Goal: Task Accomplishment & Management: Manage account settings

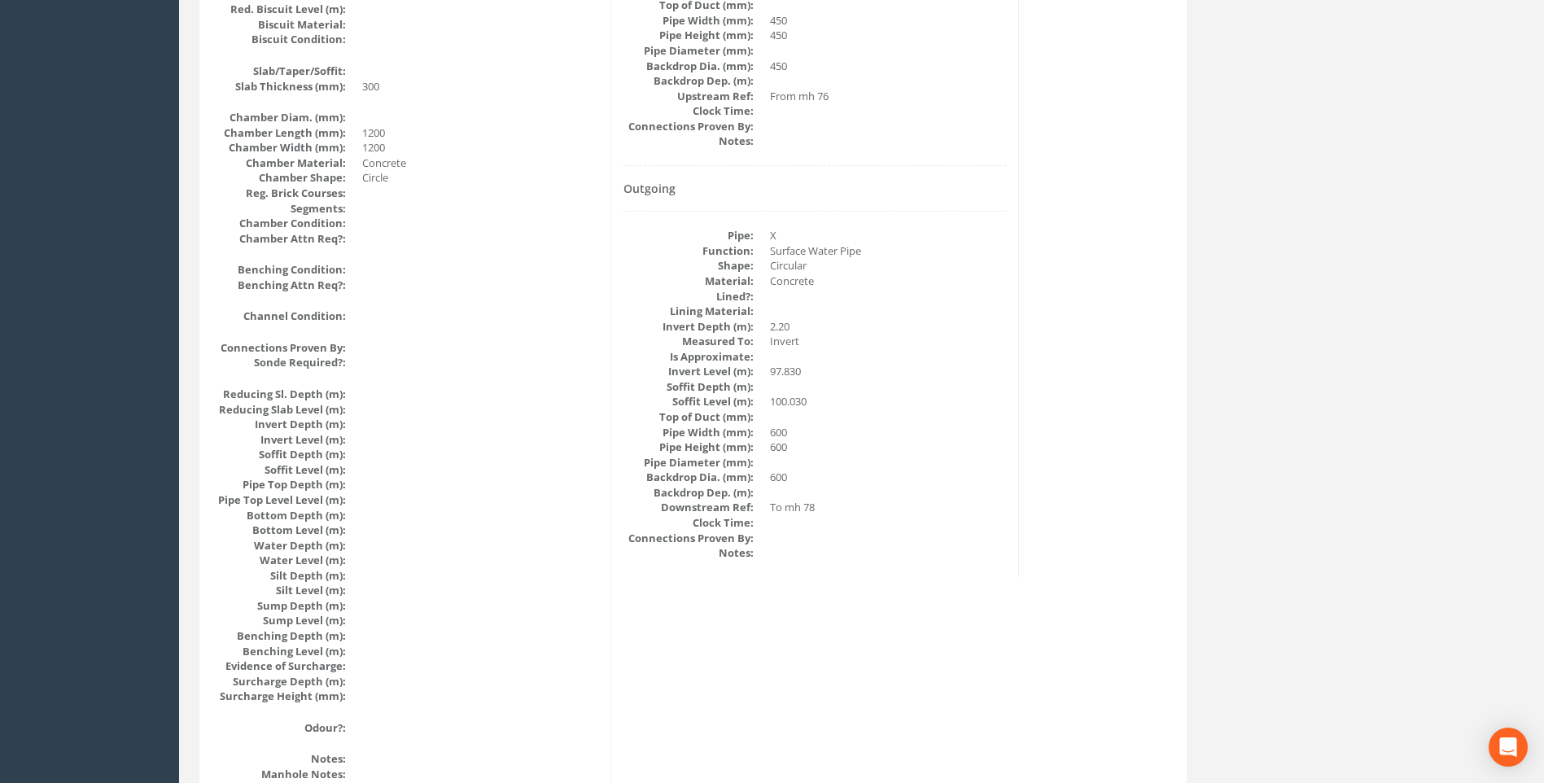
scroll to position [1239, 0]
click at [1036, 486] on div "Manhole Data Survey Date: [DATE] Surveyed By: [PERSON_NAME] Recorded By: [PERSO…" at bounding box center [693, 18] width 979 height 1990
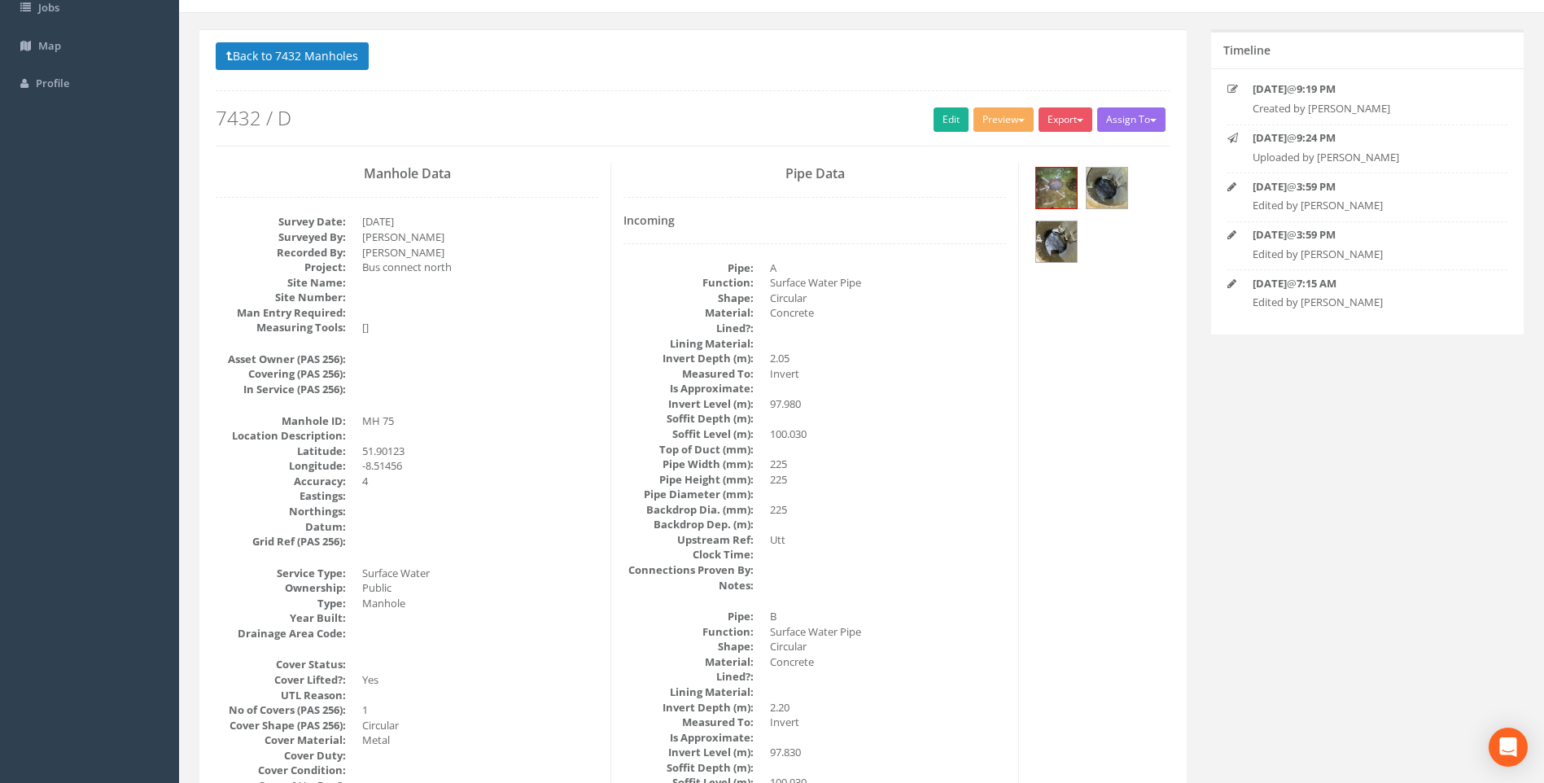
scroll to position [344, 0]
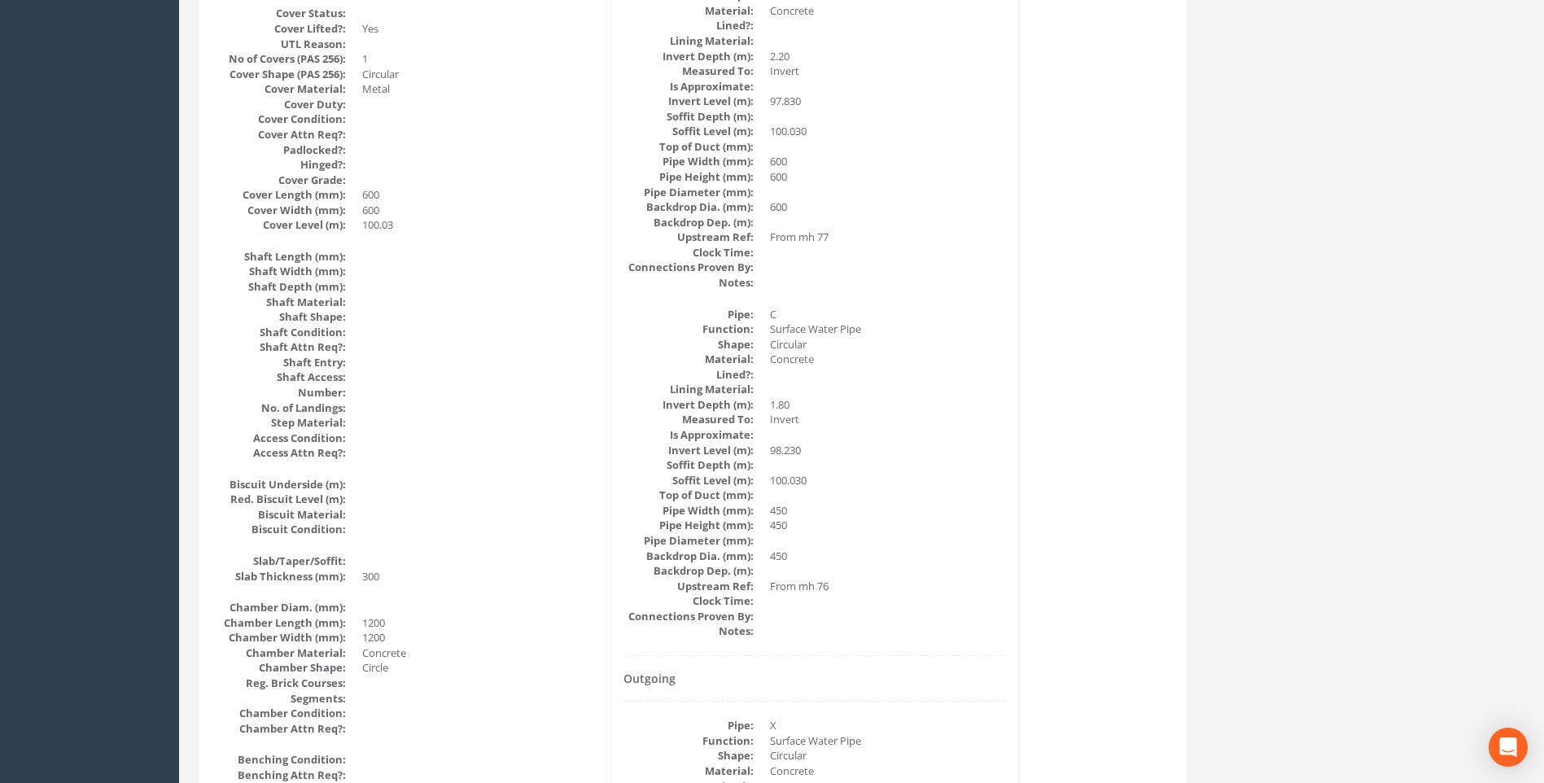
scroll to position [588, 0]
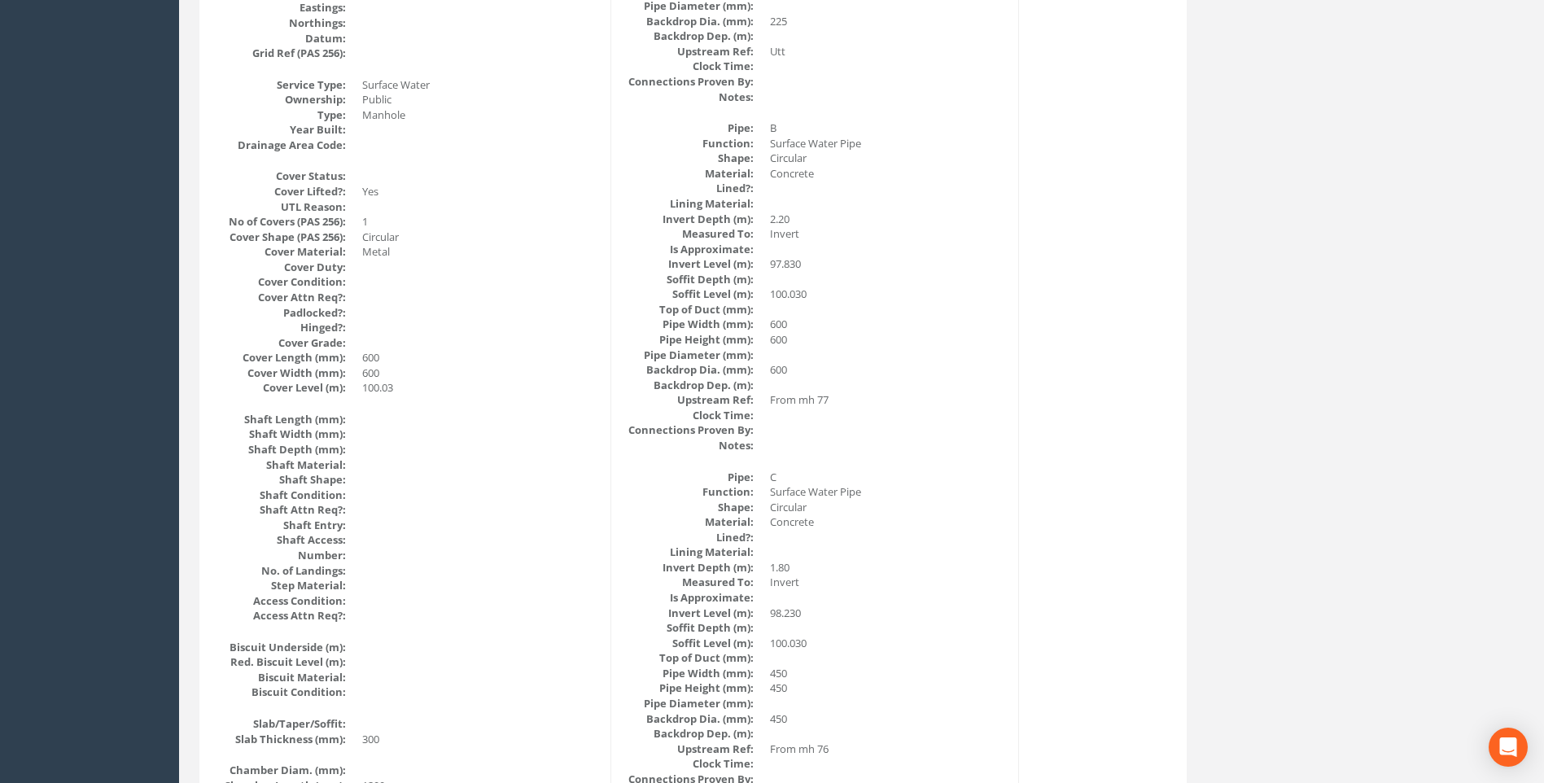
click at [1146, 392] on div "Manhole Data Survey Date: [DATE] Surveyed By: [PERSON_NAME] Recorded By: [PERSO…" at bounding box center [693, 669] width 979 height 1990
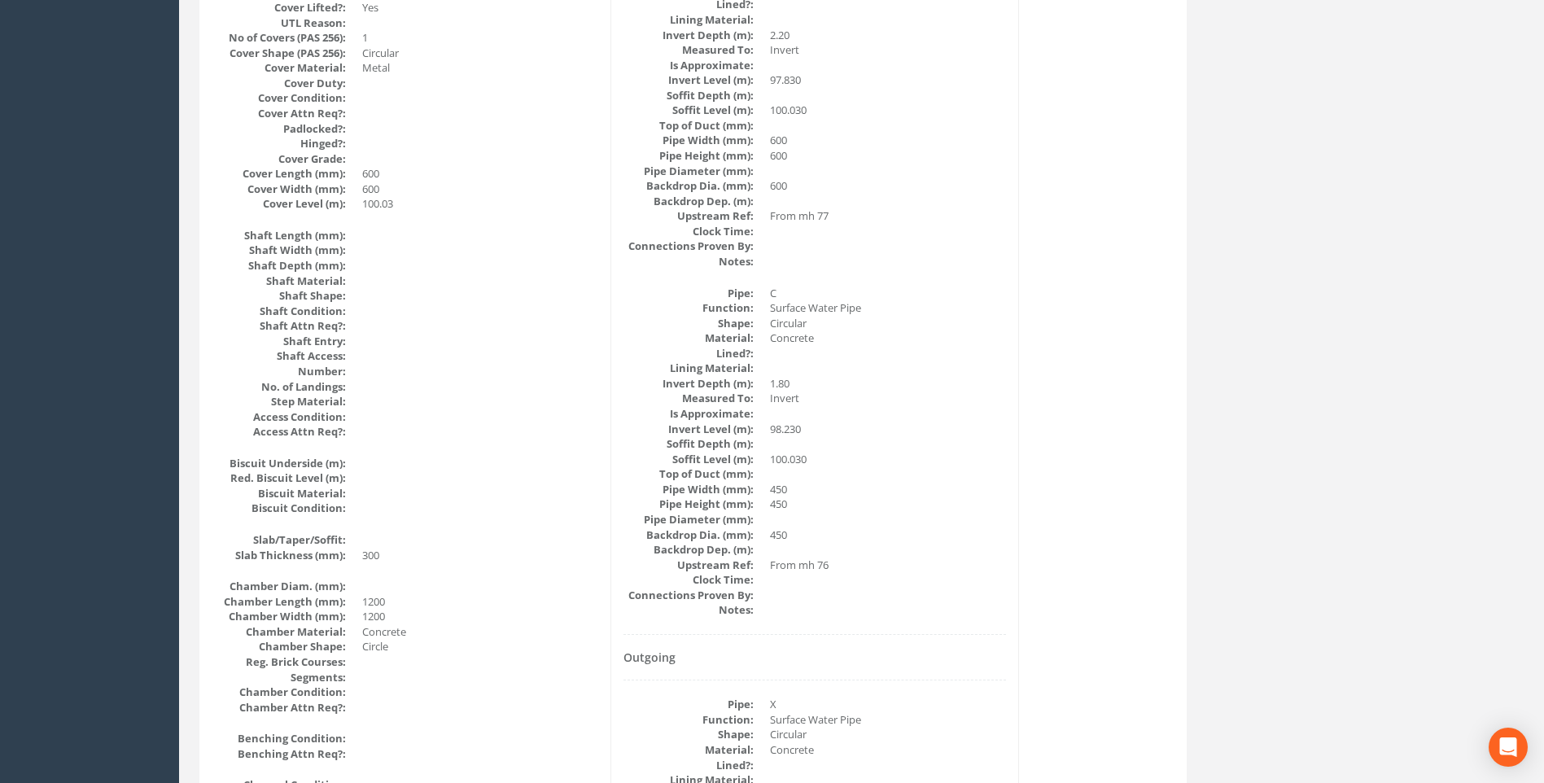
scroll to position [751, 0]
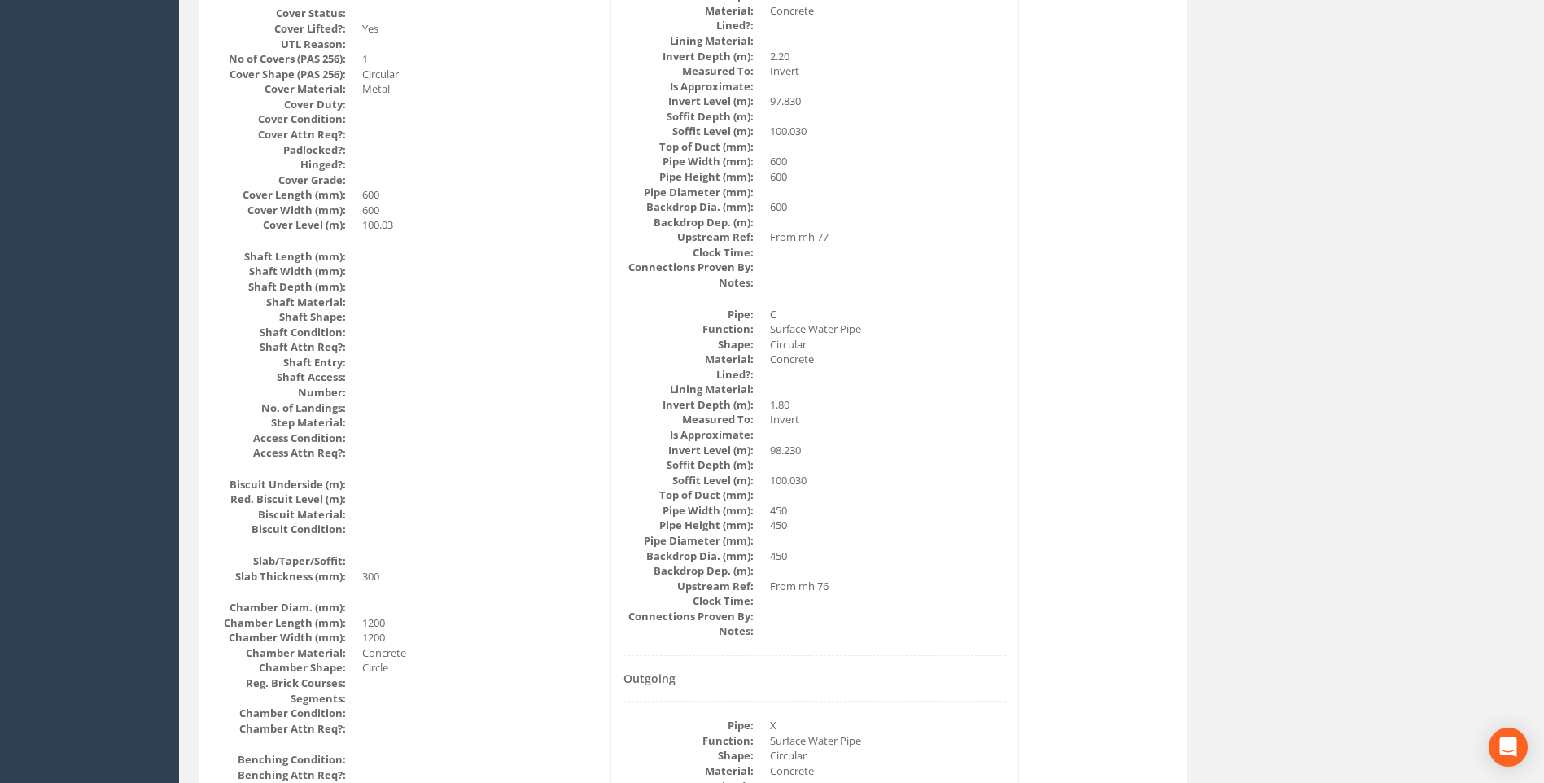
drag, startPoint x: 980, startPoint y: 286, endPoint x: 966, endPoint y: 297, distance: 18.6
click at [980, 286] on dd at bounding box center [888, 282] width 236 height 15
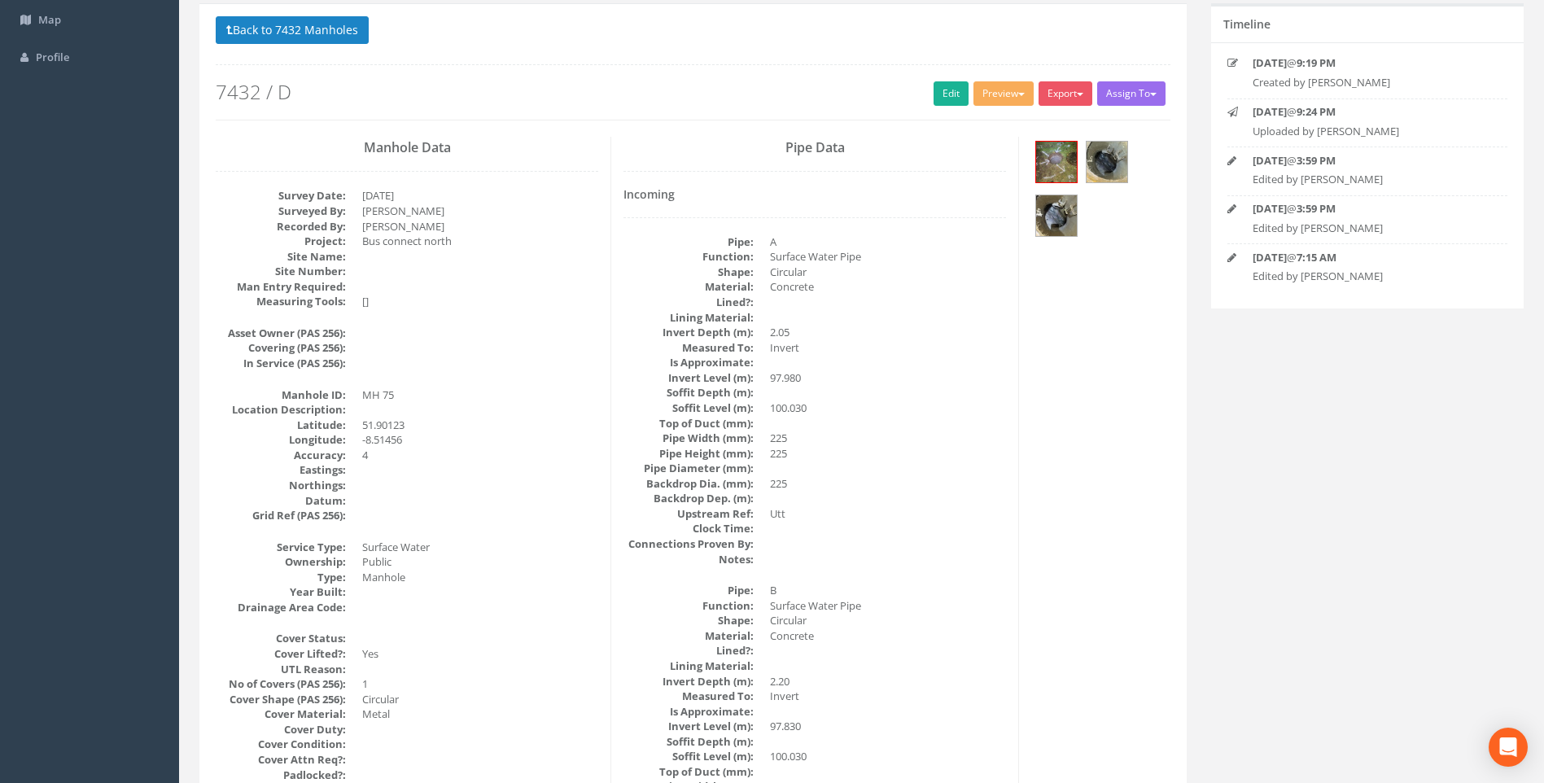
scroll to position [0, 0]
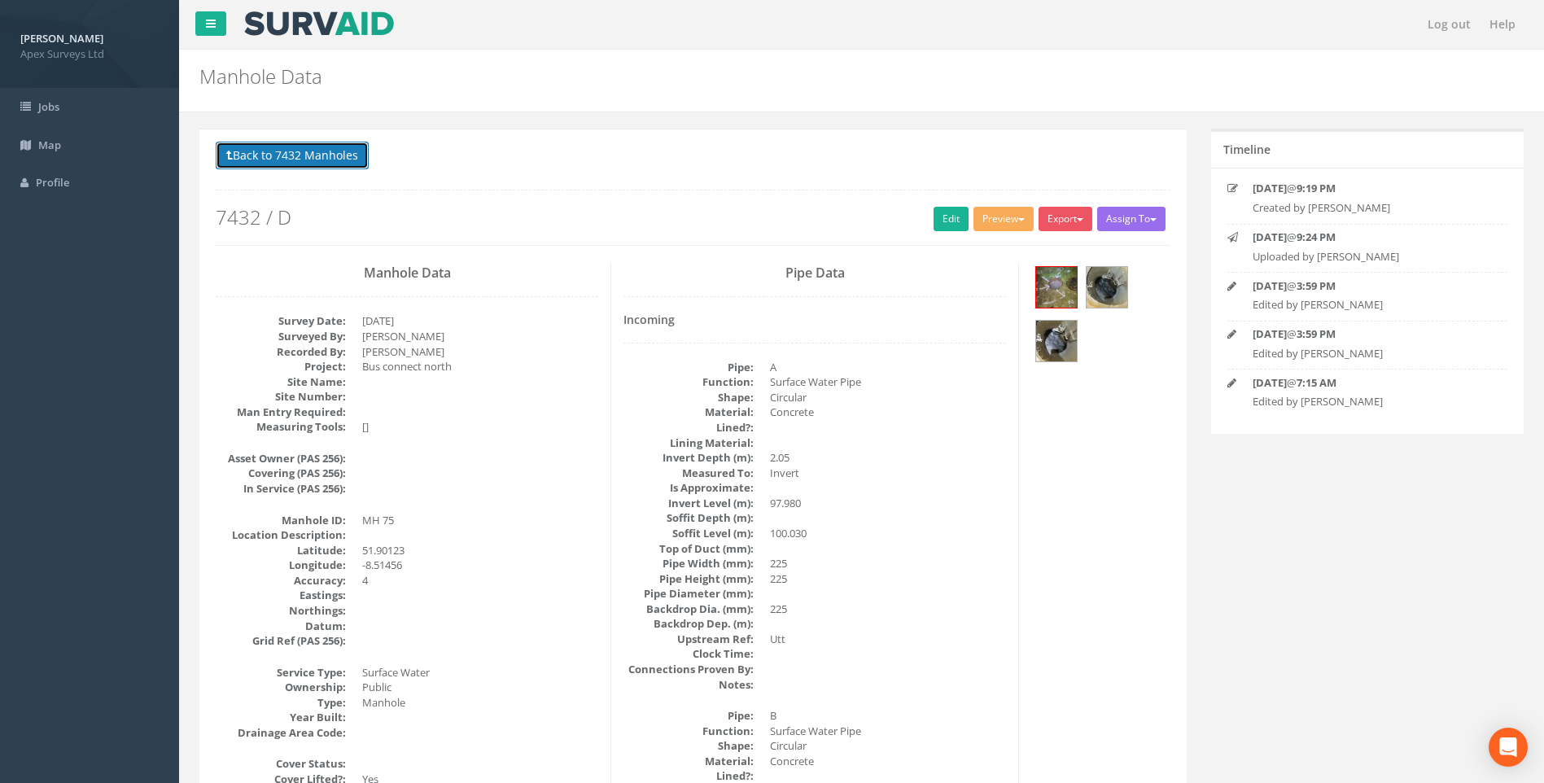
click at [311, 157] on button "Back to 7432 Manholes" at bounding box center [292, 156] width 153 height 28
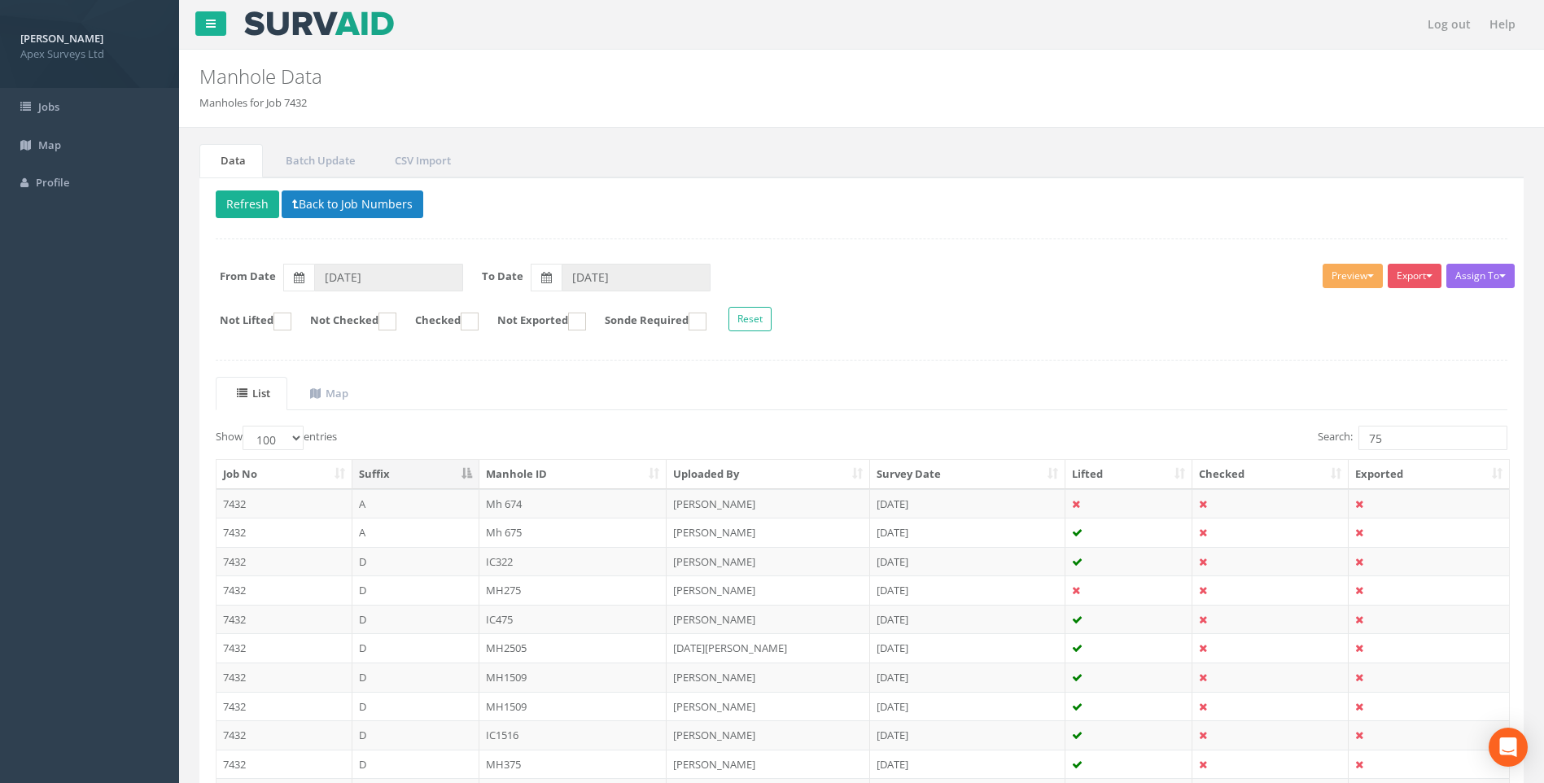
click at [943, 357] on div "Delete Refresh Back to Job Numbers Assign To No Companies Added Export Heathrow…" at bounding box center [861, 661] width 1325 height 968
click at [900, 346] on div "Delete Refresh Back to Job Numbers Assign To No Companies Added Export Heathrow…" at bounding box center [861, 661] width 1325 height 968
drag, startPoint x: 1400, startPoint y: 440, endPoint x: 1233, endPoint y: 442, distance: 166.9
click at [1233, 442] on div "Search: 75" at bounding box center [1191, 440] width 634 height 28
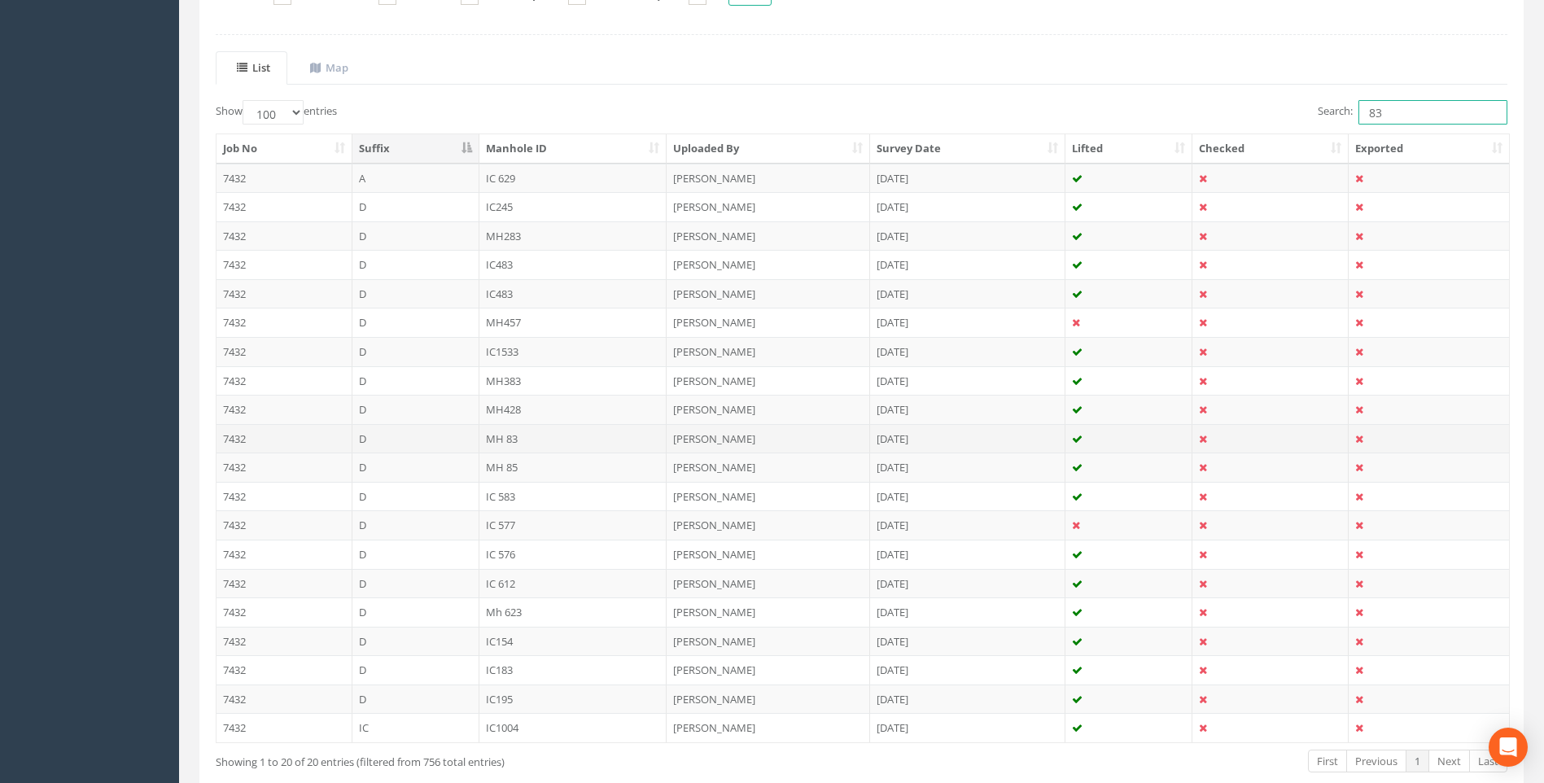
type input "83"
click at [519, 440] on td "MH 83" at bounding box center [574, 438] width 188 height 29
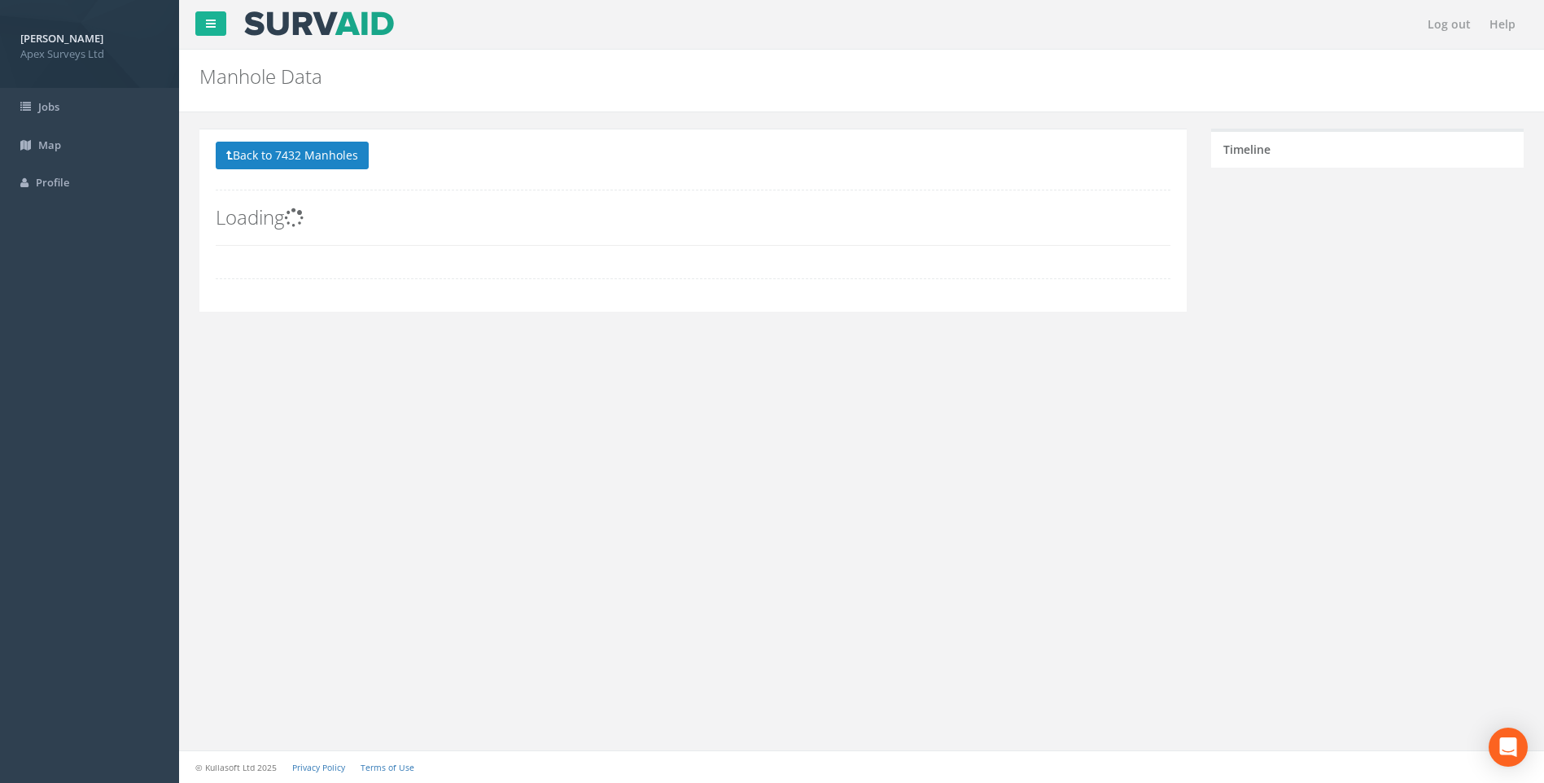
scroll to position [0, 0]
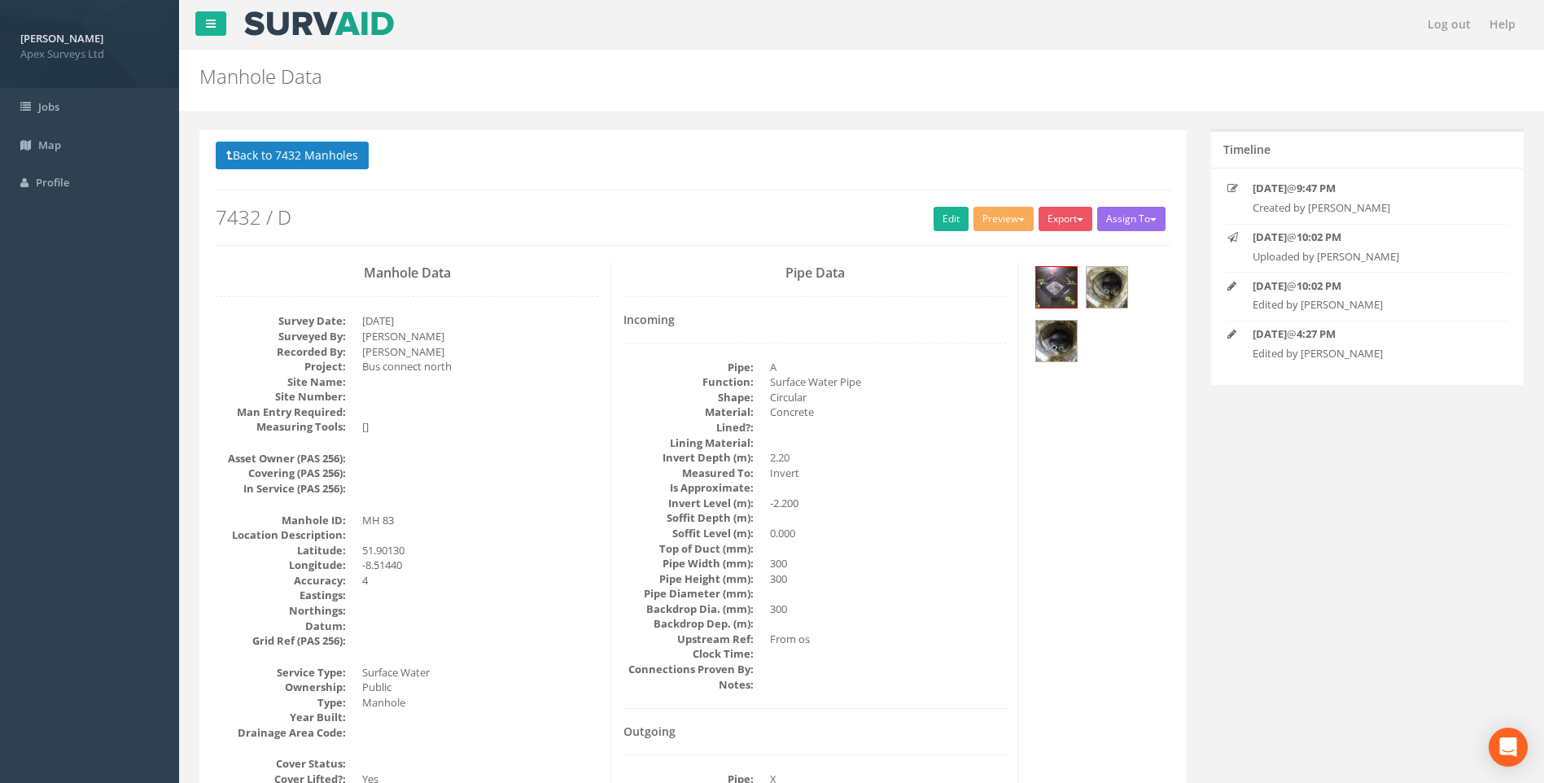
click at [908, 471] on dd "Invert" at bounding box center [888, 473] width 236 height 15
click at [939, 217] on link "Edit" at bounding box center [951, 219] width 35 height 24
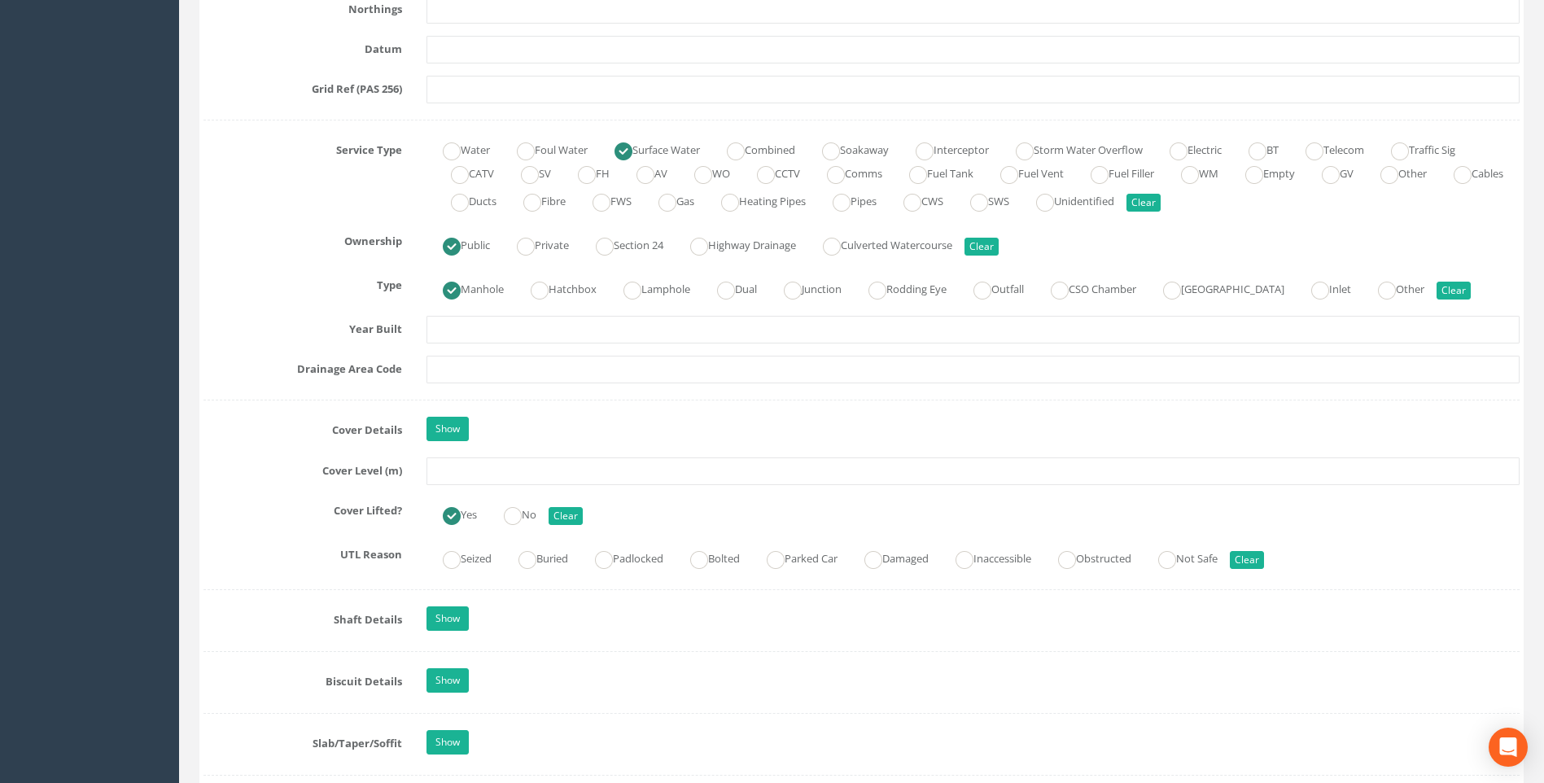
scroll to position [1221, 0]
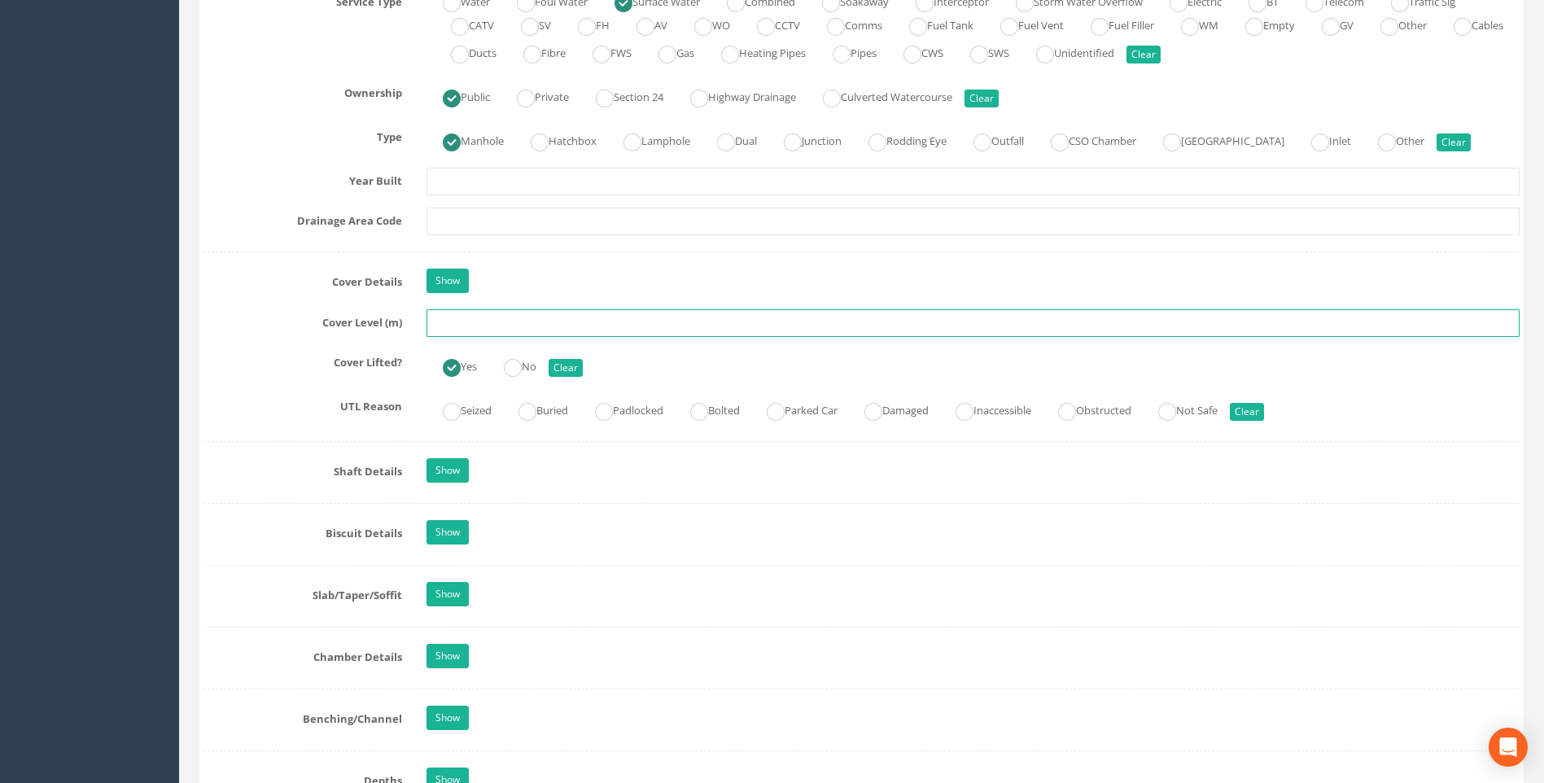
click at [448, 326] on input "text" at bounding box center [973, 323] width 1093 height 28
type input "100.11"
click at [266, 374] on div "Cover Lifted? Yes No Clear" at bounding box center [861, 365] width 1341 height 32
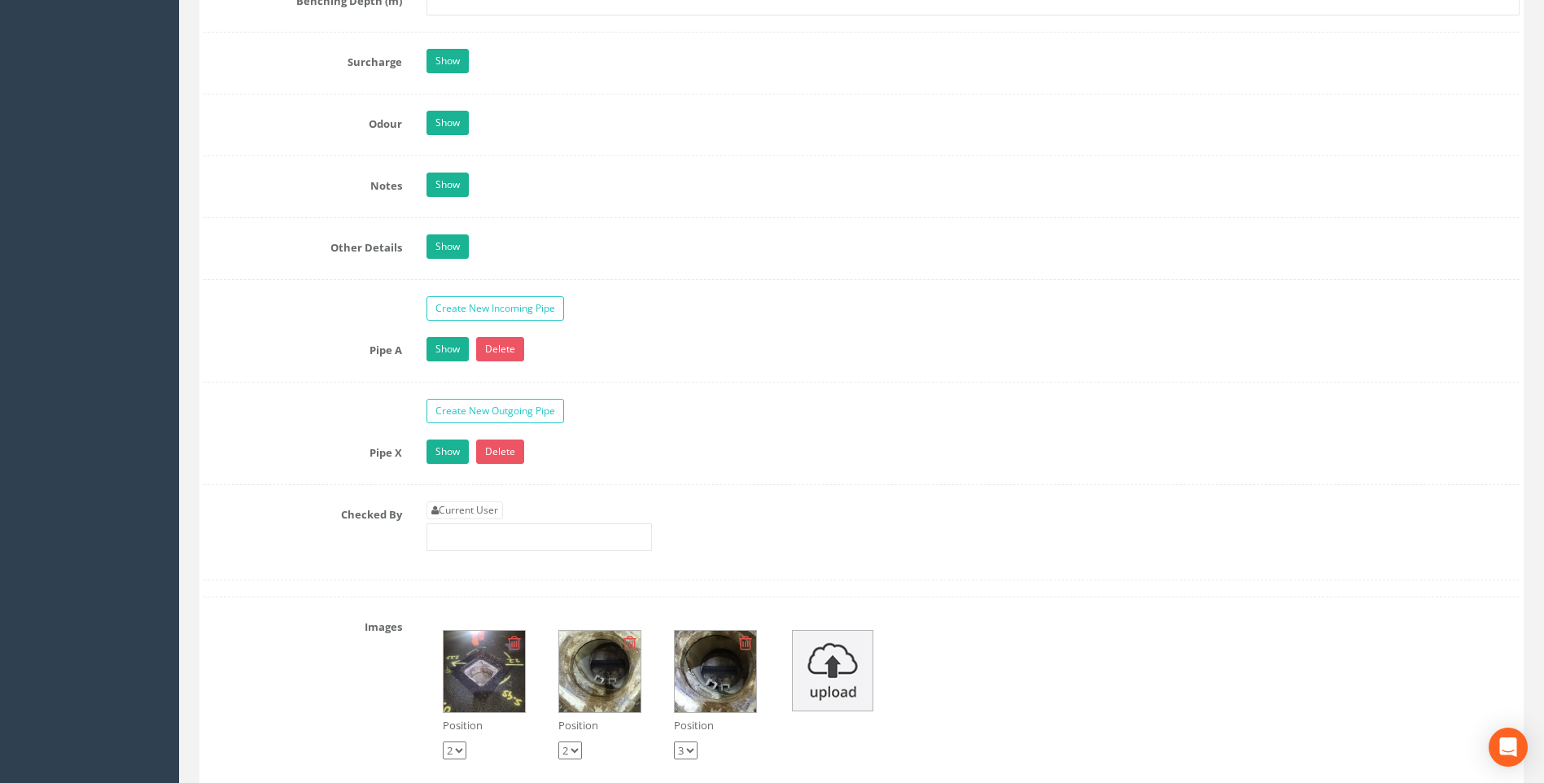
scroll to position [2442, 0]
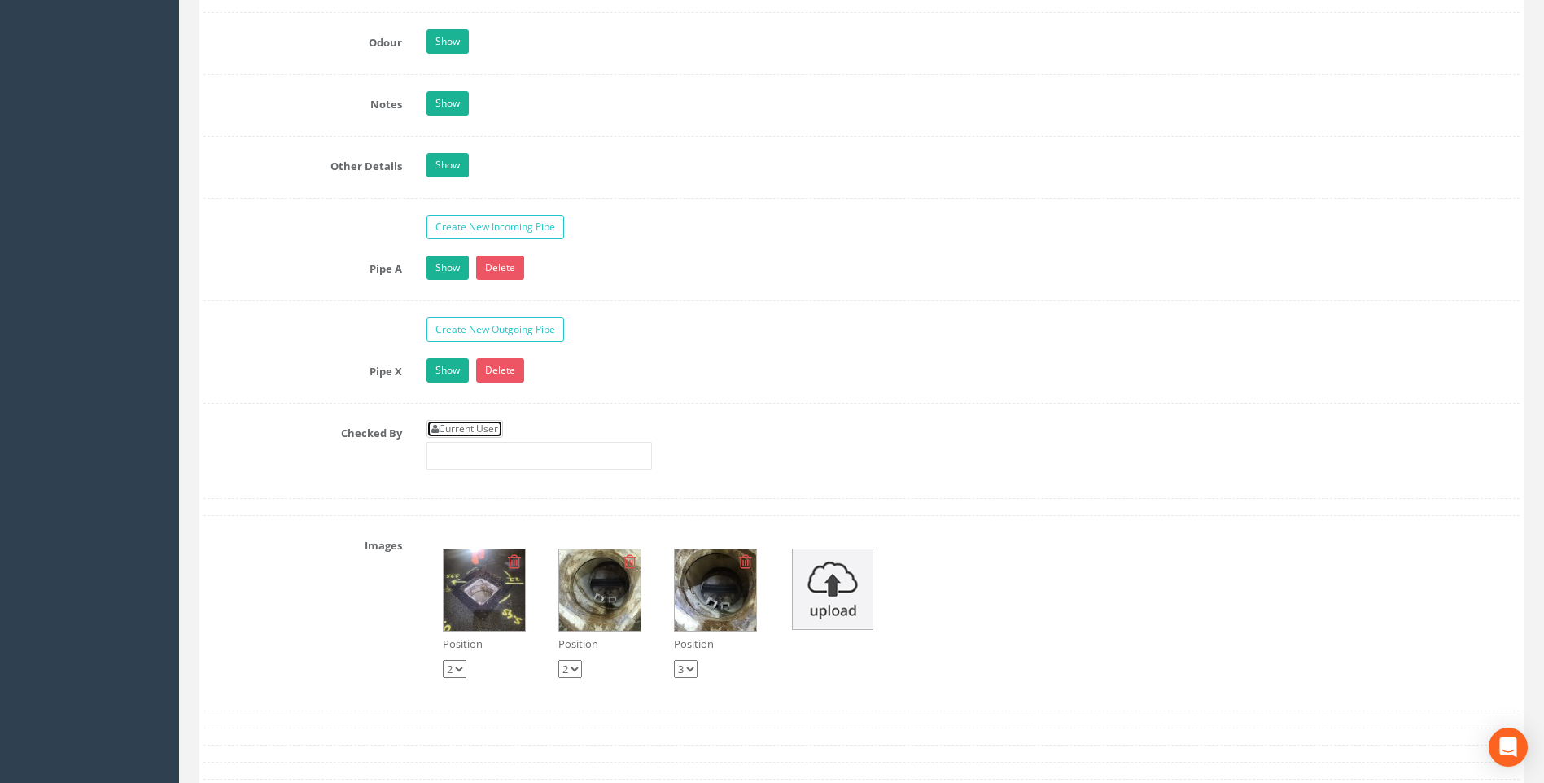
click at [462, 427] on link "Current User" at bounding box center [465, 429] width 77 height 18
type input "[PERSON_NAME]"
click at [268, 422] on label "Checked By" at bounding box center [302, 430] width 223 height 21
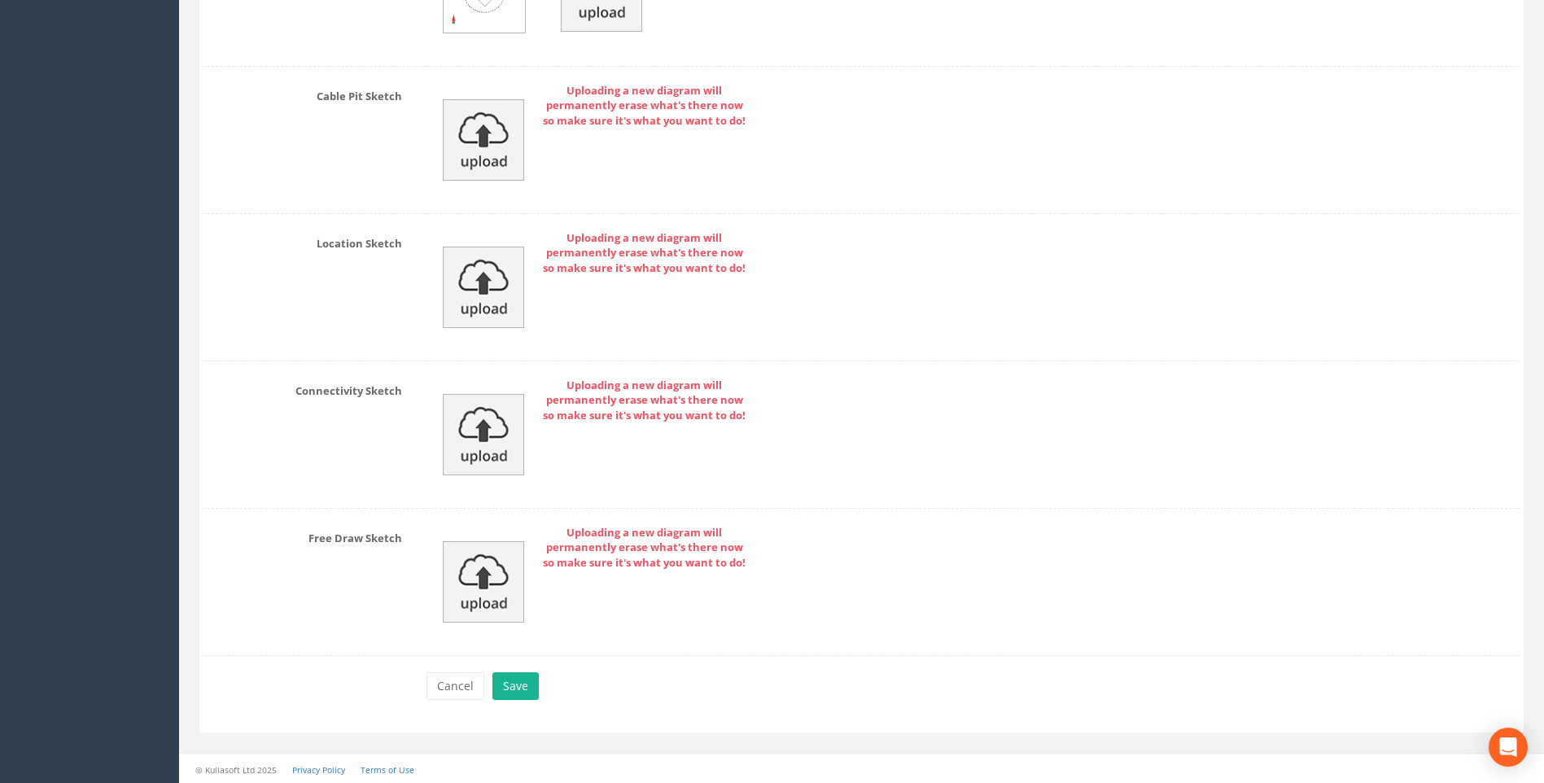
scroll to position [3461, 0]
click at [518, 682] on button "Save" at bounding box center [516, 684] width 46 height 28
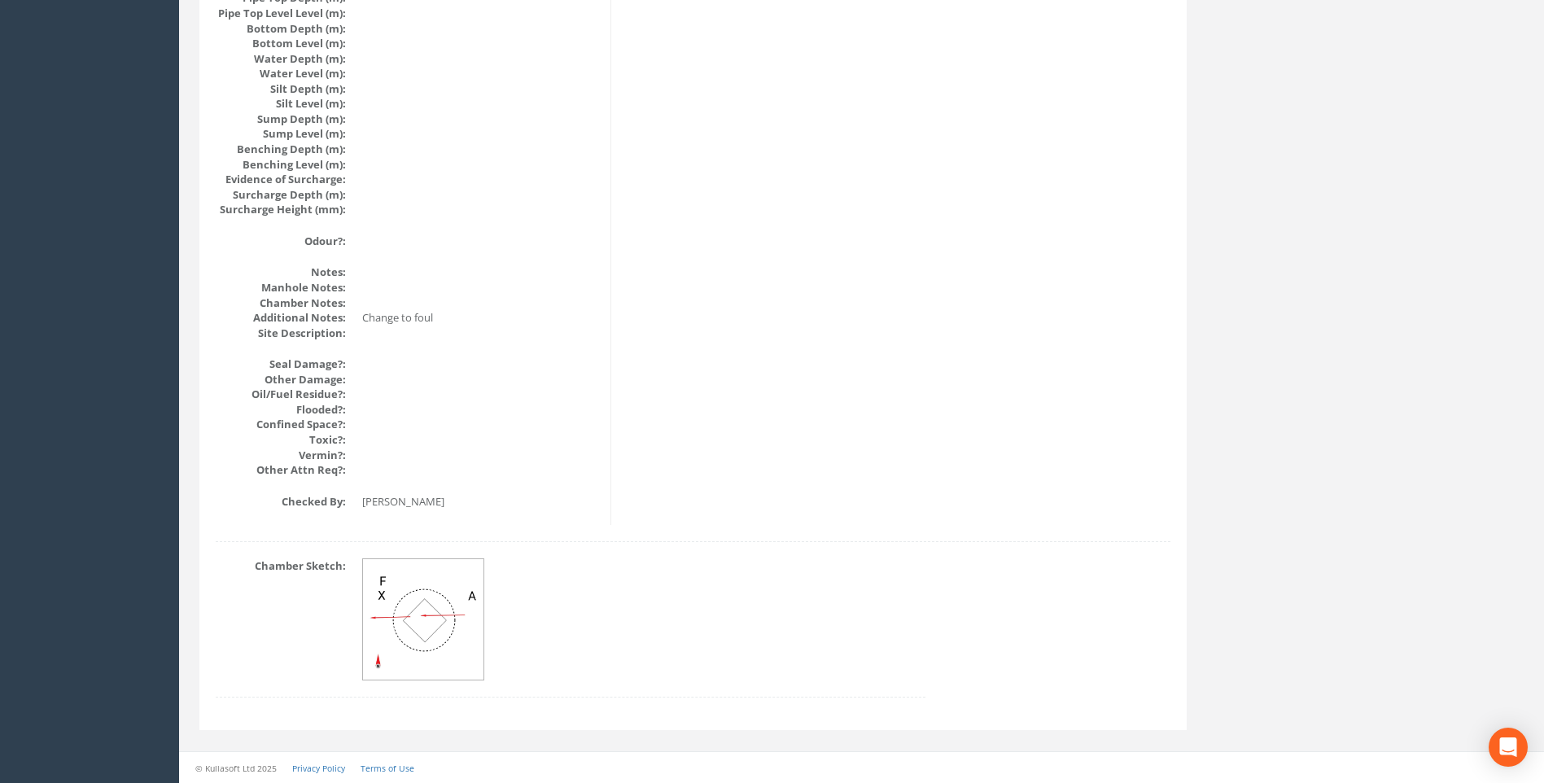
scroll to position [1728, 0]
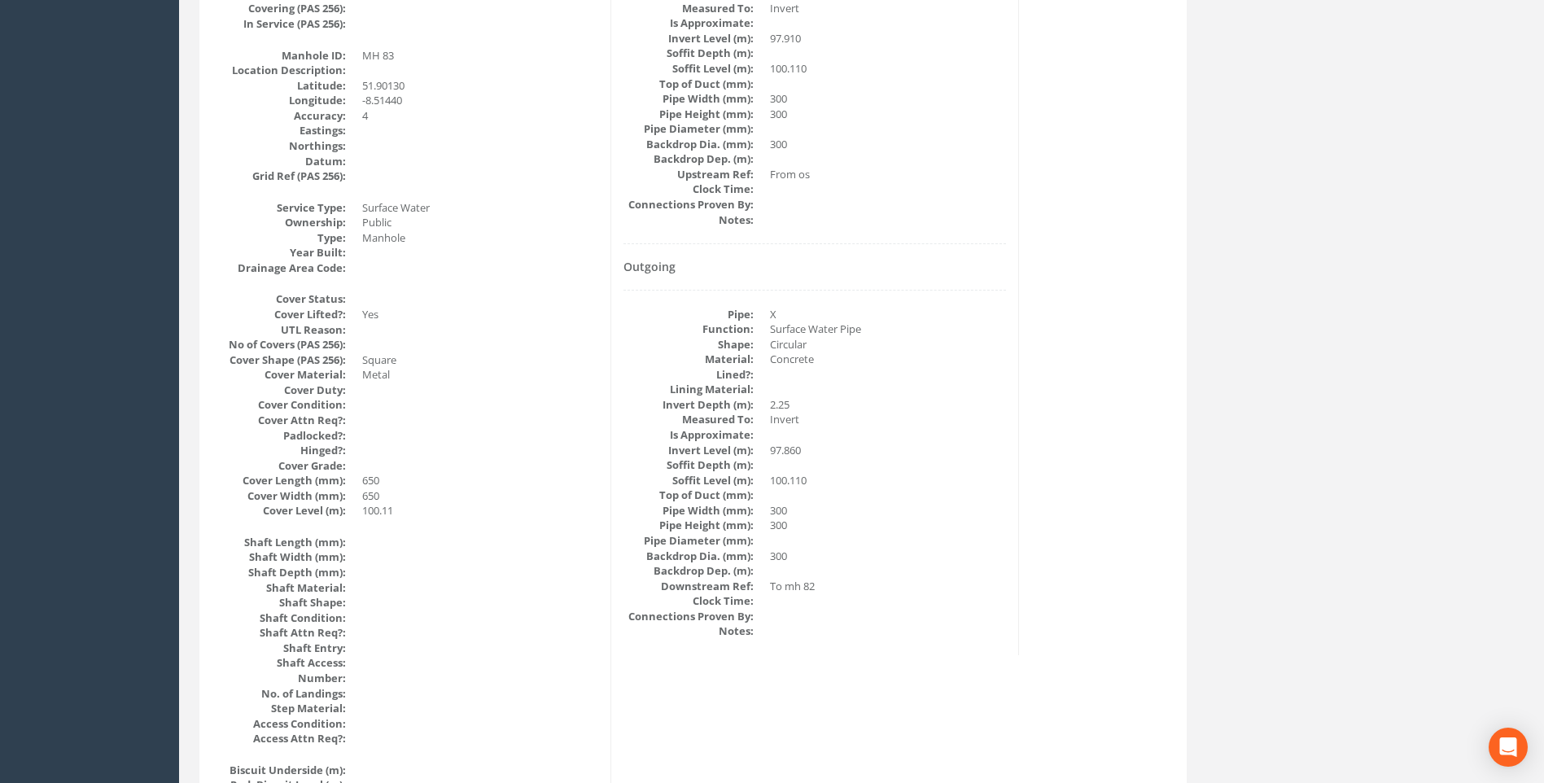
scroll to position [425, 0]
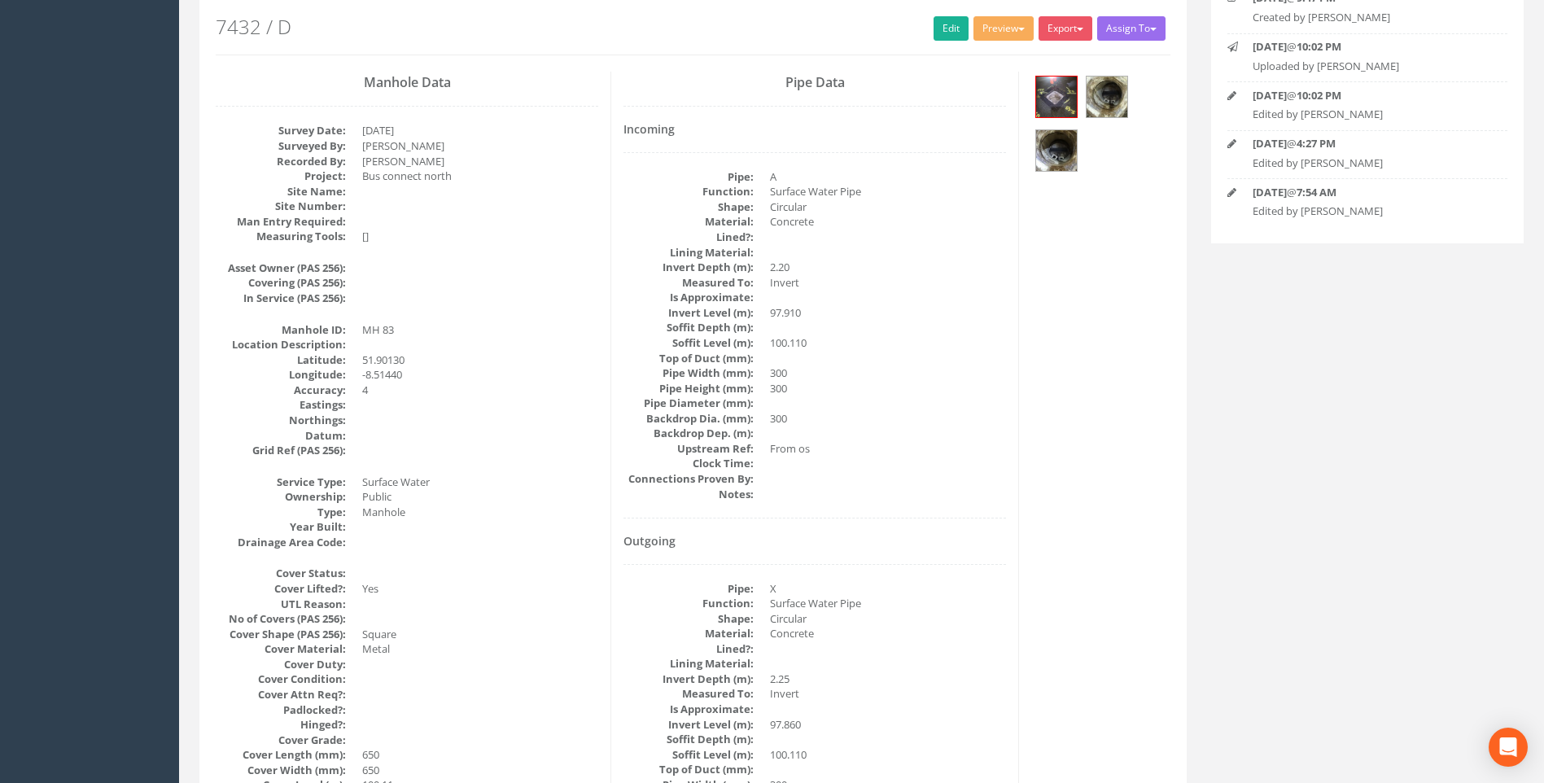
scroll to position [181, 0]
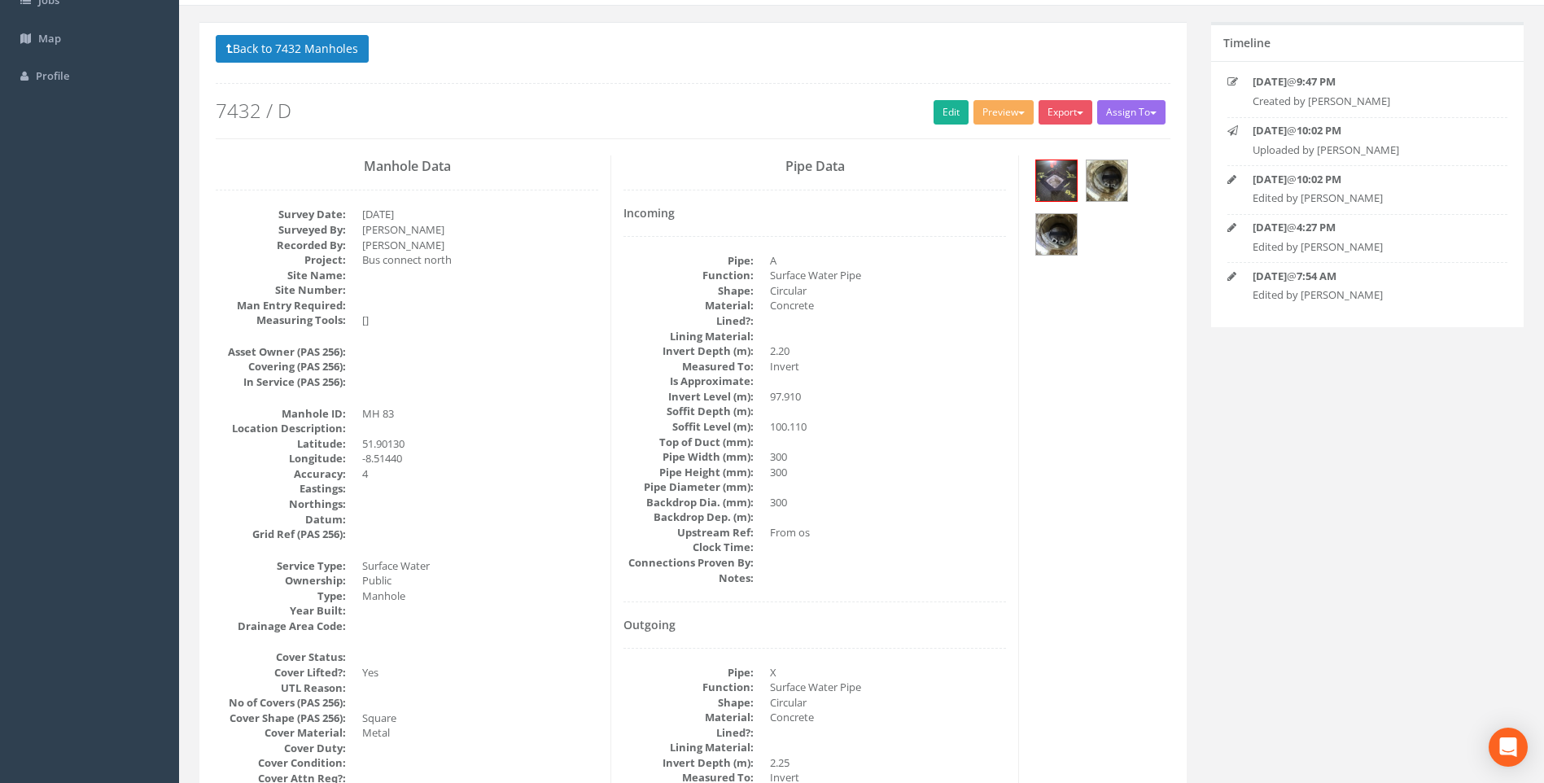
scroll to position [99, 0]
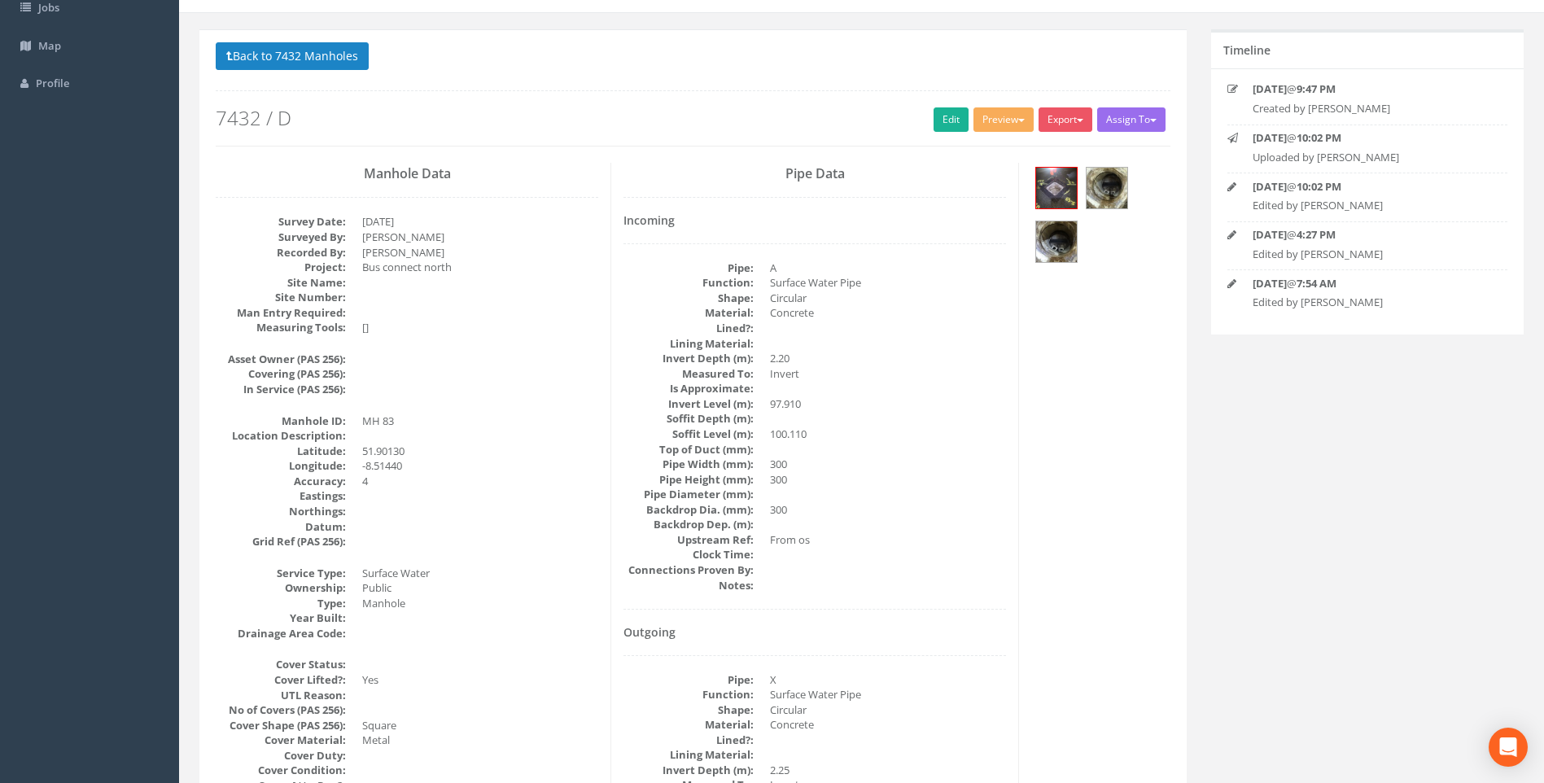
click at [1009, 448] on div "Pipe Data Incoming Pipe: A Function: Surface Water Pipe Shape: Circular Materia…" at bounding box center [815, 592] width 408 height 858
click at [944, 116] on link "Edit" at bounding box center [951, 119] width 35 height 24
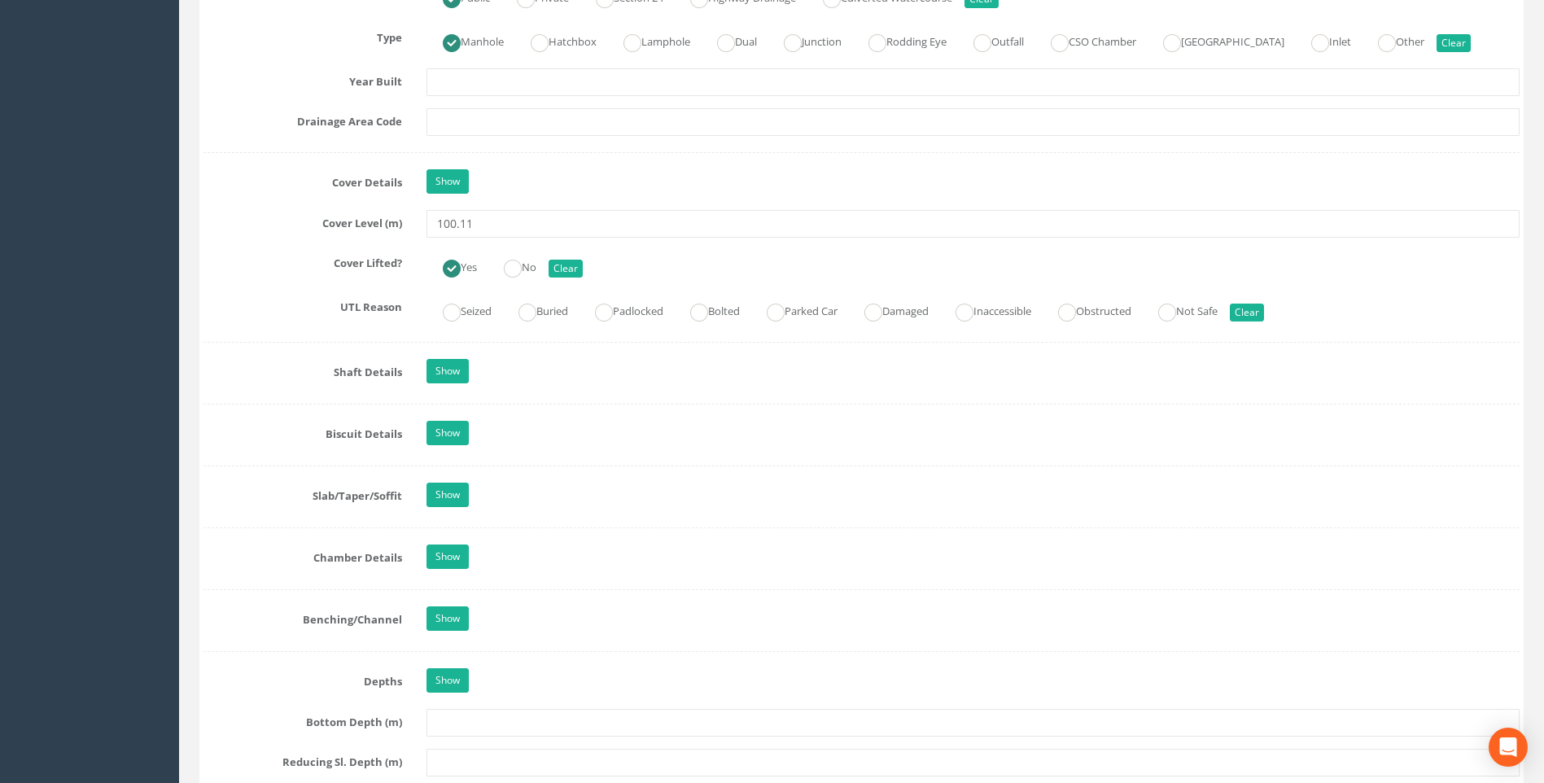
scroll to position [1158, 0]
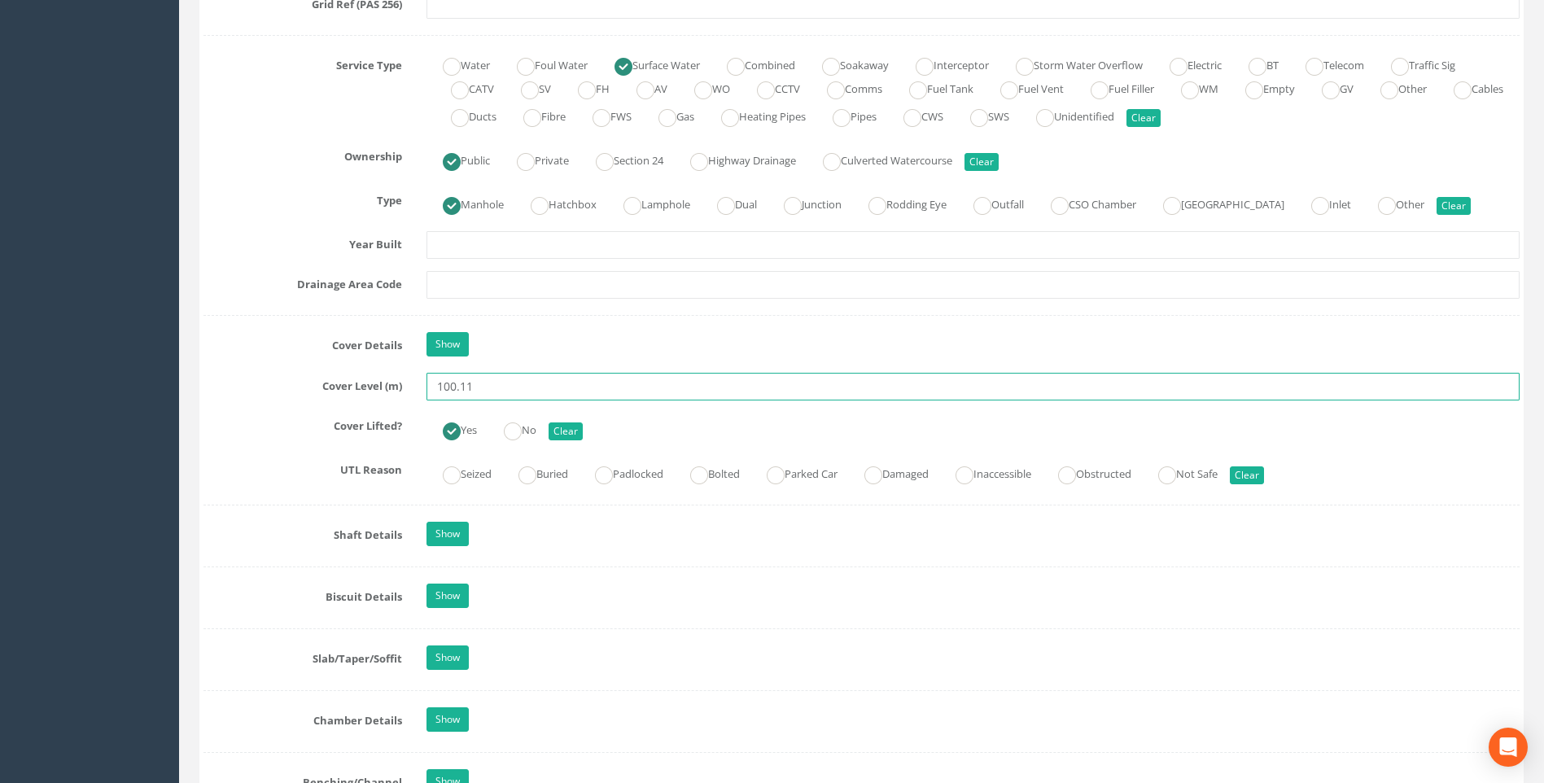
click at [519, 387] on input "100.11" at bounding box center [973, 387] width 1093 height 28
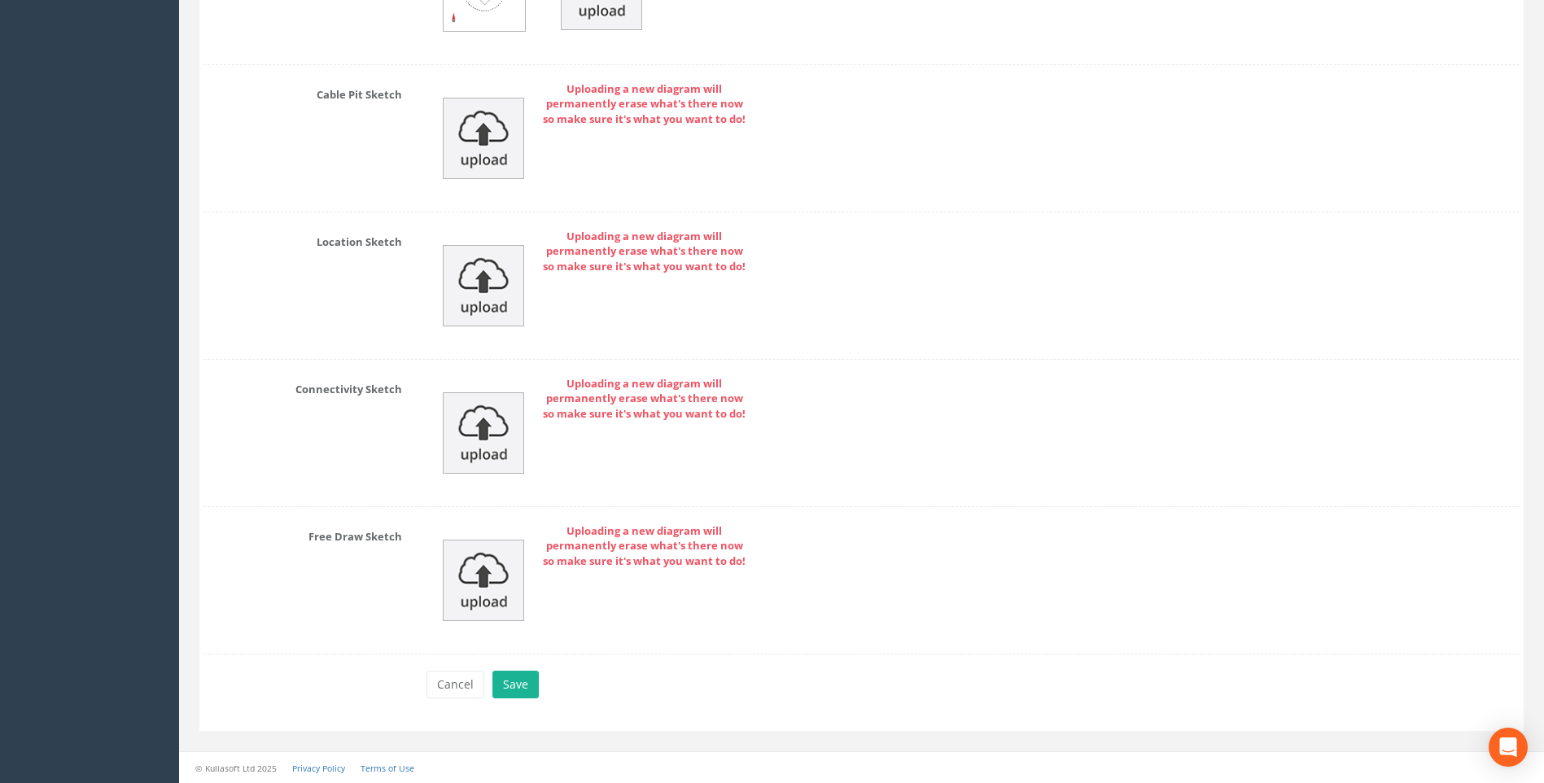
scroll to position [3461, 0]
type input "100.10"
click at [521, 680] on button "Save" at bounding box center [516, 684] width 46 height 28
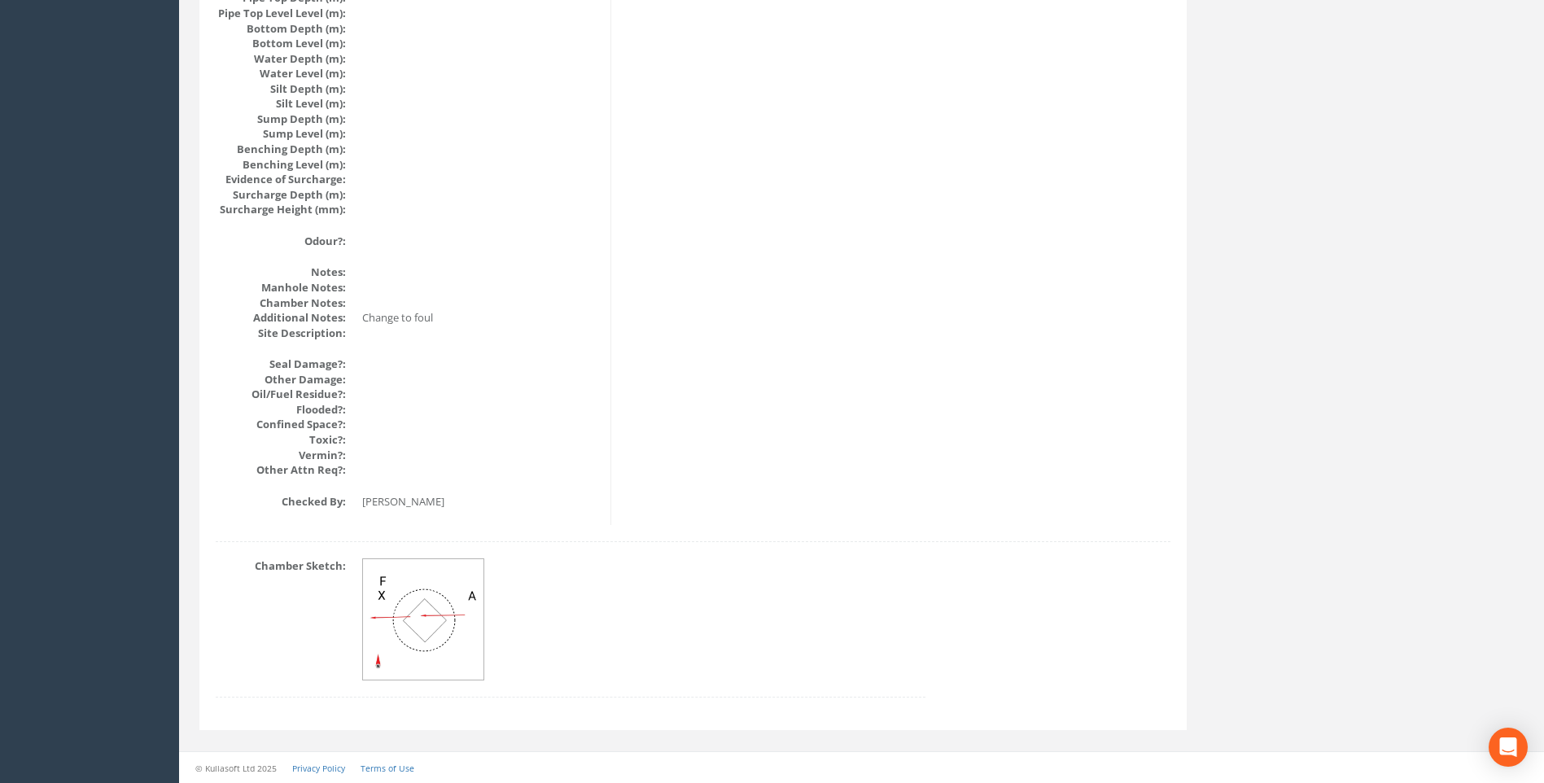
scroll to position [1728, 0]
click at [1093, 559] on div "Chamber Sketch:" at bounding box center [693, 635] width 979 height 155
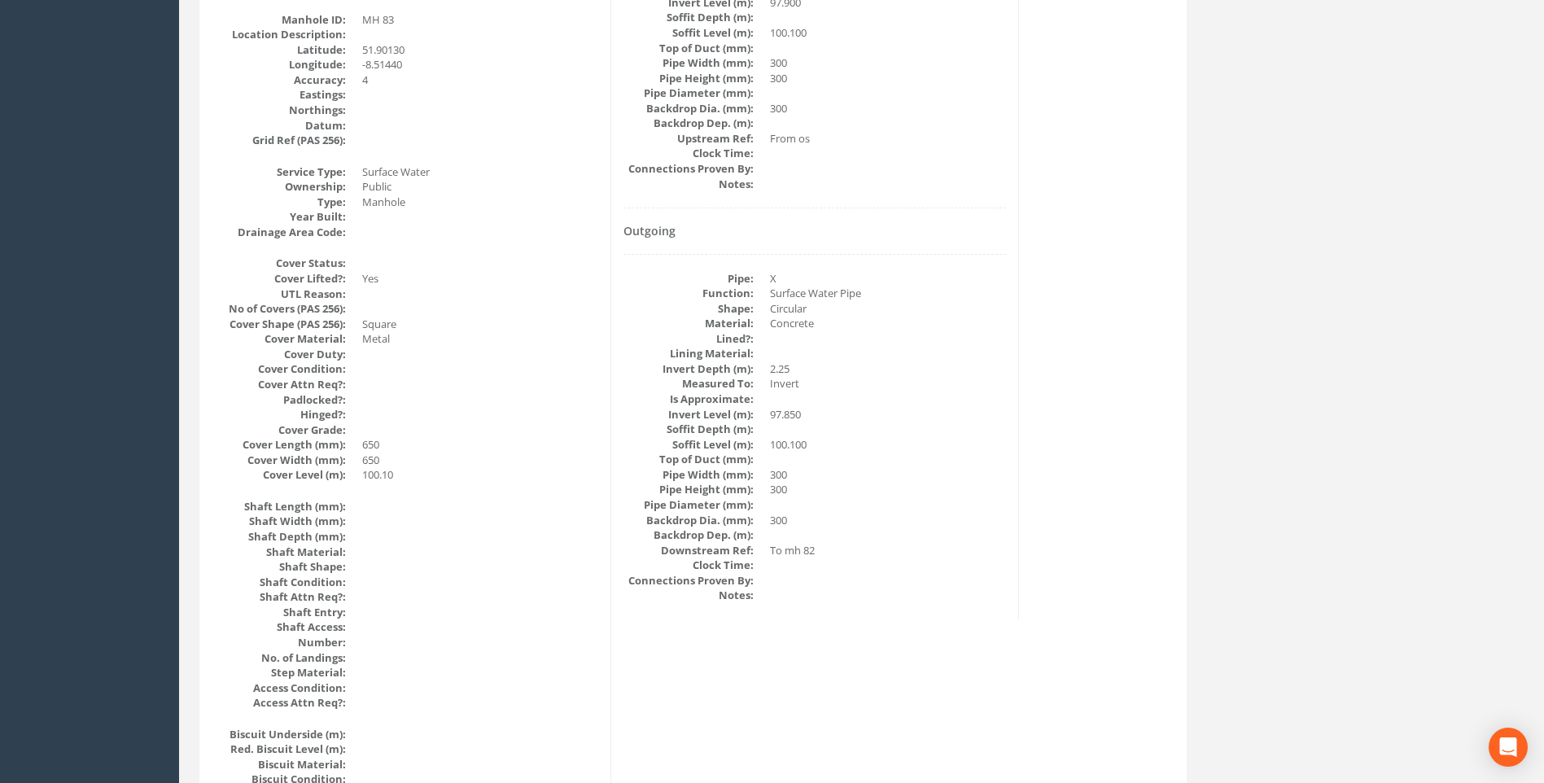
scroll to position [506, 0]
click at [1143, 401] on div "Manhole Data Survey Date: [DATE] Surveyed By: [PERSON_NAME] Recorded By: [PERSO…" at bounding box center [693, 751] width 979 height 1990
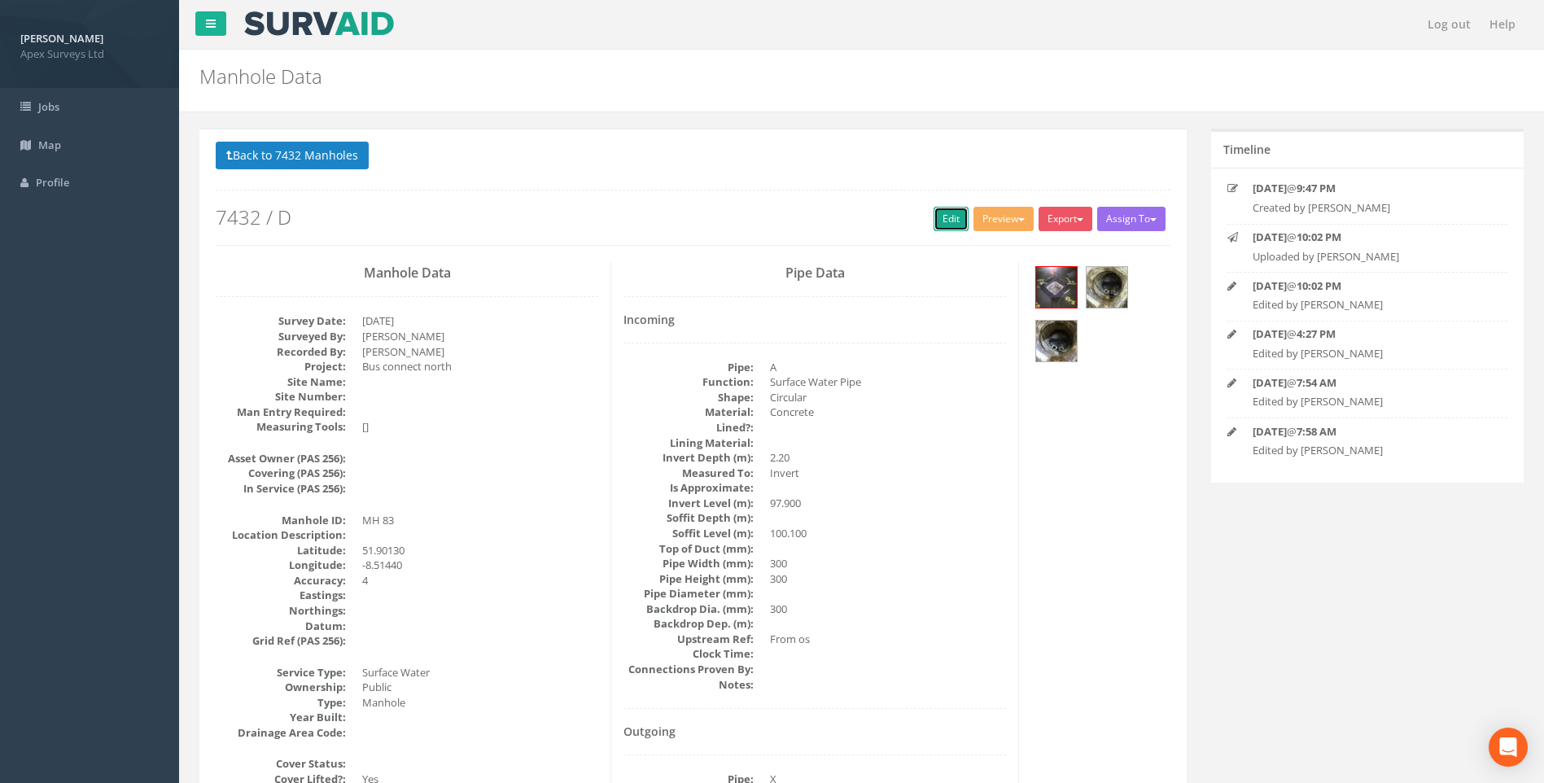
click at [942, 216] on link "Edit" at bounding box center [951, 219] width 35 height 24
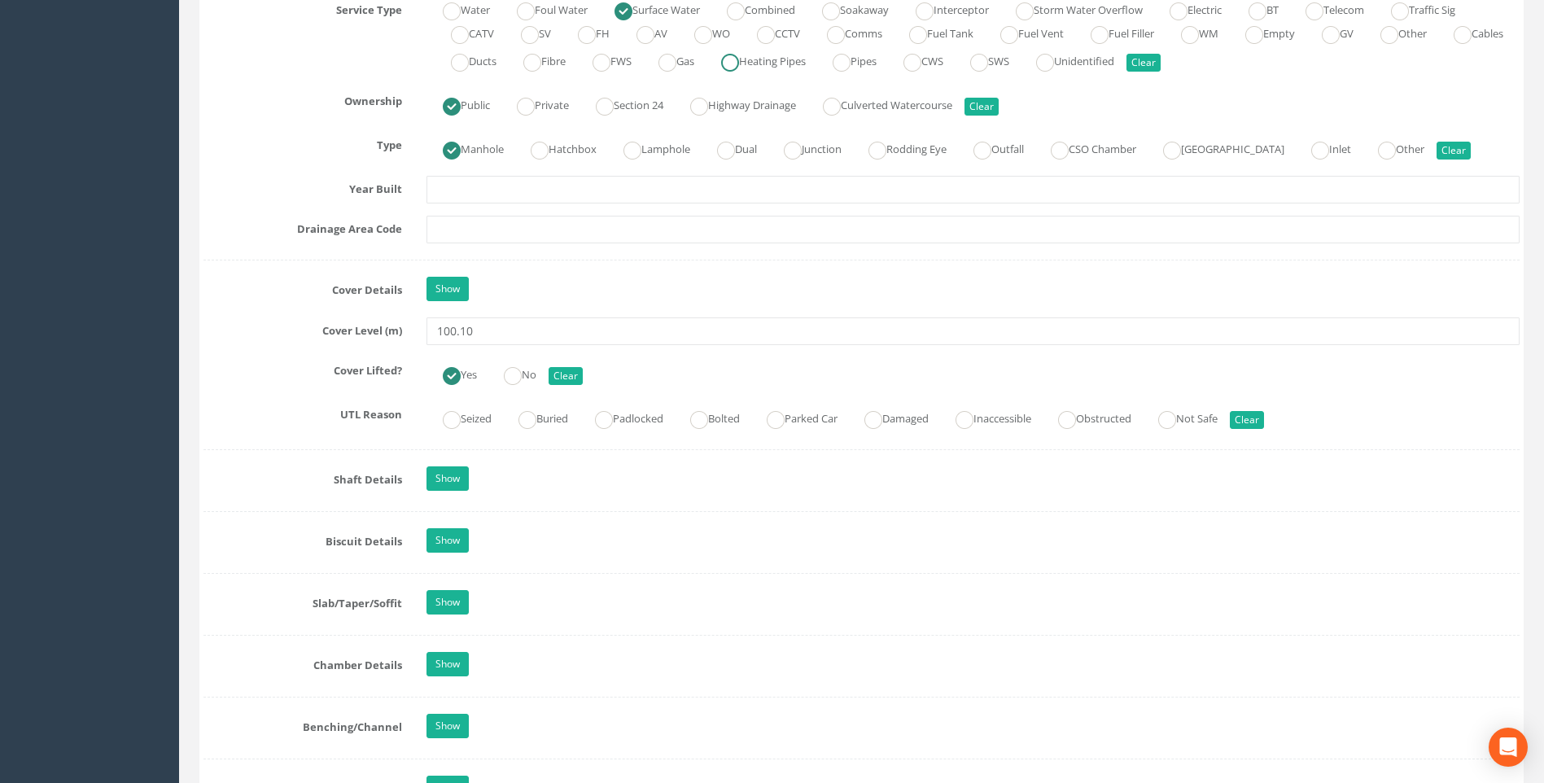
scroll to position [1221, 0]
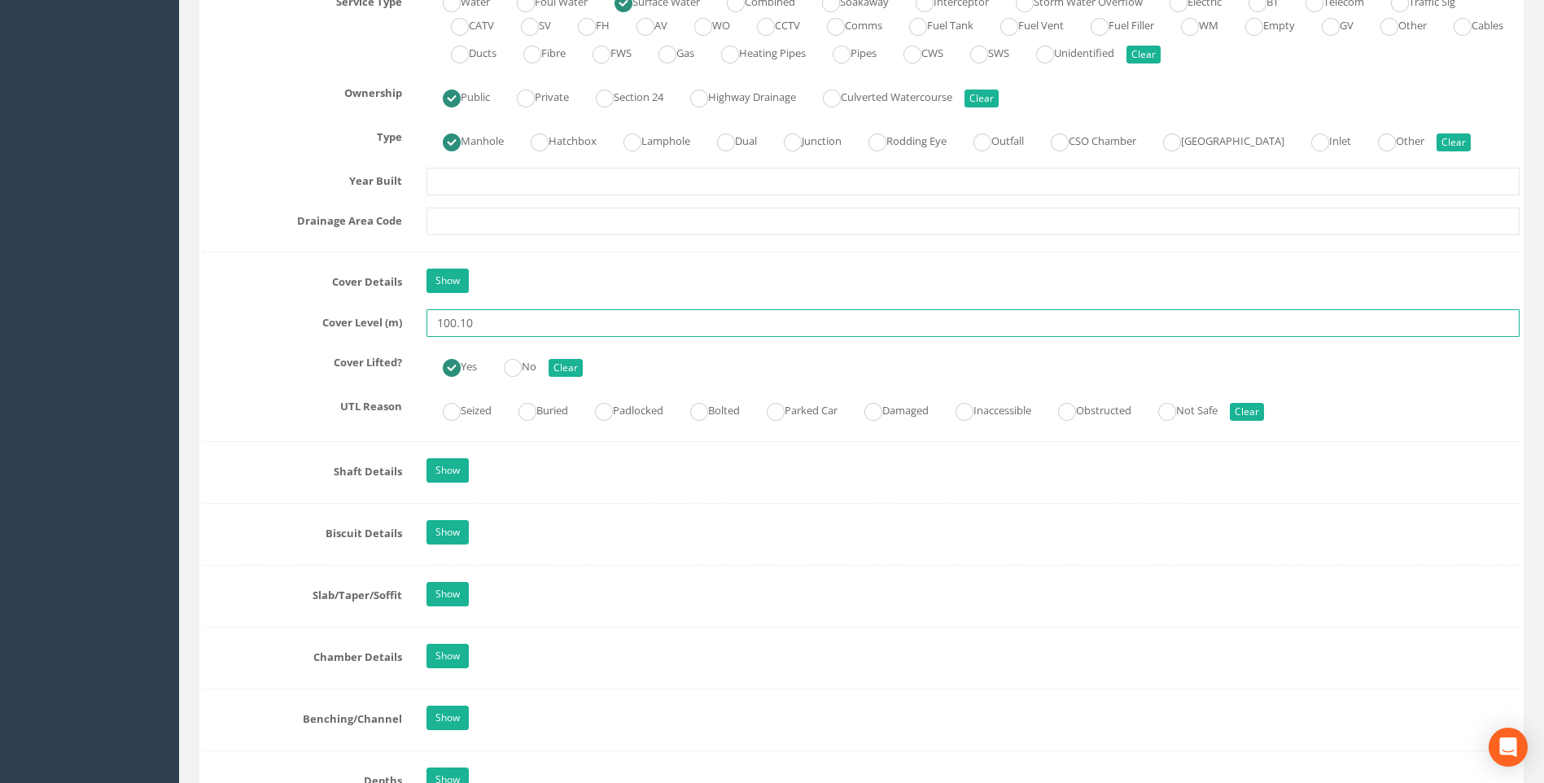
click at [517, 326] on input "100.10" at bounding box center [973, 323] width 1093 height 28
type input "100.11"
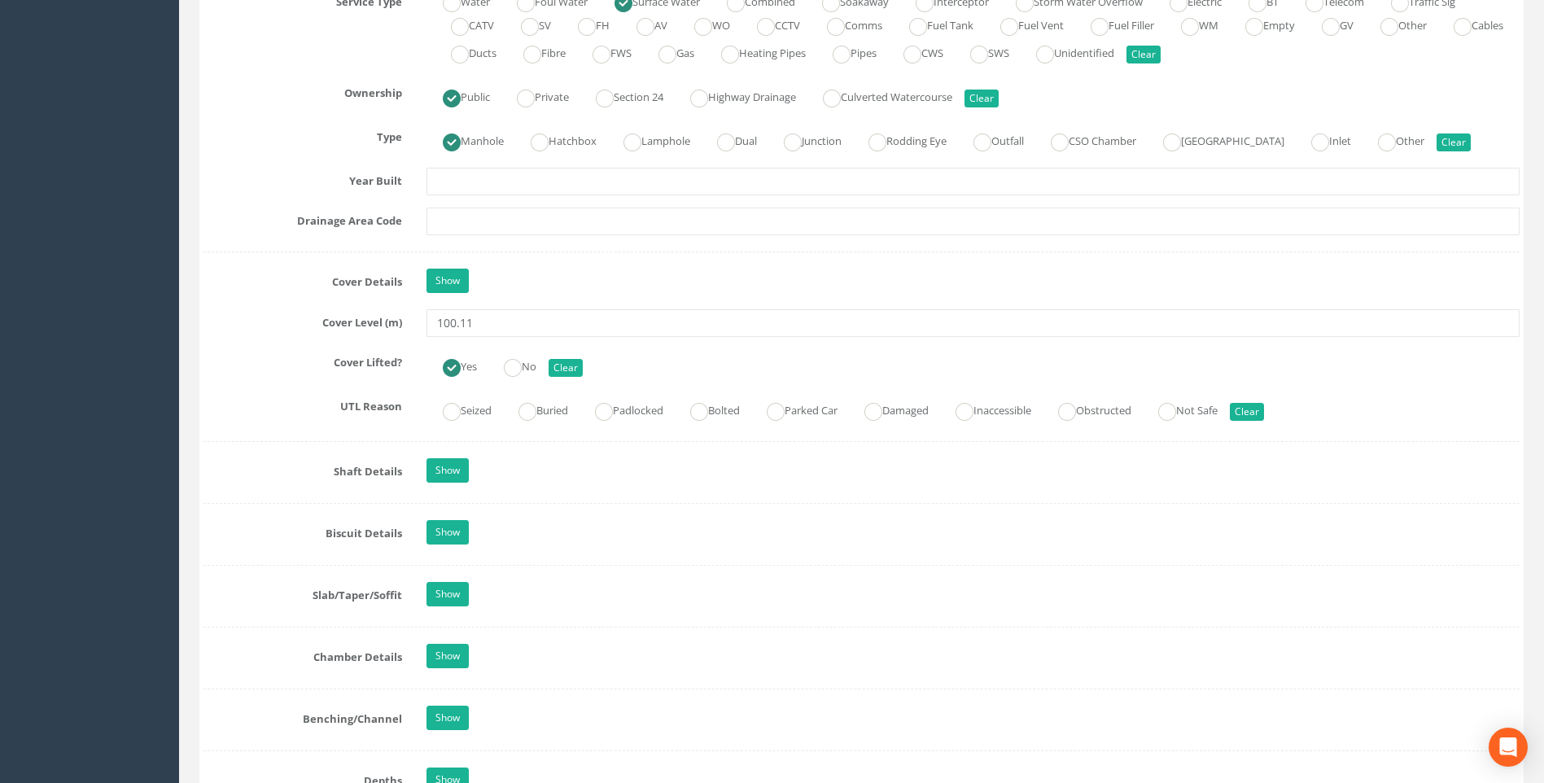
click at [226, 358] on label "Cover Lifted?" at bounding box center [302, 359] width 223 height 21
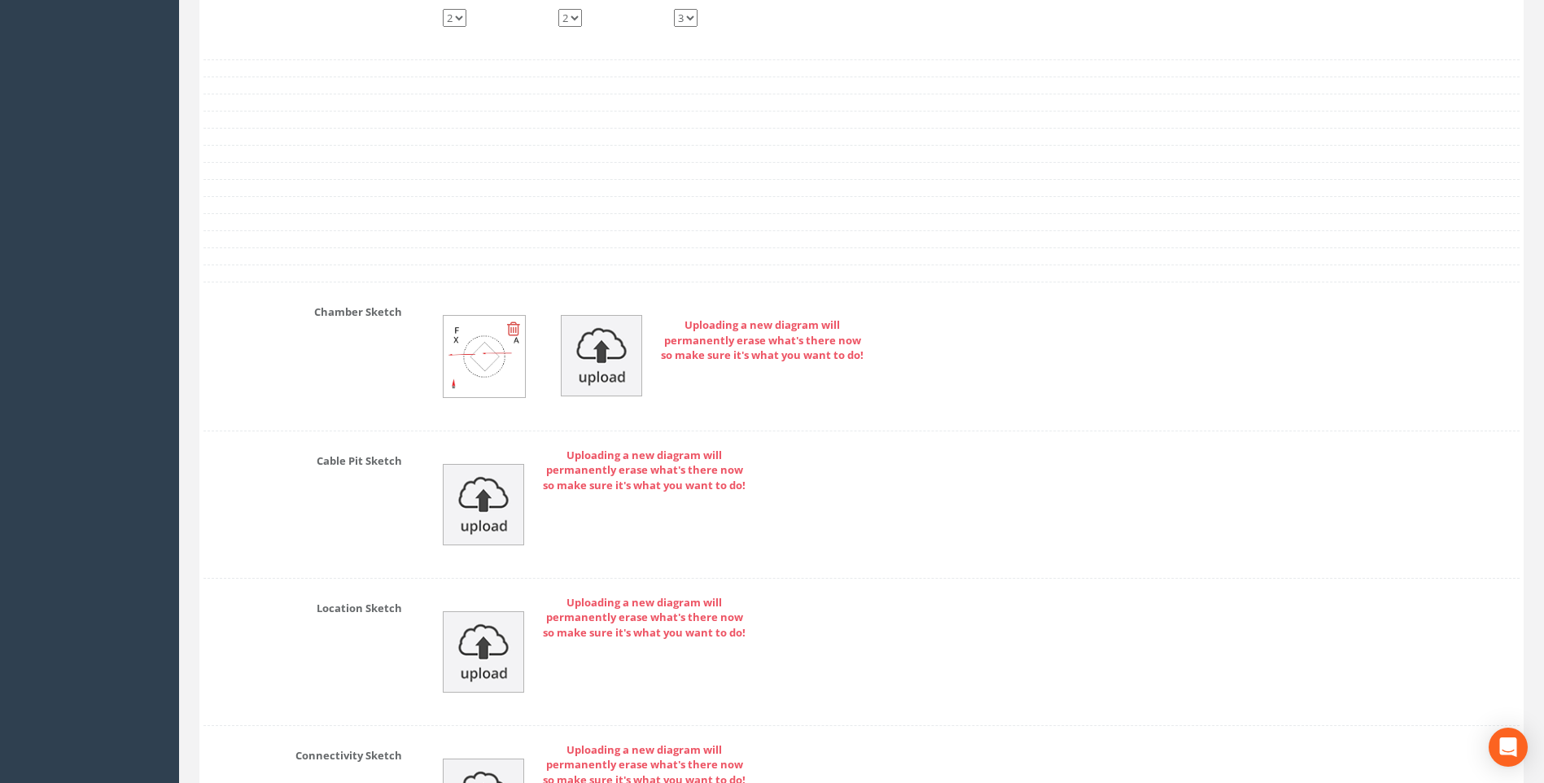
scroll to position [3461, 0]
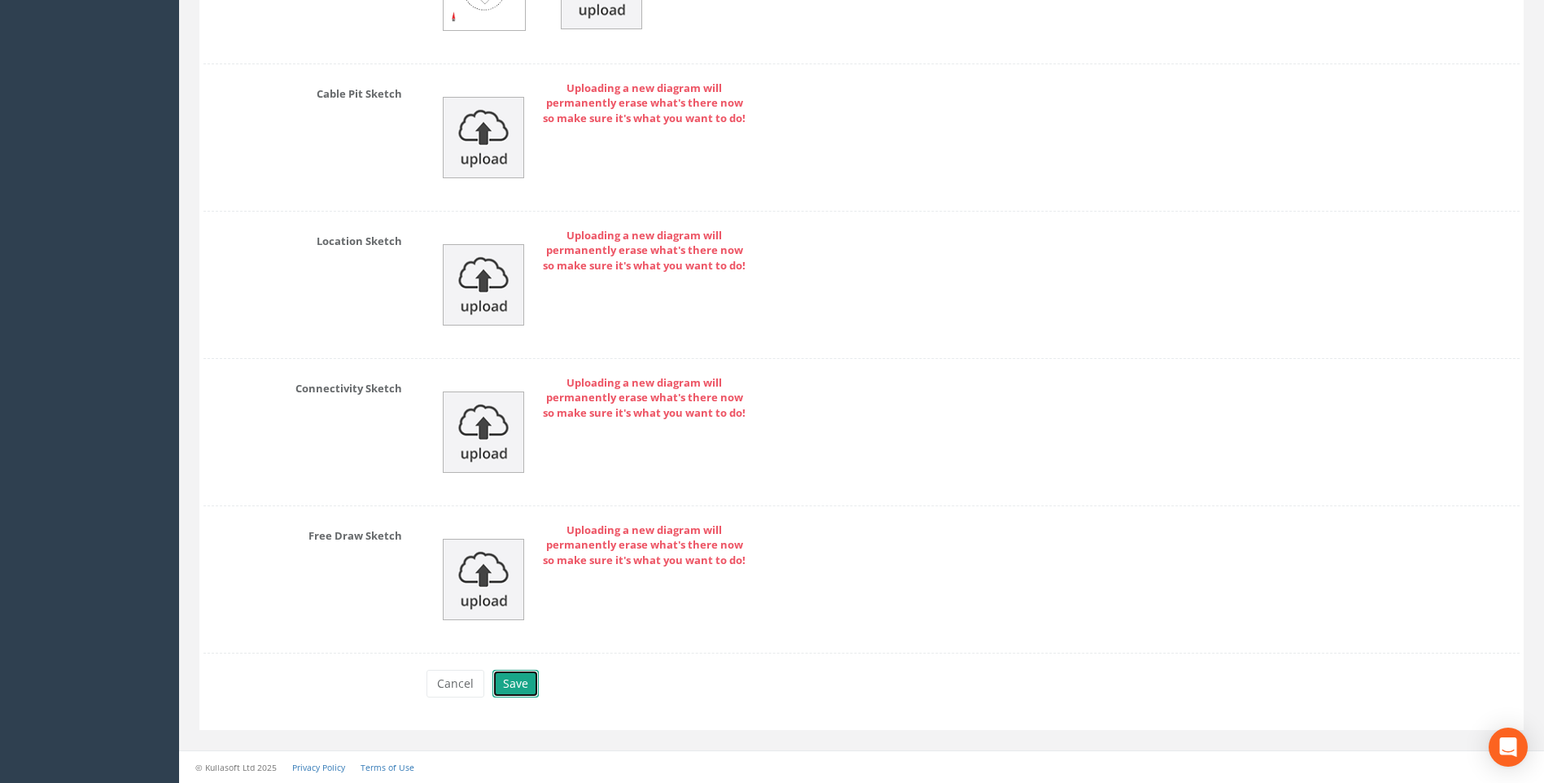
click at [507, 677] on button "Save" at bounding box center [516, 684] width 46 height 28
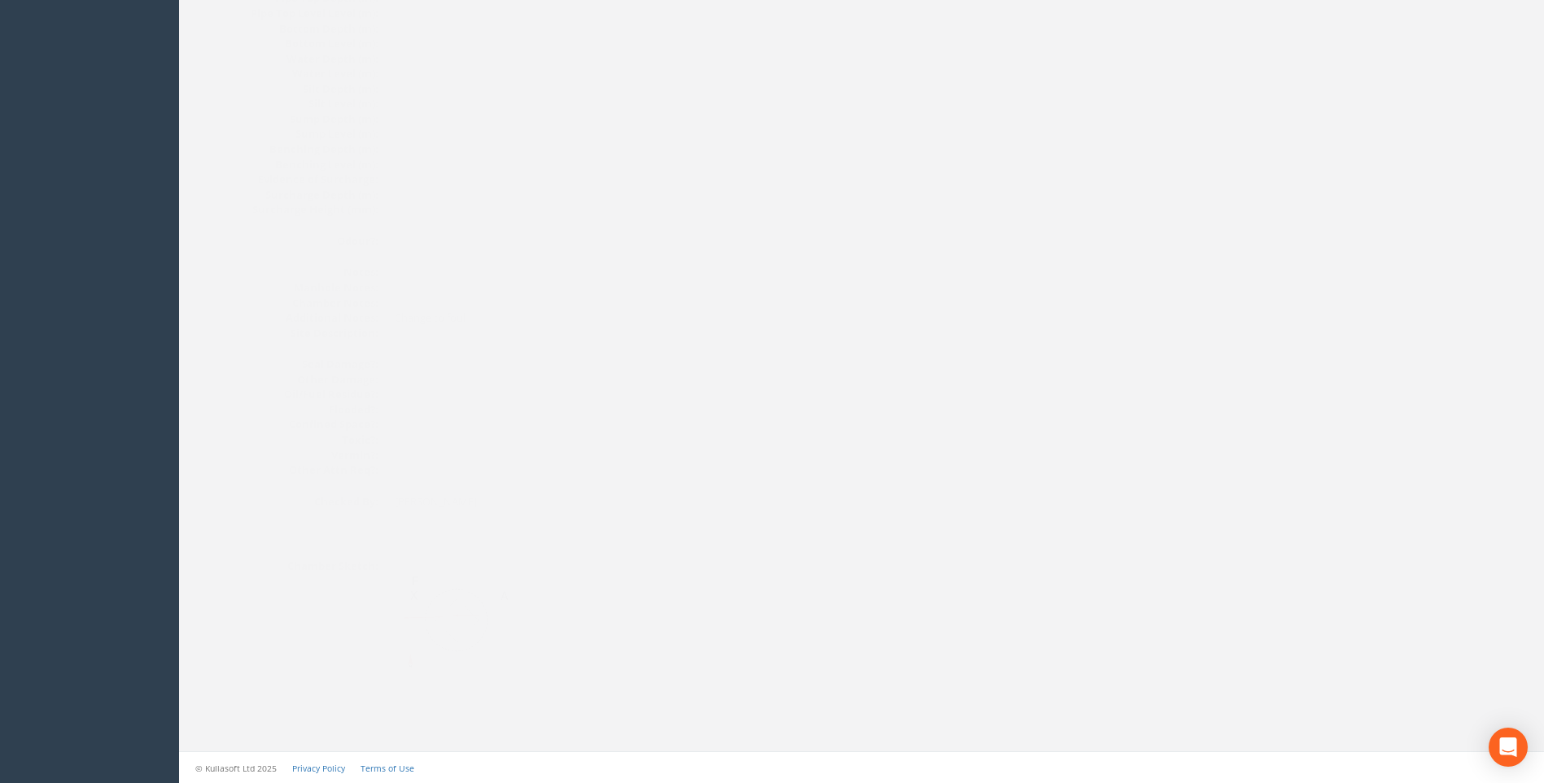
click at [219, 416] on dt "Flooded?:" at bounding box center [281, 409] width 130 height 15
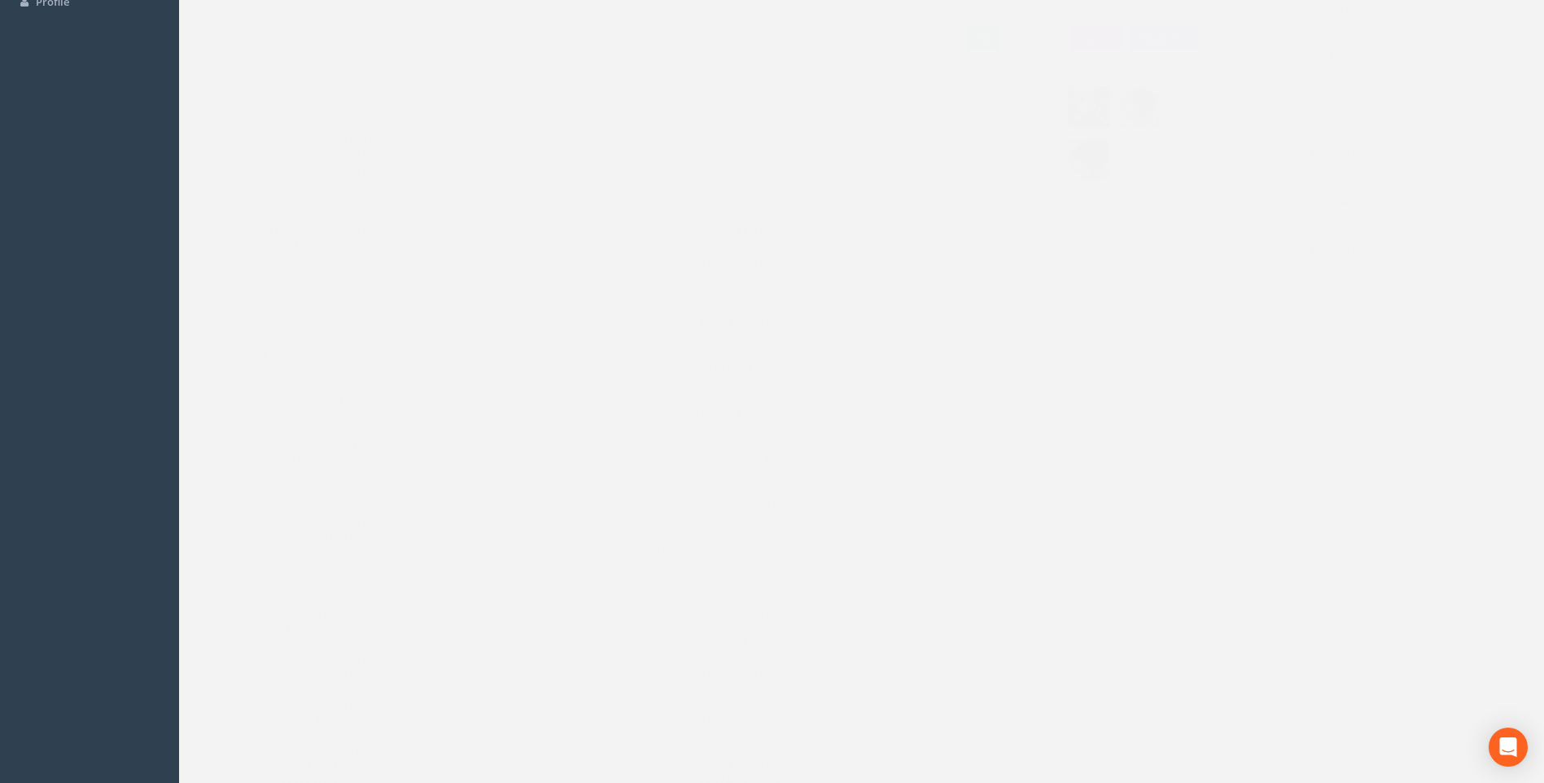
scroll to position [0, 0]
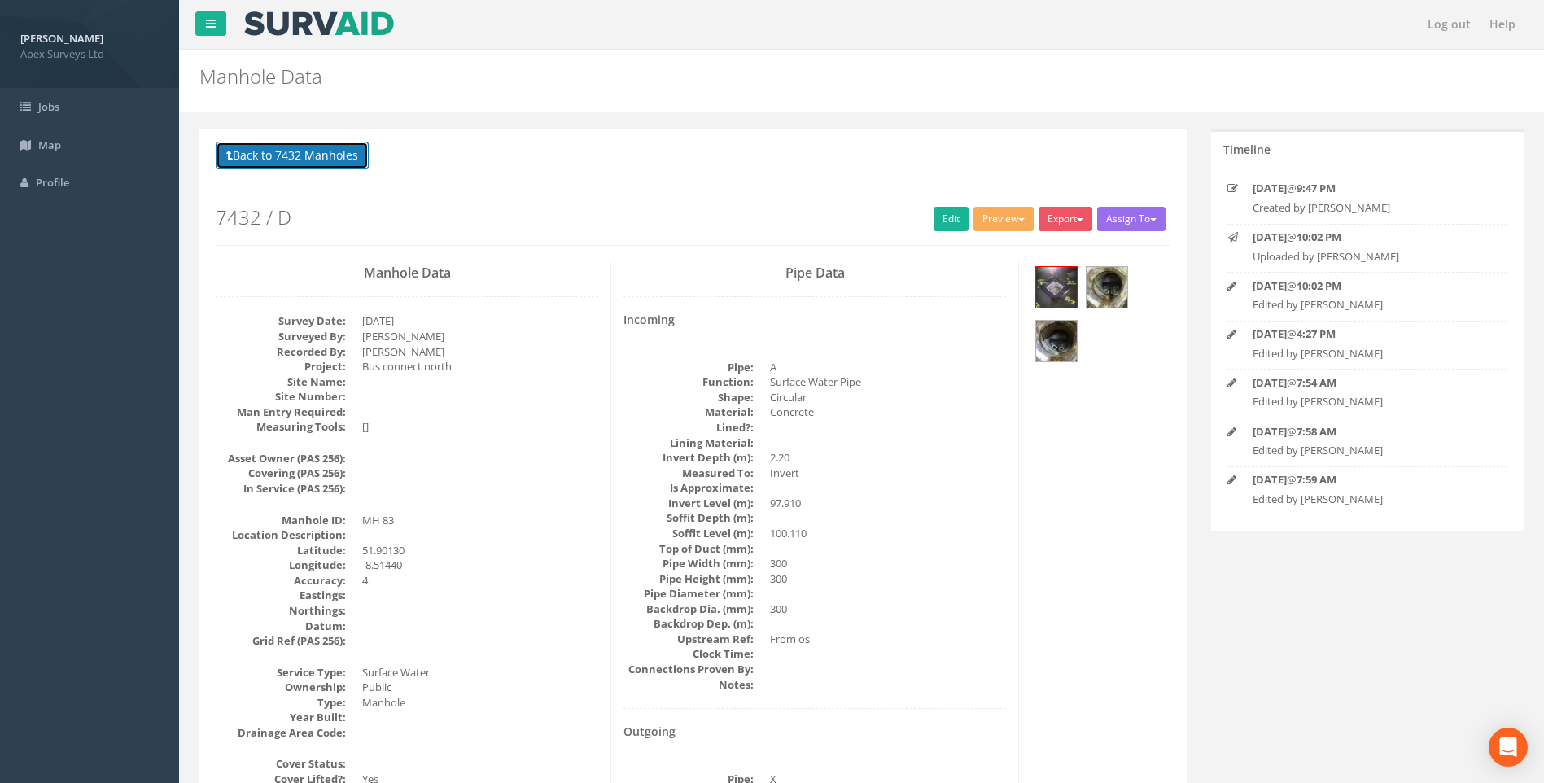
click at [293, 149] on button "Back to 7432 Manholes" at bounding box center [292, 156] width 153 height 28
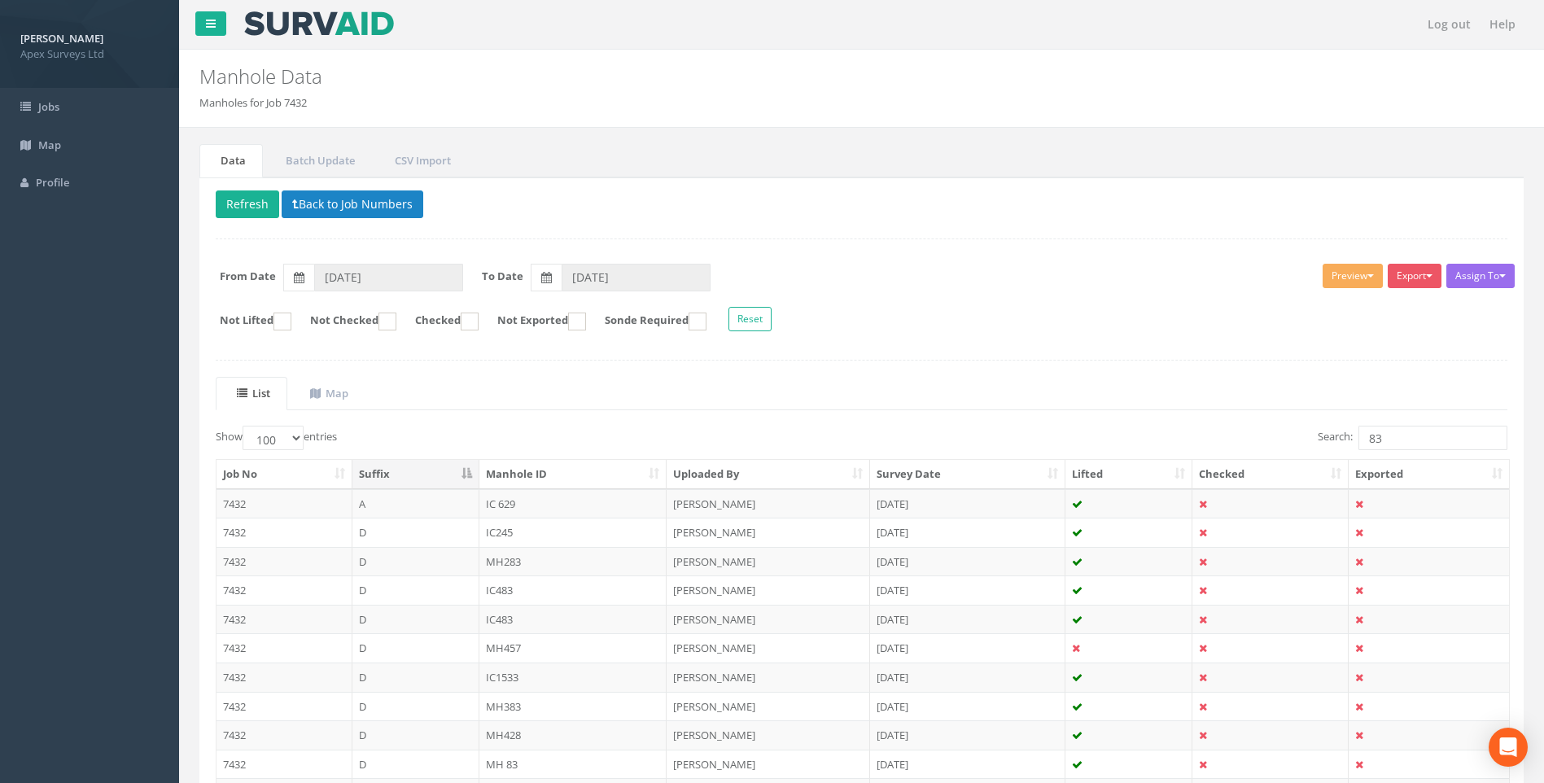
click at [514, 387] on ul "List Map" at bounding box center [862, 393] width 1292 height 33
click at [1395, 443] on input "83" at bounding box center [1433, 438] width 149 height 24
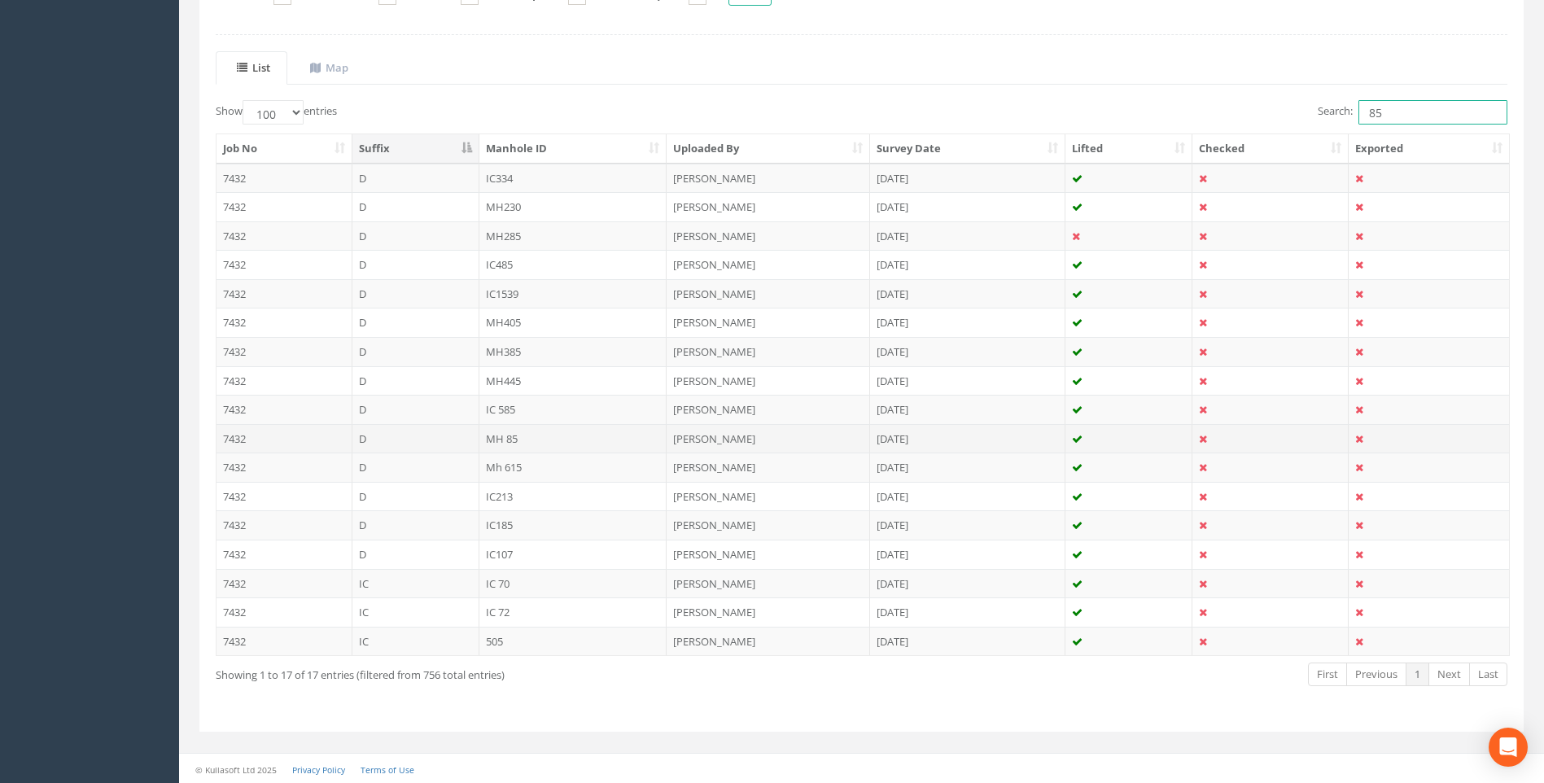
type input "85"
click at [504, 438] on td "MH 85" at bounding box center [574, 438] width 188 height 29
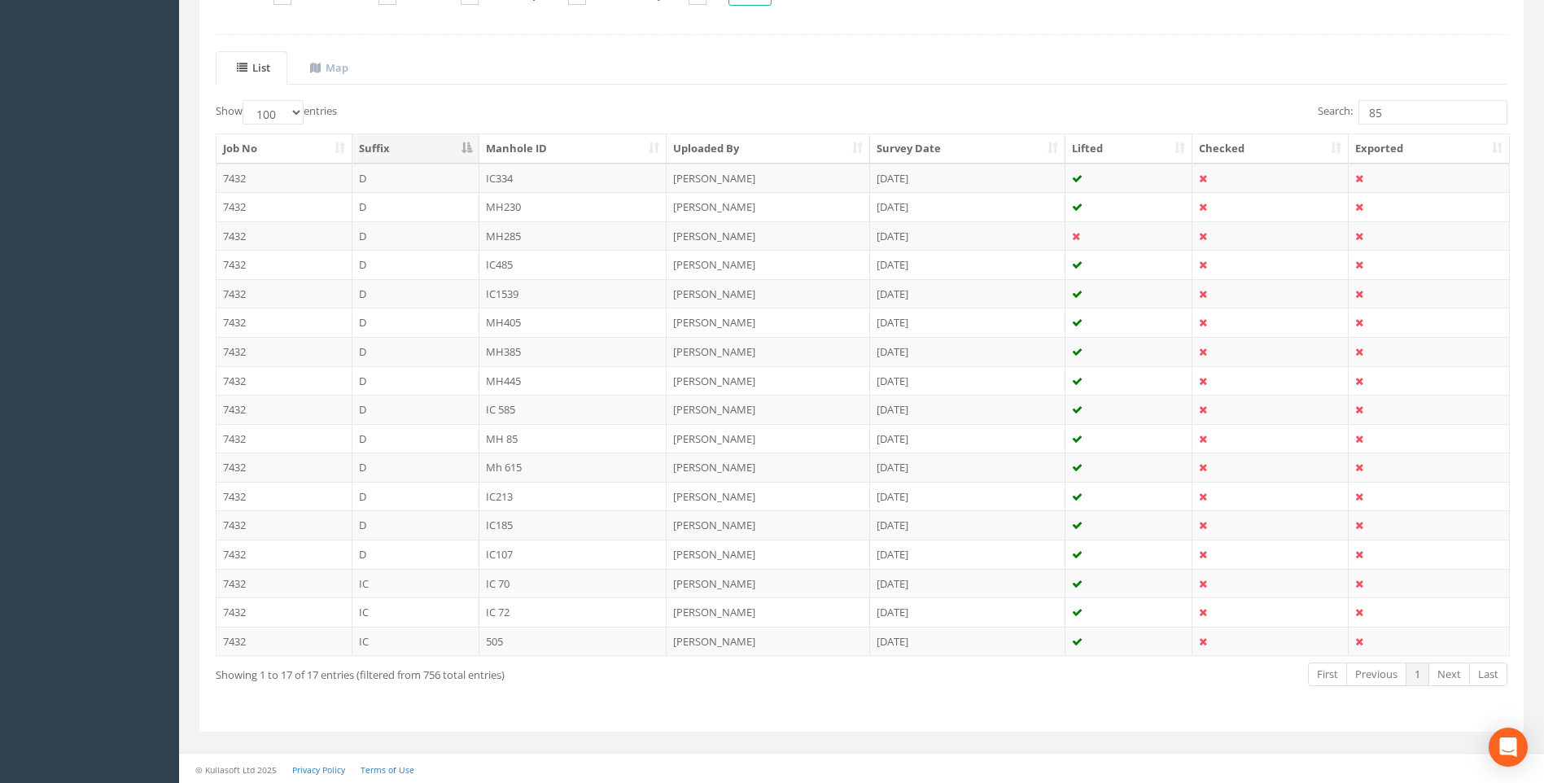
scroll to position [0, 0]
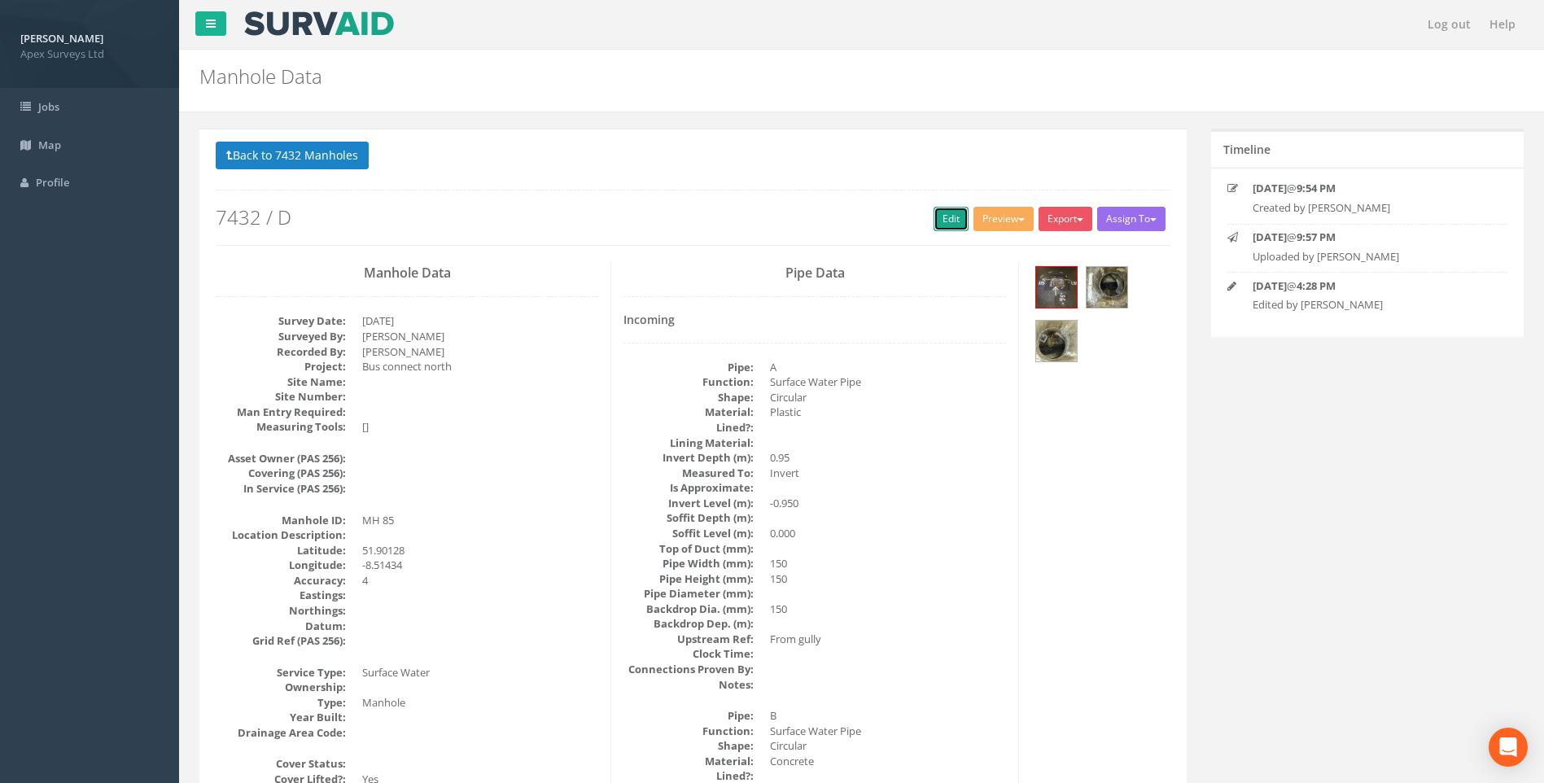
click at [939, 219] on link "Edit" at bounding box center [951, 219] width 35 height 24
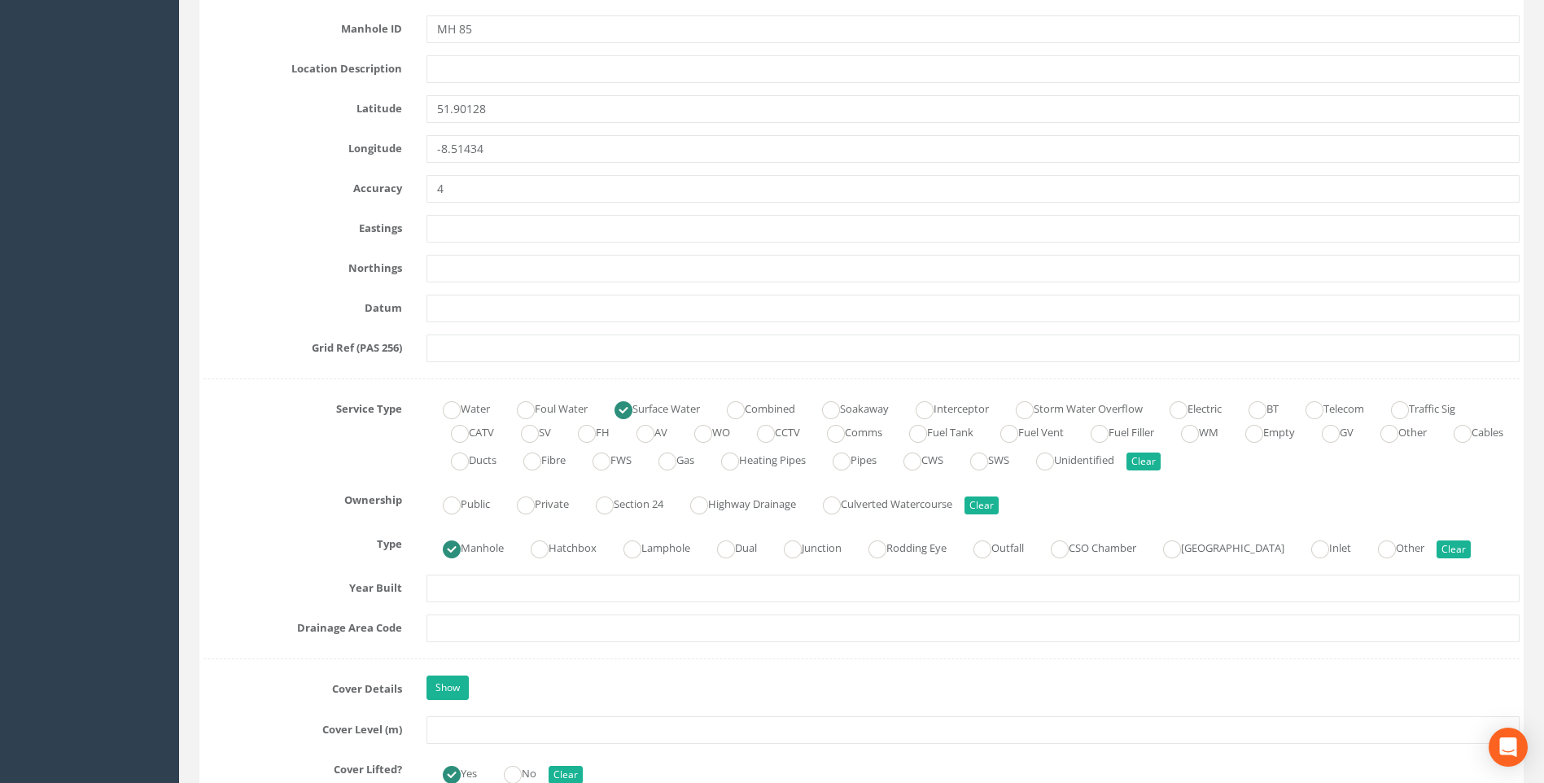
scroll to position [1058, 0]
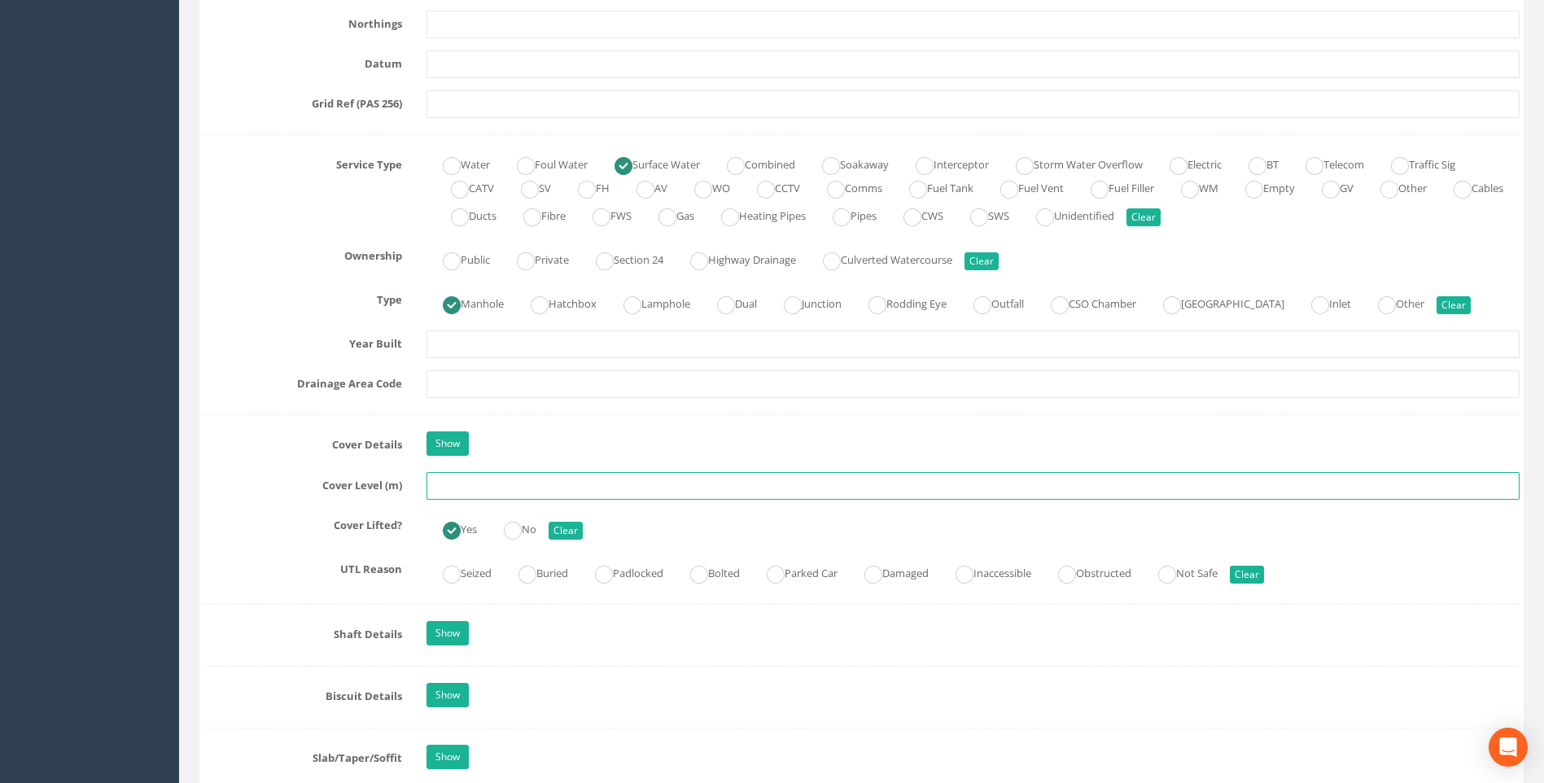
click at [474, 485] on input "text" at bounding box center [973, 486] width 1093 height 28
type input "100.10"
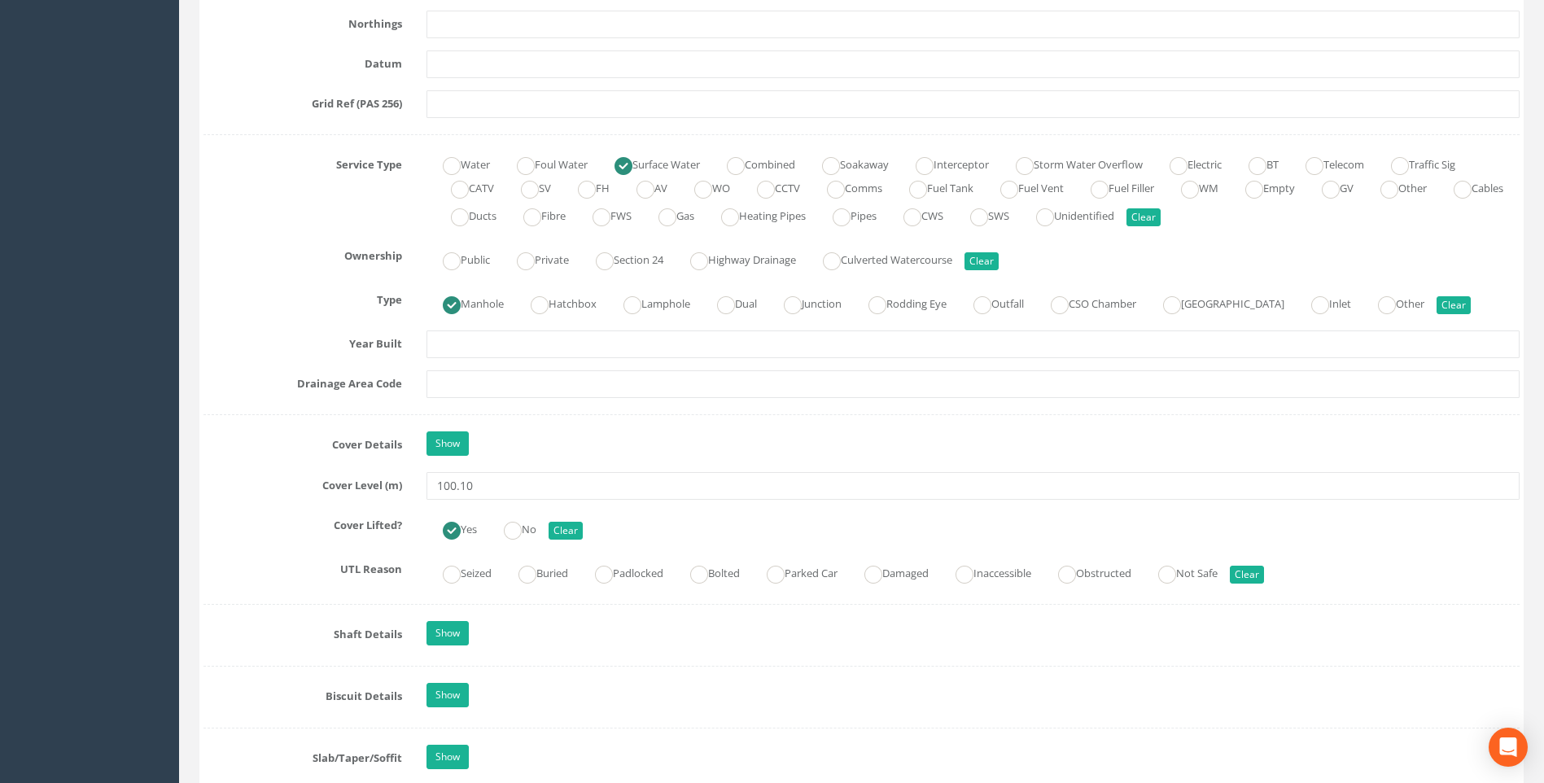
click at [224, 480] on label "Cover Level (m)" at bounding box center [302, 482] width 223 height 21
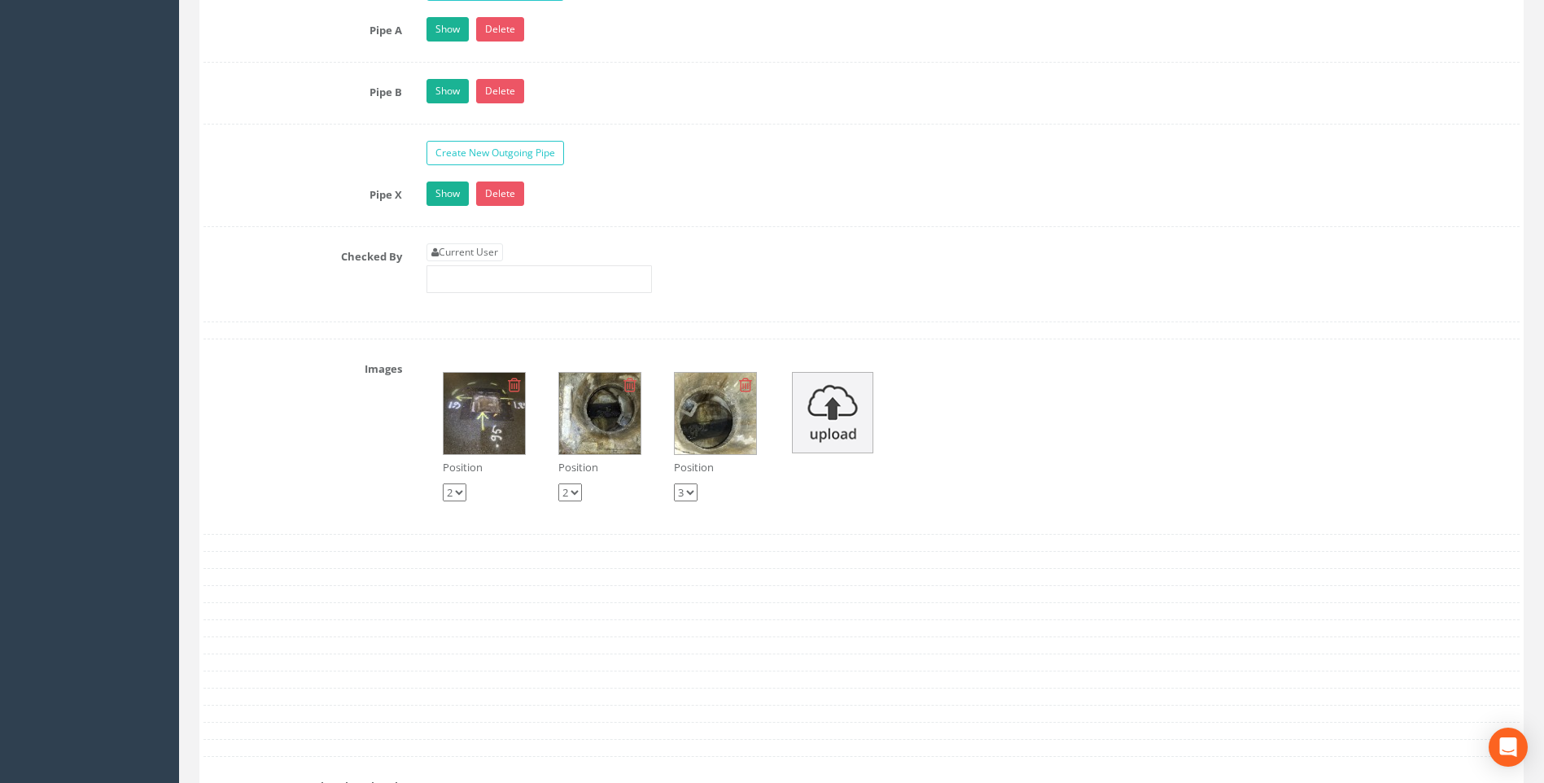
scroll to position [2687, 0]
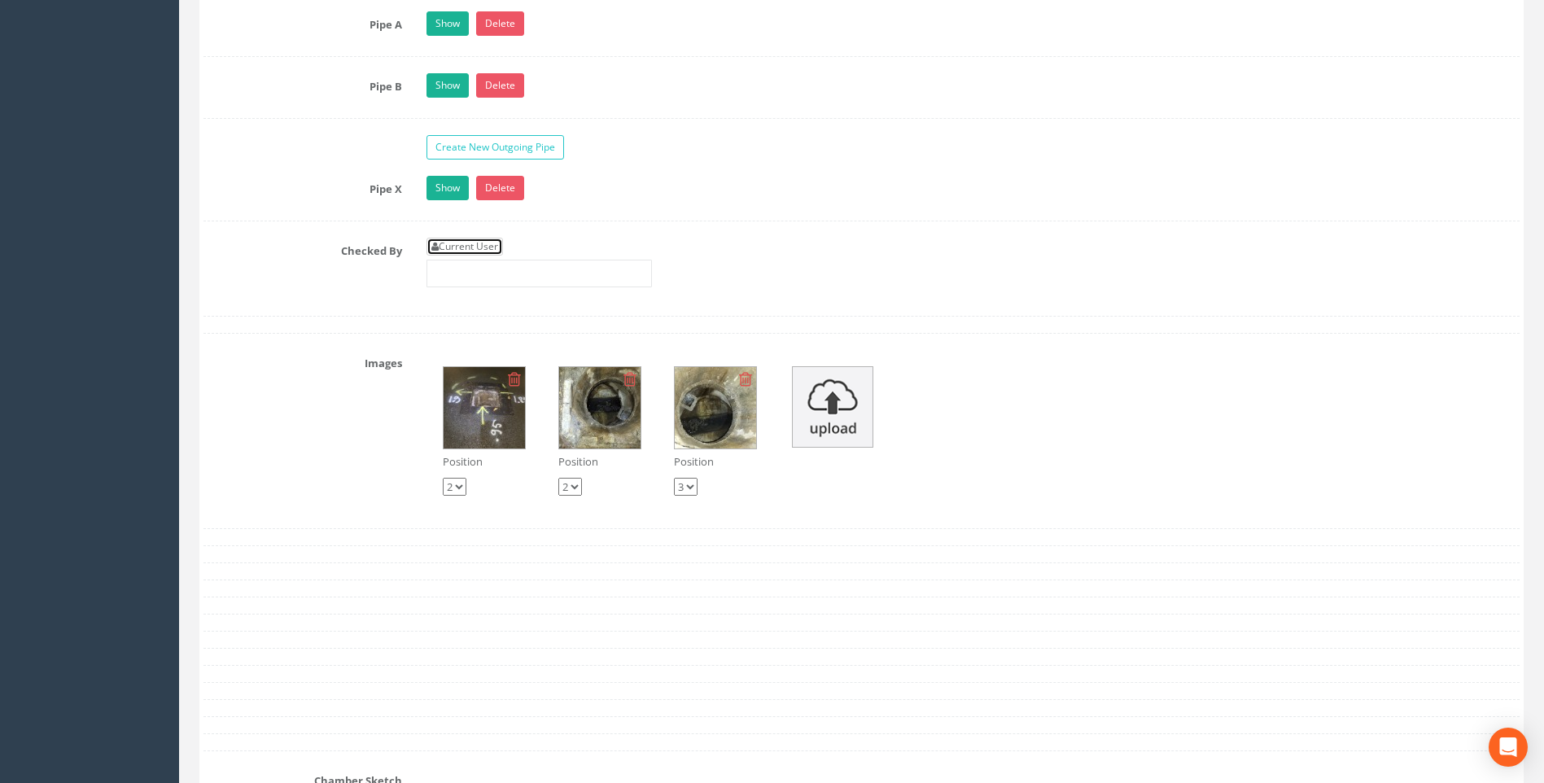
click at [491, 241] on link "Current User" at bounding box center [465, 247] width 77 height 18
type input "[PERSON_NAME]"
click at [277, 284] on div "Checked By Current User [PERSON_NAME]" at bounding box center [861, 269] width 1341 height 62
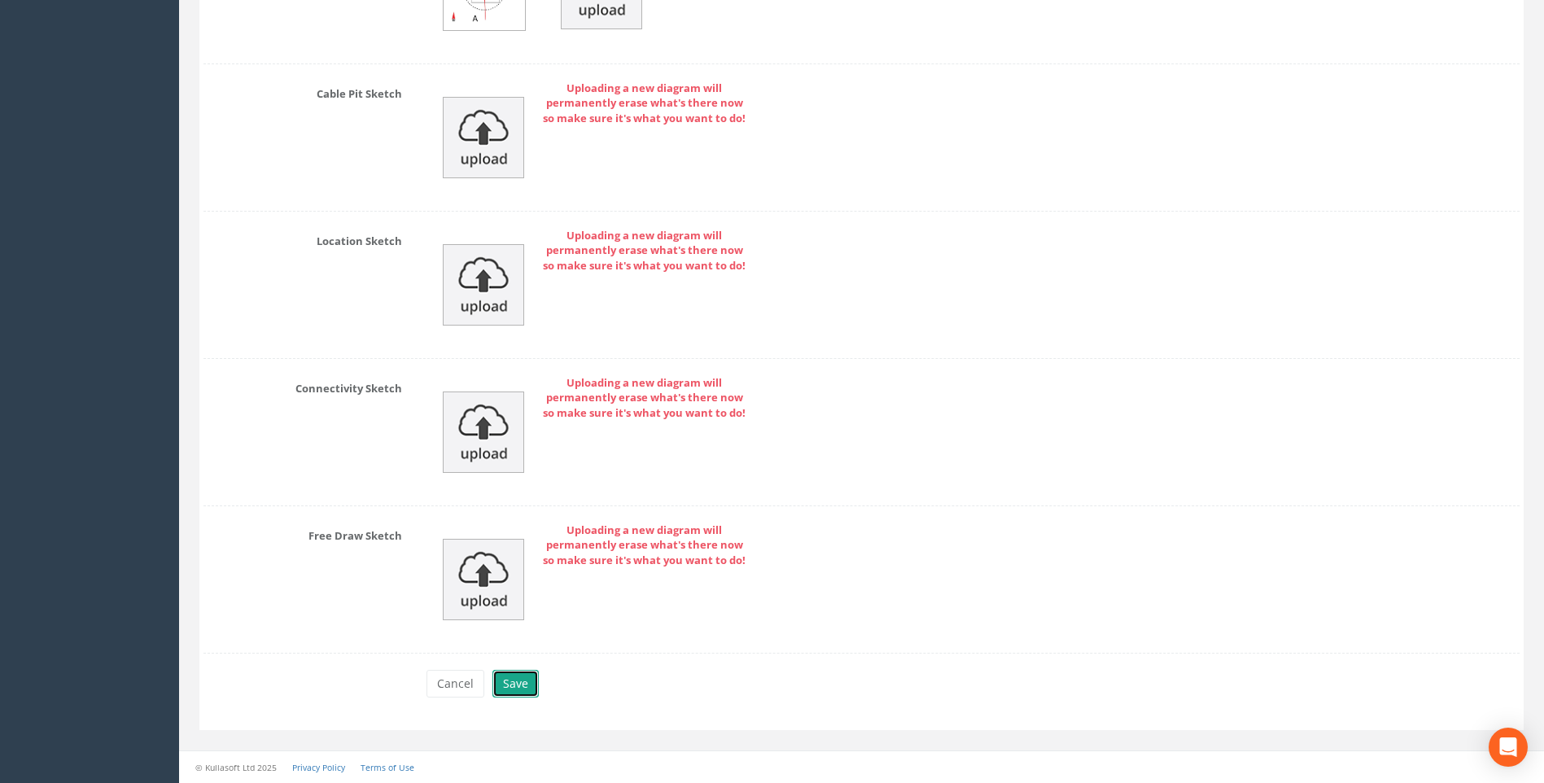
click at [514, 689] on button "Save" at bounding box center [516, 684] width 46 height 28
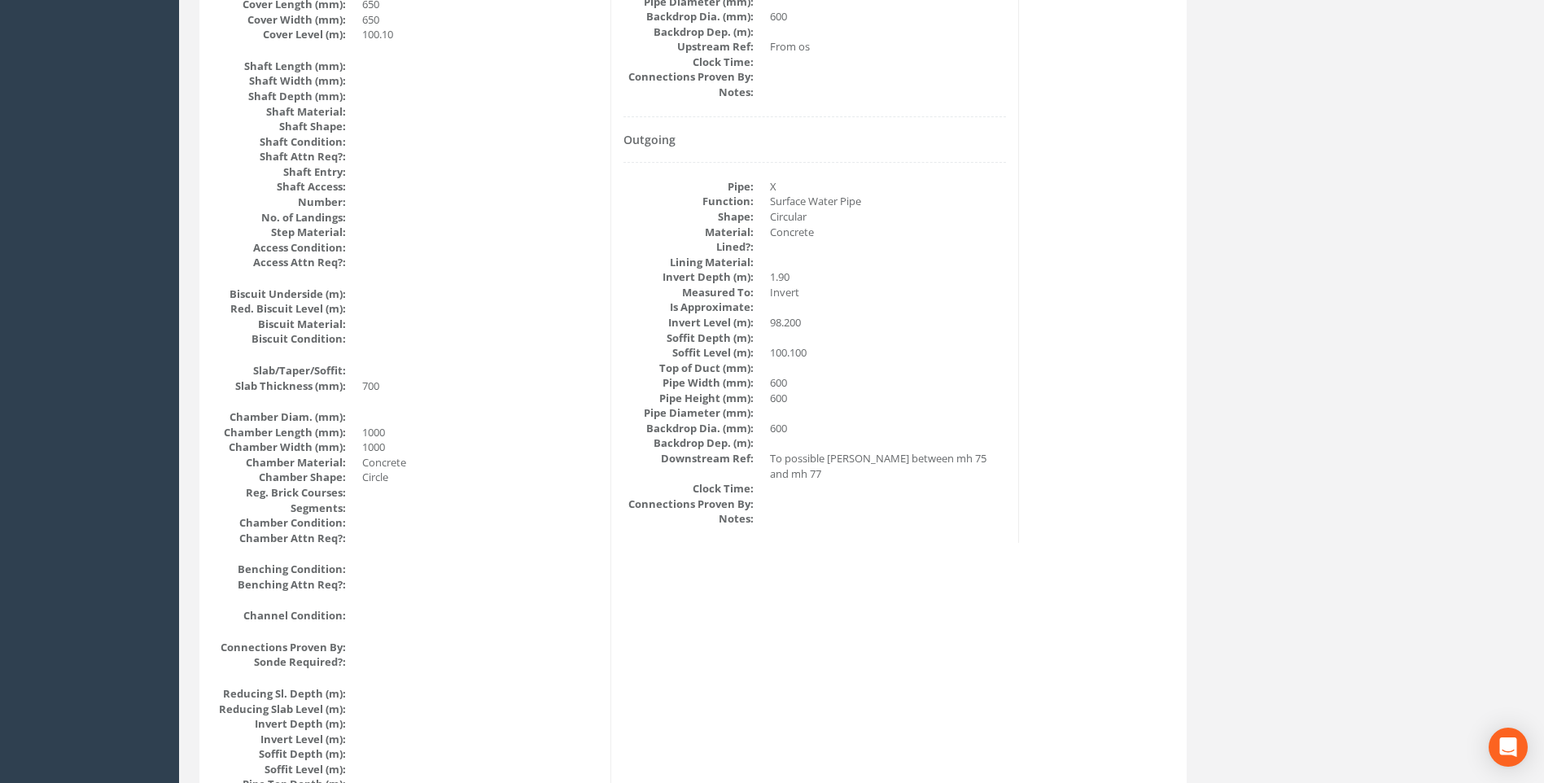
scroll to position [913, 0]
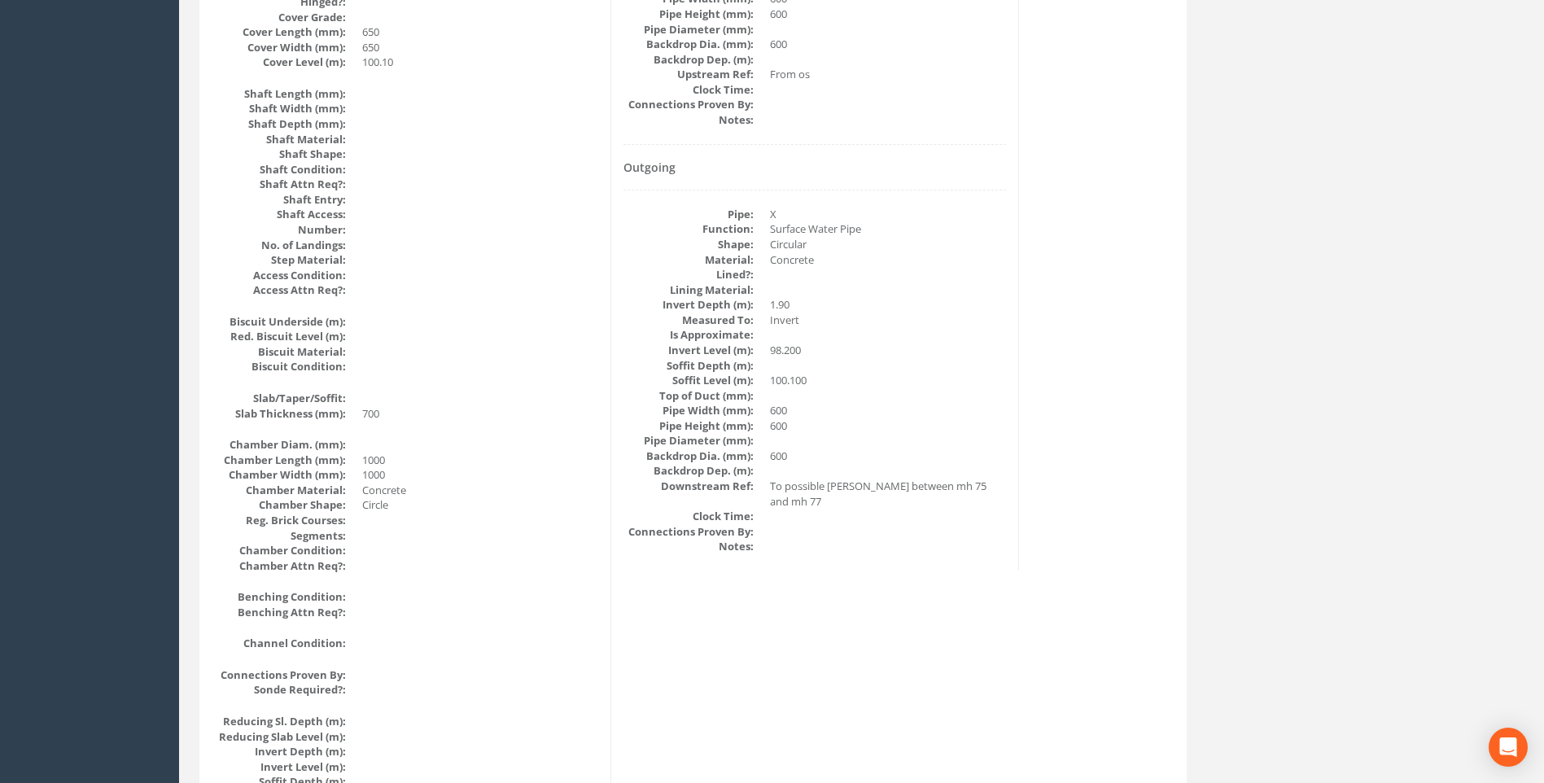
click at [1096, 431] on div "Manhole Data Survey Date: [DATE] Surveyed By: [PERSON_NAME] Recorded By: [PERSO…" at bounding box center [693, 344] width 979 height 1990
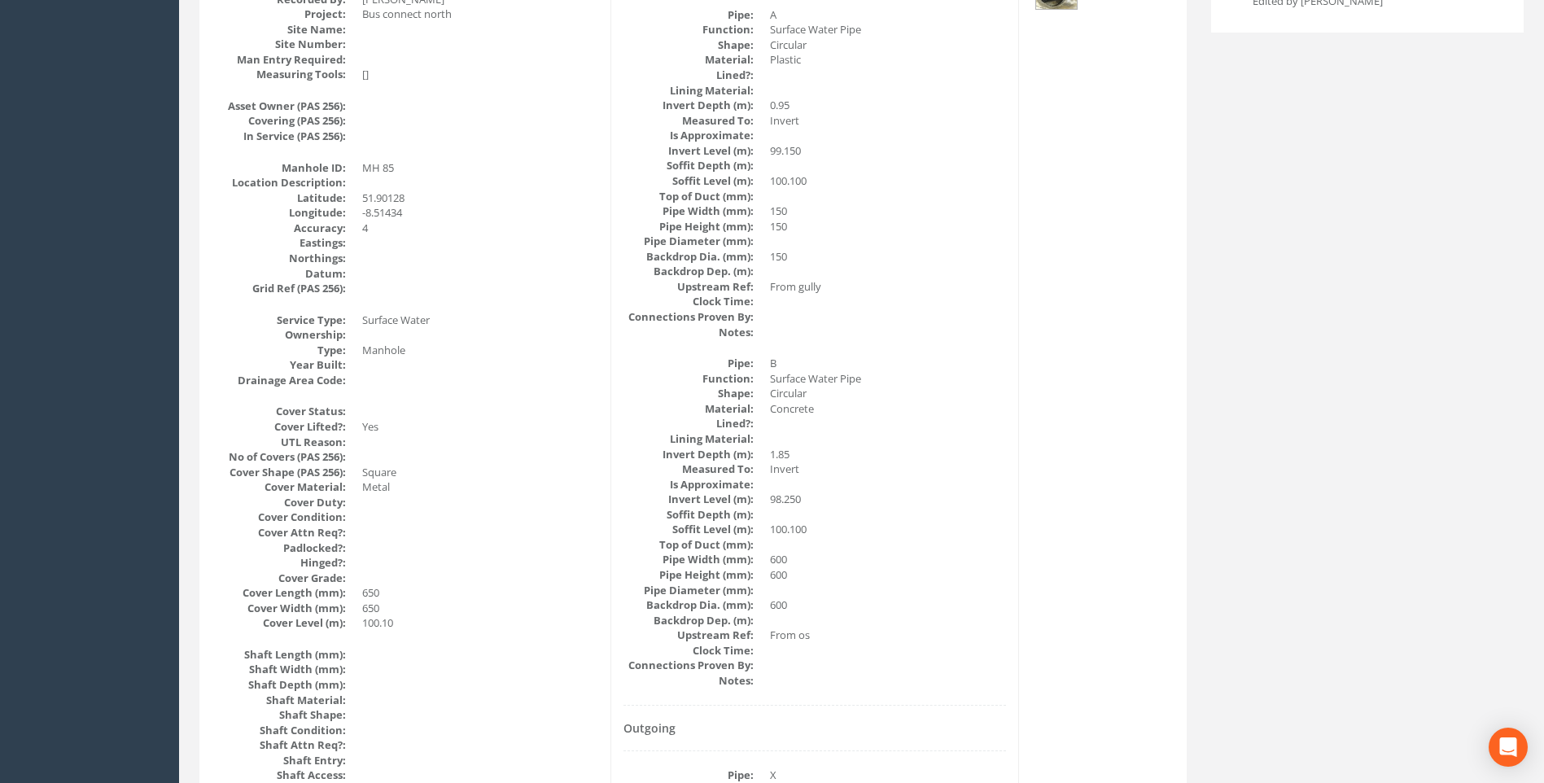
scroll to position [262, 0]
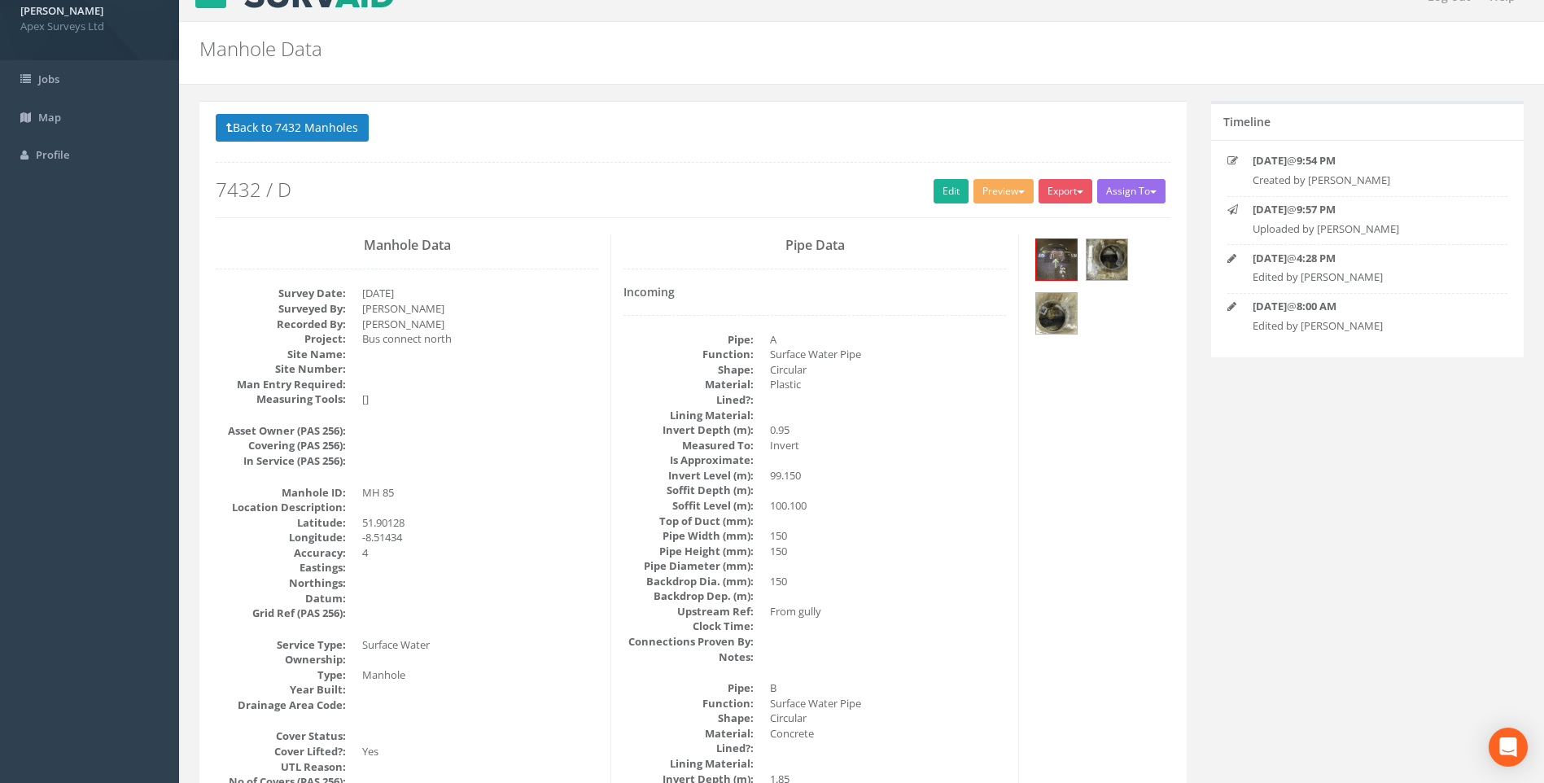
scroll to position [0, 0]
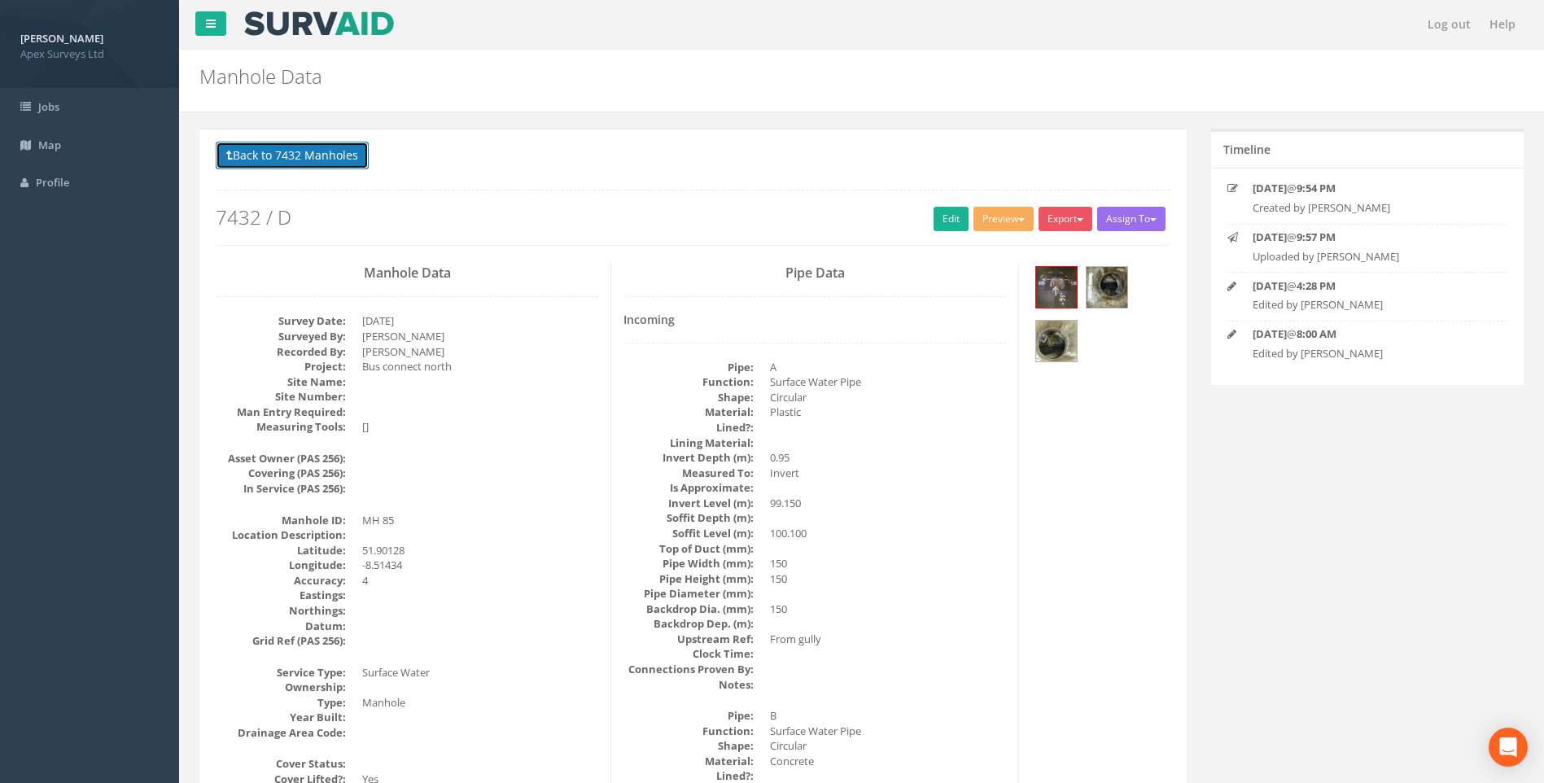
click at [301, 151] on button "Back to 7432 Manholes" at bounding box center [292, 156] width 153 height 28
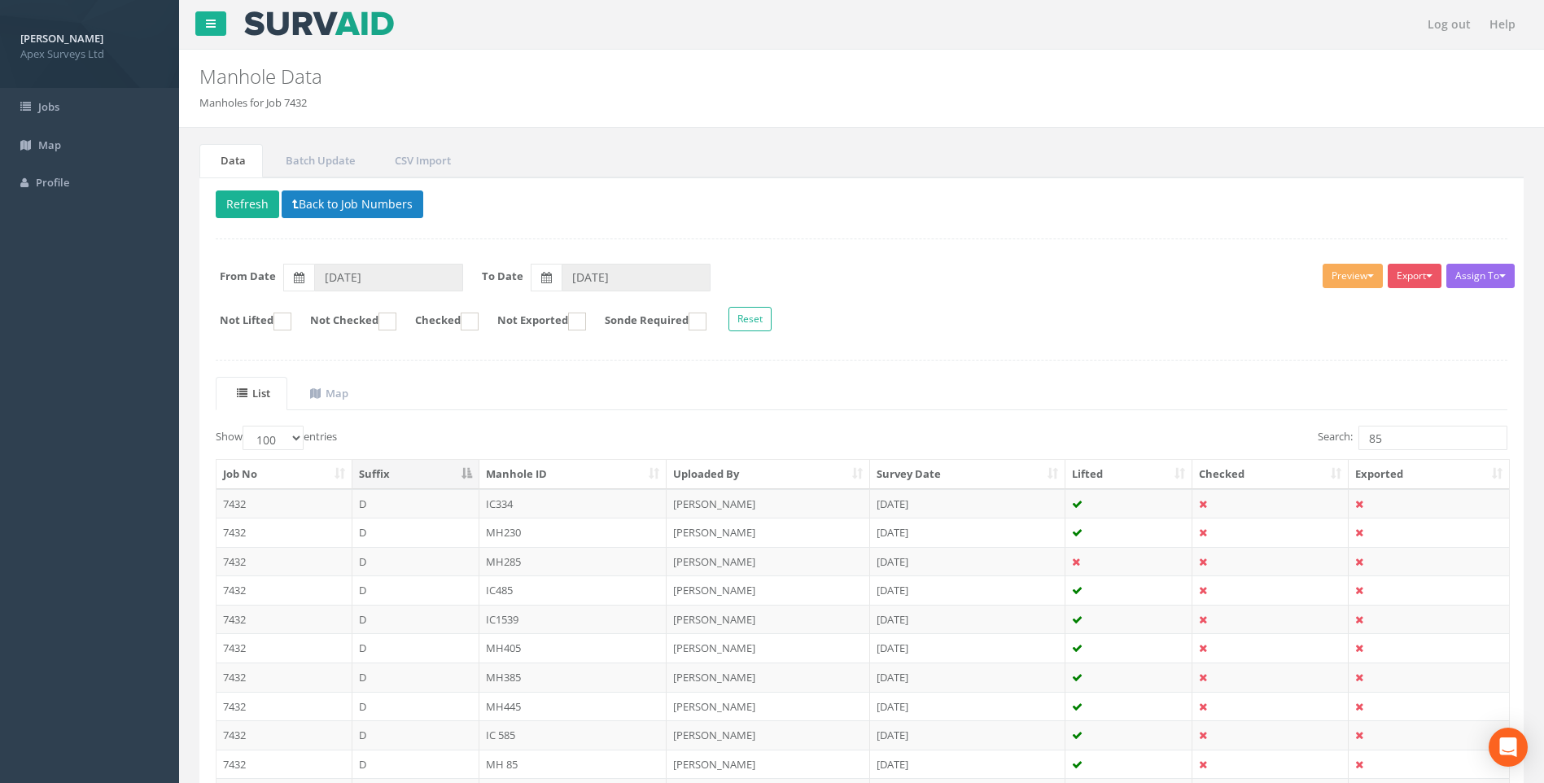
click at [668, 395] on ul "List Map" at bounding box center [862, 393] width 1292 height 33
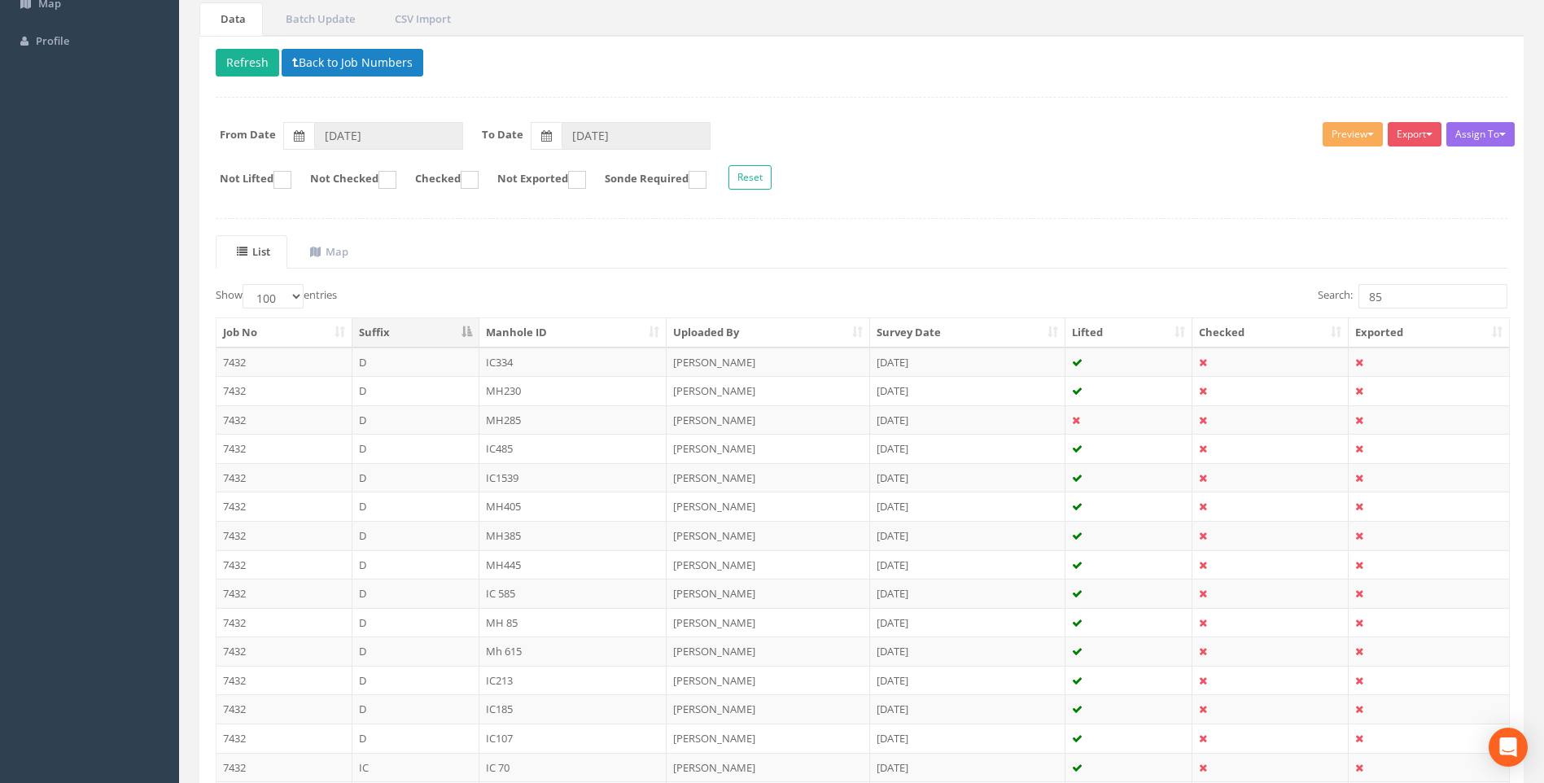
scroll to position [326, 0]
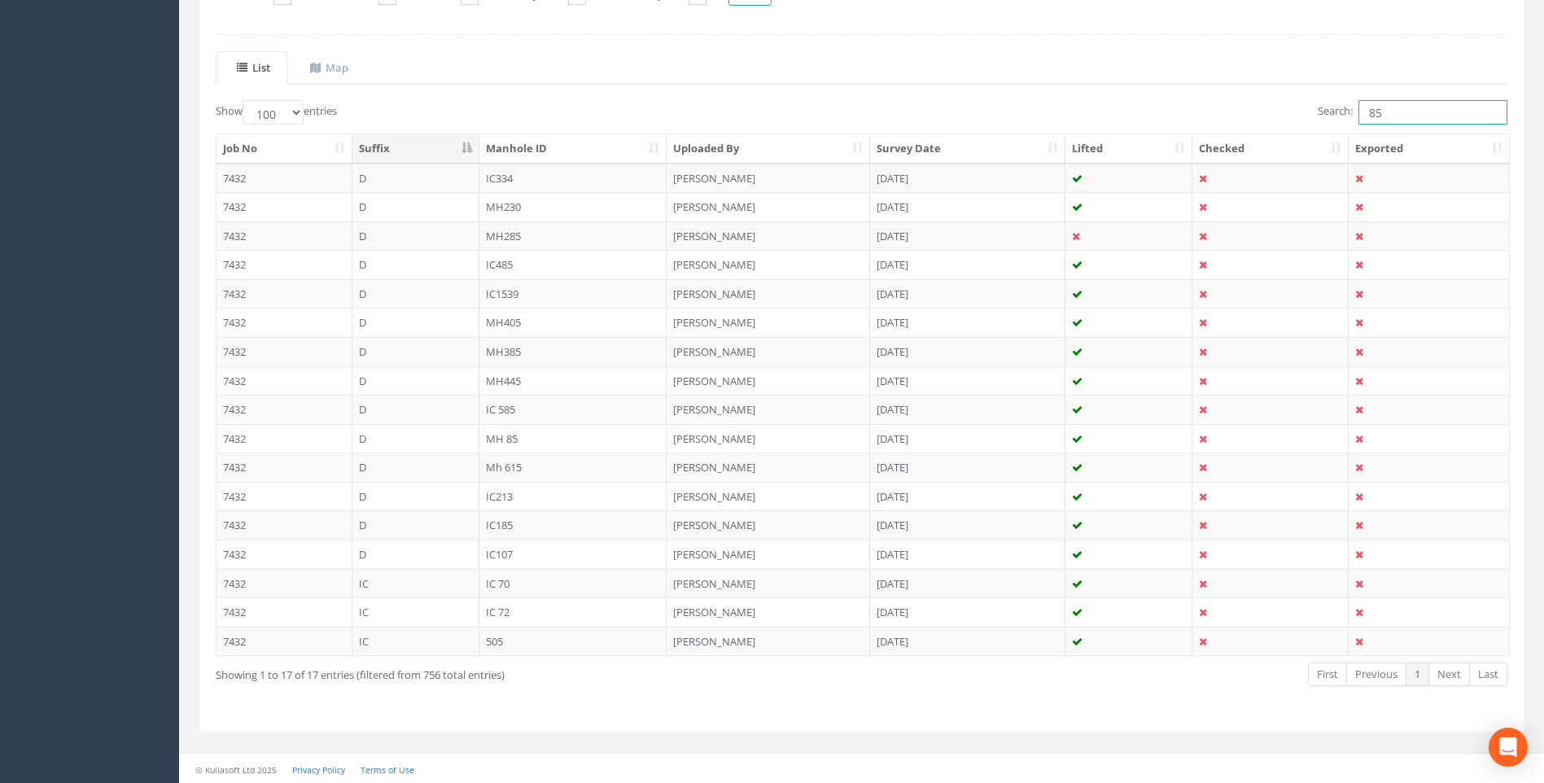
drag, startPoint x: 1392, startPoint y: 114, endPoint x: 1272, endPoint y: 118, distance: 119.7
click at [1272, 118] on div "Search: 85" at bounding box center [1191, 114] width 634 height 28
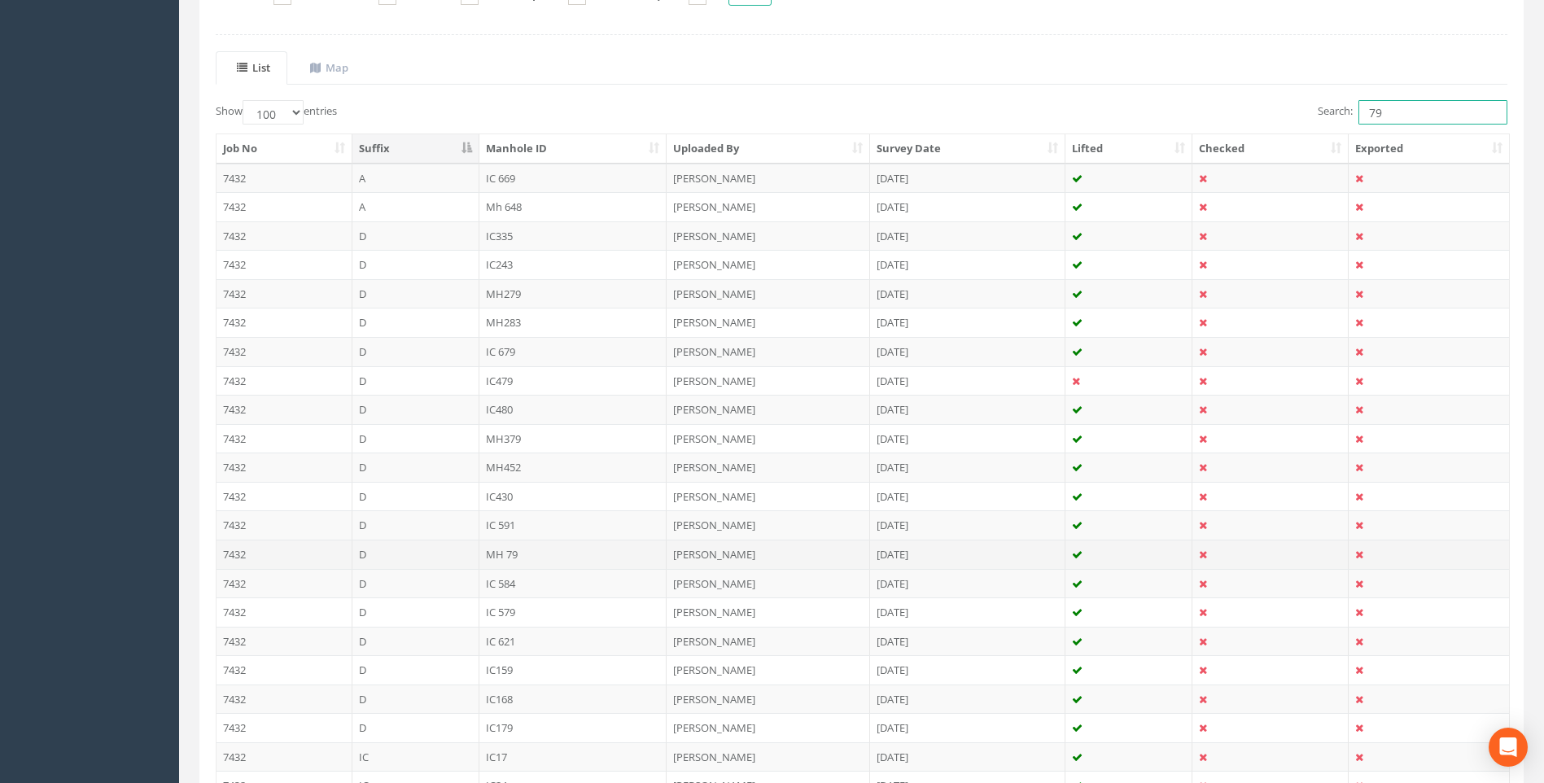
type input "79"
click at [505, 554] on td "MH 79" at bounding box center [574, 554] width 188 height 29
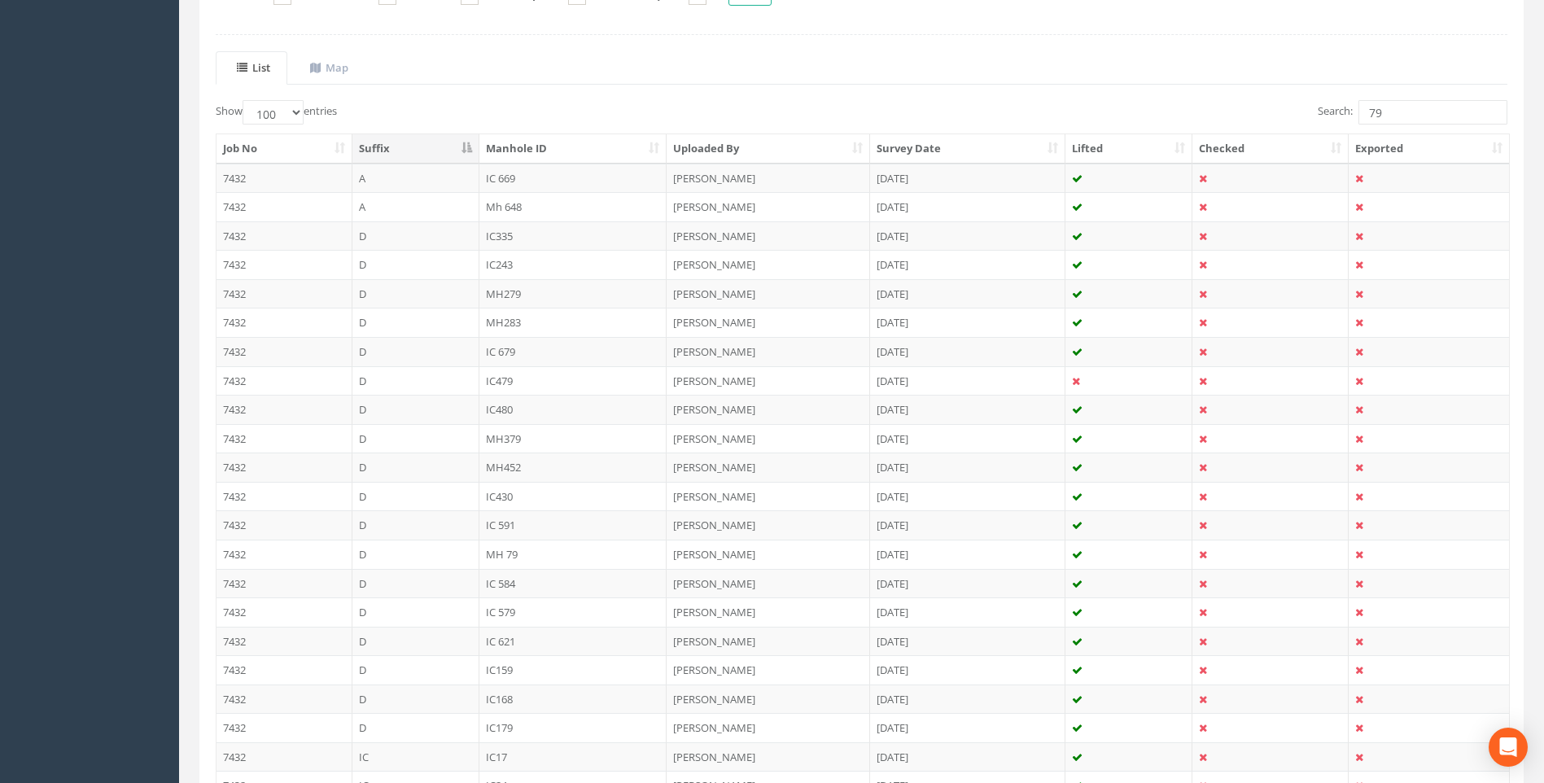
scroll to position [0, 0]
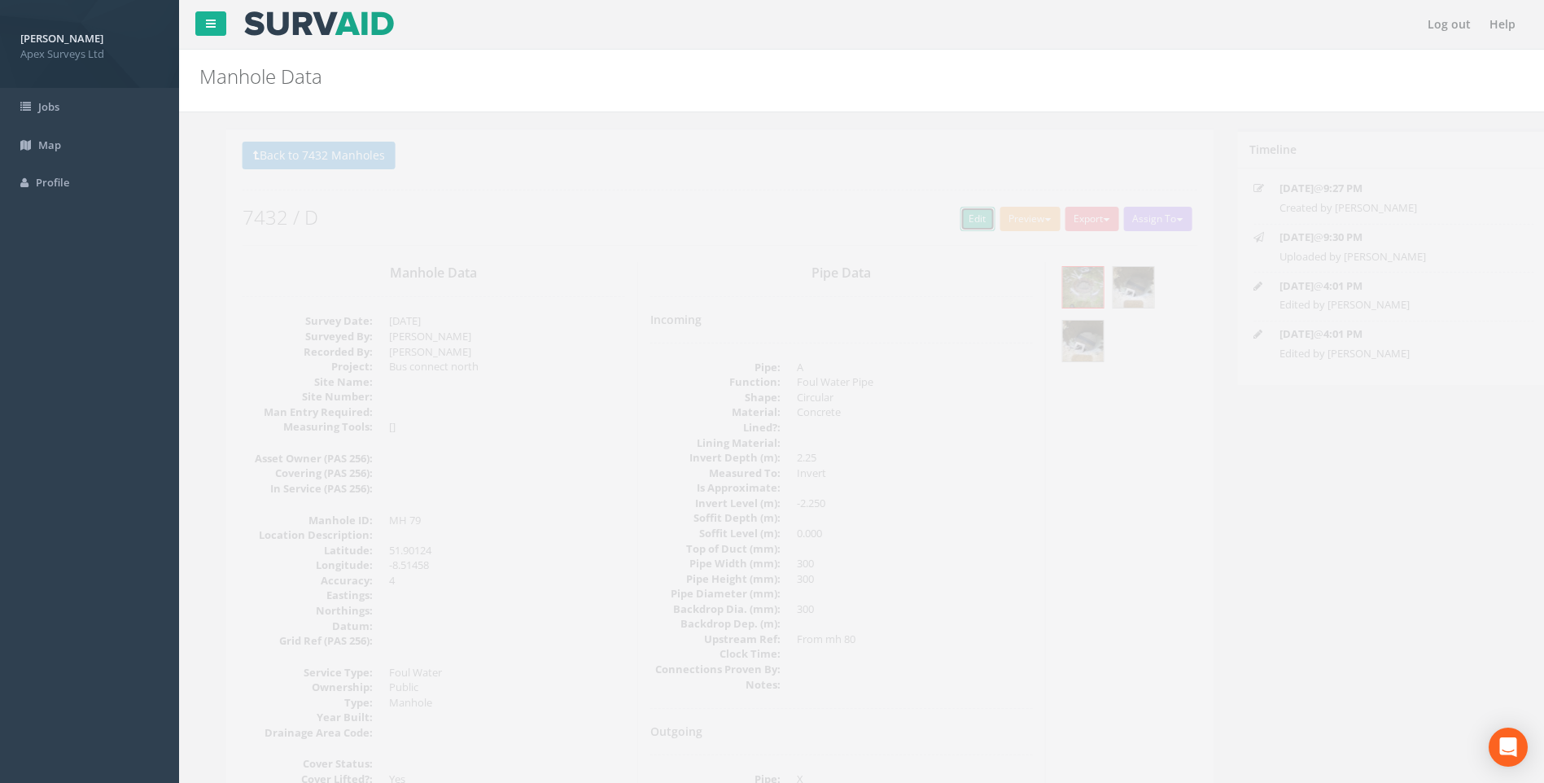
click at [940, 218] on link "Edit" at bounding box center [951, 219] width 35 height 24
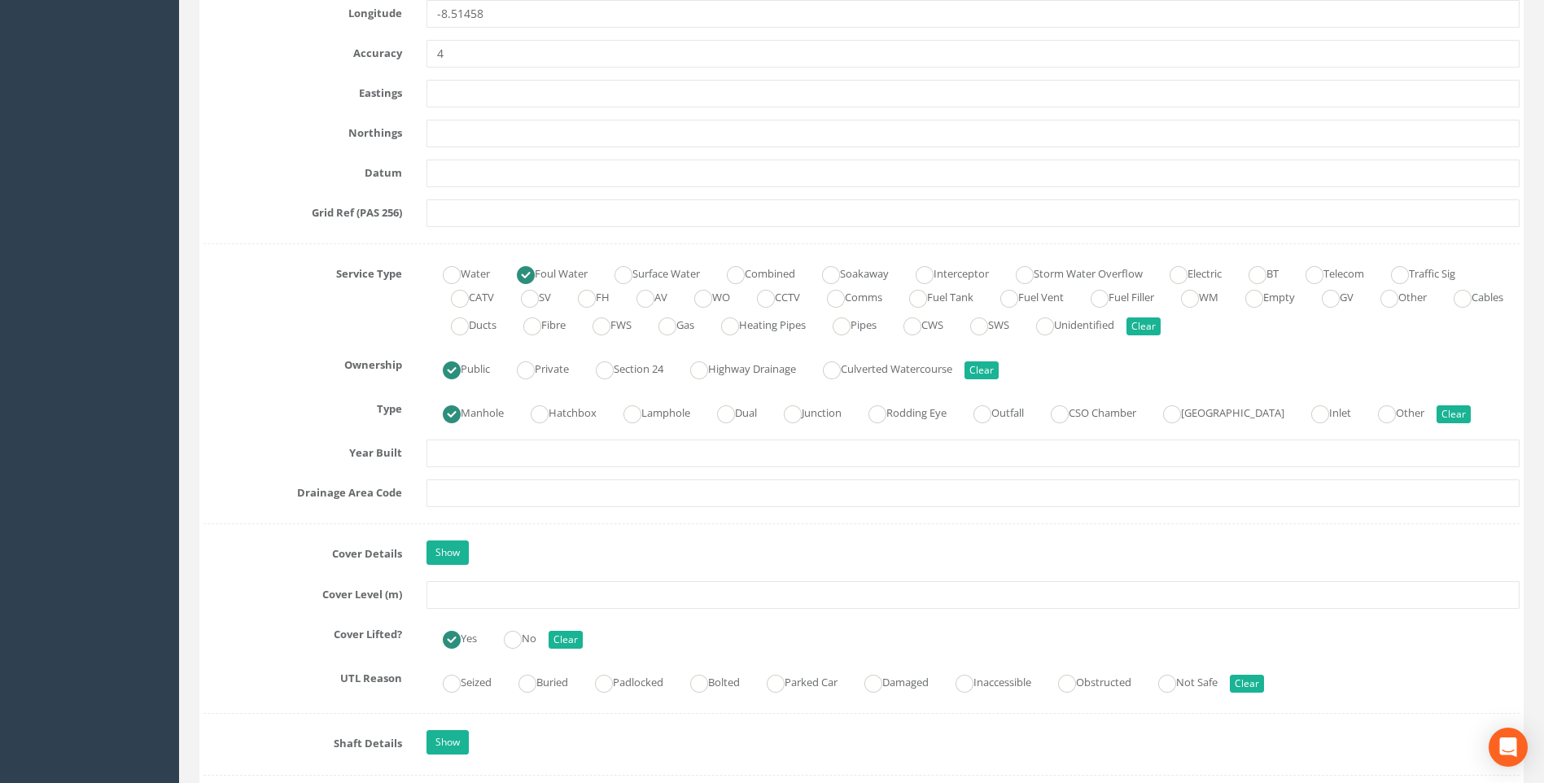
scroll to position [1058, 0]
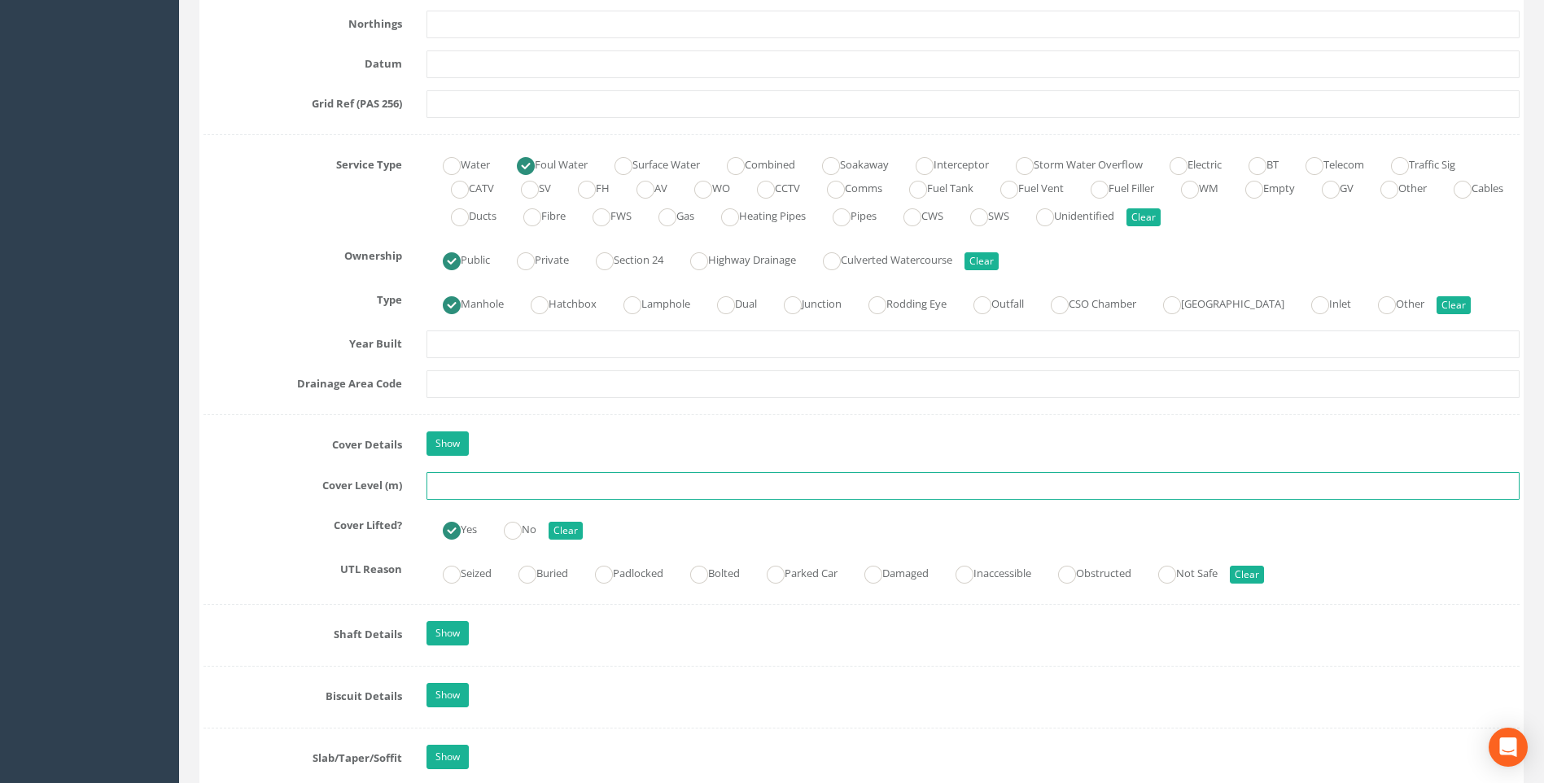
click at [446, 488] on input "text" at bounding box center [973, 486] width 1093 height 28
type input "99.76"
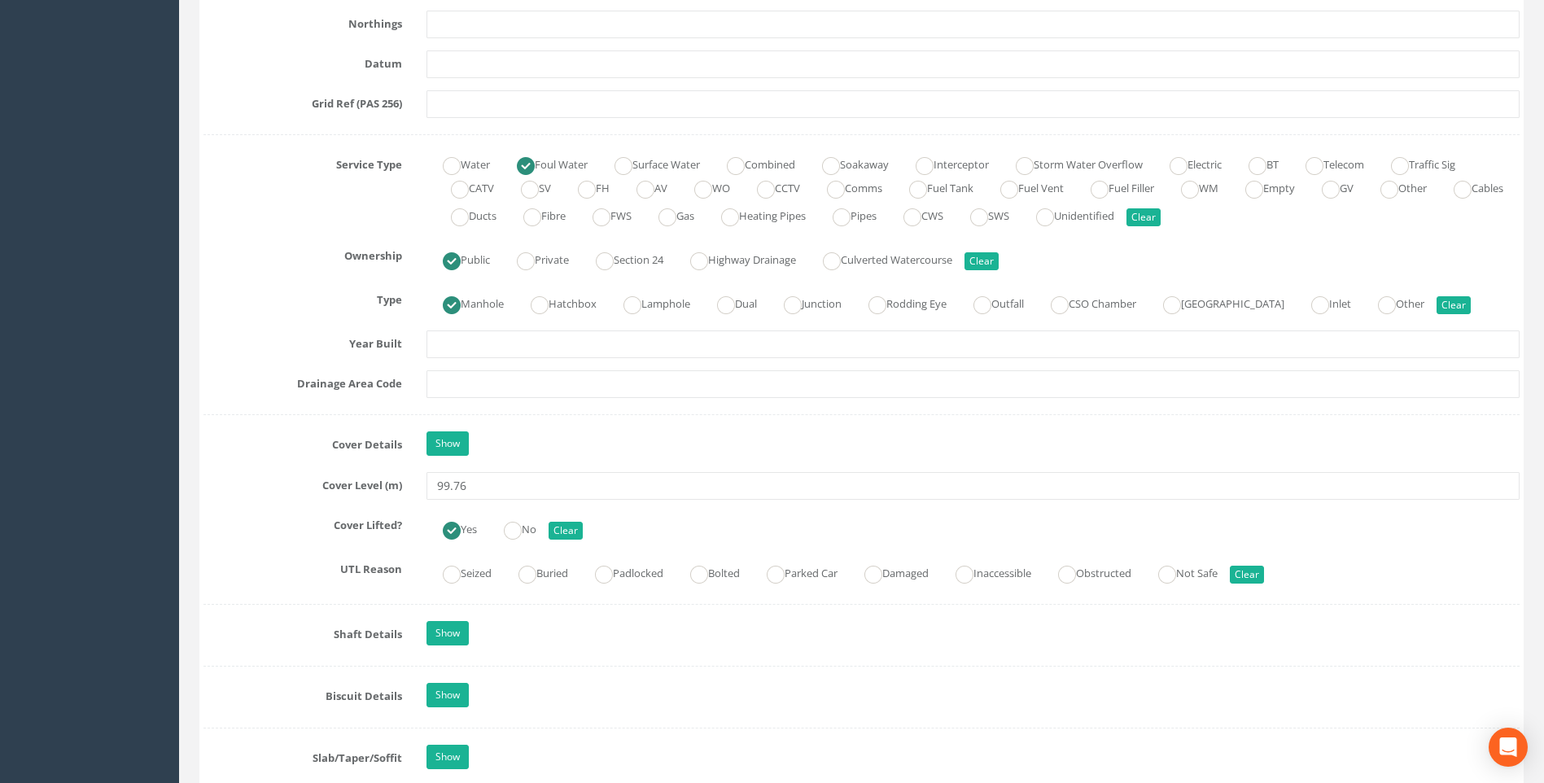
click at [228, 480] on label "Cover Level (m)" at bounding box center [302, 482] width 223 height 21
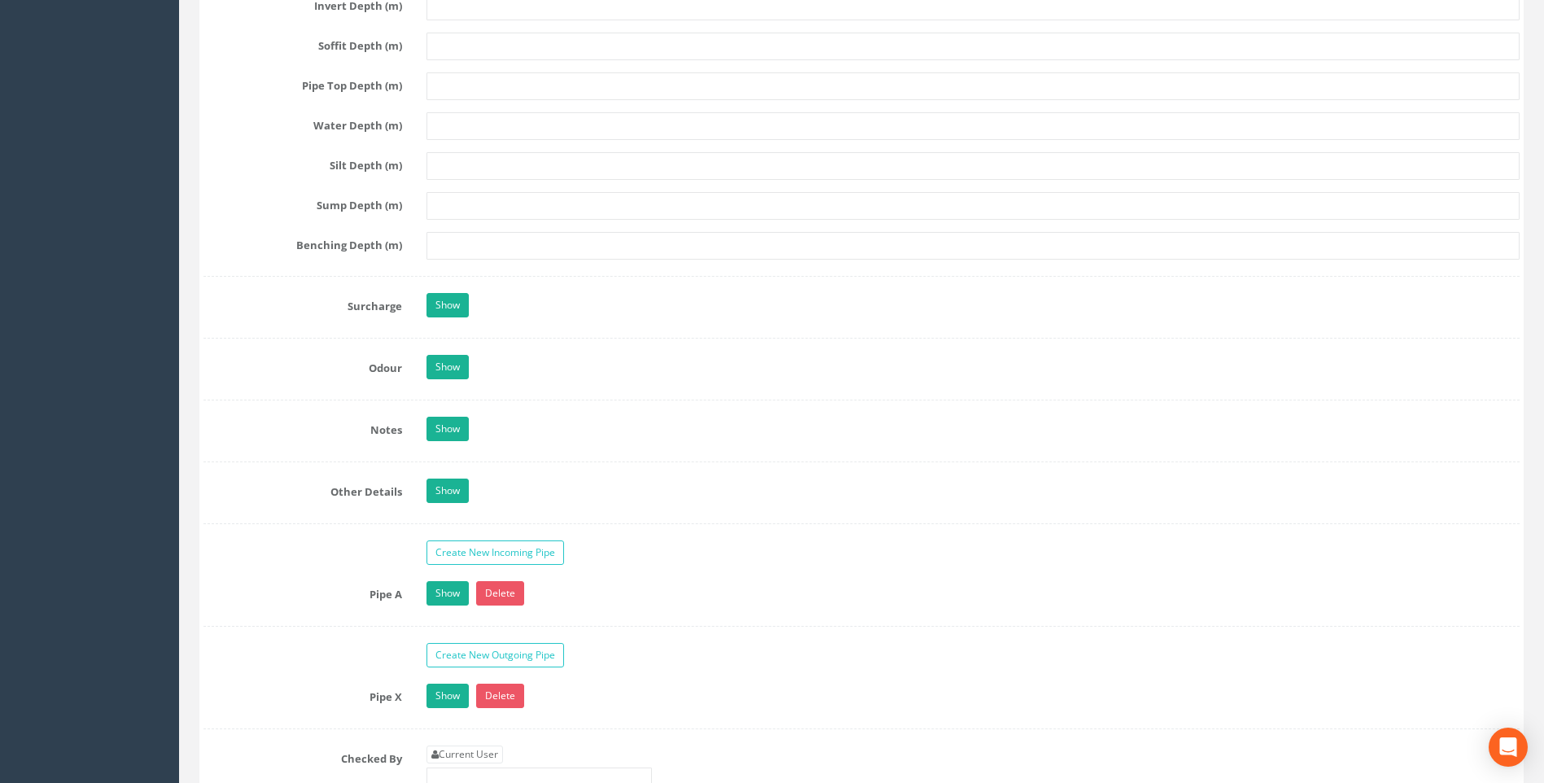
scroll to position [2442, 0]
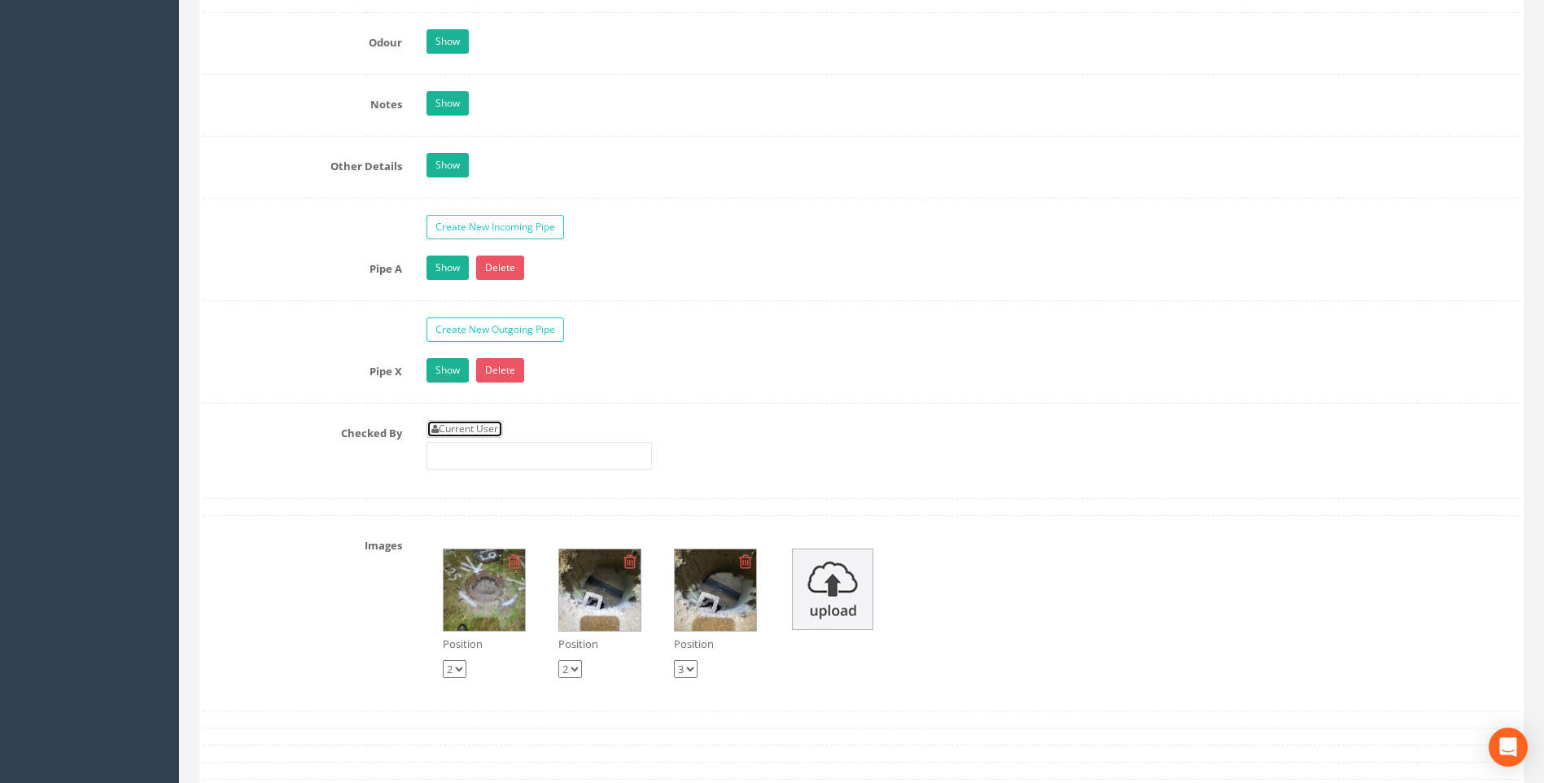
click at [482, 430] on link "Current User" at bounding box center [465, 429] width 77 height 18
type input "[PERSON_NAME]"
click at [263, 428] on label "Checked By" at bounding box center [302, 430] width 223 height 21
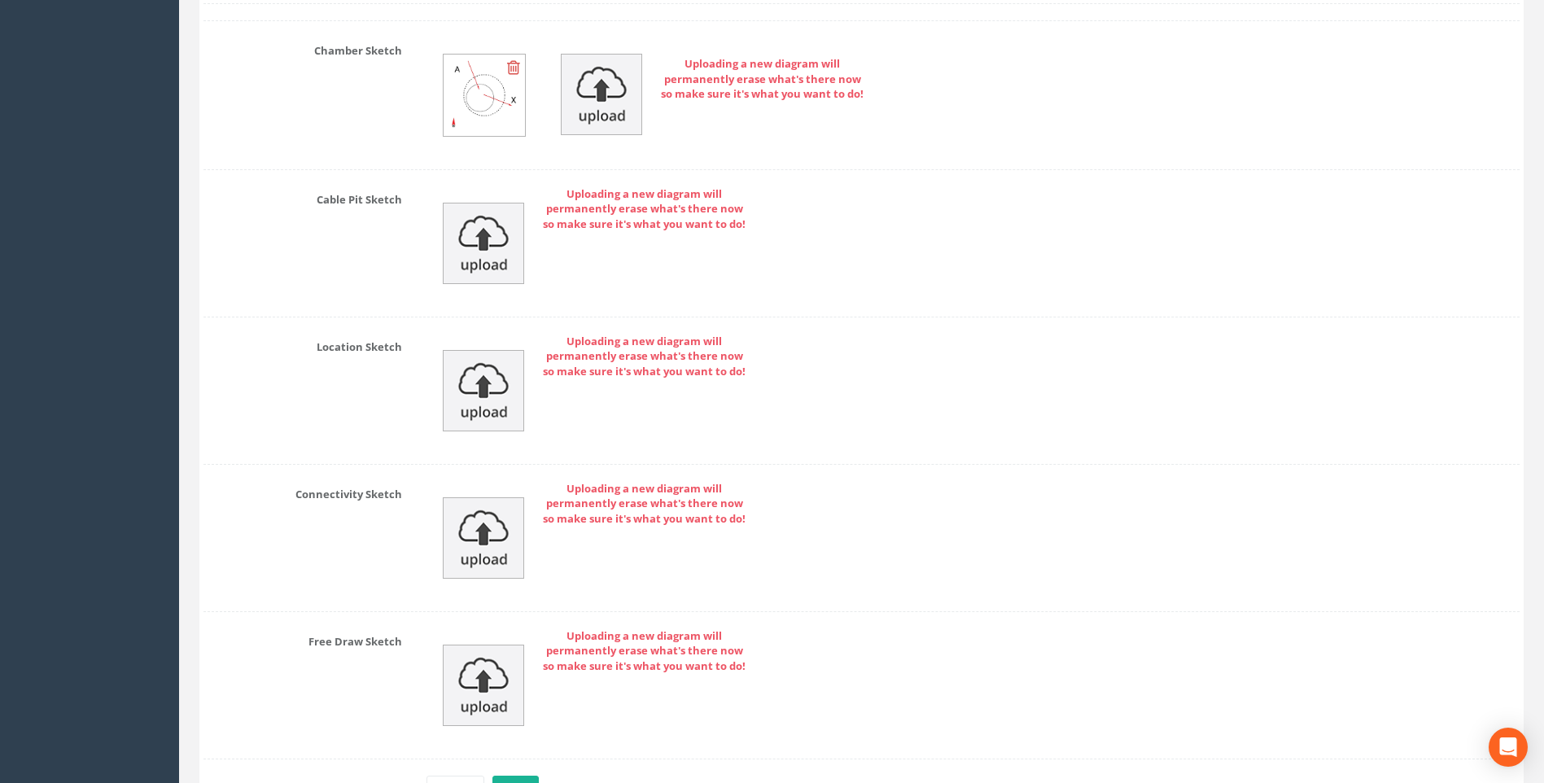
scroll to position [3461, 0]
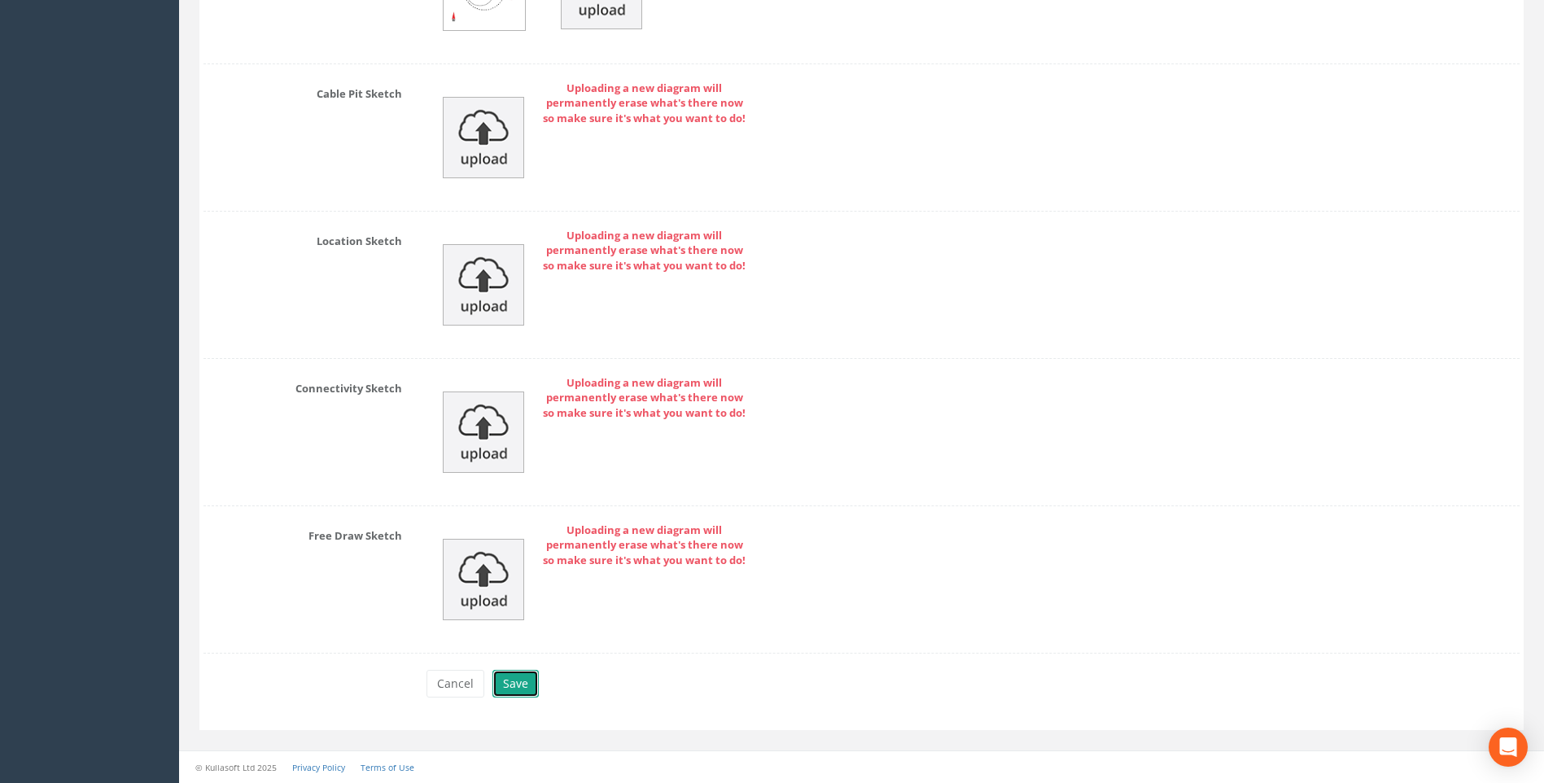
click at [513, 685] on button "Save" at bounding box center [516, 684] width 46 height 28
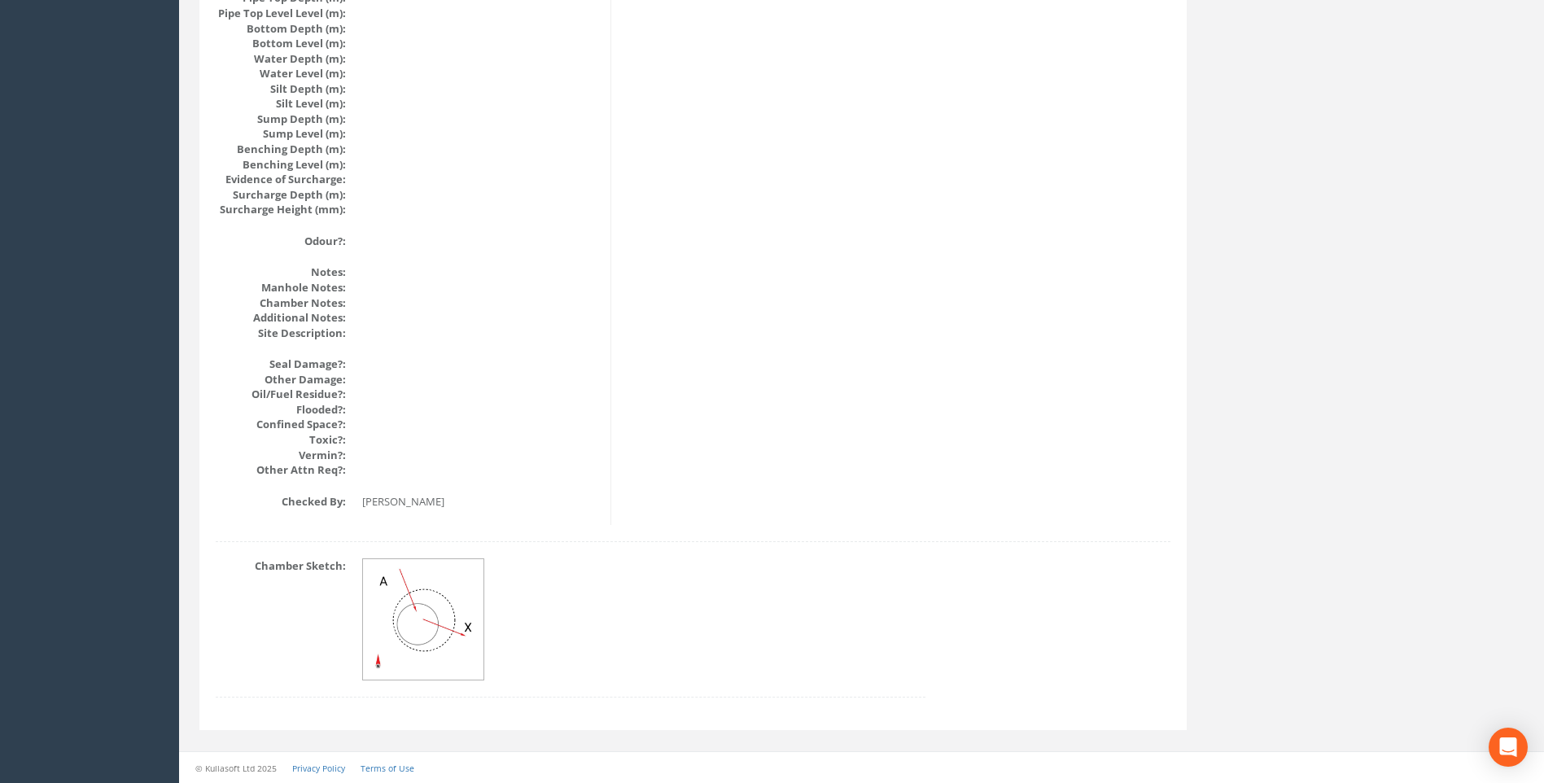
scroll to position [1728, 0]
drag, startPoint x: 1164, startPoint y: 362, endPoint x: 1126, endPoint y: 366, distance: 38.4
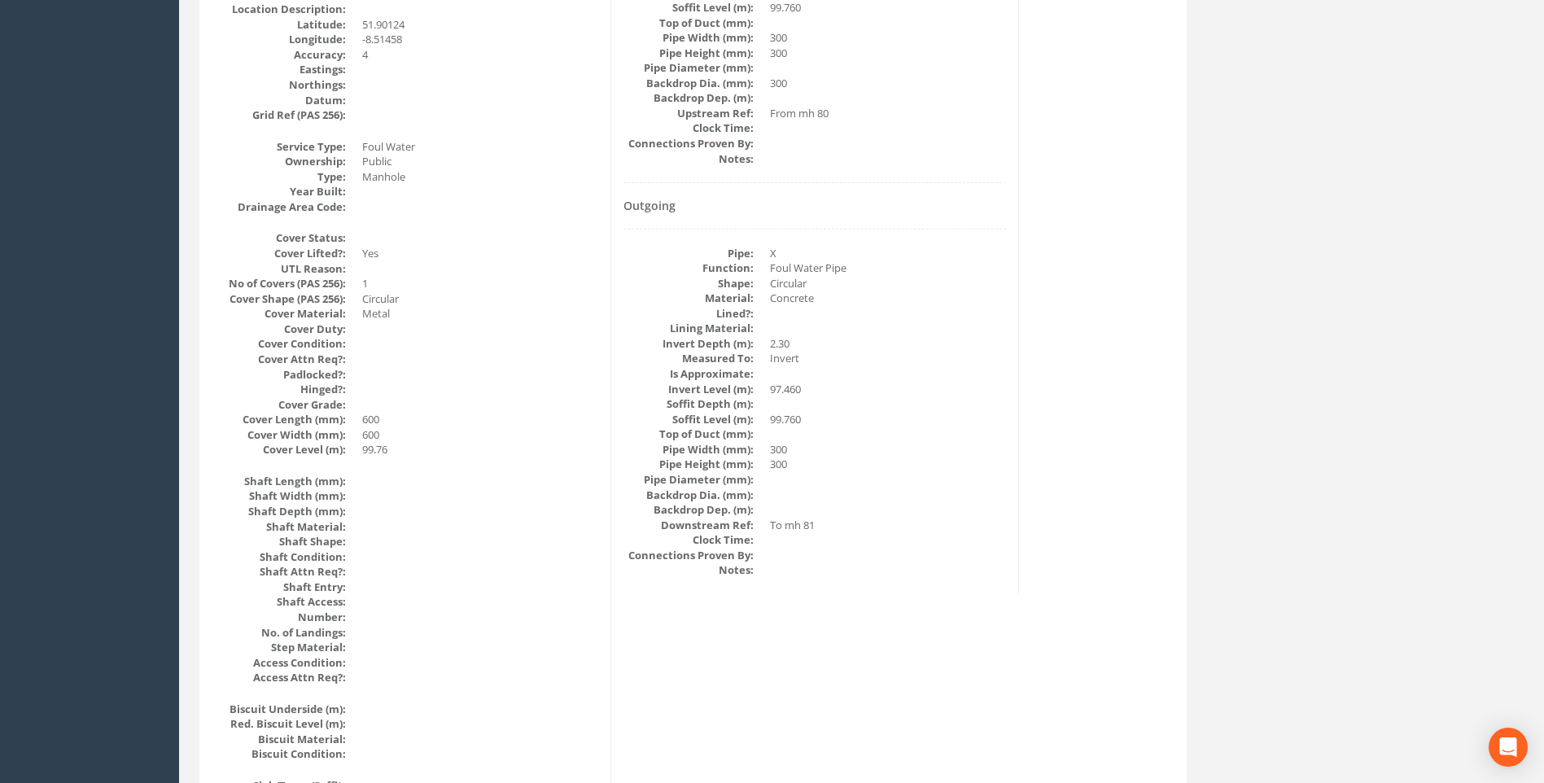
scroll to position [506, 0]
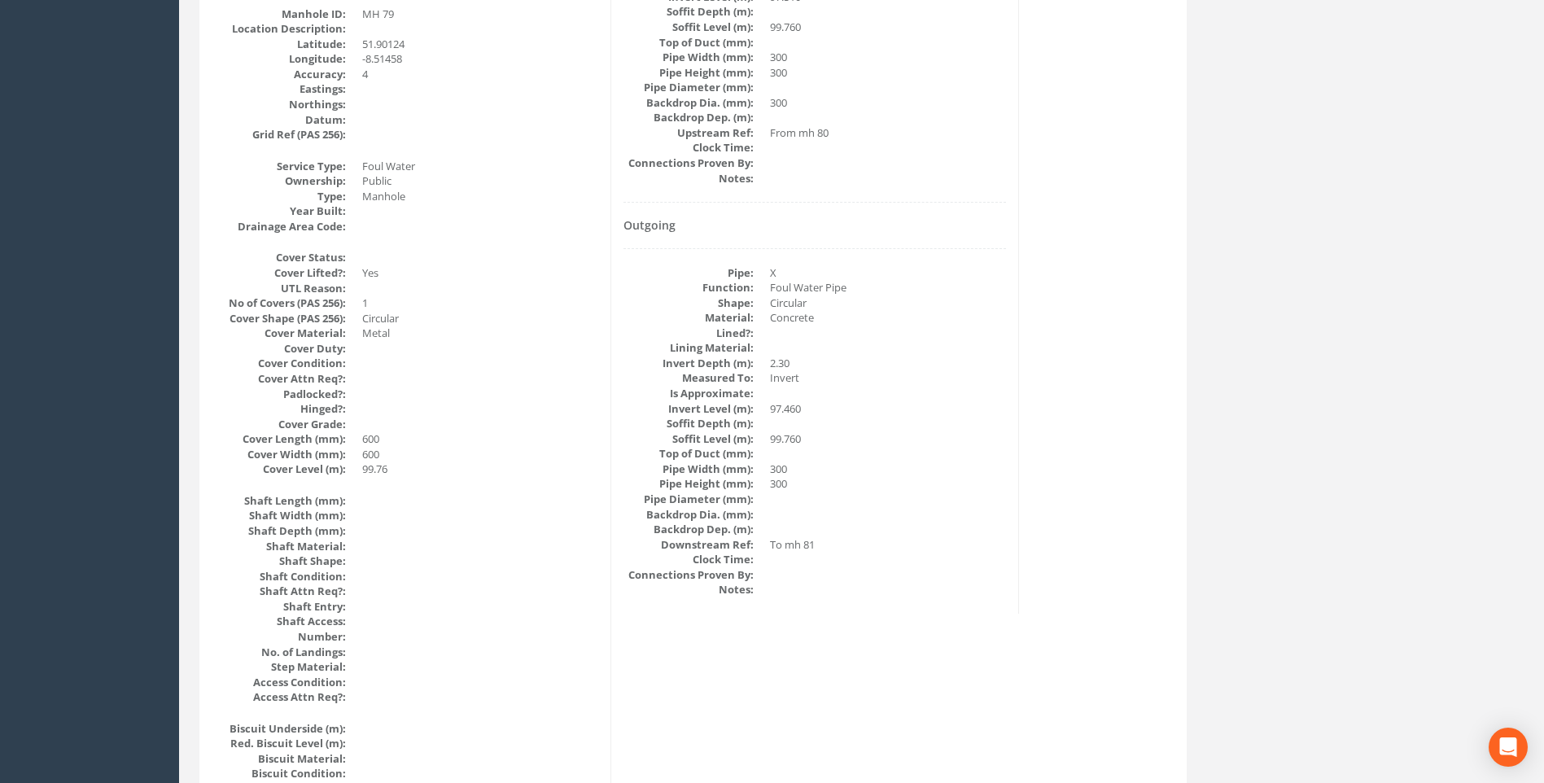
click at [1154, 397] on div "Manhole Data Survey Date: [DATE] Surveyed By: [PERSON_NAME] Recorded By: [PERSO…" at bounding box center [693, 751] width 979 height 1990
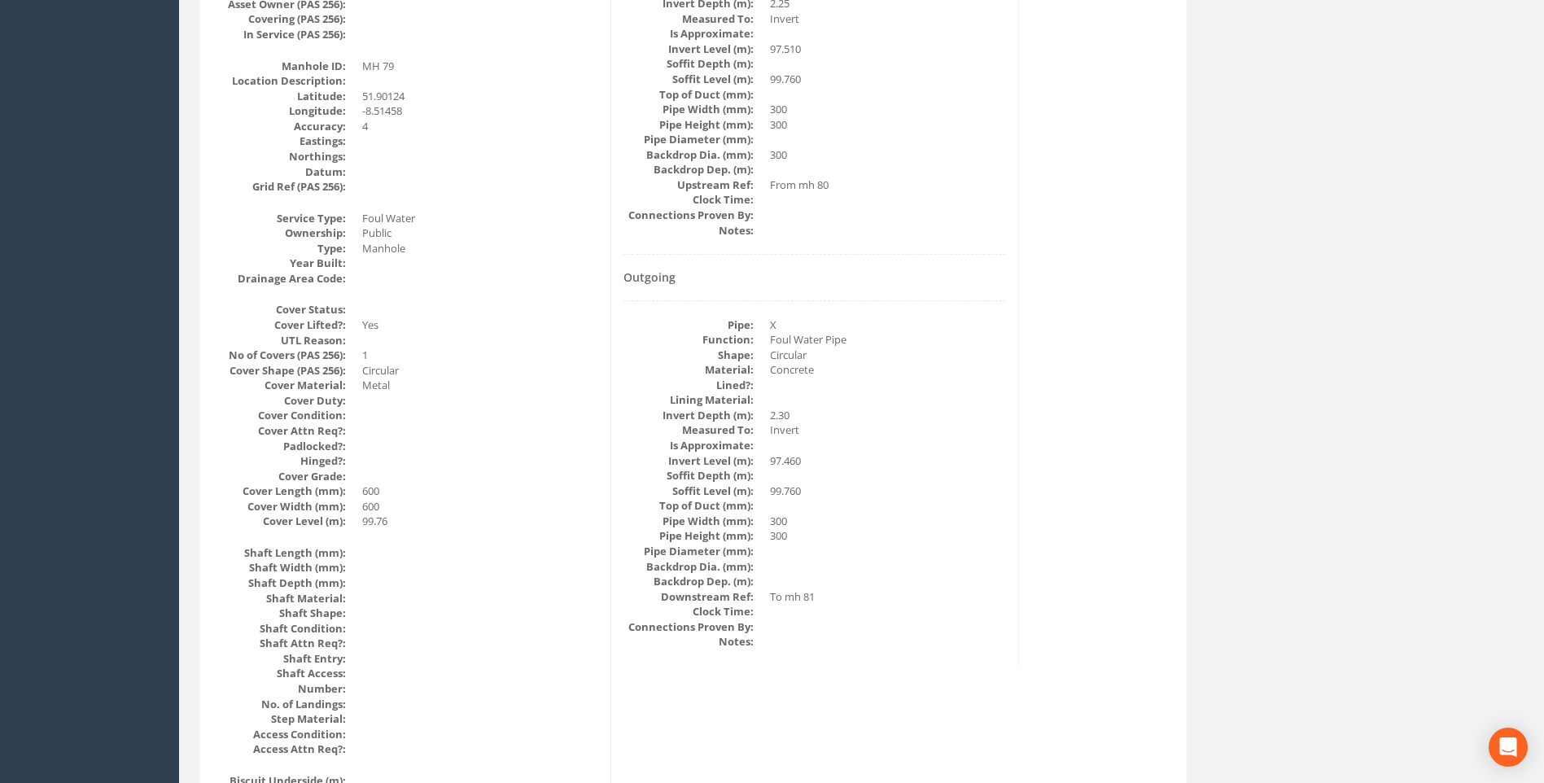
scroll to position [425, 0]
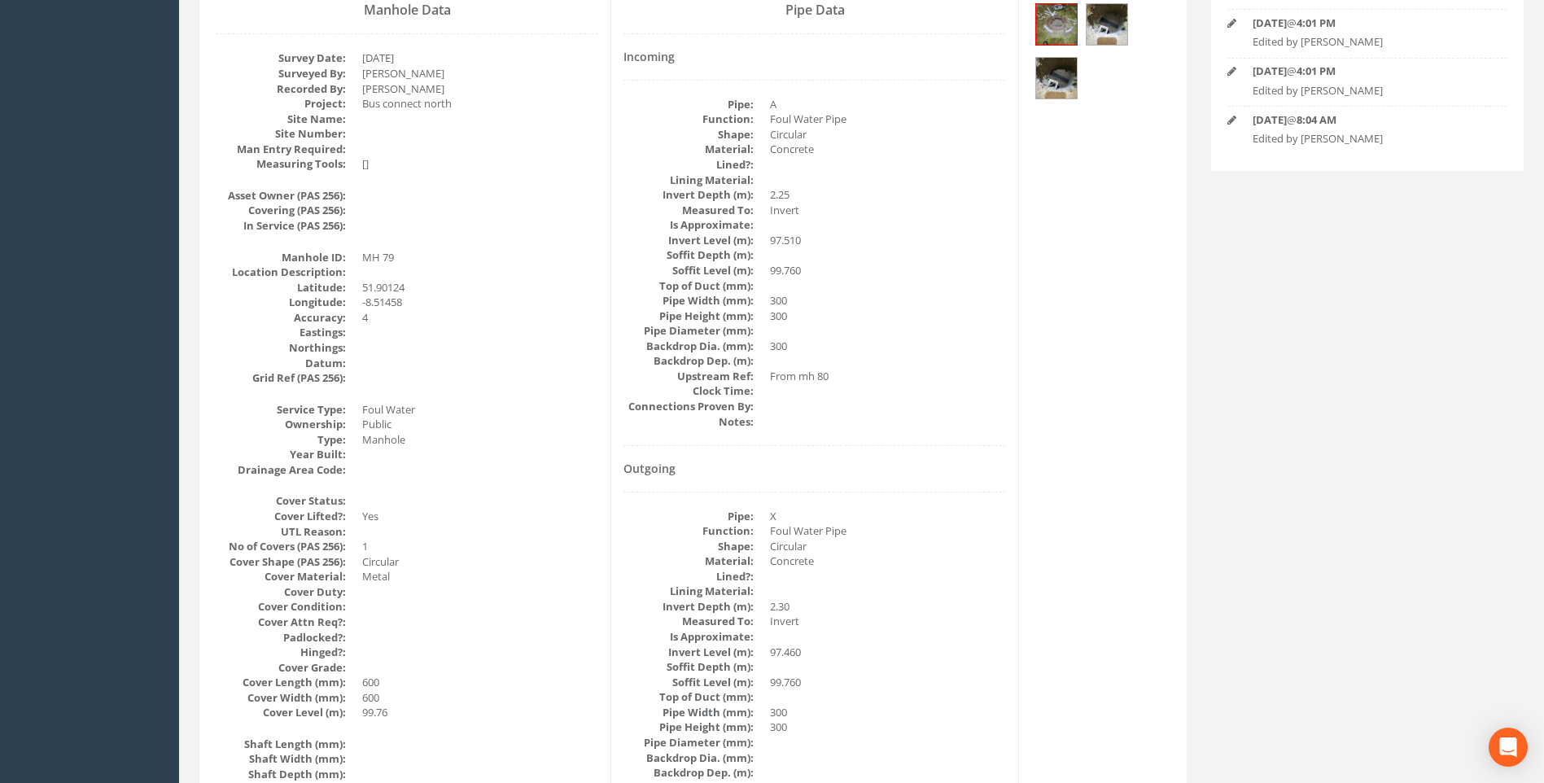
scroll to position [262, 0]
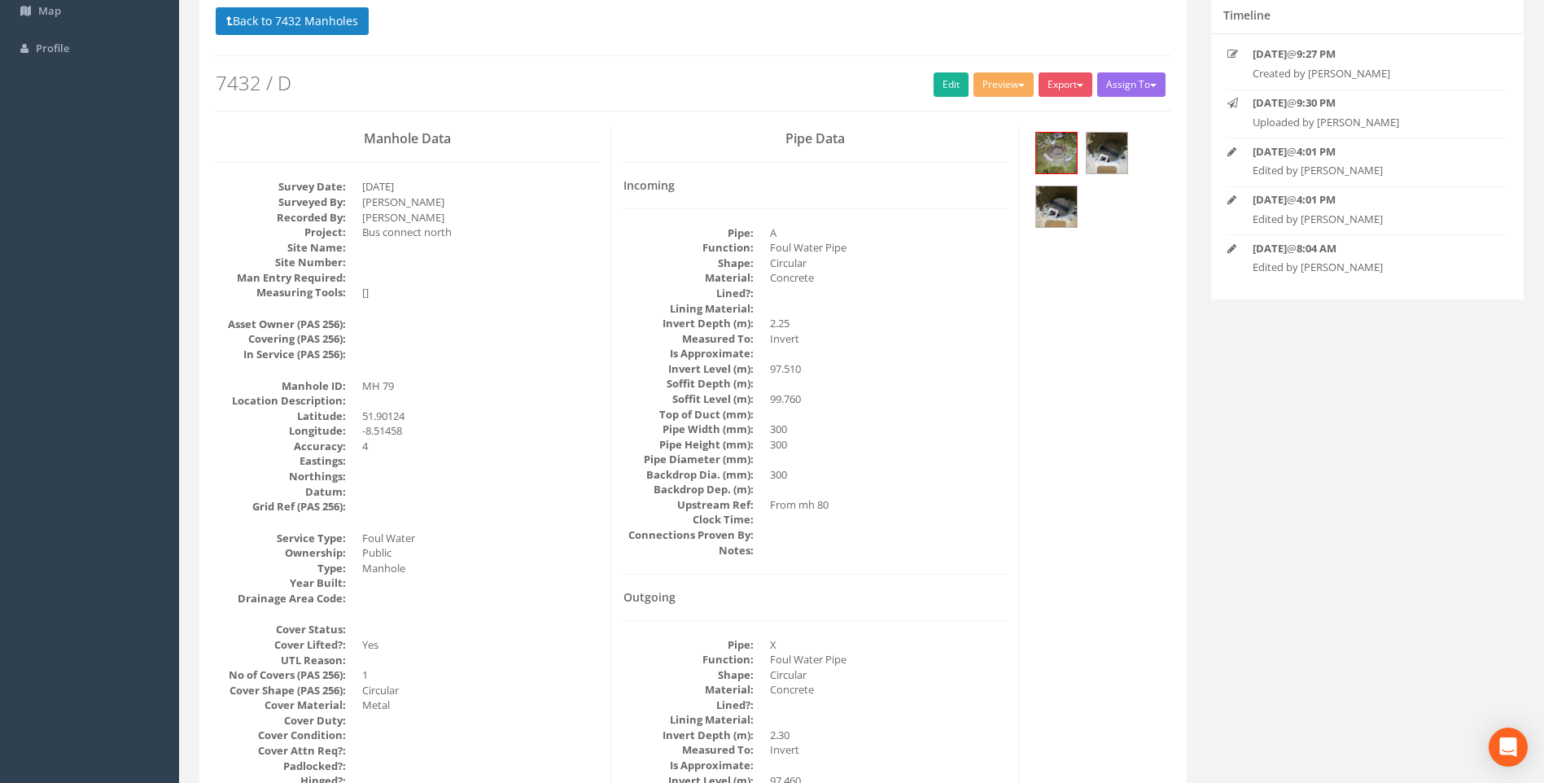
scroll to position [0, 0]
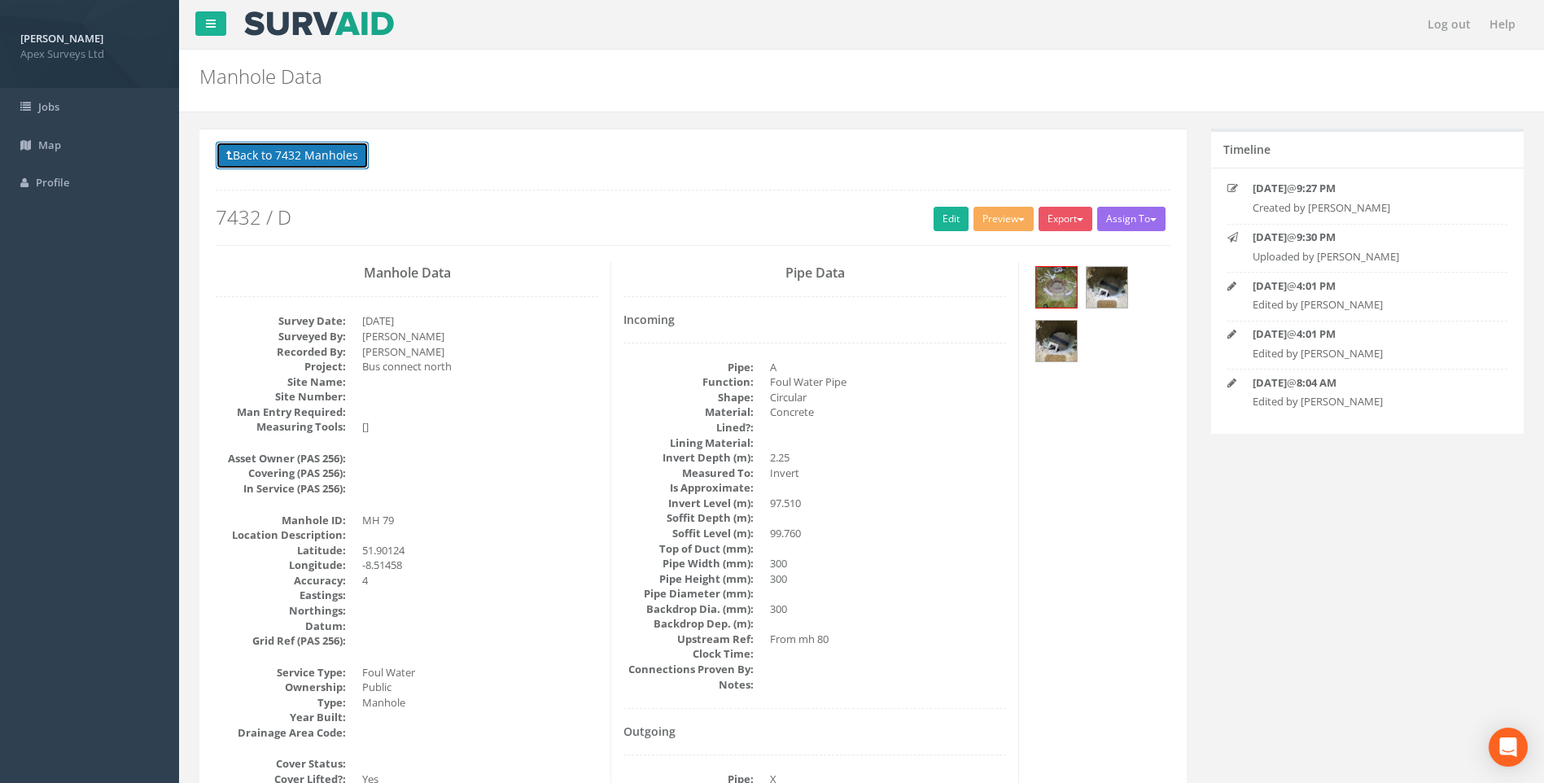
click at [304, 154] on button "Back to 7432 Manholes" at bounding box center [292, 156] width 153 height 28
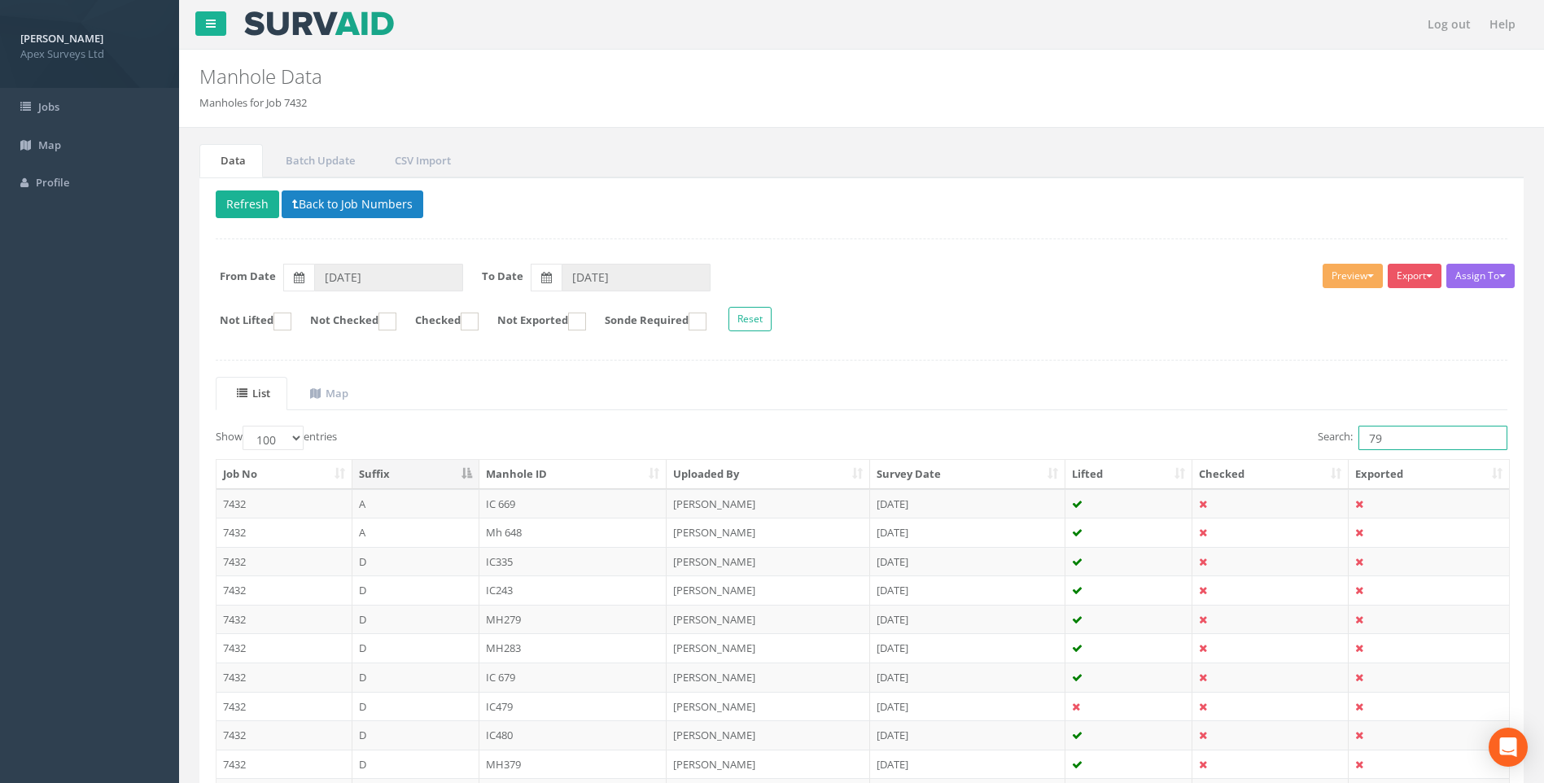
click at [1404, 436] on input "79" at bounding box center [1433, 438] width 149 height 24
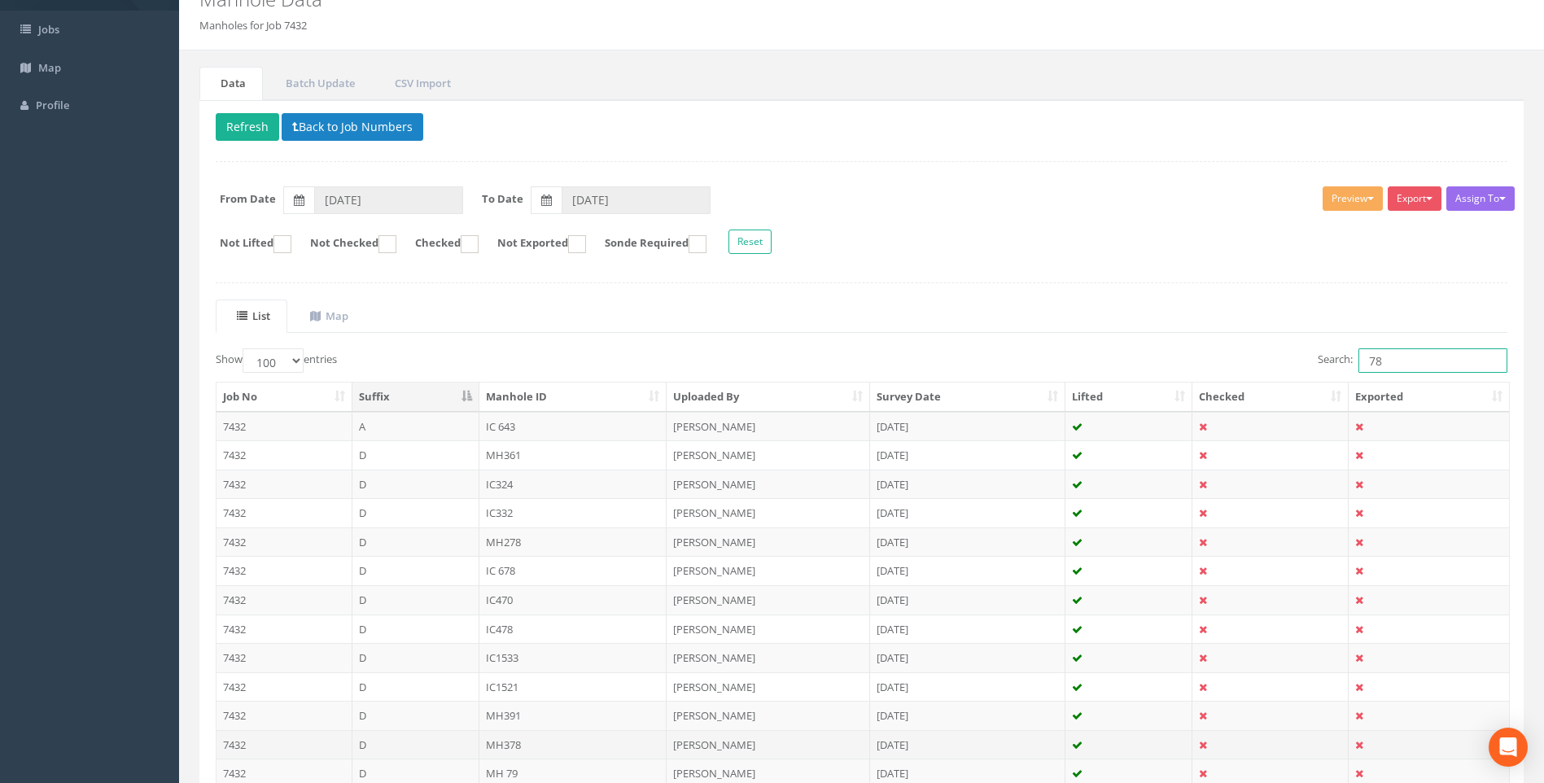
scroll to position [326, 0]
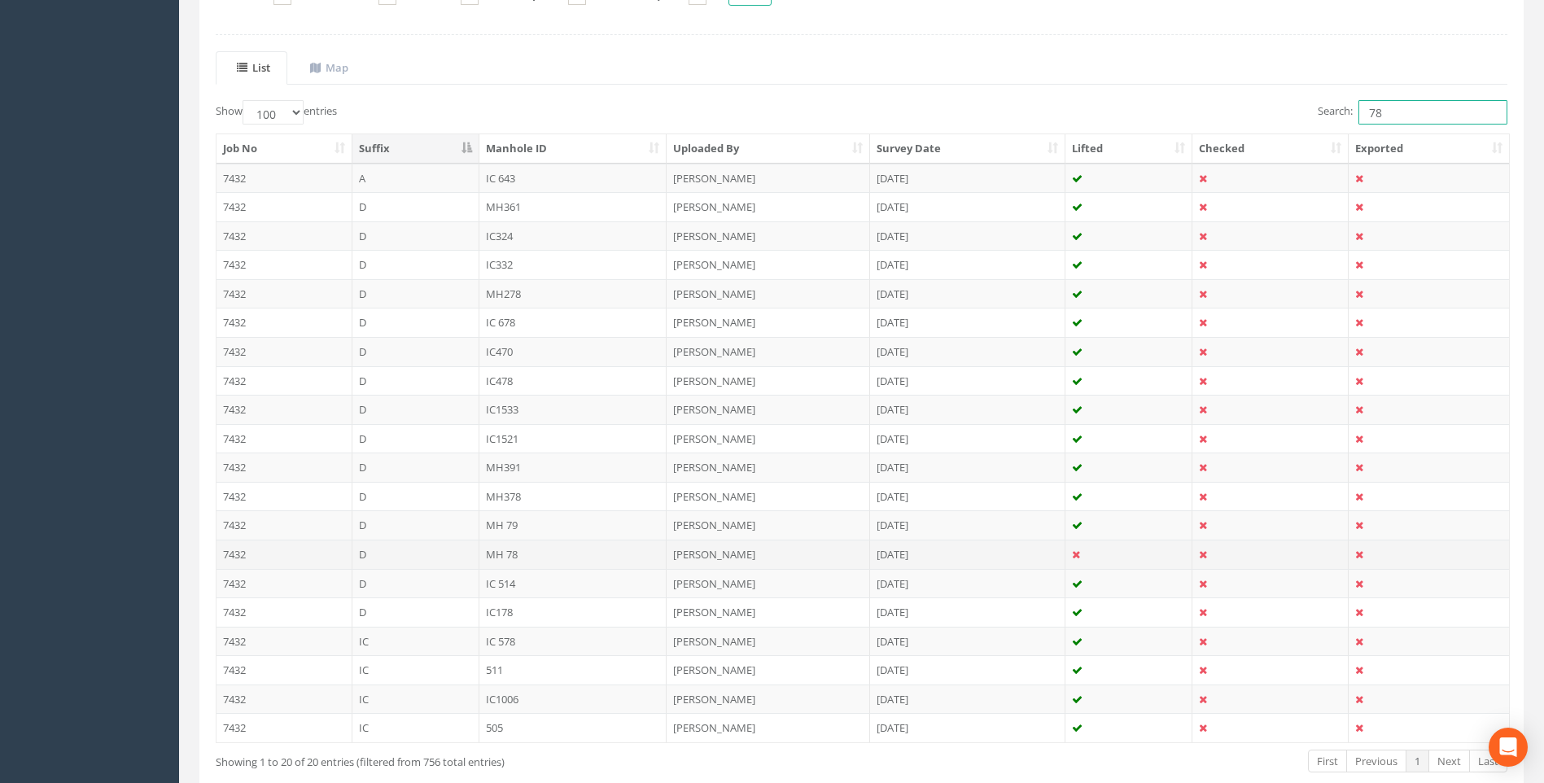
type input "78"
click at [500, 554] on td "MH 78" at bounding box center [574, 554] width 188 height 29
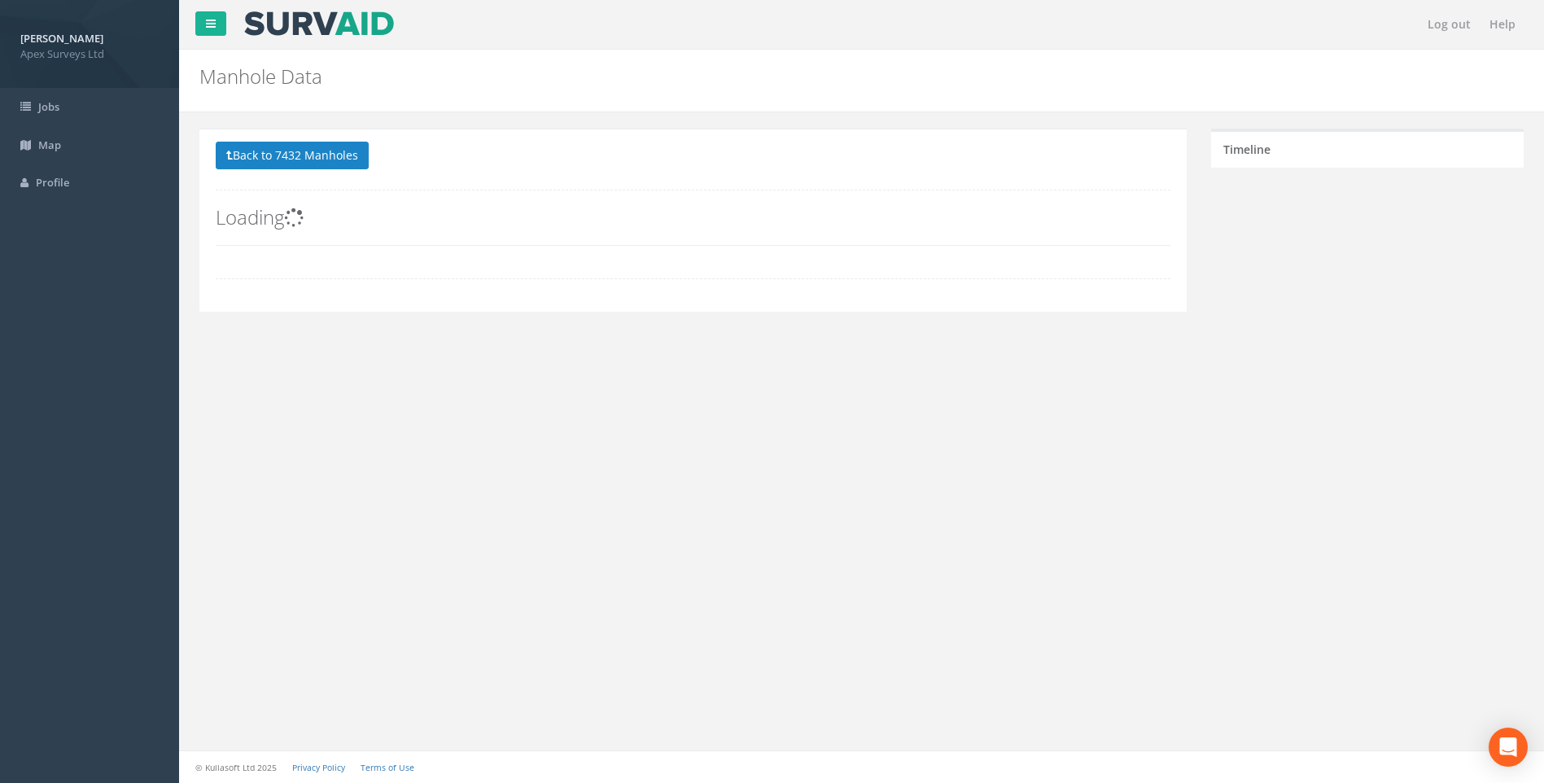
scroll to position [0, 0]
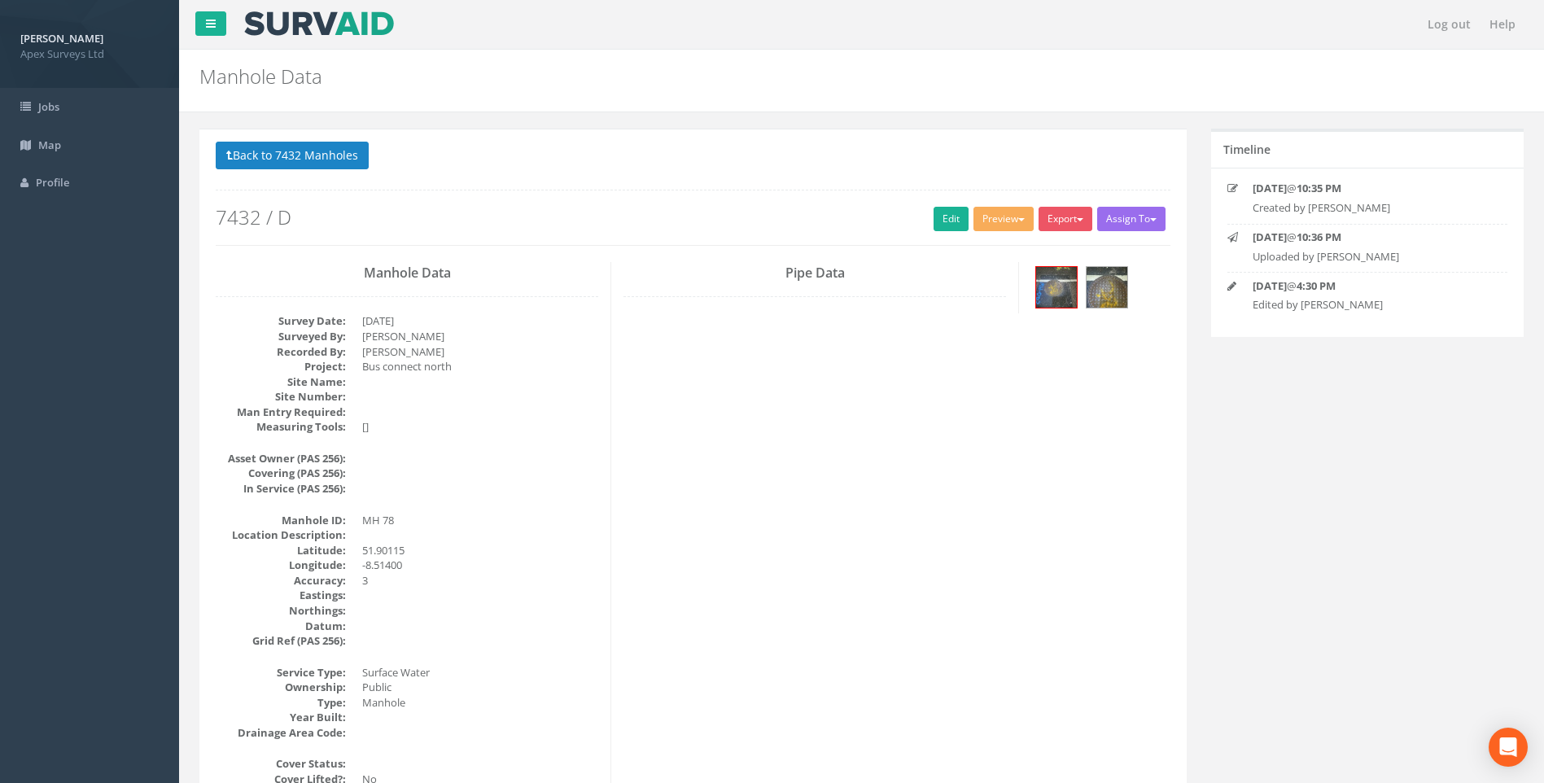
drag, startPoint x: 654, startPoint y: 217, endPoint x: 691, endPoint y: 312, distance: 102.3
click at [654, 217] on h2 "7432 / D" at bounding box center [693, 217] width 955 height 21
drag, startPoint x: 875, startPoint y: 413, endPoint x: 875, endPoint y: 397, distance: 15.5
drag, startPoint x: 938, startPoint y: 217, endPoint x: 19, endPoint y: 494, distance: 960.1
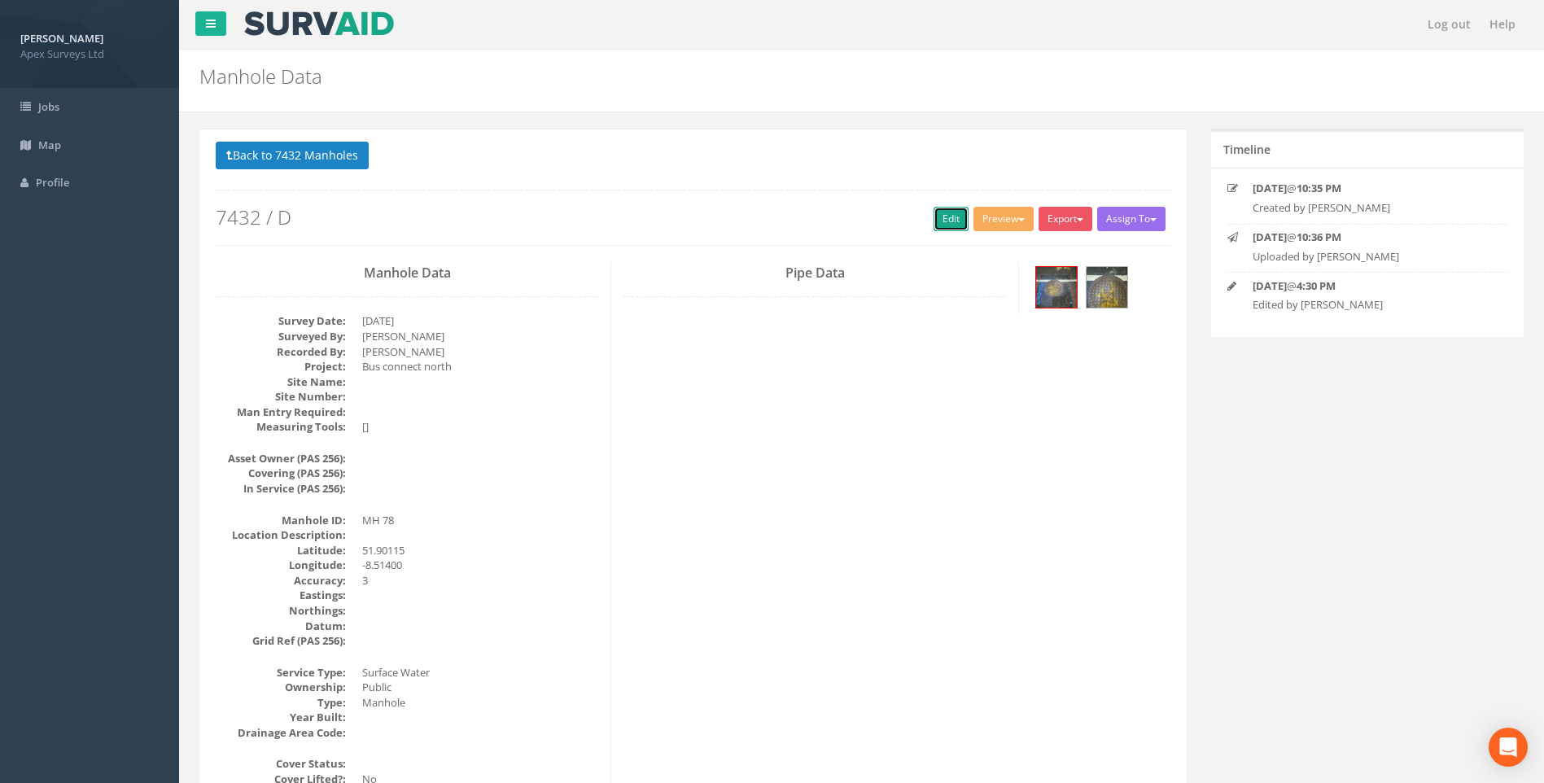
click at [938, 217] on link "Edit" at bounding box center [951, 219] width 35 height 24
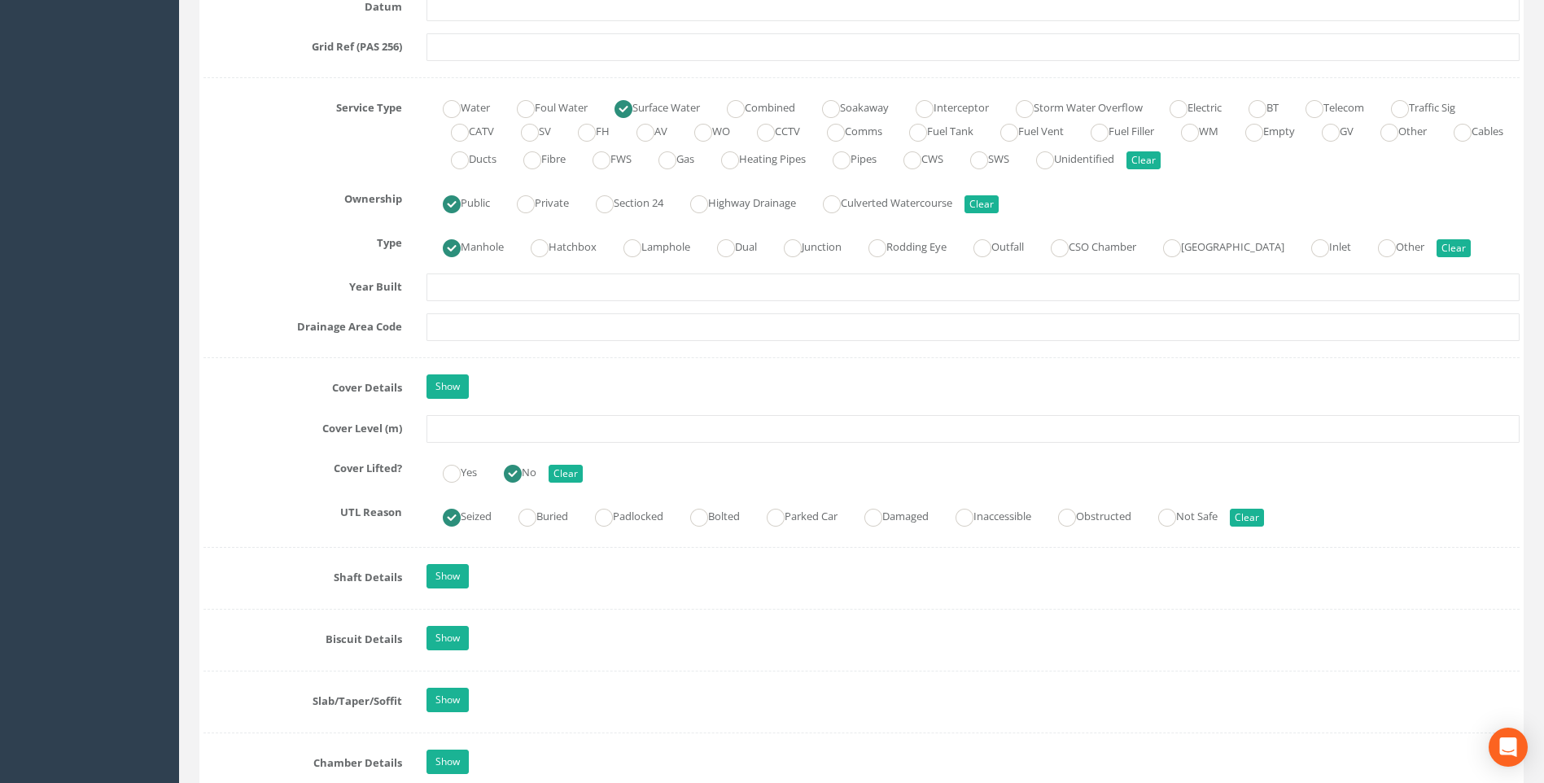
scroll to position [1140, 0]
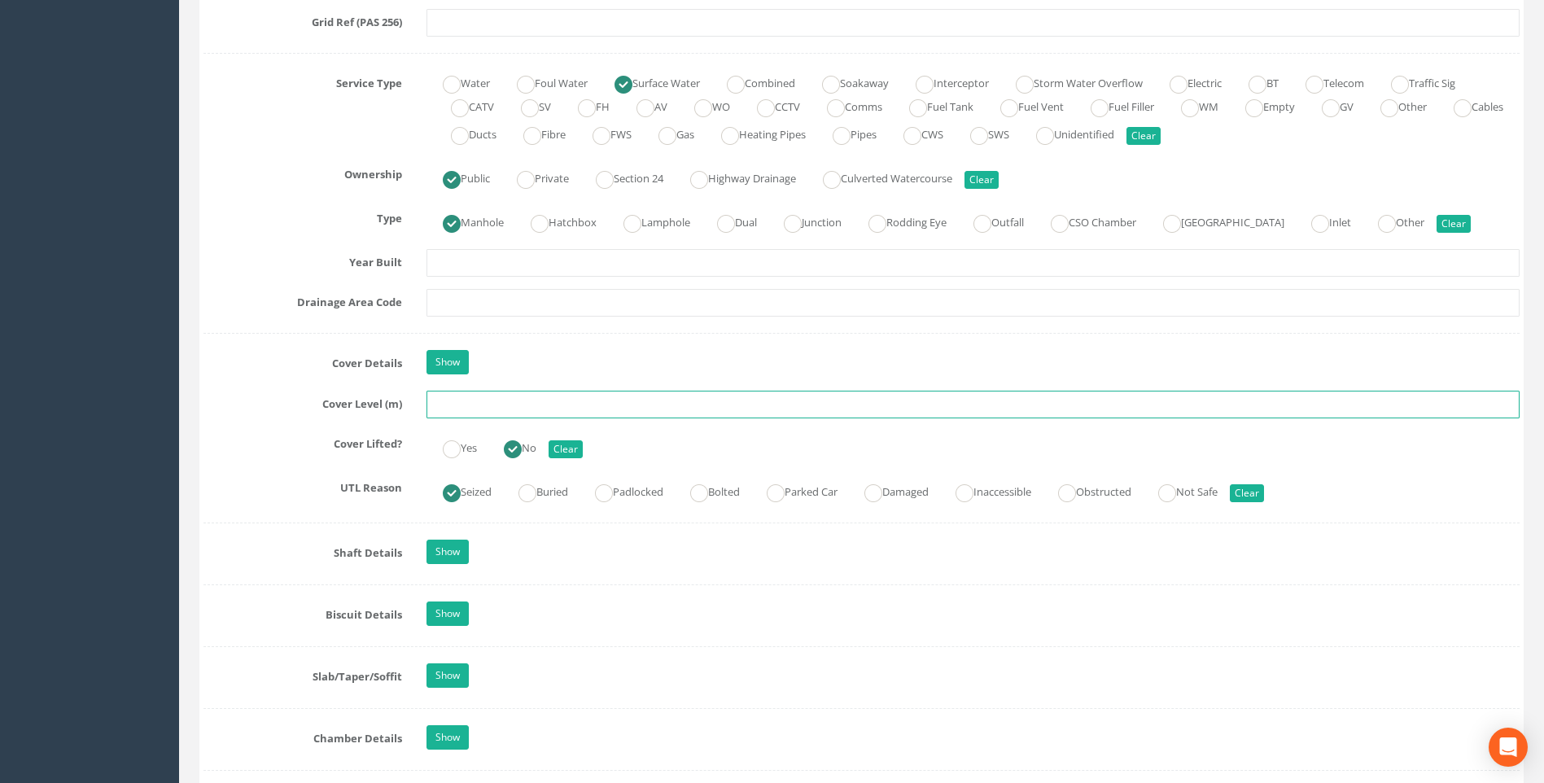
click at [466, 405] on input "text" at bounding box center [973, 405] width 1093 height 28
type input "99.79"
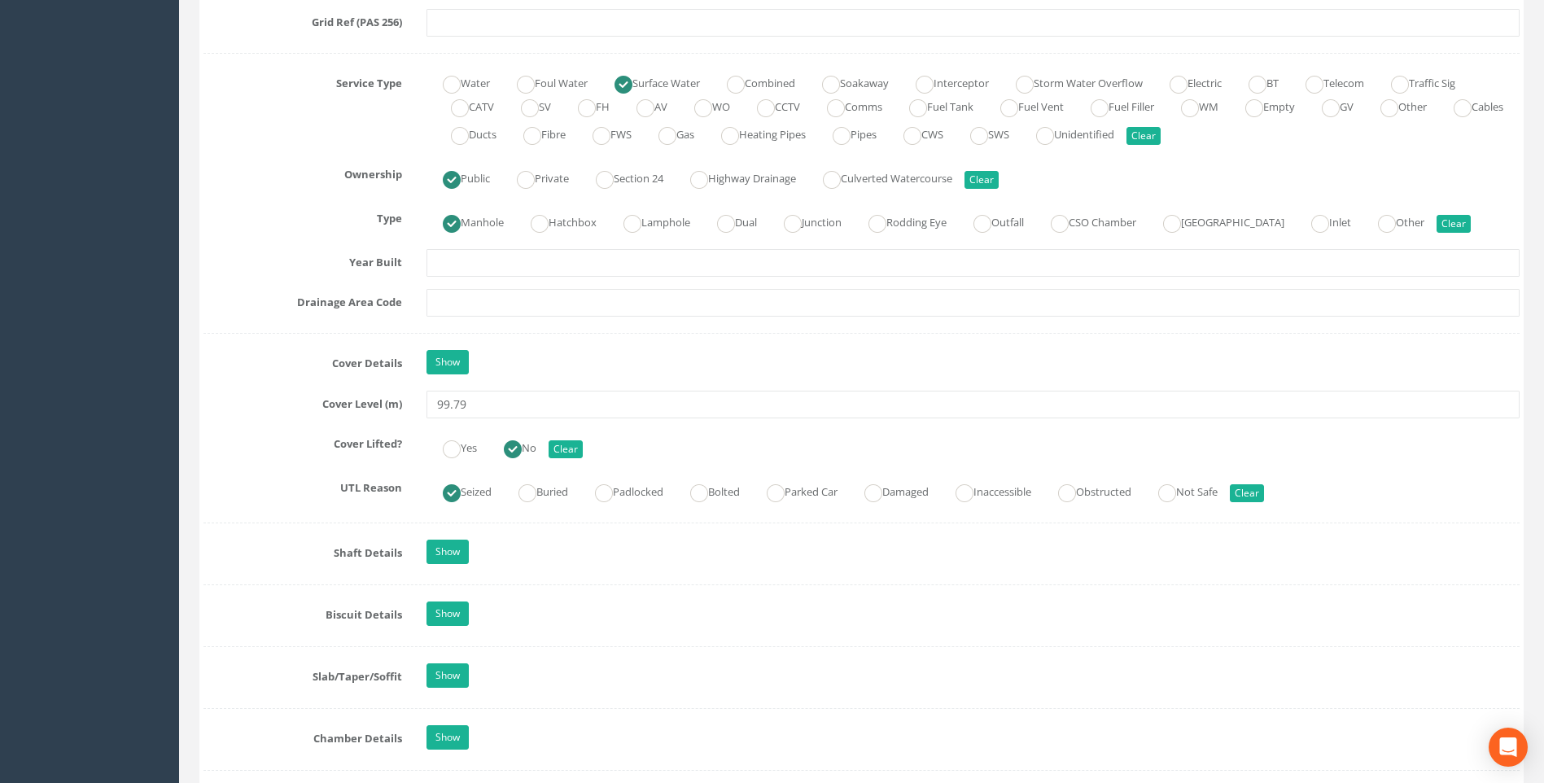
click at [283, 418] on div "Job Number 7432 Job Number Suffix D Survey Date [DATE] Surveyed By [PERSON_NAME…" at bounding box center [862, 421] width 1316 height 2590
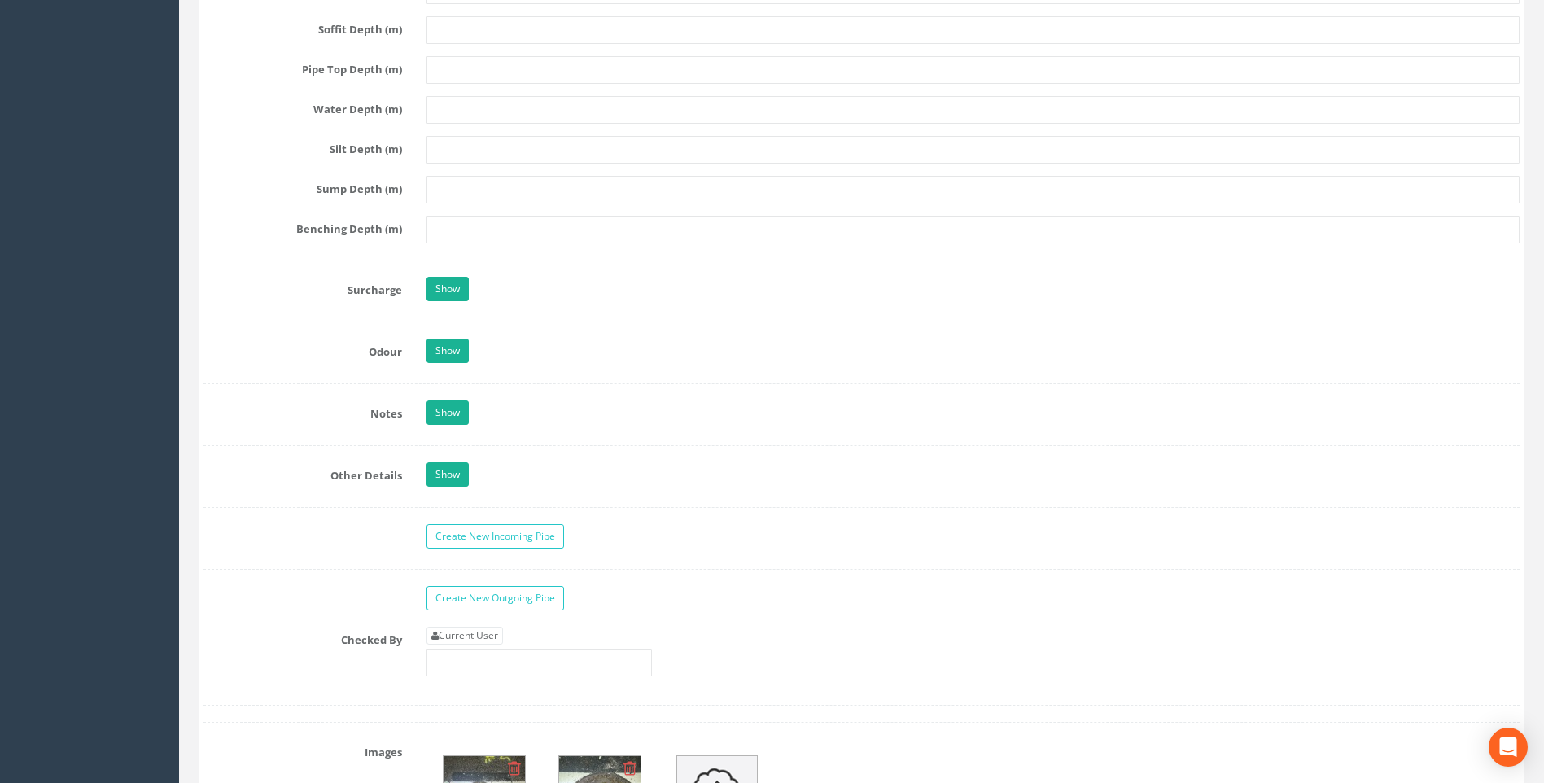
scroll to position [2279, 0]
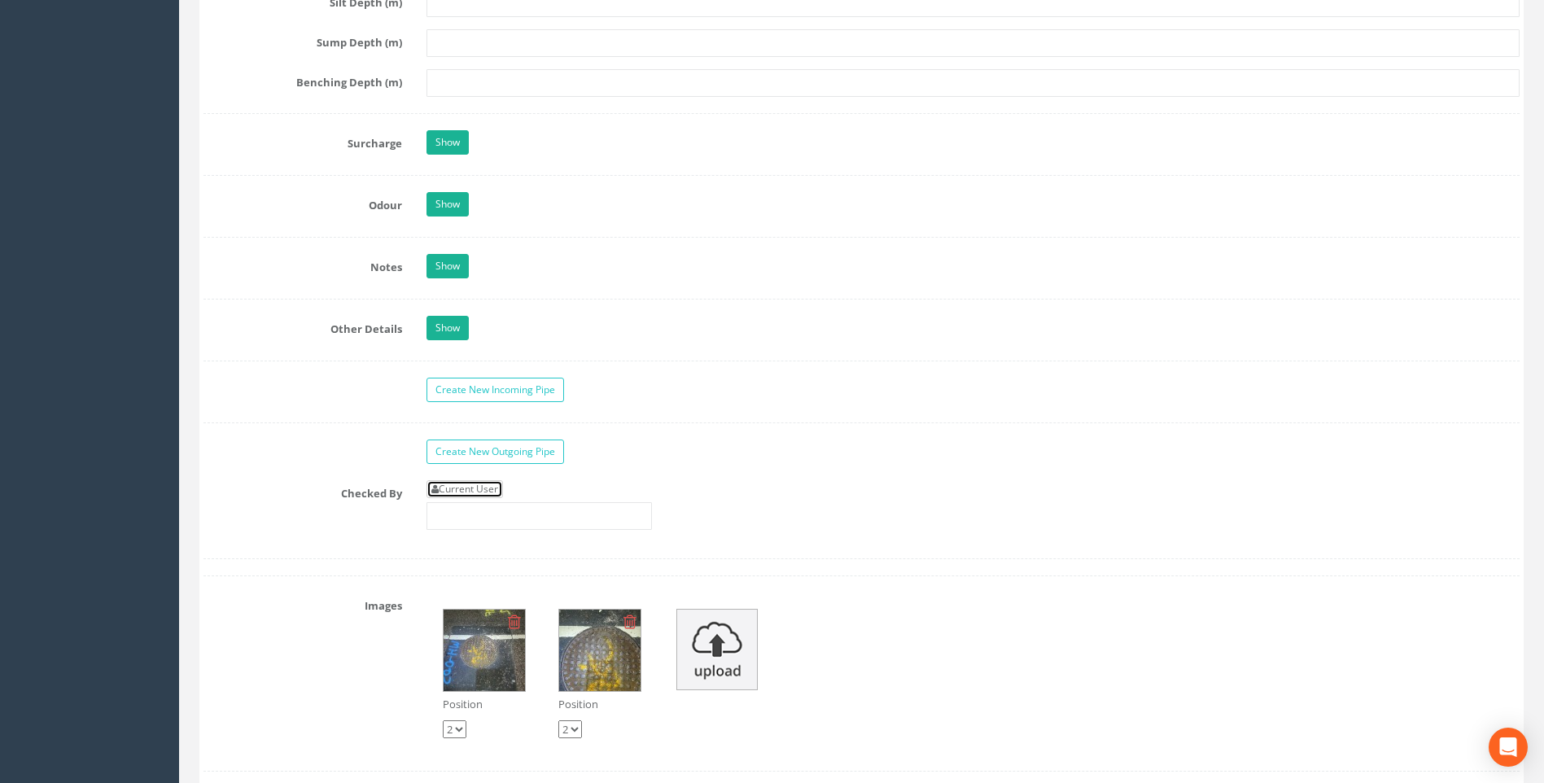
drag, startPoint x: 474, startPoint y: 492, endPoint x: 438, endPoint y: 488, distance: 36.0
click at [474, 492] on link "Current User" at bounding box center [465, 489] width 77 height 18
type input "[PERSON_NAME]"
click at [271, 480] on label "Checked By" at bounding box center [302, 490] width 223 height 21
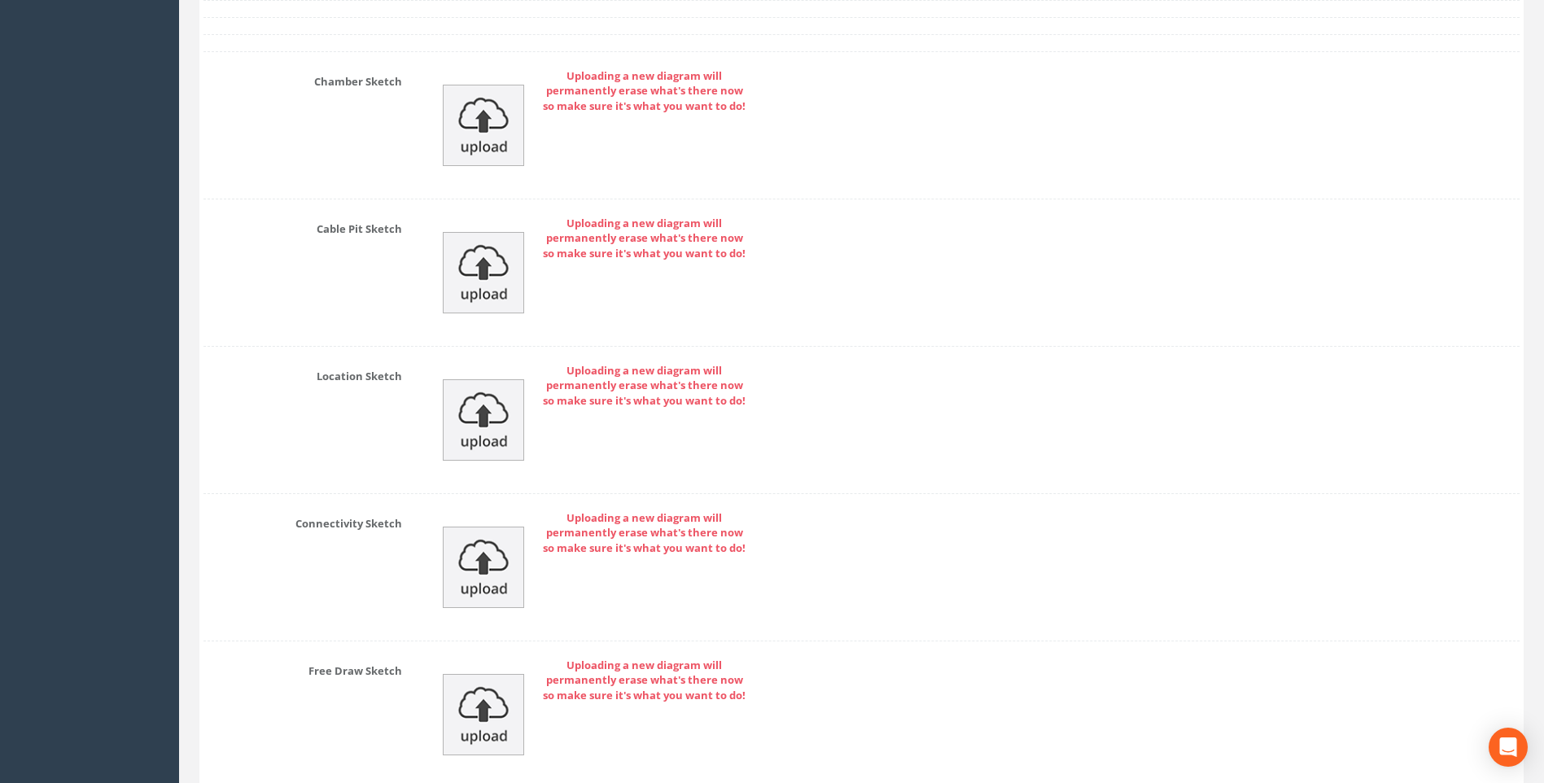
scroll to position [3357, 0]
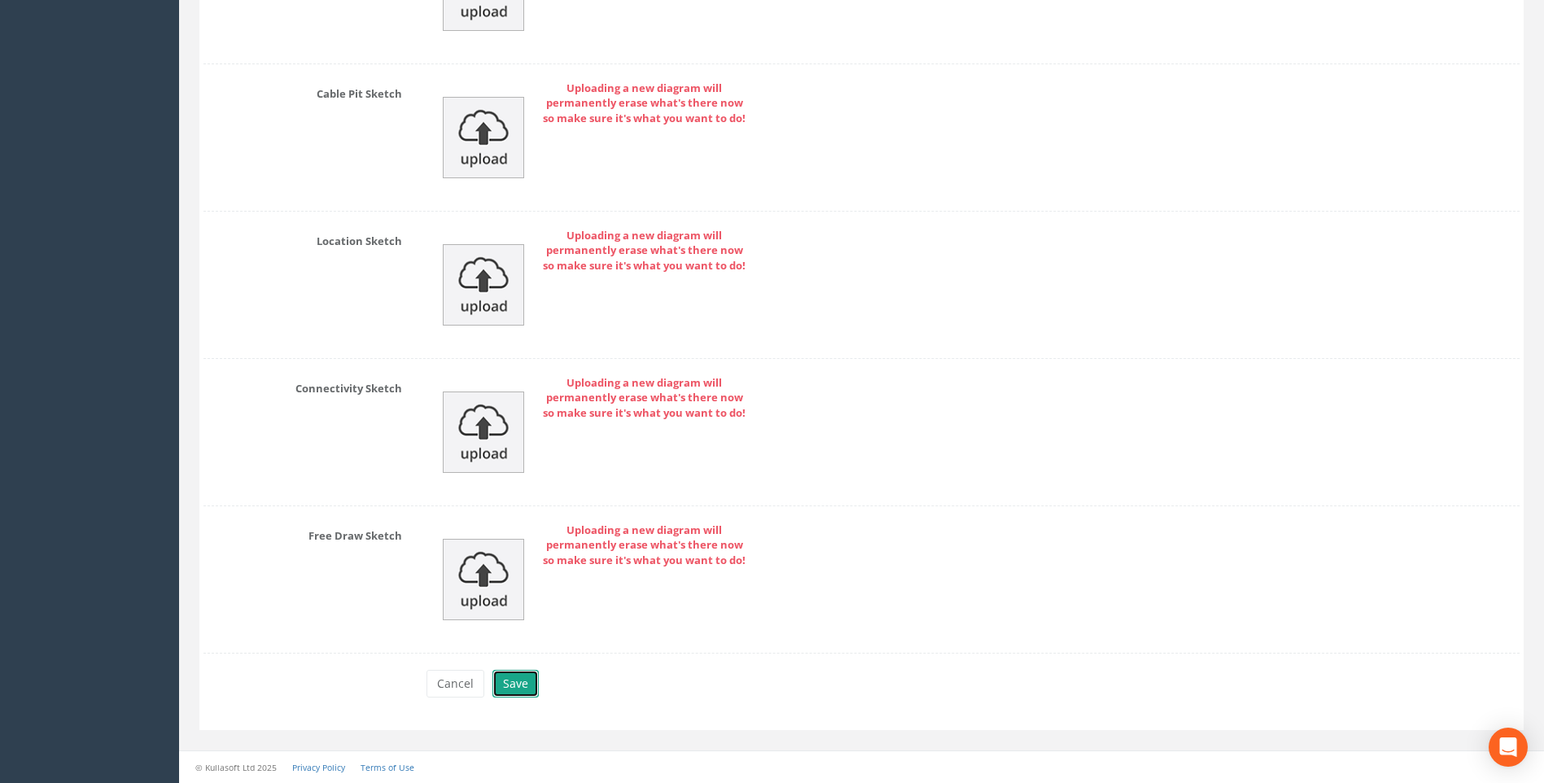
click at [526, 684] on button "Save" at bounding box center [516, 684] width 46 height 28
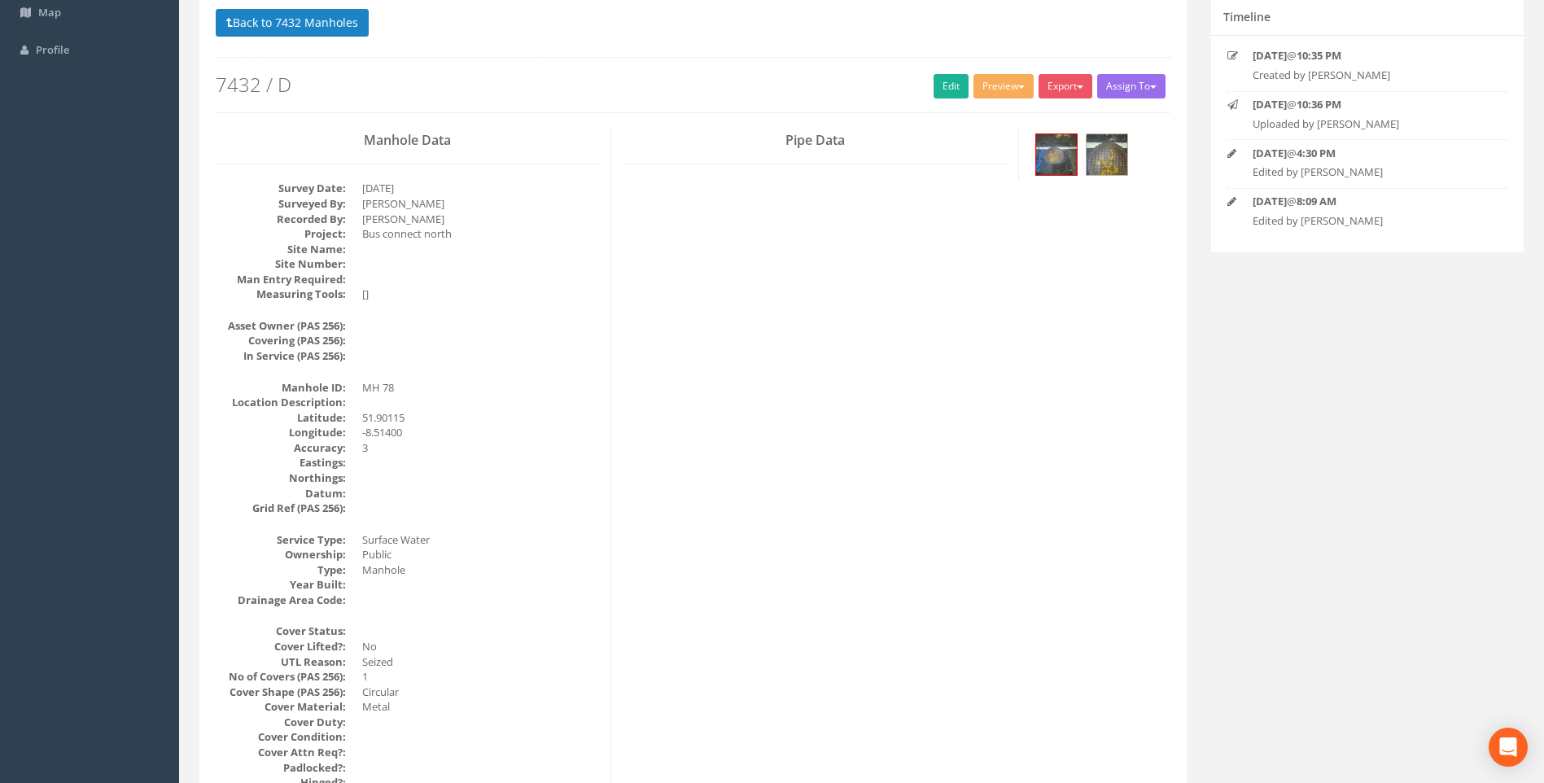
scroll to position [107, 0]
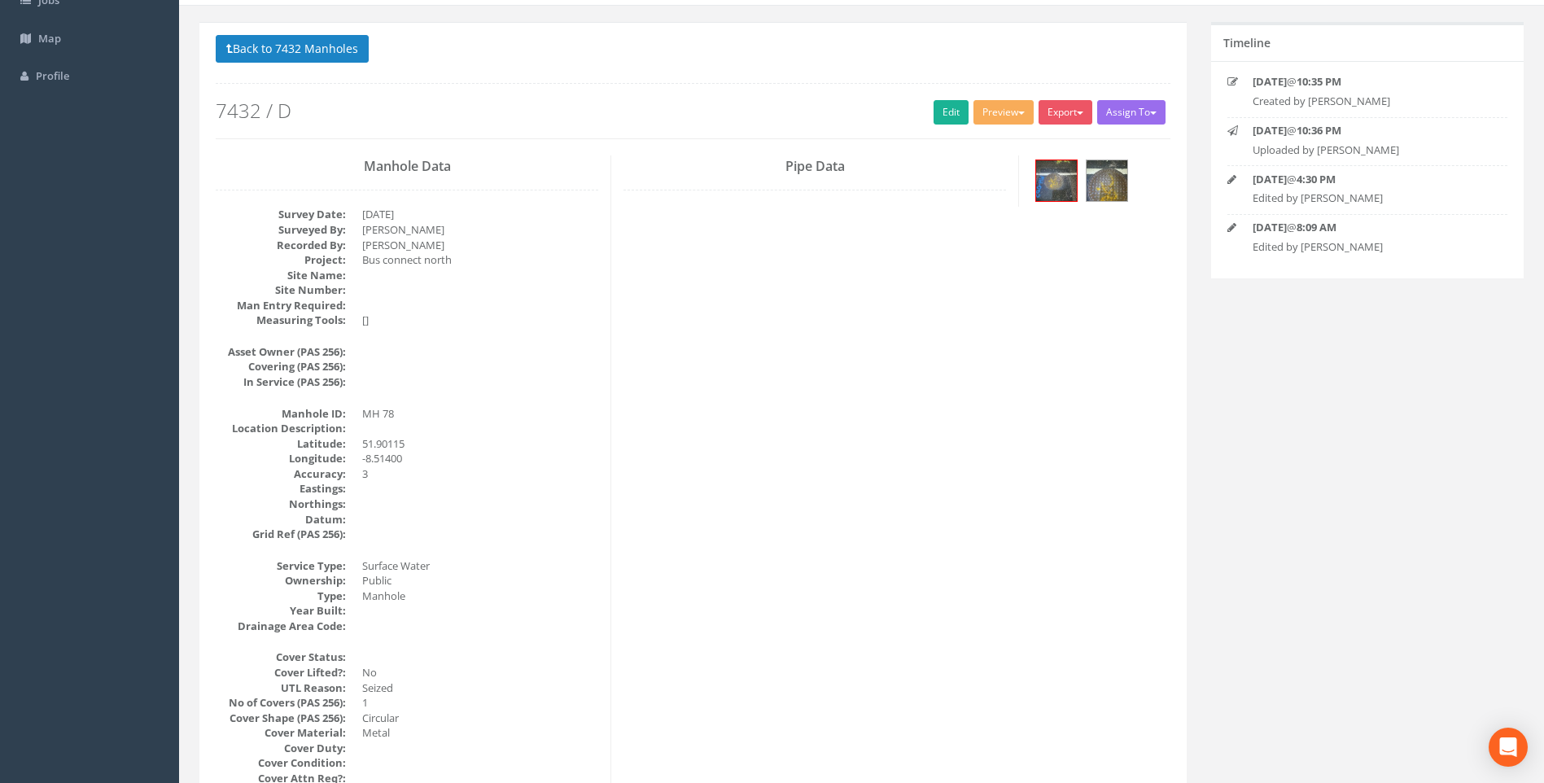
drag, startPoint x: 313, startPoint y: 48, endPoint x: 326, endPoint y: 56, distance: 15.4
click at [313, 48] on button "Back to 7432 Manholes" at bounding box center [292, 49] width 153 height 28
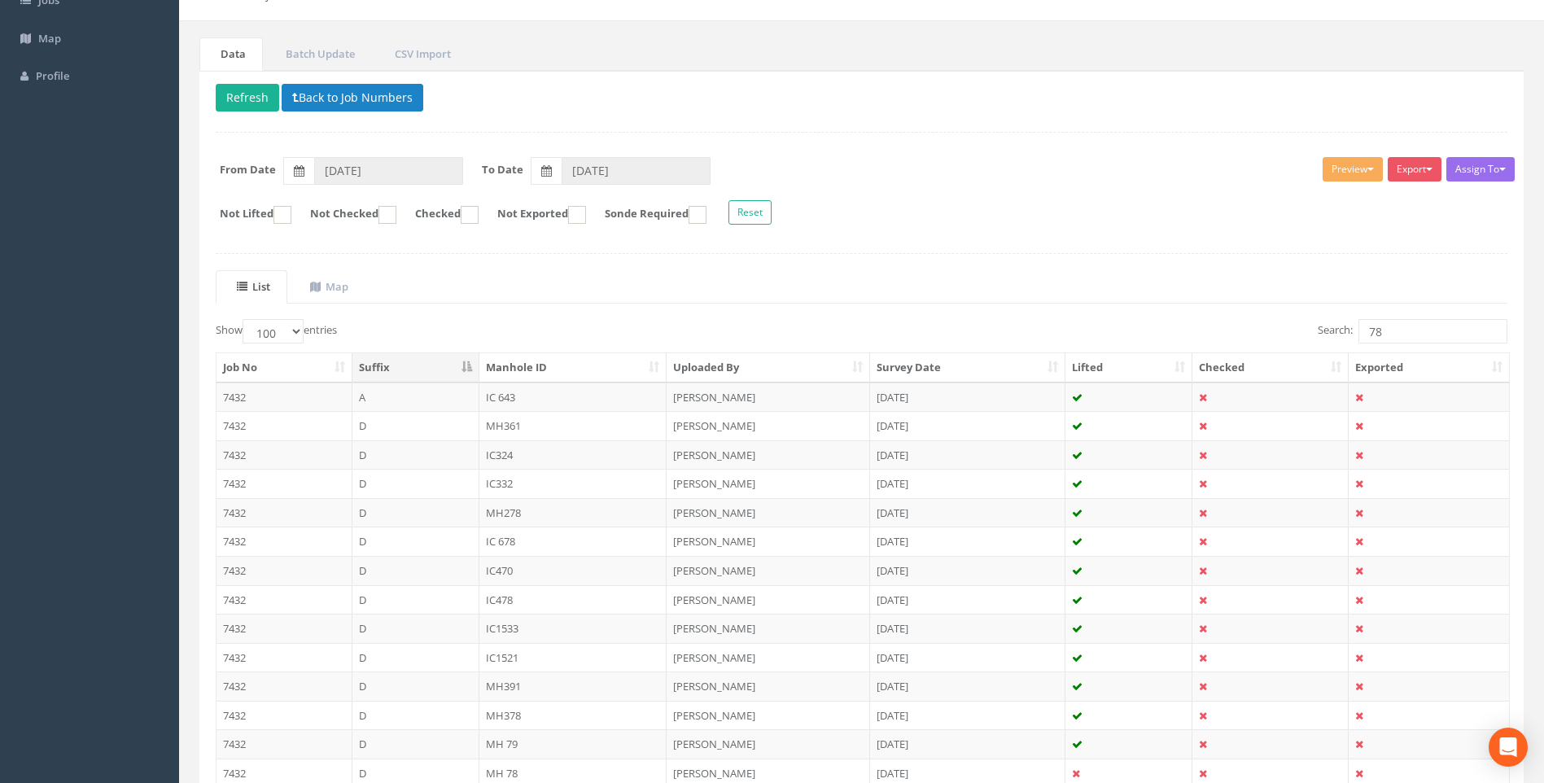
click at [758, 278] on ul "List Map" at bounding box center [862, 286] width 1292 height 33
drag, startPoint x: 1416, startPoint y: 330, endPoint x: 1288, endPoint y: 333, distance: 127.9
click at [1288, 333] on div "Search: 78" at bounding box center [1191, 333] width 634 height 28
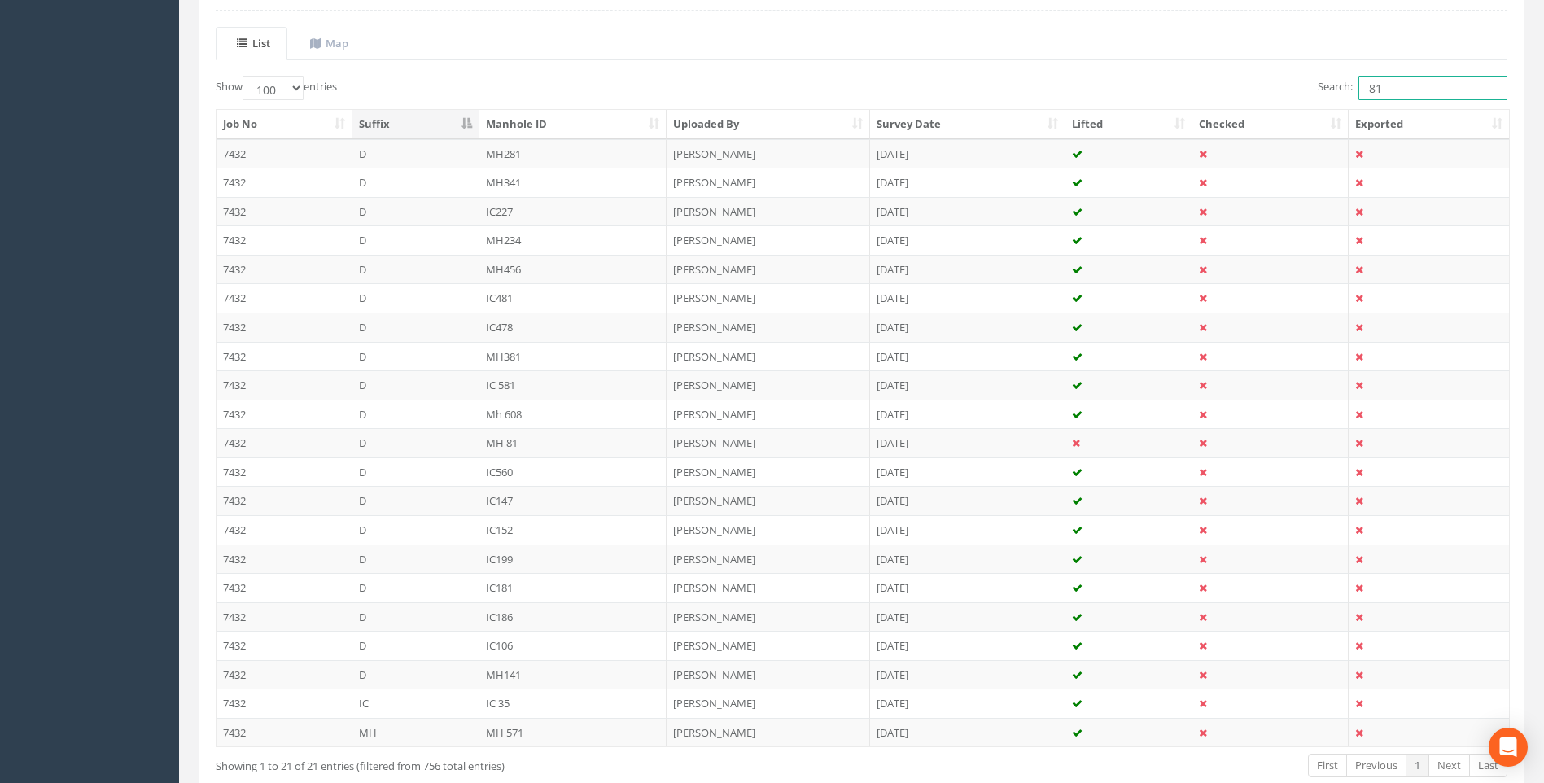
scroll to position [351, 0]
type input "81"
click at [515, 437] on td "MH 81" at bounding box center [574, 441] width 188 height 29
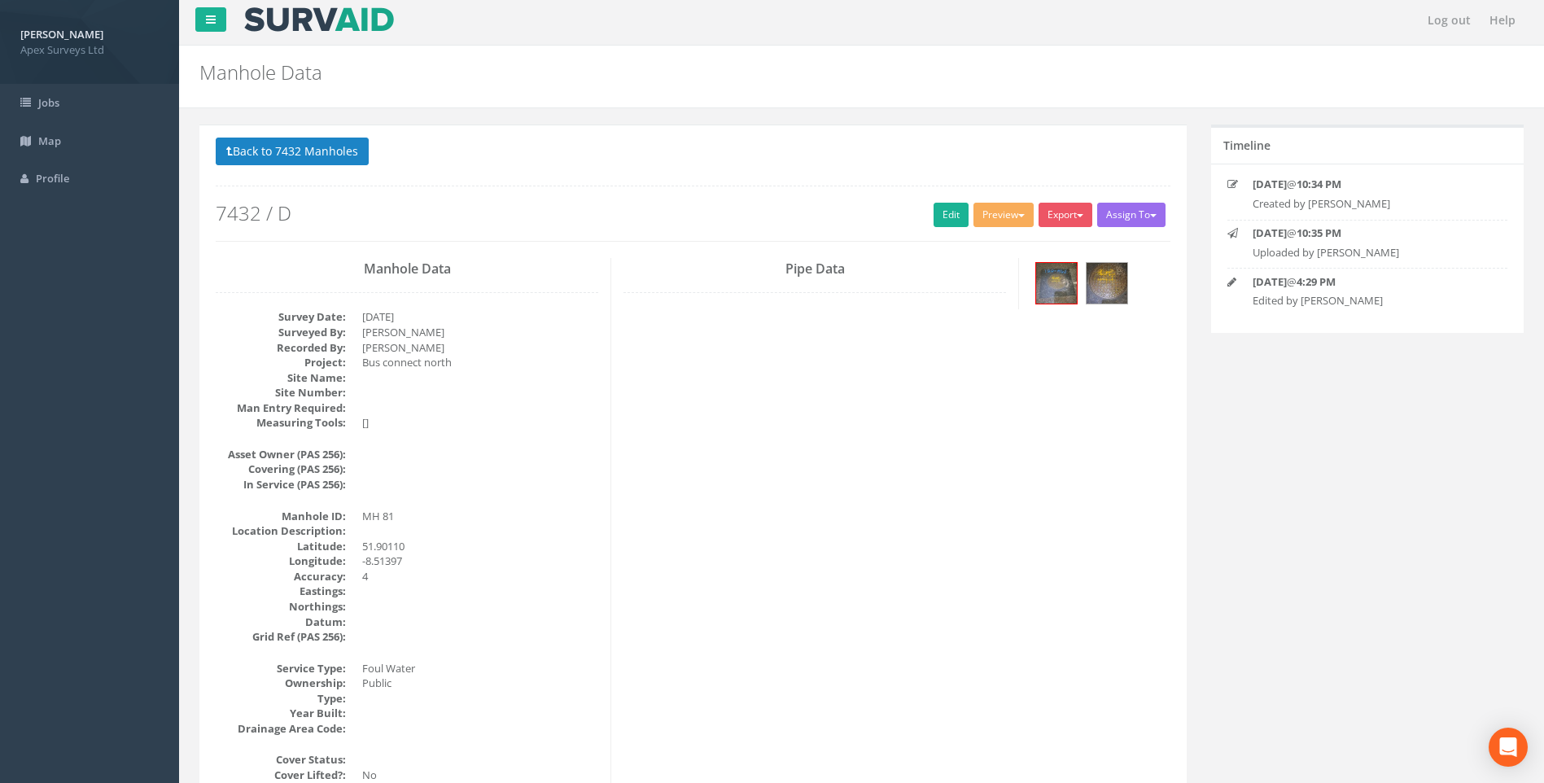
scroll to position [0, 0]
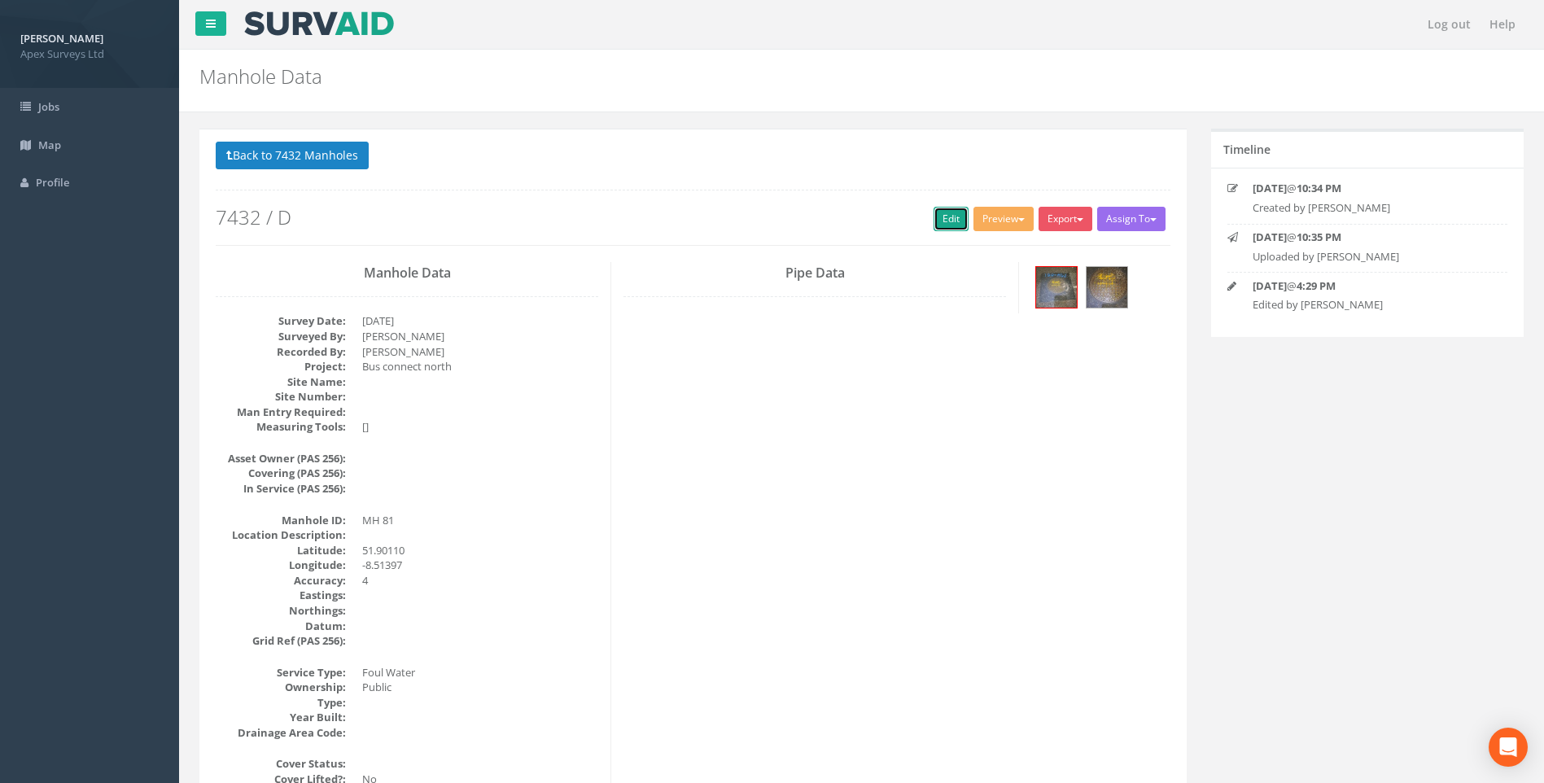
click at [951, 218] on link "Edit" at bounding box center [951, 219] width 35 height 24
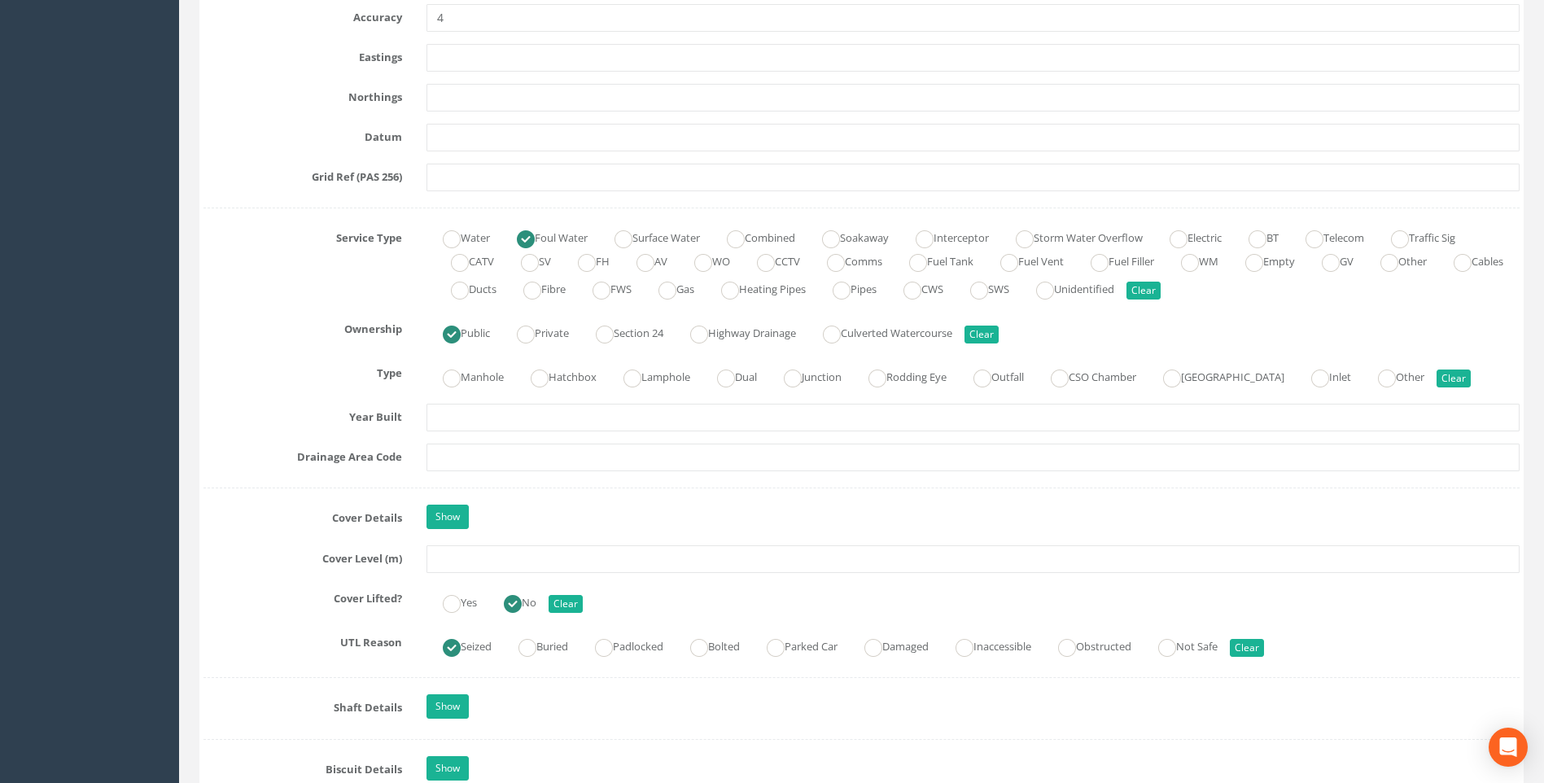
scroll to position [1140, 0]
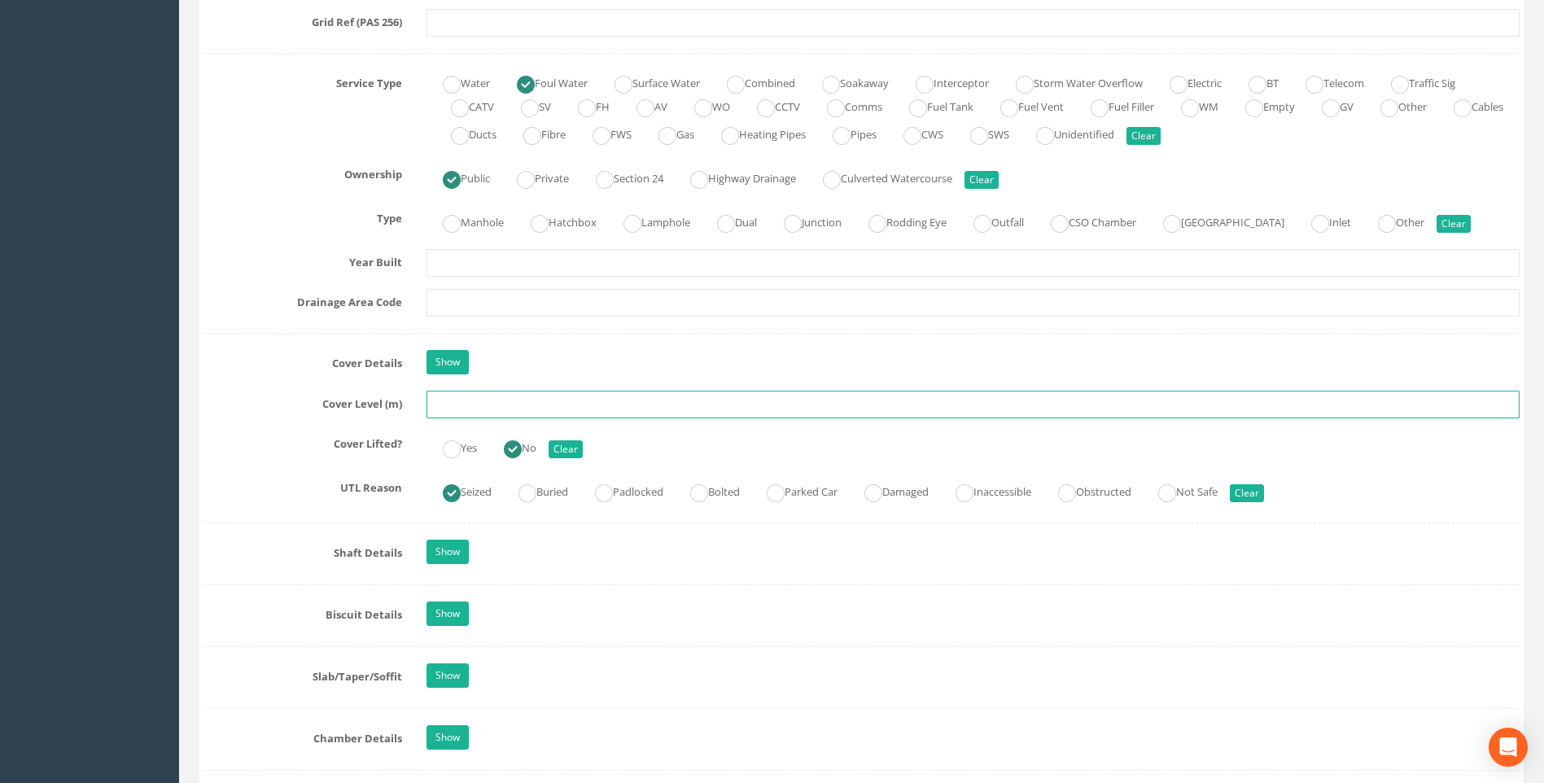
click at [452, 405] on input "text" at bounding box center [973, 405] width 1093 height 28
type input "99.78"
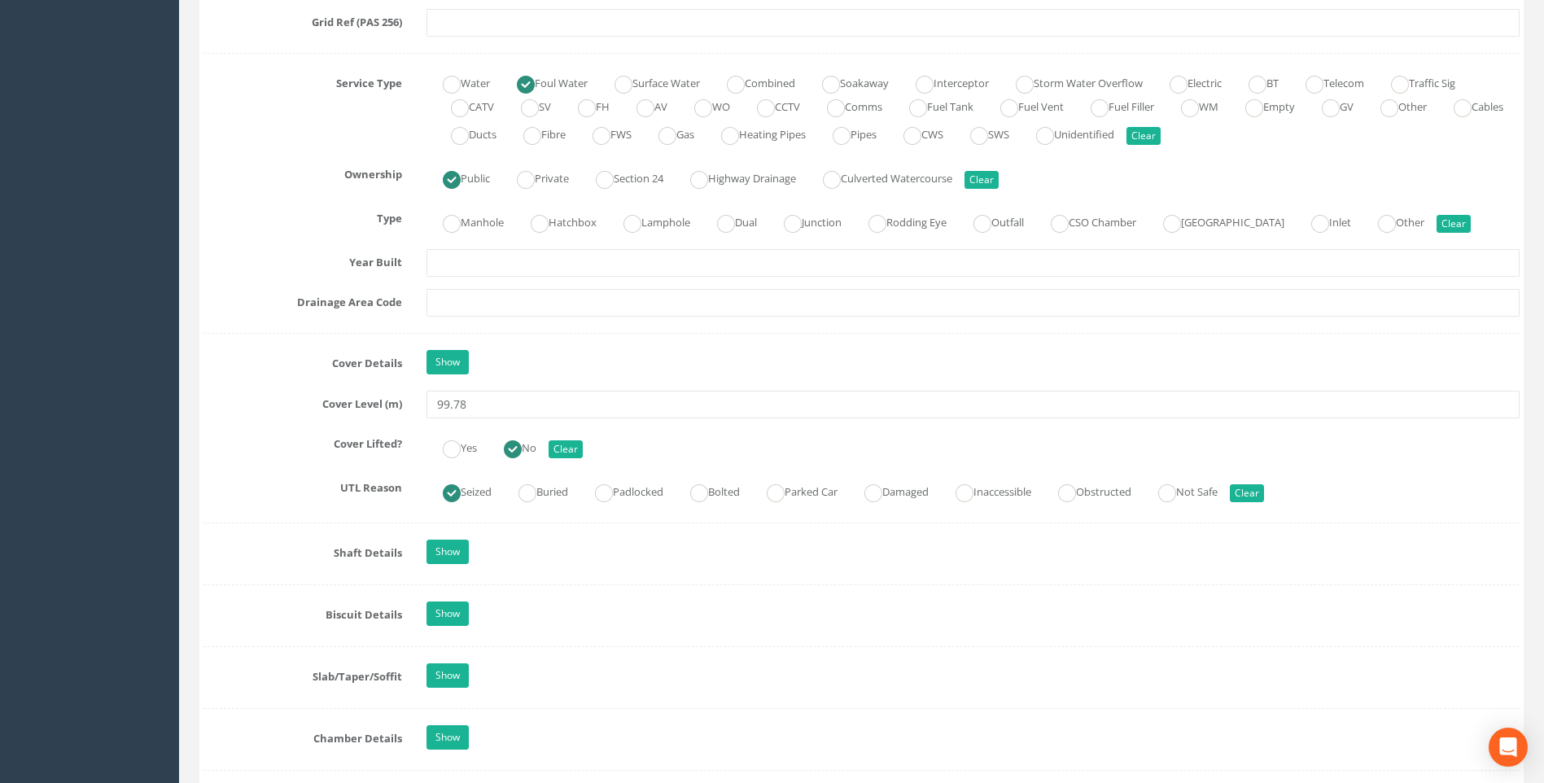
click at [291, 418] on div "Cover Level (m) 99.78" at bounding box center [861, 405] width 1341 height 28
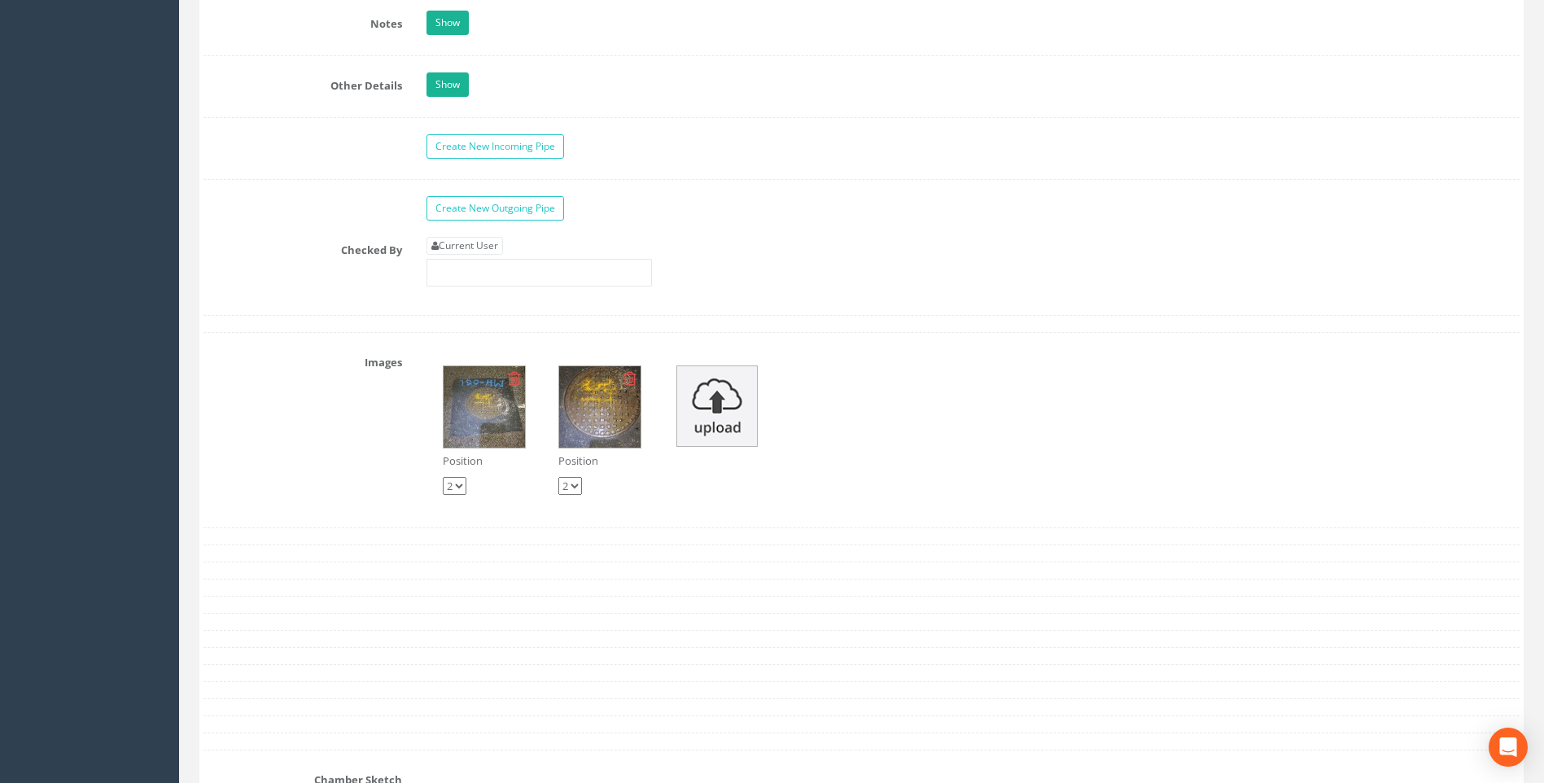
scroll to position [2218, 0]
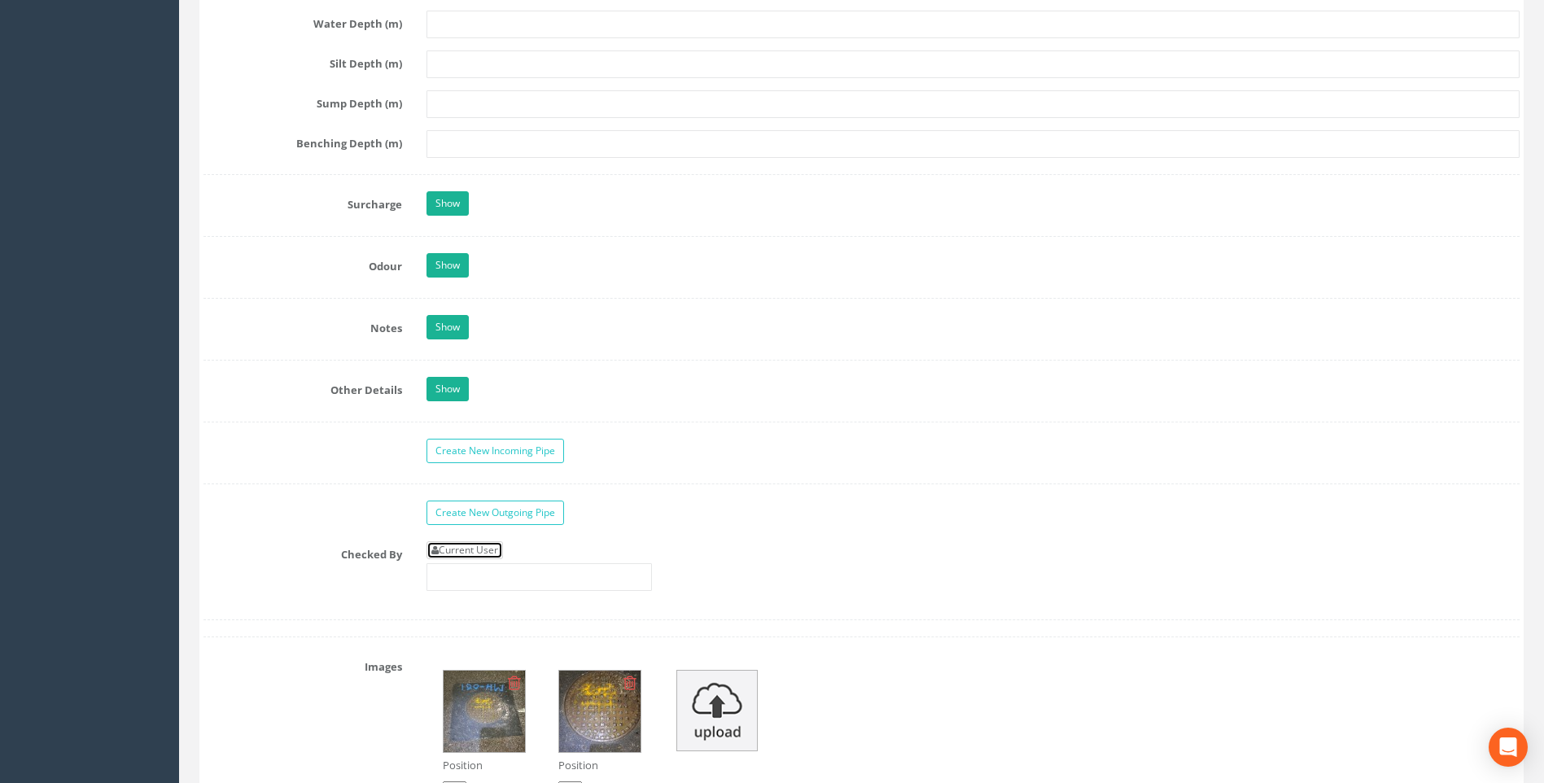
click at [485, 547] on link "Current User" at bounding box center [465, 550] width 77 height 18
type input "[PERSON_NAME]"
click at [252, 523] on div "Create New Outgoing Pipe" at bounding box center [861, 515] width 1341 height 28
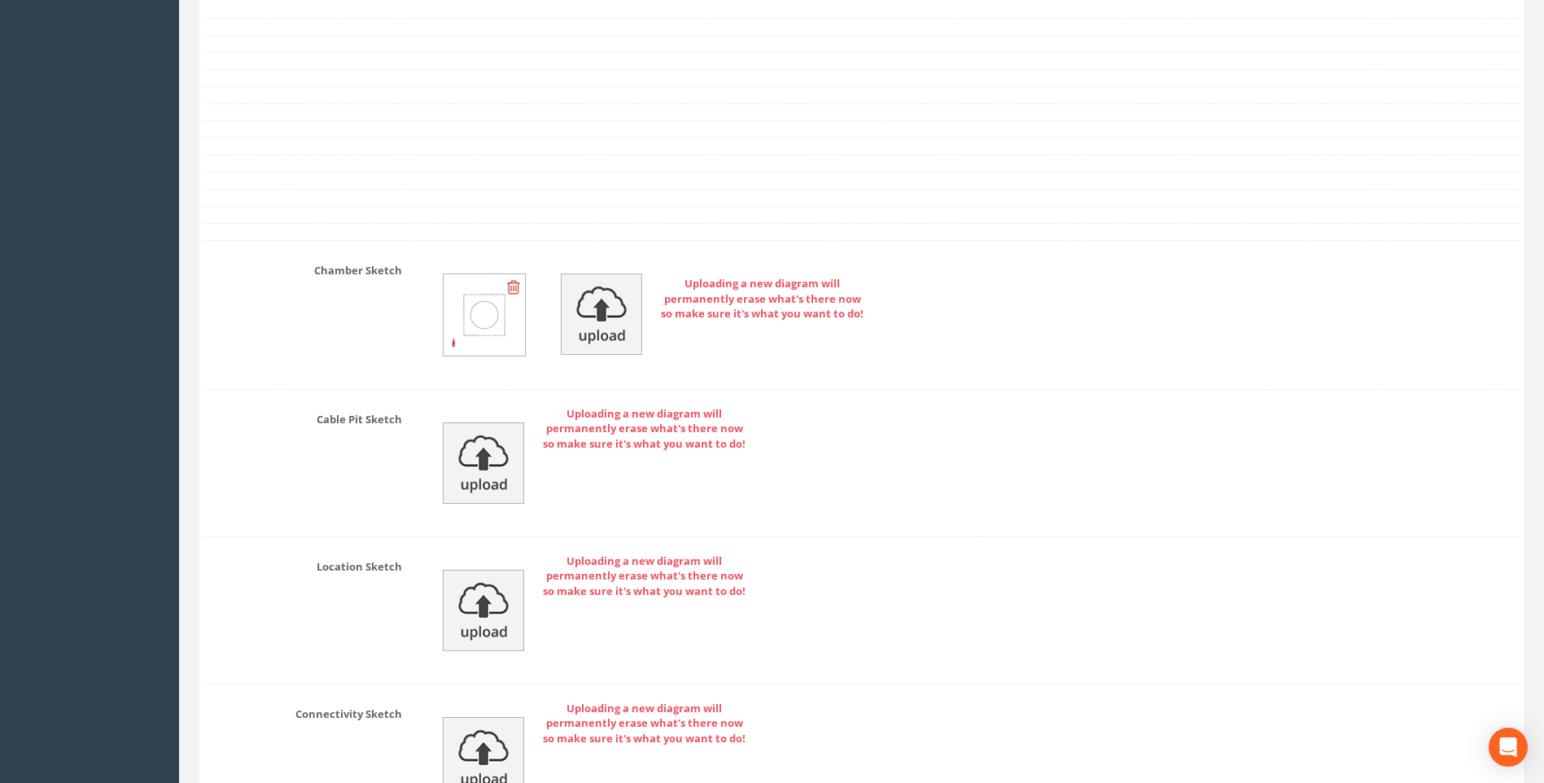
scroll to position [3358, 0]
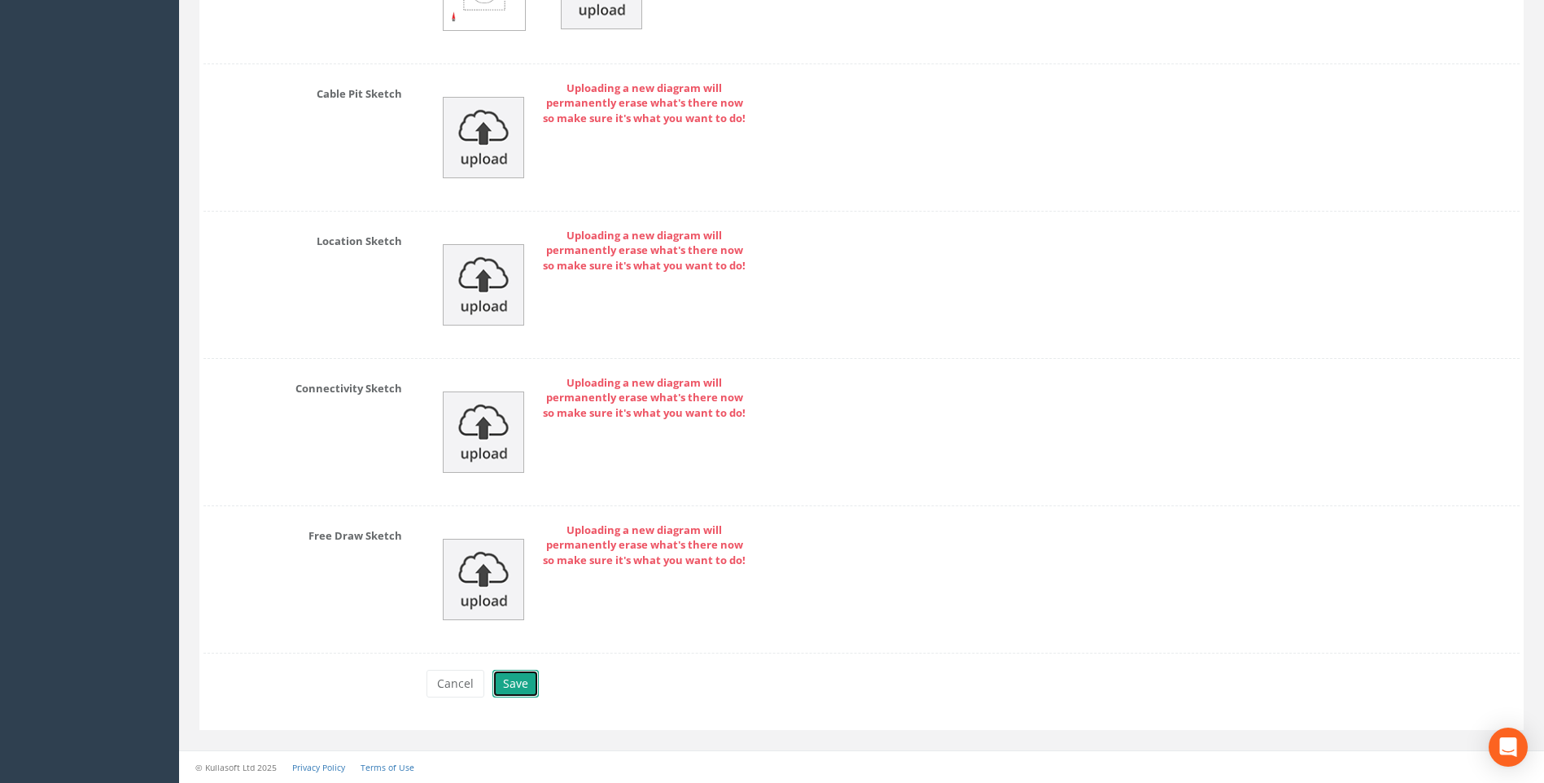
click at [523, 684] on button "Save" at bounding box center [516, 684] width 46 height 28
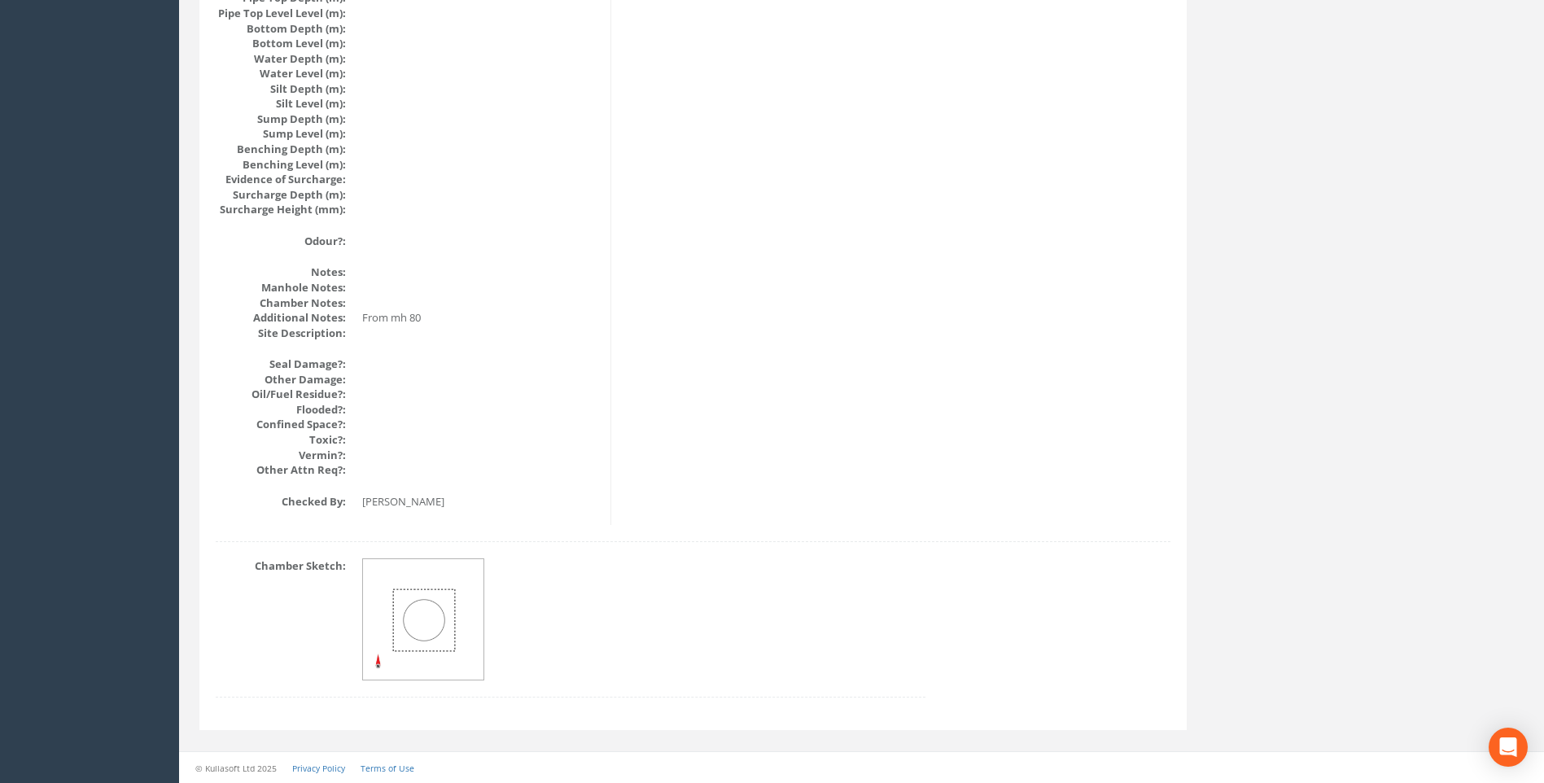
scroll to position [1728, 0]
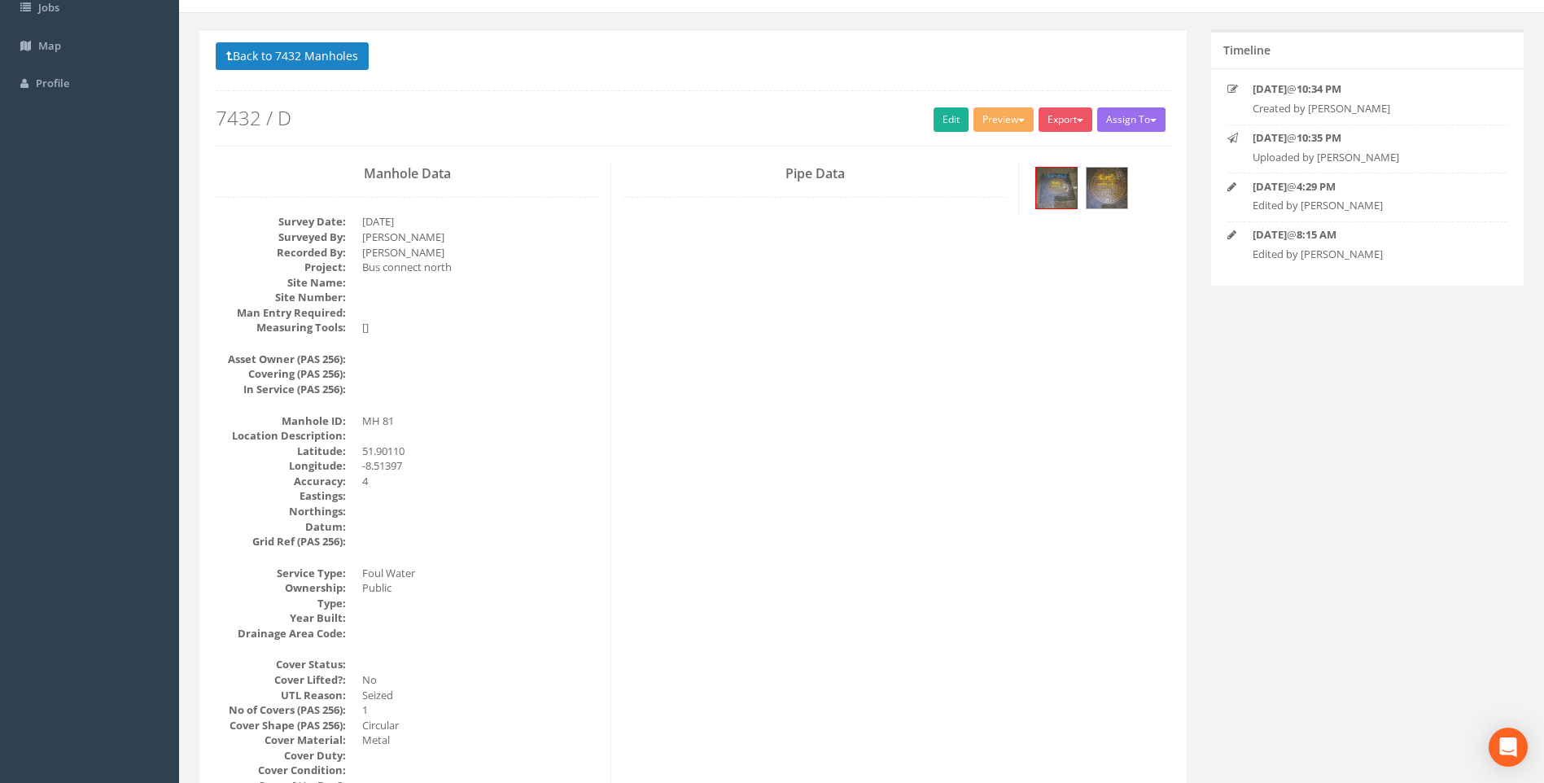
scroll to position [0, 0]
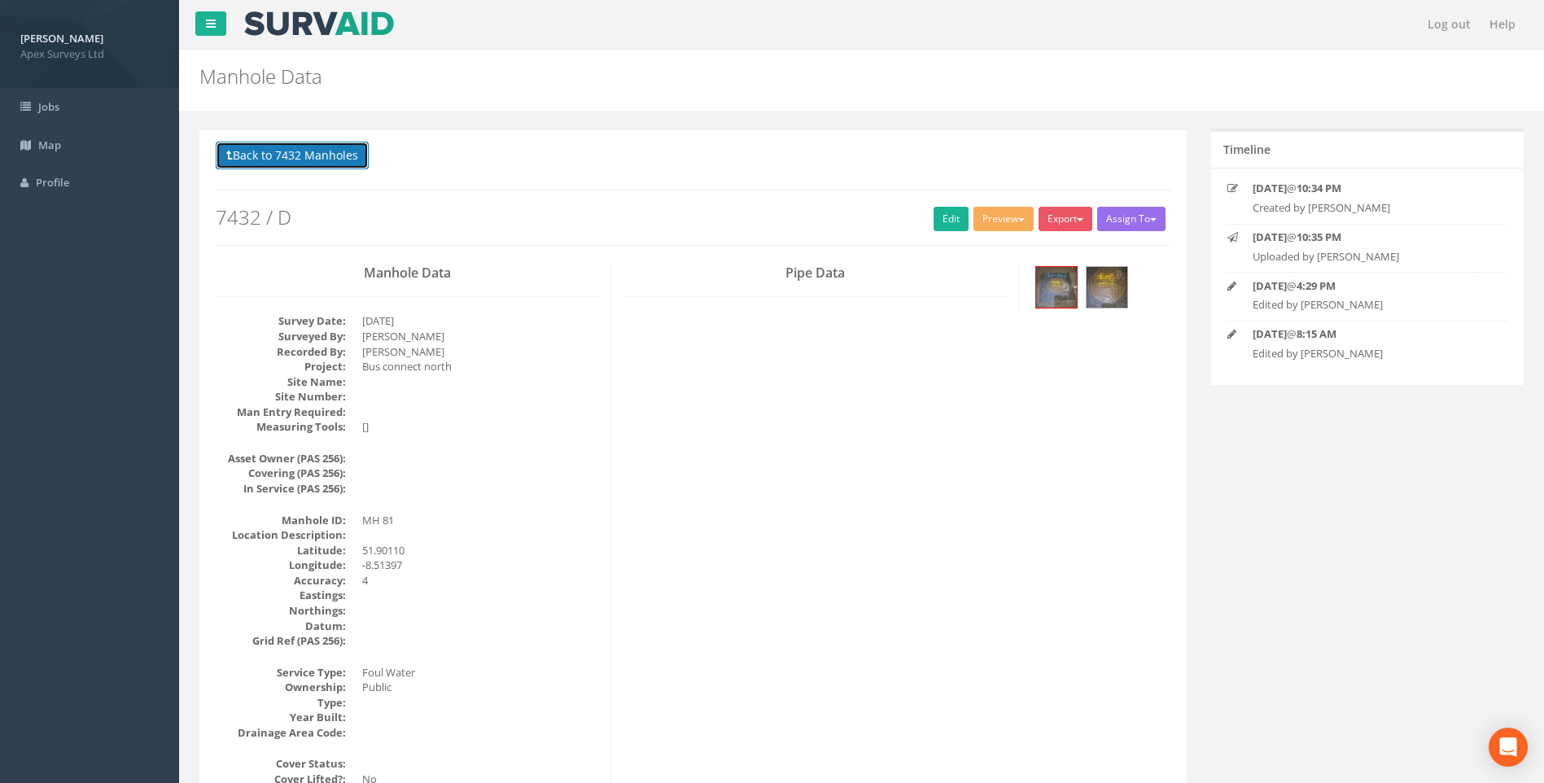
click at [266, 155] on button "Back to 7432 Manholes" at bounding box center [292, 156] width 153 height 28
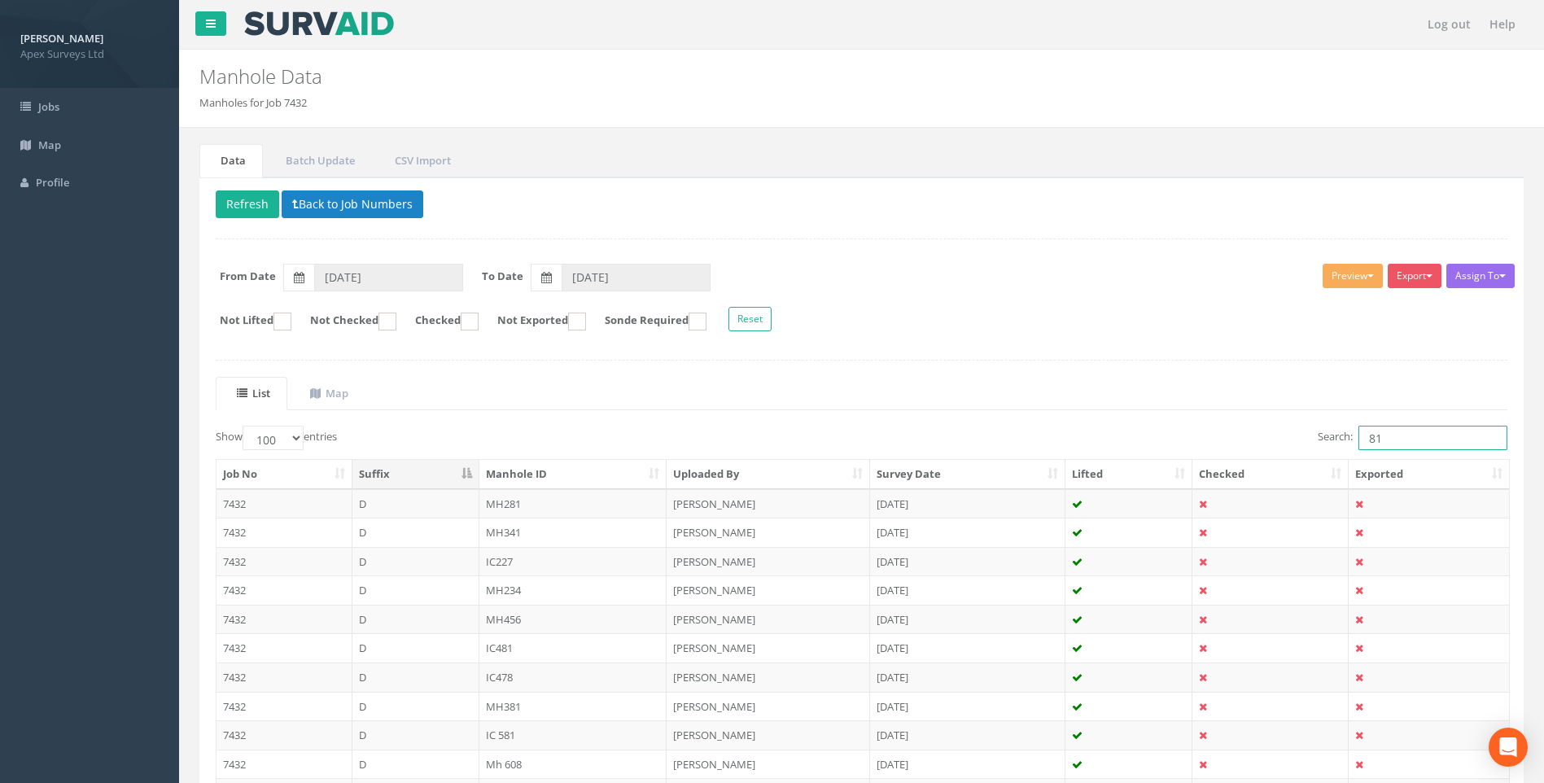
drag, startPoint x: 1399, startPoint y: 435, endPoint x: 1275, endPoint y: 440, distance: 124.7
click at [1275, 440] on div "Search: 81" at bounding box center [1191, 440] width 634 height 28
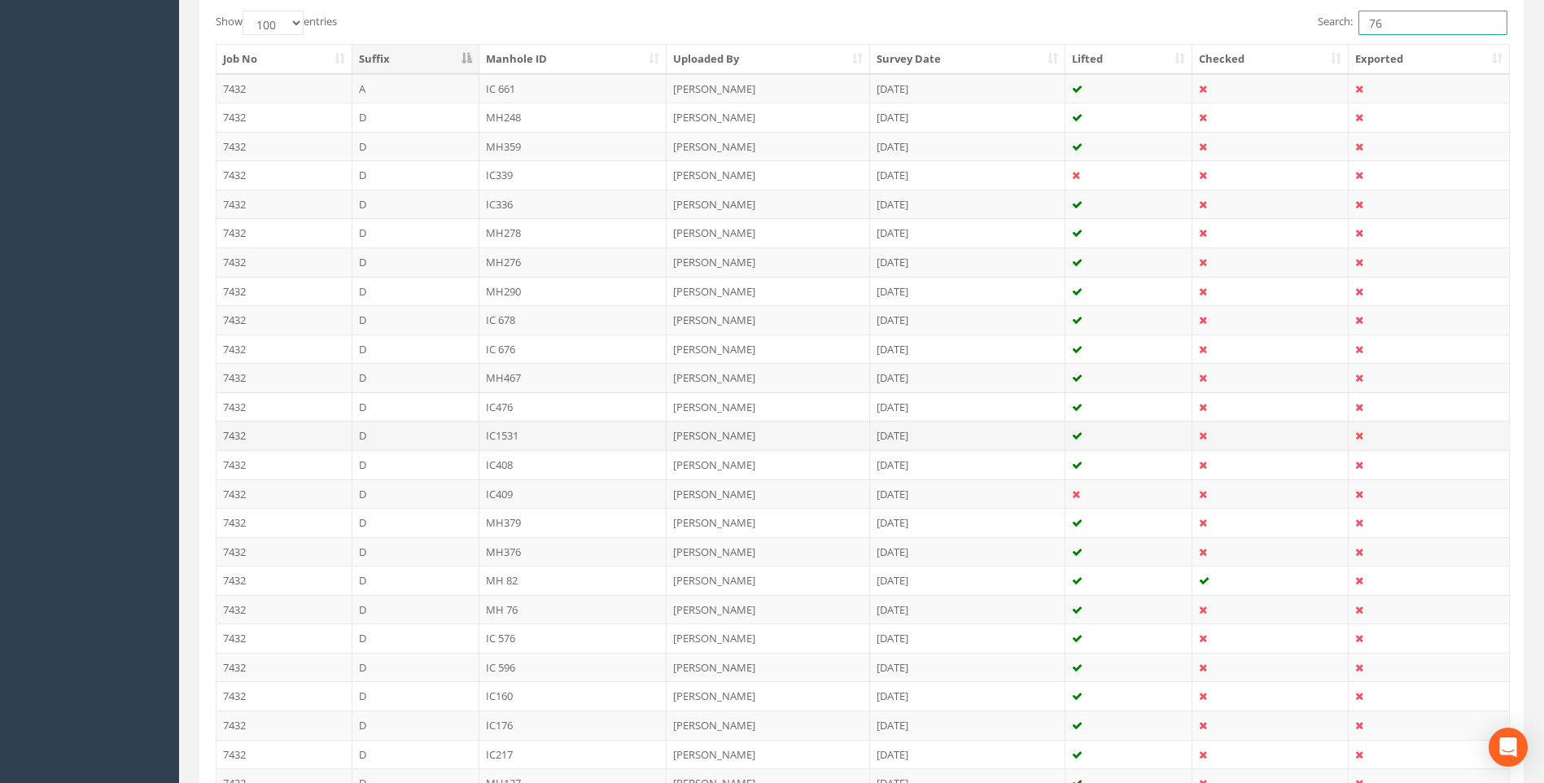
scroll to position [570, 0]
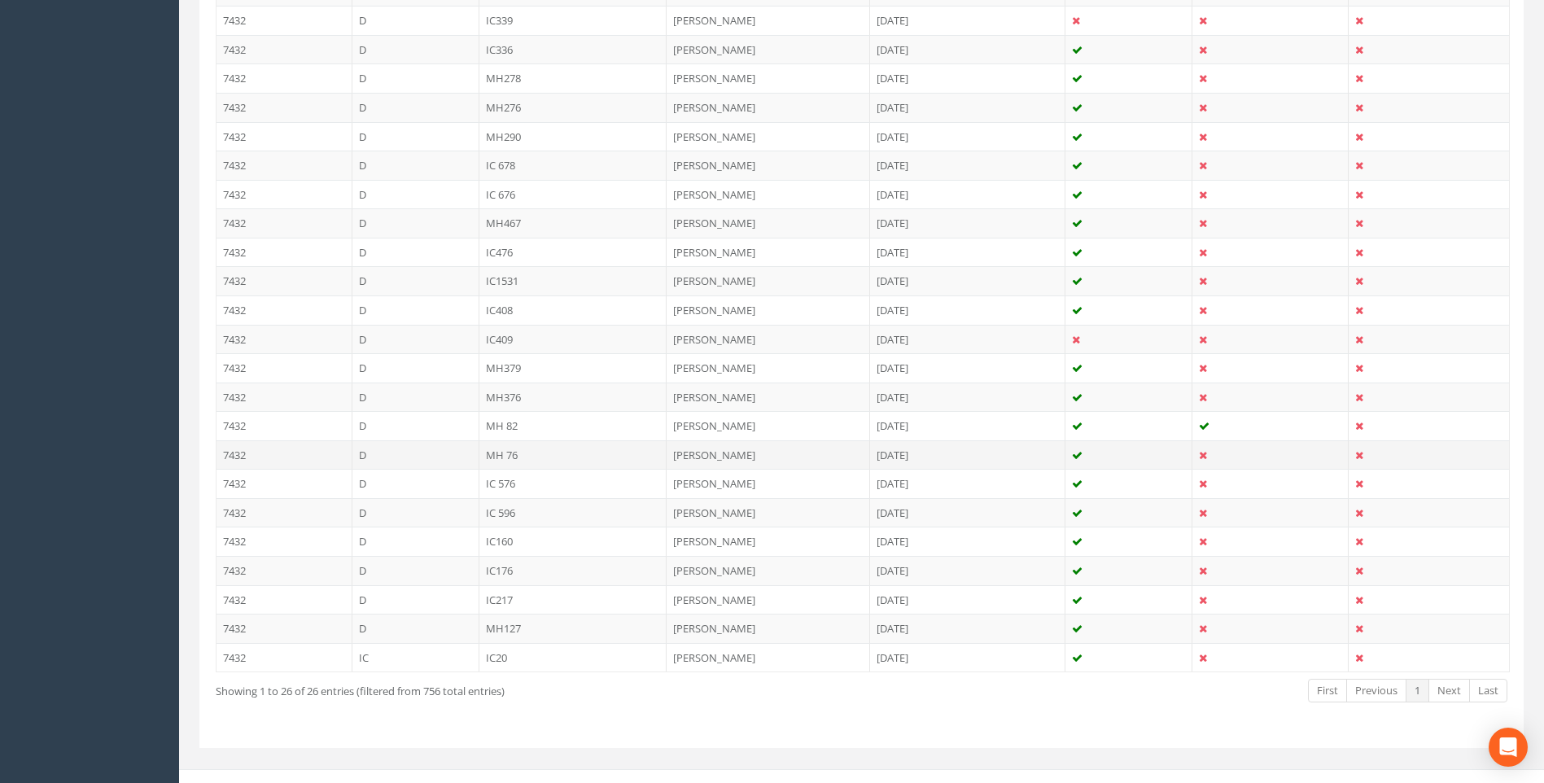
type input "76"
click at [511, 452] on td "MH 76" at bounding box center [574, 454] width 188 height 29
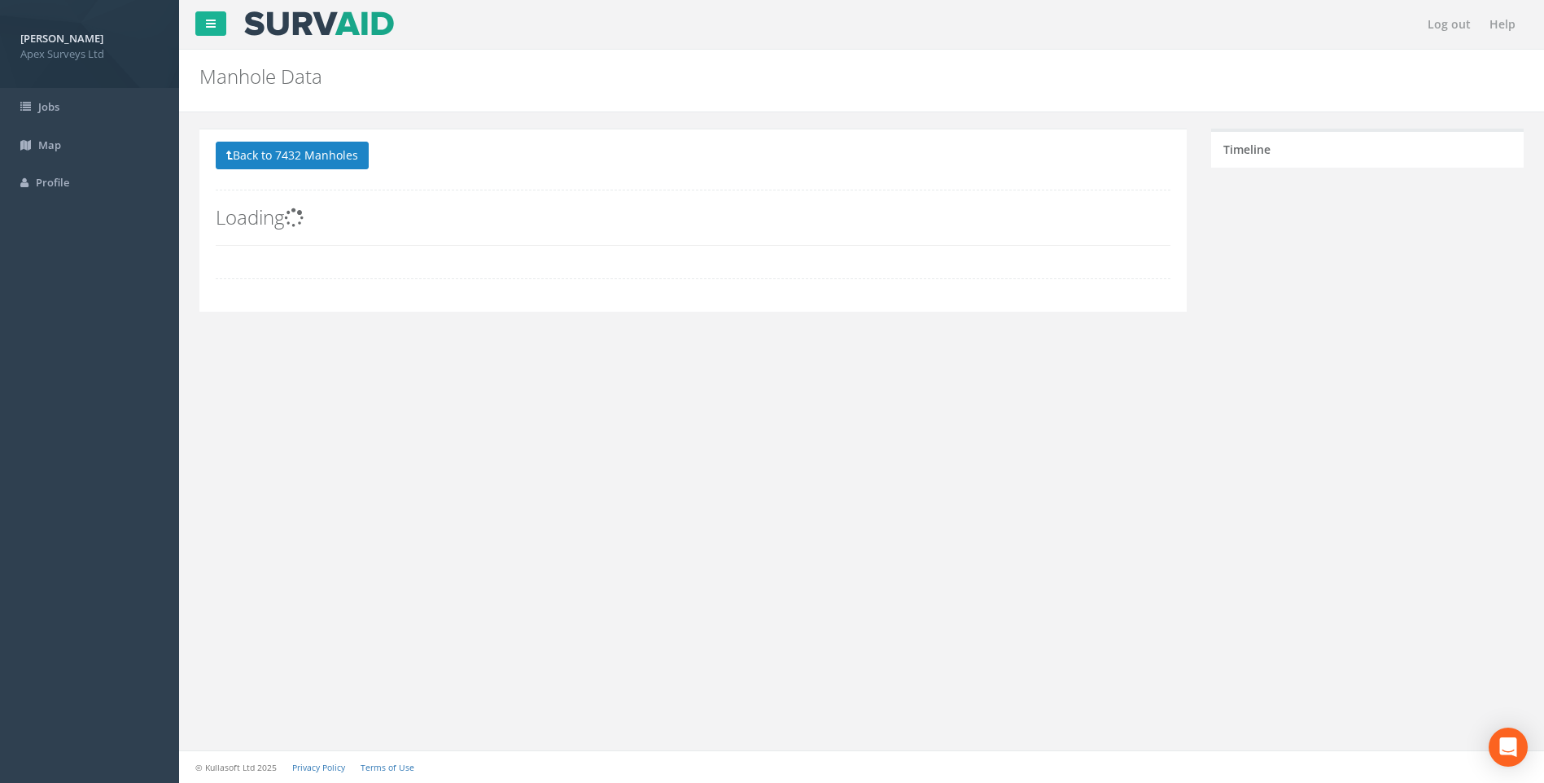
scroll to position [0, 0]
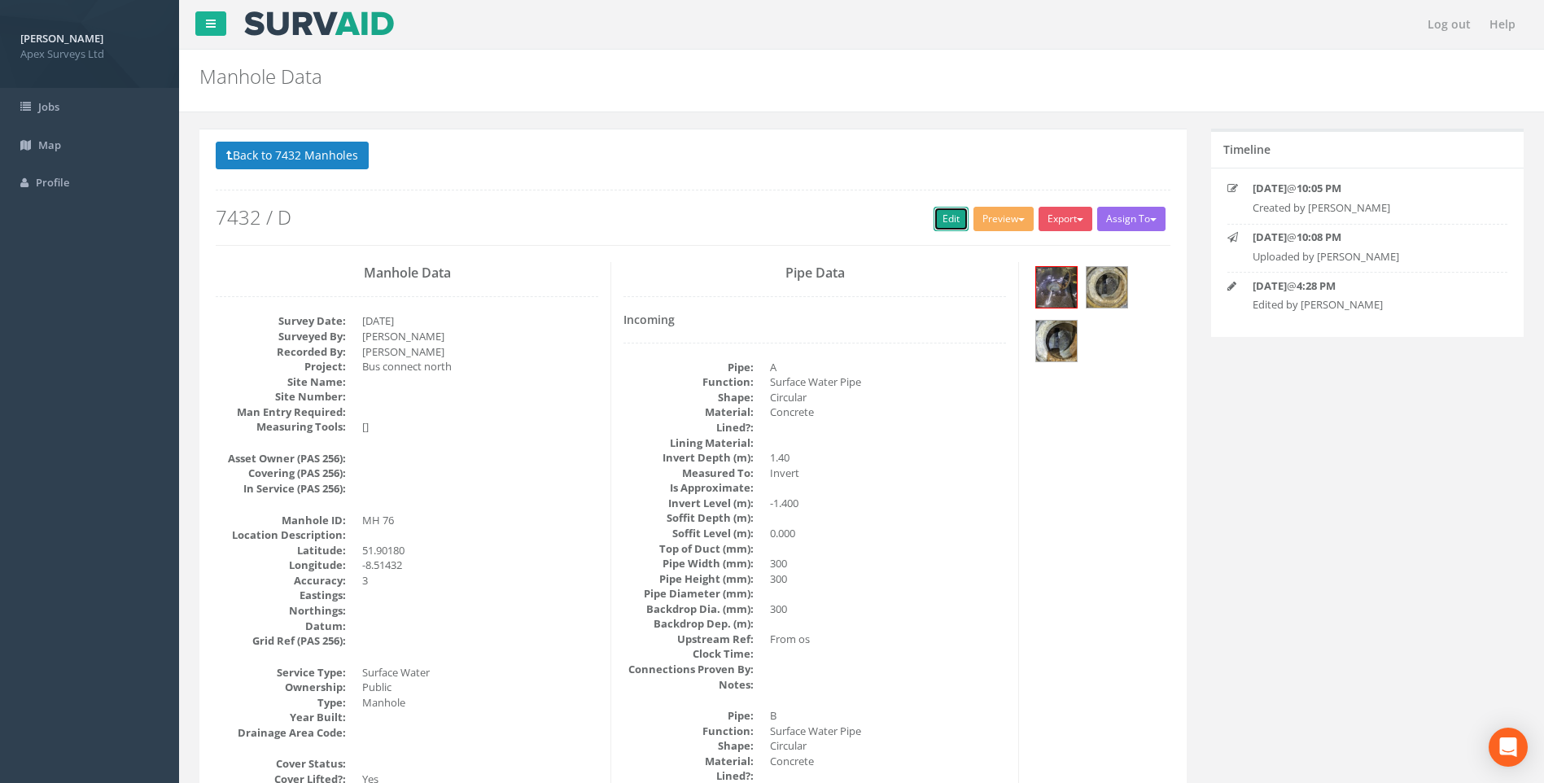
click at [942, 218] on link "Edit" at bounding box center [951, 219] width 35 height 24
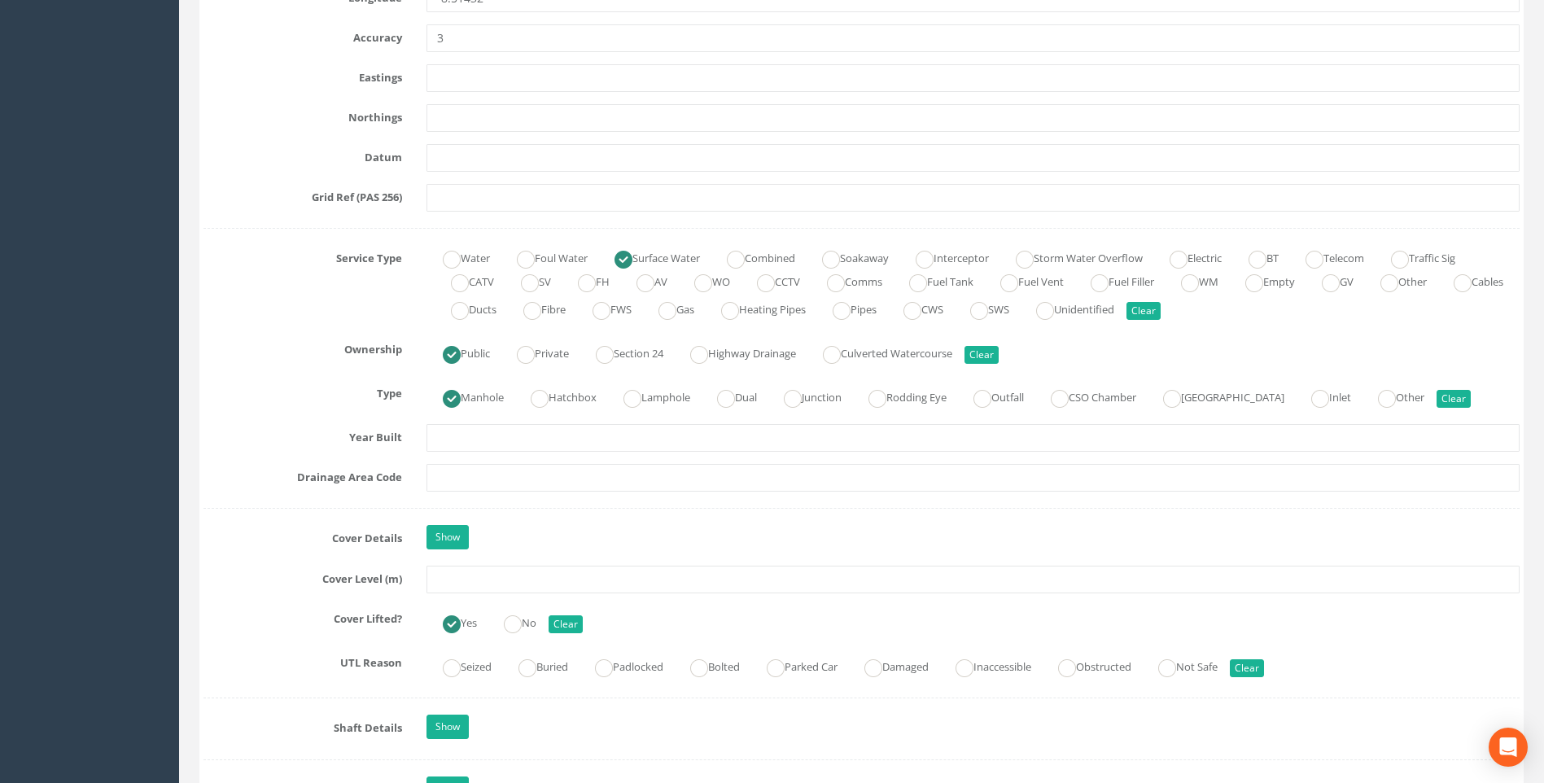
scroll to position [1140, 0]
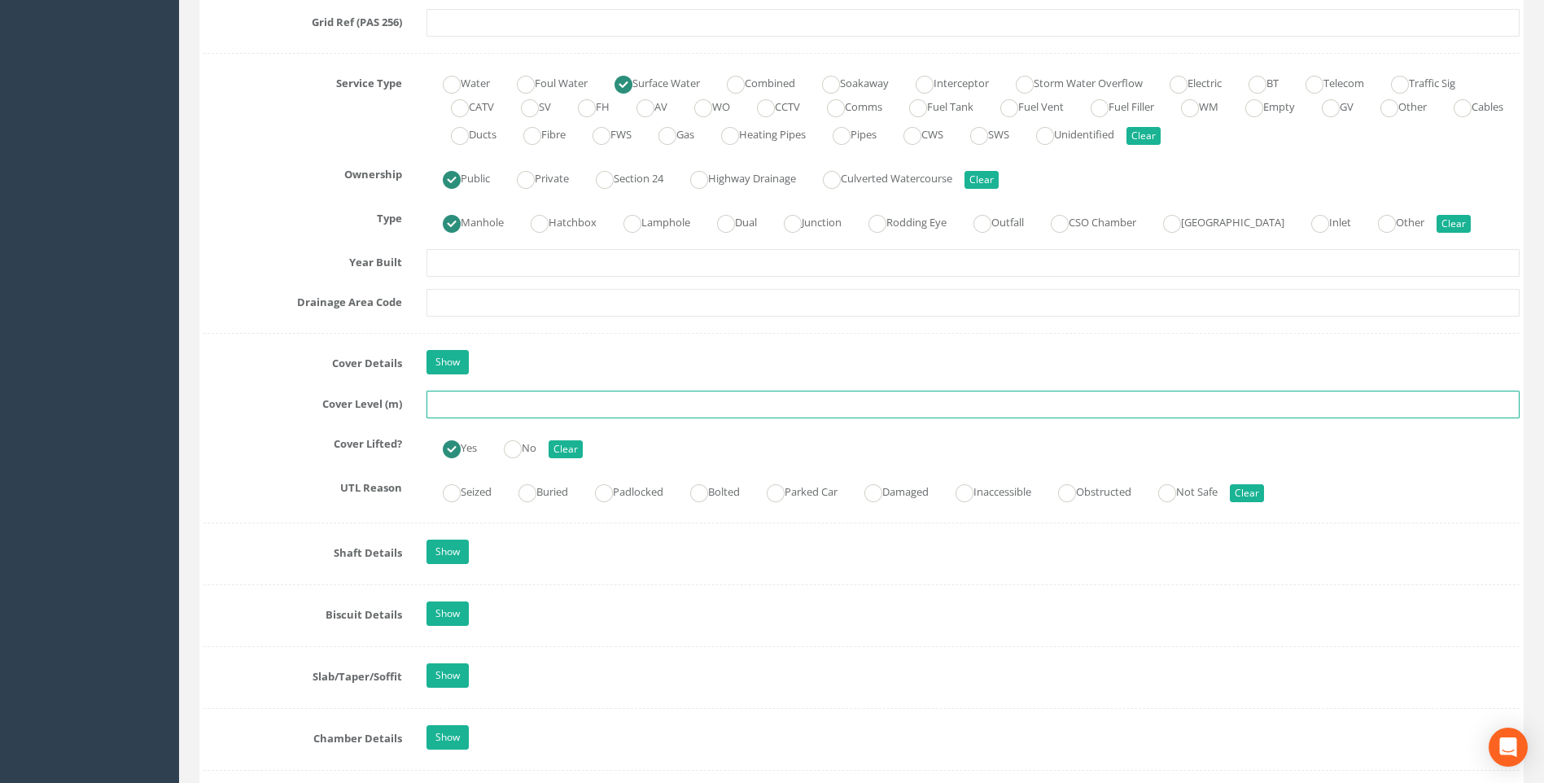
click at [485, 402] on input "text" at bounding box center [973, 405] width 1093 height 28
type input "103.25"
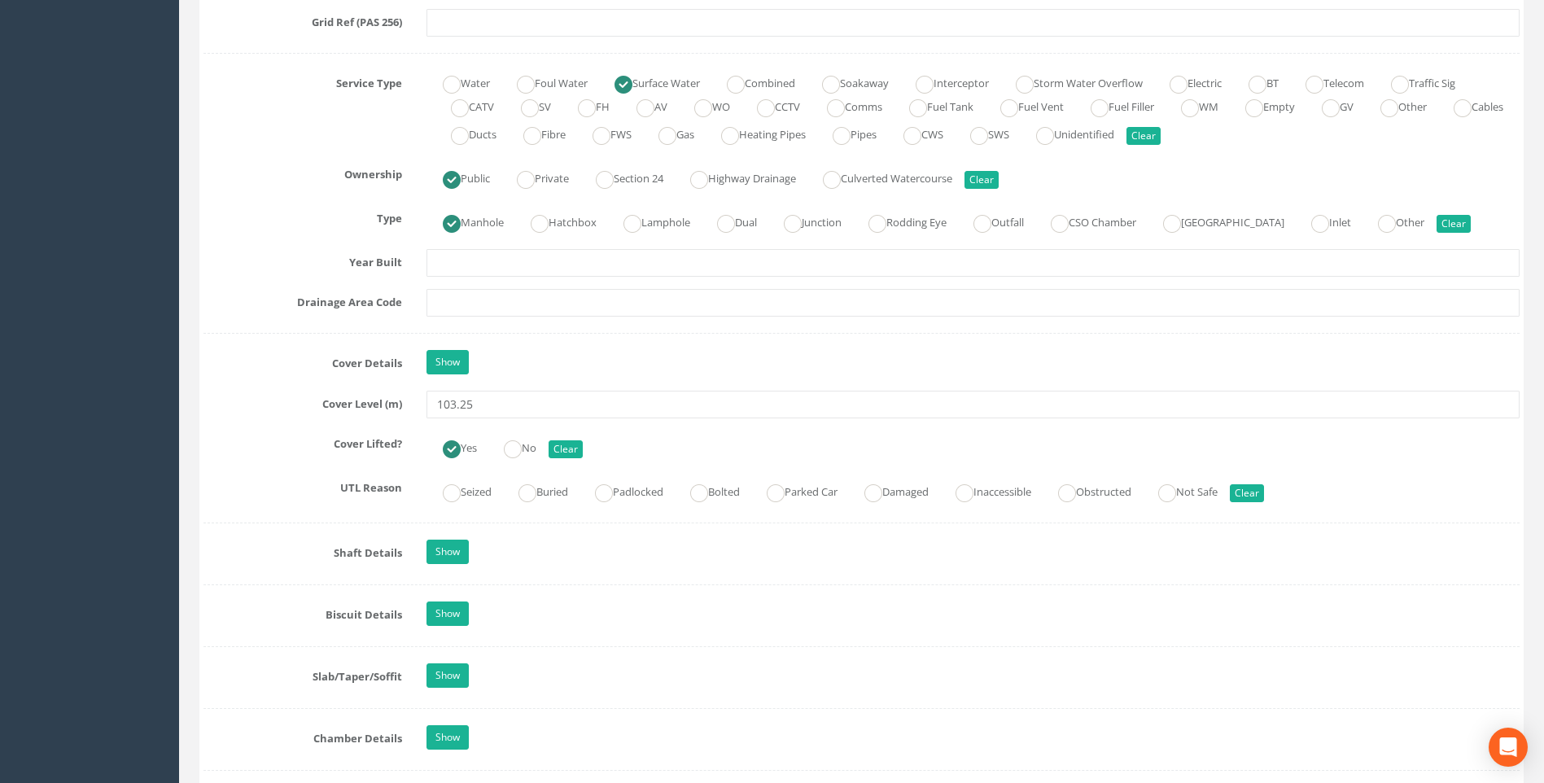
click at [221, 383] on div "Job Number 7432 Job Number Suffix D Survey Date [DATE] Surveyed By [PERSON_NAME…" at bounding box center [862, 503] width 1316 height 2754
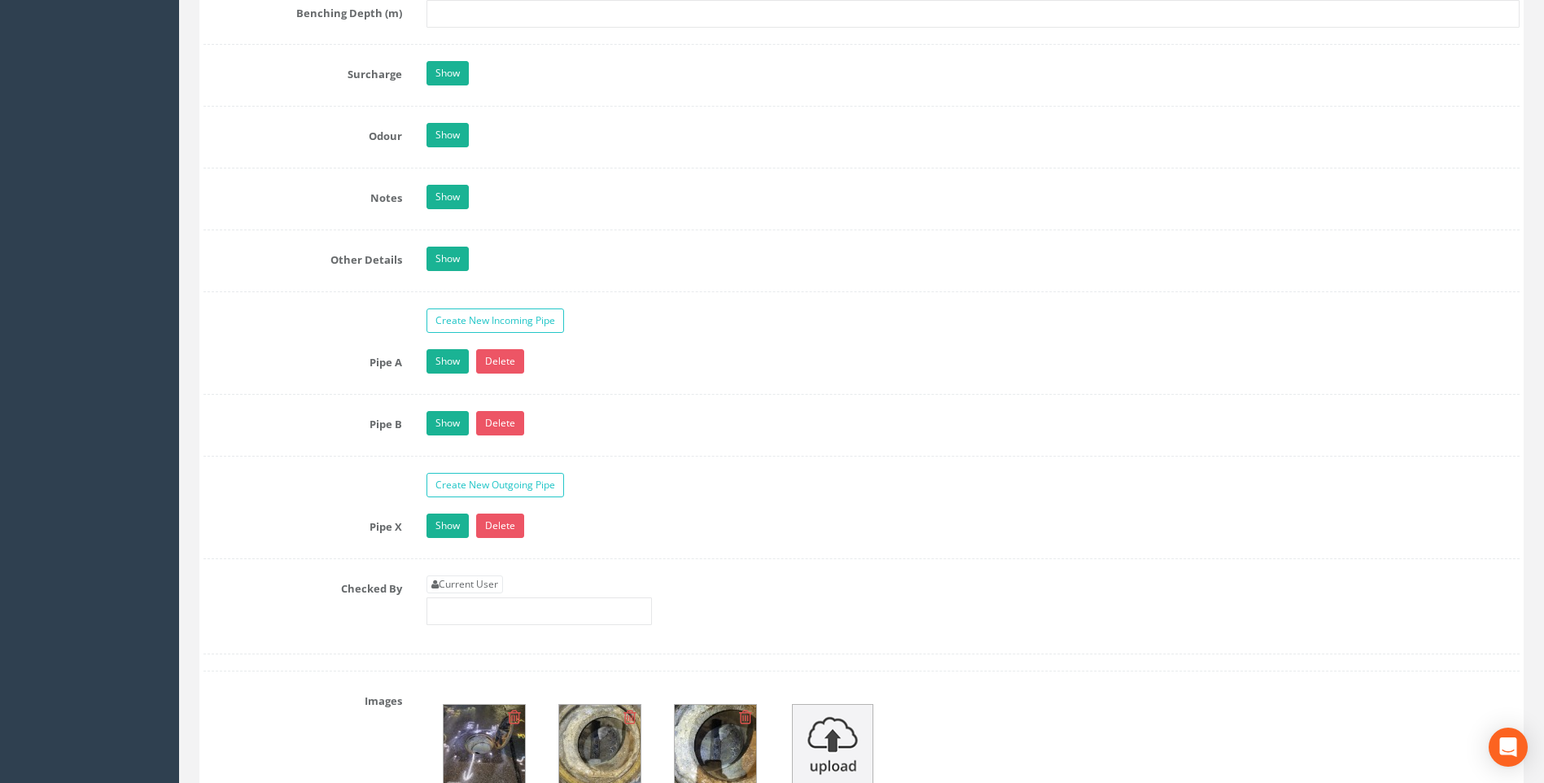
scroll to position [2442, 0]
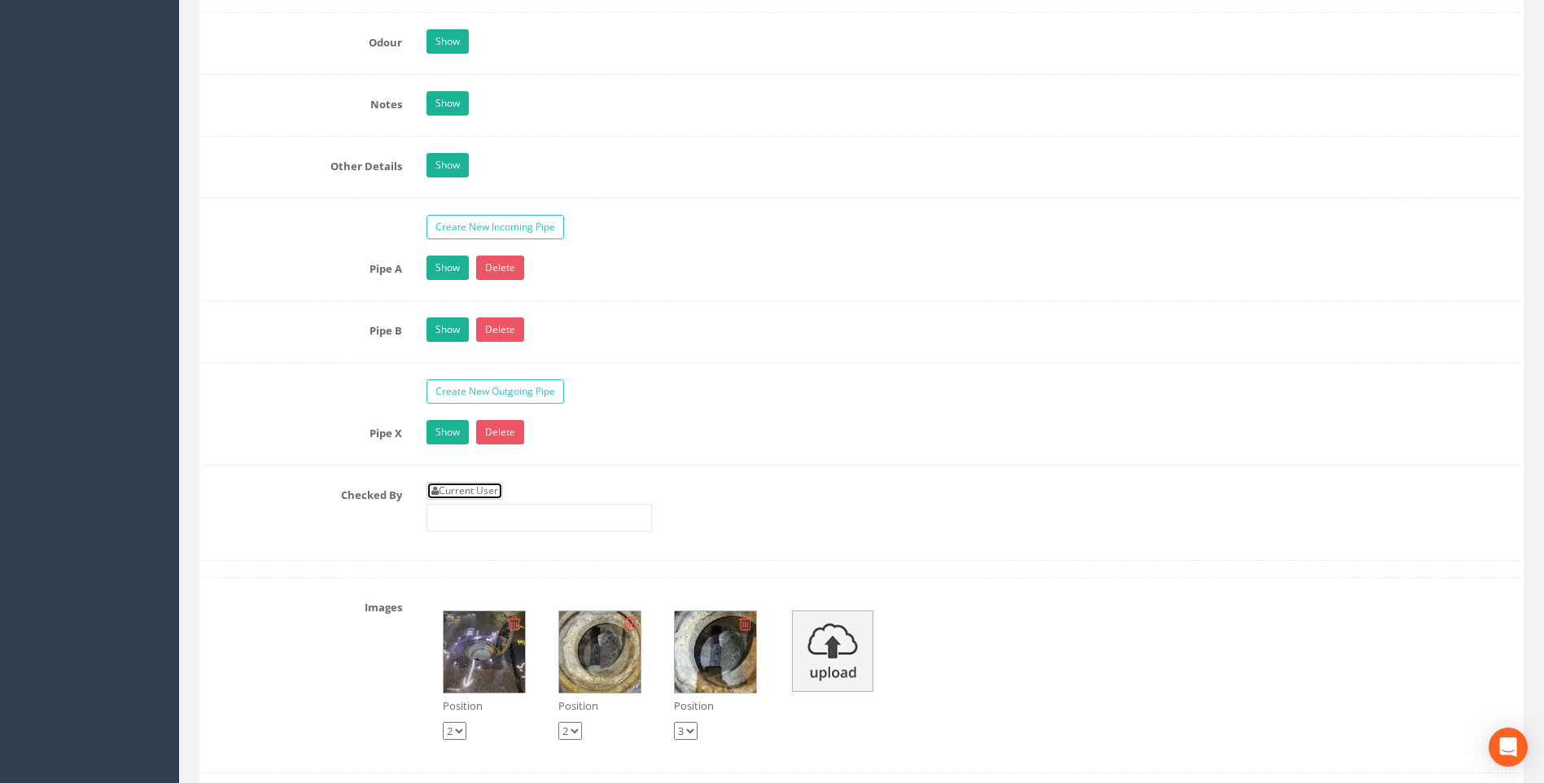
drag, startPoint x: 461, startPoint y: 491, endPoint x: 388, endPoint y: 493, distance: 73.3
click at [461, 491] on link "Current User" at bounding box center [465, 491] width 77 height 18
type input "[PERSON_NAME]"
click at [234, 501] on label "Checked By" at bounding box center [302, 492] width 223 height 21
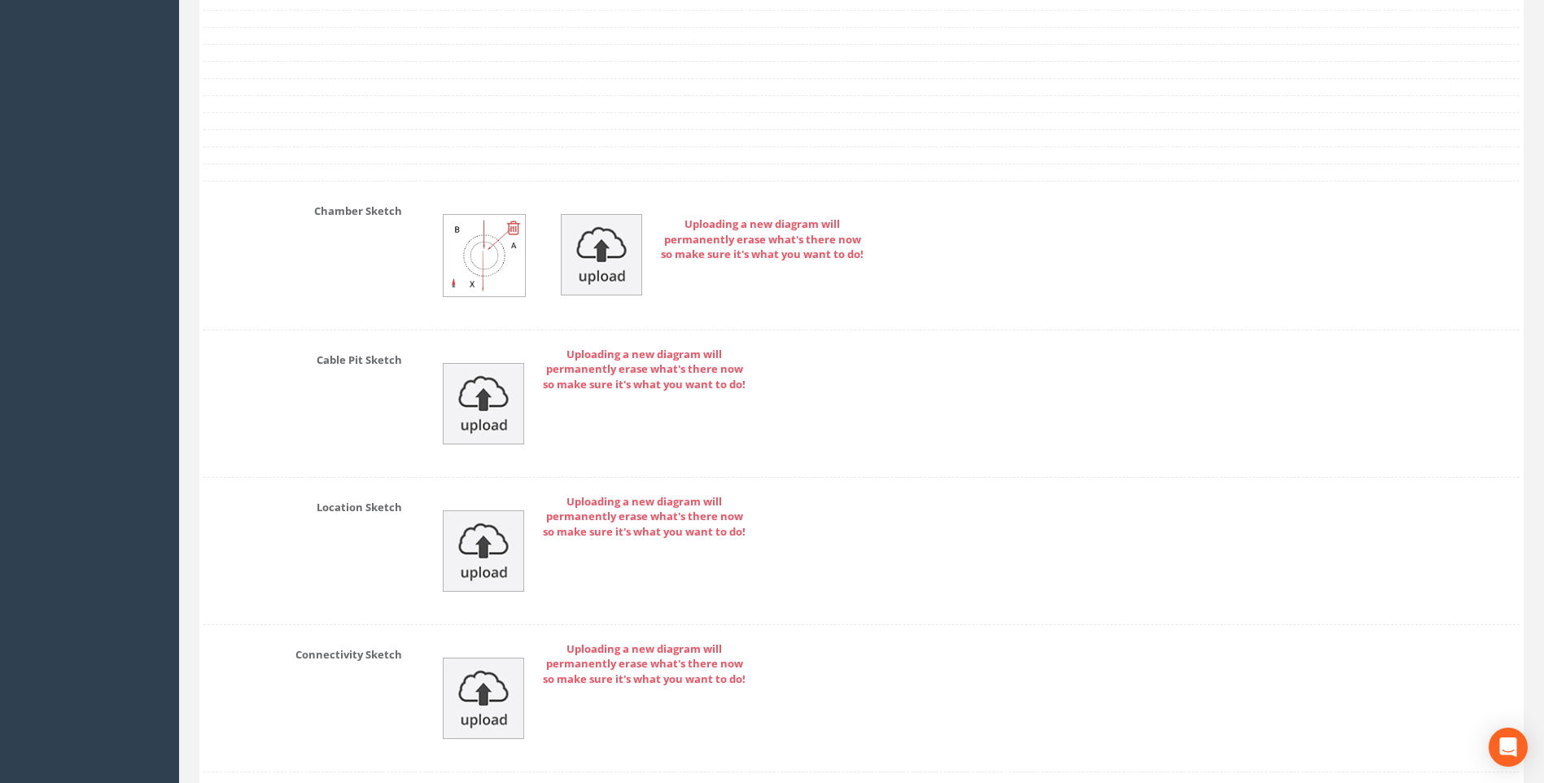
scroll to position [3523, 0]
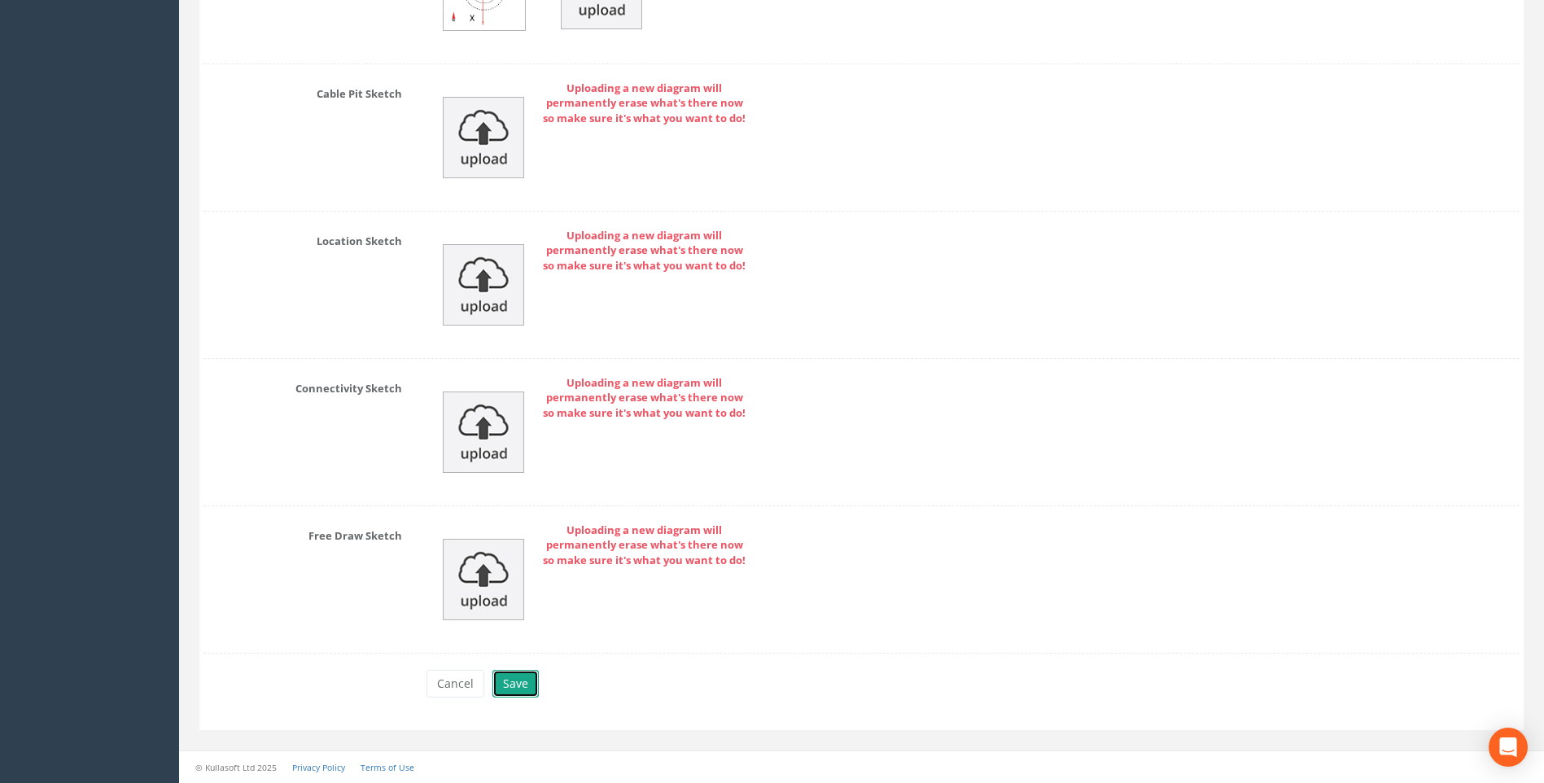
click at [521, 680] on button "Save" at bounding box center [516, 684] width 46 height 28
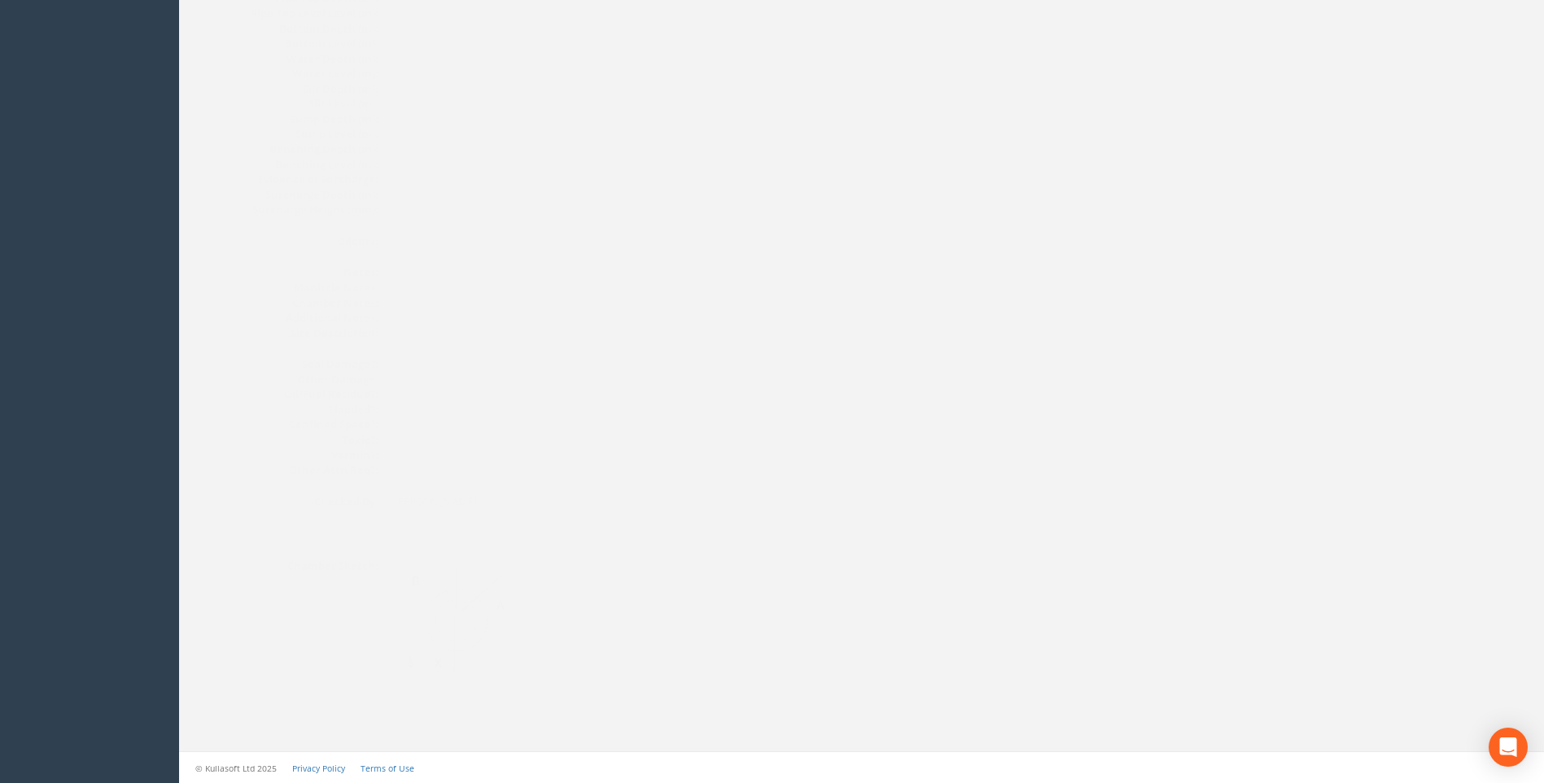
click at [830, 596] on dd at bounding box center [643, 619] width 563 height 122
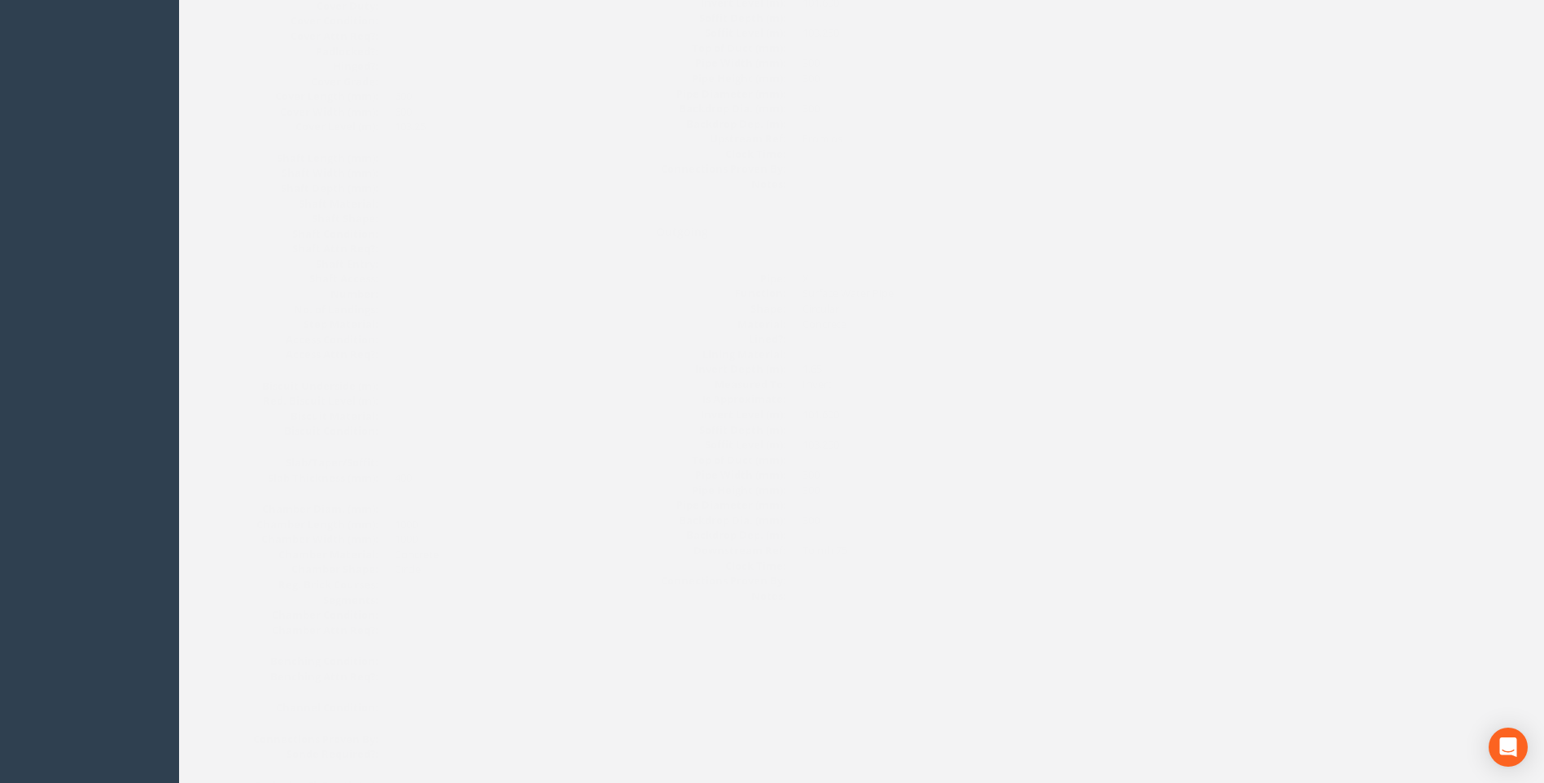
scroll to position [832, 0]
click at [1193, 458] on div "Back to 7432 Manholes Back to Map Assign To No Companies Added Export Heathrow …" at bounding box center [693, 472] width 1012 height 2350
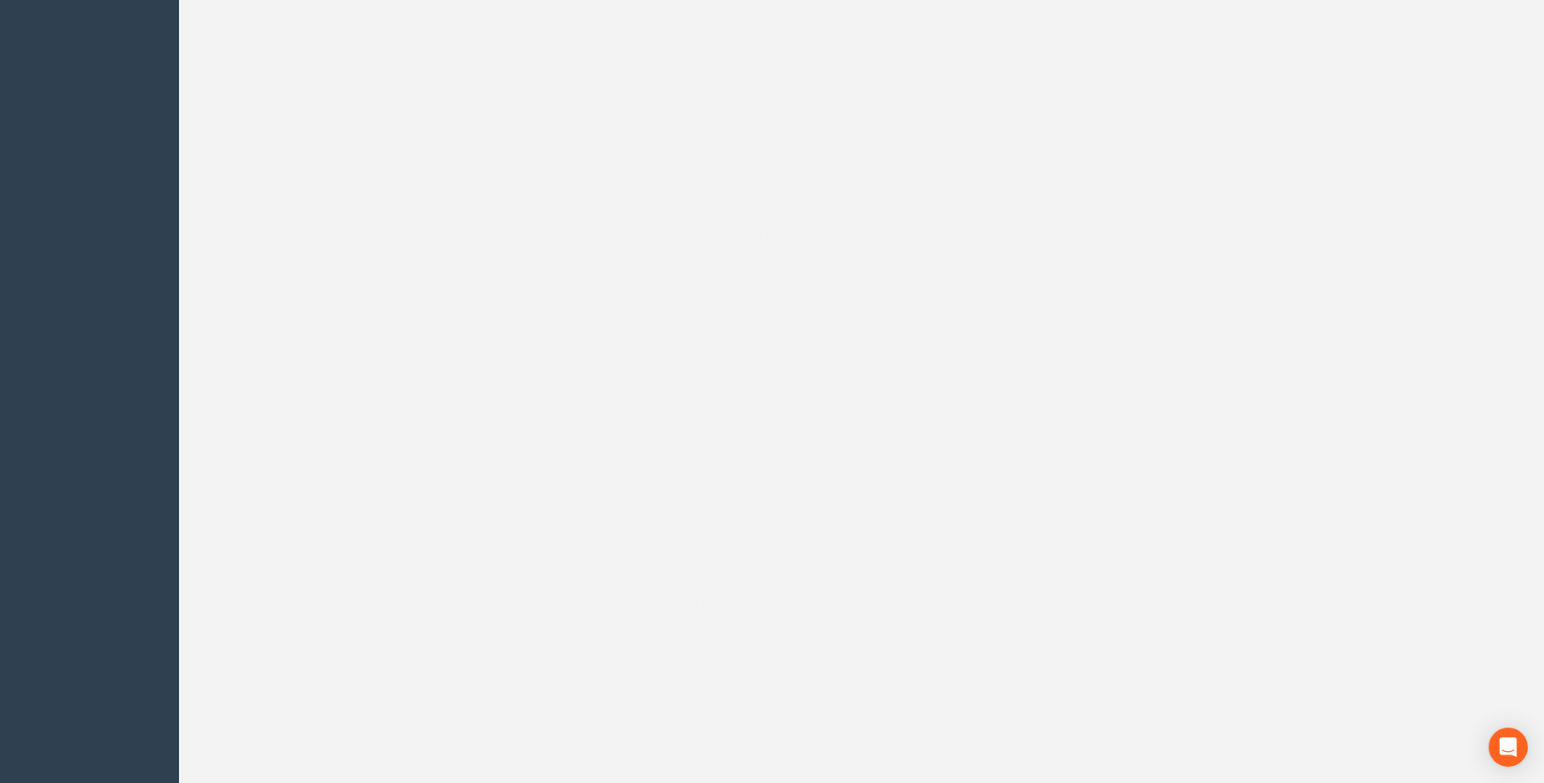
click at [1163, 429] on div "Manhole Data Survey Date: [DATE] Surveyed By: [PERSON_NAME] Recorded By: [PERSO…" at bounding box center [693, 507] width 979 height 1990
click at [1276, 474] on div "Back to 7432 Manholes Back to Map Assign To No Companies Added Export Heathrow …" at bounding box center [861, 472] width 1349 height 2350
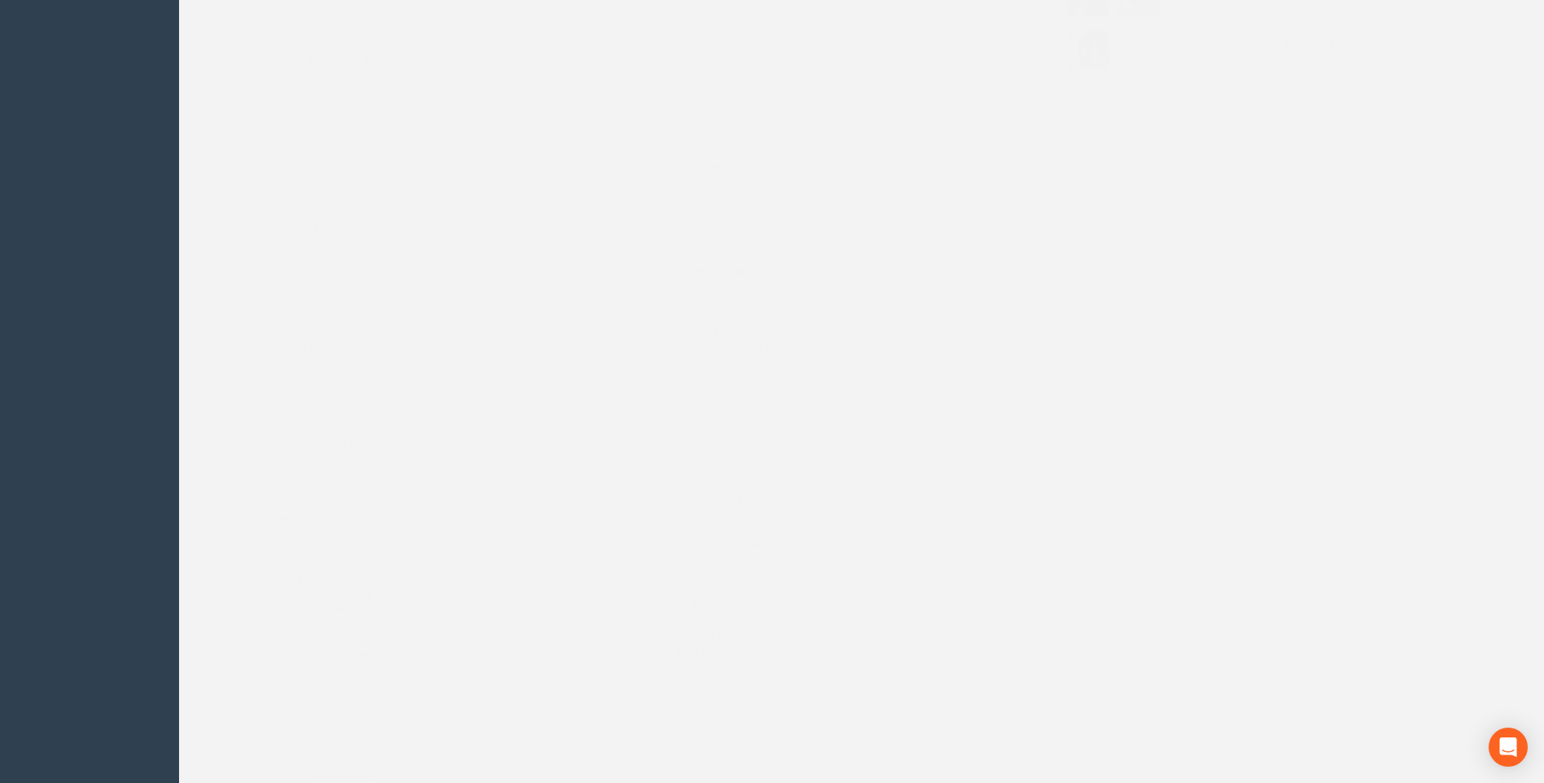
scroll to position [262, 0]
click at [966, 343] on dd at bounding box center [888, 349] width 236 height 15
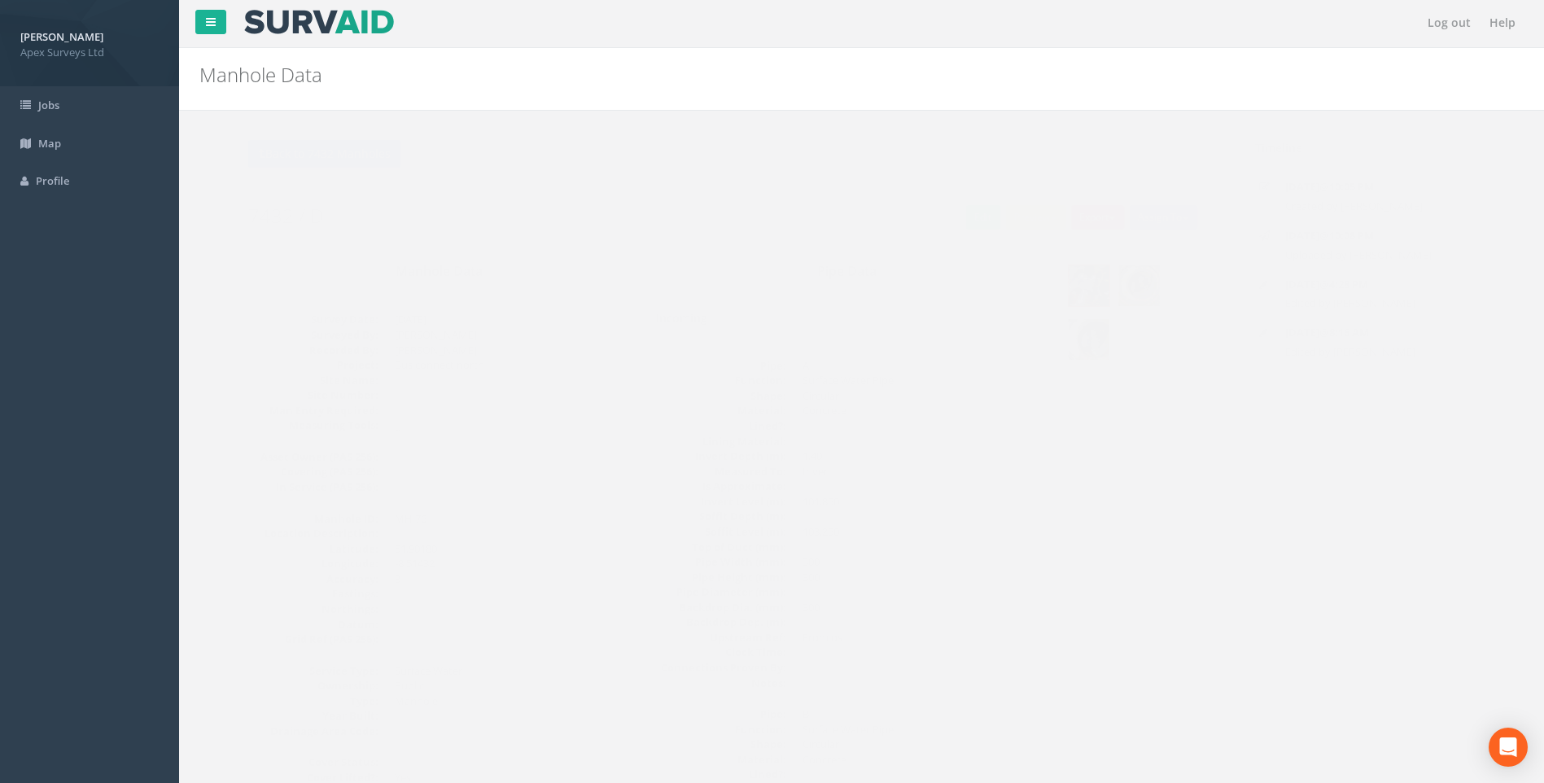
scroll to position [0, 0]
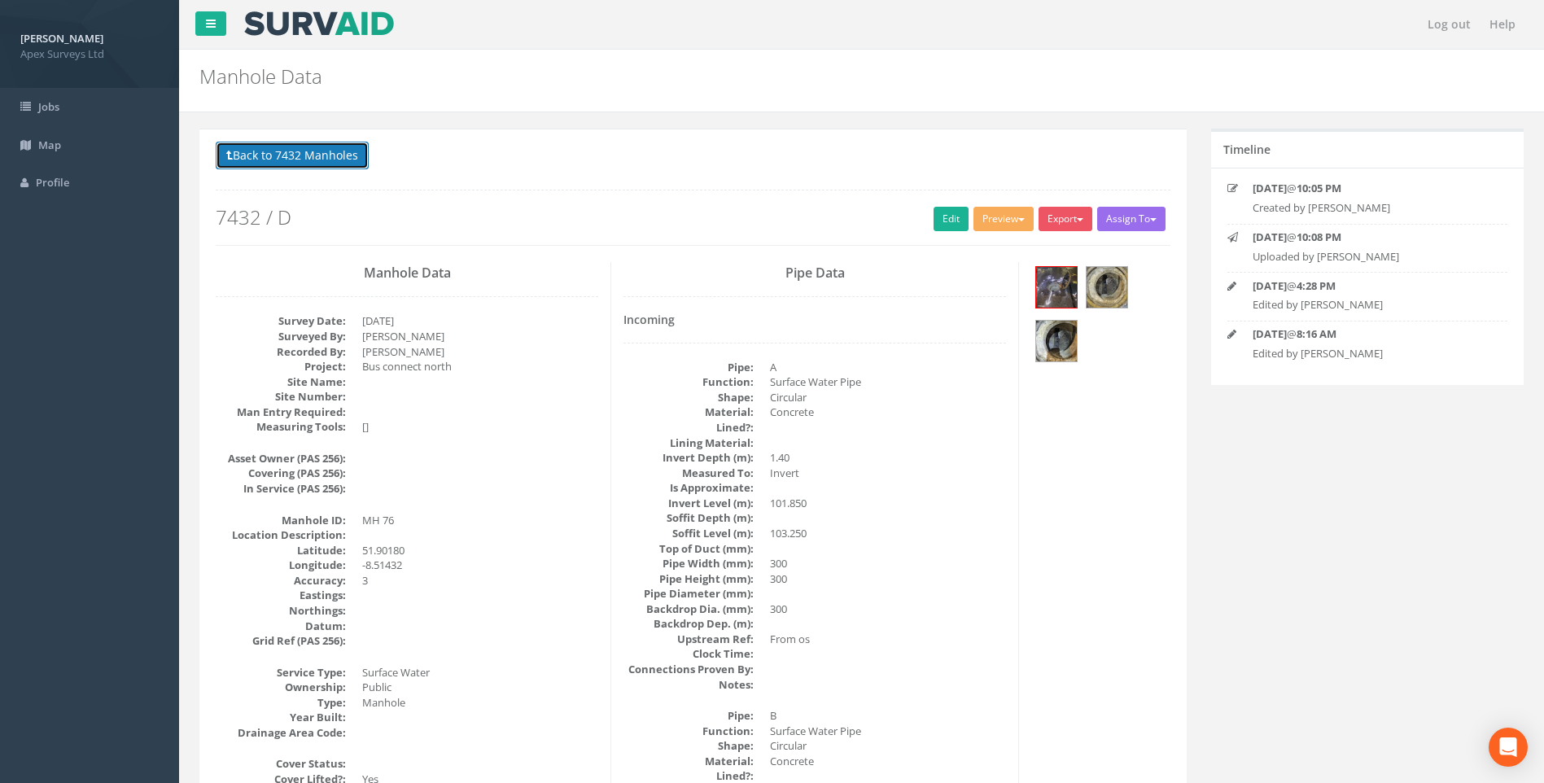
click at [285, 155] on button "Back to 7432 Manholes" at bounding box center [292, 156] width 153 height 28
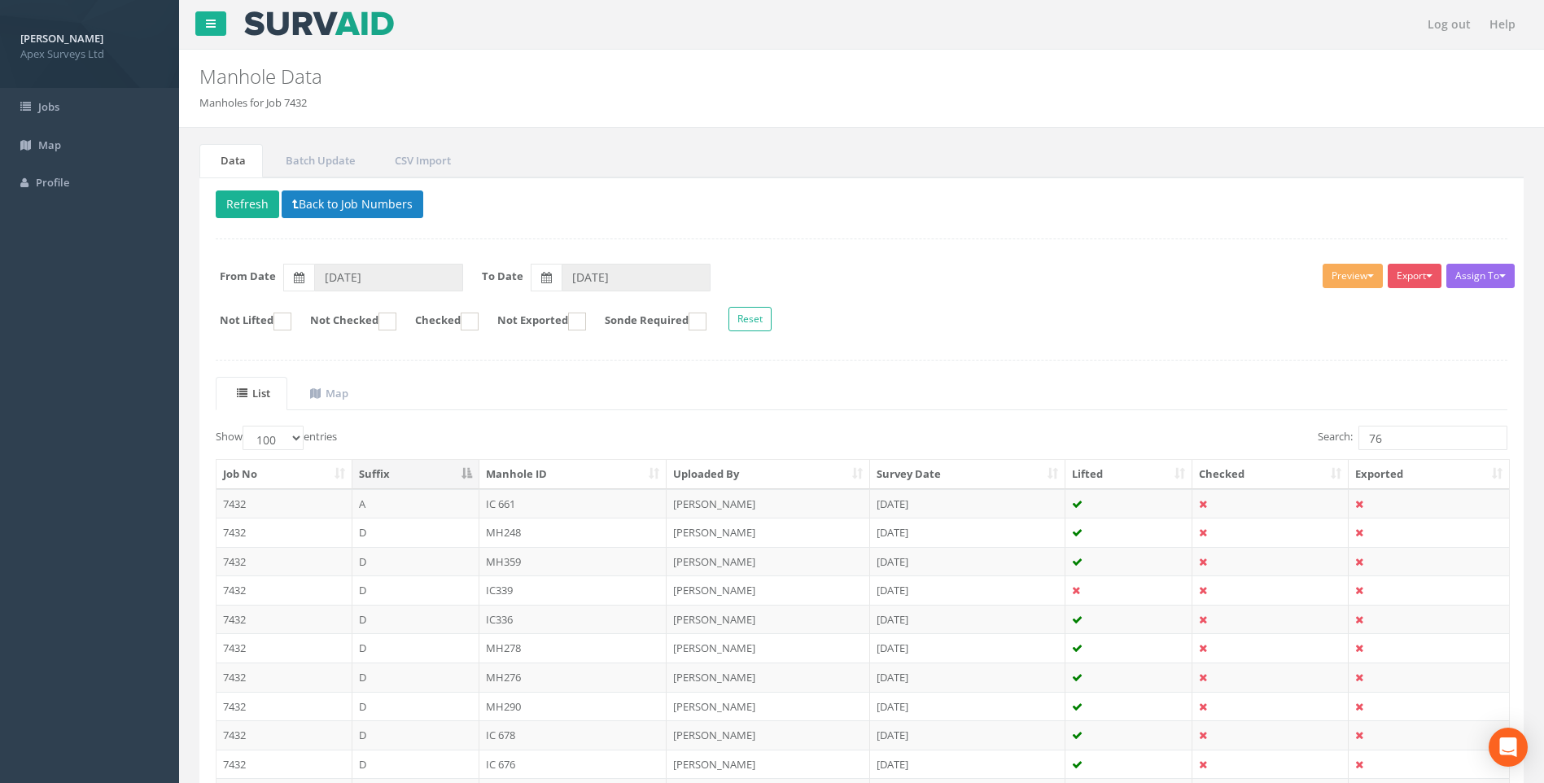
click at [1010, 323] on form "Not Lifted Not Checked Checked Not Exported Sonde Required Reset" at bounding box center [862, 321] width 1316 height 28
drag, startPoint x: 1409, startPoint y: 436, endPoint x: 1244, endPoint y: 432, distance: 165.3
click at [1244, 432] on div "Search: 76" at bounding box center [1191, 440] width 634 height 28
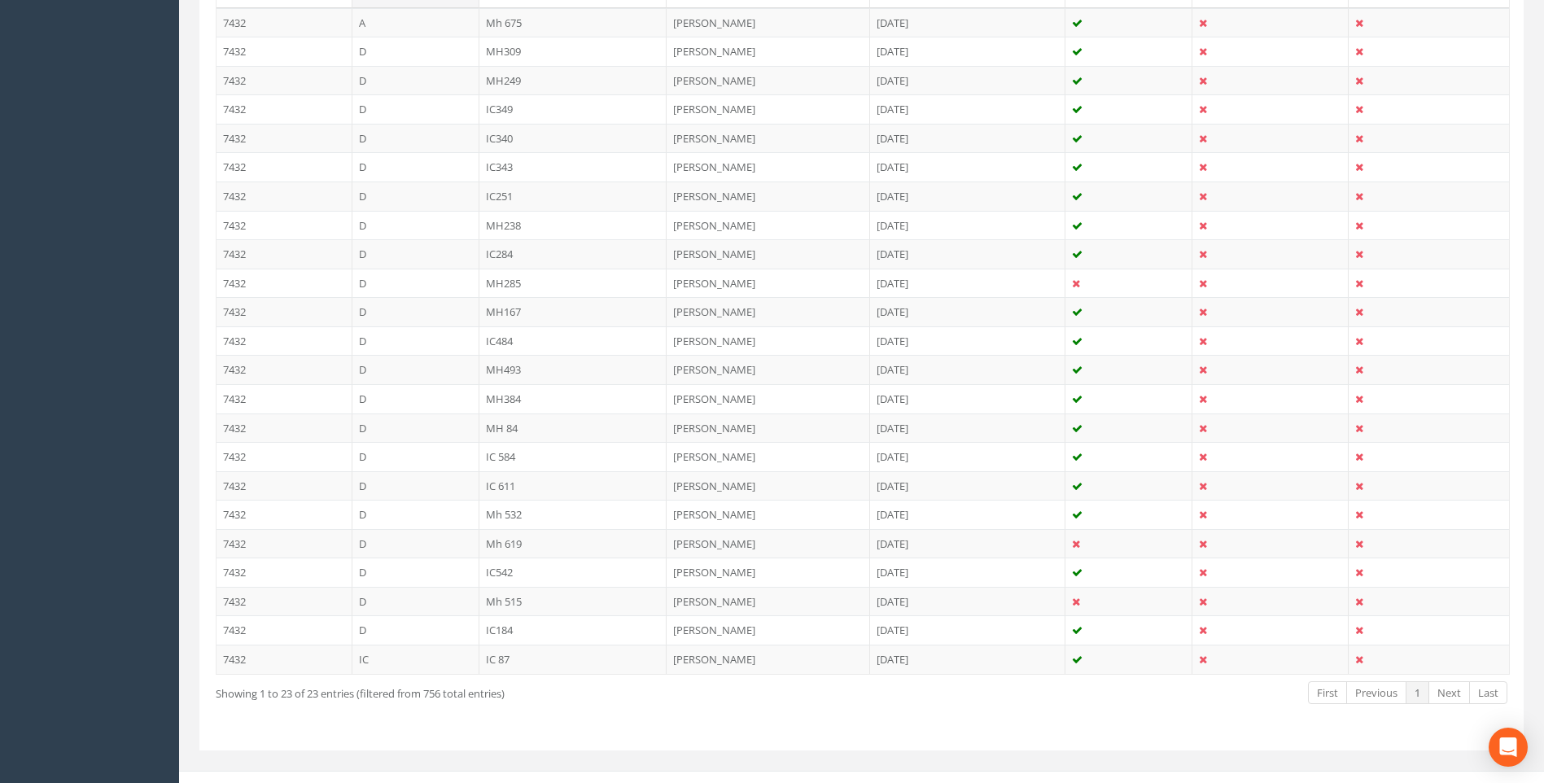
scroll to position [488, 0]
type input "84"
click at [514, 417] on td "MH 84" at bounding box center [574, 420] width 188 height 29
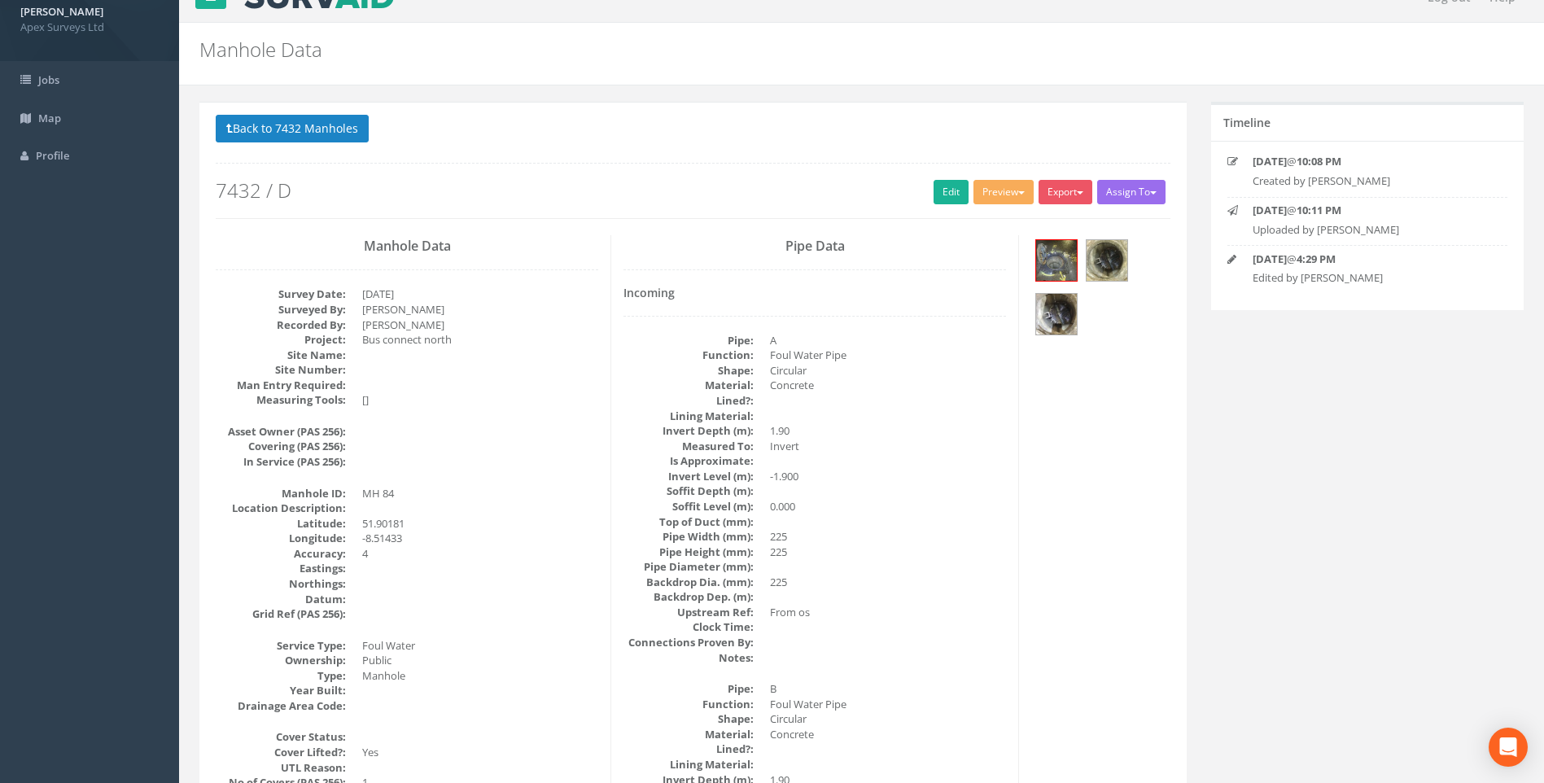
scroll to position [0, 0]
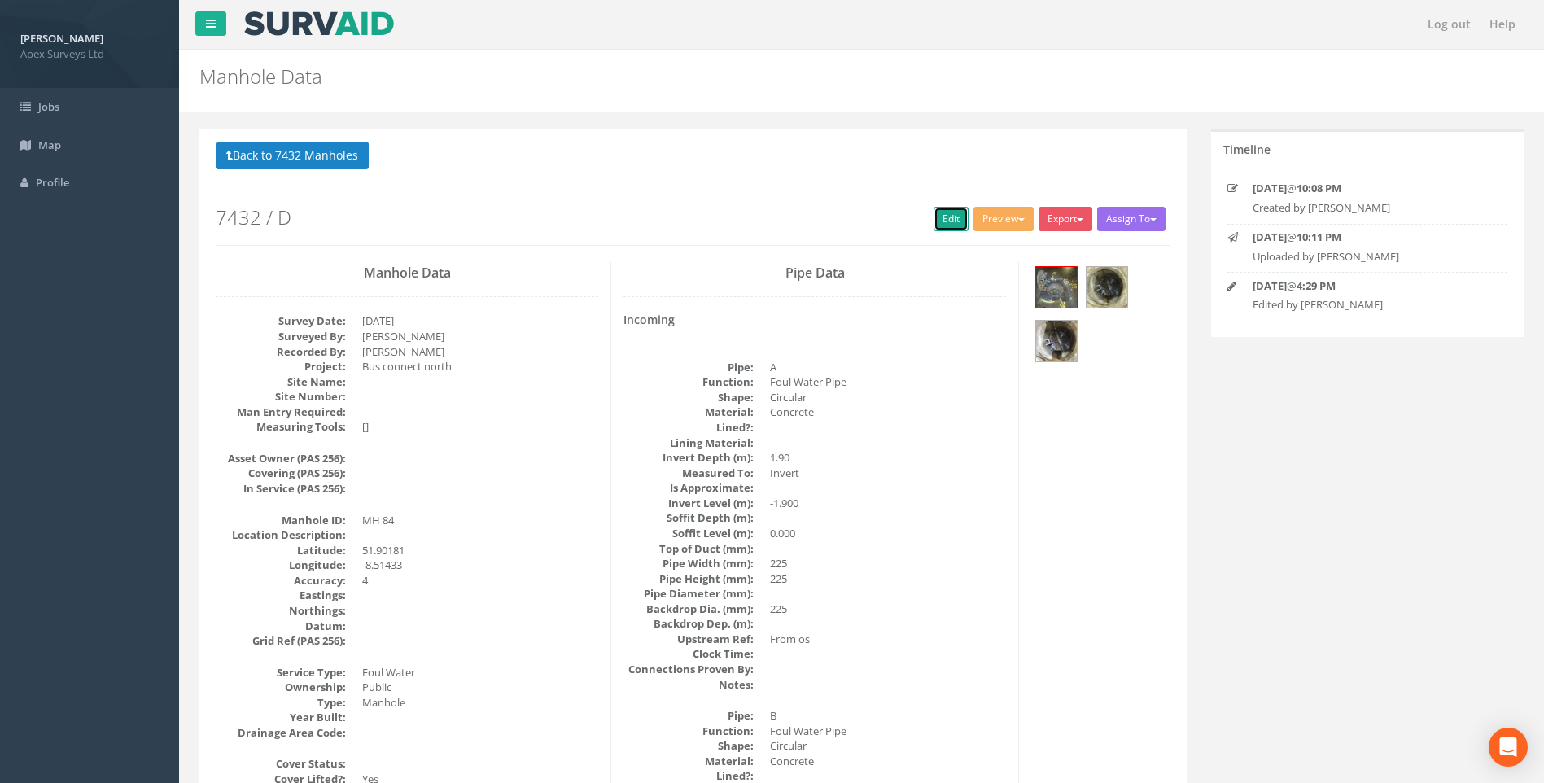
click at [944, 216] on link "Edit" at bounding box center [951, 219] width 35 height 24
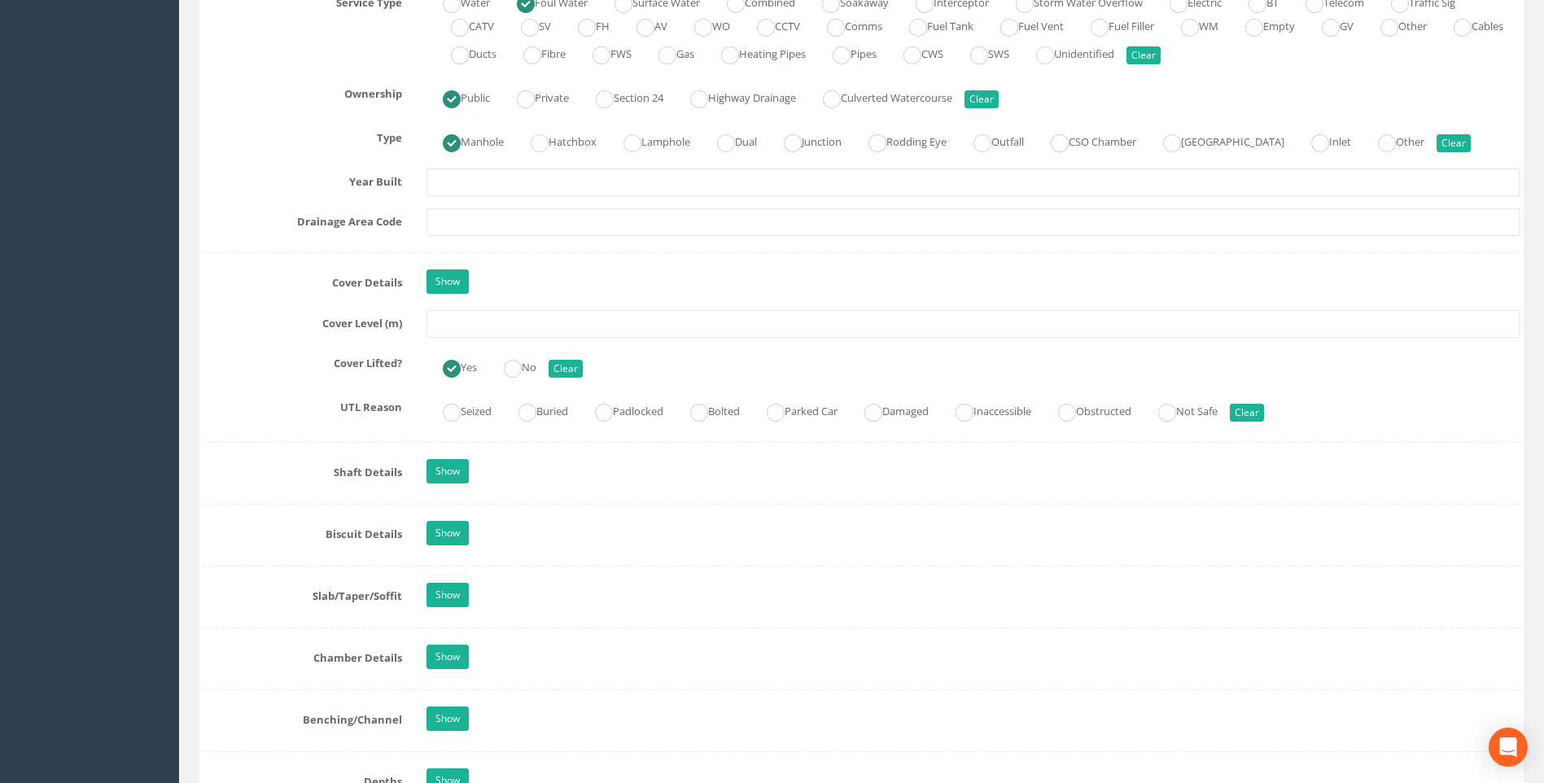
scroll to position [1221, 0]
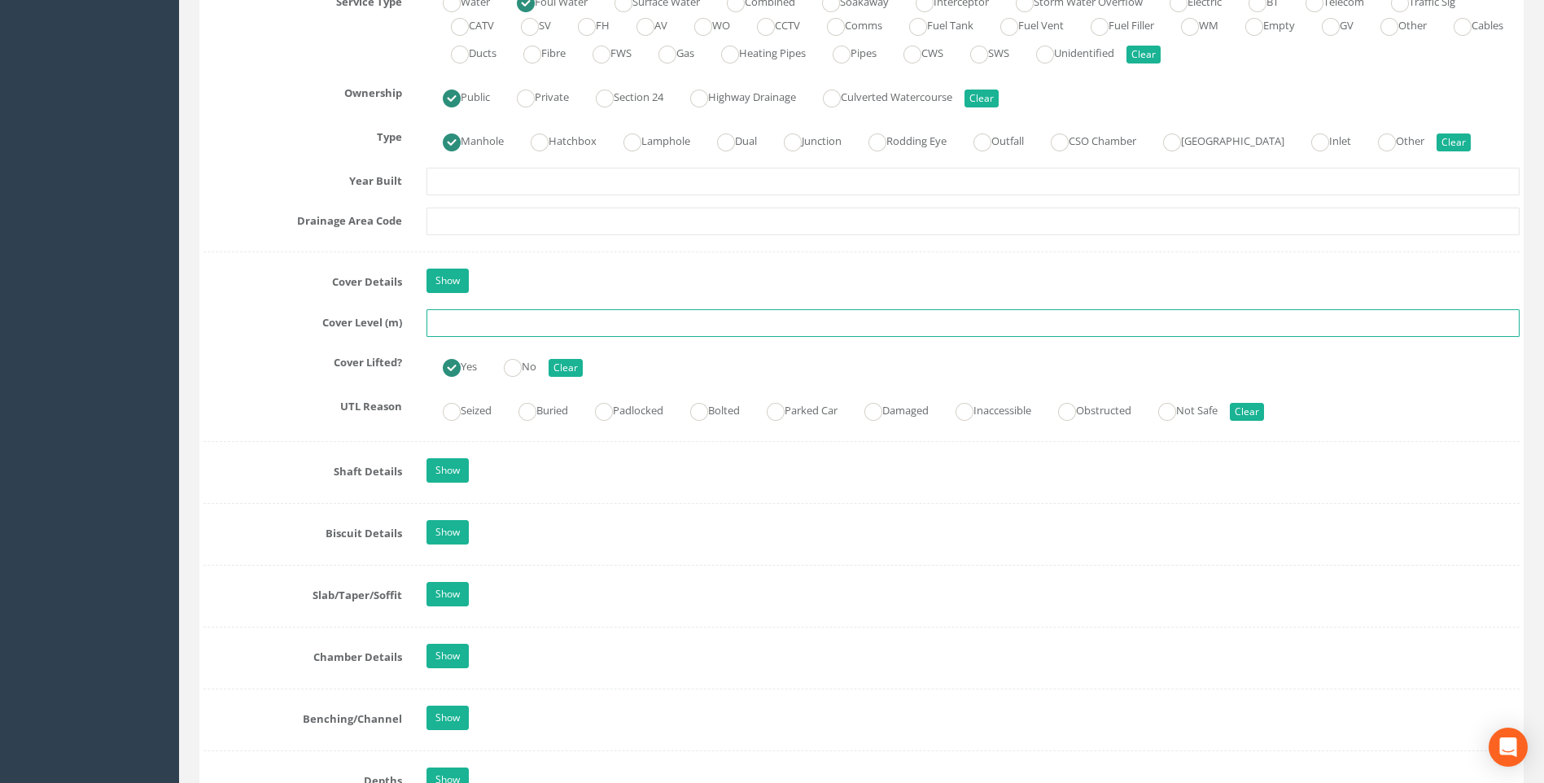
click at [468, 326] on input "text" at bounding box center [973, 323] width 1093 height 28
type input "103.29"
click at [269, 438] on div "Job Number 7432 Job Number Suffix D Survey Date [DATE] Surveyed By [PERSON_NAME…" at bounding box center [862, 422] width 1316 height 2754
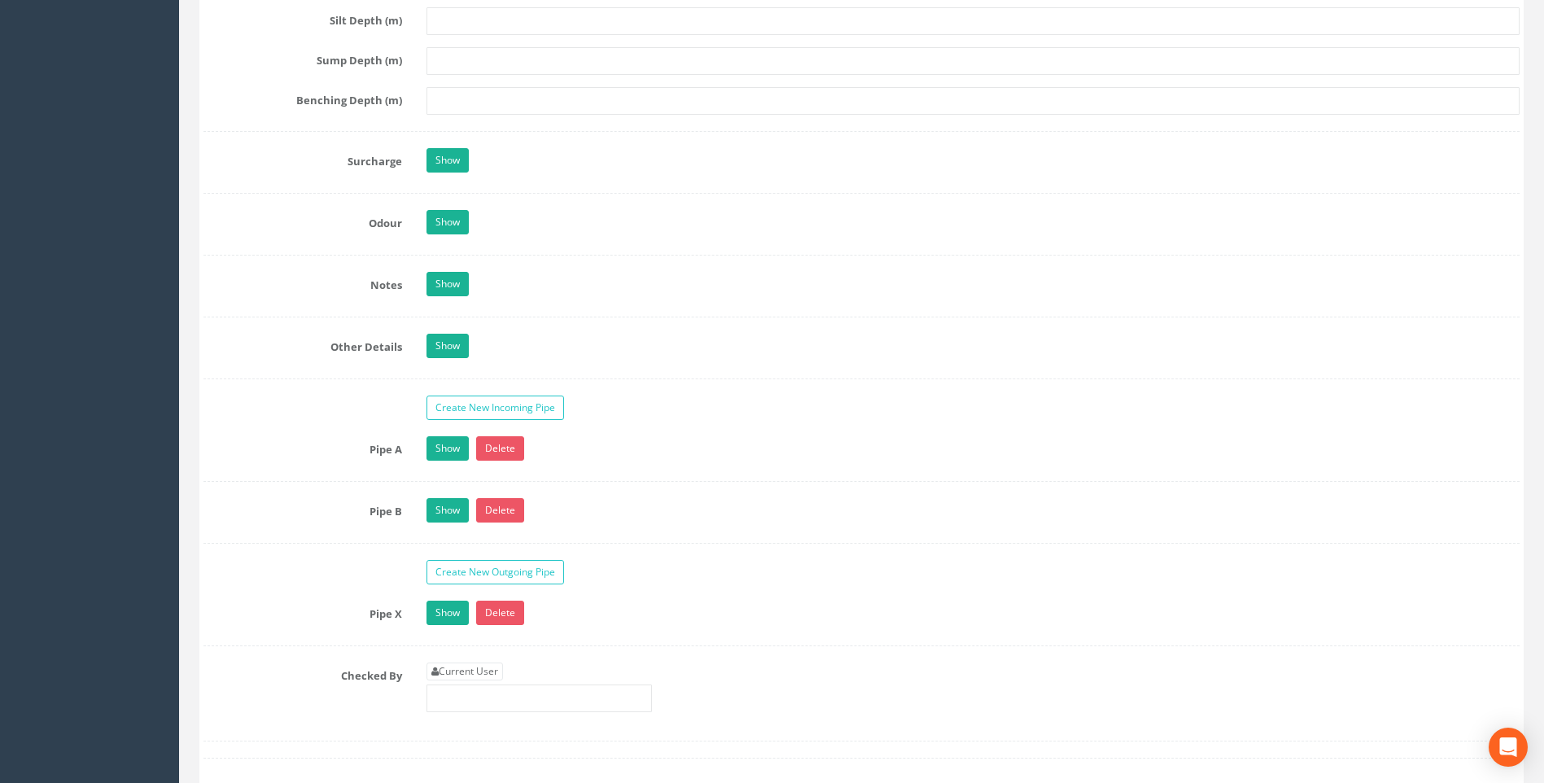
scroll to position [2361, 0]
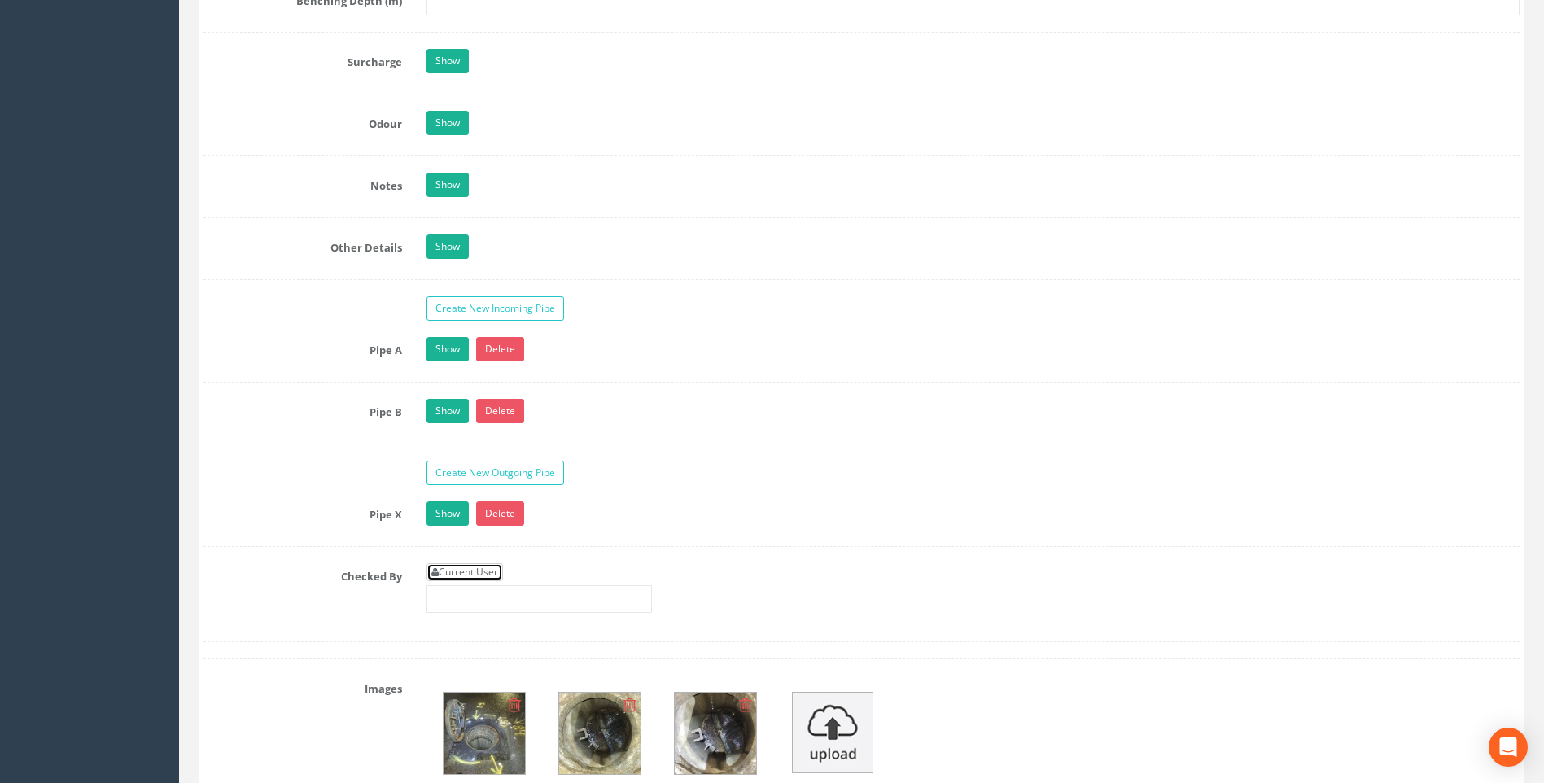
click at [471, 565] on link "Current User" at bounding box center [465, 572] width 77 height 18
type input "[PERSON_NAME]"
click at [265, 563] on label "Checked By" at bounding box center [302, 573] width 223 height 21
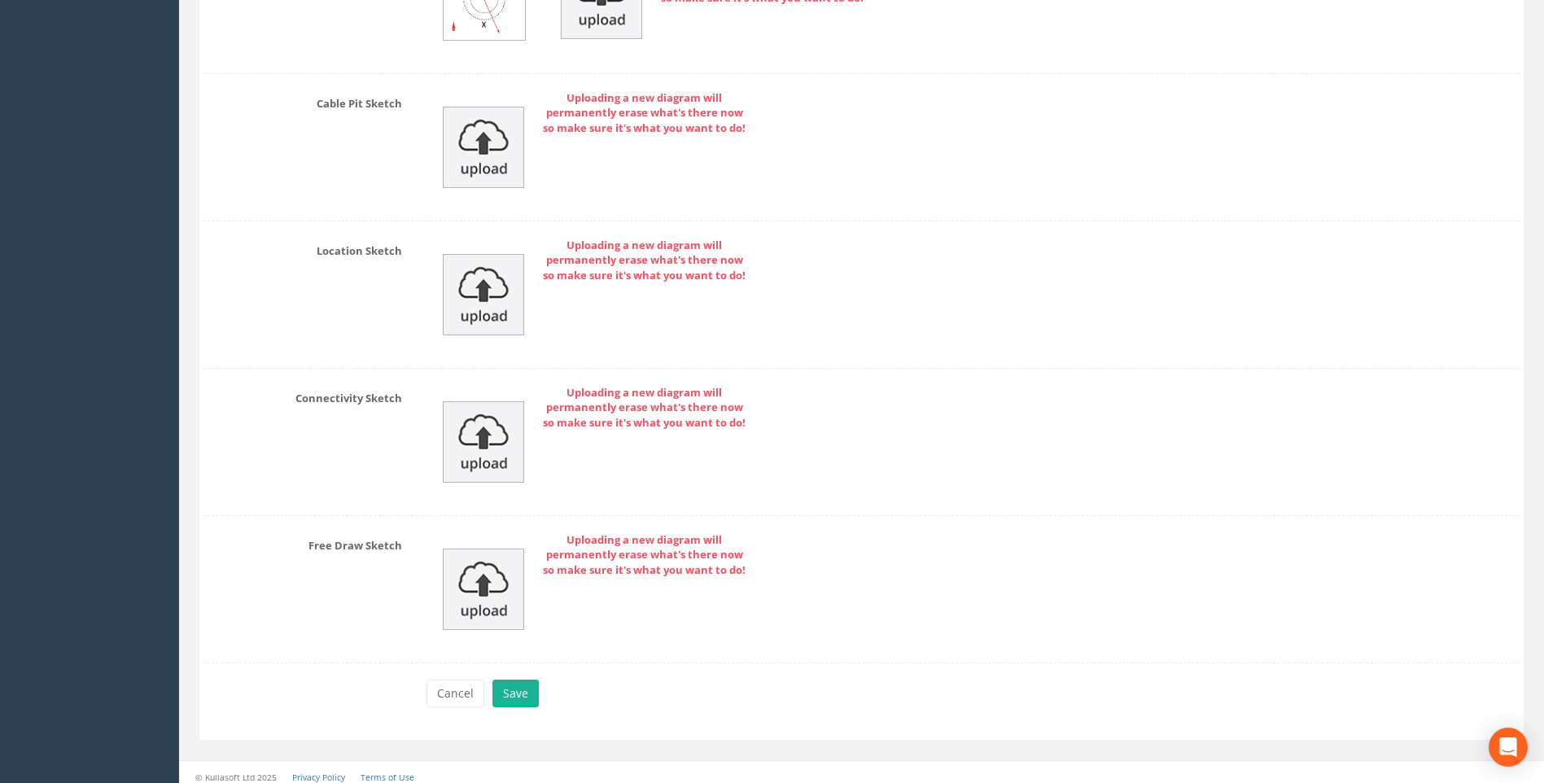
scroll to position [3523, 0]
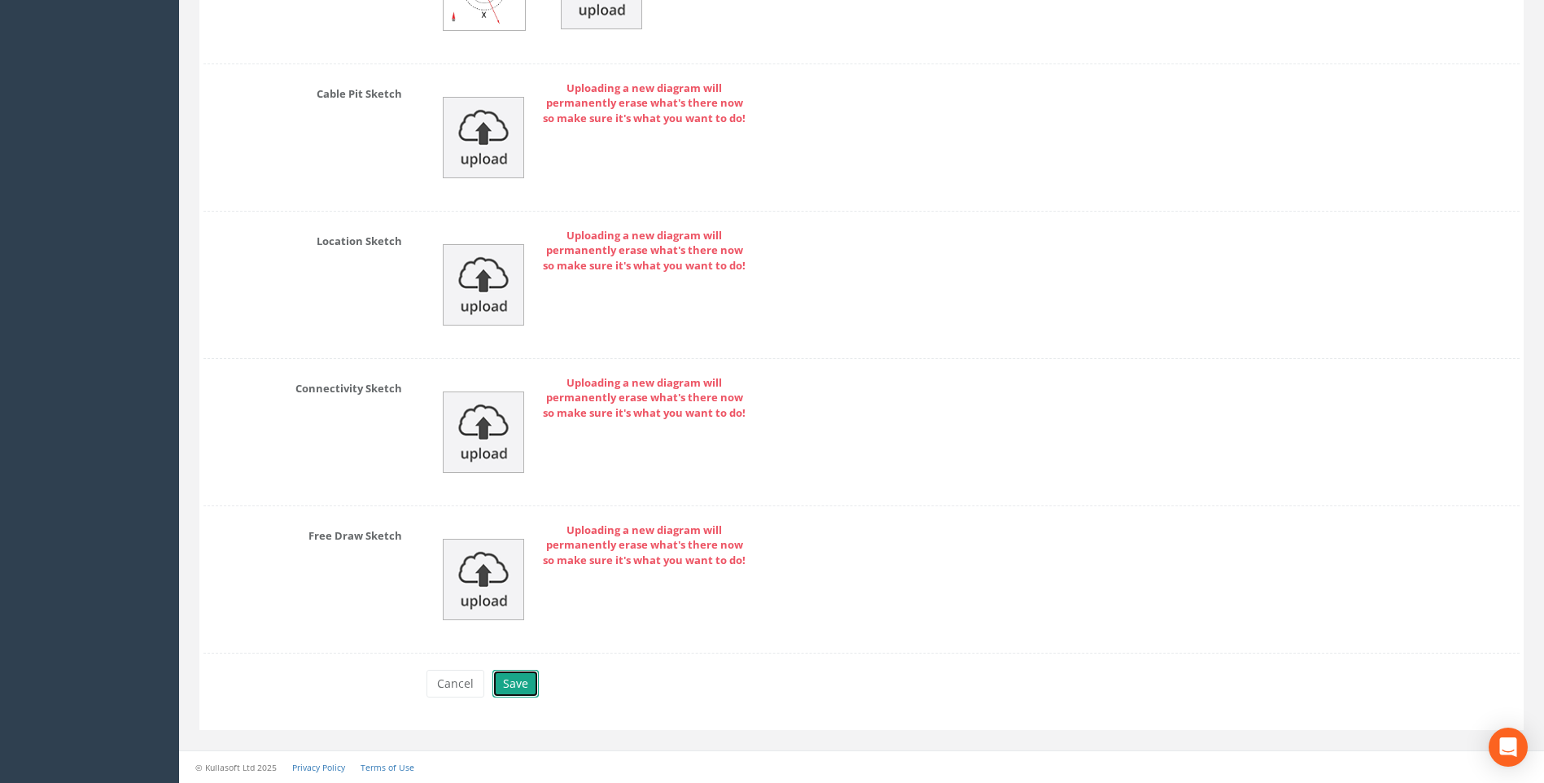
click at [508, 681] on button "Save" at bounding box center [516, 684] width 46 height 28
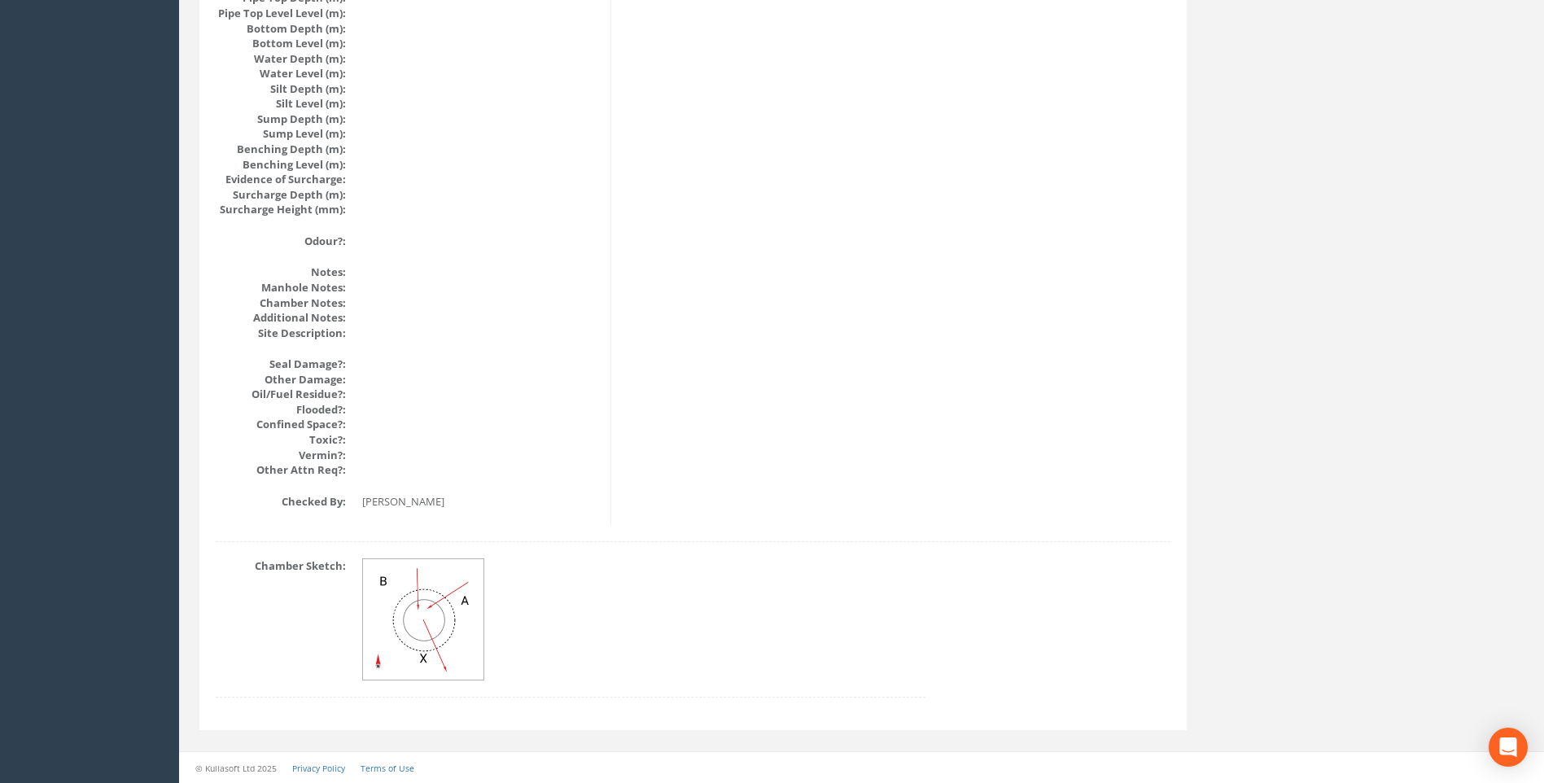
scroll to position [1728, 0]
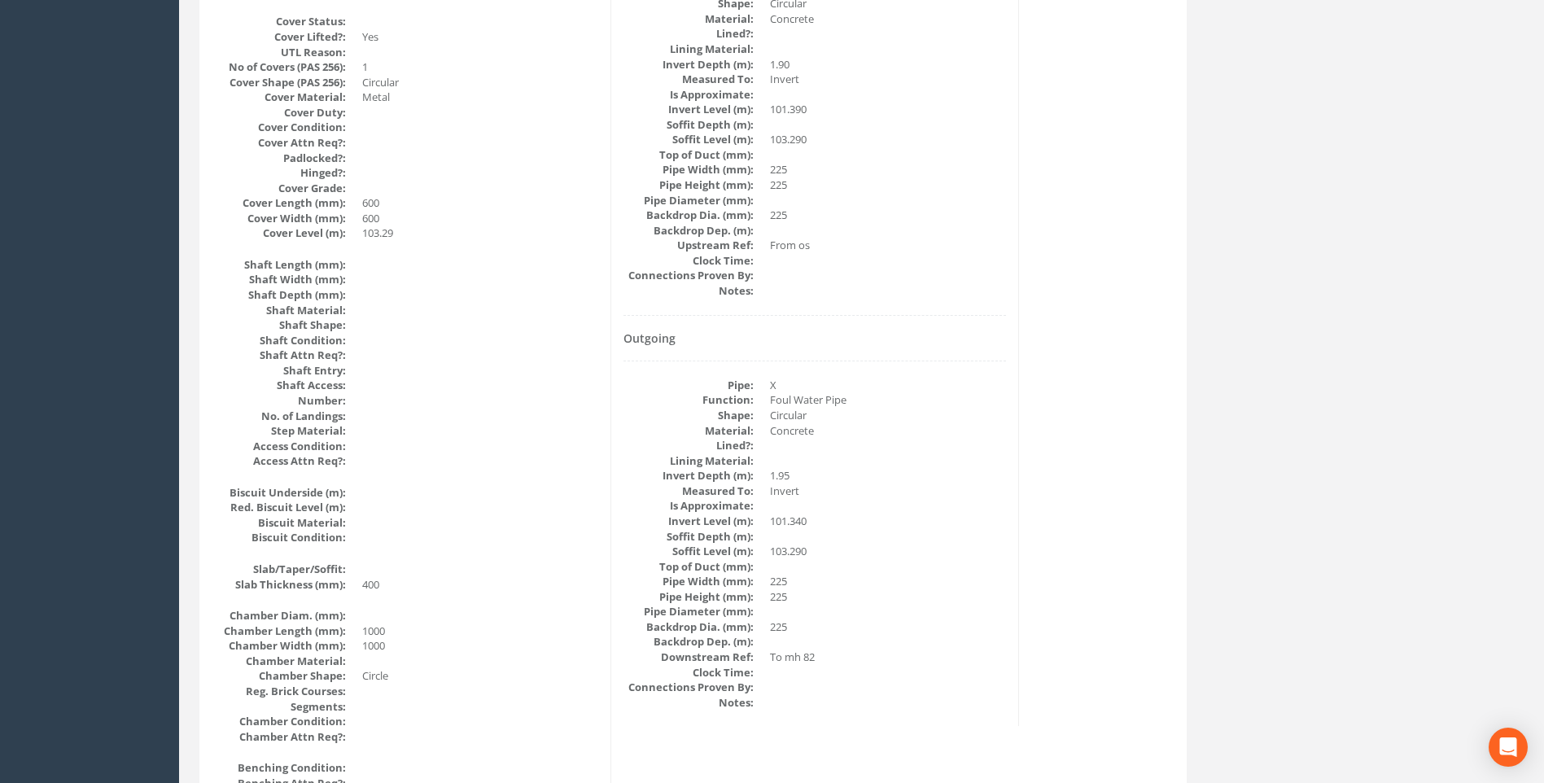
scroll to position [832, 0]
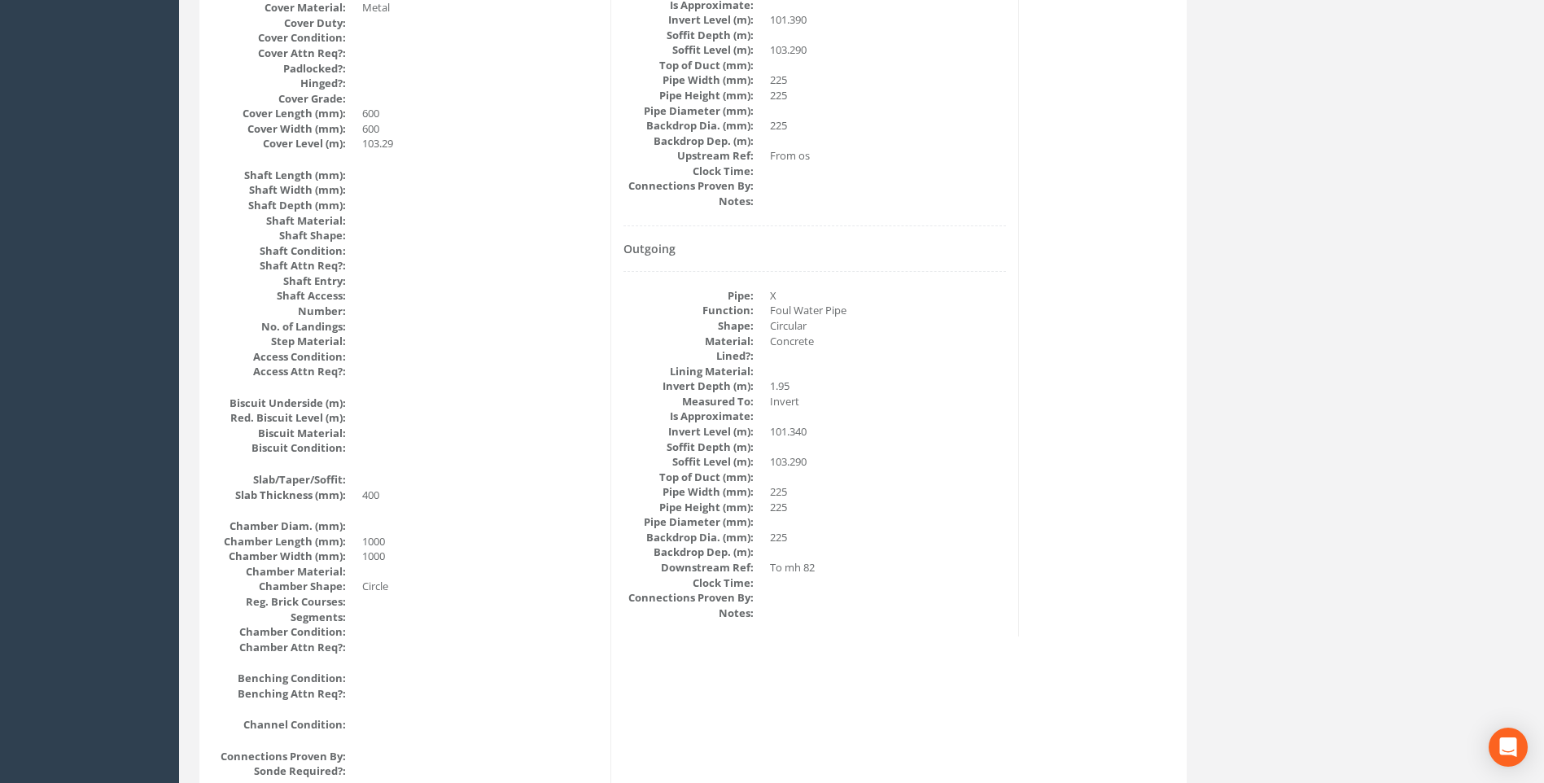
click at [1082, 395] on div "Manhole Data Survey Date: [DATE] Surveyed By: [PERSON_NAME] Recorded By: [PERSO…" at bounding box center [693, 425] width 979 height 1990
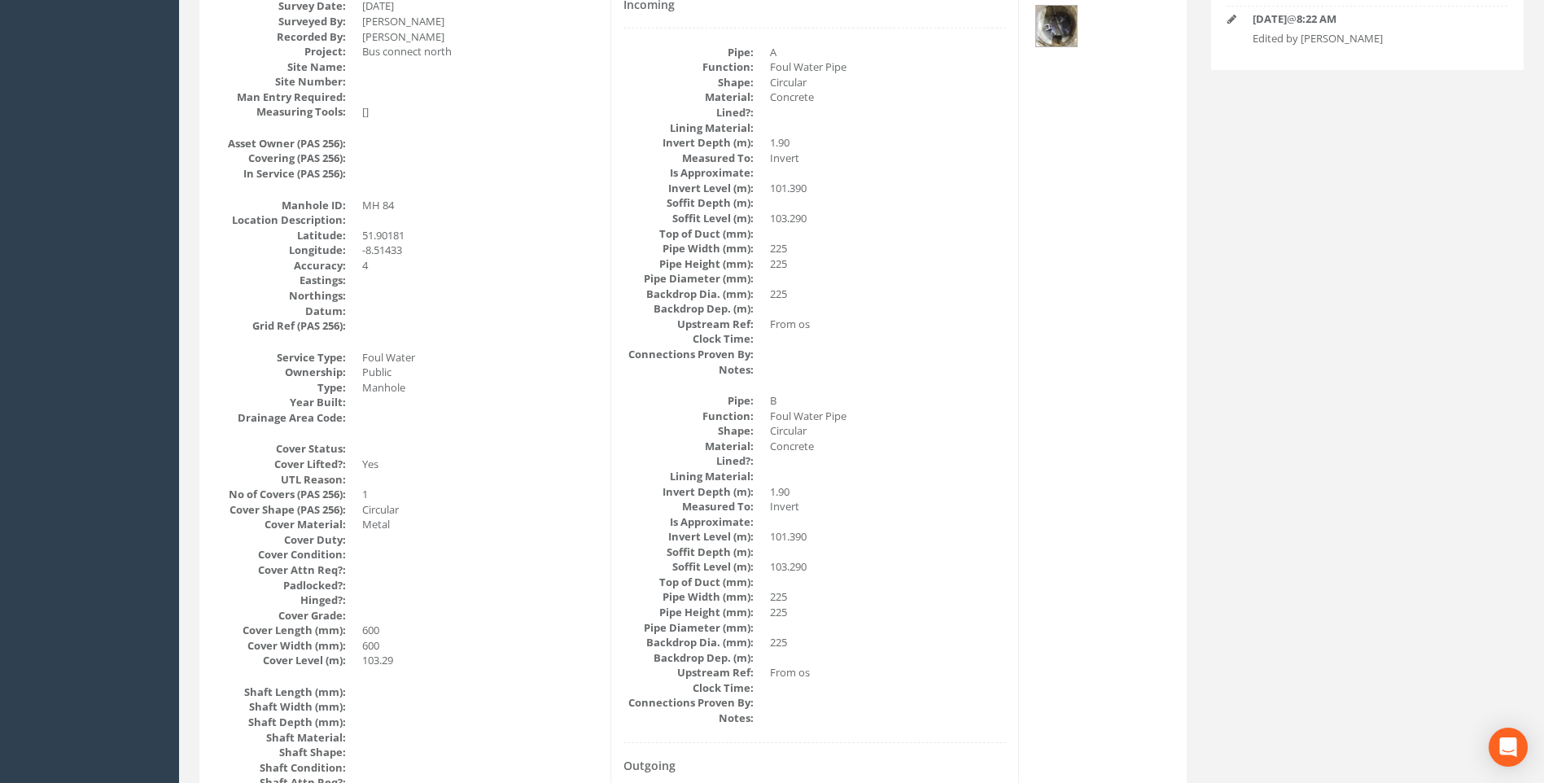
scroll to position [344, 0]
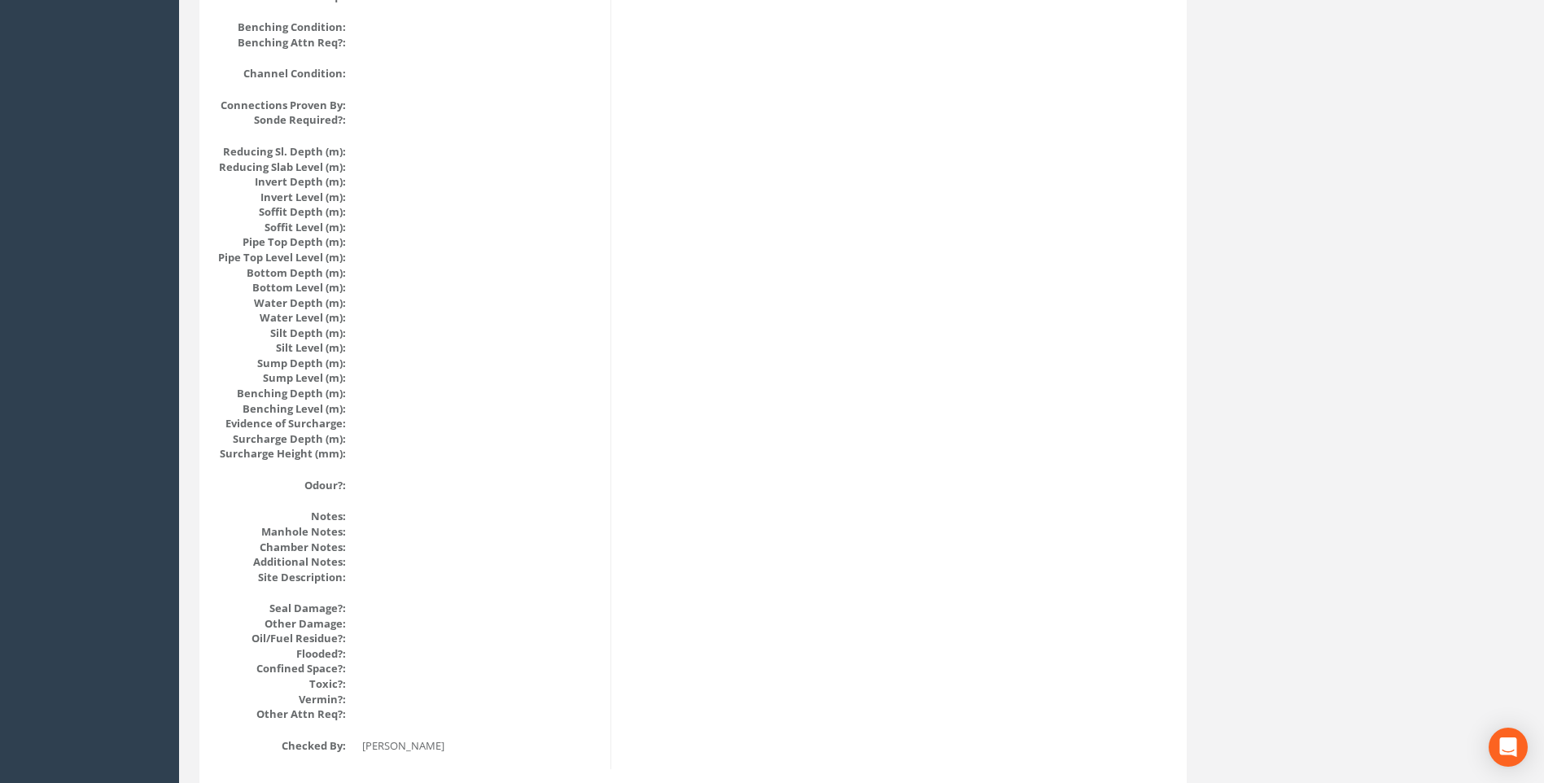
scroll to position [1728, 0]
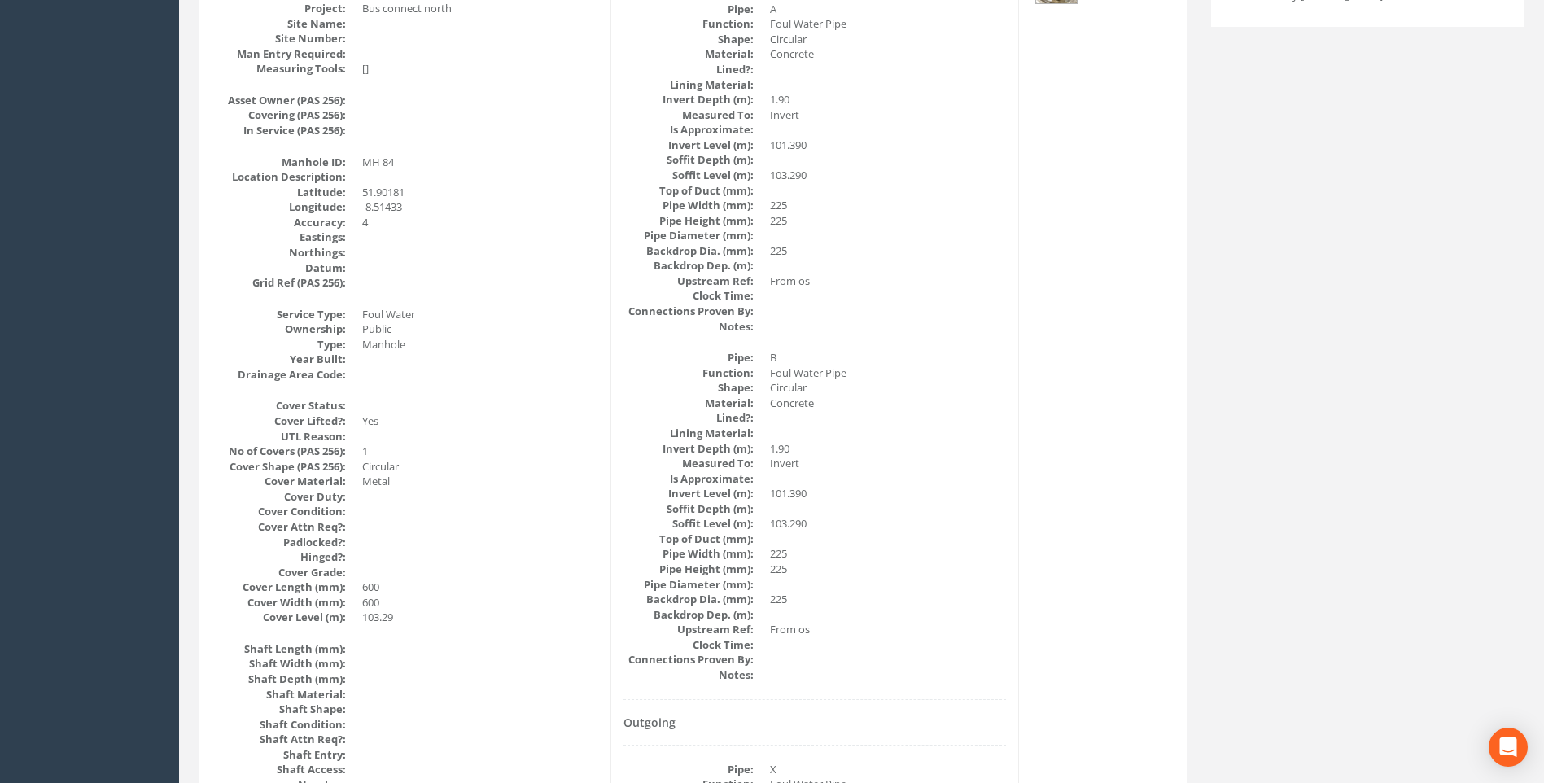
scroll to position [344, 0]
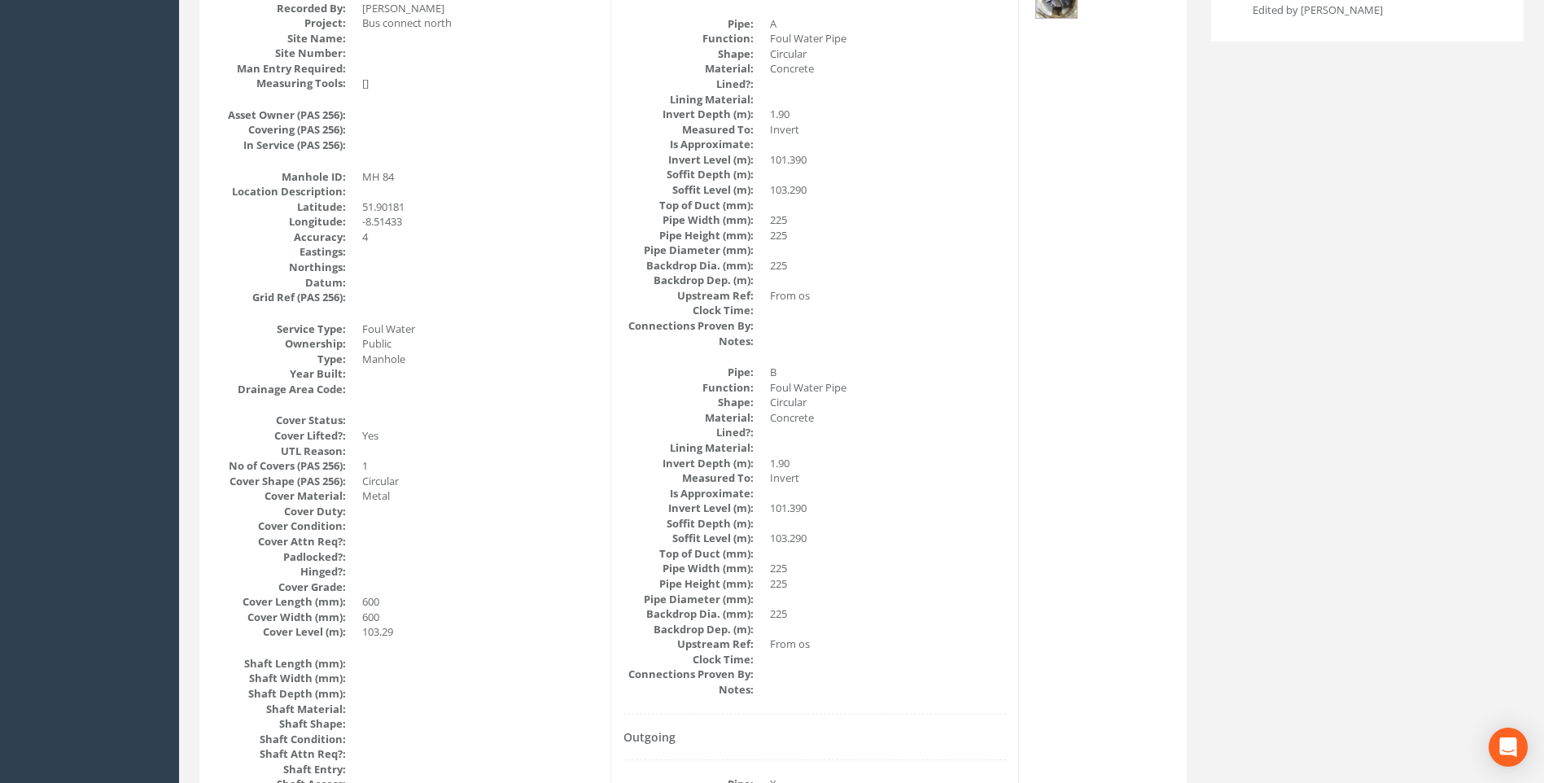
drag, startPoint x: 1163, startPoint y: 440, endPoint x: 1485, endPoint y: 490, distance: 325.5
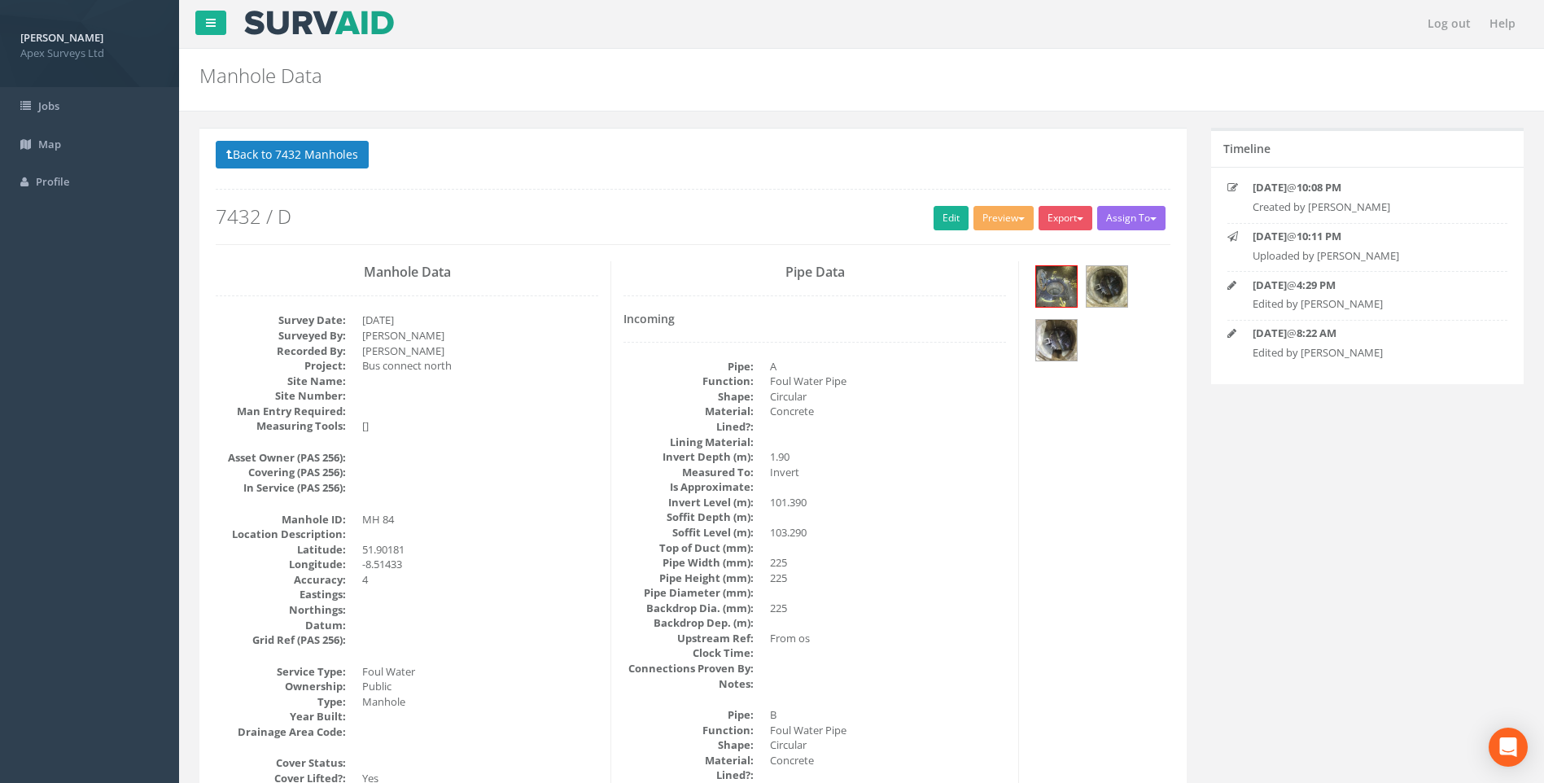
scroll to position [0, 0]
click at [283, 153] on button "Back to 7432 Manholes" at bounding box center [292, 156] width 153 height 28
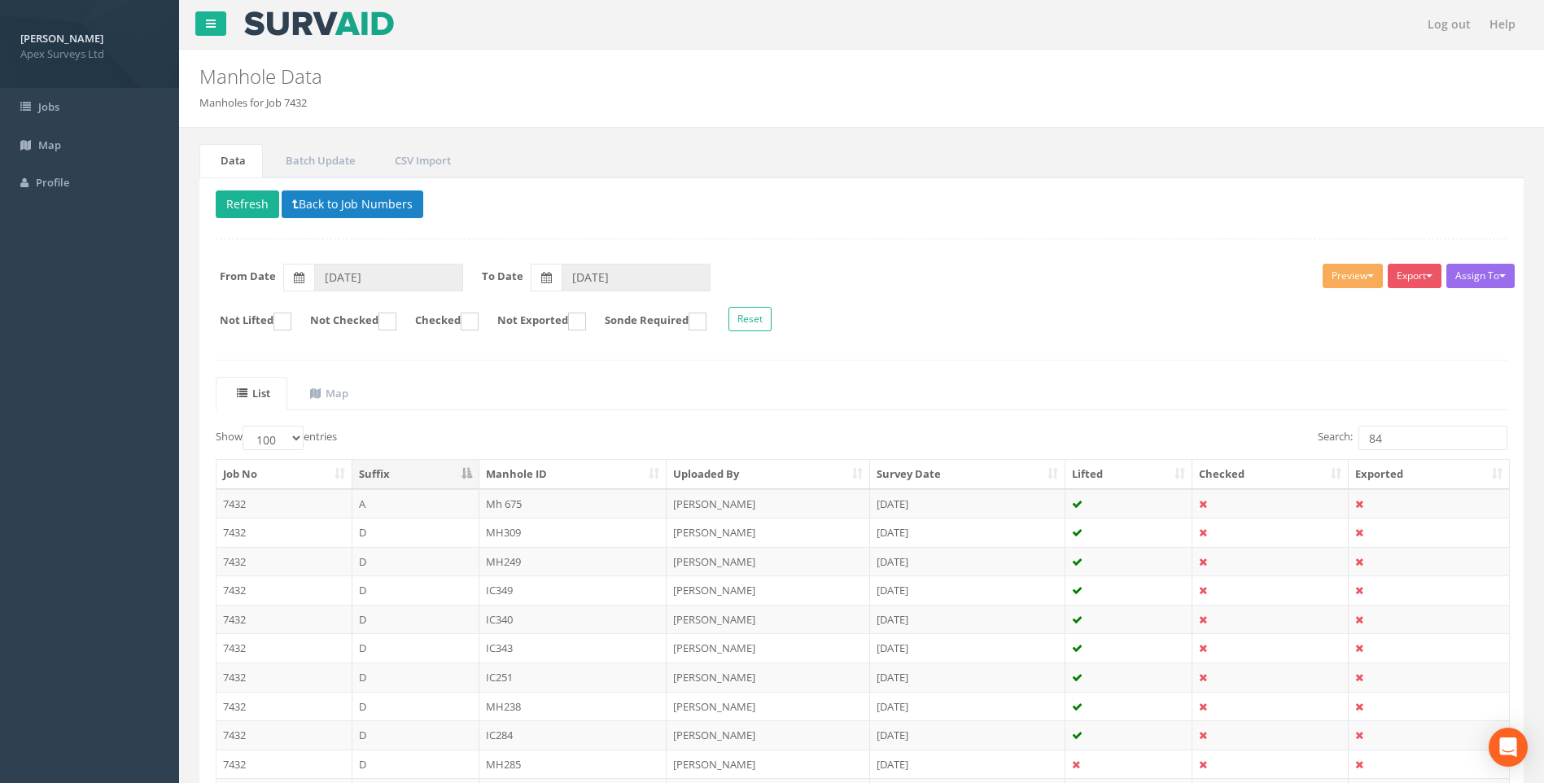
drag, startPoint x: 828, startPoint y: 379, endPoint x: 1268, endPoint y: 388, distance: 440.5
click at [828, 379] on ul "List Map" at bounding box center [862, 393] width 1292 height 33
drag, startPoint x: 1395, startPoint y: 436, endPoint x: 1293, endPoint y: 423, distance: 102.6
click at [1293, 423] on div "List Map Show 10 25 50 100 entries Search: 84 Job No Suffix Manhole ID Uploaded…" at bounding box center [862, 796] width 1292 height 839
click at [1367, 443] on input "1" at bounding box center [1433, 438] width 149 height 24
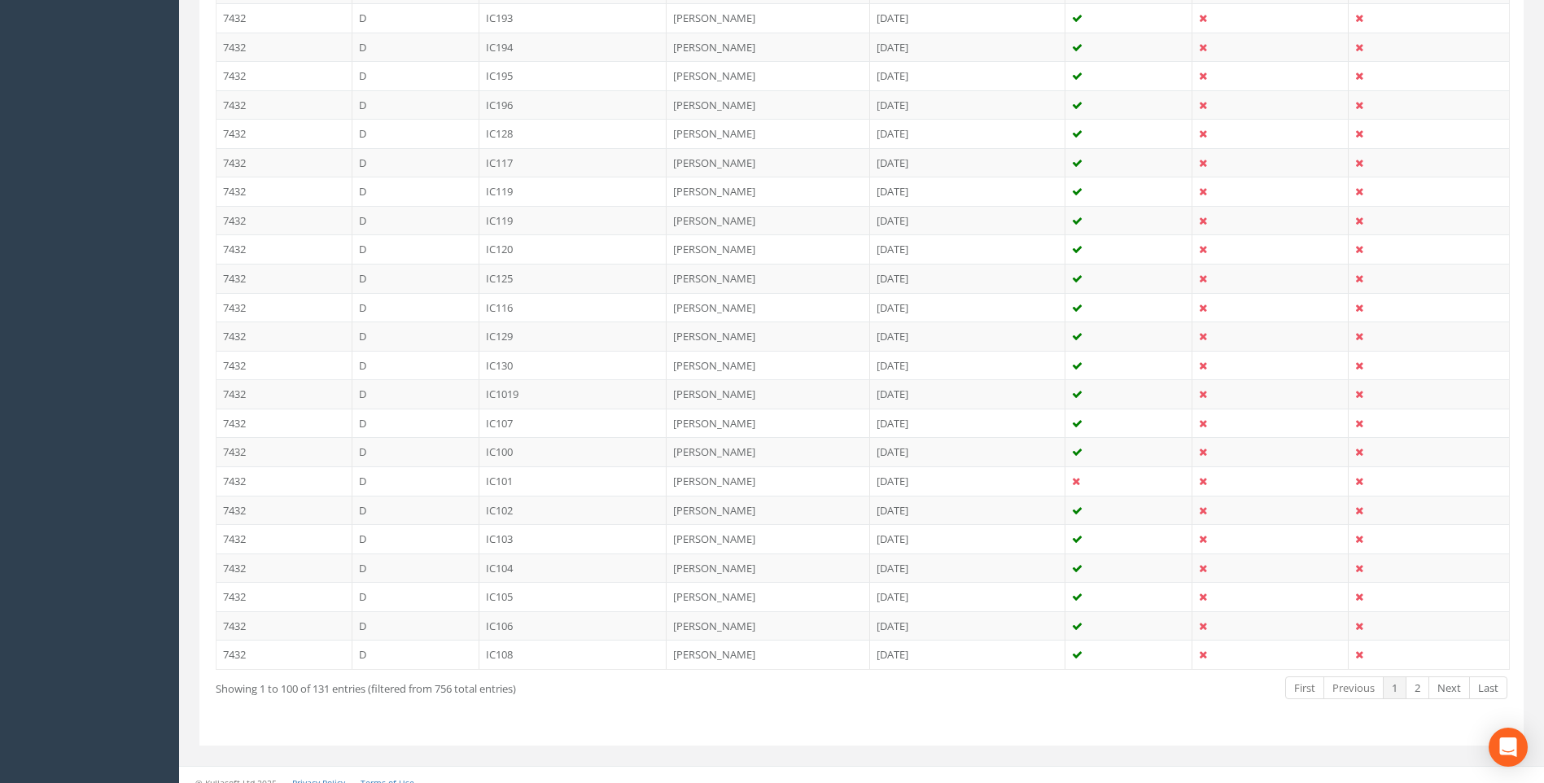
scroll to position [2731, 0]
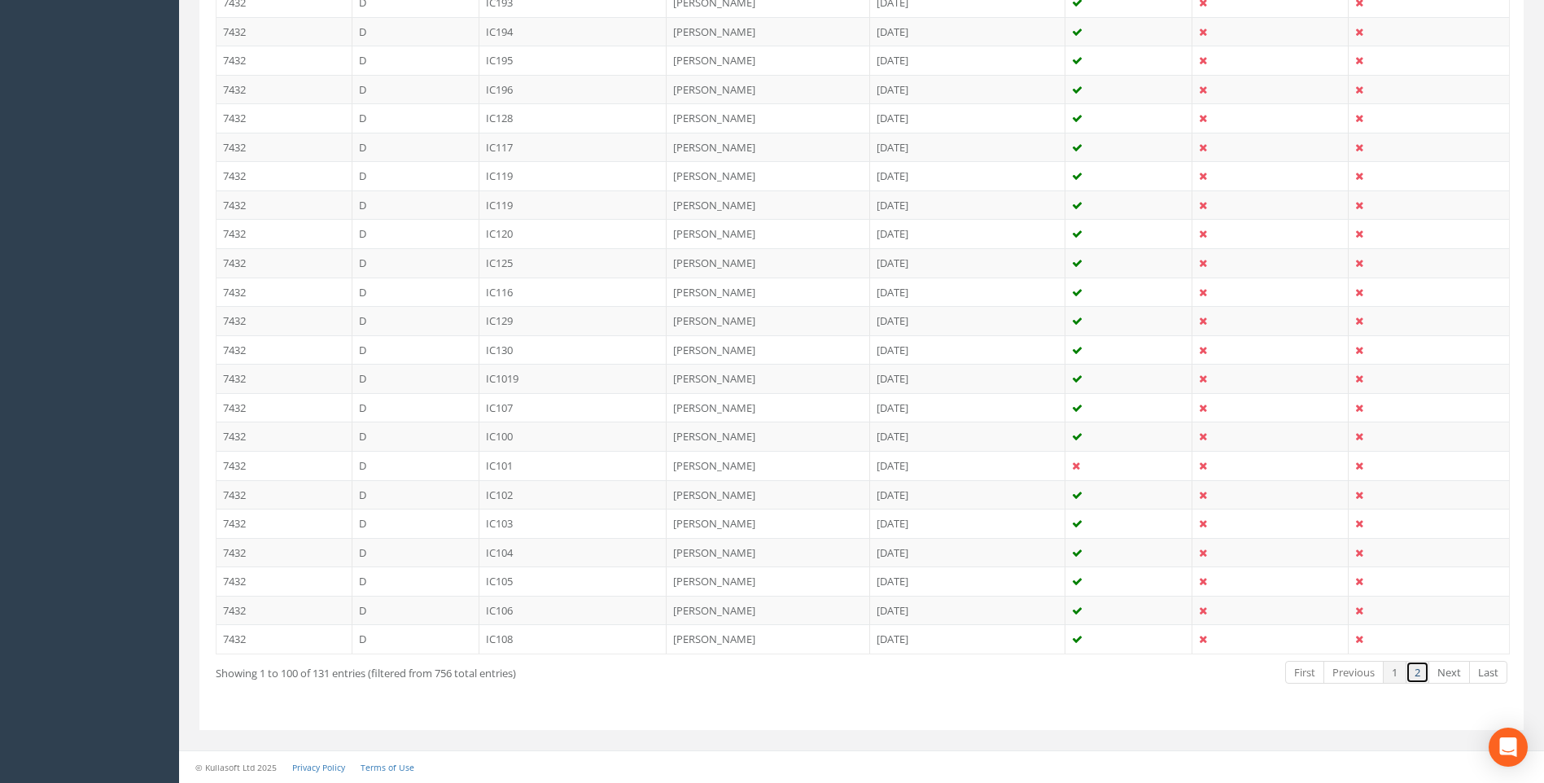
click at [1422, 673] on link "2" at bounding box center [1418, 673] width 24 height 24
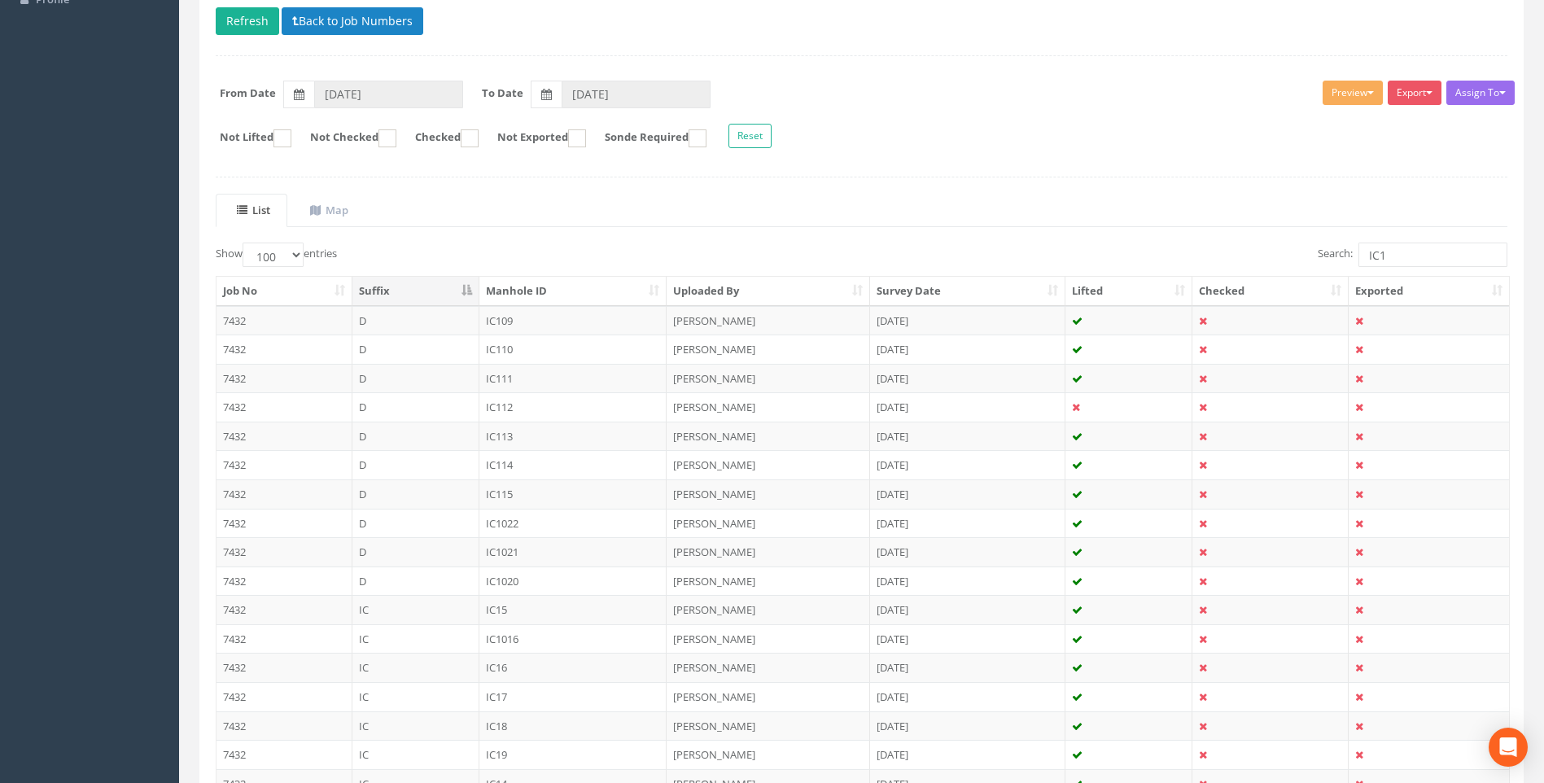
scroll to position [163, 0]
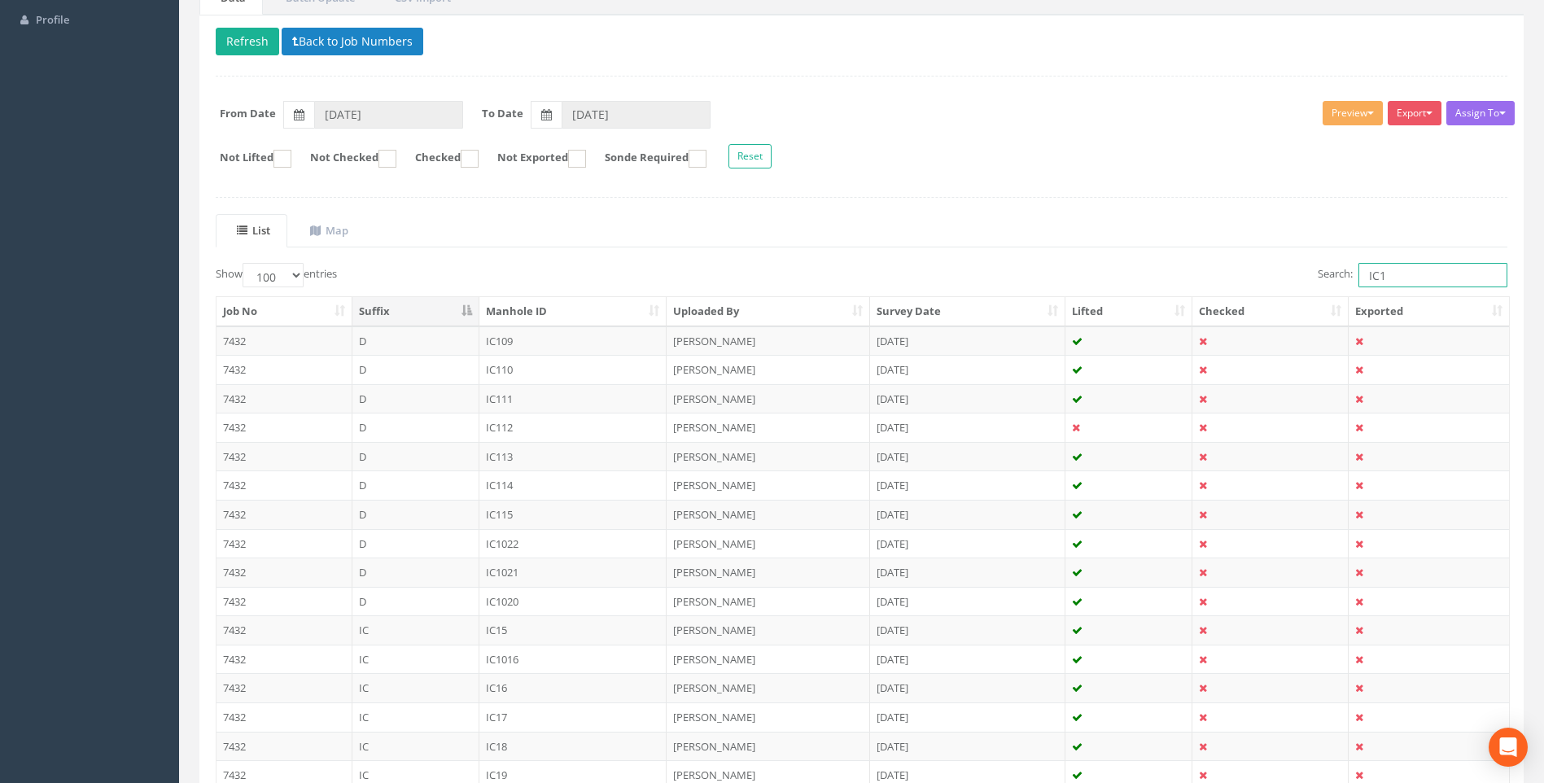
click at [1378, 274] on input "IC1" at bounding box center [1433, 275] width 149 height 24
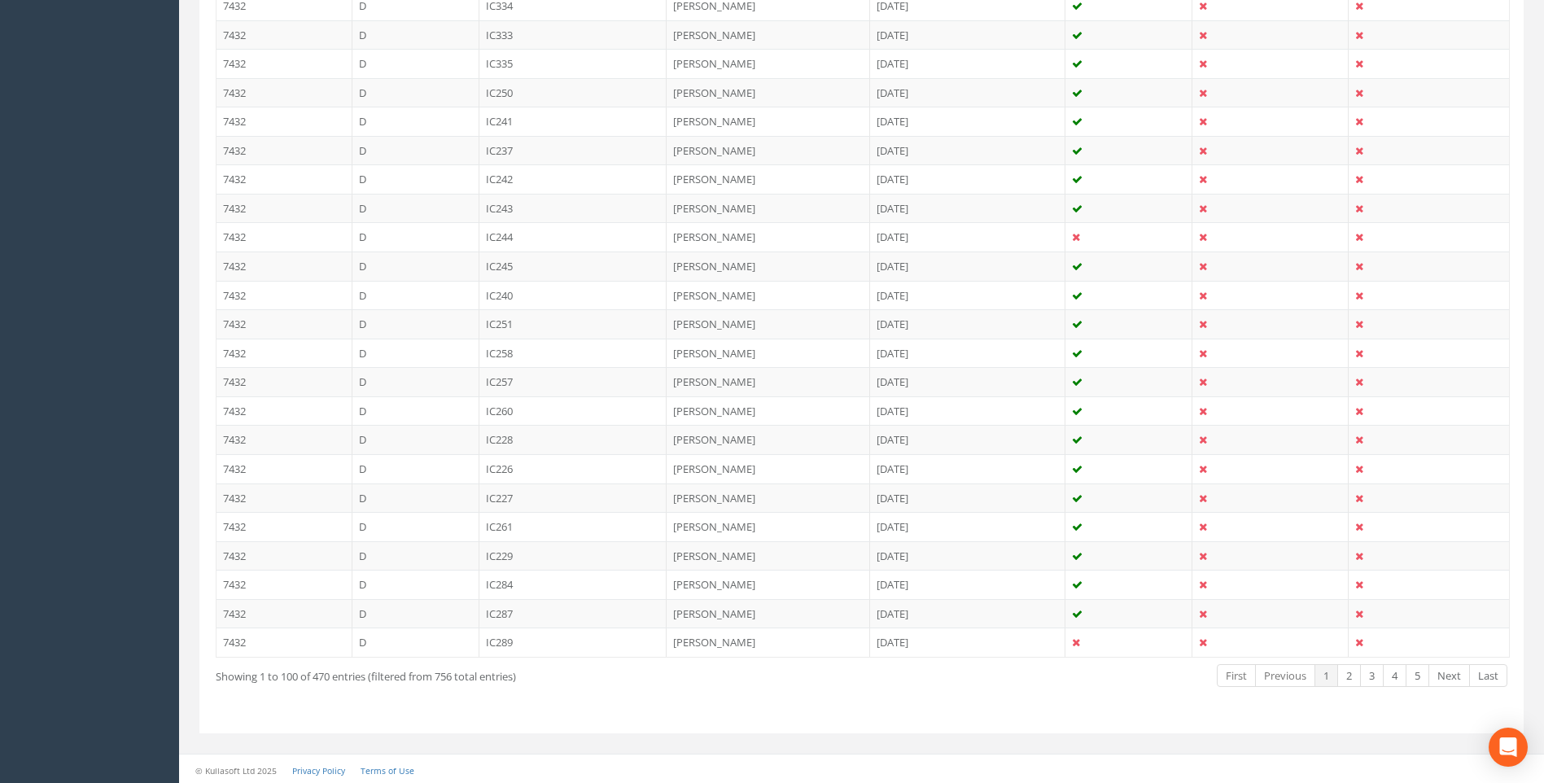
scroll to position [2731, 0]
type input "IC 1"
click at [1353, 673] on link "2" at bounding box center [1350, 673] width 24 height 24
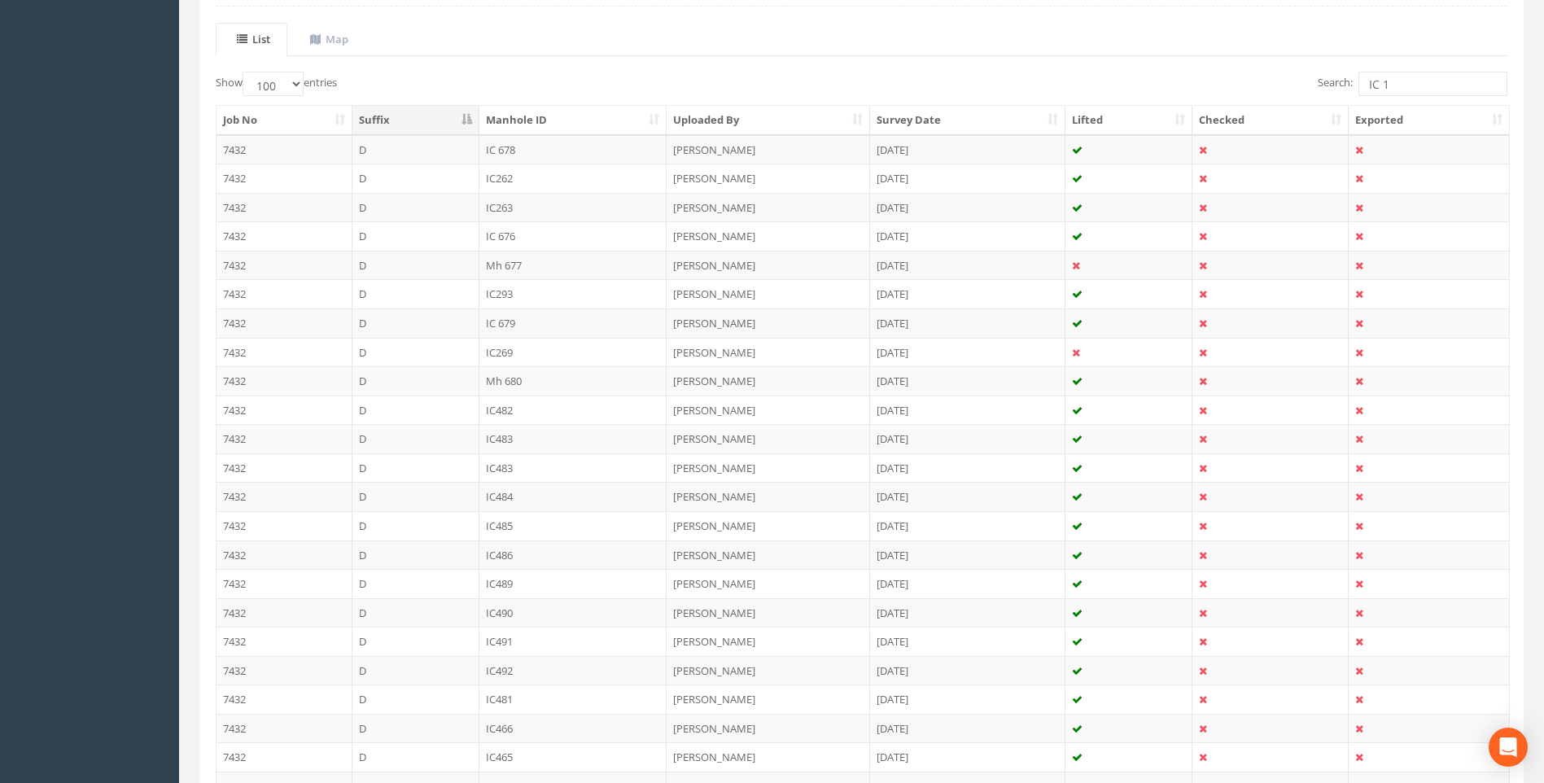
scroll to position [288, 0]
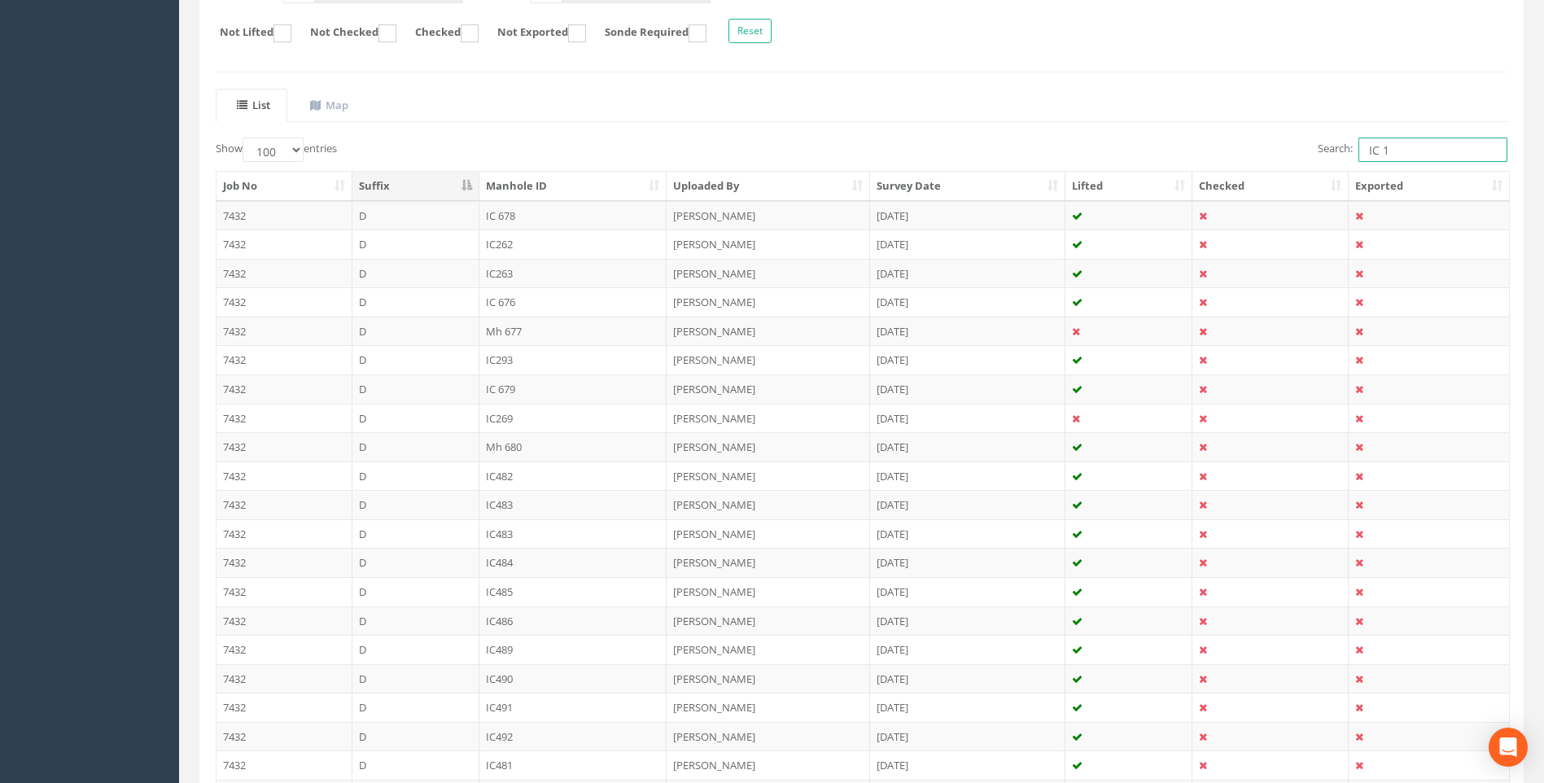
drag, startPoint x: 1401, startPoint y: 154, endPoint x: 1284, endPoint y: 155, distance: 117.2
click at [1284, 155] on div "Search: IC 1" at bounding box center [1191, 152] width 634 height 28
drag, startPoint x: 1407, startPoint y: 155, endPoint x: 1254, endPoint y: 150, distance: 153.1
click at [1254, 150] on div "Search: IC 1" at bounding box center [1191, 152] width 634 height 28
click at [1031, 147] on div "Search:" at bounding box center [1191, 152] width 634 height 28
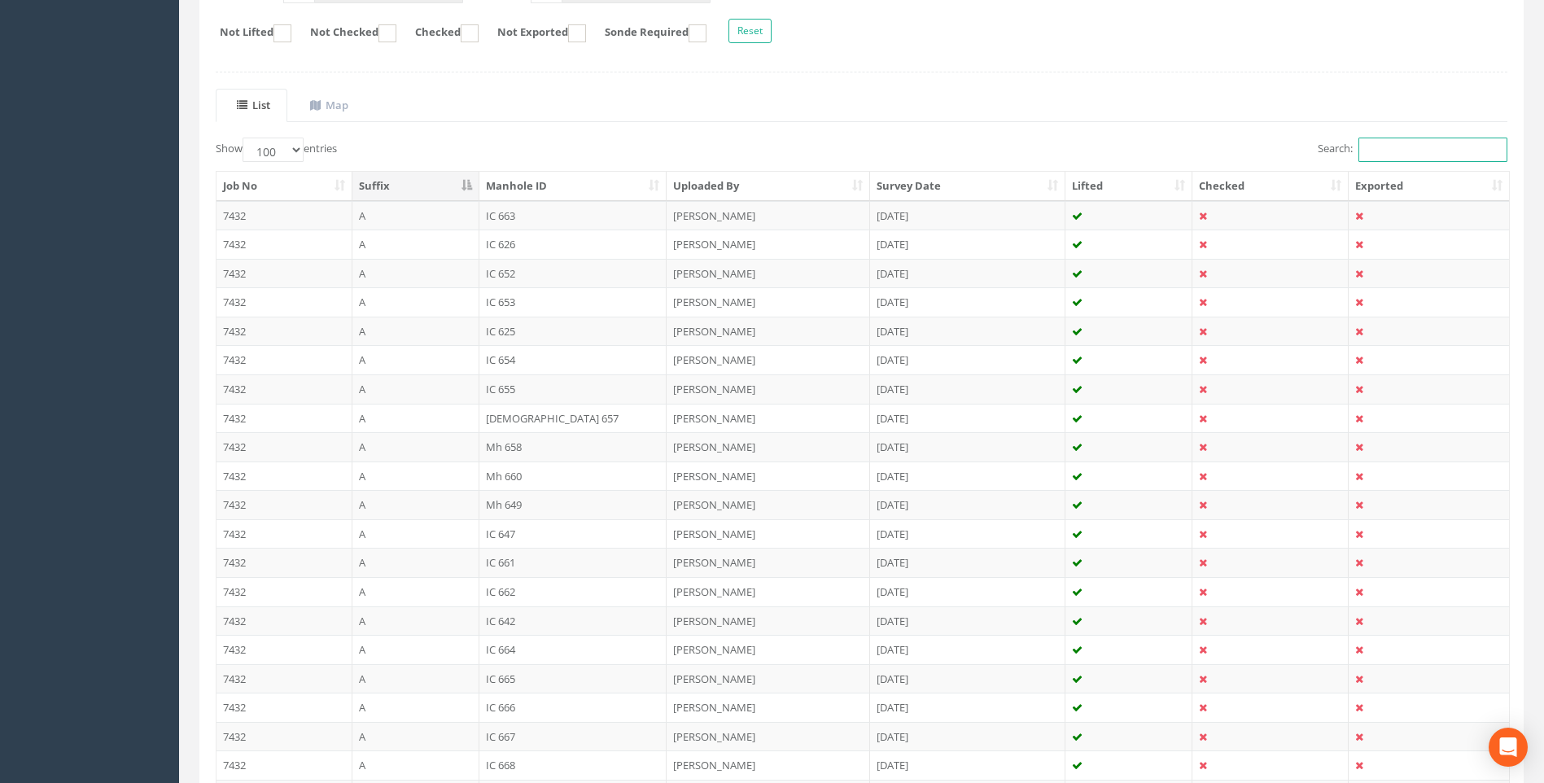
click at [1390, 149] on input "Search:" at bounding box center [1433, 150] width 149 height 24
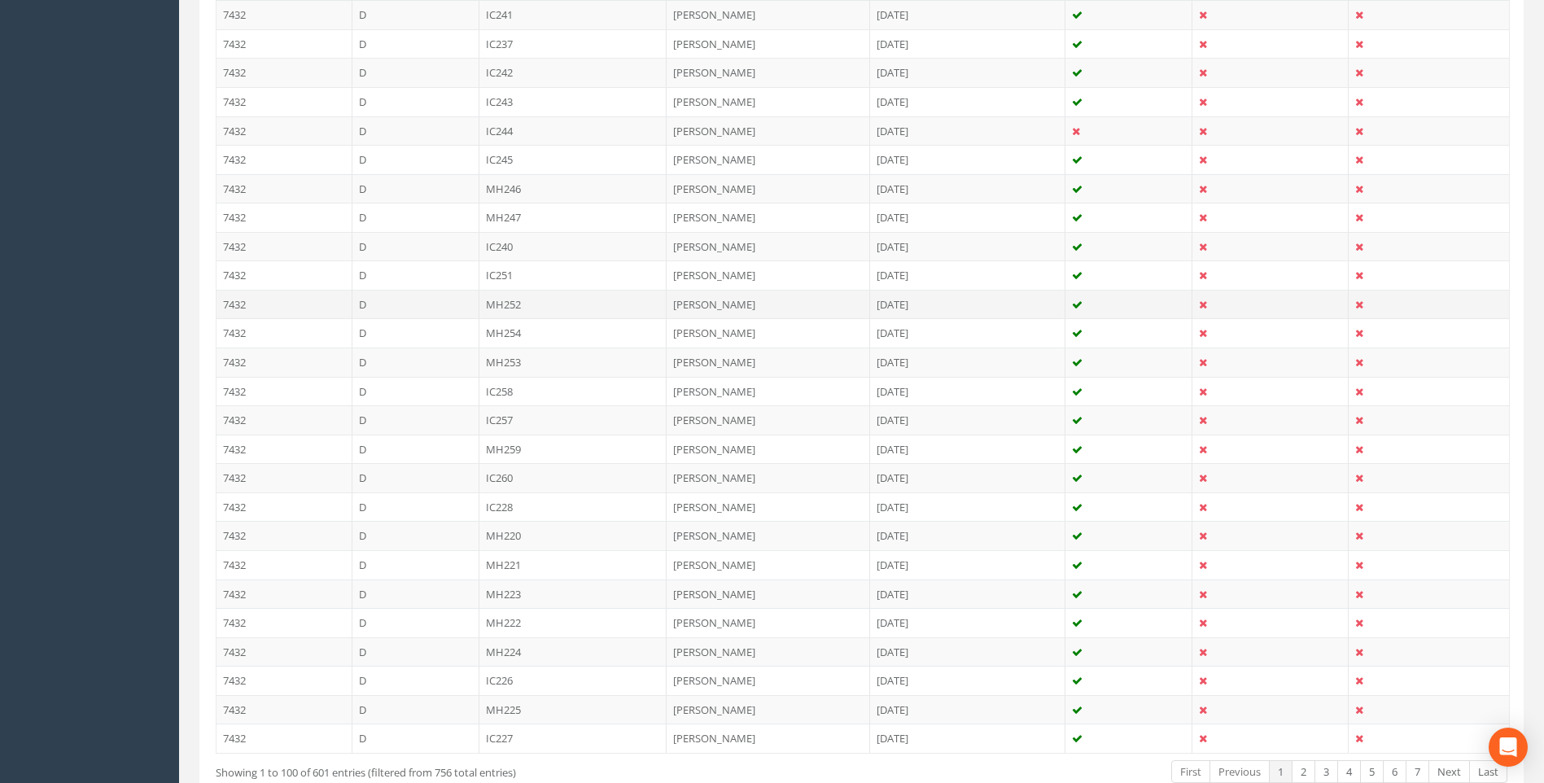
scroll to position [2731, 0]
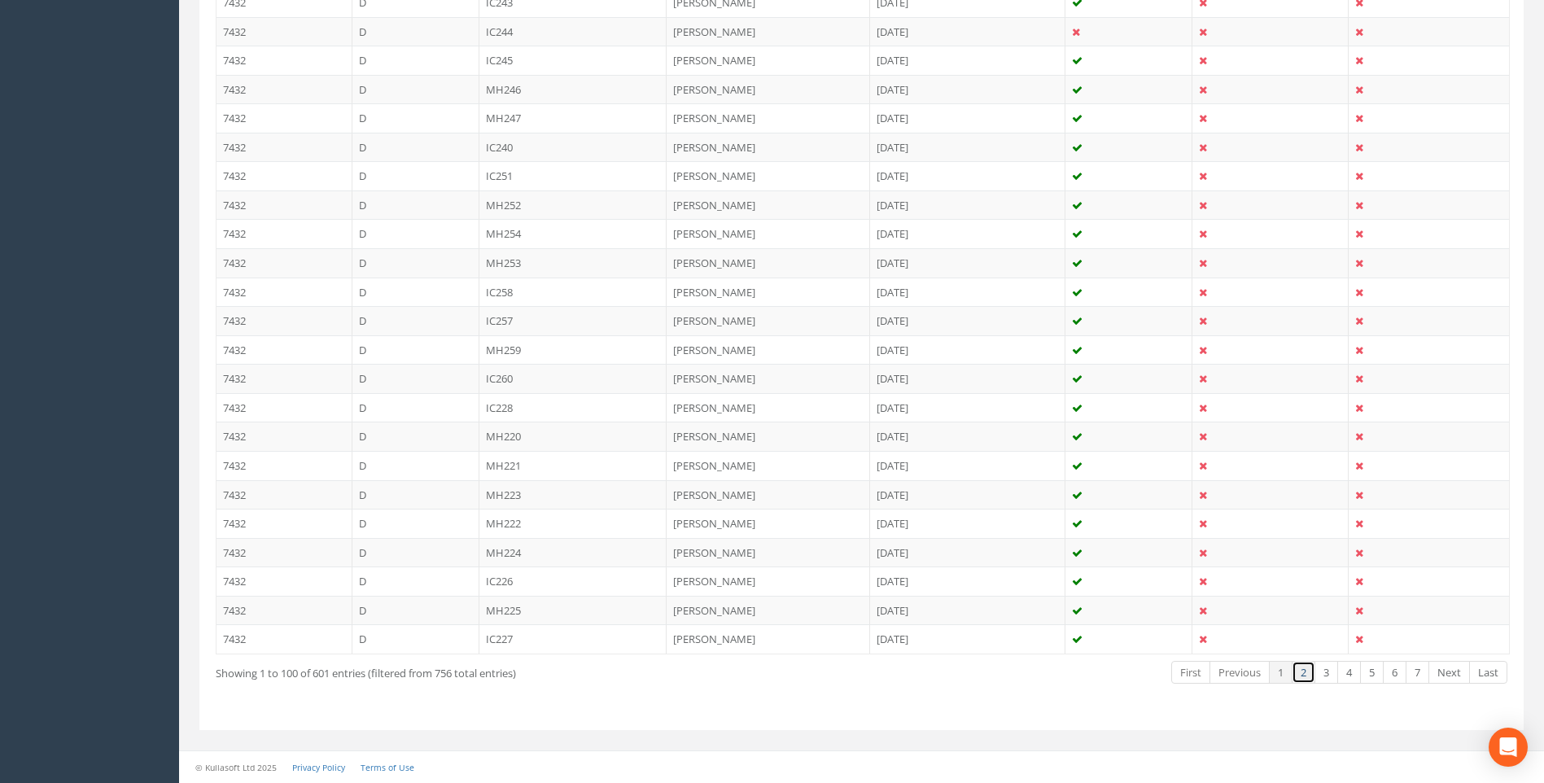
click at [1303, 673] on link "2" at bounding box center [1304, 673] width 24 height 24
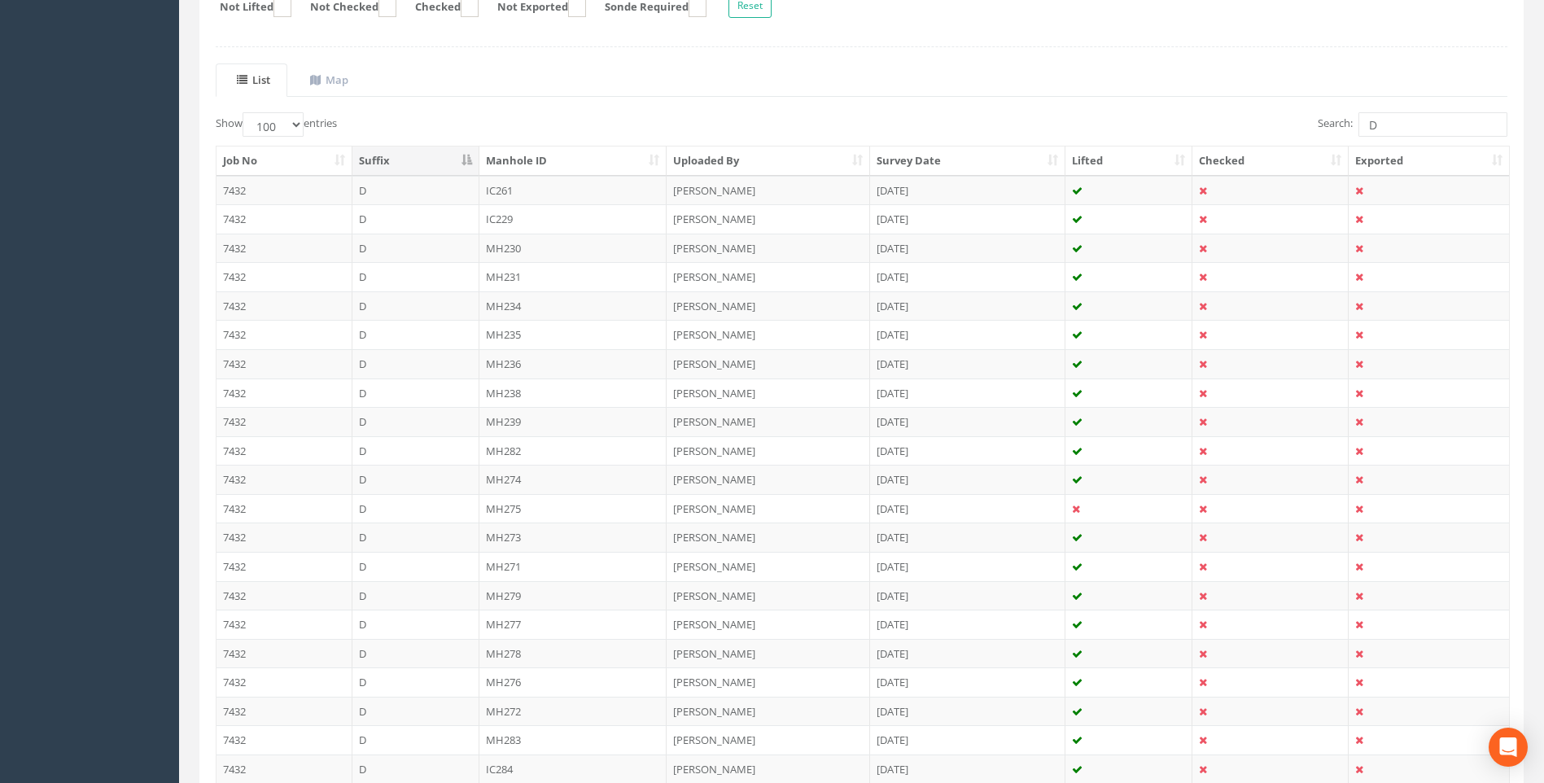
scroll to position [288, 0]
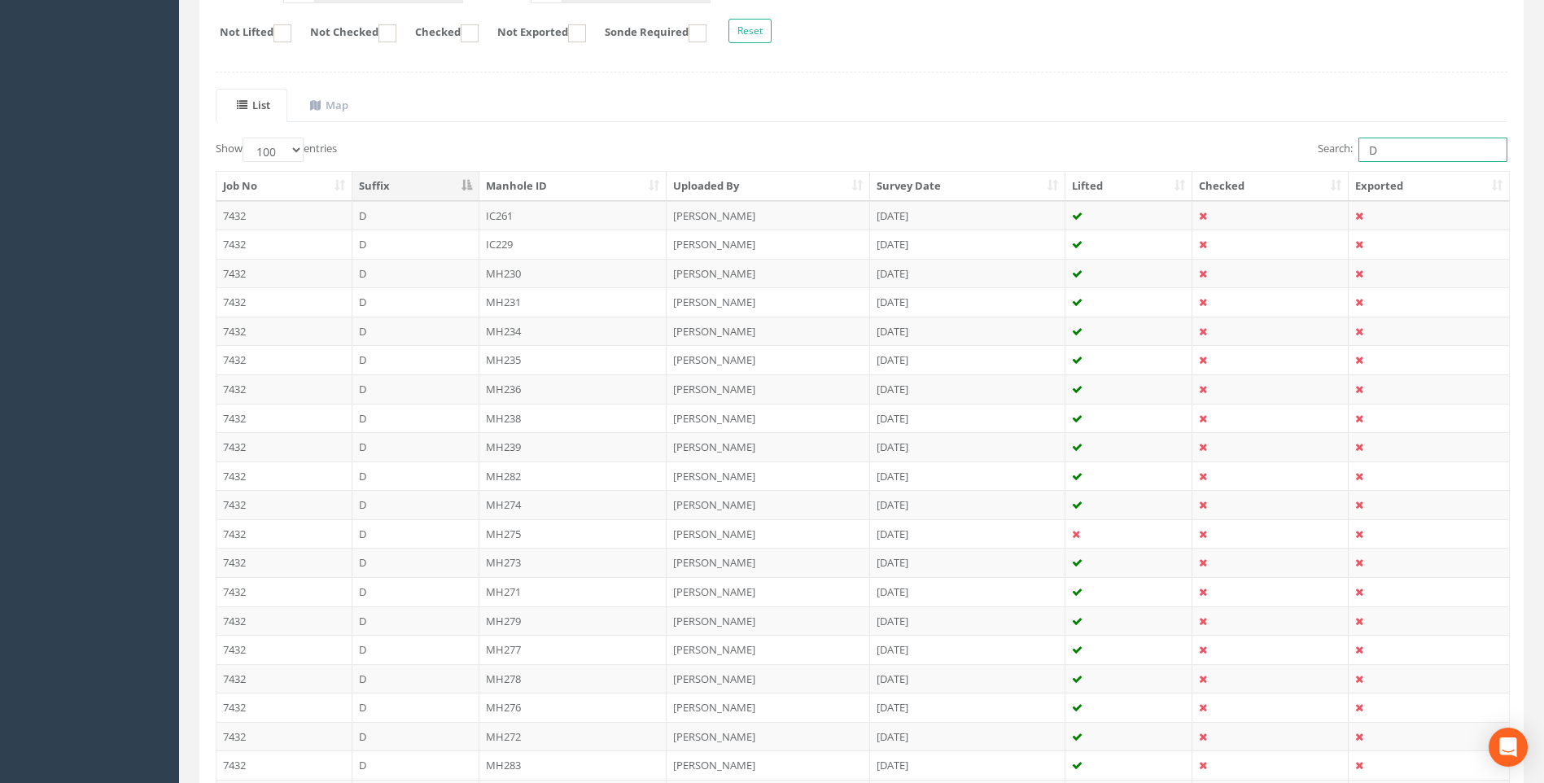
drag, startPoint x: 1388, startPoint y: 148, endPoint x: 1329, endPoint y: 154, distance: 58.9
click at [1329, 154] on label "Search: D" at bounding box center [1413, 150] width 190 height 24
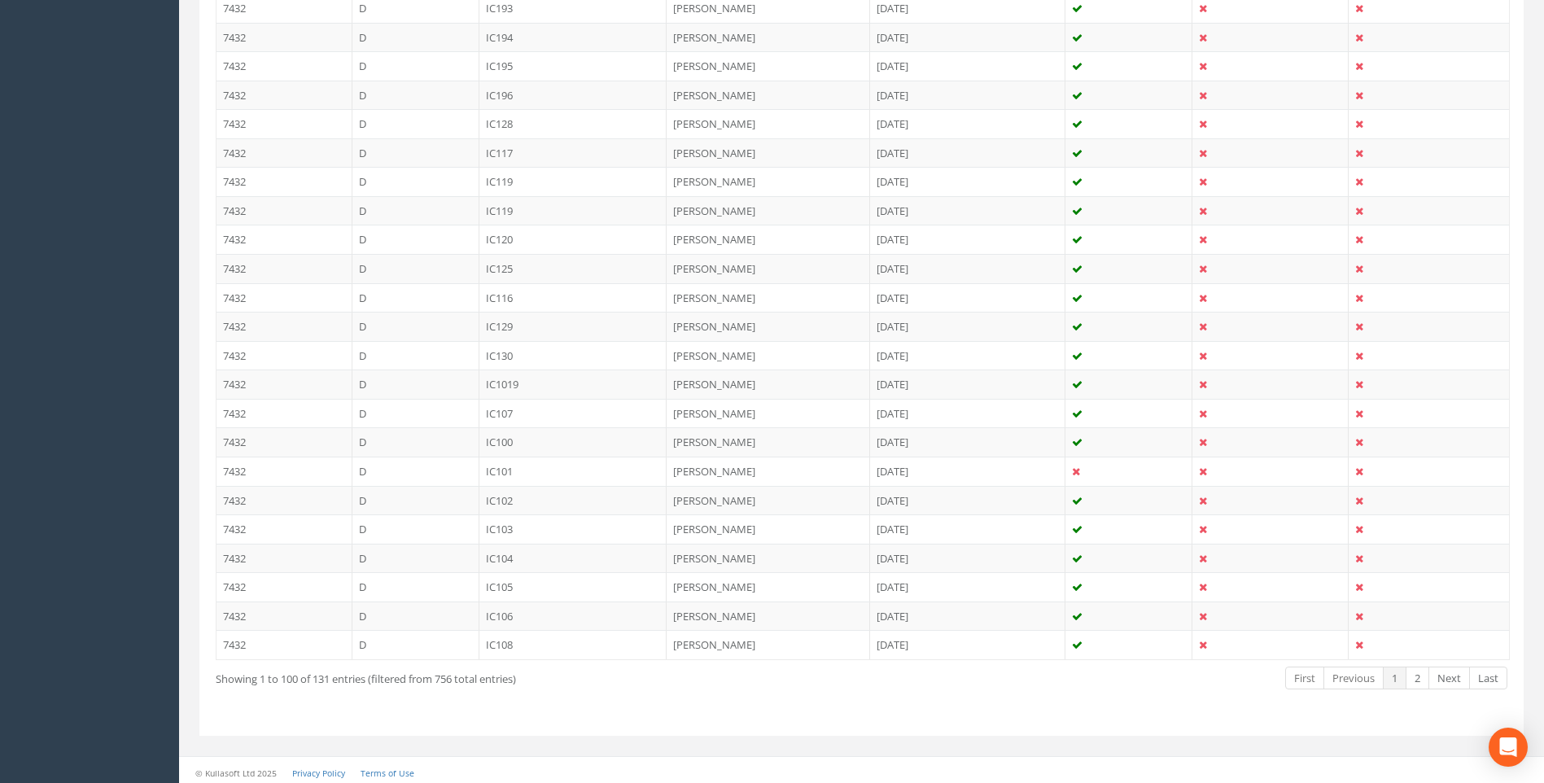
scroll to position [2731, 0]
click at [1416, 672] on link "2" at bounding box center [1418, 673] width 24 height 24
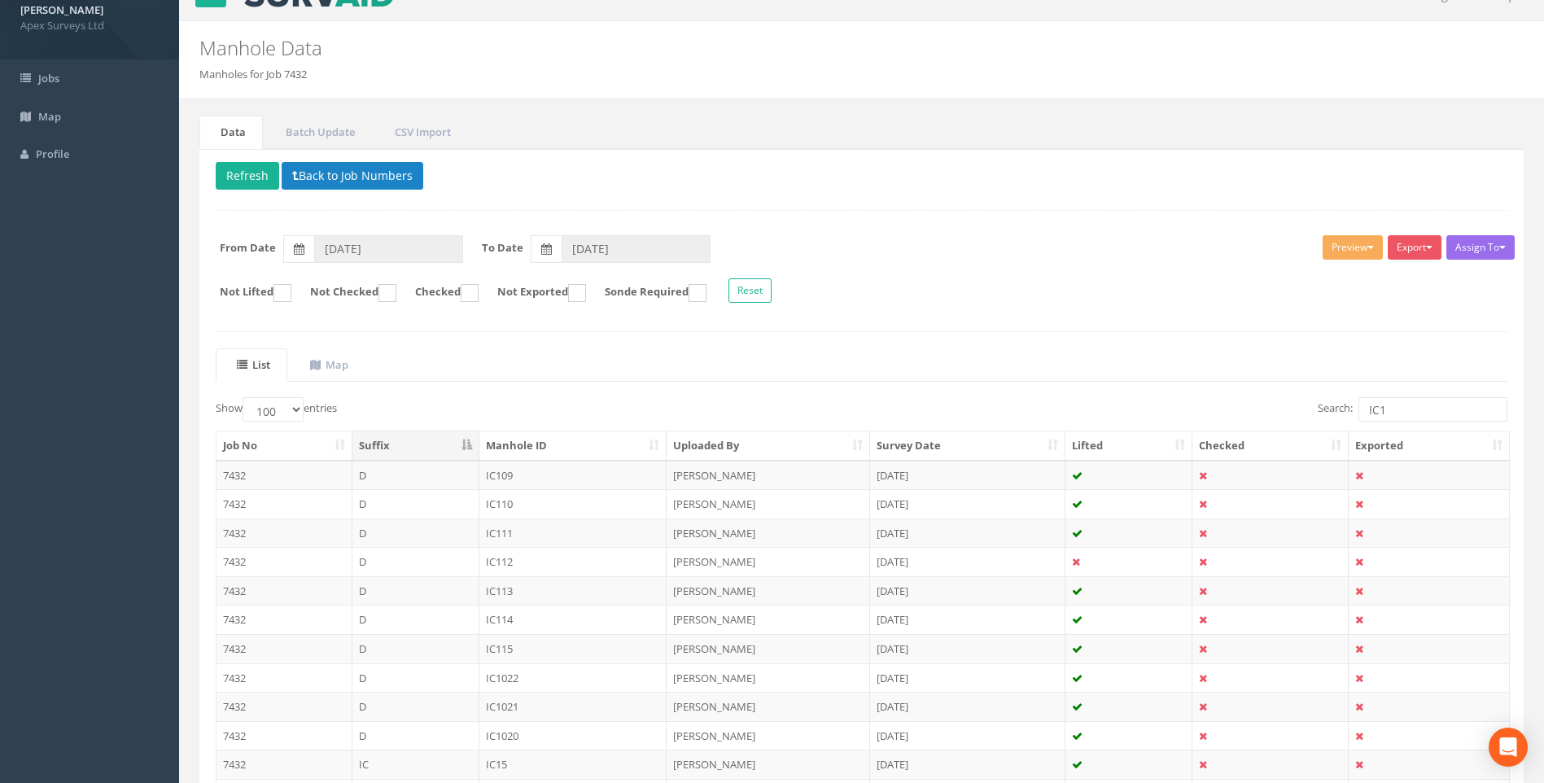
scroll to position [0, 0]
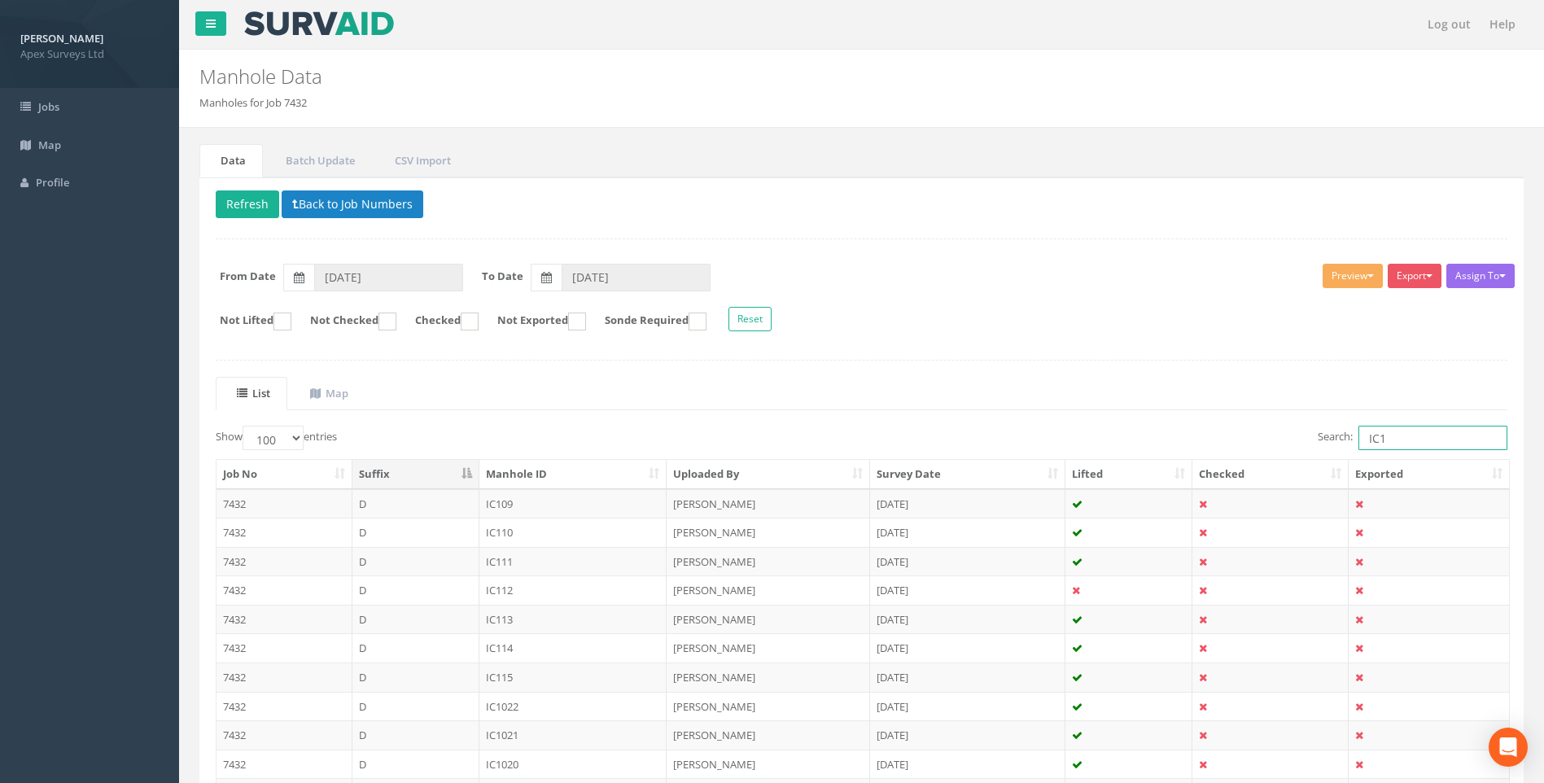
click at [1377, 438] on input "IC1" at bounding box center [1433, 438] width 149 height 24
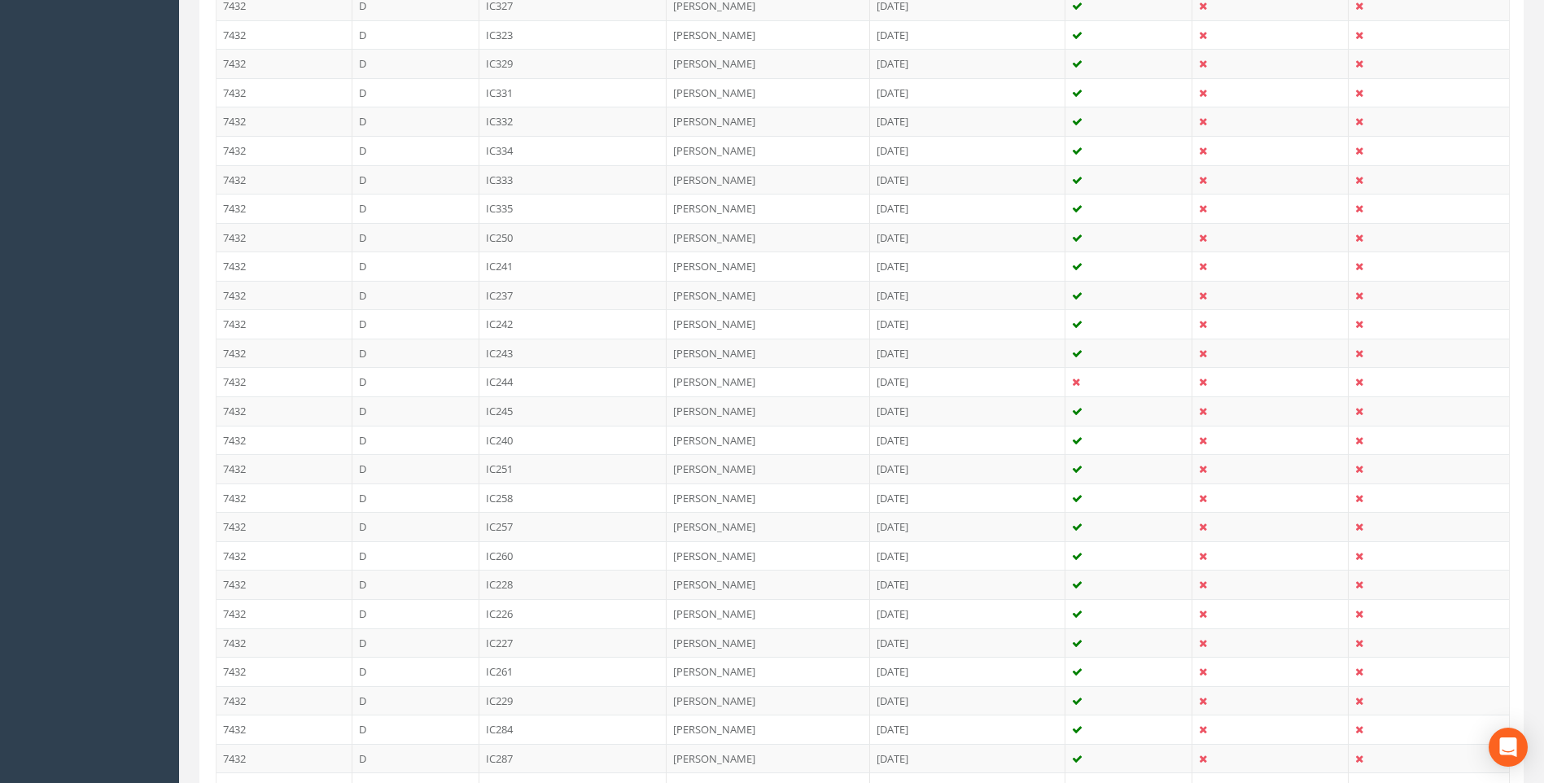
scroll to position [2731, 0]
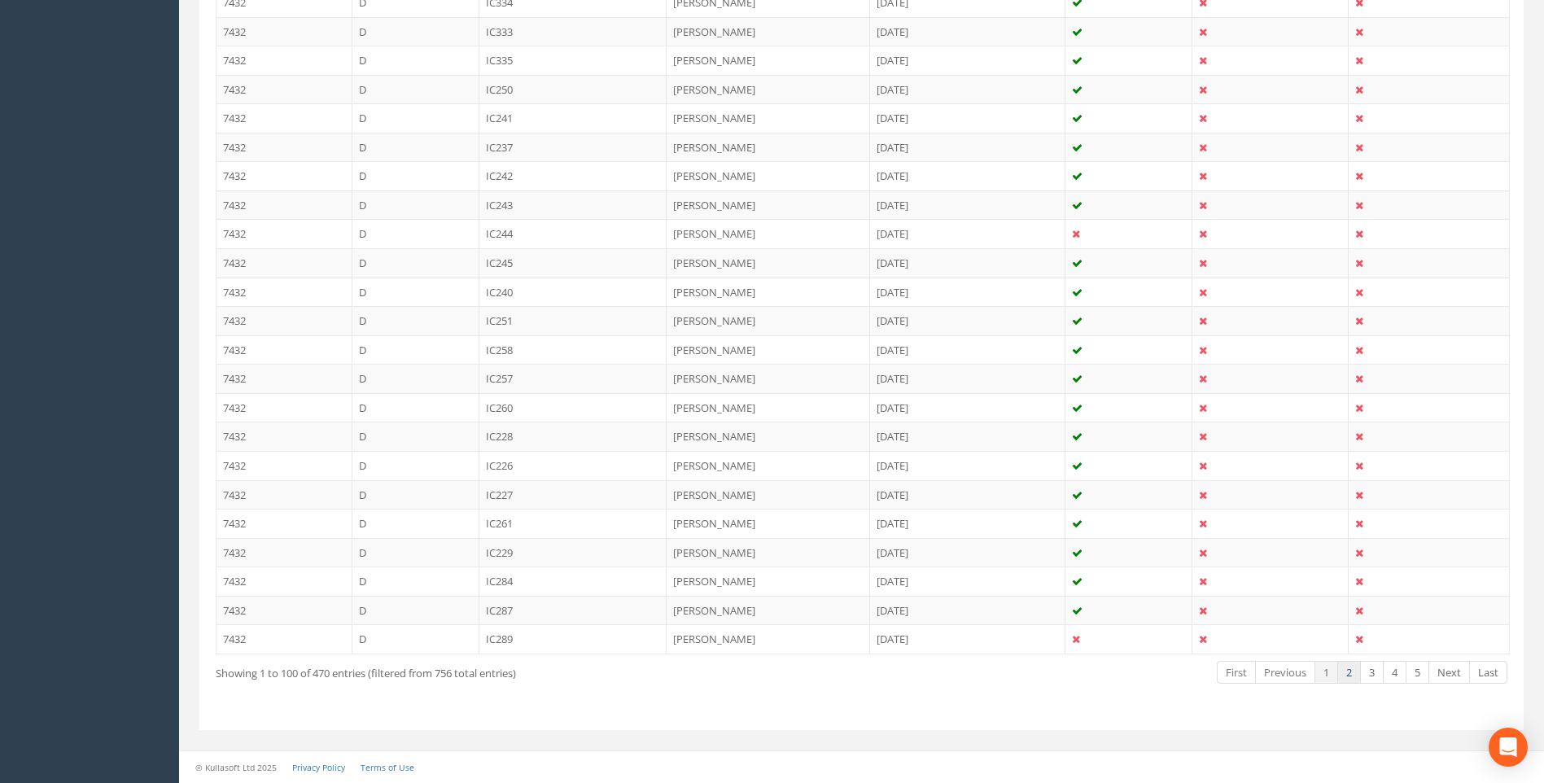
type input "IC 1"
click at [1351, 673] on link "2" at bounding box center [1350, 673] width 24 height 24
click at [1323, 671] on link "1" at bounding box center [1327, 673] width 24 height 24
click at [1345, 674] on link "2" at bounding box center [1350, 673] width 24 height 24
click at [1371, 672] on link "3" at bounding box center [1372, 673] width 24 height 24
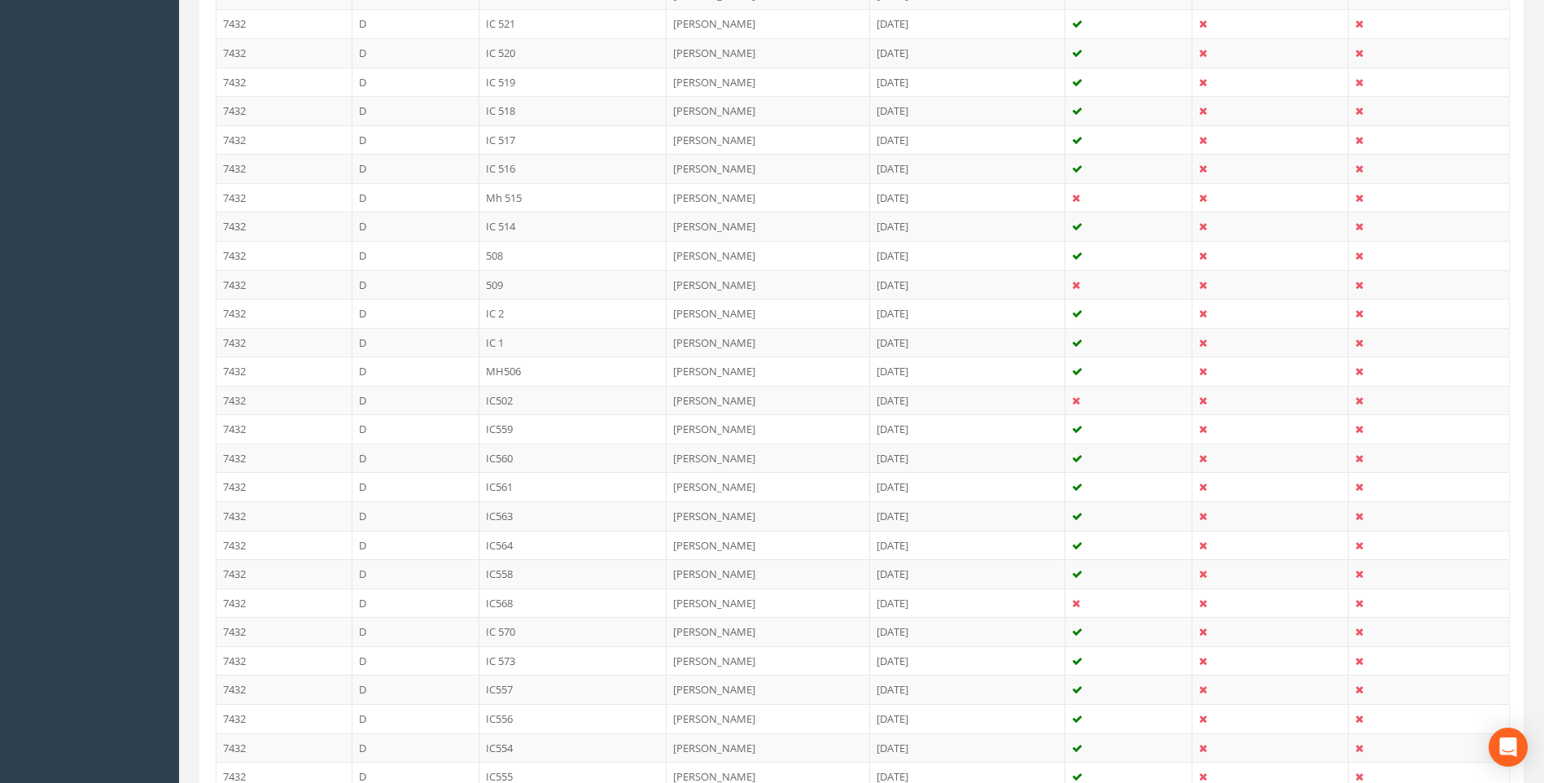
scroll to position [1998, 0]
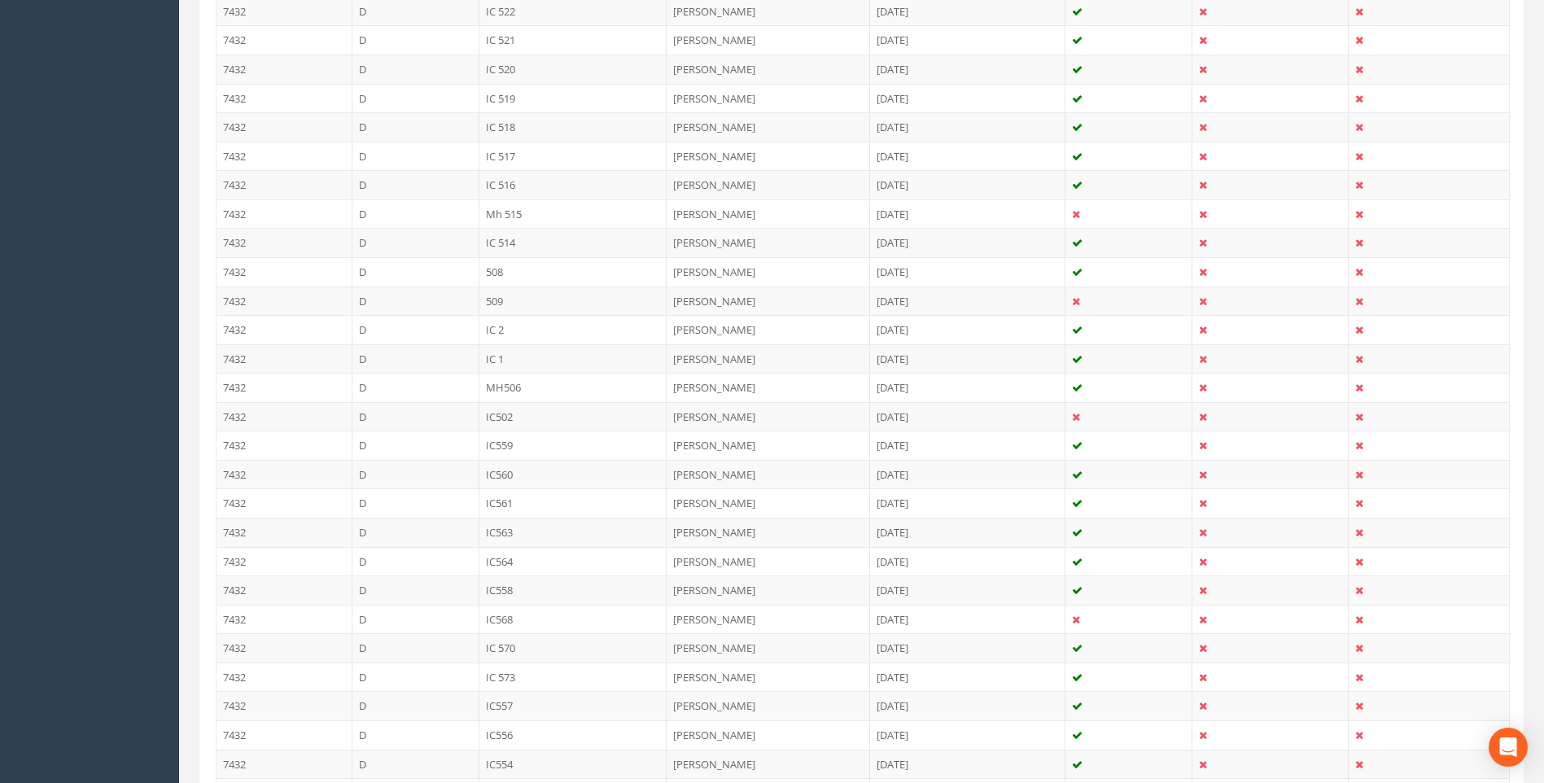
click at [496, 358] on td "IC 1" at bounding box center [574, 358] width 188 height 29
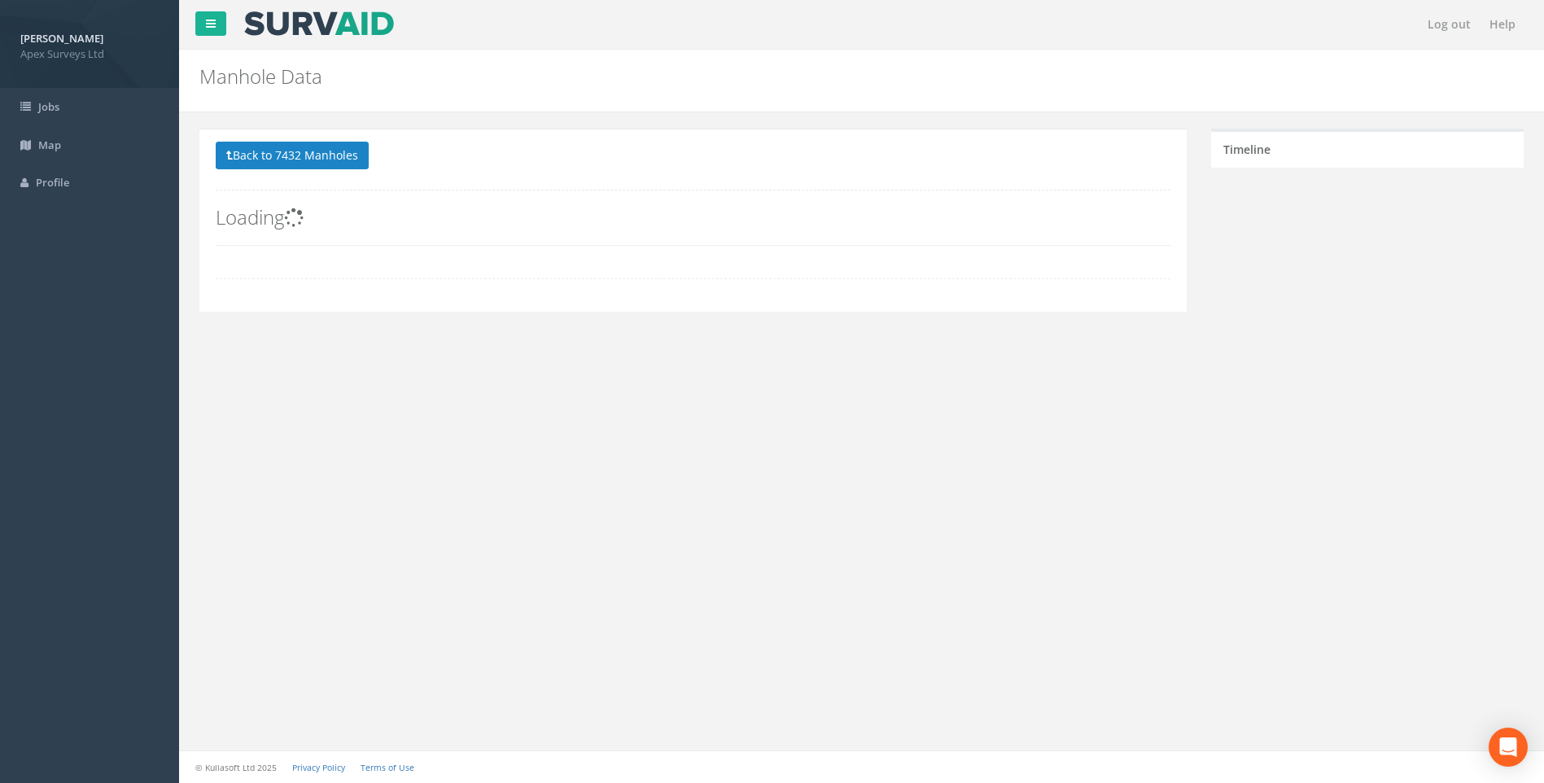
scroll to position [0, 0]
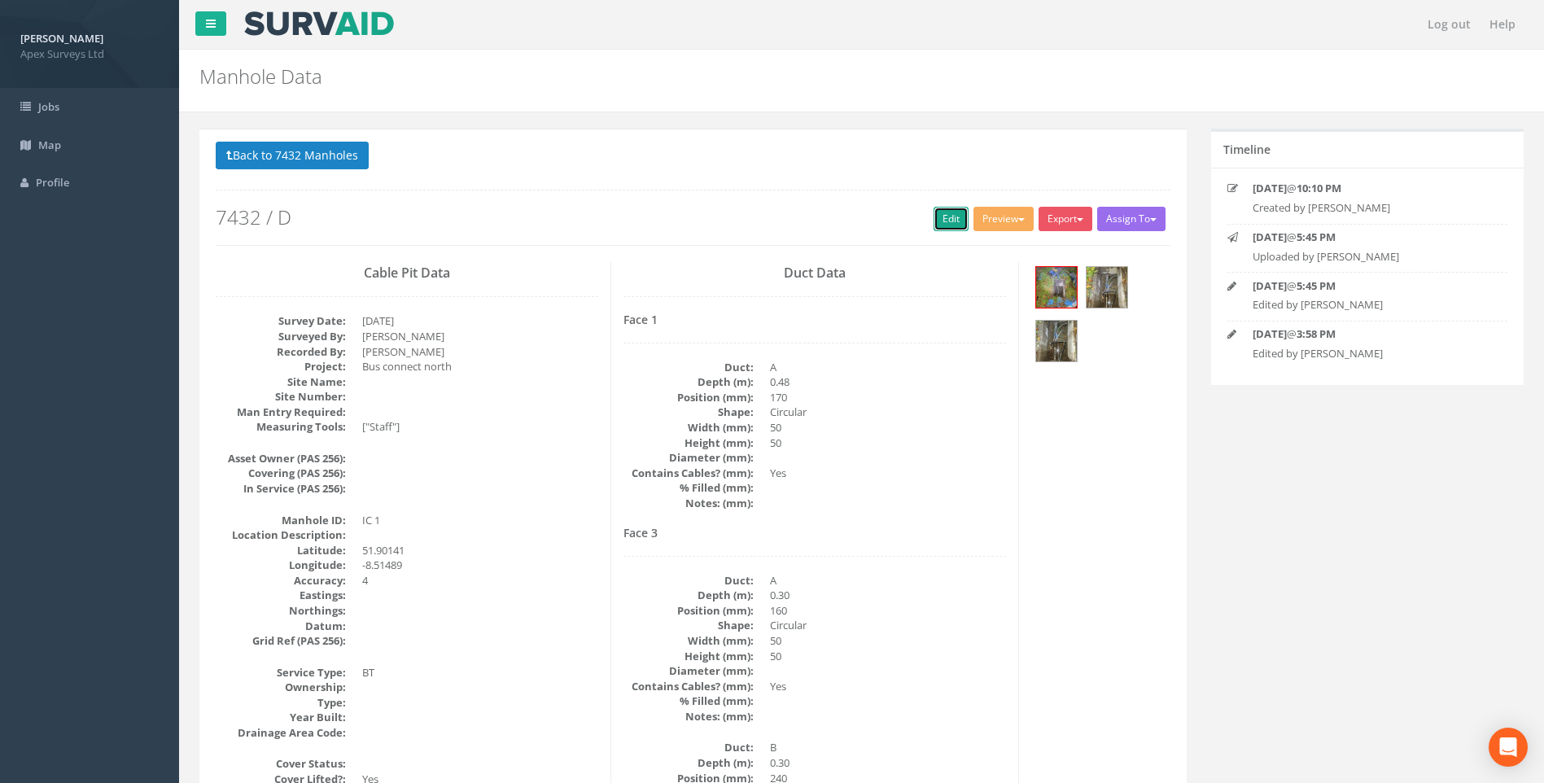
click at [951, 217] on link "Edit" at bounding box center [951, 219] width 35 height 24
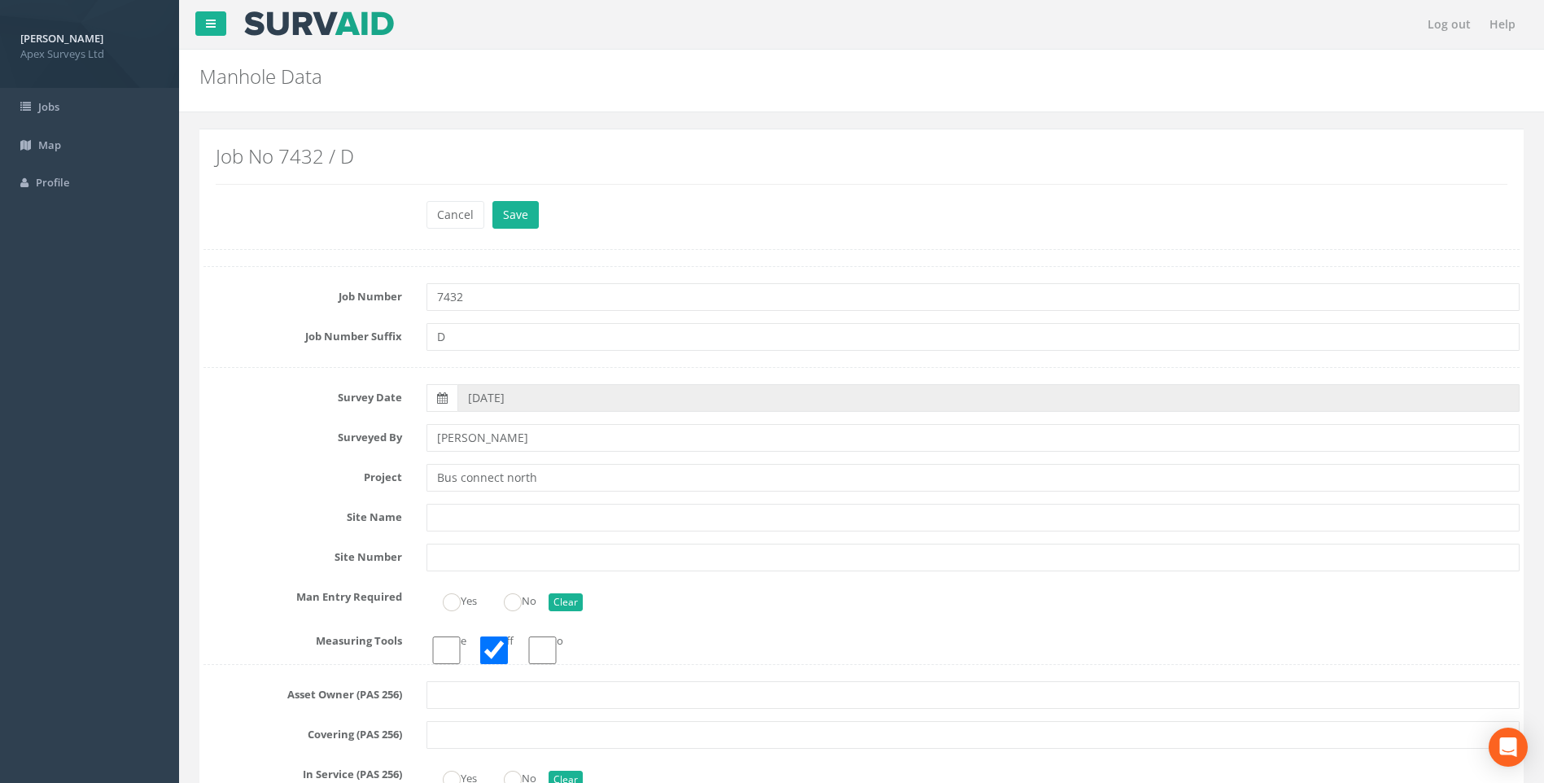
type input "99.96"
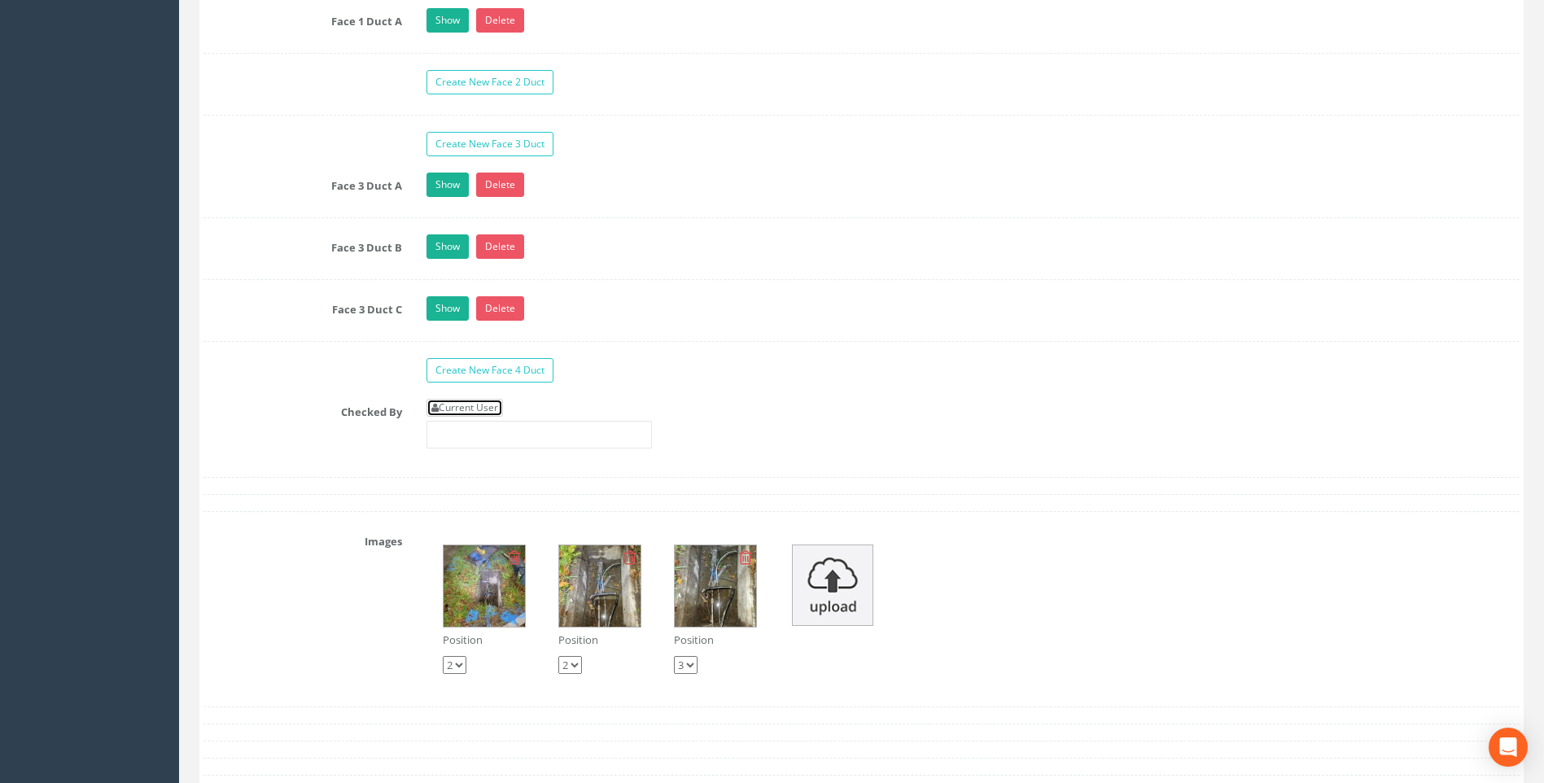
drag, startPoint x: 496, startPoint y: 407, endPoint x: 360, endPoint y: 428, distance: 137.6
click at [496, 407] on link "Current User" at bounding box center [465, 408] width 77 height 18
type input "[PERSON_NAME]"
click at [243, 439] on div "Checked By Current User [PERSON_NAME]" at bounding box center [861, 430] width 1341 height 62
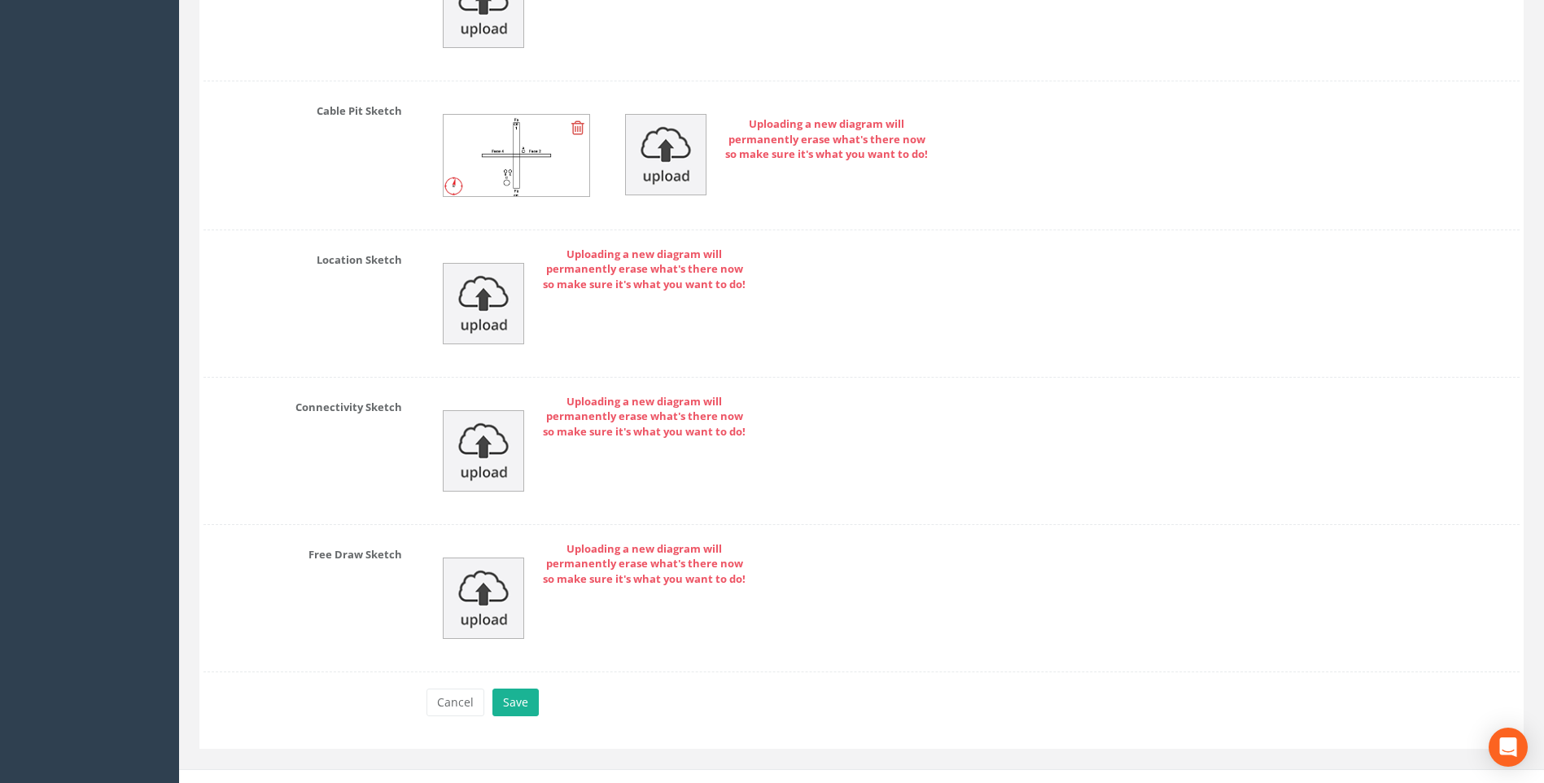
scroll to position [3704, 0]
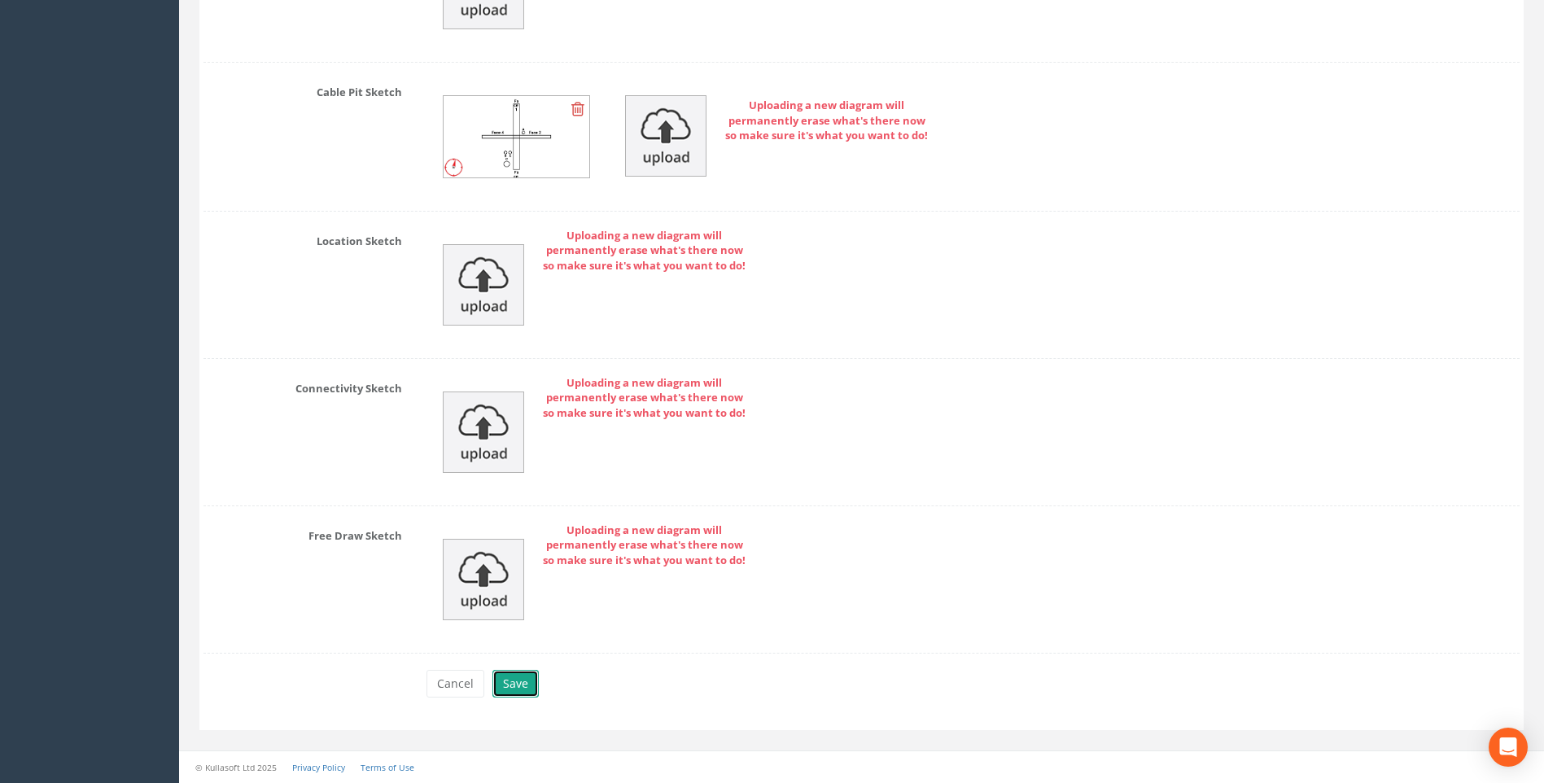
click at [515, 682] on button "Save" at bounding box center [516, 684] width 46 height 28
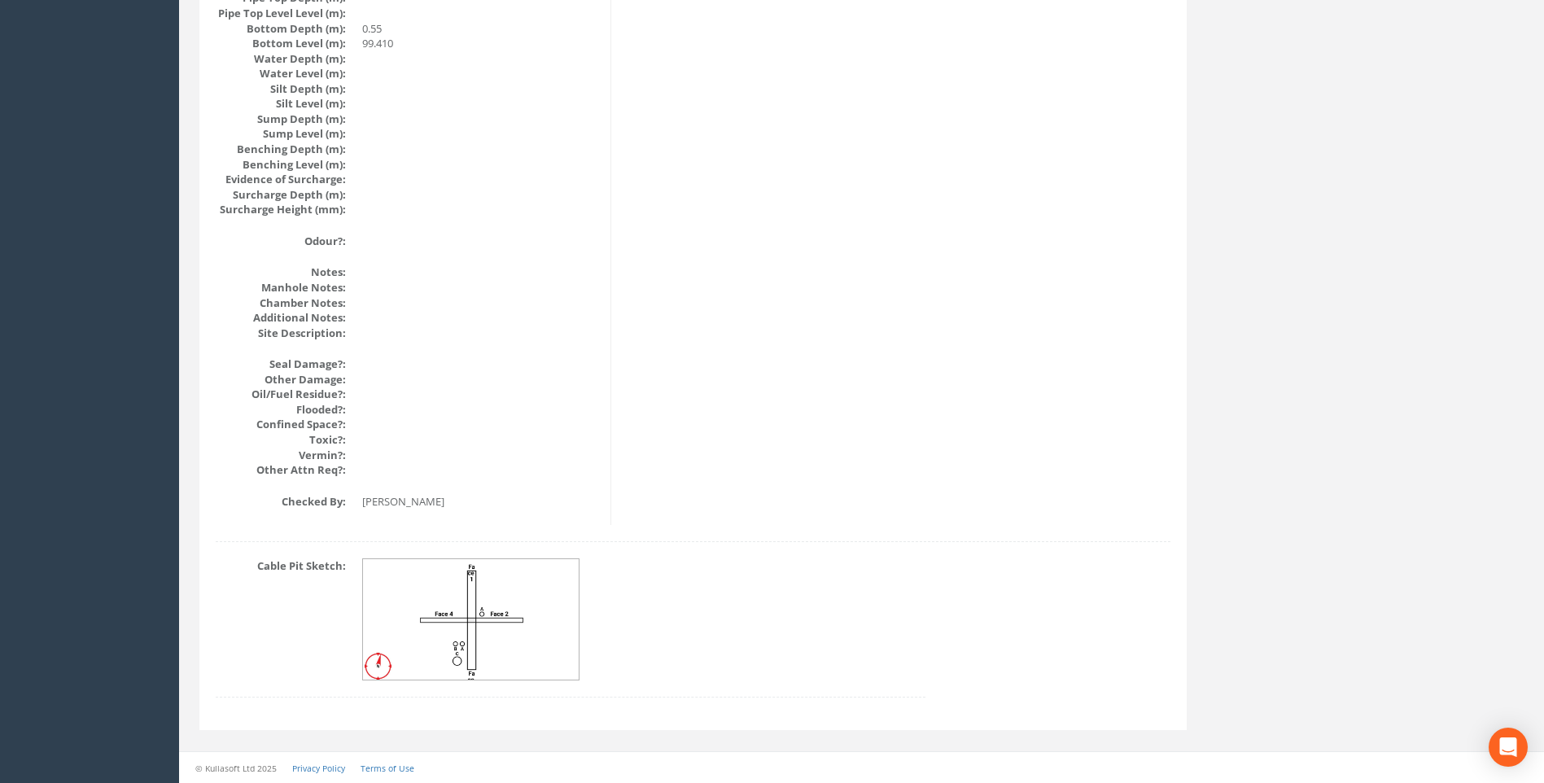
scroll to position [1728, 0]
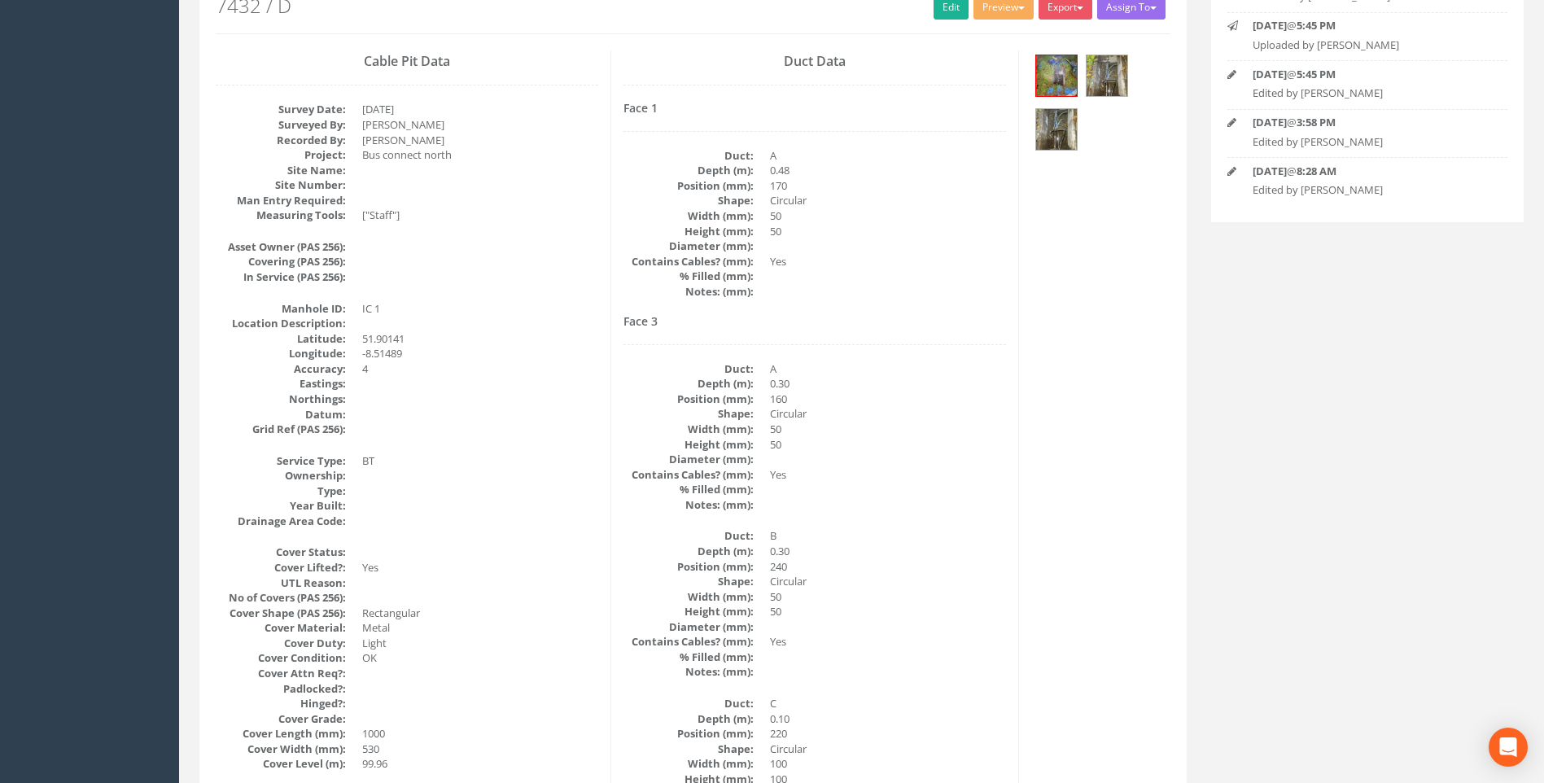
scroll to position [506, 0]
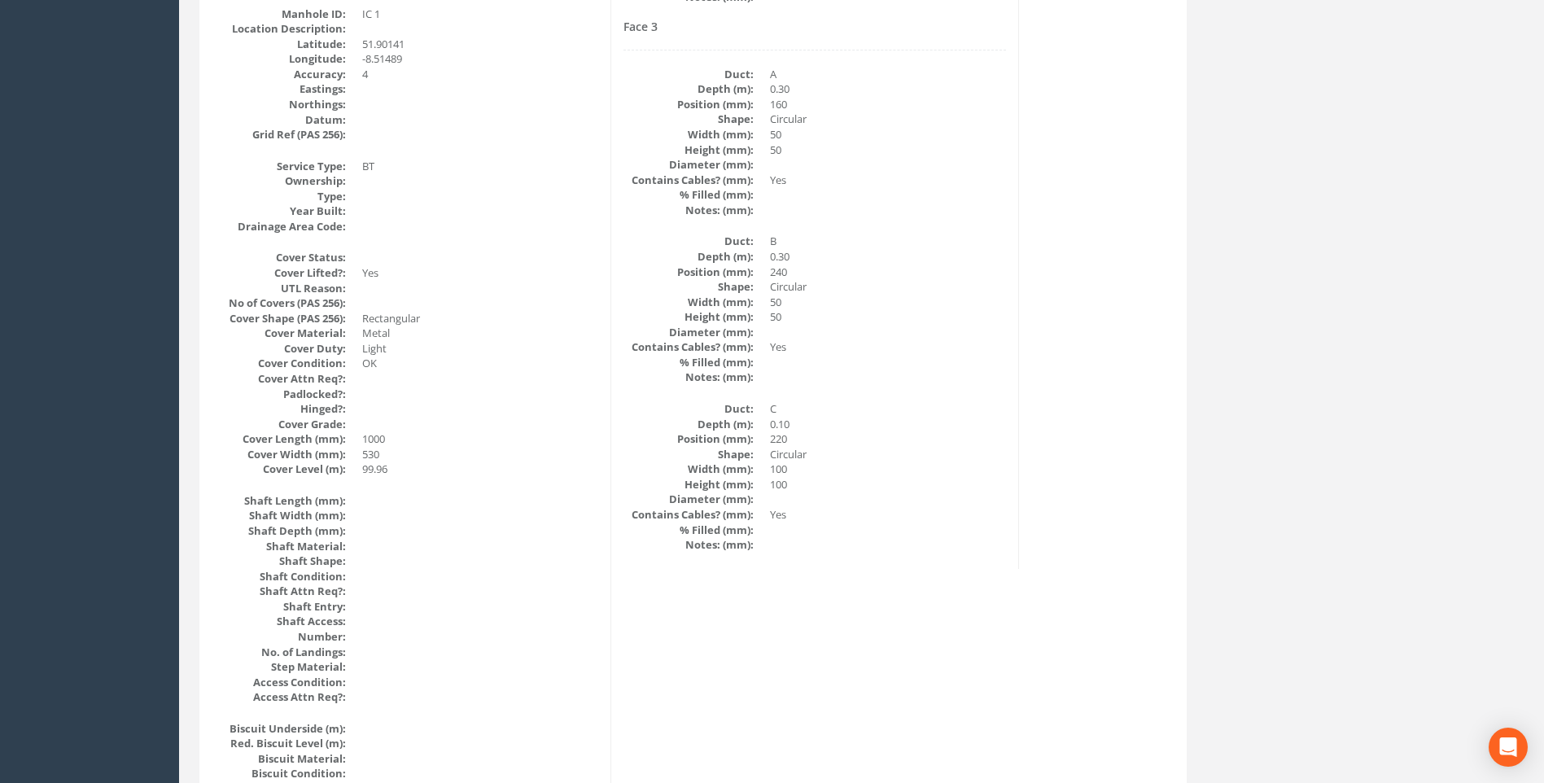
click at [1080, 342] on div "Cable Pit Data Survey Date: [DATE] Surveyed By: [PERSON_NAME] Recorded By: [PER…" at bounding box center [693, 751] width 979 height 1990
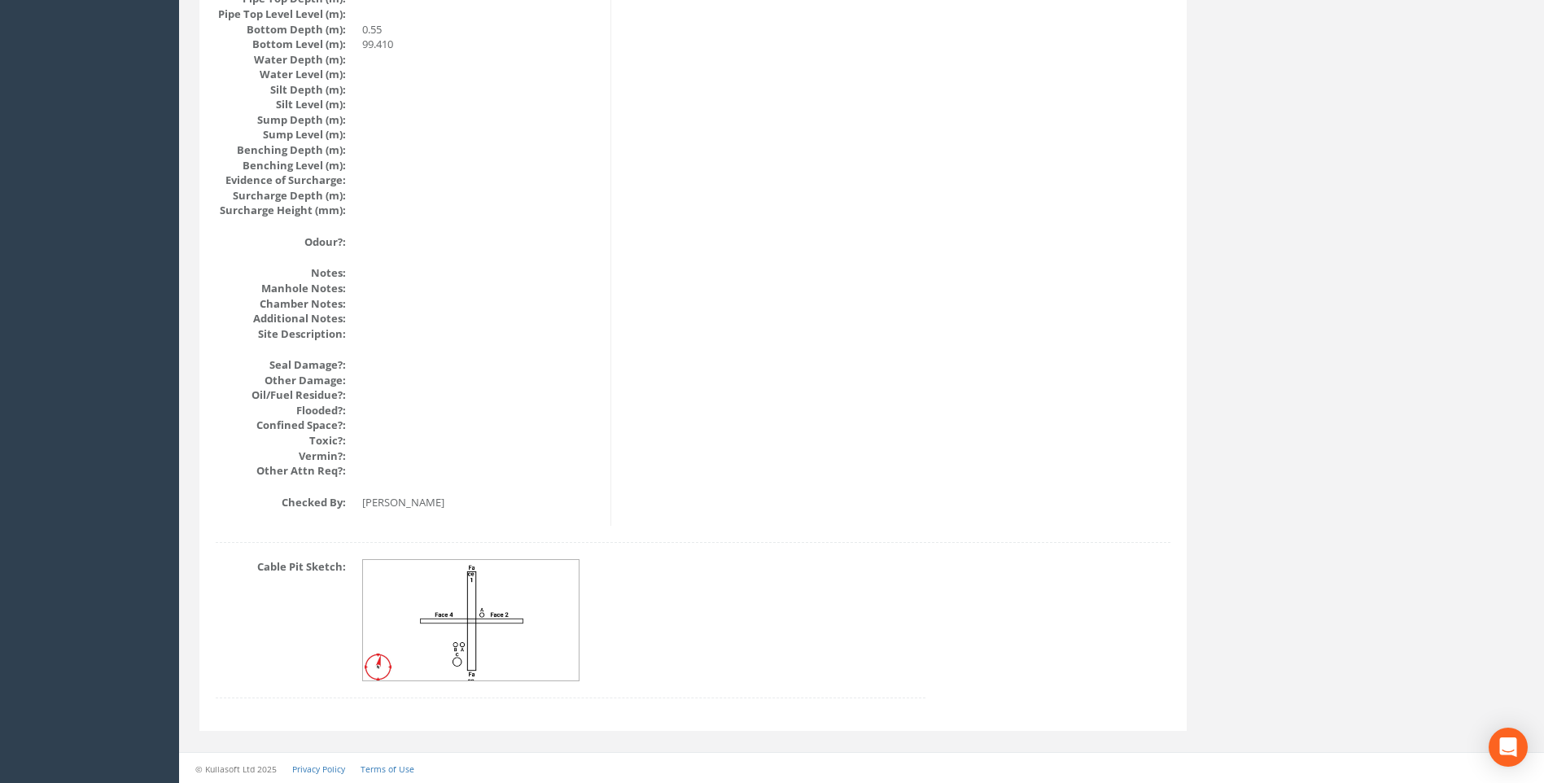
scroll to position [1728, 0]
click at [511, 606] on img at bounding box center [471, 619] width 217 height 121
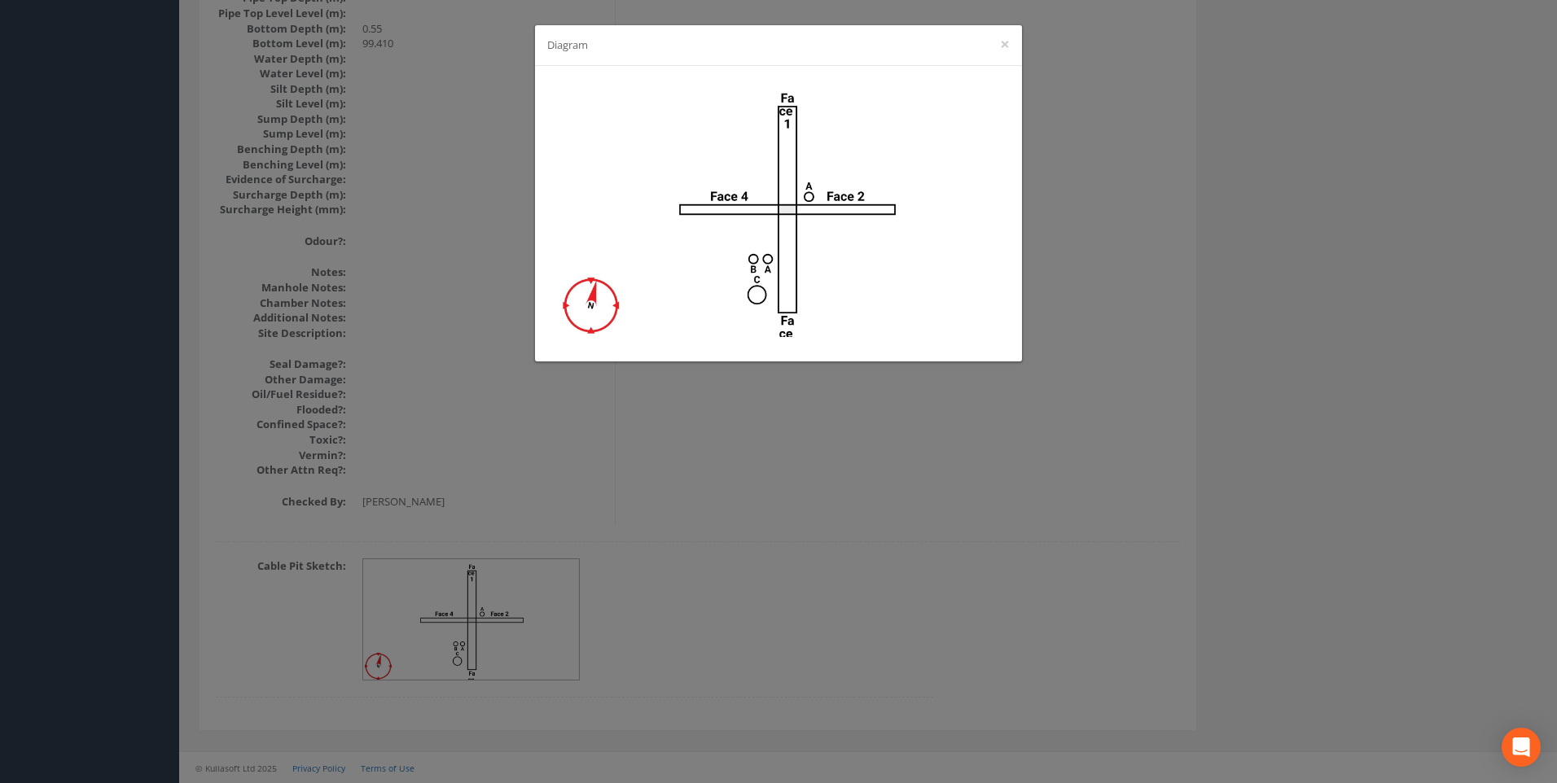
drag, startPoint x: 885, startPoint y: 37, endPoint x: 1437, endPoint y: 147, distance: 562.8
click at [1437, 147] on div "Diagram ×" at bounding box center [778, 391] width 1557 height 783
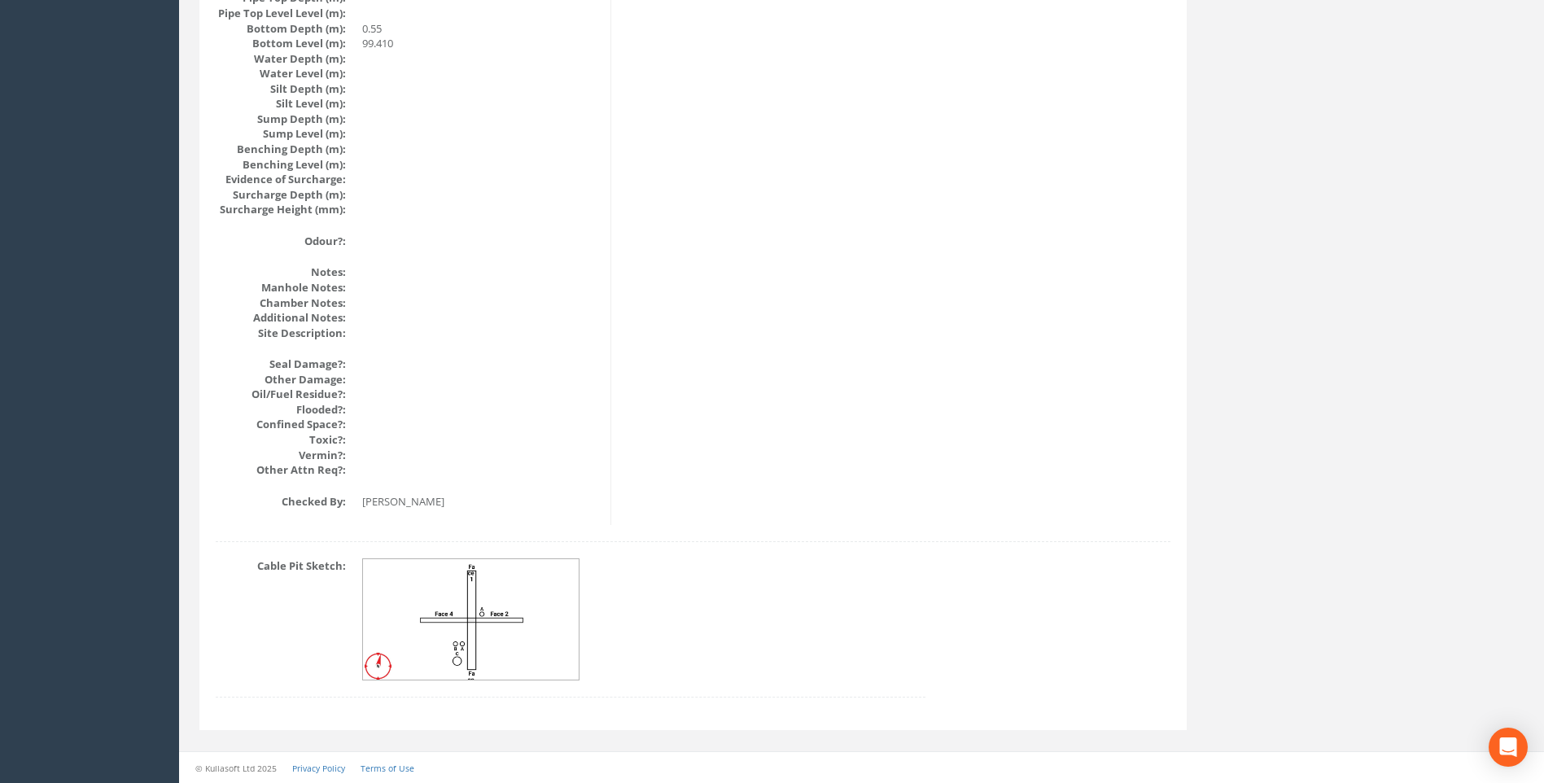
click at [509, 580] on img at bounding box center [471, 619] width 217 height 121
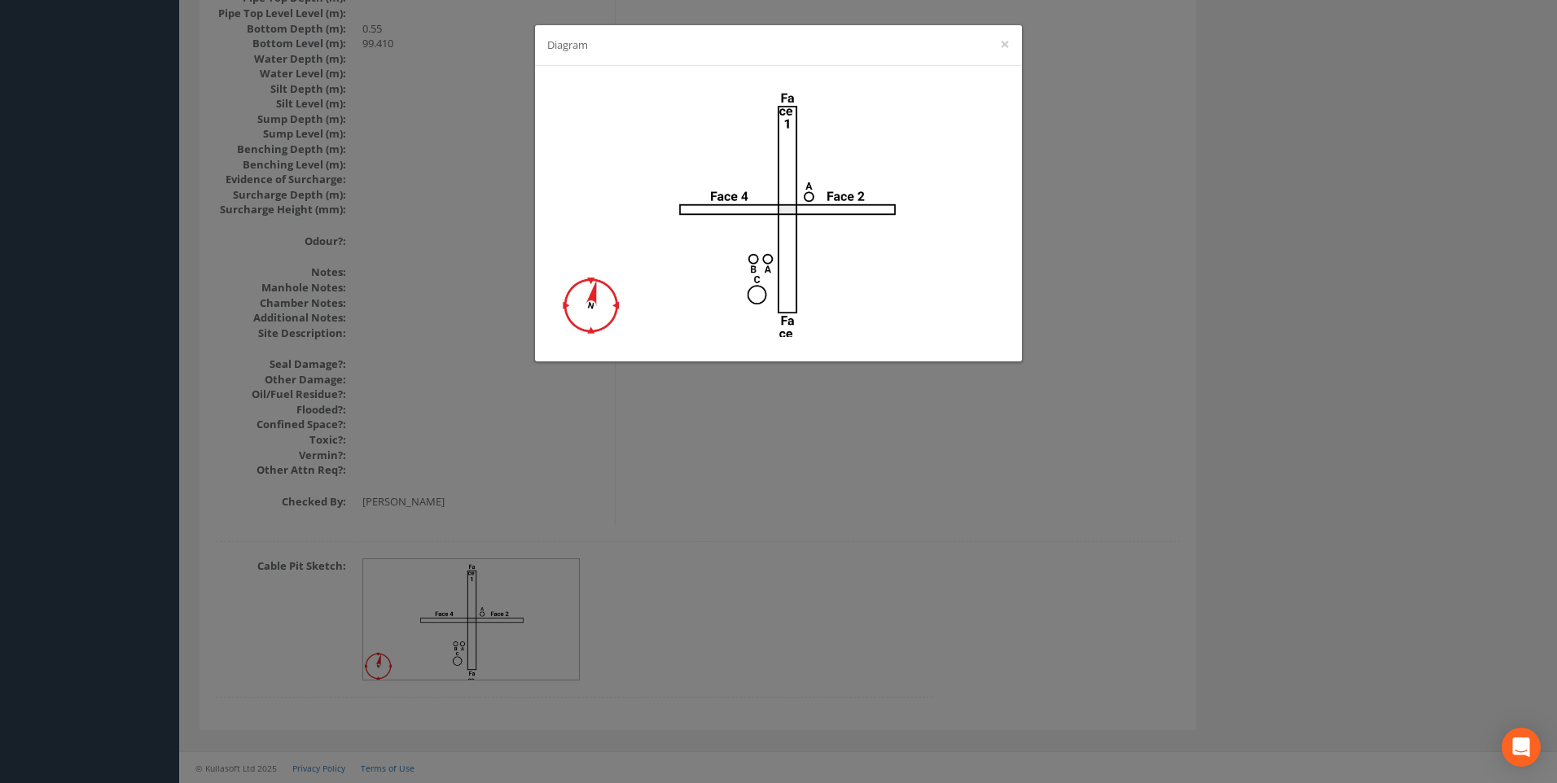
click at [1305, 309] on div "Diagram ×" at bounding box center [778, 391] width 1557 height 783
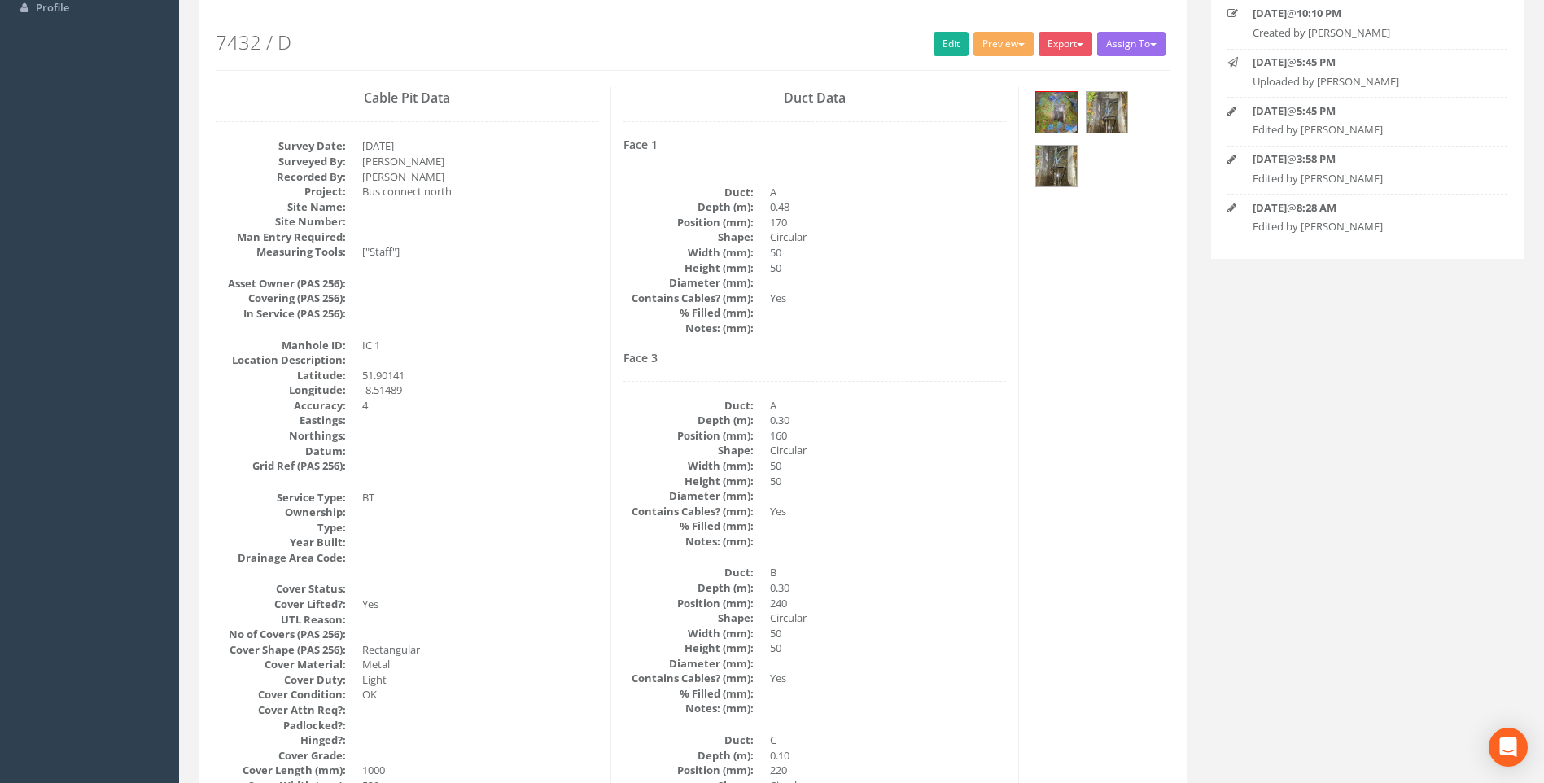
scroll to position [99, 0]
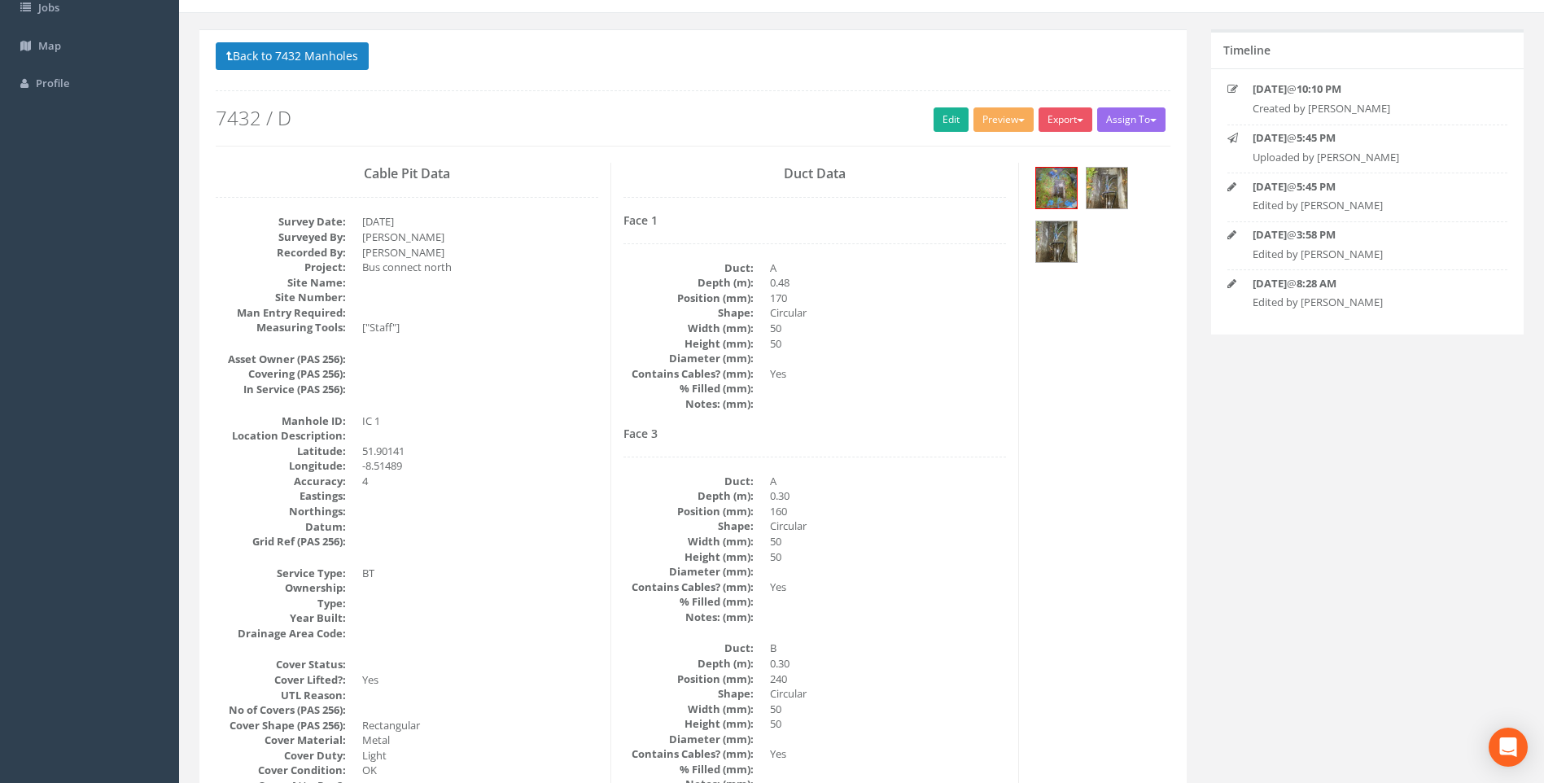
click at [930, 396] on dd at bounding box center [888, 403] width 236 height 15
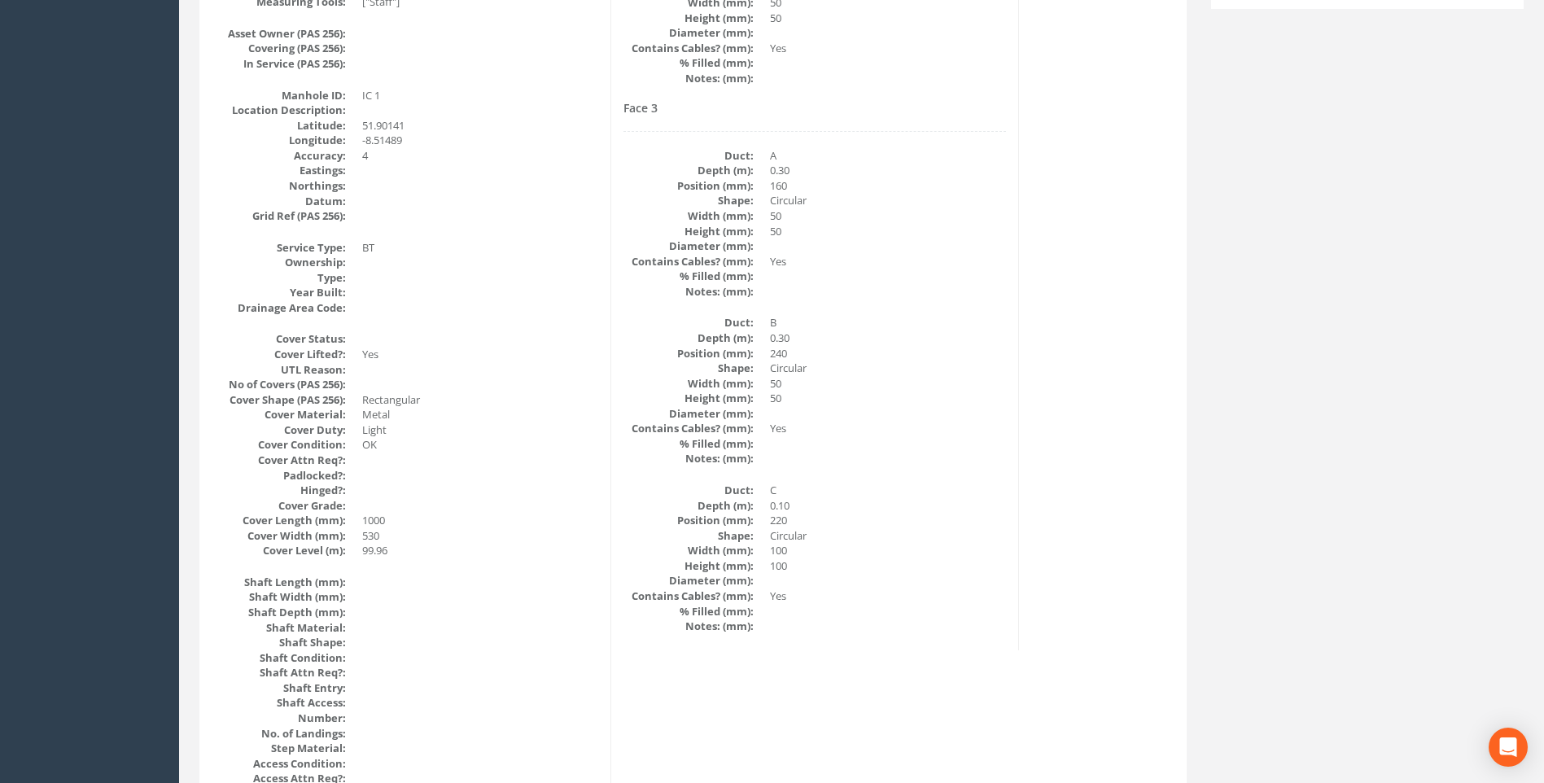
click at [957, 197] on dd "Circular" at bounding box center [888, 200] width 236 height 15
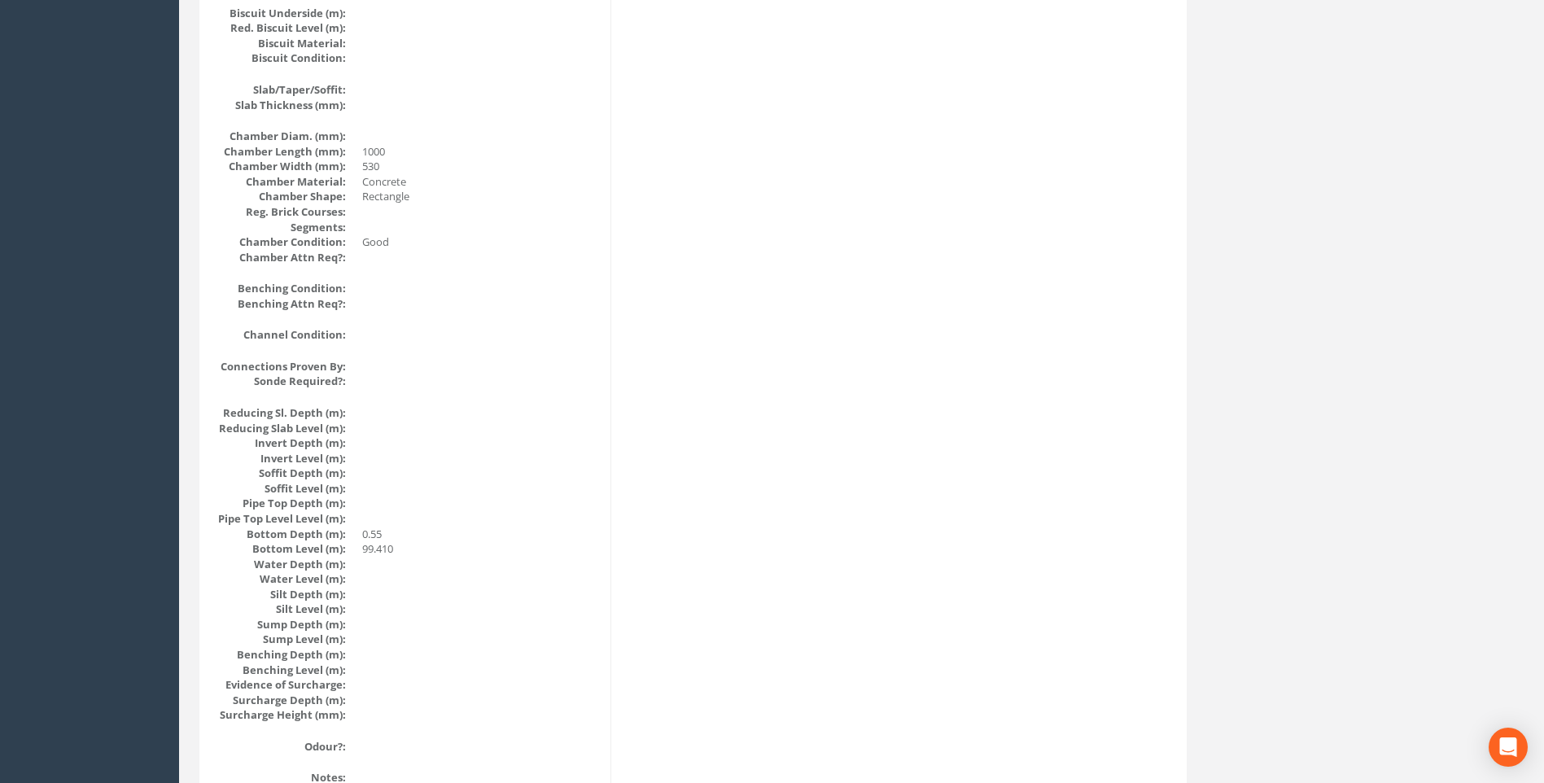
scroll to position [1402, 0]
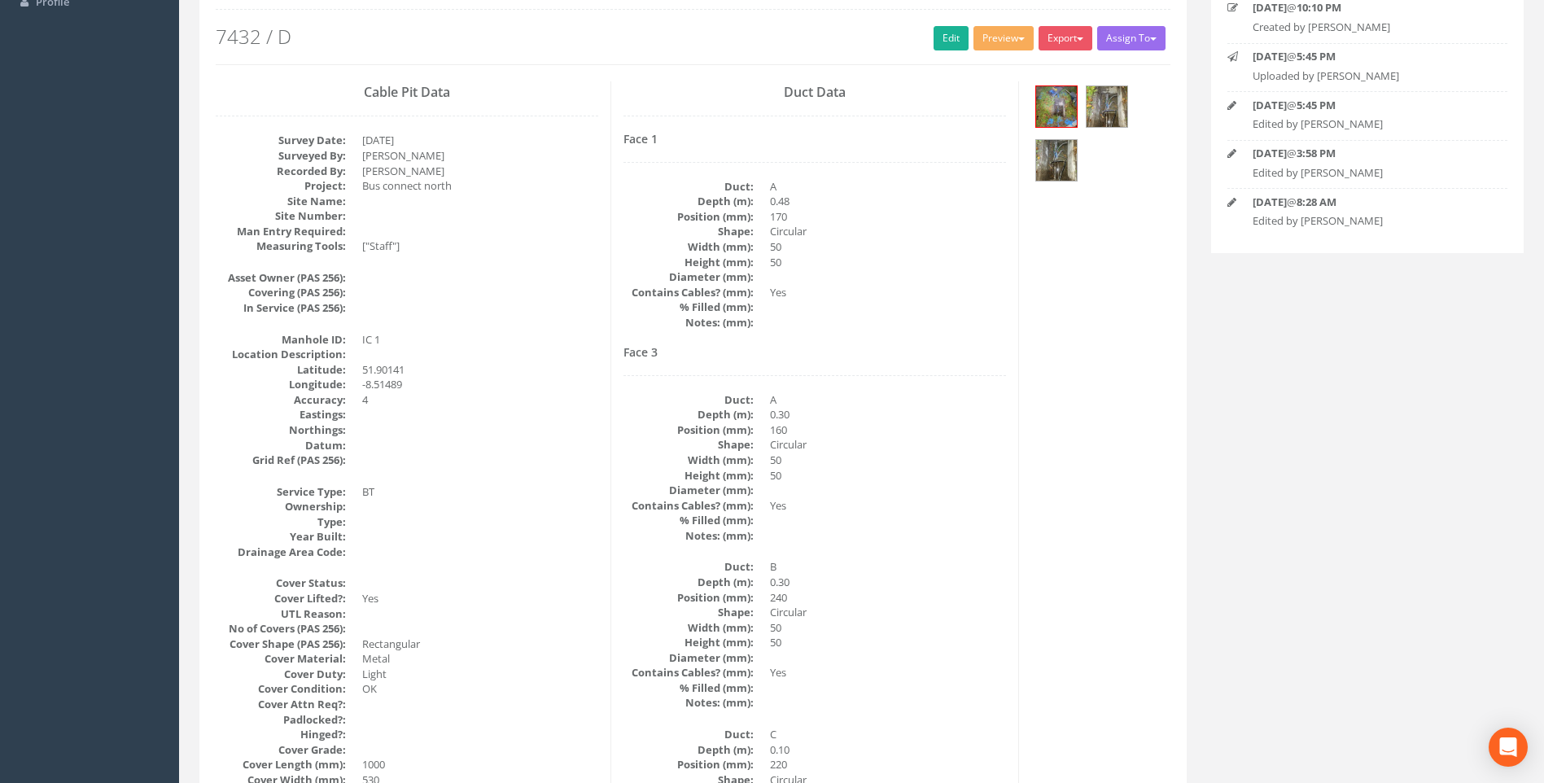
scroll to position [425, 0]
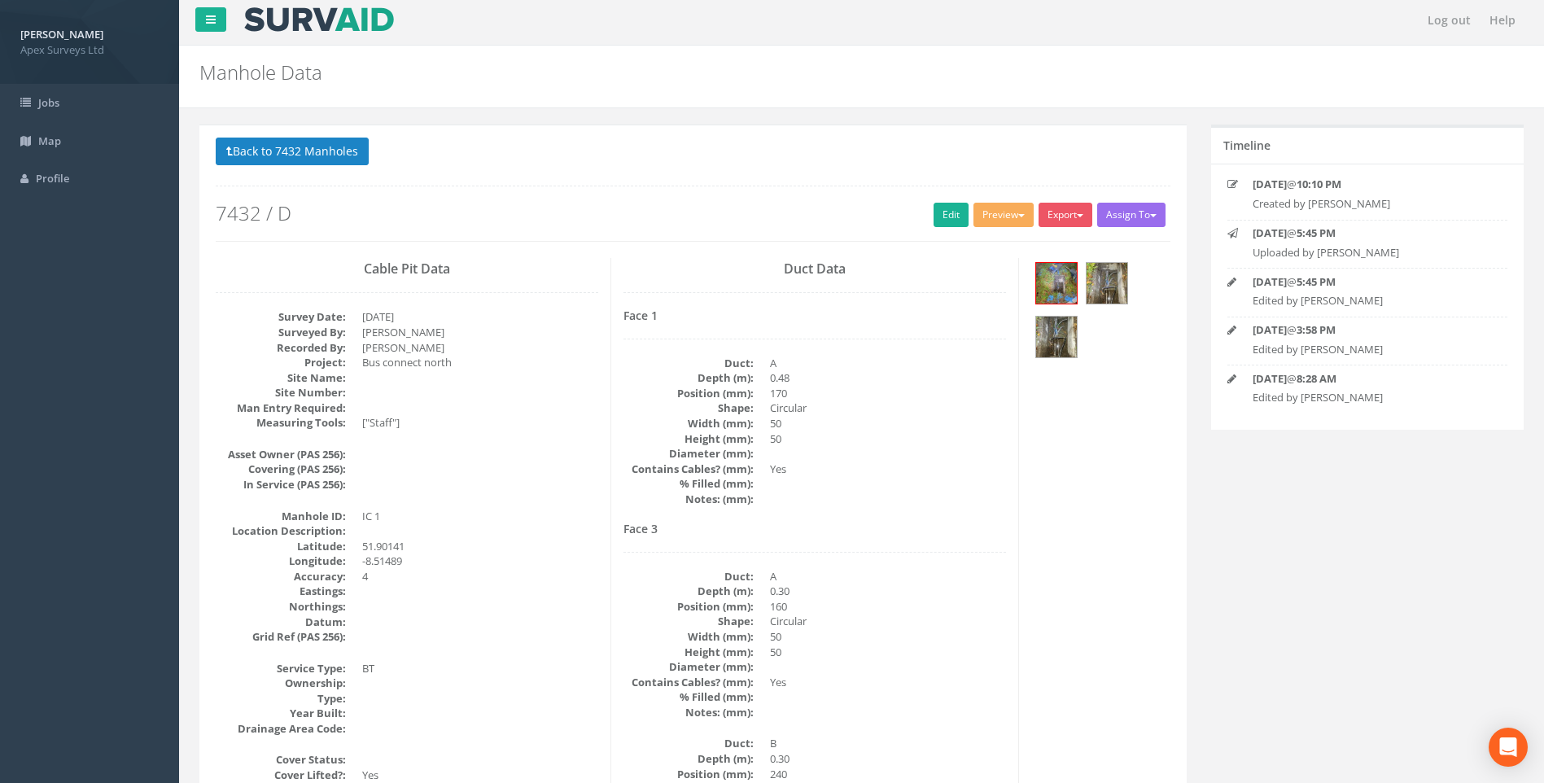
scroll to position [0, 0]
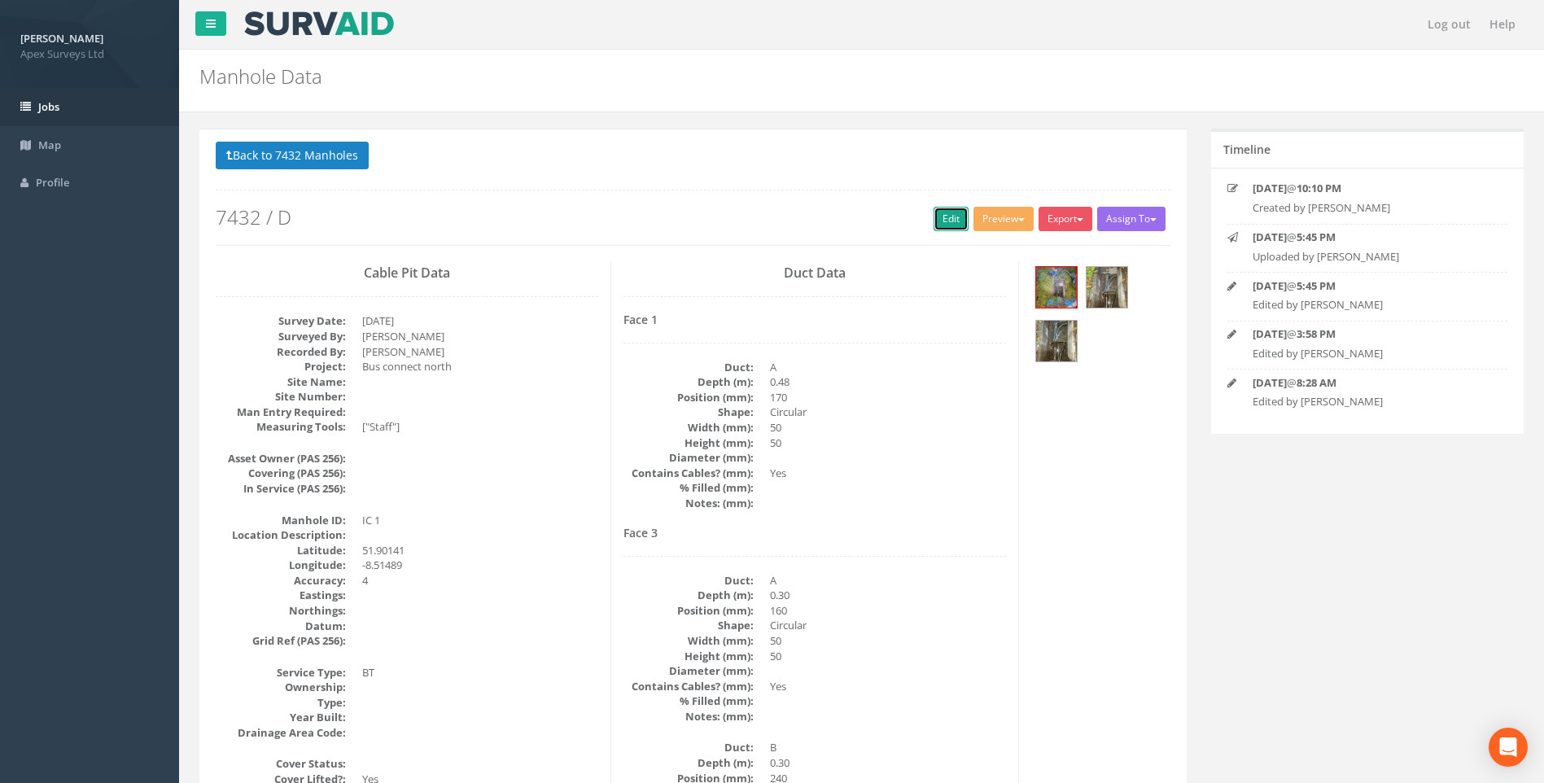
drag, startPoint x: 939, startPoint y: 219, endPoint x: 83, endPoint y: 116, distance: 861.8
click at [939, 219] on link "Edit" at bounding box center [951, 219] width 35 height 24
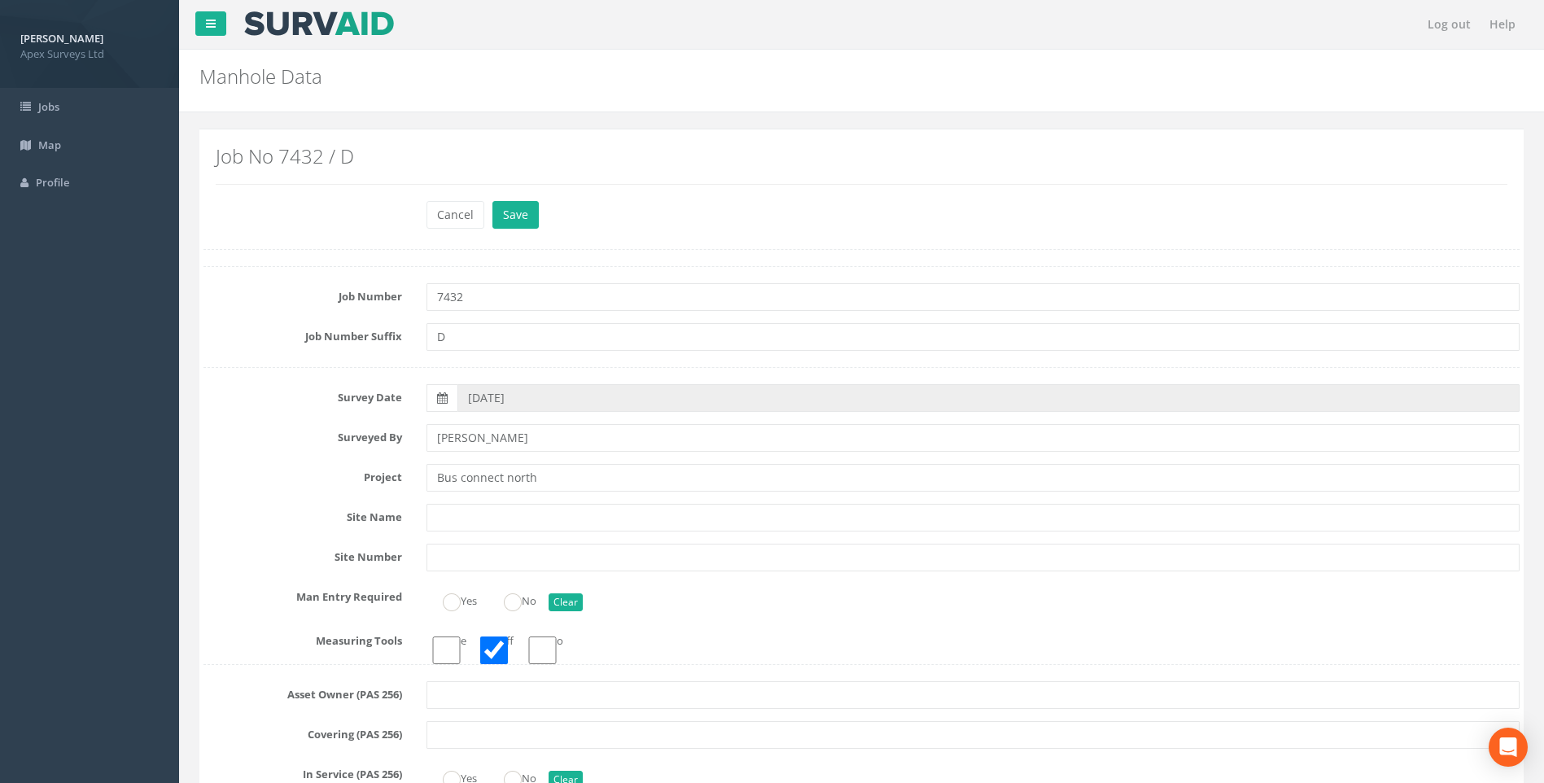
click at [295, 208] on div "Cancel Save Delete" at bounding box center [861, 217] width 1341 height 32
click at [442, 214] on button "Cancel" at bounding box center [456, 215] width 58 height 28
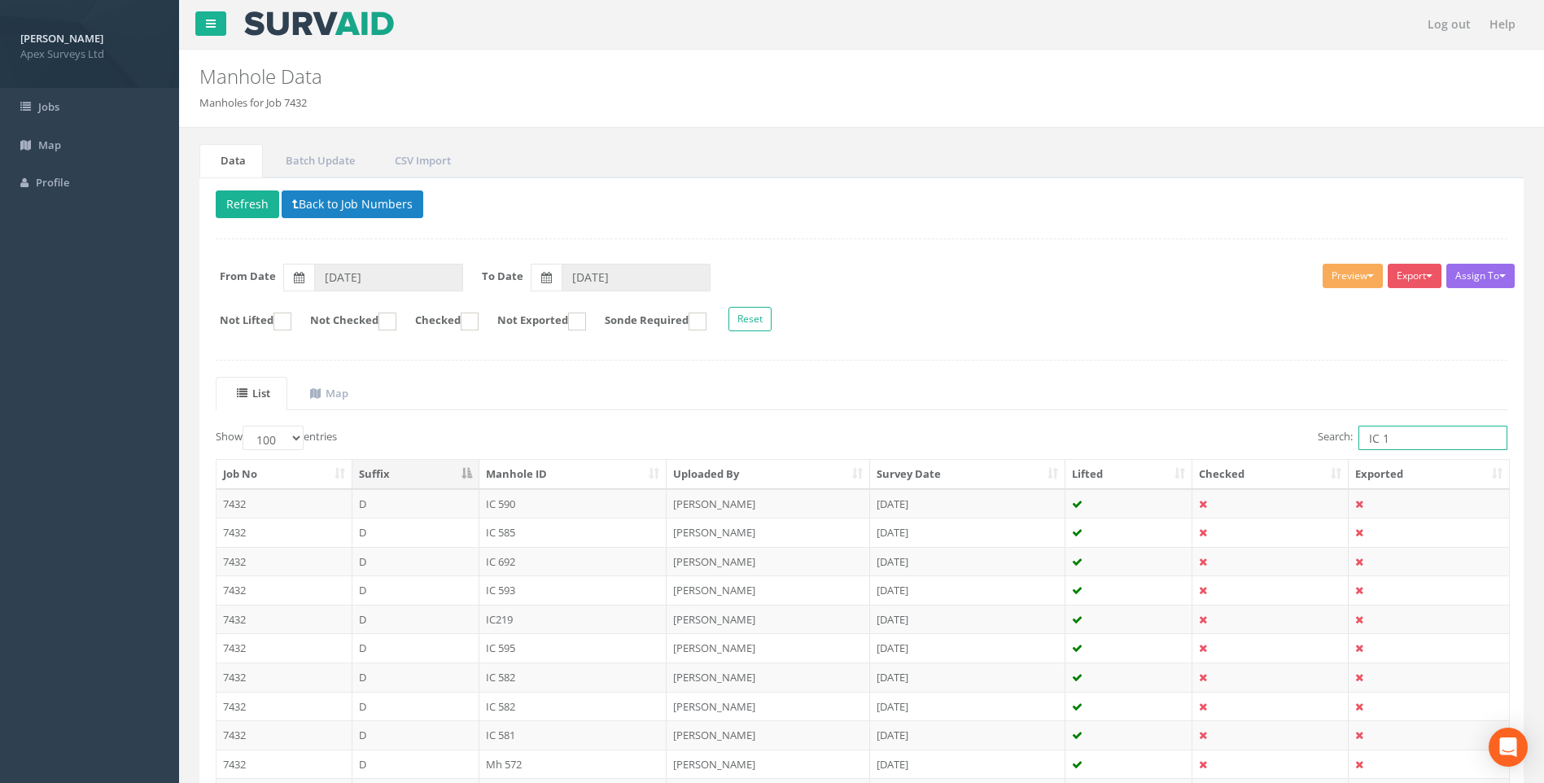
drag, startPoint x: 1420, startPoint y: 437, endPoint x: 1253, endPoint y: 445, distance: 167.1
click at [1255, 444] on div "Search: IC 1" at bounding box center [1191, 440] width 634 height 28
type input "80"
click at [975, 352] on div "Delete Refresh Back to Job Numbers Assign To No Companies Added Export Heathrow…" at bounding box center [861, 646] width 1325 height 939
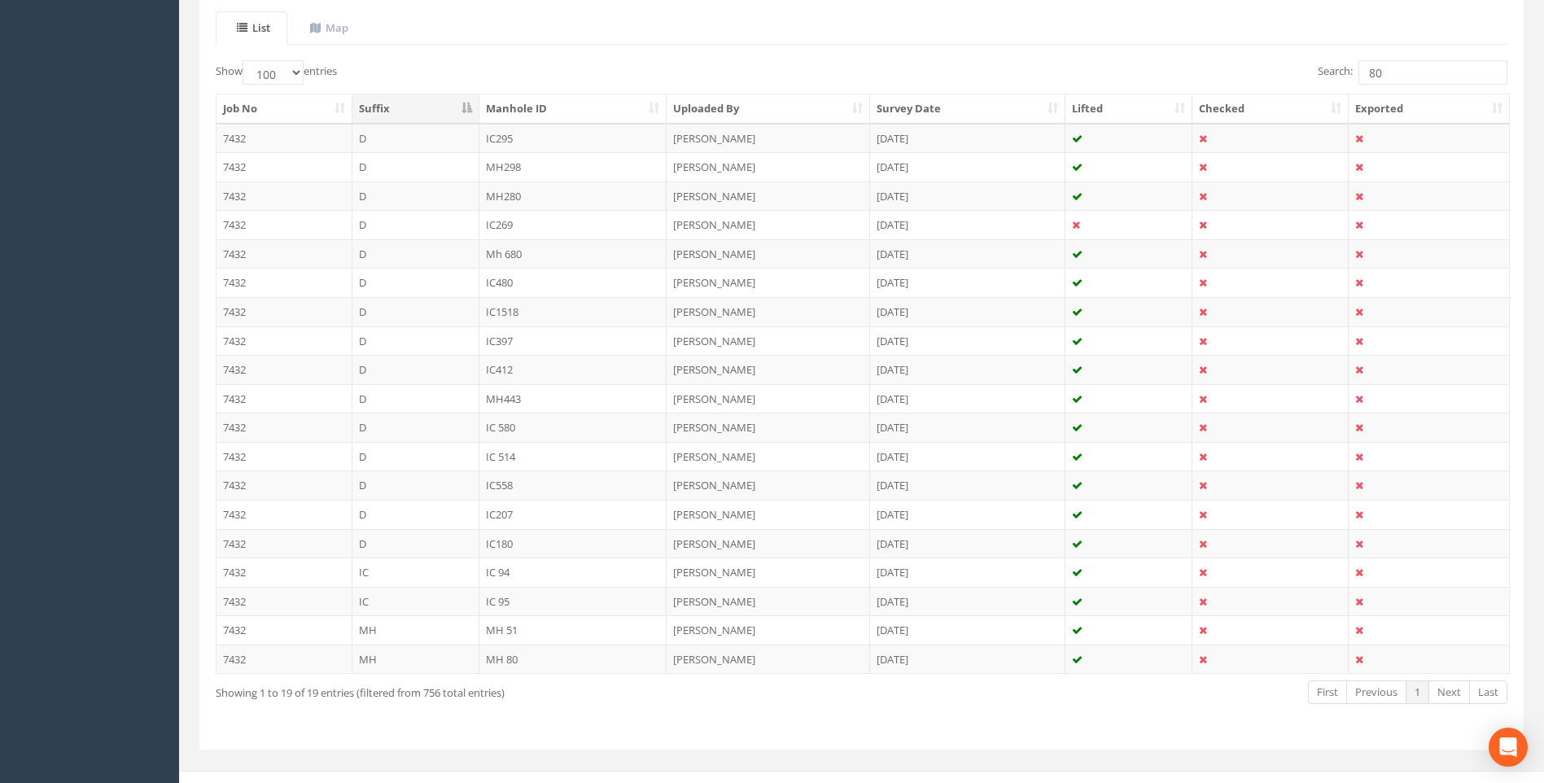
scroll to position [385, 0]
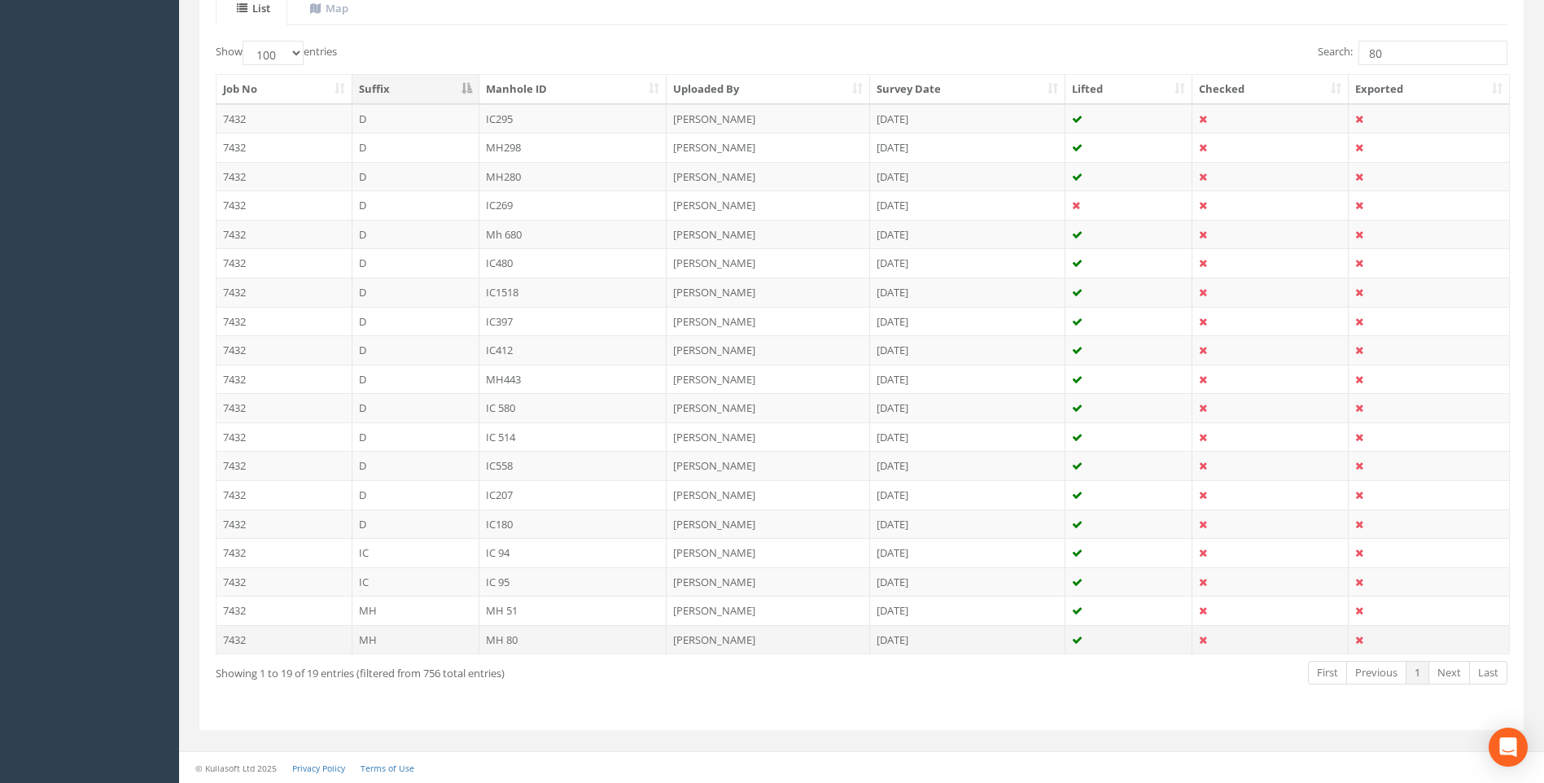
click at [512, 640] on td "MH 80" at bounding box center [574, 639] width 188 height 29
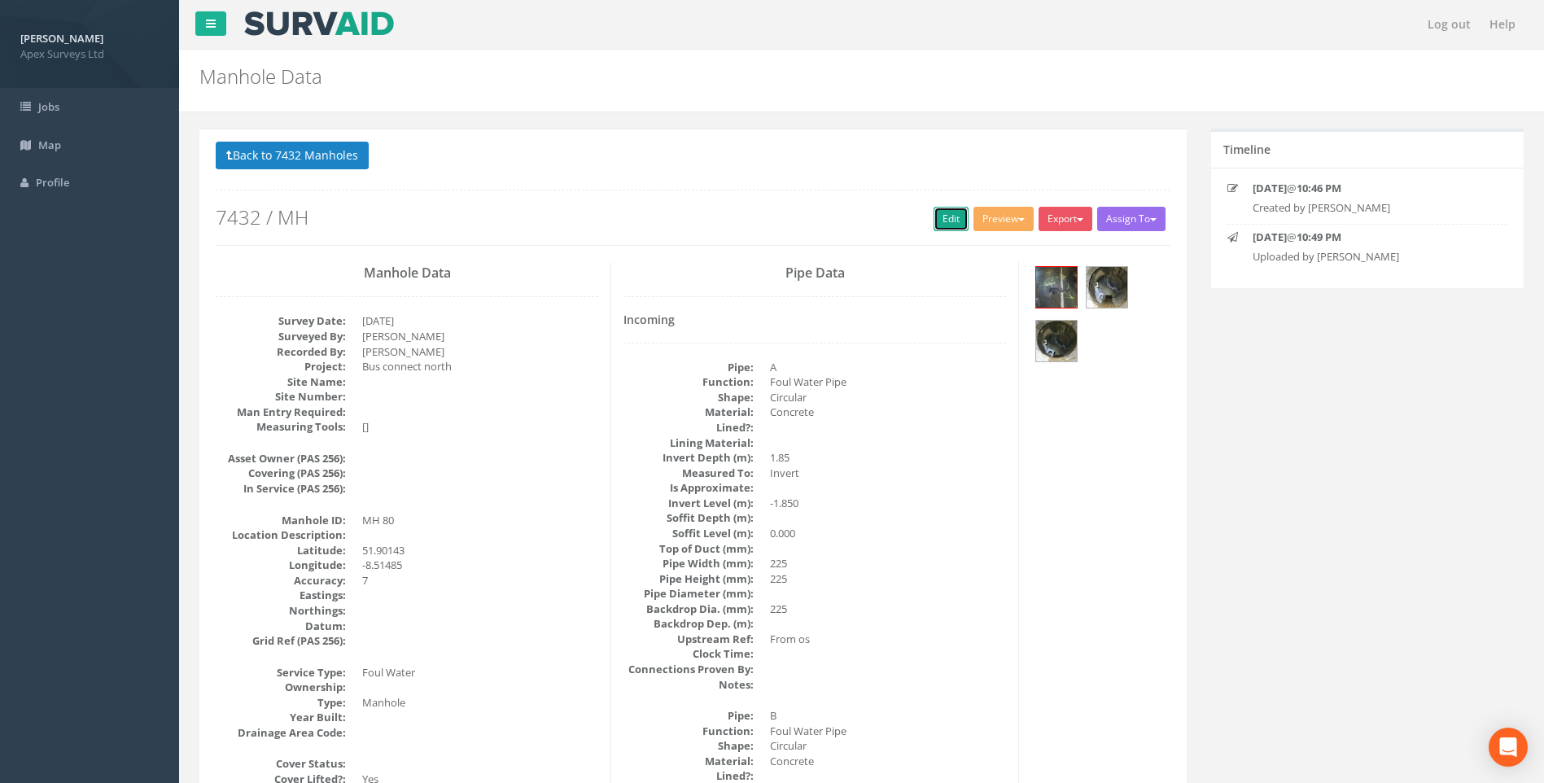
click at [935, 214] on link "Edit" at bounding box center [951, 219] width 35 height 24
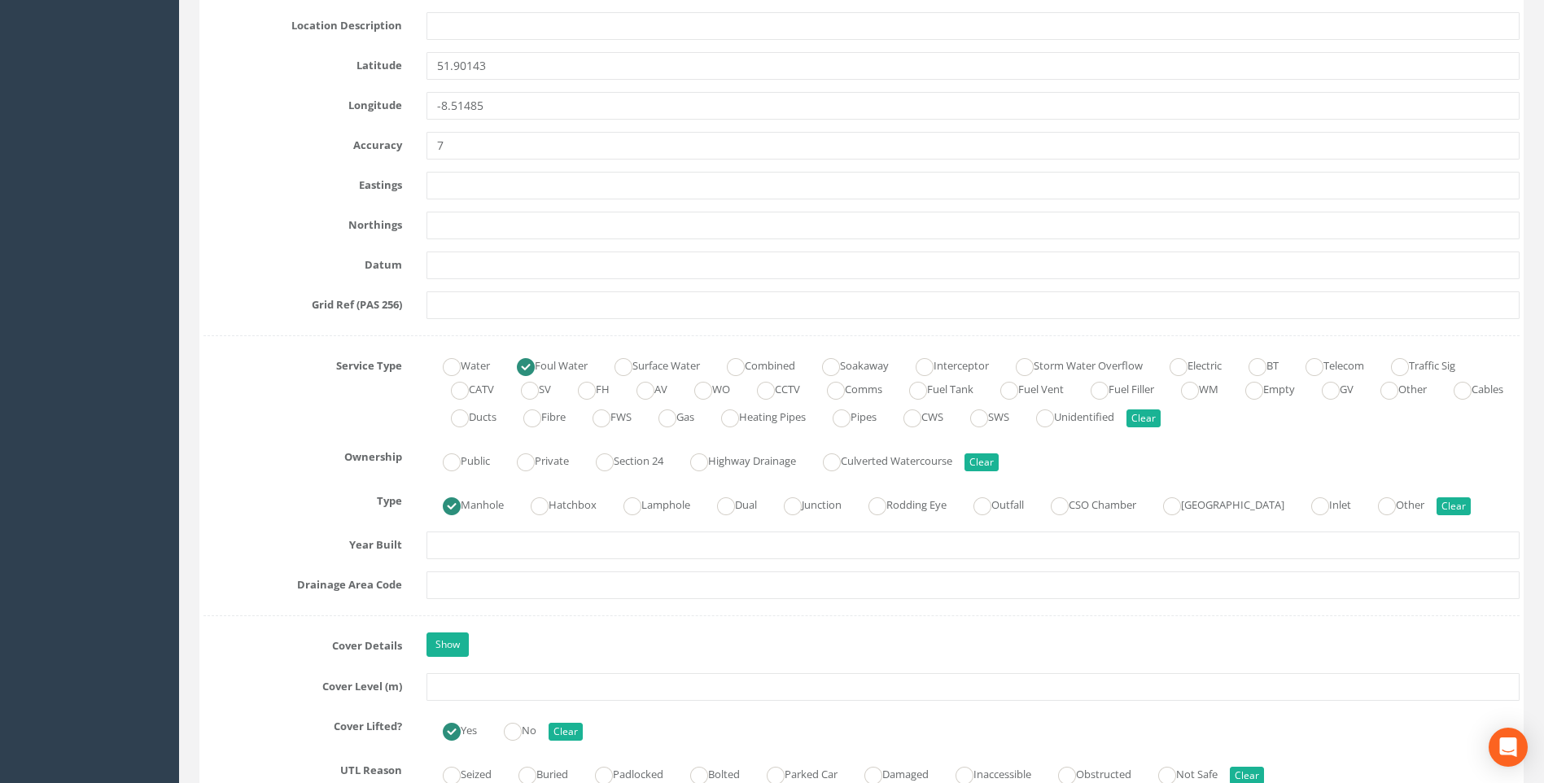
scroll to position [1058, 0]
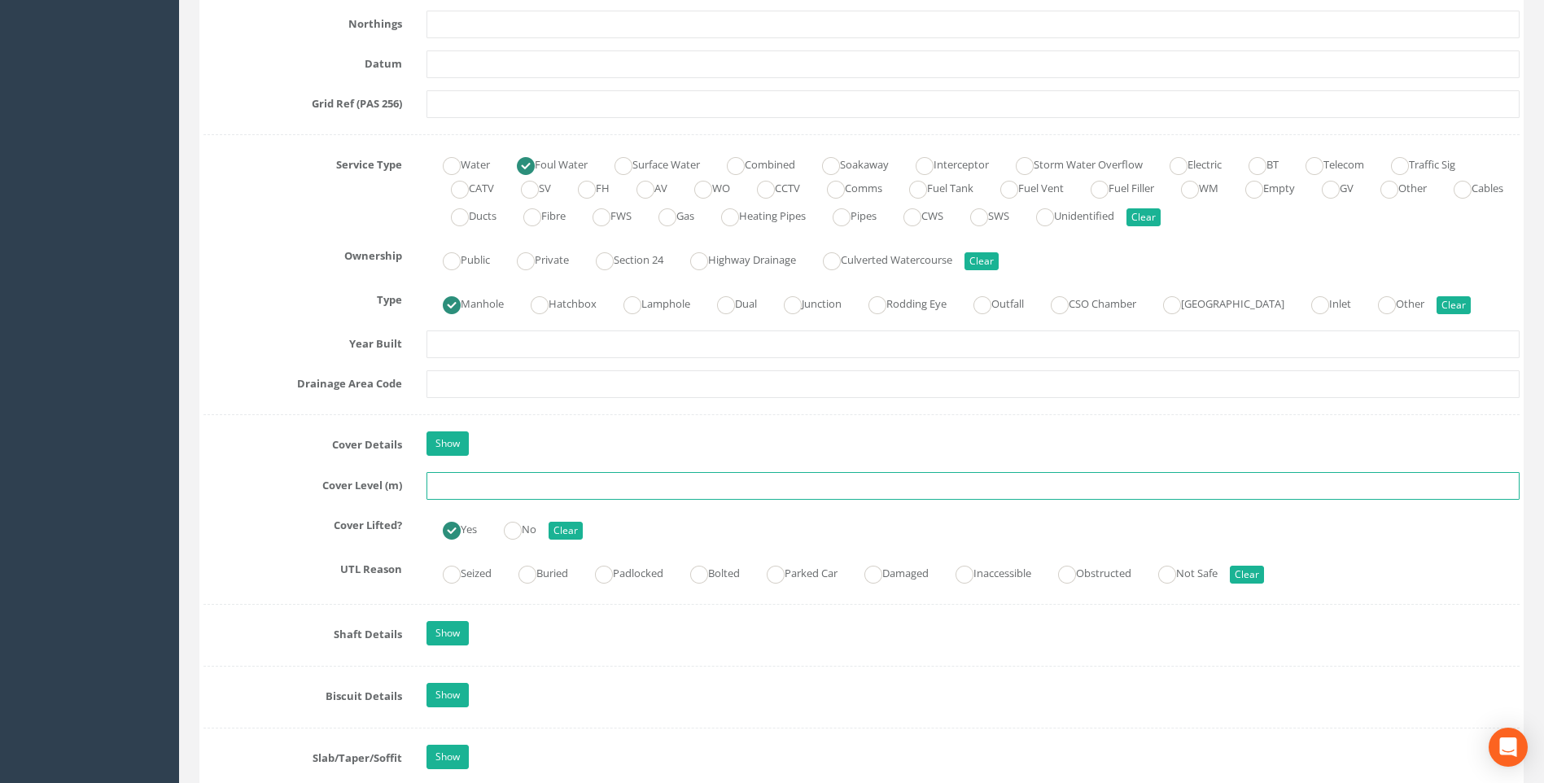
click at [466, 486] on input "text" at bounding box center [973, 486] width 1093 height 28
click at [449, 484] on input "text" at bounding box center [973, 486] width 1093 height 28
type input "99.69"
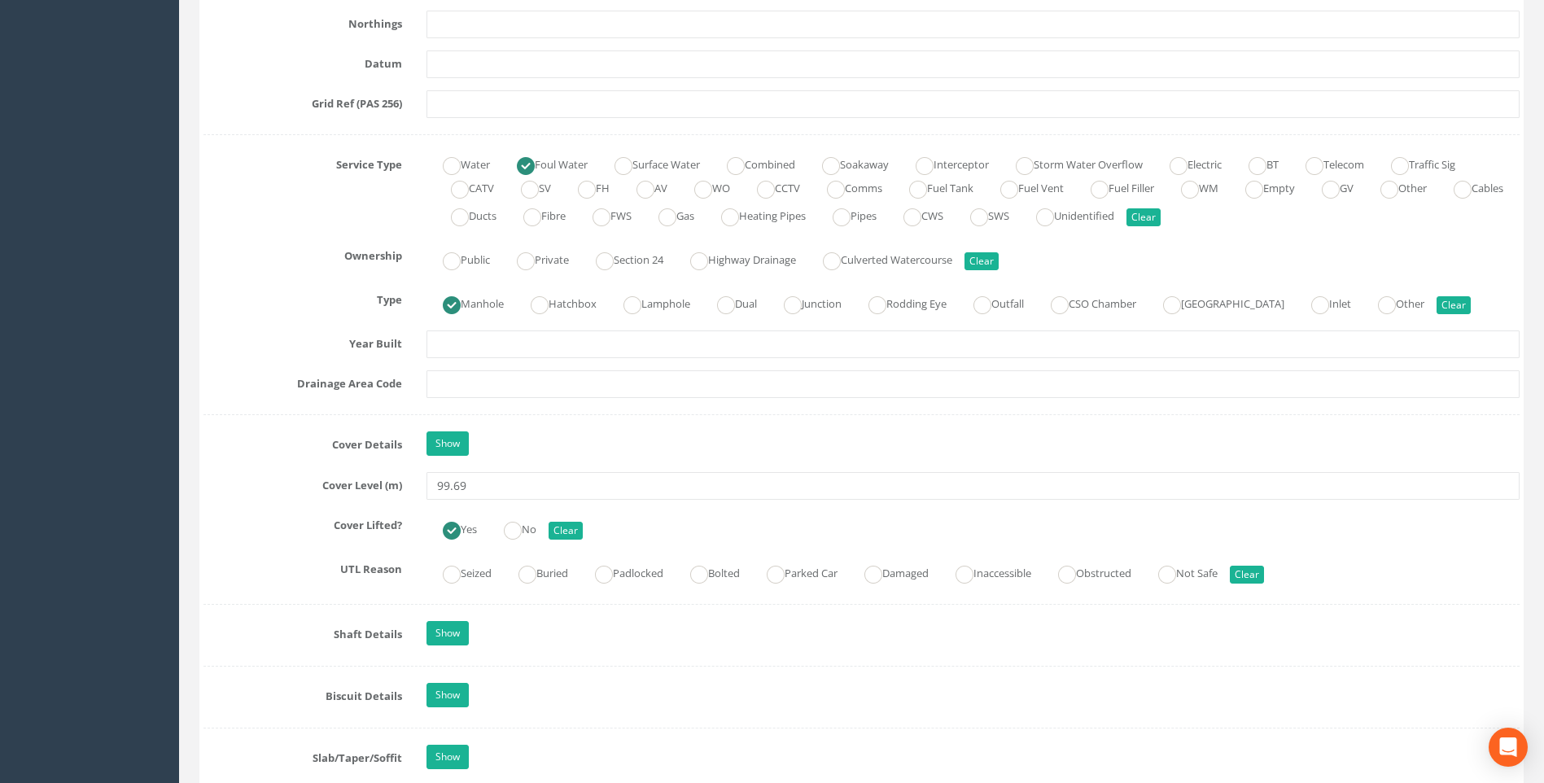
click at [254, 387] on label "Drainage Area Code" at bounding box center [302, 380] width 223 height 21
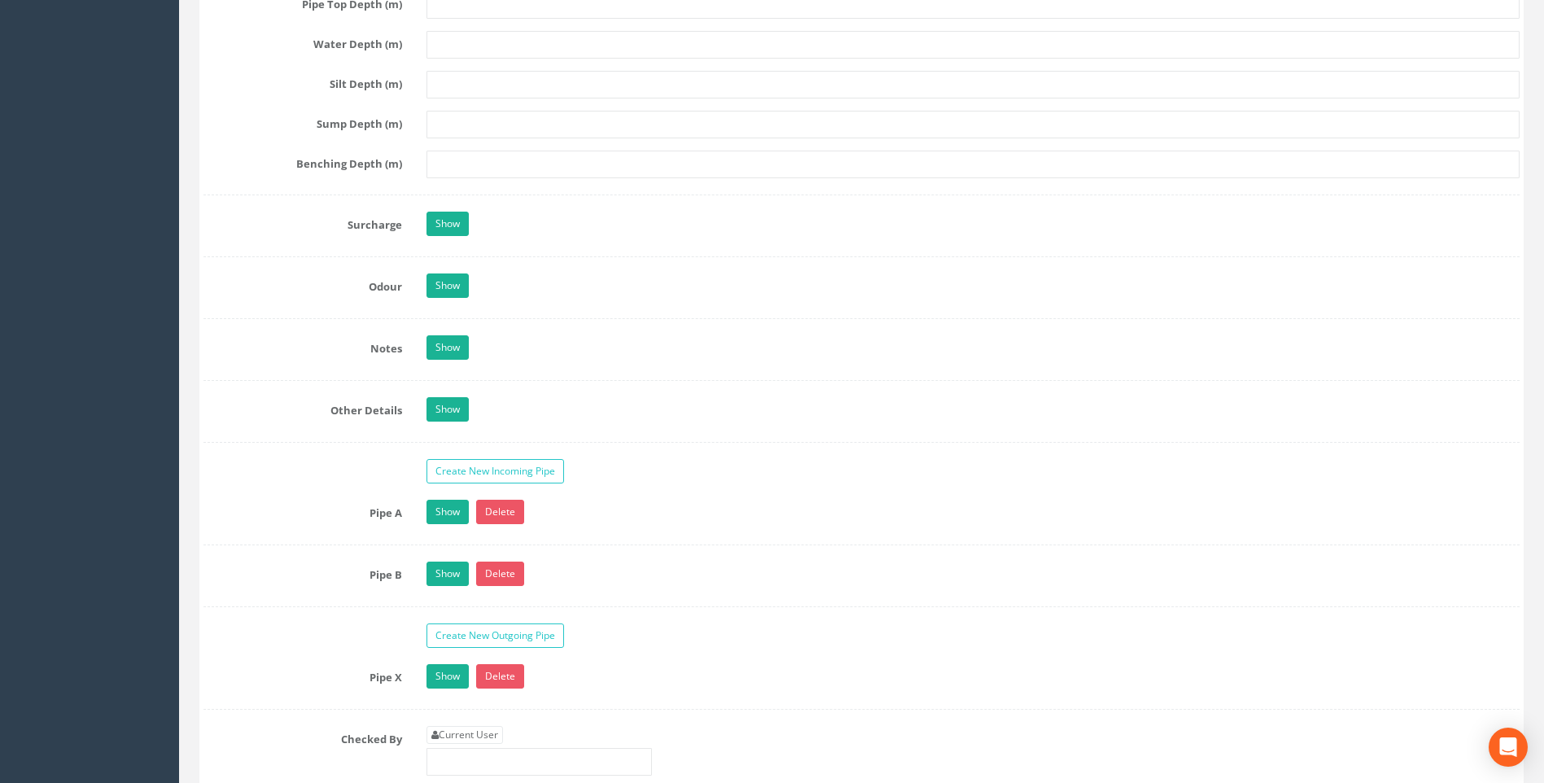
scroll to position [2442, 0]
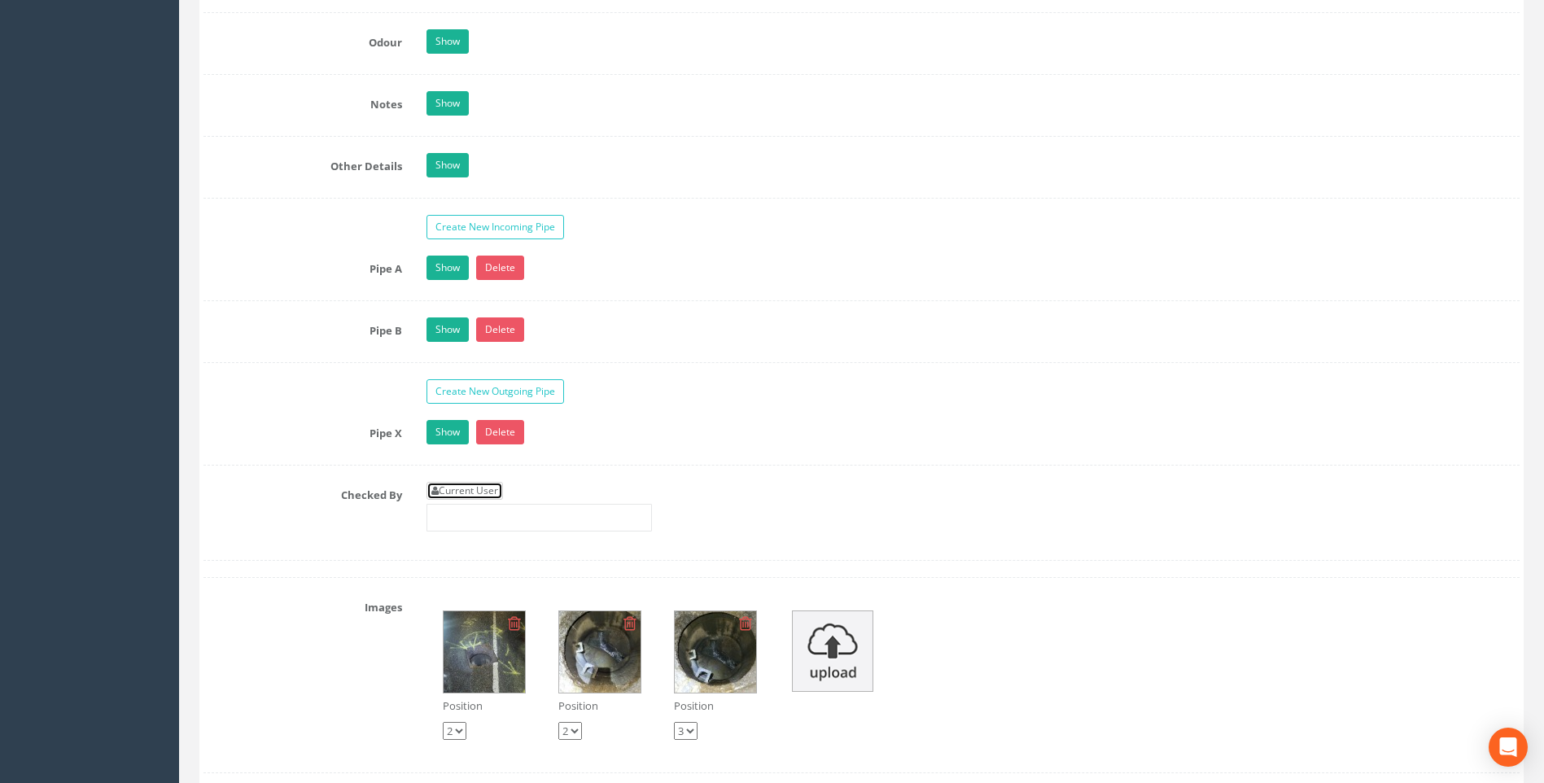
click at [467, 488] on link "Current User" at bounding box center [465, 491] width 77 height 18
type input "[PERSON_NAME]"
click at [356, 501] on label "Checked By" at bounding box center [302, 492] width 223 height 21
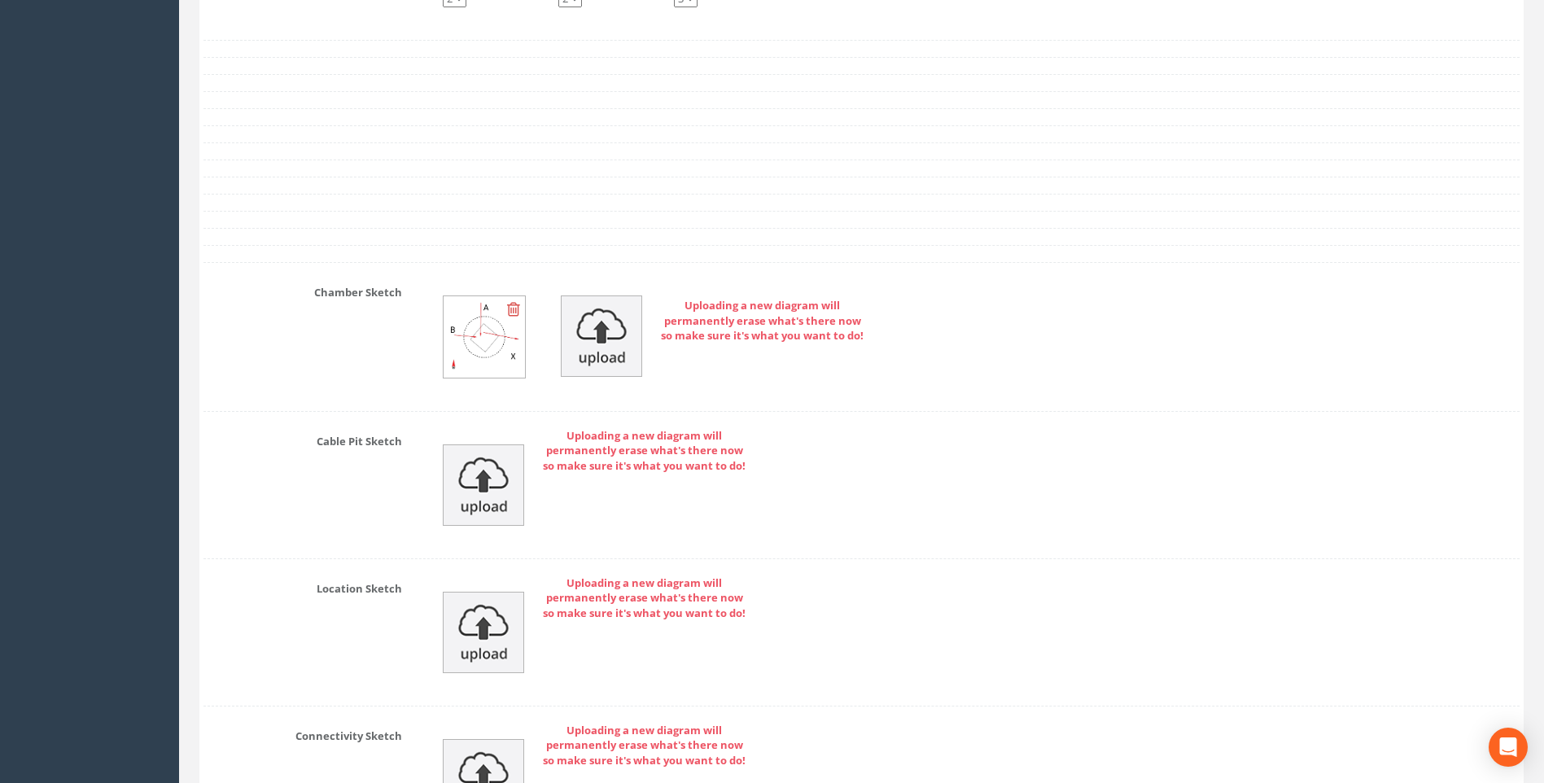
scroll to position [3523, 0]
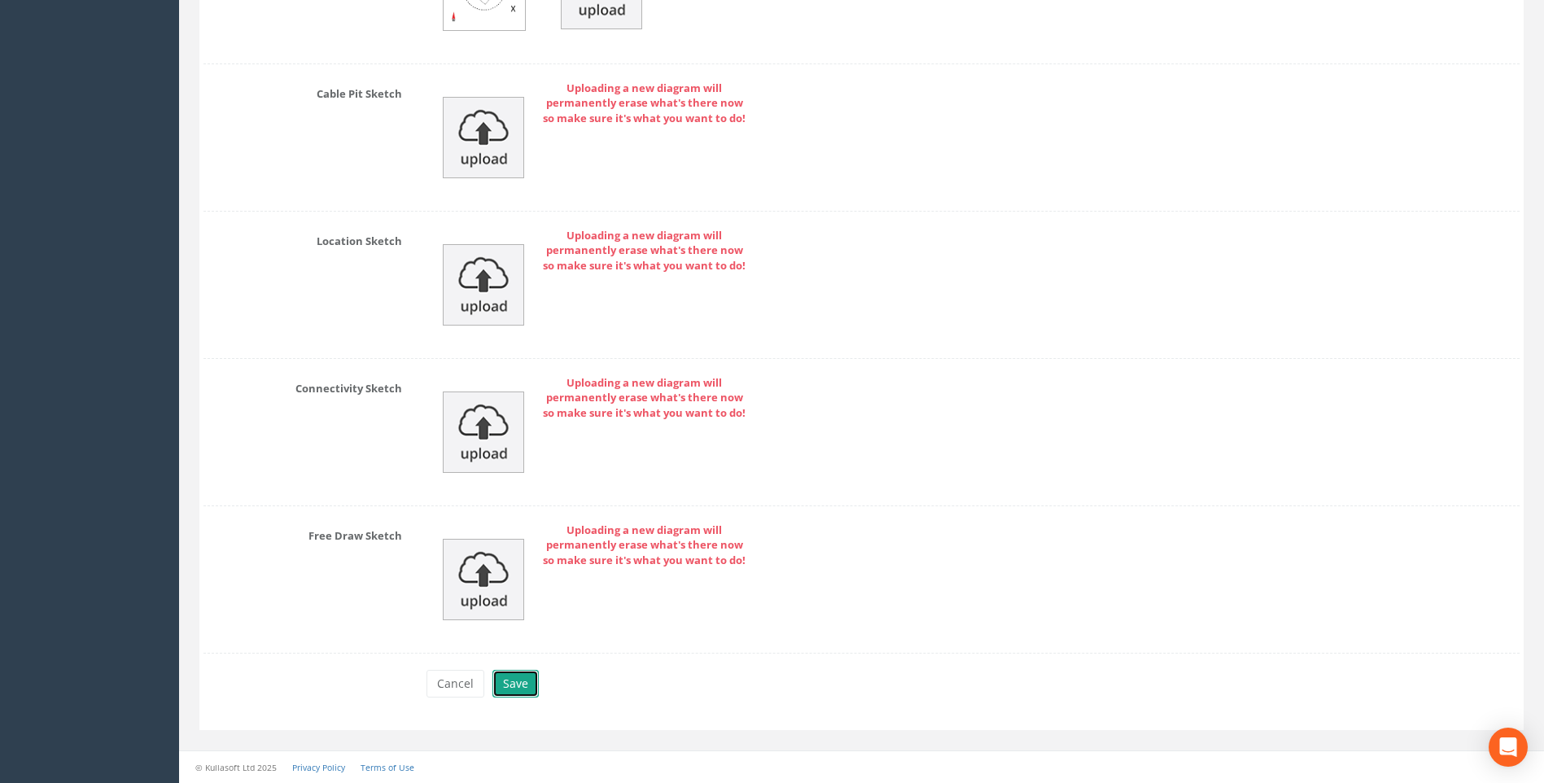
click at [515, 682] on button "Save" at bounding box center [516, 684] width 46 height 28
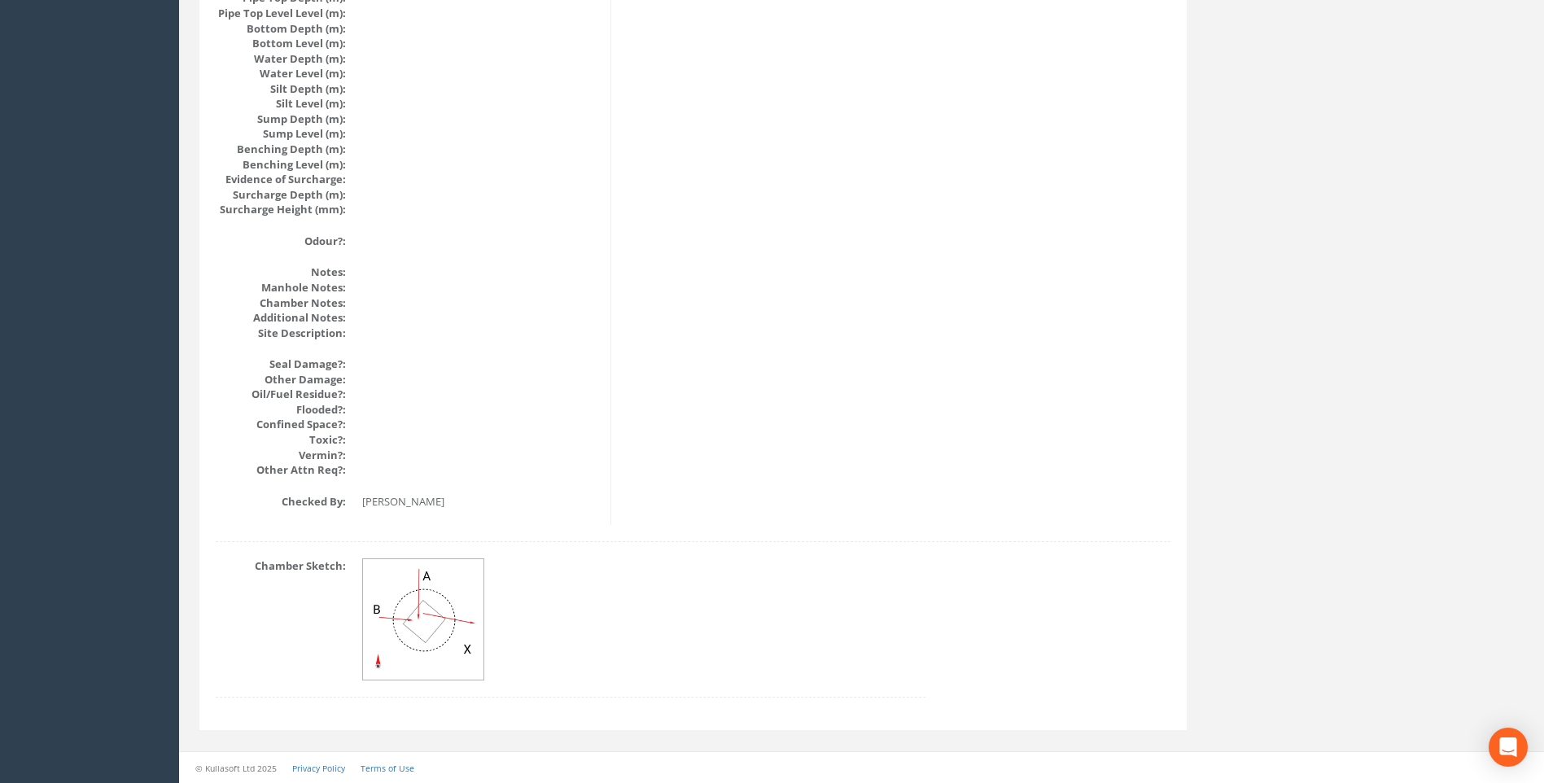
scroll to position [1728, 0]
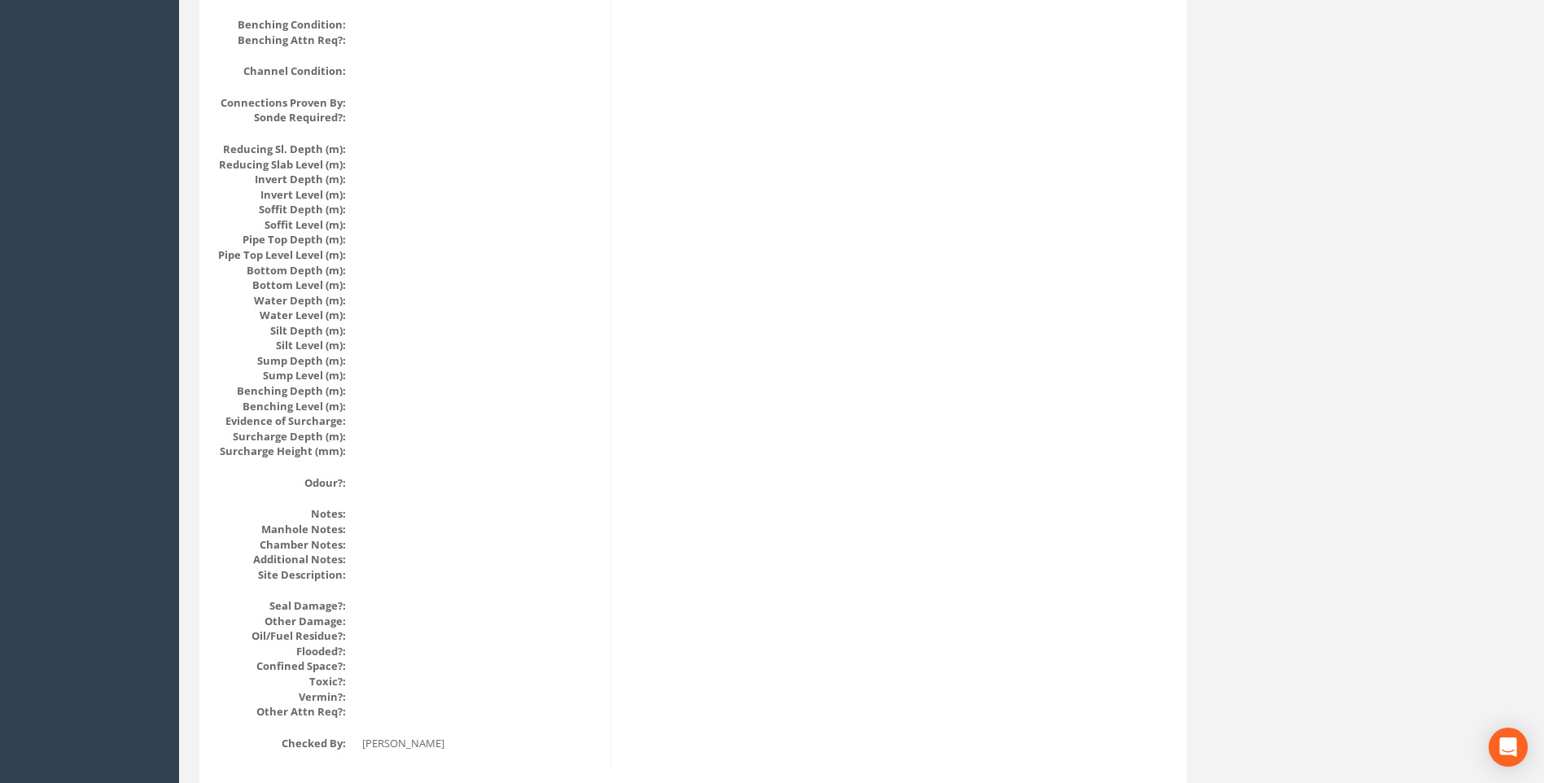
scroll to position [1483, 0]
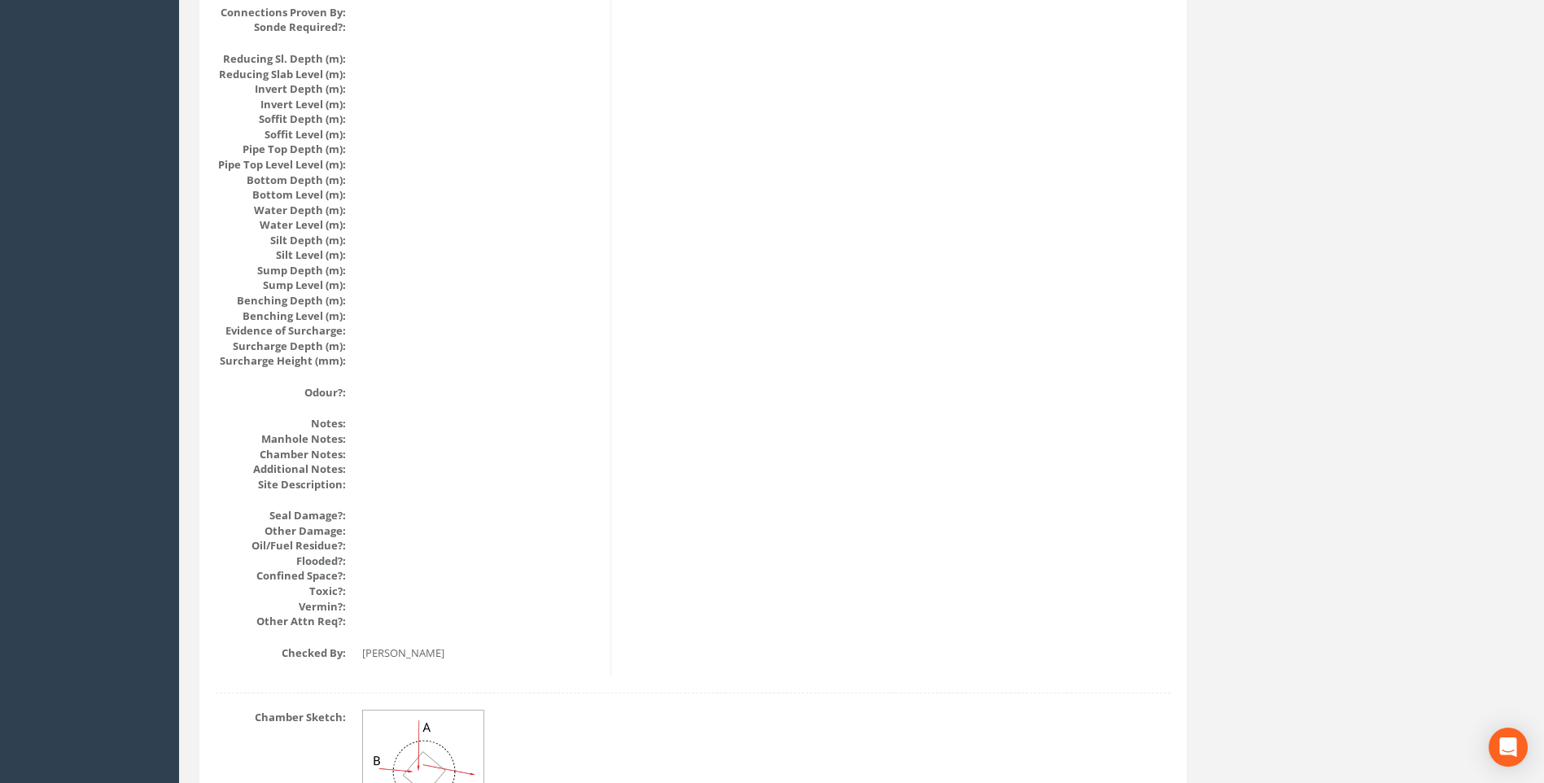
scroll to position [1728, 0]
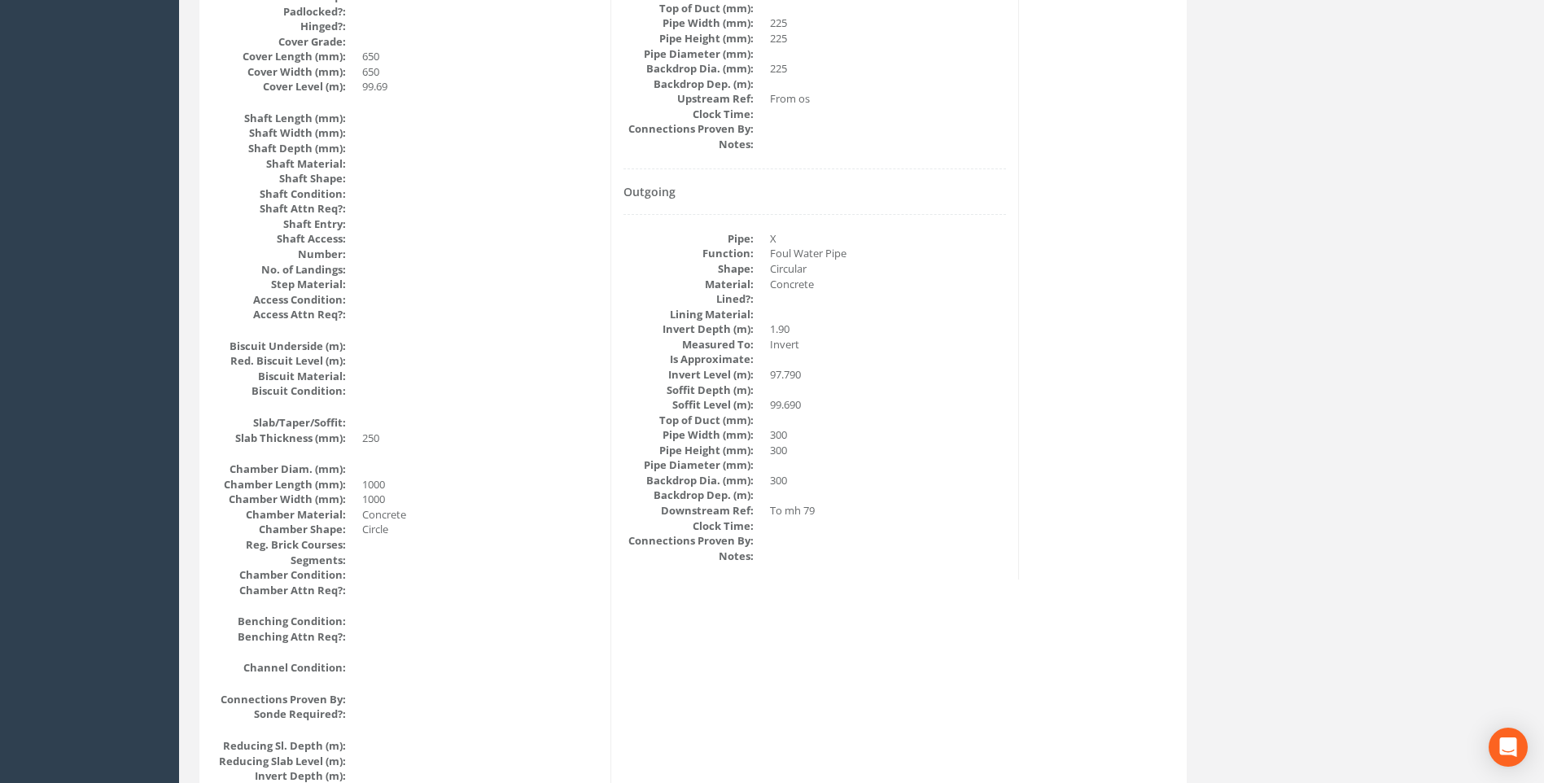
scroll to position [913, 0]
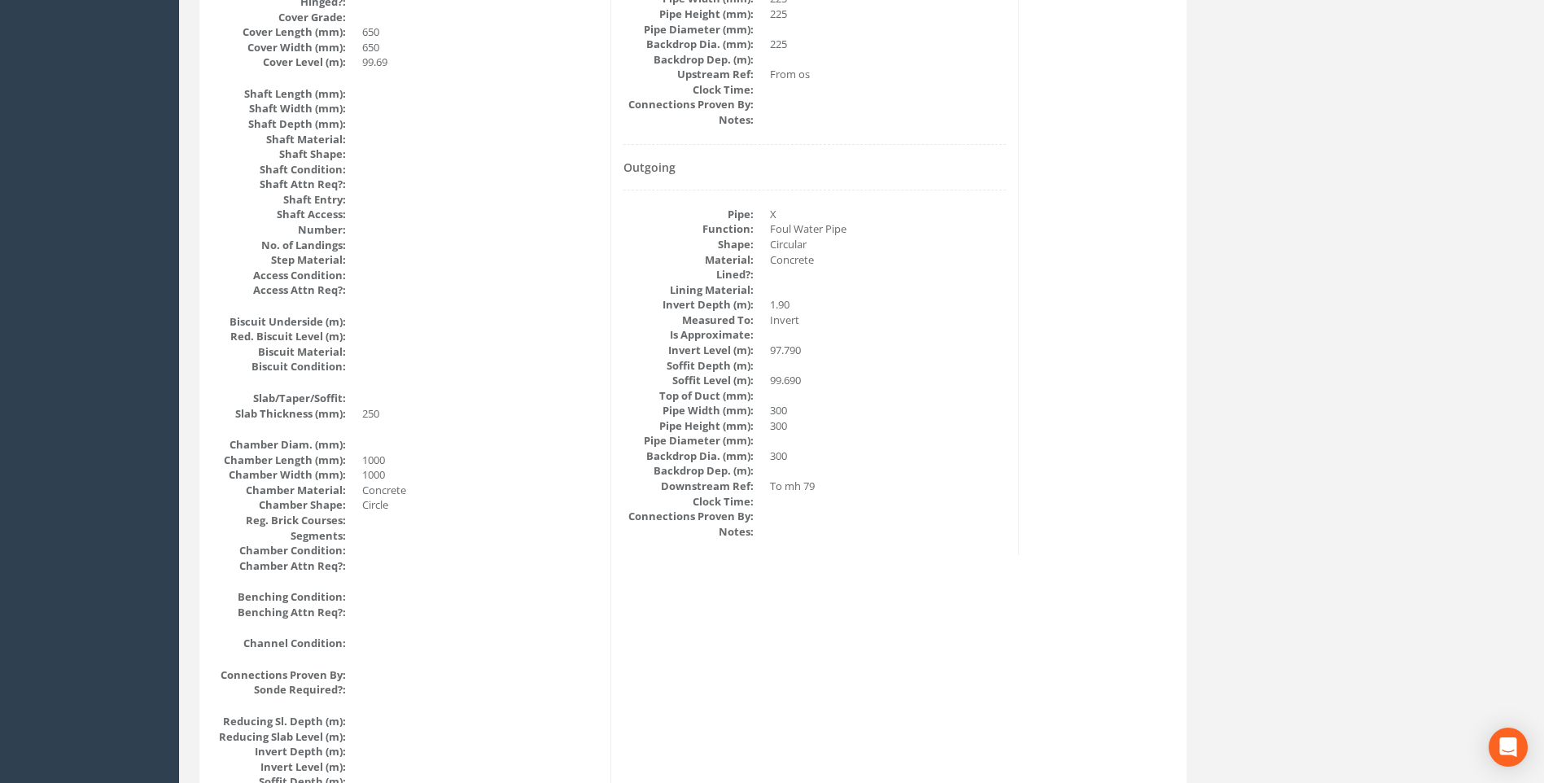
click at [1032, 450] on div "Manhole Data Survey Date: [DATE] Surveyed By: [PERSON_NAME] Recorded By: [PERSO…" at bounding box center [693, 344] width 979 height 1990
click at [1215, 300] on div "Back to 7432 Manholes Back to Map Assign To No Companies Added Export Heathrow …" at bounding box center [861, 390] width 1349 height 2350
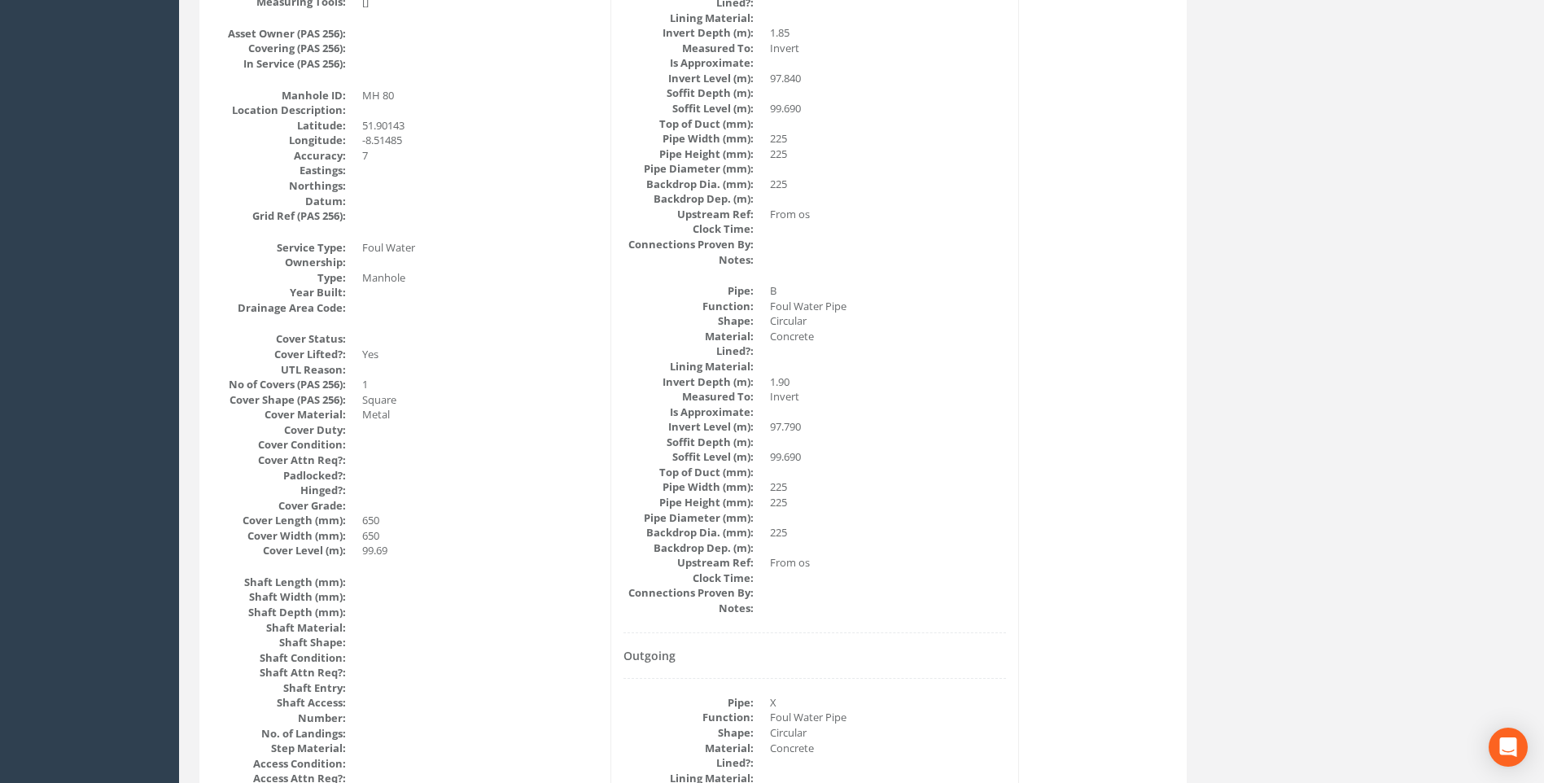
scroll to position [344, 0]
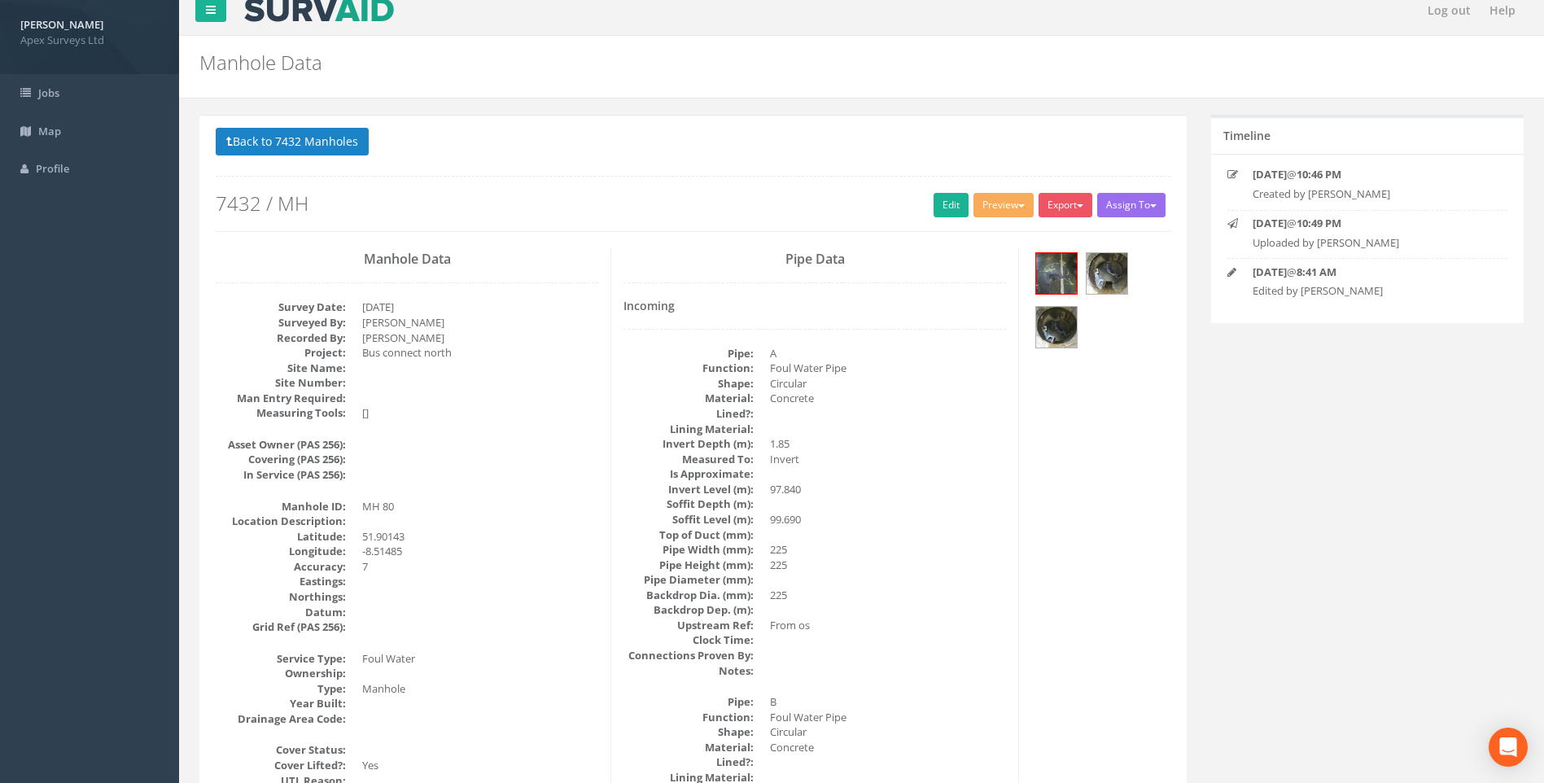
scroll to position [0, 0]
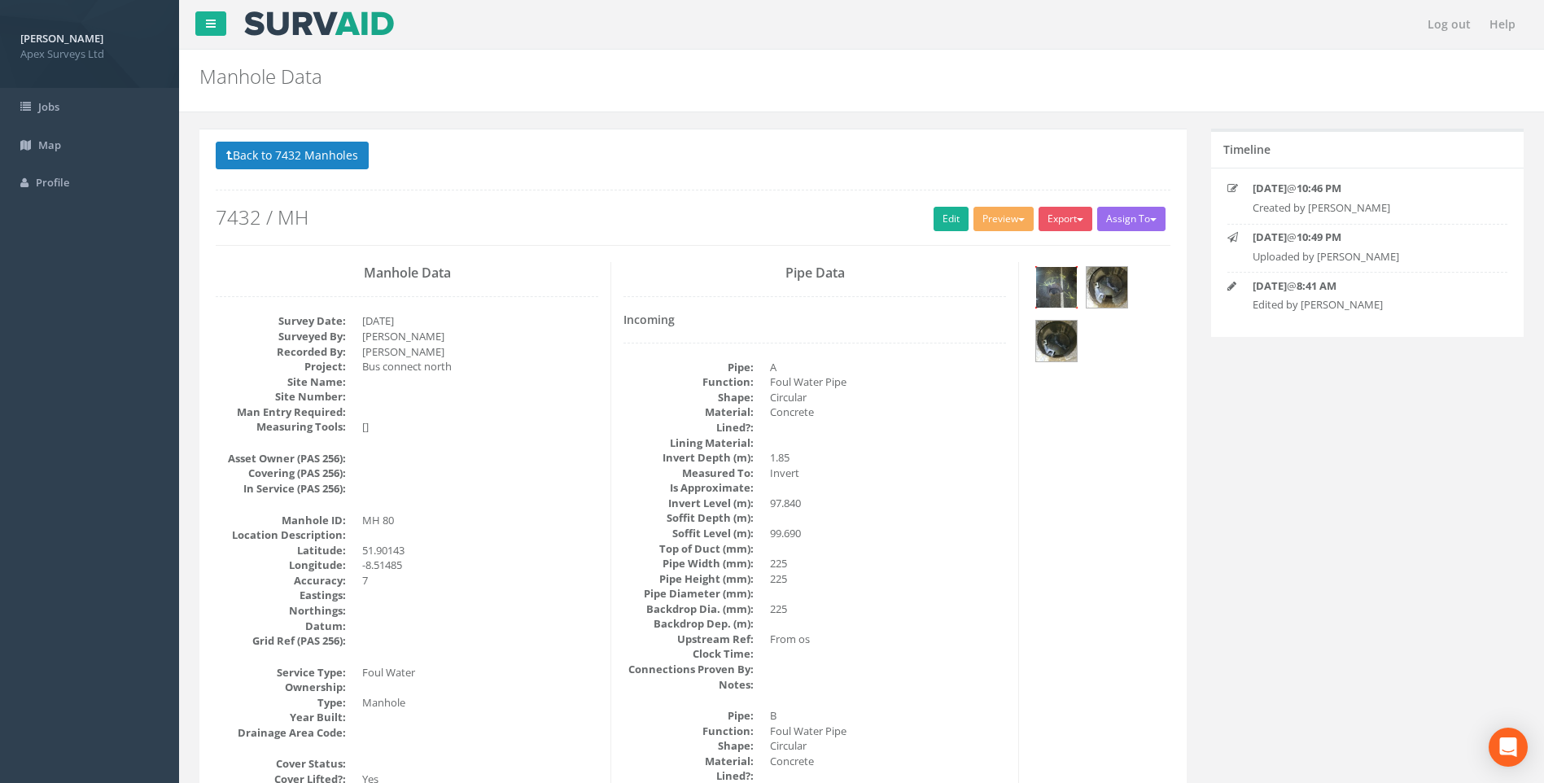
click at [1054, 280] on img at bounding box center [1056, 287] width 41 height 41
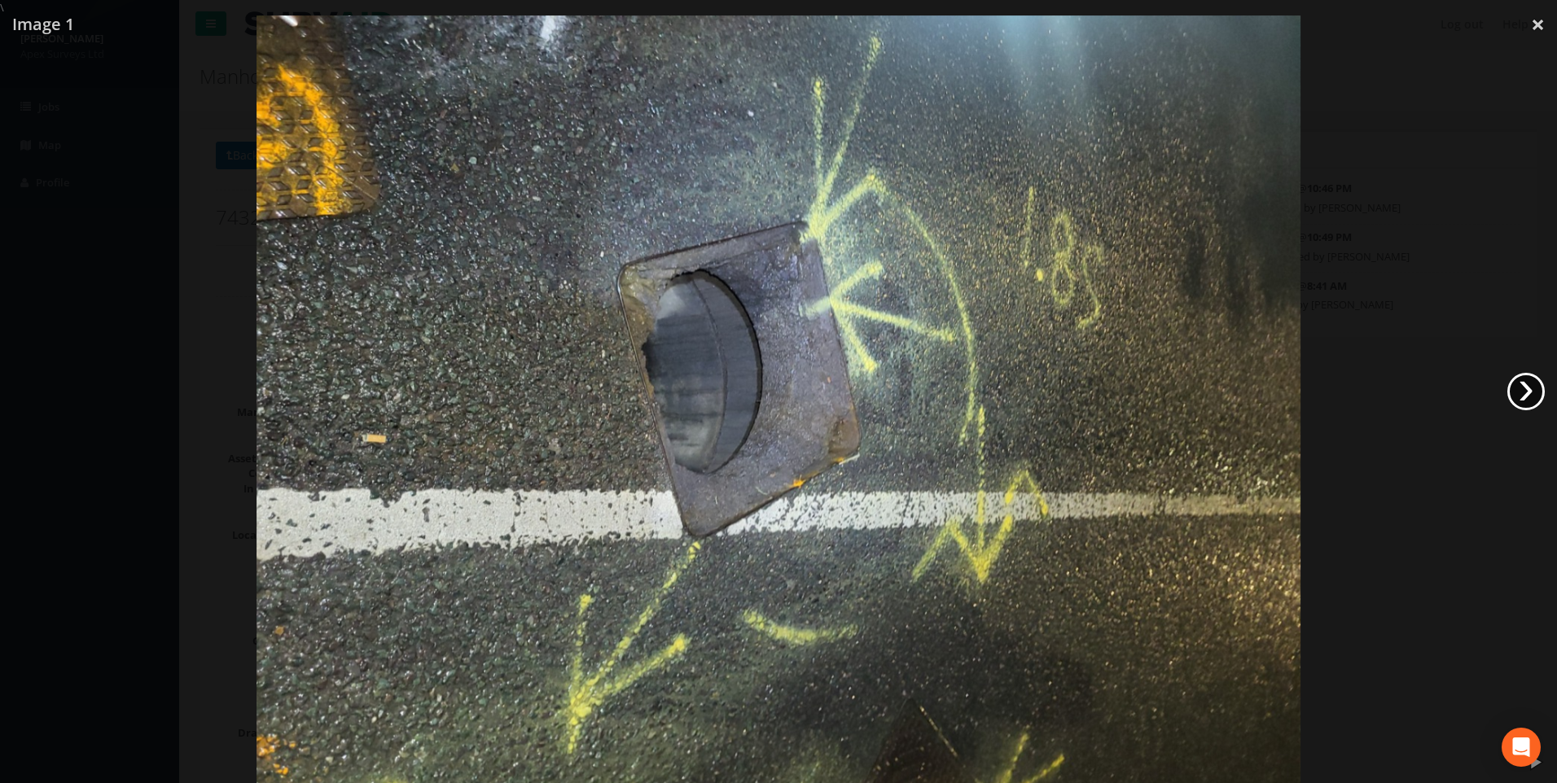
click at [1531, 390] on link "›" at bounding box center [1525, 391] width 37 height 37
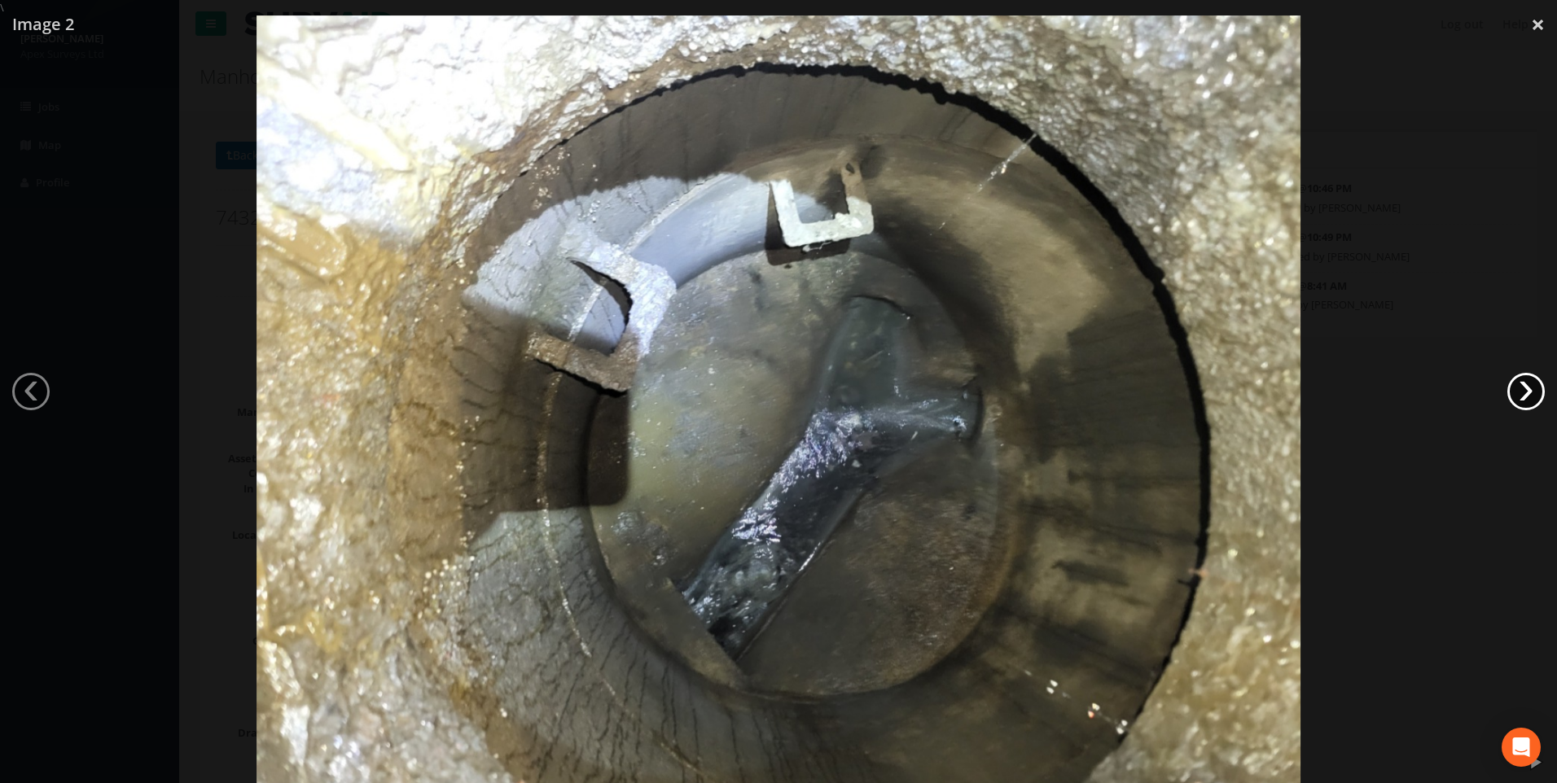
click at [1531, 390] on link "›" at bounding box center [1525, 391] width 37 height 37
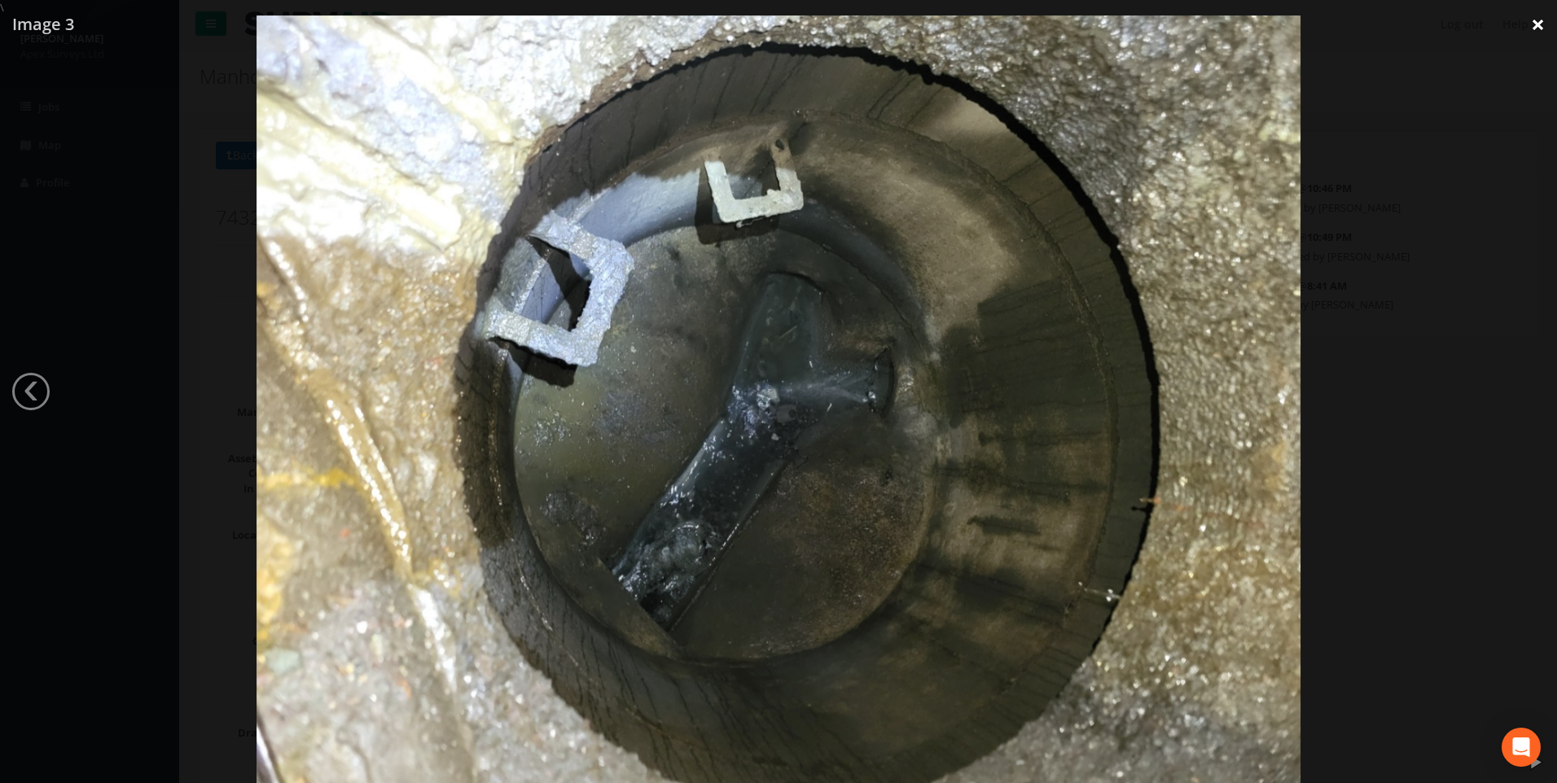
click at [1530, 24] on link "×" at bounding box center [1537, 24] width 38 height 49
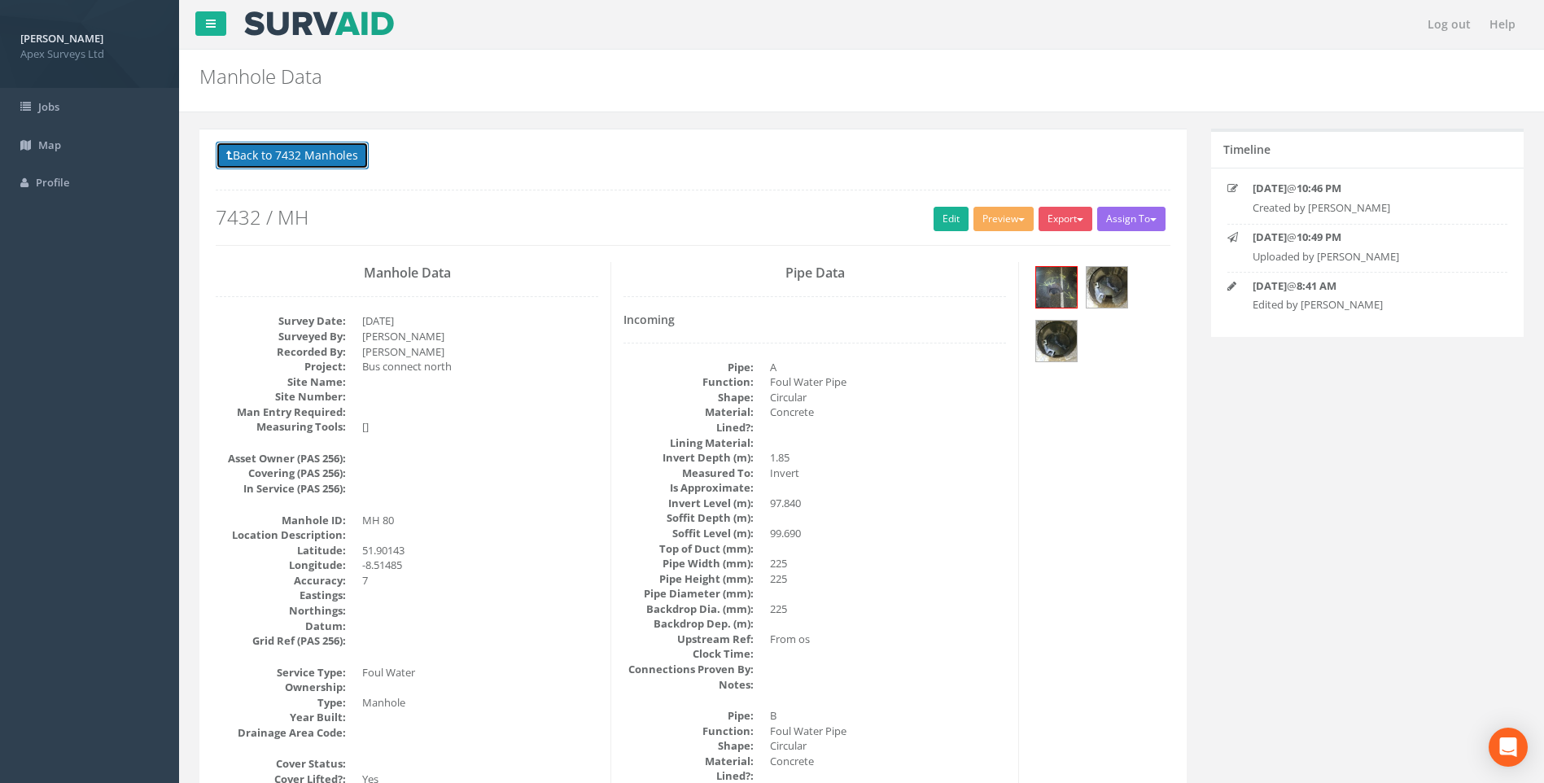
click at [261, 158] on button "Back to 7432 Manholes" at bounding box center [292, 156] width 153 height 28
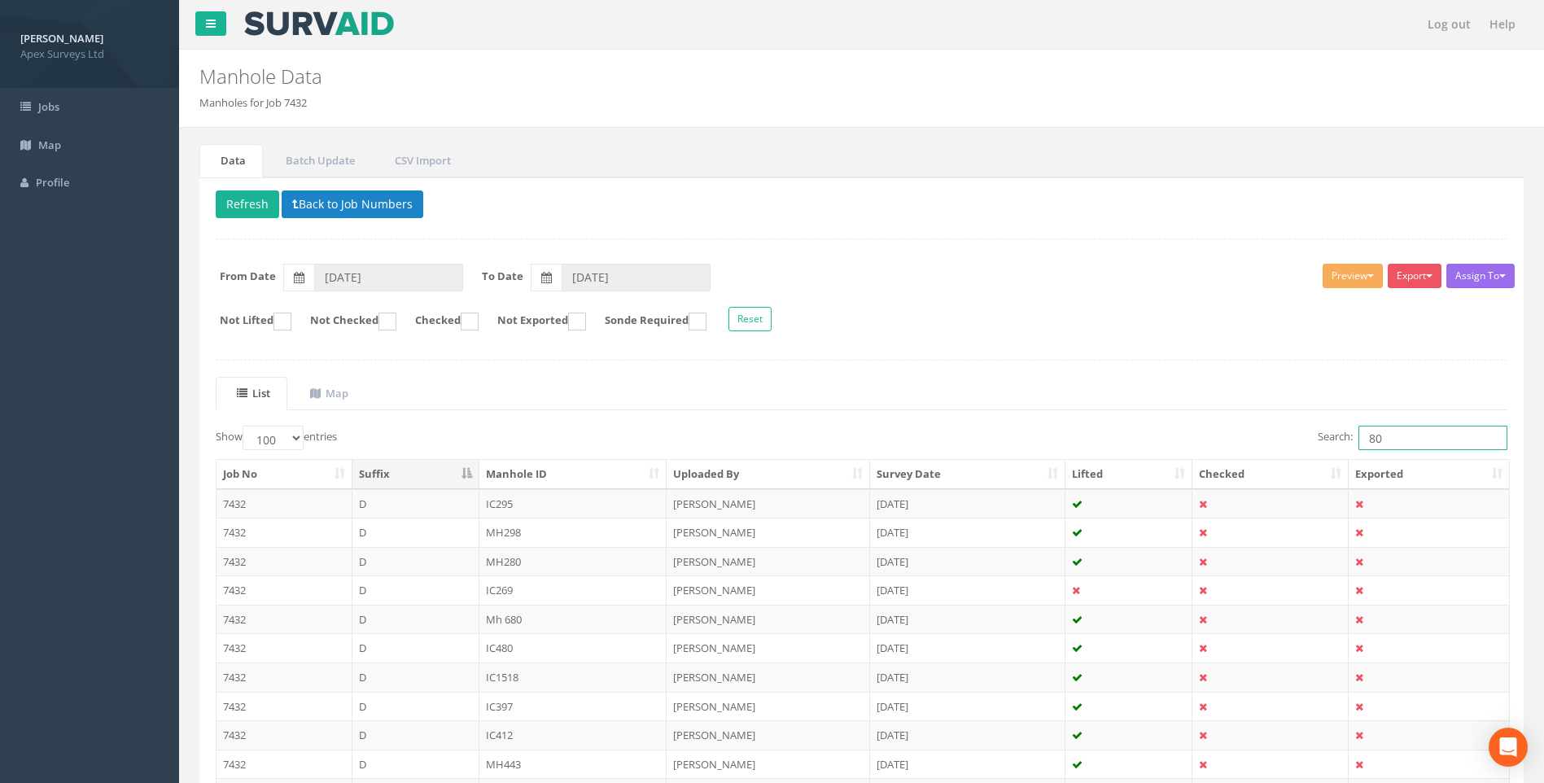
drag, startPoint x: 1398, startPoint y: 444, endPoint x: 1261, endPoint y: 441, distance: 136.8
click at [1261, 441] on div "Search: 80" at bounding box center [1191, 440] width 634 height 28
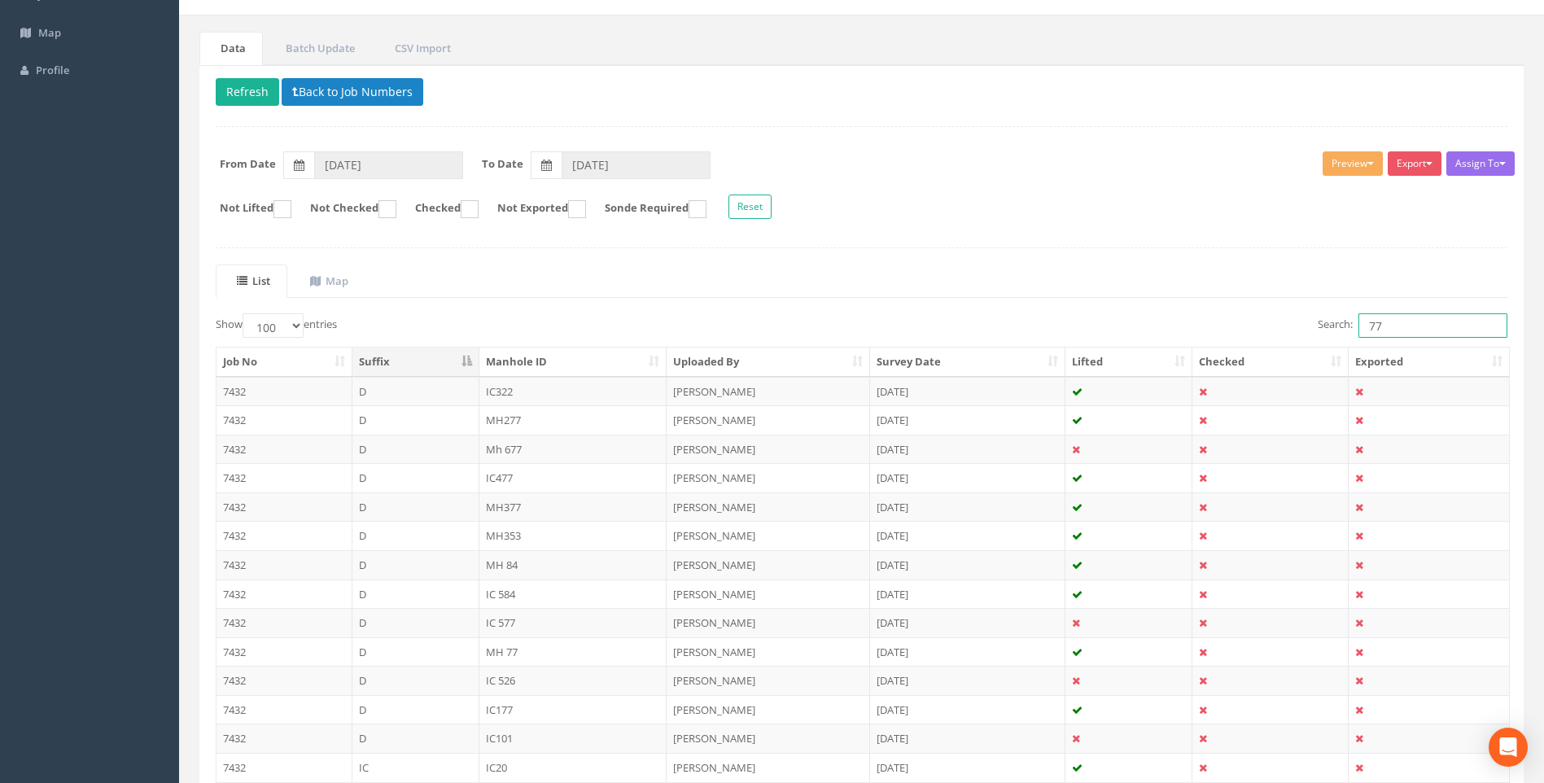
scroll to position [241, 0]
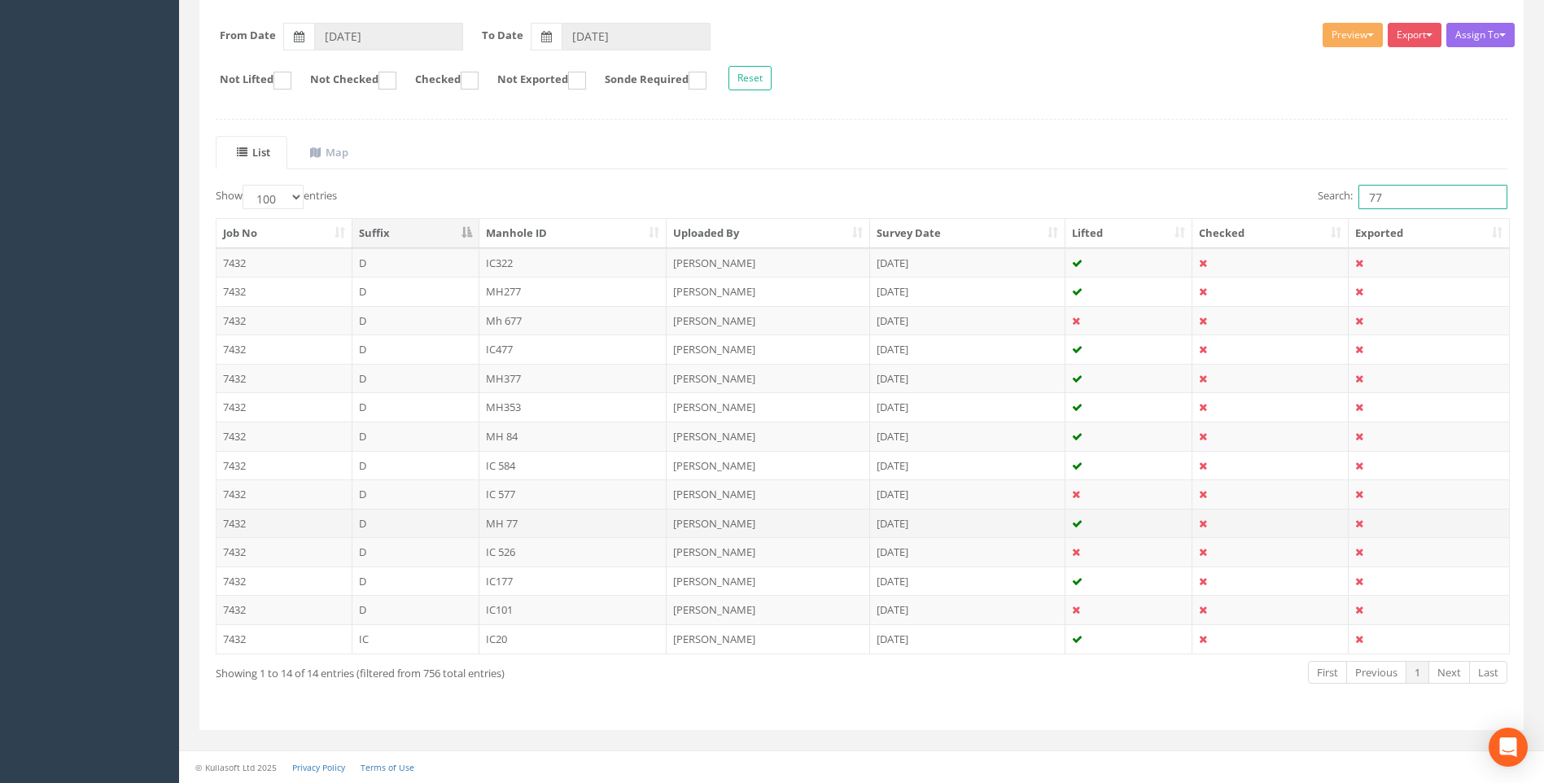
type input "77"
click at [509, 521] on td "MH 77" at bounding box center [574, 523] width 188 height 29
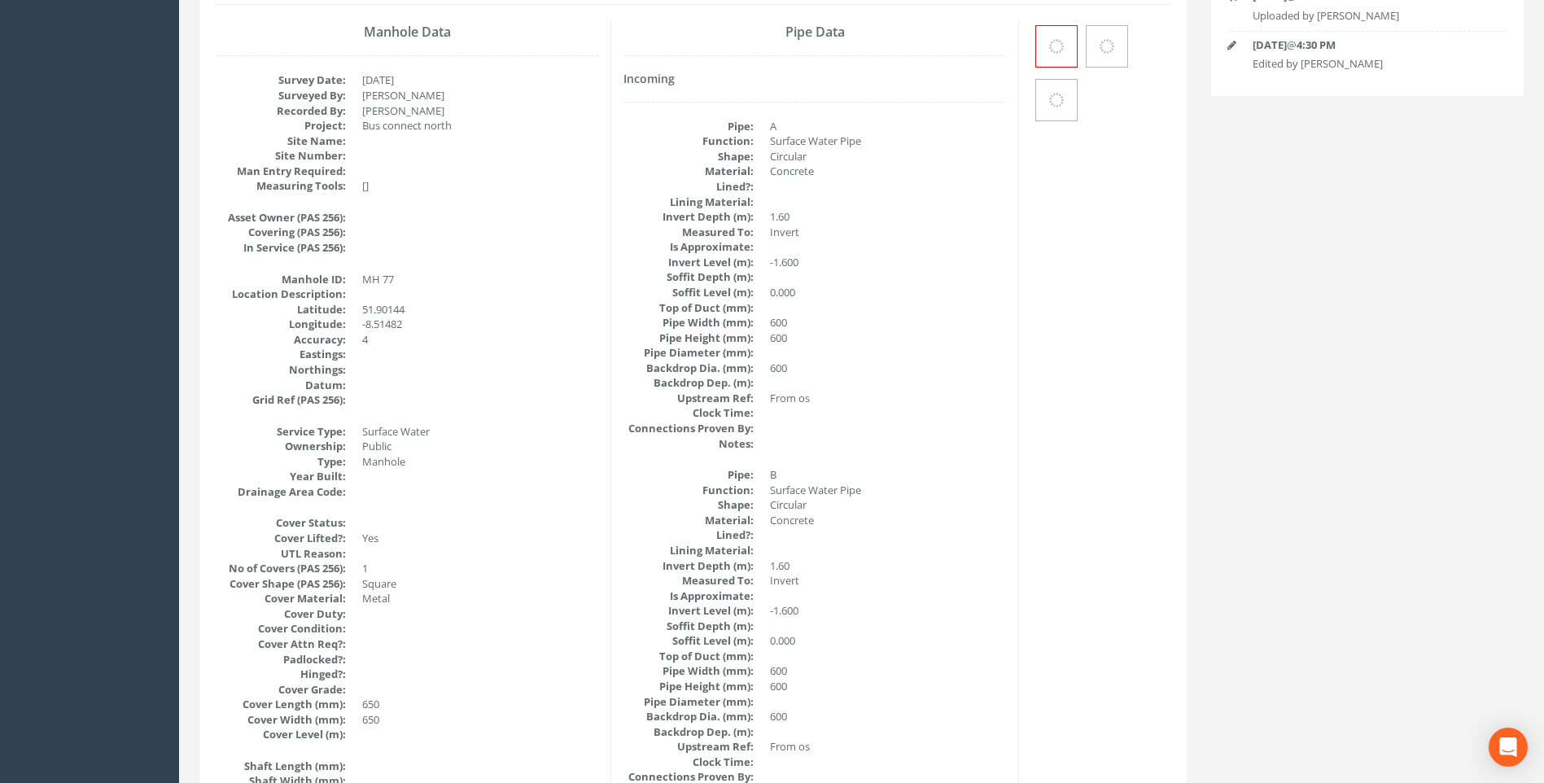
scroll to position [0, 0]
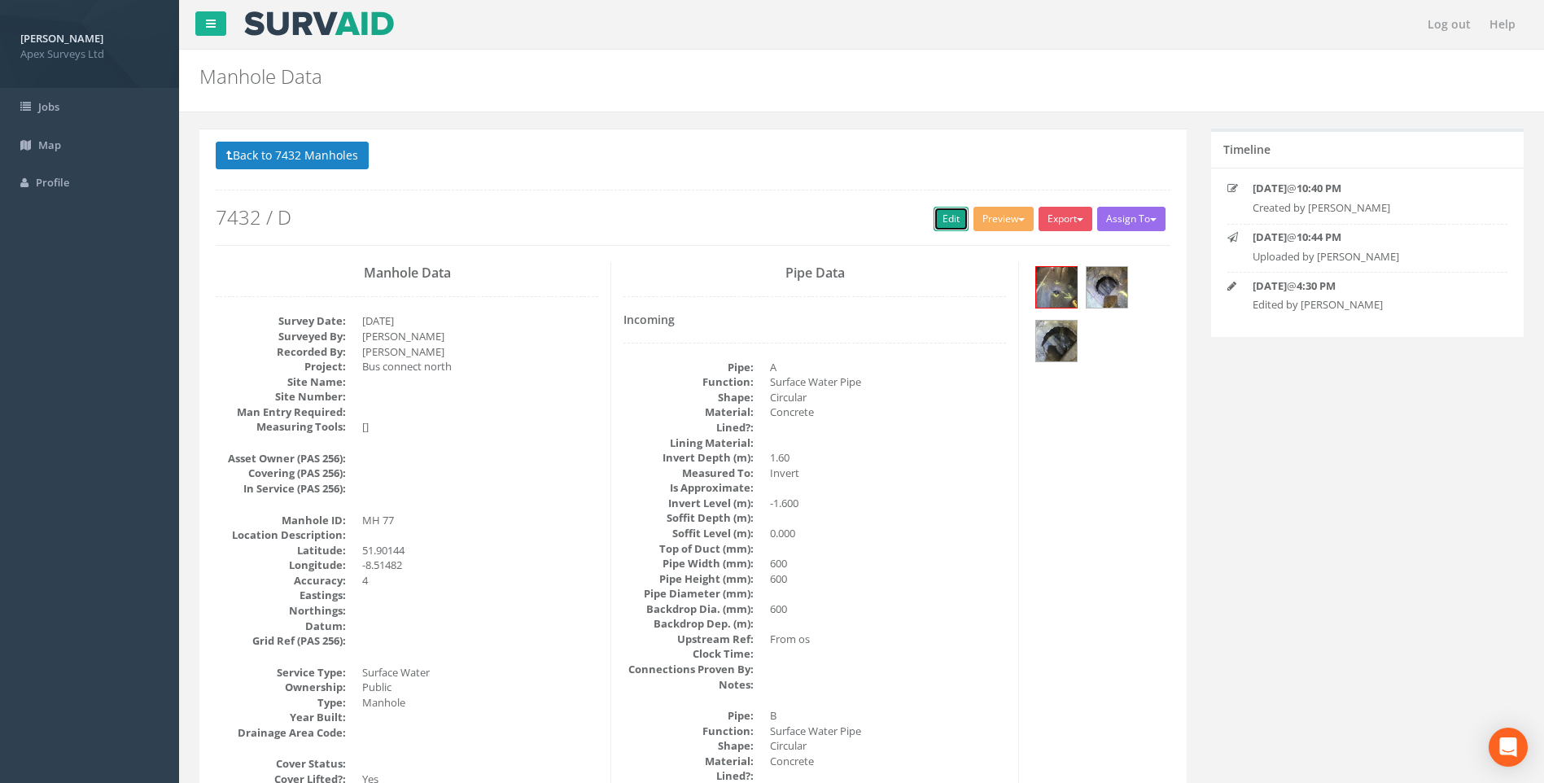
drag, startPoint x: 935, startPoint y: 217, endPoint x: 55, endPoint y: 510, distance: 927.6
click at [935, 217] on link "Edit" at bounding box center [951, 219] width 35 height 24
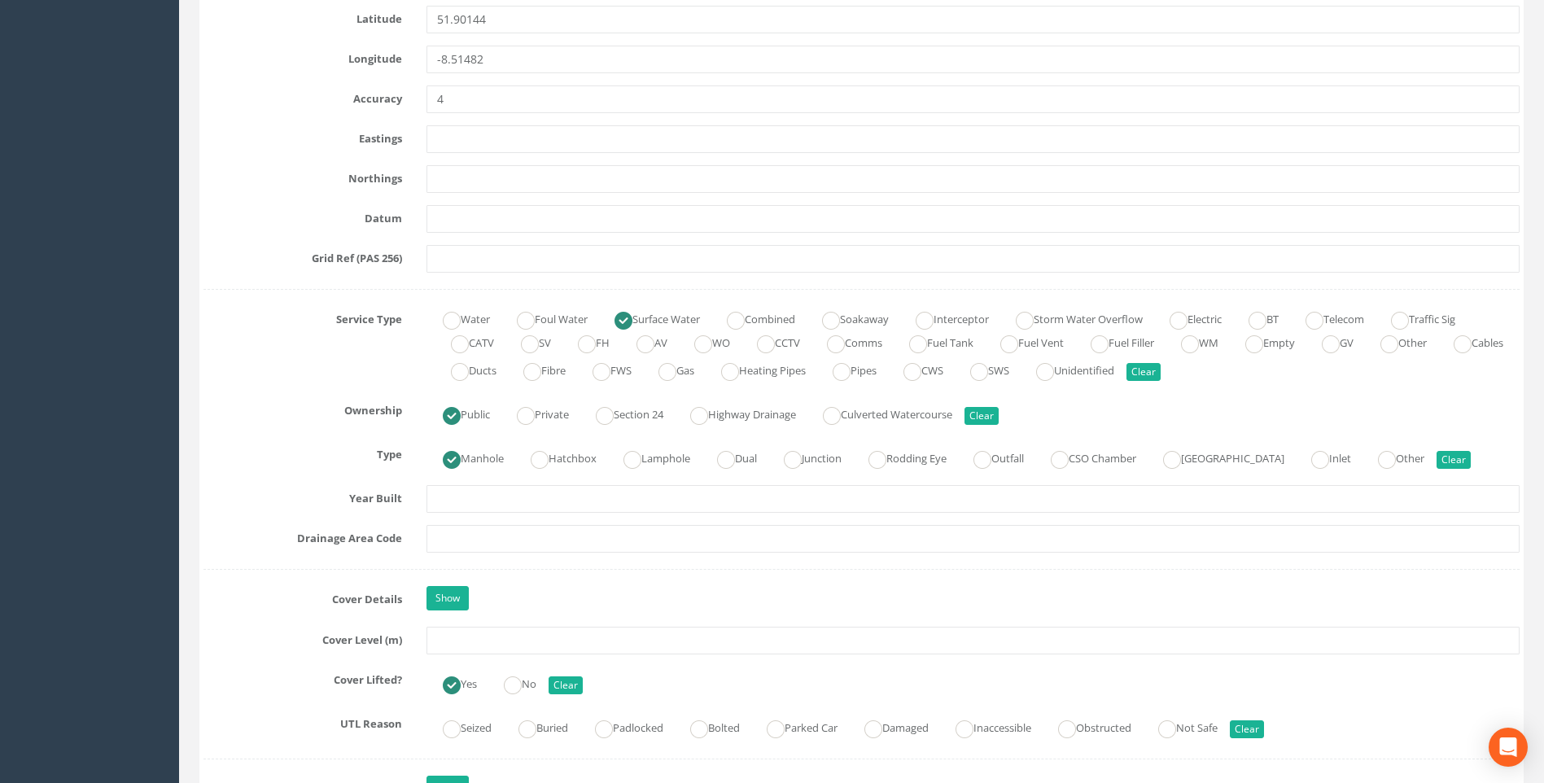
scroll to position [1058, 0]
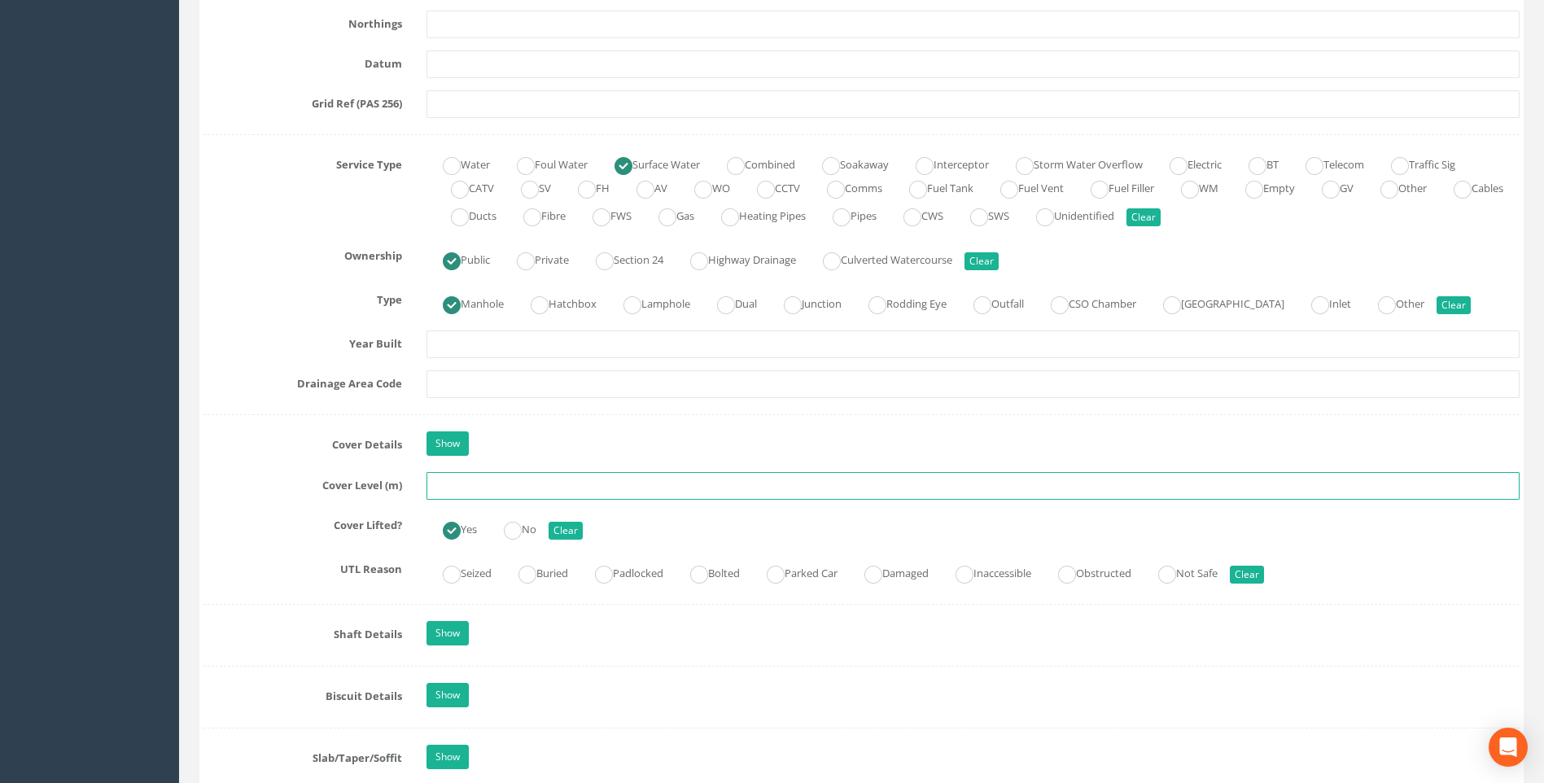
click at [495, 485] on input "text" at bounding box center [973, 486] width 1093 height 28
type input "99.70"
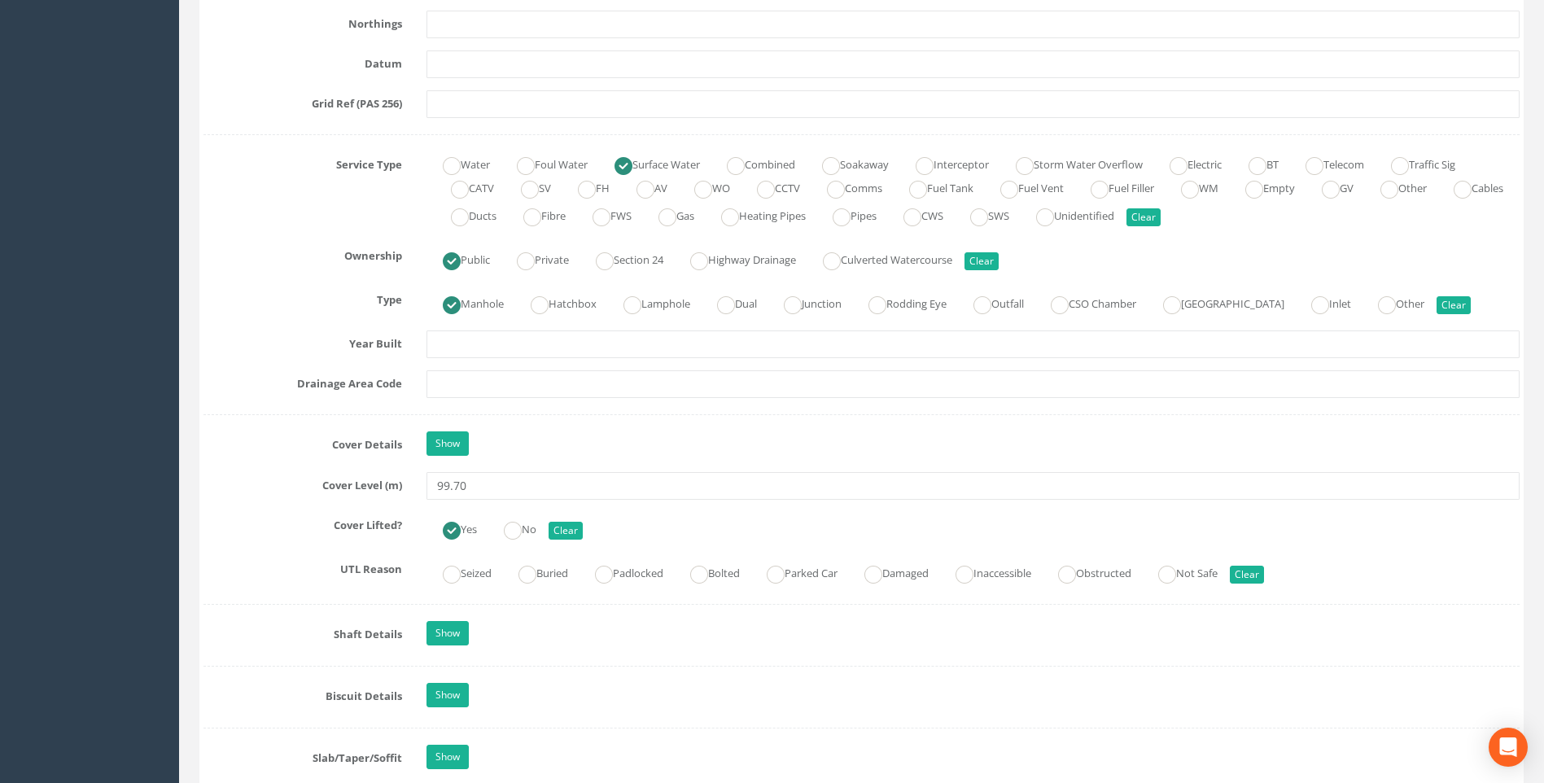
click at [252, 418] on div "Job Number 7432 Job Number Suffix D Survey Date [DATE] Surveyed By [PERSON_NAME…" at bounding box center [862, 585] width 1316 height 2754
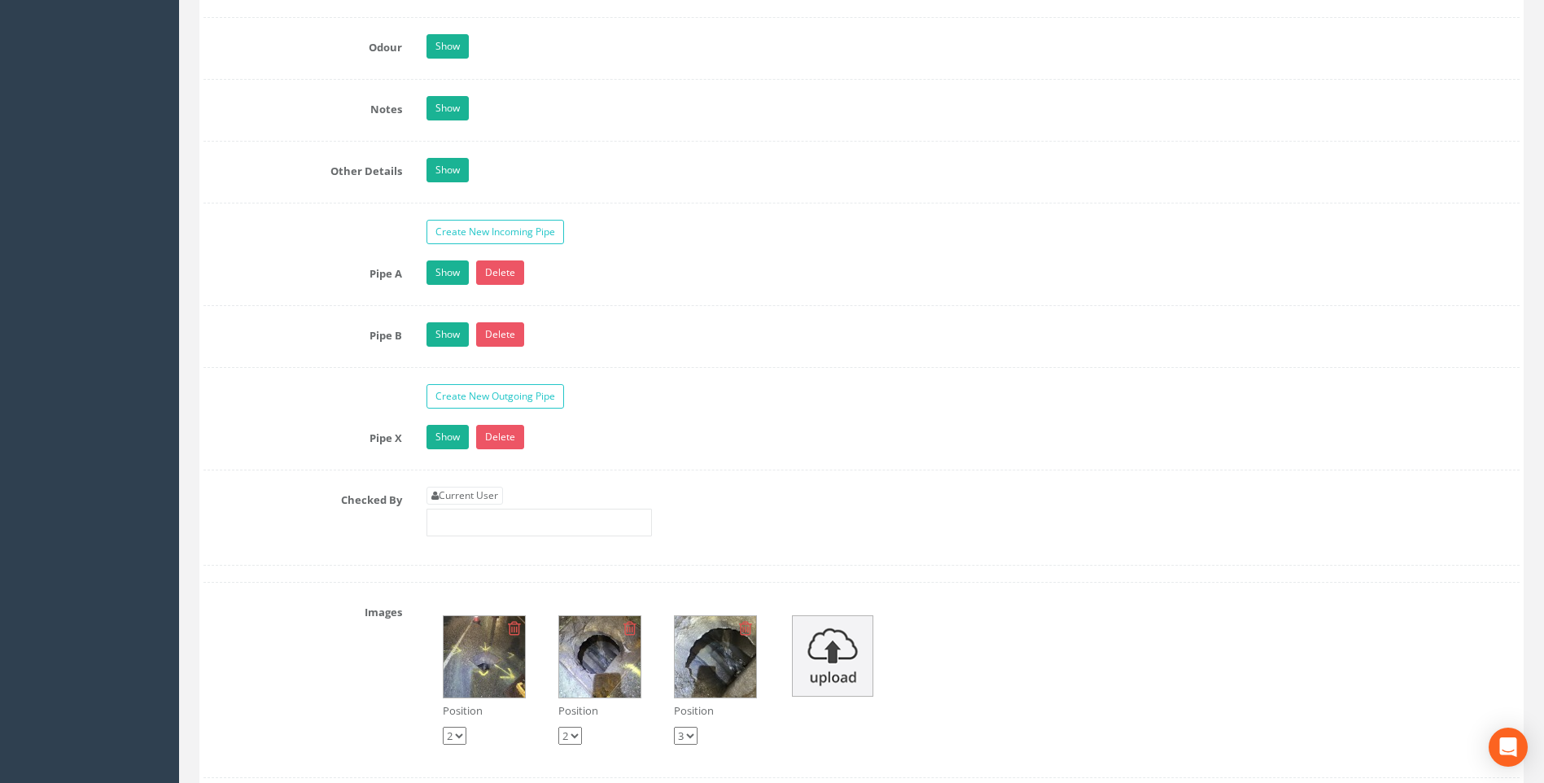
scroll to position [2605, 0]
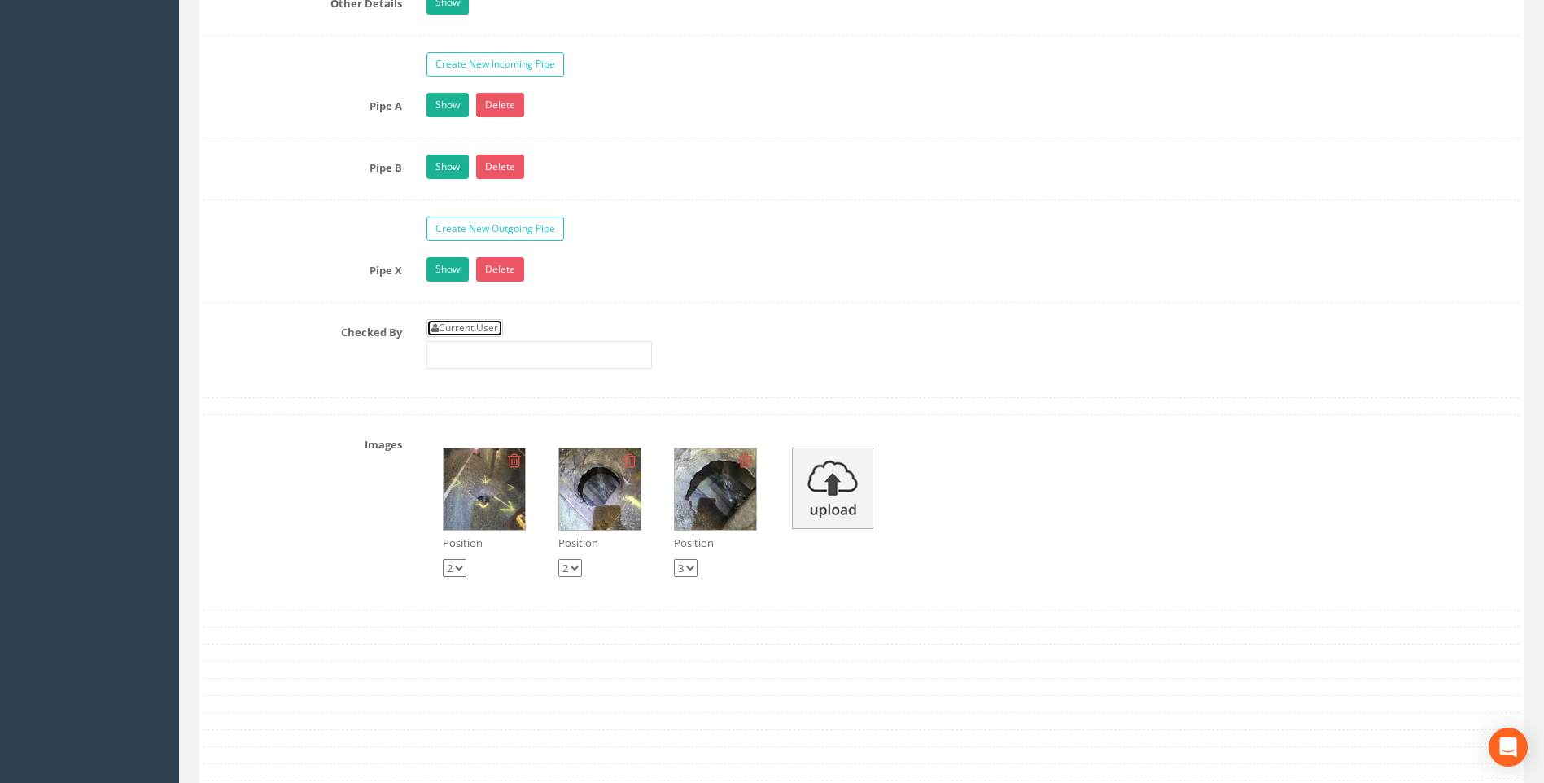
drag, startPoint x: 466, startPoint y: 325, endPoint x: 395, endPoint y: 342, distance: 72.9
click at [466, 325] on link "Current User" at bounding box center [465, 328] width 77 height 18
type input "[PERSON_NAME]"
click at [325, 357] on div "Checked By Current User [PERSON_NAME]" at bounding box center [861, 350] width 1341 height 62
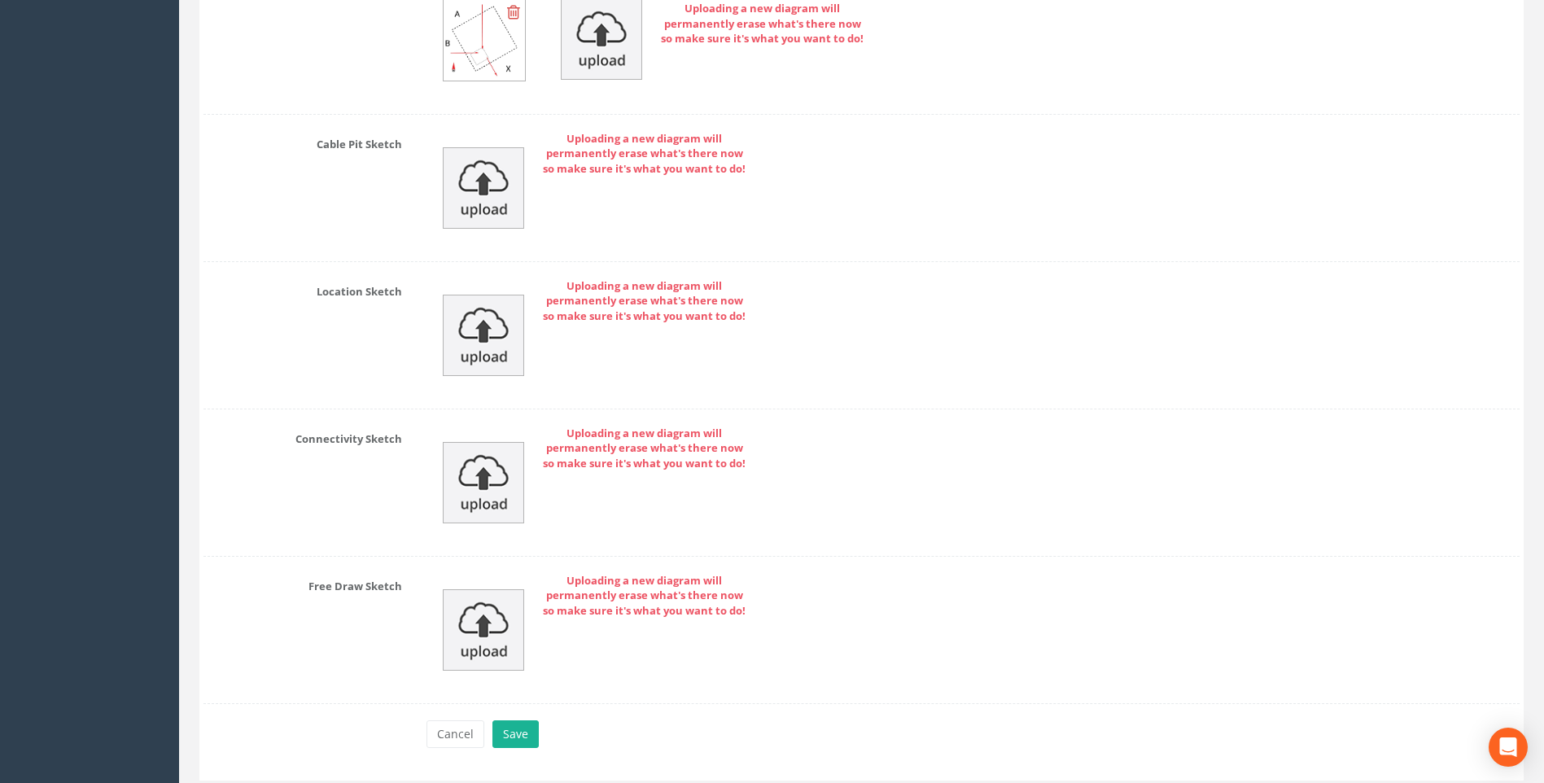
scroll to position [3523, 0]
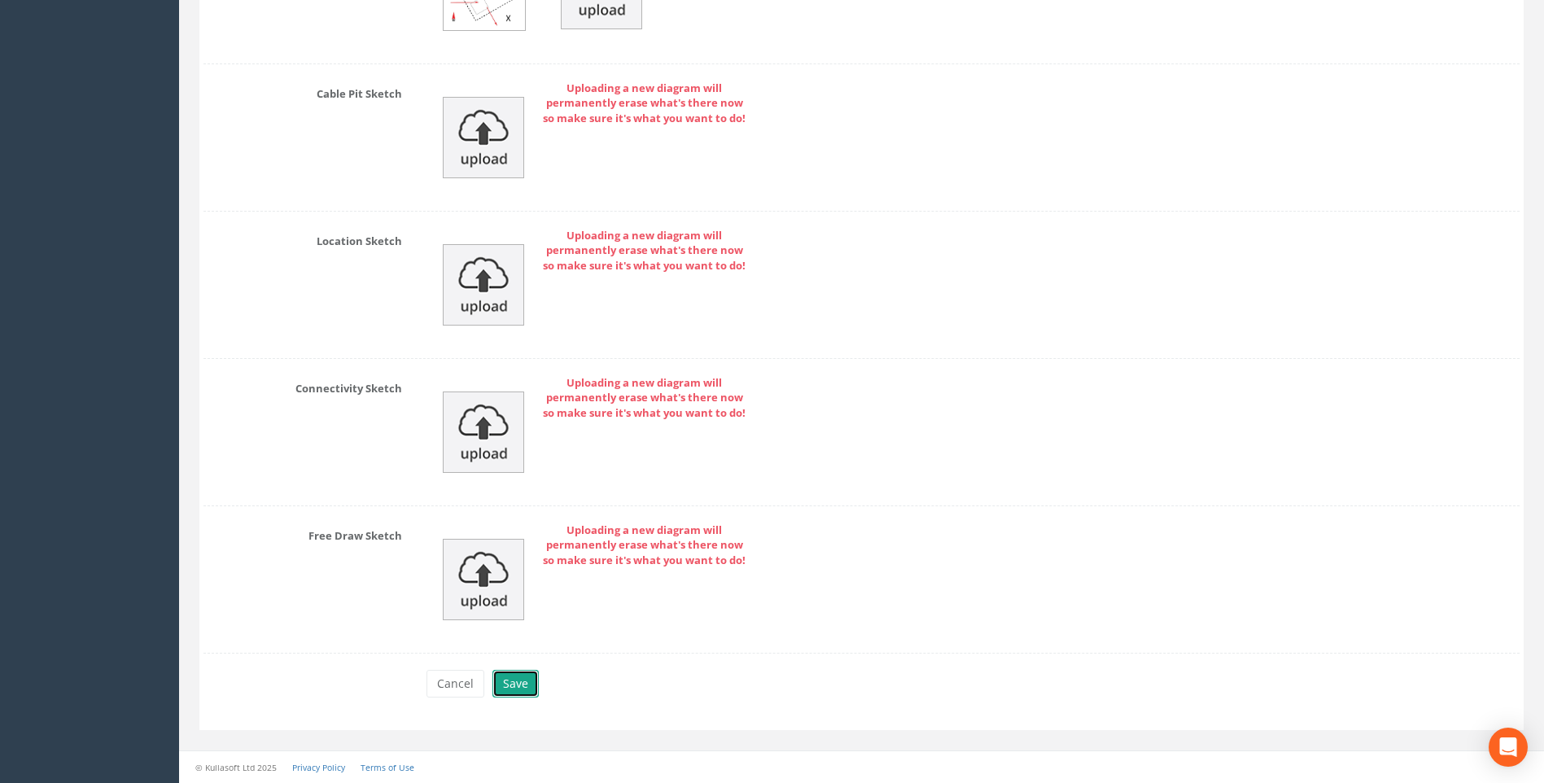
click at [516, 681] on button "Save" at bounding box center [516, 684] width 46 height 28
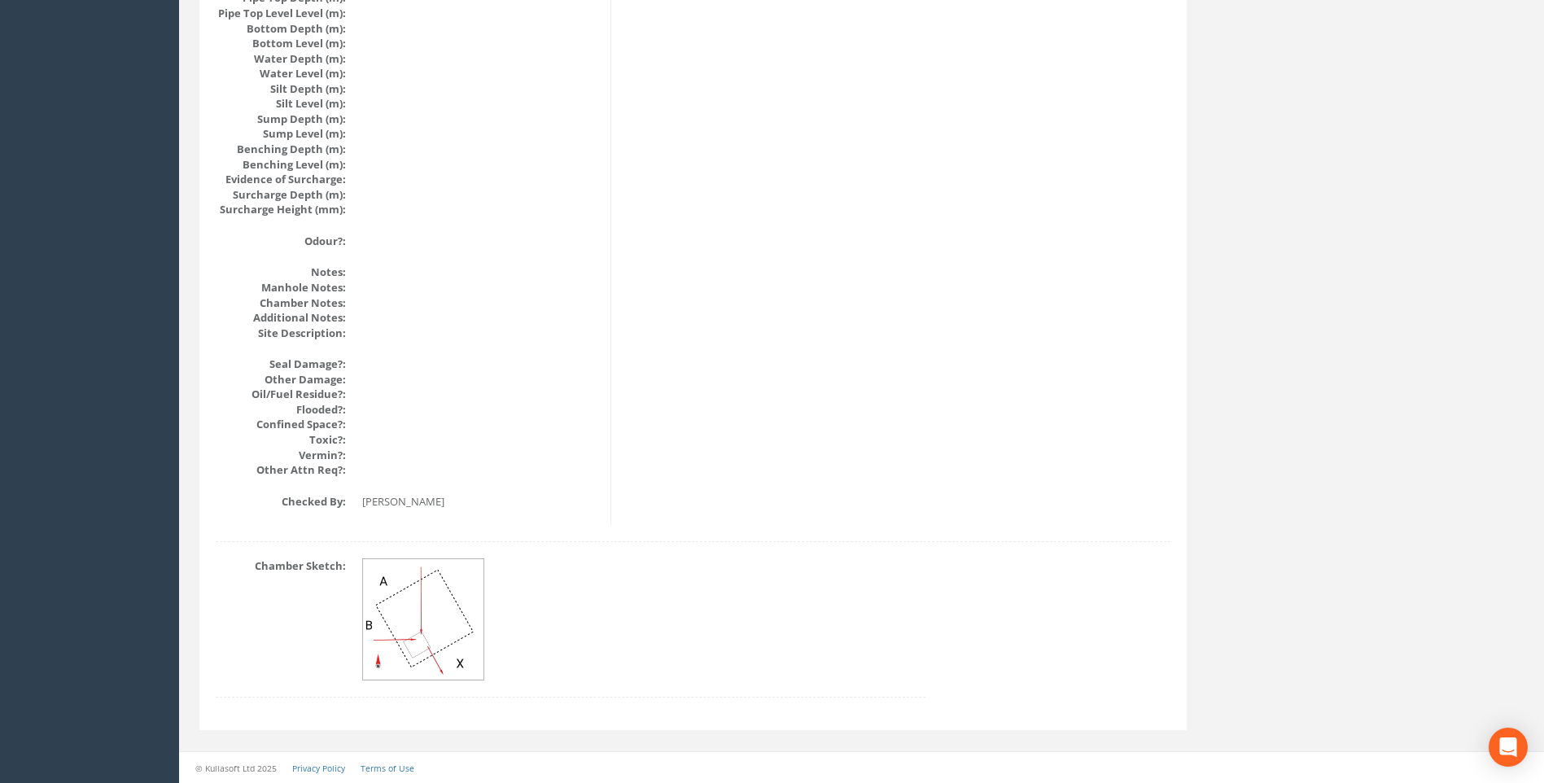
scroll to position [1728, 0]
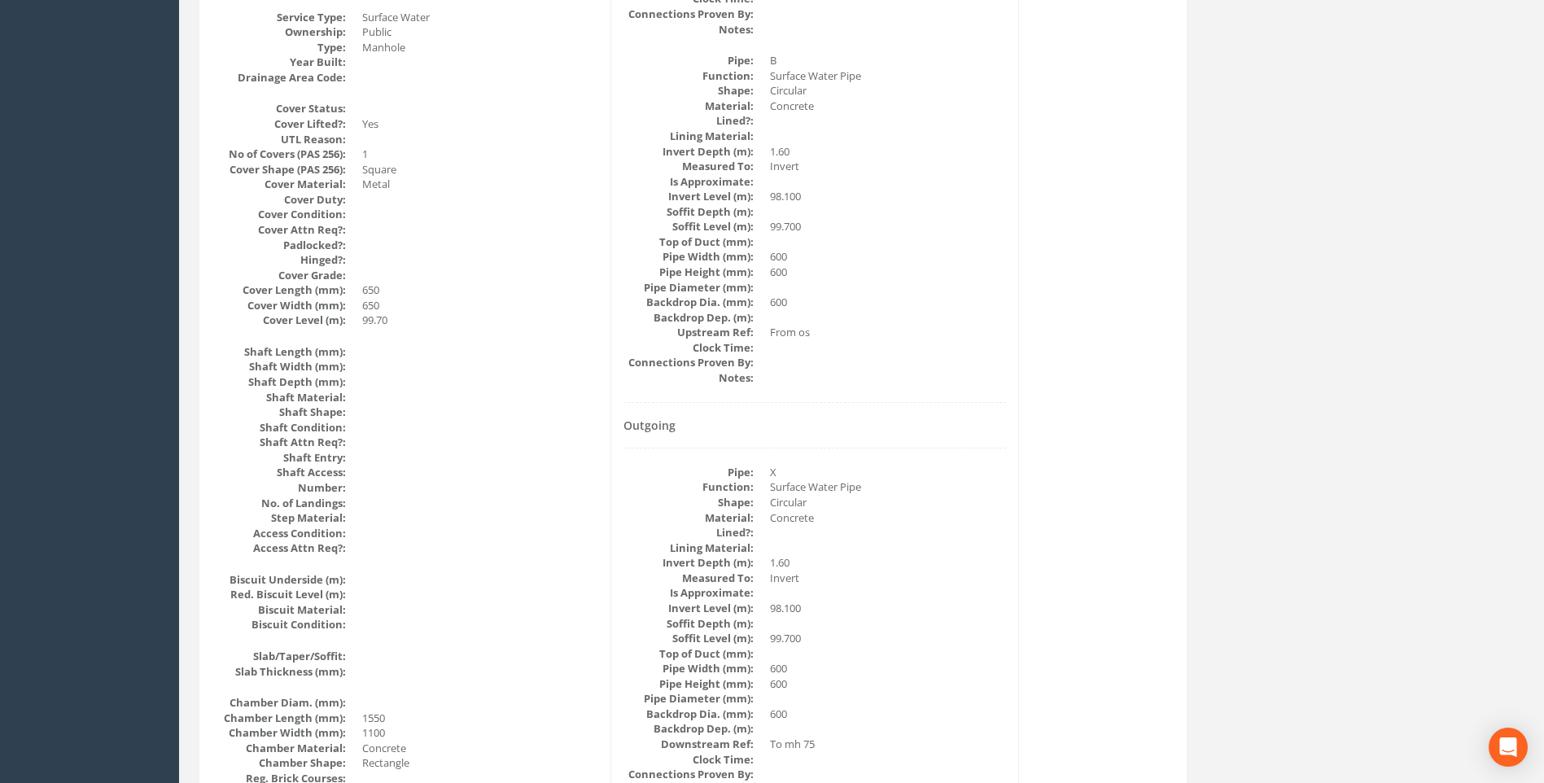
scroll to position [832, 0]
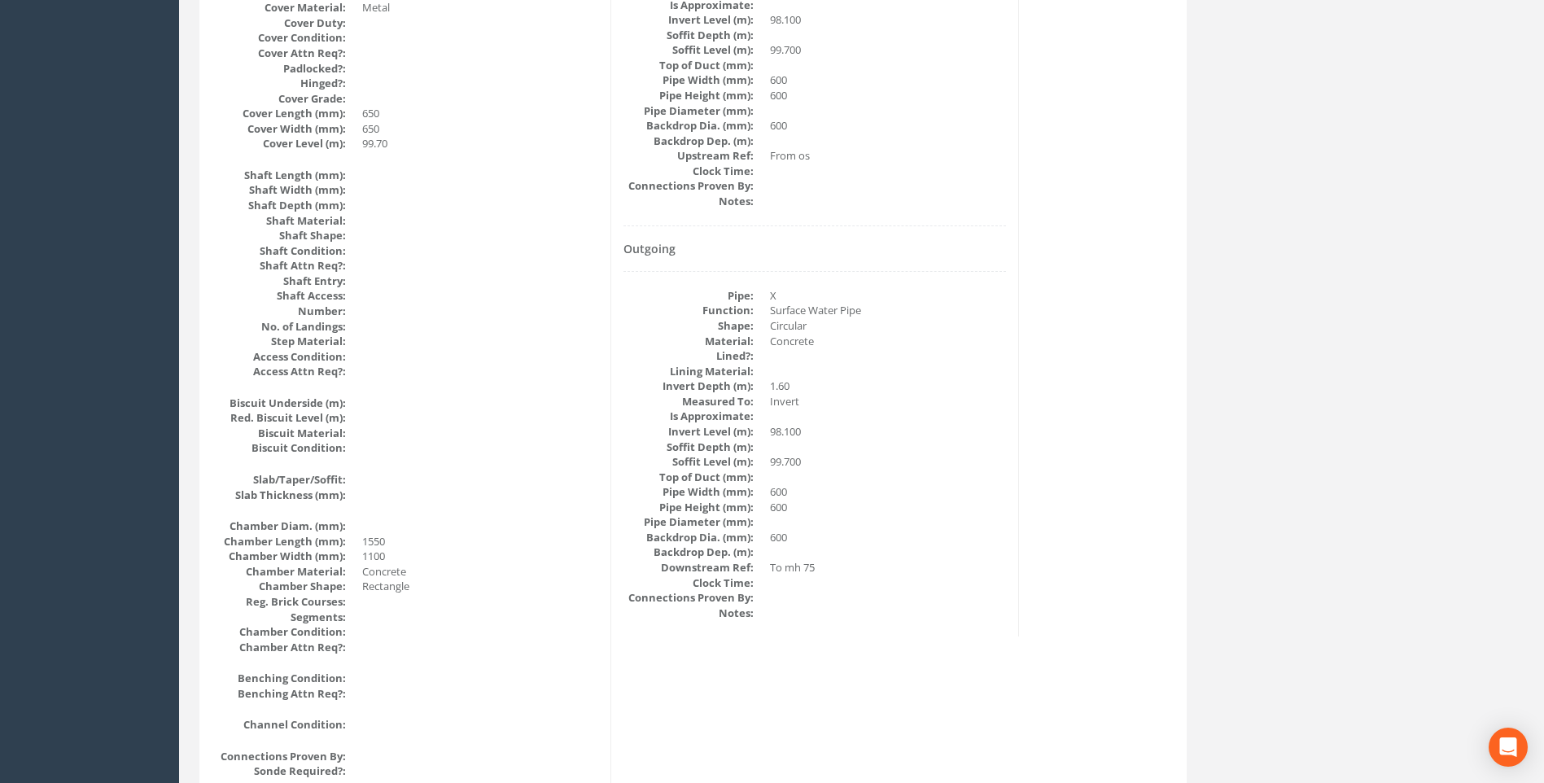
drag, startPoint x: 1066, startPoint y: 499, endPoint x: 1076, endPoint y: 497, distance: 10.7
click at [1066, 499] on div "Manhole Data Survey Date: [DATE] Surveyed By: [PERSON_NAME] Recorded By: [PERSO…" at bounding box center [693, 425] width 979 height 1990
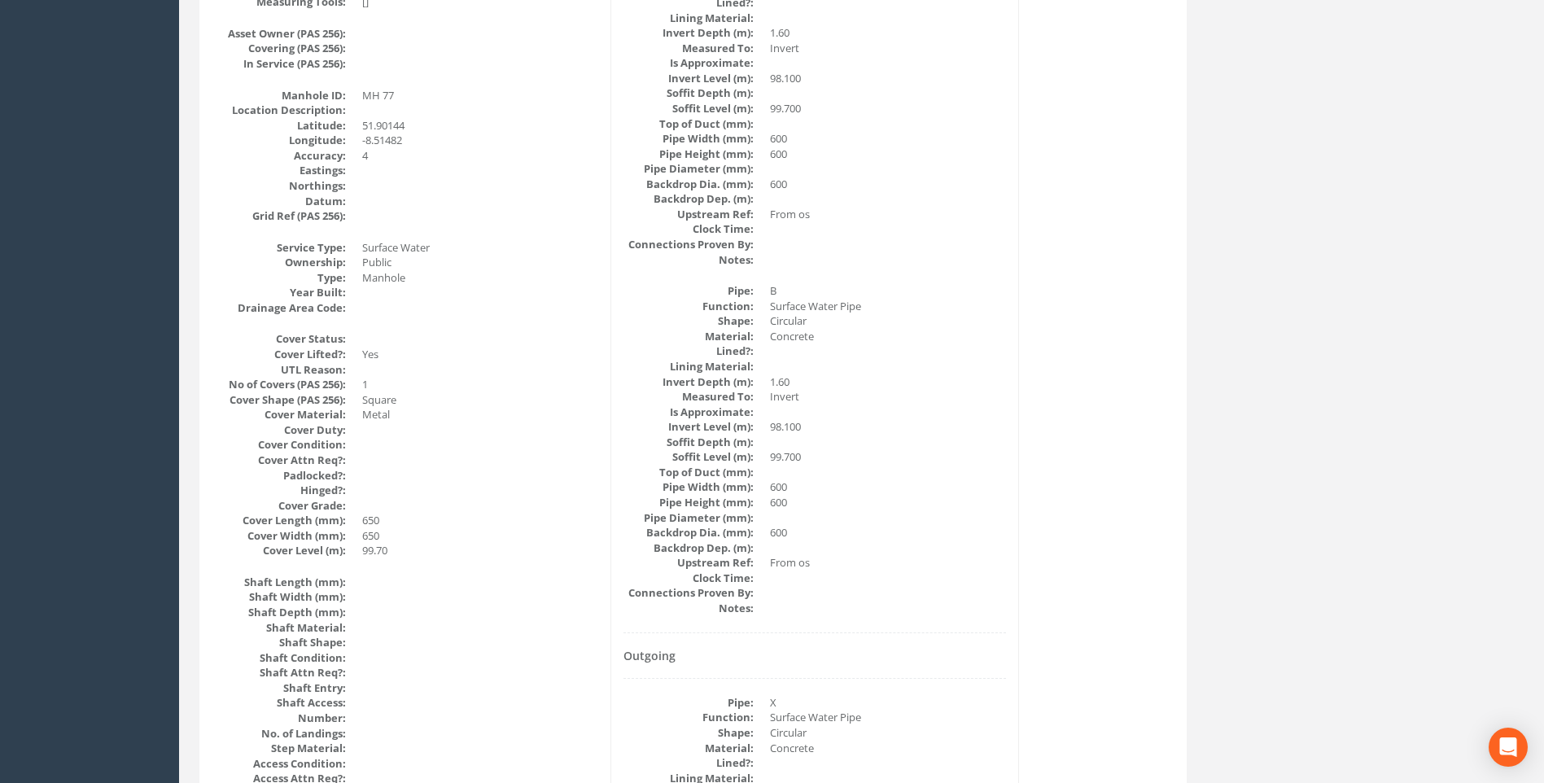
scroll to position [344, 0]
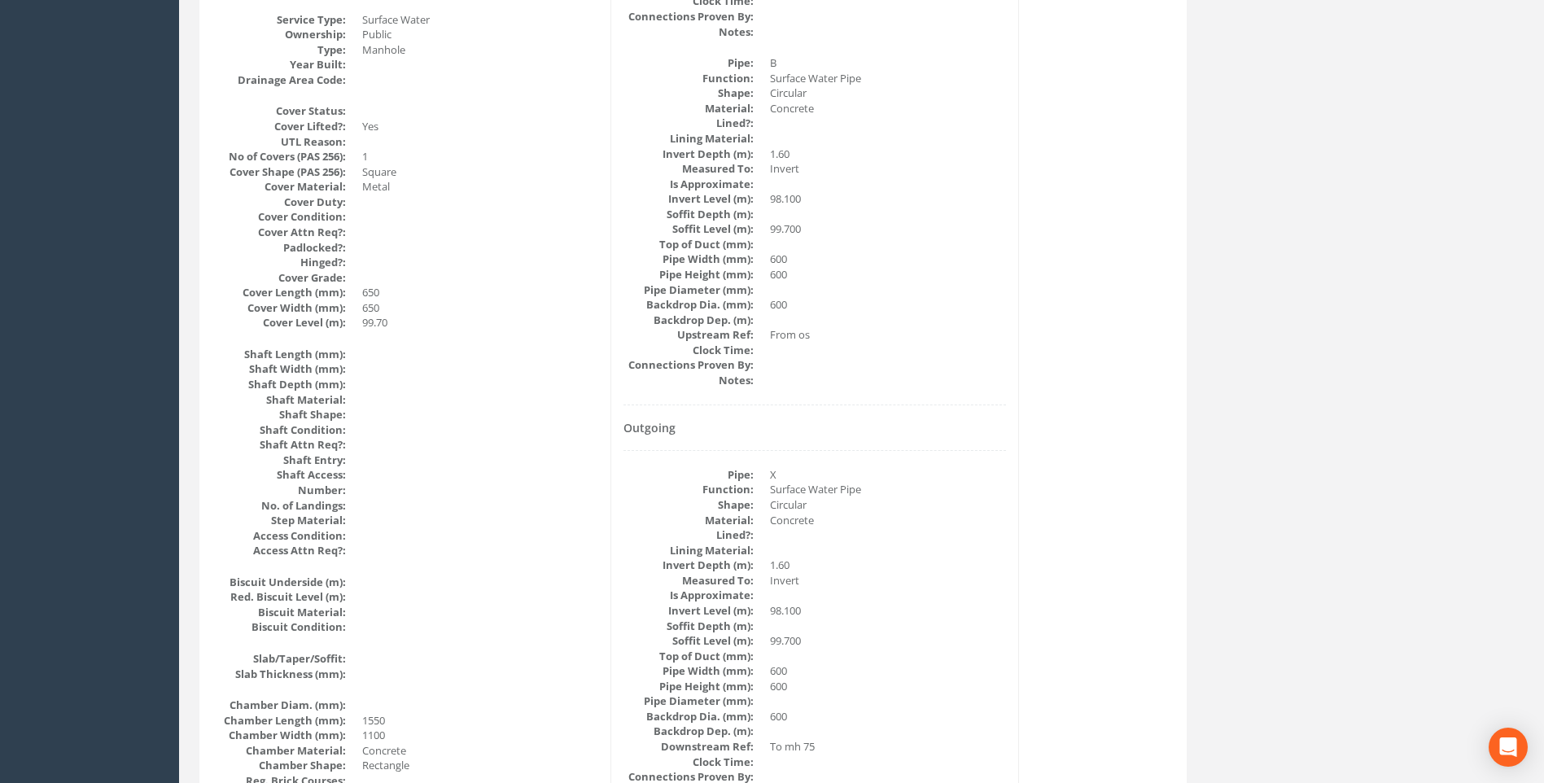
scroll to position [832, 0]
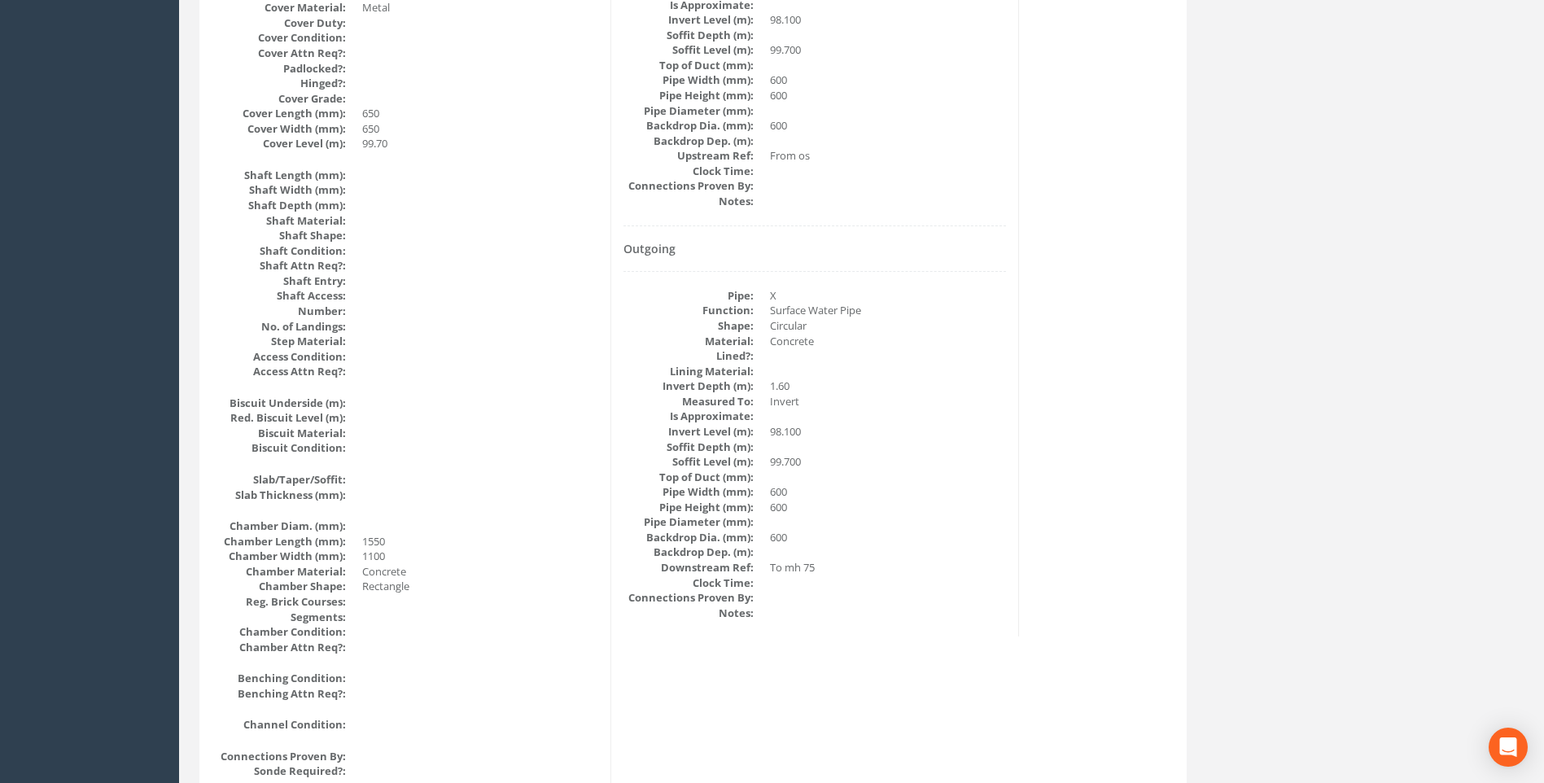
click at [1220, 483] on div "Back to 7432 Manholes Back to Map Assign To No Companies Added Export Heathrow …" at bounding box center [861, 472] width 1349 height 2350
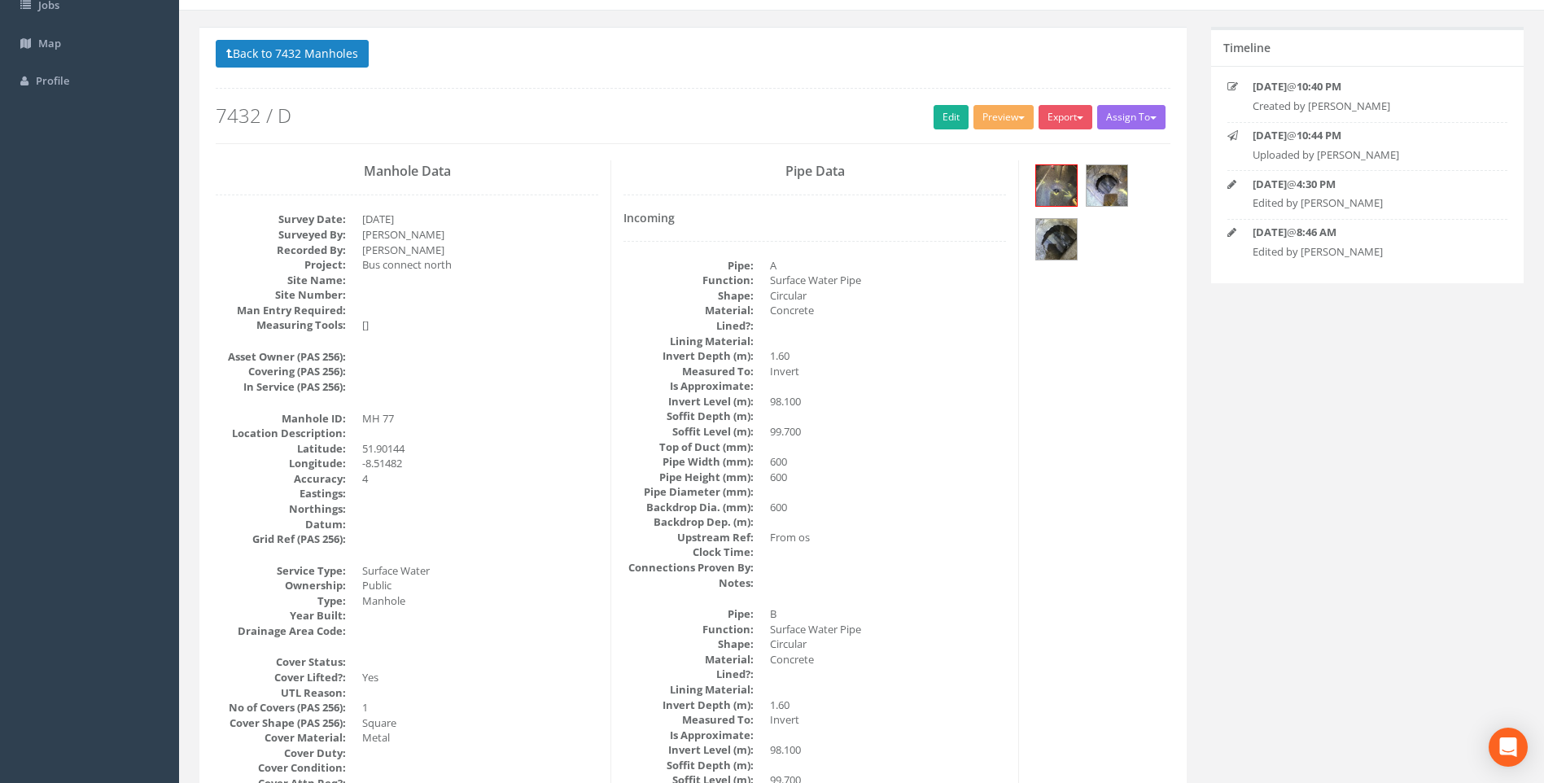
scroll to position [0, 0]
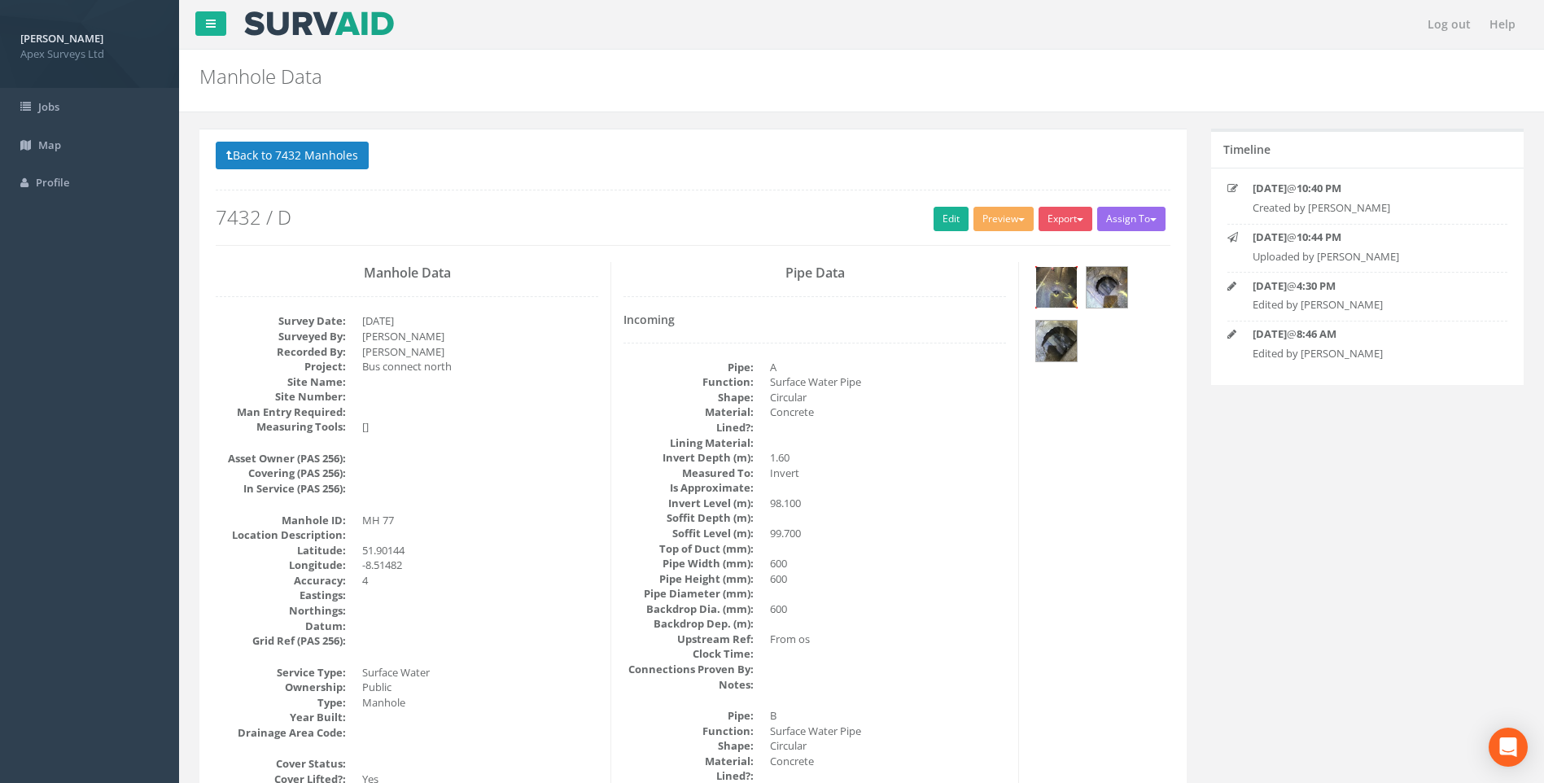
click at [1066, 294] on img at bounding box center [1056, 287] width 41 height 41
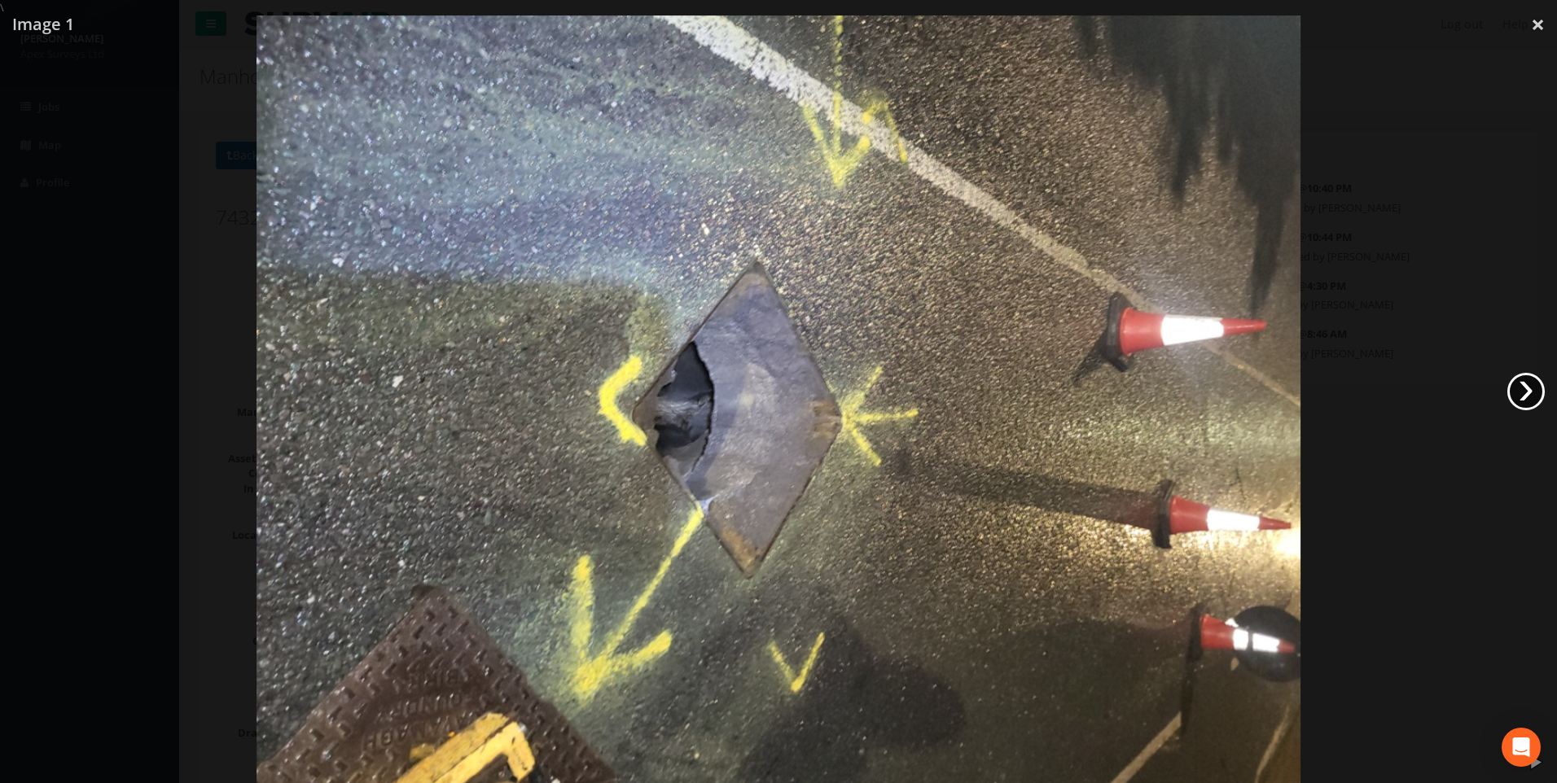
click at [1519, 387] on link "›" at bounding box center [1525, 391] width 37 height 37
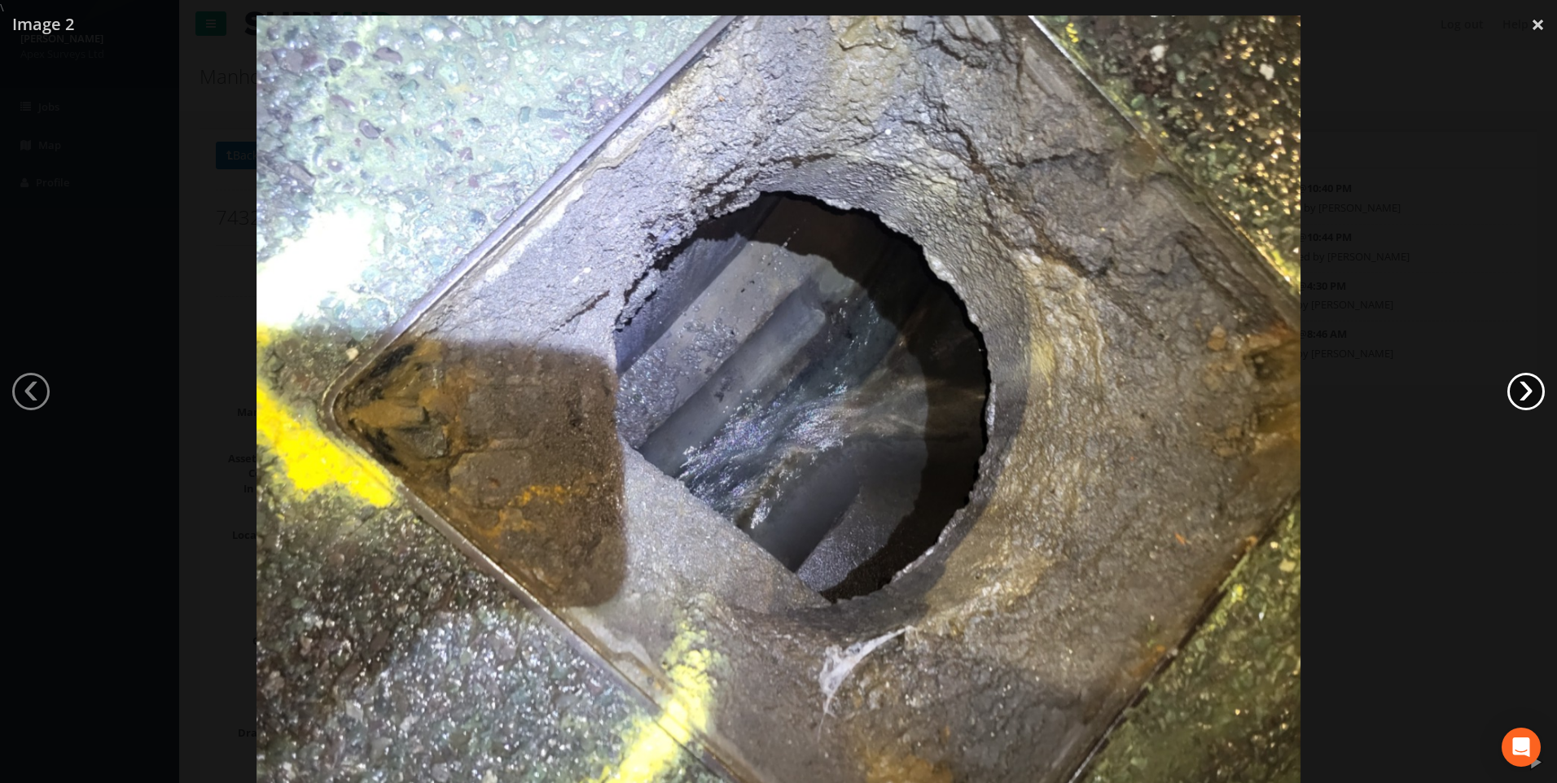
click at [1528, 392] on link "›" at bounding box center [1525, 391] width 37 height 37
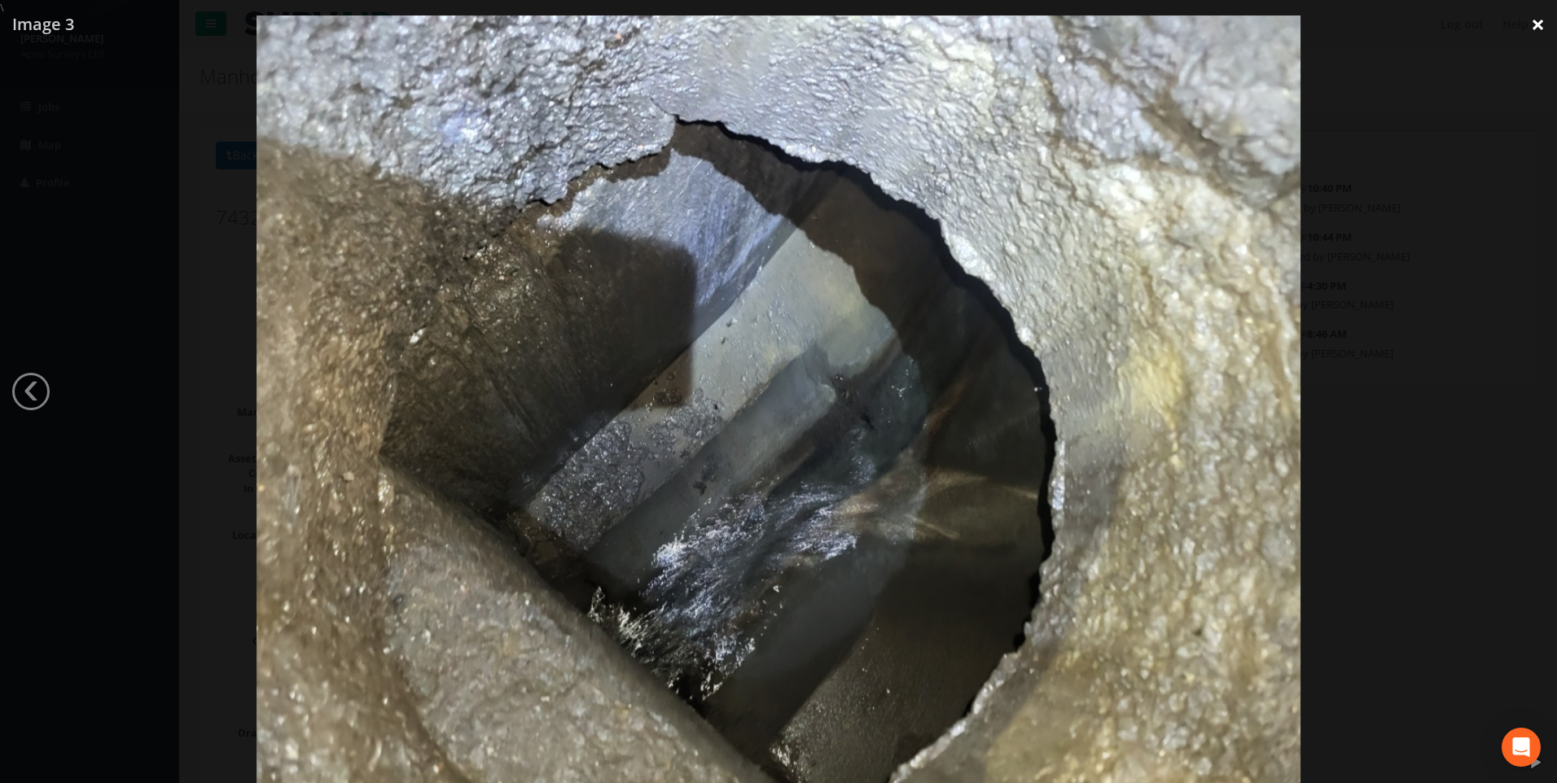
click at [1528, 24] on link "×" at bounding box center [1537, 24] width 38 height 49
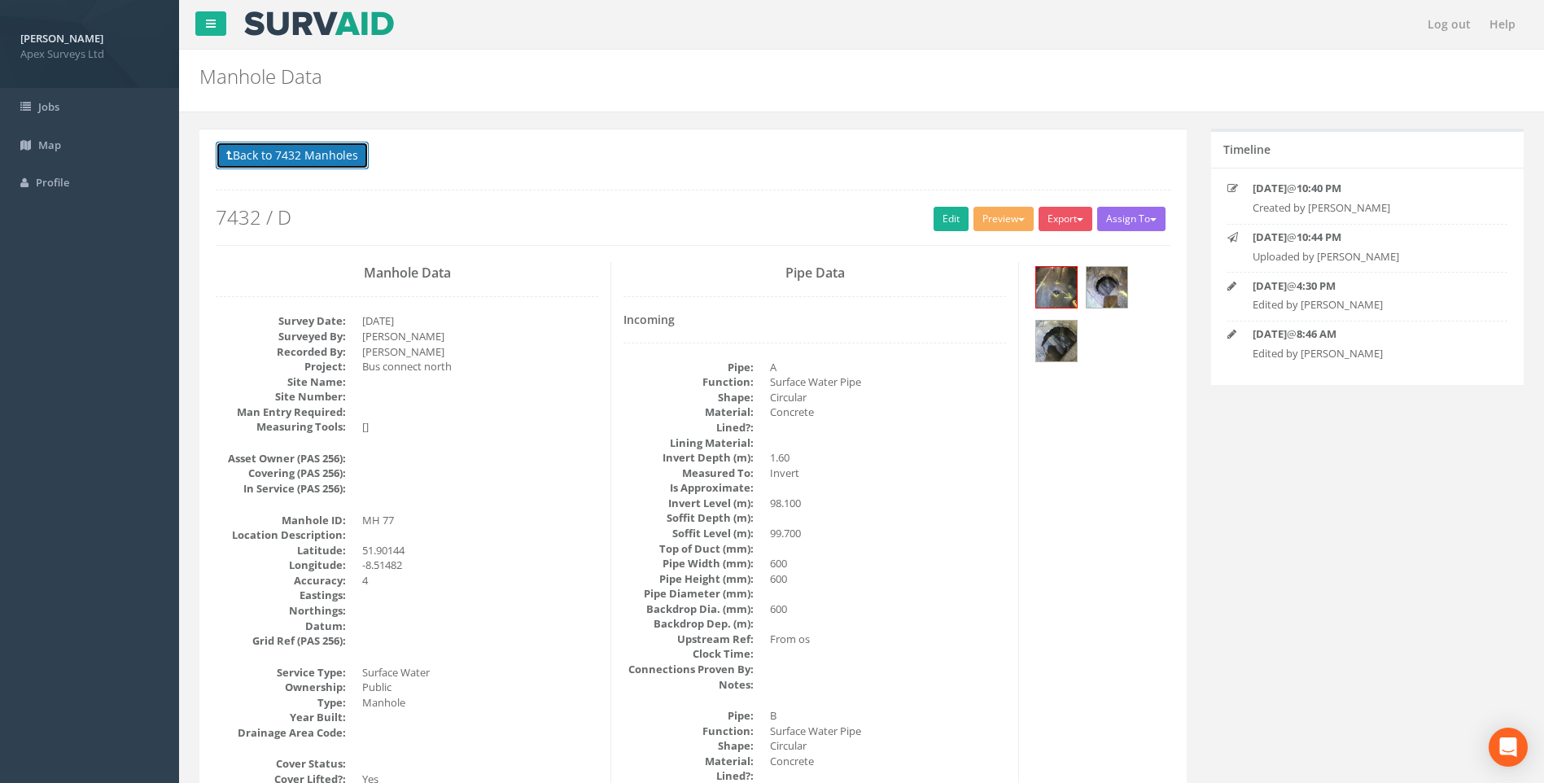
click at [300, 152] on button "Back to 7432 Manholes" at bounding box center [292, 156] width 153 height 28
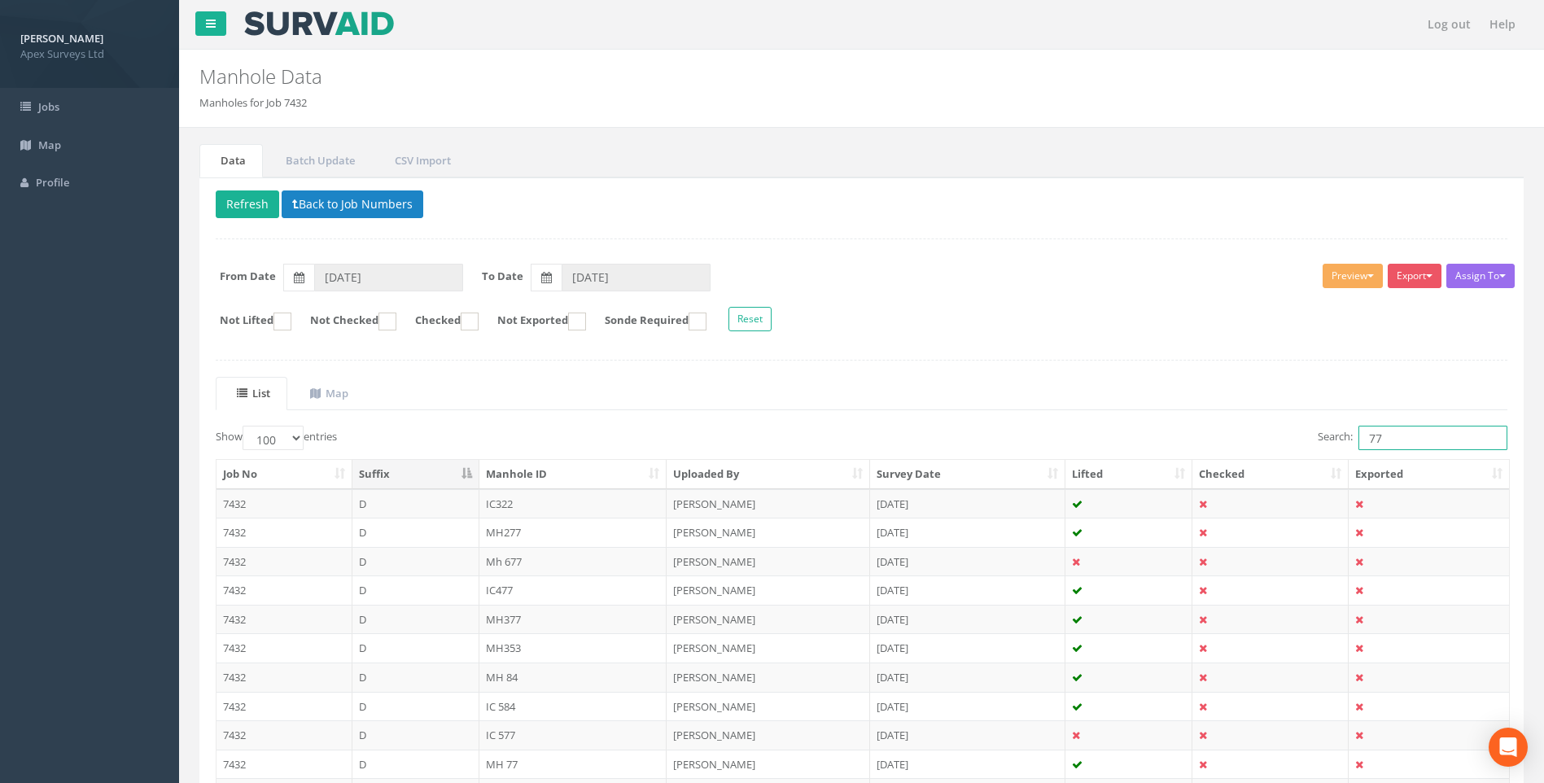
drag, startPoint x: 1403, startPoint y: 440, endPoint x: 1282, endPoint y: 442, distance: 120.5
click at [1282, 442] on div "Search: 77" at bounding box center [1191, 440] width 634 height 28
click at [1036, 405] on ul "List Map" at bounding box center [862, 393] width 1292 height 33
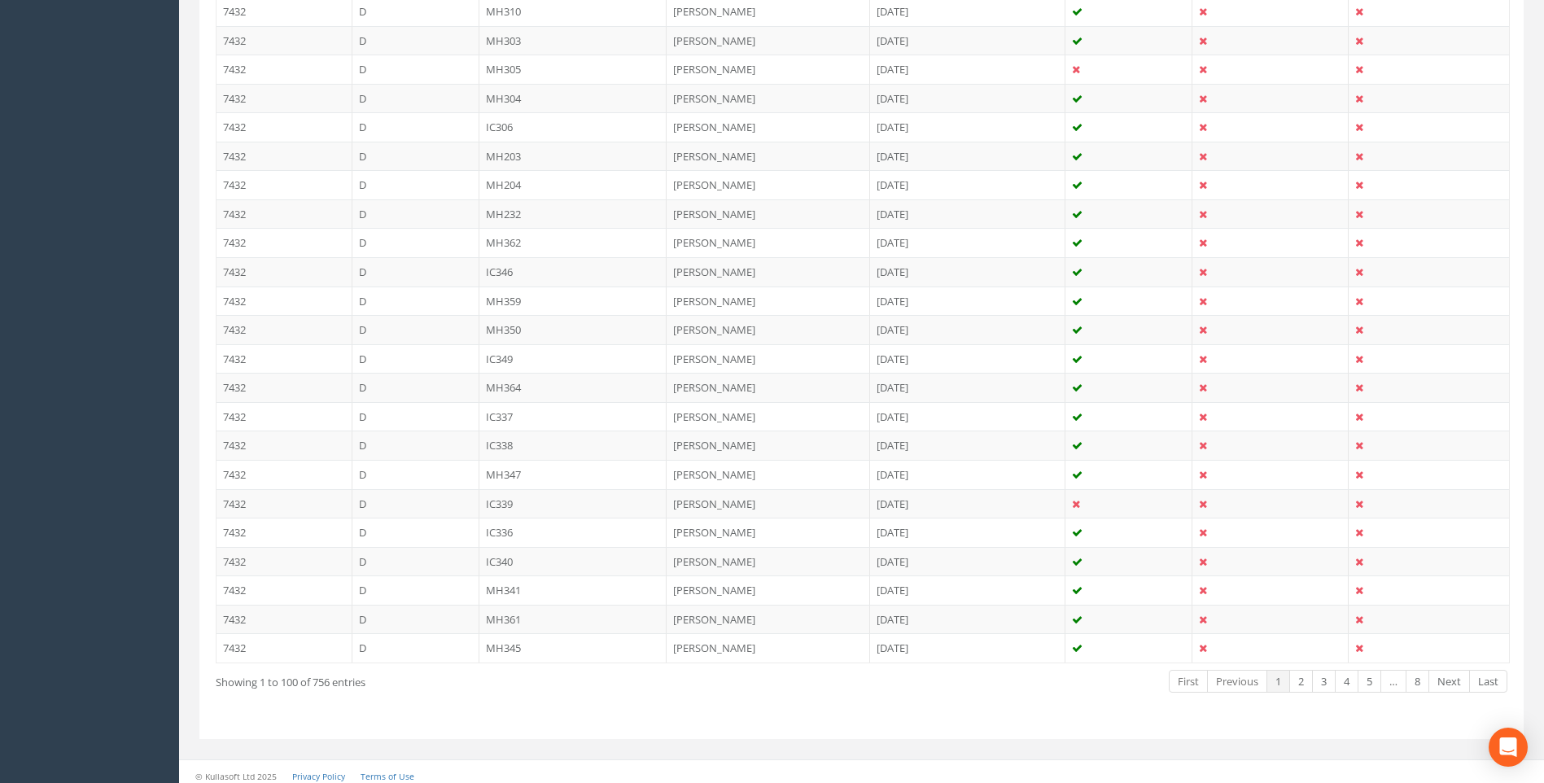
scroll to position [2731, 0]
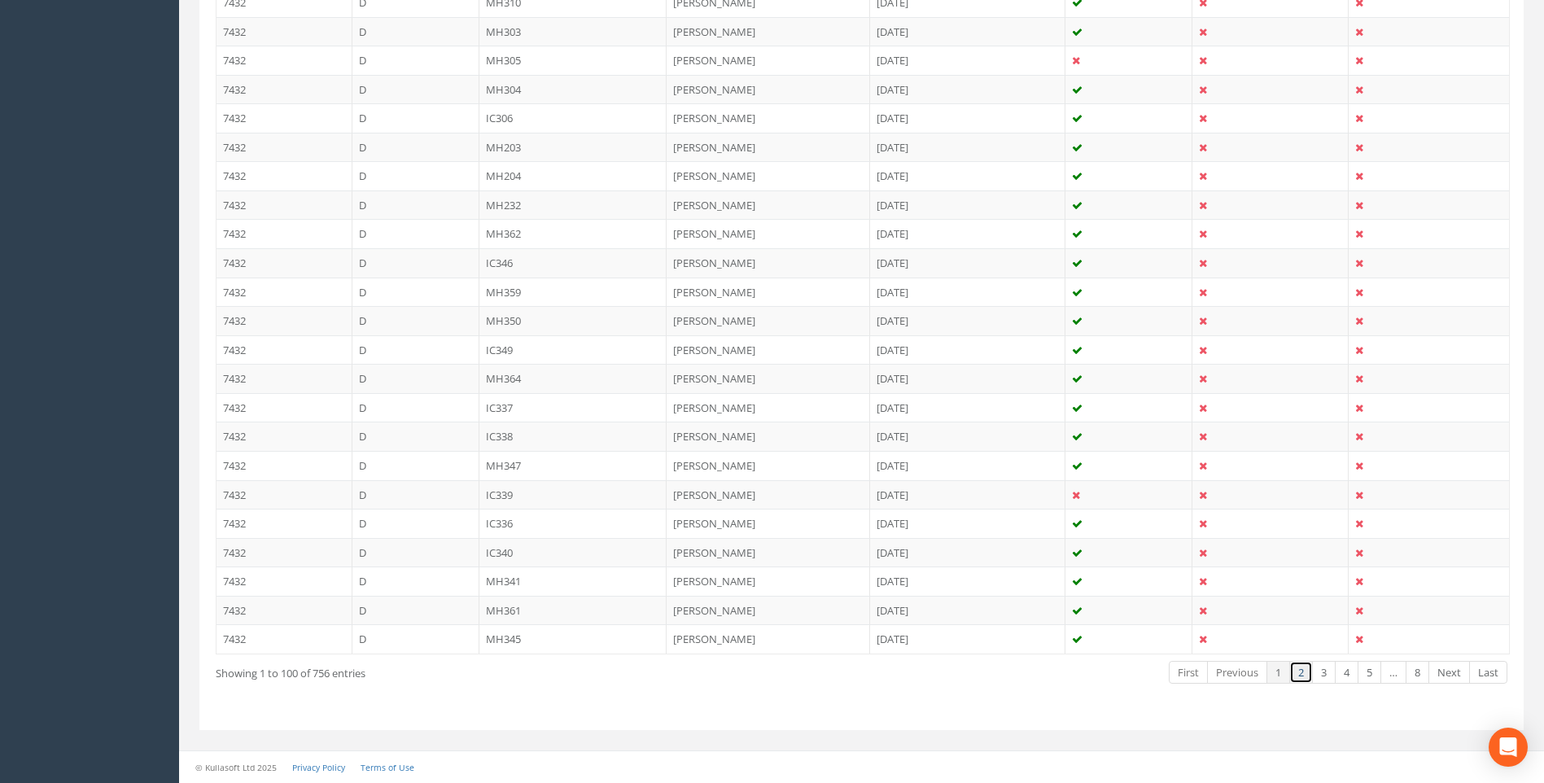
click at [1298, 674] on link "2" at bounding box center [1302, 673] width 24 height 24
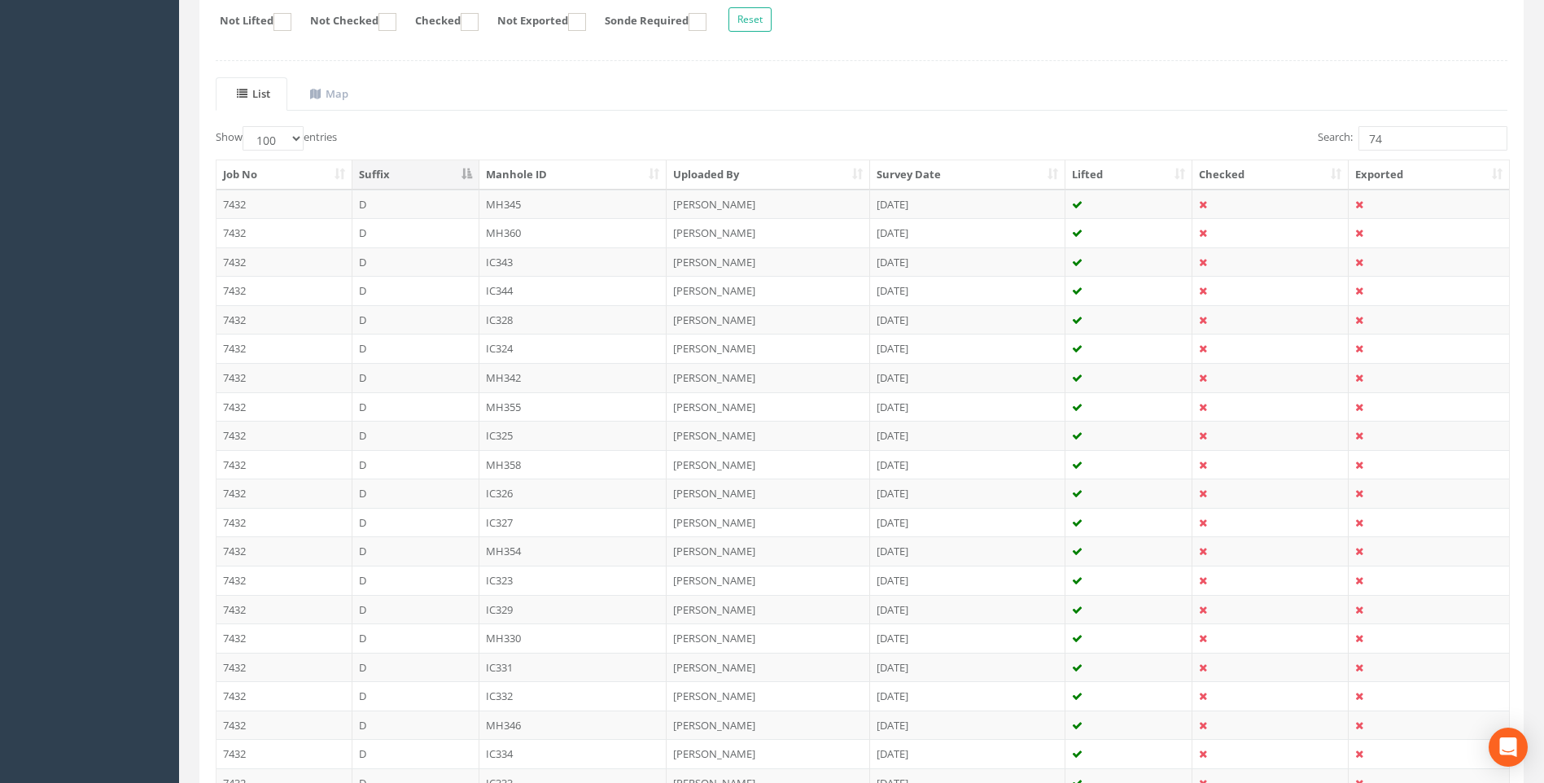
scroll to position [44, 0]
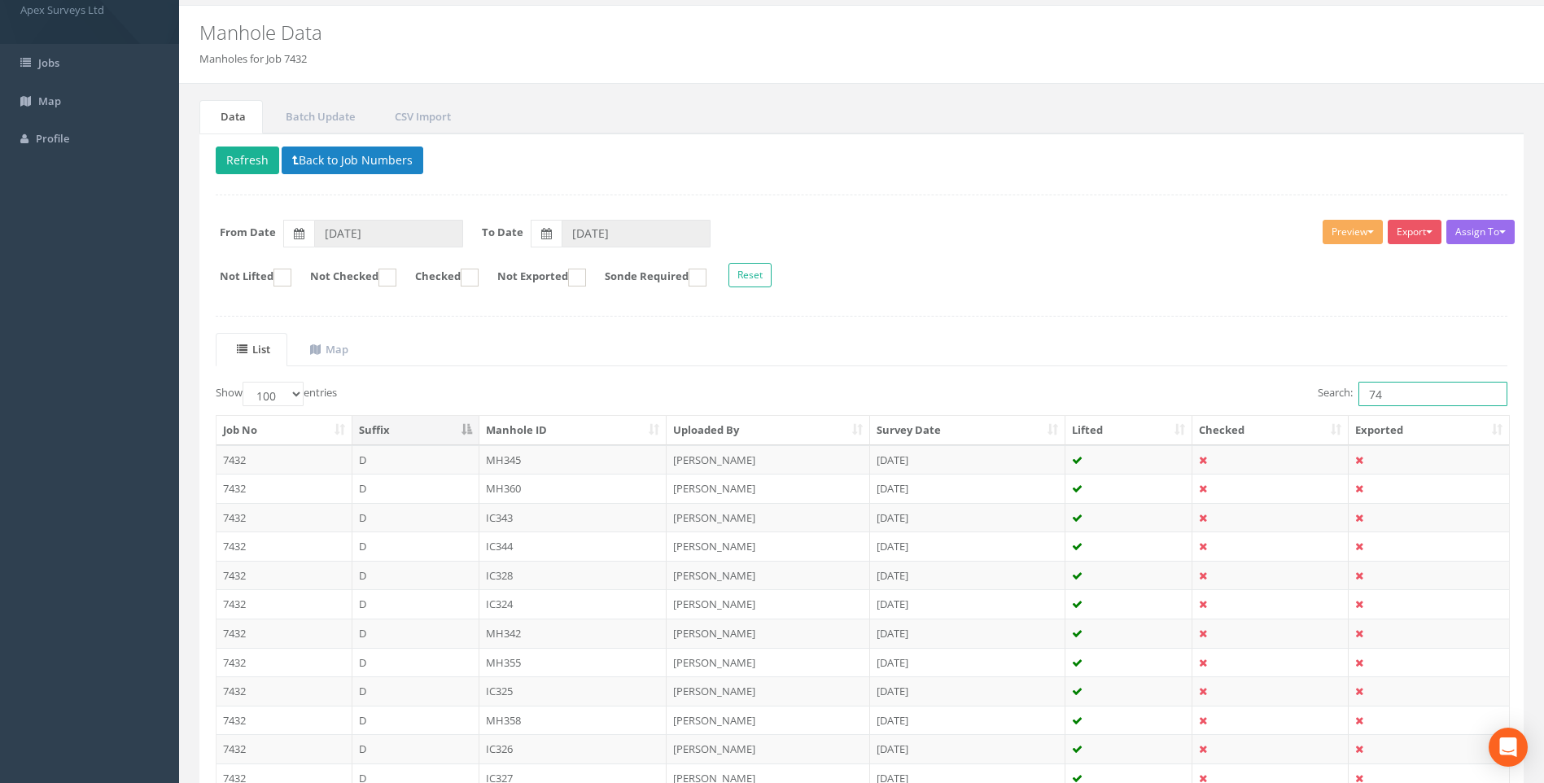
click at [1365, 392] on input "74" at bounding box center [1433, 394] width 149 height 24
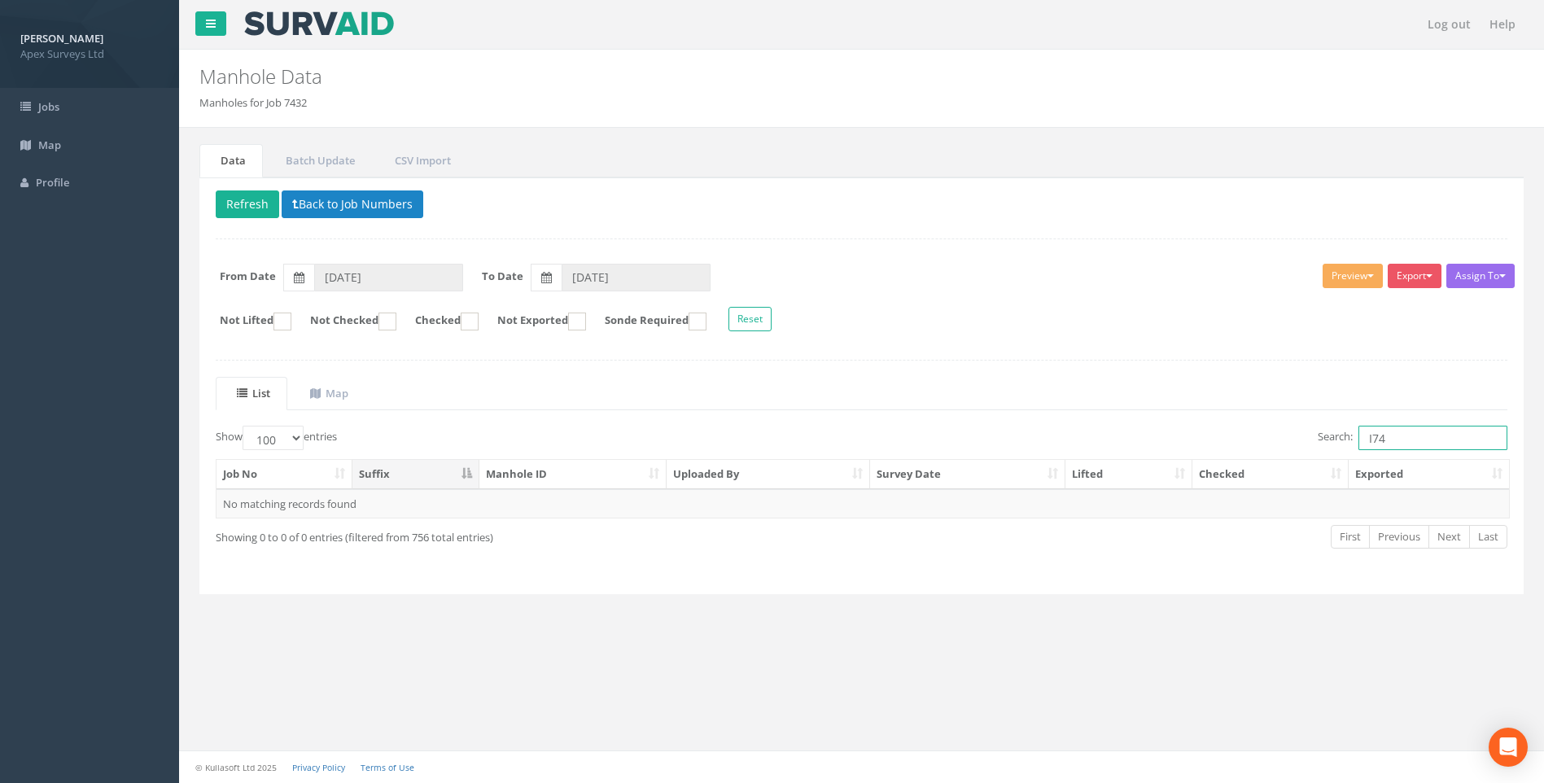
scroll to position [0, 0]
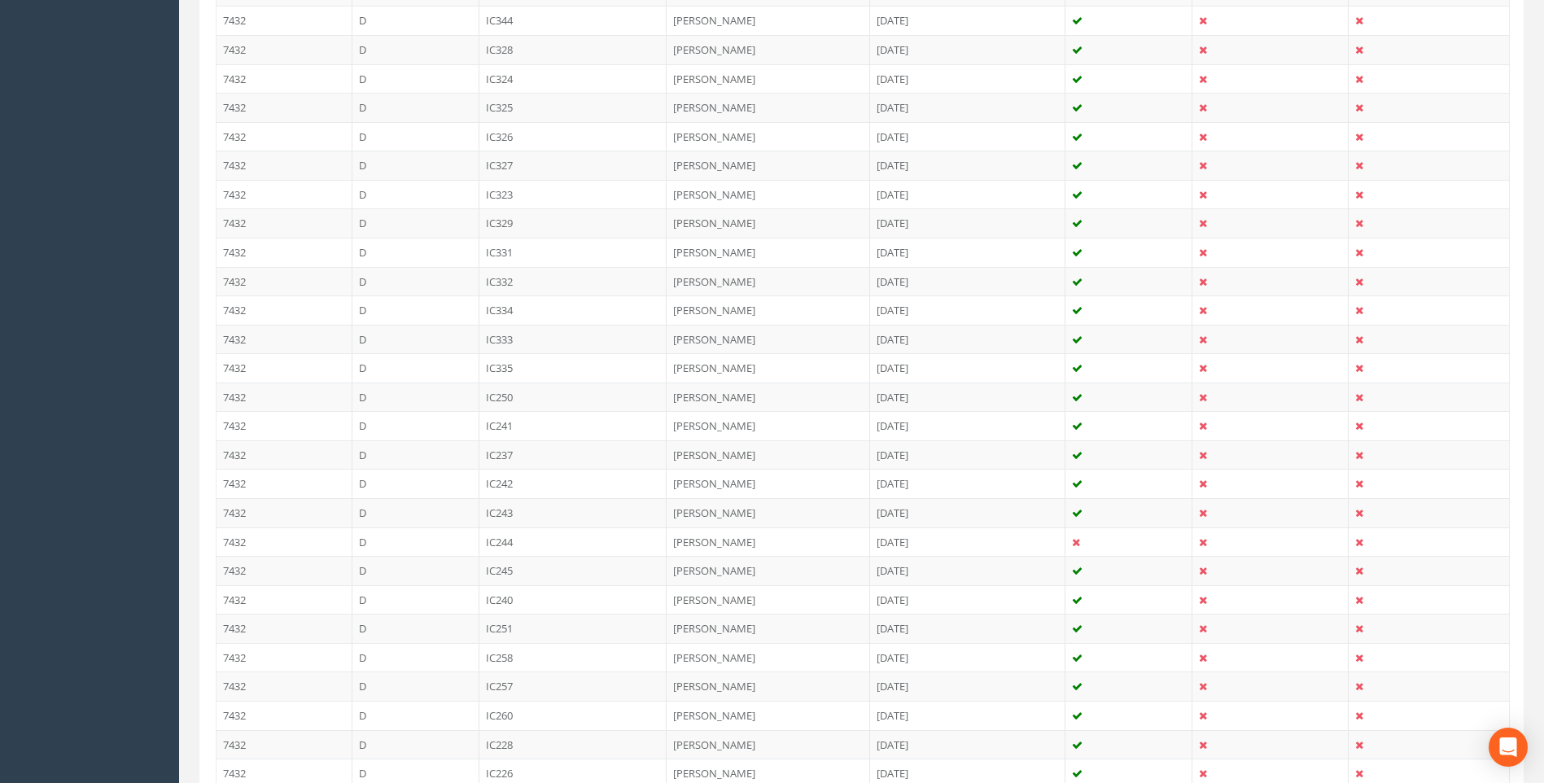
scroll to position [2687, 0]
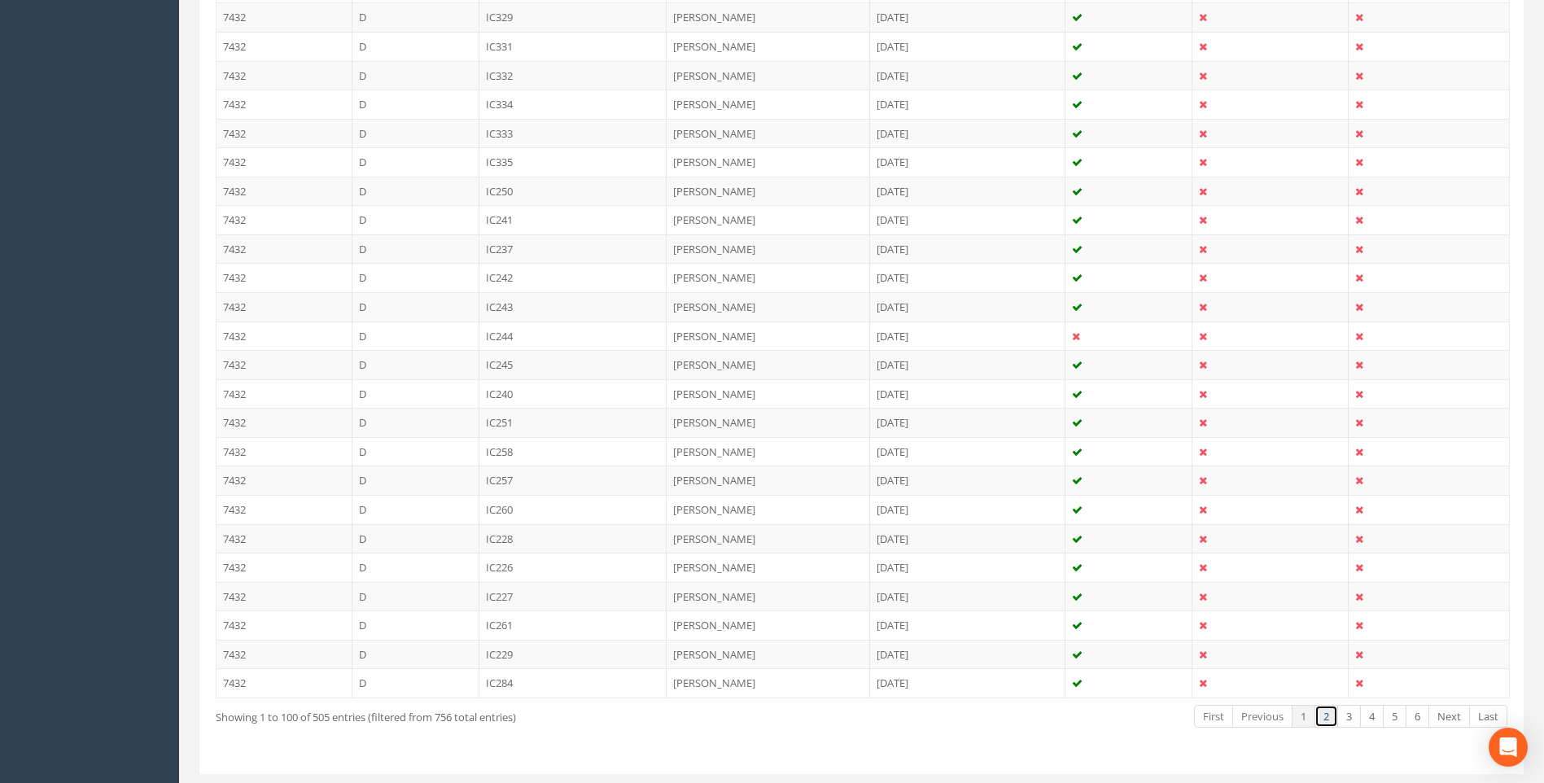
click at [1320, 717] on link "2" at bounding box center [1327, 717] width 24 height 24
click at [1298, 720] on link "1" at bounding box center [1304, 717] width 24 height 24
click at [1322, 720] on link "2" at bounding box center [1327, 717] width 24 height 24
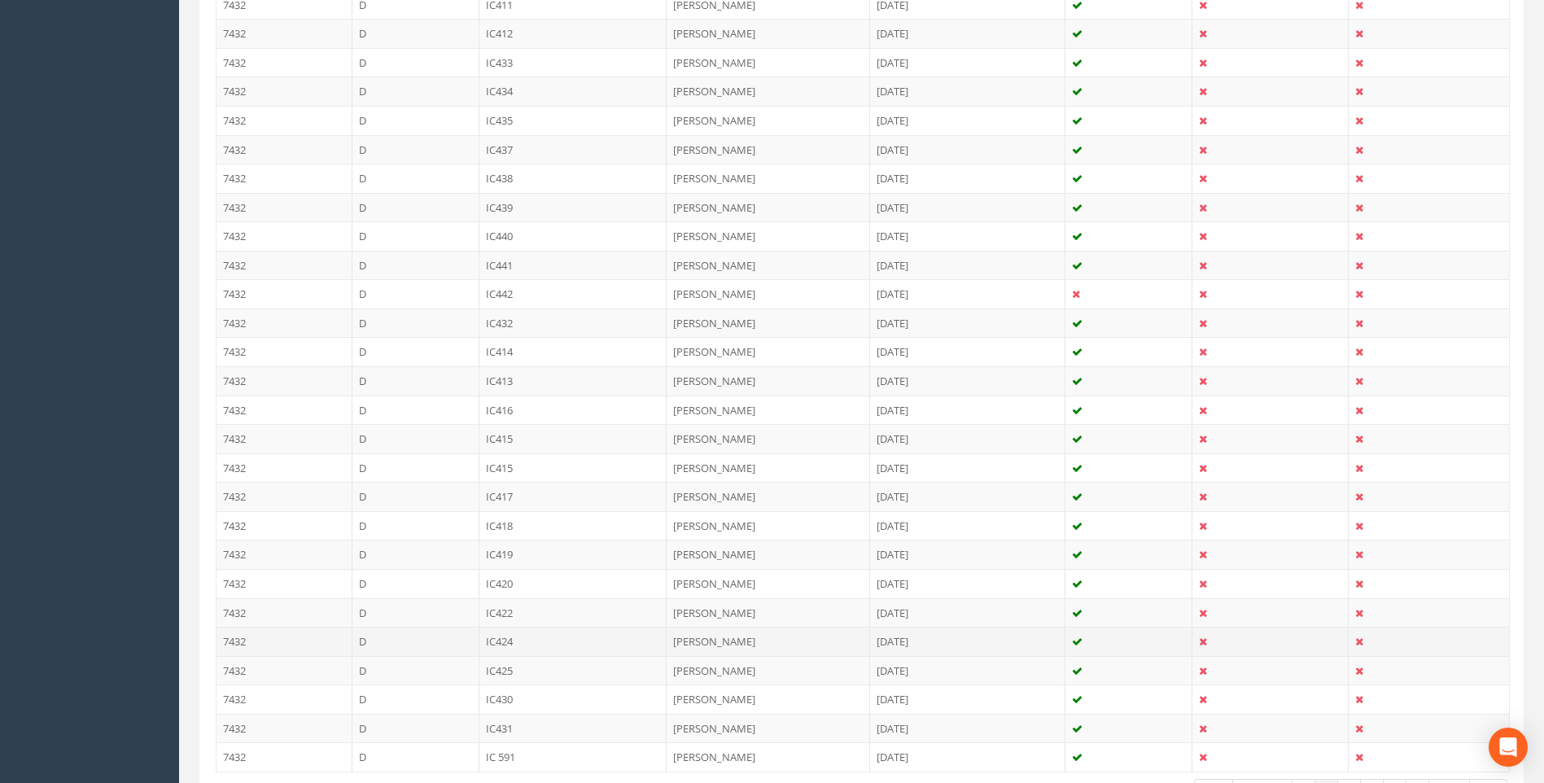
scroll to position [2731, 0]
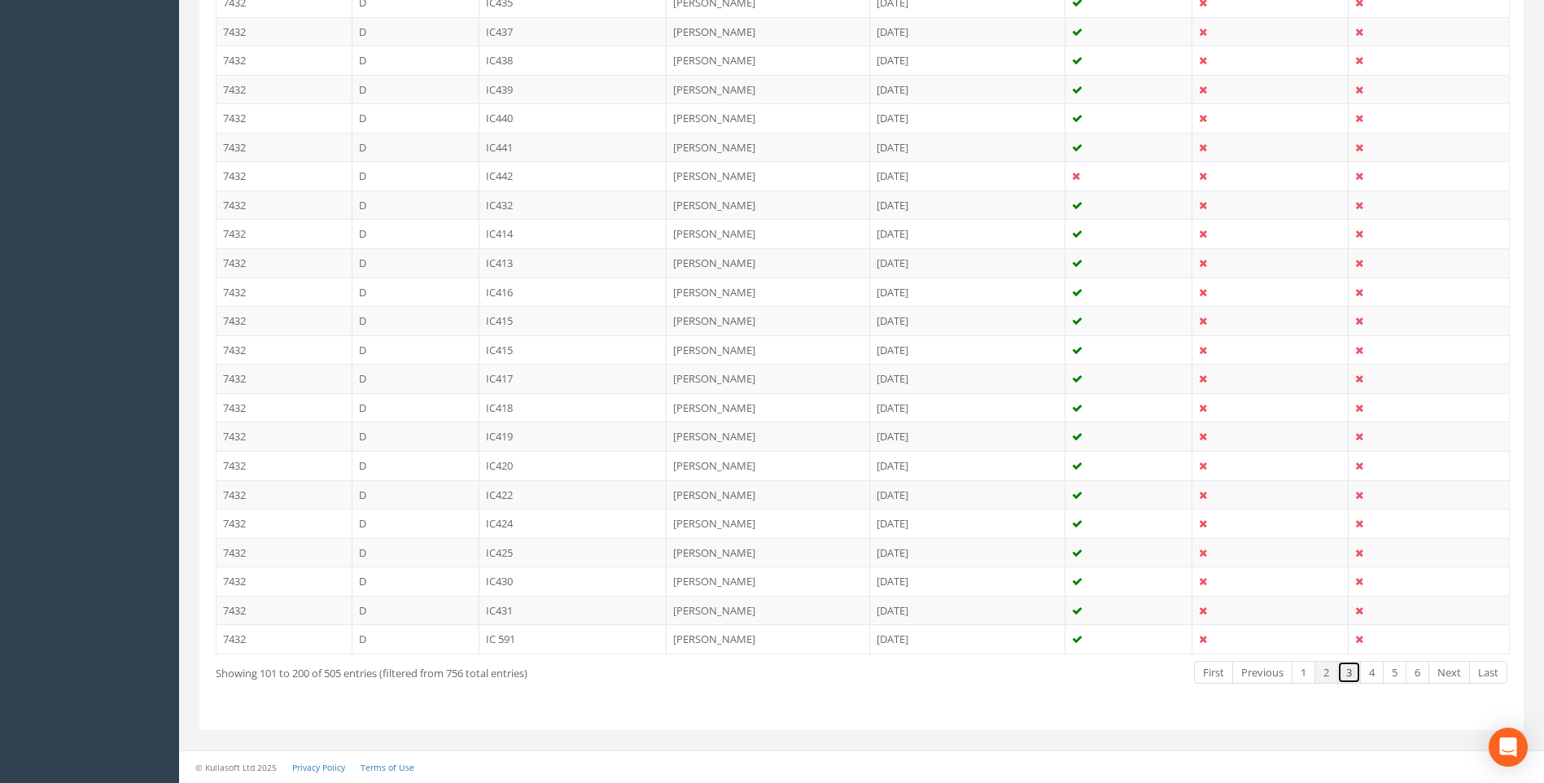
click at [1343, 677] on link "3" at bounding box center [1350, 673] width 24 height 24
click at [1375, 671] on link "4" at bounding box center [1372, 673] width 24 height 24
click at [1392, 672] on link "5" at bounding box center [1395, 673] width 24 height 24
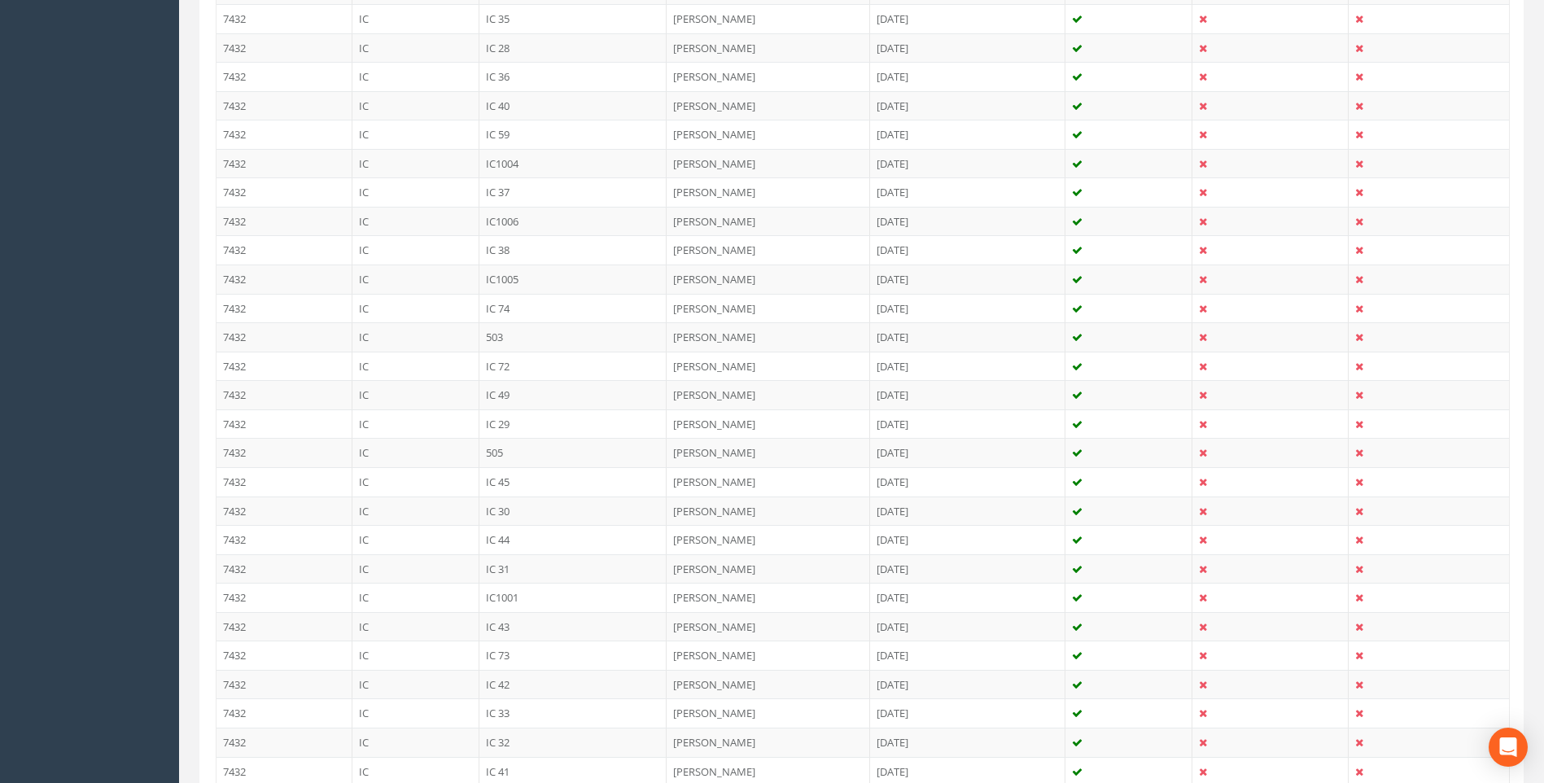
scroll to position [2242, 0]
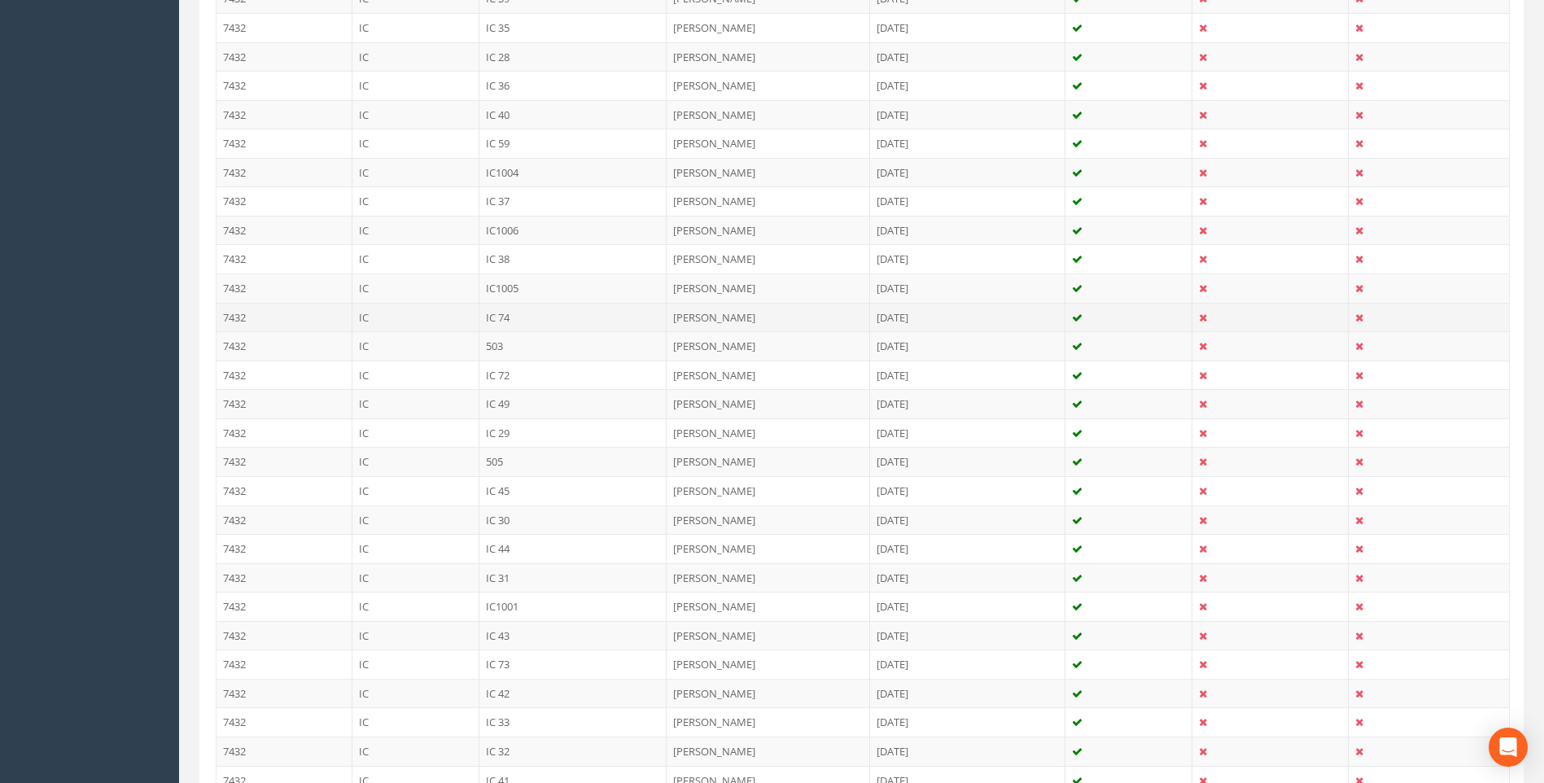
click at [505, 314] on td "IC 74" at bounding box center [574, 317] width 188 height 29
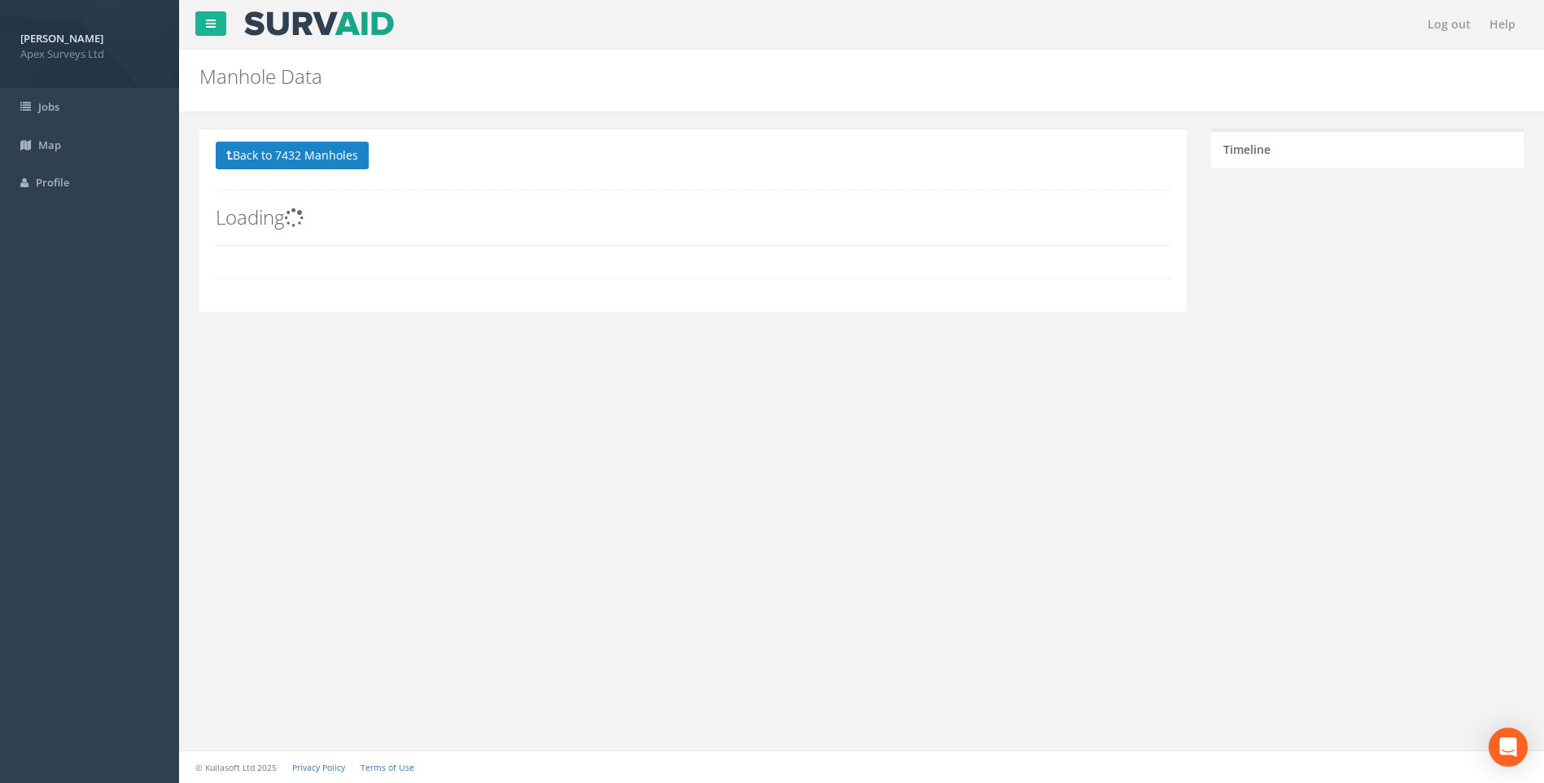
scroll to position [0, 0]
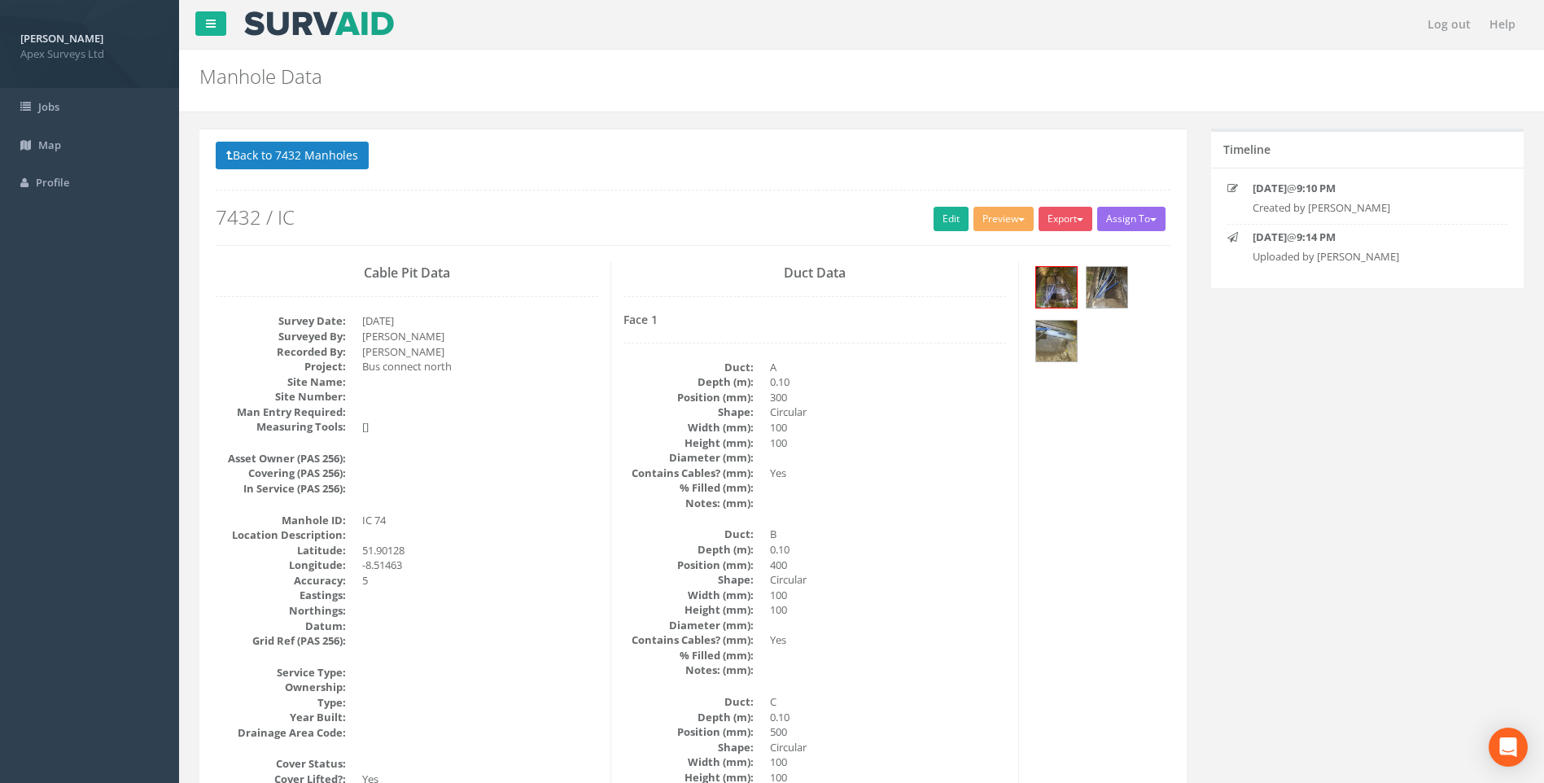
click at [939, 220] on link "Edit" at bounding box center [951, 219] width 35 height 24
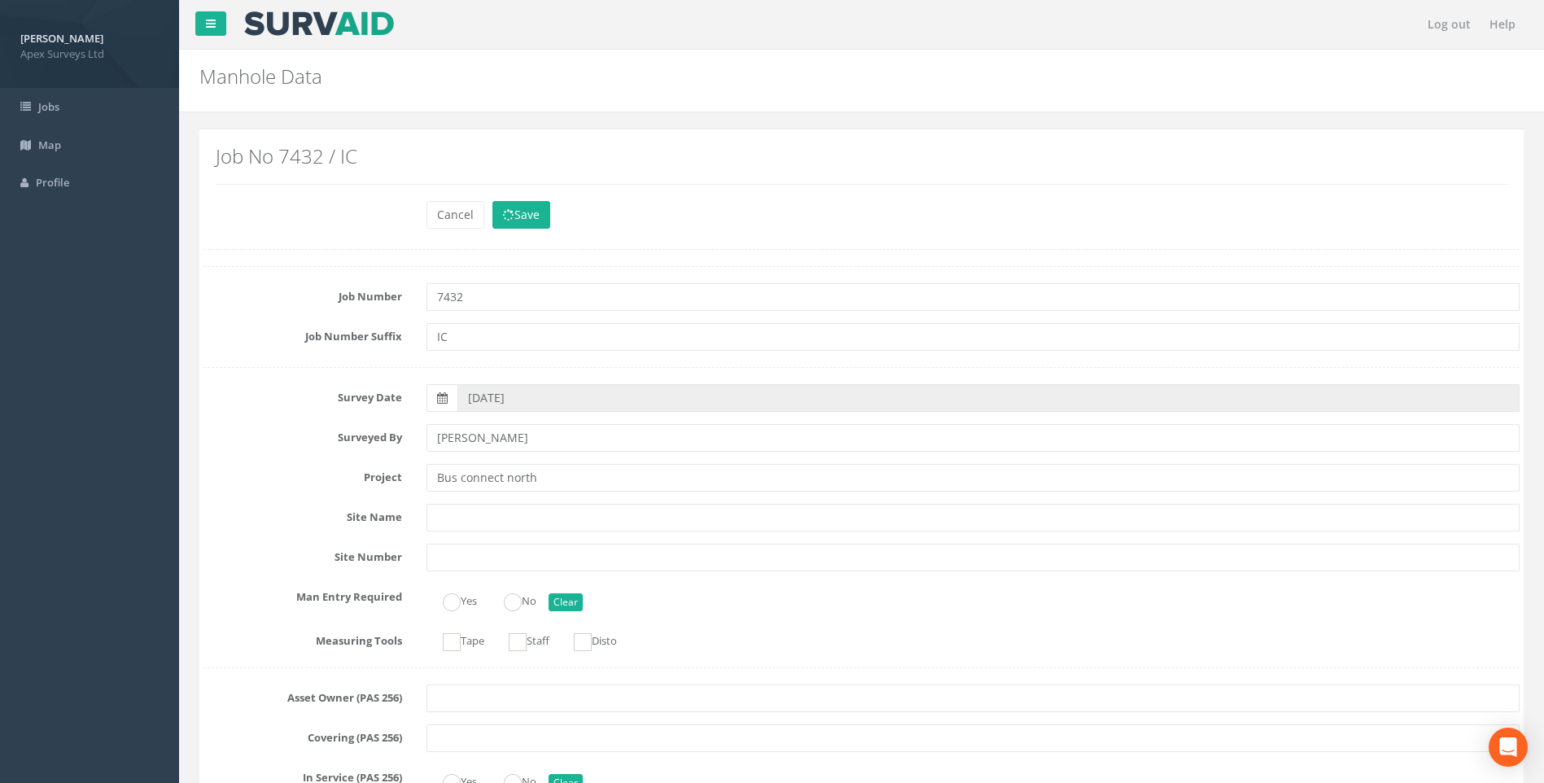
scroll to position [1728, 0]
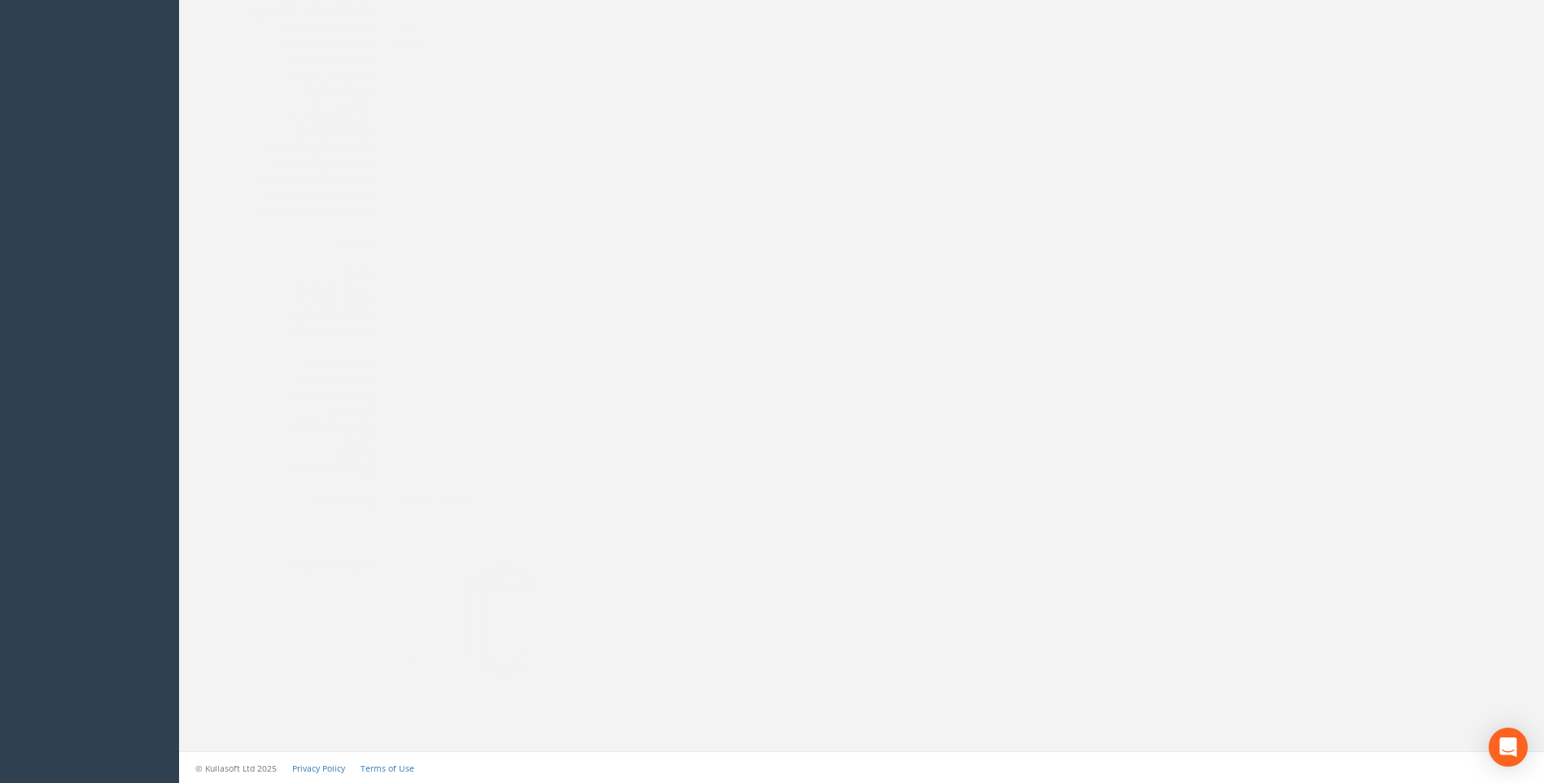
click at [500, 615] on img at bounding box center [471, 619] width 217 height 121
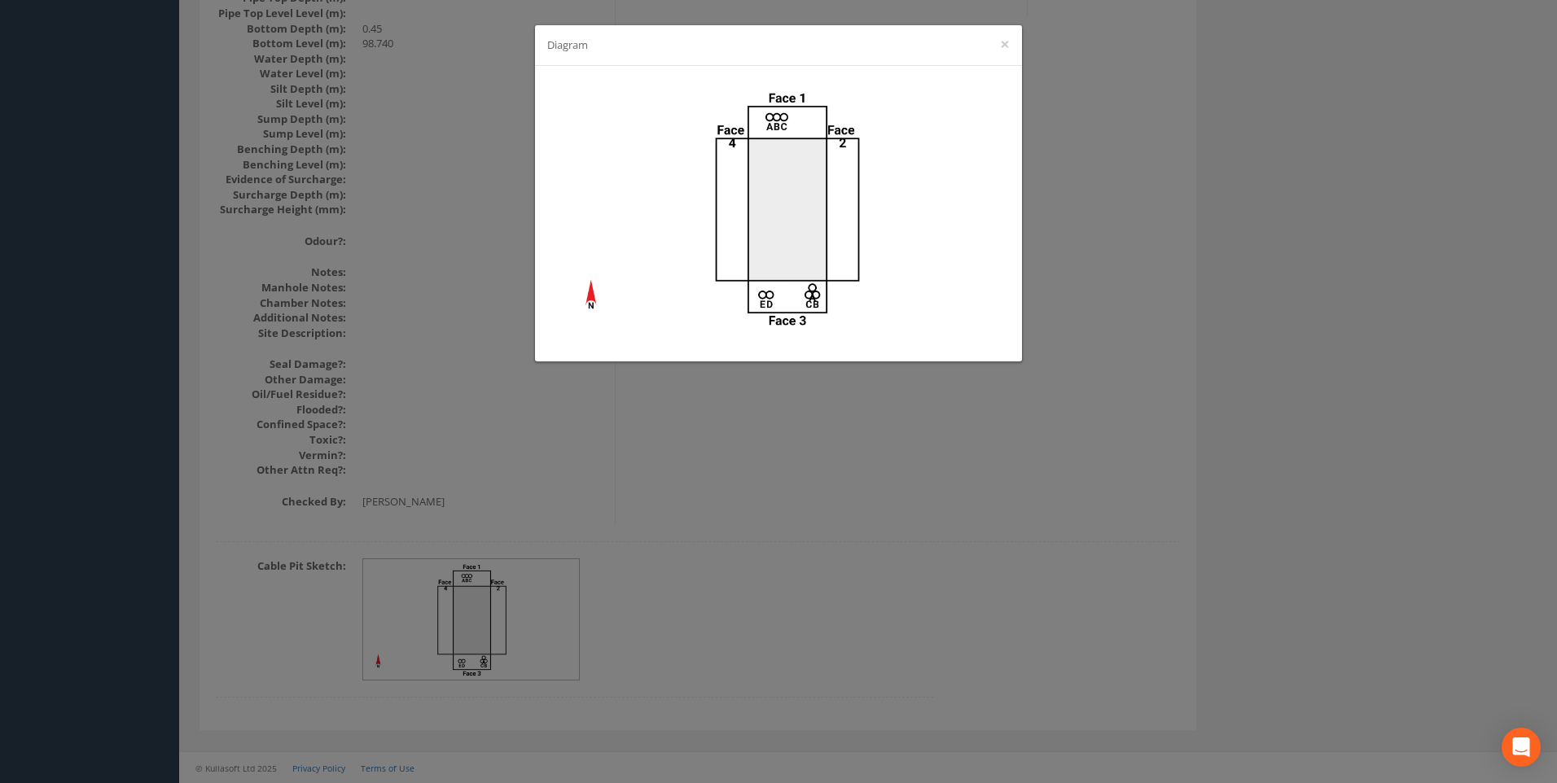
click at [1225, 326] on div "Diagram ×" at bounding box center [778, 391] width 1557 height 783
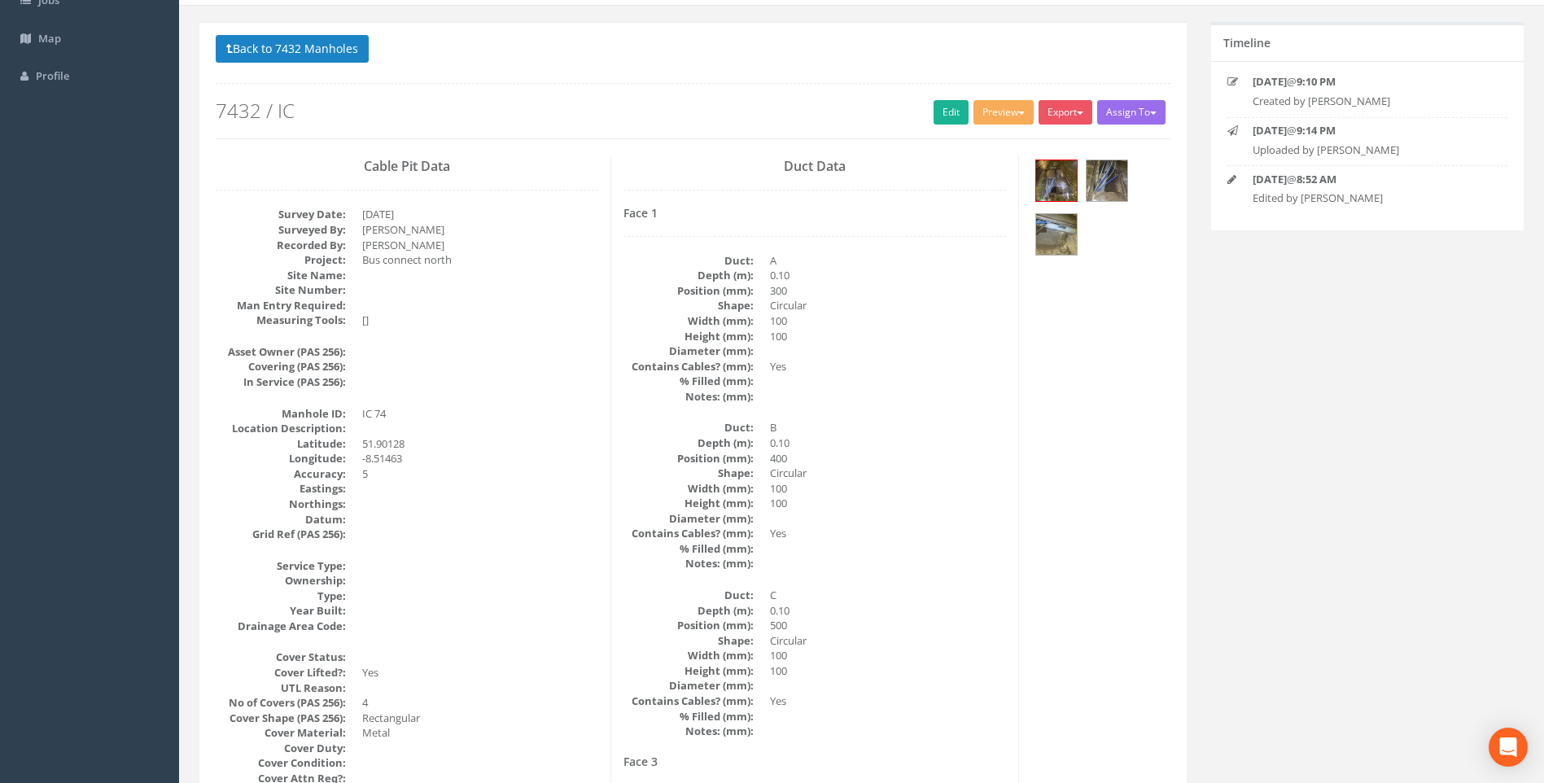
scroll to position [181, 0]
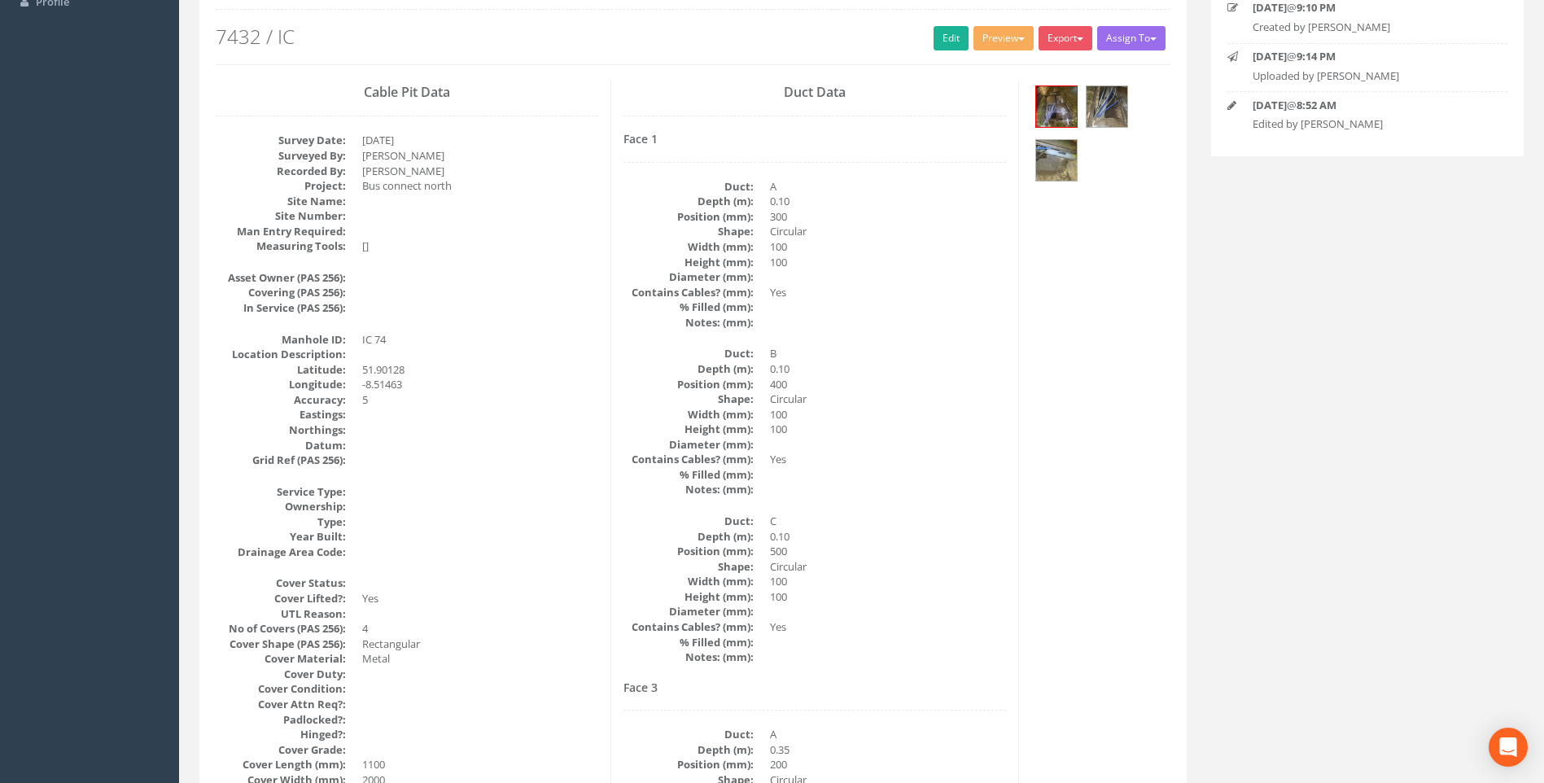
click at [987, 580] on dd "100" at bounding box center [888, 581] width 236 height 15
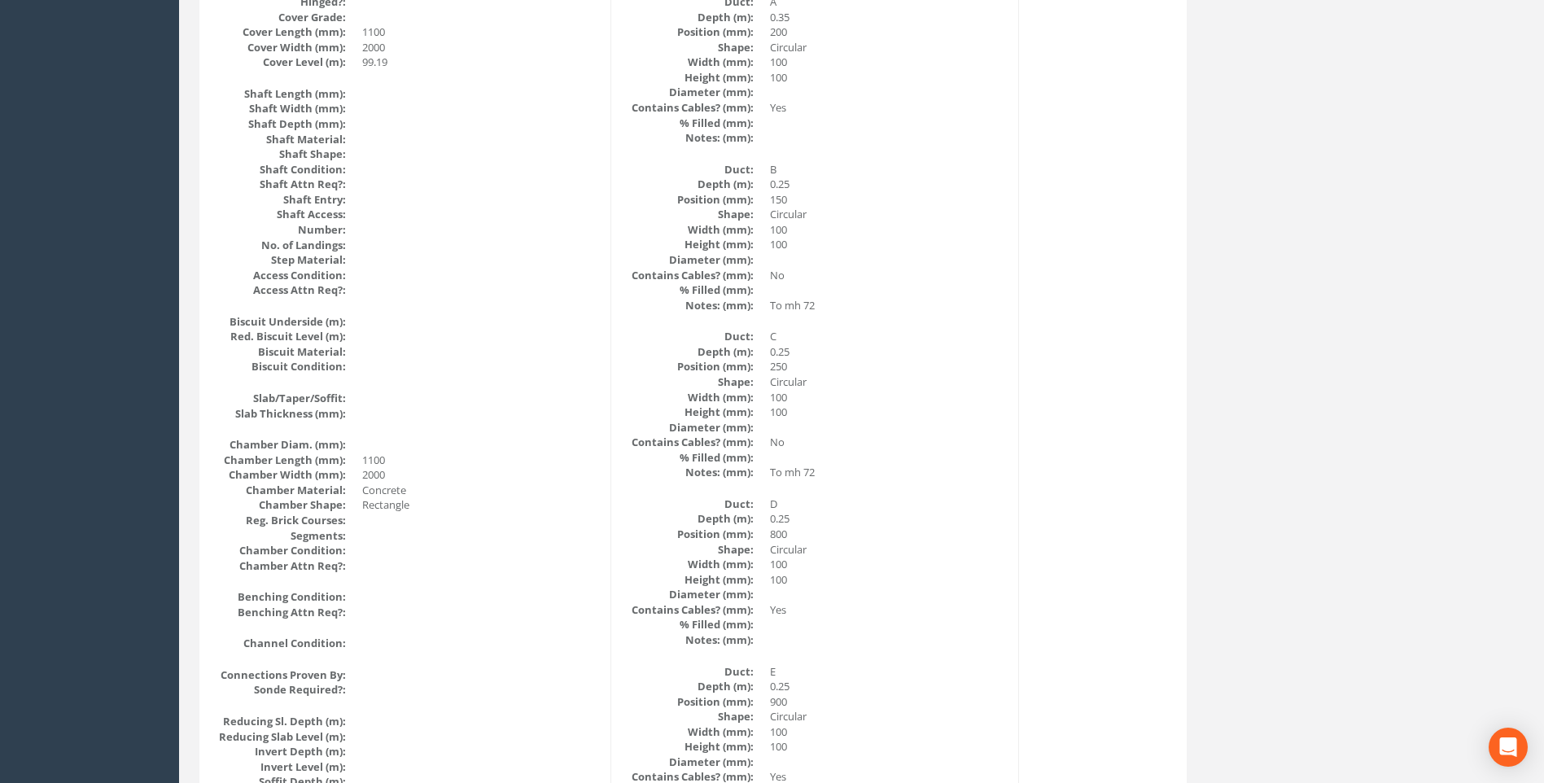
scroll to position [832, 0]
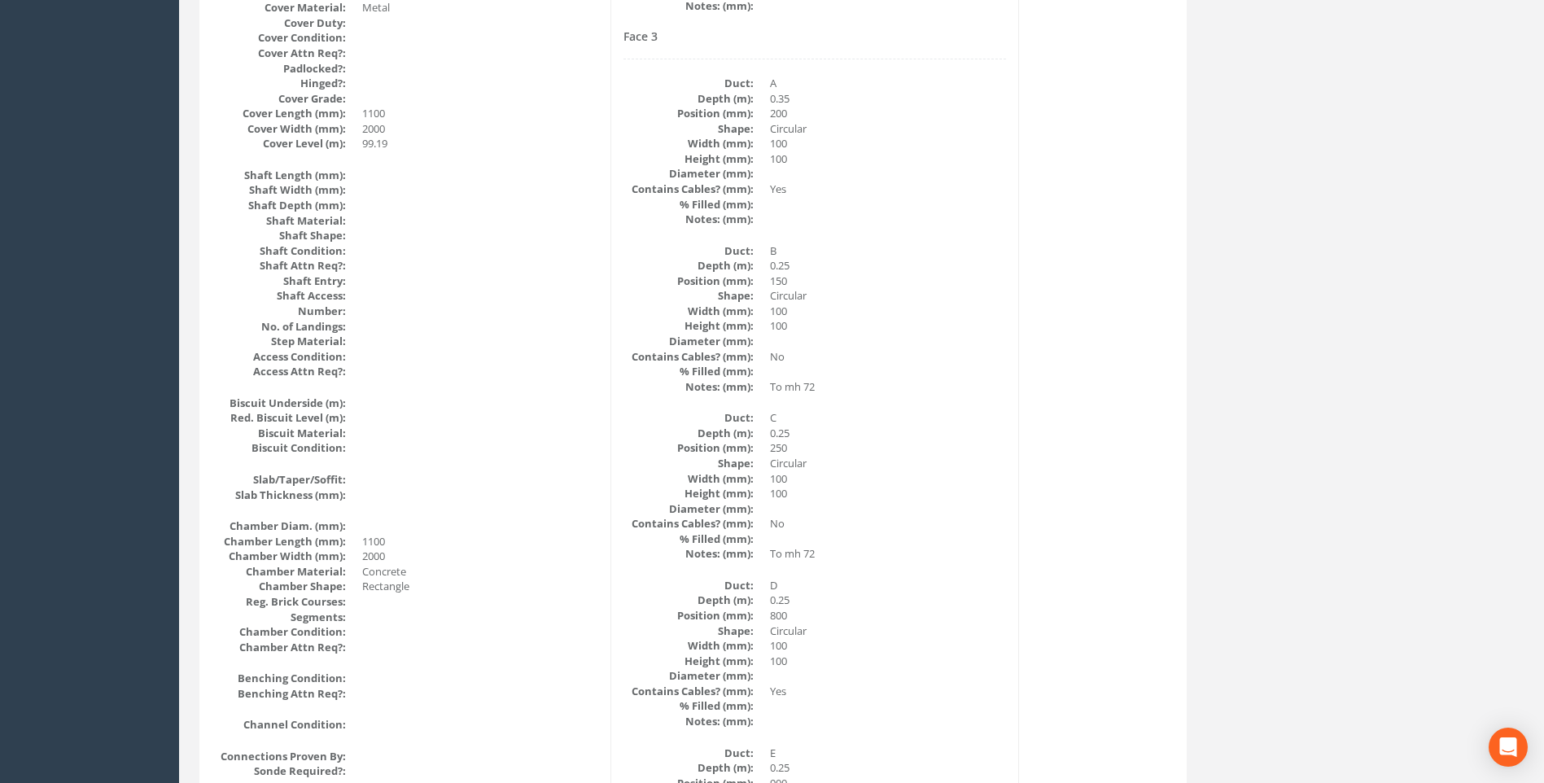
click at [1286, 525] on div "Back to 7432 Manholes Back to Map Assign To No Companies Added Export Heathrow …" at bounding box center [861, 472] width 1349 height 2350
click at [1176, 658] on div "Cable Pit Data Survey Date: [DATE] Surveyed By: [PERSON_NAME] Recorded By: [PER…" at bounding box center [693, 425] width 979 height 1990
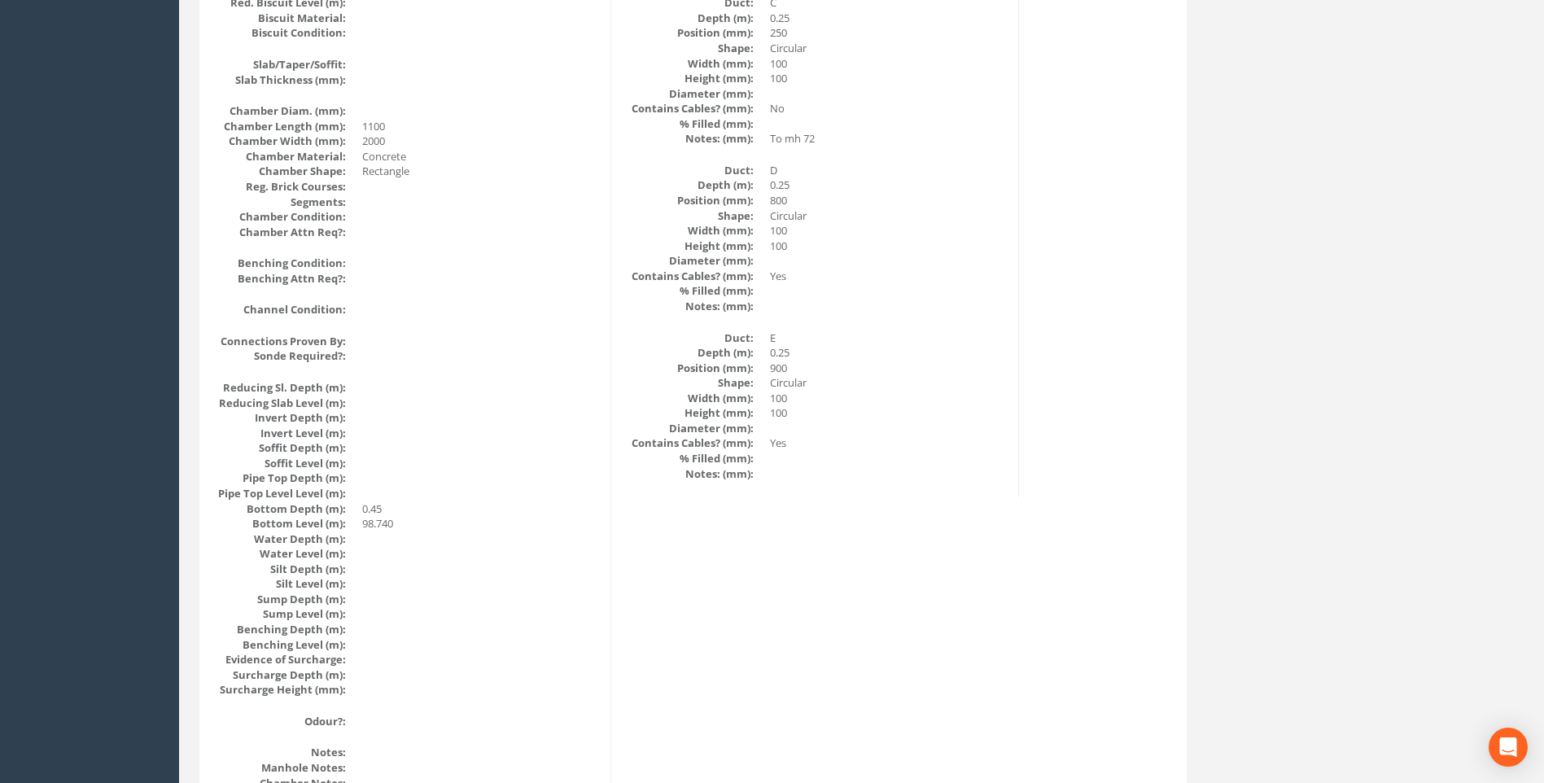
scroll to position [1158, 0]
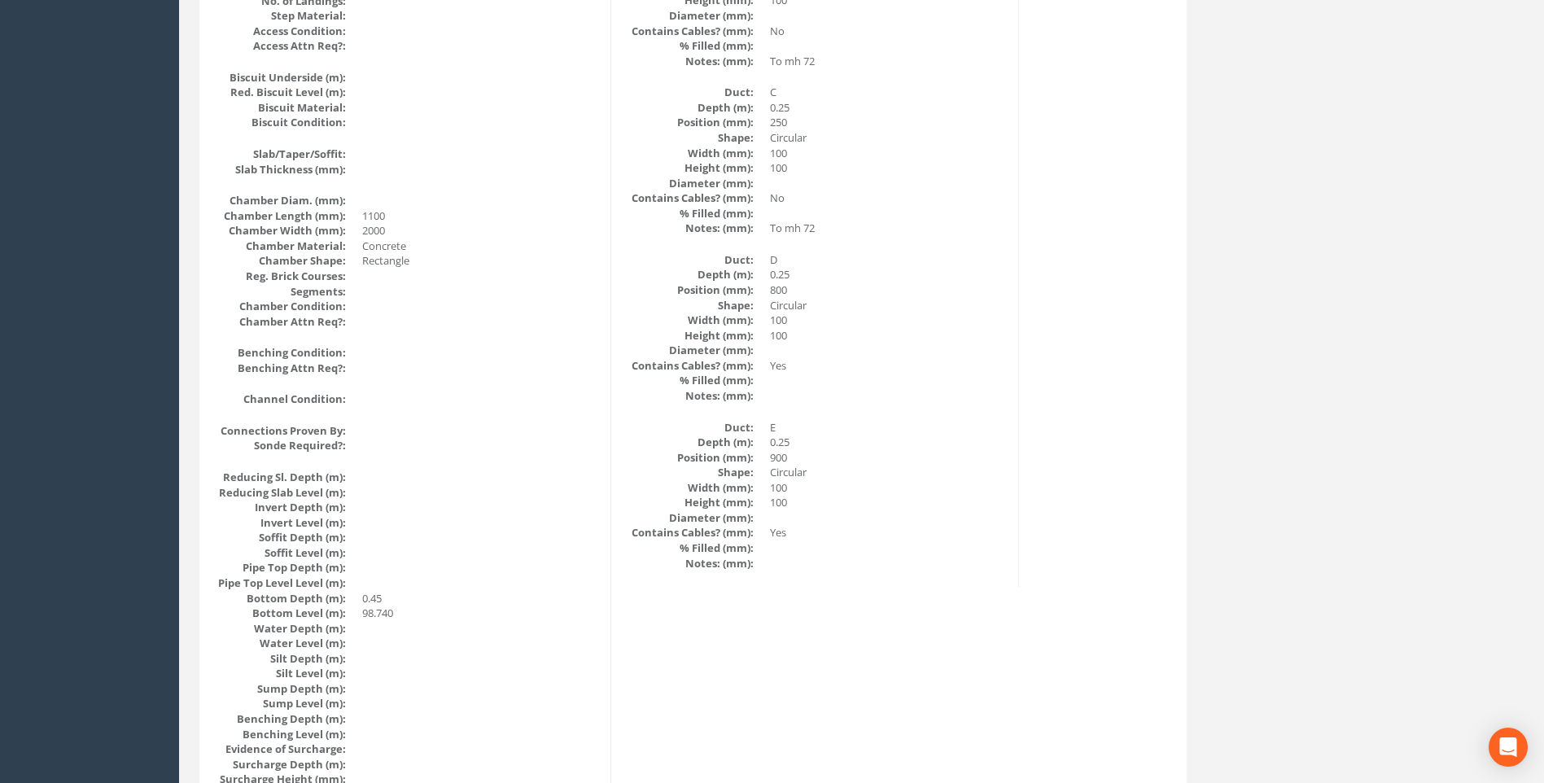
click at [1004, 681] on div "Cable Pit Data Survey Date: [DATE] Surveyed By: [PERSON_NAME] Recorded By: [PER…" at bounding box center [693, 99] width 979 height 1990
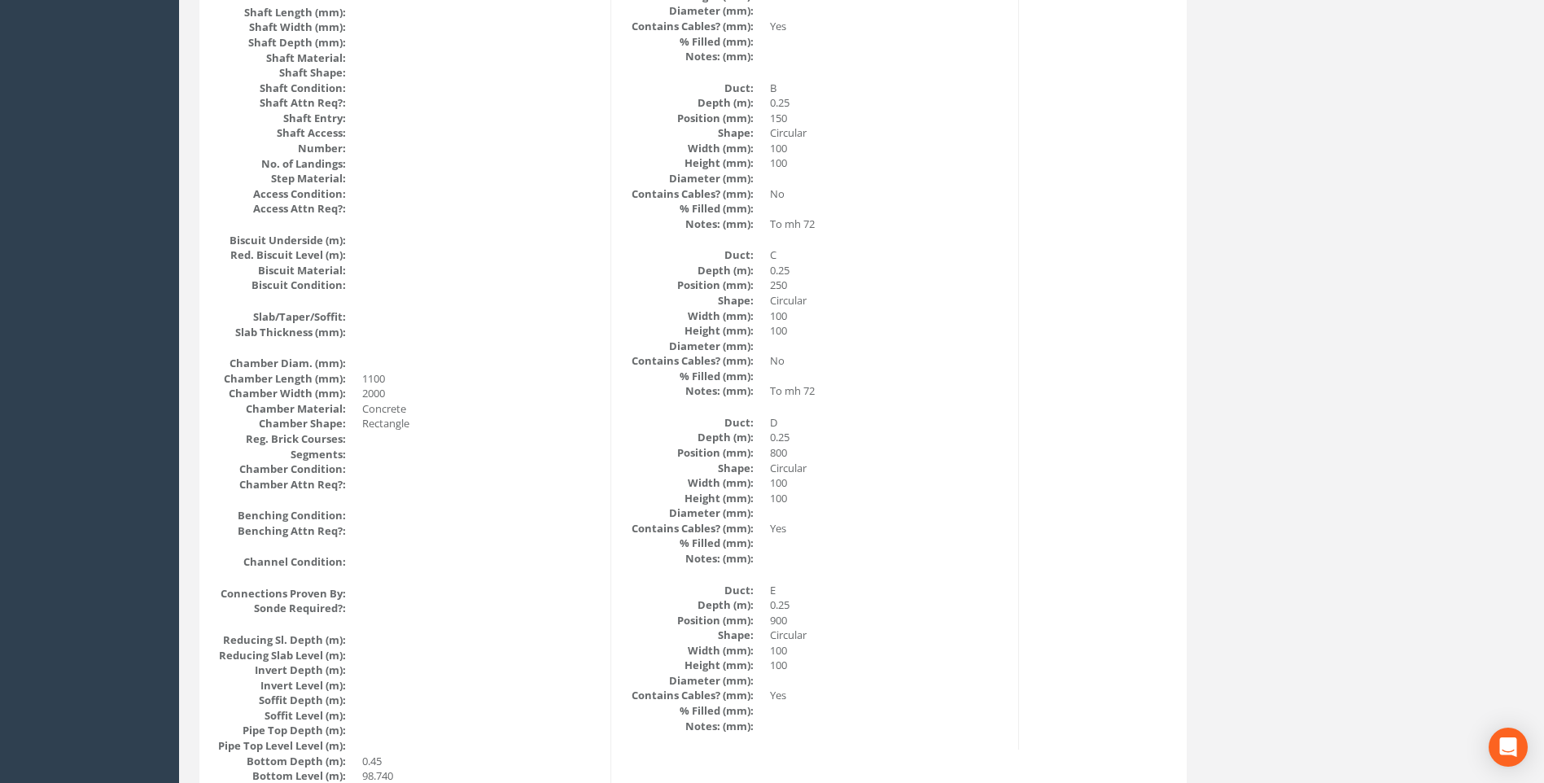
scroll to position [1239, 0]
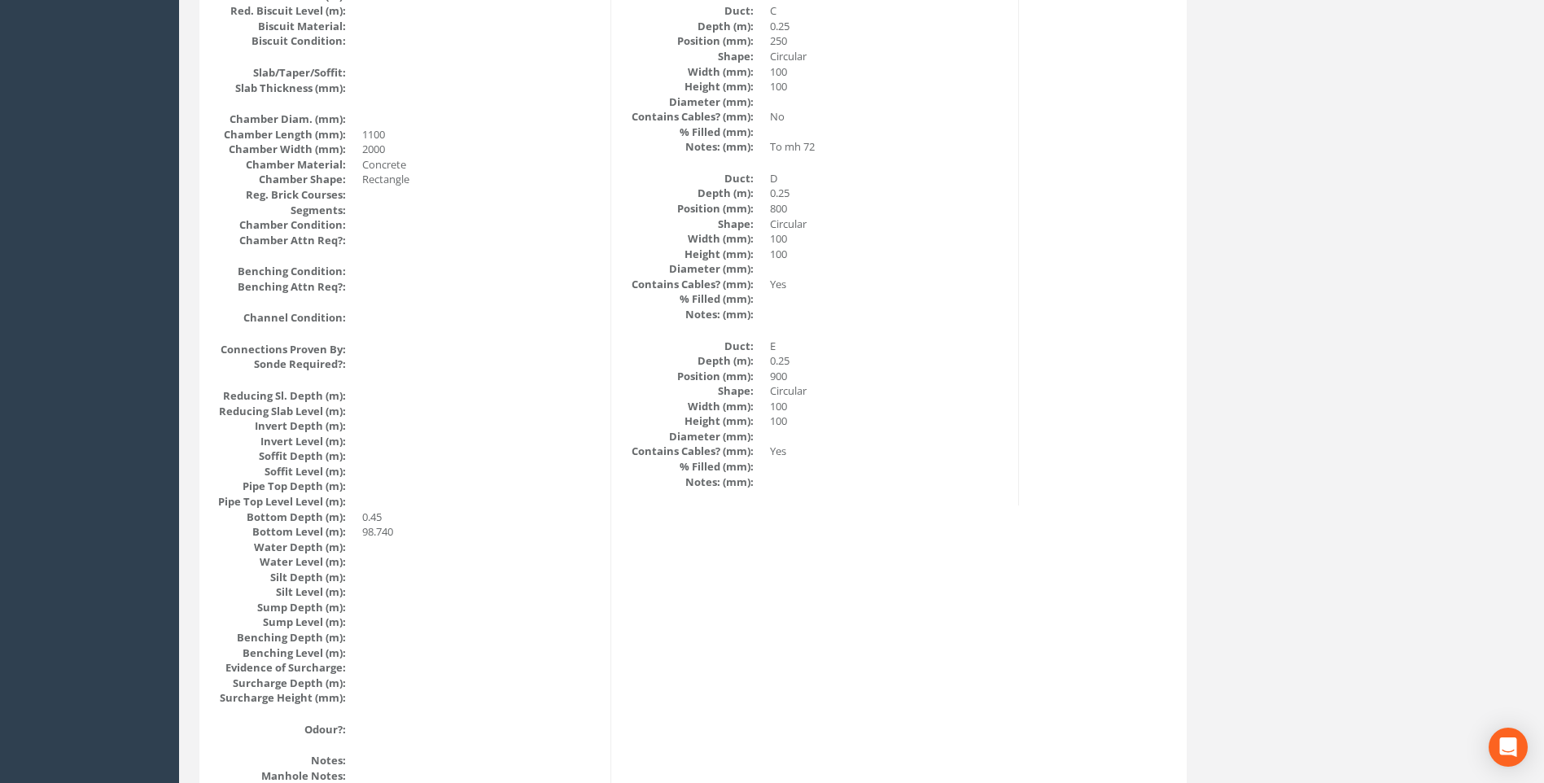
click at [1264, 365] on div "Back to 7432 Manholes Back to Map Assign To No Companies Added Export Heathrow …" at bounding box center [861, 65] width 1349 height 2350
click at [1167, 345] on div "Cable Pit Data Survey Date: [DATE] Surveyed By: [PERSON_NAME] Recorded By: [PER…" at bounding box center [693, 18] width 979 height 1990
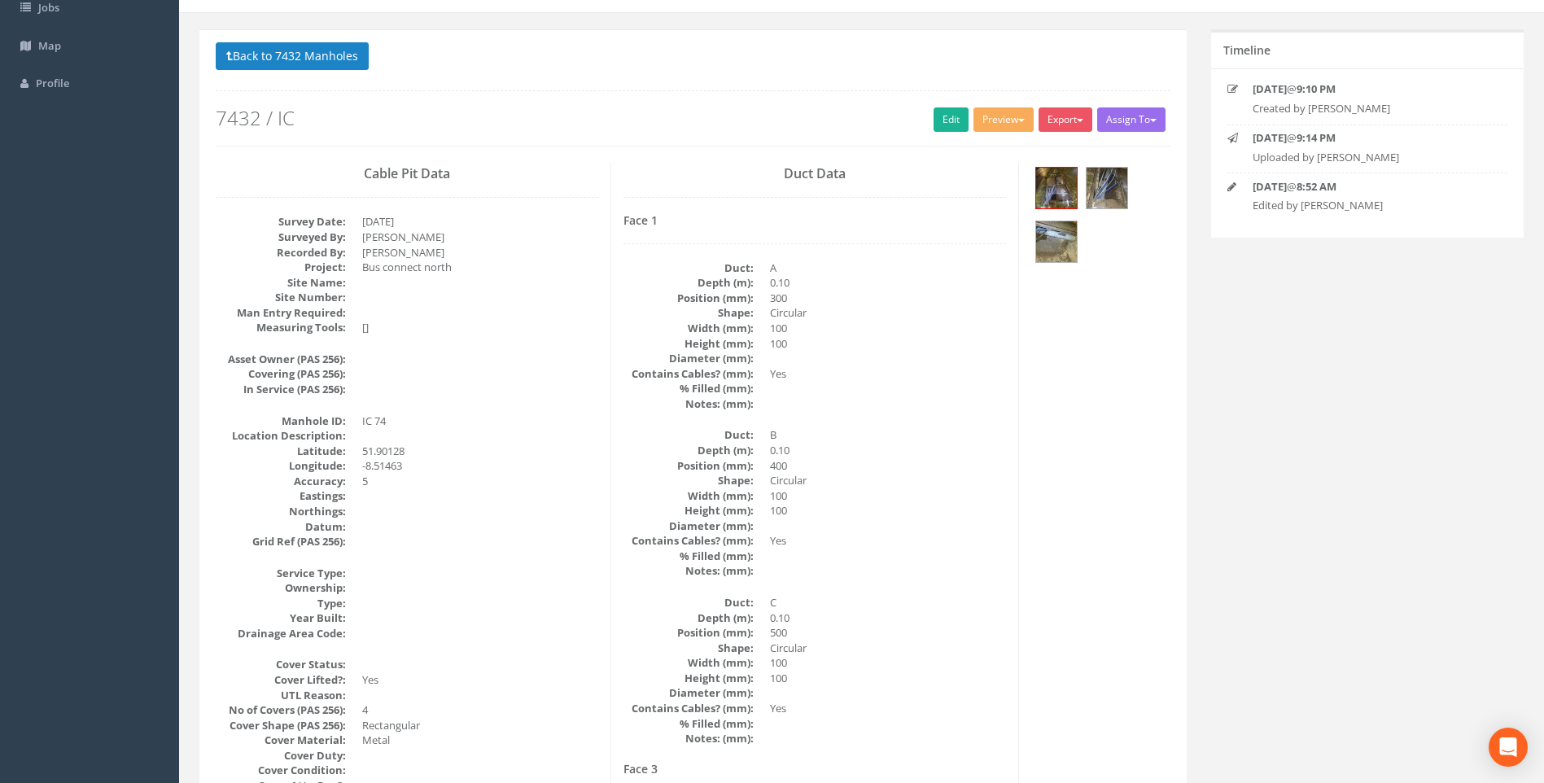
scroll to position [0, 0]
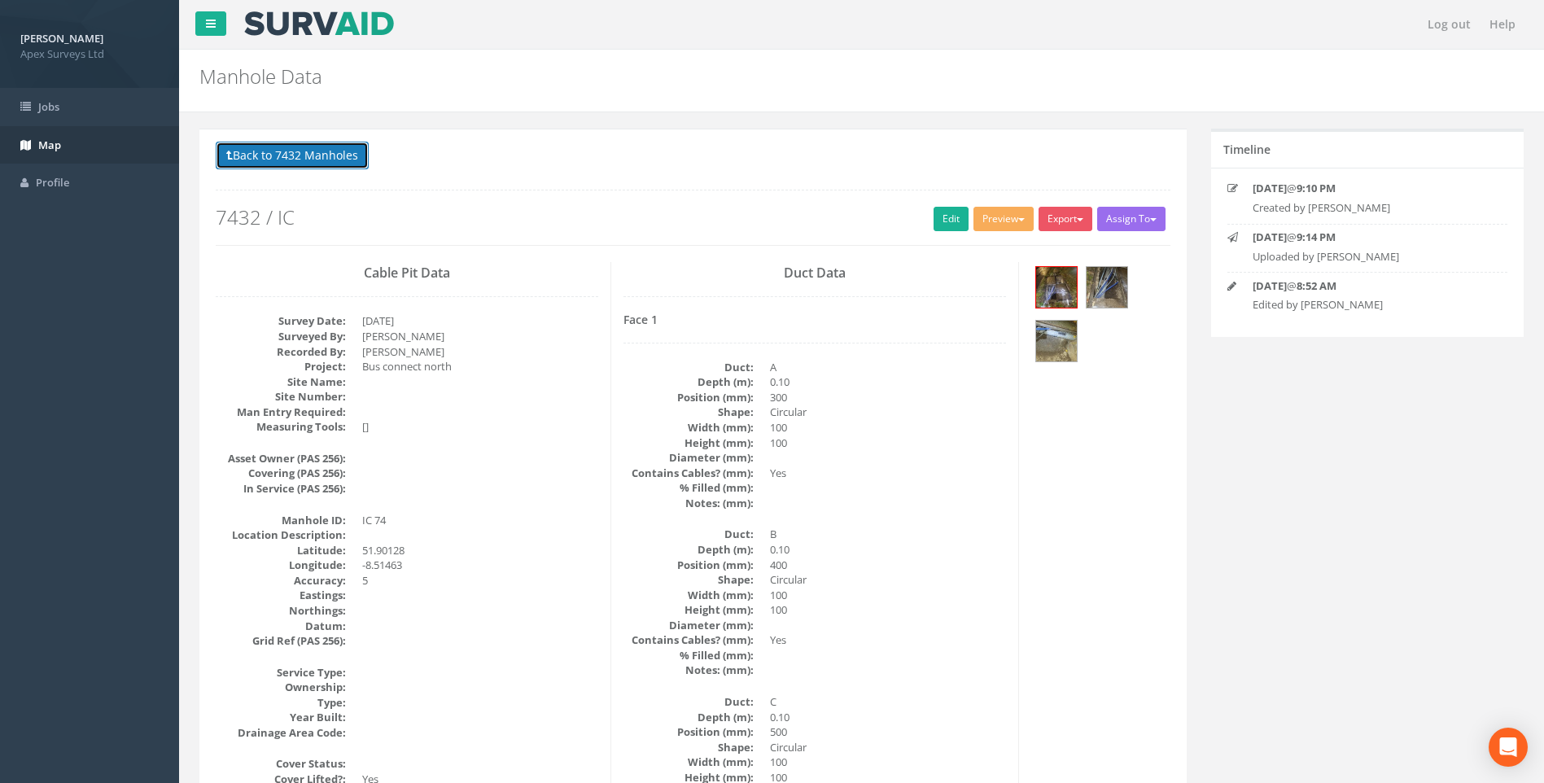
drag, startPoint x: 302, startPoint y: 157, endPoint x: 0, endPoint y: 151, distance: 302.1
click at [302, 157] on button "Back to 7432 Manholes" at bounding box center [292, 156] width 153 height 28
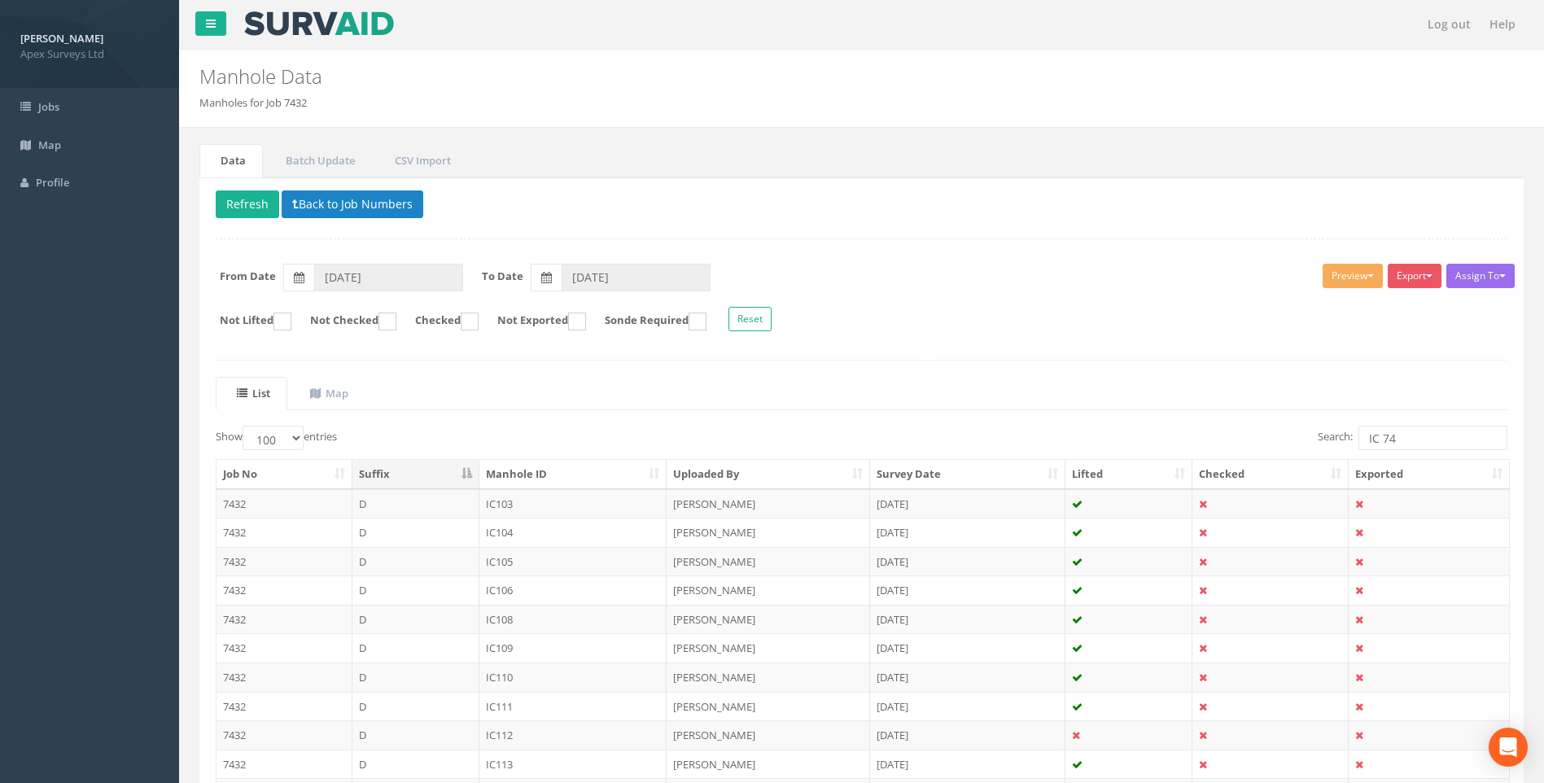
click at [1016, 319] on form "Not Lifted Not Checked Checked Not Exported Sonde Required Reset" at bounding box center [862, 321] width 1316 height 28
drag, startPoint x: 1380, startPoint y: 440, endPoint x: 1407, endPoint y: 440, distance: 26.9
click at [1407, 440] on input "IC 74" at bounding box center [1433, 438] width 149 height 24
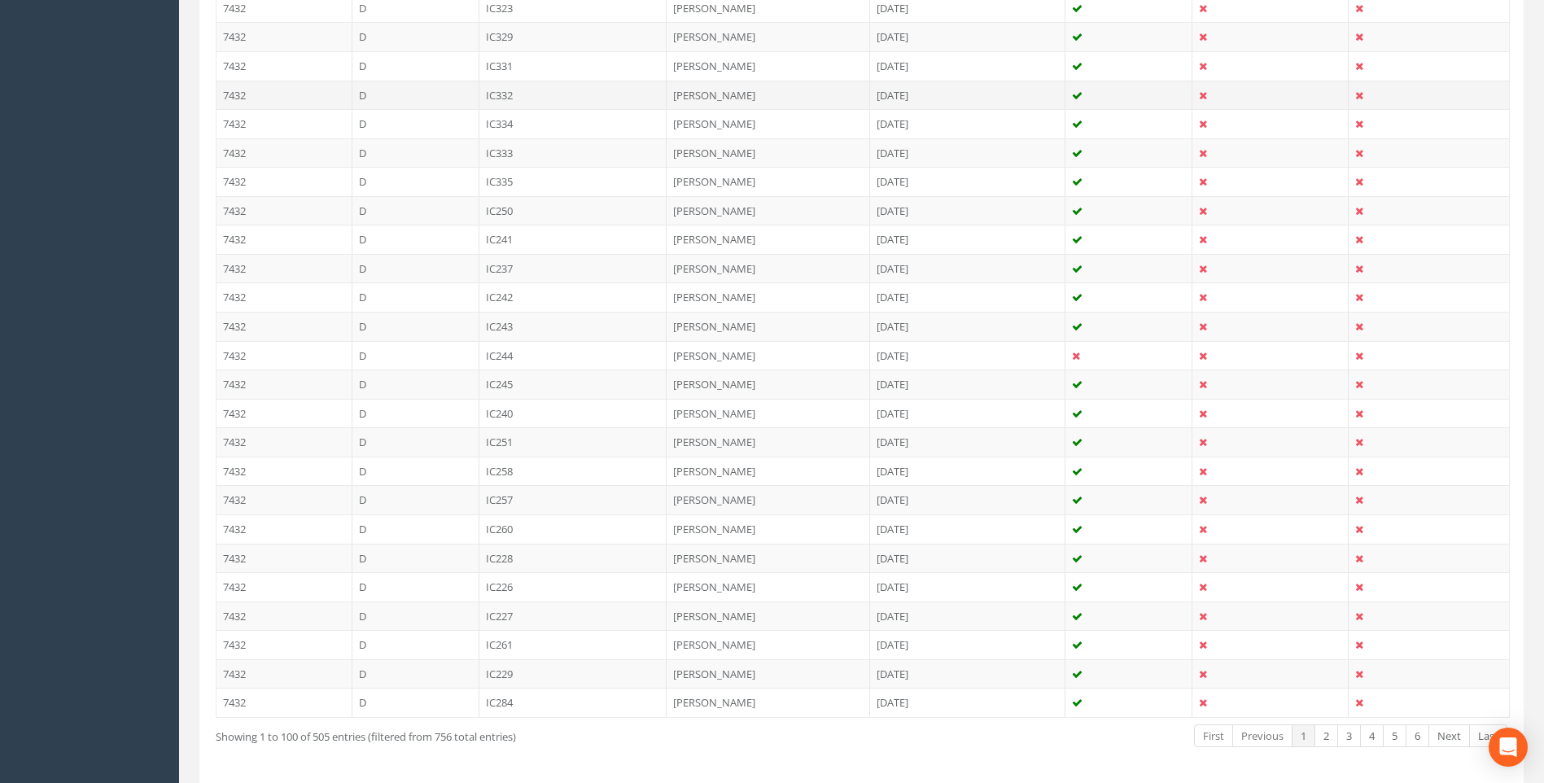
scroll to position [2731, 0]
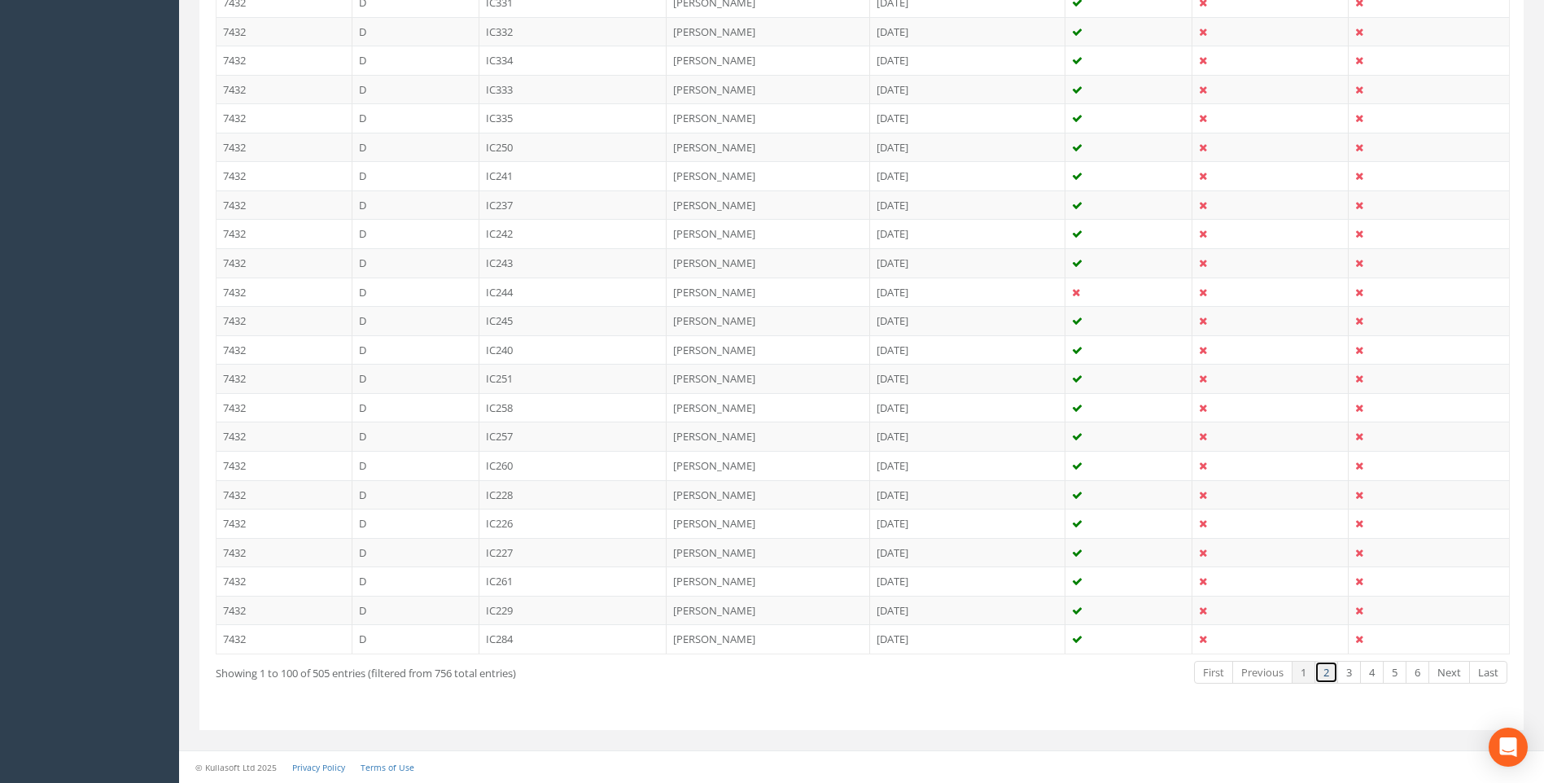
click at [1329, 672] on link "2" at bounding box center [1327, 673] width 24 height 24
click at [1347, 671] on link "3" at bounding box center [1350, 673] width 24 height 24
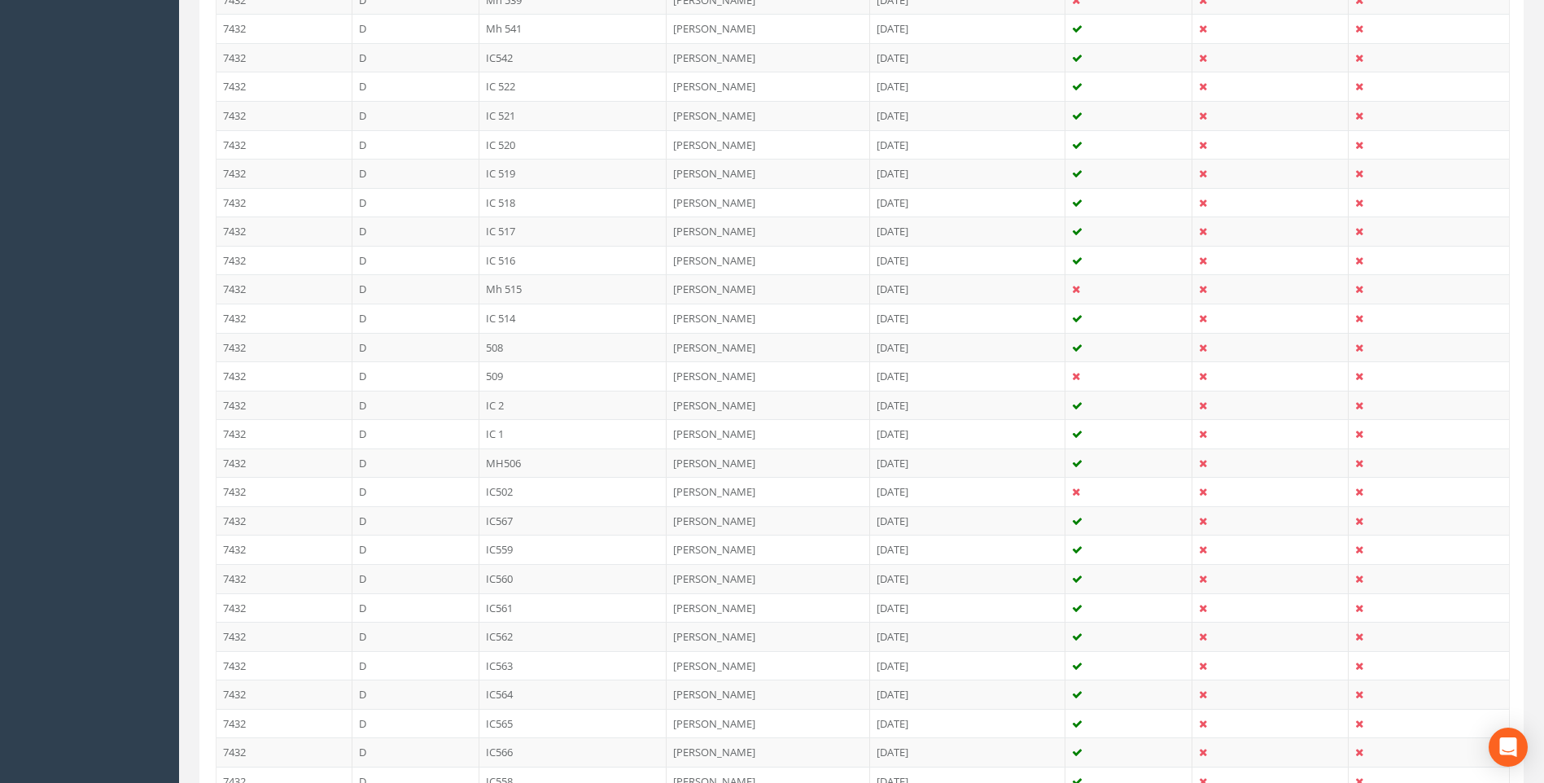
scroll to position [2405, 0]
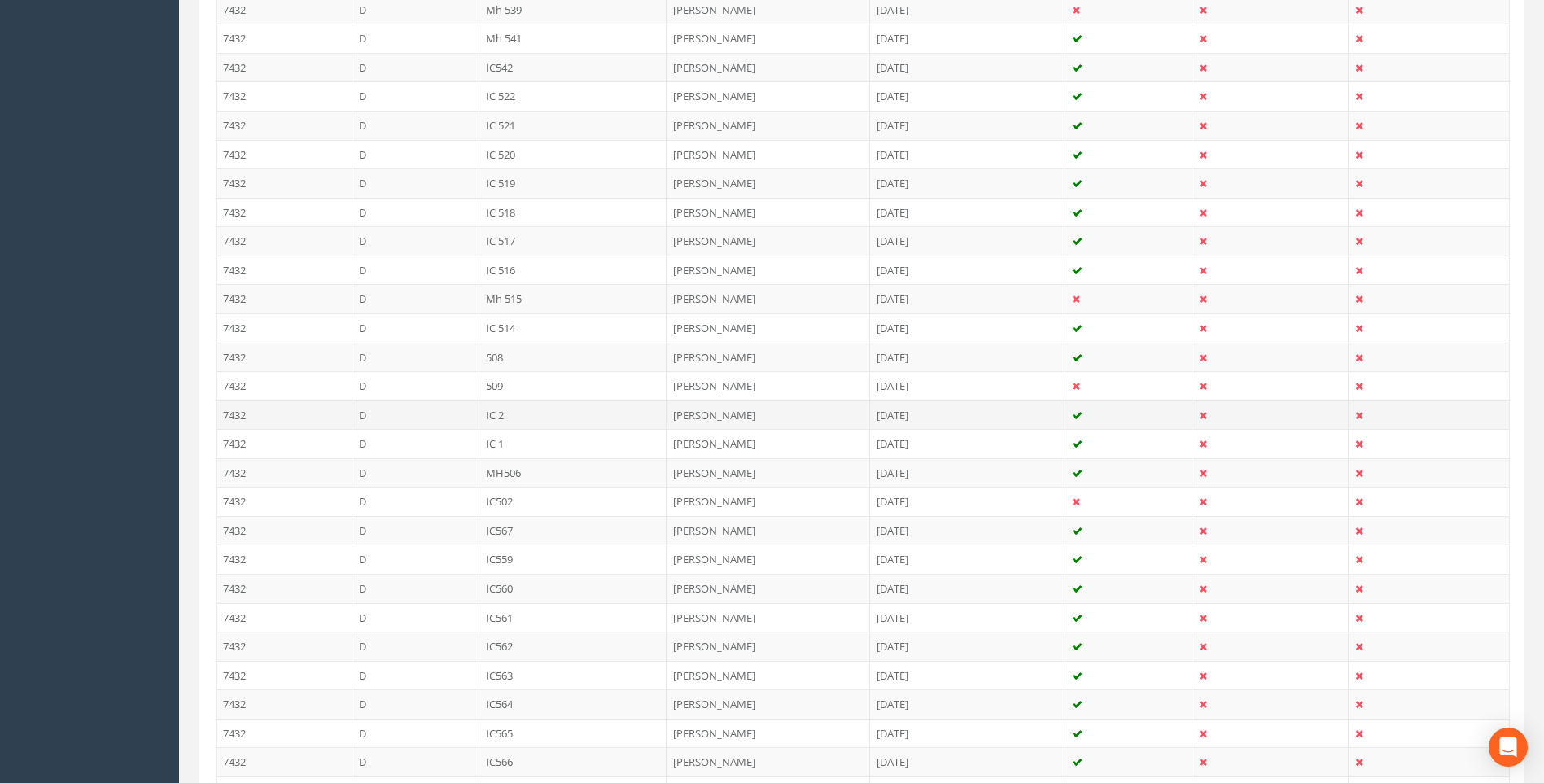
click at [494, 413] on td "IC 2" at bounding box center [574, 415] width 188 height 29
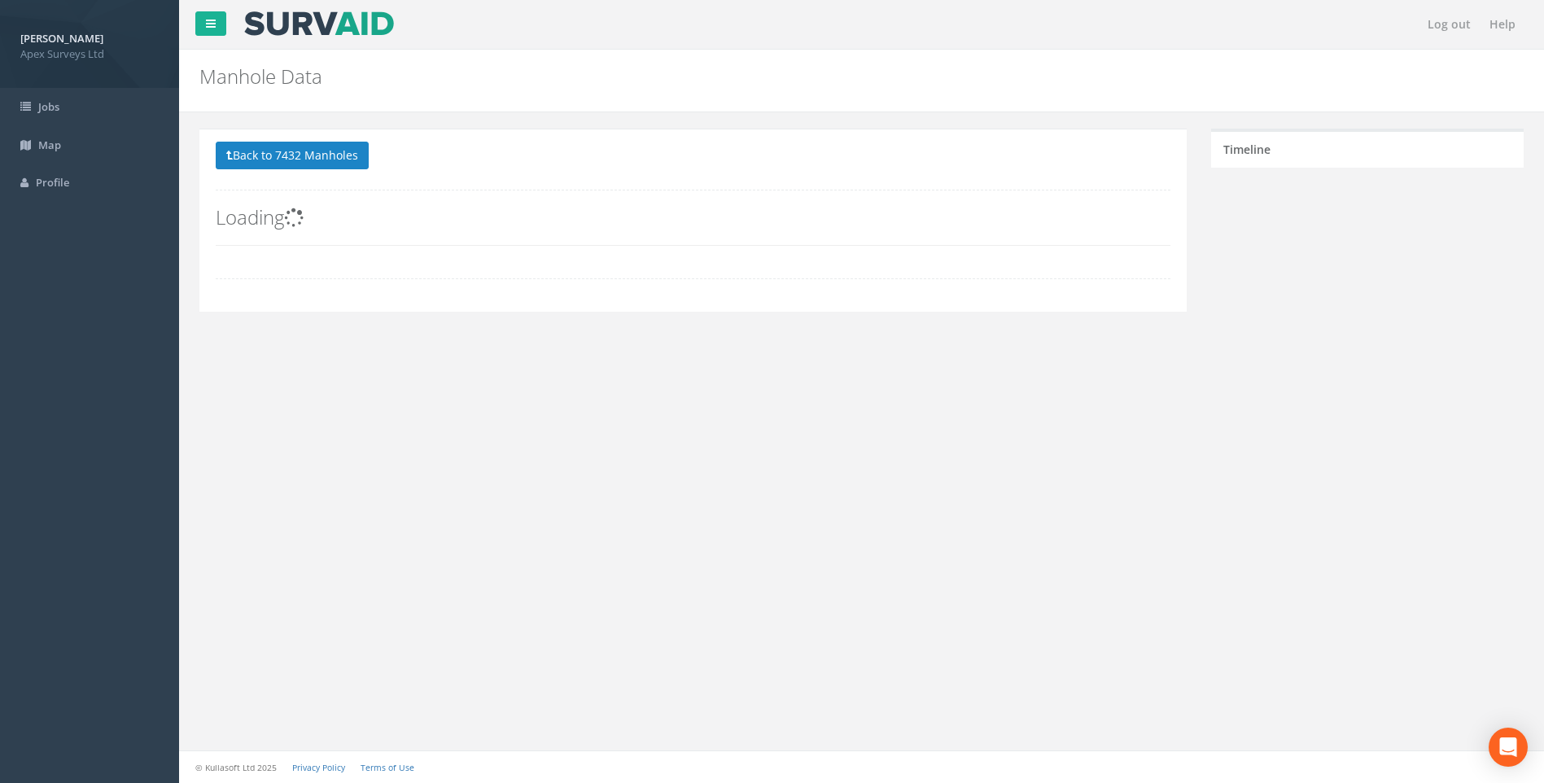
scroll to position [0, 0]
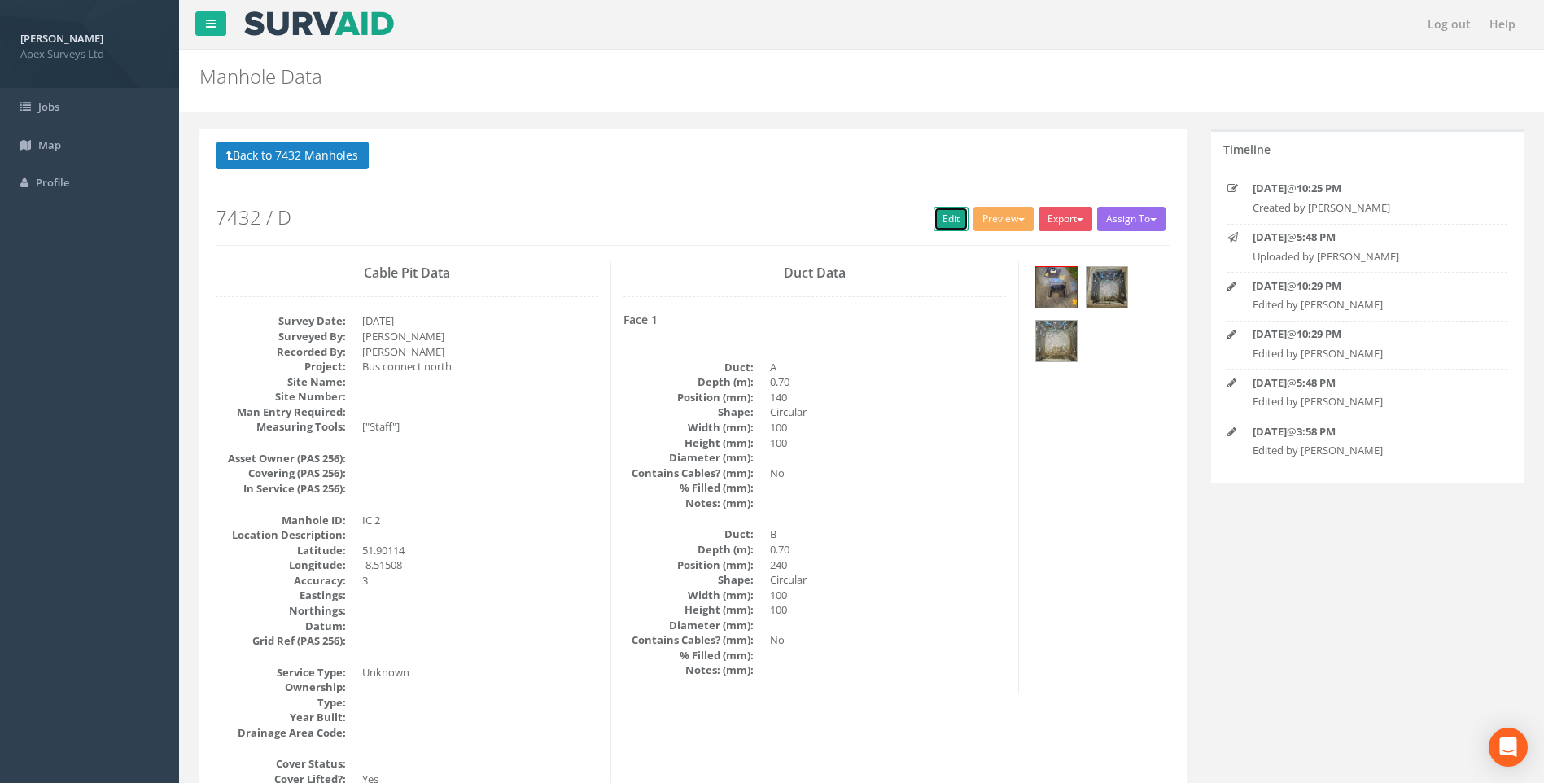
click at [939, 211] on link "Edit" at bounding box center [951, 219] width 35 height 24
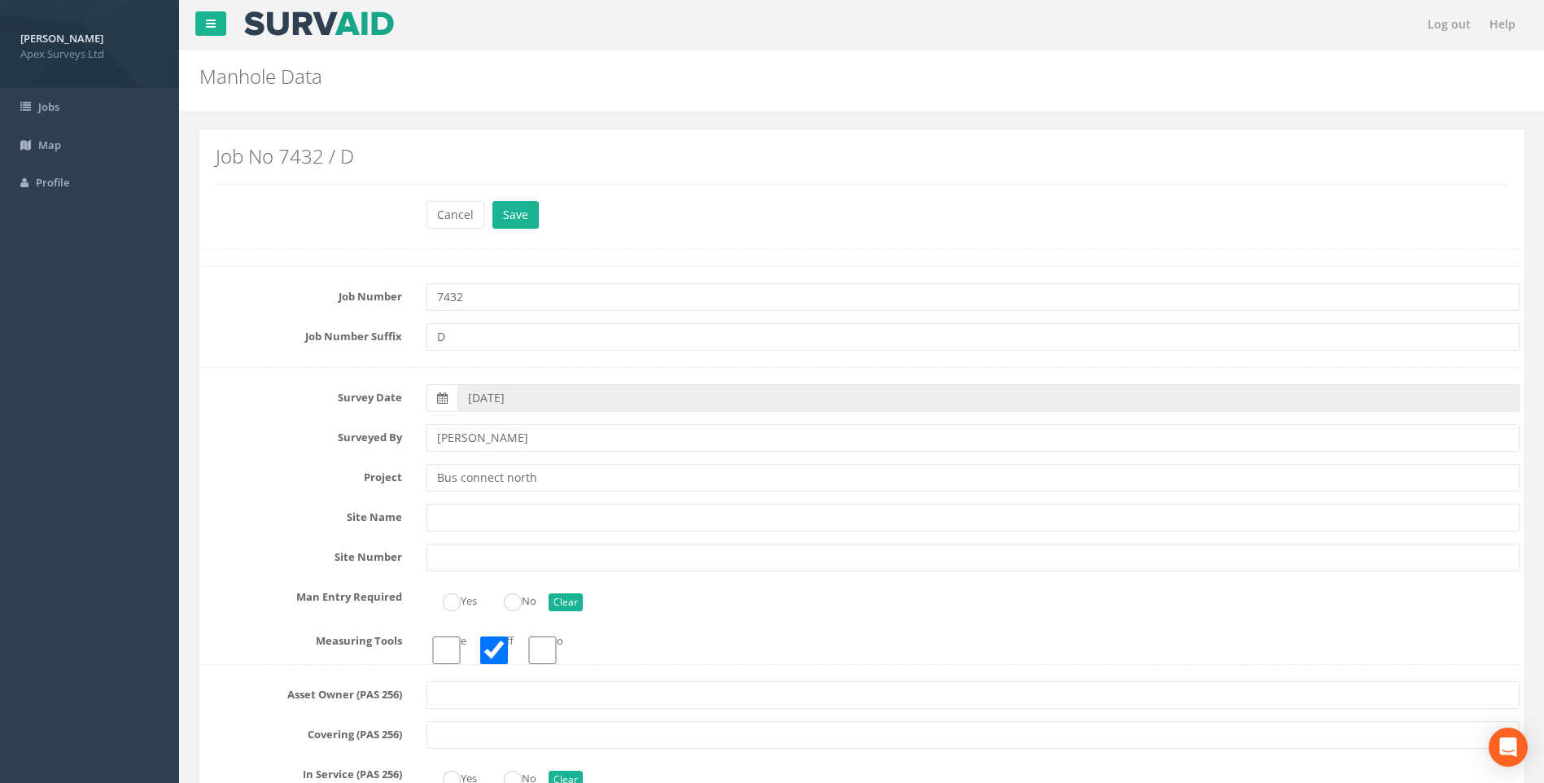
click at [254, 390] on label "Survey Date" at bounding box center [302, 394] width 223 height 21
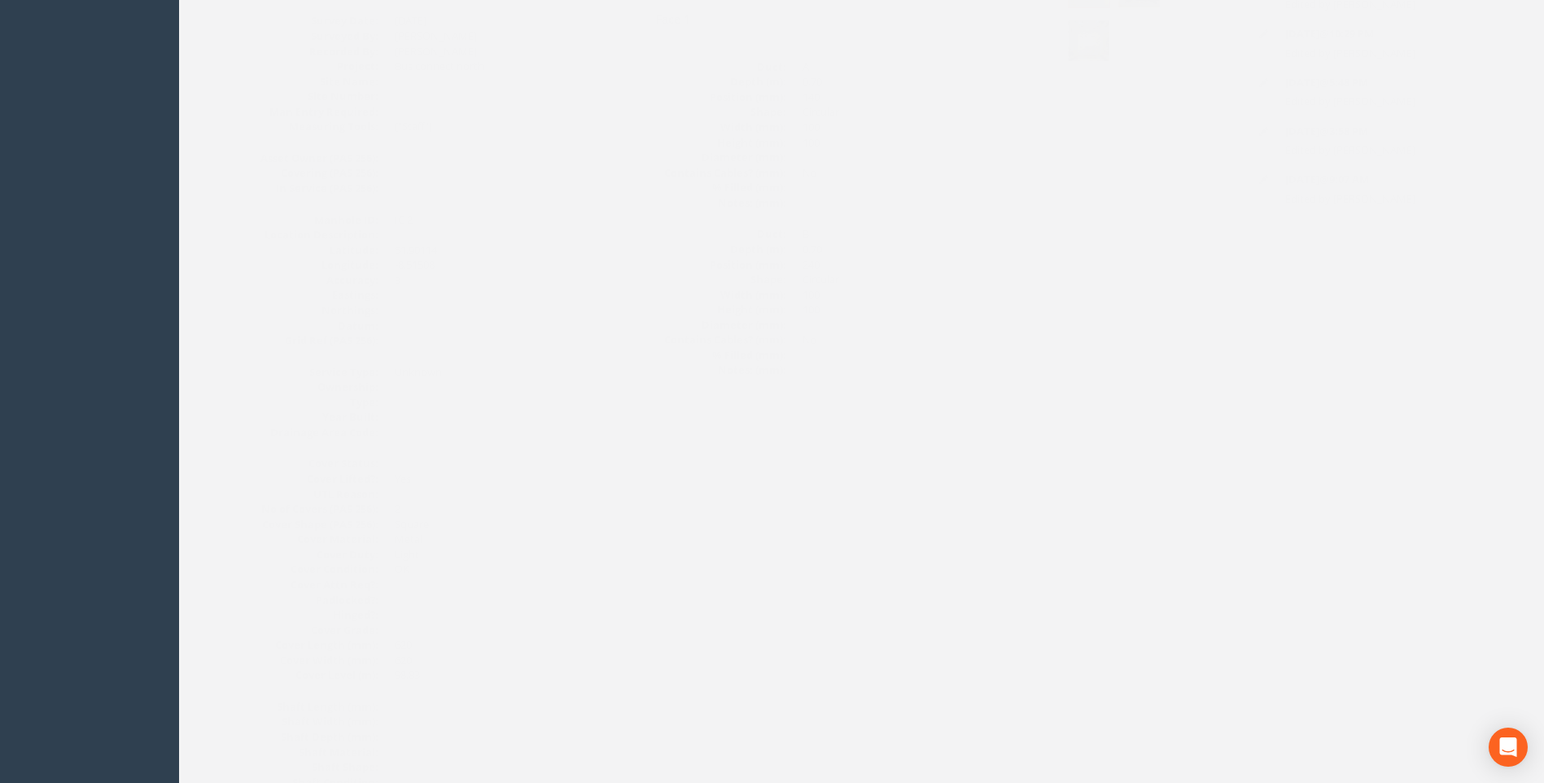
scroll to position [99, 0]
click at [970, 481] on dd "Circular" at bounding box center [888, 480] width 236 height 15
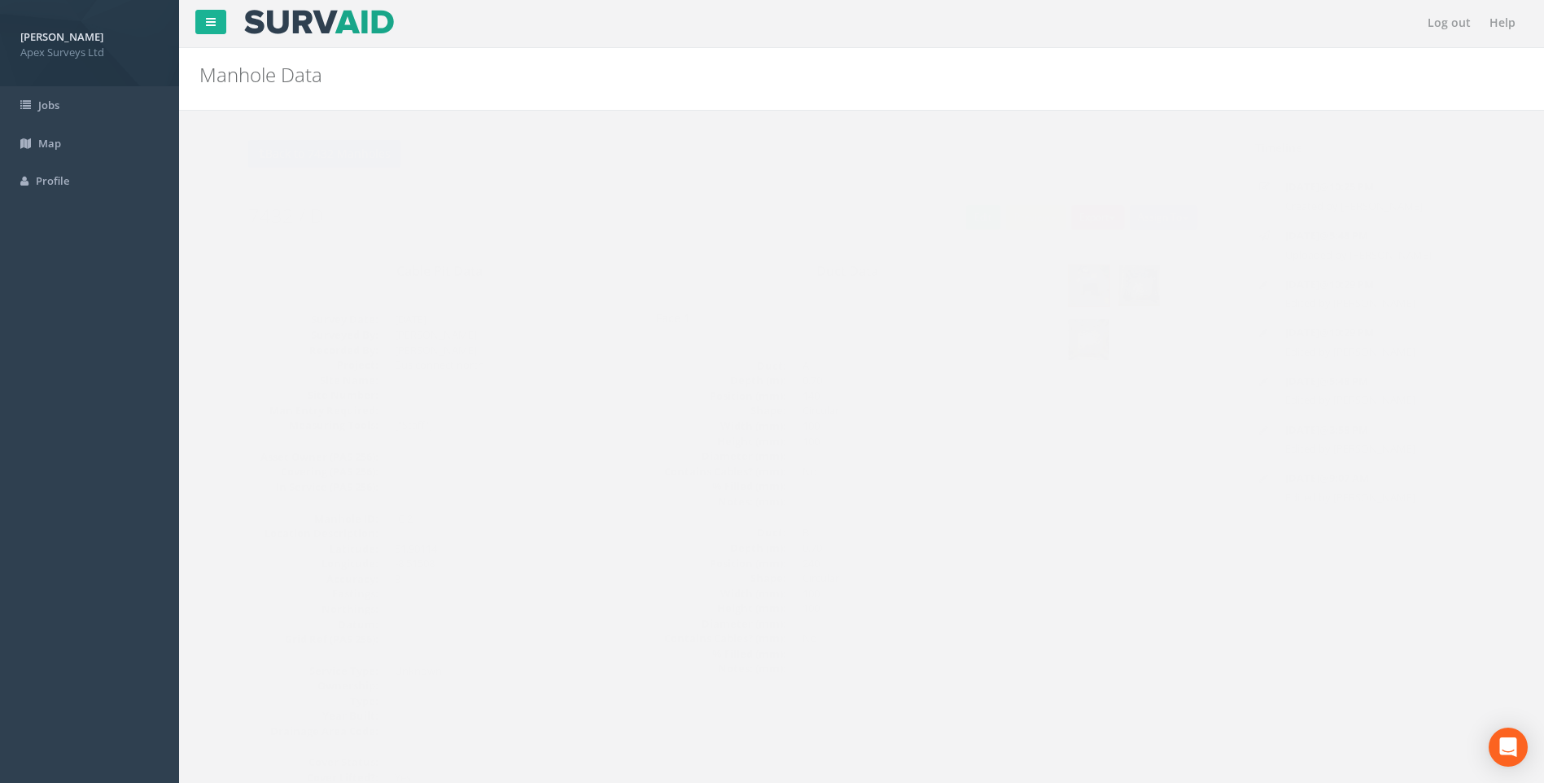
scroll to position [0, 0]
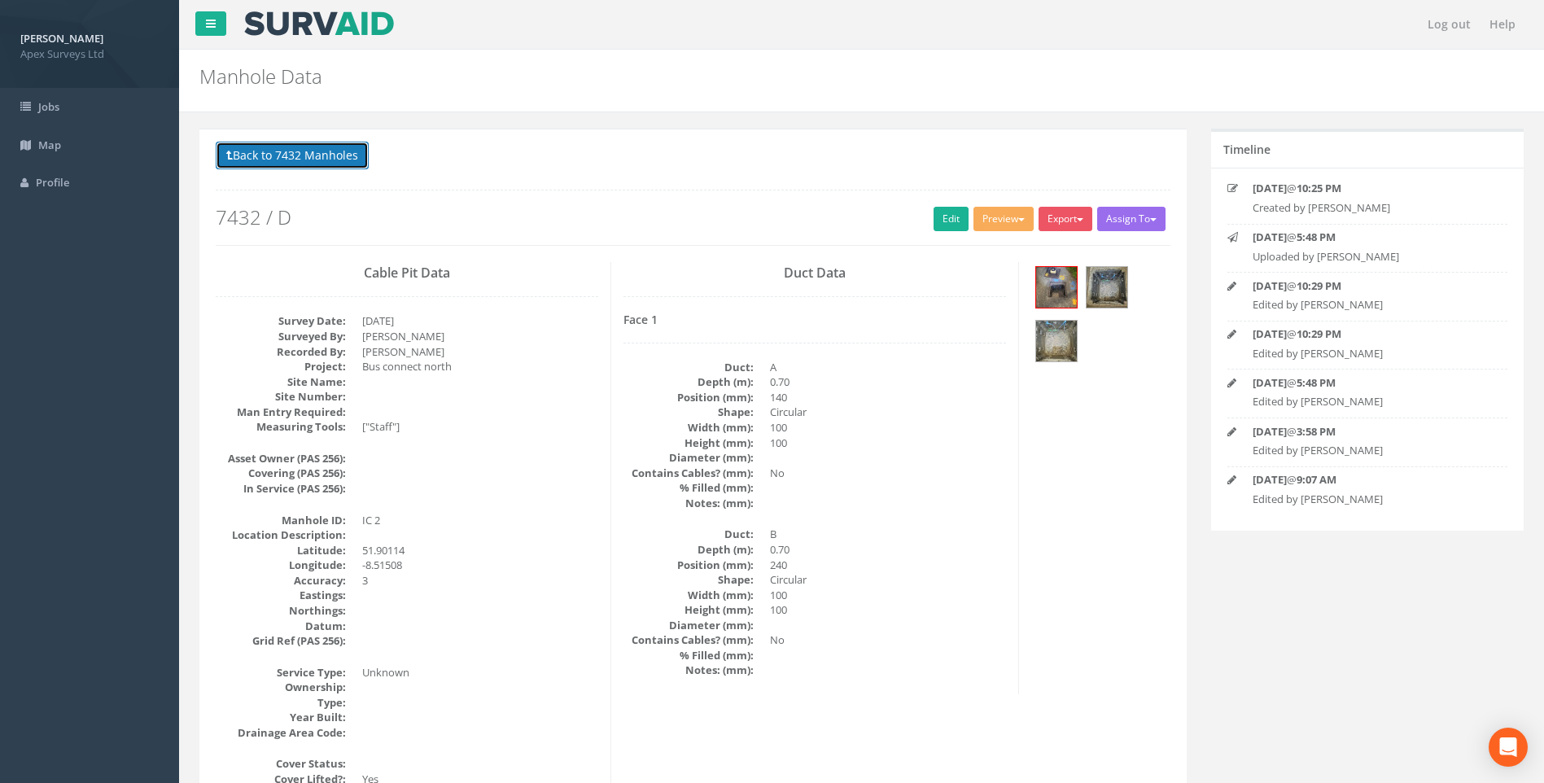
drag, startPoint x: 265, startPoint y: 152, endPoint x: 1228, endPoint y: 382, distance: 990.1
click at [265, 152] on button "Back to 7432 Manholes" at bounding box center [292, 156] width 153 height 28
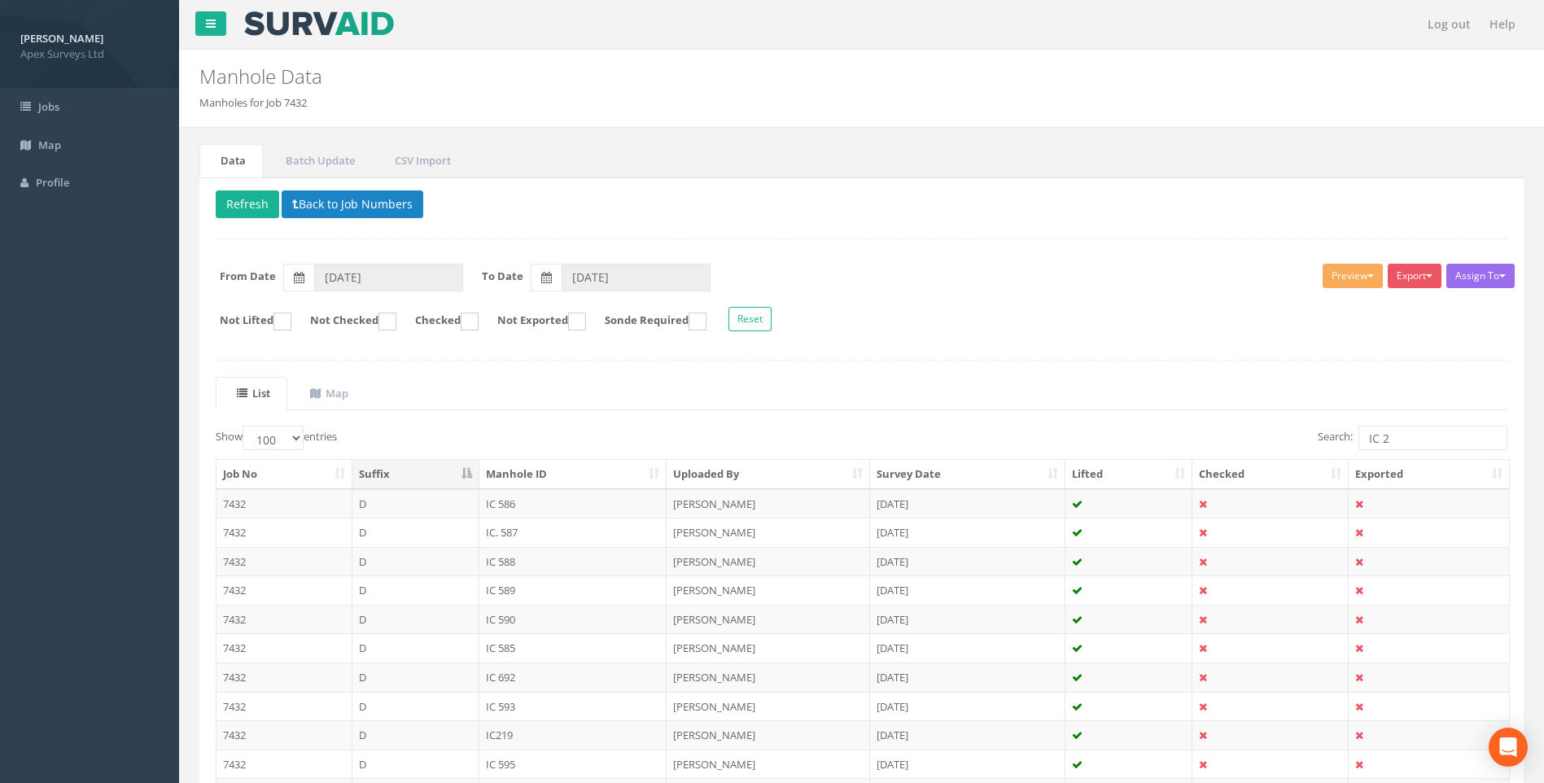
click at [1408, 440] on input "IC 2" at bounding box center [1433, 438] width 149 height 24
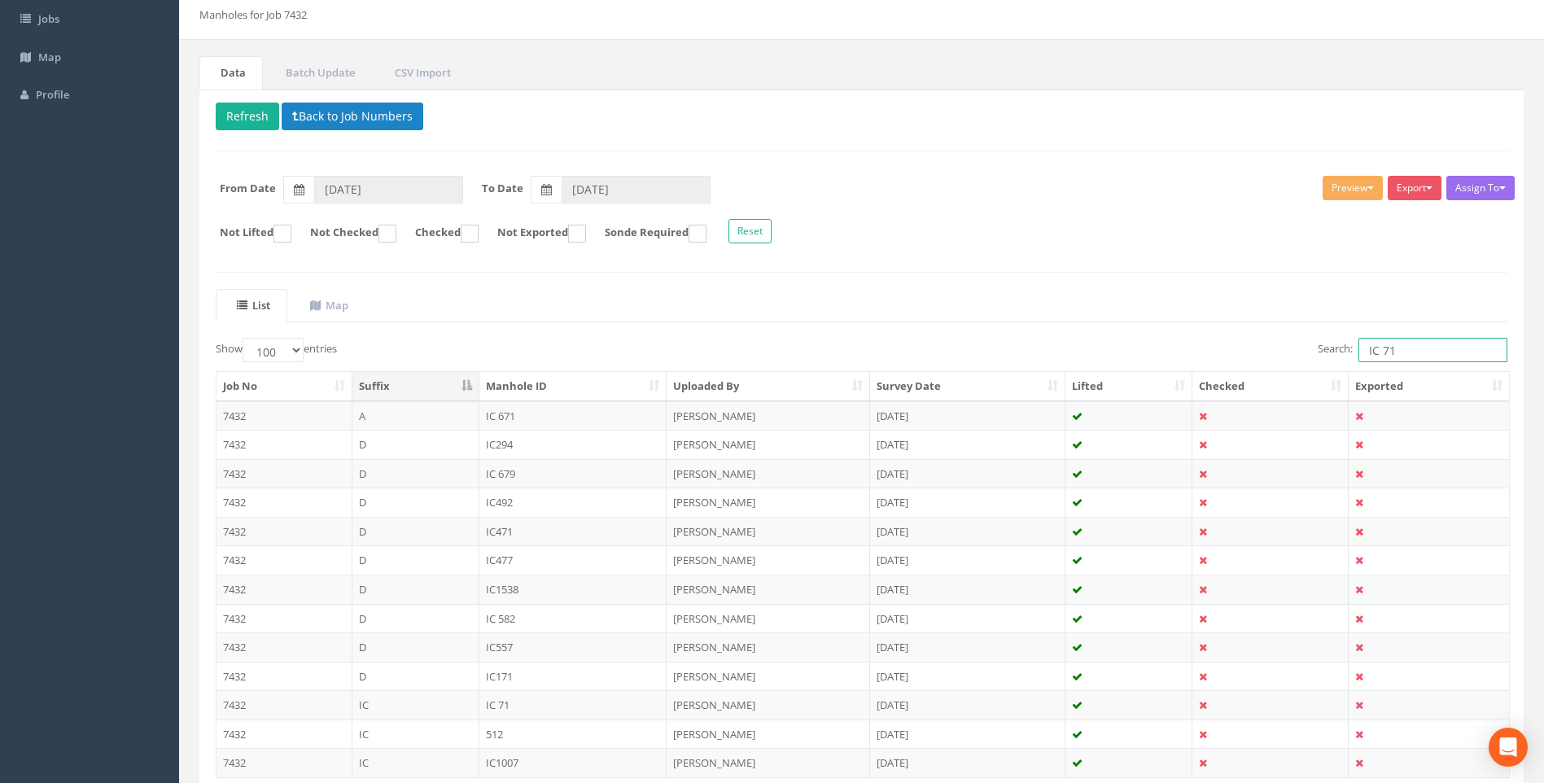
scroll to position [212, 0]
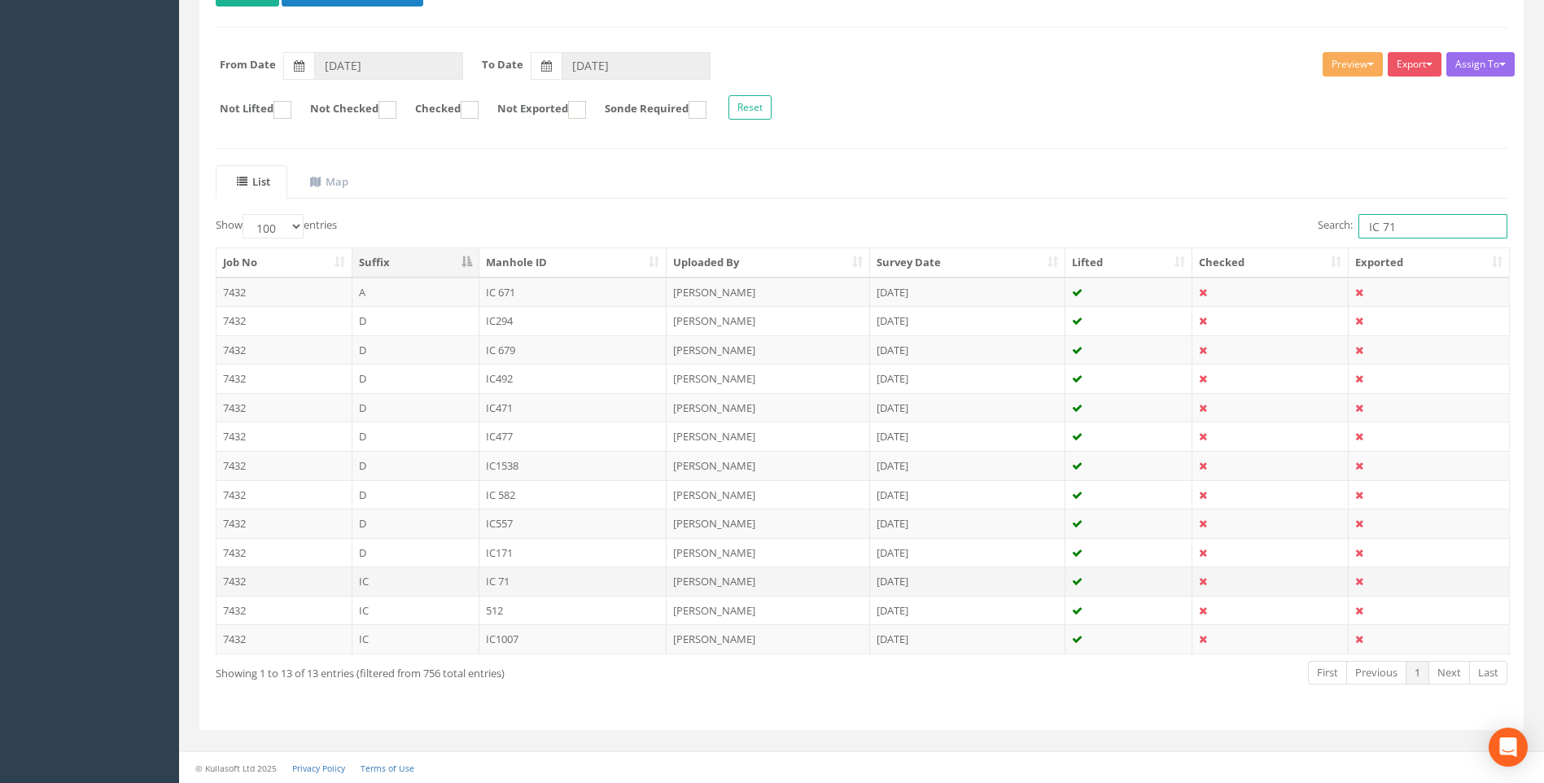
type input "IC 71"
click at [497, 582] on td "IC 71" at bounding box center [574, 581] width 188 height 29
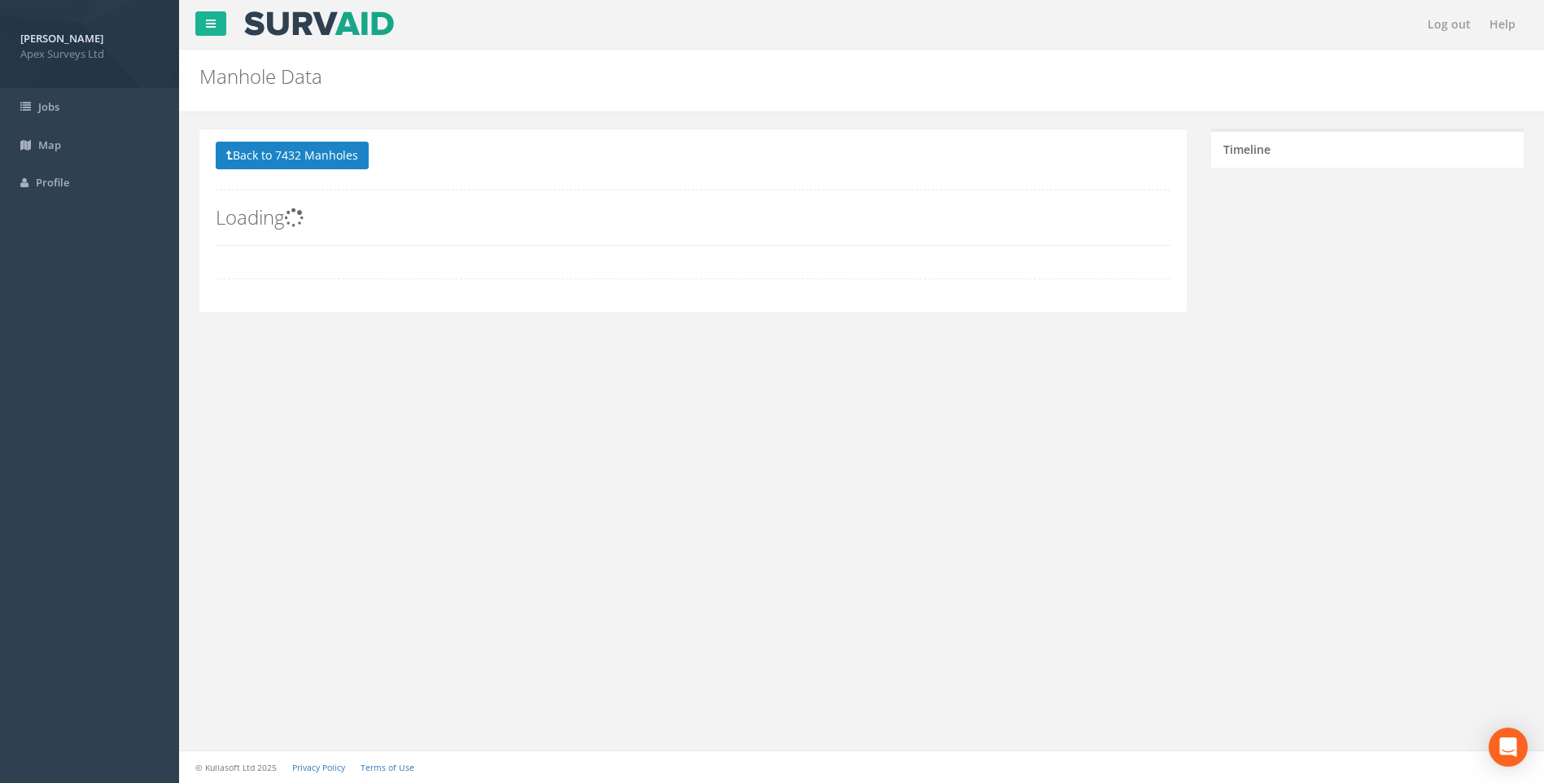
scroll to position [0, 0]
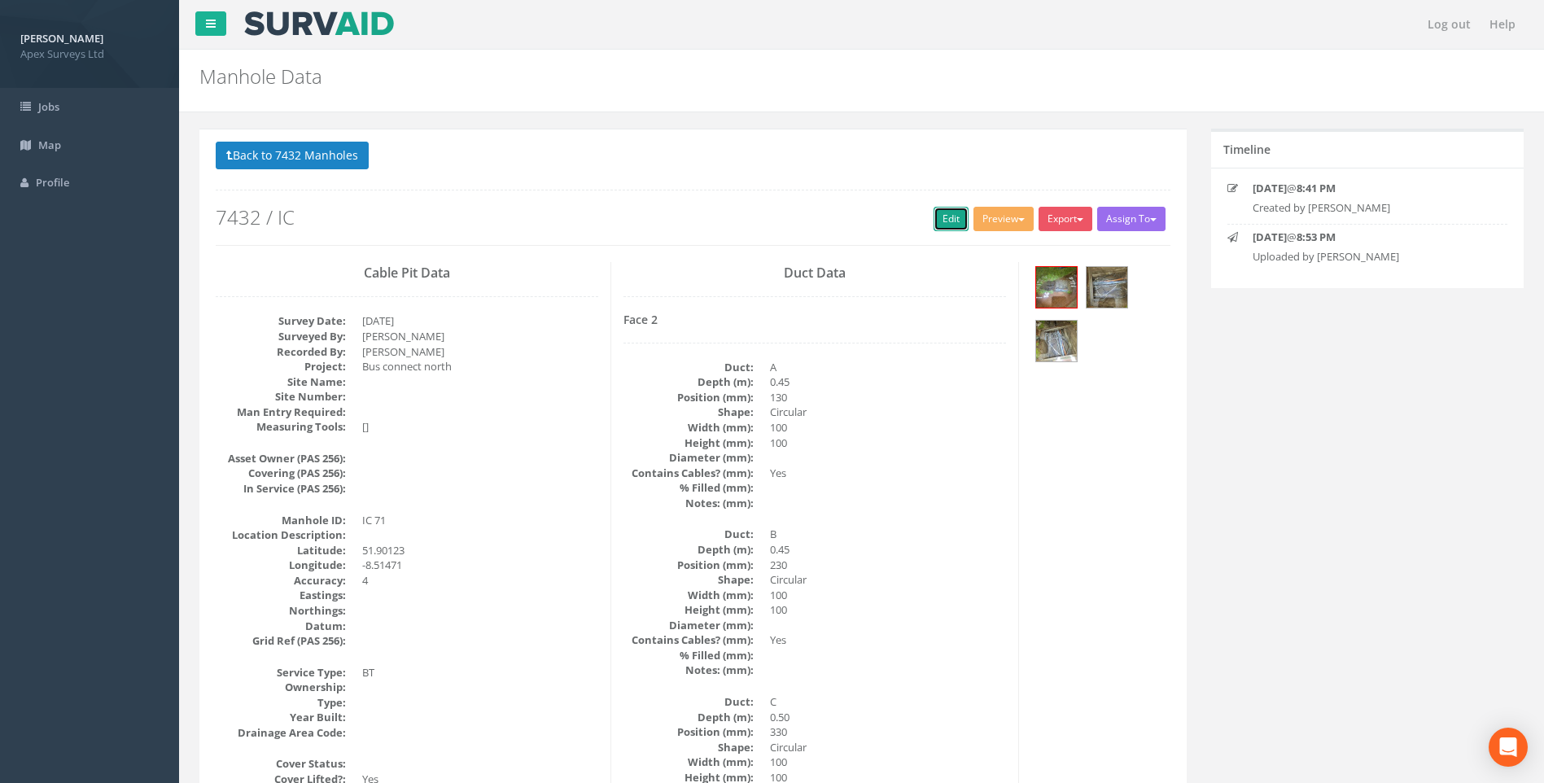
click at [944, 221] on link "Edit" at bounding box center [951, 219] width 35 height 24
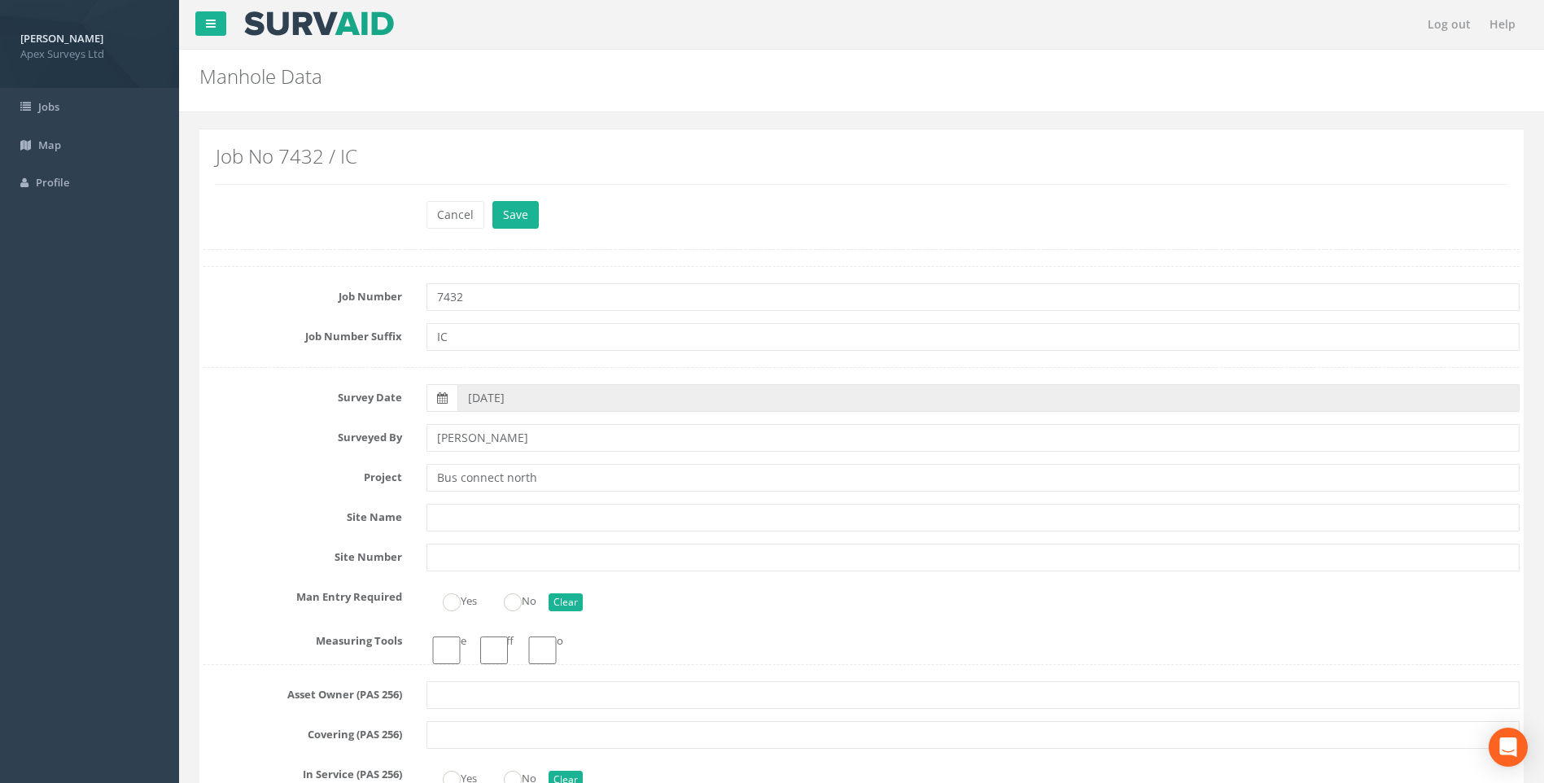
click at [208, 504] on label "Site Name" at bounding box center [302, 514] width 223 height 21
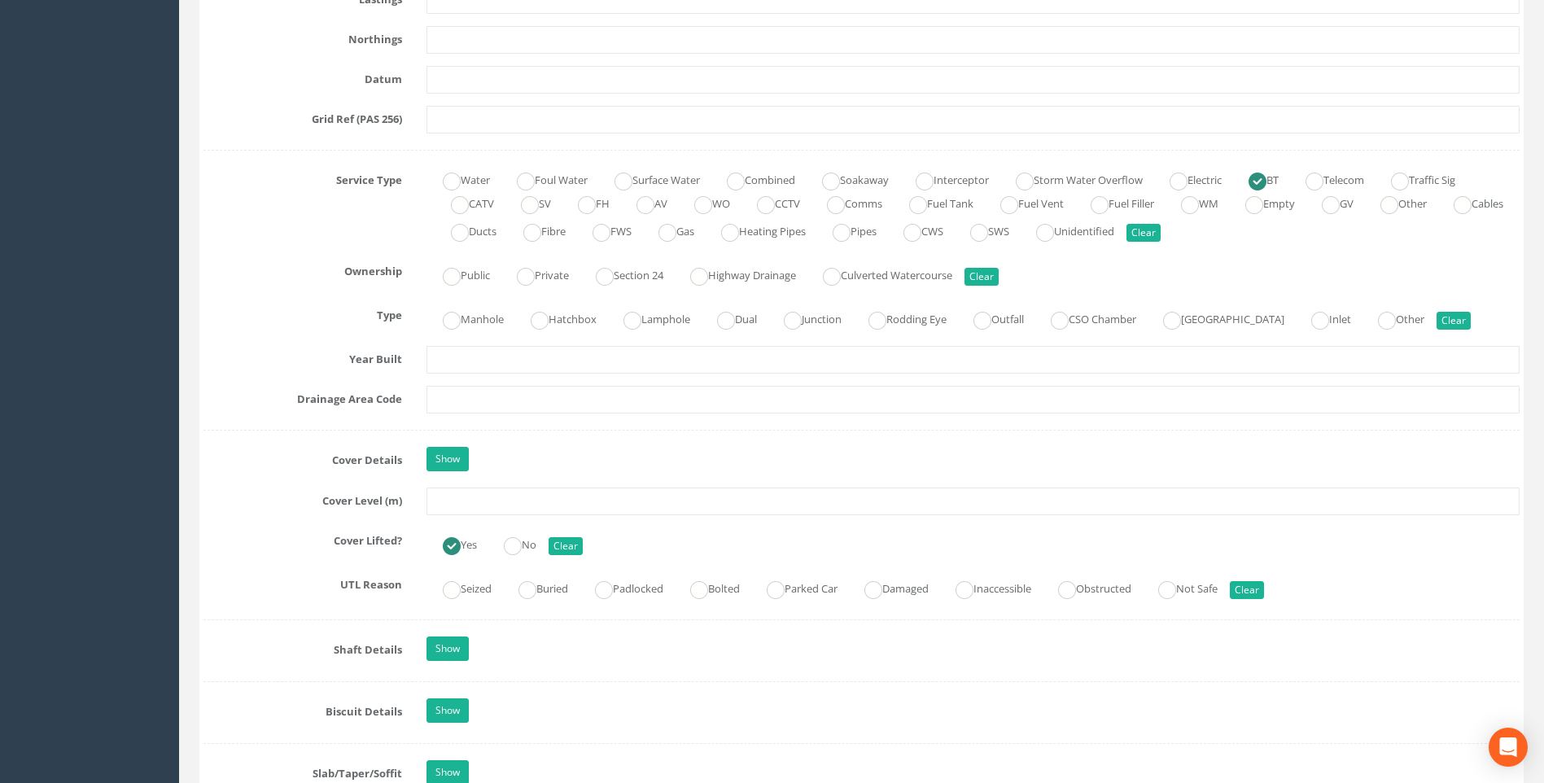
scroll to position [1058, 0]
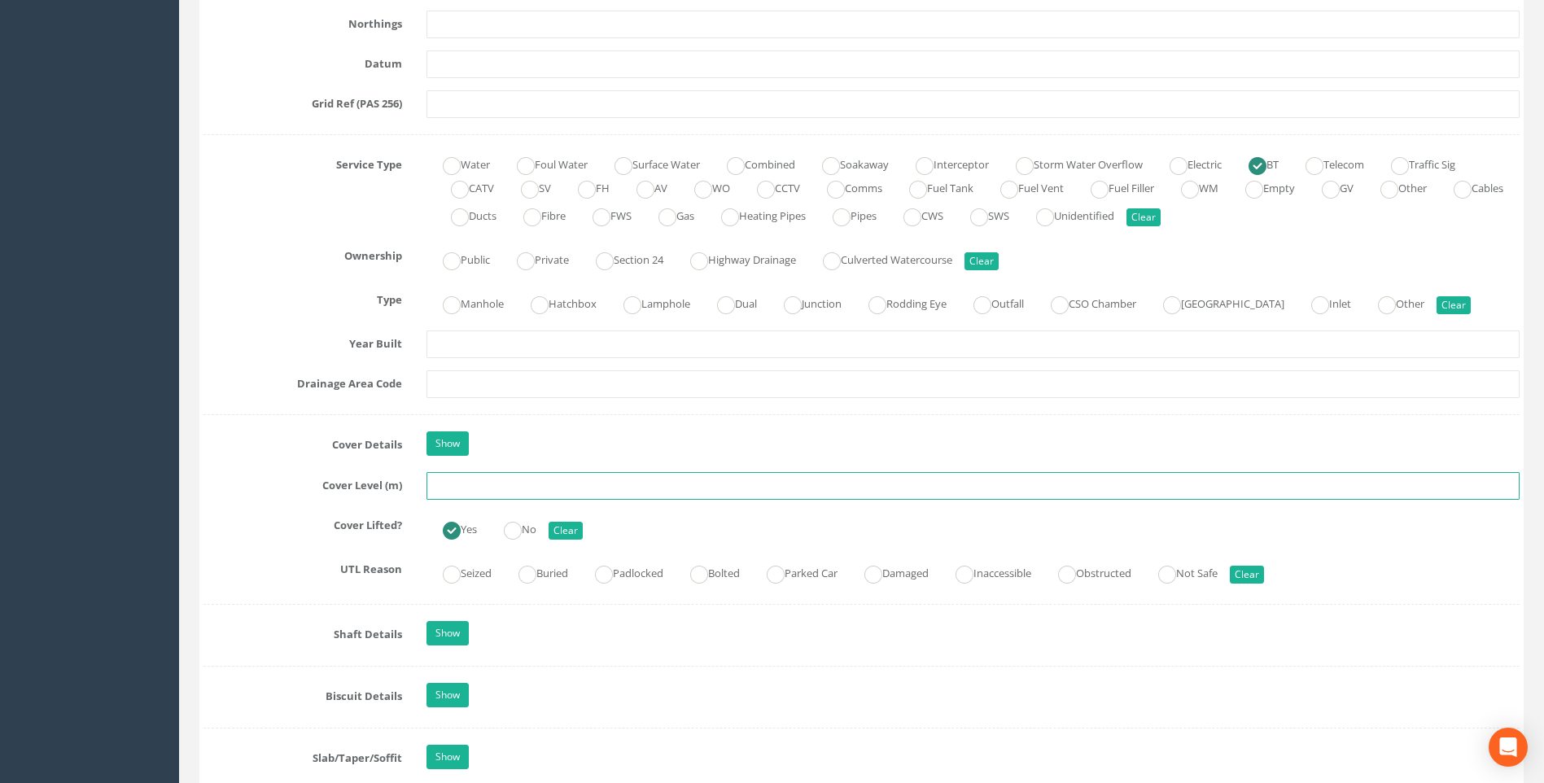
click at [484, 490] on input "text" at bounding box center [973, 486] width 1093 height 28
type input "98.97"
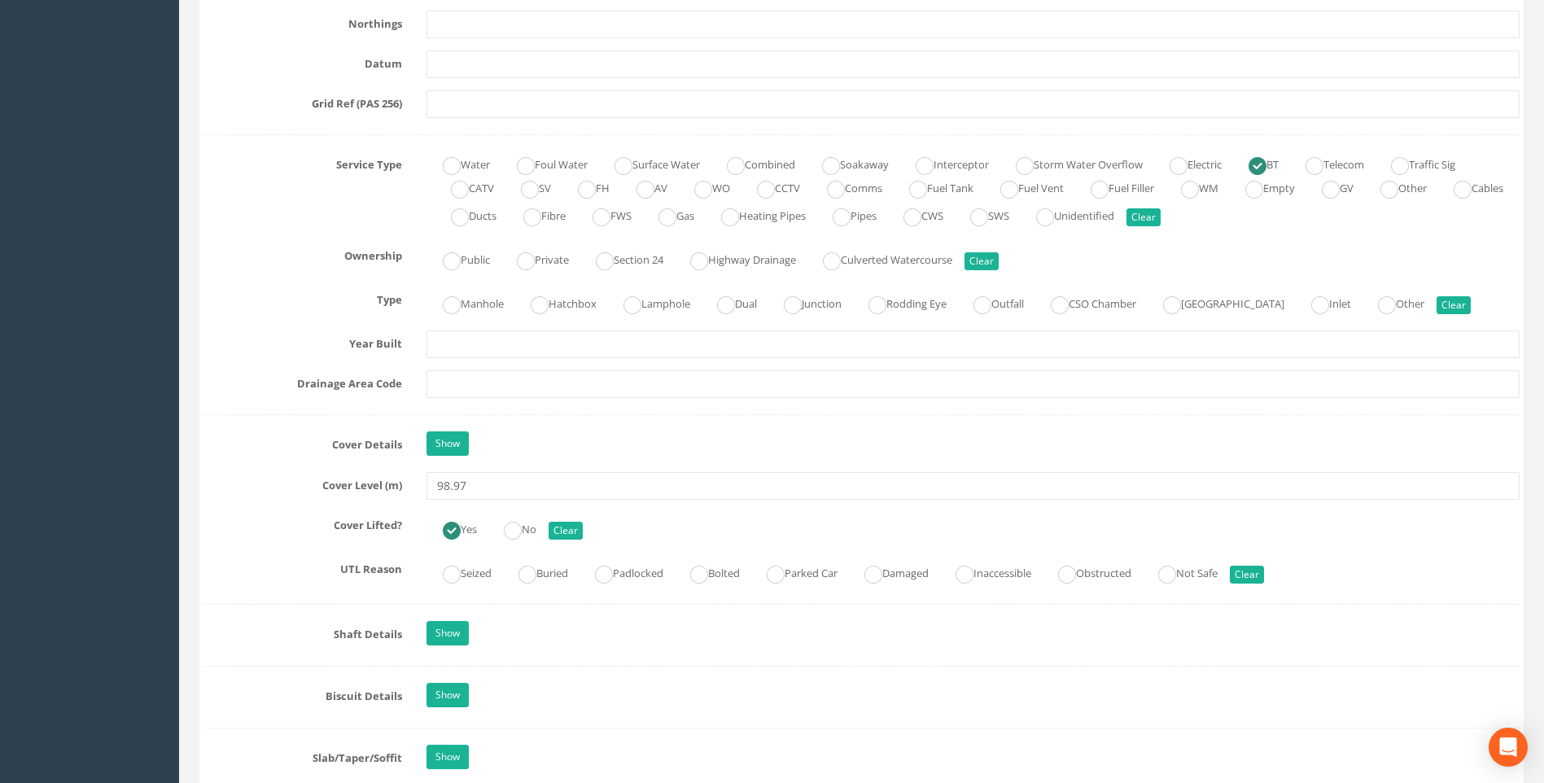
click at [267, 487] on label "Cover Level (m)" at bounding box center [302, 482] width 223 height 21
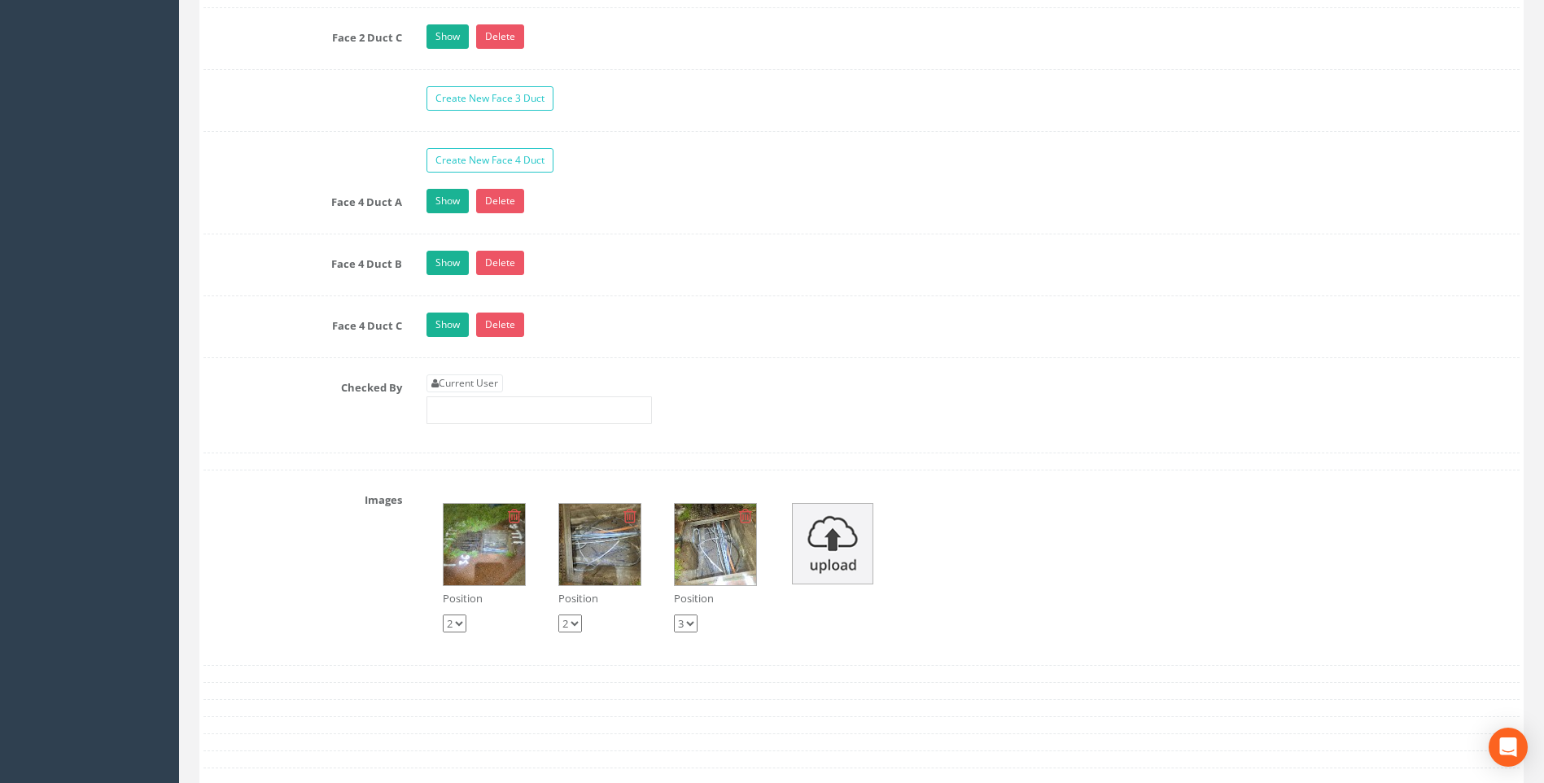
scroll to position [3094, 0]
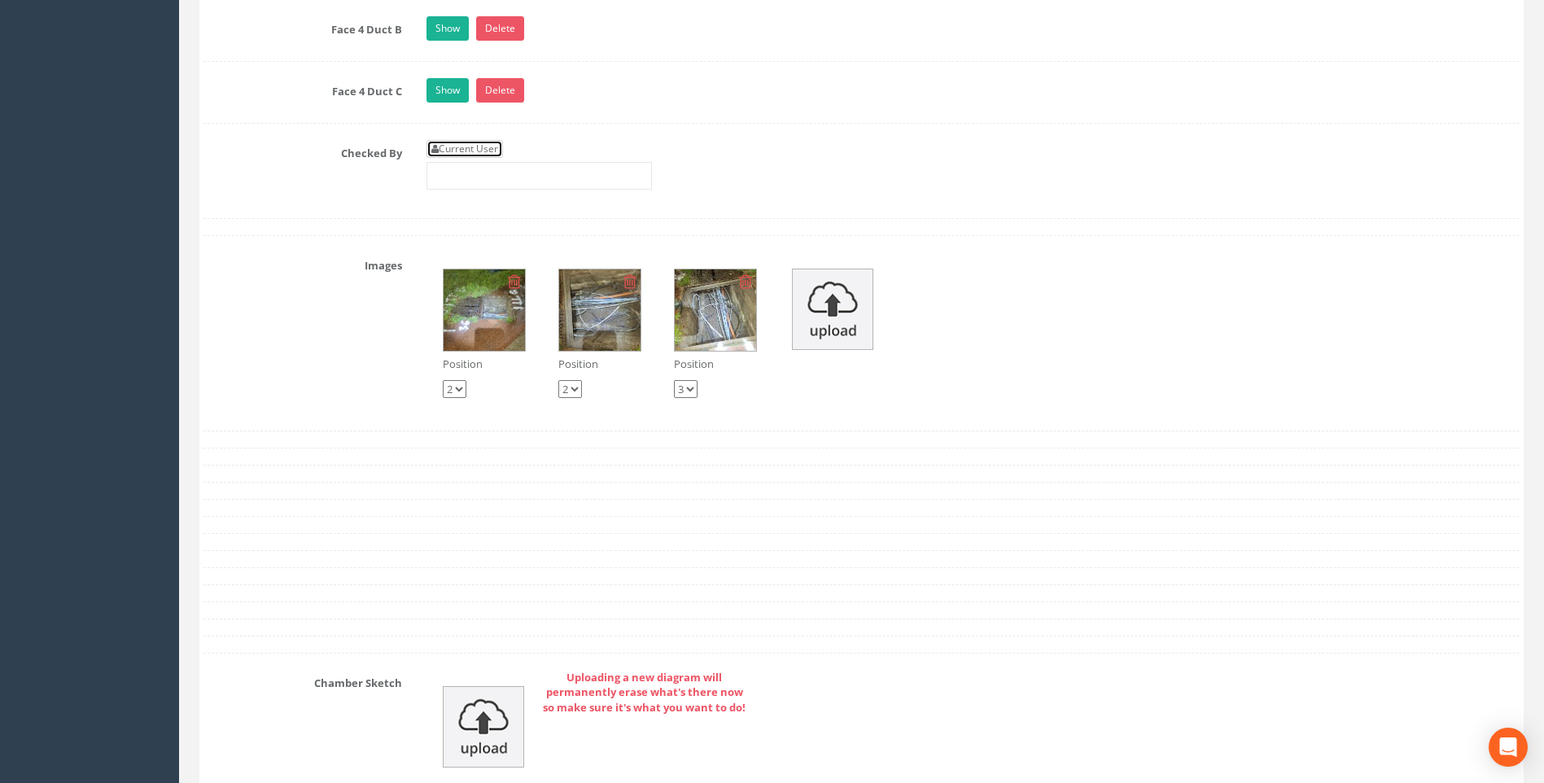
drag, startPoint x: 461, startPoint y: 151, endPoint x: 449, endPoint y: 158, distance: 13.5
click at [461, 151] on link "Current User" at bounding box center [465, 149] width 77 height 18
type input "[PERSON_NAME]"
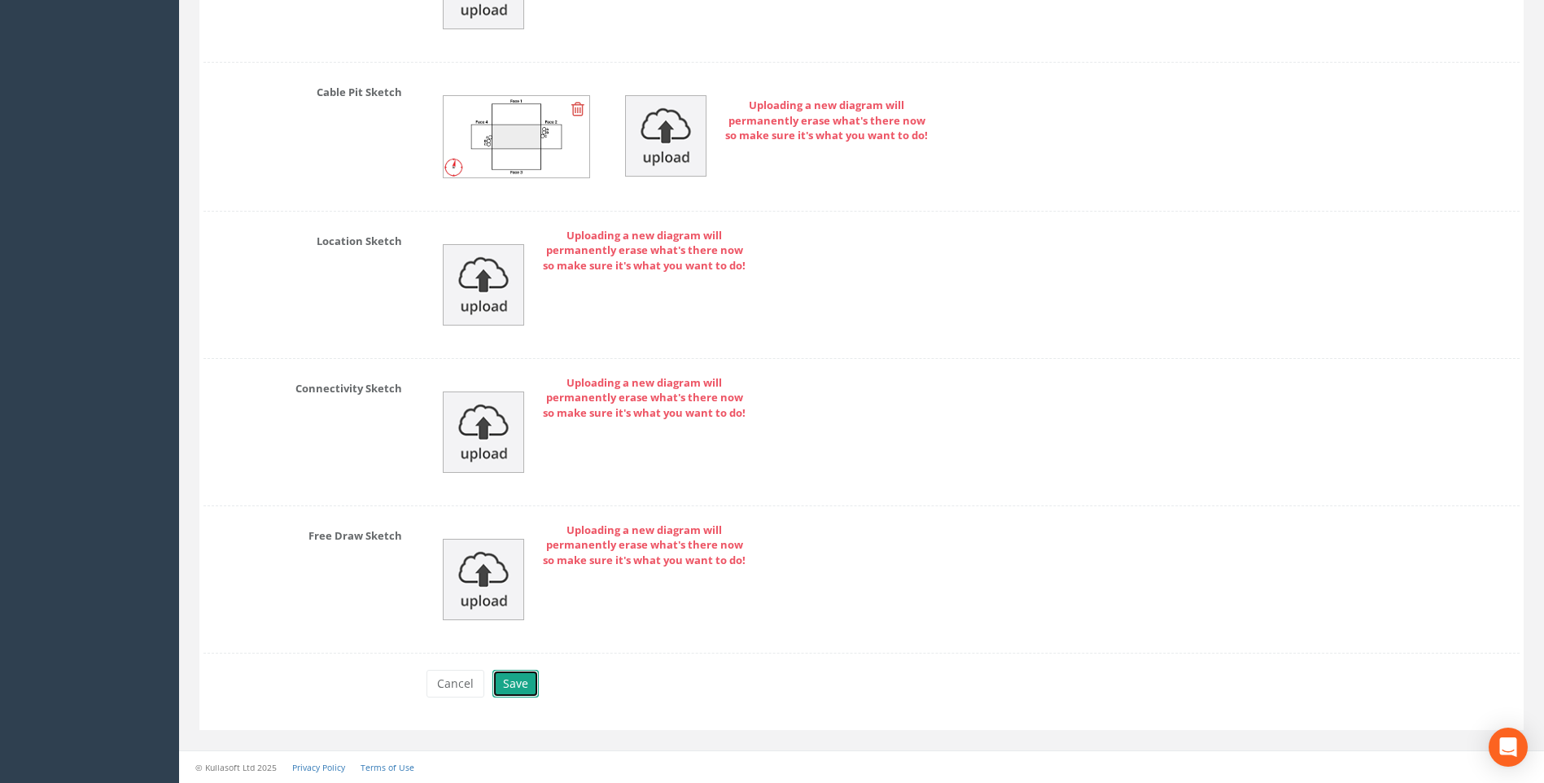
click at [509, 679] on button "Save" at bounding box center [516, 684] width 46 height 28
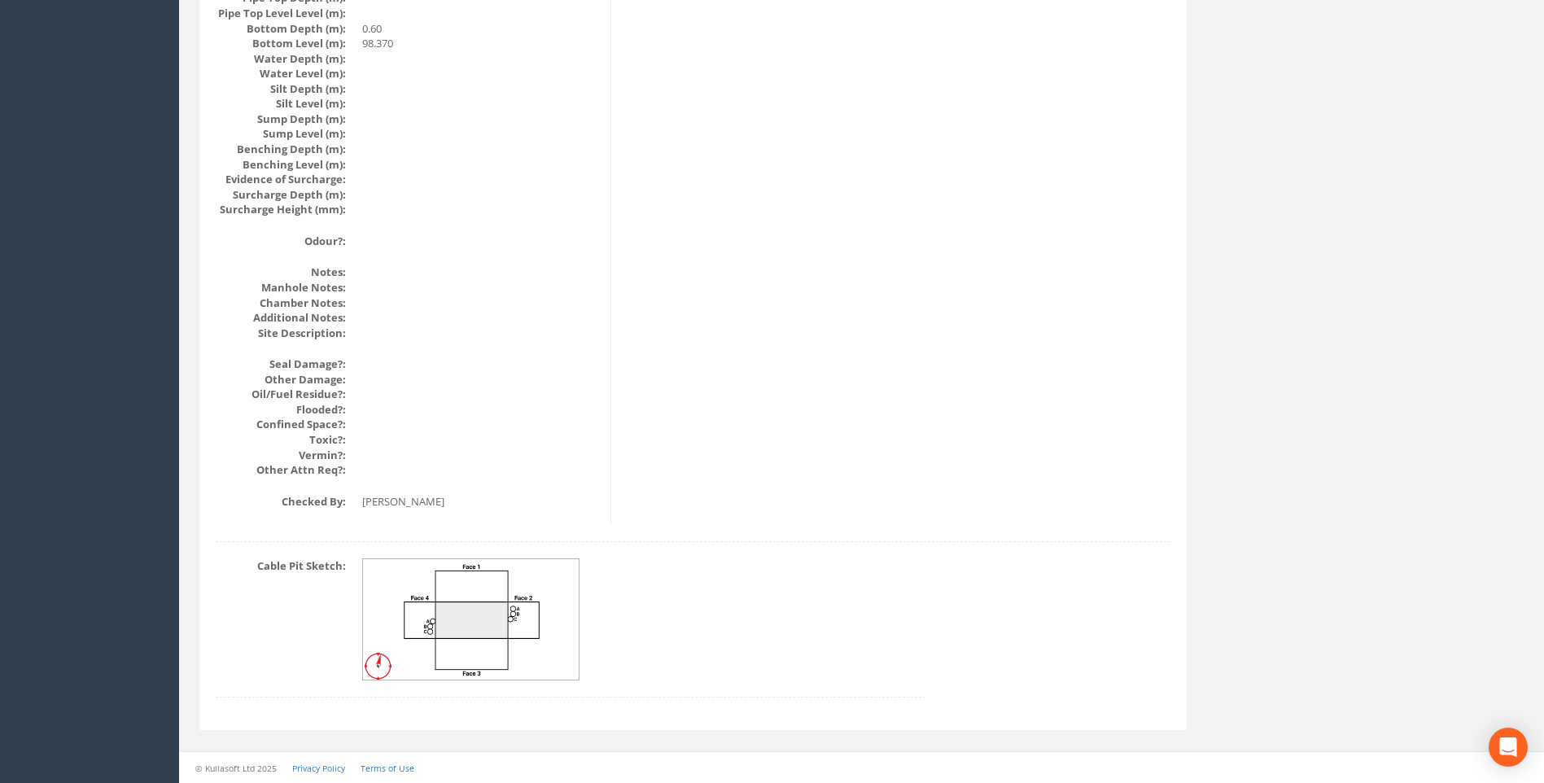
scroll to position [1728, 0]
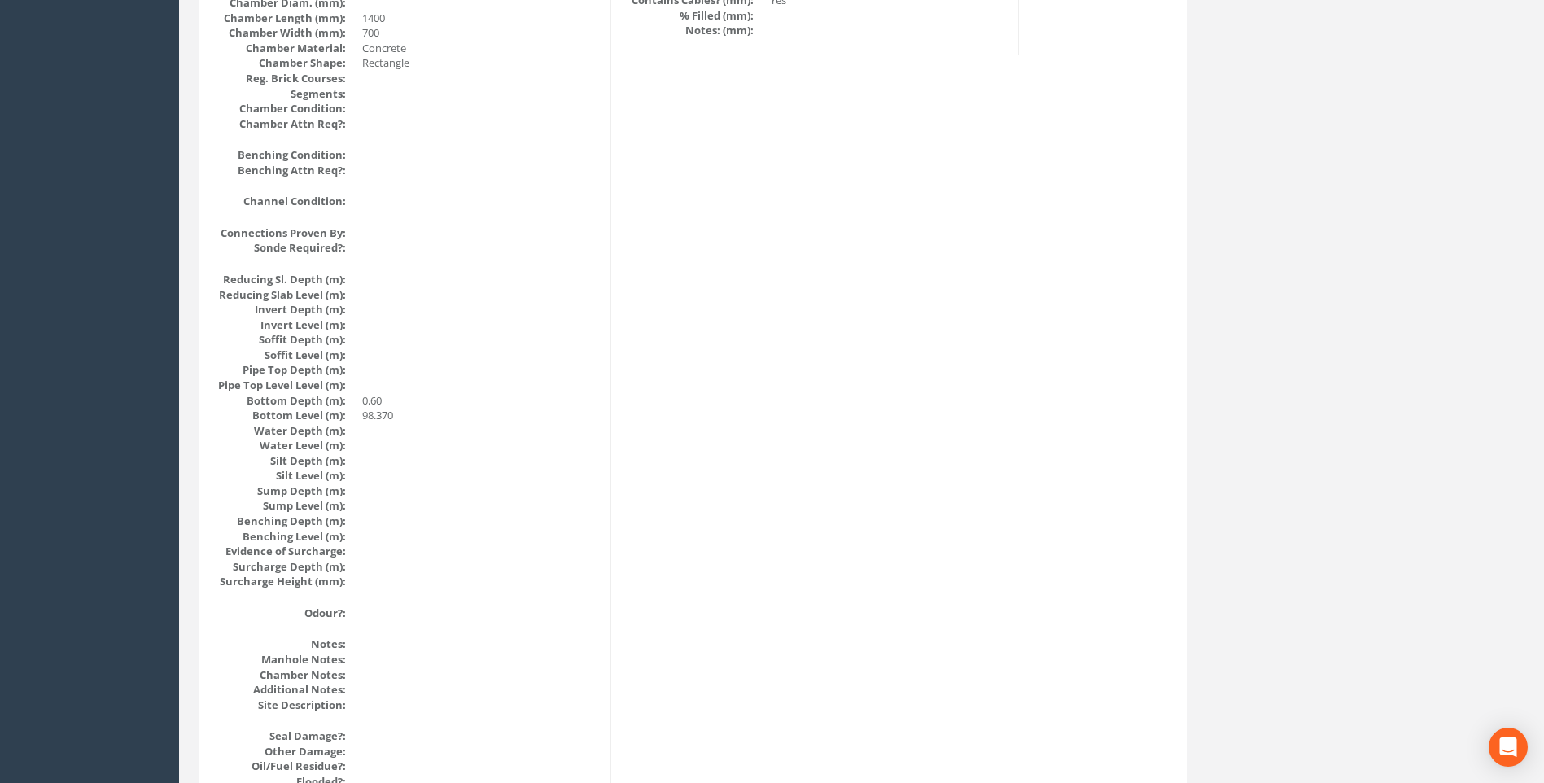
scroll to position [1158, 0]
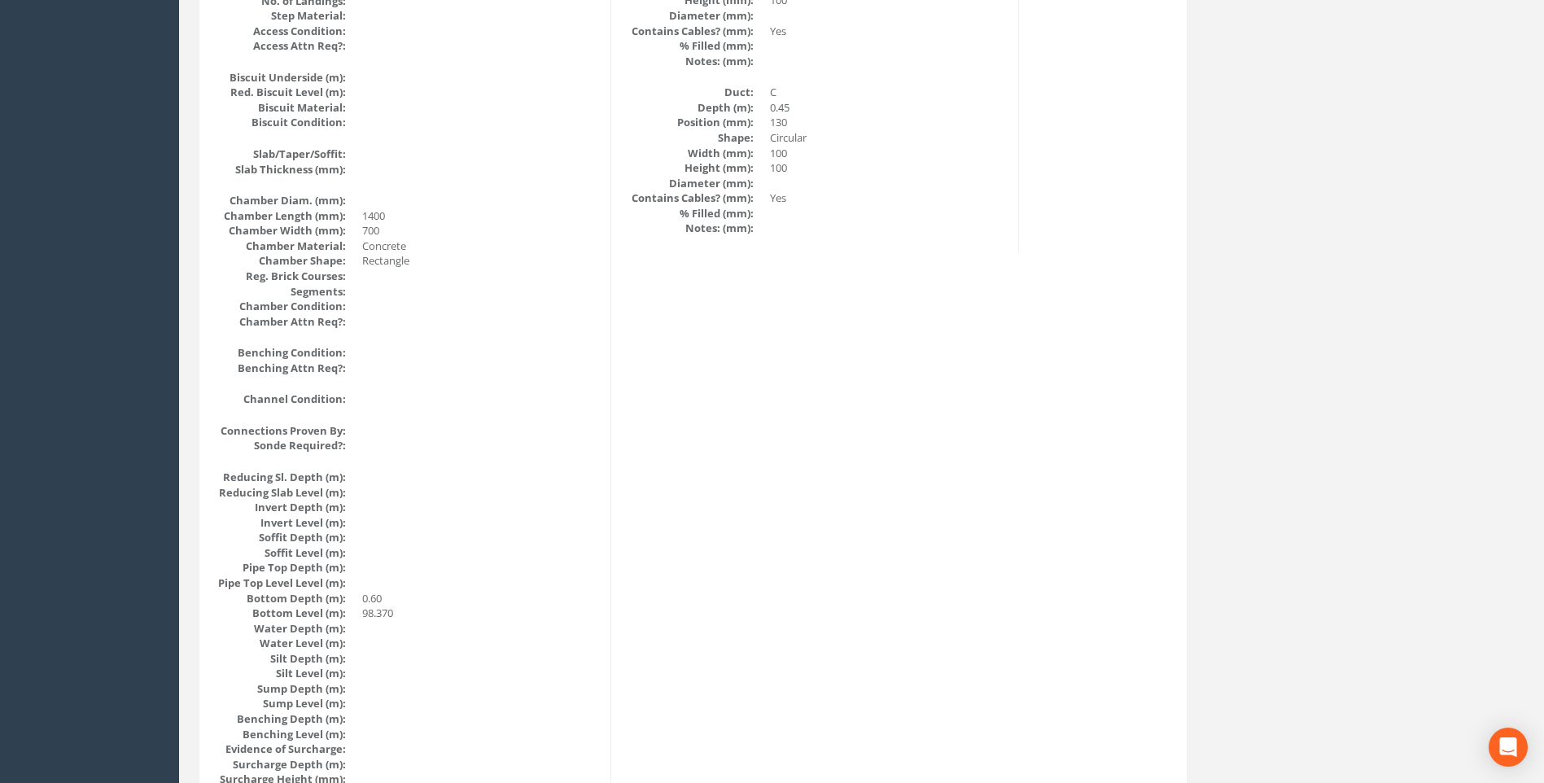
drag, startPoint x: 1081, startPoint y: 433, endPoint x: 1070, endPoint y: 427, distance: 13.1
click at [1081, 433] on div "Cable Pit Data Survey Date: [DATE] Surveyed By: [PERSON_NAME] Recorded By: [PER…" at bounding box center [693, 99] width 979 height 1990
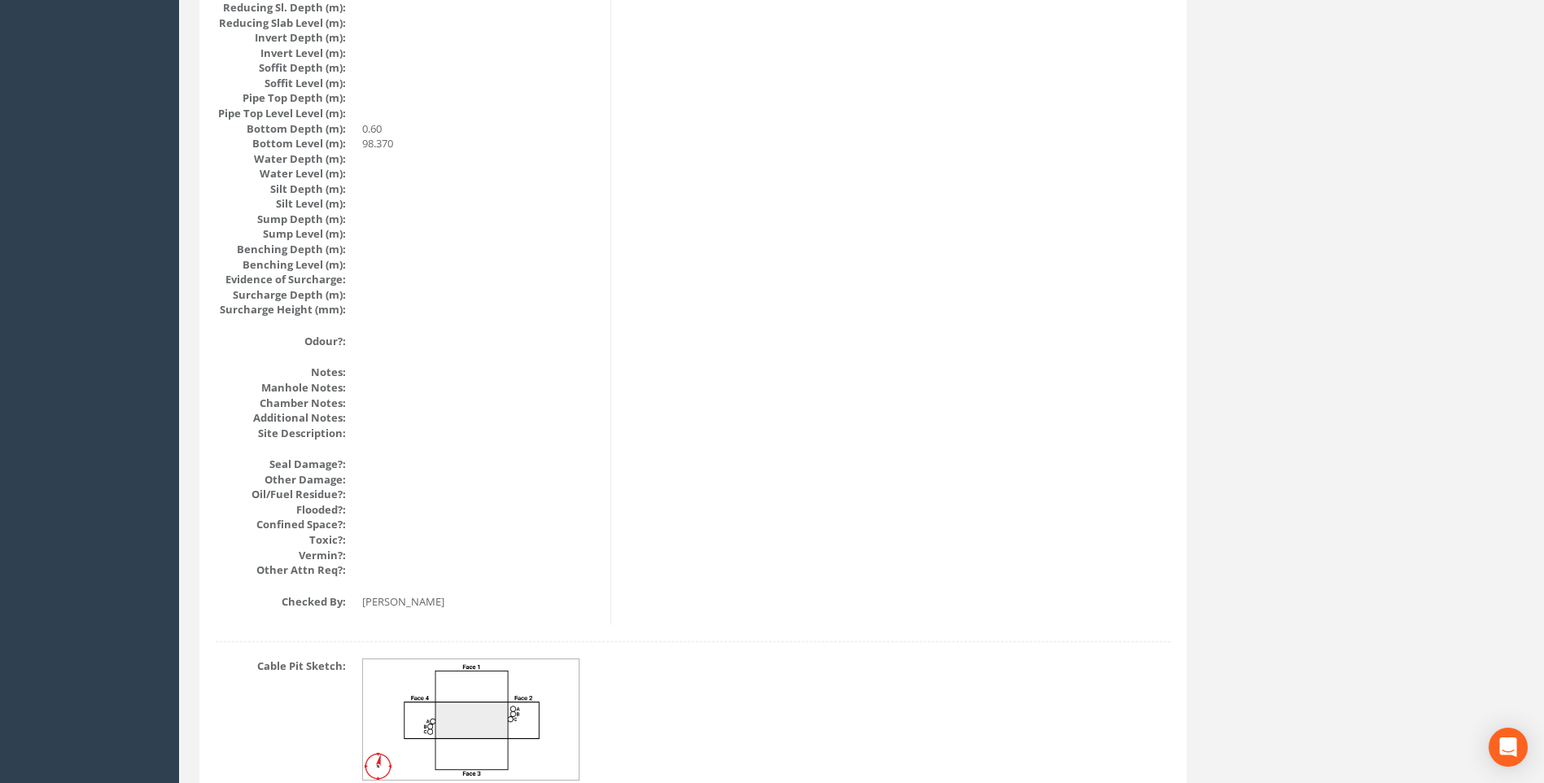
scroll to position [1728, 0]
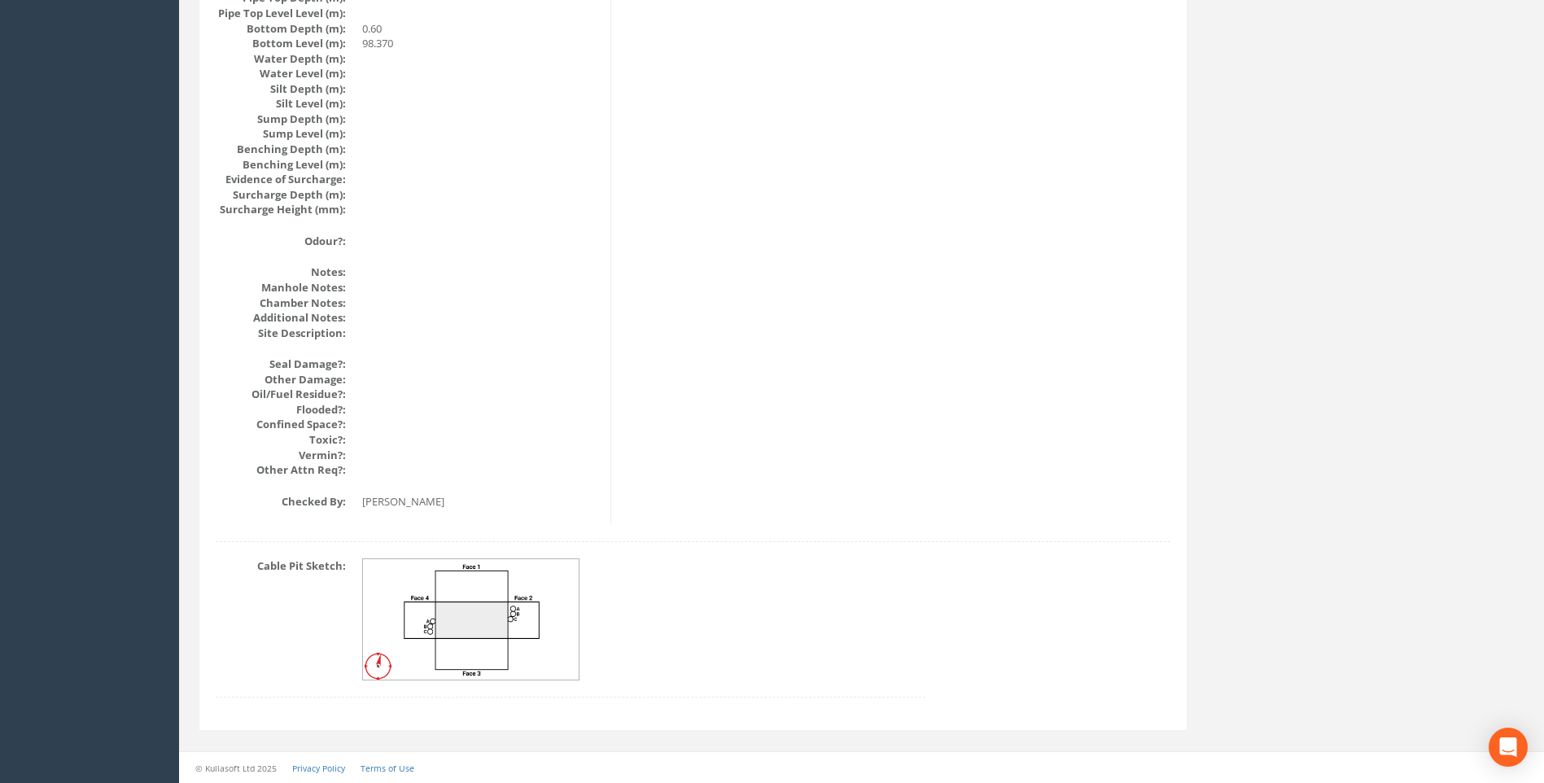
click at [456, 616] on img at bounding box center [471, 619] width 217 height 121
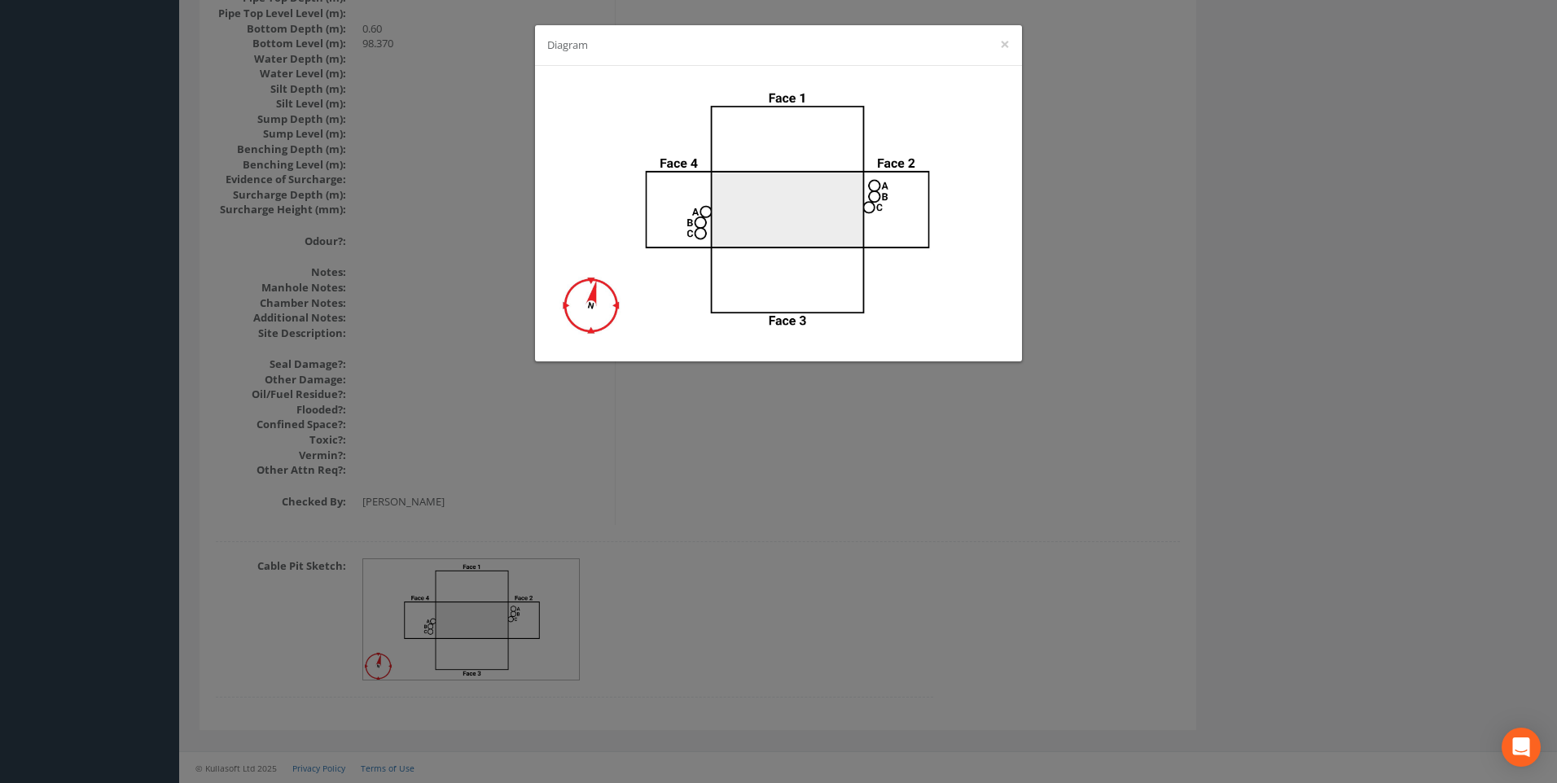
click at [1095, 490] on div "Diagram ×" at bounding box center [778, 391] width 1557 height 783
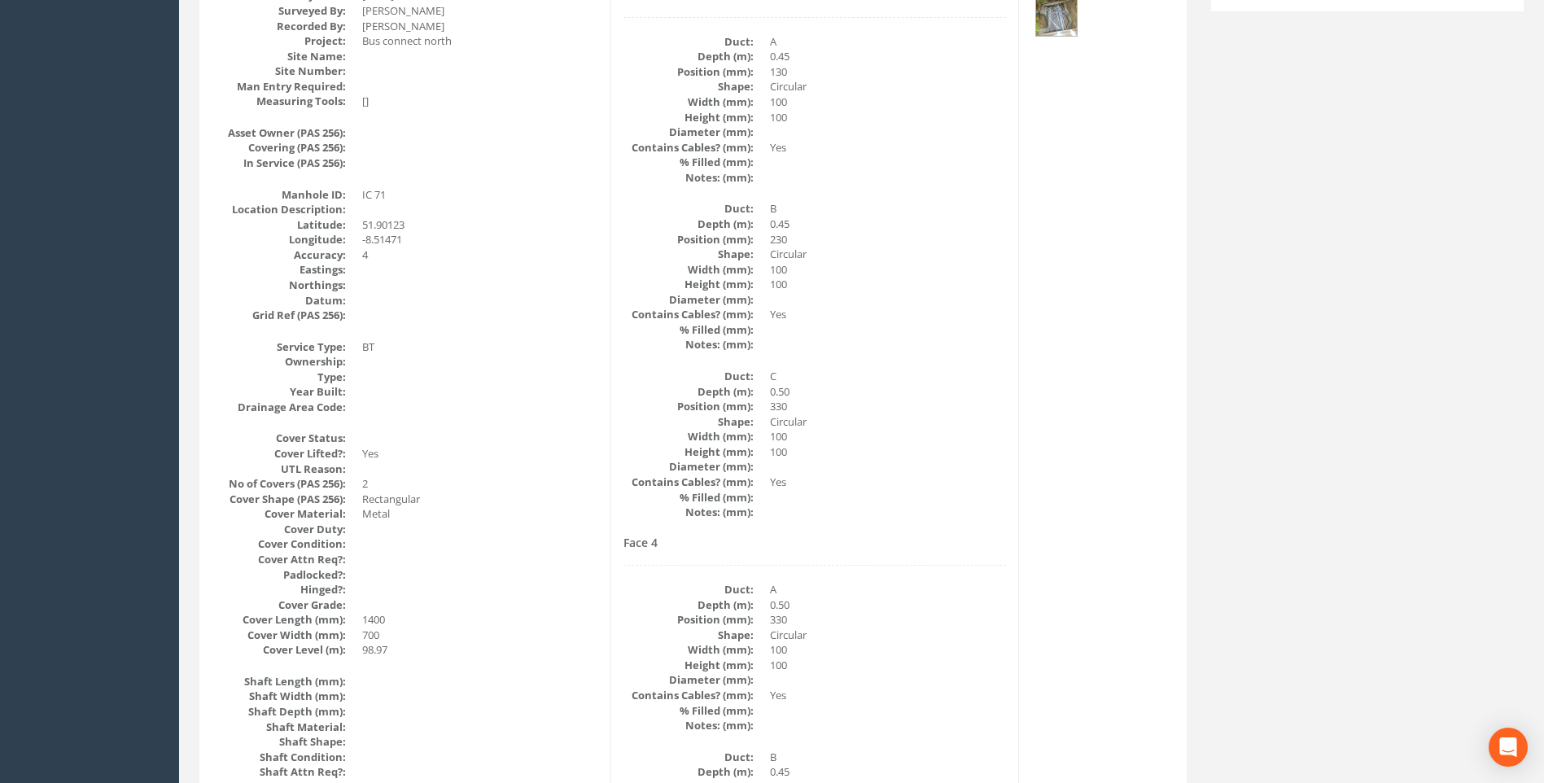
scroll to position [181, 0]
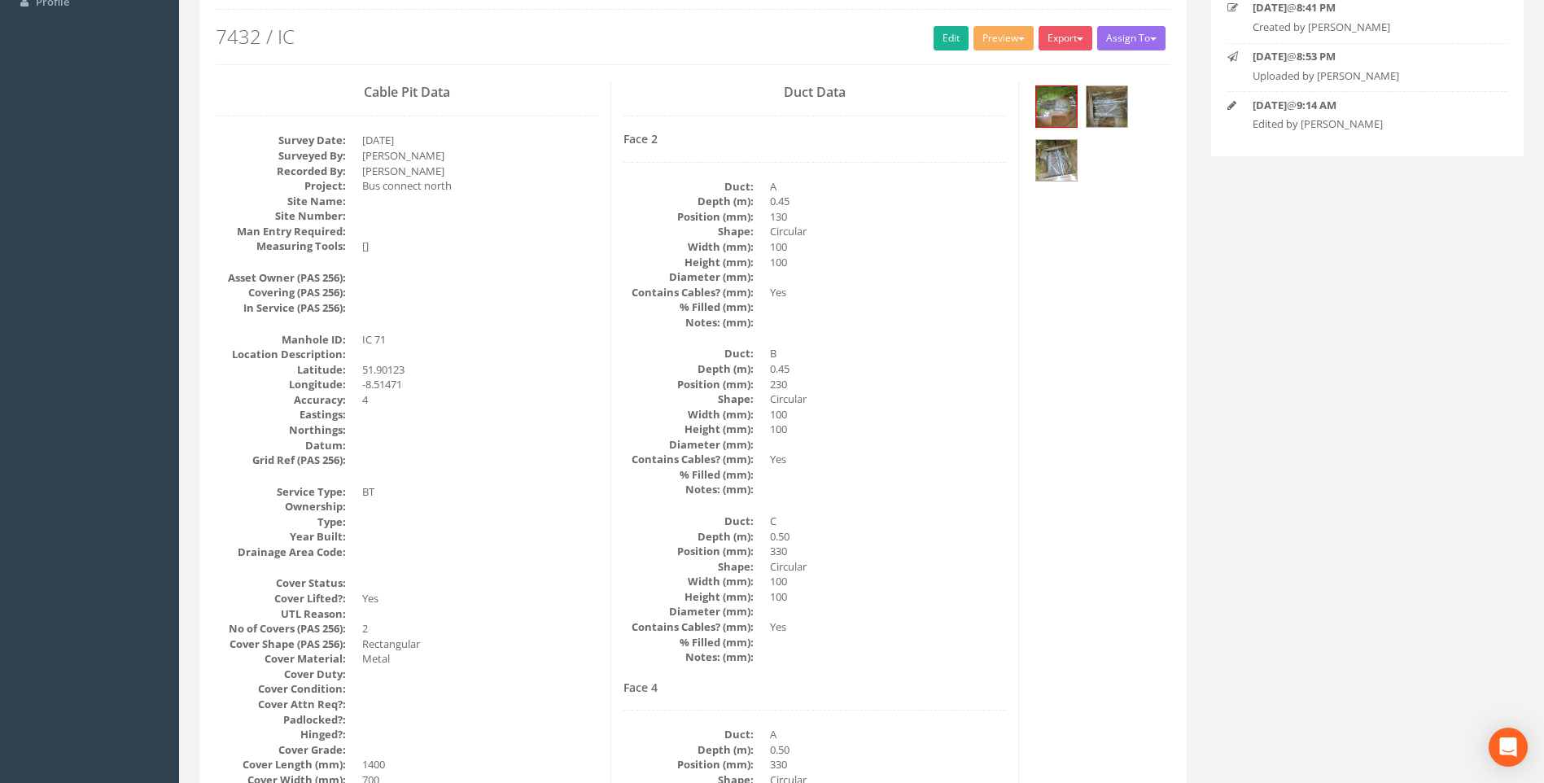
click at [845, 594] on dd "100" at bounding box center [888, 596] width 236 height 15
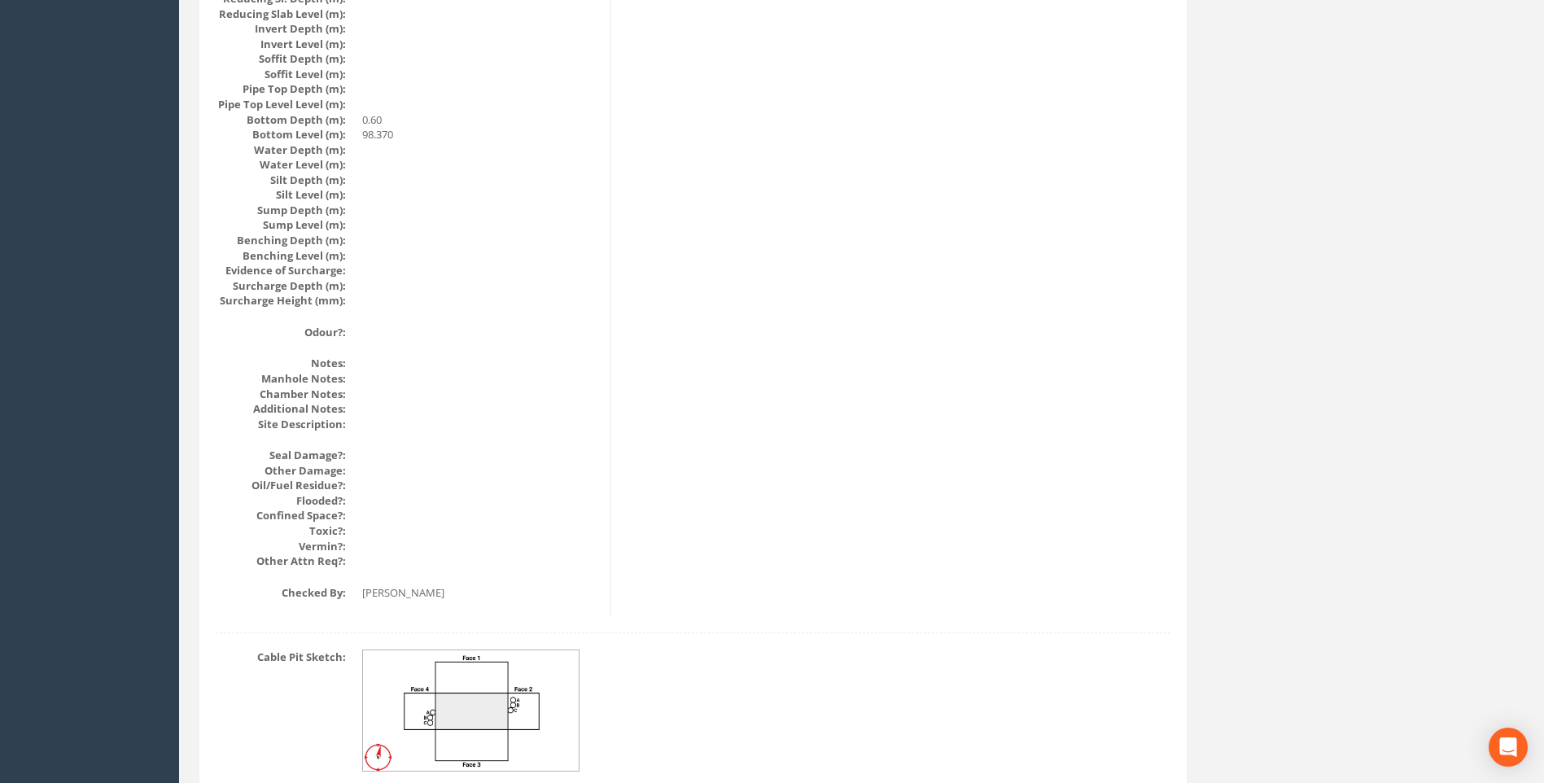
scroll to position [1728, 0]
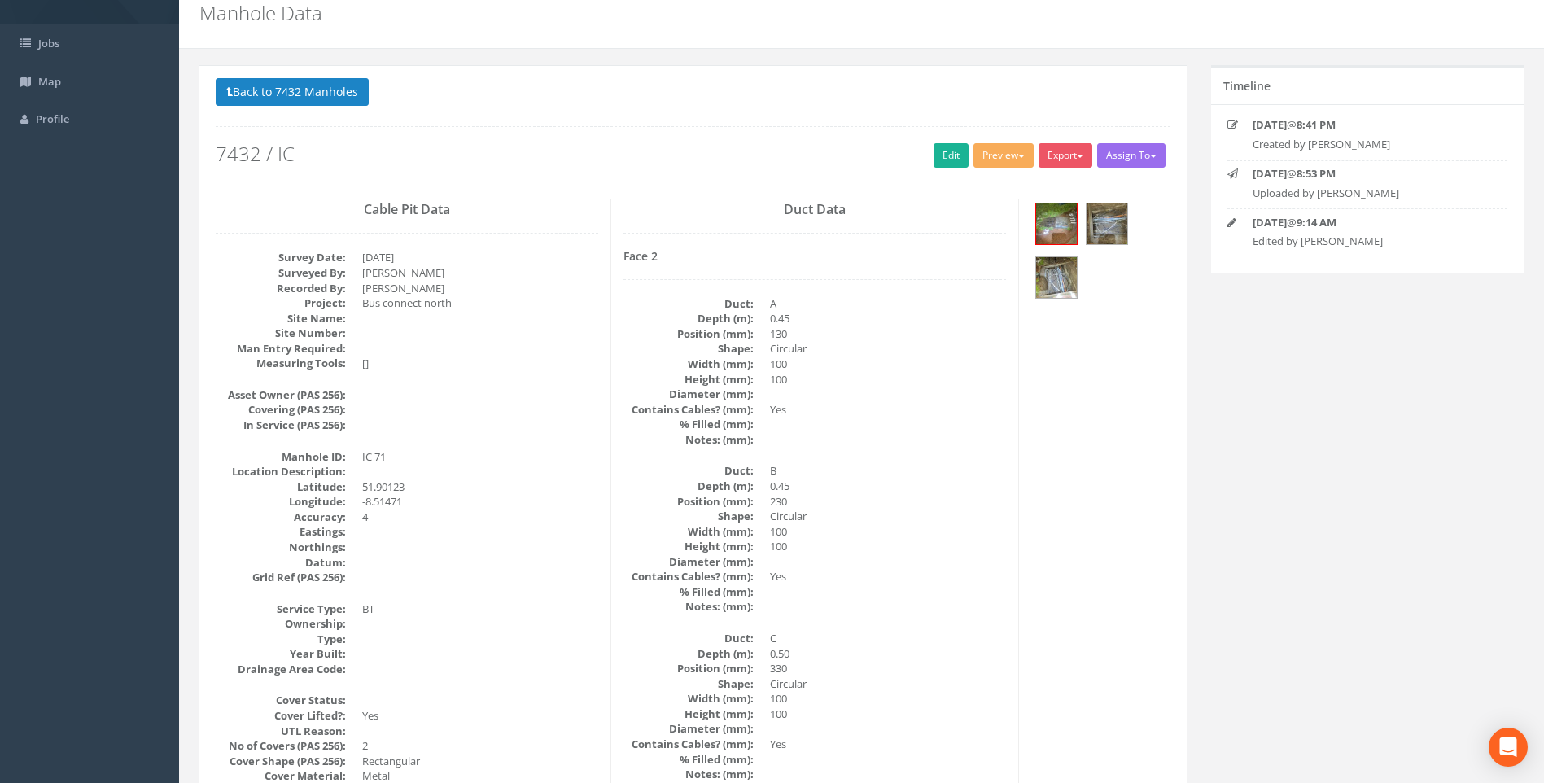
scroll to position [0, 0]
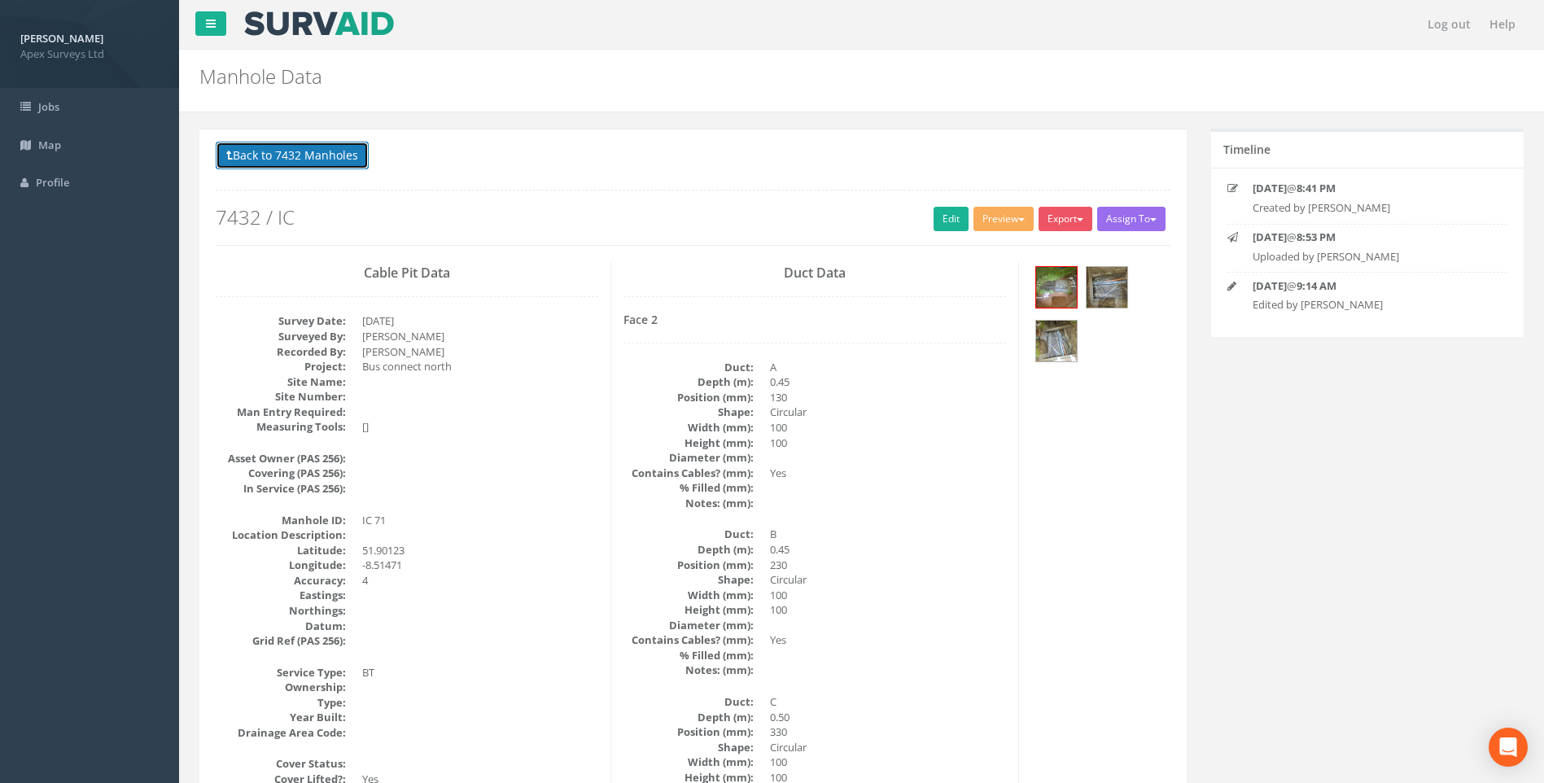
click at [281, 158] on button "Back to 7432 Manholes" at bounding box center [292, 156] width 153 height 28
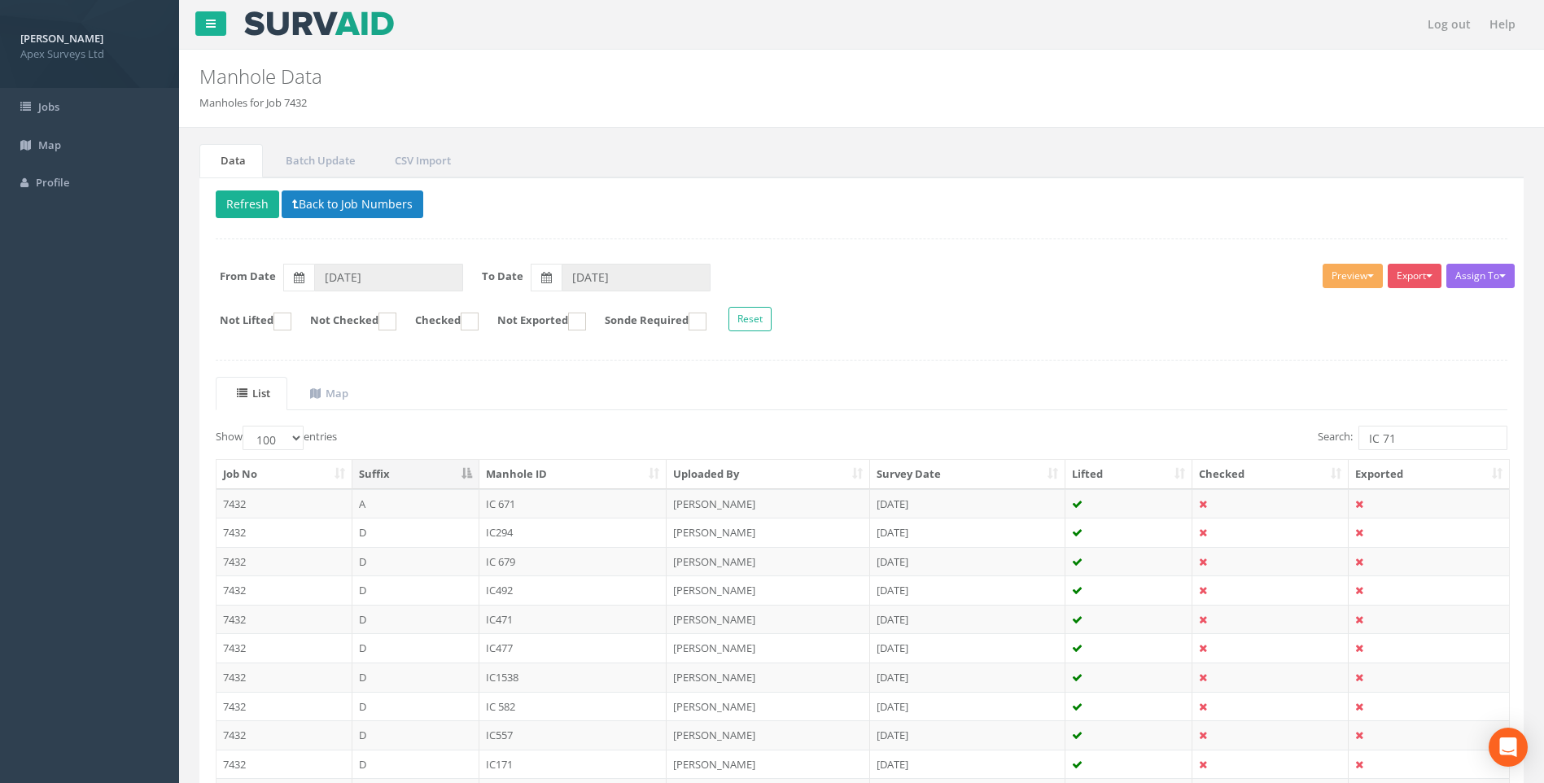
click at [1077, 365] on div "Delete Refresh Back to Job Numbers Assign To No Companies Added Export Heathrow…" at bounding box center [861, 559] width 1325 height 765
click at [1050, 383] on ul "List Map" at bounding box center [862, 393] width 1292 height 33
click at [1394, 438] on input "IC 71" at bounding box center [1433, 438] width 149 height 24
click at [983, 340] on div "Assign To No Companies Added Export Heathrow United Utilities SurvAid IC SurvAi…" at bounding box center [862, 300] width 1316 height 89
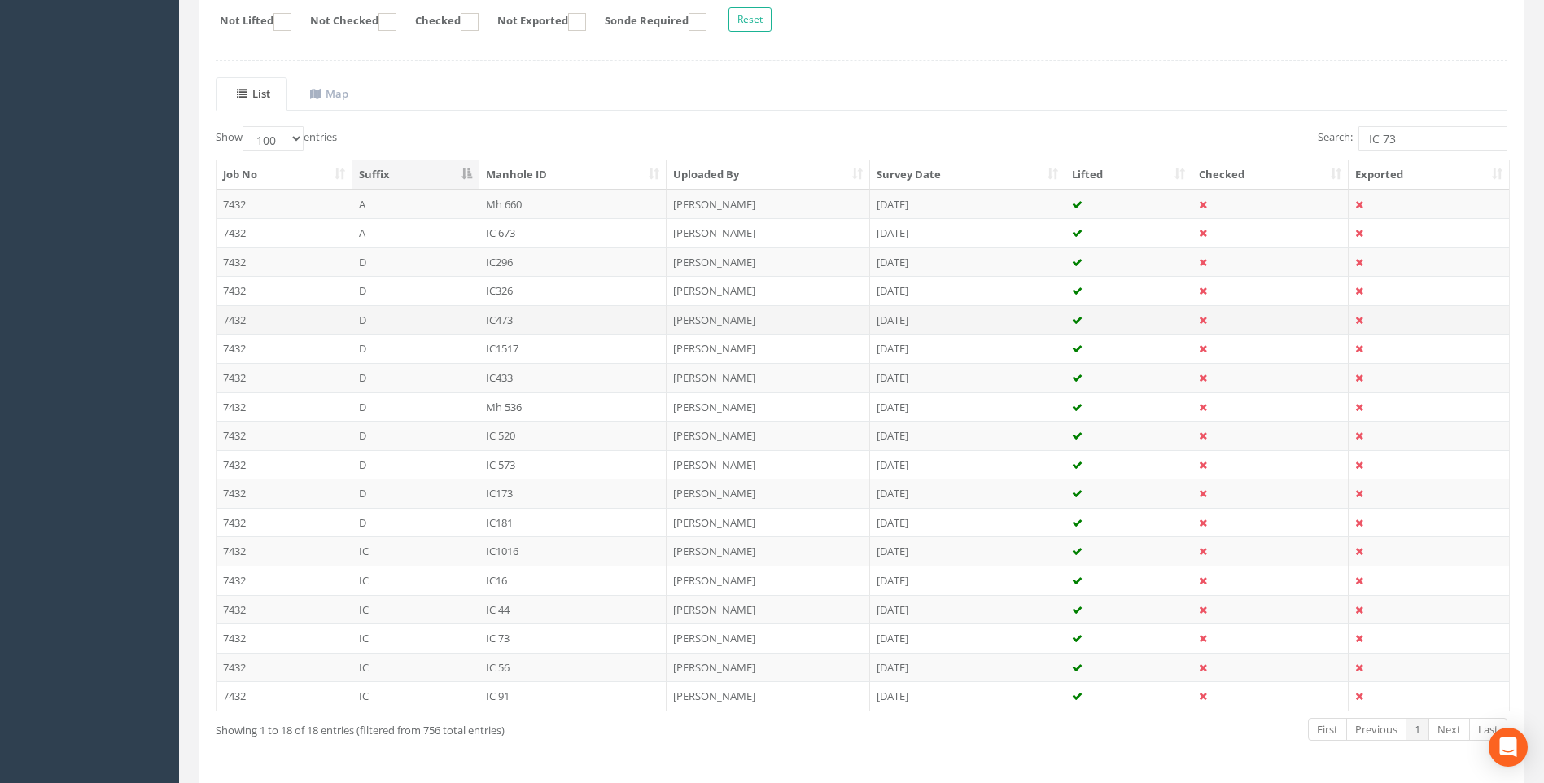
scroll to position [357, 0]
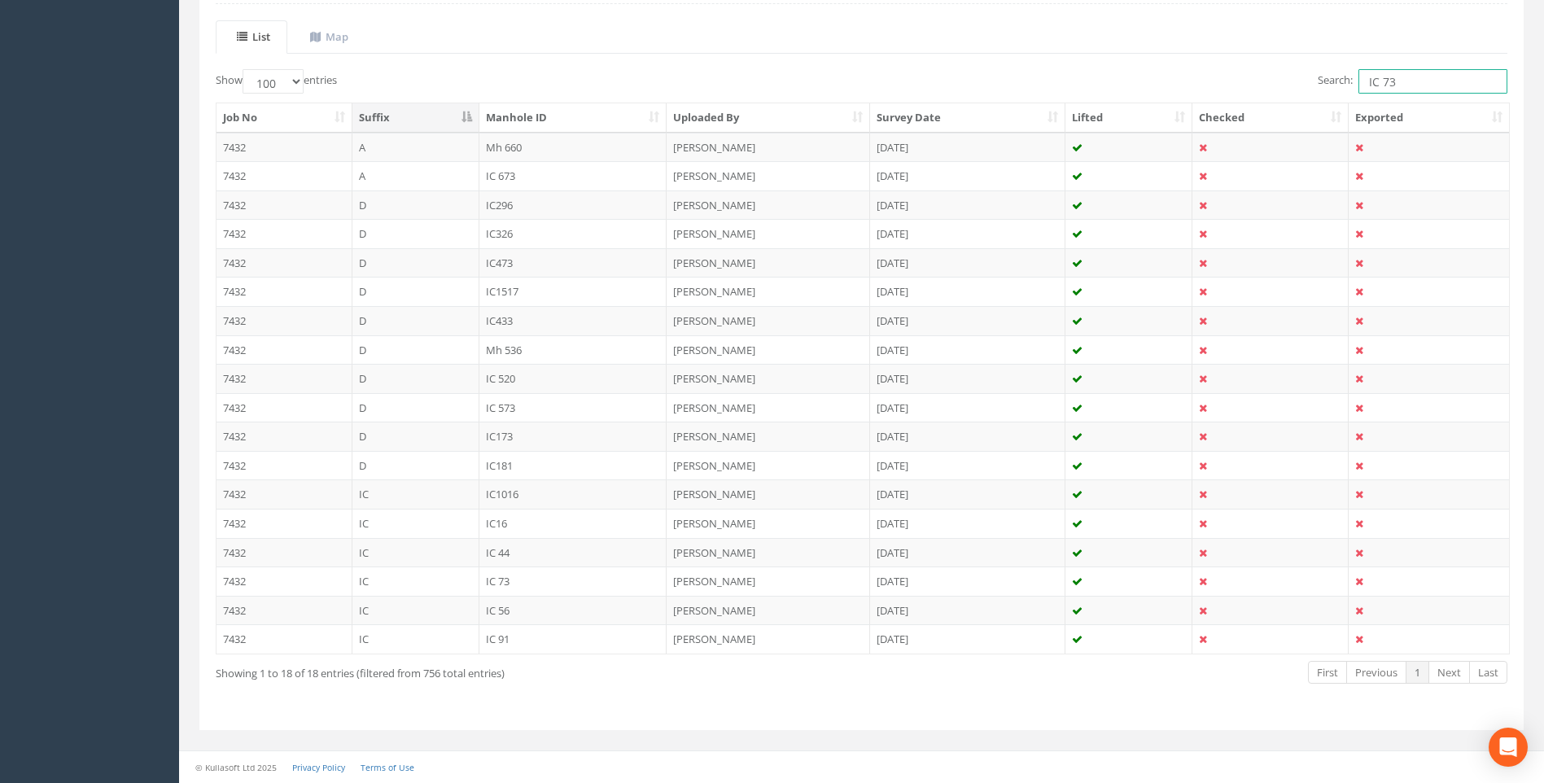
drag, startPoint x: 1382, startPoint y: 81, endPoint x: 1285, endPoint y: 90, distance: 97.3
click at [1285, 89] on div "Search: IC 73" at bounding box center [1191, 83] width 634 height 28
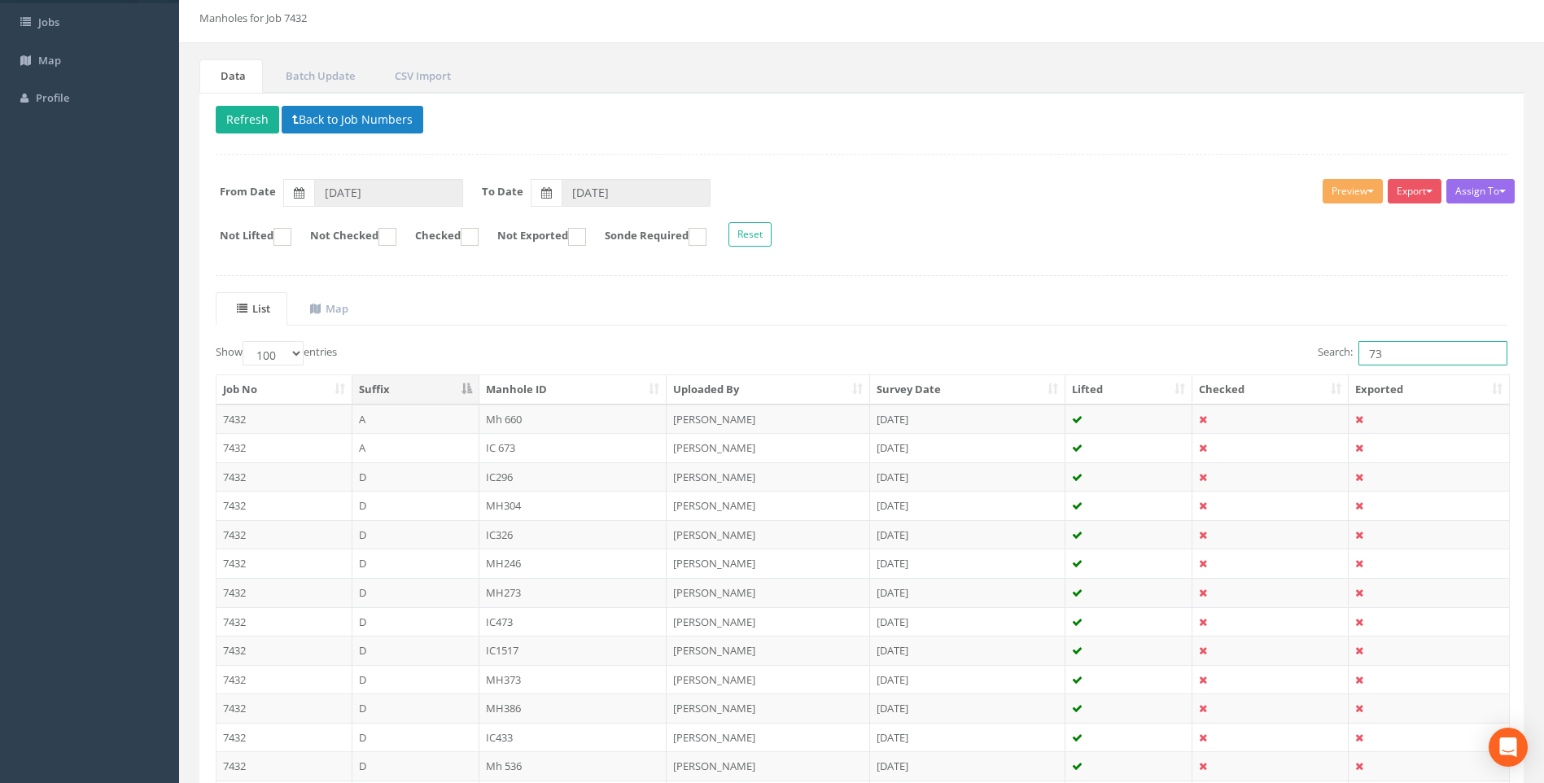
scroll to position [0, 0]
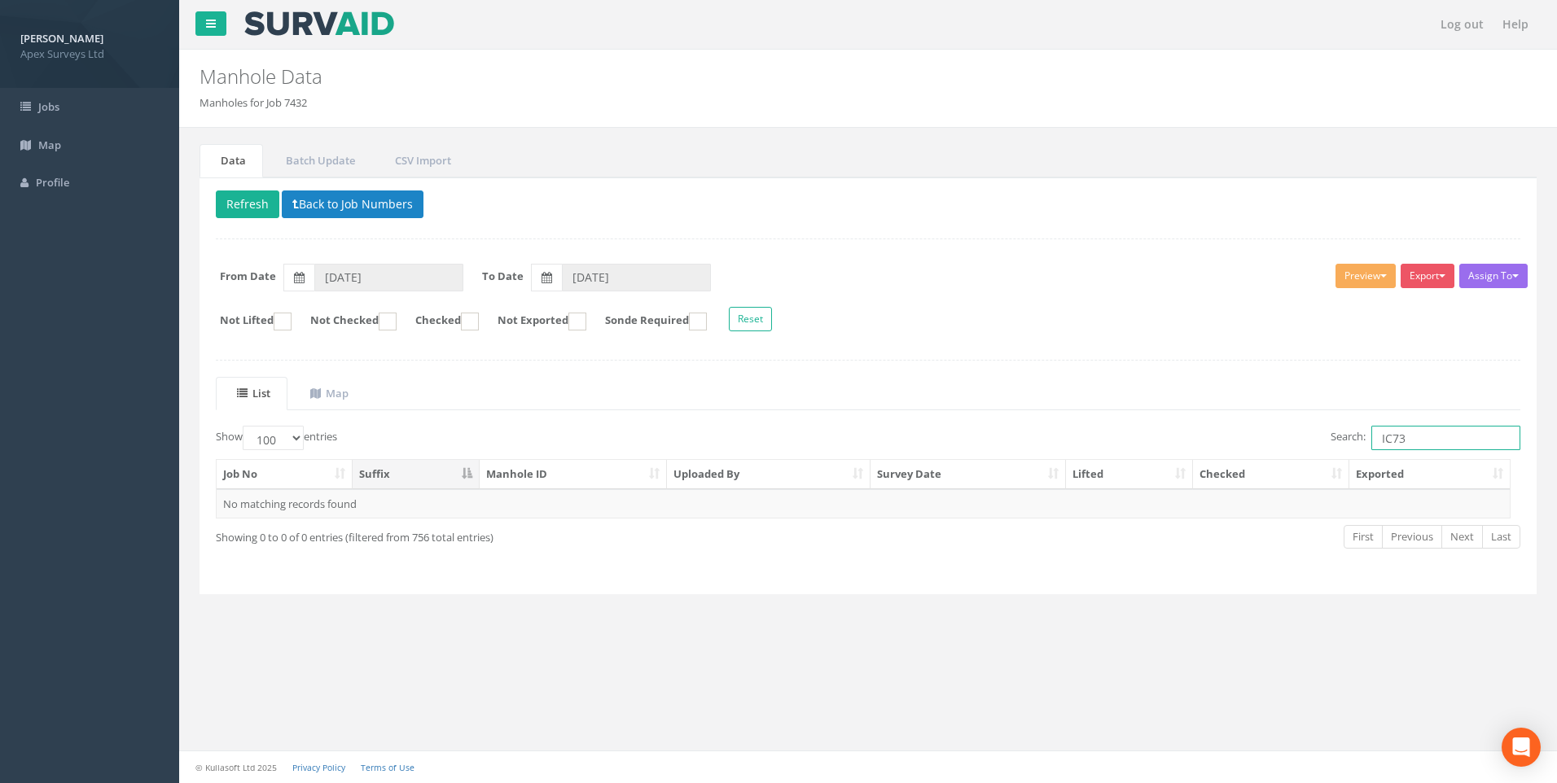
type input "IC 73"
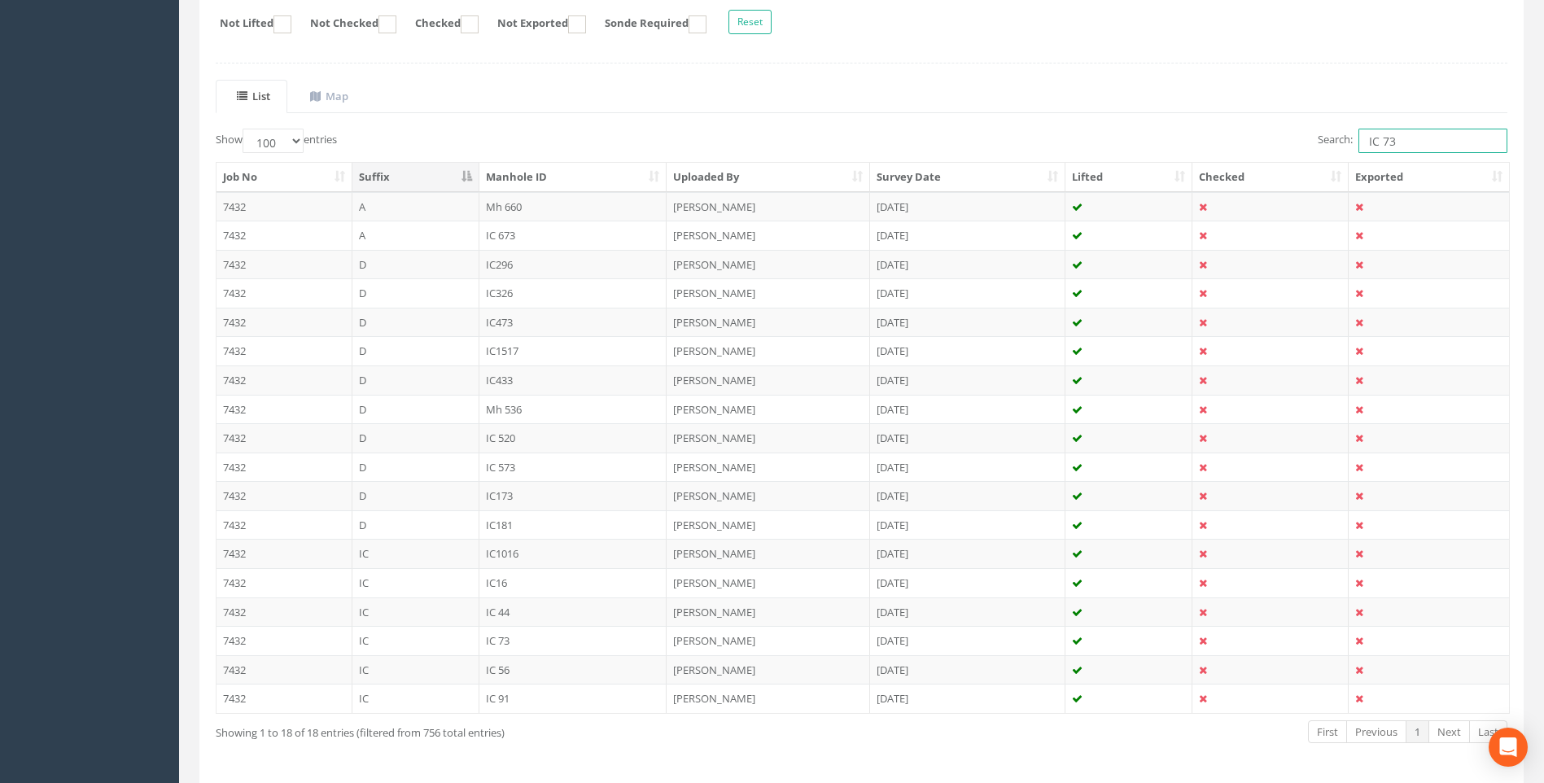
scroll to position [357, 0]
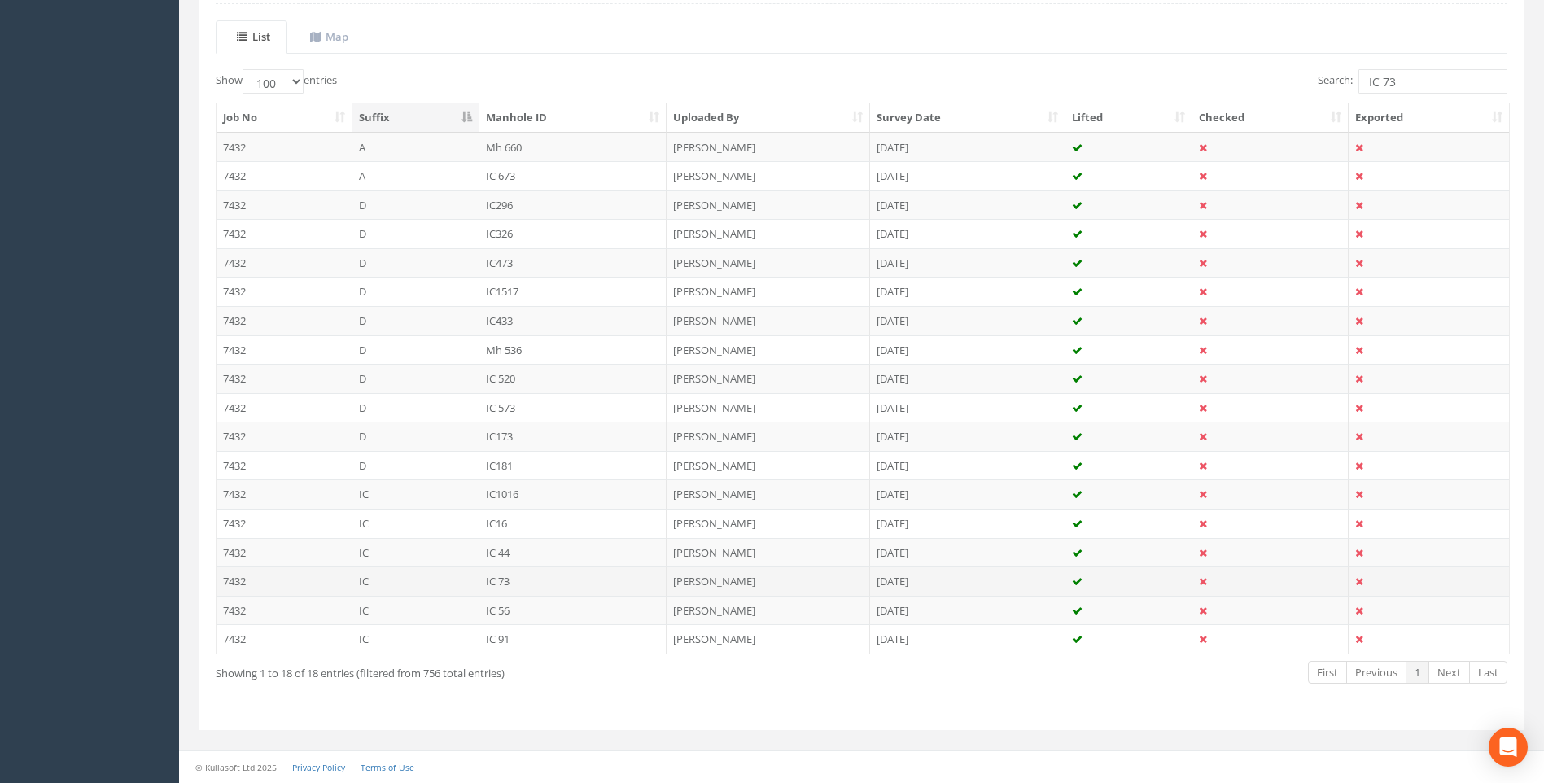
click at [504, 580] on td "IC 73" at bounding box center [574, 581] width 188 height 29
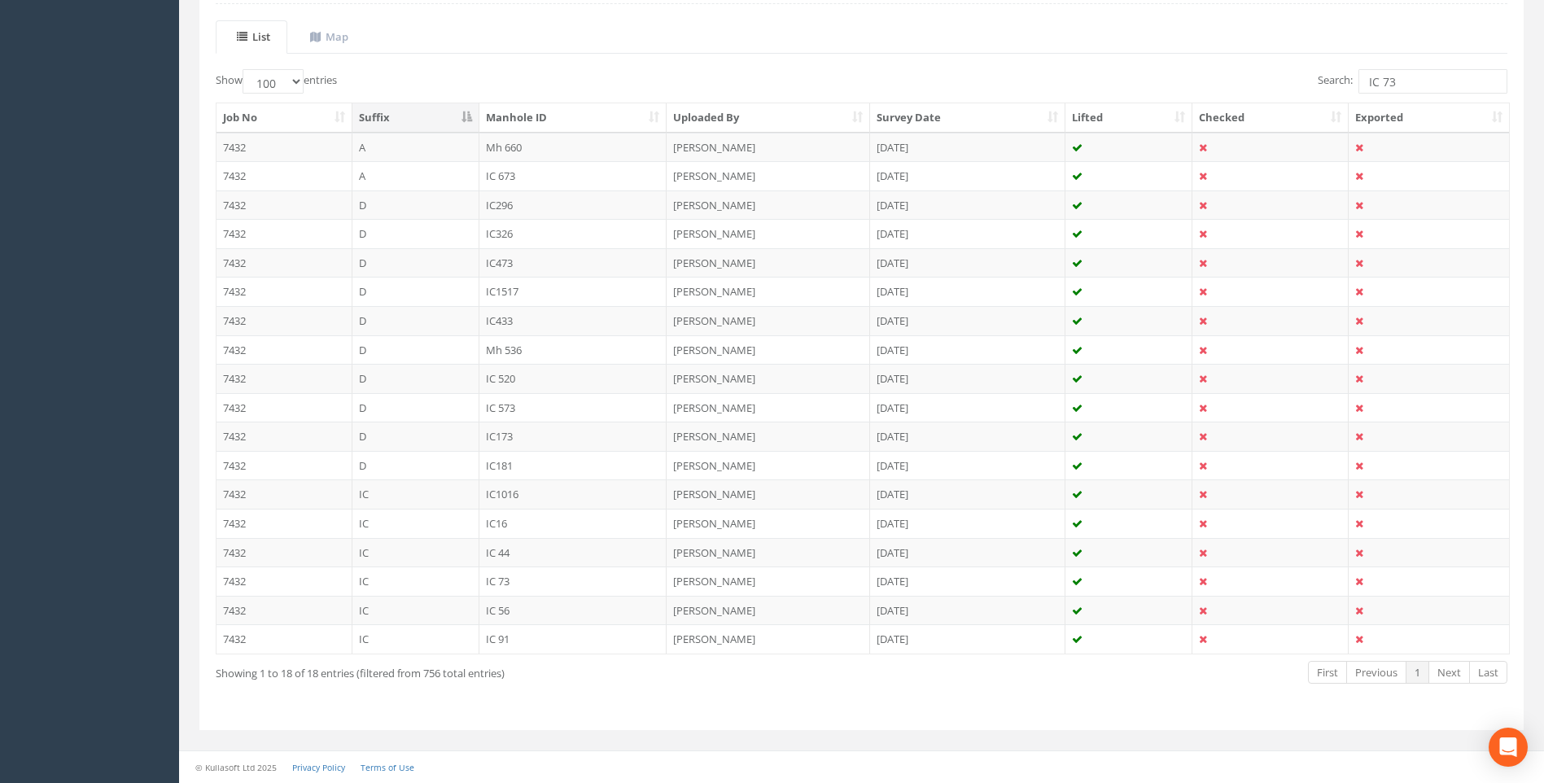
scroll to position [0, 0]
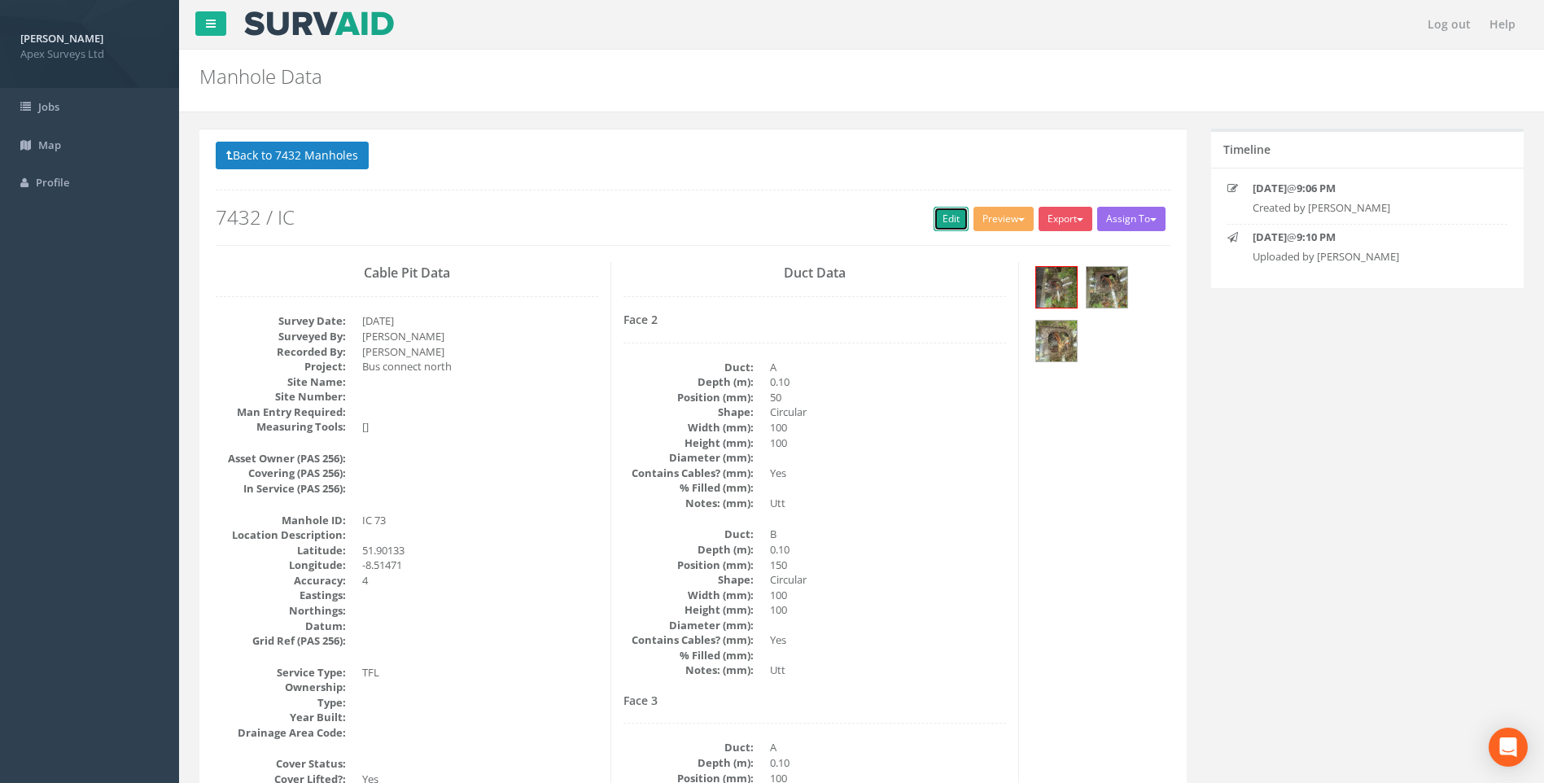
click at [944, 217] on link "Edit" at bounding box center [951, 219] width 35 height 24
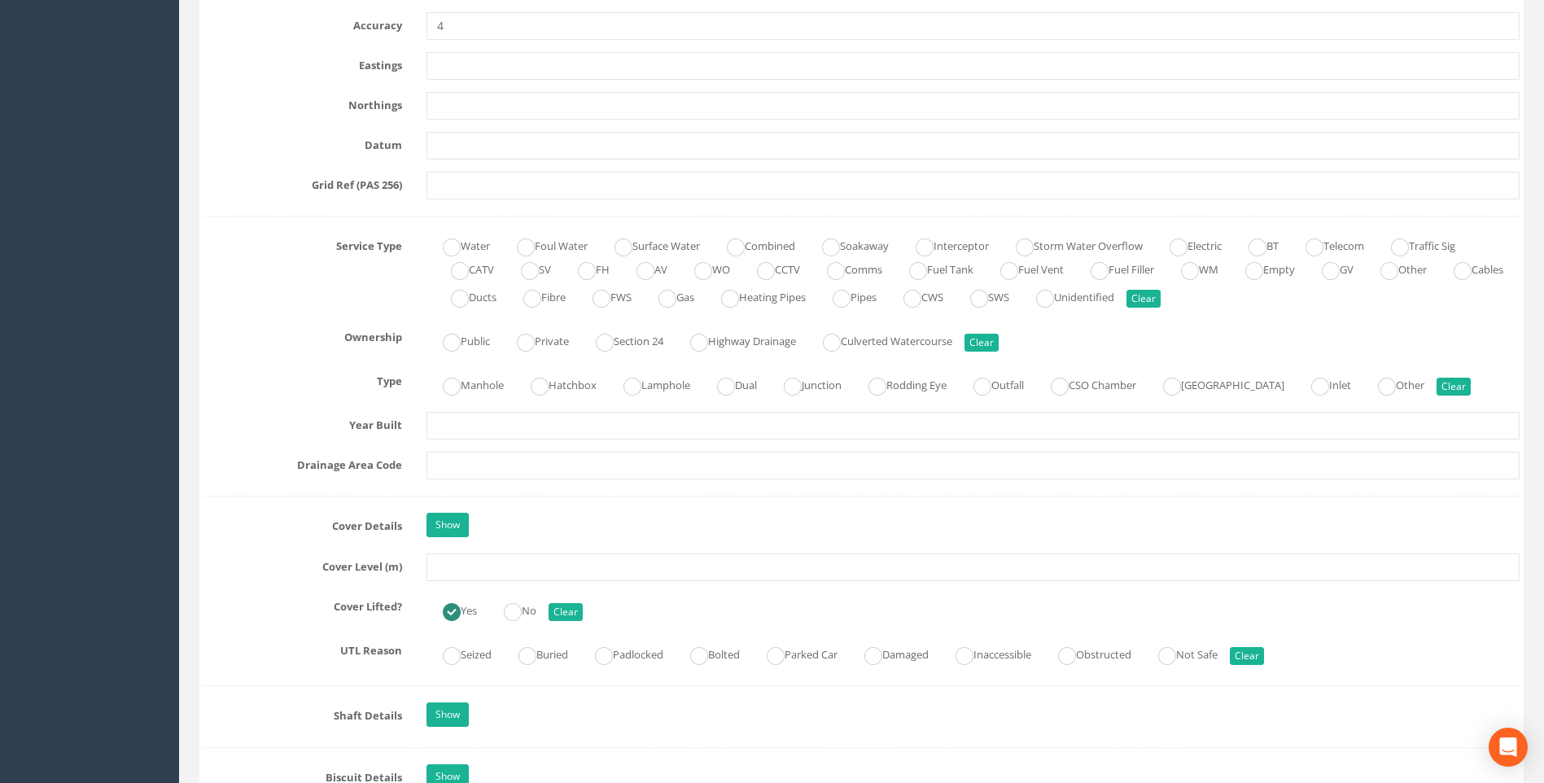
scroll to position [1303, 0]
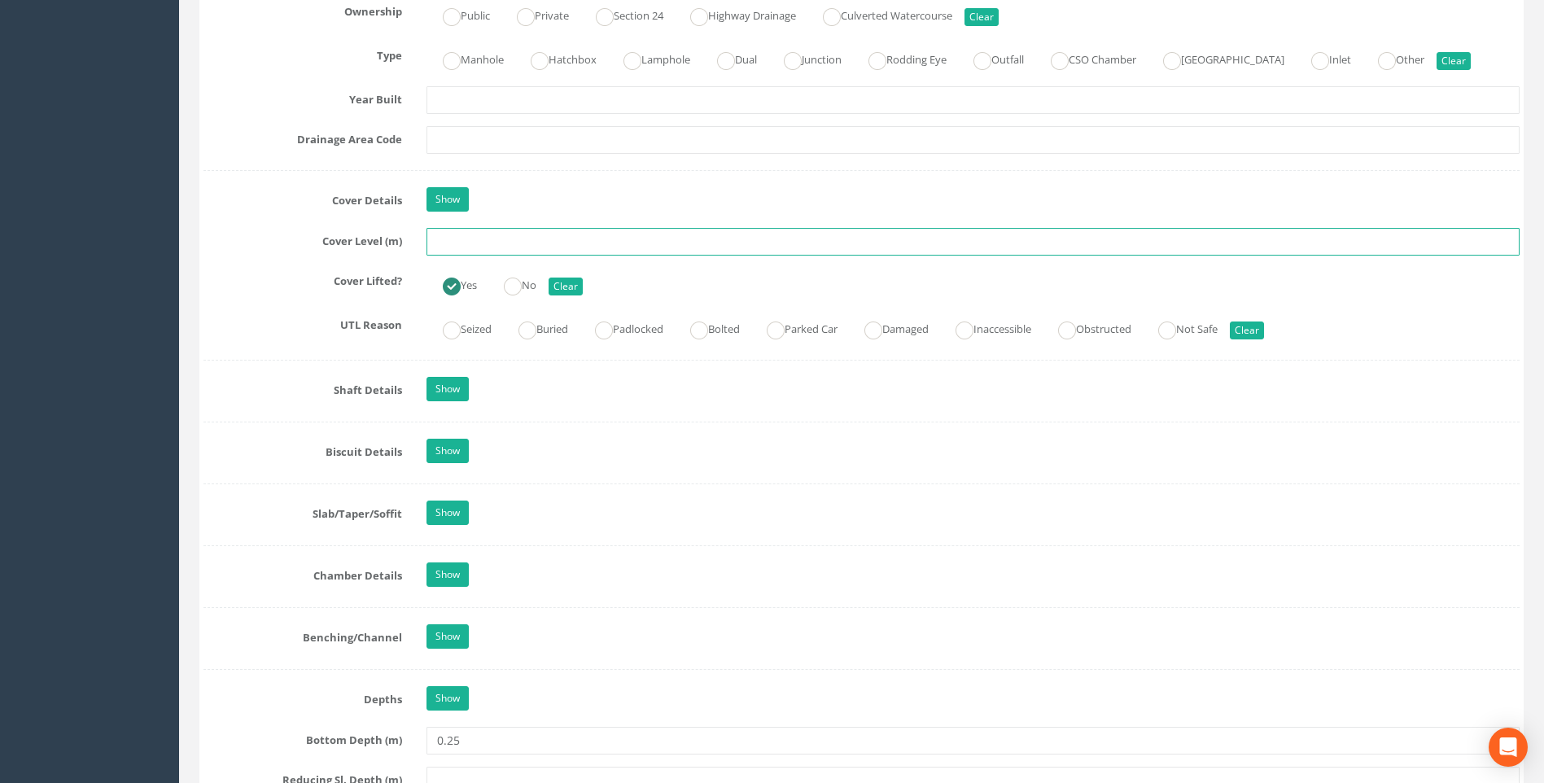
click at [462, 243] on input "text" at bounding box center [973, 242] width 1093 height 28
type input "98.93"
click at [263, 307] on div "Job Number 7432 Job Number Suffix IC Survey Date [DATE] Surveyed By [PERSON_NAM…" at bounding box center [862, 454] width 1316 height 2980
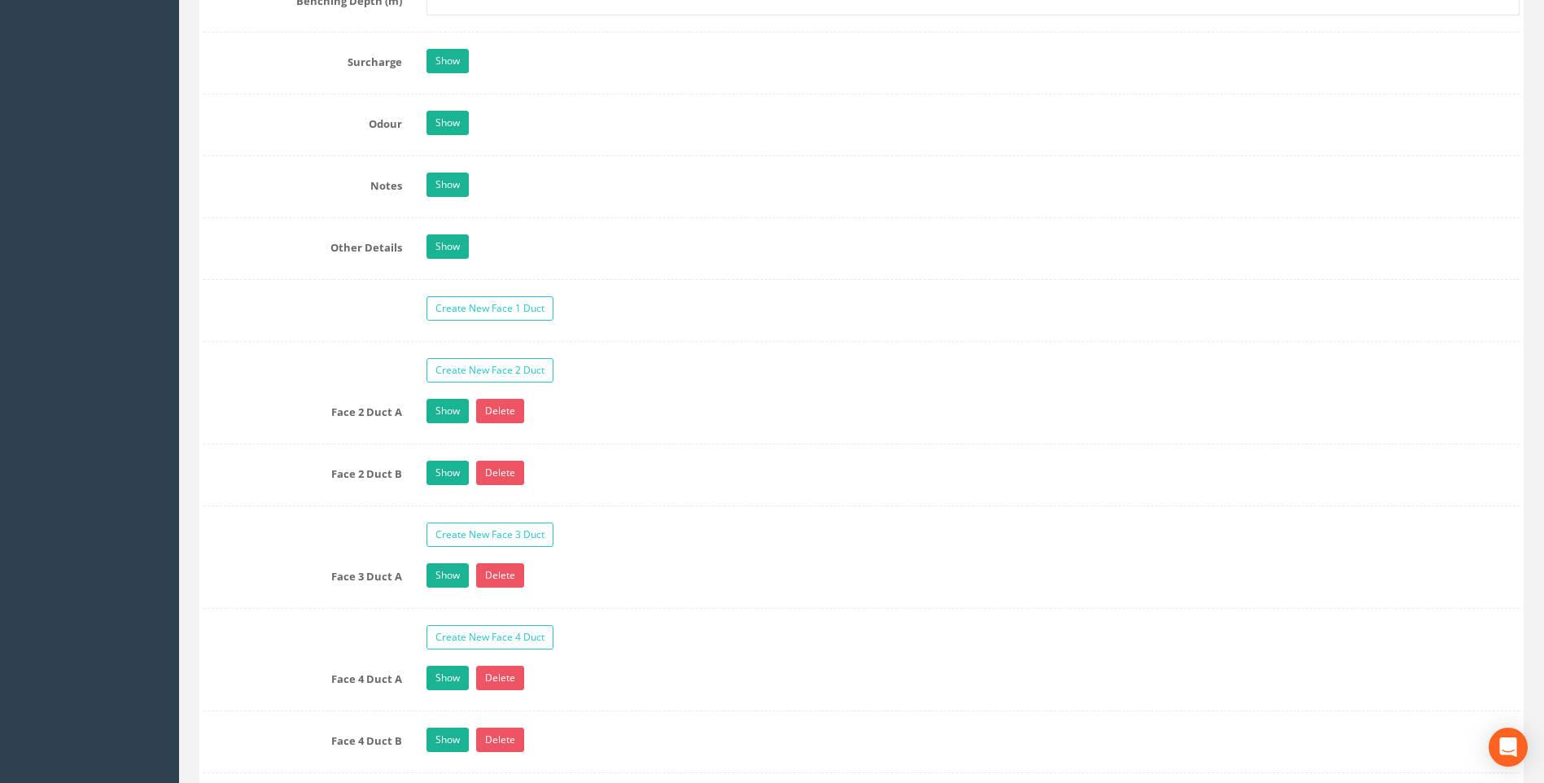
scroll to position [2768, 0]
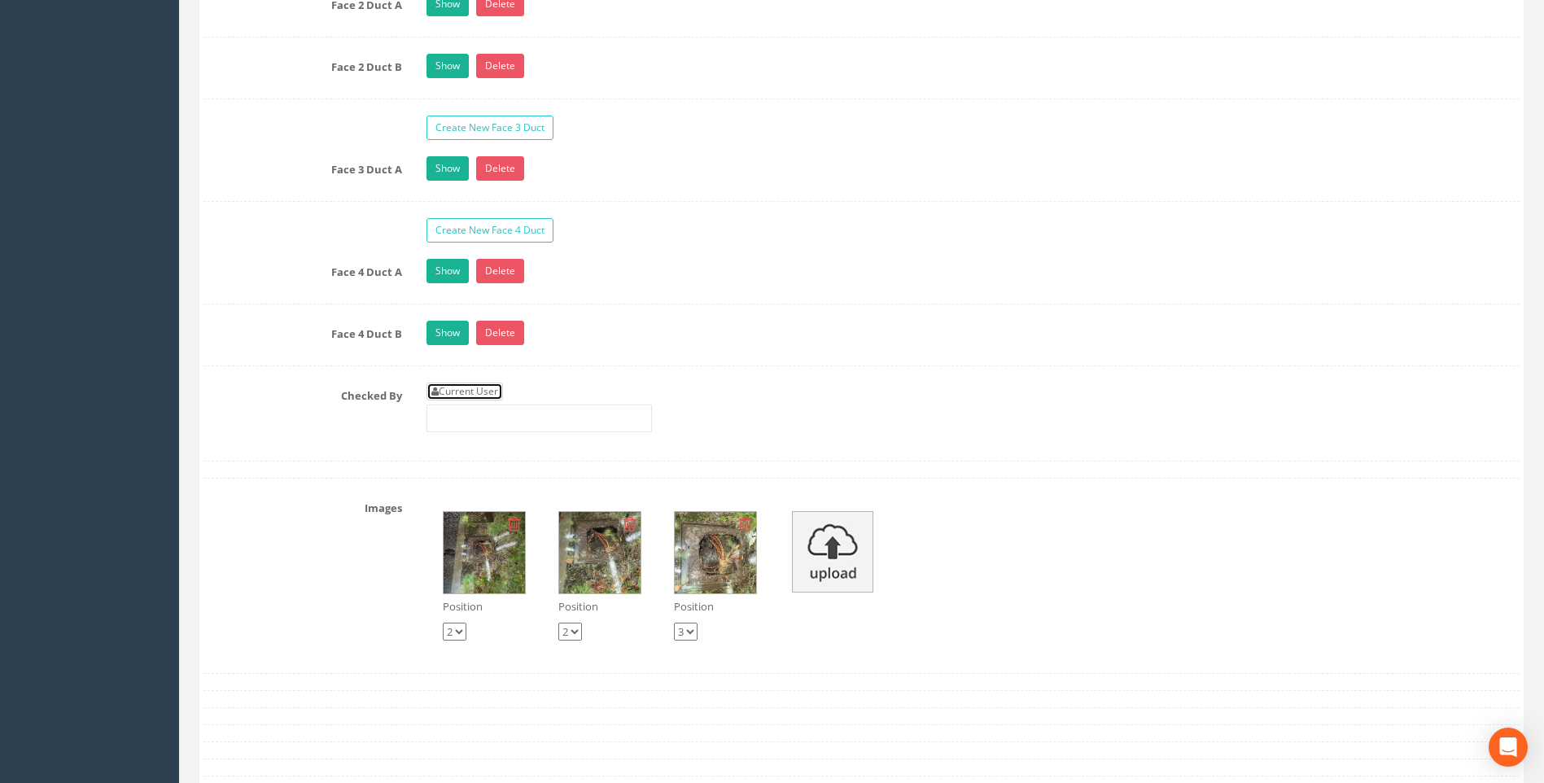
drag, startPoint x: 480, startPoint y: 391, endPoint x: 417, endPoint y: 391, distance: 62.7
click at [480, 391] on link "Current User" at bounding box center [465, 392] width 77 height 18
type input "[PERSON_NAME]"
click at [307, 391] on label "Checked By" at bounding box center [302, 393] width 223 height 21
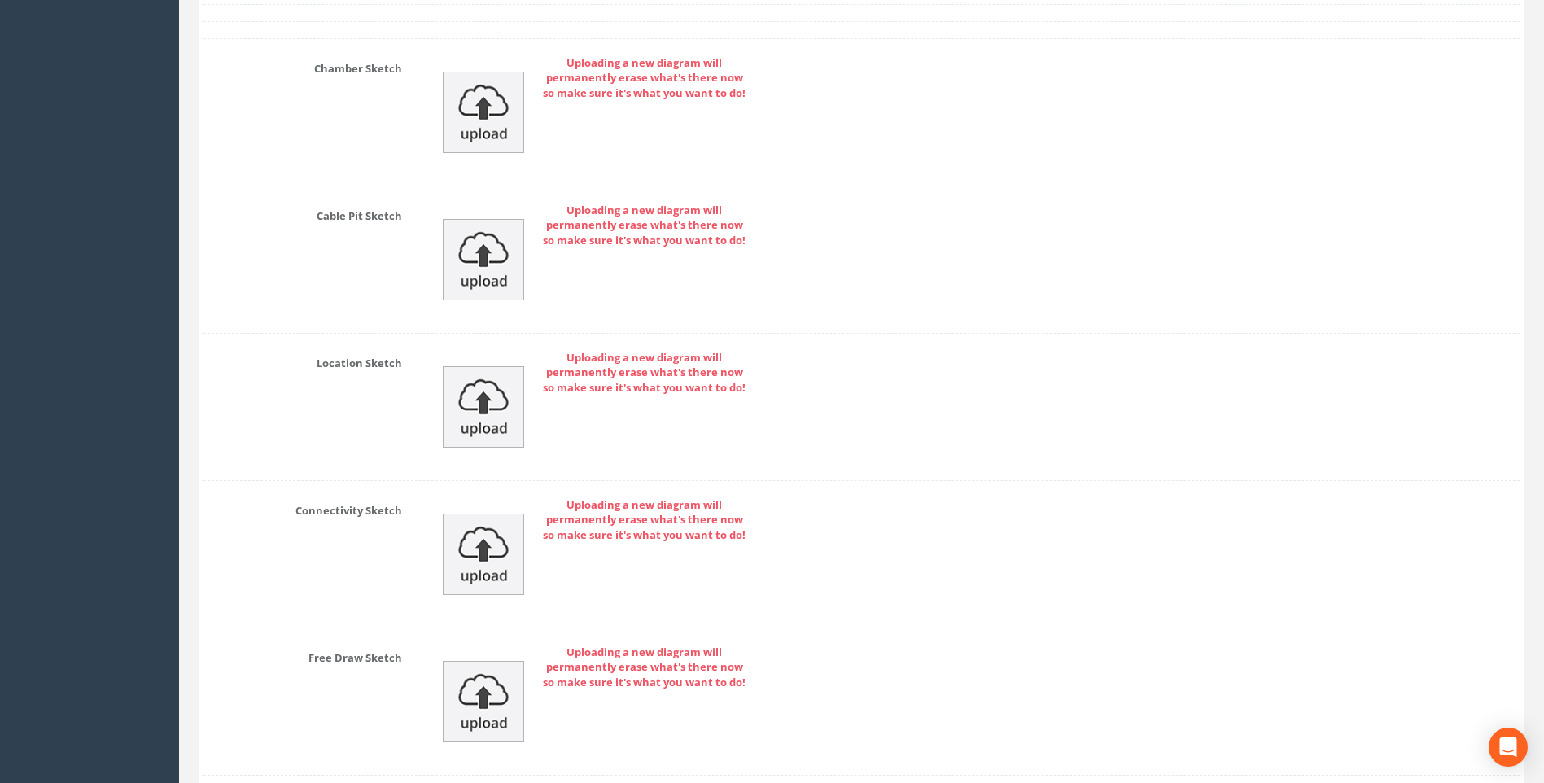
scroll to position [3747, 0]
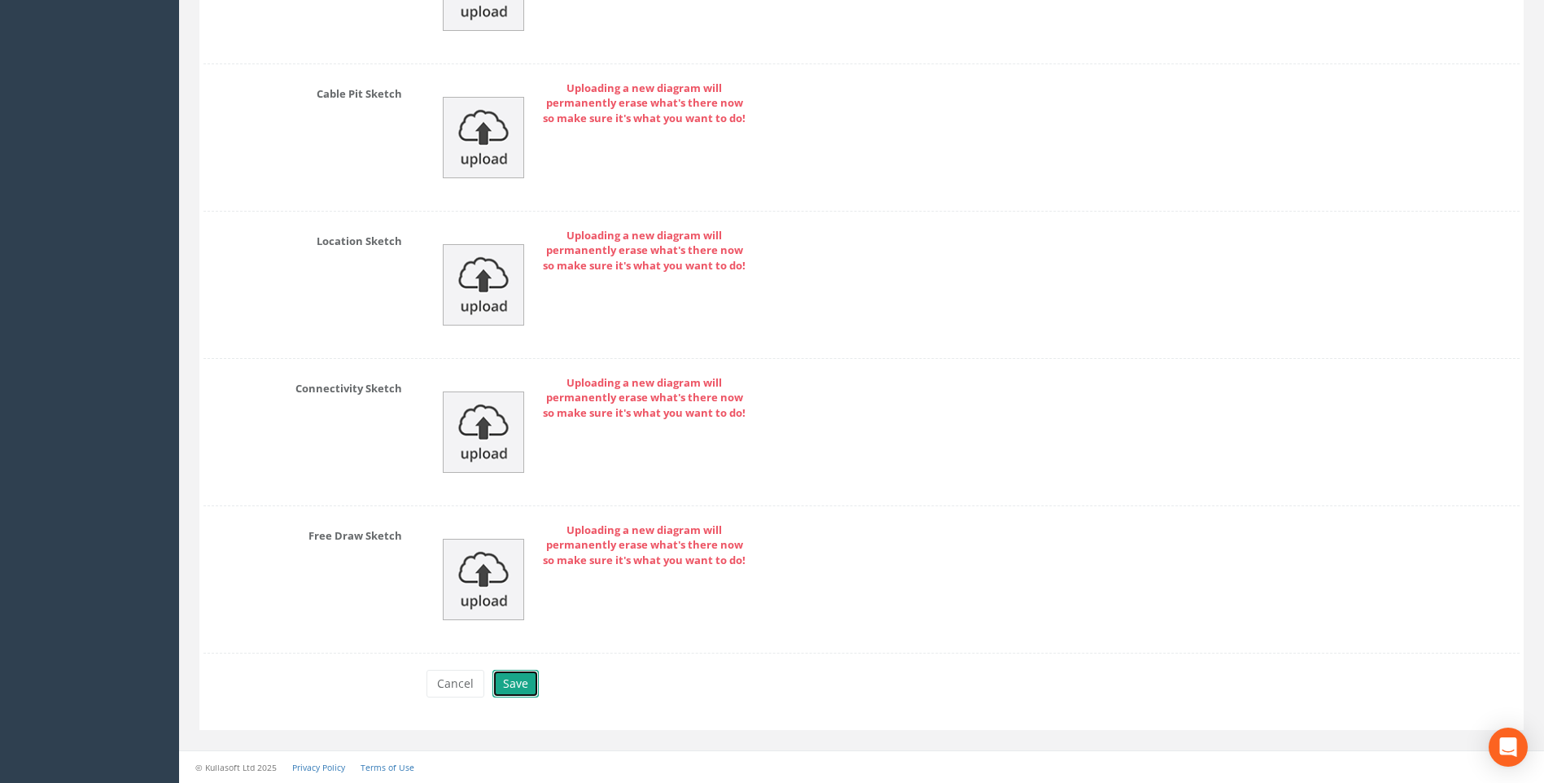
click at [524, 686] on button "Save" at bounding box center [516, 684] width 46 height 28
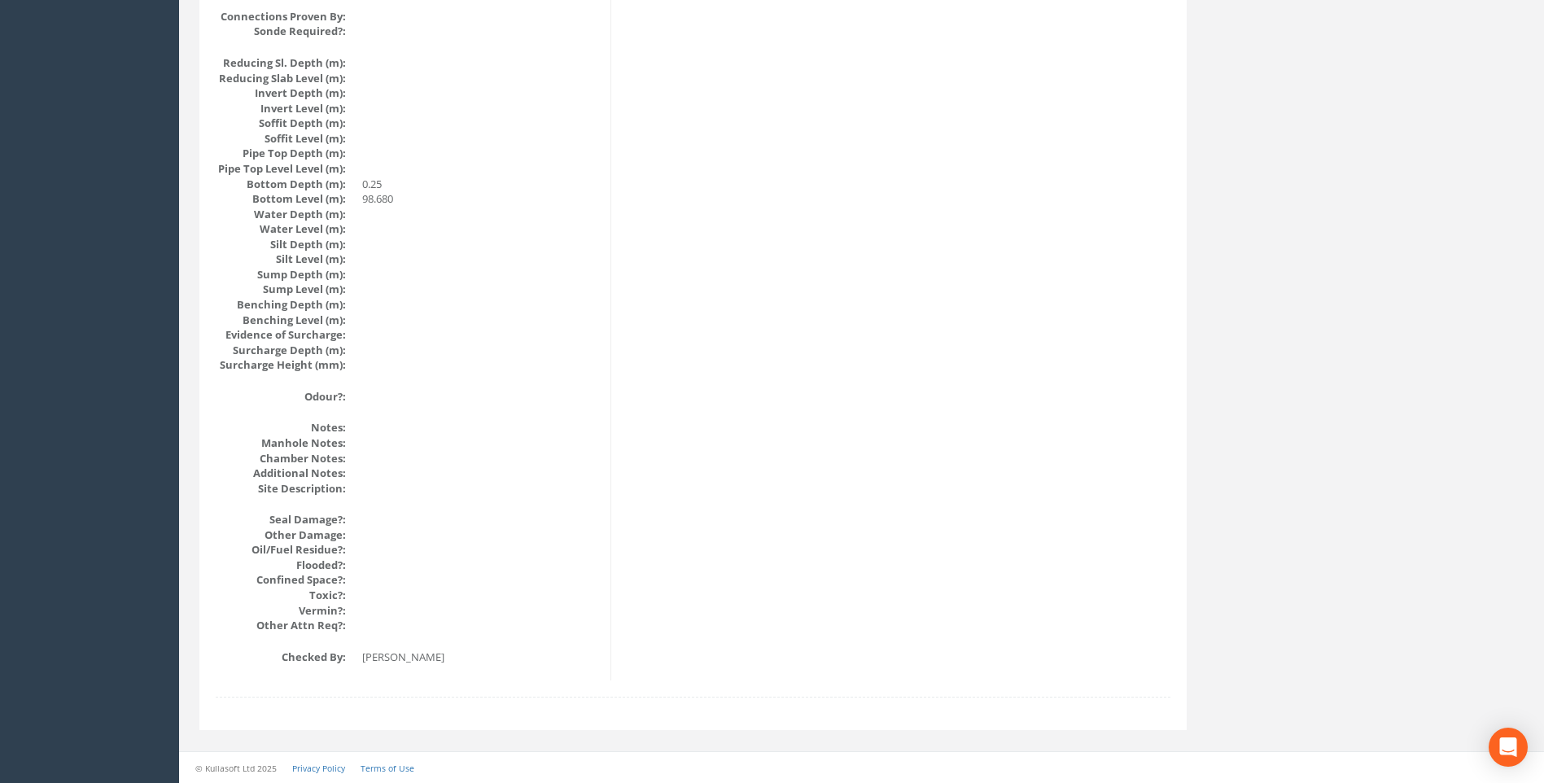
scroll to position [1572, 0]
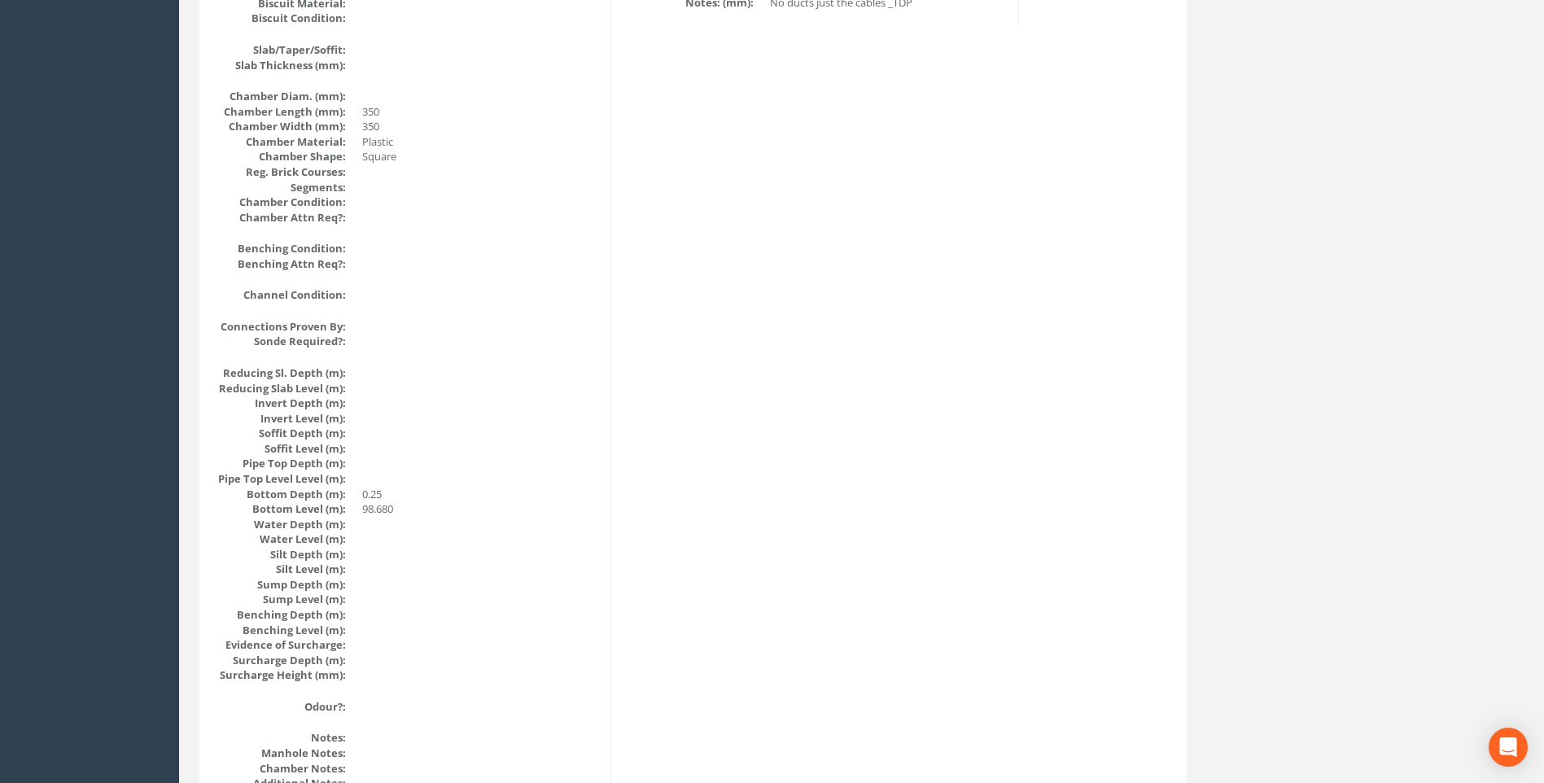
scroll to position [1547, 0]
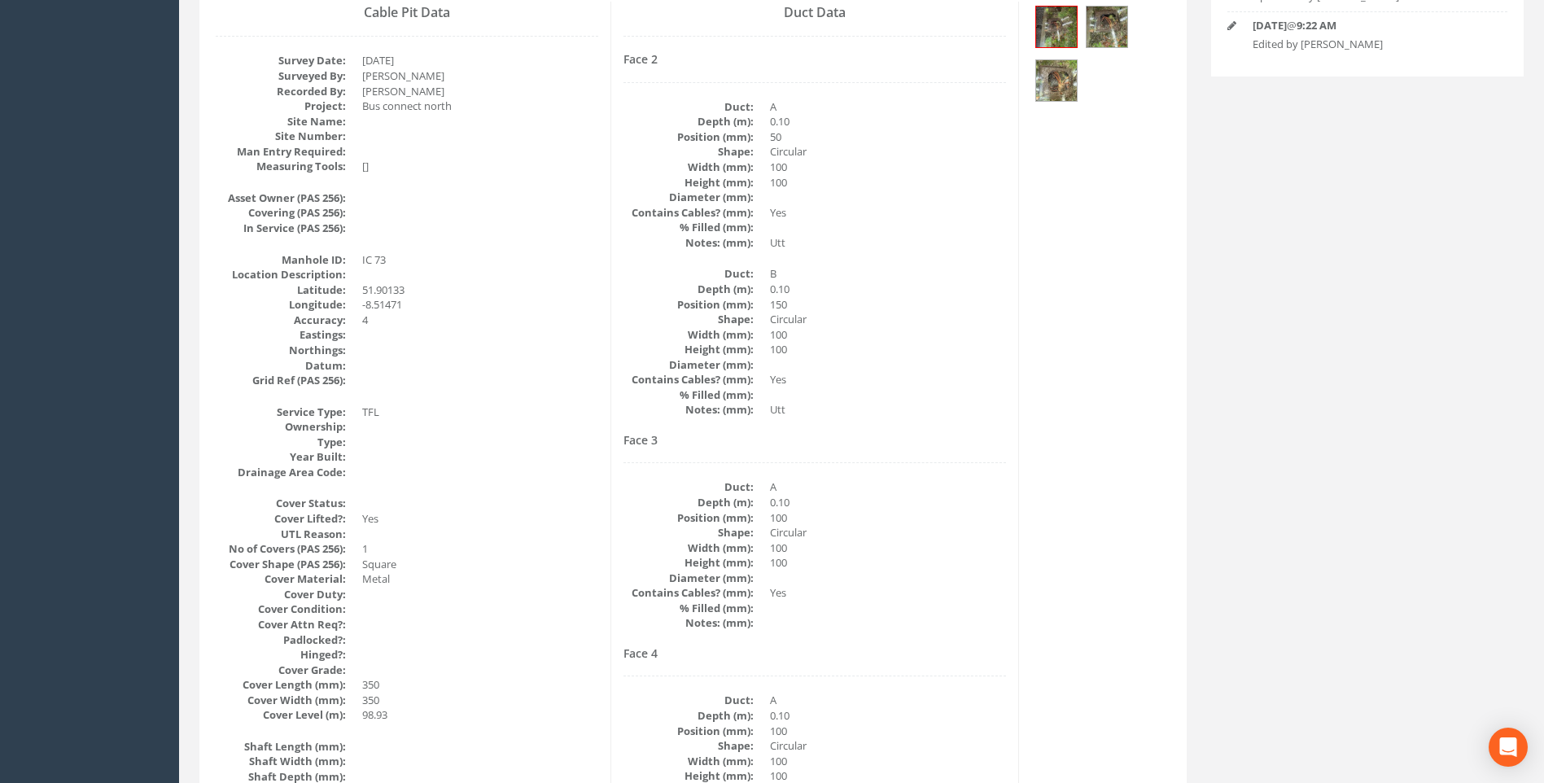
scroll to position [244, 0]
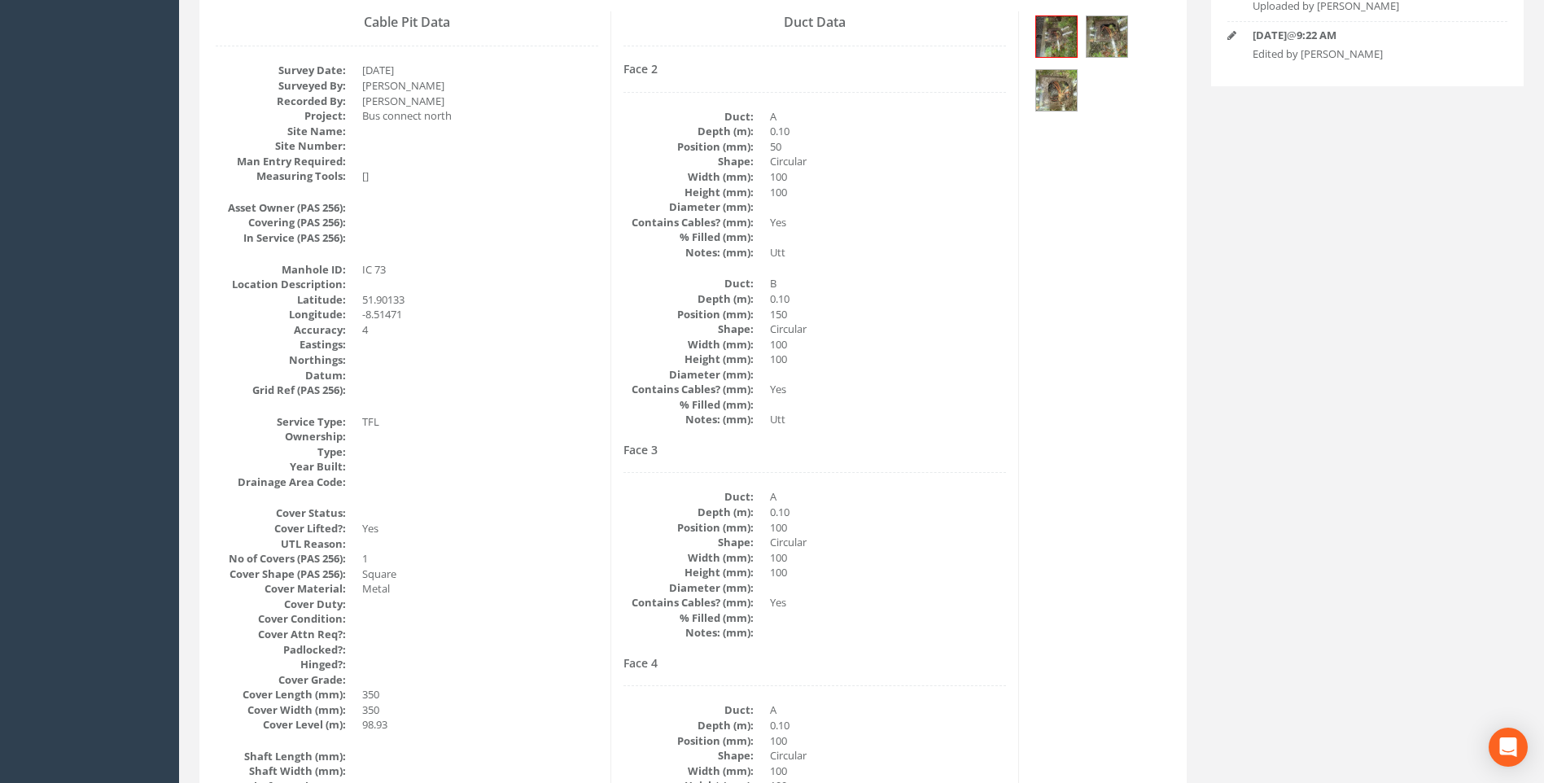
scroll to position [188, 0]
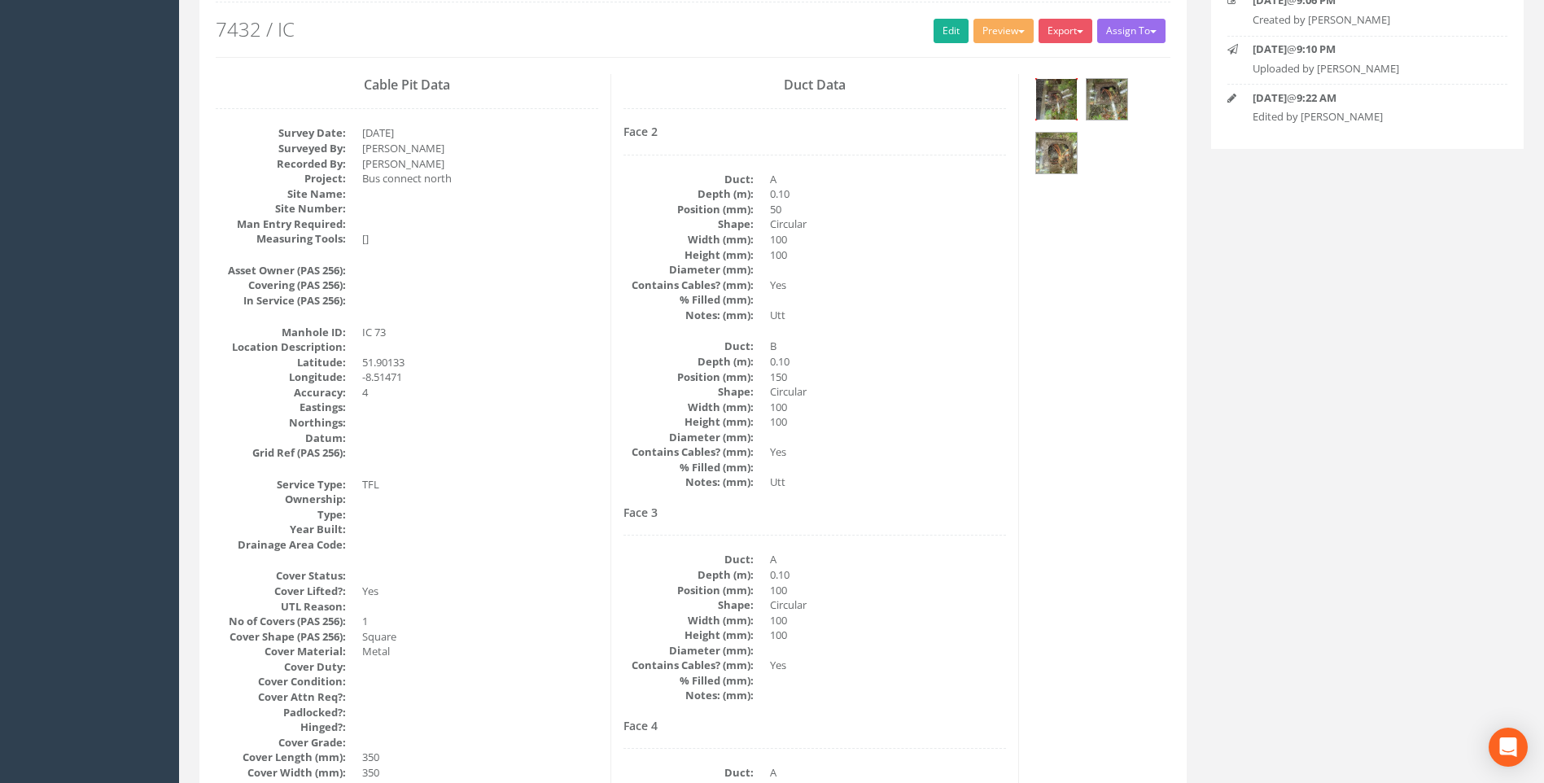
click at [1053, 99] on img at bounding box center [1056, 99] width 41 height 41
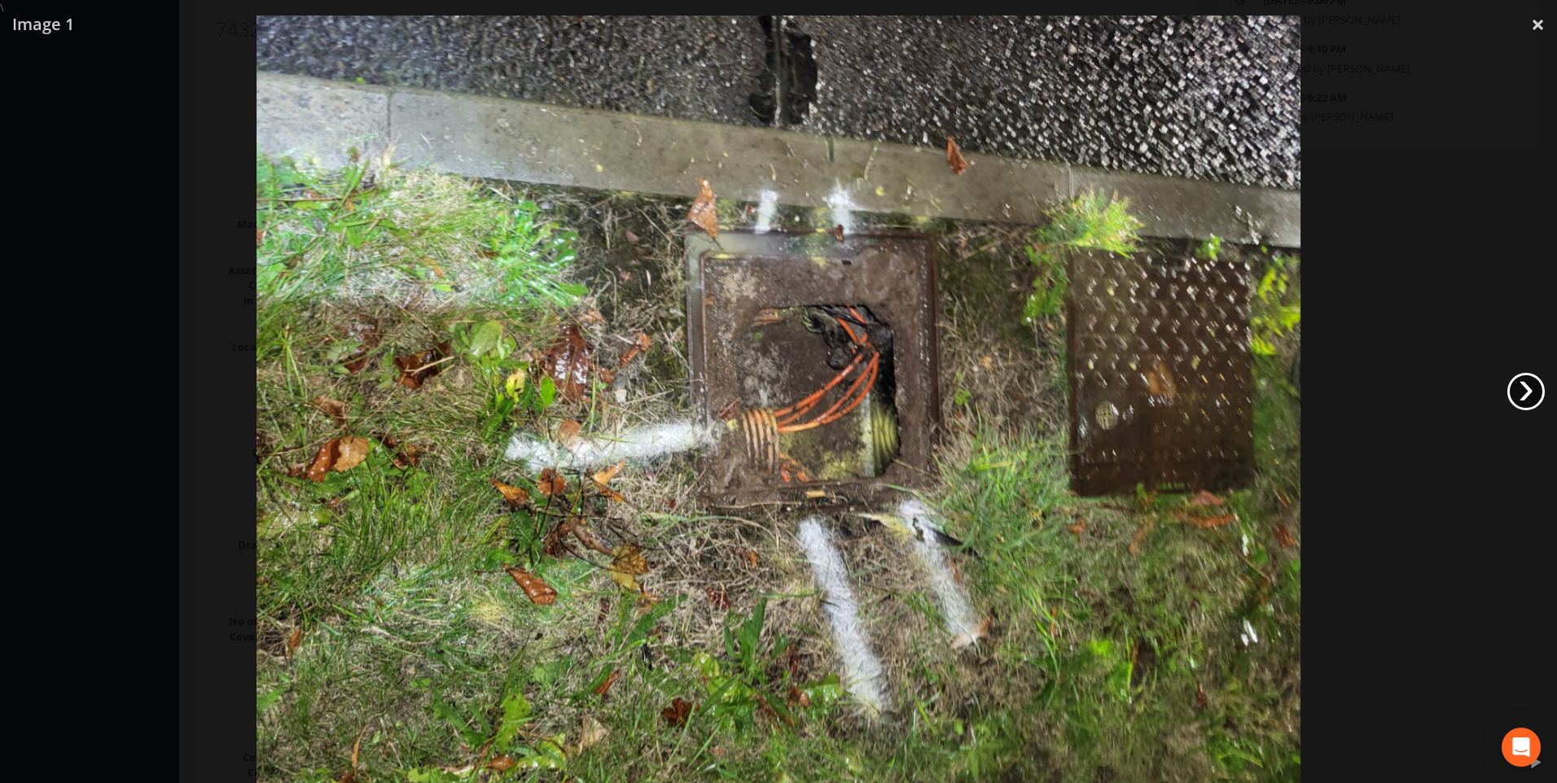
click at [1519, 396] on link "›" at bounding box center [1525, 391] width 37 height 37
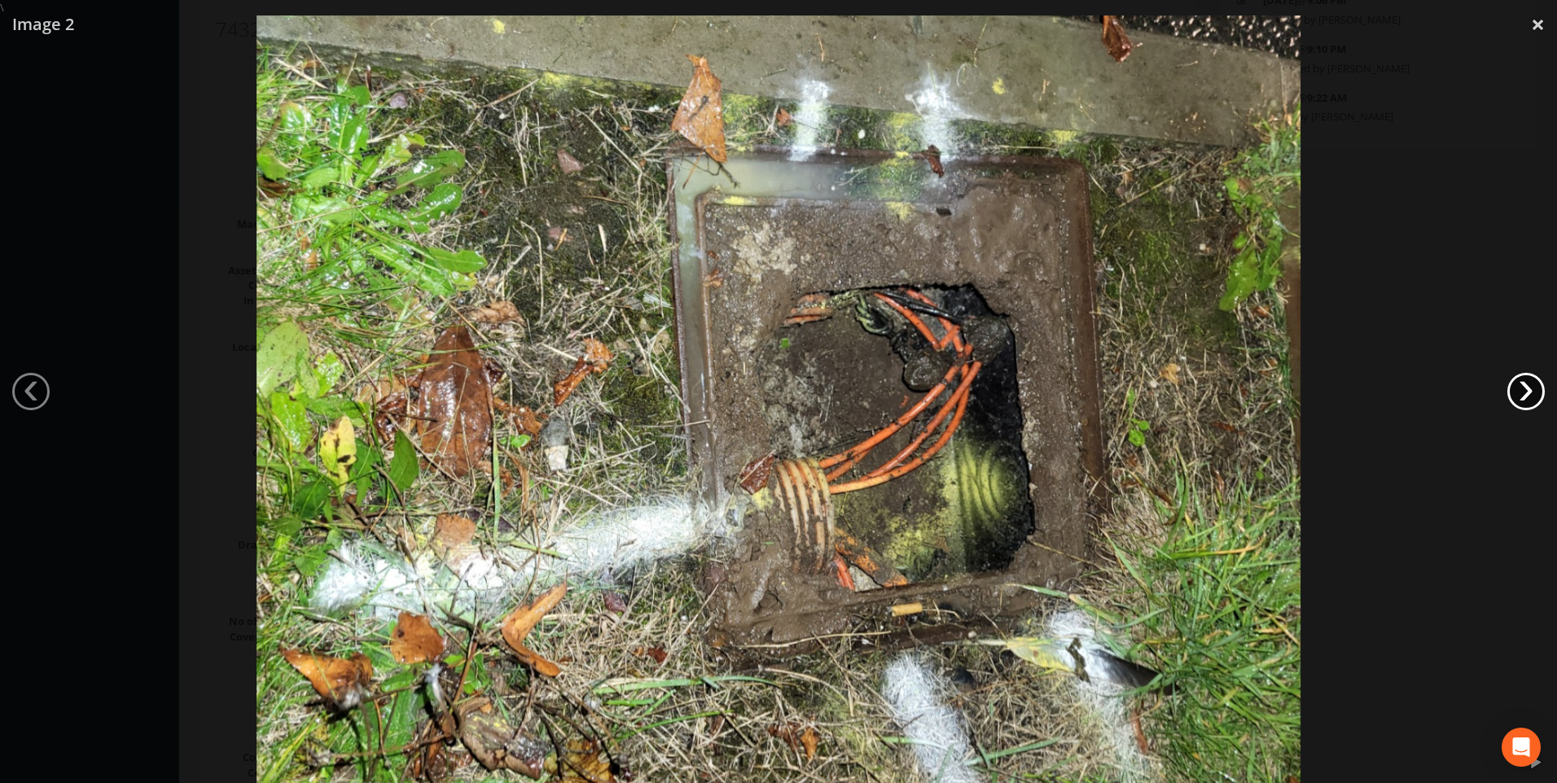
click at [1519, 396] on link "›" at bounding box center [1525, 391] width 37 height 37
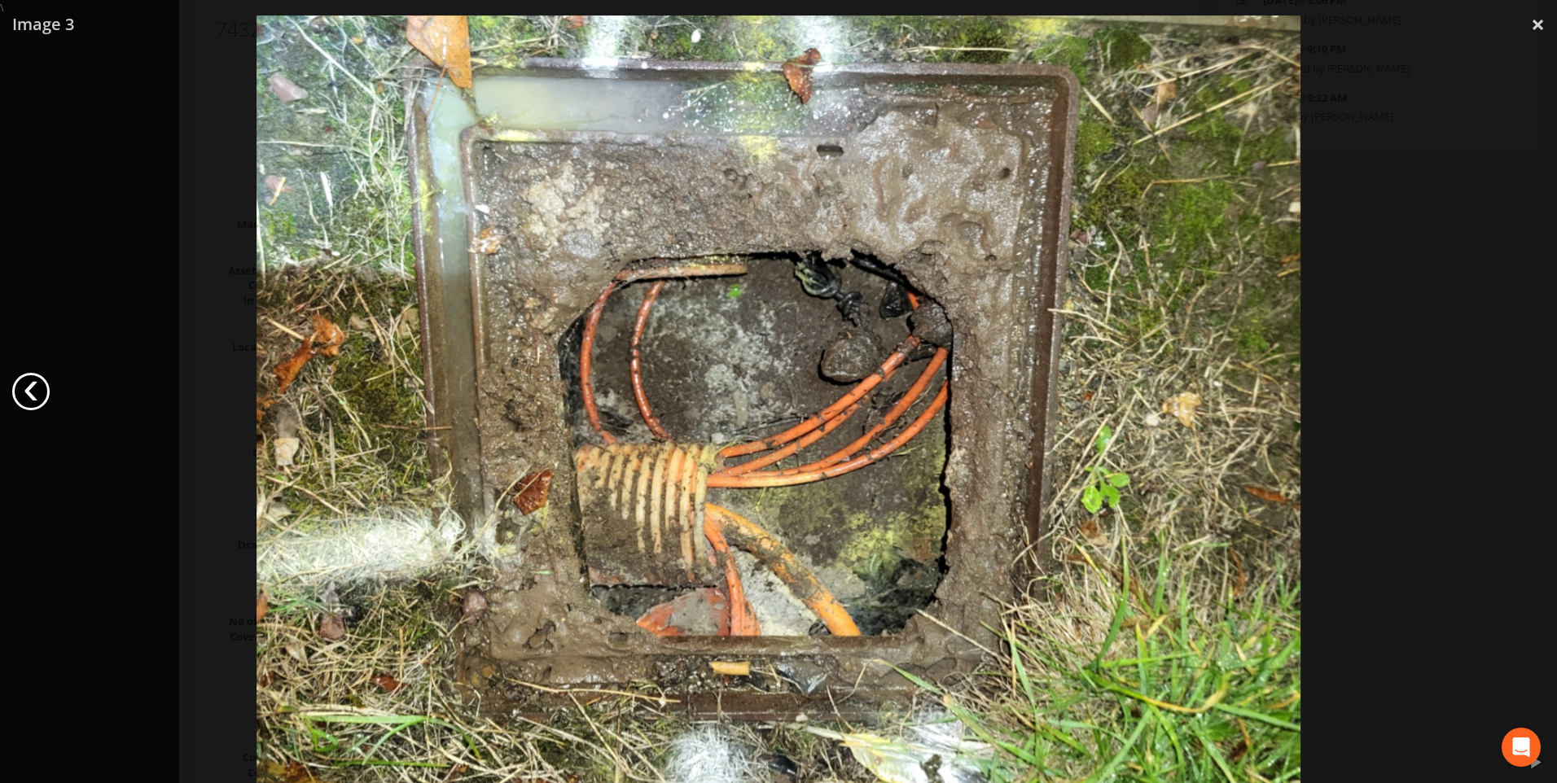
click at [34, 382] on link "‹" at bounding box center [30, 391] width 37 height 37
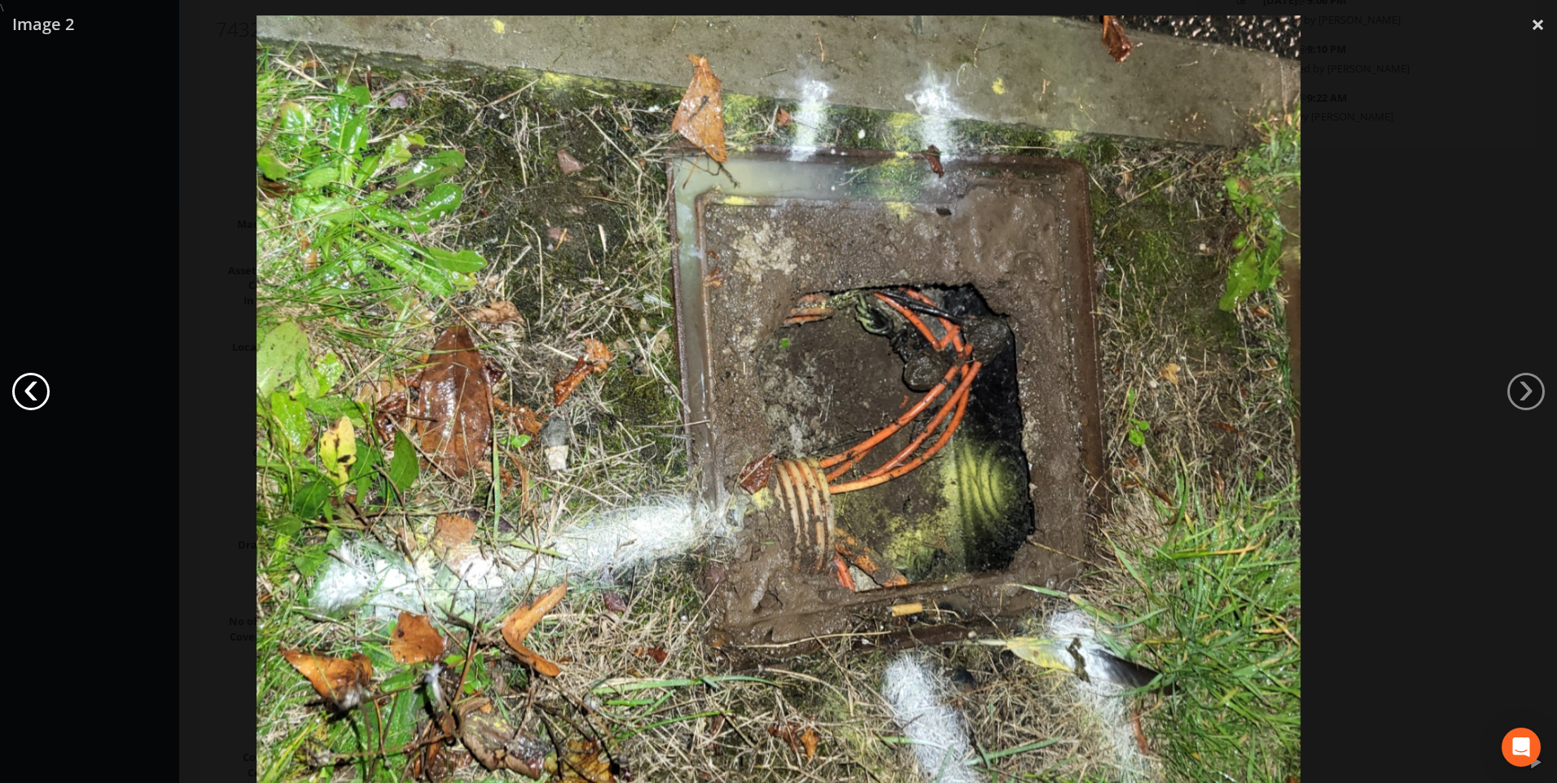
click at [34, 382] on link "‹" at bounding box center [30, 391] width 37 height 37
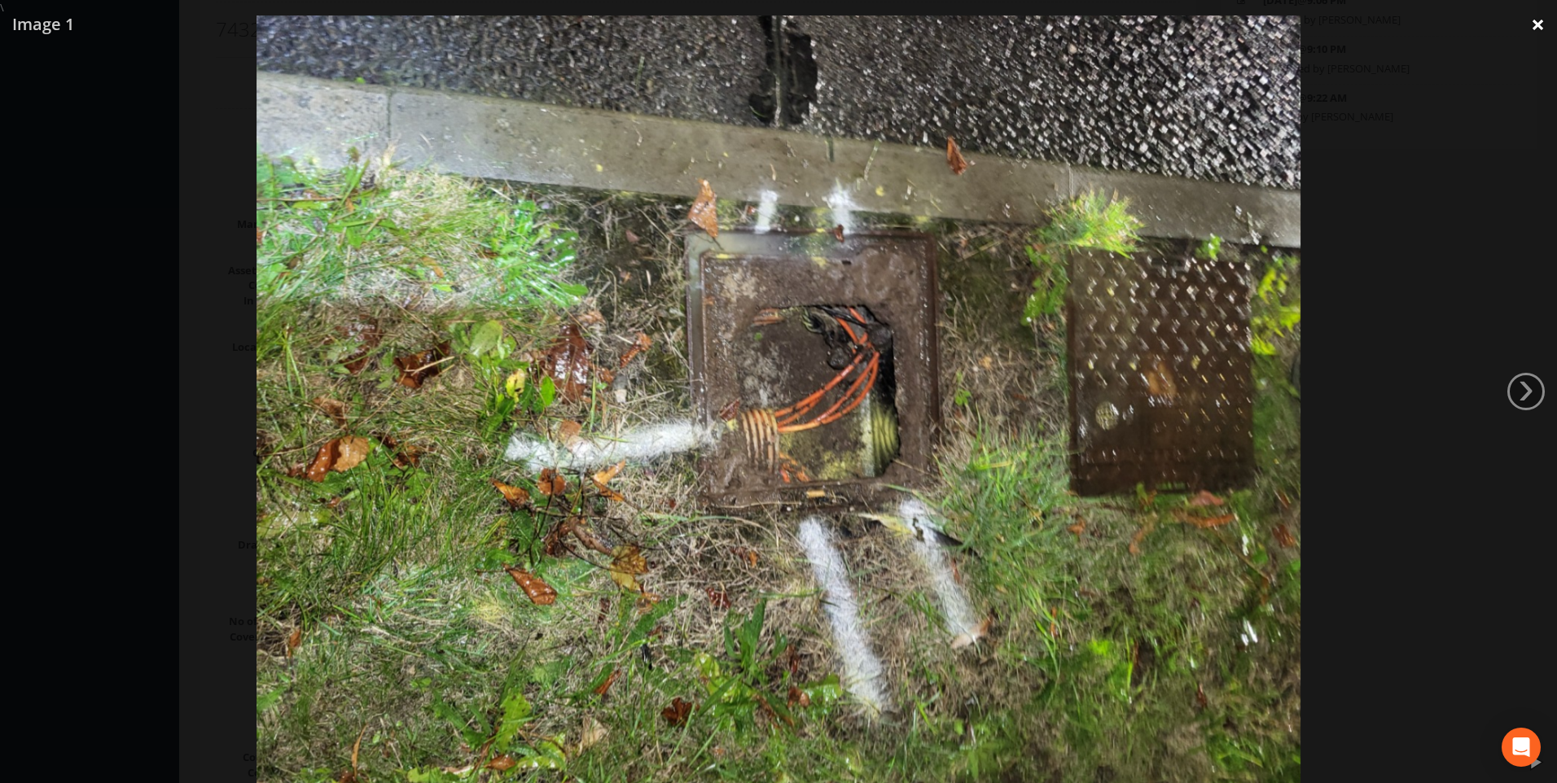
click at [1544, 23] on link "×" at bounding box center [1537, 24] width 38 height 49
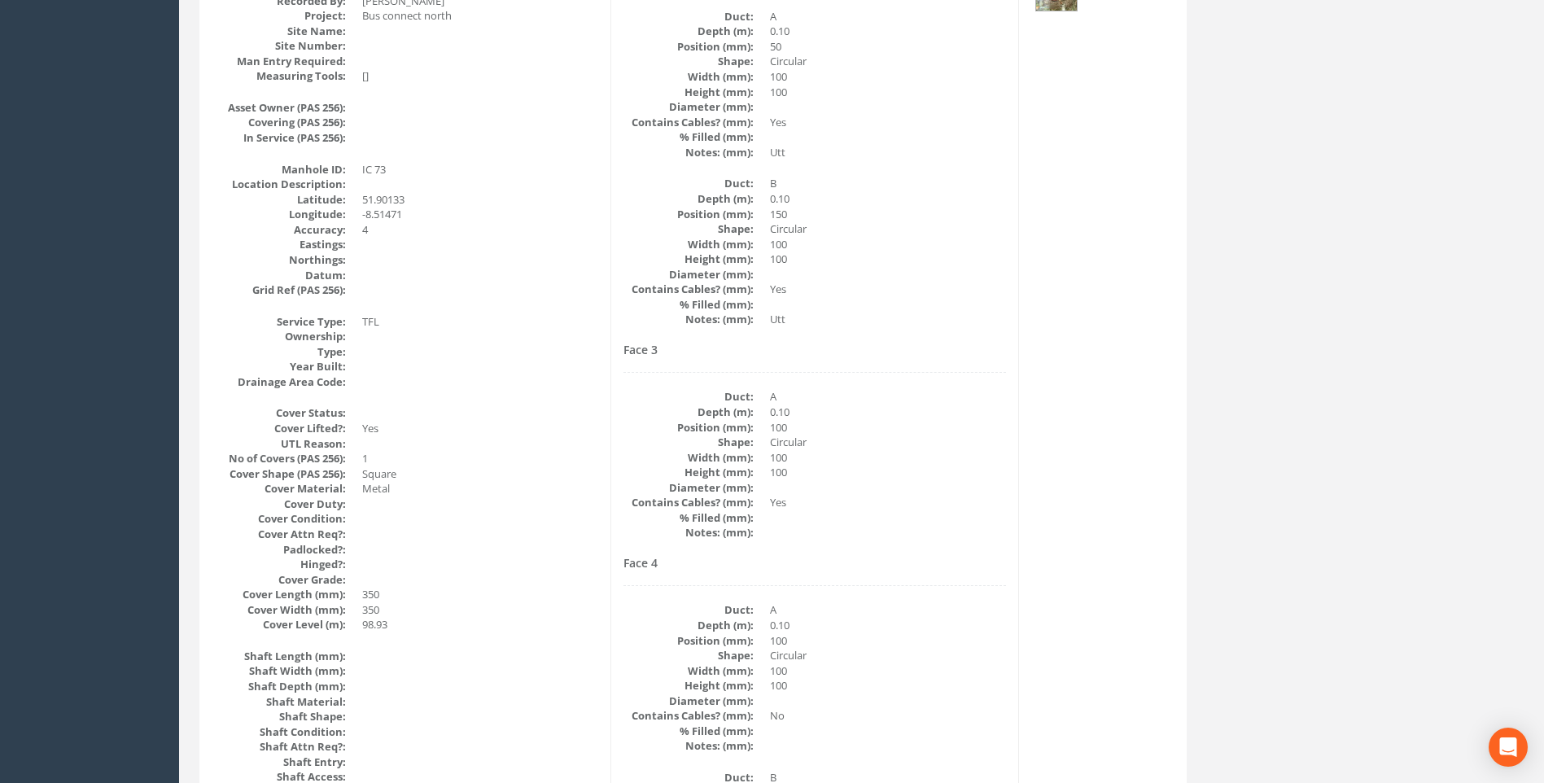
scroll to position [269, 0]
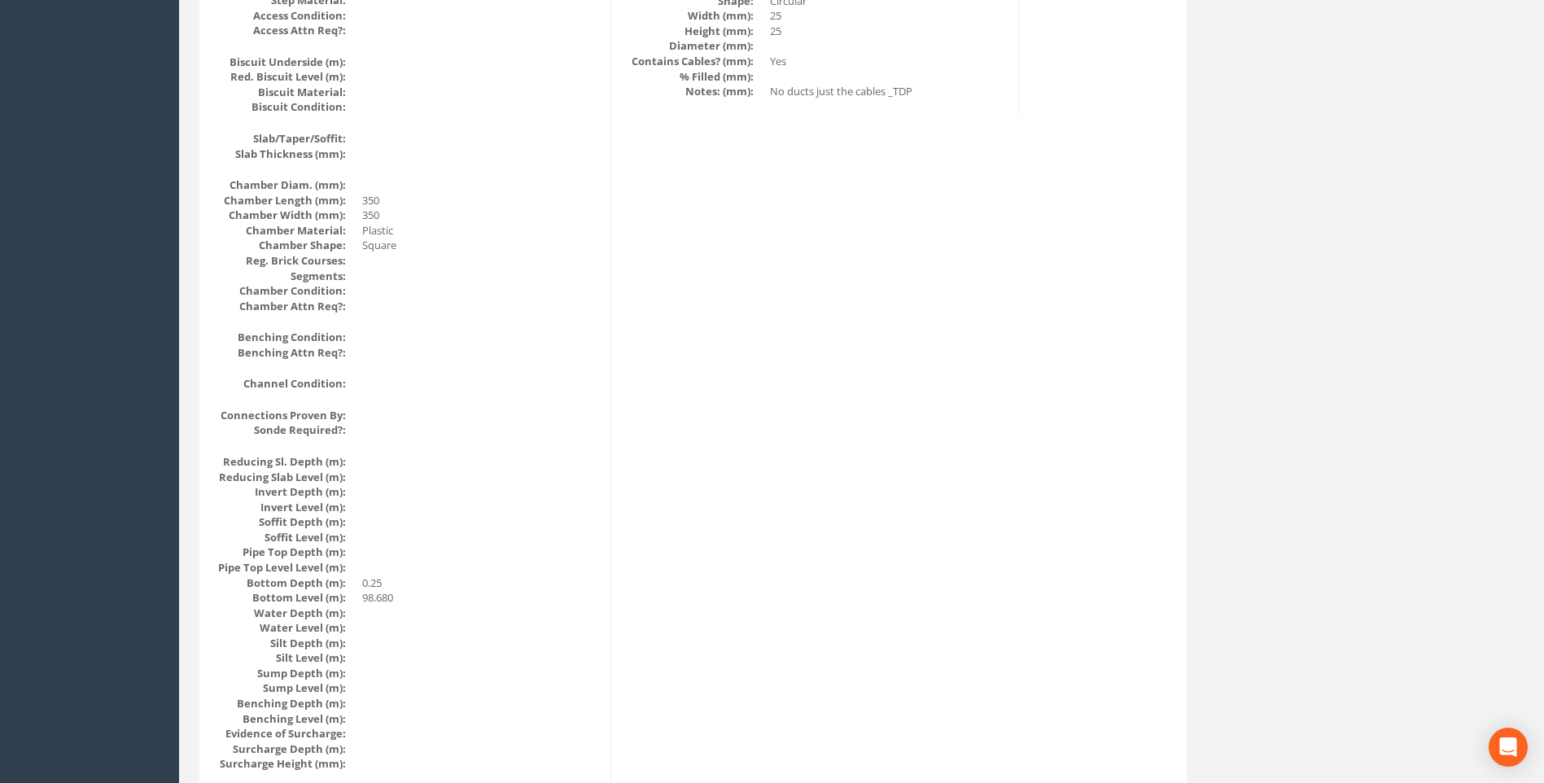
scroll to position [1165, 0]
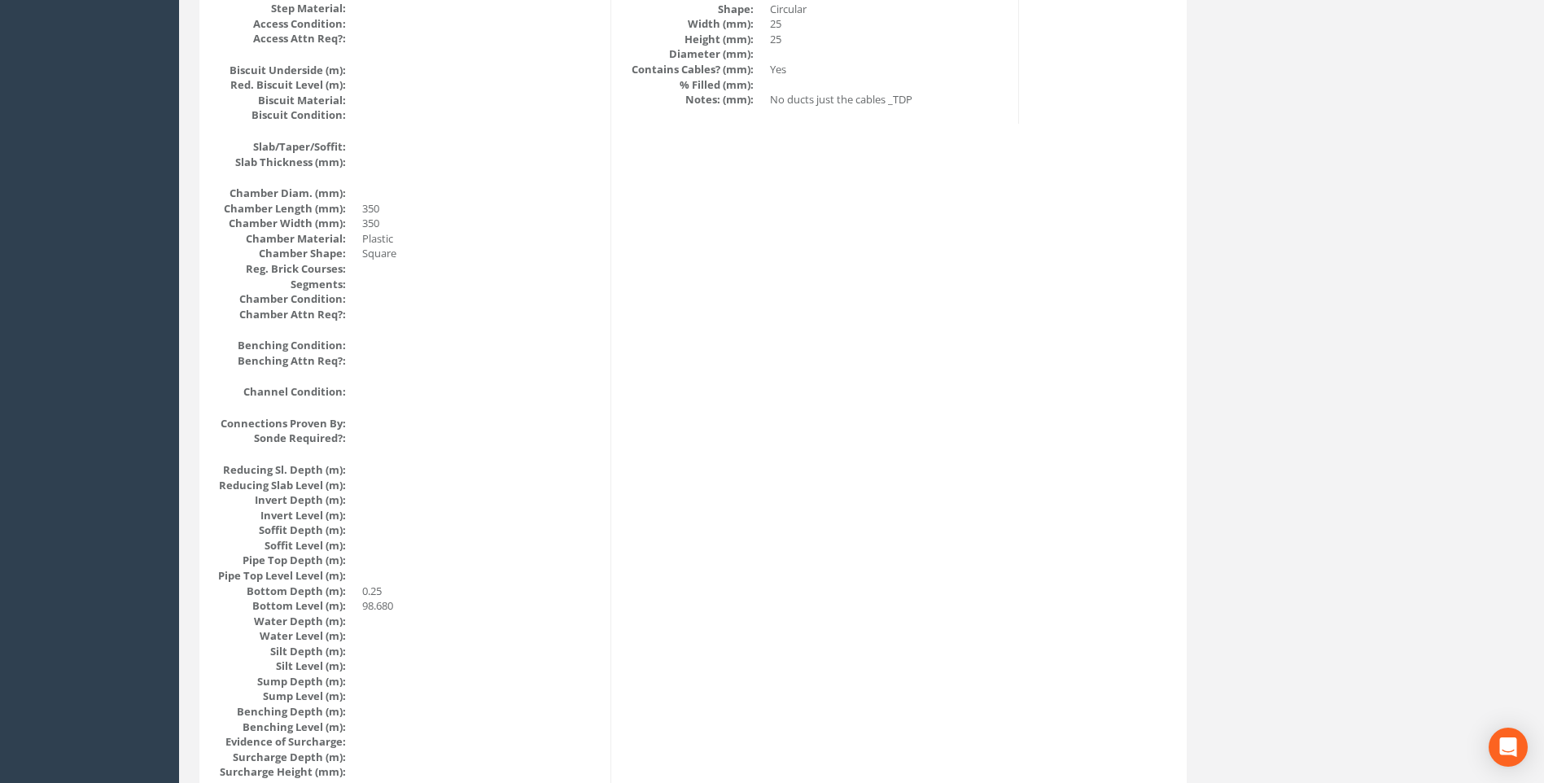
click at [890, 446] on div "Cable Pit Data Survey Date: [DATE] Surveyed By: [PERSON_NAME] Recorded By: [PER…" at bounding box center [693, 92] width 979 height 1990
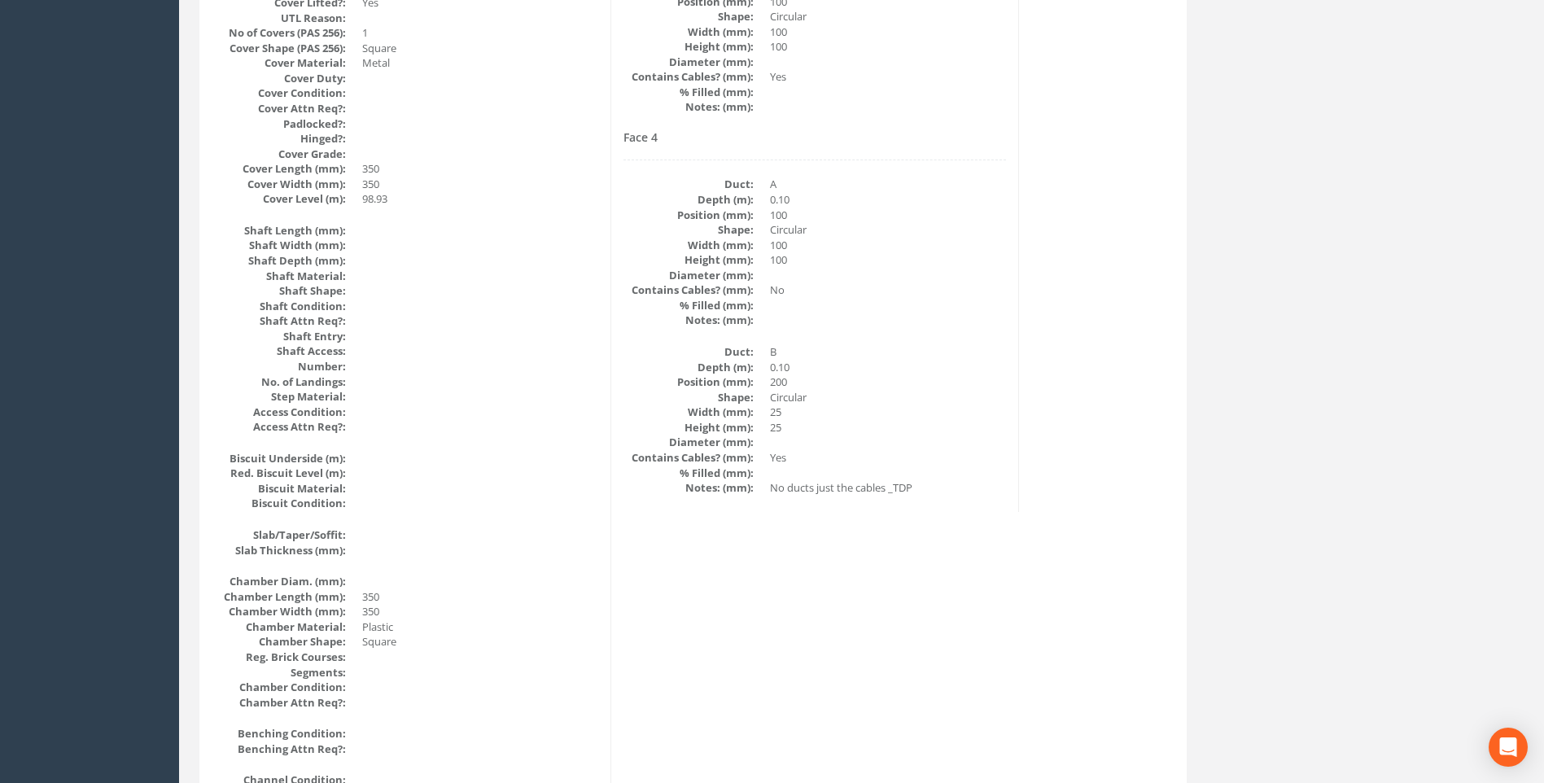
scroll to position [758, 0]
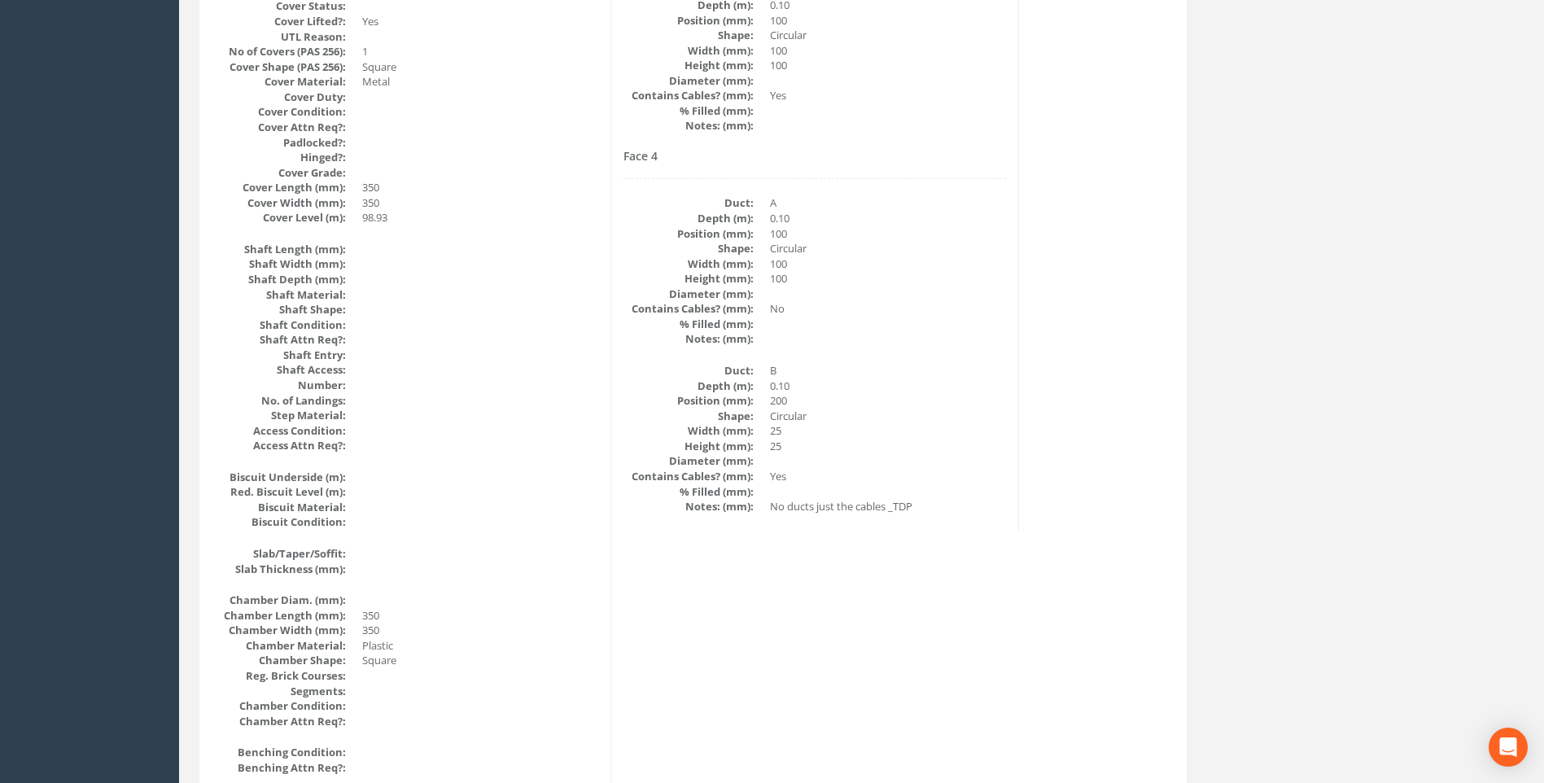
click at [1111, 348] on div "Cable Pit Data Survey Date: [DATE] Surveyed By: [PERSON_NAME] Recorded By: [PER…" at bounding box center [693, 499] width 979 height 1990
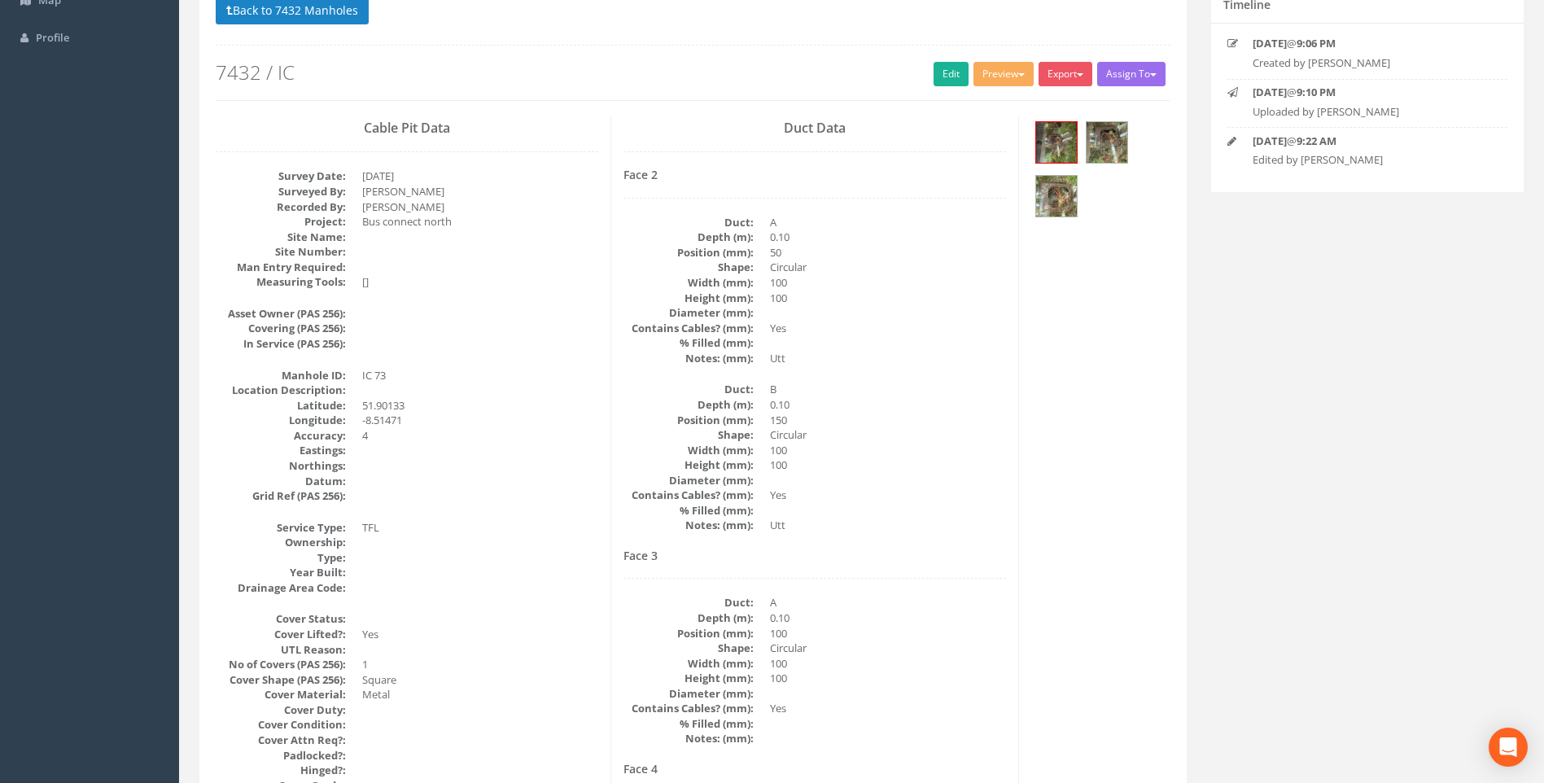
scroll to position [0, 0]
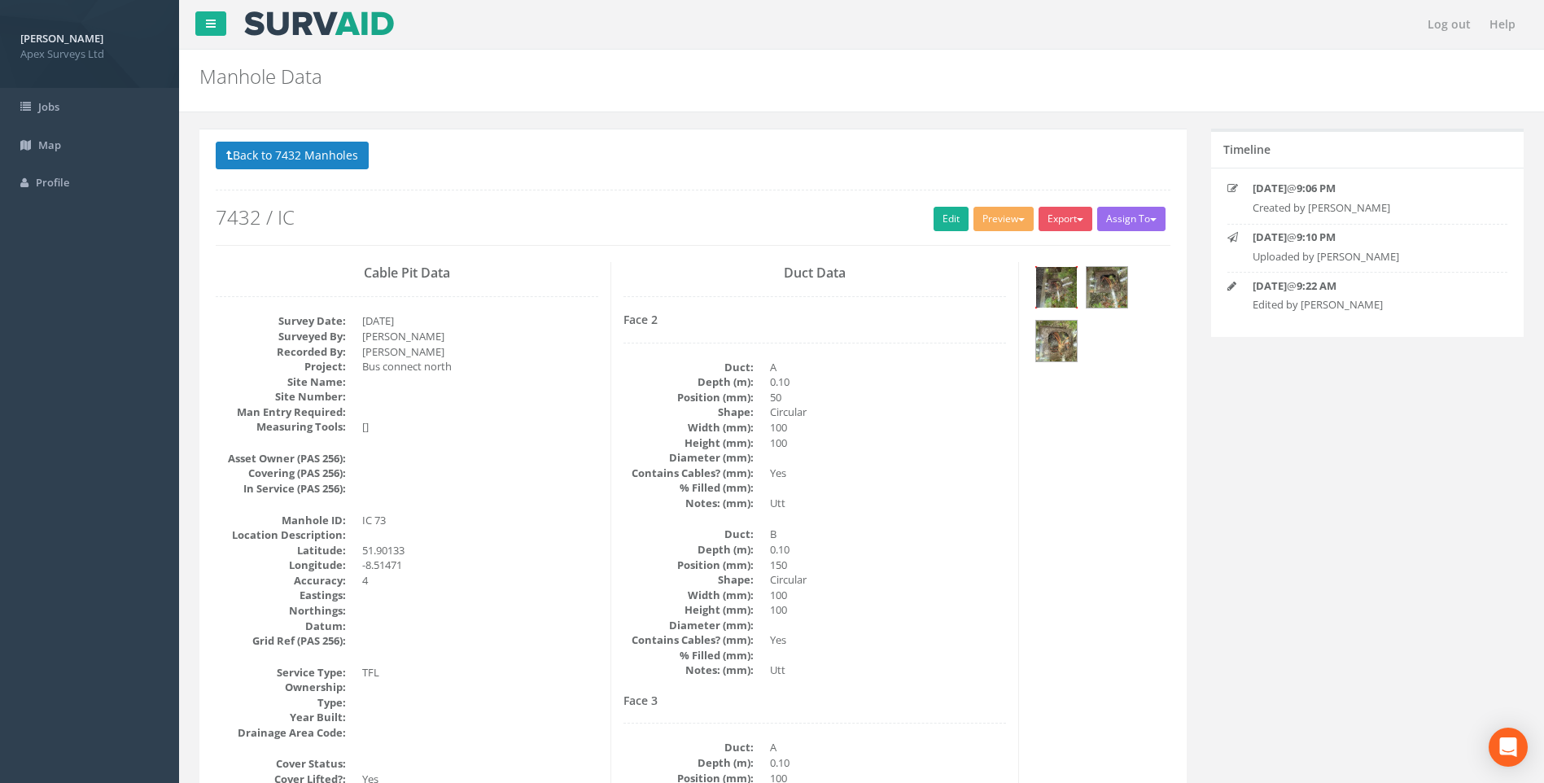
click at [1044, 287] on img at bounding box center [1056, 287] width 41 height 41
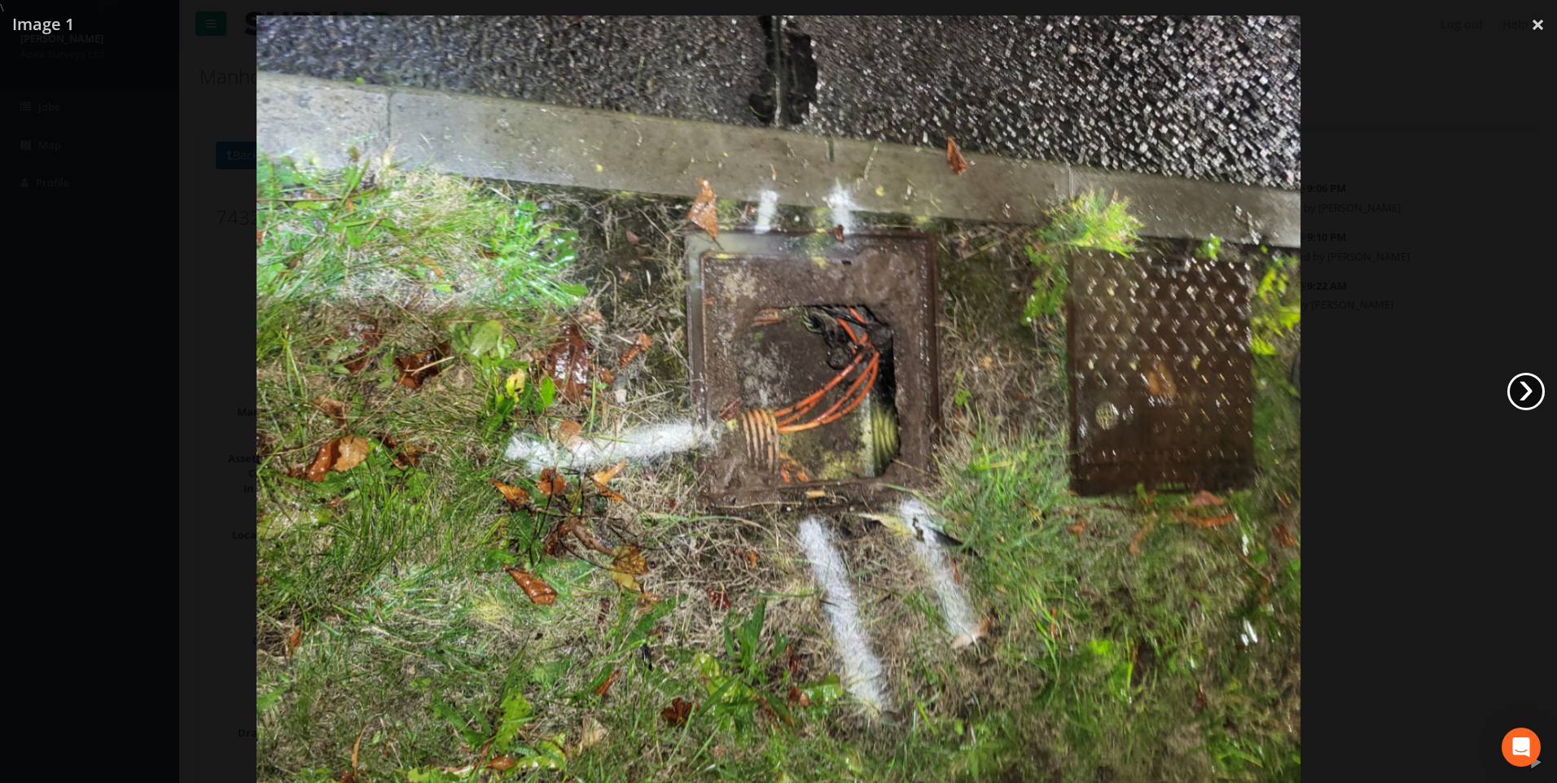
click at [1530, 385] on link "›" at bounding box center [1525, 391] width 37 height 37
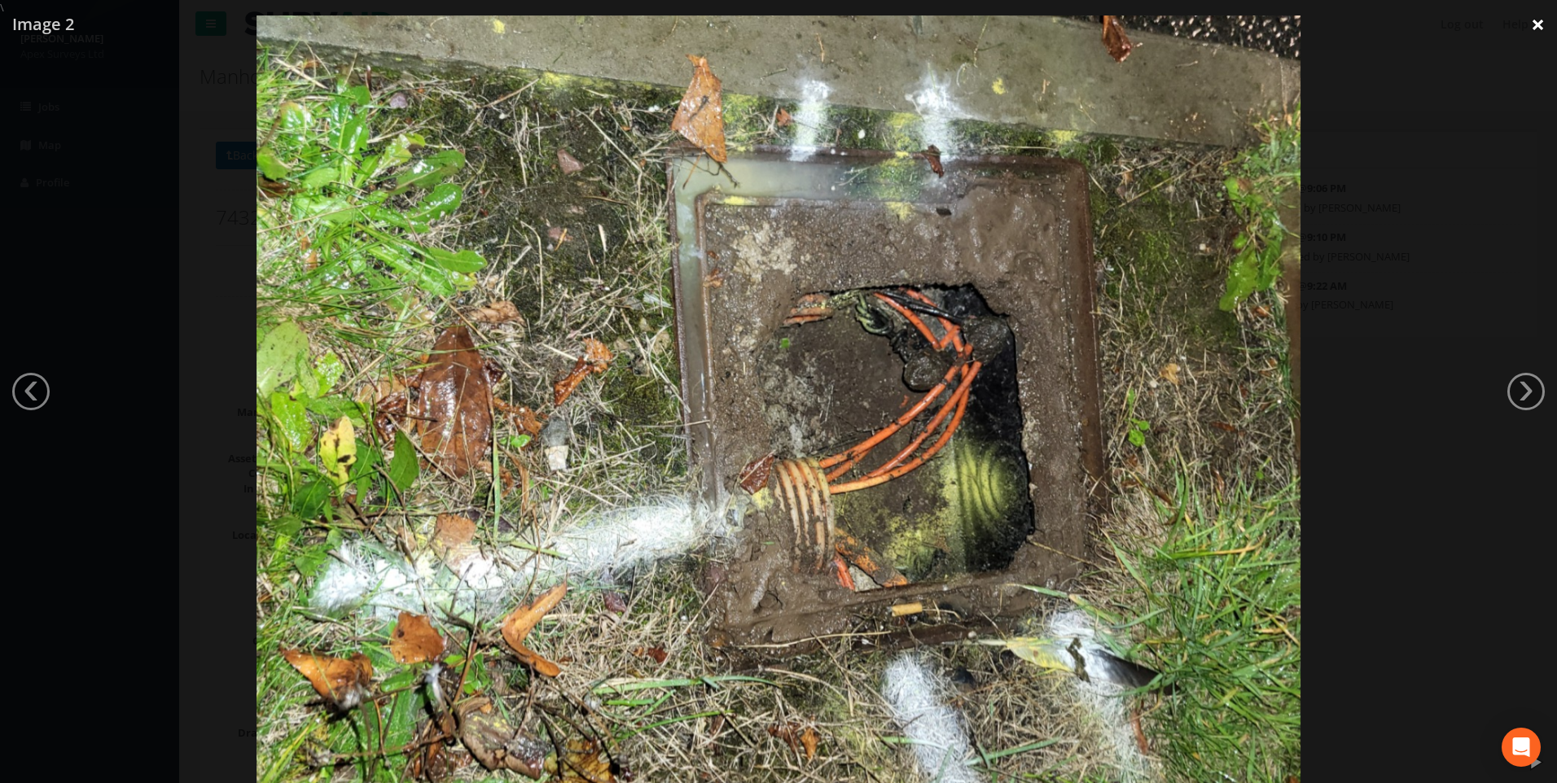
click at [1539, 25] on link "×" at bounding box center [1537, 24] width 38 height 49
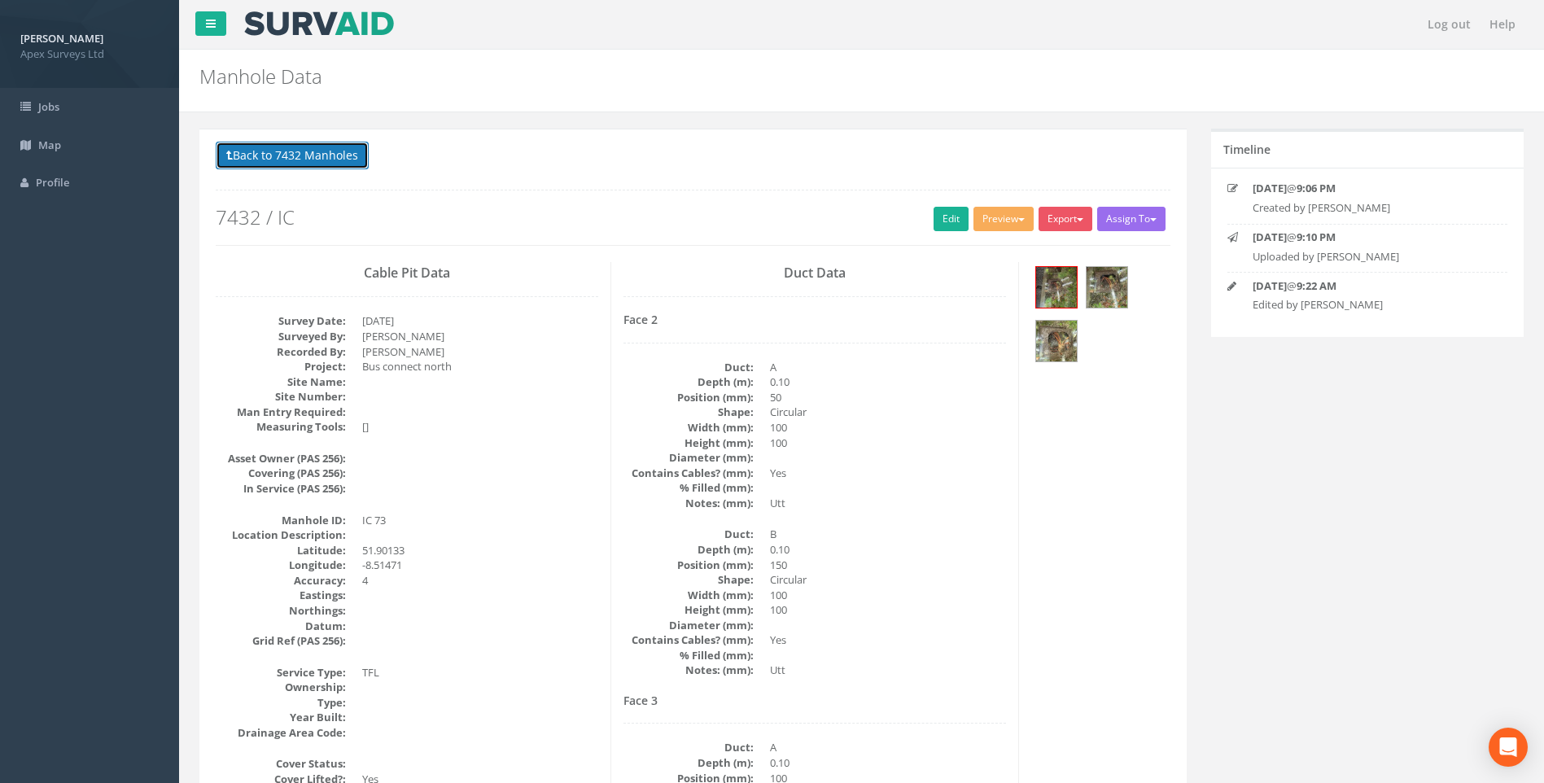
click at [298, 150] on button "Back to 7432 Manholes" at bounding box center [292, 156] width 153 height 28
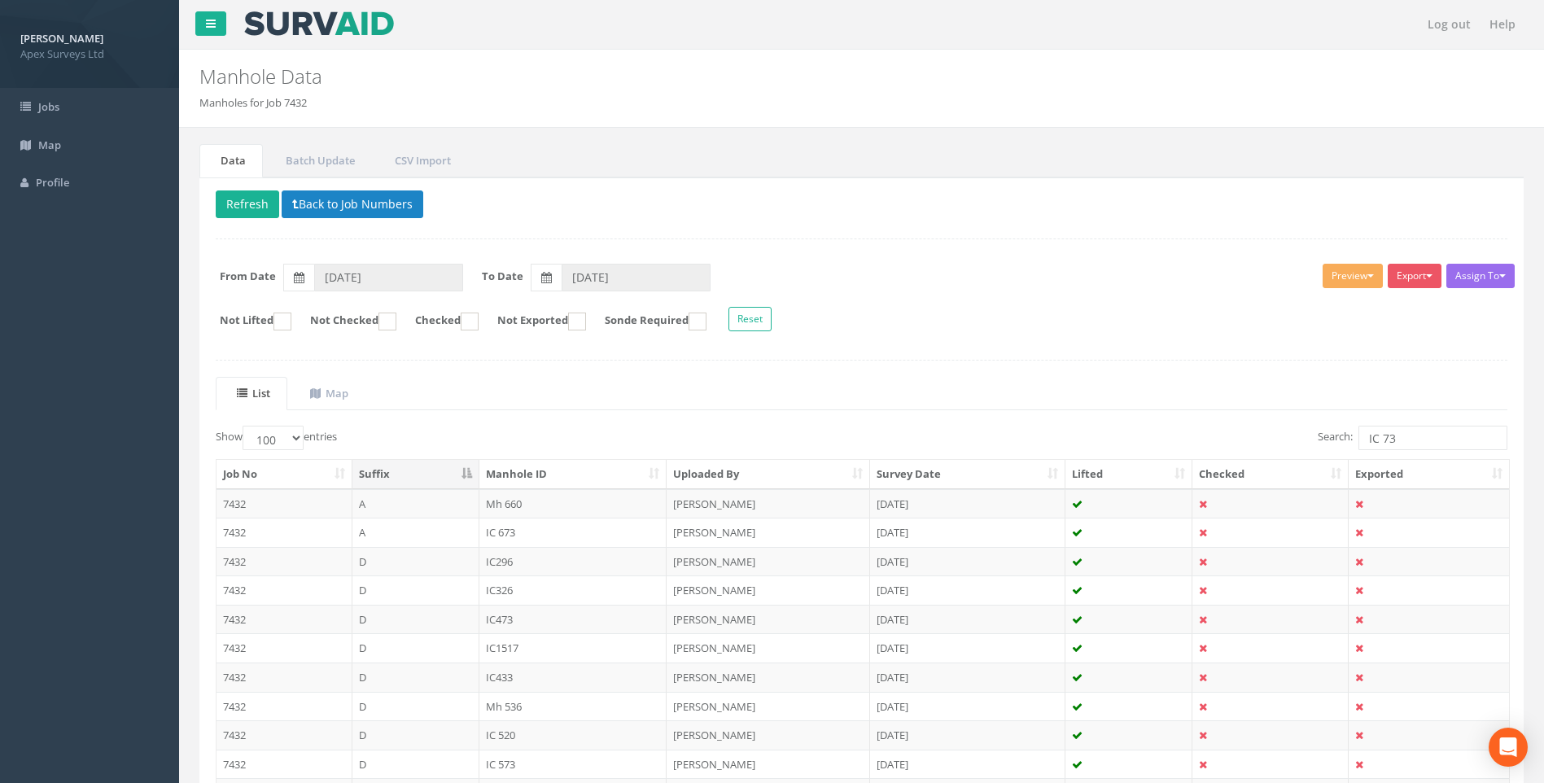
click at [1082, 332] on form "Not Lifted Not Checked Checked Not Exported Sonde Required Reset" at bounding box center [862, 321] width 1316 height 28
drag, startPoint x: 1387, startPoint y: 438, endPoint x: 1397, endPoint y: 438, distance: 9.8
click at [1397, 438] on input "IC 73" at bounding box center [1433, 438] width 149 height 24
type input "IC 72"
click at [781, 429] on div "Show 10 25 50 100 entries" at bounding box center [533, 440] width 634 height 28
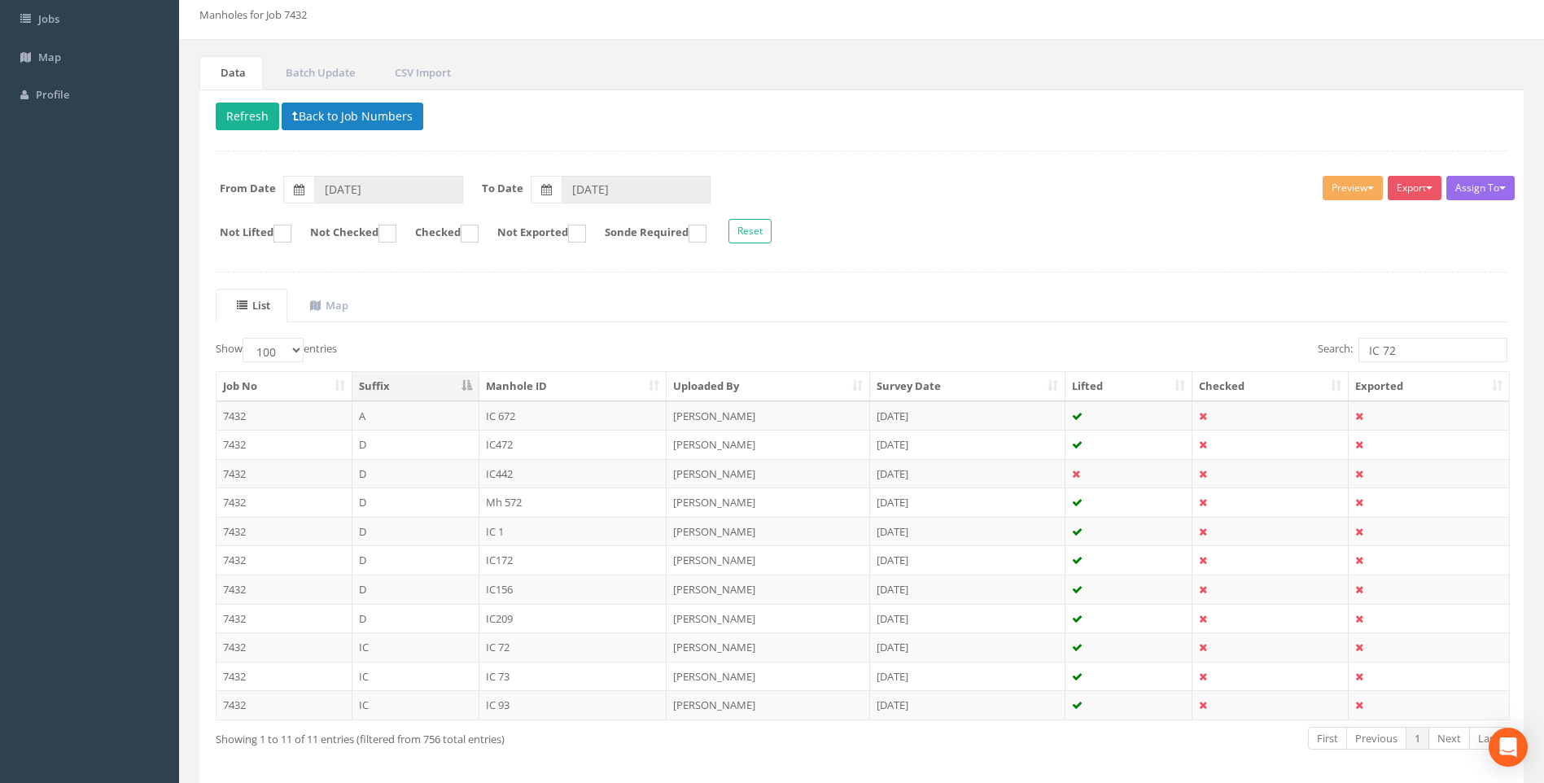
scroll to position [154, 0]
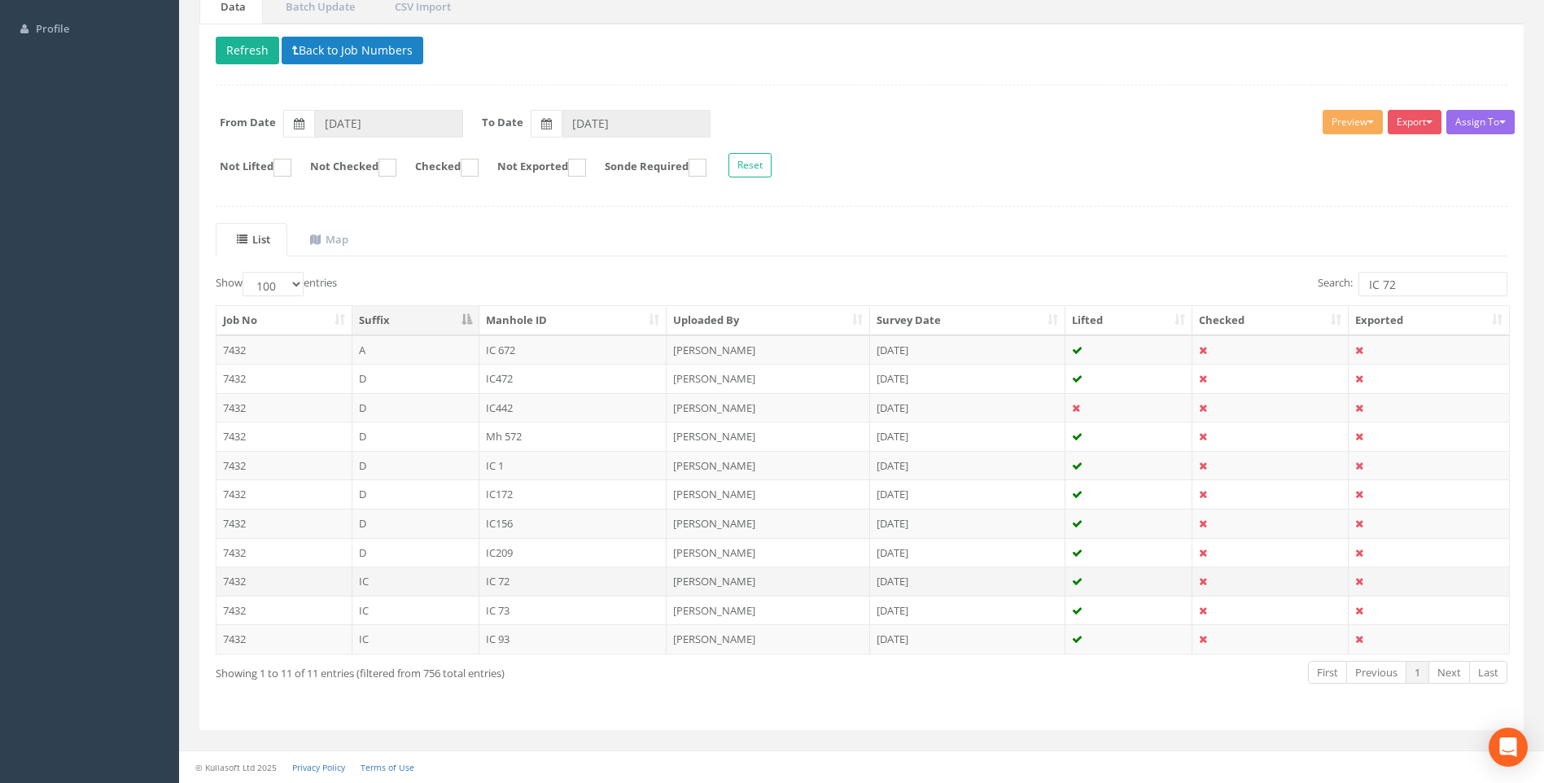
click at [501, 580] on td "IC 72" at bounding box center [574, 581] width 188 height 29
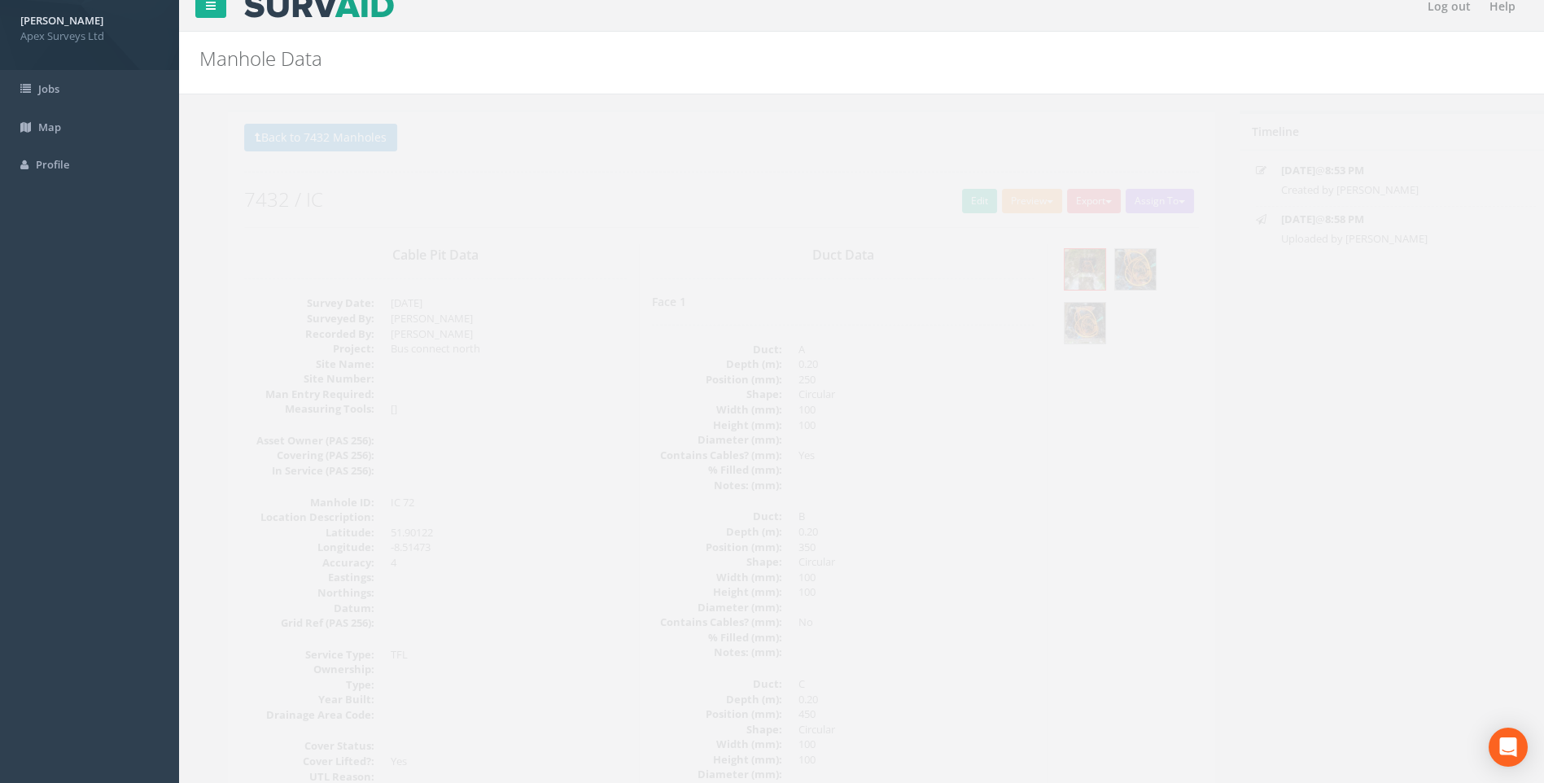
scroll to position [0, 0]
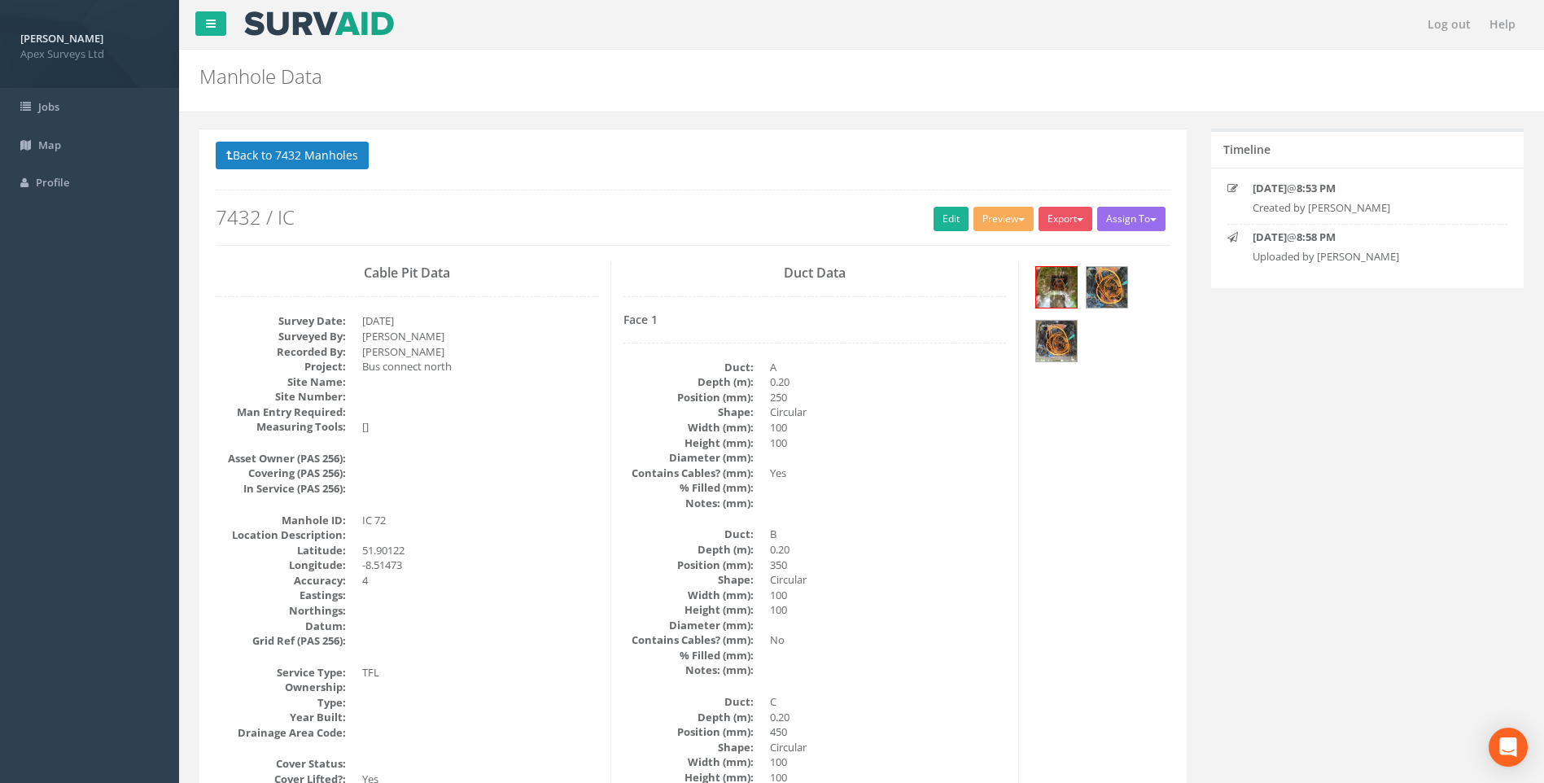
drag, startPoint x: 1107, startPoint y: 448, endPoint x: 1200, endPoint y: 453, distance: 92.9
click at [941, 215] on link "Edit" at bounding box center [951, 219] width 35 height 24
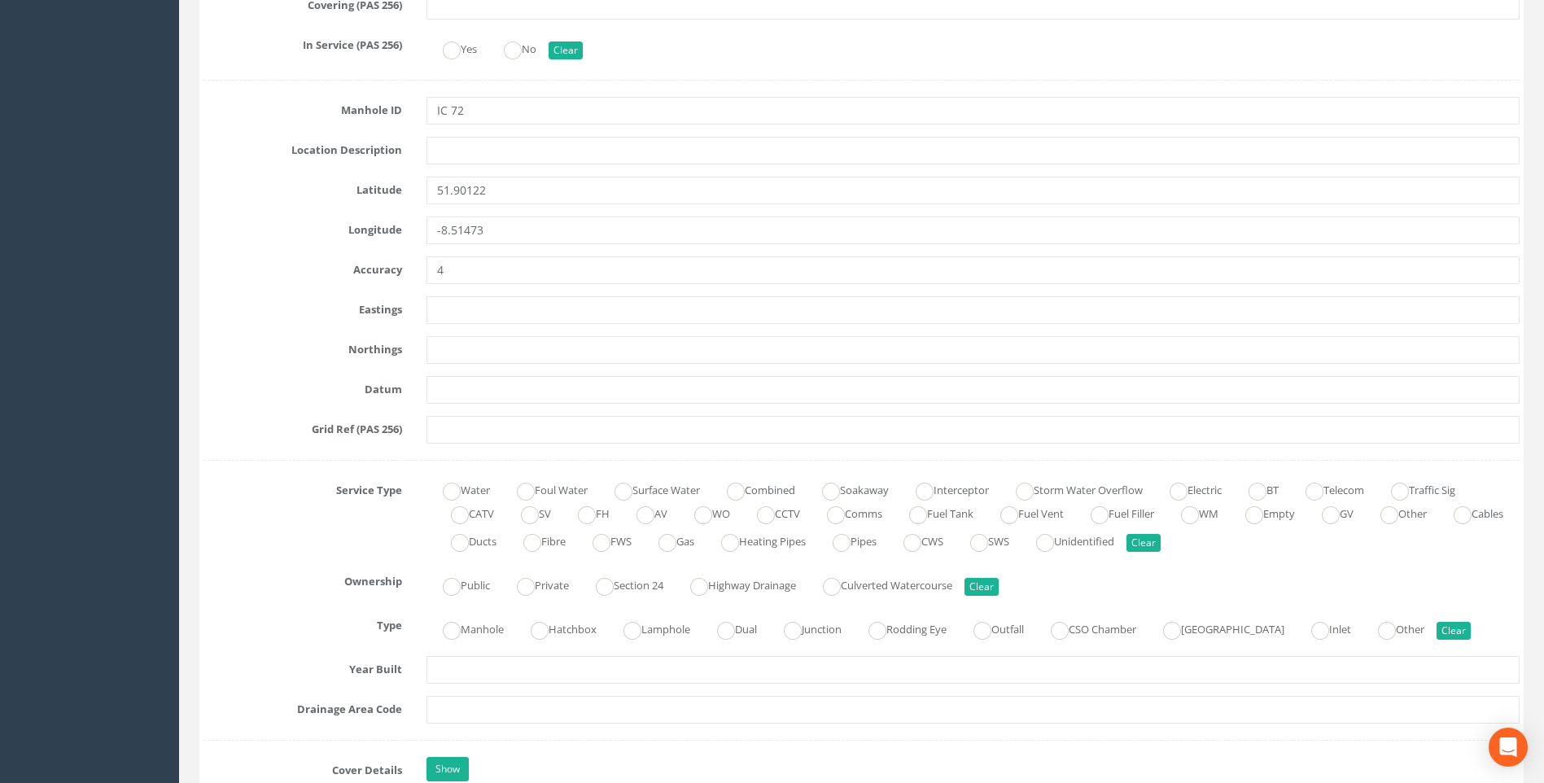
scroll to position [1058, 0]
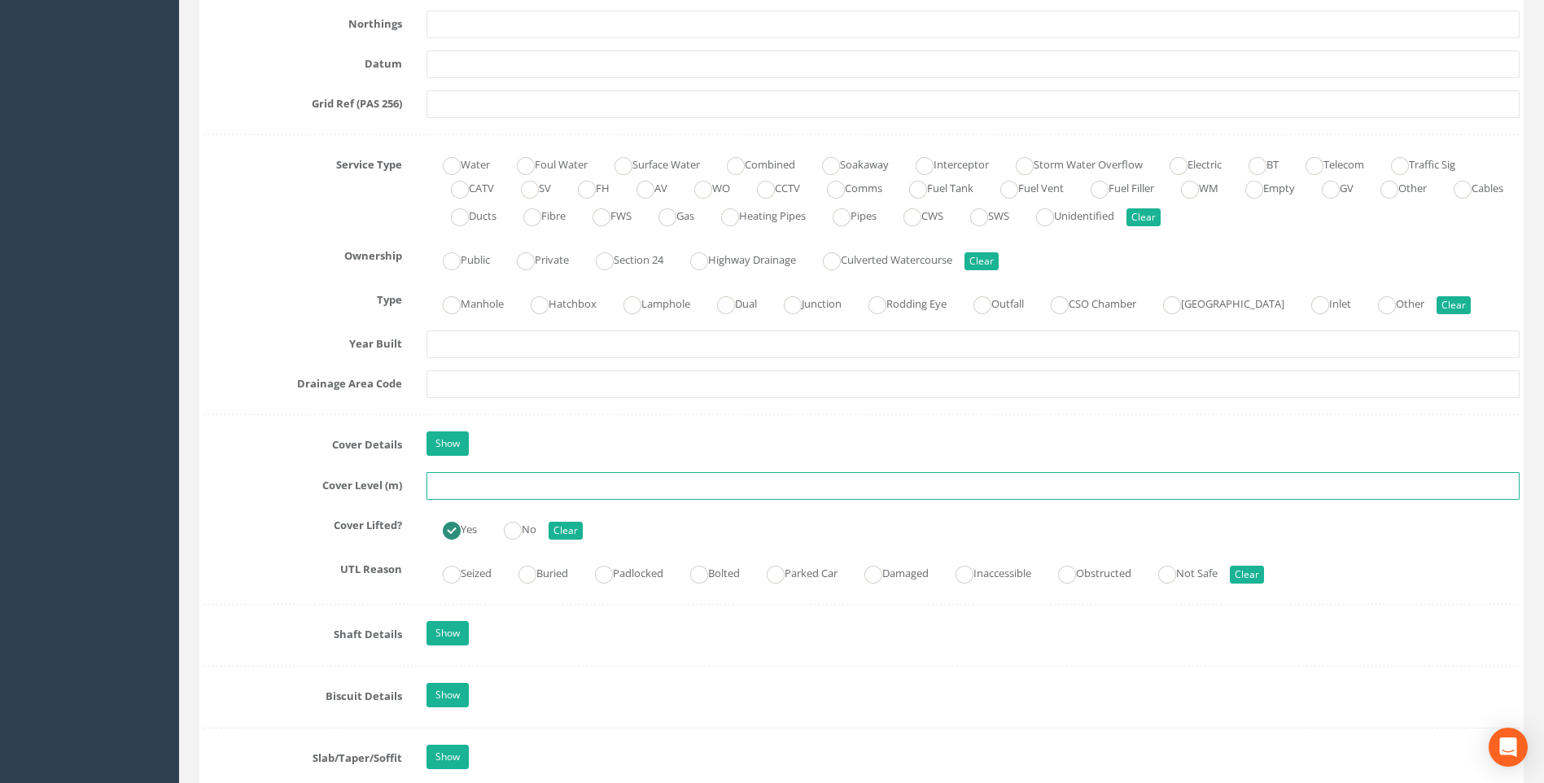
click at [468, 487] on input "text" at bounding box center [973, 486] width 1093 height 28
type input "98.85"
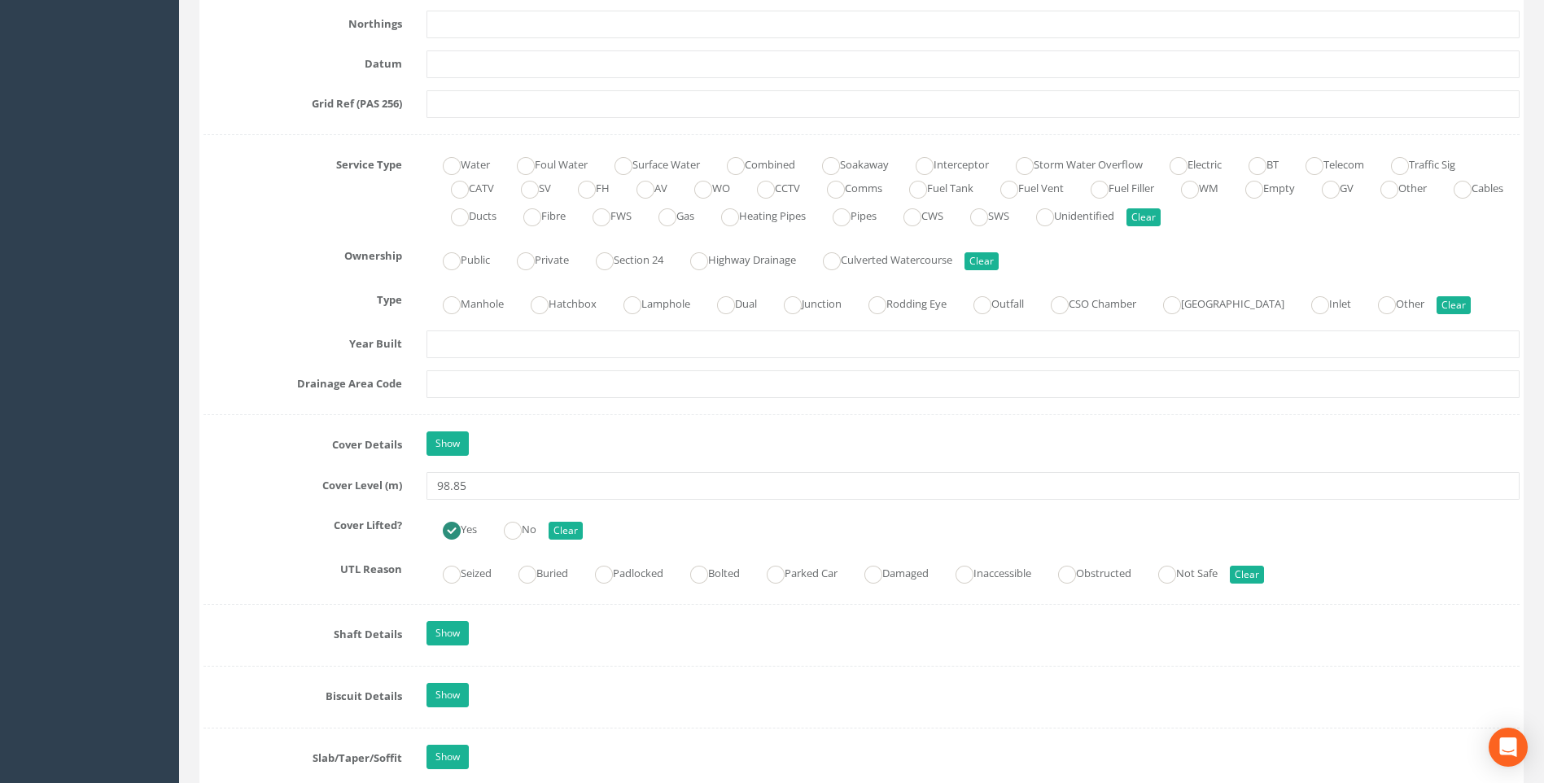
click at [229, 490] on label "Cover Level (m)" at bounding box center [302, 482] width 223 height 21
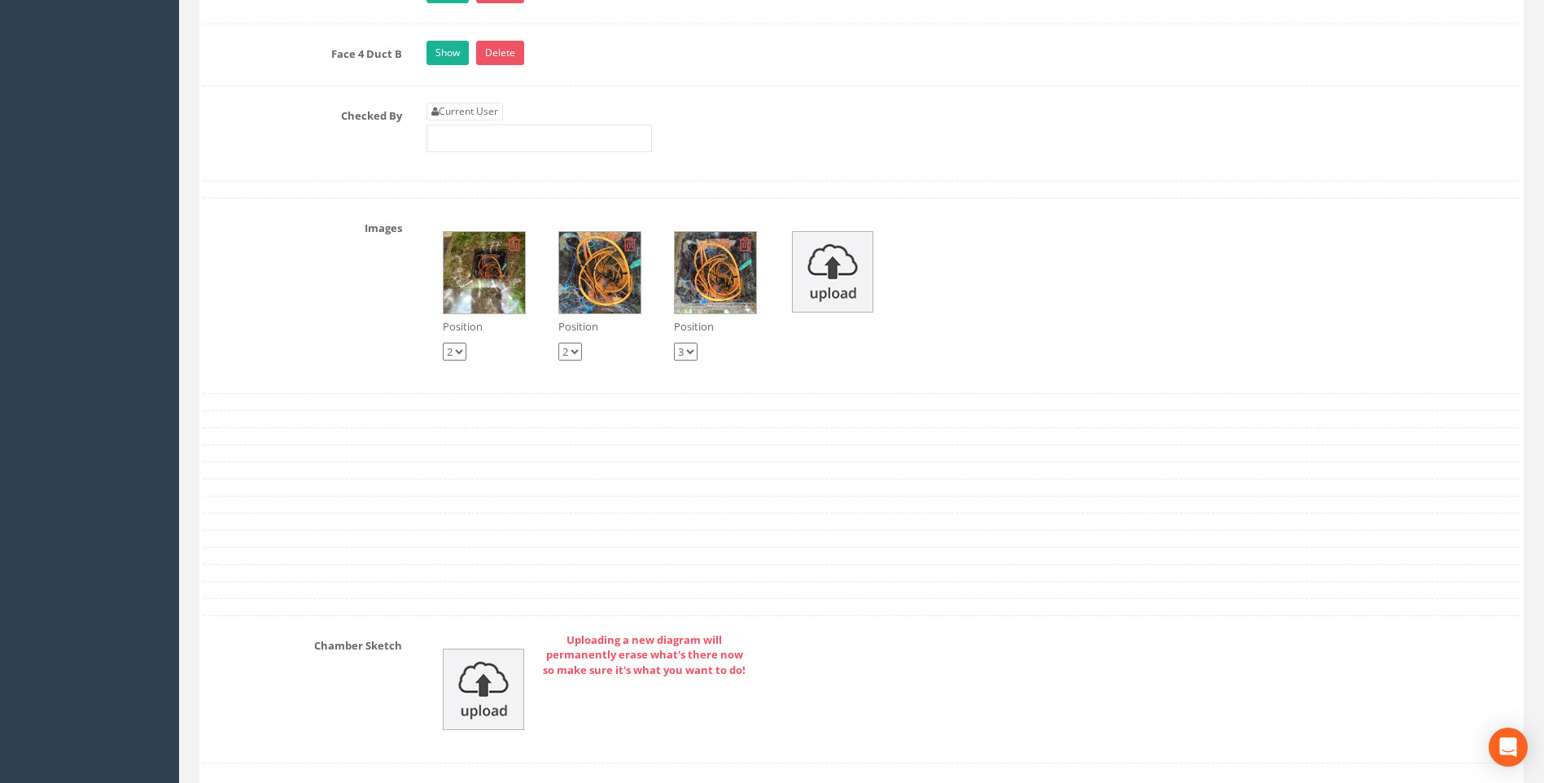
scroll to position [3256, 0]
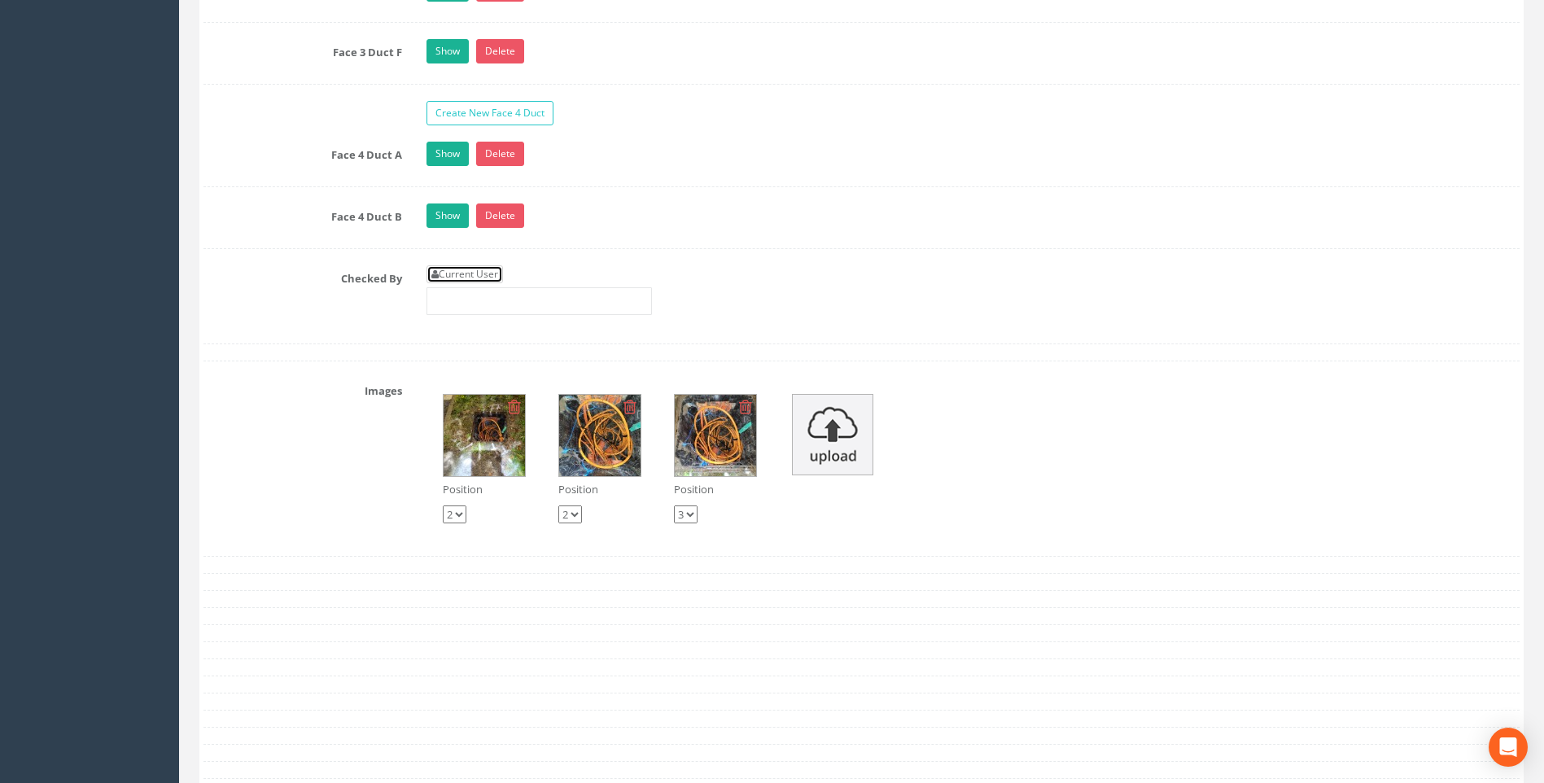
click at [471, 270] on link "Current User" at bounding box center [465, 274] width 77 height 18
type input "[PERSON_NAME]"
click at [261, 326] on div "Checked By Current User [PERSON_NAME]" at bounding box center [861, 296] width 1341 height 62
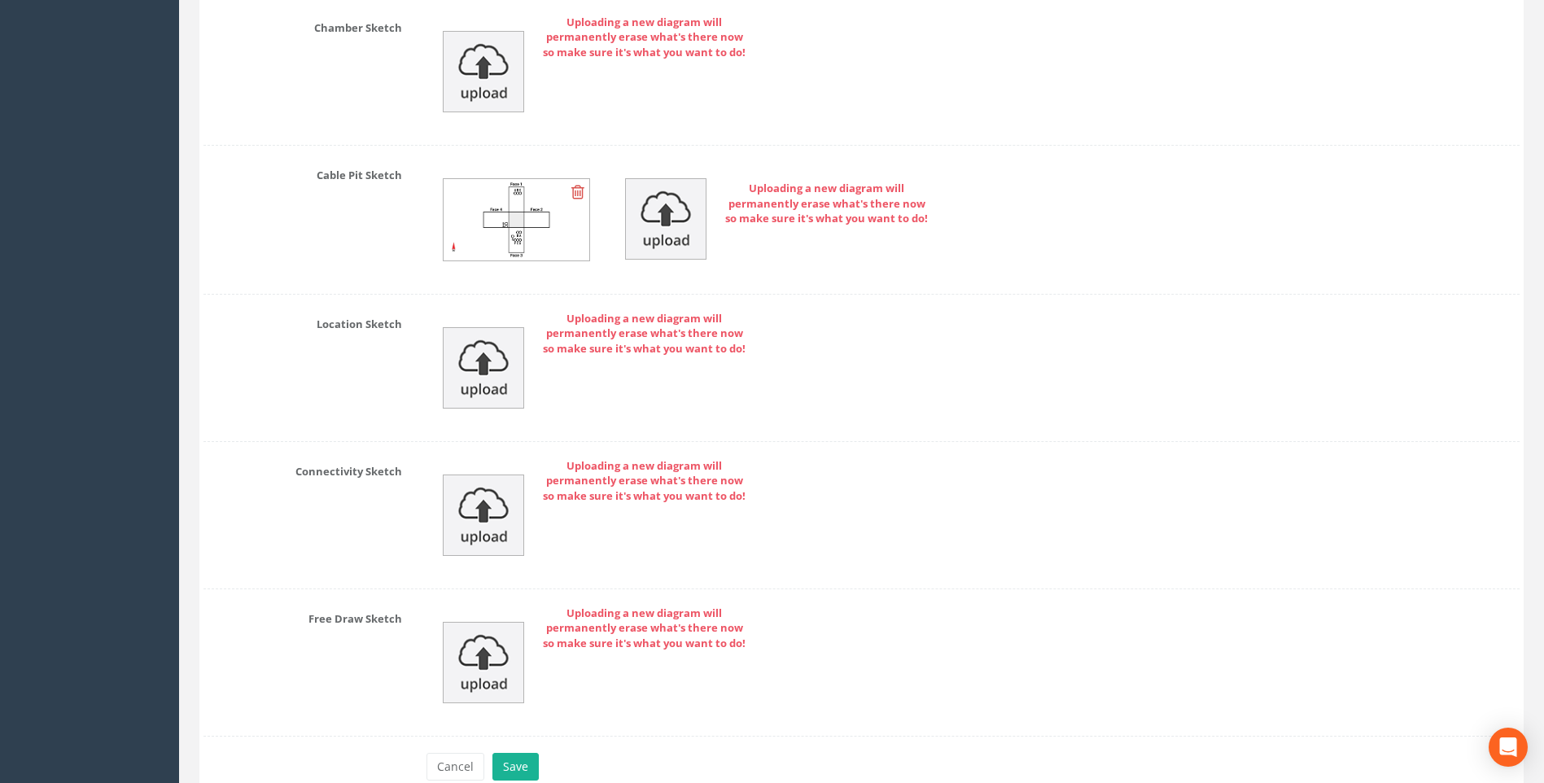
scroll to position [4120, 0]
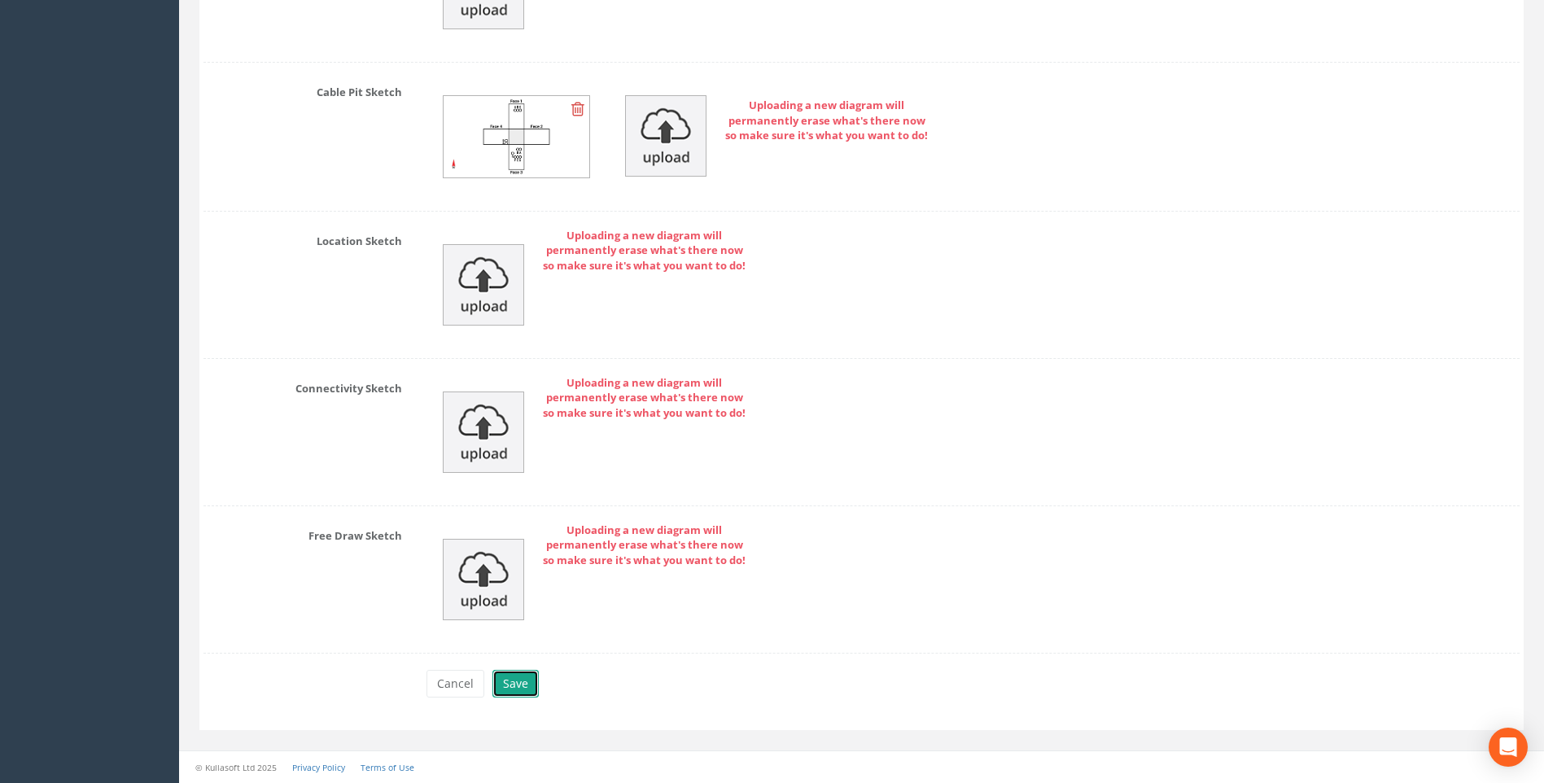
click at [516, 681] on button "Save" at bounding box center [516, 684] width 46 height 28
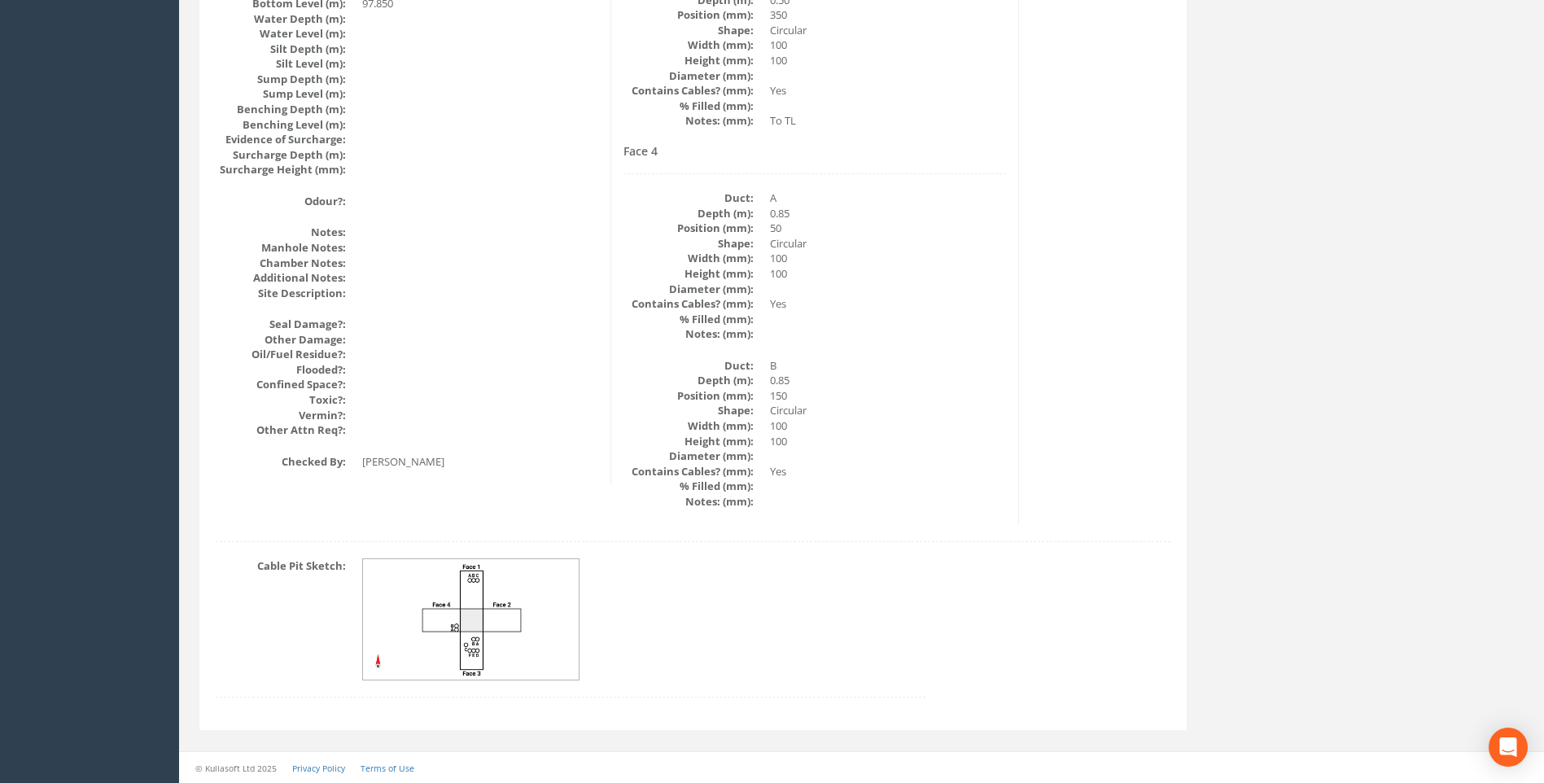
scroll to position [1767, 0]
click at [840, 584] on dd at bounding box center [643, 619] width 563 height 122
click at [491, 601] on img at bounding box center [471, 619] width 217 height 121
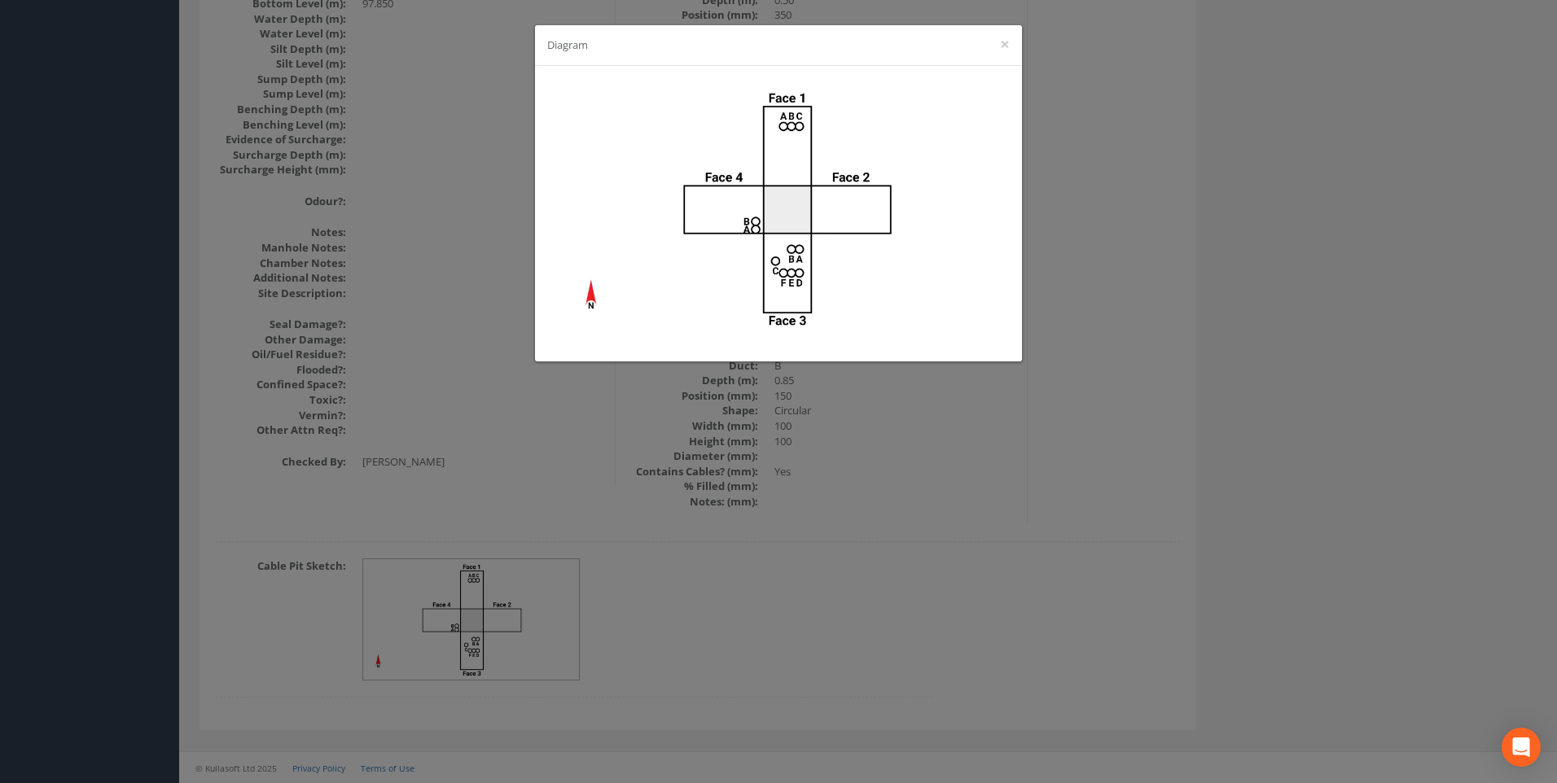
click at [1390, 294] on div "Diagram ×" at bounding box center [778, 391] width 1557 height 783
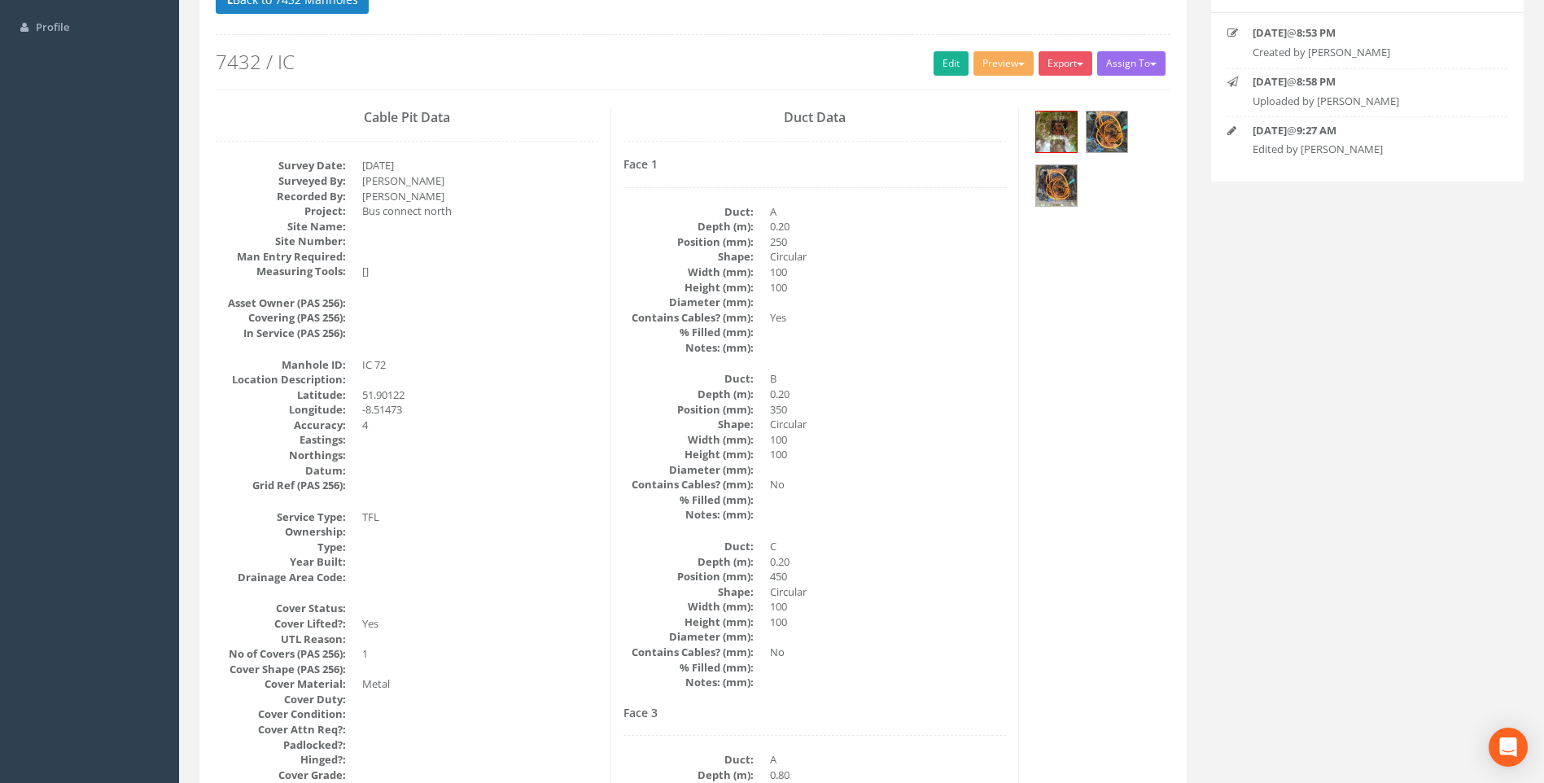
scroll to position [244, 0]
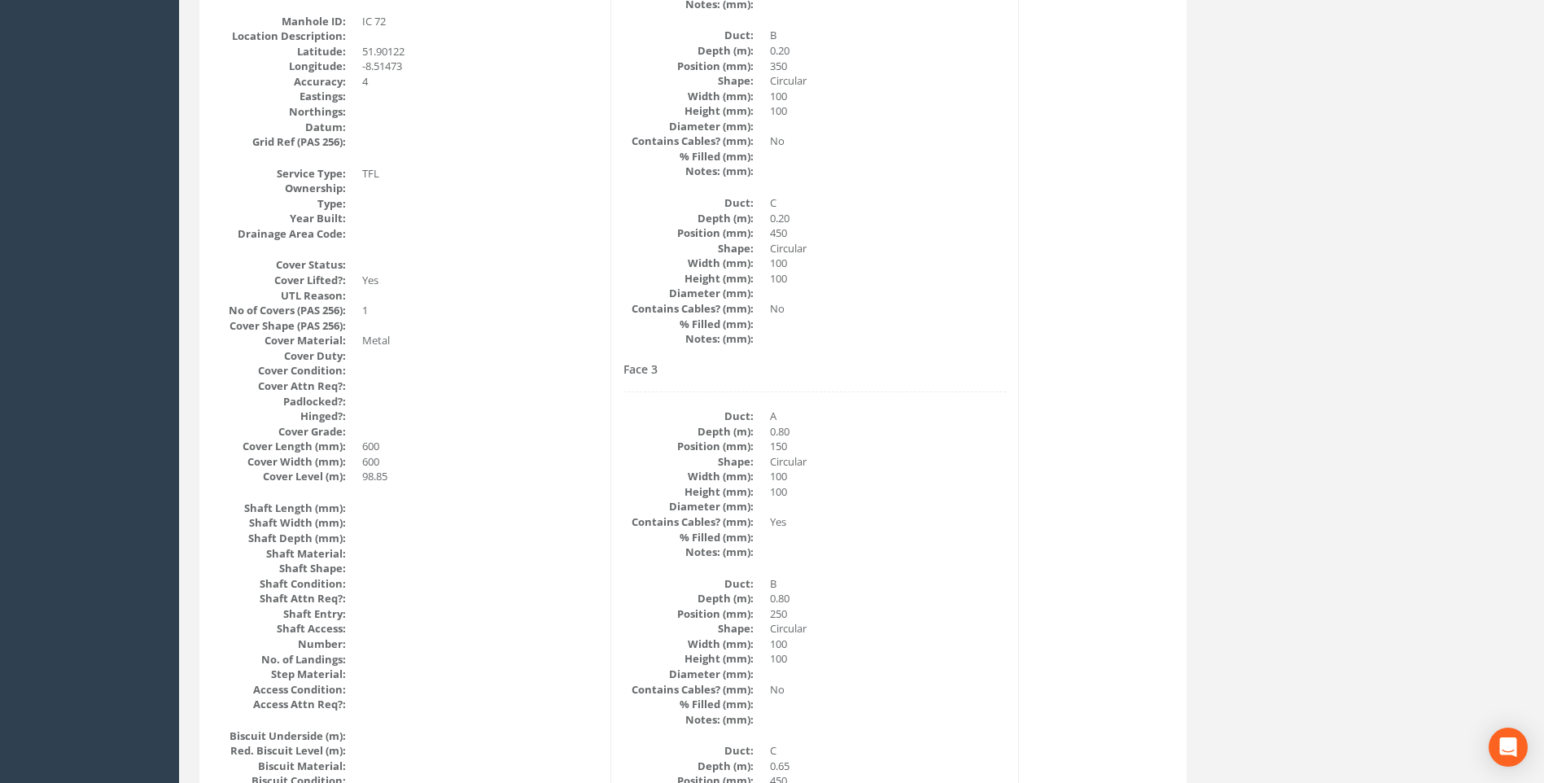
scroll to position [651, 0]
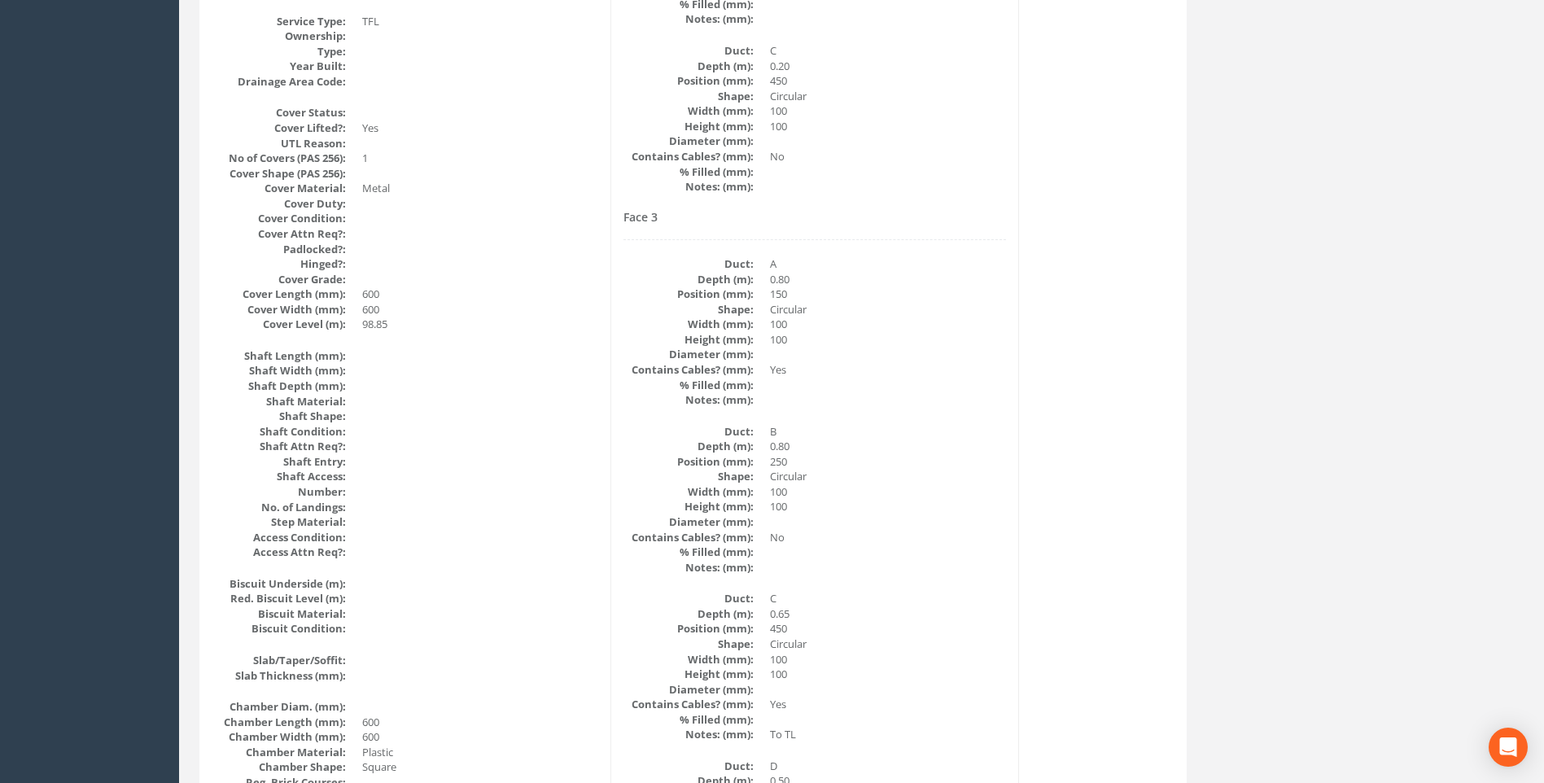
click at [1348, 477] on div "Back to 7432 Manholes Back to Map Assign To No Companies Added Export Heathrow …" at bounding box center [861, 671] width 1349 height 2389
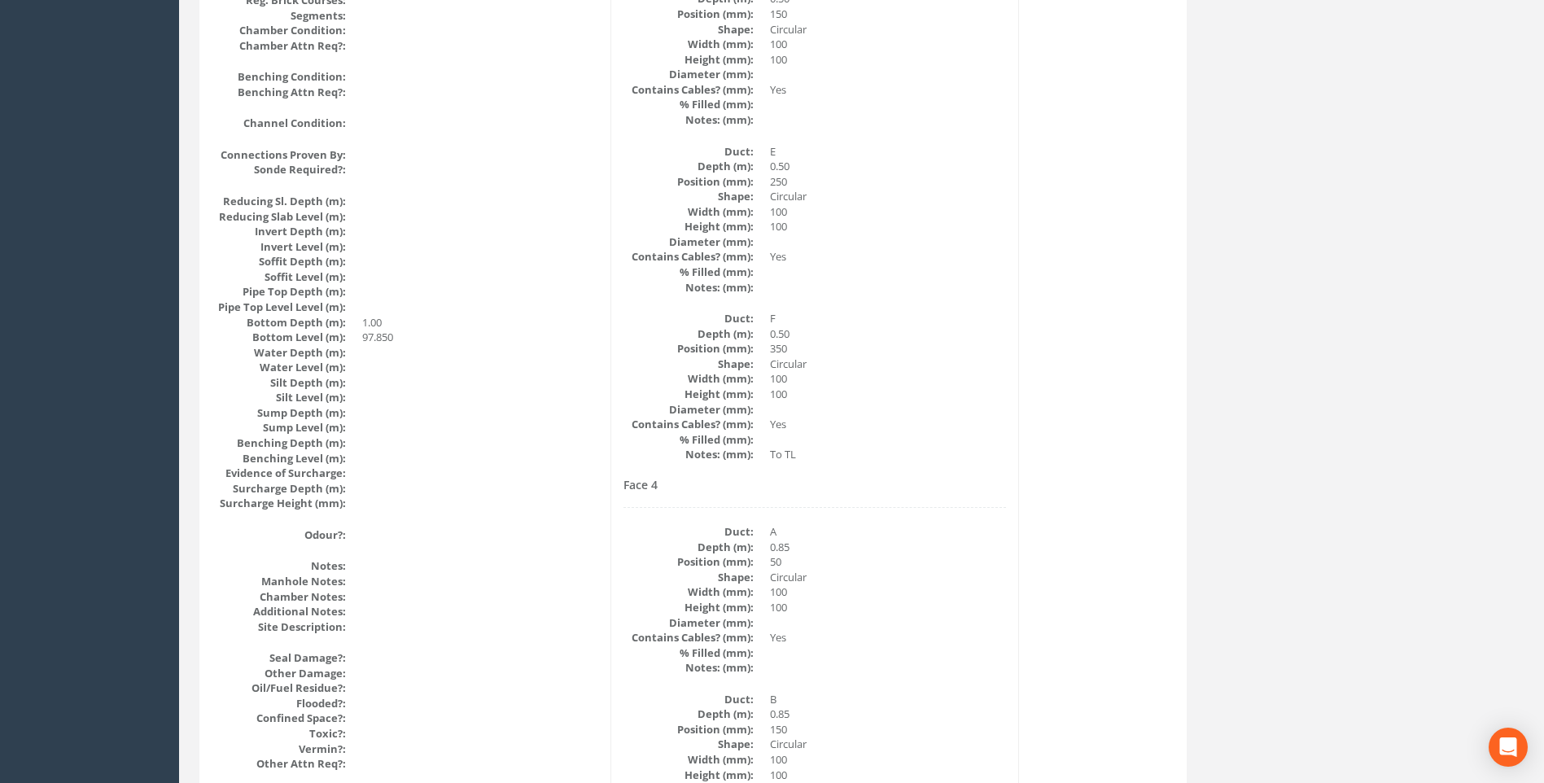
scroll to position [1547, 0]
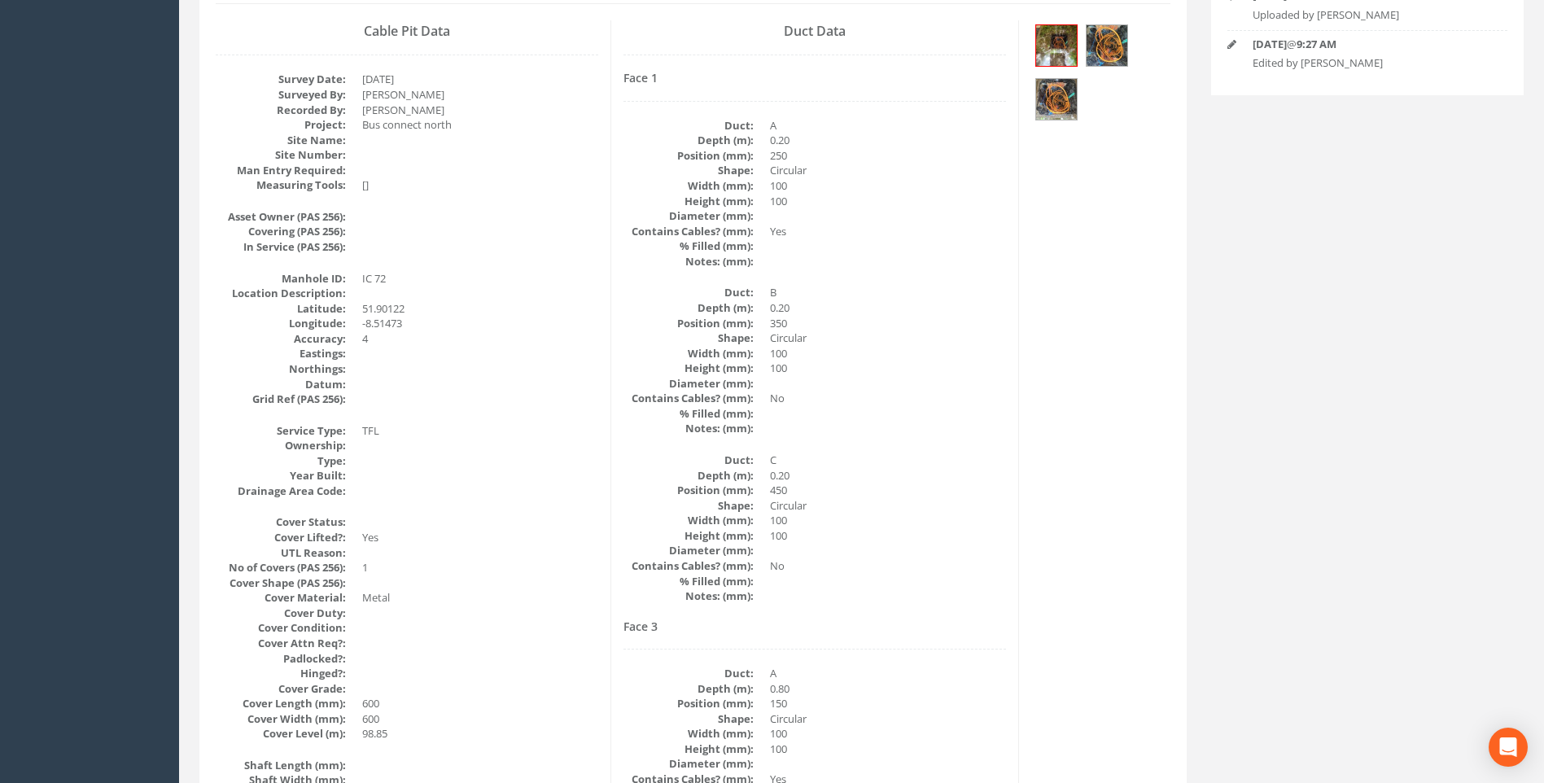
scroll to position [163, 0]
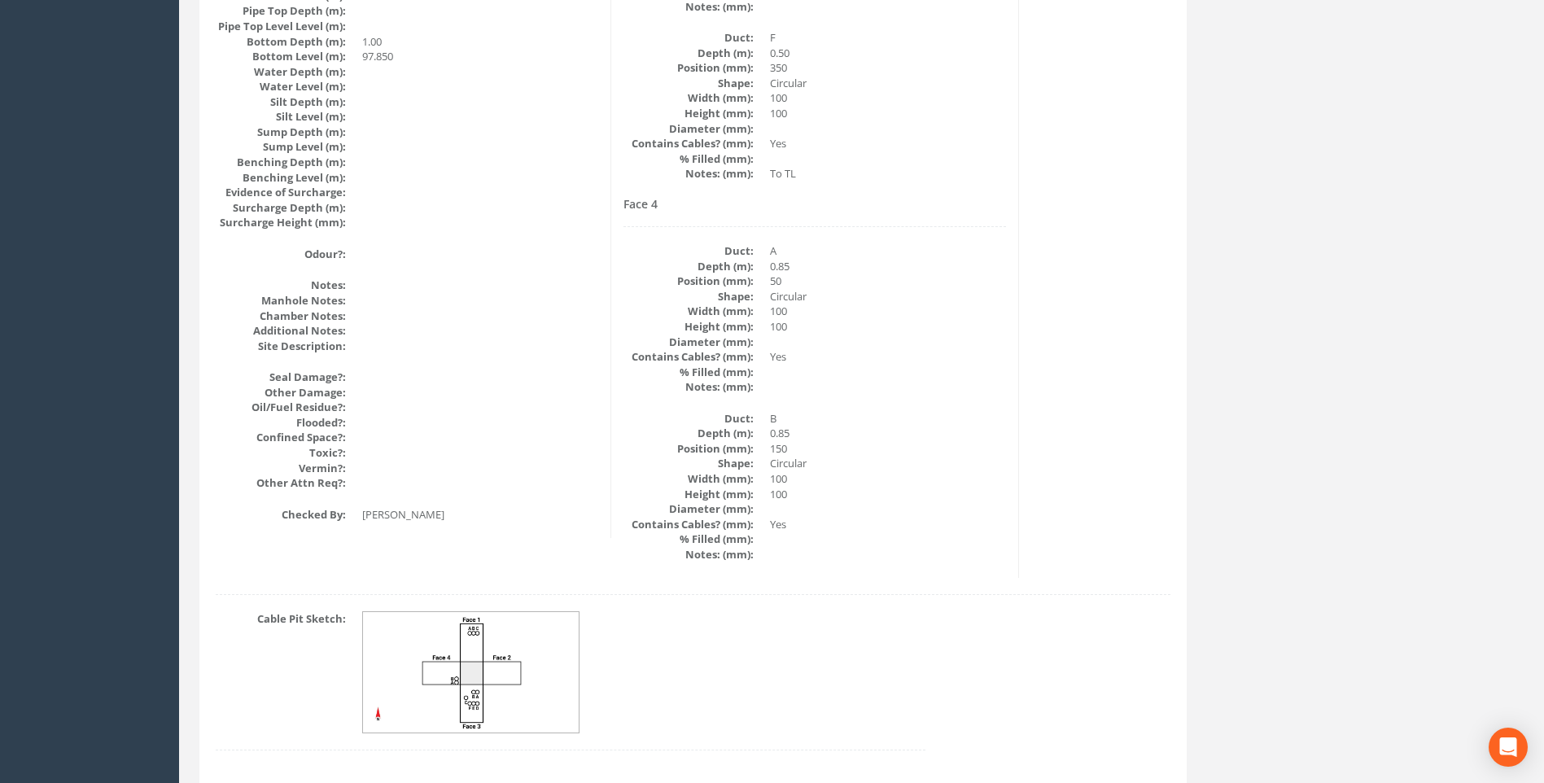
scroll to position [1686, 0]
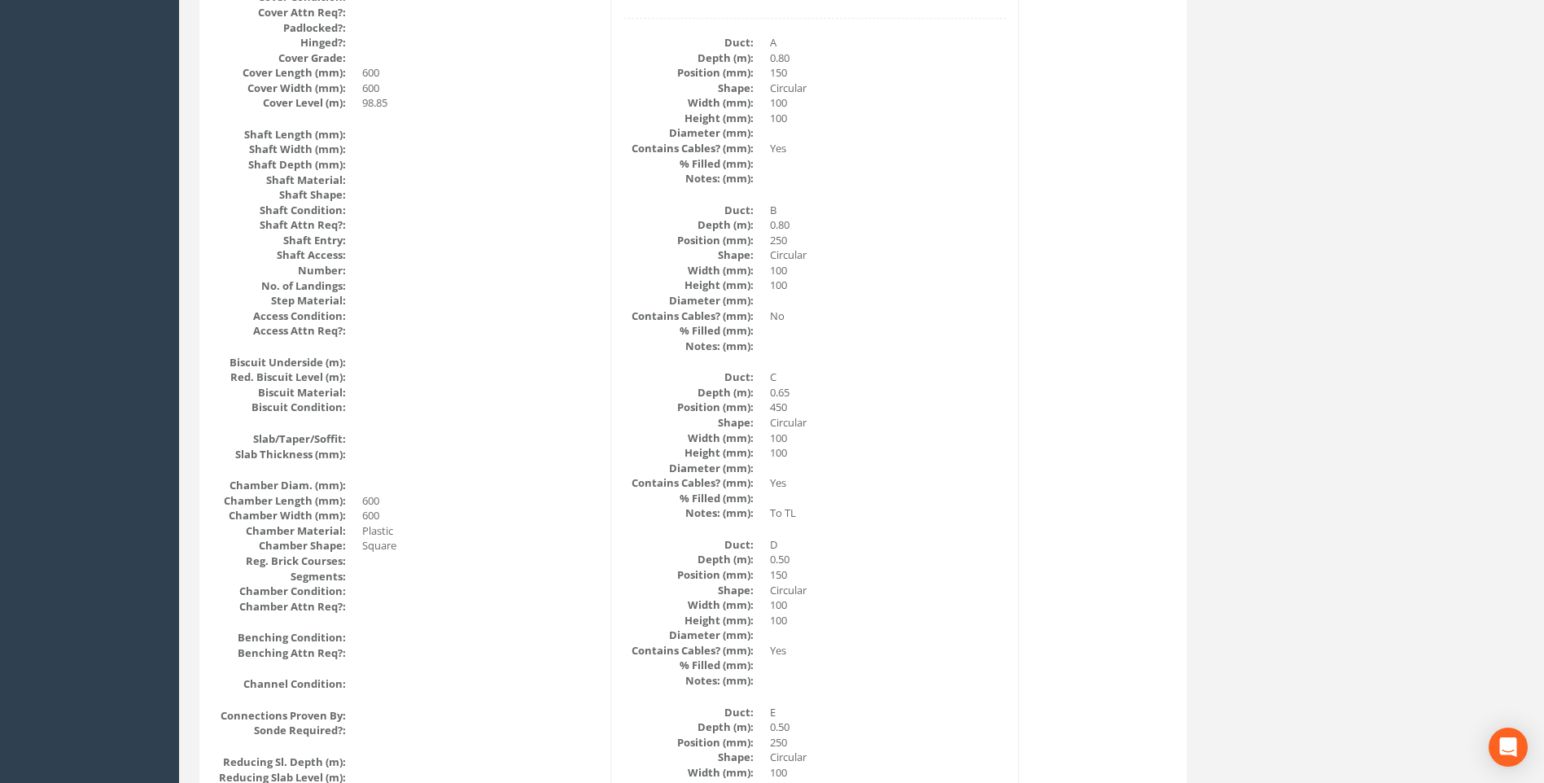
scroll to position [872, 0]
click at [993, 474] on dd at bounding box center [888, 469] width 236 height 15
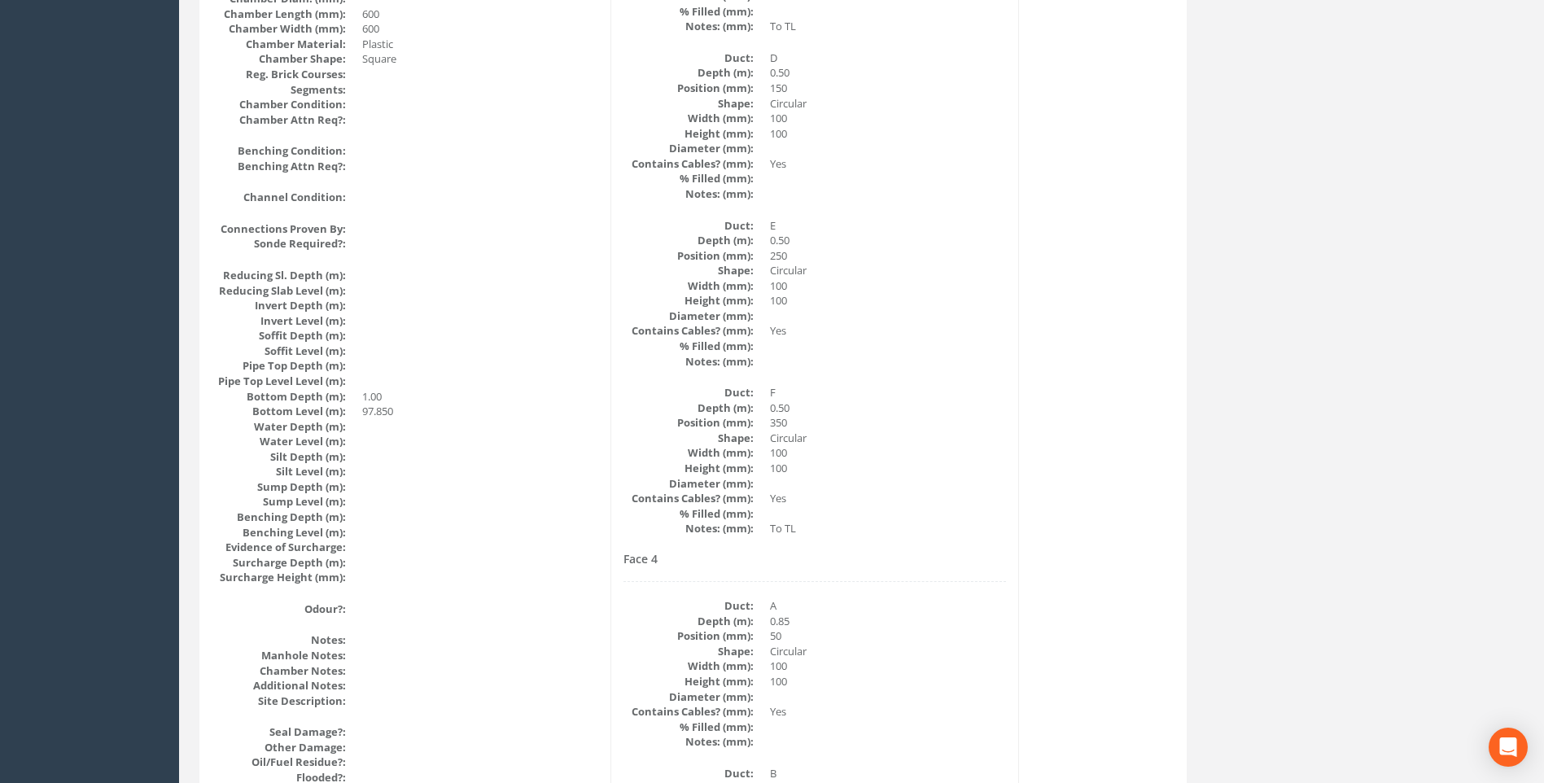
scroll to position [1360, 0]
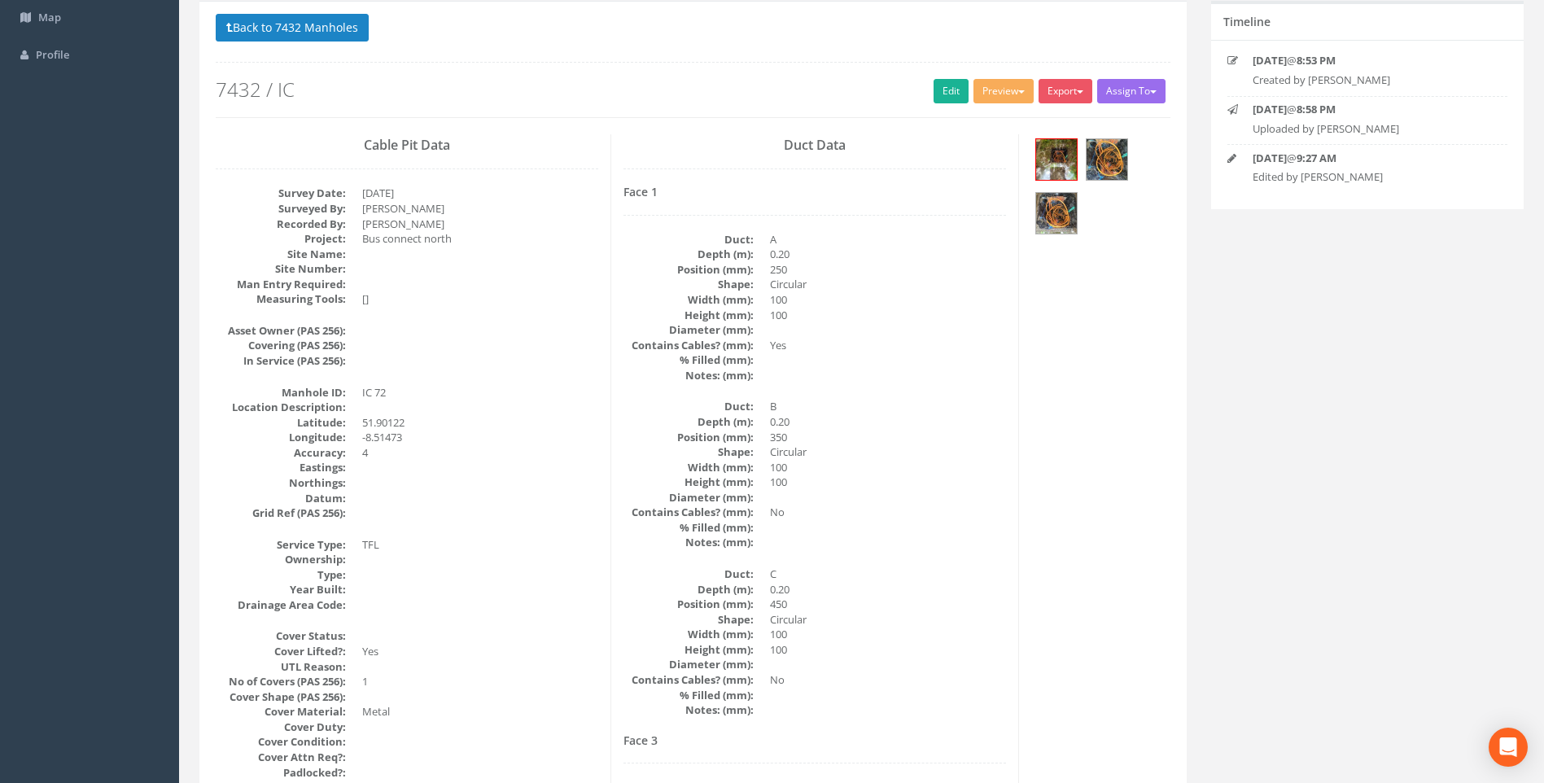
scroll to position [0, 0]
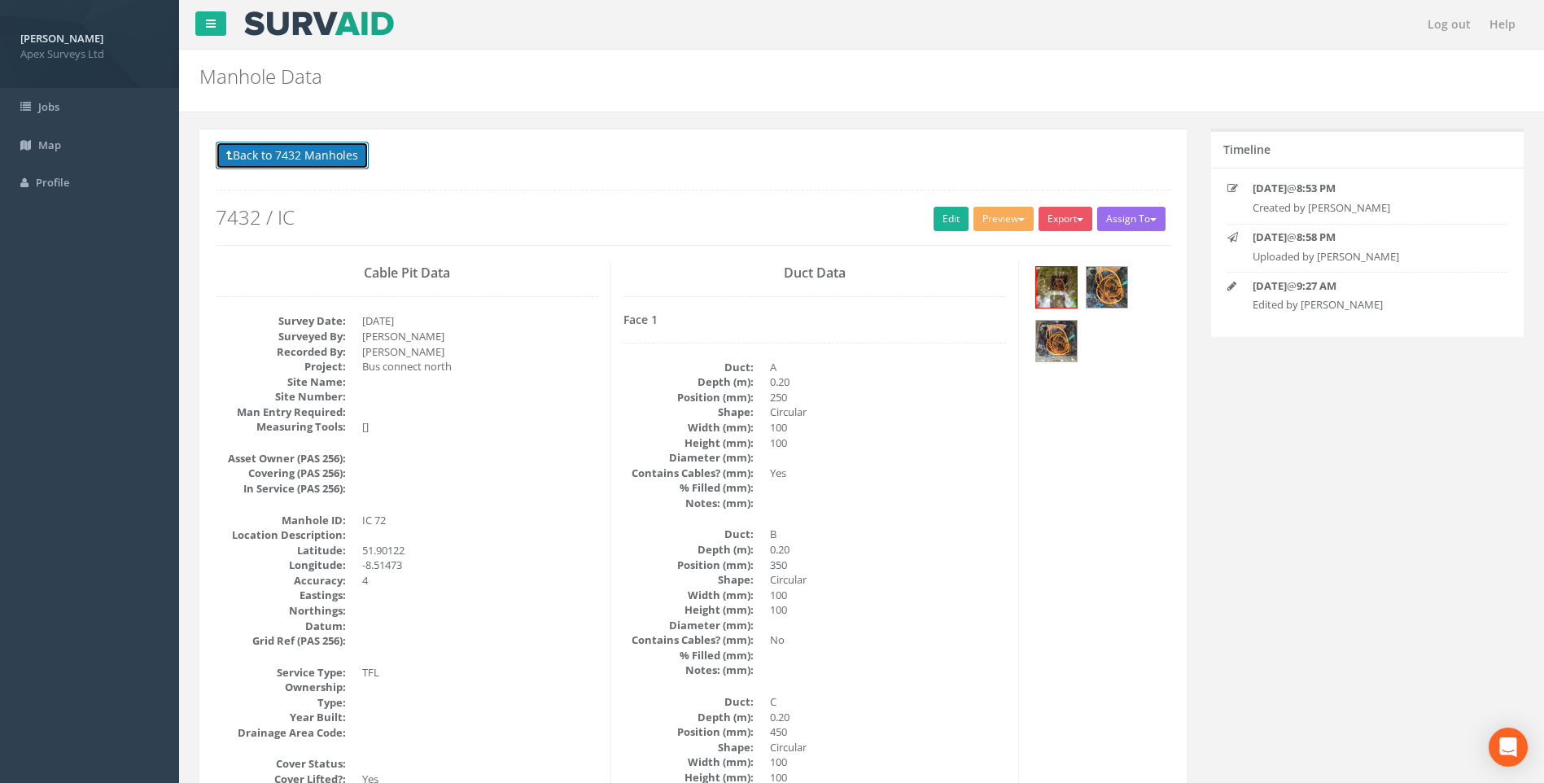
drag, startPoint x: 304, startPoint y: 154, endPoint x: 1107, endPoint y: 339, distance: 823.9
click at [305, 154] on button "Back to 7432 Manholes" at bounding box center [292, 156] width 153 height 28
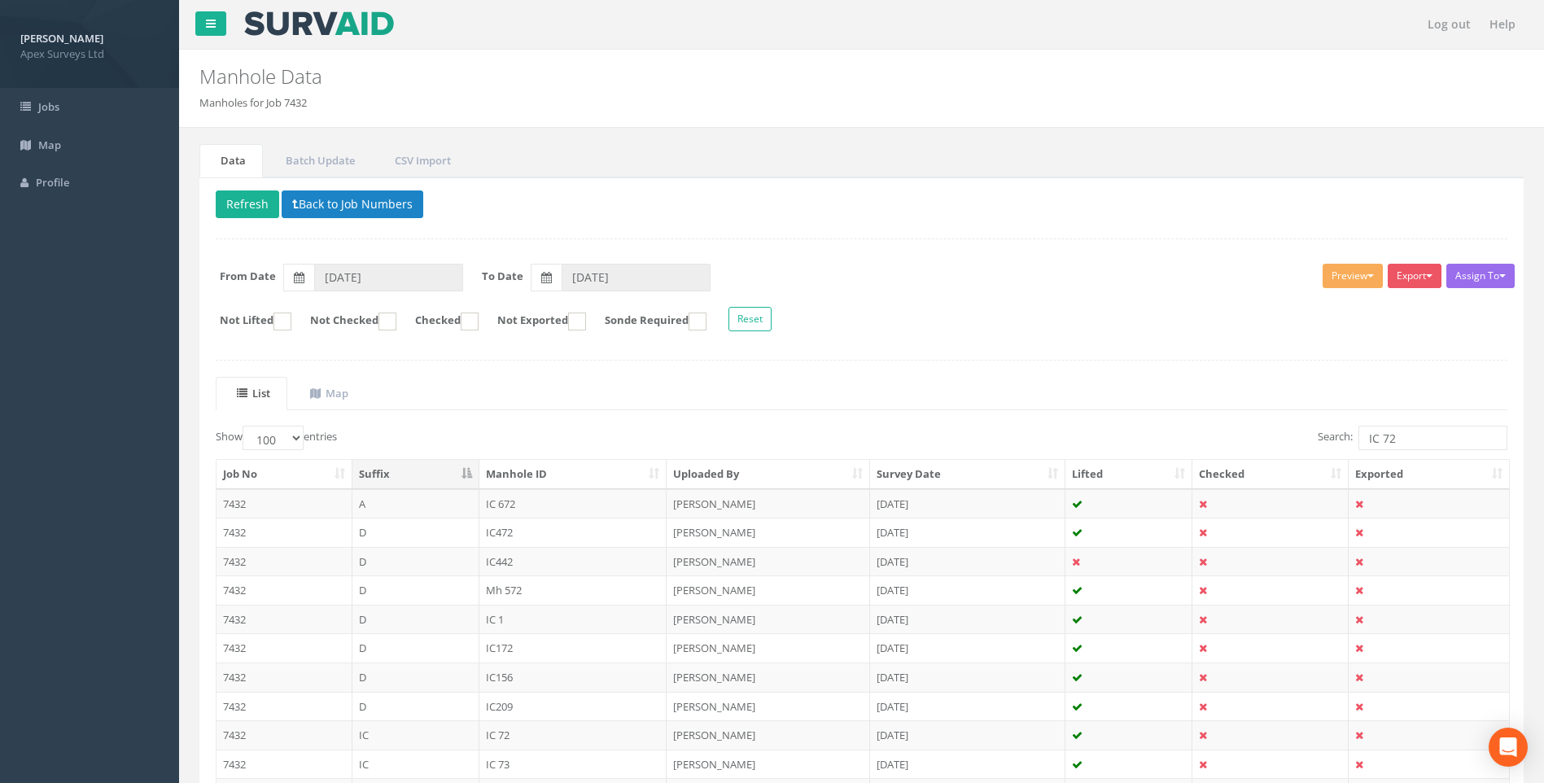
click at [917, 384] on ul "List Map" at bounding box center [862, 393] width 1292 height 33
drag, startPoint x: 1382, startPoint y: 437, endPoint x: 1400, endPoint y: 436, distance: 18.7
click at [1400, 436] on input "IC 72" at bounding box center [1433, 438] width 149 height 24
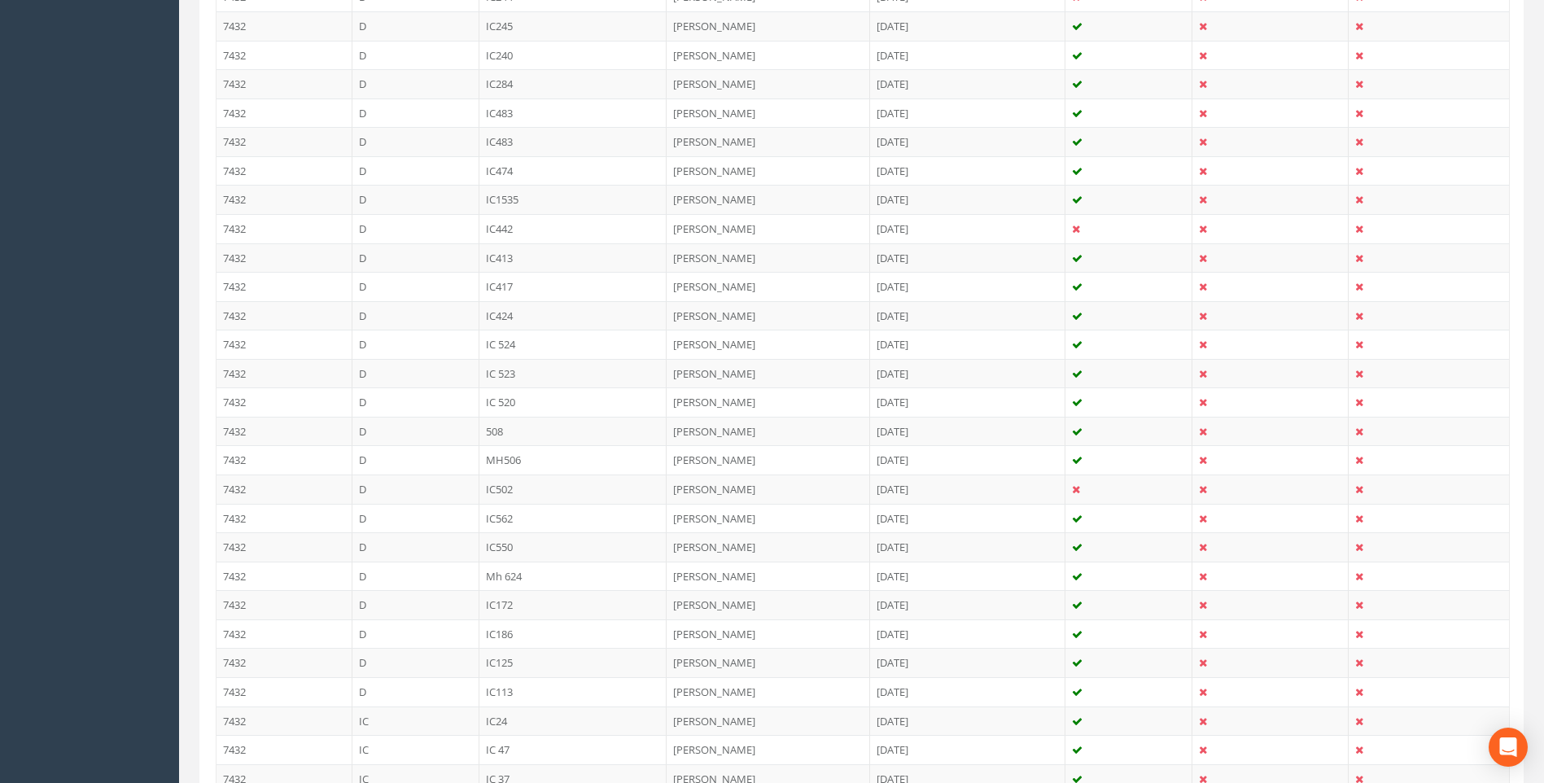
scroll to position [848, 0]
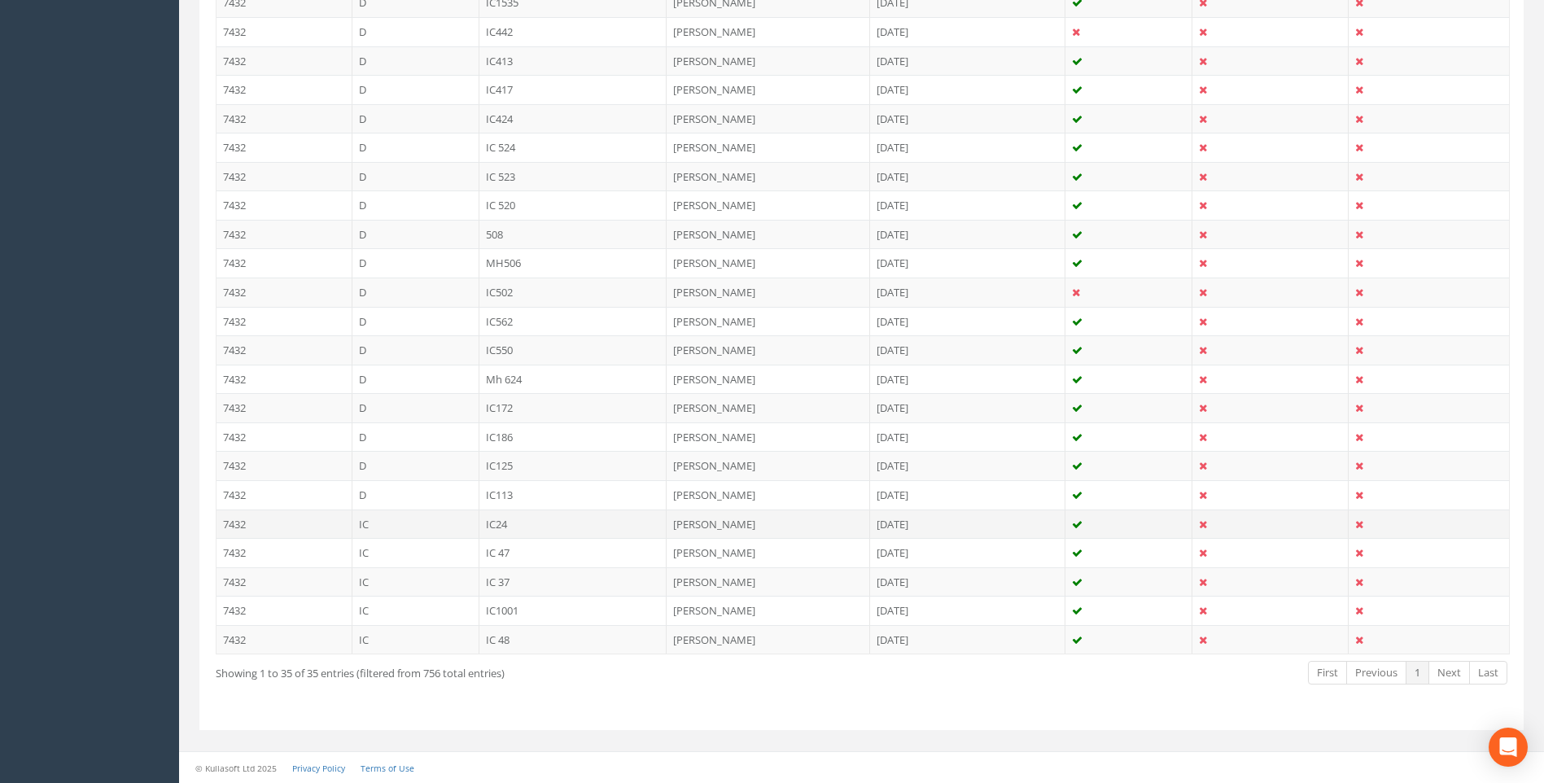
type input "IC 24"
click at [496, 523] on td "IC24" at bounding box center [574, 524] width 188 height 29
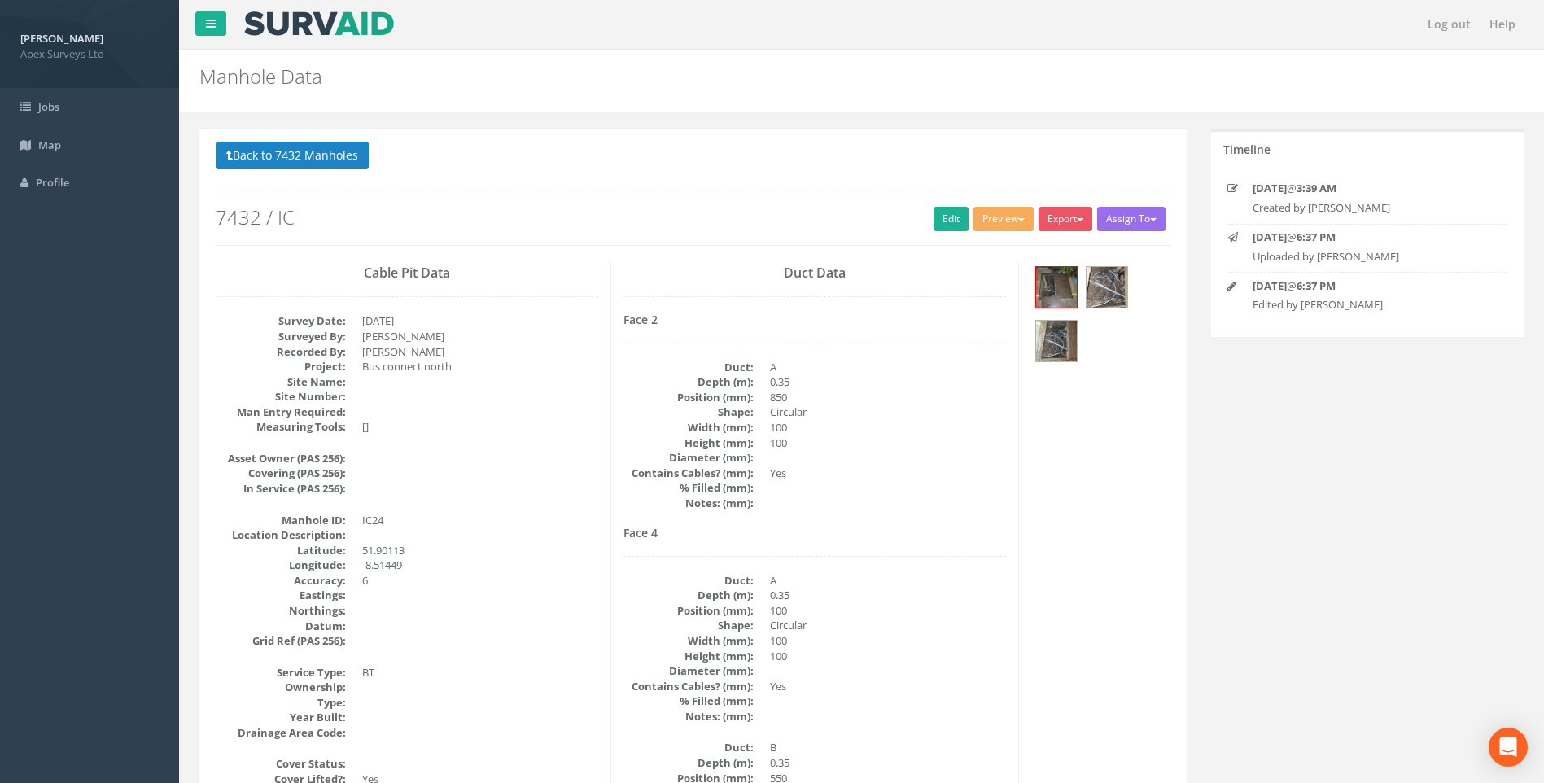
click at [940, 557] on div "Face 4 Duct: A Depth (m): 0.35 Position (mm): 100 Shape: Circular Width (mm): 1…" at bounding box center [815, 709] width 383 height 365
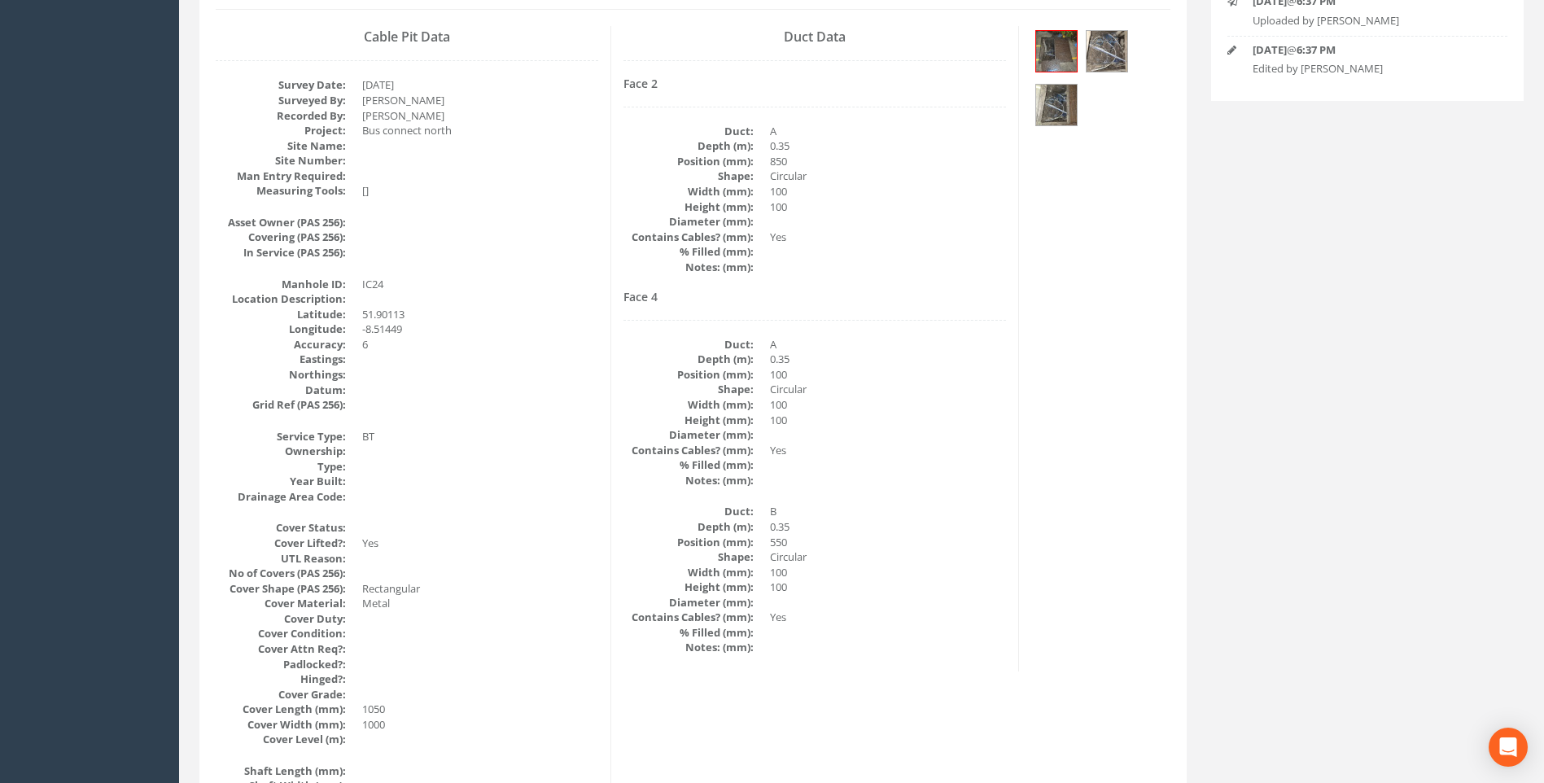
scroll to position [181, 0]
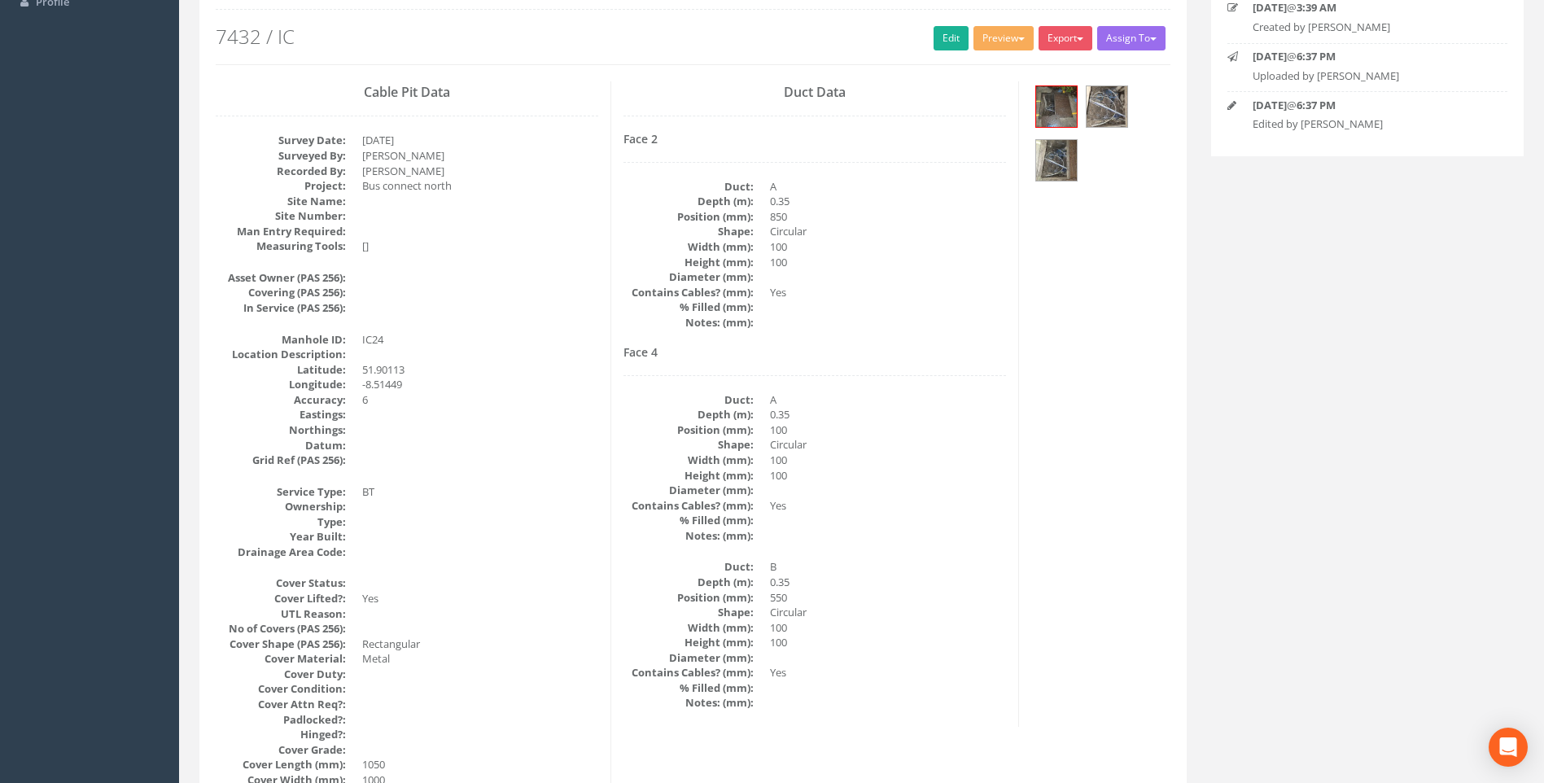
click at [887, 400] on dd "A" at bounding box center [888, 399] width 236 height 15
click at [936, 32] on link "Edit" at bounding box center [951, 38] width 35 height 24
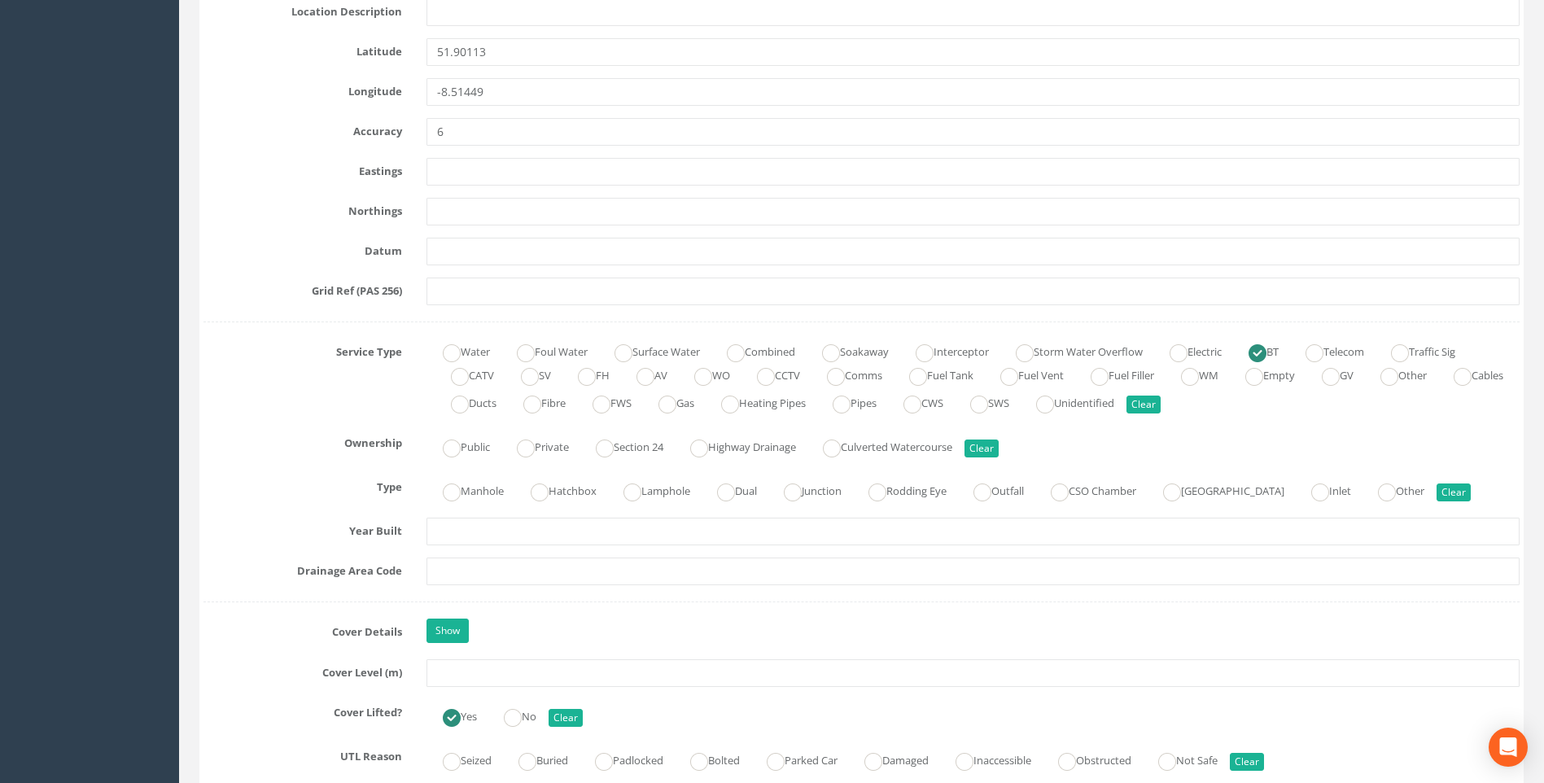
scroll to position [995, 0]
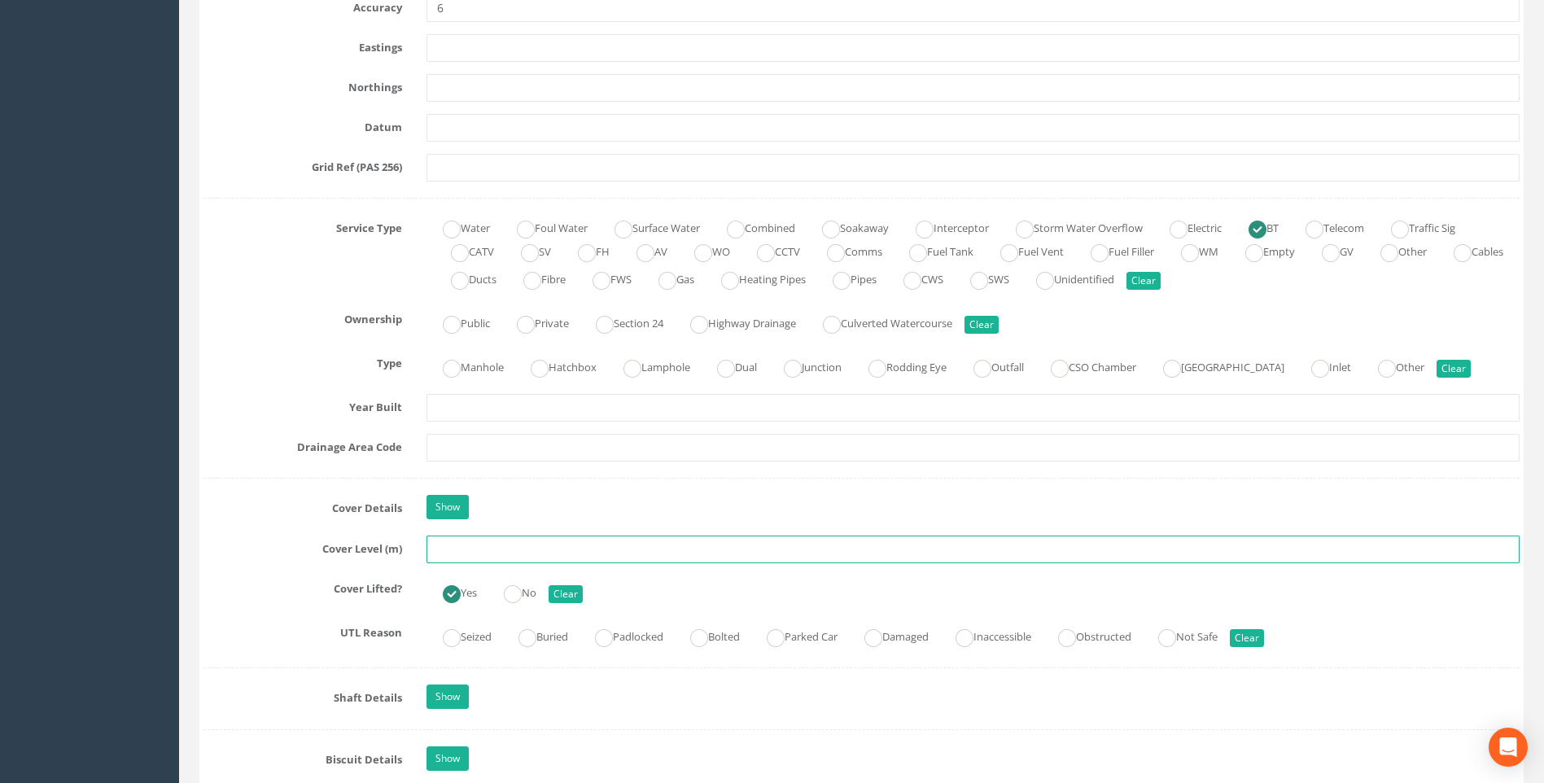
drag, startPoint x: 449, startPoint y: 546, endPoint x: 812, endPoint y: 574, distance: 364.1
click at [454, 548] on input "text" at bounding box center [973, 550] width 1093 height 28
type input "99.37"
click at [226, 506] on label "Cover Details" at bounding box center [302, 505] width 223 height 21
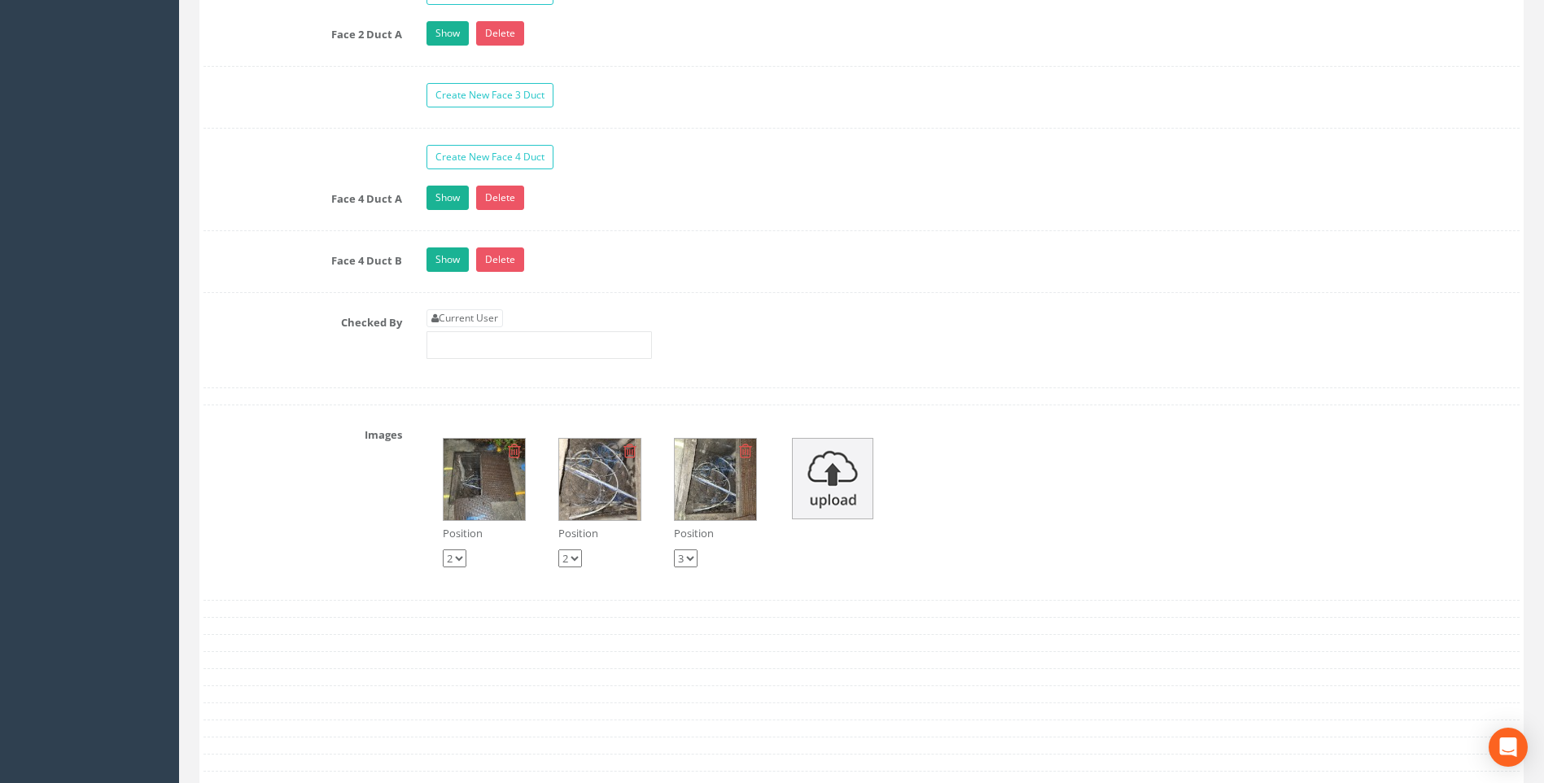
scroll to position [2867, 0]
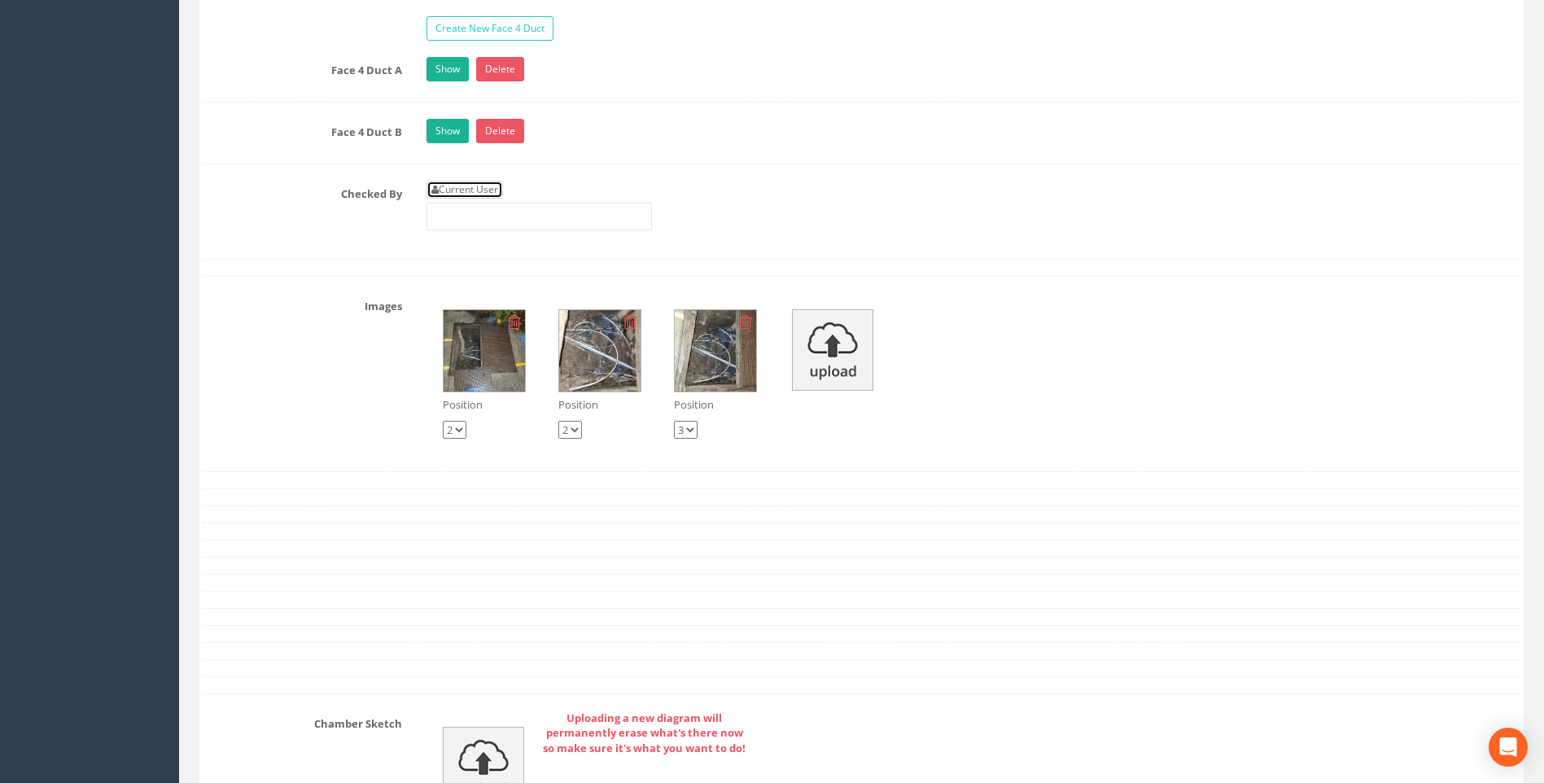
click at [458, 190] on link "Current User" at bounding box center [465, 190] width 77 height 18
type input "[PERSON_NAME]"
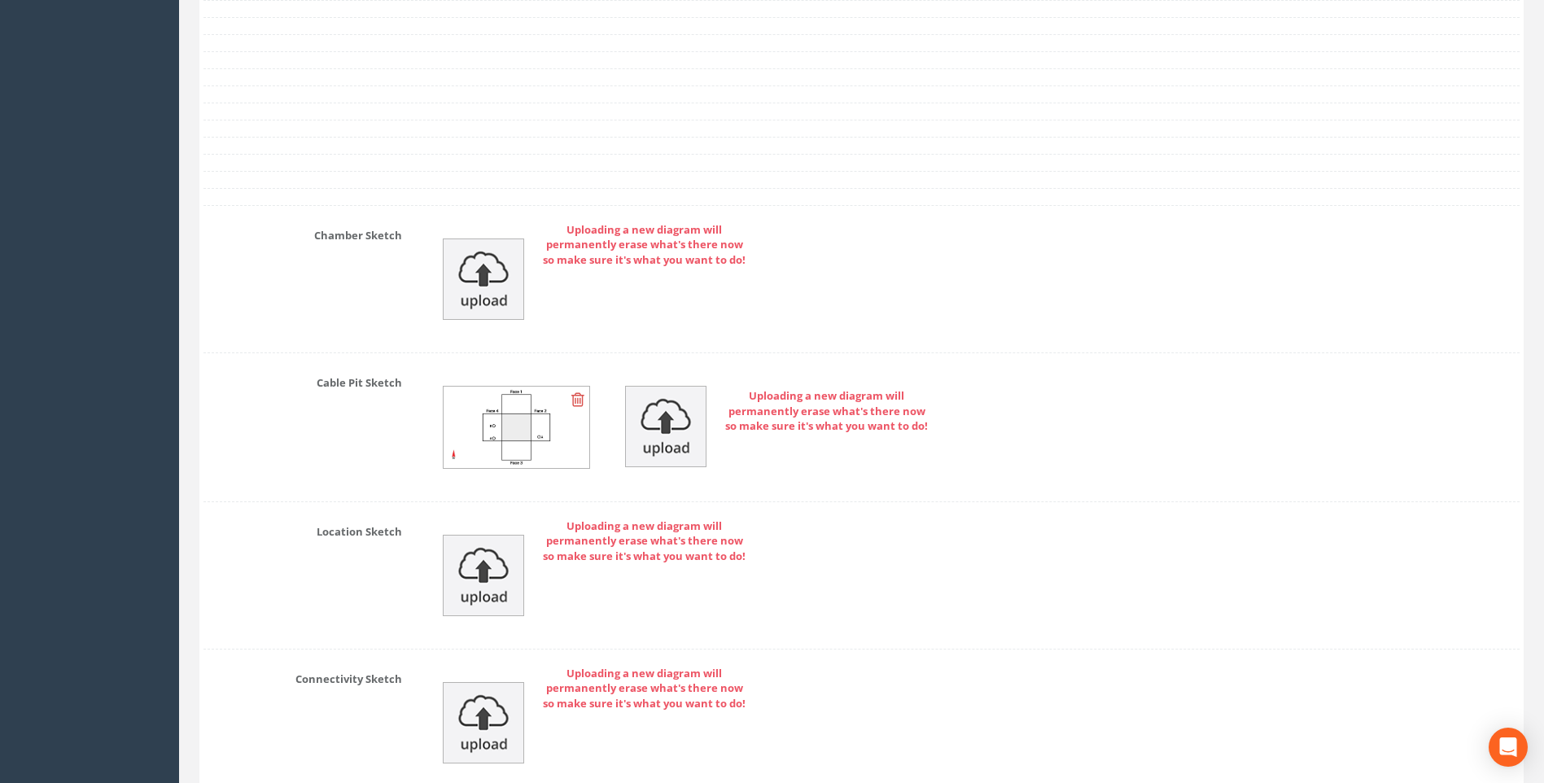
scroll to position [3646, 0]
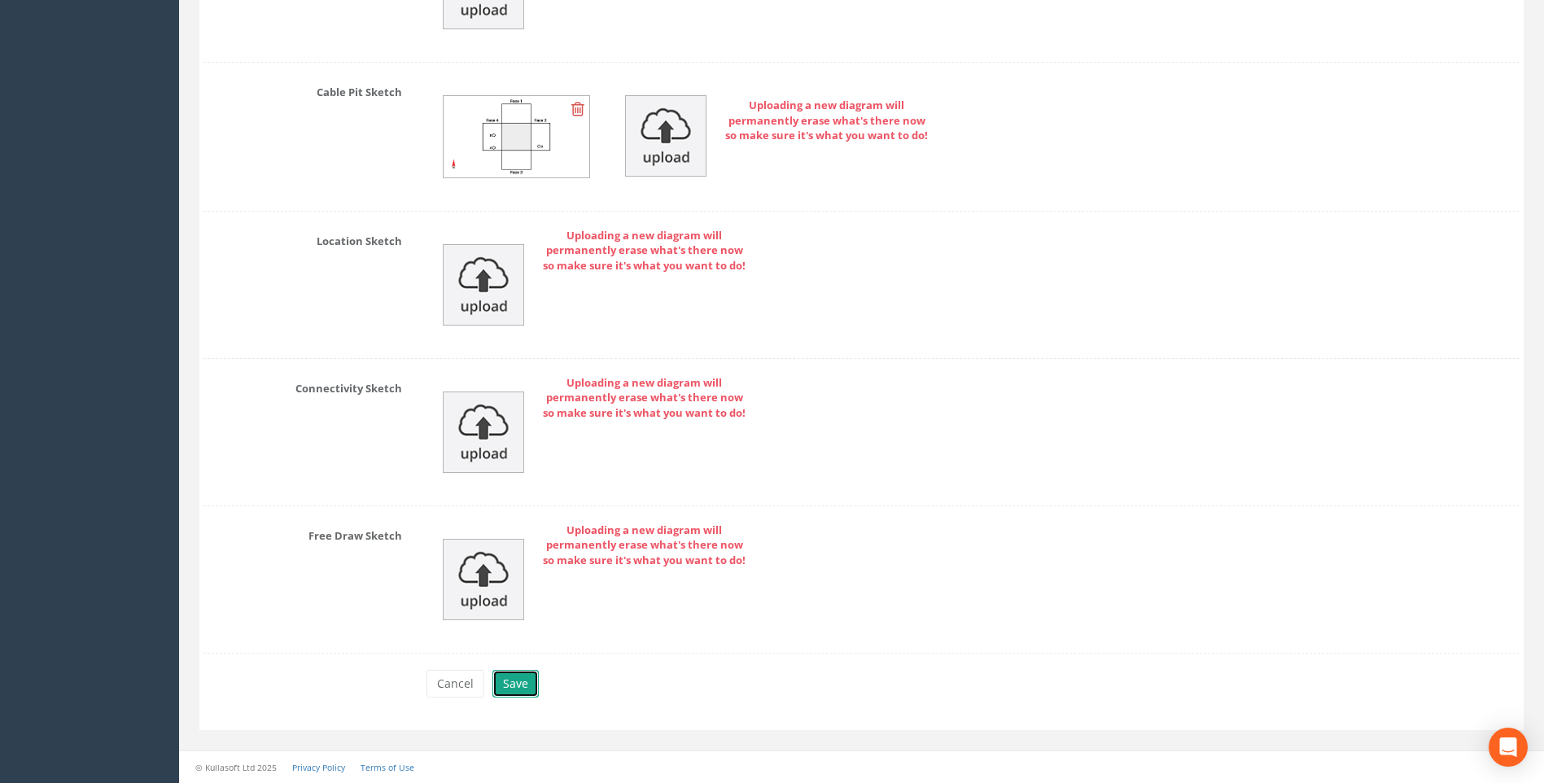
click at [515, 685] on button "Save" at bounding box center [516, 684] width 46 height 28
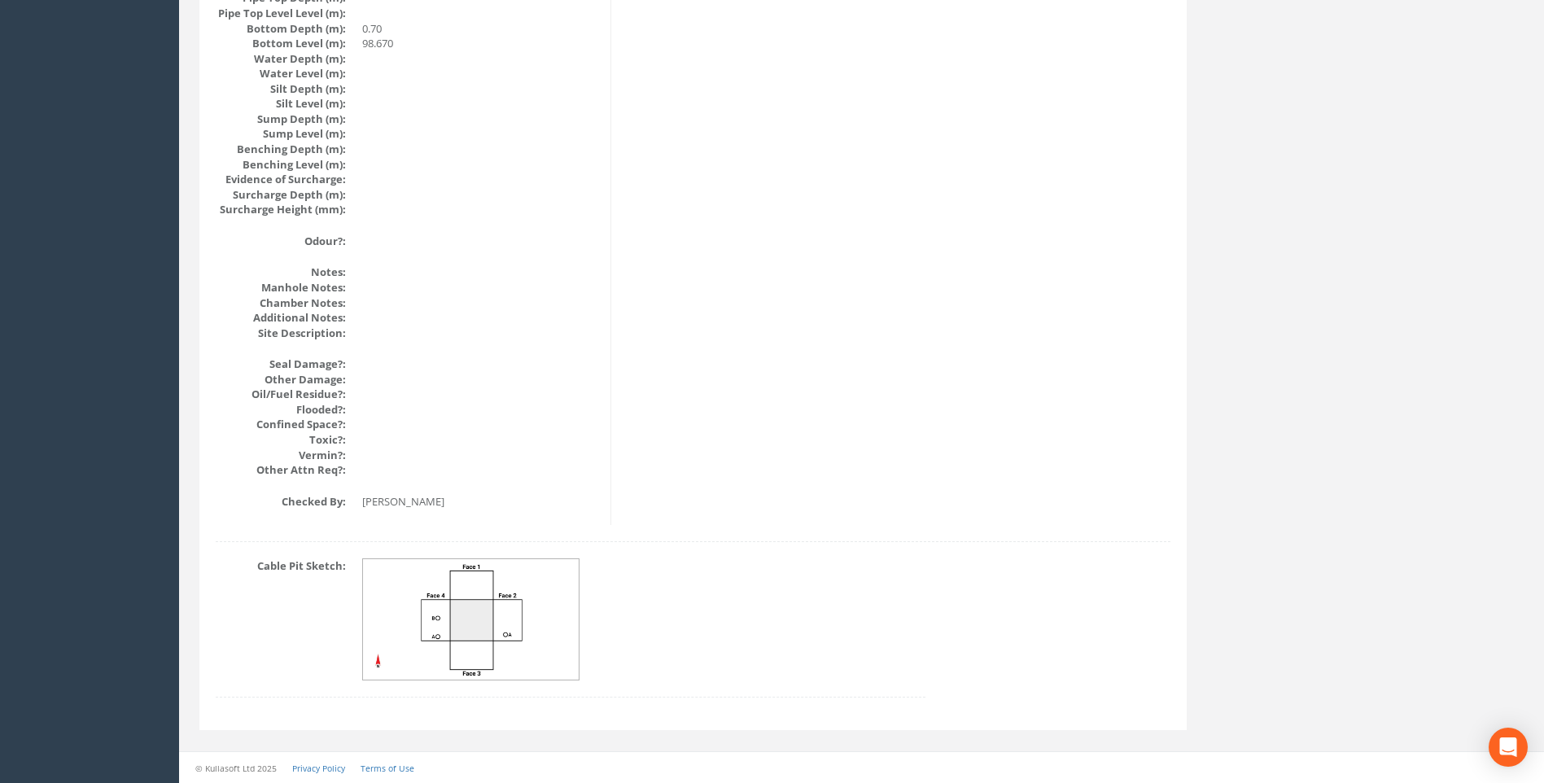
scroll to position [1728, 0]
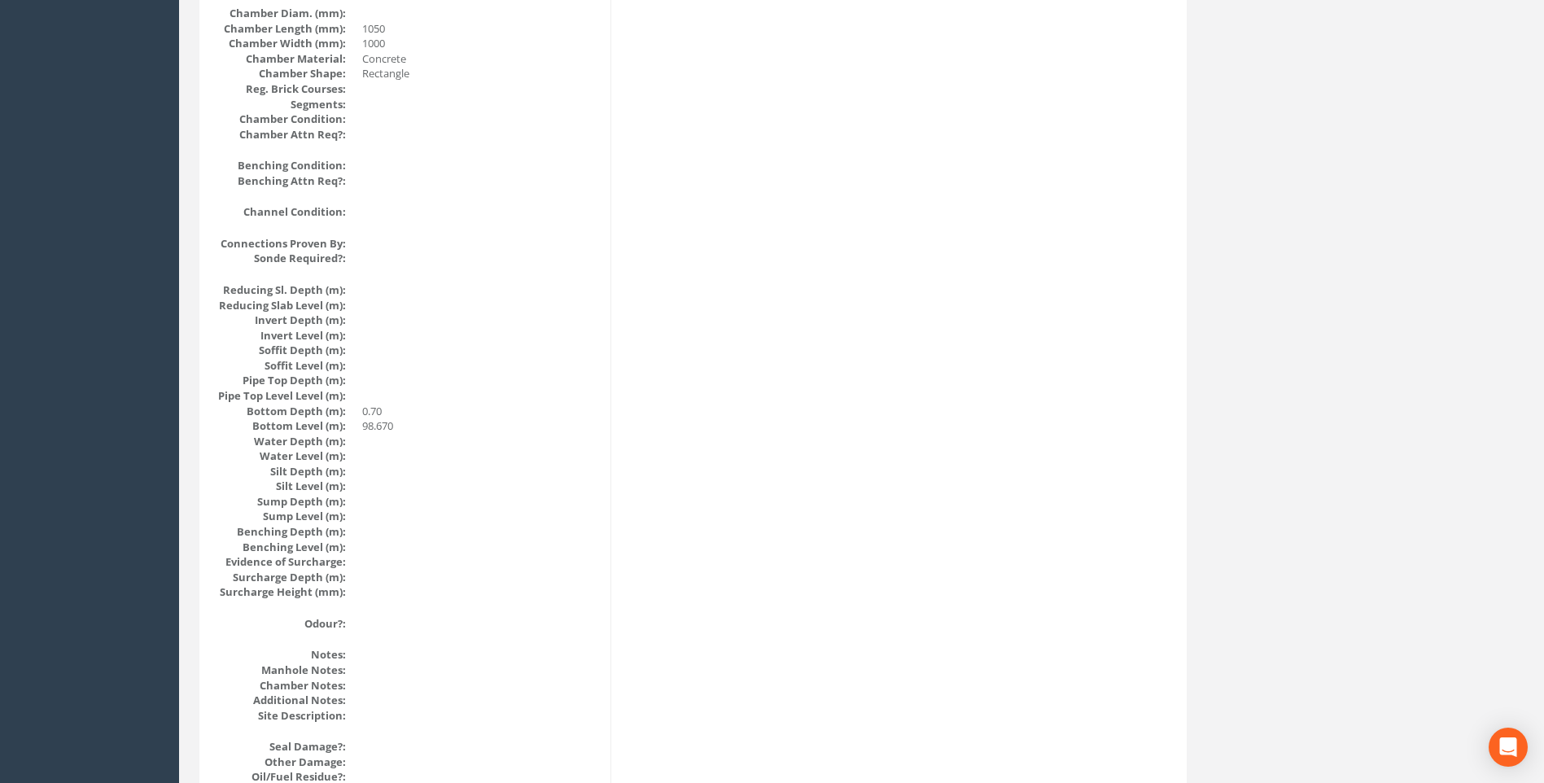
scroll to position [1320, 0]
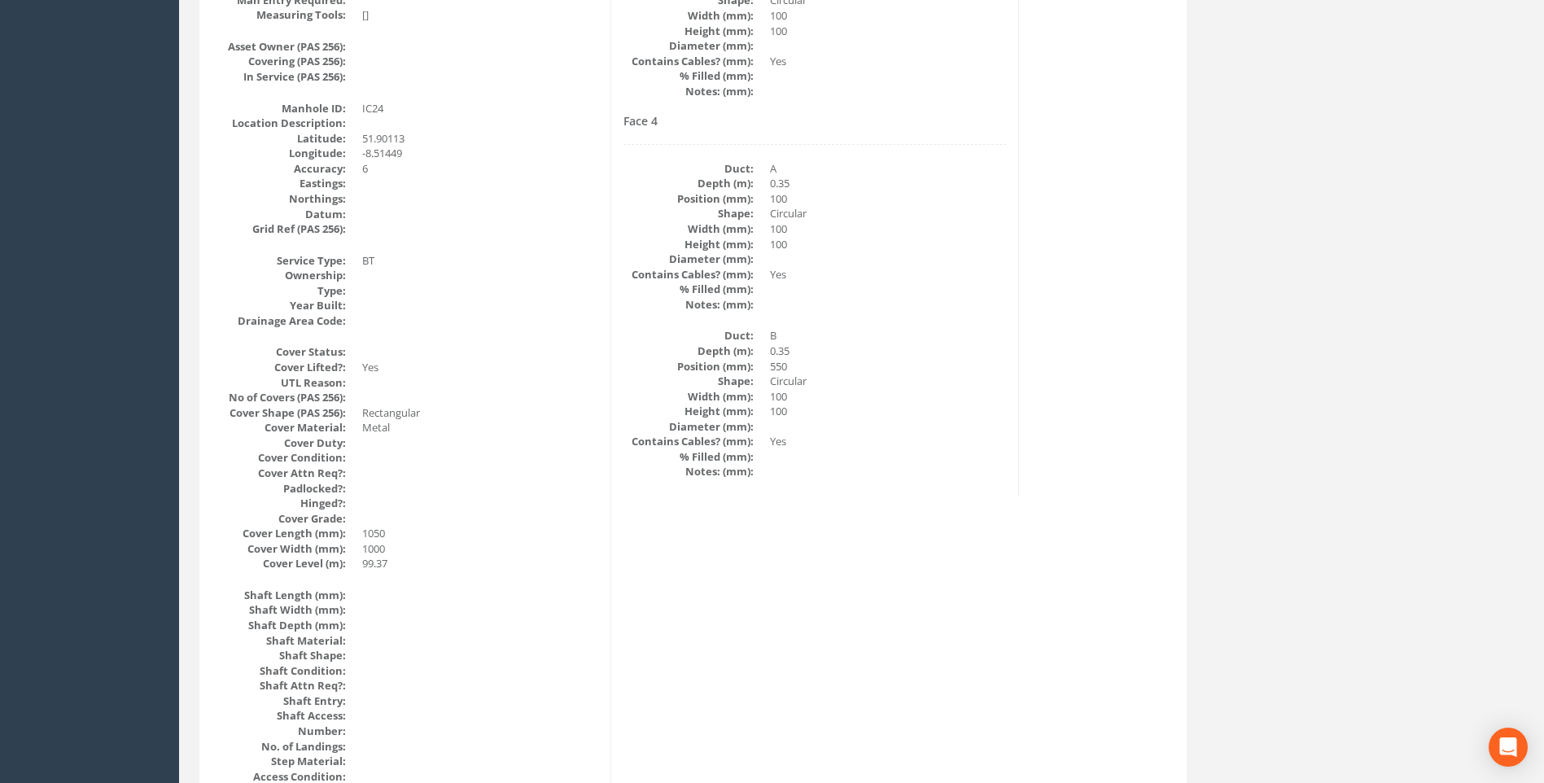
scroll to position [181, 0]
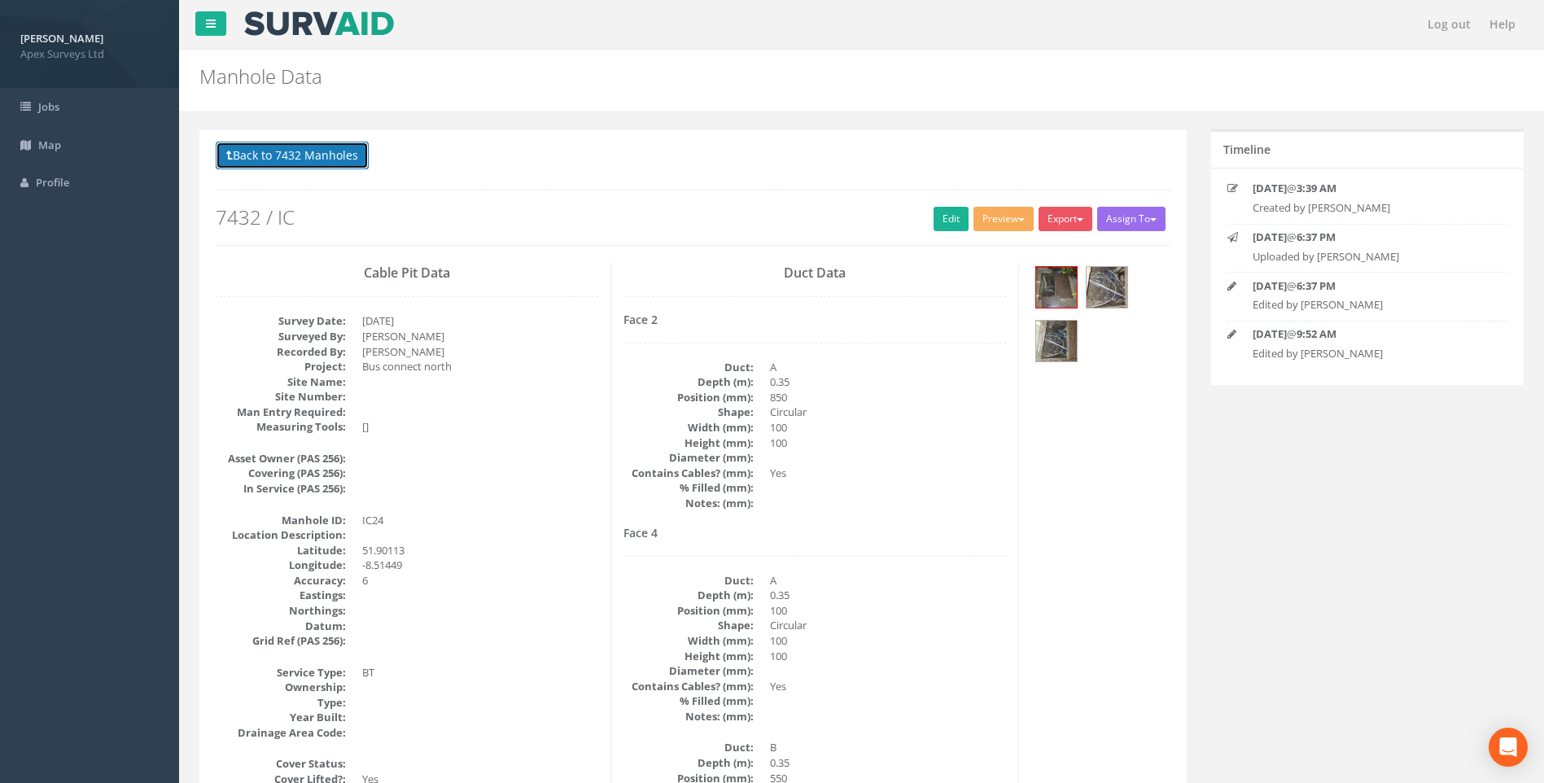
click at [325, 160] on button "Back to 7432 Manholes" at bounding box center [292, 156] width 153 height 28
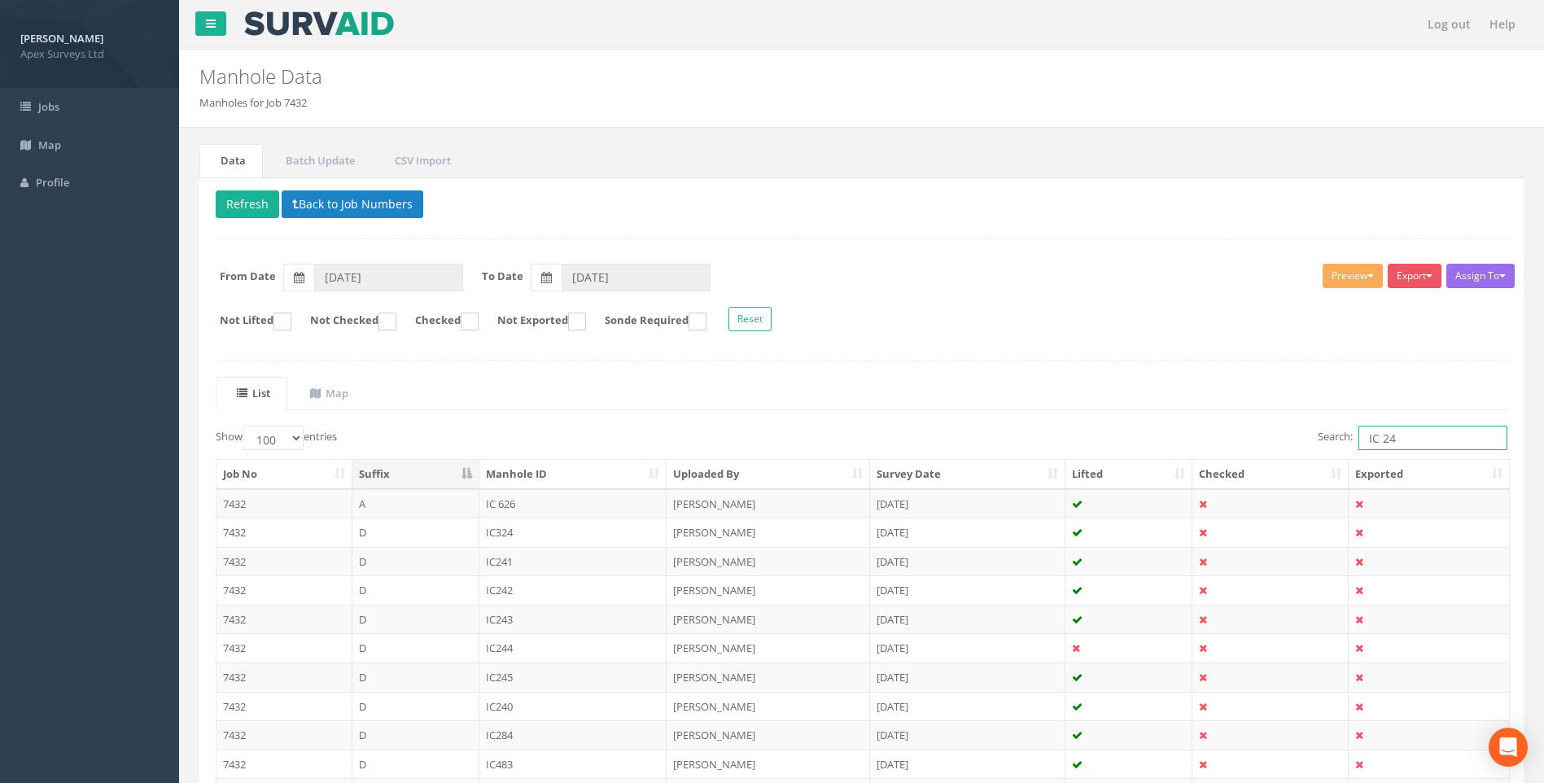
drag, startPoint x: 1382, startPoint y: 436, endPoint x: 1395, endPoint y: 436, distance: 13.0
click at [1395, 436] on input "IC 24" at bounding box center [1433, 438] width 149 height 24
type input "IC 70"
click at [1161, 374] on div "Delete Refresh Back to Job Numbers Assign To No Companies Added Export Heathrow…" at bounding box center [861, 588] width 1325 height 823
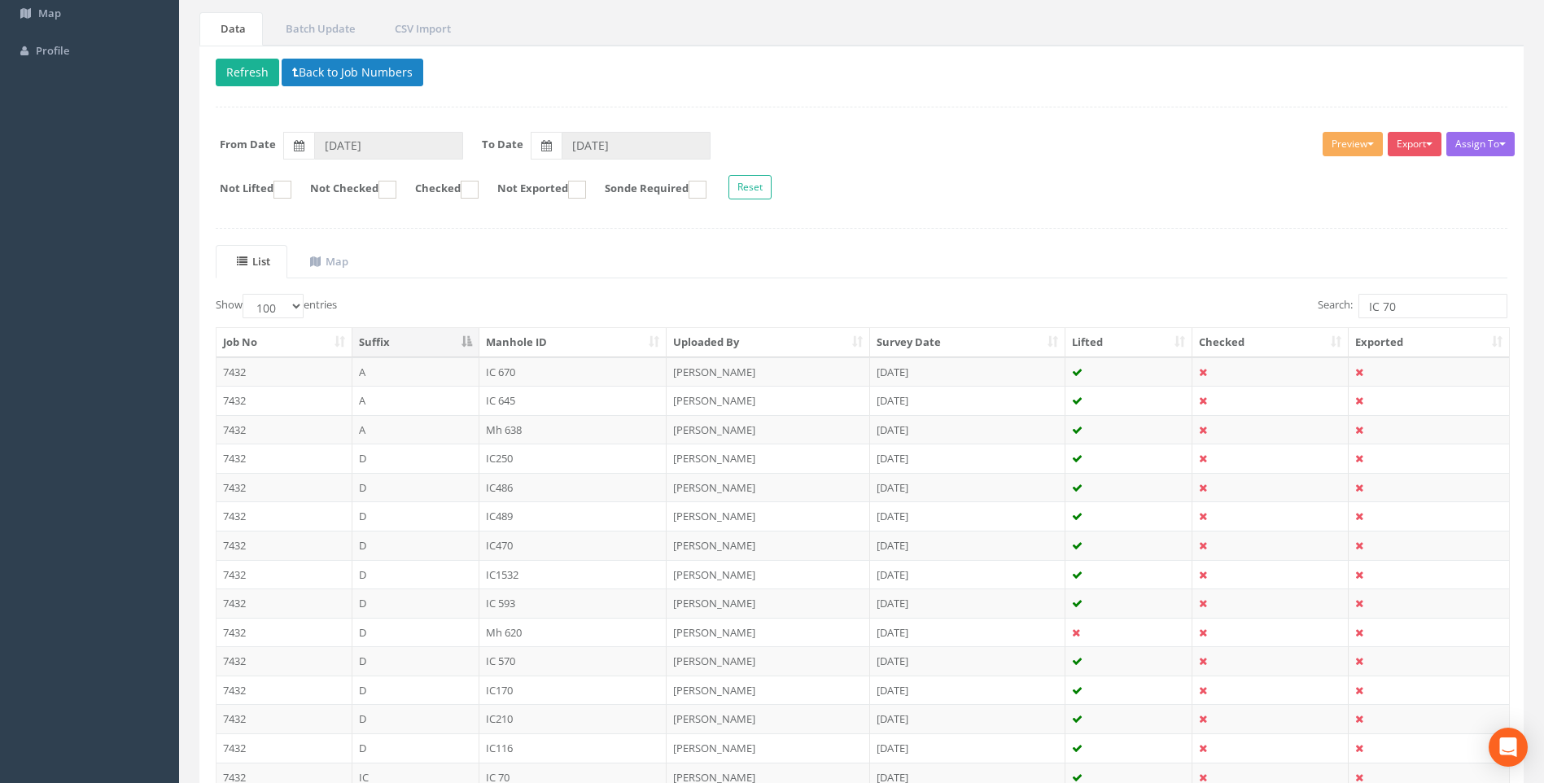
scroll to position [269, 0]
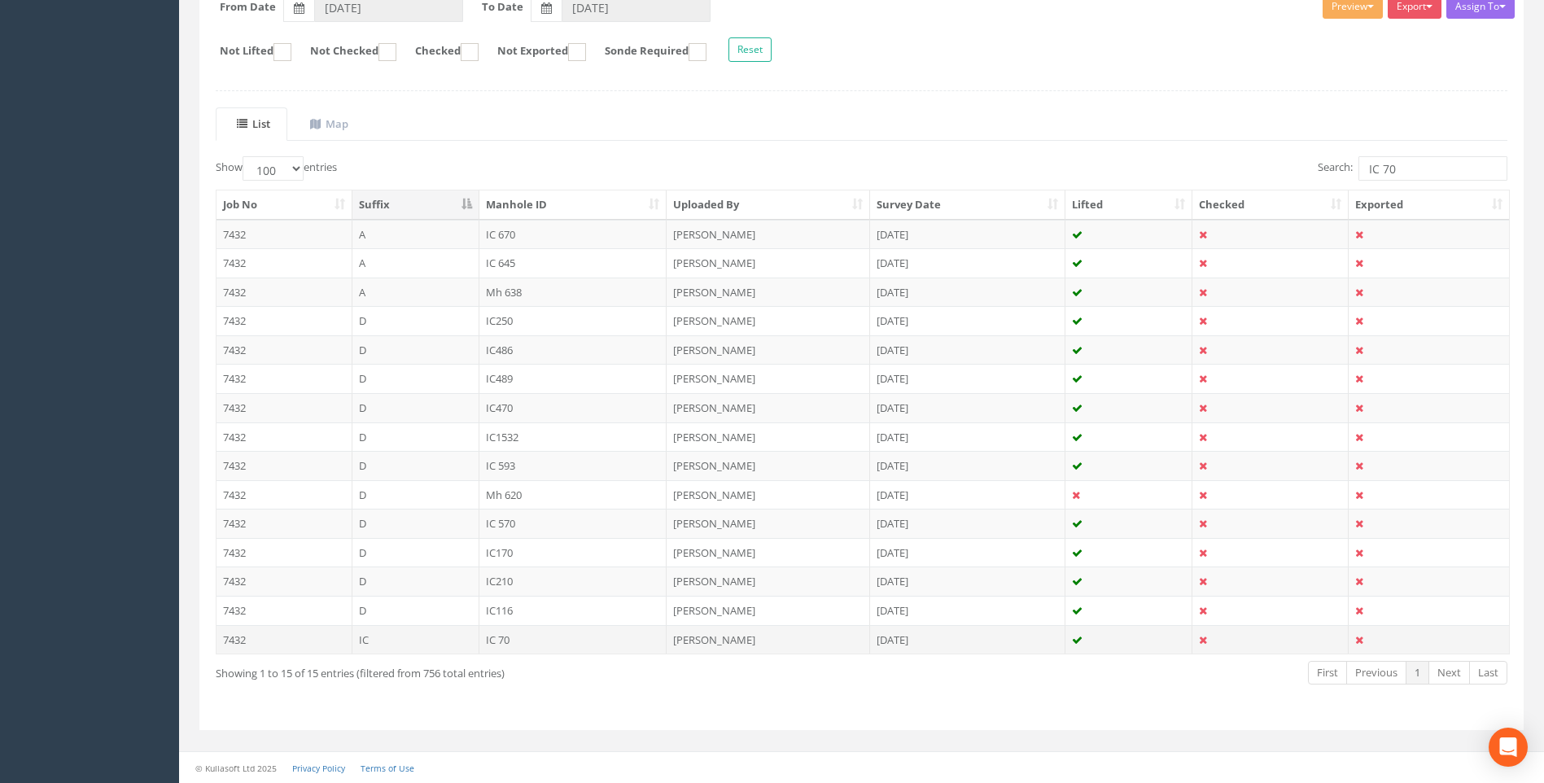
click at [494, 638] on td "IC 70" at bounding box center [574, 639] width 188 height 29
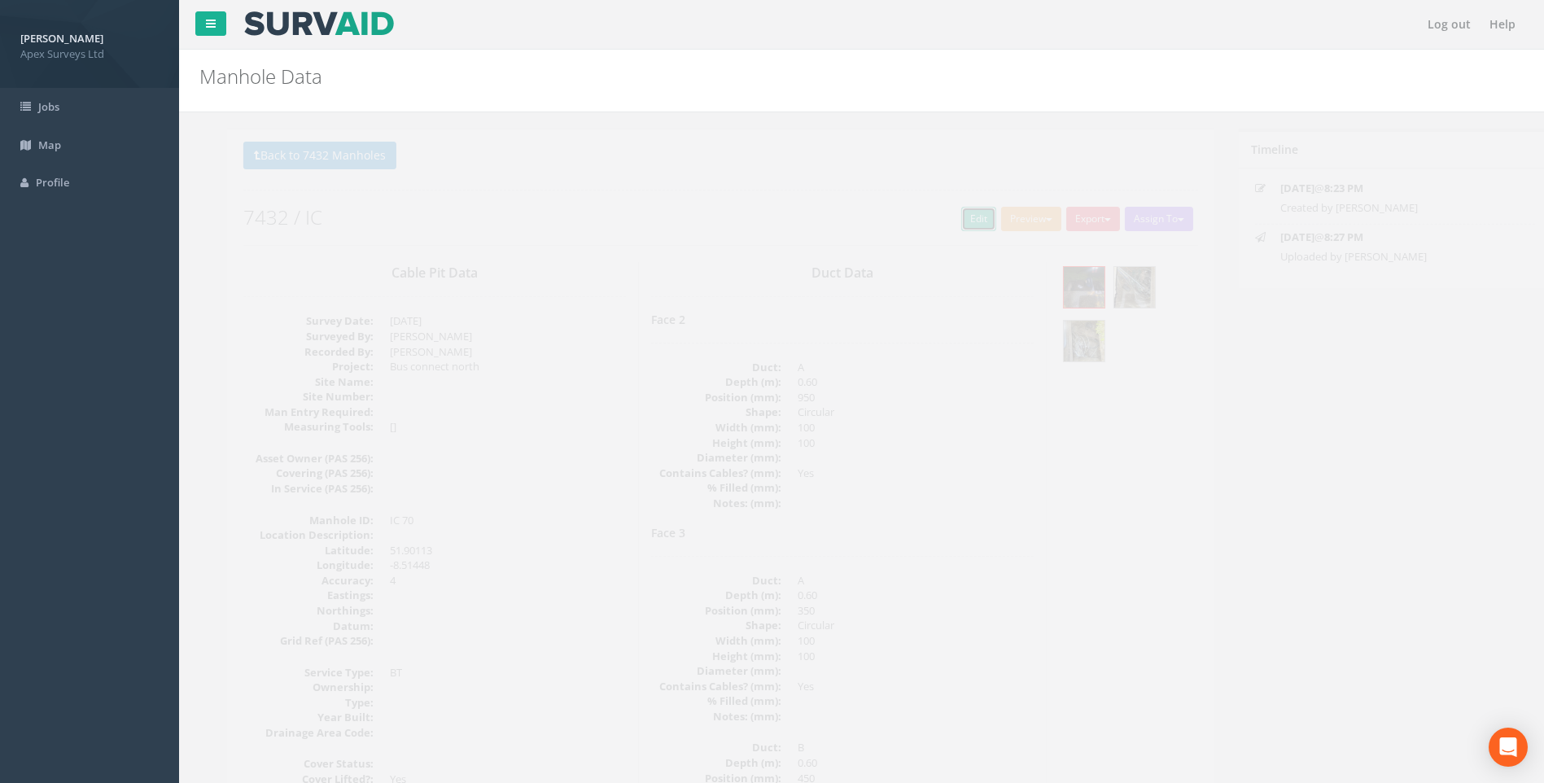
drag, startPoint x: 941, startPoint y: 215, endPoint x: 177, endPoint y: 391, distance: 783.6
click at [941, 215] on link "Edit" at bounding box center [951, 219] width 35 height 24
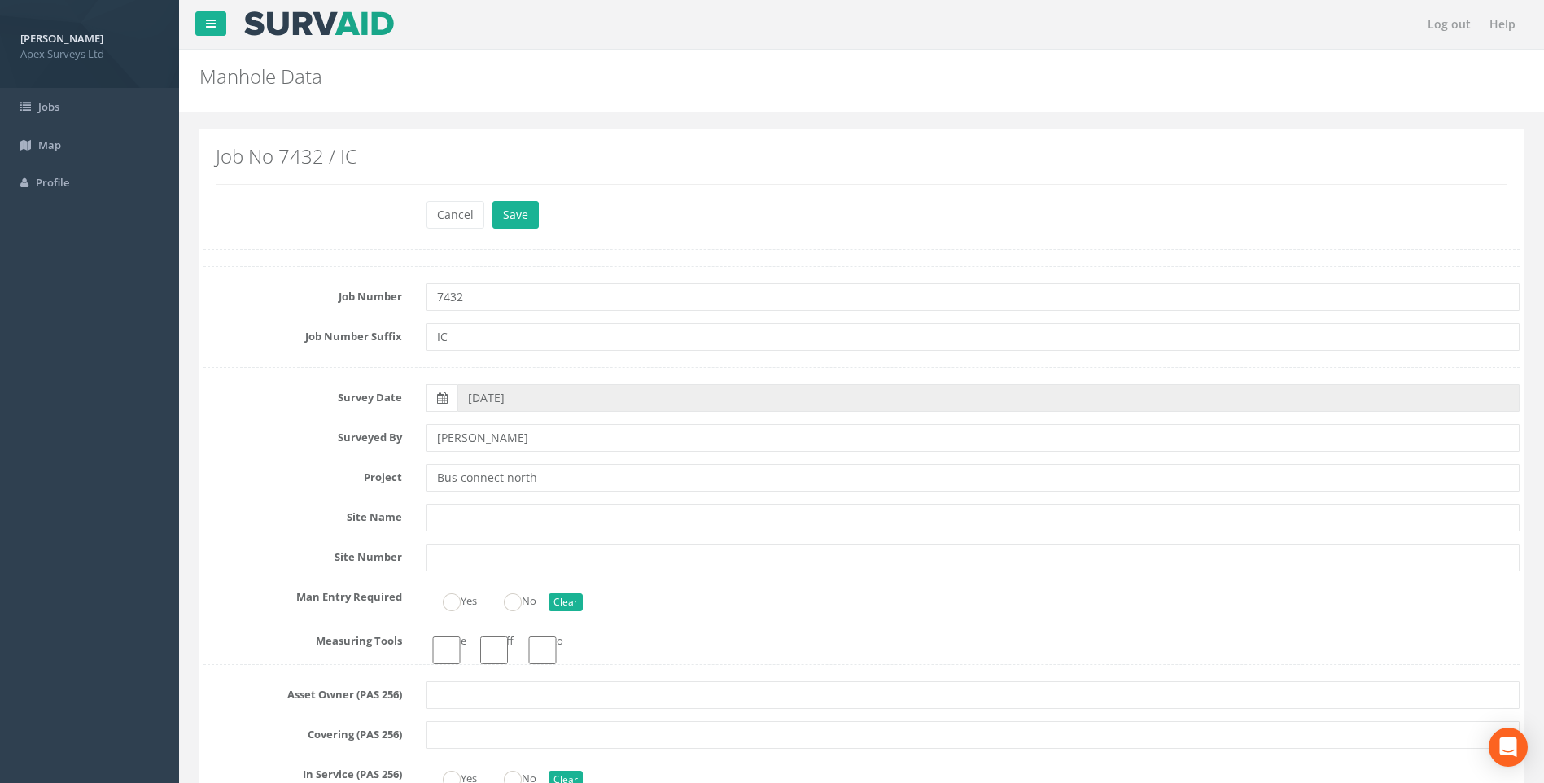
click at [214, 394] on label "Survey Date" at bounding box center [302, 394] width 223 height 21
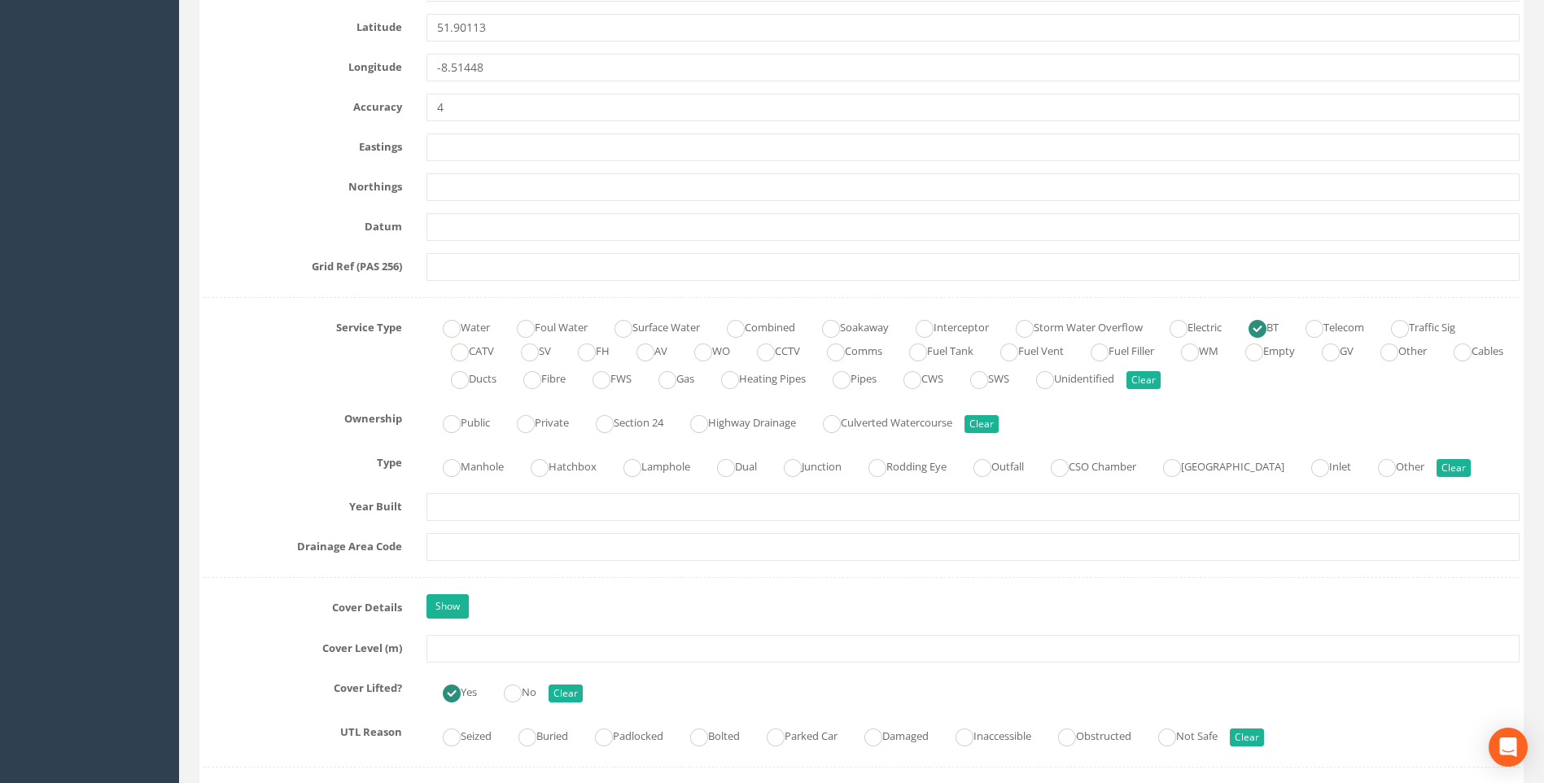
scroll to position [1221, 0]
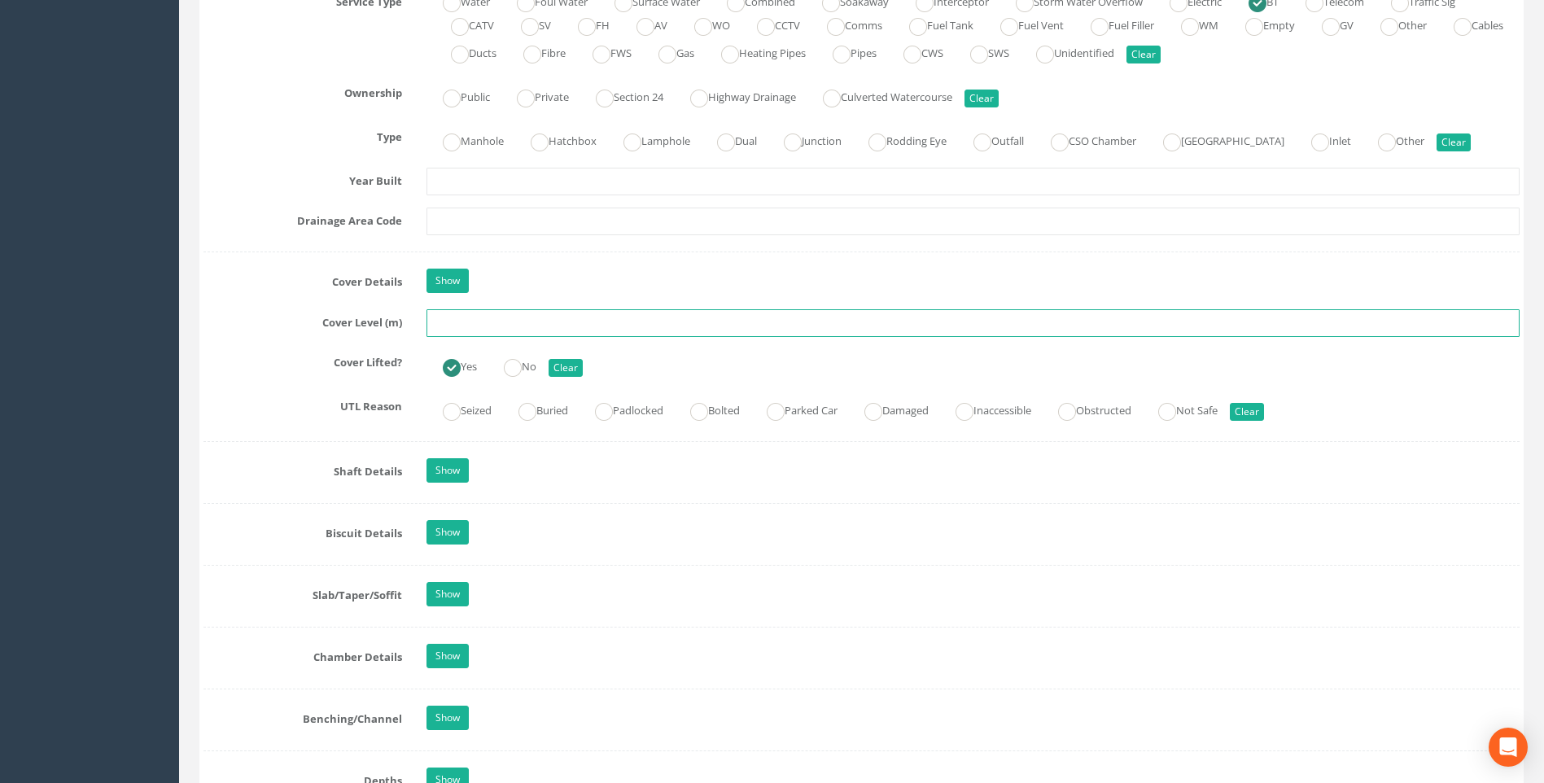
click at [457, 318] on input "text" at bounding box center [973, 323] width 1093 height 28
type input "99.30"
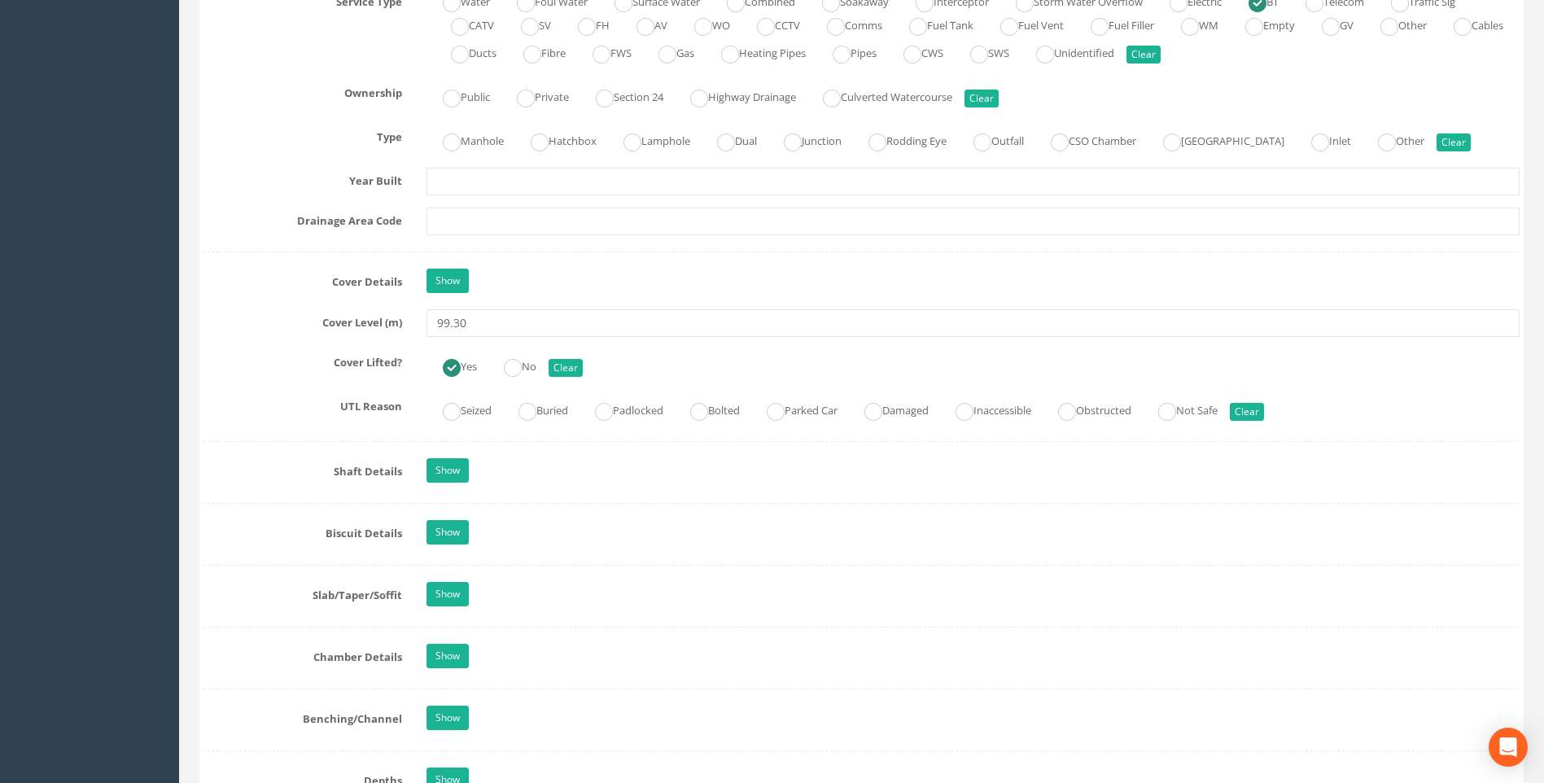
click at [262, 350] on label "Cover Lifted?" at bounding box center [302, 359] width 223 height 21
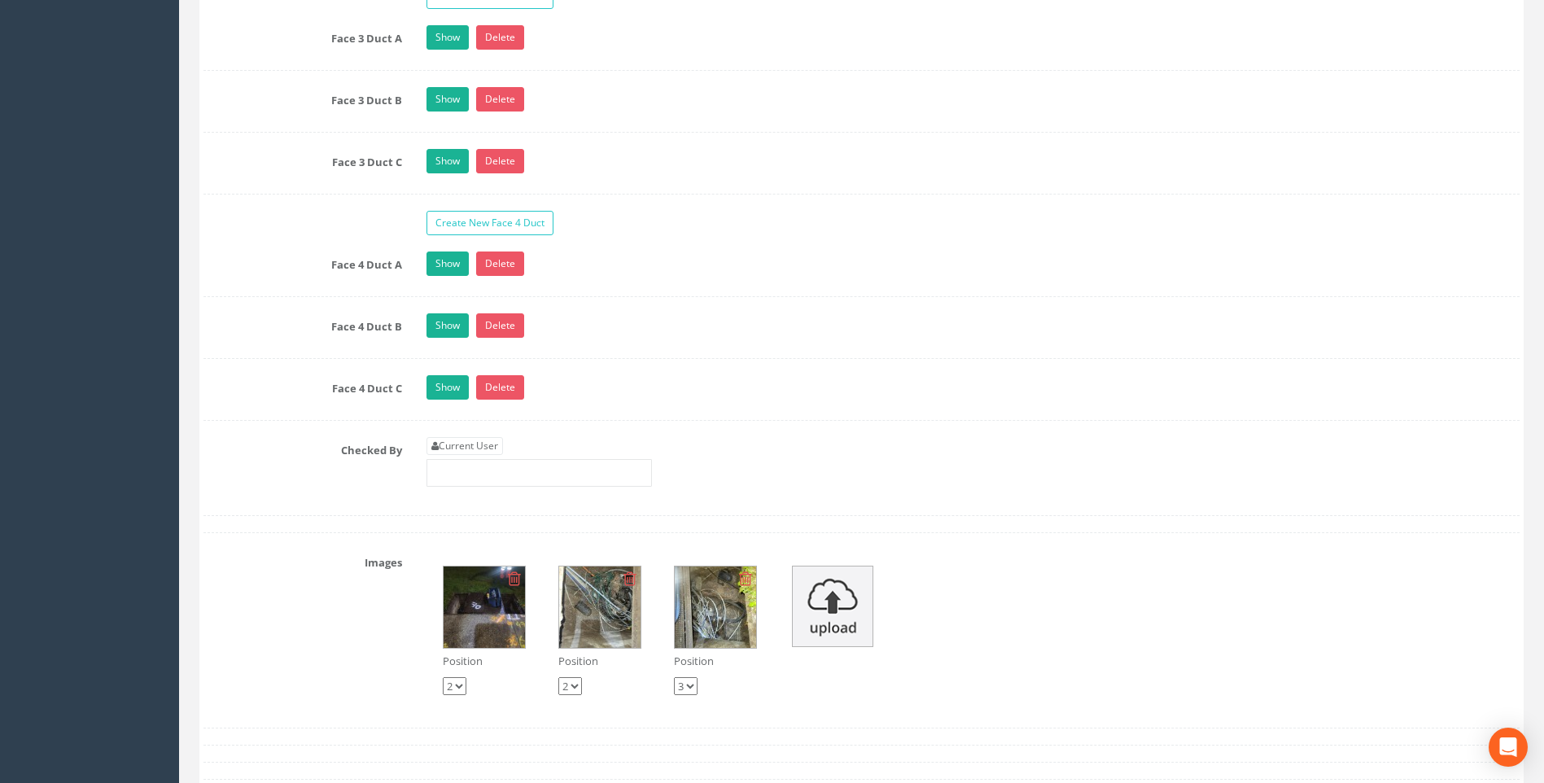
scroll to position [2931, 0]
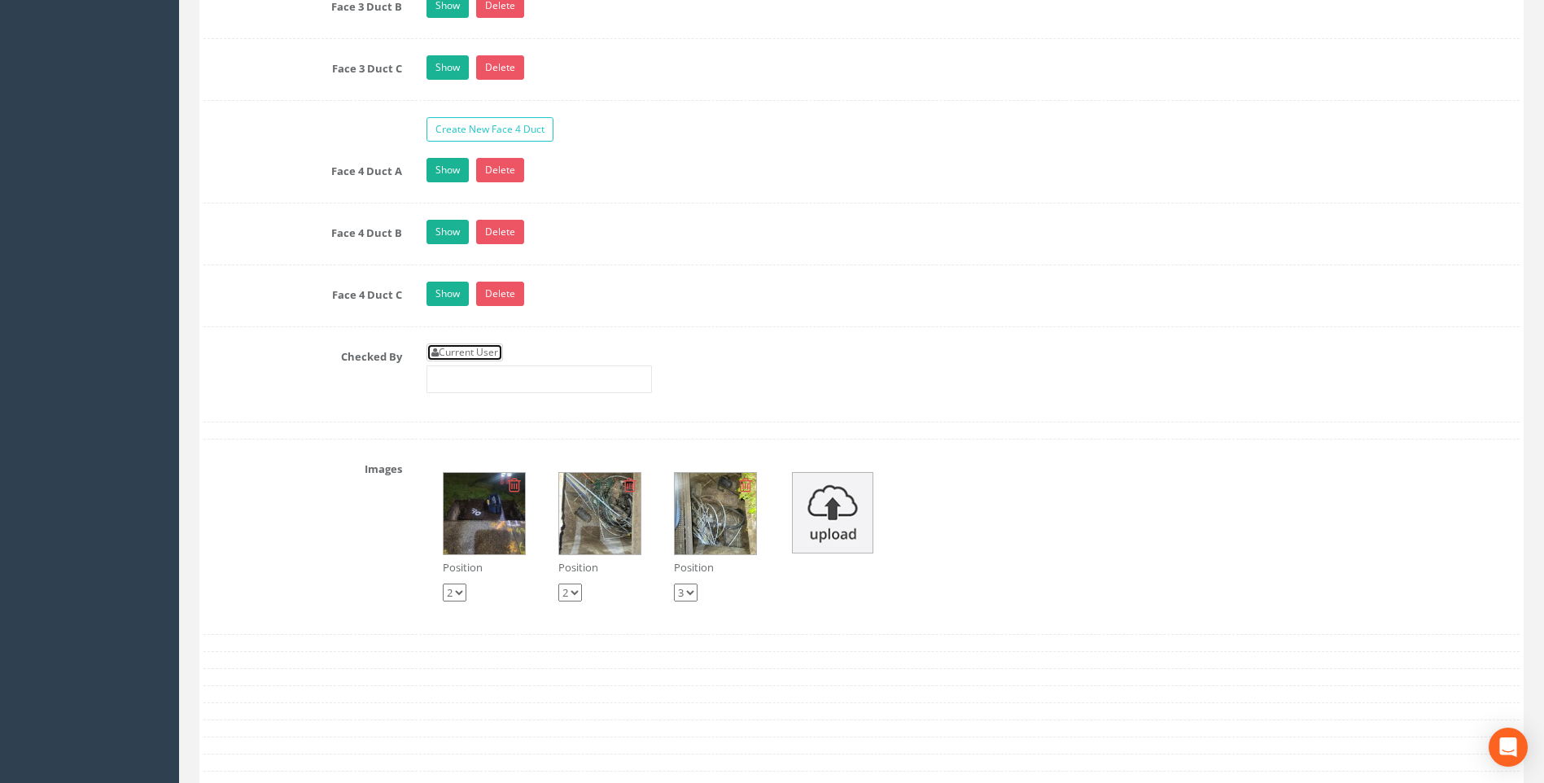
click at [460, 356] on link "Current User" at bounding box center [465, 353] width 77 height 18
type input "[PERSON_NAME]"
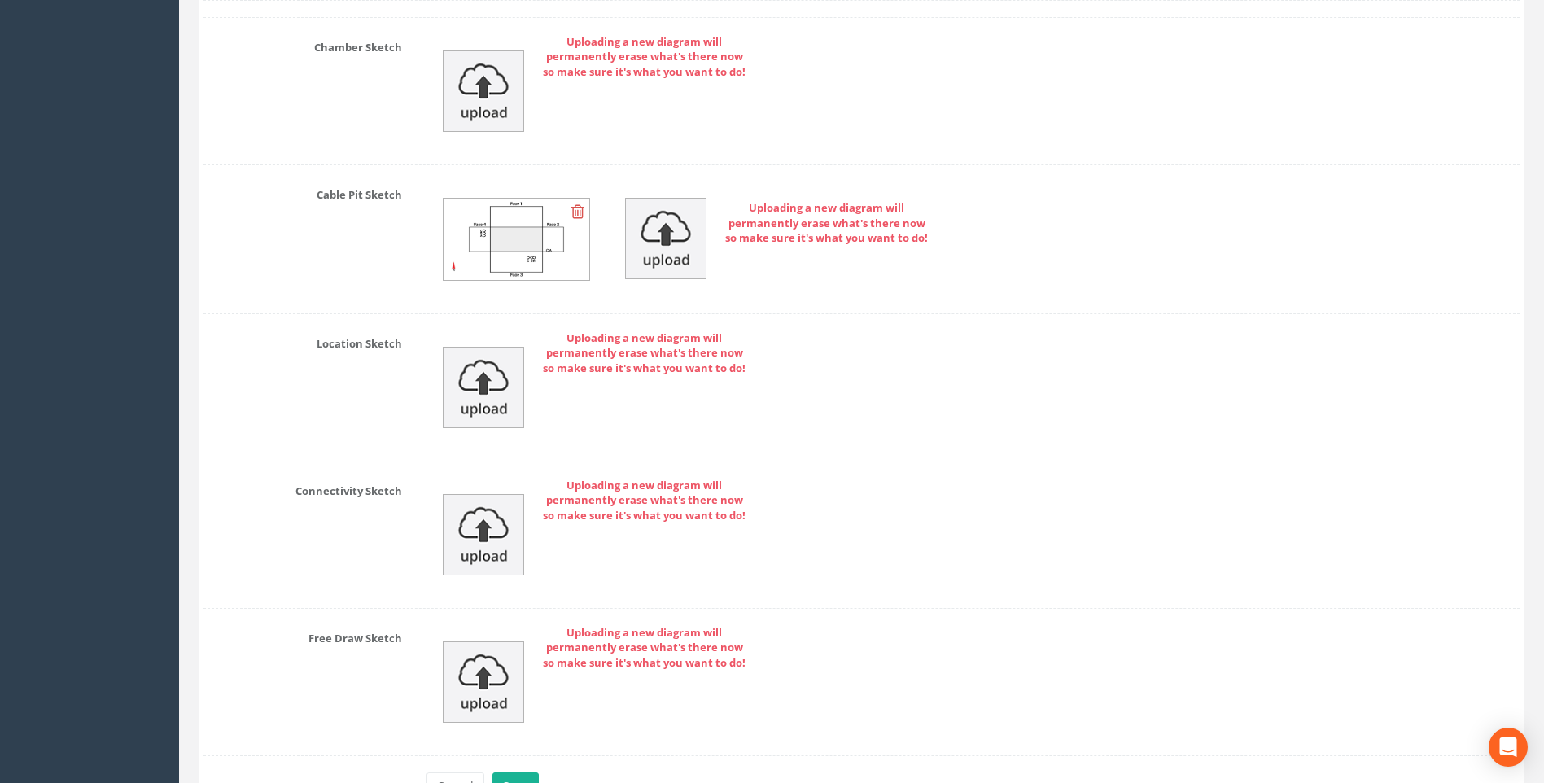
scroll to position [3873, 0]
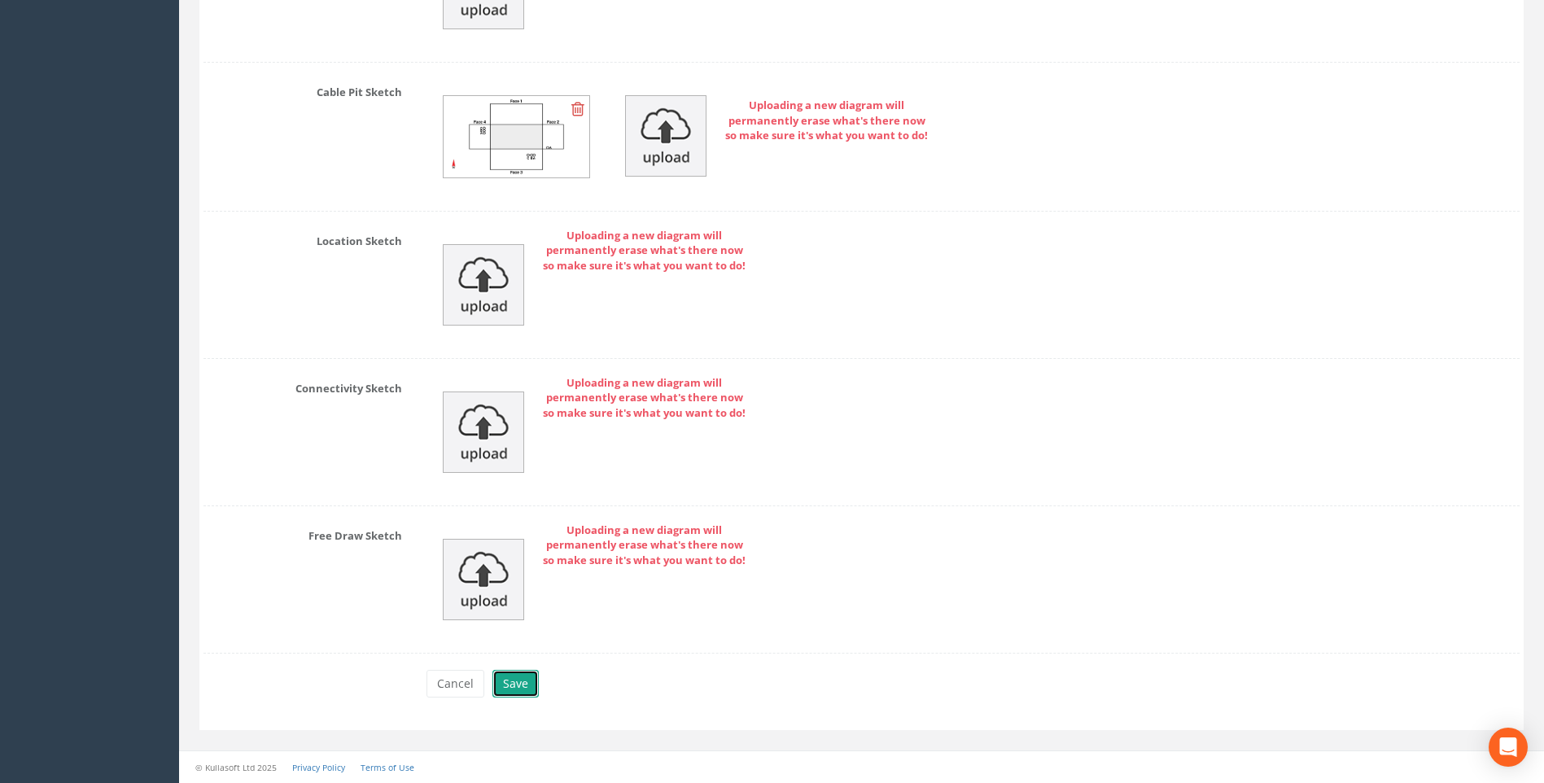
click at [511, 685] on button "Save" at bounding box center [516, 684] width 46 height 28
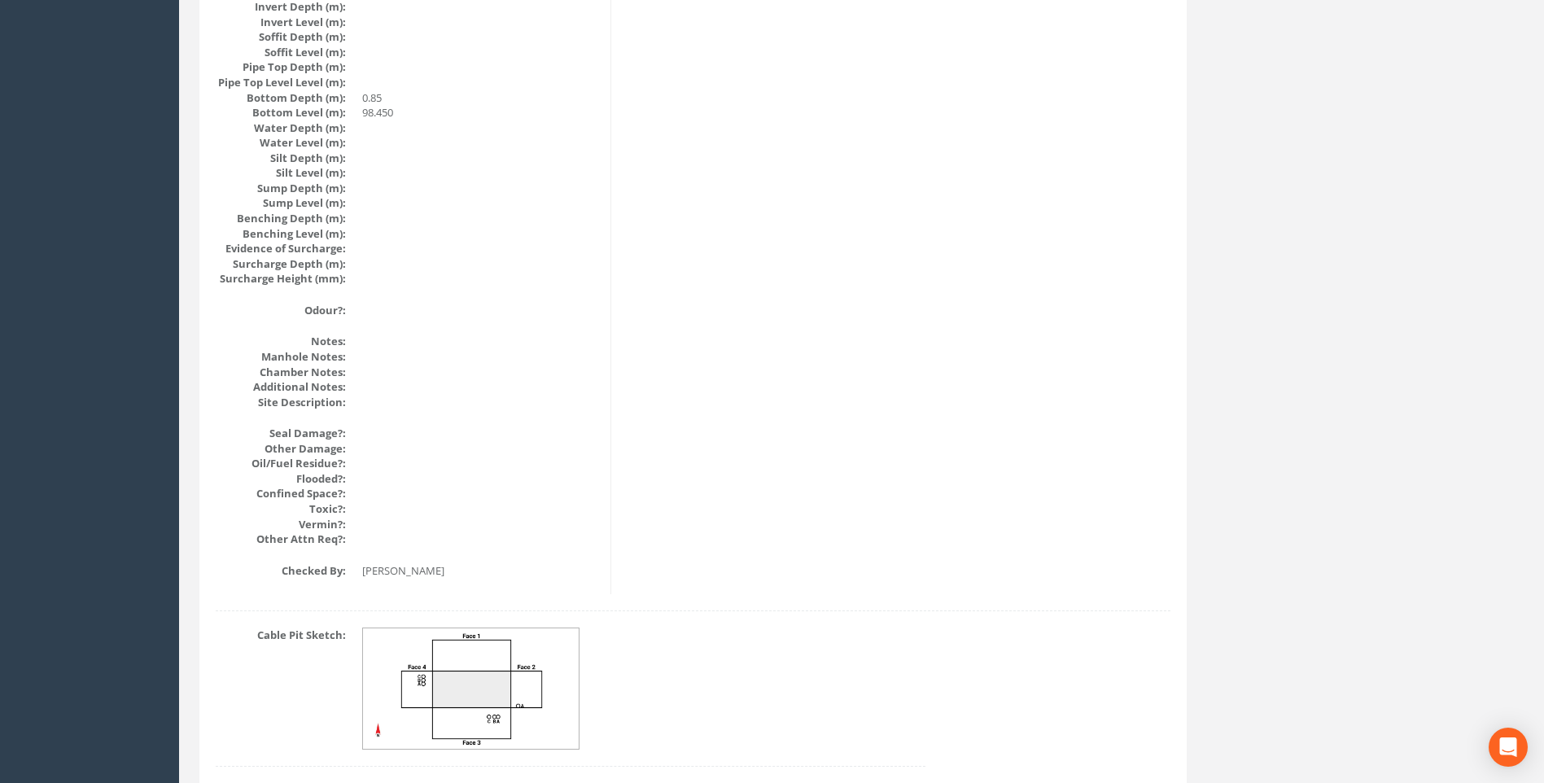
scroll to position [1565, 0]
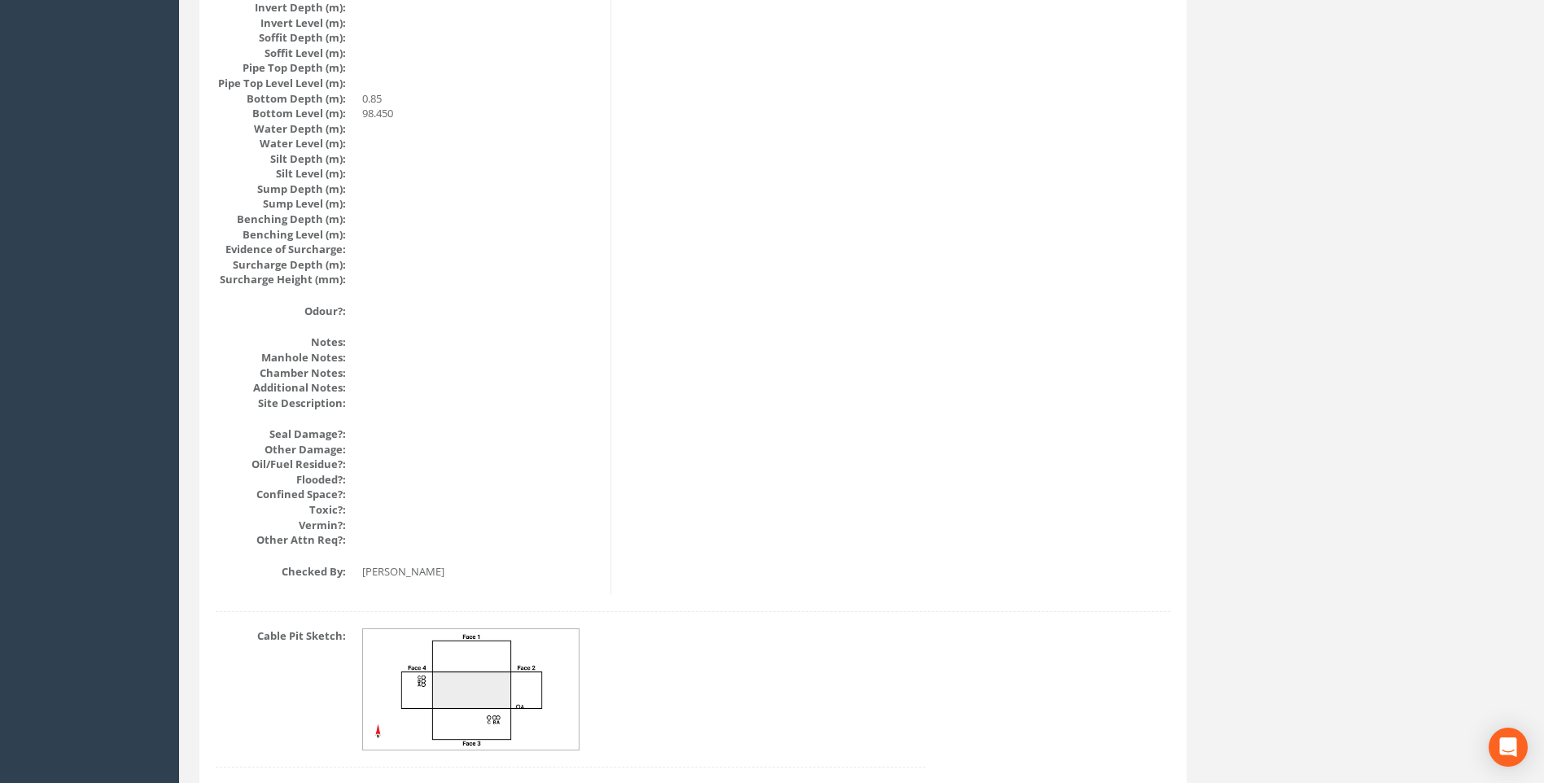
scroll to position [1728, 0]
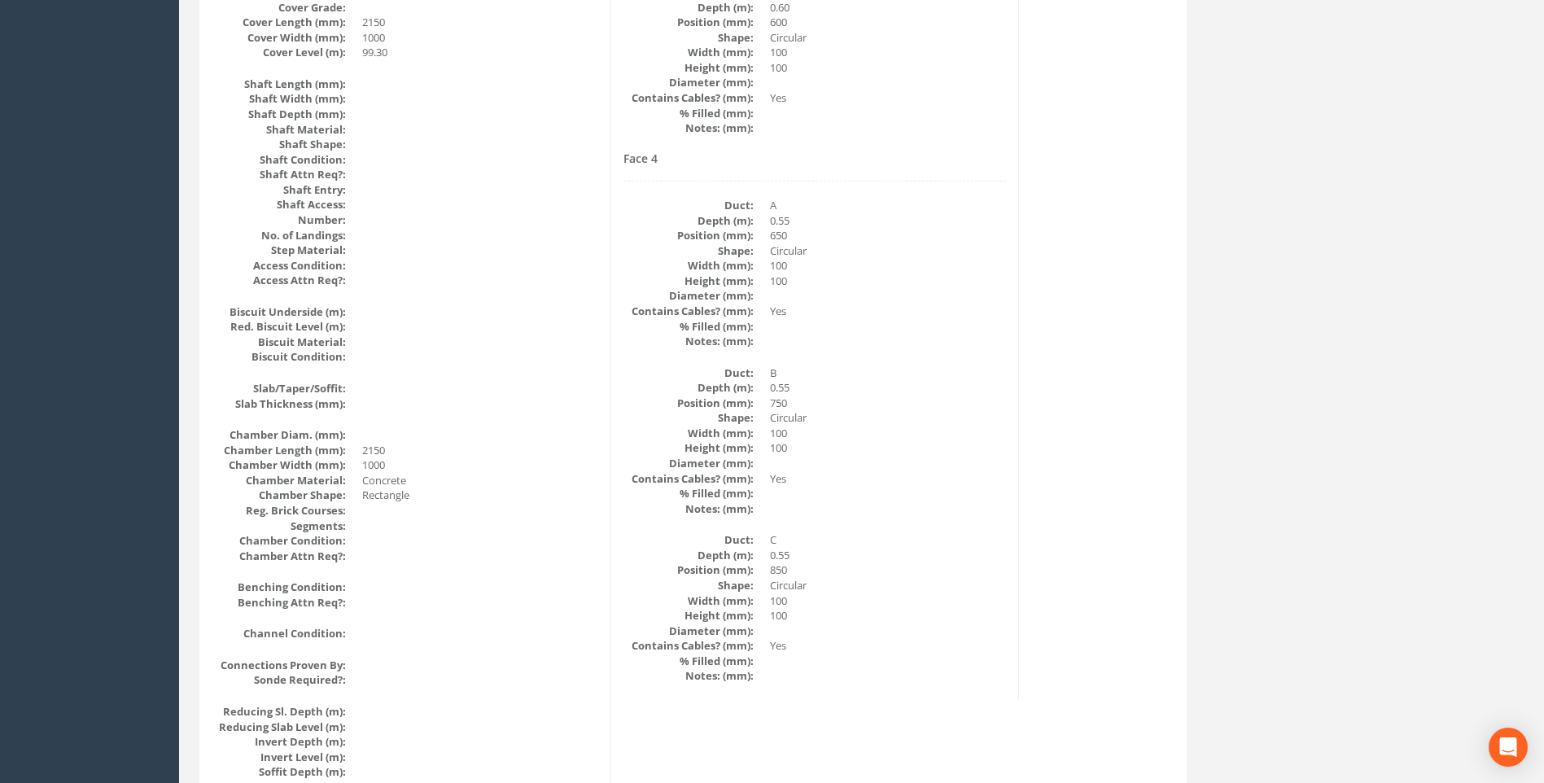
scroll to position [913, 0]
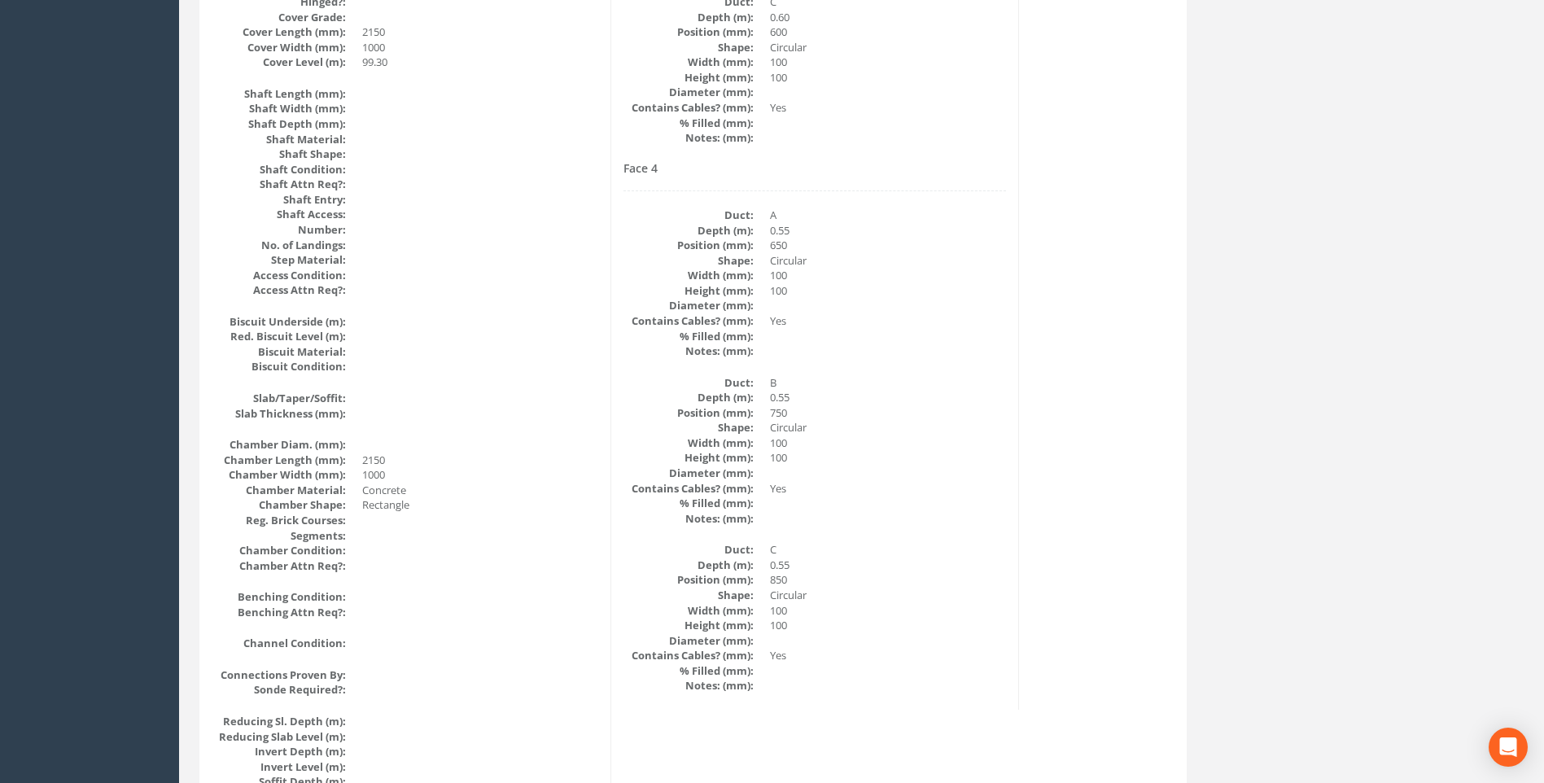
click at [1293, 416] on div "Back to 7432 Manholes Back to Map Assign To No Companies Added Export Heathrow …" at bounding box center [861, 390] width 1349 height 2350
click at [1040, 523] on div "Cable Pit Data Survey Date: [DATE] Surveyed By: [PERSON_NAME] Recorded By: [PER…" at bounding box center [693, 344] width 979 height 1990
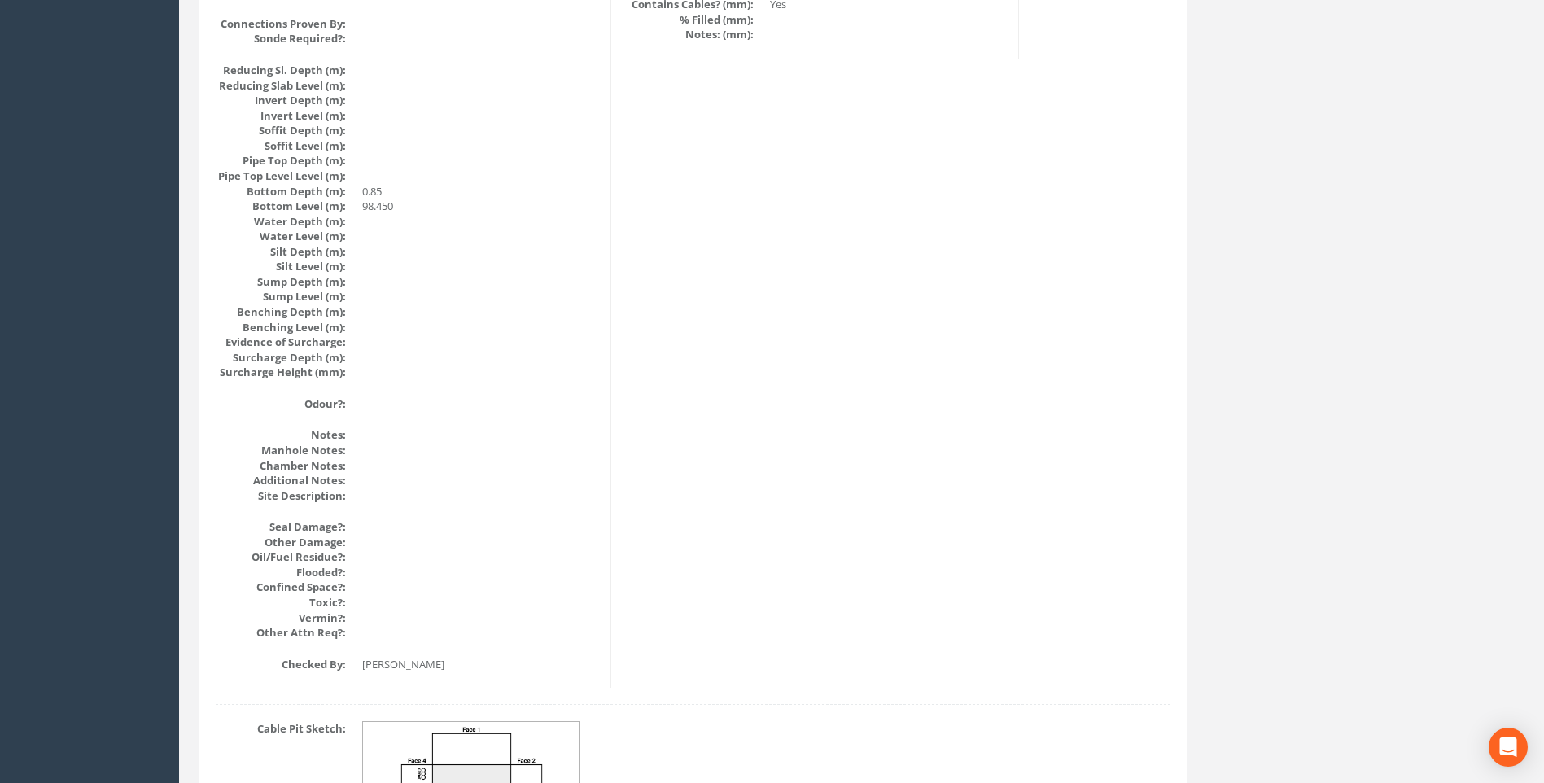
scroll to position [1728, 0]
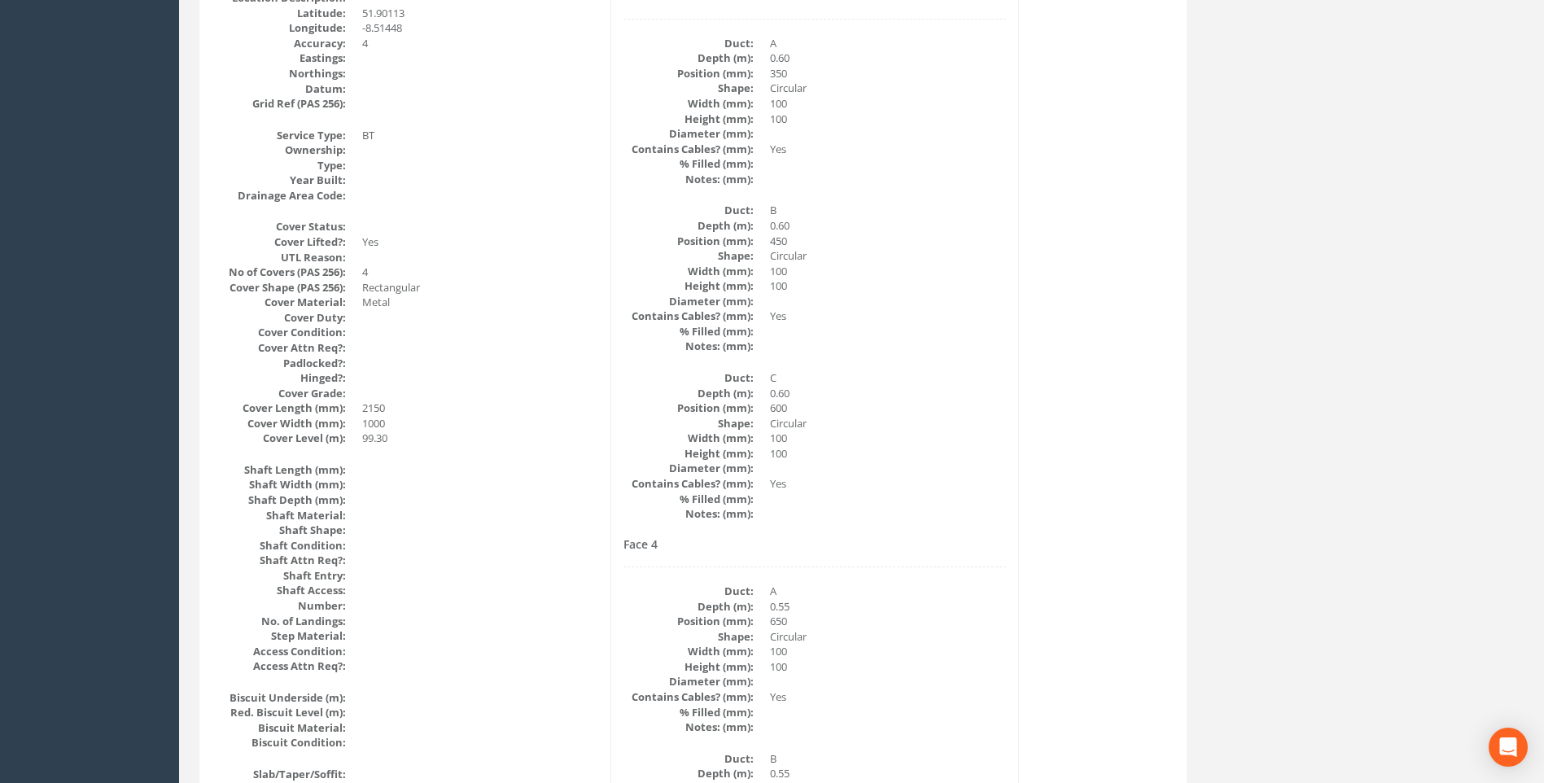
scroll to position [506, 0]
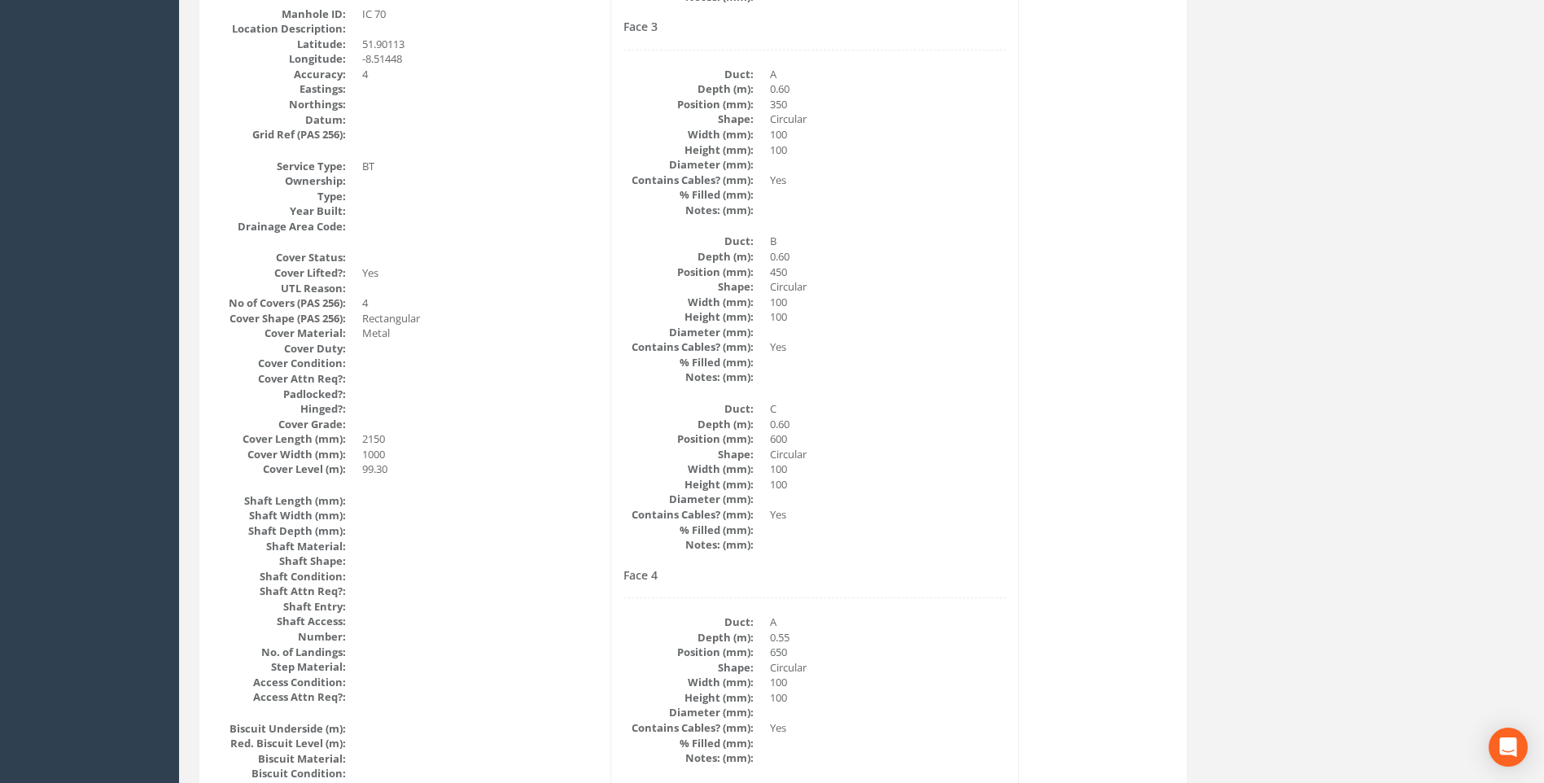
drag, startPoint x: 1101, startPoint y: 390, endPoint x: 1087, endPoint y: 388, distance: 13.9
click at [1098, 390] on div "Cable Pit Data Survey Date: [DATE] Surveyed By: [PERSON_NAME] Recorded By: [PER…" at bounding box center [693, 751] width 979 height 1990
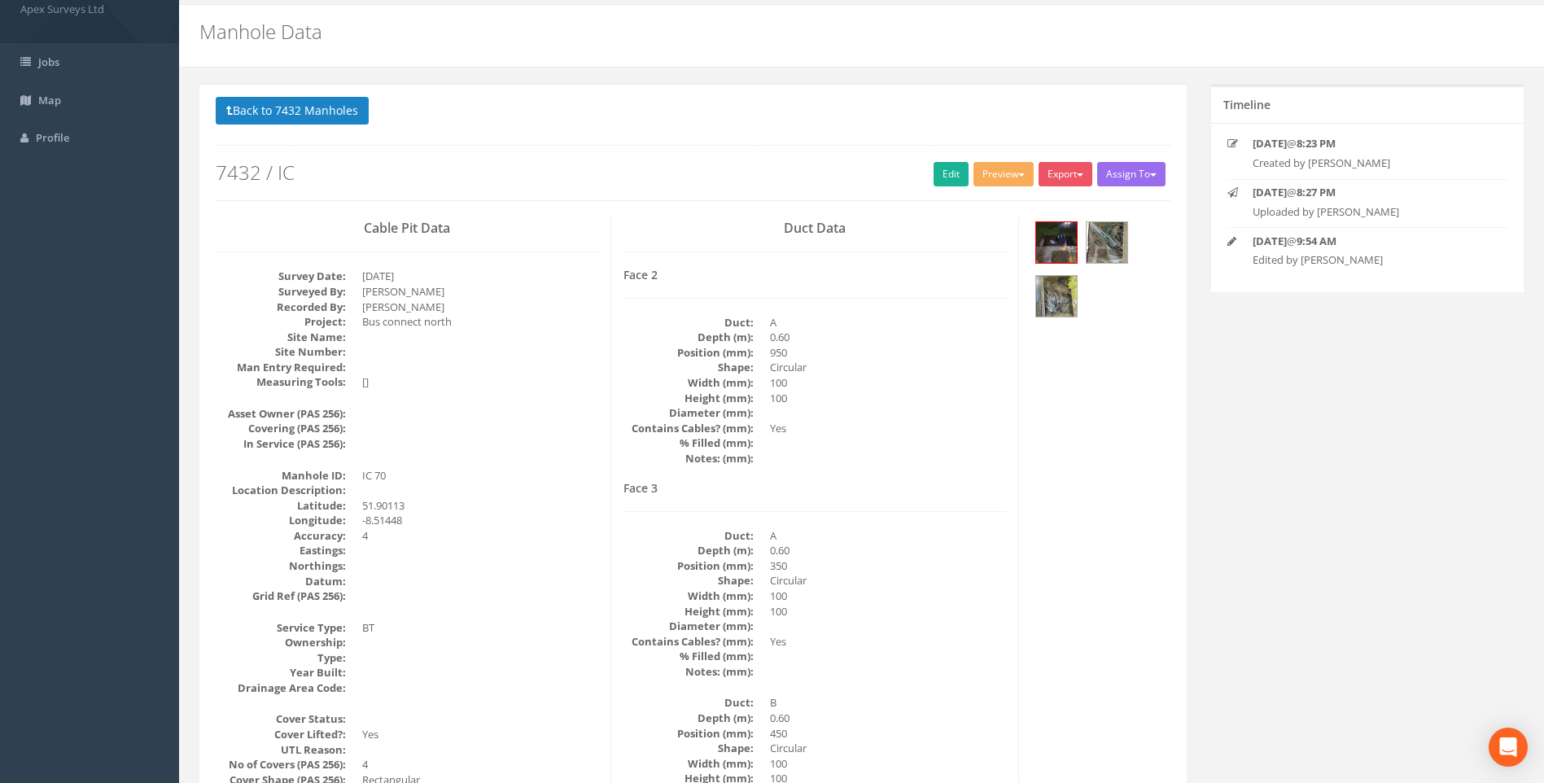
scroll to position [0, 0]
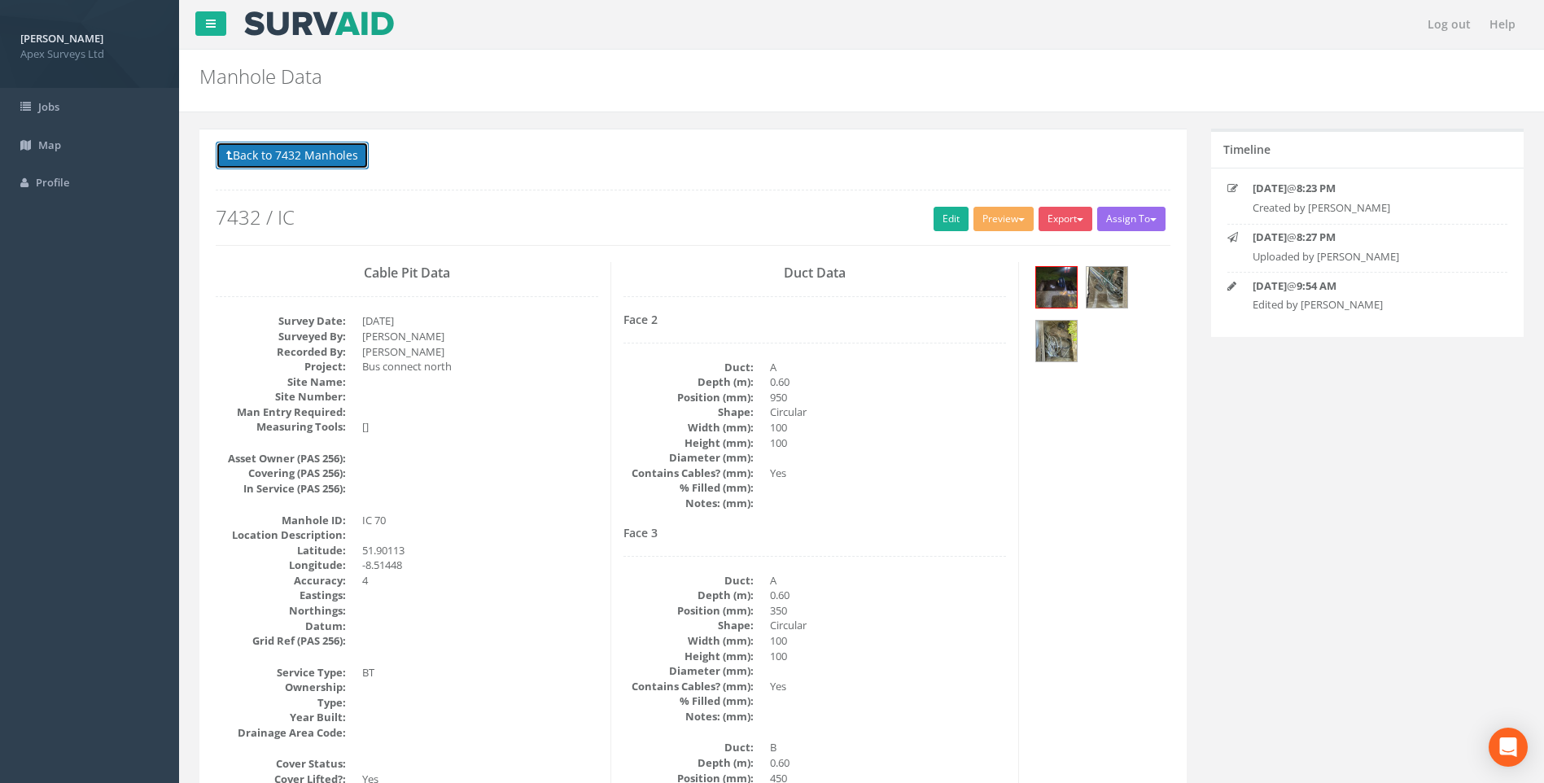
click at [350, 155] on button "Back to 7432 Manholes" at bounding box center [292, 156] width 153 height 28
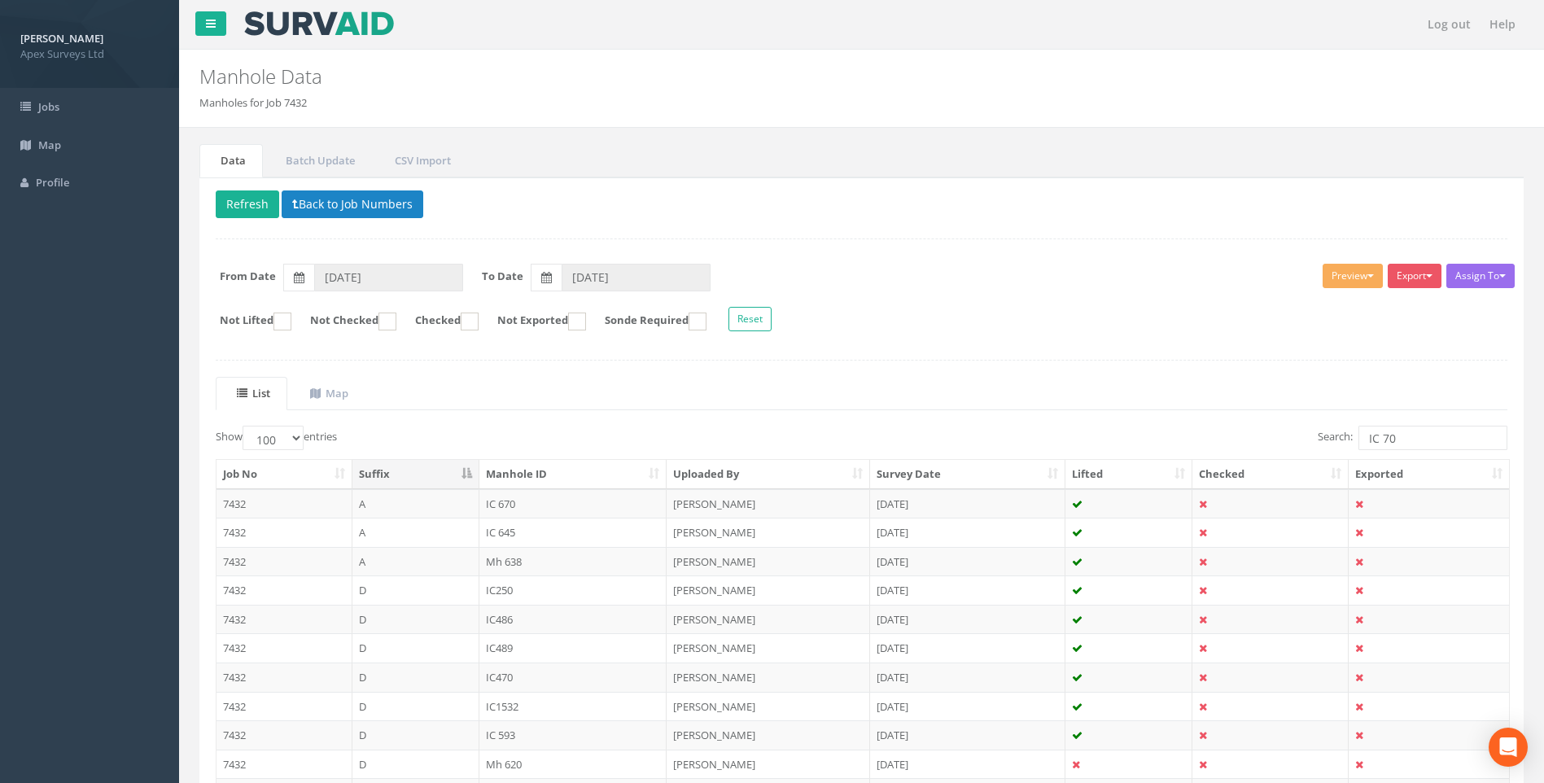
click at [1072, 372] on div "Delete Refresh Back to Job Numbers Assign To No Companies Added Export Heathrow…" at bounding box center [861, 588] width 1325 height 823
click at [844, 370] on div "Delete Refresh Back to Job Numbers Assign To No Companies Added Export Heathrow…" at bounding box center [861, 588] width 1325 height 823
drag, startPoint x: 1380, startPoint y: 438, endPoint x: 1400, endPoint y: 440, distance: 20.4
click at [1400, 440] on input "IC 70" at bounding box center [1433, 438] width 149 height 24
type input "IC 23"
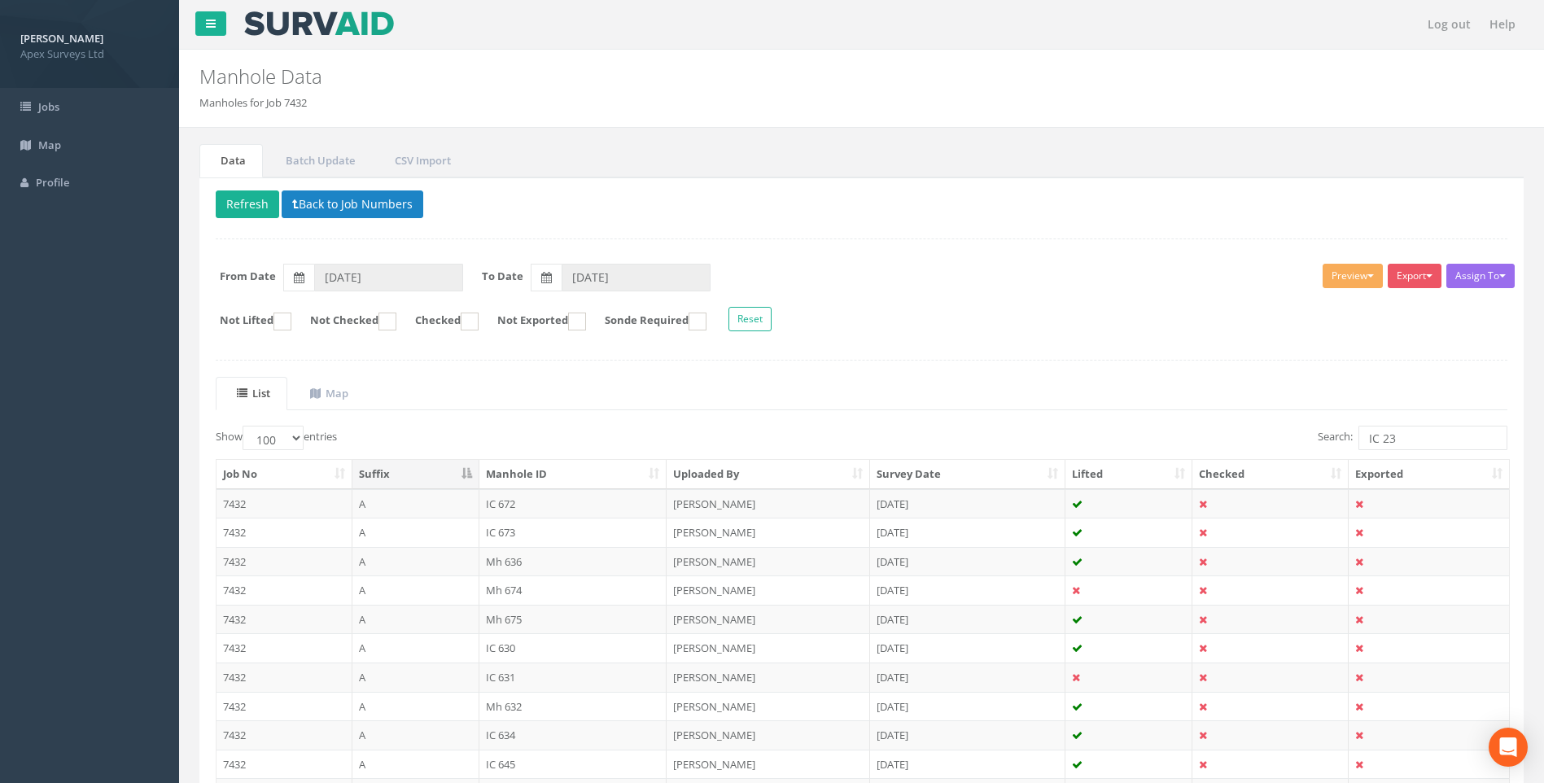
click at [1122, 407] on ul "List Map" at bounding box center [862, 393] width 1292 height 33
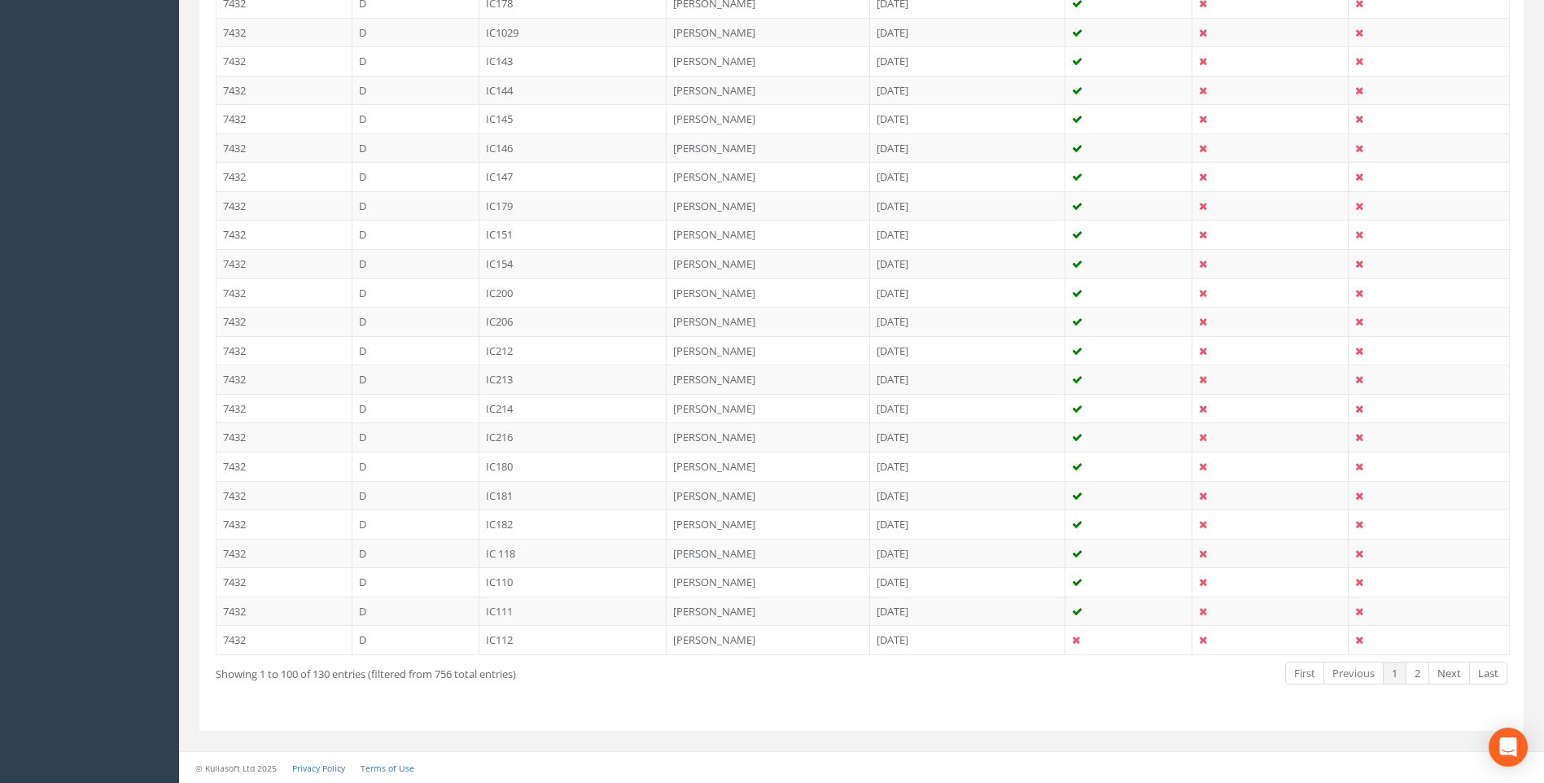
scroll to position [2731, 0]
click at [1418, 674] on link "2" at bounding box center [1418, 673] width 24 height 24
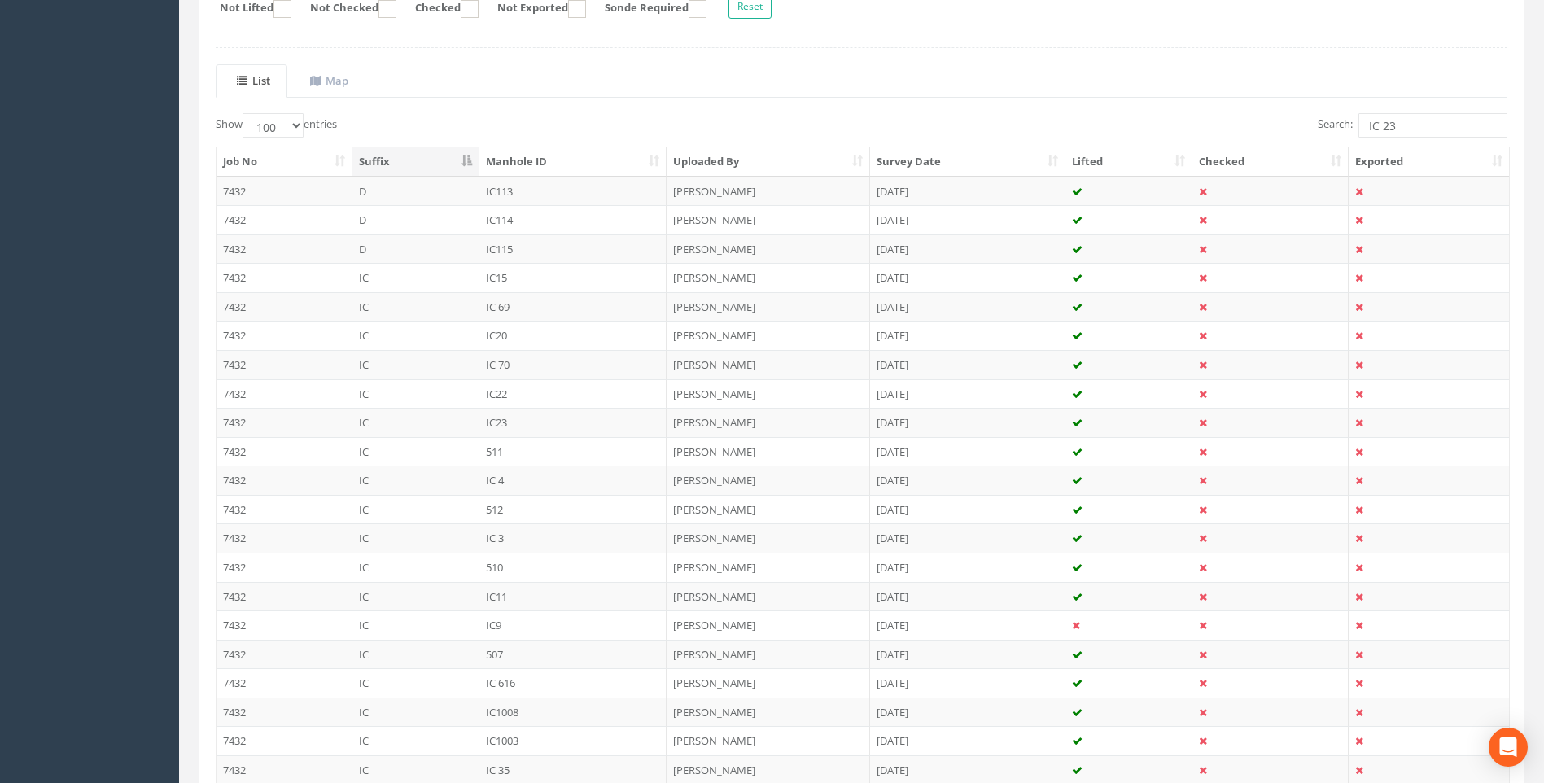
scroll to position [297, 0]
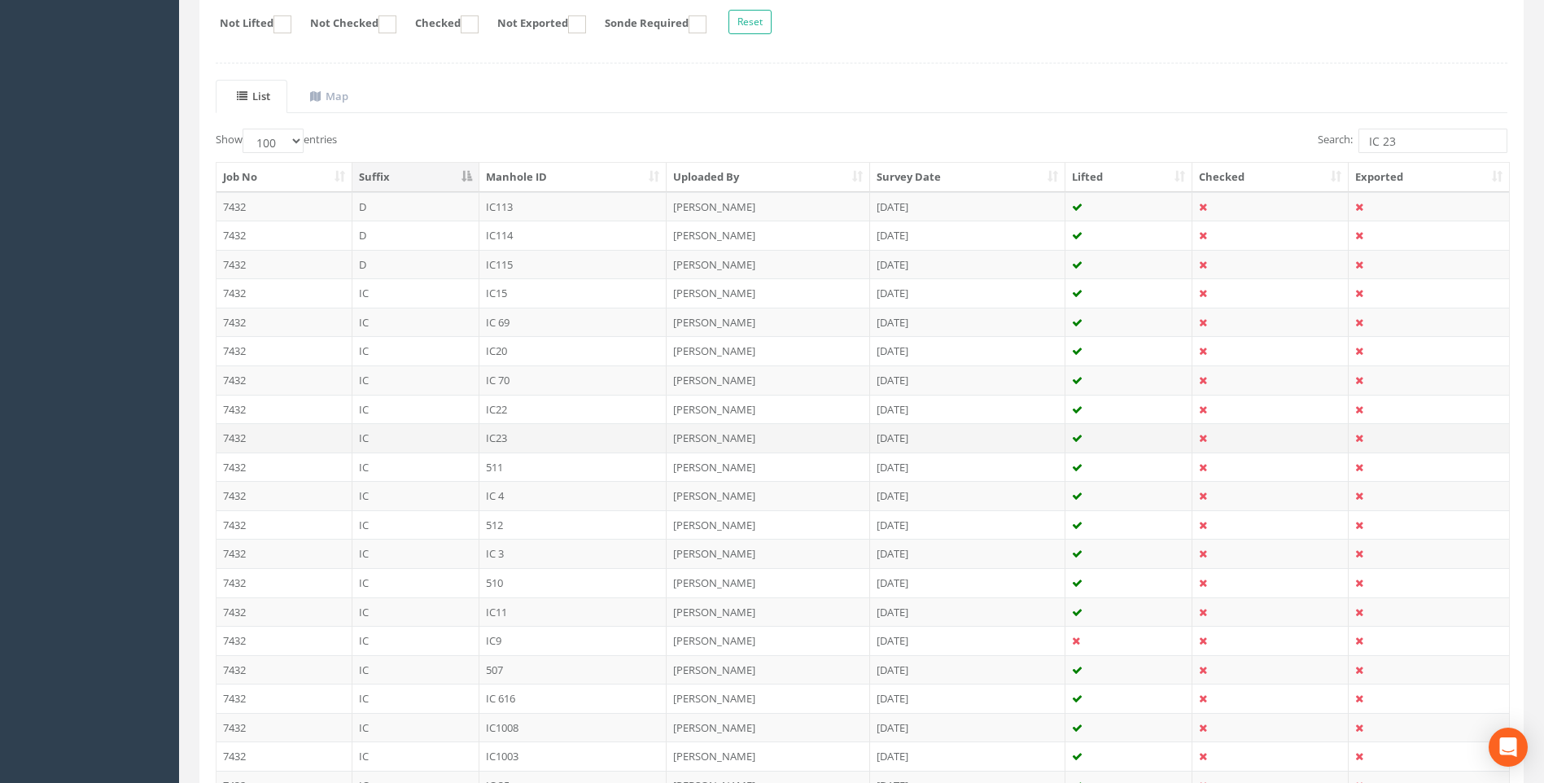
click at [498, 433] on td "IC23" at bounding box center [574, 437] width 188 height 29
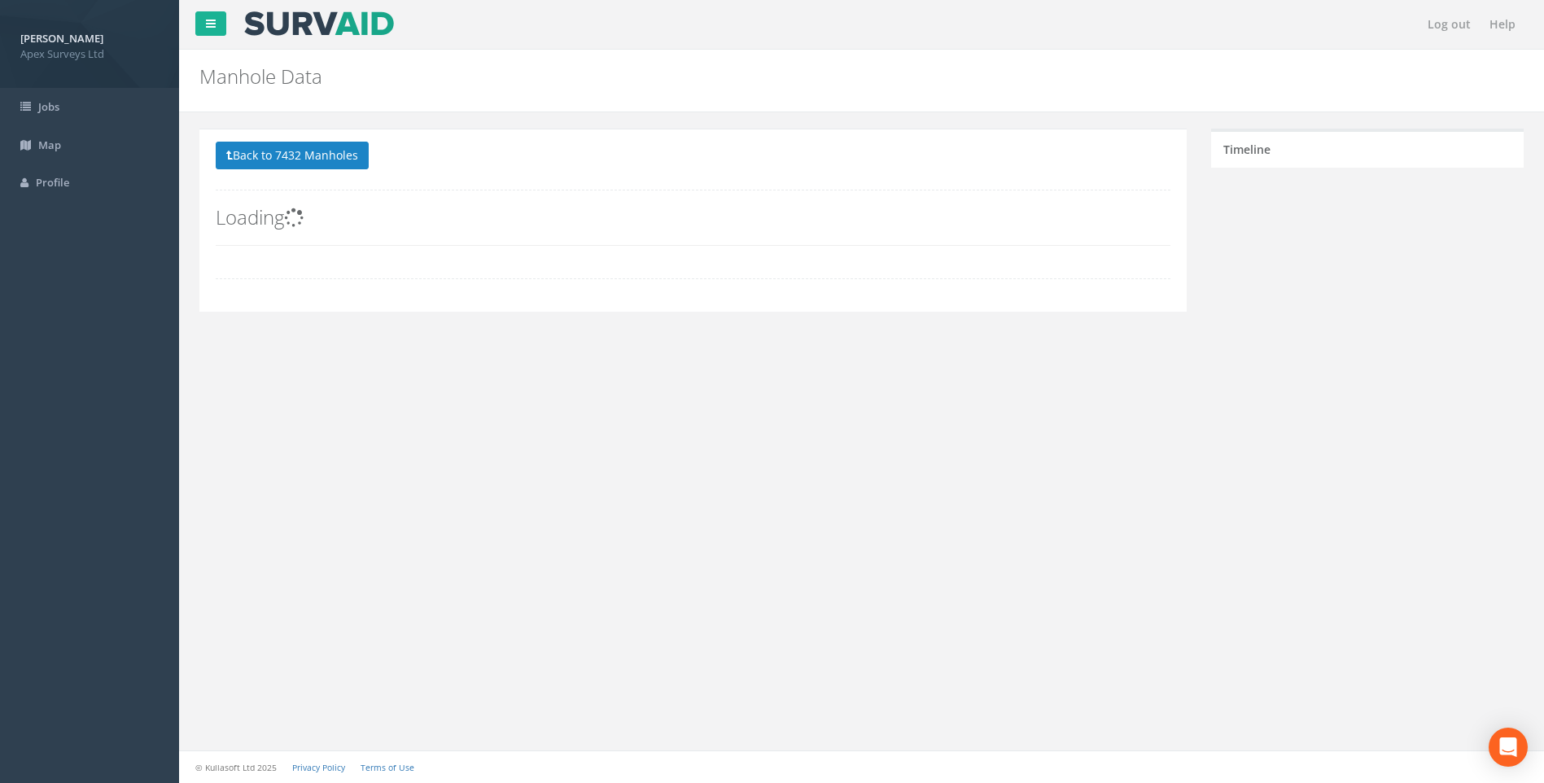
scroll to position [0, 0]
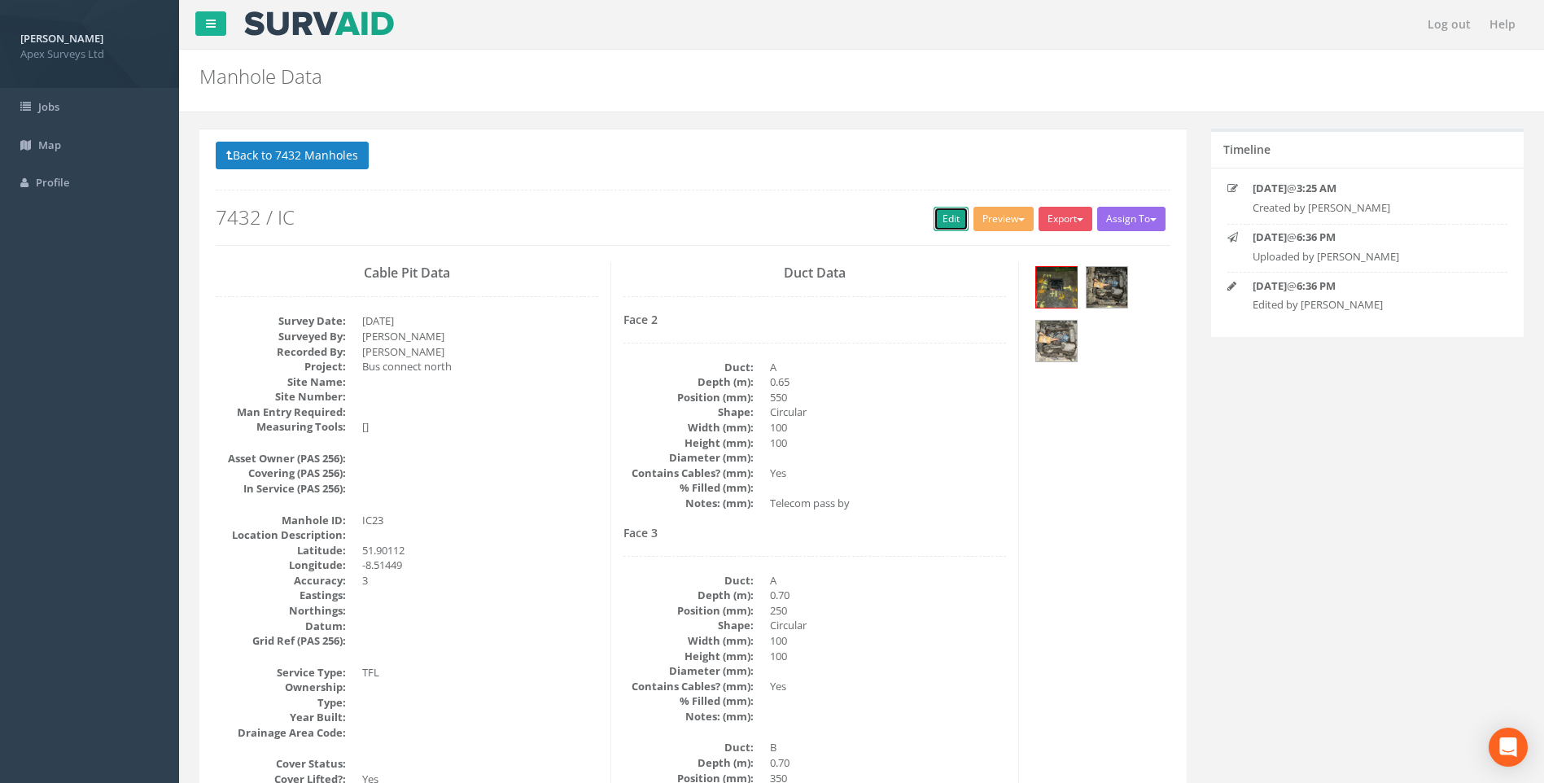
click at [936, 210] on link "Edit" at bounding box center [951, 219] width 35 height 24
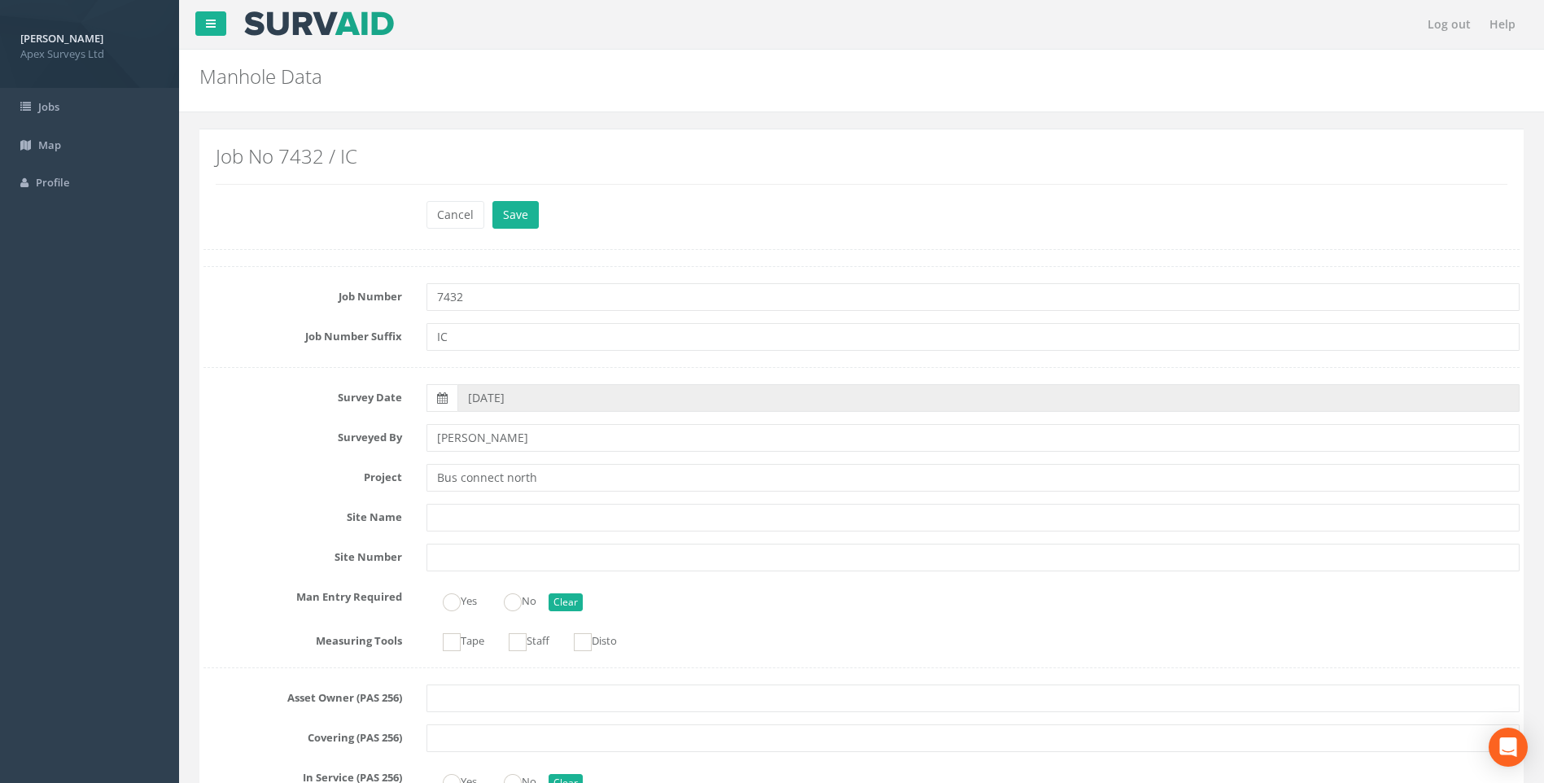
scroll to position [1062, 0]
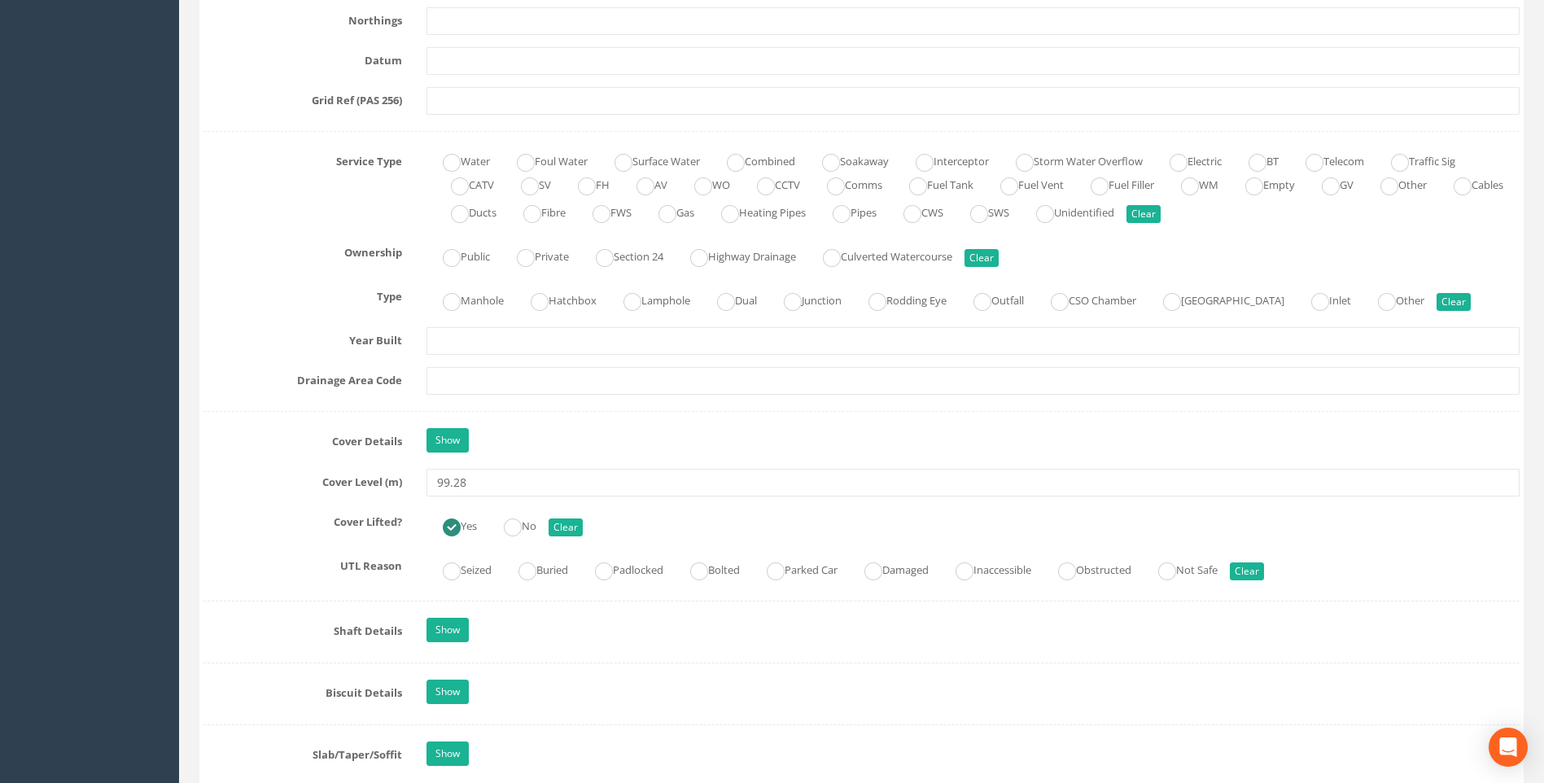
type input "99.28"
click at [268, 472] on label "Cover Level (m)" at bounding box center [302, 479] width 223 height 21
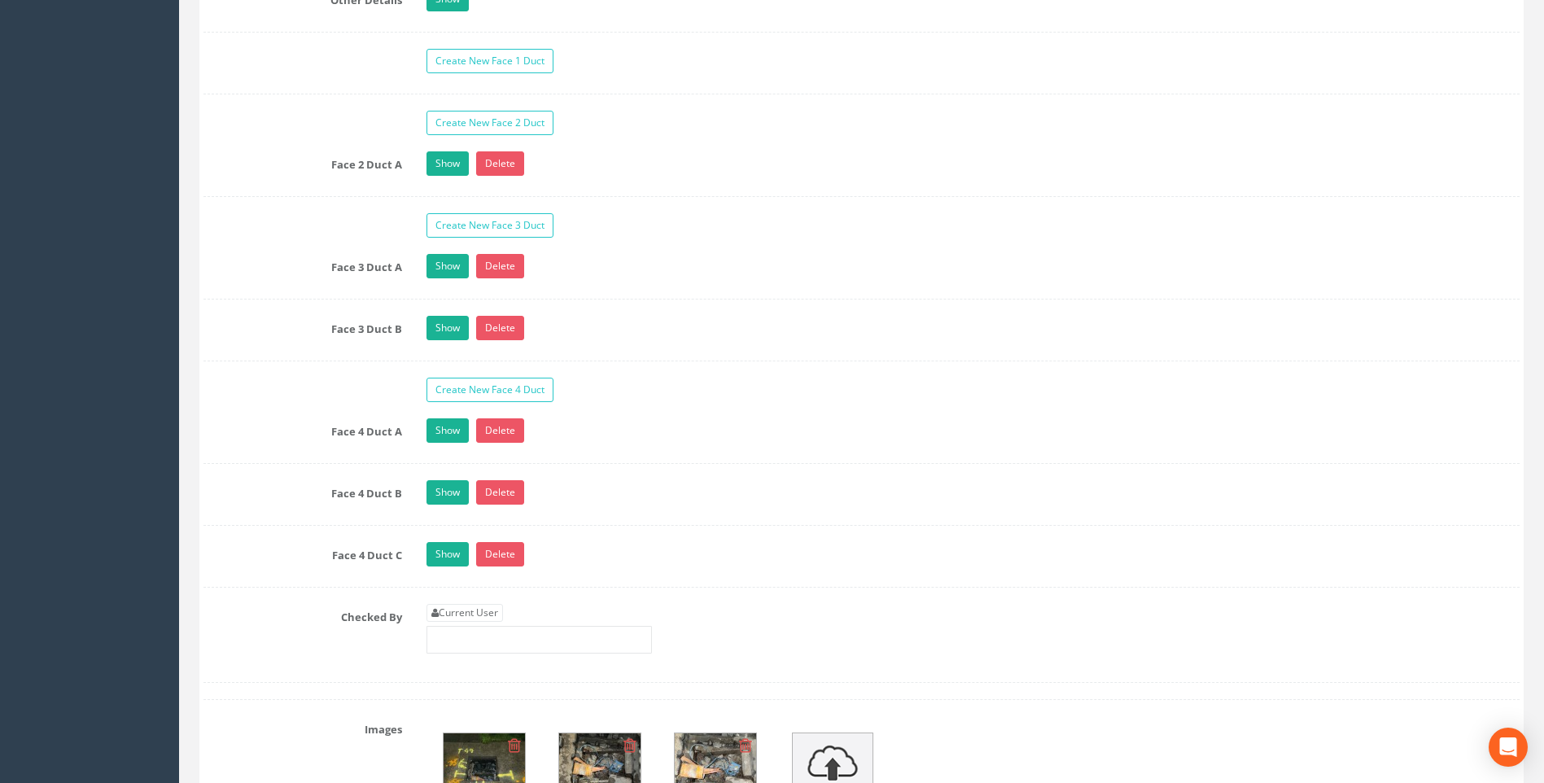
scroll to position [3015, 0]
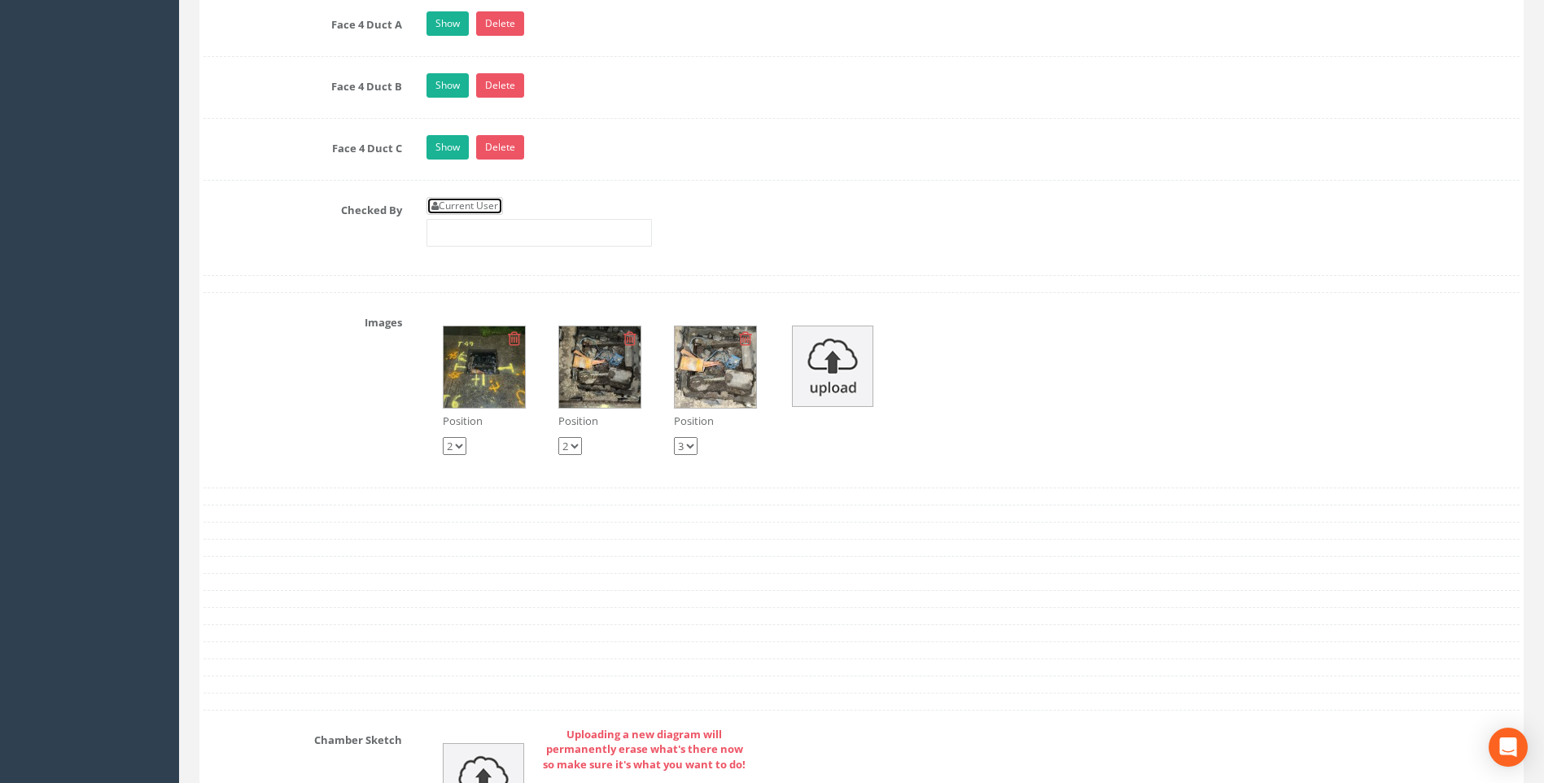
click at [473, 204] on link "Current User" at bounding box center [465, 206] width 77 height 18
type input "[PERSON_NAME]"
drag, startPoint x: 313, startPoint y: 245, endPoint x: 309, endPoint y: 269, distance: 24.8
click at [313, 246] on div "Checked By Current User [PERSON_NAME]" at bounding box center [861, 228] width 1341 height 62
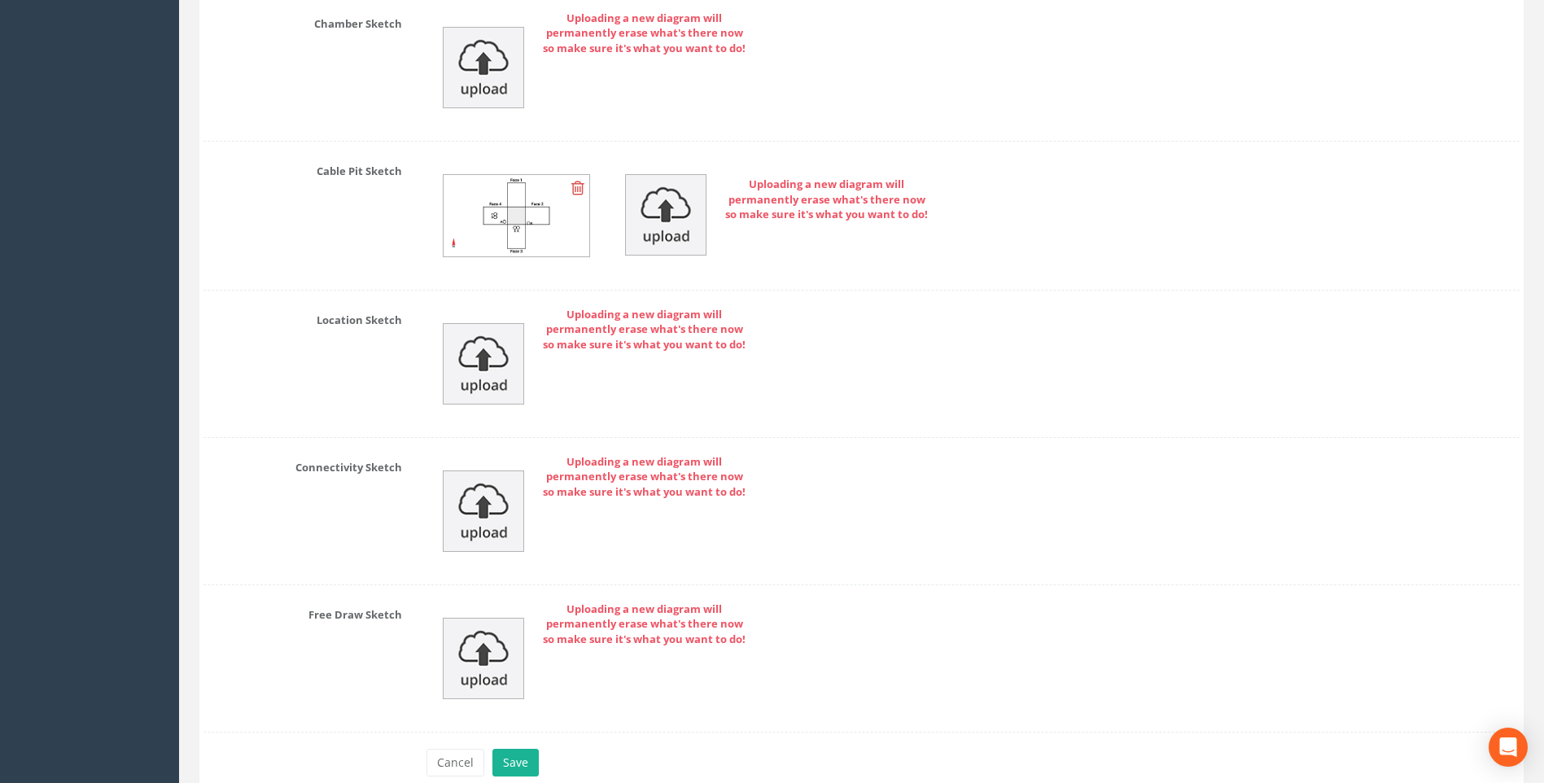
scroll to position [3811, 0]
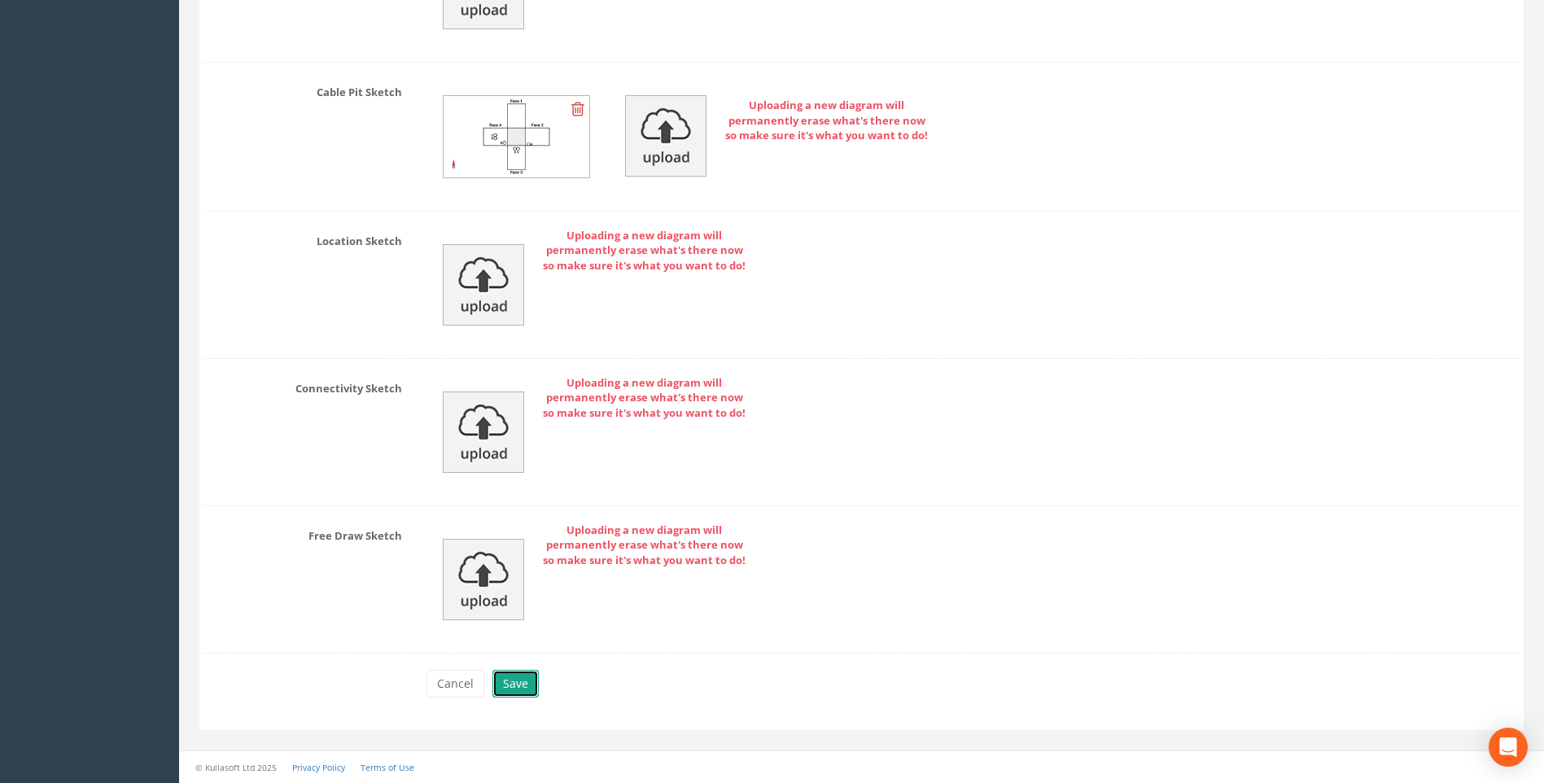
click at [514, 685] on button "Save" at bounding box center [516, 684] width 46 height 28
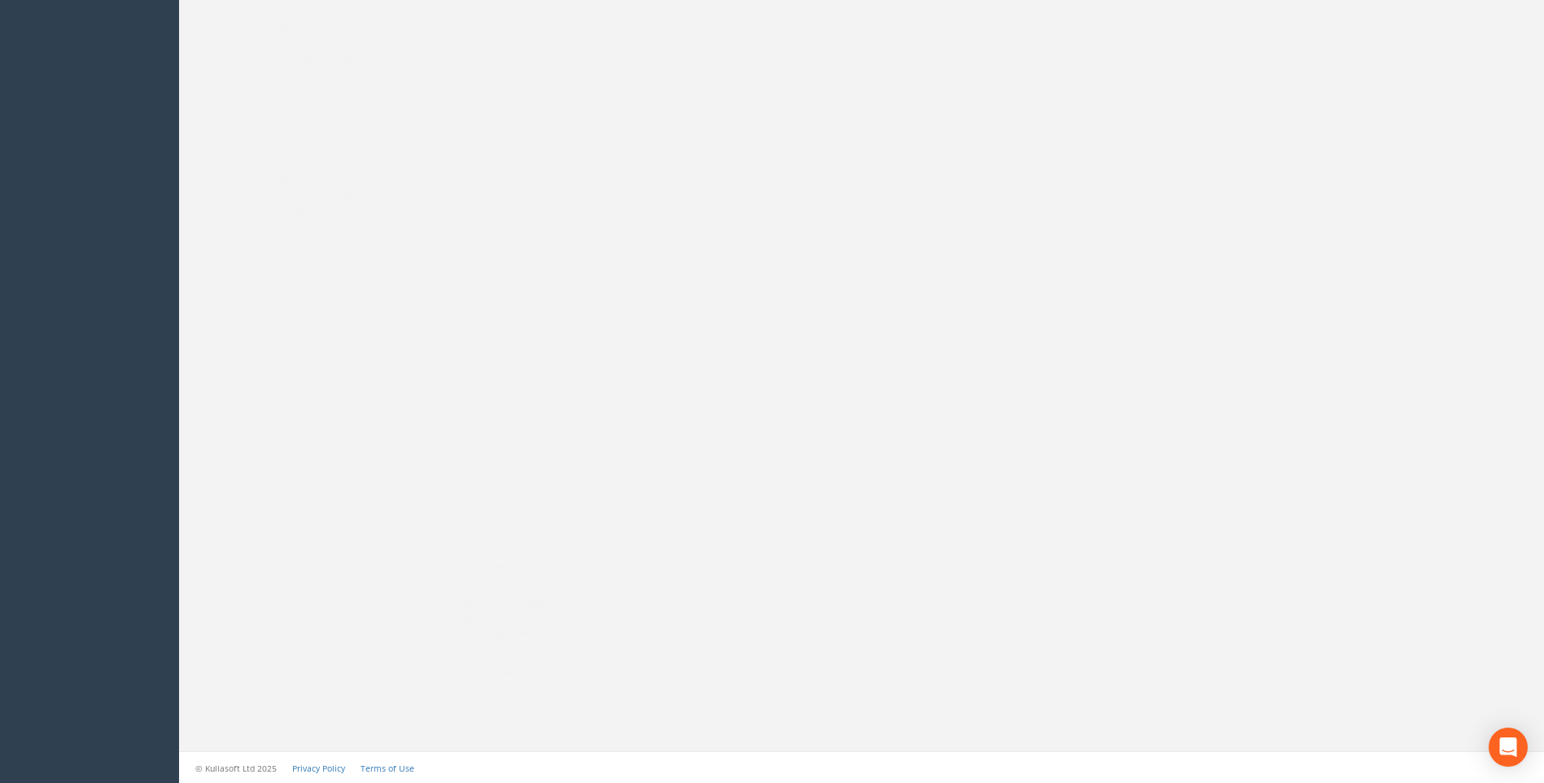
click at [523, 586] on img at bounding box center [471, 619] width 217 height 121
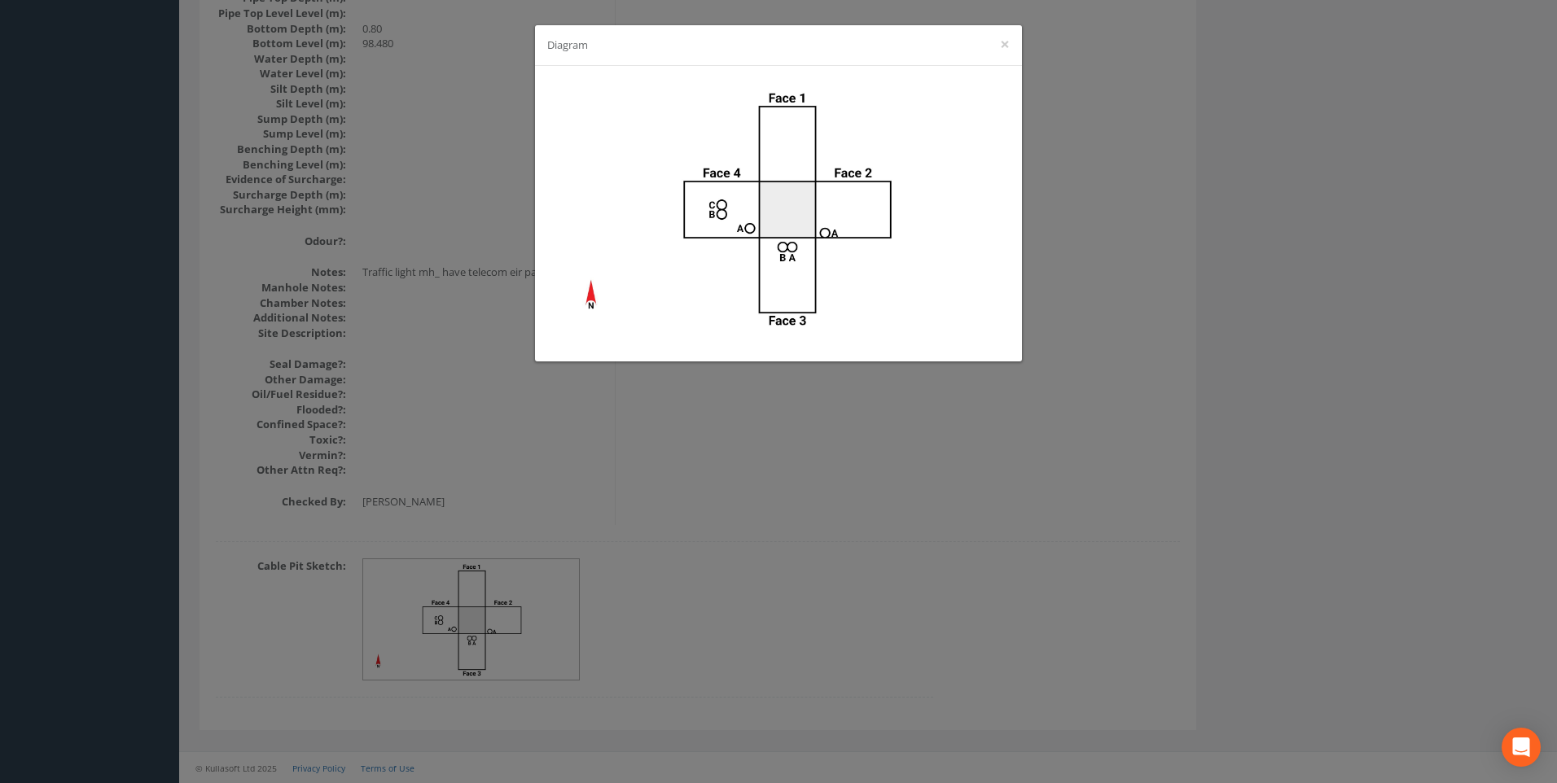
click at [1101, 348] on div "Diagram ×" at bounding box center [778, 391] width 1557 height 783
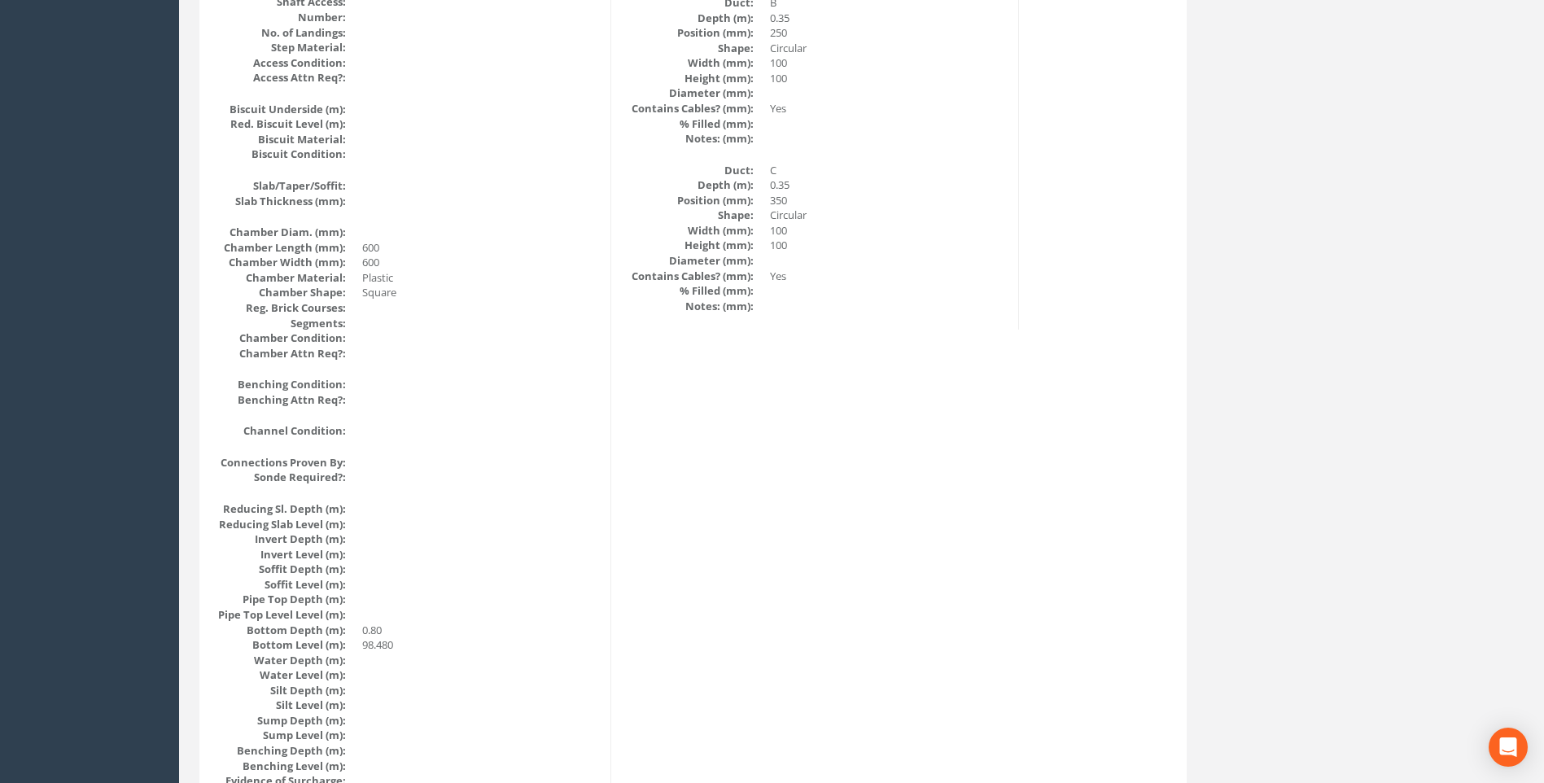
scroll to position [1239, 0]
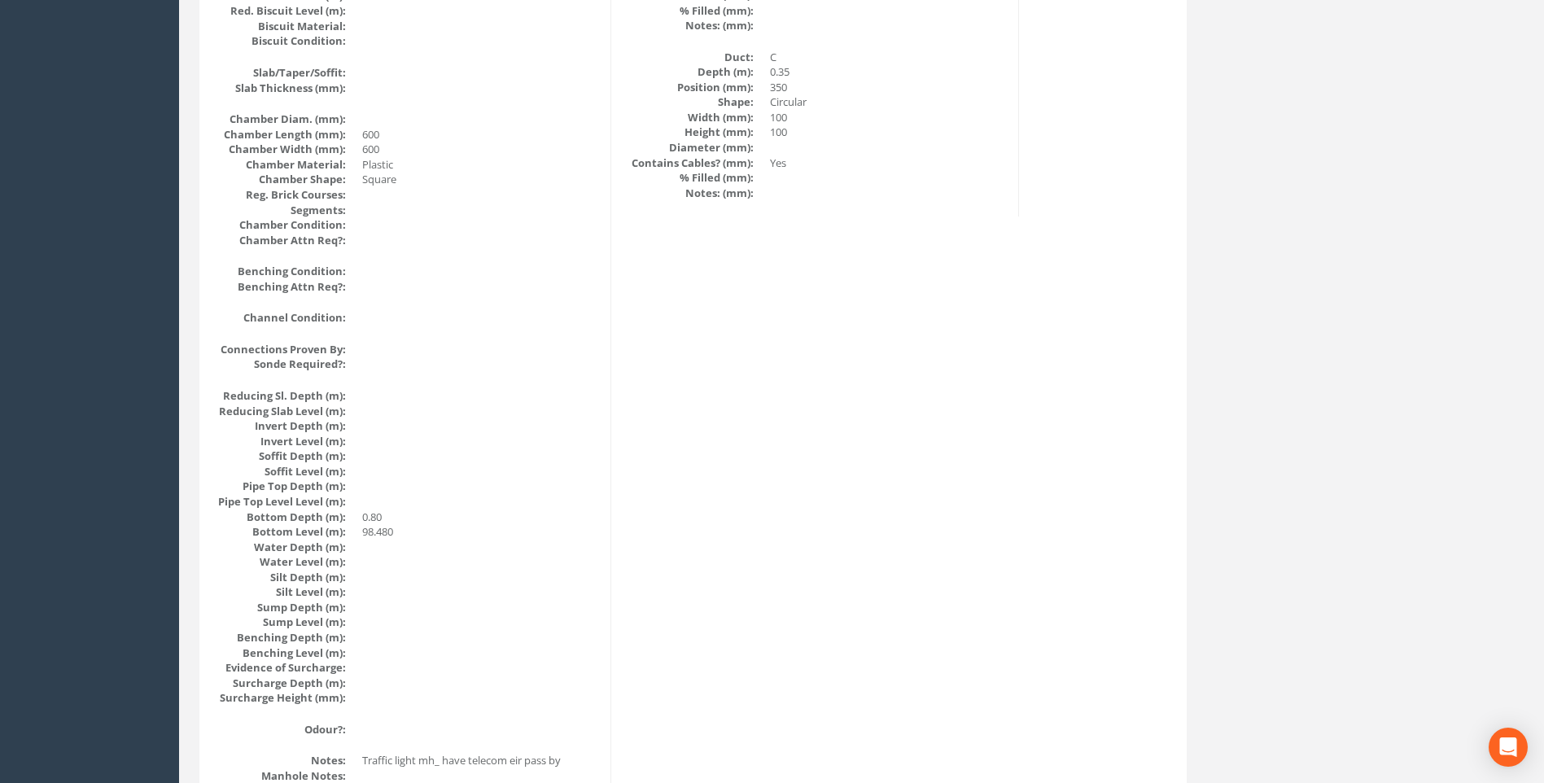
click at [1057, 629] on div "Cable Pit Data Survey Date: [DATE] Surveyed By: [PERSON_NAME] Recorded By: [PER…" at bounding box center [693, 18] width 979 height 1990
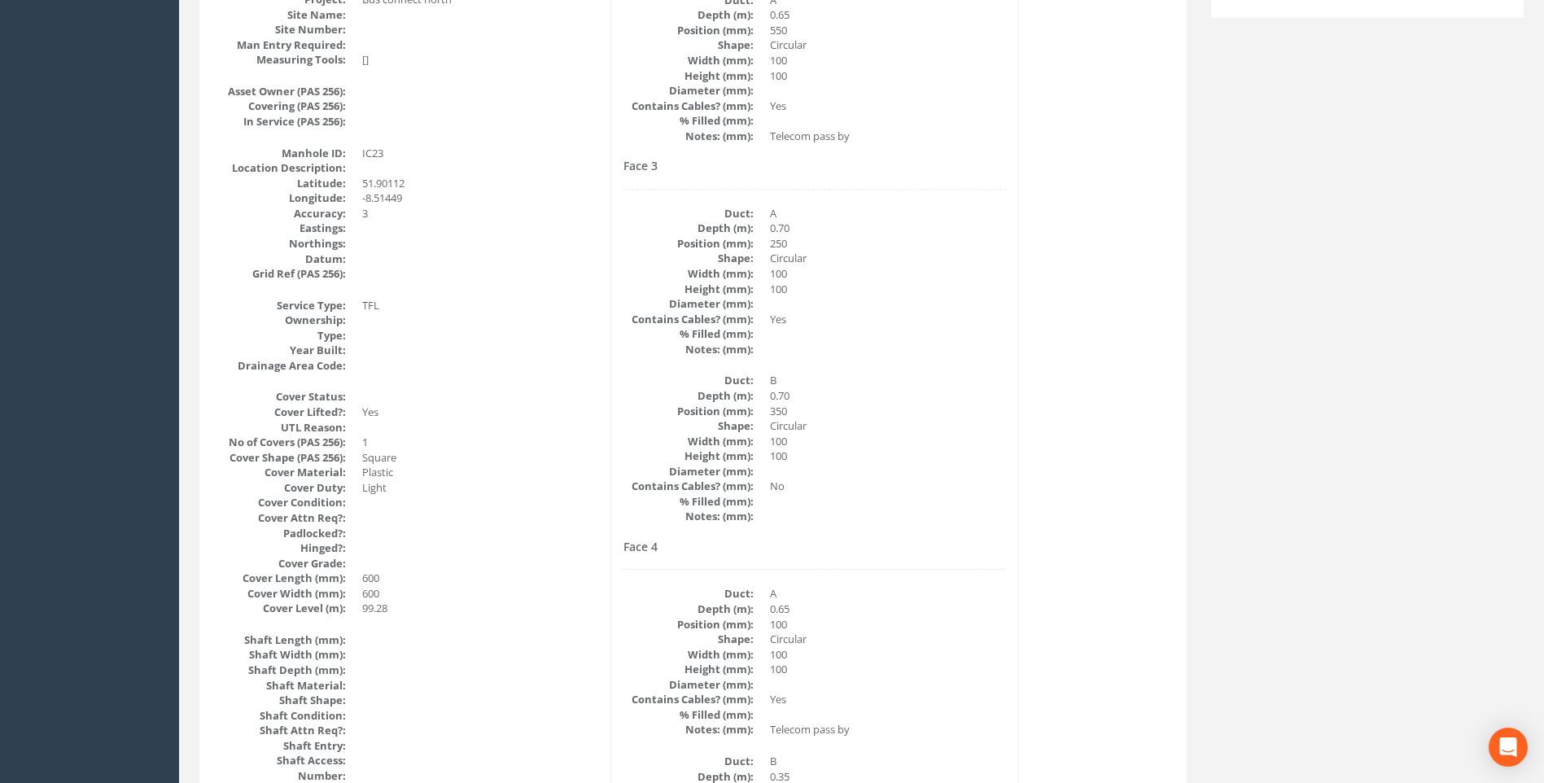
scroll to position [344, 0]
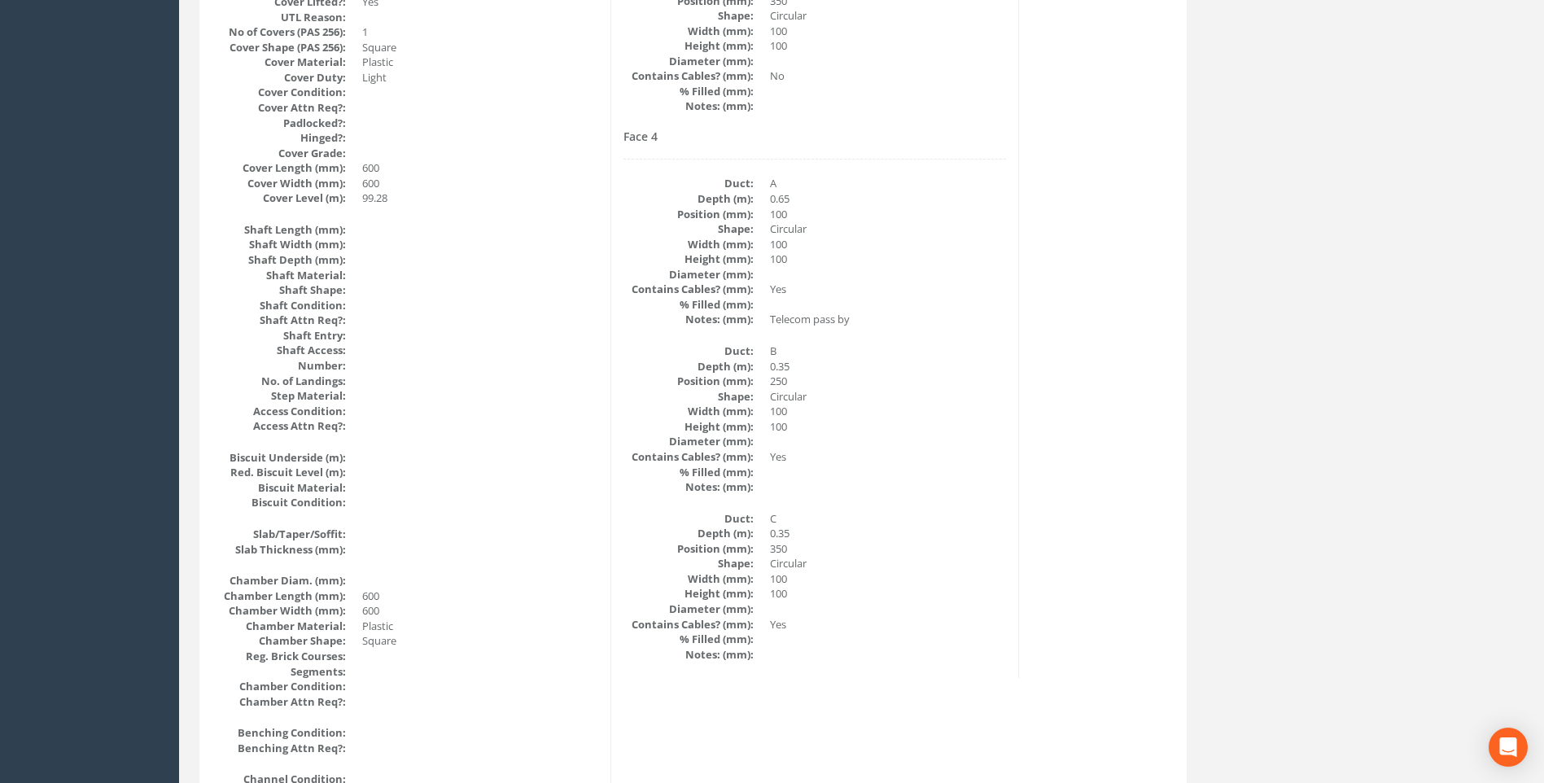
scroll to position [751, 0]
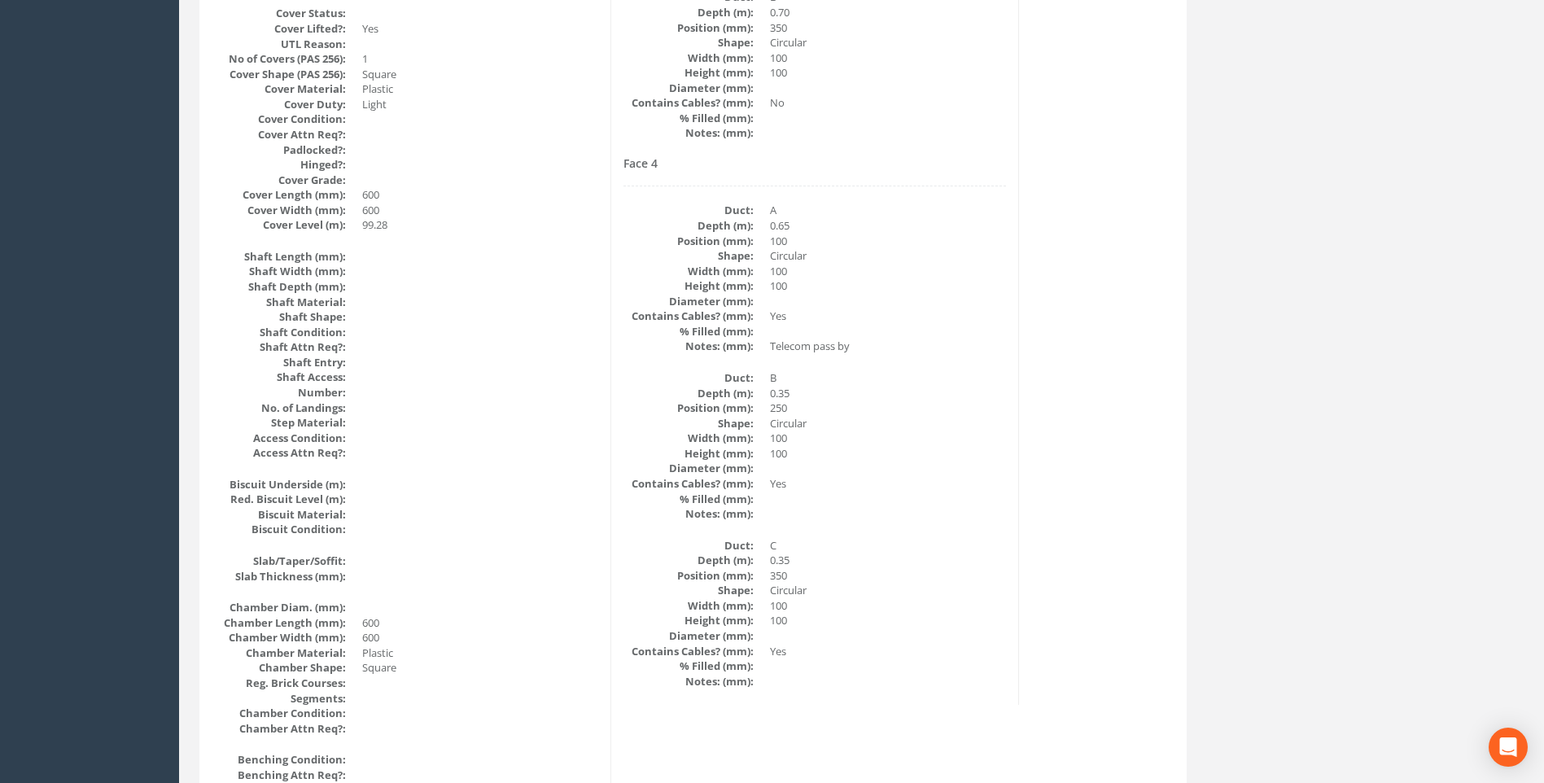
click at [1223, 519] on div "Back to 7432 Manholes Back to Map Assign To No Companies Added Export Heathrow …" at bounding box center [861, 553] width 1349 height 2350
click at [1084, 445] on div "Cable Pit Data Survey Date: [DATE] Surveyed By: [PERSON_NAME] Recorded By: [PER…" at bounding box center [693, 507] width 979 height 1990
click at [998, 474] on dd at bounding box center [888, 468] width 236 height 15
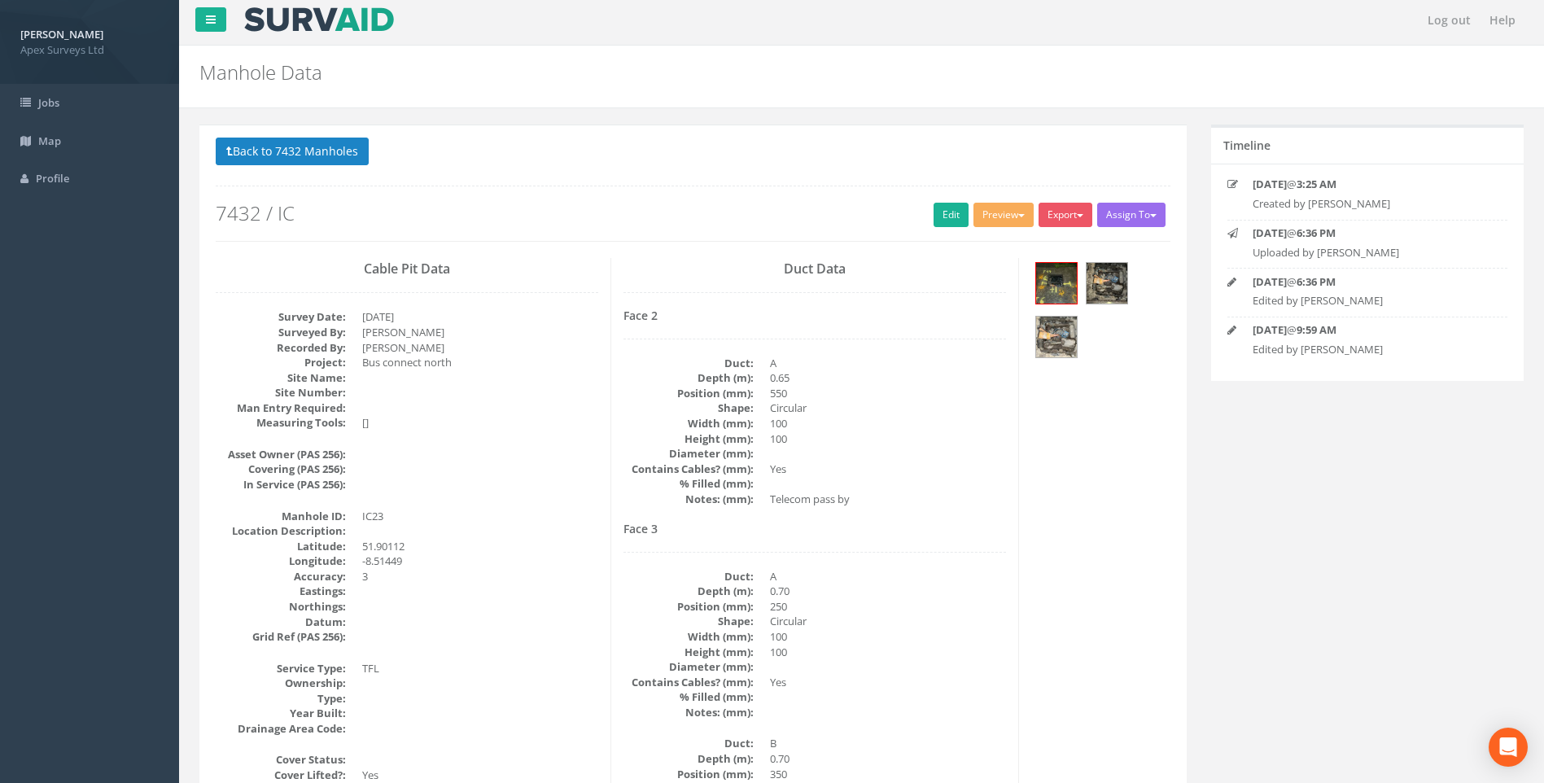
scroll to position [0, 0]
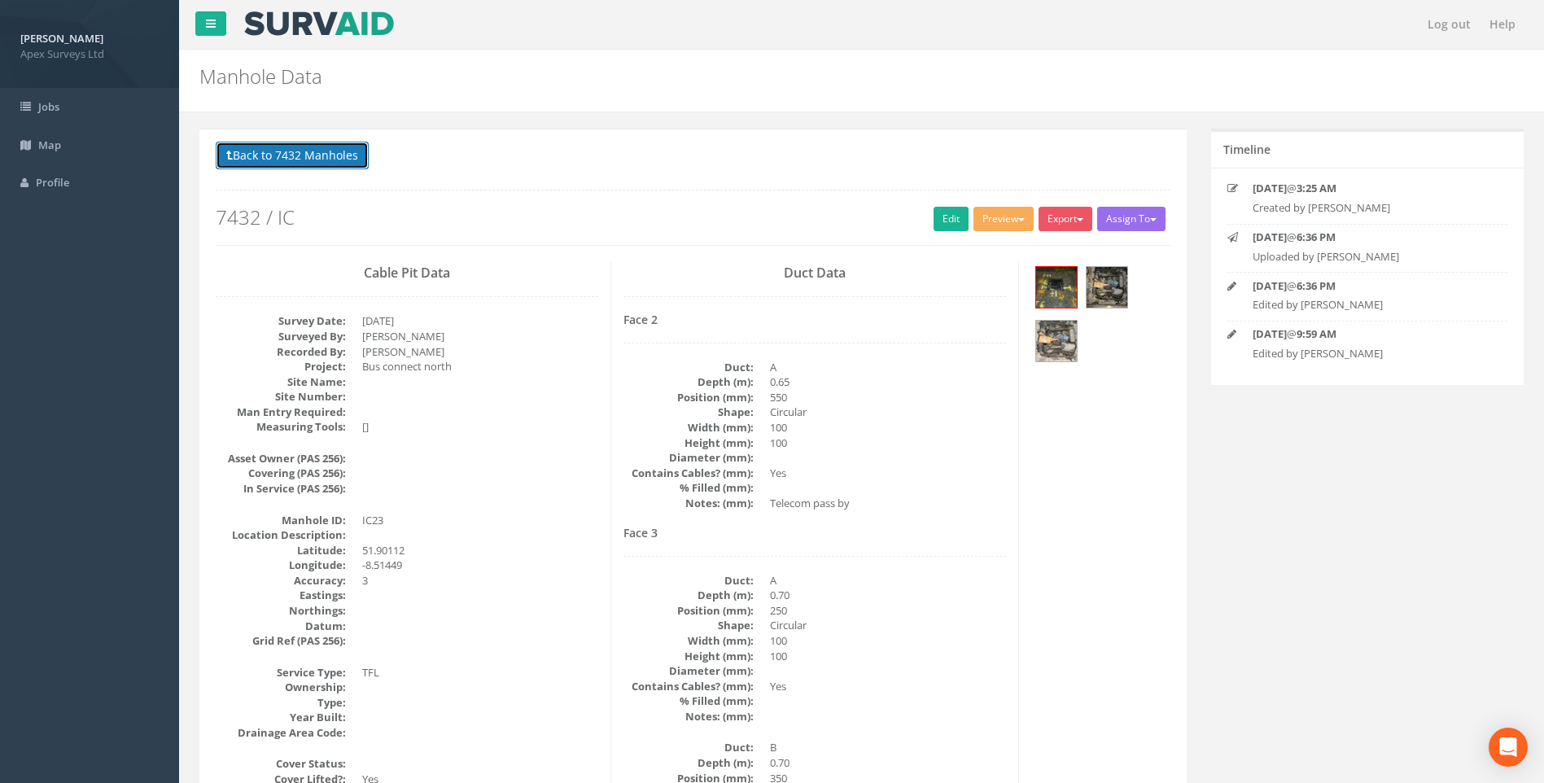
click at [299, 151] on button "Back to 7432 Manholes" at bounding box center [292, 156] width 153 height 28
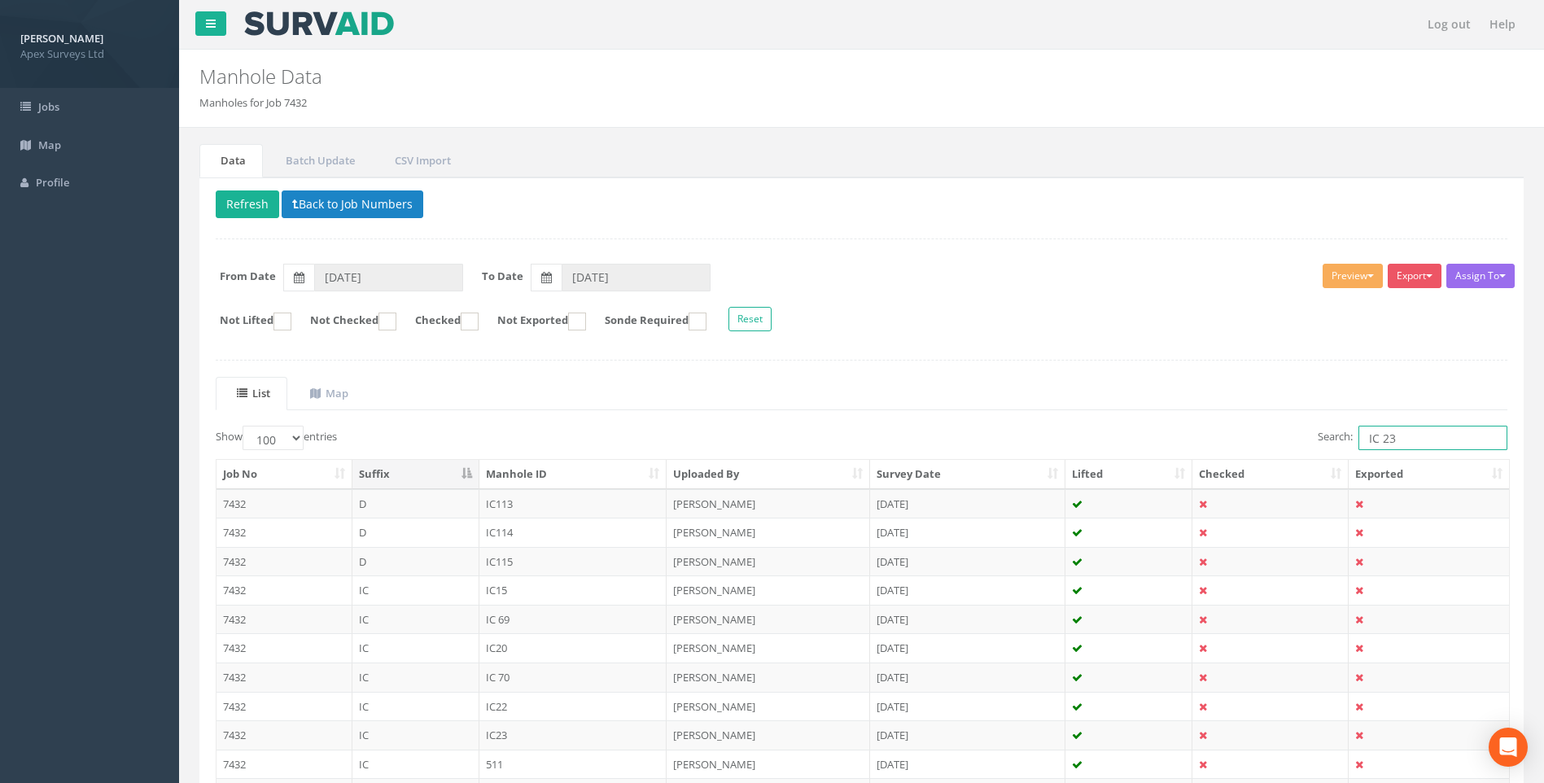
drag, startPoint x: 1381, startPoint y: 435, endPoint x: 1396, endPoint y: 434, distance: 15.5
click at [1400, 437] on input "IC 23" at bounding box center [1433, 438] width 149 height 24
type input "IC 69"
click at [1040, 355] on div "Delete Refresh Back to Job Numbers Assign To No Companies Added Export Heathrow…" at bounding box center [861, 617] width 1325 height 881
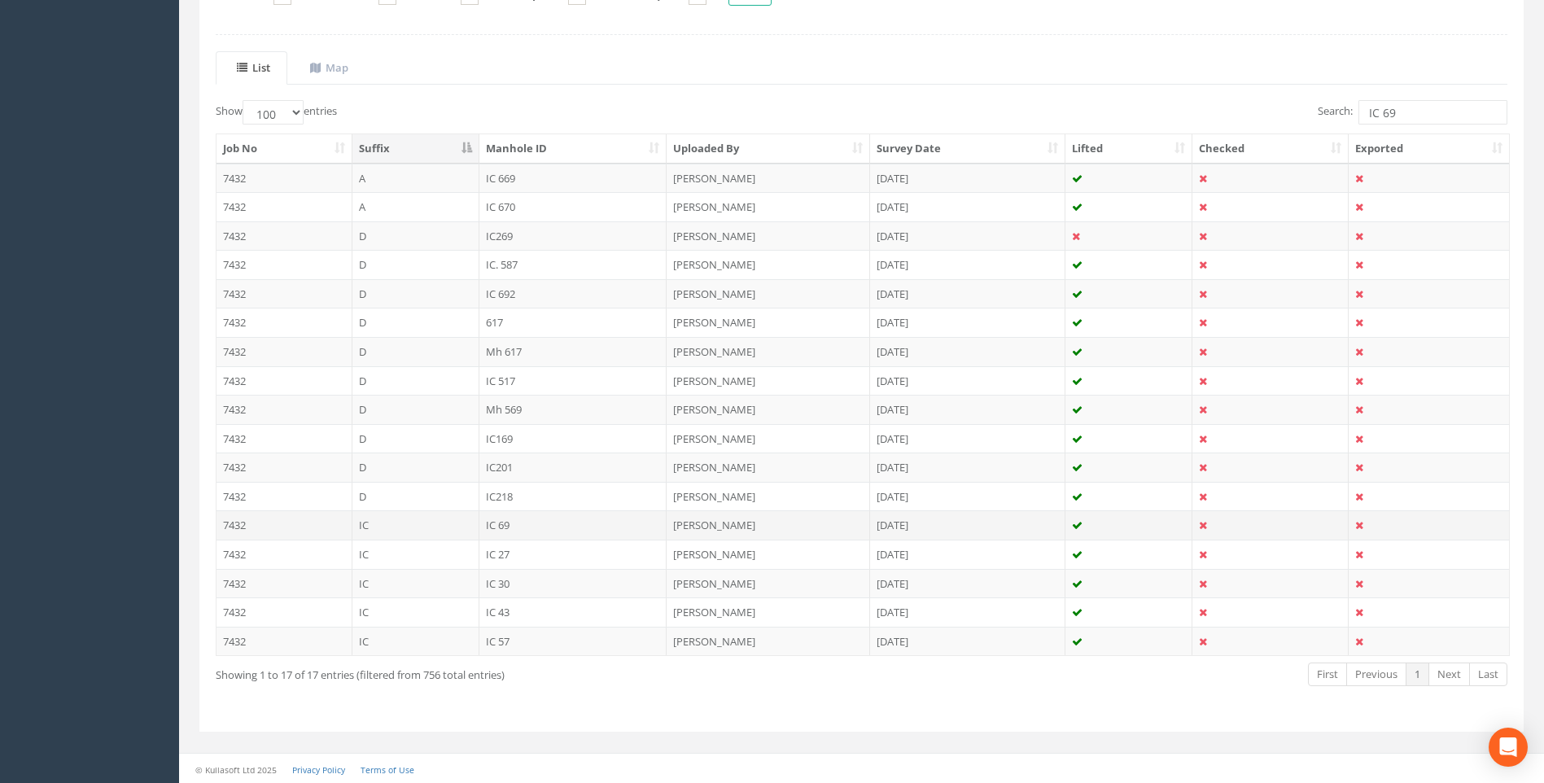
click at [497, 522] on td "IC 69" at bounding box center [574, 524] width 188 height 29
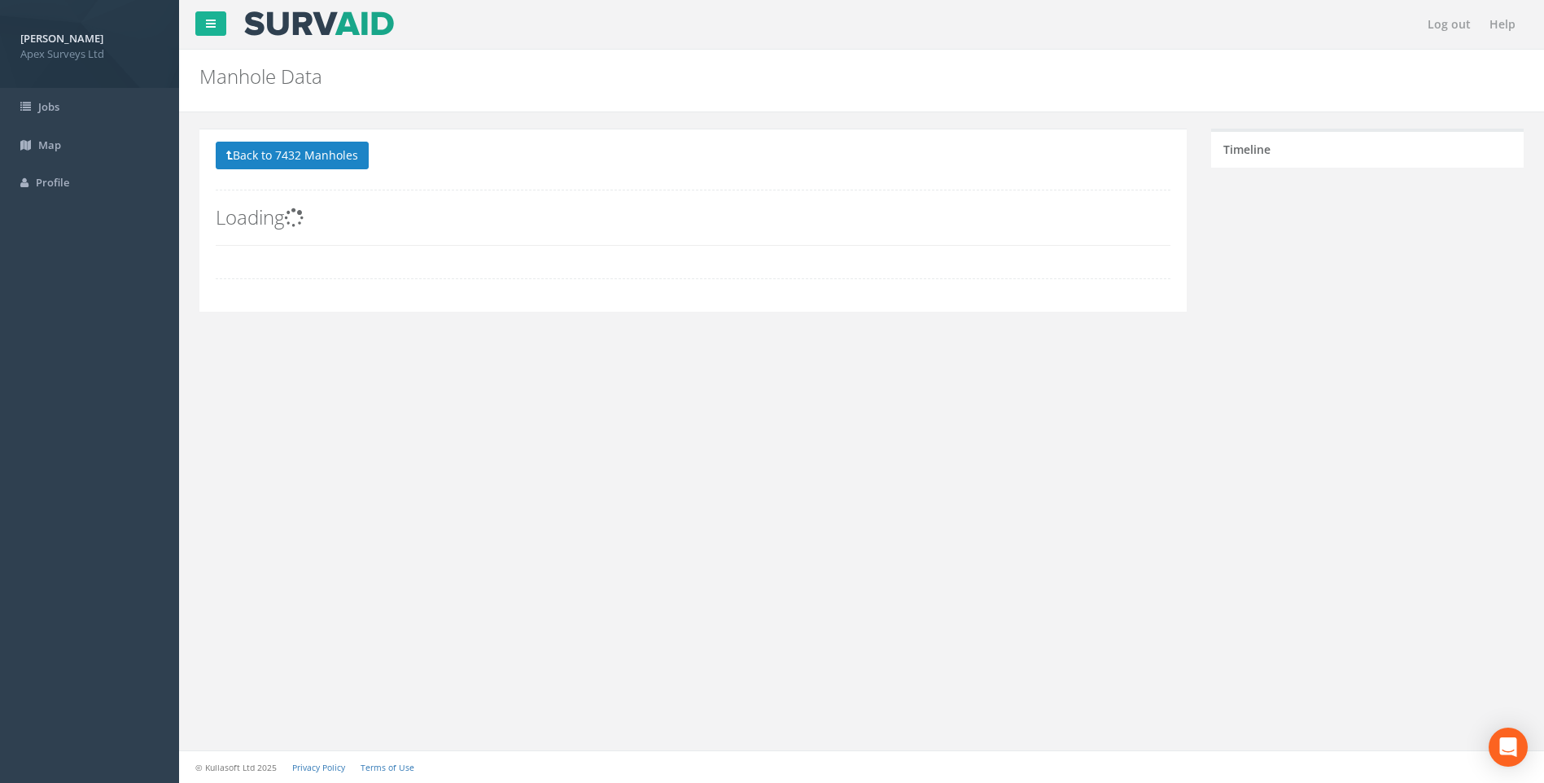
scroll to position [0, 0]
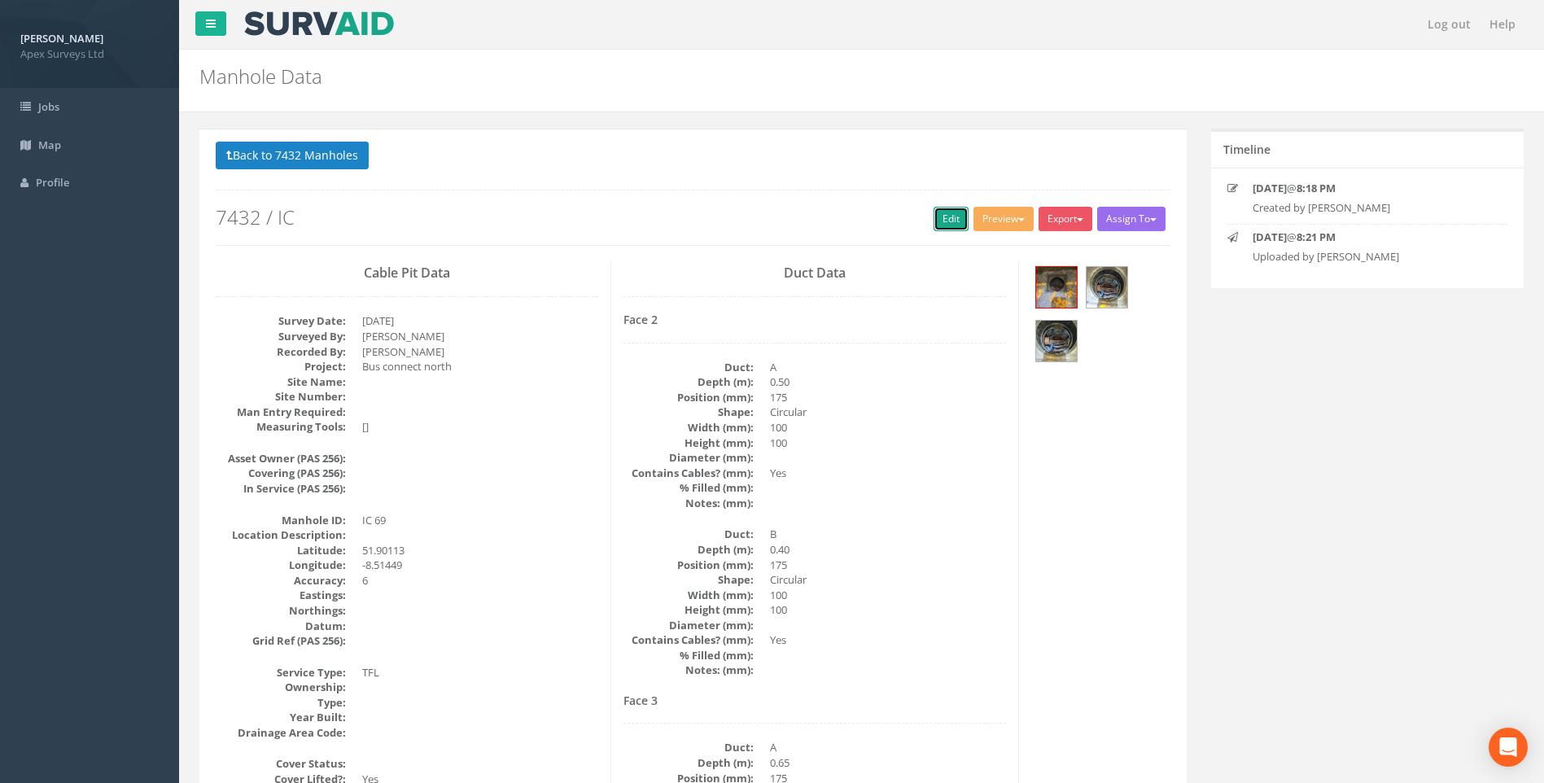
click at [941, 217] on link "Edit" at bounding box center [951, 219] width 35 height 24
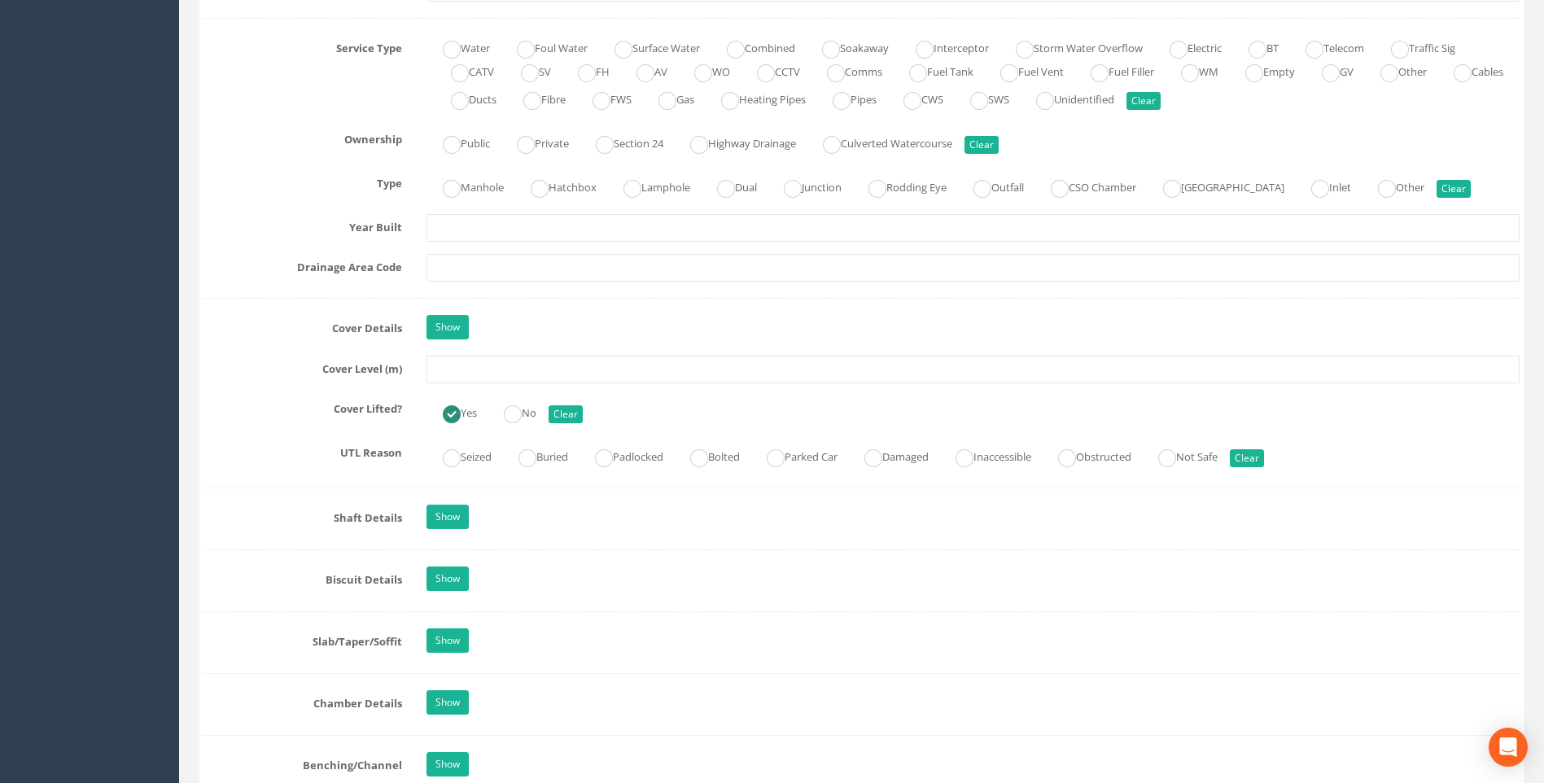
scroll to position [1140, 0]
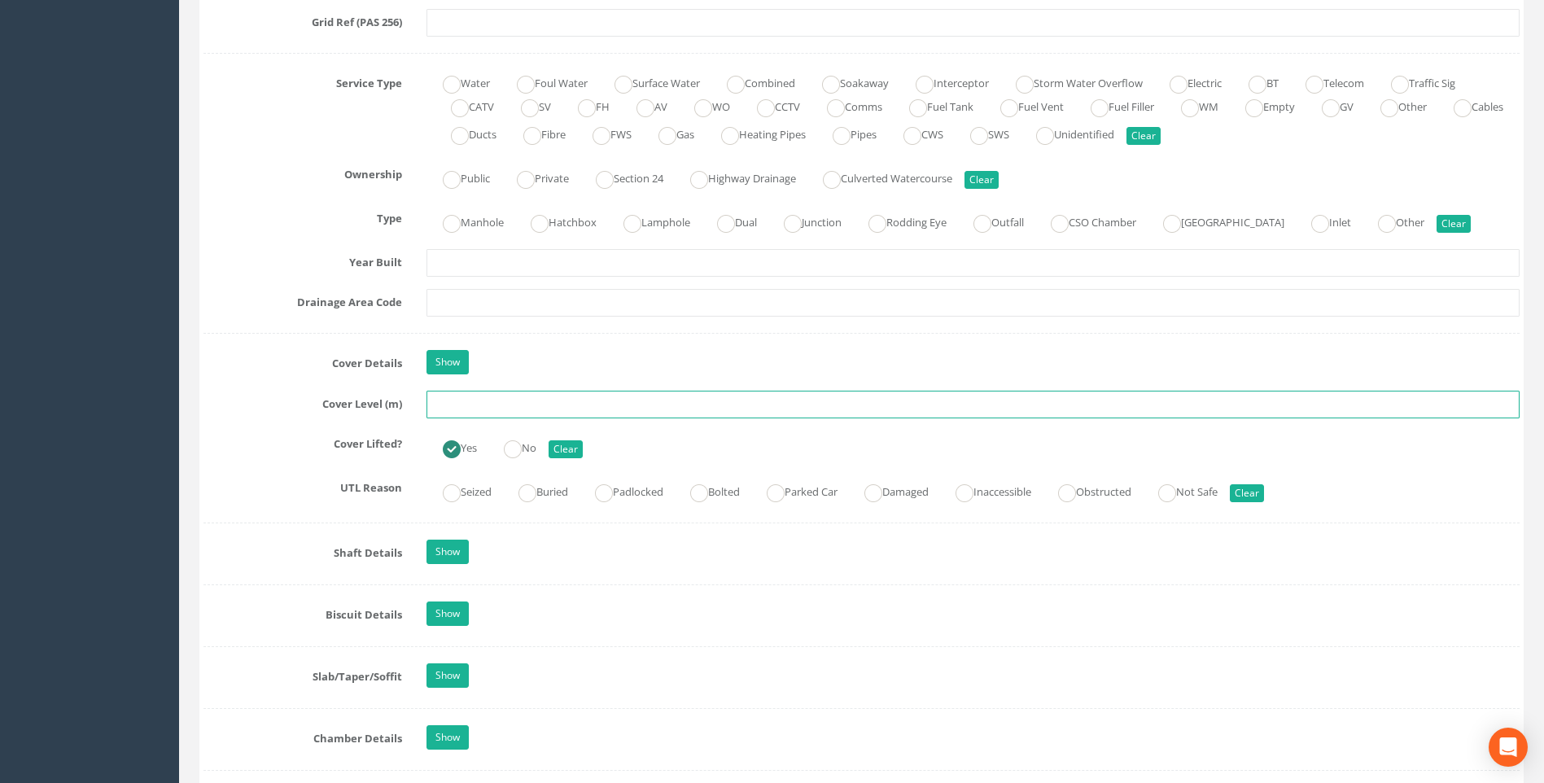
click at [506, 409] on input "text" at bounding box center [973, 405] width 1093 height 28
type input "99.20"
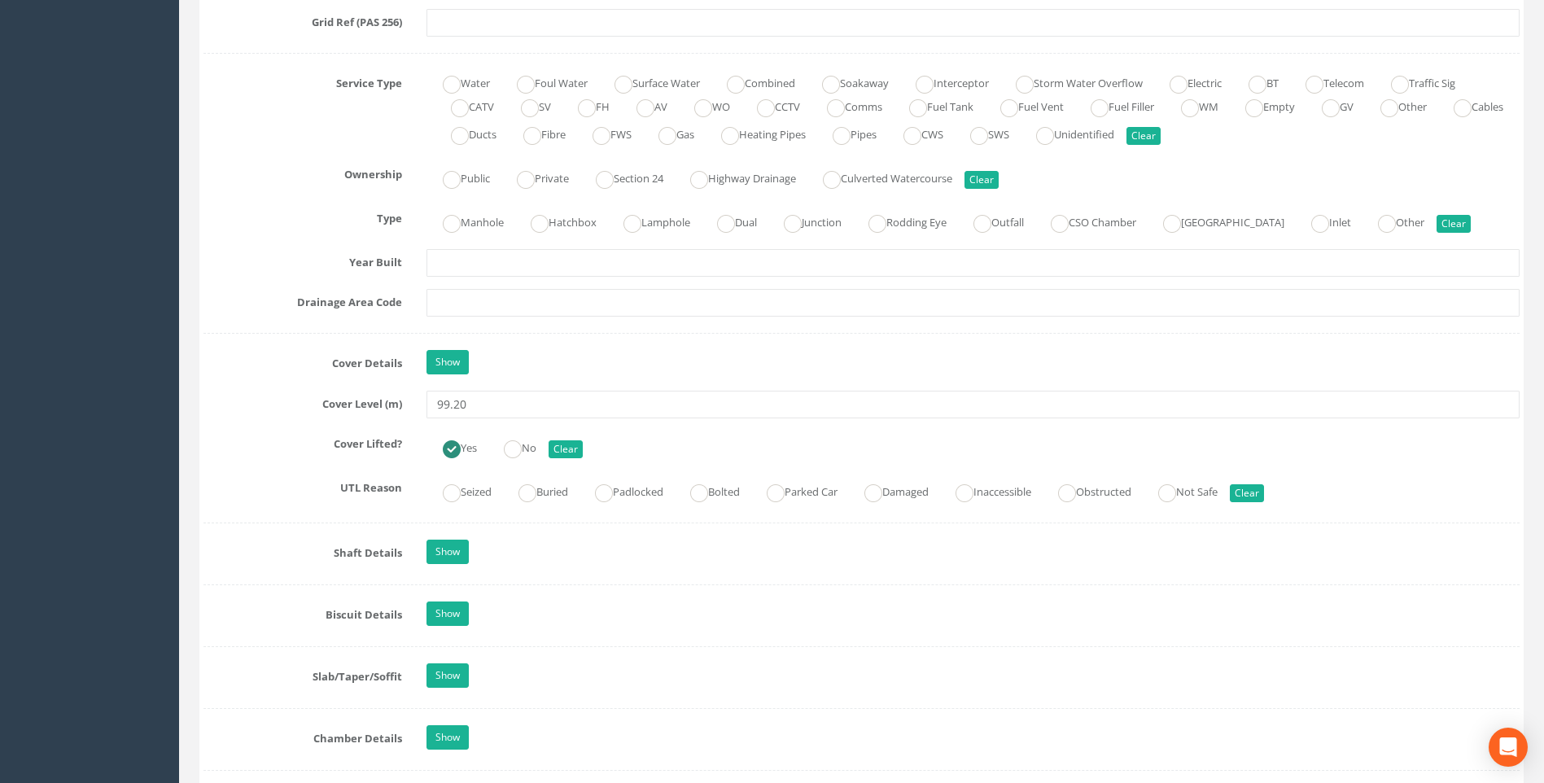
click at [205, 353] on label "Cover Details" at bounding box center [302, 360] width 223 height 21
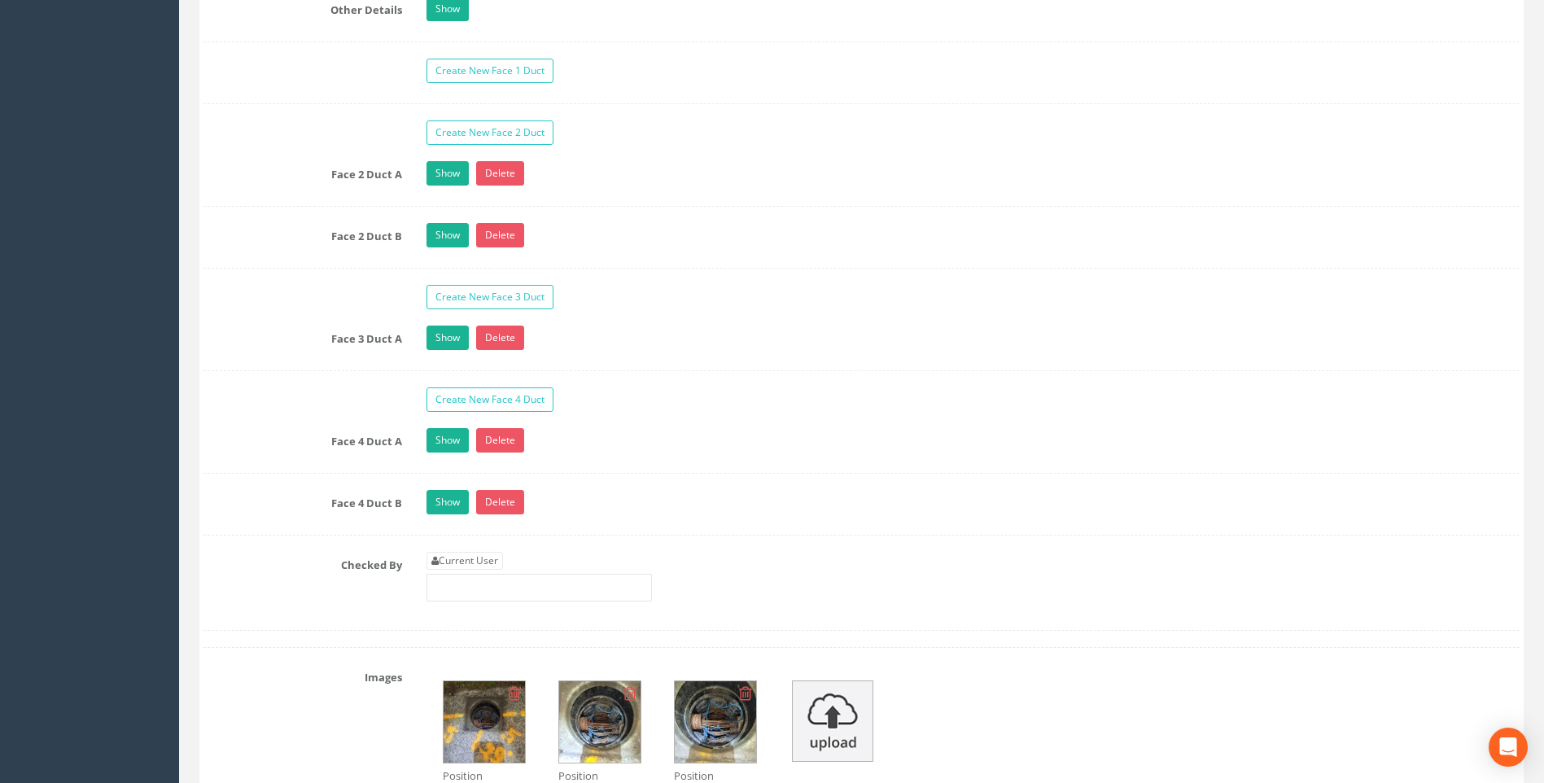
scroll to position [2687, 0]
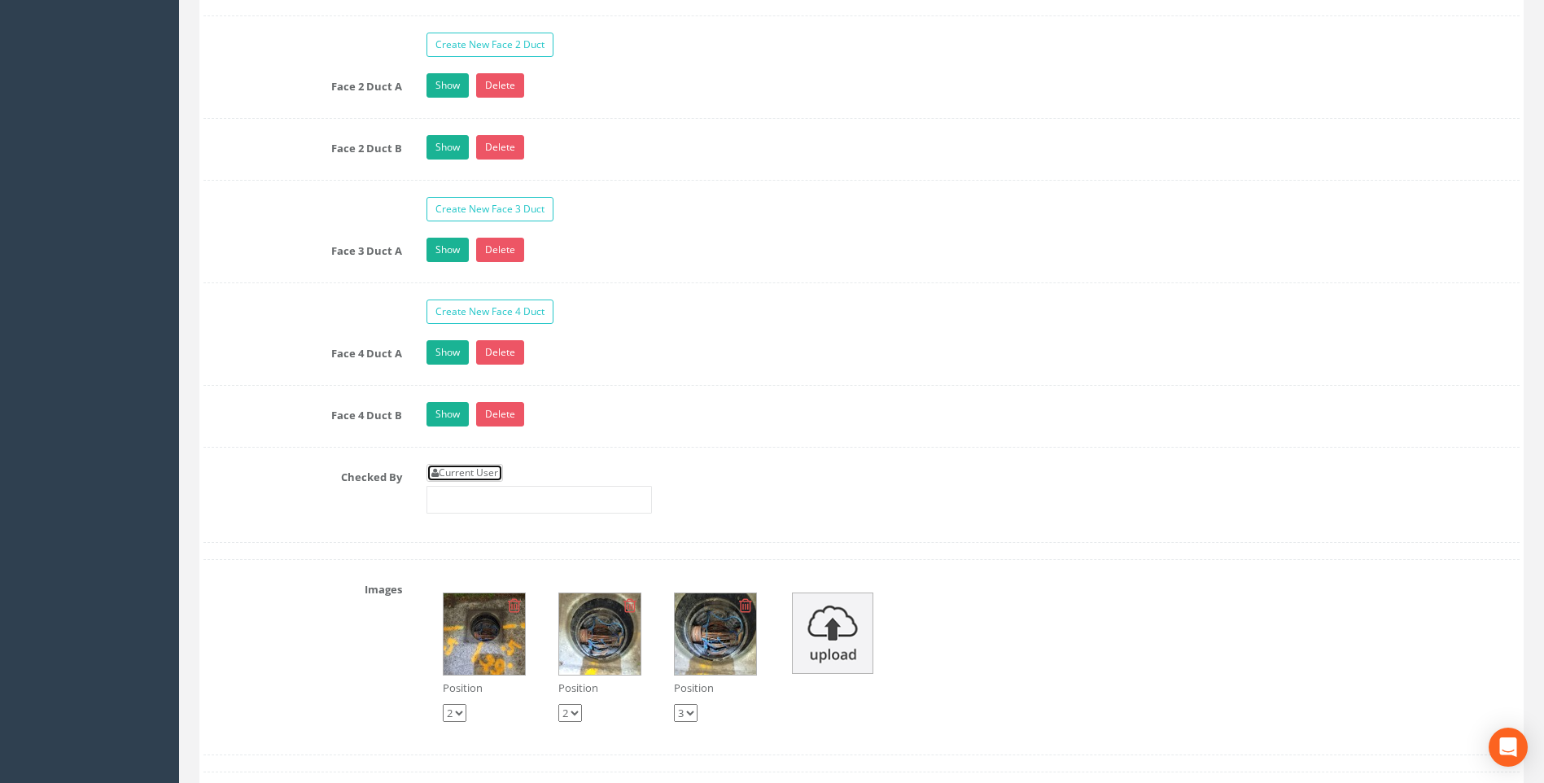
click at [479, 470] on link "Current User" at bounding box center [465, 473] width 77 height 18
type input "[PERSON_NAME]"
click at [296, 497] on div "Checked By Current User [PERSON_NAME]" at bounding box center [861, 495] width 1341 height 62
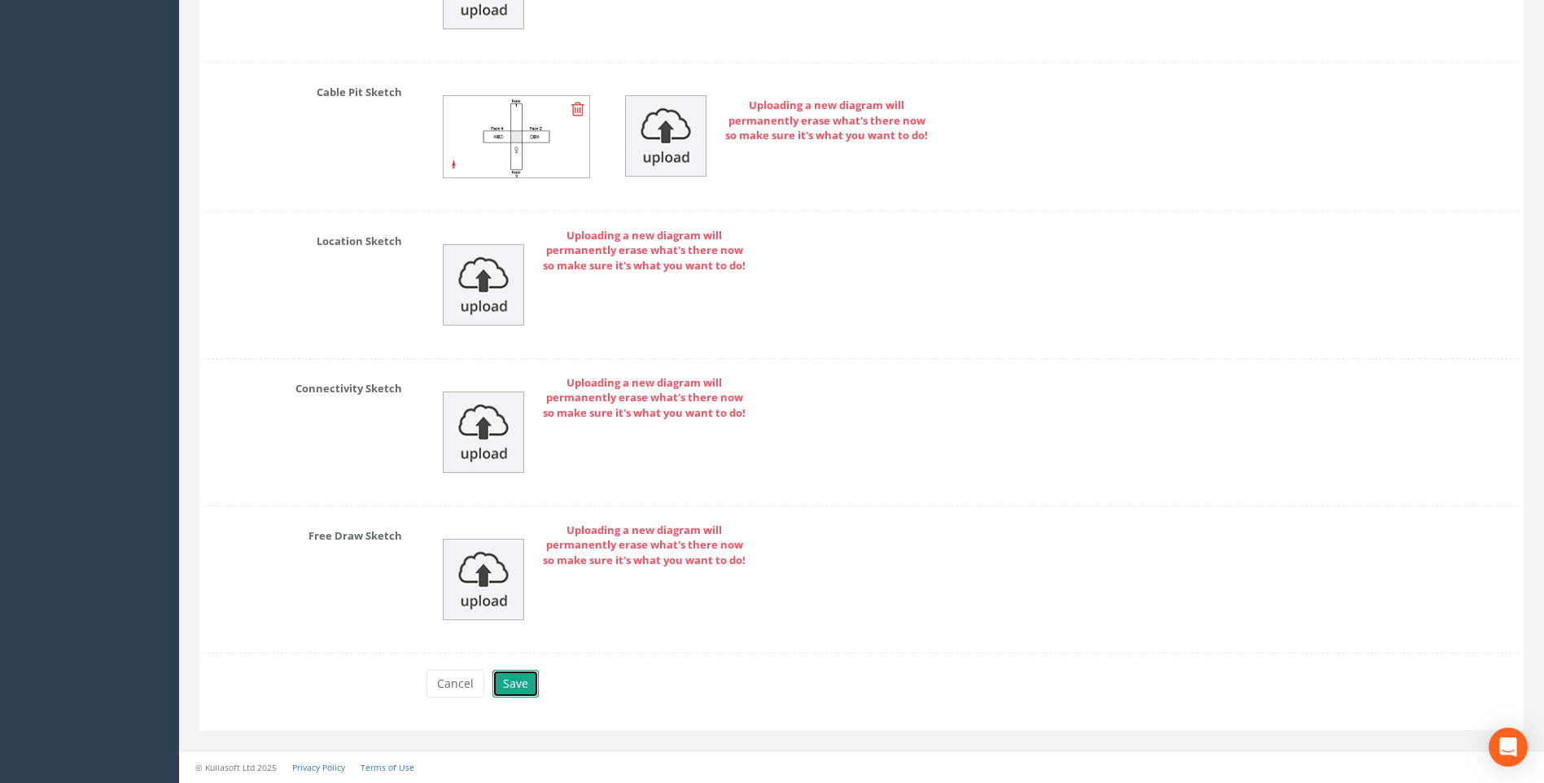
click at [510, 680] on button "Save" at bounding box center [516, 684] width 46 height 28
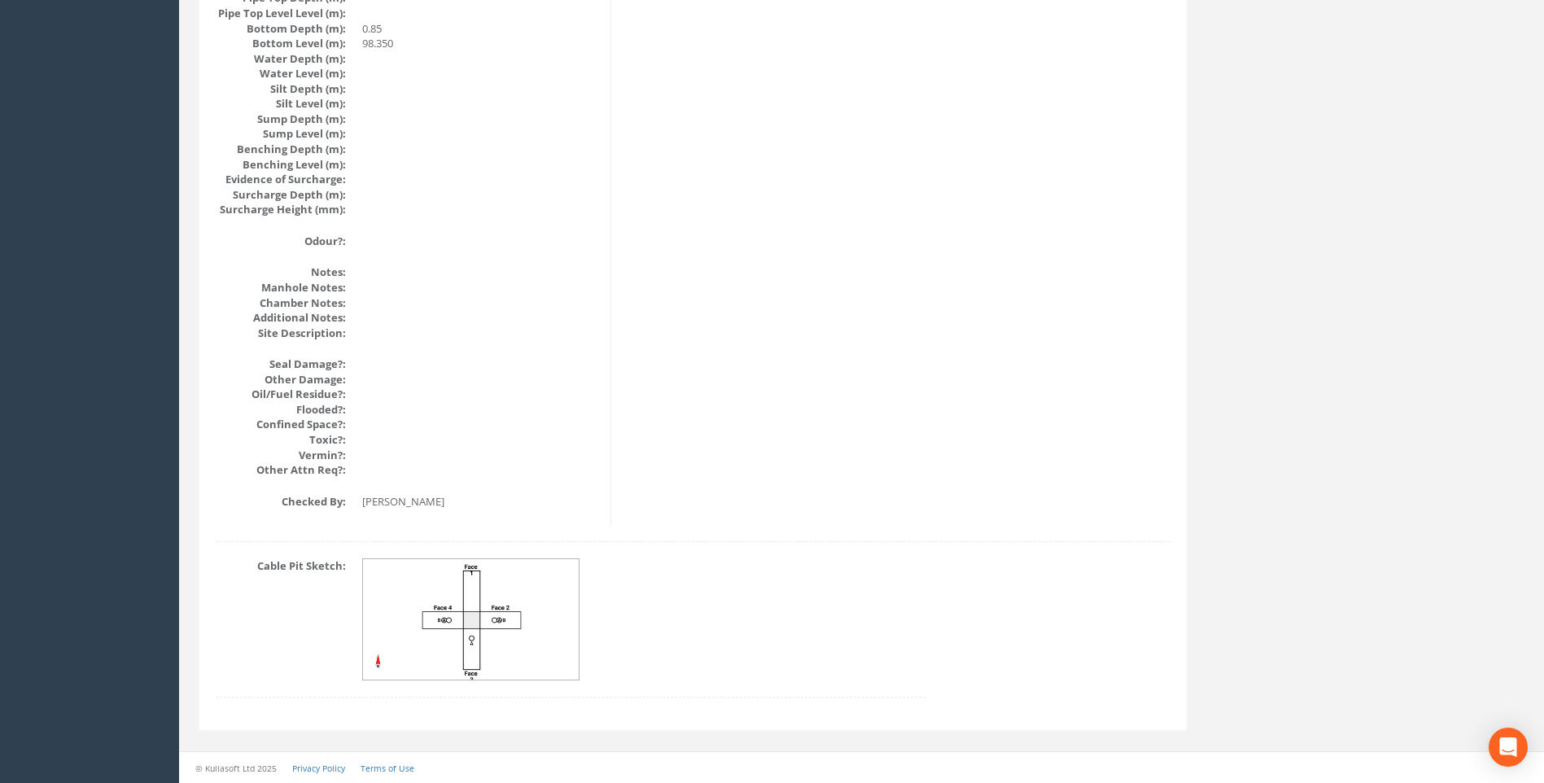
click at [538, 583] on img at bounding box center [471, 619] width 217 height 121
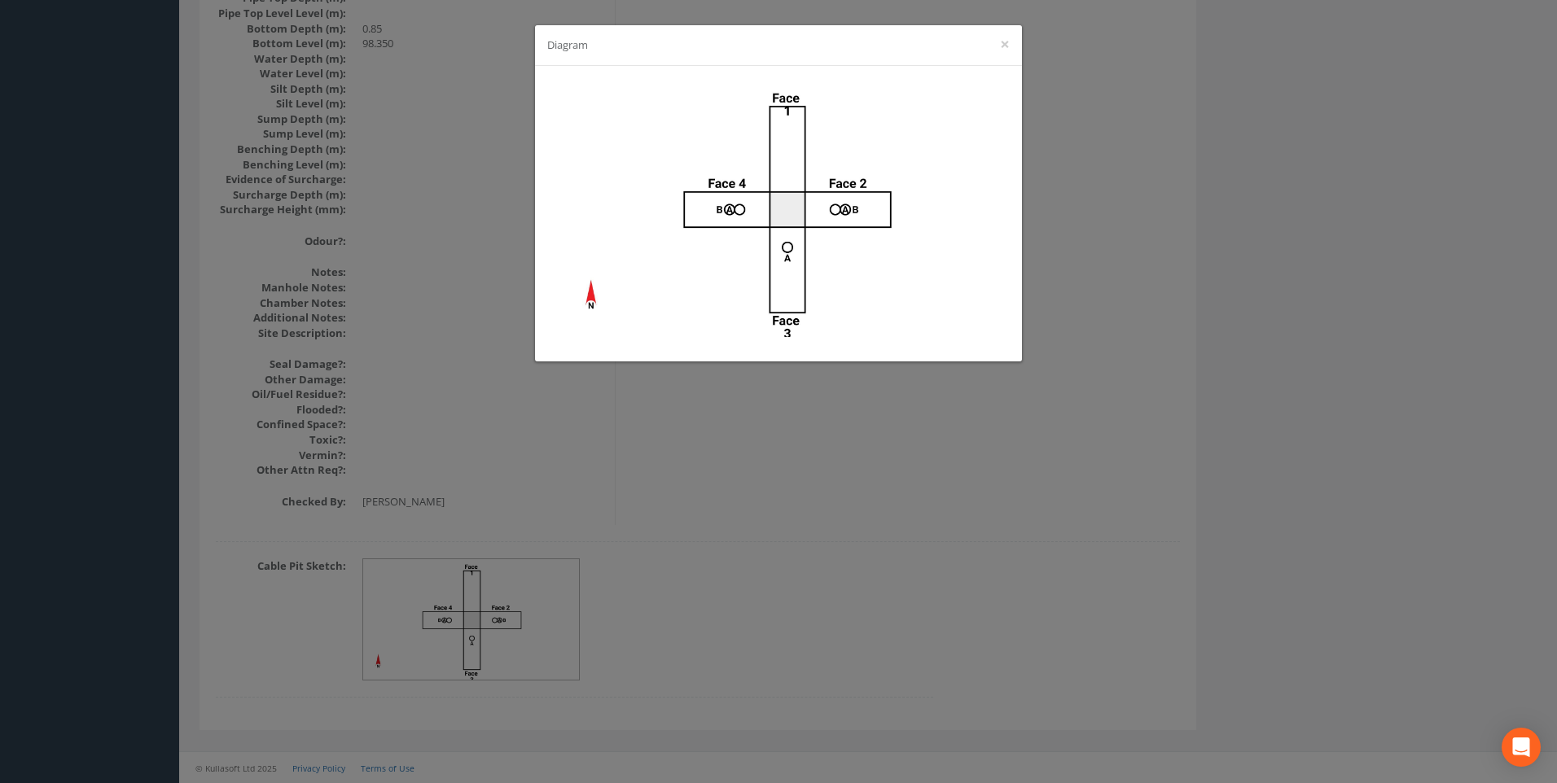
click at [1141, 304] on div "Diagram ×" at bounding box center [778, 391] width 1557 height 783
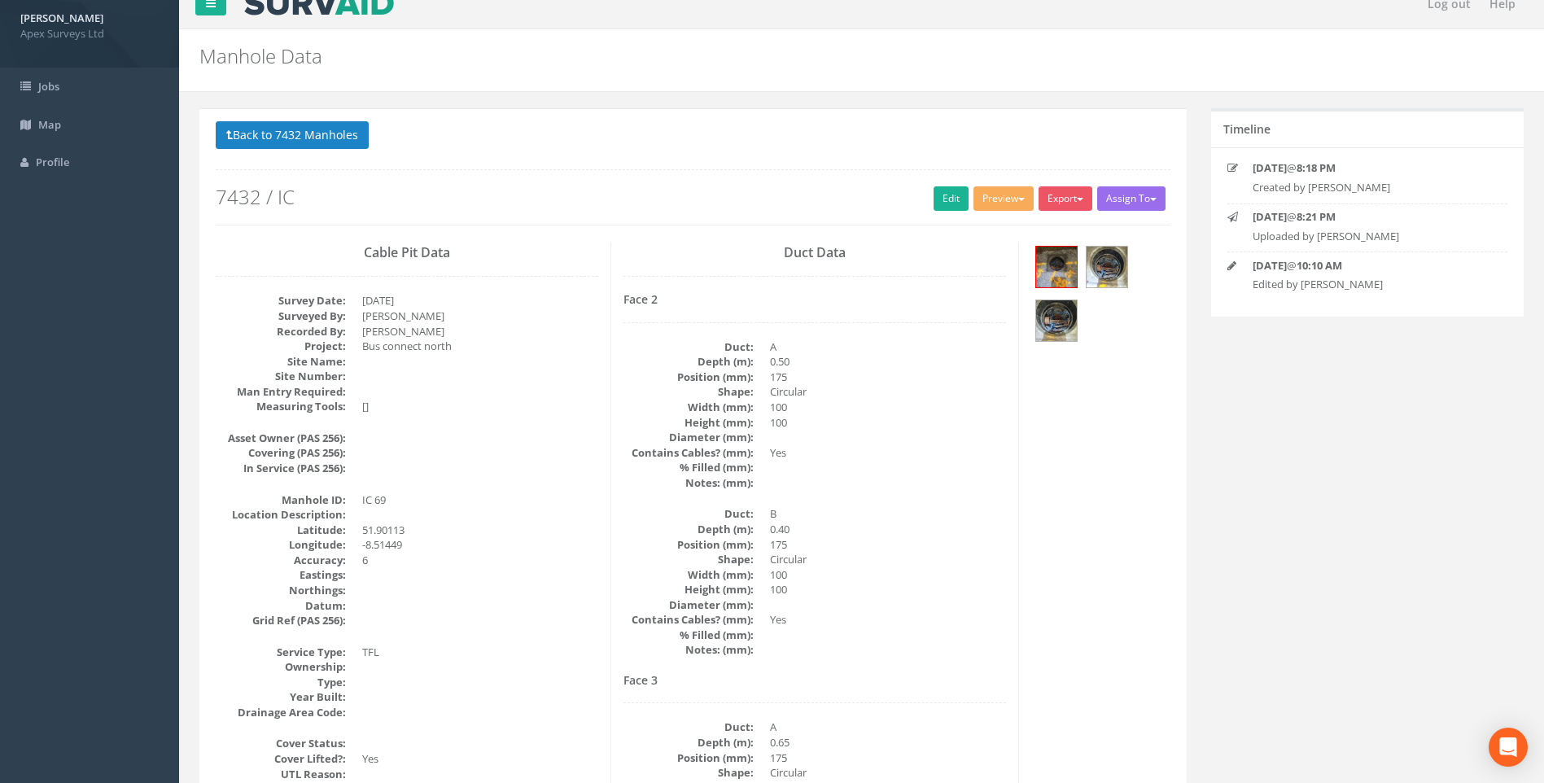
scroll to position [18, 0]
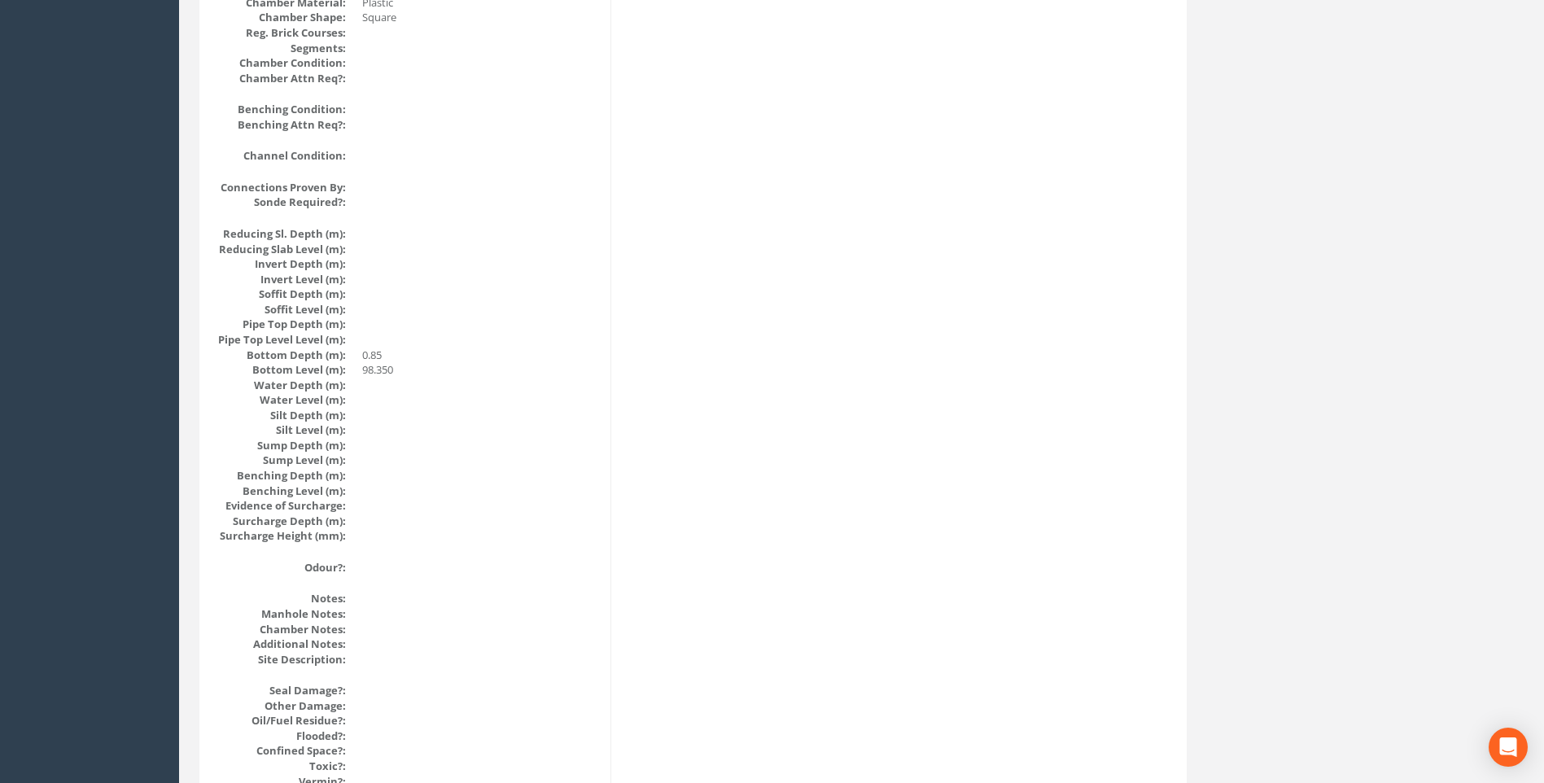
scroll to position [1402, 0]
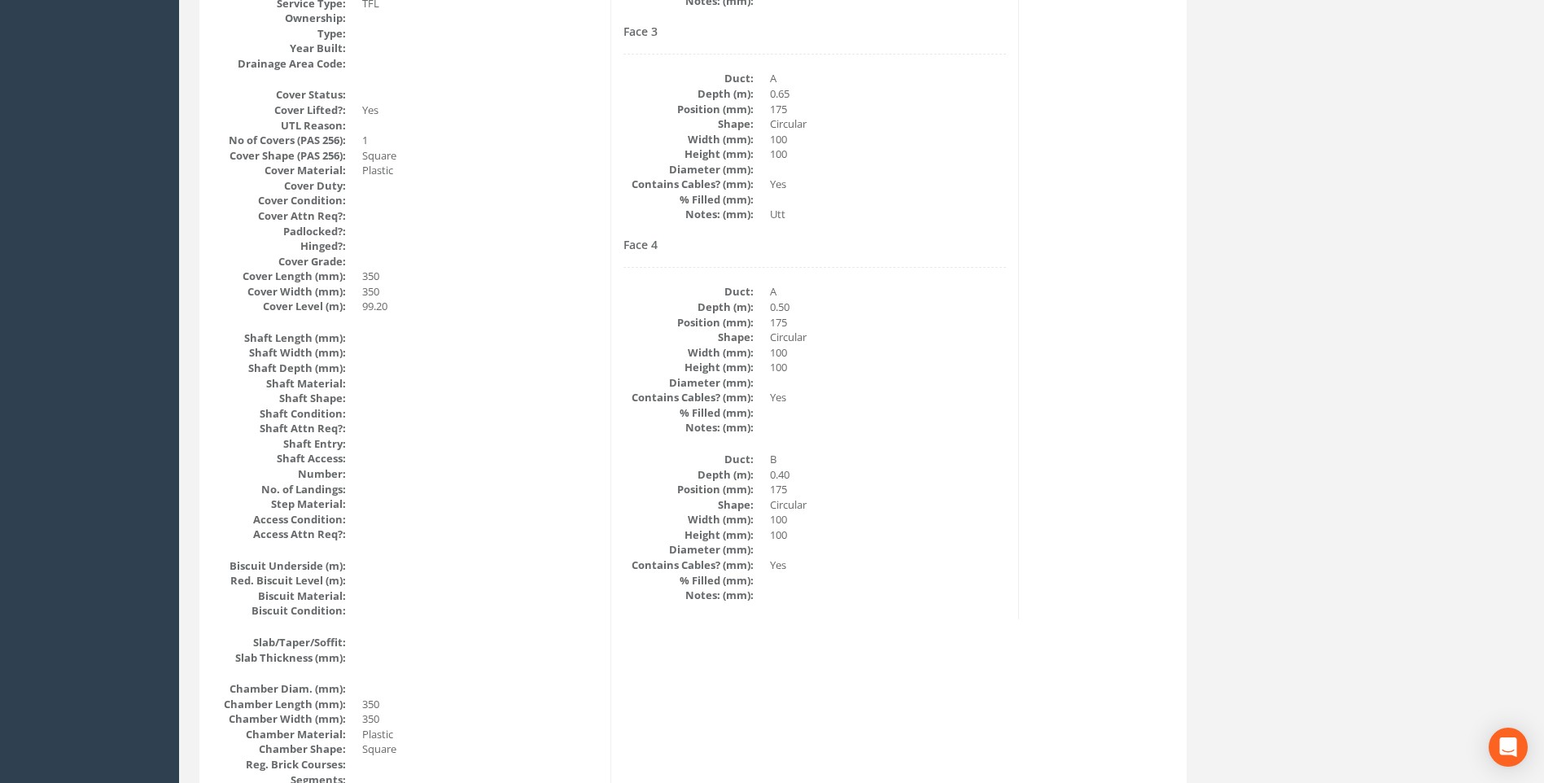
scroll to position [506, 0]
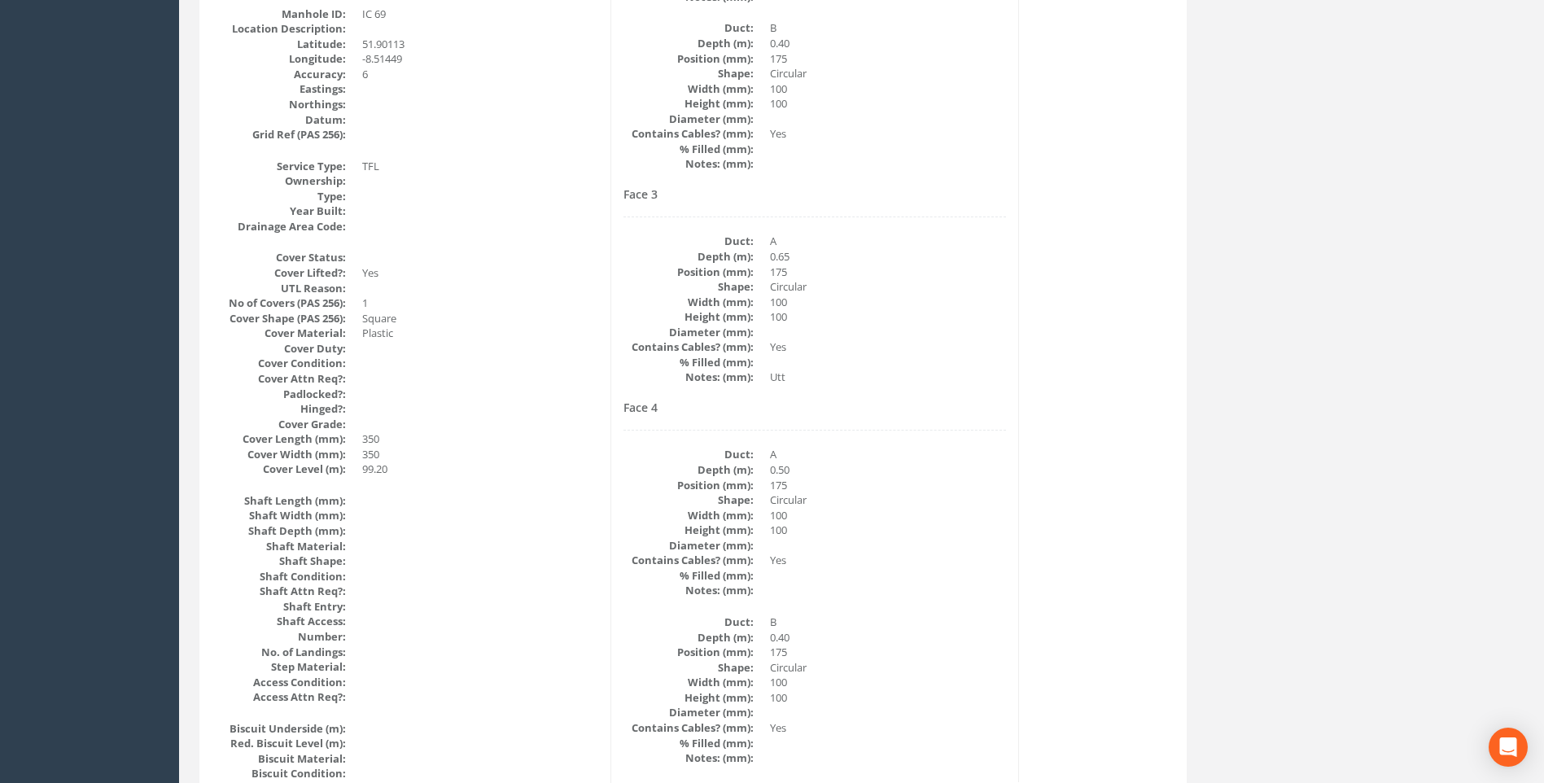
click at [1272, 537] on div "Back to 7432 Manholes Back to Map Assign To No Companies Added Export Heathrow …" at bounding box center [861, 797] width 1349 height 2350
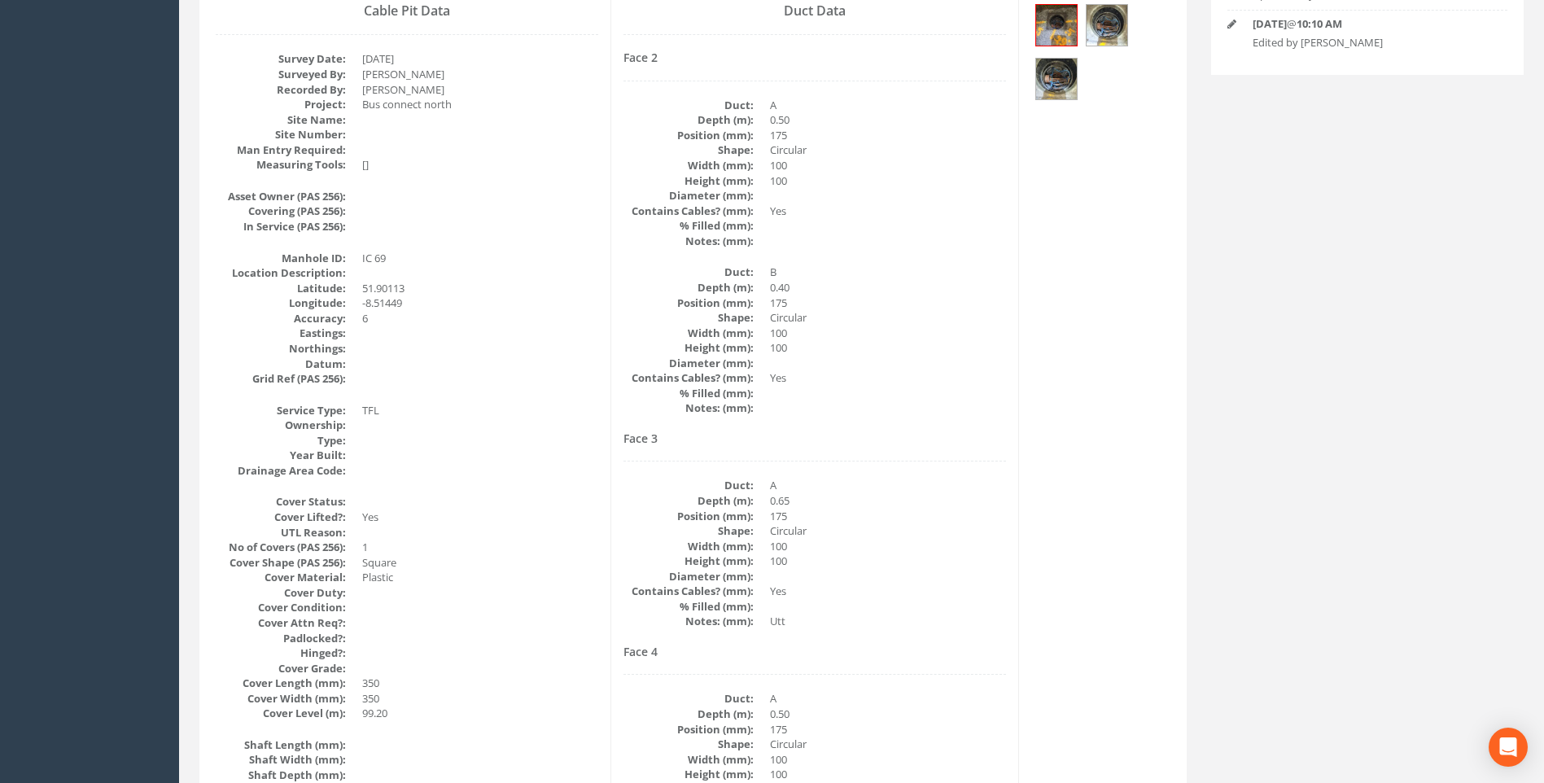
scroll to position [181, 0]
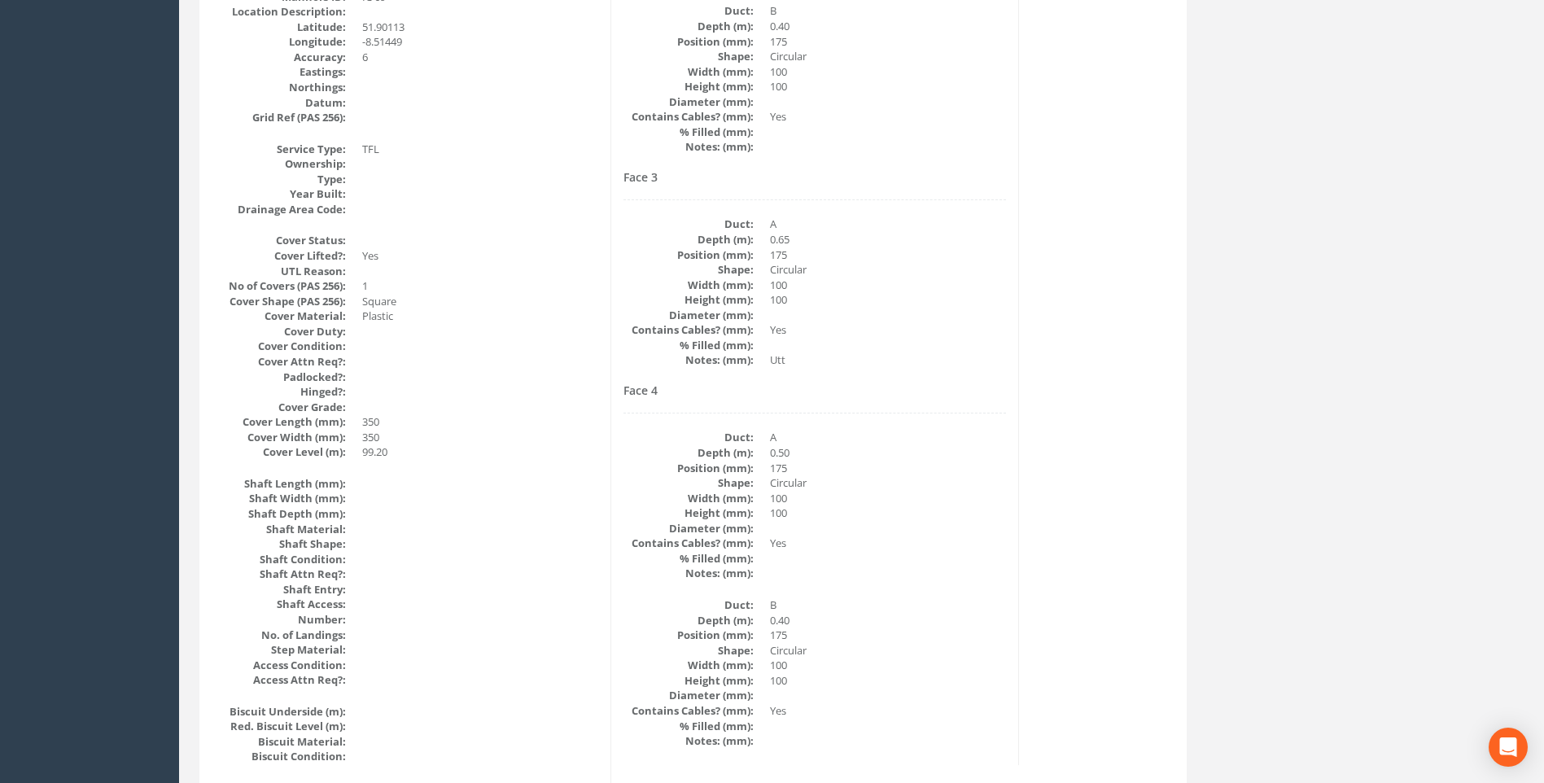
scroll to position [669, 0]
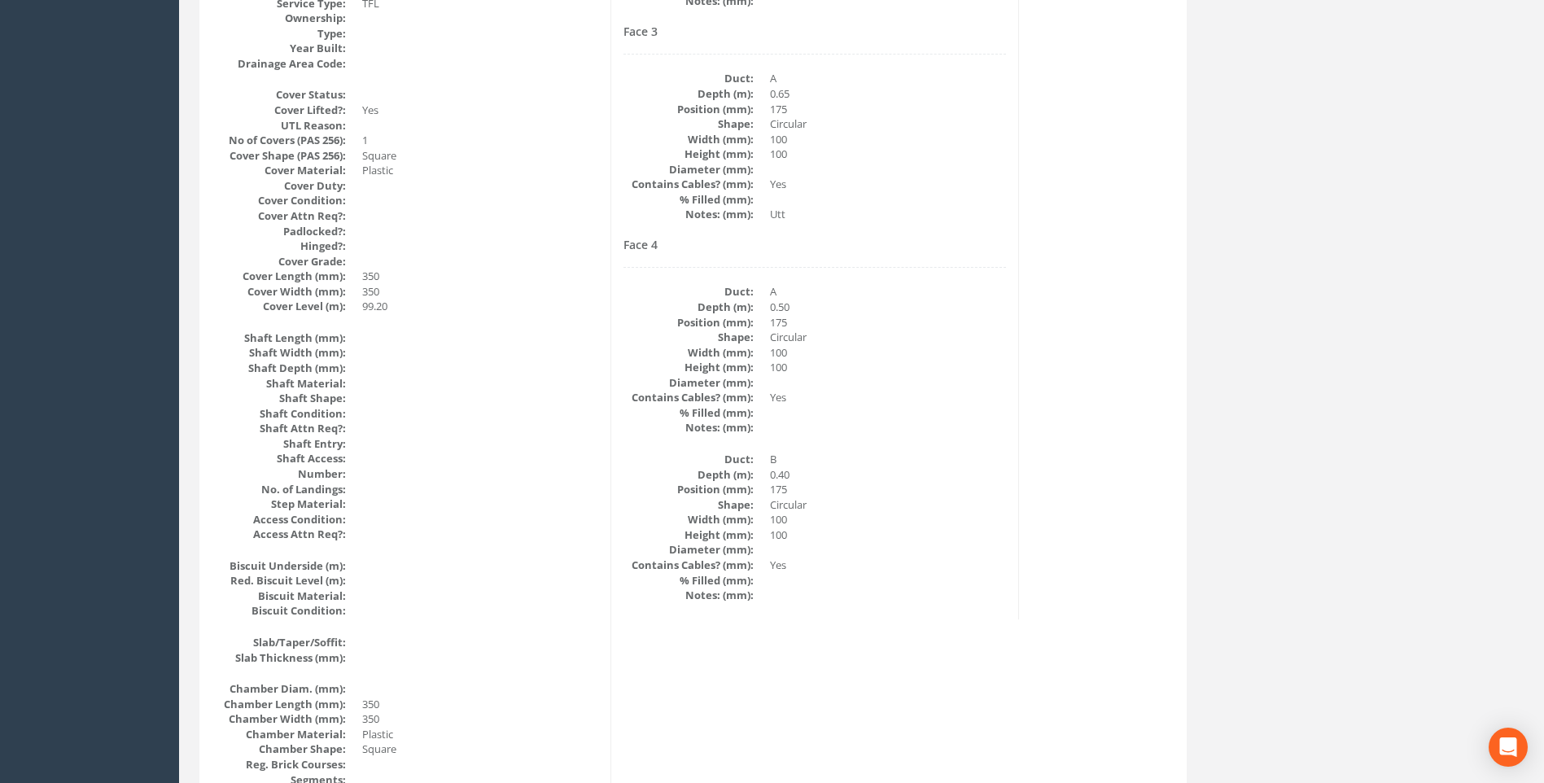
click at [561, 459] on dd at bounding box center [480, 458] width 236 height 15
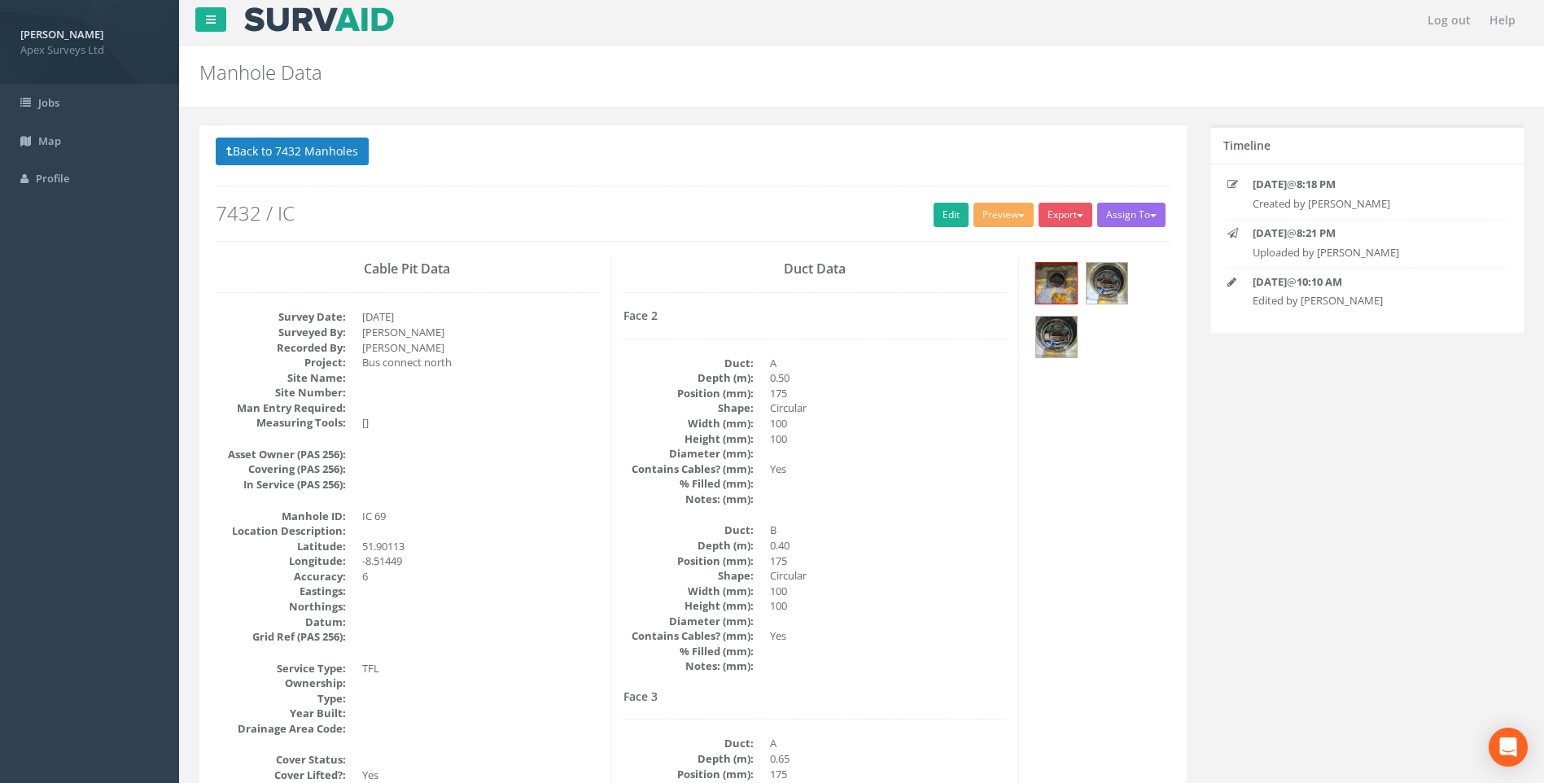
scroll to position [0, 0]
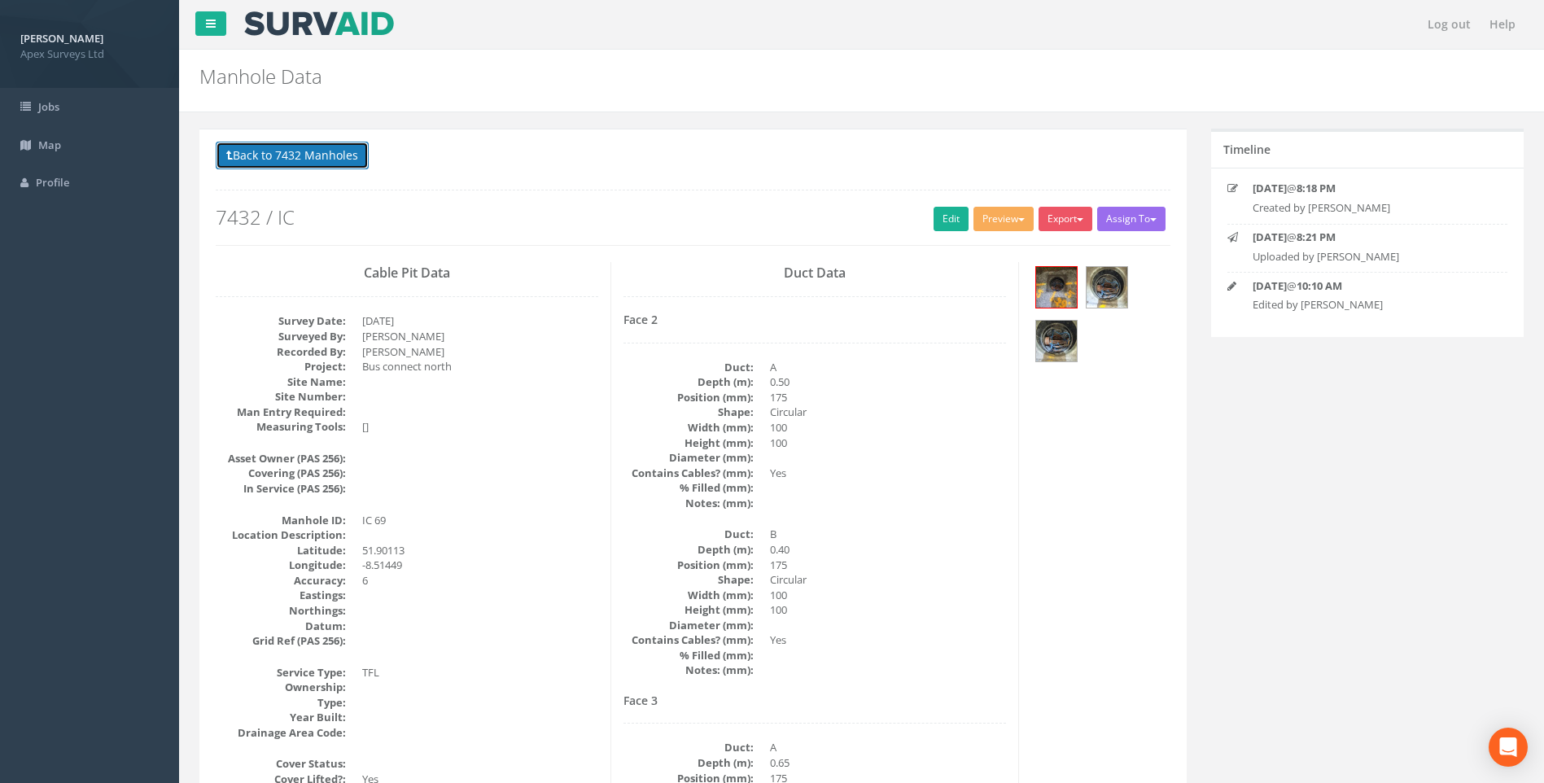
click at [320, 157] on button "Back to 7432 Manholes" at bounding box center [292, 156] width 153 height 28
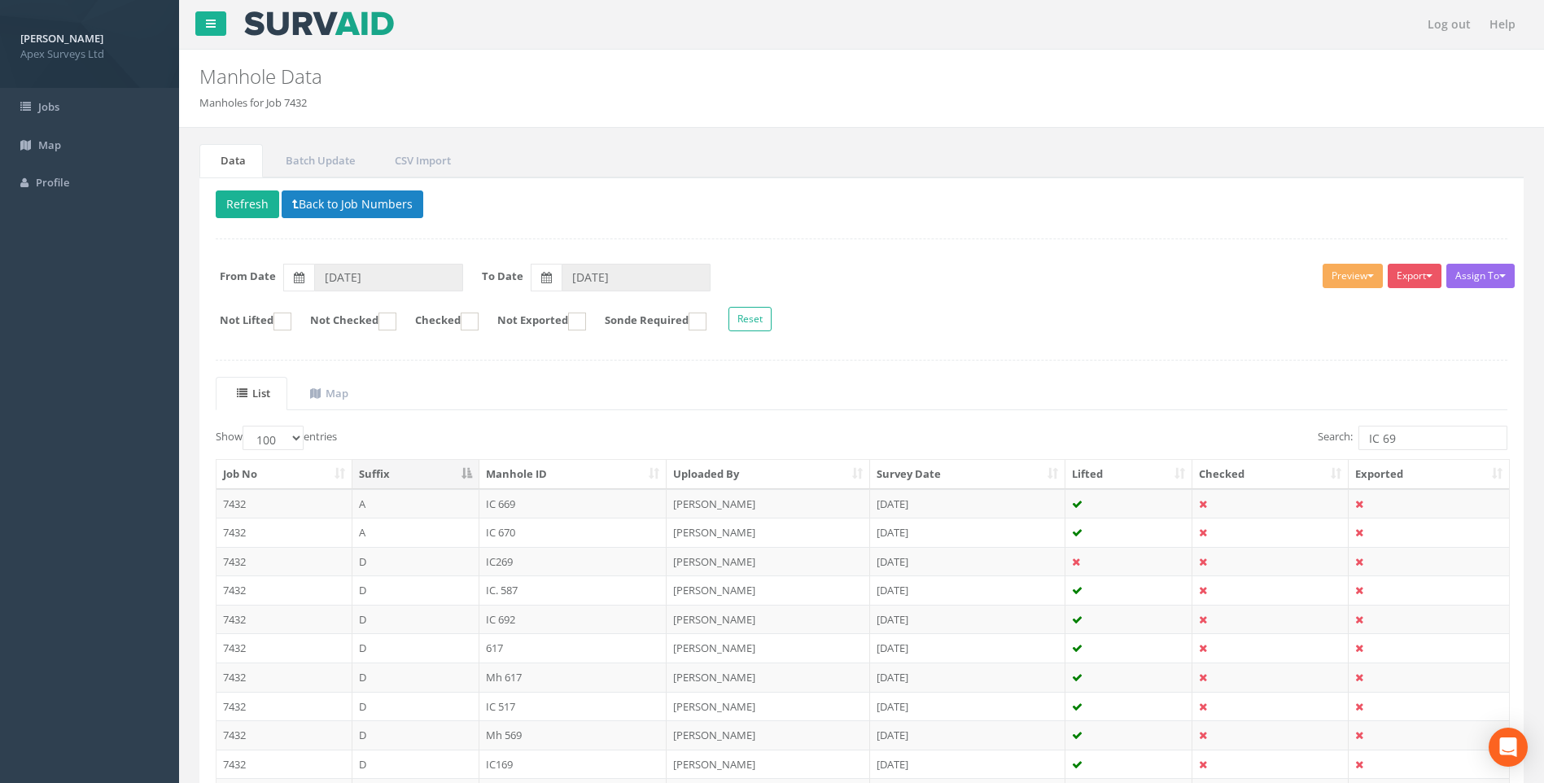
click at [922, 379] on ul "List Map" at bounding box center [862, 393] width 1292 height 33
click at [1283, 422] on div "List Map Show 10 25 50 100 entries Search: IC 69 Job No Suffix Manhole ID Uploa…" at bounding box center [862, 709] width 1292 height 664
drag, startPoint x: 1382, startPoint y: 437, endPoint x: 1400, endPoint y: 440, distance: 18.2
click at [1400, 440] on input "IC 69" at bounding box center [1433, 438] width 149 height 24
type input "IC 22"
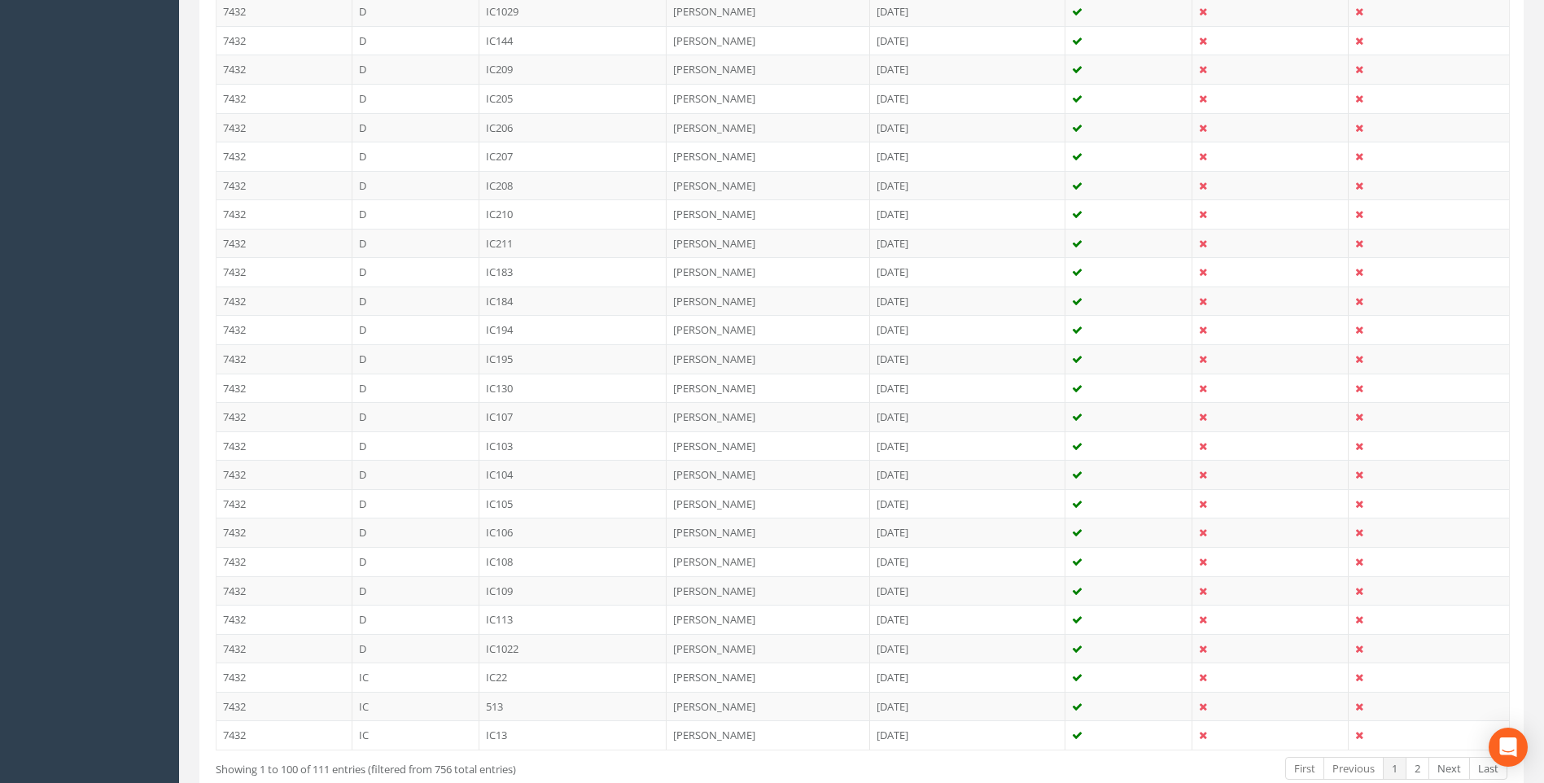
scroll to position [2731, 0]
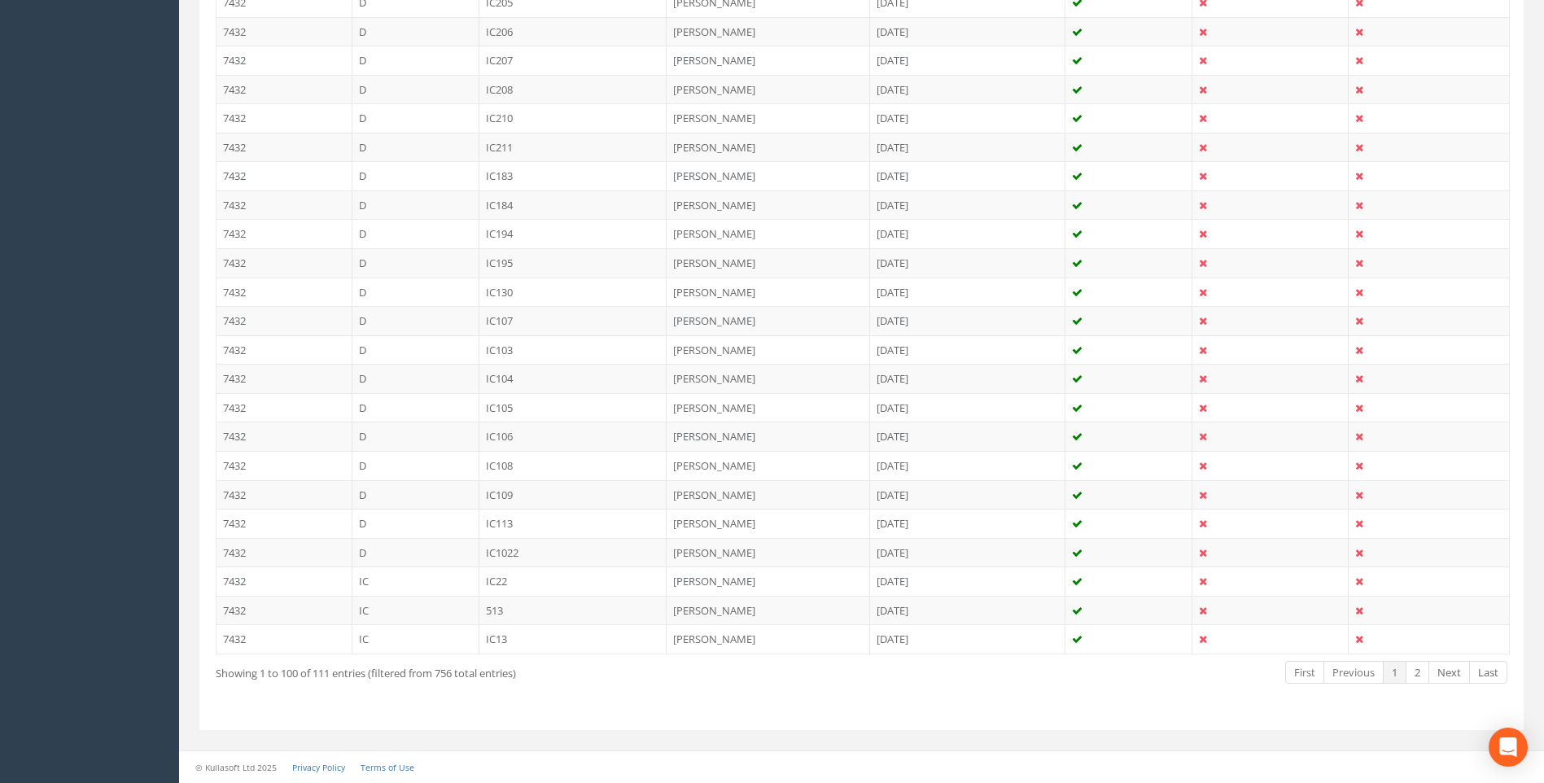
drag, startPoint x: 501, startPoint y: 578, endPoint x: 992, endPoint y: 552, distance: 491.6
click at [501, 579] on td "IC22" at bounding box center [574, 581] width 188 height 29
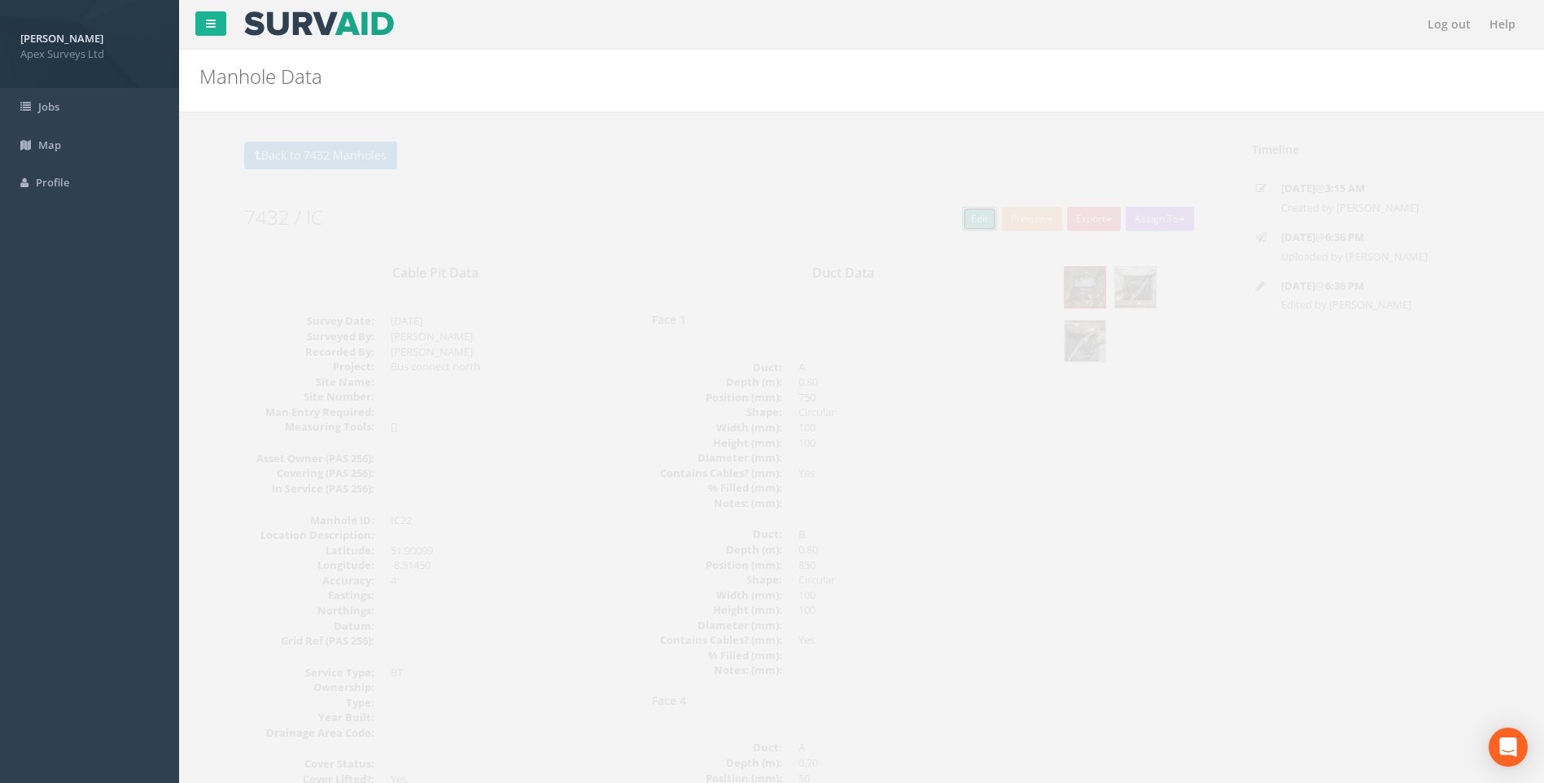
click at [942, 225] on link "Edit" at bounding box center [951, 219] width 35 height 24
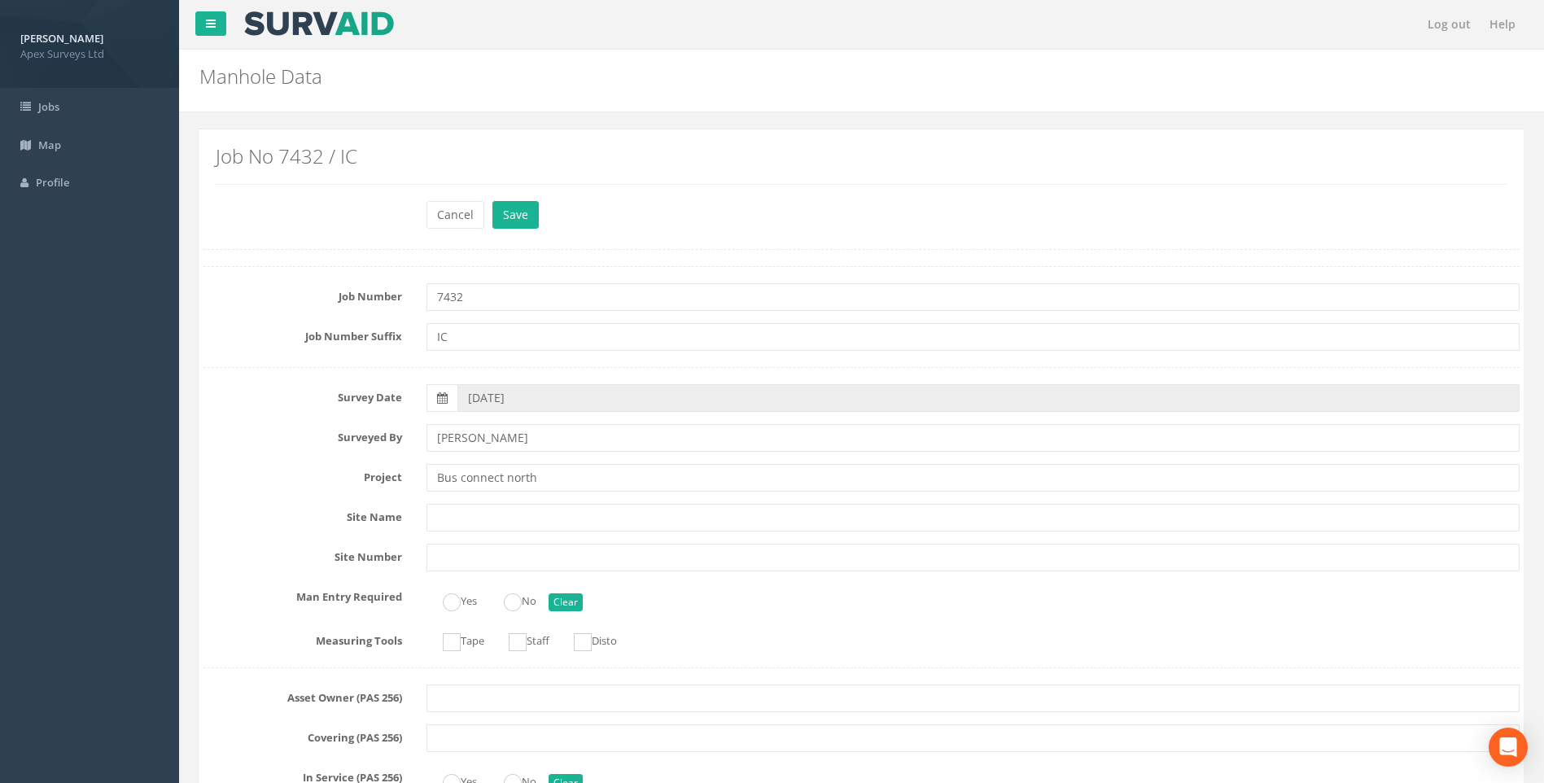
scroll to position [1306, 0]
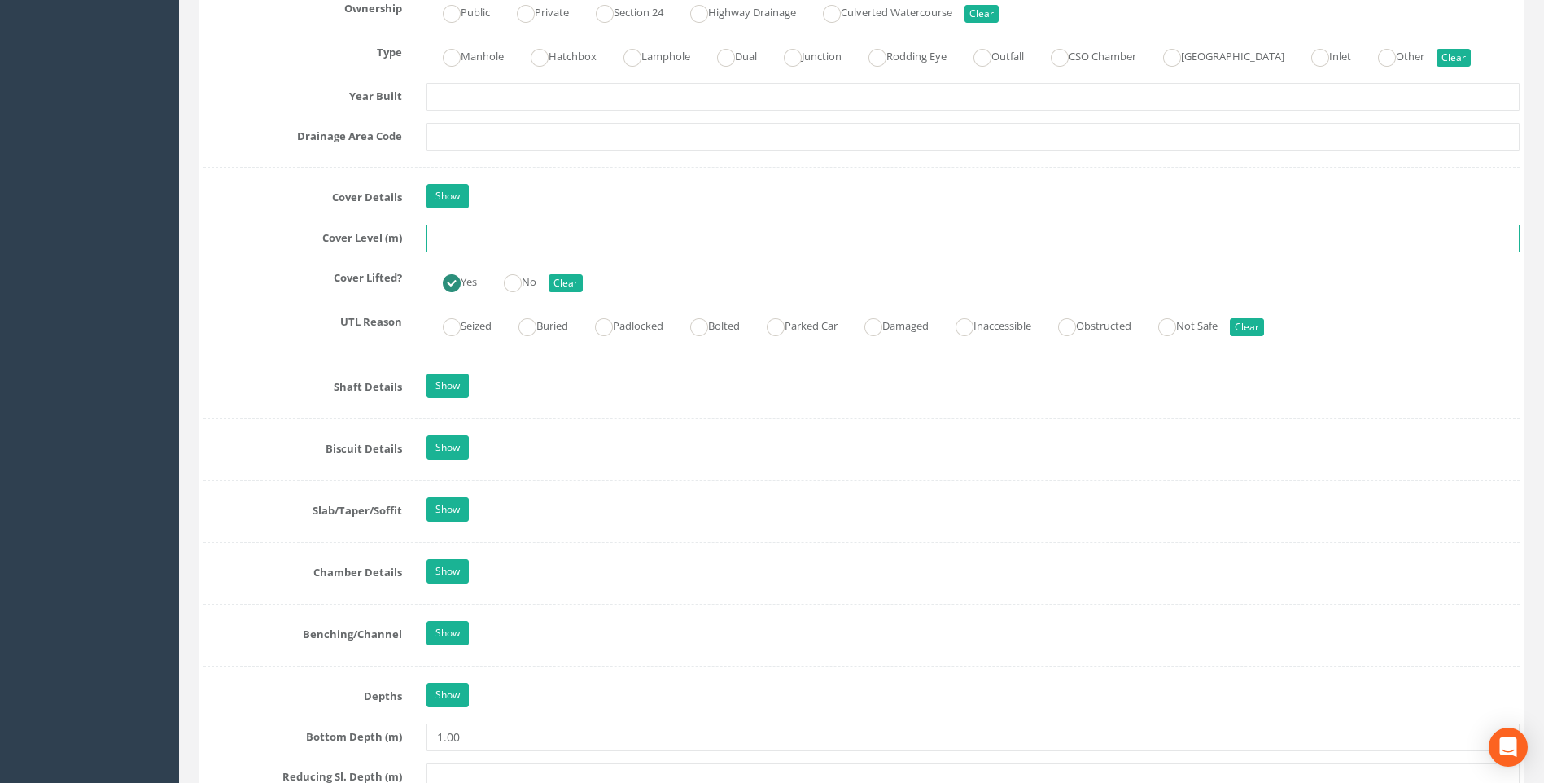
click at [448, 252] on input "text" at bounding box center [973, 239] width 1093 height 28
type input "99.33"
click at [307, 304] on div "Job Number 7432 Job Number Suffix IC Survey Date [DATE] Surveyed By [PERSON_NAM…" at bounding box center [862, 430] width 1316 height 2940
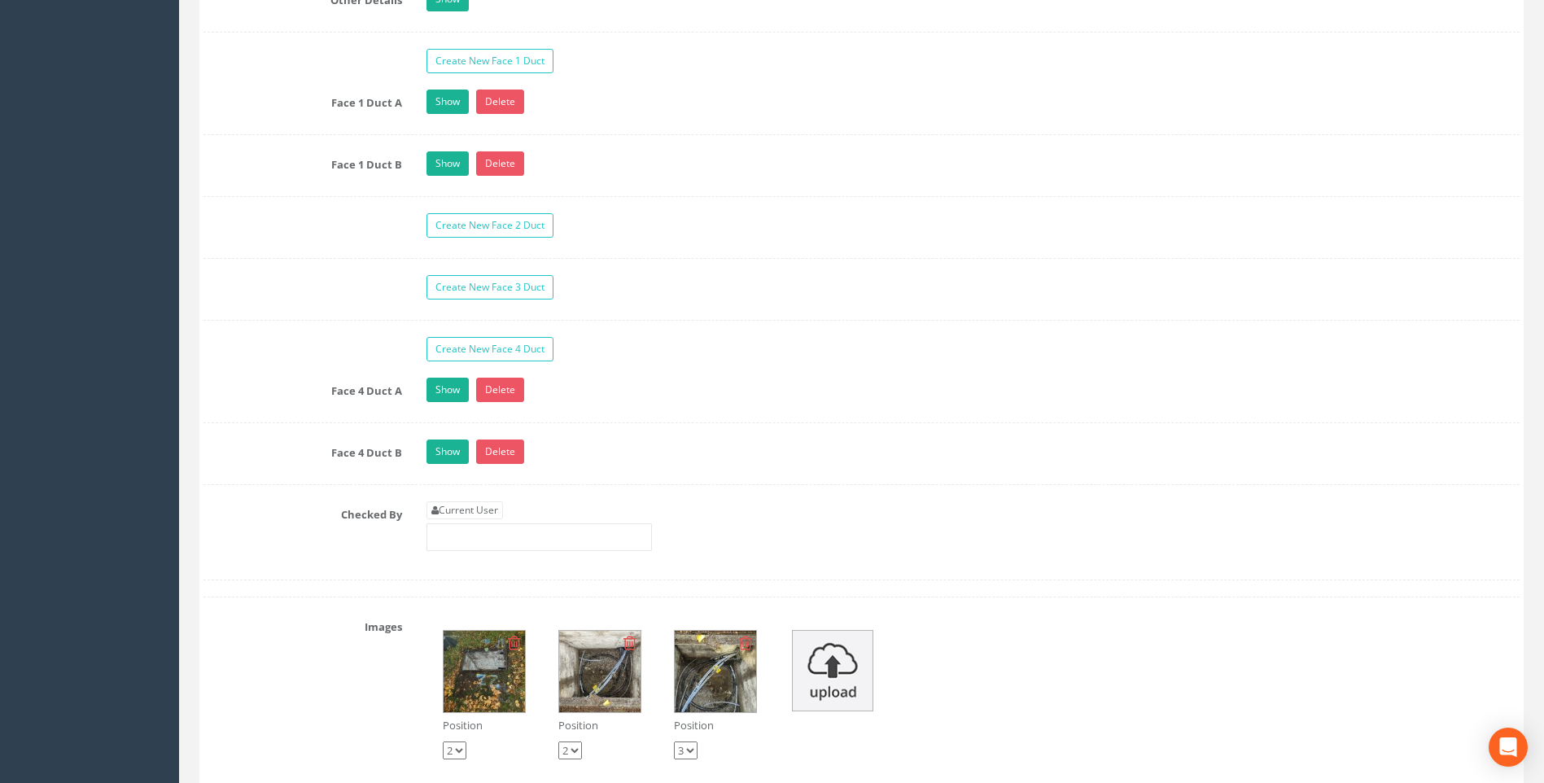
scroll to position [2853, 0]
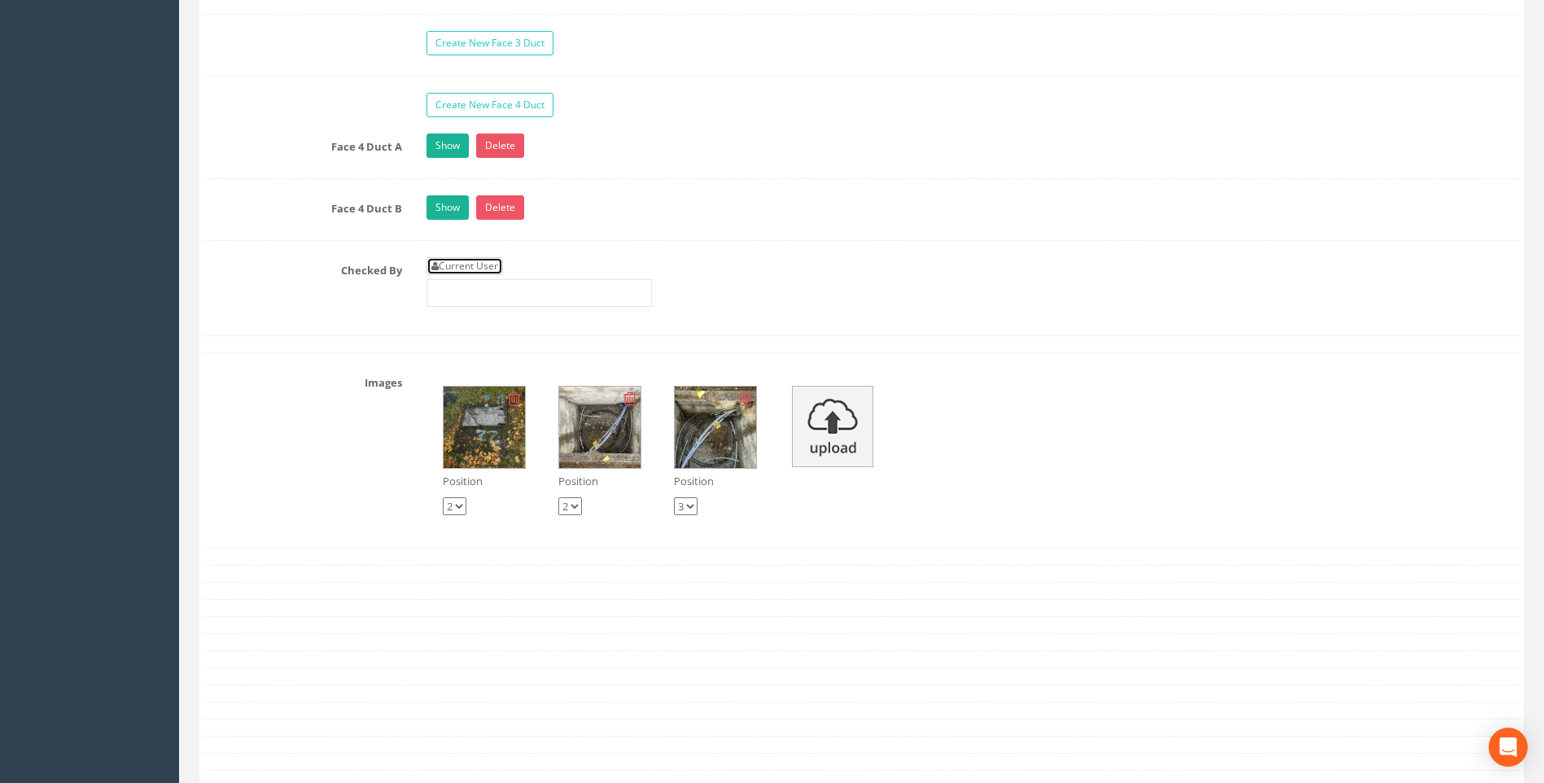
drag, startPoint x: 478, startPoint y: 269, endPoint x: 375, endPoint y: 284, distance: 103.6
click at [478, 269] on link "Current User" at bounding box center [465, 266] width 77 height 18
type input "[PERSON_NAME]"
click at [247, 309] on div "Checked By Current User [PERSON_NAME]" at bounding box center [861, 288] width 1341 height 62
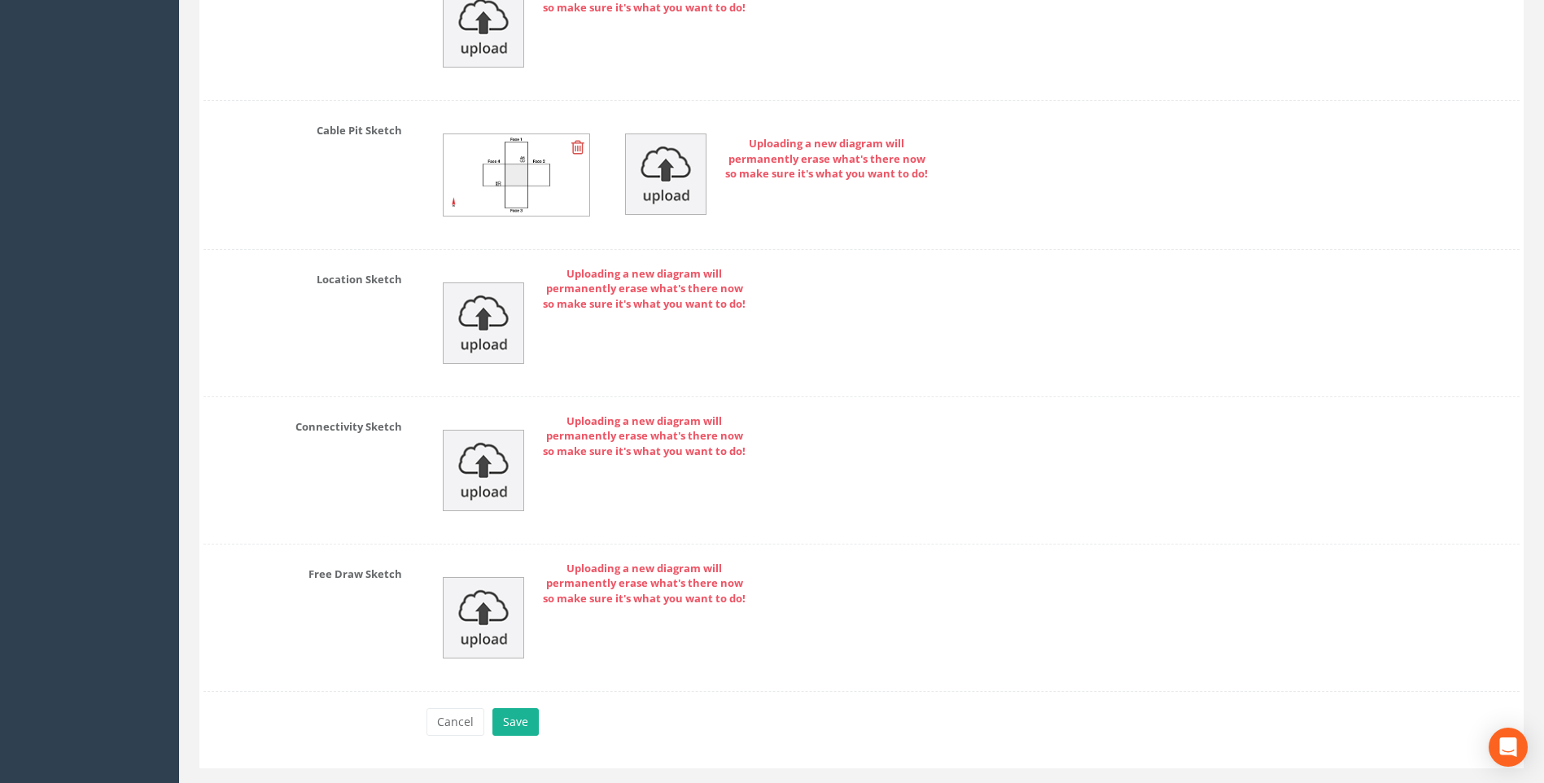
scroll to position [3708, 0]
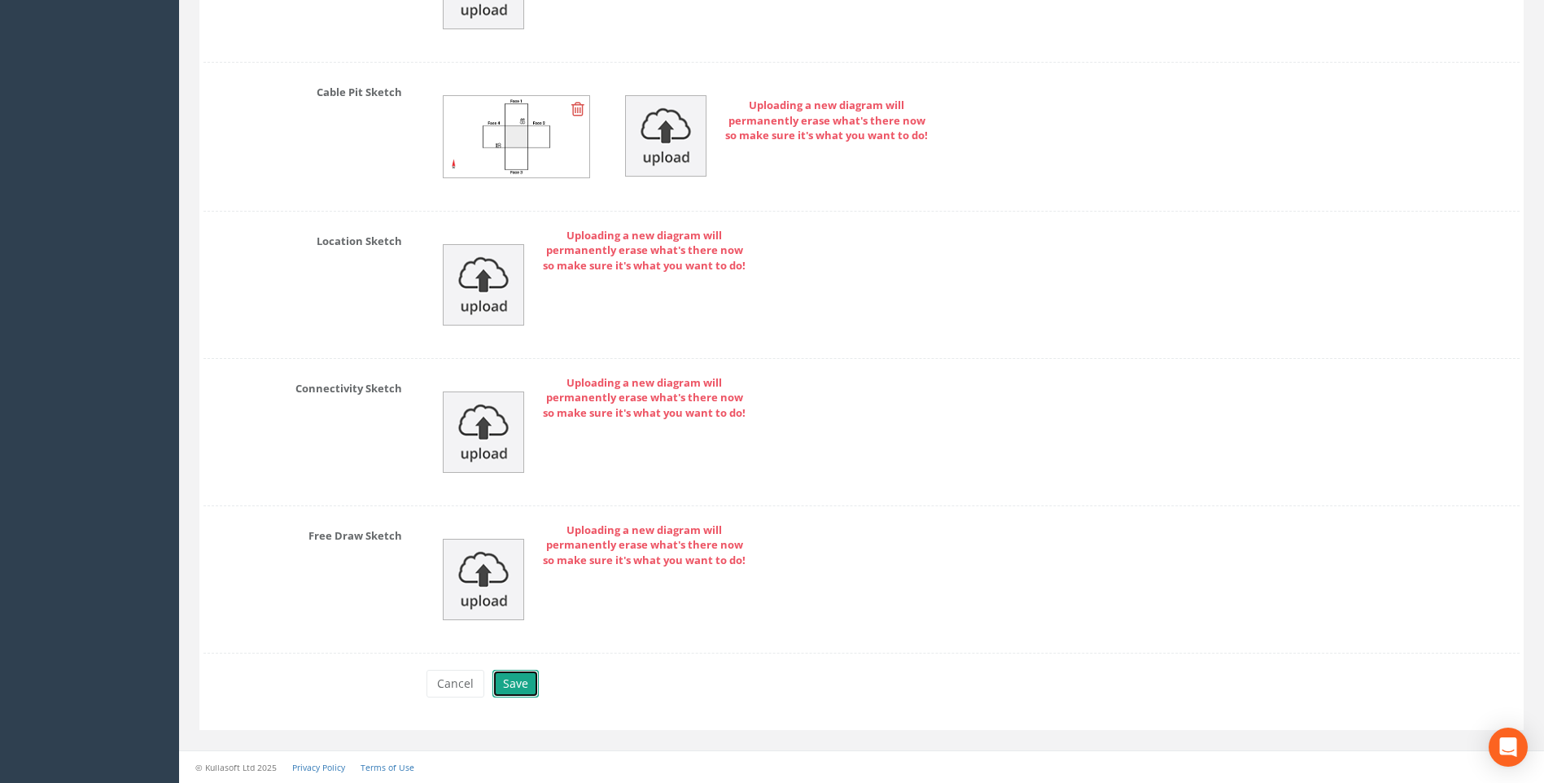
click at [521, 682] on button "Save" at bounding box center [516, 684] width 46 height 28
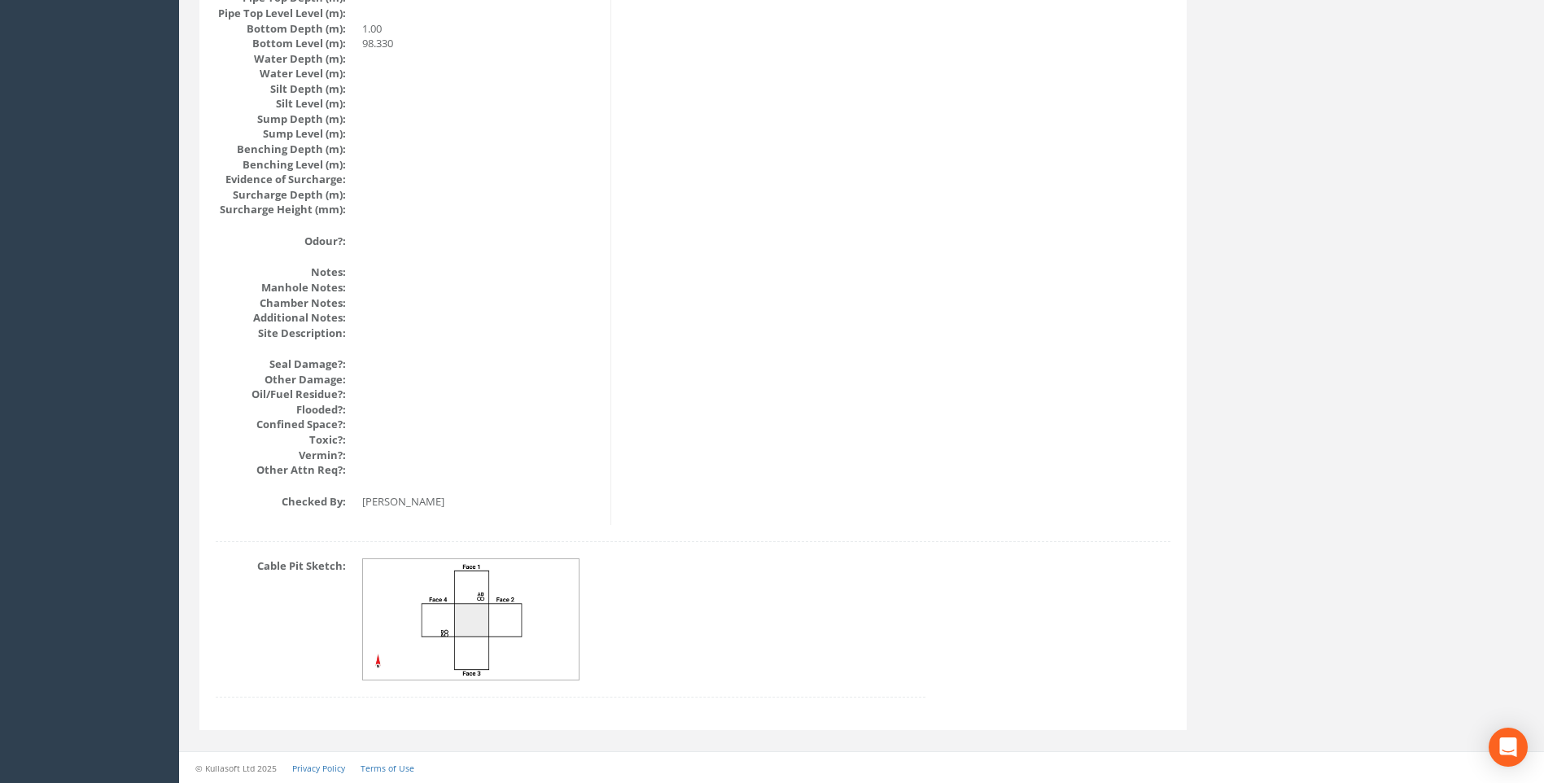
scroll to position [1728, 0]
click at [506, 614] on img at bounding box center [471, 619] width 217 height 121
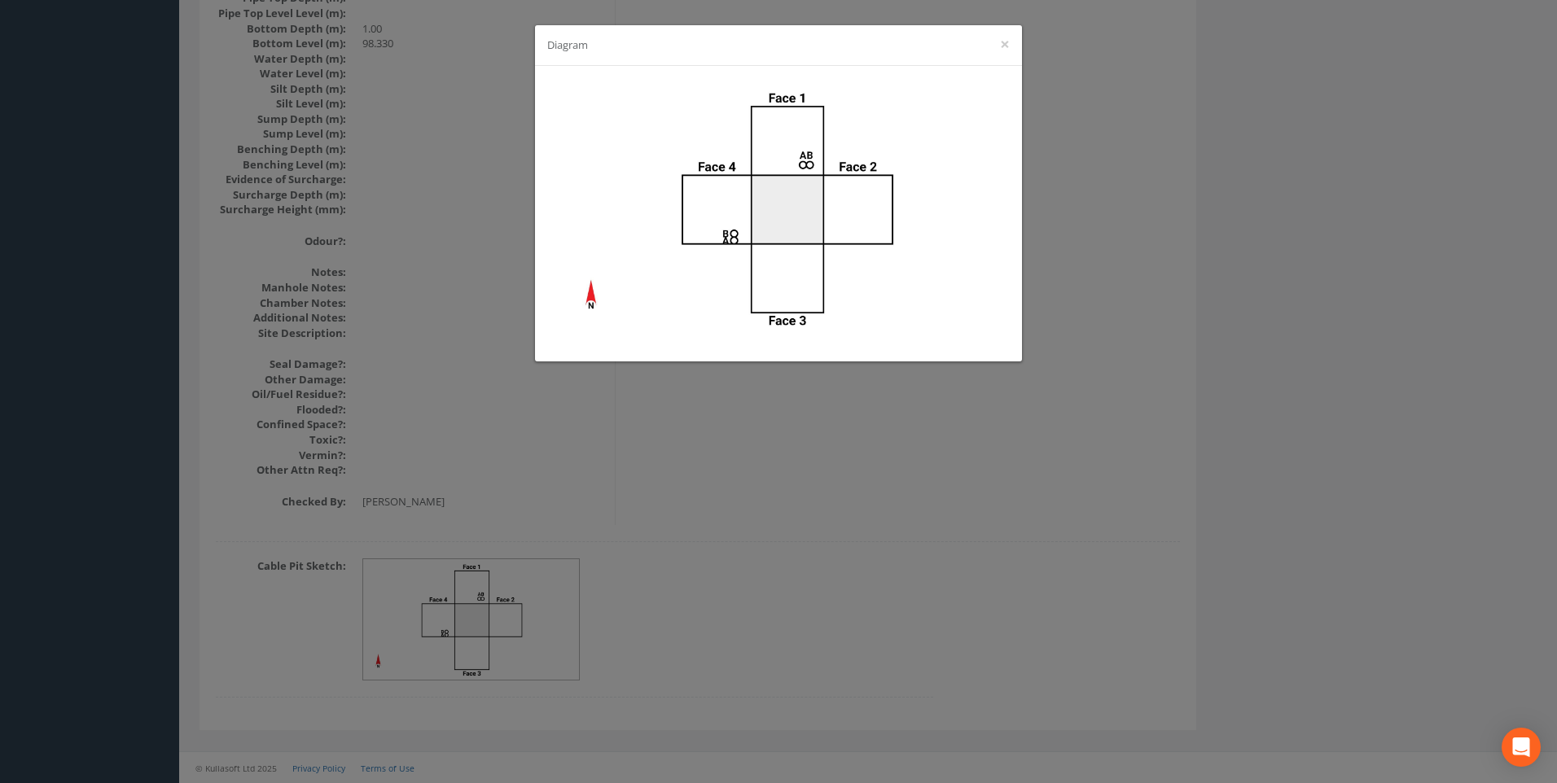
click at [1408, 318] on div "Diagram ×" at bounding box center [778, 391] width 1557 height 783
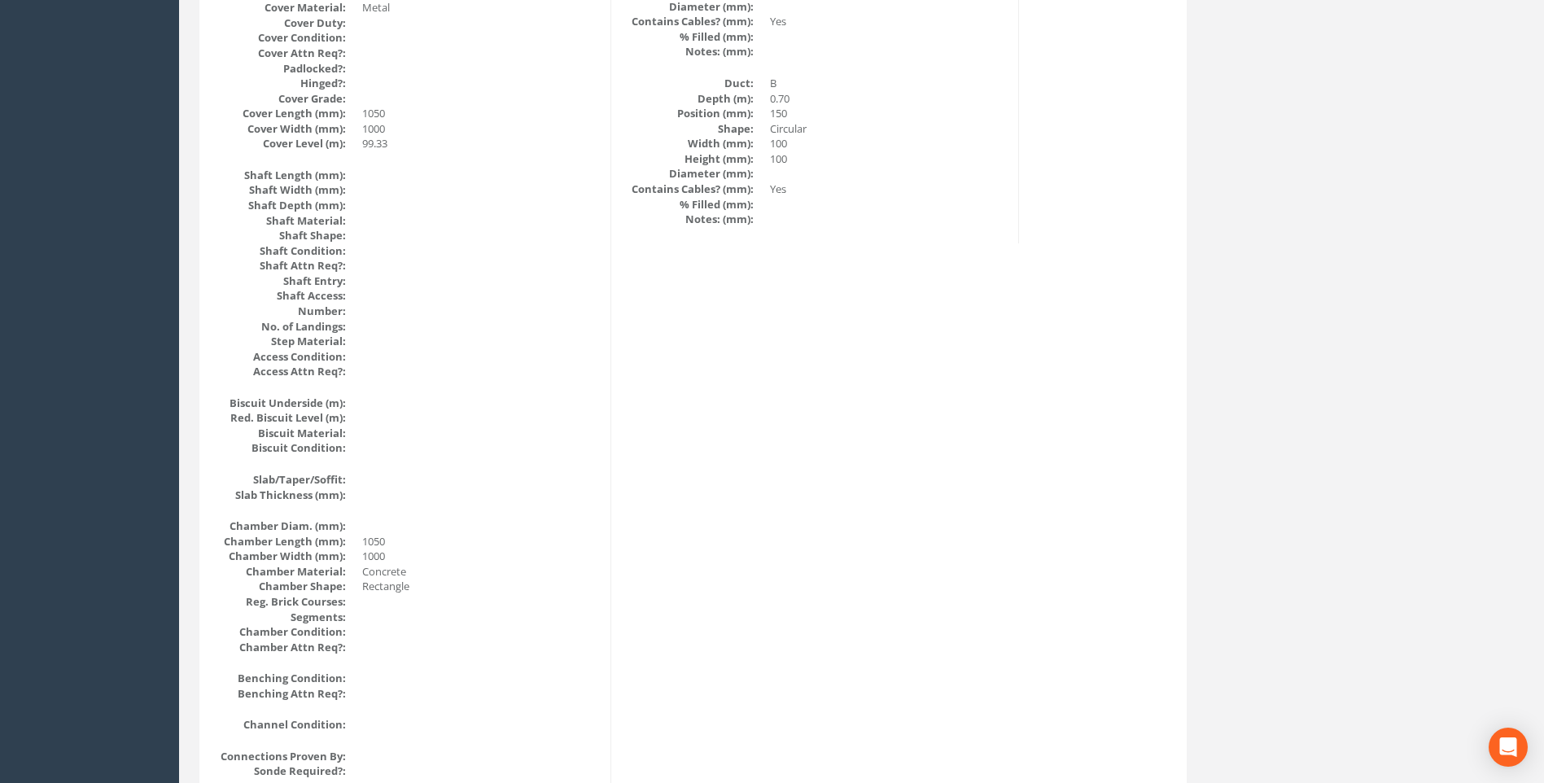
scroll to position [1158, 0]
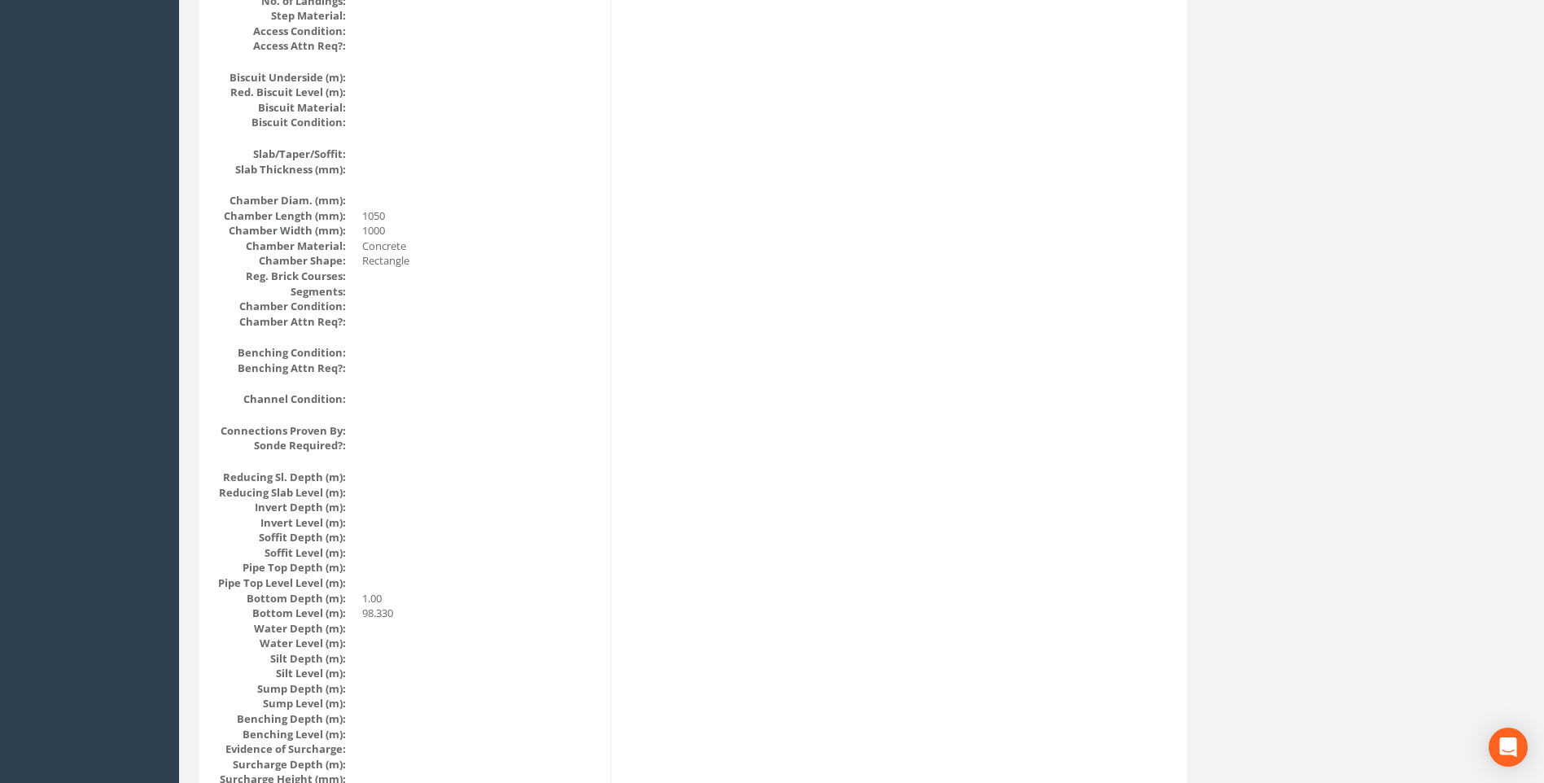
click at [797, 535] on div "Cable Pit Data Survey Date: [DATE] Surveyed By: [PERSON_NAME] Recorded By: [PER…" at bounding box center [693, 99] width 979 height 1990
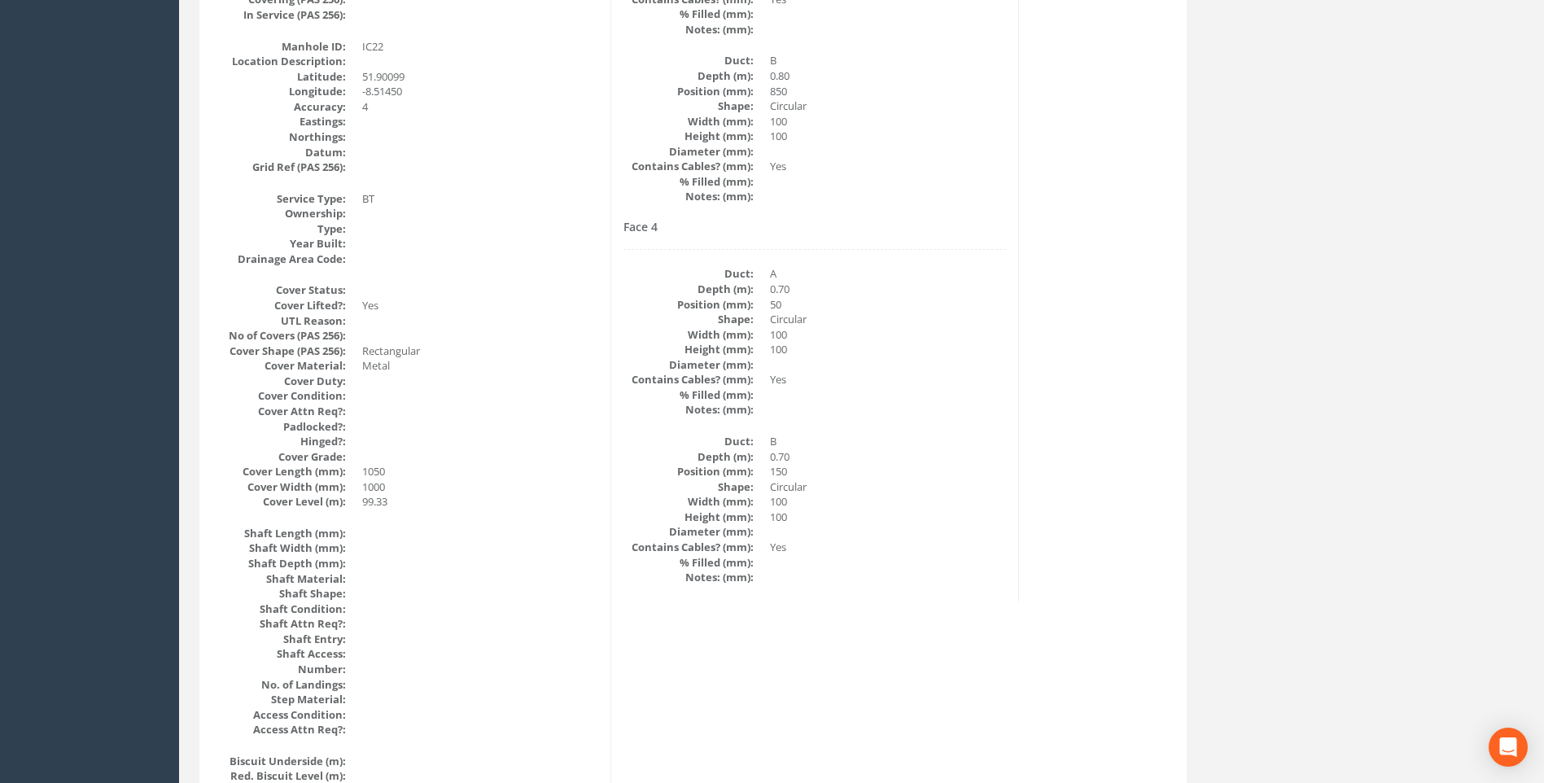
scroll to position [425, 0]
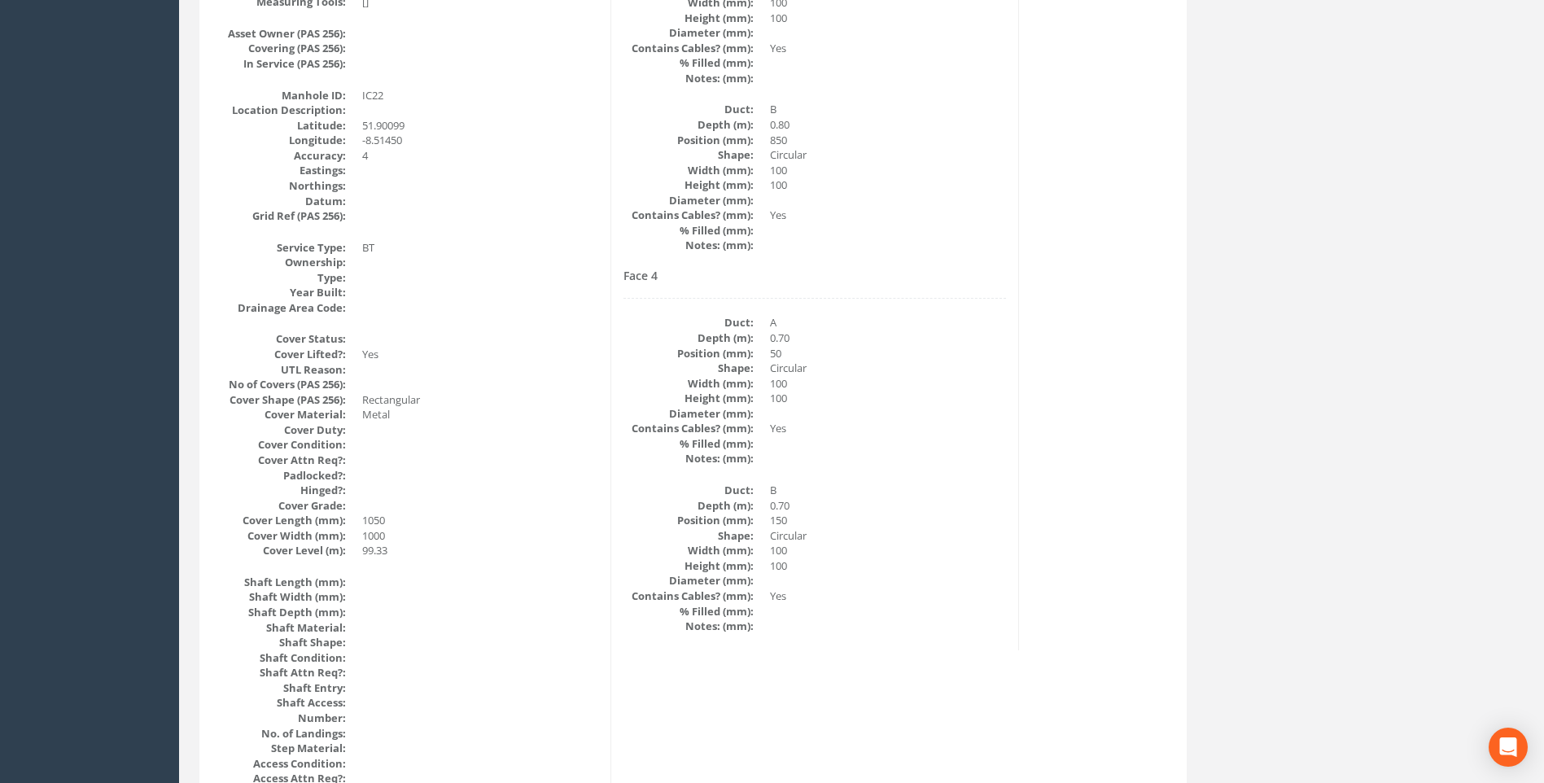
drag, startPoint x: 1065, startPoint y: 400, endPoint x: 852, endPoint y: 327, distance: 224.5
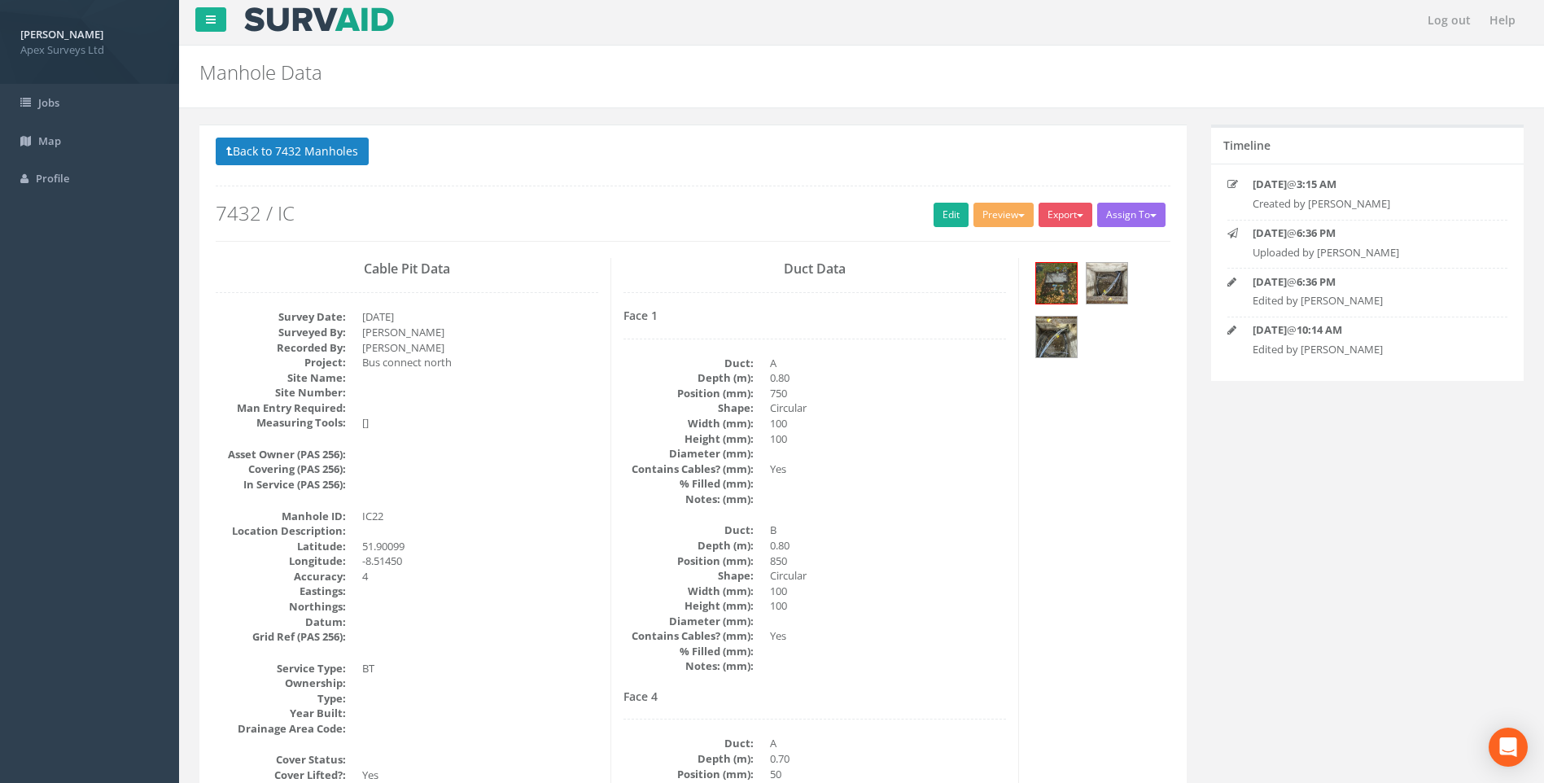
scroll to position [0, 0]
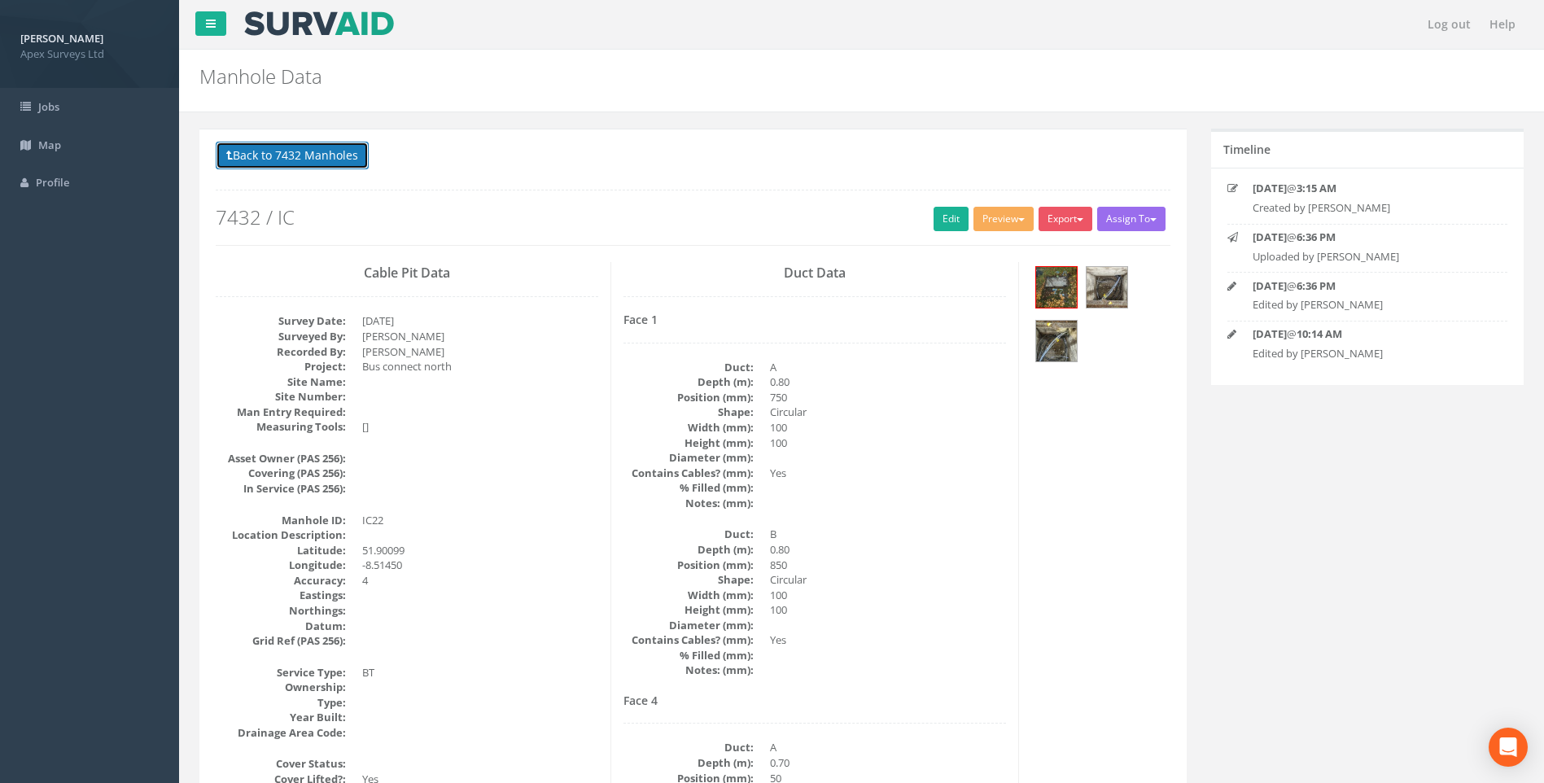
drag, startPoint x: 318, startPoint y: 151, endPoint x: 1515, endPoint y: 151, distance: 1197.5
click at [319, 152] on button "Back to 7432 Manholes" at bounding box center [292, 156] width 153 height 28
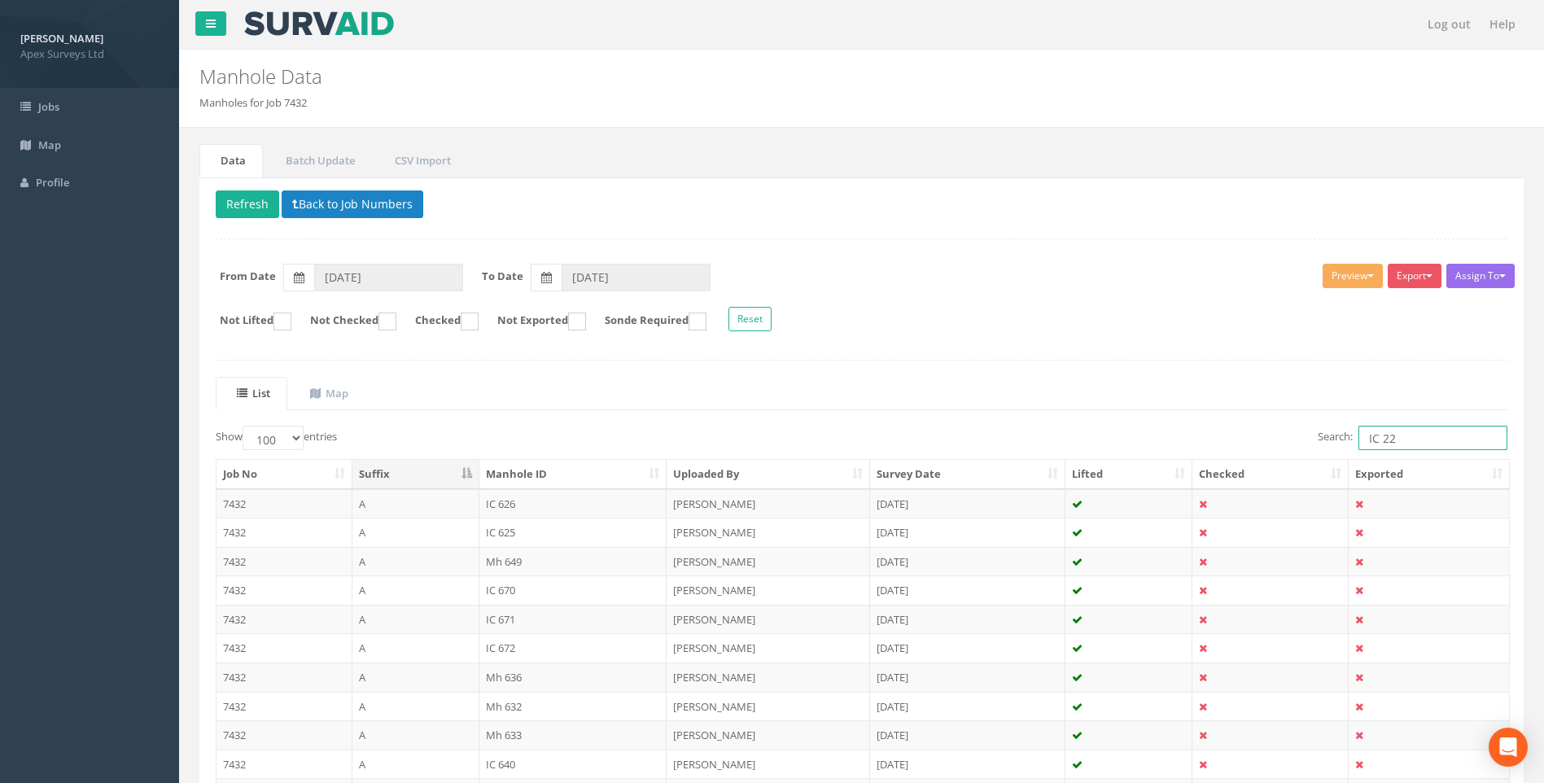
drag, startPoint x: 1385, startPoint y: 442, endPoint x: 1403, endPoint y: 445, distance: 18.1
click at [1402, 445] on input "IC 22" at bounding box center [1433, 438] width 149 height 24
type input "IC 21"
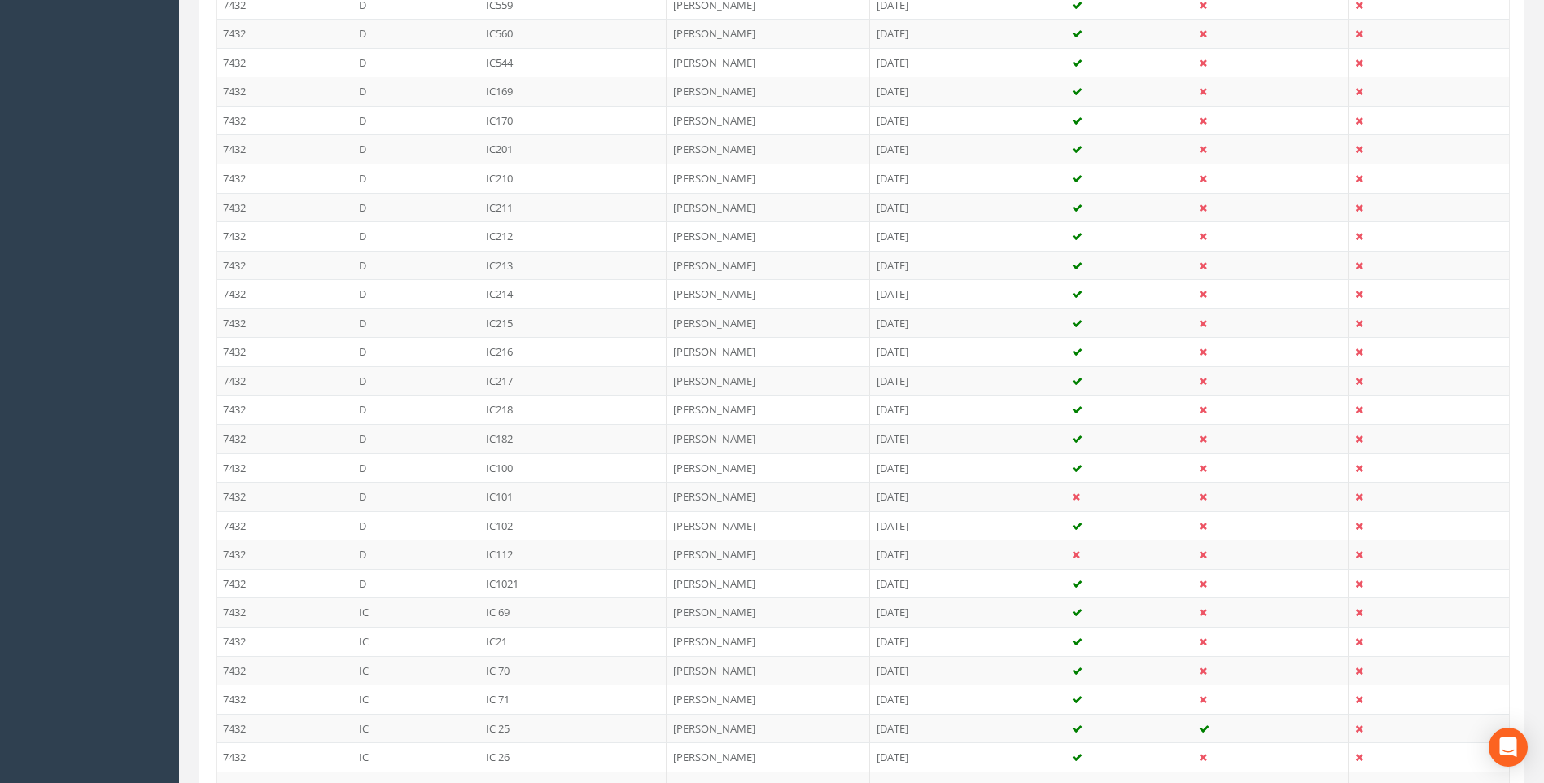
scroll to position [1954, 0]
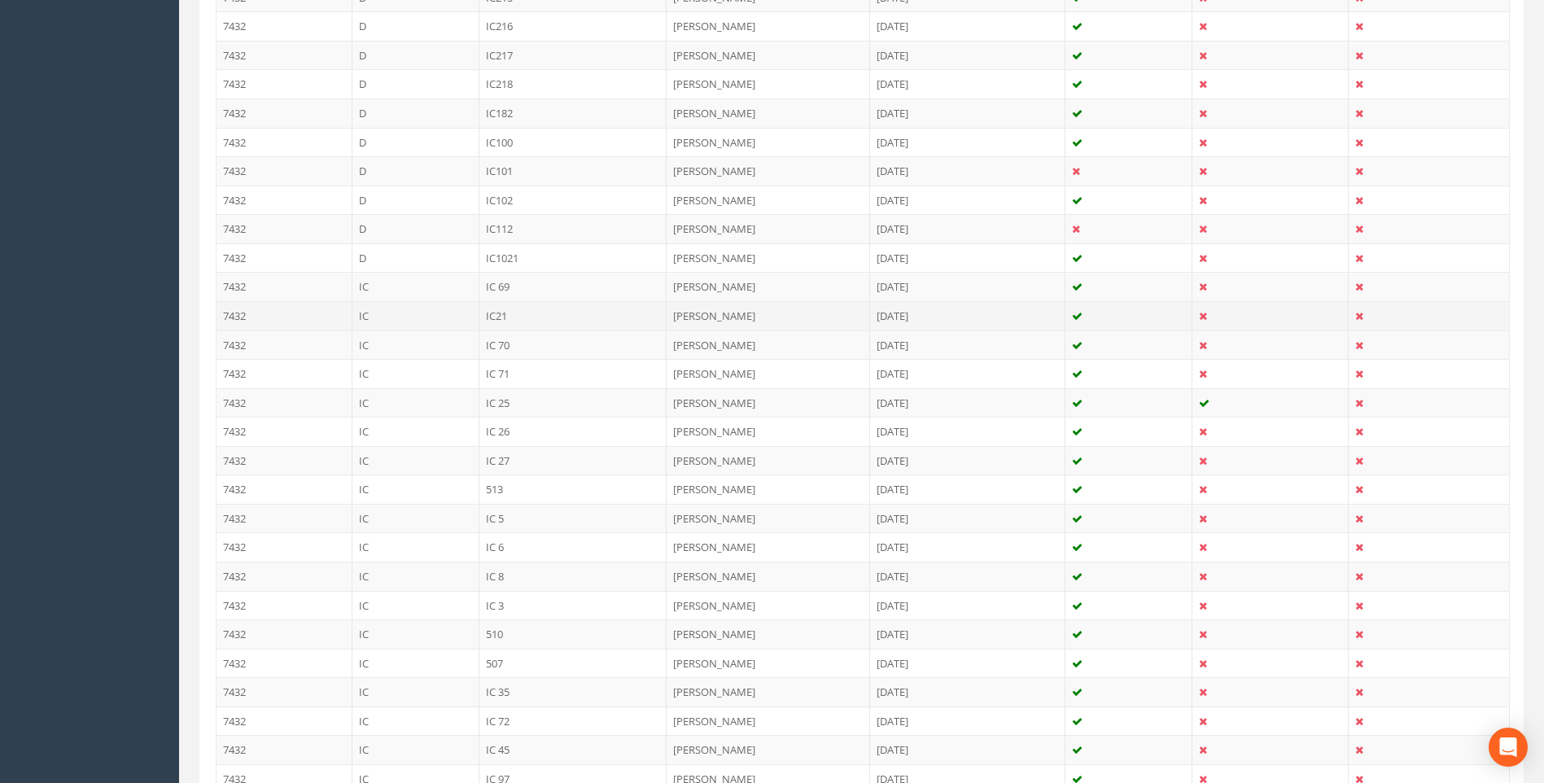
click at [506, 317] on td "IC21" at bounding box center [574, 315] width 188 height 29
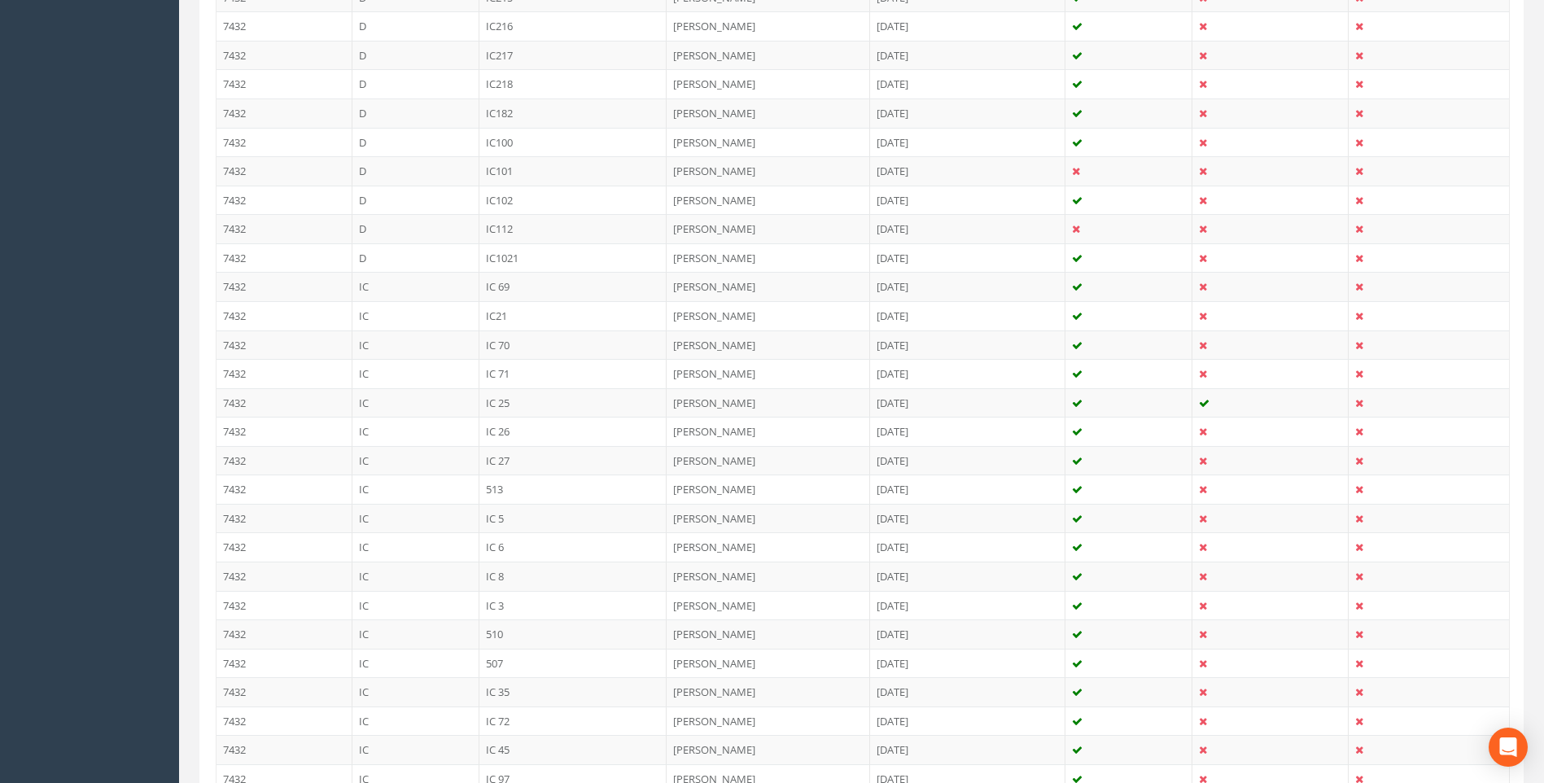
scroll to position [0, 0]
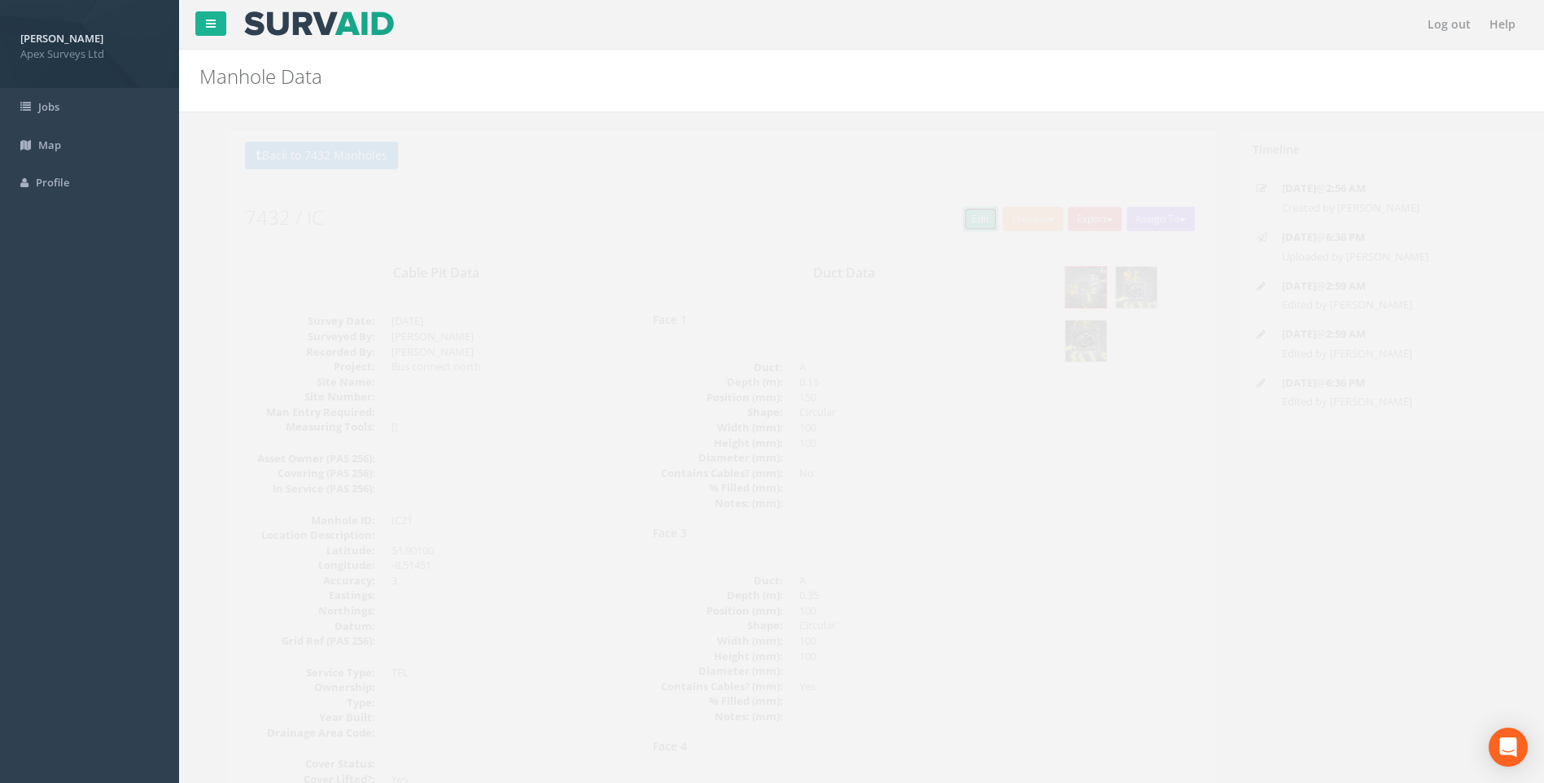
click at [948, 221] on link "Edit" at bounding box center [951, 219] width 35 height 24
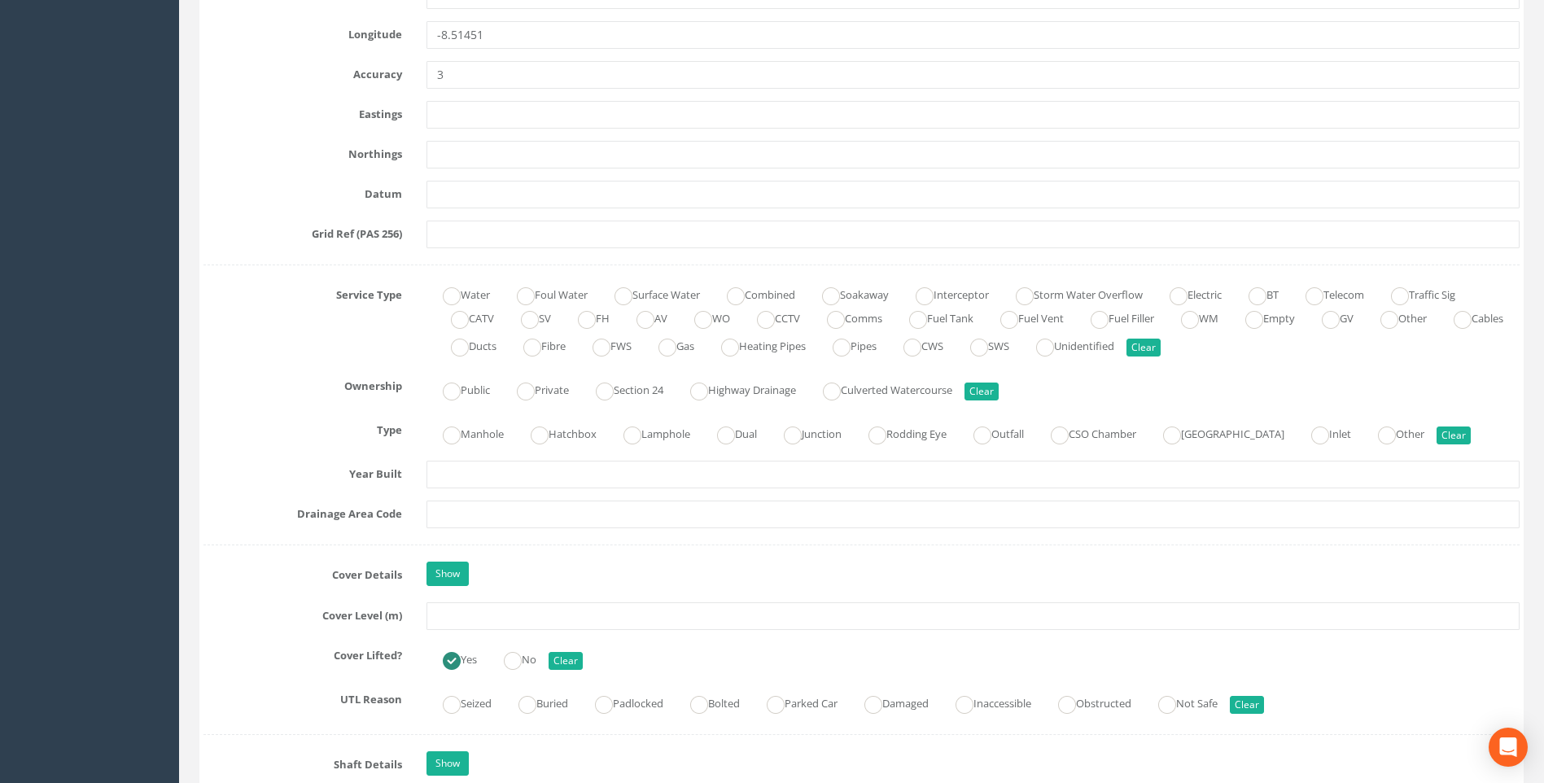
scroll to position [1058, 0]
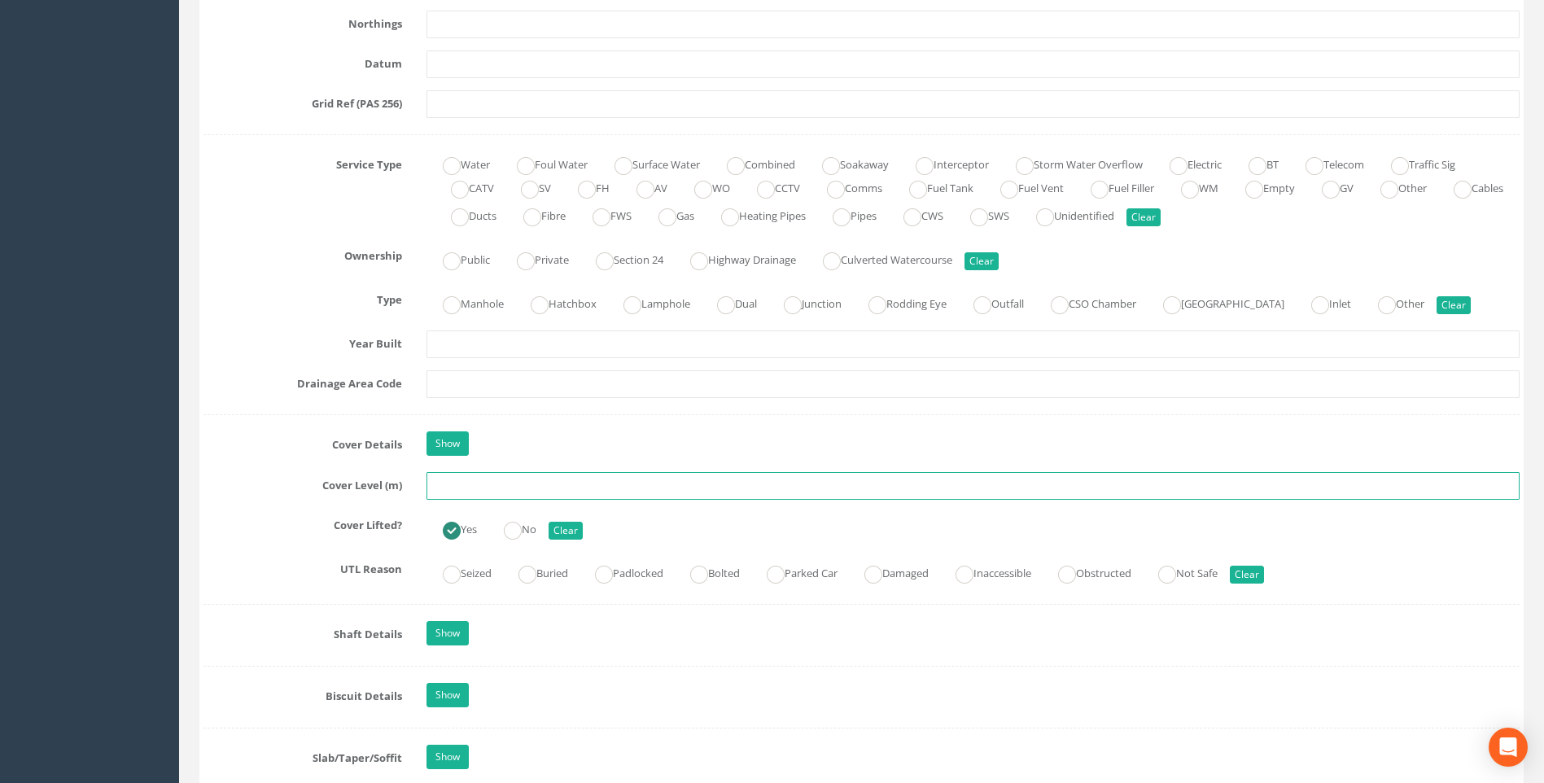
click at [474, 486] on input "text" at bounding box center [973, 486] width 1093 height 28
type input "99.23"
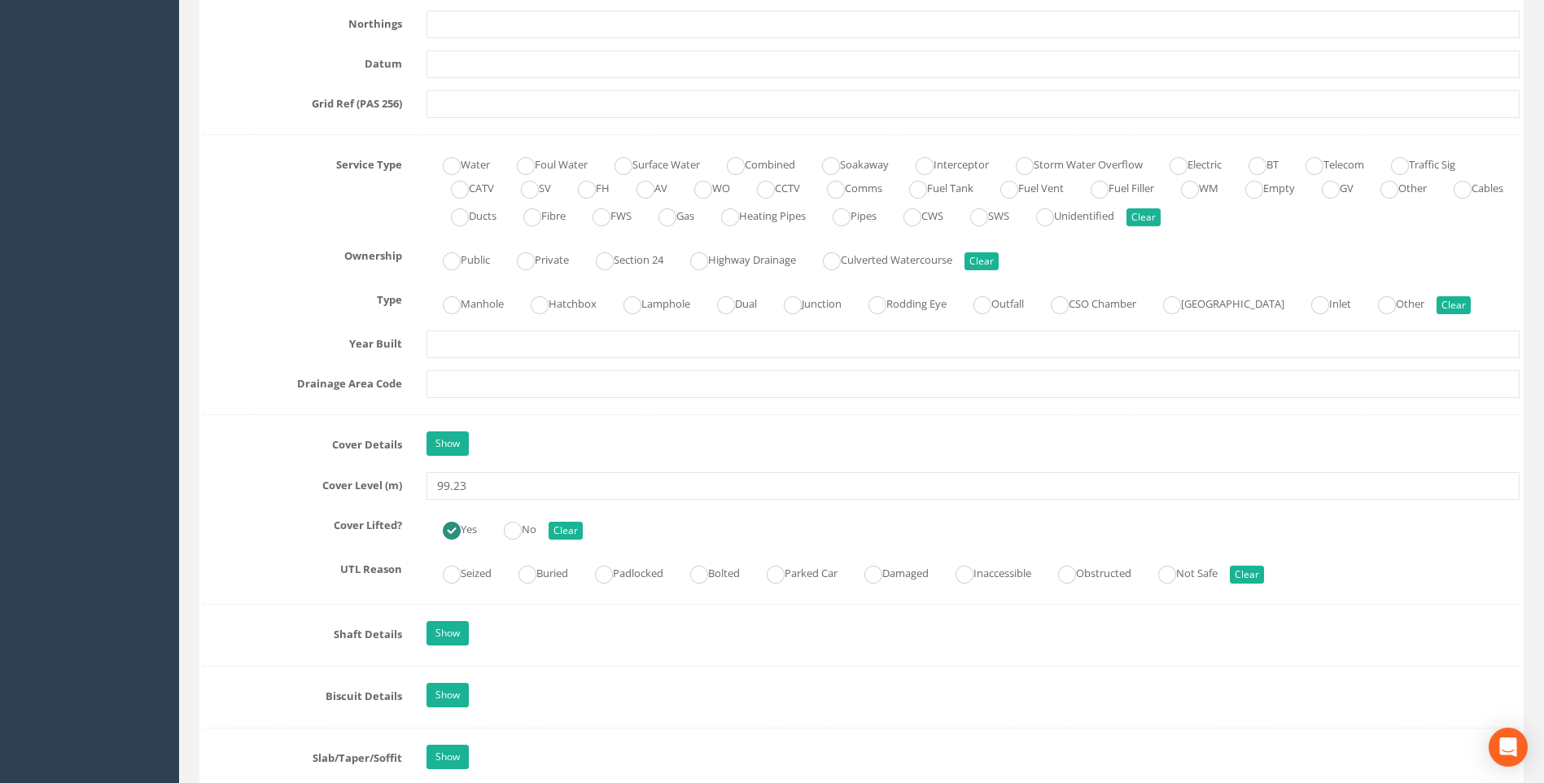
click at [209, 443] on label "Cover Details" at bounding box center [302, 441] width 223 height 21
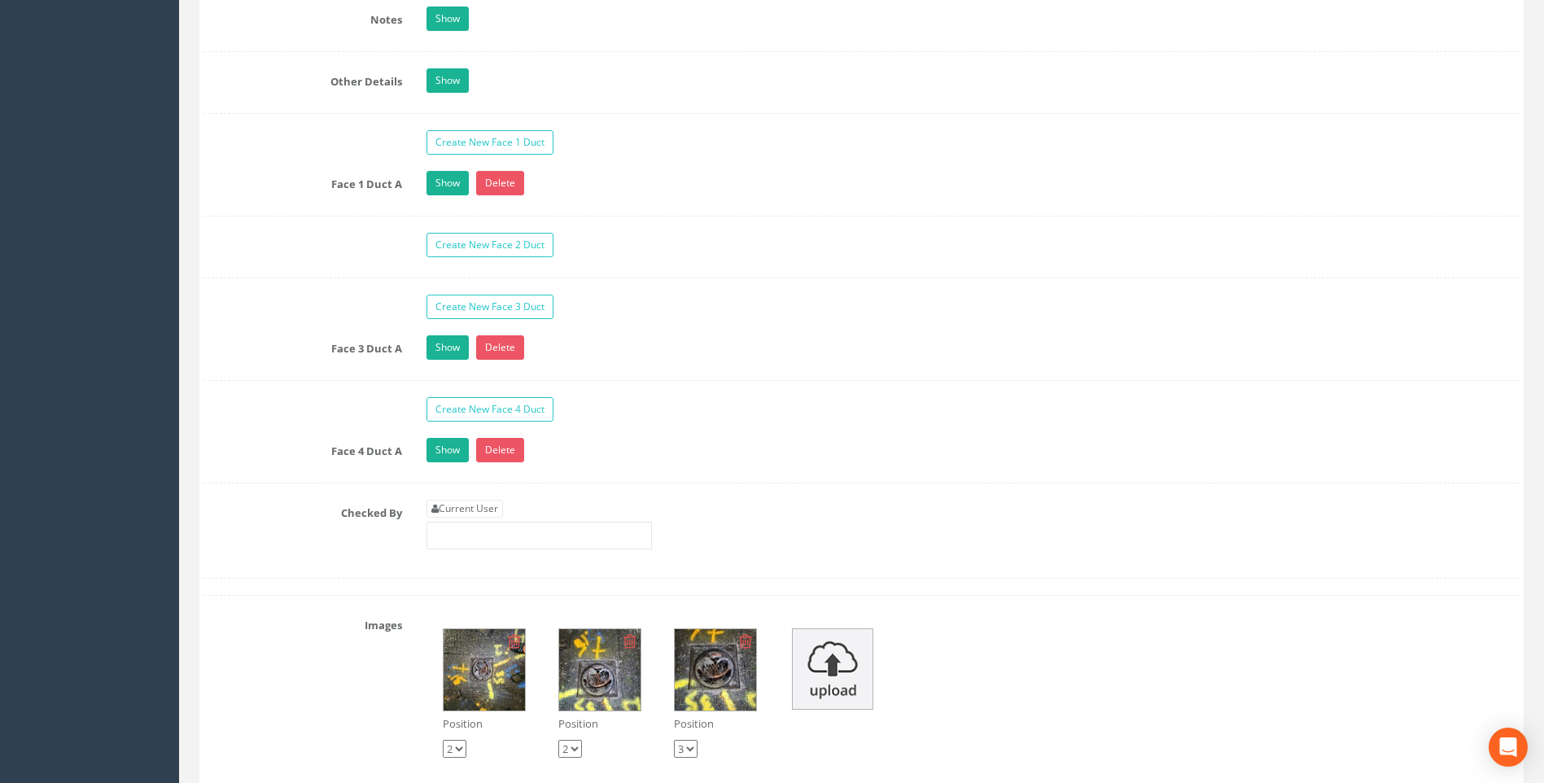
scroll to position [2605, 0]
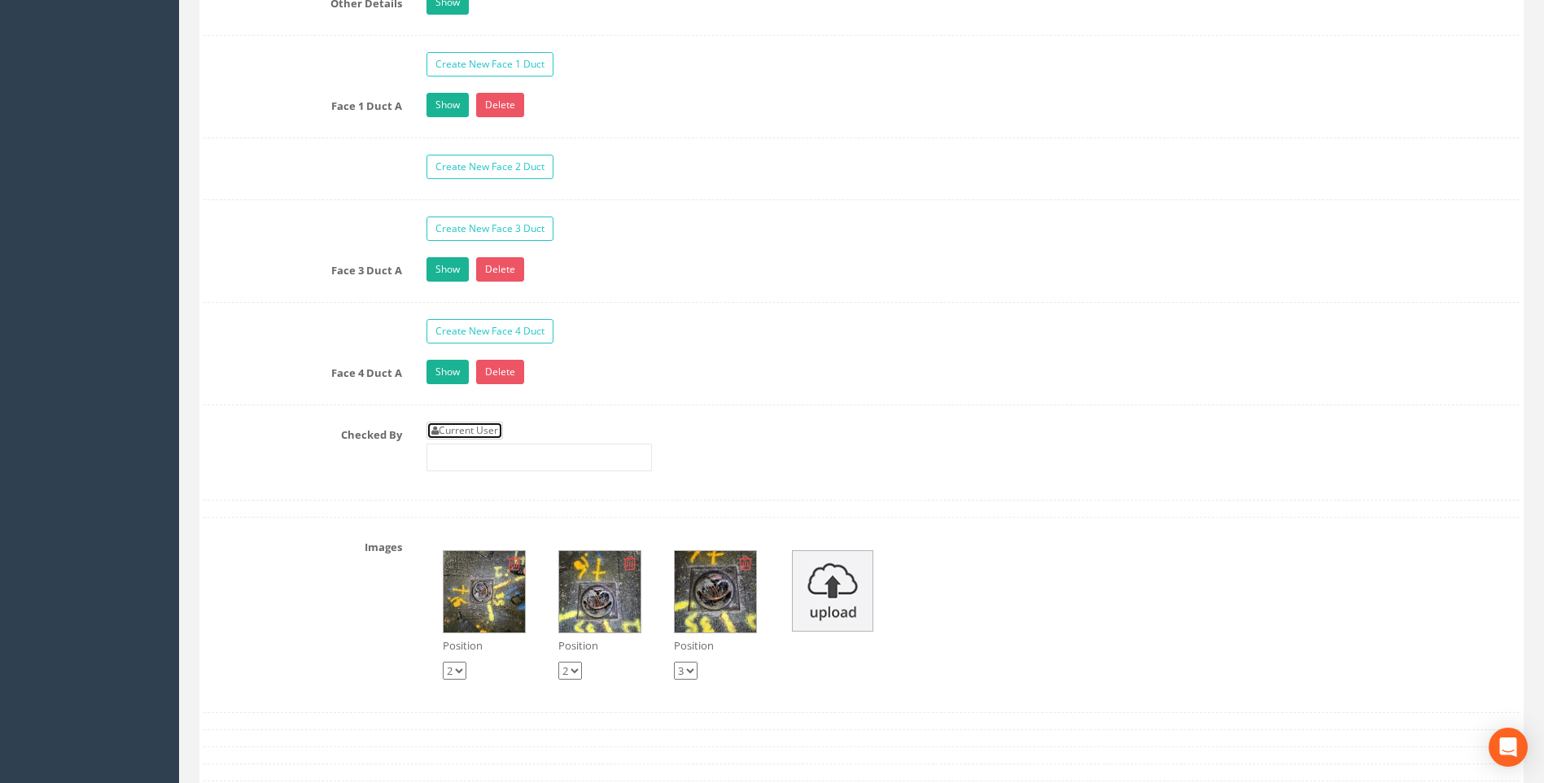
click at [469, 431] on link "Current User" at bounding box center [465, 431] width 77 height 18
type input "[PERSON_NAME]"
click at [327, 435] on label "Checked By" at bounding box center [302, 432] width 223 height 21
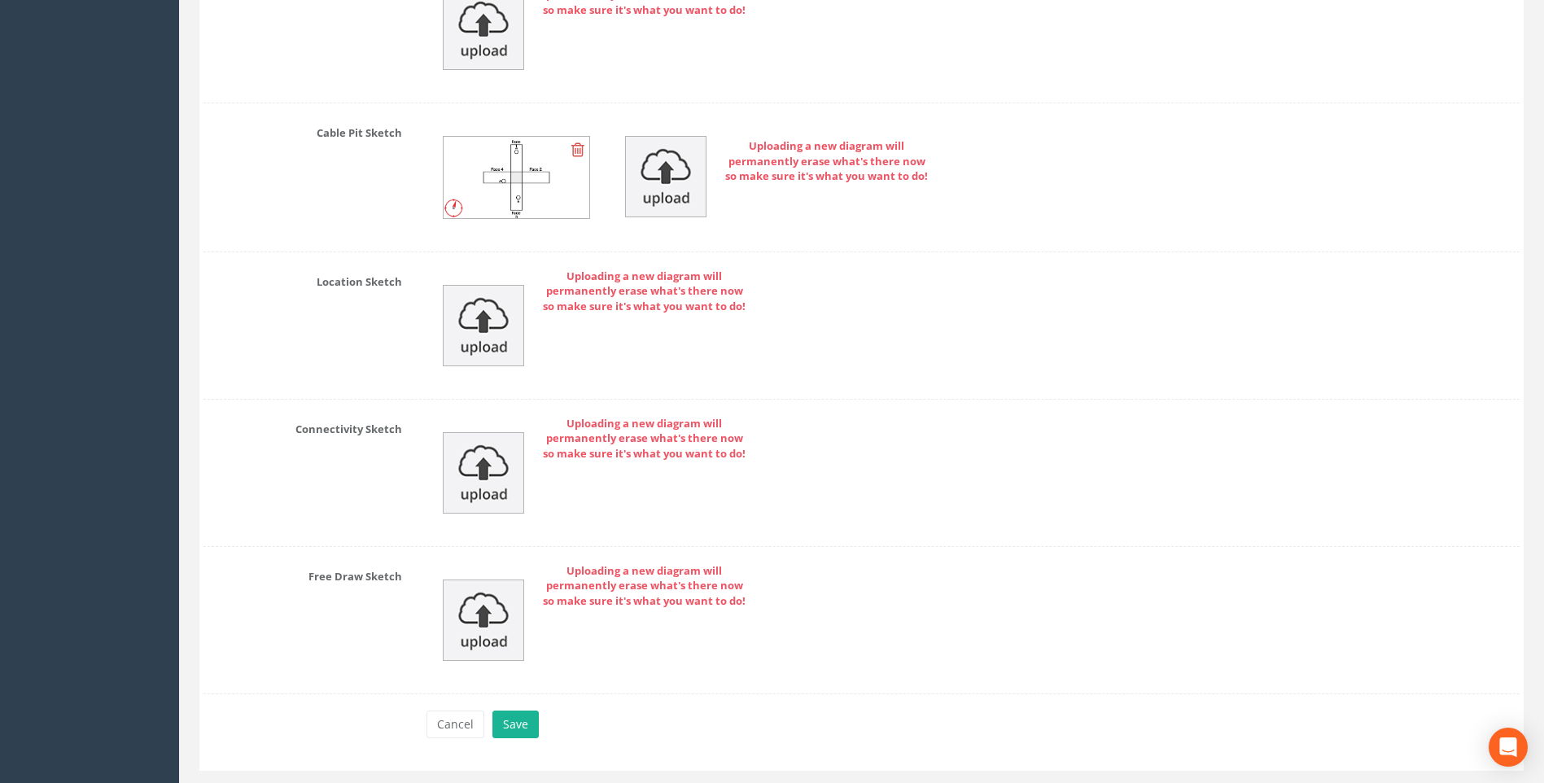
scroll to position [3625, 0]
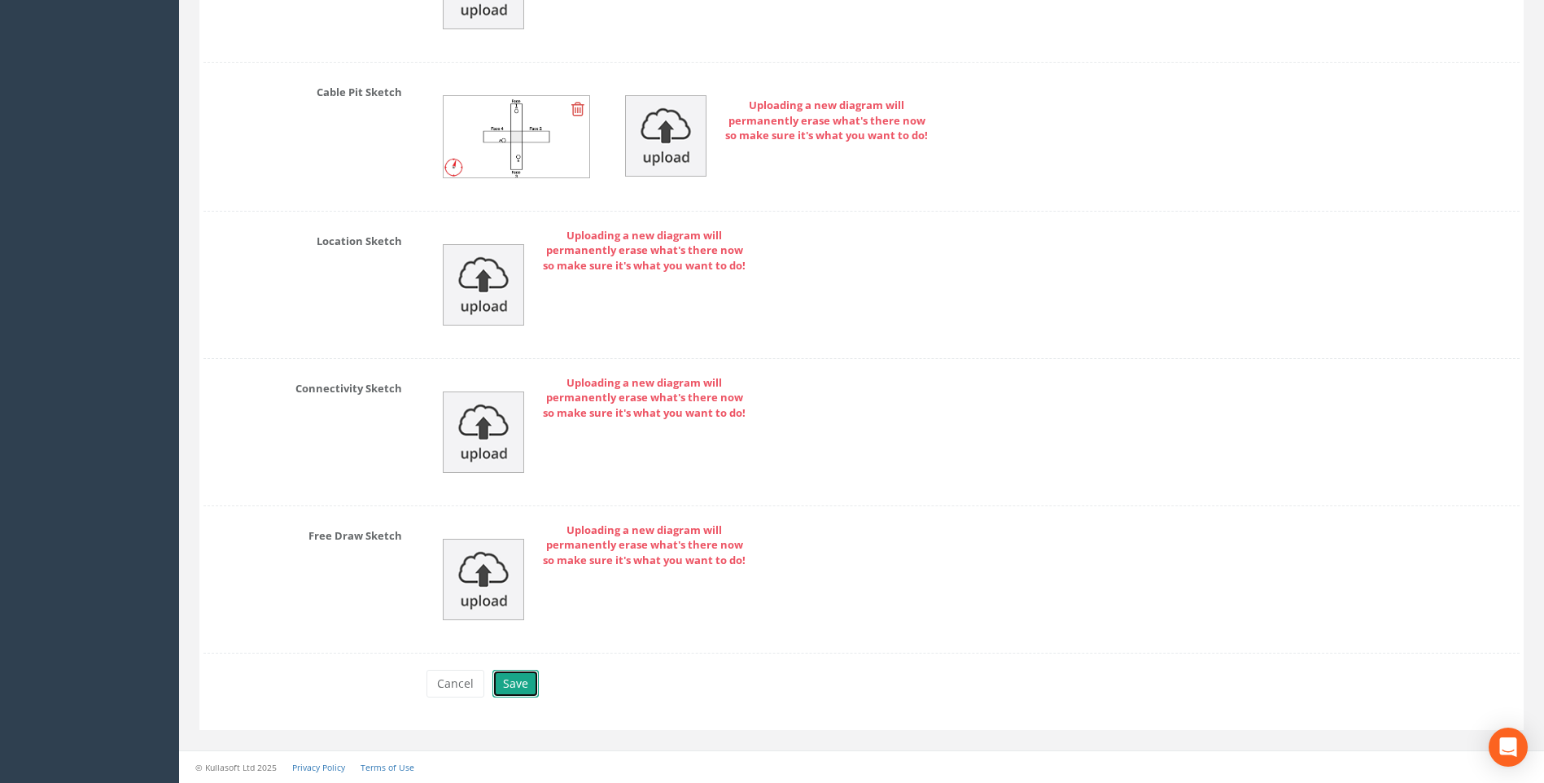
click at [512, 681] on button "Save" at bounding box center [516, 684] width 46 height 28
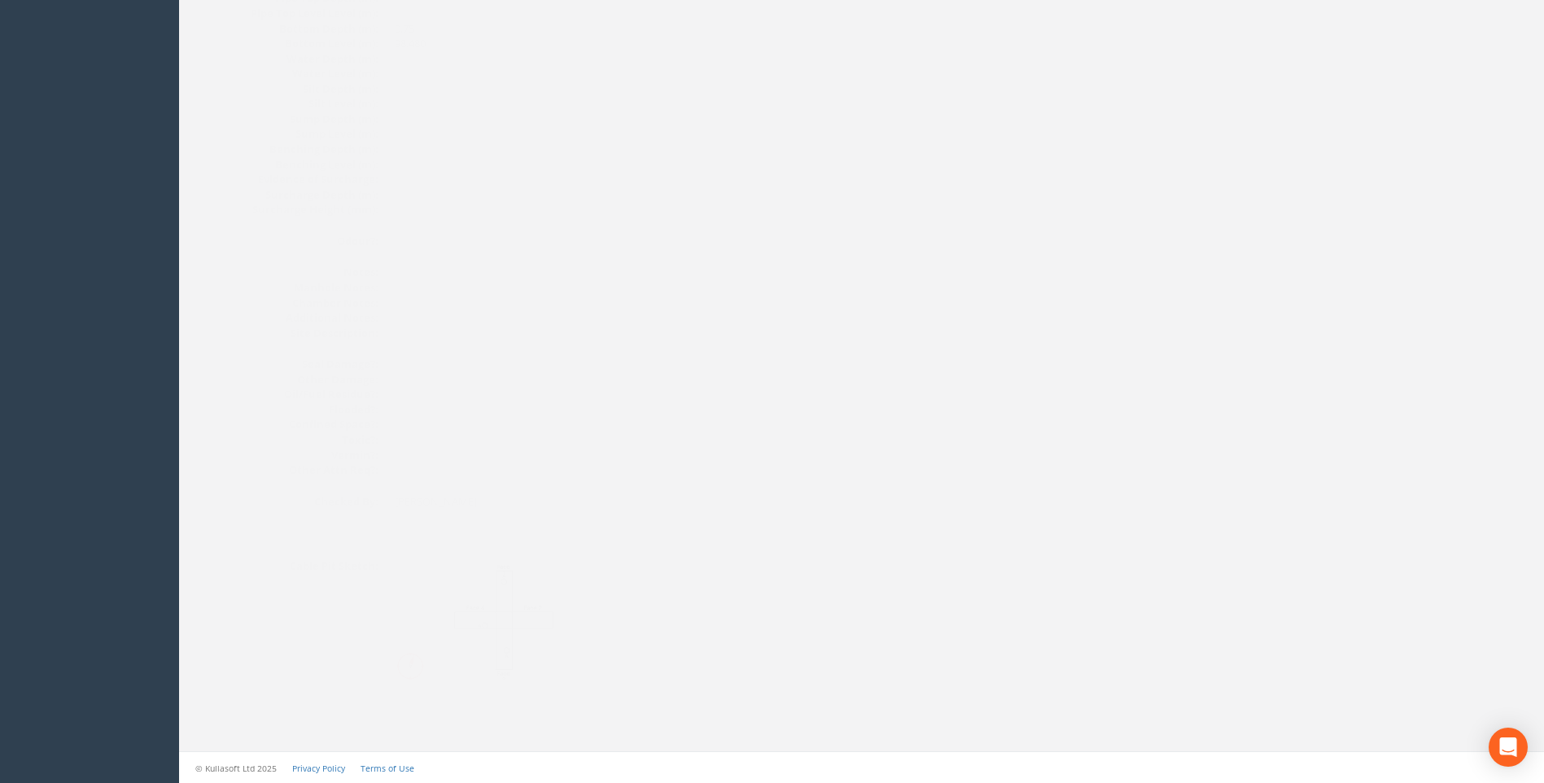
click at [525, 597] on img at bounding box center [471, 619] width 217 height 121
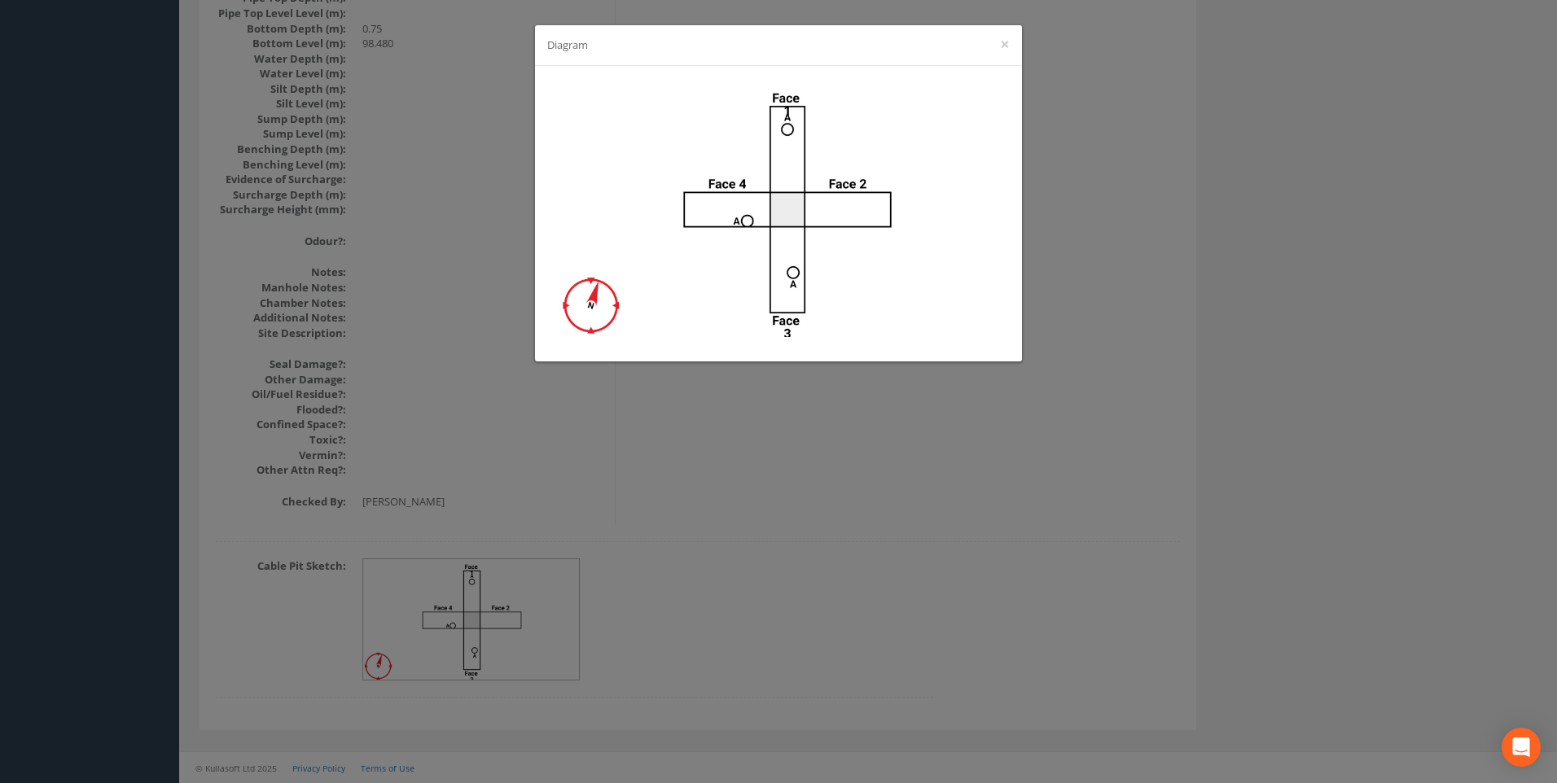
click at [1178, 295] on div "Diagram ×" at bounding box center [778, 391] width 1557 height 783
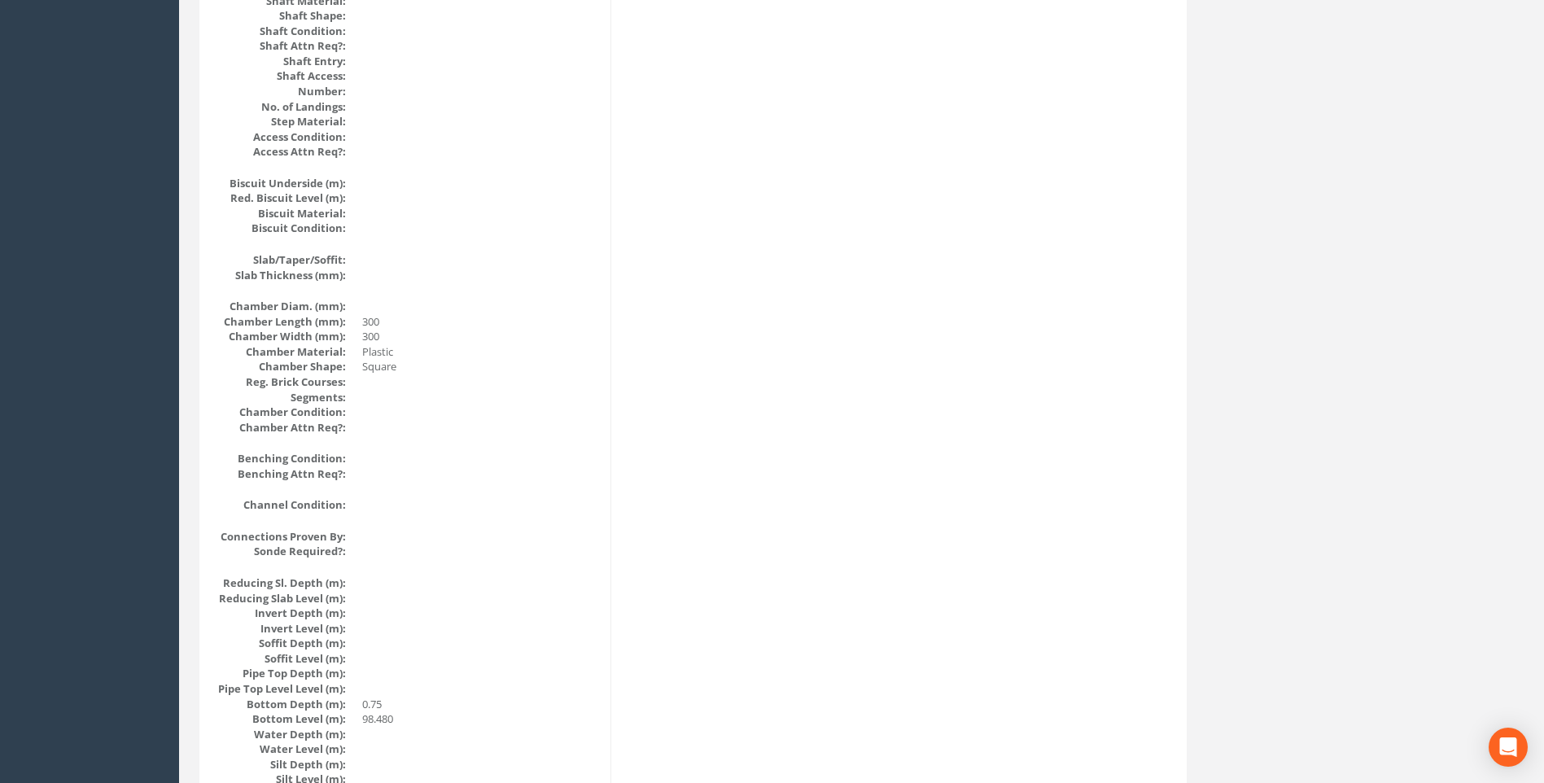
scroll to position [1158, 0]
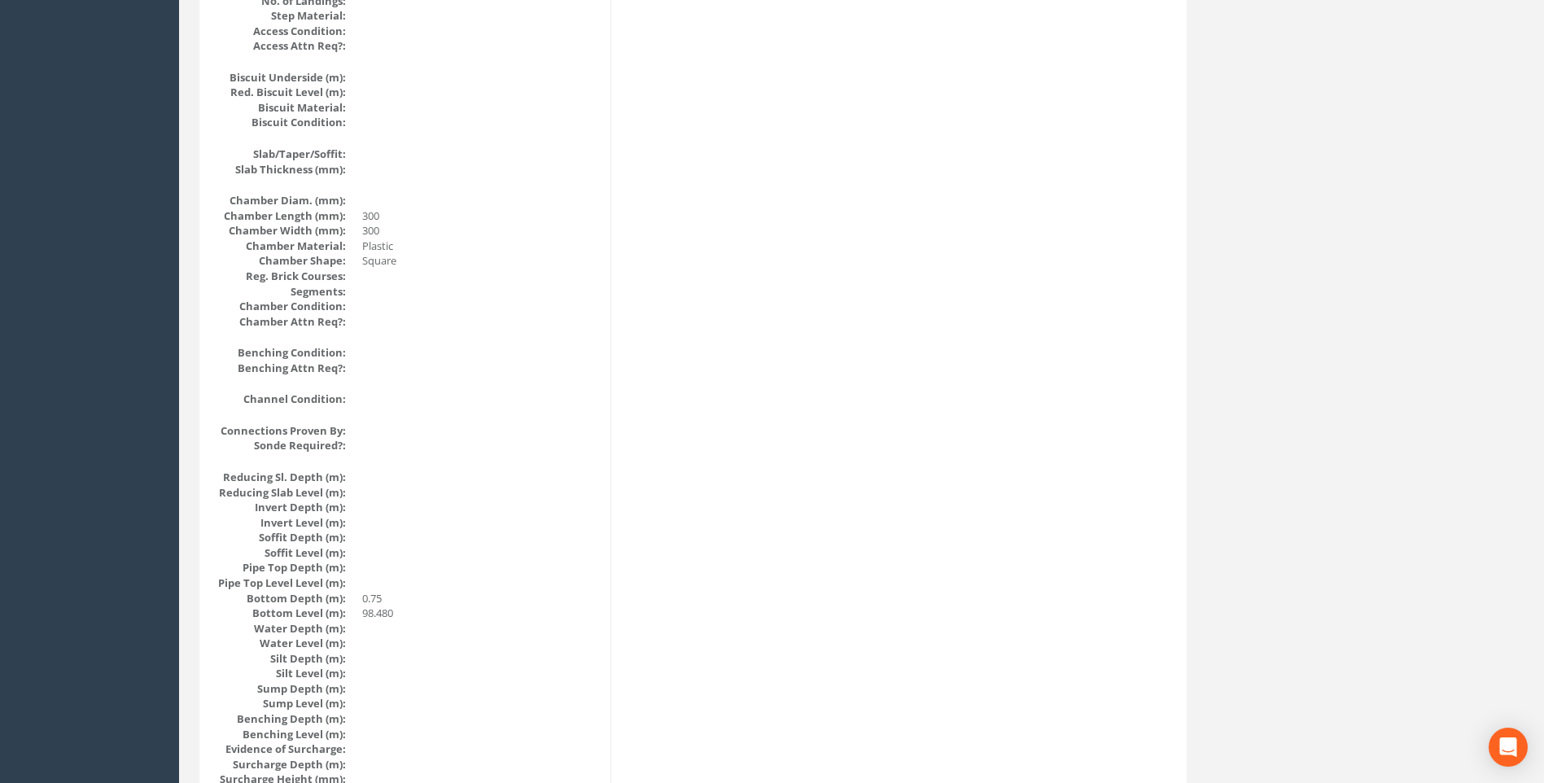
click at [703, 438] on div "Cable Pit Data Survey Date: [DATE] Surveyed By: [PERSON_NAME] Recorded By: [PER…" at bounding box center [693, 99] width 979 height 1990
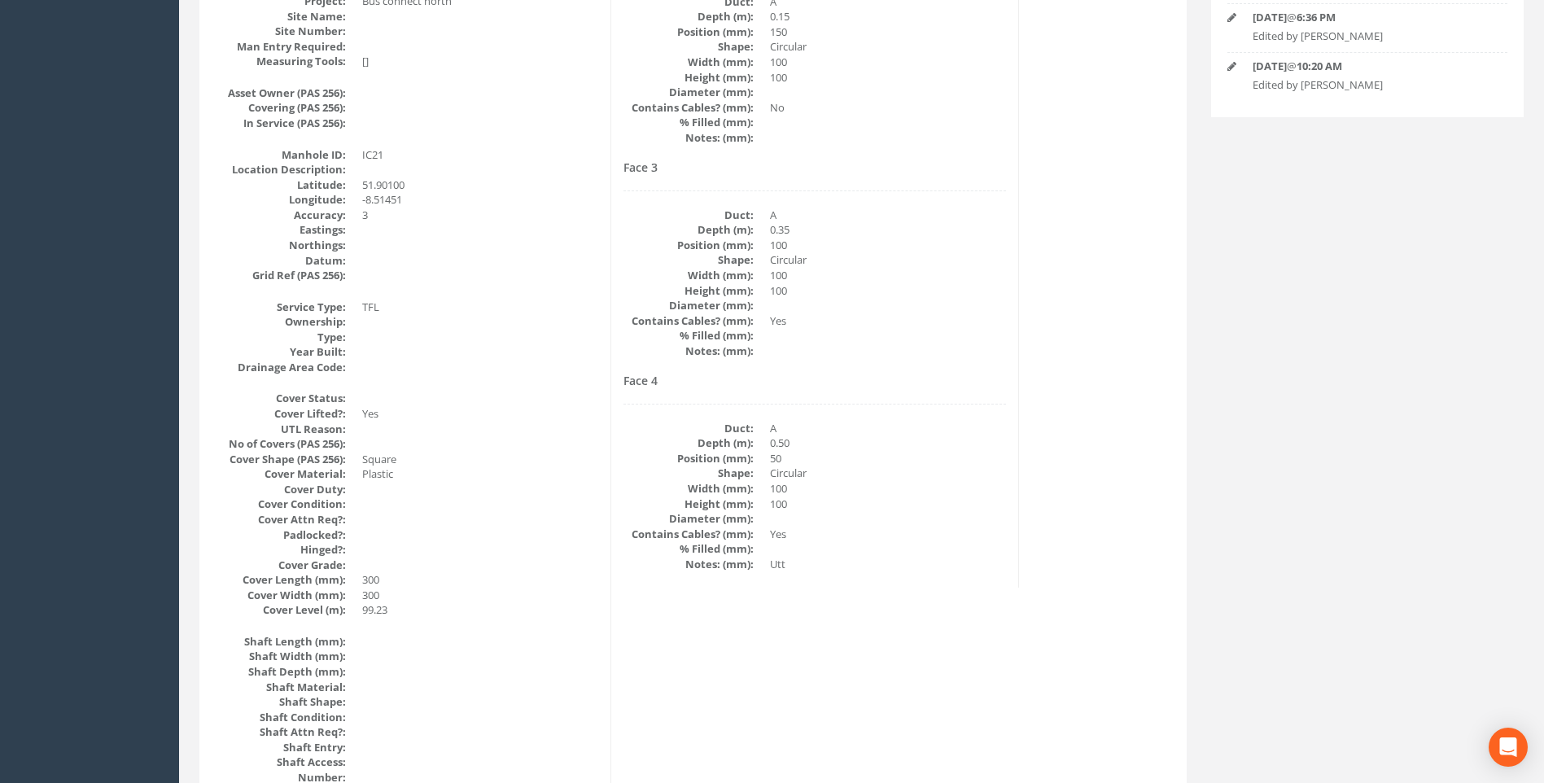
scroll to position [262, 0]
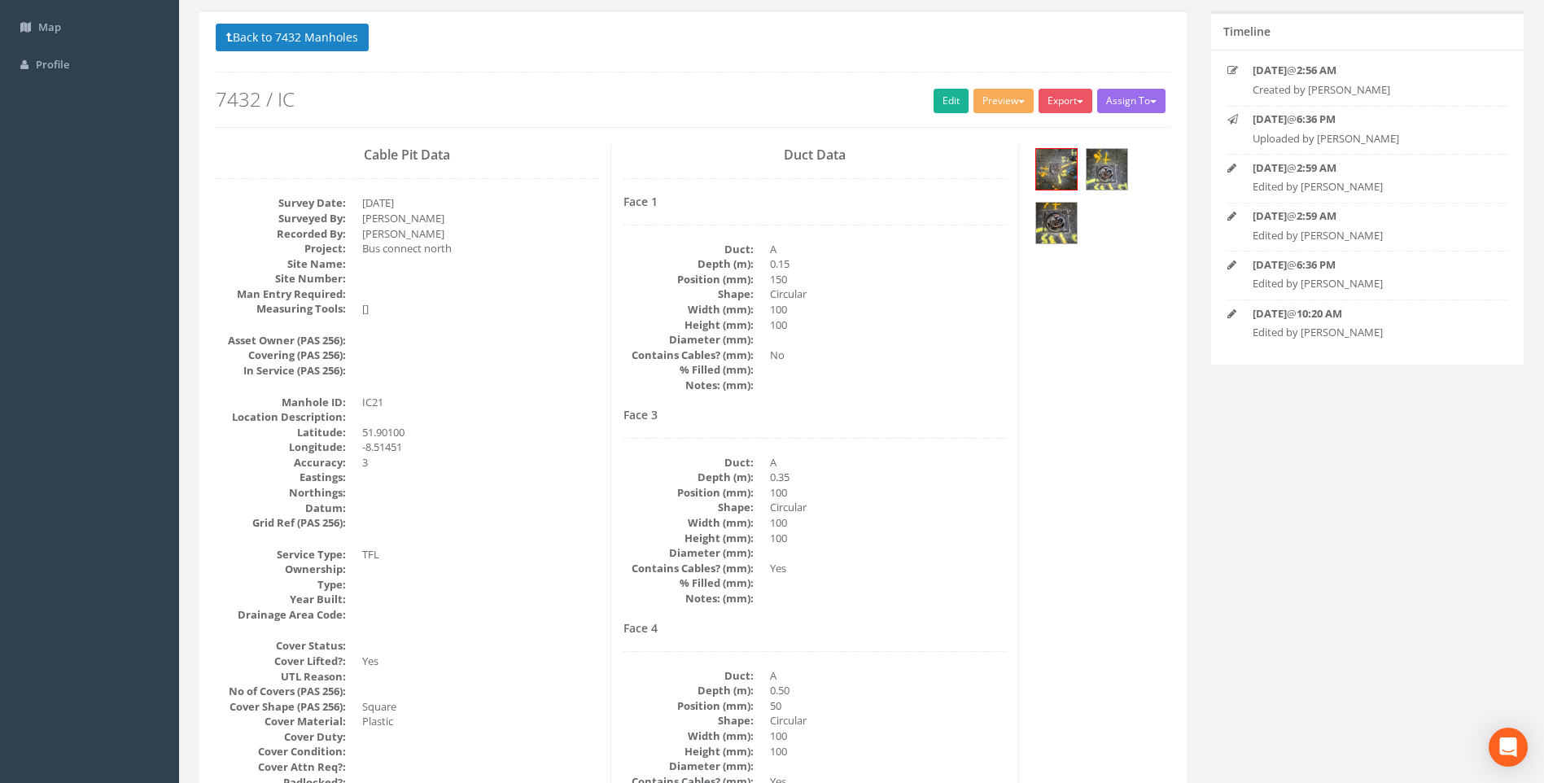
scroll to position [0, 0]
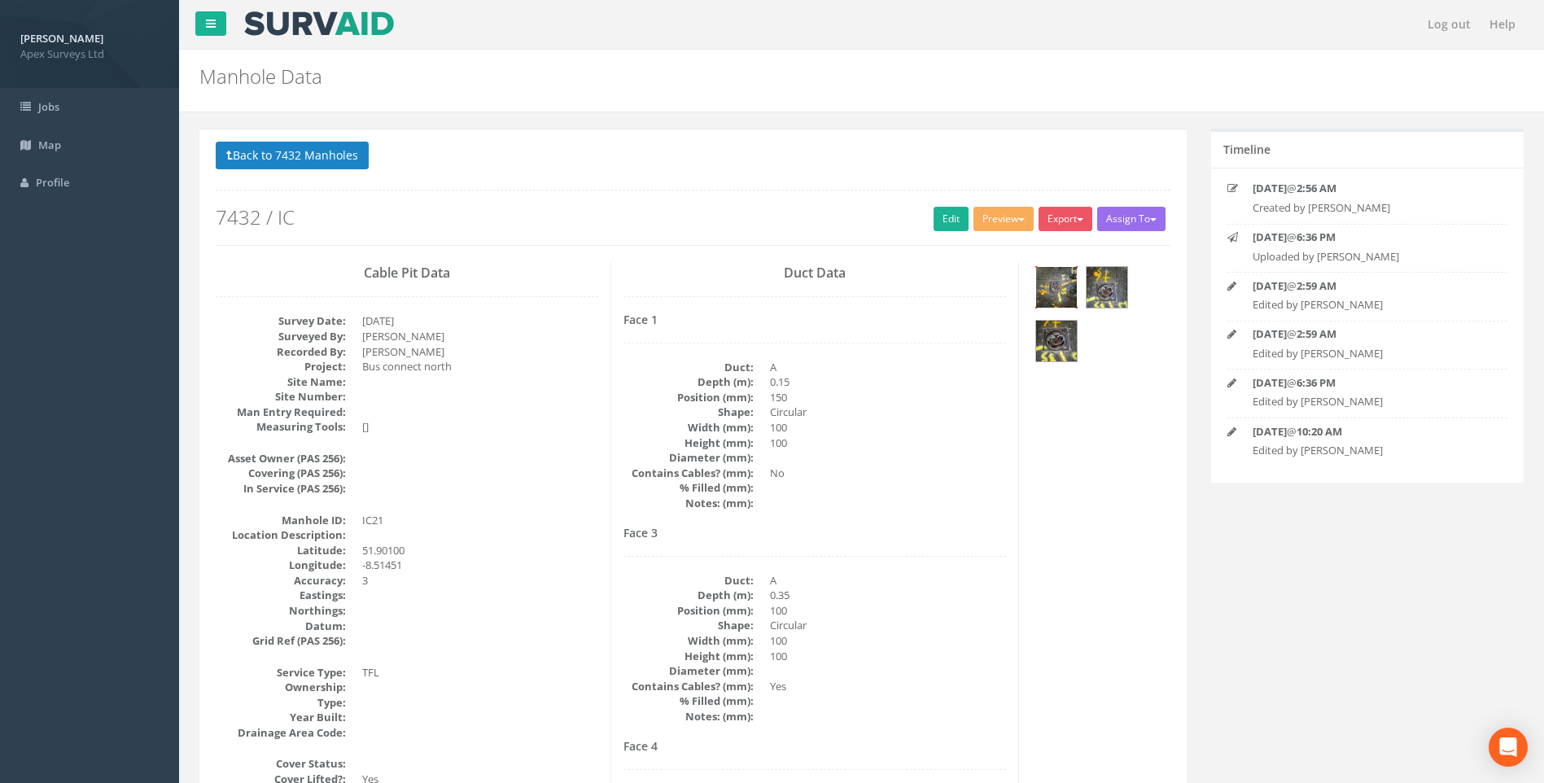
click at [1045, 291] on img at bounding box center [1056, 287] width 41 height 41
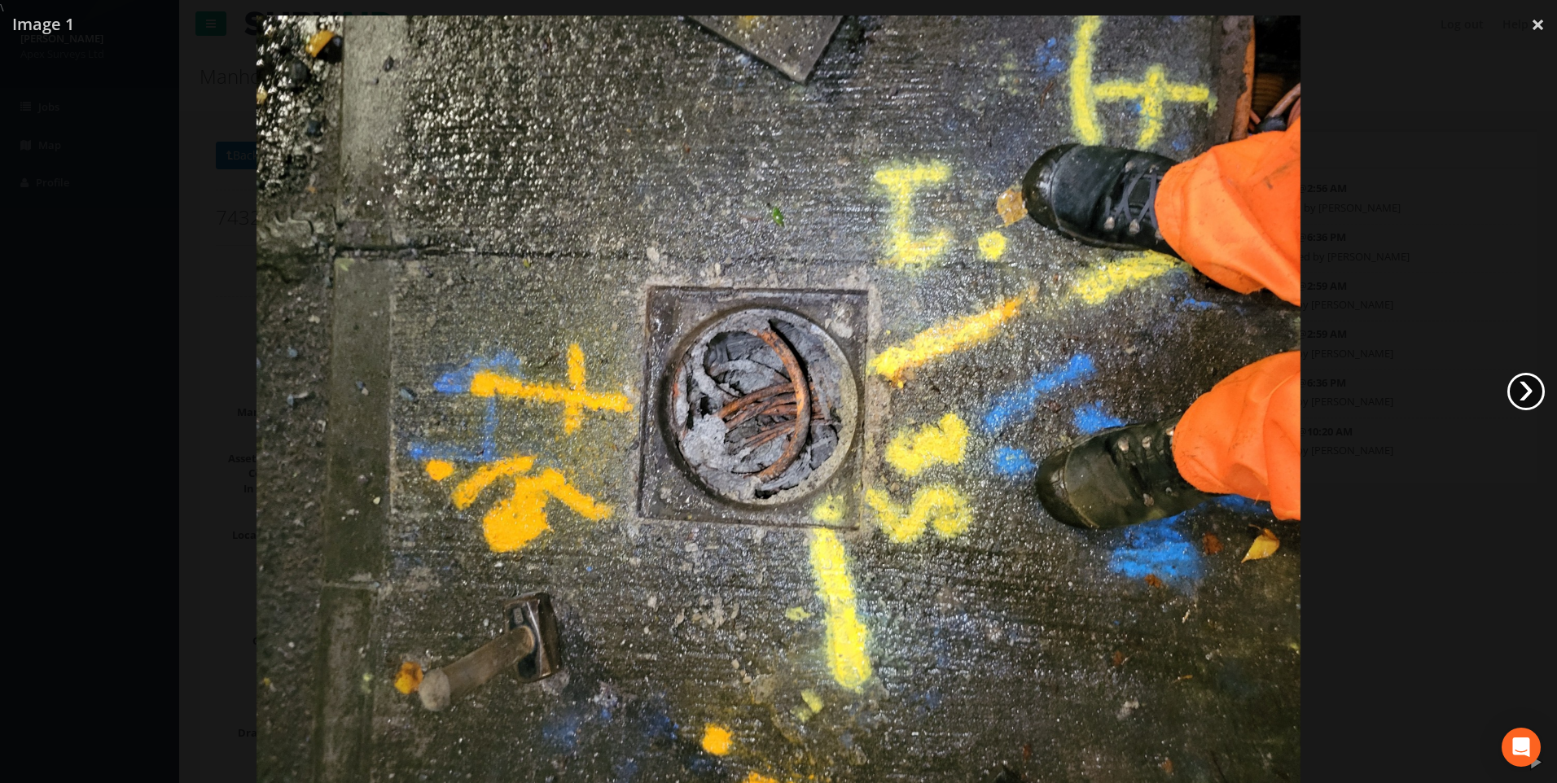
click at [1523, 378] on link "›" at bounding box center [1525, 391] width 37 height 37
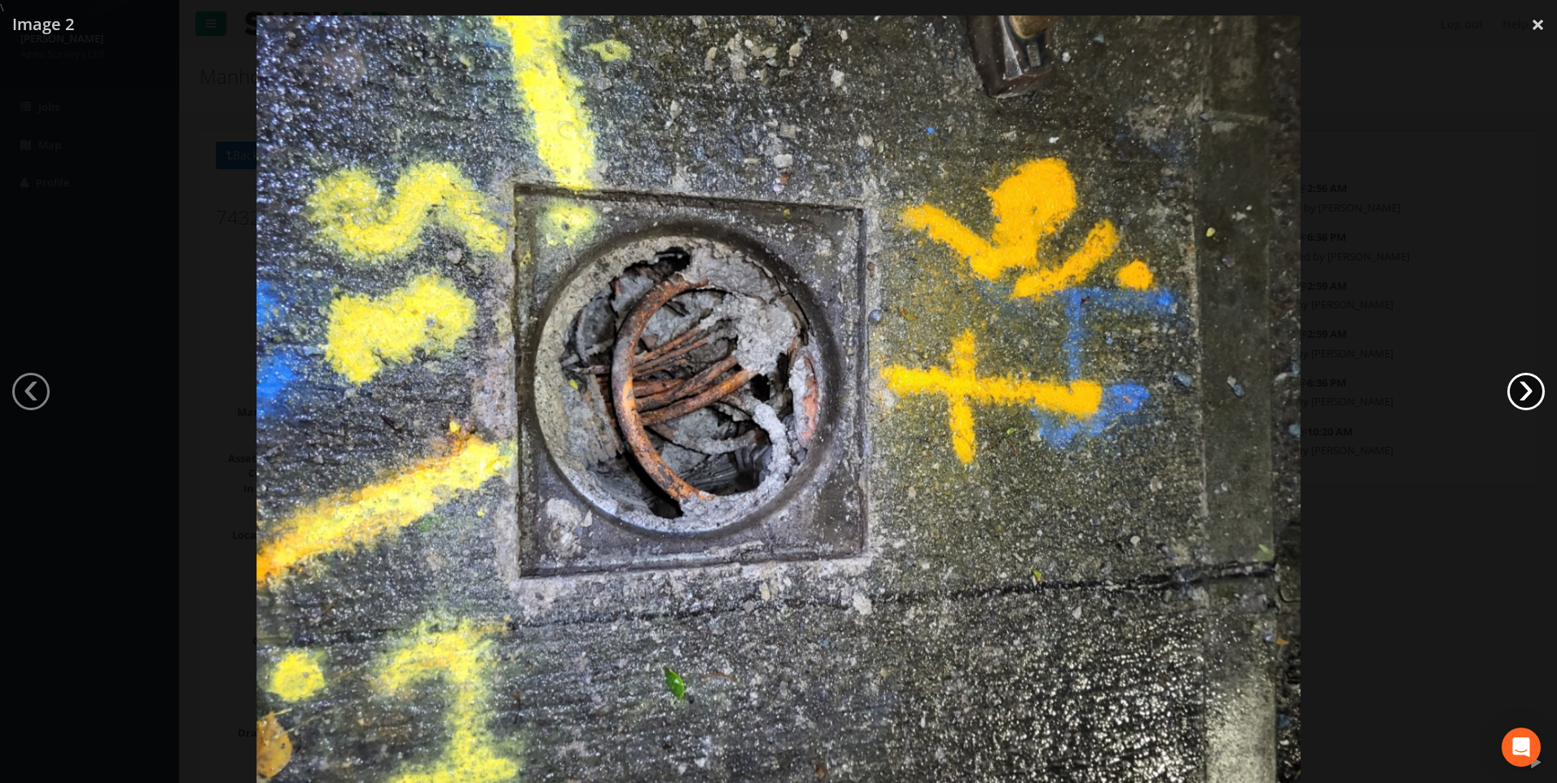
click at [1523, 378] on link "›" at bounding box center [1525, 391] width 37 height 37
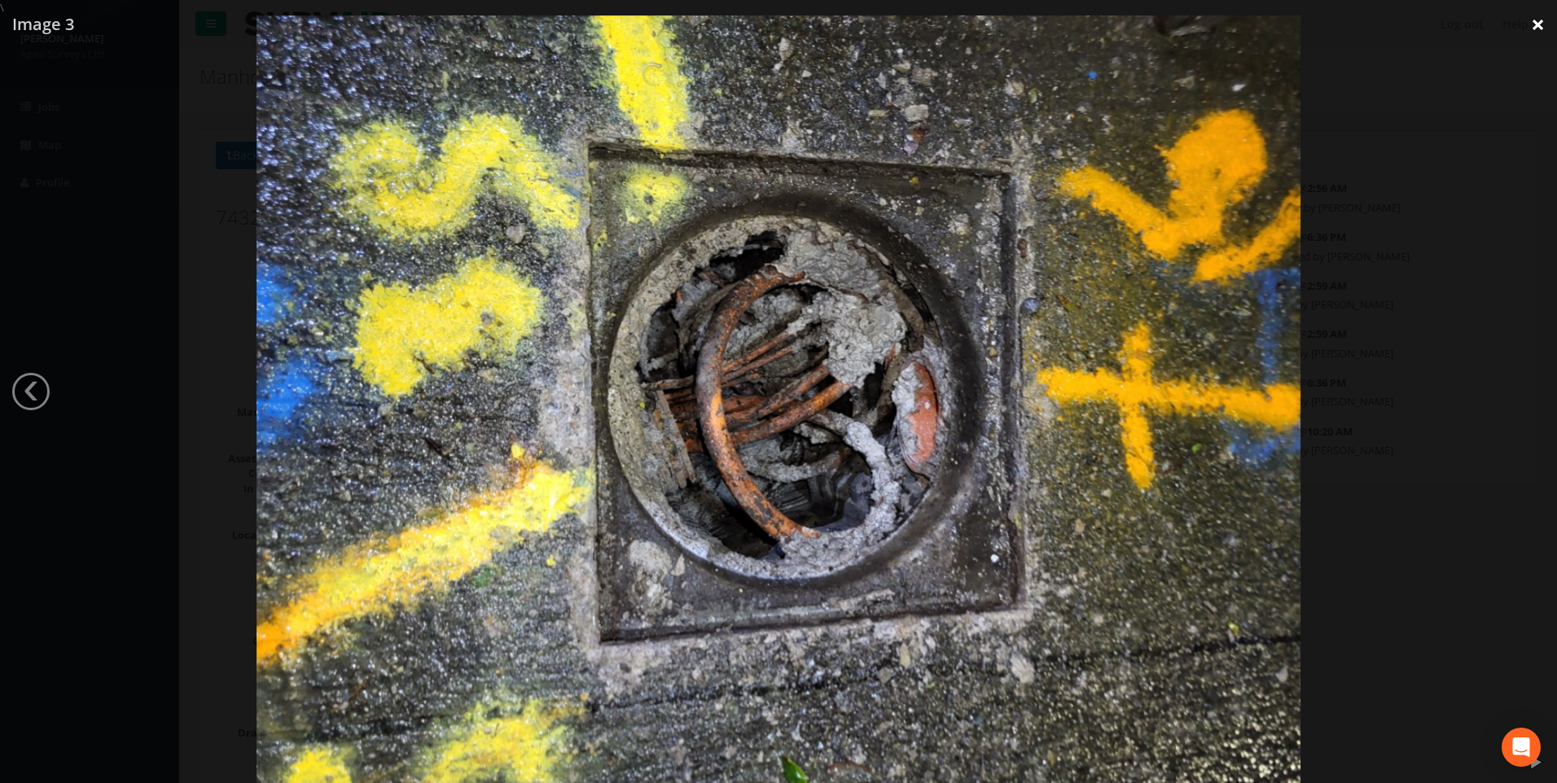
click at [1533, 30] on link "×" at bounding box center [1537, 24] width 38 height 49
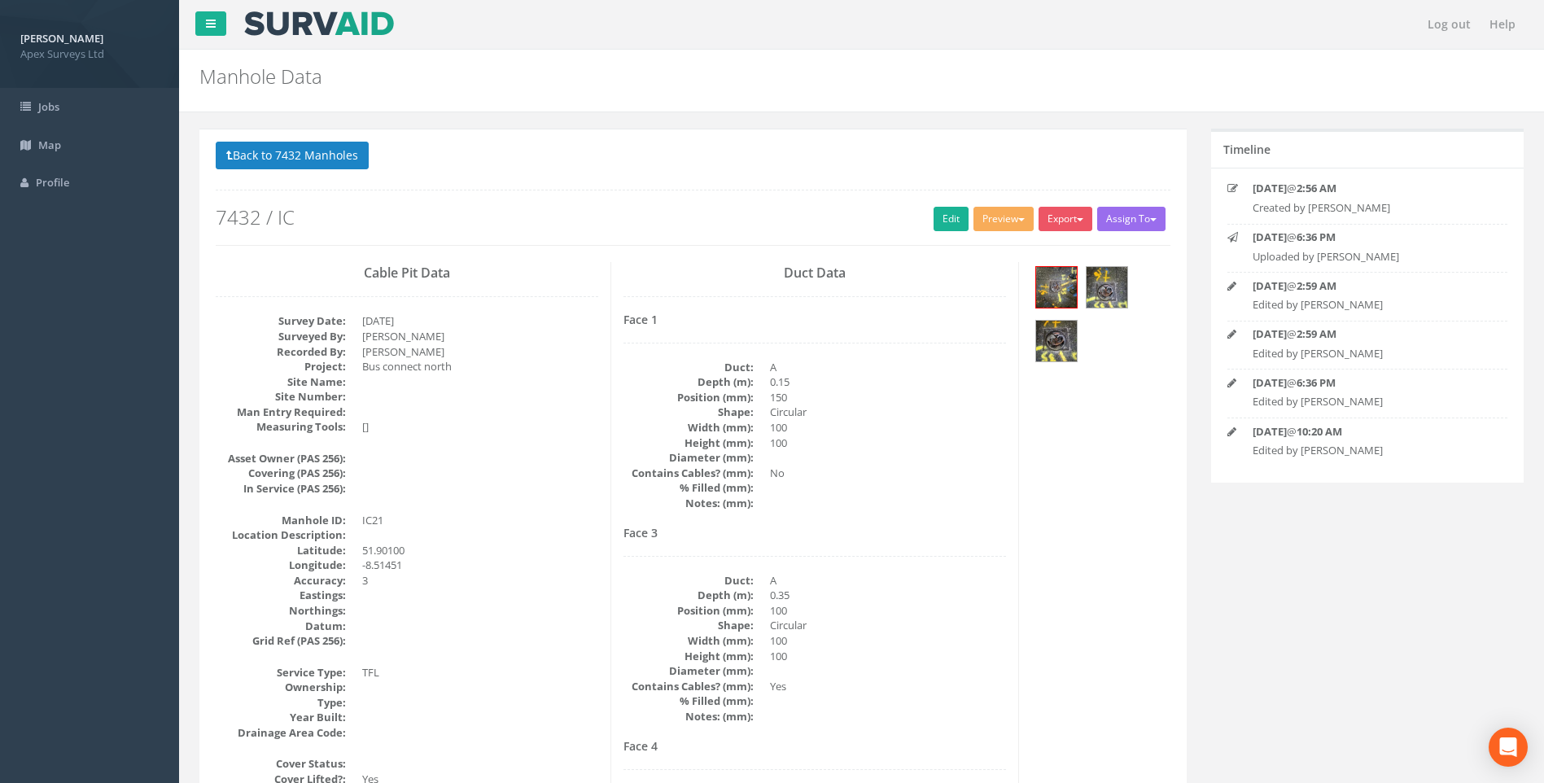
click at [277, 149] on button "Back to 7432 Manholes" at bounding box center [292, 156] width 153 height 28
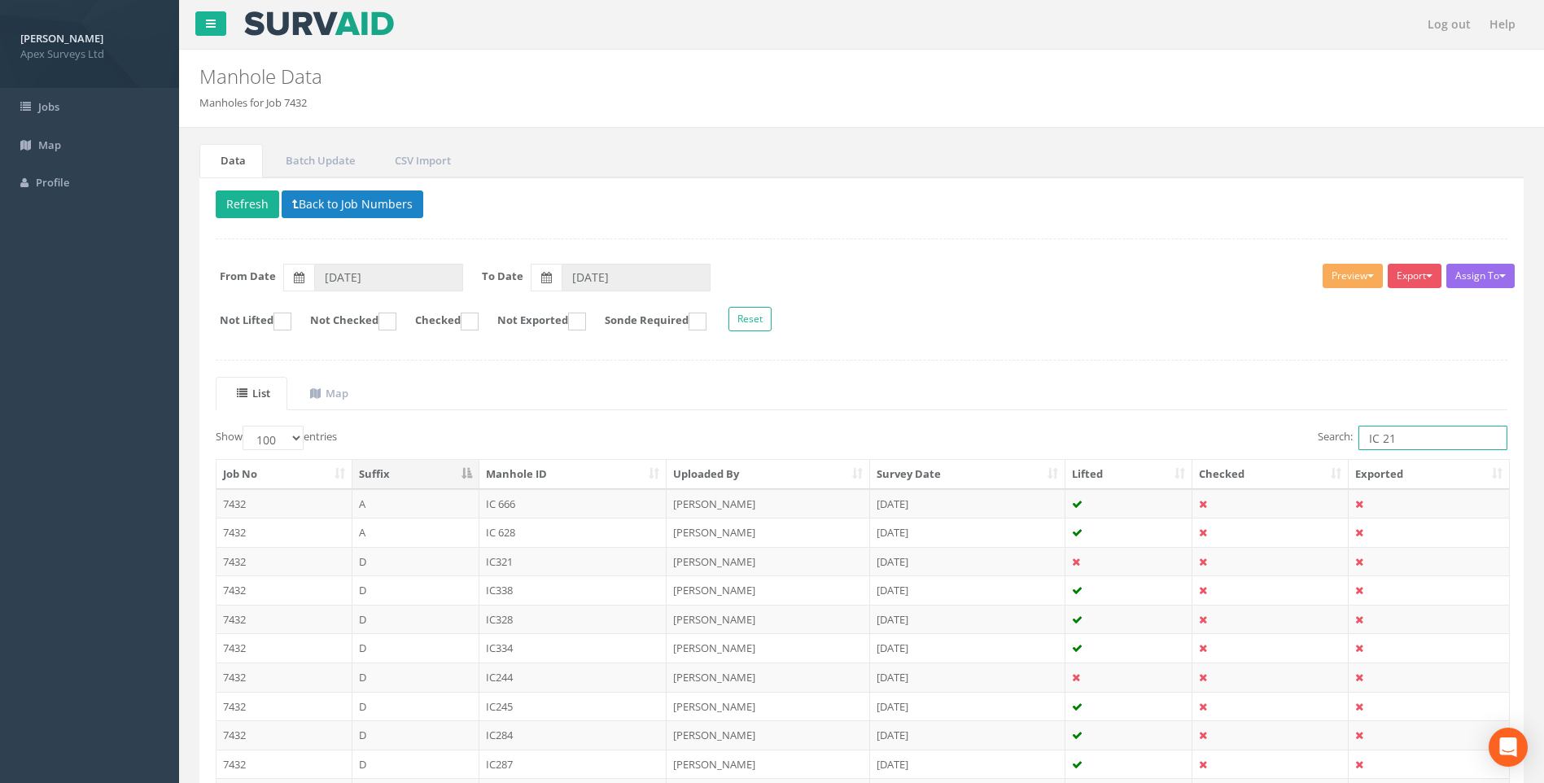
drag, startPoint x: 1388, startPoint y: 445, endPoint x: 1405, endPoint y: 449, distance: 17.8
click at [1405, 449] on input "IC 21" at bounding box center [1433, 438] width 149 height 24
click at [1394, 435] on input "IC 20" at bounding box center [1433, 438] width 149 height 24
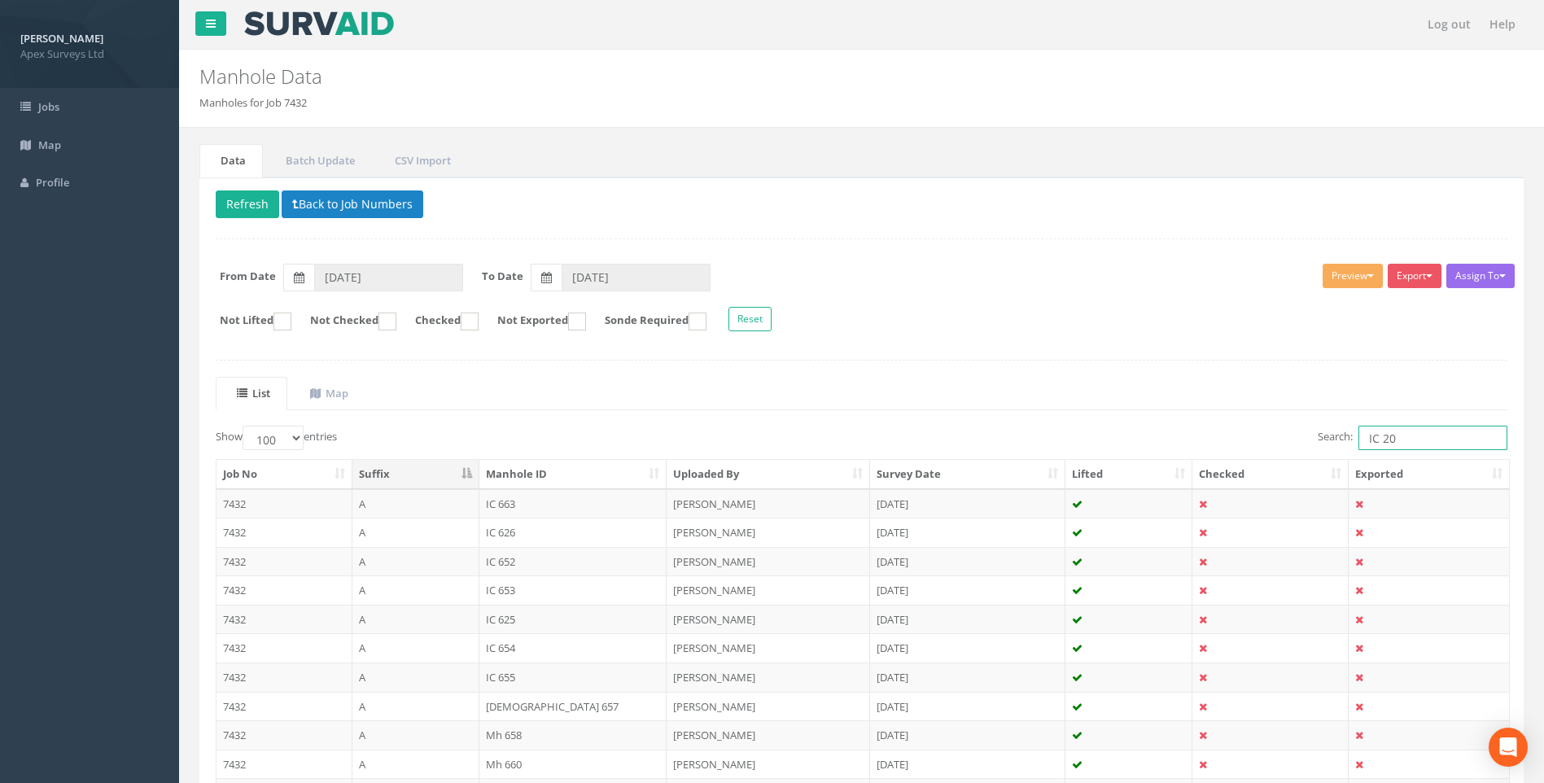
drag, startPoint x: 1382, startPoint y: 437, endPoint x: 1325, endPoint y: 436, distance: 57.0
click at [1325, 436] on label "Search: IC 20" at bounding box center [1413, 438] width 190 height 24
click at [1164, 399] on ul "List Map" at bounding box center [862, 393] width 1292 height 33
click at [1365, 440] on input "20" at bounding box center [1433, 438] width 149 height 24
click at [1278, 406] on ul "List Map" at bounding box center [862, 393] width 1292 height 33
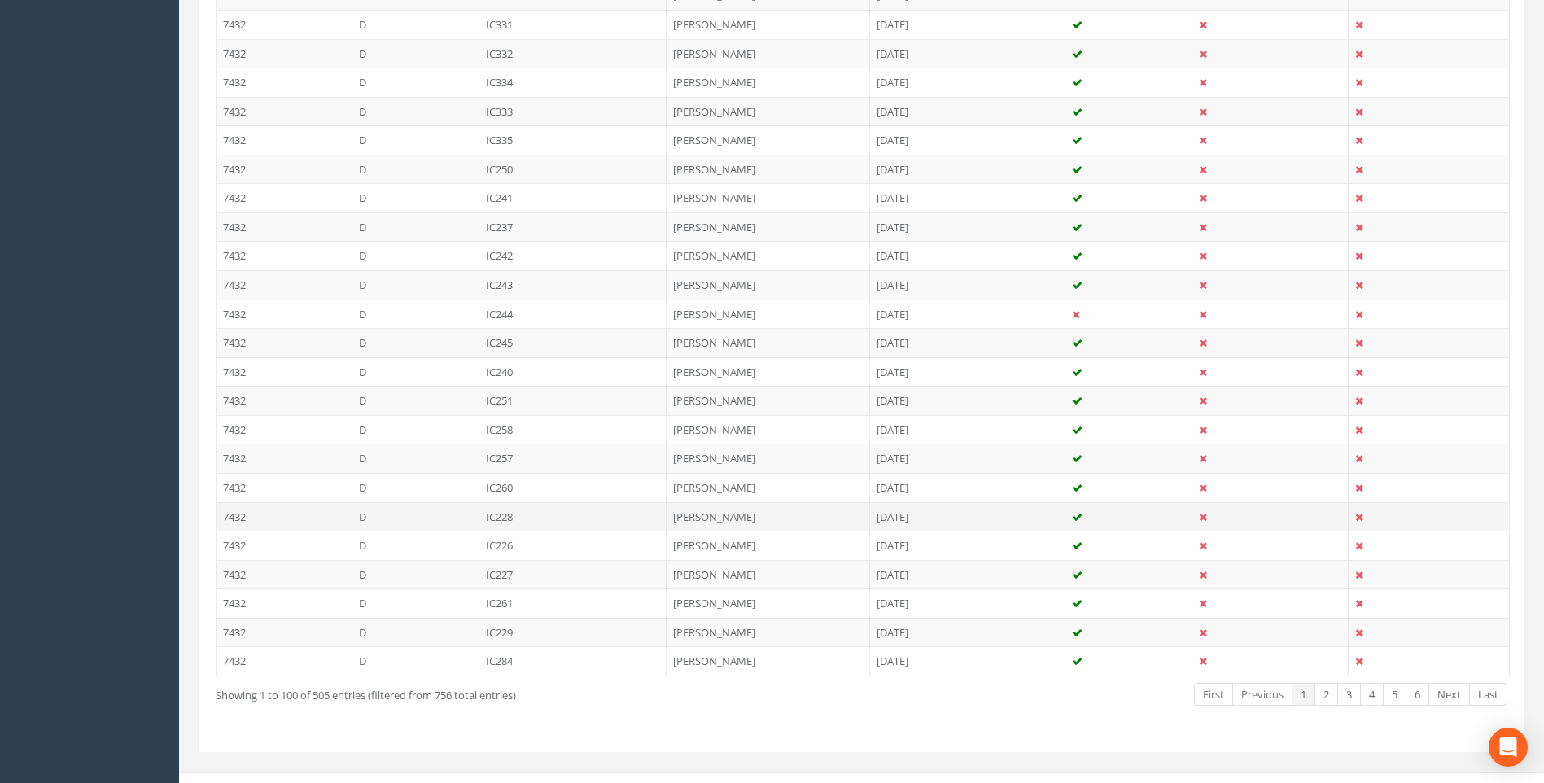
scroll to position [2731, 0]
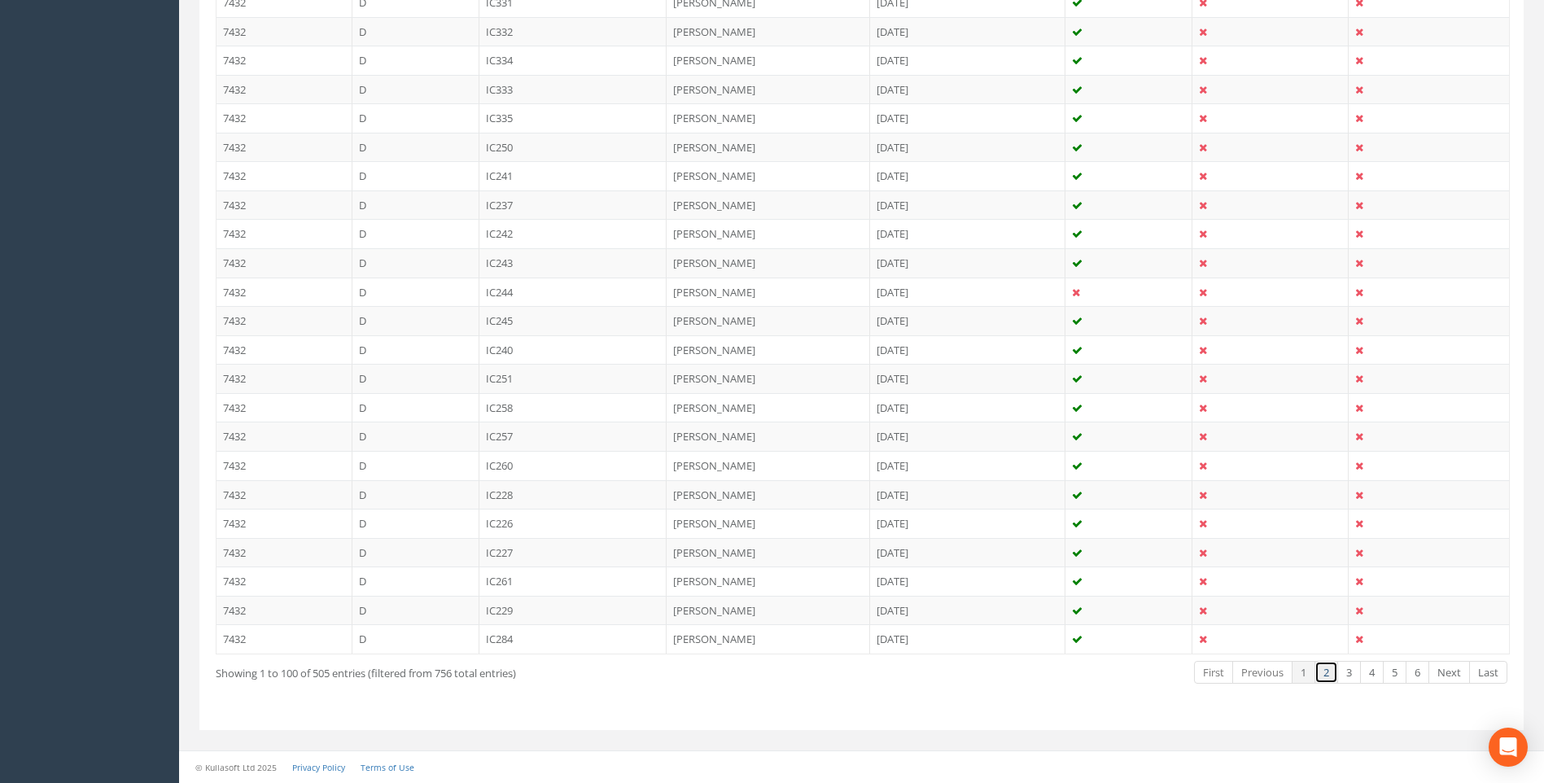
click at [1329, 670] on link "2" at bounding box center [1327, 673] width 24 height 24
click at [1350, 671] on link "3" at bounding box center [1350, 673] width 24 height 24
click at [1377, 671] on link "4" at bounding box center [1372, 673] width 24 height 24
click at [1399, 673] on link "5" at bounding box center [1395, 673] width 24 height 24
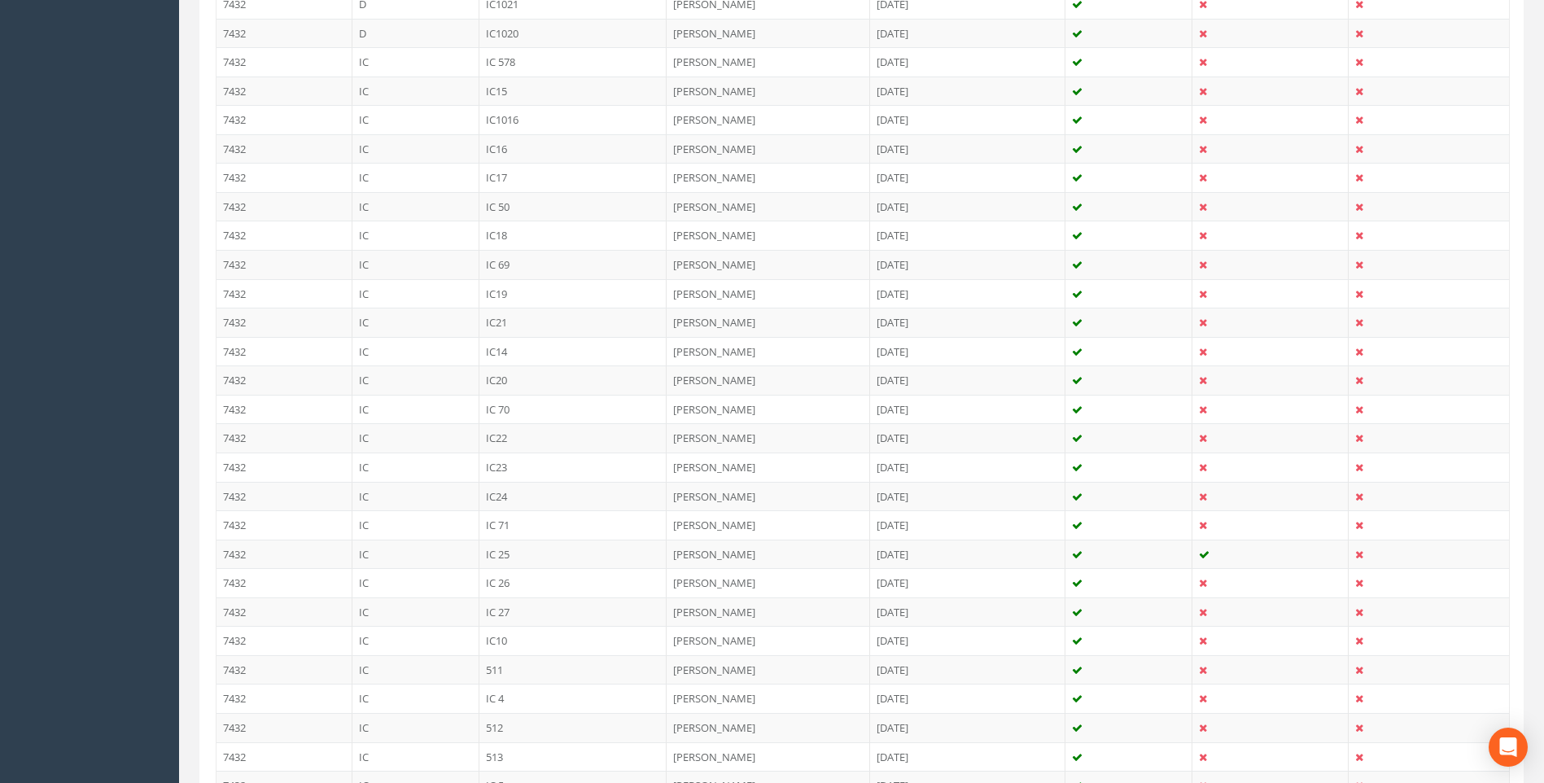
scroll to position [777, 0]
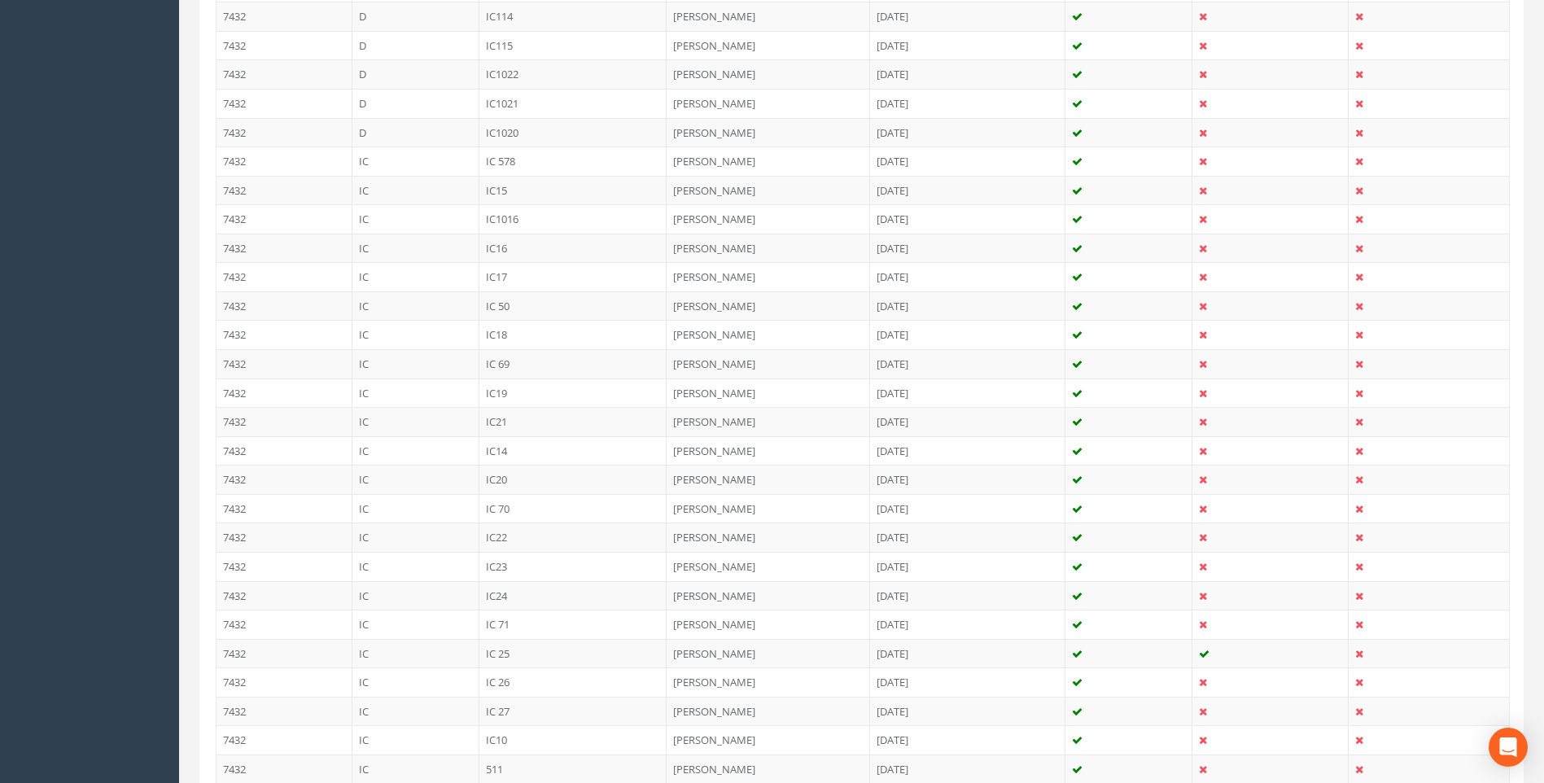
click at [504, 476] on td "IC20" at bounding box center [574, 479] width 188 height 29
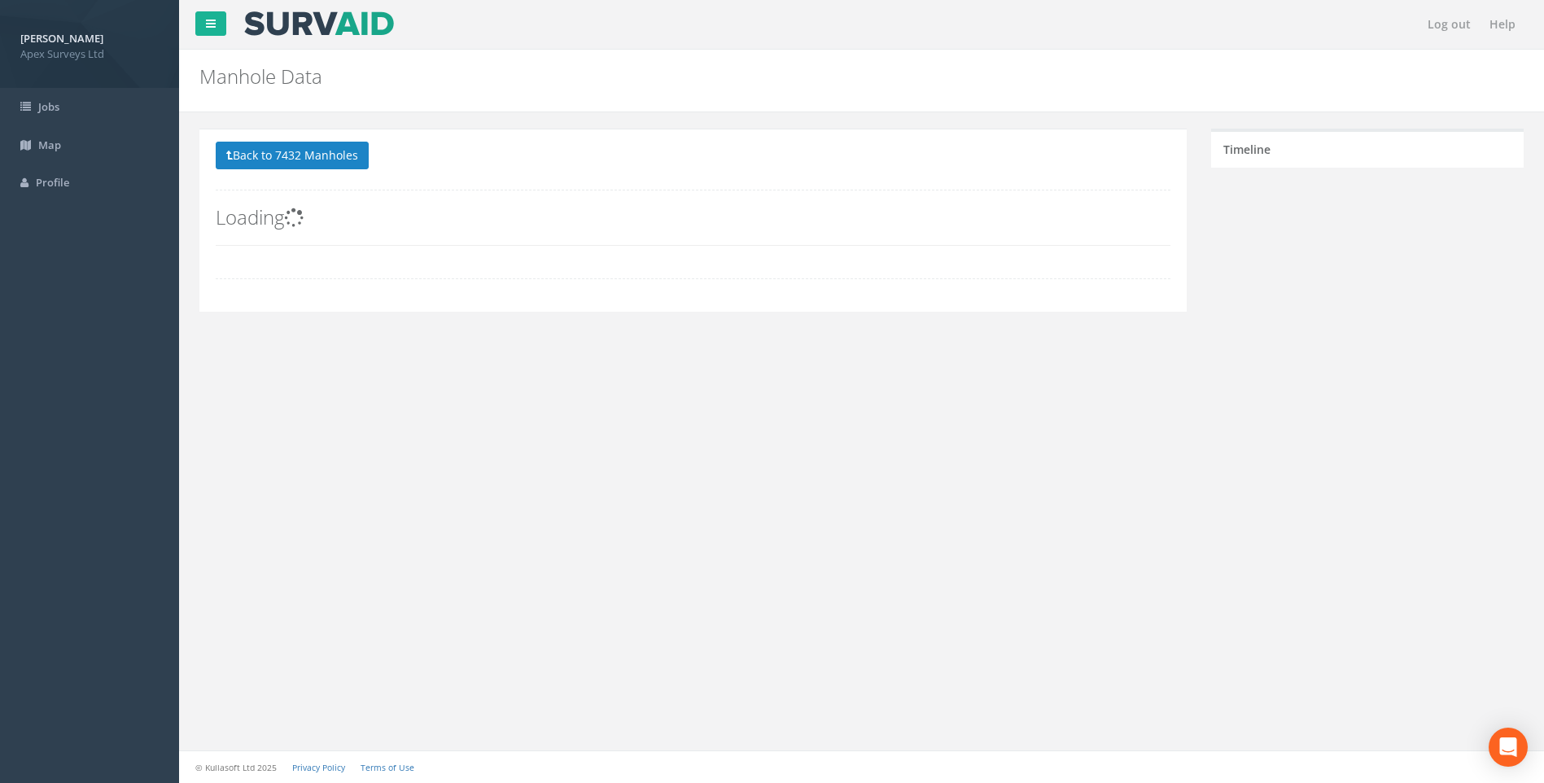
scroll to position [0, 0]
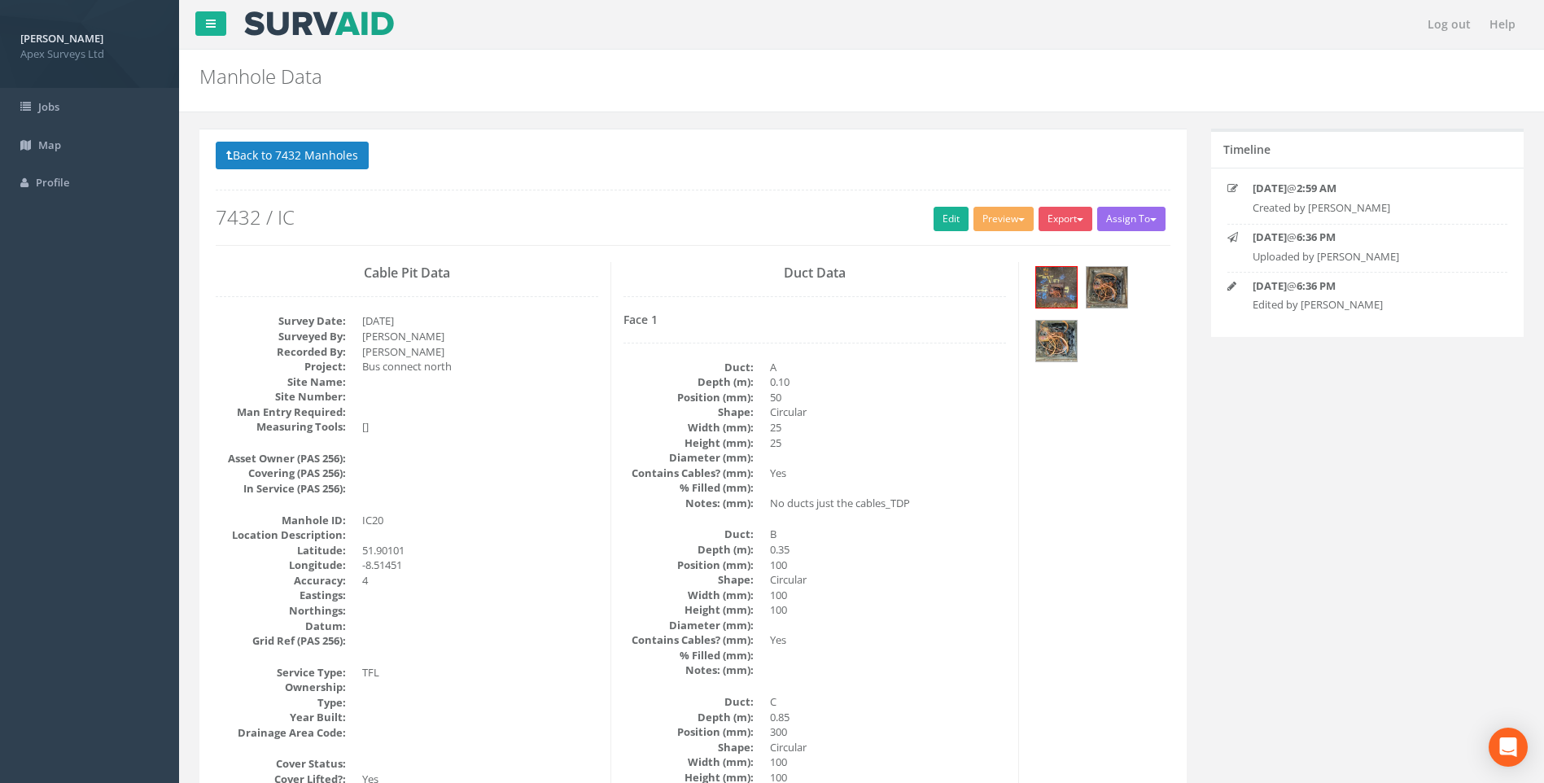
click at [927, 485] on dd at bounding box center [888, 487] width 236 height 15
click at [944, 218] on link "Edit" at bounding box center [951, 219] width 35 height 24
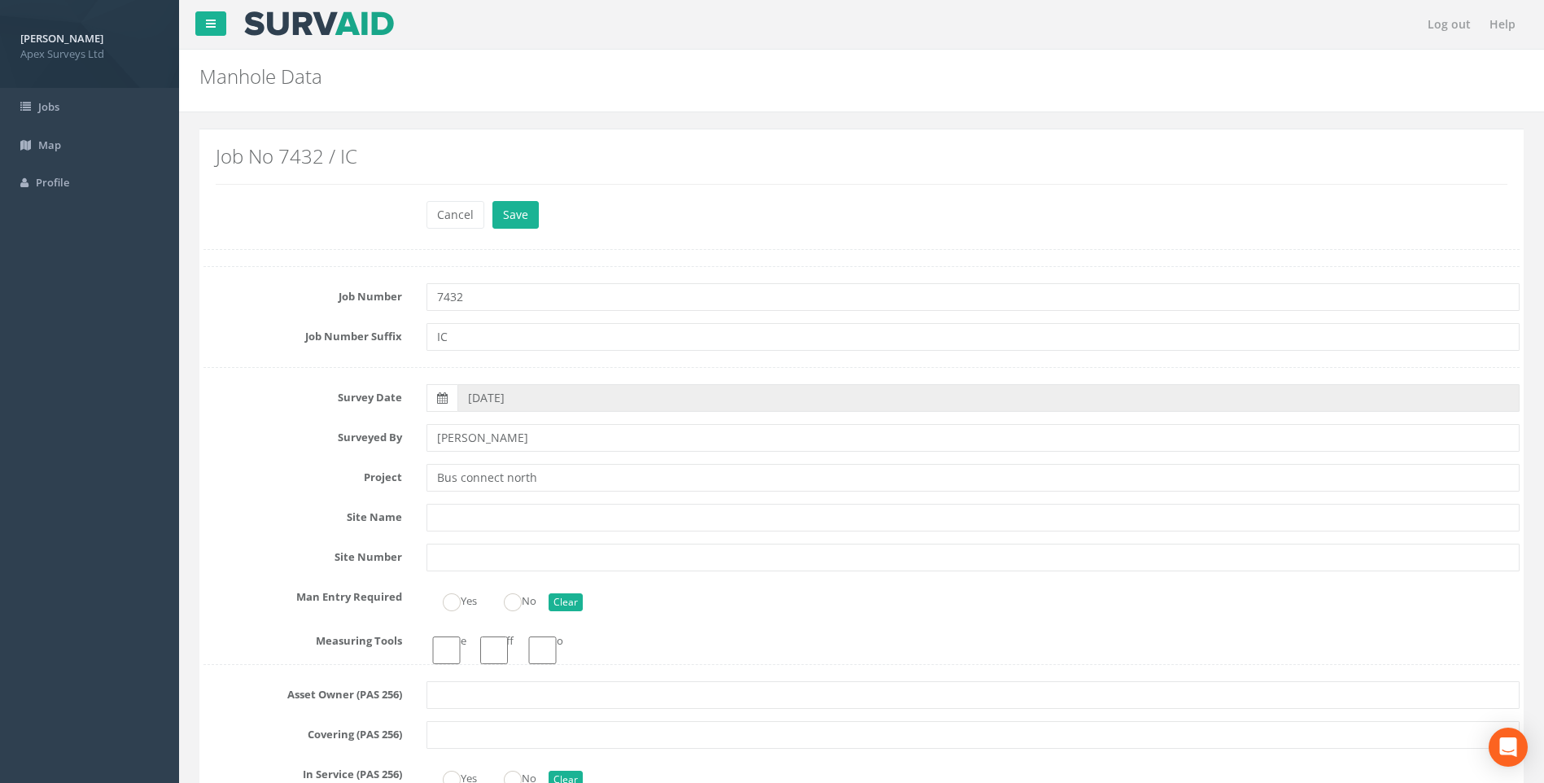
click at [200, 446] on div "Surveyed By [PERSON_NAME]" at bounding box center [861, 438] width 1341 height 28
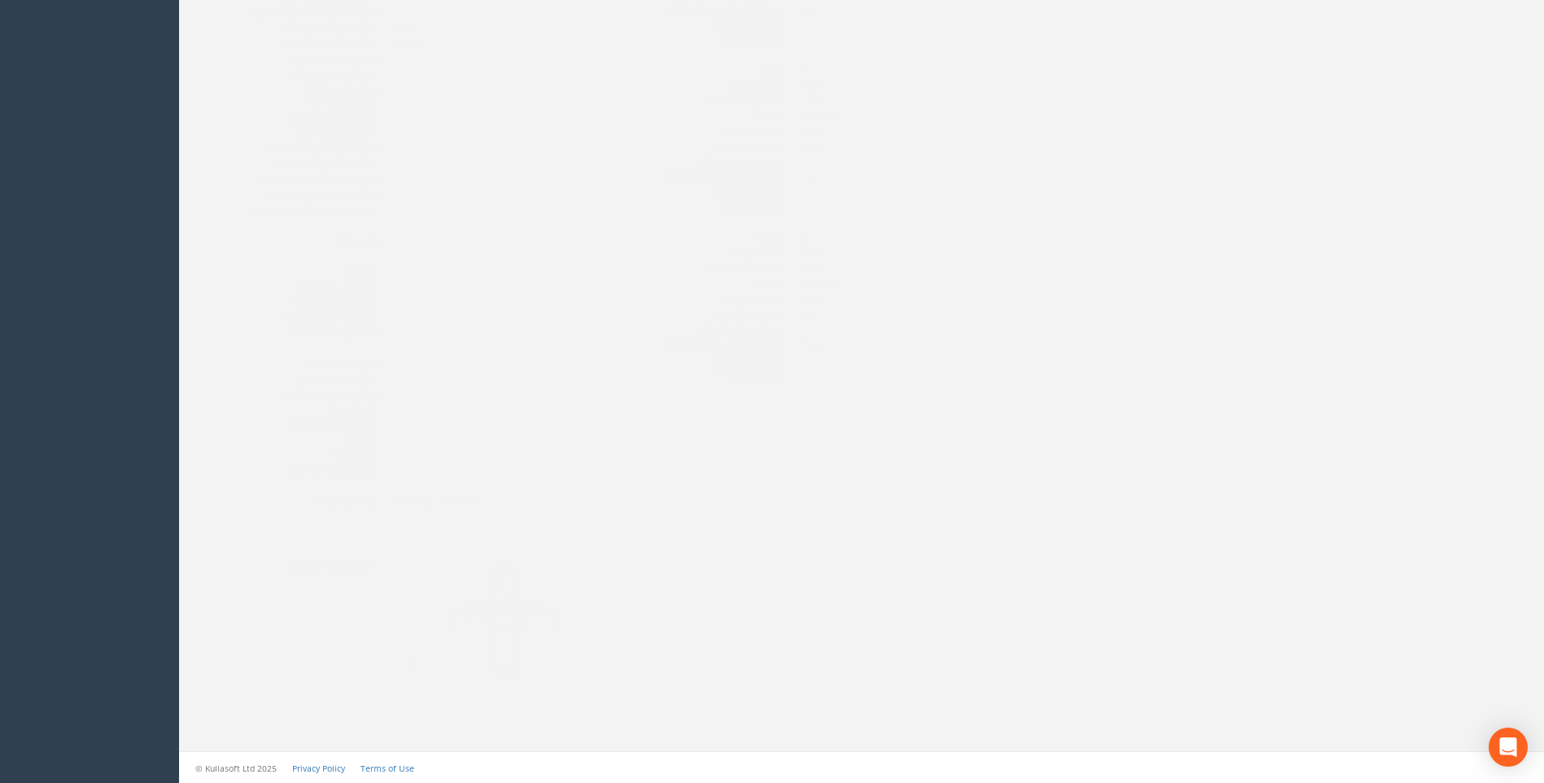
click at [484, 607] on img at bounding box center [471, 619] width 217 height 121
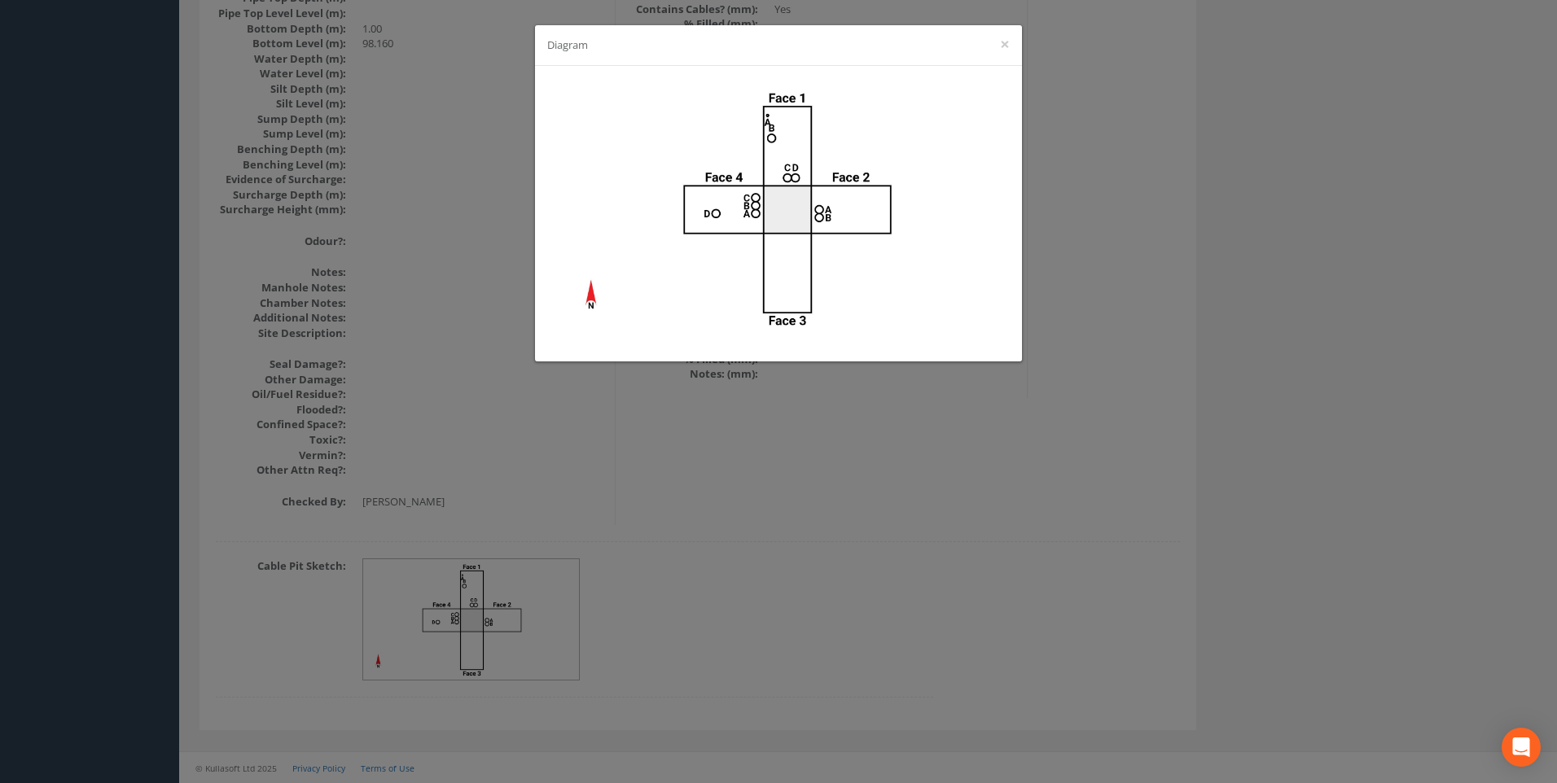
click at [1220, 294] on div "Diagram ×" at bounding box center [778, 391] width 1557 height 783
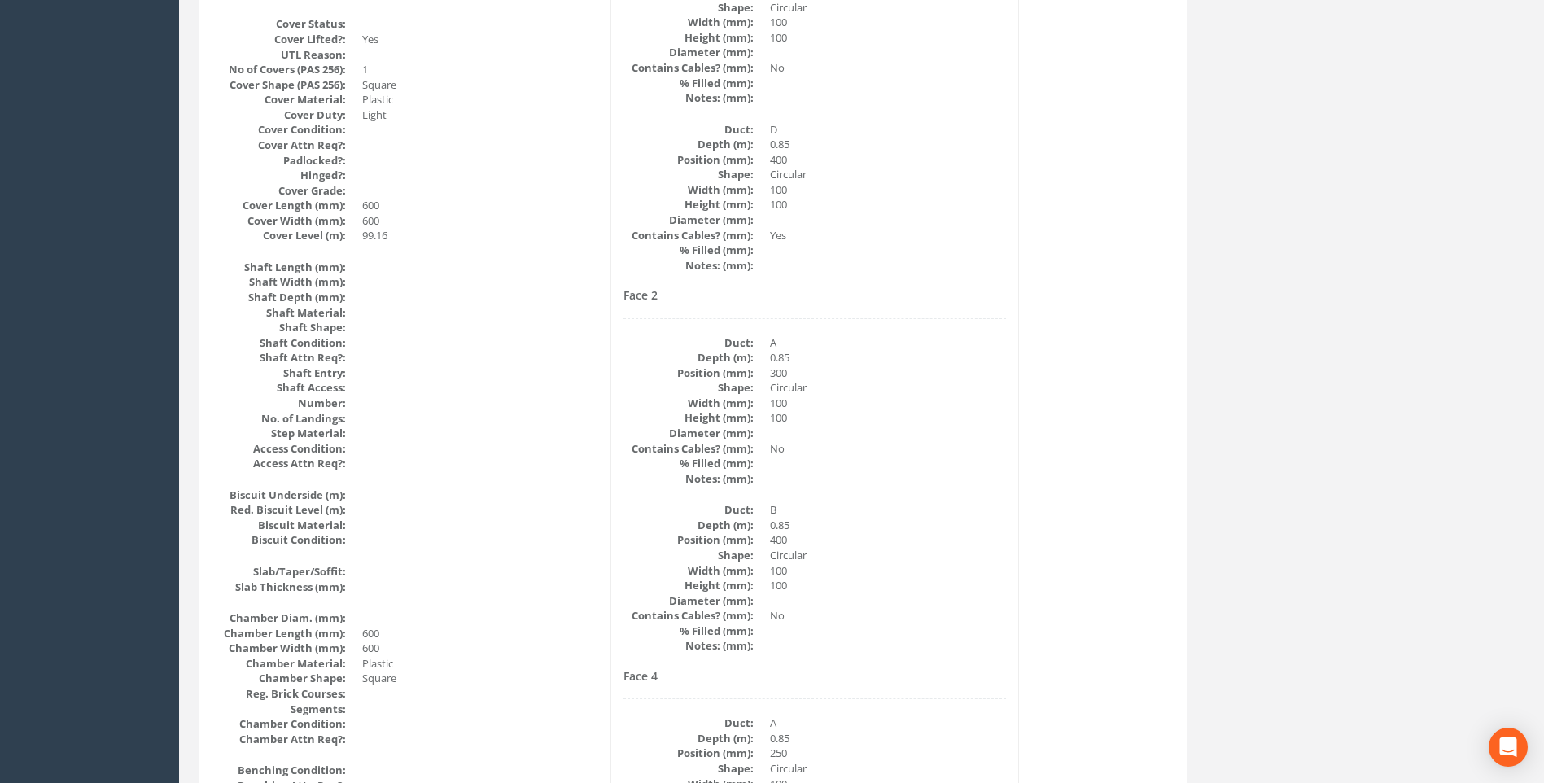
scroll to position [588, 0]
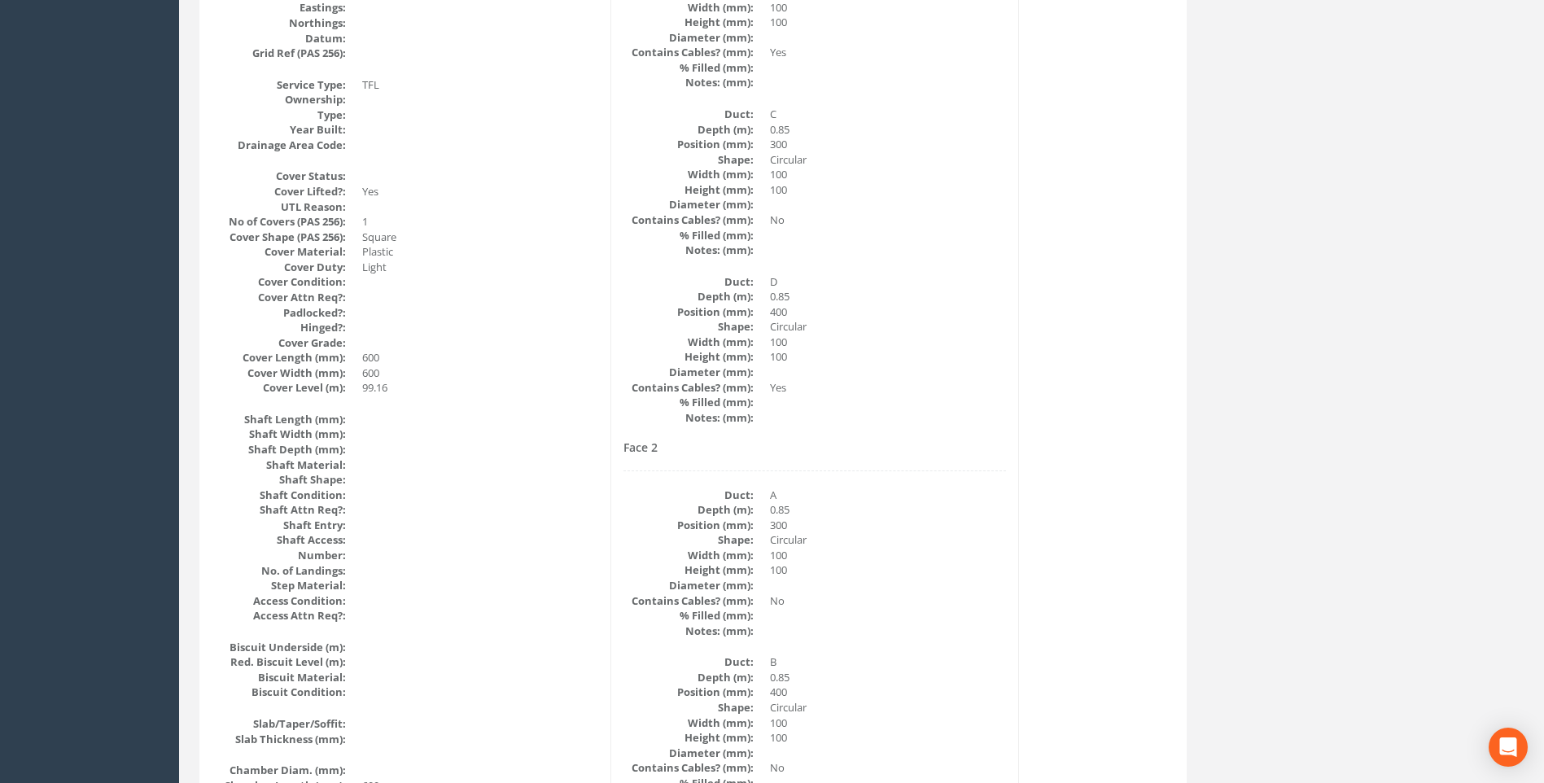
click at [1121, 493] on div "Cable Pit Data Survey Date: [DATE] Surveyed By: [PERSON_NAME] Recorded By: [PER…" at bounding box center [693, 669] width 979 height 1990
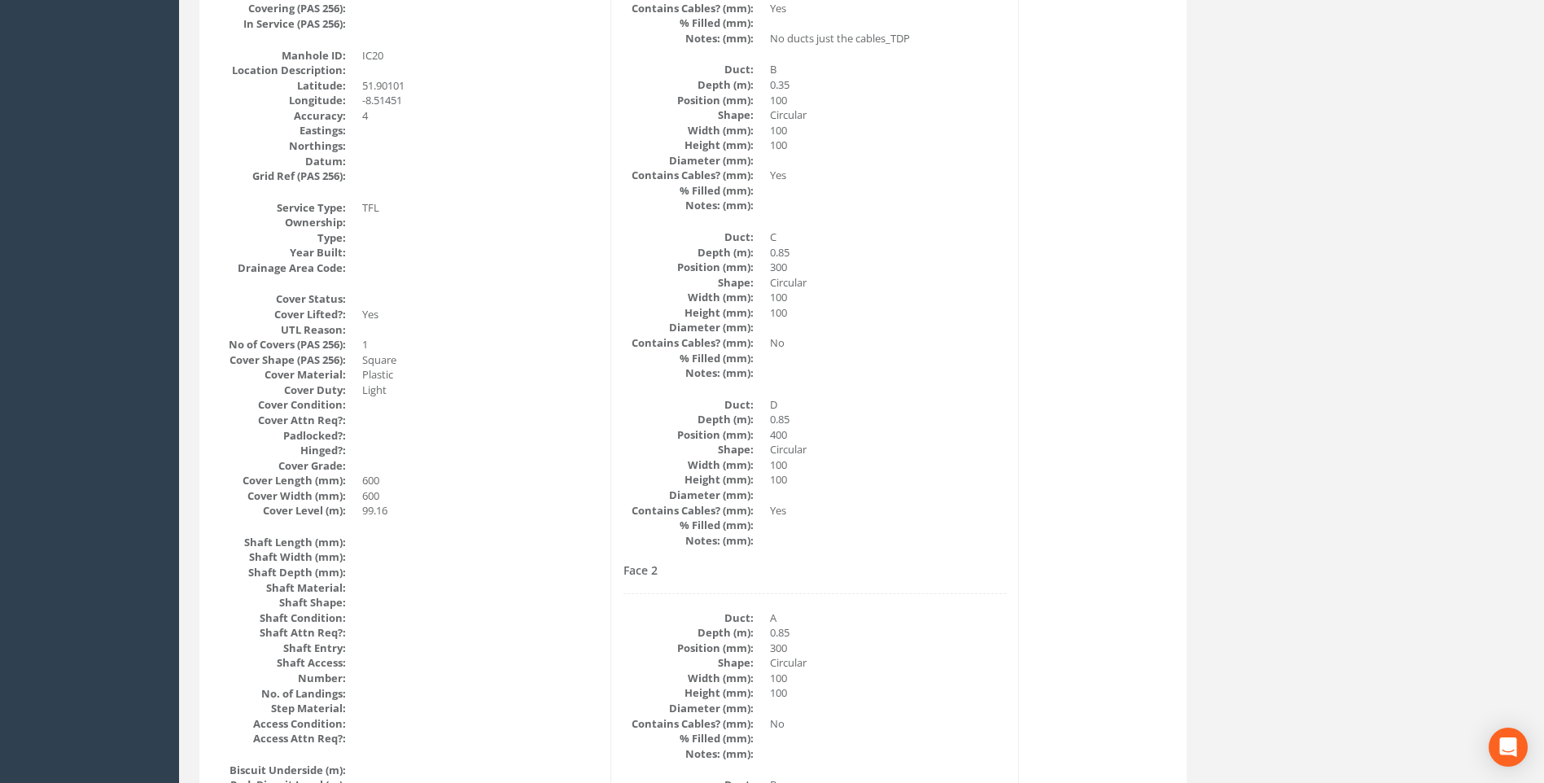
scroll to position [344, 0]
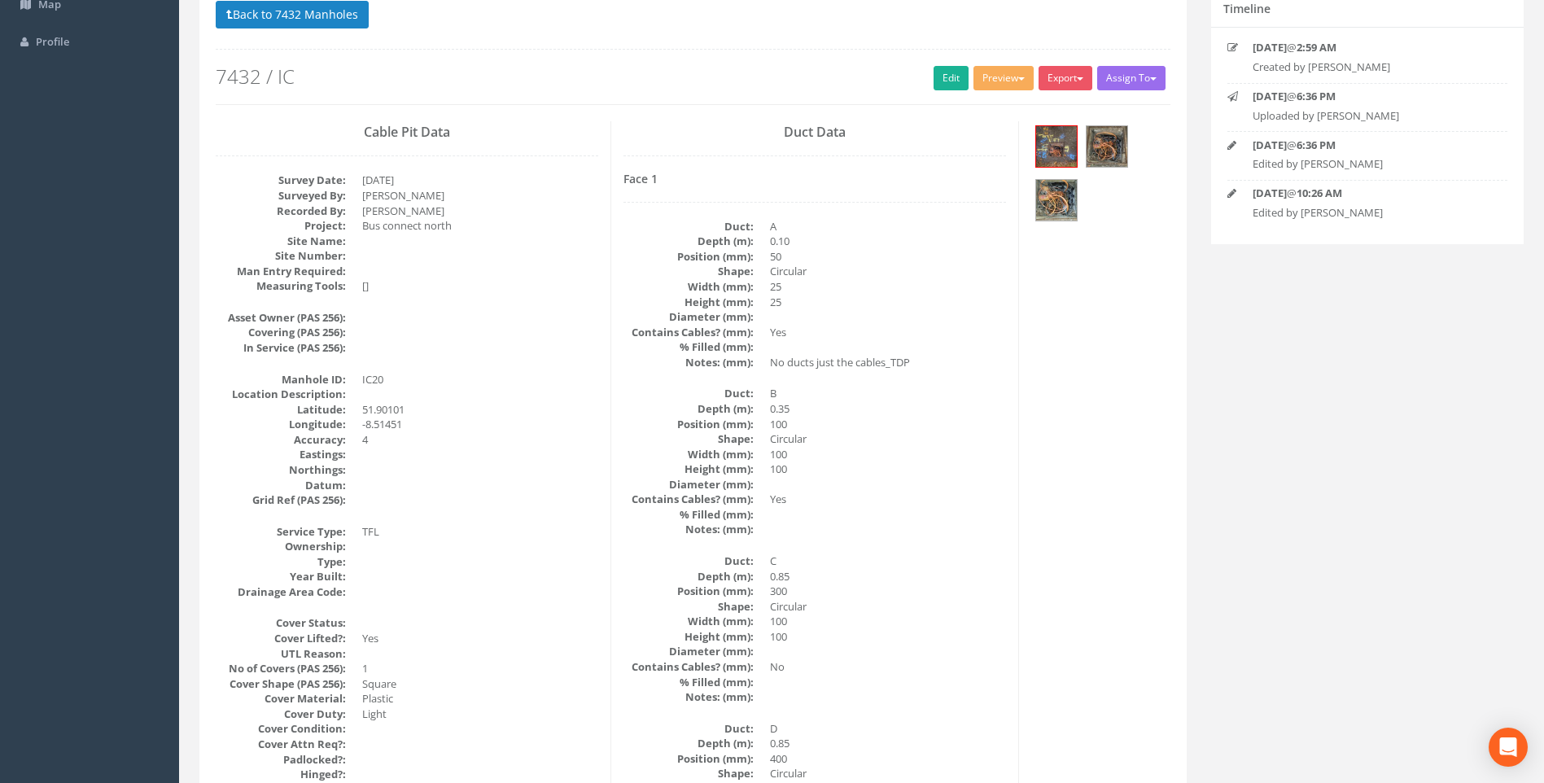
scroll to position [244, 0]
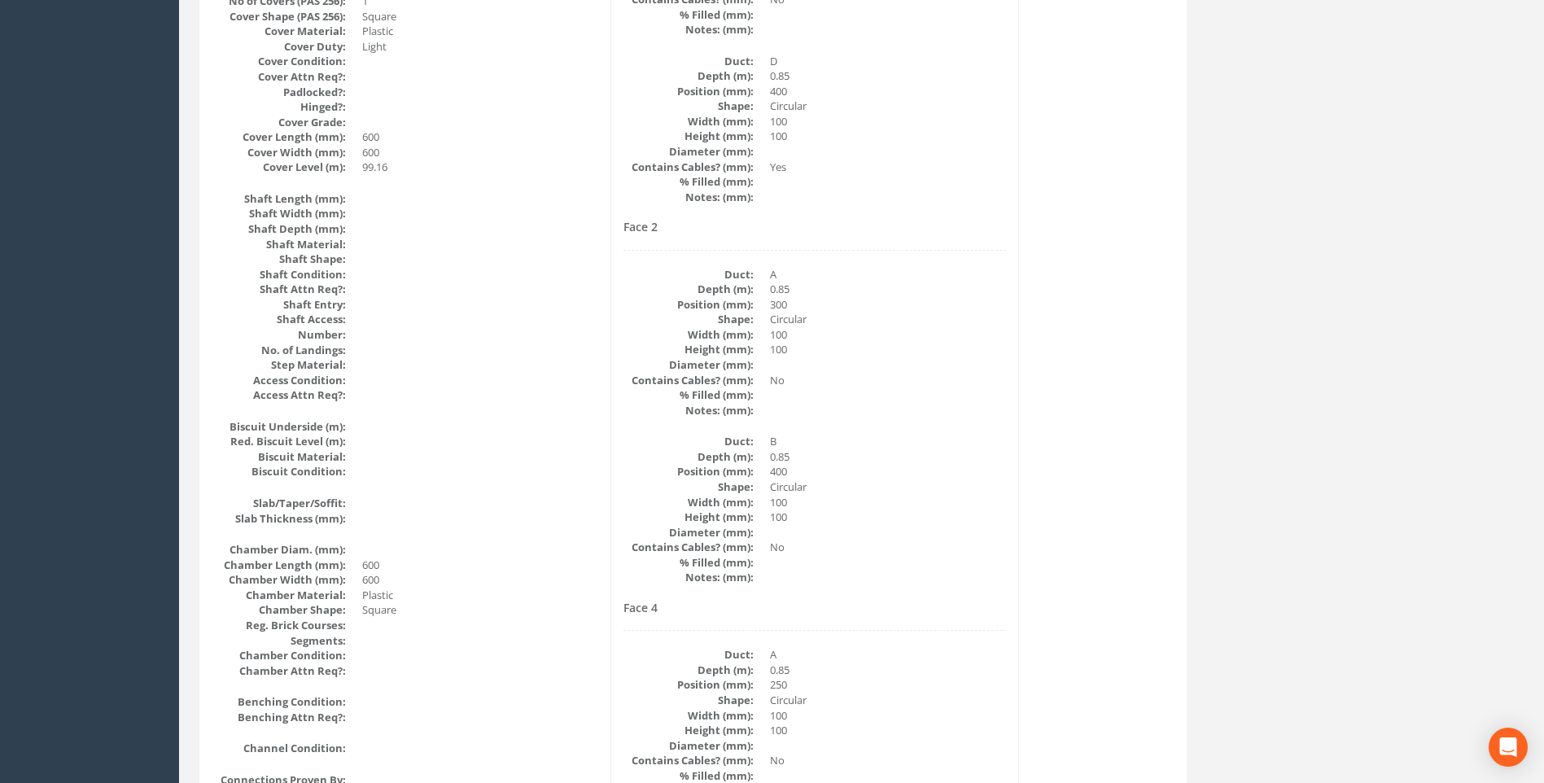
scroll to position [814, 0]
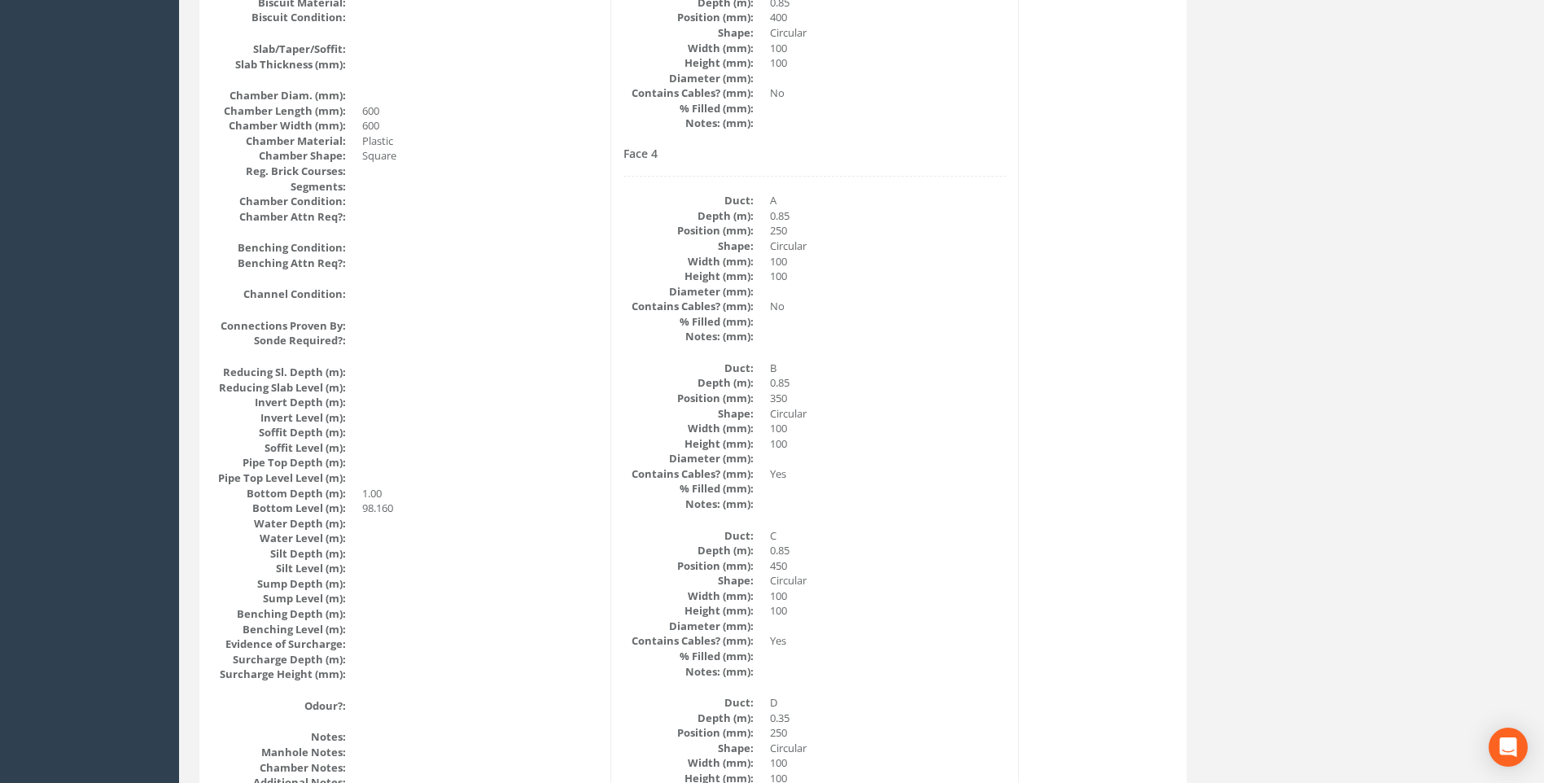
scroll to position [1384, 0]
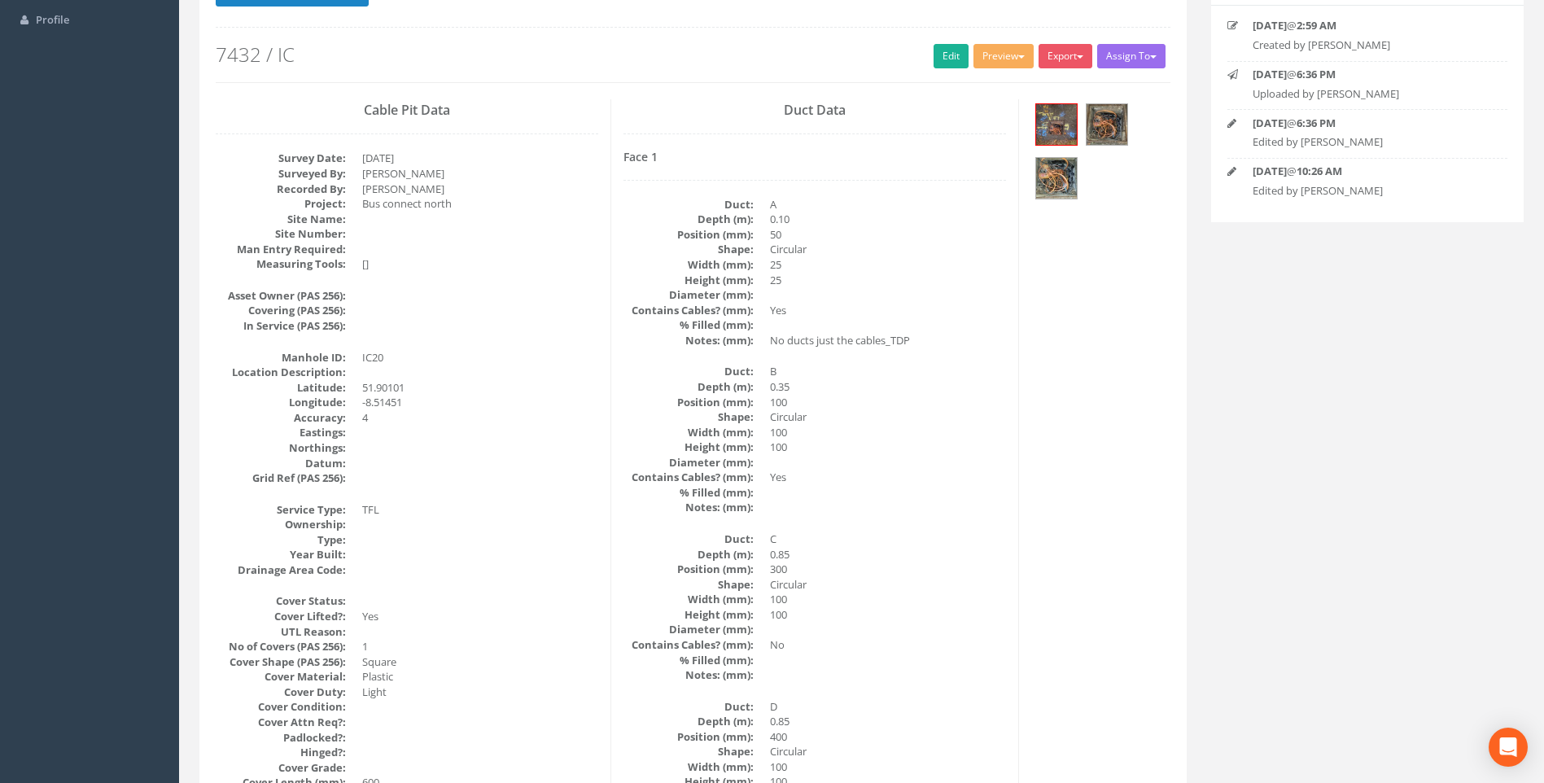
scroll to position [0, 0]
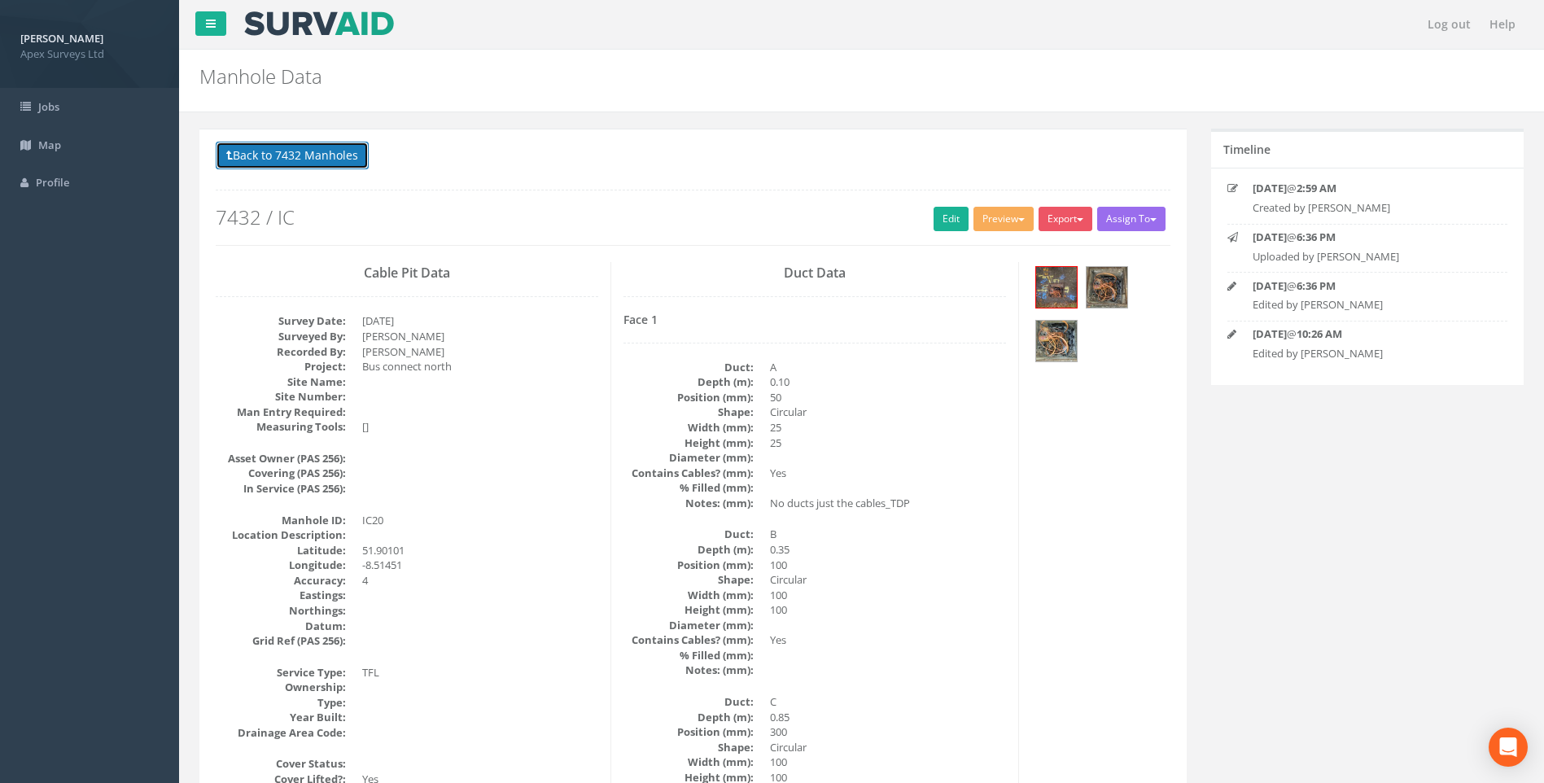
click at [286, 158] on button "Back to 7432 Manholes" at bounding box center [292, 156] width 153 height 28
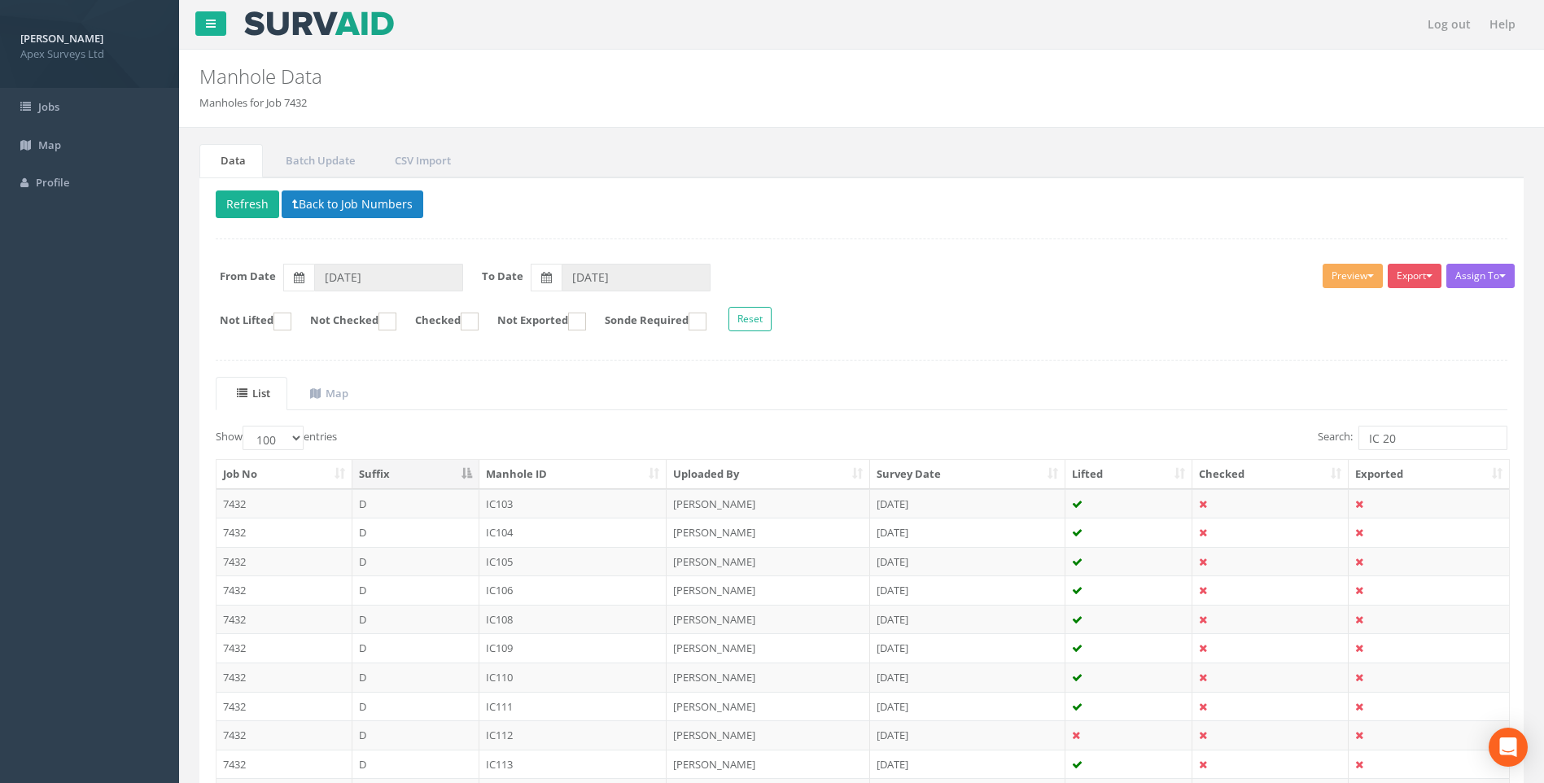
click at [1078, 404] on ul "List Map" at bounding box center [862, 393] width 1292 height 33
drag, startPoint x: 1382, startPoint y: 438, endPoint x: 1418, endPoint y: 438, distance: 36.6
click at [1418, 438] on input "IC 20" at bounding box center [1433, 438] width 149 height 24
type input "IC 19"
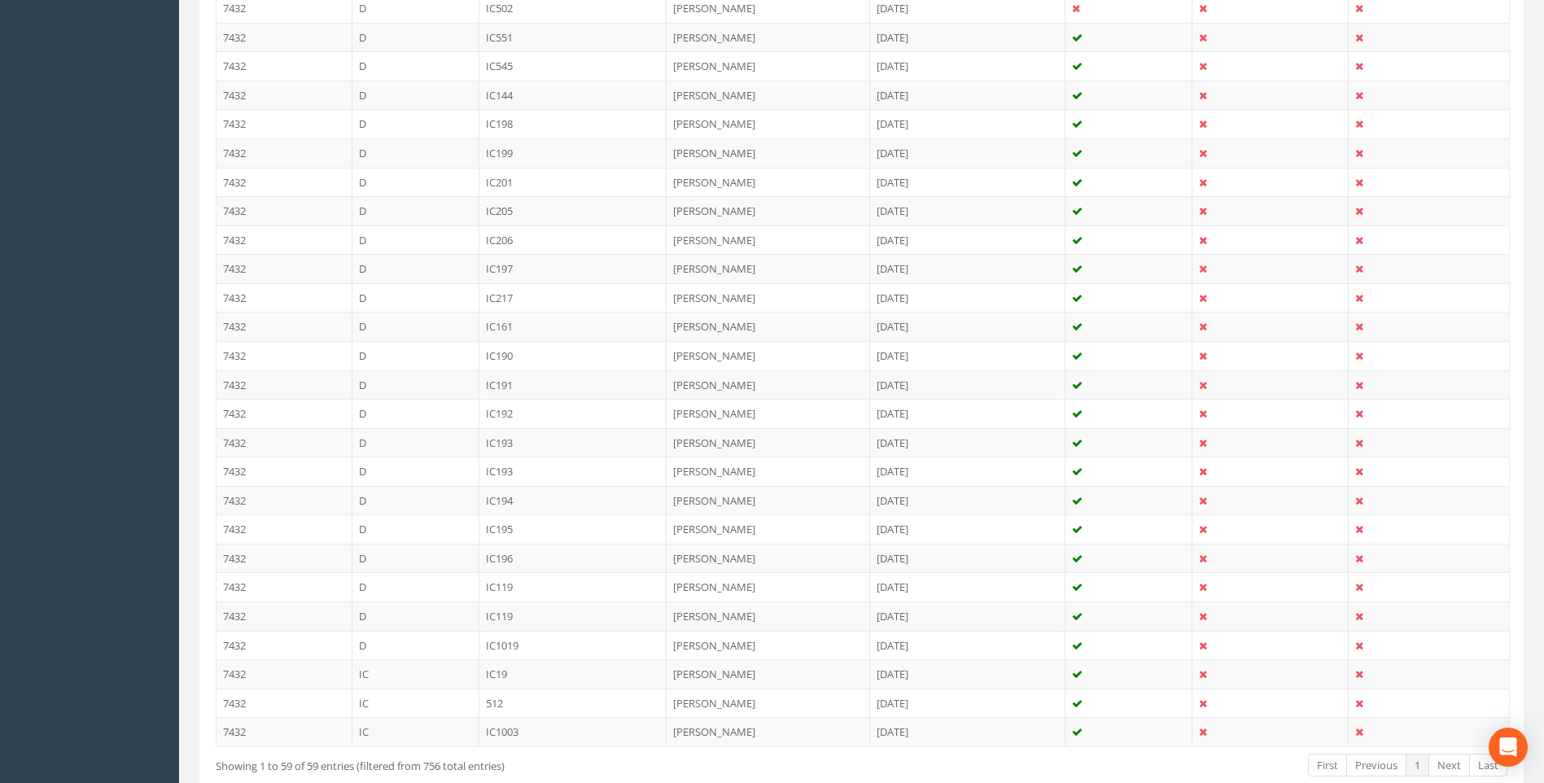
scroll to position [1544, 0]
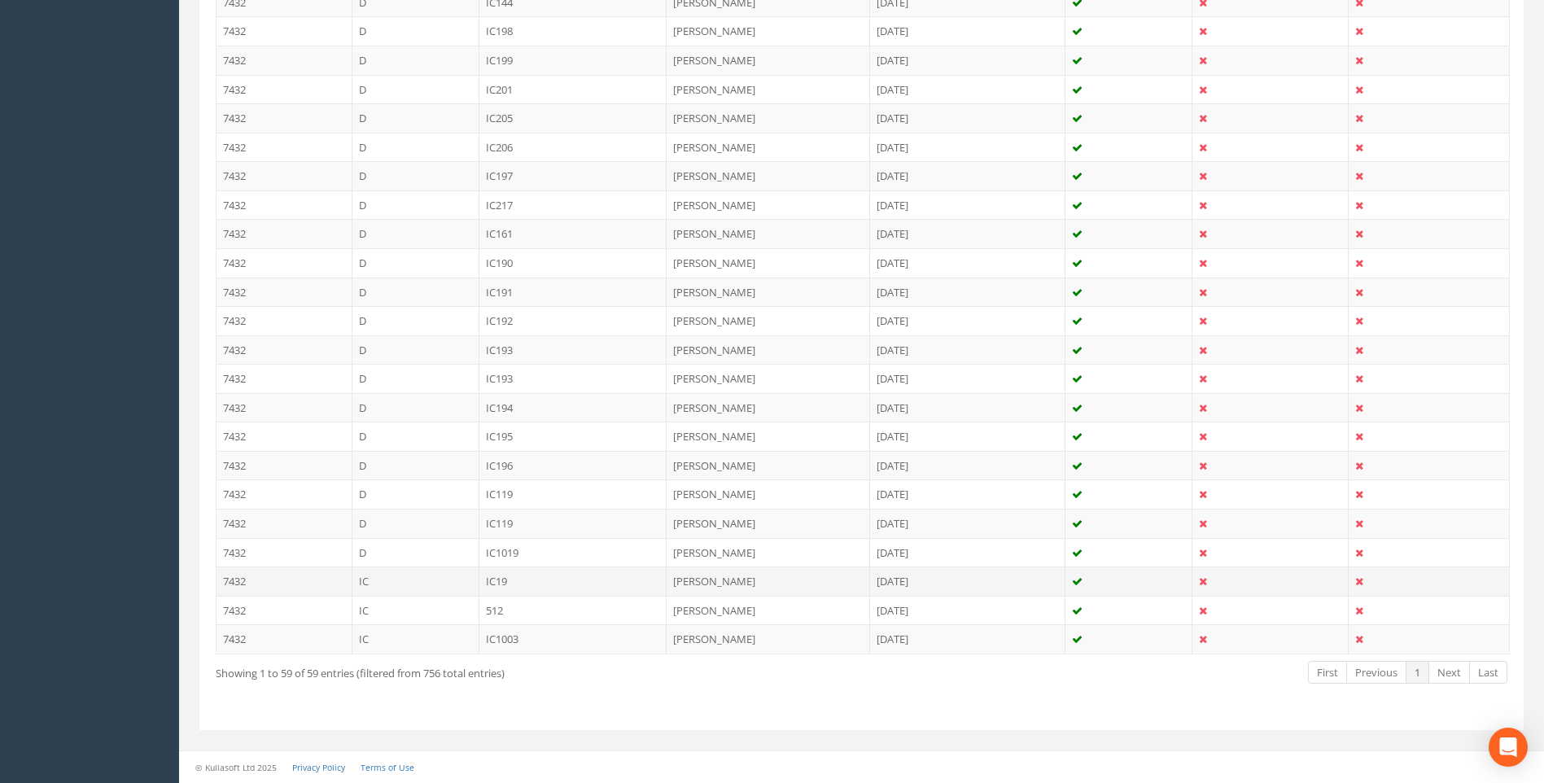
click at [495, 581] on td "IC19" at bounding box center [574, 581] width 188 height 29
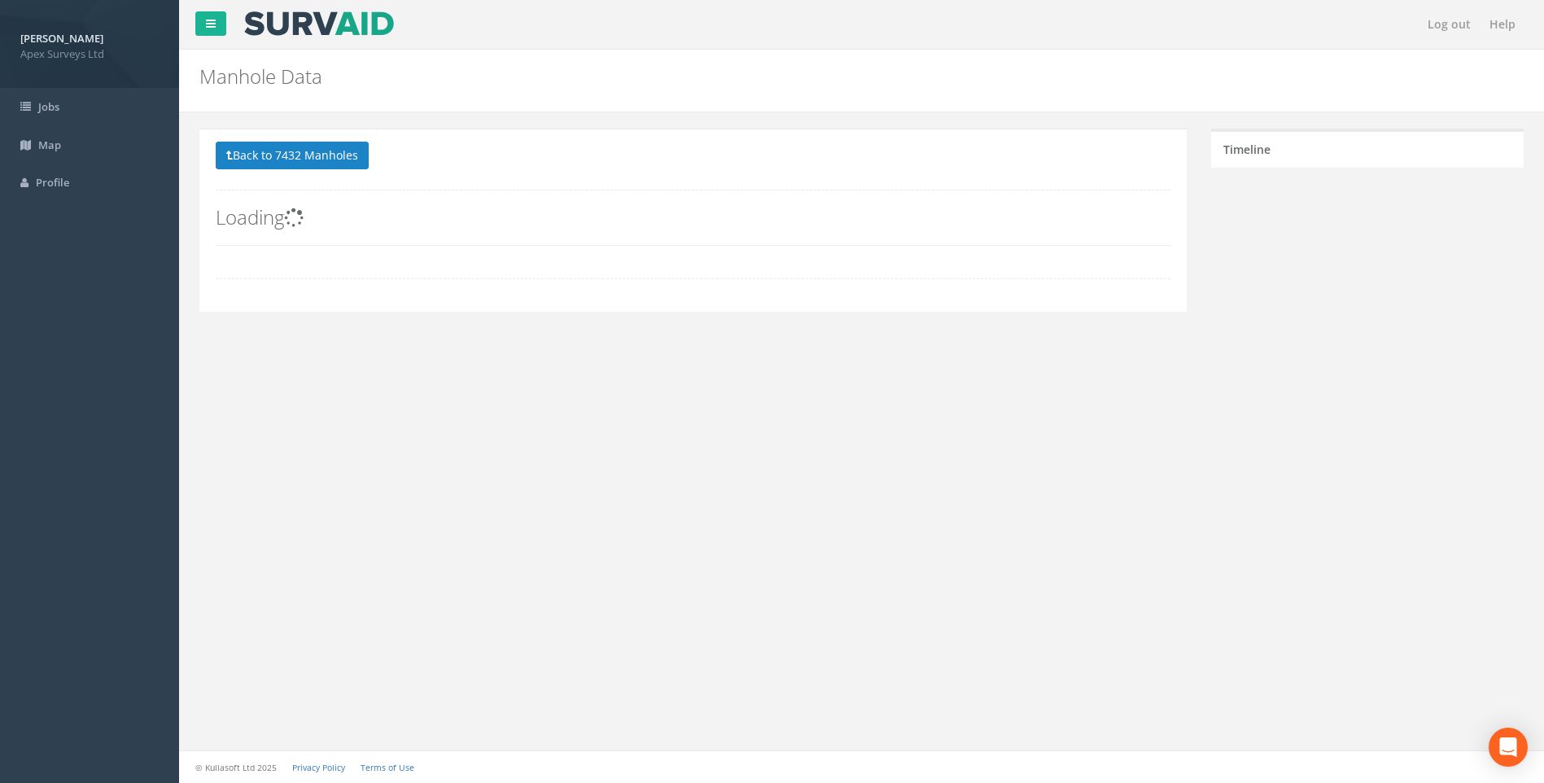
scroll to position [0, 0]
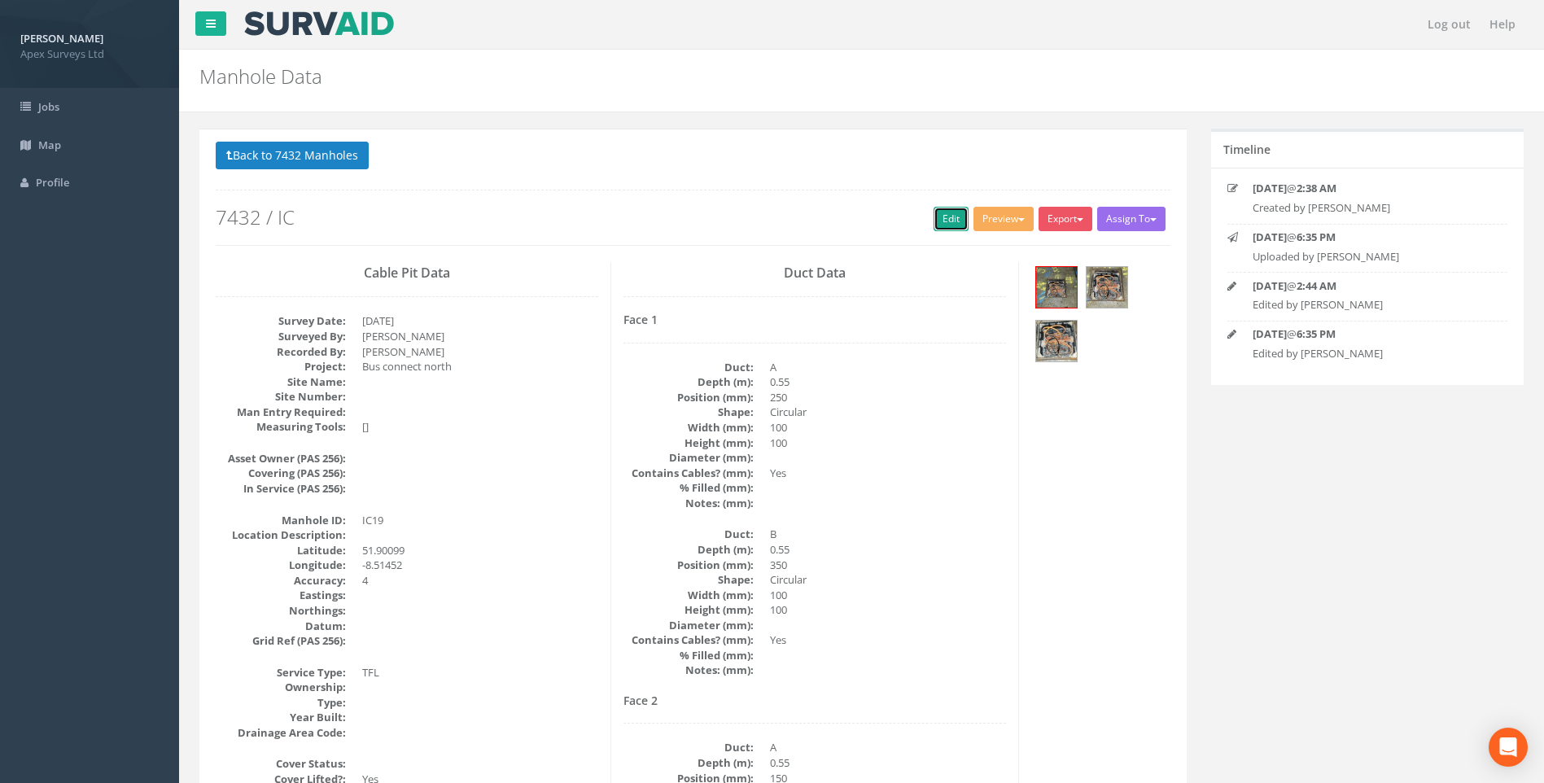
click at [939, 215] on link "Edit" at bounding box center [951, 219] width 35 height 24
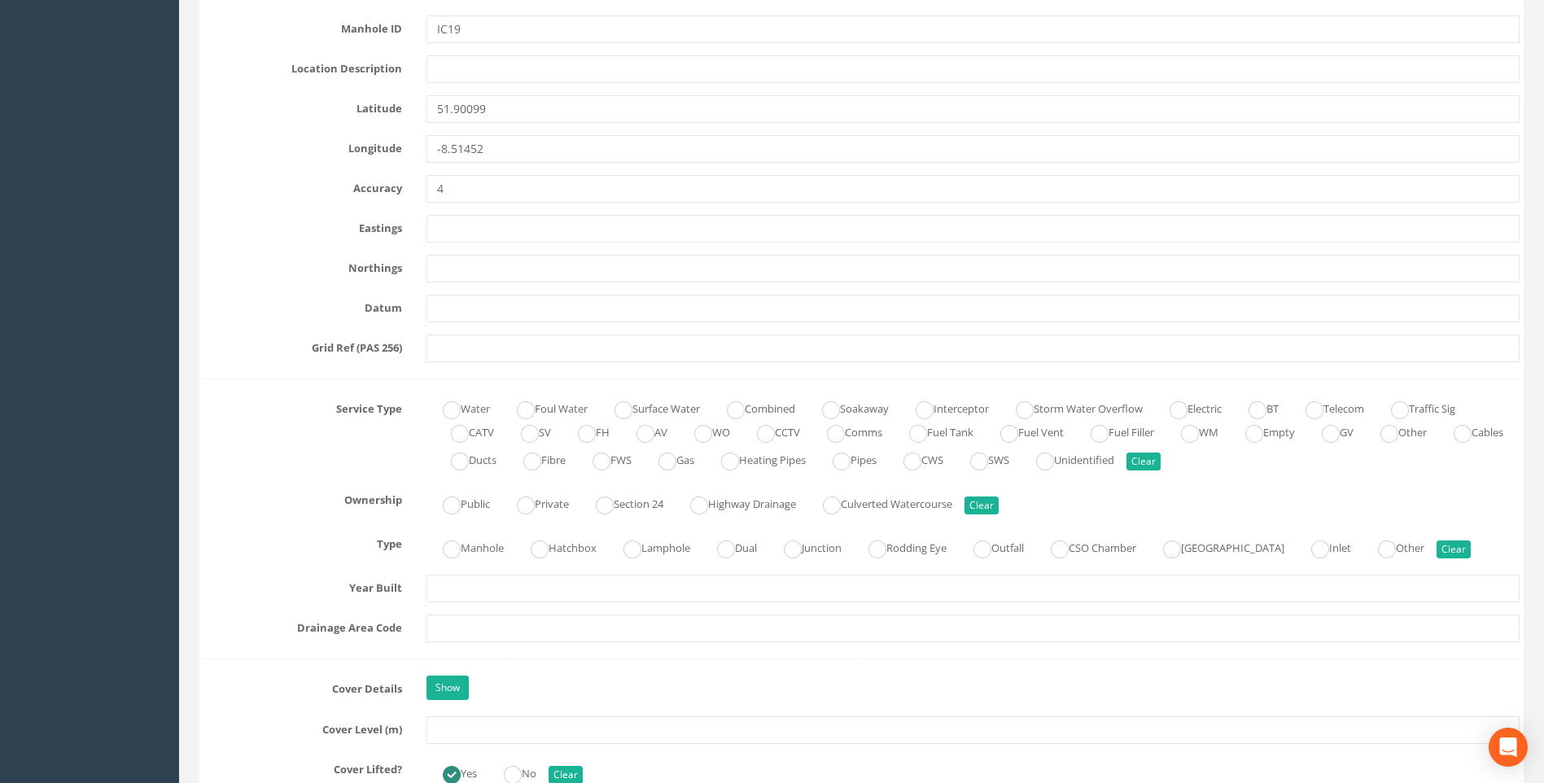
scroll to position [1140, 0]
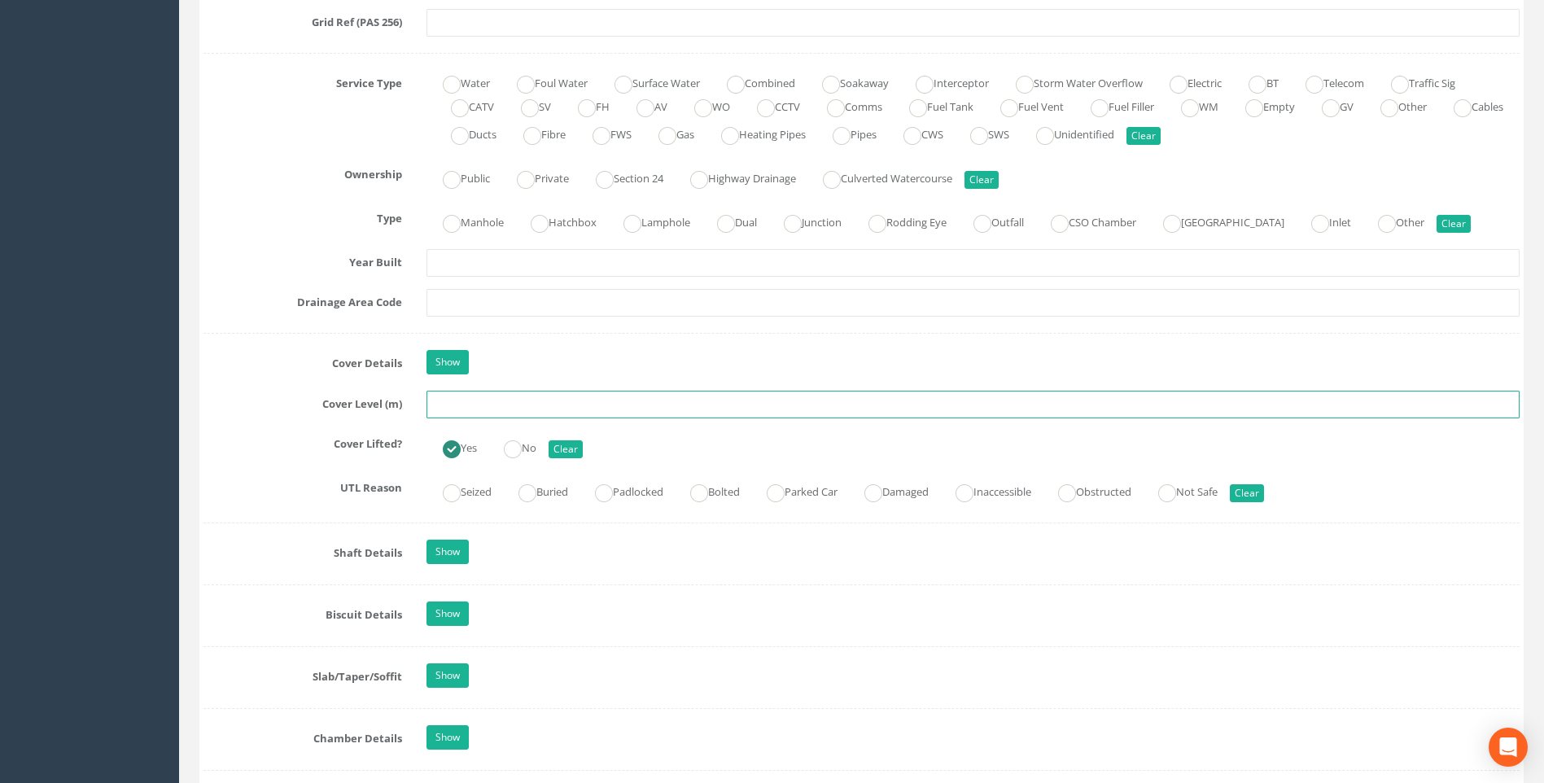
click at [453, 406] on input "text" at bounding box center [973, 405] width 1093 height 28
type input "98.93"
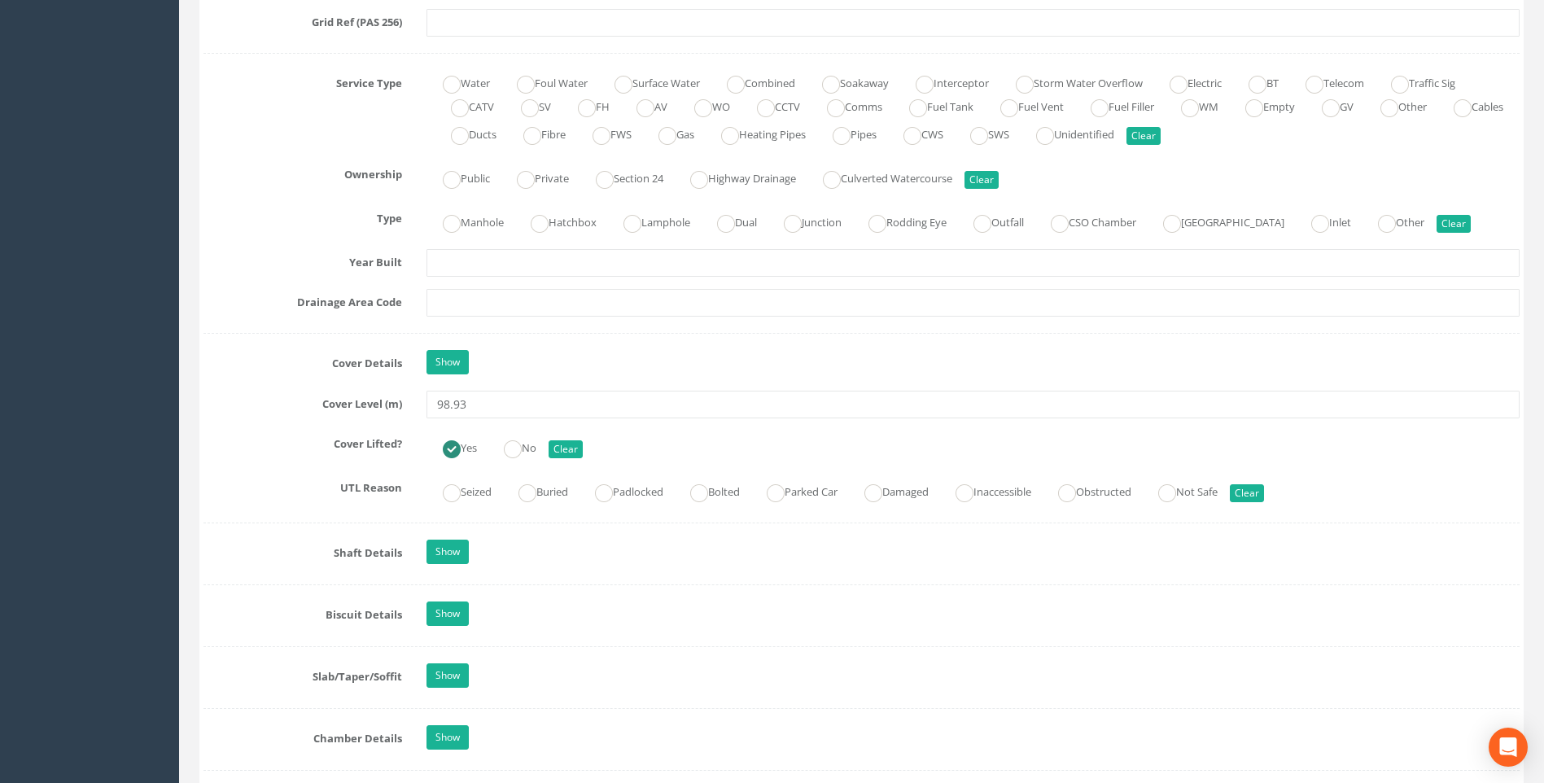
click at [240, 392] on label "Cover Level (m)" at bounding box center [302, 401] width 223 height 21
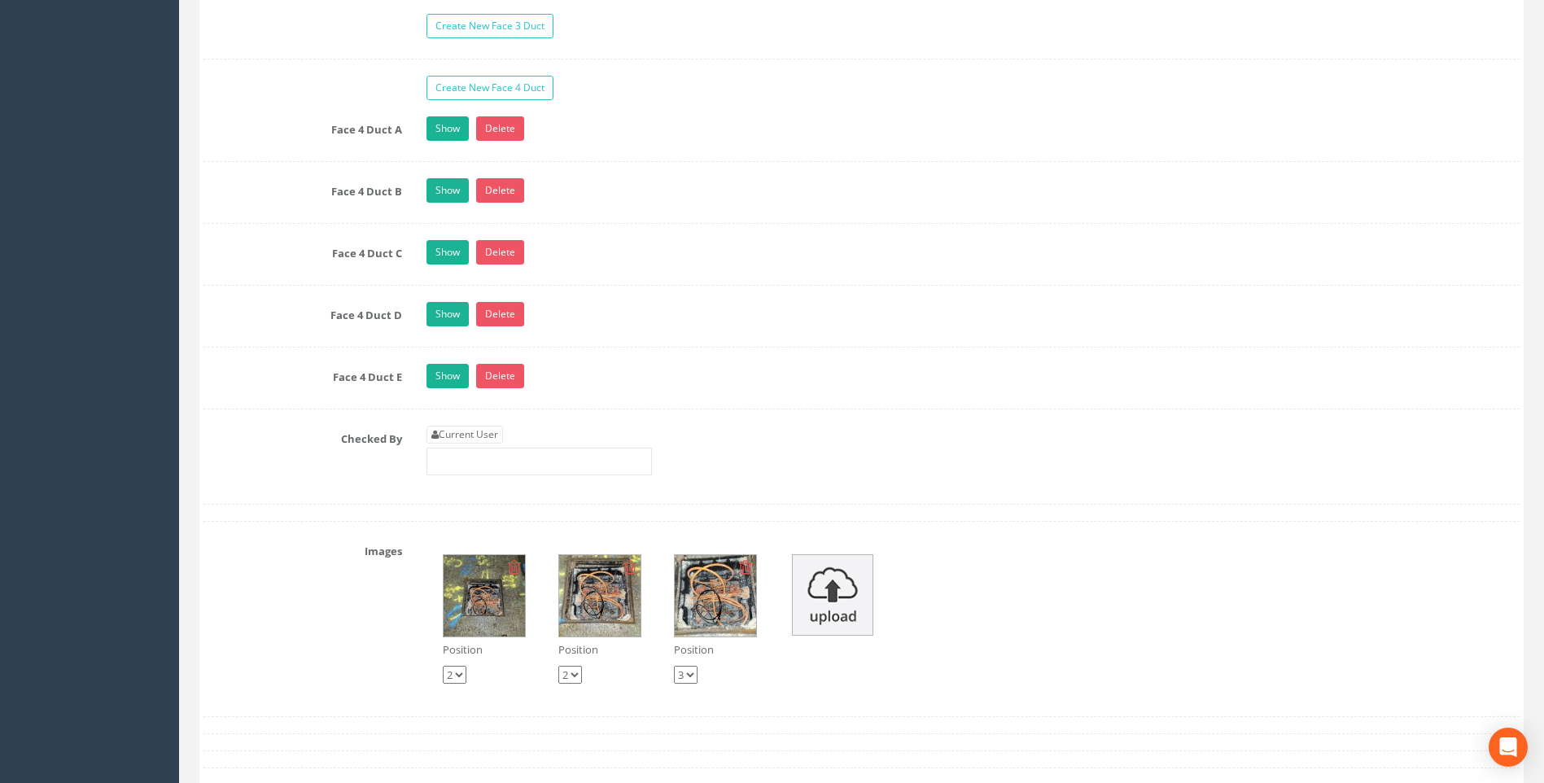
scroll to position [3094, 0]
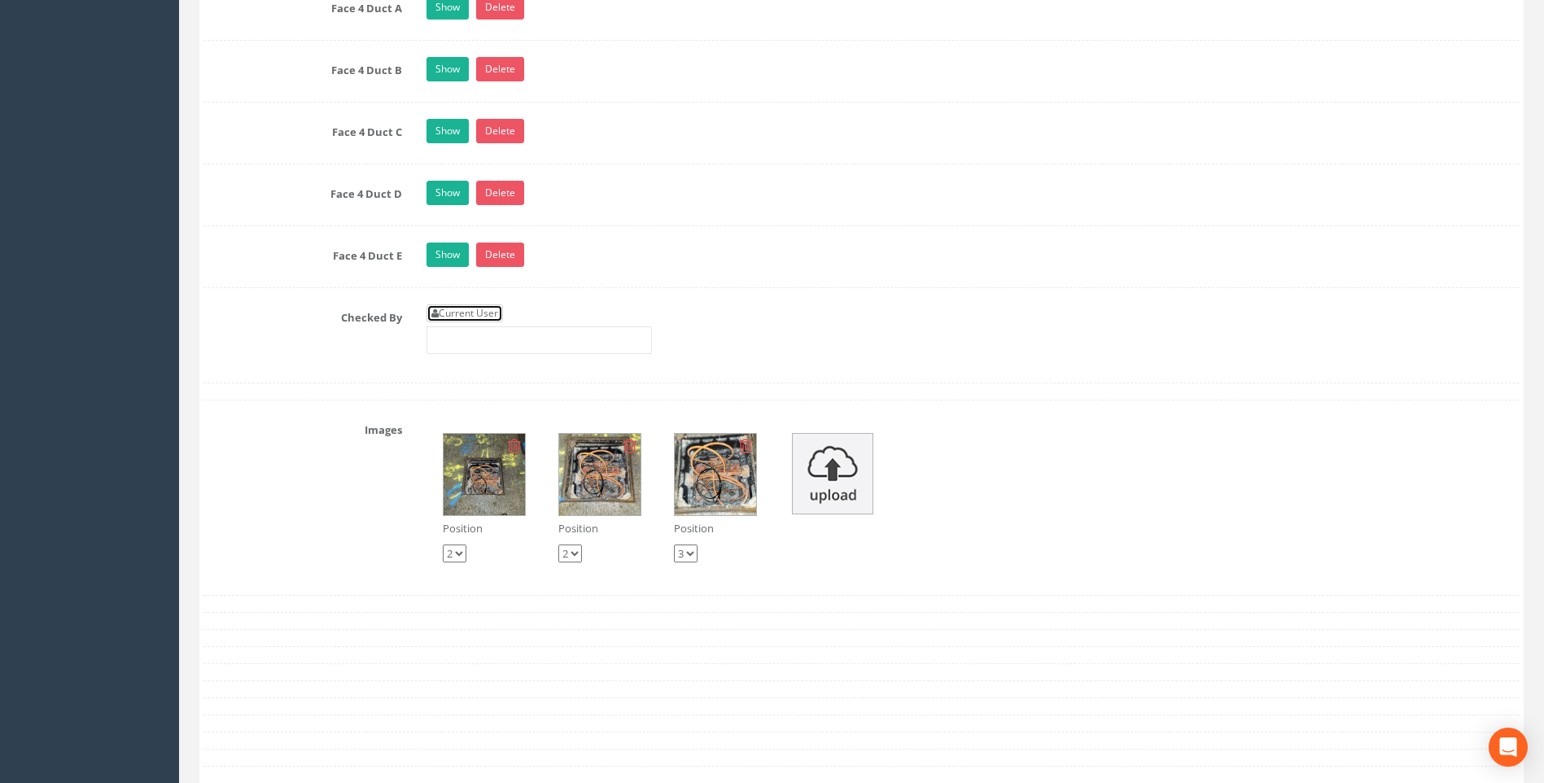
click at [467, 312] on link "Current User" at bounding box center [465, 313] width 77 height 18
type input "[PERSON_NAME]"
click at [302, 335] on div "Checked By Current User [PERSON_NAME]" at bounding box center [861, 335] width 1341 height 62
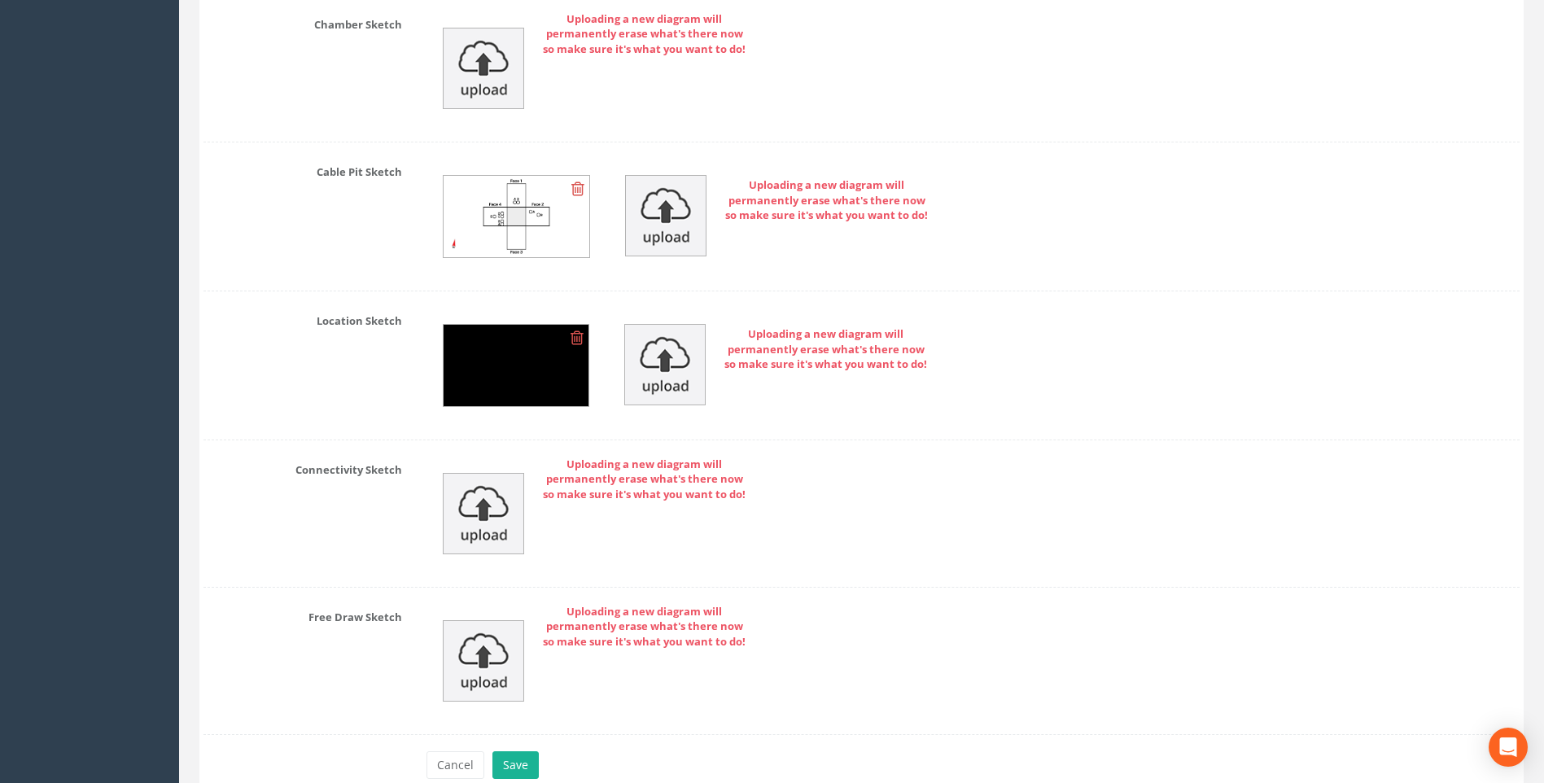
scroll to position [3998, 0]
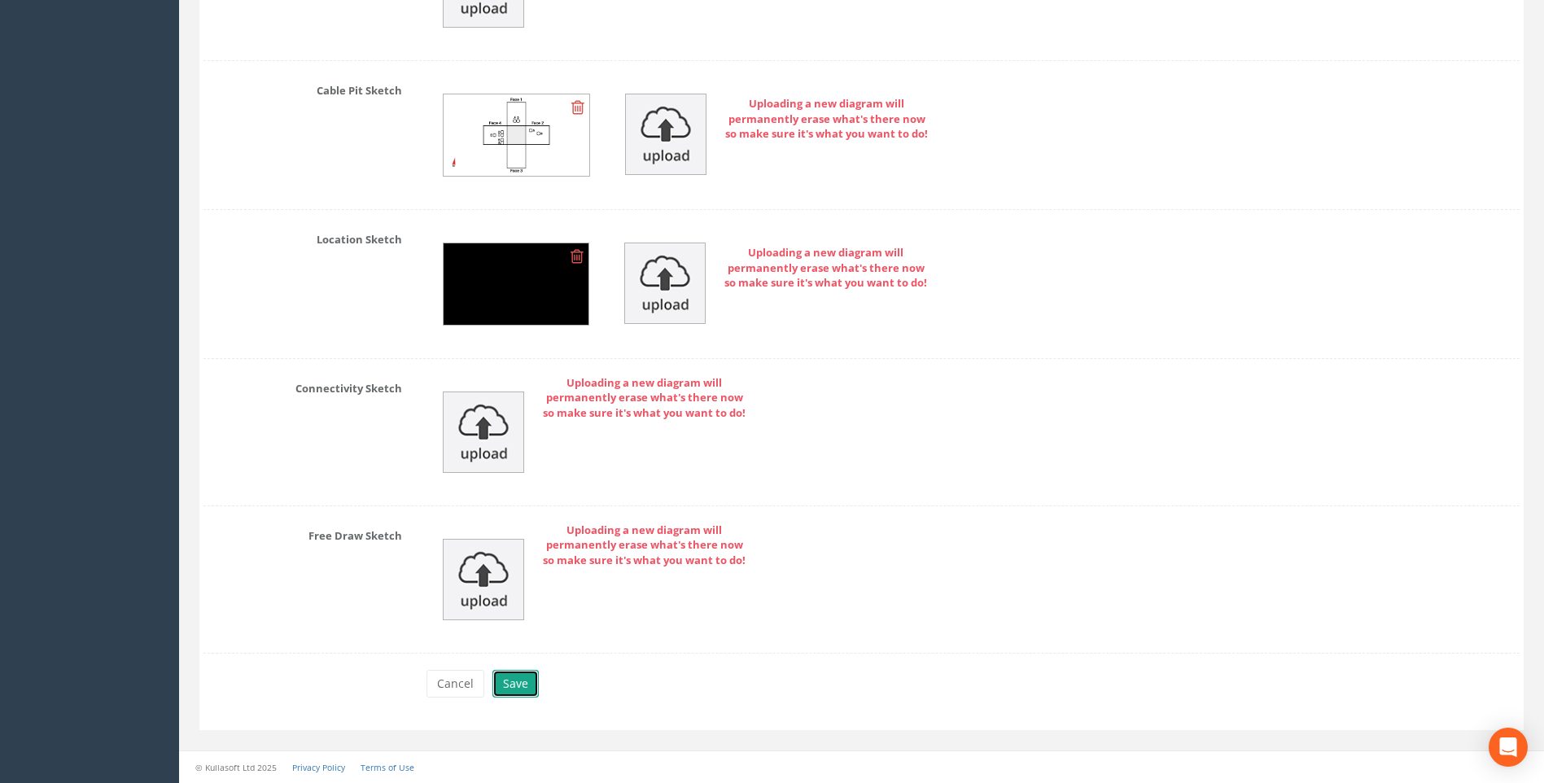
click at [511, 681] on button "Save" at bounding box center [516, 684] width 46 height 28
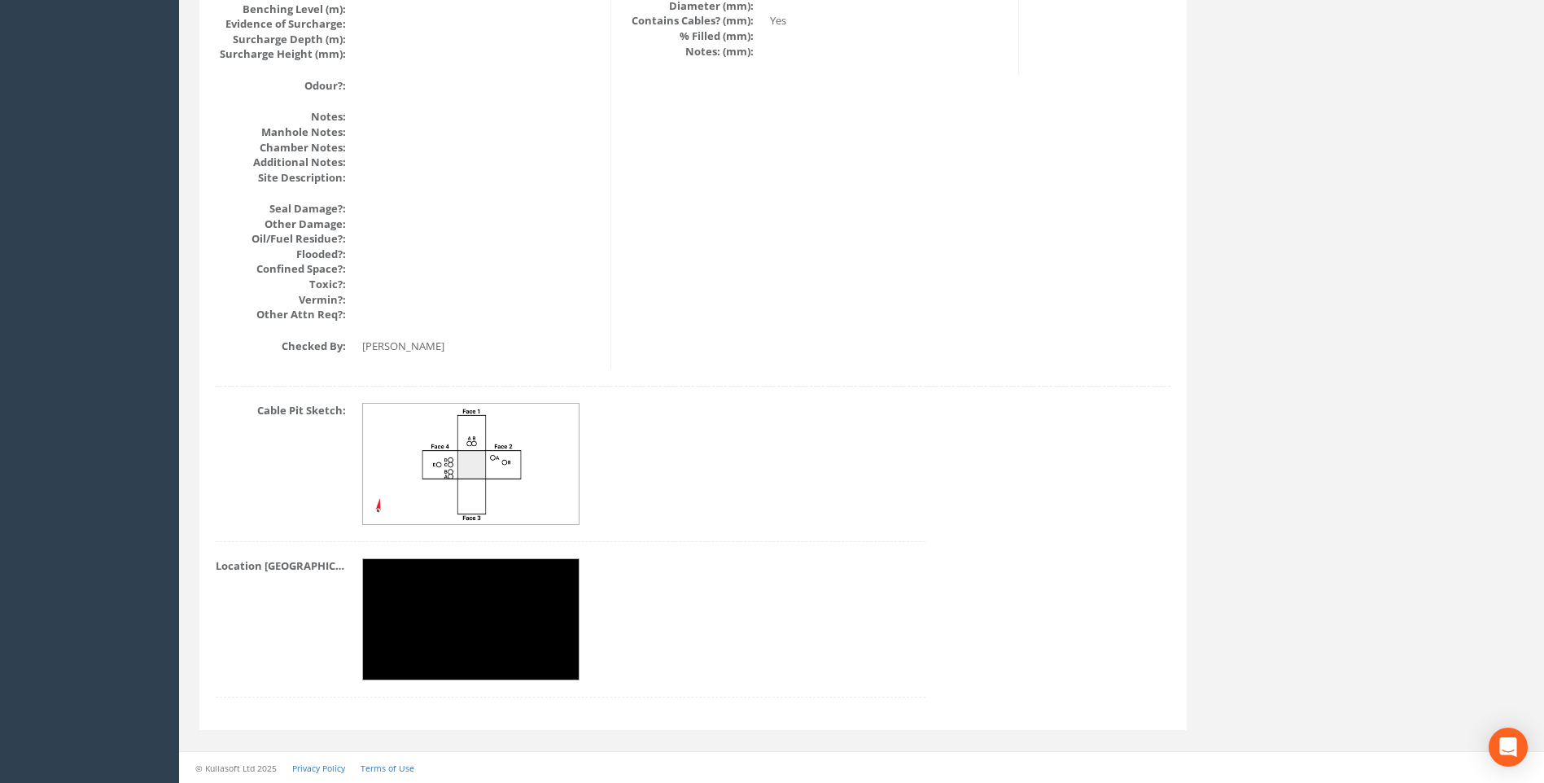
scroll to position [1883, 0]
click at [217, 492] on dl "Cable Pit Sketch:" at bounding box center [571, 464] width 710 height 122
click at [502, 611] on img at bounding box center [471, 620] width 217 height 122
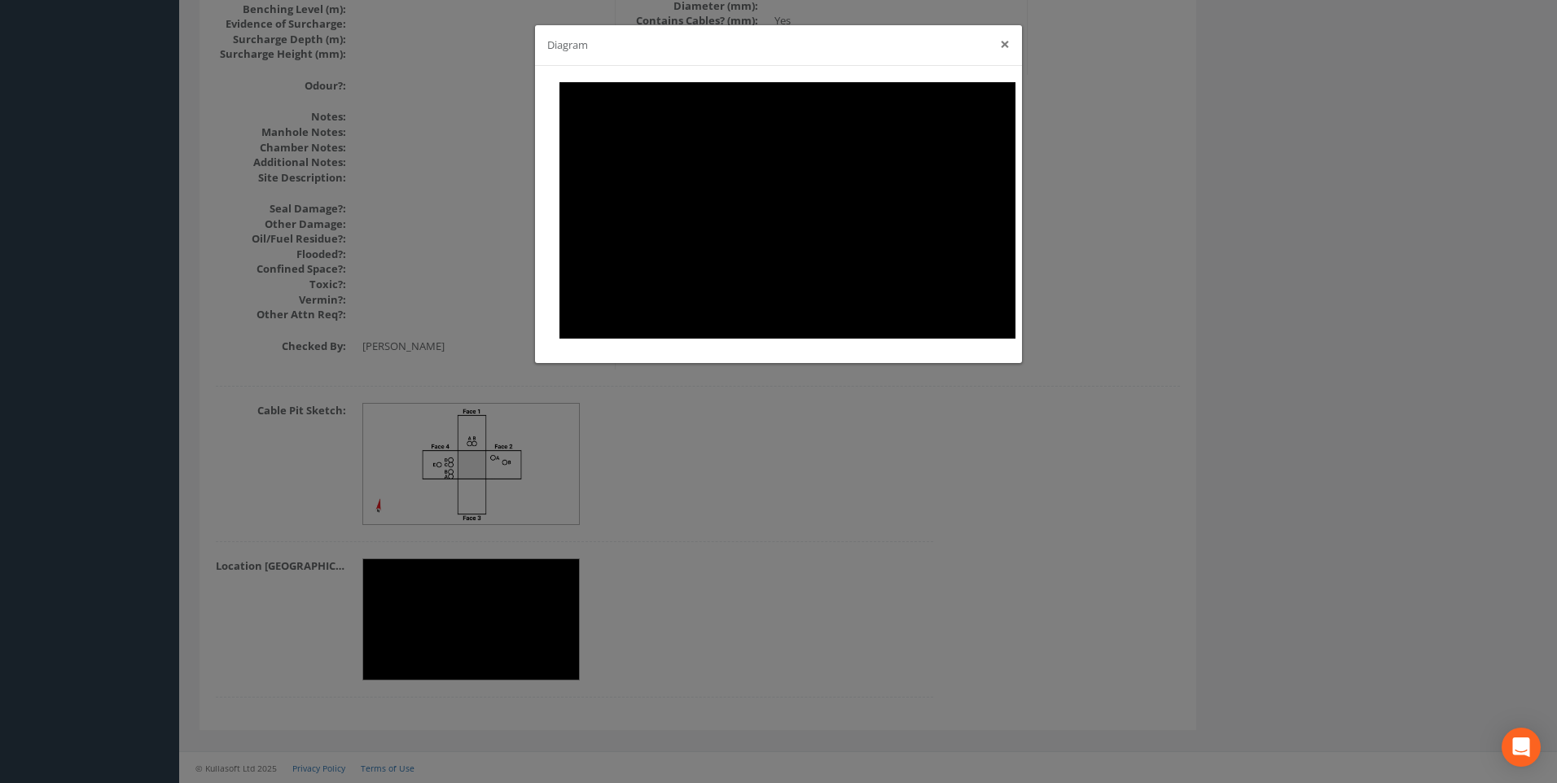
click at [1009, 44] on button "×" at bounding box center [1005, 44] width 10 height 17
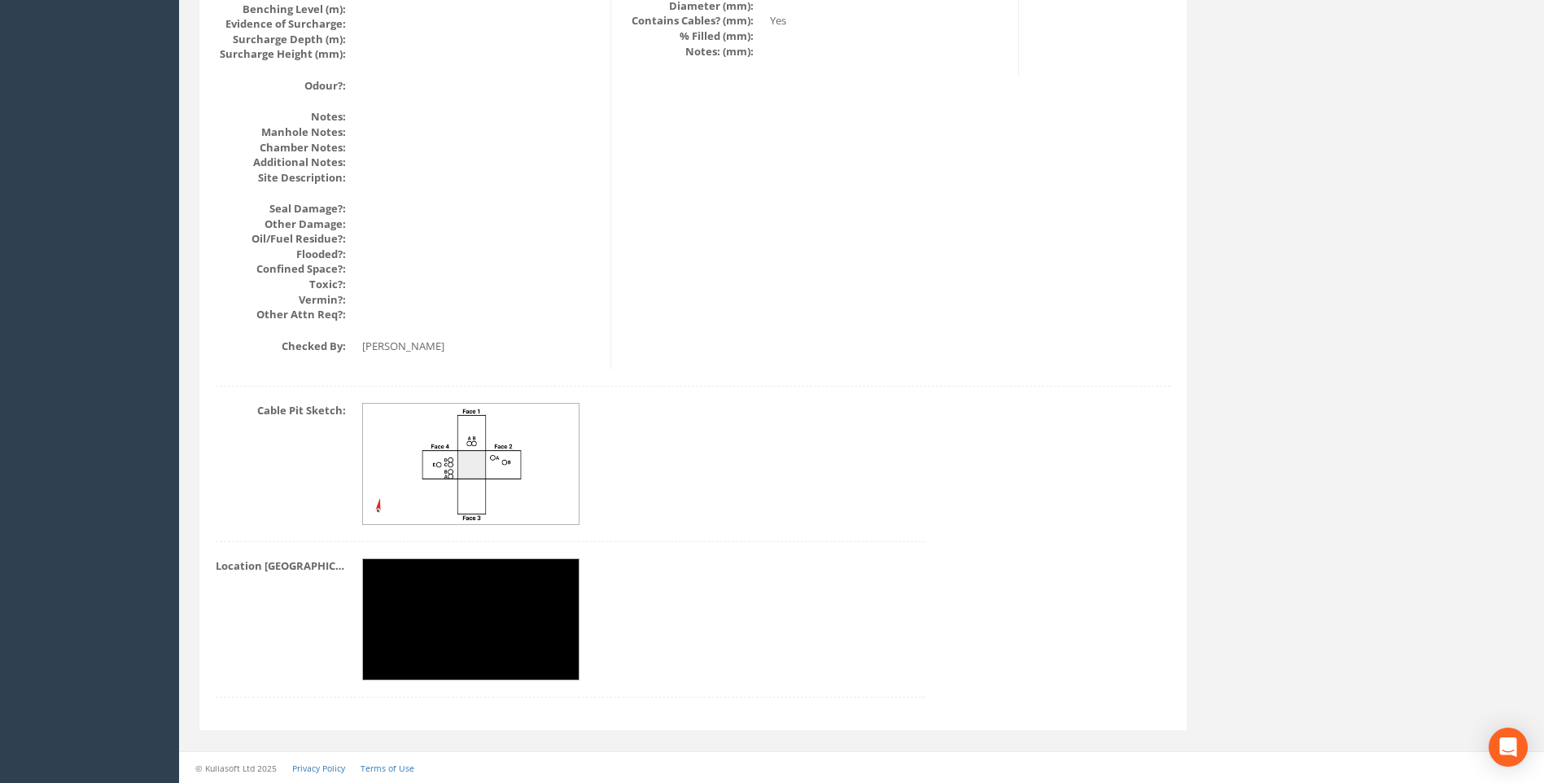
click at [505, 432] on img at bounding box center [471, 464] width 217 height 121
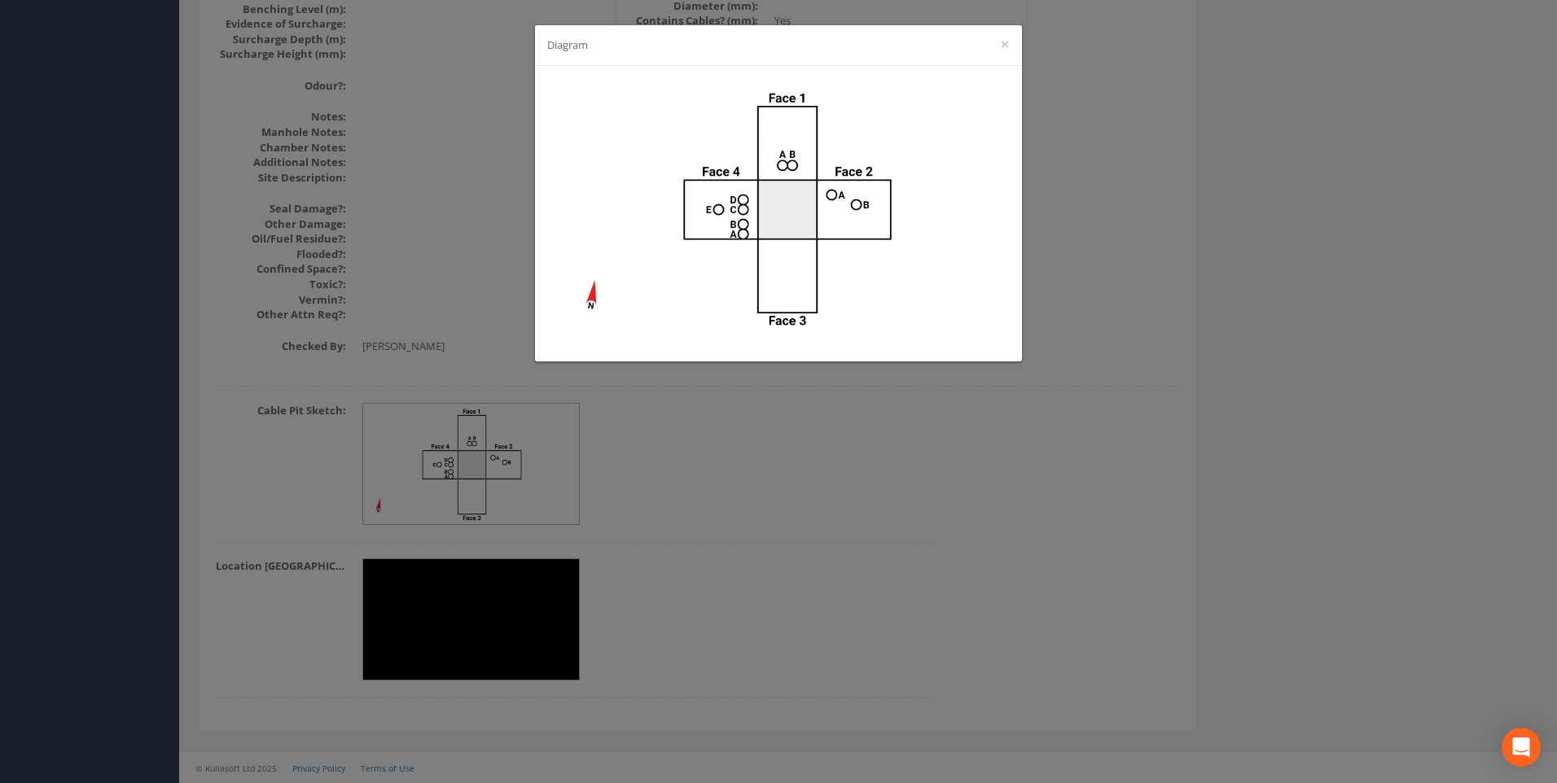
click at [1290, 372] on div "Diagram ×" at bounding box center [778, 391] width 1557 height 783
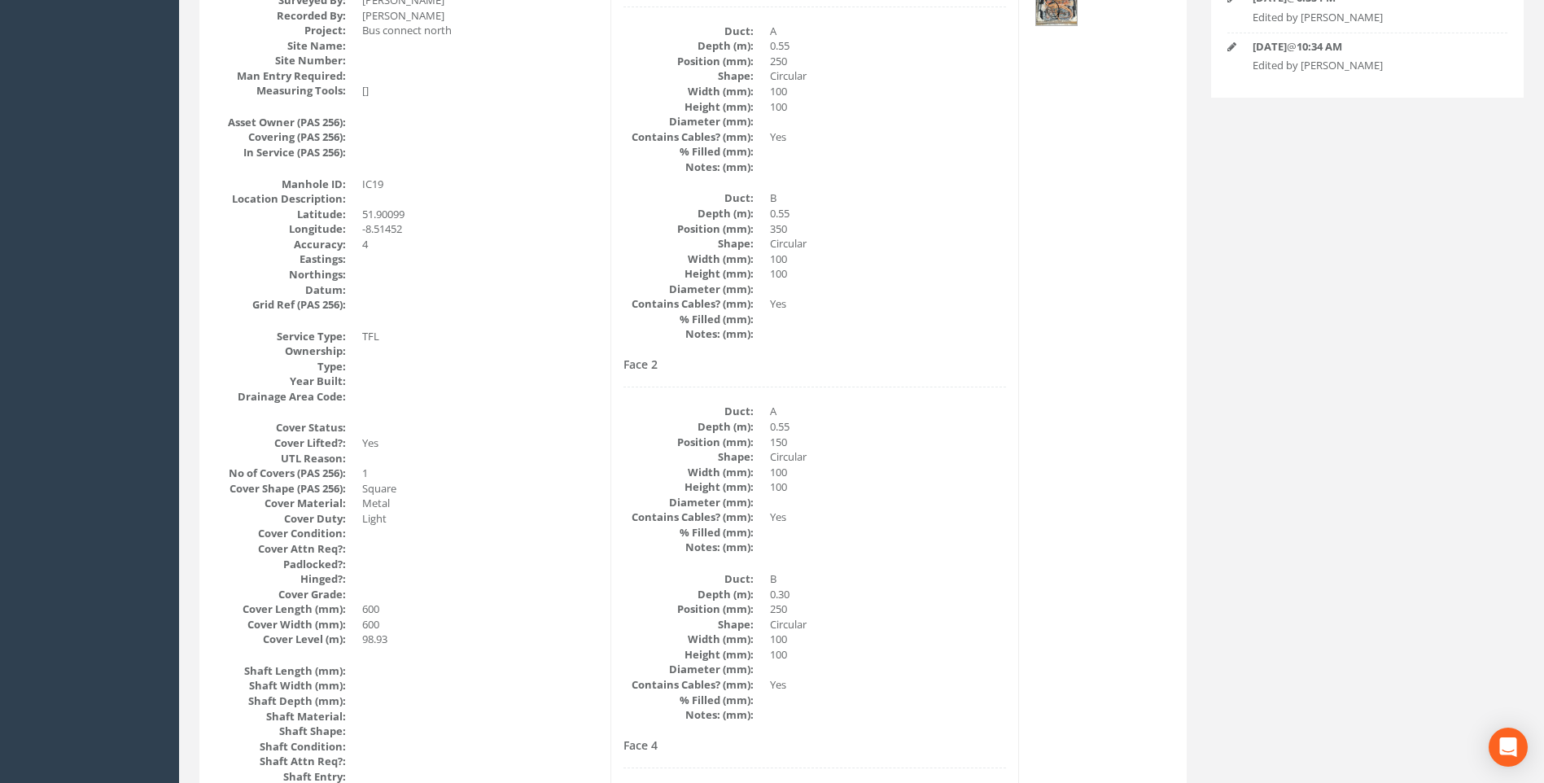
scroll to position [173, 0]
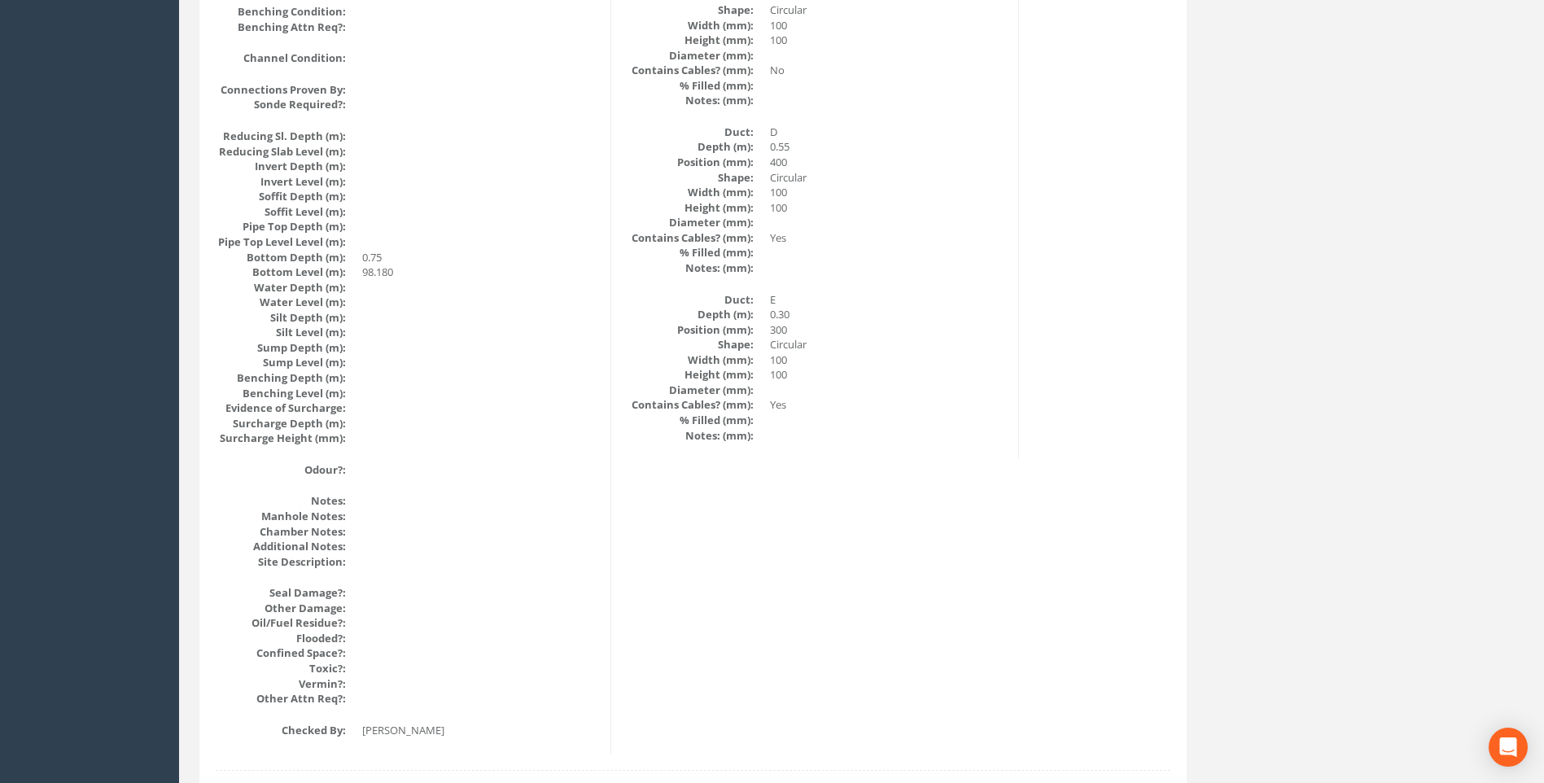
scroll to position [1476, 0]
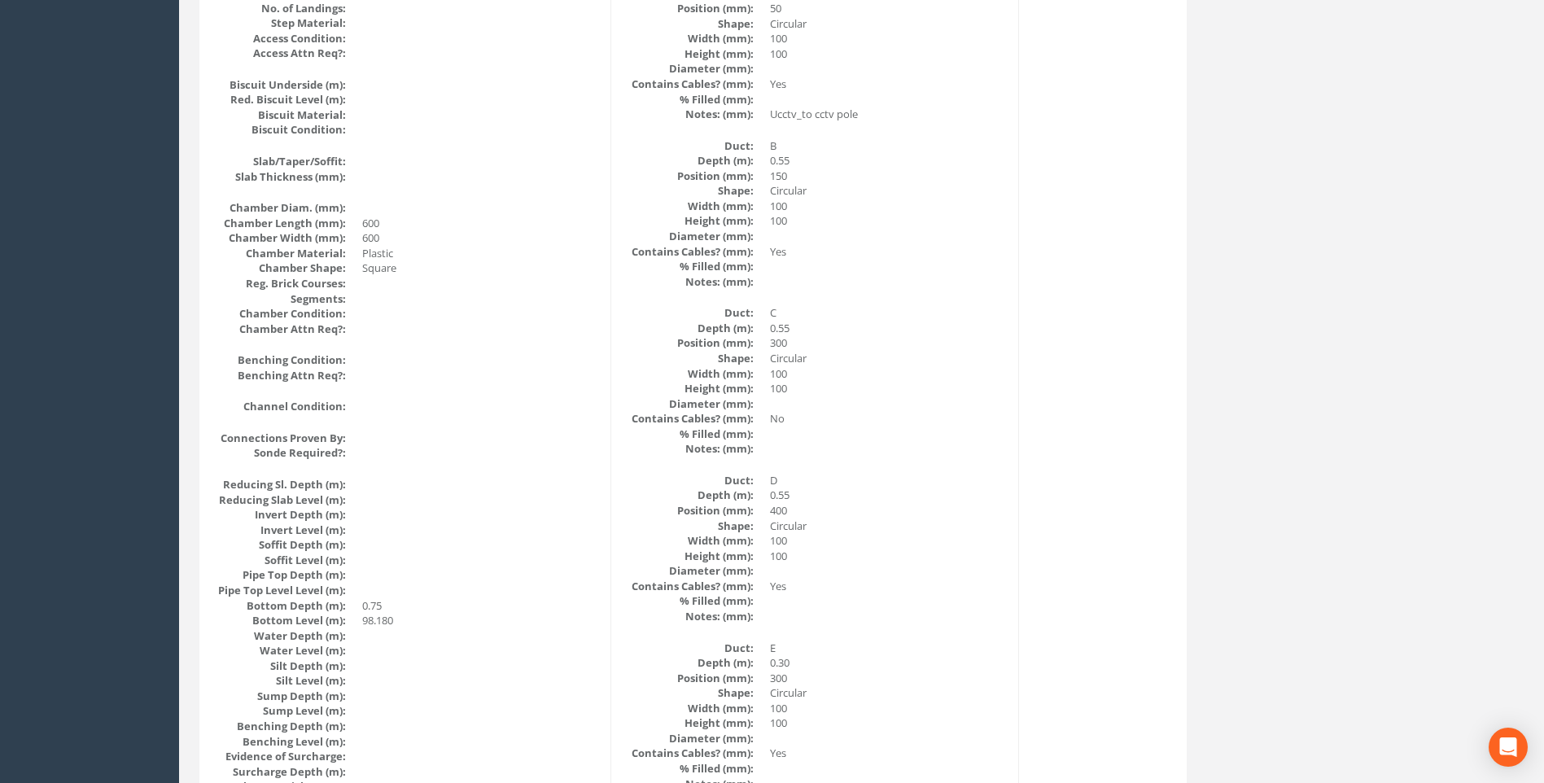
scroll to position [1069, 0]
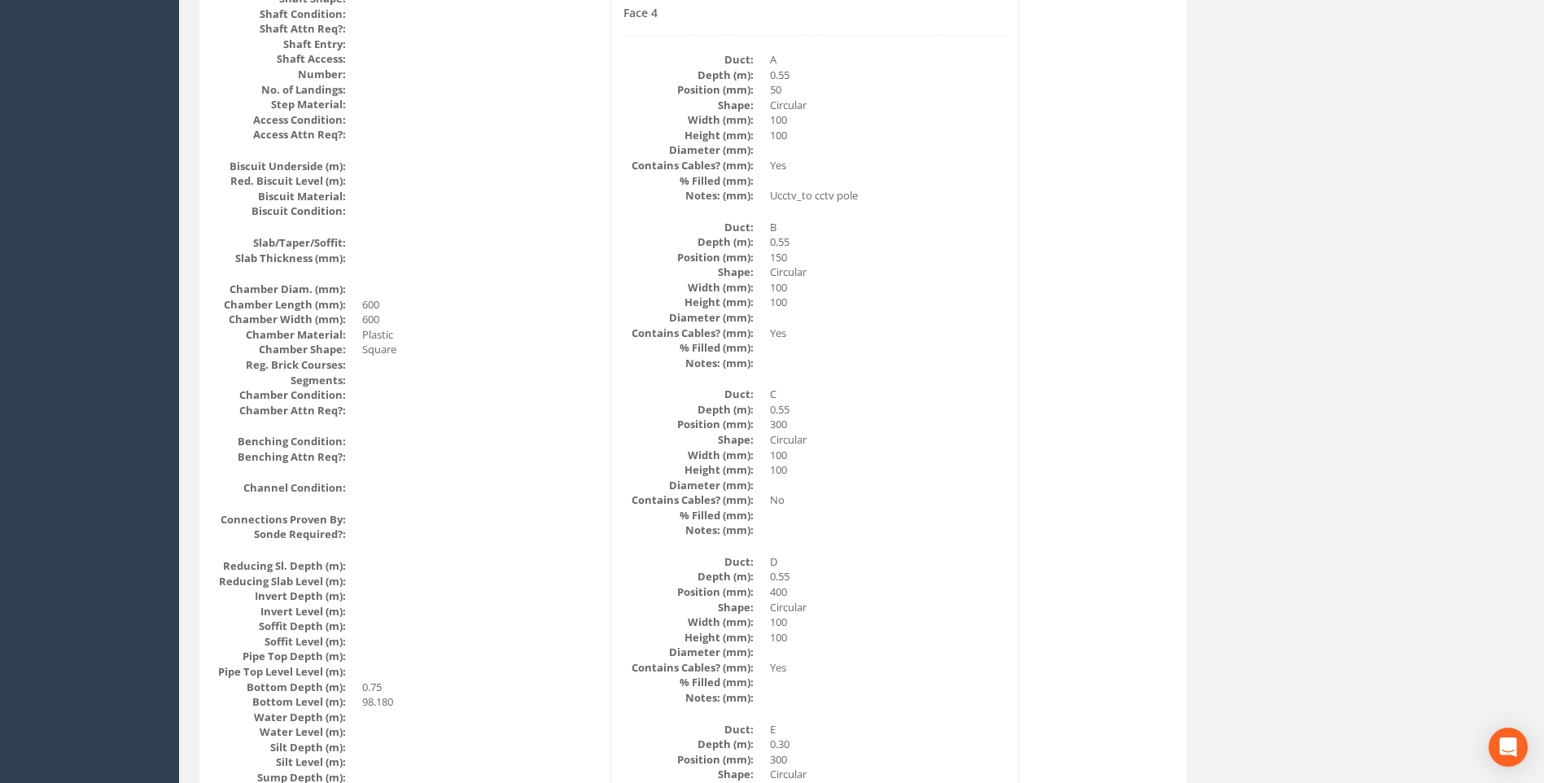
click at [1358, 391] on div "Back to 7432 Manholes Back to Map Assign To No Companies Added Export Heathrow …" at bounding box center [861, 312] width 1349 height 2505
click at [1222, 292] on div "Back to 7432 Manholes Back to Map Assign To No Companies Added Export Heathrow …" at bounding box center [861, 312] width 1349 height 2505
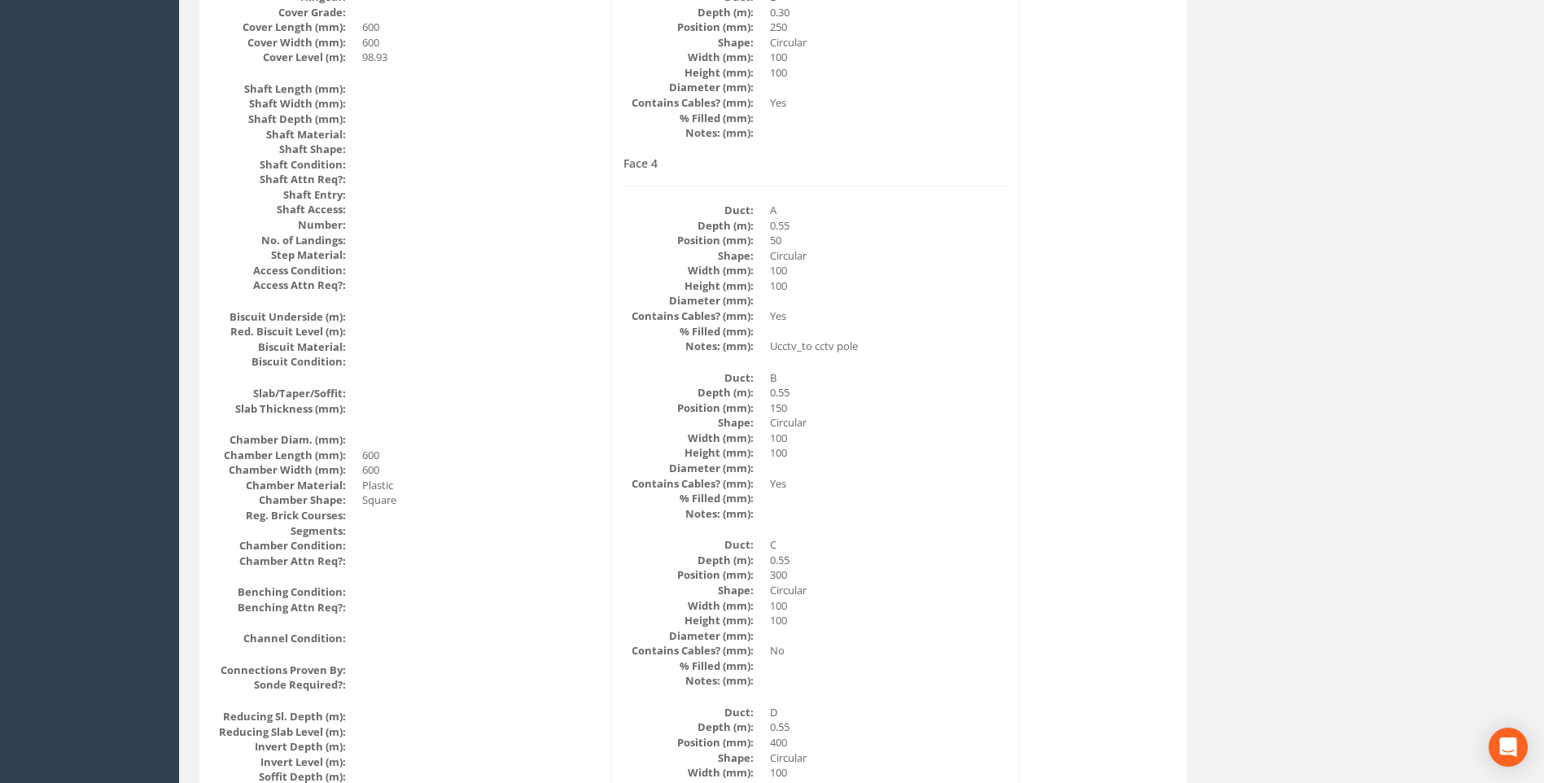
scroll to position [906, 0]
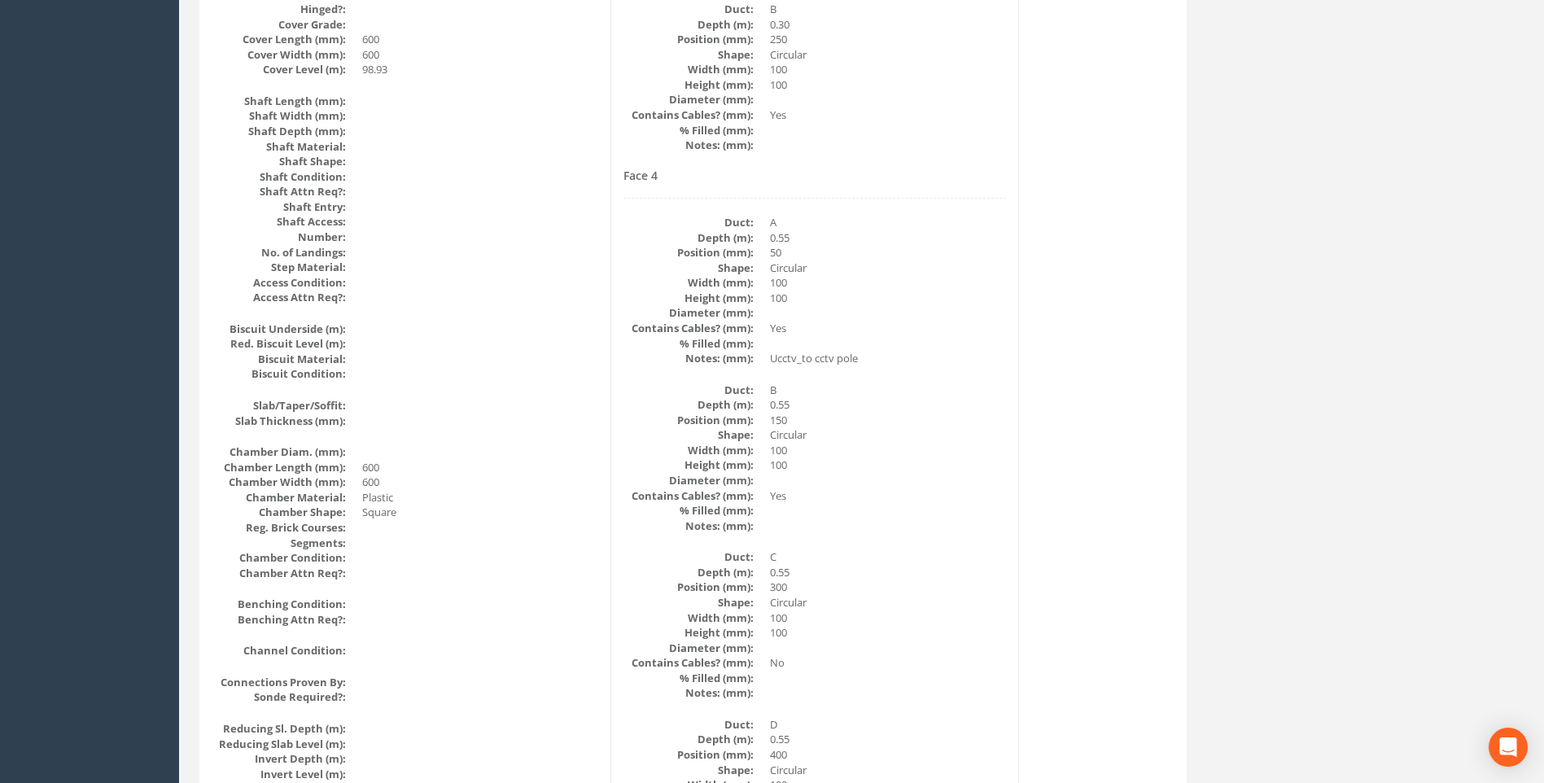
click at [910, 475] on dd at bounding box center [888, 480] width 236 height 15
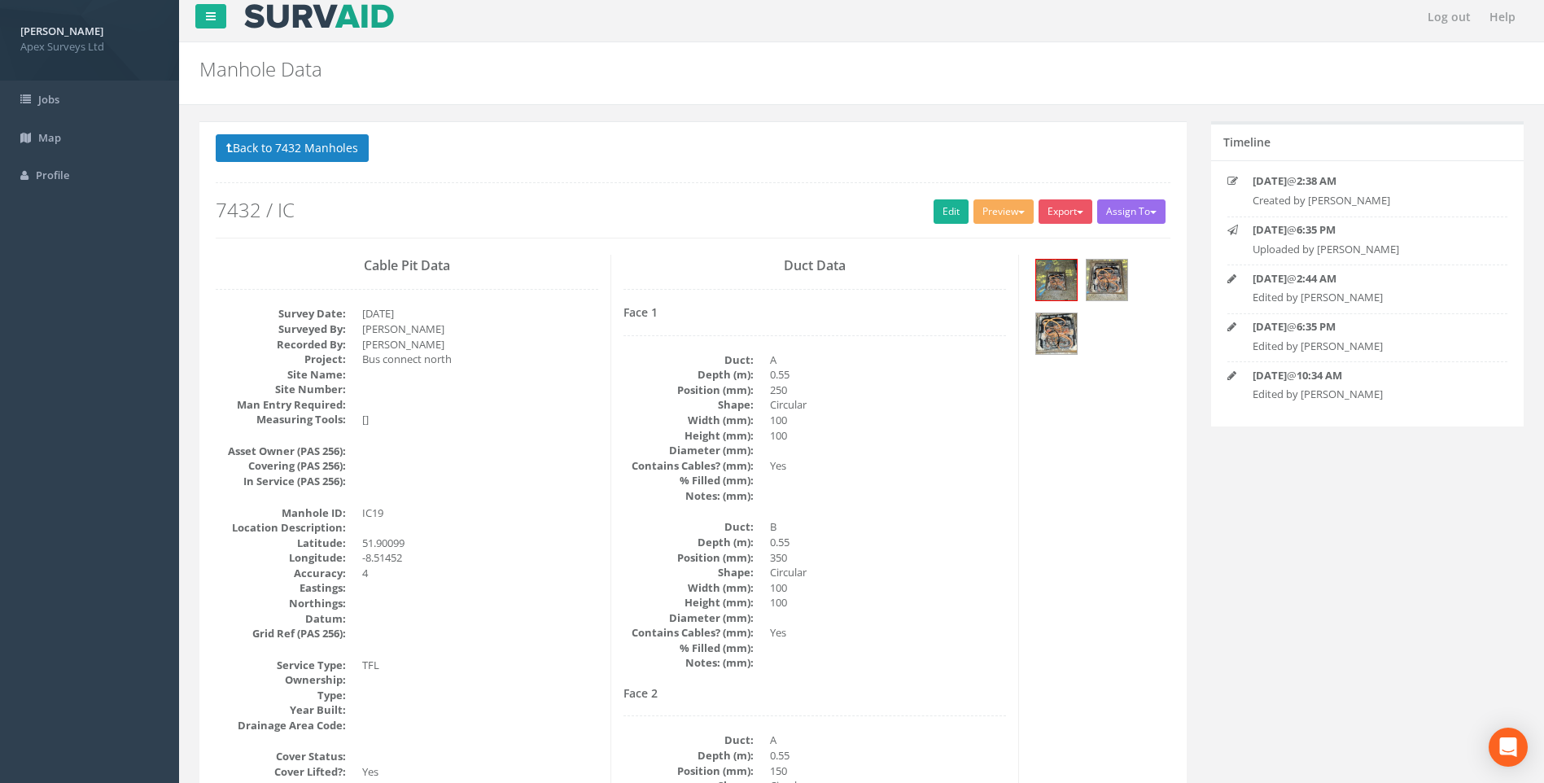
scroll to position [0, 0]
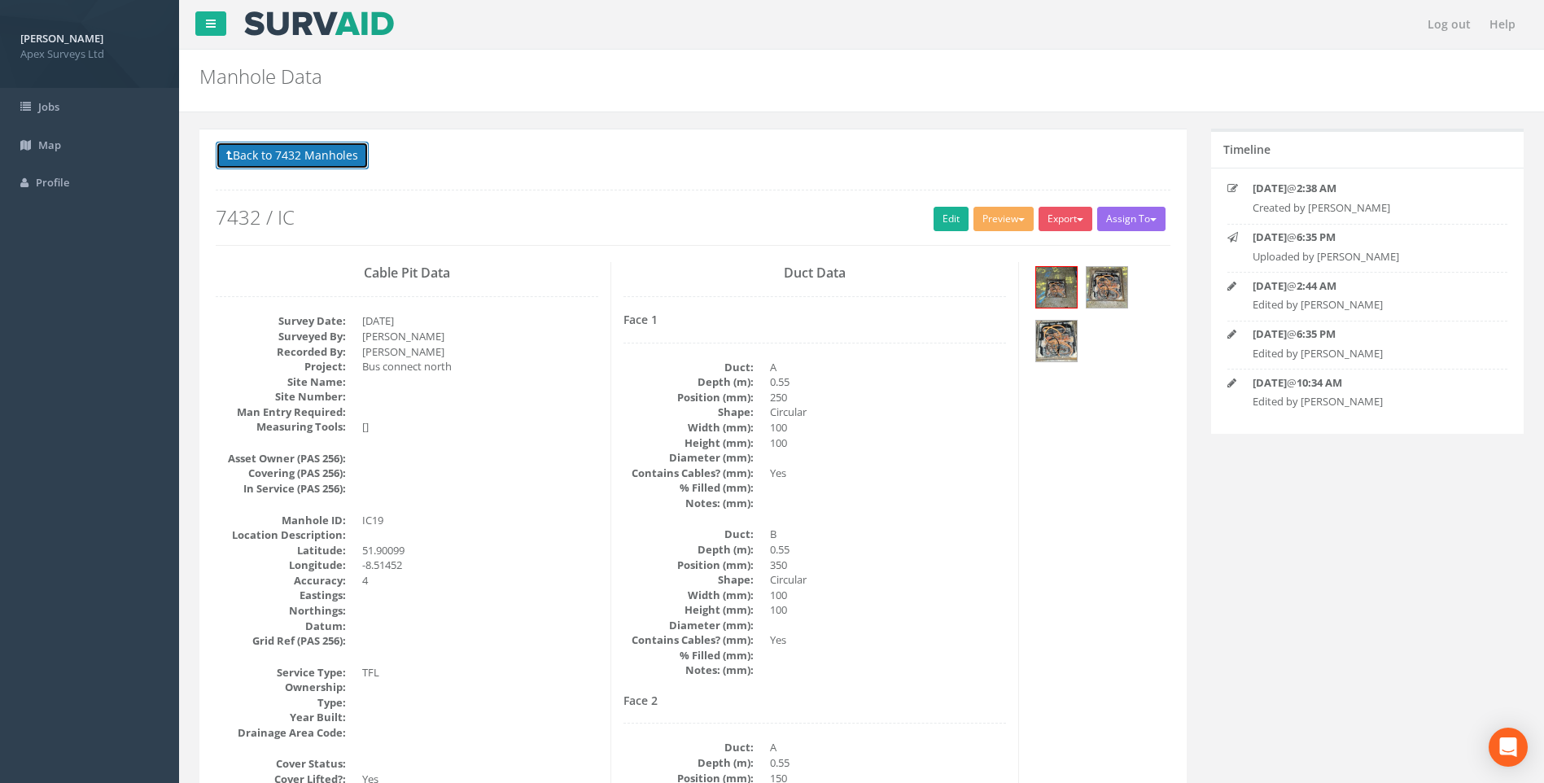
click at [312, 153] on button "Back to 7432 Manholes" at bounding box center [292, 156] width 153 height 28
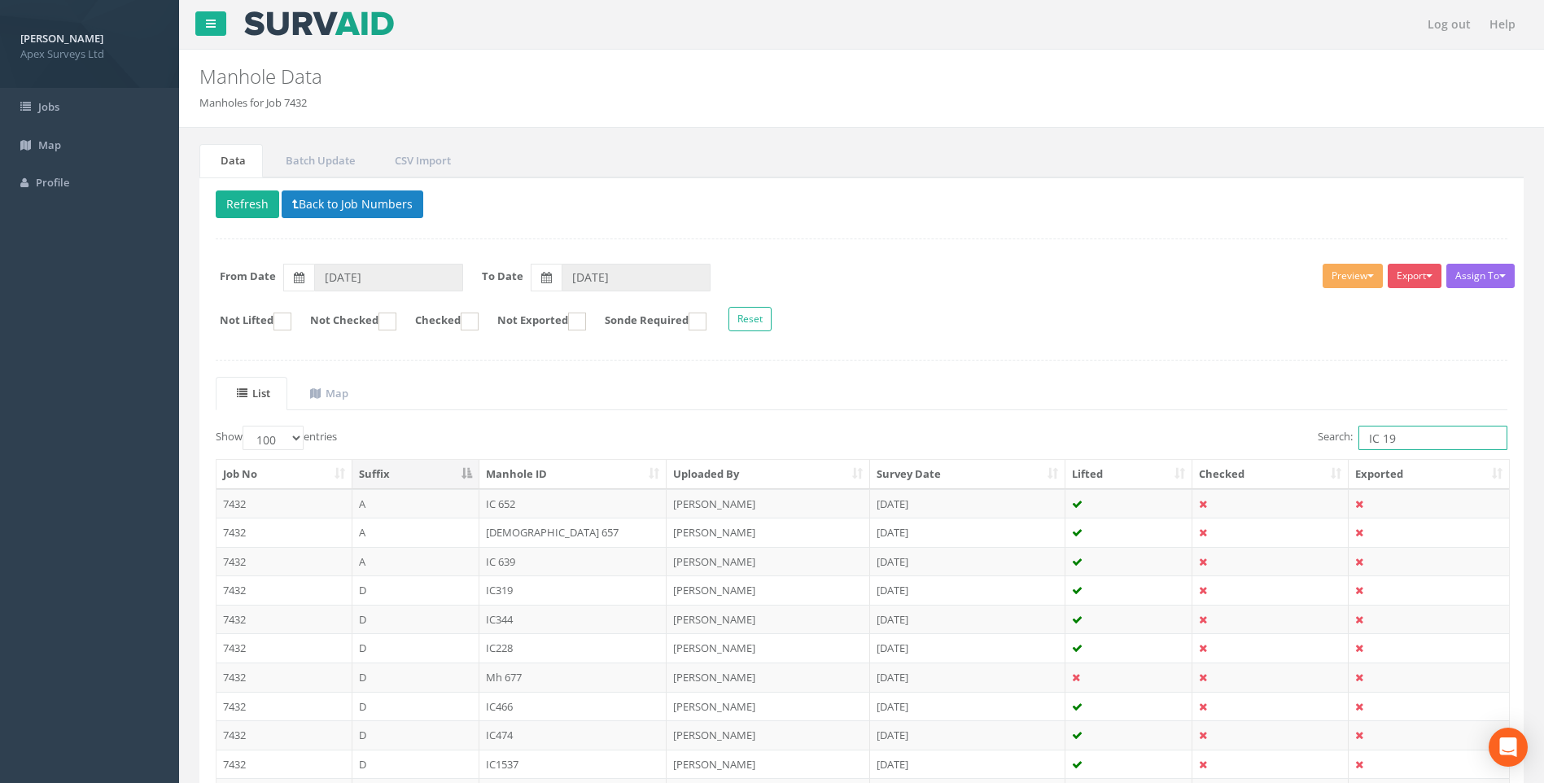
click at [1394, 437] on input "IC 19" at bounding box center [1433, 438] width 149 height 24
type input "IC 15"
click at [871, 381] on ul "List Map" at bounding box center [862, 393] width 1292 height 33
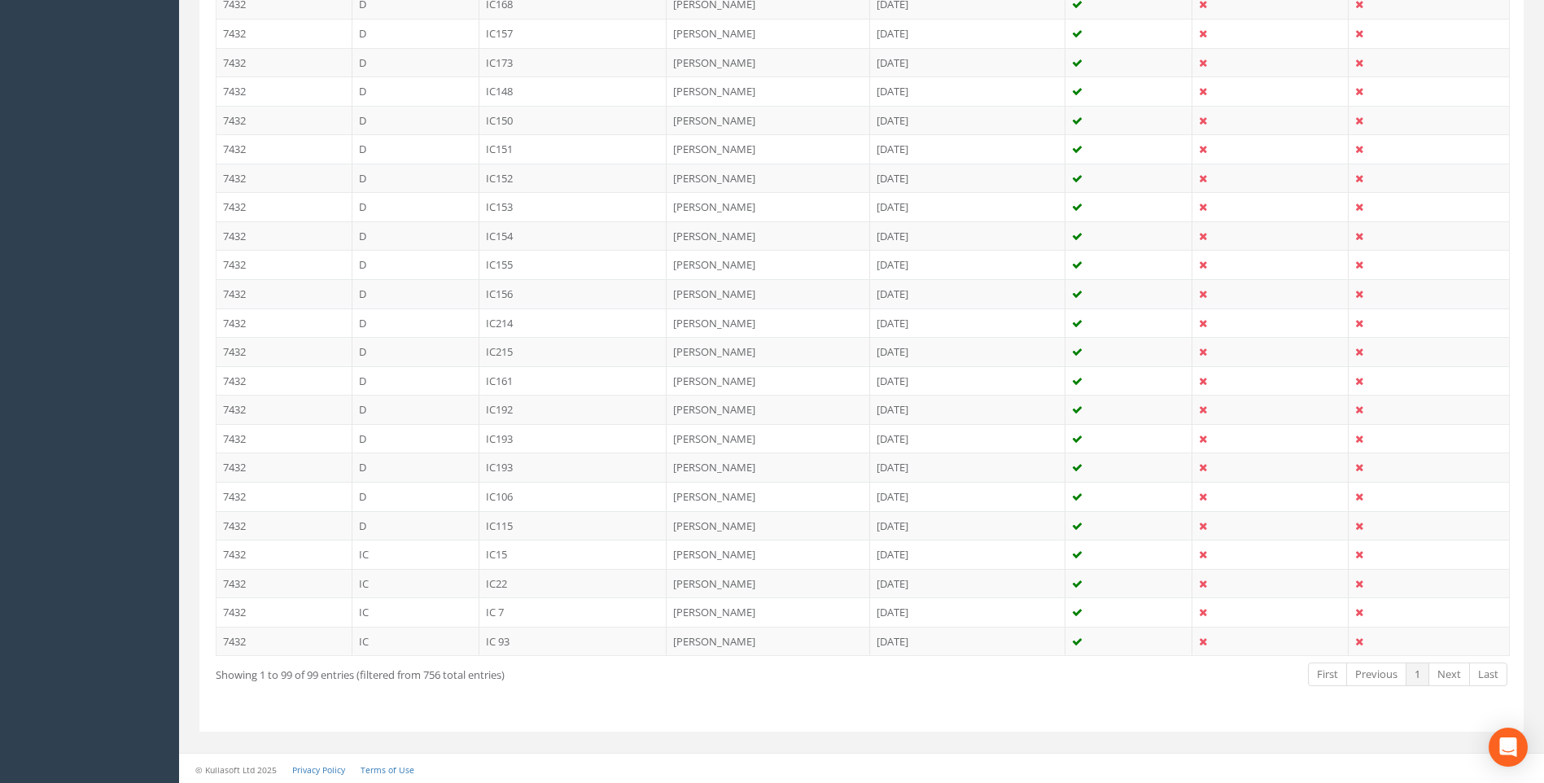
scroll to position [2701, 0]
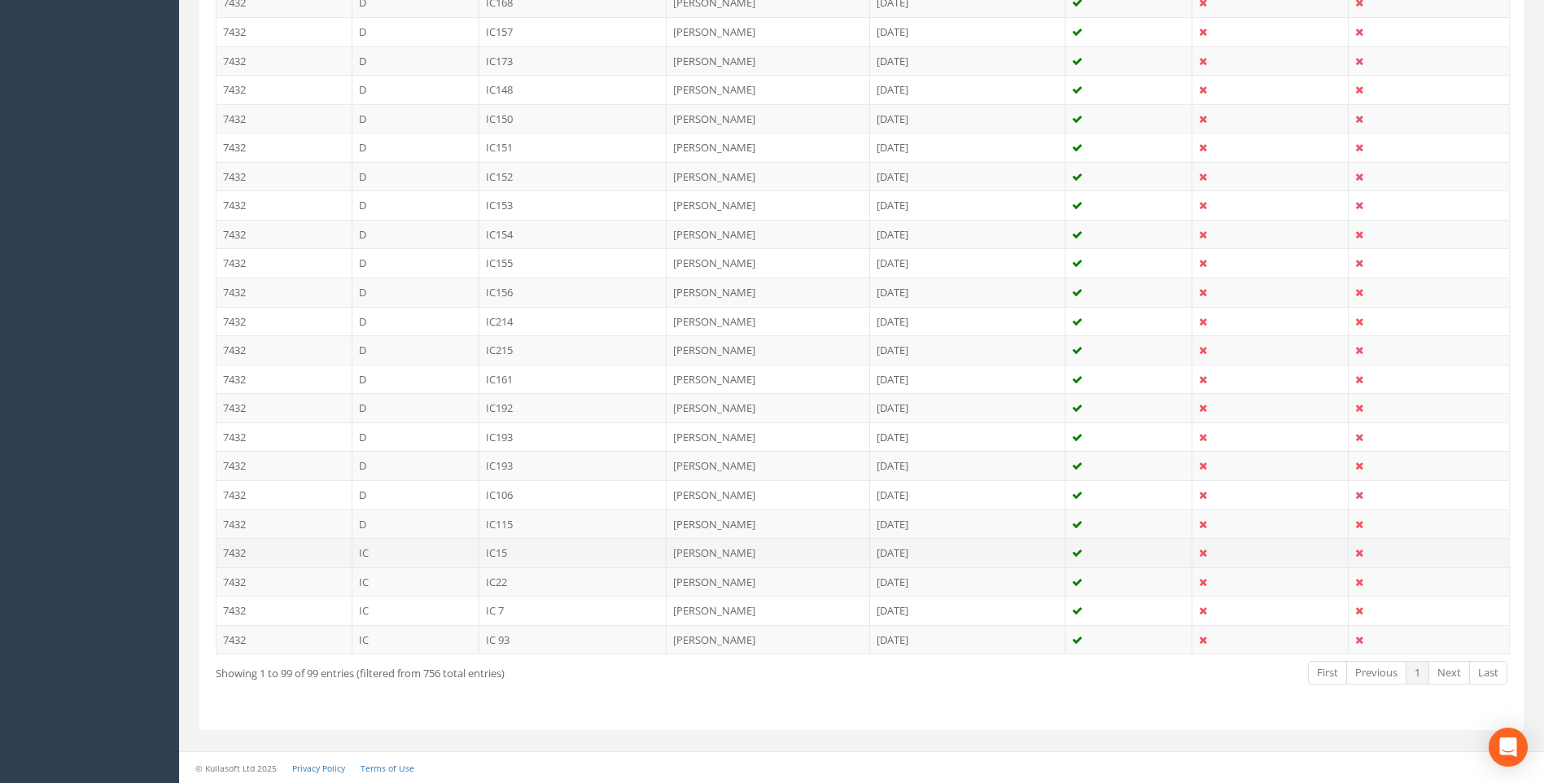
click at [507, 551] on td "IC15" at bounding box center [574, 552] width 188 height 29
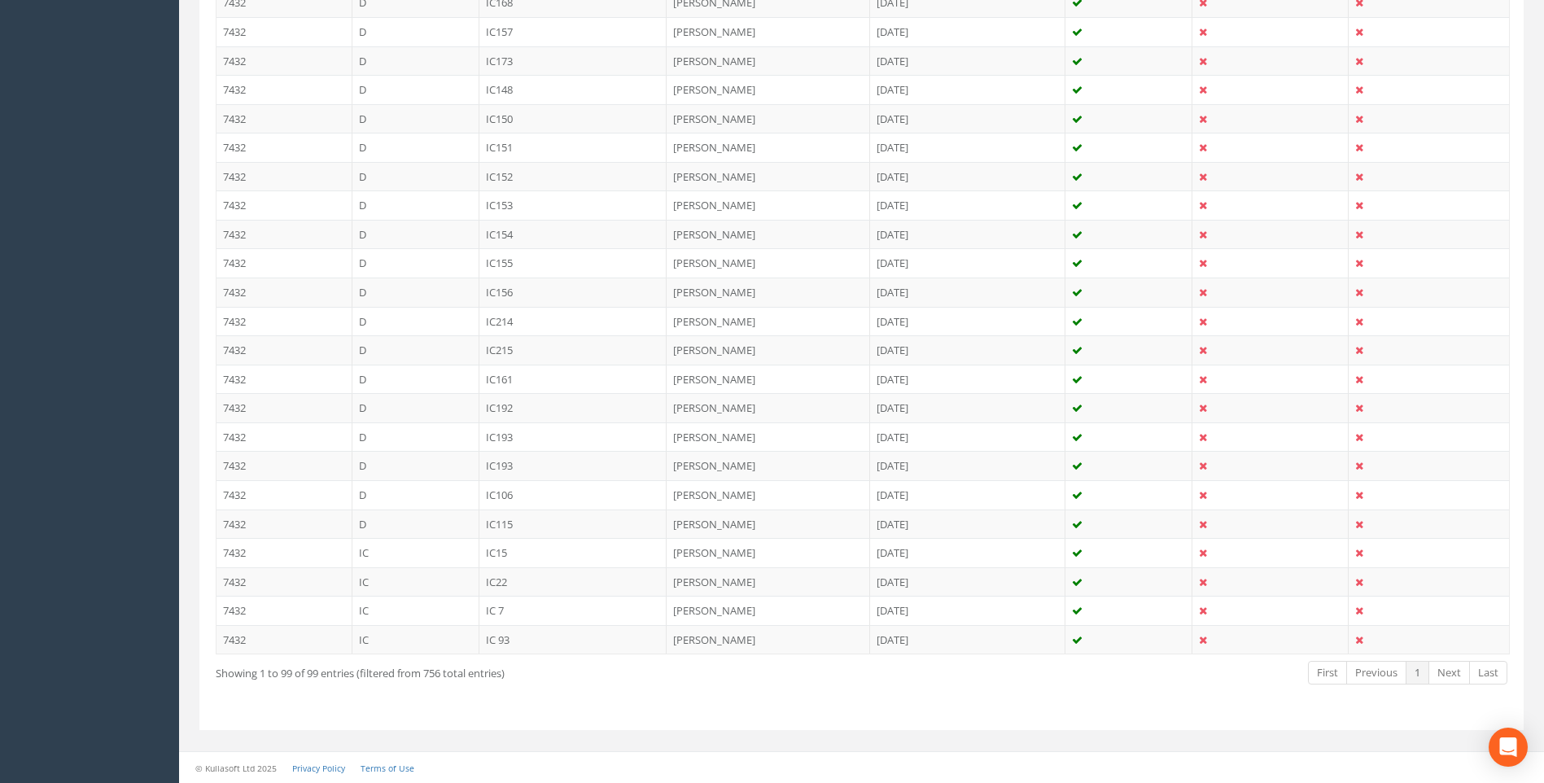
scroll to position [0, 0]
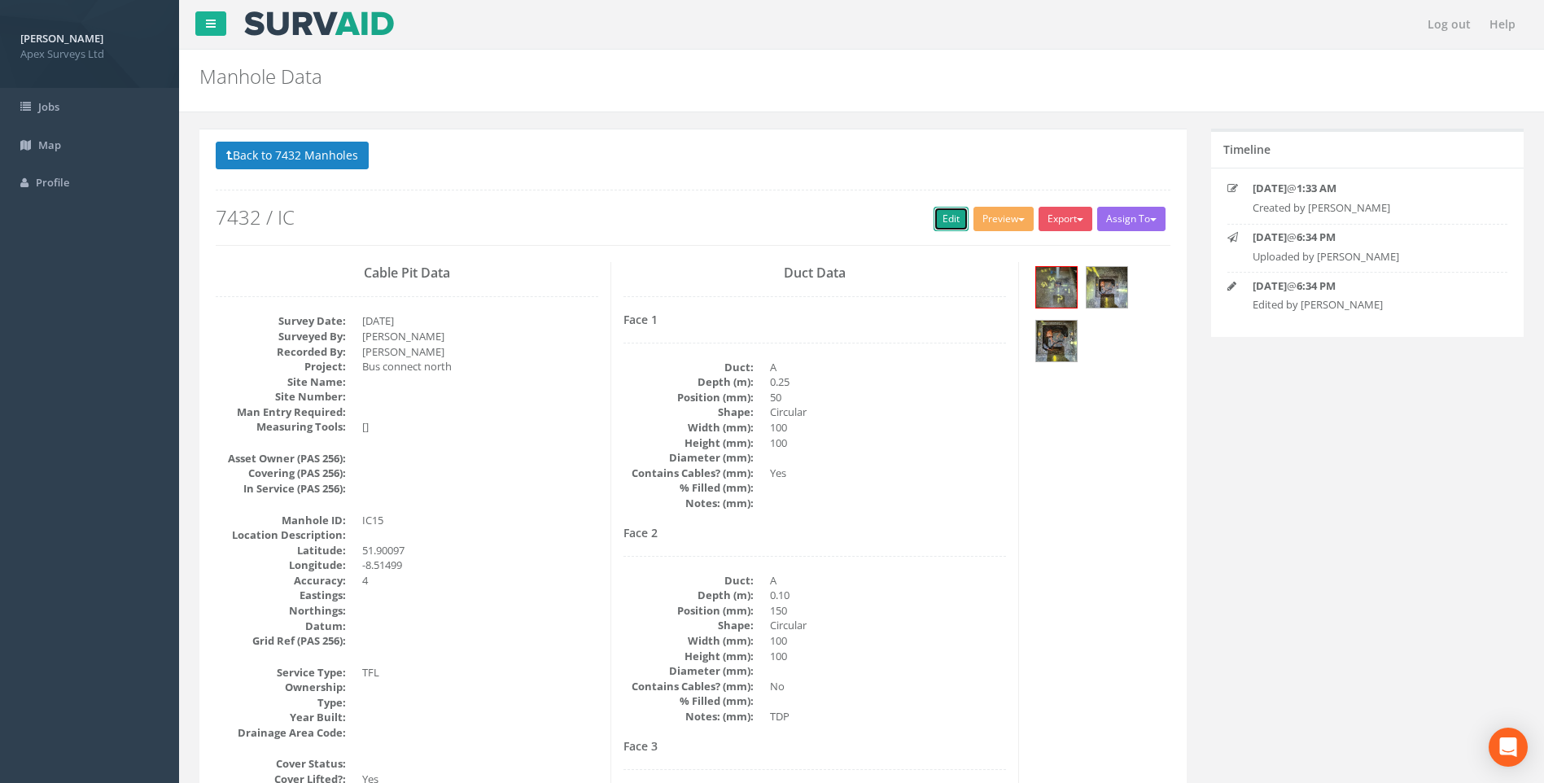
click at [949, 217] on link "Edit" at bounding box center [951, 219] width 35 height 24
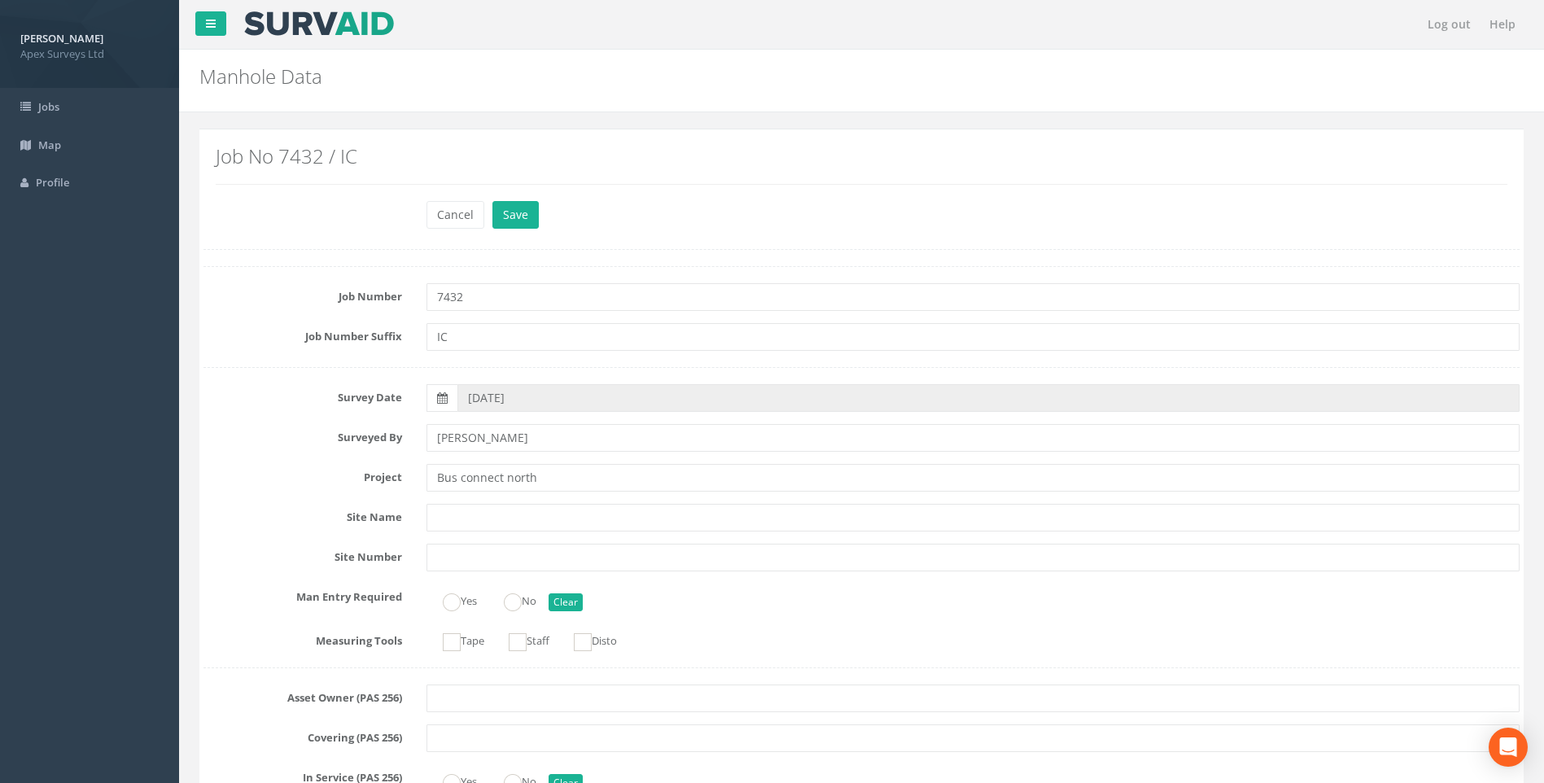
scroll to position [1062, 0]
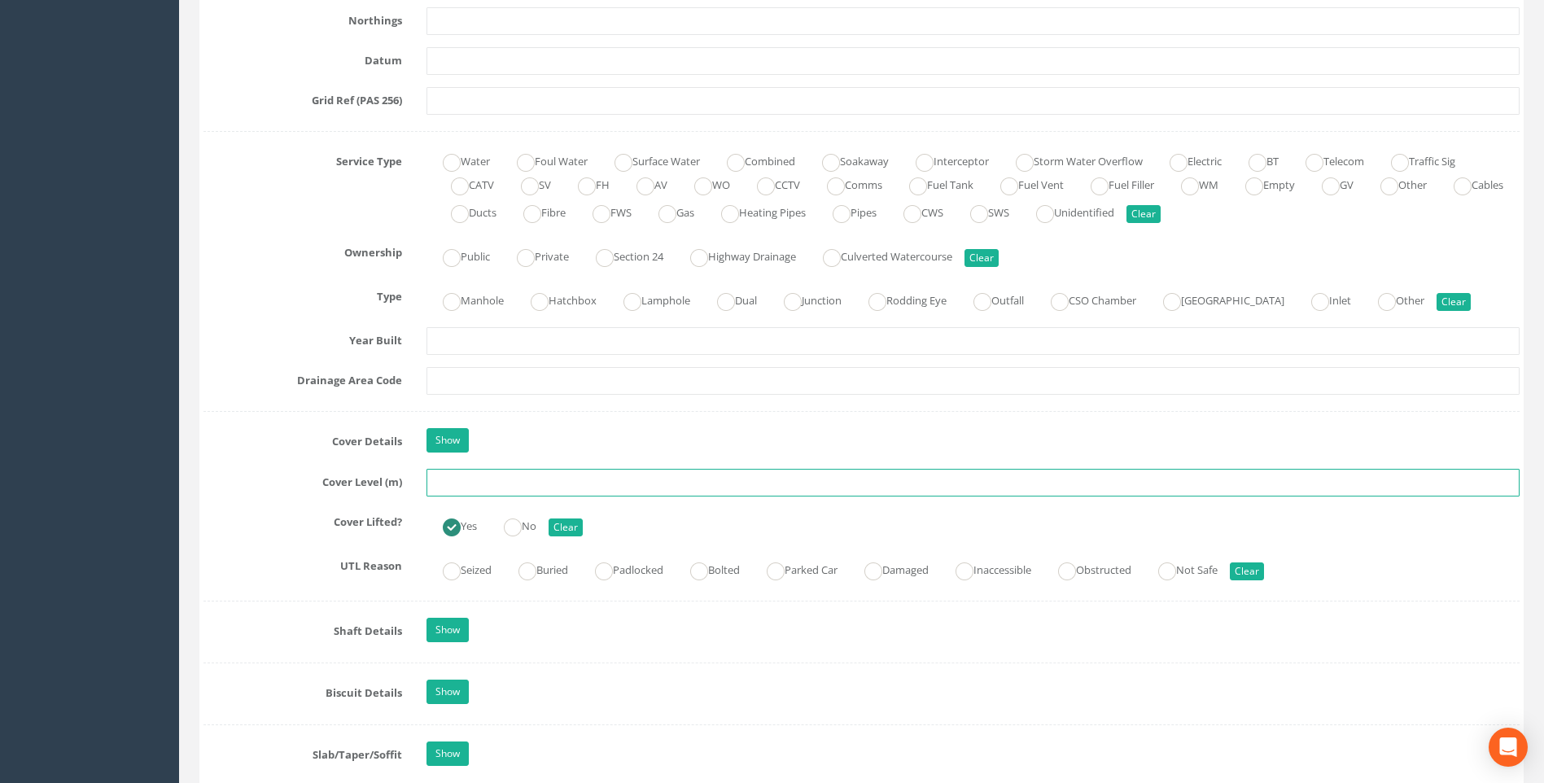
click at [465, 486] on input "text" at bounding box center [973, 483] width 1093 height 28
type input "98.29"
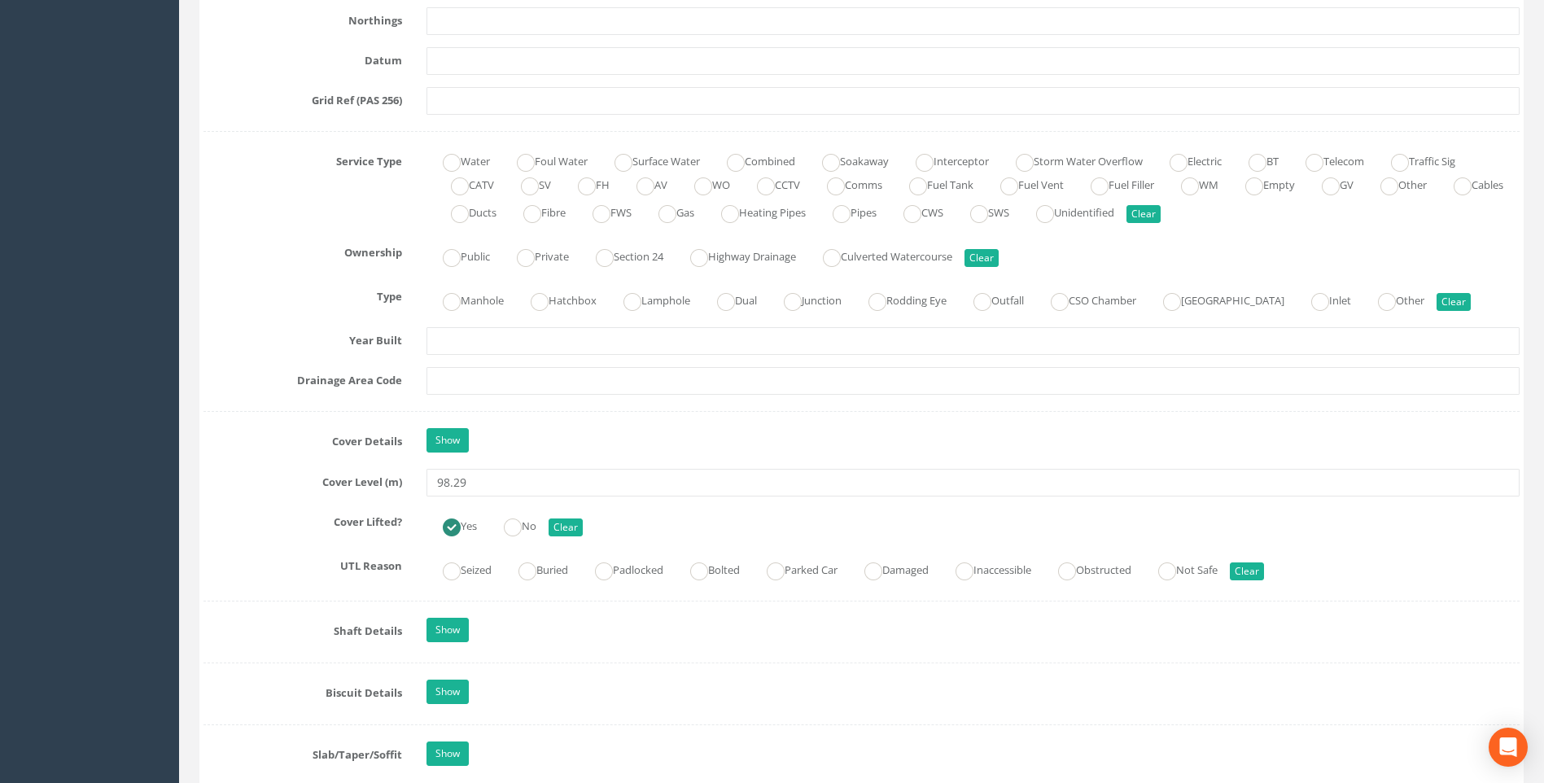
click at [284, 479] on label "Cover Level (m)" at bounding box center [302, 479] width 223 height 21
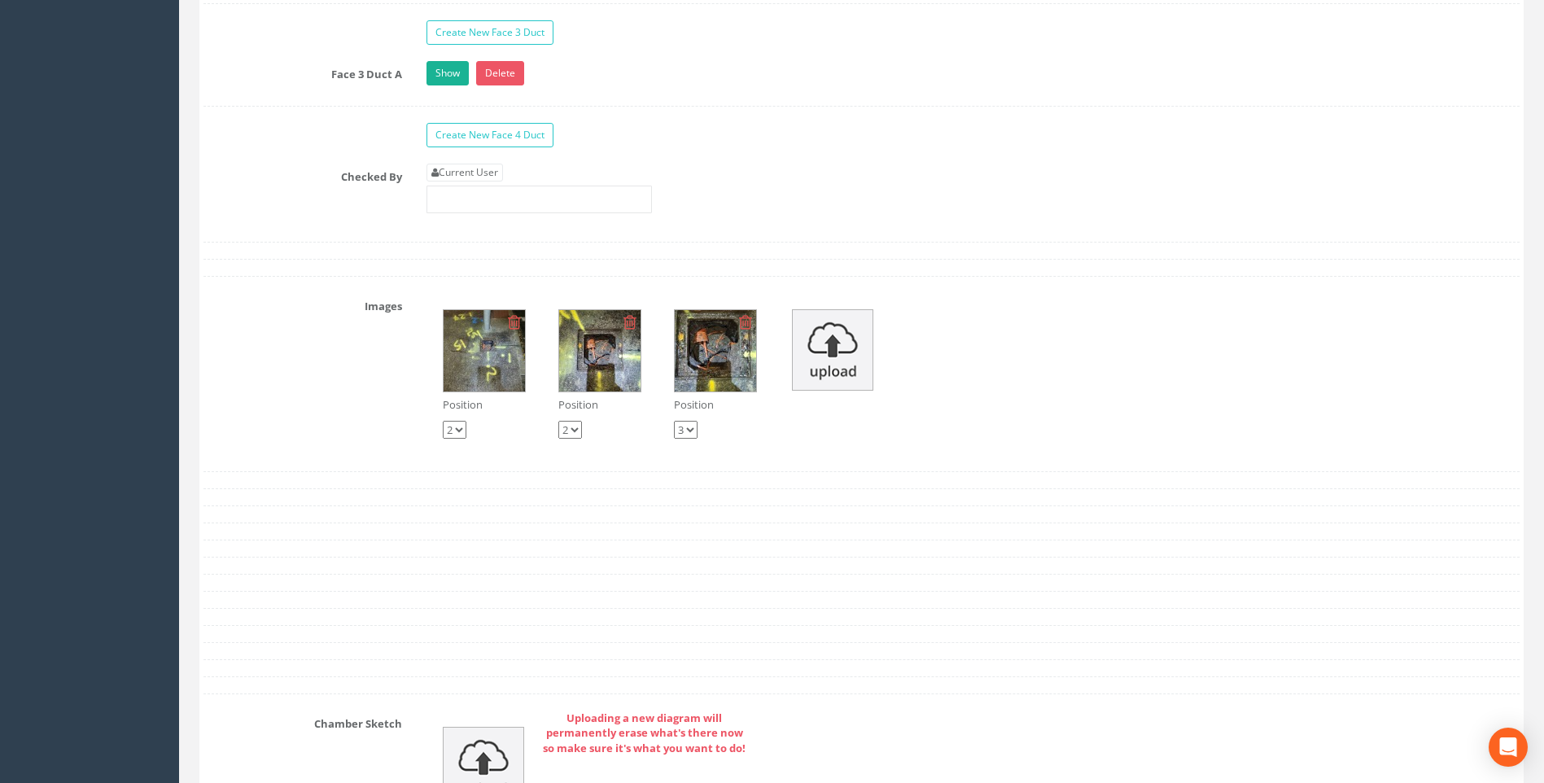
scroll to position [2934, 0]
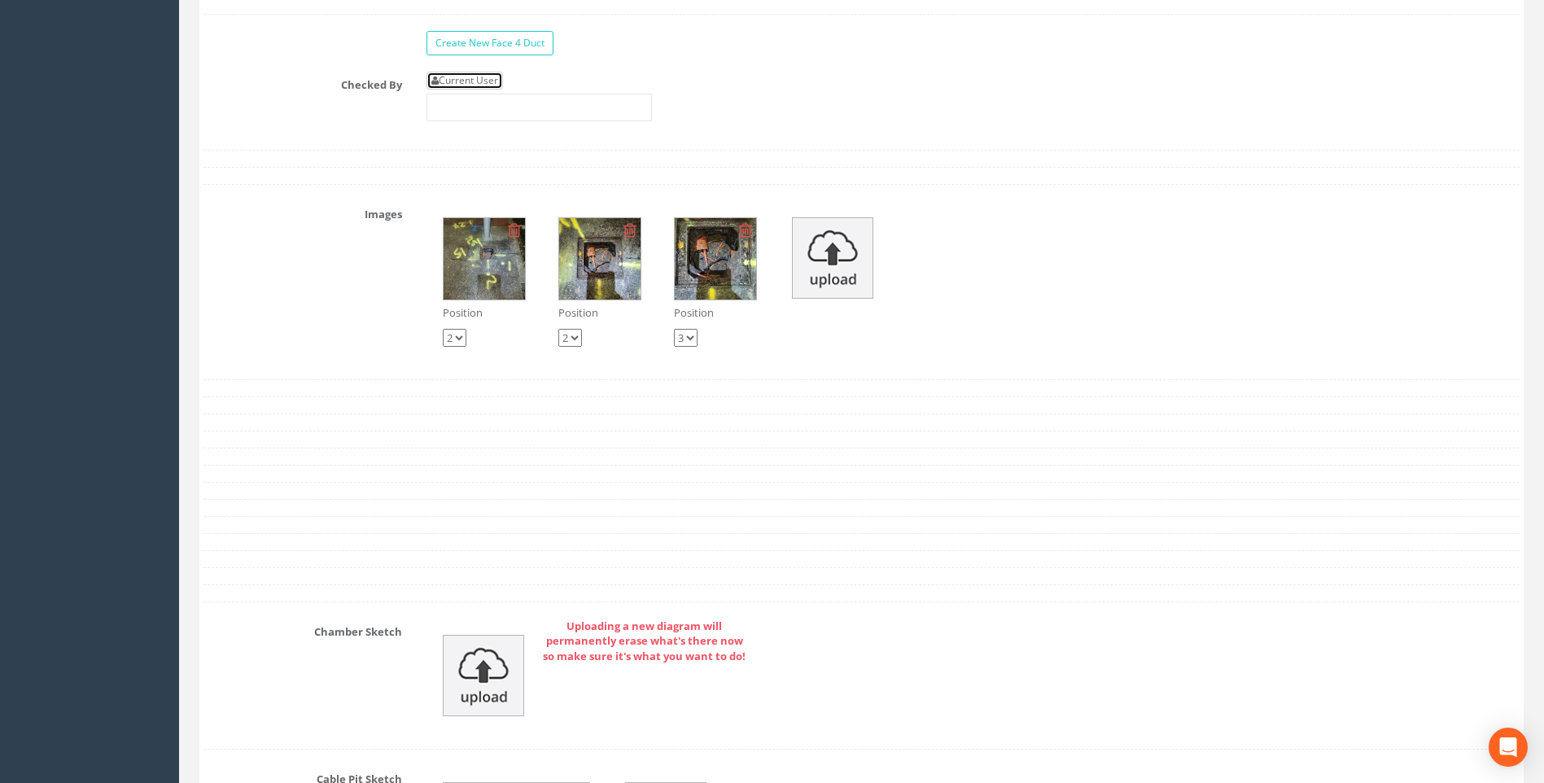
click at [466, 81] on link "Current User" at bounding box center [465, 81] width 77 height 18
type input "[PERSON_NAME]"
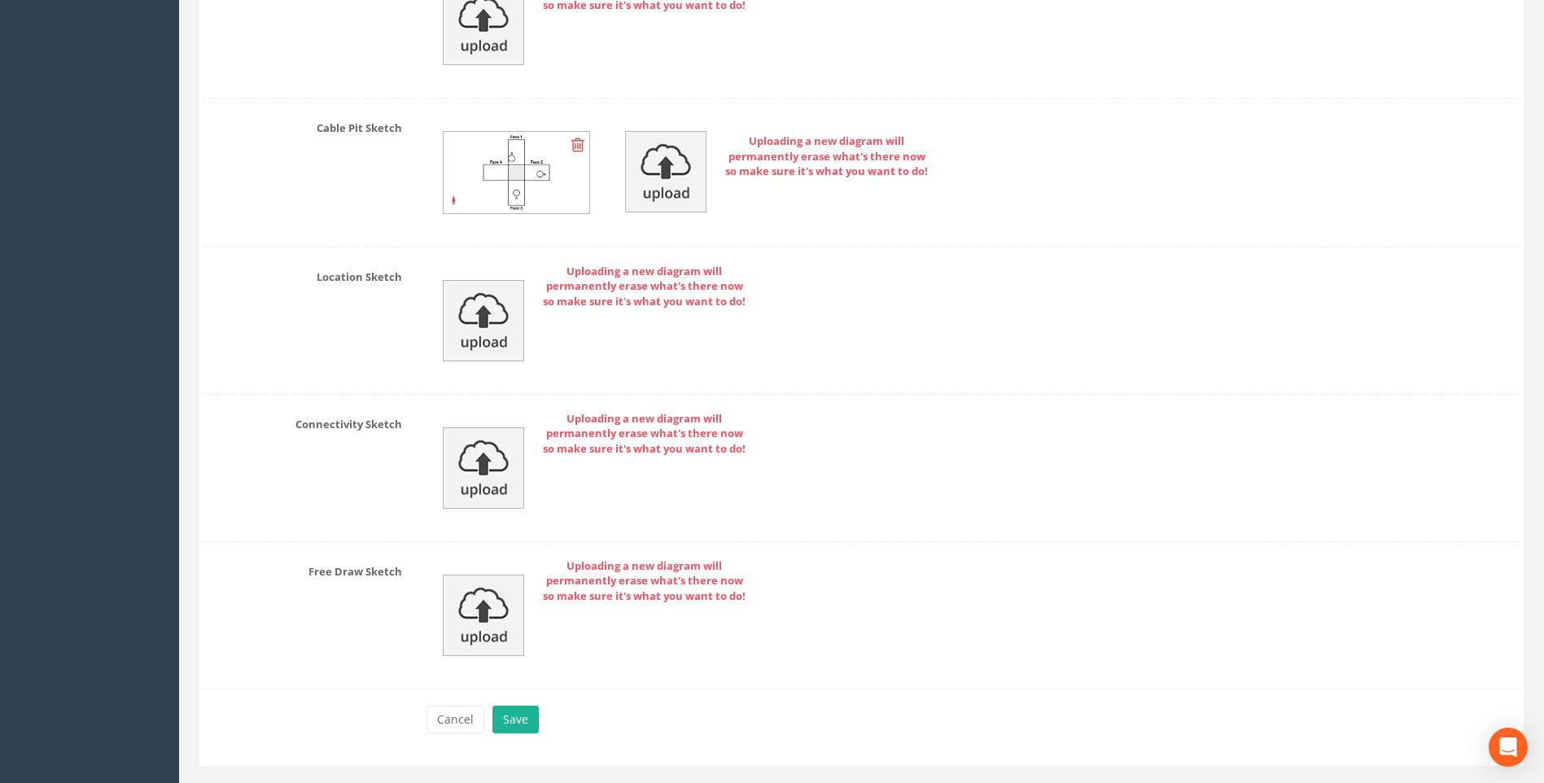
scroll to position [3621, 0]
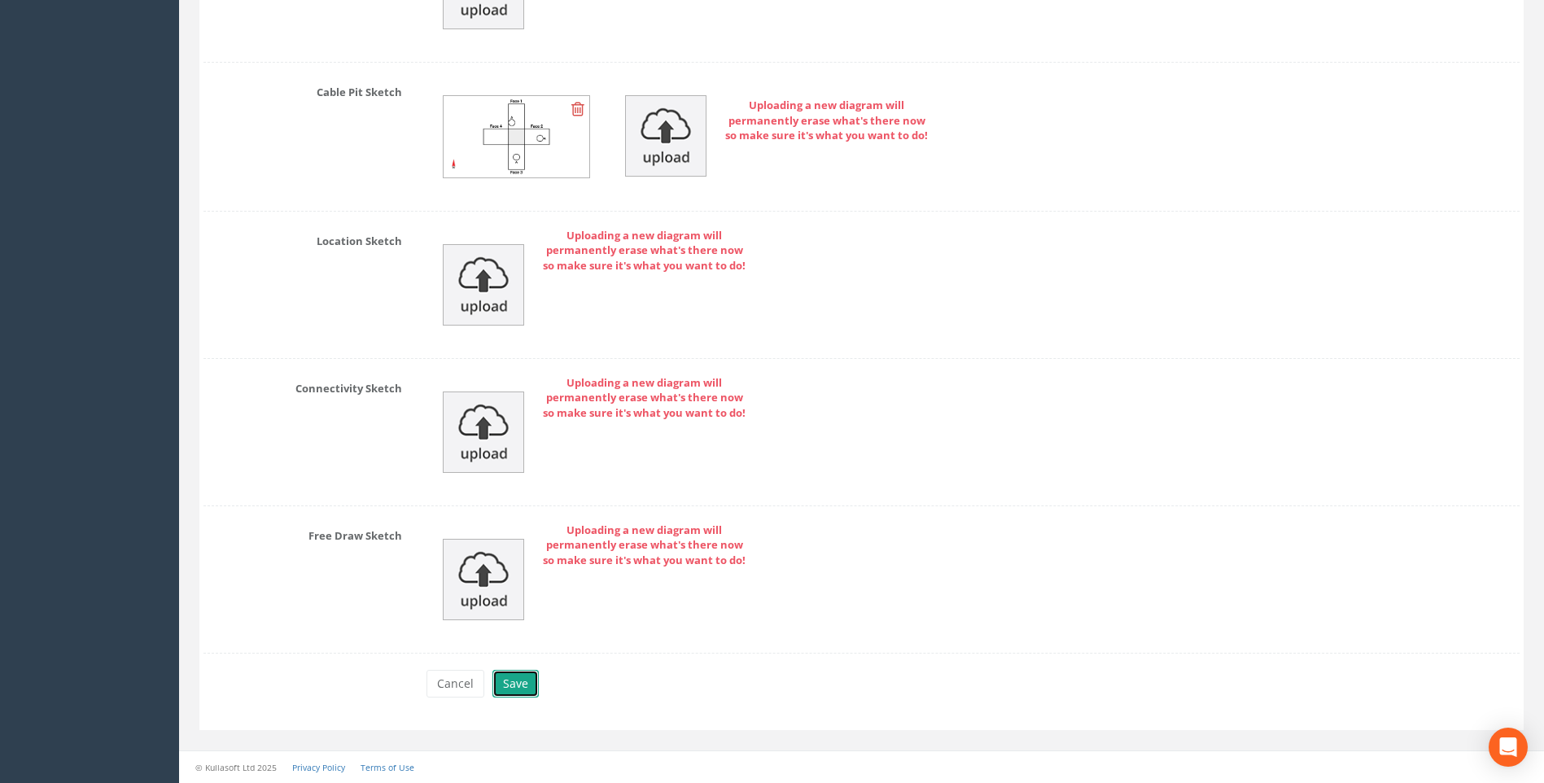
click at [511, 687] on button "Save" at bounding box center [516, 684] width 46 height 28
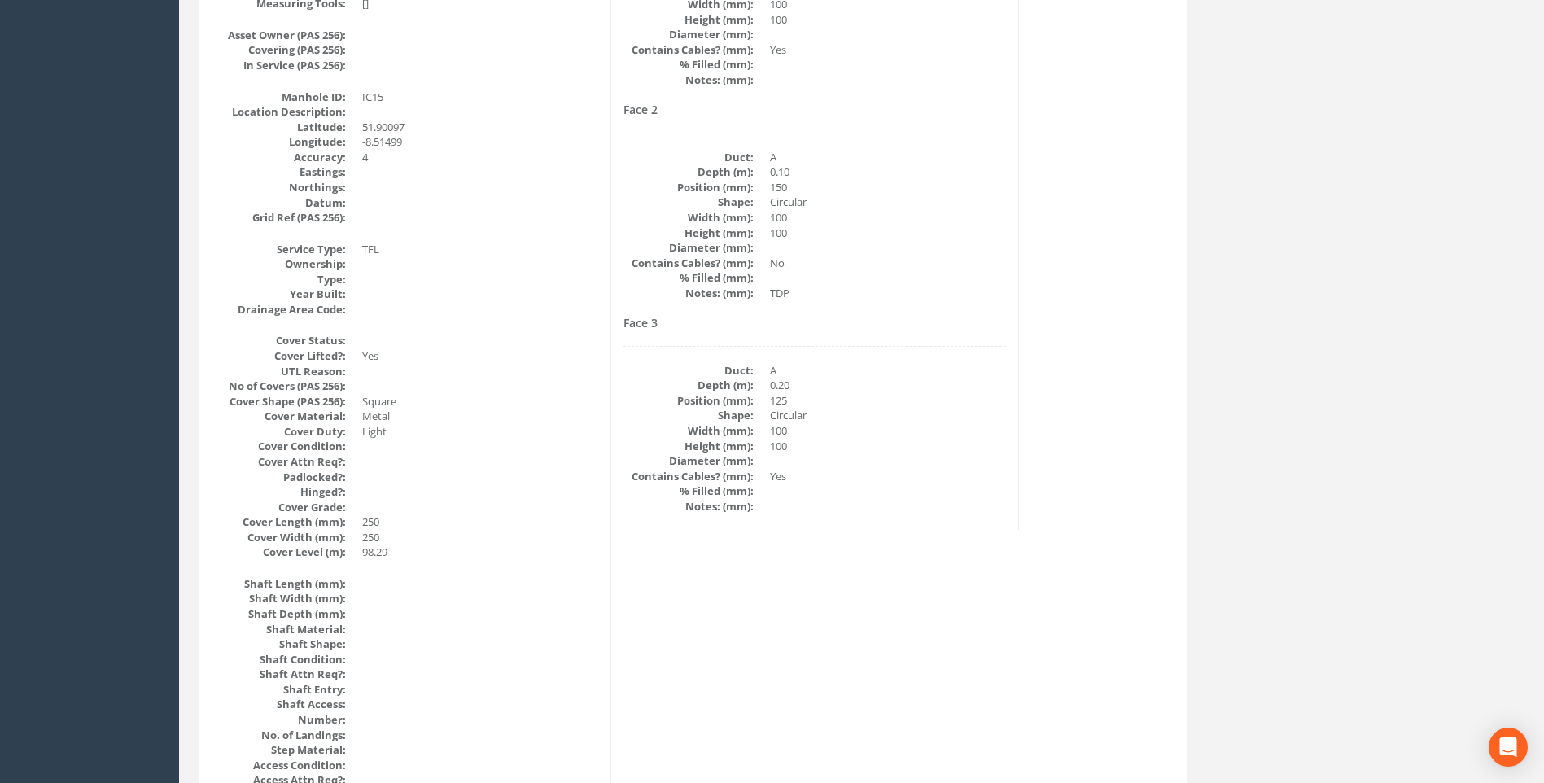
scroll to position [181, 0]
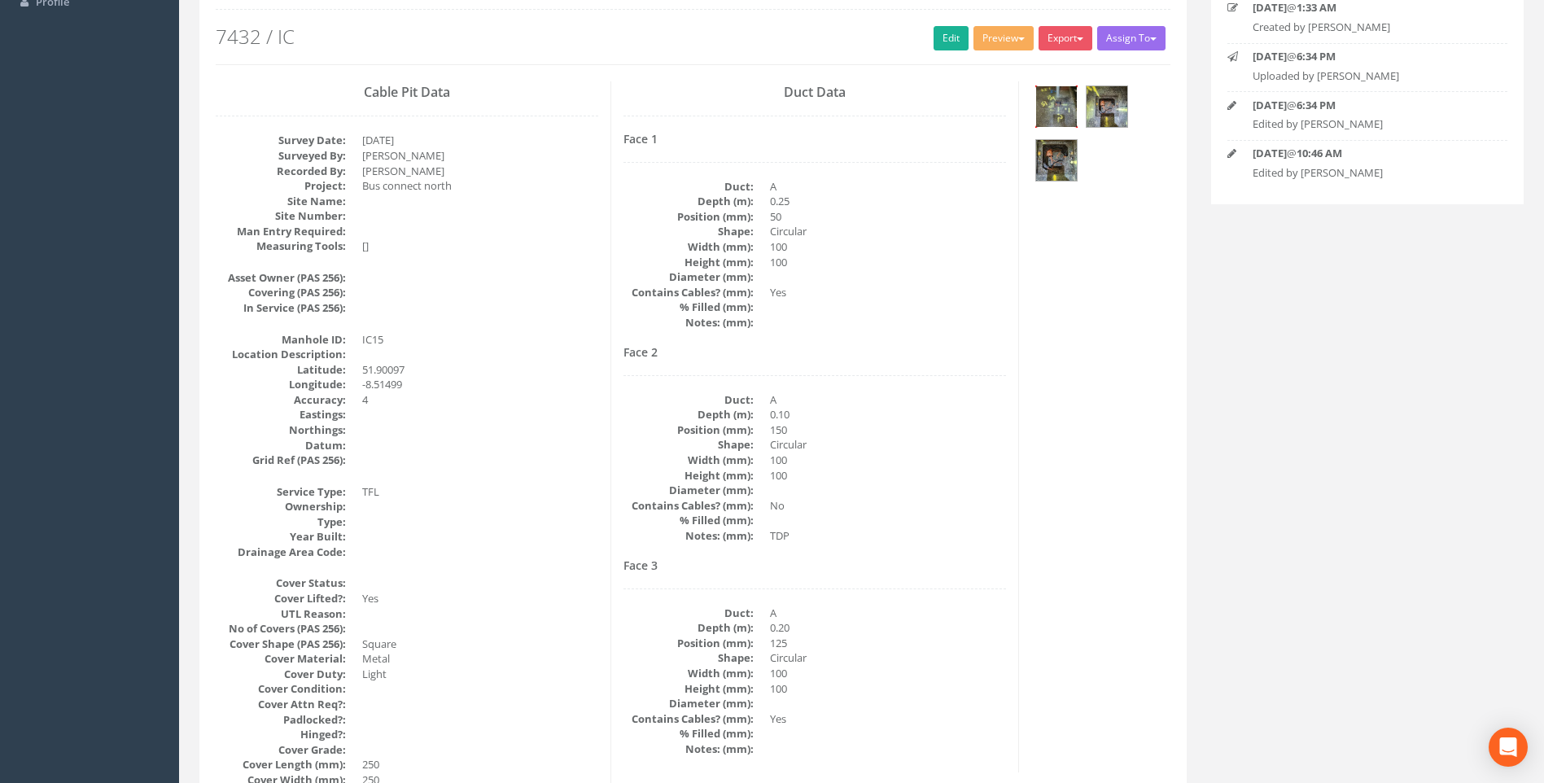
click at [1062, 99] on img at bounding box center [1056, 106] width 41 height 41
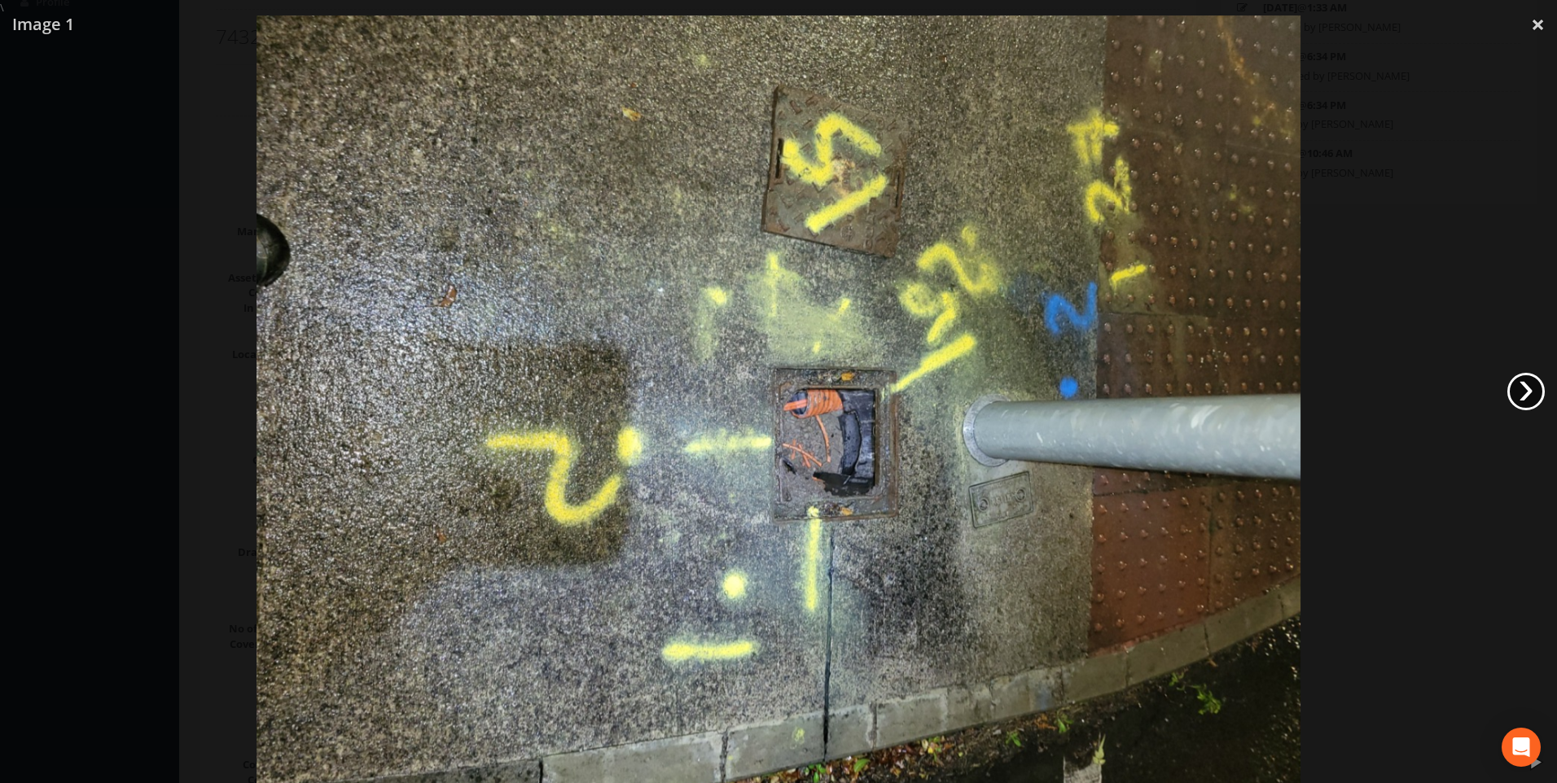
click at [1516, 389] on link "›" at bounding box center [1525, 391] width 37 height 37
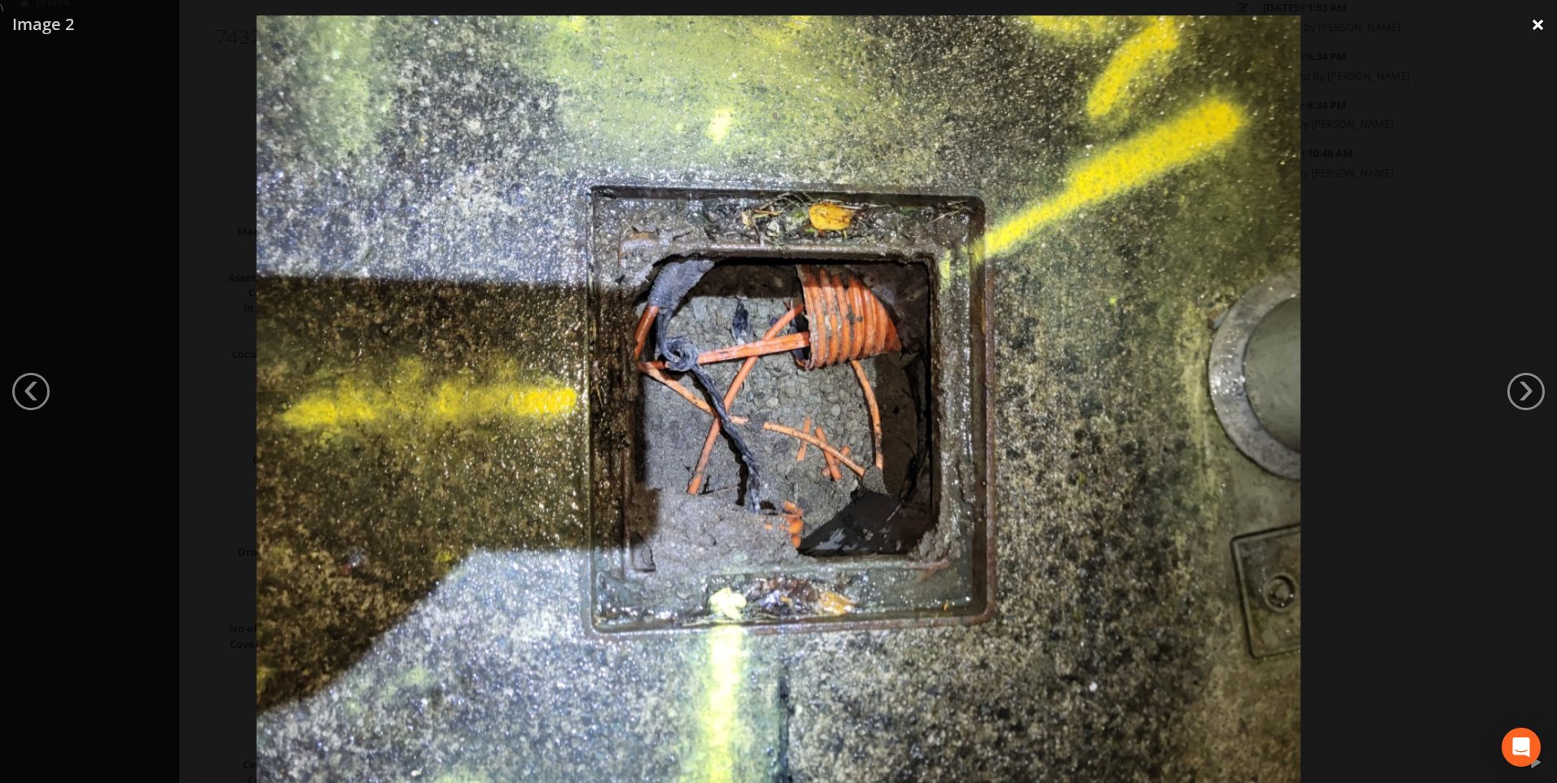
click at [1537, 28] on link "×" at bounding box center [1537, 24] width 38 height 49
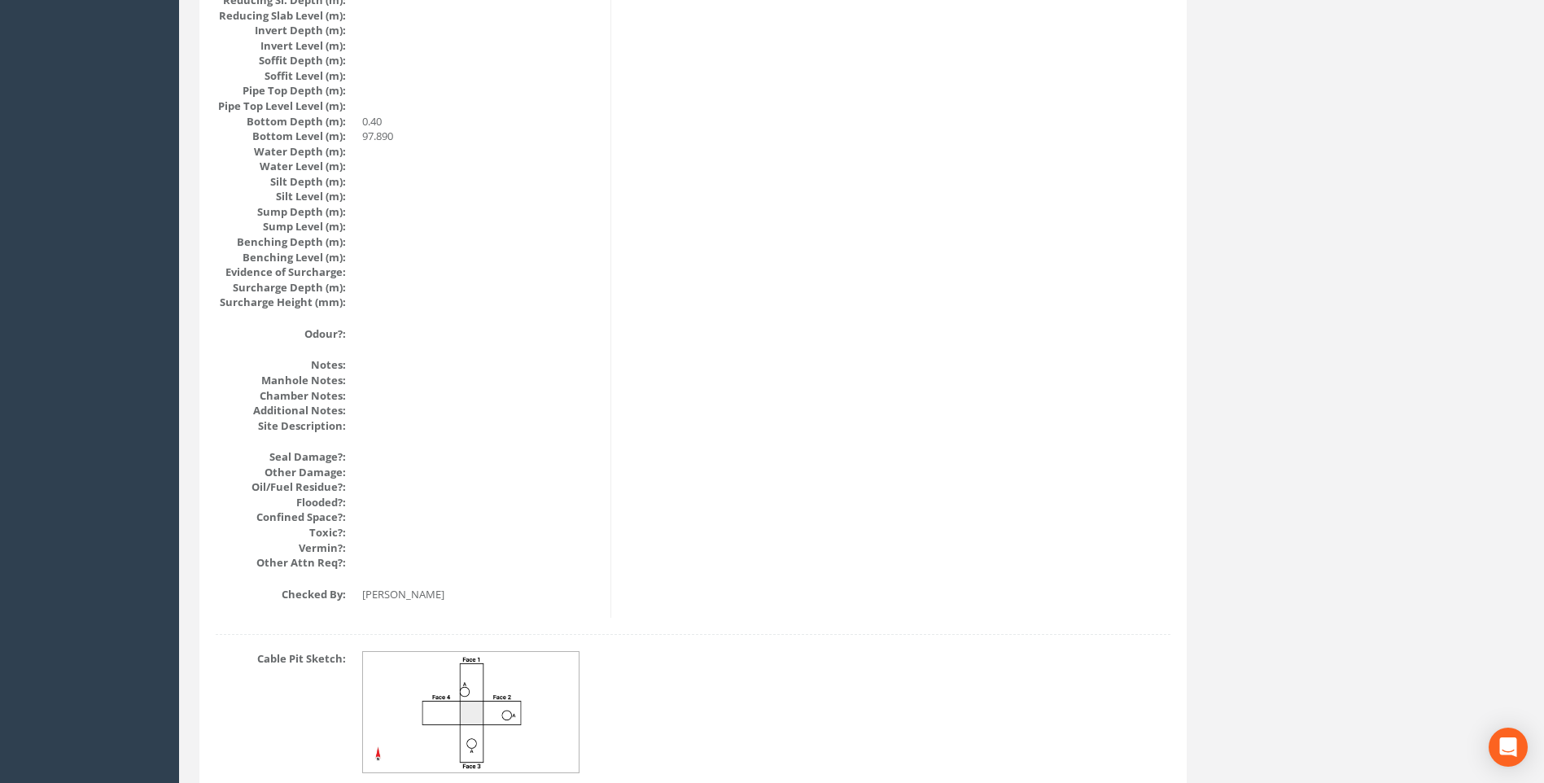
scroll to position [1728, 0]
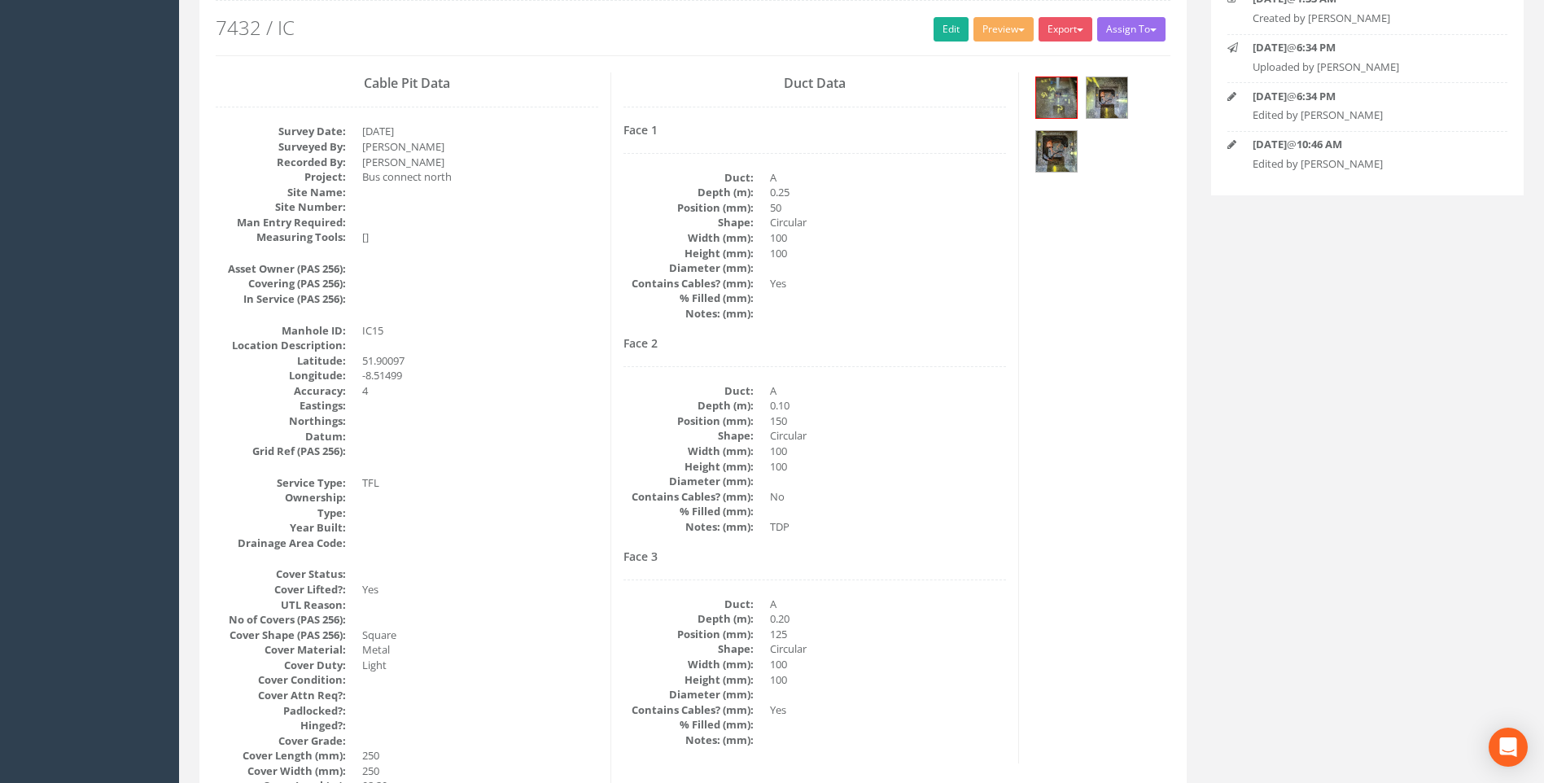
scroll to position [181, 0]
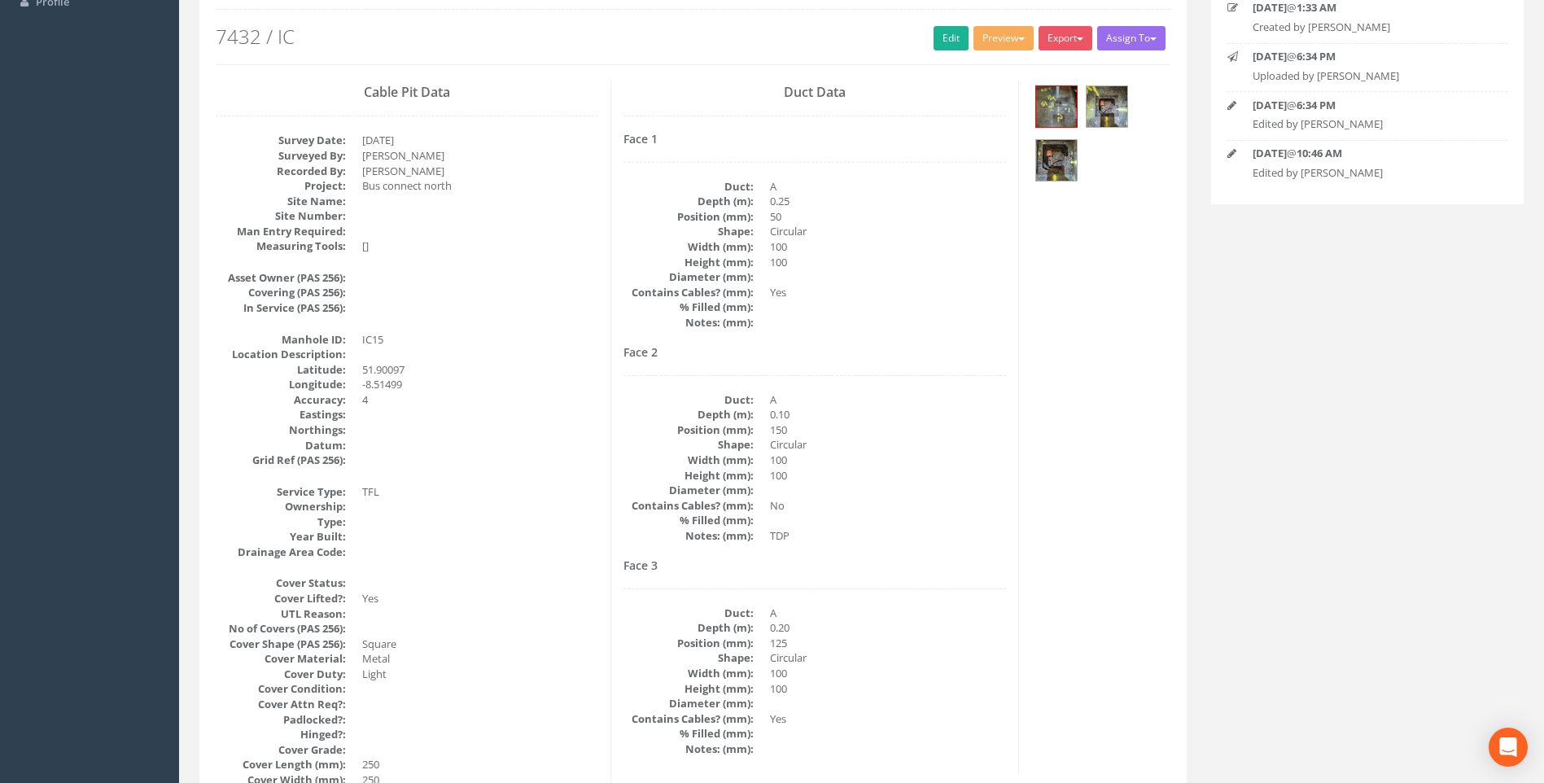
click at [938, 246] on dd "100" at bounding box center [888, 246] width 236 height 15
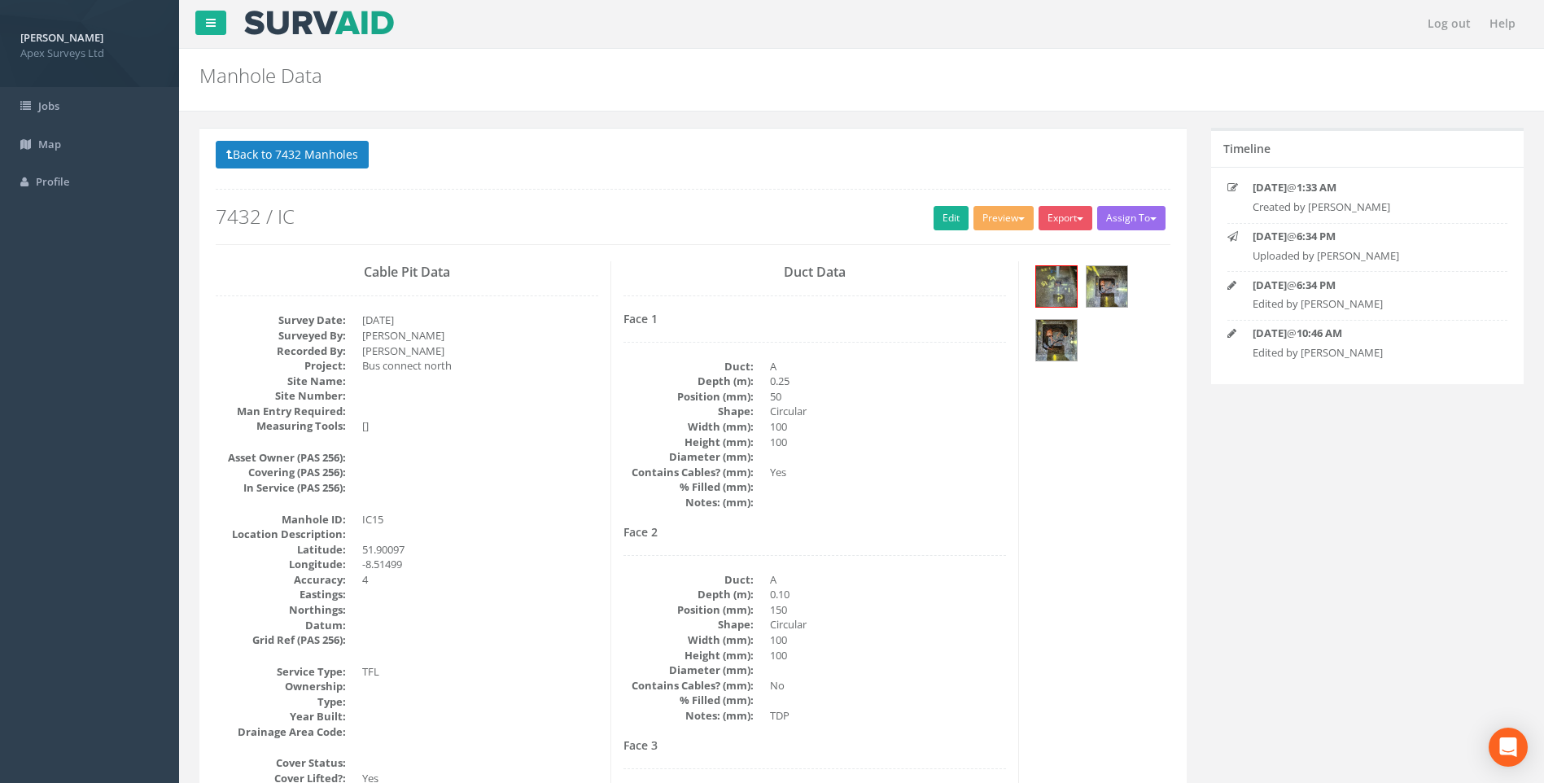
scroll to position [0, 0]
click at [276, 159] on button "Back to 7432 Manholes" at bounding box center [292, 156] width 153 height 28
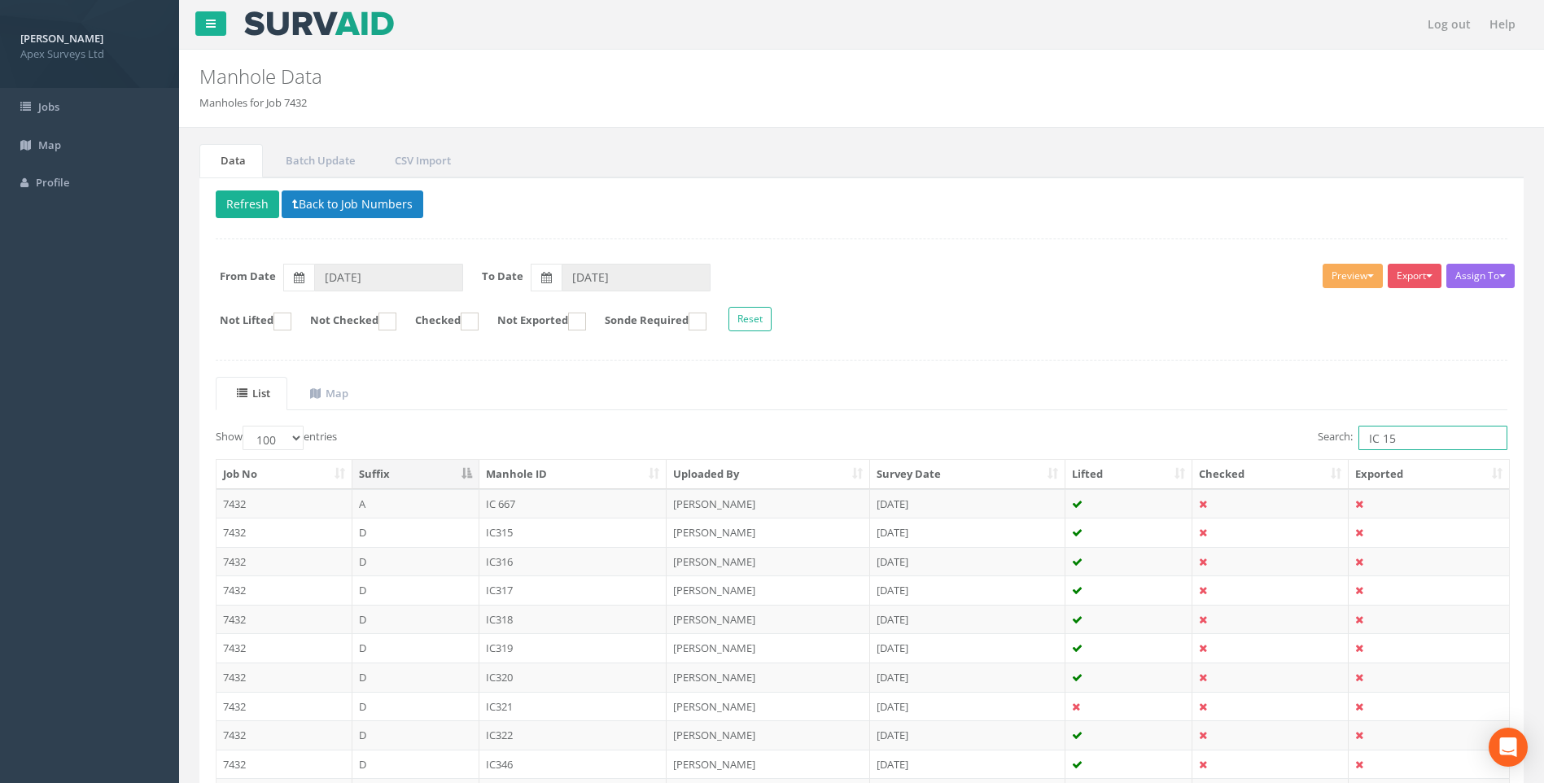
drag, startPoint x: 1386, startPoint y: 439, endPoint x: 1395, endPoint y: 440, distance: 9.1
click at [1395, 440] on input "IC 15" at bounding box center [1433, 438] width 149 height 24
type input "IC 14"
click at [1153, 388] on ul "List Map" at bounding box center [862, 393] width 1292 height 33
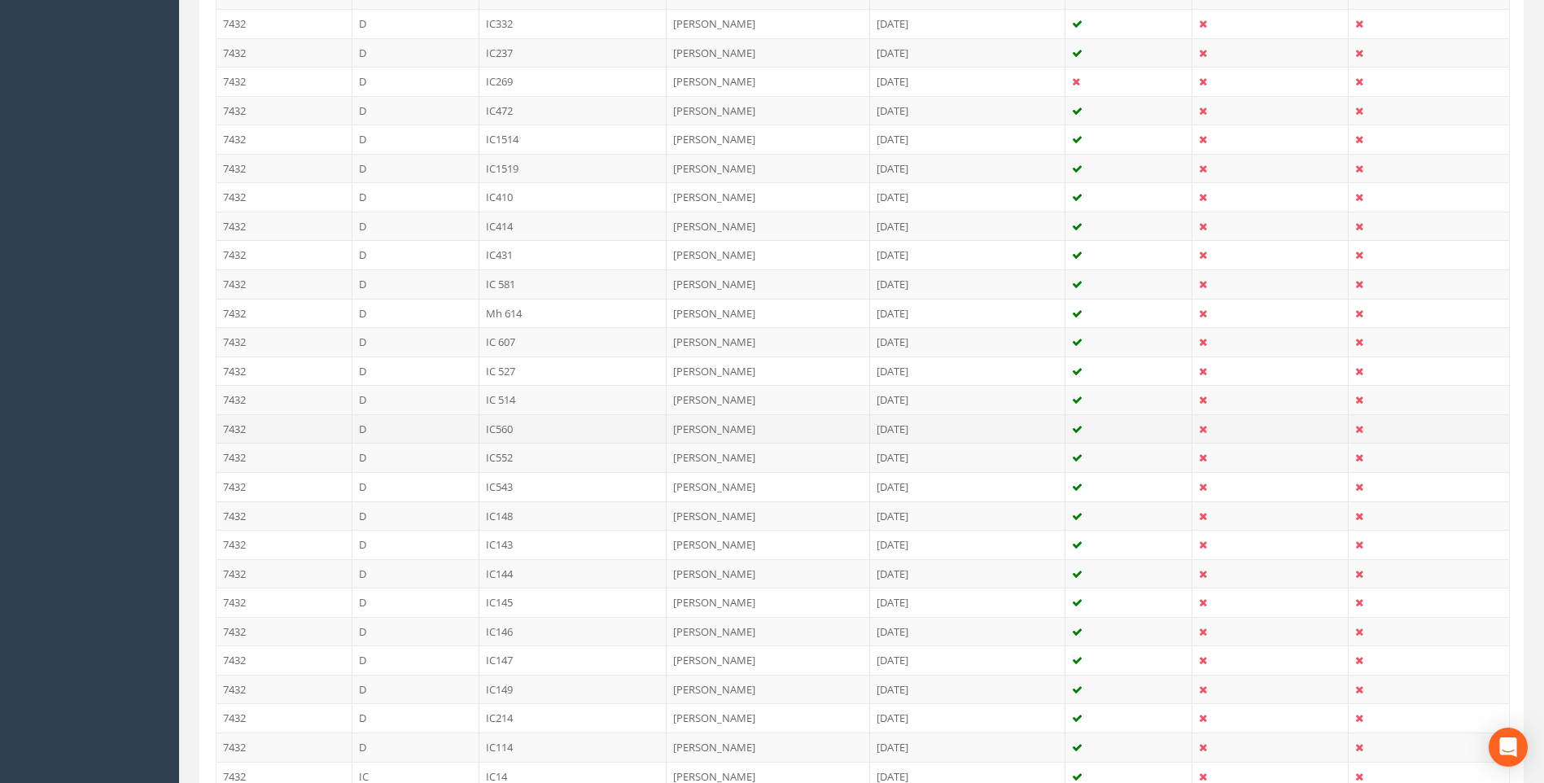
scroll to position [1051, 0]
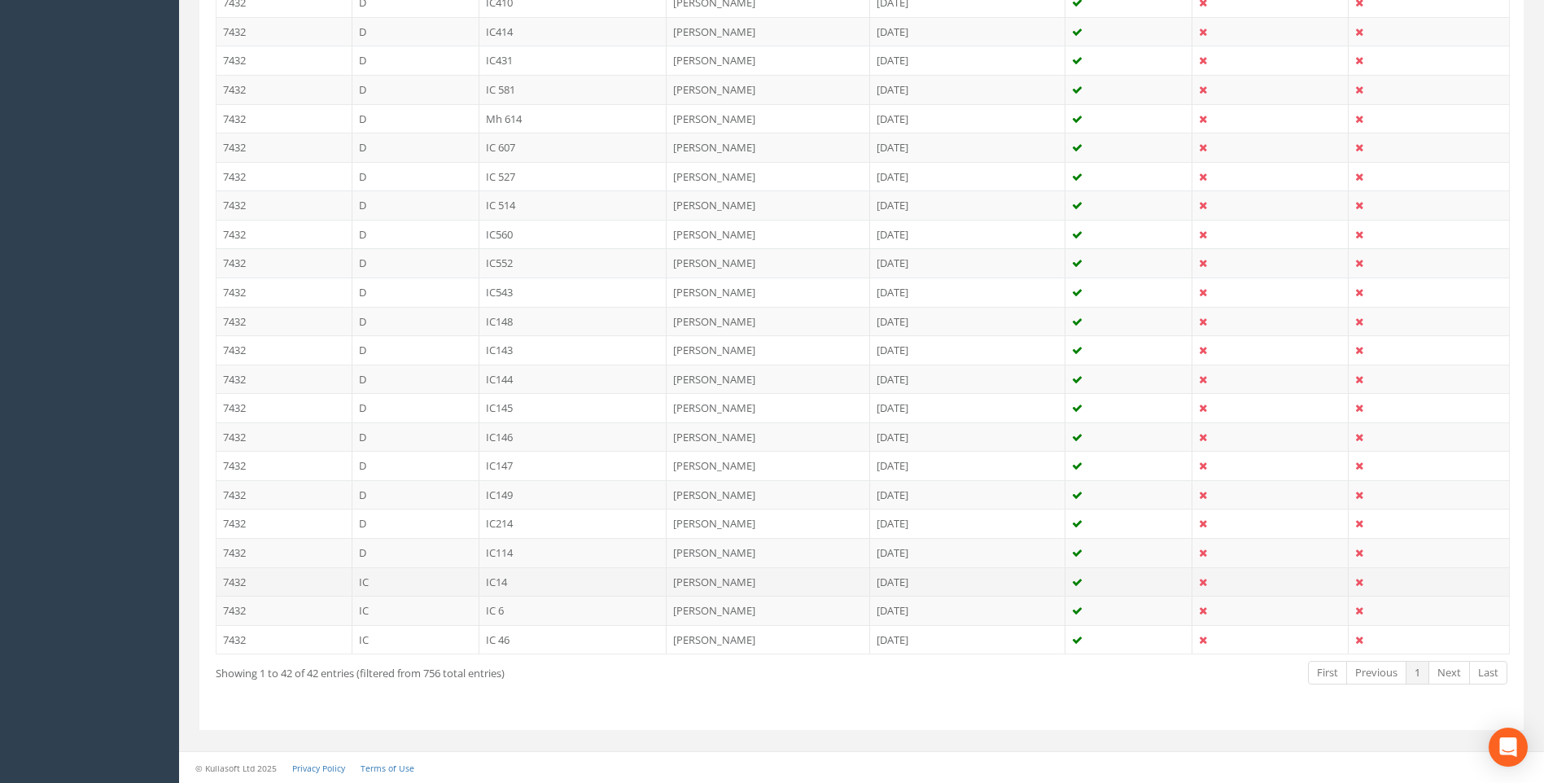
click at [493, 583] on td "IC14" at bounding box center [574, 581] width 188 height 29
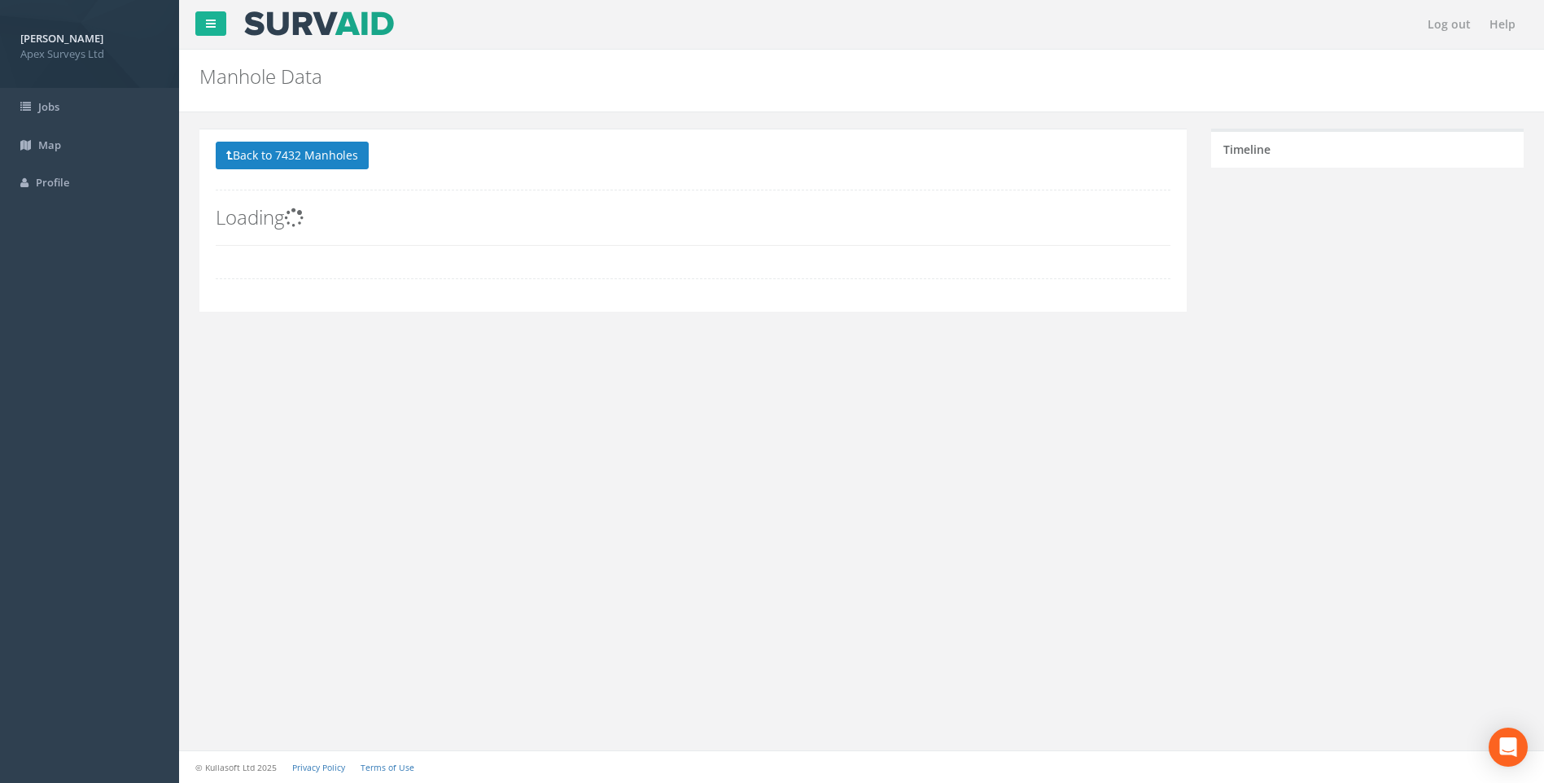
scroll to position [0, 0]
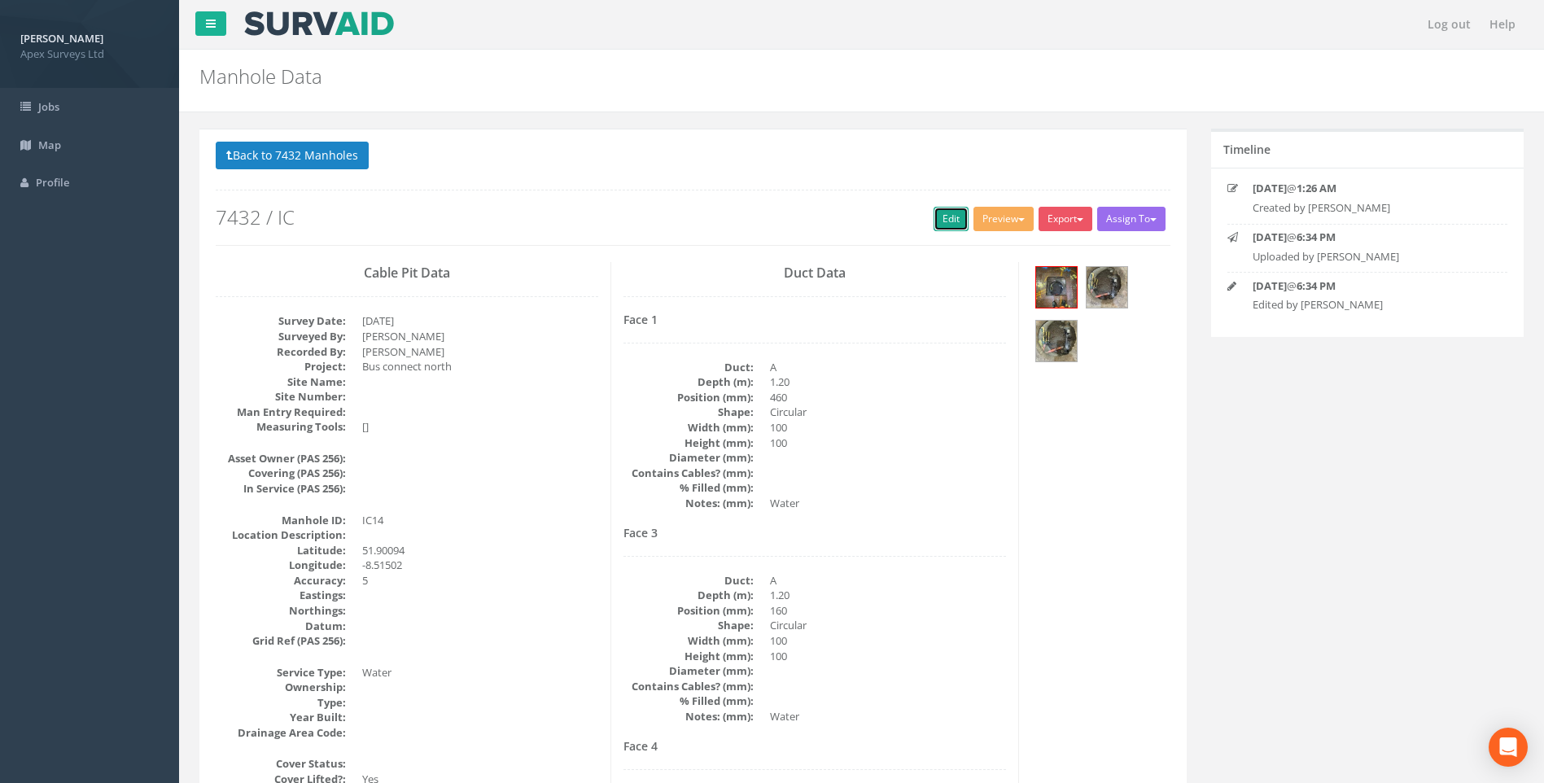
click at [954, 217] on link "Edit" at bounding box center [951, 219] width 35 height 24
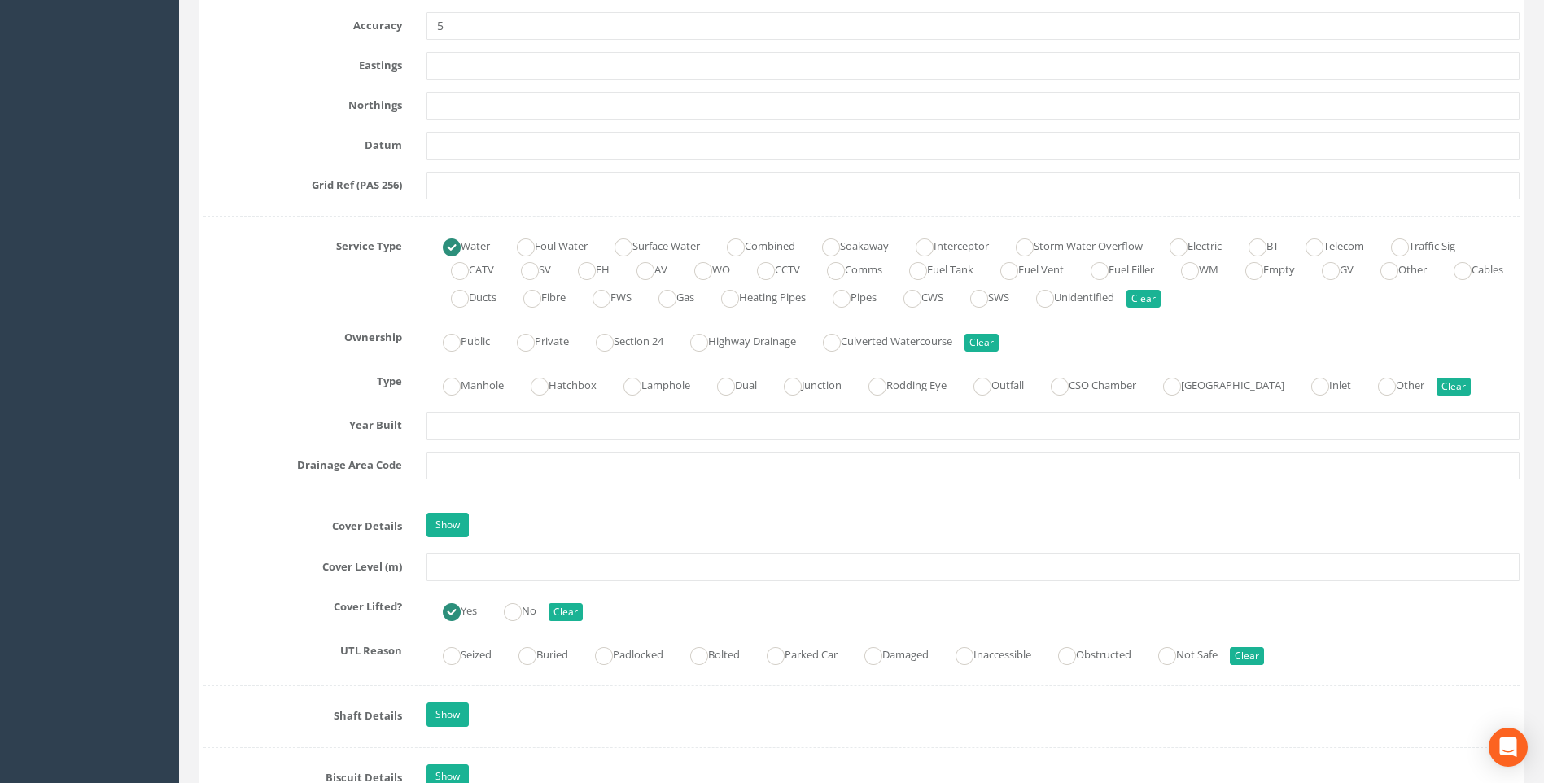
scroll to position [1303, 0]
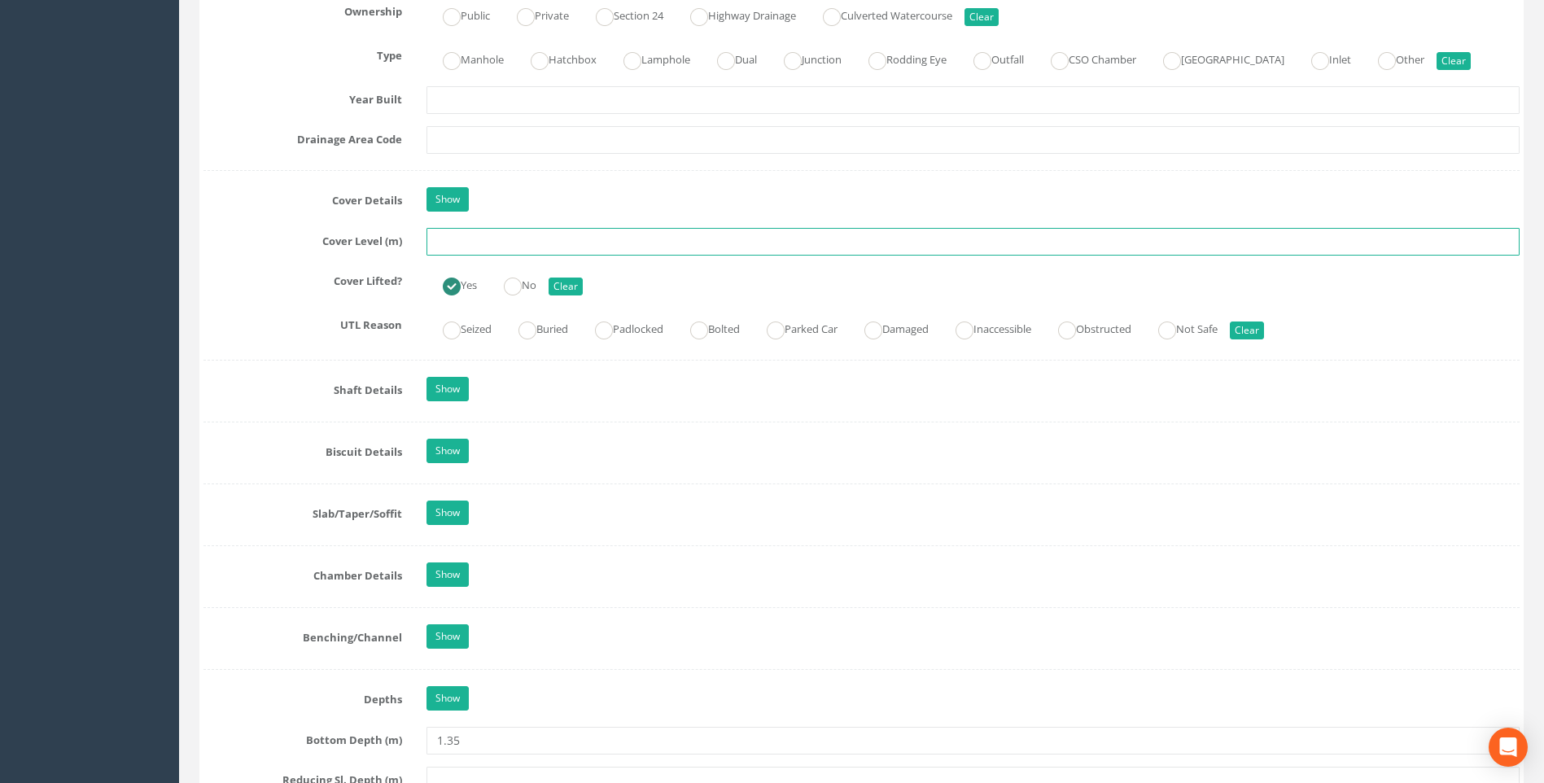
click at [451, 239] on input "text" at bounding box center [973, 242] width 1093 height 28
type input "98.26"
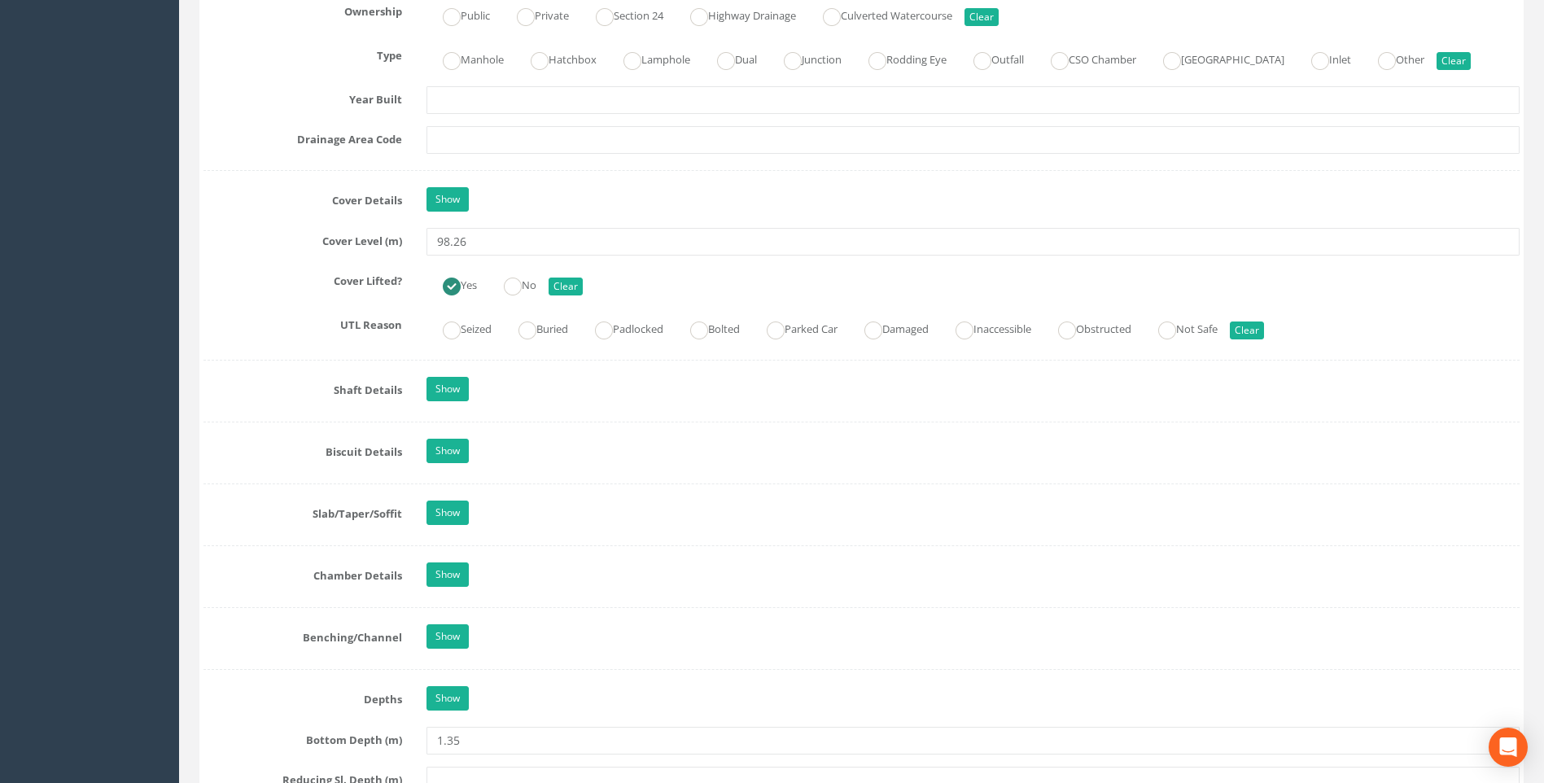
click at [252, 390] on label "Shaft Details" at bounding box center [302, 387] width 223 height 21
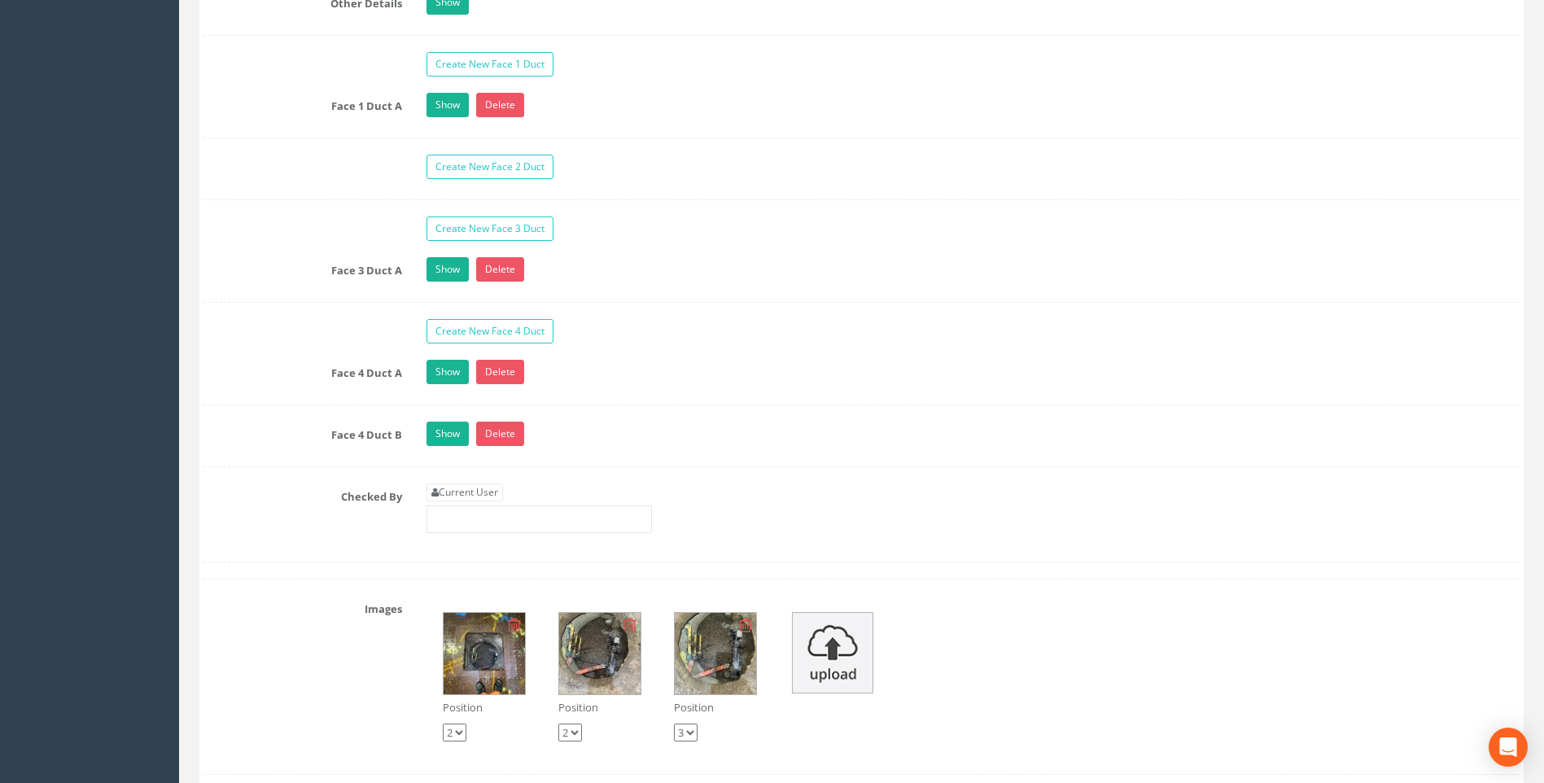
scroll to position [2849, 0]
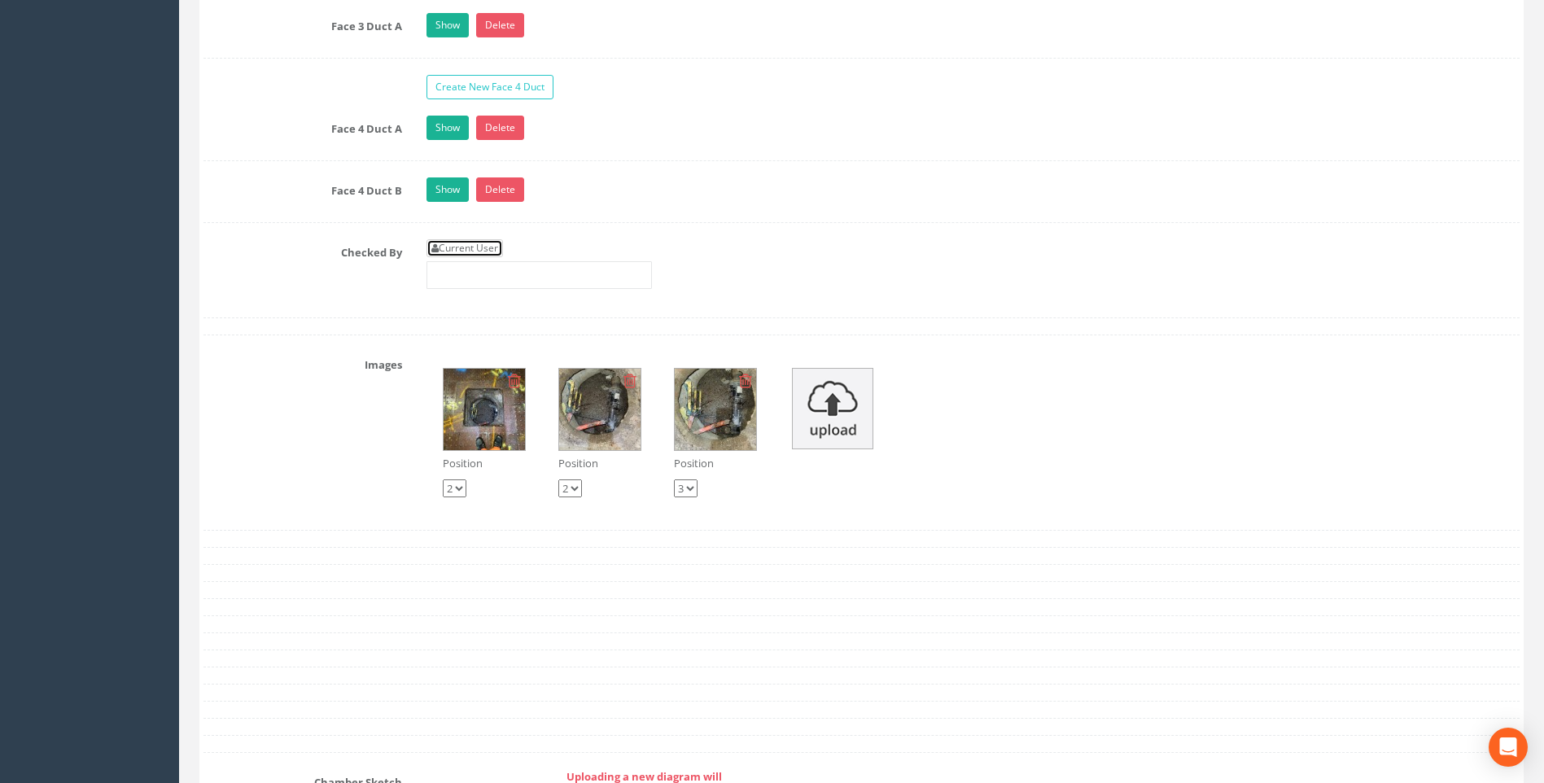
click at [466, 247] on link "Current User" at bounding box center [465, 248] width 77 height 18
type input "[PERSON_NAME]"
click at [367, 285] on div "Checked By Current User [PERSON_NAME]" at bounding box center [861, 270] width 1341 height 62
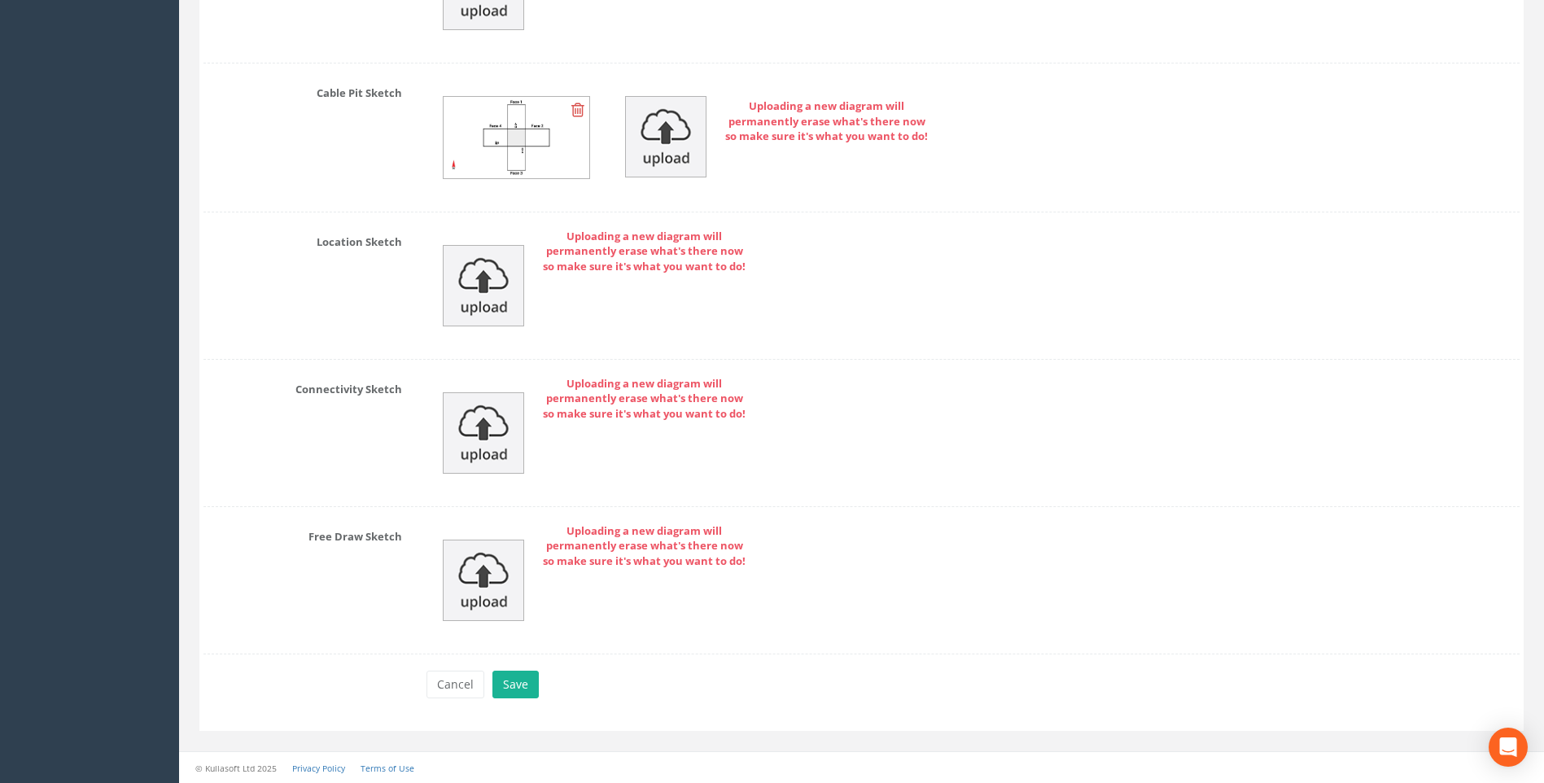
scroll to position [3687, 0]
click at [511, 684] on button "Save" at bounding box center [516, 684] width 46 height 28
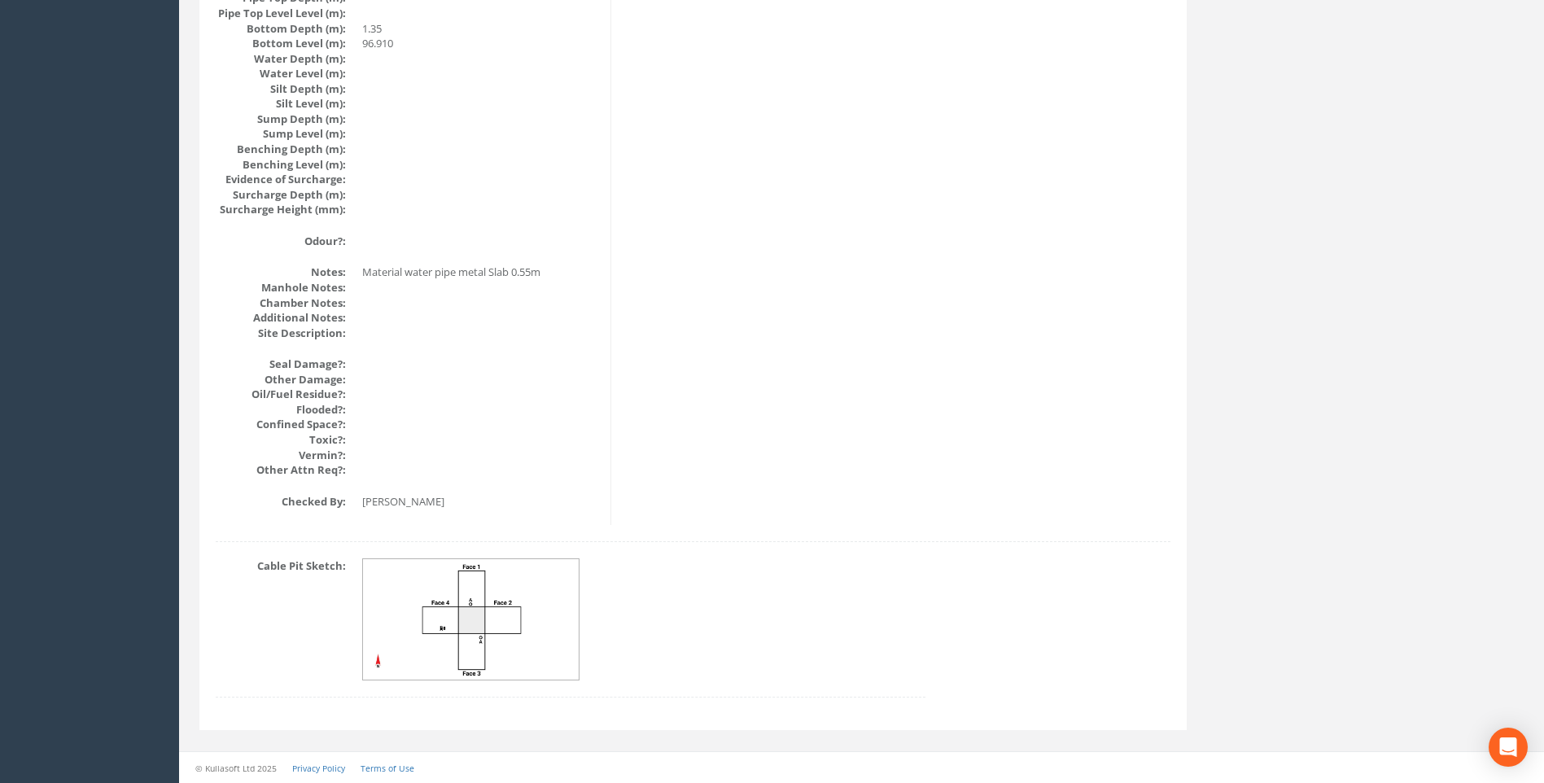
scroll to position [1728, 0]
click at [495, 637] on img at bounding box center [471, 619] width 217 height 121
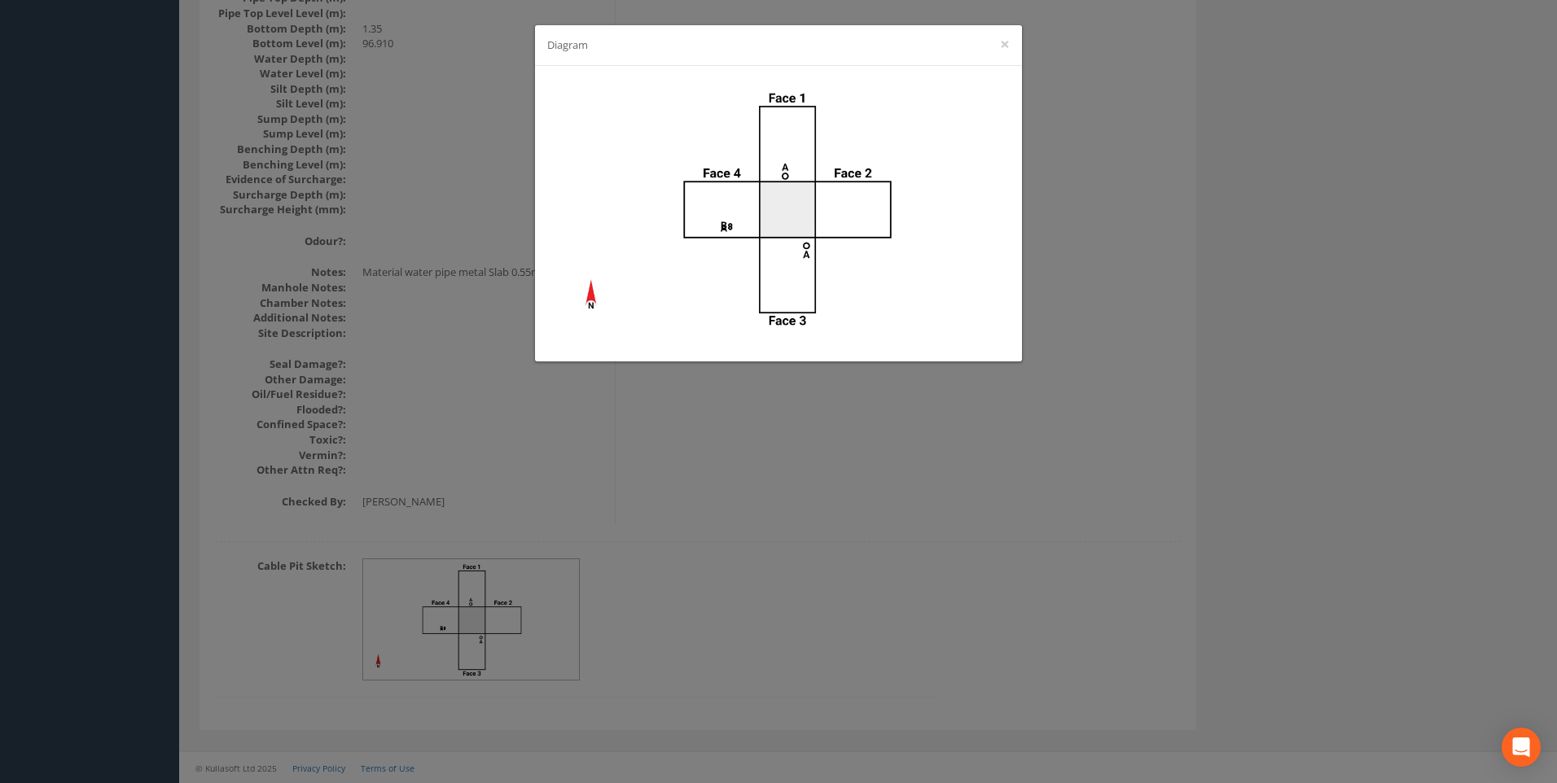
click at [980, 519] on div "Diagram ×" at bounding box center [778, 391] width 1557 height 783
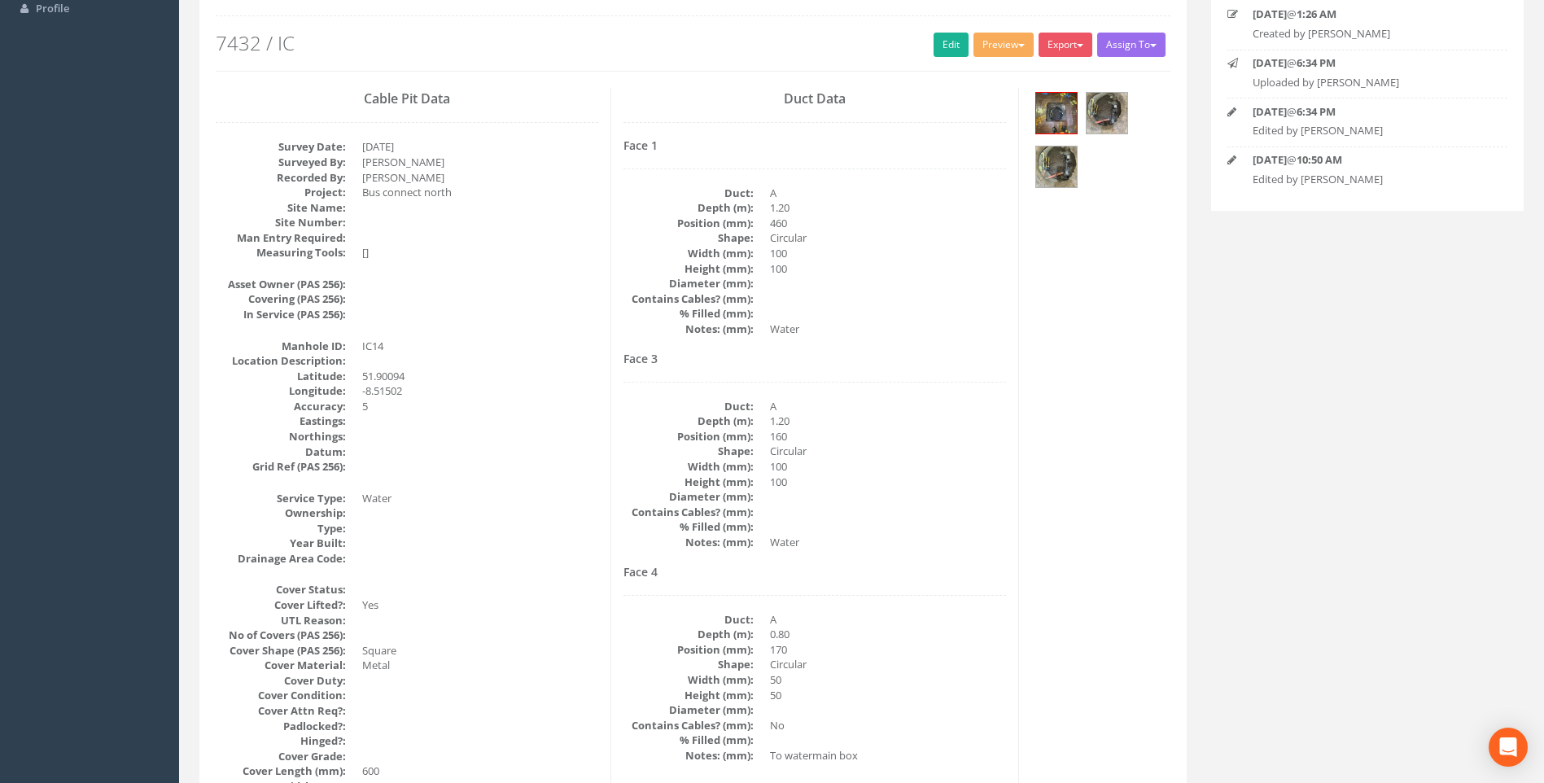
scroll to position [181, 0]
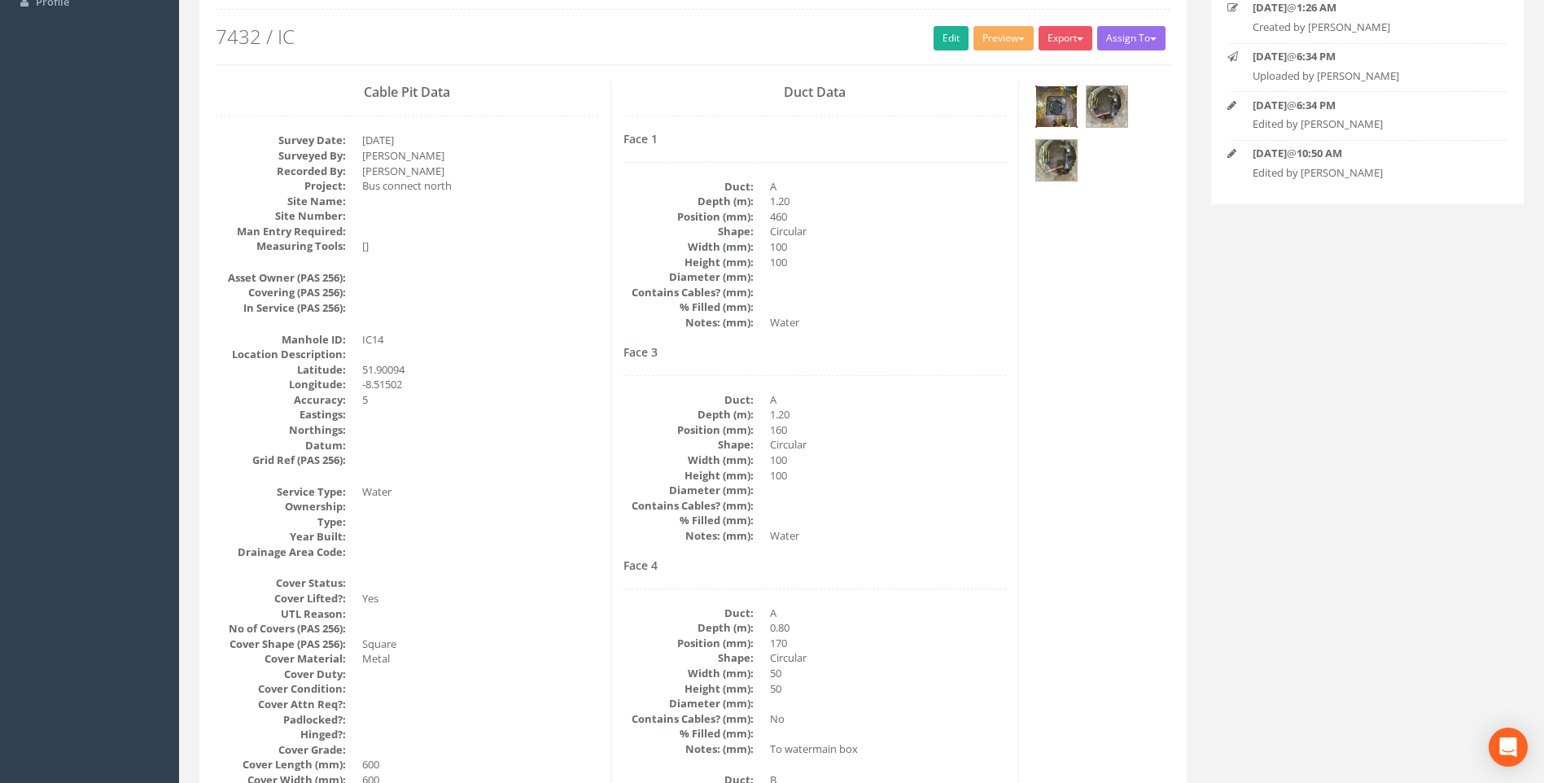
click at [1049, 108] on img at bounding box center [1056, 106] width 41 height 41
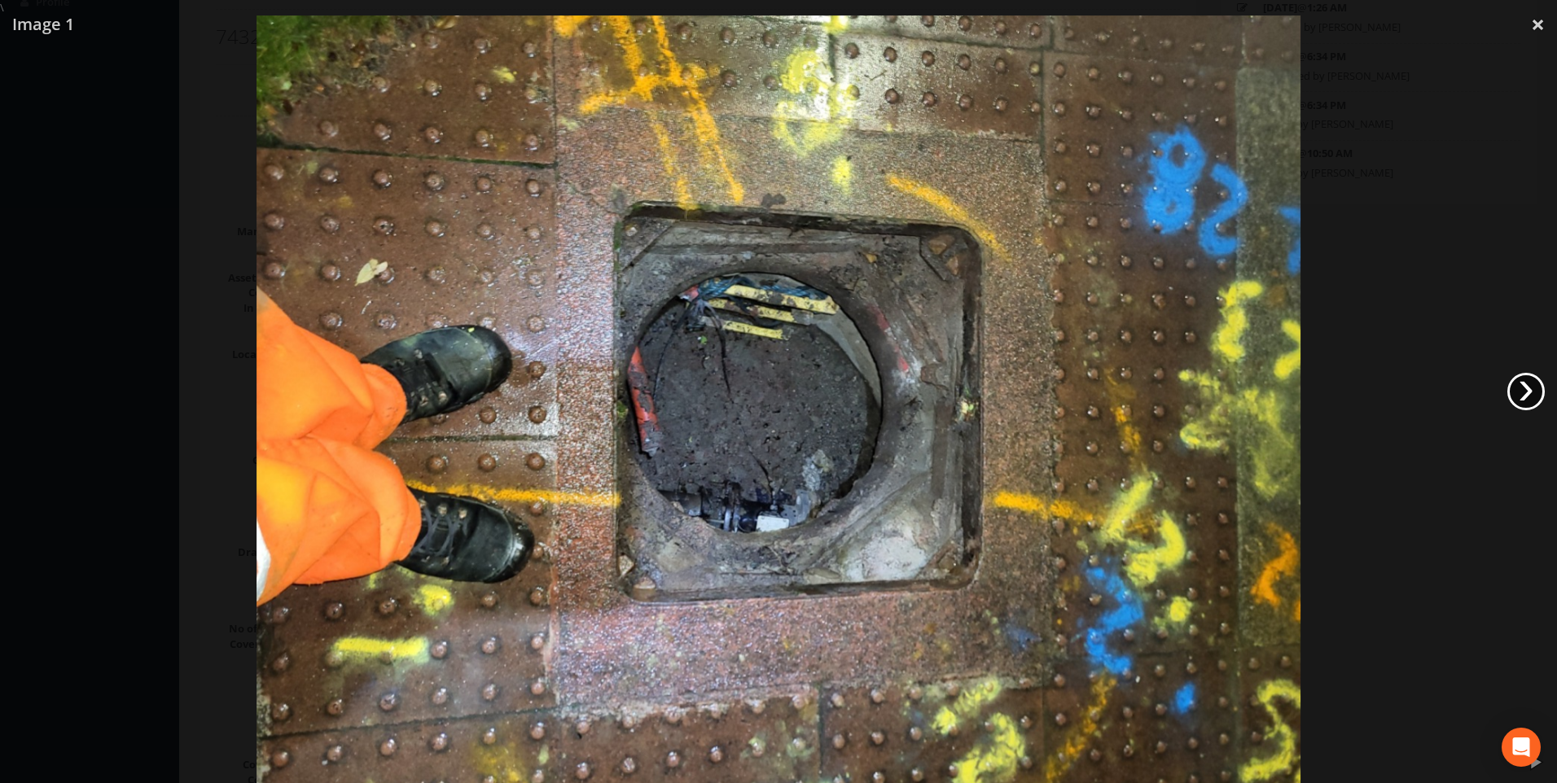
click at [1522, 386] on link "›" at bounding box center [1525, 391] width 37 height 37
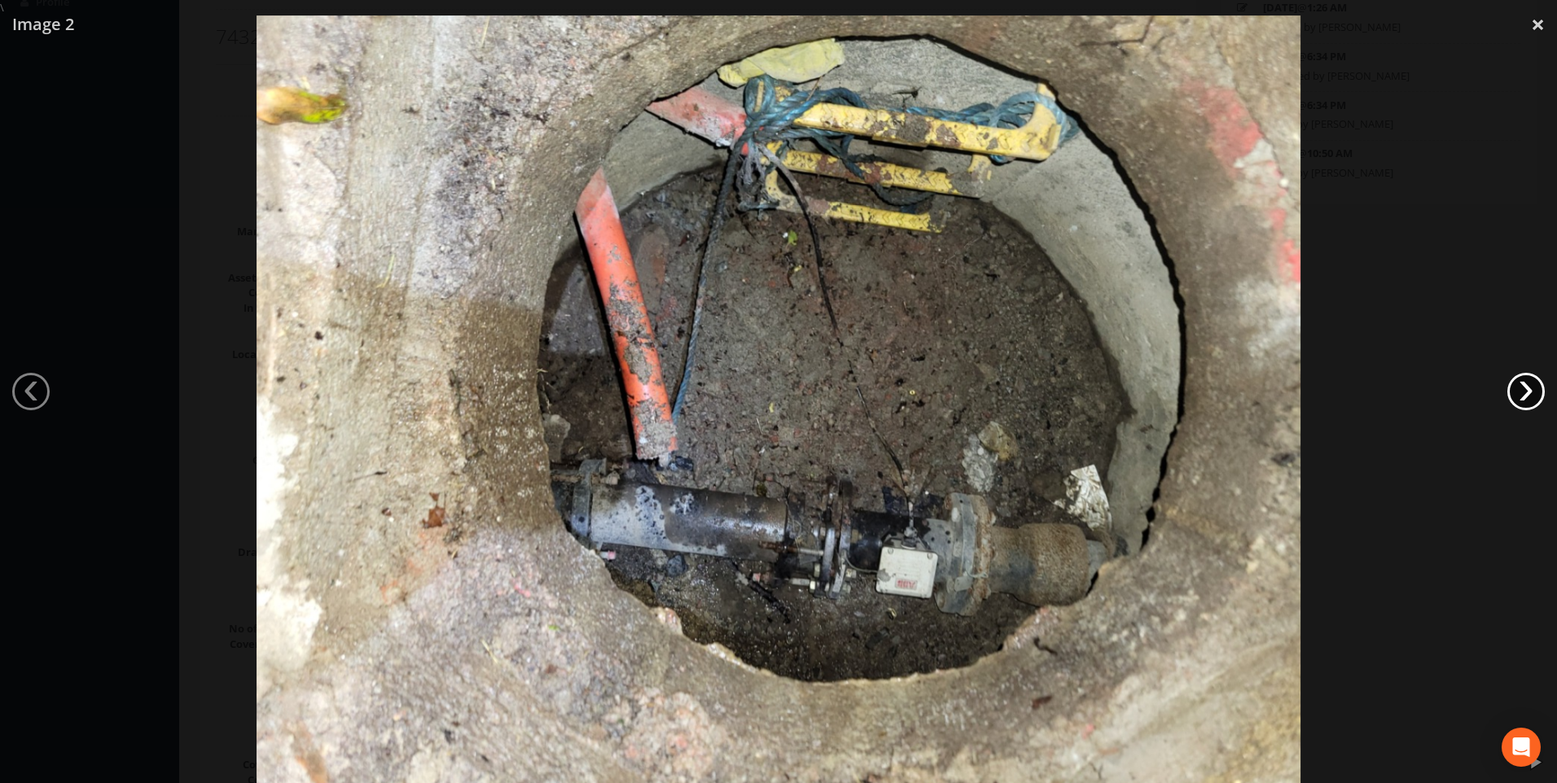
click at [1522, 386] on link "›" at bounding box center [1525, 391] width 37 height 37
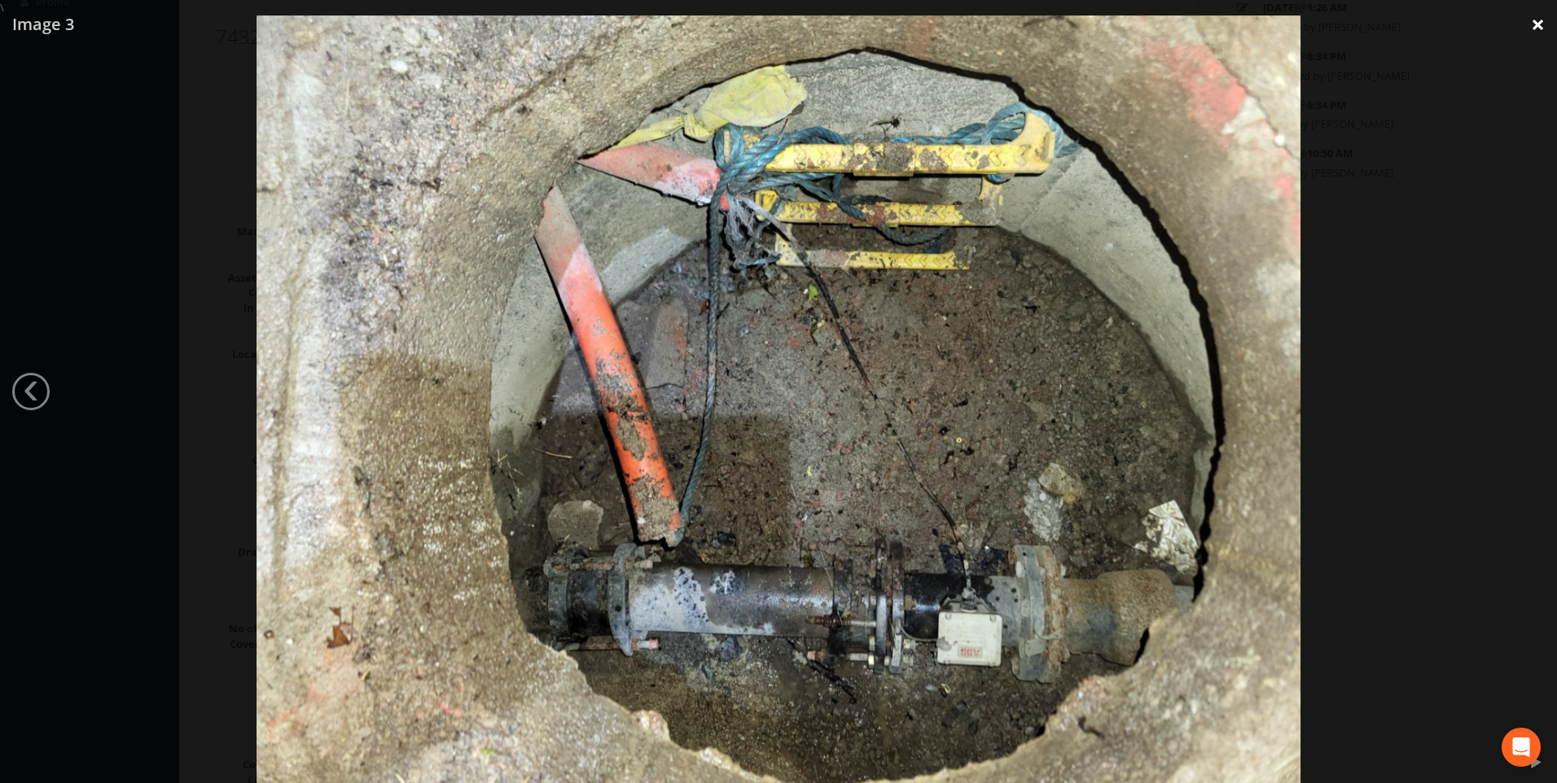
click at [1533, 21] on link "×" at bounding box center [1537, 24] width 38 height 49
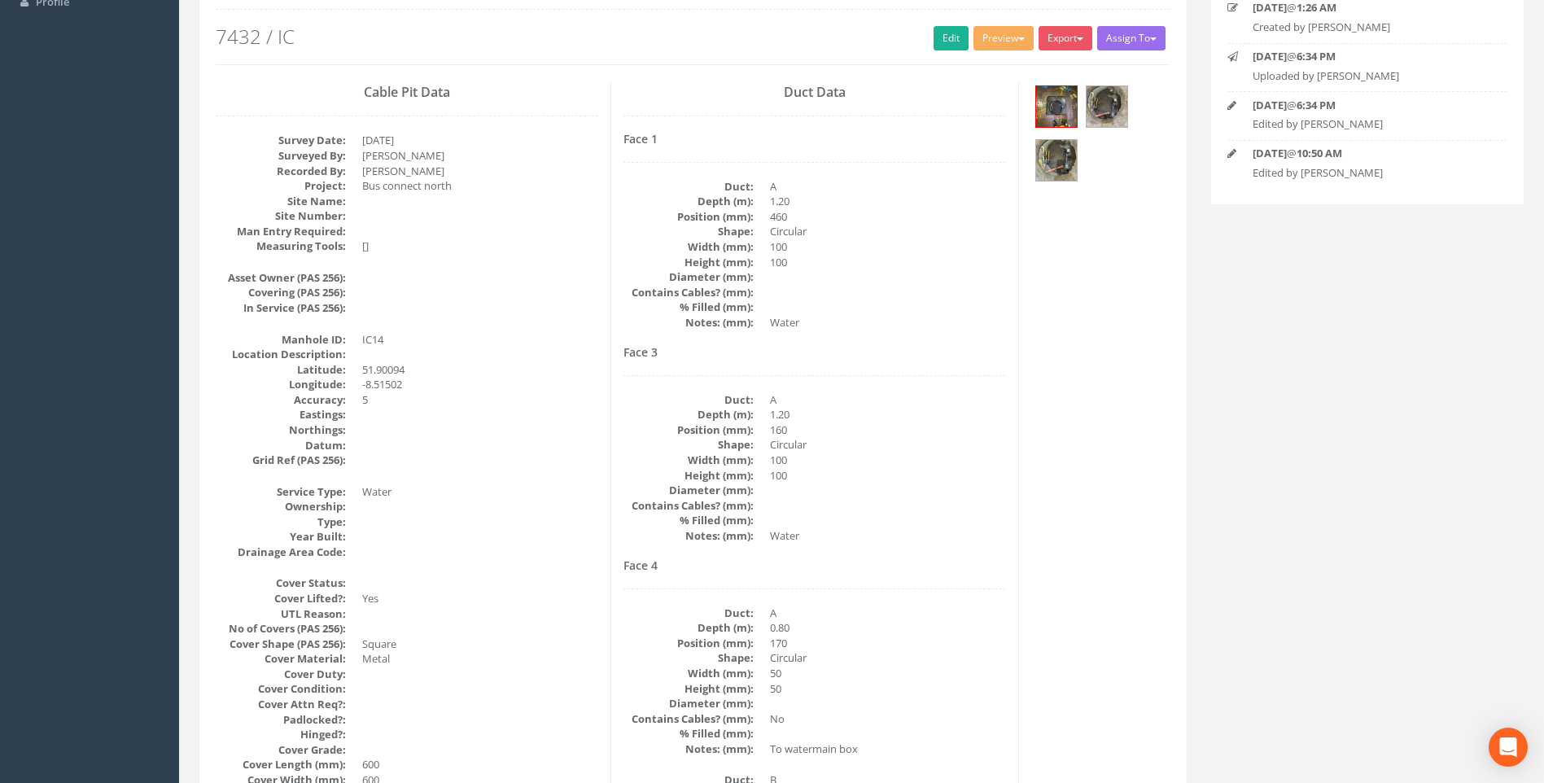
click at [1007, 493] on div "Duct Data Face 1 Duct: A Depth (m): 1.20 Position (mm): 460 Shape: Circular Wid…" at bounding box center [815, 510] width 408 height 859
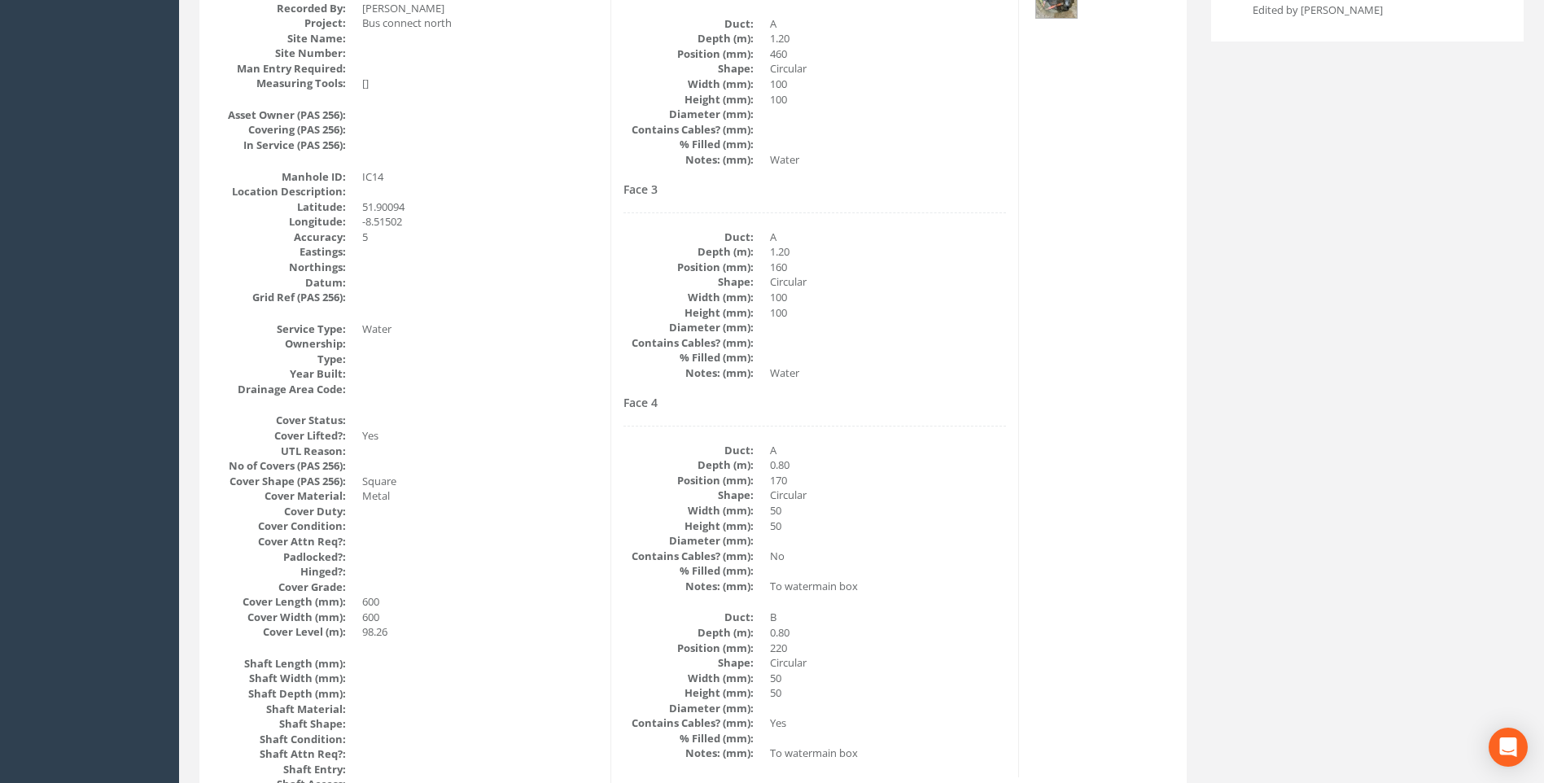
scroll to position [425, 0]
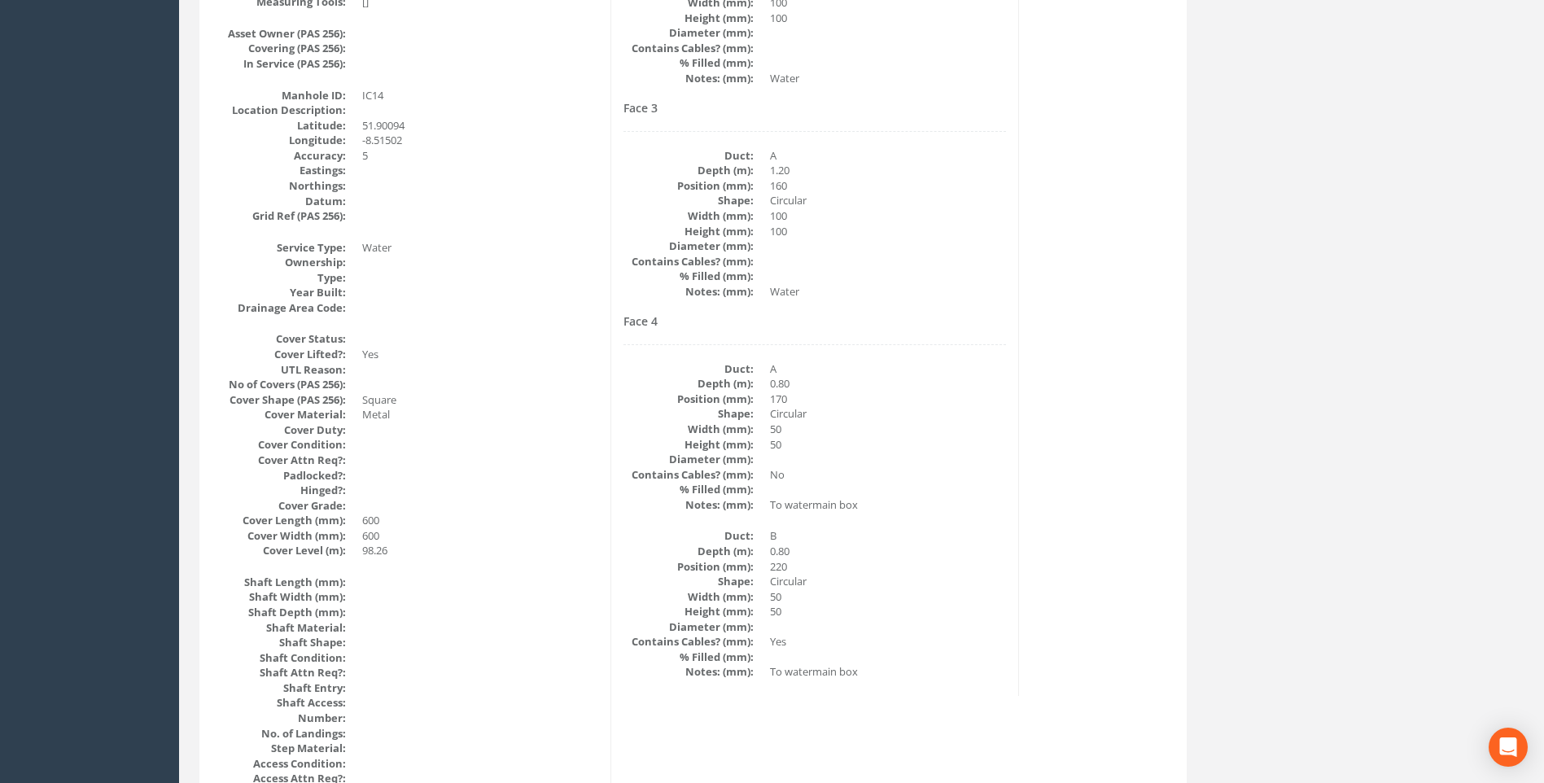
drag, startPoint x: 1003, startPoint y: 493, endPoint x: 986, endPoint y: 488, distance: 18.0
click at [1003, 493] on dd at bounding box center [888, 489] width 236 height 15
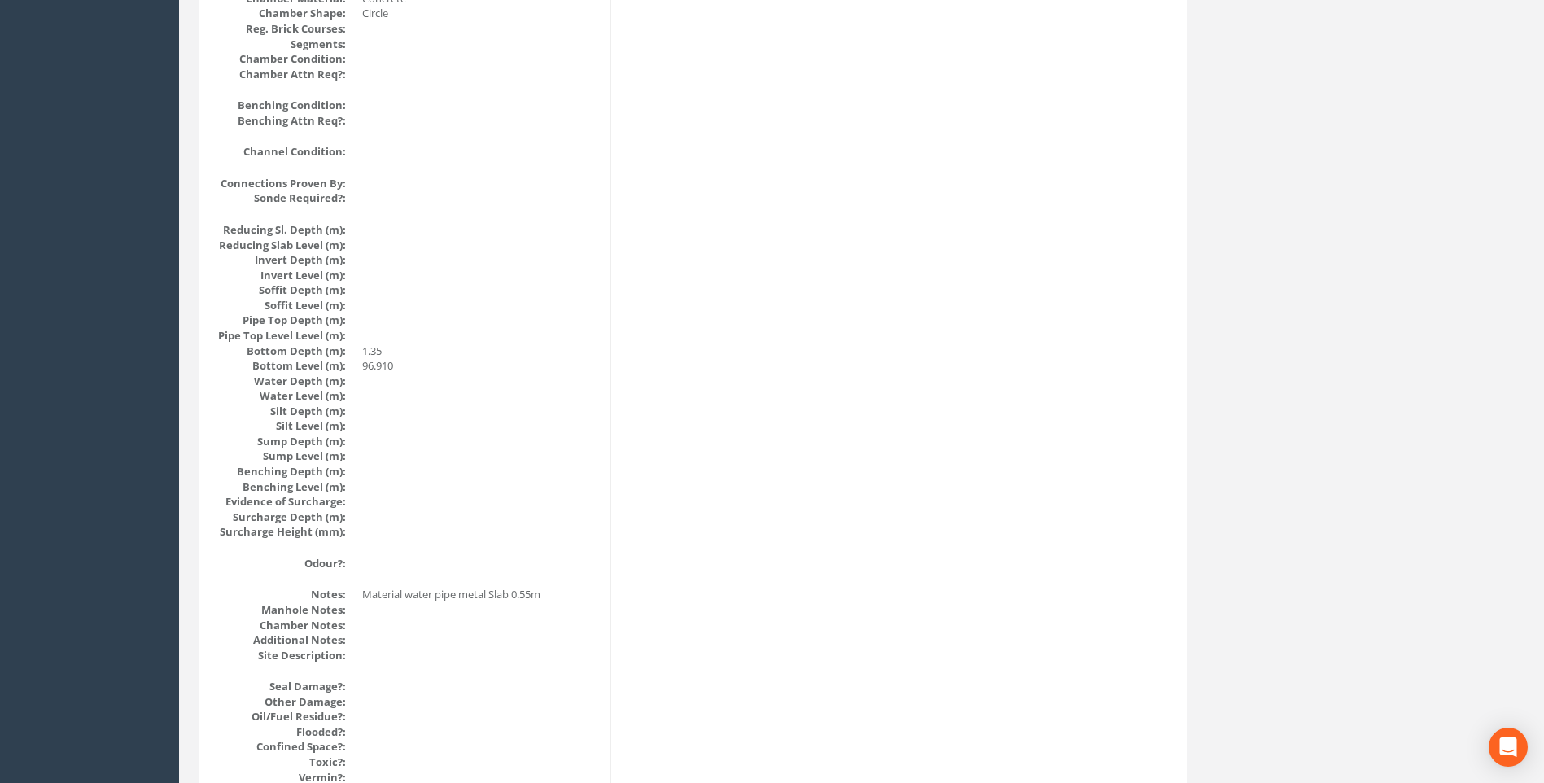
scroll to position [1402, 0]
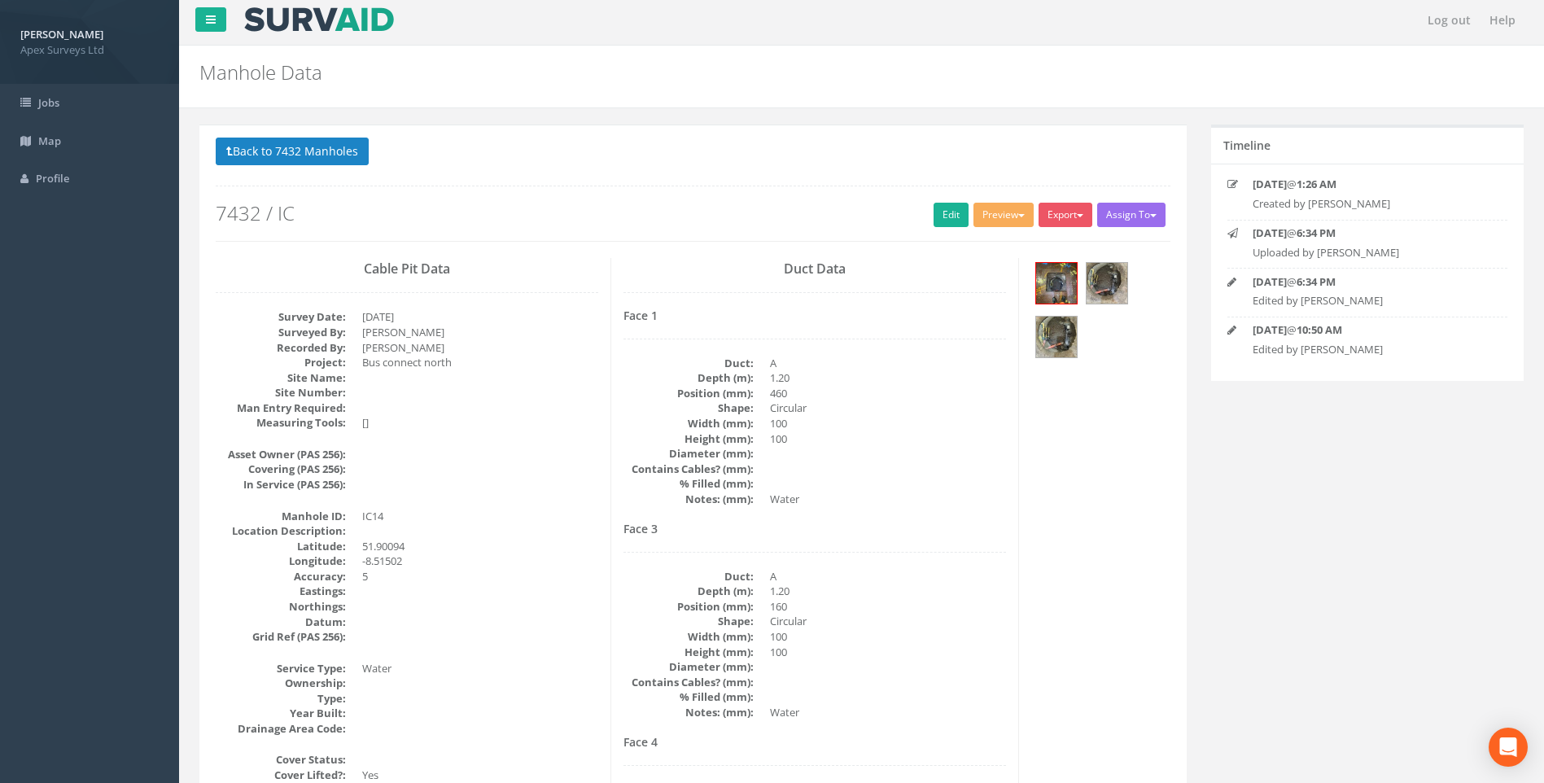
scroll to position [0, 0]
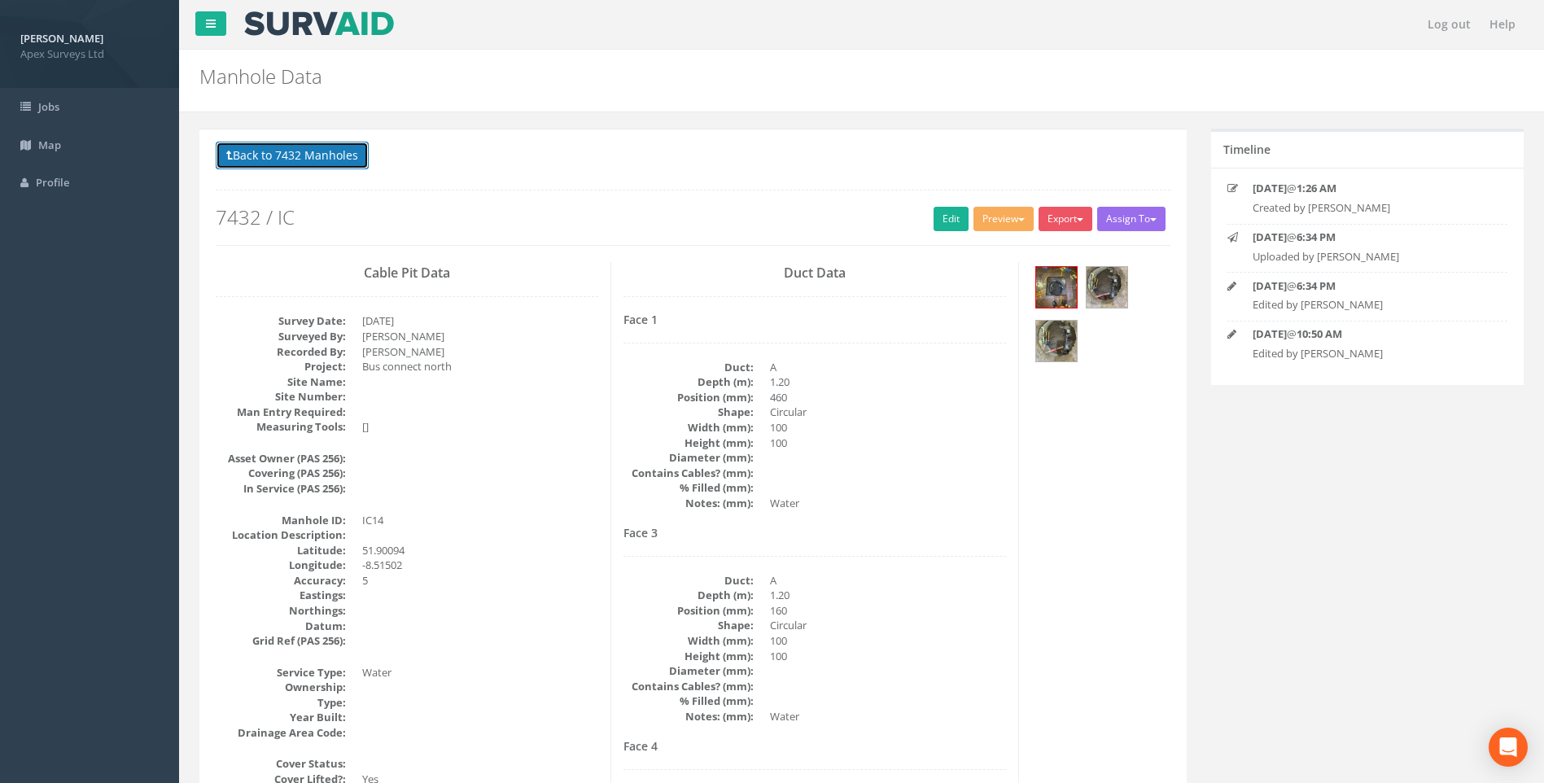
click at [288, 155] on button "Back to 7432 Manholes" at bounding box center [292, 156] width 153 height 28
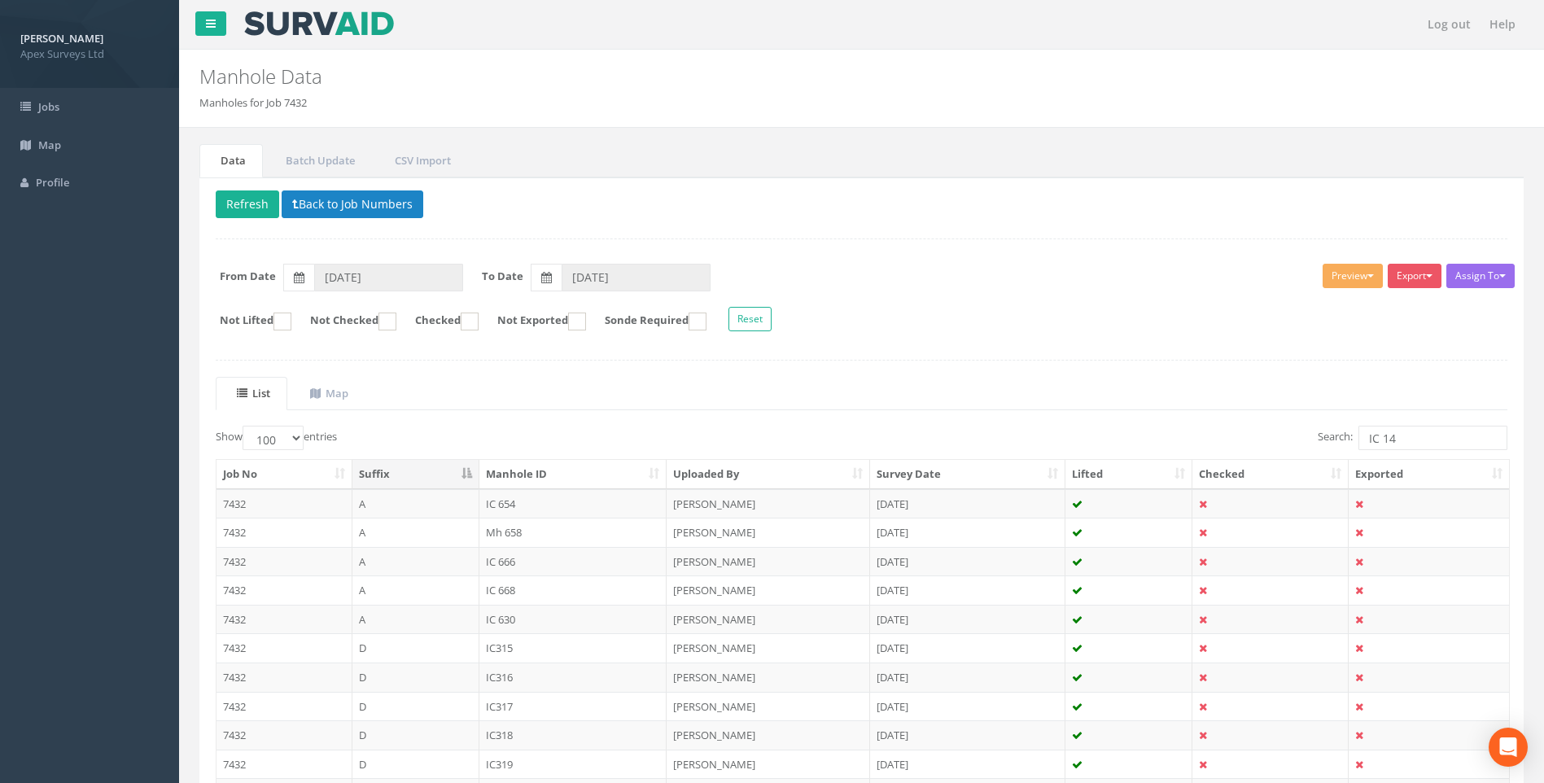
drag, startPoint x: 1047, startPoint y: 392, endPoint x: 1345, endPoint y: 451, distance: 303.8
click at [1049, 392] on ul "List Map" at bounding box center [862, 393] width 1292 height 33
click at [1395, 439] on input "IC 14" at bounding box center [1433, 438] width 149 height 24
type input "IC 16"
click at [1028, 404] on ul "List Map" at bounding box center [862, 393] width 1292 height 33
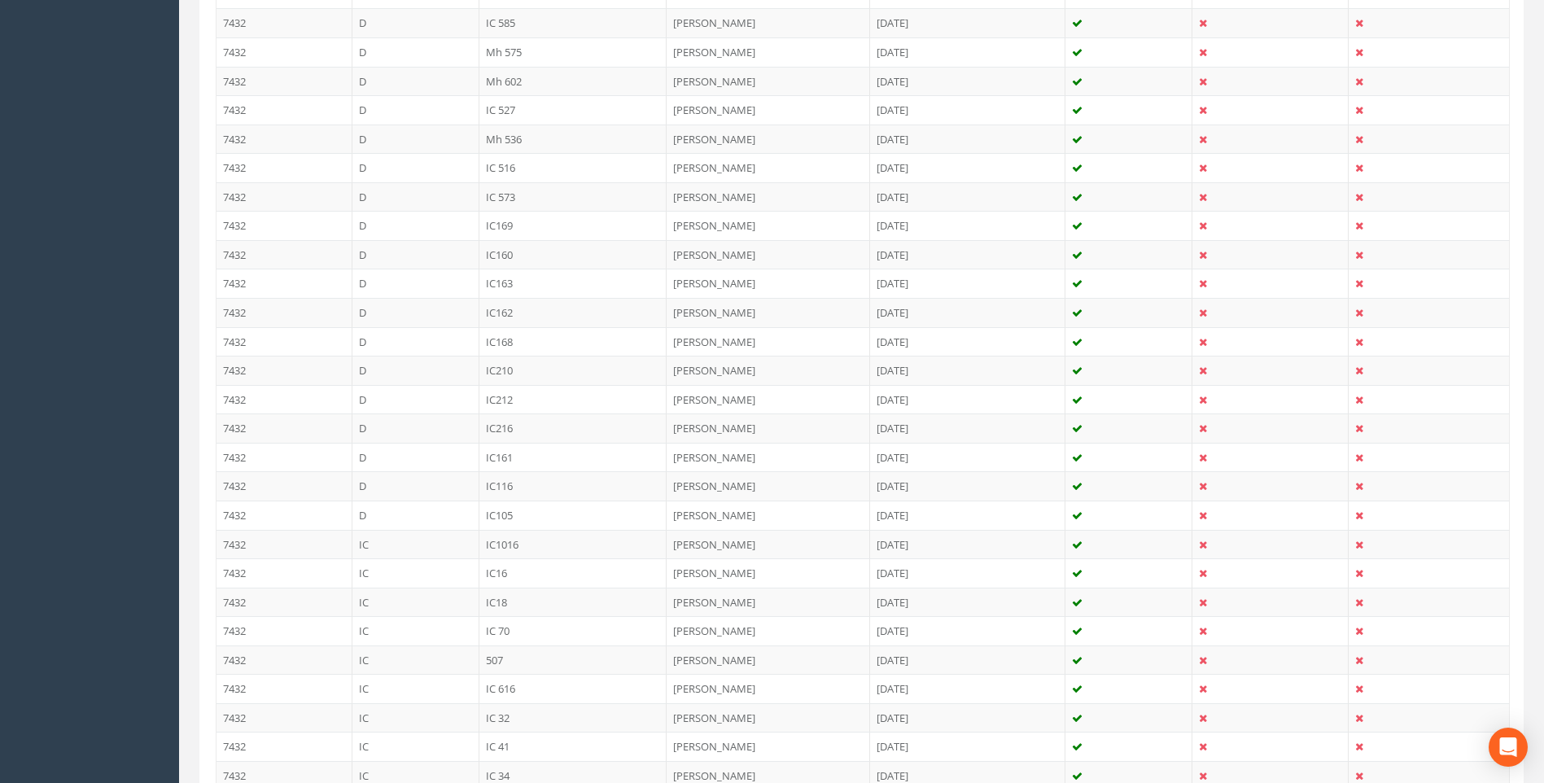
scroll to position [1920, 0]
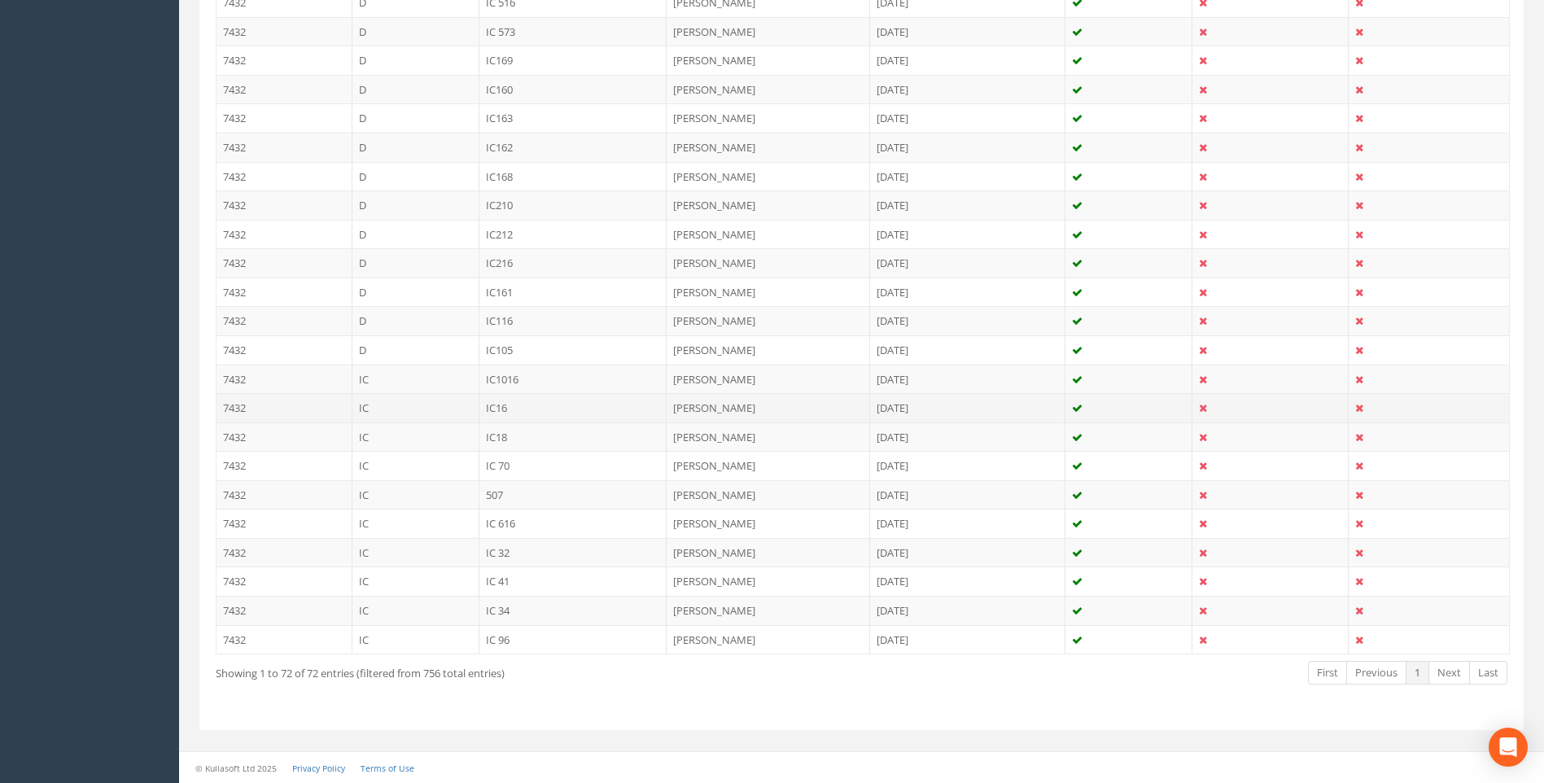
click at [503, 409] on td "IC16" at bounding box center [574, 407] width 188 height 29
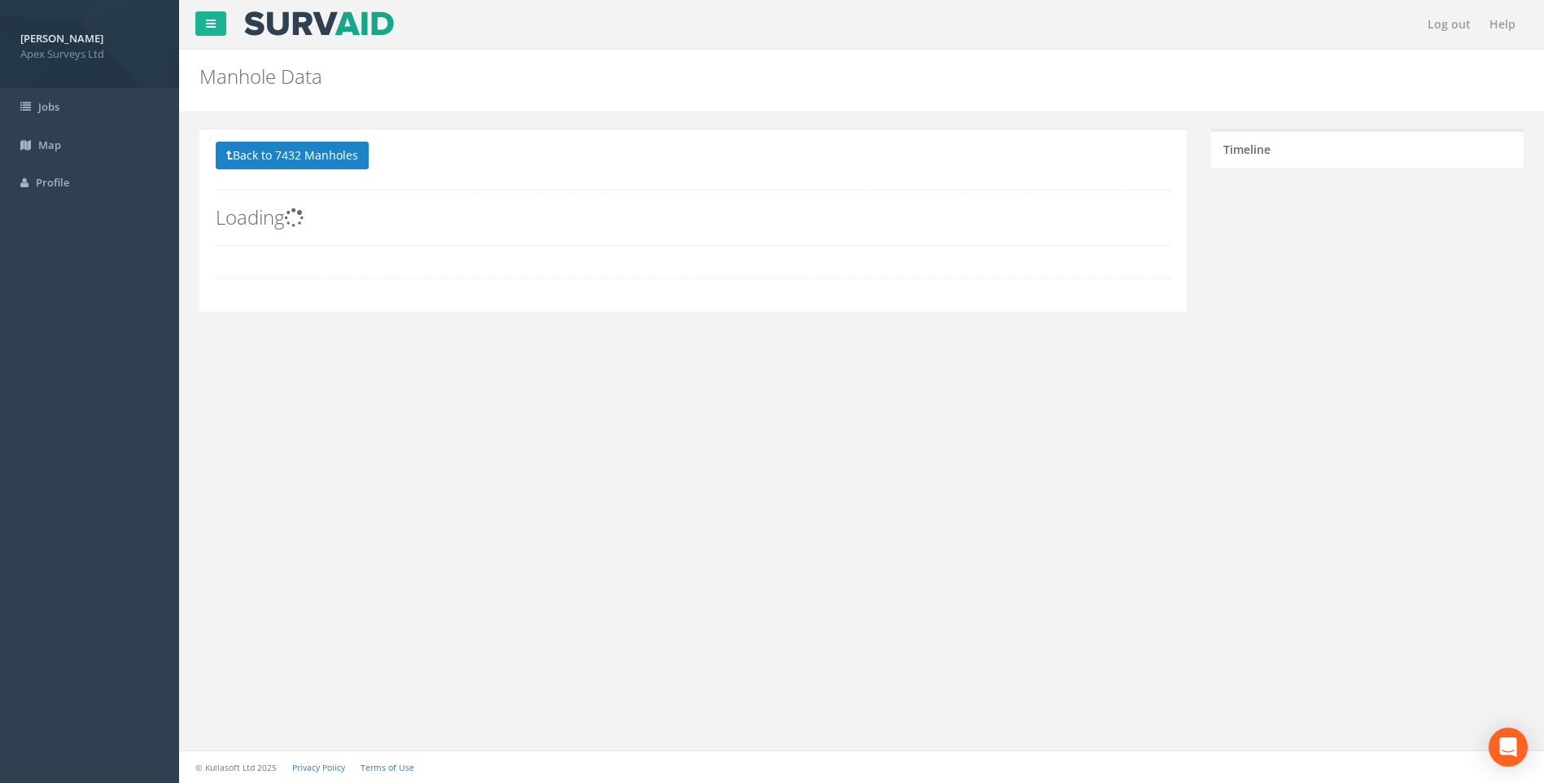
scroll to position [0, 0]
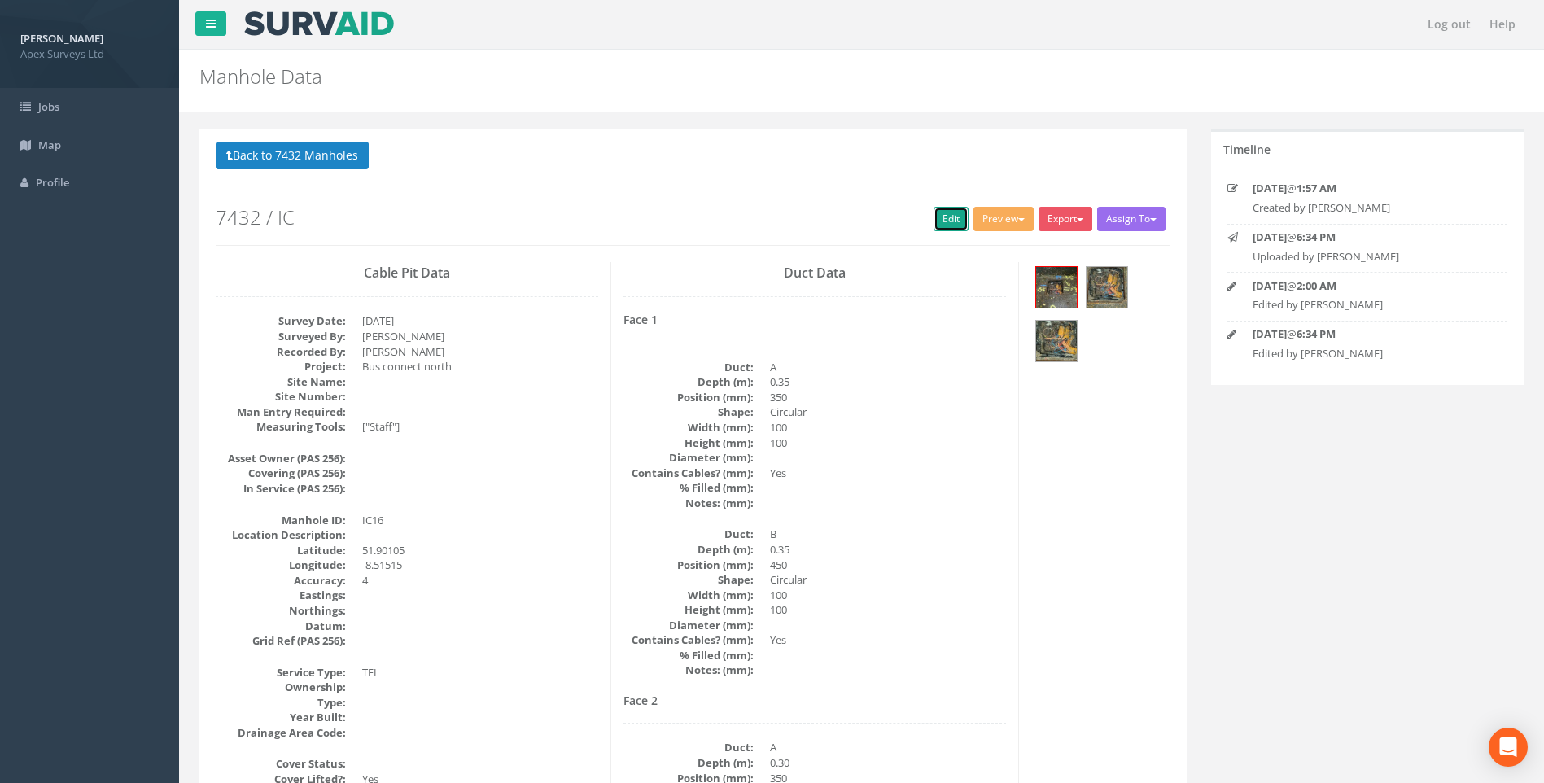
click at [945, 217] on link "Edit" at bounding box center [951, 219] width 35 height 24
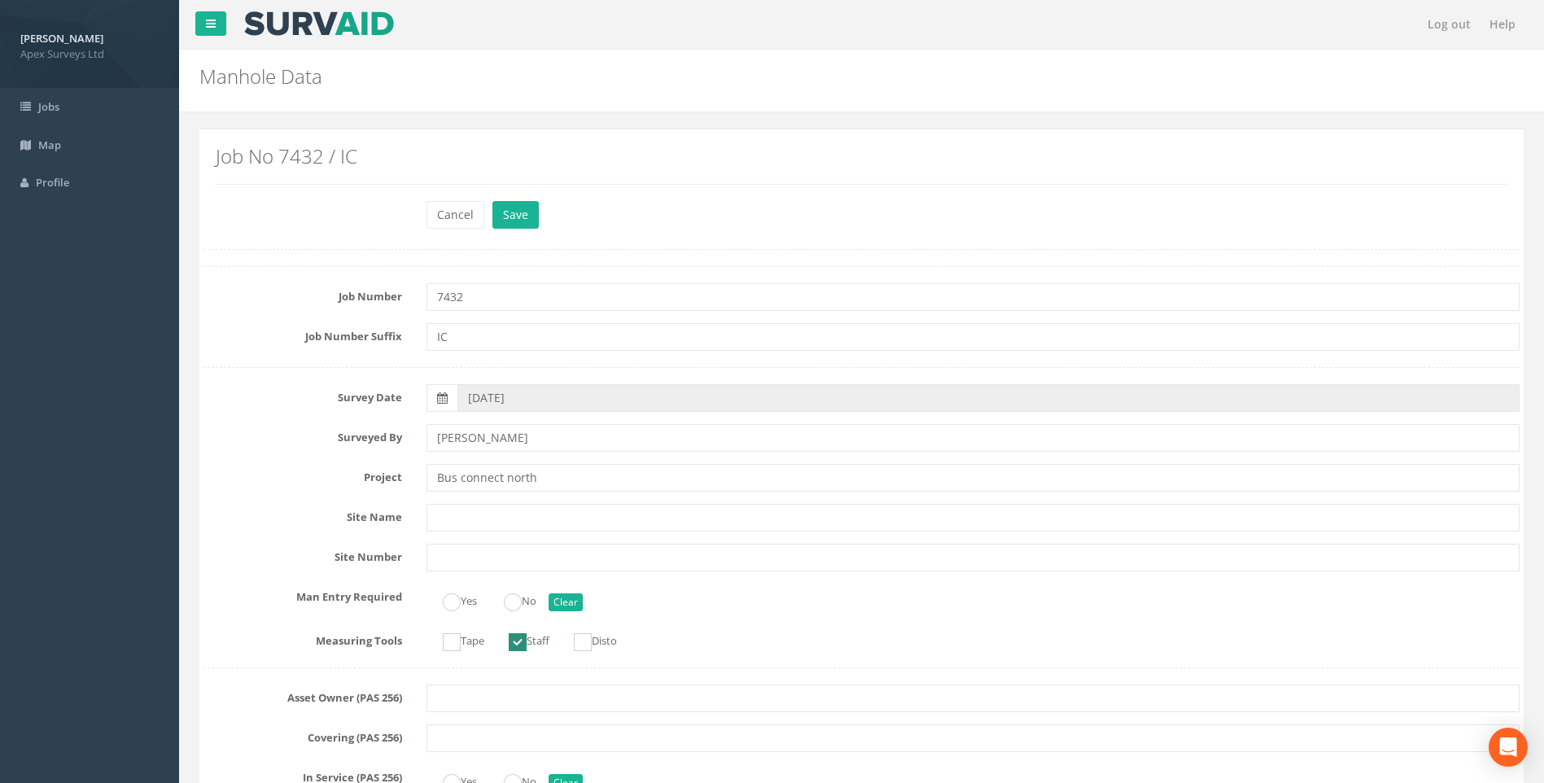
scroll to position [1062, 0]
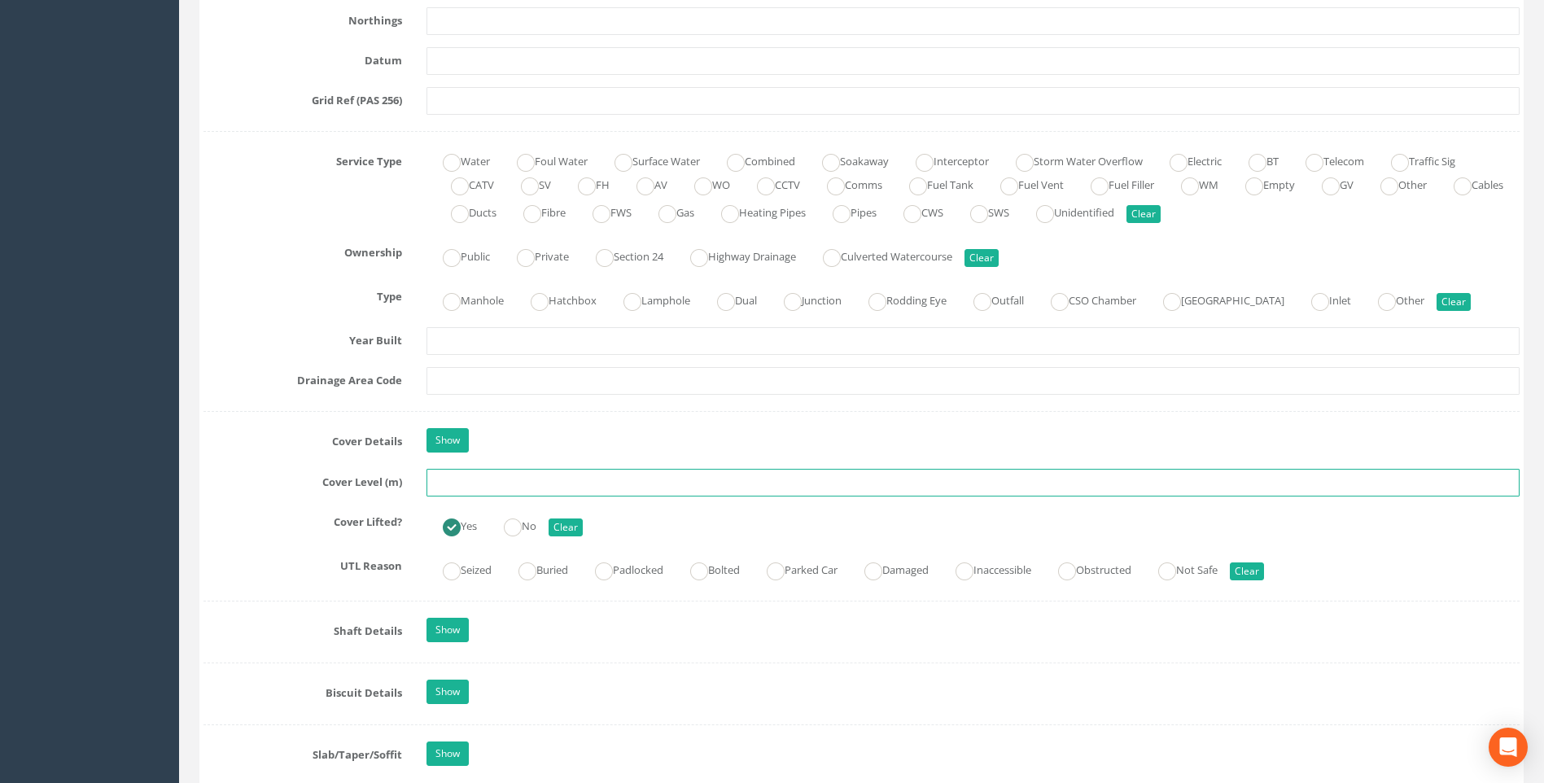
click at [466, 485] on input "text" at bounding box center [973, 483] width 1093 height 28
type input "97.90"
click at [289, 483] on label "Cover Level (m)" at bounding box center [302, 479] width 223 height 21
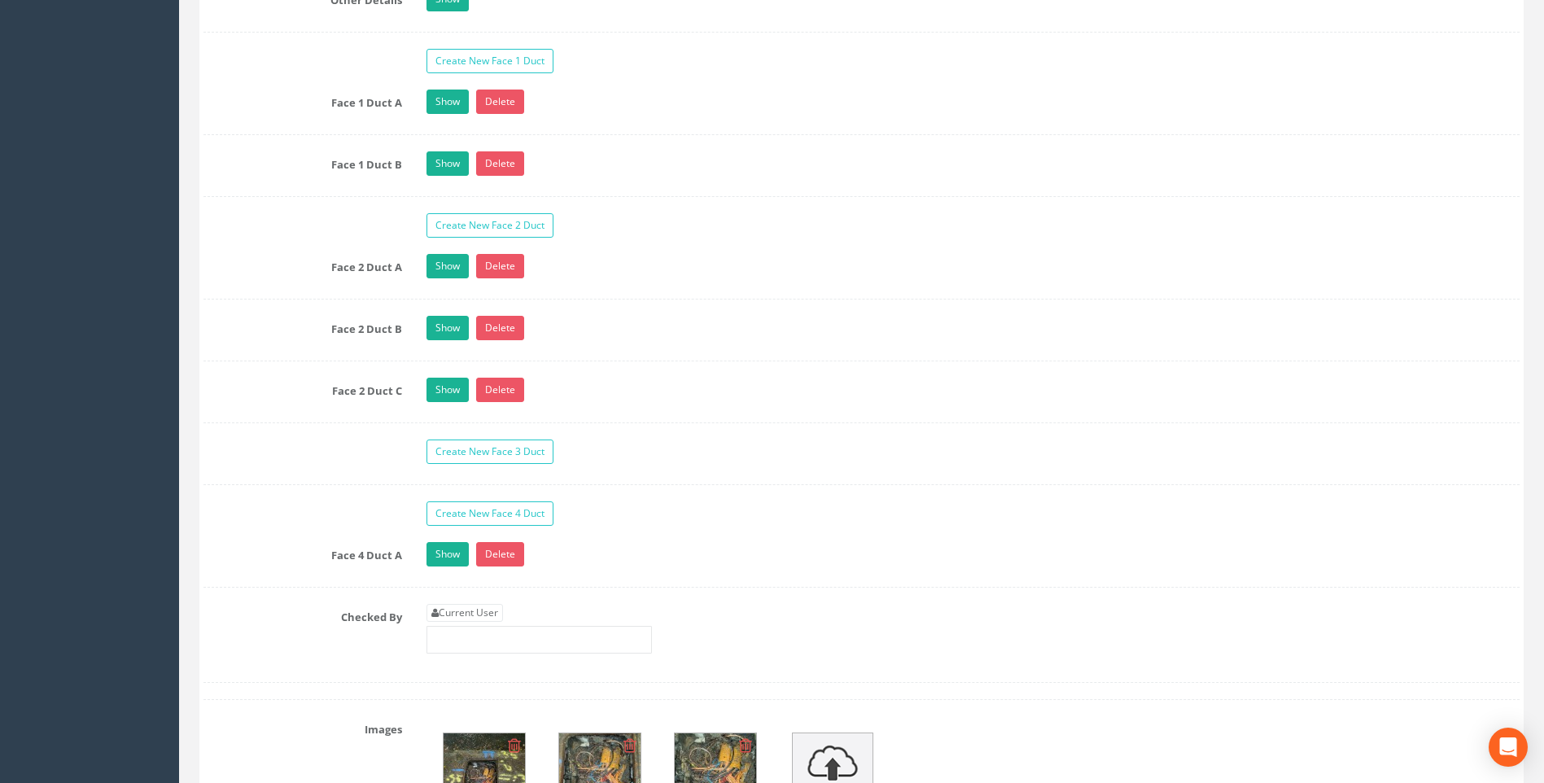
scroll to position [2853, 0]
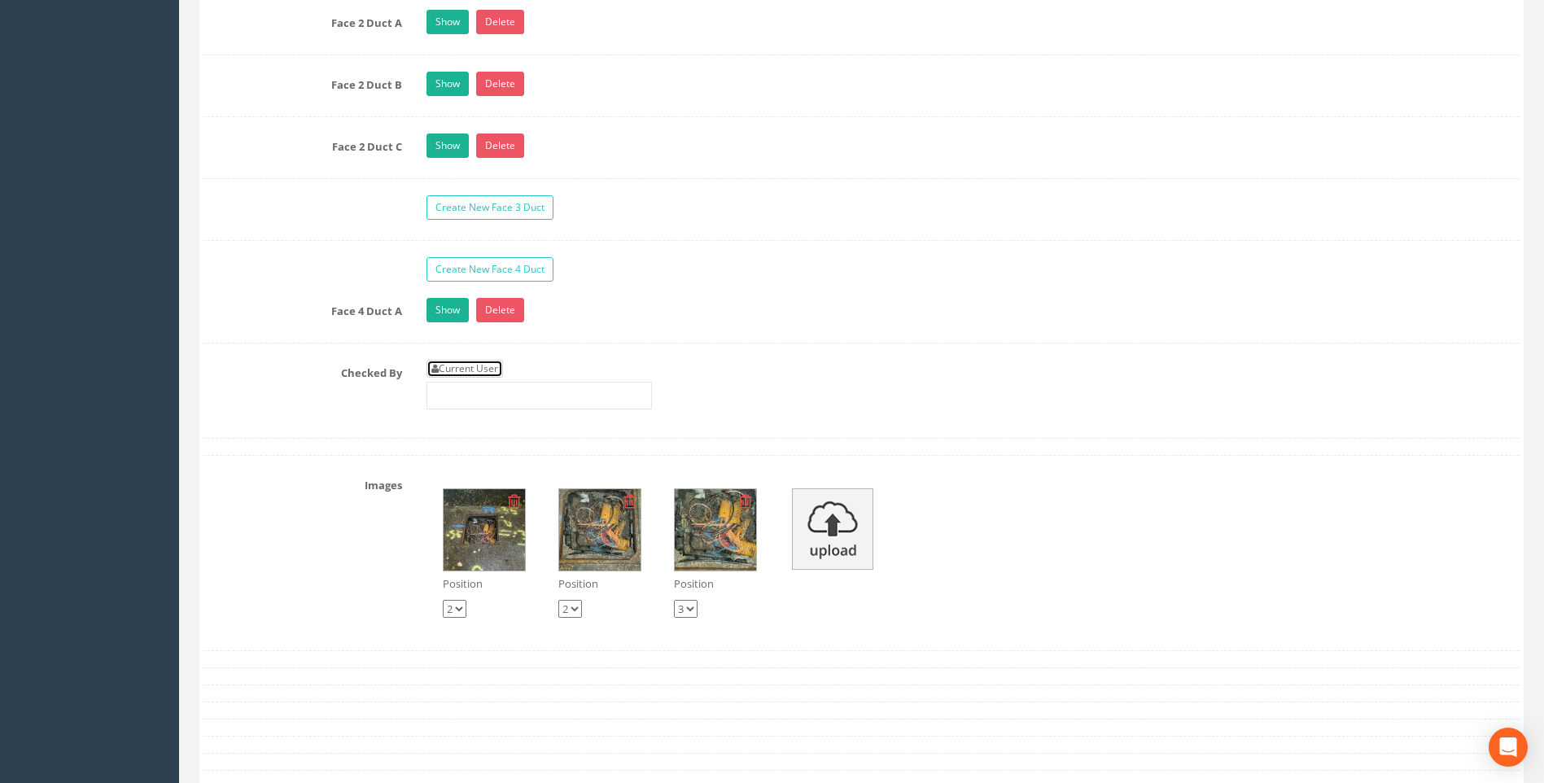
click at [463, 361] on link "Current User" at bounding box center [465, 369] width 77 height 18
type input "[PERSON_NAME]"
click at [321, 401] on div "Checked By Current User [PERSON_NAME]" at bounding box center [861, 391] width 1341 height 62
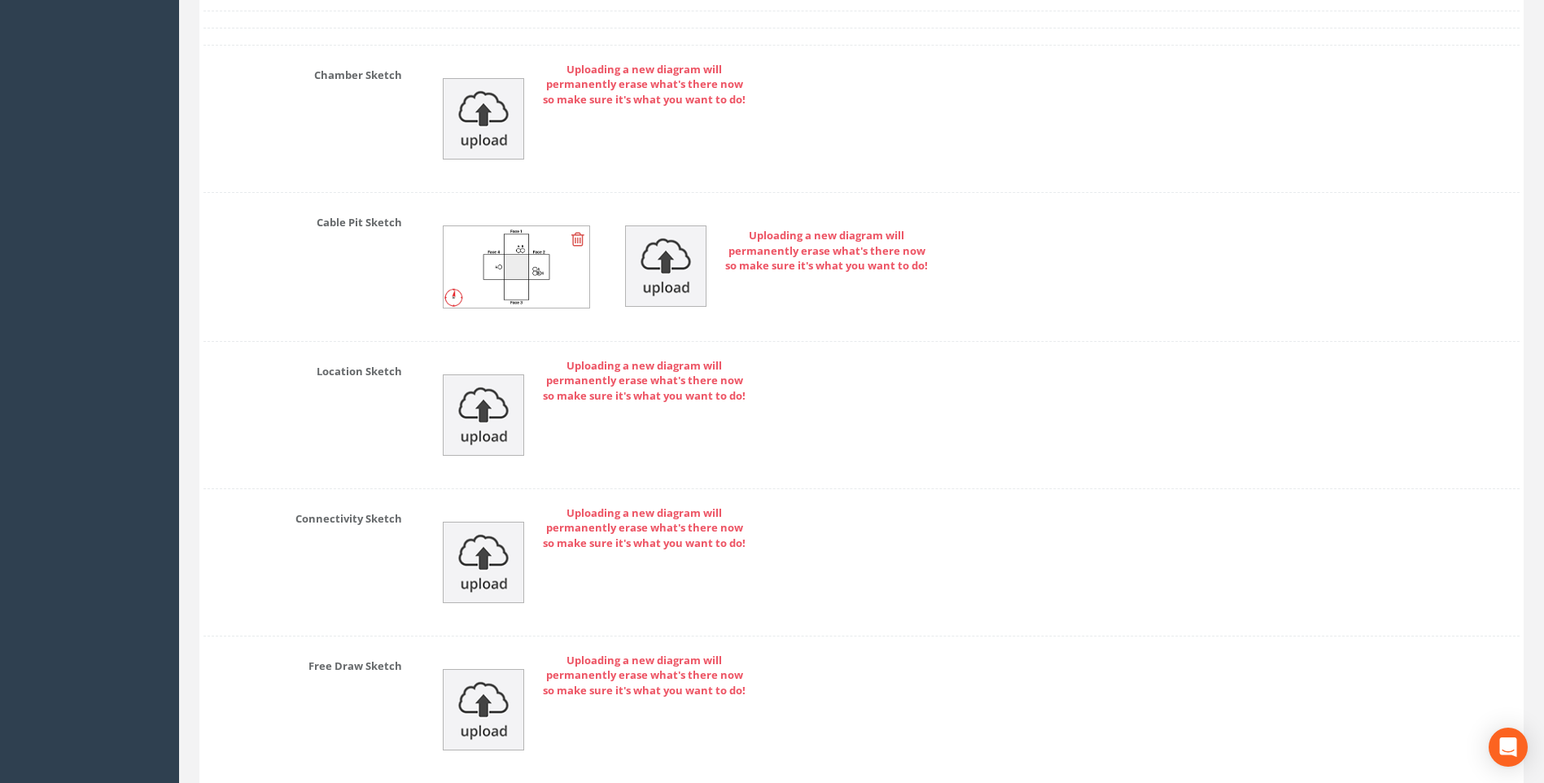
scroll to position [3811, 0]
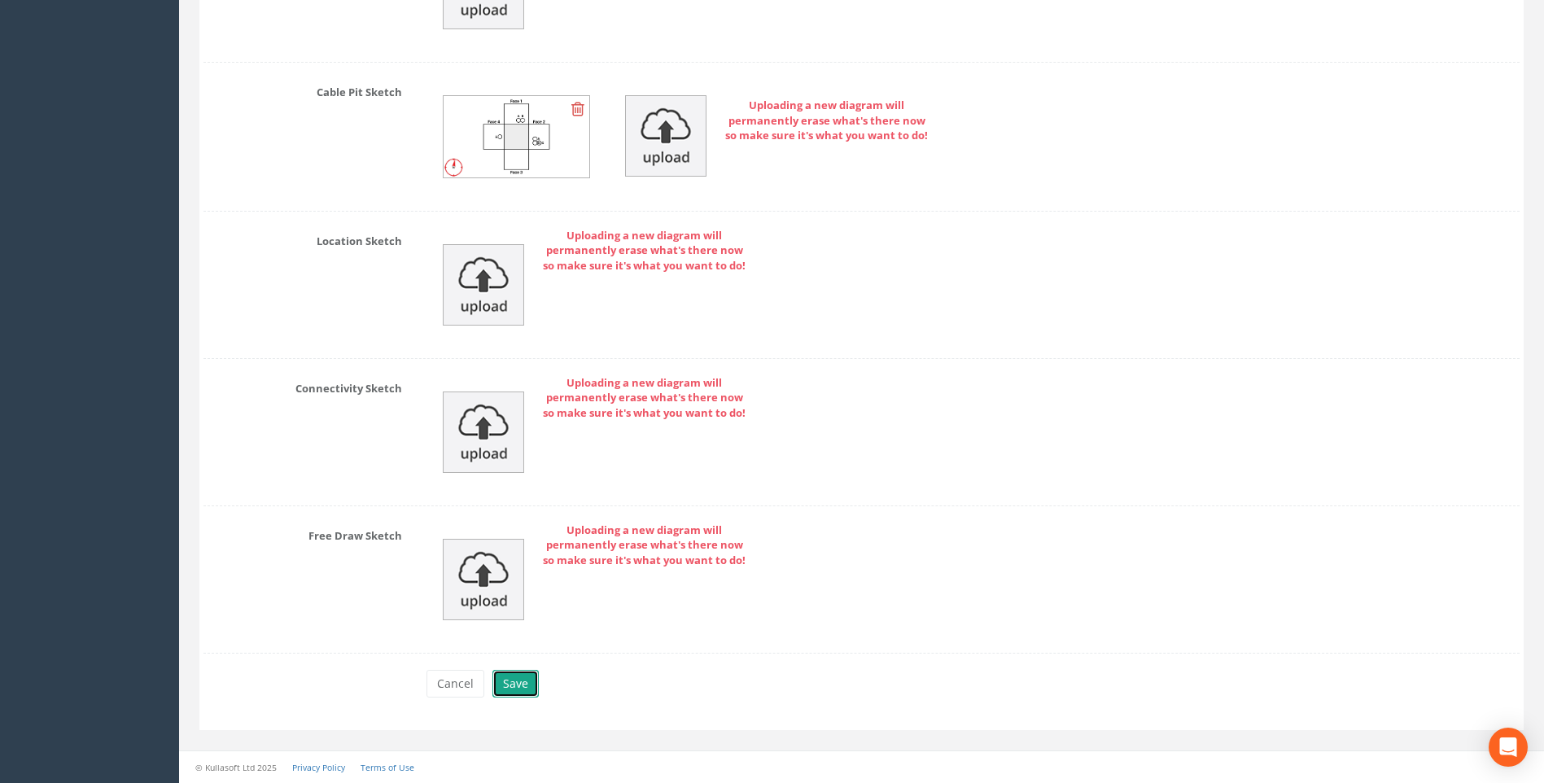
click at [516, 685] on button "Save" at bounding box center [516, 684] width 46 height 28
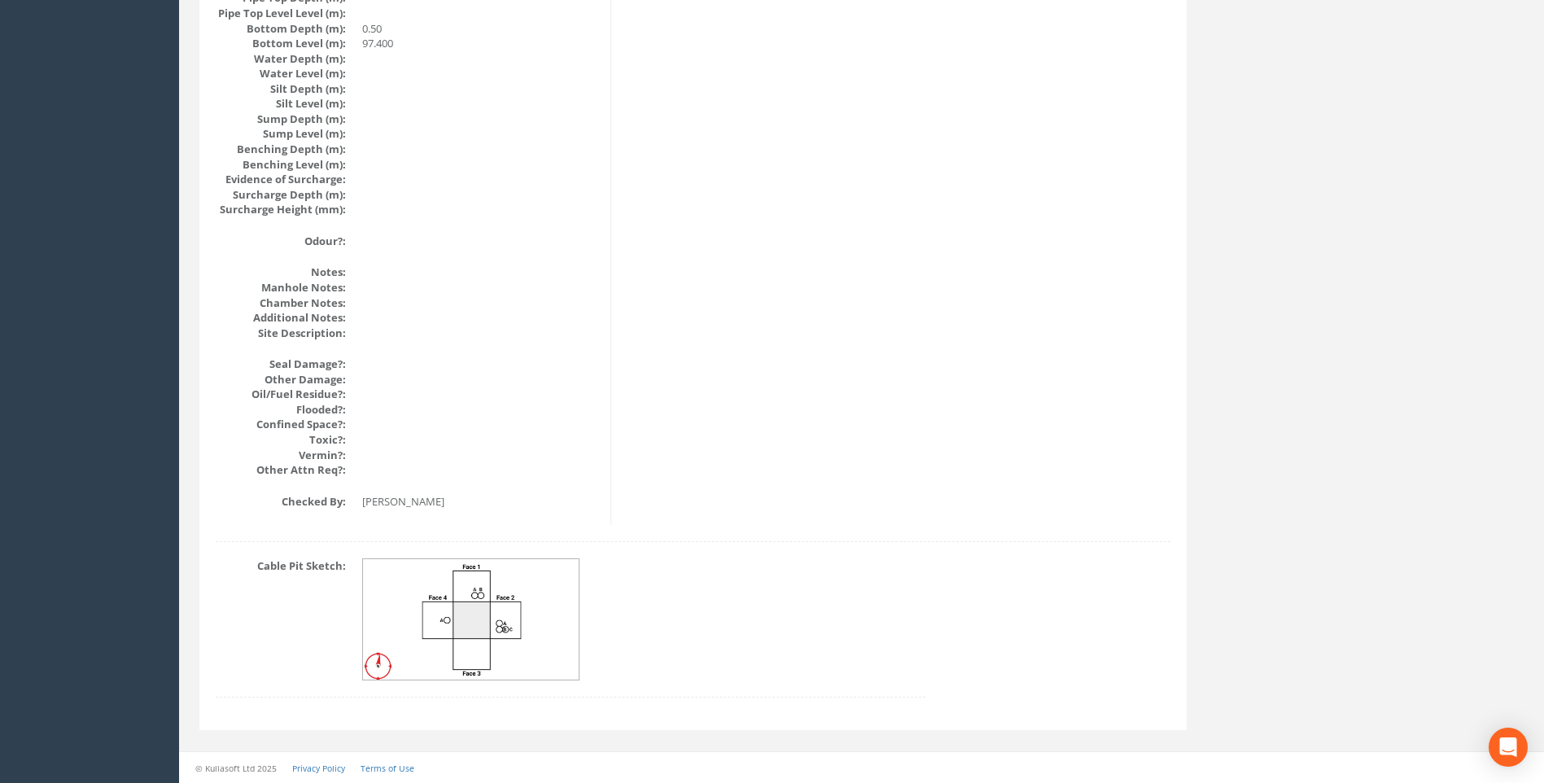
scroll to position [1728, 0]
click at [513, 608] on img at bounding box center [471, 619] width 217 height 121
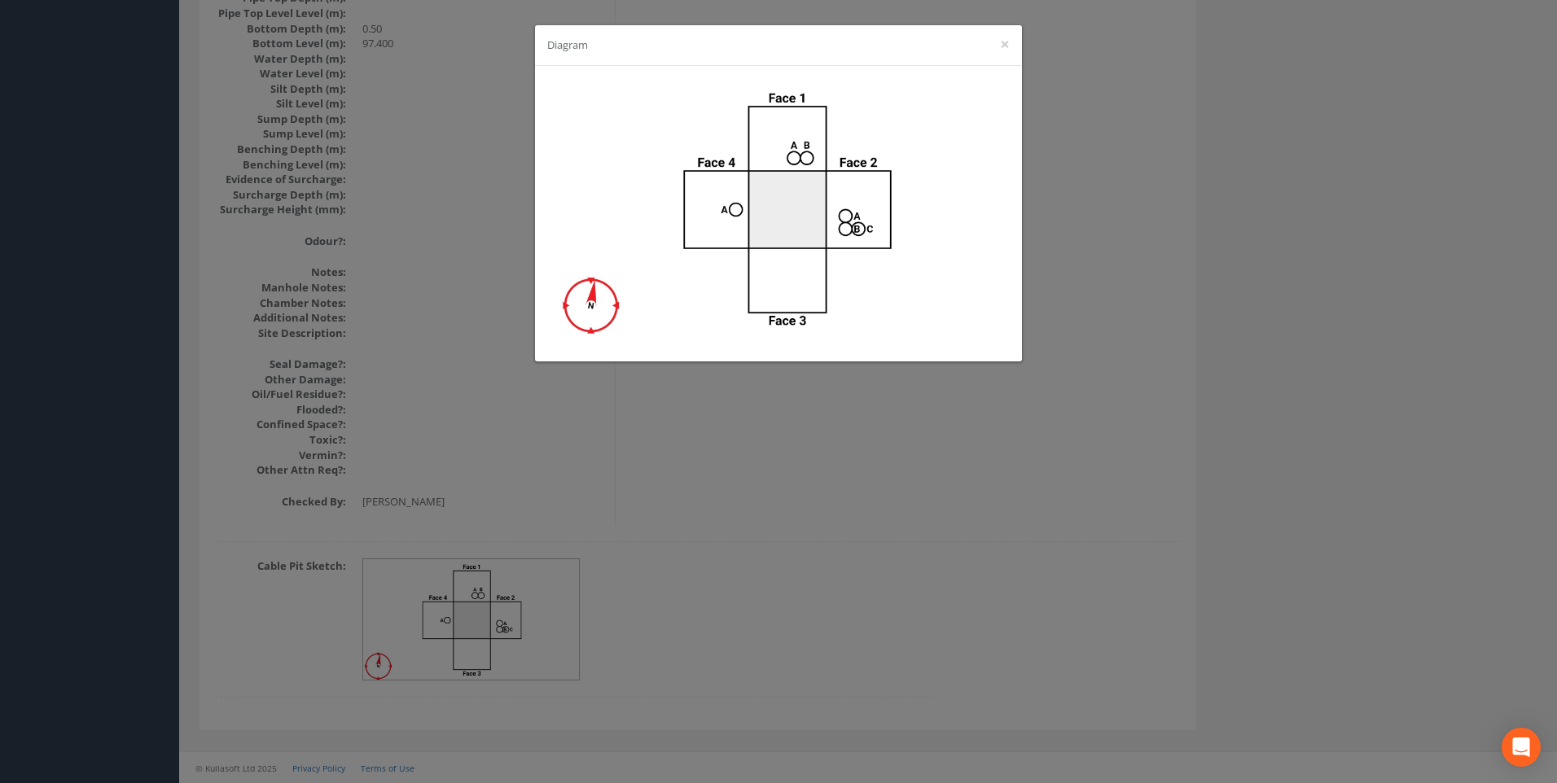
click at [1164, 358] on div "Diagram ×" at bounding box center [778, 391] width 1557 height 783
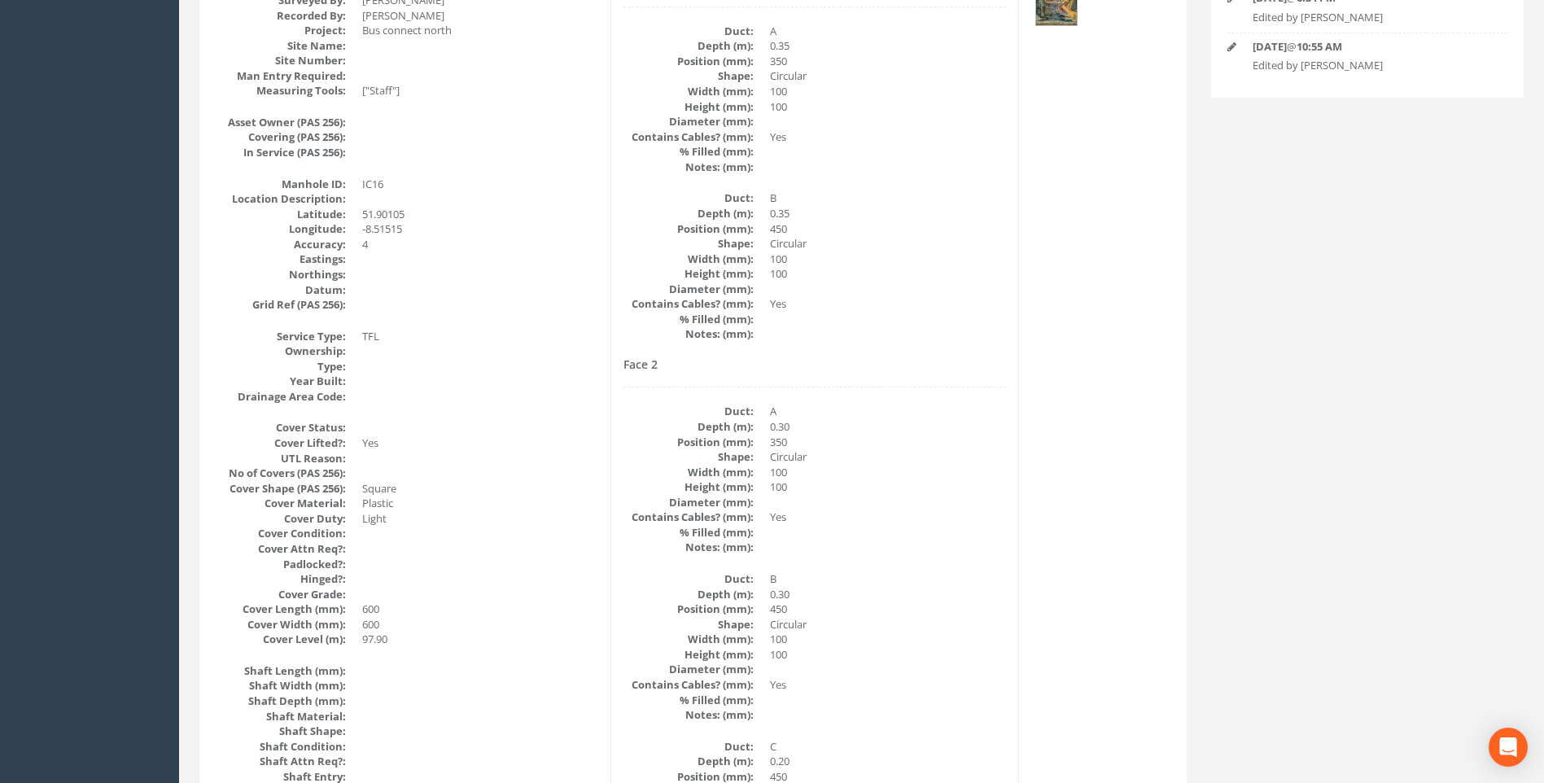
scroll to position [344, 0]
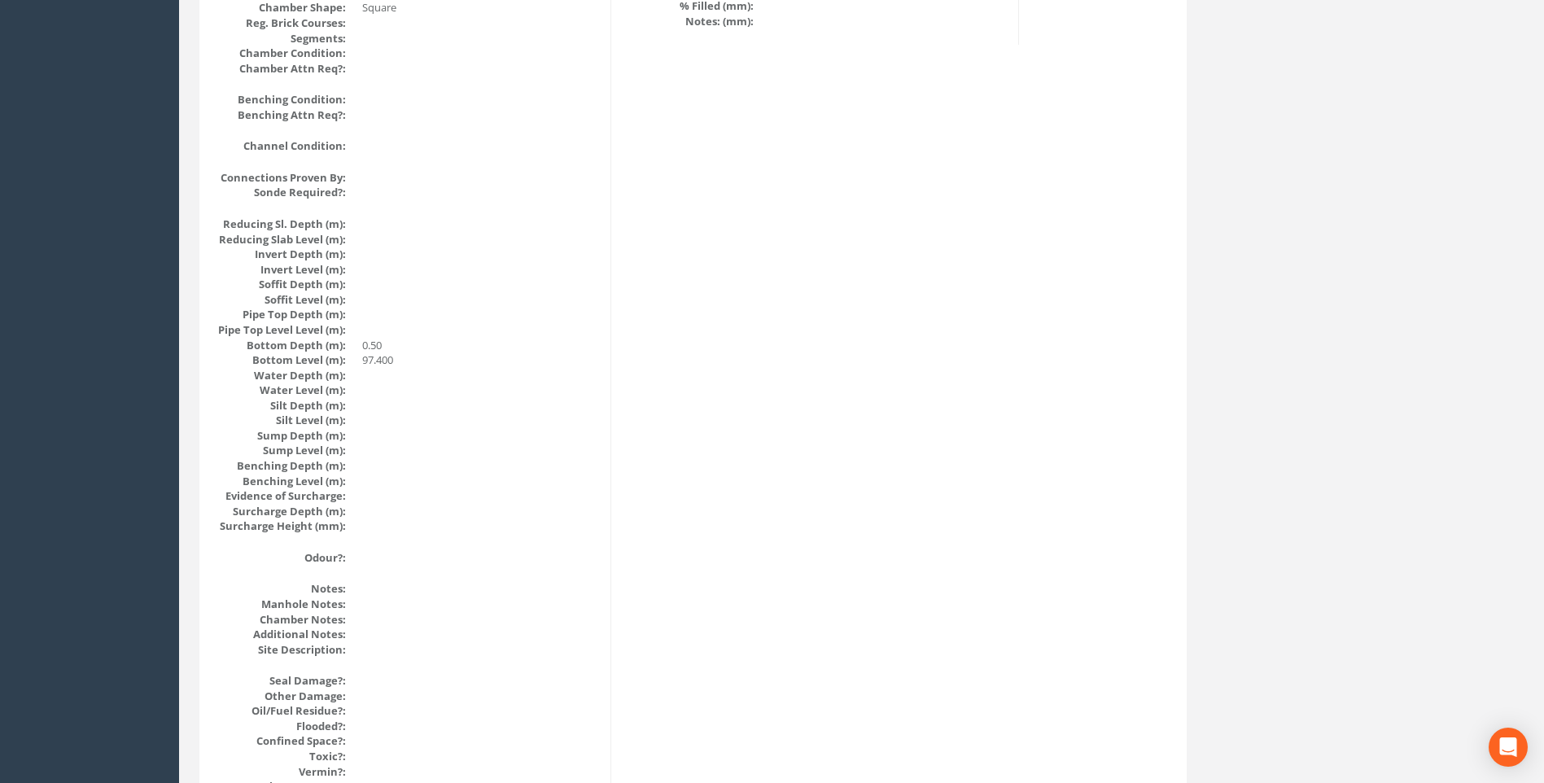
scroll to position [1402, 0]
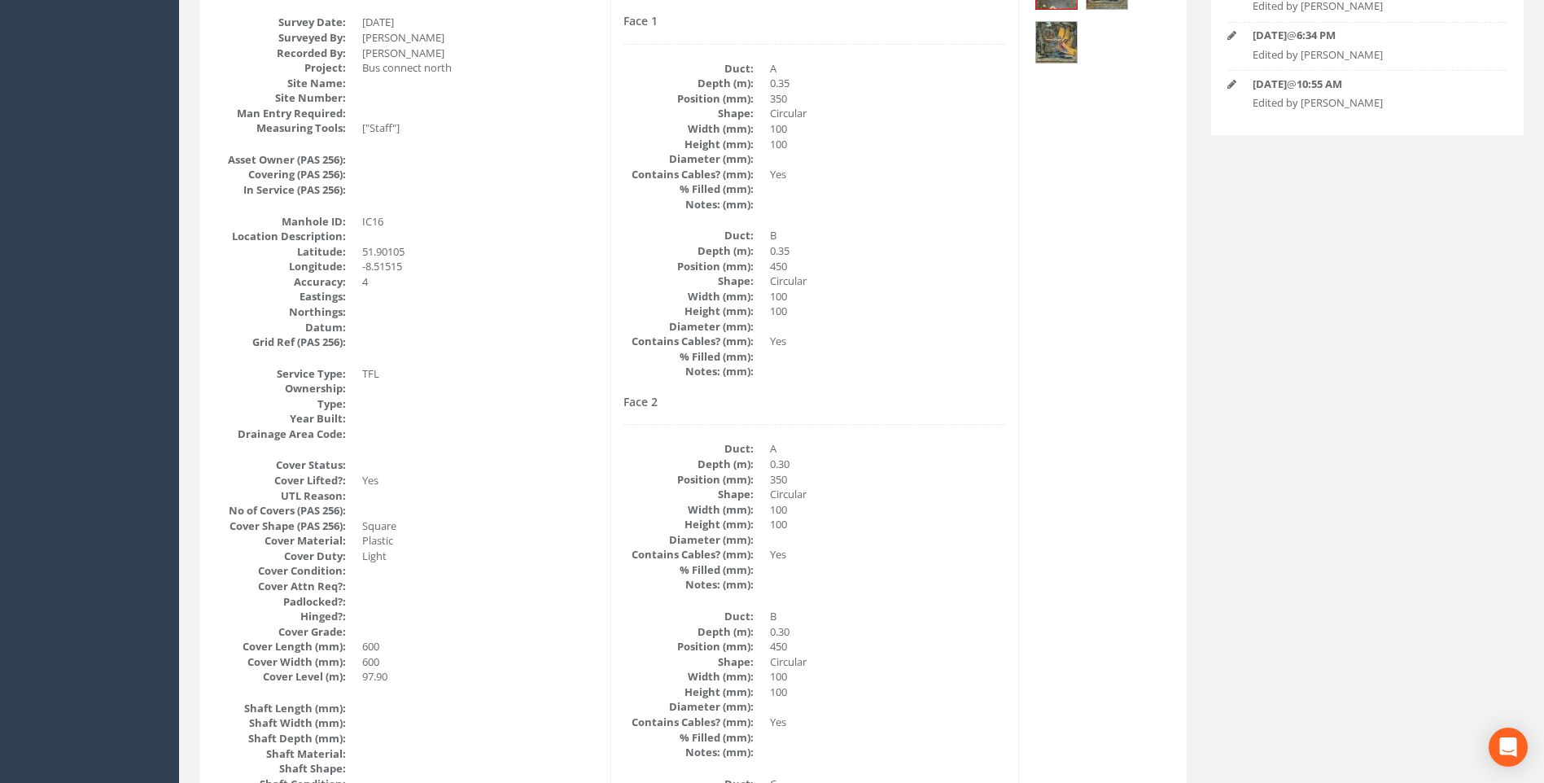
scroll to position [262, 0]
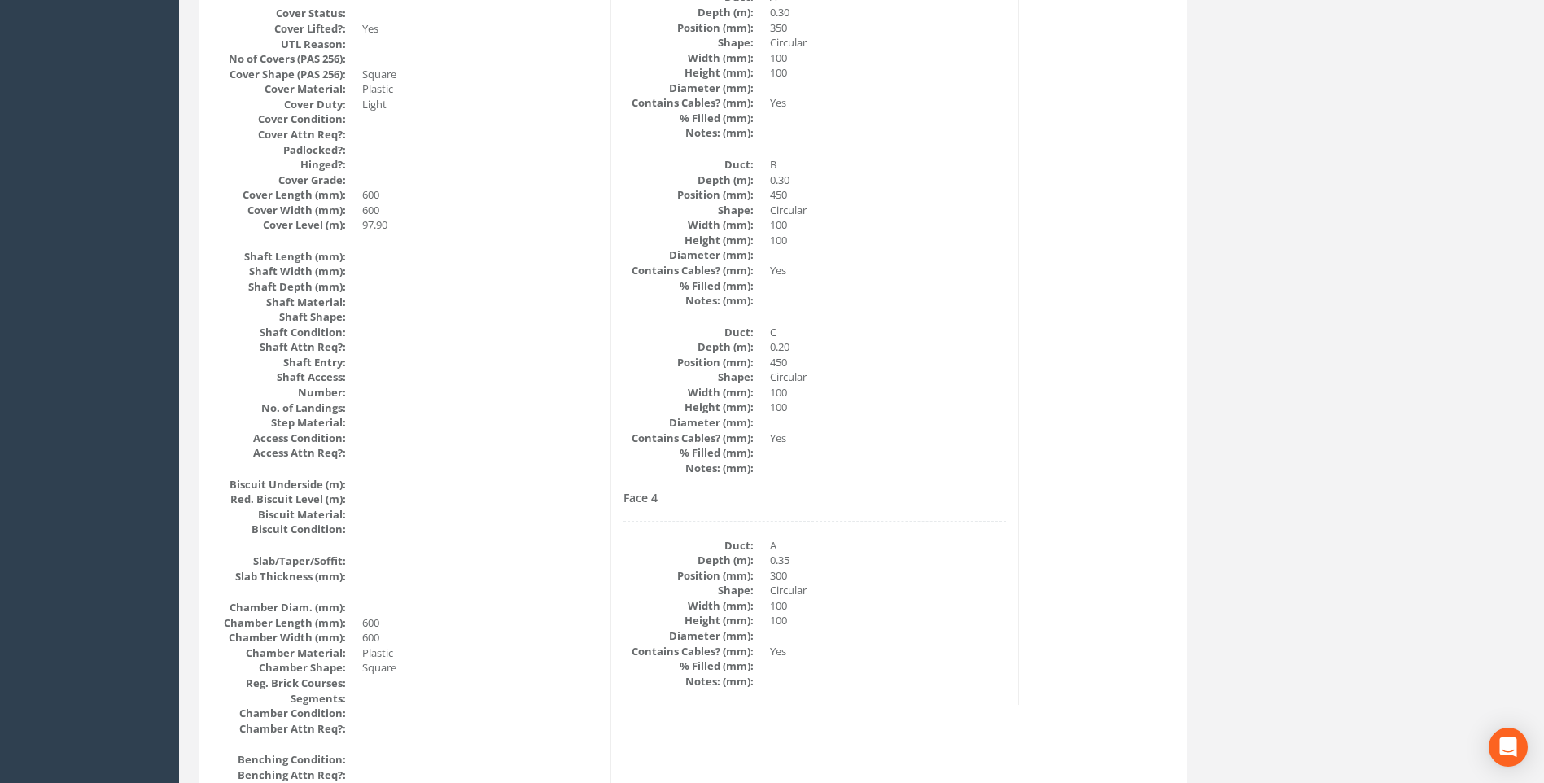
scroll to position [669, 0]
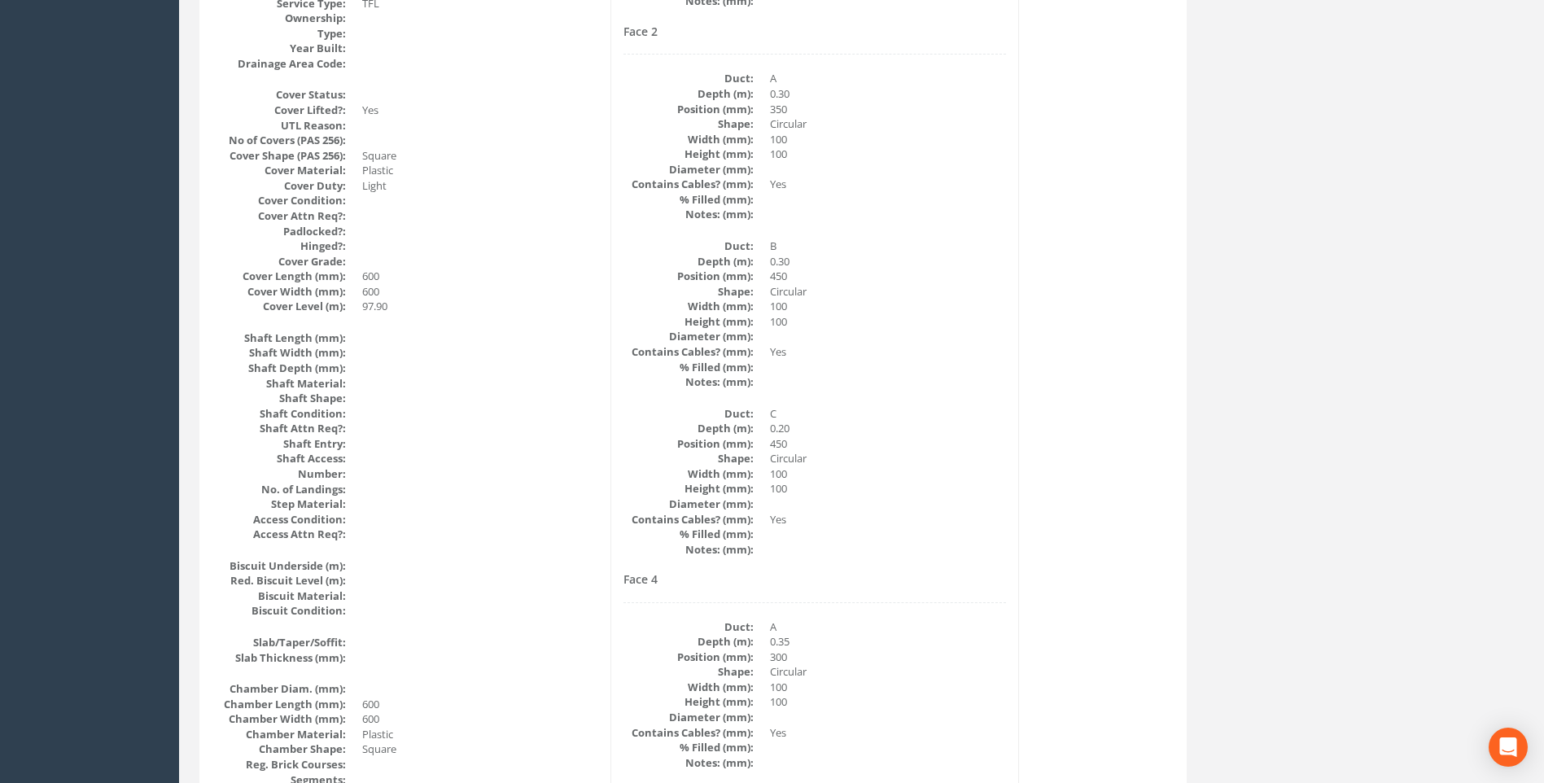
click at [890, 696] on dd "100" at bounding box center [888, 701] width 236 height 15
click at [1368, 466] on div "Back to 7432 Manholes Back to Map Assign To No Companies Added Export Heathrow …" at bounding box center [861, 634] width 1349 height 2350
click at [1260, 331] on div "Back to 7432 Manholes Back to Map Assign To No Companies Added Export Heathrow …" at bounding box center [861, 634] width 1349 height 2350
click at [987, 444] on dd "450" at bounding box center [888, 443] width 236 height 15
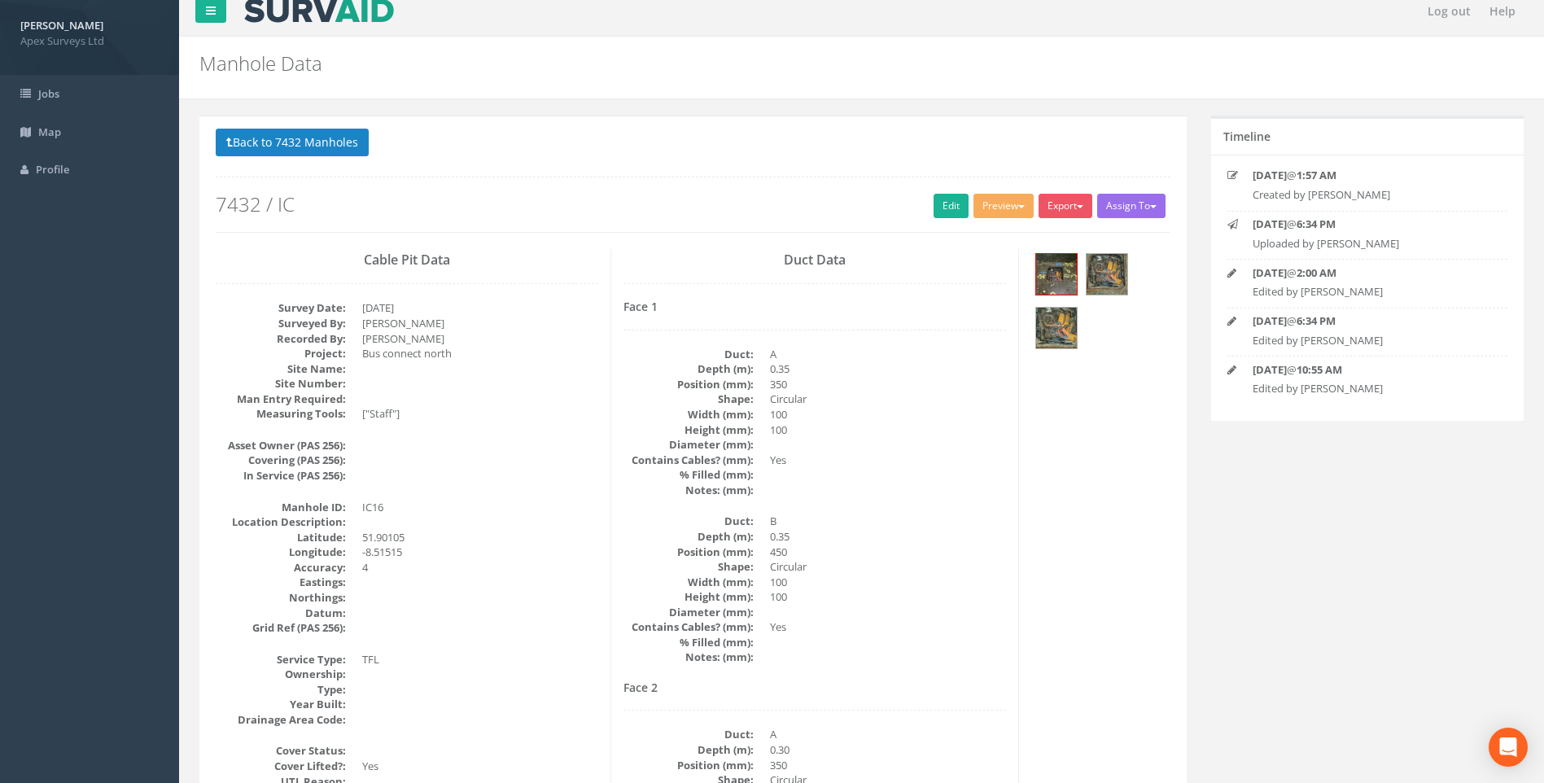
scroll to position [0, 0]
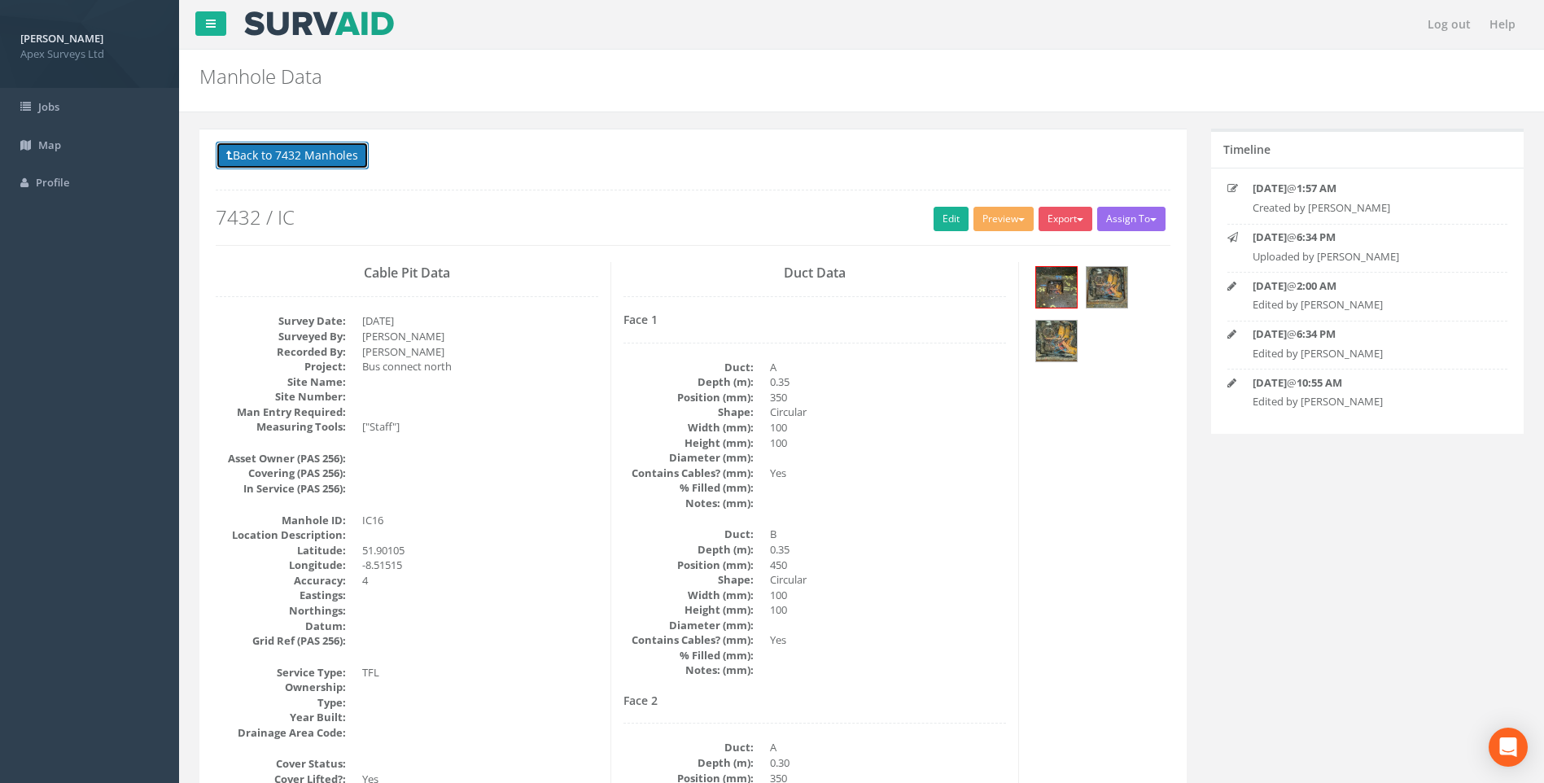
drag, startPoint x: 297, startPoint y: 155, endPoint x: 672, endPoint y: 256, distance: 388.9
click at [297, 155] on button "Back to 7432 Manholes" at bounding box center [292, 156] width 153 height 28
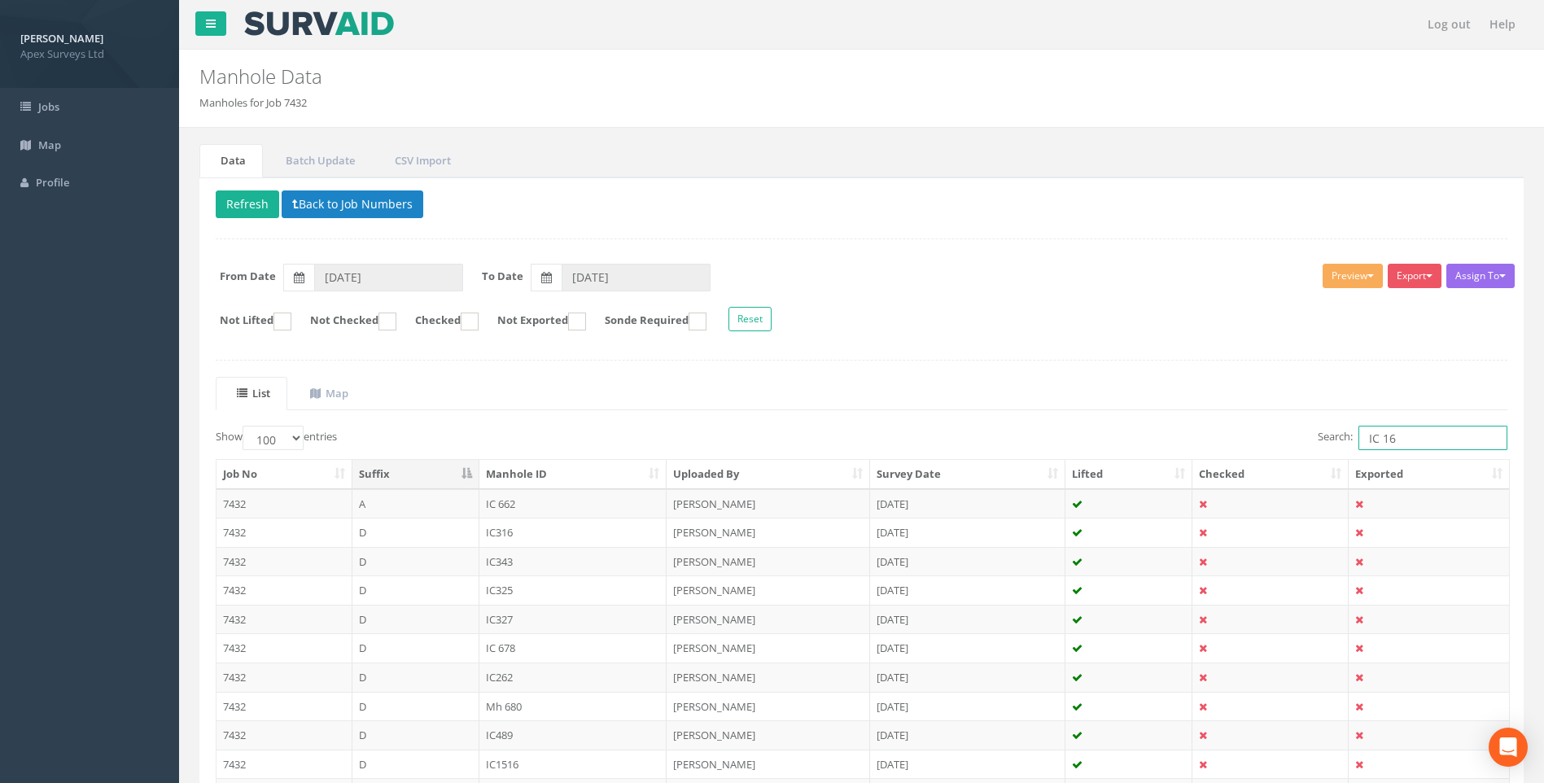
drag, startPoint x: 1390, startPoint y: 440, endPoint x: 1401, endPoint y: 441, distance: 11.5
click at [1401, 441] on input "IC 16" at bounding box center [1433, 438] width 149 height 24
type input "IC 13"
click at [1185, 402] on ul "List Map" at bounding box center [862, 393] width 1292 height 33
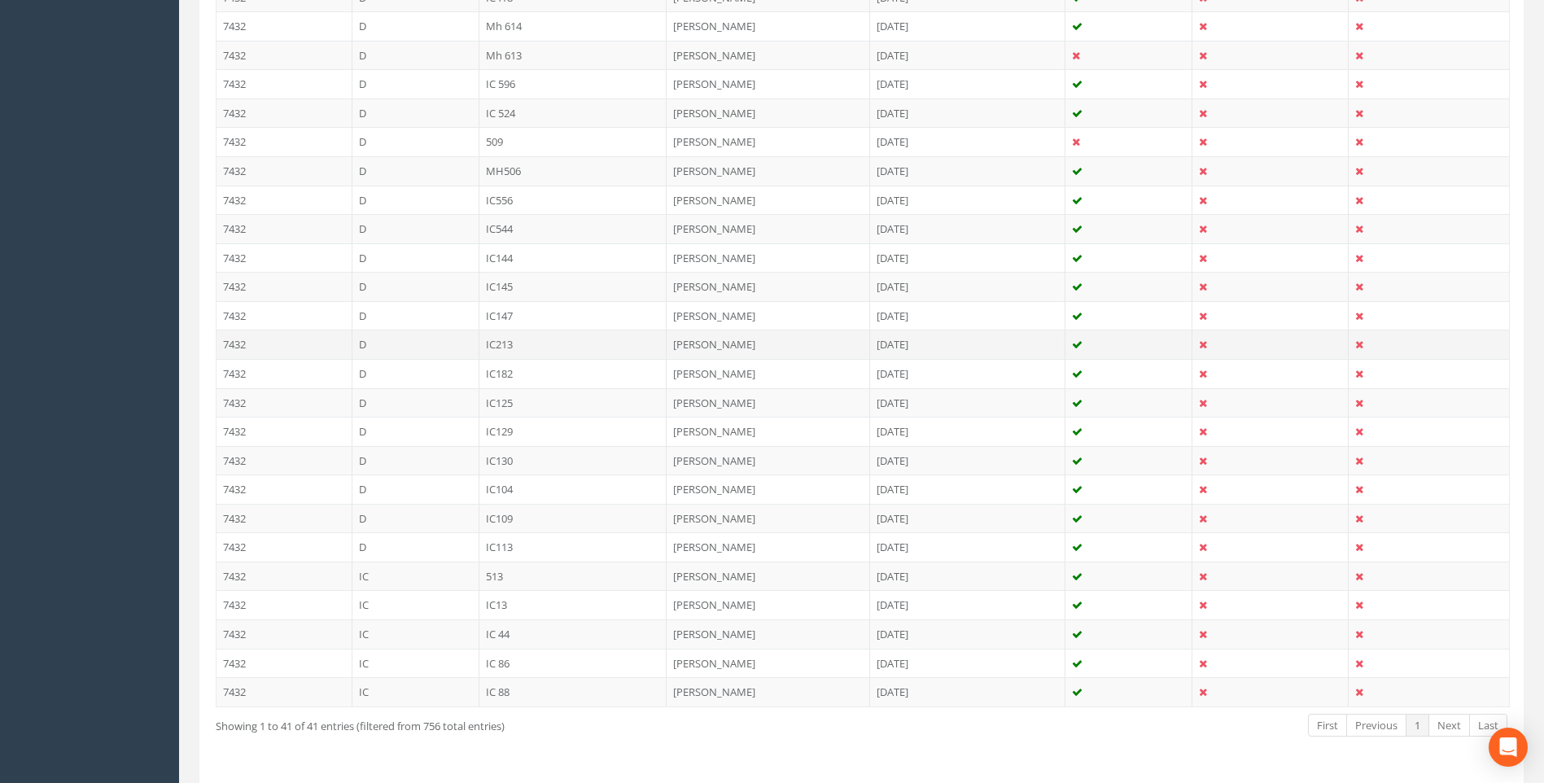
scroll to position [1023, 0]
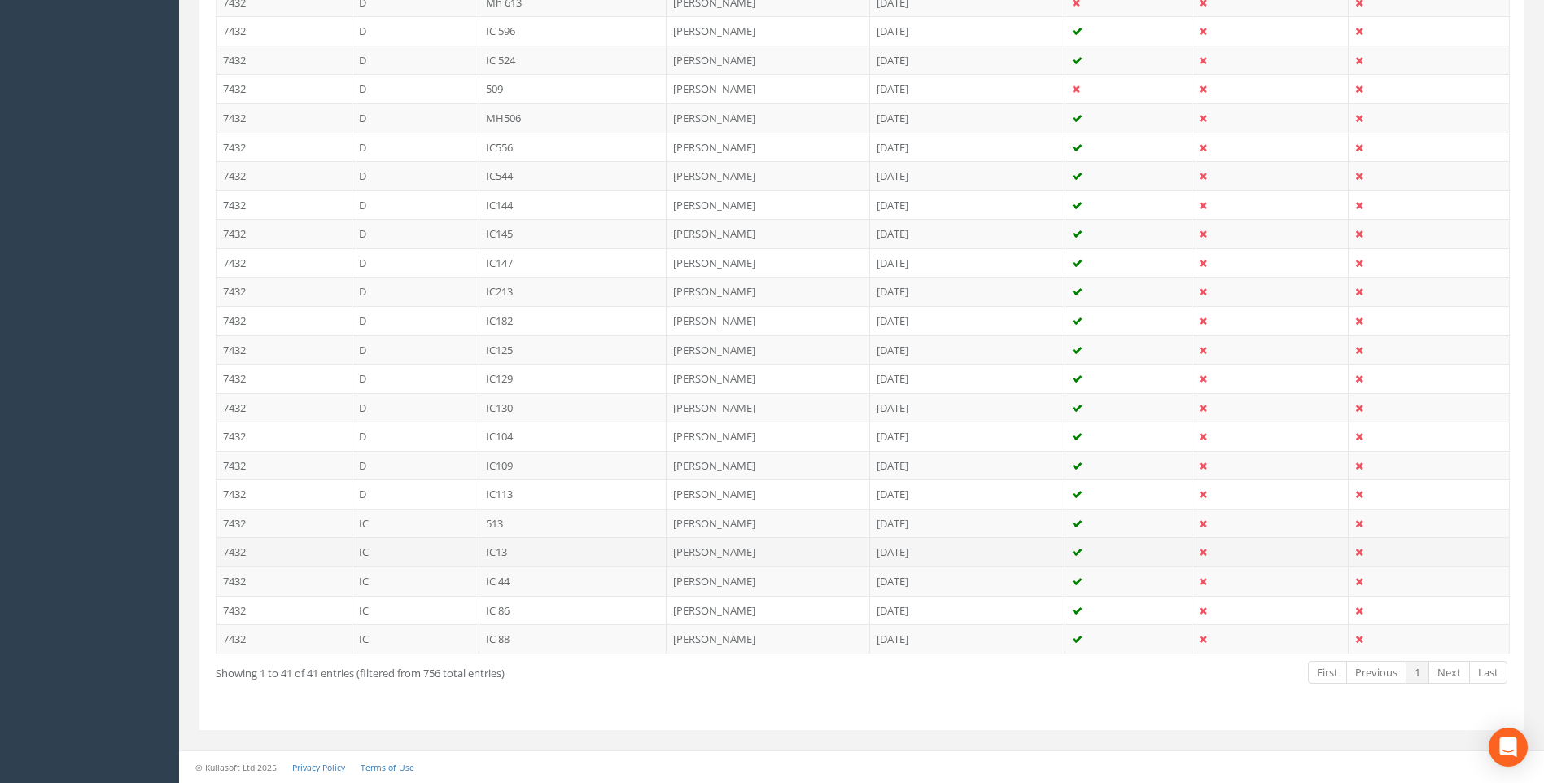
click at [506, 549] on td "IC13" at bounding box center [574, 551] width 188 height 29
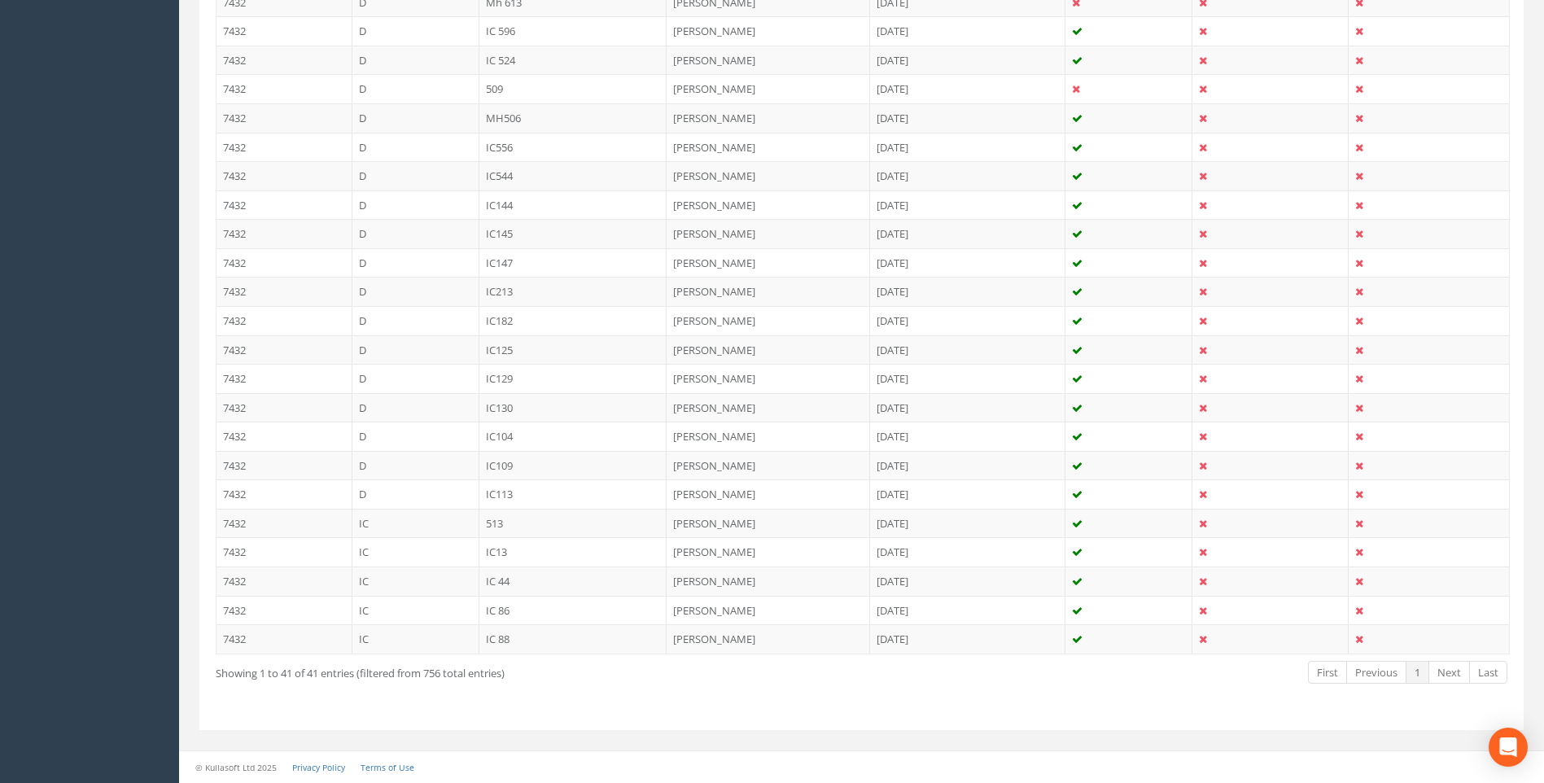
scroll to position [0, 0]
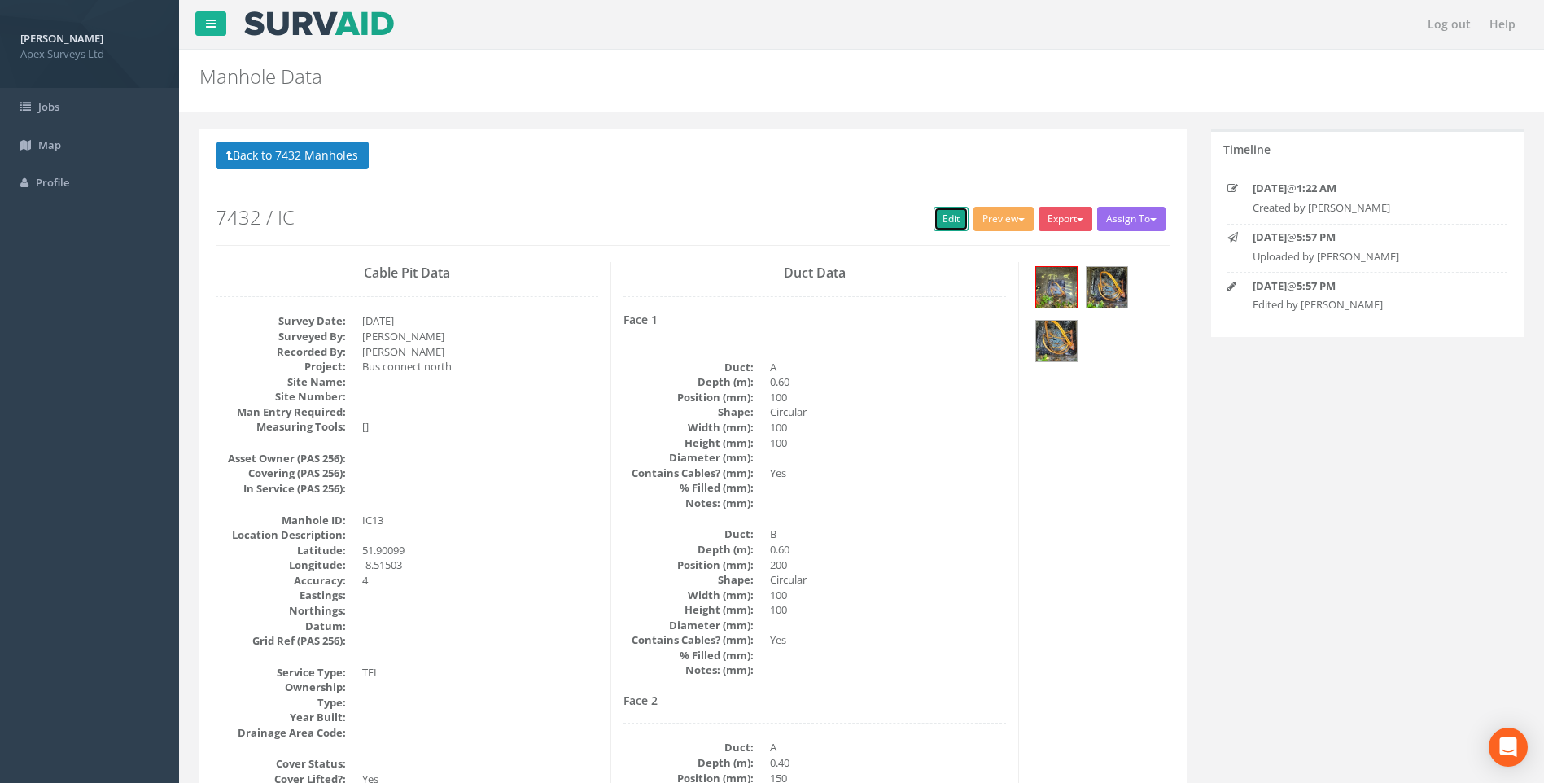
click at [937, 221] on link "Edit" at bounding box center [951, 219] width 35 height 24
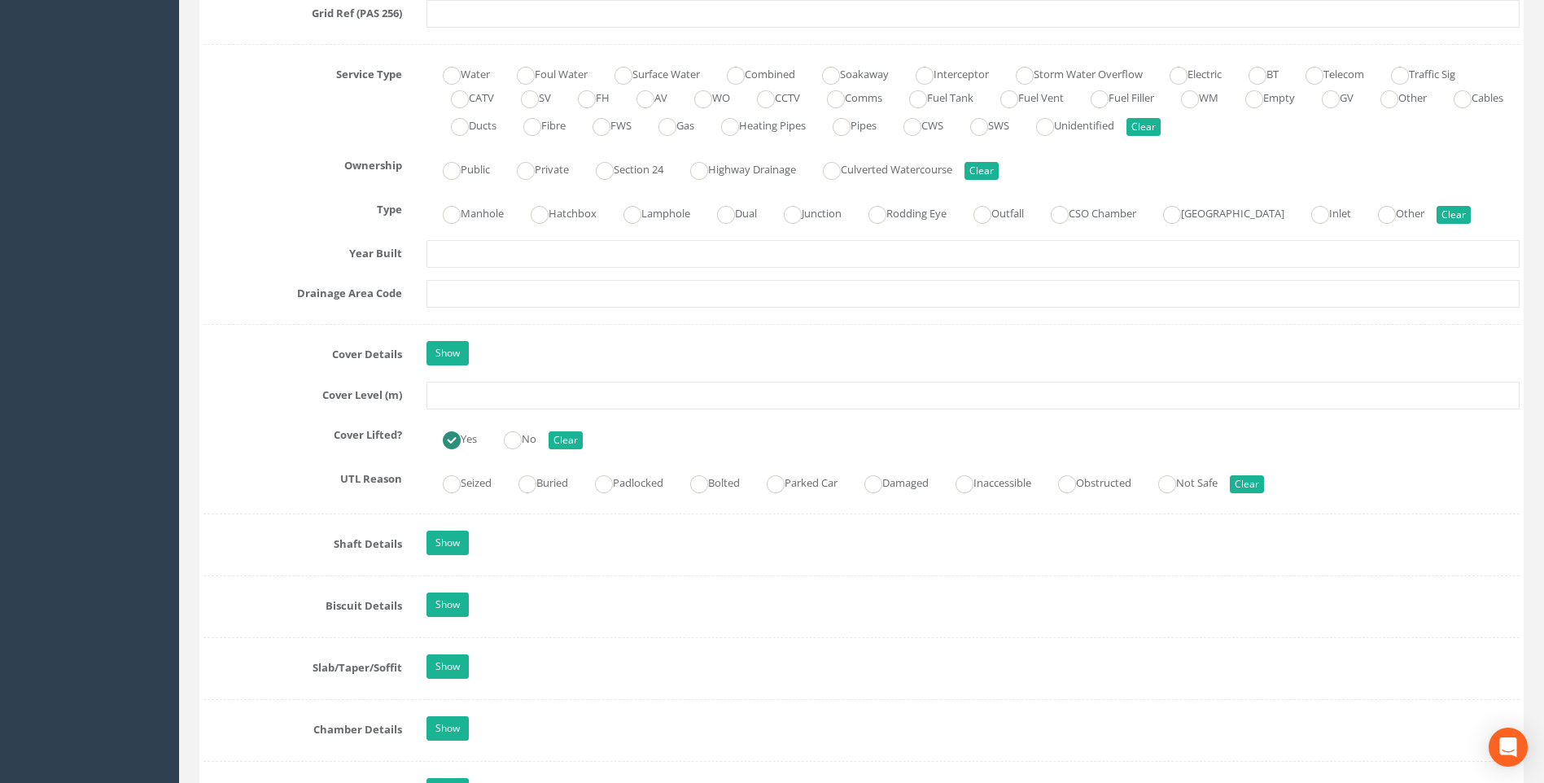
scroll to position [1303, 0]
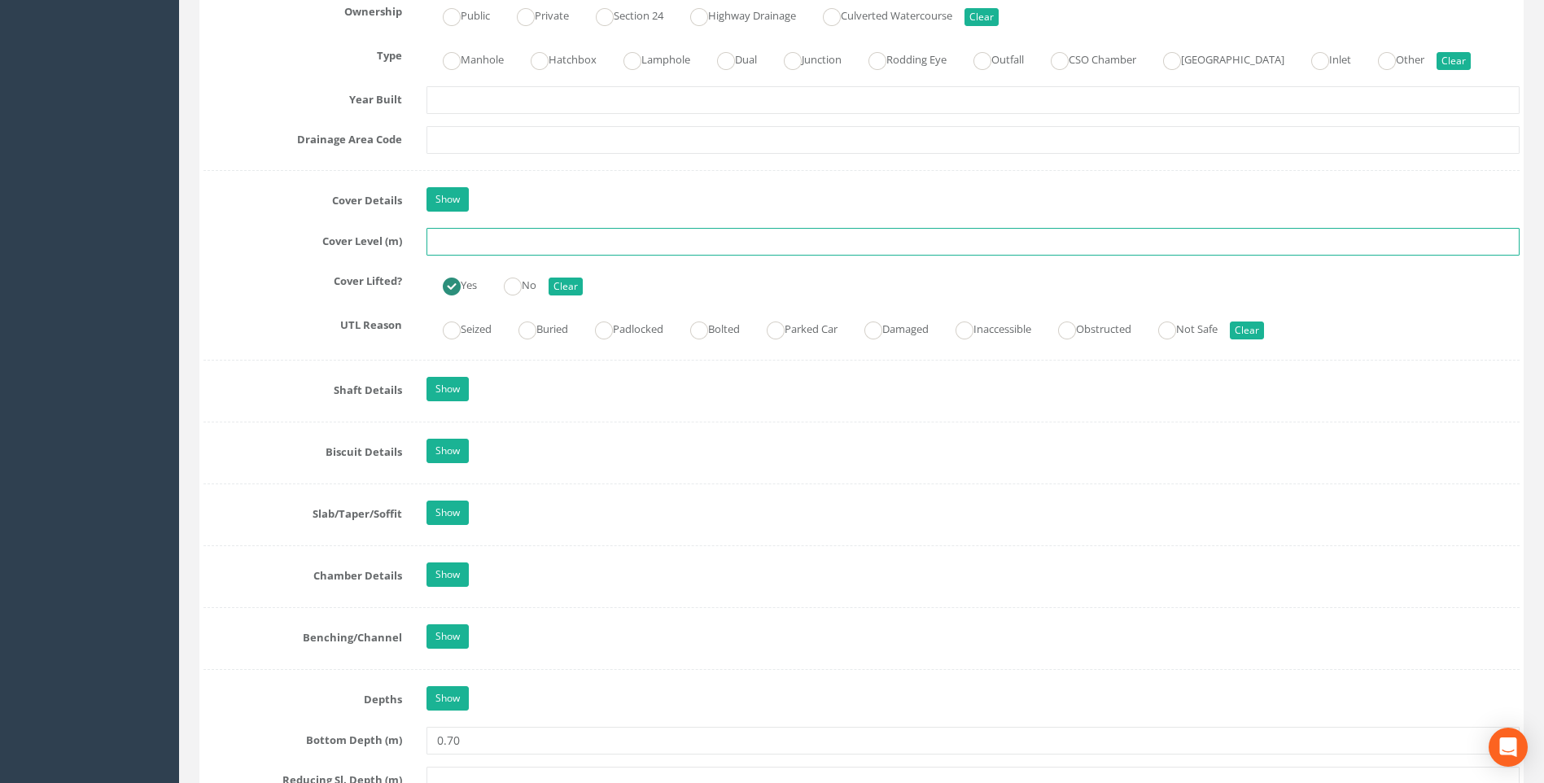
click at [466, 246] on input "text" at bounding box center [973, 242] width 1093 height 28
click at [458, 236] on input "text" at bounding box center [973, 242] width 1093 height 28
type input "98.03"
click at [229, 335] on div "UTL Reason Seized Buried Padlocked Bolted Parked Car Damaged Inaccessible Obstr…" at bounding box center [861, 328] width 1341 height 32
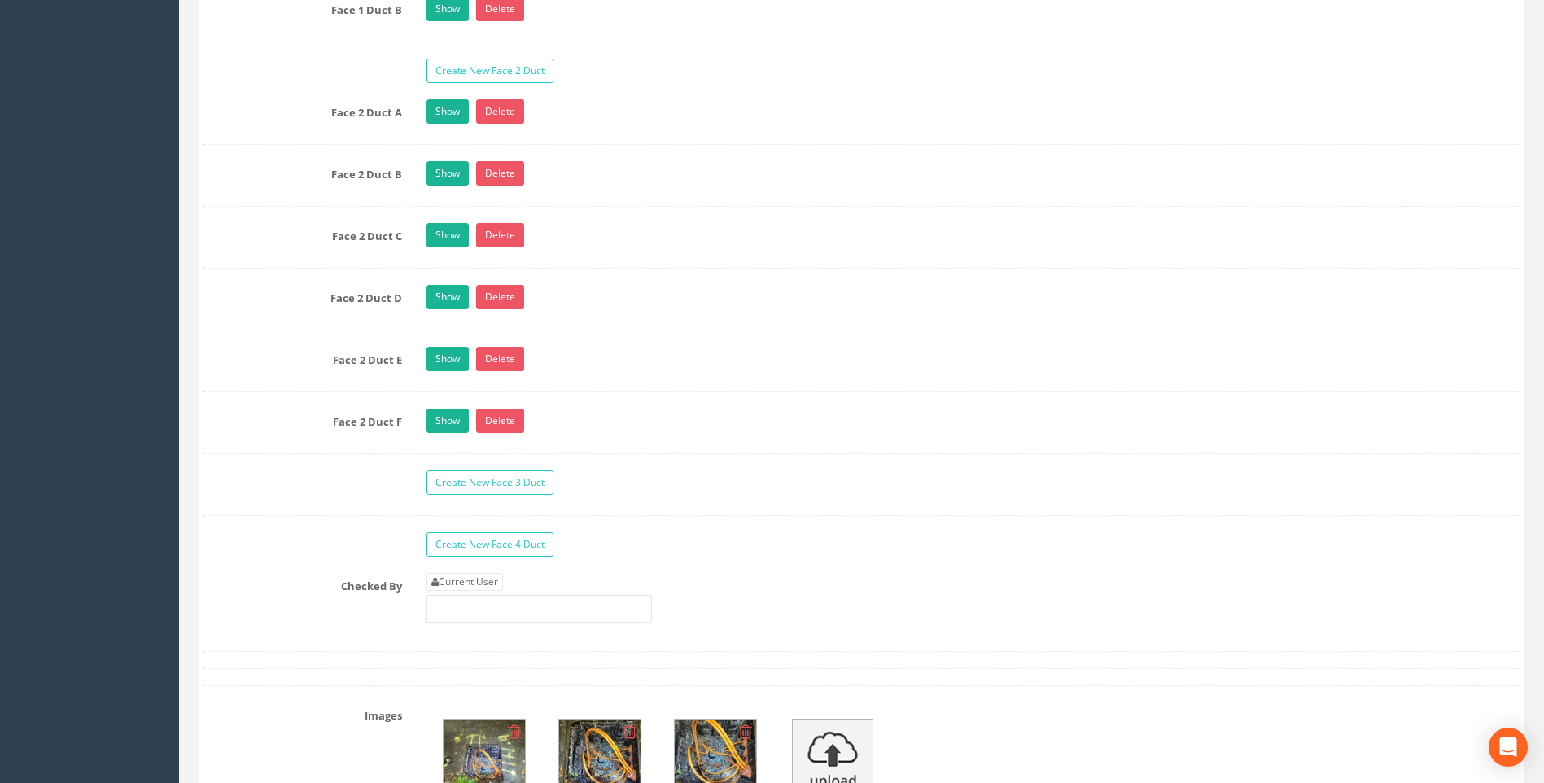
scroll to position [2849, 0]
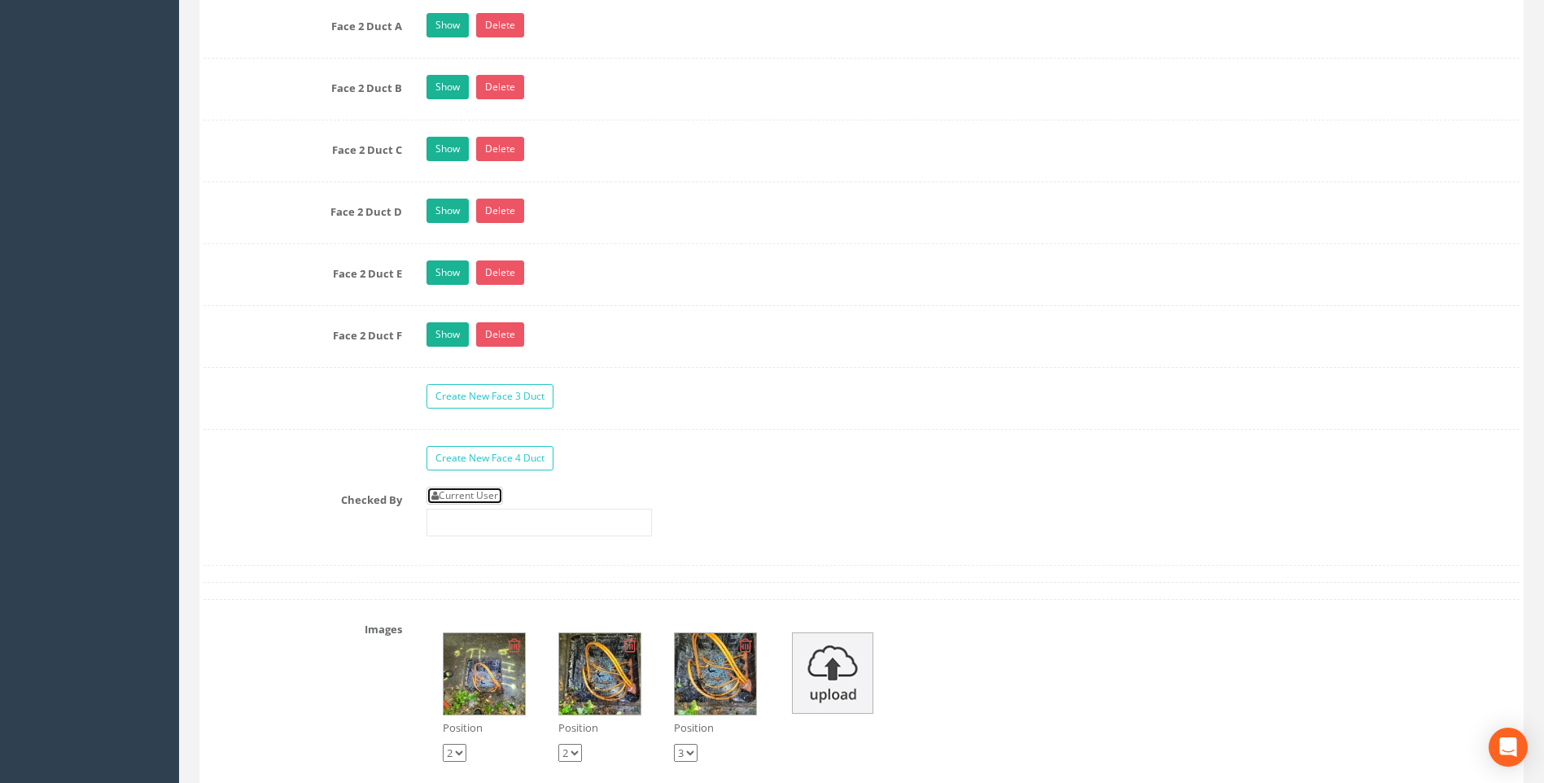
click at [464, 497] on link "Current User" at bounding box center [465, 496] width 77 height 18
type input "[PERSON_NAME]"
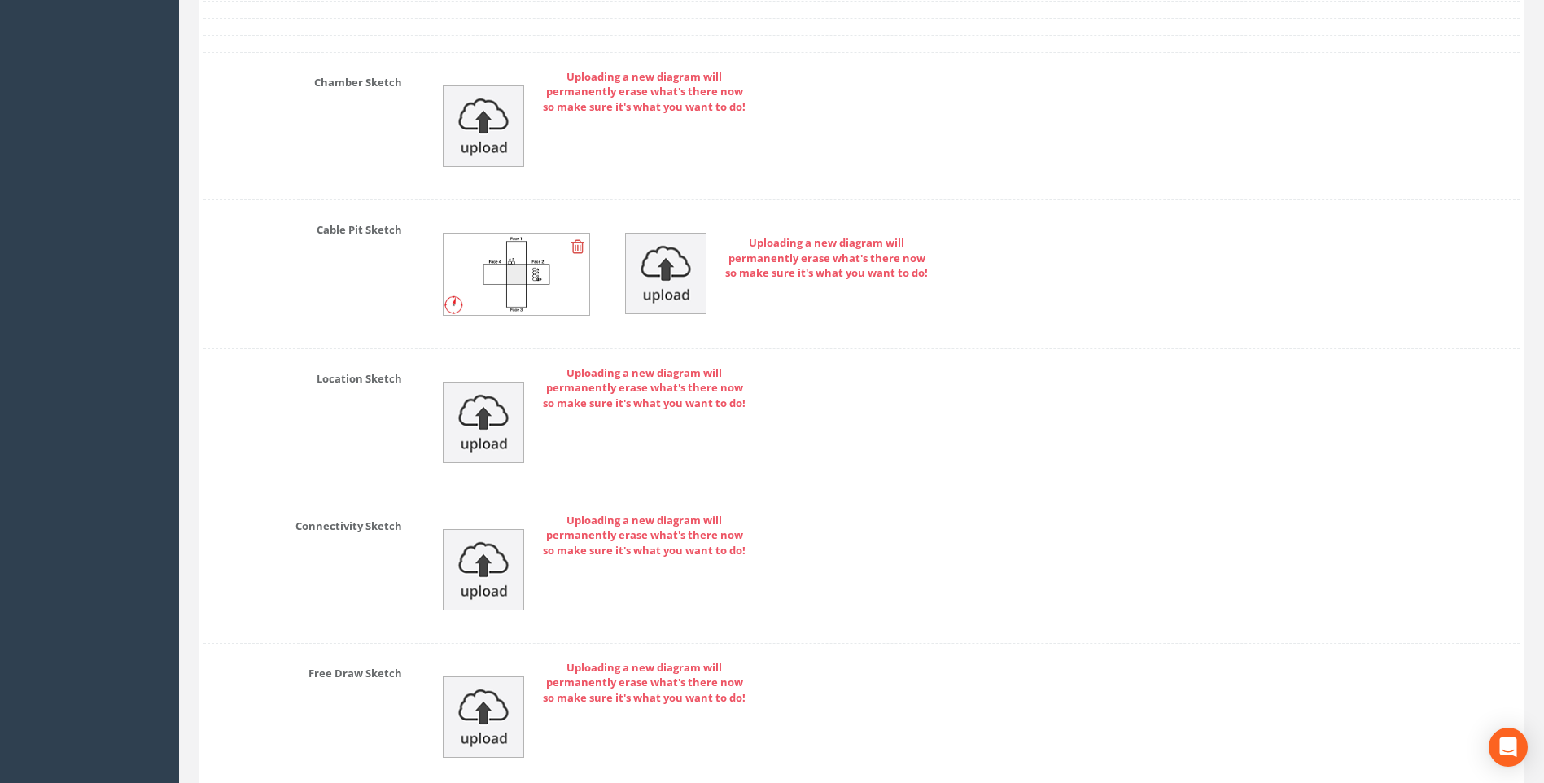
scroll to position [3952, 0]
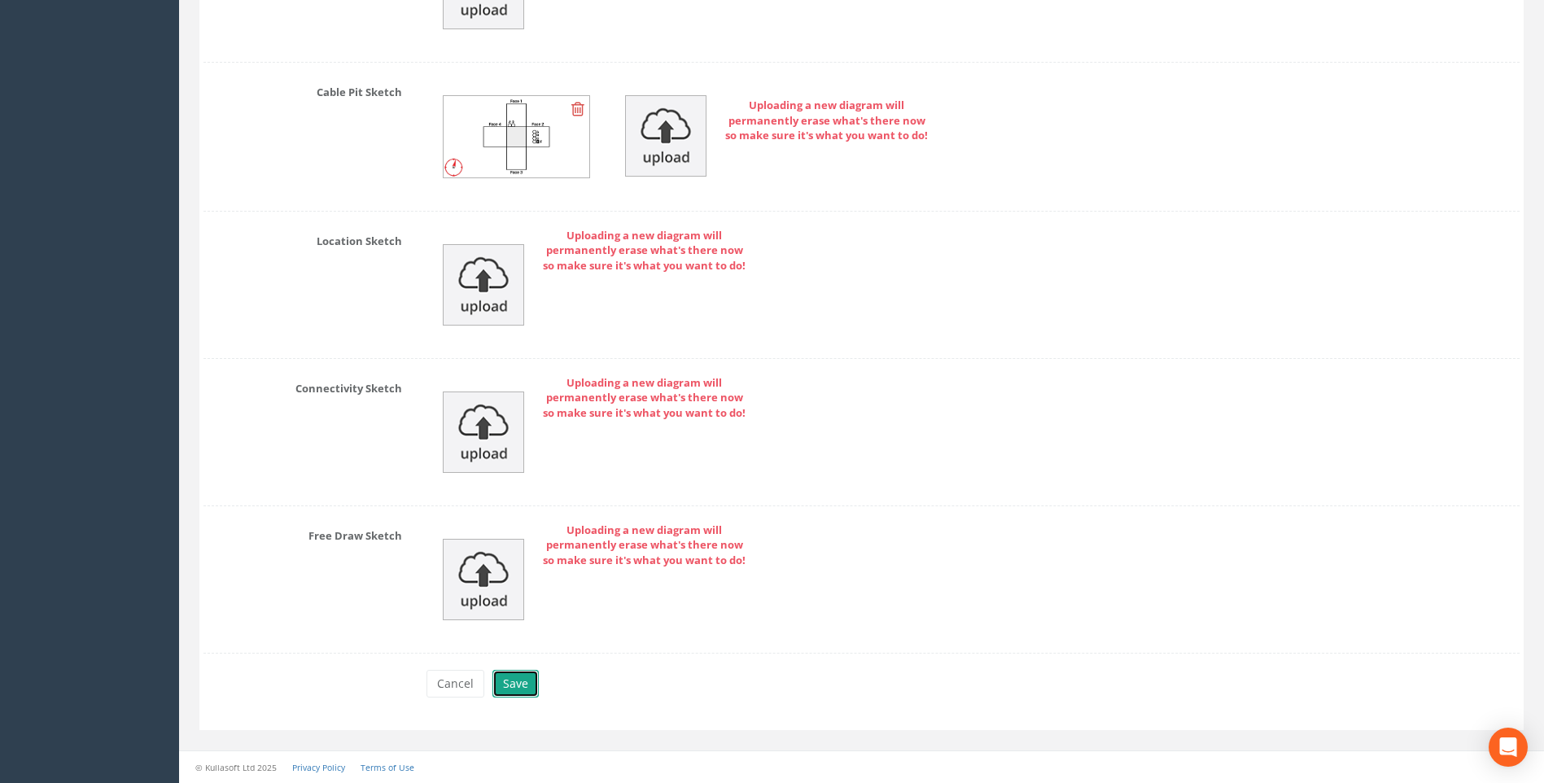
drag, startPoint x: 523, startPoint y: 677, endPoint x: 550, endPoint y: 679, distance: 26.9
click at [523, 678] on button "Save" at bounding box center [516, 684] width 46 height 28
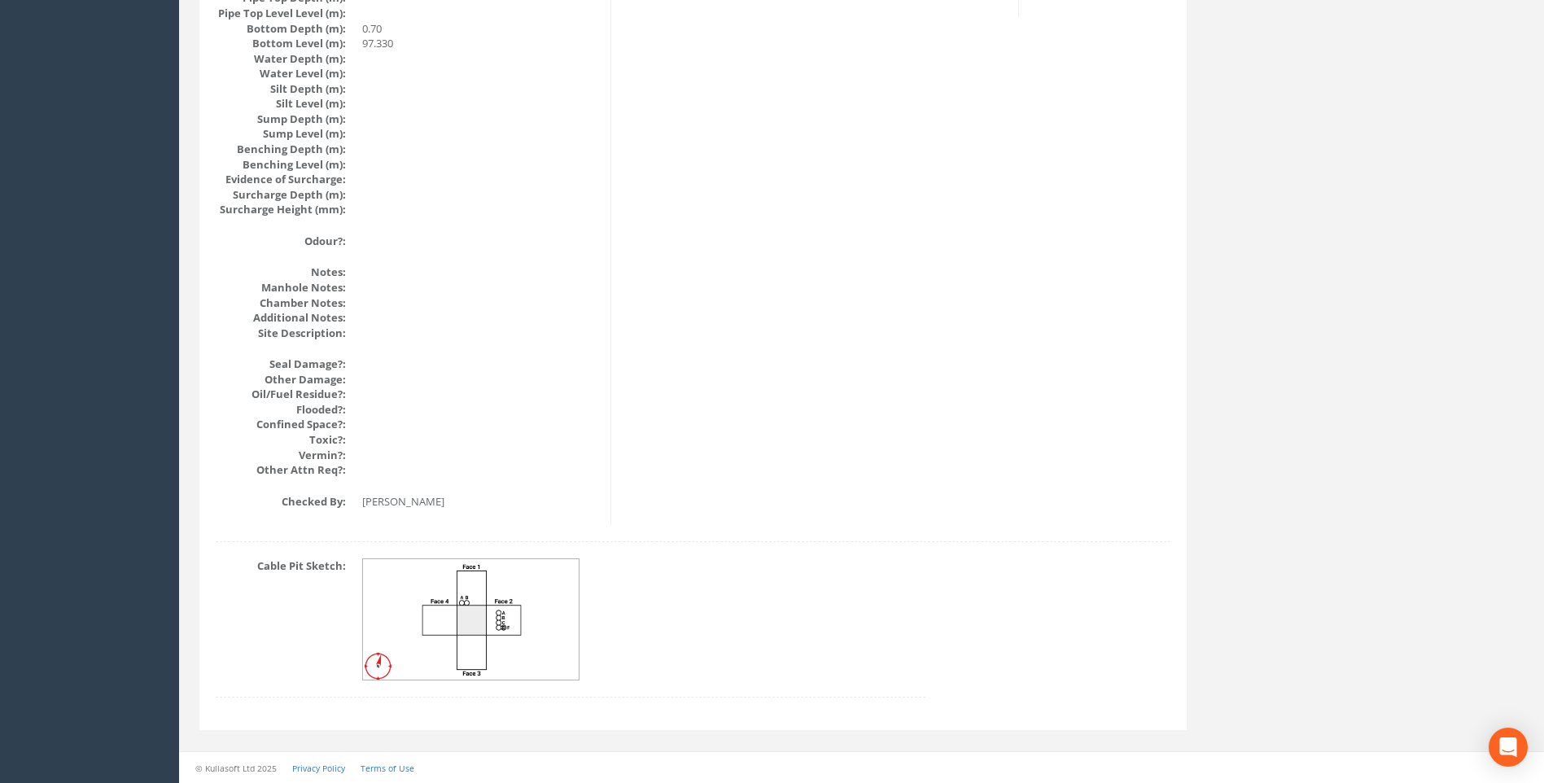
scroll to position [1728, 0]
click at [471, 598] on img at bounding box center [471, 619] width 217 height 121
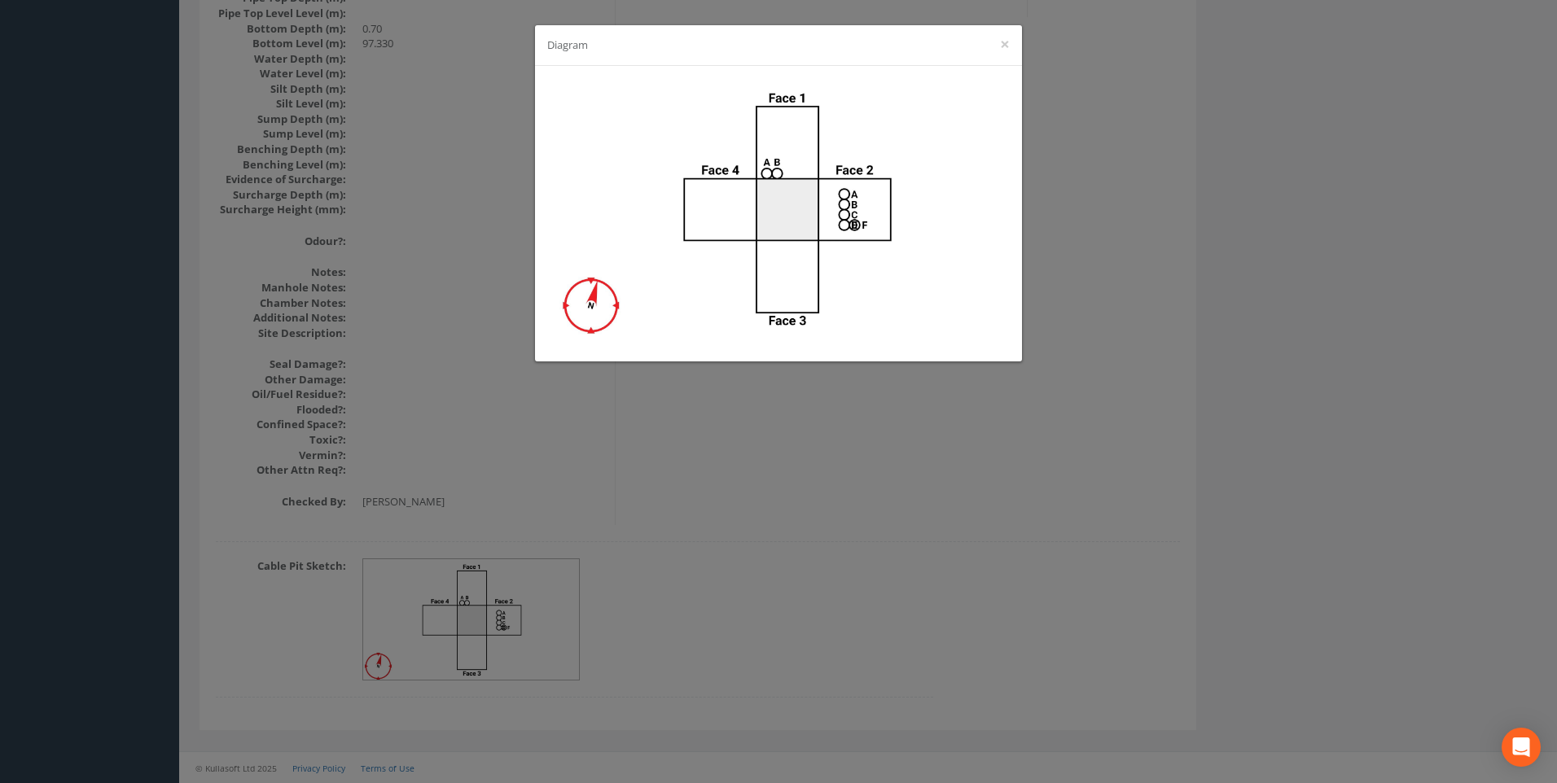
click at [984, 437] on div "Diagram ×" at bounding box center [778, 391] width 1557 height 783
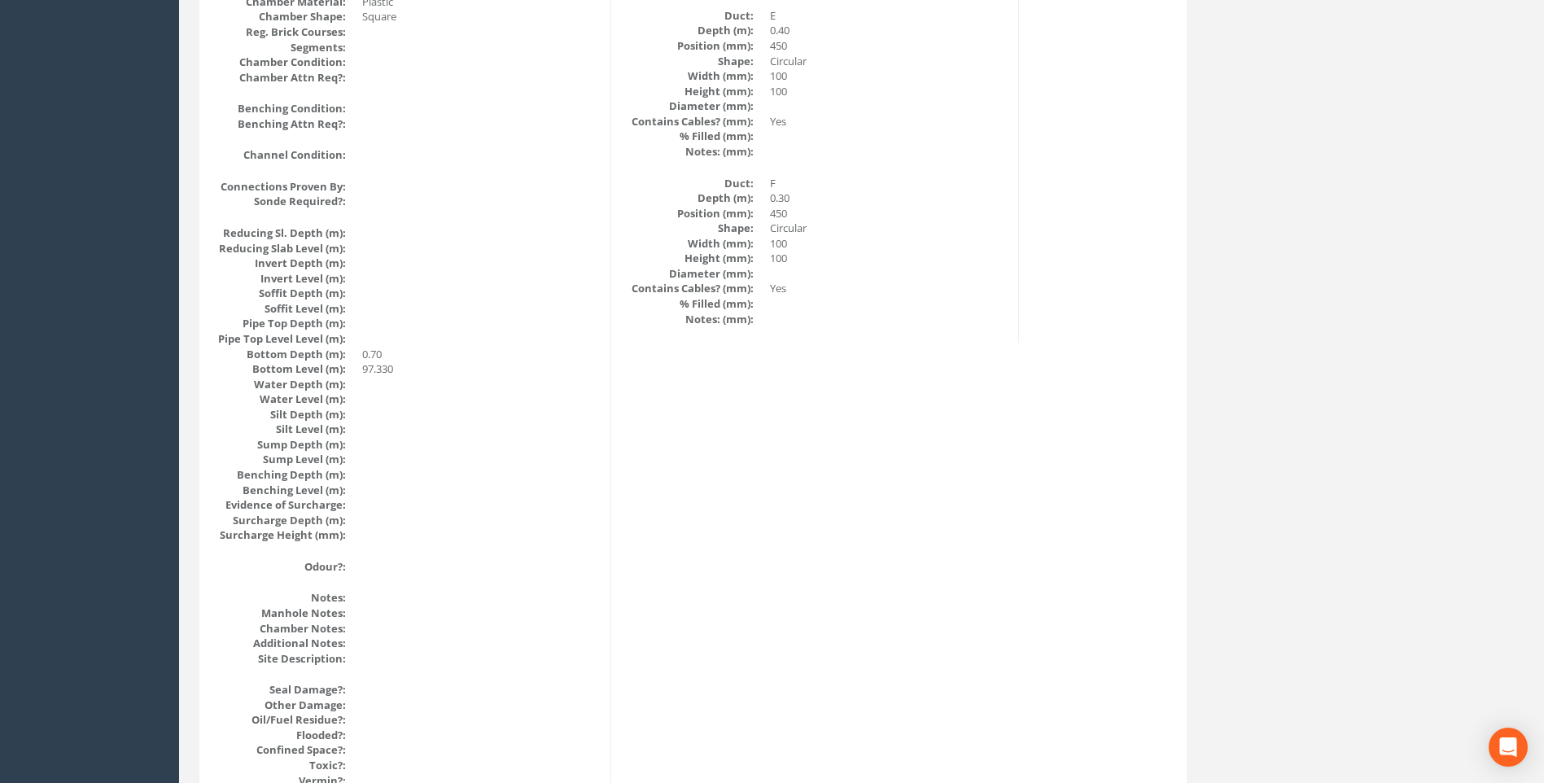
scroll to position [1320, 0]
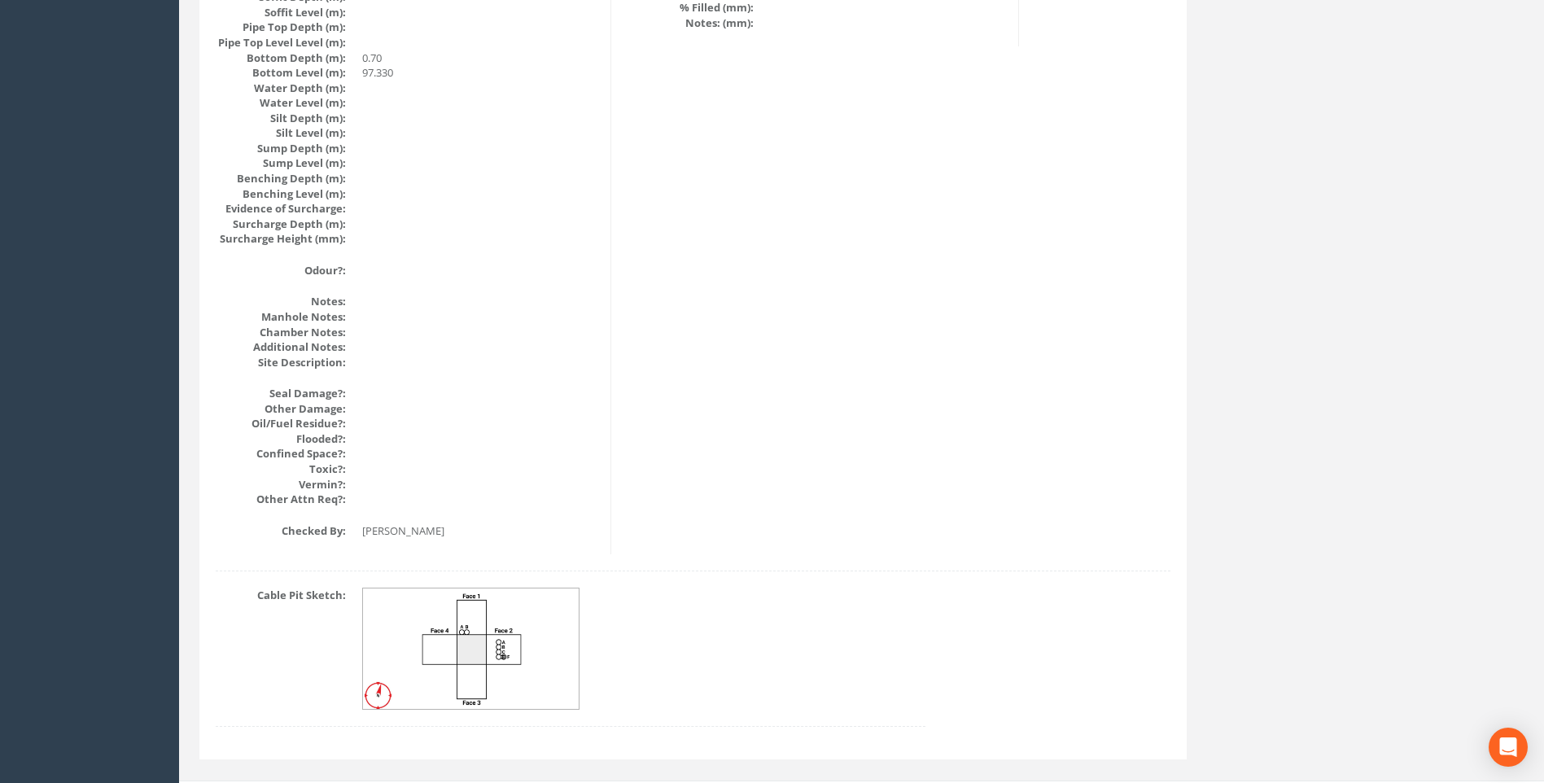
scroll to position [1728, 0]
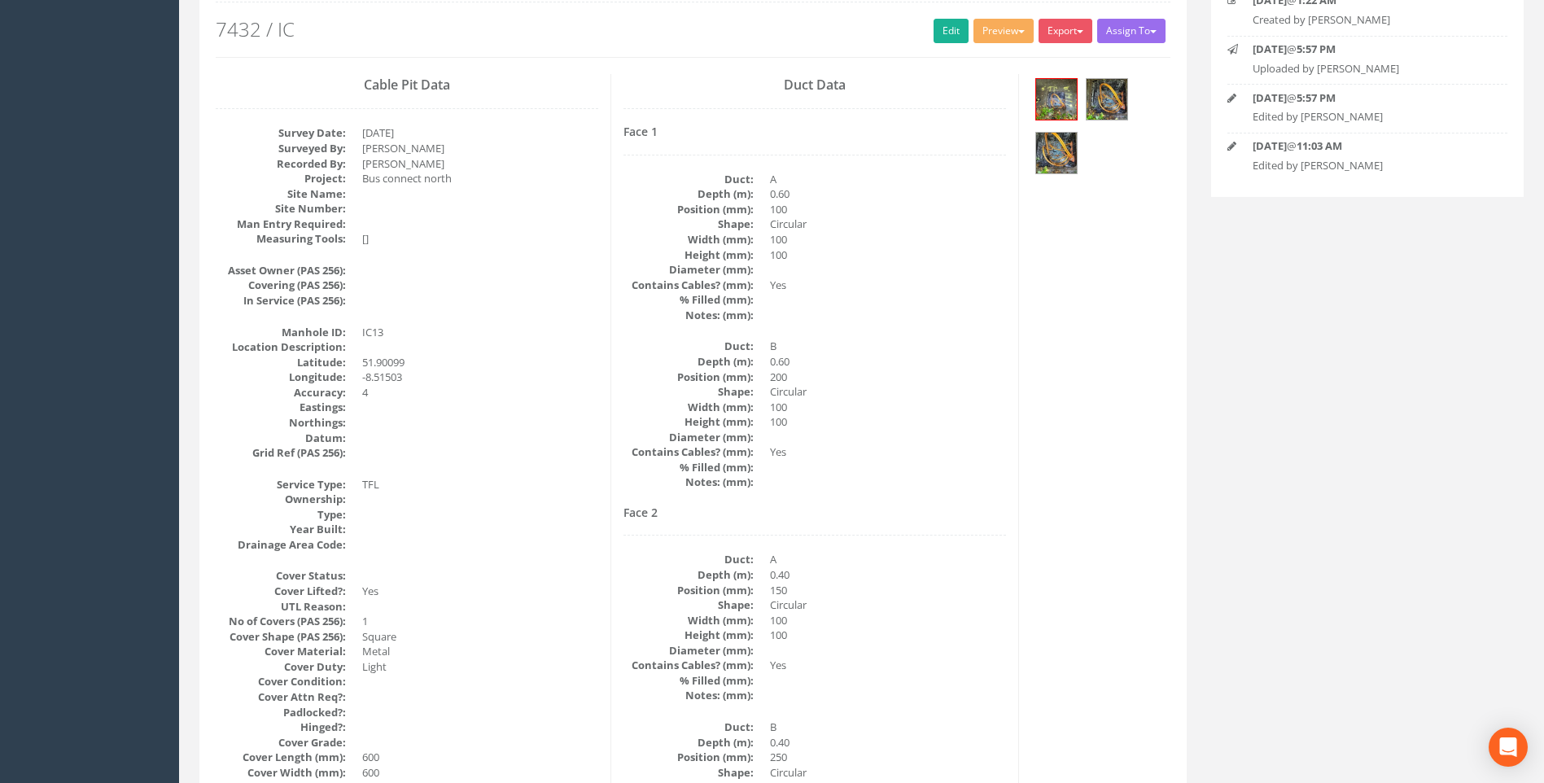
scroll to position [181, 0]
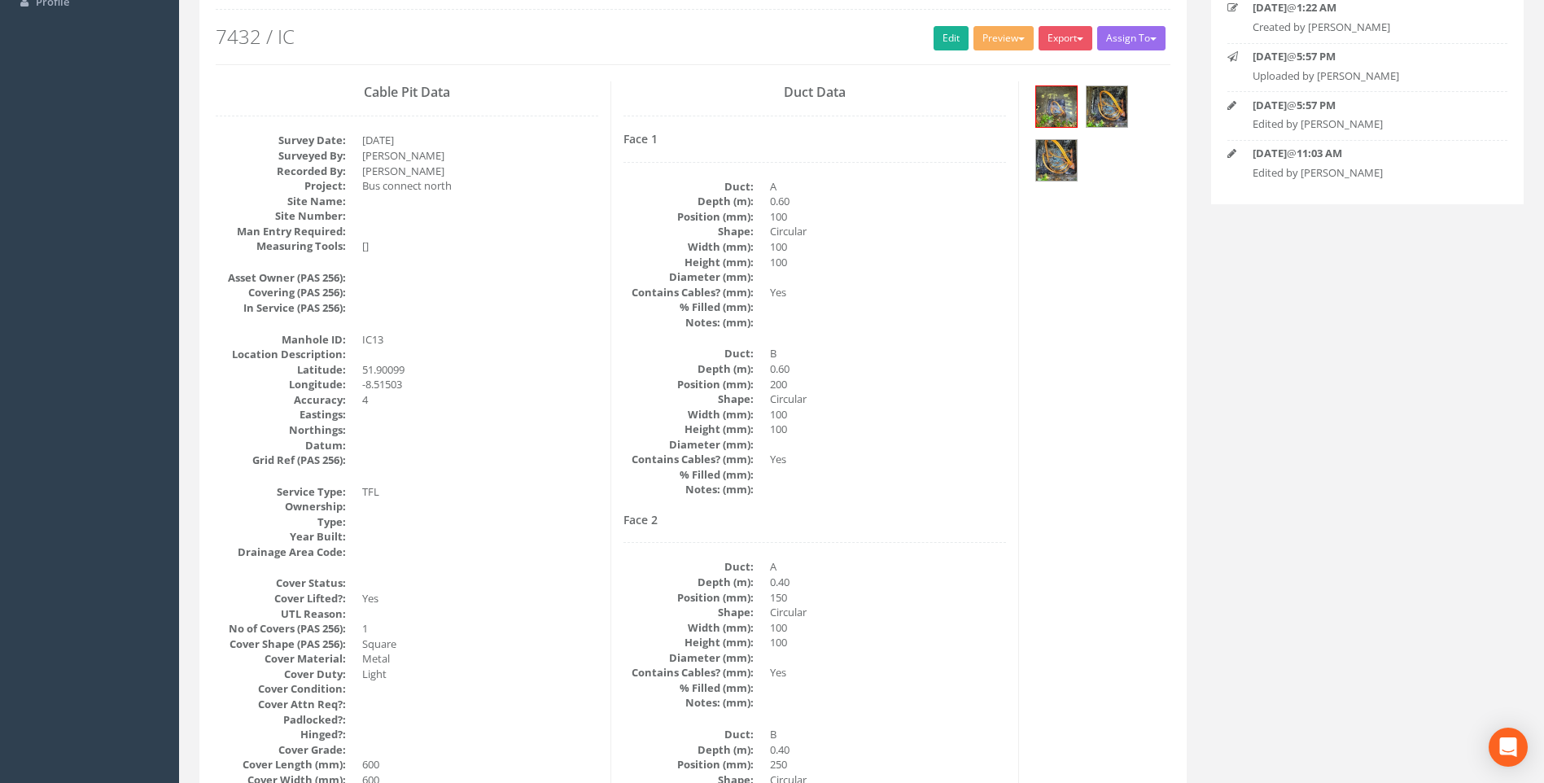
drag, startPoint x: 1199, startPoint y: 500, endPoint x: 1342, endPoint y: 508, distance: 142.7
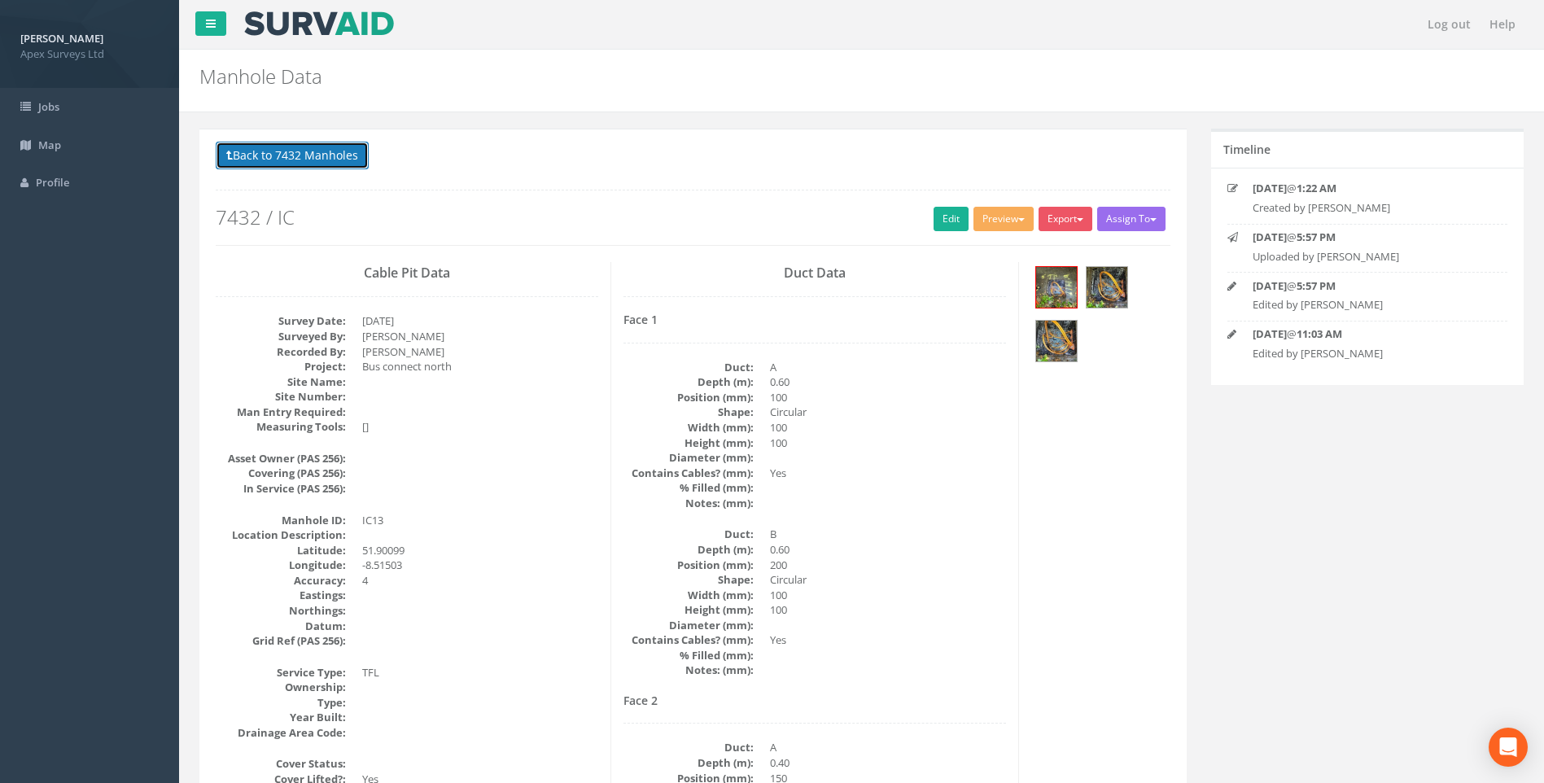
click at [309, 157] on button "Back to 7432 Manholes" at bounding box center [292, 156] width 153 height 28
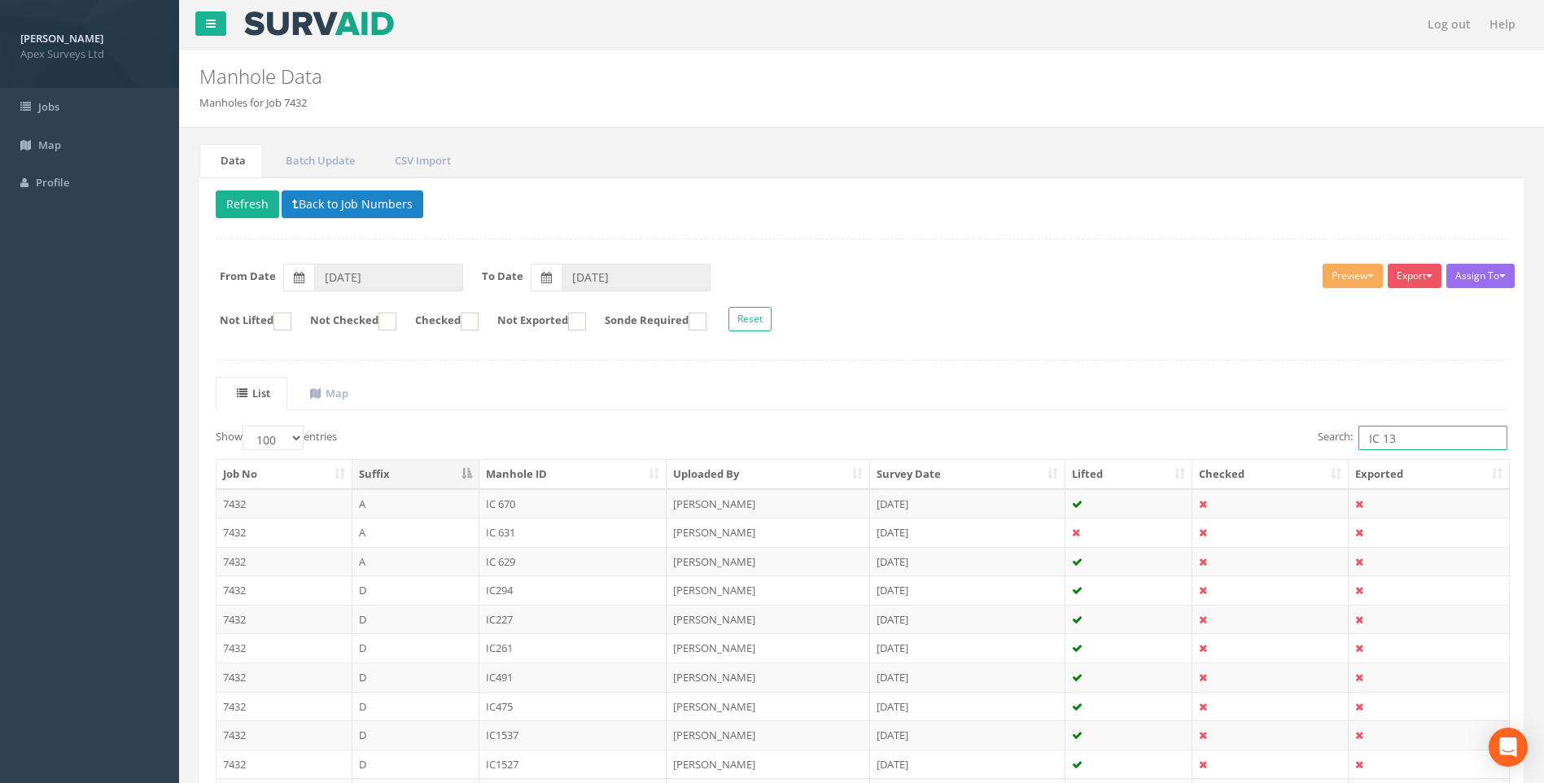
drag, startPoint x: 1381, startPoint y: 437, endPoint x: 1399, endPoint y: 438, distance: 18.7
click at [1399, 438] on input "IC 13" at bounding box center [1433, 438] width 149 height 24
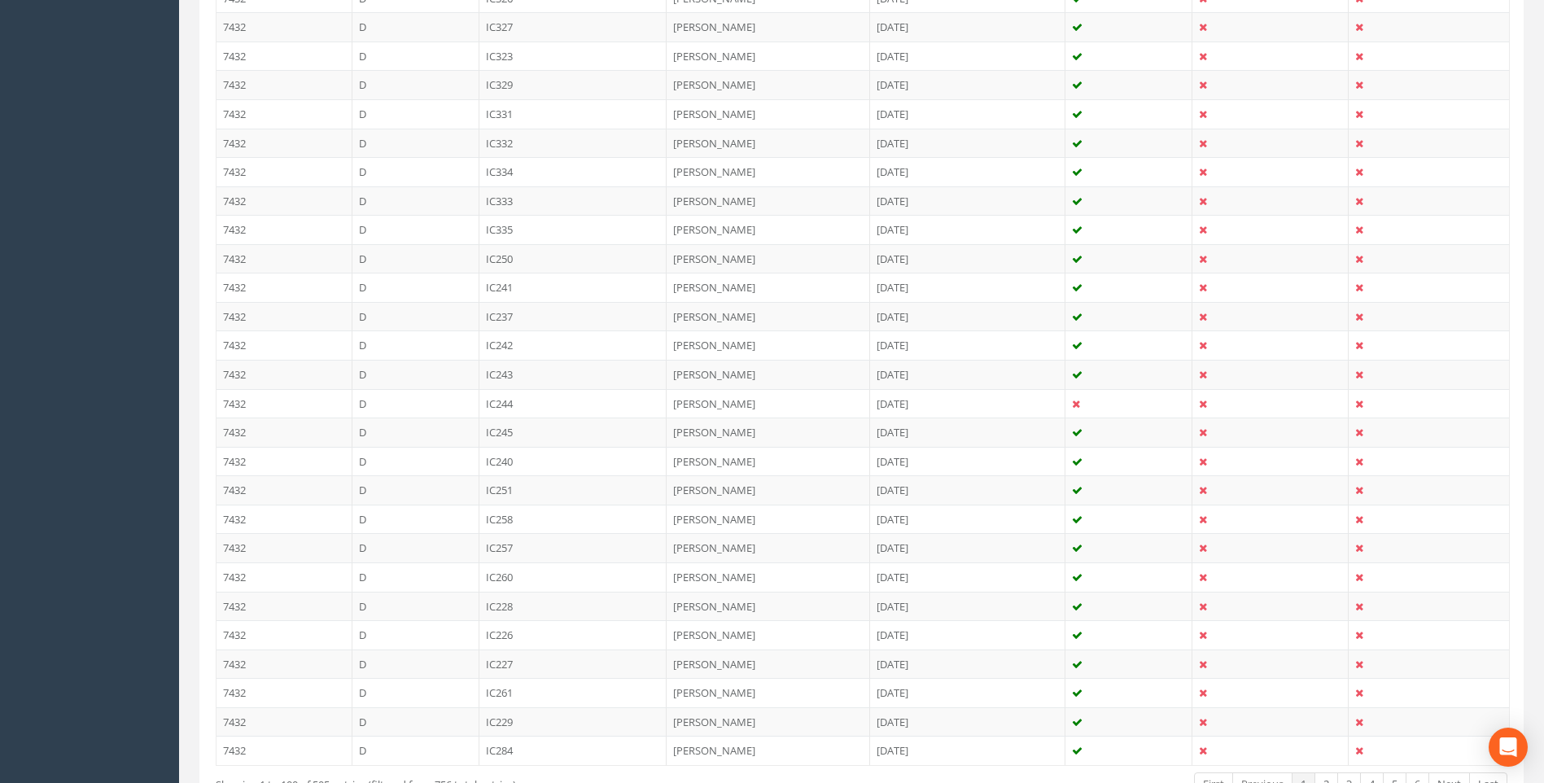
scroll to position [2731, 0]
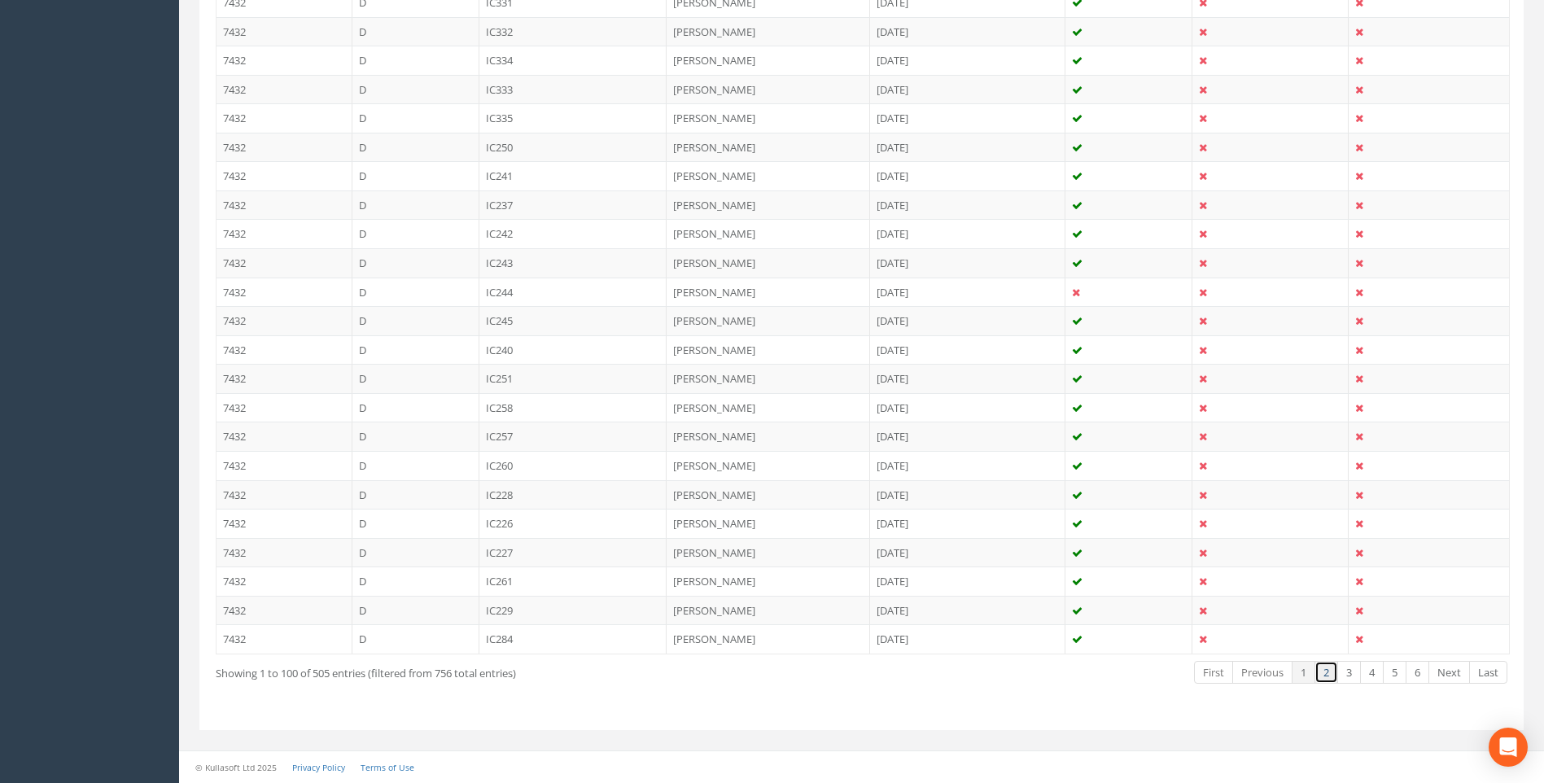
click at [1321, 671] on link "2" at bounding box center [1327, 673] width 24 height 24
click at [1348, 668] on link "3" at bounding box center [1350, 673] width 24 height 24
click at [1372, 677] on link "4" at bounding box center [1372, 673] width 24 height 24
click at [1397, 671] on link "5" at bounding box center [1395, 673] width 24 height 24
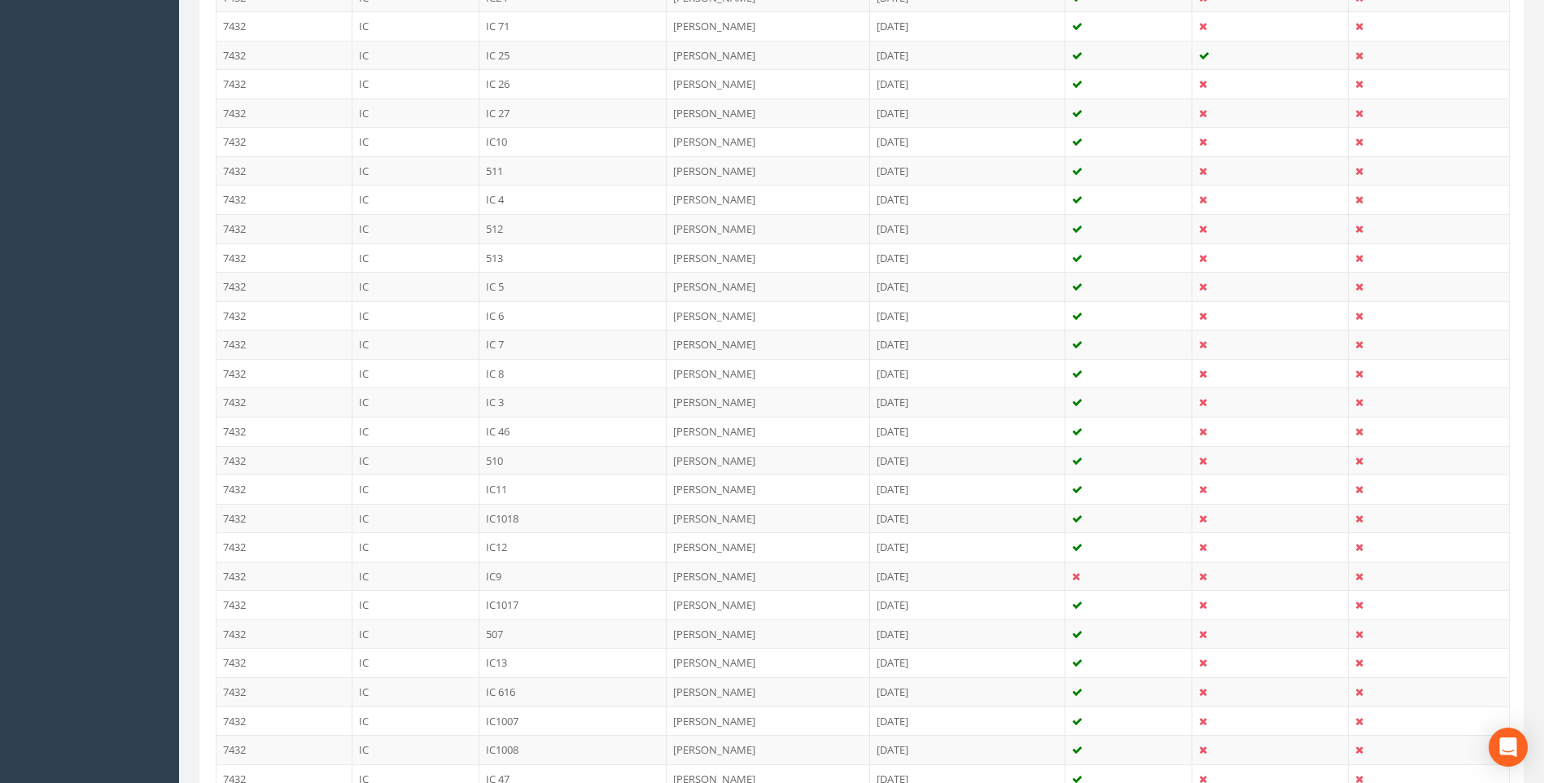
scroll to position [1347, 0]
click at [500, 223] on td "IC 4" at bounding box center [574, 227] width 188 height 29
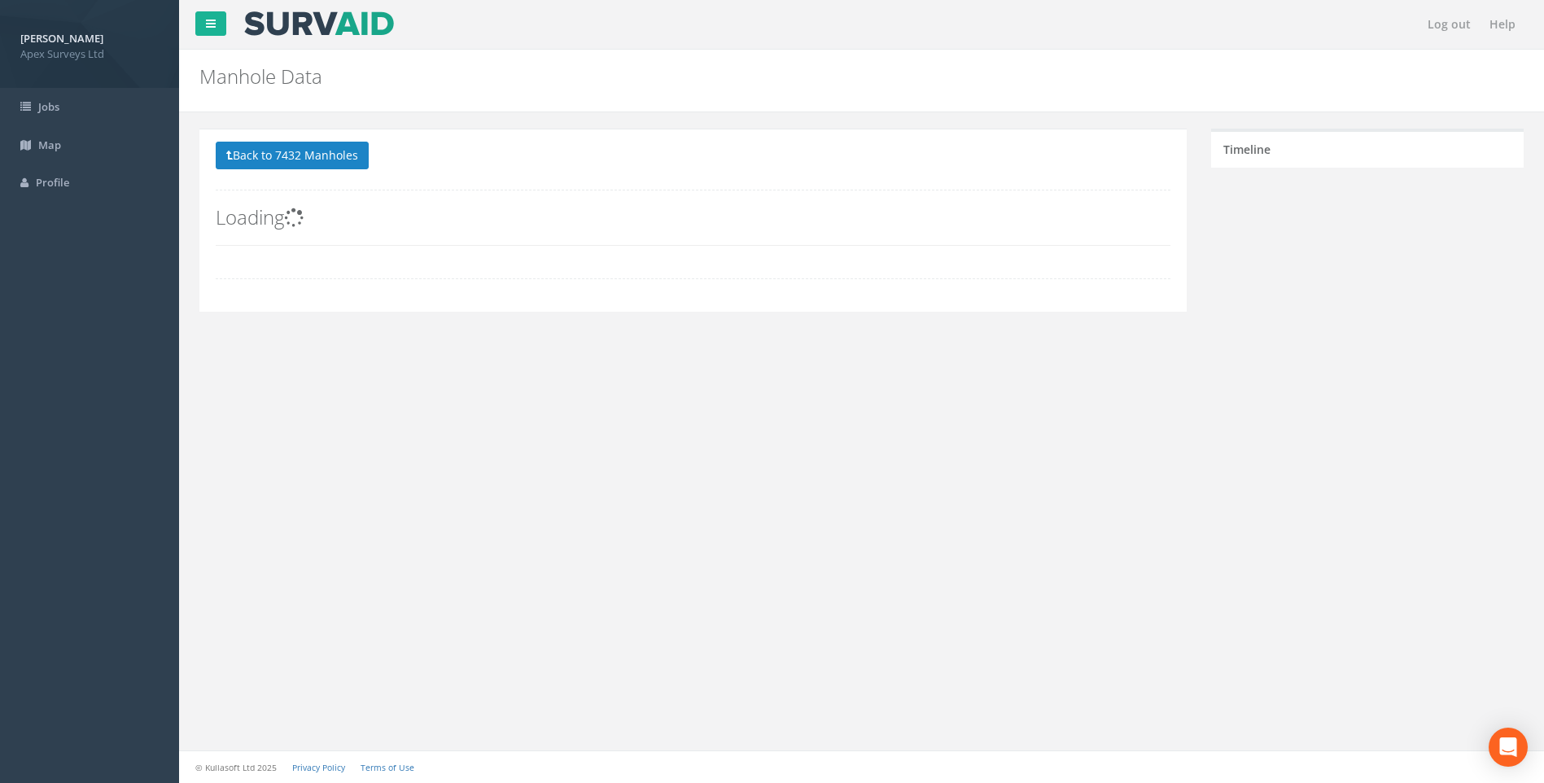
scroll to position [0, 0]
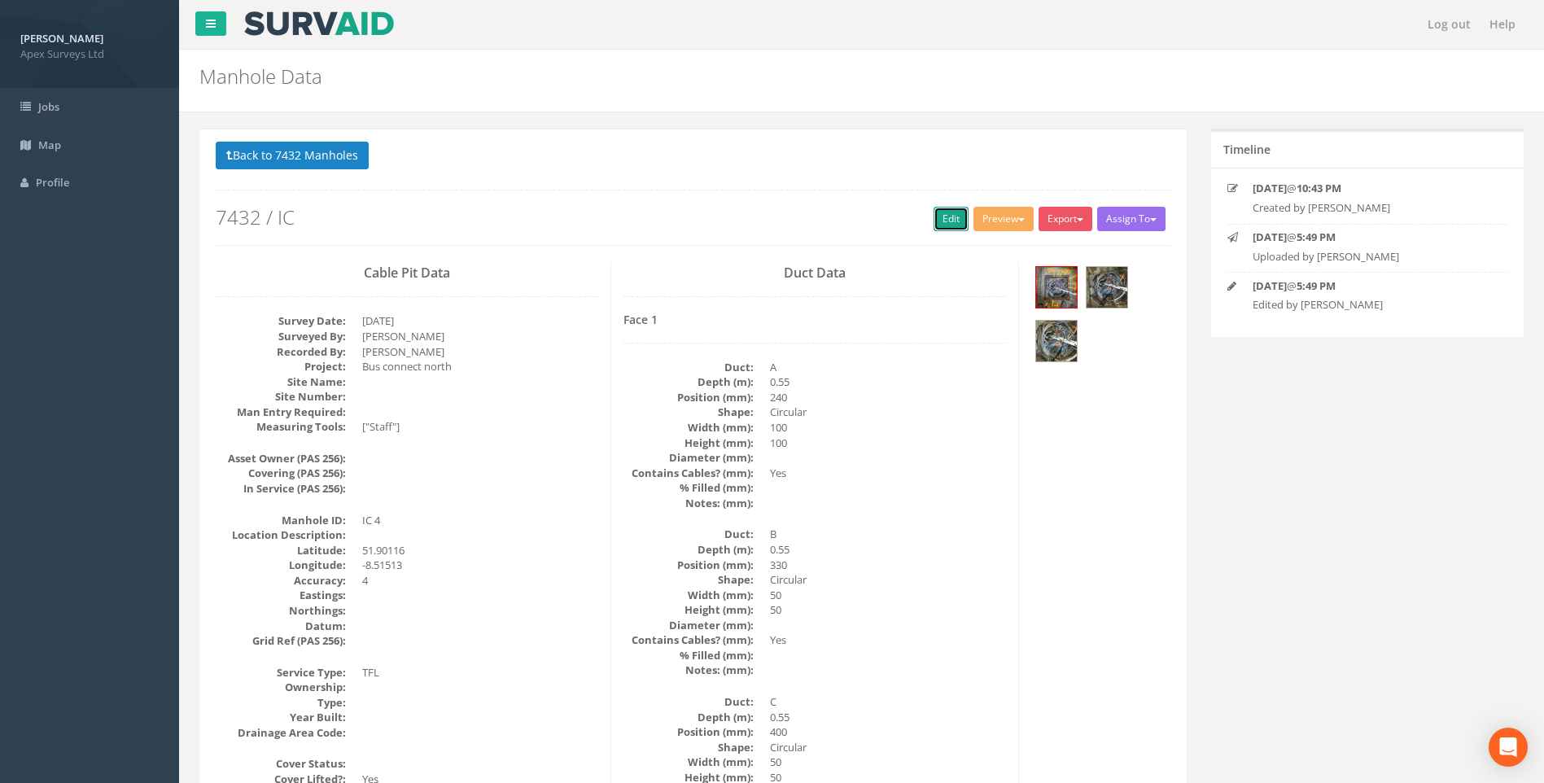
click at [935, 220] on link "Edit" at bounding box center [951, 219] width 35 height 24
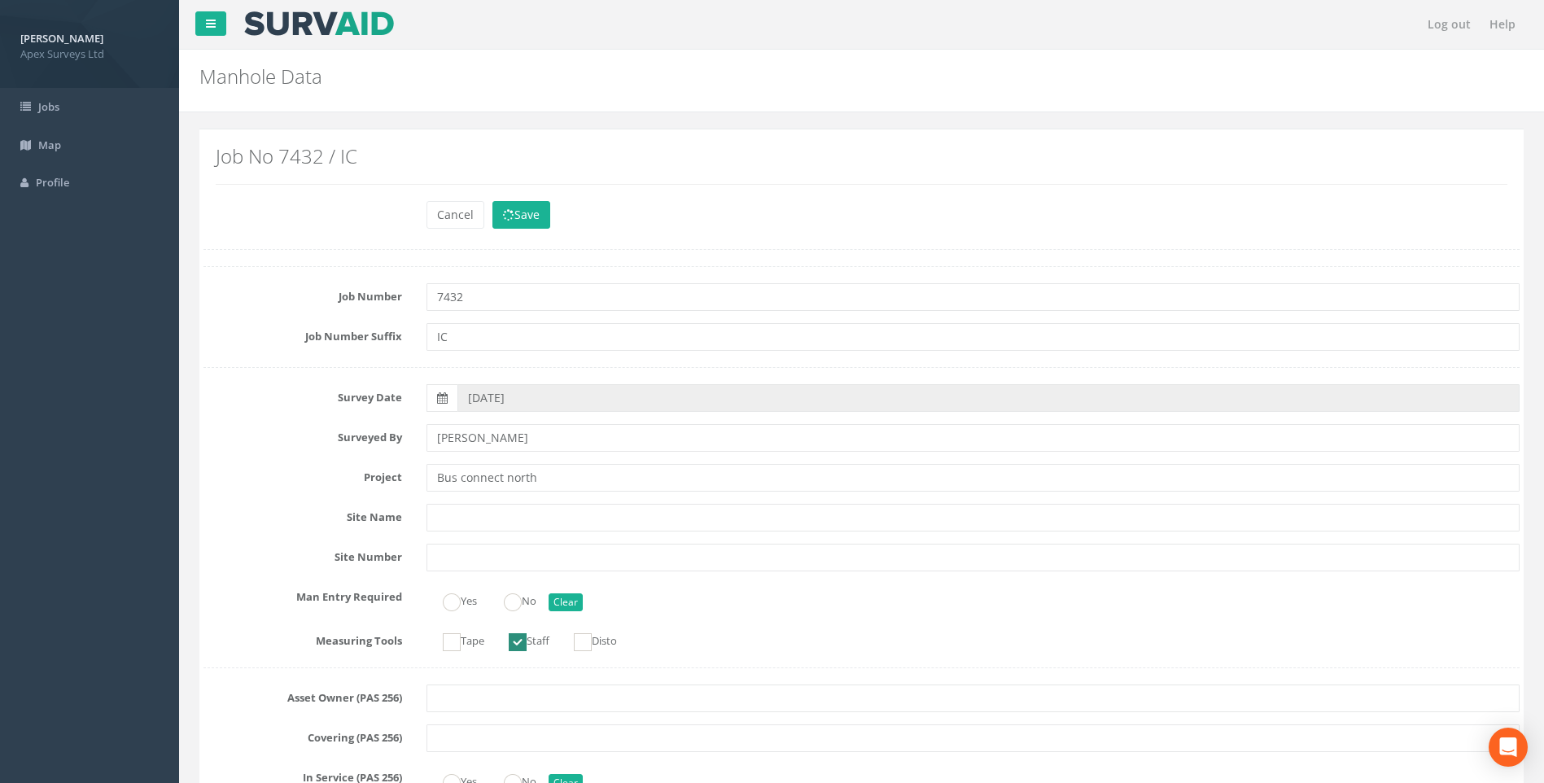
scroll to position [1728, 0]
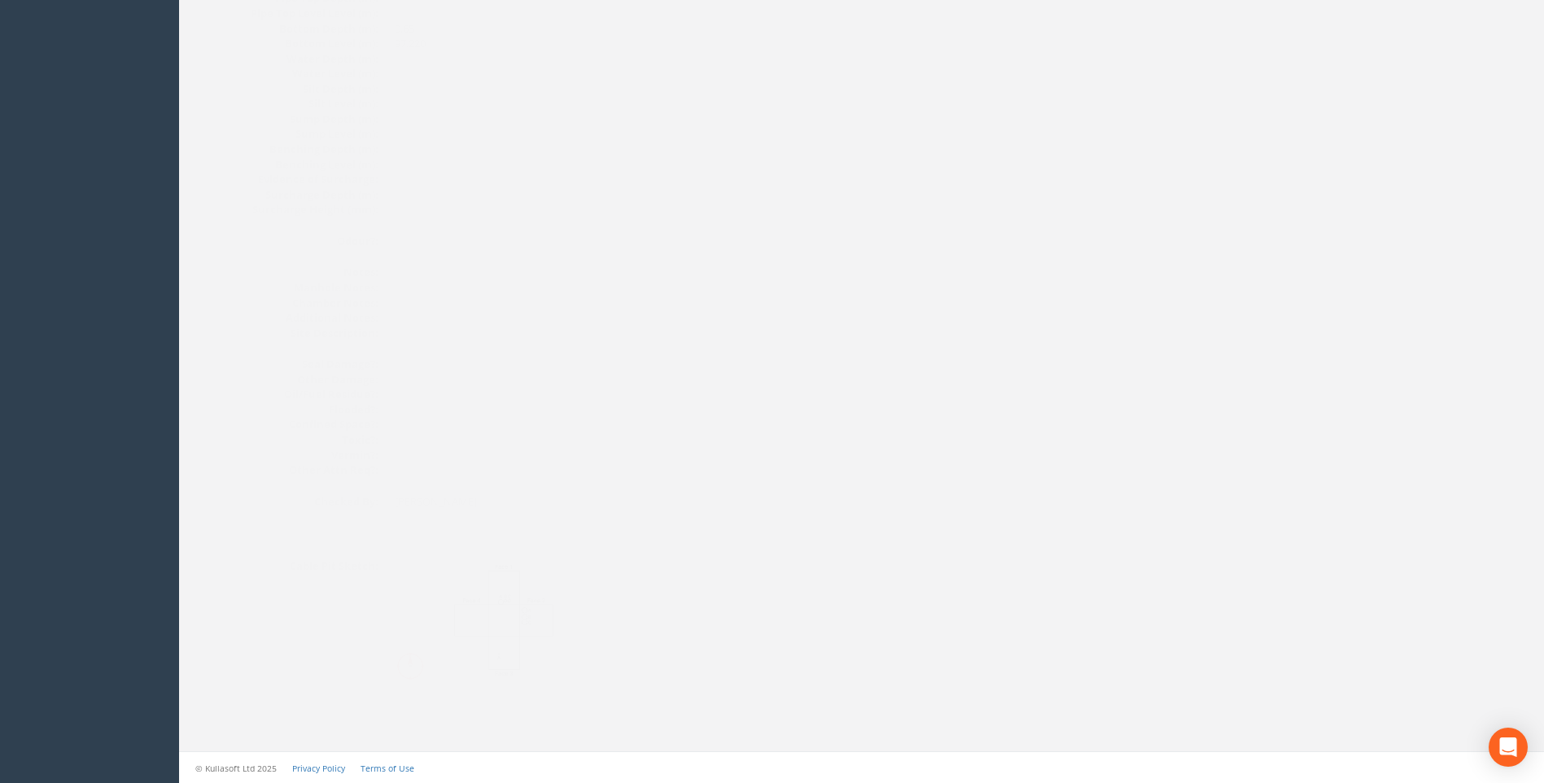
click at [478, 611] on img at bounding box center [471, 619] width 217 height 121
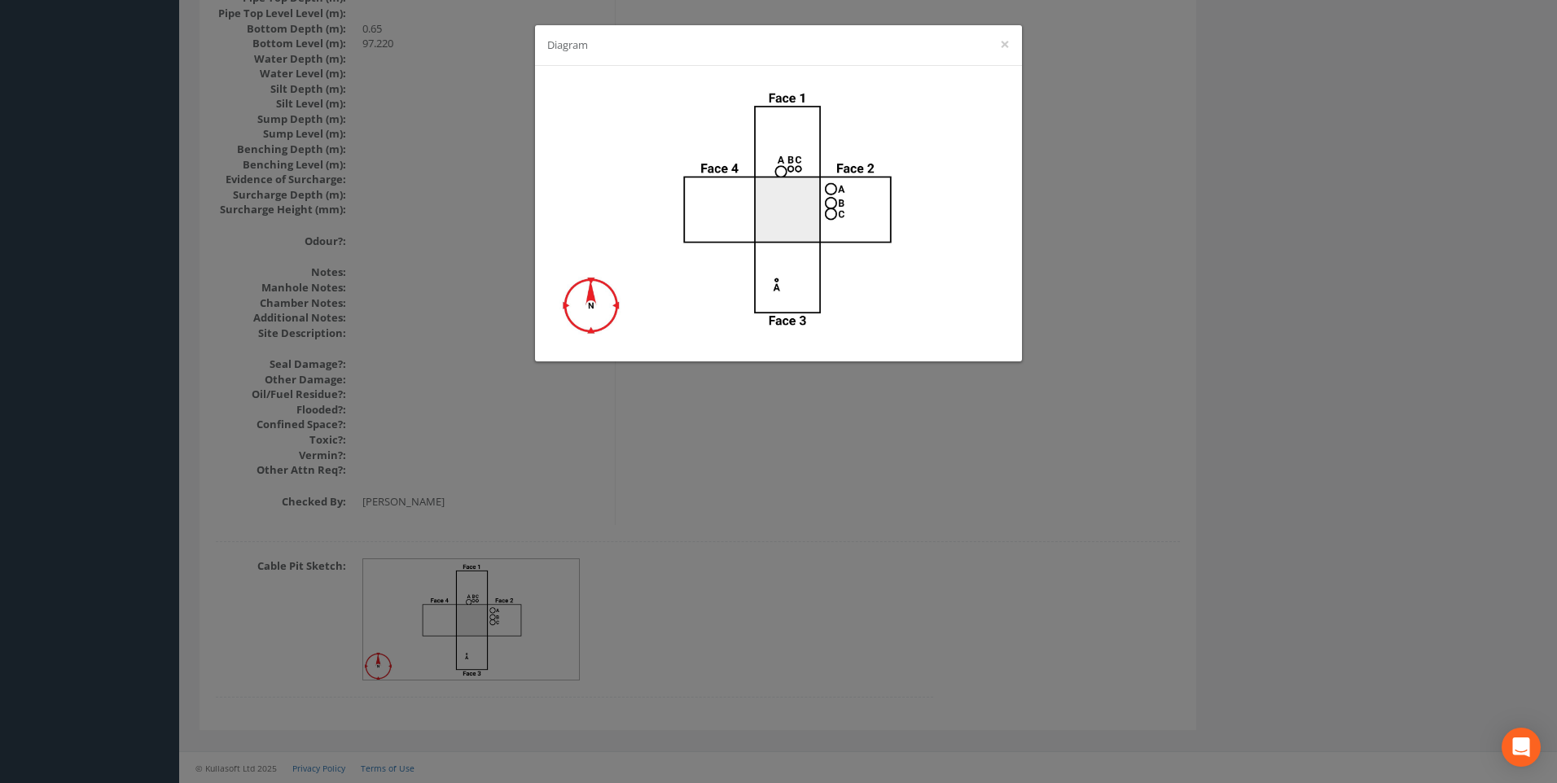
click at [1198, 377] on div "Diagram ×" at bounding box center [778, 391] width 1557 height 783
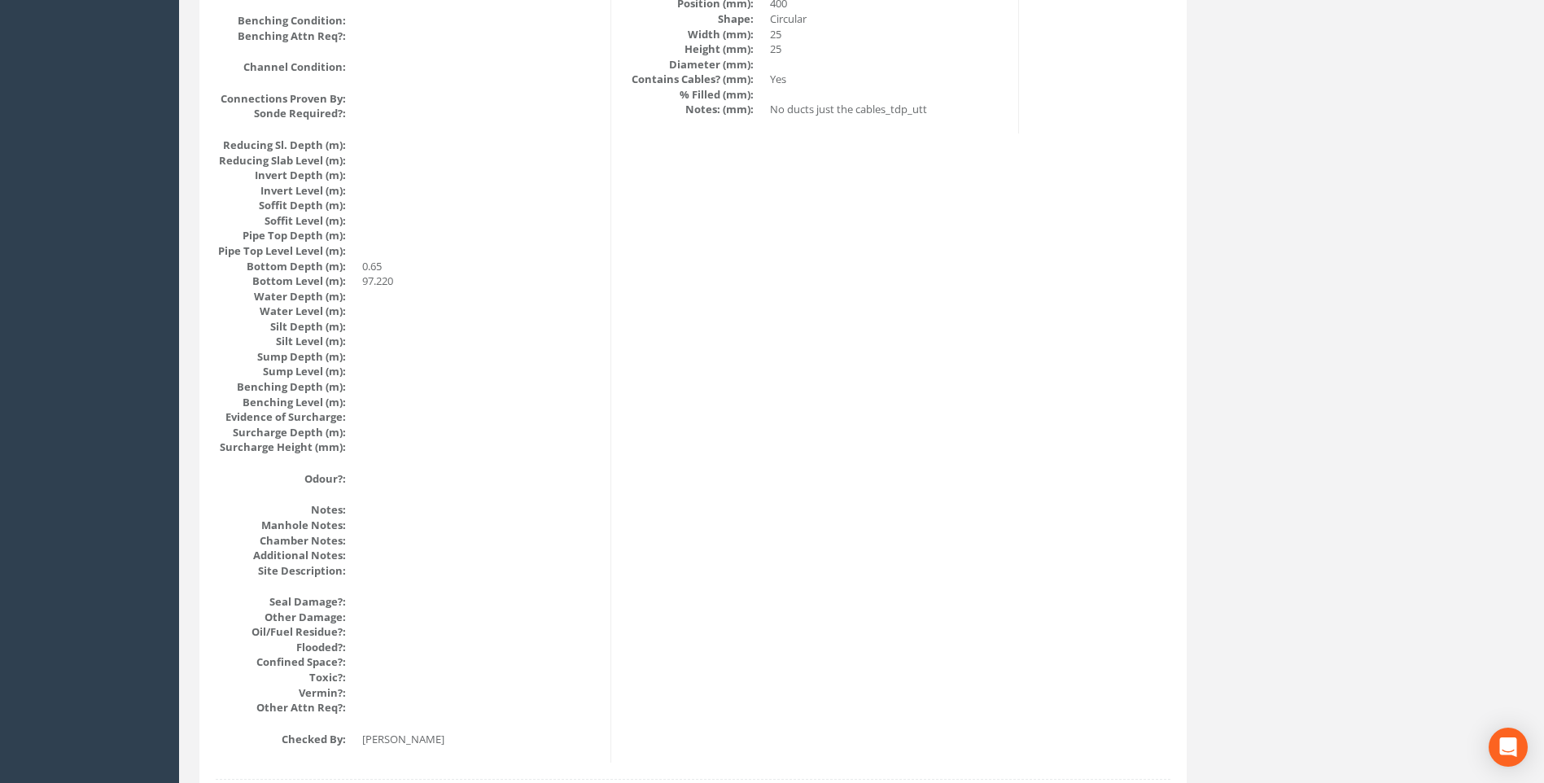
scroll to position [1483, 0]
drag, startPoint x: 950, startPoint y: 395, endPoint x: 878, endPoint y: 378, distance: 73.7
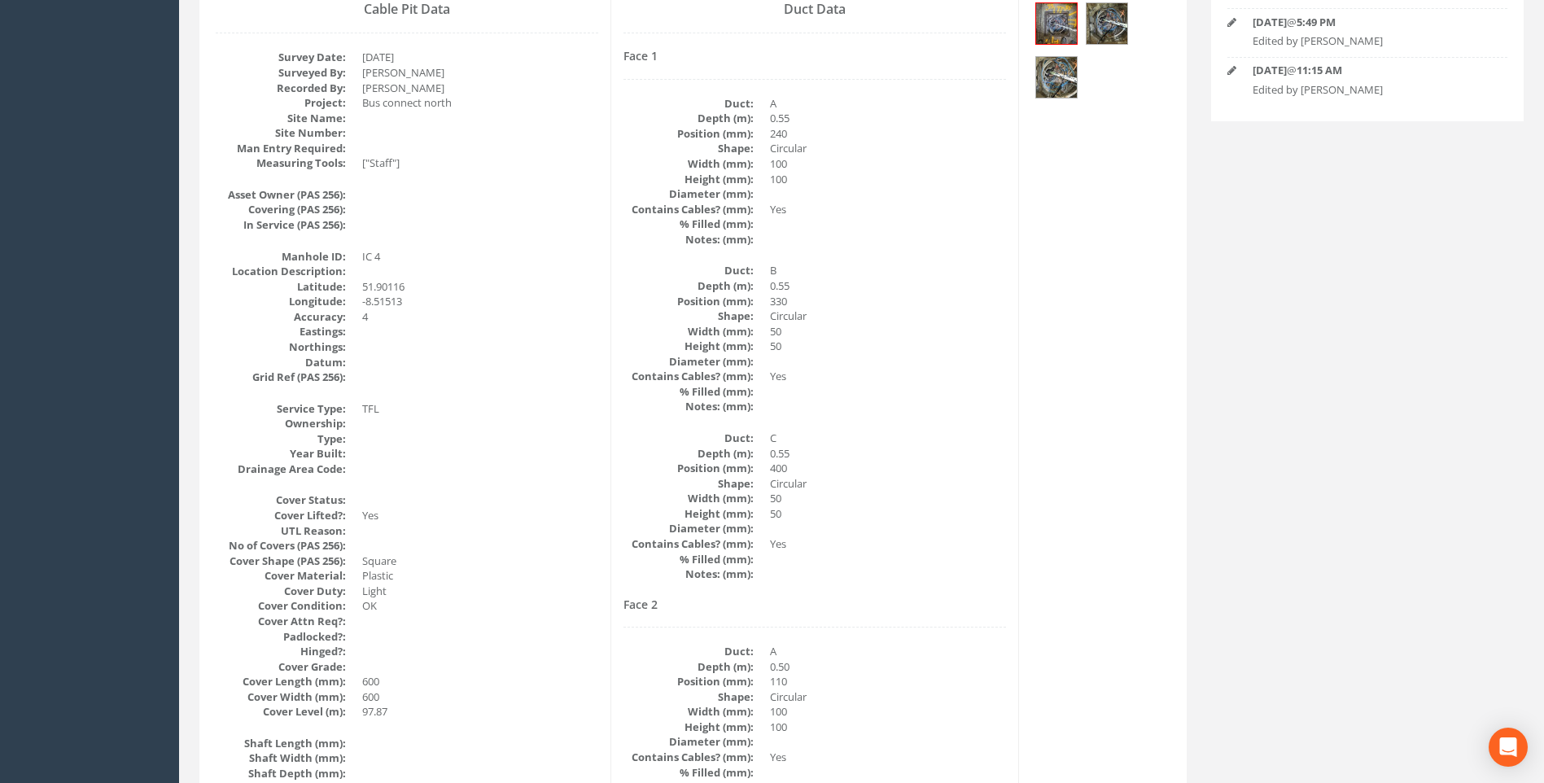
scroll to position [262, 0]
click at [965, 466] on dd "400" at bounding box center [888, 469] width 236 height 15
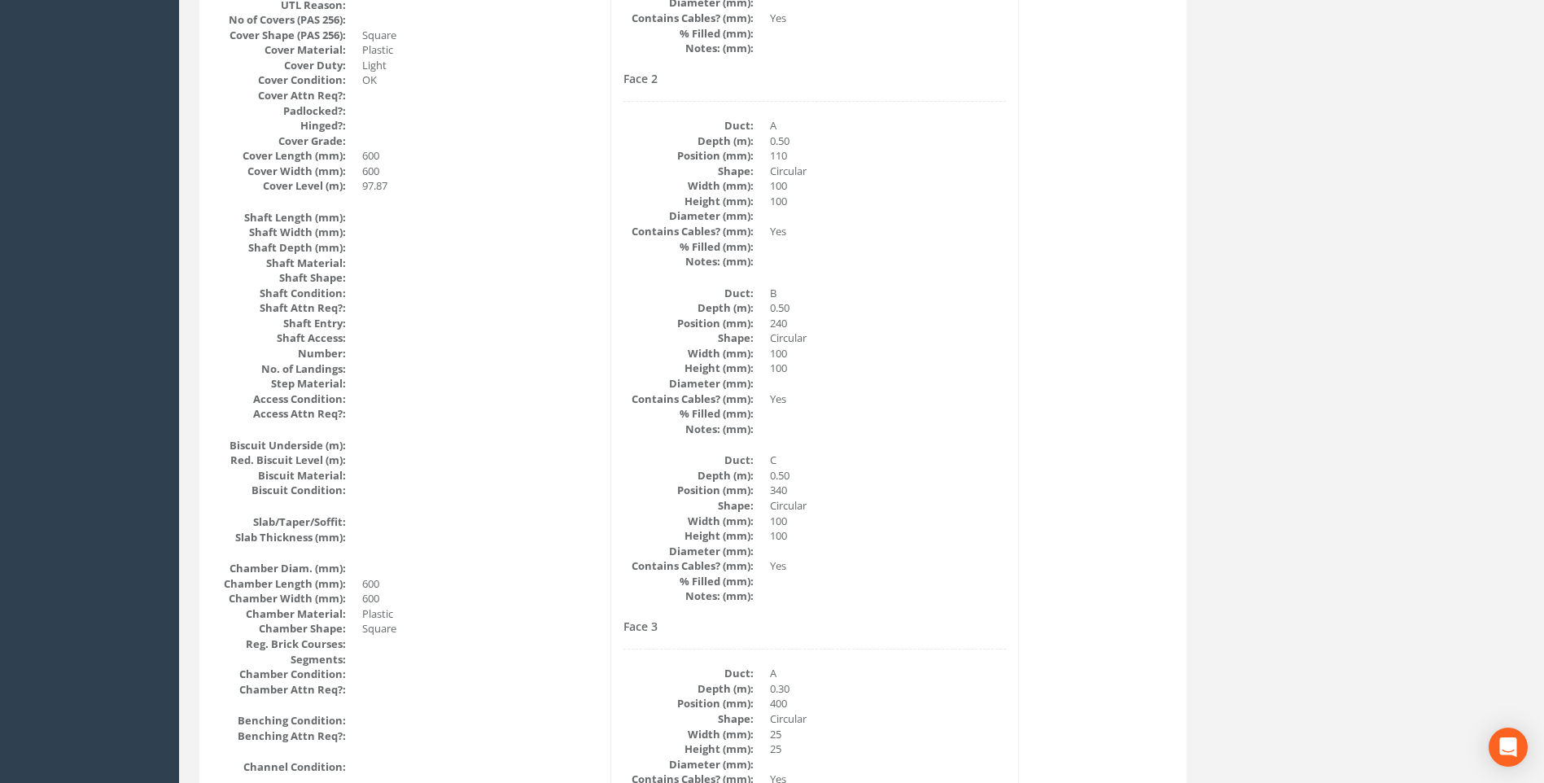
scroll to position [751, 0]
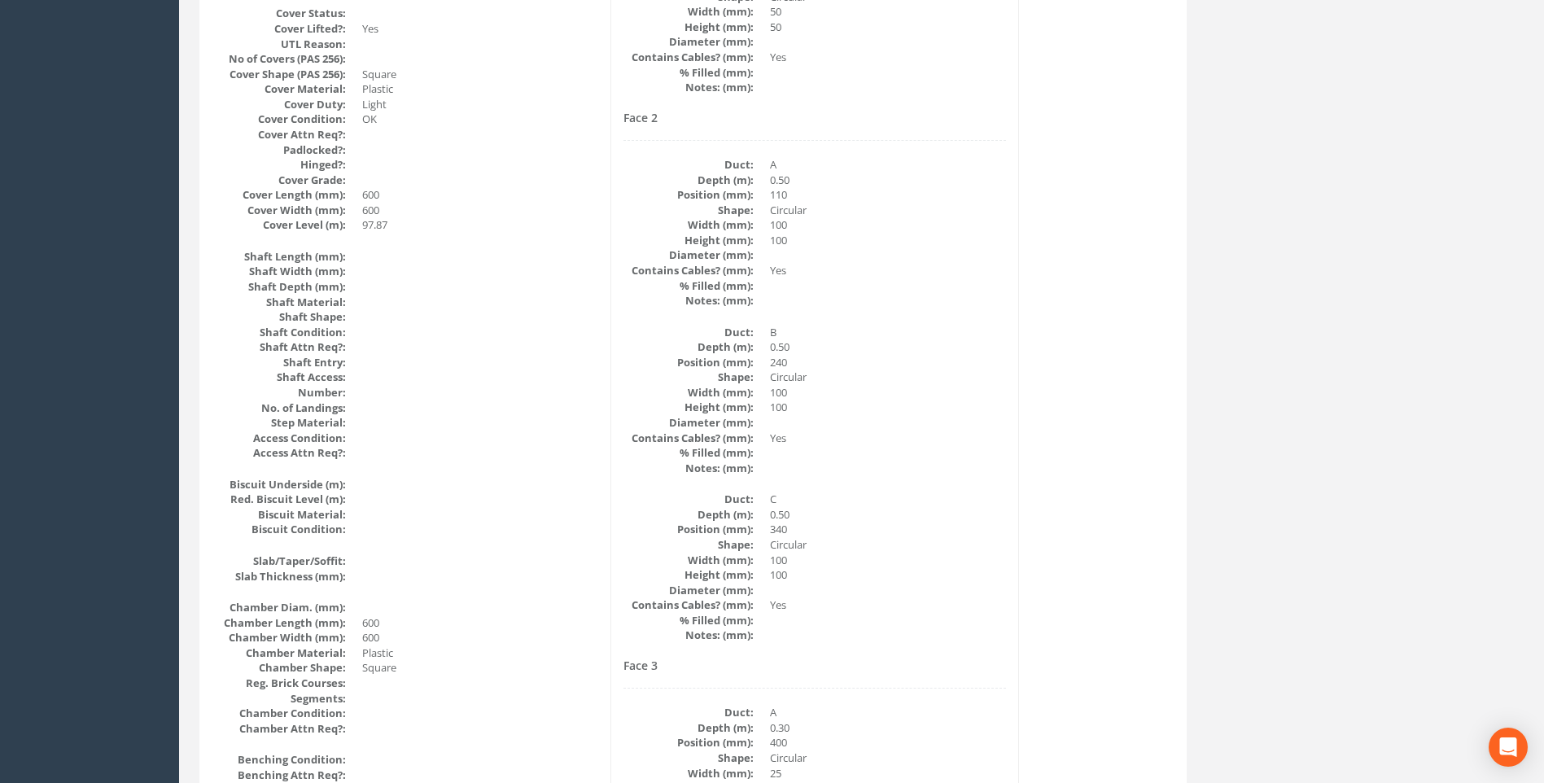
click at [1088, 549] on div "Cable Pit Data Survey Date: [DATE] Surveyed By: [PERSON_NAME] Recorded By: [PER…" at bounding box center [693, 507] width 979 height 1990
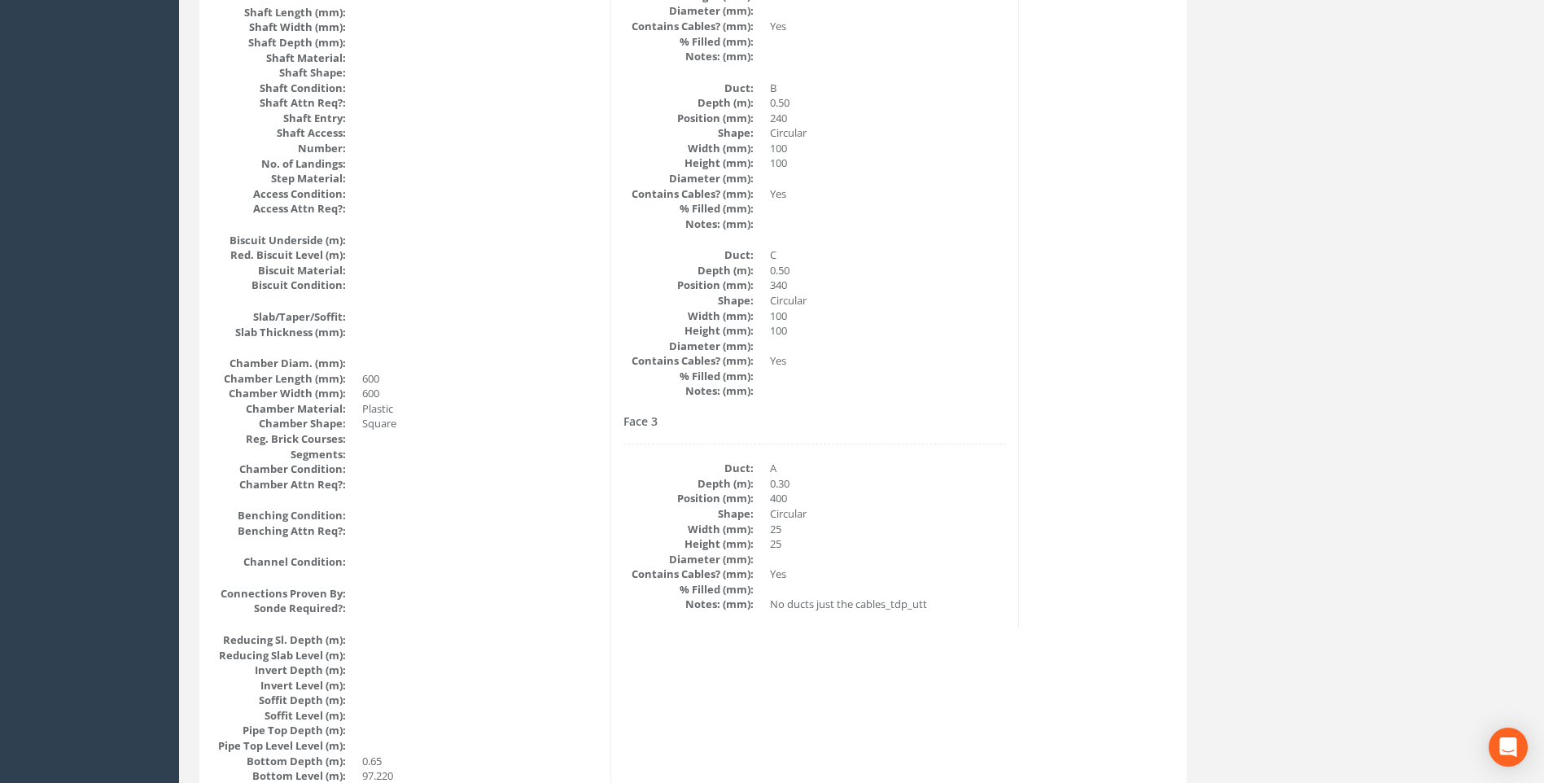
click at [1027, 355] on div "Cable Pit Data Survey Date: [DATE] Surveyed By: [PERSON_NAME] Recorded By: [PER…" at bounding box center [693, 262] width 979 height 1990
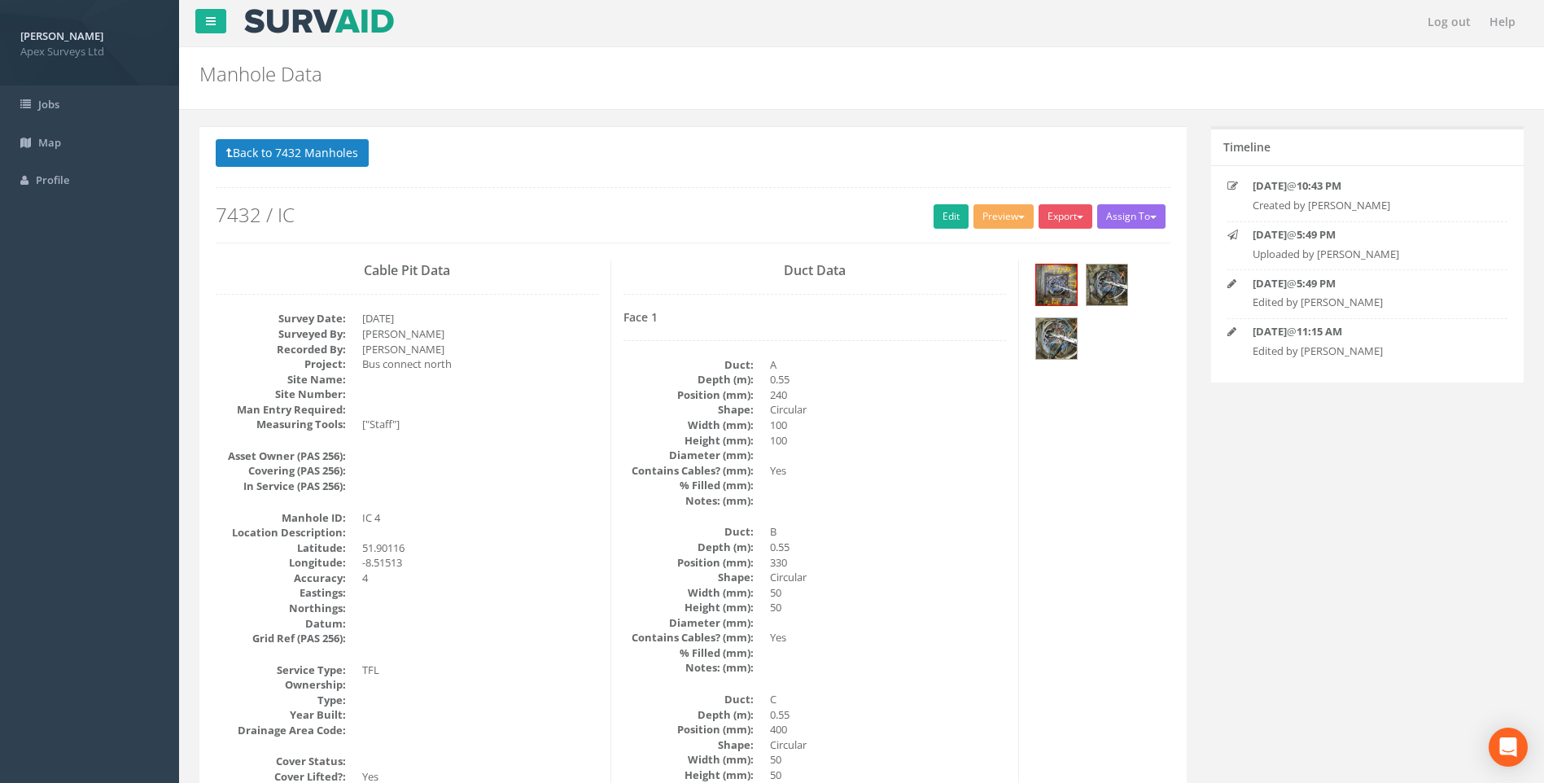
scroll to position [0, 0]
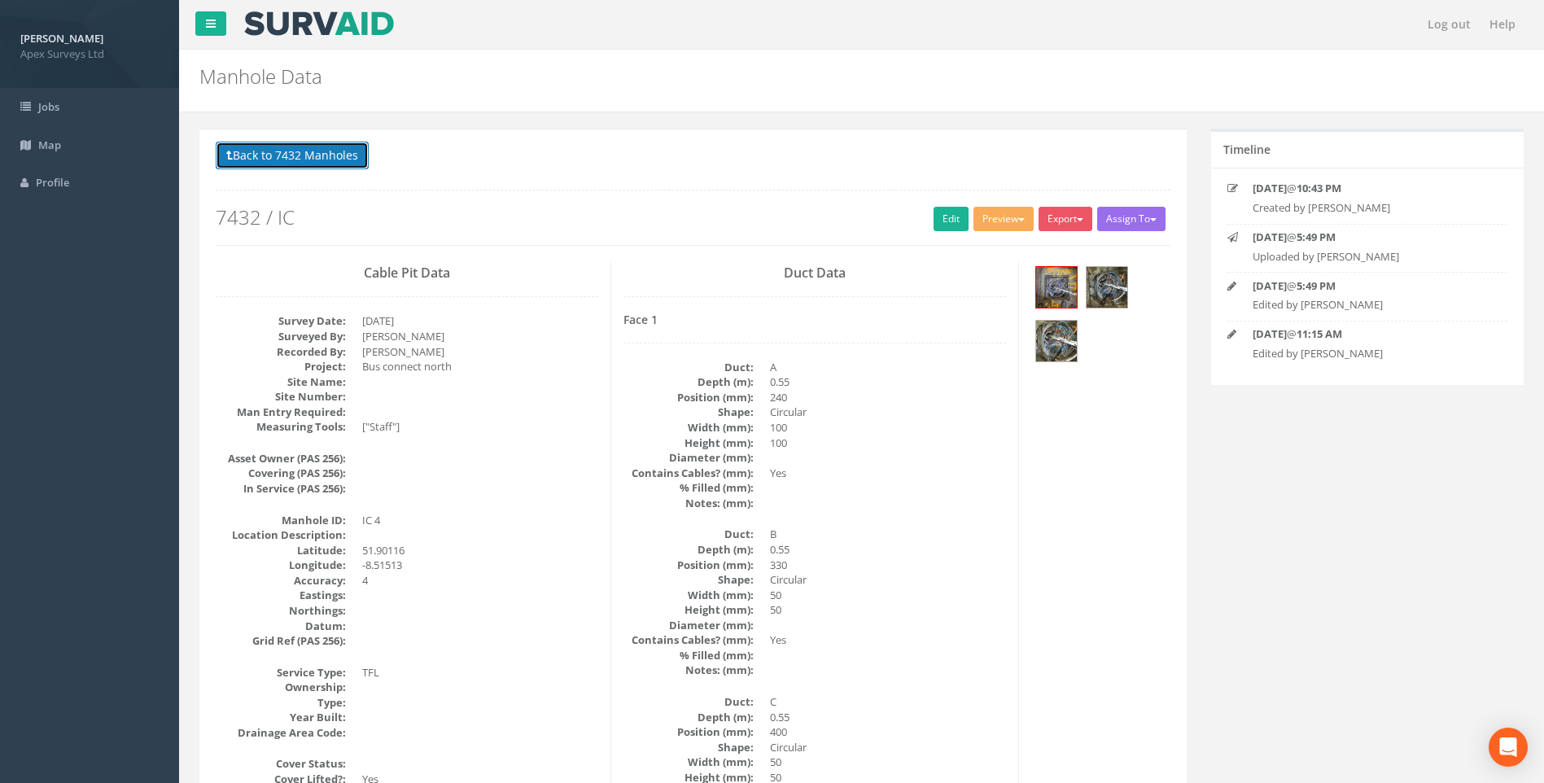
drag, startPoint x: 293, startPoint y: 151, endPoint x: 551, endPoint y: 277, distance: 287.3
click at [294, 151] on button "Back to 7432 Manholes" at bounding box center [292, 156] width 153 height 28
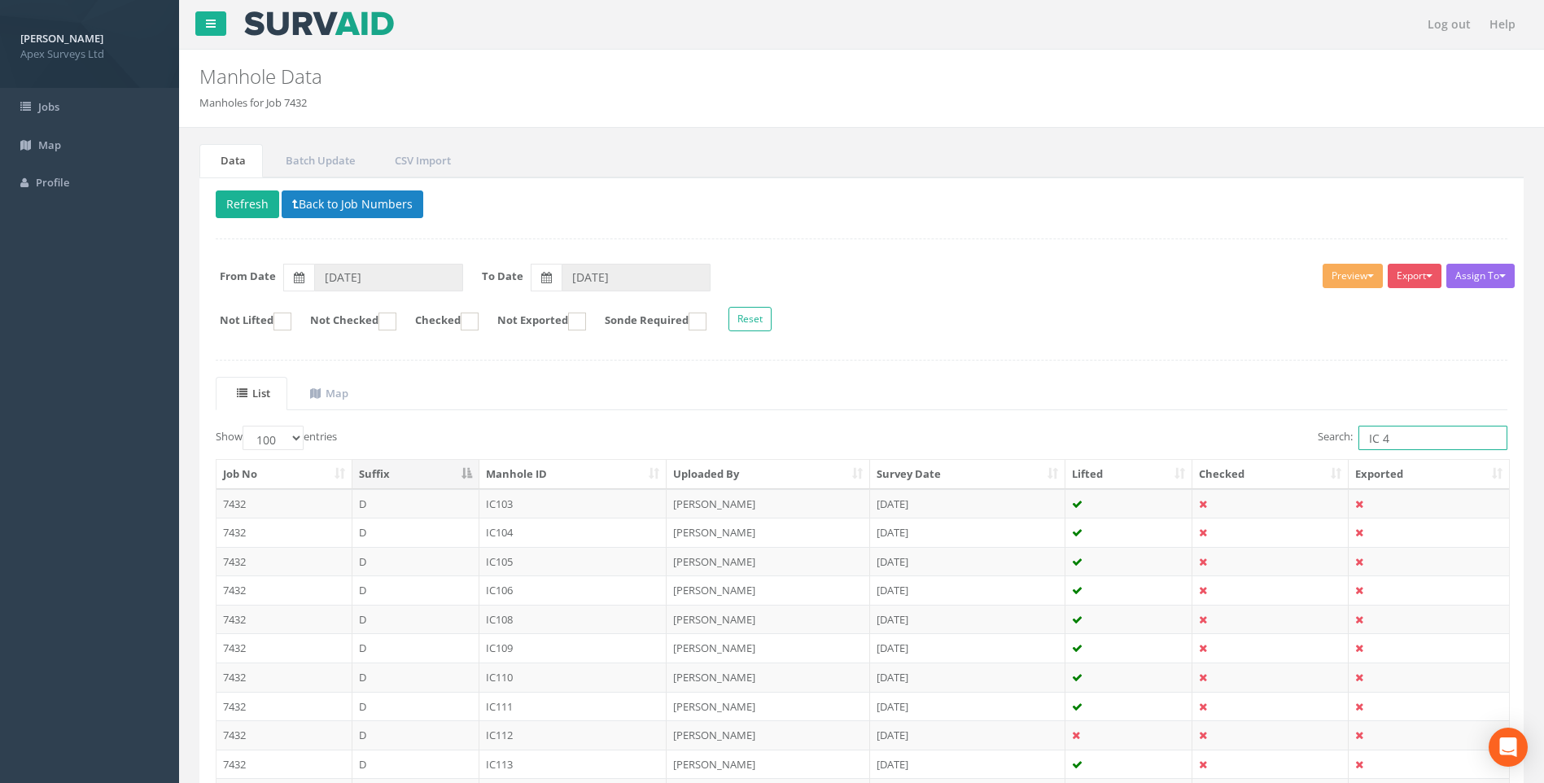
drag, startPoint x: 1382, startPoint y: 440, endPoint x: 1391, endPoint y: 442, distance: 9.1
click at [1391, 442] on input "IC 4" at bounding box center [1433, 438] width 149 height 24
click at [1080, 403] on ul "List Map" at bounding box center [862, 393] width 1292 height 33
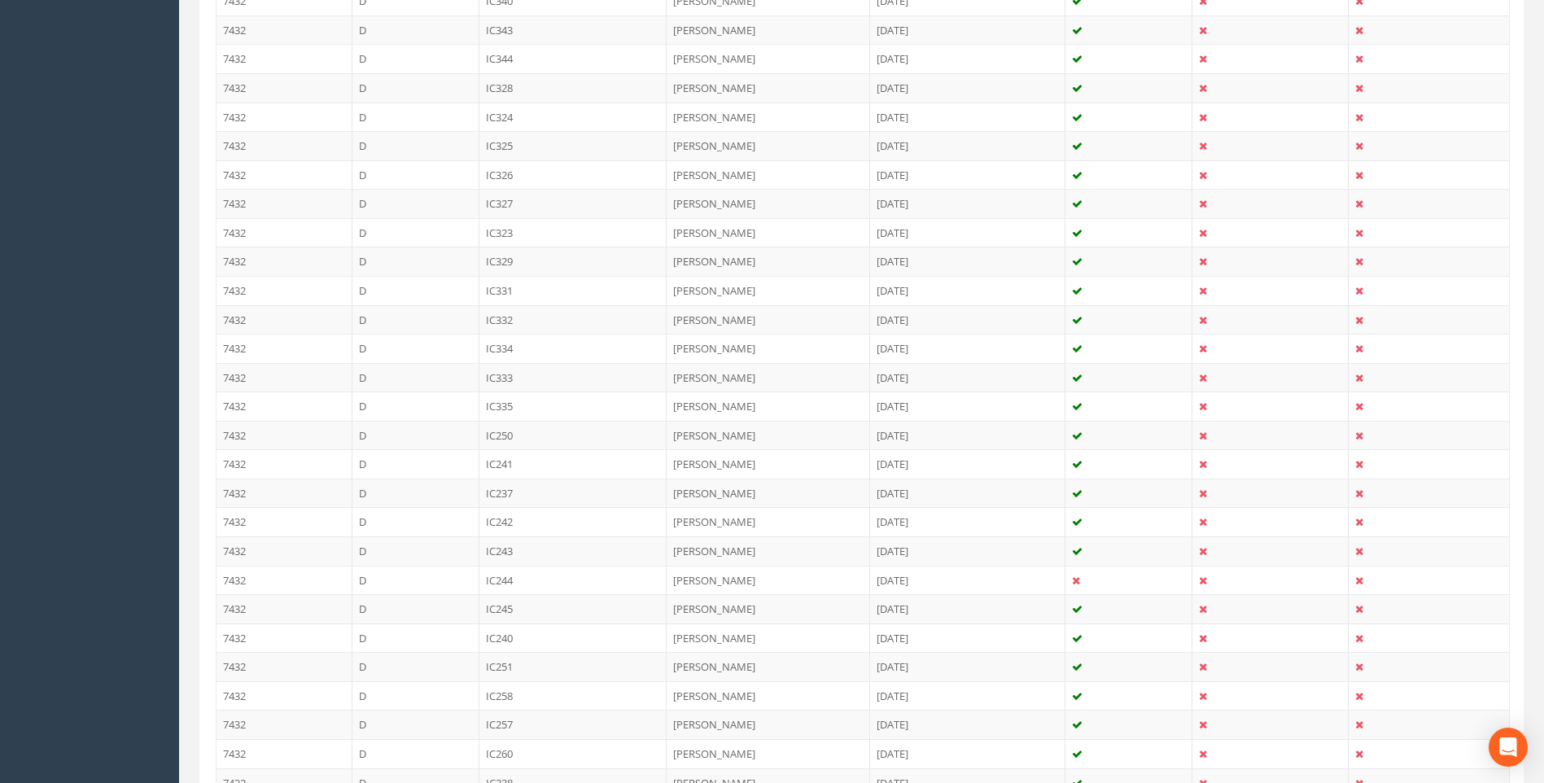
scroll to position [2731, 0]
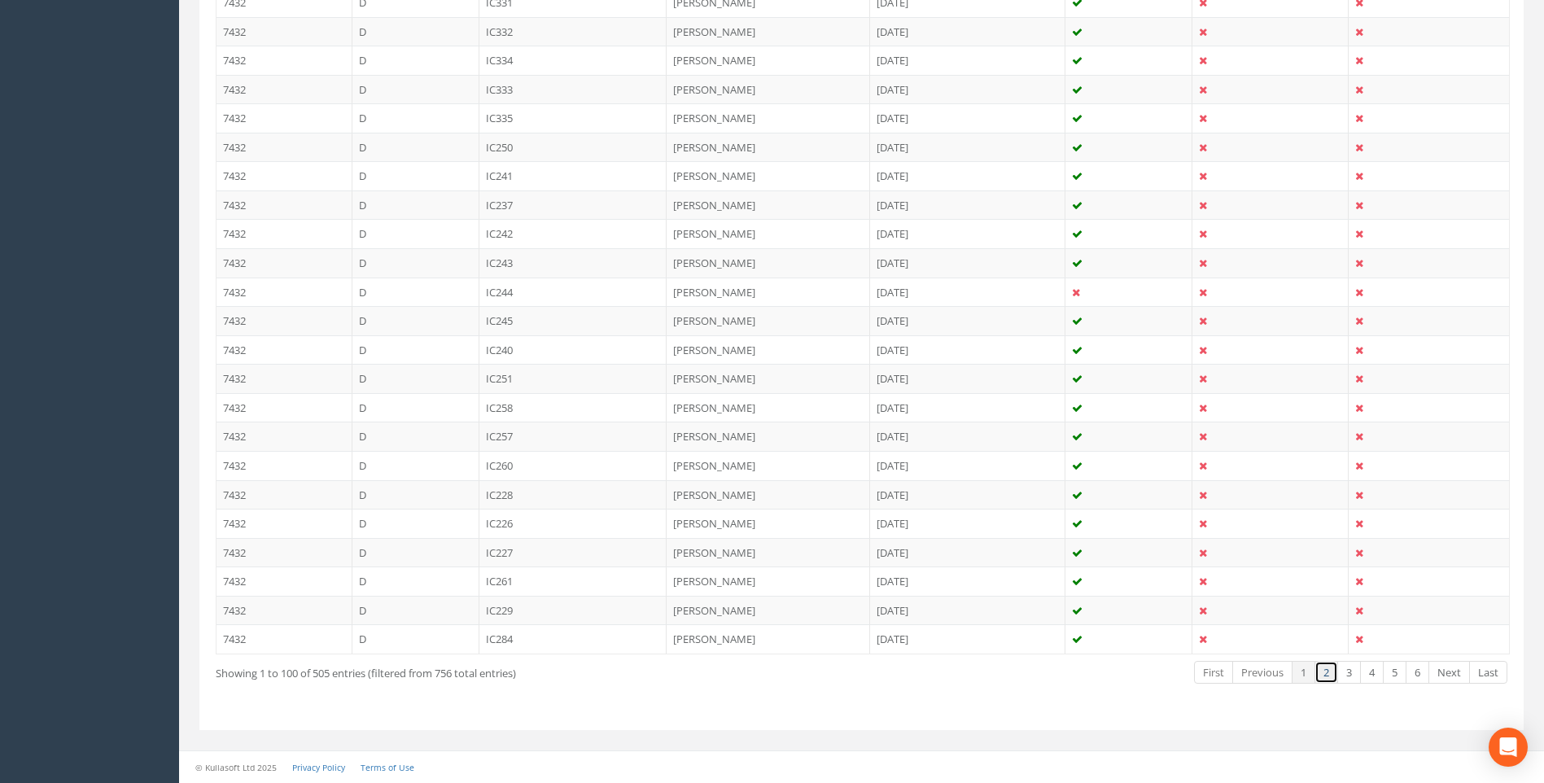
drag, startPoint x: 1329, startPoint y: 671, endPoint x: 1378, endPoint y: 655, distance: 51.2
click at [1329, 671] on link "2" at bounding box center [1327, 673] width 24 height 24
click at [1347, 675] on link "3" at bounding box center [1350, 673] width 24 height 24
click at [1375, 670] on link "4" at bounding box center [1372, 673] width 24 height 24
click at [1395, 674] on link "5" at bounding box center [1395, 673] width 24 height 24
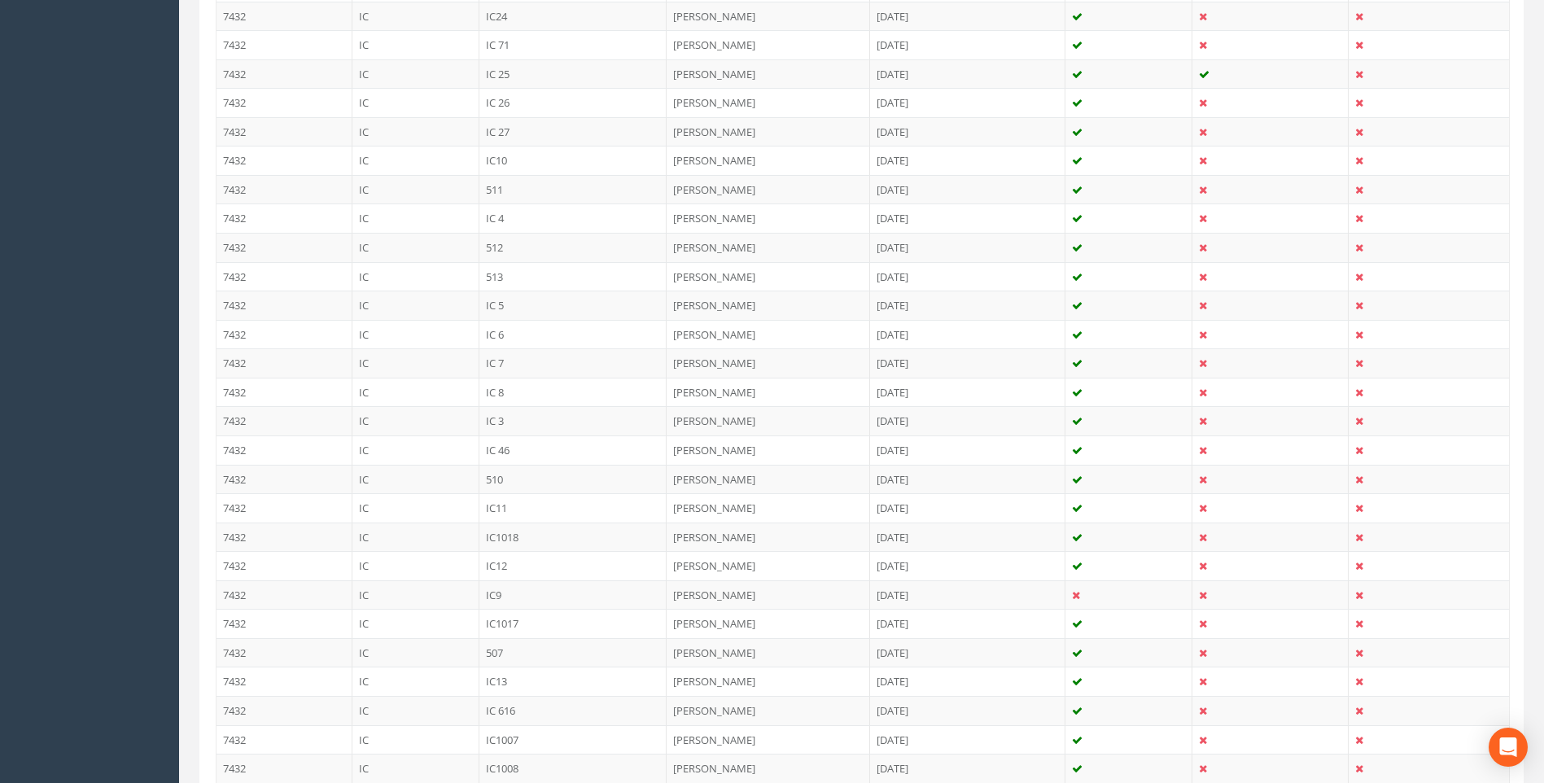
scroll to position [1347, 0]
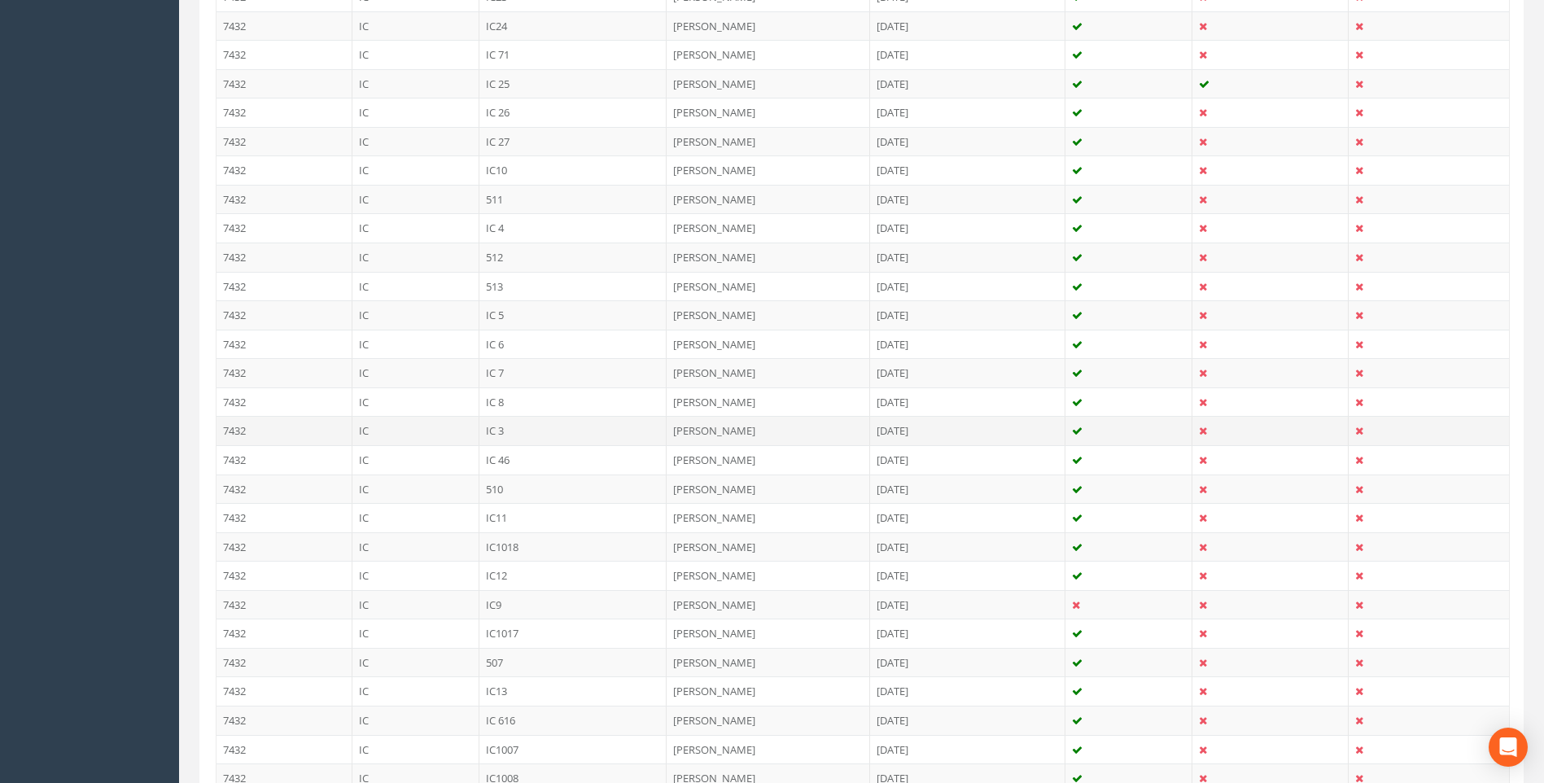
click at [492, 427] on td "IC 3" at bounding box center [574, 430] width 188 height 29
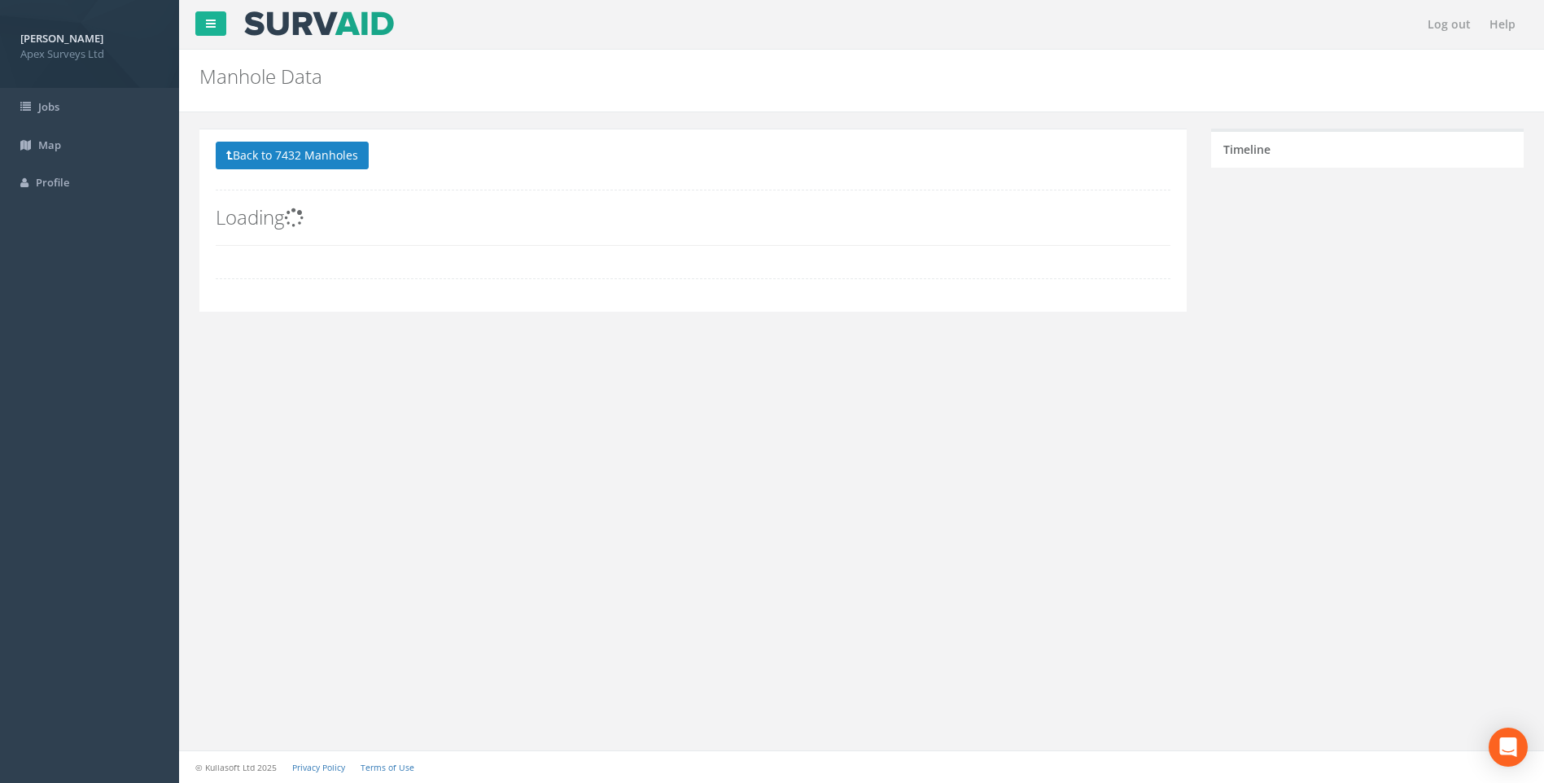
scroll to position [0, 0]
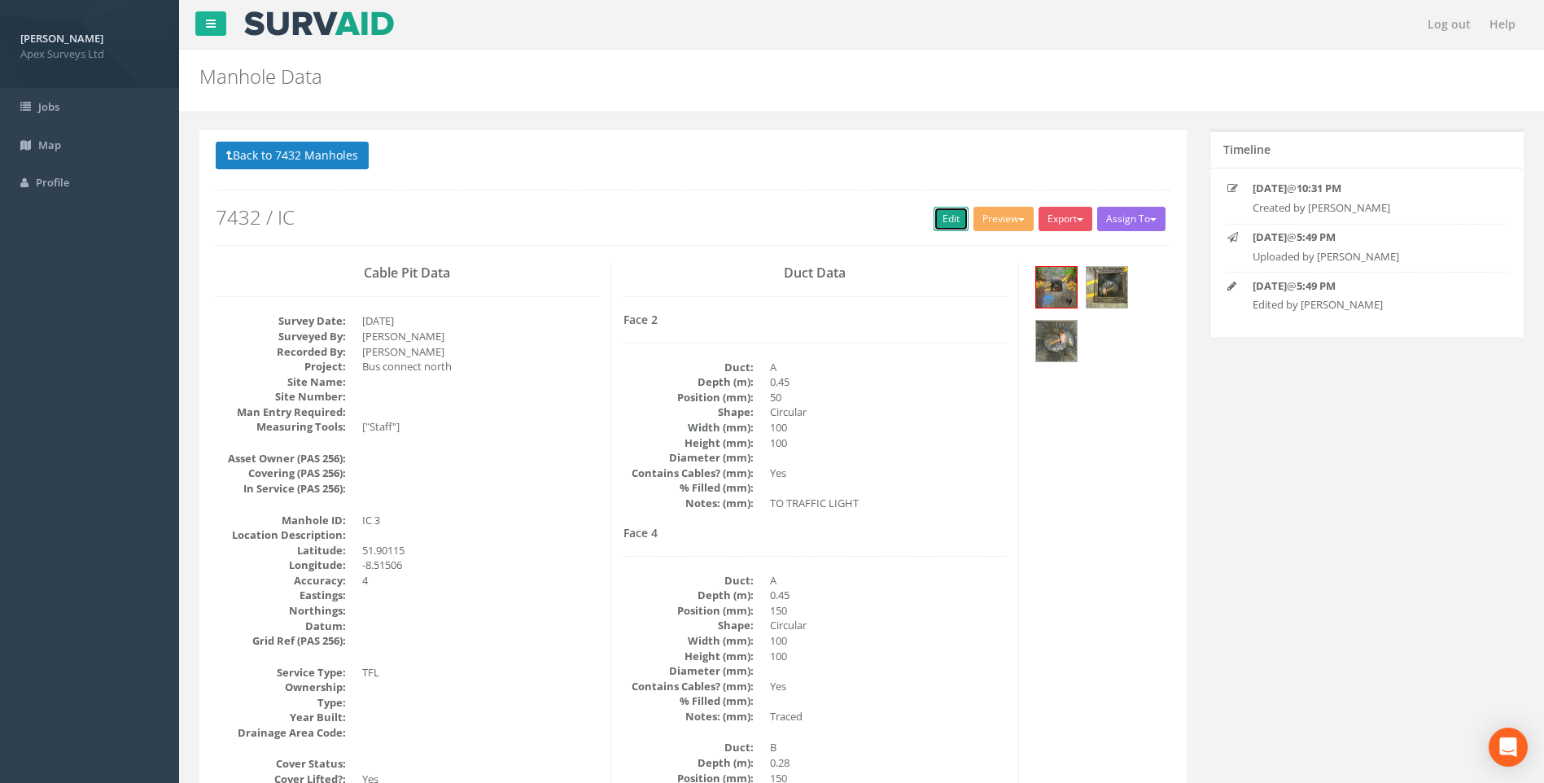
drag, startPoint x: 947, startPoint y: 219, endPoint x: 153, endPoint y: 436, distance: 823.0
click at [947, 219] on link "Edit" at bounding box center [951, 219] width 35 height 24
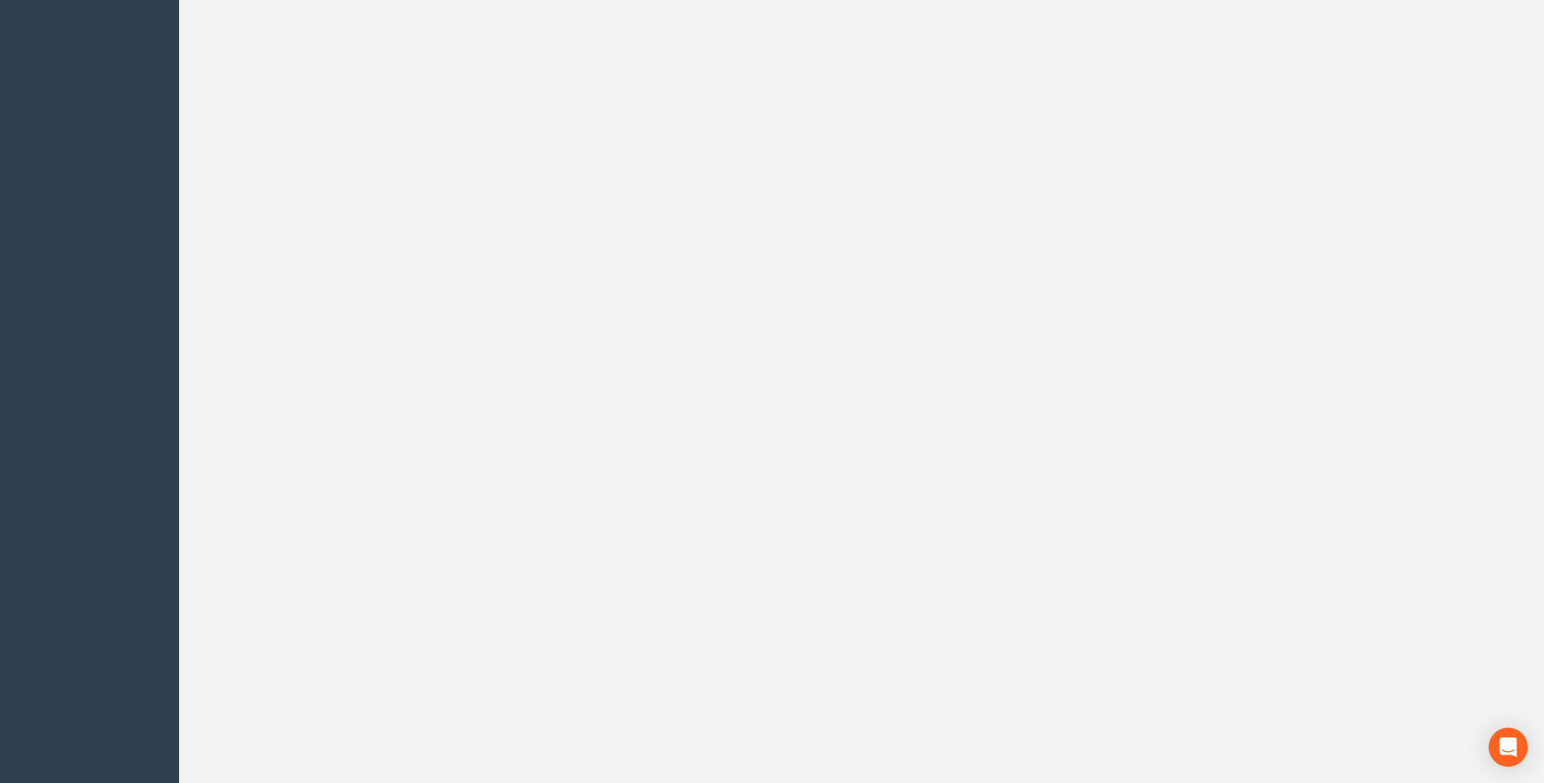
scroll to position [1483, 0]
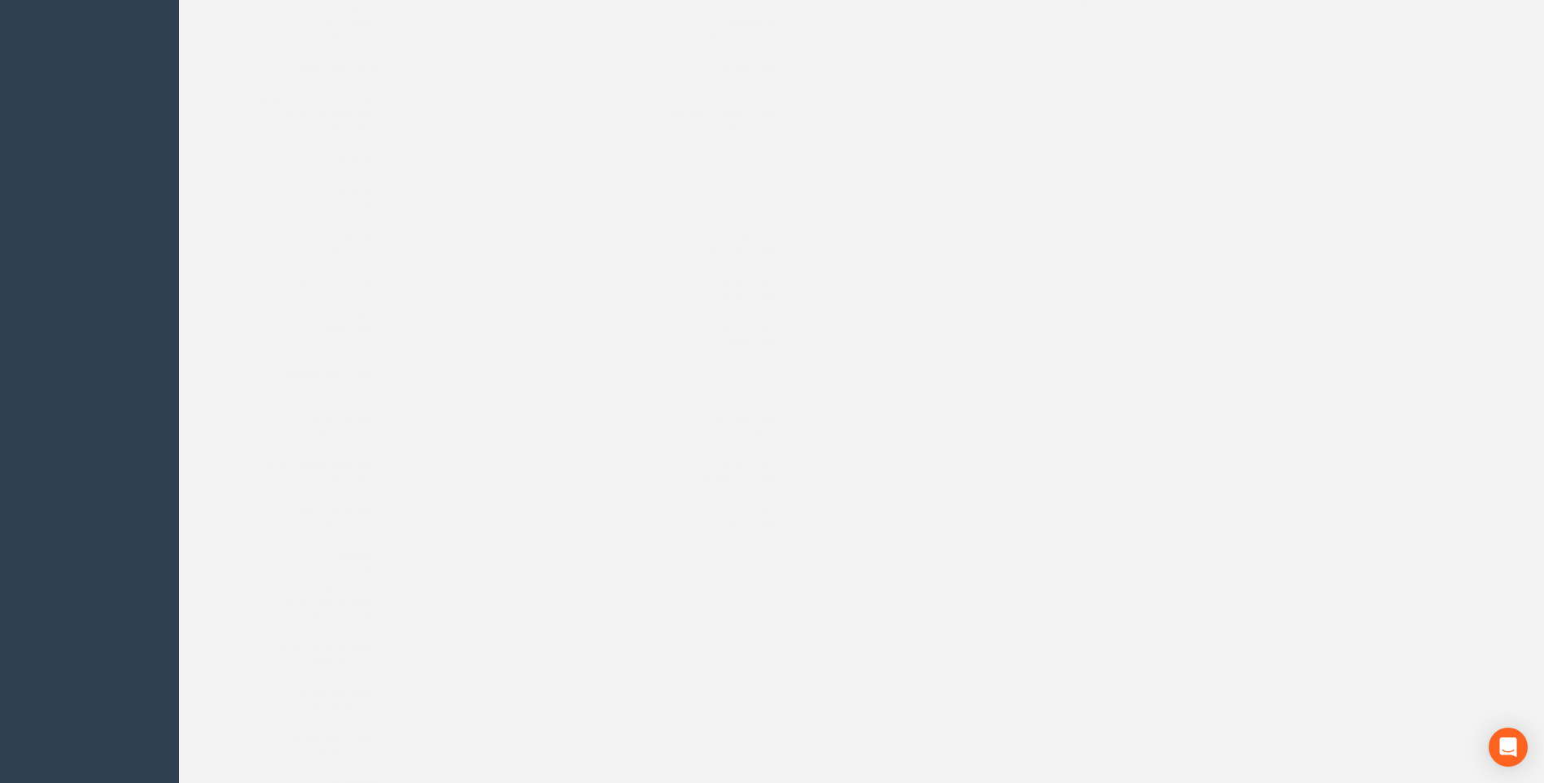
scroll to position [262, 0]
click at [551, 336] on dd at bounding box center [480, 333] width 236 height 15
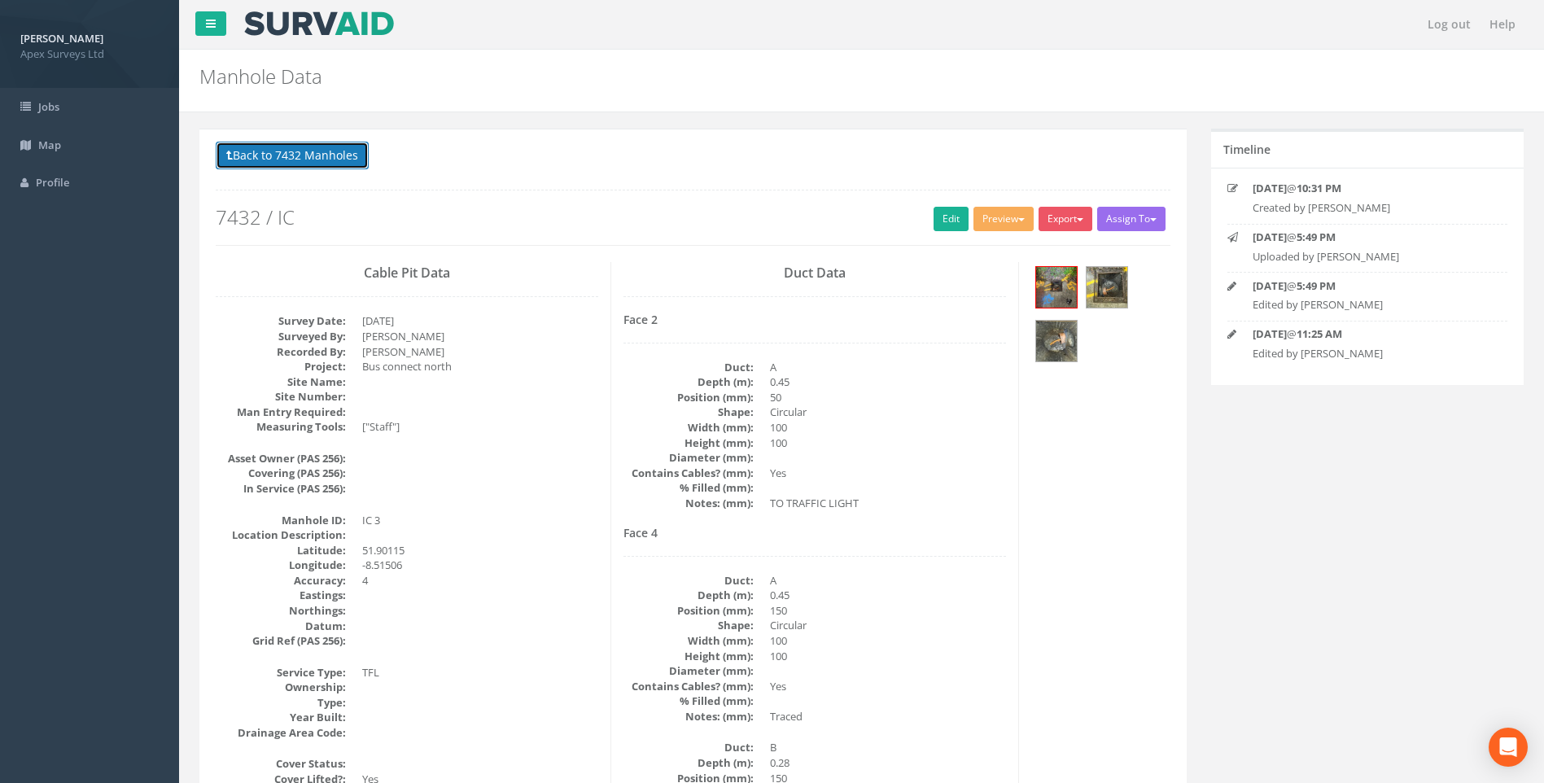
drag, startPoint x: 285, startPoint y: 149, endPoint x: 1042, endPoint y: 213, distance: 759.8
click at [285, 150] on button "Back to 7432 Manholes" at bounding box center [292, 156] width 153 height 28
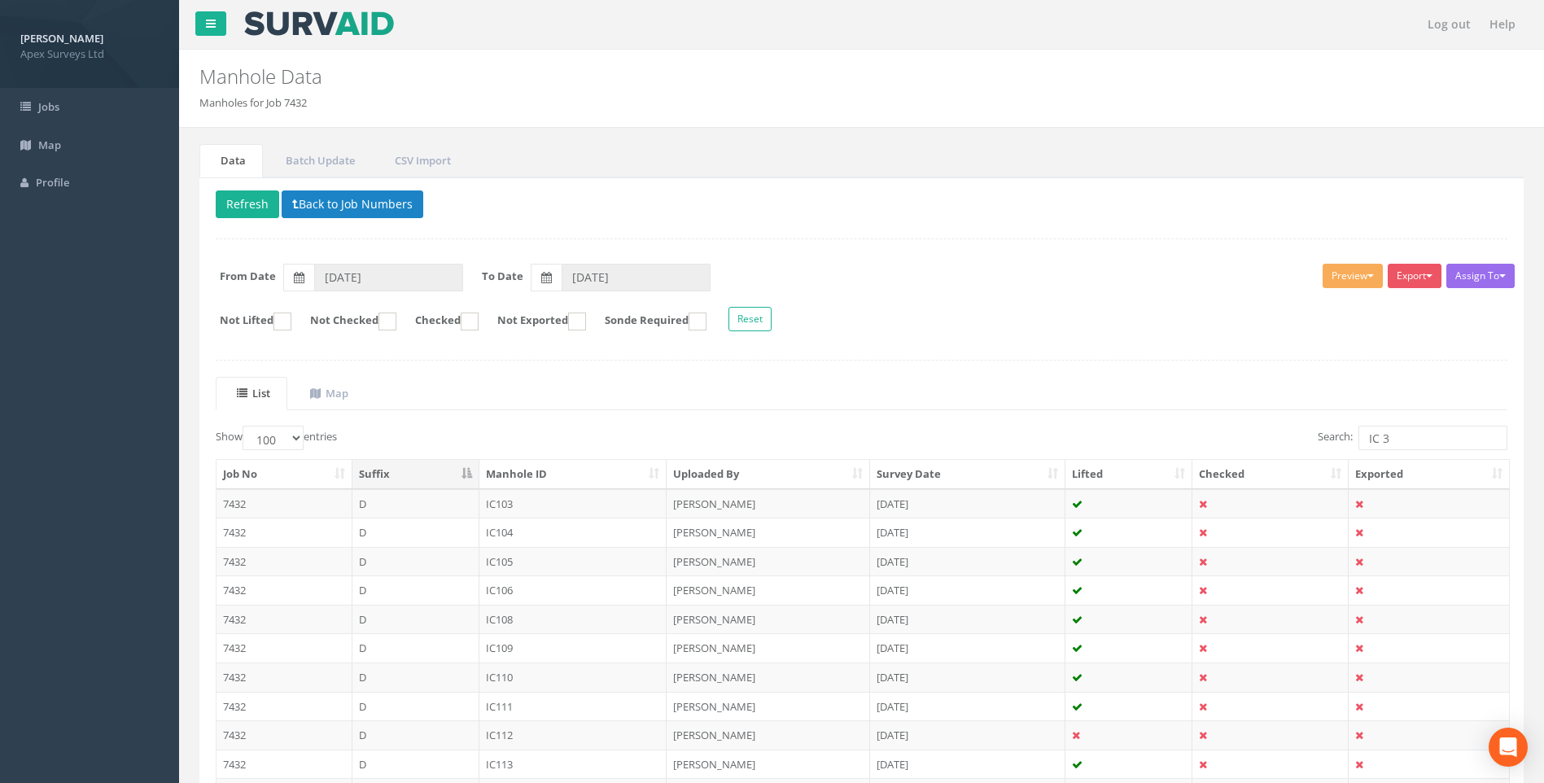
click at [1189, 360] on div at bounding box center [862, 360] width 1292 height 1
click at [1386, 437] on input "IC 3" at bounding box center [1433, 438] width 149 height 24
click at [999, 389] on ul "List Map" at bounding box center [862, 393] width 1292 height 33
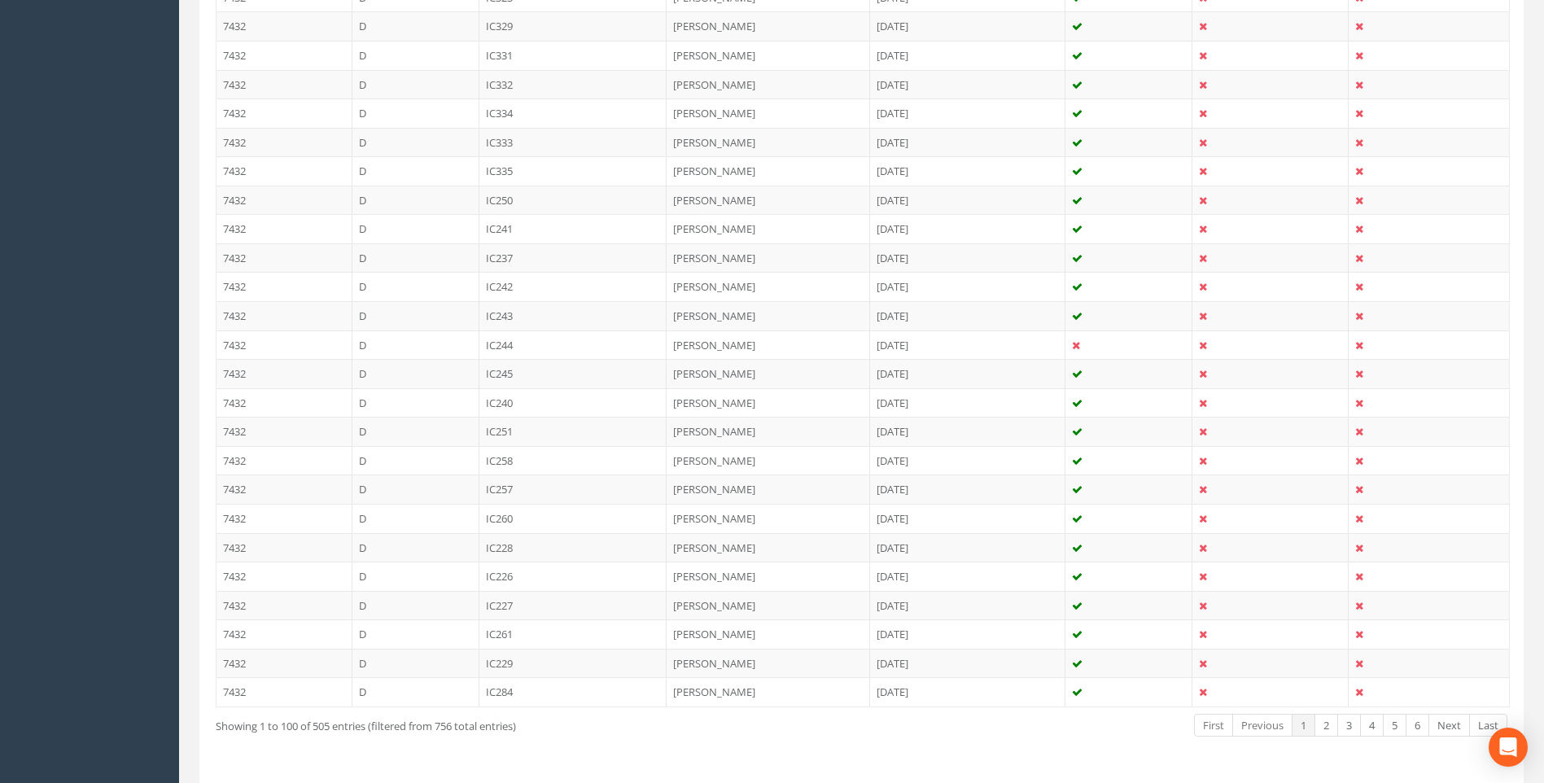
scroll to position [2731, 0]
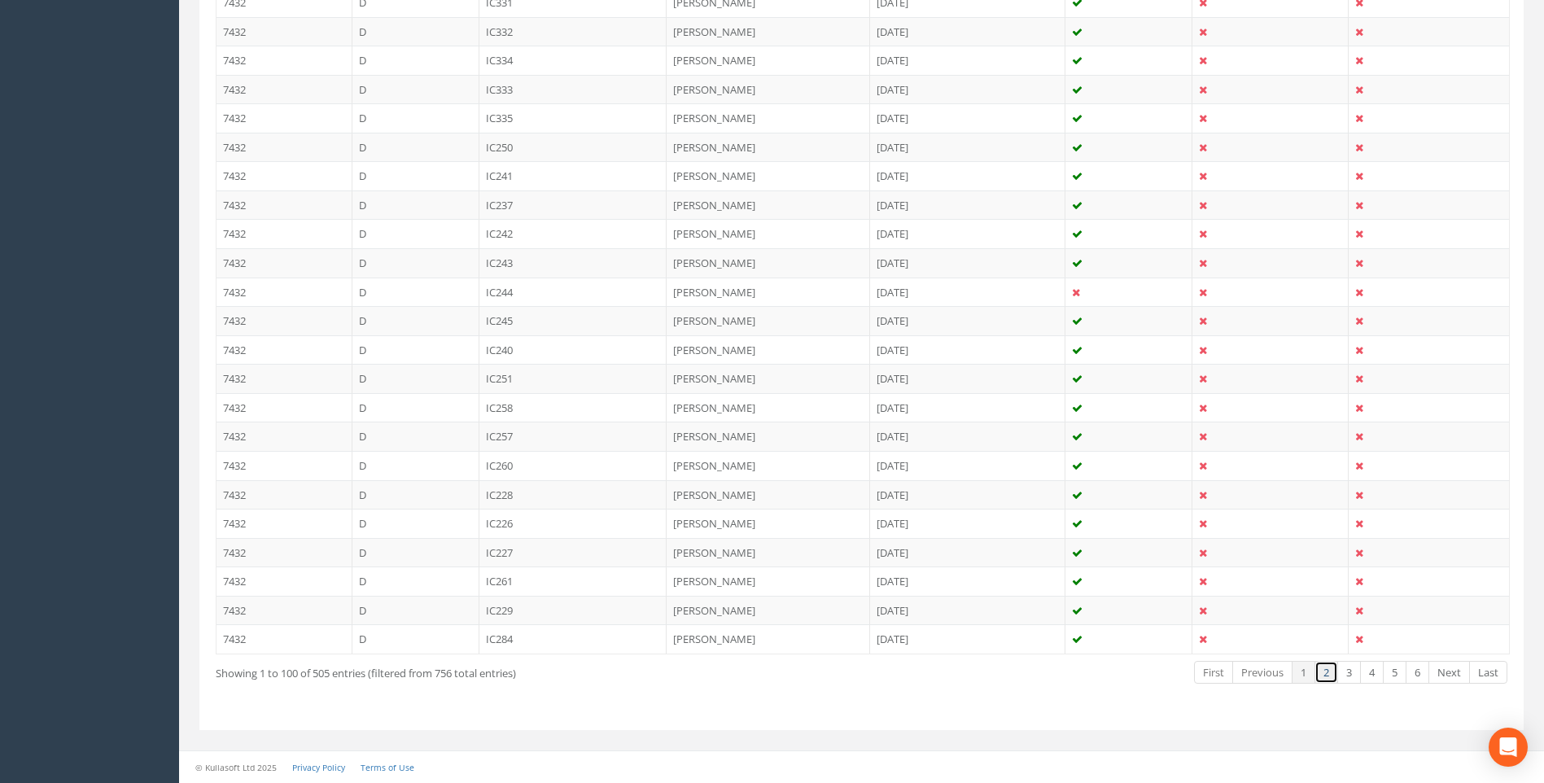
click at [1326, 672] on link "2" at bounding box center [1327, 673] width 24 height 24
click at [1352, 668] on link "3" at bounding box center [1350, 673] width 24 height 24
click at [1375, 670] on link "4" at bounding box center [1372, 673] width 24 height 24
drag, startPoint x: 1400, startPoint y: 674, endPoint x: 1443, endPoint y: 716, distance: 59.3
click at [1400, 675] on link "5" at bounding box center [1395, 673] width 24 height 24
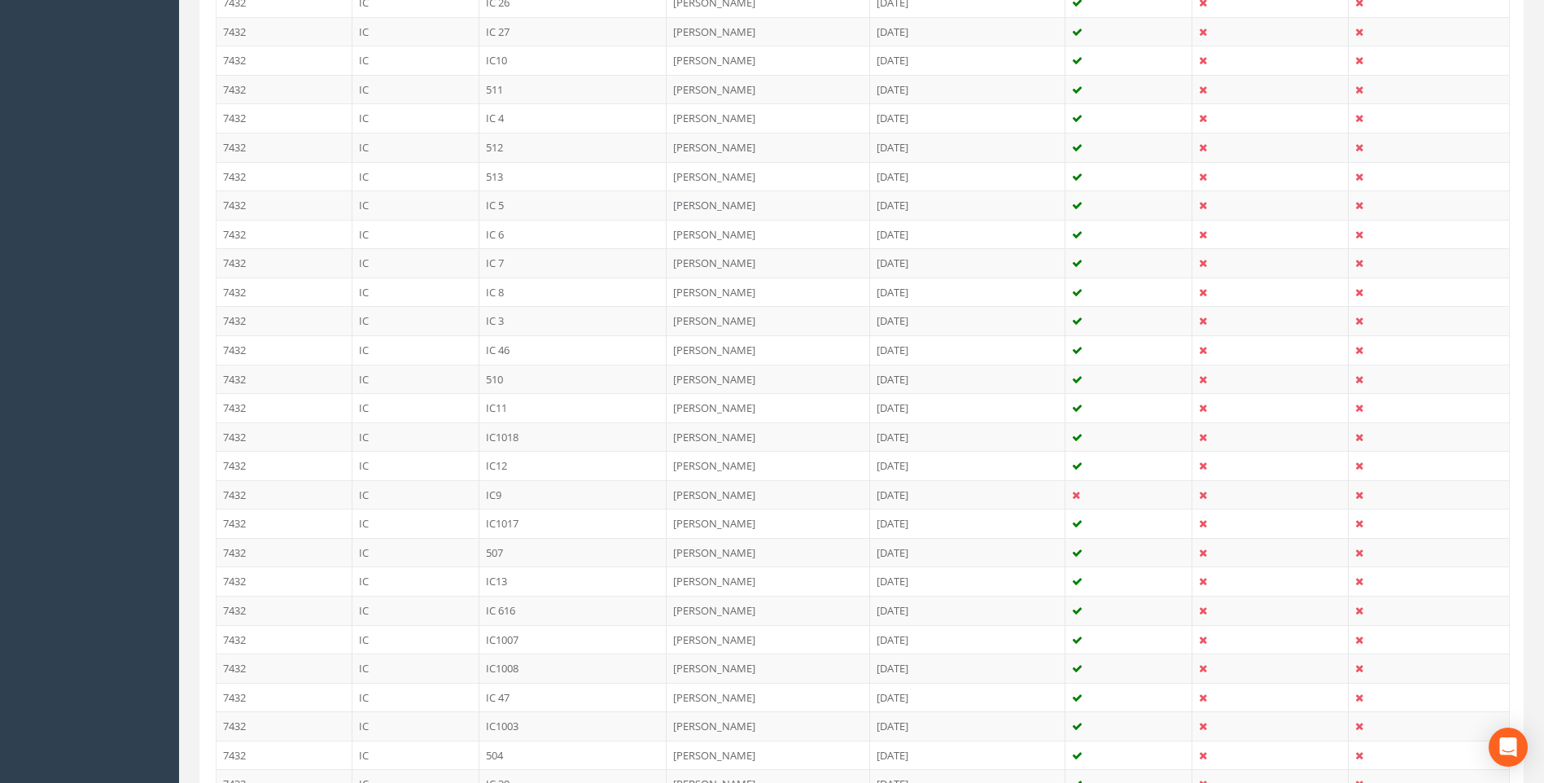
scroll to position [1347, 0]
click at [497, 319] on td "IC 5" at bounding box center [574, 314] width 188 height 29
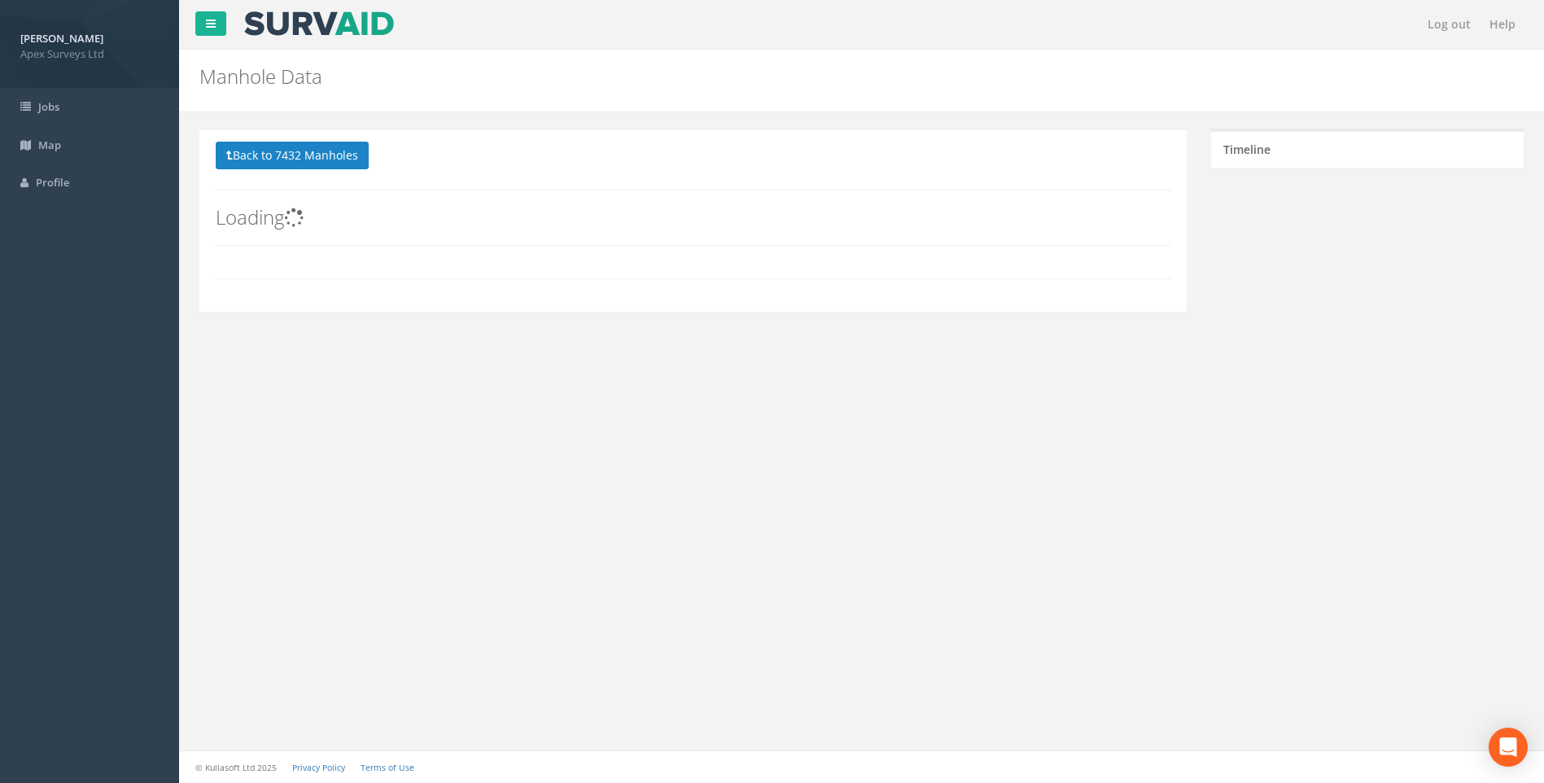
scroll to position [0, 0]
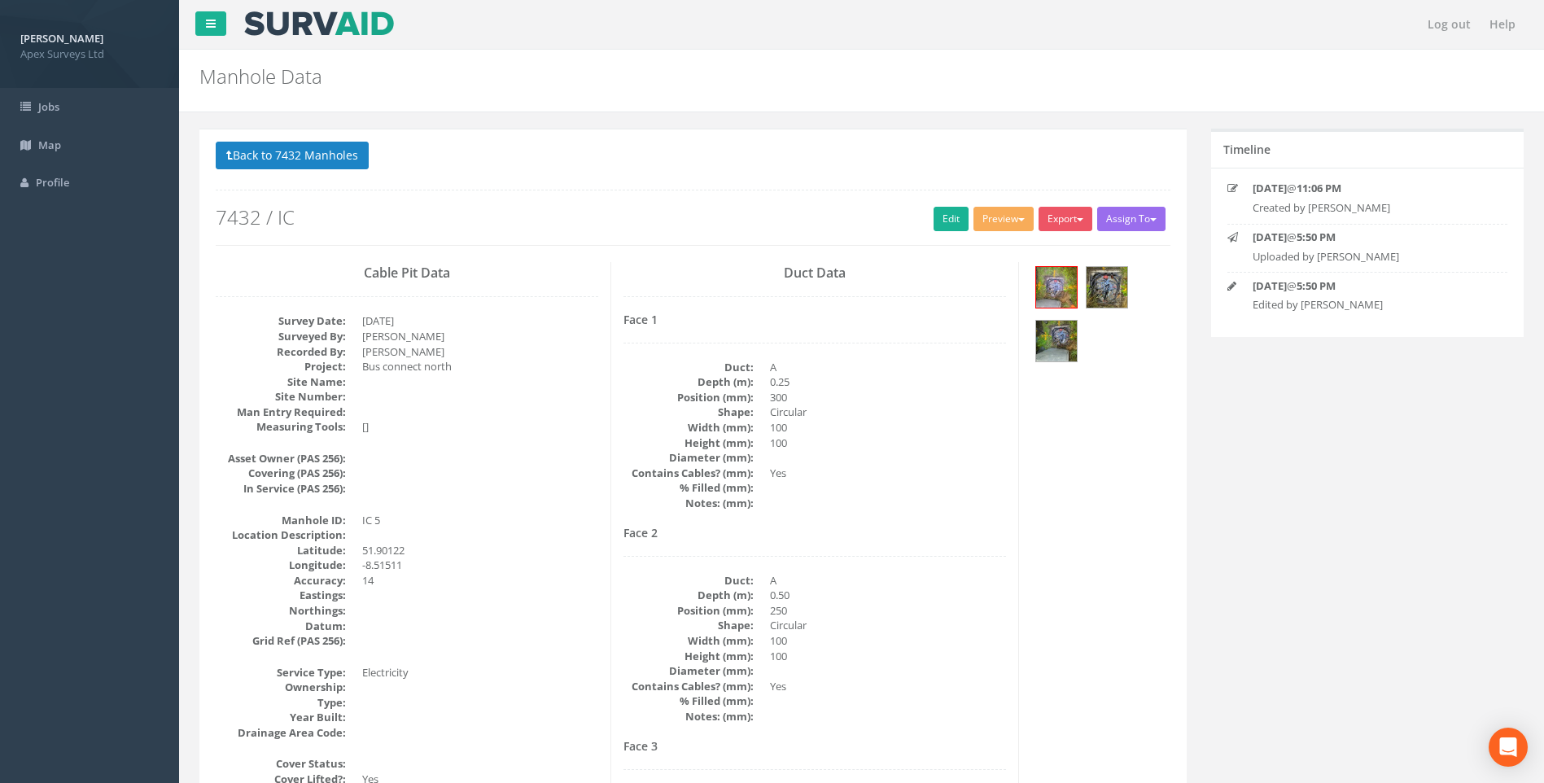
click at [991, 467] on dd "Yes" at bounding box center [888, 473] width 236 height 15
click at [945, 222] on link "Edit" at bounding box center [951, 219] width 35 height 24
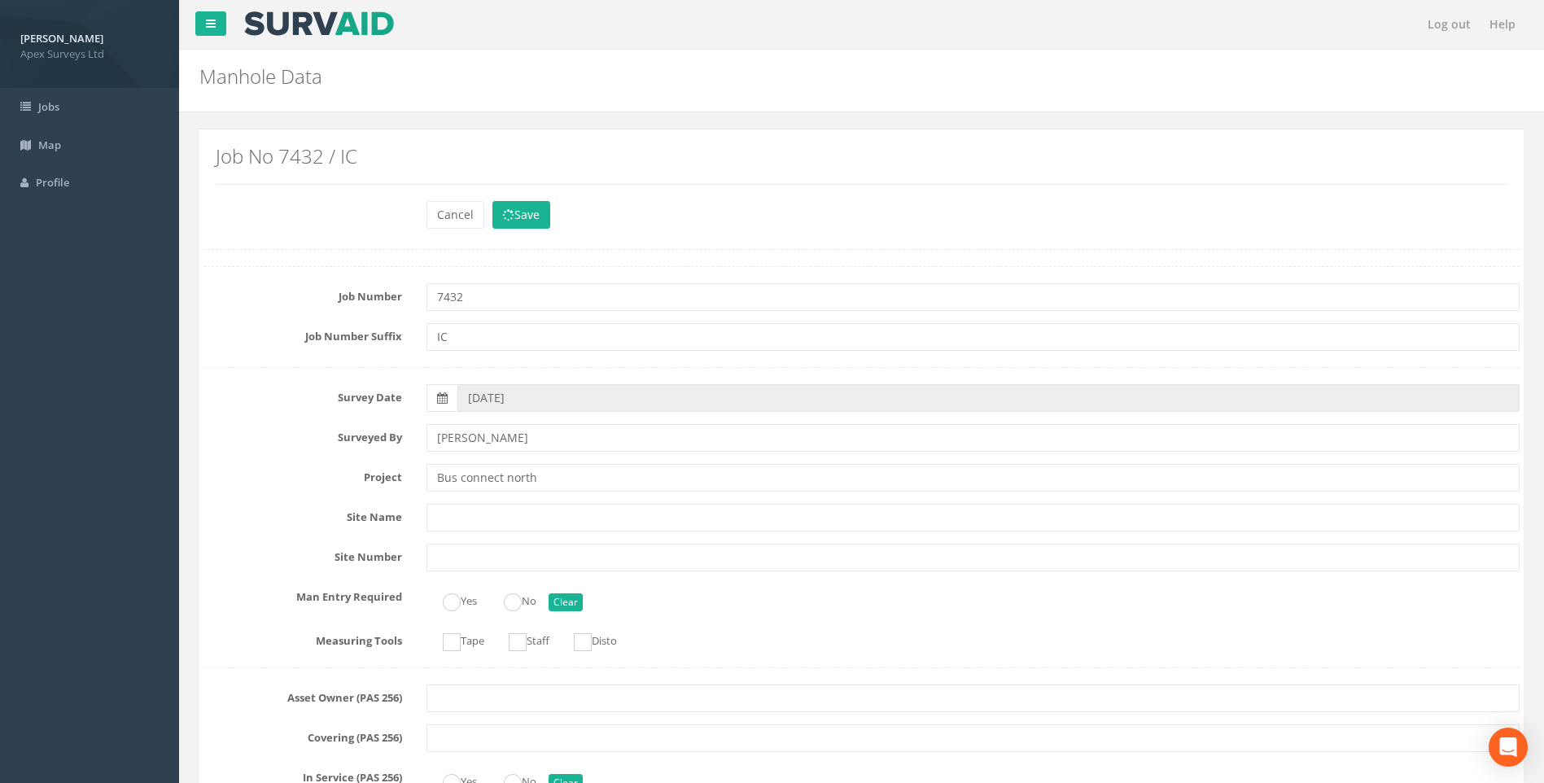
scroll to position [1728, 0]
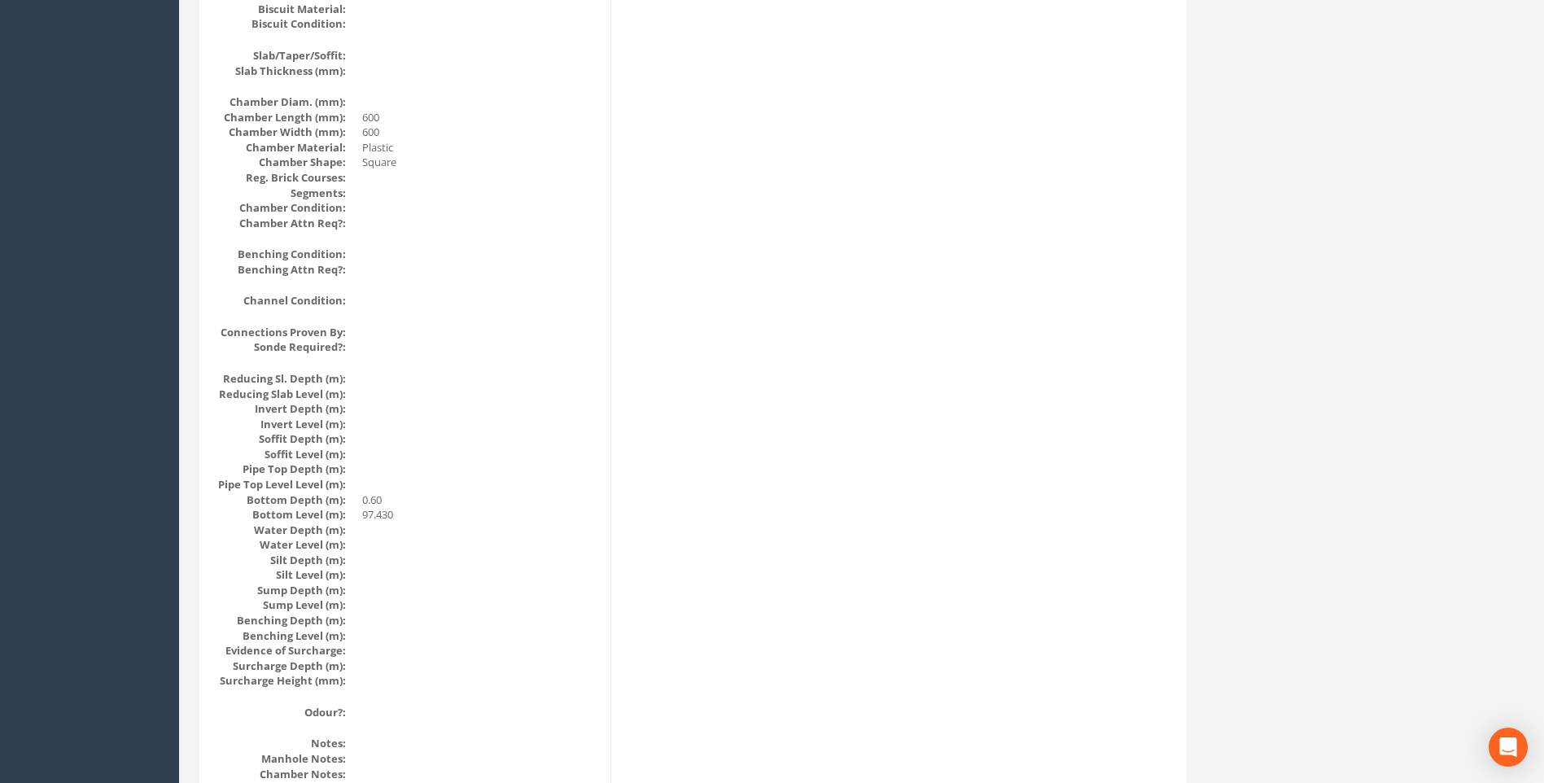
scroll to position [1076, 0]
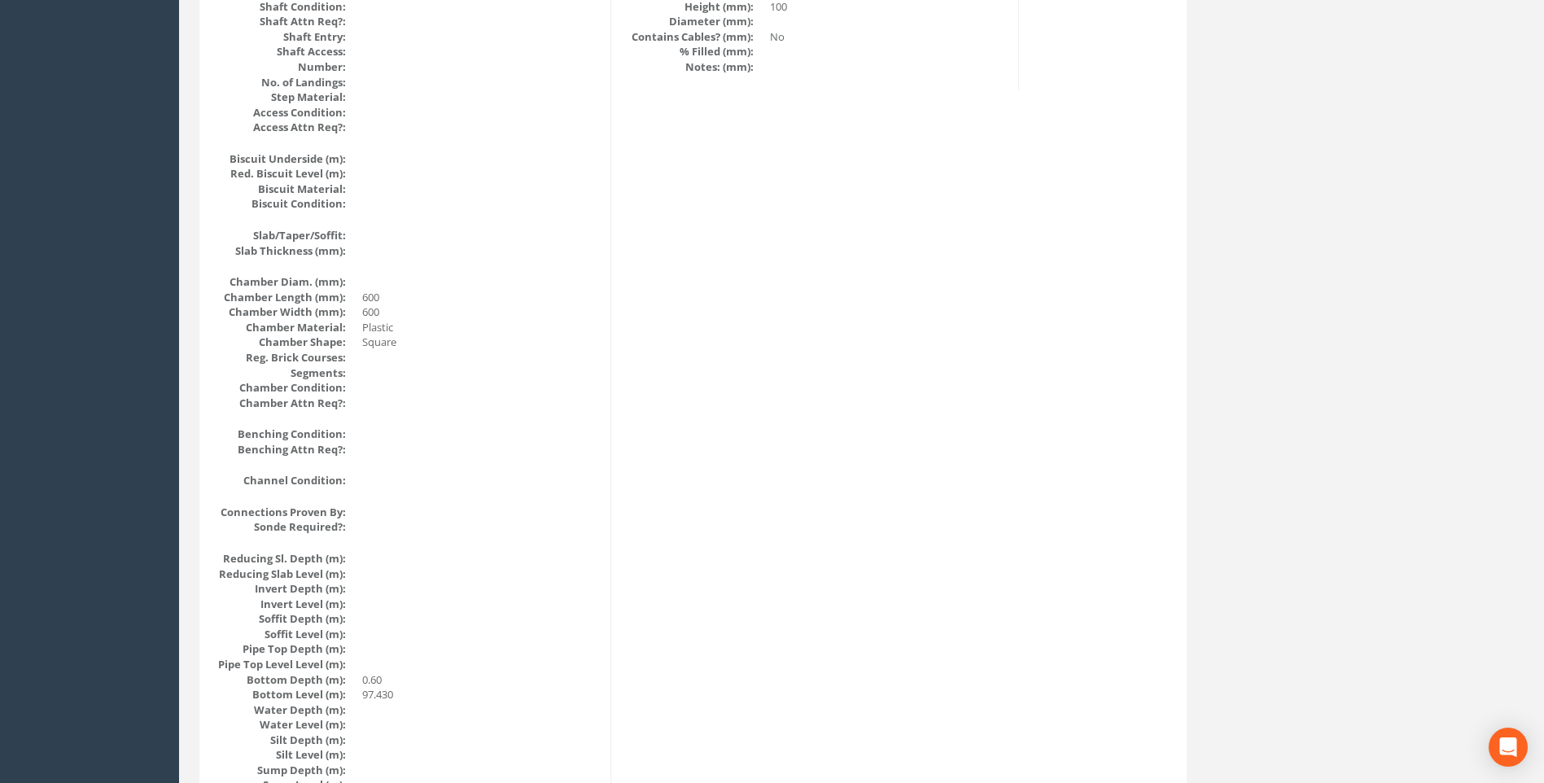
click at [910, 519] on div "Cable Pit Data Survey Date: [DATE] Surveyed By: [PERSON_NAME] Recorded By: [PER…" at bounding box center [693, 181] width 979 height 1990
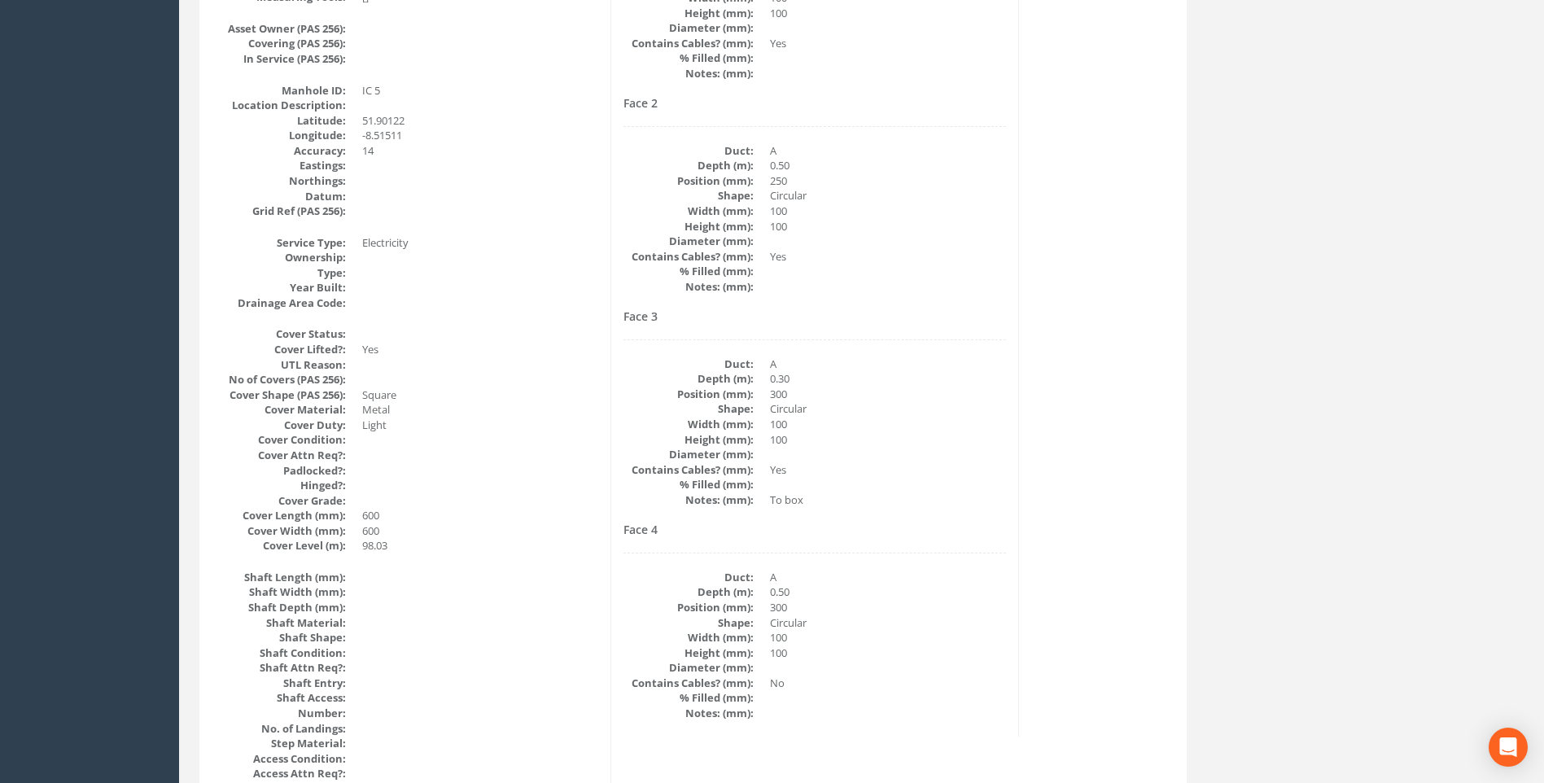
scroll to position [425, 0]
click at [978, 545] on div "Face 4 Duct: A Depth (m): 0.50 Position (mm): 300 Shape: Circular Width (mm): 1…" at bounding box center [815, 626] width 383 height 197
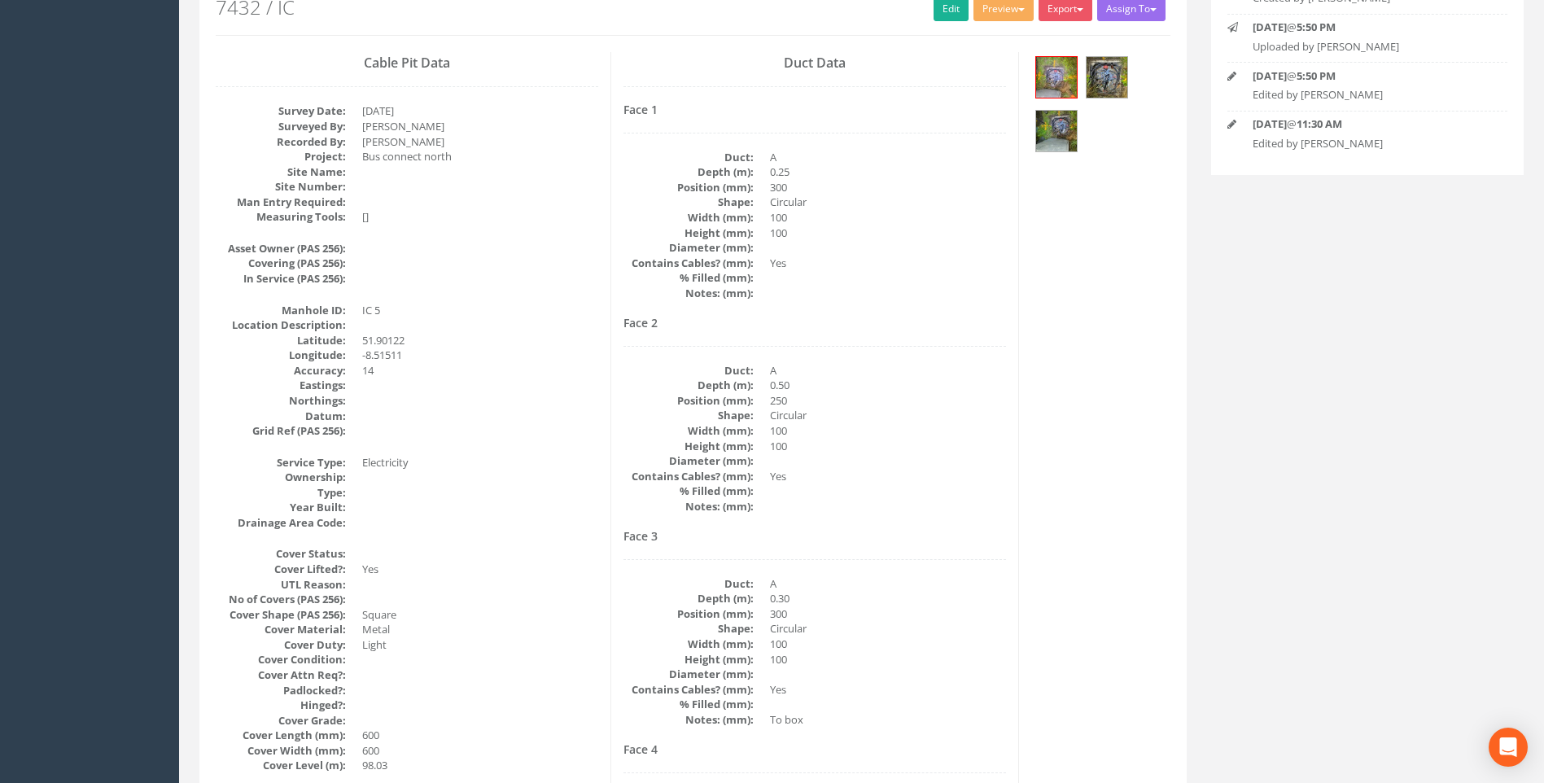
scroll to position [181, 0]
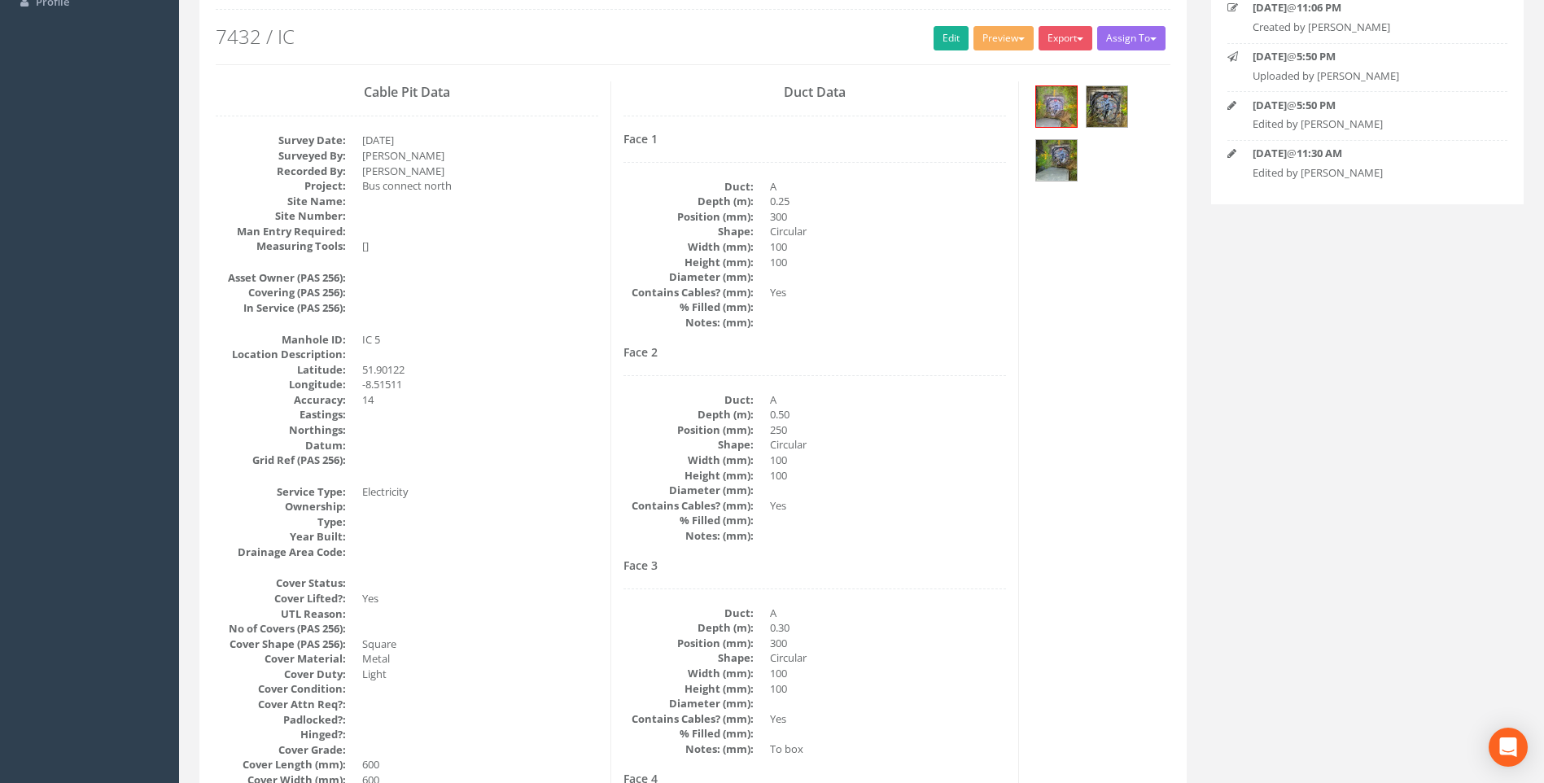
click at [942, 382] on div "Face 2 Duct: A Depth (m): 0.50 Position (mm): 250 Shape: Circular Width (mm): 1…" at bounding box center [815, 444] width 383 height 197
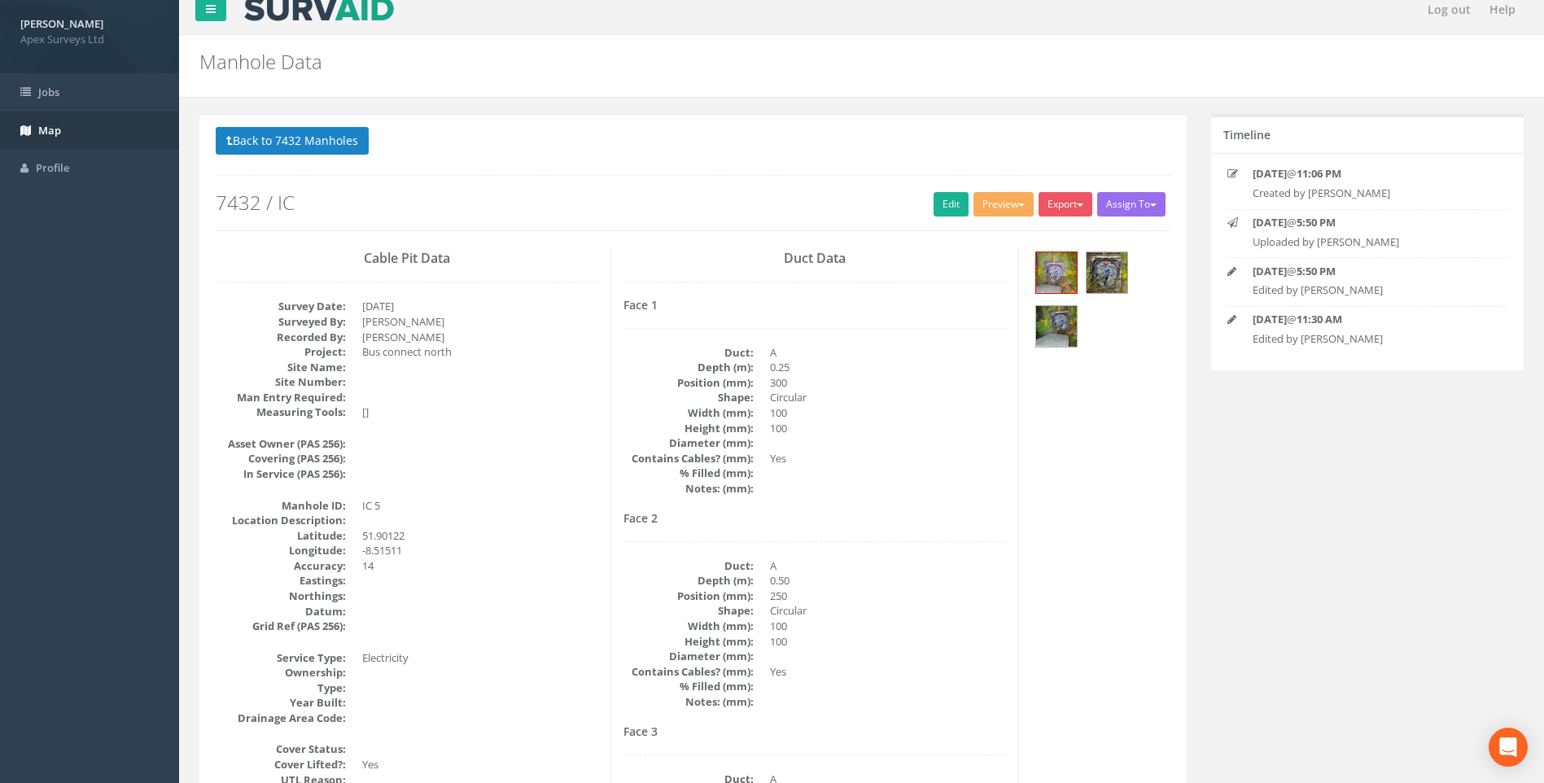
scroll to position [0, 0]
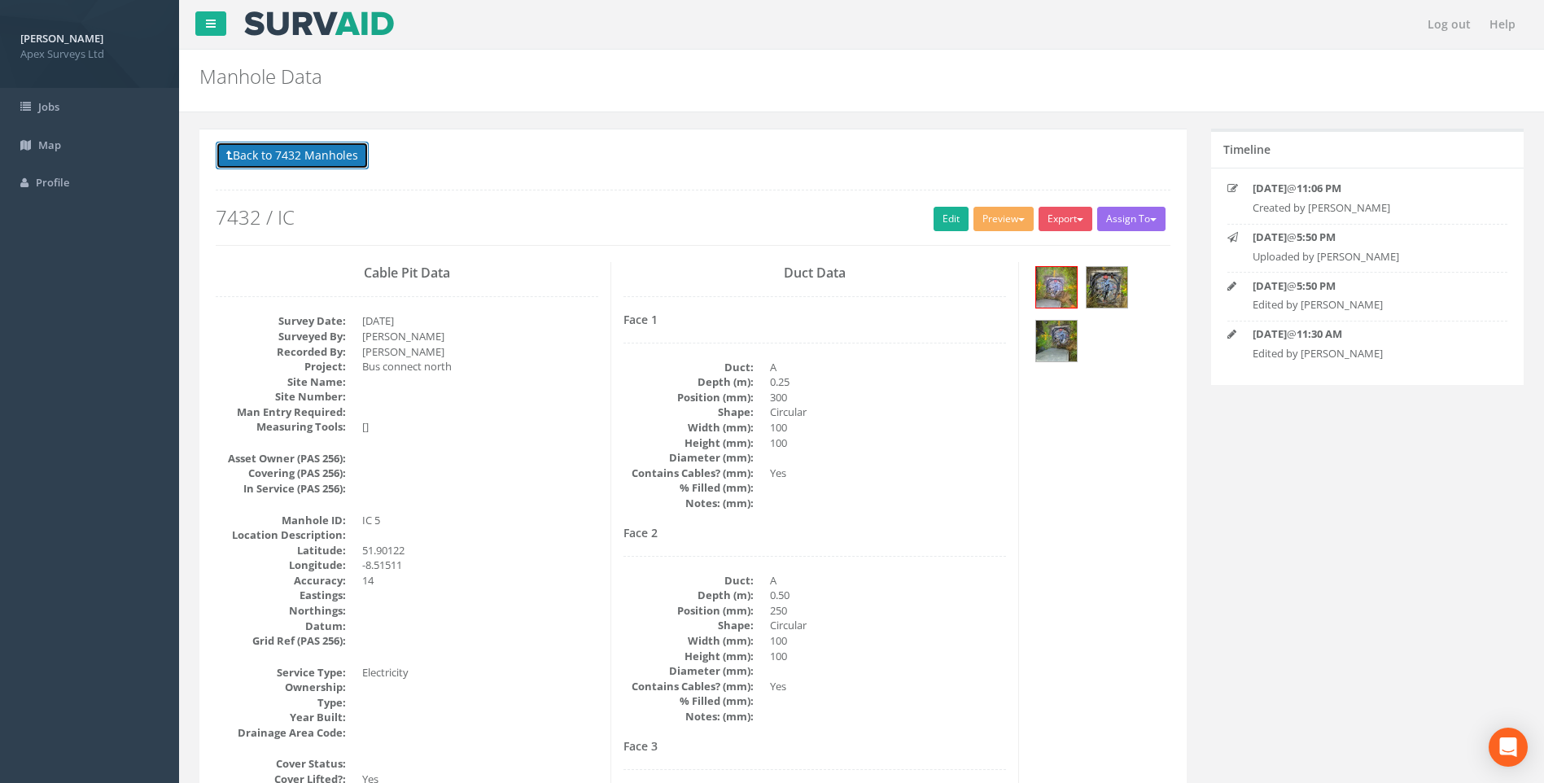
click at [294, 154] on button "Back to 7432 Manholes" at bounding box center [292, 156] width 153 height 28
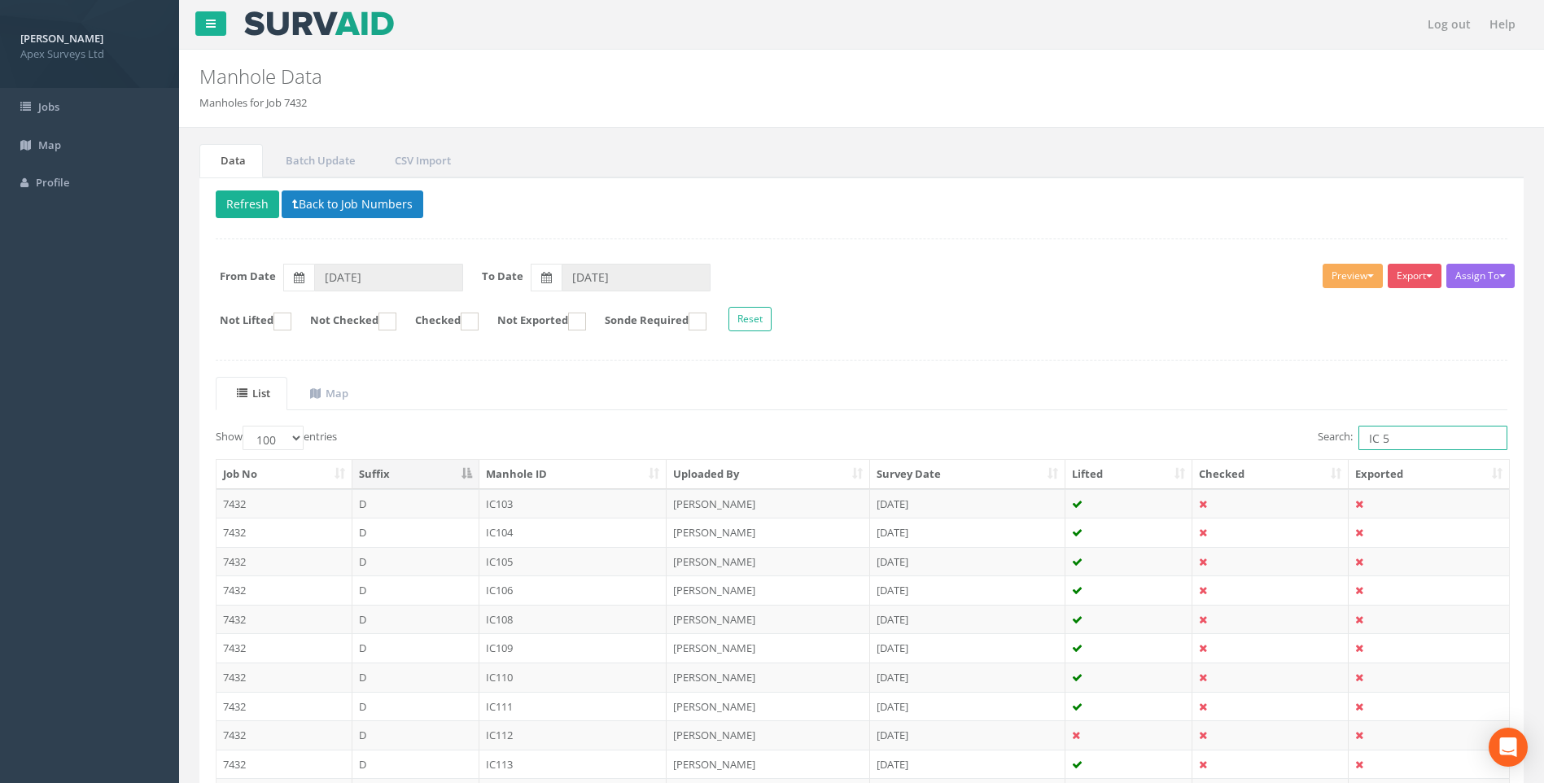
drag, startPoint x: 1381, startPoint y: 437, endPoint x: 1394, endPoint y: 437, distance: 13.0
click at [1394, 437] on input "IC 5" at bounding box center [1433, 438] width 149 height 24
click at [896, 399] on ul "List Map" at bounding box center [862, 393] width 1292 height 33
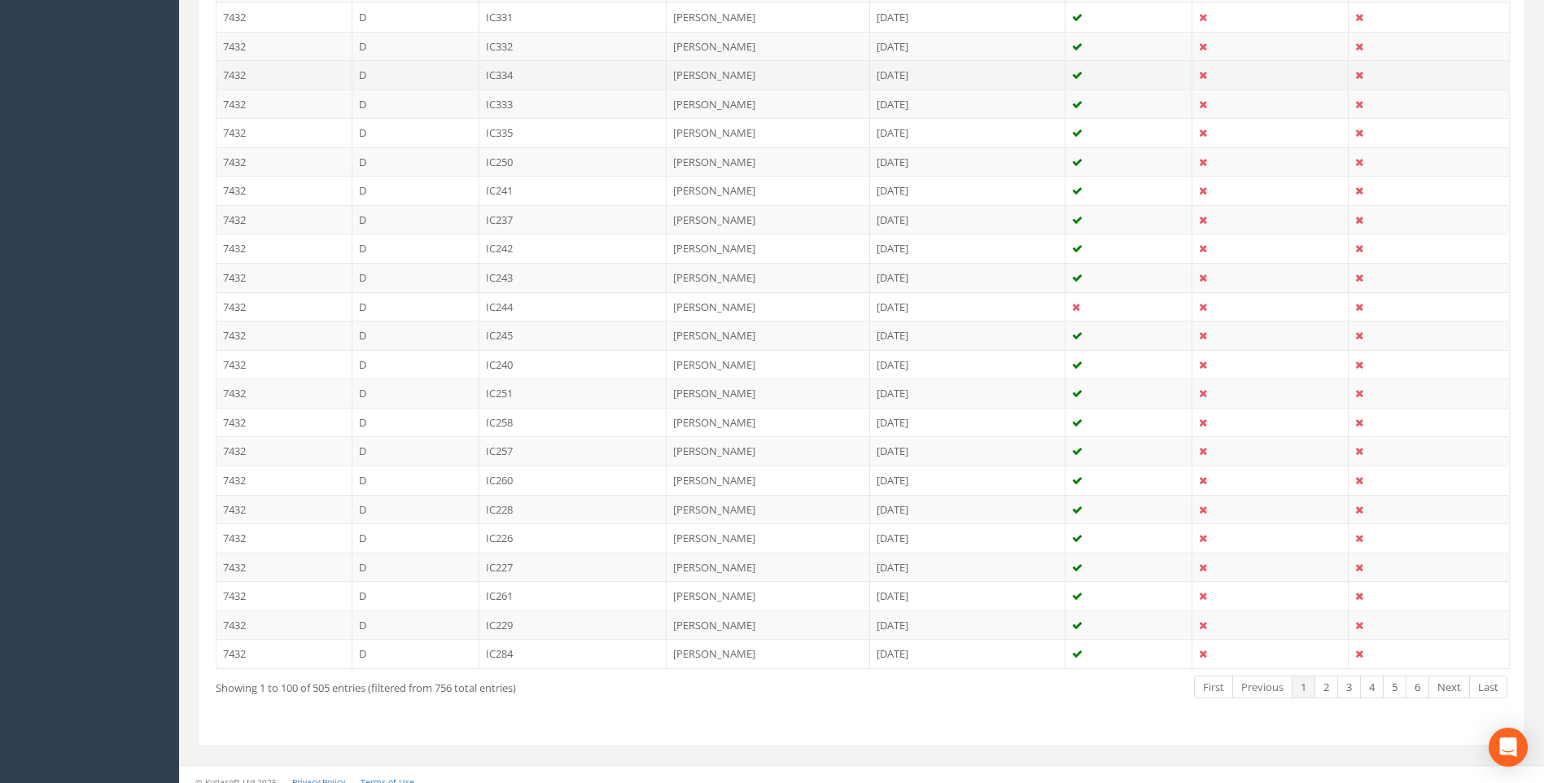
scroll to position [2731, 0]
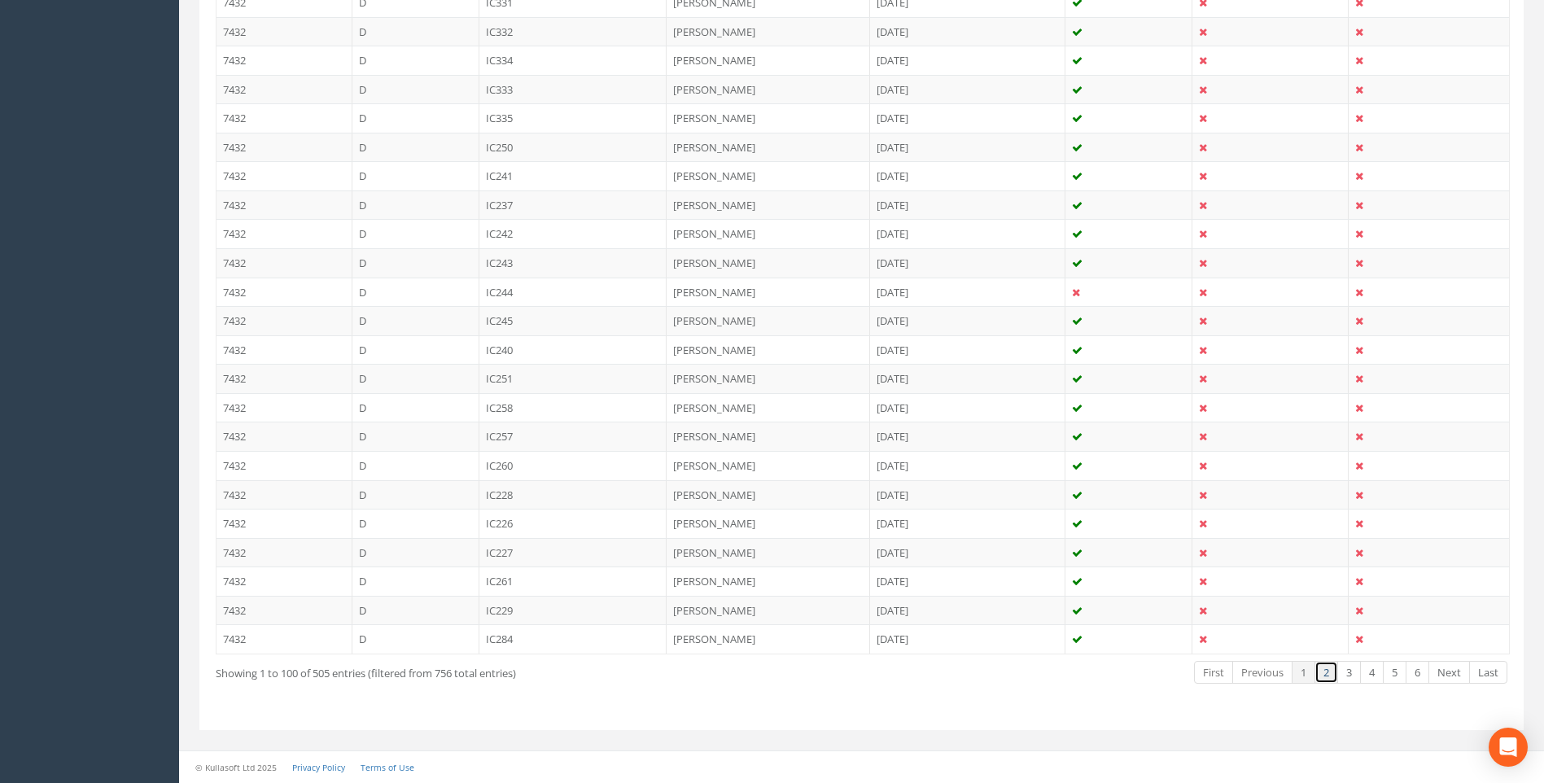
click at [1325, 677] on link "2" at bounding box center [1327, 673] width 24 height 24
click at [1347, 670] on link "3" at bounding box center [1350, 673] width 24 height 24
click at [1365, 674] on link "4" at bounding box center [1372, 673] width 24 height 24
click at [1396, 672] on link "5" at bounding box center [1395, 673] width 24 height 24
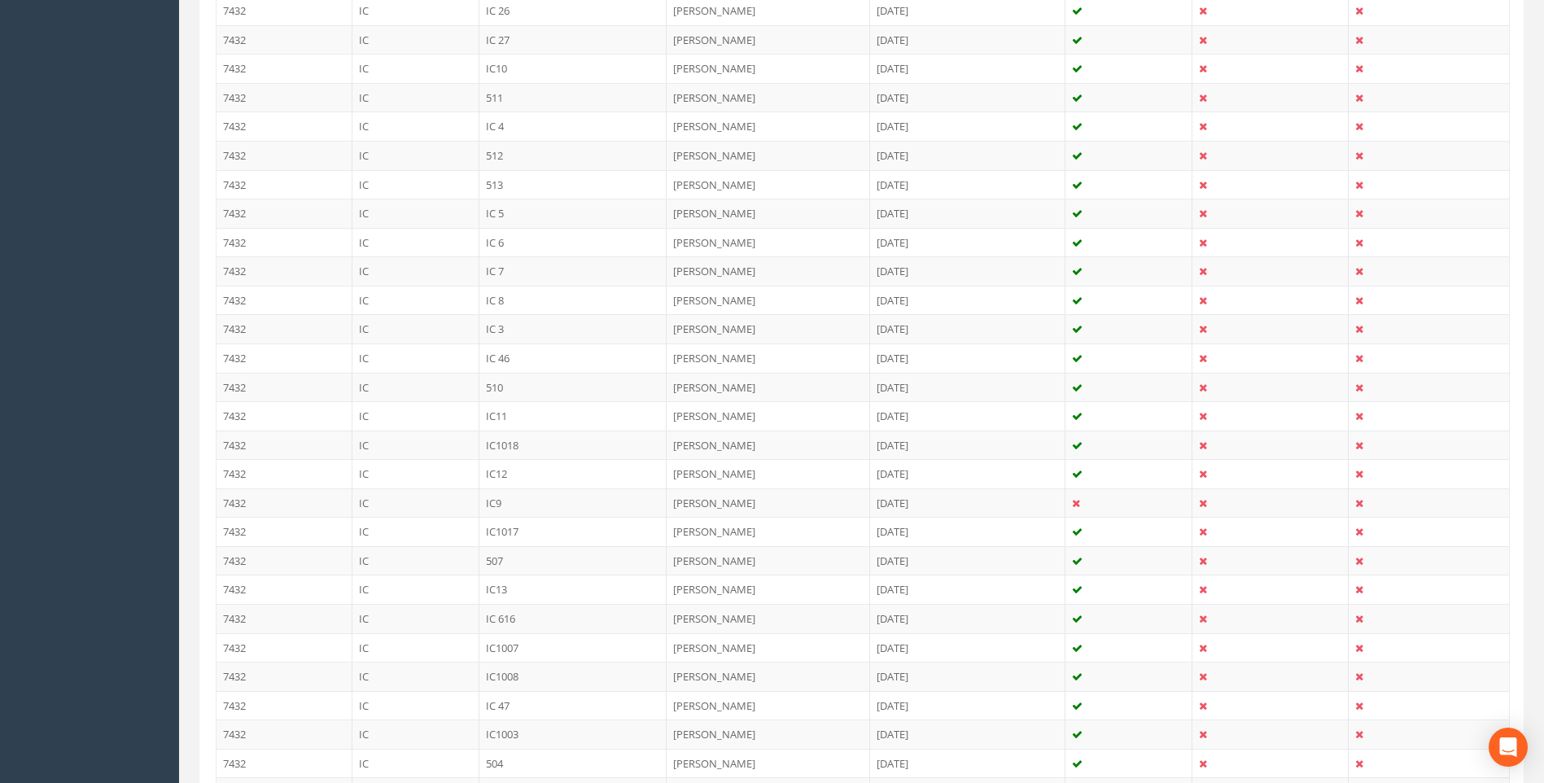
scroll to position [1428, 0]
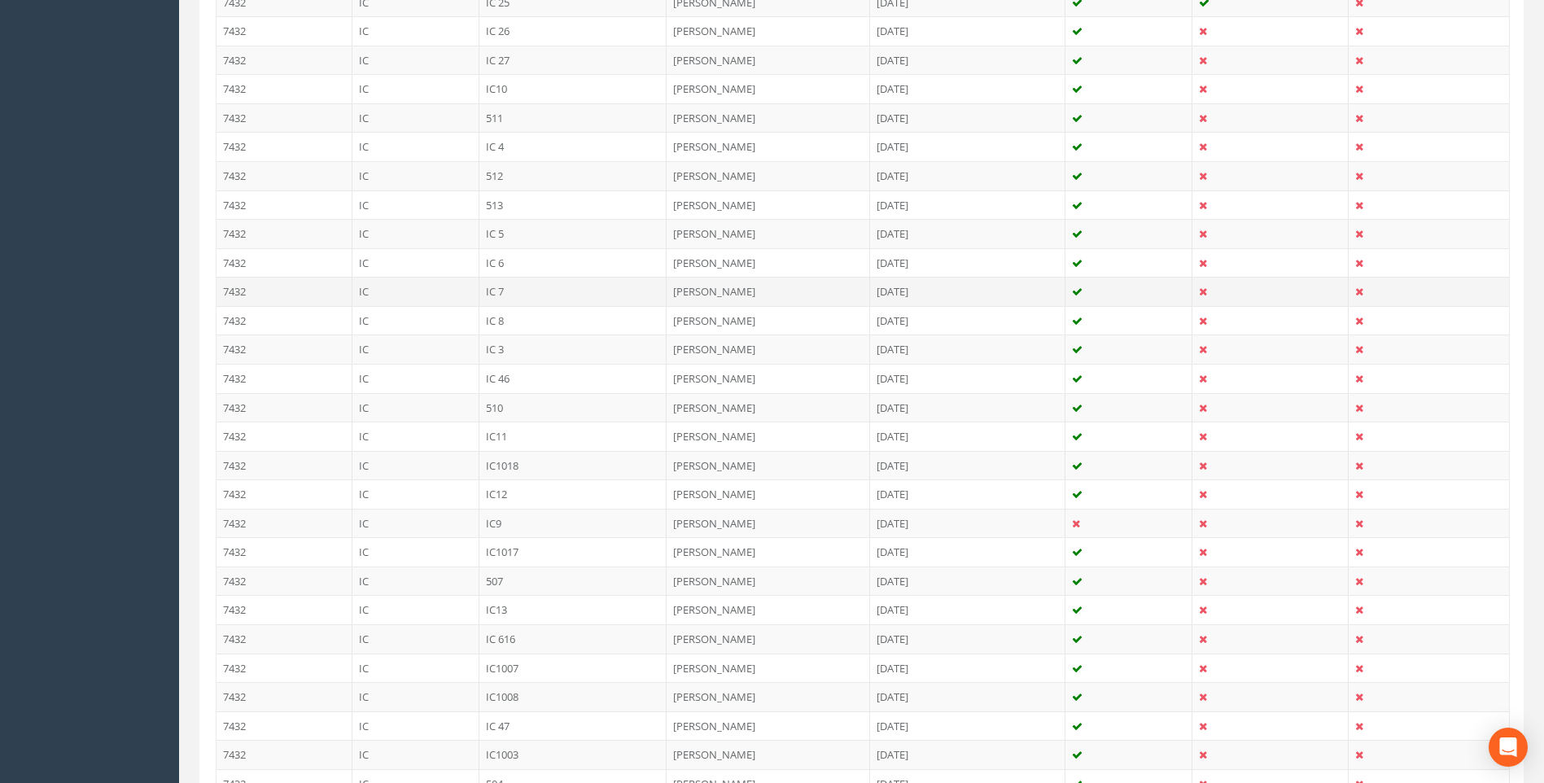
click at [493, 292] on td "IC 7" at bounding box center [574, 291] width 188 height 29
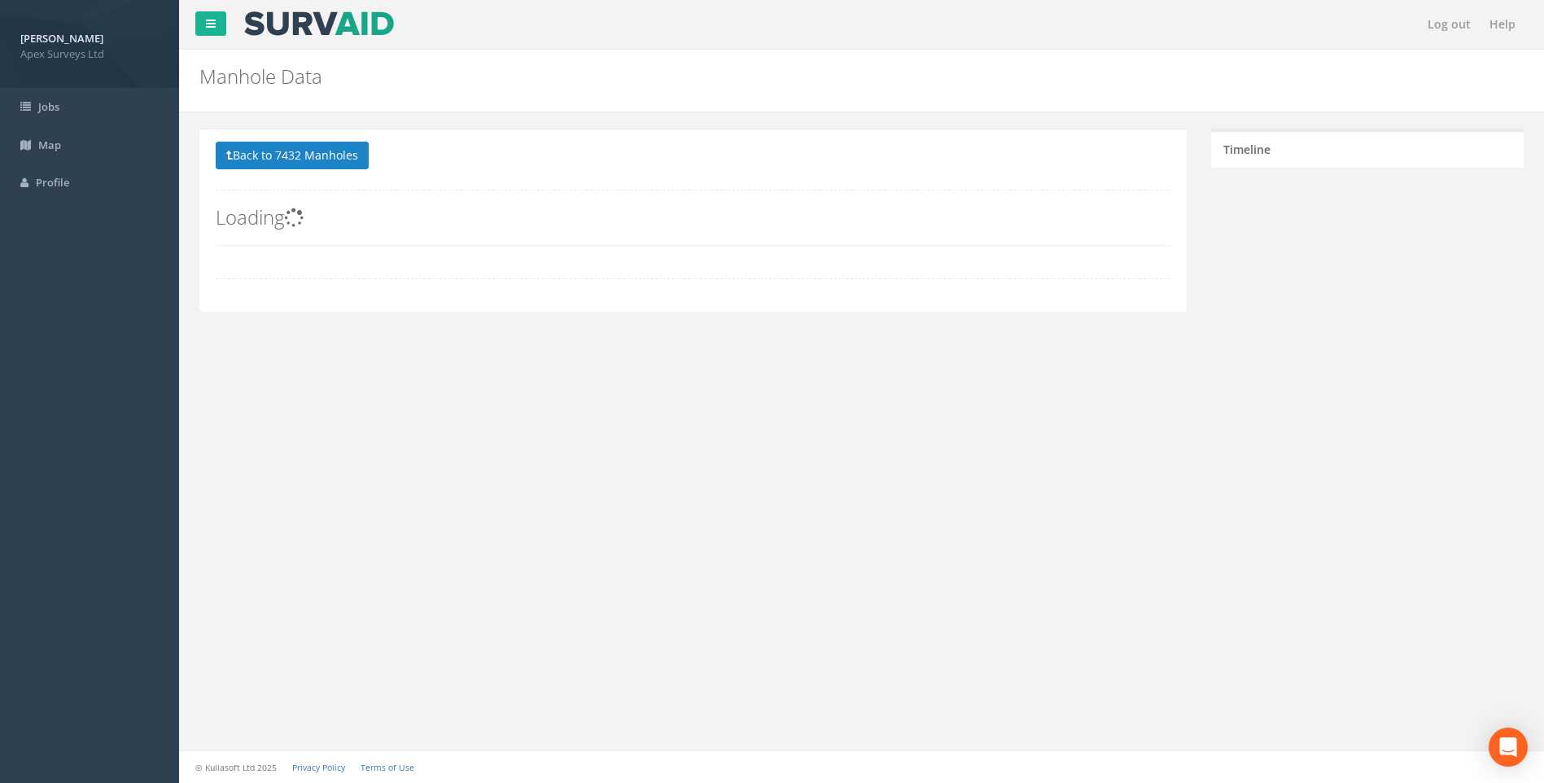
scroll to position [0, 0]
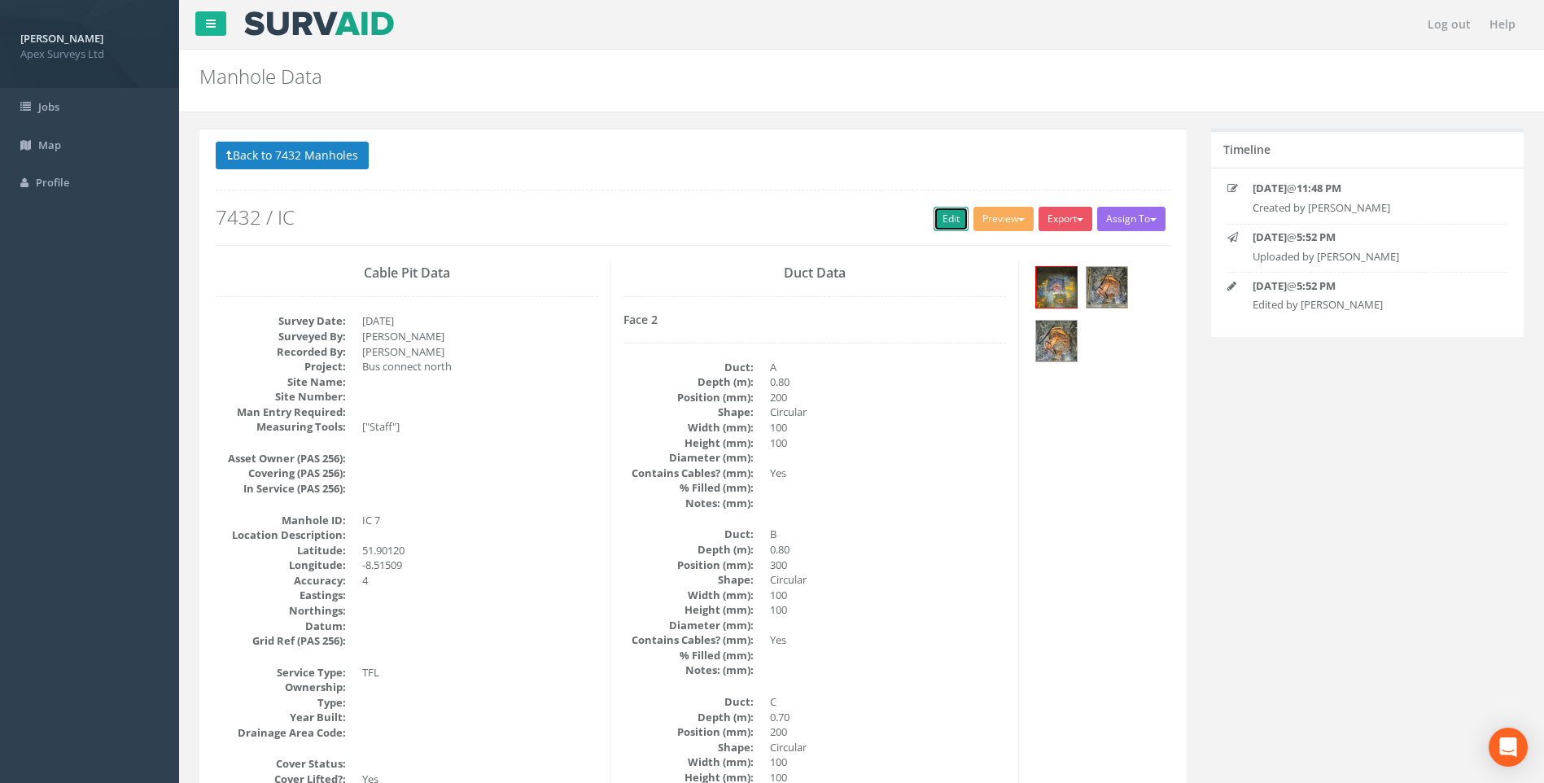
drag, startPoint x: 939, startPoint y: 226, endPoint x: 1555, endPoint y: 623, distance: 732.1
click at [939, 226] on link "Edit" at bounding box center [951, 219] width 35 height 24
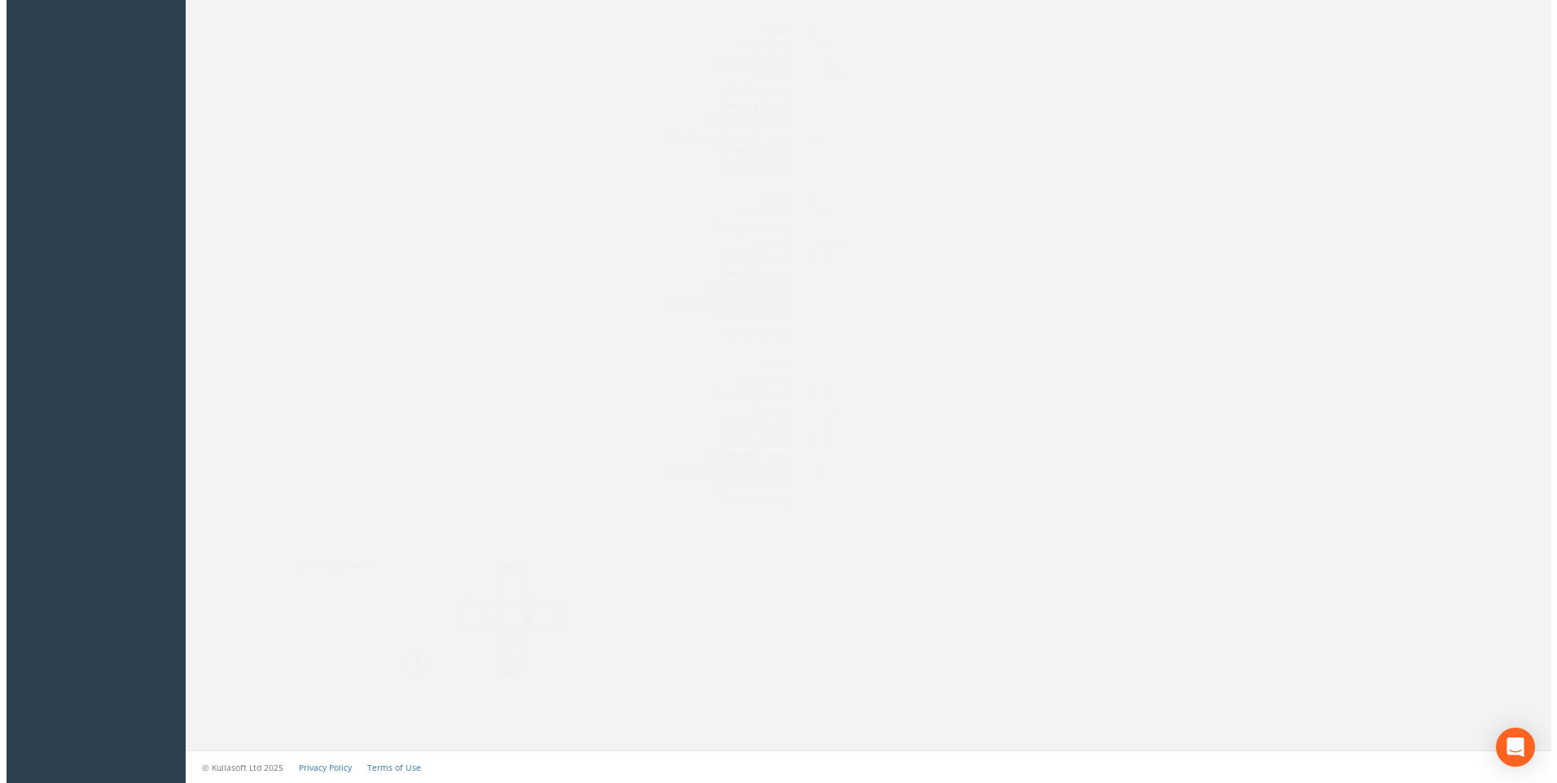
scroll to position [2605, 0]
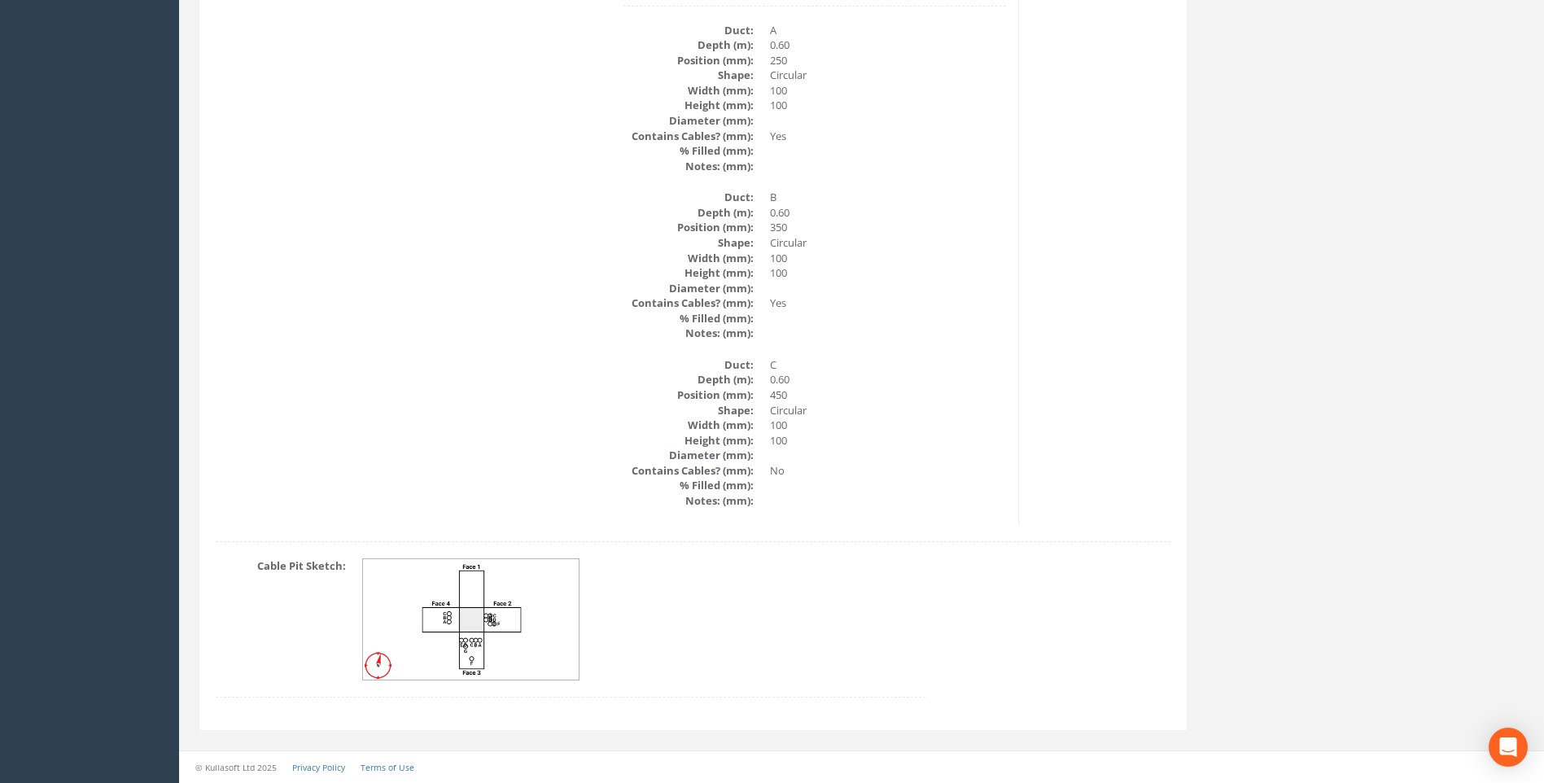
click at [492, 616] on img at bounding box center [471, 619] width 217 height 121
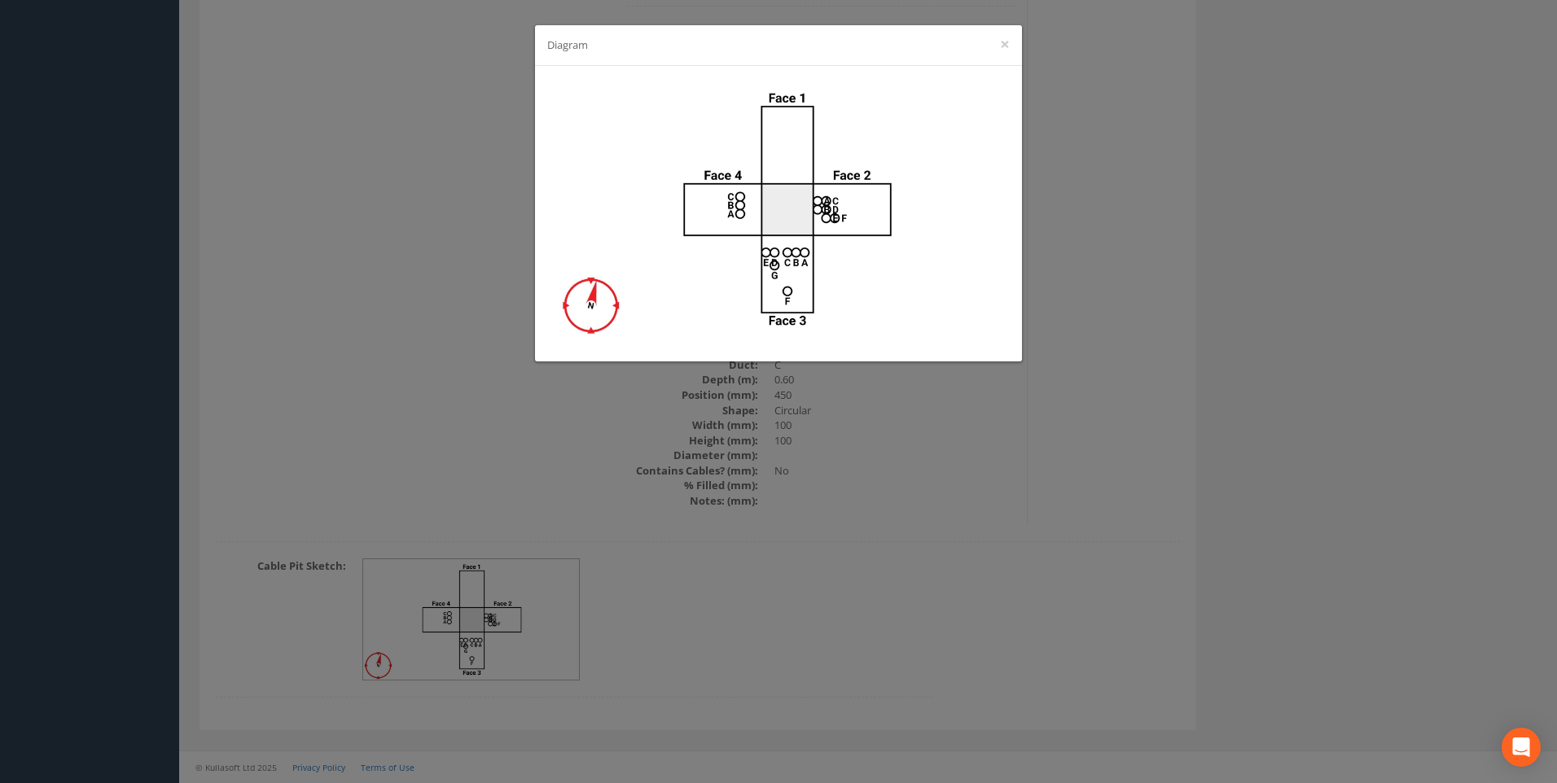
click at [1165, 331] on div "Diagram ×" at bounding box center [778, 391] width 1557 height 783
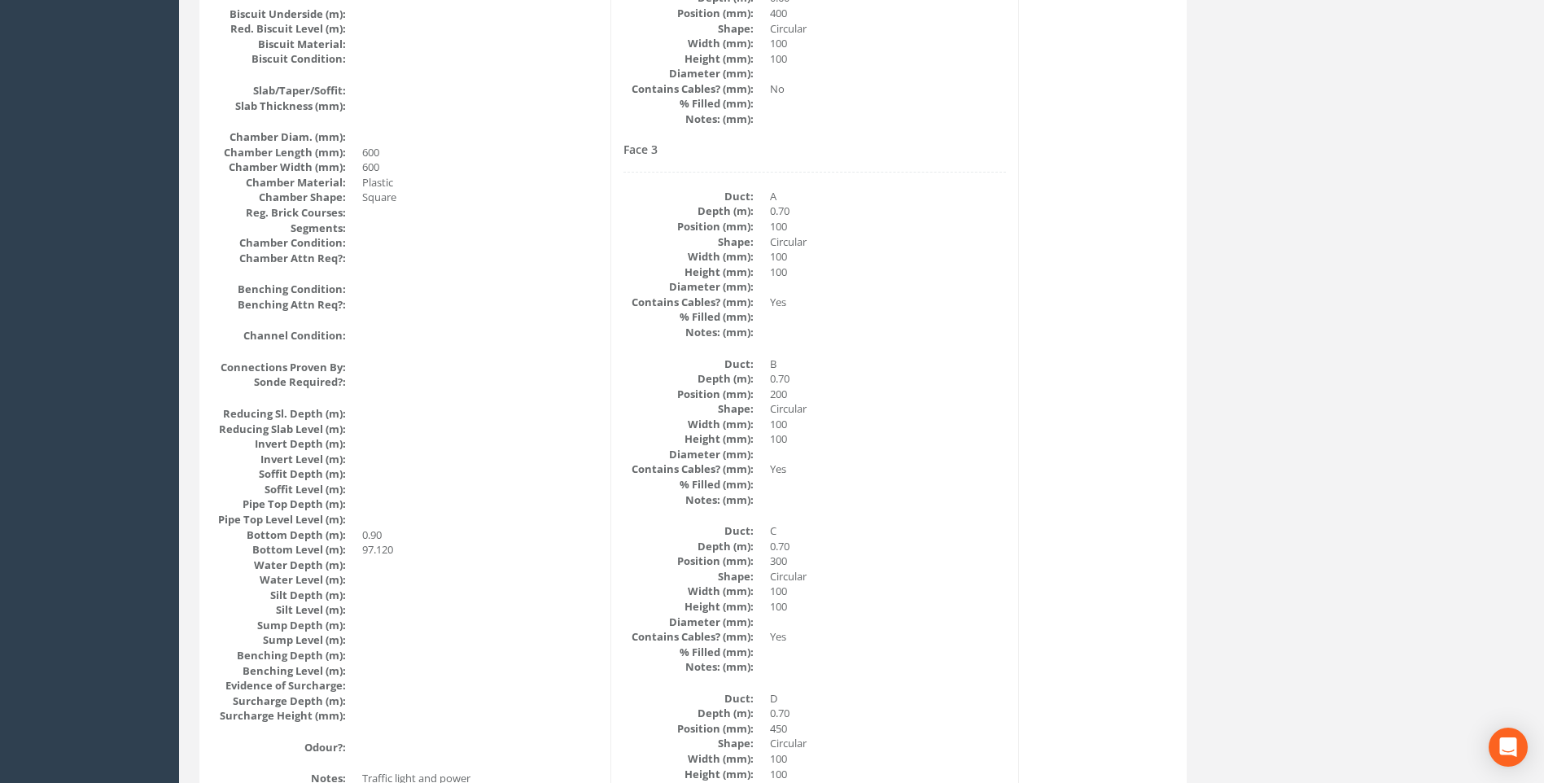
scroll to position [1465, 0]
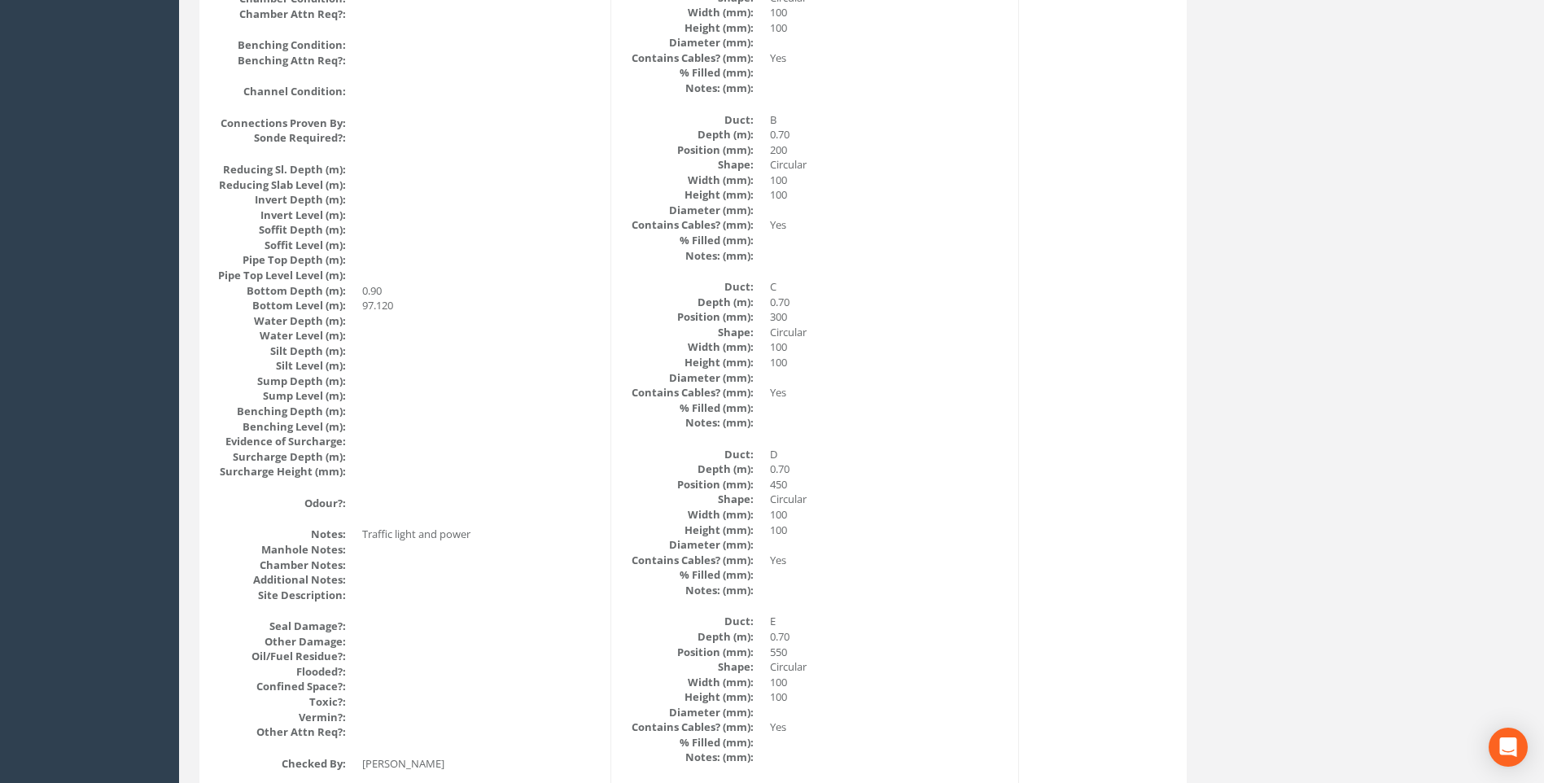
click at [991, 479] on dd "450" at bounding box center [888, 484] width 236 height 15
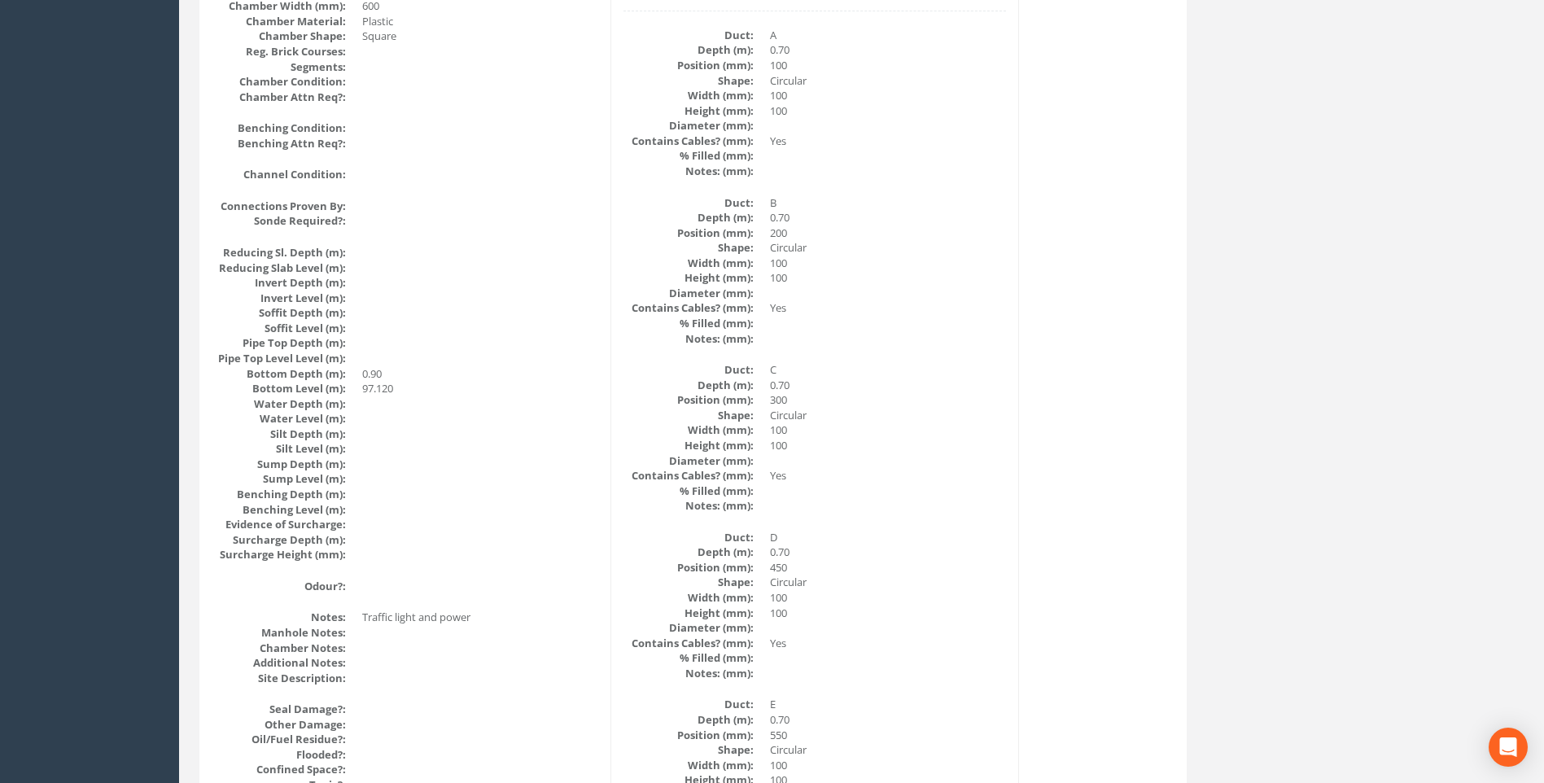
scroll to position [1303, 0]
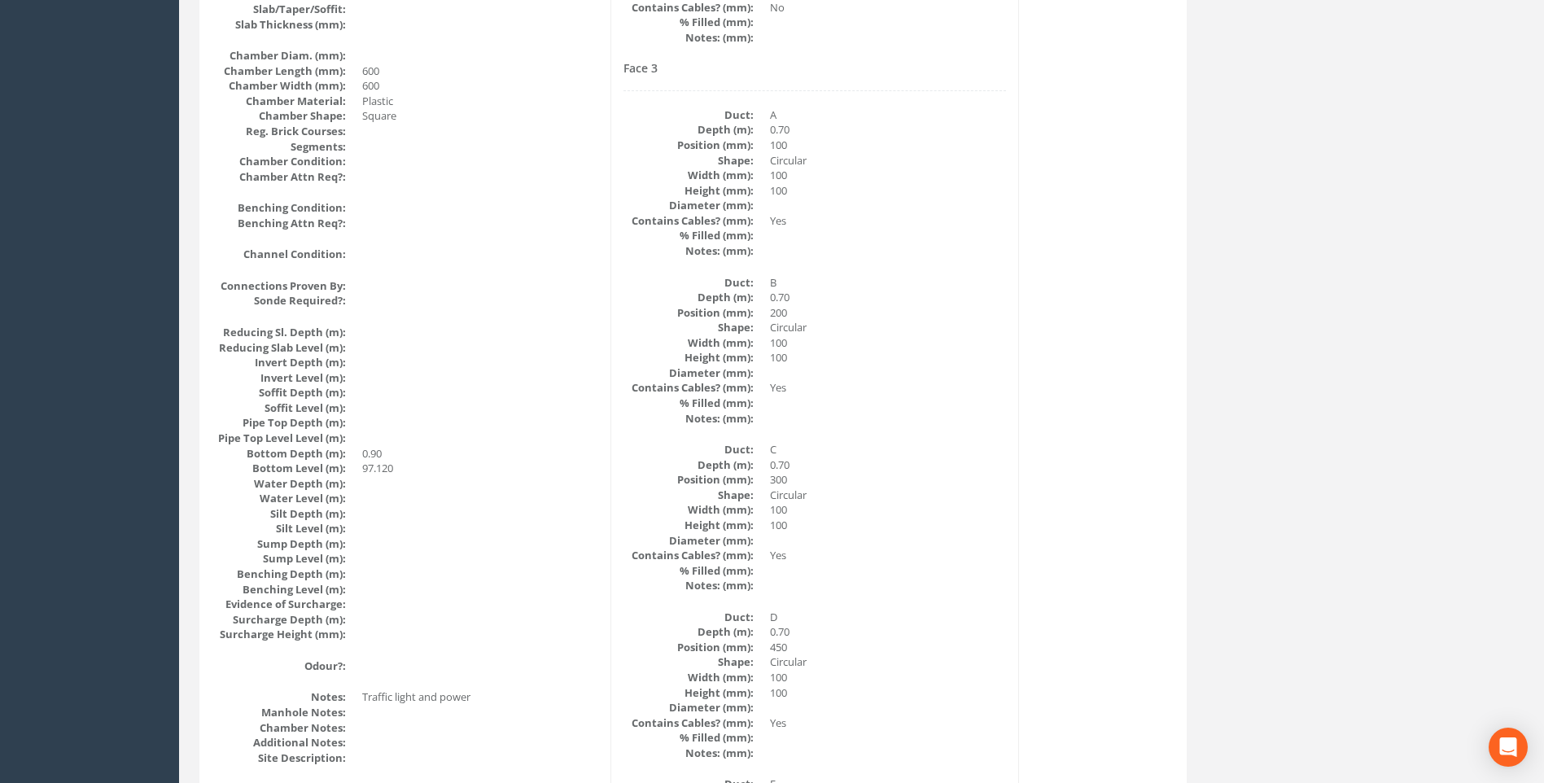
click at [1025, 348] on div "Cable Pit Data Survey Date: [DATE] Surveyed By: [PERSON_NAME] Recorded By: [PER…" at bounding box center [693, 394] width 979 height 2868
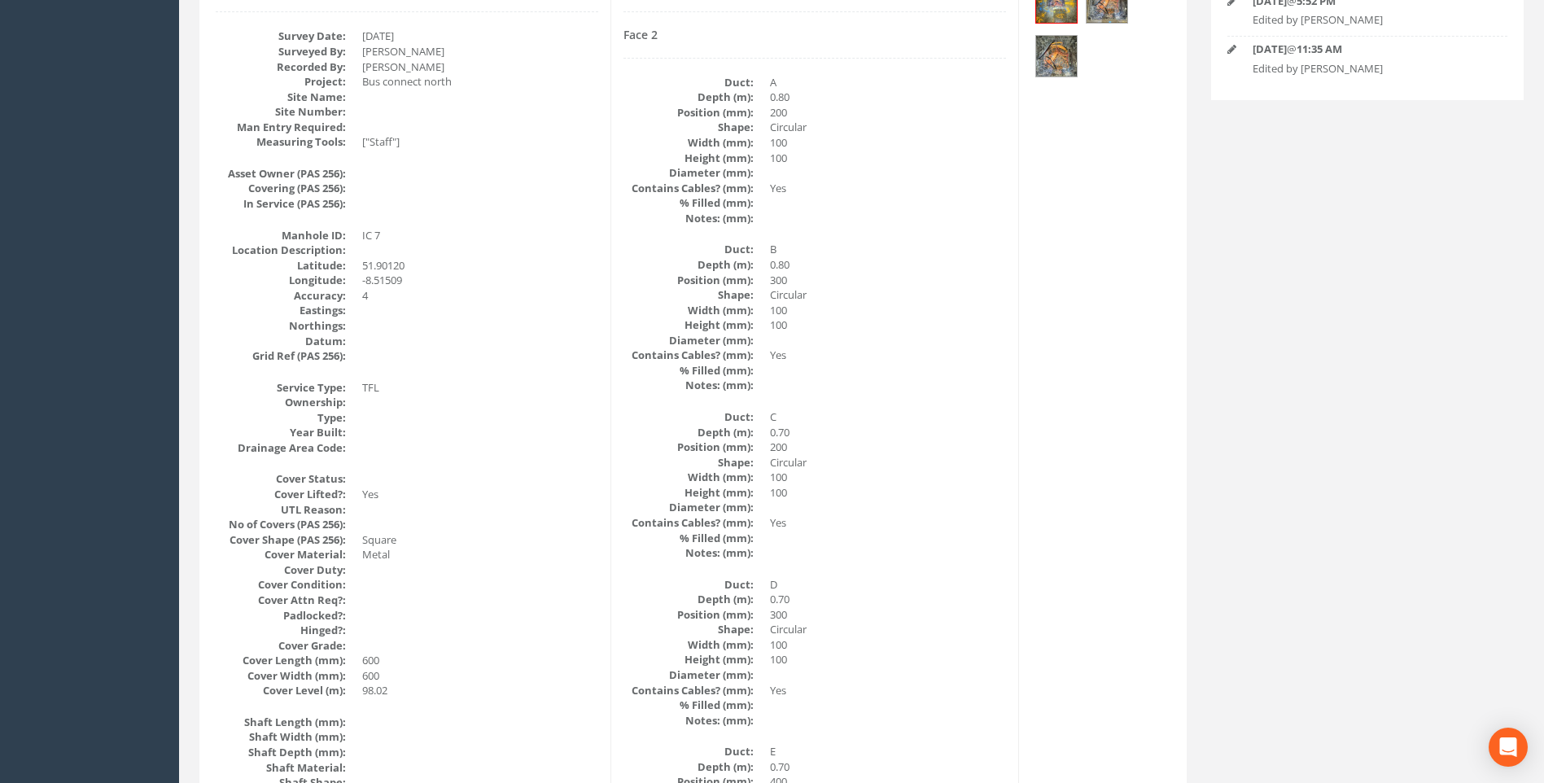
scroll to position [326, 0]
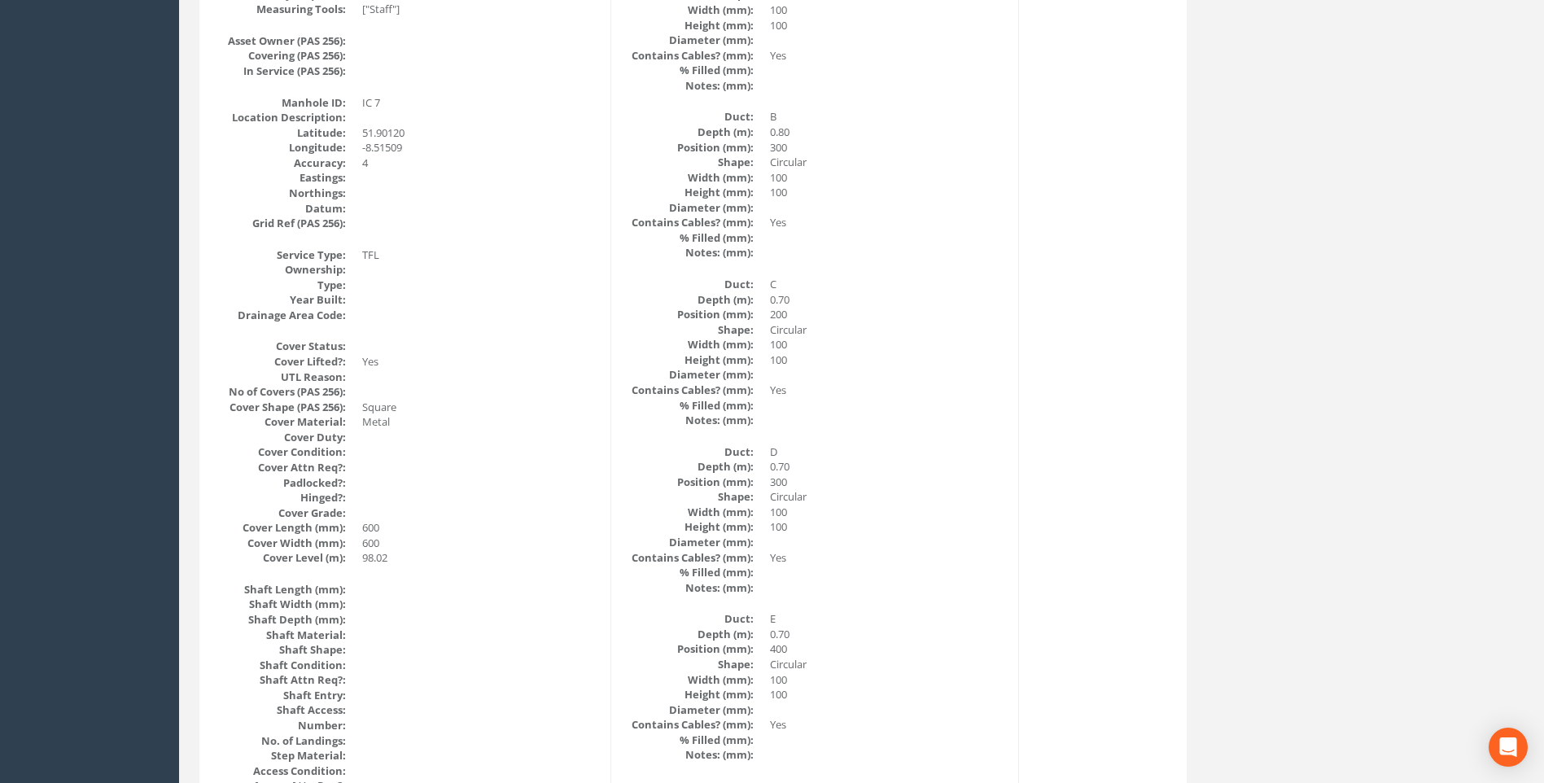
scroll to position [407, 0]
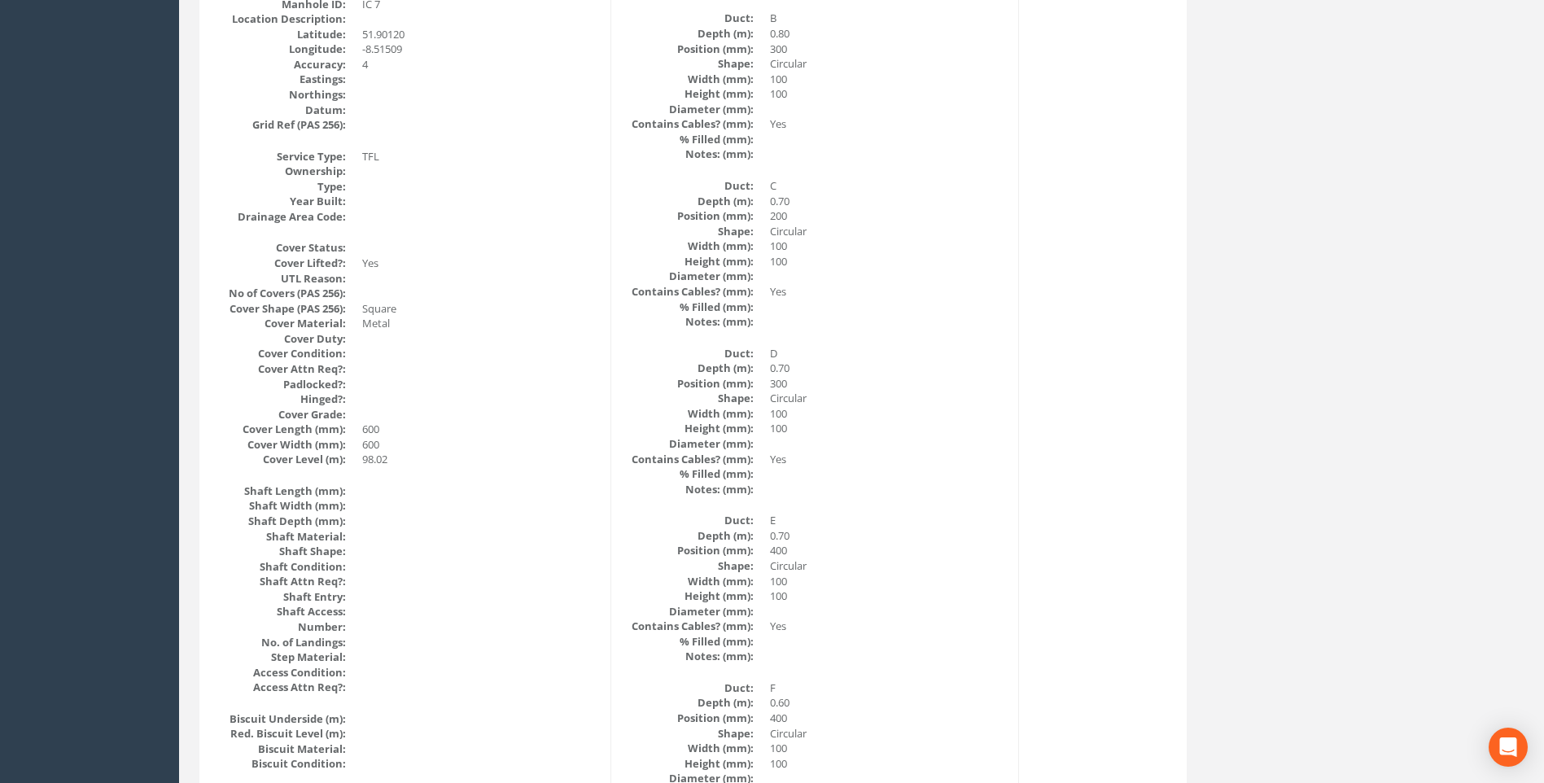
scroll to position [651, 0]
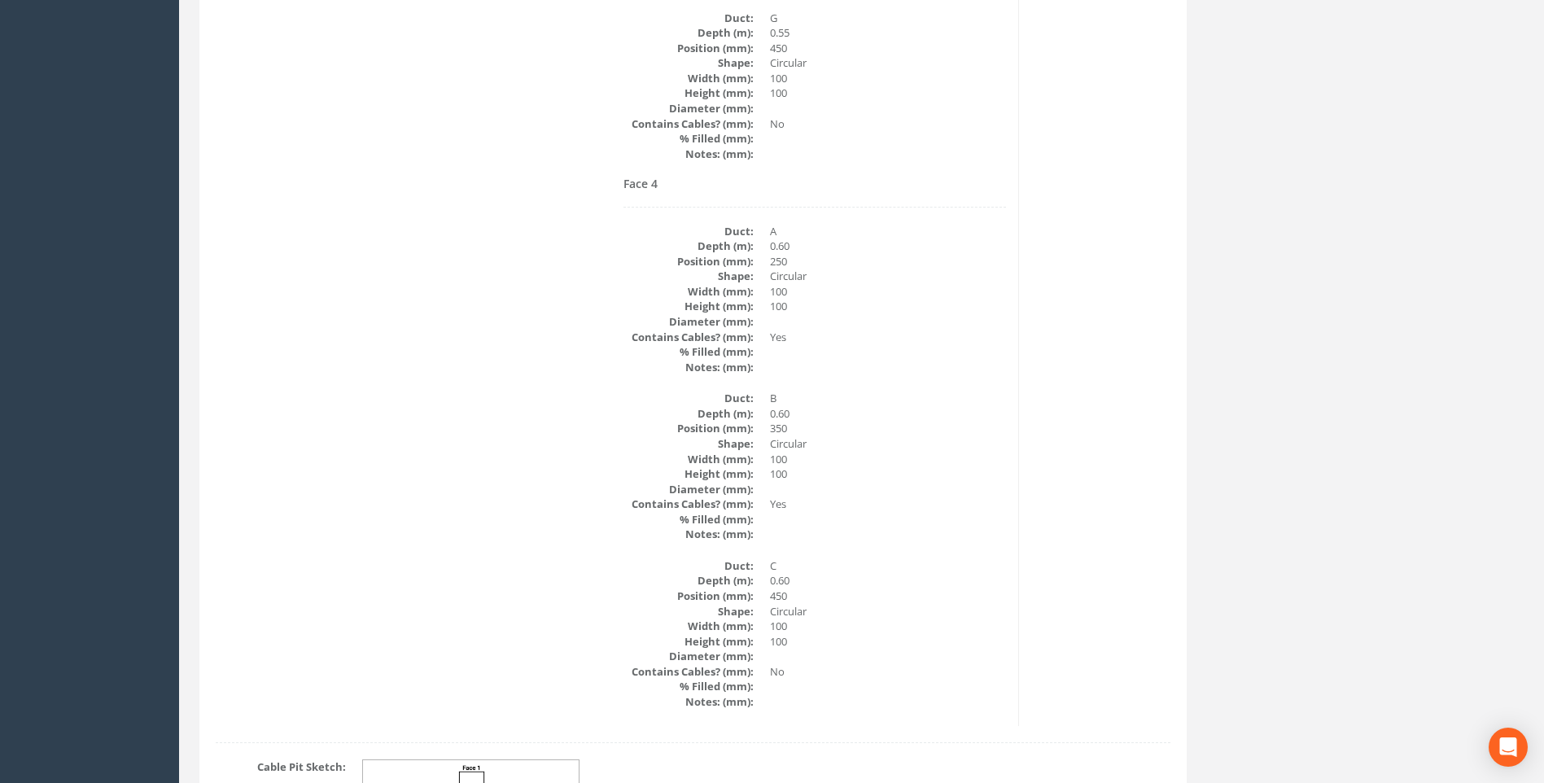
scroll to position [2442, 0]
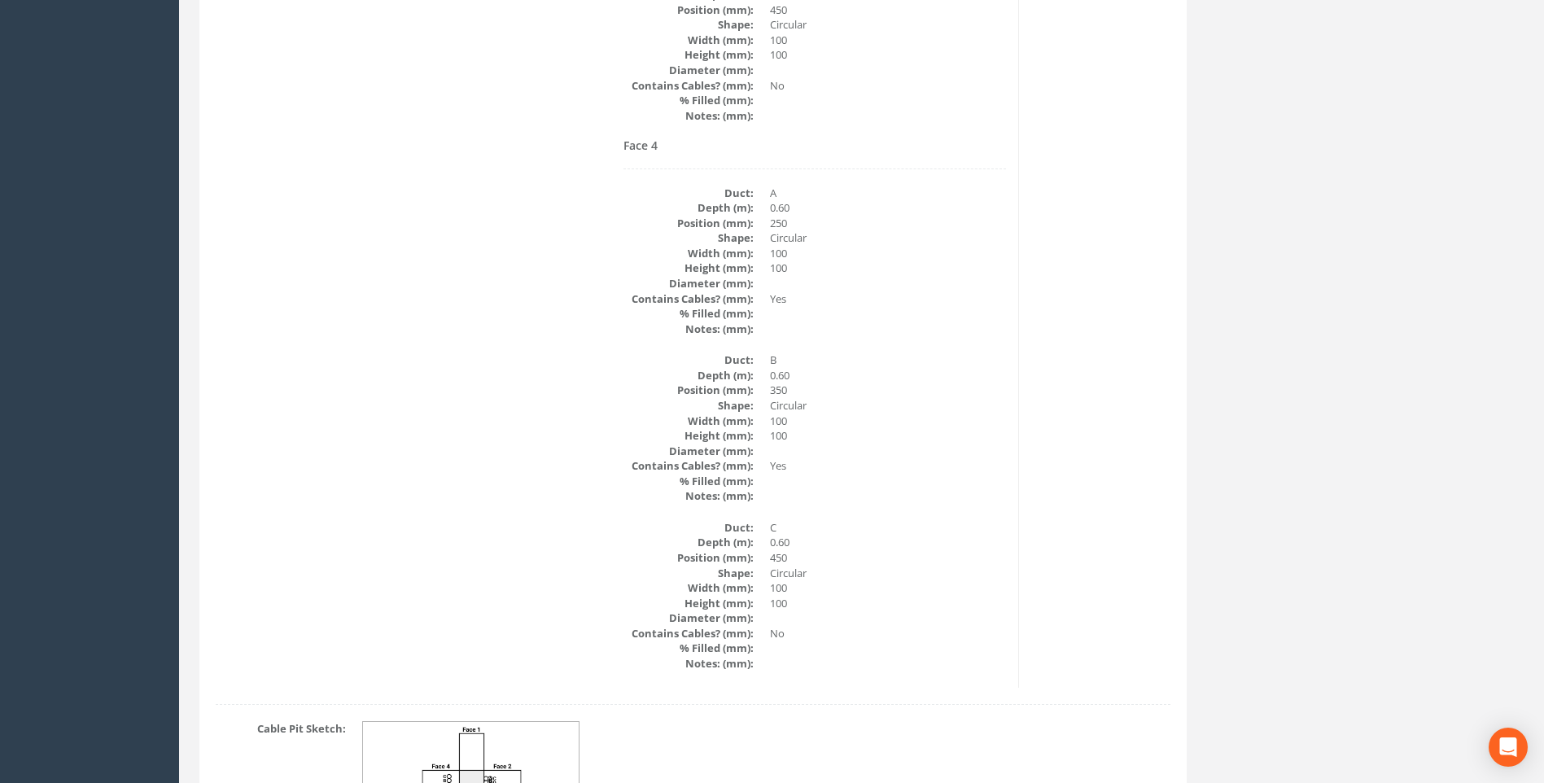
click at [987, 390] on dd "350" at bounding box center [888, 390] width 236 height 15
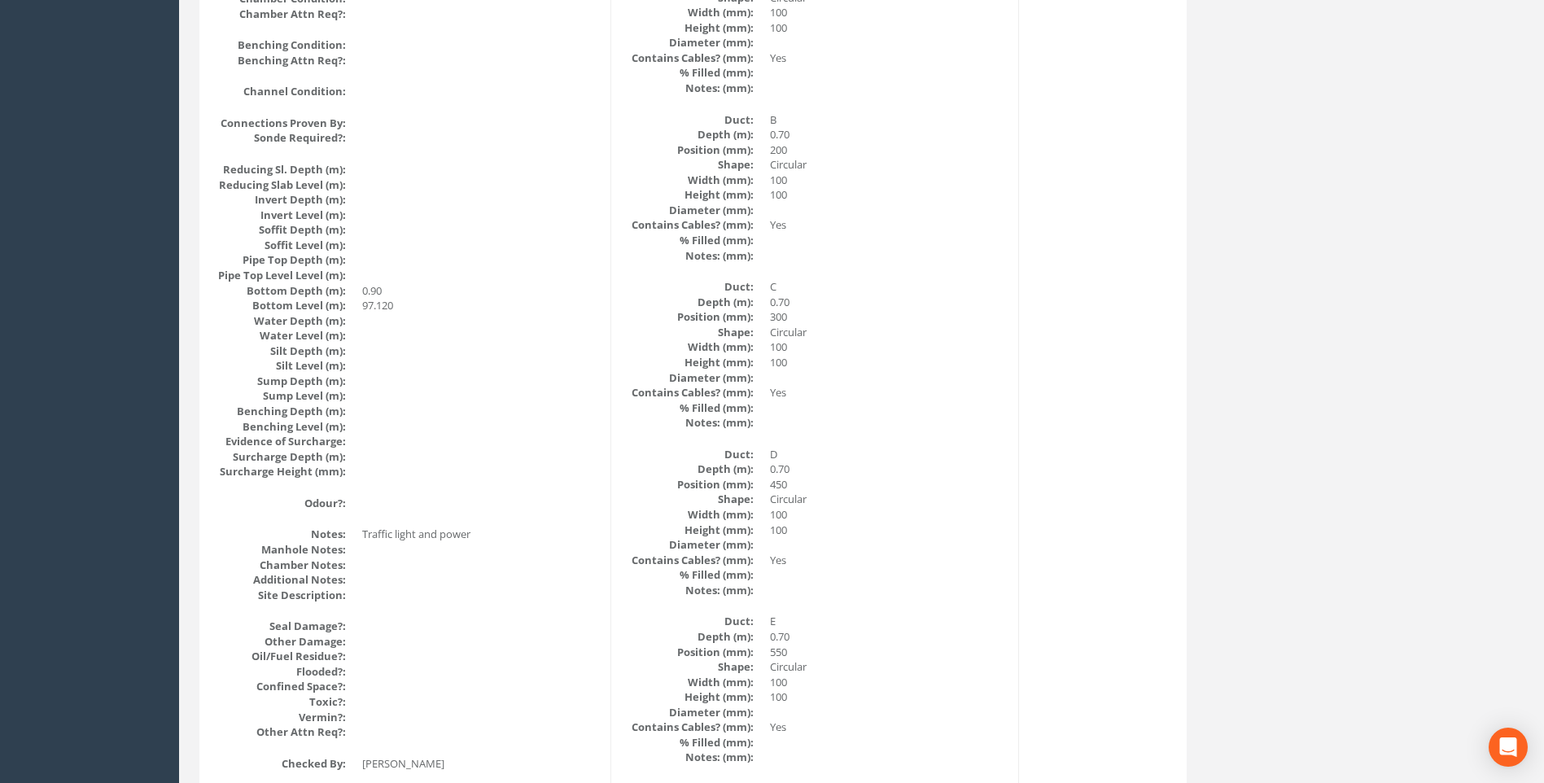
scroll to position [1303, 0]
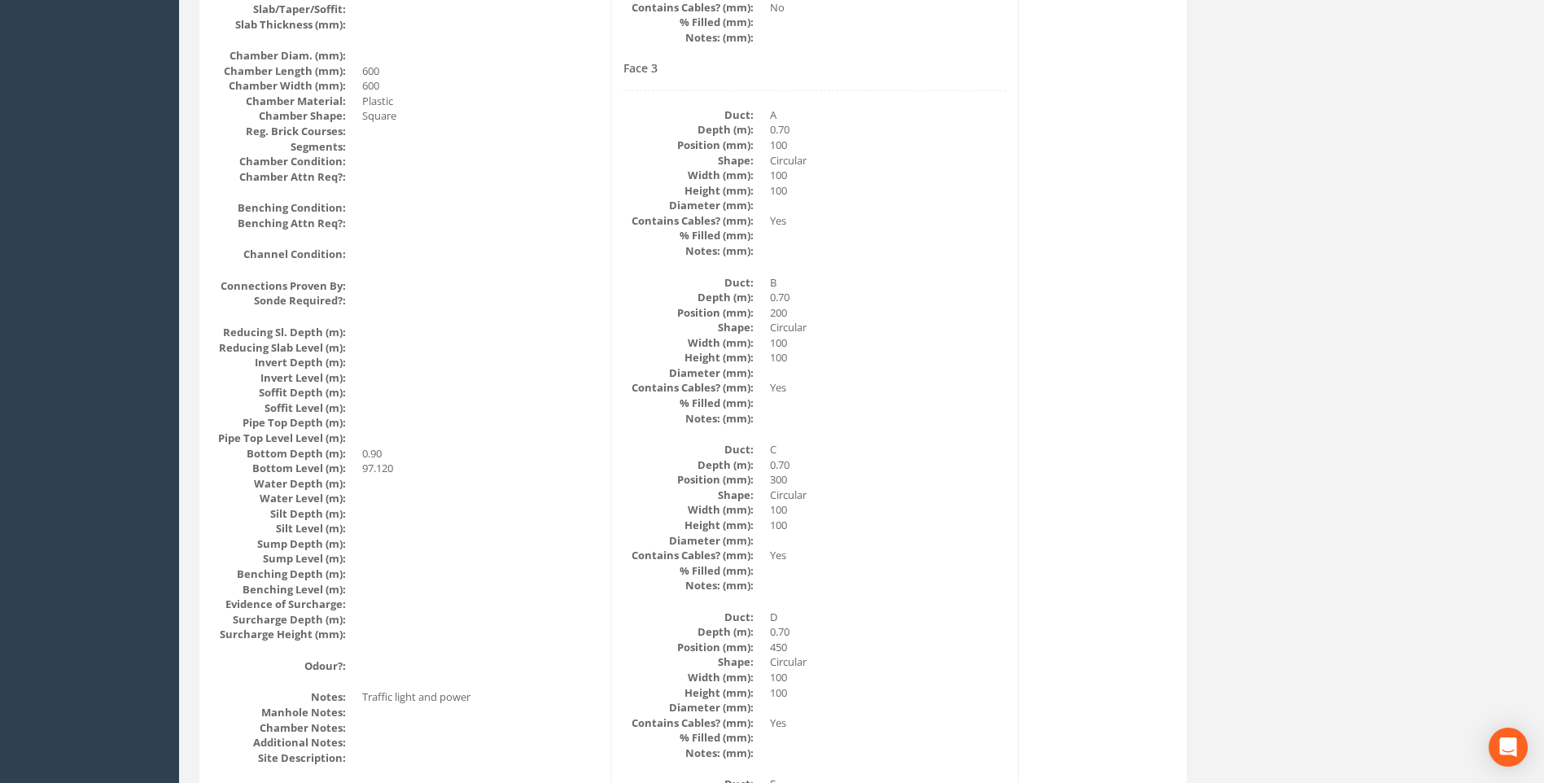
click at [944, 303] on dd "0.70" at bounding box center [888, 297] width 236 height 15
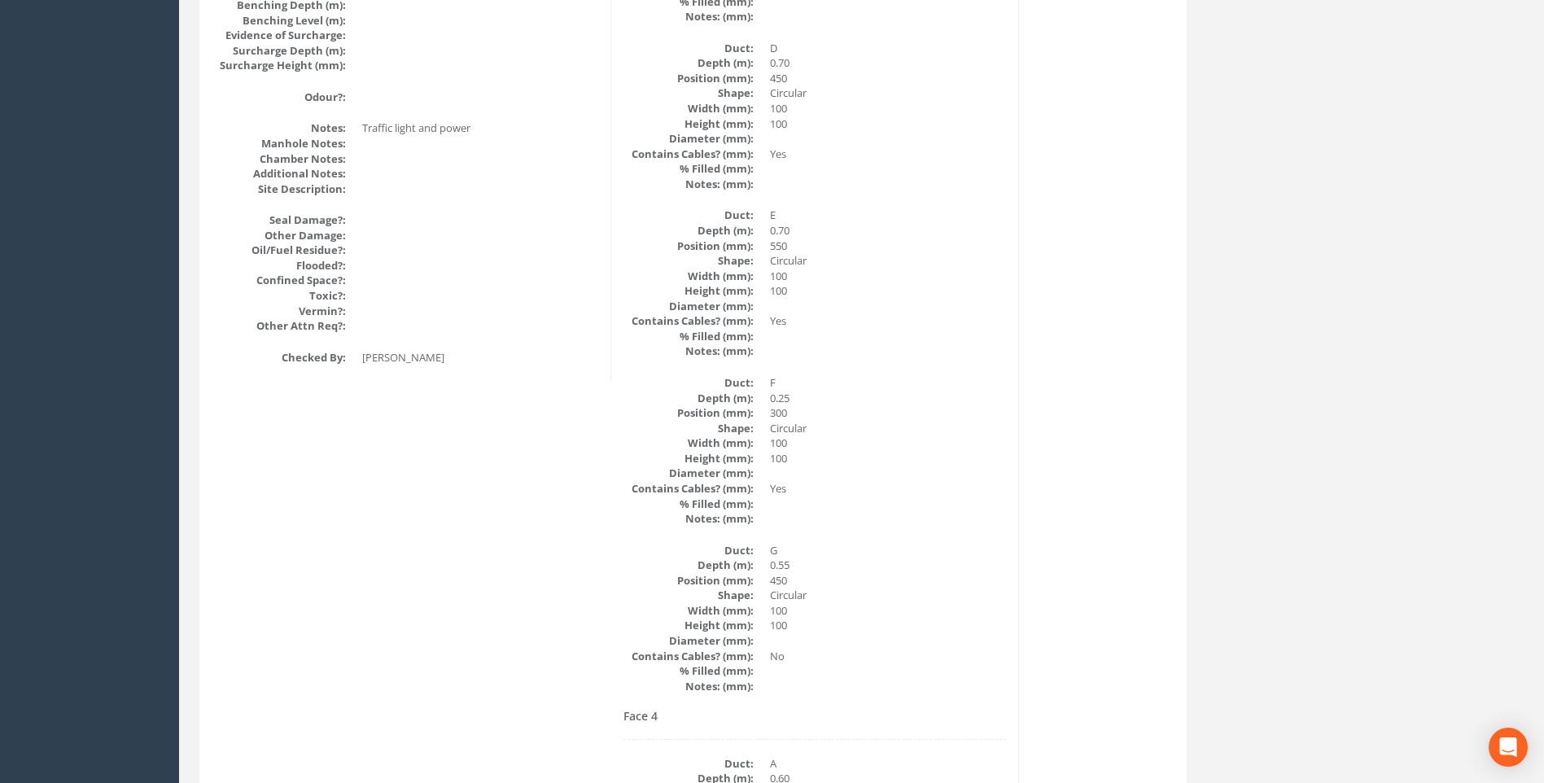
scroll to position [1872, 0]
click at [960, 518] on dd at bounding box center [888, 517] width 236 height 15
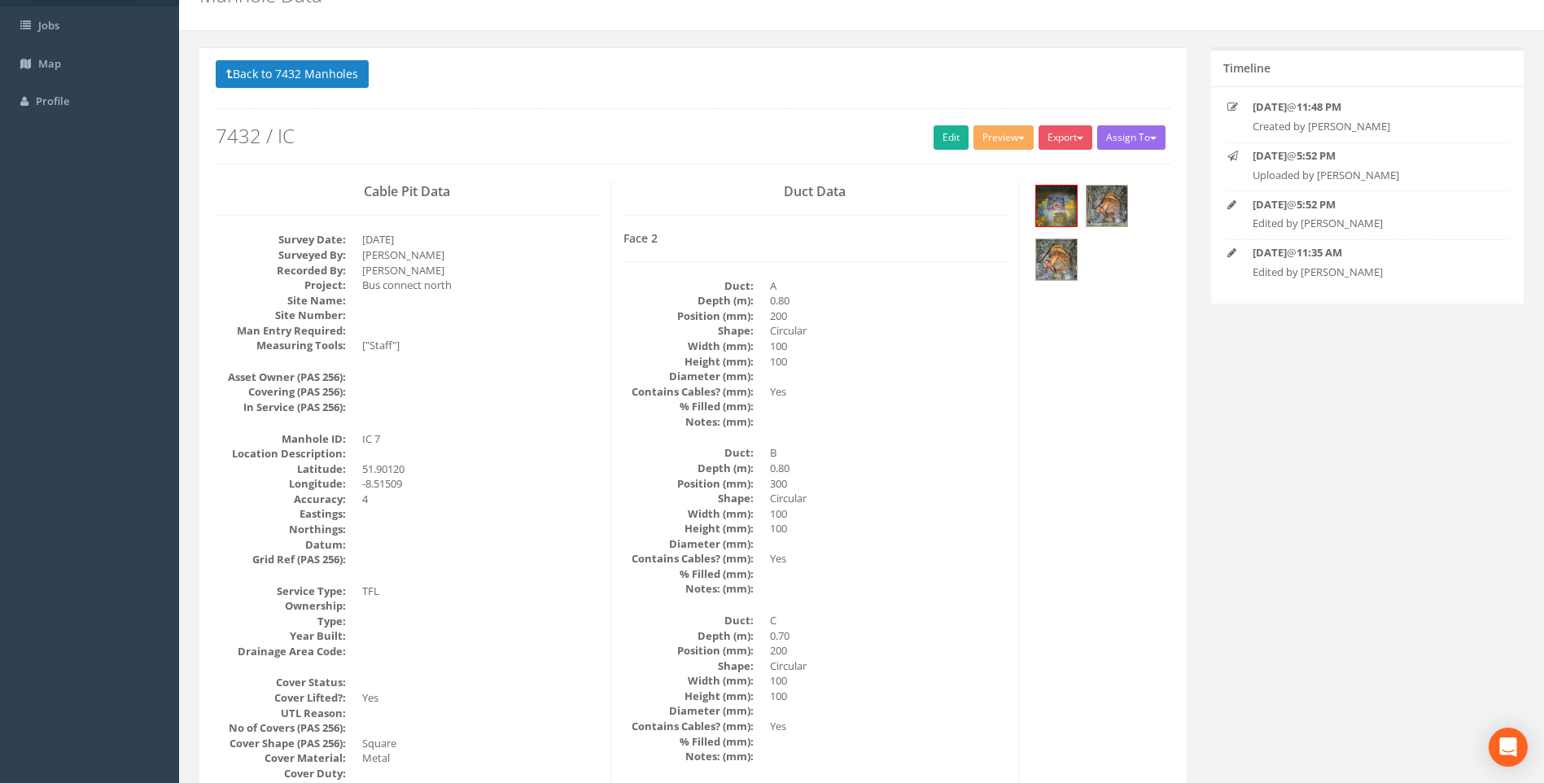
scroll to position [0, 0]
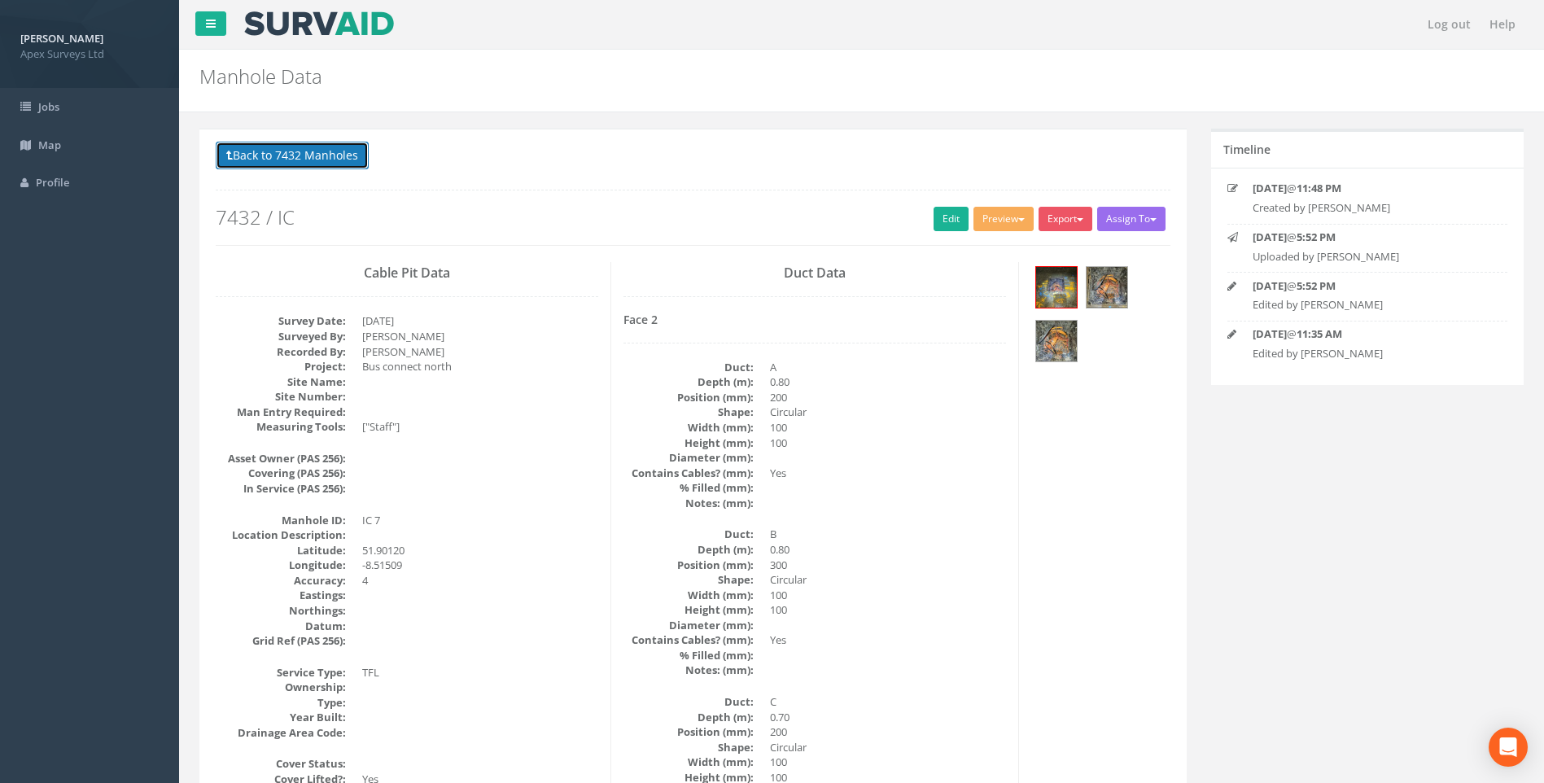
click at [294, 151] on button "Back to 7432 Manholes" at bounding box center [292, 156] width 153 height 28
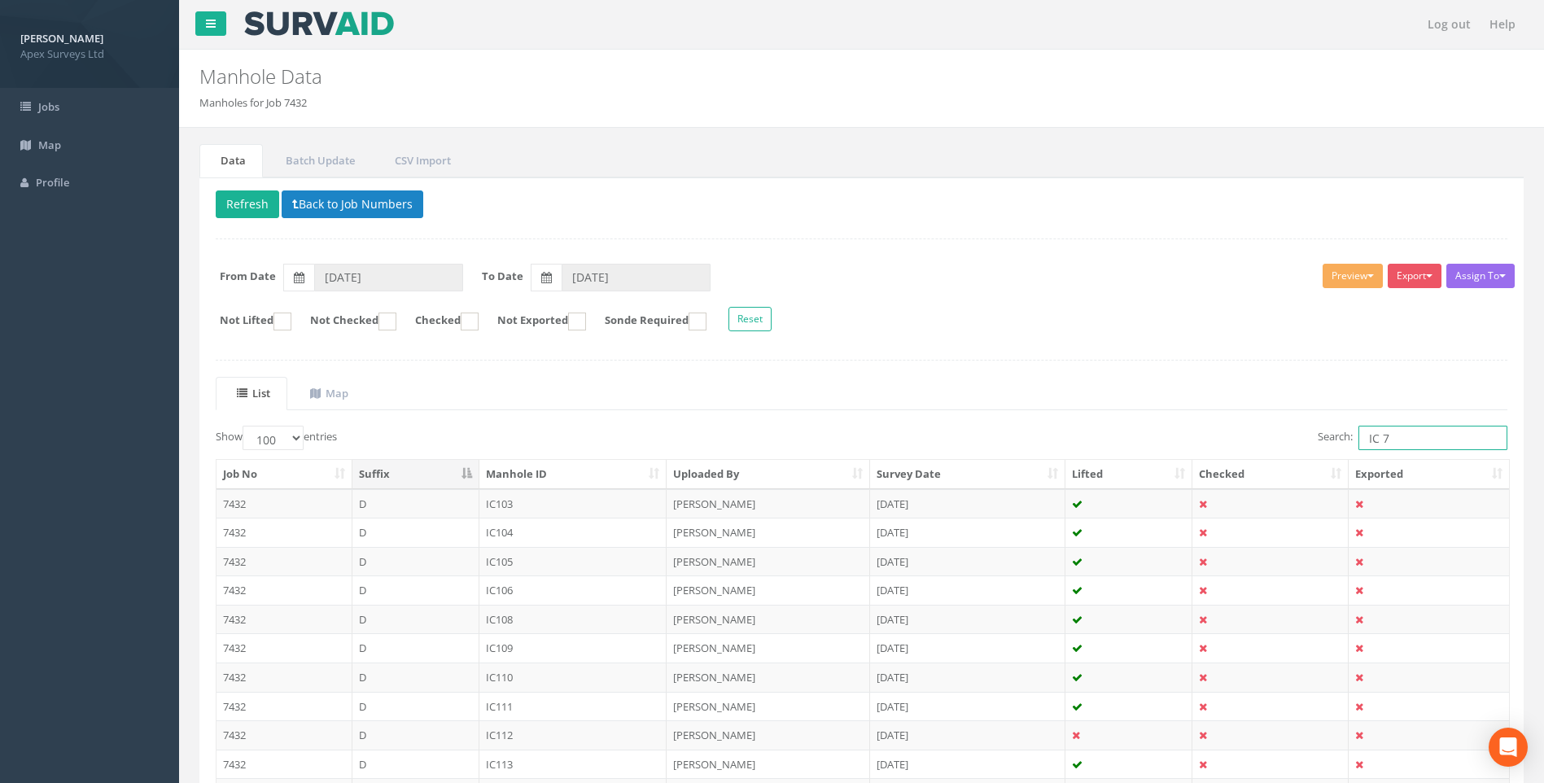
click at [1388, 440] on input "IC 7" at bounding box center [1433, 438] width 149 height 24
type input "IC 6"
click at [1019, 401] on ul "List Map" at bounding box center [862, 393] width 1292 height 33
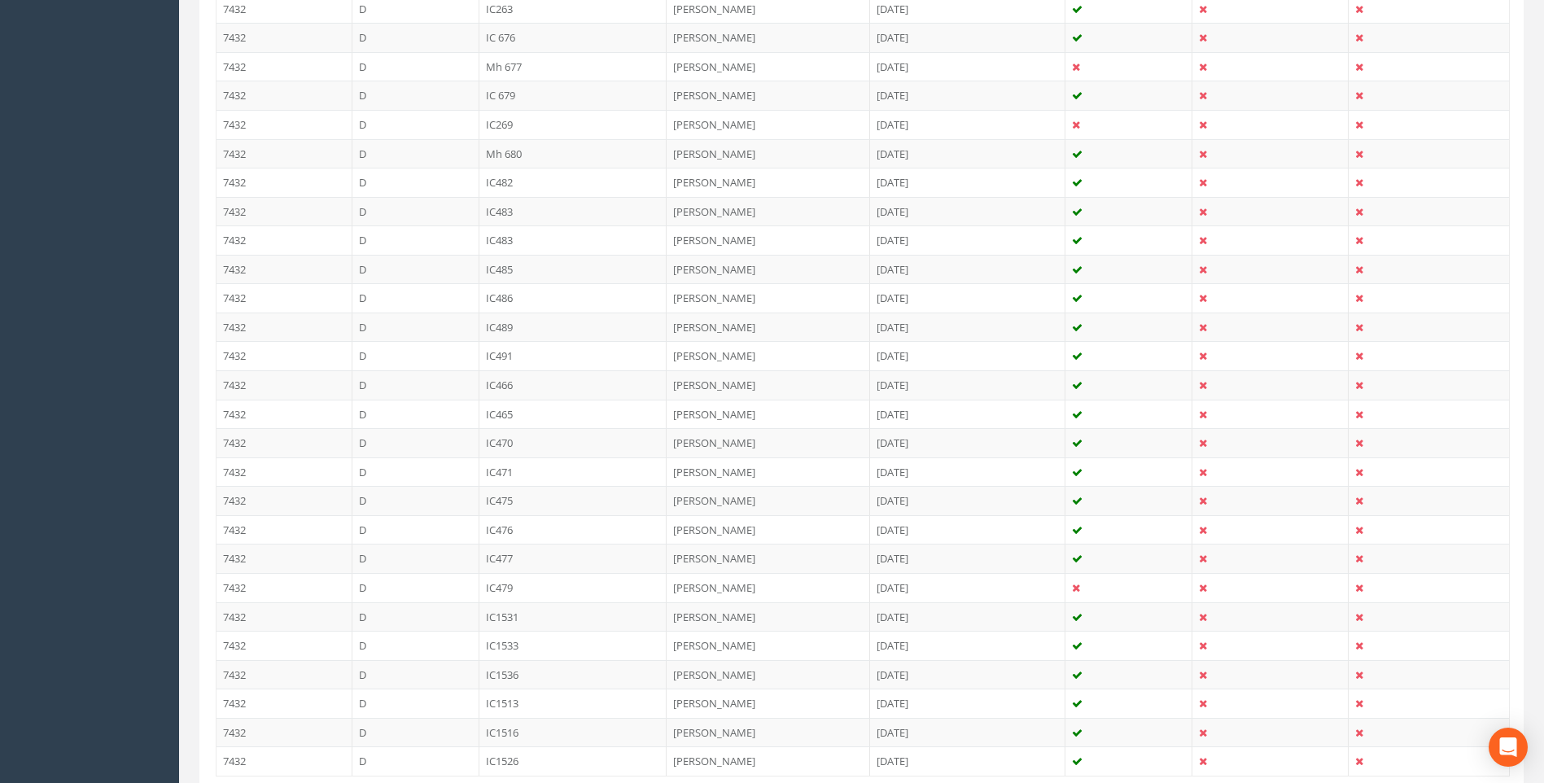
scroll to position [2731, 0]
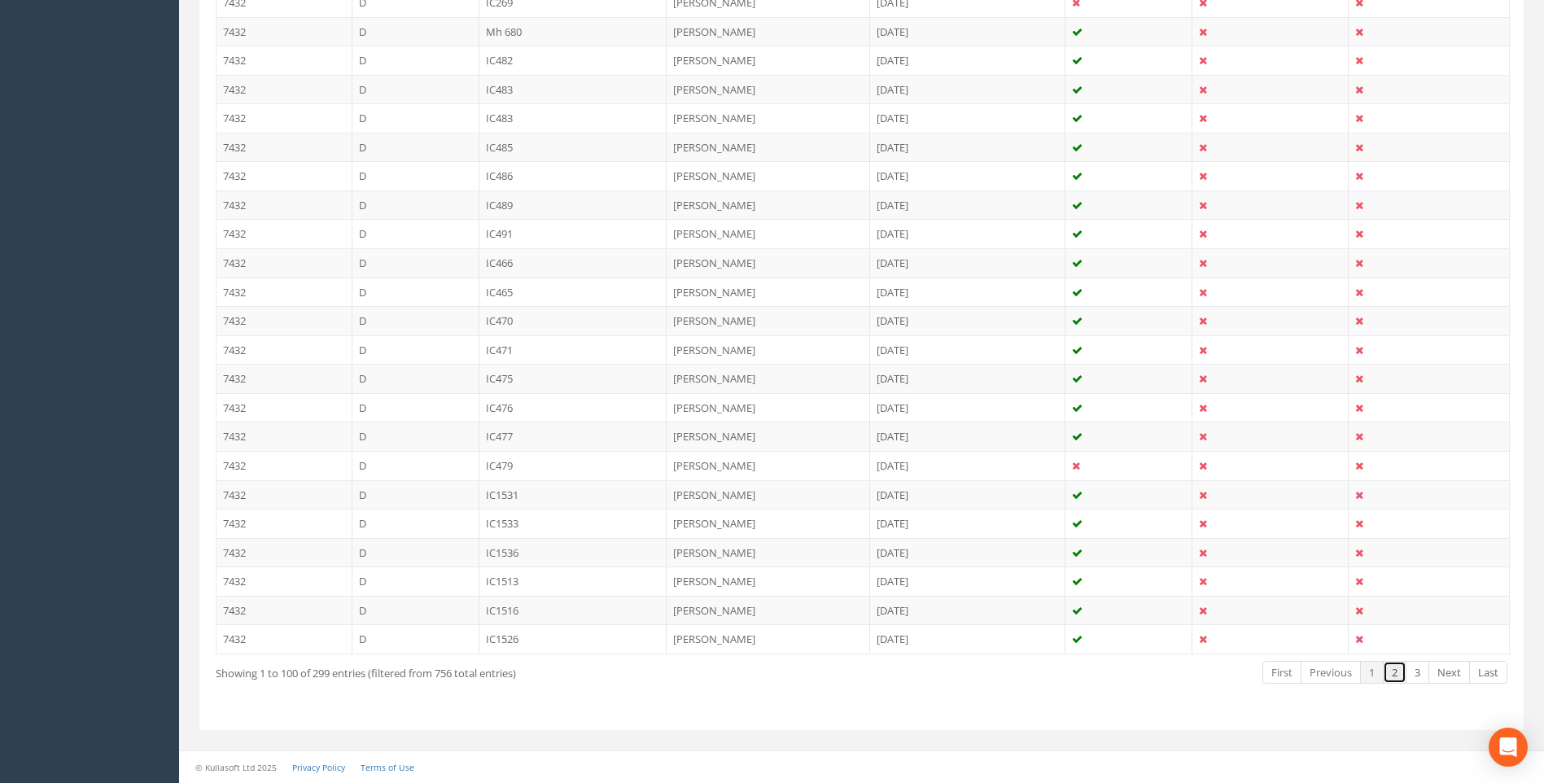
click at [1392, 671] on link "2" at bounding box center [1395, 673] width 24 height 24
click at [1418, 672] on link "3" at bounding box center [1418, 673] width 24 height 24
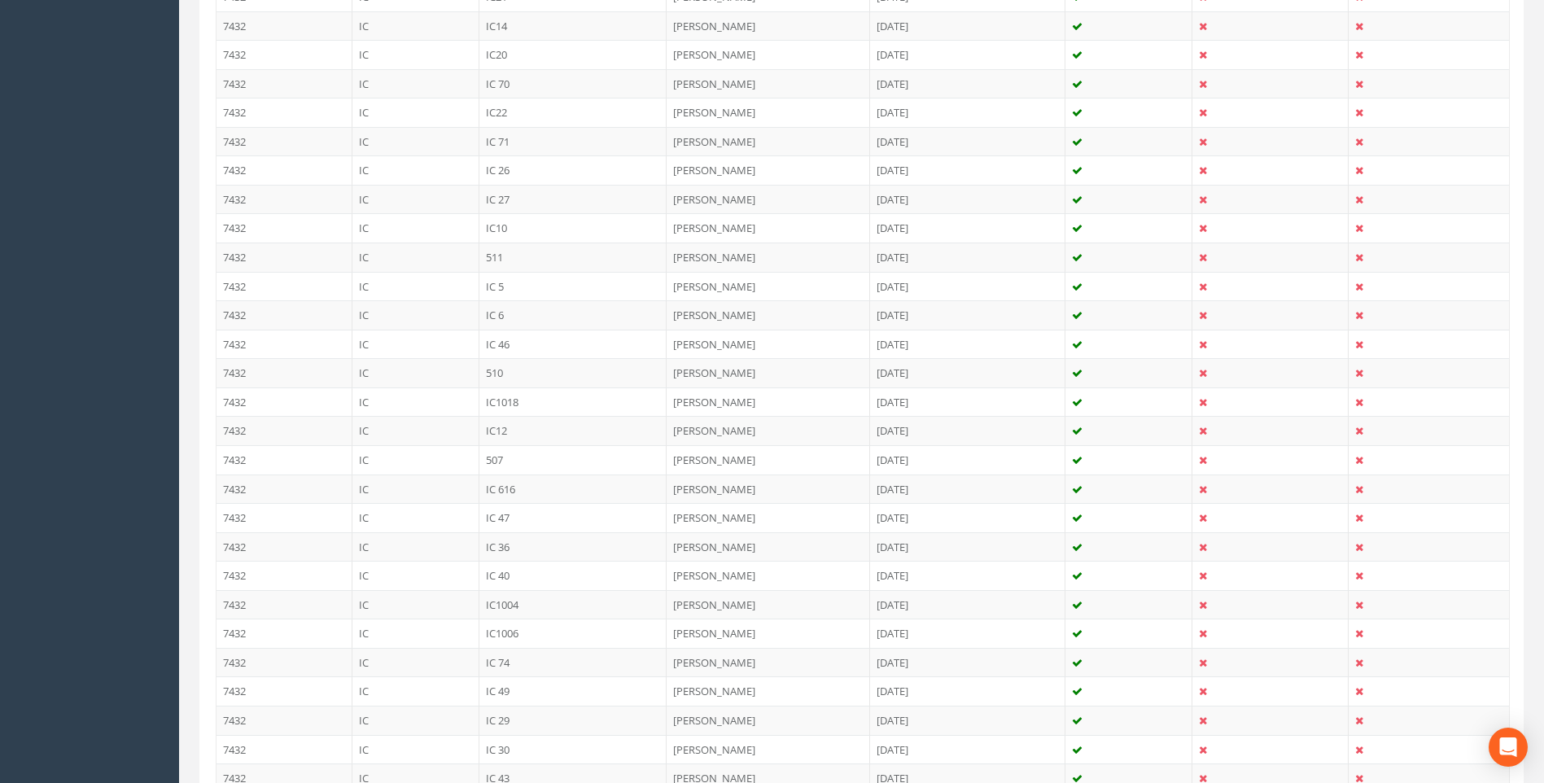
scroll to position [2213, 0]
click at [493, 377] on td "IC 6" at bounding box center [574, 375] width 188 height 29
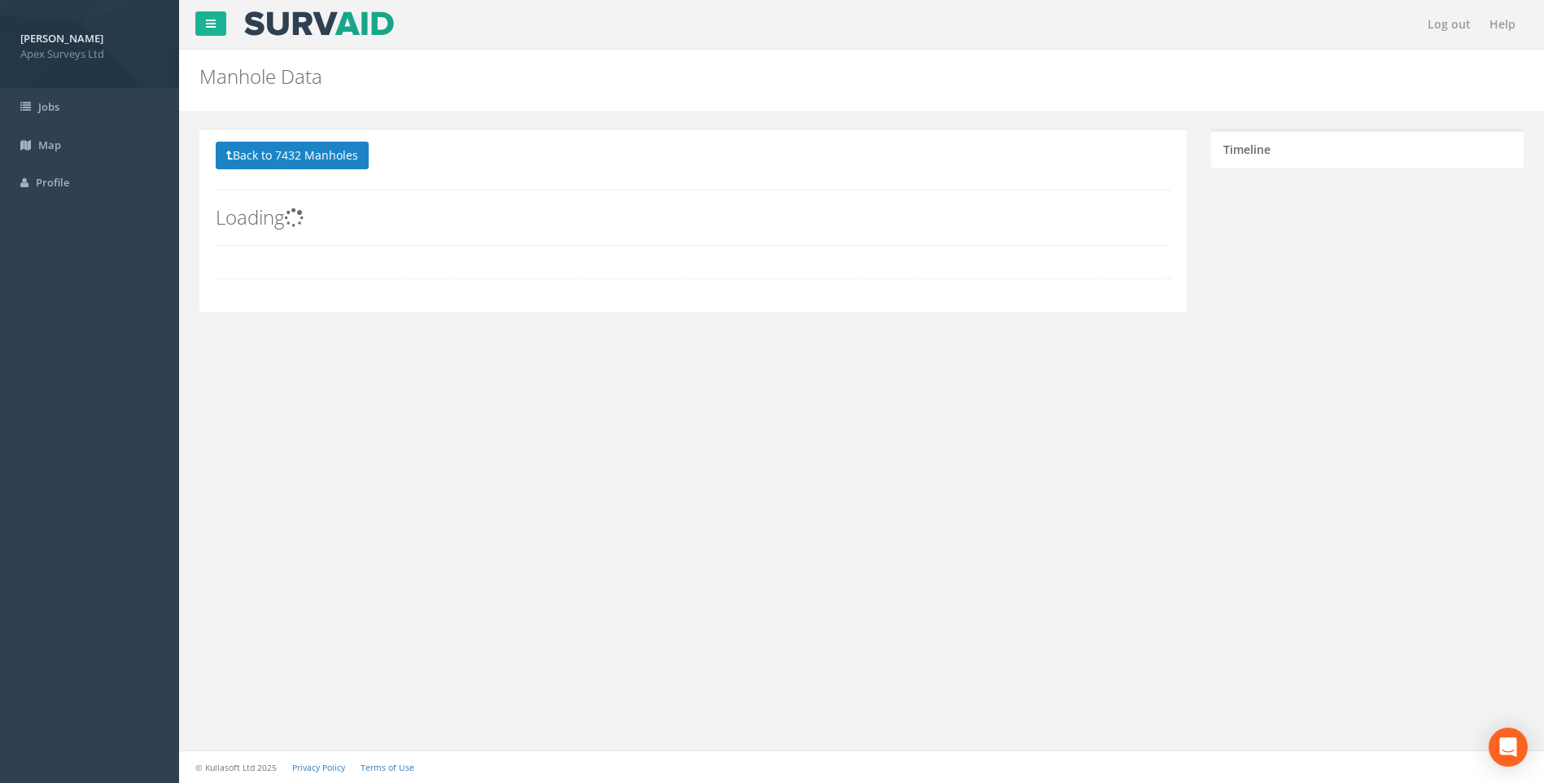
scroll to position [0, 0]
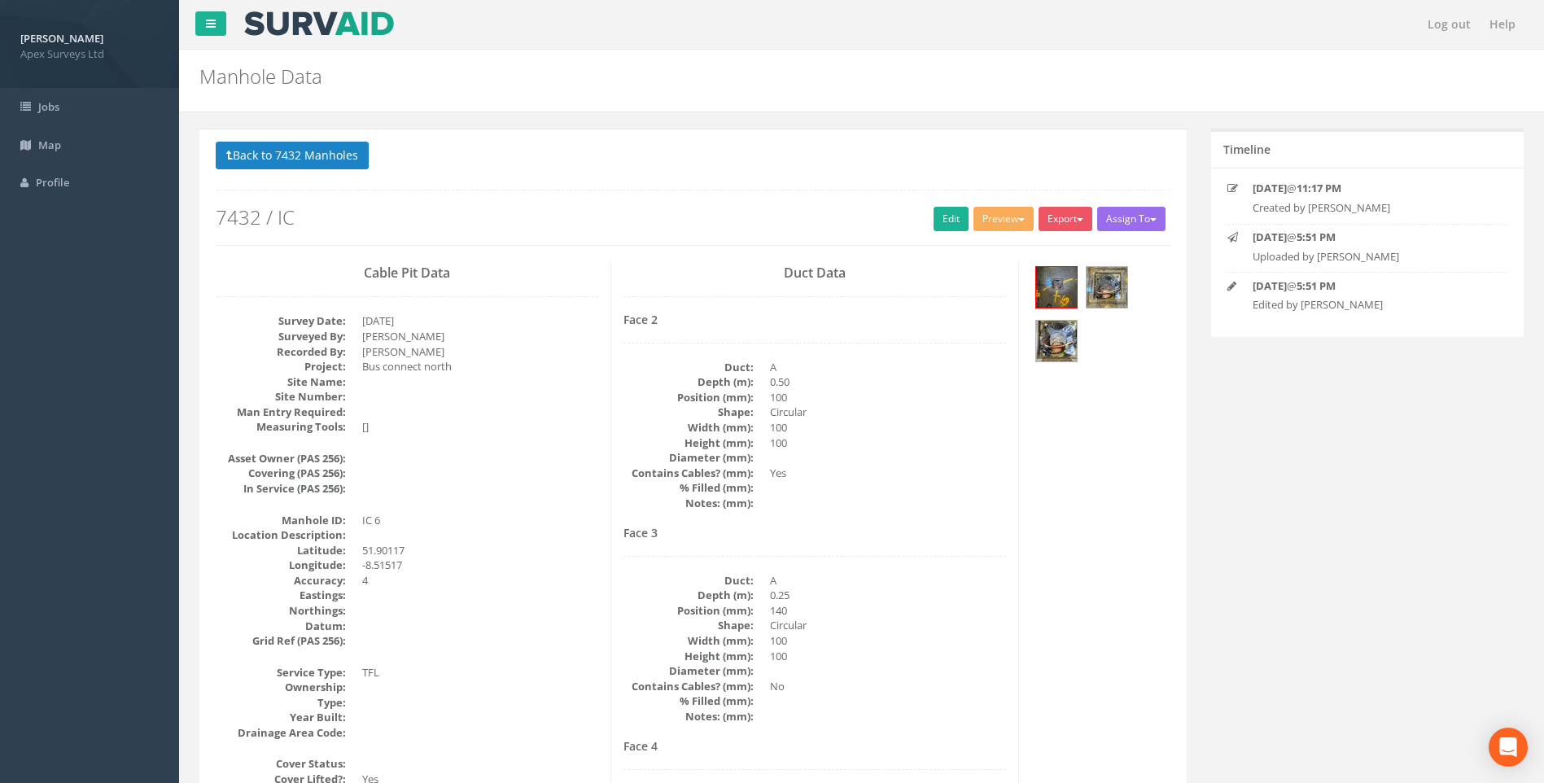
drag, startPoint x: 887, startPoint y: 476, endPoint x: 894, endPoint y: 287, distance: 189.8
click at [887, 475] on dd "Yes" at bounding box center [888, 473] width 236 height 15
click at [934, 218] on link "Edit" at bounding box center [951, 219] width 35 height 24
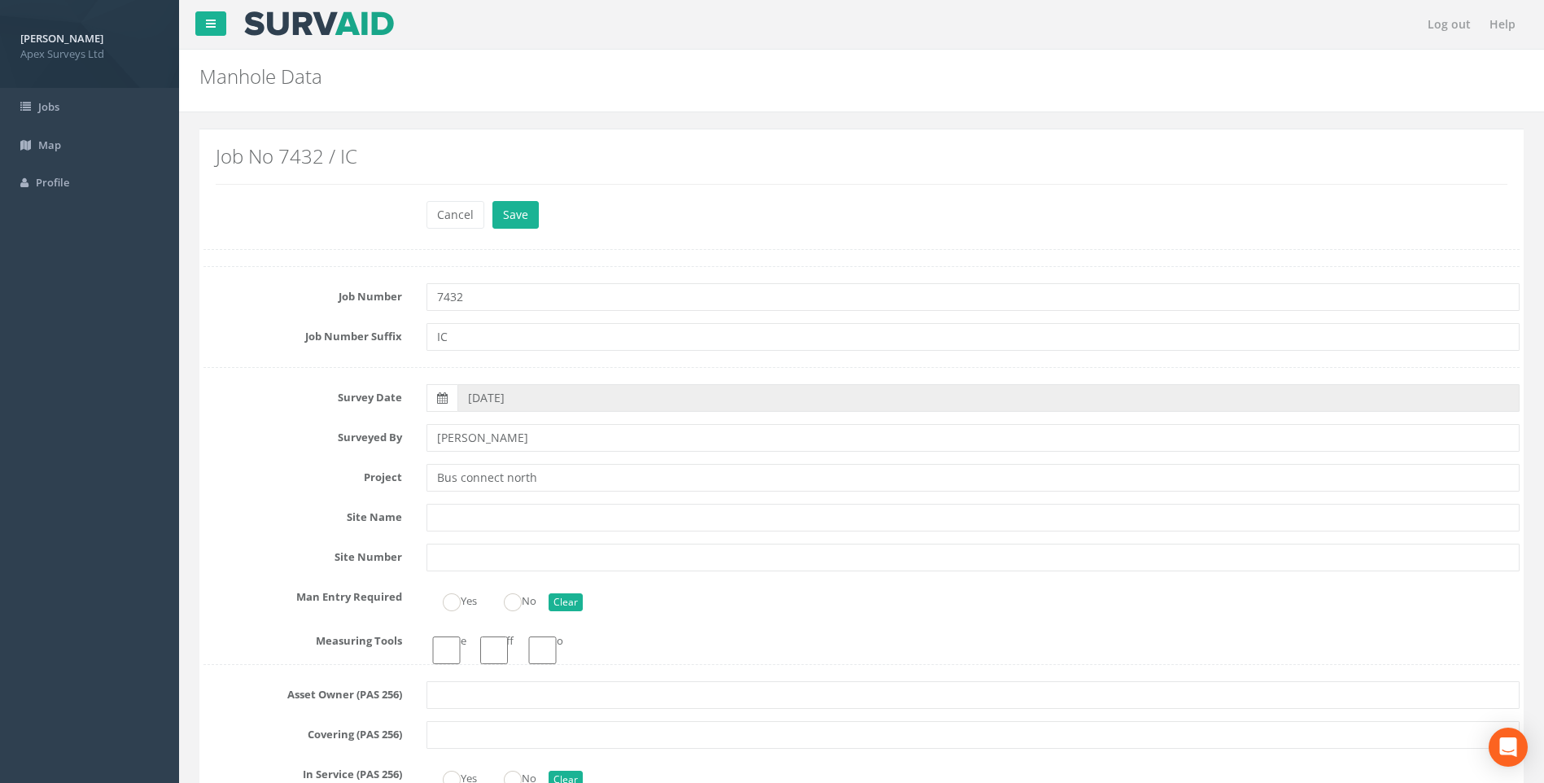
type input "97.72"
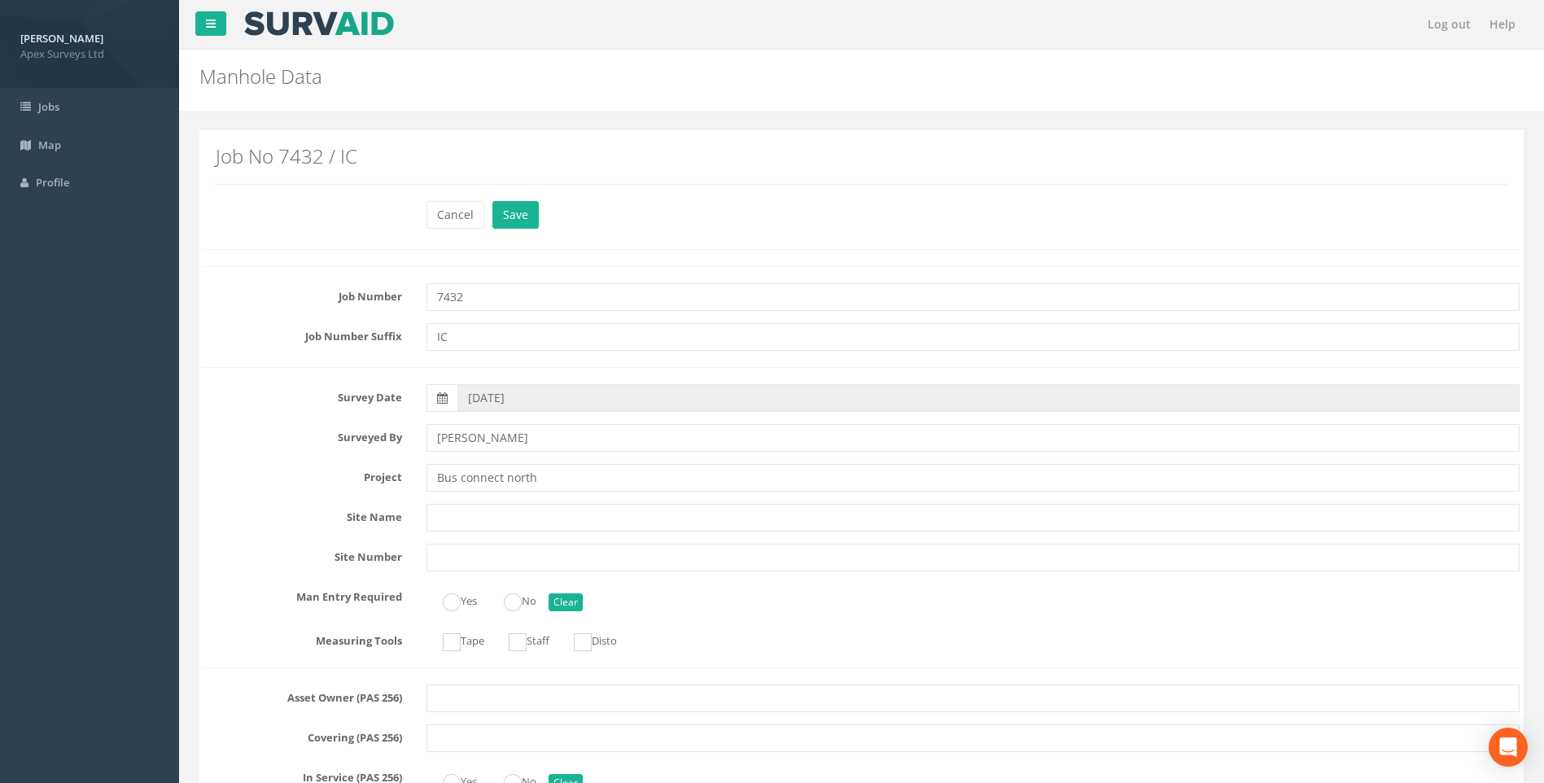
type input "[PERSON_NAME]"
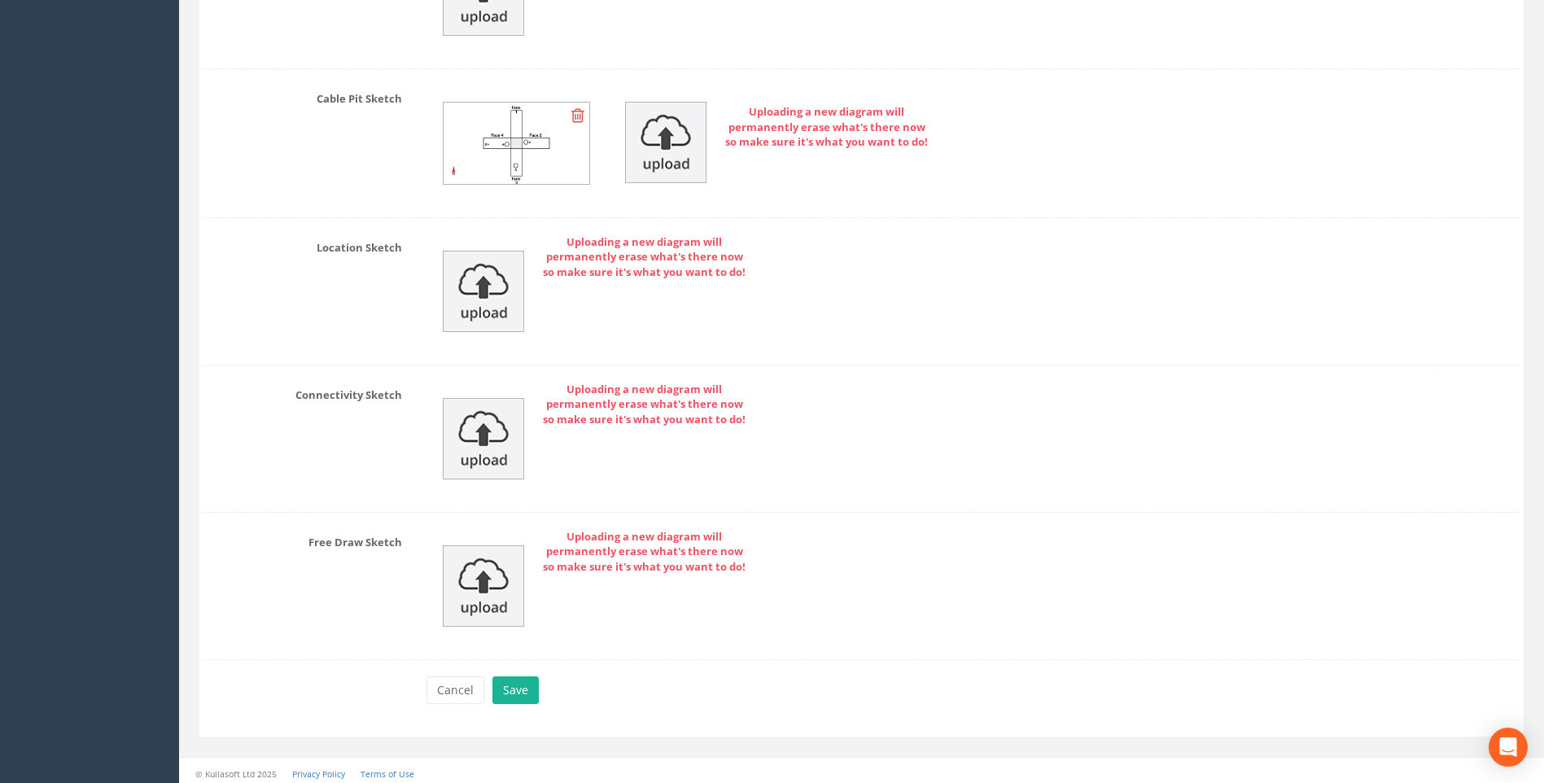
scroll to position [3687, 0]
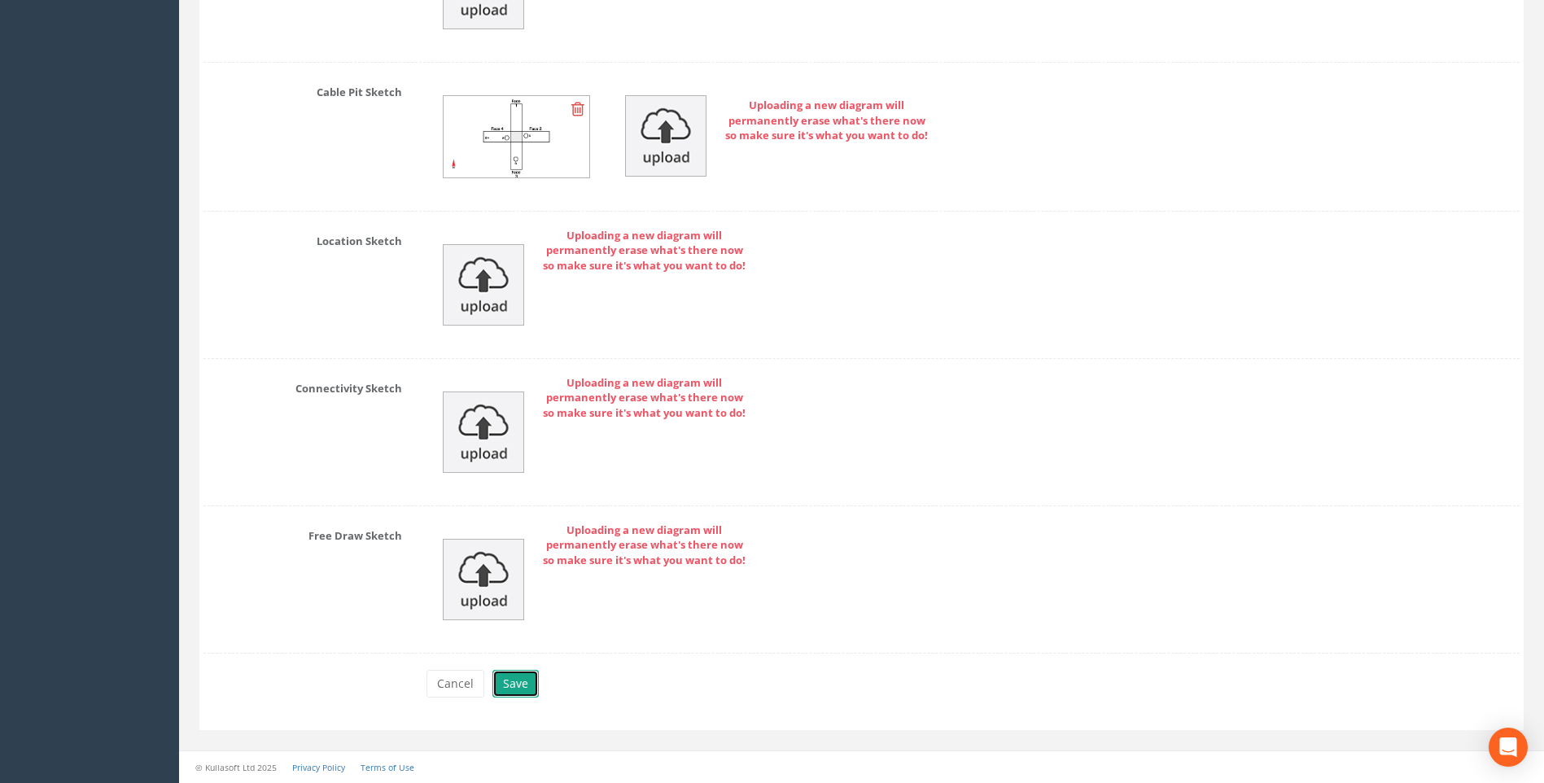
click at [516, 681] on button "Save" at bounding box center [516, 684] width 46 height 28
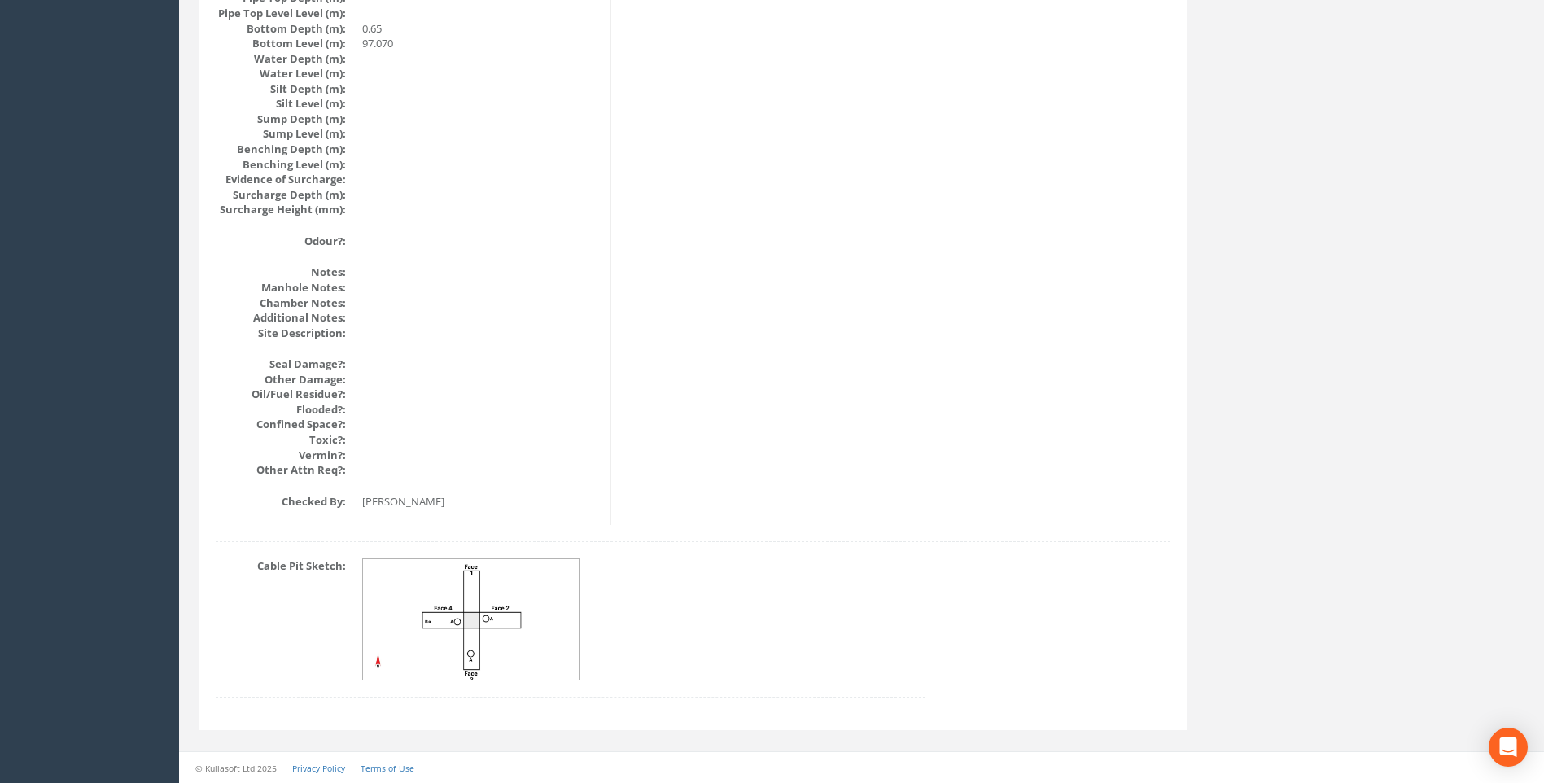
scroll to position [1728, 0]
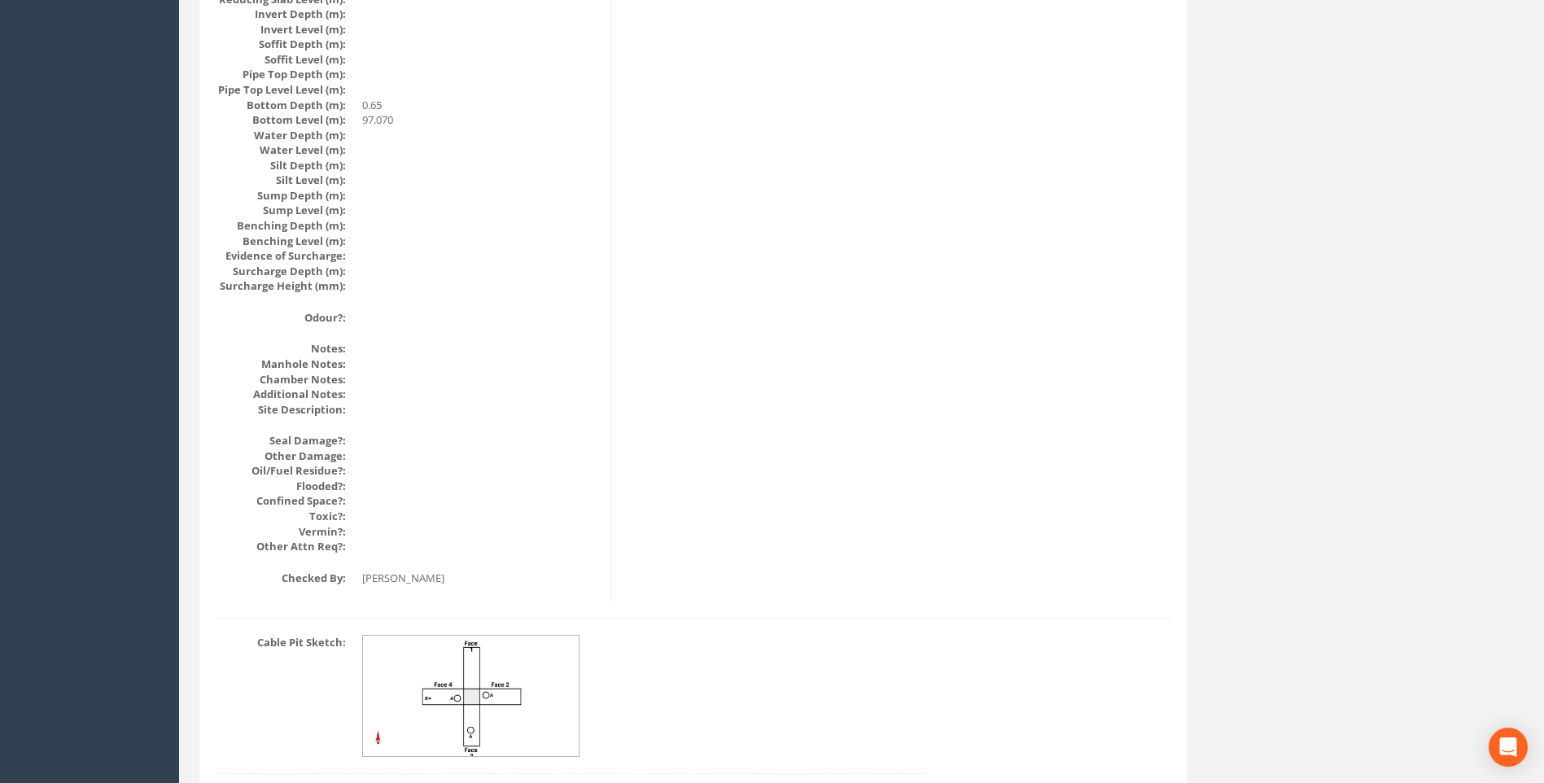
scroll to position [1565, 0]
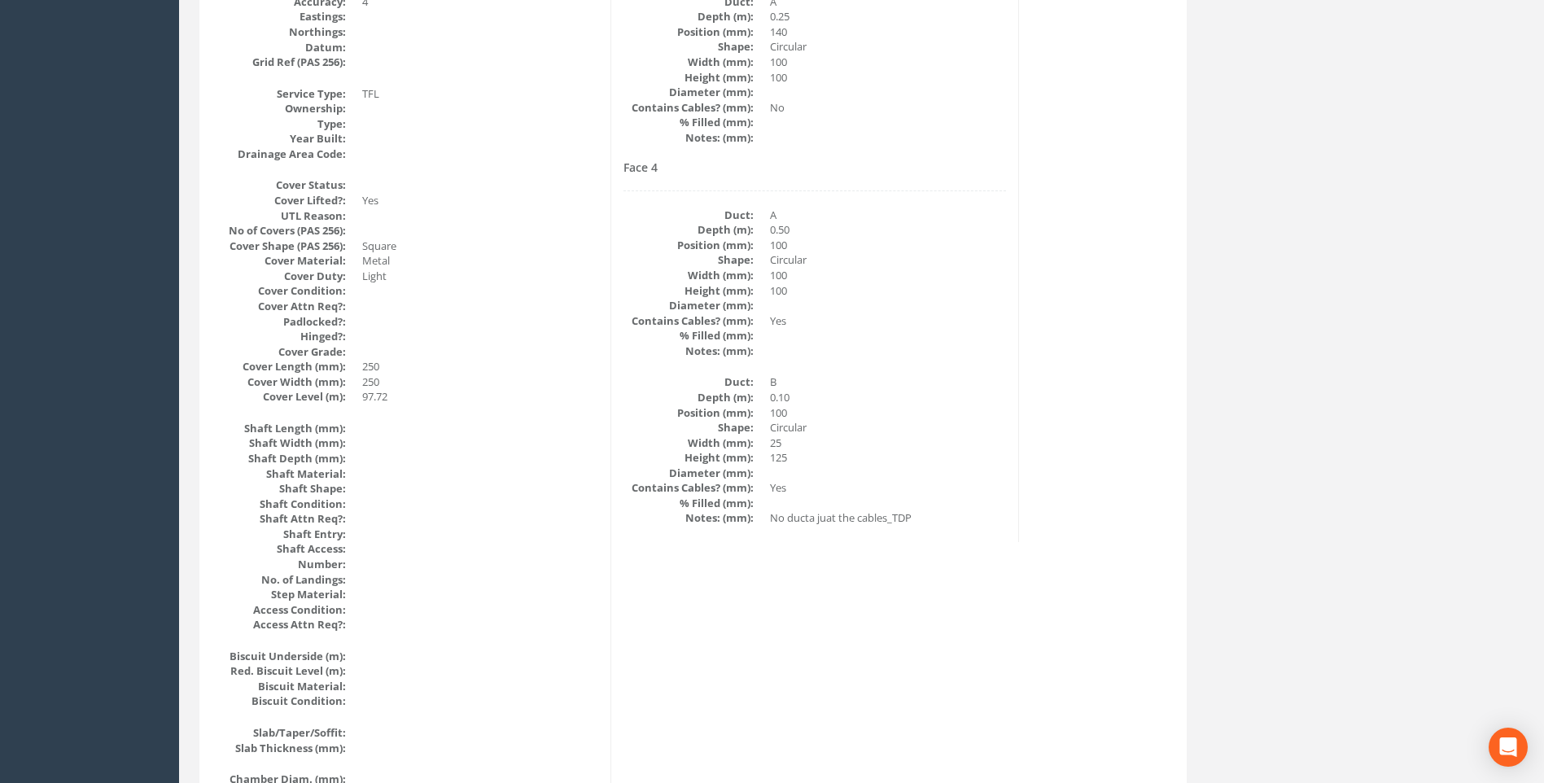
scroll to position [588, 0]
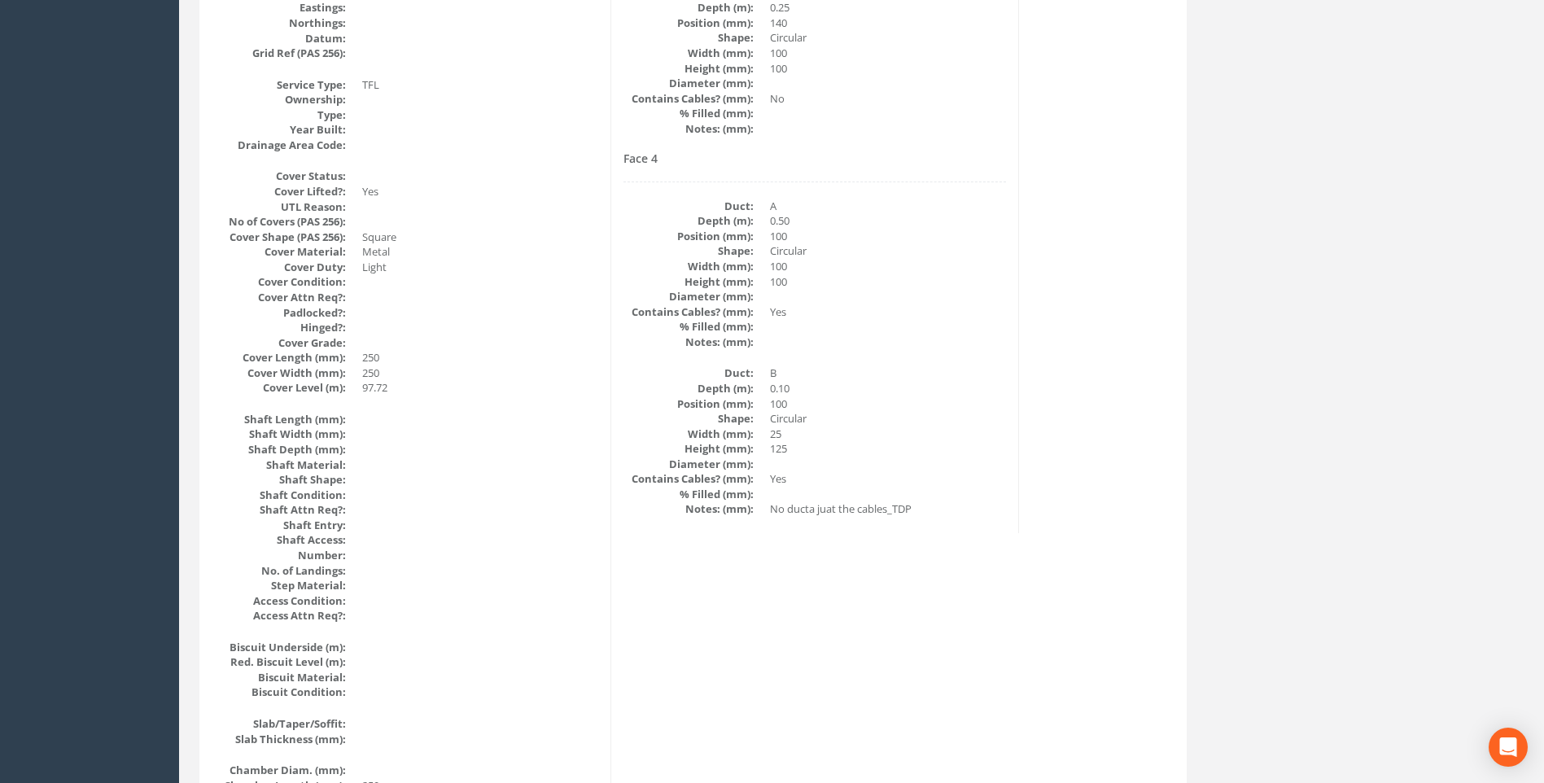
click at [1149, 450] on div "Cable Pit Data Survey Date: [DATE] Surveyed By: [PERSON_NAME] Recorded By: [PER…" at bounding box center [693, 669] width 979 height 1990
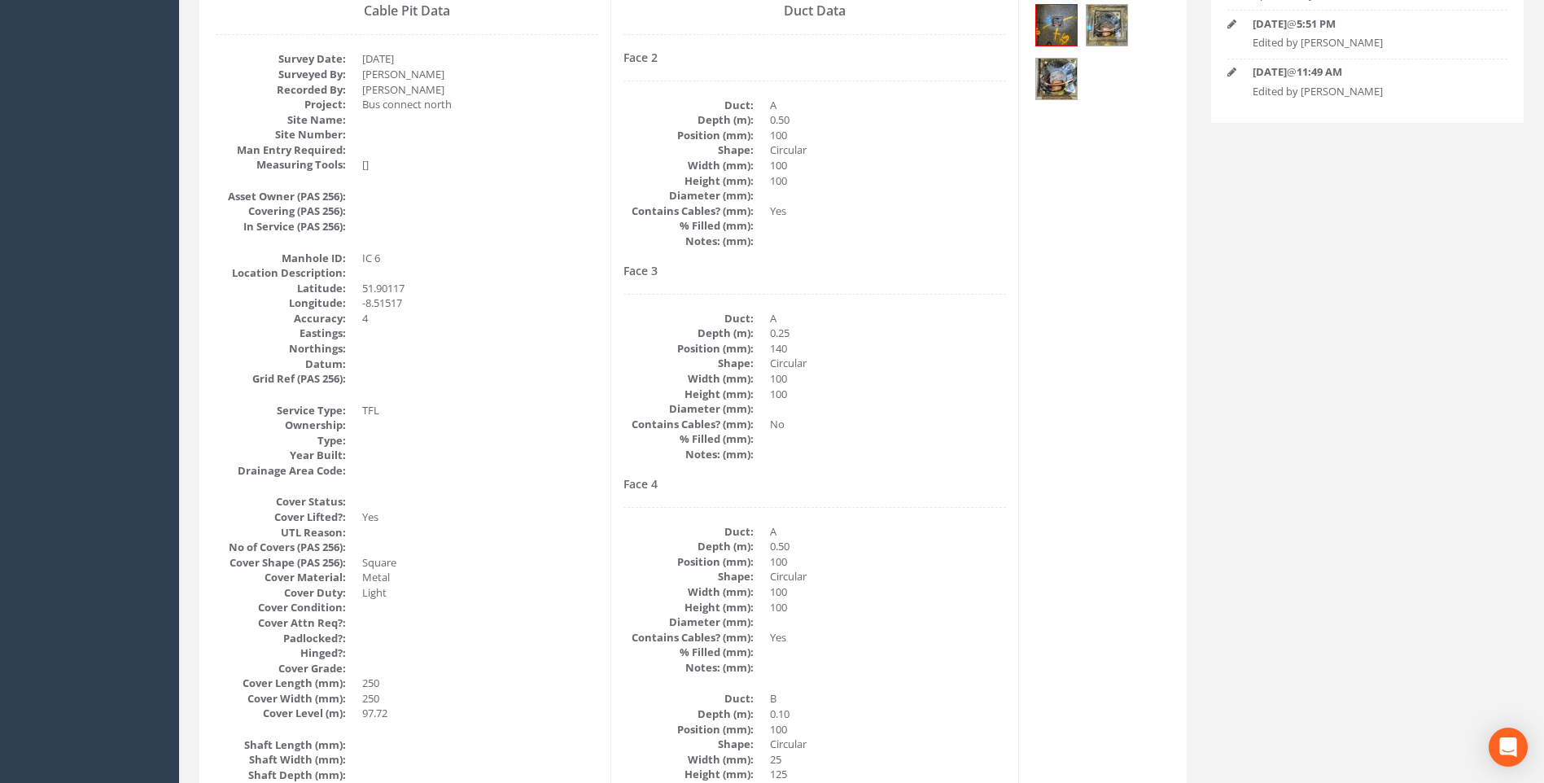
scroll to position [0, 0]
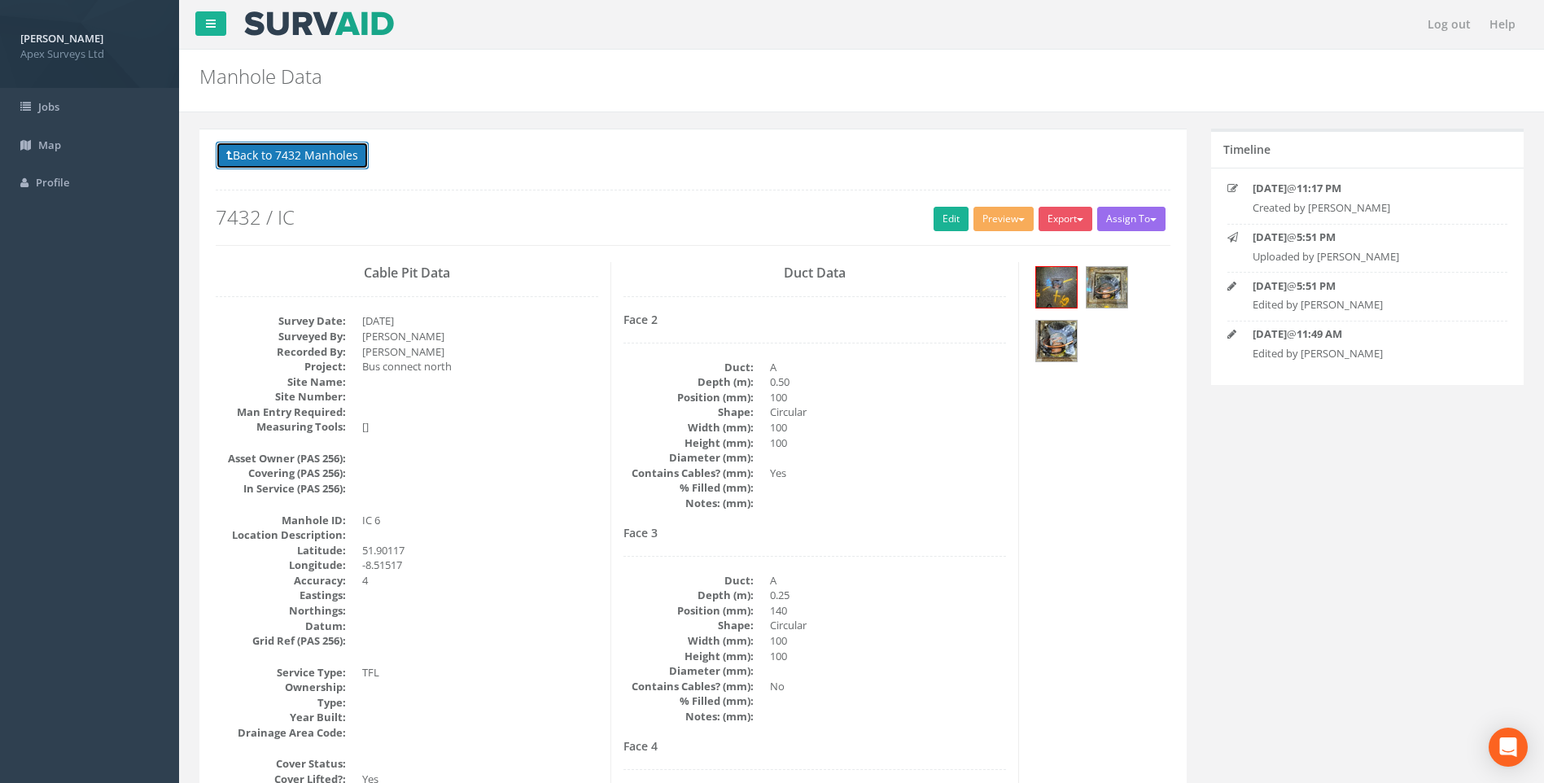
drag, startPoint x: 315, startPoint y: 160, endPoint x: 595, endPoint y: 284, distance: 306.2
click at [316, 160] on button "Back to 7432 Manholes" at bounding box center [292, 156] width 153 height 28
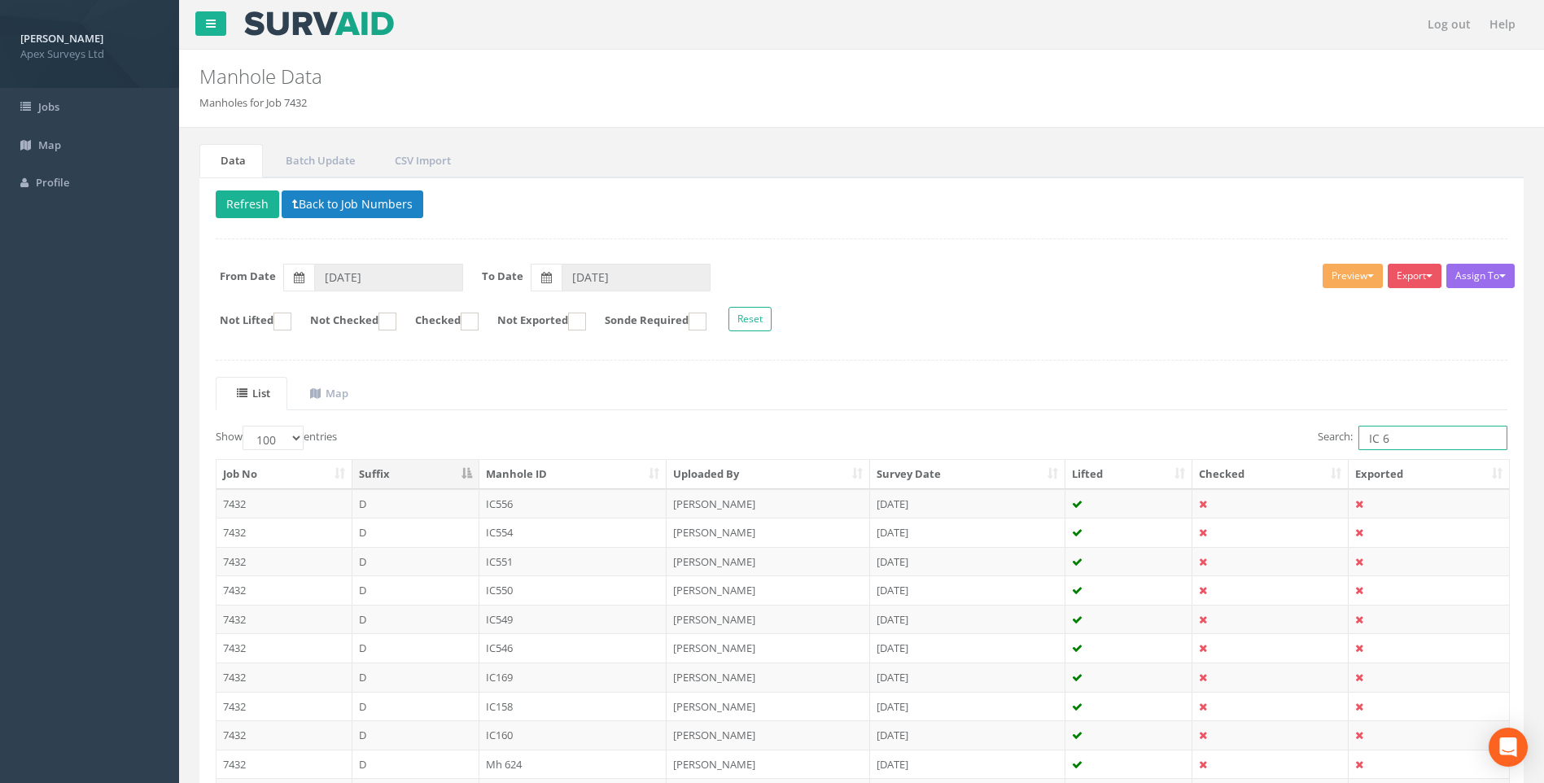
drag, startPoint x: 1382, startPoint y: 437, endPoint x: 1391, endPoint y: 439, distance: 9.9
click at [1391, 439] on input "IC 6" at bounding box center [1433, 438] width 149 height 24
type input "IC 10"
click at [1228, 361] on div at bounding box center [862, 360] width 1292 height 1
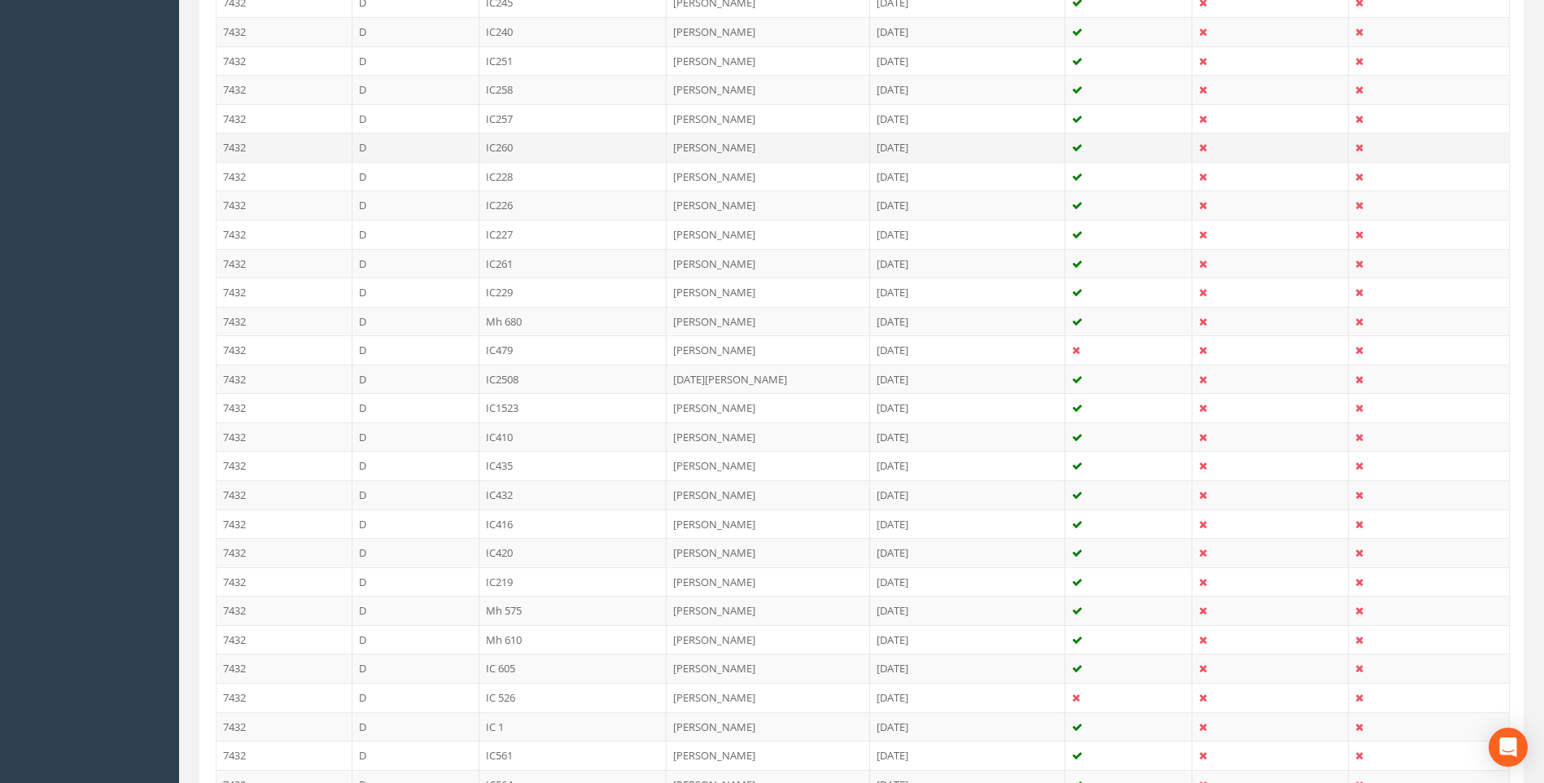
scroll to position [2085, 0]
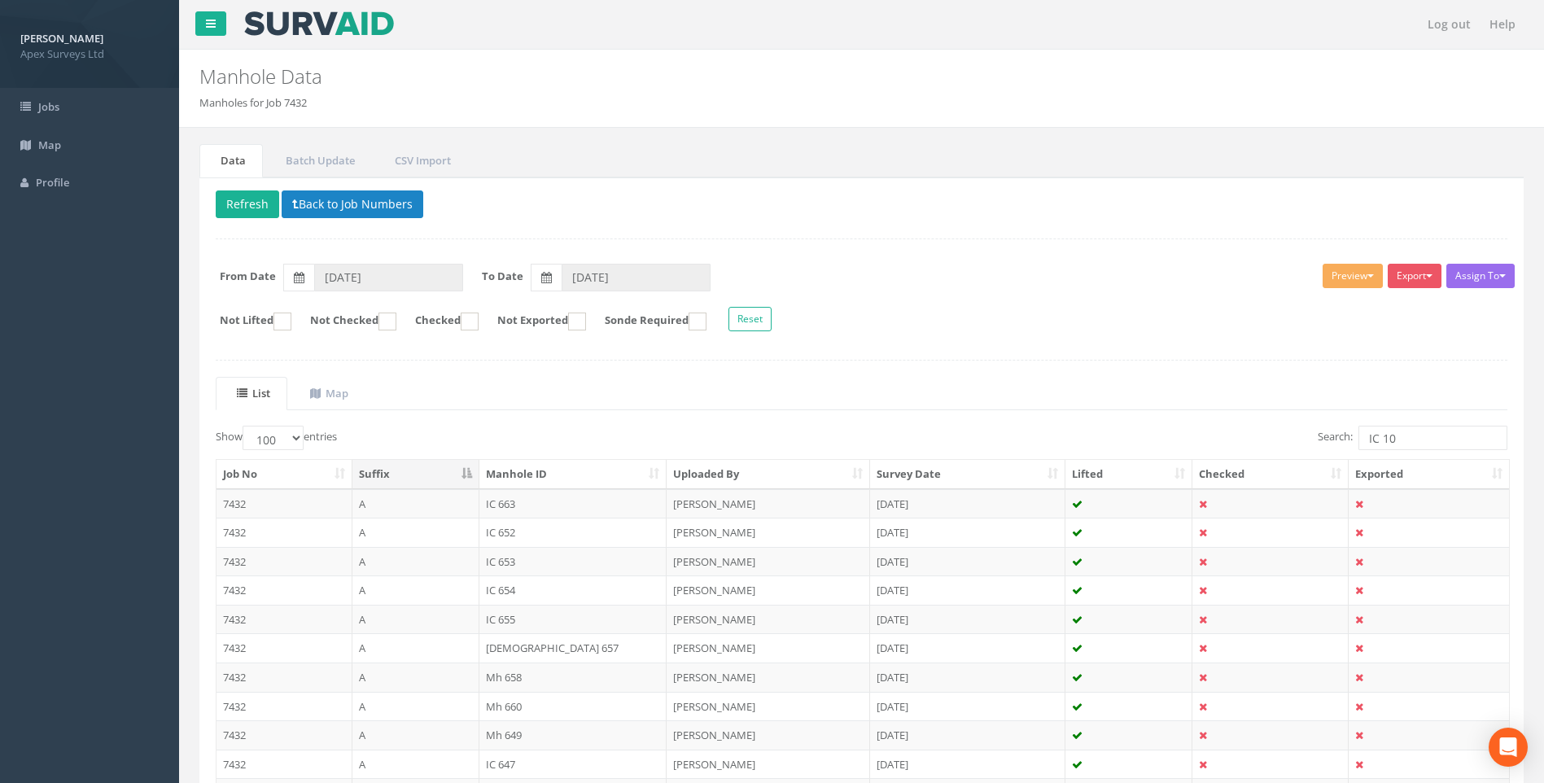
select select "100"
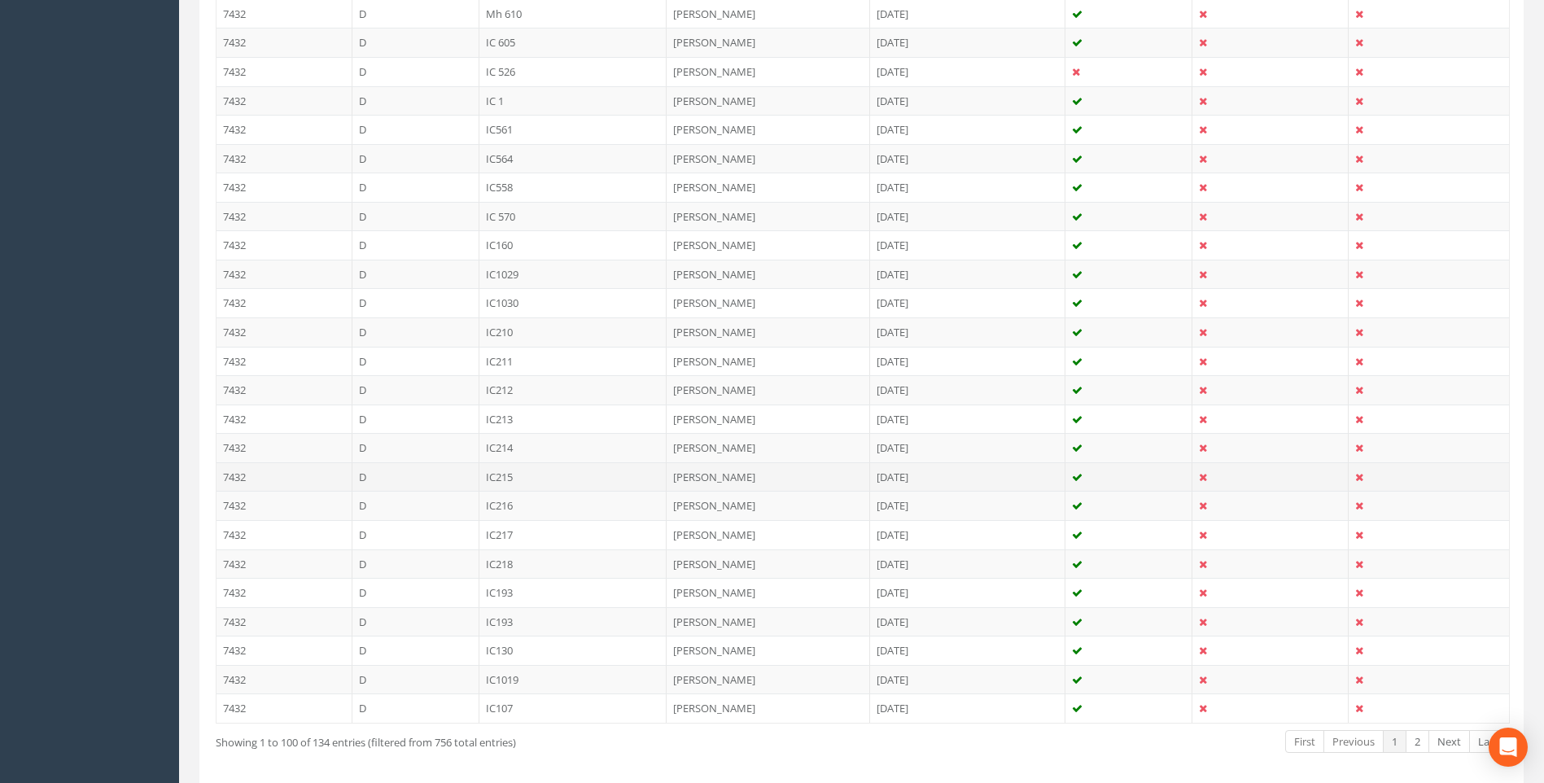
scroll to position [2731, 0]
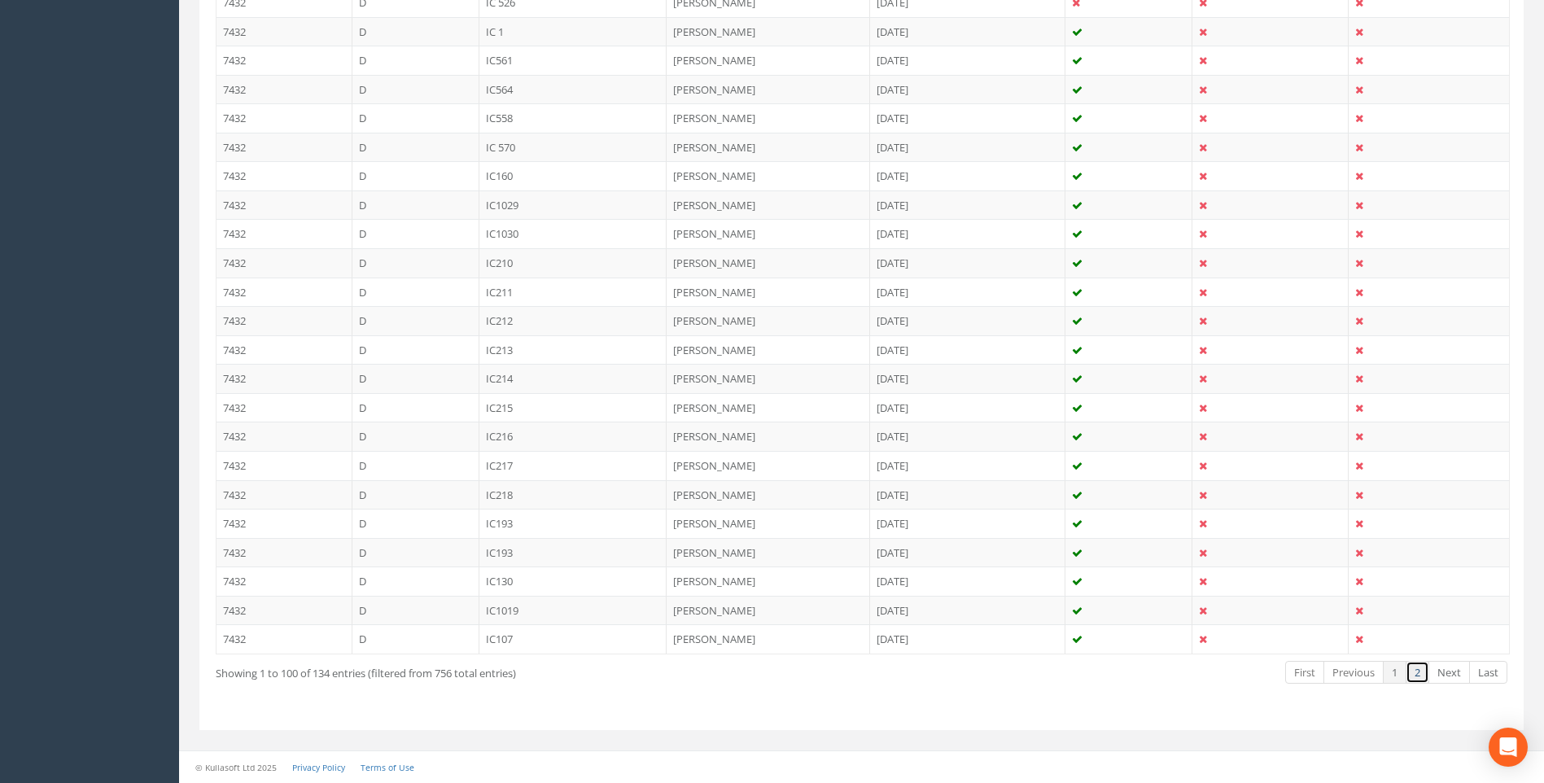
click at [1416, 672] on link "2" at bounding box center [1418, 673] width 24 height 24
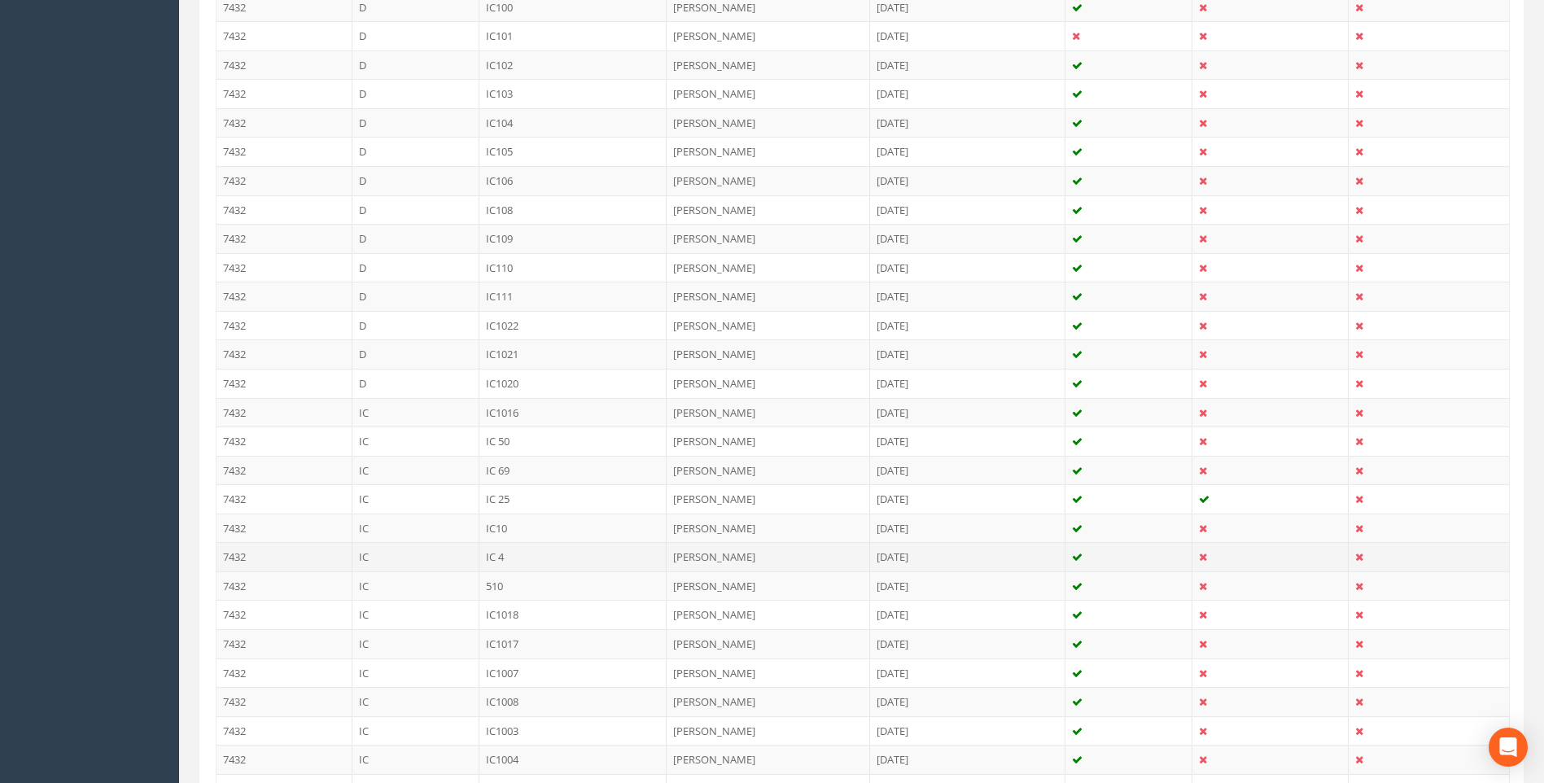
scroll to position [494, 0]
click at [501, 528] on td "IC10" at bounding box center [574, 530] width 188 height 29
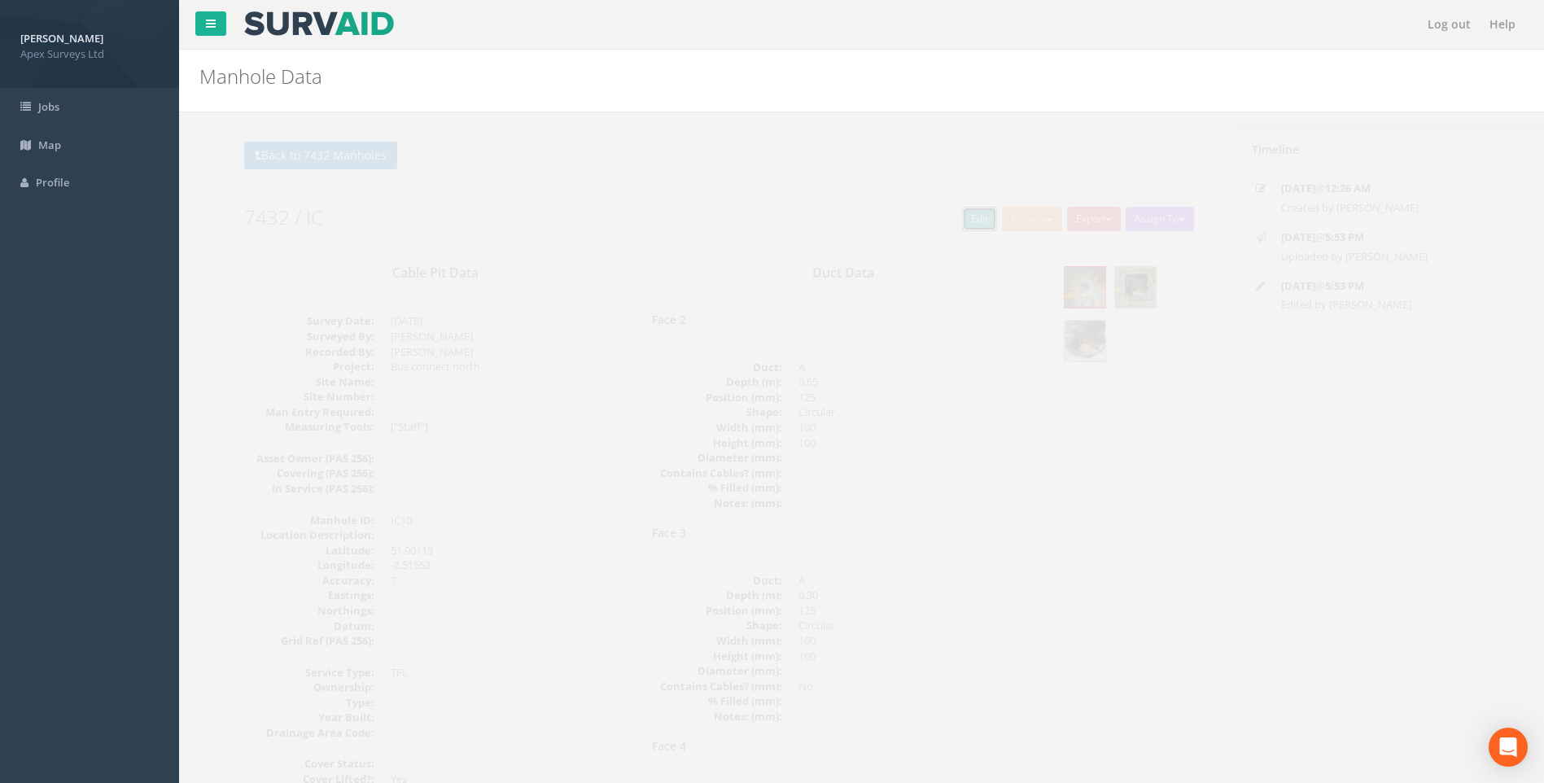
click at [946, 215] on link "Edit" at bounding box center [951, 219] width 35 height 24
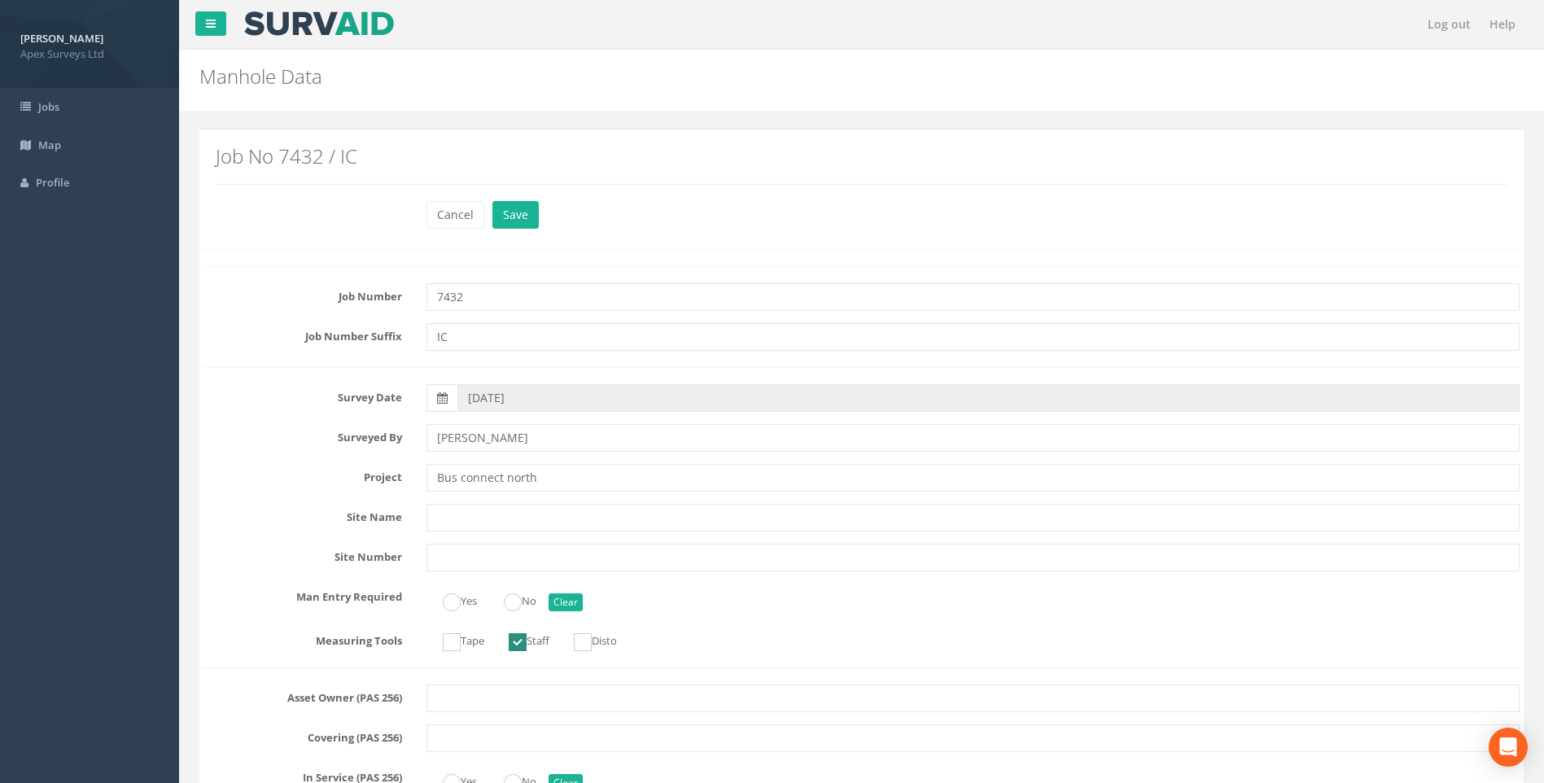
scroll to position [980, 0]
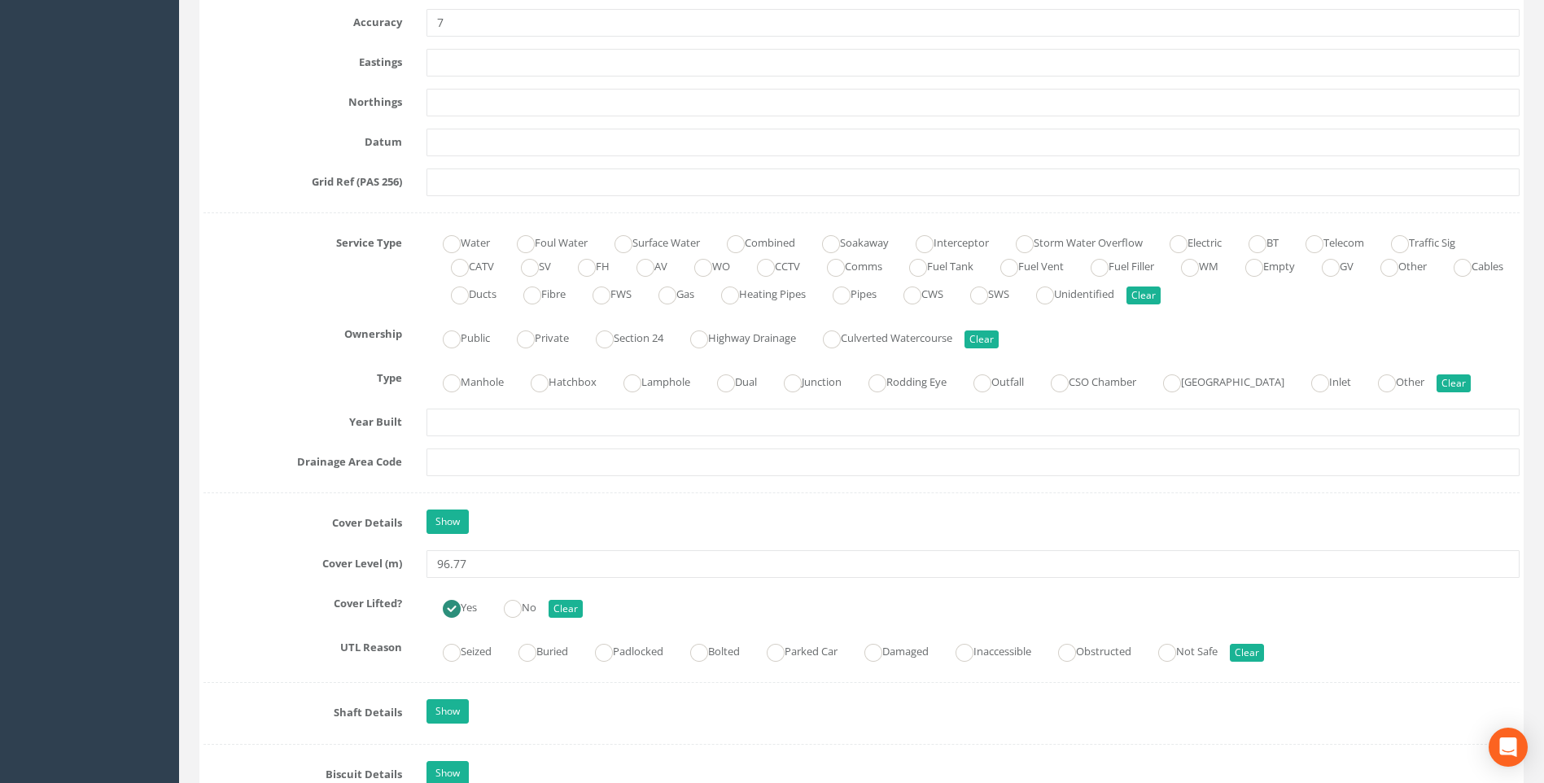
type input "96.77"
click at [273, 491] on div "Job Number 7432 Job Number Suffix IC Survey Date 01/09/2025 Surveyed By Giacomo…" at bounding box center [862, 714] width 1316 height 2857
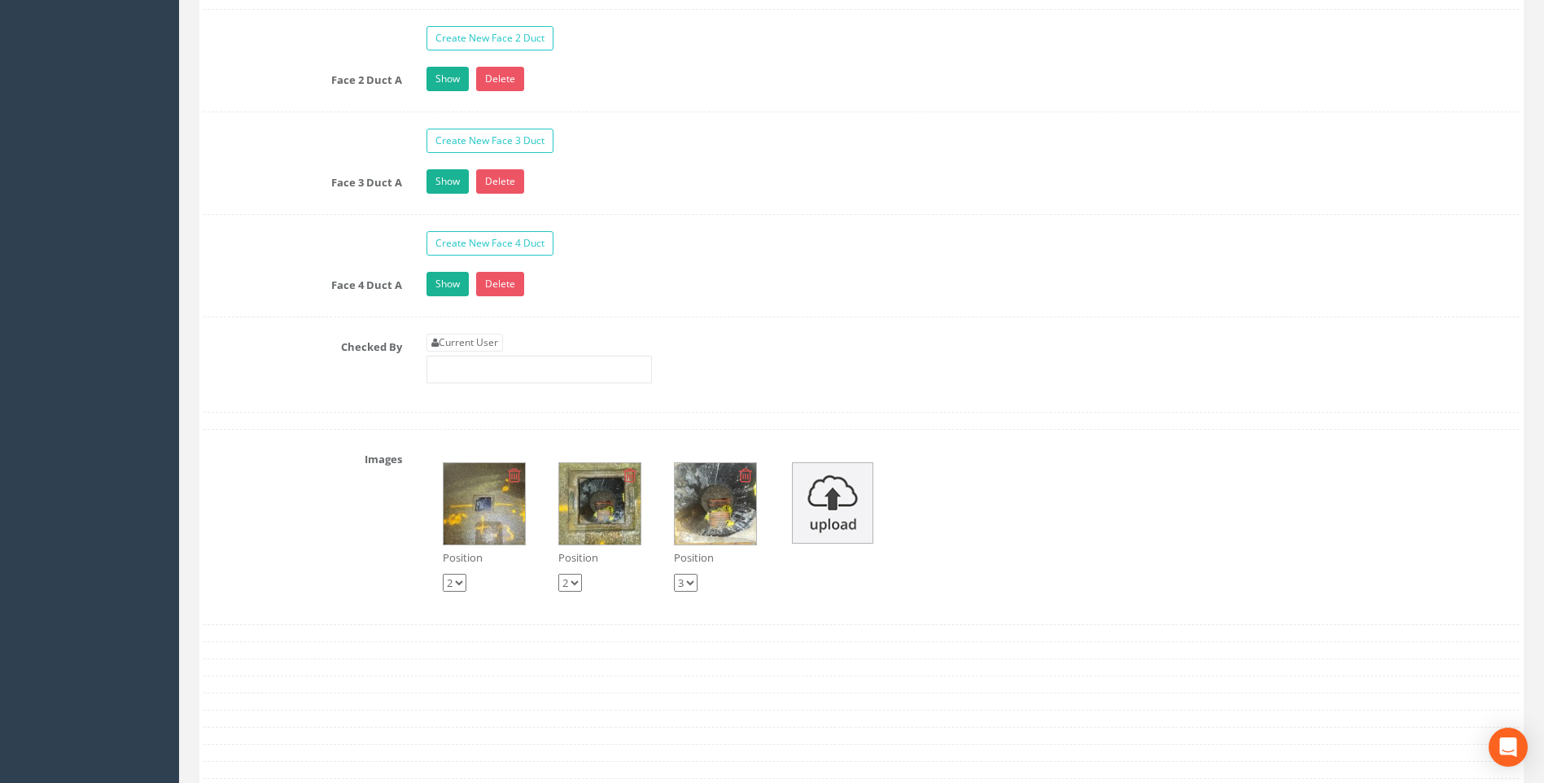
scroll to position [2934, 0]
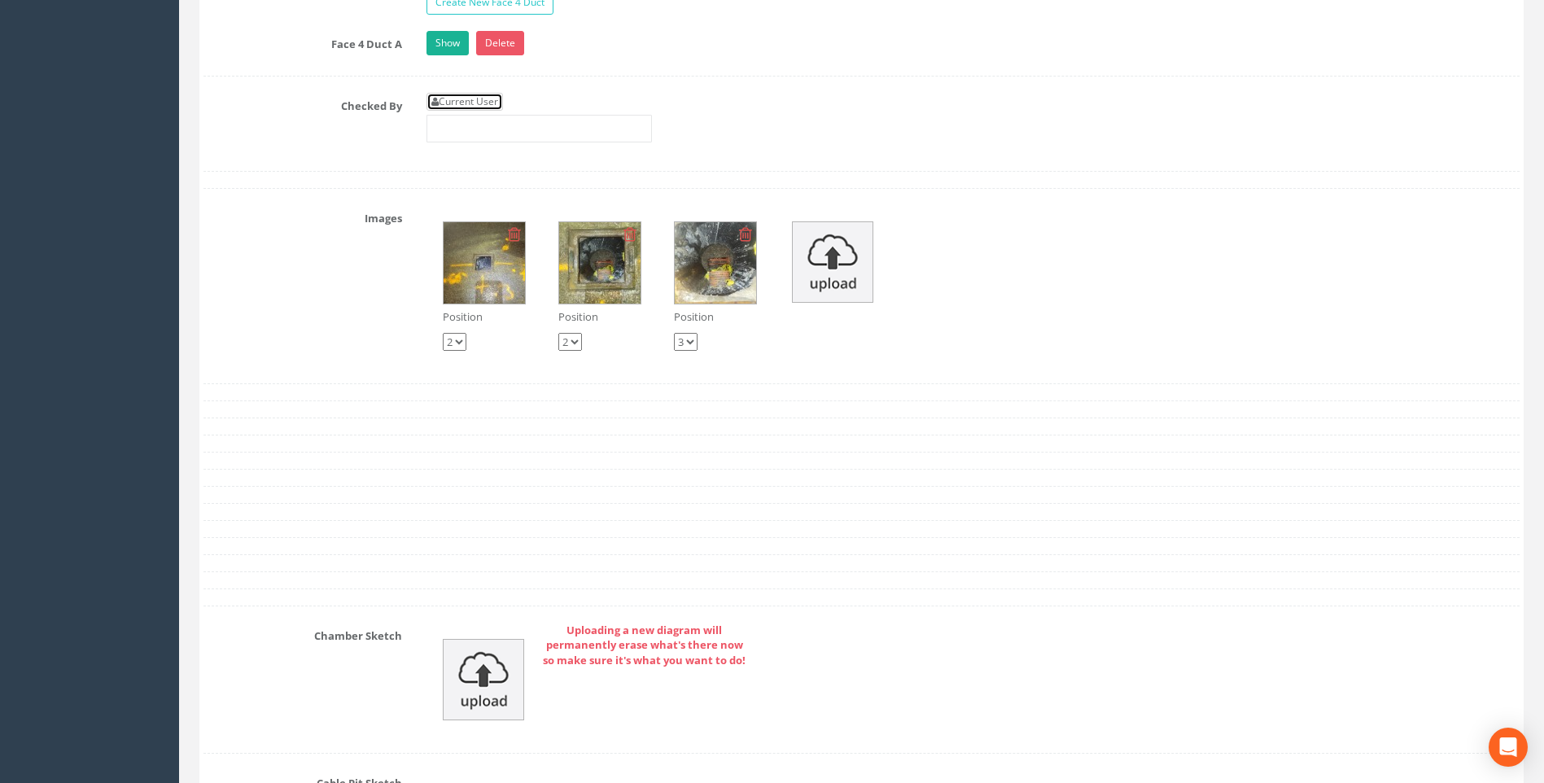
drag, startPoint x: 448, startPoint y: 103, endPoint x: 367, endPoint y: 125, distance: 83.3
click at [448, 103] on link "Current User" at bounding box center [465, 102] width 77 height 18
type input "[PERSON_NAME]"
drag, startPoint x: 316, startPoint y: 135, endPoint x: 324, endPoint y: 217, distance: 81.8
click at [316, 148] on div "Checked By Current User [PERSON_NAME]" at bounding box center [861, 124] width 1341 height 62
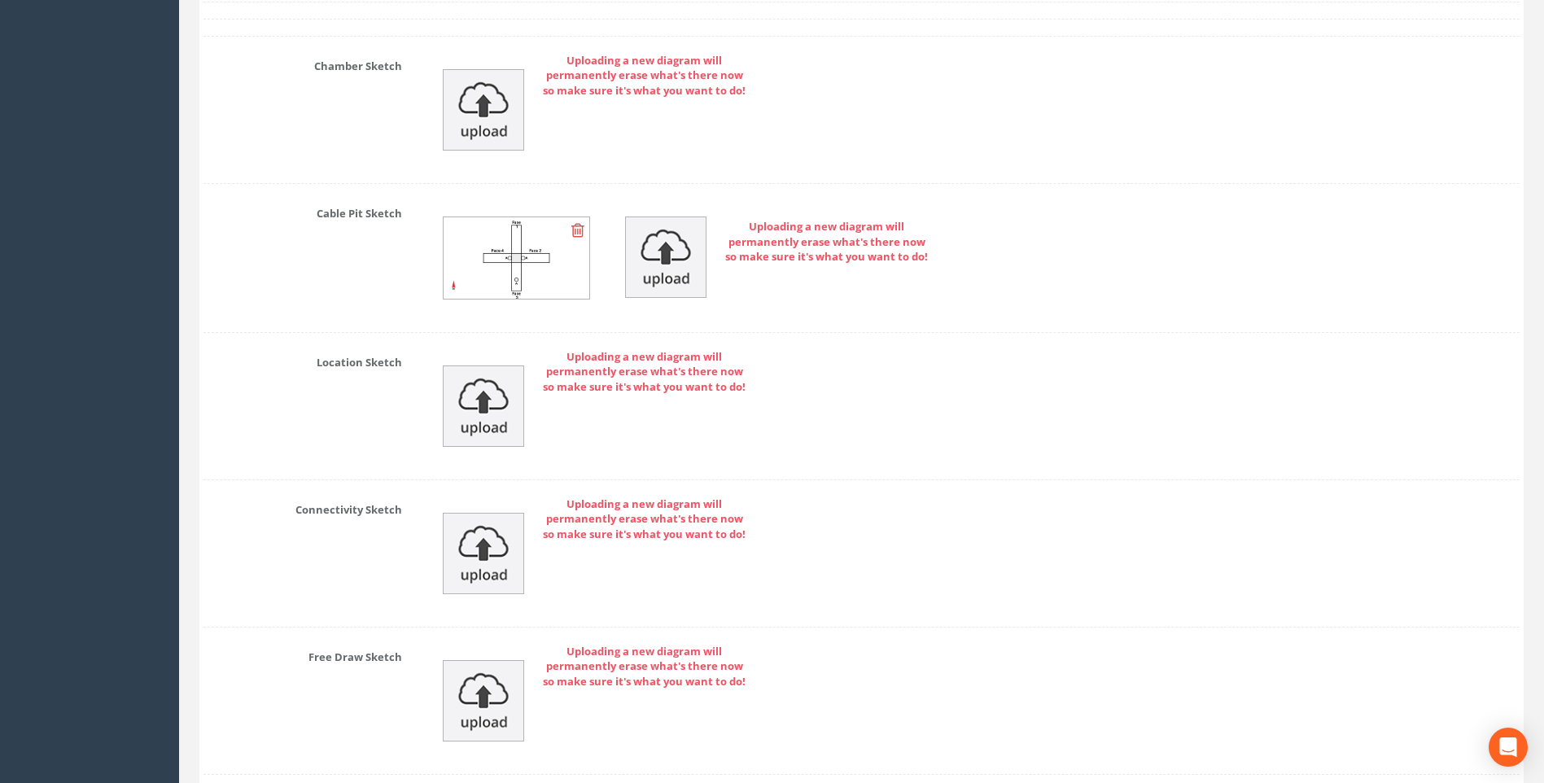
scroll to position [3625, 0]
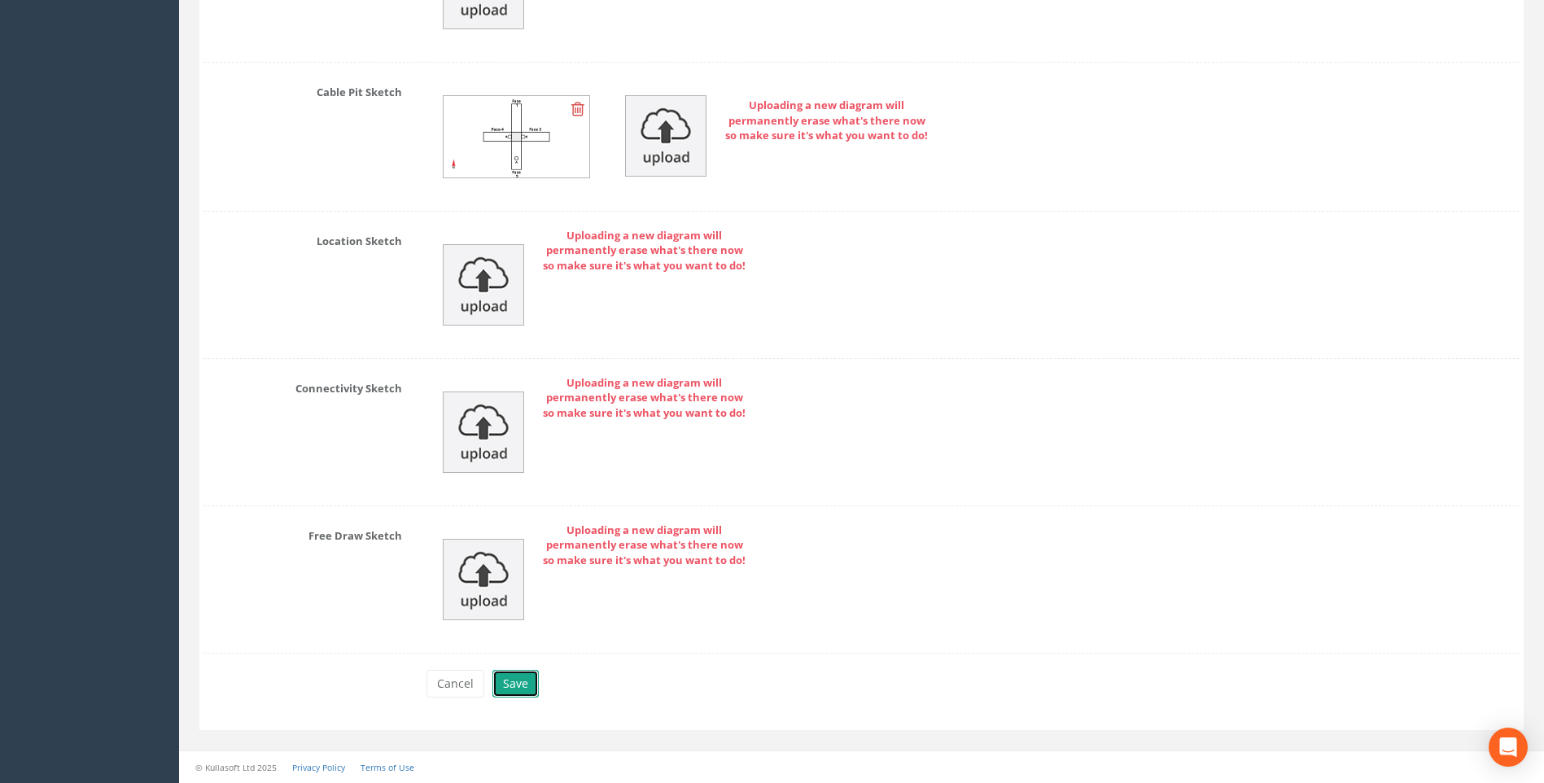
click at [506, 688] on button "Save" at bounding box center [516, 684] width 46 height 28
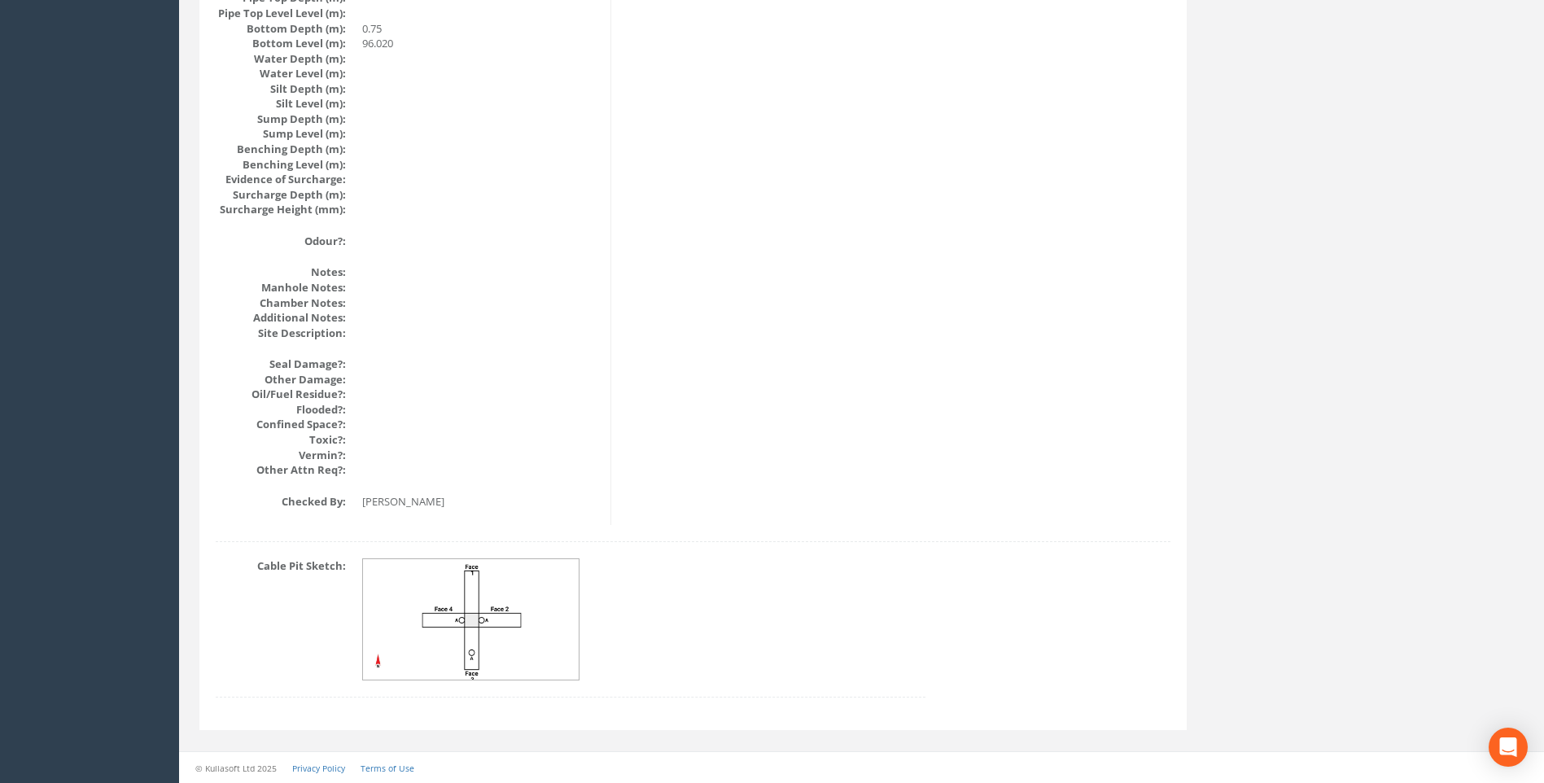
scroll to position [1728, 0]
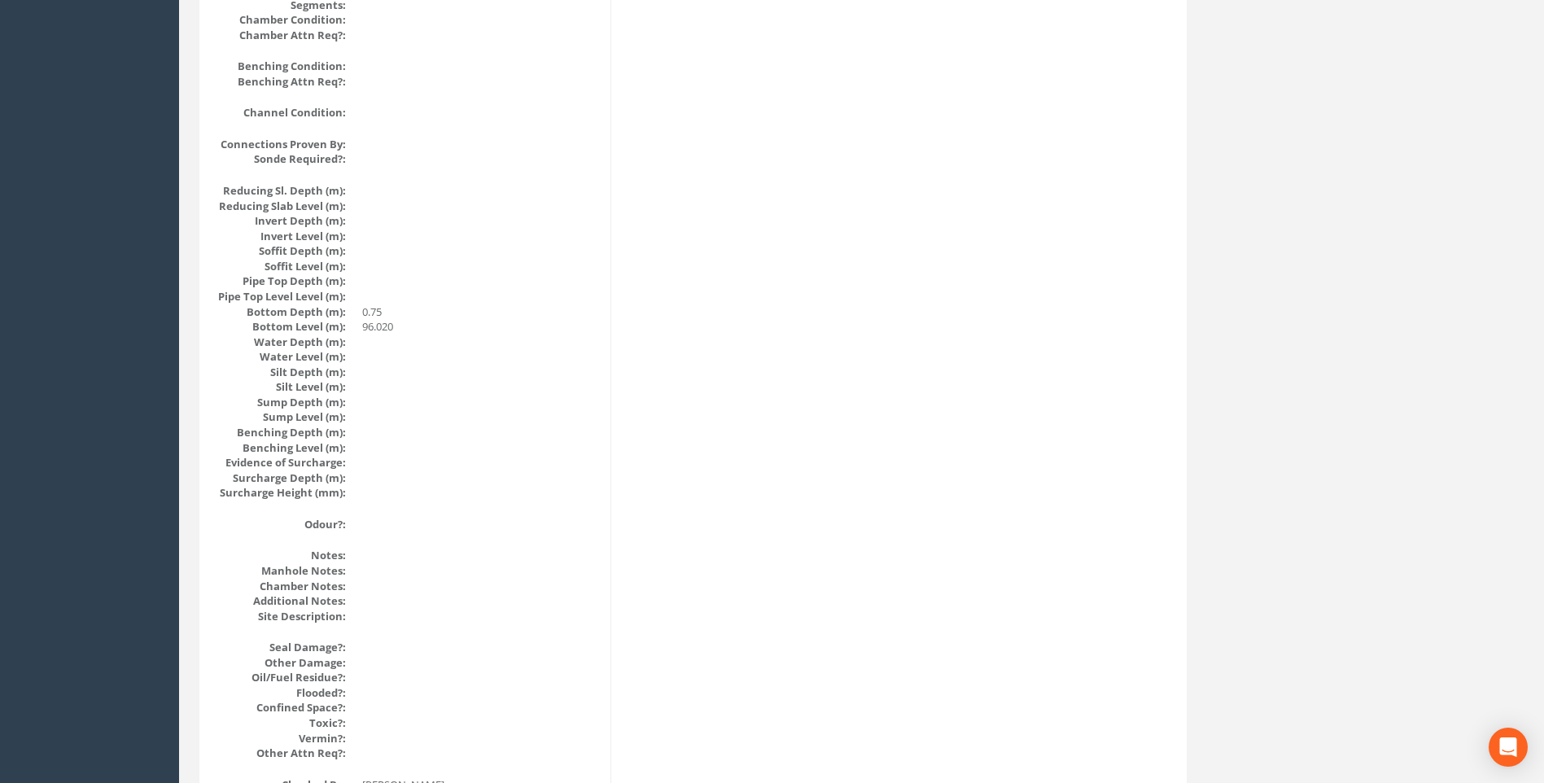
scroll to position [1402, 0]
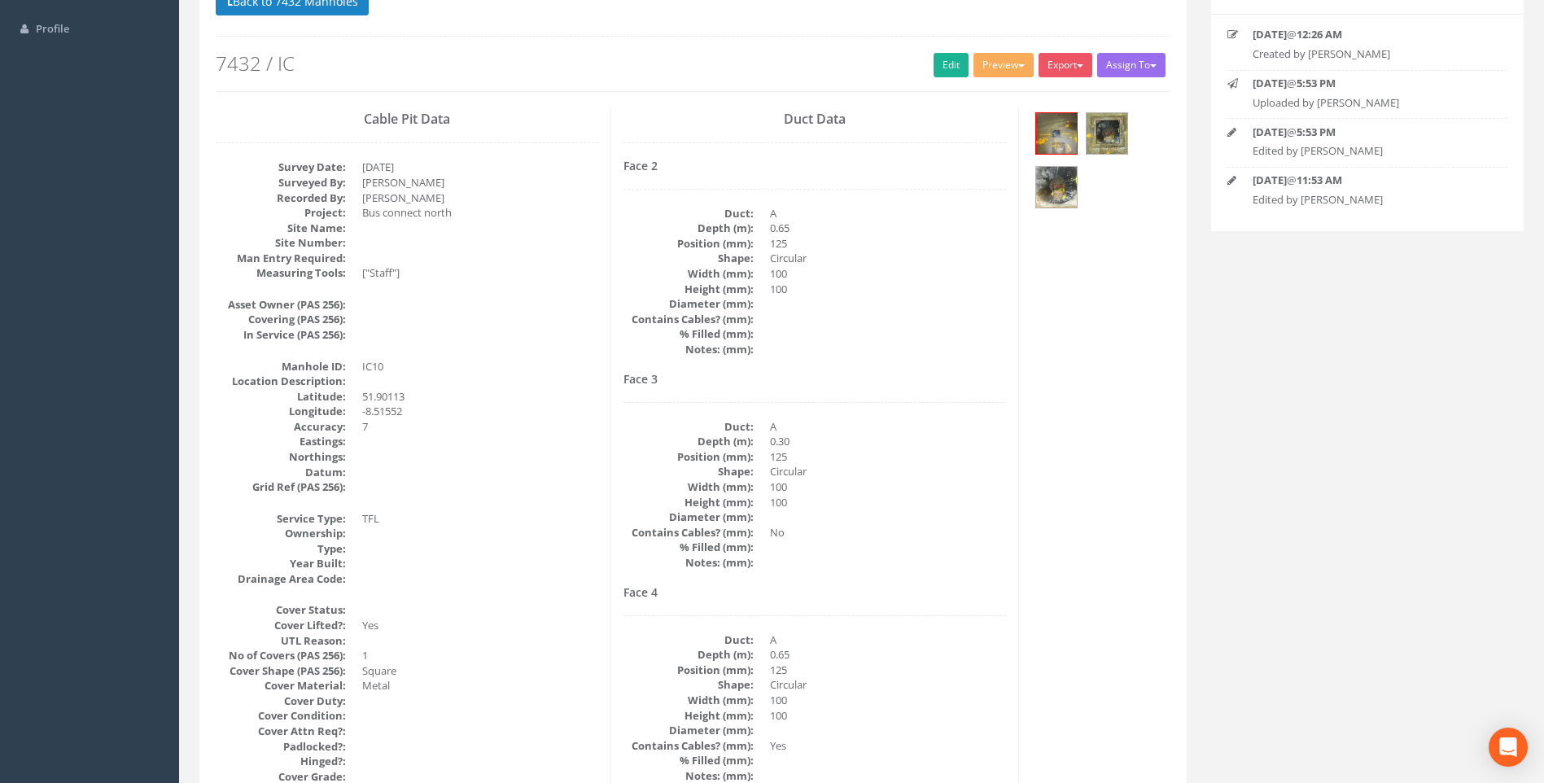
scroll to position [99, 0]
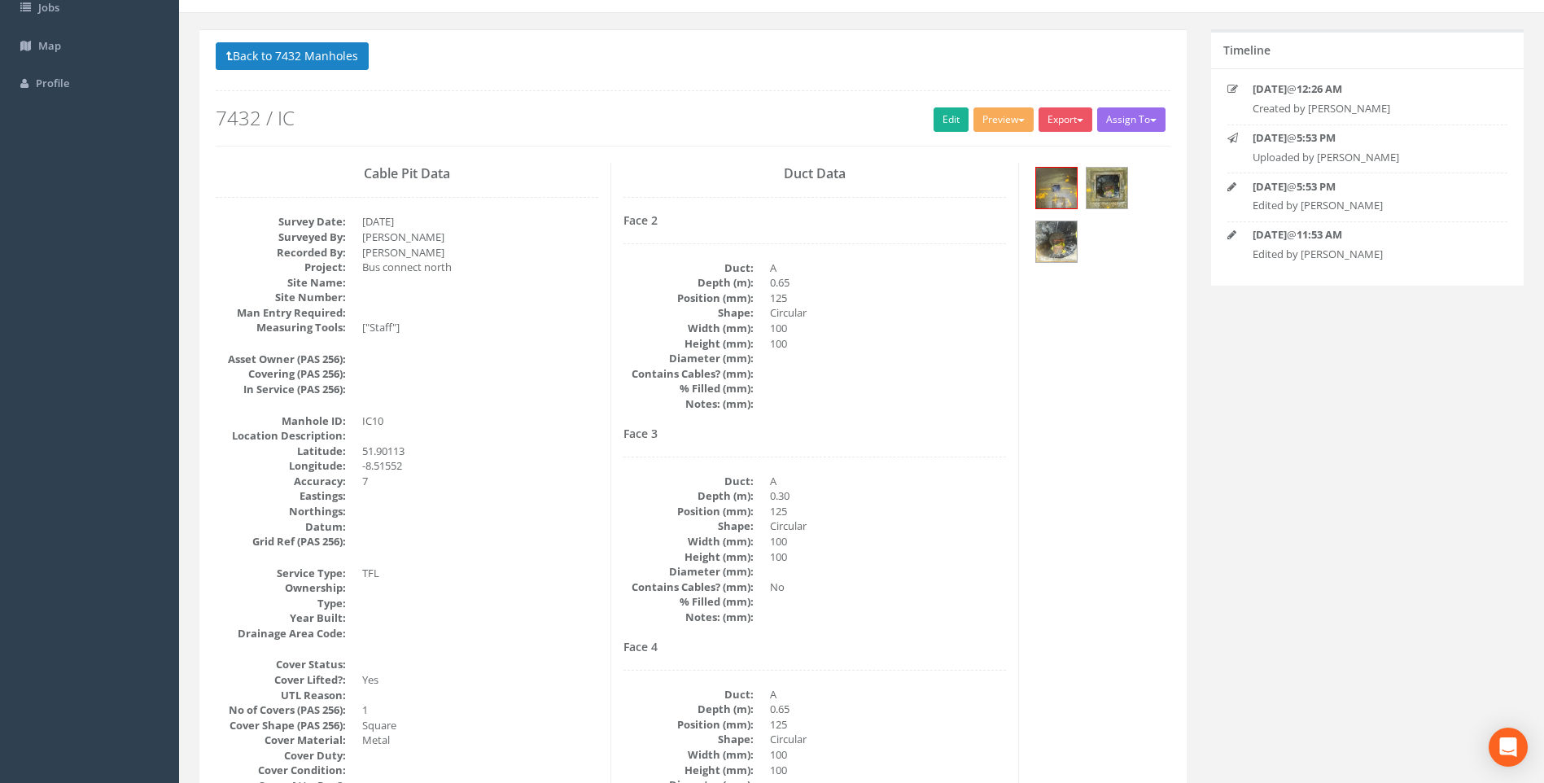
drag, startPoint x: 493, startPoint y: 383, endPoint x: 484, endPoint y: 383, distance: 9.8
click at [493, 383] on dd at bounding box center [480, 389] width 236 height 15
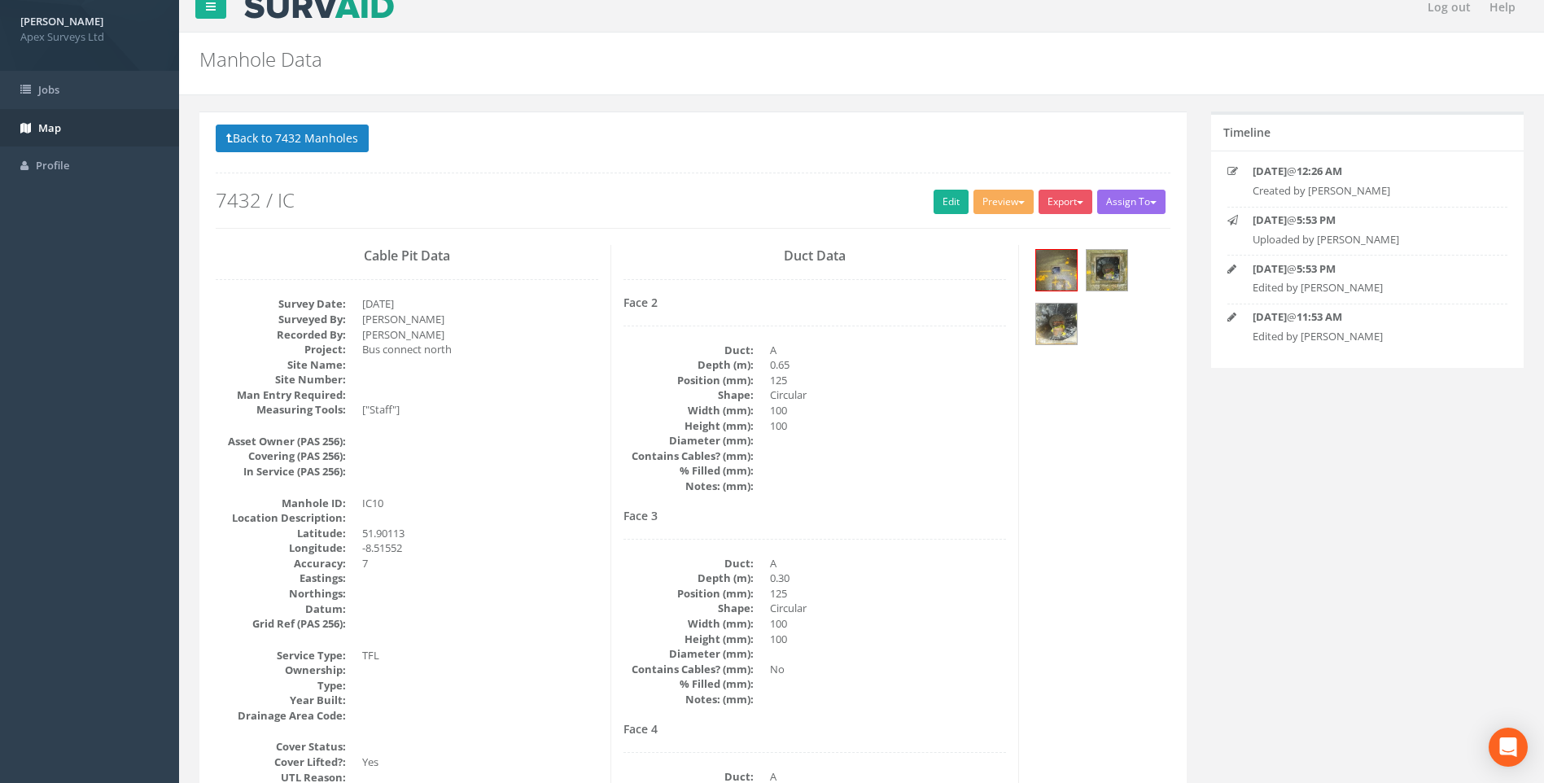
scroll to position [0, 0]
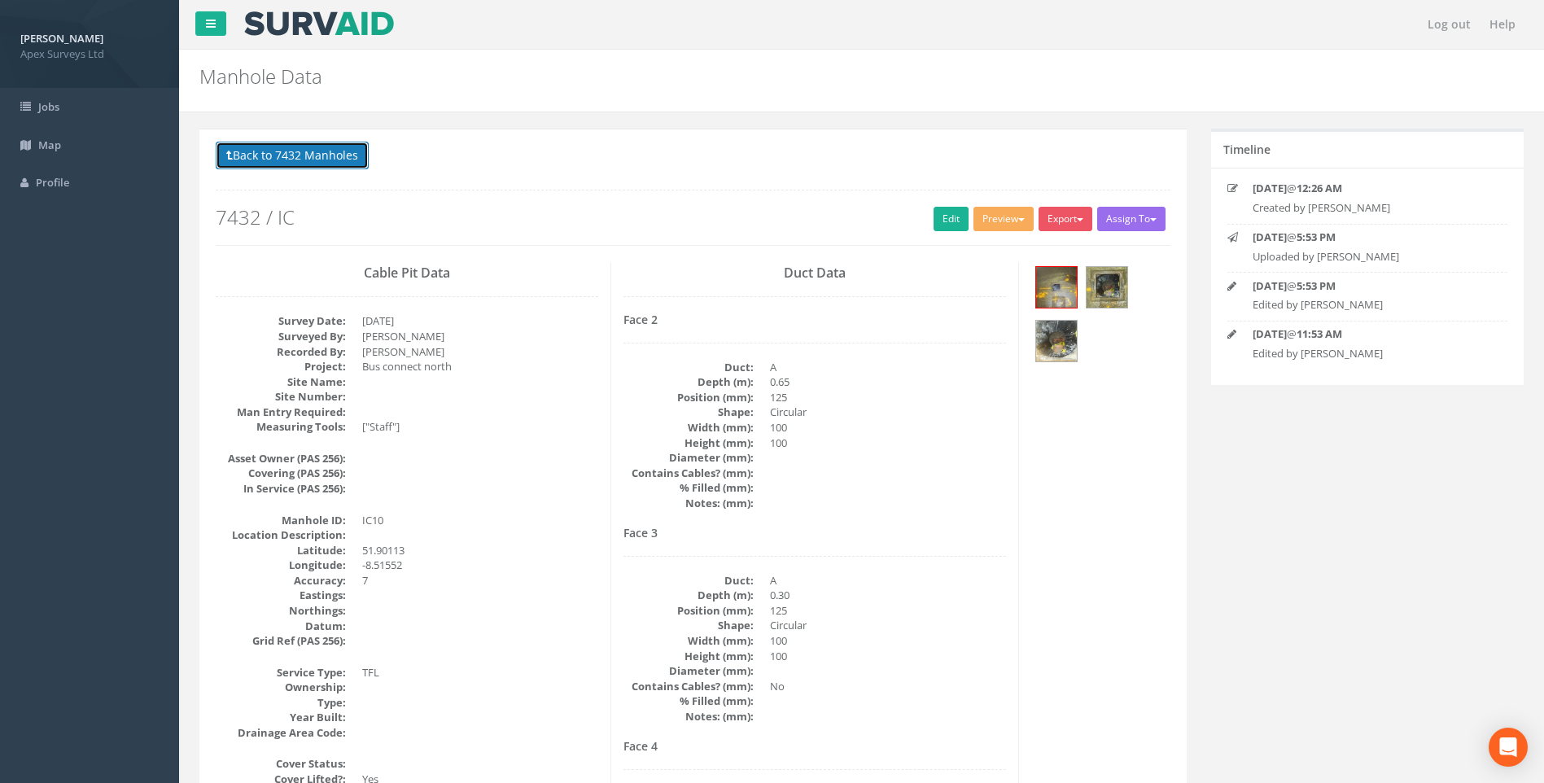
drag, startPoint x: 325, startPoint y: 153, endPoint x: 754, endPoint y: 275, distance: 446.1
click at [325, 153] on button "Back to 7432 Manholes" at bounding box center [292, 156] width 153 height 28
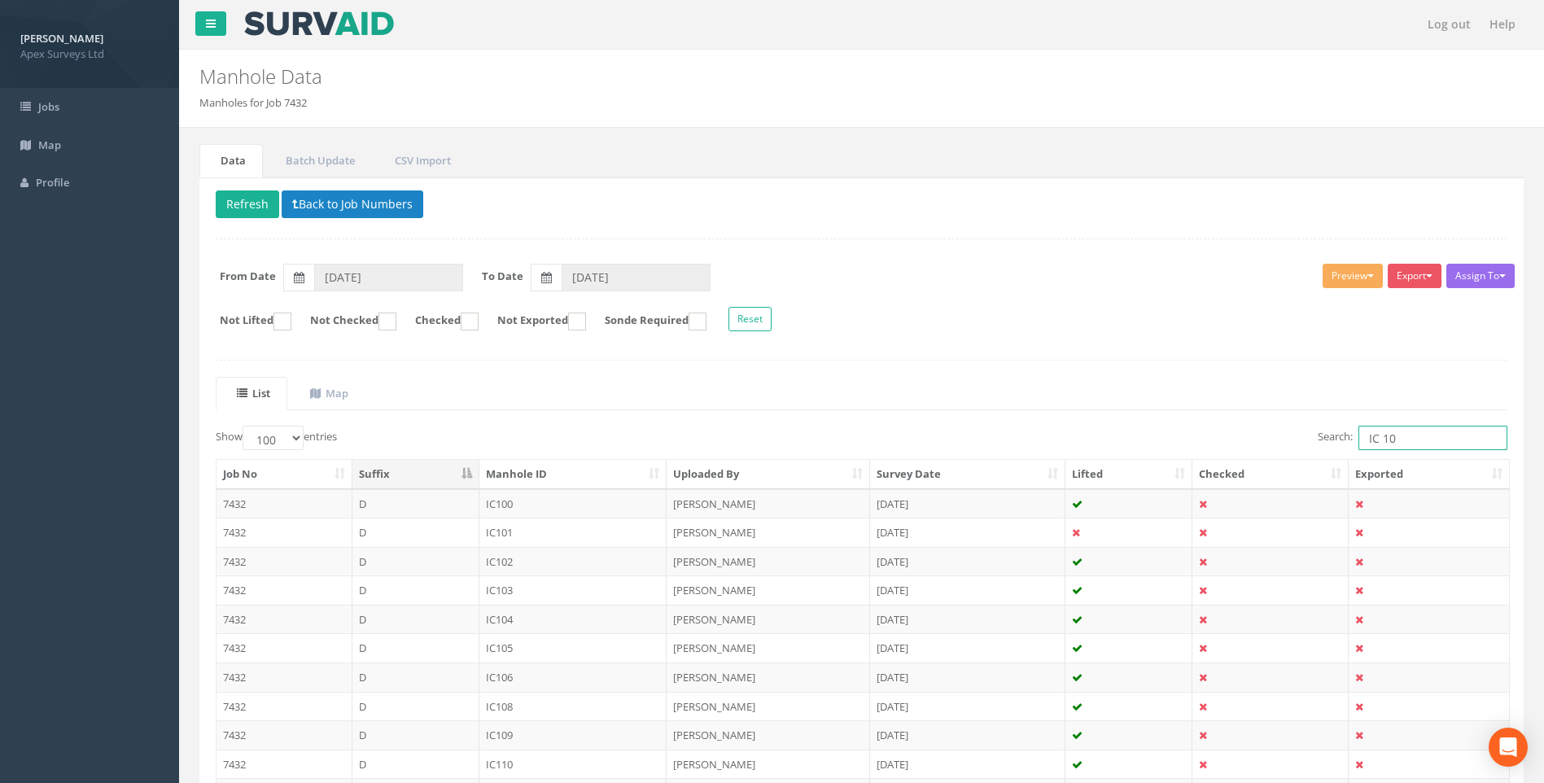
click at [1400, 442] on input "IC 10" at bounding box center [1433, 438] width 149 height 24
type input "IC 11"
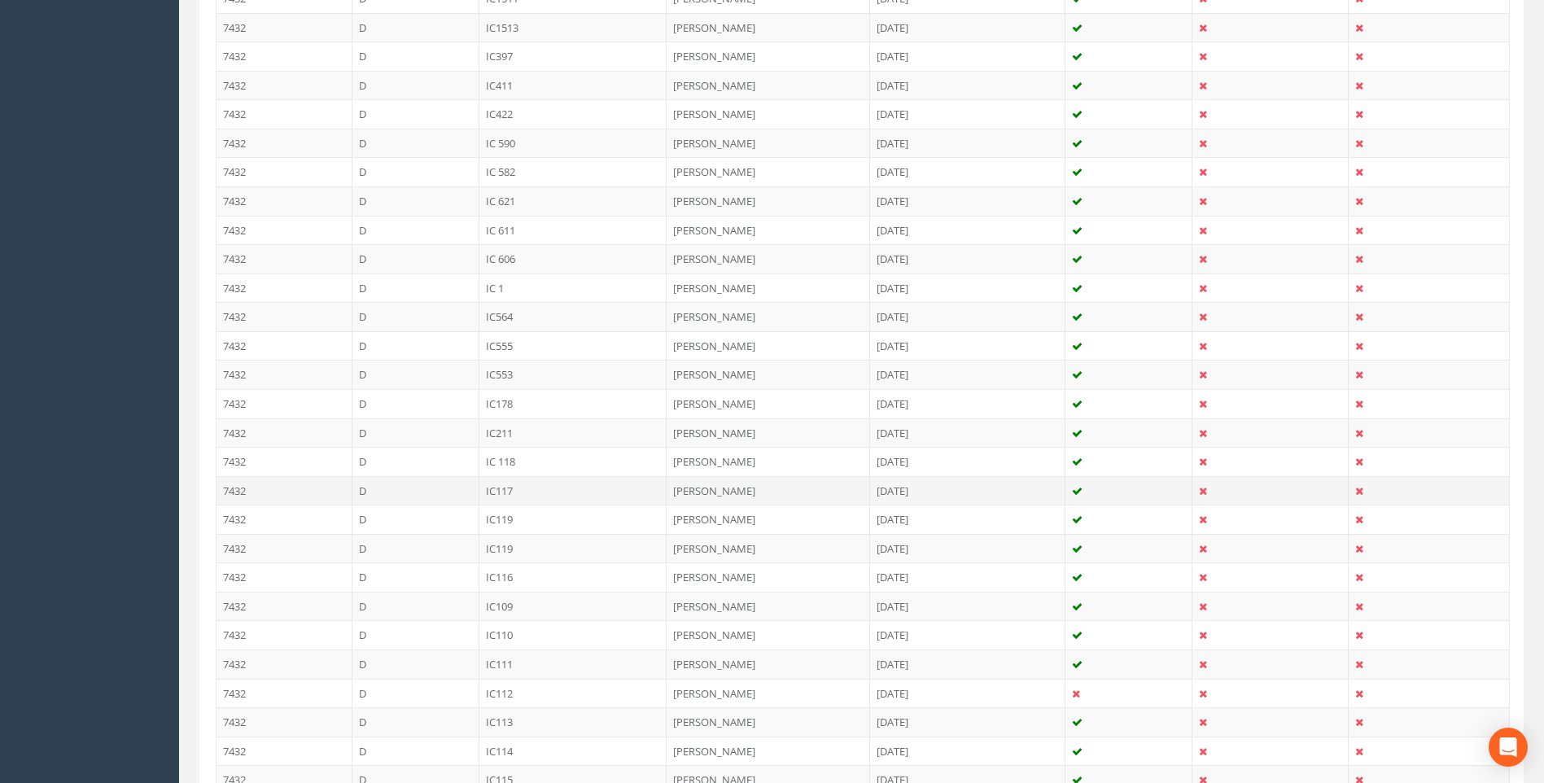
scroll to position [1710, 0]
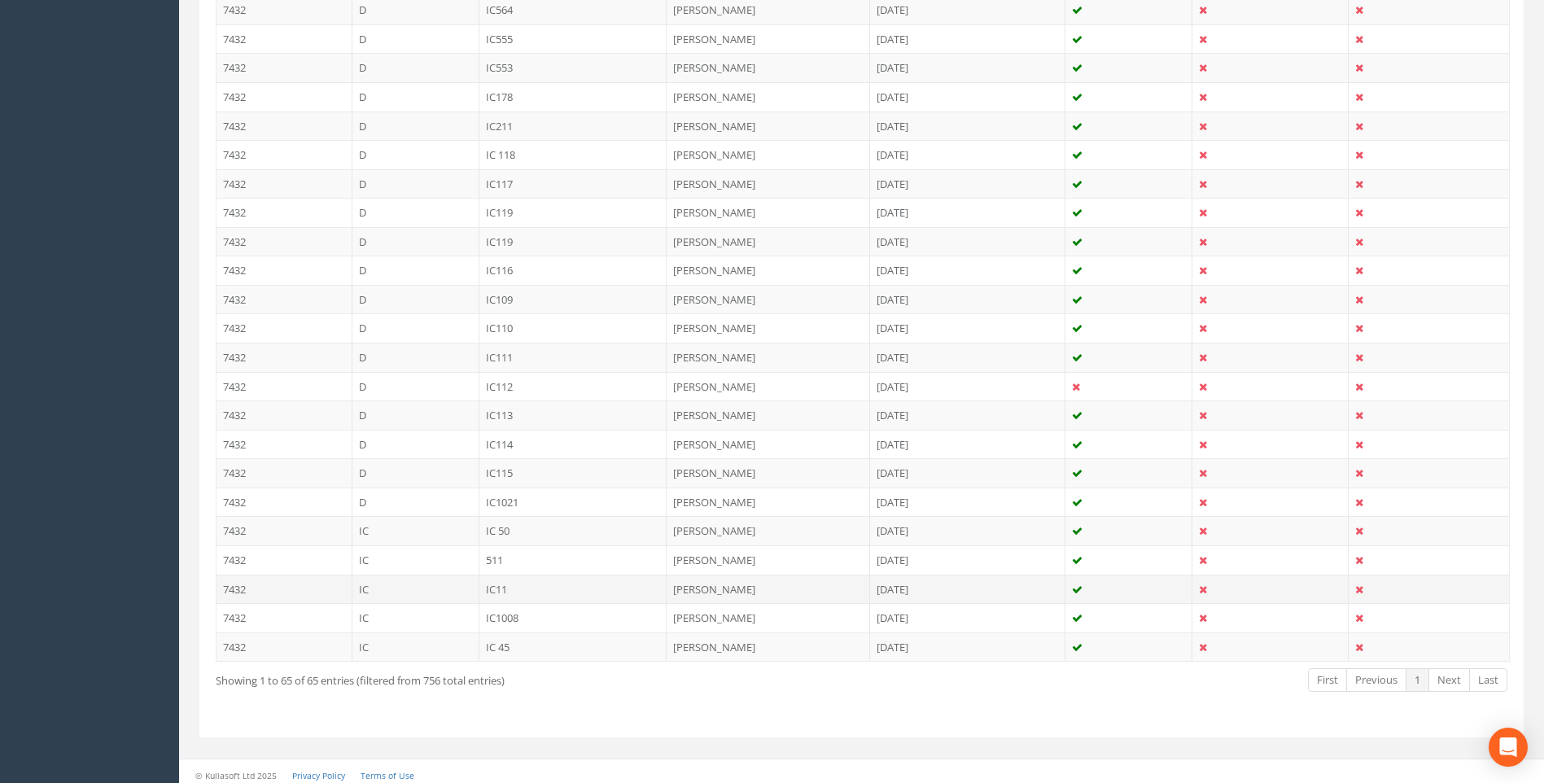
click at [495, 589] on td "IC11" at bounding box center [574, 589] width 188 height 29
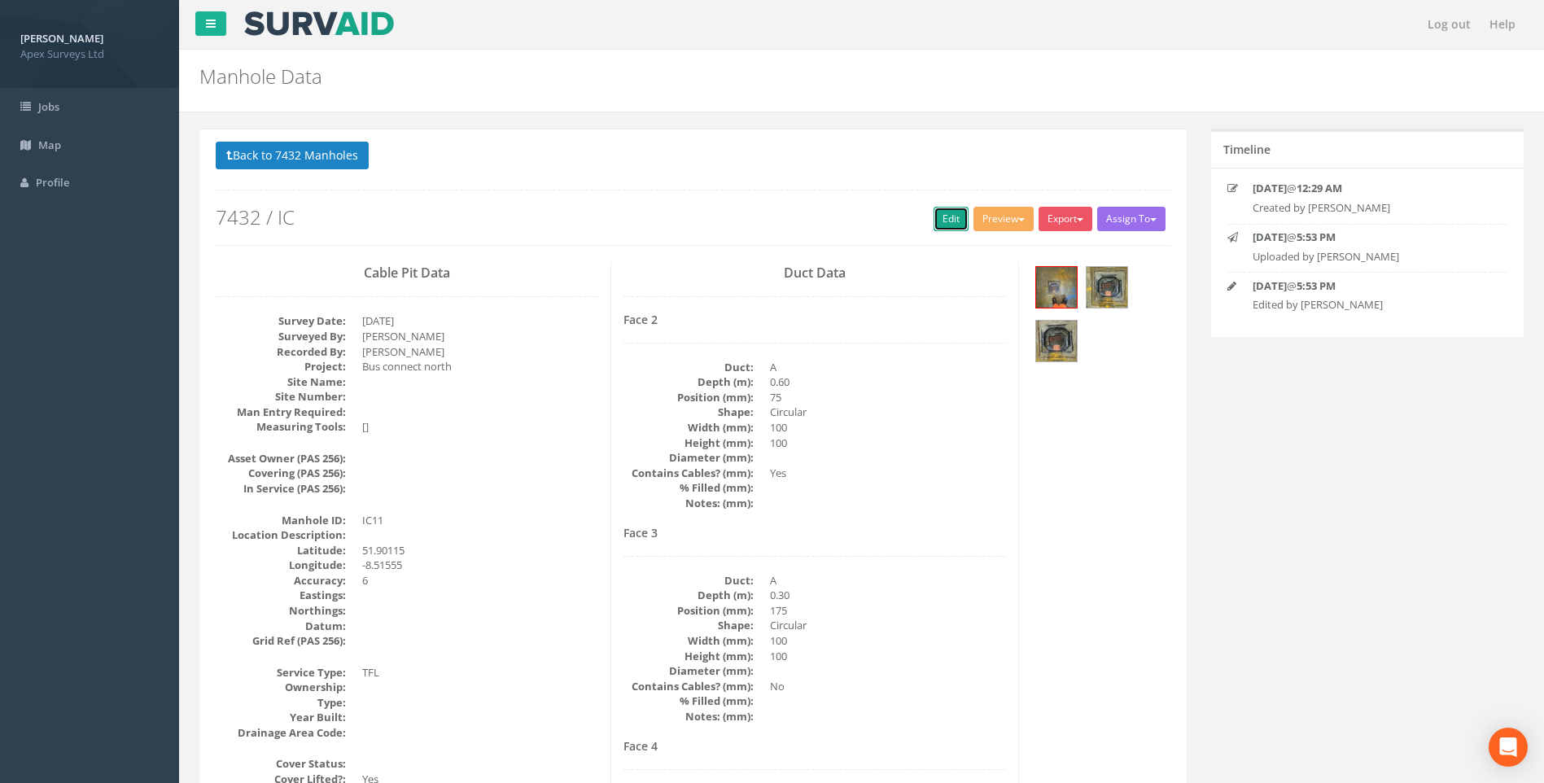
click at [944, 221] on link "Edit" at bounding box center [951, 219] width 35 height 24
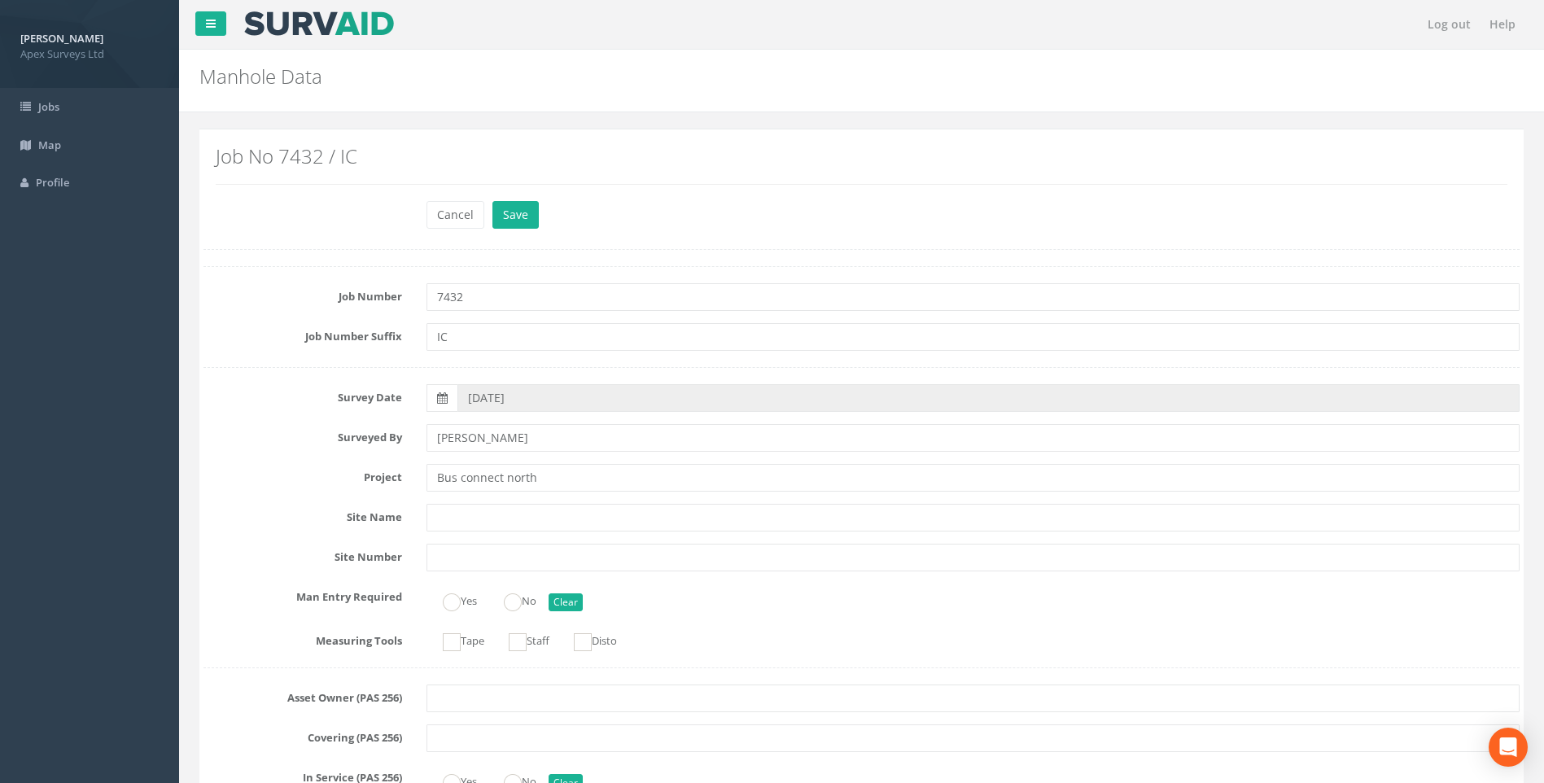
scroll to position [1221, 0]
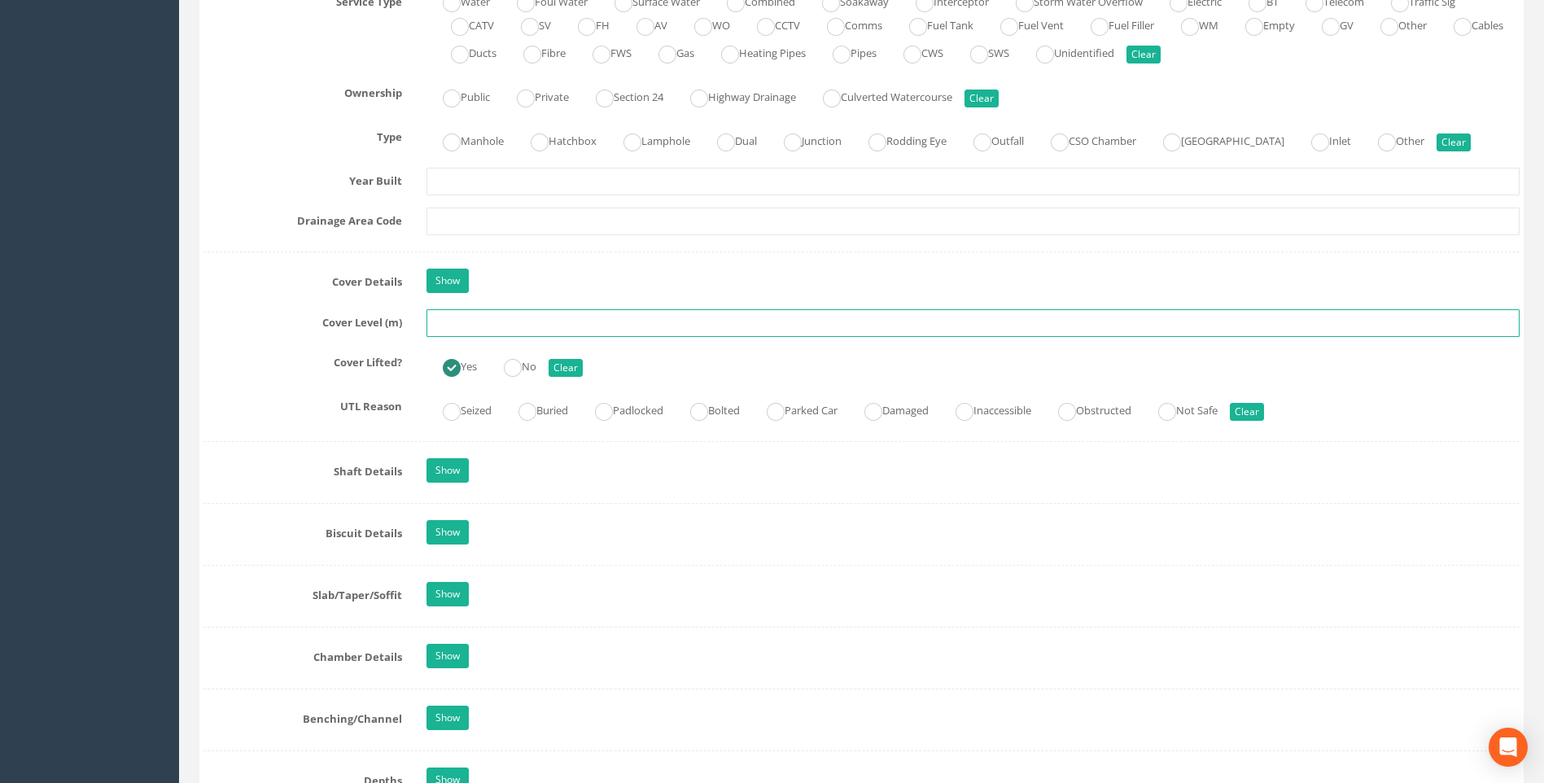
click at [461, 323] on input "text" at bounding box center [973, 323] width 1093 height 28
type input "96.49"
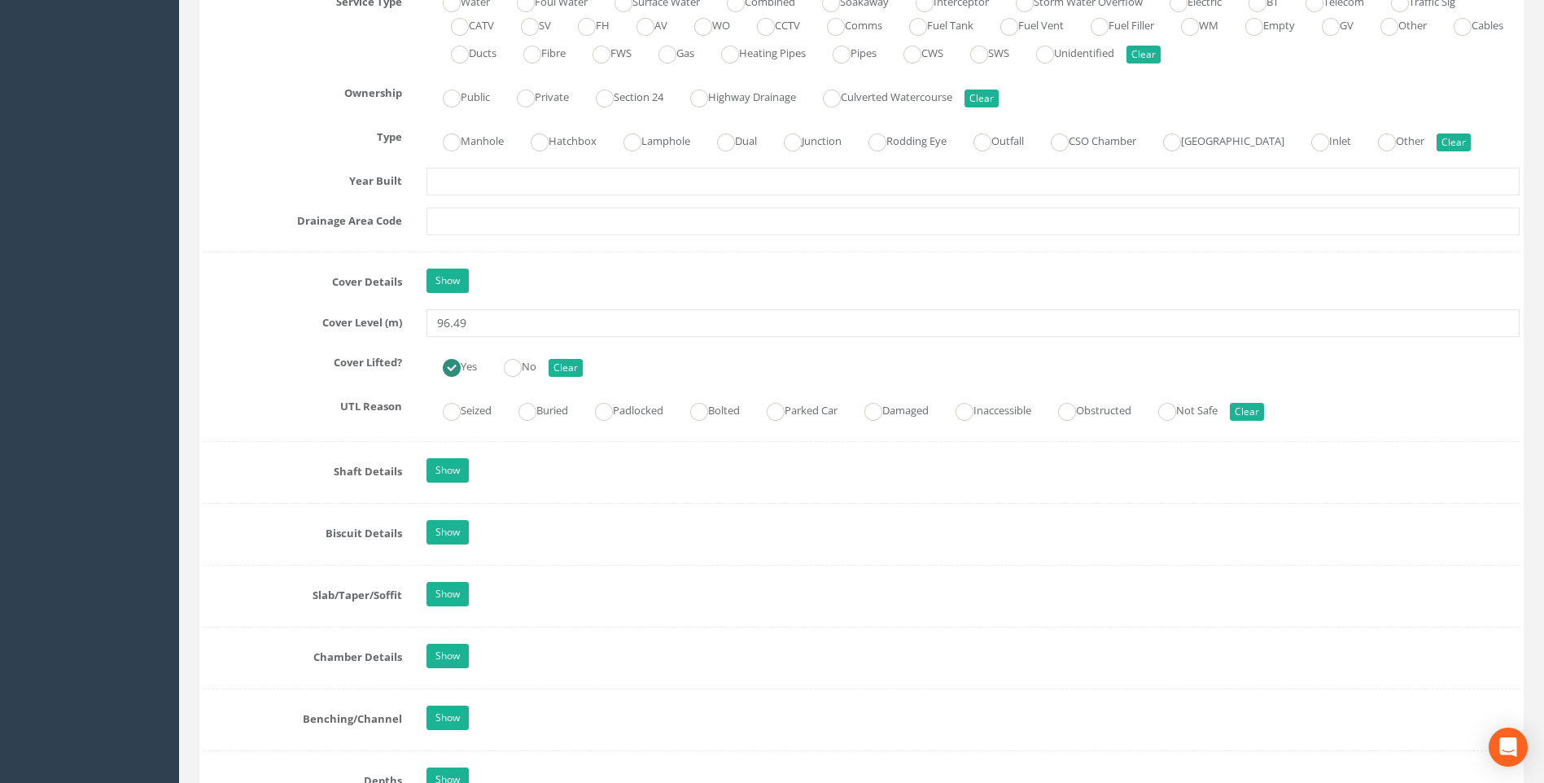
click at [285, 355] on label "Cover Lifted?" at bounding box center [302, 359] width 223 height 21
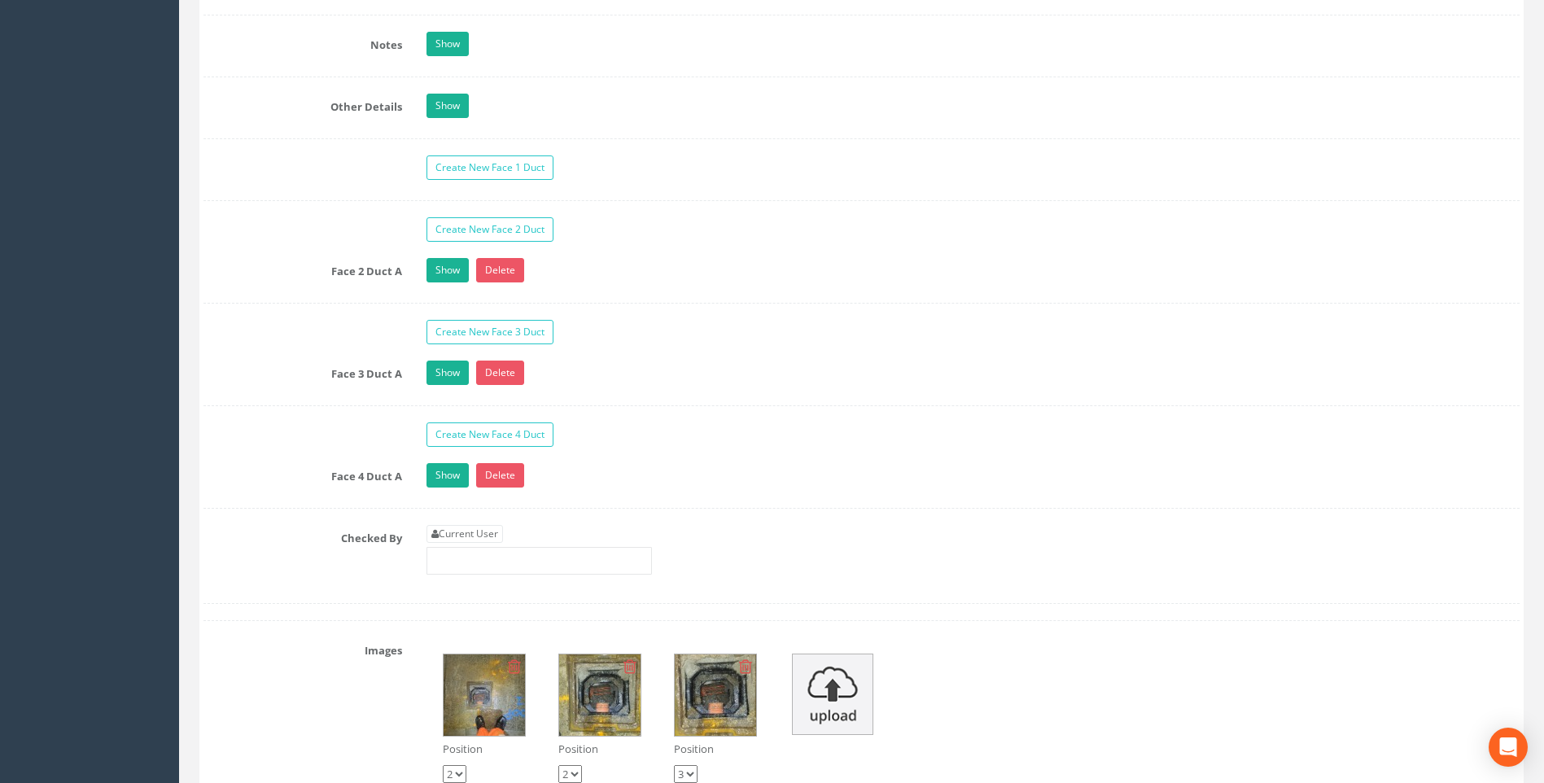
scroll to position [2605, 0]
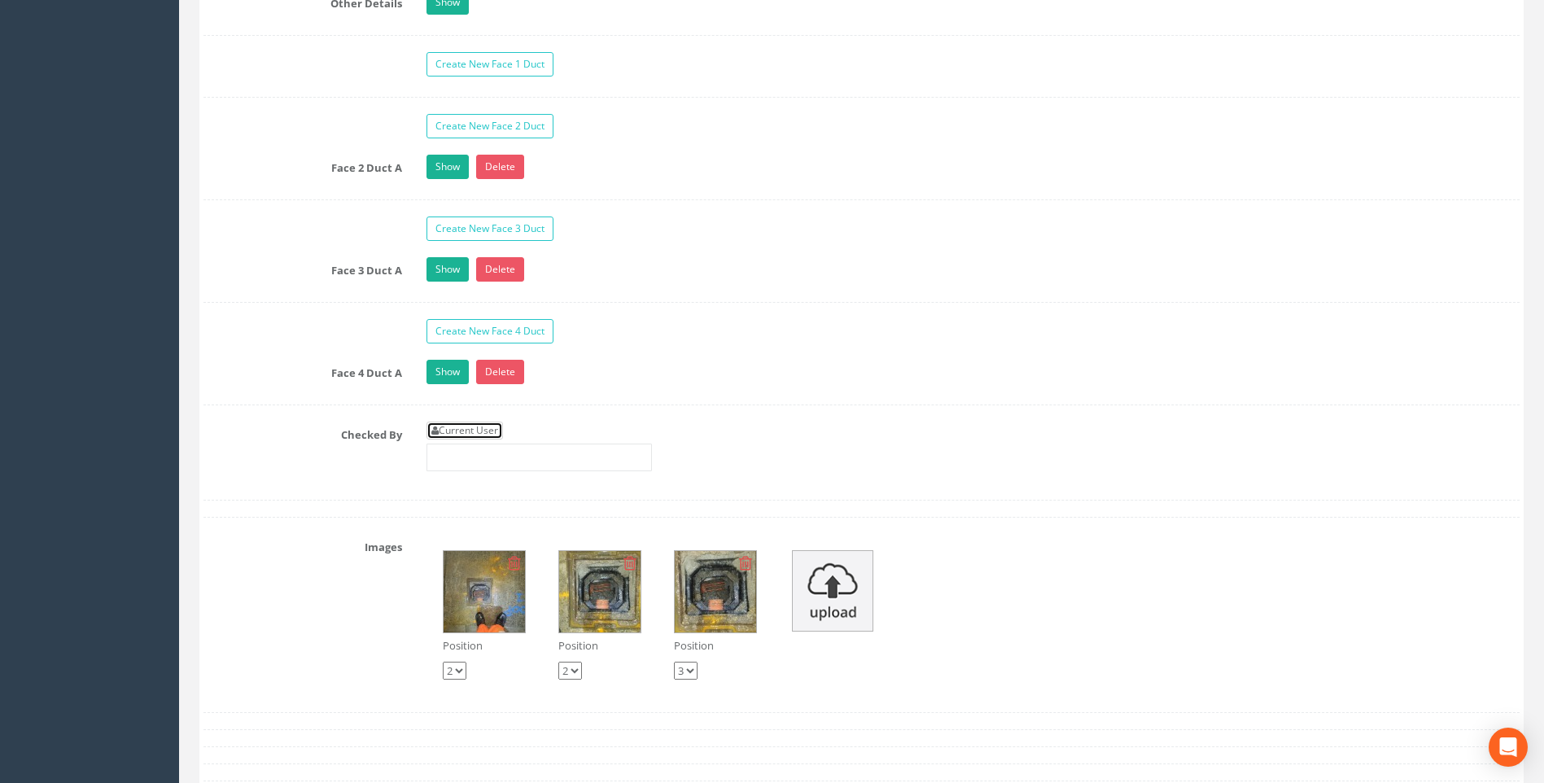
click at [475, 430] on link "Current User" at bounding box center [465, 431] width 77 height 18
type input "[PERSON_NAME]"
click at [286, 425] on label "Checked By" at bounding box center [302, 432] width 223 height 21
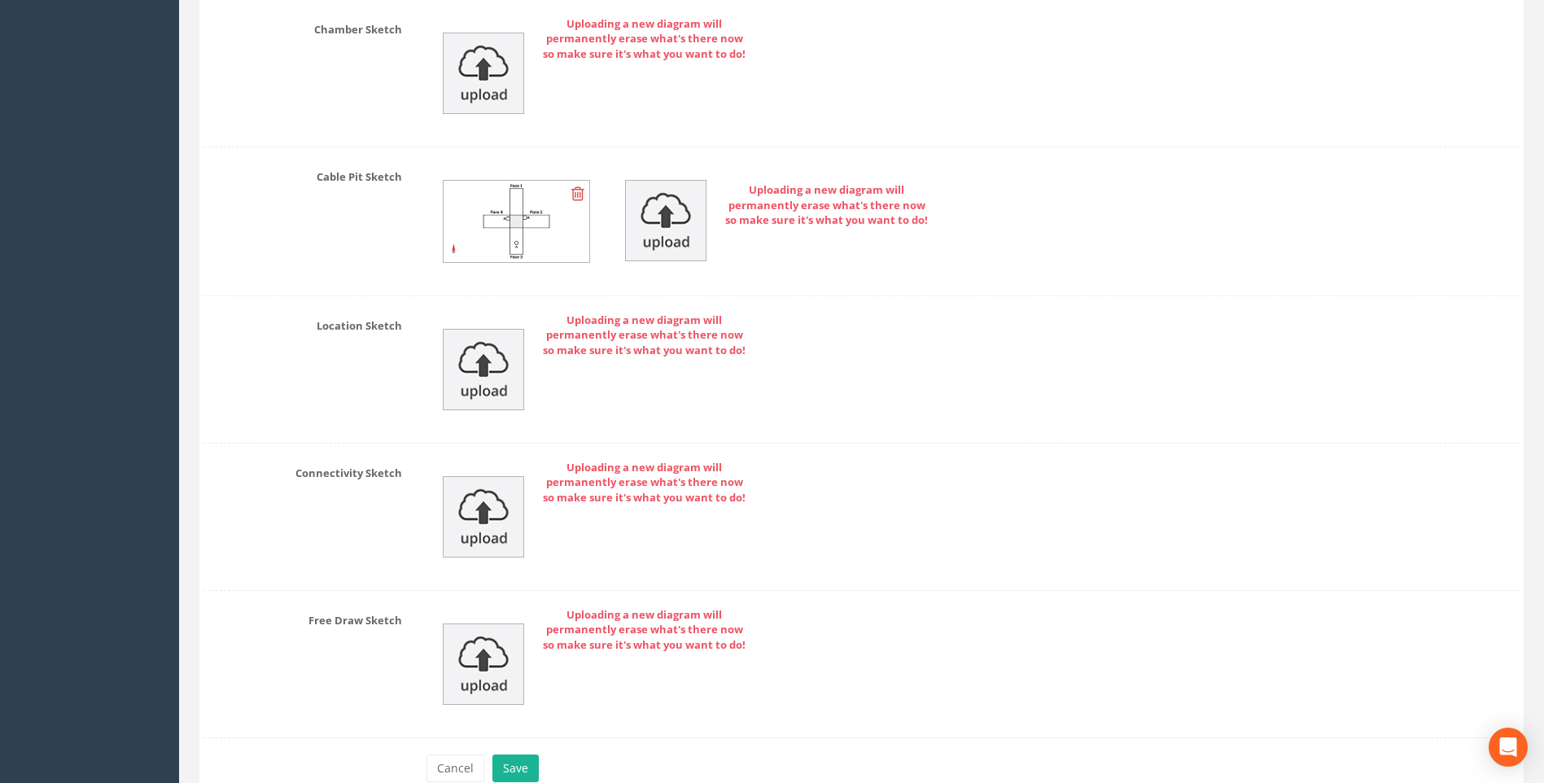
scroll to position [3625, 0]
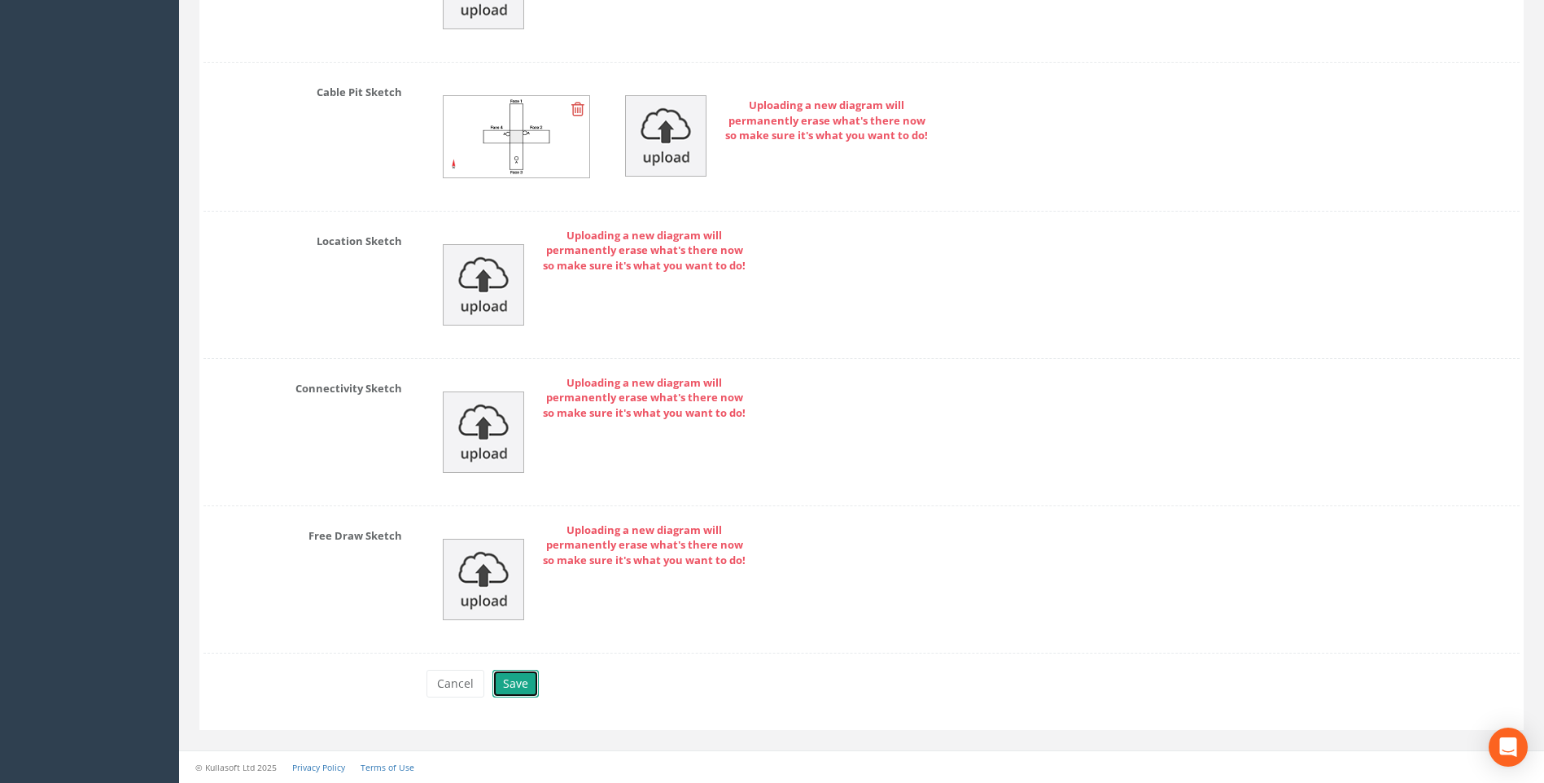
click at [514, 688] on button "Save" at bounding box center [516, 684] width 46 height 28
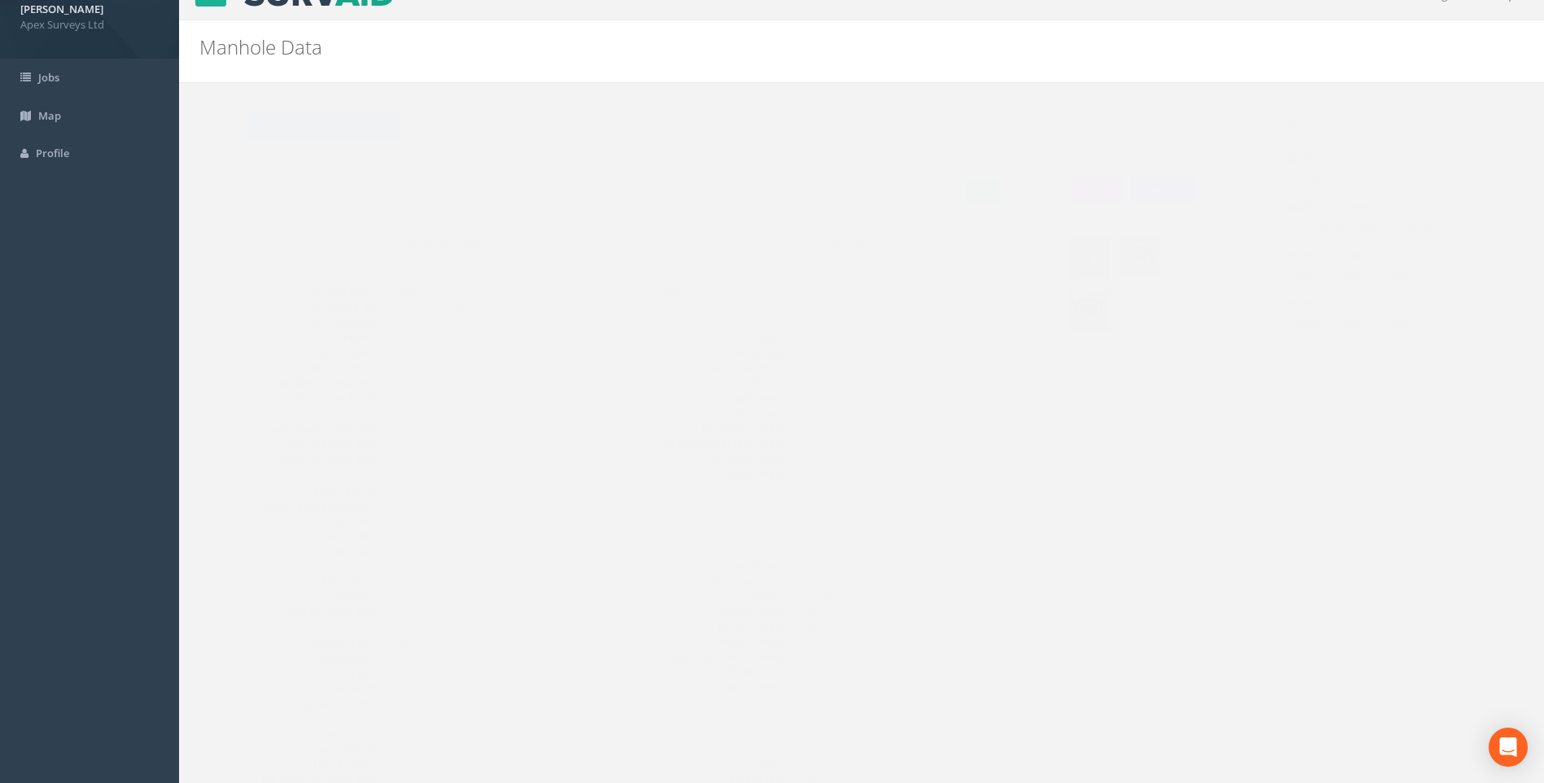
scroll to position [0, 0]
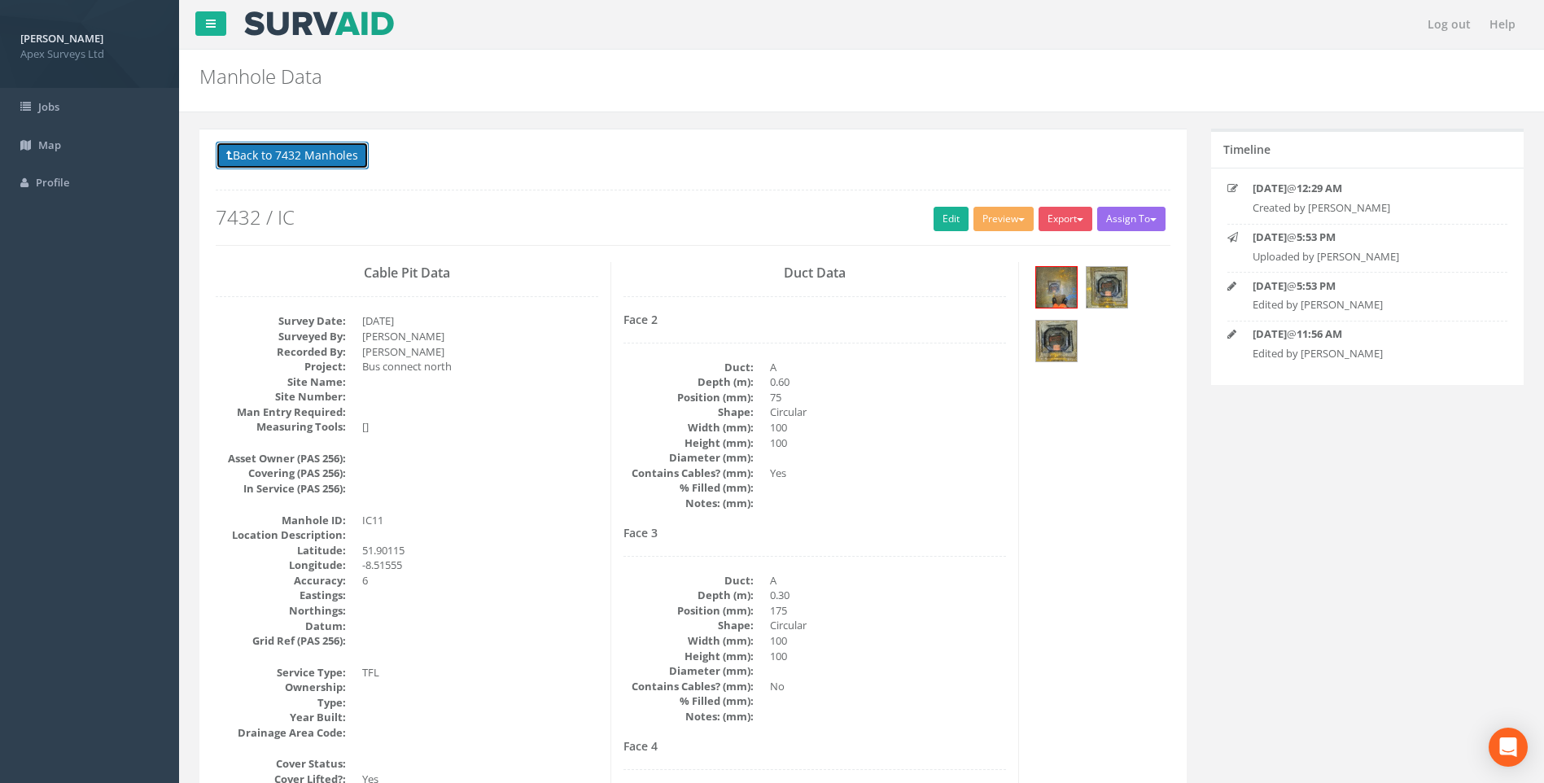
click at [303, 155] on button "Back to 7432 Manholes" at bounding box center [292, 156] width 153 height 28
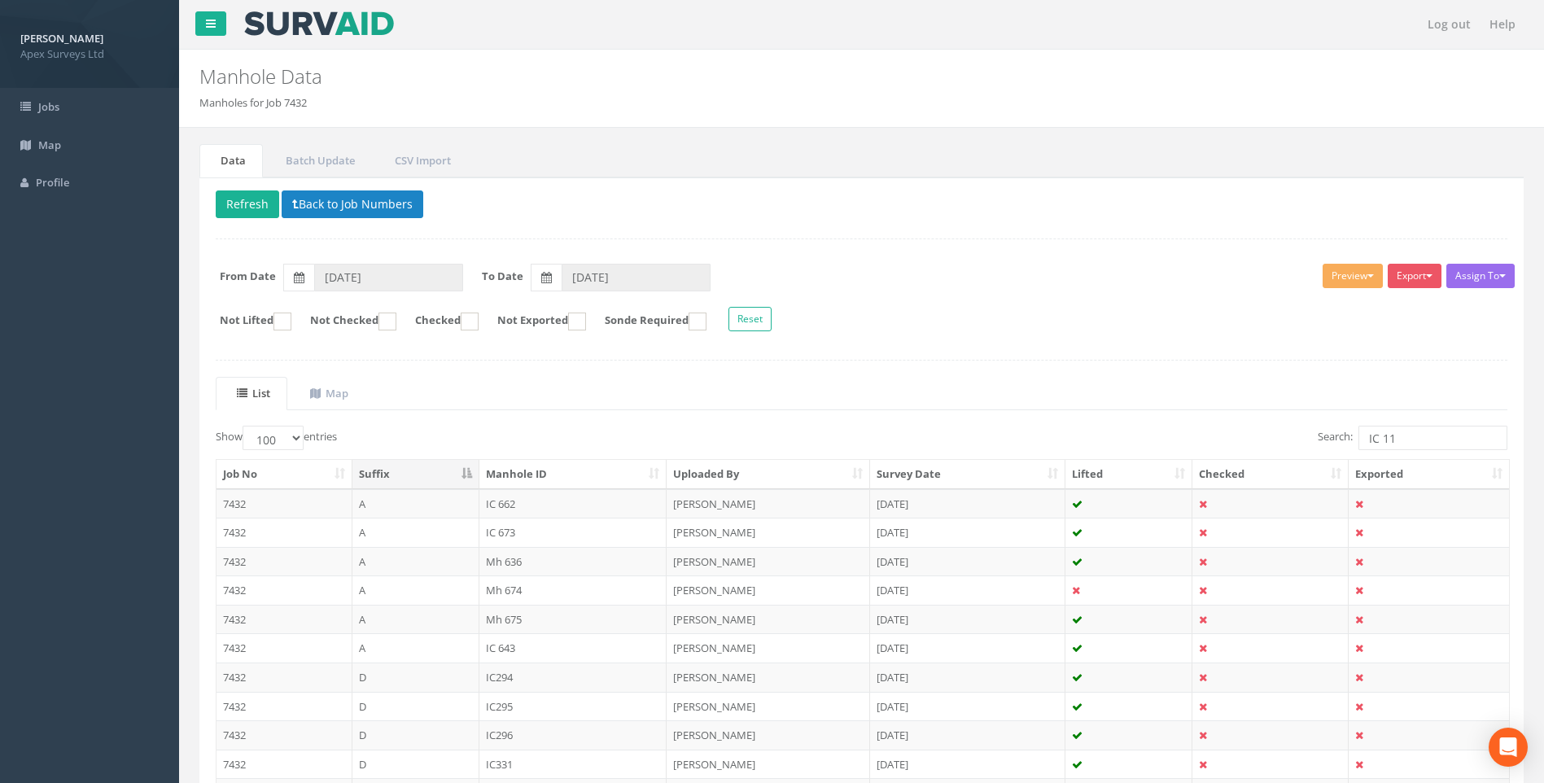
click at [1096, 336] on div "Assign To No Companies Added Export Heathrow United Utilities SurvAid IC SurvAi…" at bounding box center [862, 300] width 1316 height 89
drag, startPoint x: 1382, startPoint y: 436, endPoint x: 1404, endPoint y: 436, distance: 22.0
click at [1404, 436] on input "IC 11" at bounding box center [1433, 438] width 149 height 24
click at [973, 406] on ul "List Map" at bounding box center [862, 393] width 1292 height 33
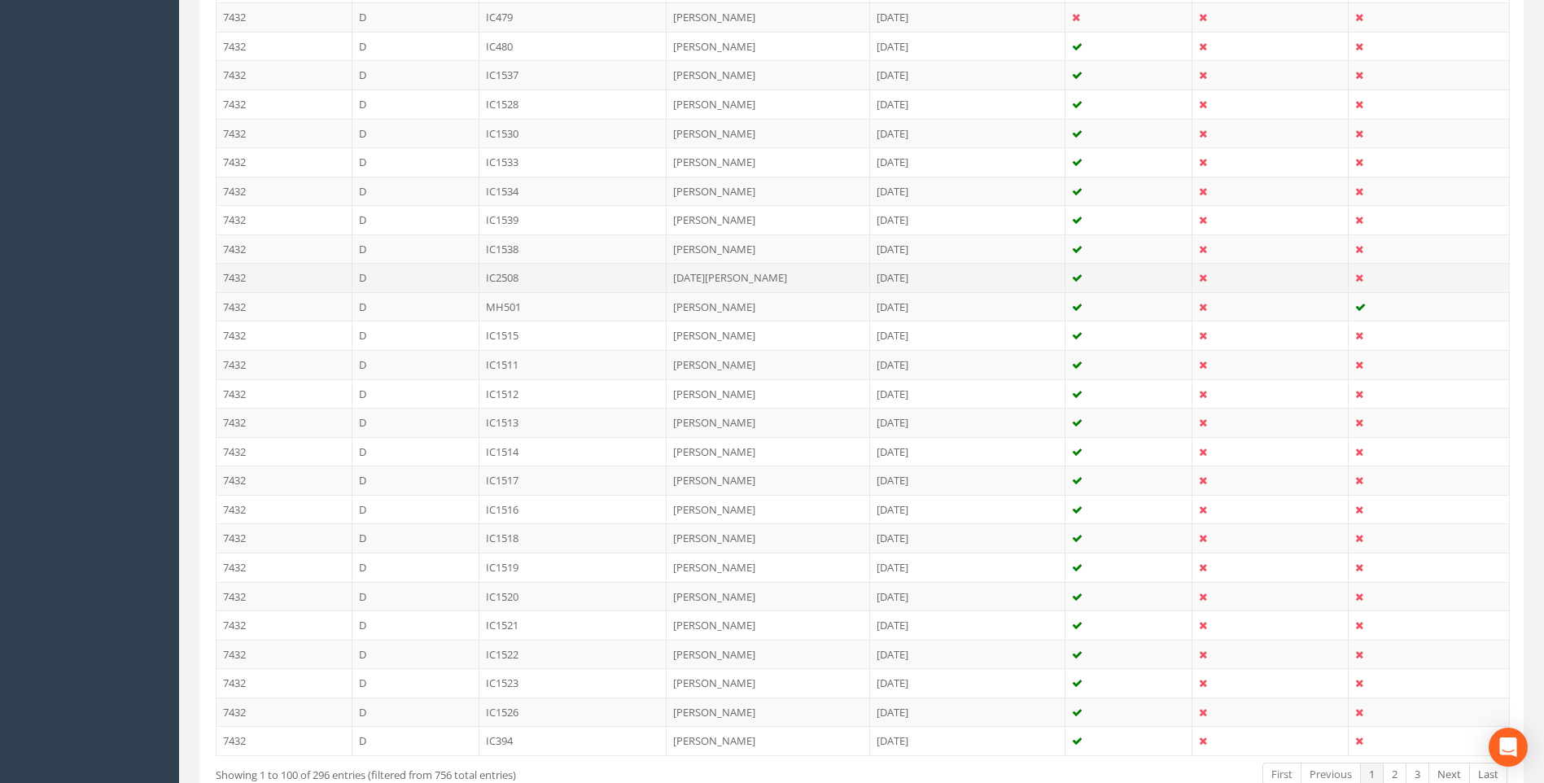
scroll to position [2731, 0]
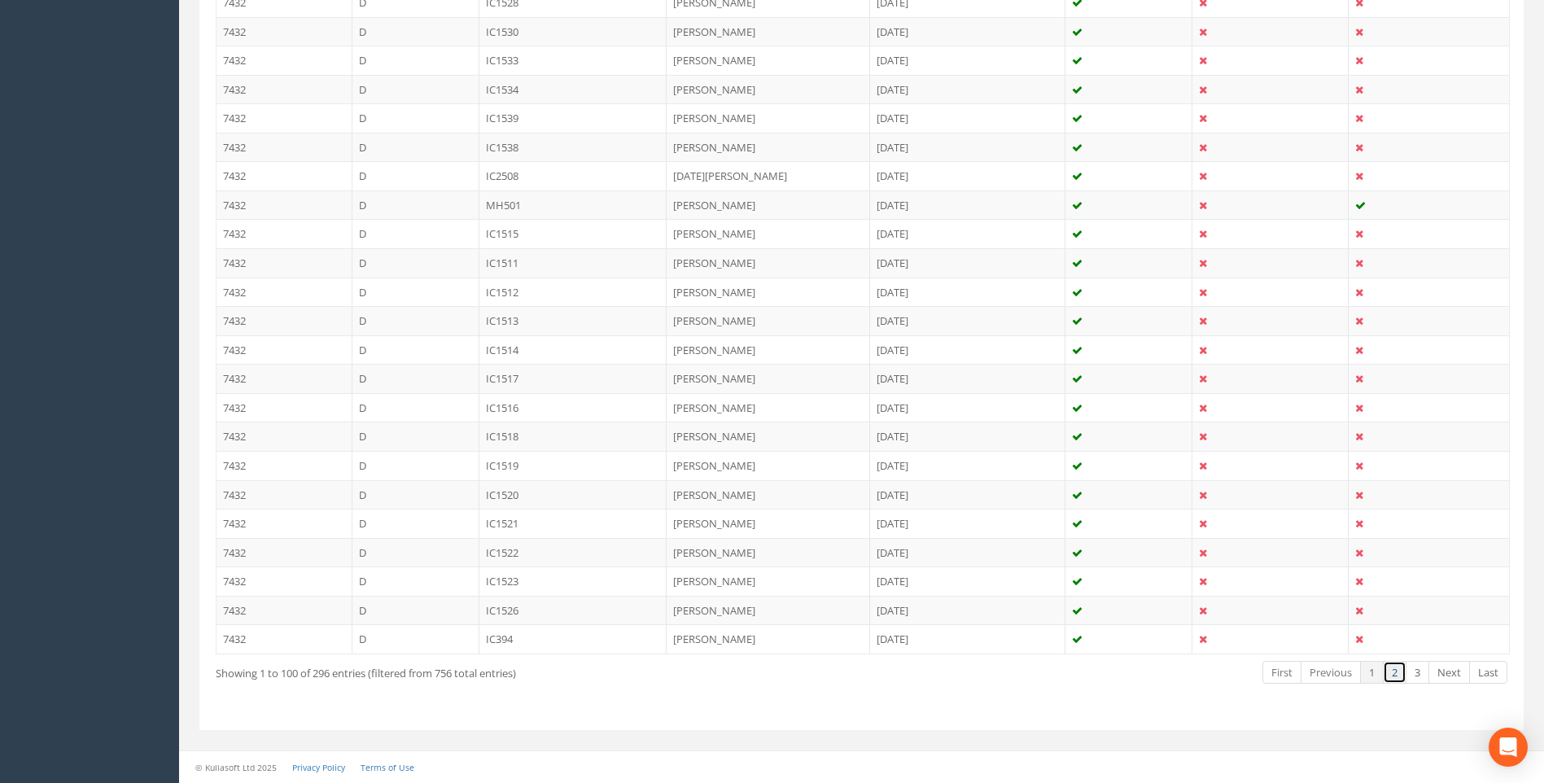
click at [1391, 673] on link "2" at bounding box center [1395, 673] width 24 height 24
click at [1421, 672] on link "3" at bounding box center [1418, 673] width 24 height 24
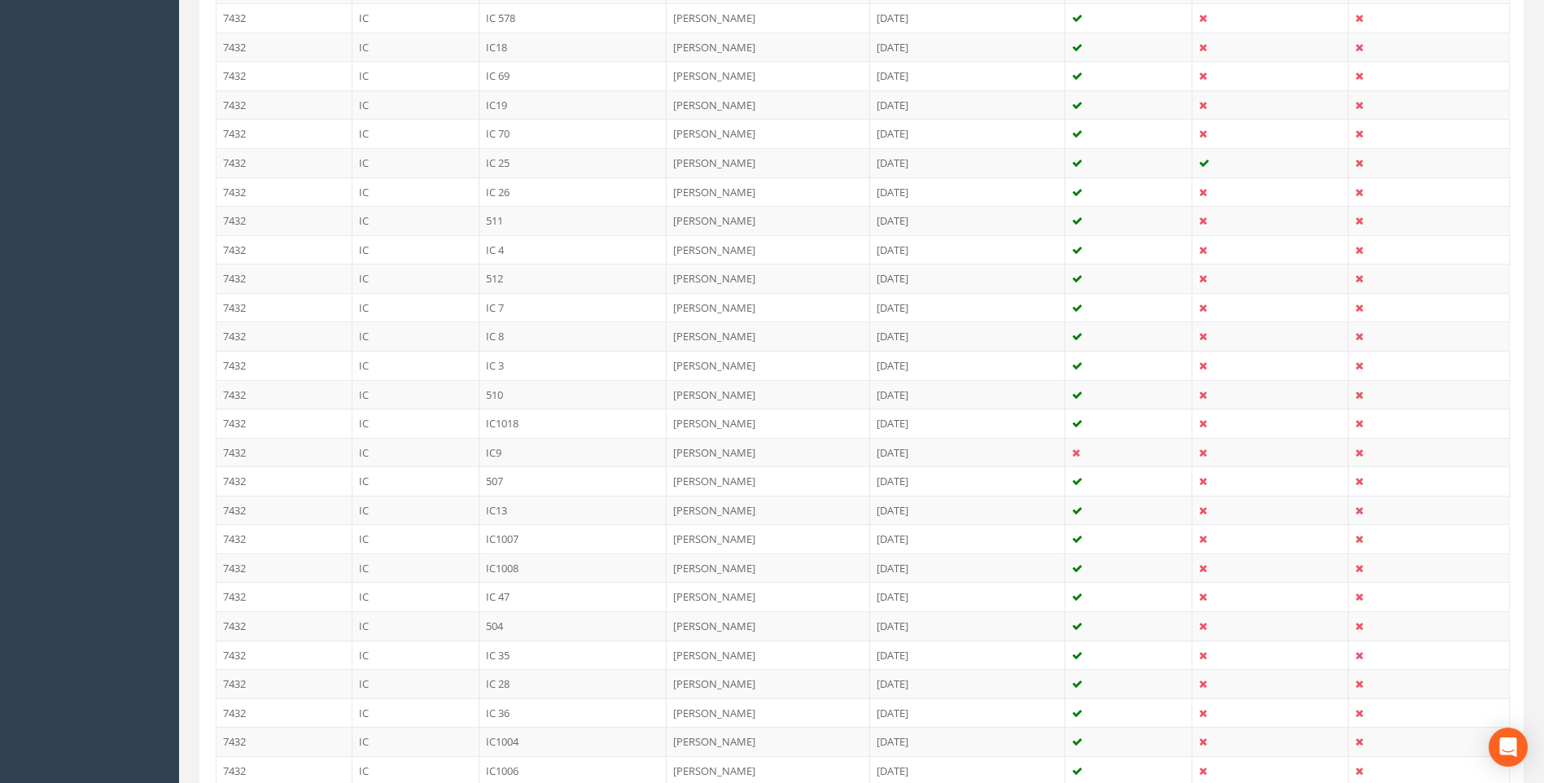
scroll to position [1882, 0]
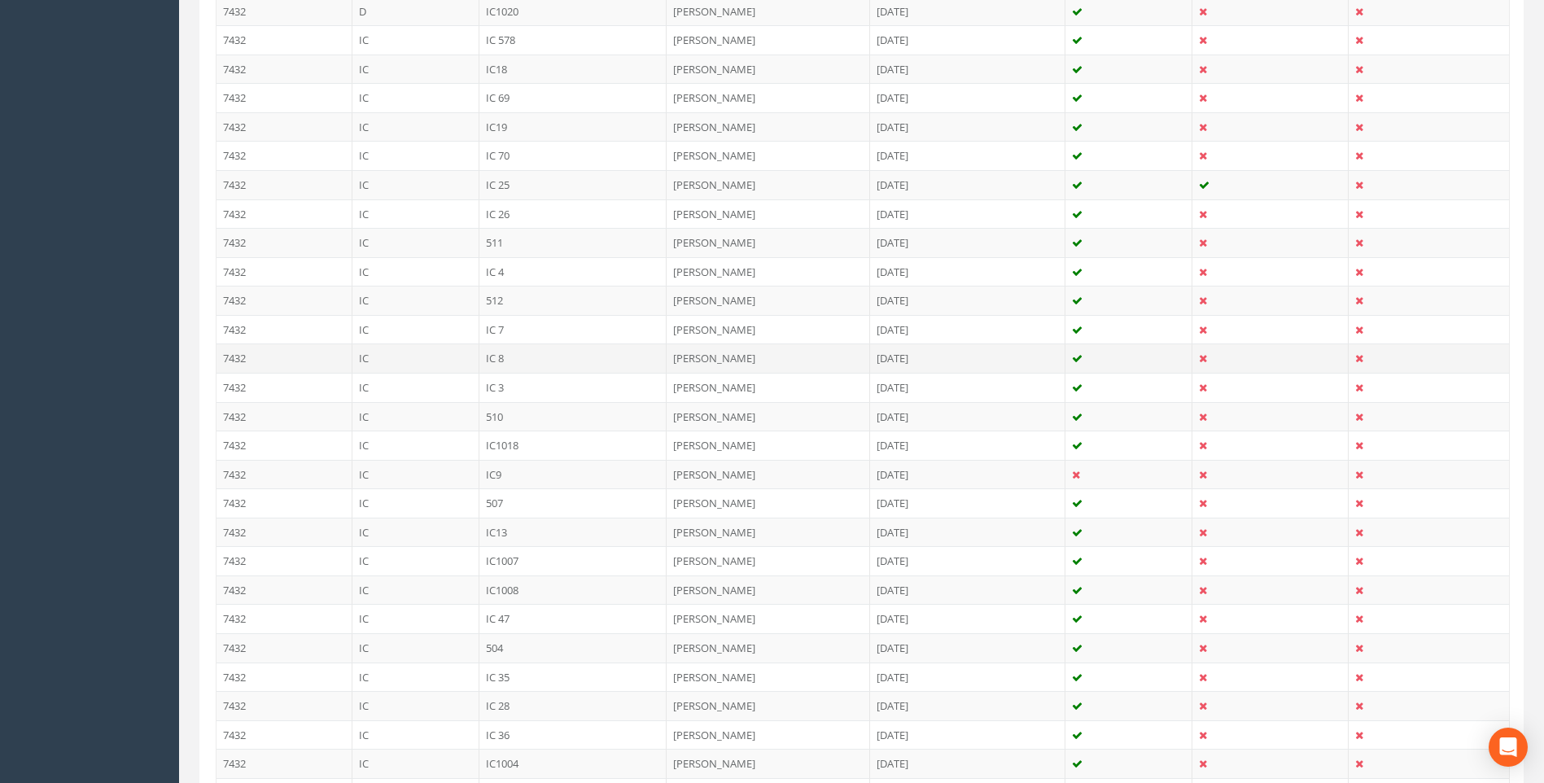
drag, startPoint x: 500, startPoint y: 357, endPoint x: 726, endPoint y: 418, distance: 234.6
click at [500, 357] on td "IC 8" at bounding box center [574, 358] width 188 height 29
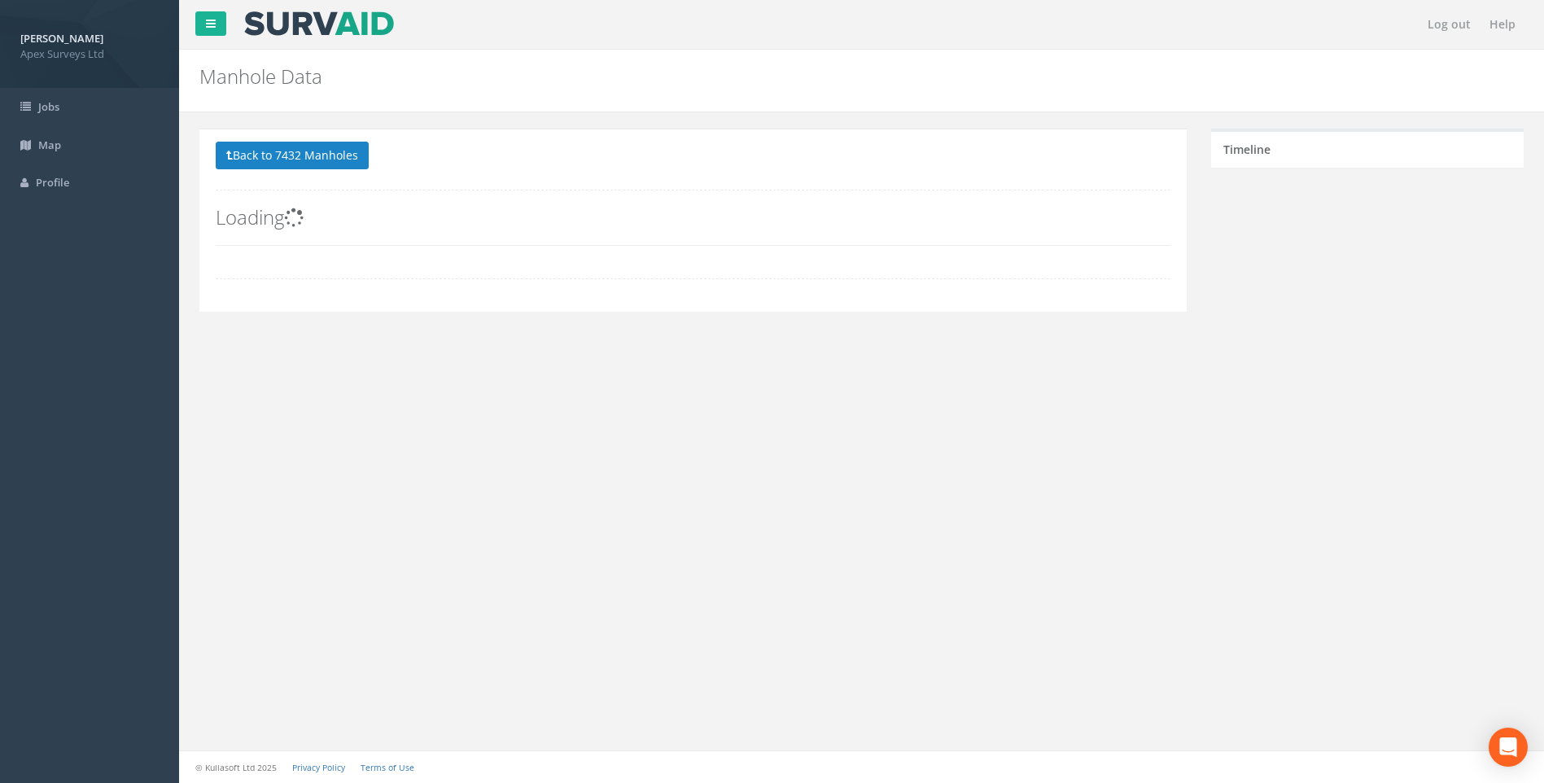
scroll to position [0, 0]
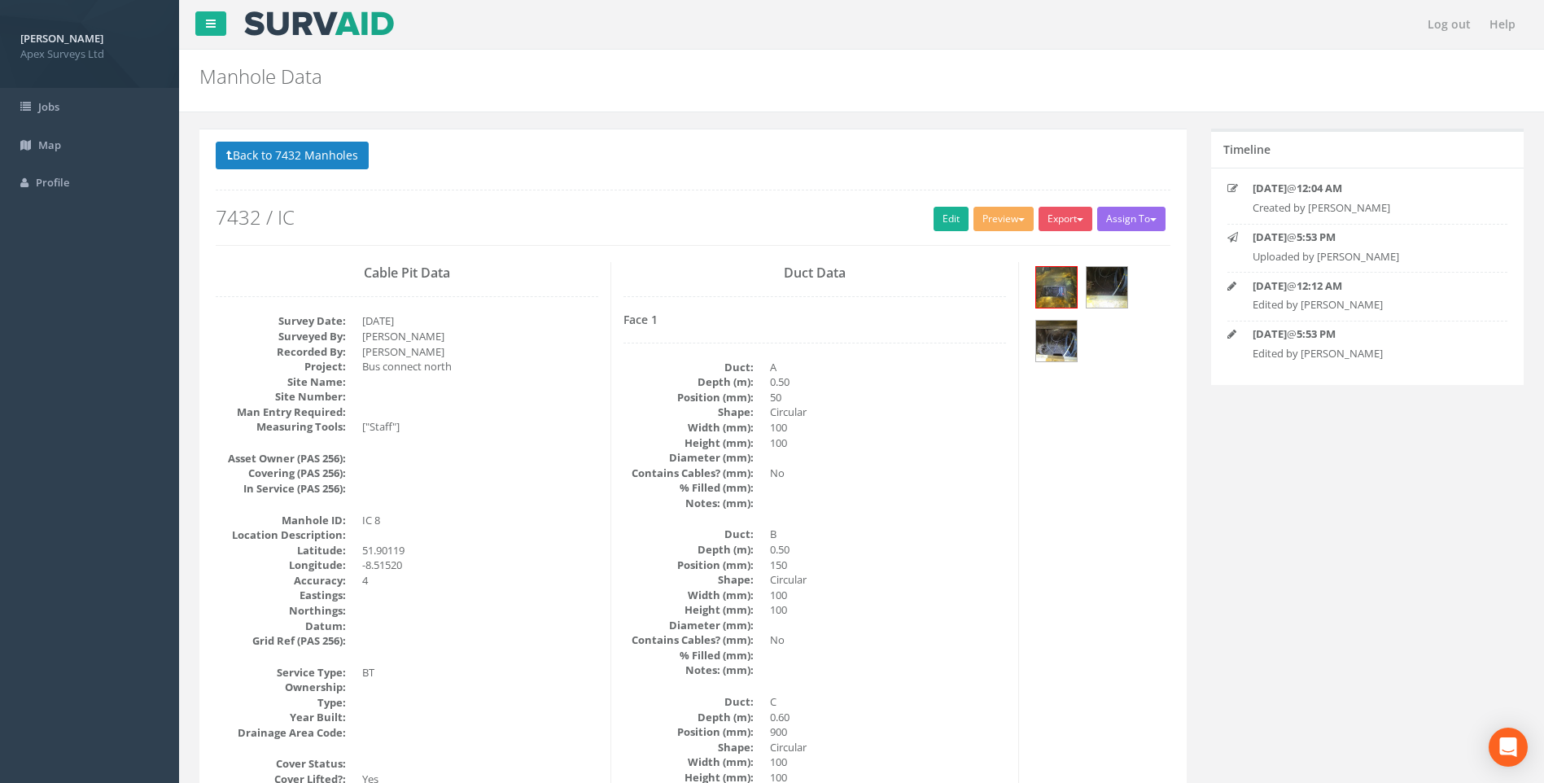
click at [939, 217] on link "Edit" at bounding box center [951, 219] width 35 height 24
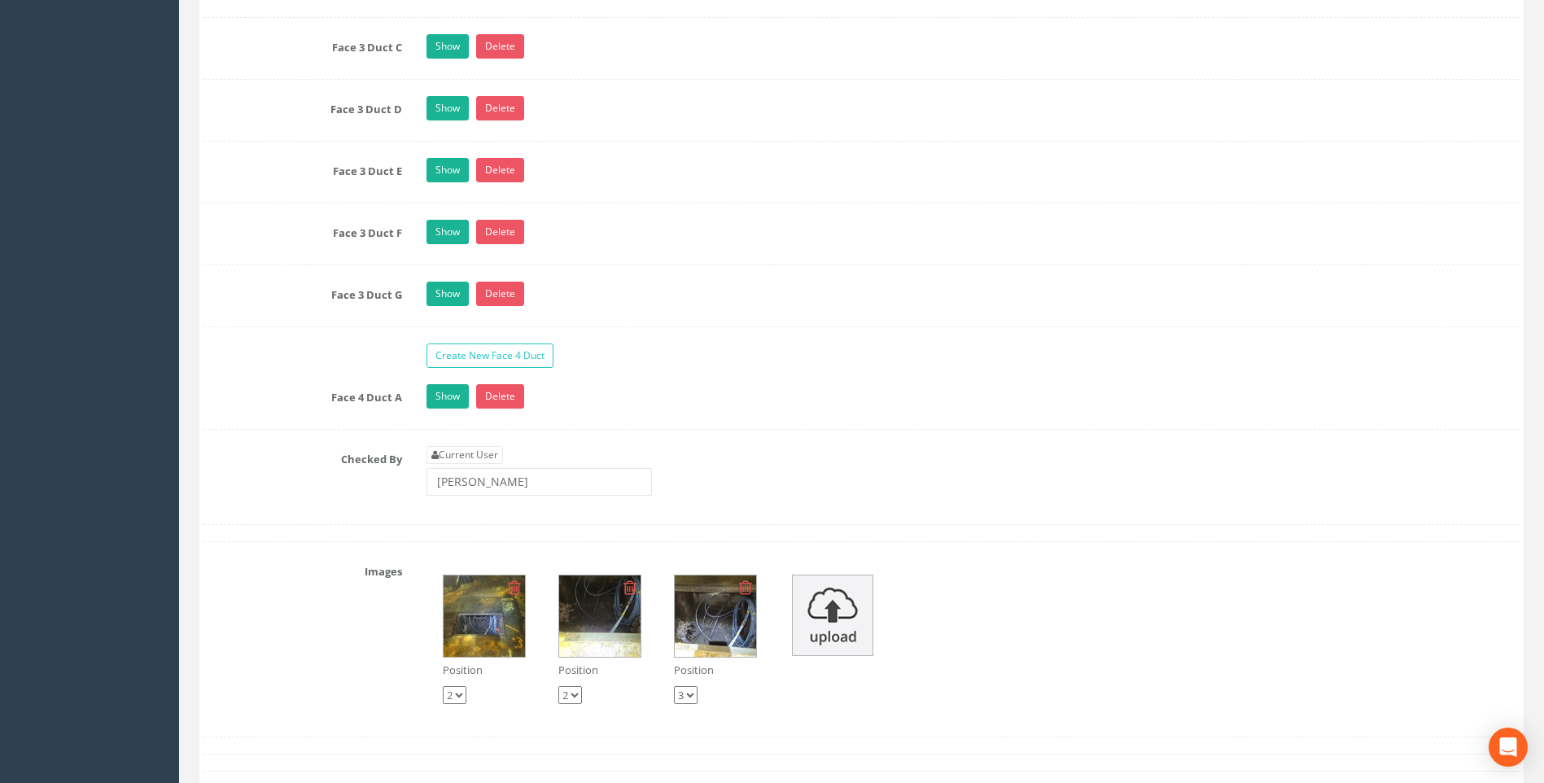
click at [311, 477] on div "Checked By Current User [PERSON_NAME]" at bounding box center [861, 477] width 1341 height 62
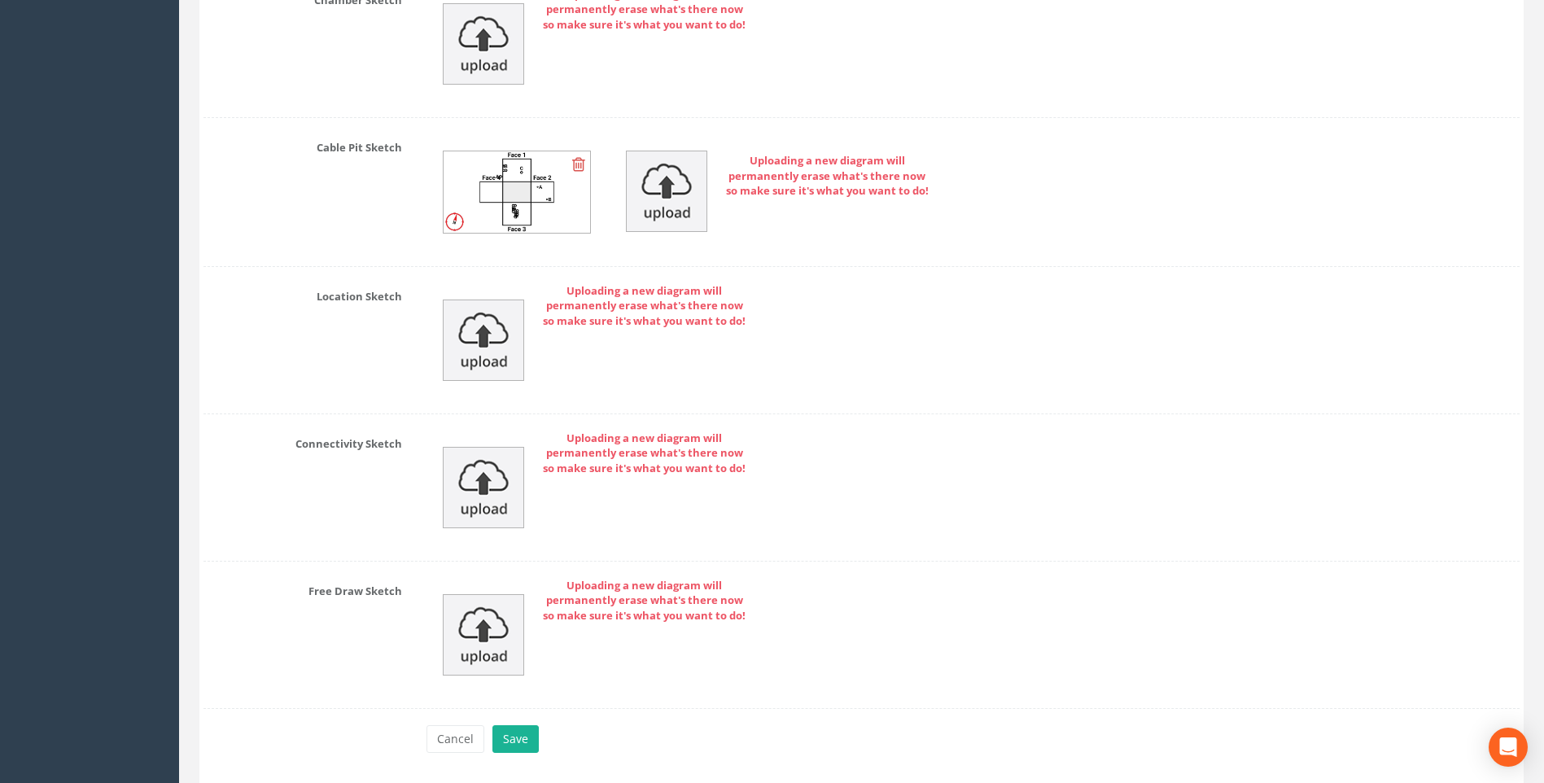
scroll to position [4223, 0]
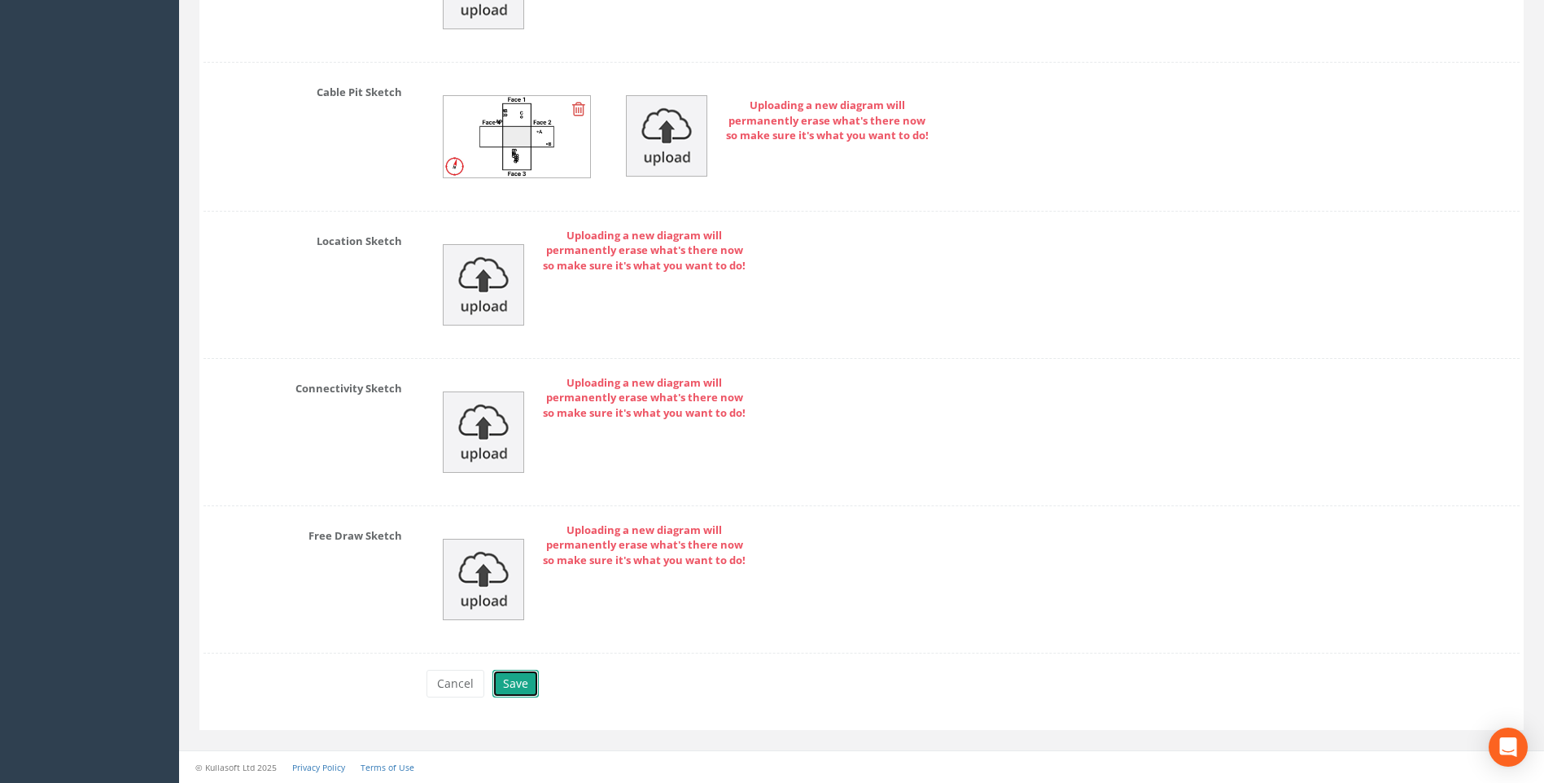
click at [516, 688] on button "Save" at bounding box center [516, 684] width 46 height 28
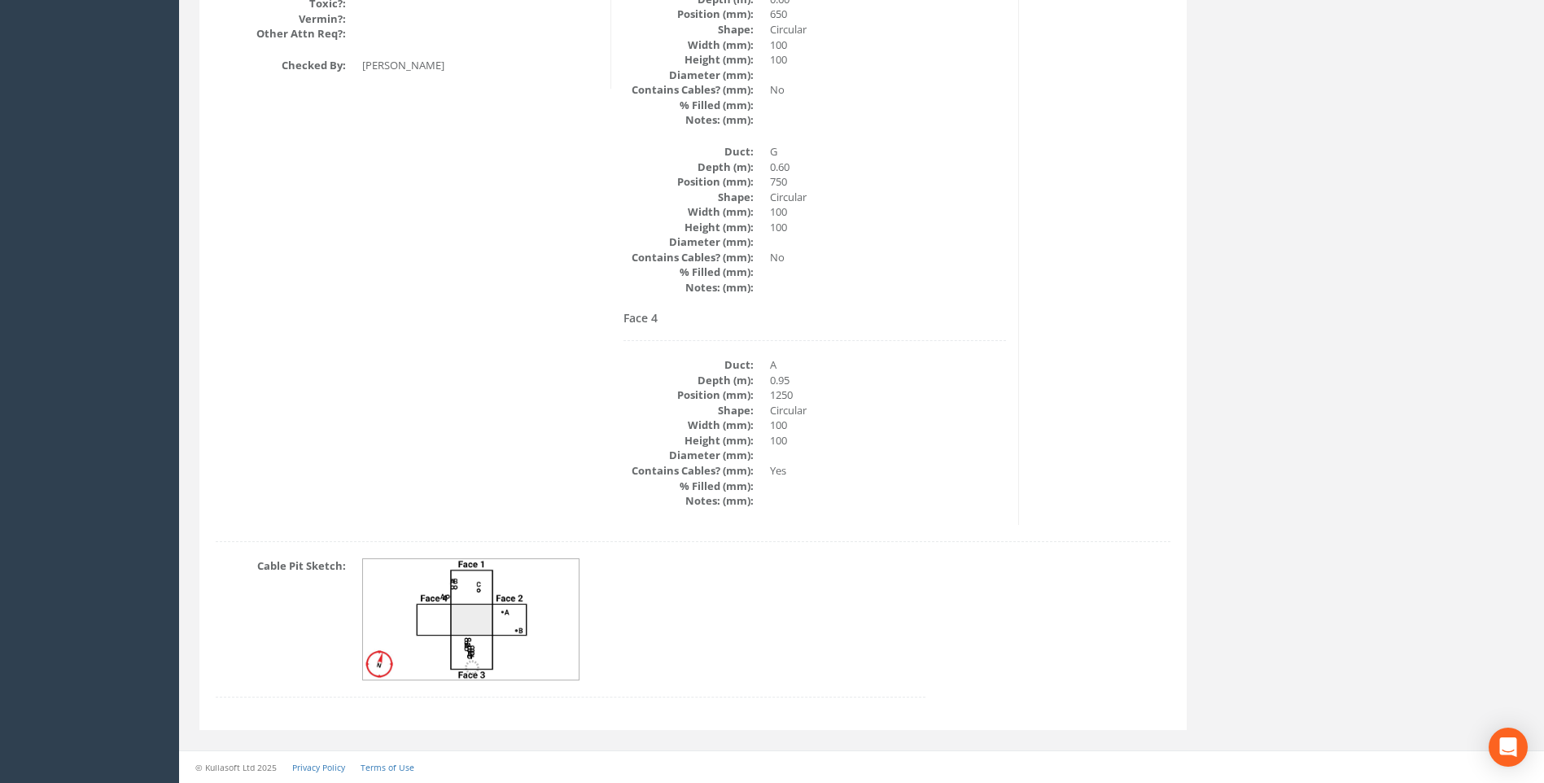
scroll to position [2164, 0]
click at [496, 597] on img at bounding box center [471, 619] width 217 height 121
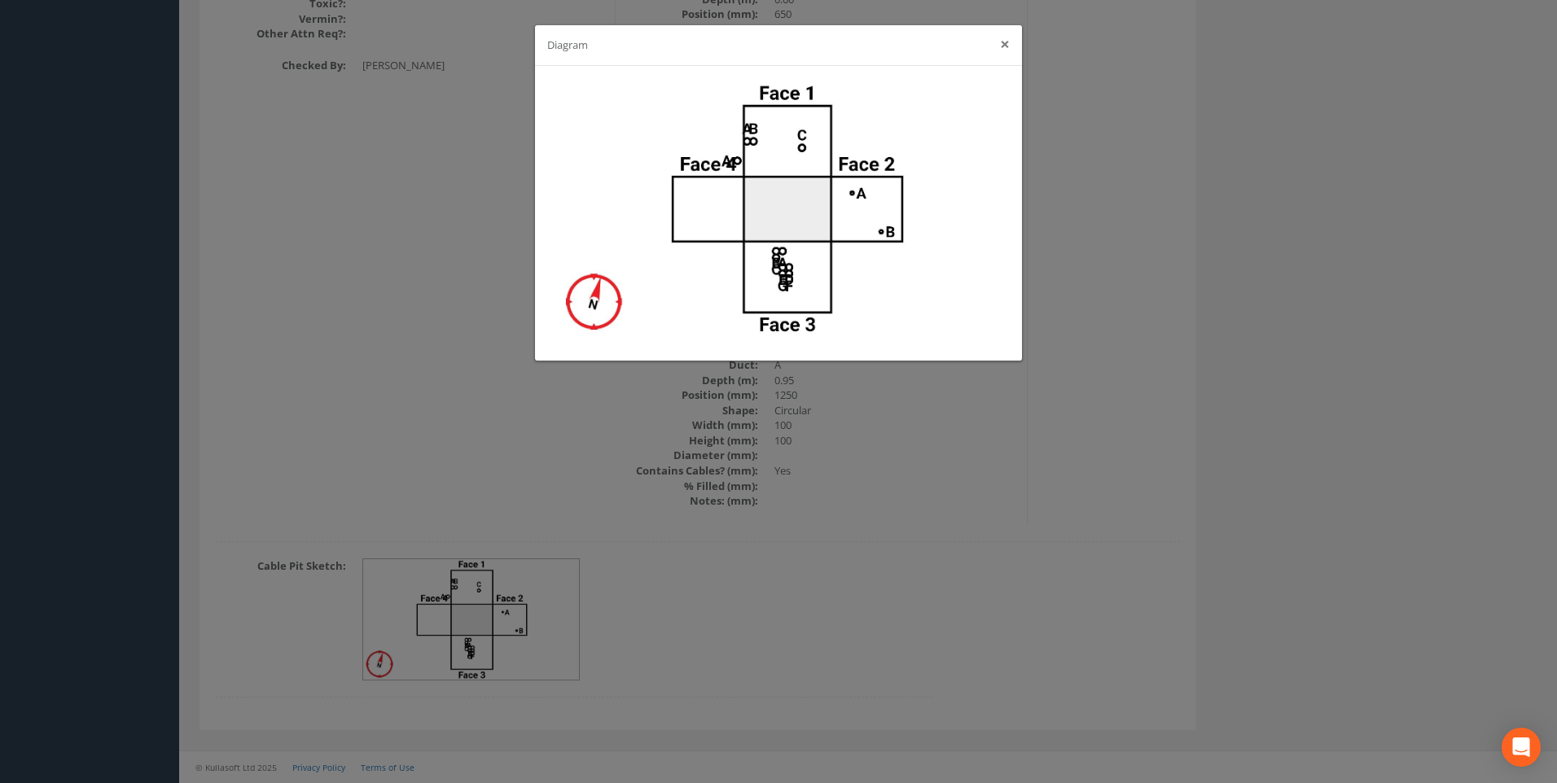
click at [1005, 44] on button "×" at bounding box center [1005, 44] width 10 height 17
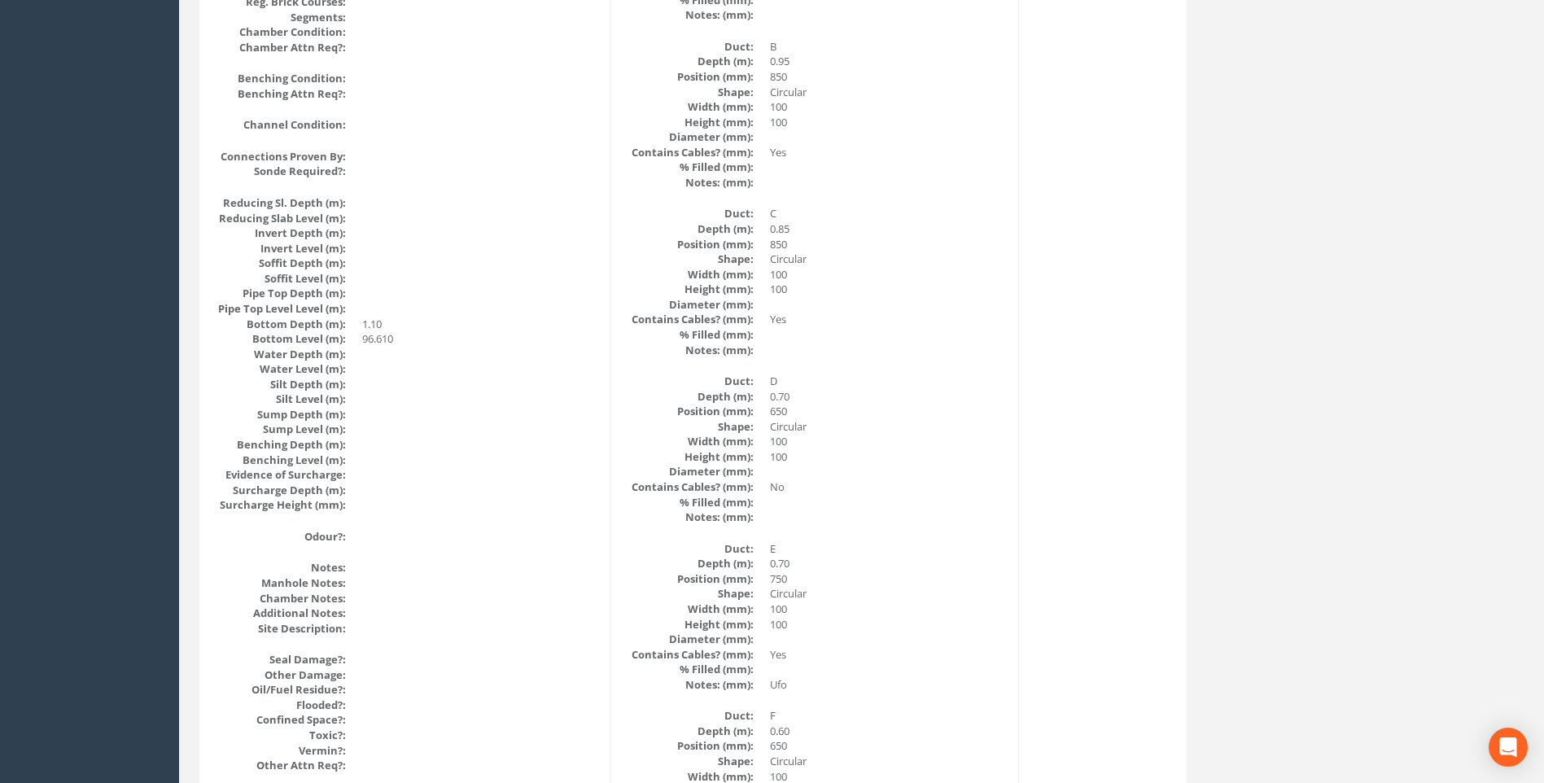
scroll to position [1431, 0]
drag, startPoint x: 916, startPoint y: 536, endPoint x: 926, endPoint y: 516, distance: 22.6
click at [916, 536] on div "Face 3 Duct: A Depth (m): 0.95 Position (mm): 750 Shape: Circular Width (mm): 1…" at bounding box center [815, 428] width 383 height 1202
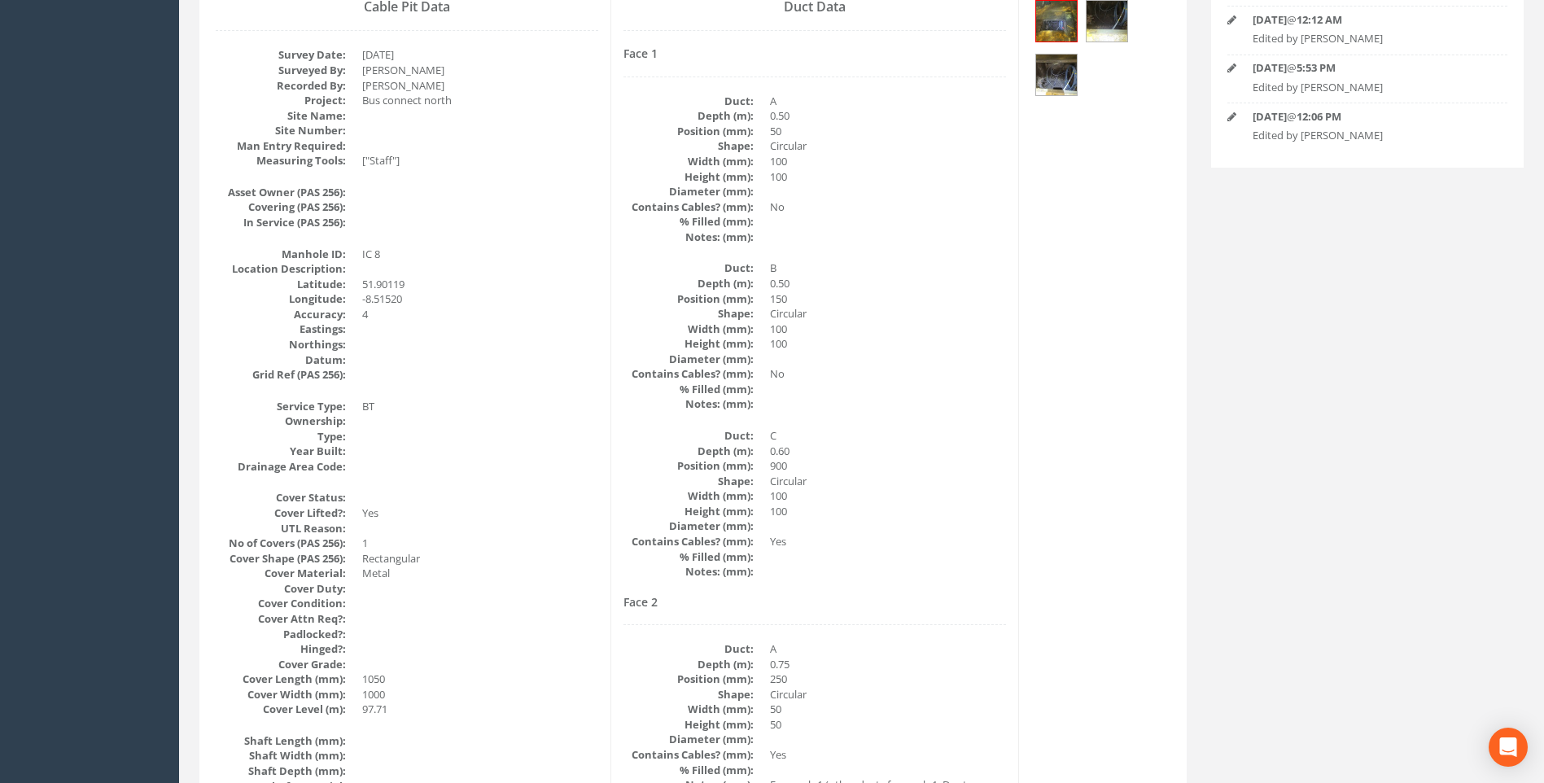
scroll to position [291, 0]
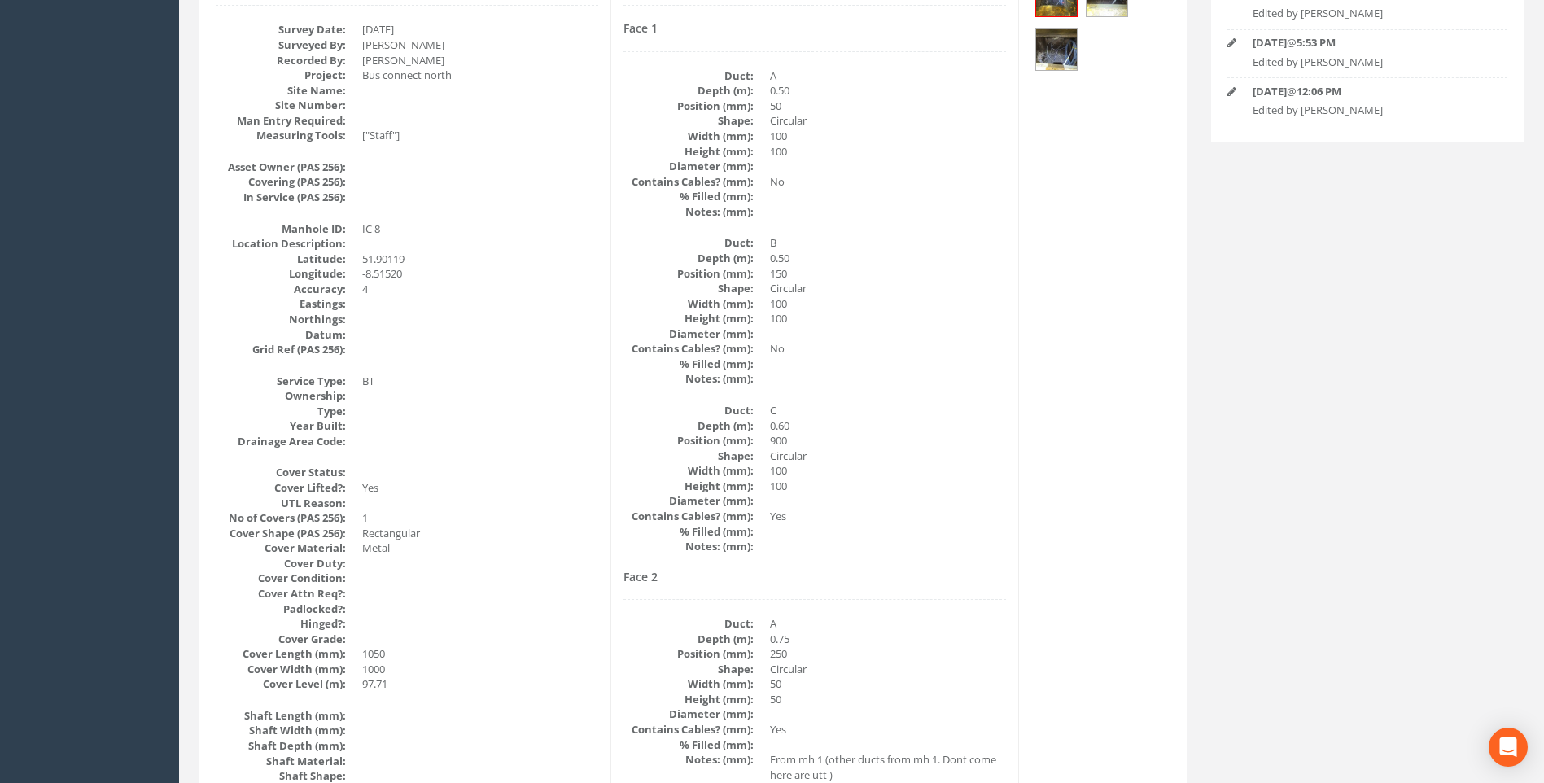
click at [923, 475] on dd "100" at bounding box center [888, 470] width 236 height 15
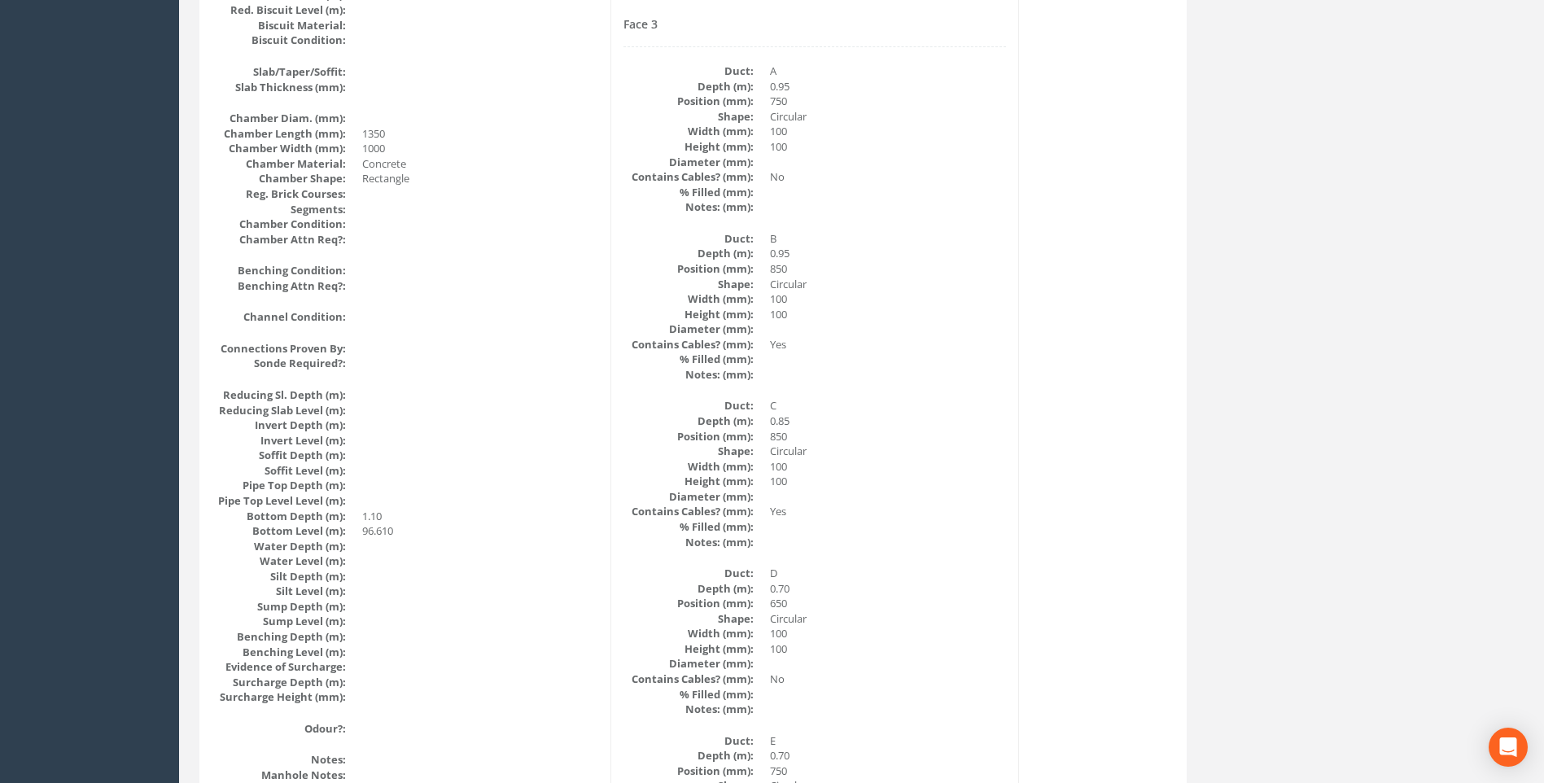
scroll to position [1268, 0]
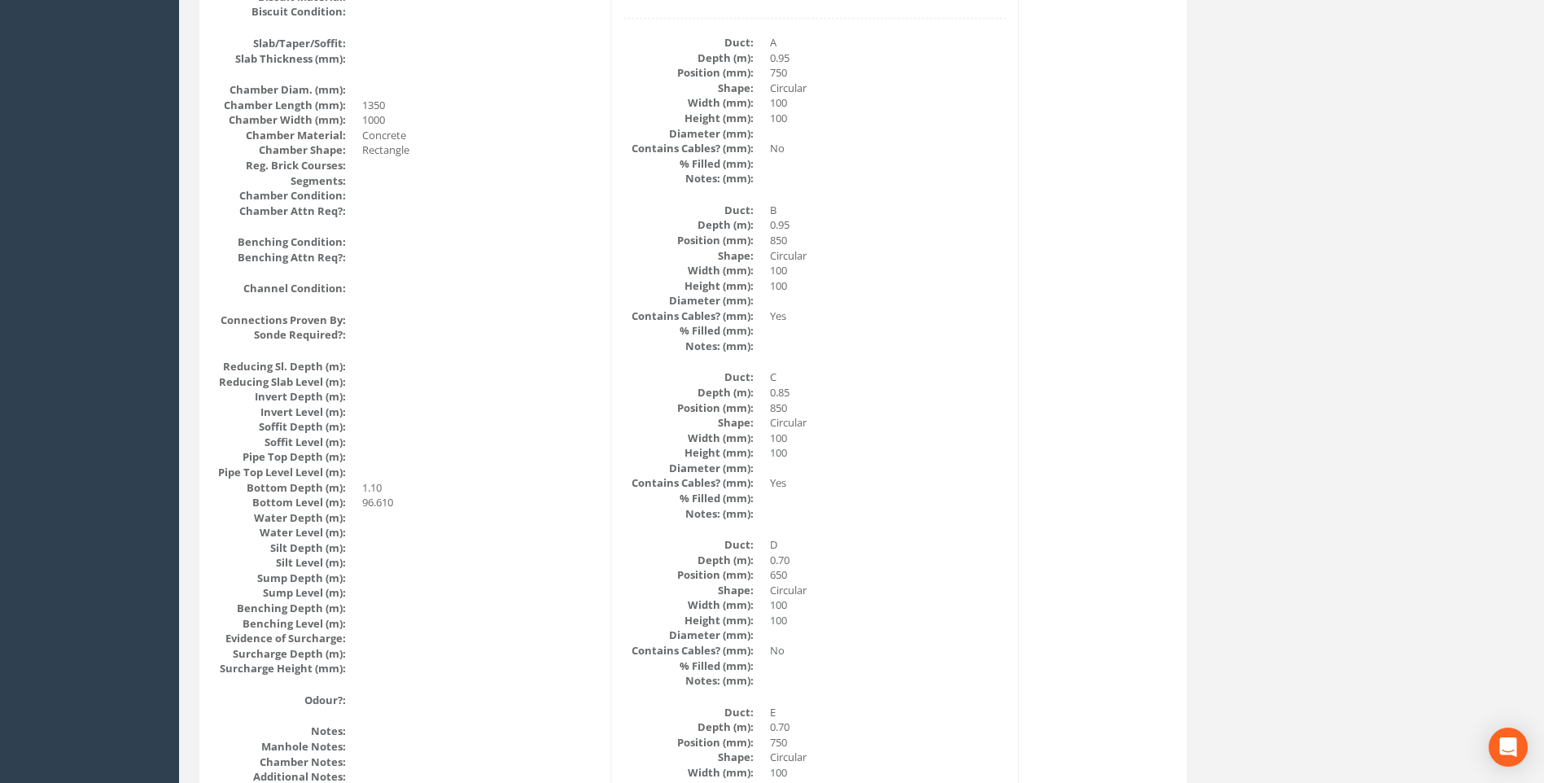
click at [932, 485] on dd "Yes" at bounding box center [888, 482] width 236 height 15
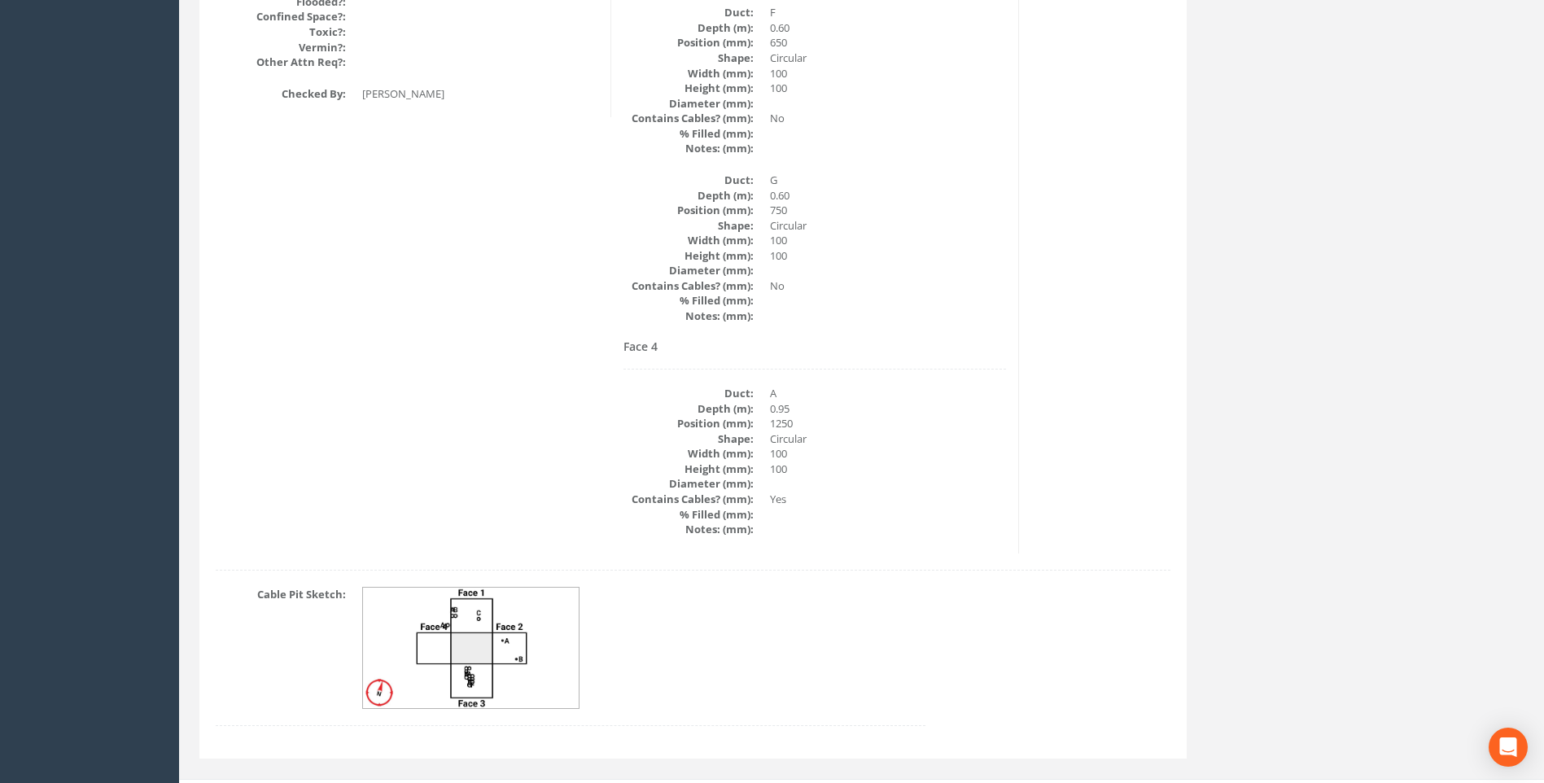
scroll to position [2164, 0]
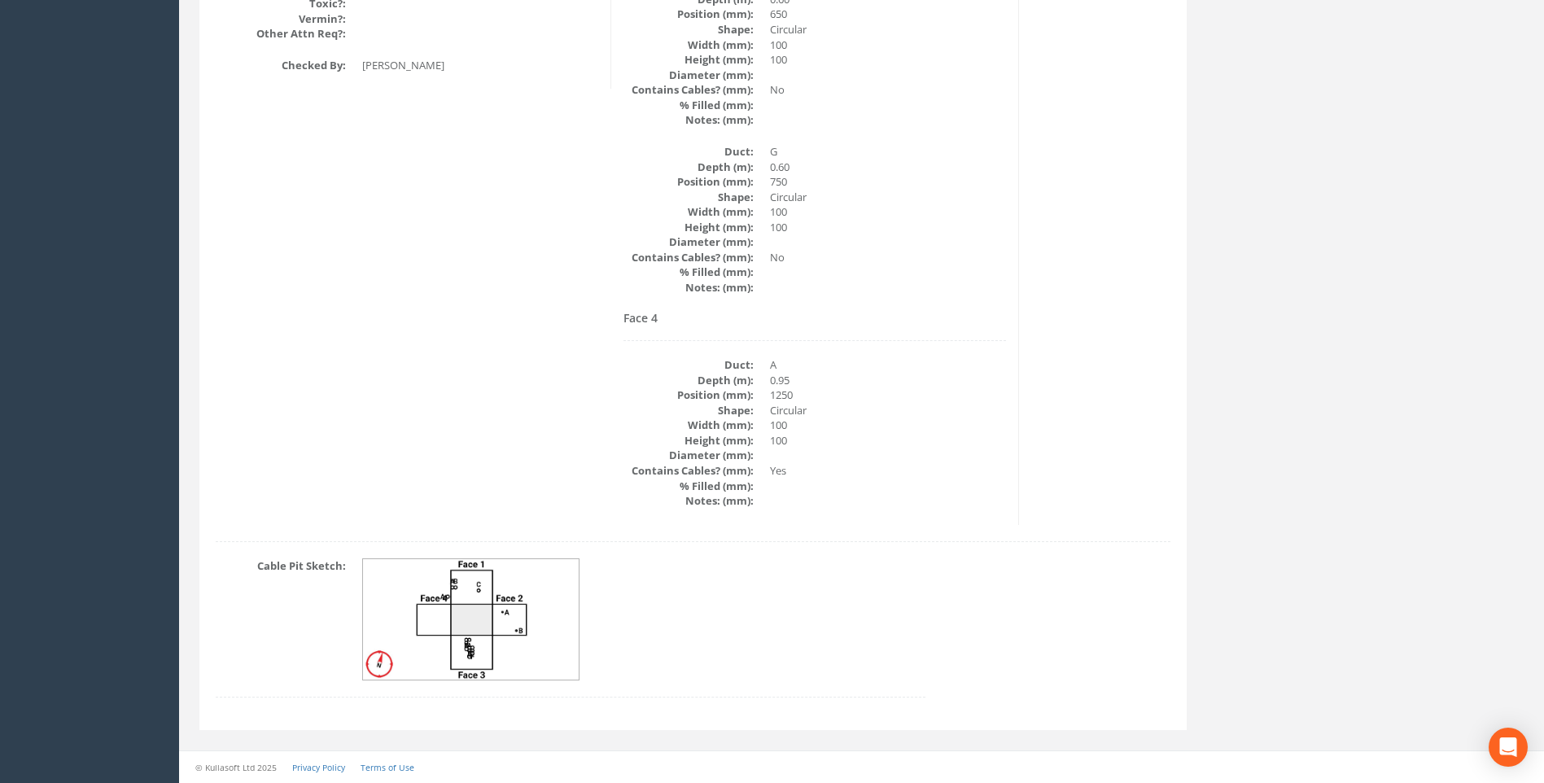
click at [476, 596] on img at bounding box center [471, 619] width 217 height 121
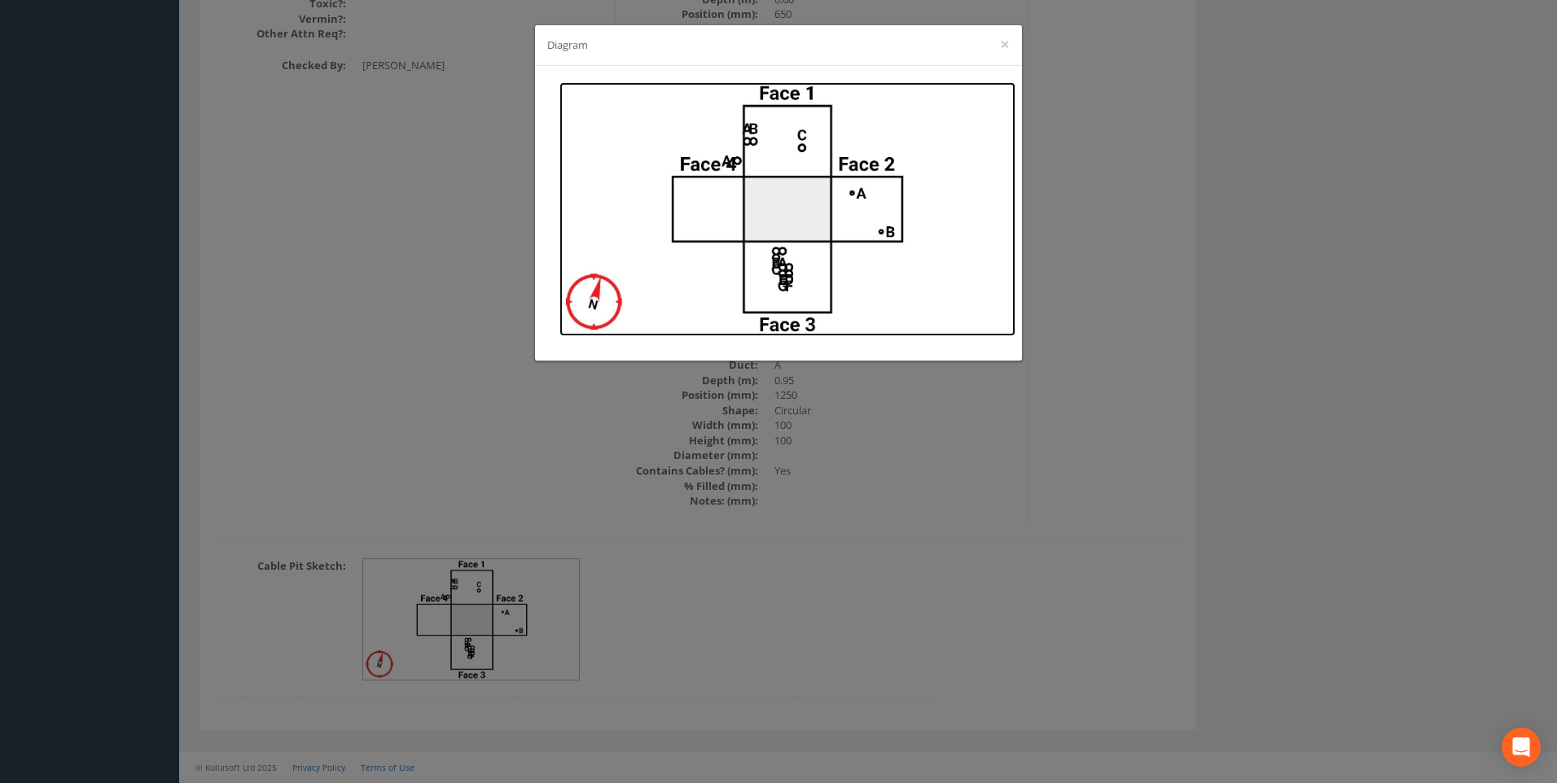
click at [795, 270] on img at bounding box center [787, 209] width 456 height 254
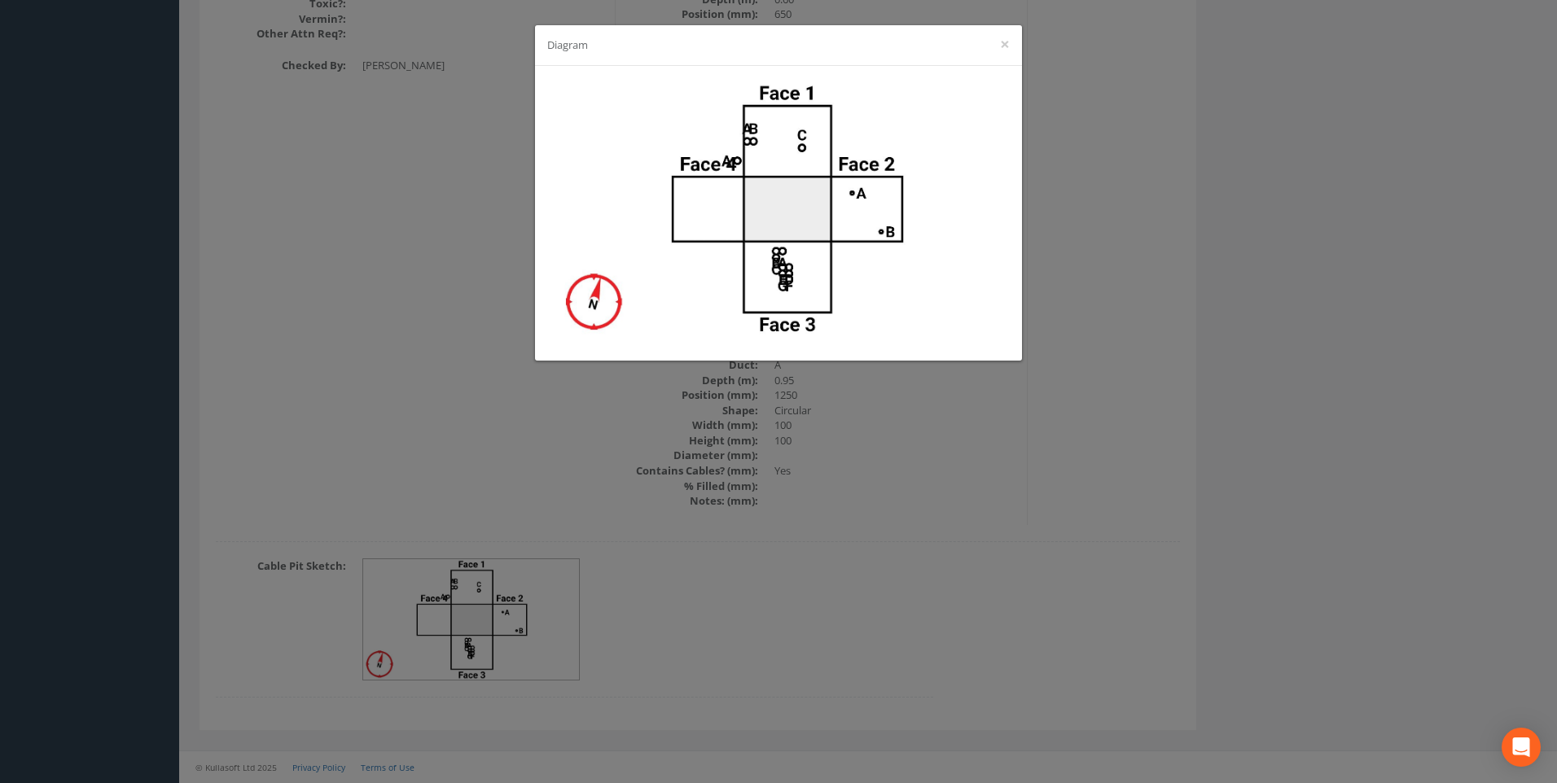
click at [1118, 317] on div "Diagram ×" at bounding box center [778, 391] width 1557 height 783
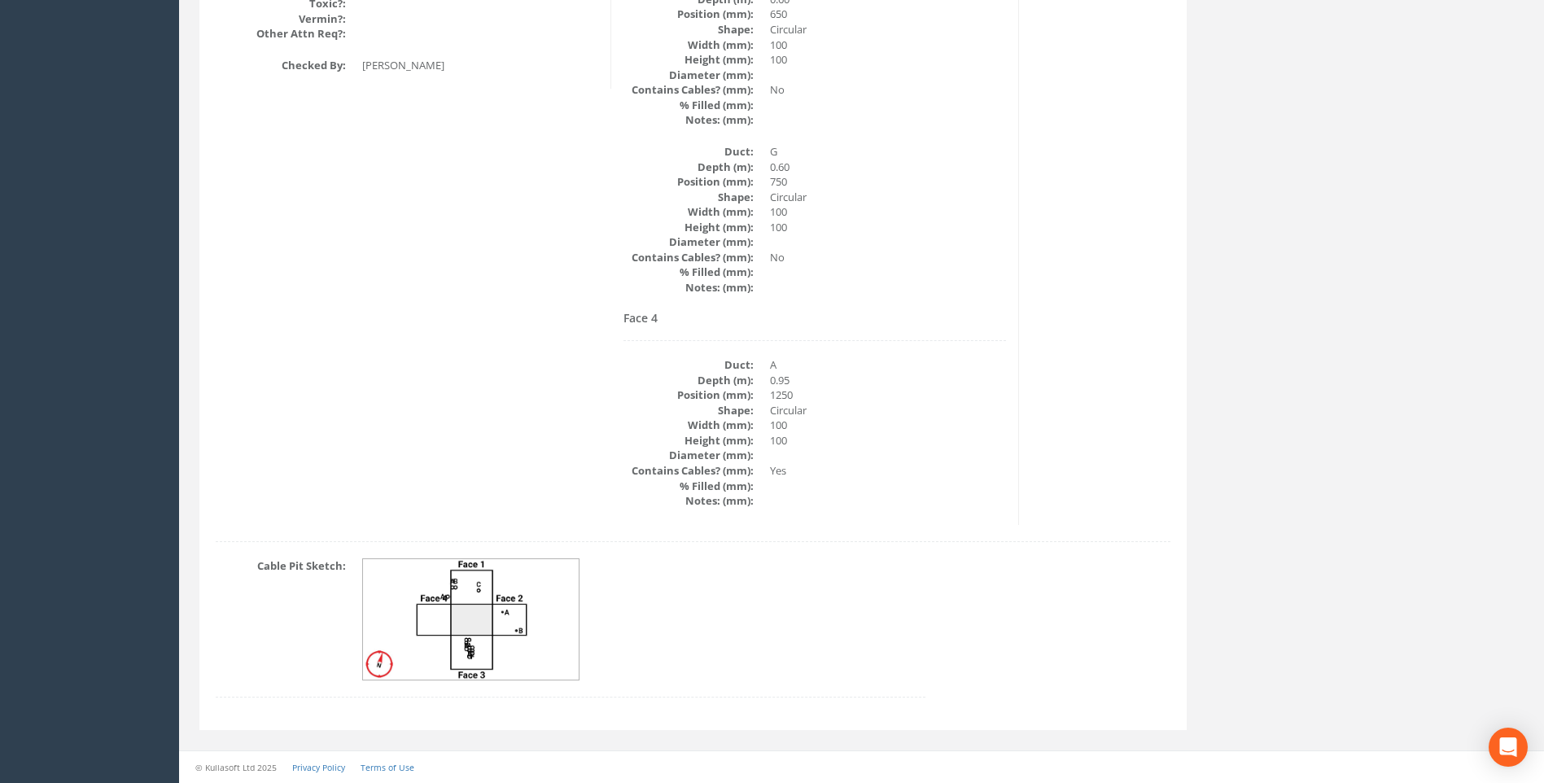
click at [962, 593] on div "Cable Pit Sketch:" at bounding box center [693, 635] width 979 height 155
click at [869, 564] on dd at bounding box center [643, 619] width 563 height 122
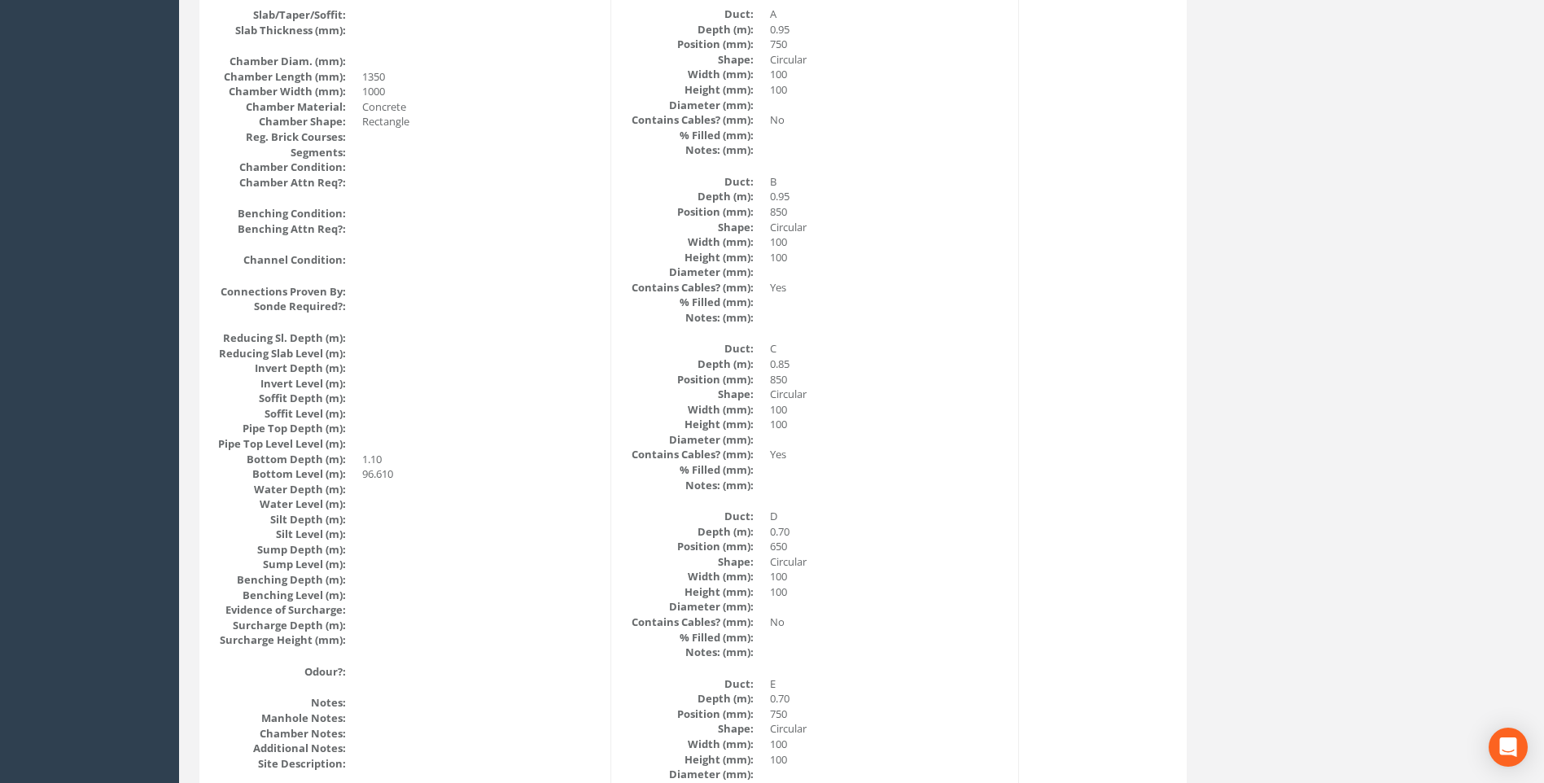
scroll to position [1268, 0]
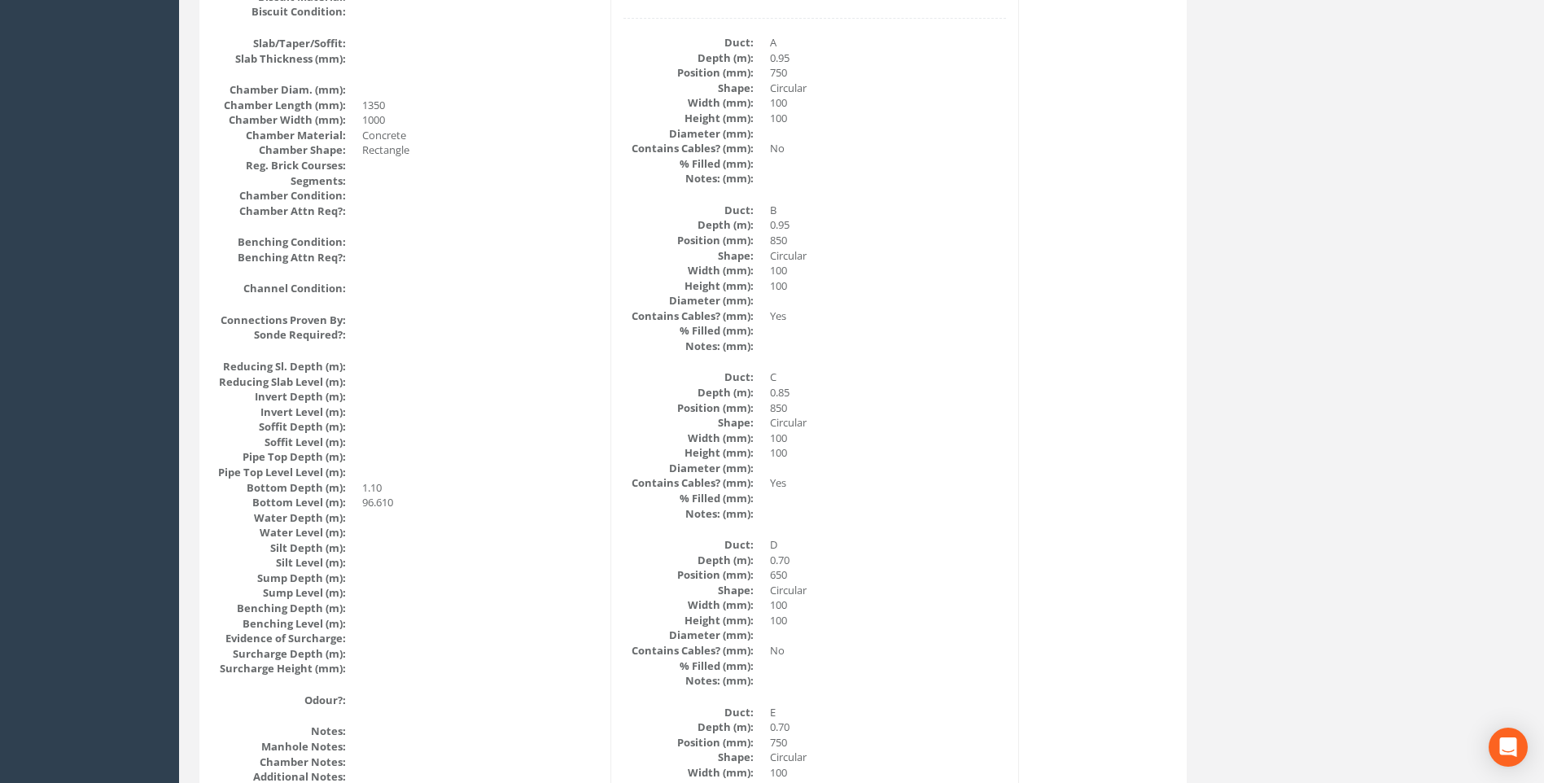
click at [1005, 489] on dd "Yes" at bounding box center [888, 482] width 236 height 15
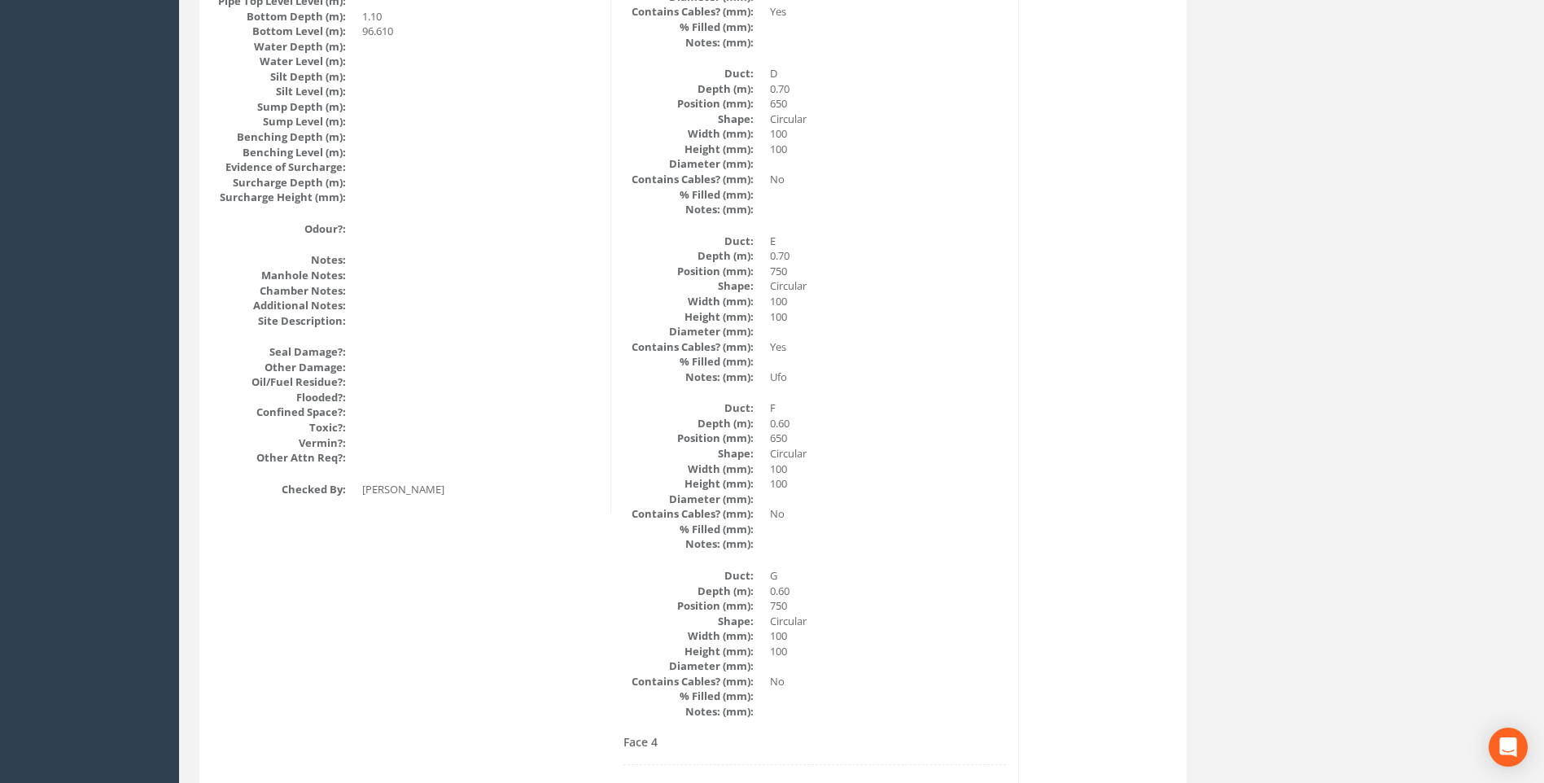
scroll to position [1757, 0]
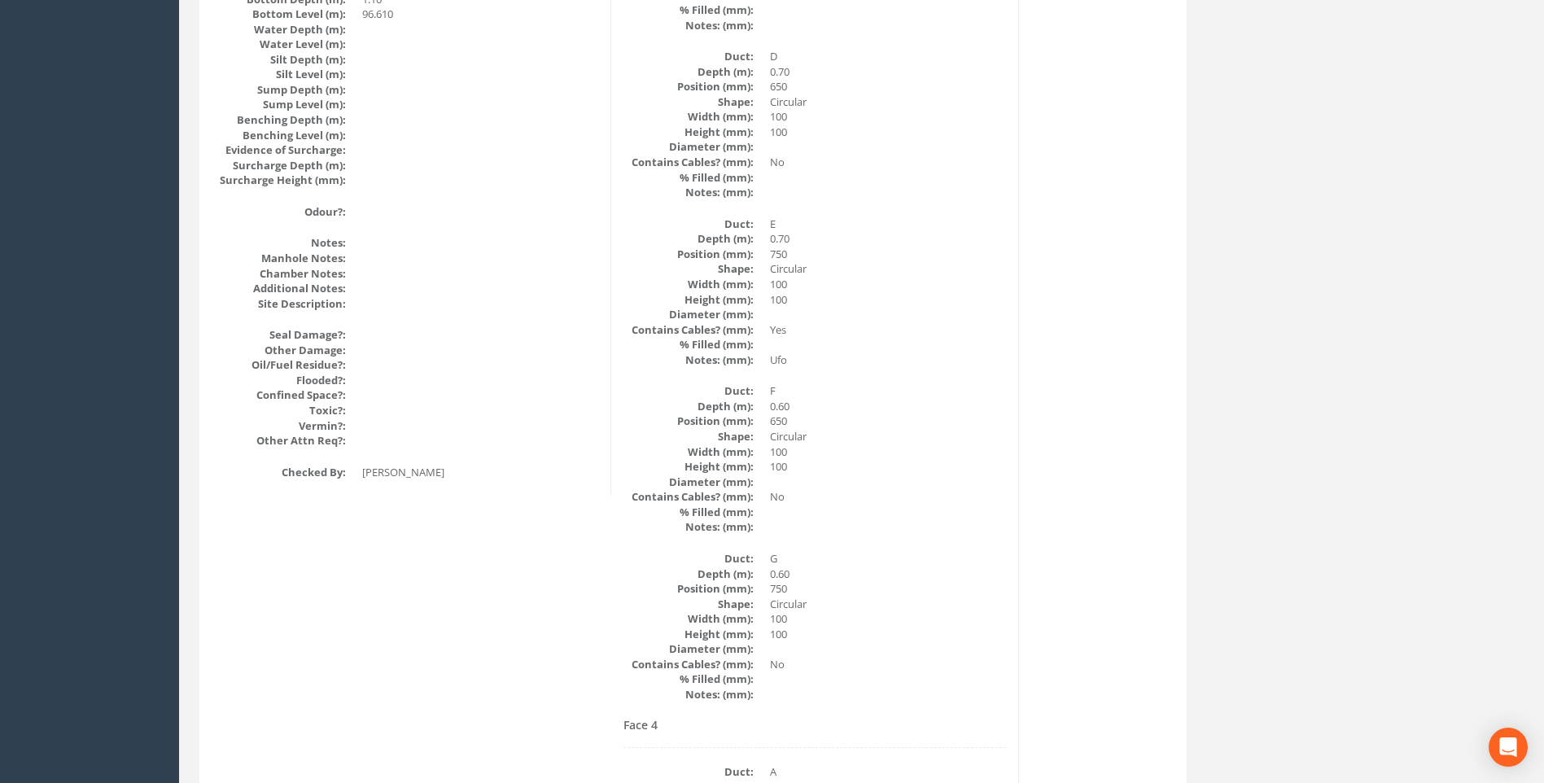
drag, startPoint x: 944, startPoint y: 355, endPoint x: 970, endPoint y: 355, distance: 25.2
click at [944, 355] on dd "Ufo" at bounding box center [888, 360] width 236 height 15
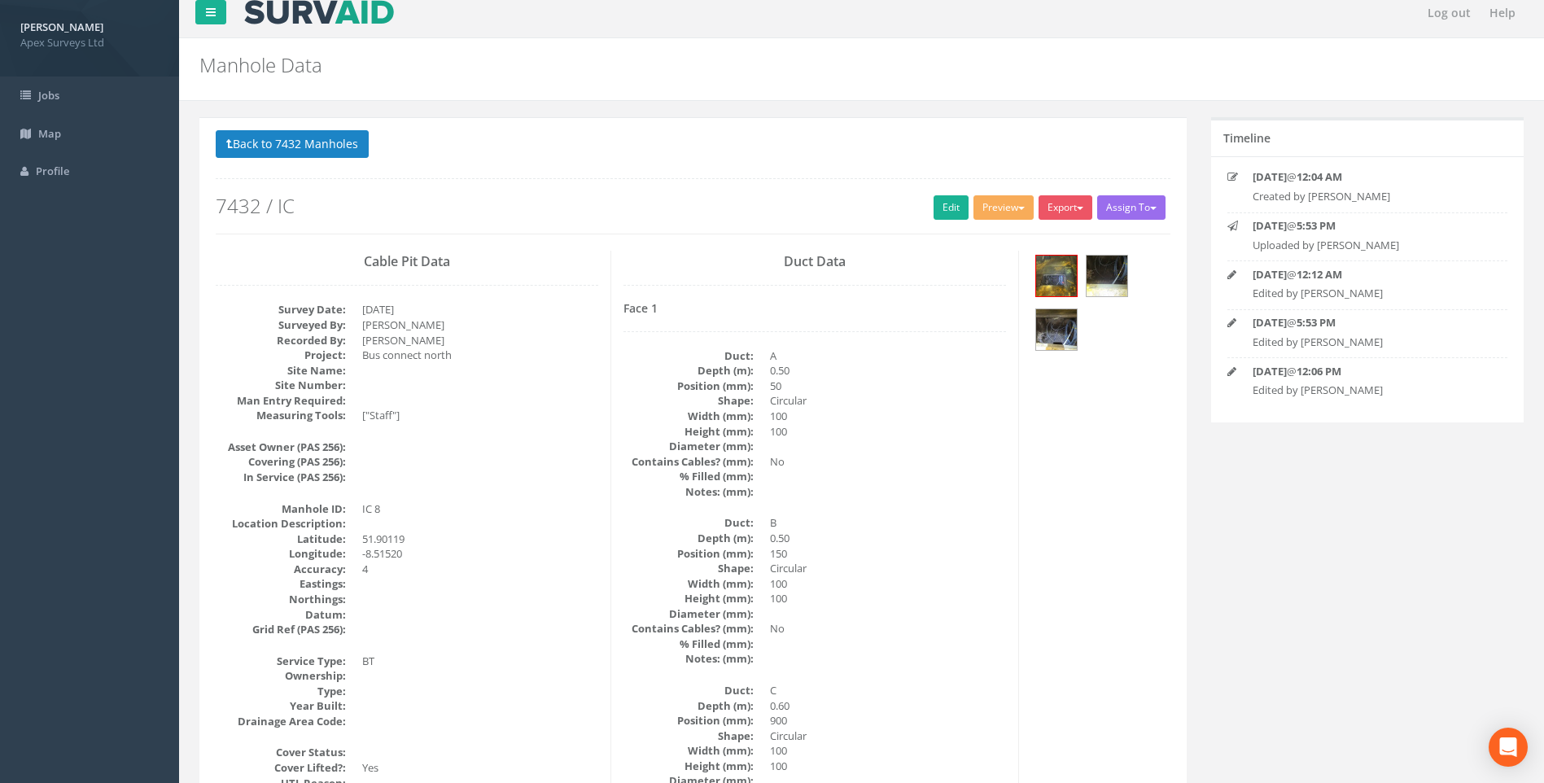
scroll to position [0, 0]
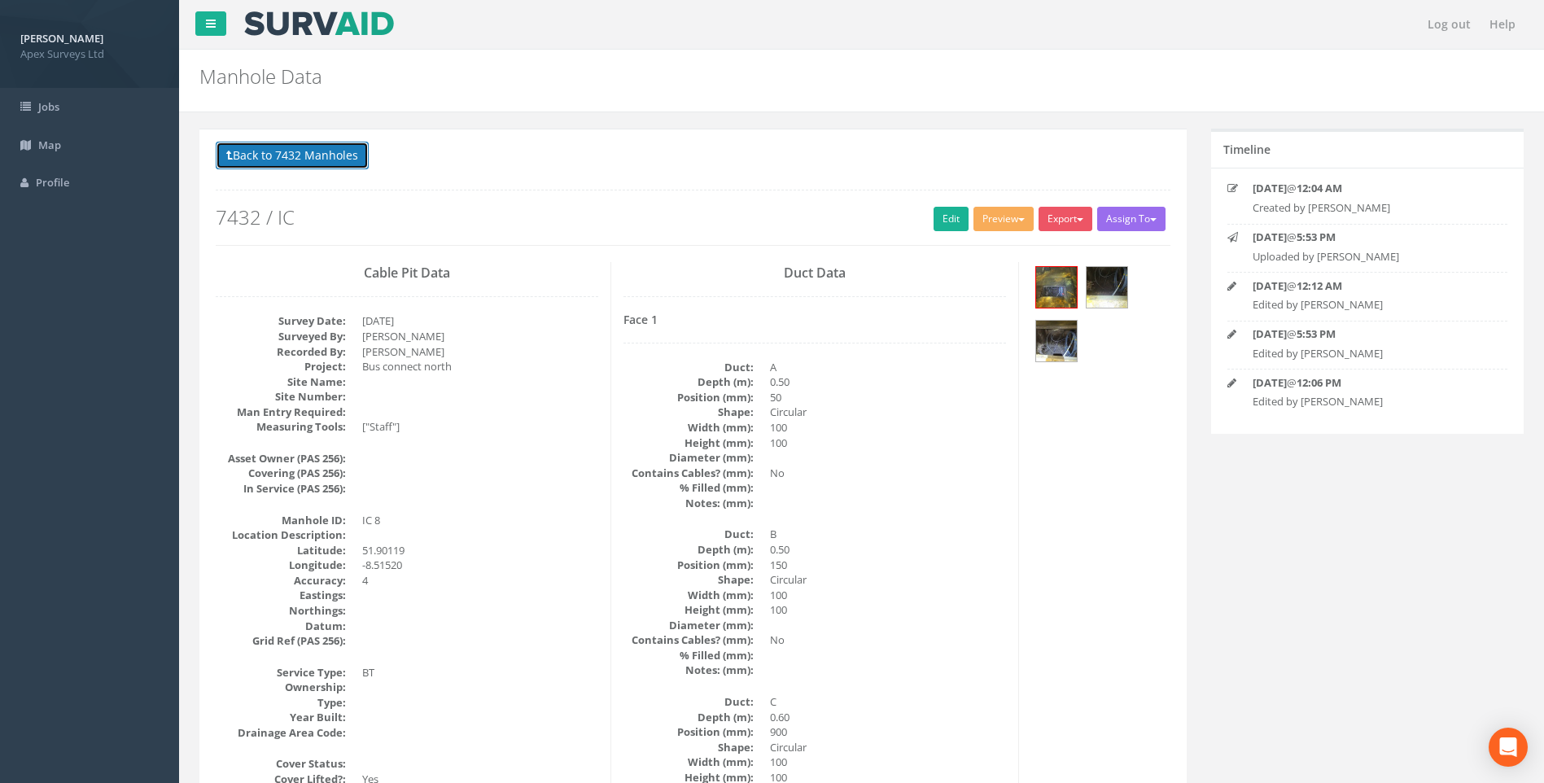
click at [304, 164] on button "Back to 7432 Manholes" at bounding box center [292, 156] width 153 height 28
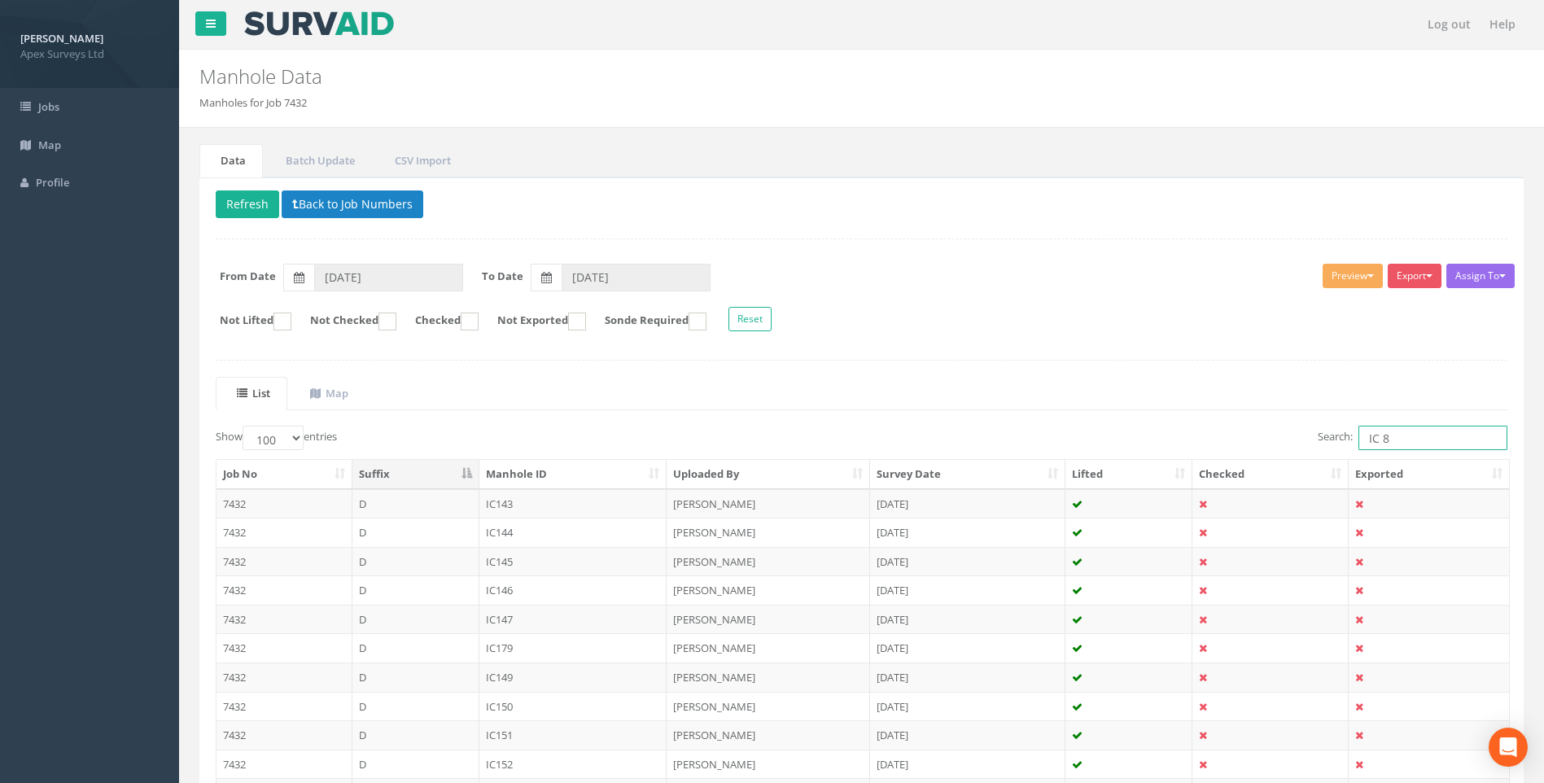
drag, startPoint x: 1380, startPoint y: 431, endPoint x: 1389, endPoint y: 434, distance: 9.3
click at [1389, 434] on input "IC 8" at bounding box center [1433, 438] width 149 height 24
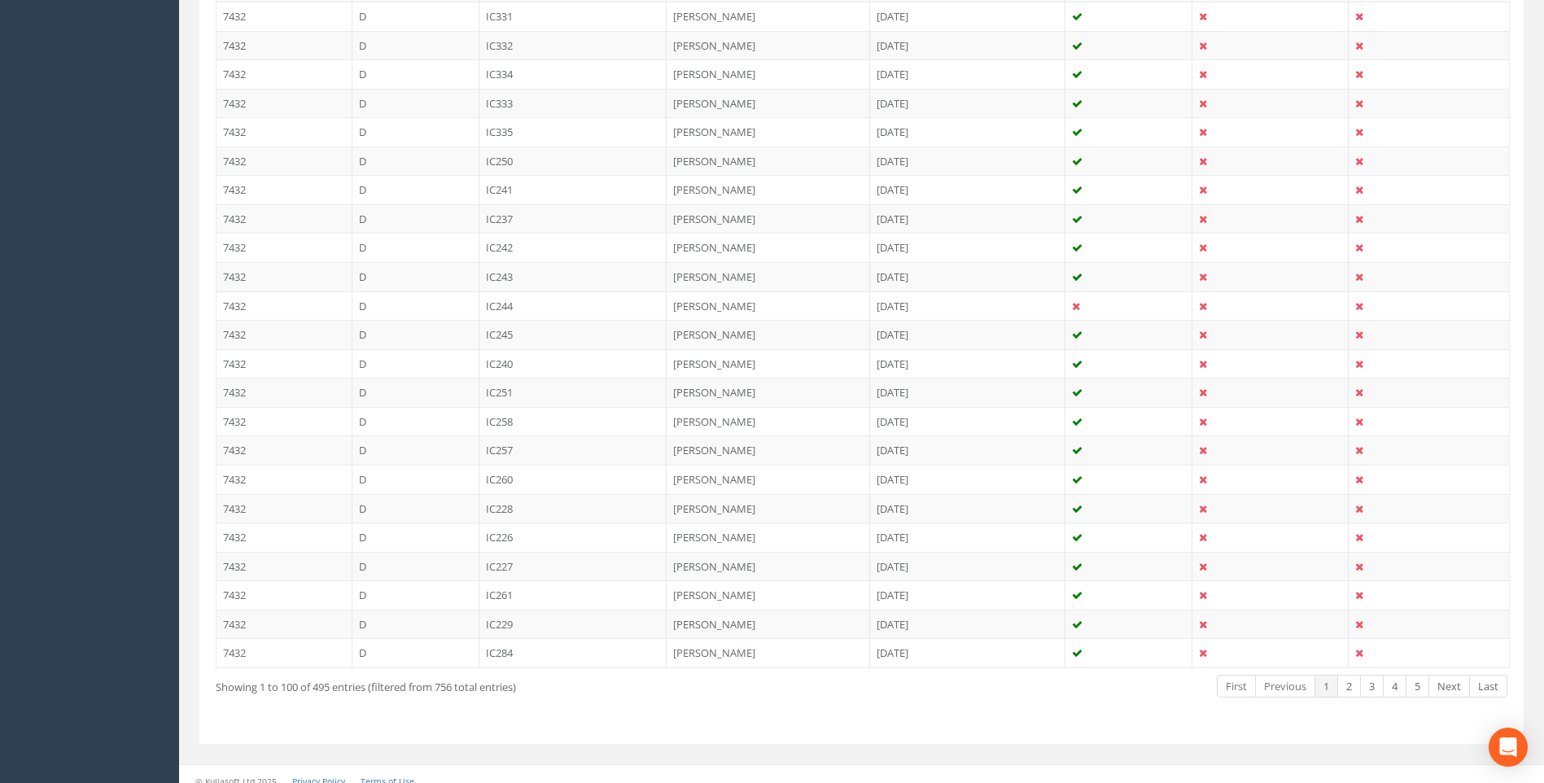
scroll to position [2731, 0]
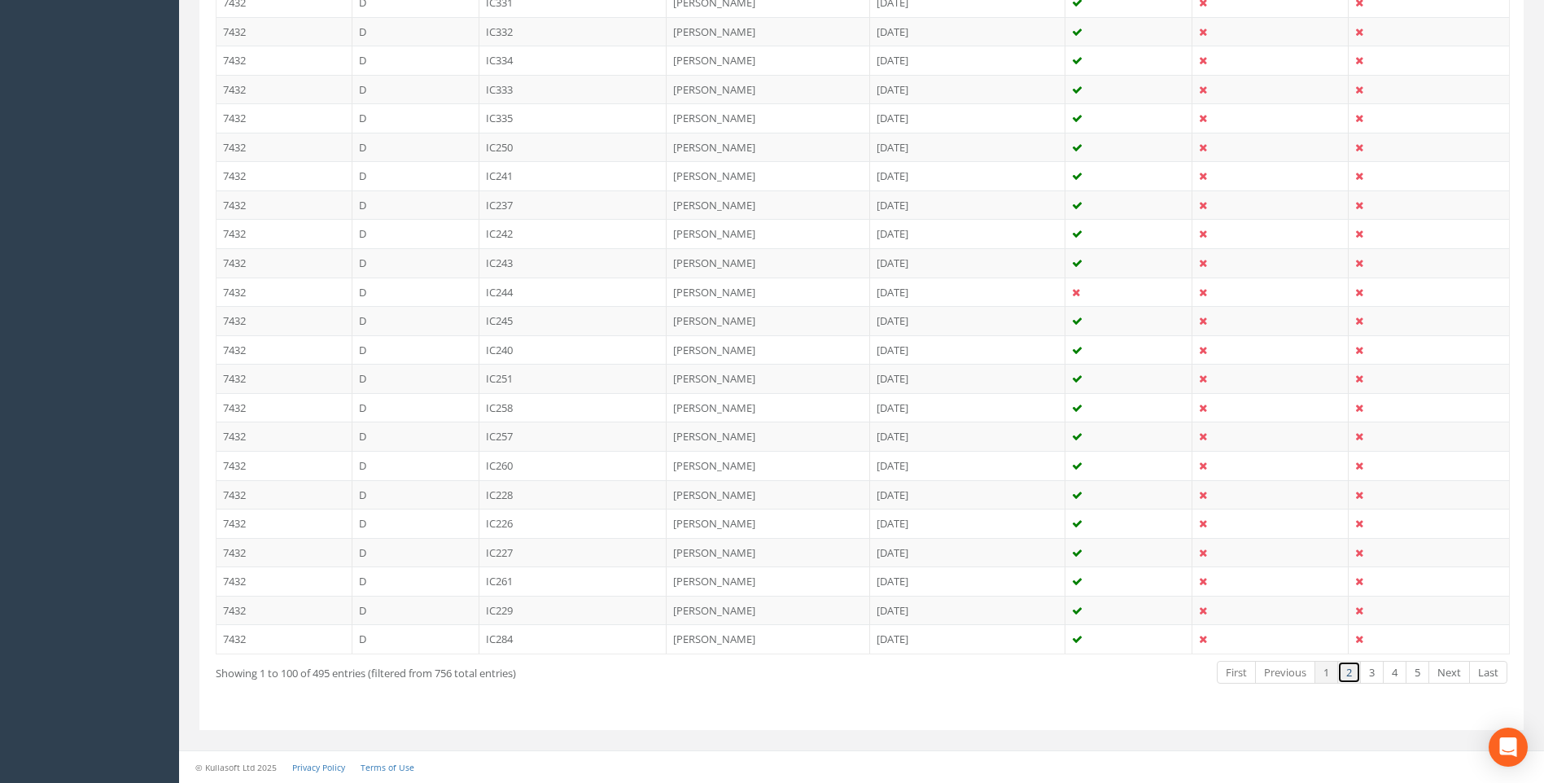
click at [1352, 672] on link "2" at bounding box center [1350, 673] width 24 height 24
click at [1373, 675] on link "3" at bounding box center [1372, 673] width 24 height 24
click at [1399, 668] on link "4" at bounding box center [1395, 673] width 24 height 24
click at [1416, 672] on link "5" at bounding box center [1418, 673] width 24 height 24
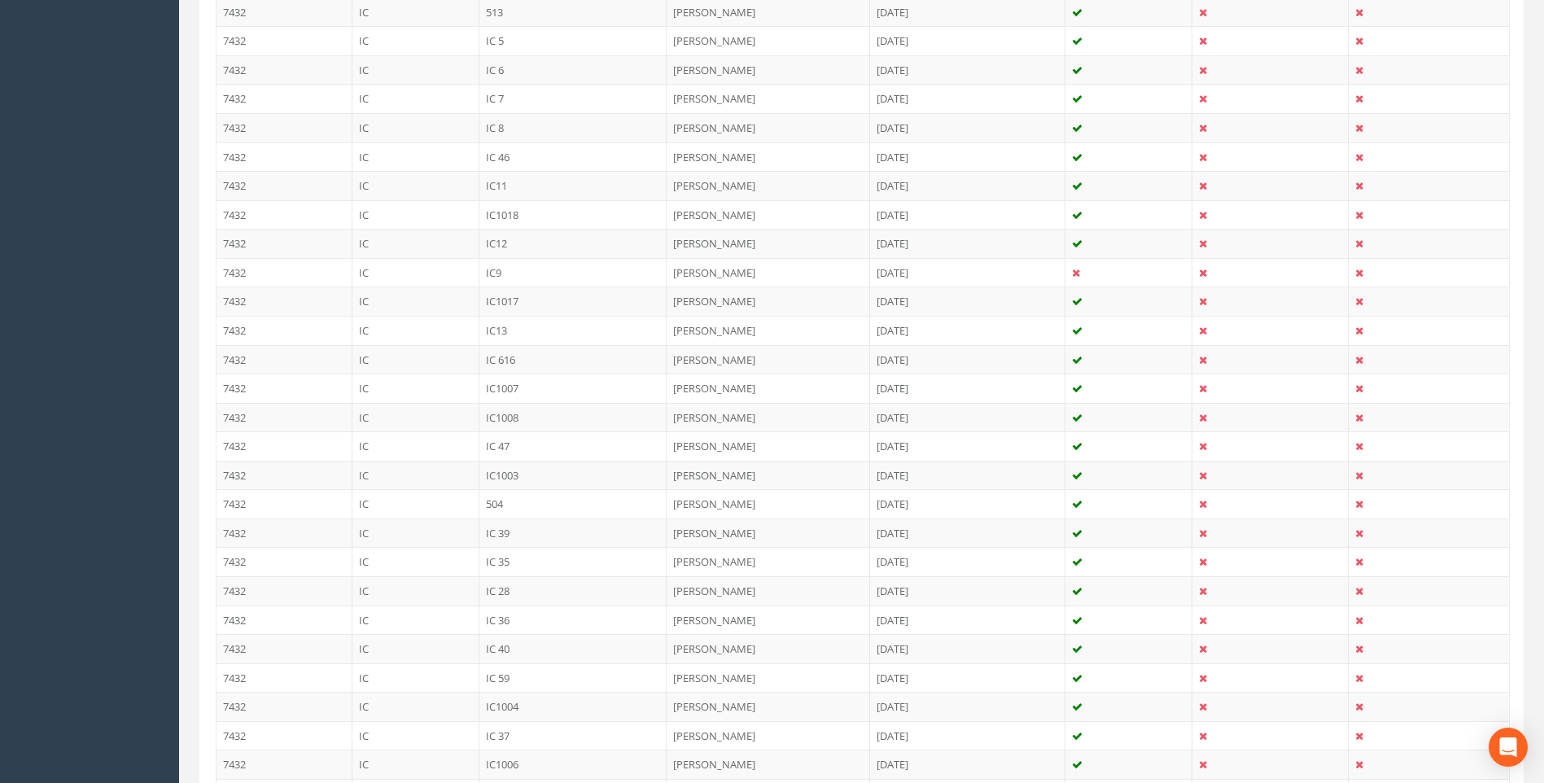
scroll to position [1446, 0]
drag, startPoint x: 493, startPoint y: 299, endPoint x: 706, endPoint y: 393, distance: 233.3
click at [493, 299] on td "IC9" at bounding box center [574, 302] width 188 height 29
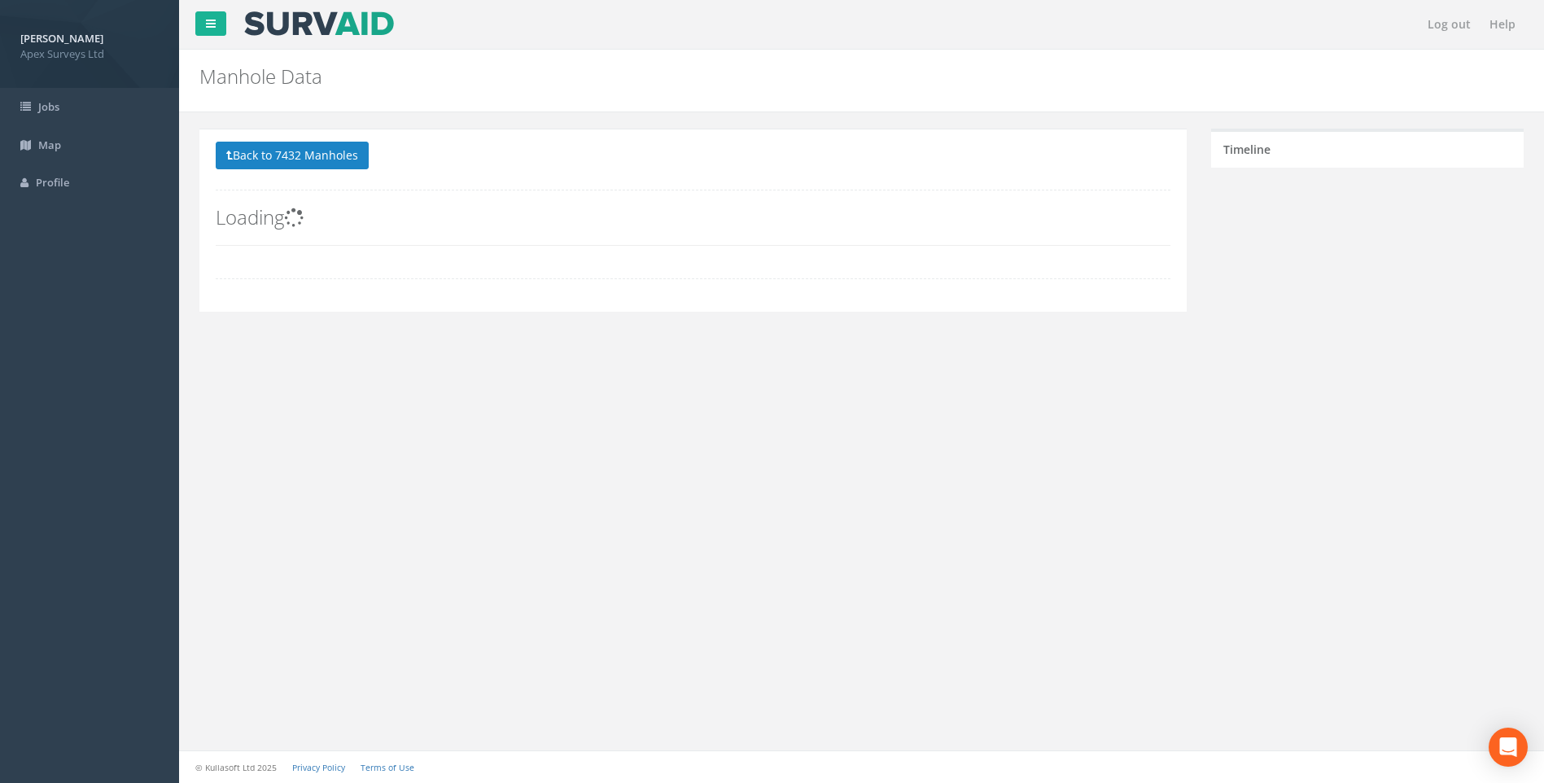
scroll to position [0, 0]
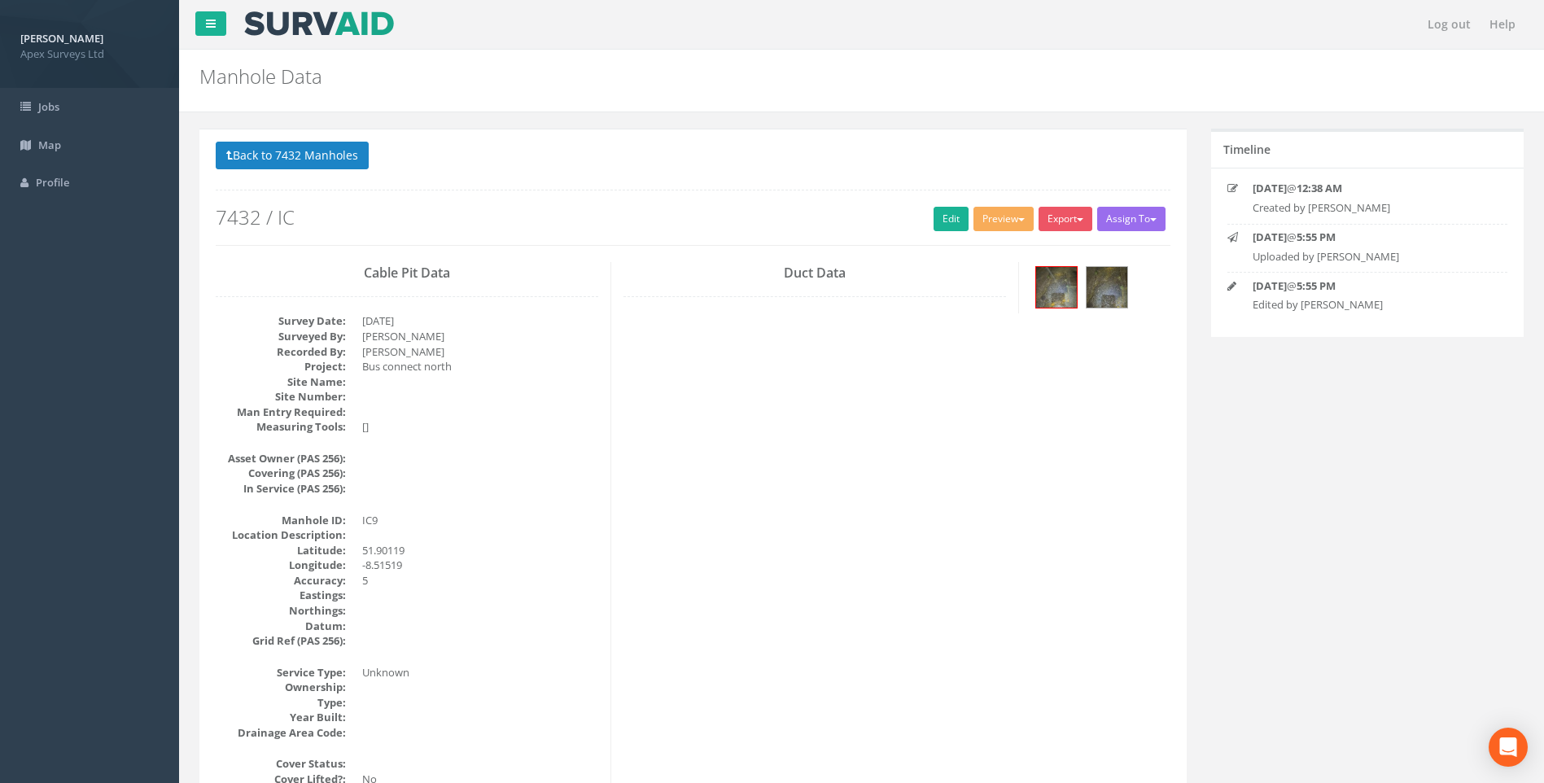
click at [942, 221] on link "Edit" at bounding box center [951, 219] width 35 height 24
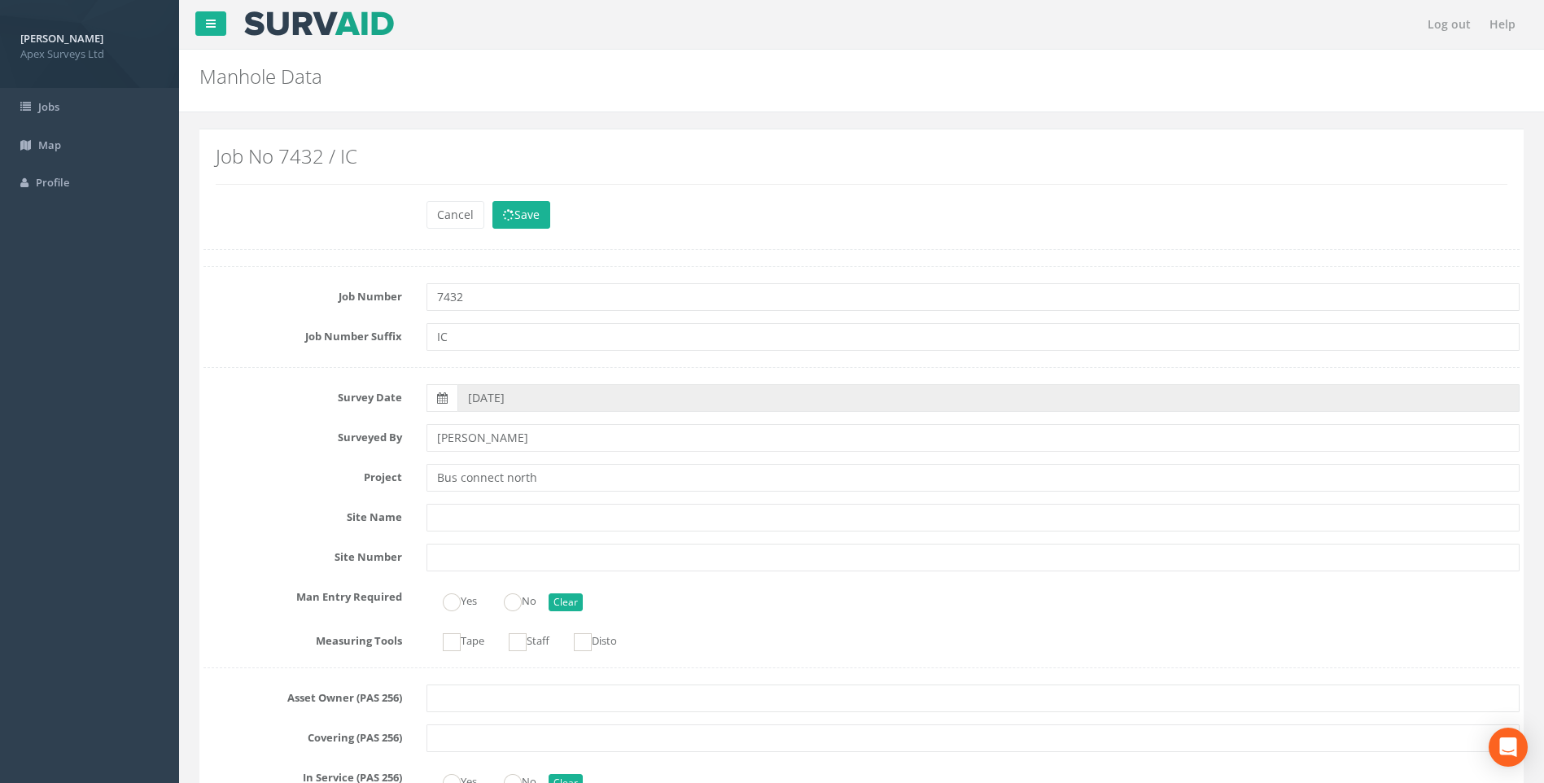
scroll to position [1572, 0]
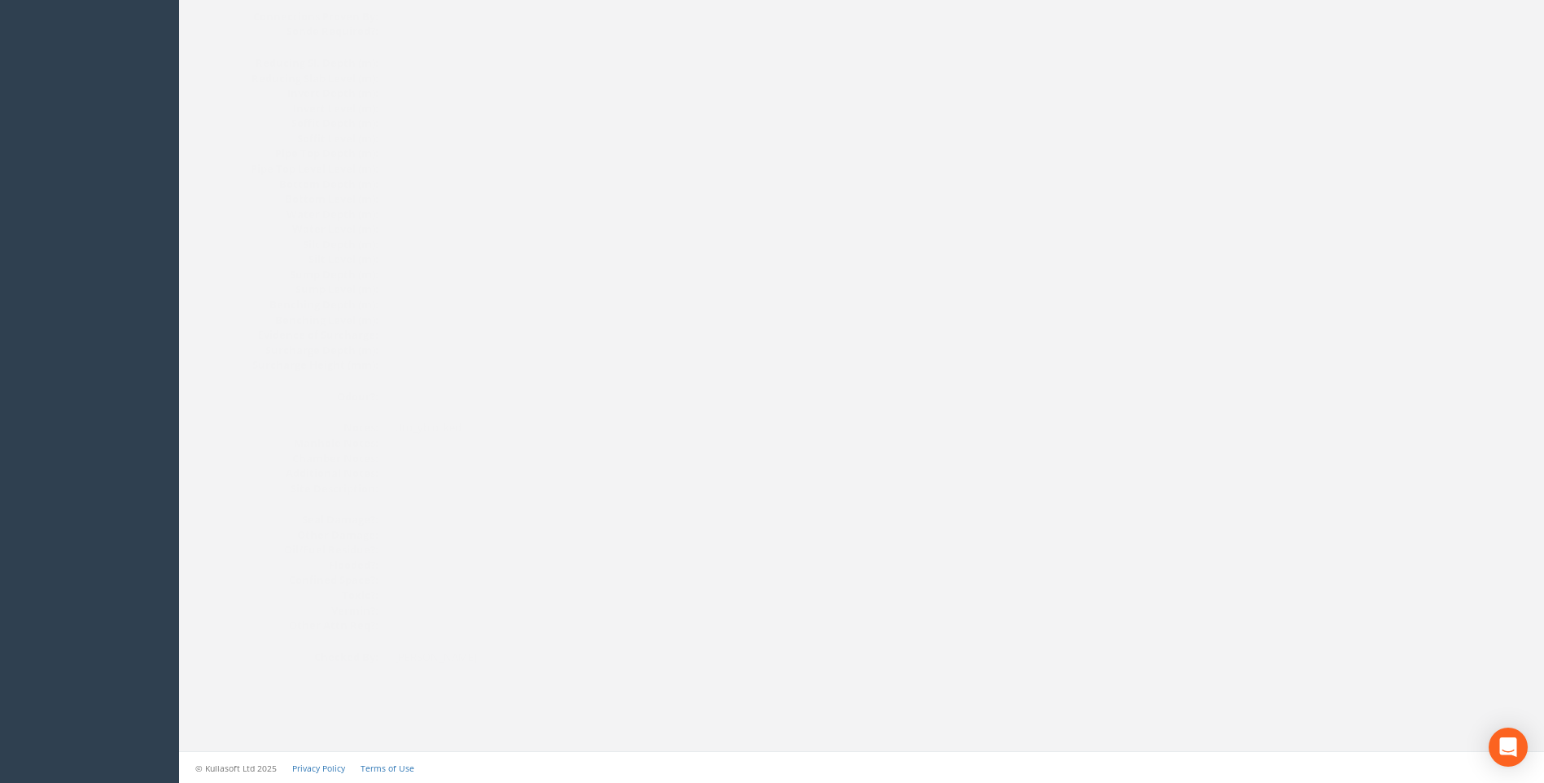
drag, startPoint x: 869, startPoint y: 494, endPoint x: 856, endPoint y: 485, distance: 16.5
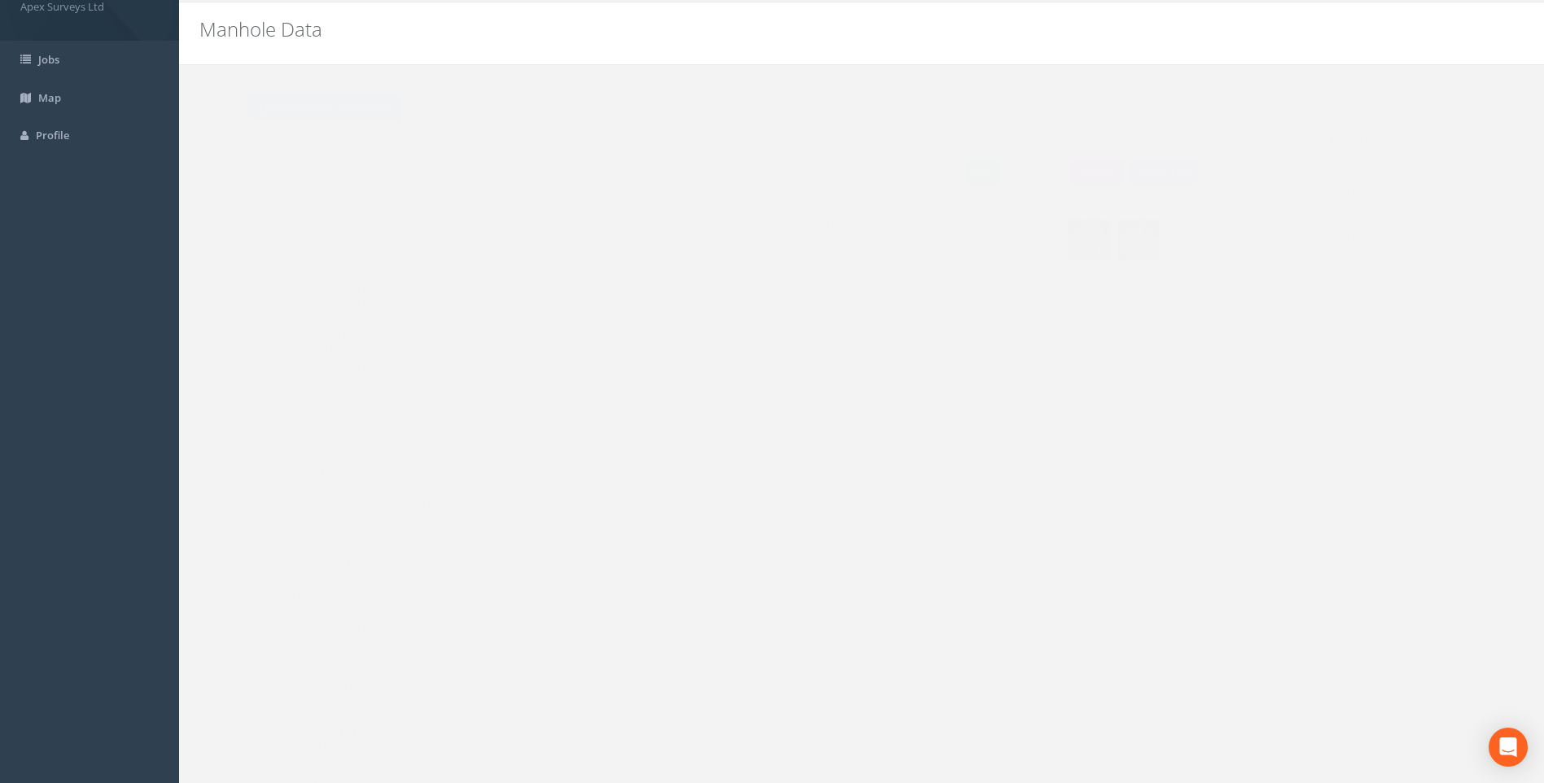
scroll to position [0, 0]
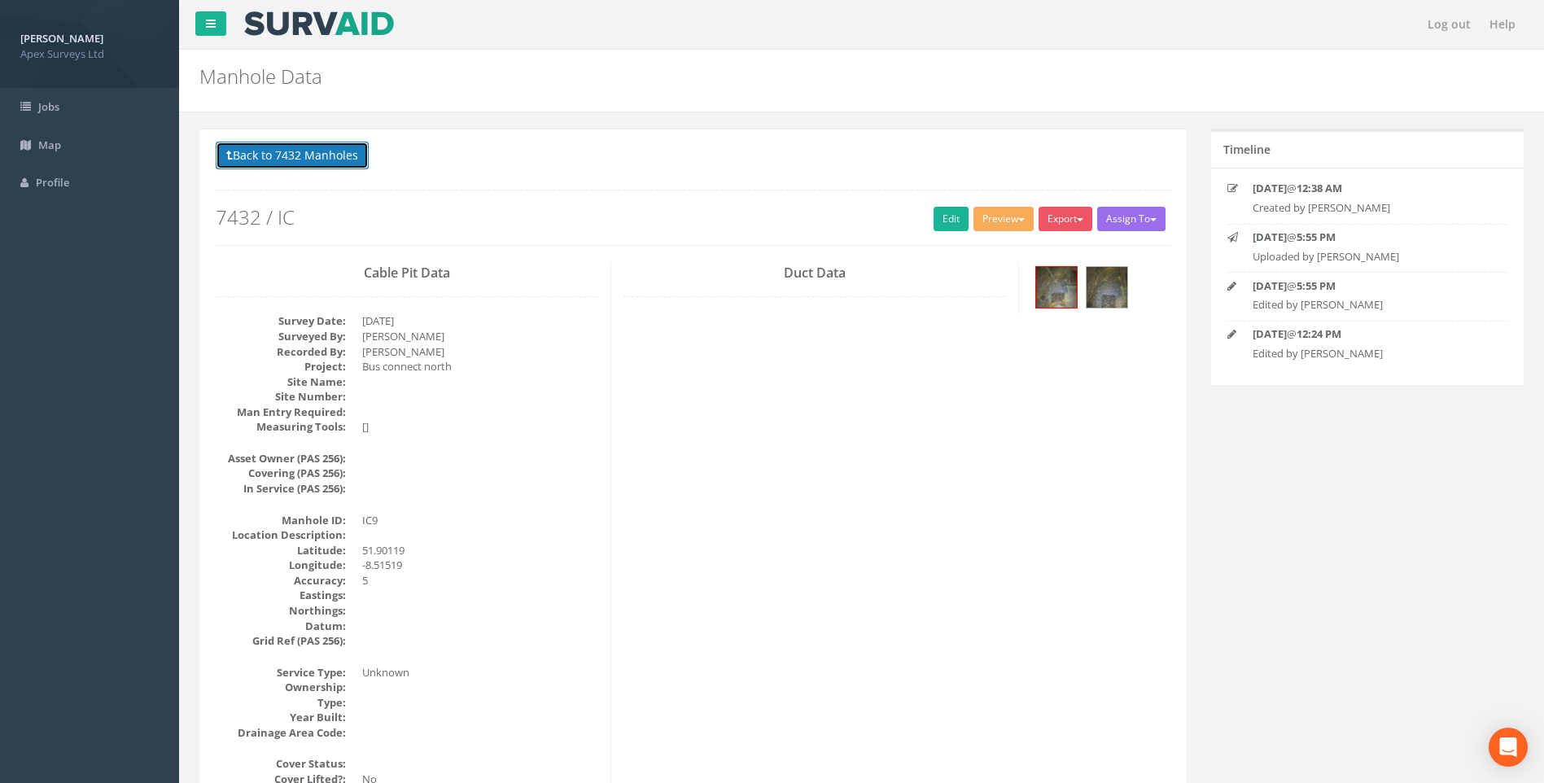
drag, startPoint x: 281, startPoint y: 149, endPoint x: 555, endPoint y: 250, distance: 292.3
click at [282, 149] on button "Back to 7432 Manholes" at bounding box center [292, 156] width 153 height 28
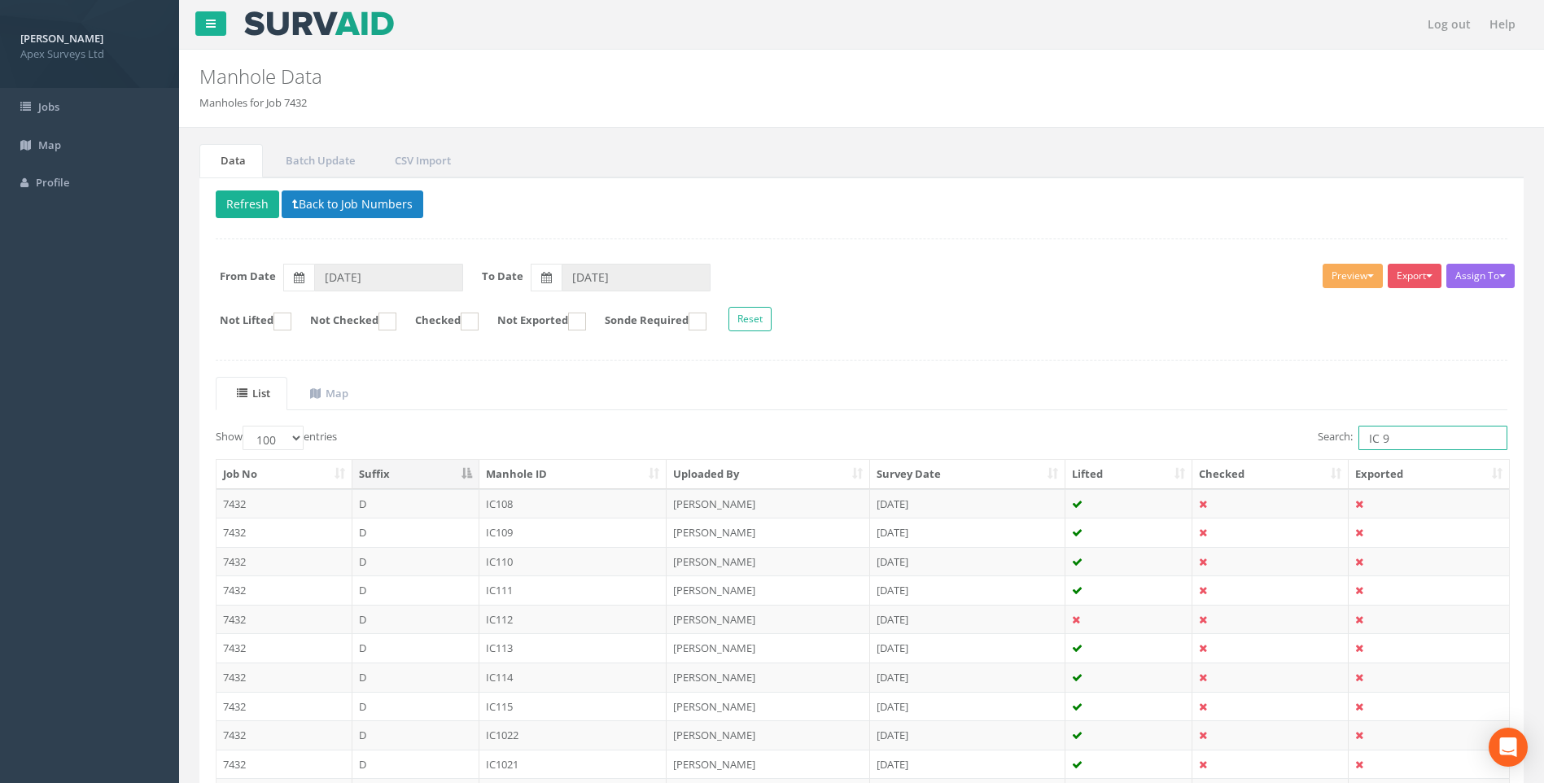
click at [1389, 438] on input "IC 9" at bounding box center [1433, 438] width 149 height 24
type input "IC 86"
click at [1159, 353] on div "Delete Refresh Back to Job Numbers Assign To No Companies Added Export Heathrow…" at bounding box center [861, 574] width 1325 height 794
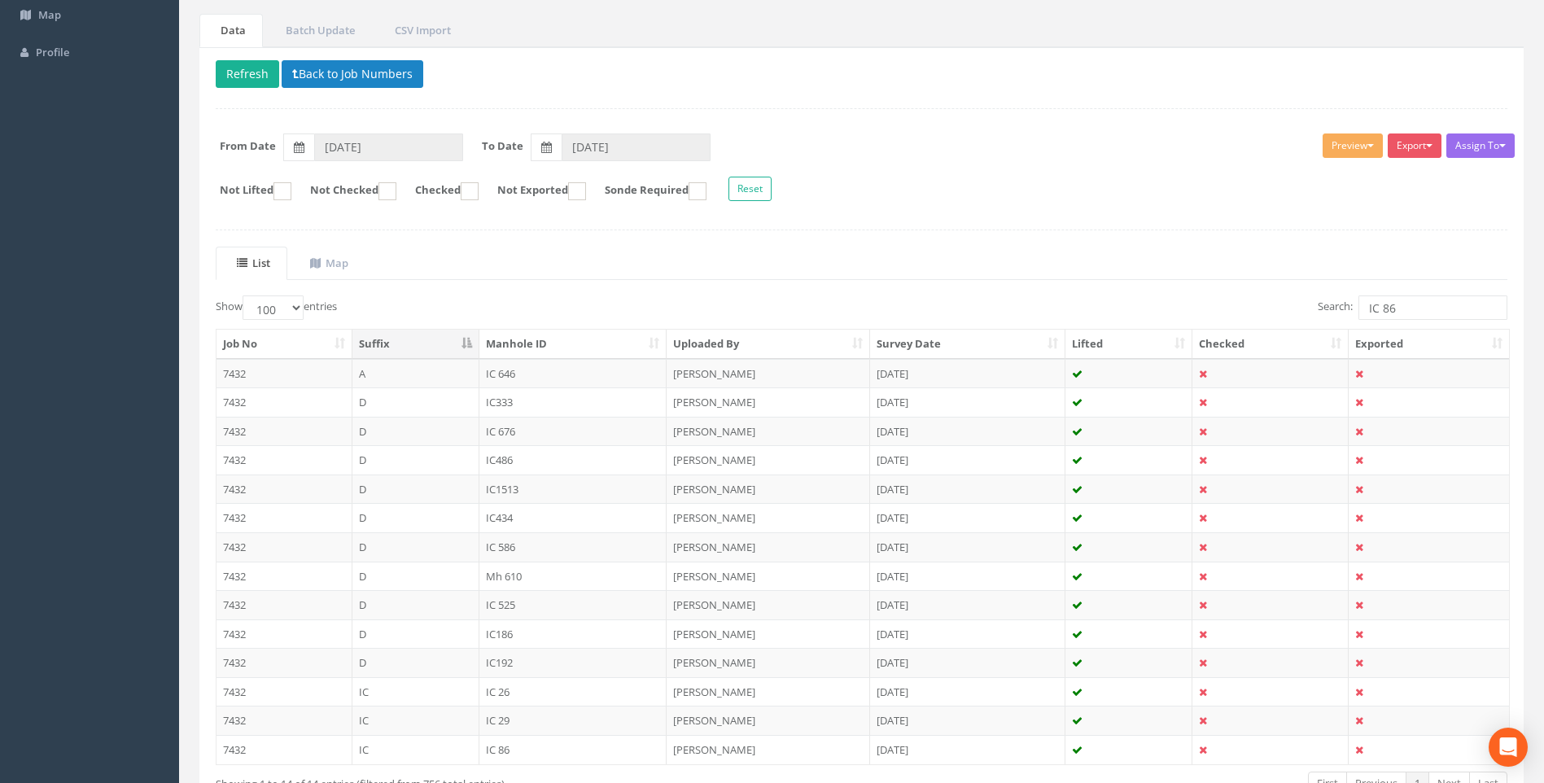
scroll to position [241, 0]
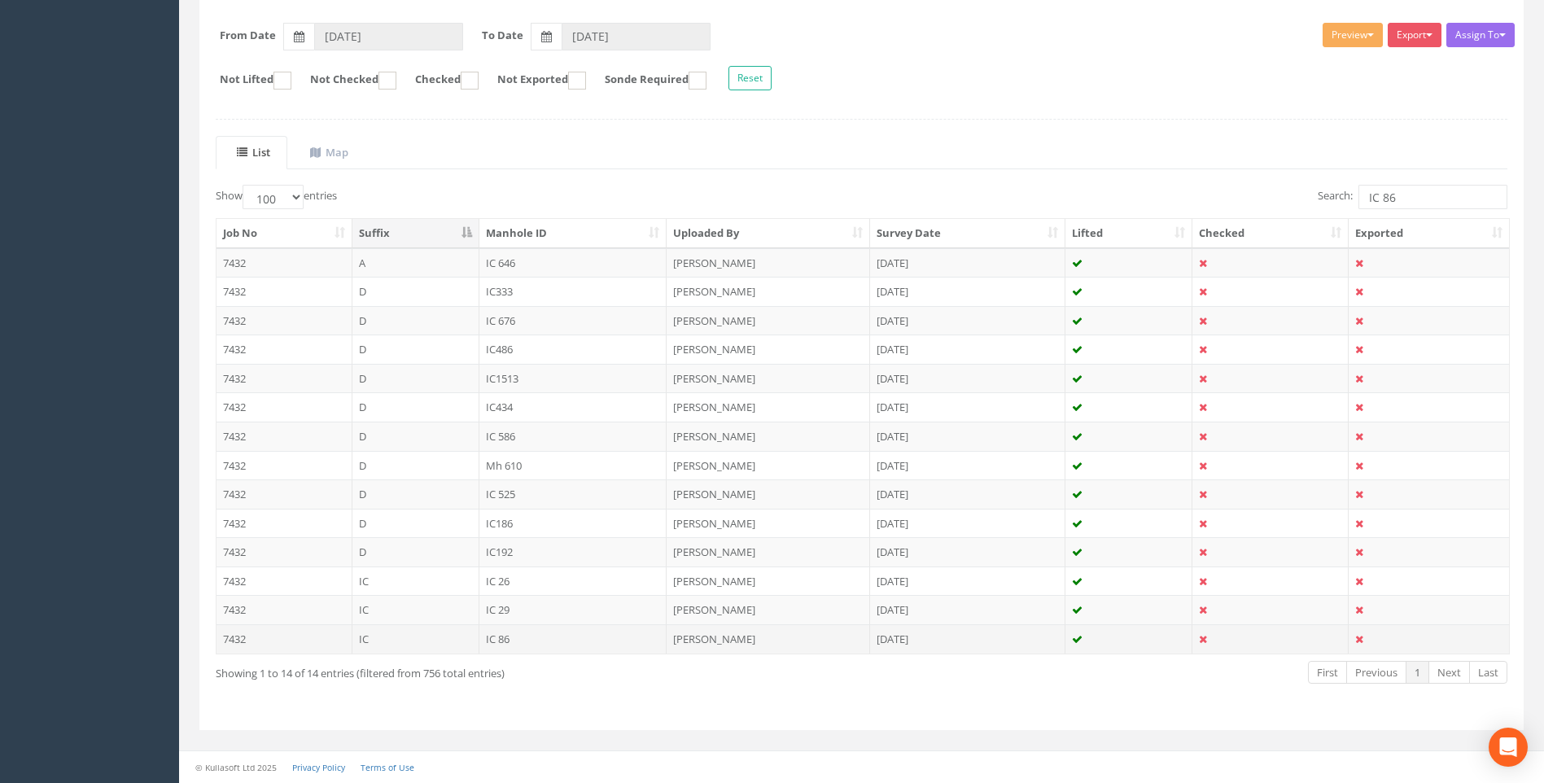
click at [499, 639] on td "IC 86" at bounding box center [574, 638] width 188 height 29
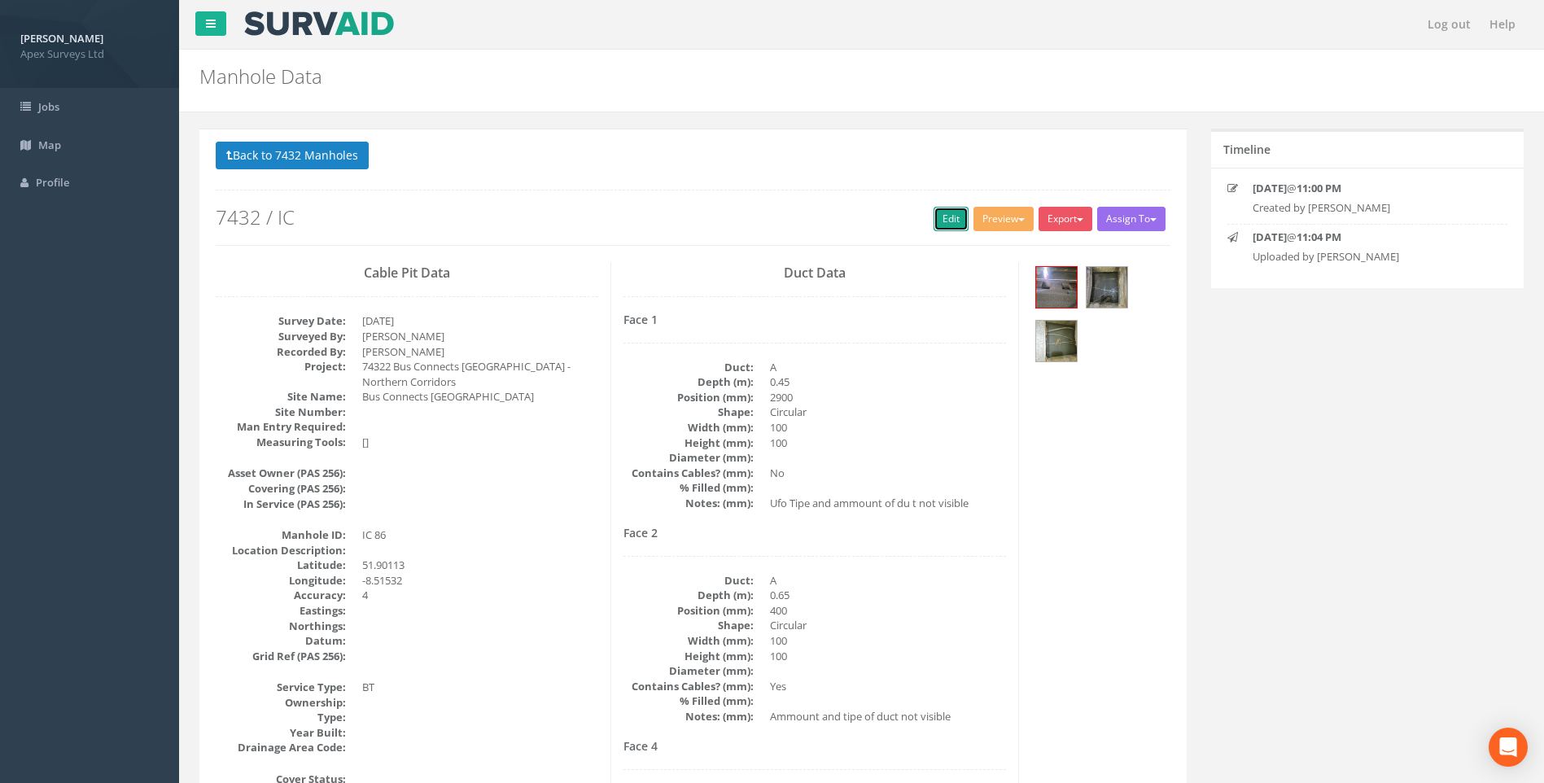
click at [939, 221] on link "Edit" at bounding box center [951, 219] width 35 height 24
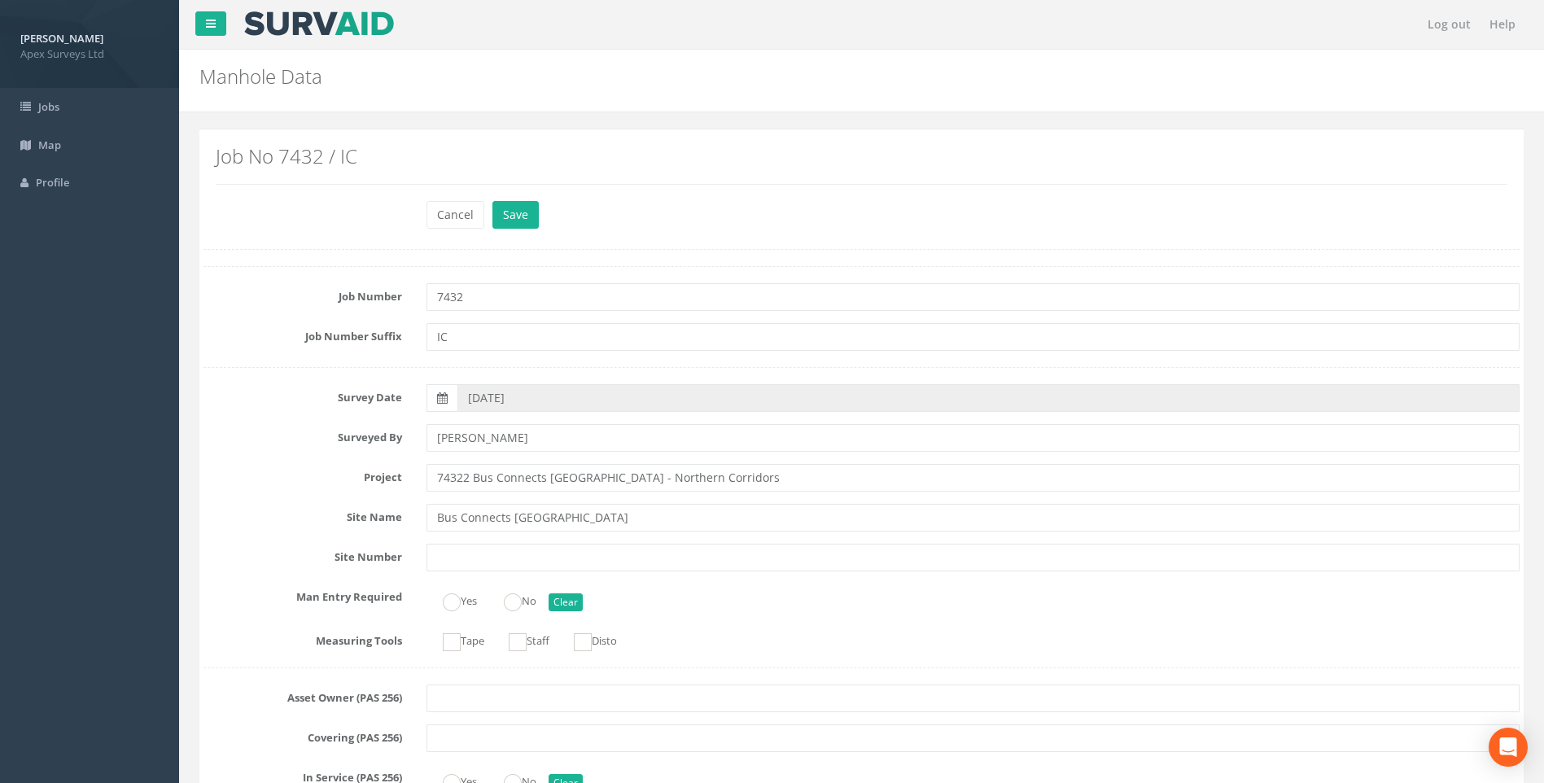
click at [274, 344] on label "Job Number Suffix" at bounding box center [302, 333] width 223 height 21
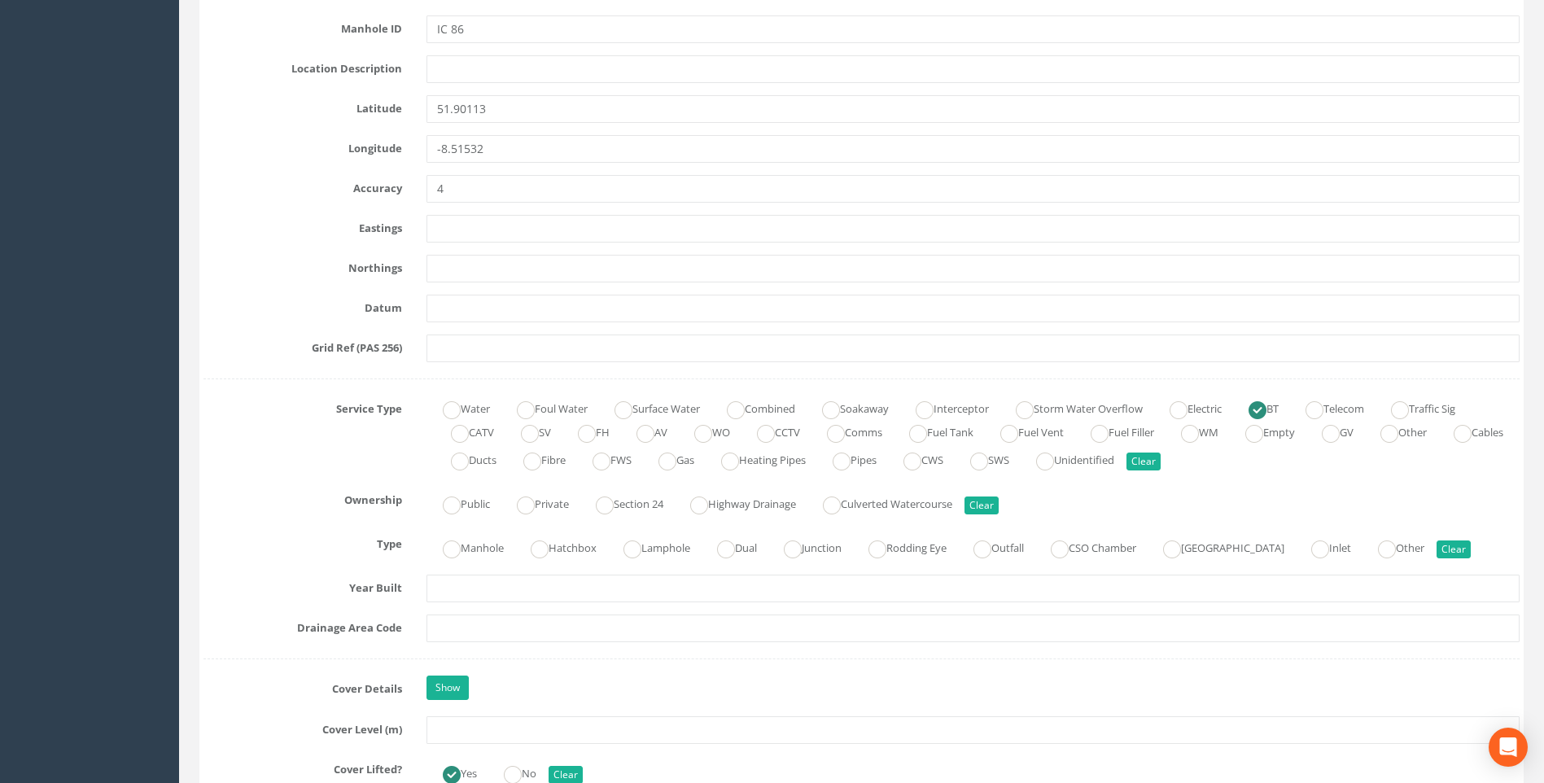
scroll to position [1140, 0]
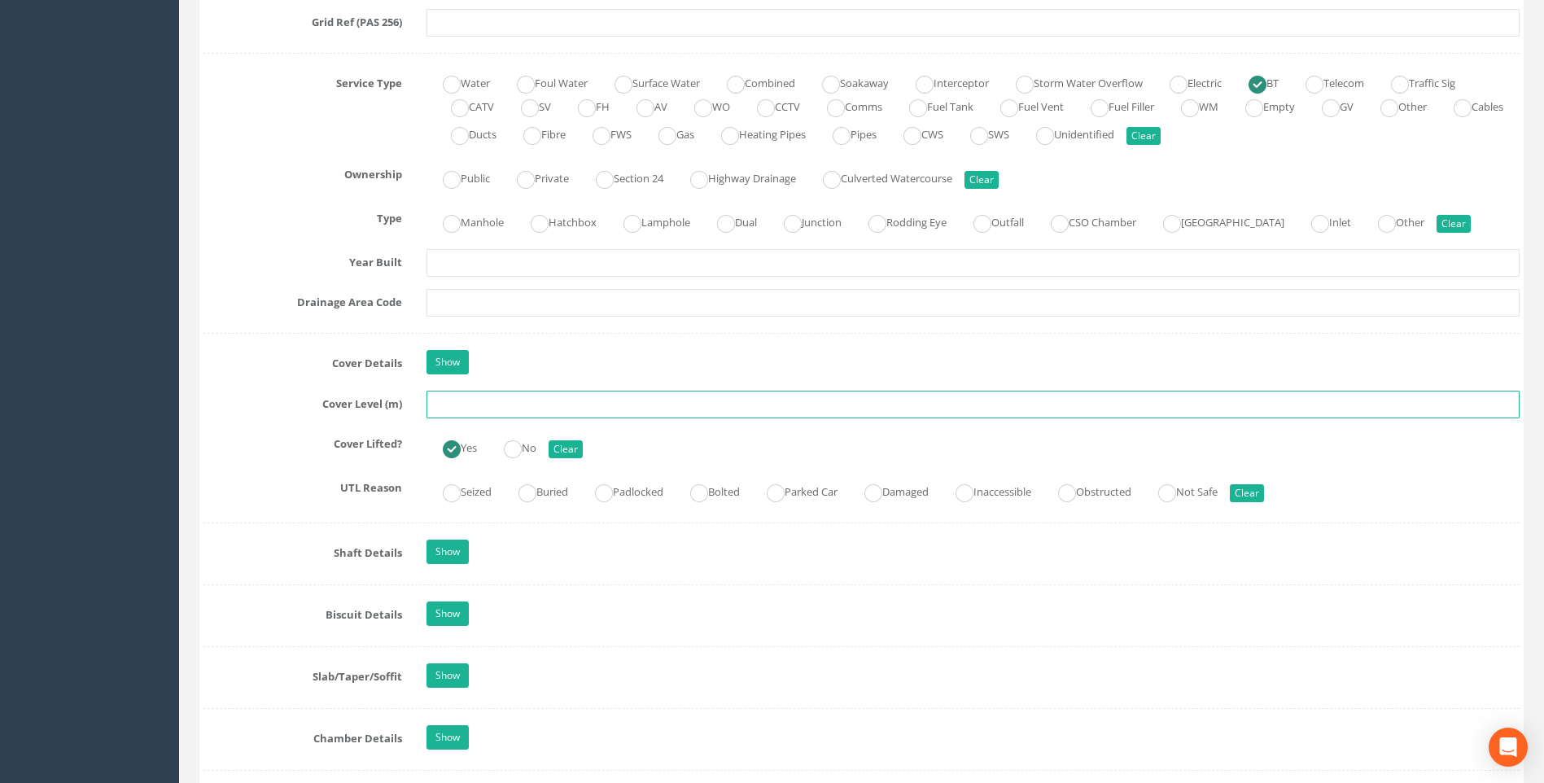
click at [442, 409] on input "text" at bounding box center [973, 405] width 1093 height 28
type input "97.13"
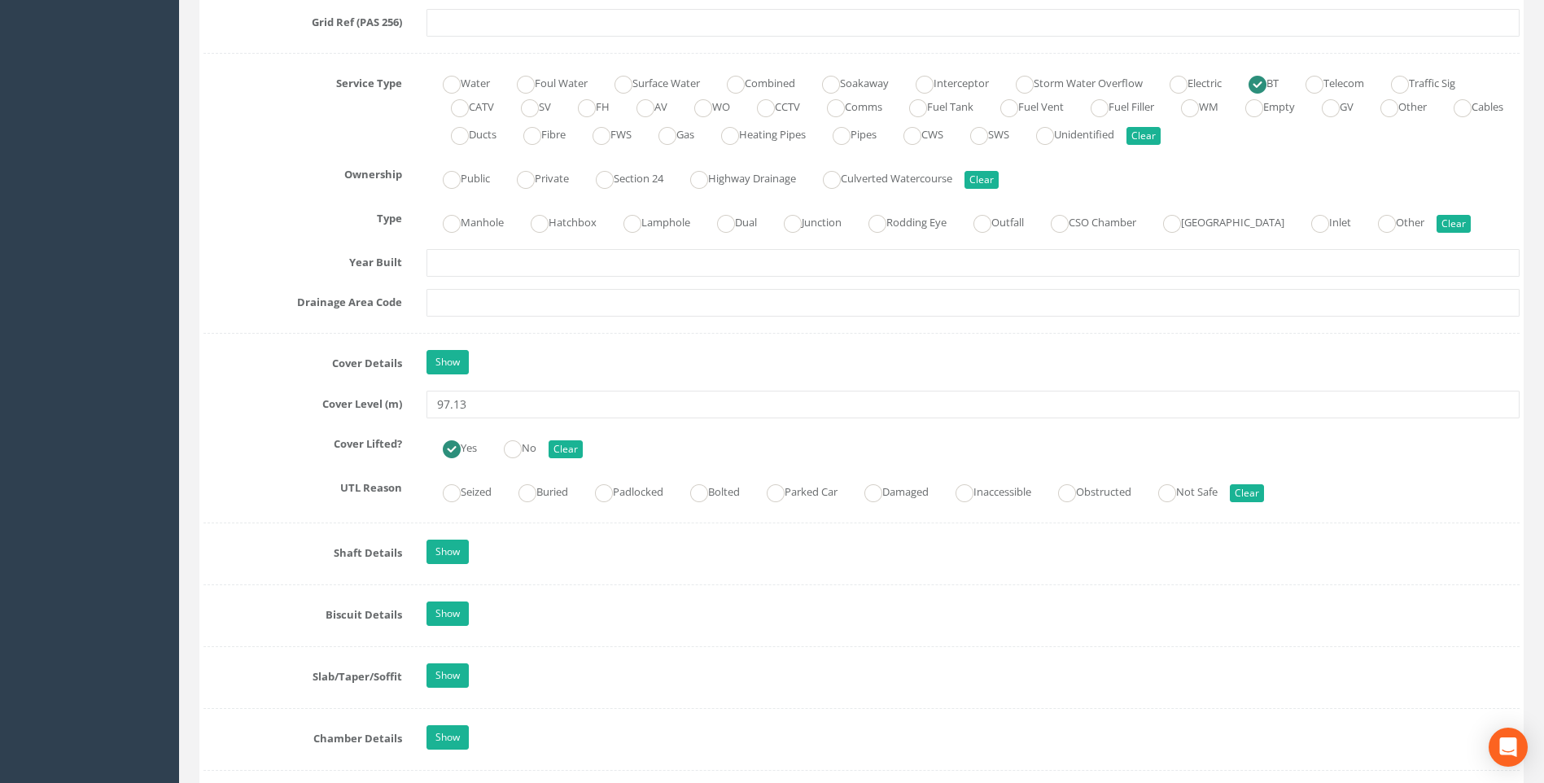
click at [213, 407] on label "Cover Level (m)" at bounding box center [302, 401] width 223 height 21
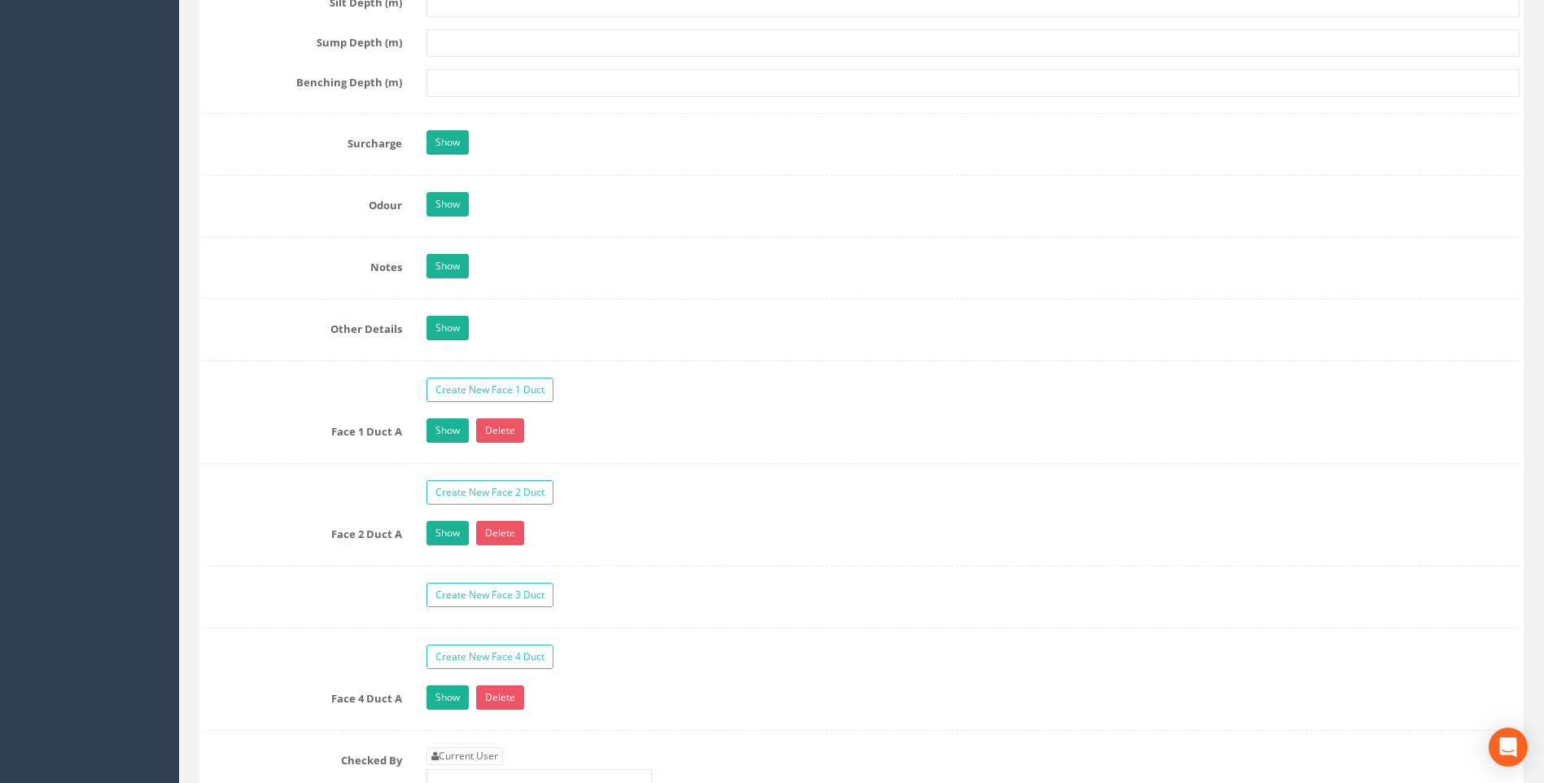
scroll to position [2687, 0]
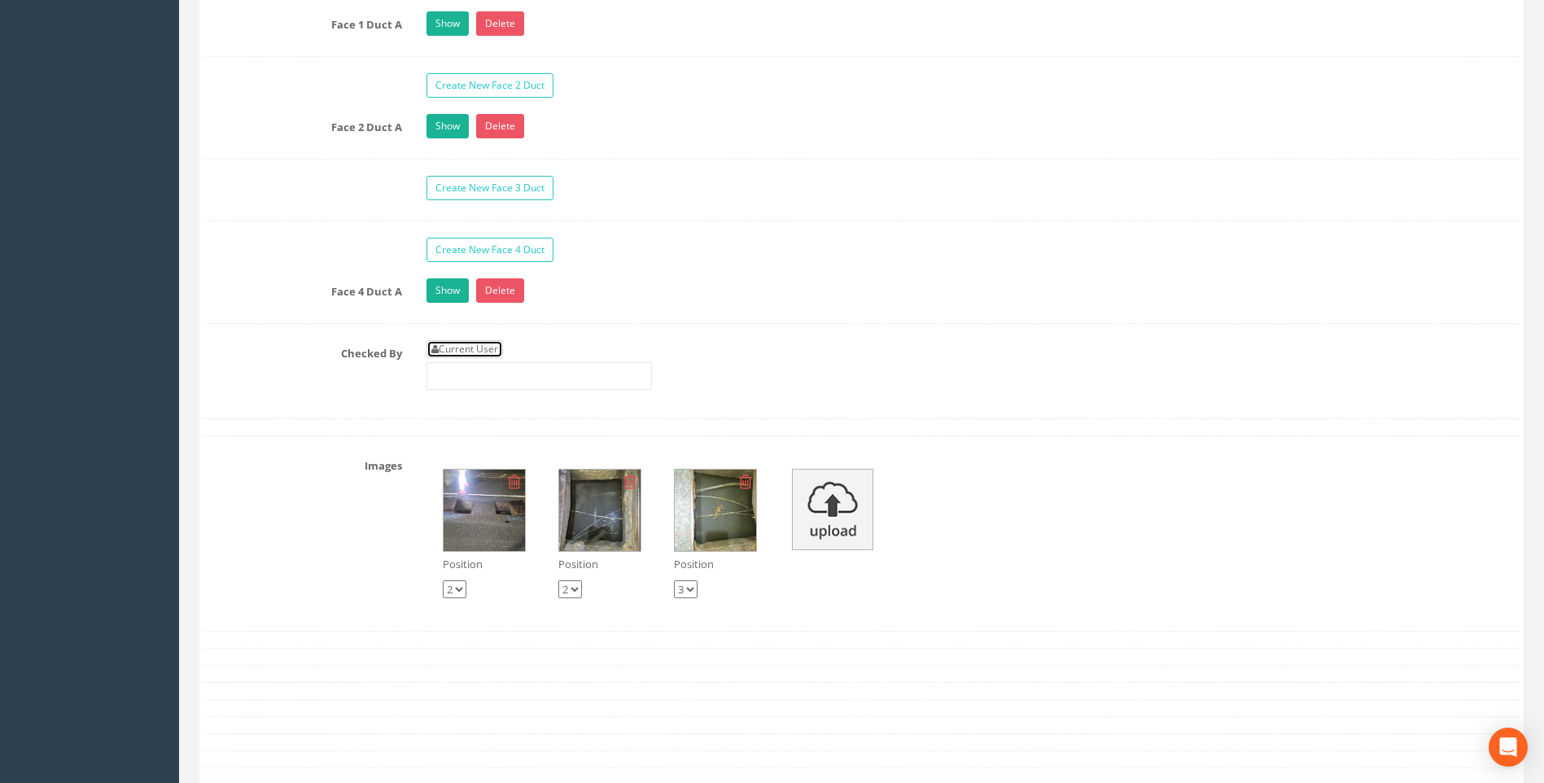
drag, startPoint x: 484, startPoint y: 352, endPoint x: 420, endPoint y: 352, distance: 64.3
click at [484, 352] on link "Current User" at bounding box center [465, 349] width 77 height 18
type input "[PERSON_NAME]"
click at [310, 355] on label "Checked By" at bounding box center [302, 350] width 223 height 21
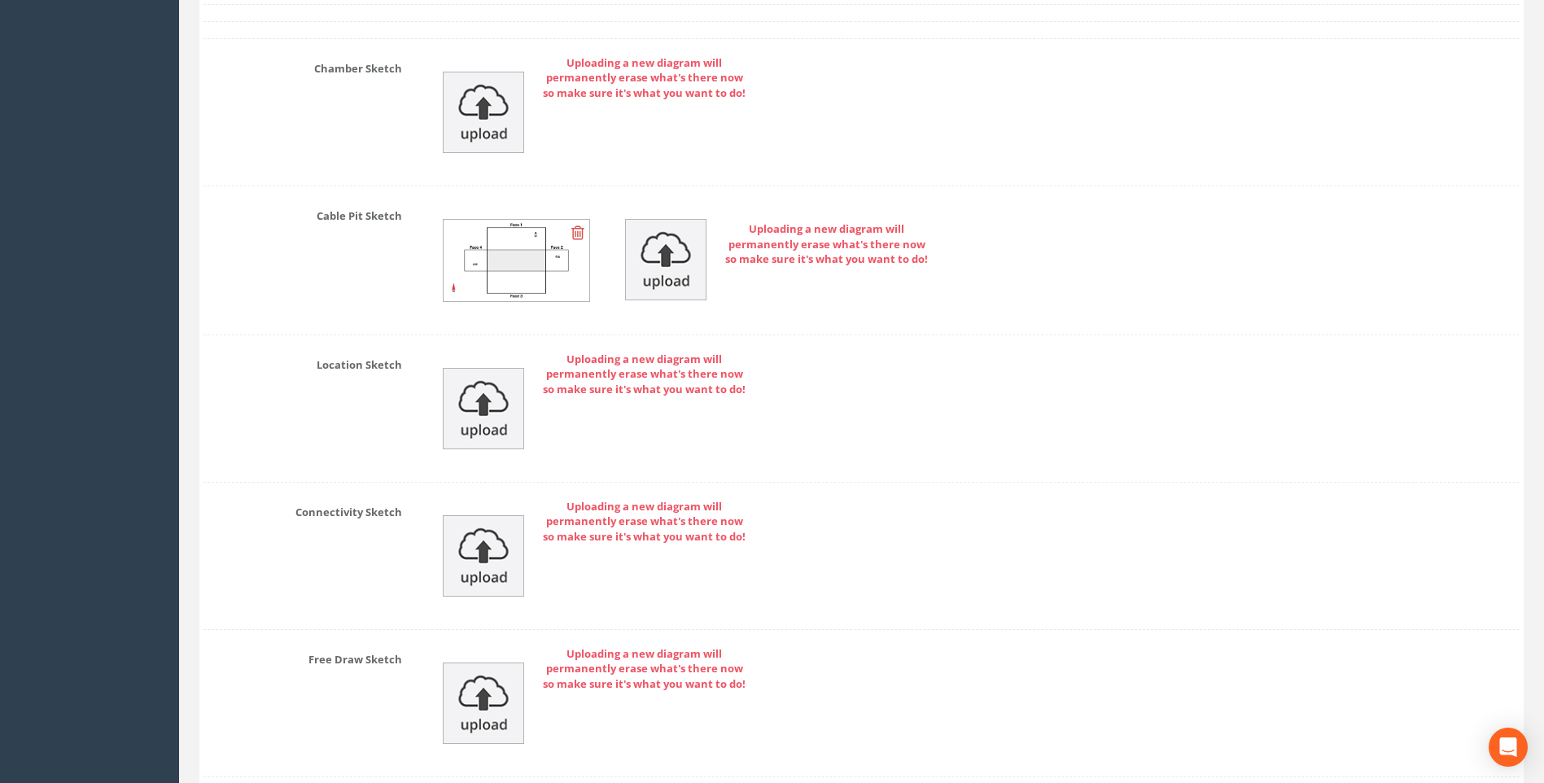
scroll to position [3625, 0]
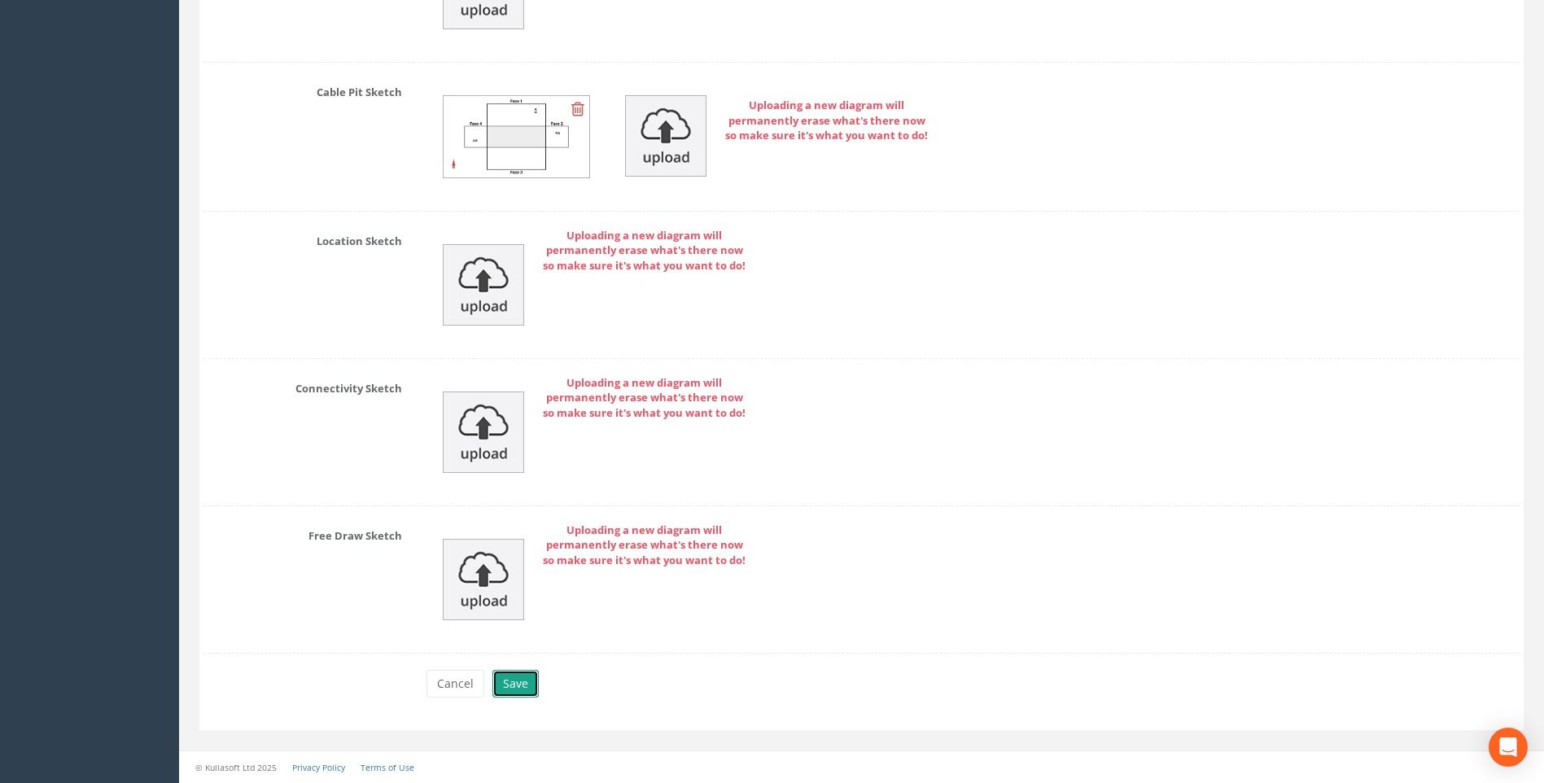
click at [510, 683] on button "Save" at bounding box center [516, 684] width 46 height 28
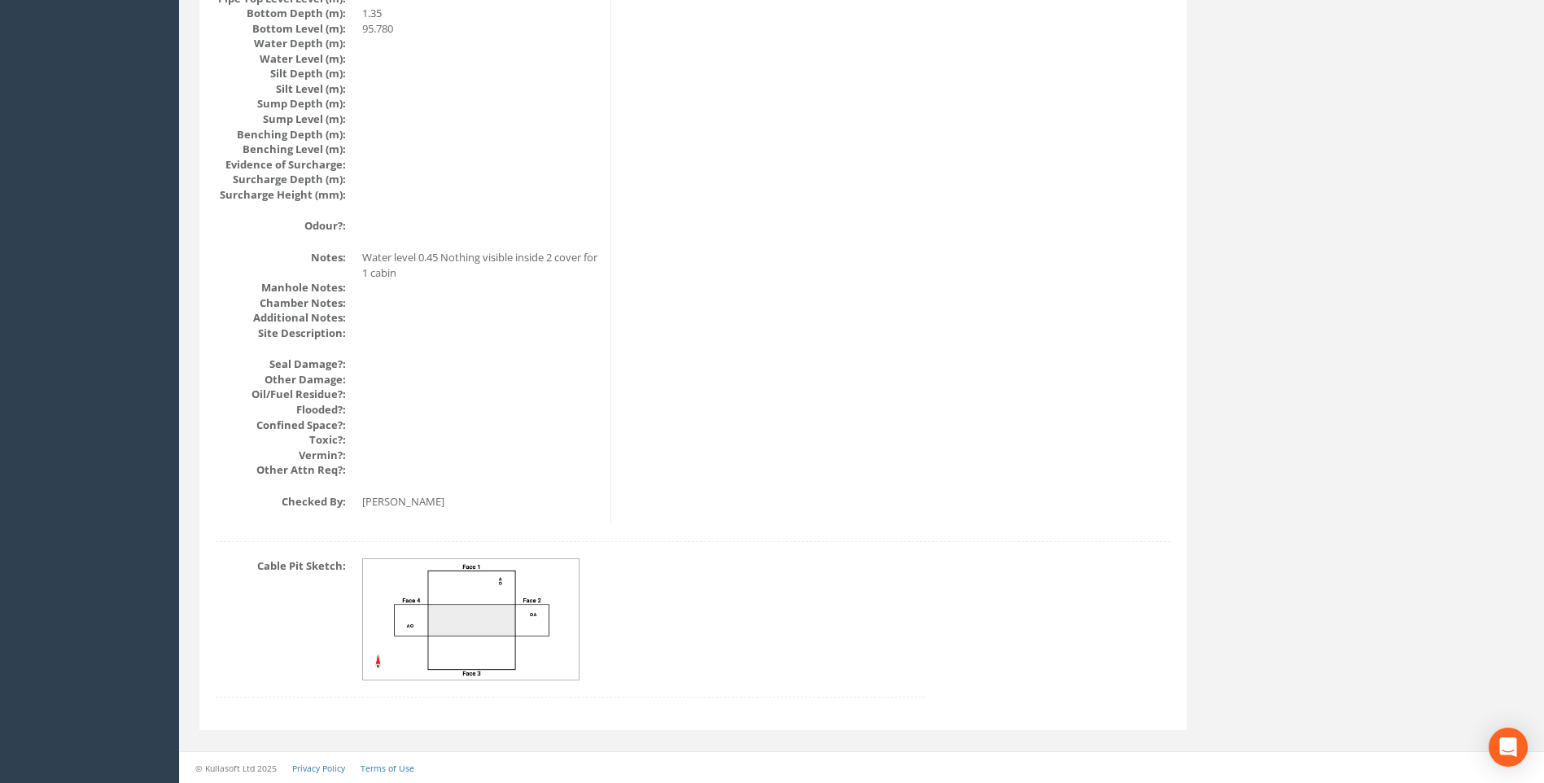
scroll to position [1743, 0]
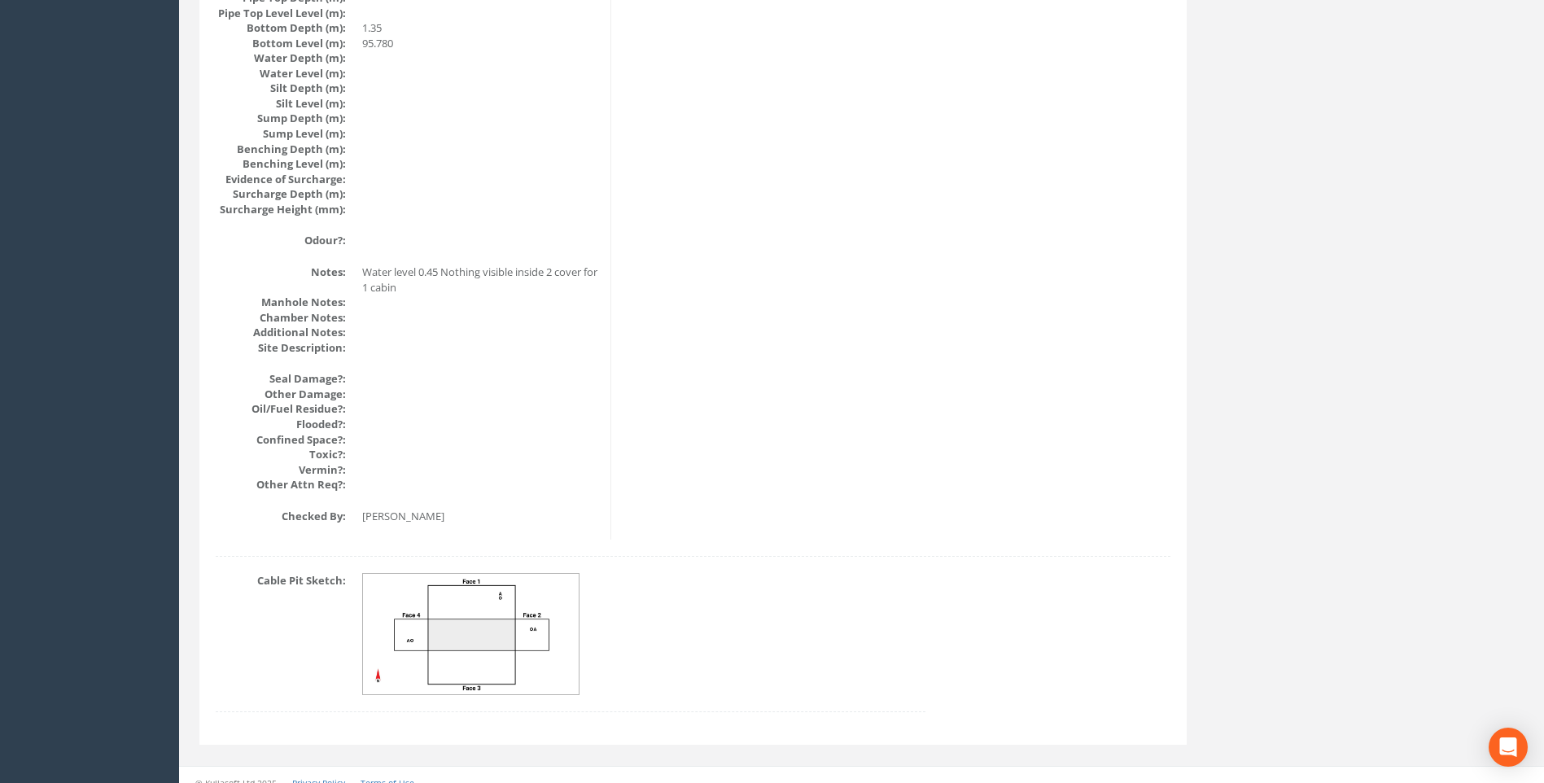
click at [471, 617] on img at bounding box center [471, 634] width 217 height 121
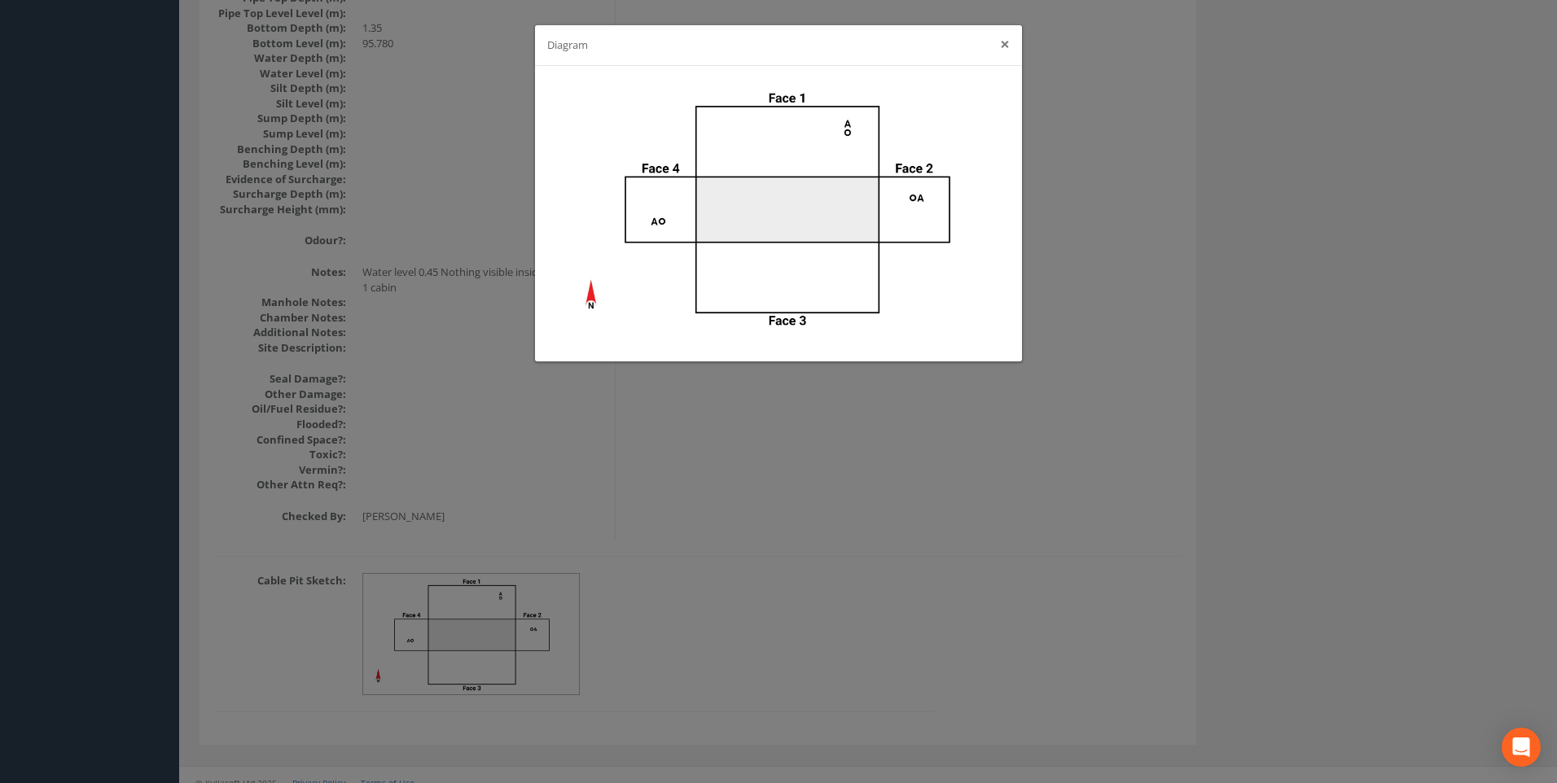
click at [1004, 46] on button "×" at bounding box center [1005, 44] width 10 height 17
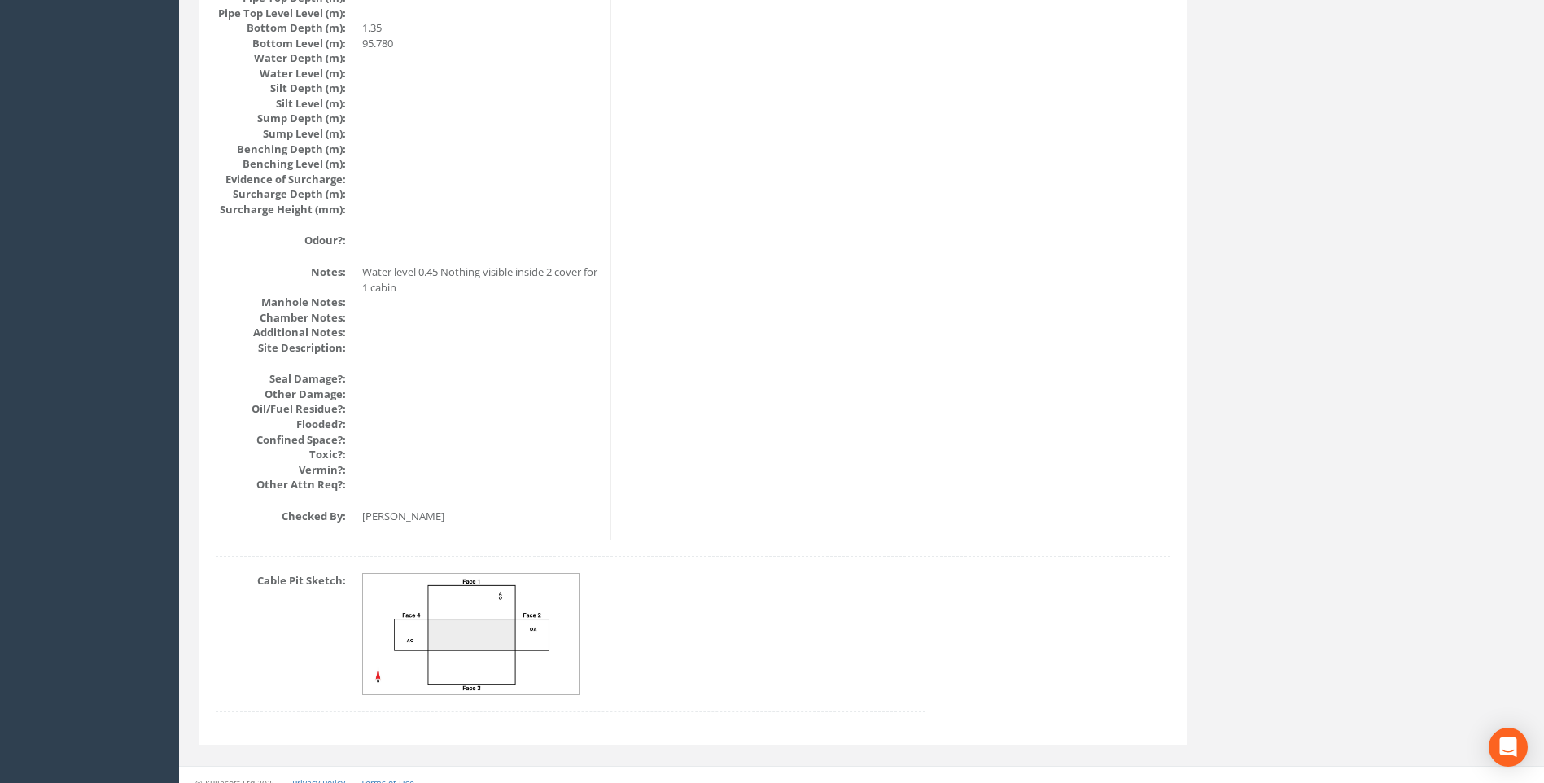
click at [541, 401] on dd at bounding box center [480, 408] width 236 height 15
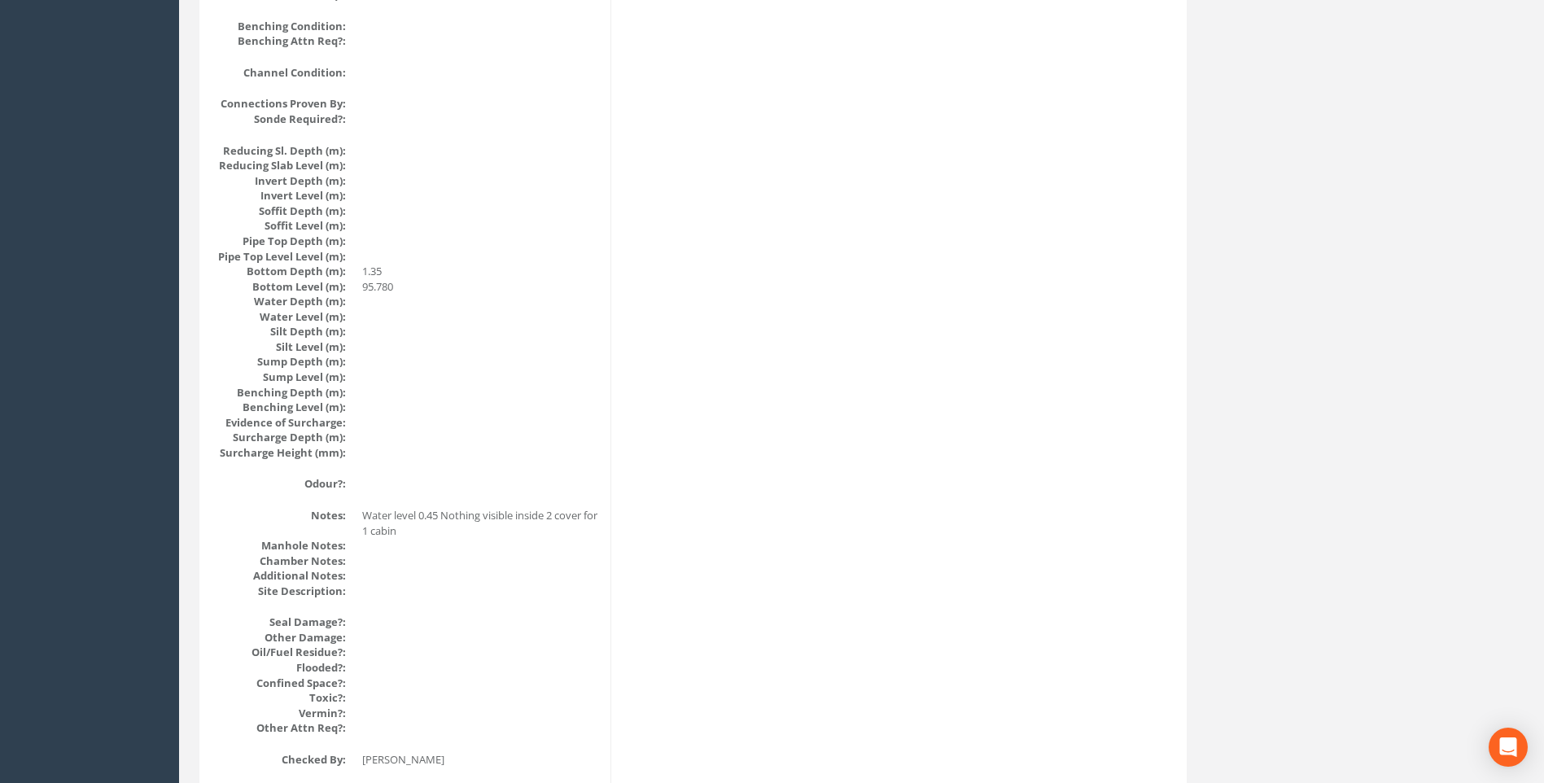
scroll to position [1499, 0]
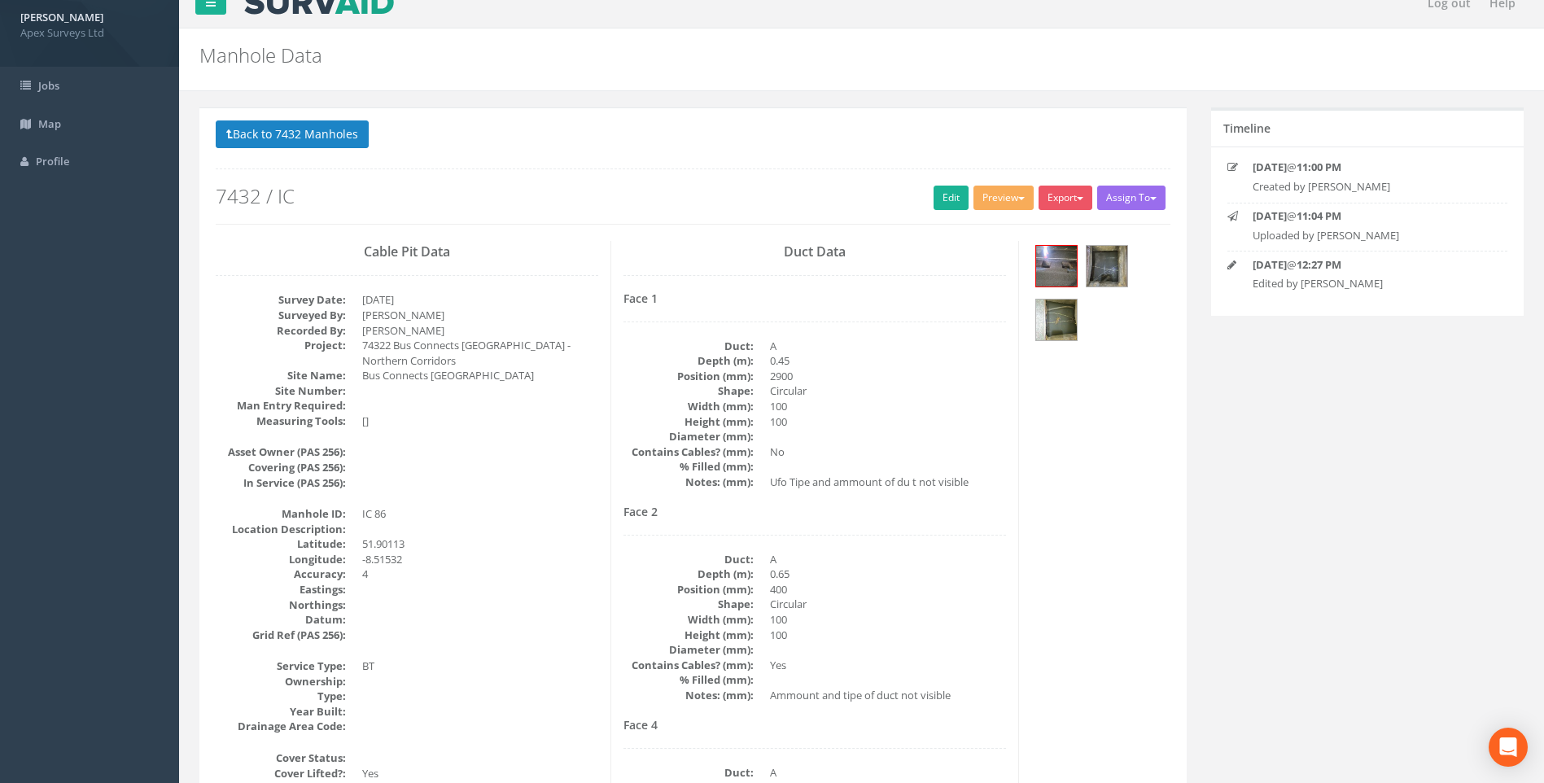
scroll to position [0, 0]
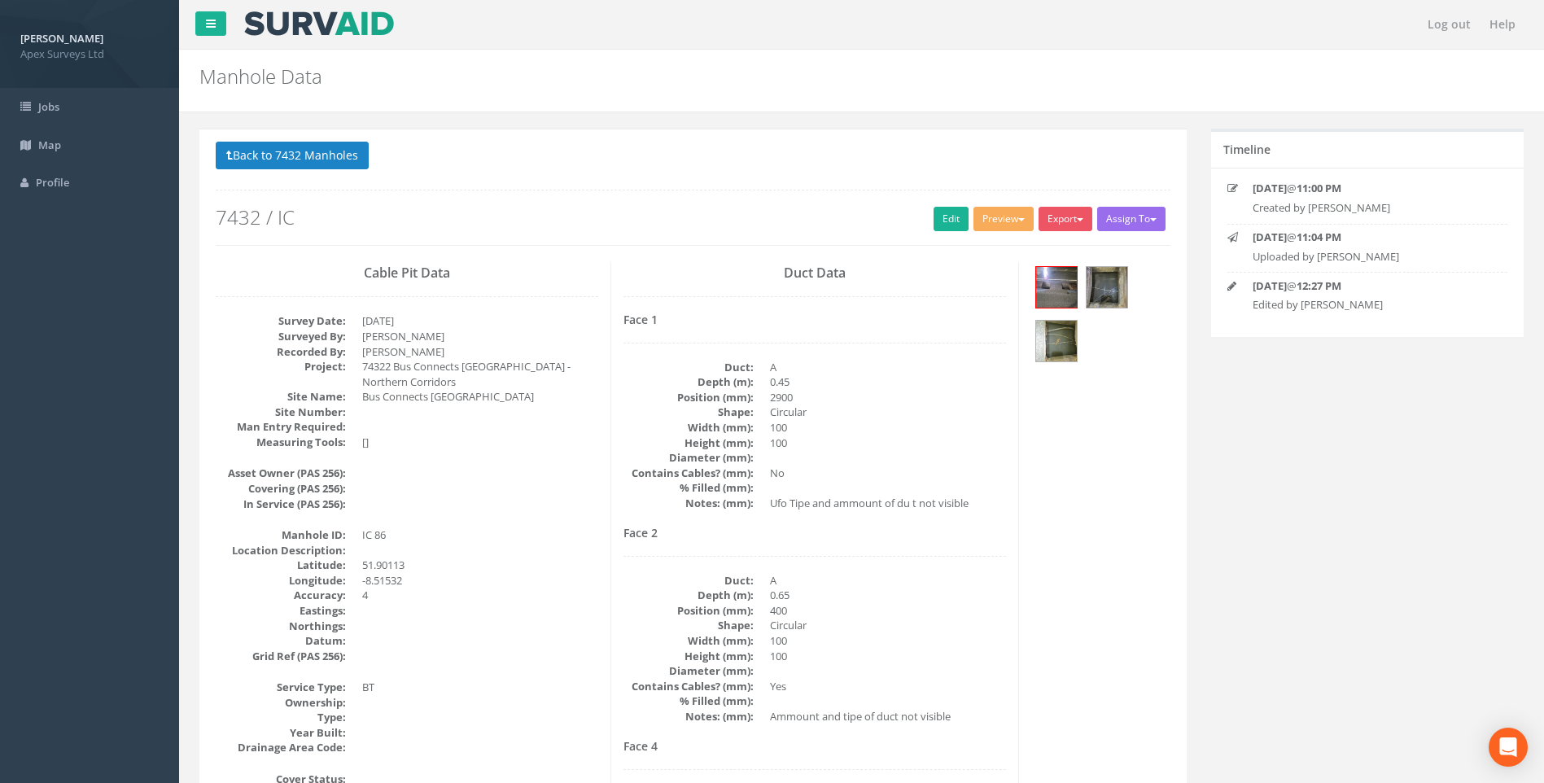
drag, startPoint x: 277, startPoint y: 155, endPoint x: 285, endPoint y: 159, distance: 8.8
click at [277, 155] on button "Back to 7432 Manholes" at bounding box center [292, 156] width 153 height 28
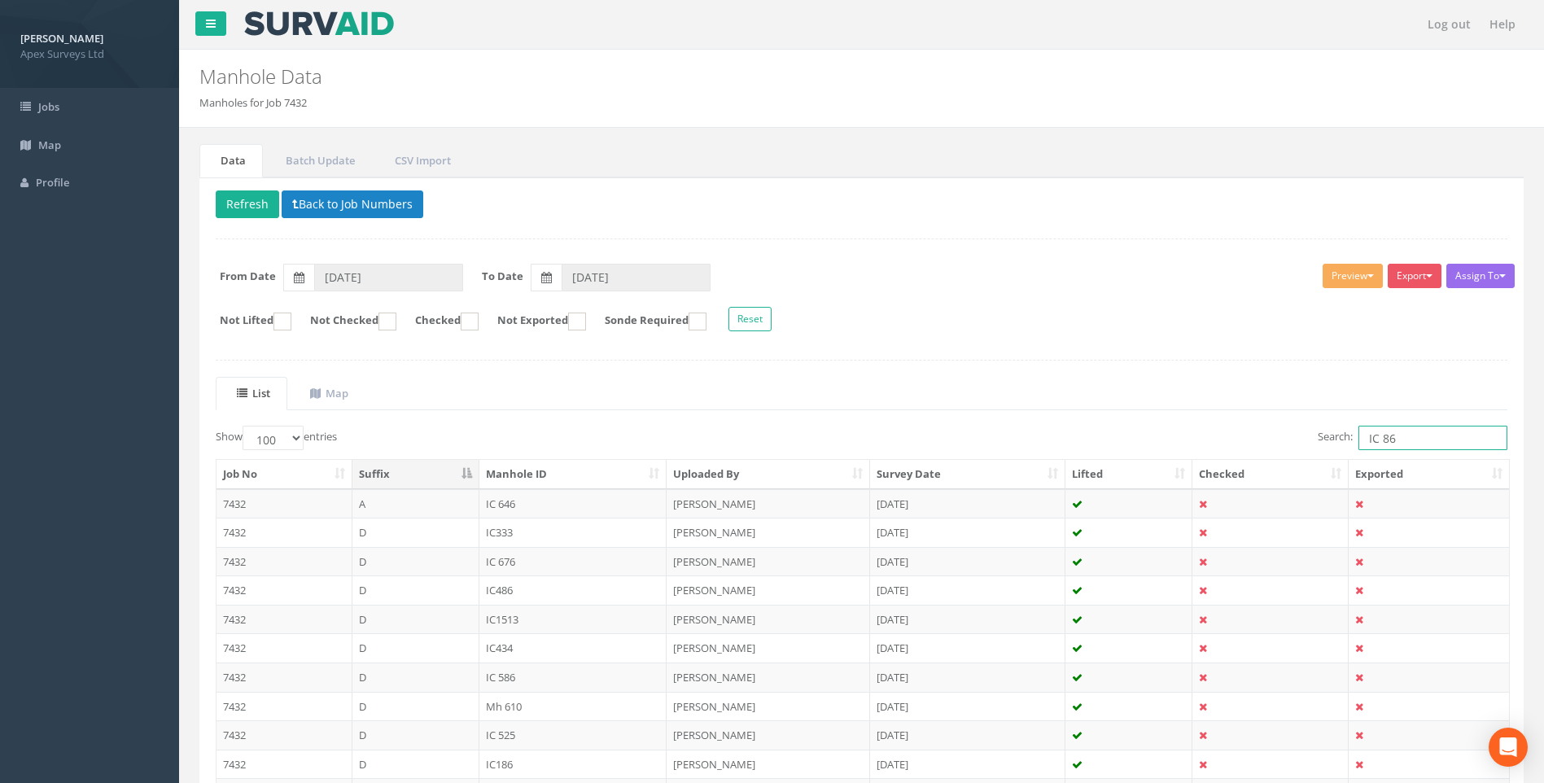
click at [1409, 439] on input "IC 86" at bounding box center [1433, 438] width 149 height 24
type input "IC 87"
click at [999, 410] on div "List Map Show 10 25 50 100 entries Search: IC 87 Job No Suffix Manhole ID Uploa…" at bounding box center [862, 608] width 1292 height 462
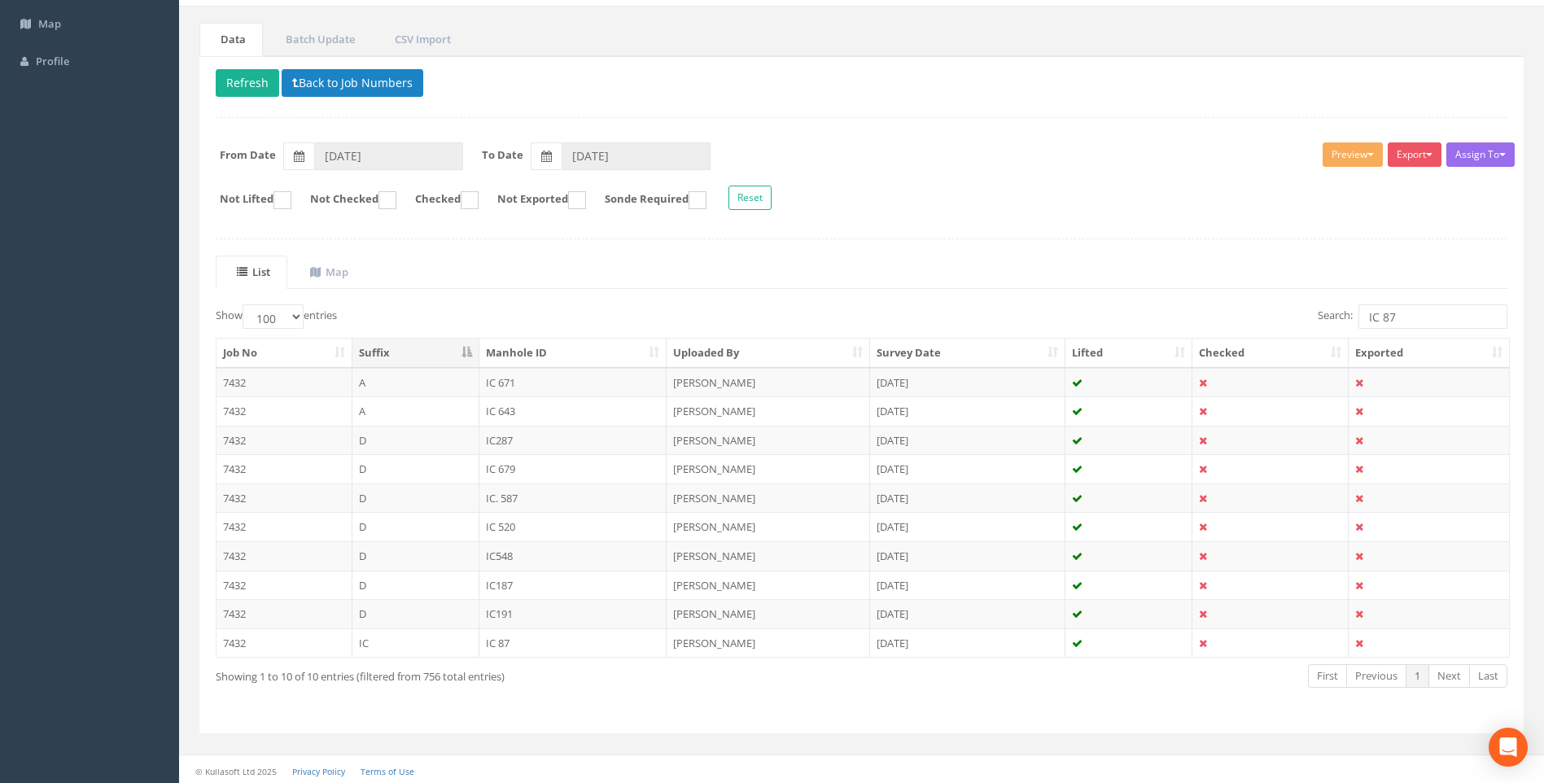
scroll to position [125, 0]
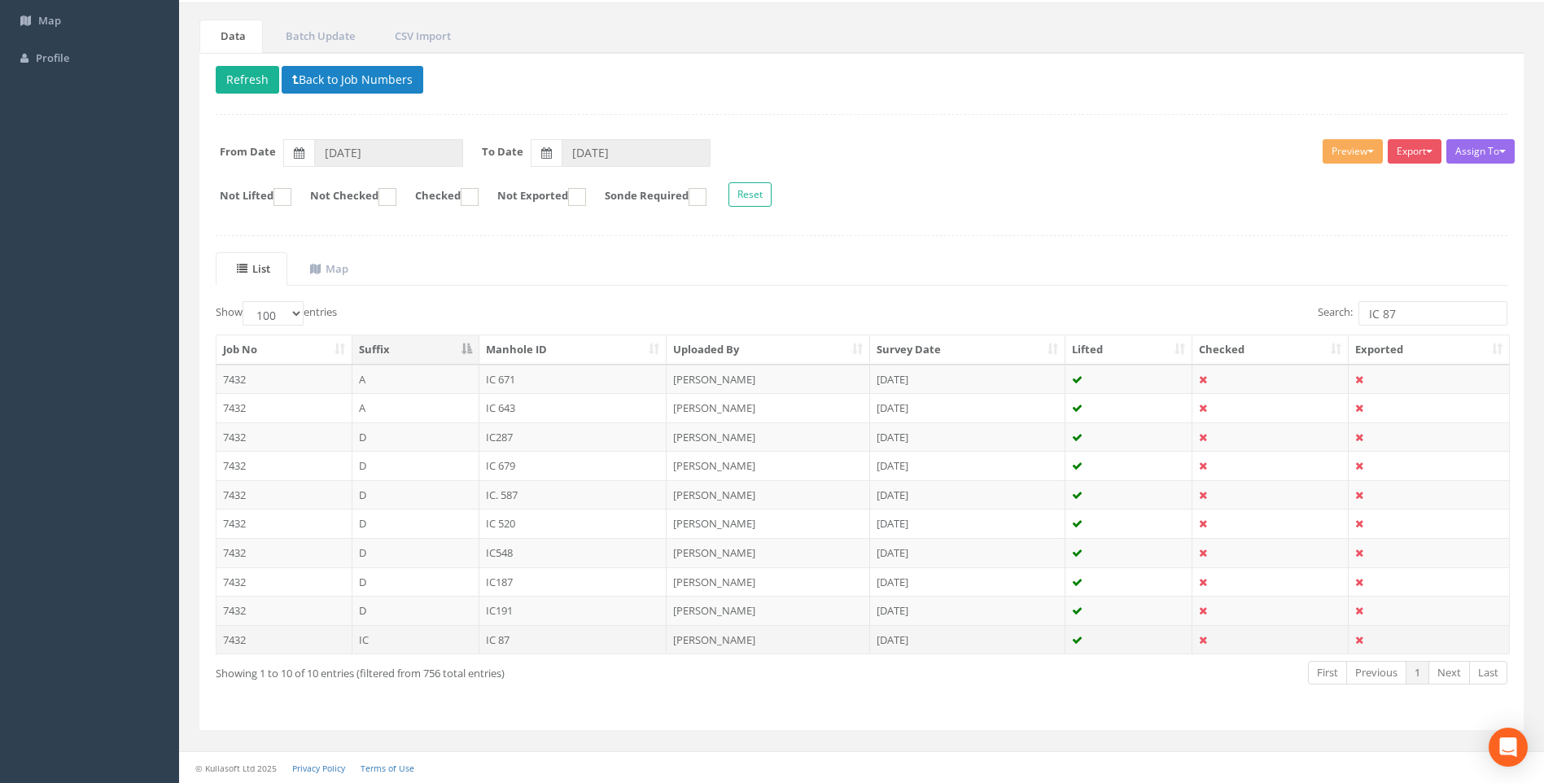
click at [501, 639] on td "IC 87" at bounding box center [574, 639] width 188 height 29
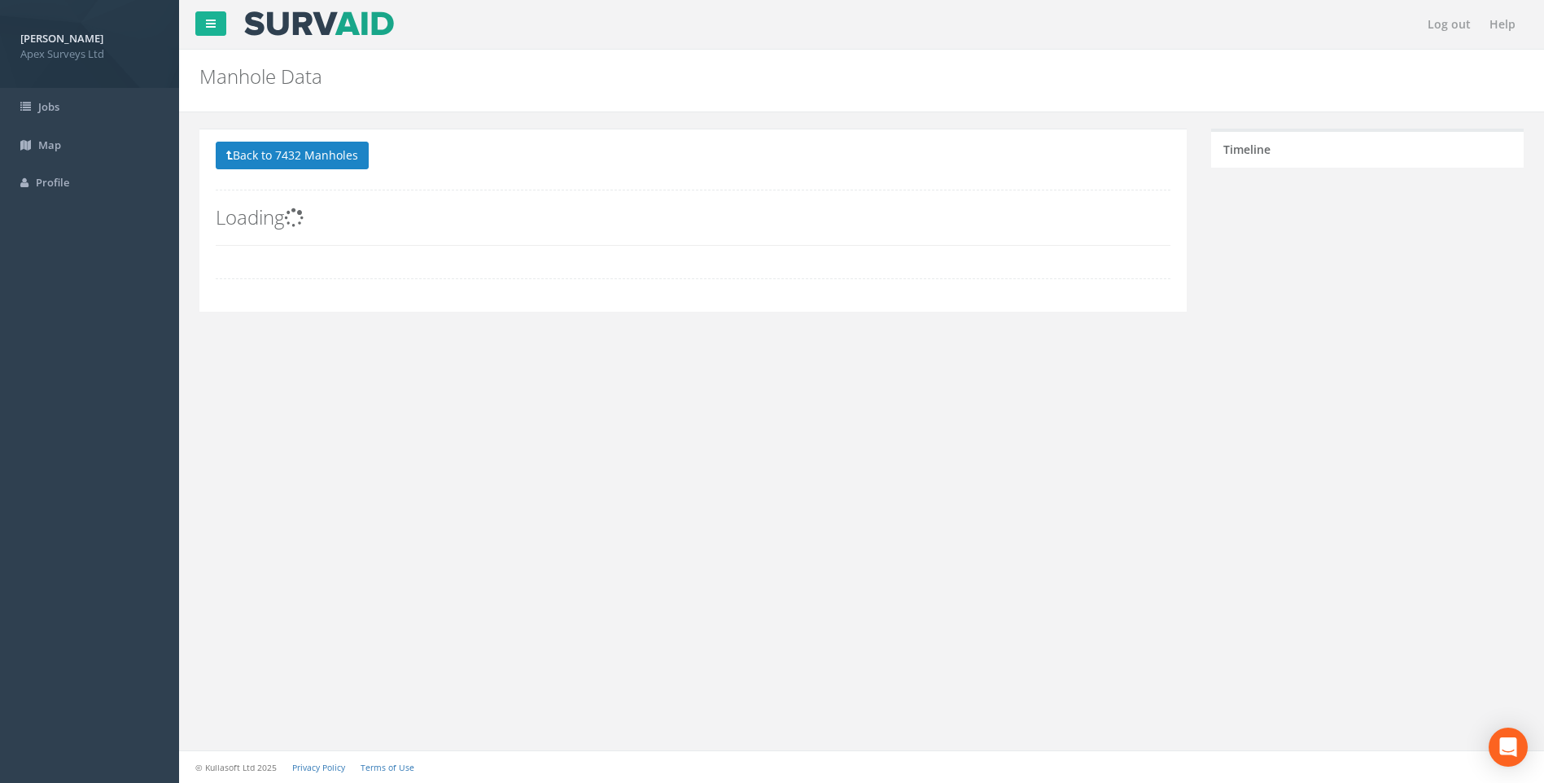
scroll to position [0, 0]
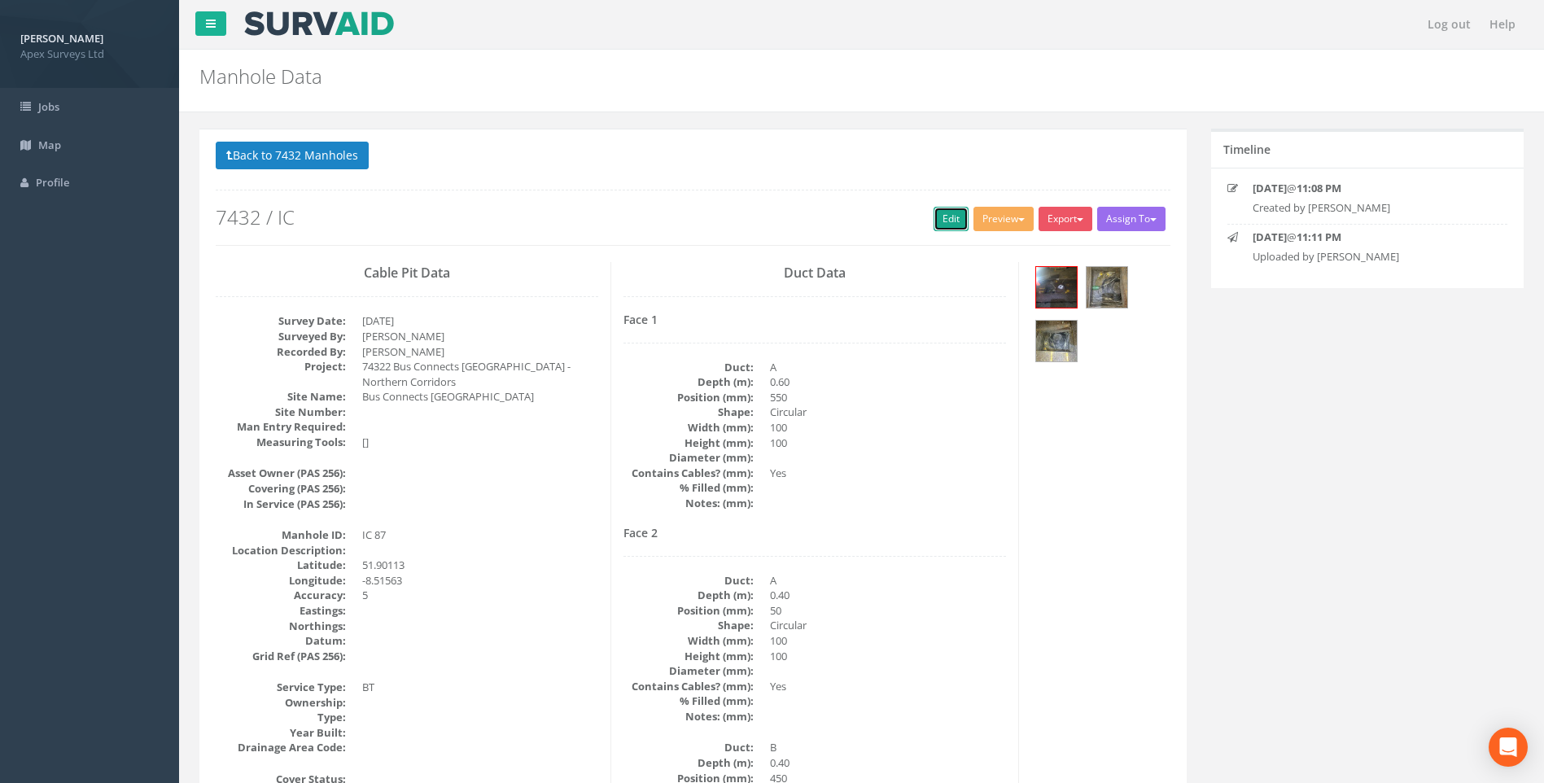
click at [936, 219] on link "Edit" at bounding box center [951, 219] width 35 height 24
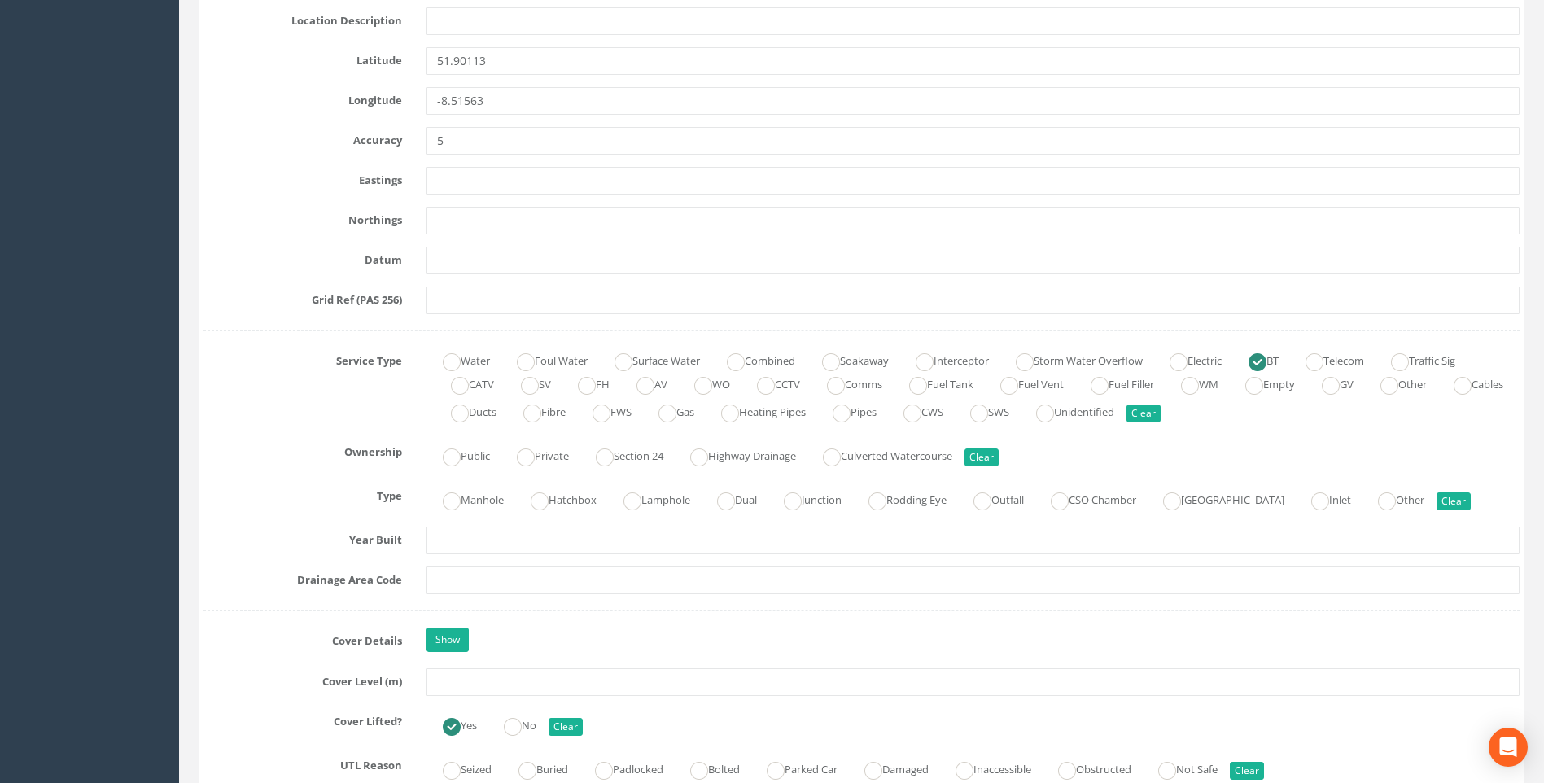
scroll to position [1058, 0]
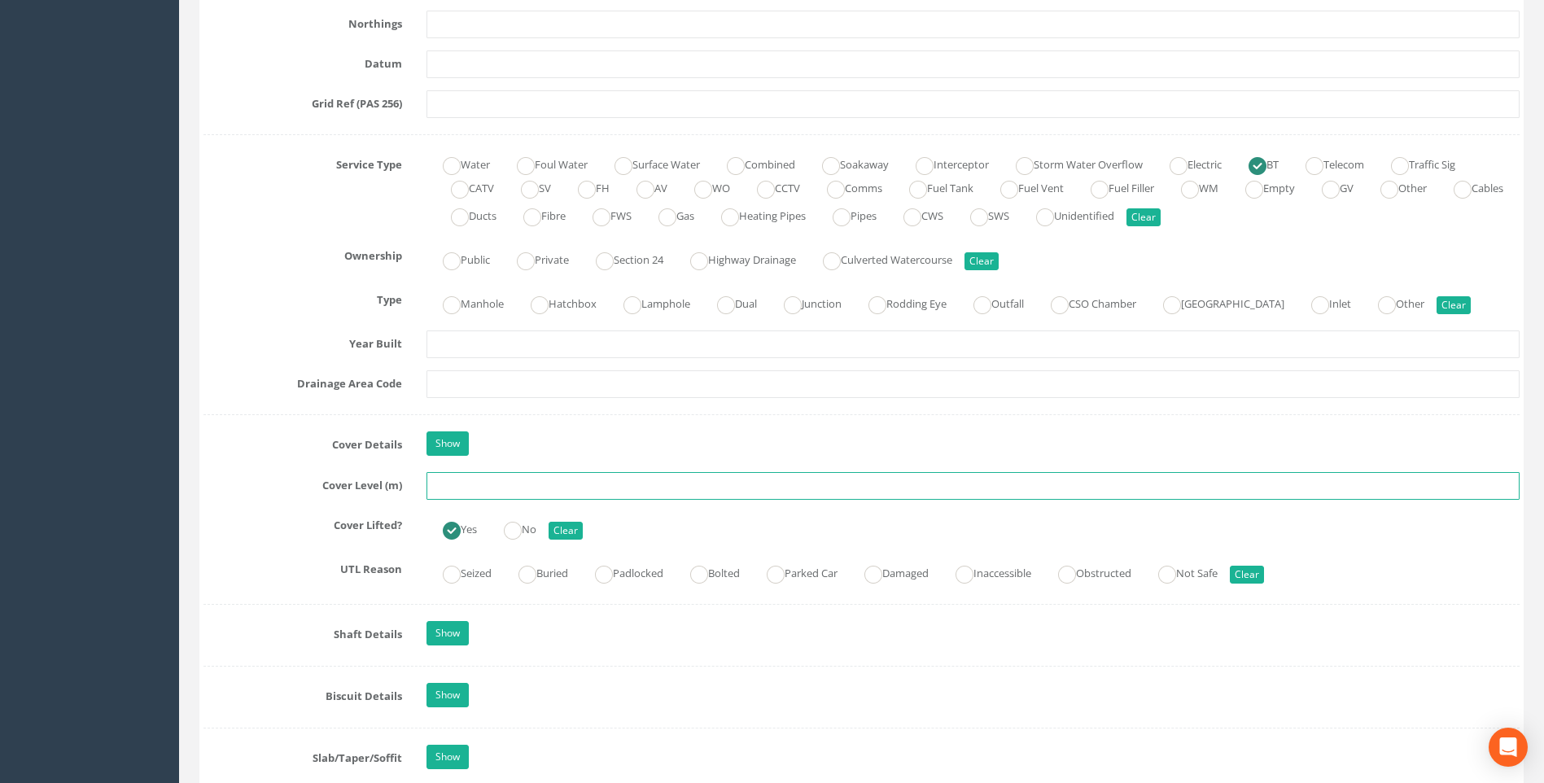
click at [514, 488] on input "text" at bounding box center [973, 486] width 1093 height 28
type input "95.91"
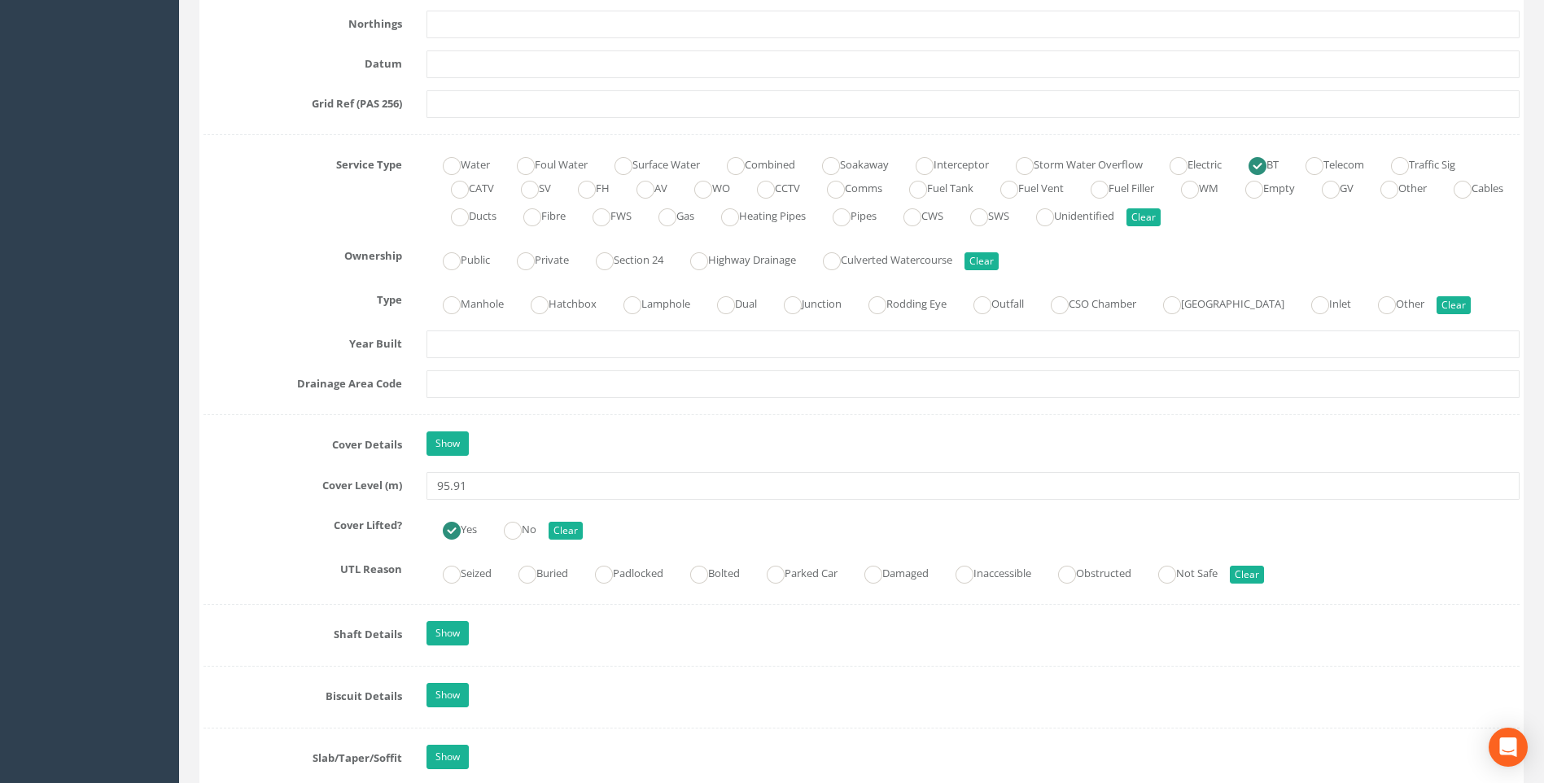
click at [263, 481] on label "Cover Level (m)" at bounding box center [302, 482] width 223 height 21
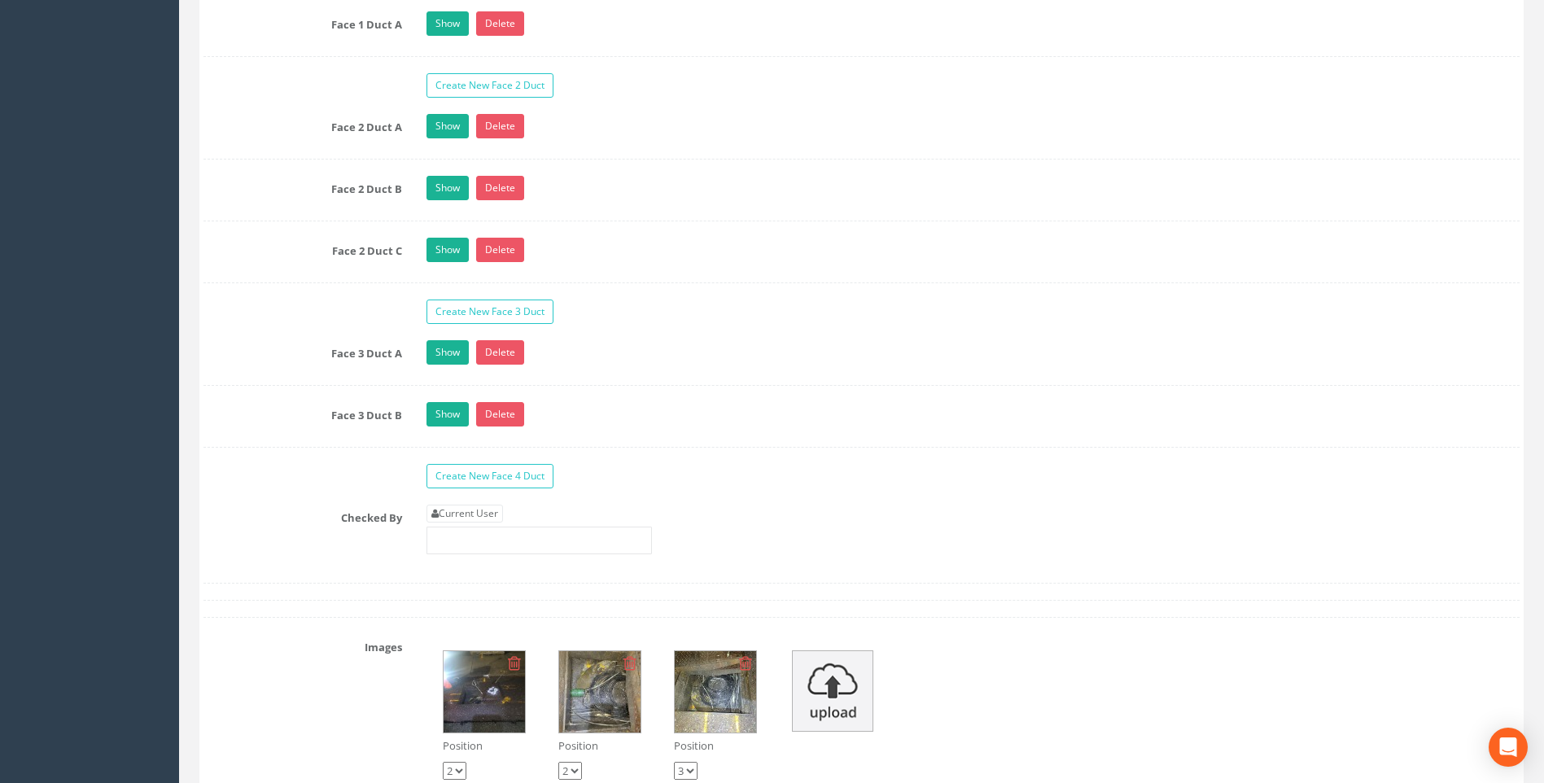
scroll to position [3012, 0]
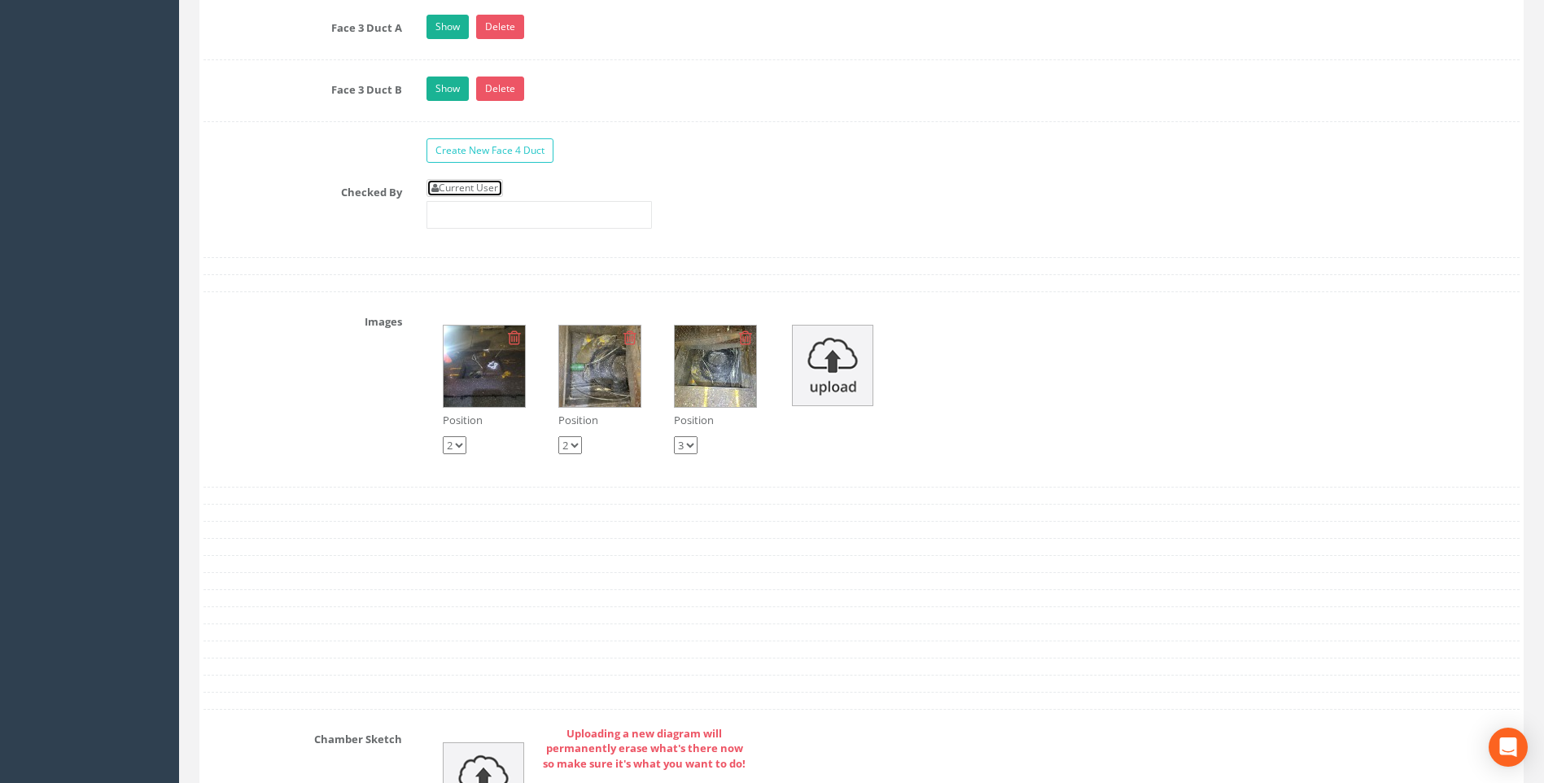
click at [488, 190] on link "Current User" at bounding box center [465, 188] width 77 height 18
type input "[PERSON_NAME]"
click at [306, 226] on div "Checked By Current User [PERSON_NAME]" at bounding box center [861, 210] width 1341 height 62
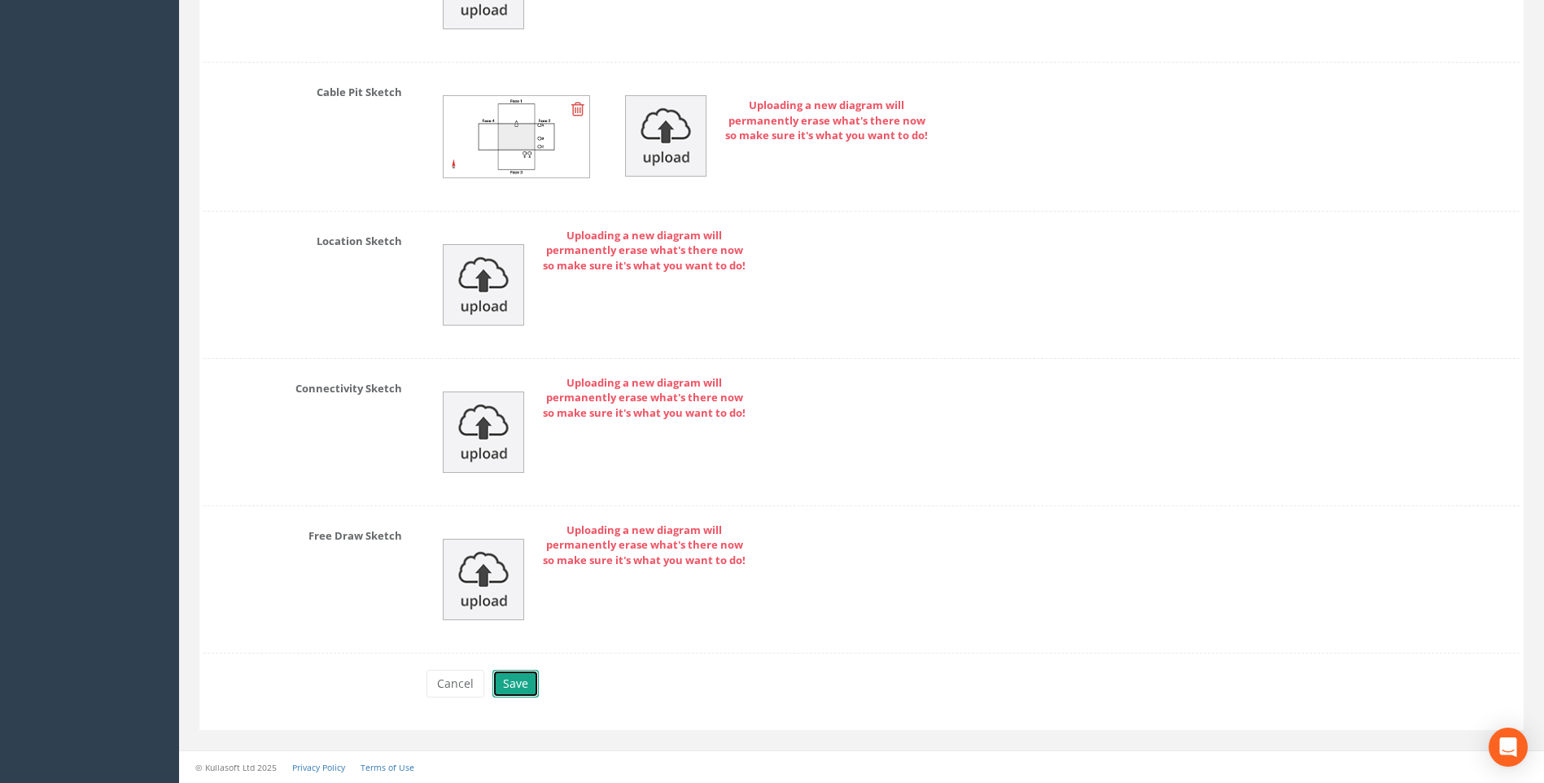
click at [523, 678] on button "Save" at bounding box center [516, 684] width 46 height 28
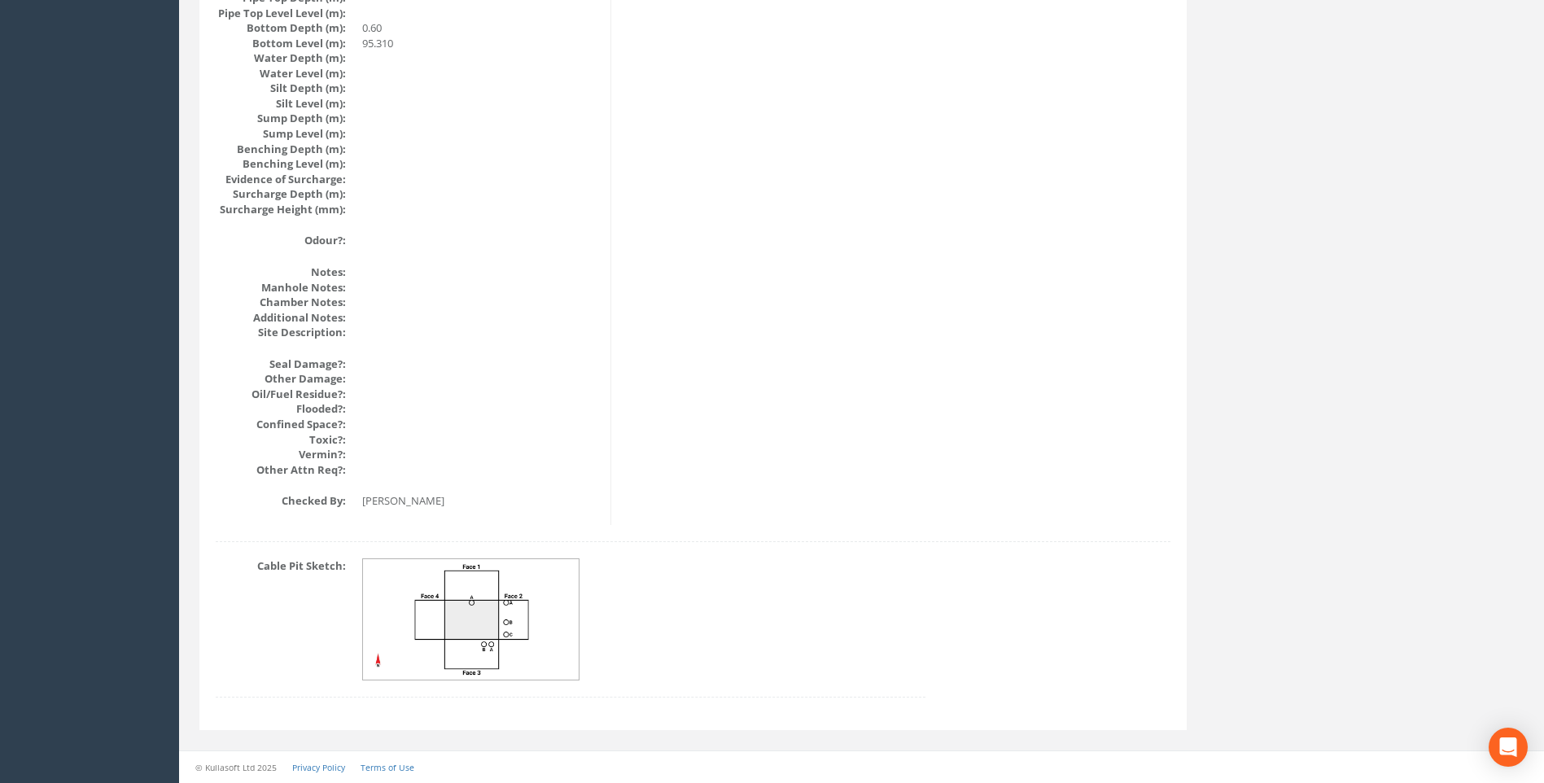
scroll to position [1728, 0]
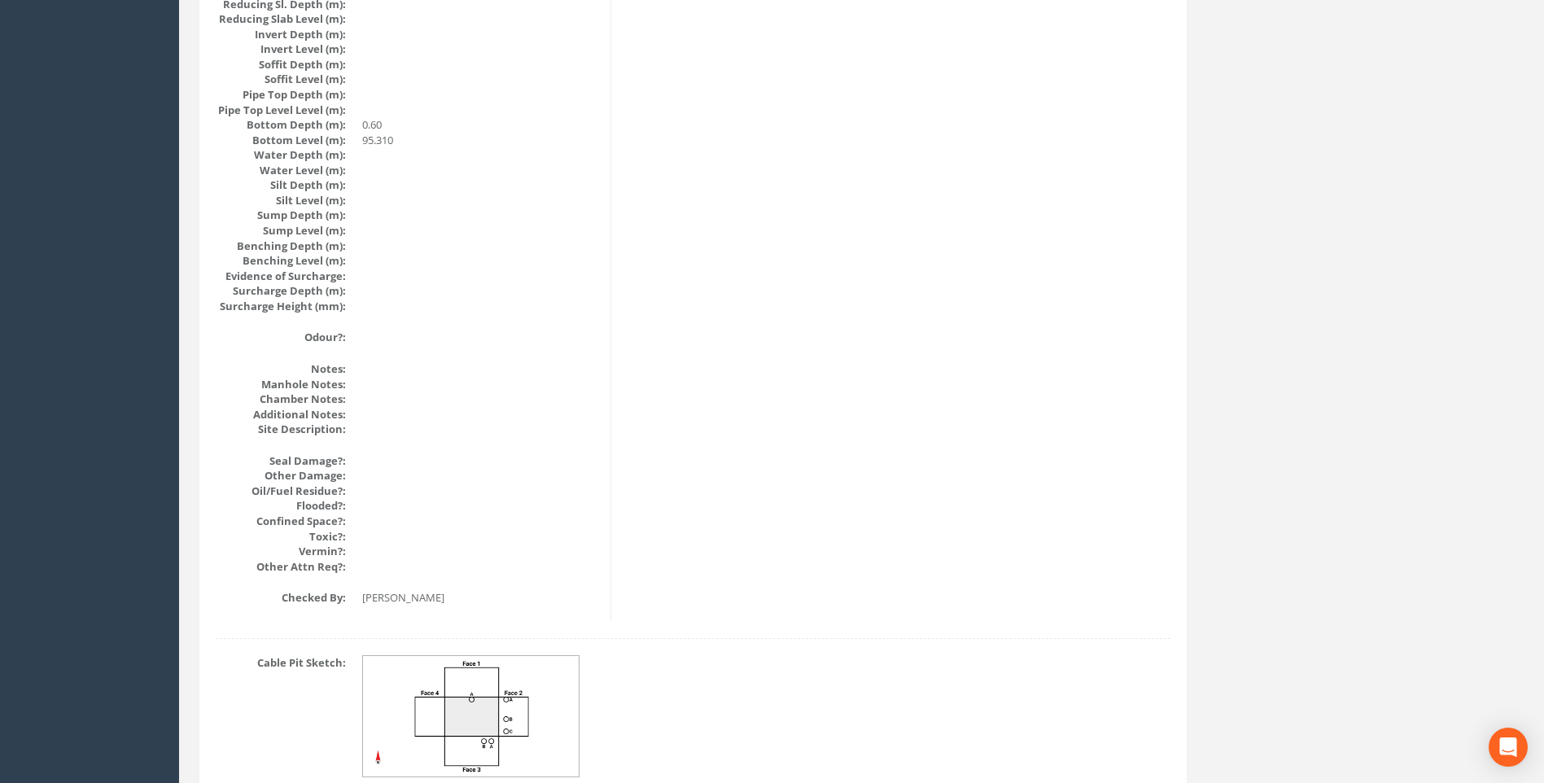
scroll to position [1728, 0]
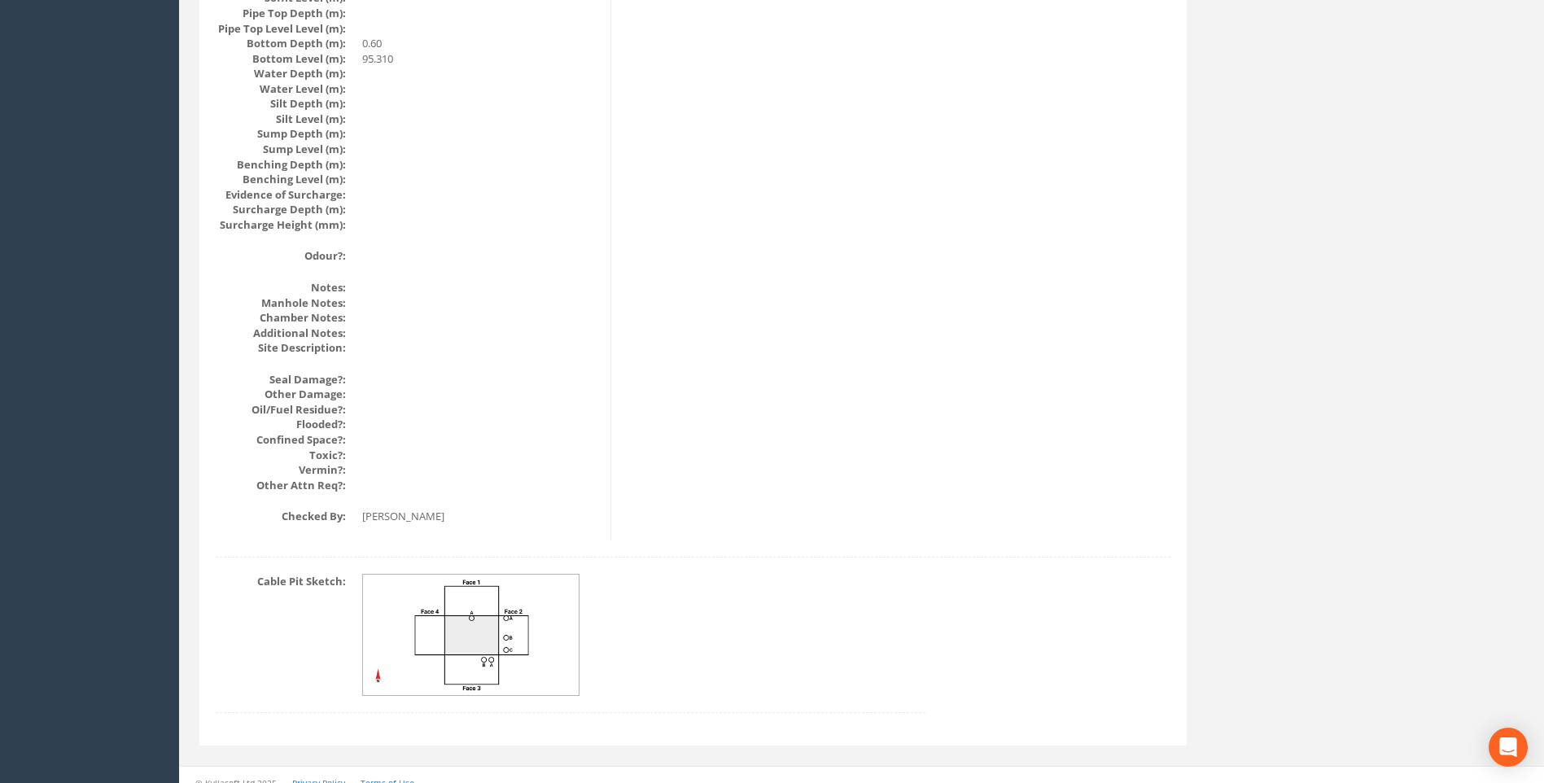
click at [498, 615] on img at bounding box center [471, 635] width 217 height 121
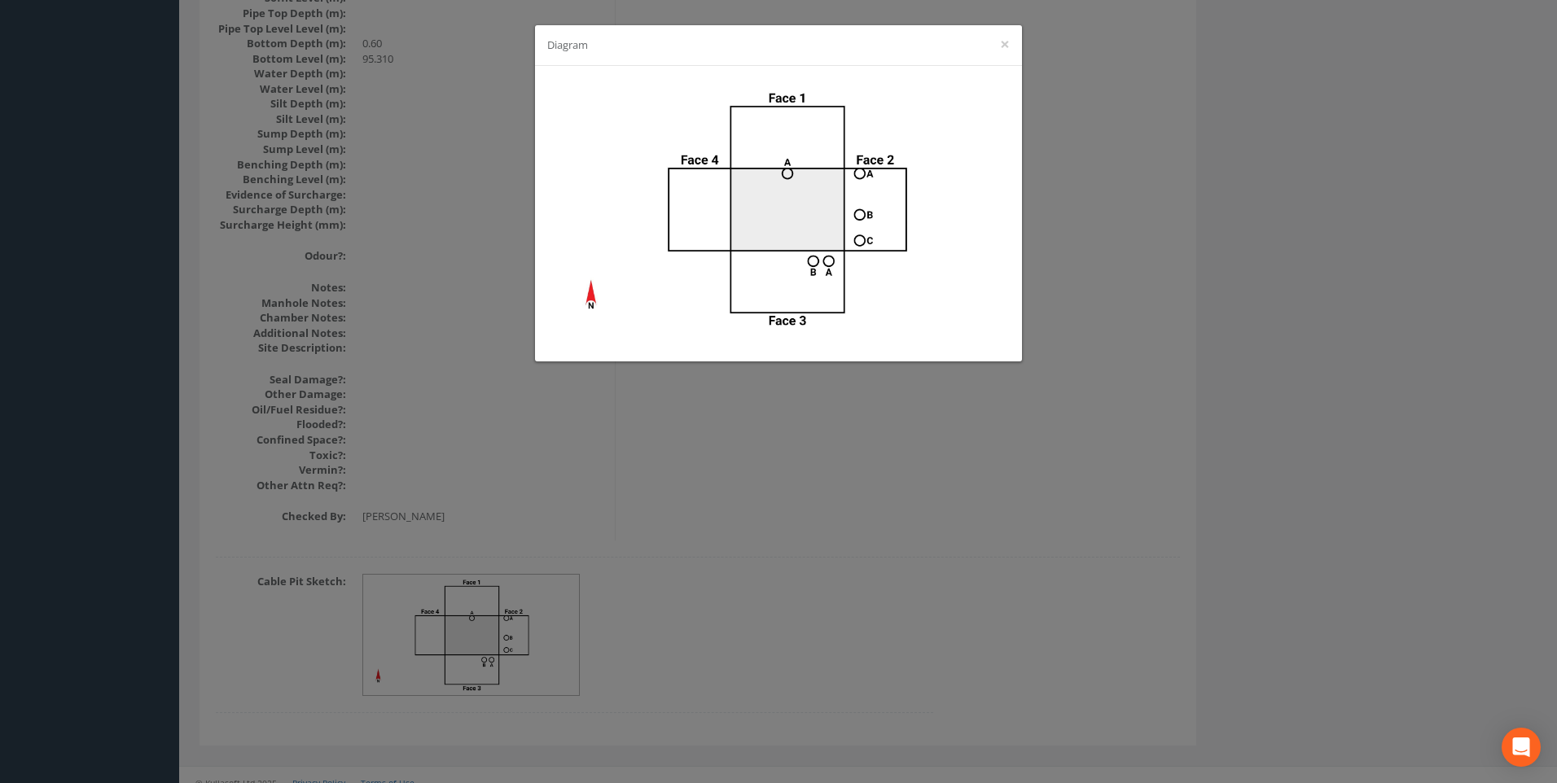
click at [1060, 316] on div "Diagram ×" at bounding box center [778, 391] width 1557 height 783
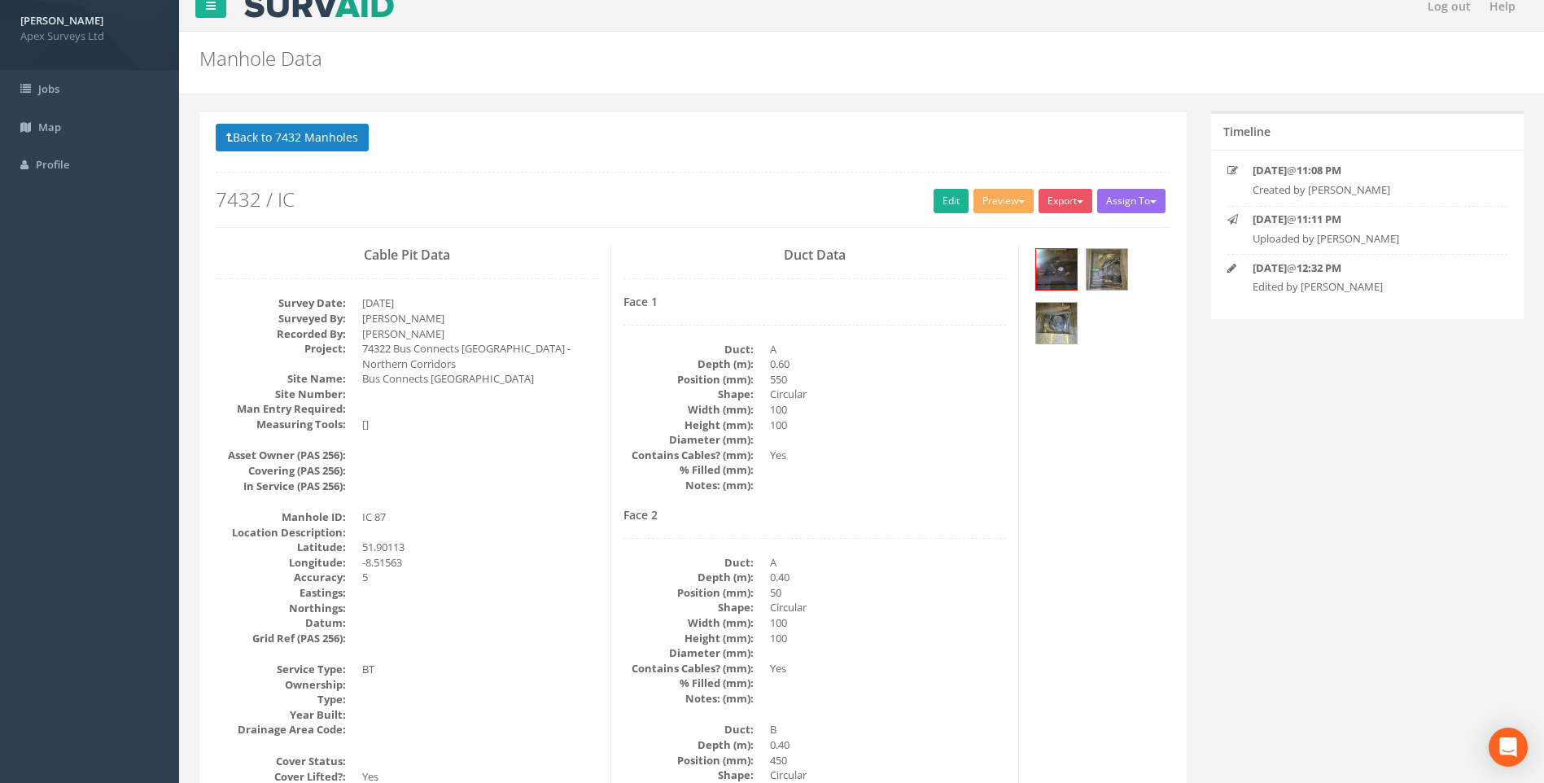
scroll to position [262, 0]
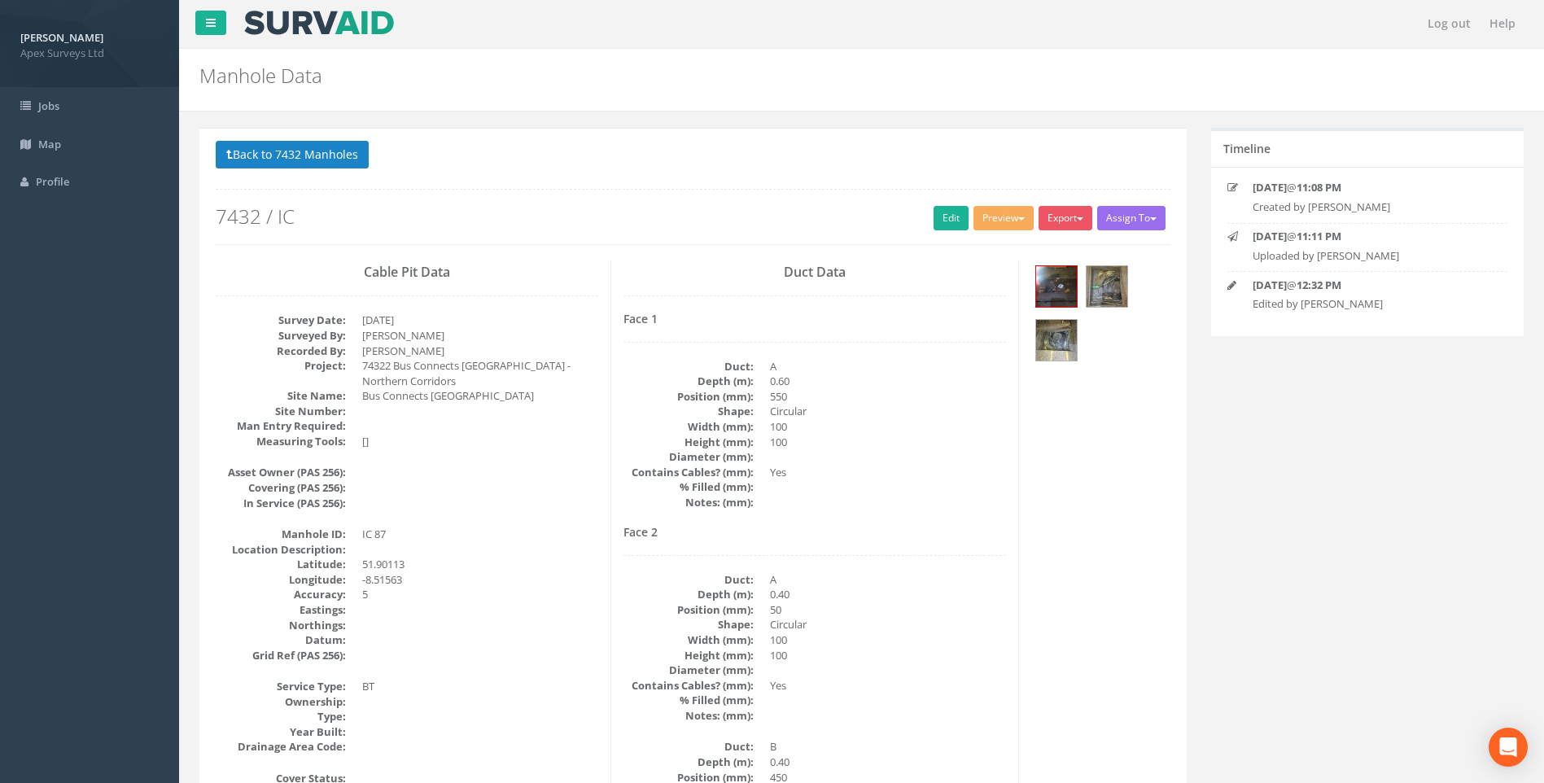
scroll to position [0, 0]
click at [1066, 283] on img at bounding box center [1056, 287] width 41 height 41
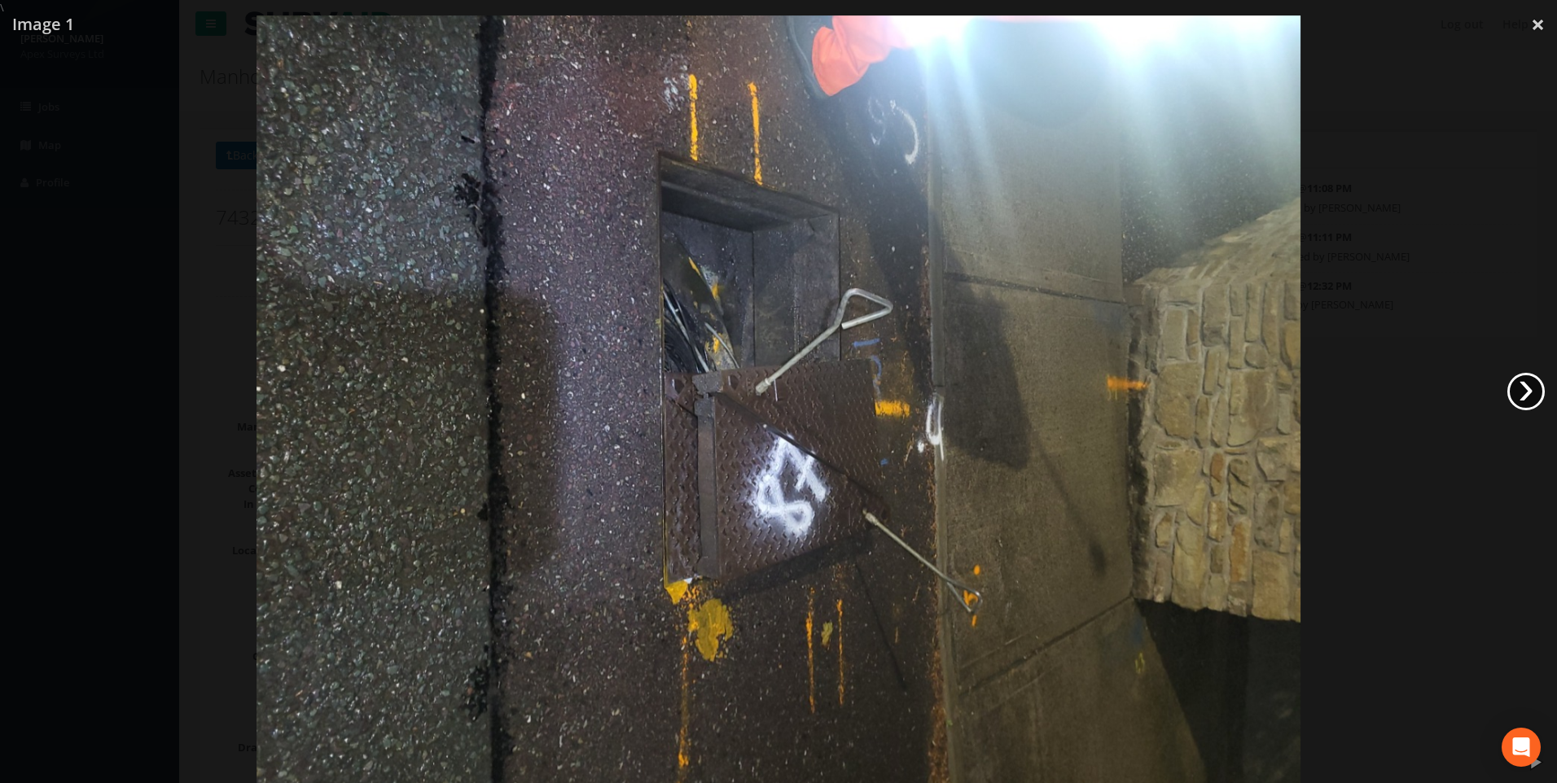
click at [1520, 392] on link "›" at bounding box center [1525, 391] width 37 height 37
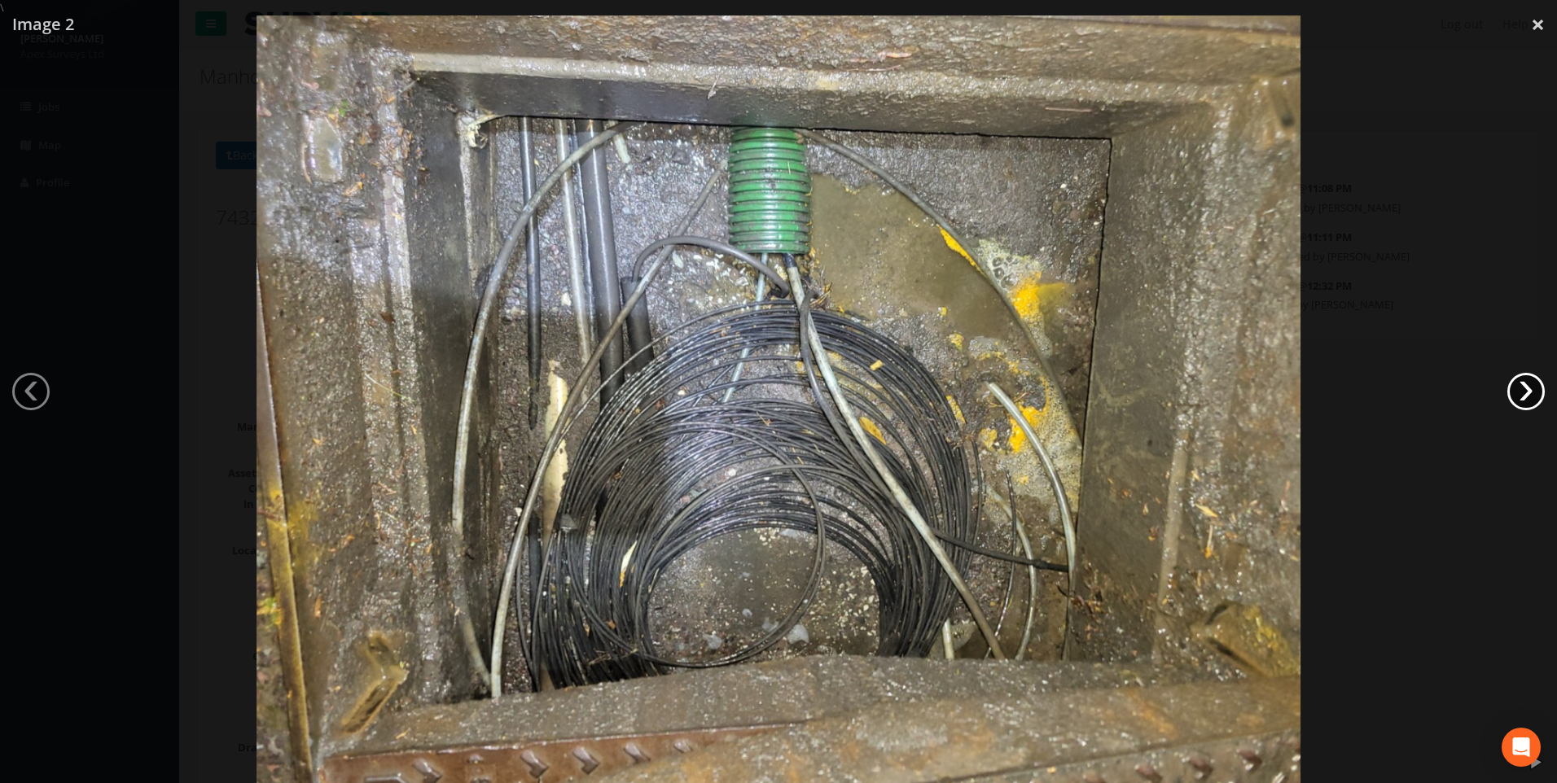
click at [1520, 392] on link "›" at bounding box center [1525, 391] width 37 height 37
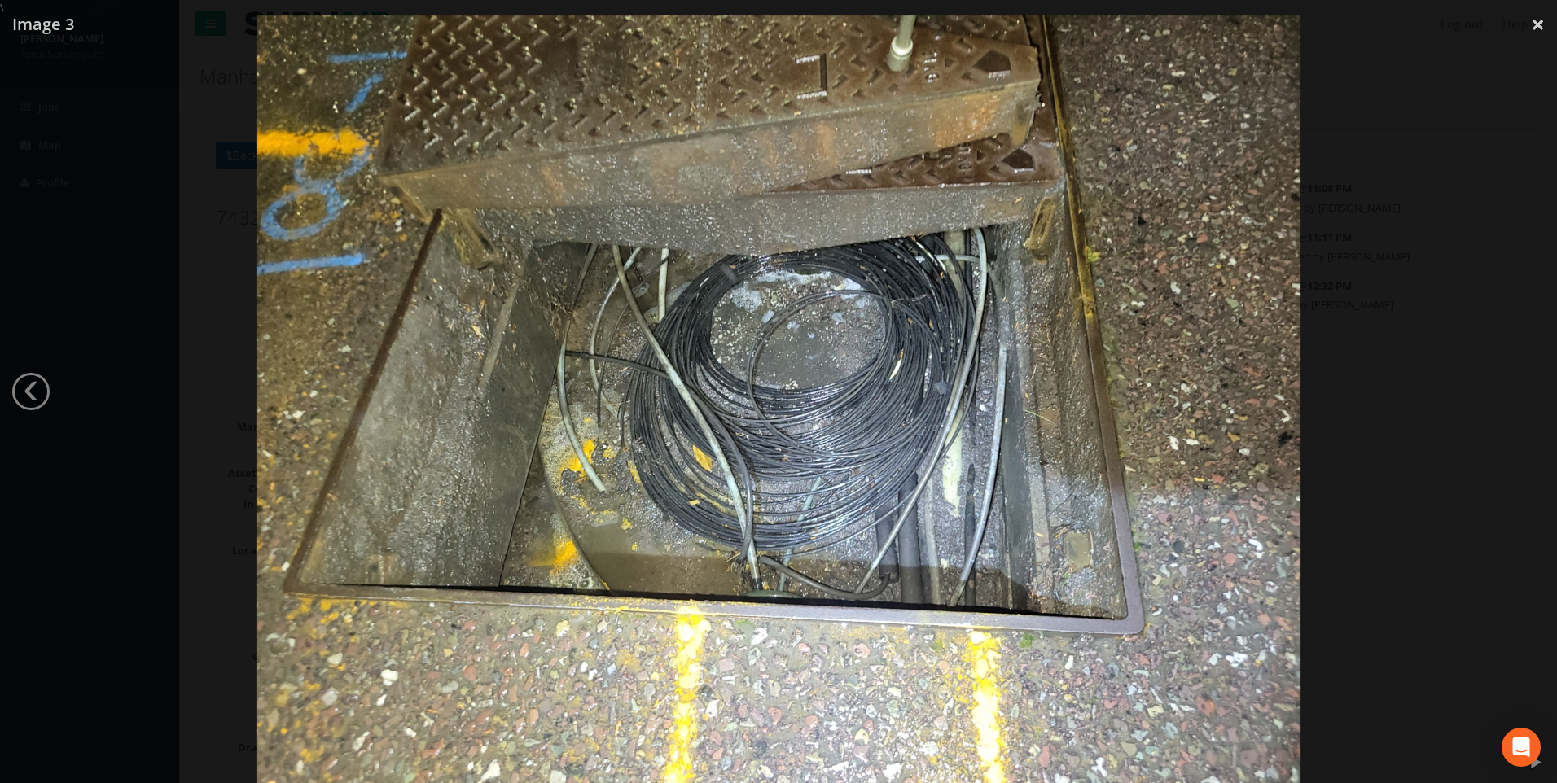
click at [1520, 392] on div at bounding box center [778, 406] width 1557 height 783
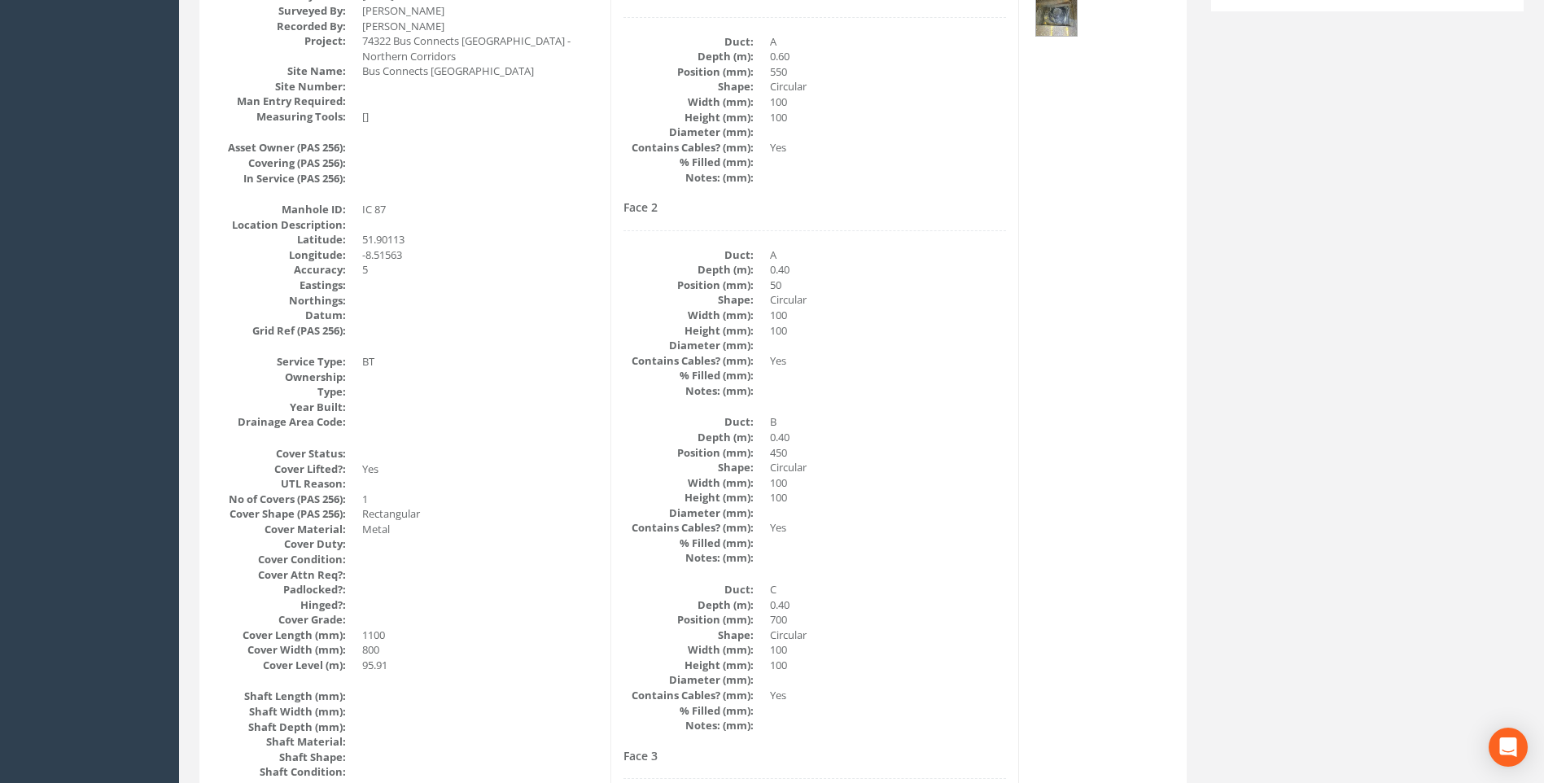
click at [906, 485] on dd "100" at bounding box center [888, 482] width 236 height 15
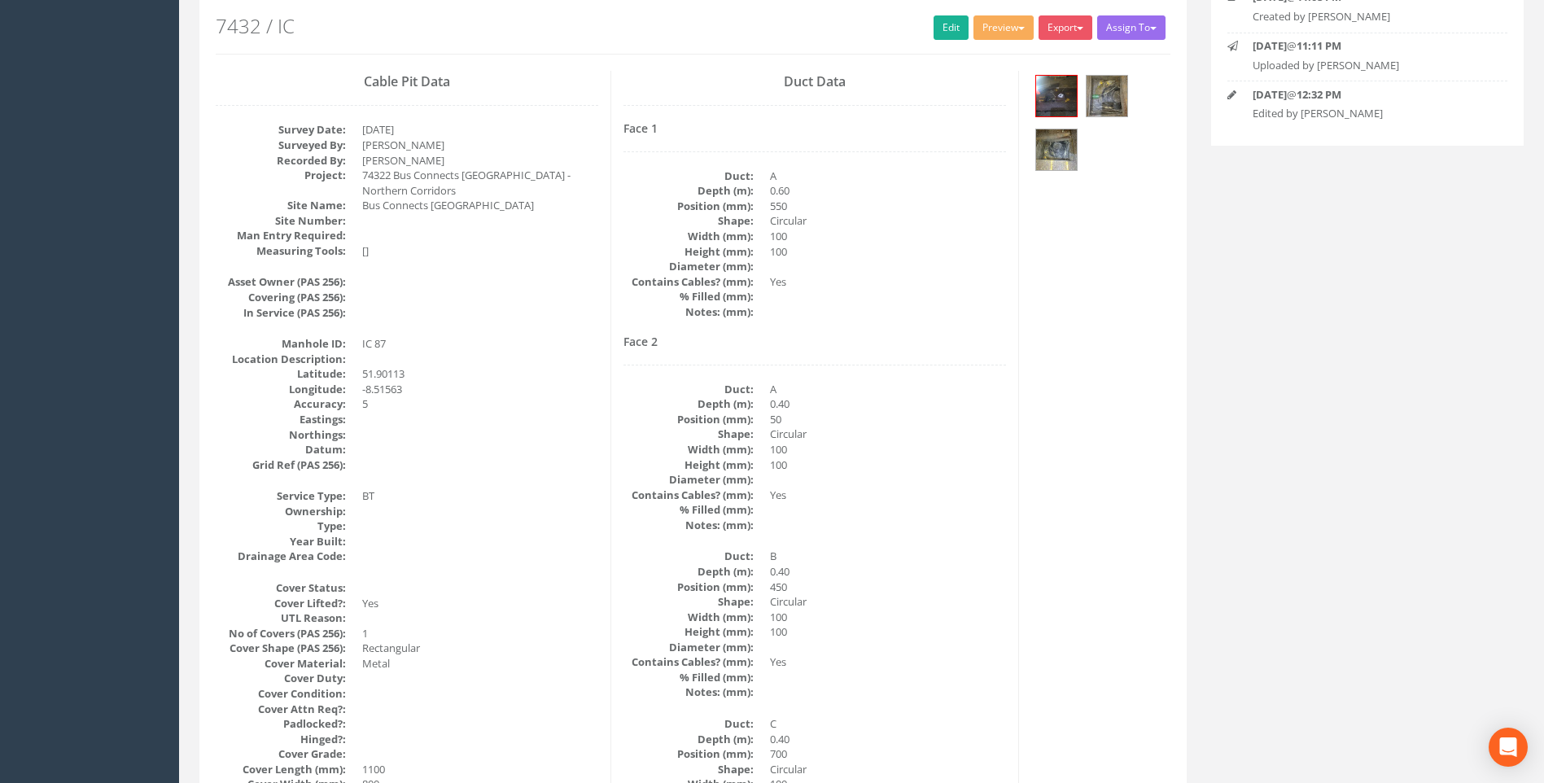
scroll to position [0, 0]
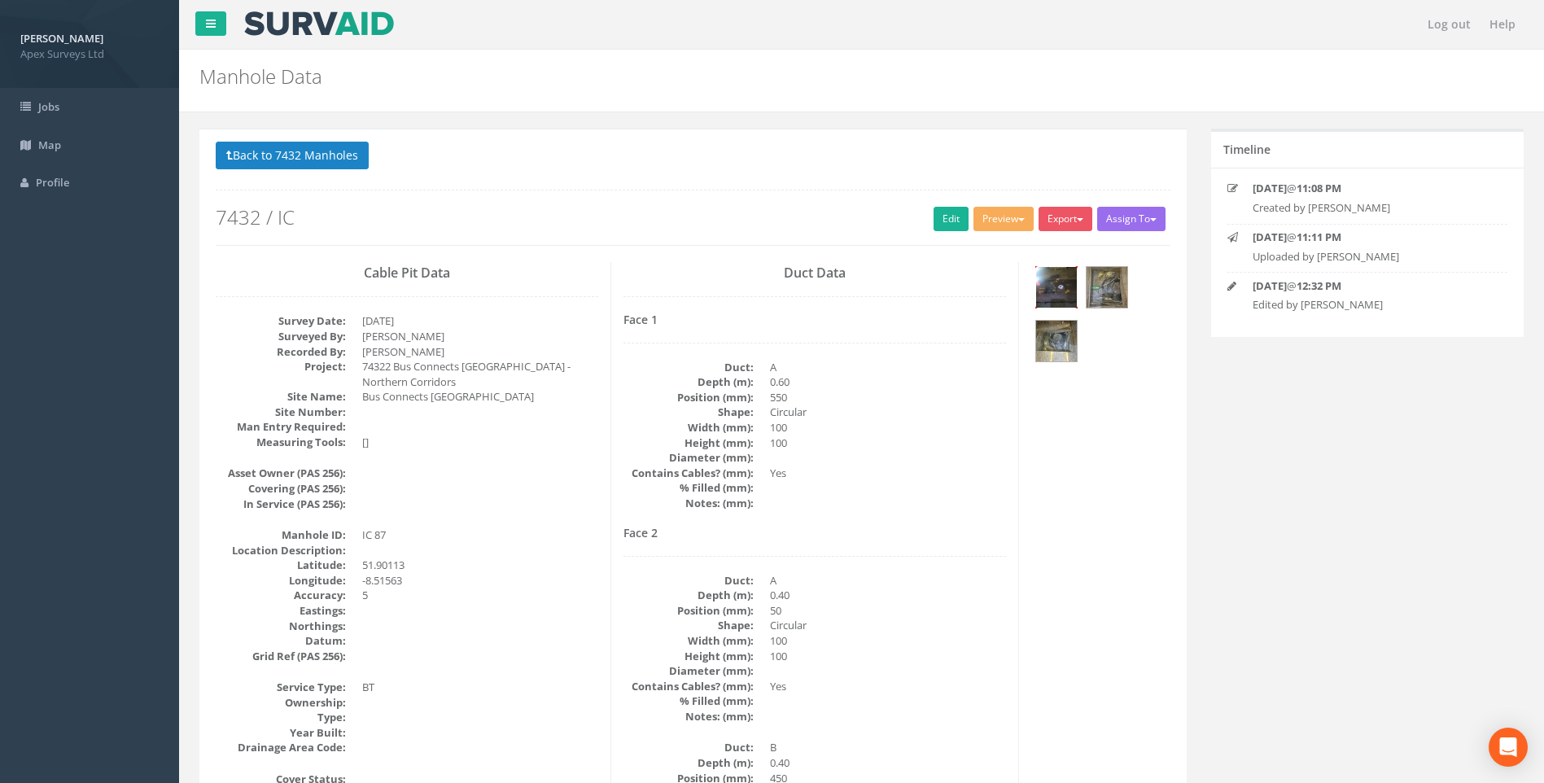
click at [1076, 275] on img at bounding box center [1056, 287] width 41 height 41
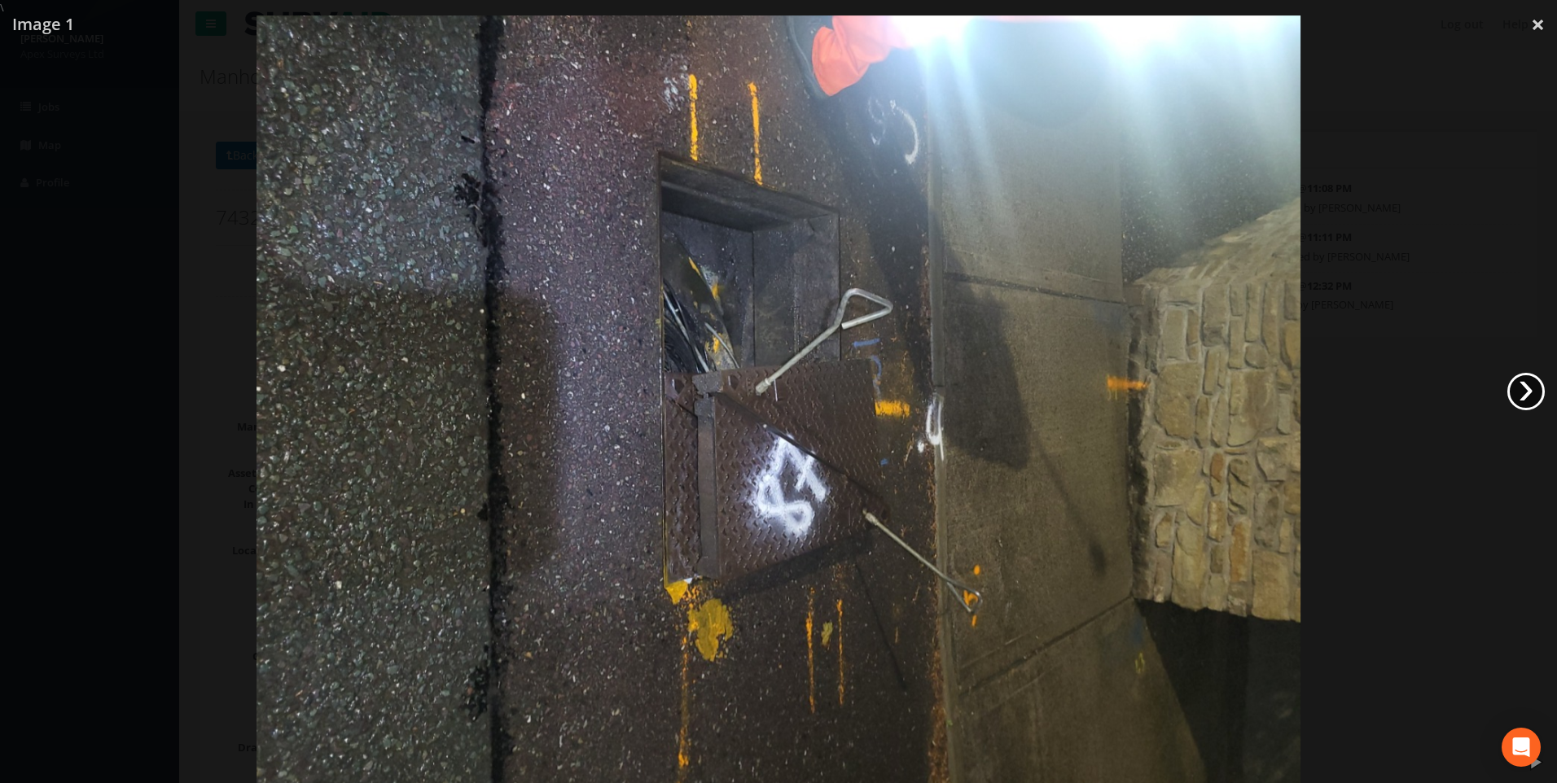
click at [1532, 392] on link "›" at bounding box center [1525, 391] width 37 height 37
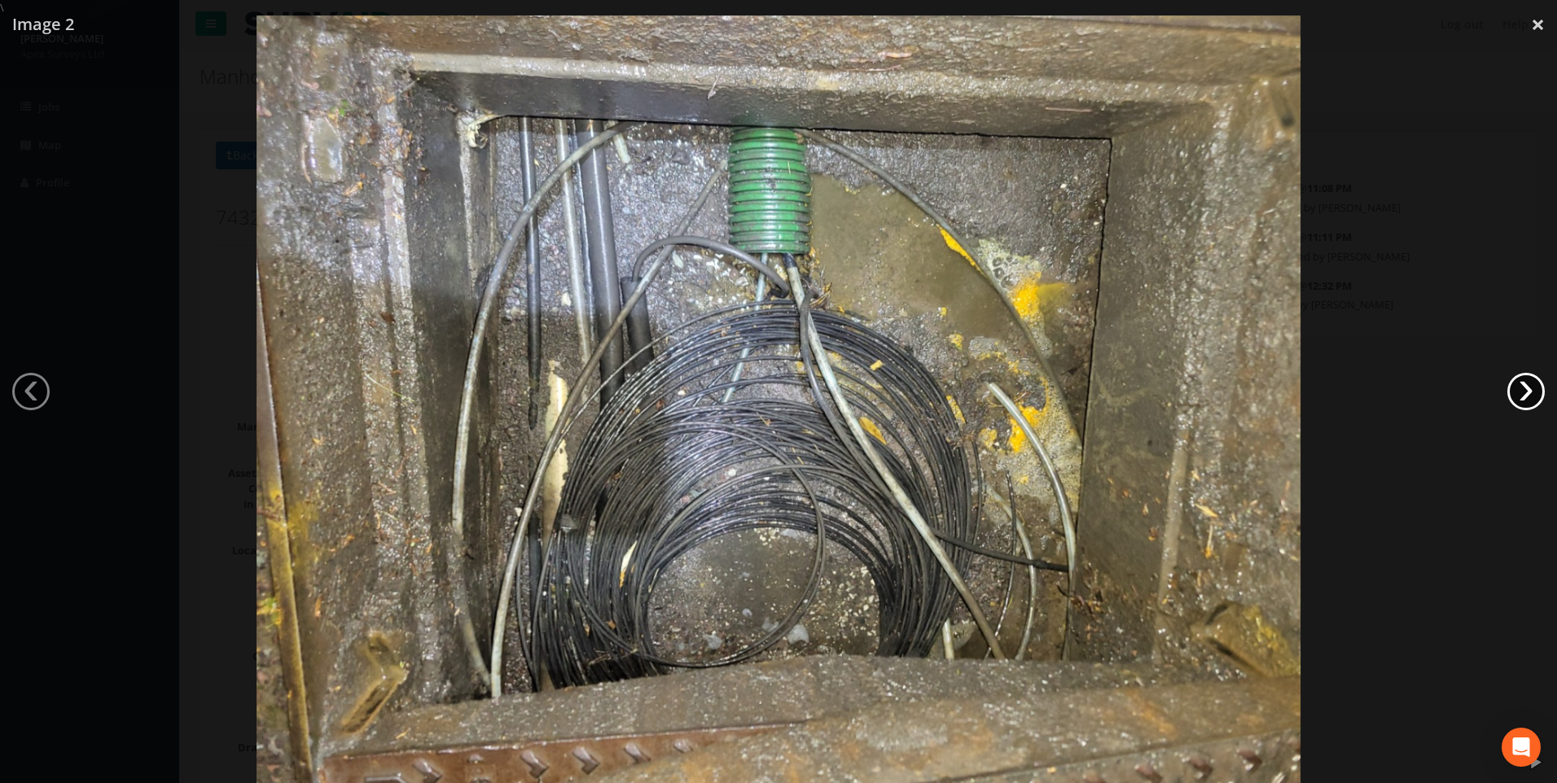
click at [1532, 392] on link "›" at bounding box center [1525, 391] width 37 height 37
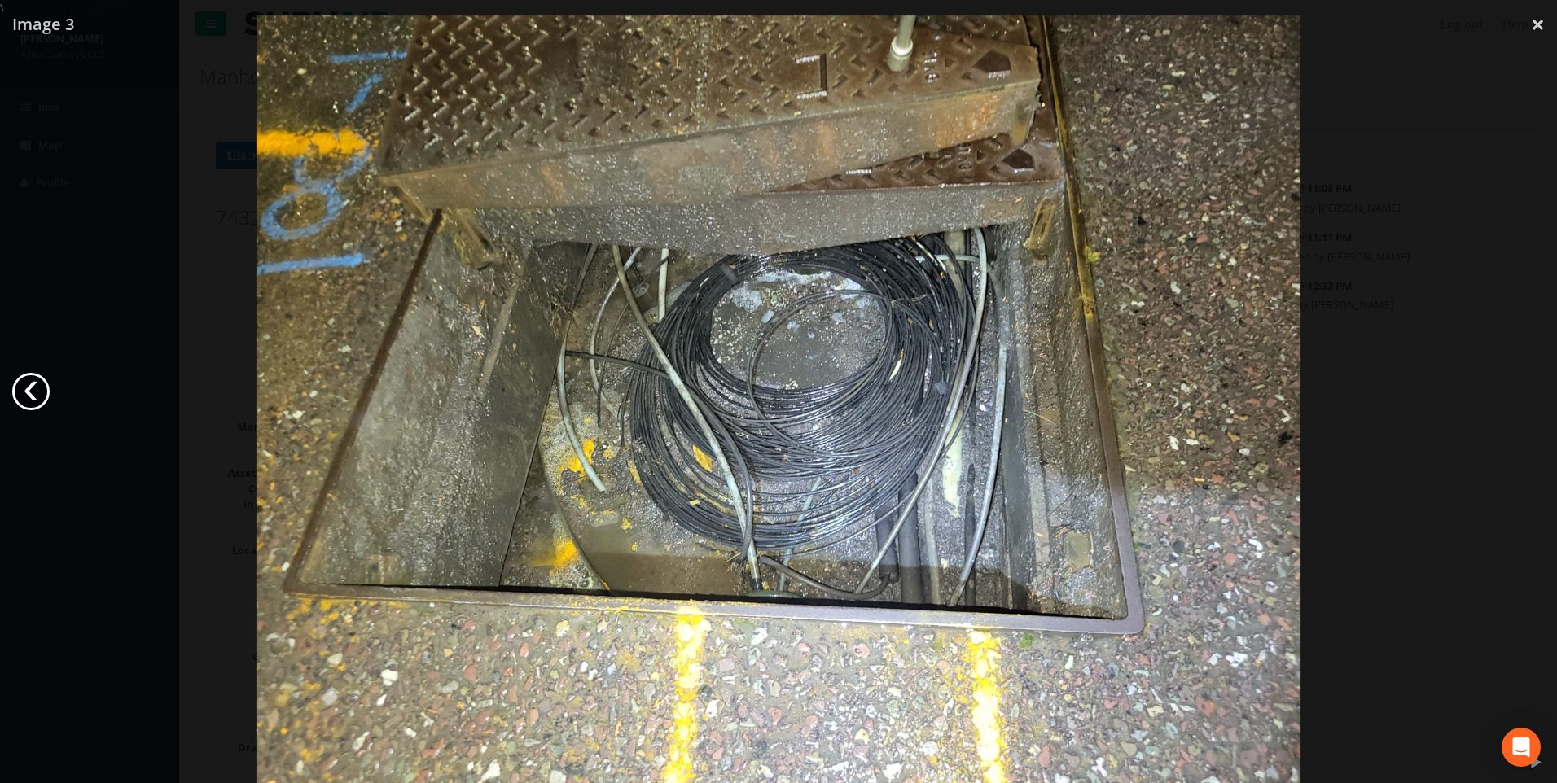
click at [22, 390] on link "‹" at bounding box center [30, 391] width 37 height 37
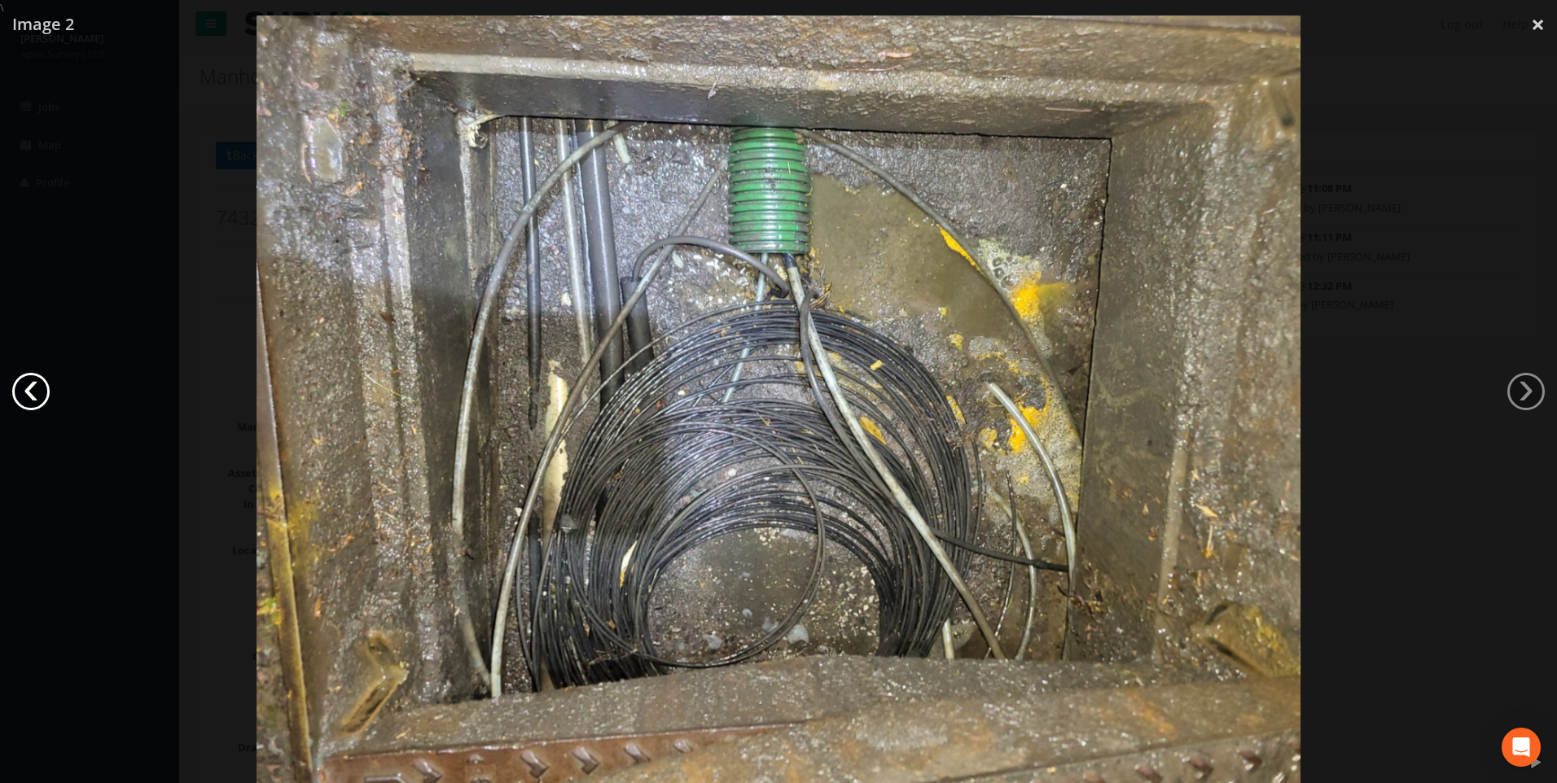
click at [22, 390] on link "‹" at bounding box center [30, 391] width 37 height 37
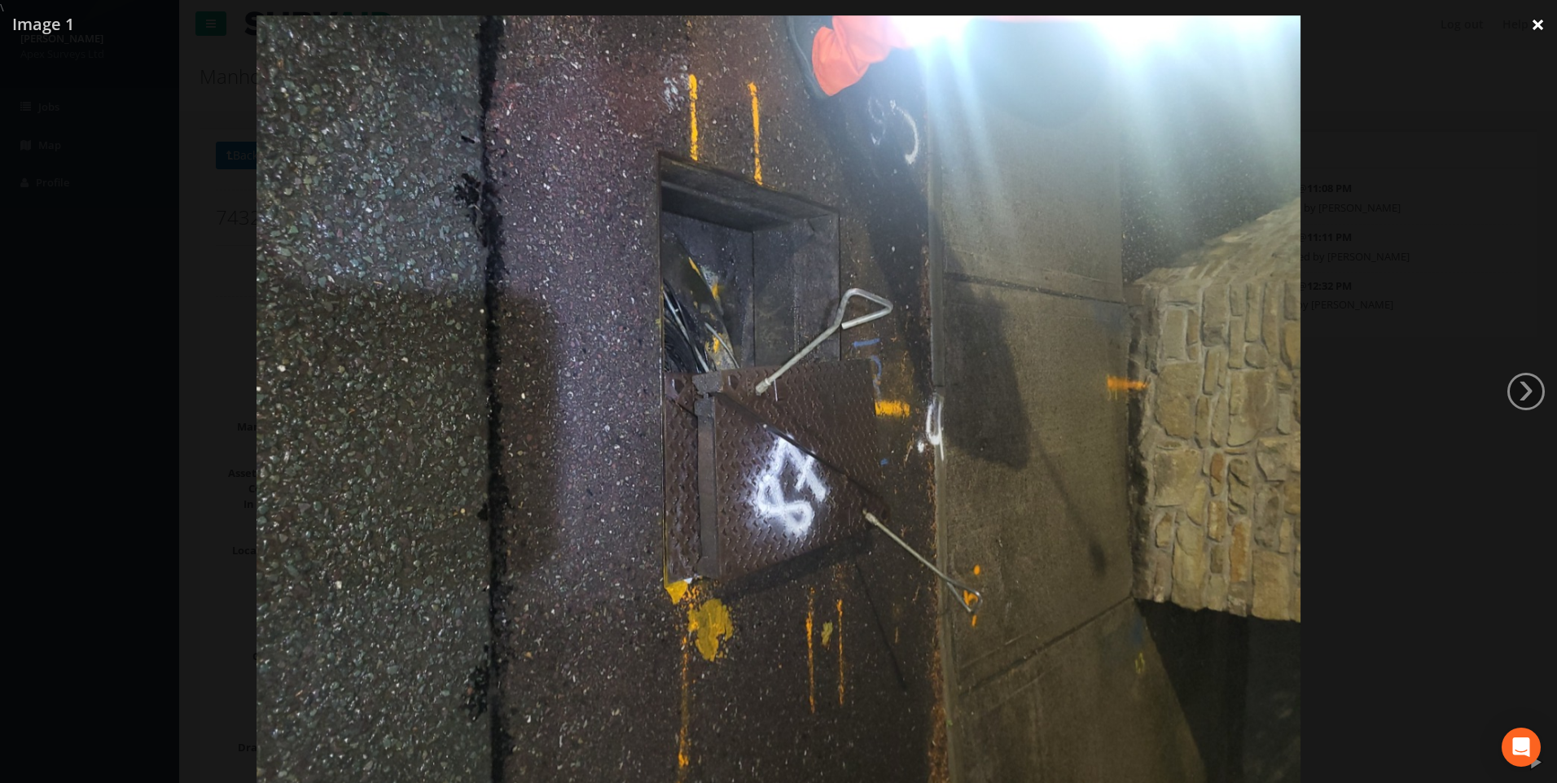
click at [1535, 28] on link "×" at bounding box center [1537, 24] width 38 height 49
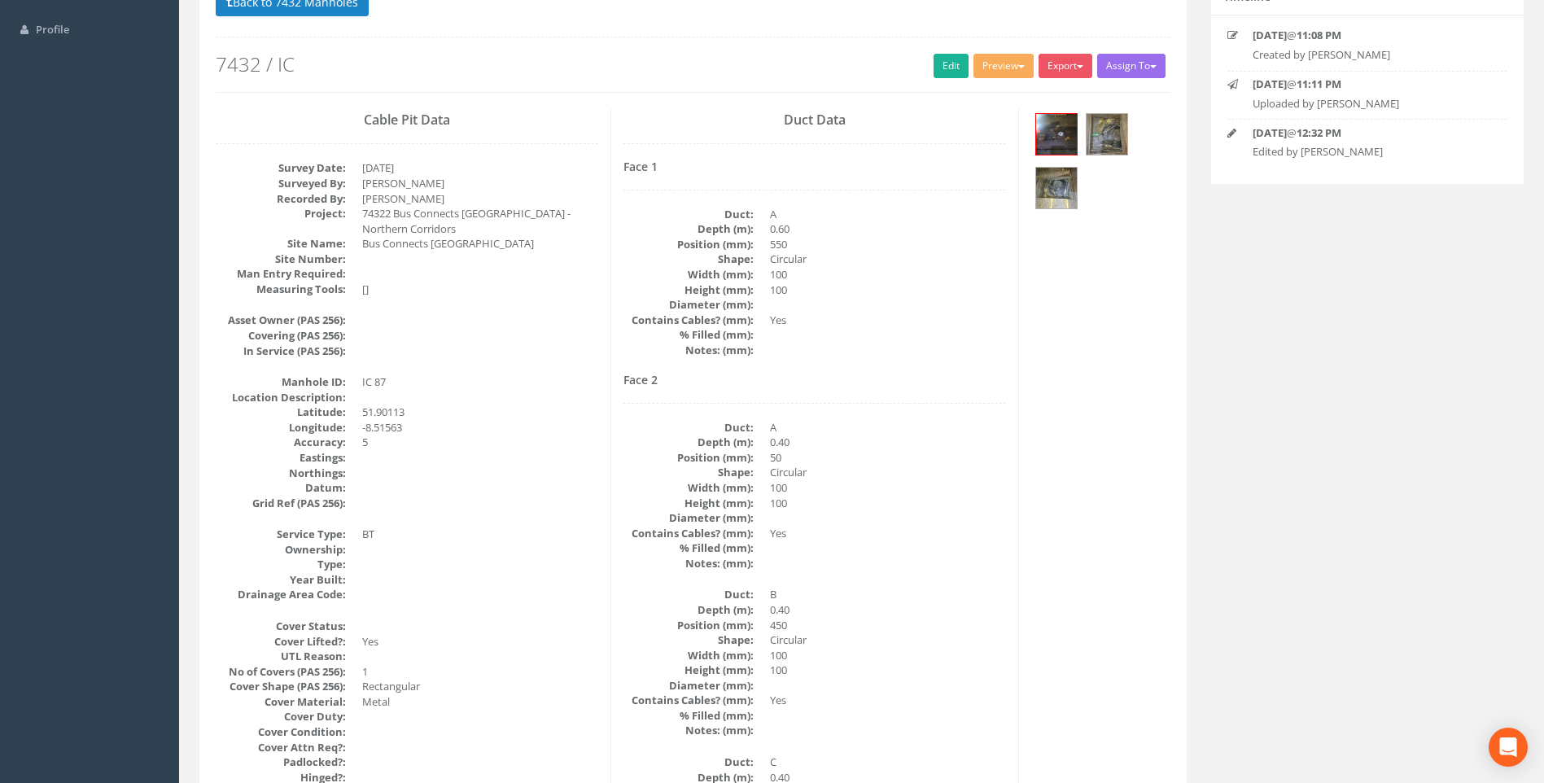
scroll to position [244, 0]
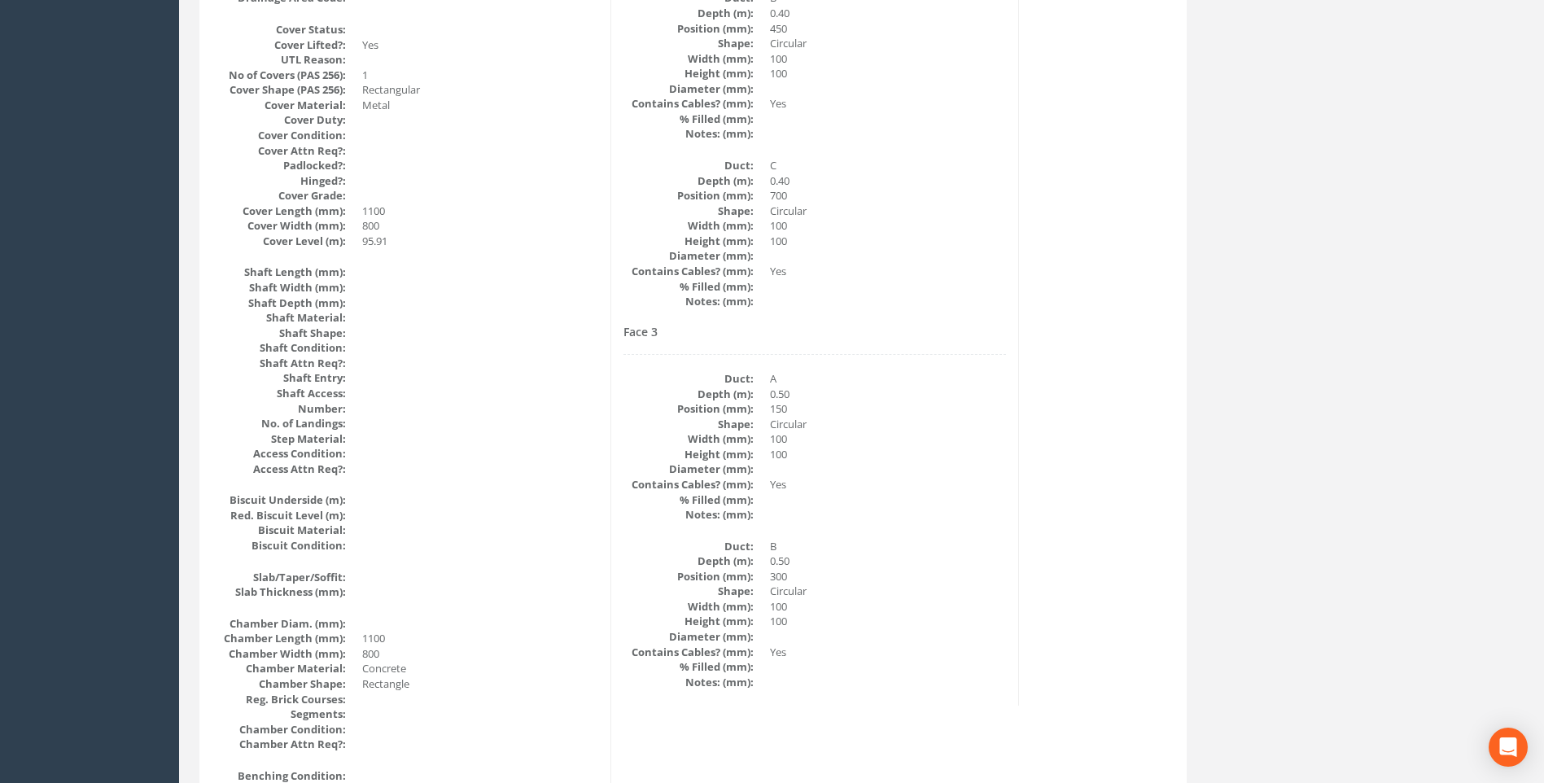
scroll to position [896, 0]
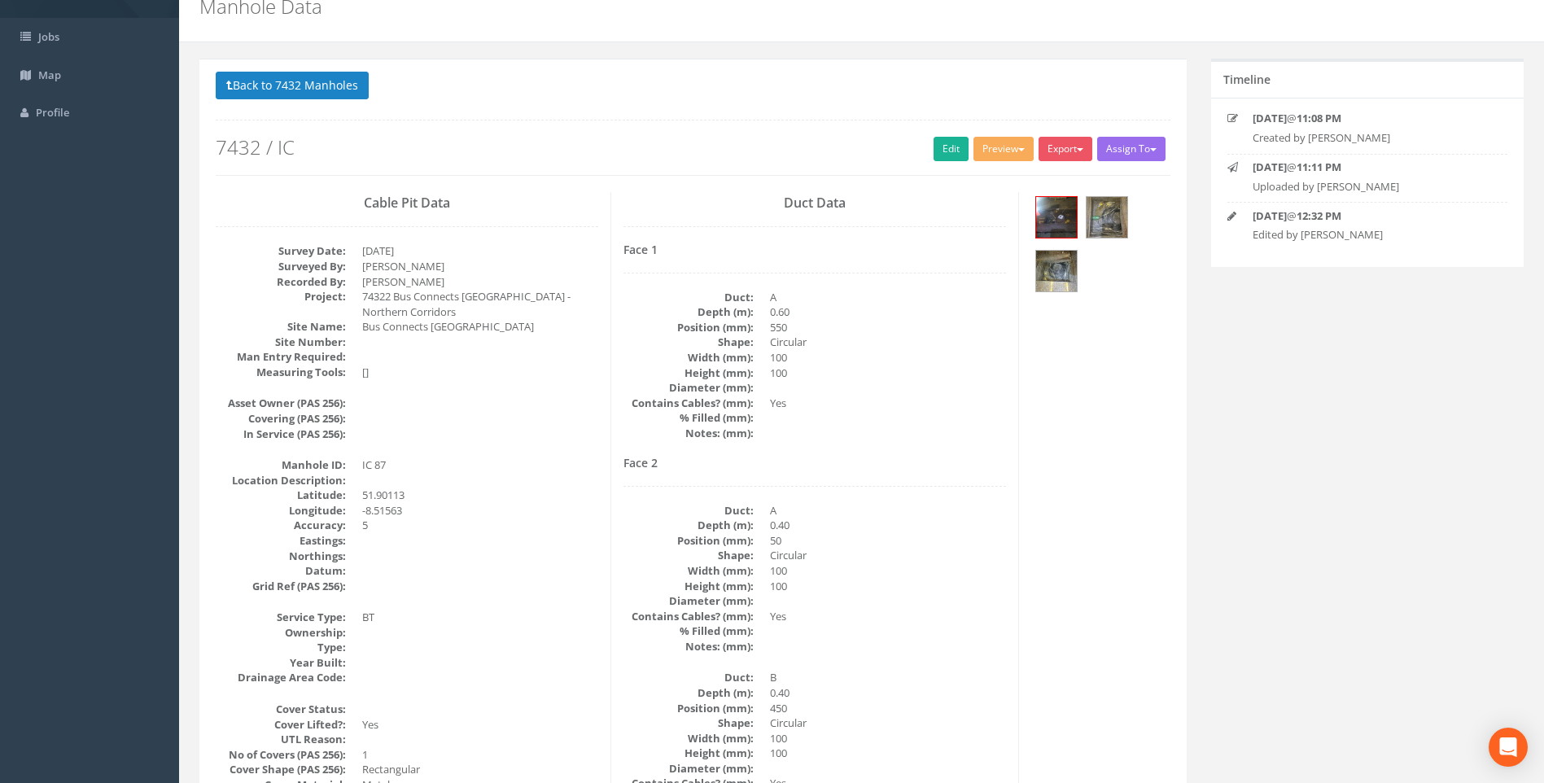
scroll to position [0, 0]
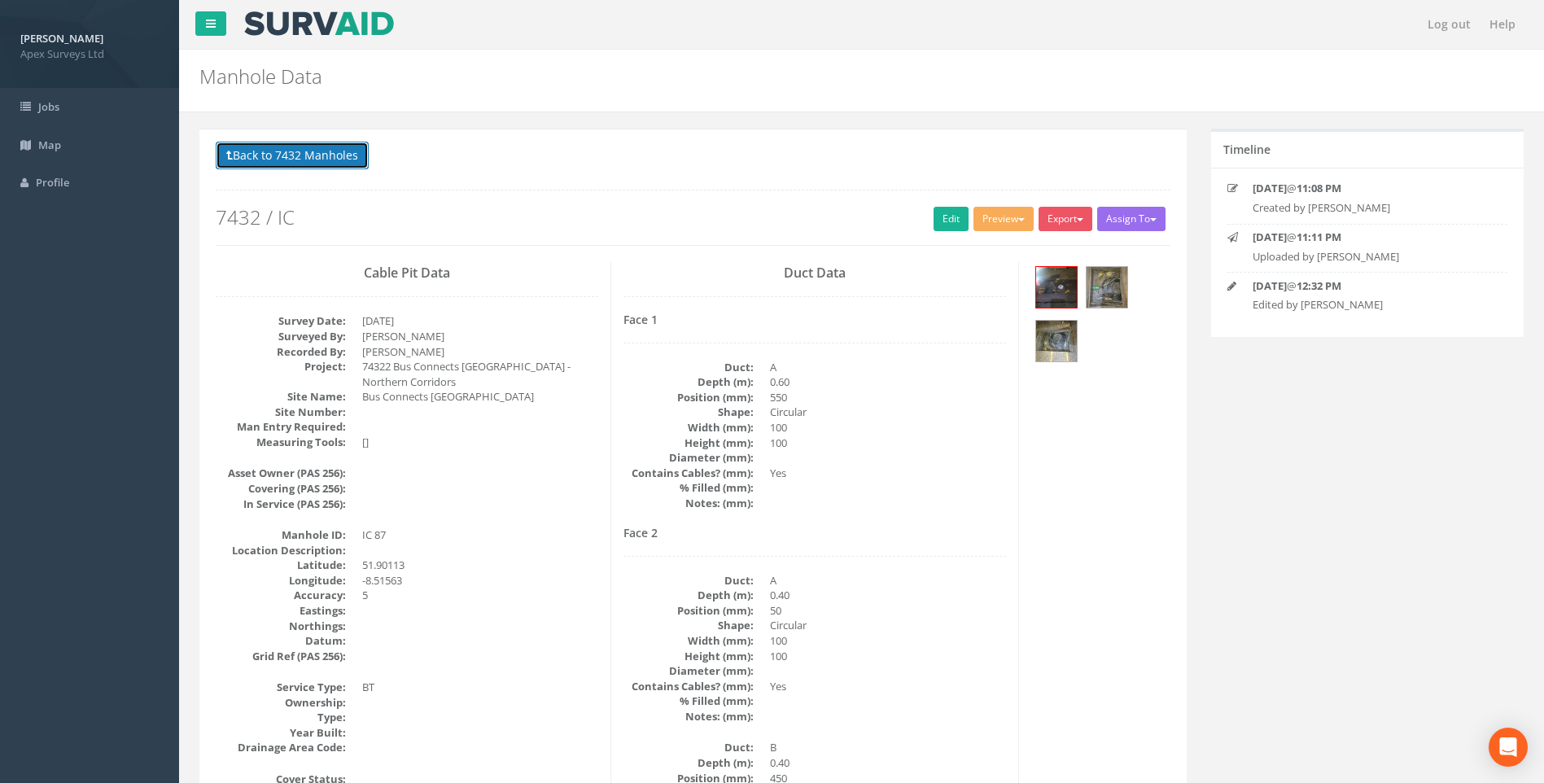
click at [295, 151] on button "Back to 7432 Manholes" at bounding box center [292, 156] width 153 height 28
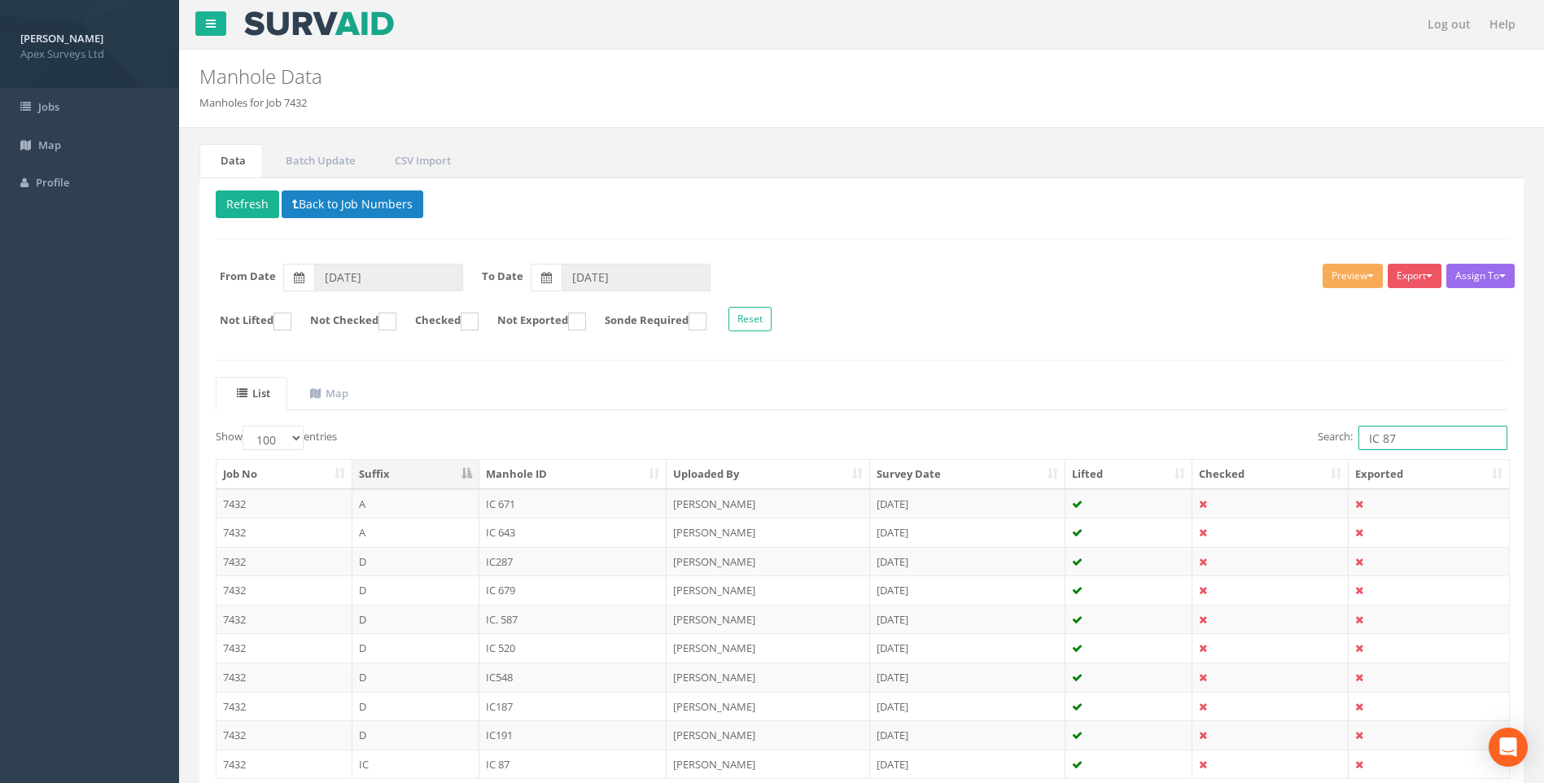
drag, startPoint x: 1382, startPoint y: 436, endPoint x: 1402, endPoint y: 438, distance: 20.4
click at [1402, 438] on input "IC 87" at bounding box center [1433, 438] width 149 height 24
type input "IC 12"
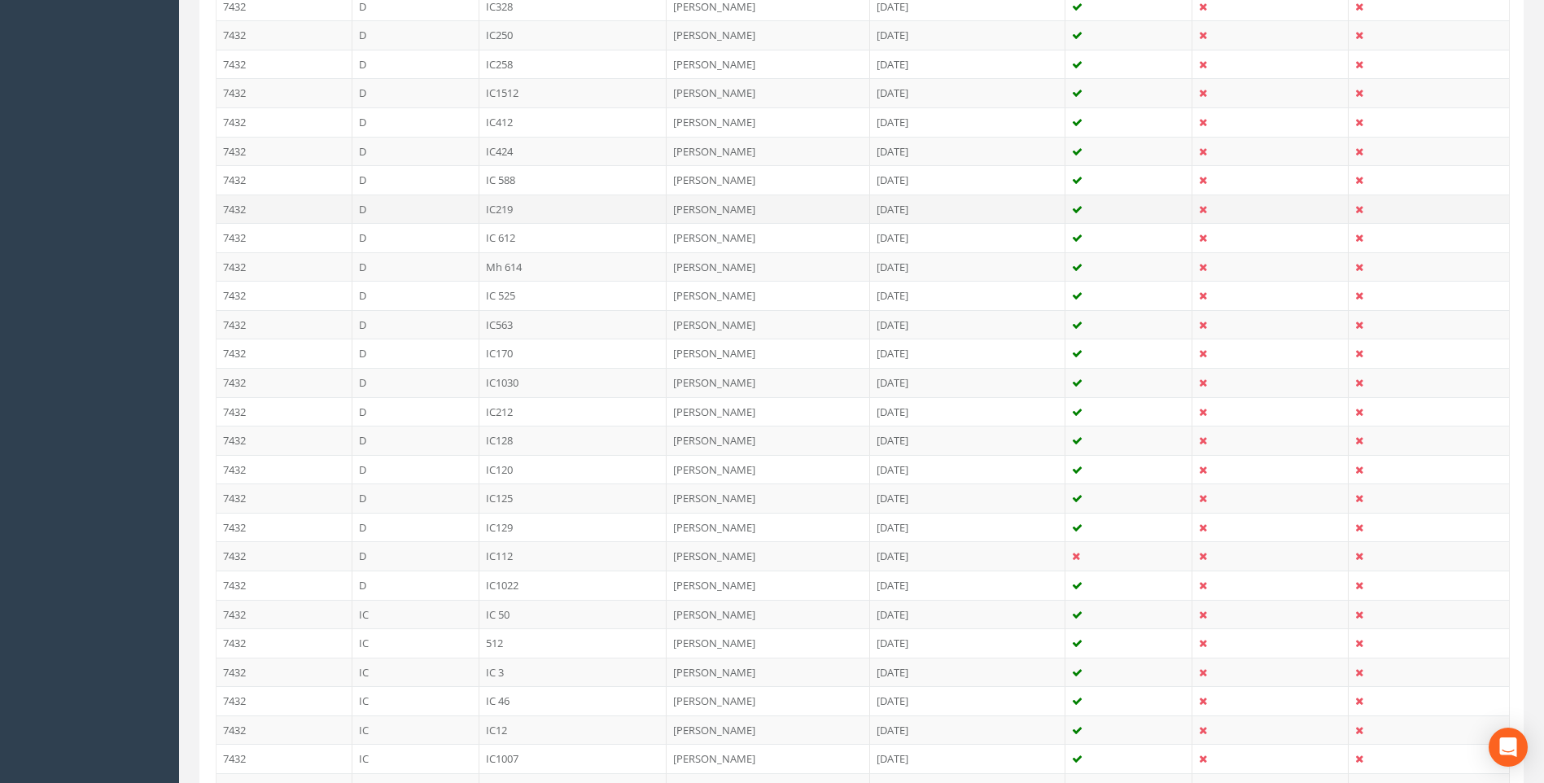
scroll to position [896, 0]
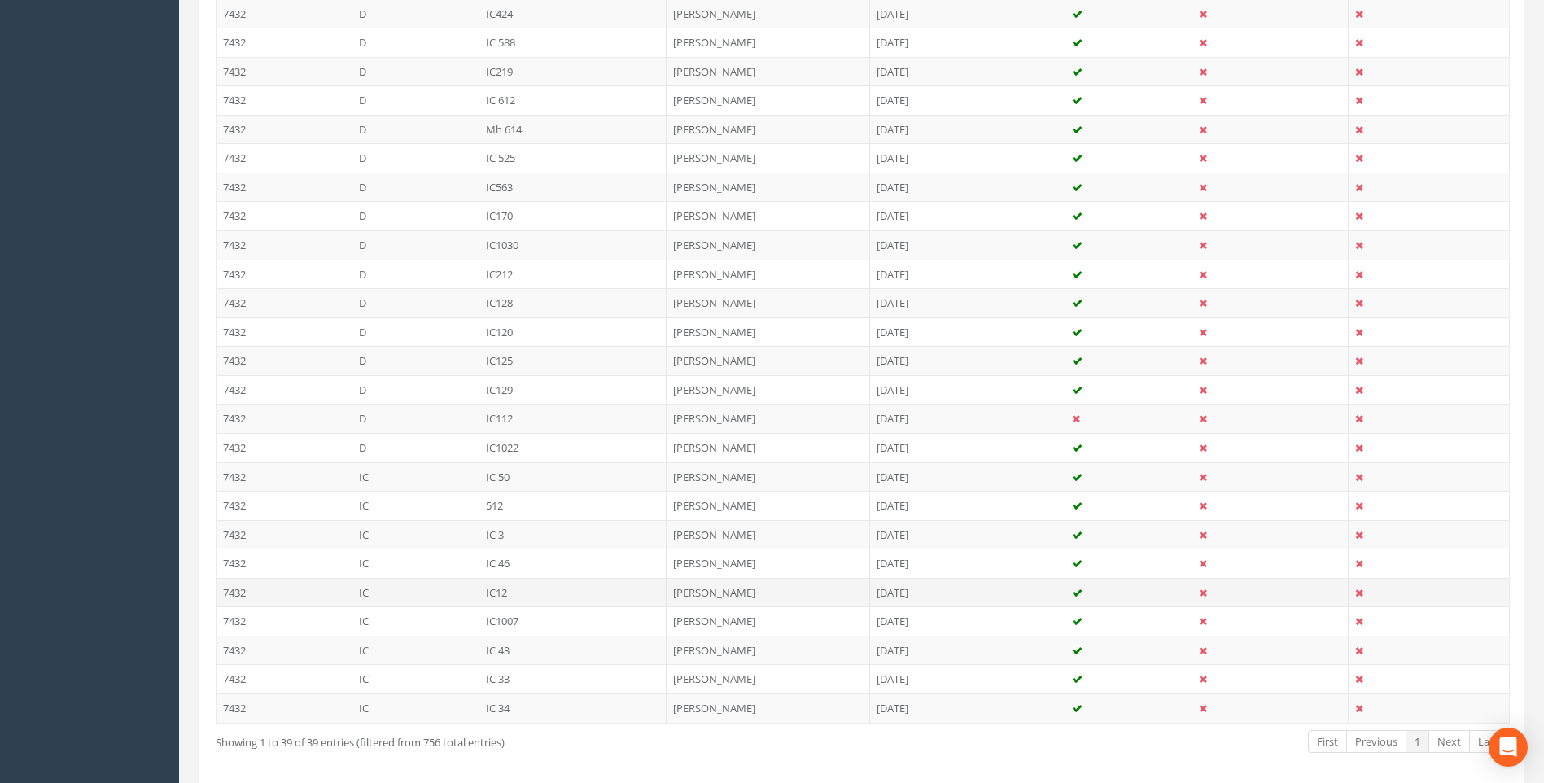
click at [496, 594] on td "IC12" at bounding box center [574, 592] width 188 height 29
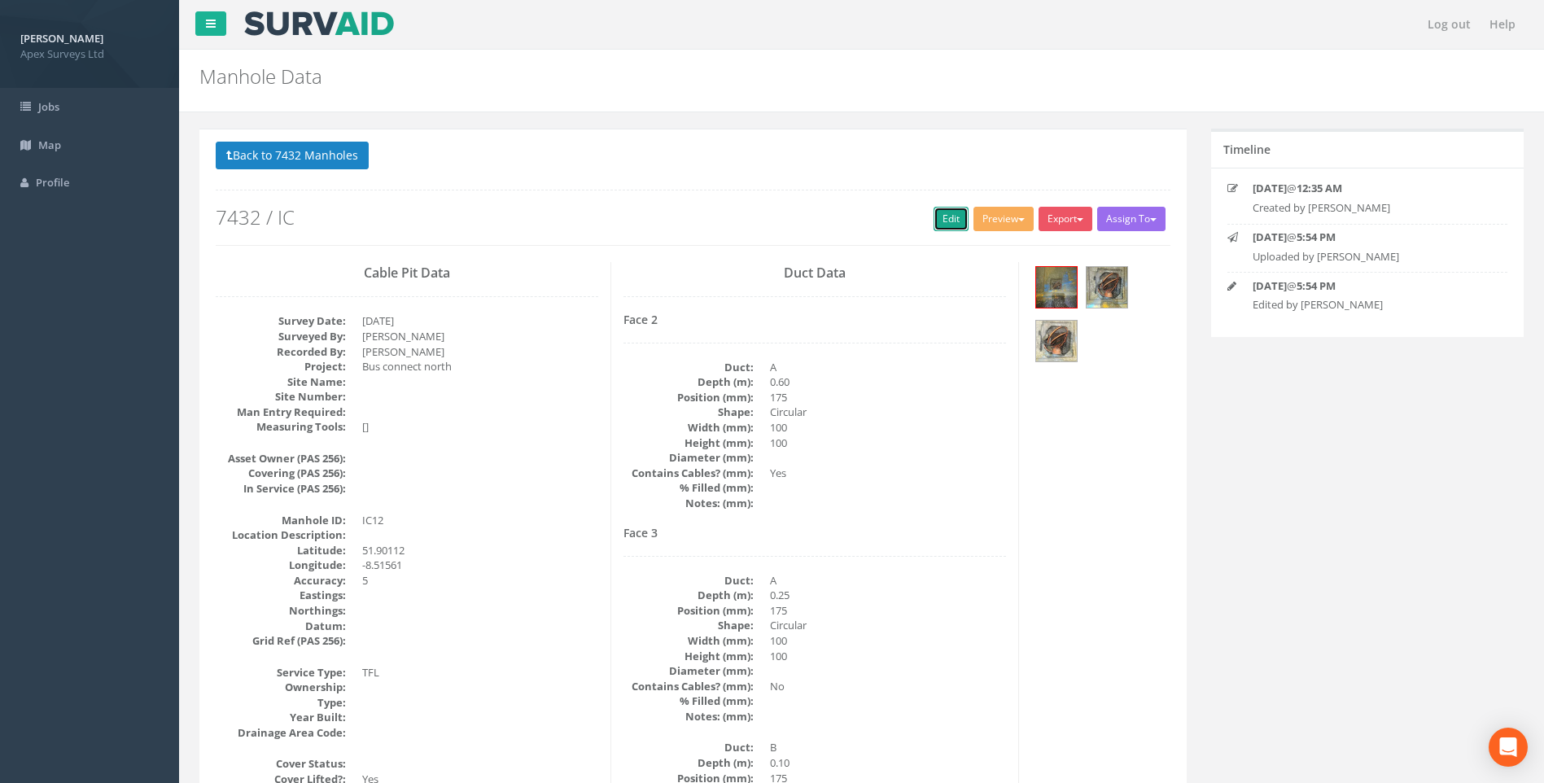
click at [946, 217] on link "Edit" at bounding box center [951, 219] width 35 height 24
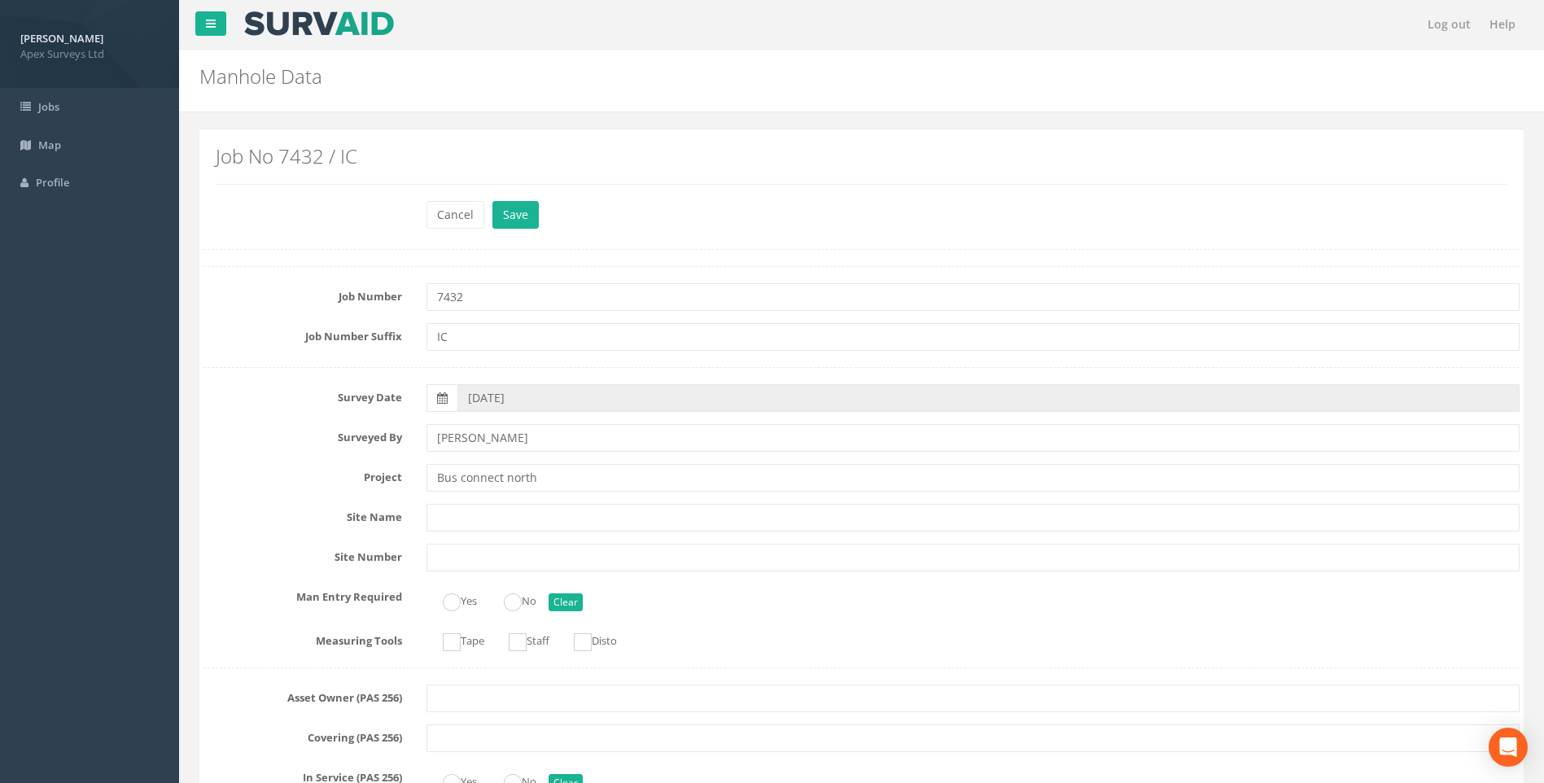
scroll to position [1140, 0]
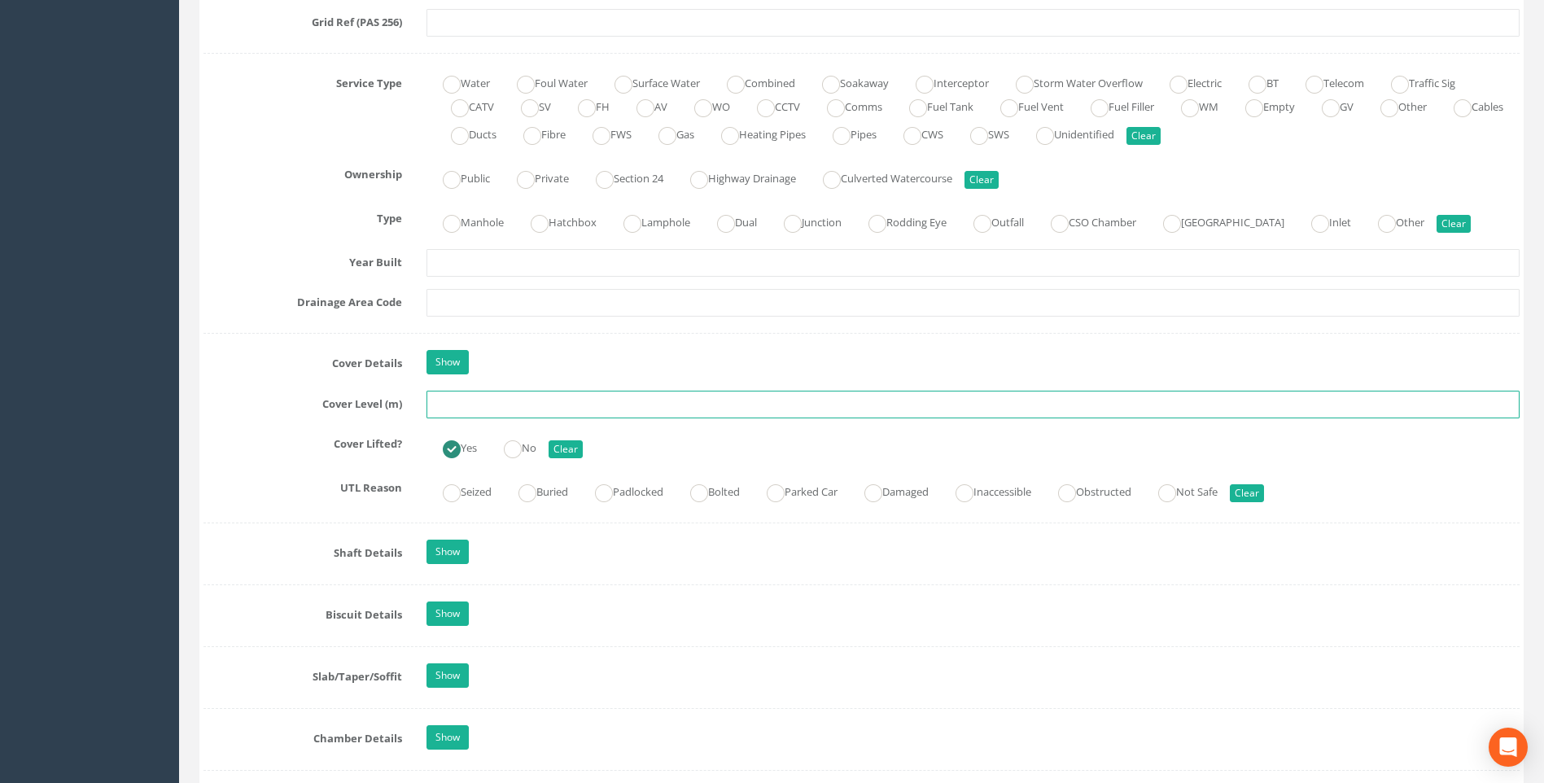
drag, startPoint x: 434, startPoint y: 408, endPoint x: 776, endPoint y: 396, distance: 342.1
click at [436, 408] on input "text" at bounding box center [973, 405] width 1093 height 28
type input "95.66"
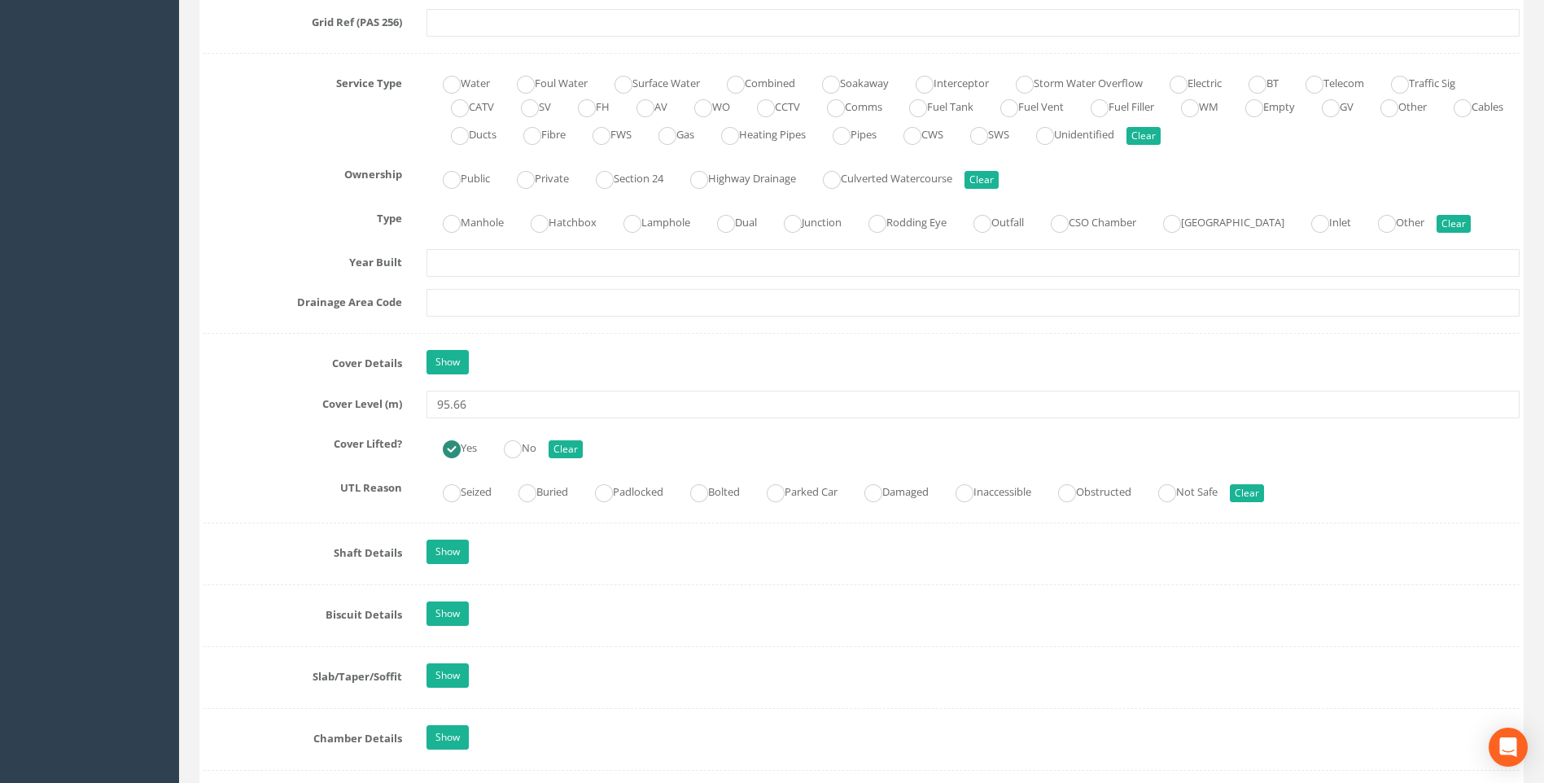
click at [278, 342] on div "Job Number 7432 Job Number Suffix IC Survey Date 01/09/2025 Surveyed By Giacomo…" at bounding box center [862, 585] width 1316 height 2919
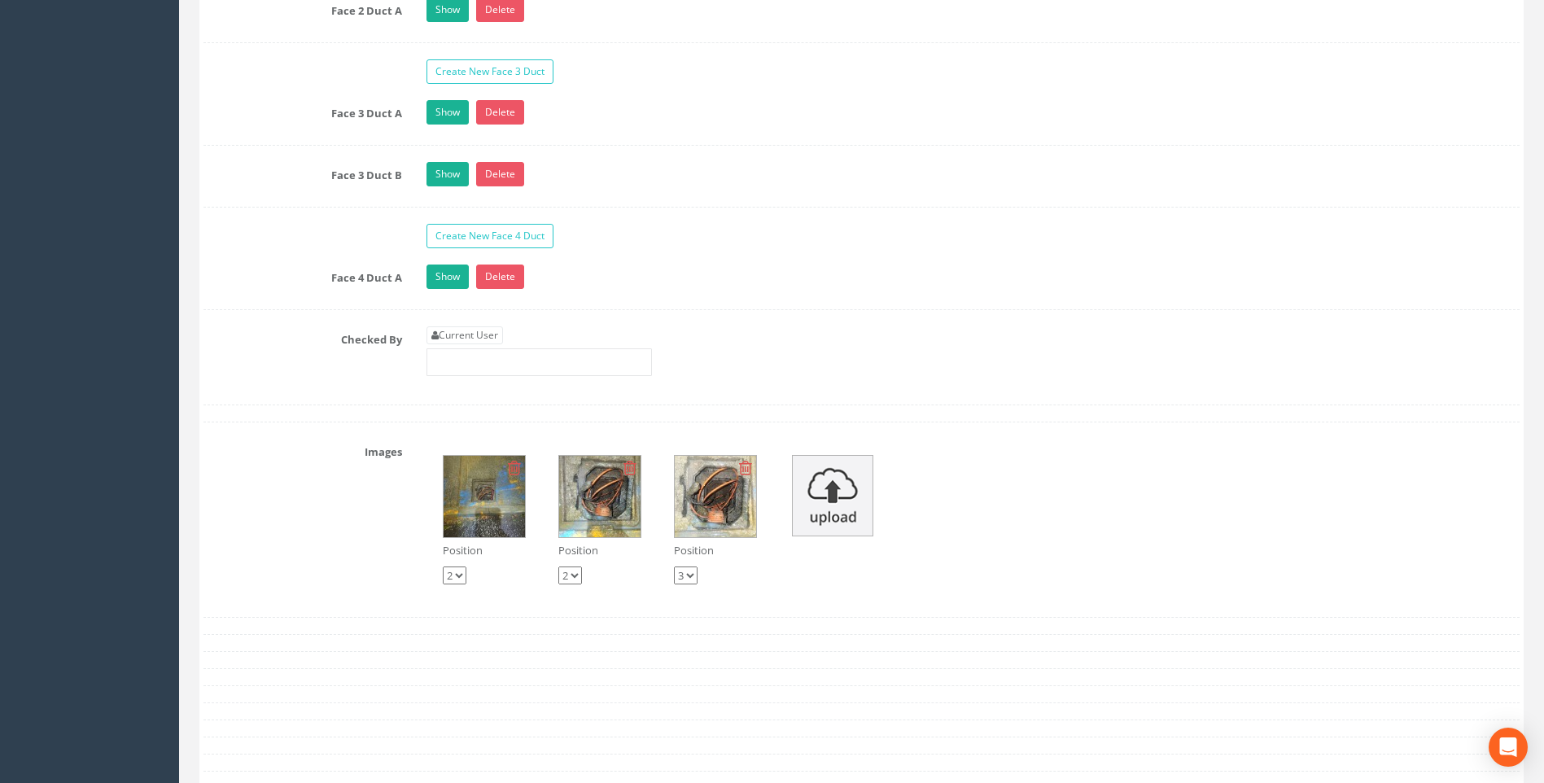
scroll to position [2931, 0]
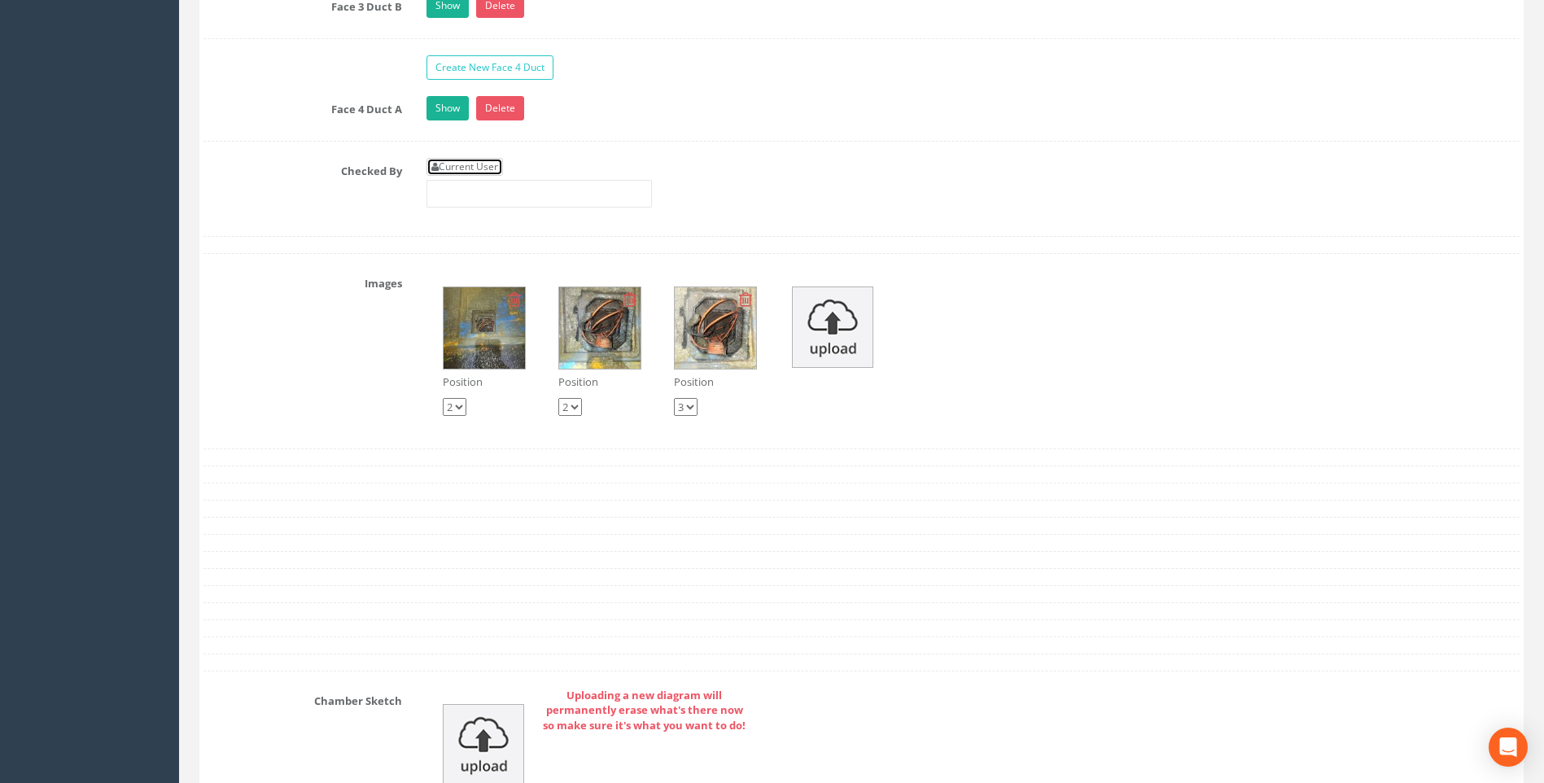
click at [456, 162] on link "Current User" at bounding box center [465, 167] width 77 height 18
type input "[PERSON_NAME]"
click at [351, 195] on div "Checked By Current User [PERSON_NAME]" at bounding box center [861, 189] width 1341 height 62
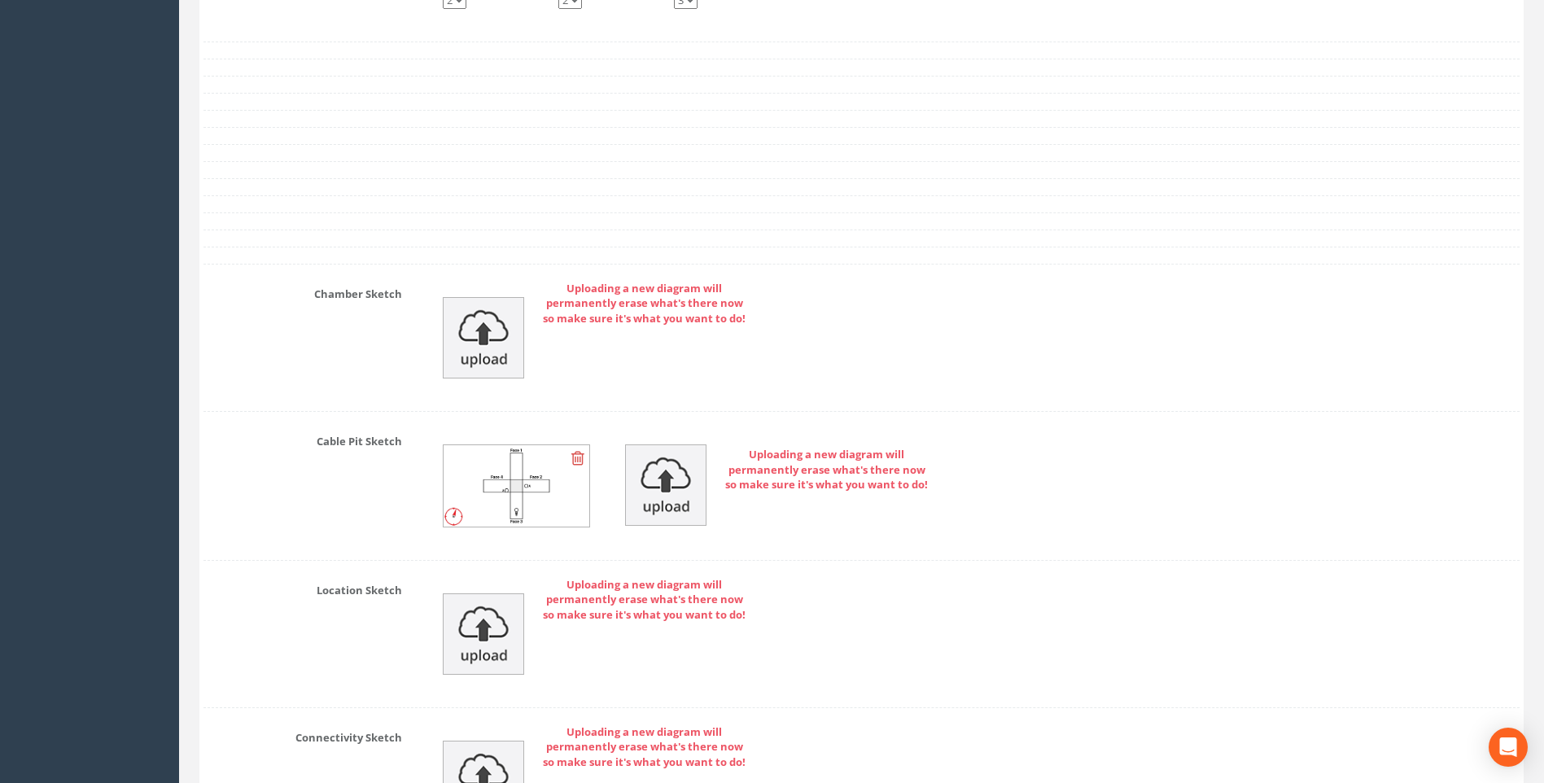
scroll to position [3687, 0]
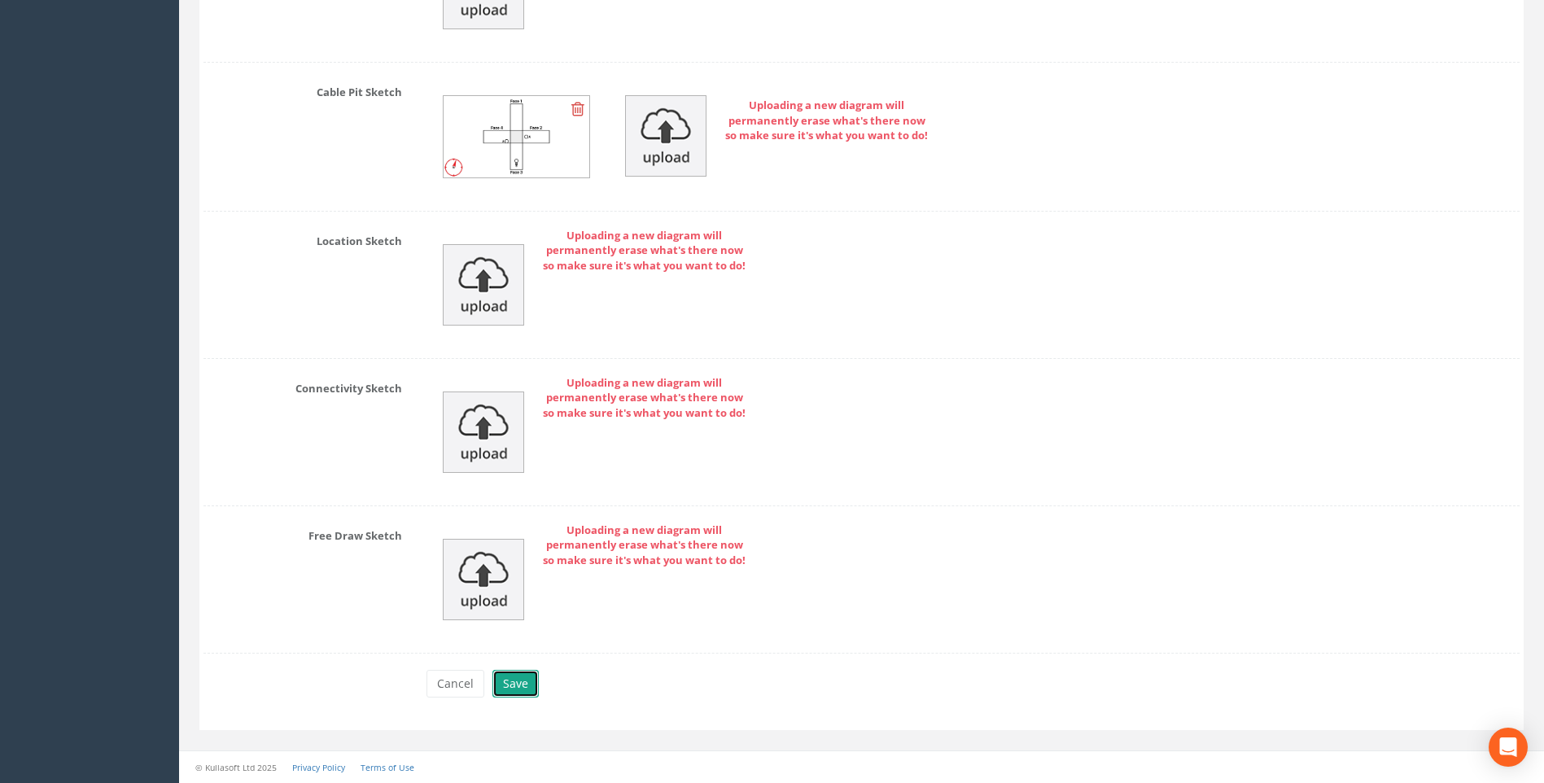
click at [517, 684] on button "Save" at bounding box center [516, 684] width 46 height 28
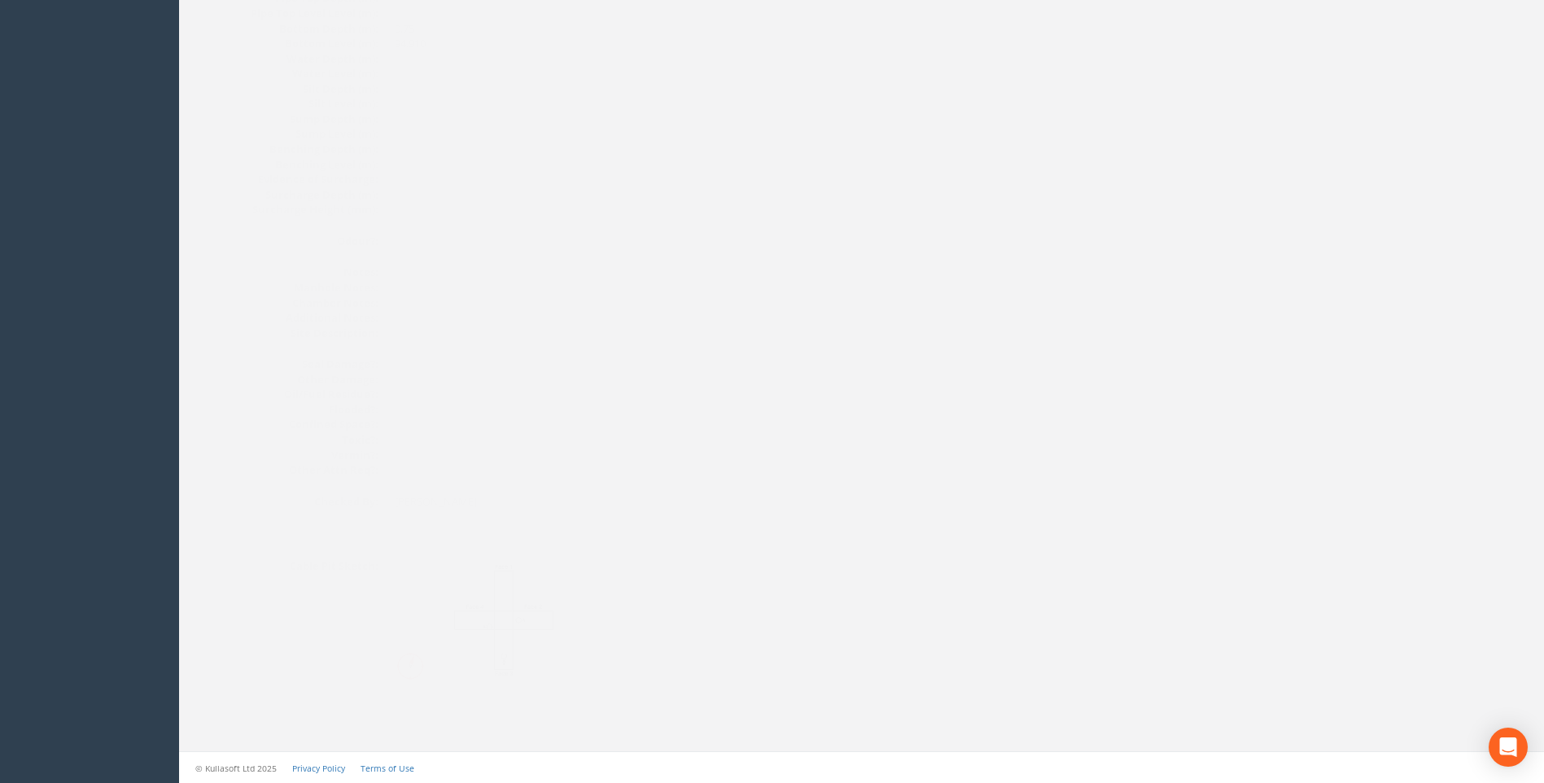
click at [465, 621] on img at bounding box center [471, 619] width 217 height 121
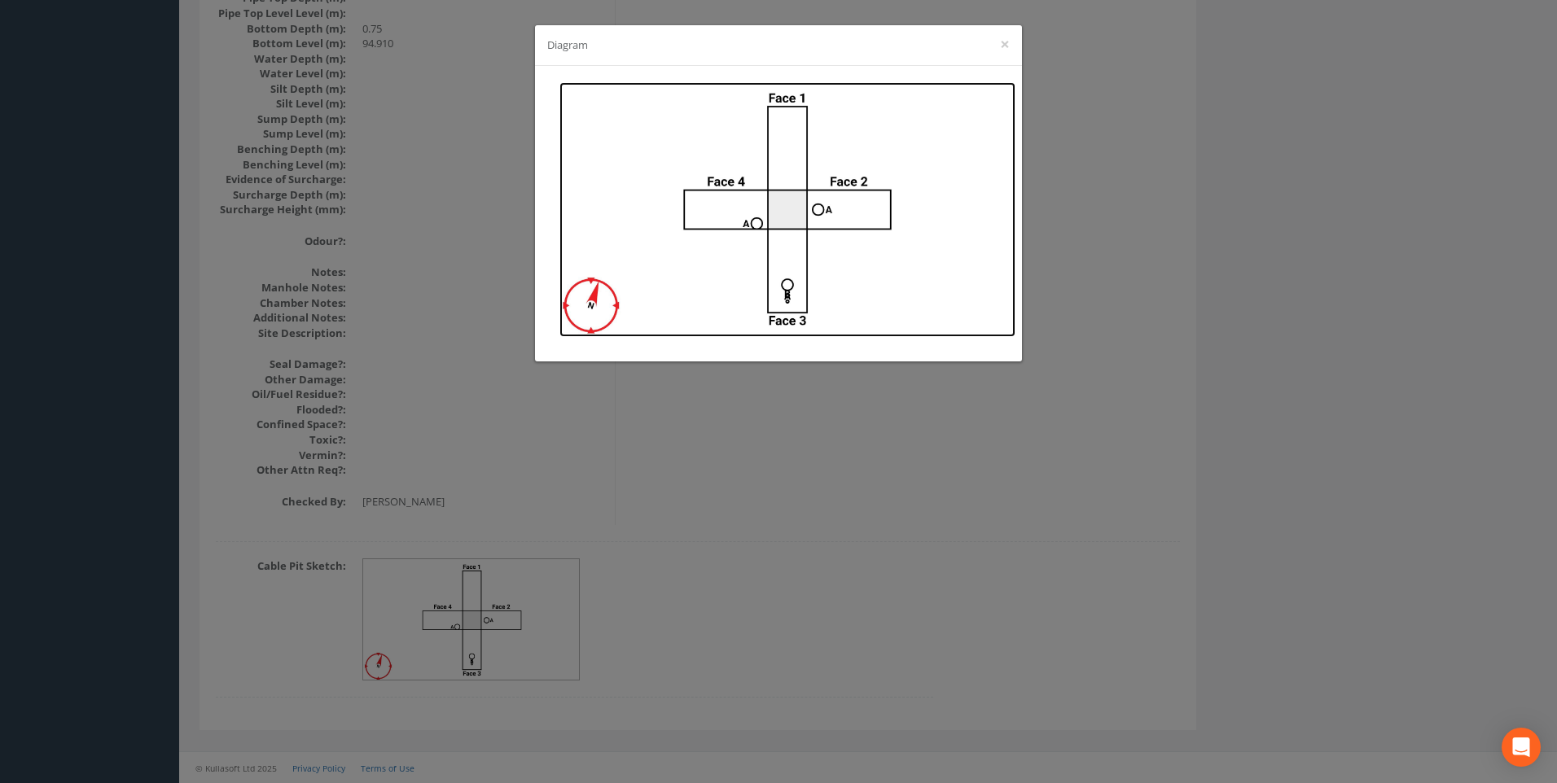
click at [787, 287] on img at bounding box center [787, 209] width 456 height 255
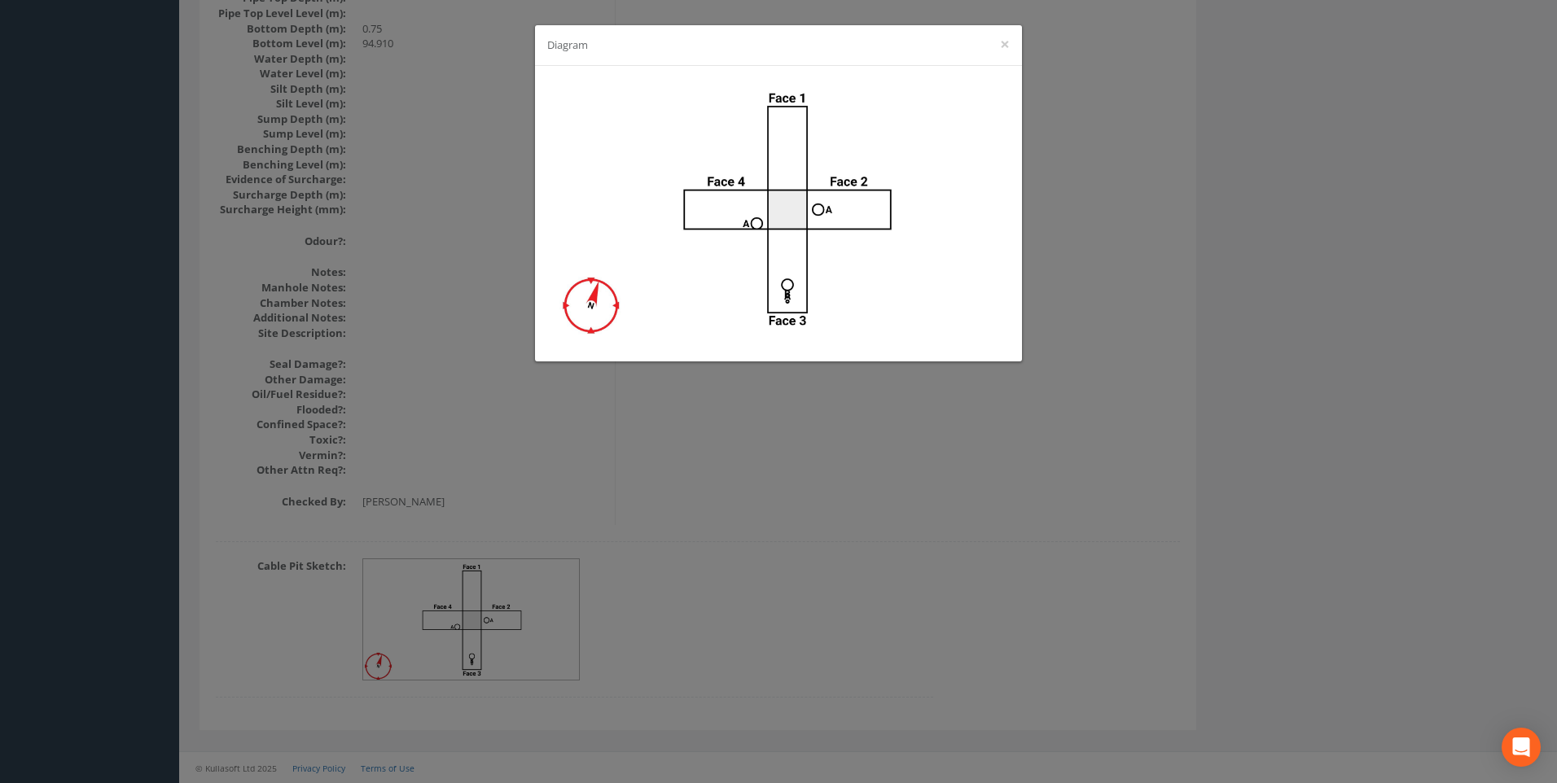
click at [1180, 402] on div "Diagram ×" at bounding box center [778, 391] width 1557 height 783
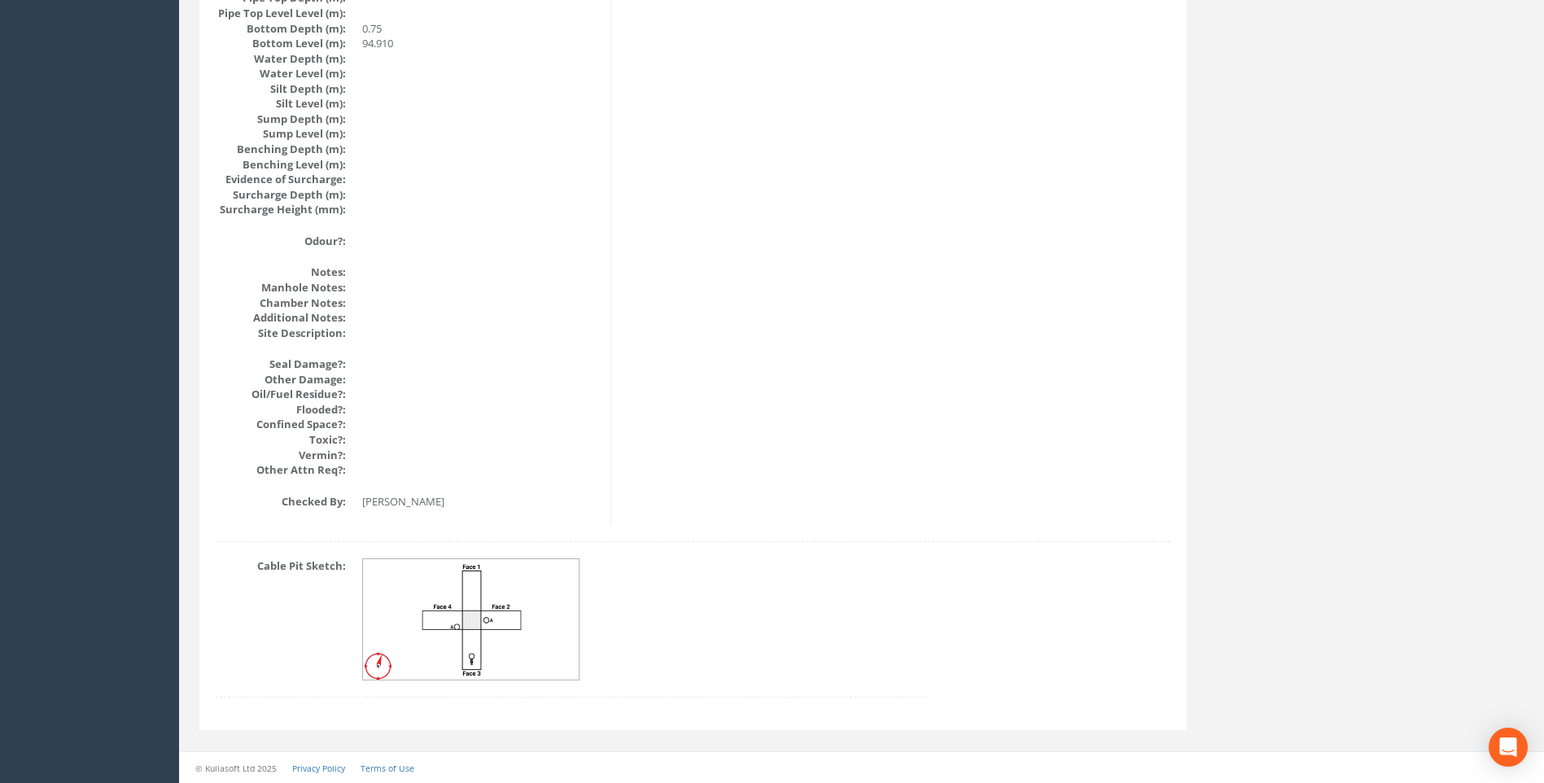
scroll to position [1402, 0]
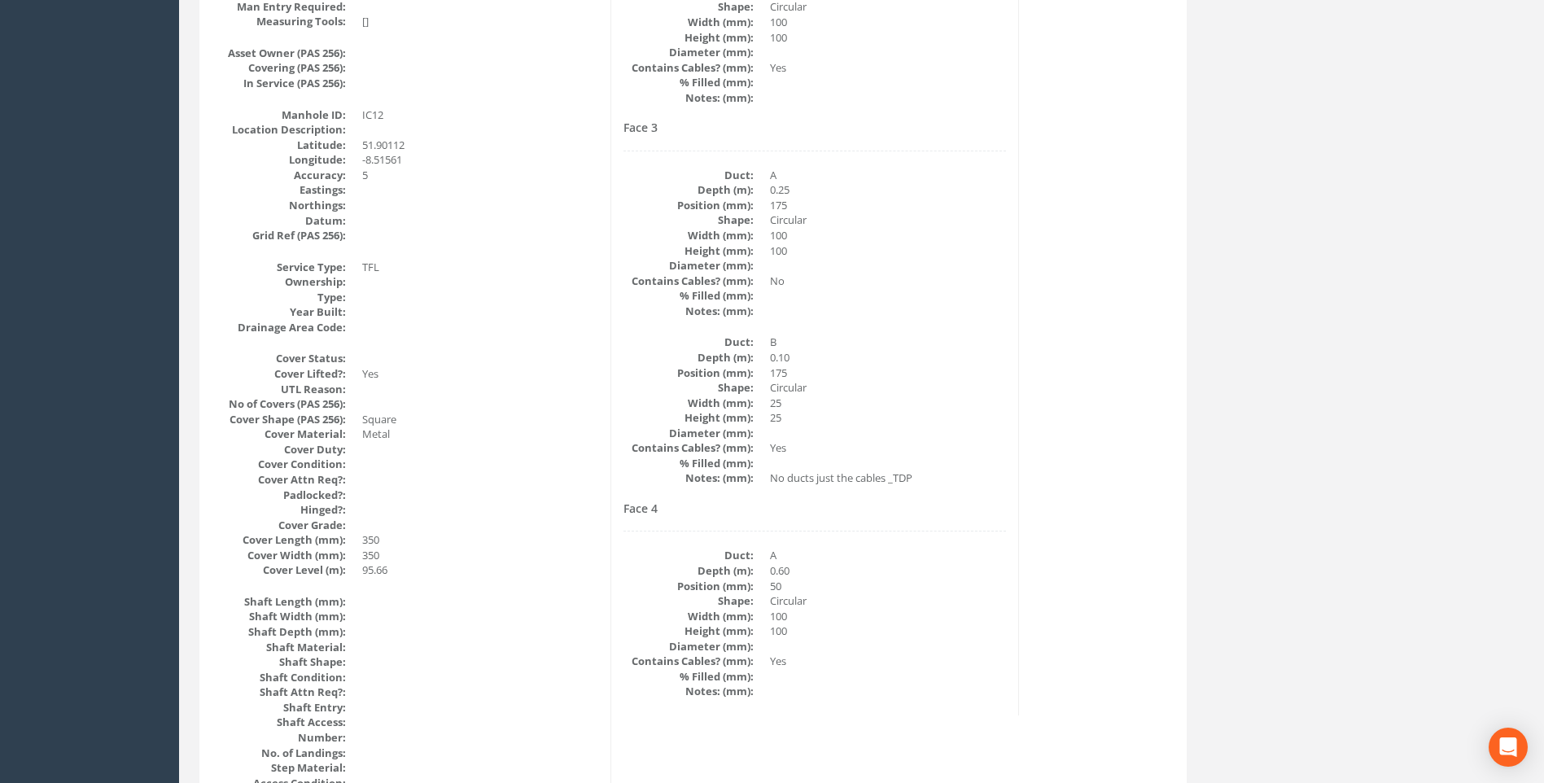
scroll to position [506, 0]
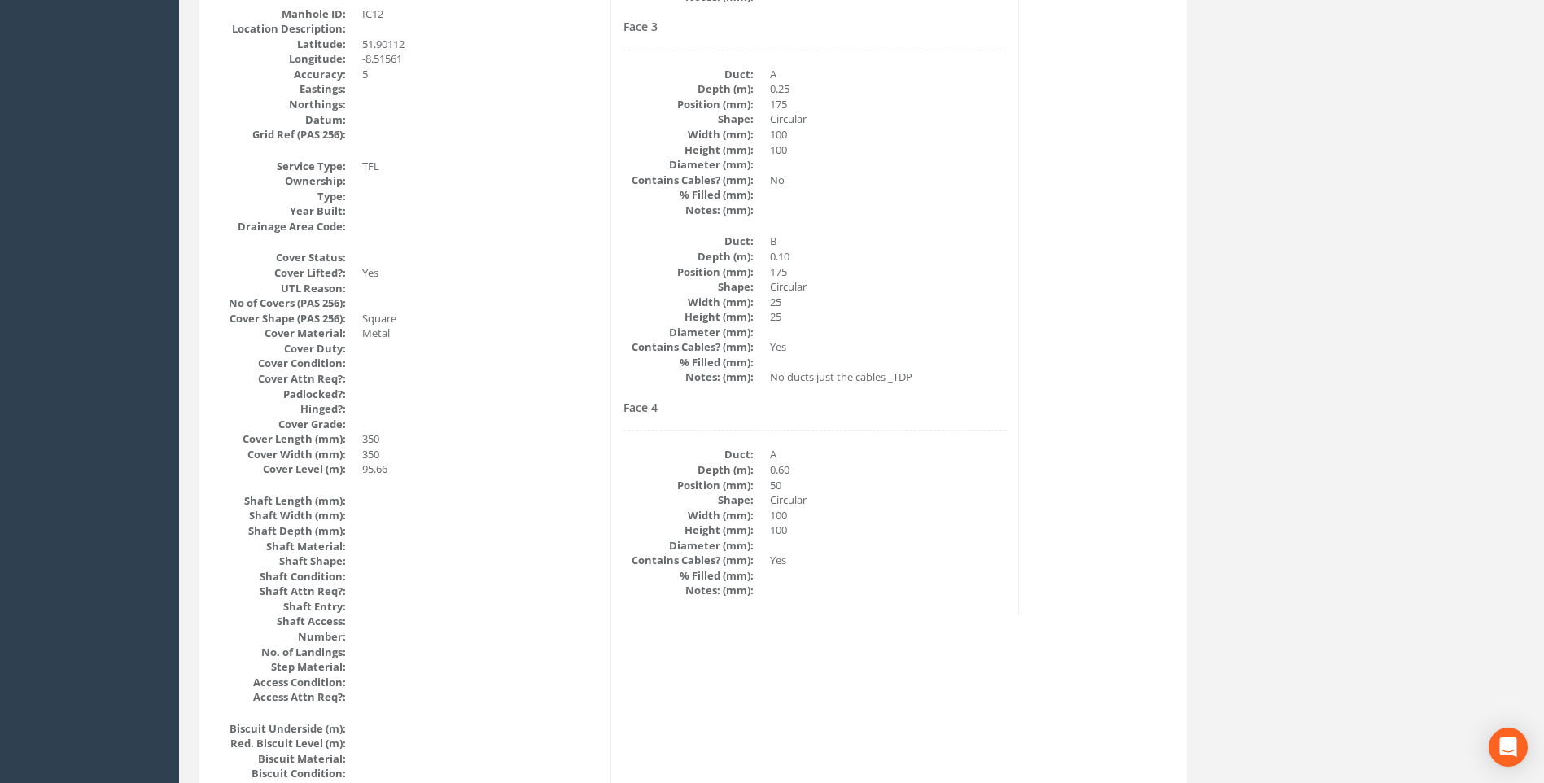
click at [1233, 475] on div "Back to 7432 Manholes Back to Map Assign To No Companies Added Export Heathrow …" at bounding box center [861, 797] width 1349 height 2350
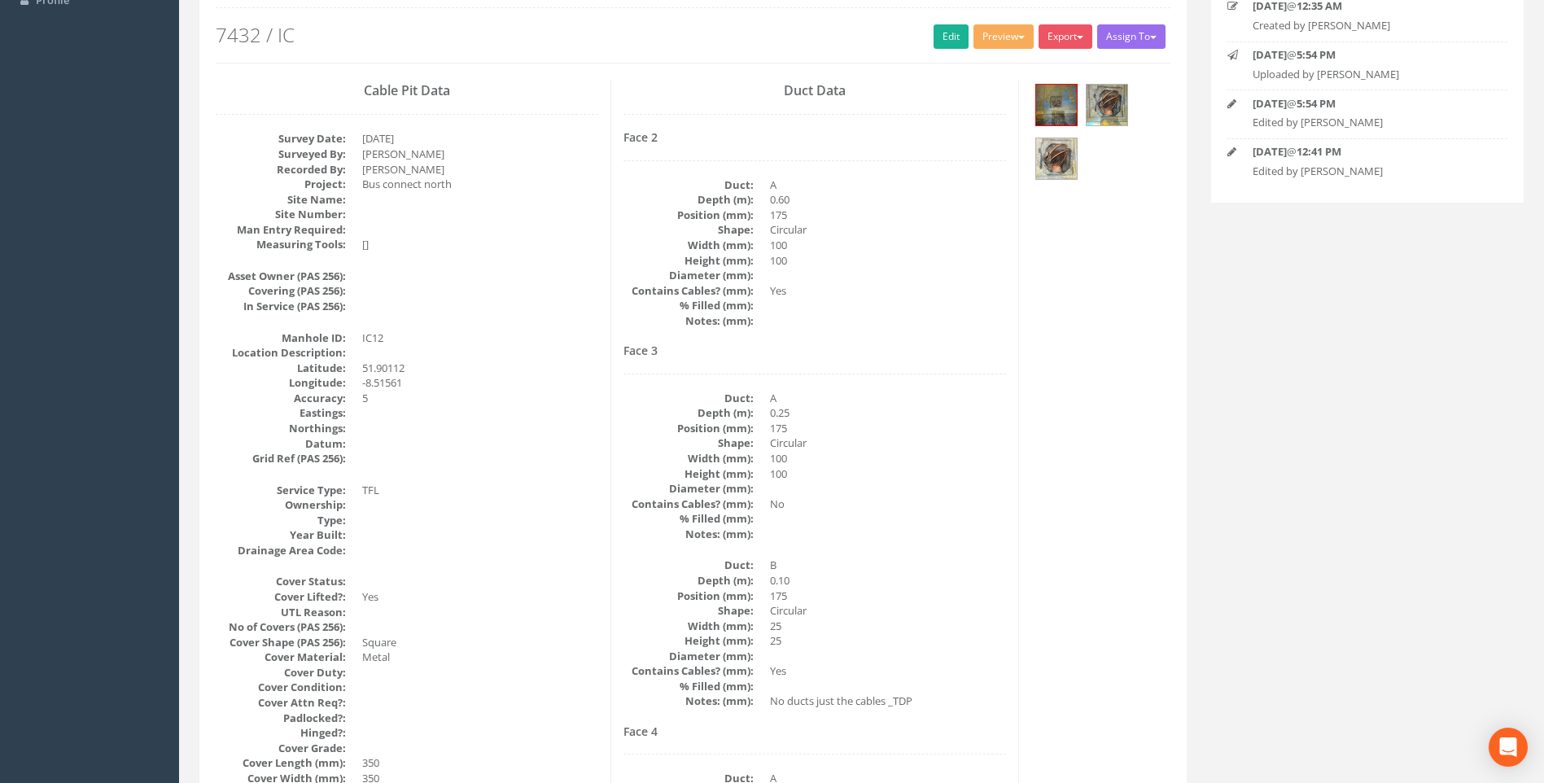
scroll to position [181, 0]
drag, startPoint x: 558, startPoint y: 344, endPoint x: 469, endPoint y: 319, distance: 93.0
click at [558, 344] on dd "IC12" at bounding box center [480, 339] width 236 height 15
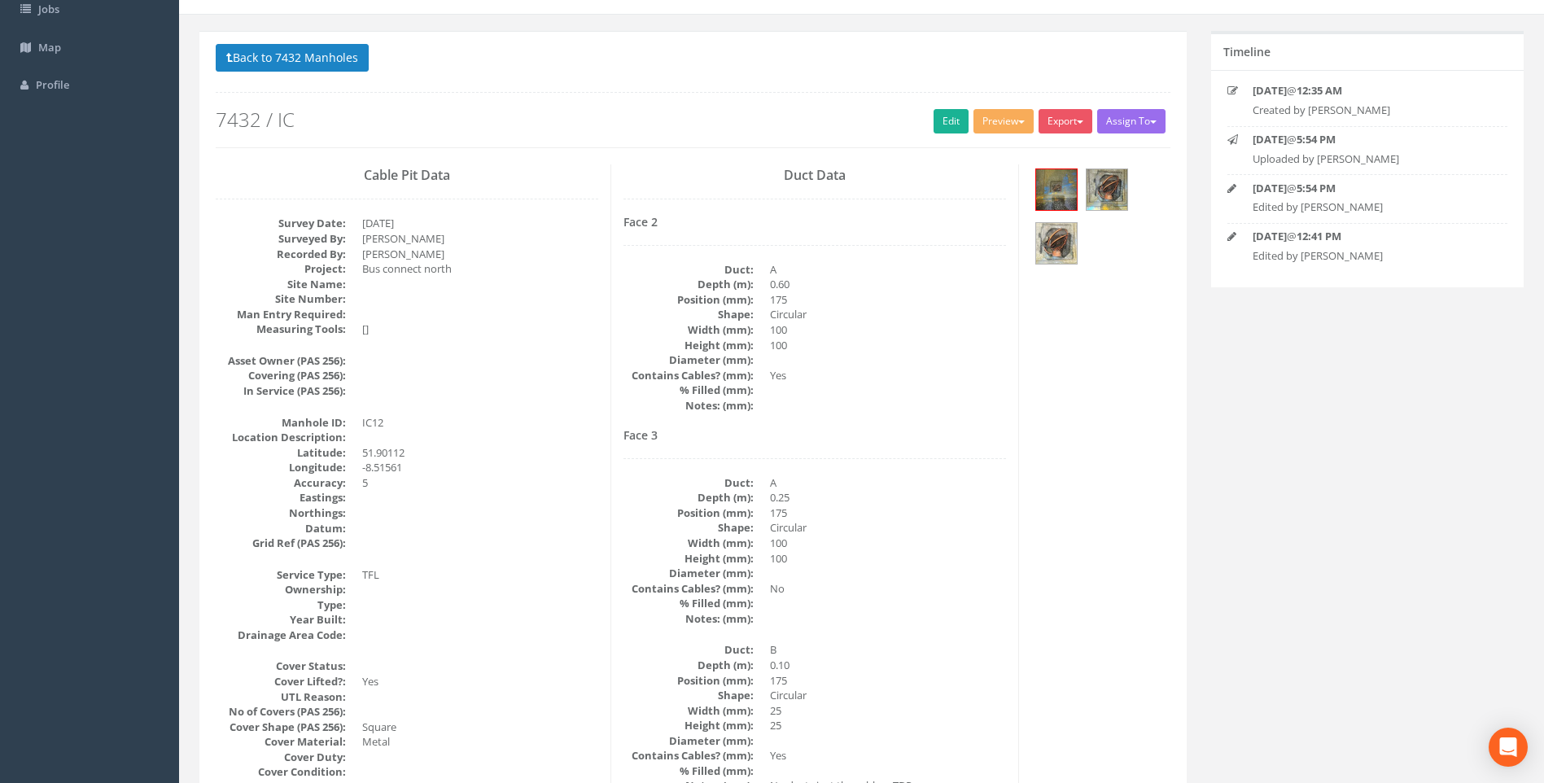
scroll to position [0, 0]
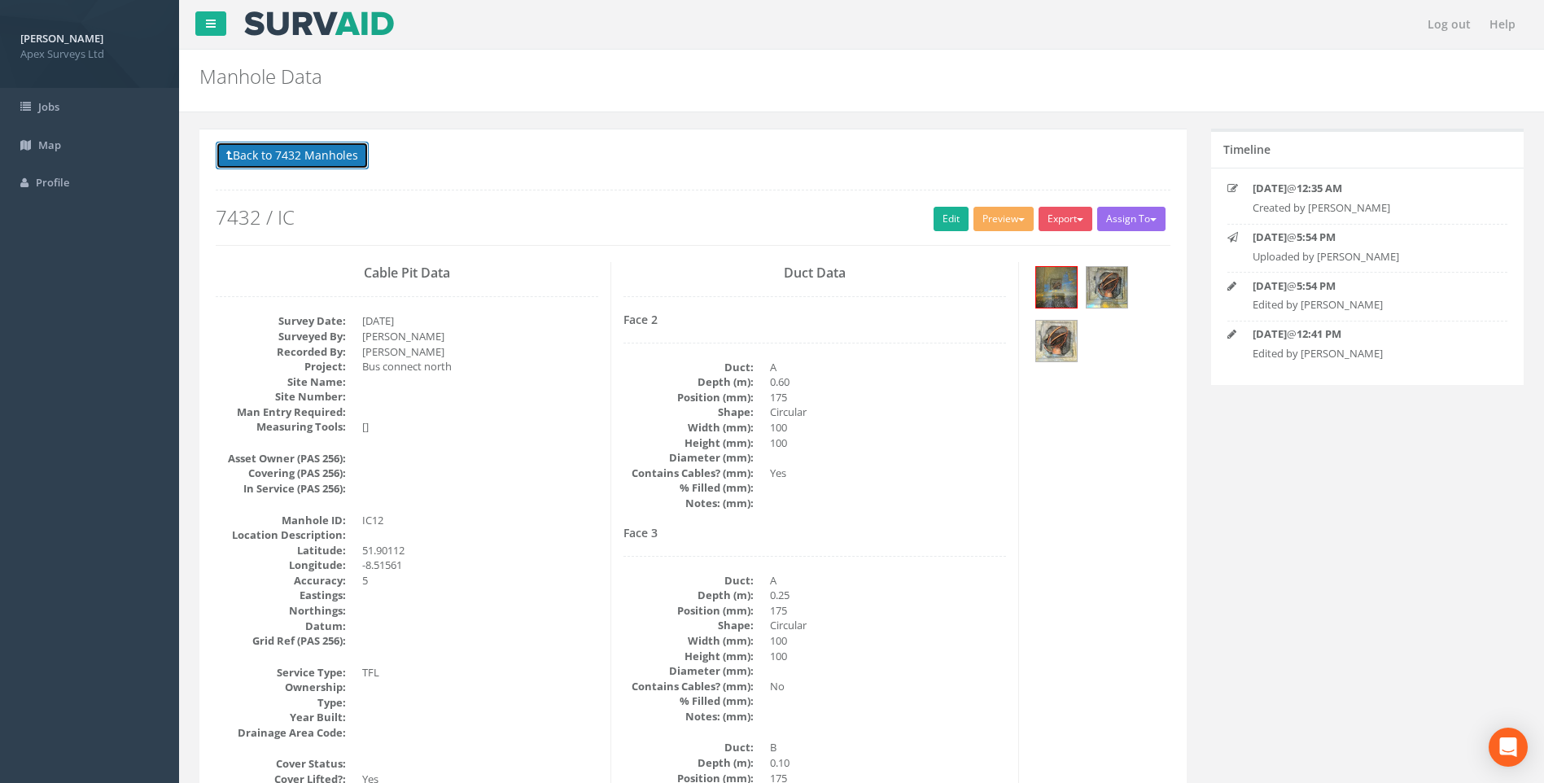
click at [318, 151] on button "Back to 7432 Manholes" at bounding box center [292, 156] width 153 height 28
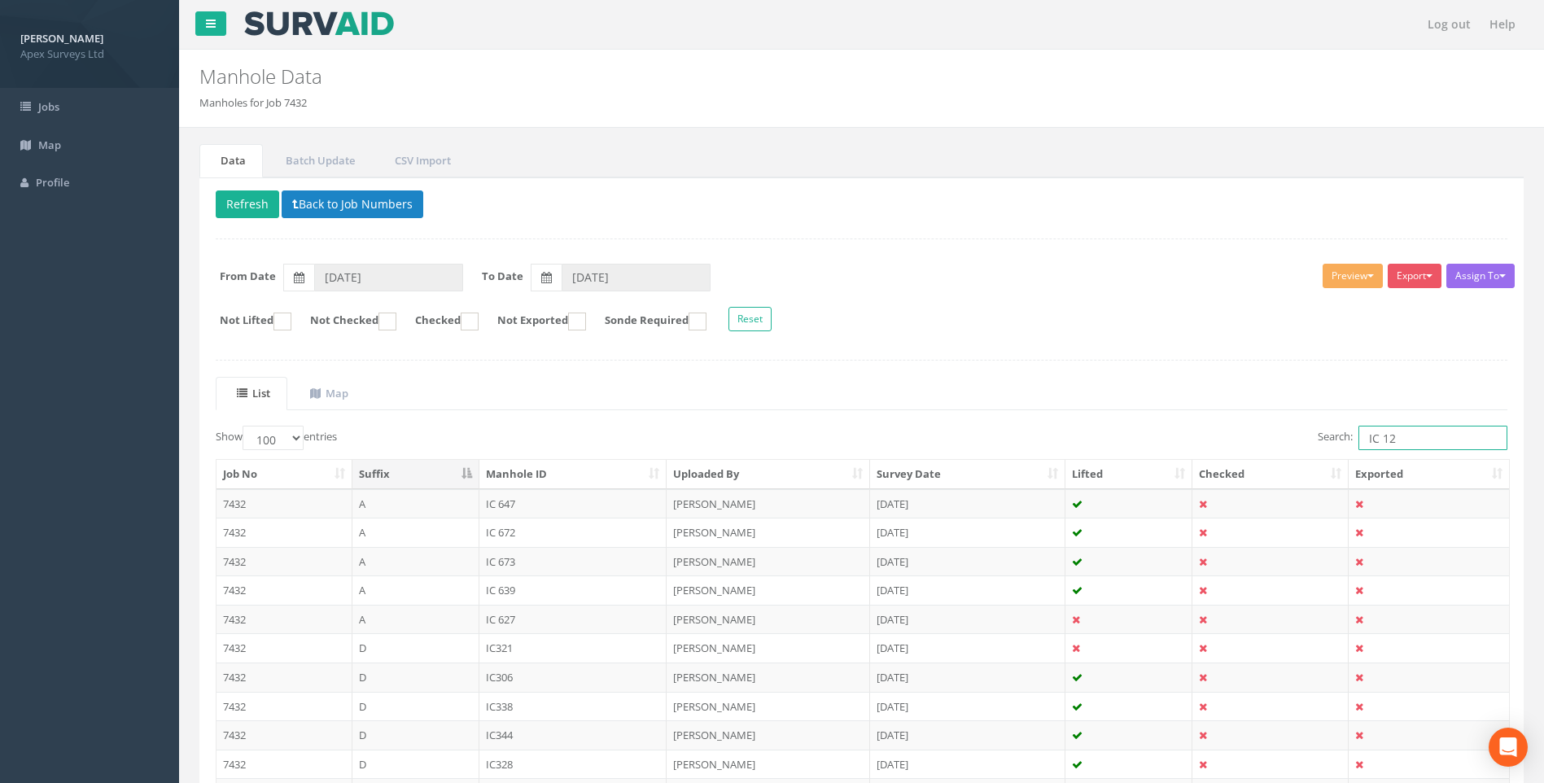
click at [1393, 437] on input "IC 12" at bounding box center [1433, 438] width 149 height 24
type input "IC 18"
click at [956, 379] on ul "List Map" at bounding box center [862, 393] width 1292 height 33
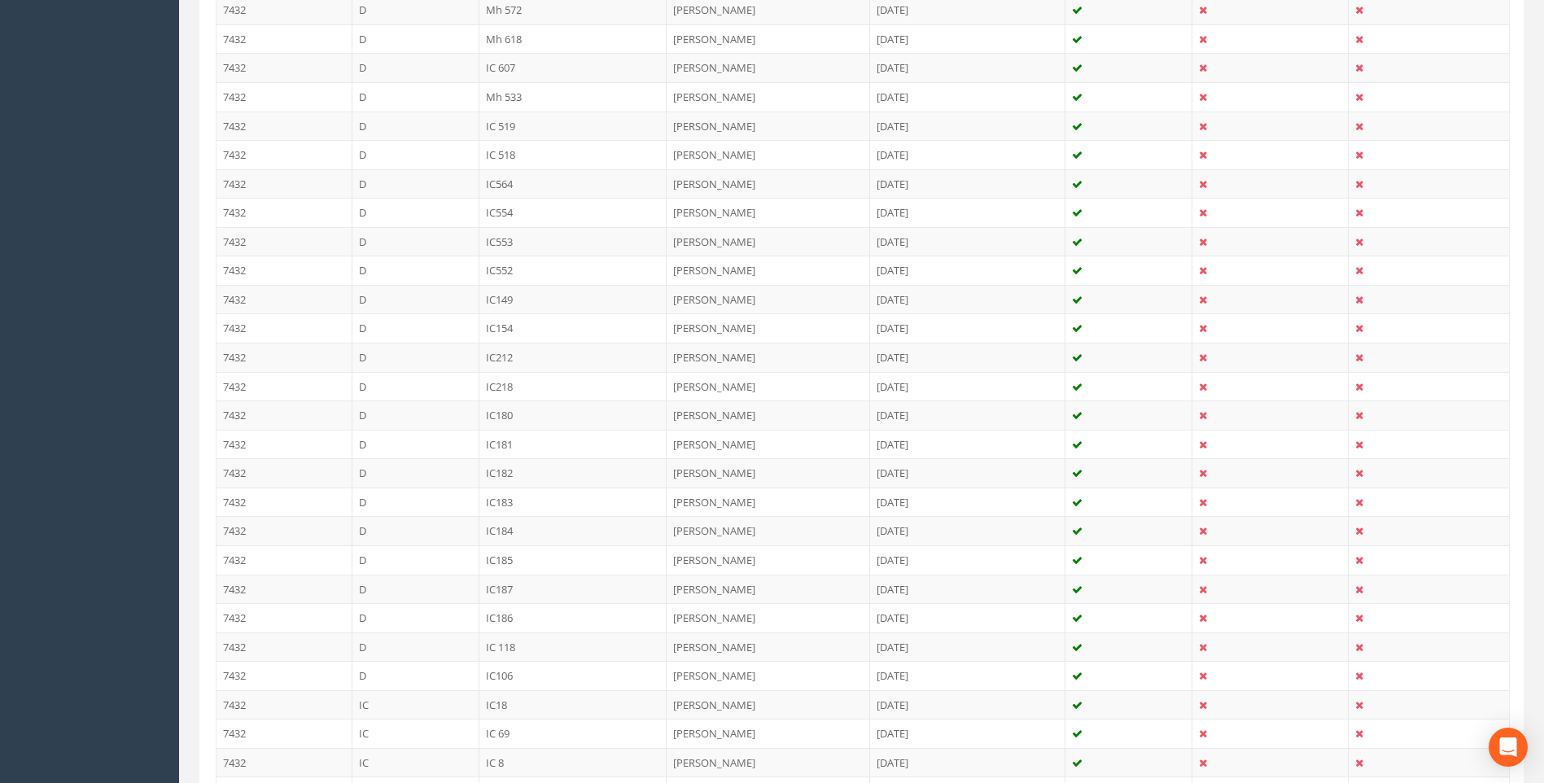
scroll to position [2007, 0]
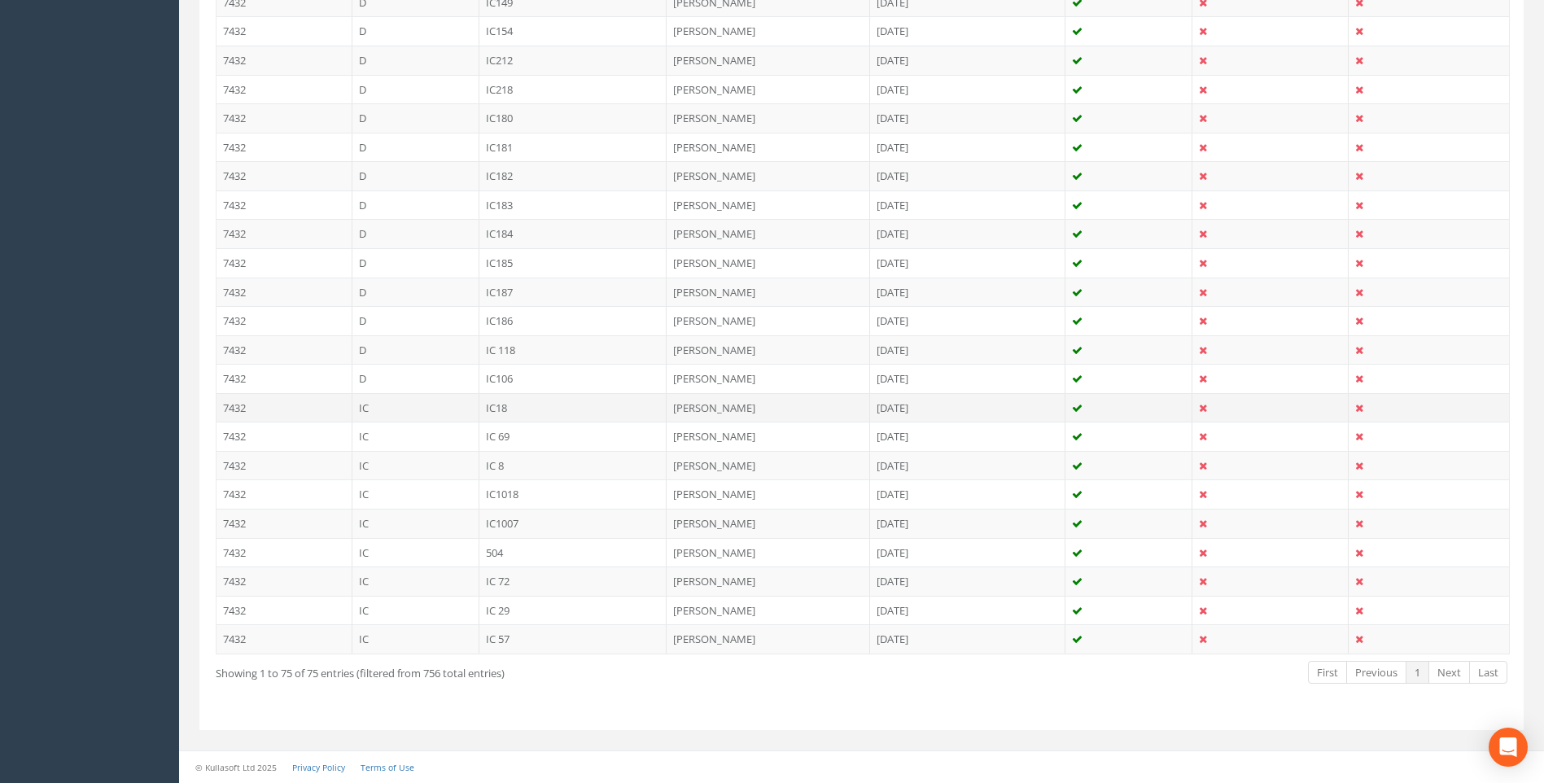
click at [497, 407] on td "IC18" at bounding box center [574, 407] width 188 height 29
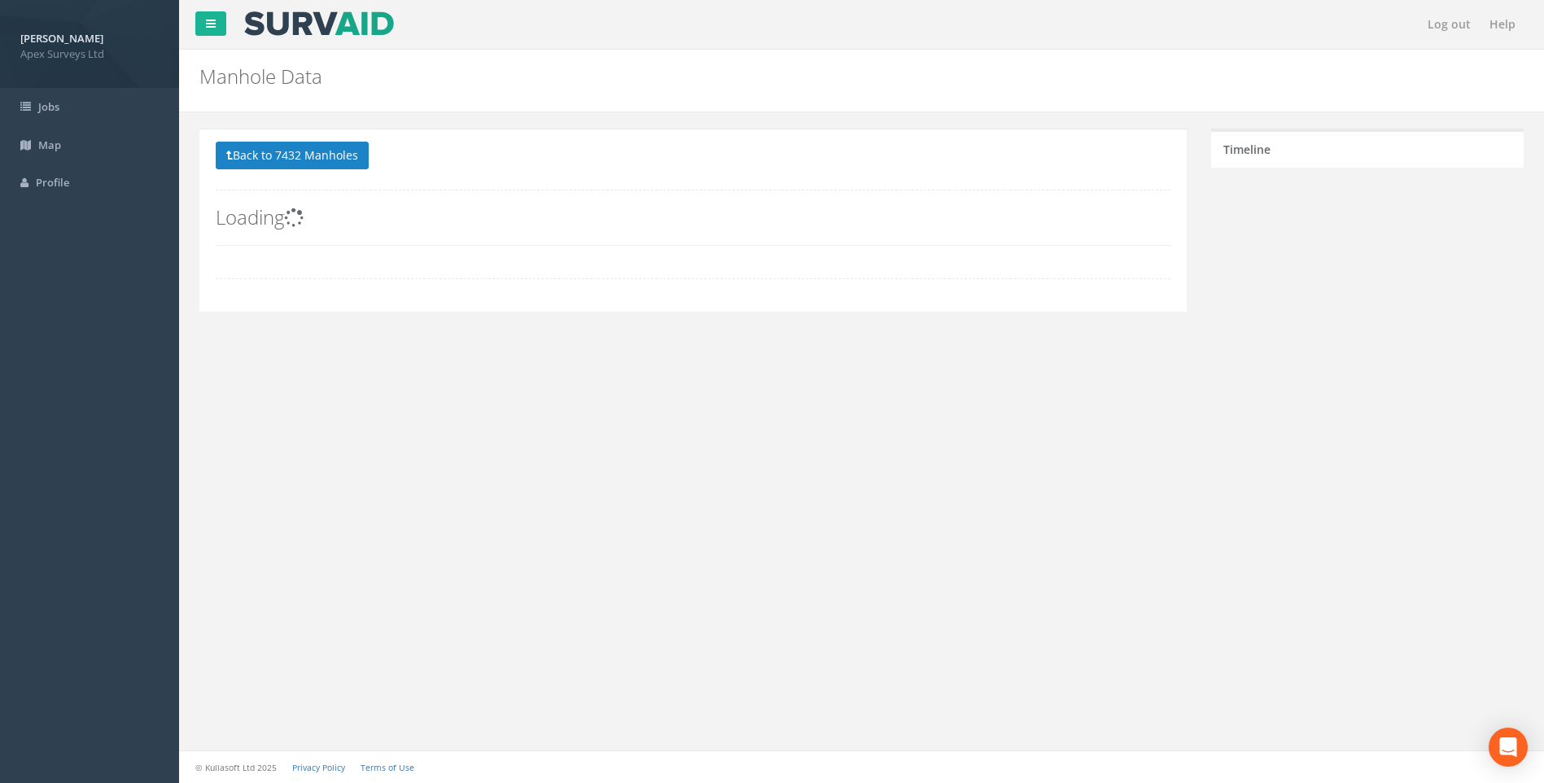
scroll to position [0, 0]
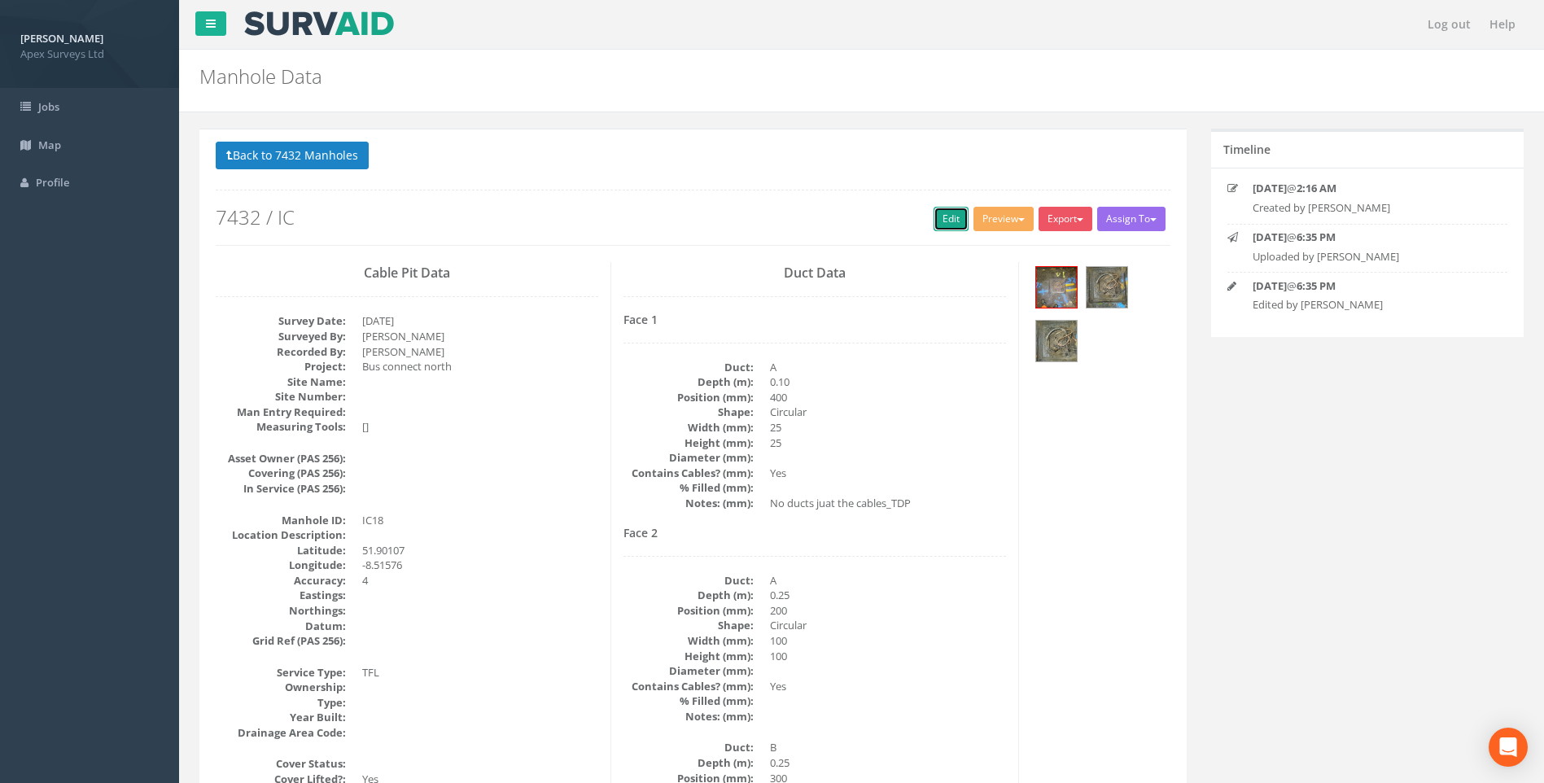
click at [944, 220] on link "Edit" at bounding box center [951, 219] width 35 height 24
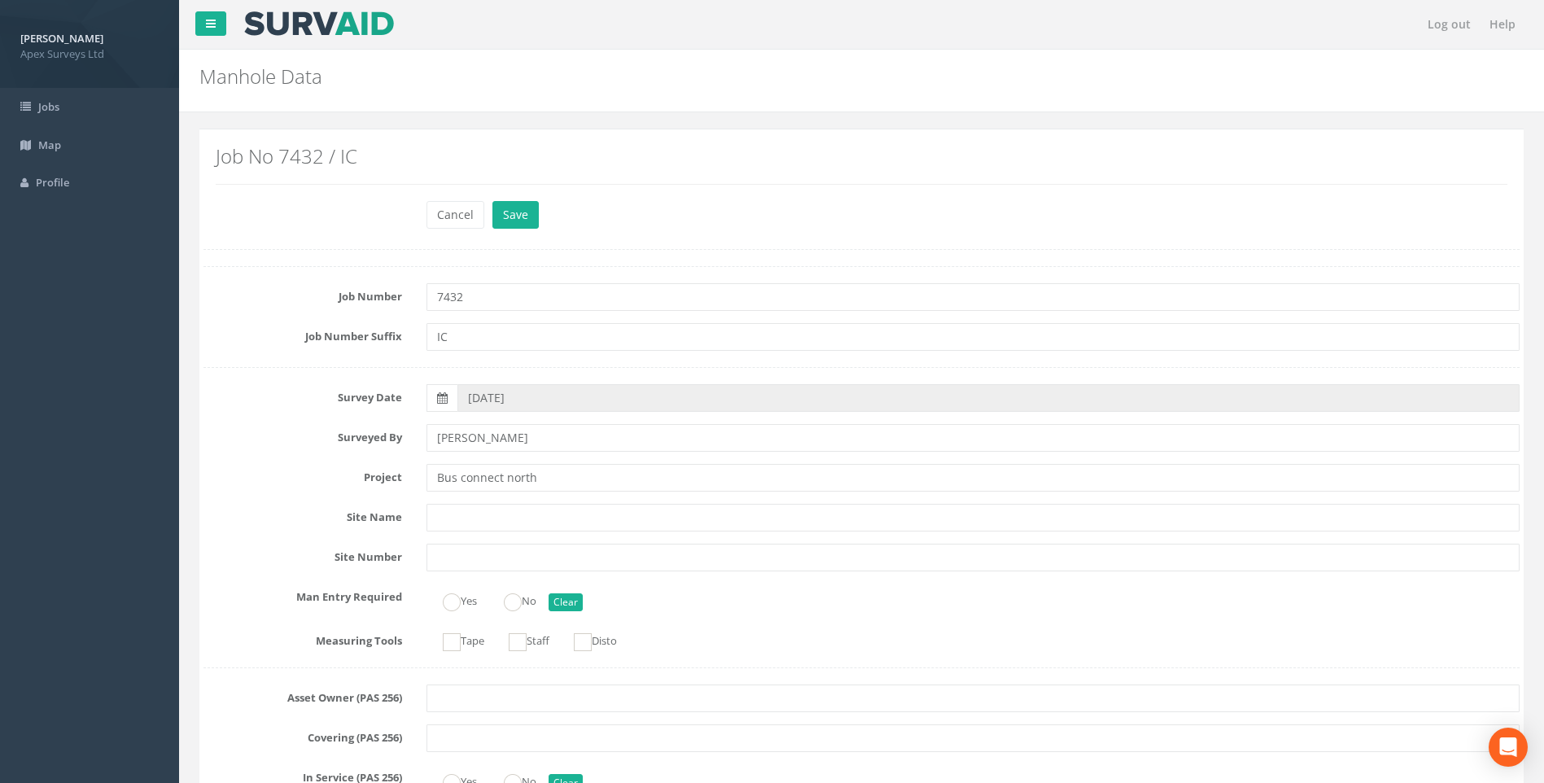
scroll to position [1143, 0]
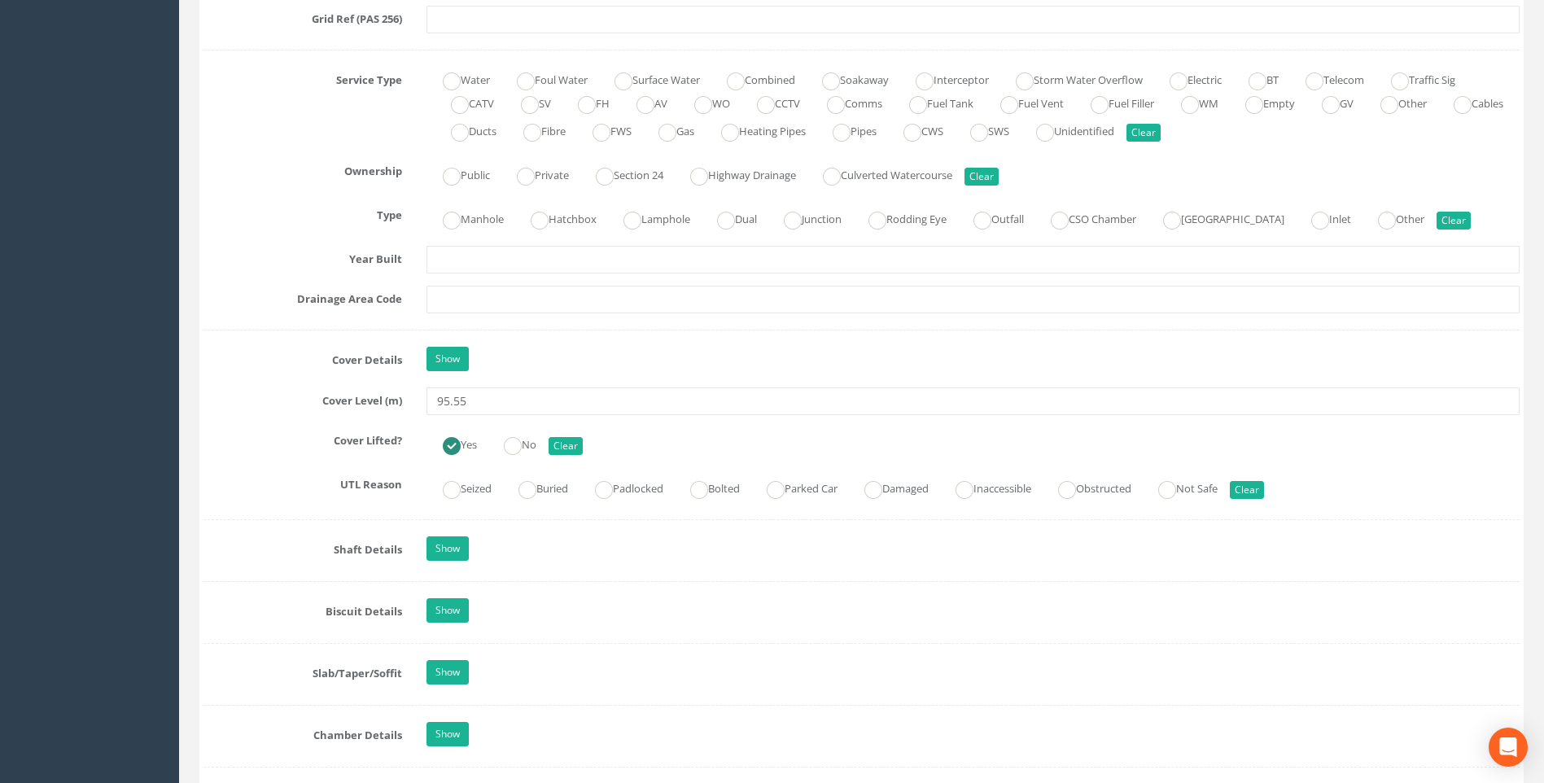
type input "95.55"
click at [298, 359] on label "Cover Details" at bounding box center [302, 357] width 223 height 21
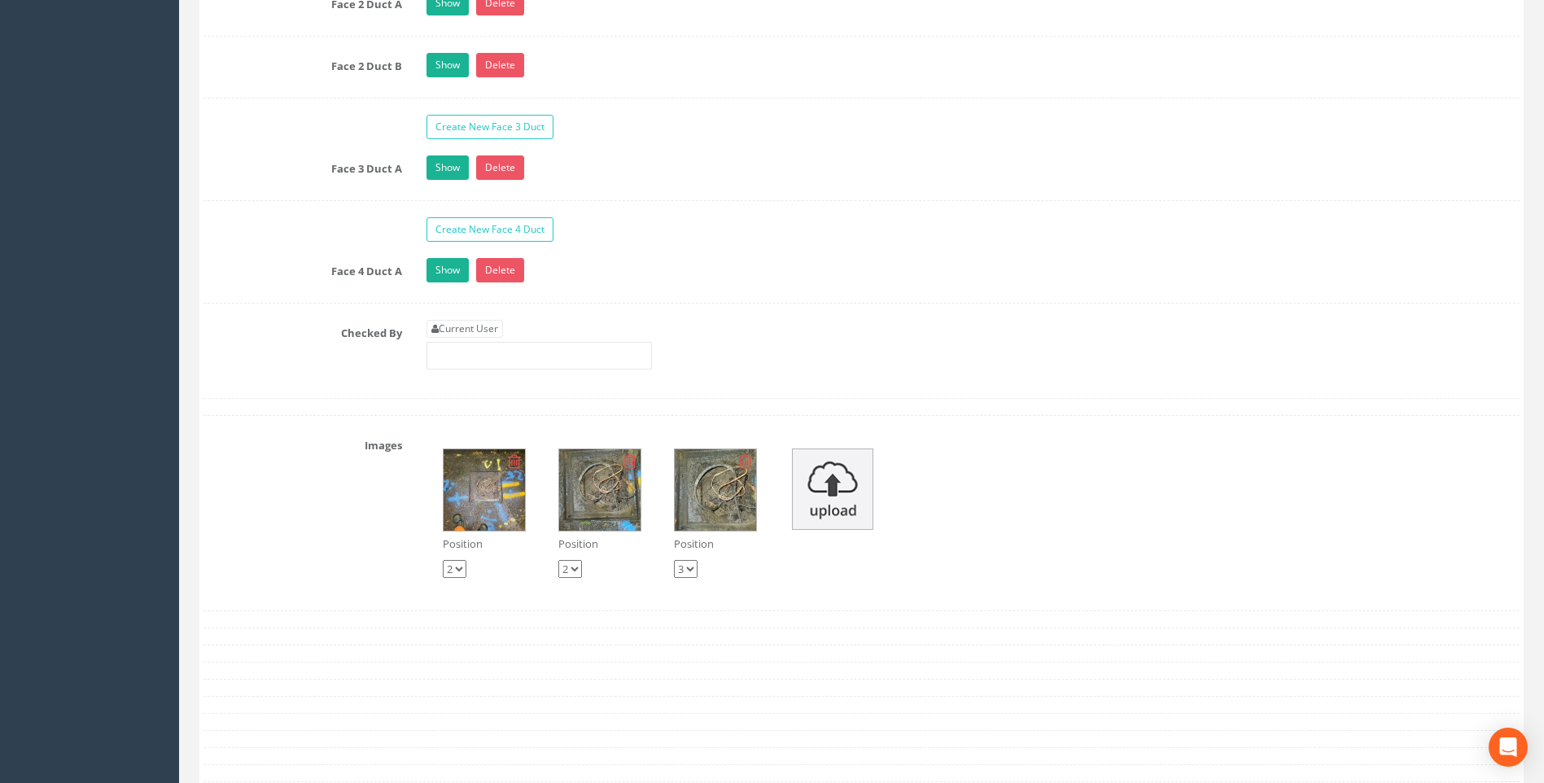
scroll to position [2934, 0]
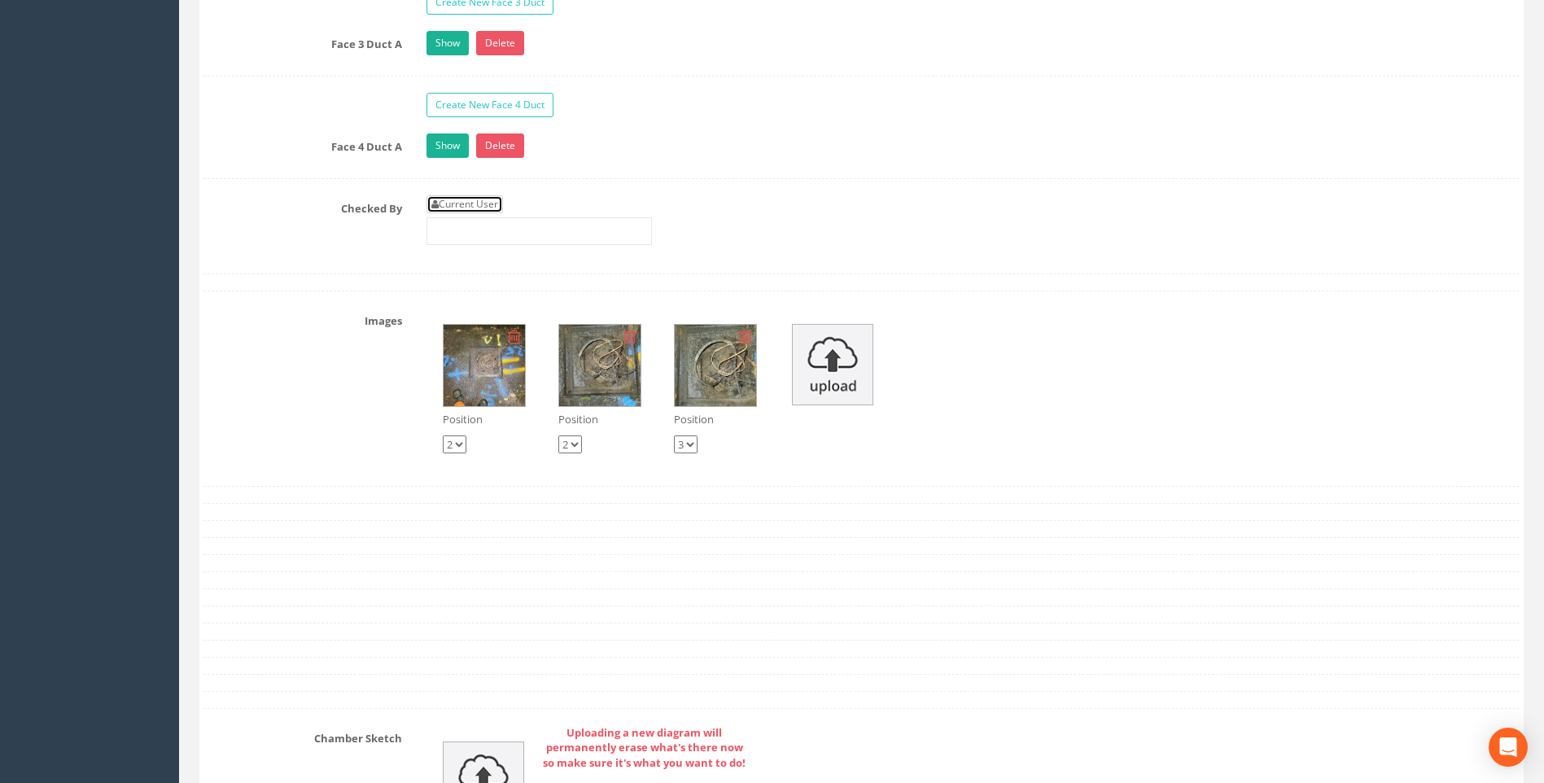
click at [462, 204] on link "Current User" at bounding box center [465, 204] width 77 height 18
type input "[PERSON_NAME]"
click at [247, 232] on div "Checked By Current User [PERSON_NAME]" at bounding box center [861, 226] width 1341 height 62
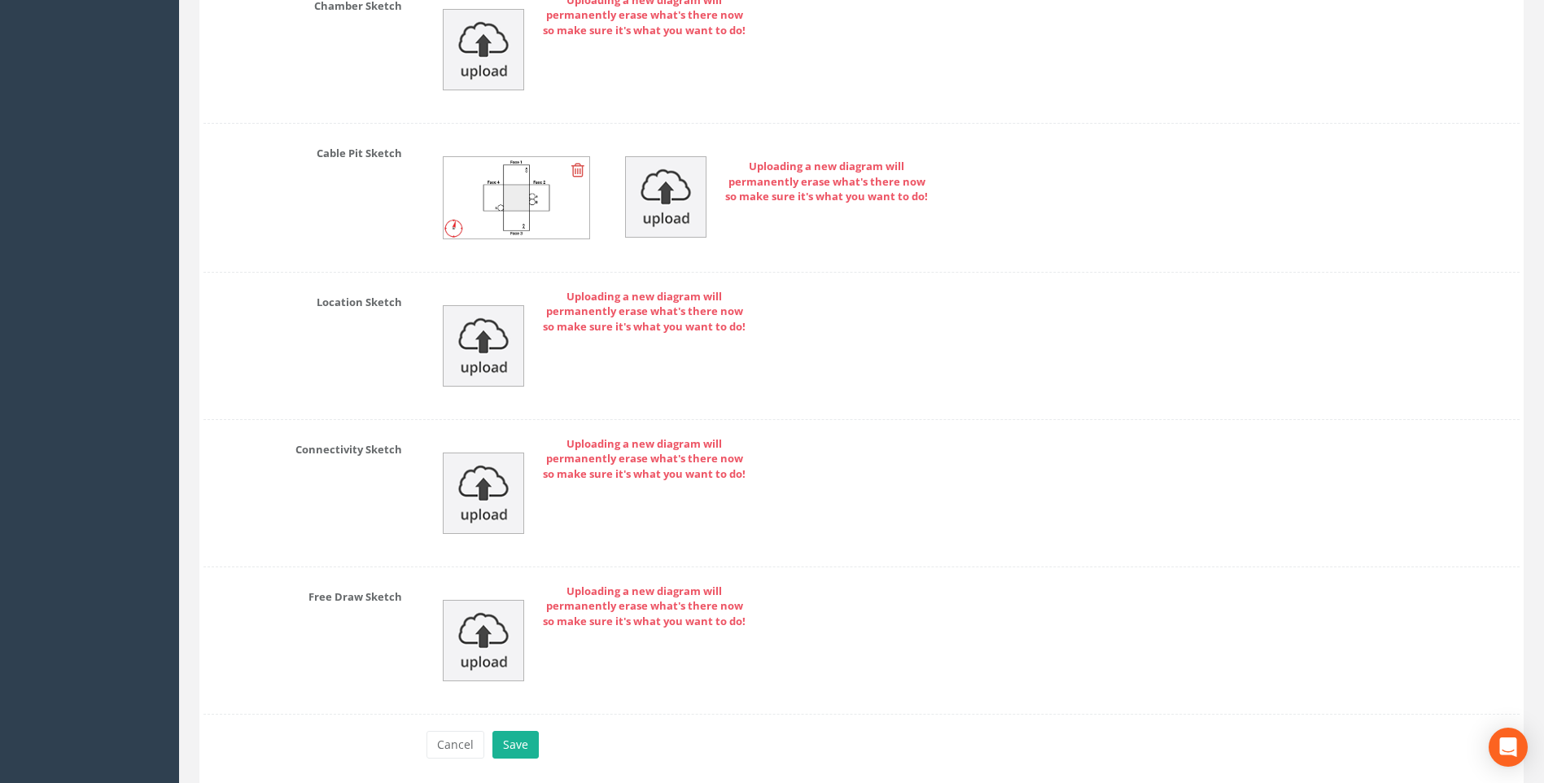
scroll to position [3728, 0]
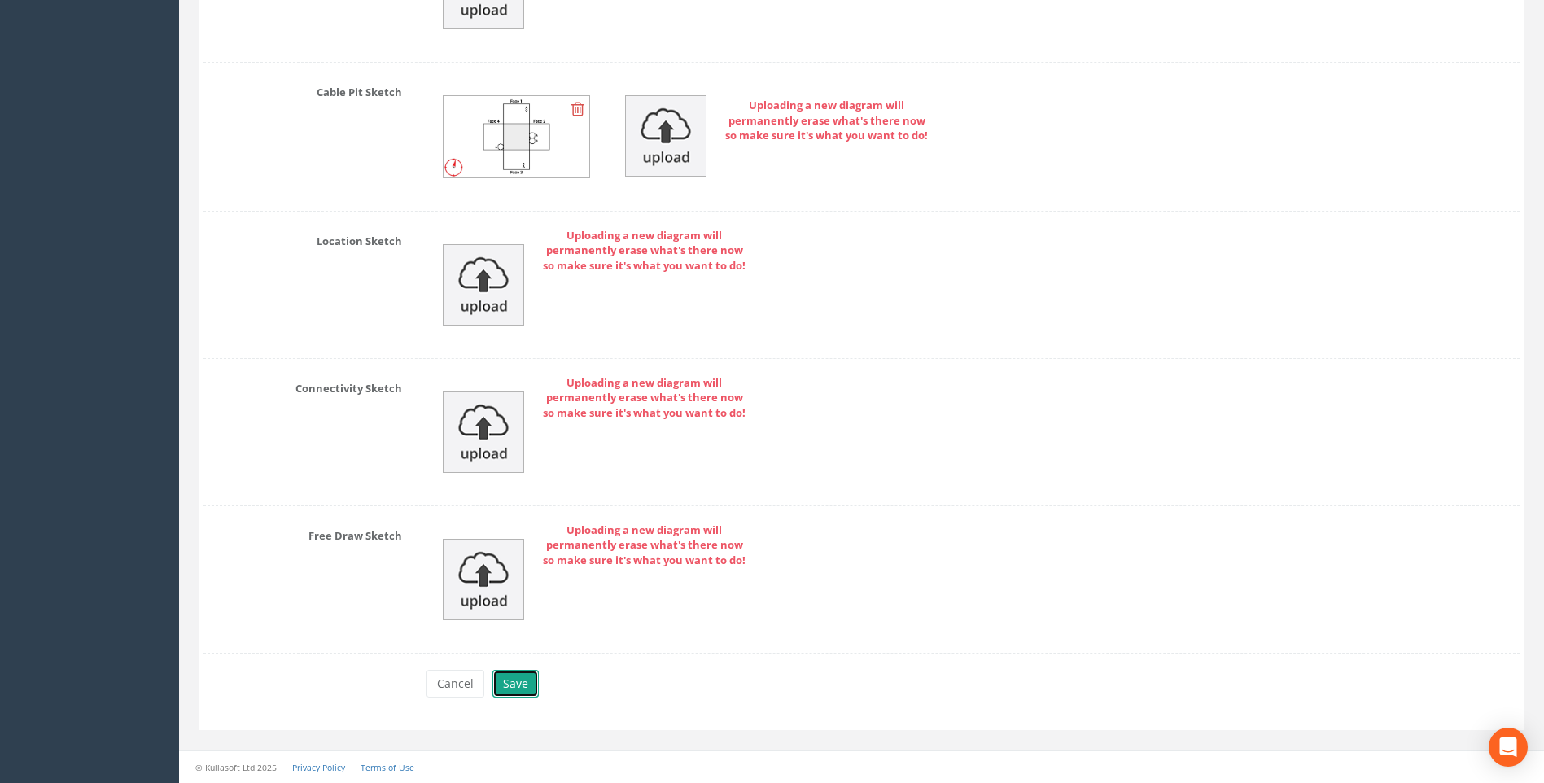
click at [512, 682] on button "Save" at bounding box center [516, 684] width 46 height 28
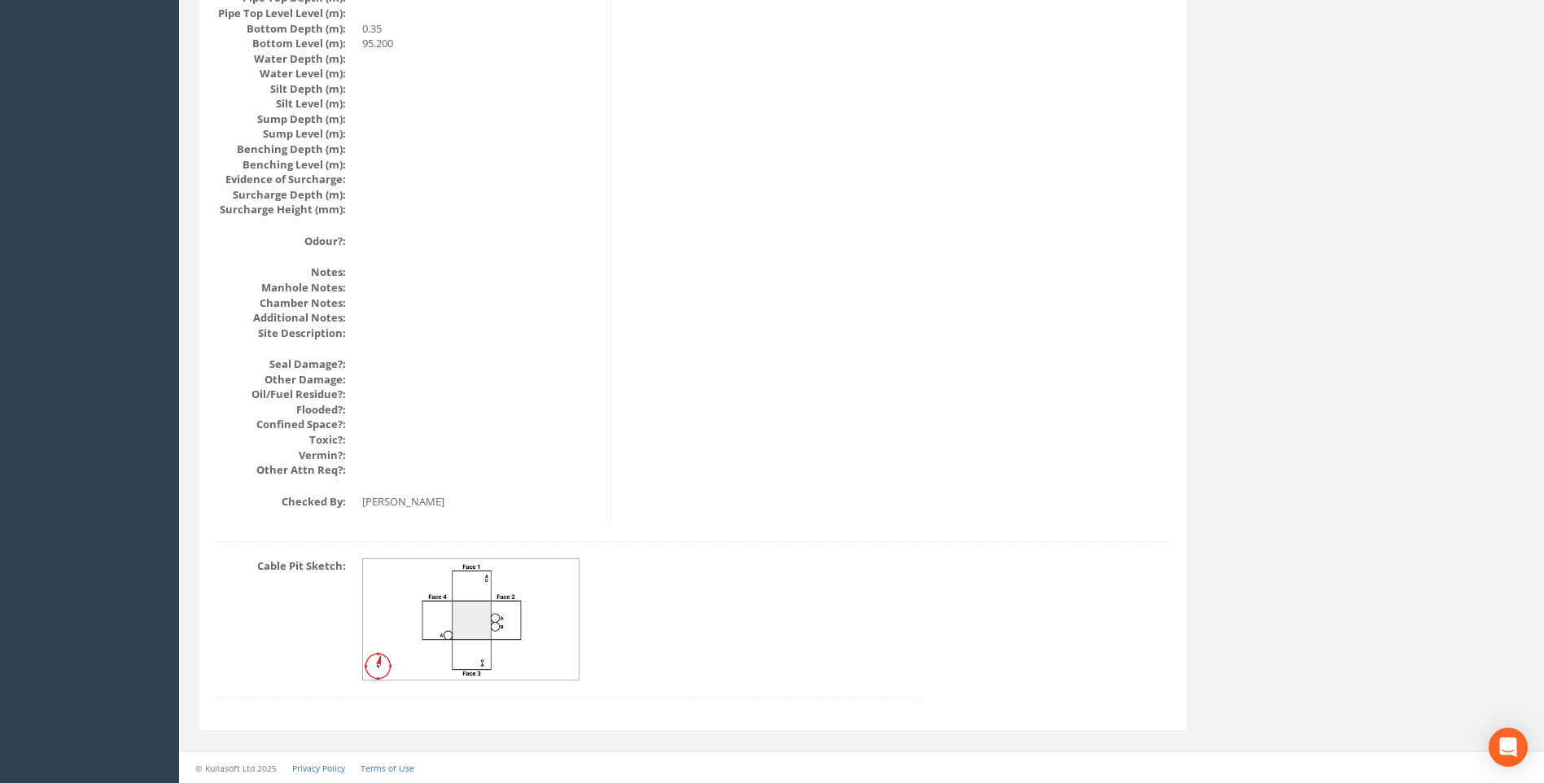
scroll to position [1728, 0]
drag, startPoint x: 701, startPoint y: 354, endPoint x: 720, endPoint y: 356, distance: 18.8
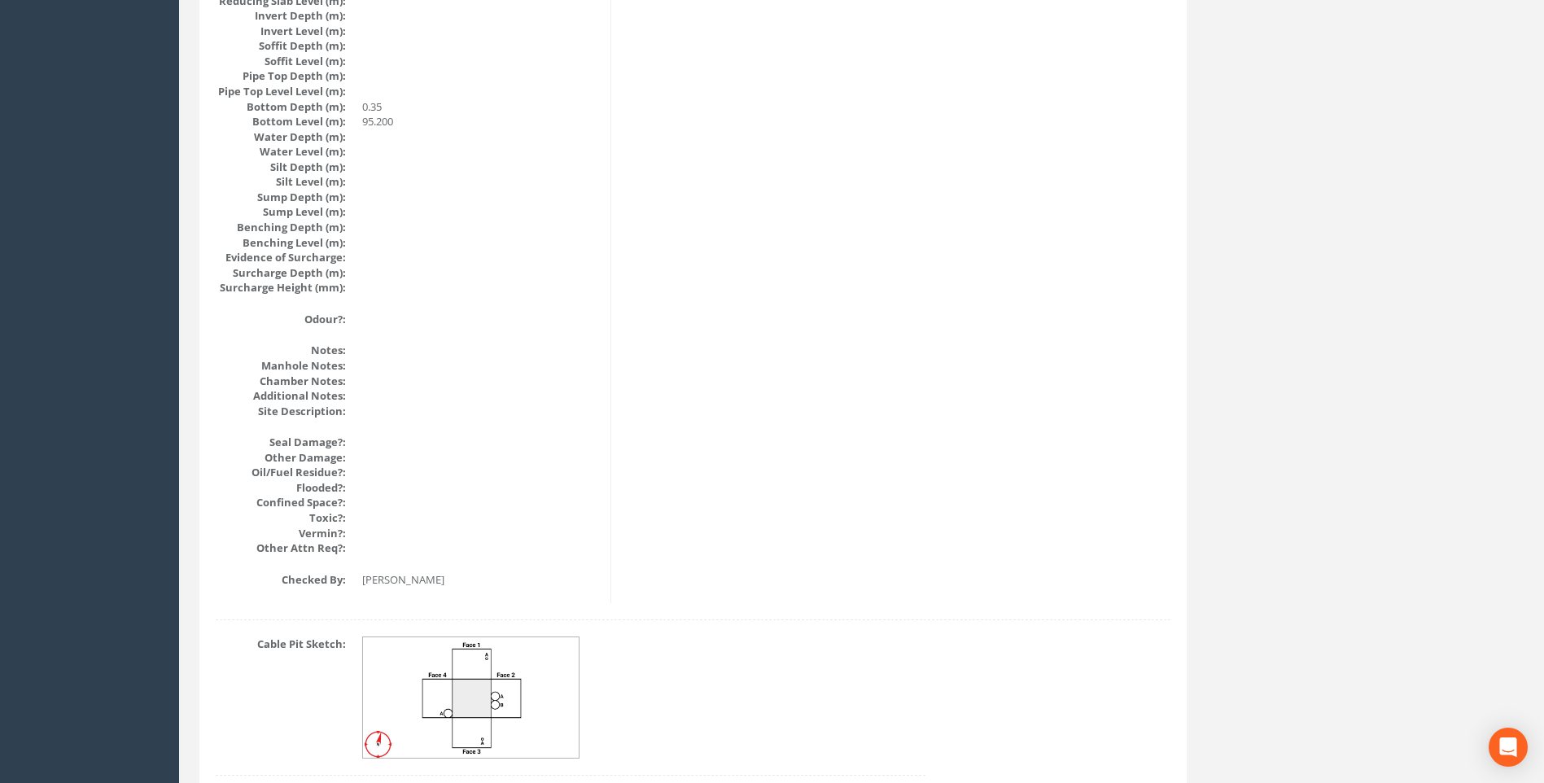
scroll to position [1728, 0]
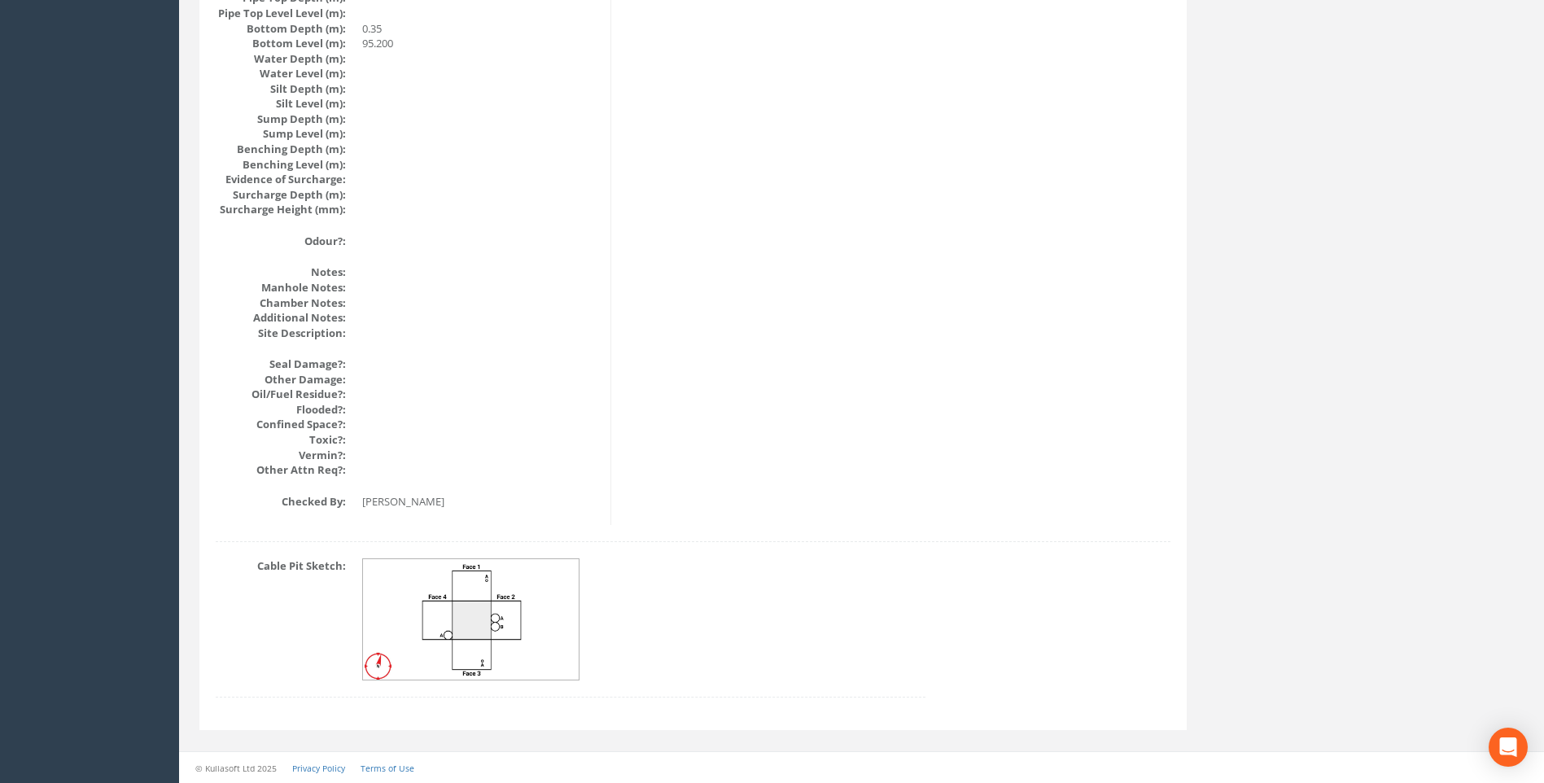
click at [506, 588] on img at bounding box center [471, 619] width 217 height 121
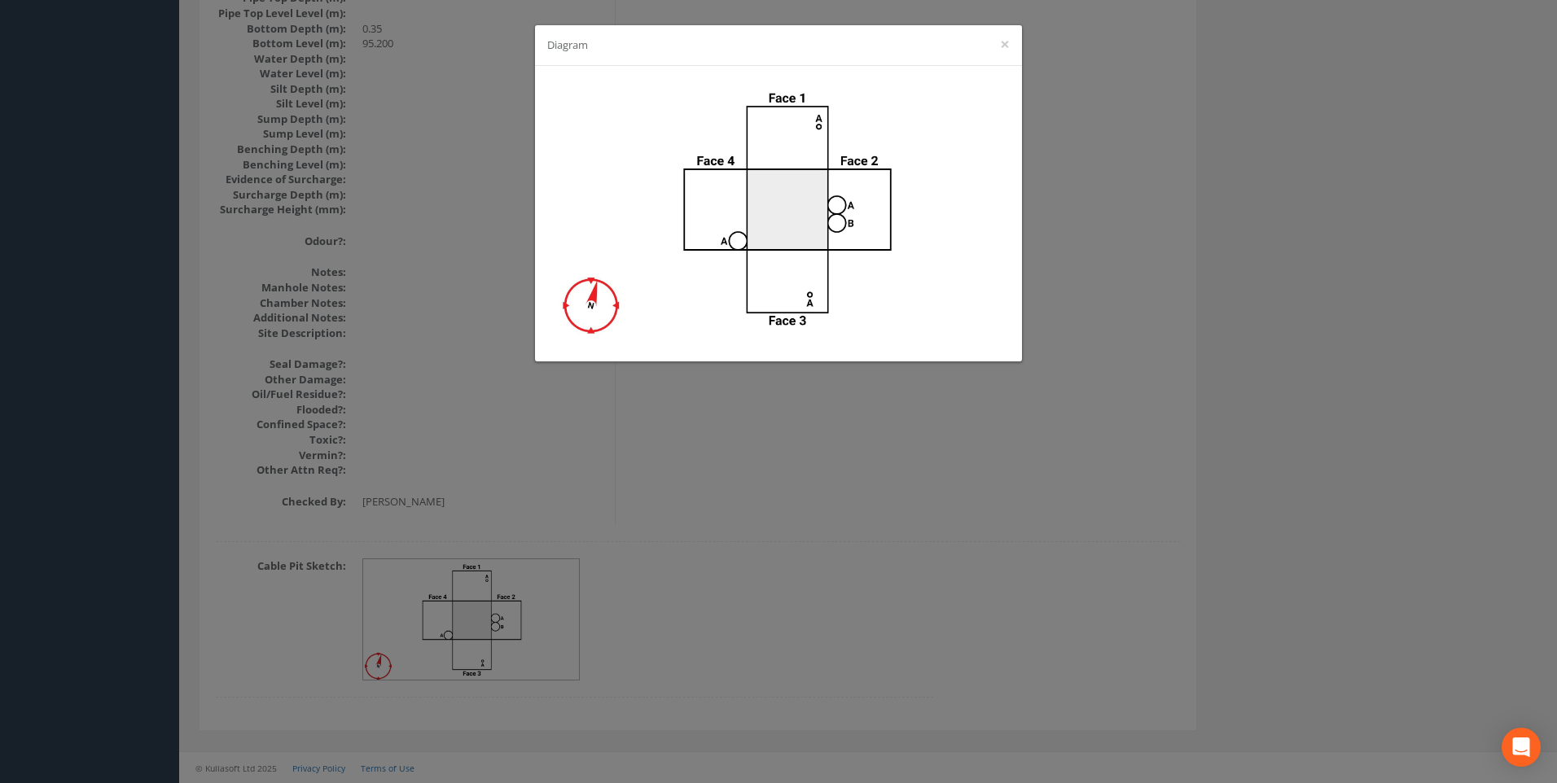
click at [832, 507] on div "Diagram ×" at bounding box center [778, 391] width 1557 height 783
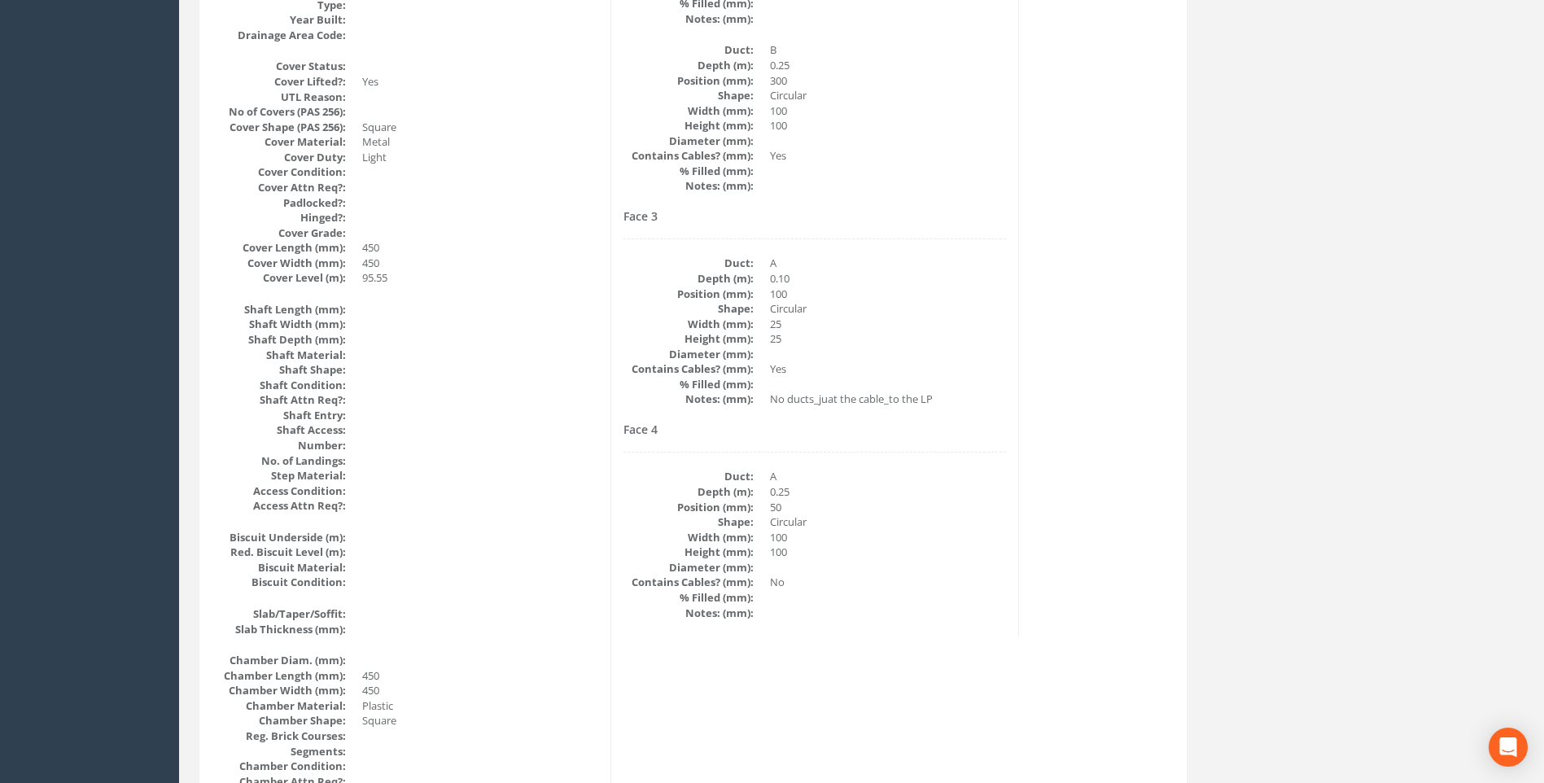
scroll to position [669, 0]
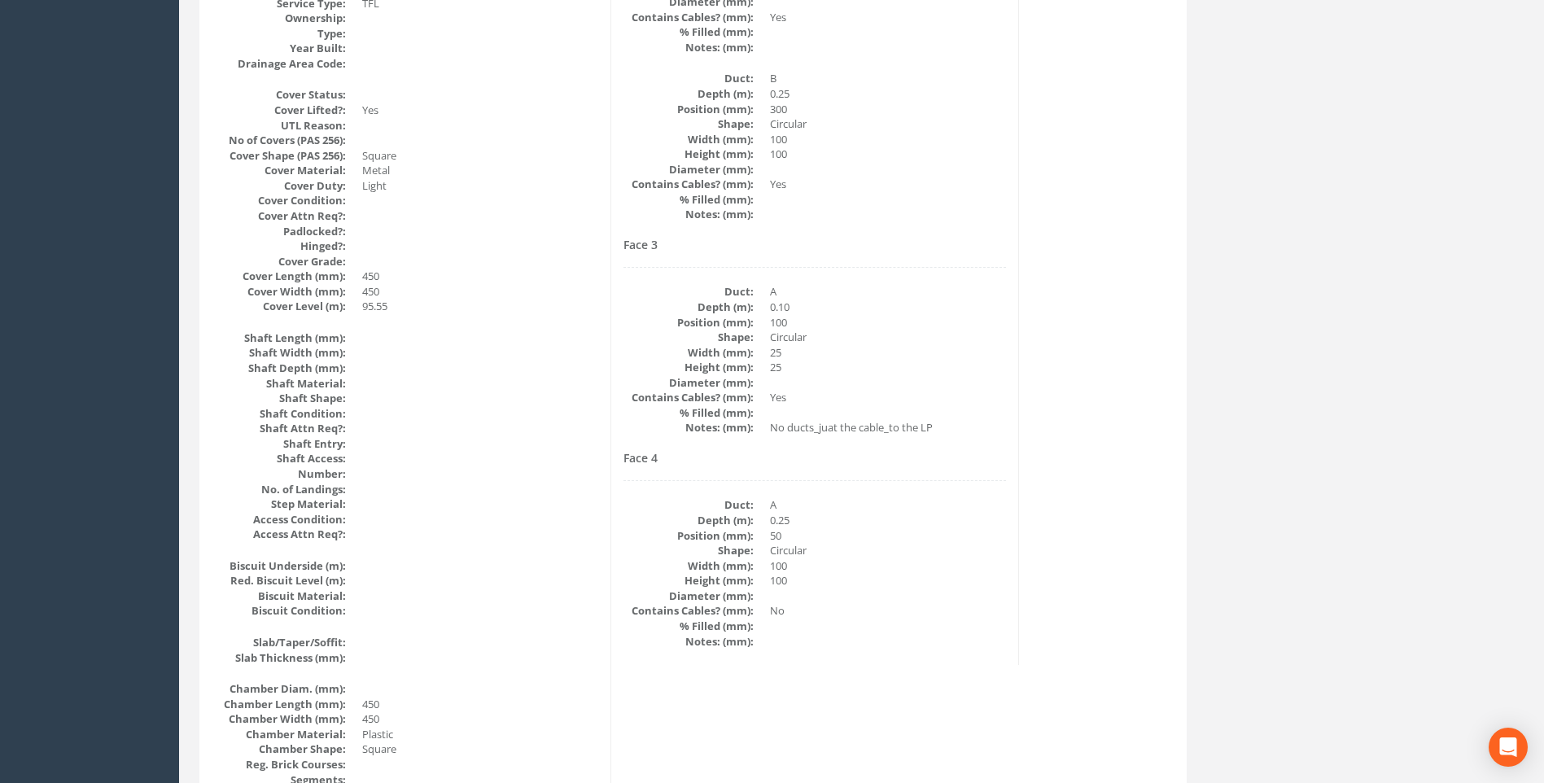
click at [1128, 505] on div "Cable Pit Data Survey Date: 01/09/2025 Surveyed By: Giacomo Frigerio Recorded B…" at bounding box center [693, 588] width 979 height 1990
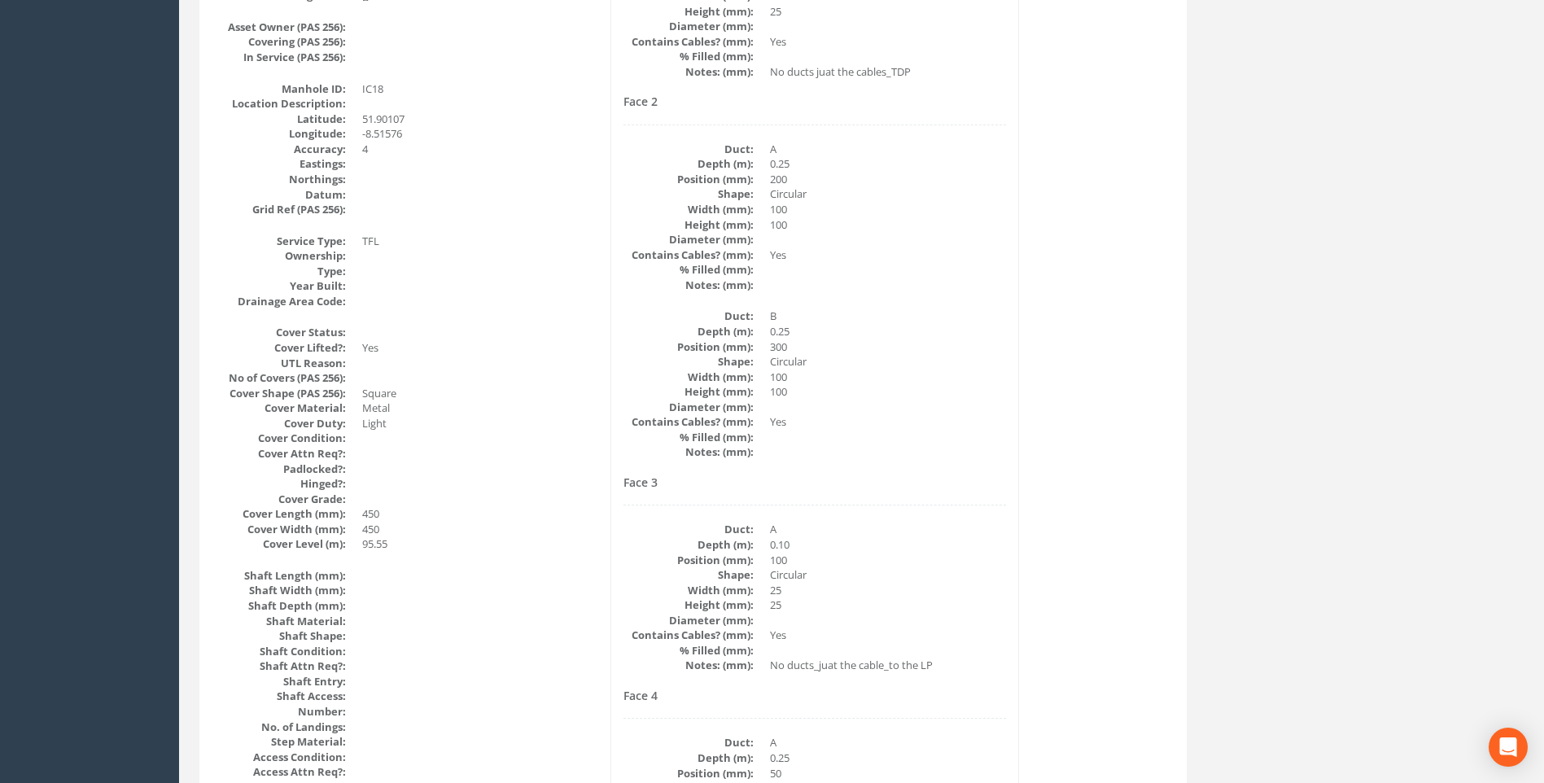
scroll to position [425, 0]
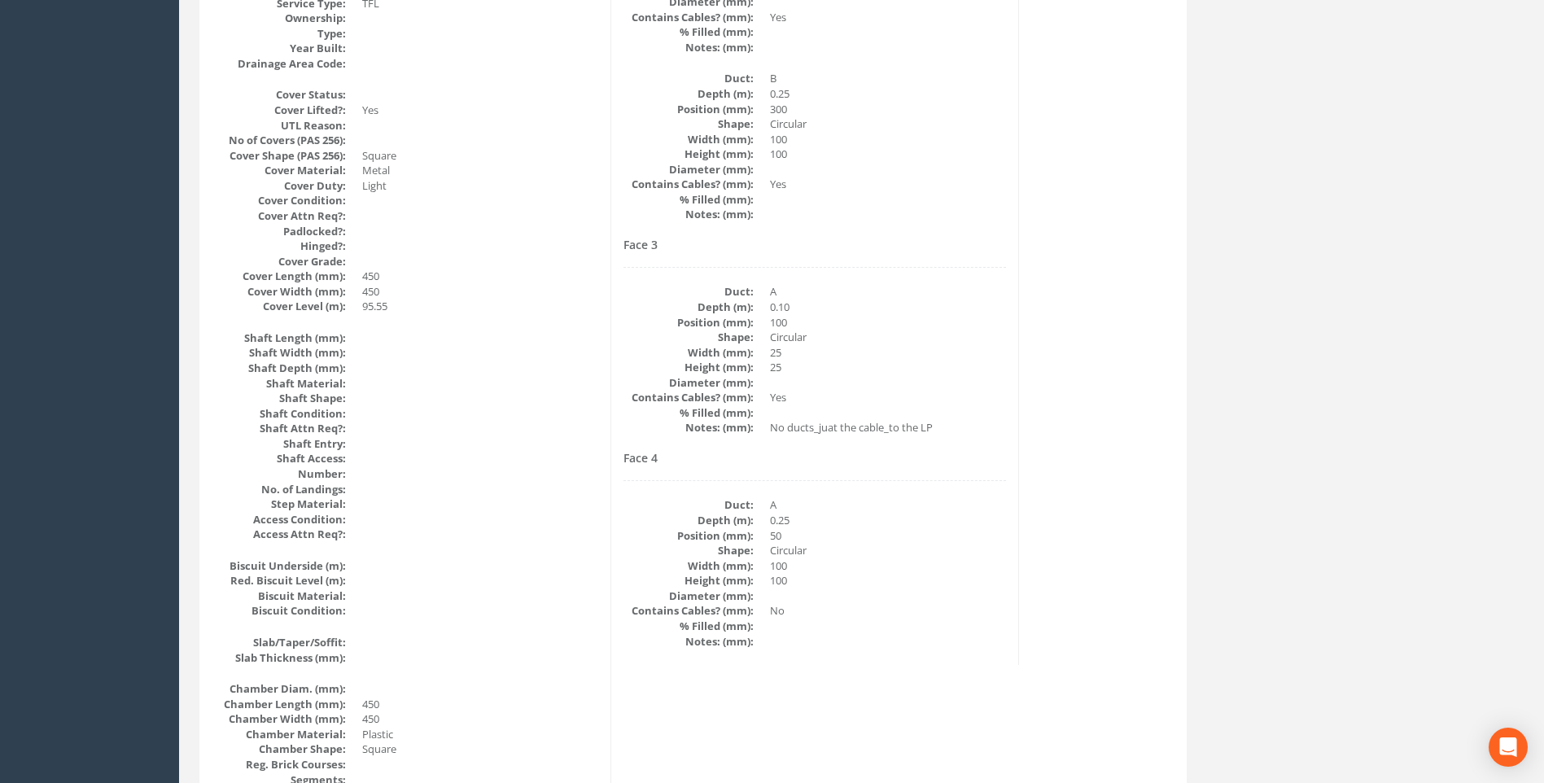
scroll to position [588, 0]
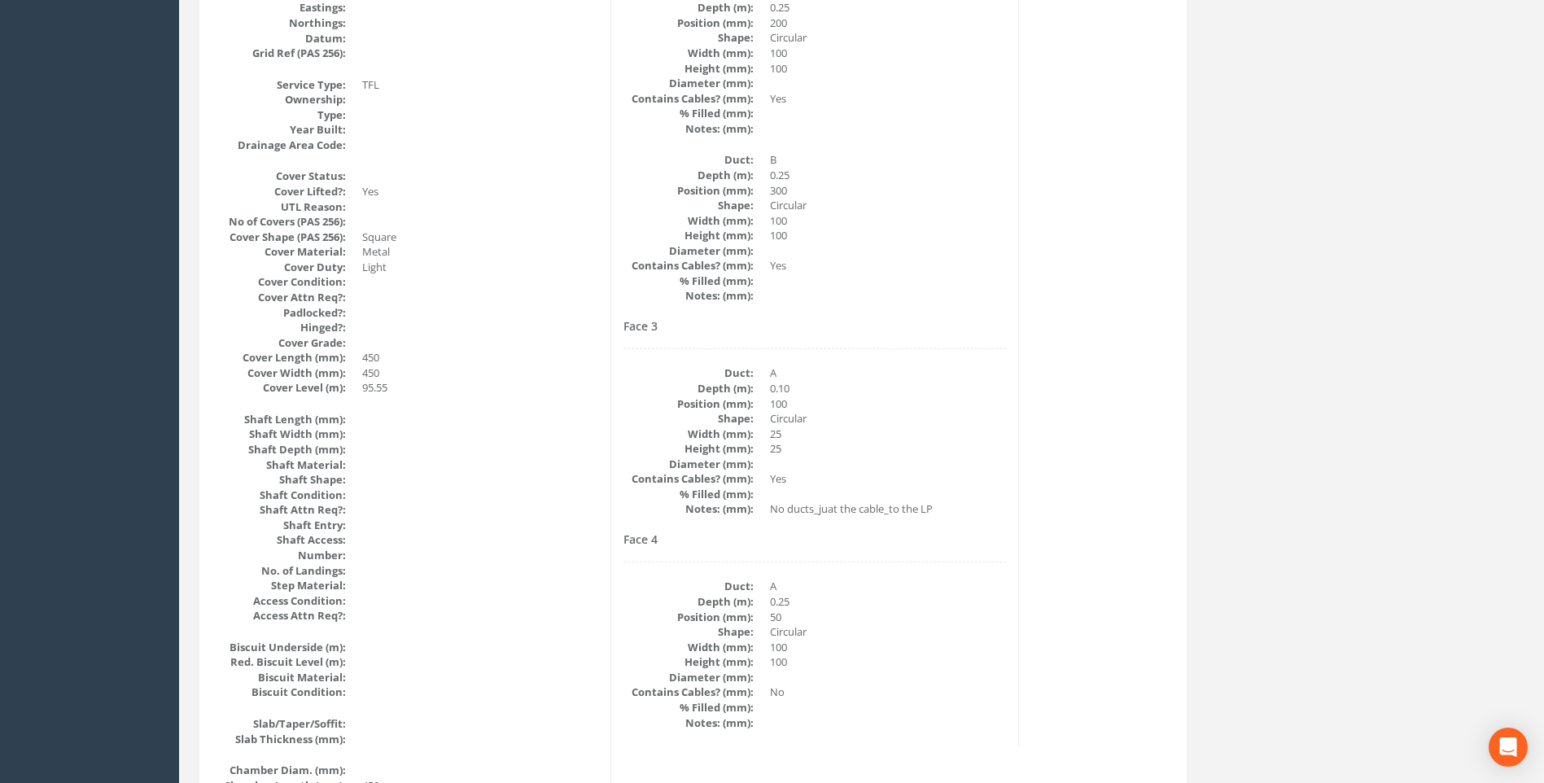
click at [1147, 409] on div "Cable Pit Data Survey Date: 01/09/2025 Surveyed By: Giacomo Frigerio Recorded B…" at bounding box center [693, 669] width 979 height 1990
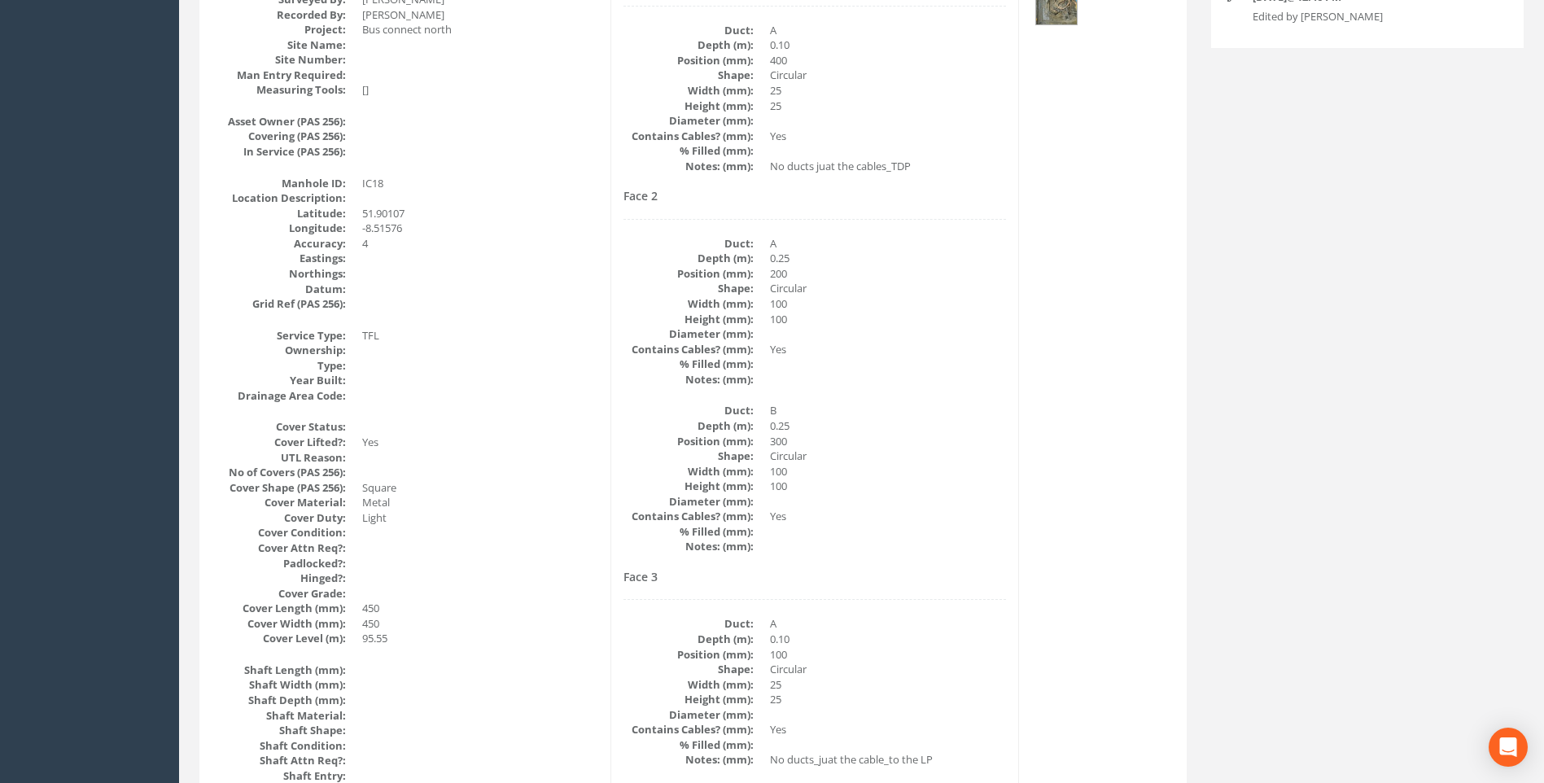
scroll to position [344, 0]
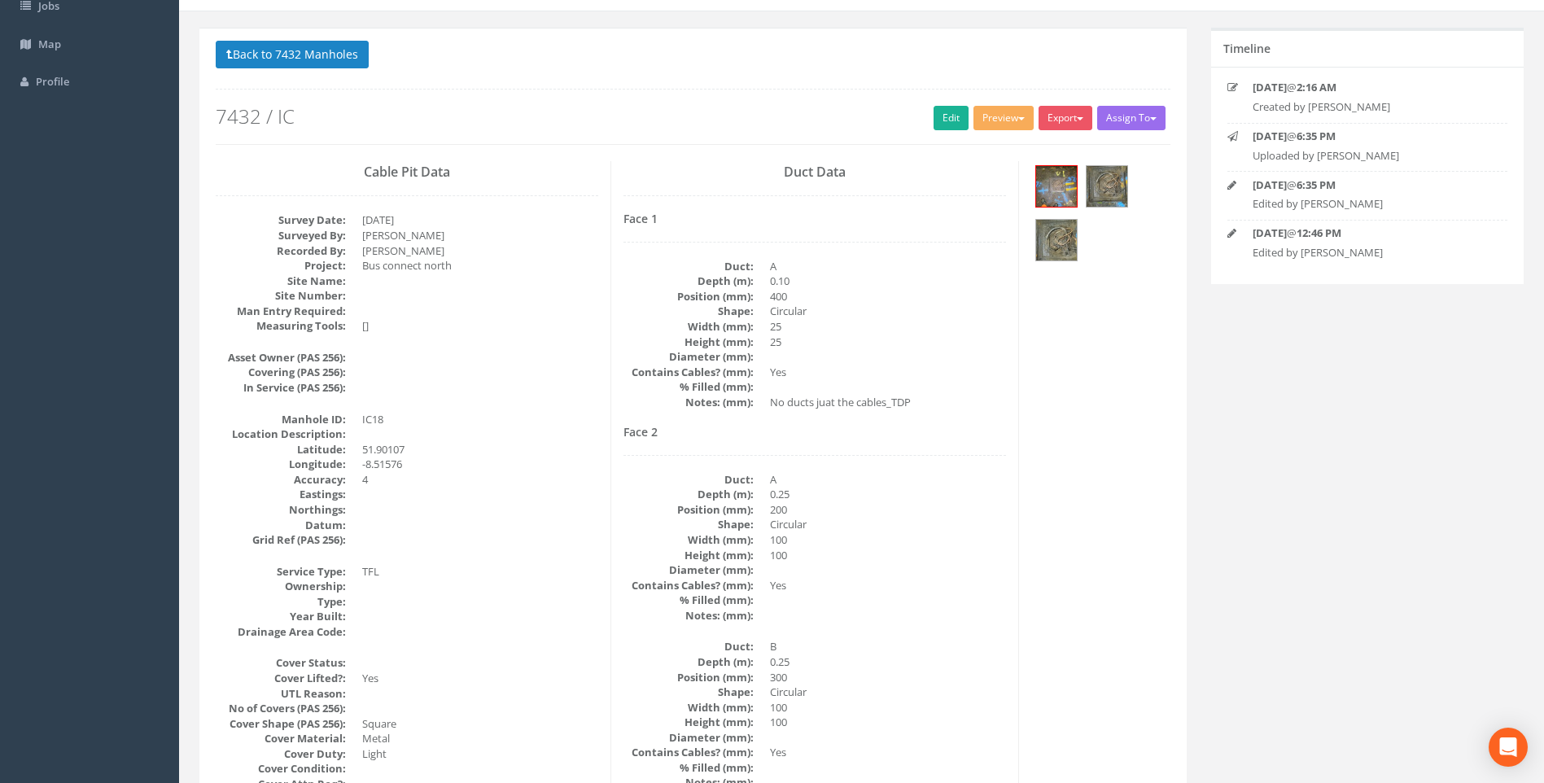
scroll to position [99, 0]
click at [875, 562] on dd "100" at bounding box center [888, 557] width 236 height 15
click at [509, 665] on dd at bounding box center [480, 664] width 236 height 15
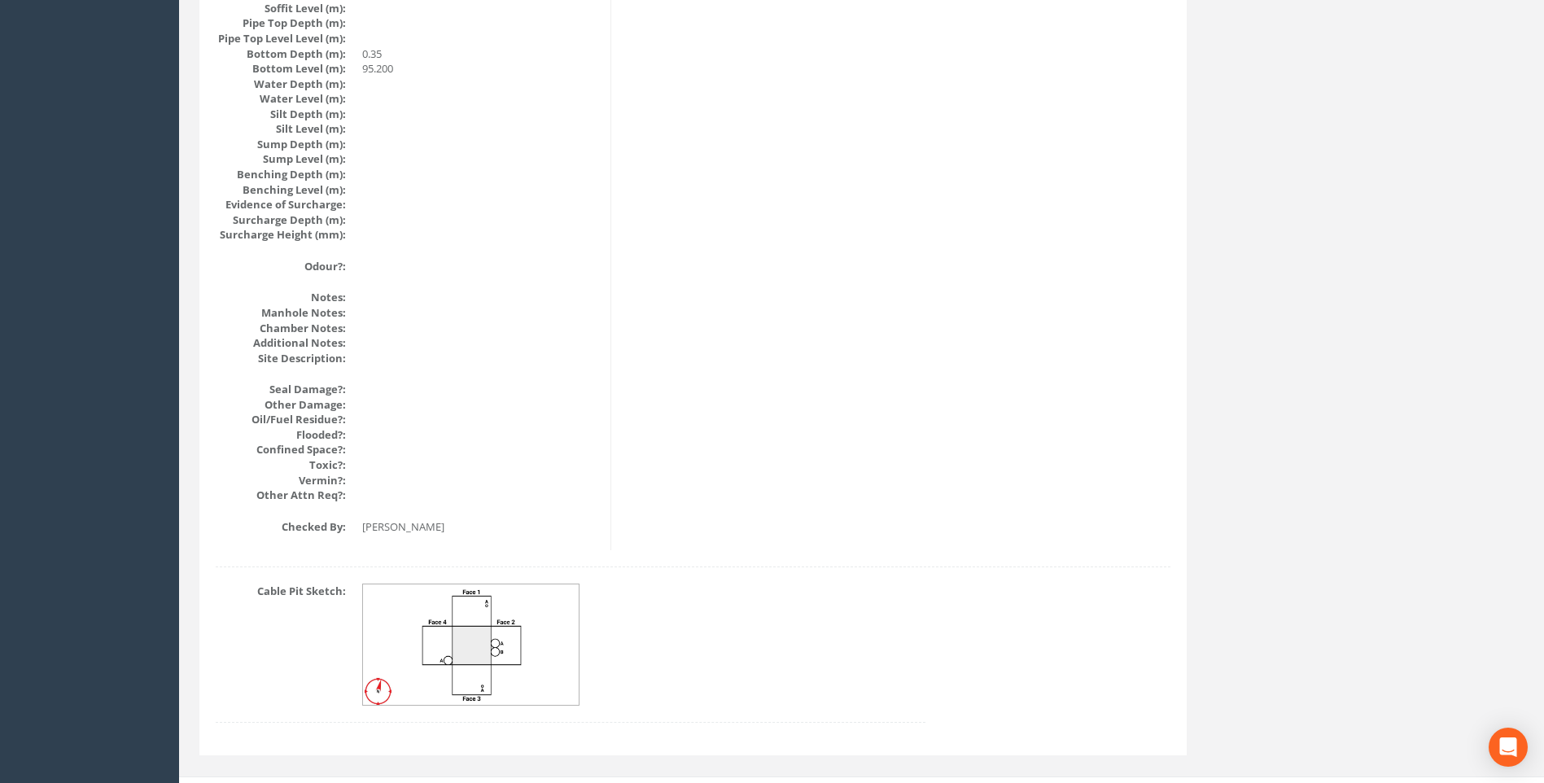
scroll to position [1728, 0]
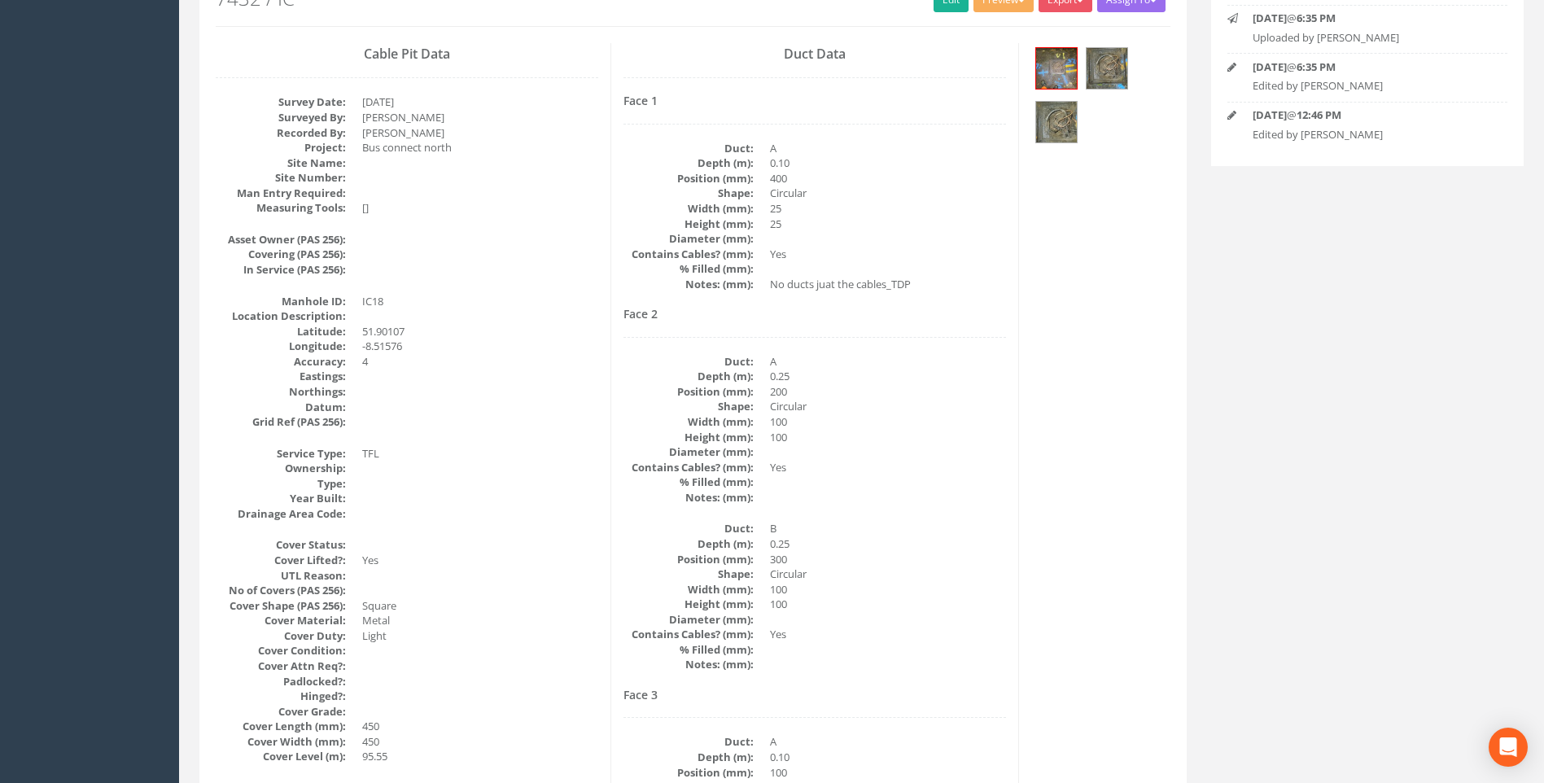
scroll to position [344, 0]
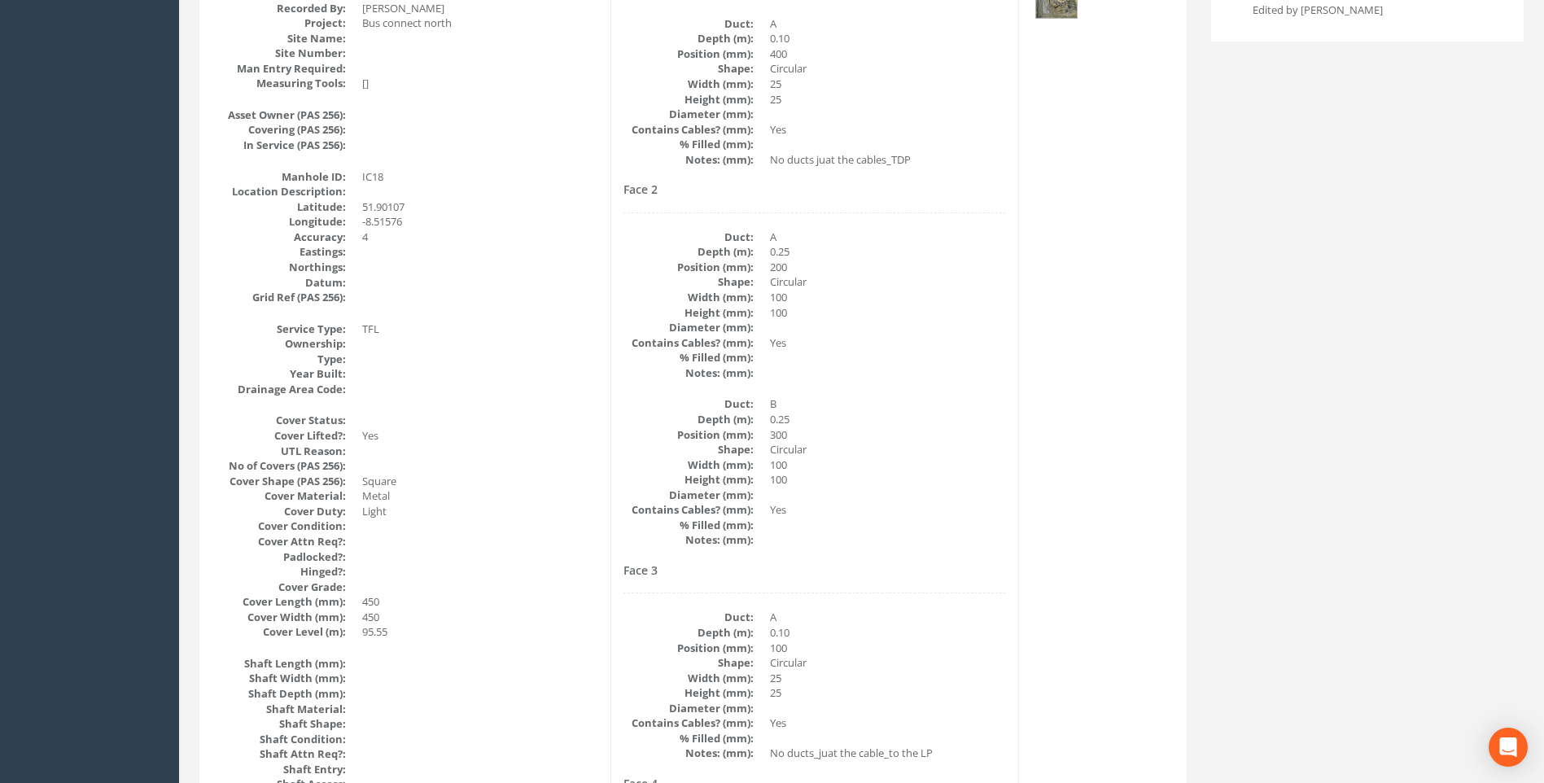
click at [891, 331] on dl "Duct: A Depth (m): 0.25 Position (mm): 200 Shape: Circular Width (mm): 100 Heig…" at bounding box center [815, 305] width 383 height 151
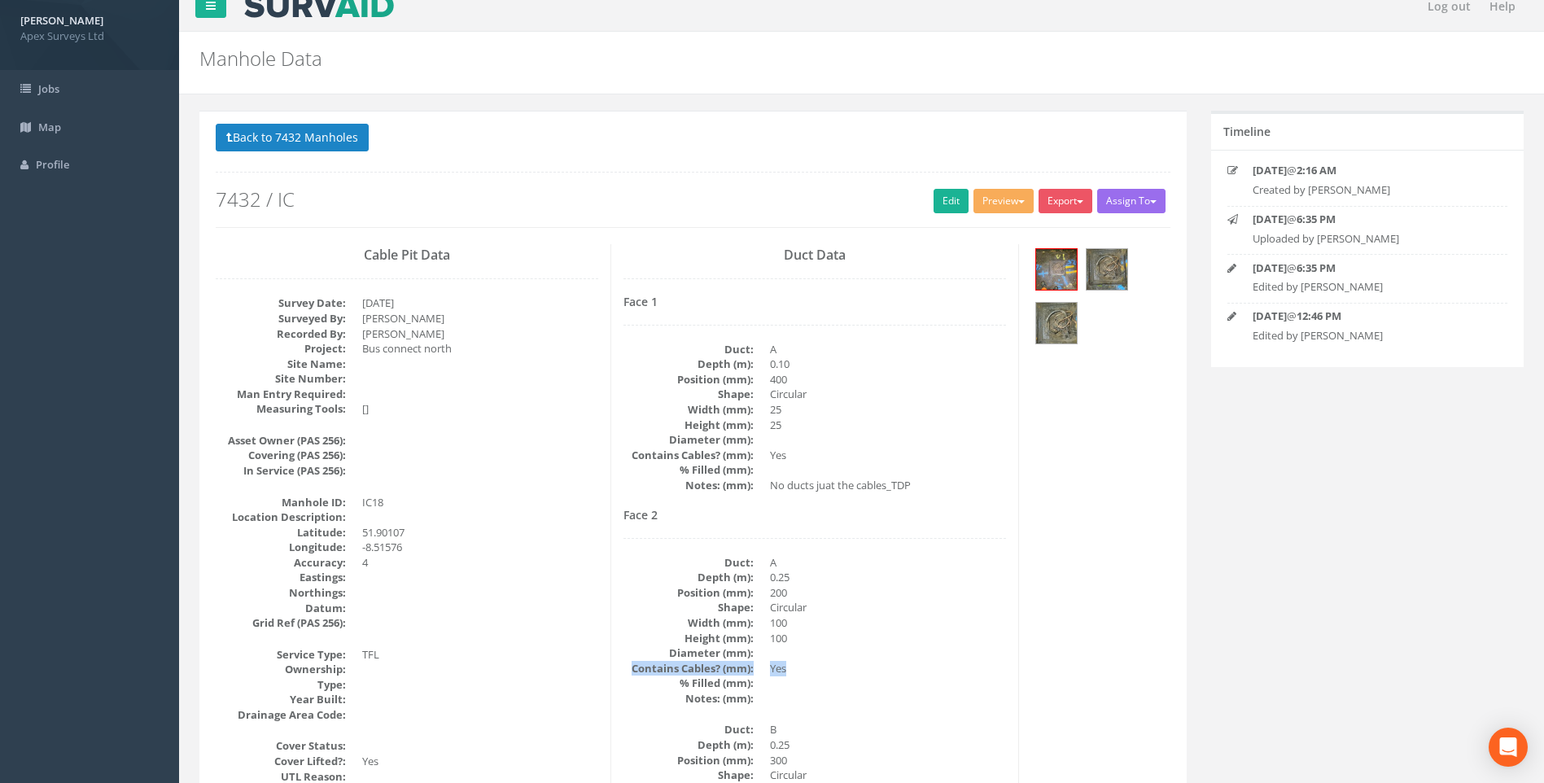
scroll to position [0, 0]
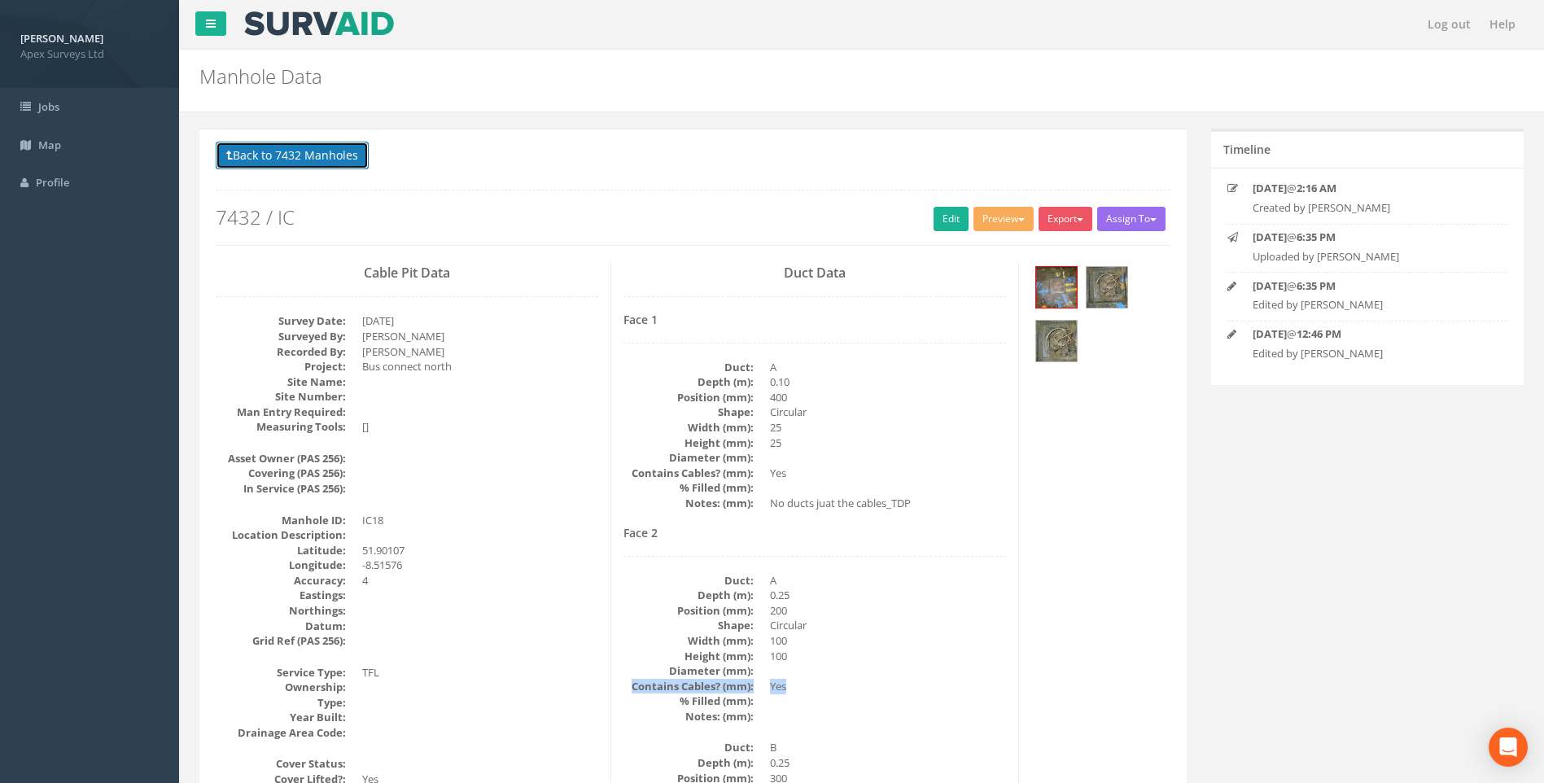
drag, startPoint x: 289, startPoint y: 155, endPoint x: 604, endPoint y: 295, distance: 344.8
click at [294, 157] on button "Back to 7432 Manholes" at bounding box center [292, 156] width 153 height 28
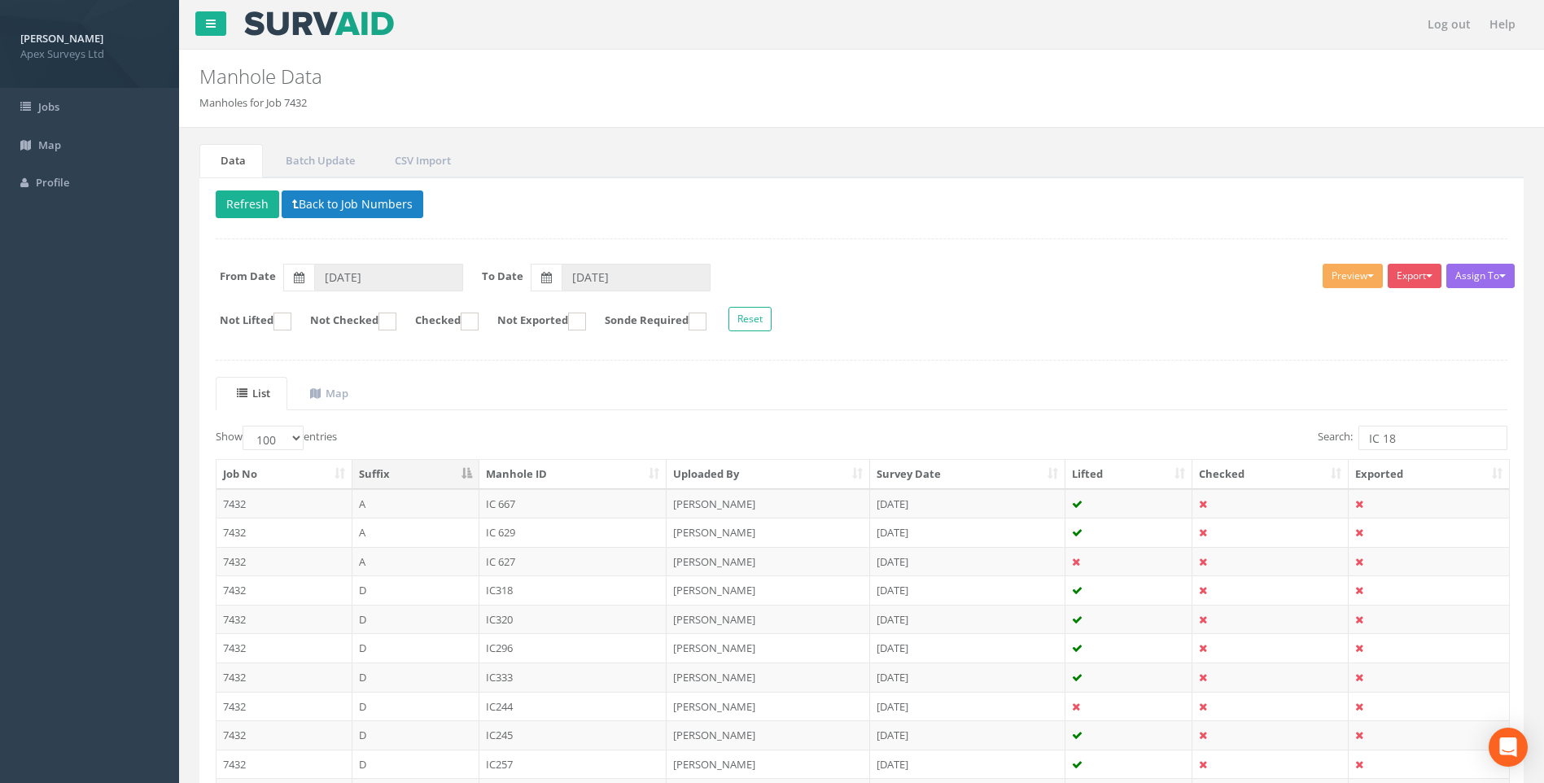
drag, startPoint x: 1416, startPoint y: 436, endPoint x: 1224, endPoint y: 446, distance: 192.4
click at [1227, 446] on div "Search: IC 18" at bounding box center [1191, 440] width 634 height 28
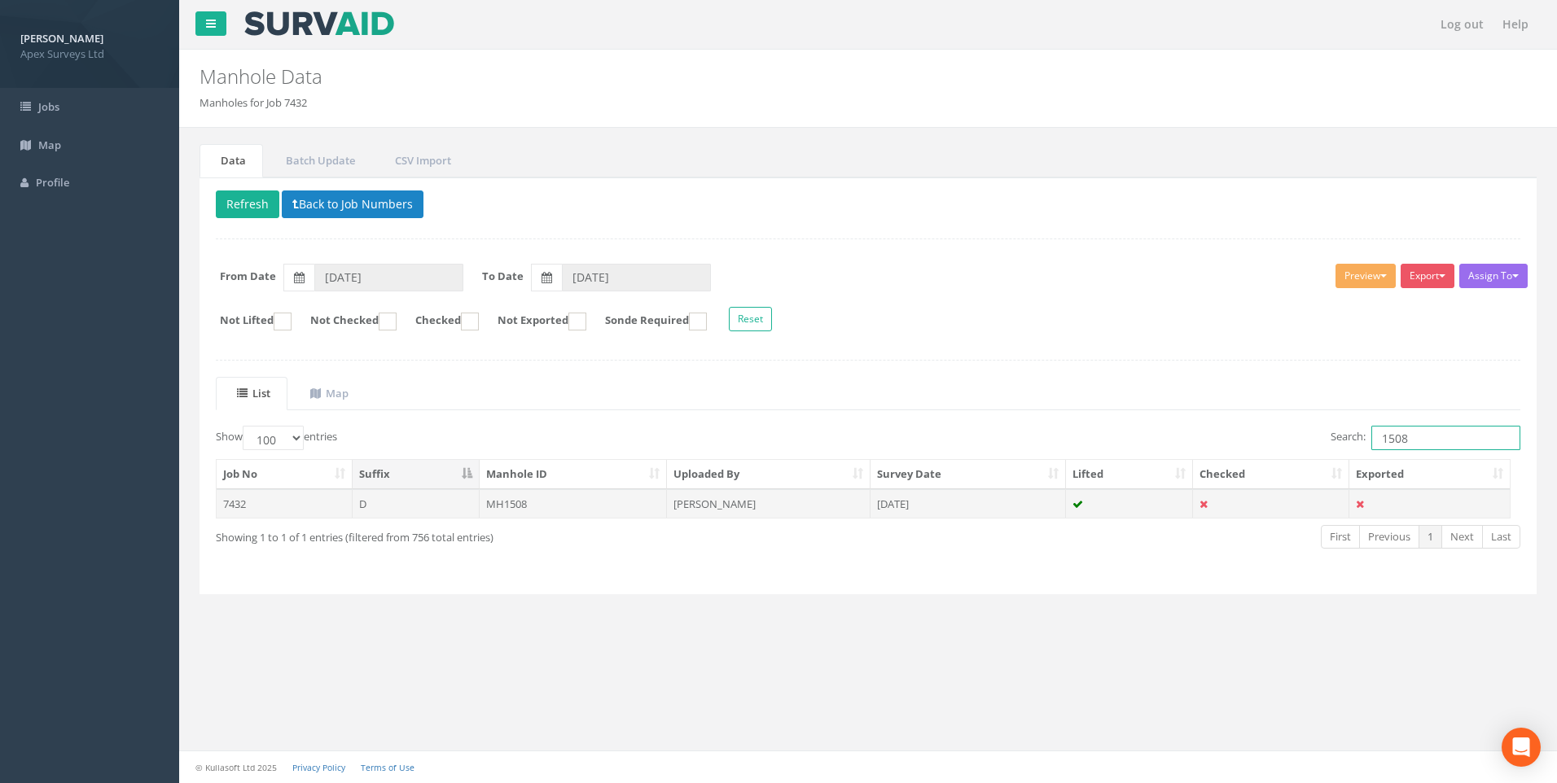
type input "1508"
click at [515, 506] on td "MH1508" at bounding box center [574, 503] width 188 height 29
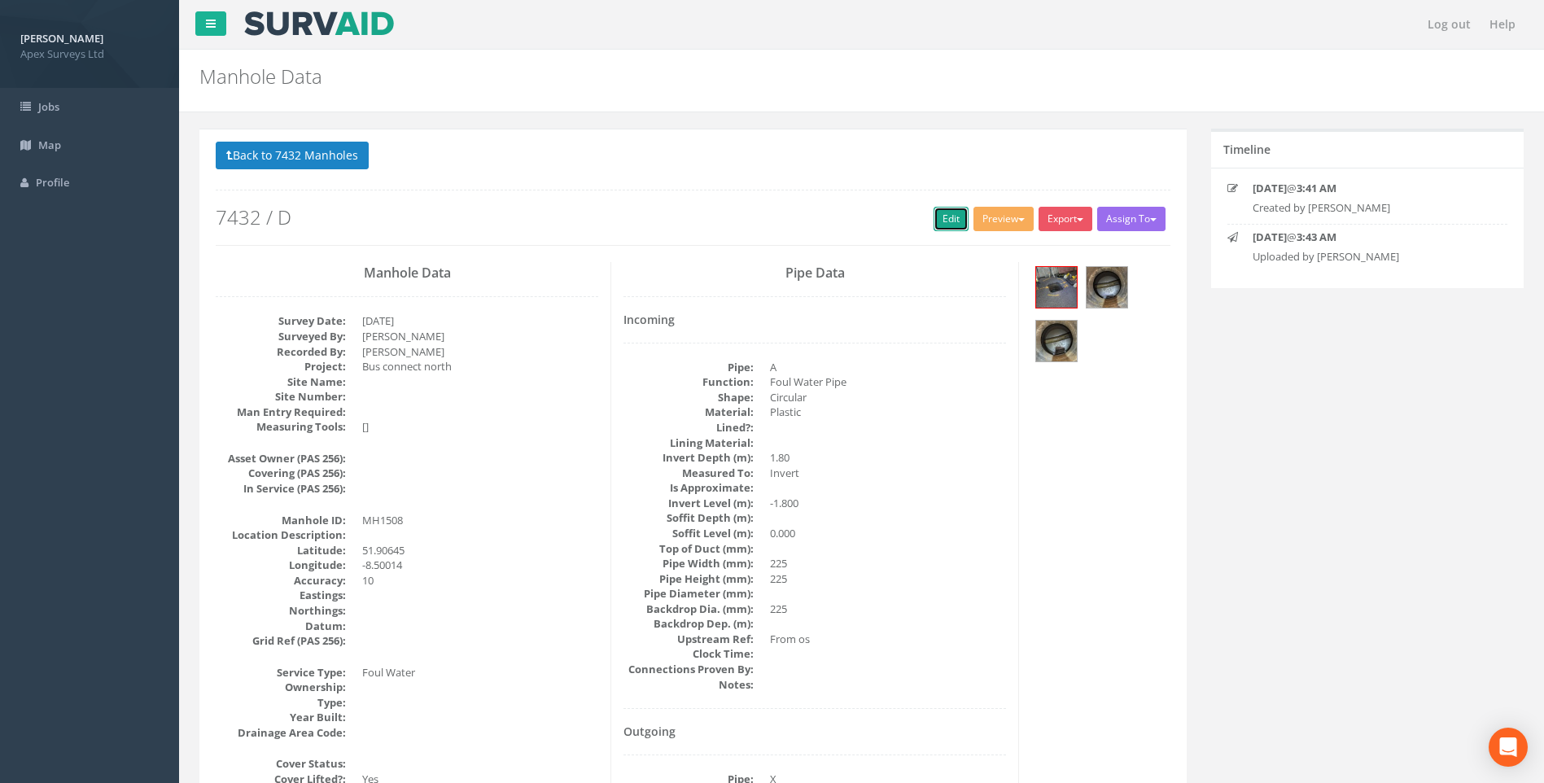
drag, startPoint x: 949, startPoint y: 208, endPoint x: 178, endPoint y: 364, distance: 786.5
click at [949, 208] on link "Edit" at bounding box center [951, 219] width 35 height 24
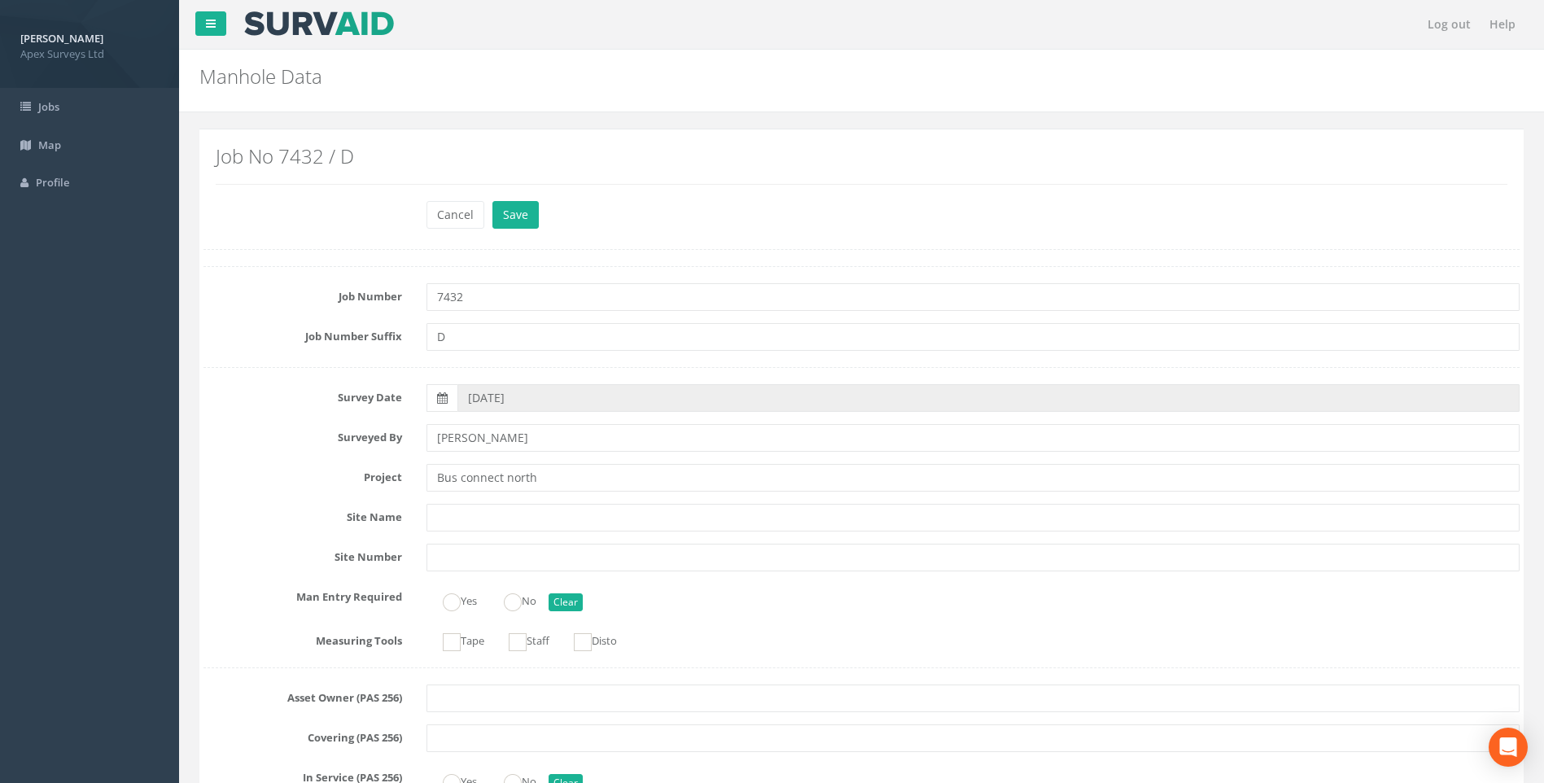
click at [255, 426] on label "Surveyed By" at bounding box center [302, 434] width 223 height 21
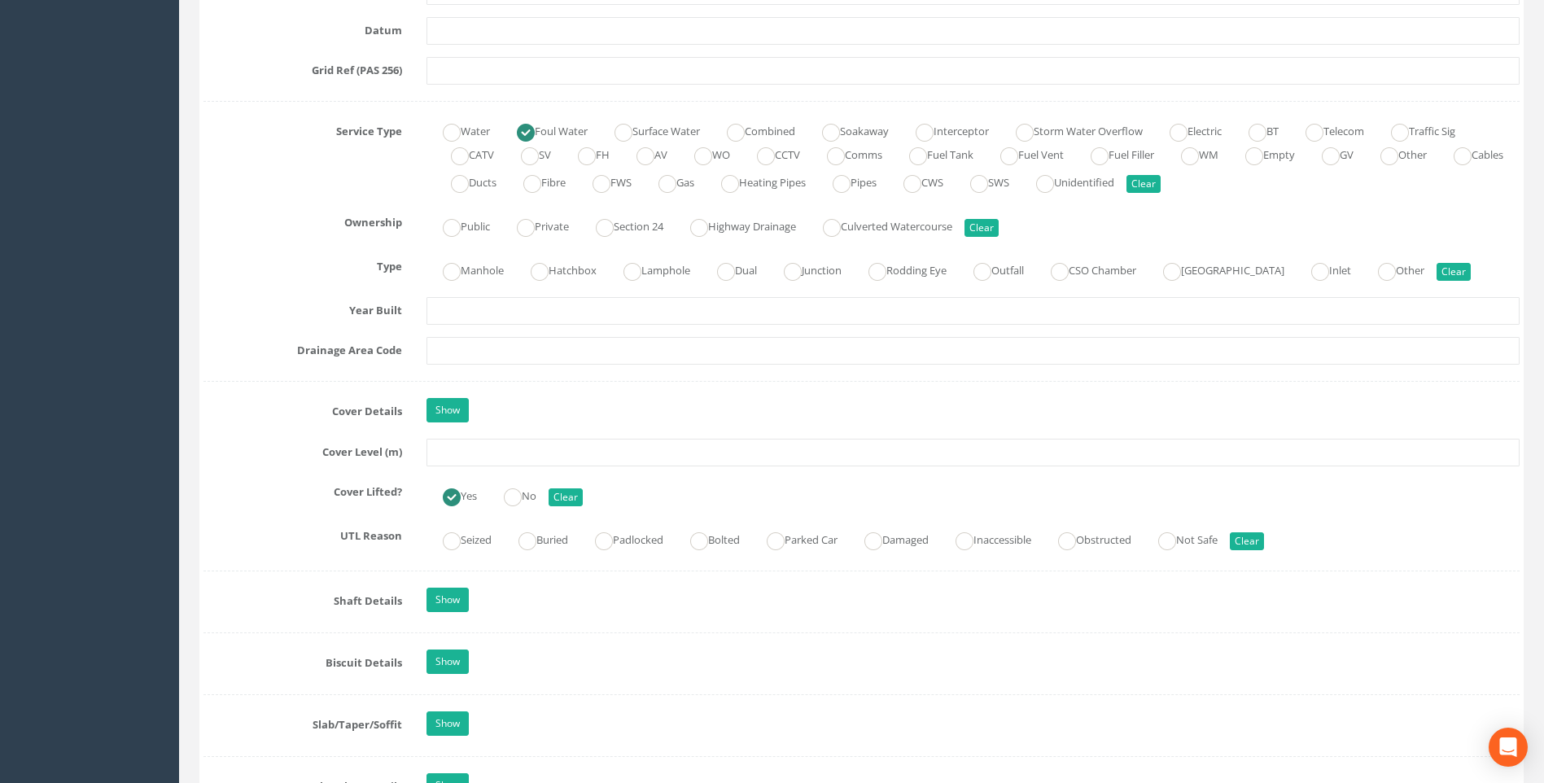
scroll to position [977, 0]
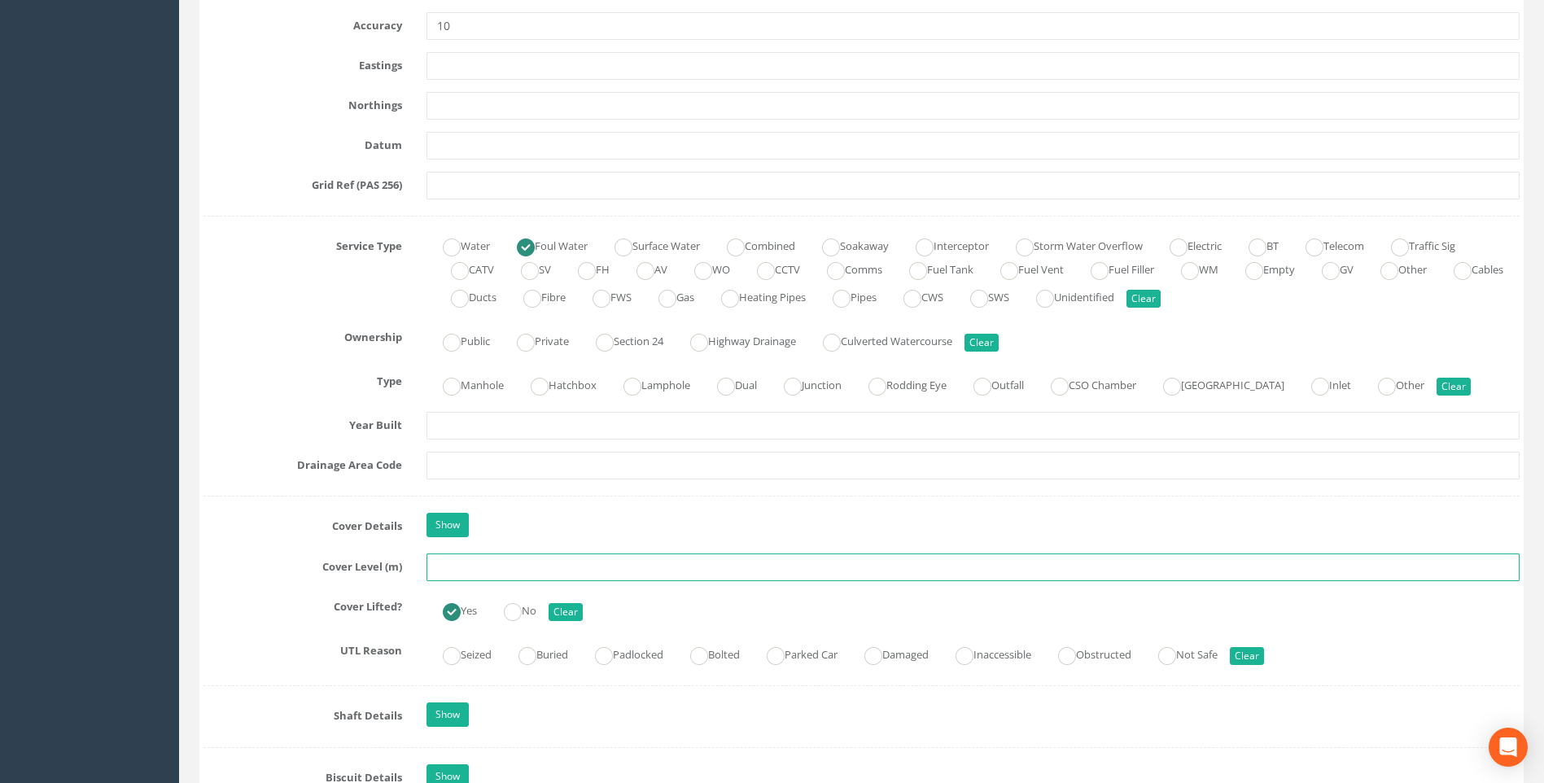
drag, startPoint x: 450, startPoint y: 567, endPoint x: 557, endPoint y: 580, distance: 107.4
click at [451, 567] on input "text" at bounding box center [973, 568] width 1093 height 28
type input "118.18"
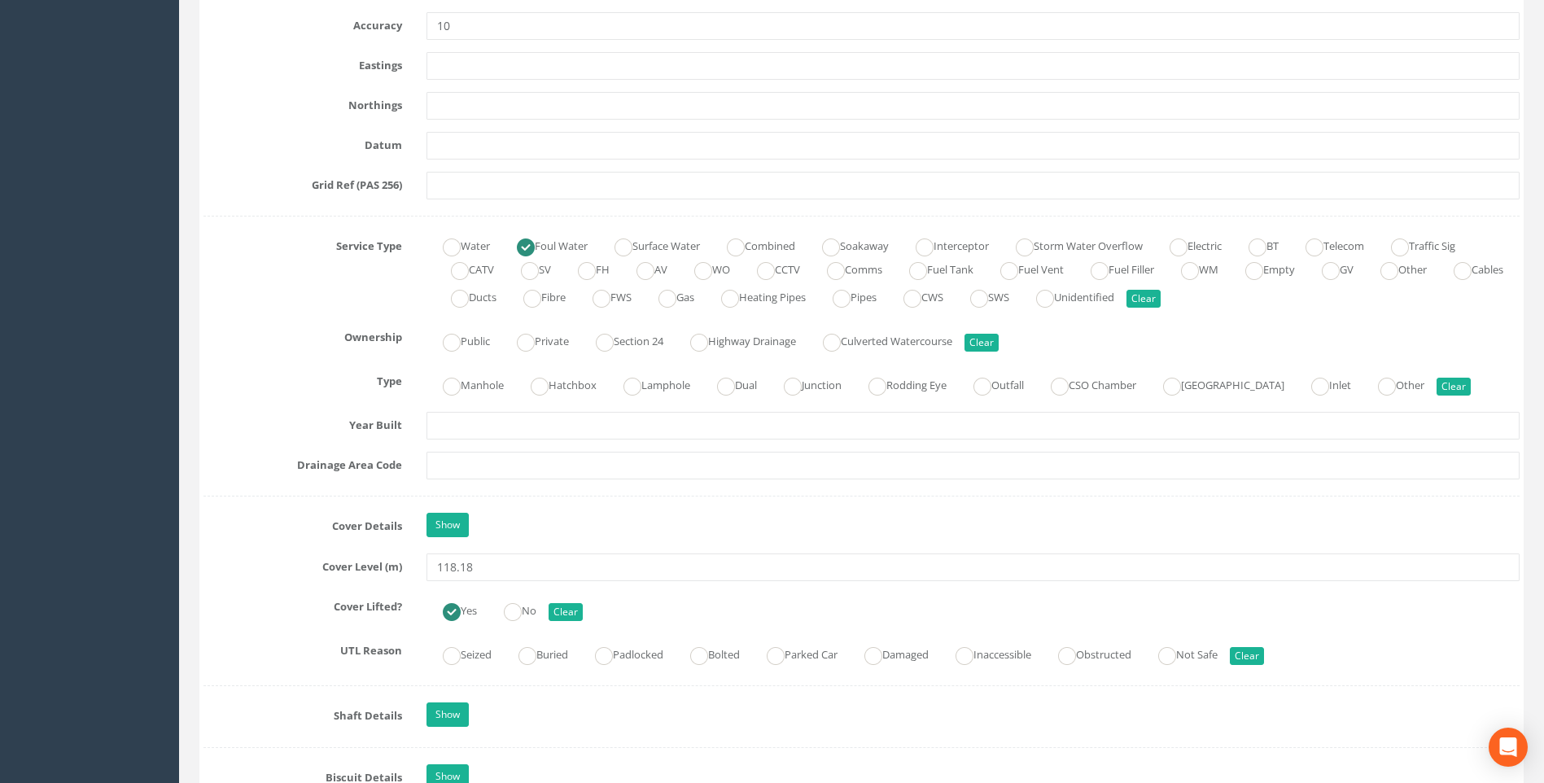
click at [234, 533] on label "Cover Details" at bounding box center [302, 523] width 223 height 21
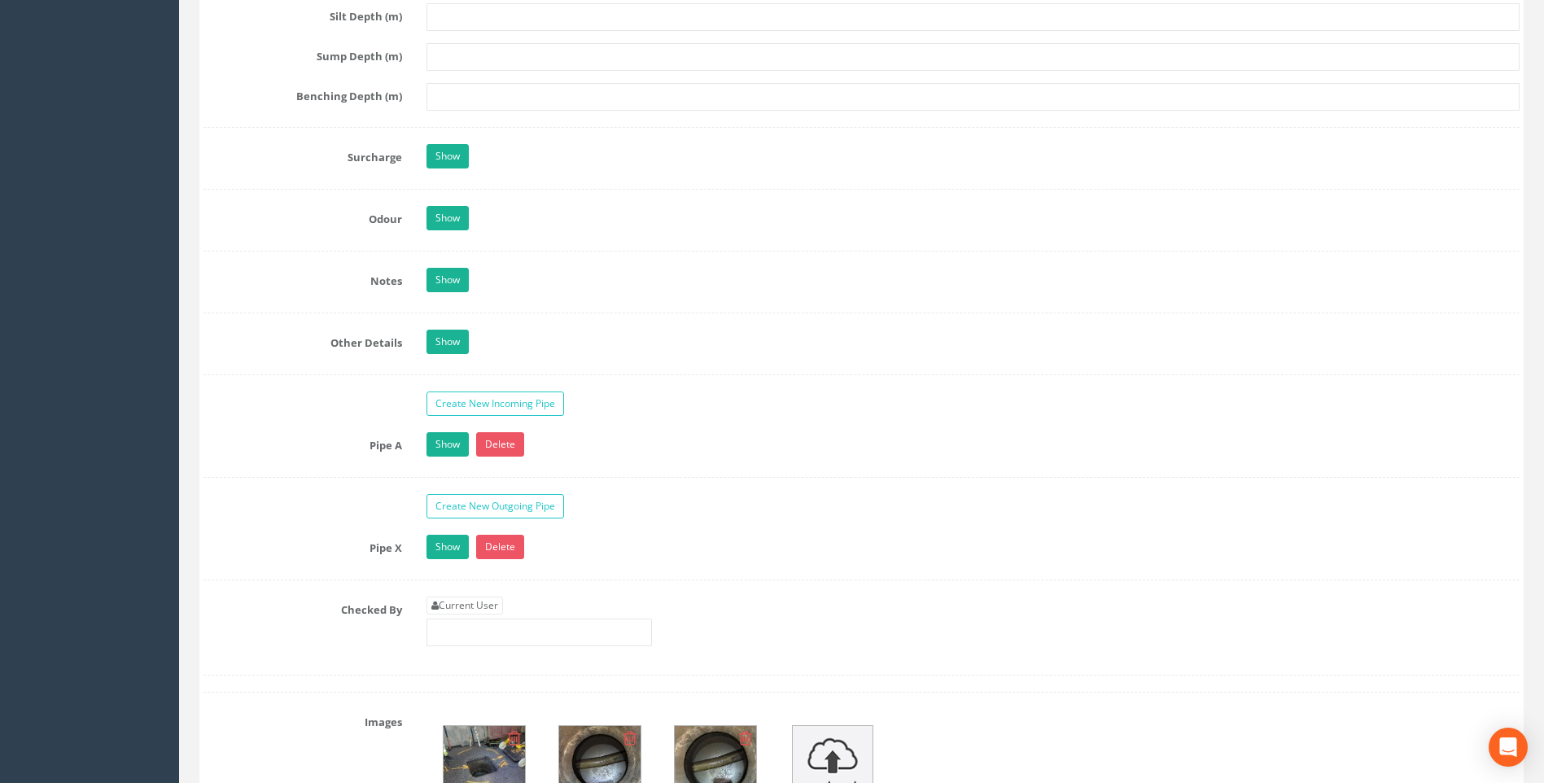
scroll to position [2442, 0]
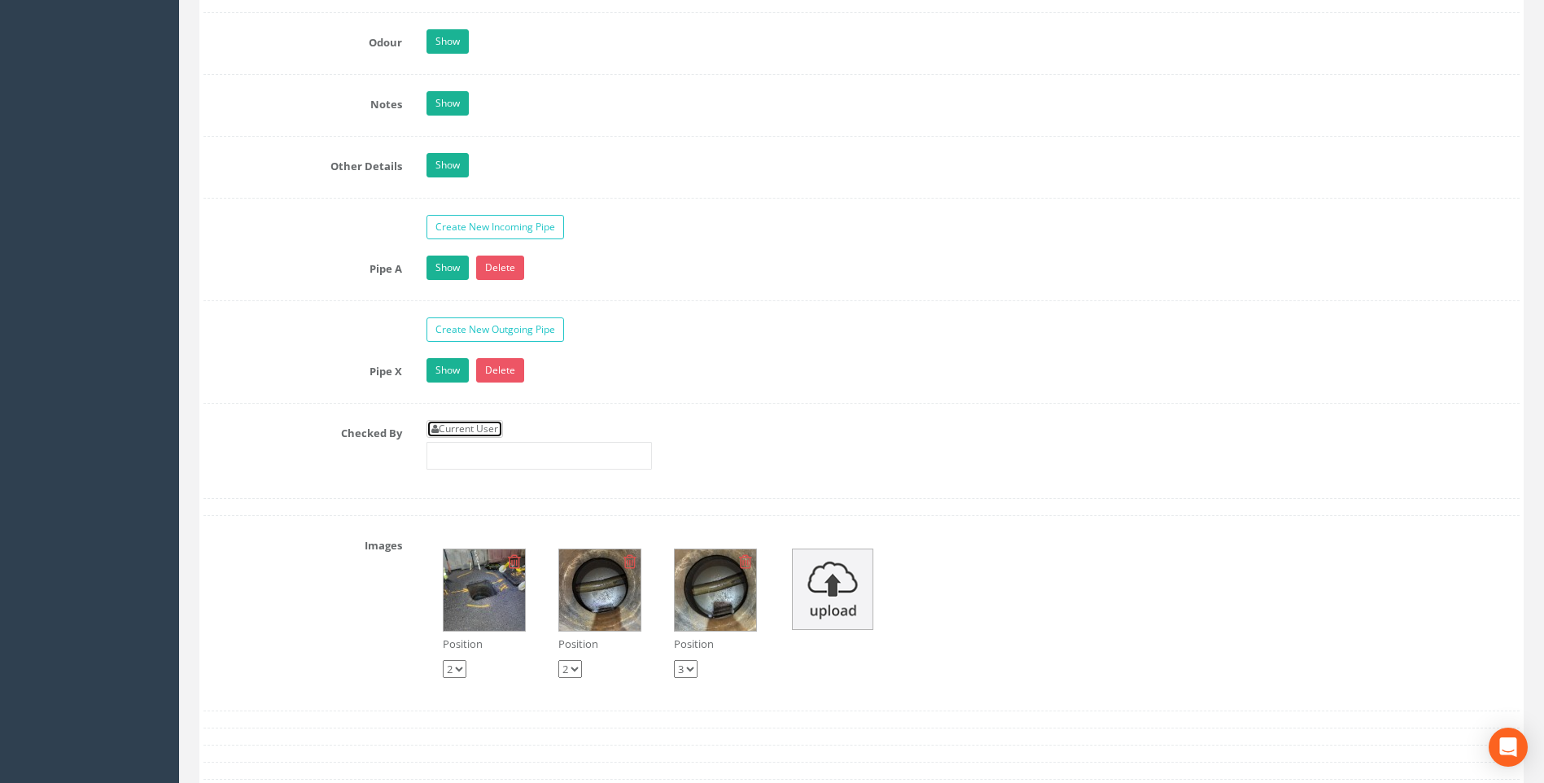
click at [479, 425] on link "Current User" at bounding box center [465, 429] width 77 height 18
type input "[PERSON_NAME]"
drag, startPoint x: 347, startPoint y: 453, endPoint x: 335, endPoint y: 462, distance: 14.5
click at [347, 454] on div "Checked By Current User [PERSON_NAME]" at bounding box center [861, 451] width 1341 height 62
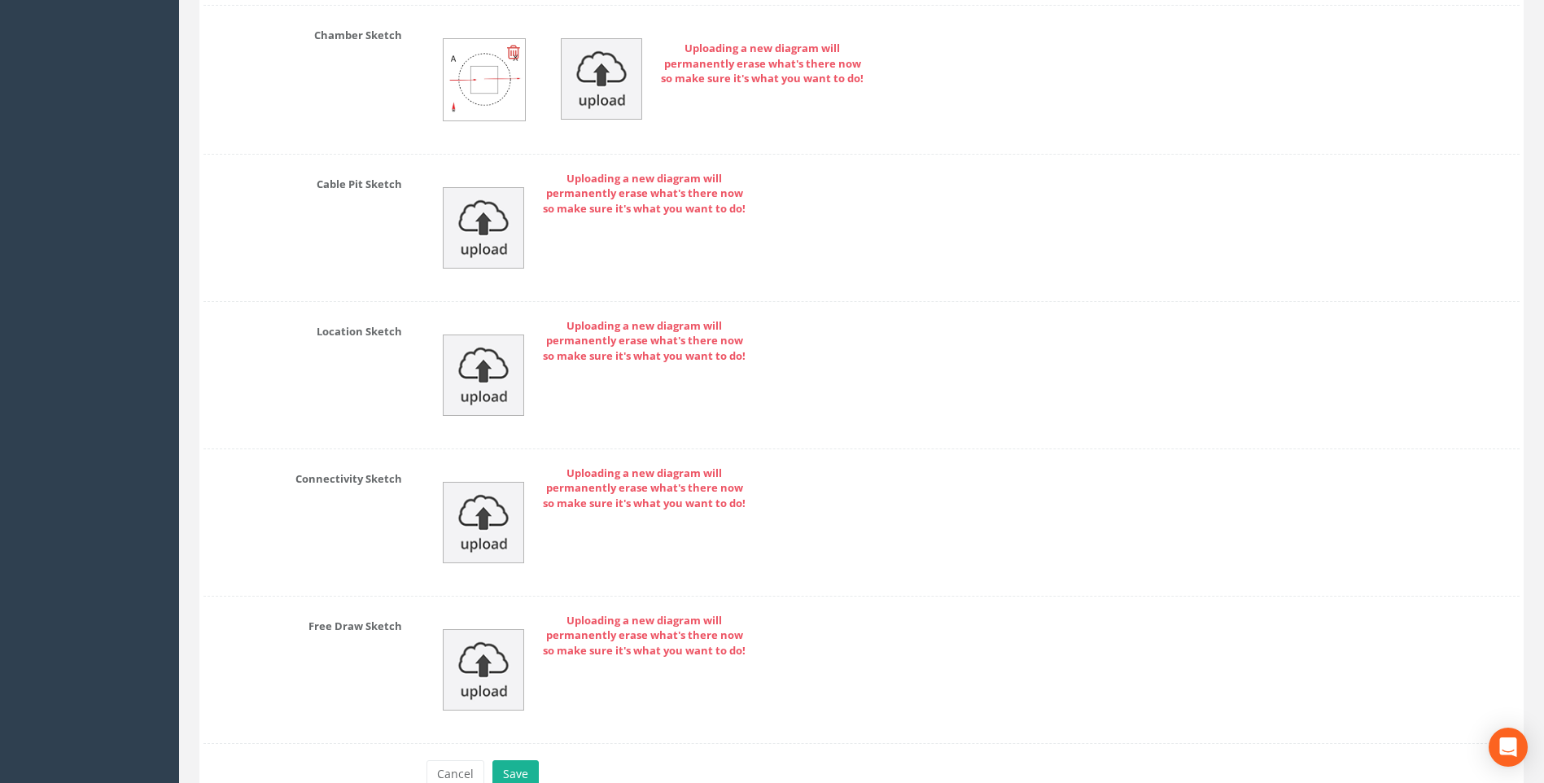
scroll to position [3461, 0]
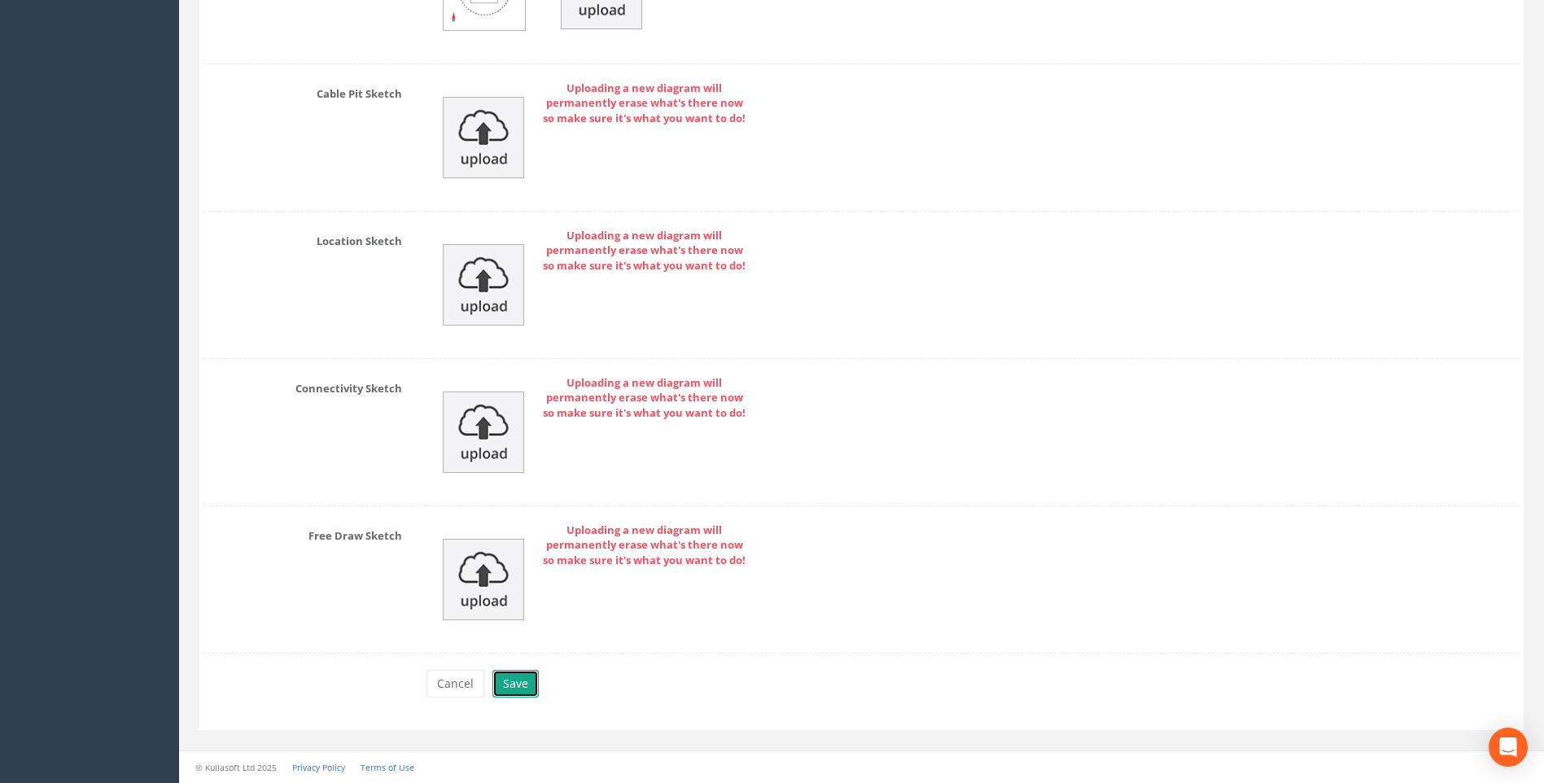
click at [511, 684] on button "Save" at bounding box center [516, 684] width 46 height 28
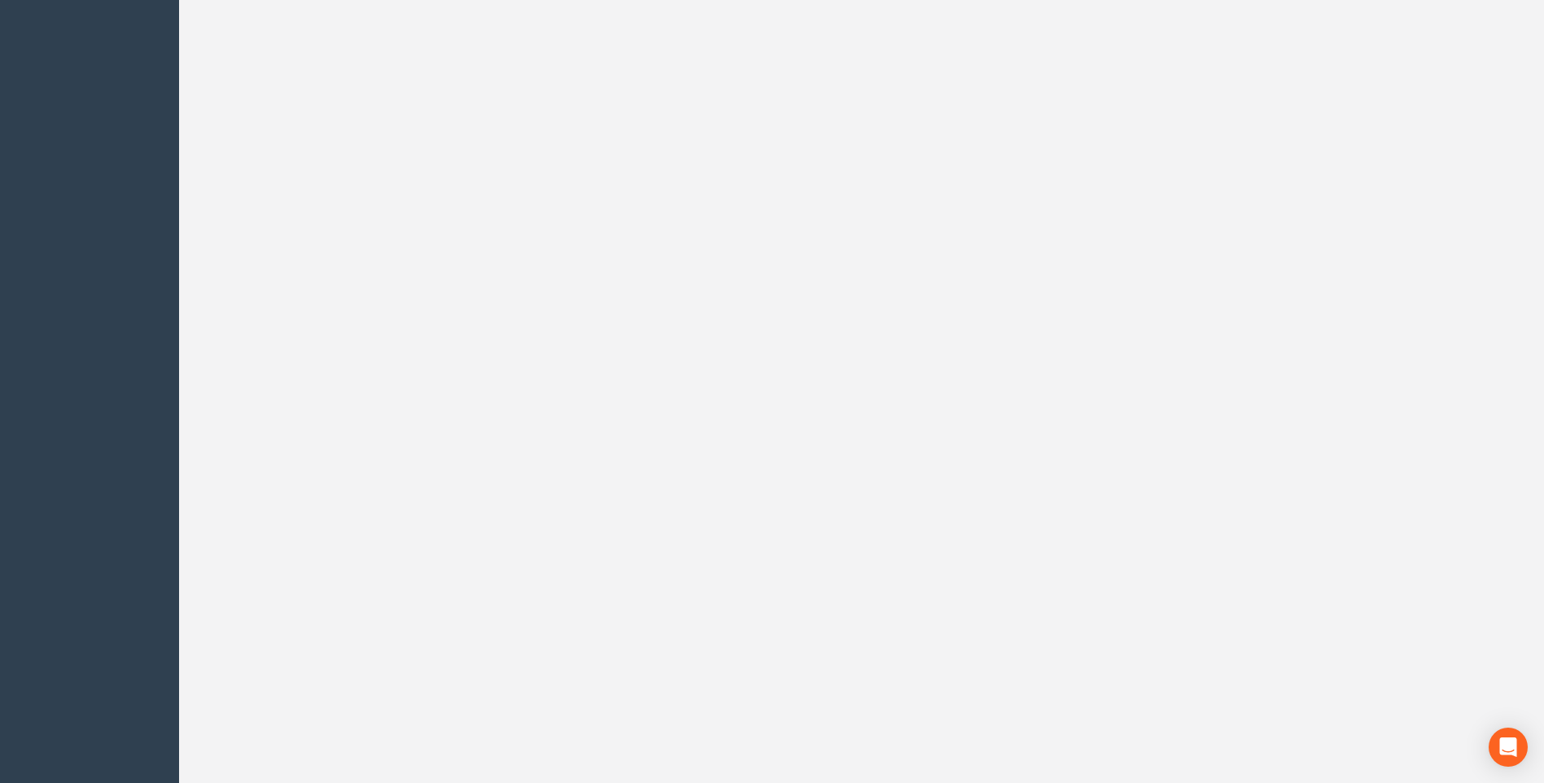
scroll to position [506, 0]
click at [984, 414] on dd "116.380" at bounding box center [888, 408] width 236 height 15
click at [1208, 579] on div "Back to 7432 Manholes Back to Map Assign To No Companies Added Export Heathrow …" at bounding box center [861, 797] width 1349 height 2350
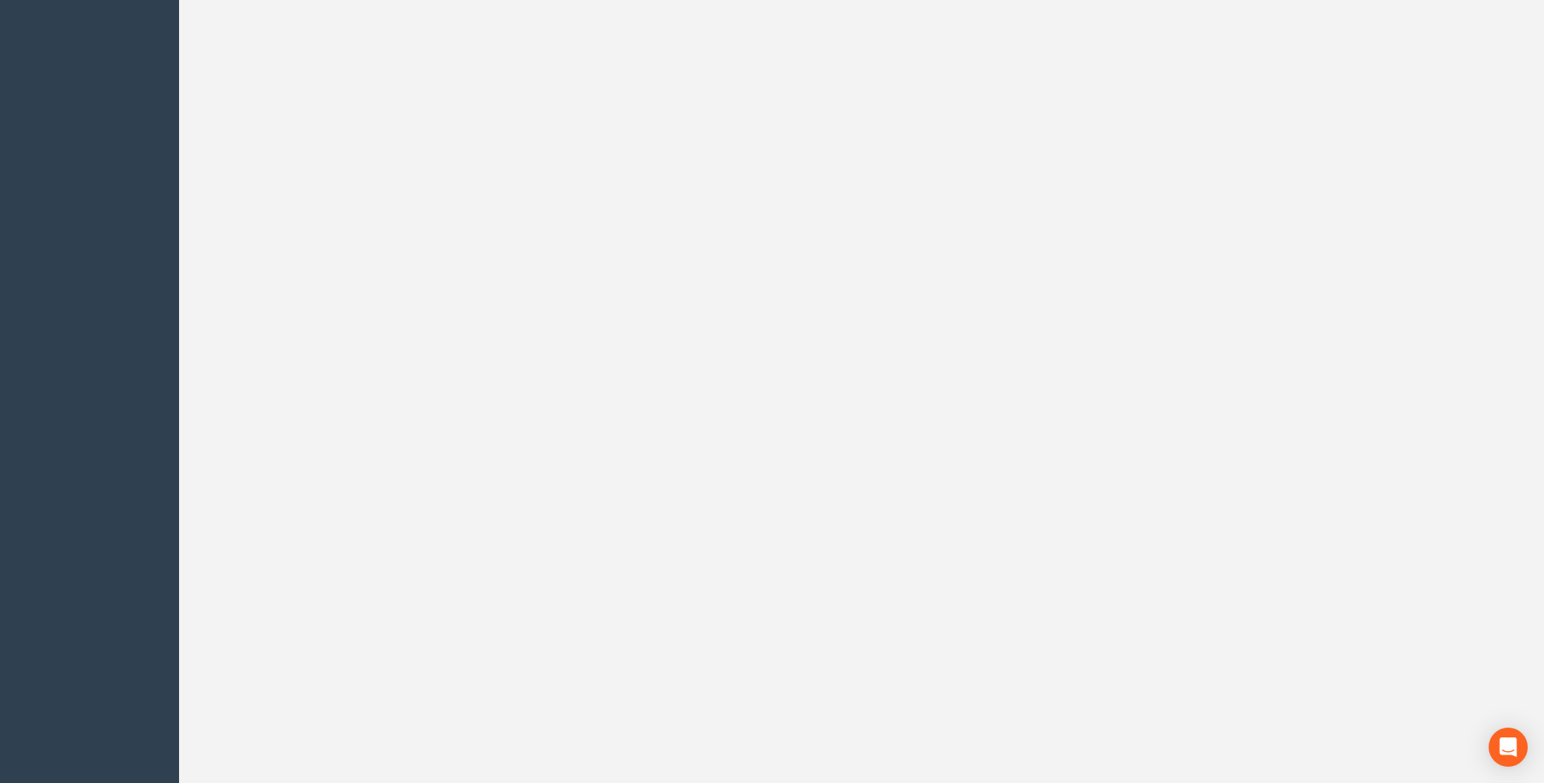
scroll to position [262, 0]
drag, startPoint x: 303, startPoint y: 55, endPoint x: 589, endPoint y: 215, distance: 327.3
click at [303, 55] on button "Back to 7432 Manholes" at bounding box center [292, 56] width 153 height 28
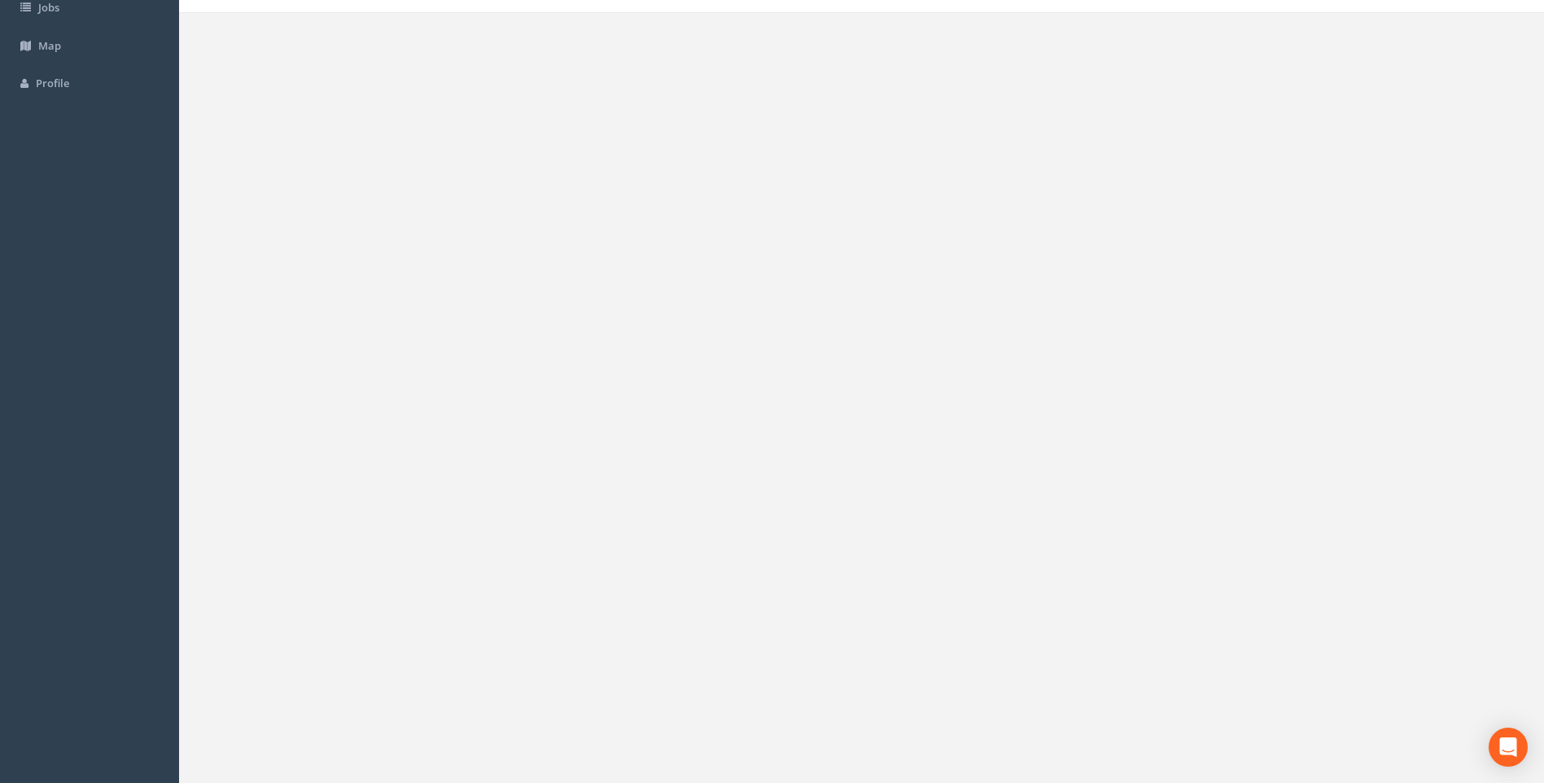
scroll to position [0, 0]
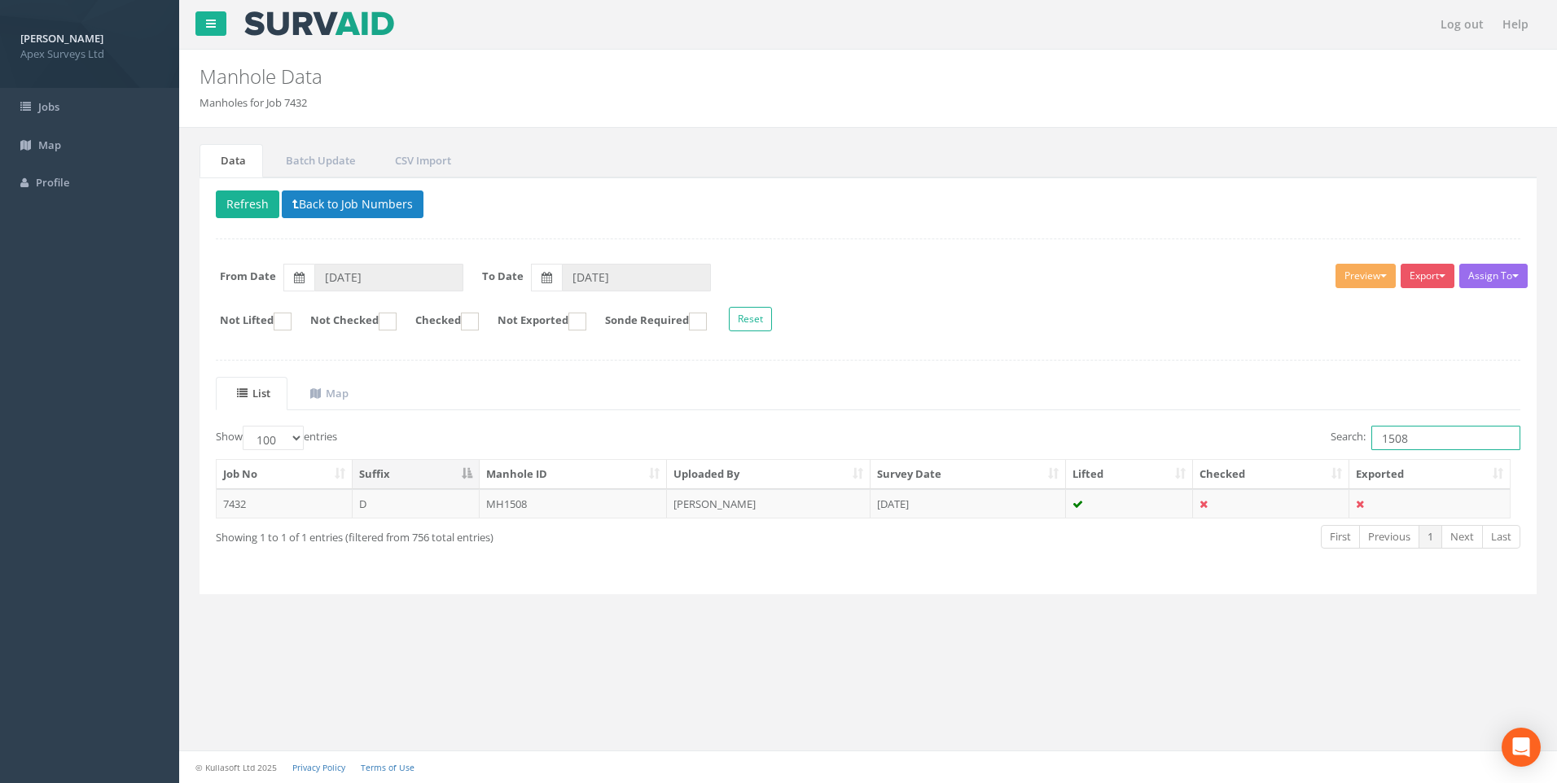
click at [1402, 440] on input "1508" at bounding box center [1445, 438] width 149 height 24
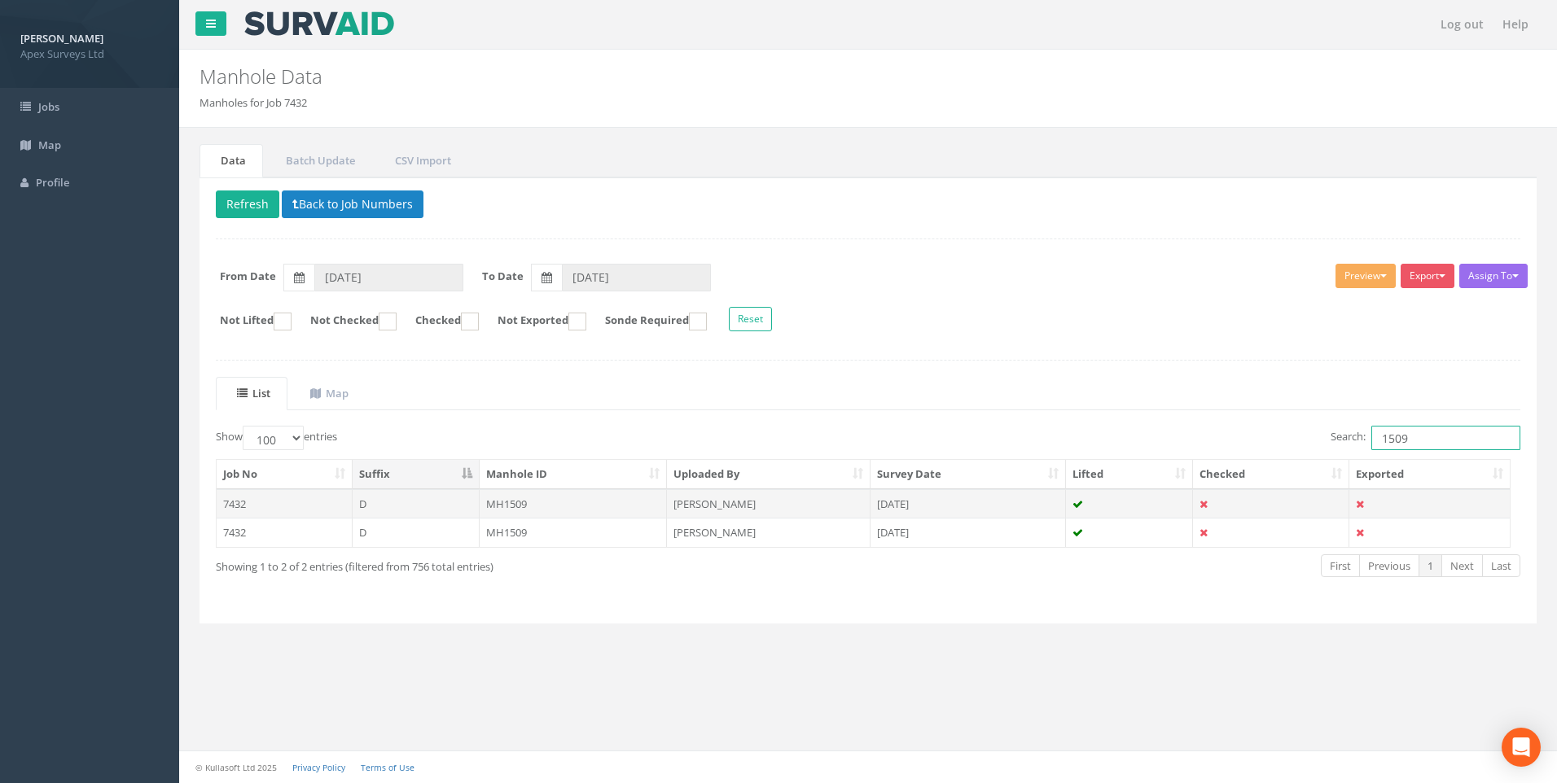
type input "1509"
click at [646, 501] on td "MH1509" at bounding box center [574, 503] width 188 height 29
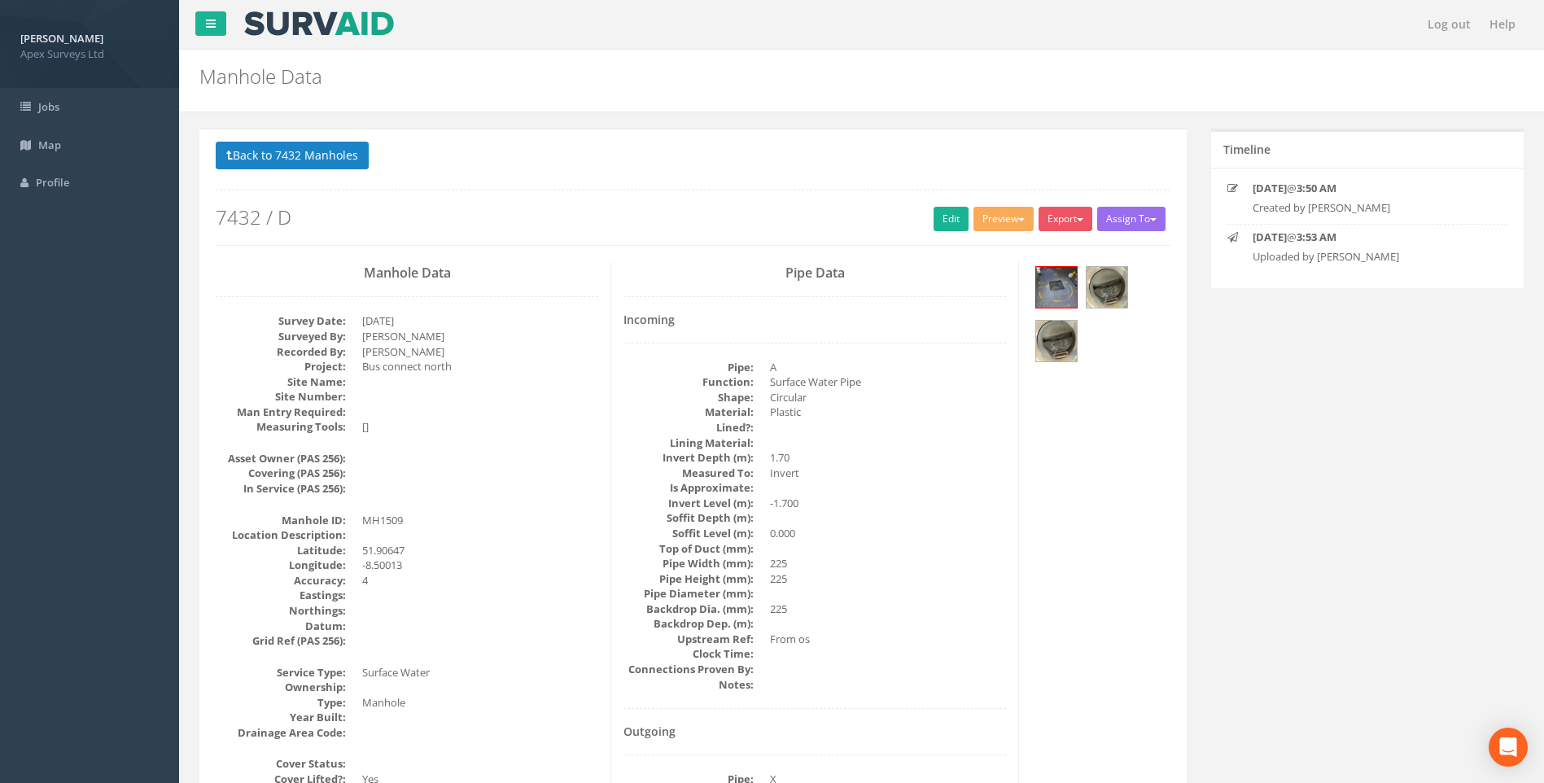
click at [354, 157] on button "Back to 7432 Manholes" at bounding box center [292, 156] width 153 height 28
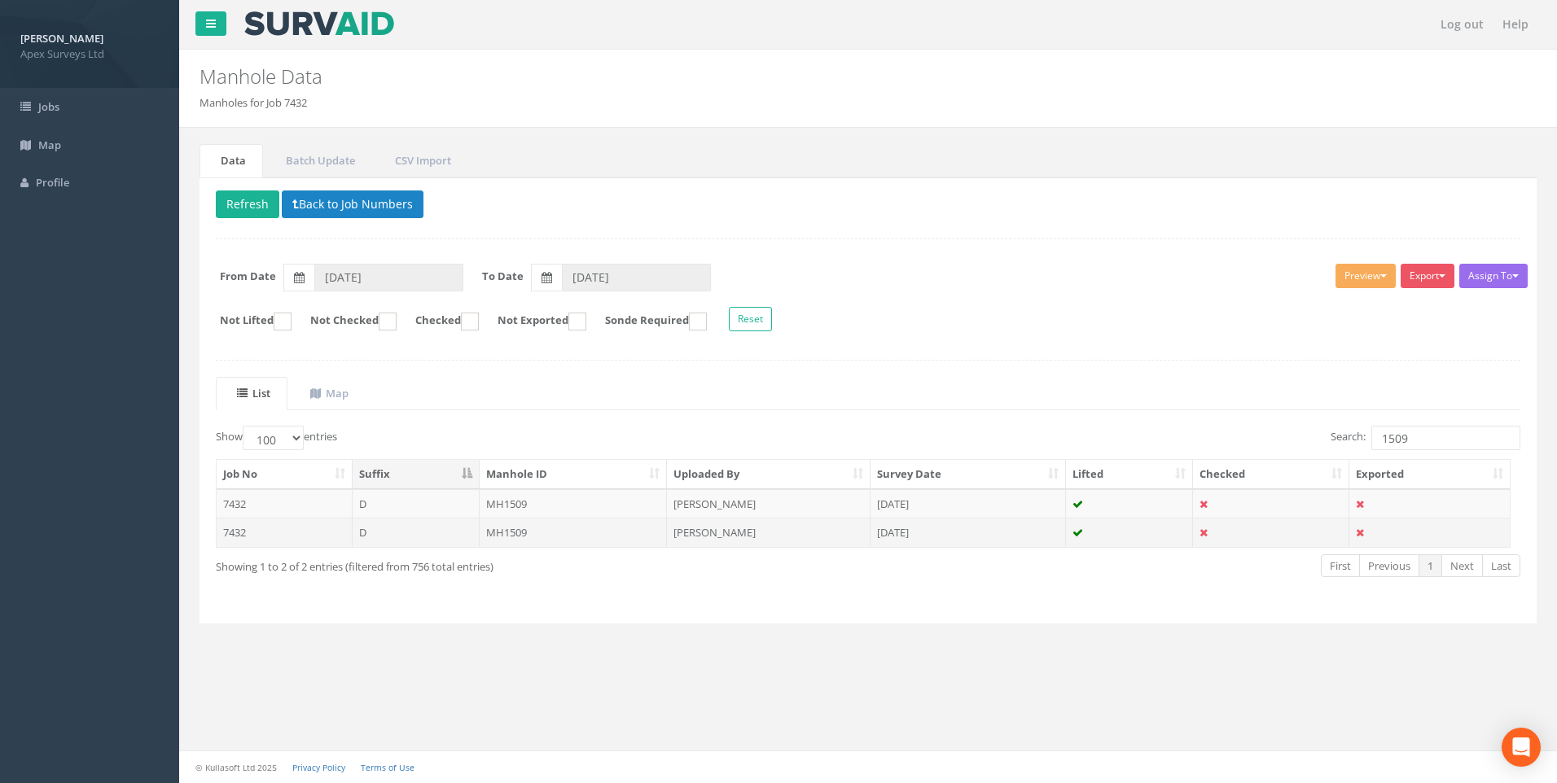
click at [826, 524] on td "[PERSON_NAME]" at bounding box center [769, 532] width 204 height 29
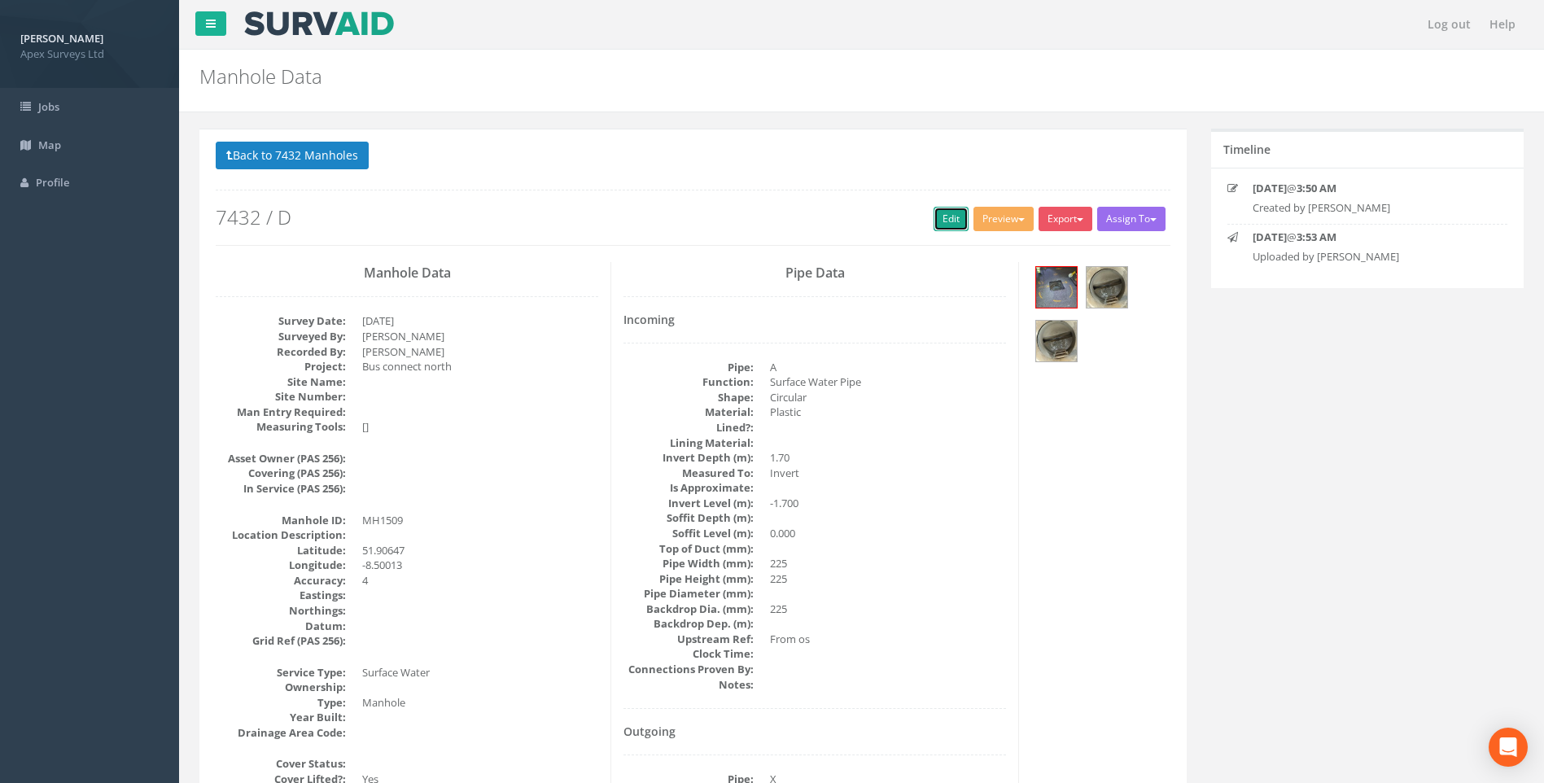
click at [937, 214] on link "Edit" at bounding box center [951, 219] width 35 height 24
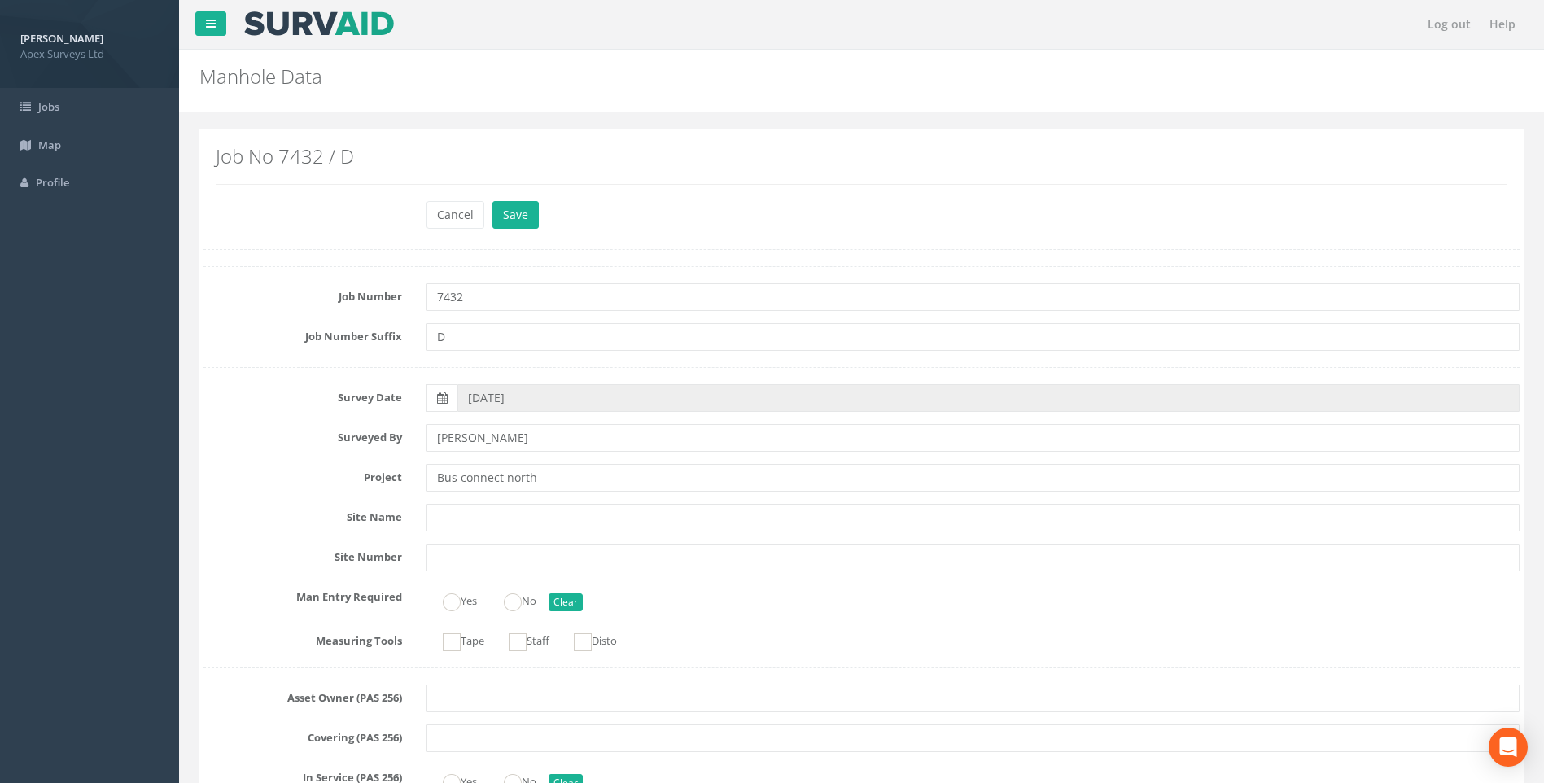
click at [288, 396] on label "Survey Date" at bounding box center [302, 394] width 223 height 21
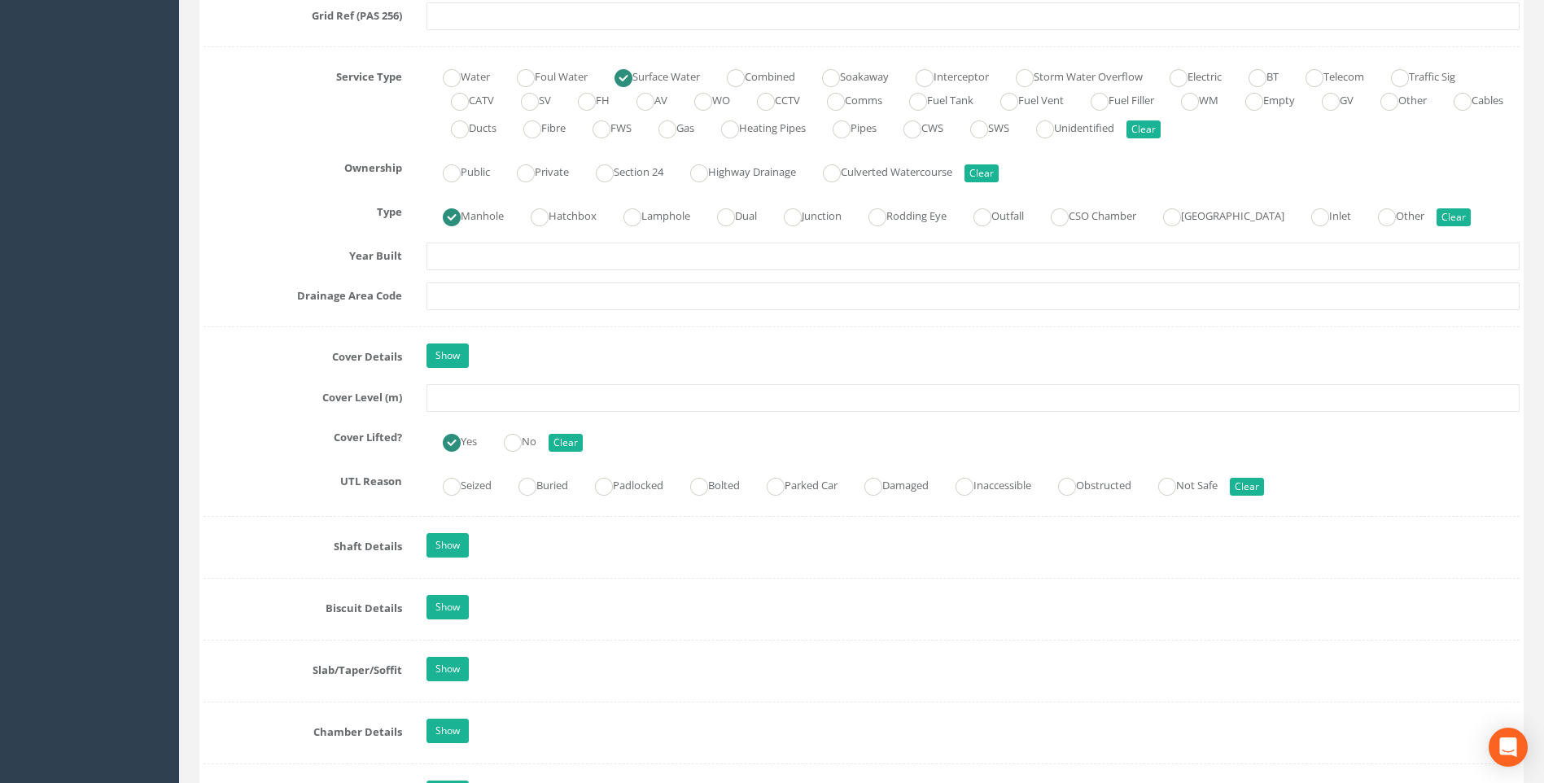
scroll to position [1303, 0]
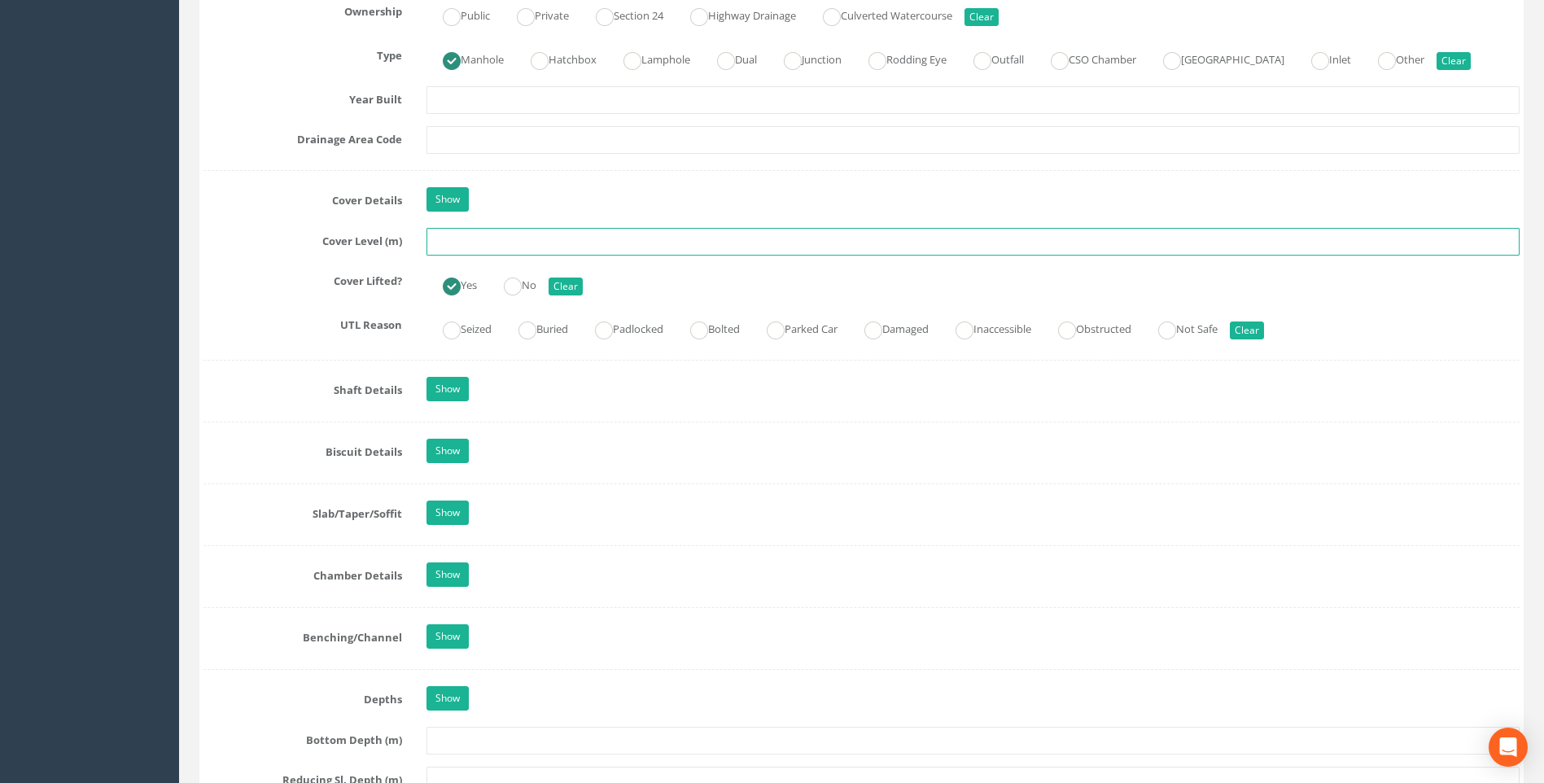
click at [457, 244] on input "text" at bounding box center [973, 242] width 1093 height 28
type input "118.15"
click at [284, 304] on div "Job Number 7432 Job Number Suffix D Survey Date 18/09/2025 Surveyed By Giacomo …" at bounding box center [862, 310] width 1316 height 2692
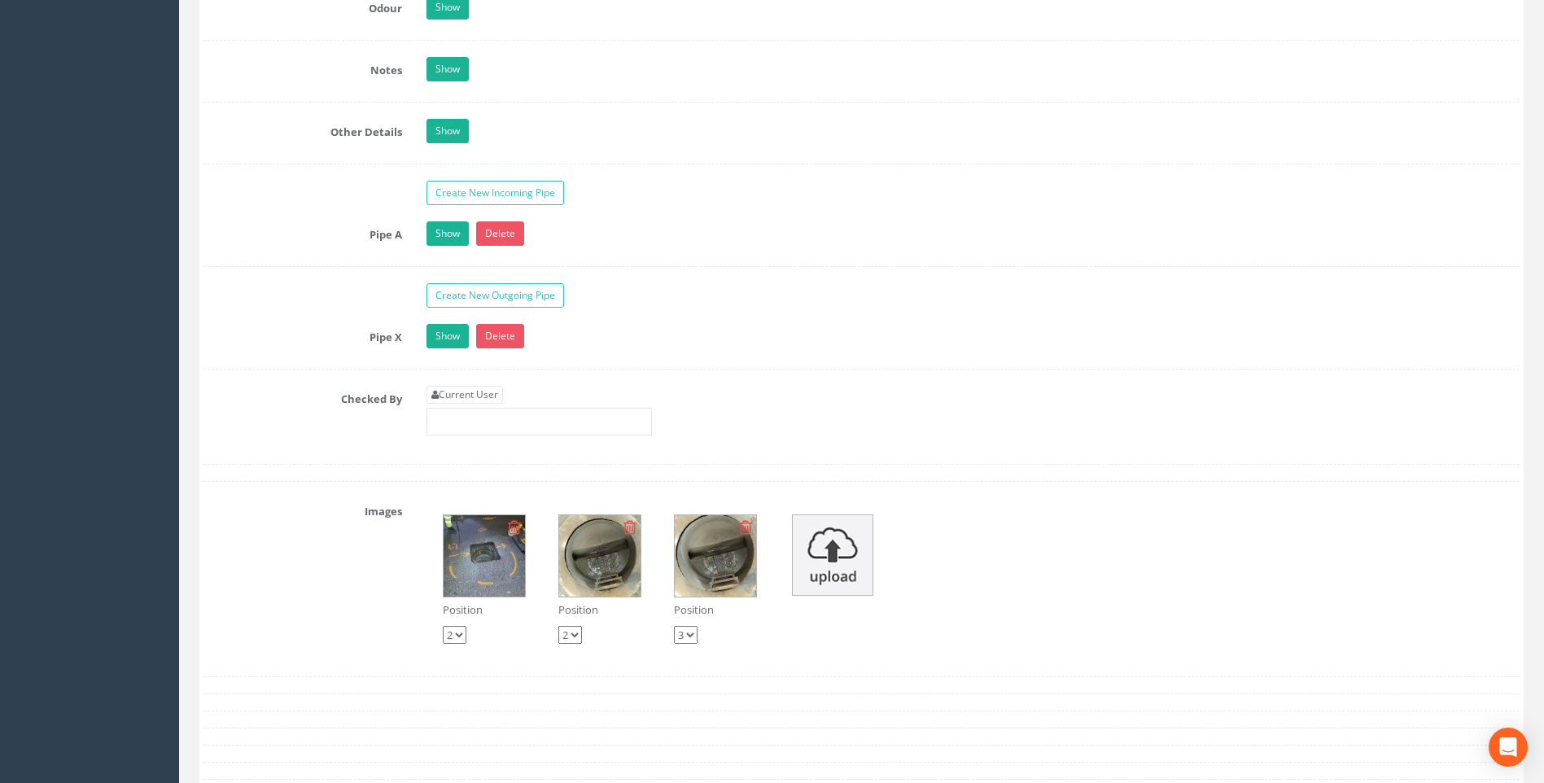
scroll to position [2605, 0]
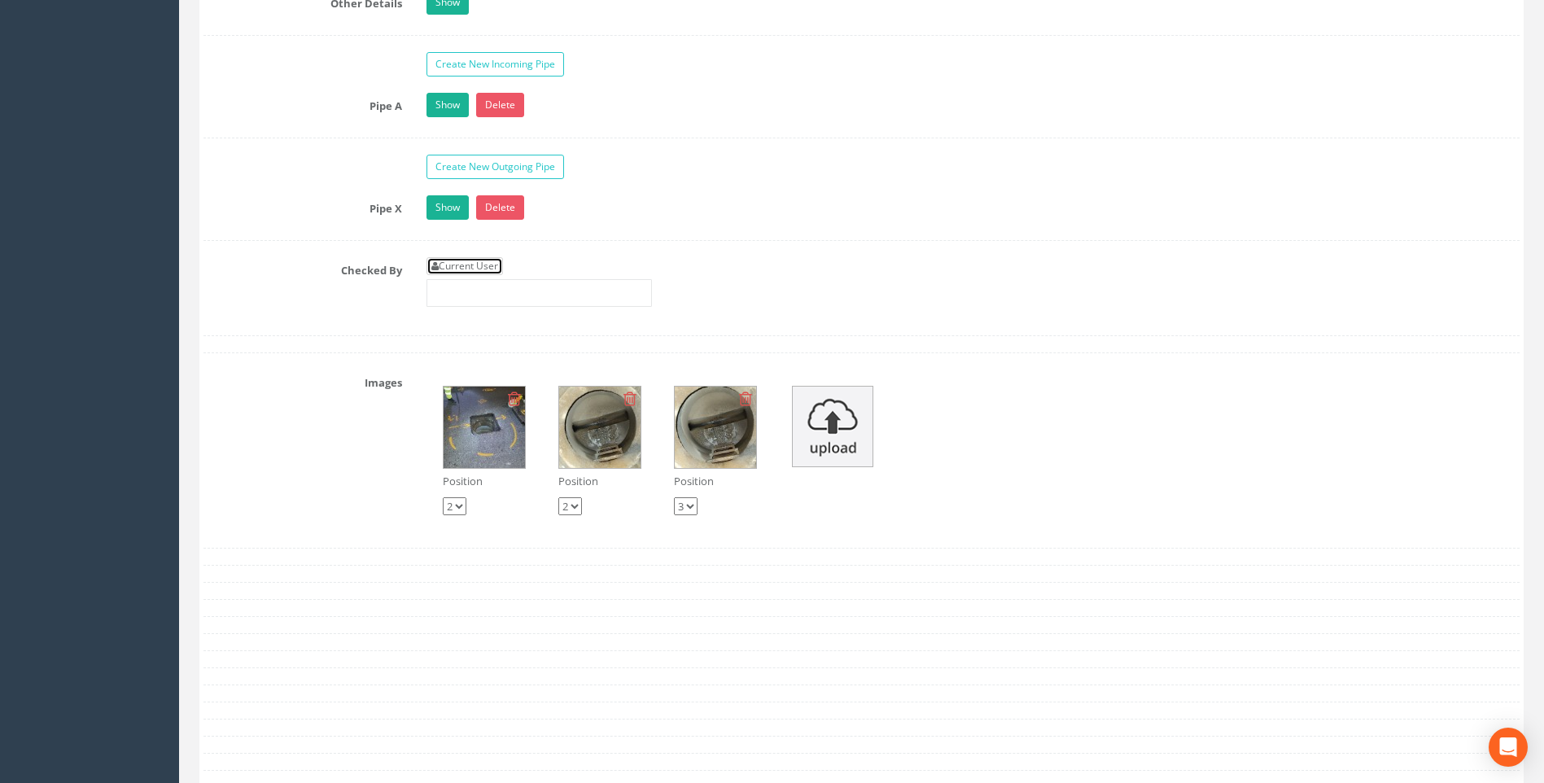
click at [477, 262] on link "Current User" at bounding box center [465, 266] width 77 height 18
type input "[PERSON_NAME]"
drag, startPoint x: 267, startPoint y: 281, endPoint x: 278, endPoint y: 309, distance: 29.9
click at [267, 282] on div "Checked By Current User [PERSON_NAME]" at bounding box center [861, 288] width 1341 height 62
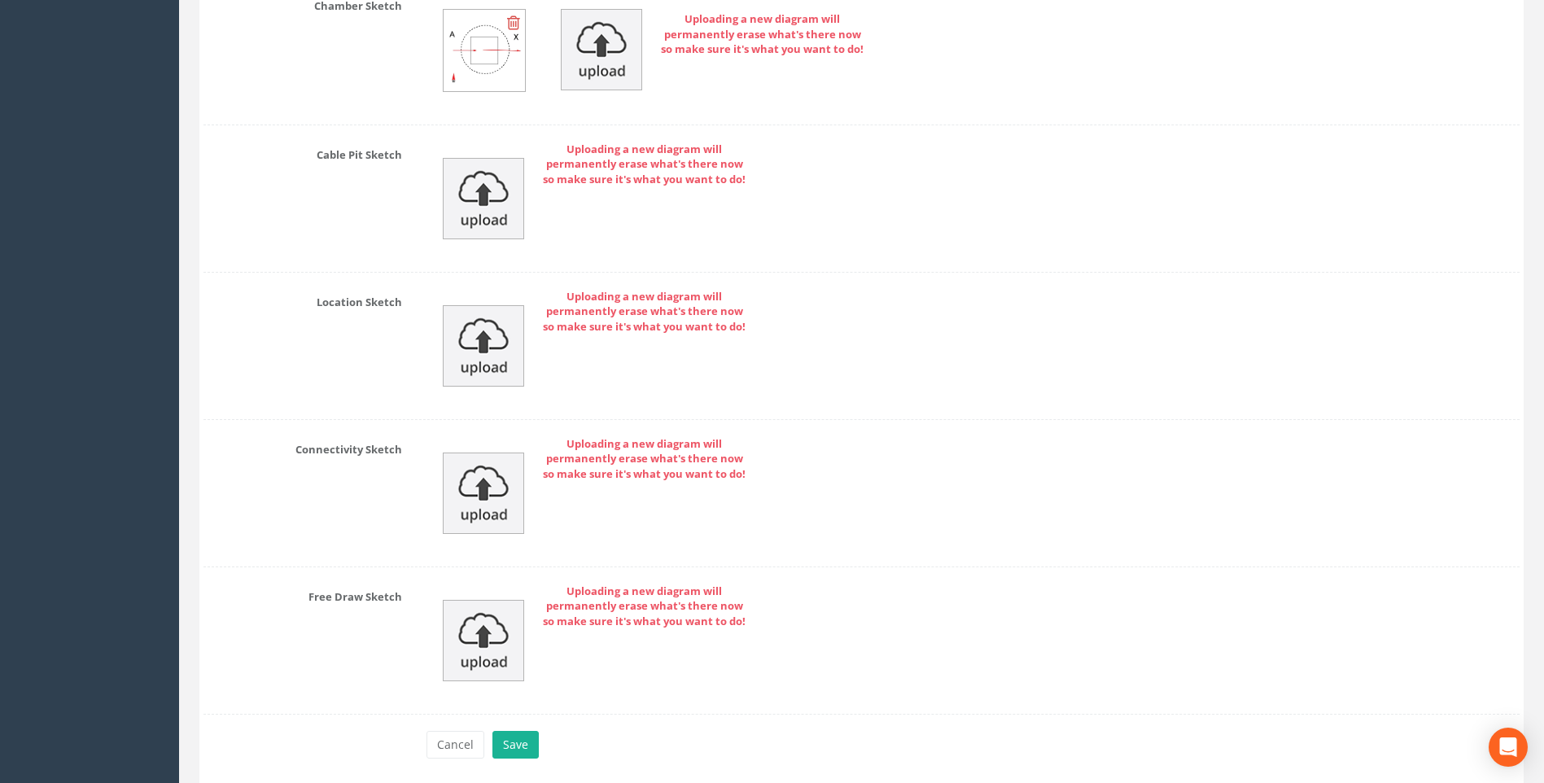
scroll to position [3461, 0]
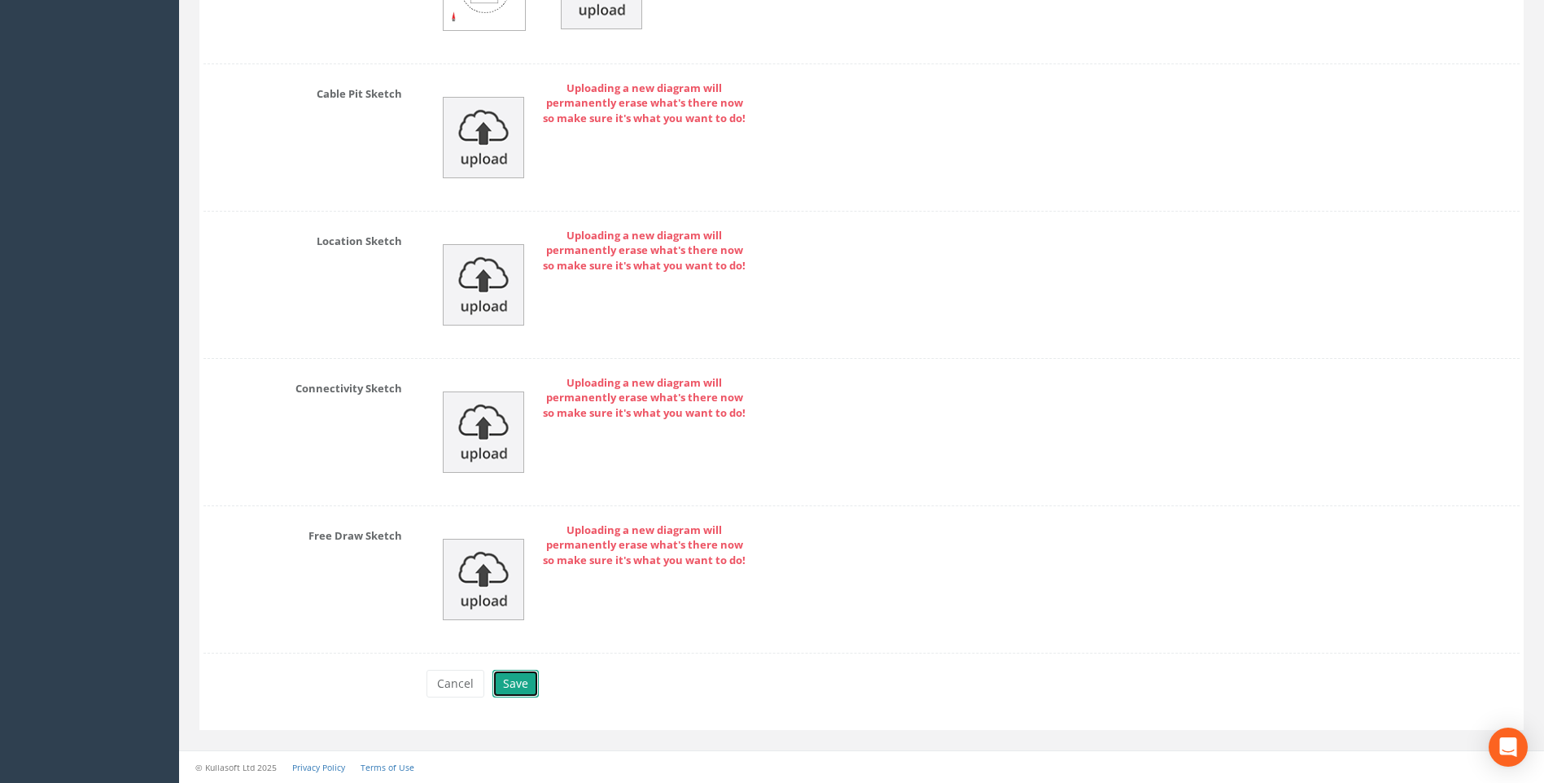
click at [509, 675] on button "Save" at bounding box center [516, 684] width 46 height 28
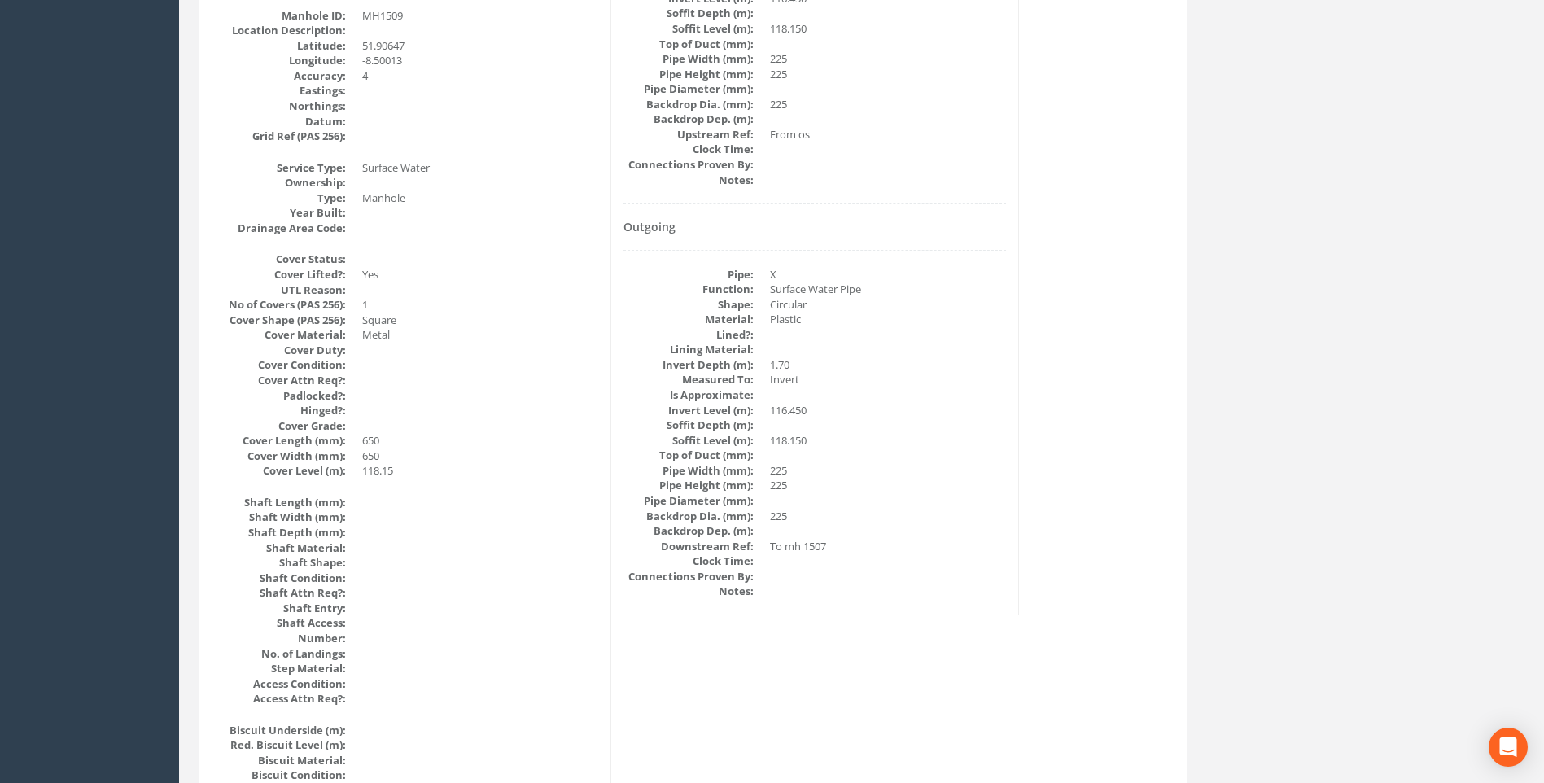
scroll to position [425, 0]
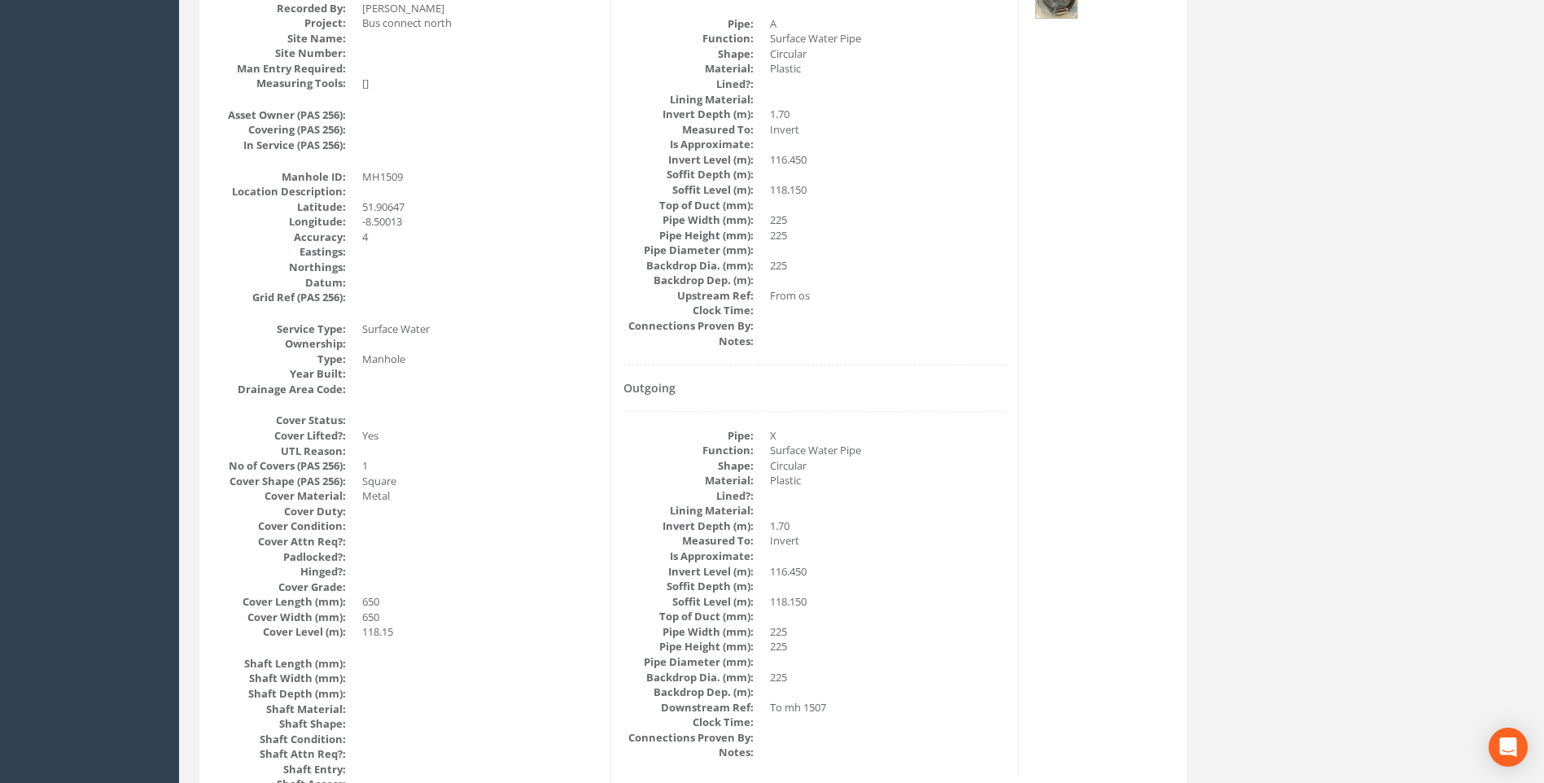
drag, startPoint x: 1040, startPoint y: 510, endPoint x: 905, endPoint y: 475, distance: 138.6
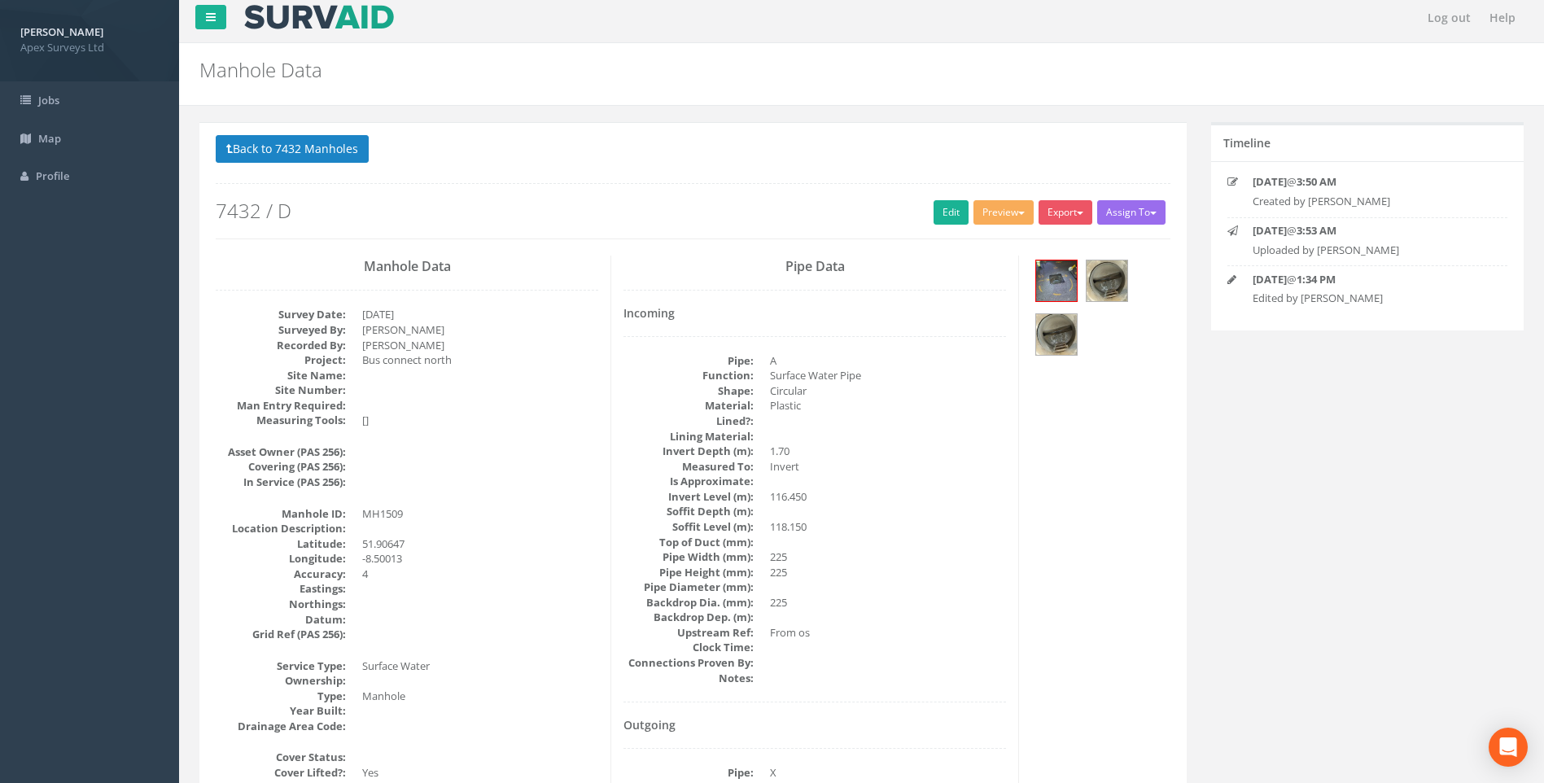
scroll to position [0, 0]
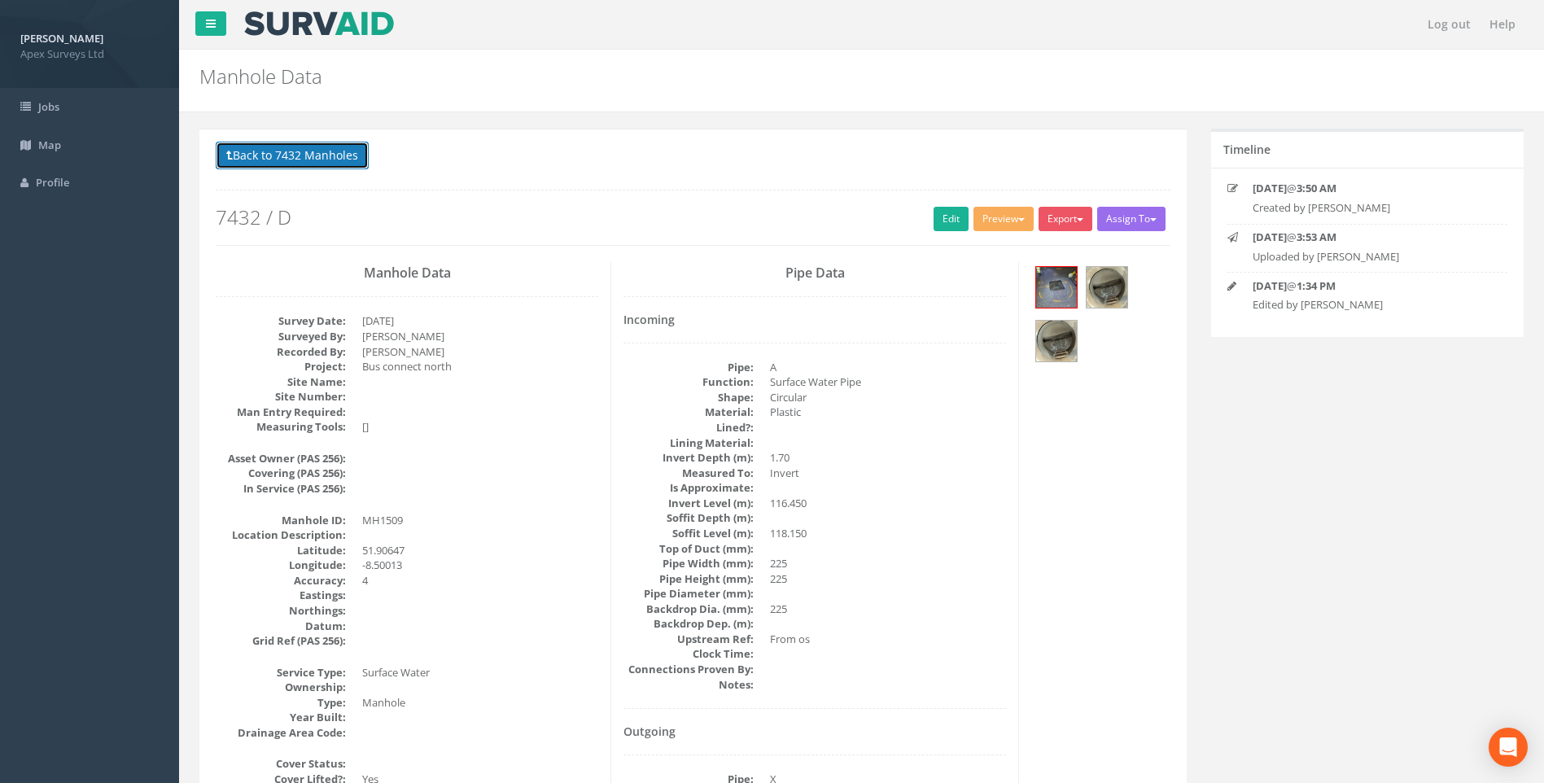
click at [289, 153] on button "Back to 7432 Manholes" at bounding box center [292, 156] width 153 height 28
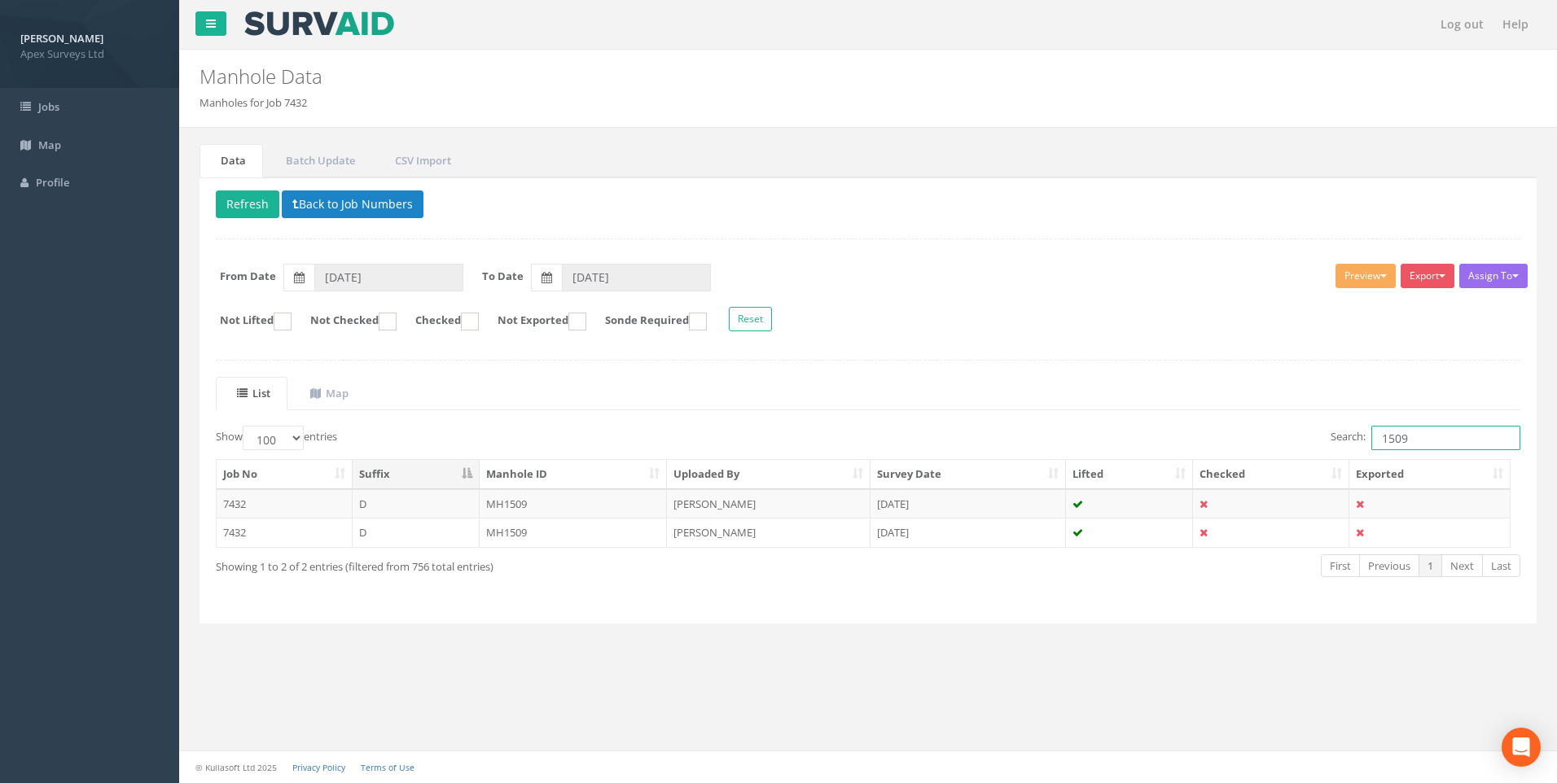
click at [1434, 439] on input "1509" at bounding box center [1445, 438] width 149 height 24
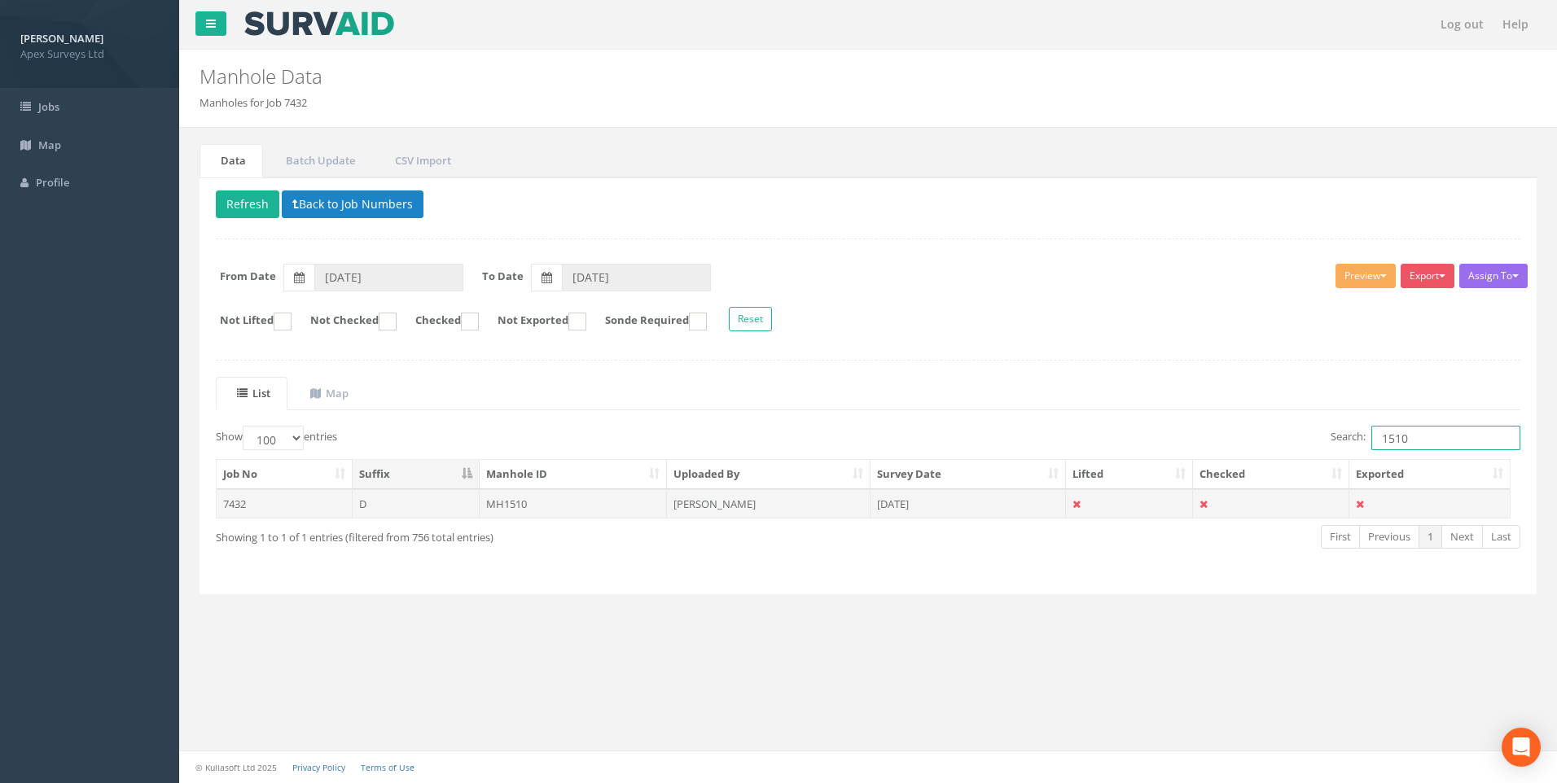
type input "1510"
click at [740, 508] on td "[PERSON_NAME]" at bounding box center [769, 503] width 204 height 29
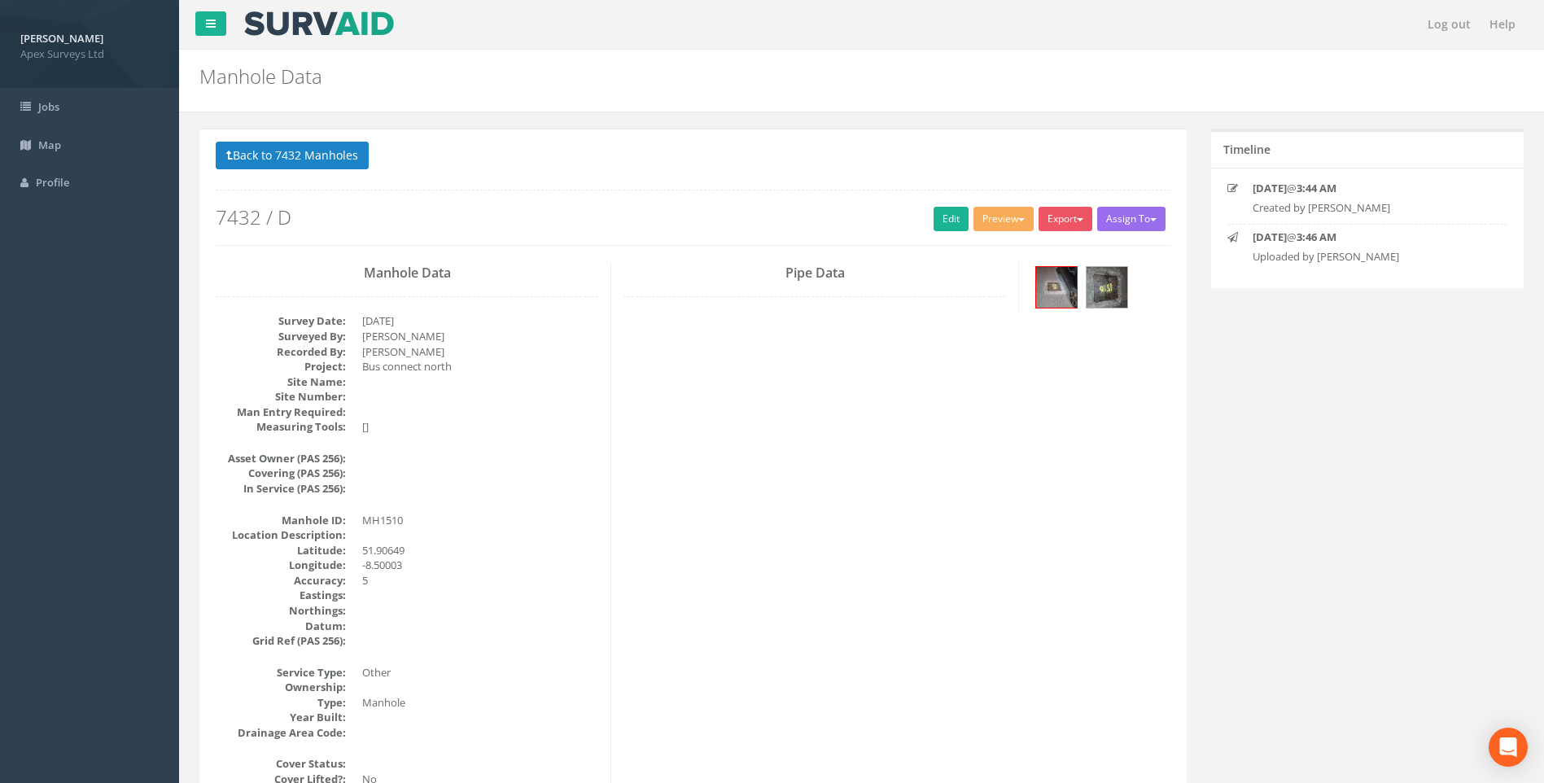
click at [934, 219] on link "Edit" at bounding box center [951, 219] width 35 height 24
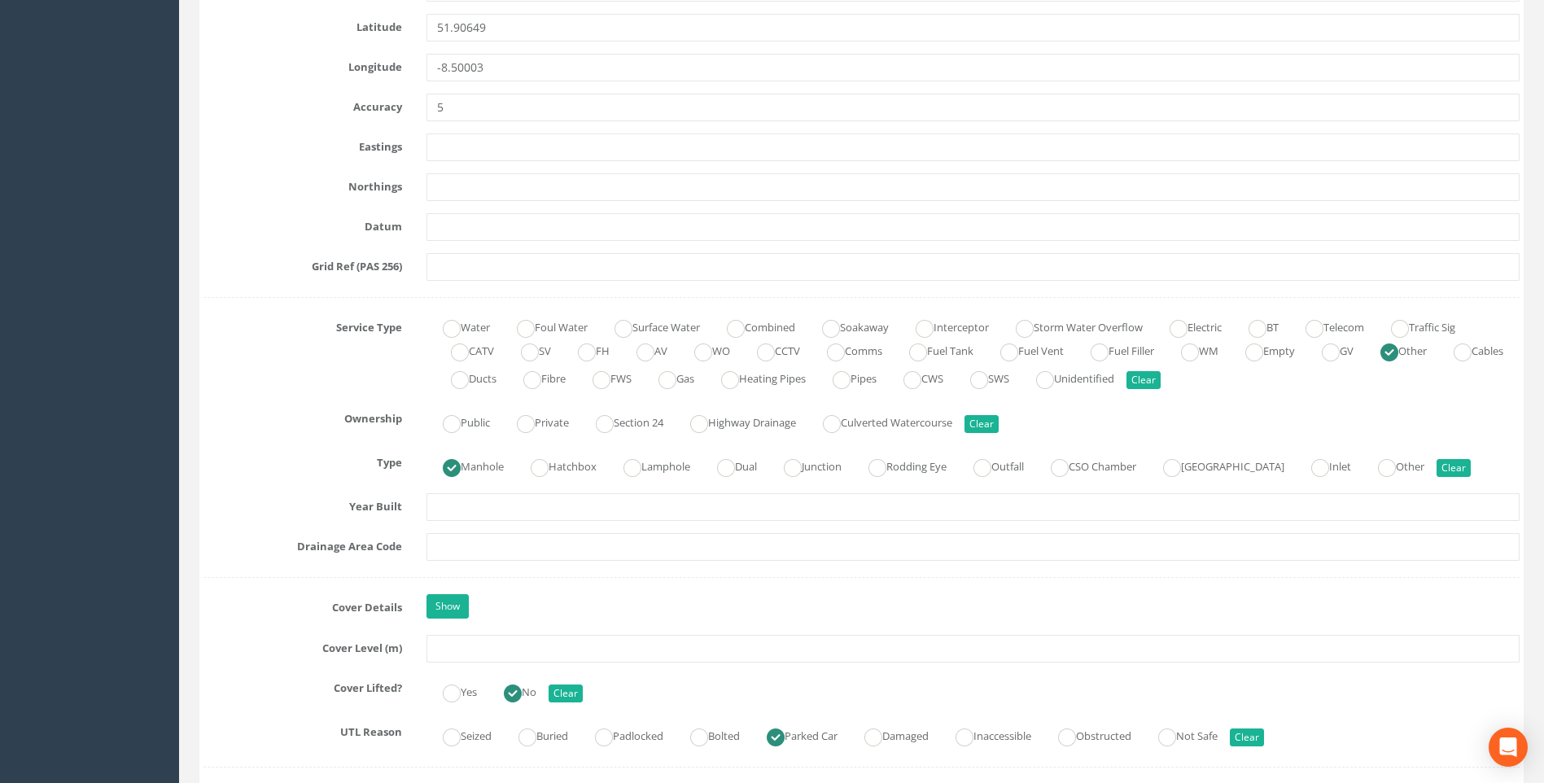
scroll to position [1221, 0]
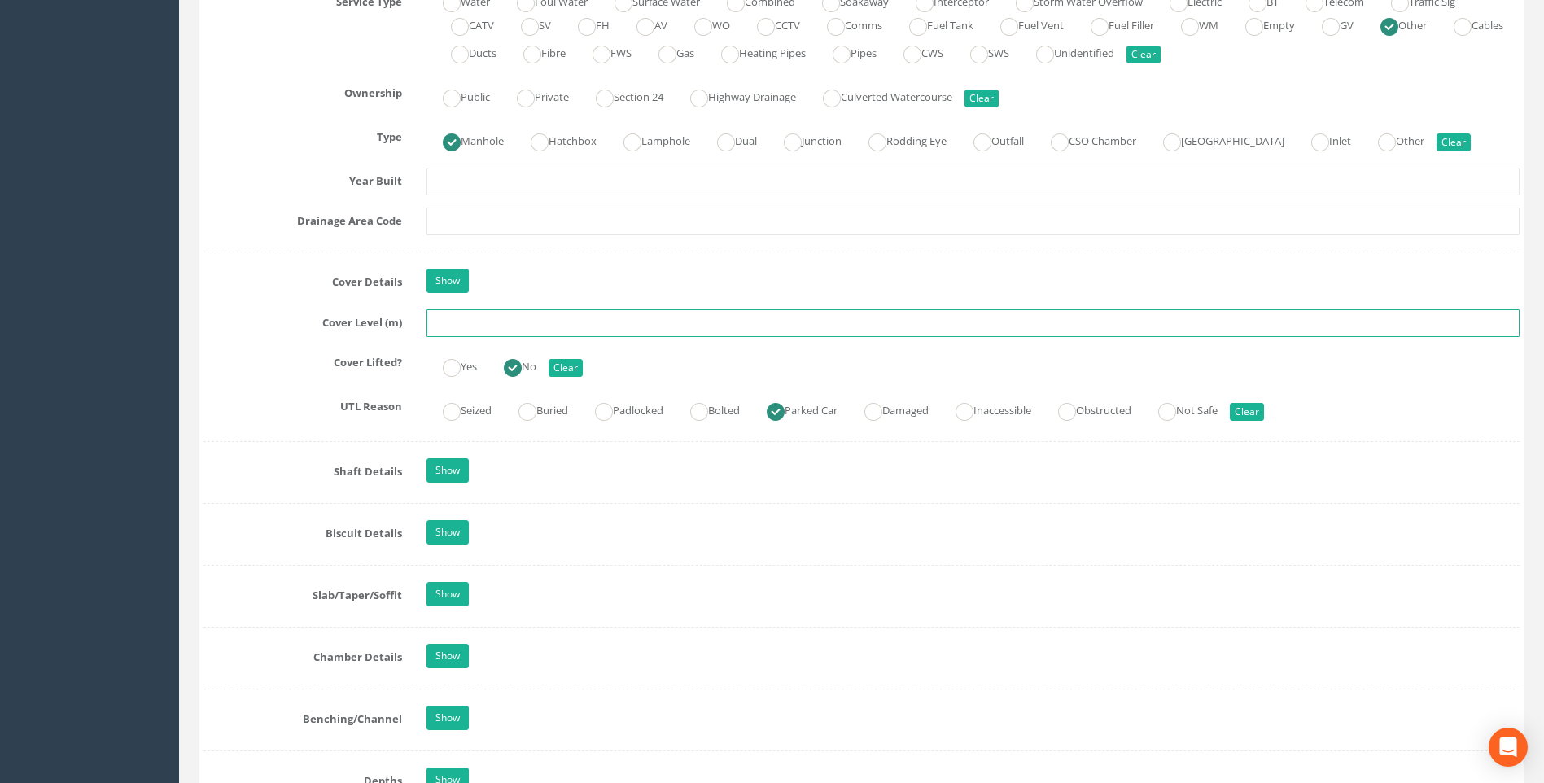
click at [472, 326] on input "text" at bounding box center [973, 323] width 1093 height 28
type input "116.93"
click at [259, 351] on label "Cover Lifted?" at bounding box center [302, 359] width 223 height 21
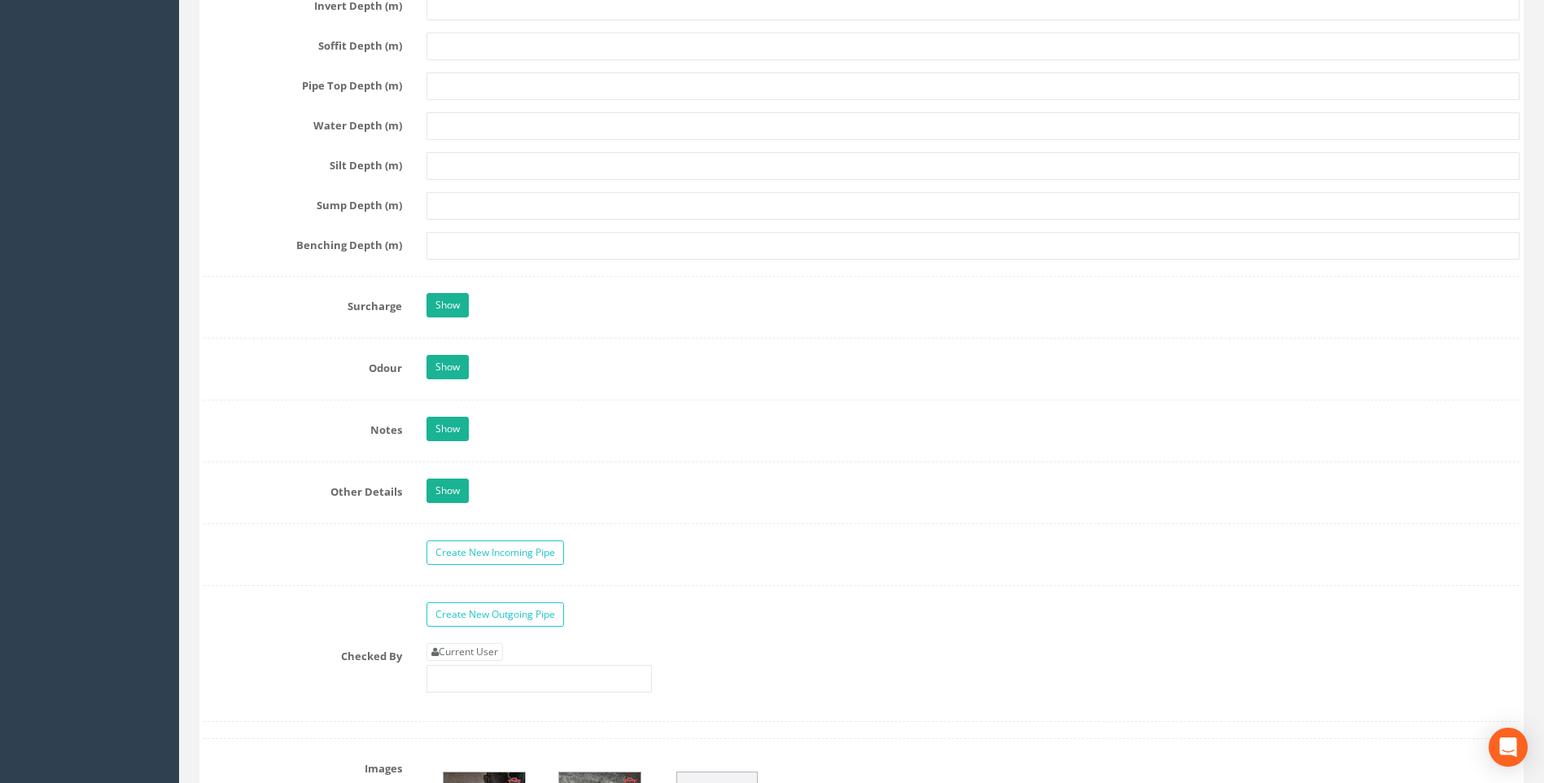
scroll to position [2442, 0]
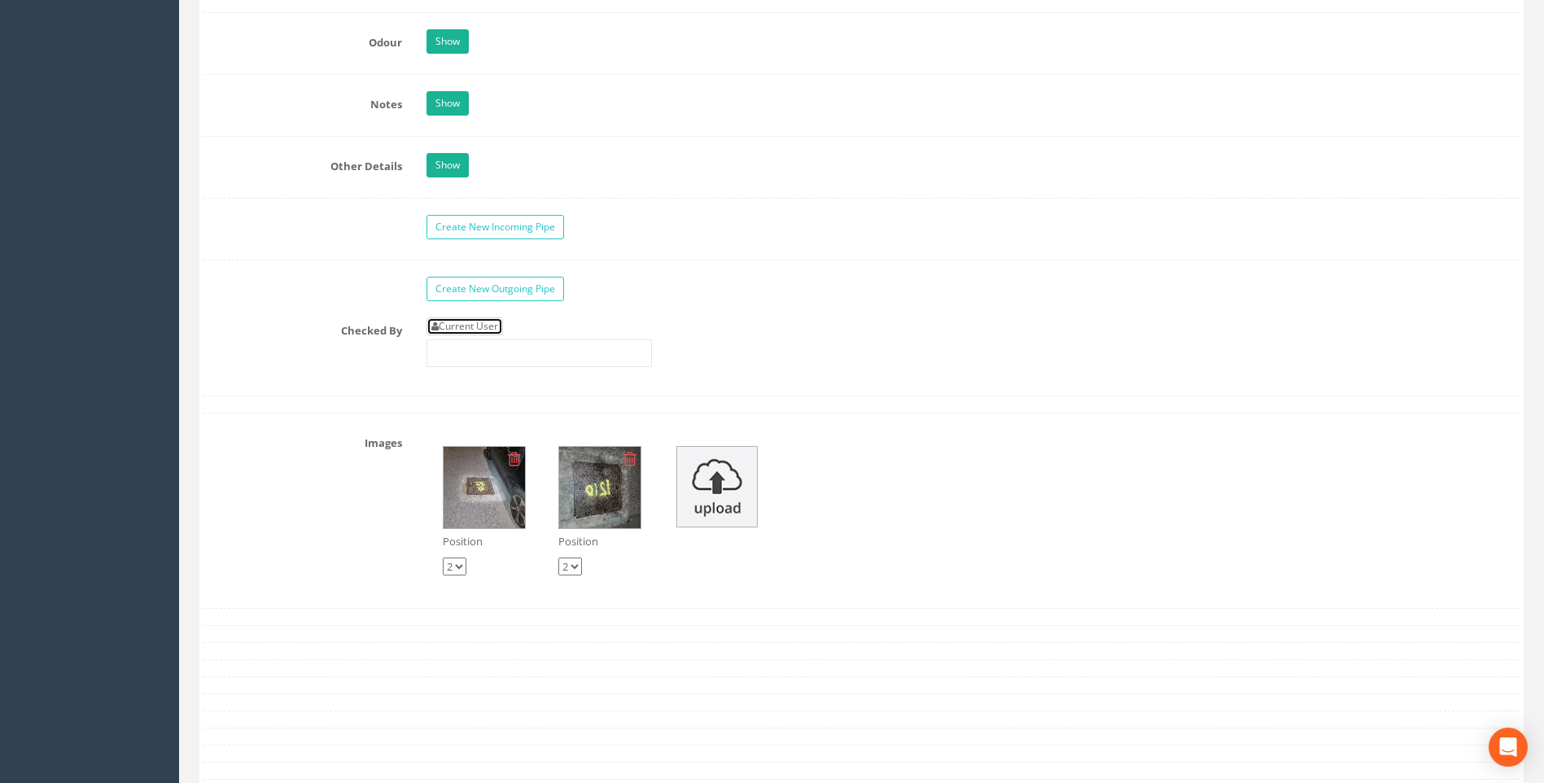
click at [468, 326] on link "Current User" at bounding box center [465, 327] width 77 height 18
type input "[PERSON_NAME]"
click at [371, 343] on div "Checked By Current User [PERSON_NAME]" at bounding box center [861, 349] width 1341 height 62
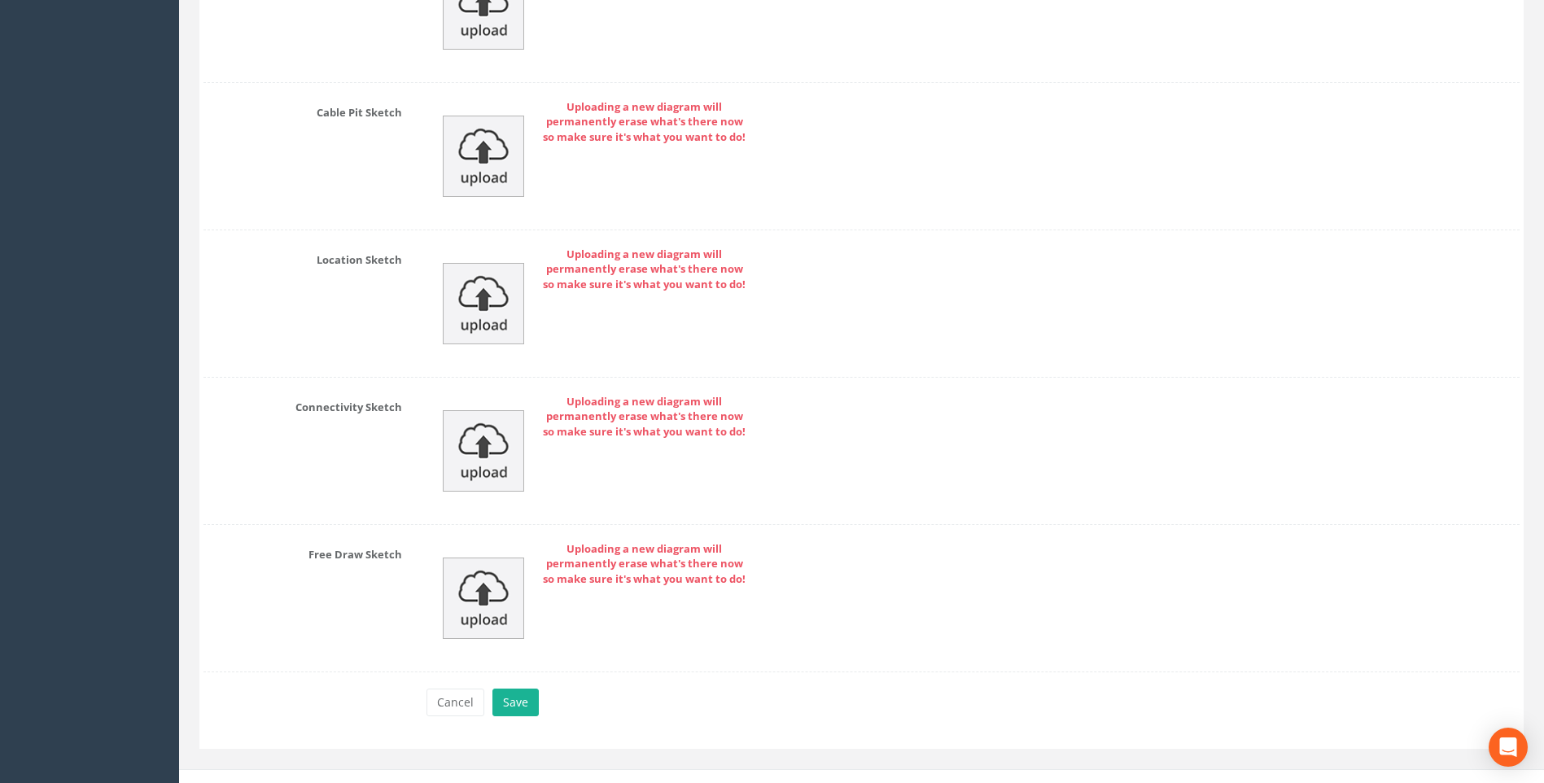
scroll to position [3357, 0]
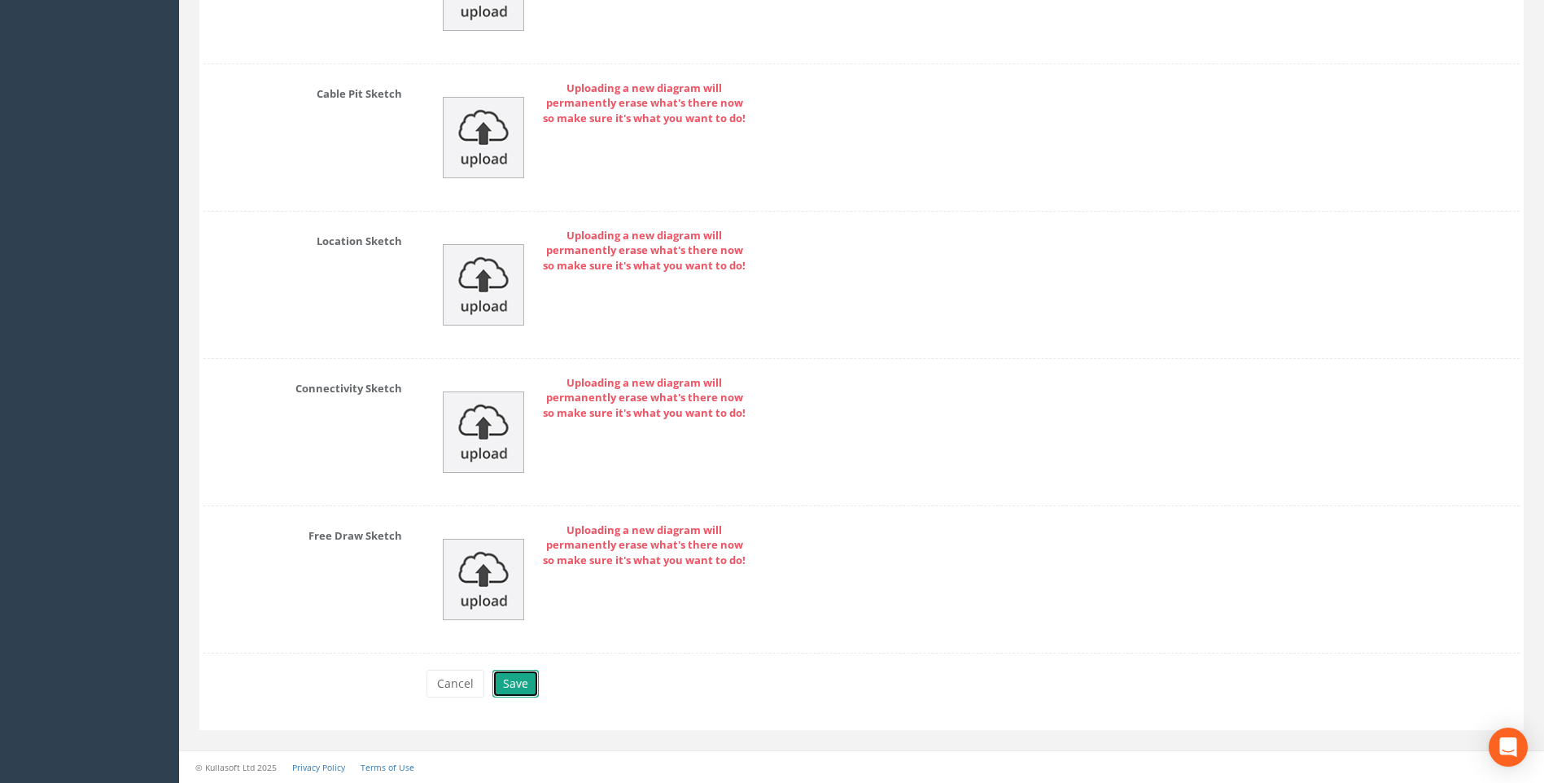
click at [515, 681] on button "Save" at bounding box center [516, 684] width 46 height 28
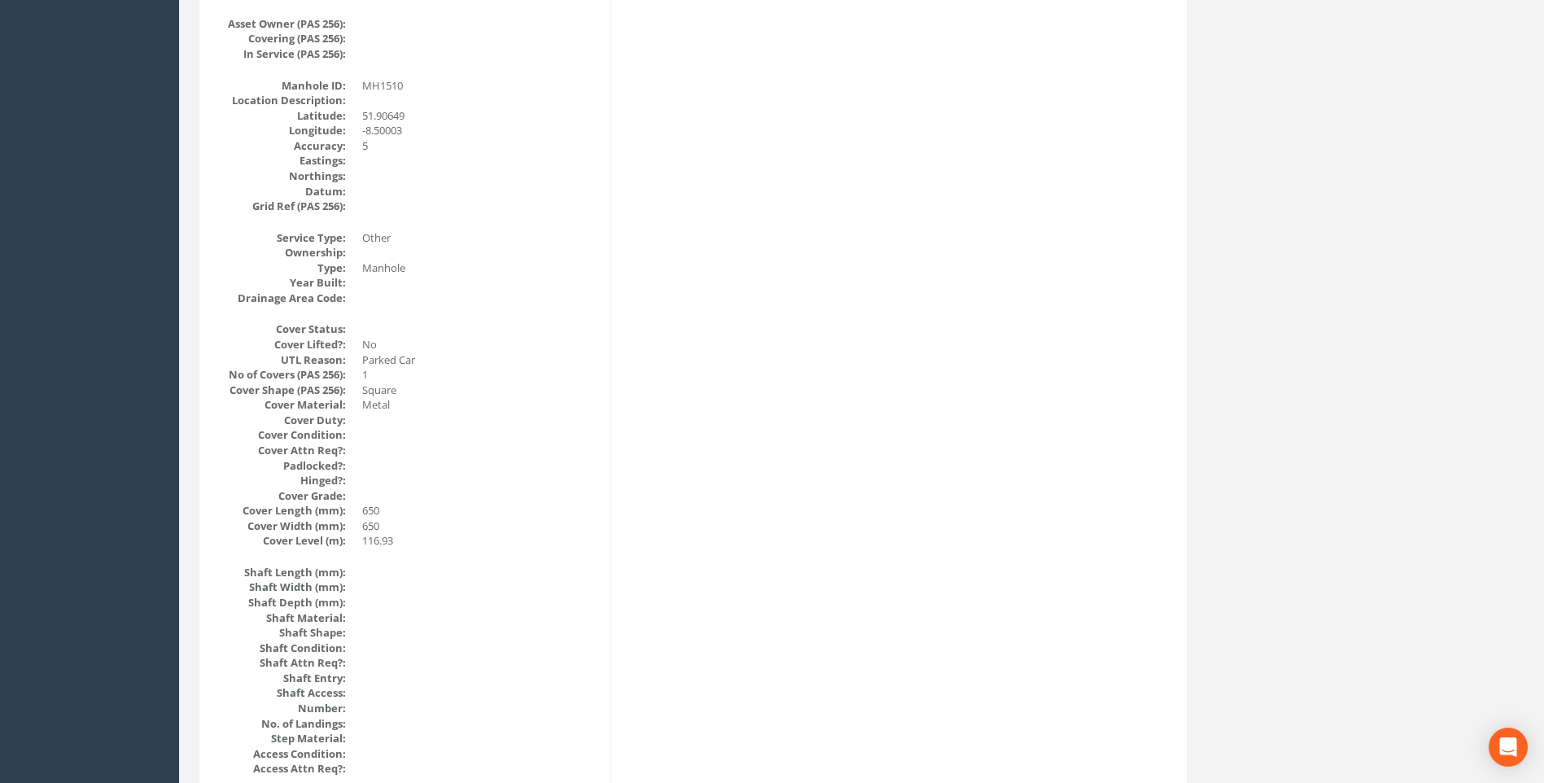
scroll to position [269, 0]
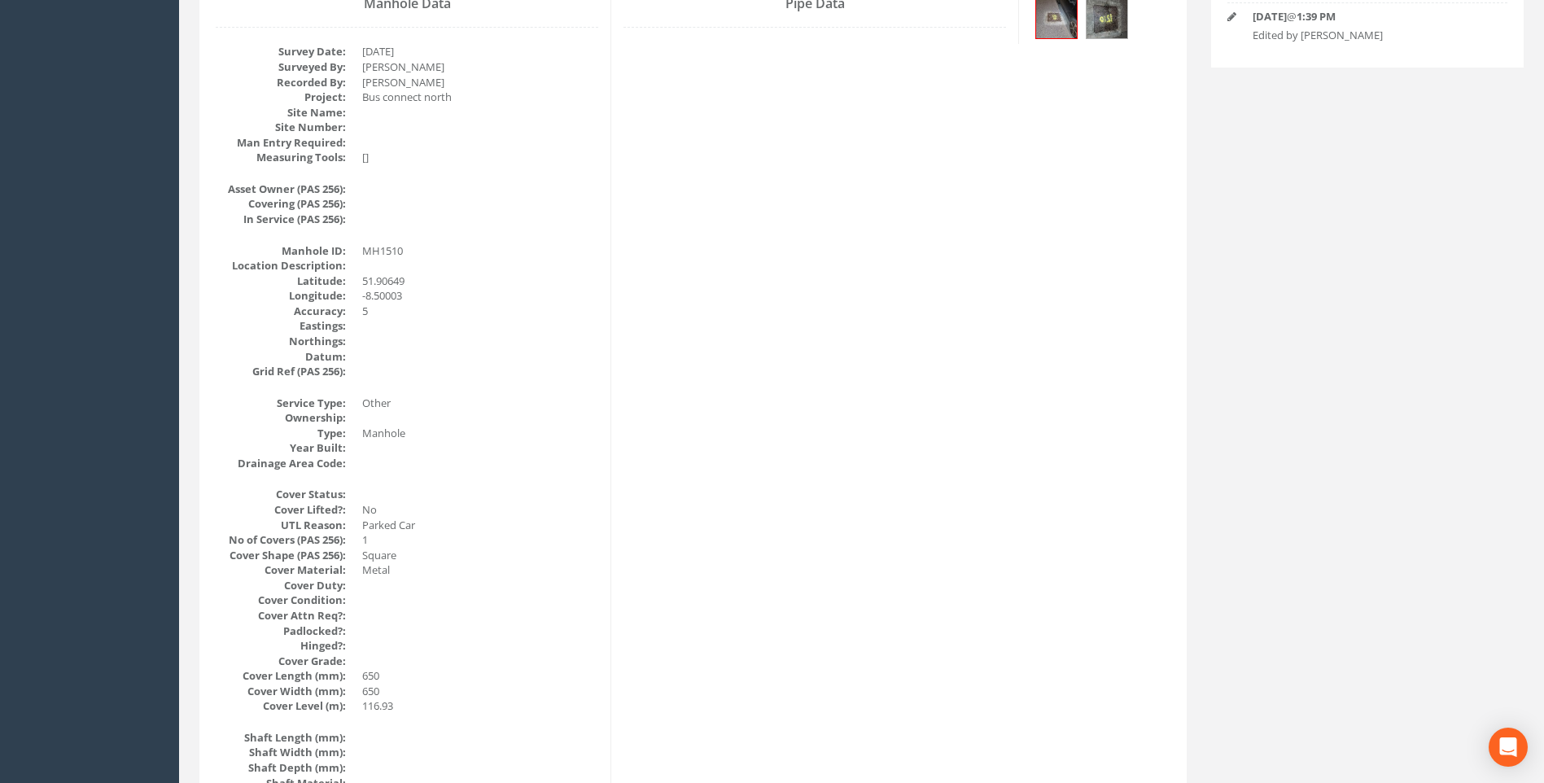
drag, startPoint x: 726, startPoint y: 343, endPoint x: 707, endPoint y: 332, distance: 22.2
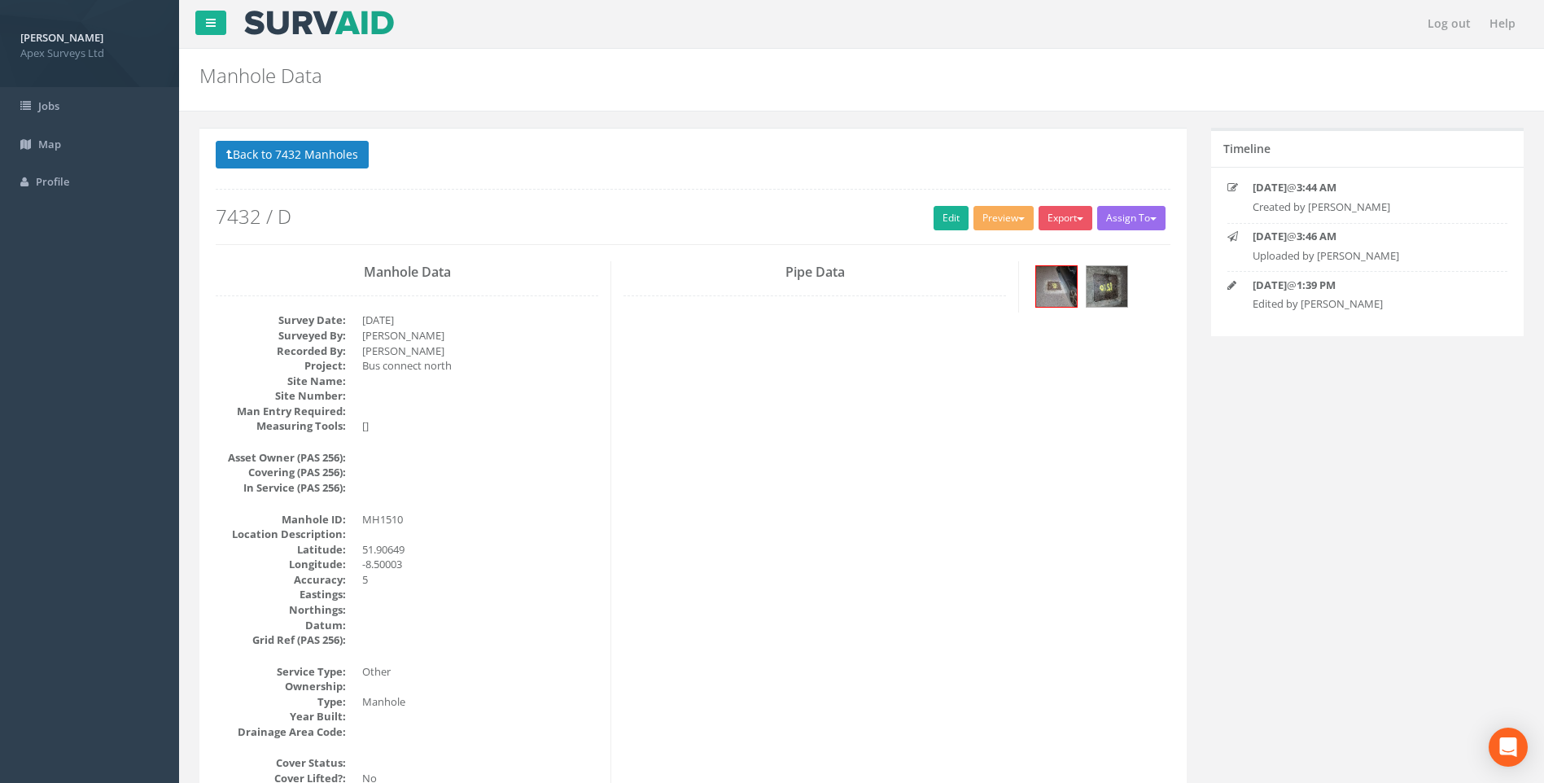
scroll to position [0, 0]
click at [263, 155] on button "Back to 7432 Manholes" at bounding box center [292, 156] width 153 height 28
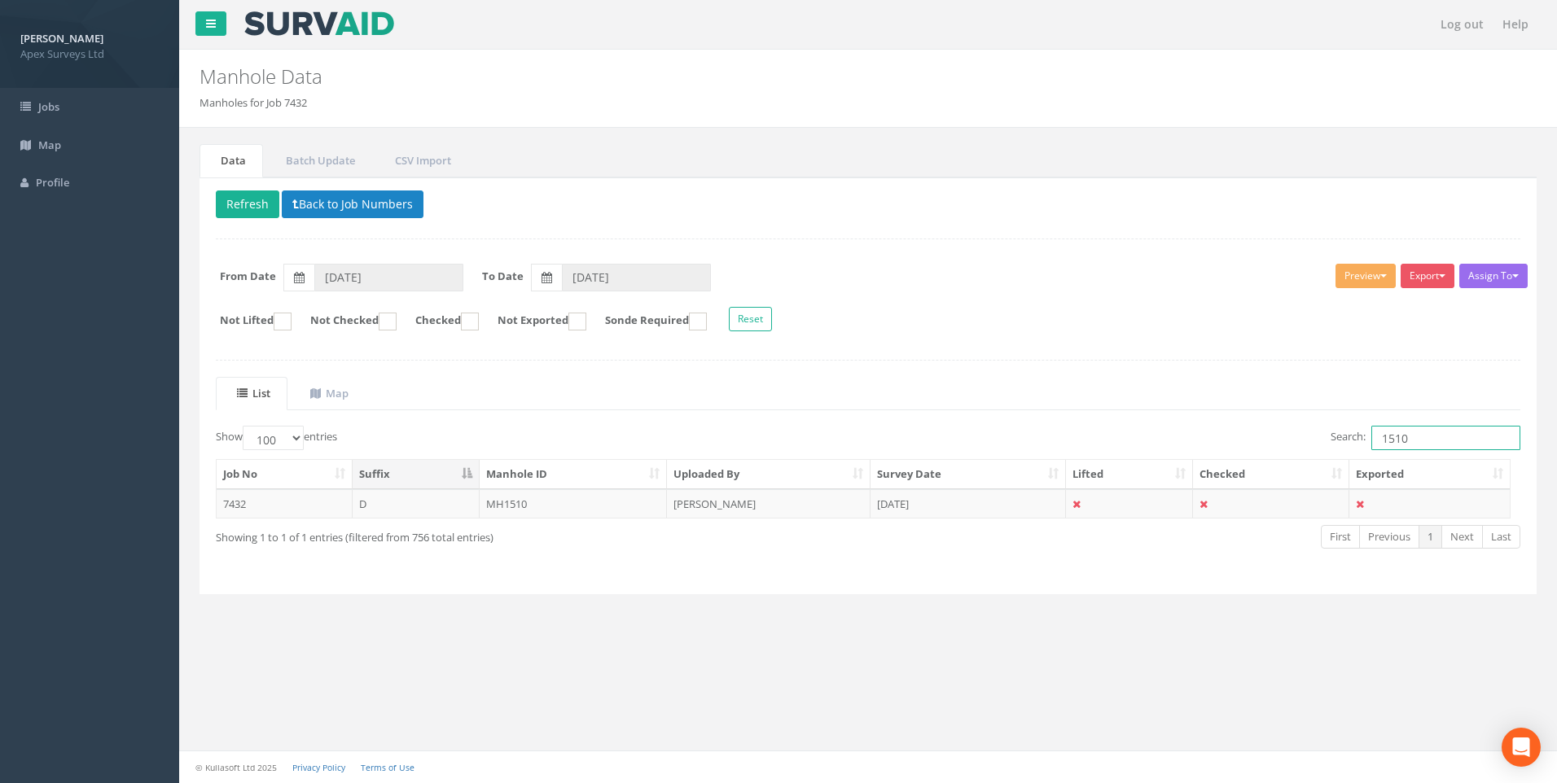
drag, startPoint x: 1394, startPoint y: 440, endPoint x: 1412, endPoint y: 440, distance: 18.7
click at [1412, 440] on input "1510" at bounding box center [1445, 438] width 149 height 24
type input "1506"
click at [525, 506] on td "MH1506" at bounding box center [574, 503] width 188 height 29
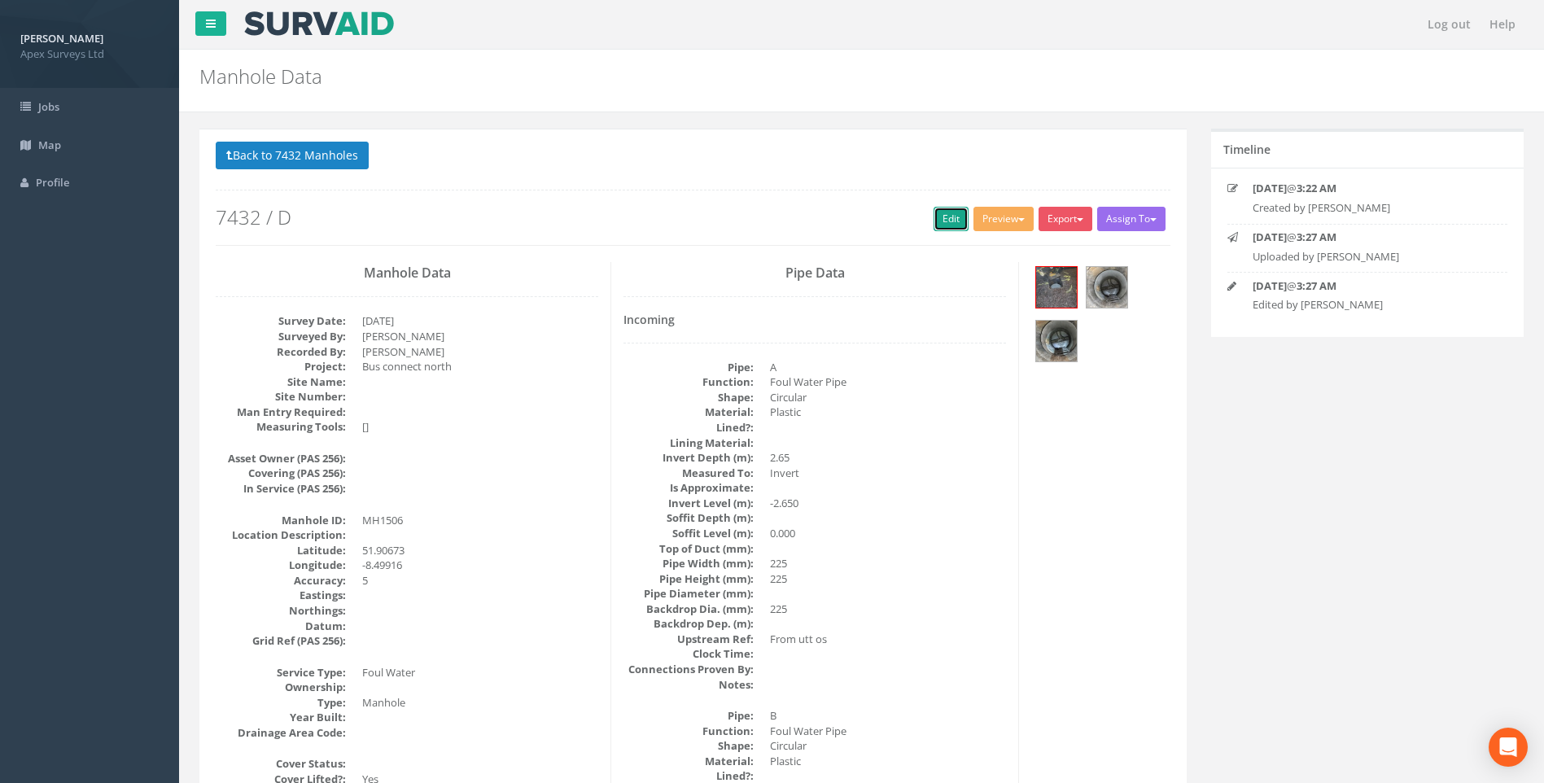
click at [941, 218] on link "Edit" at bounding box center [951, 219] width 35 height 24
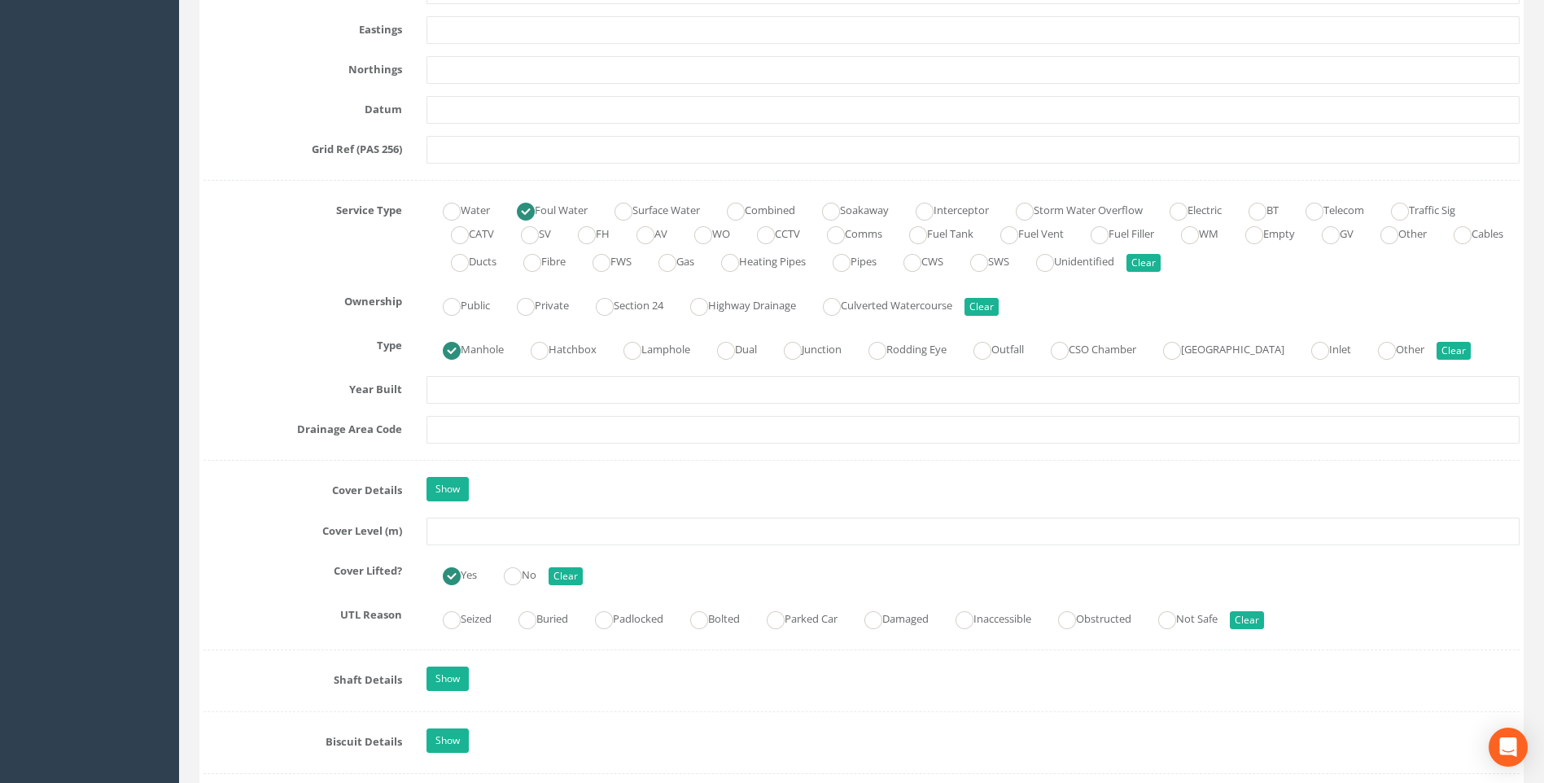
scroll to position [1140, 0]
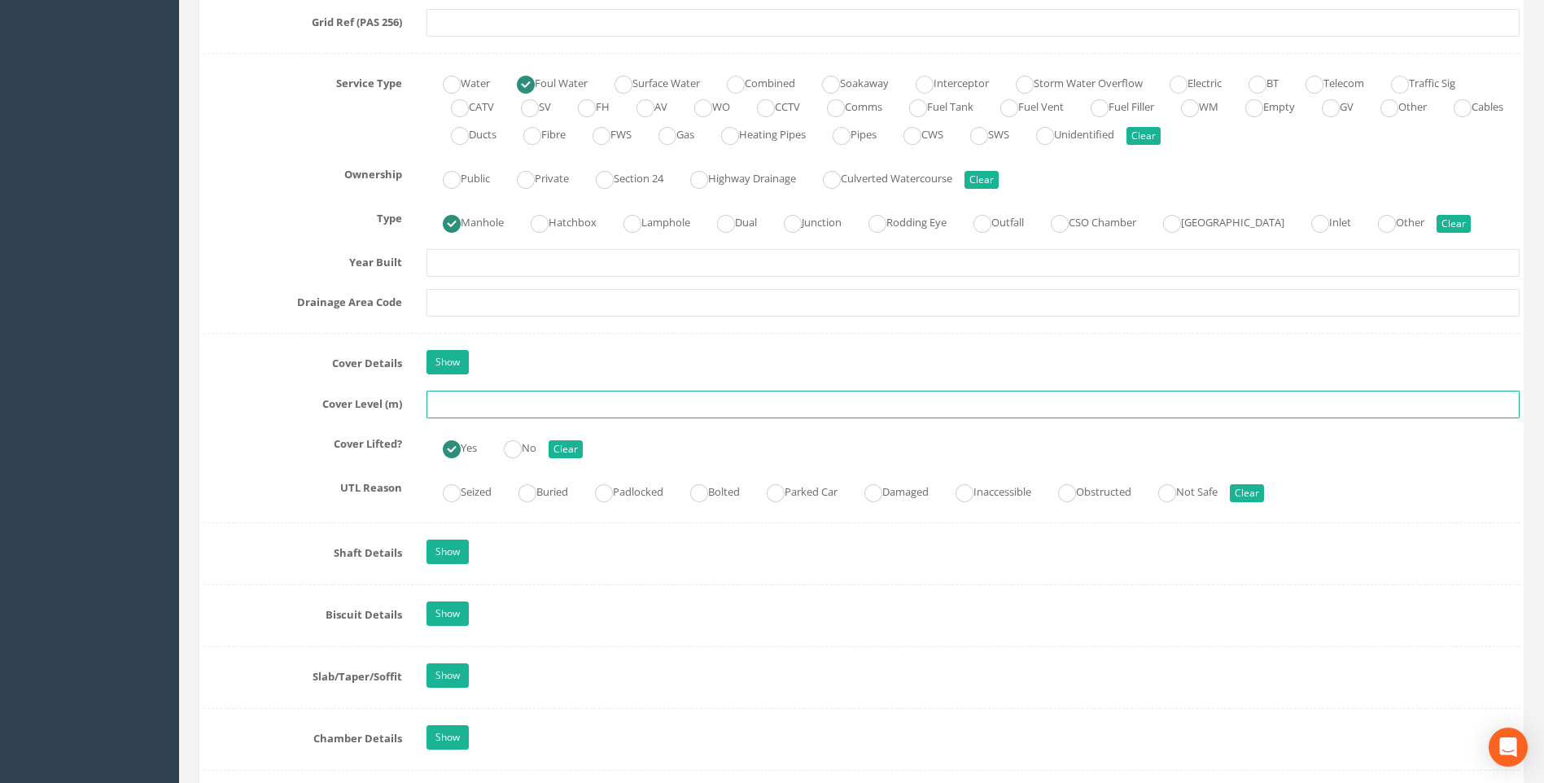
click at [451, 406] on input "text" at bounding box center [973, 405] width 1093 height 28
type input "116.74"
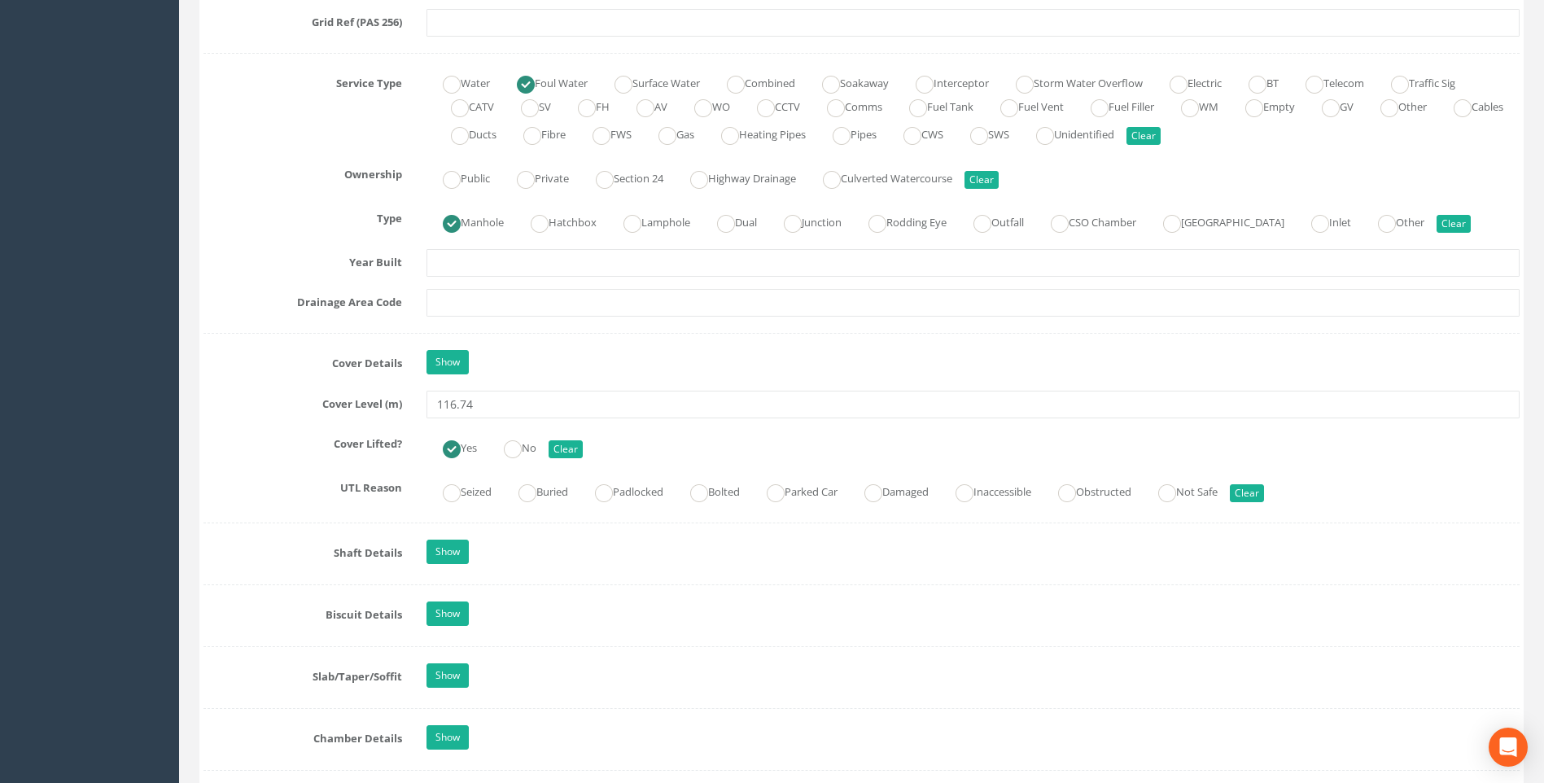
click at [243, 417] on div "Cover Level (m) 116.74" at bounding box center [861, 405] width 1341 height 28
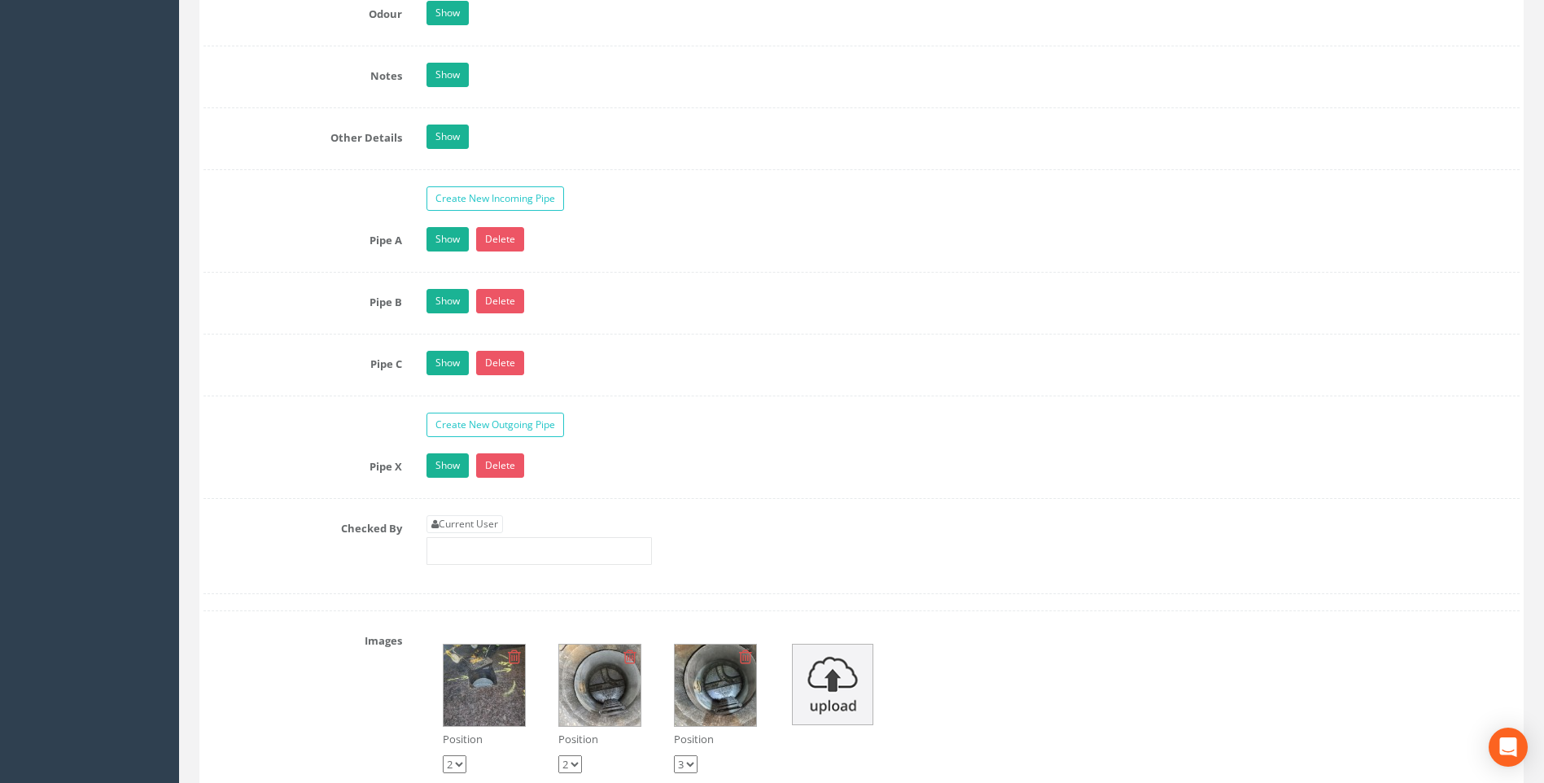
scroll to position [2605, 0]
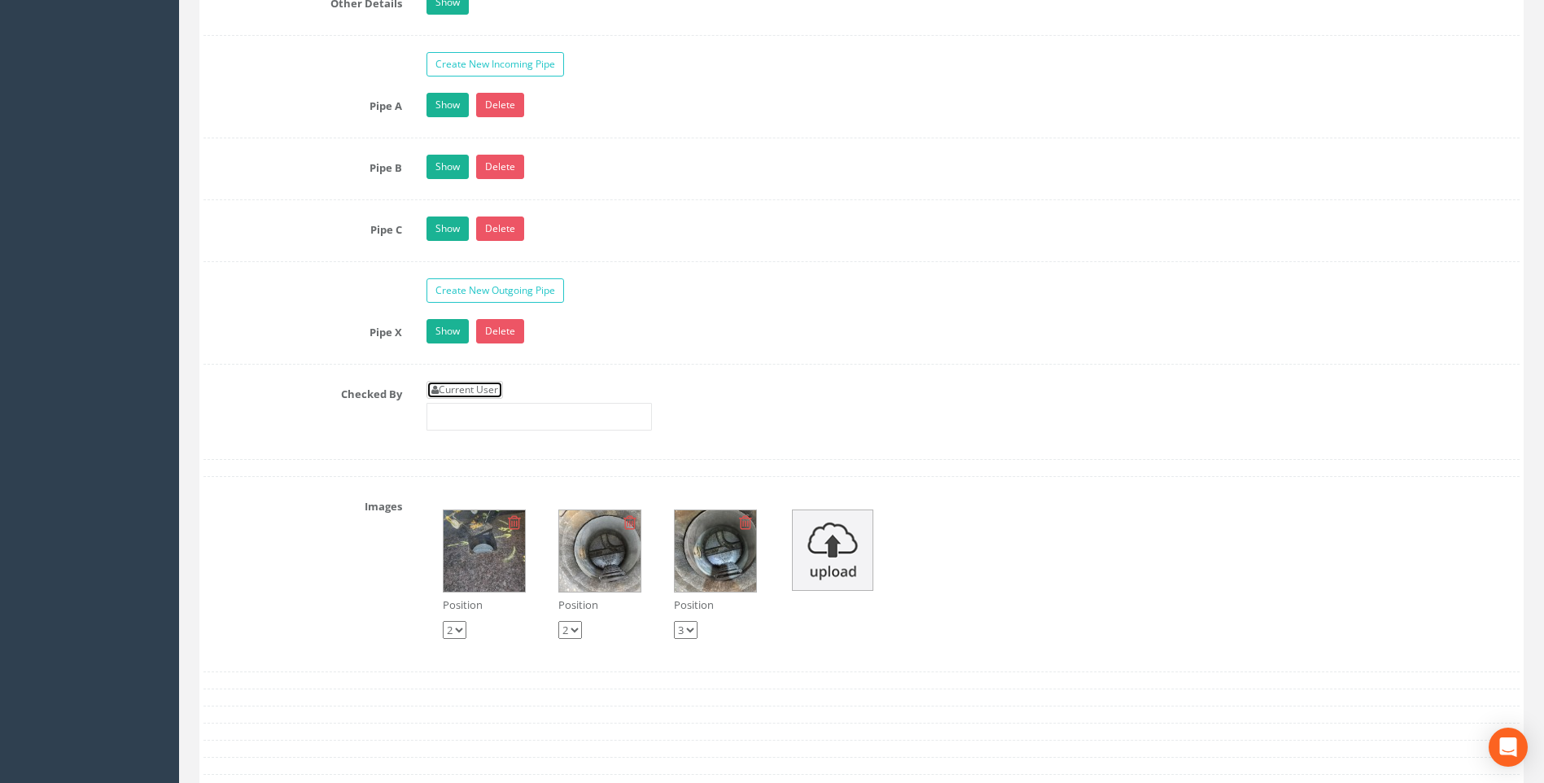
click at [458, 388] on link "Current User" at bounding box center [465, 390] width 77 height 18
type input "[PERSON_NAME]"
click at [243, 388] on label "Checked By" at bounding box center [302, 391] width 223 height 21
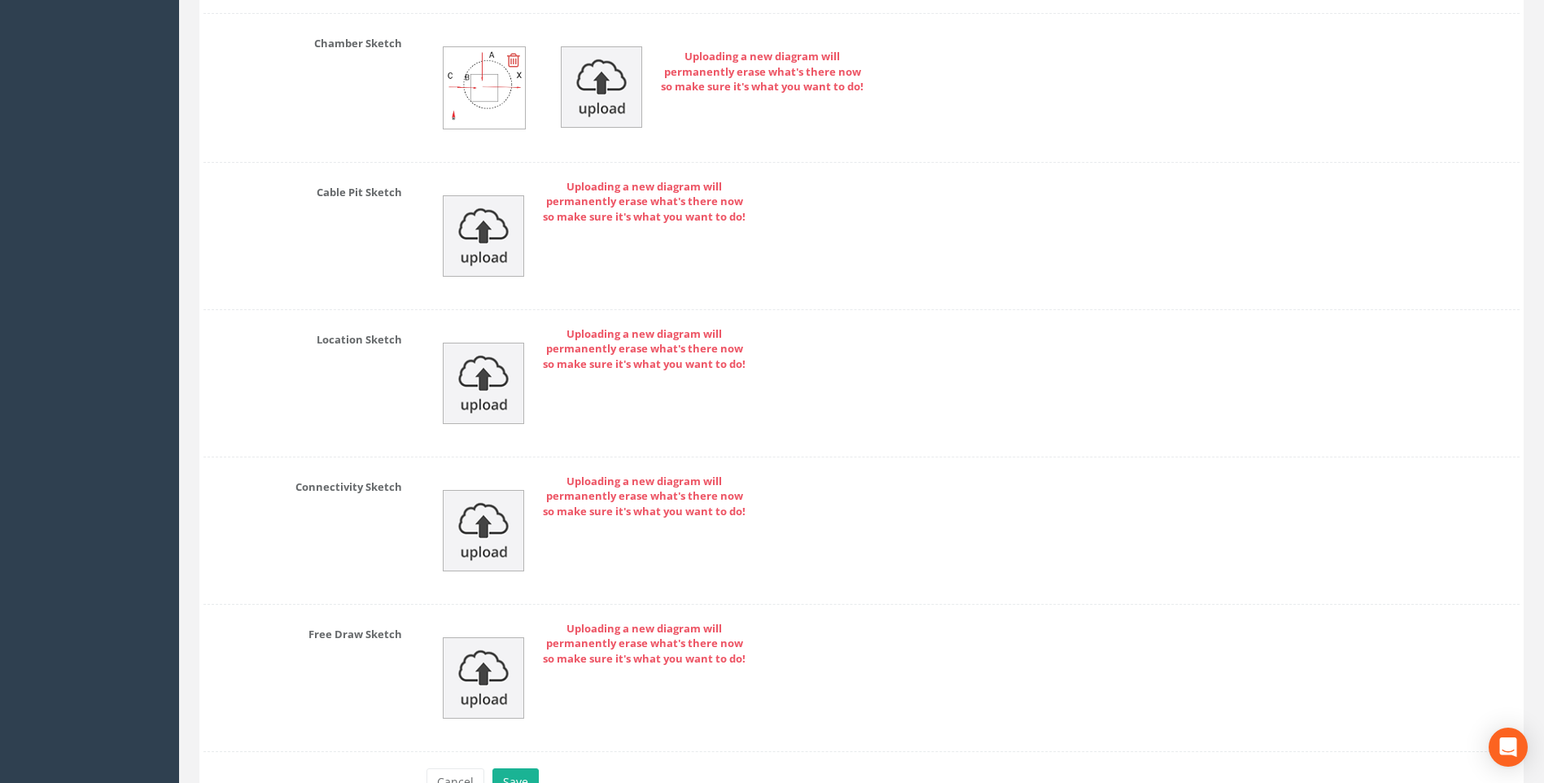
scroll to position [3585, 0]
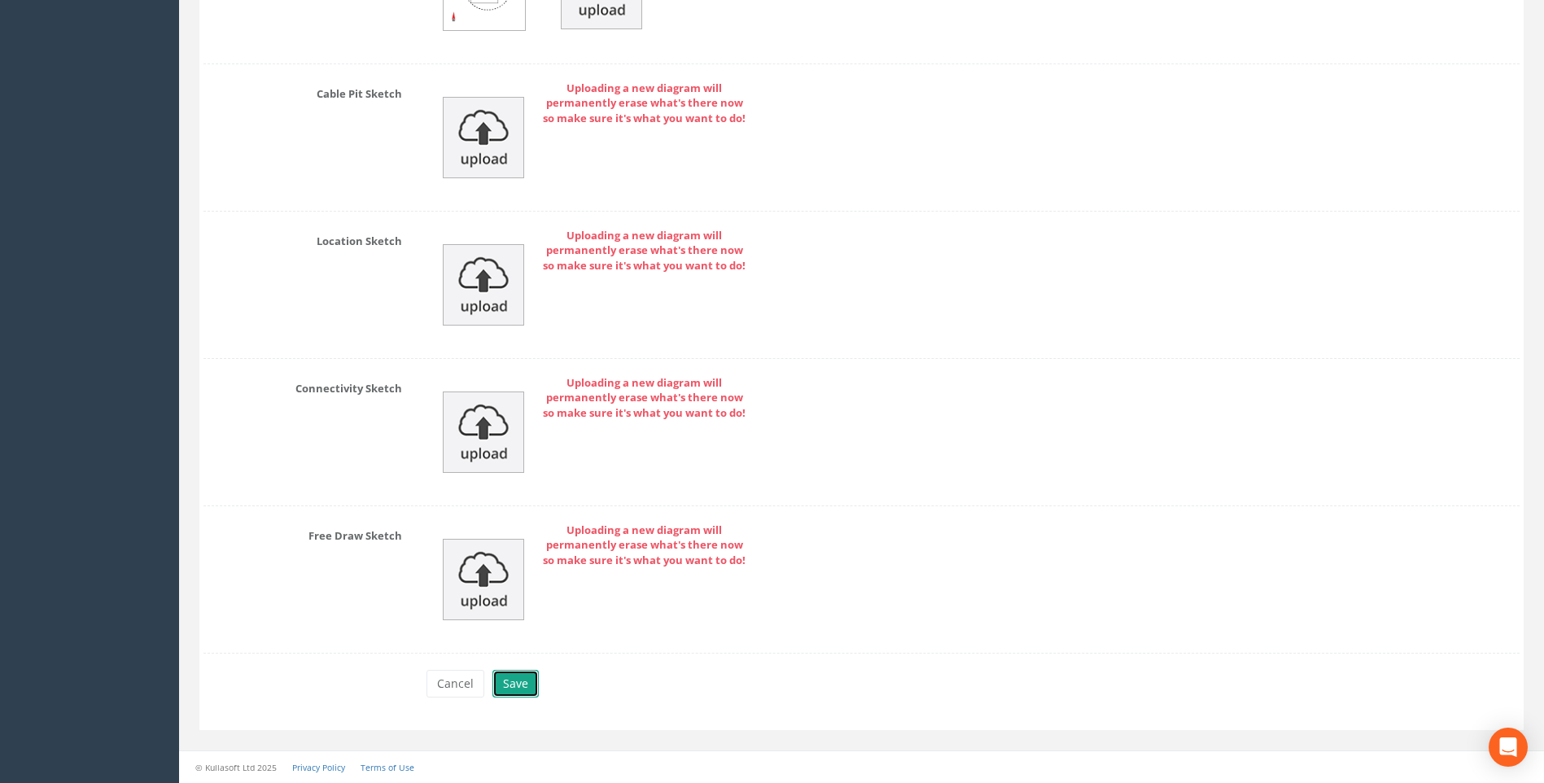
click at [518, 685] on button "Save" at bounding box center [516, 684] width 46 height 28
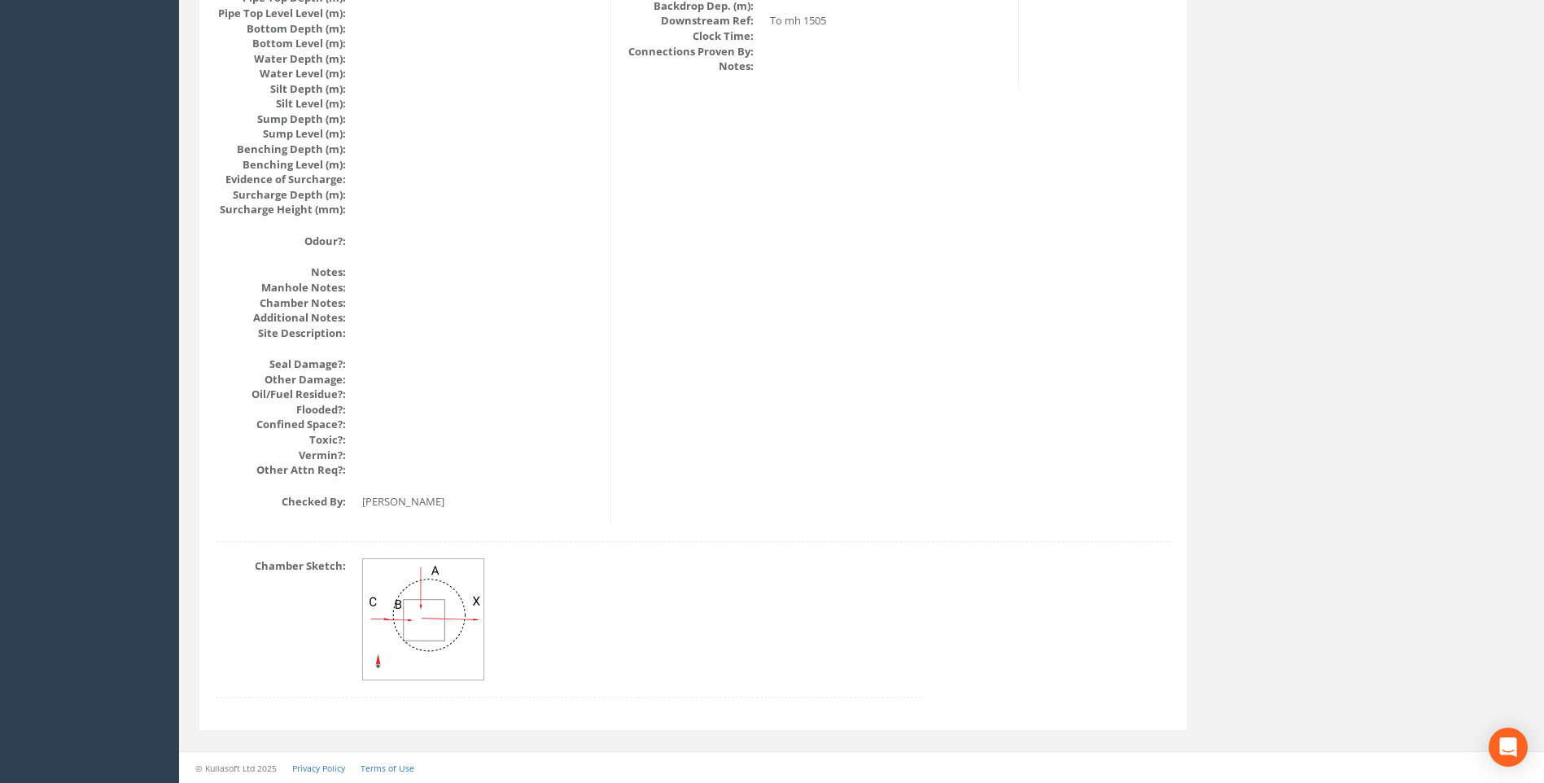
scroll to position [1728, 0]
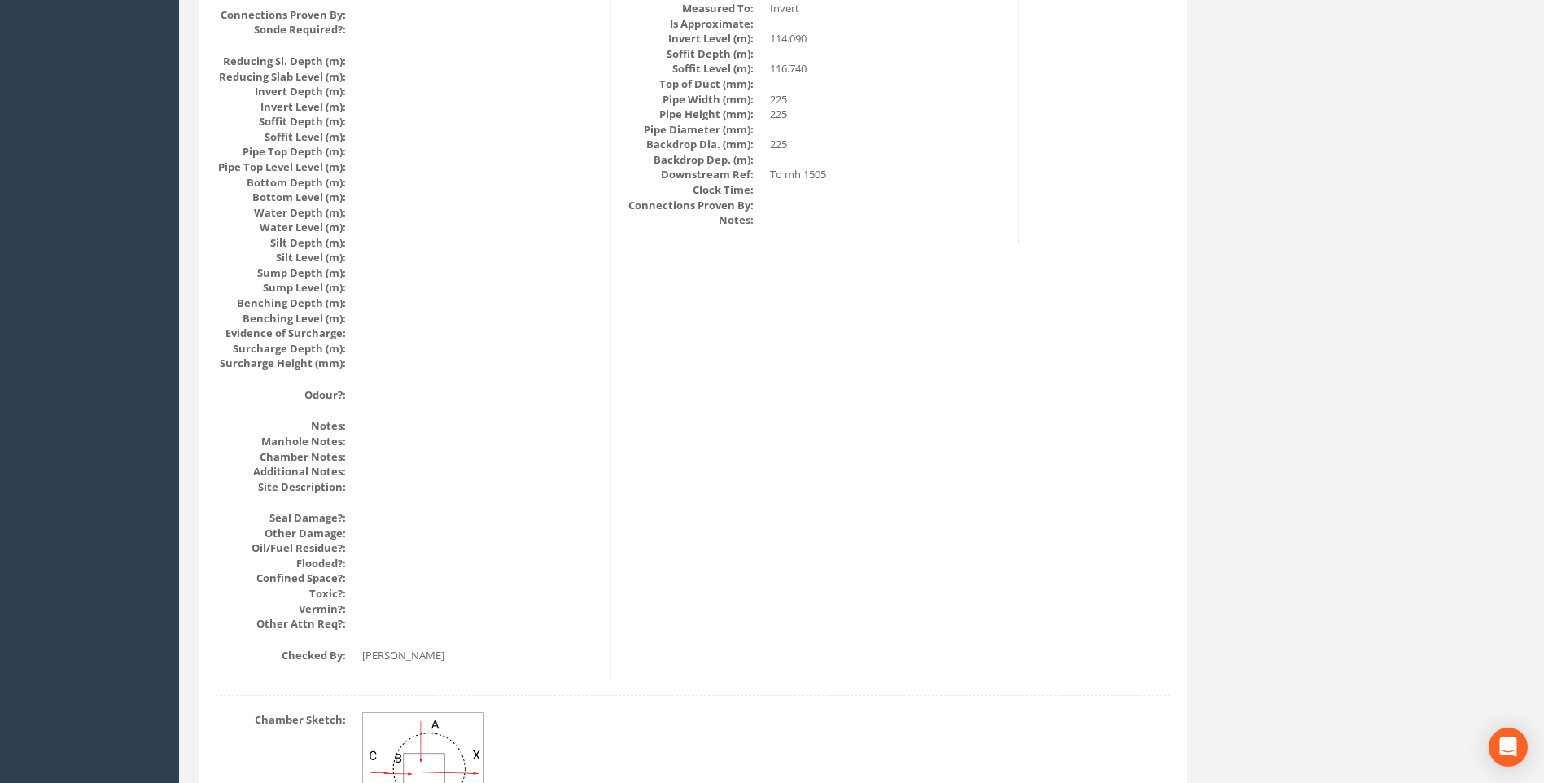
scroll to position [1402, 0]
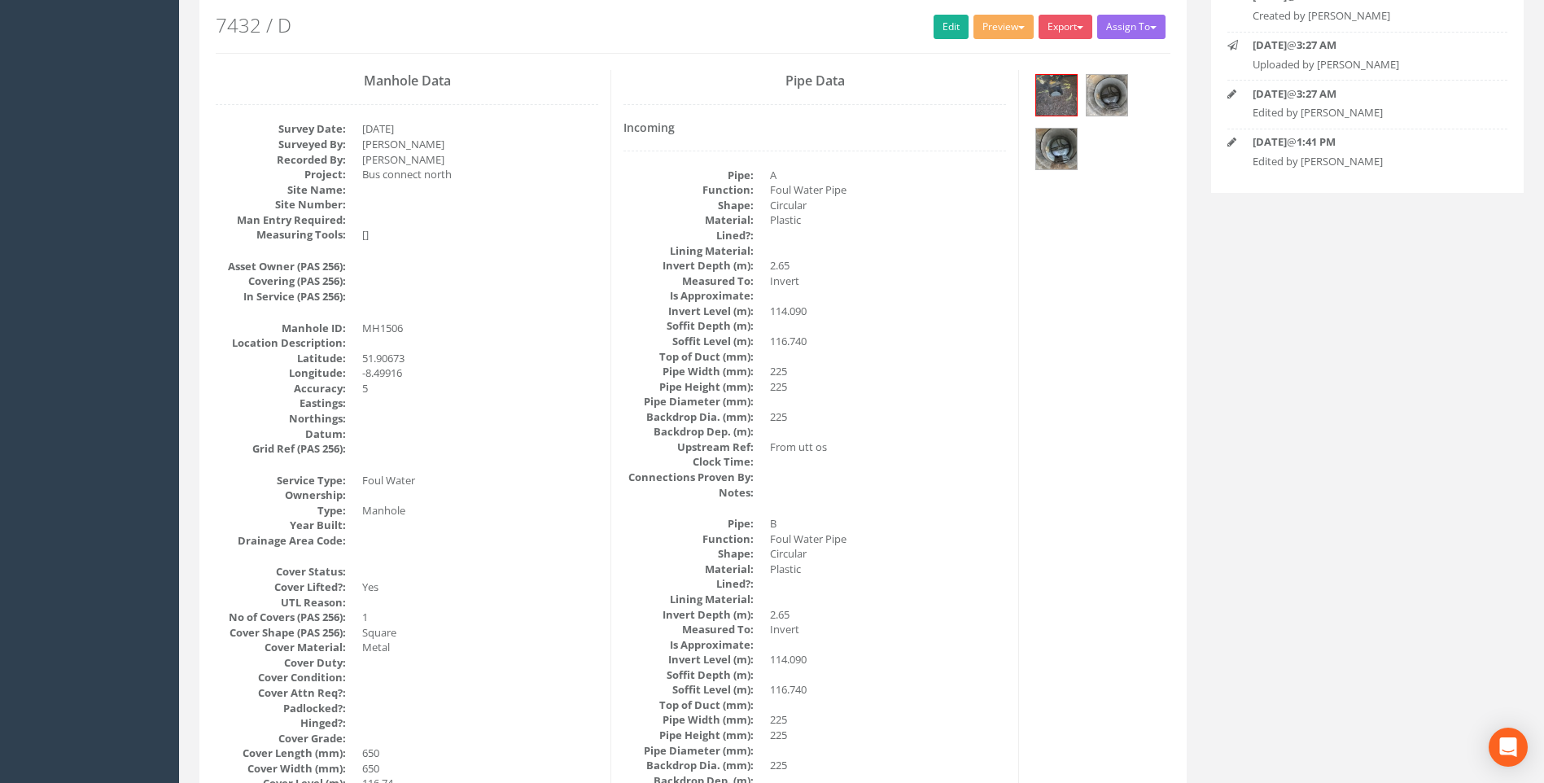
scroll to position [181, 0]
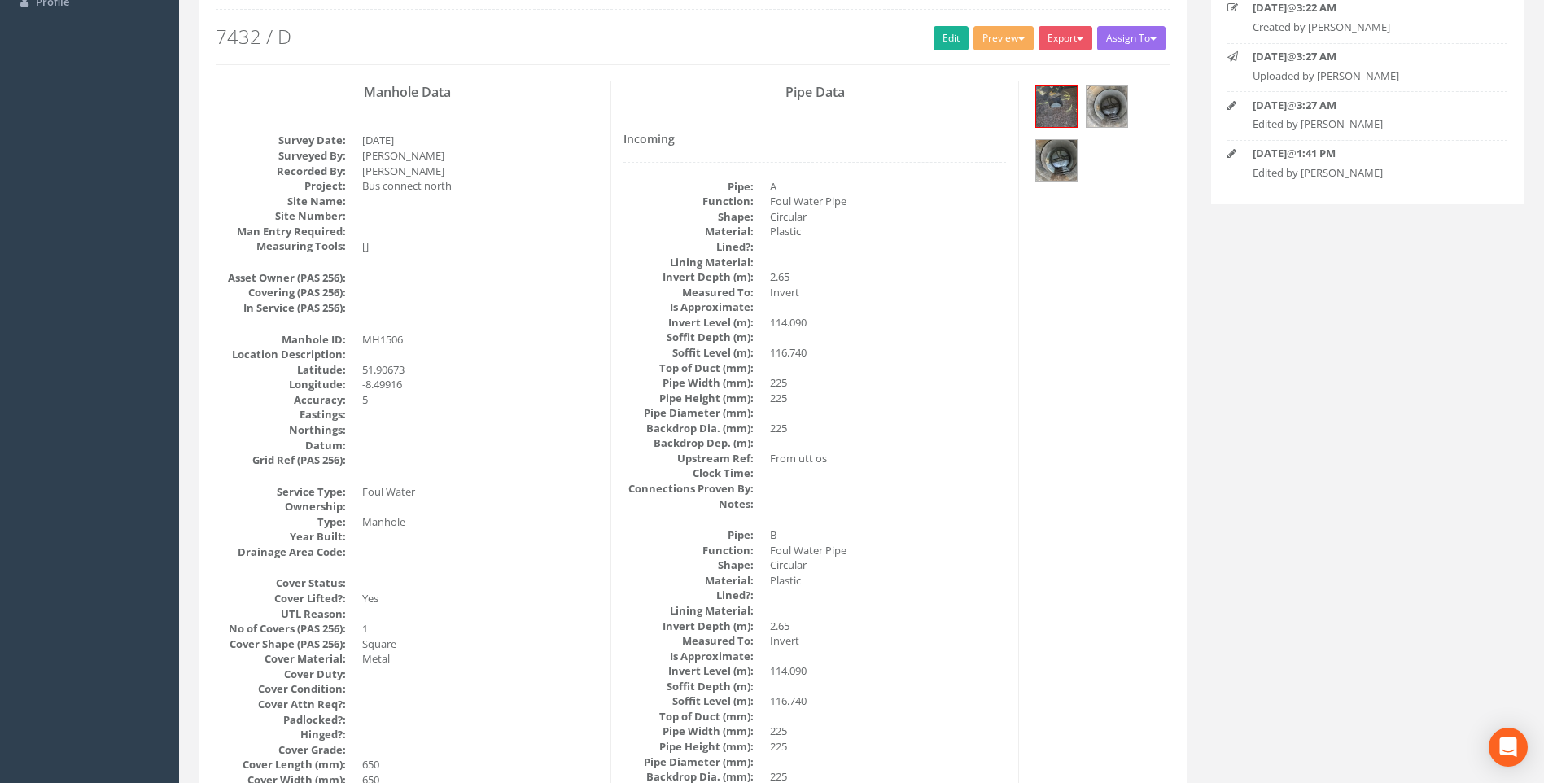
click at [964, 482] on dd at bounding box center [888, 488] width 236 height 15
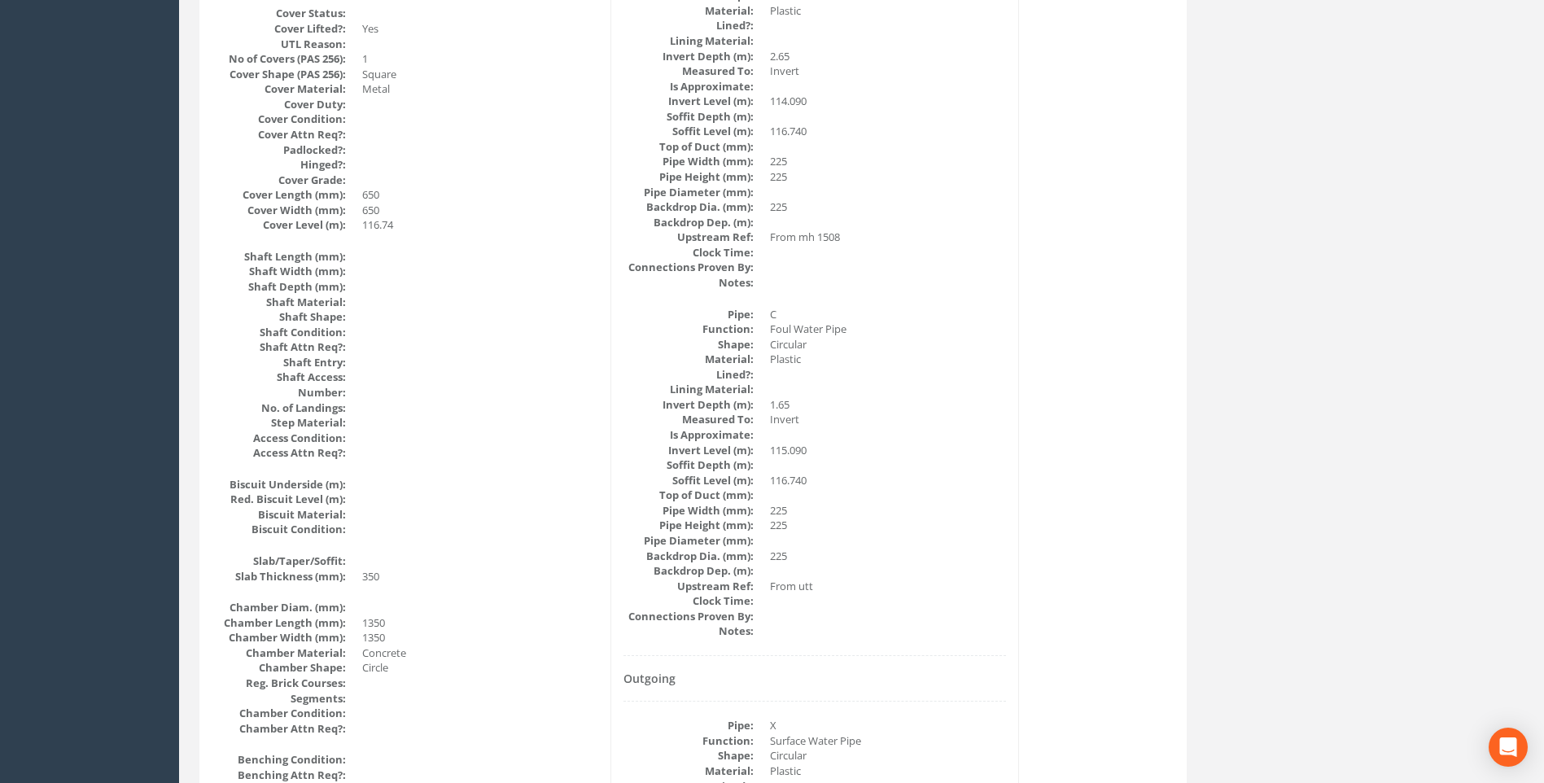
scroll to position [669, 0]
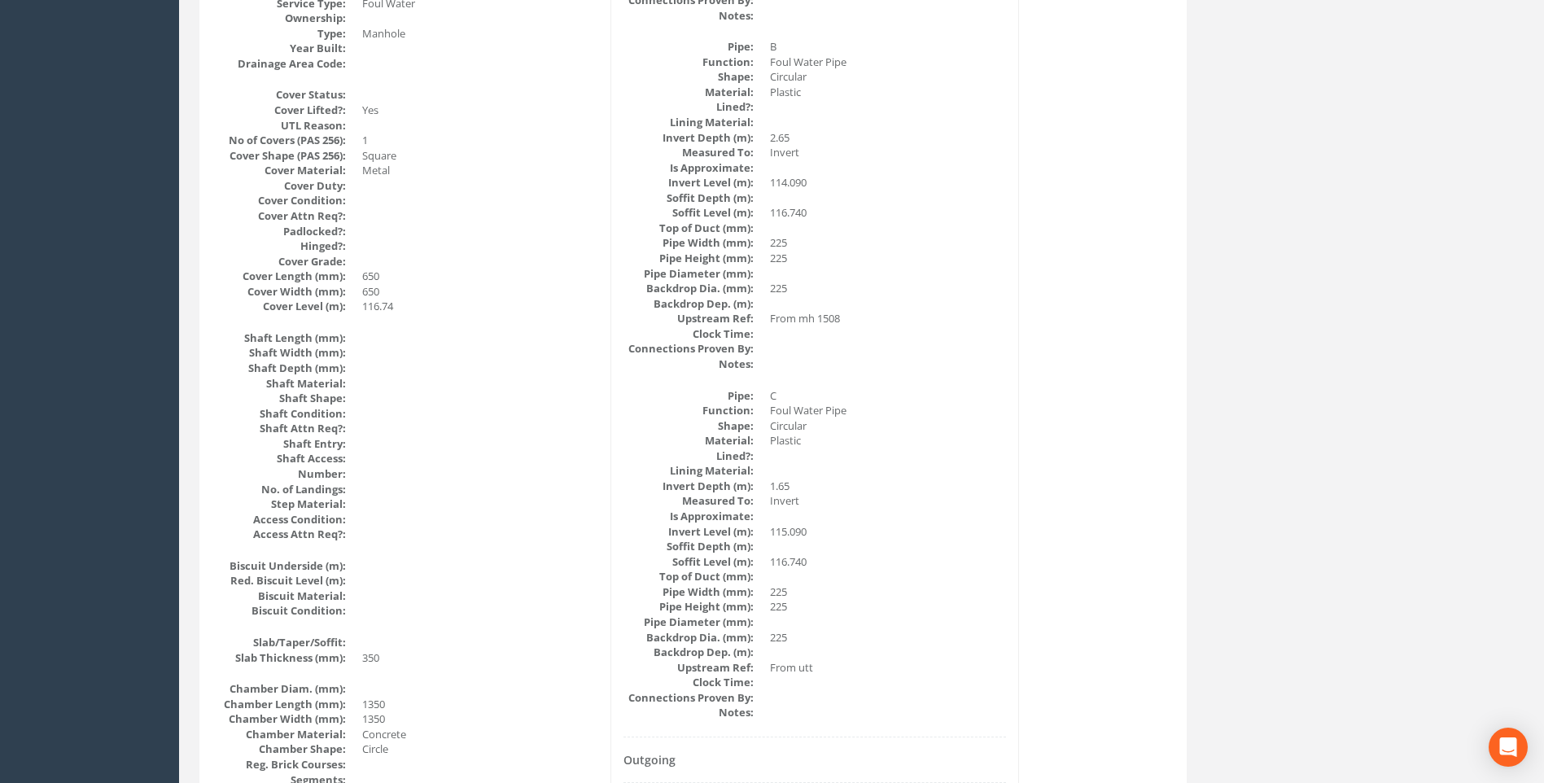
click at [1064, 322] on div "Manhole Data Survey Date: 18/09/2025 Surveyed By: Giacomo Frigerio Recorded By:…" at bounding box center [693, 588] width 979 height 1990
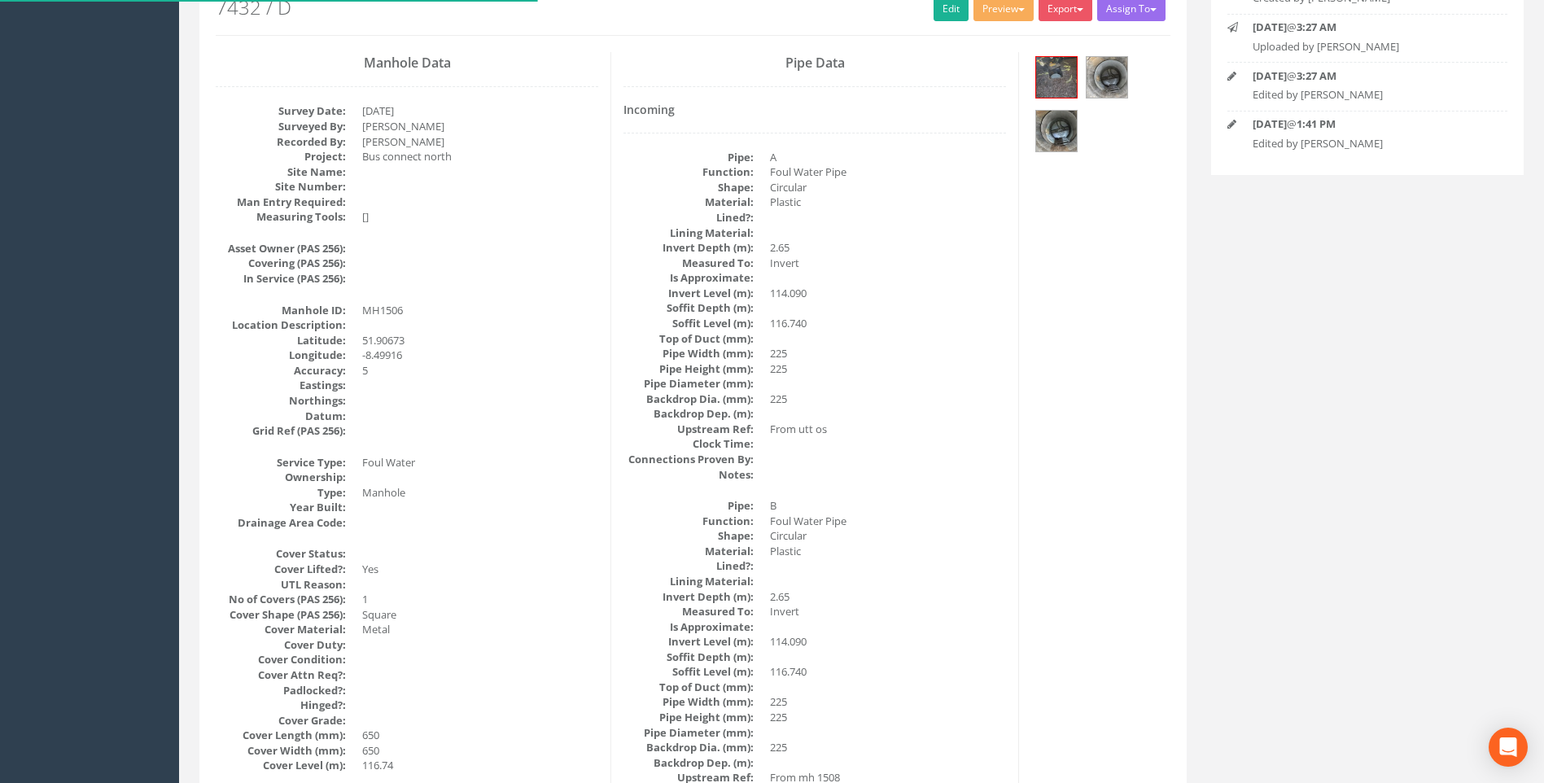
scroll to position [181, 0]
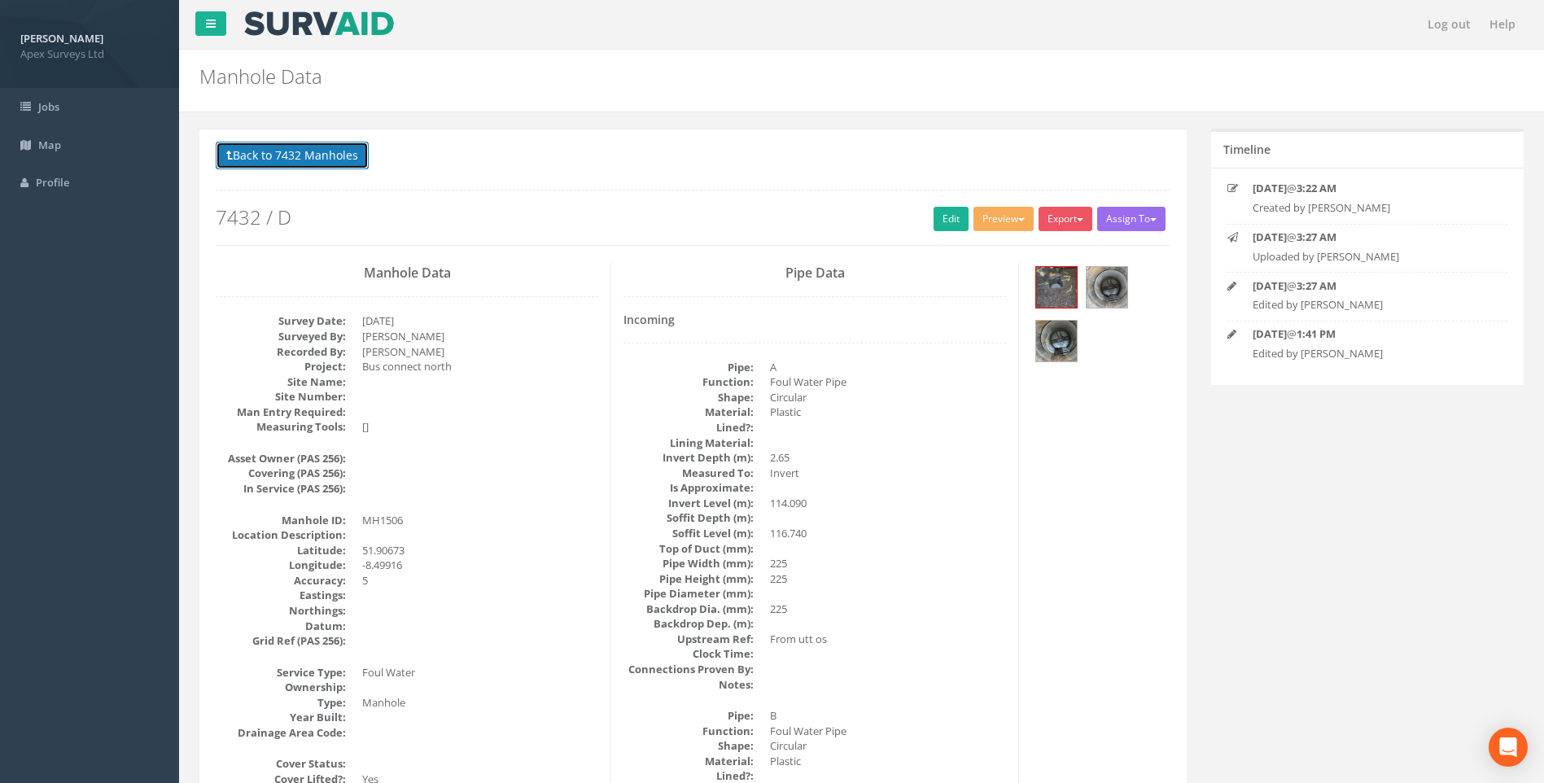
click at [280, 155] on button "Back to 7432 Manholes" at bounding box center [292, 156] width 153 height 28
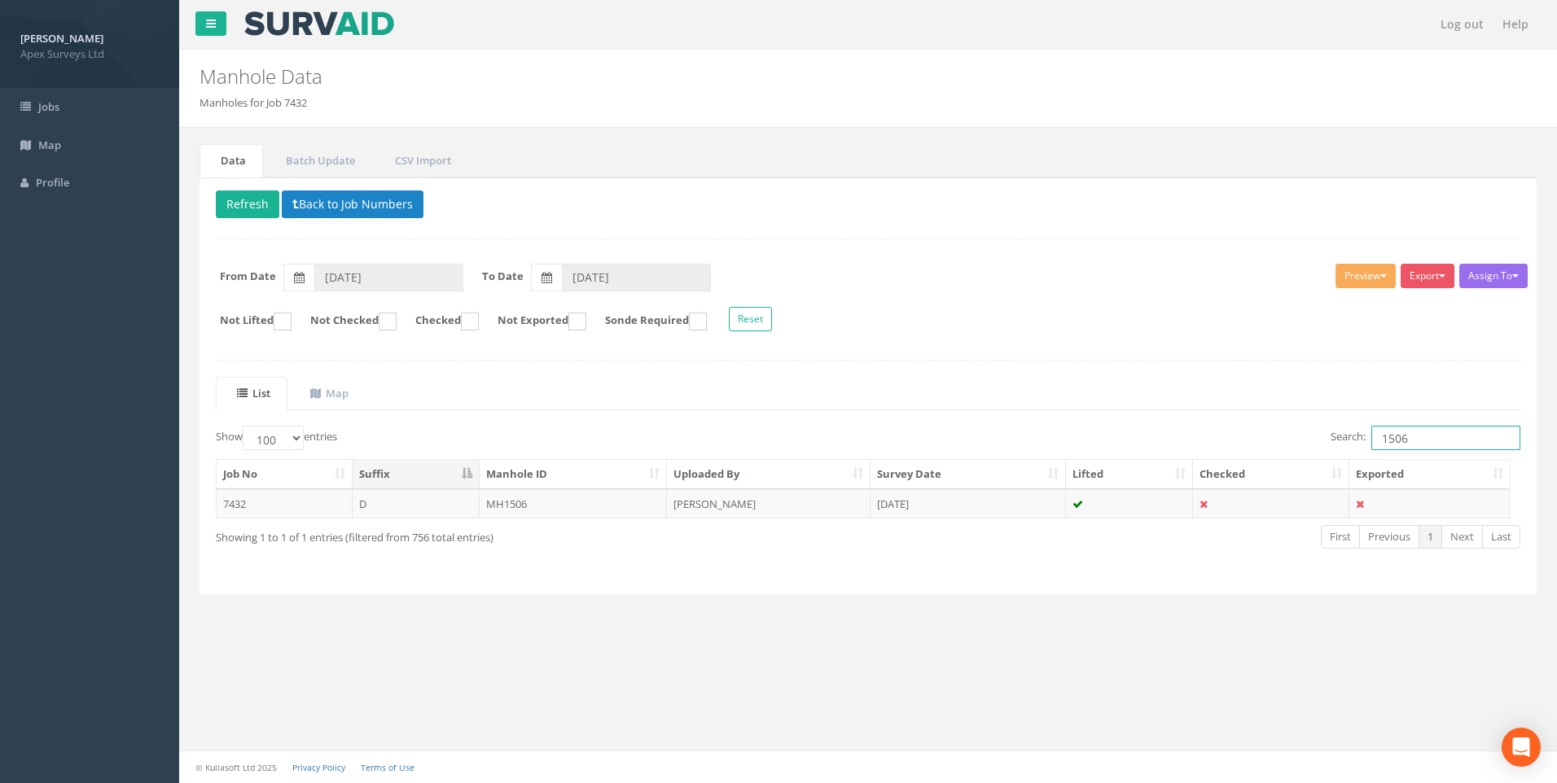
click at [1417, 432] on input "1506" at bounding box center [1445, 438] width 149 height 24
type input "1507"
click at [495, 503] on td "MH1507" at bounding box center [574, 503] width 188 height 29
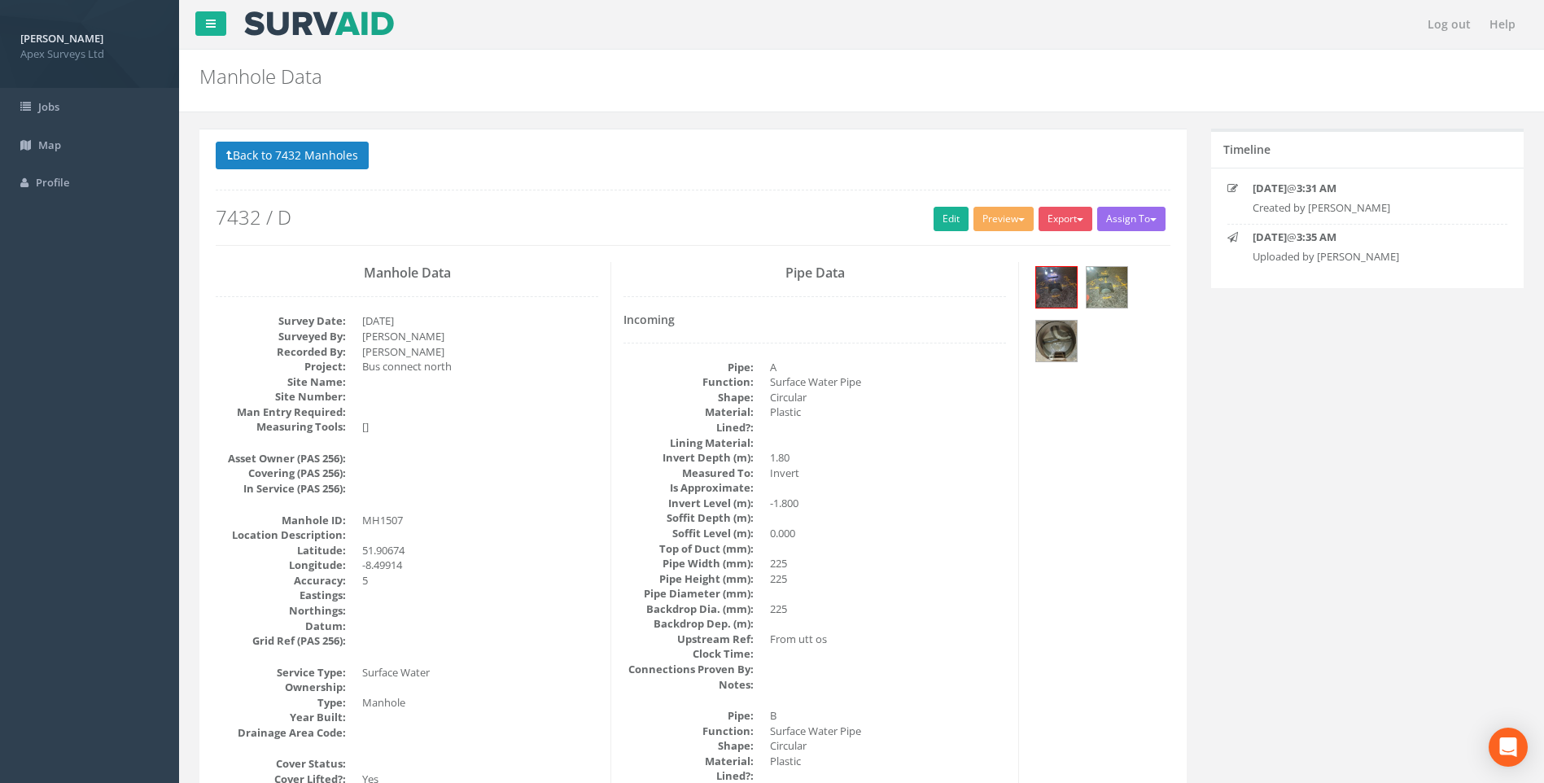
click at [935, 218] on link "Edit" at bounding box center [951, 219] width 35 height 24
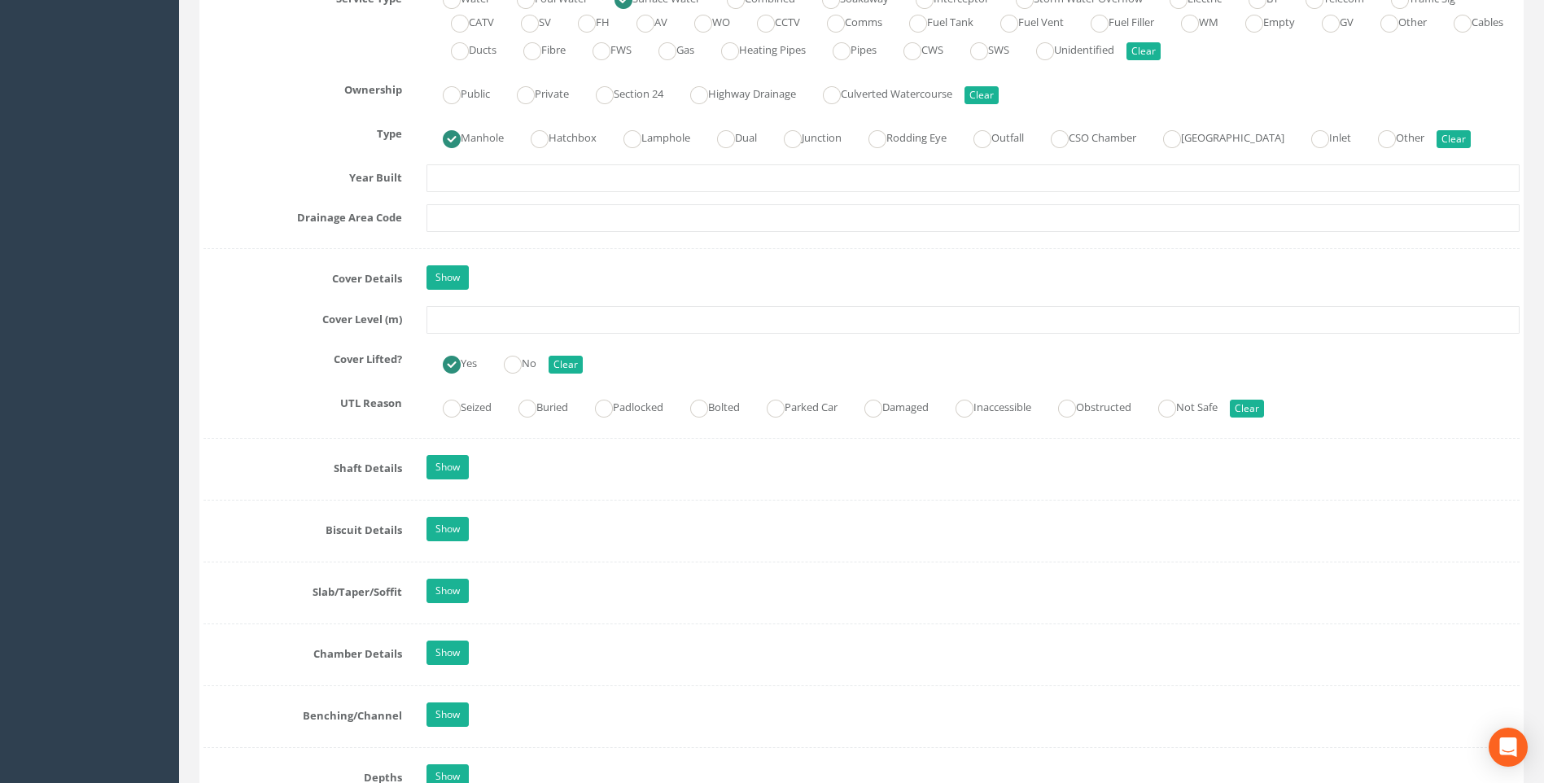
scroll to position [1384, 0]
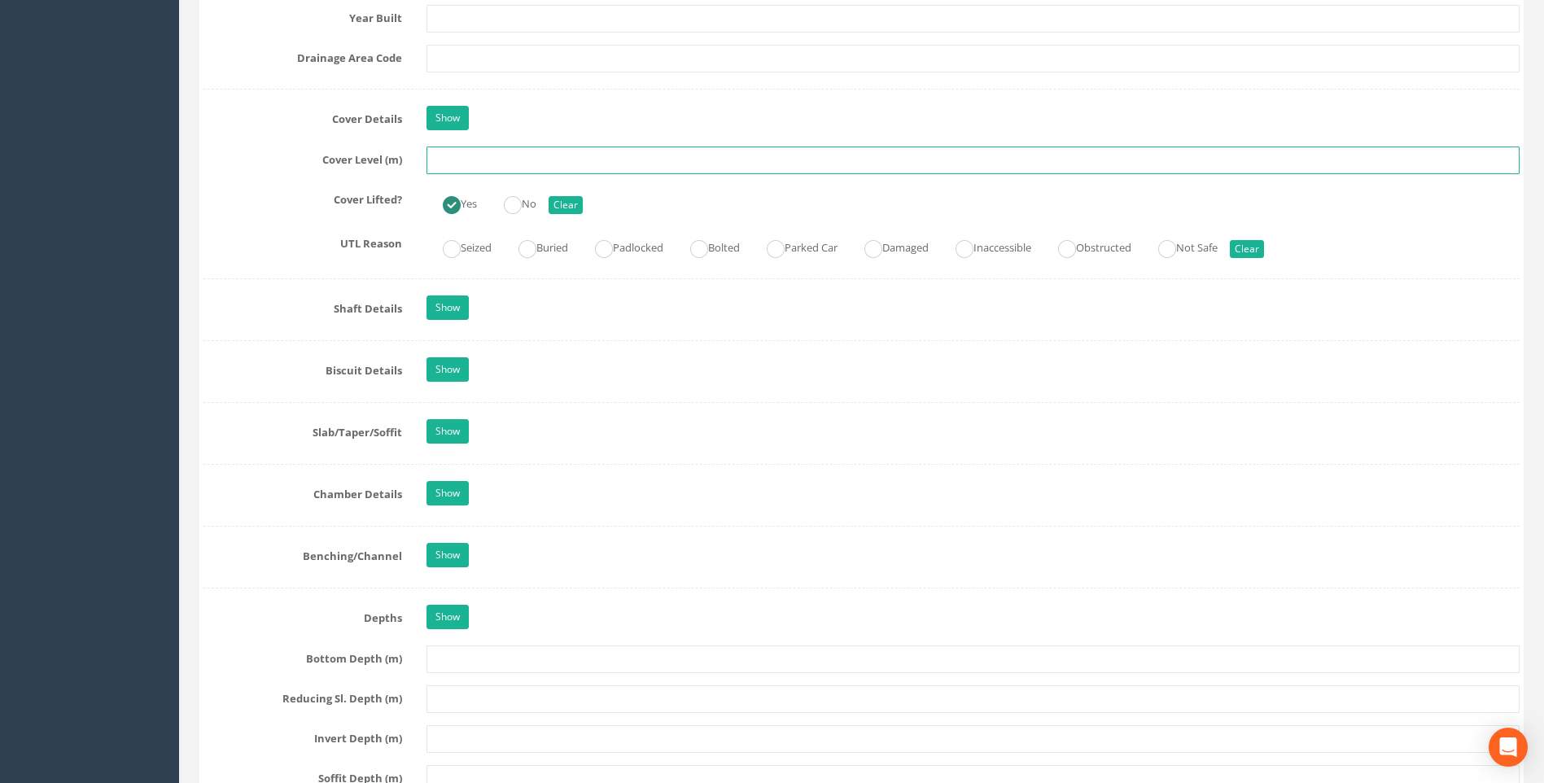
click at [449, 166] on input "text" at bounding box center [973, 161] width 1093 height 28
type input "116.65"
click at [304, 278] on div at bounding box center [862, 278] width 1316 height 1
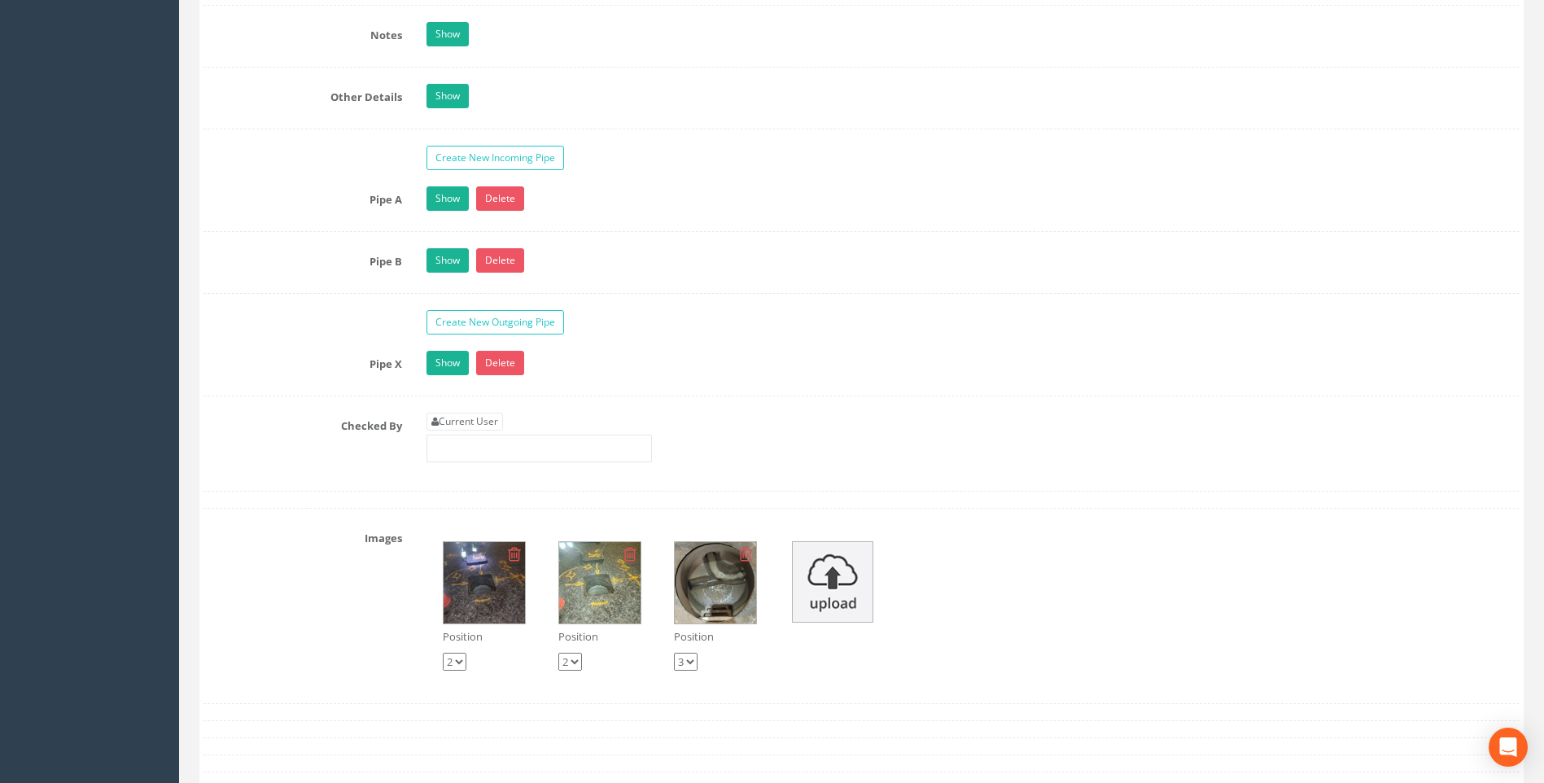
scroll to position [2687, 0]
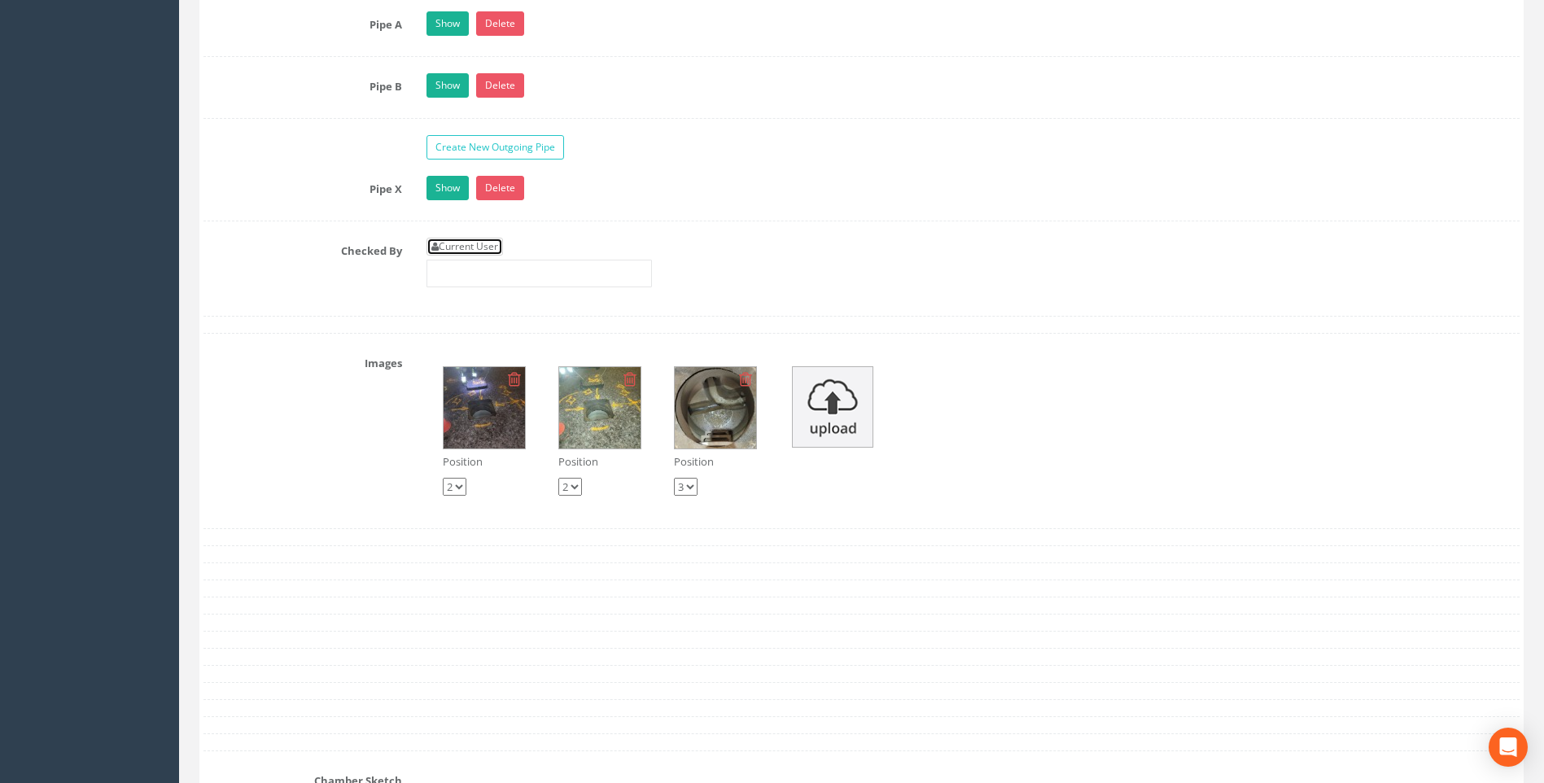
click at [458, 242] on link "Current User" at bounding box center [465, 247] width 77 height 18
type input "[PERSON_NAME]"
drag, startPoint x: 287, startPoint y: 264, endPoint x: 326, endPoint y: 359, distance: 102.6
click at [287, 265] on div "Checked By Current User [PERSON_NAME]" at bounding box center [861, 269] width 1341 height 62
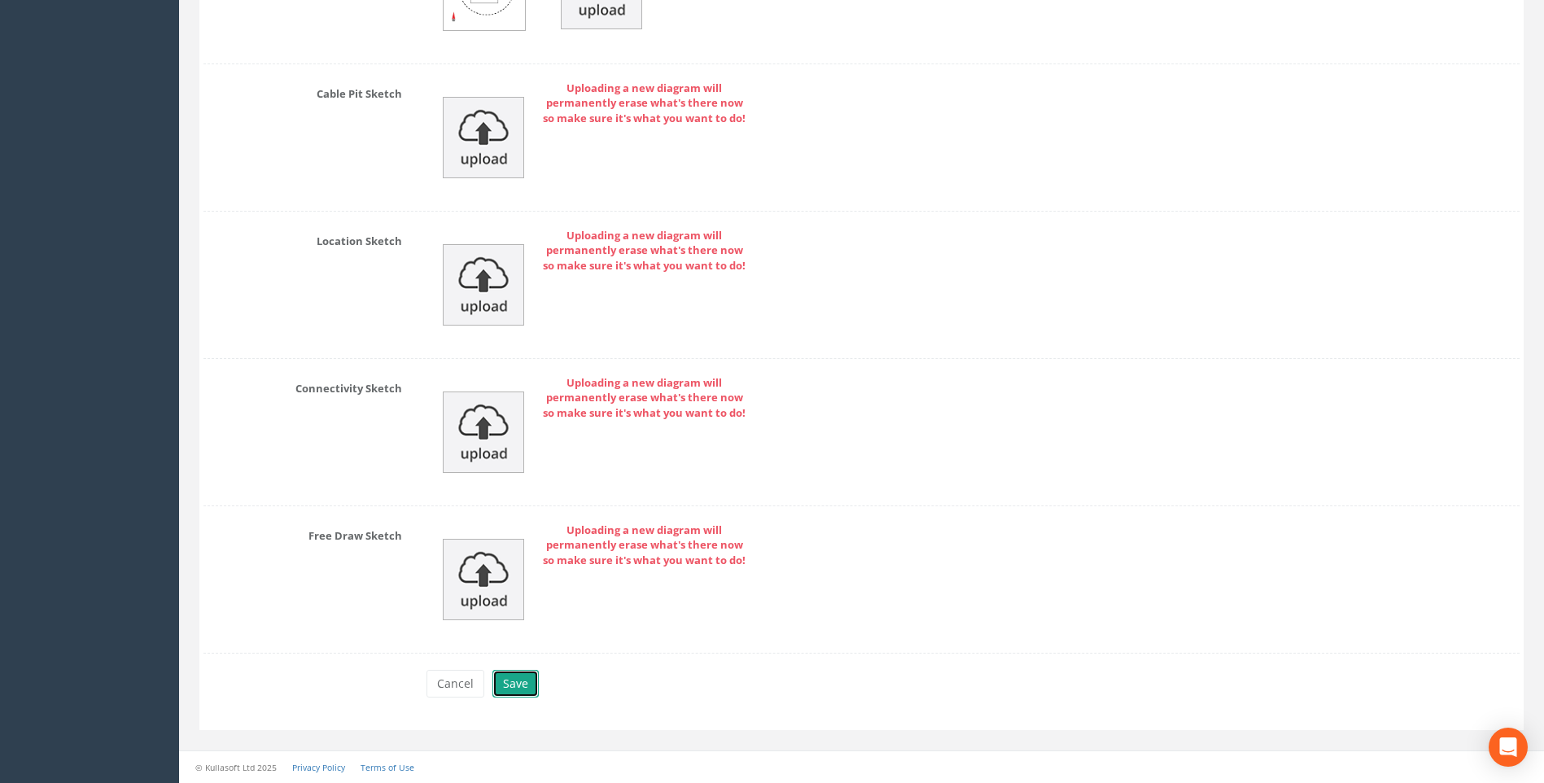
click at [509, 687] on button "Save" at bounding box center [516, 684] width 46 height 28
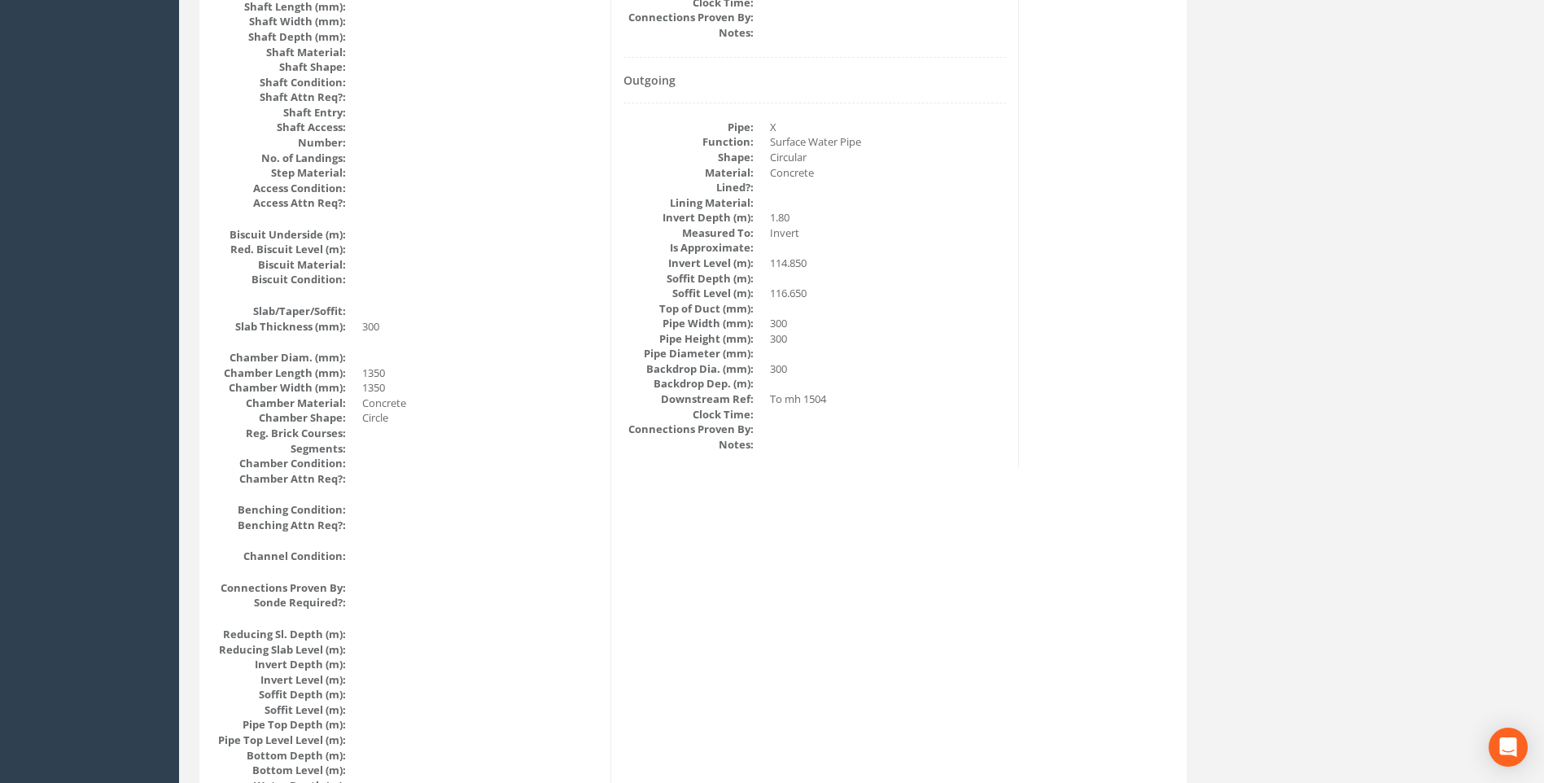
scroll to position [832, 0]
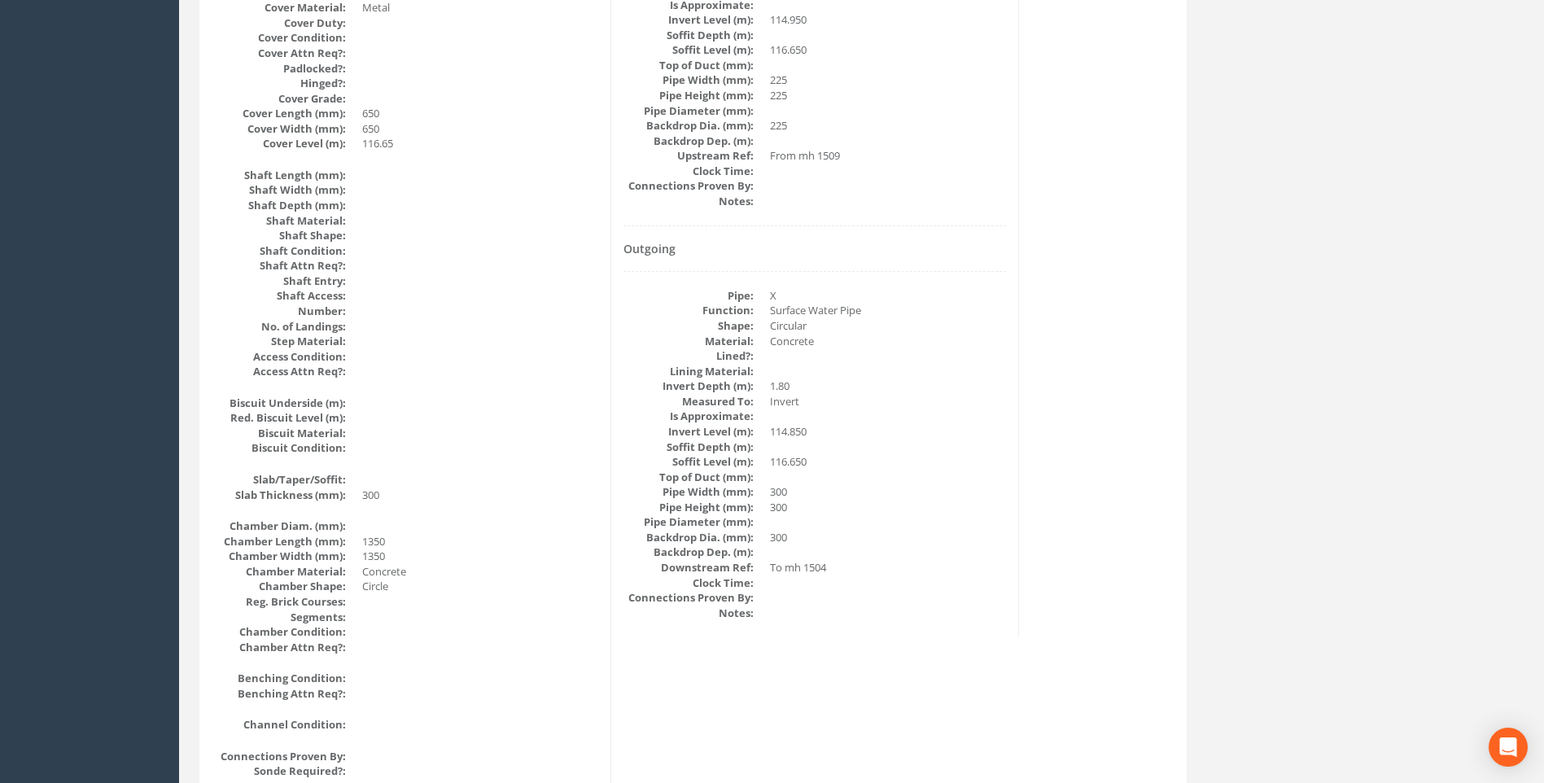
click at [1106, 426] on div "Manhole Data Survey Date: 18/09/2025 Surveyed By: Giacomo Frigerio Recorded By:…" at bounding box center [693, 425] width 979 height 1990
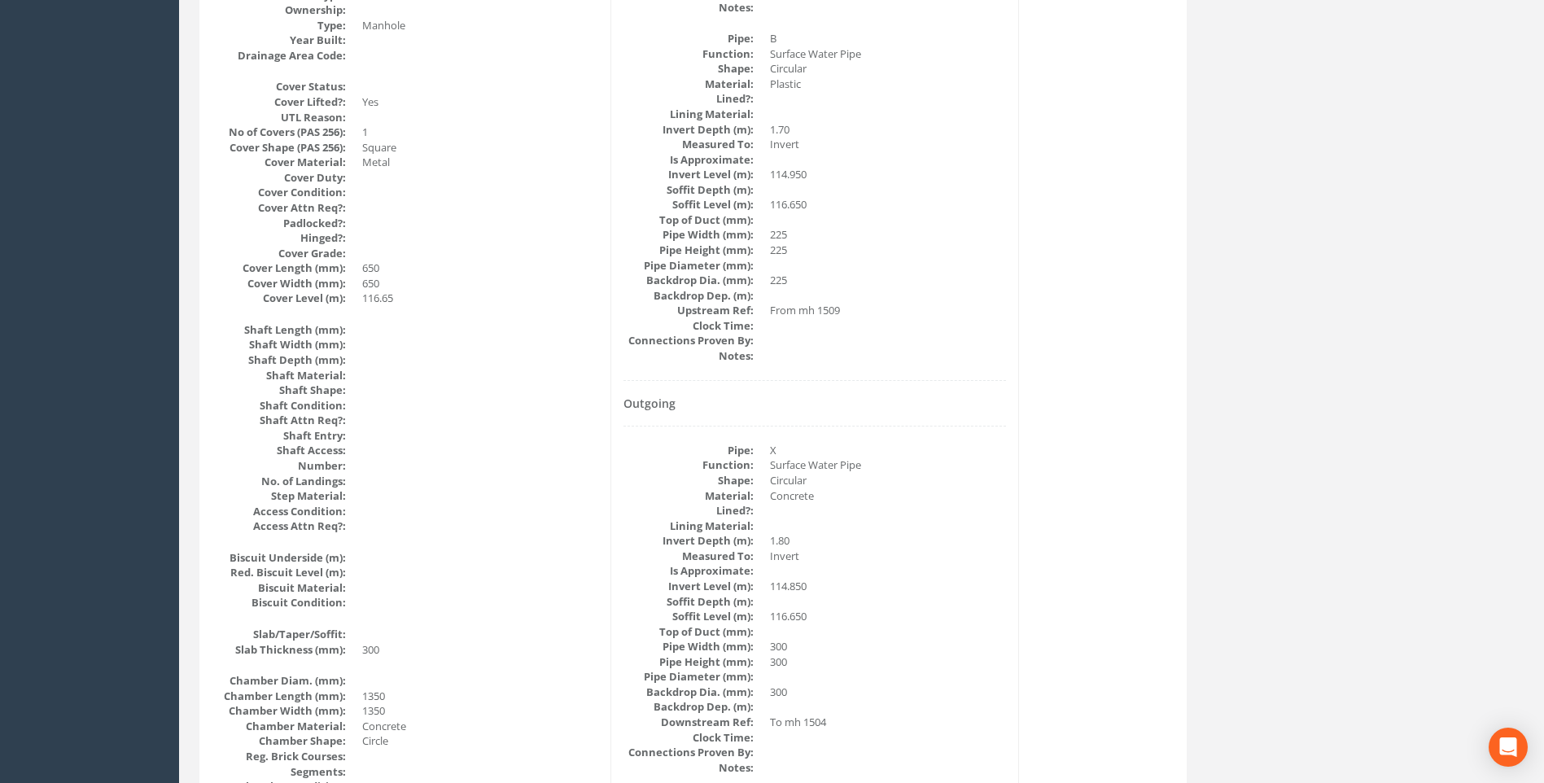
scroll to position [425, 0]
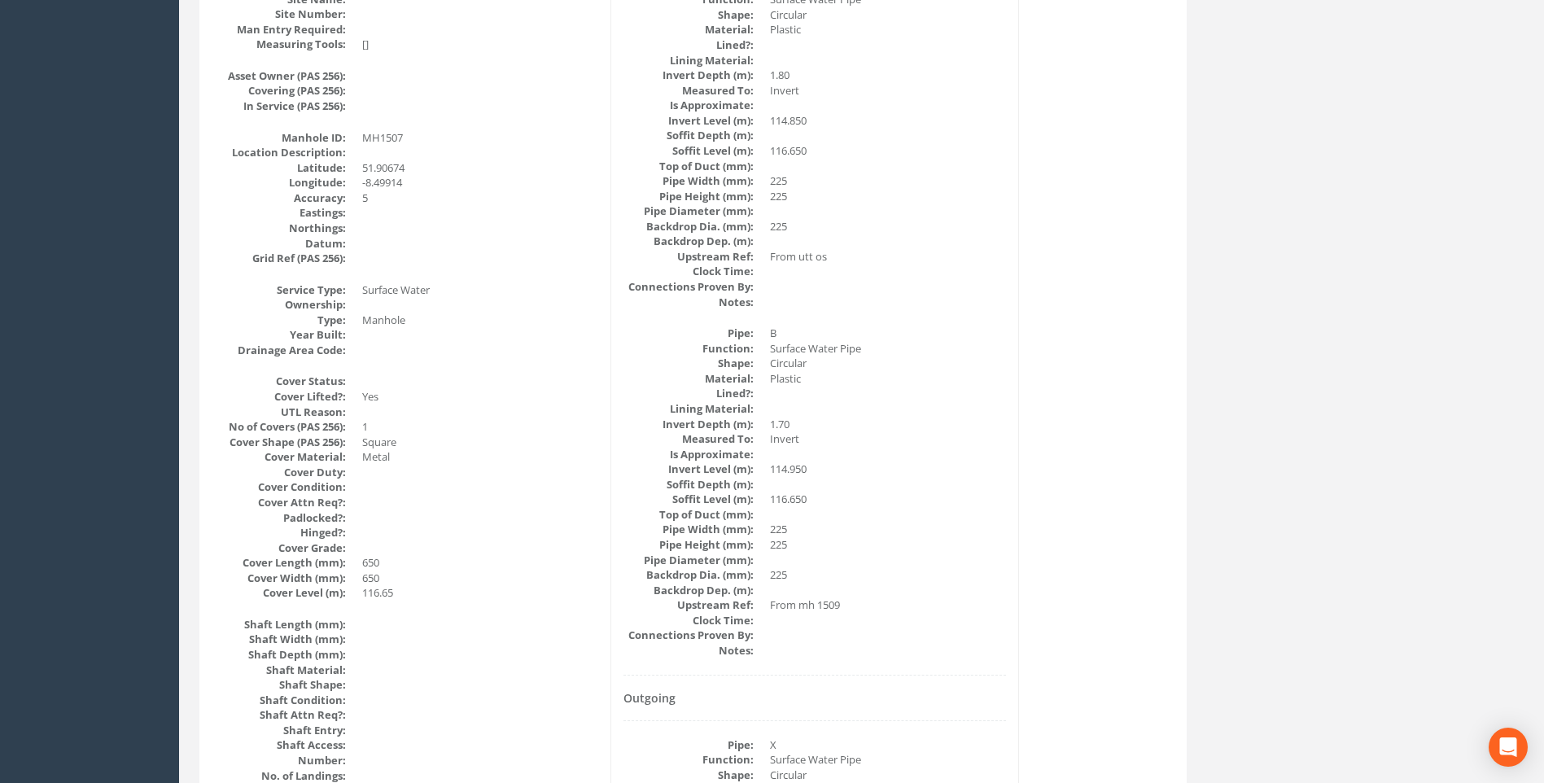
scroll to position [344, 0]
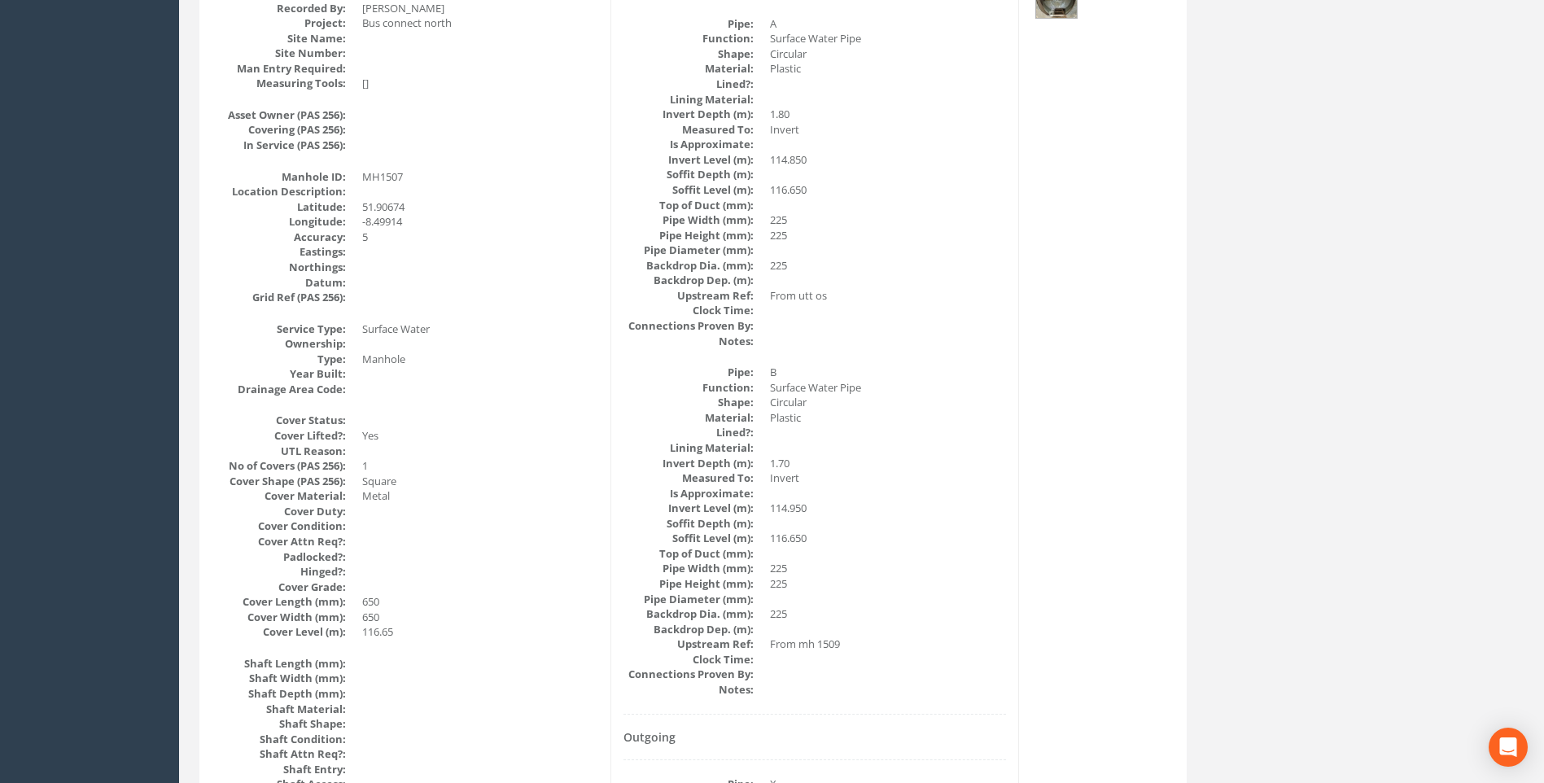
drag, startPoint x: 913, startPoint y: 521, endPoint x: 805, endPoint y: 469, distance: 120.2
click at [913, 521] on dd at bounding box center [888, 523] width 236 height 15
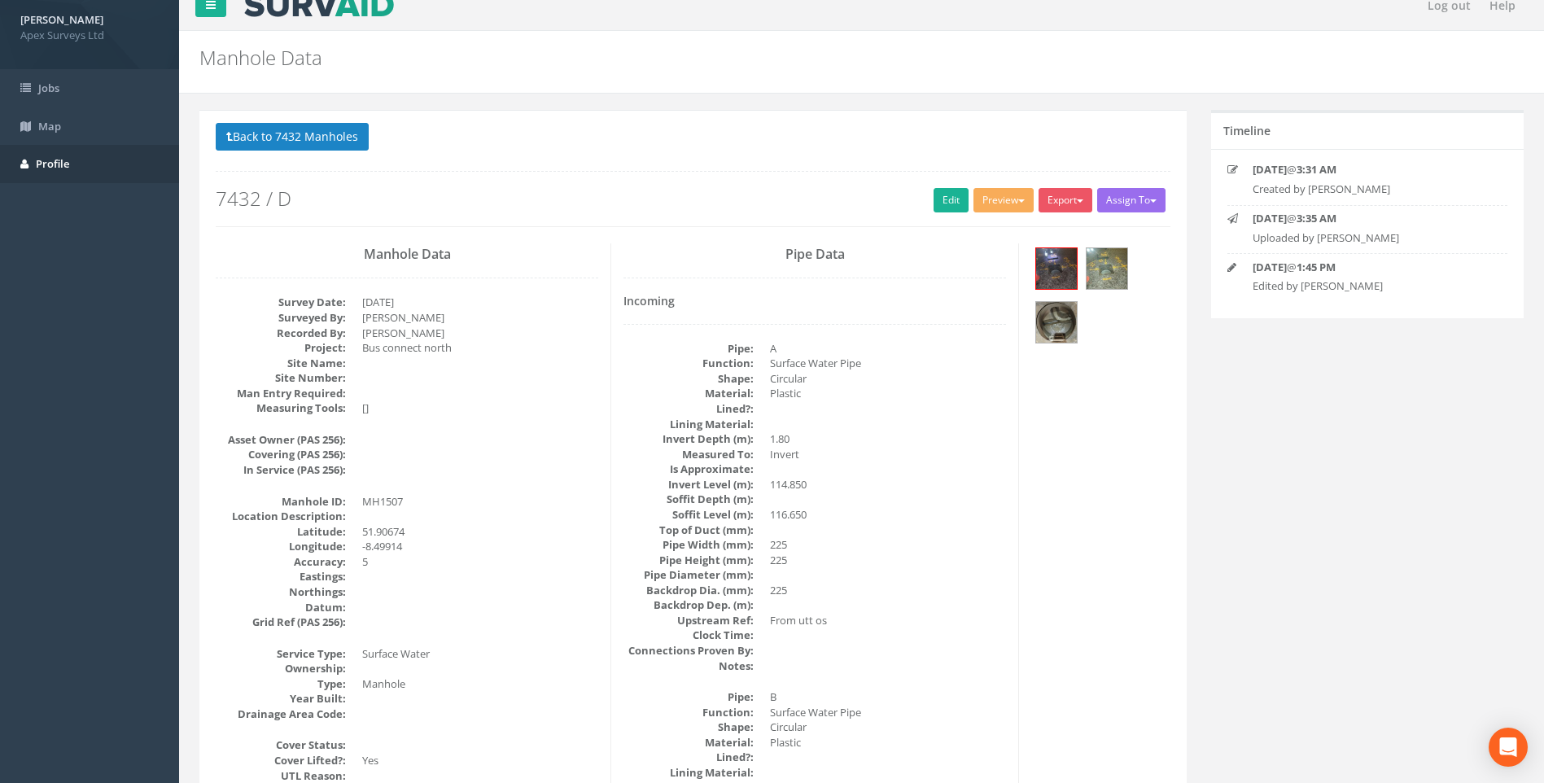
scroll to position [0, 0]
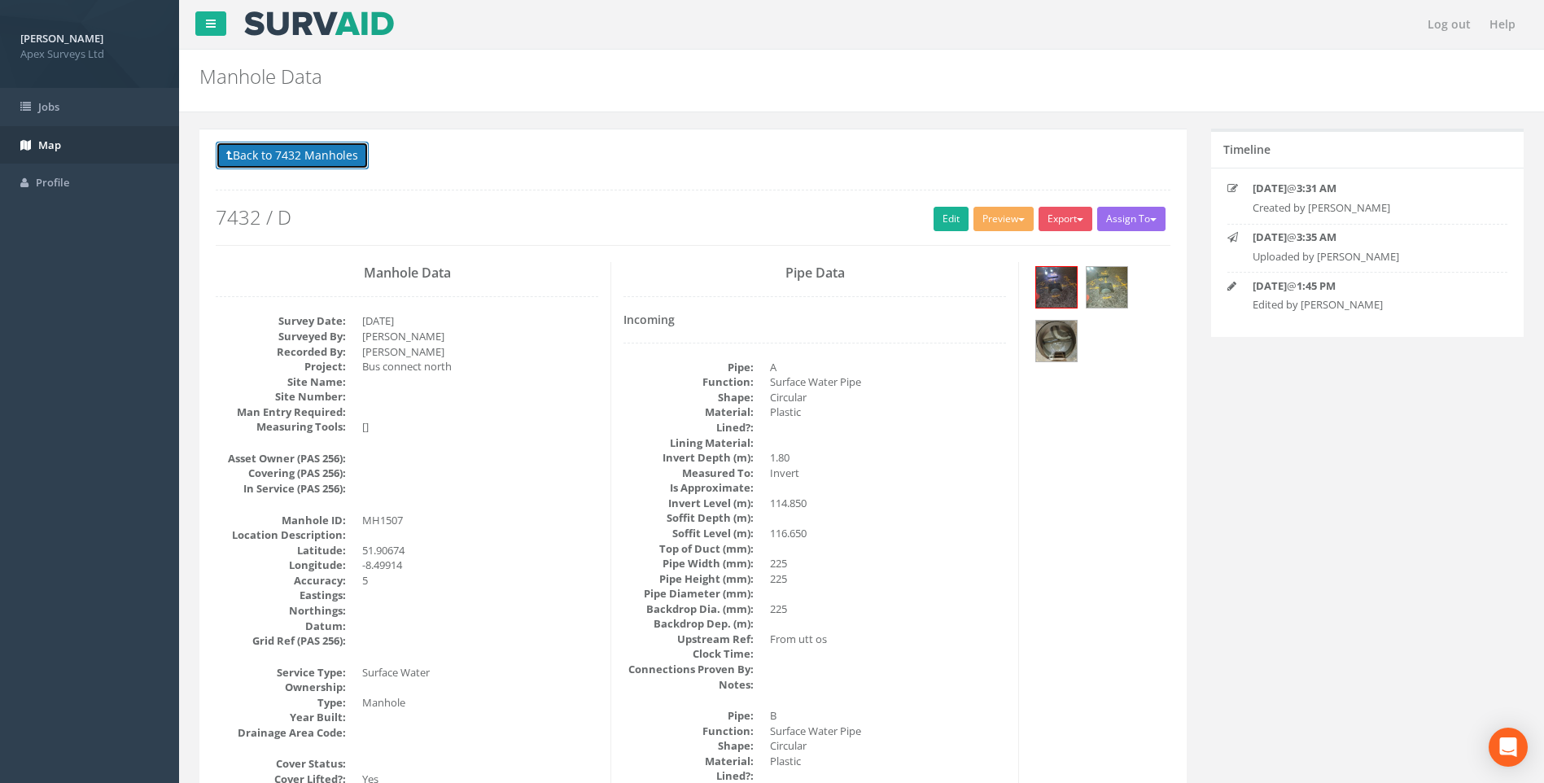
drag, startPoint x: 261, startPoint y: 155, endPoint x: 108, endPoint y: 148, distance: 153.2
click at [261, 155] on button "Back to 7432 Manholes" at bounding box center [292, 156] width 153 height 28
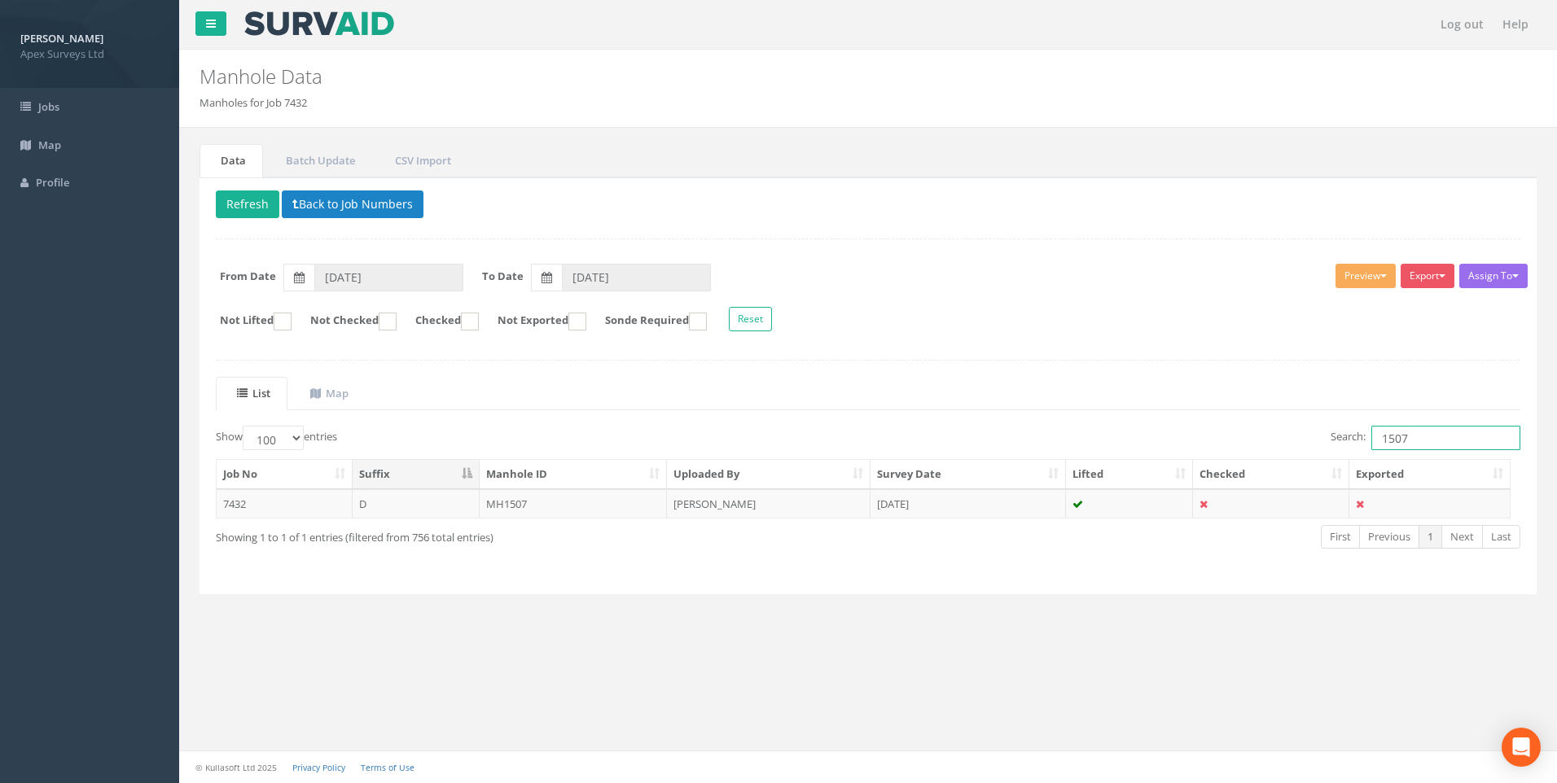
drag, startPoint x: 1398, startPoint y: 432, endPoint x: 1417, endPoint y: 435, distance: 18.9
click at [1417, 435] on input "1507" at bounding box center [1445, 438] width 149 height 24
type input "1504"
drag, startPoint x: 524, startPoint y: 499, endPoint x: 806, endPoint y: 507, distance: 281.8
click at [524, 500] on td "MH1504" at bounding box center [574, 503] width 188 height 29
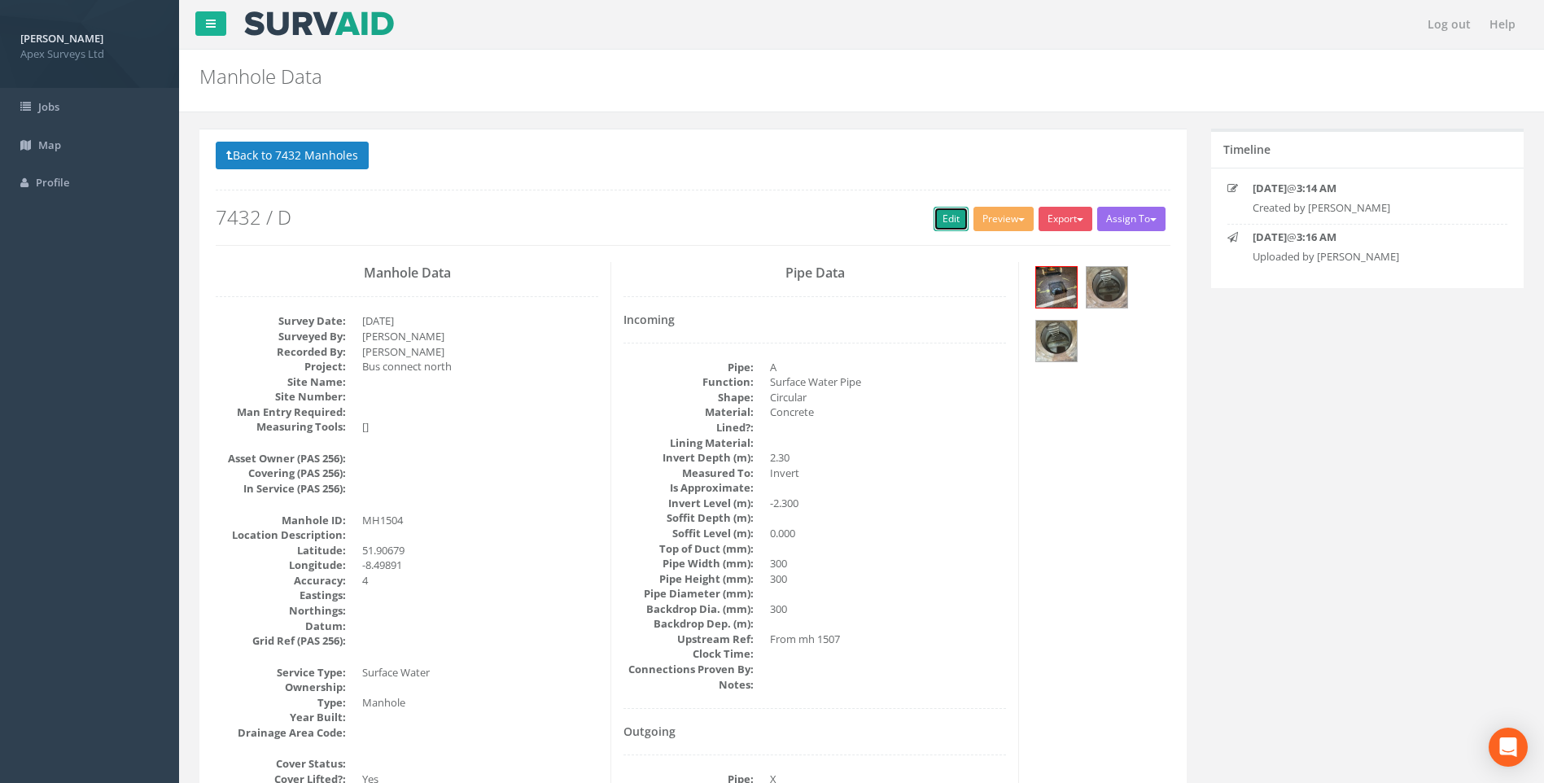
click at [939, 216] on link "Edit" at bounding box center [951, 219] width 35 height 24
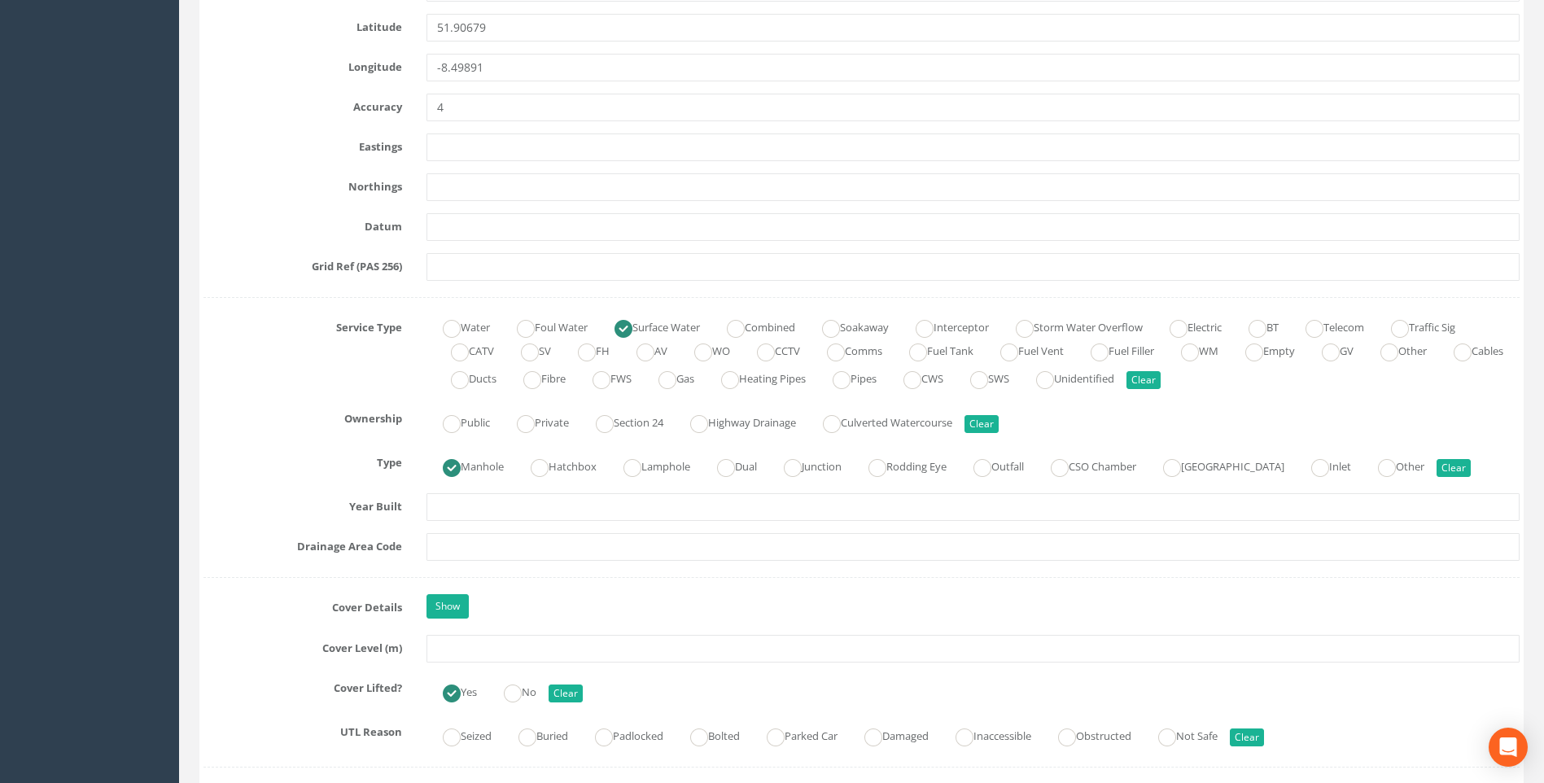
scroll to position [1140, 0]
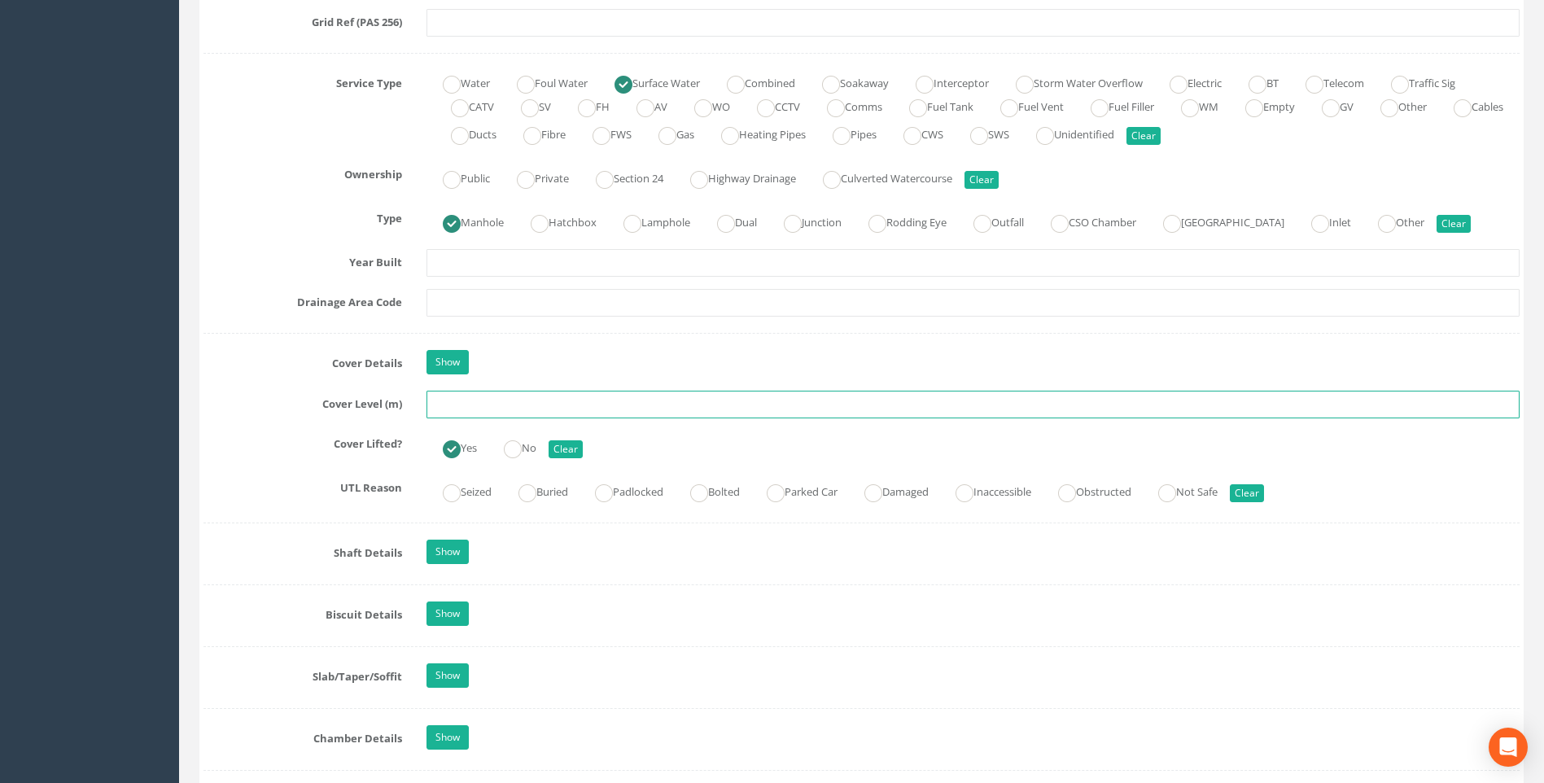
click at [476, 401] on input "text" at bounding box center [973, 405] width 1093 height 28
type input "116.24"
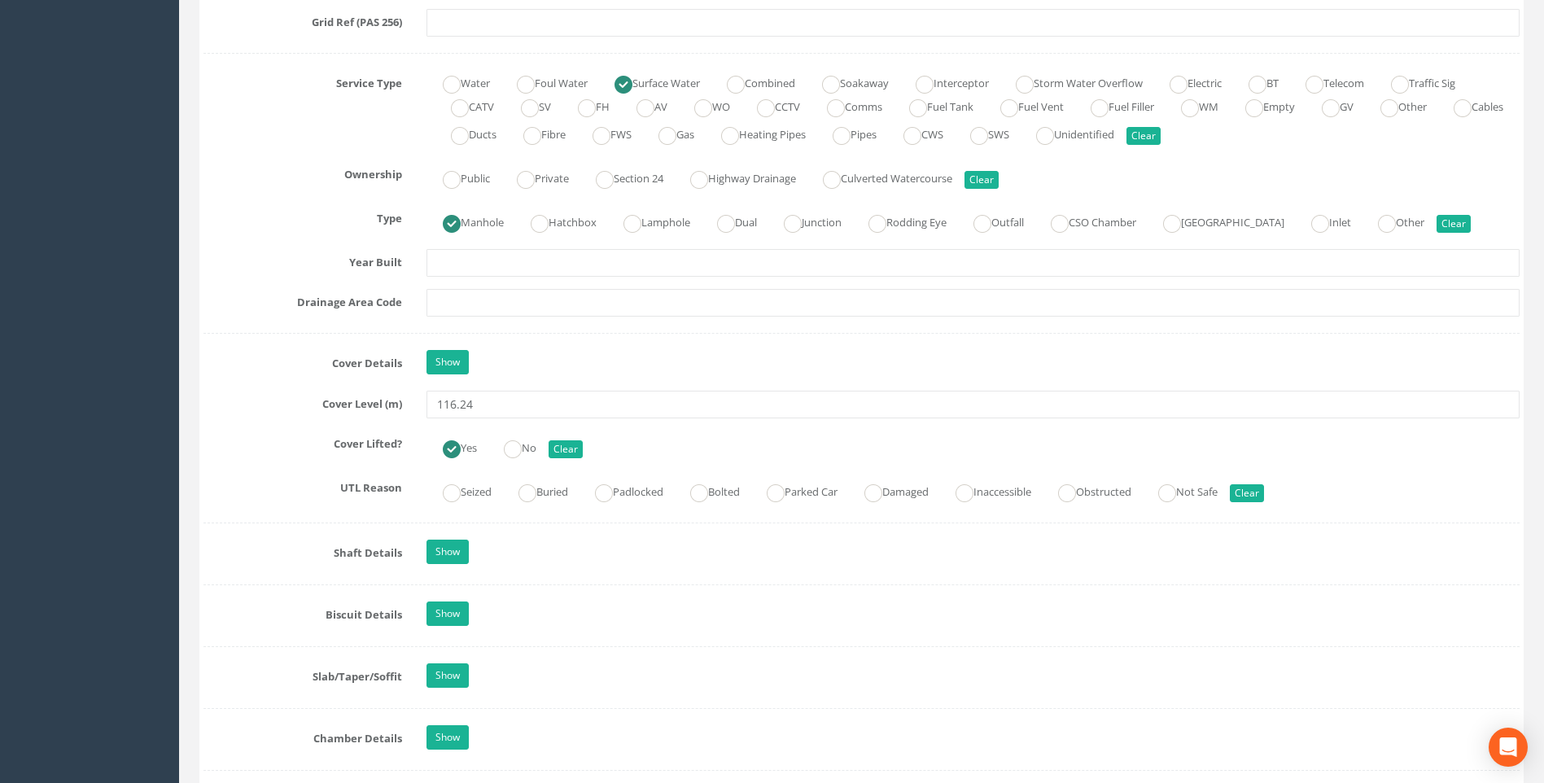
click at [274, 431] on label "Cover Lifted?" at bounding box center [302, 441] width 223 height 21
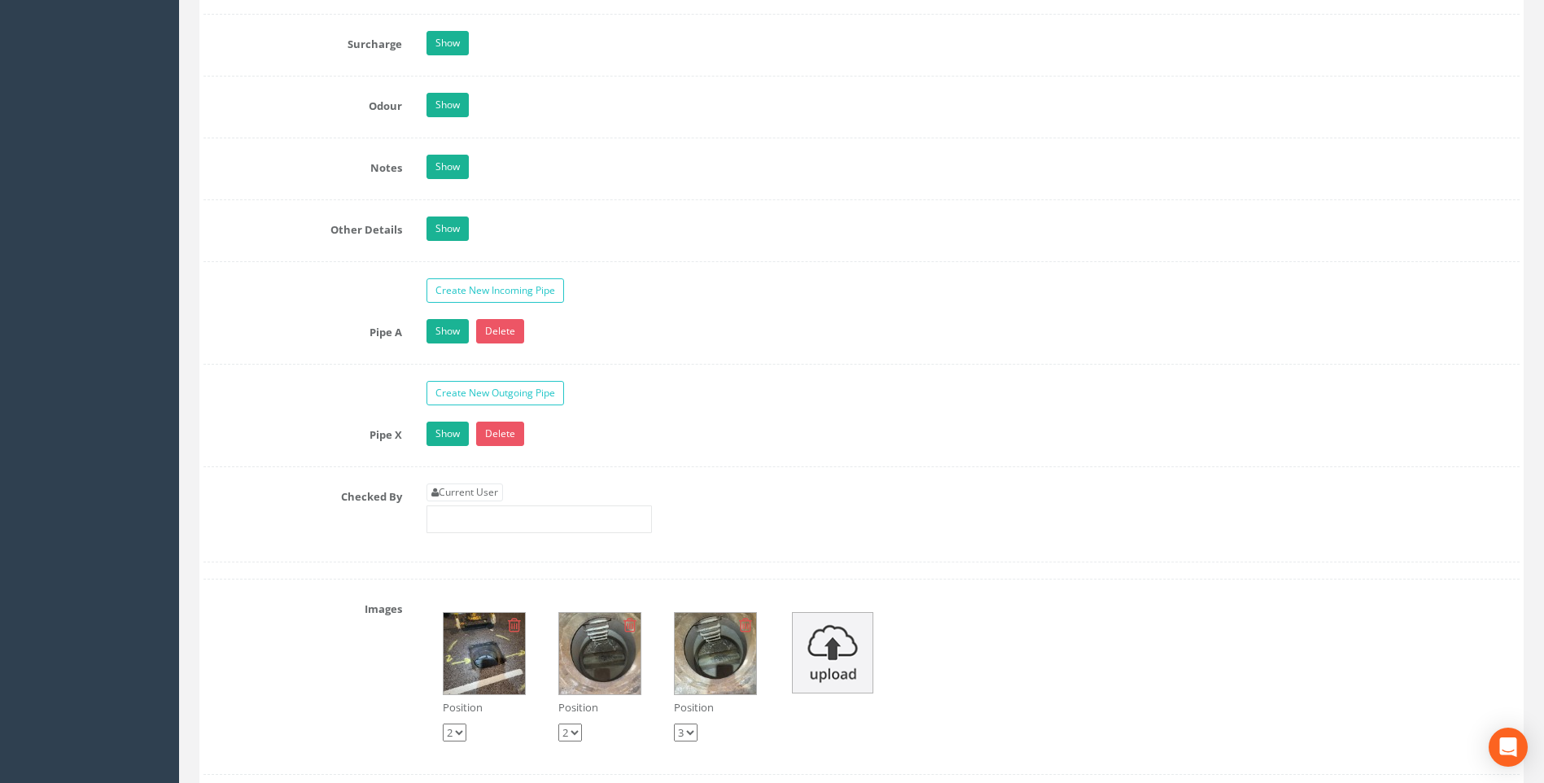
scroll to position [2442, 0]
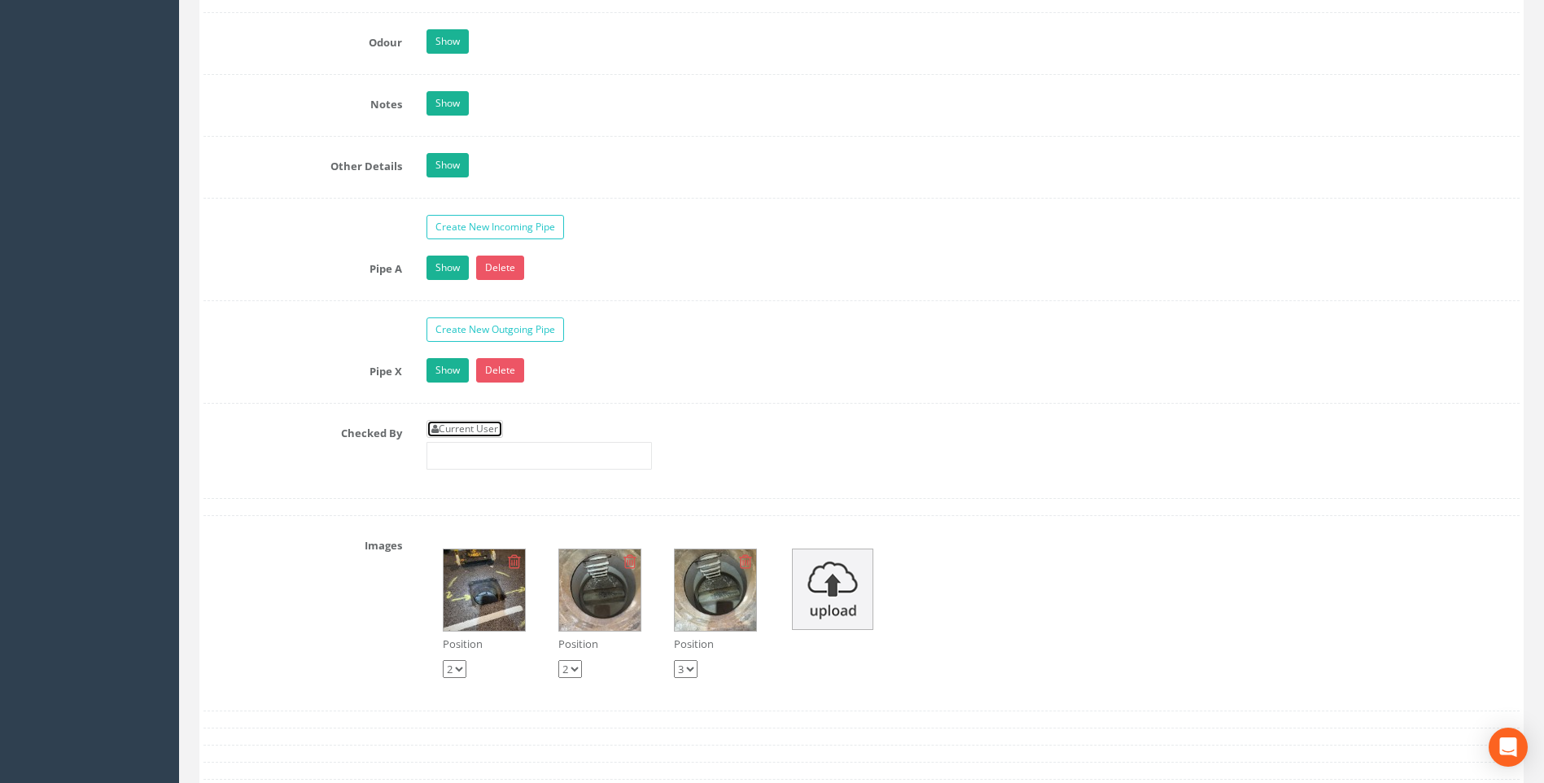
drag, startPoint x: 467, startPoint y: 425, endPoint x: 282, endPoint y: 412, distance: 185.3
click at [466, 426] on link "Current User" at bounding box center [465, 429] width 77 height 18
type input "[PERSON_NAME]"
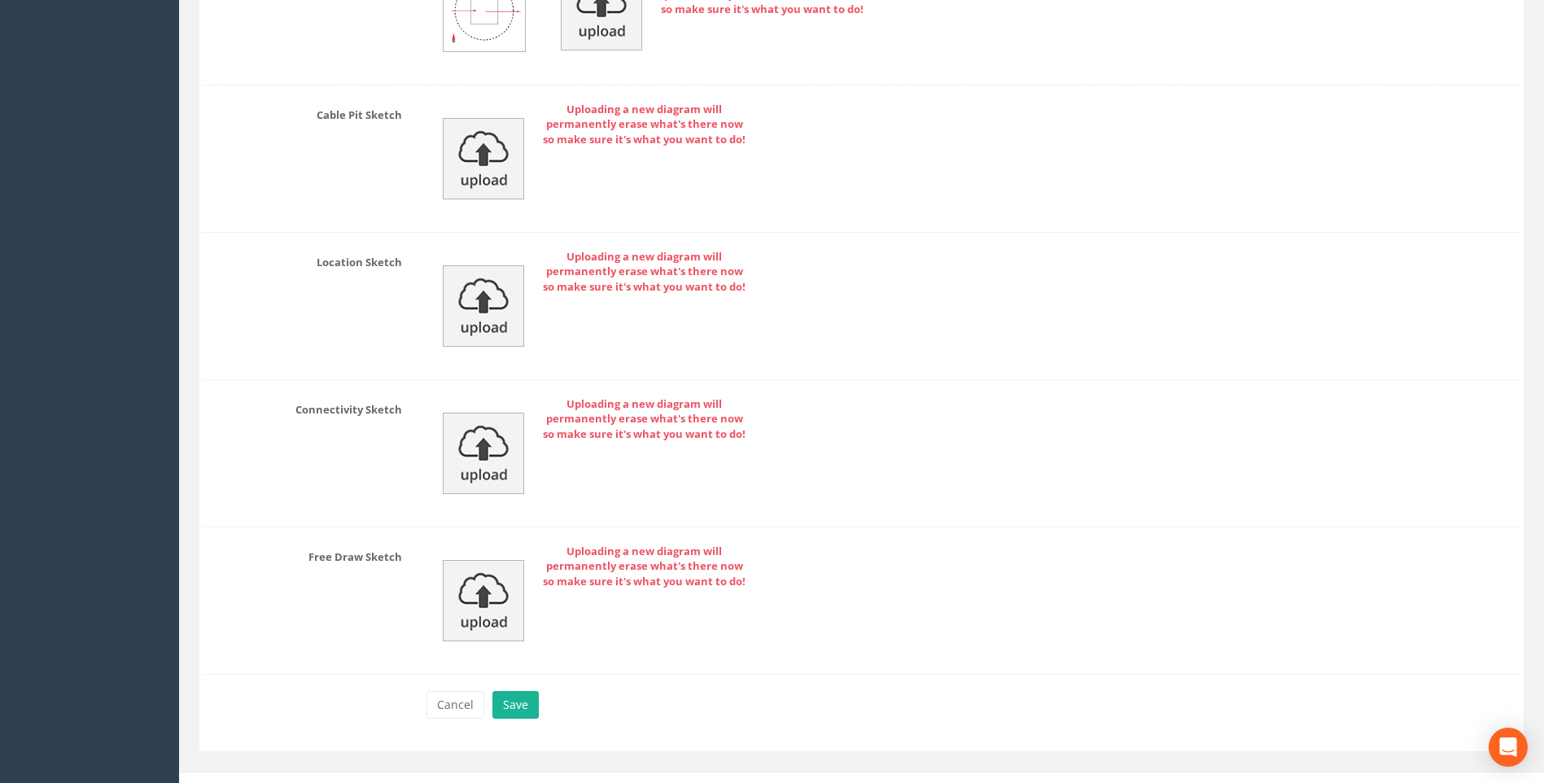
scroll to position [3461, 0]
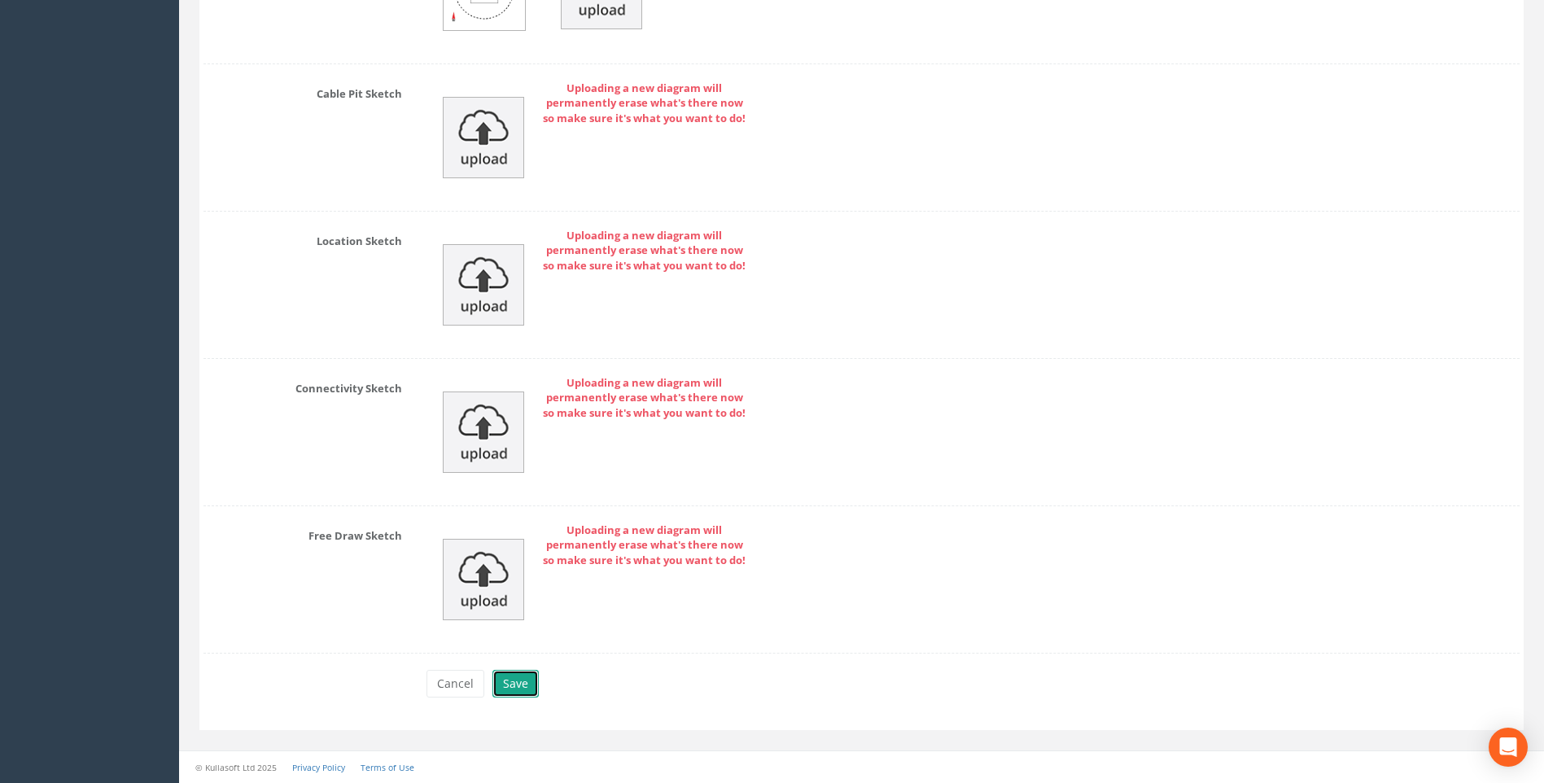
click at [526, 685] on button "Save" at bounding box center [516, 684] width 46 height 28
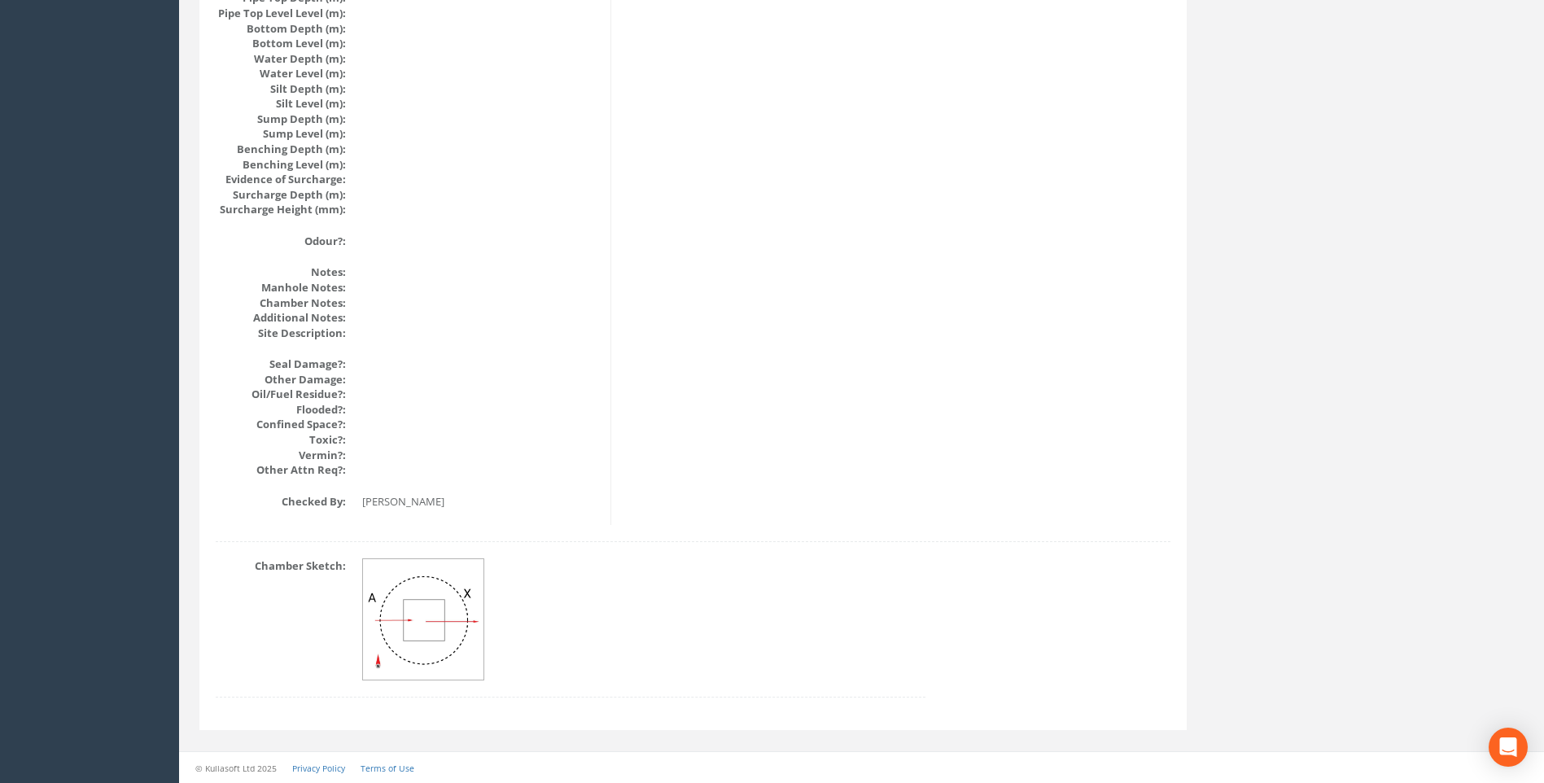
scroll to position [1728, 0]
click at [776, 568] on dd at bounding box center [643, 619] width 563 height 122
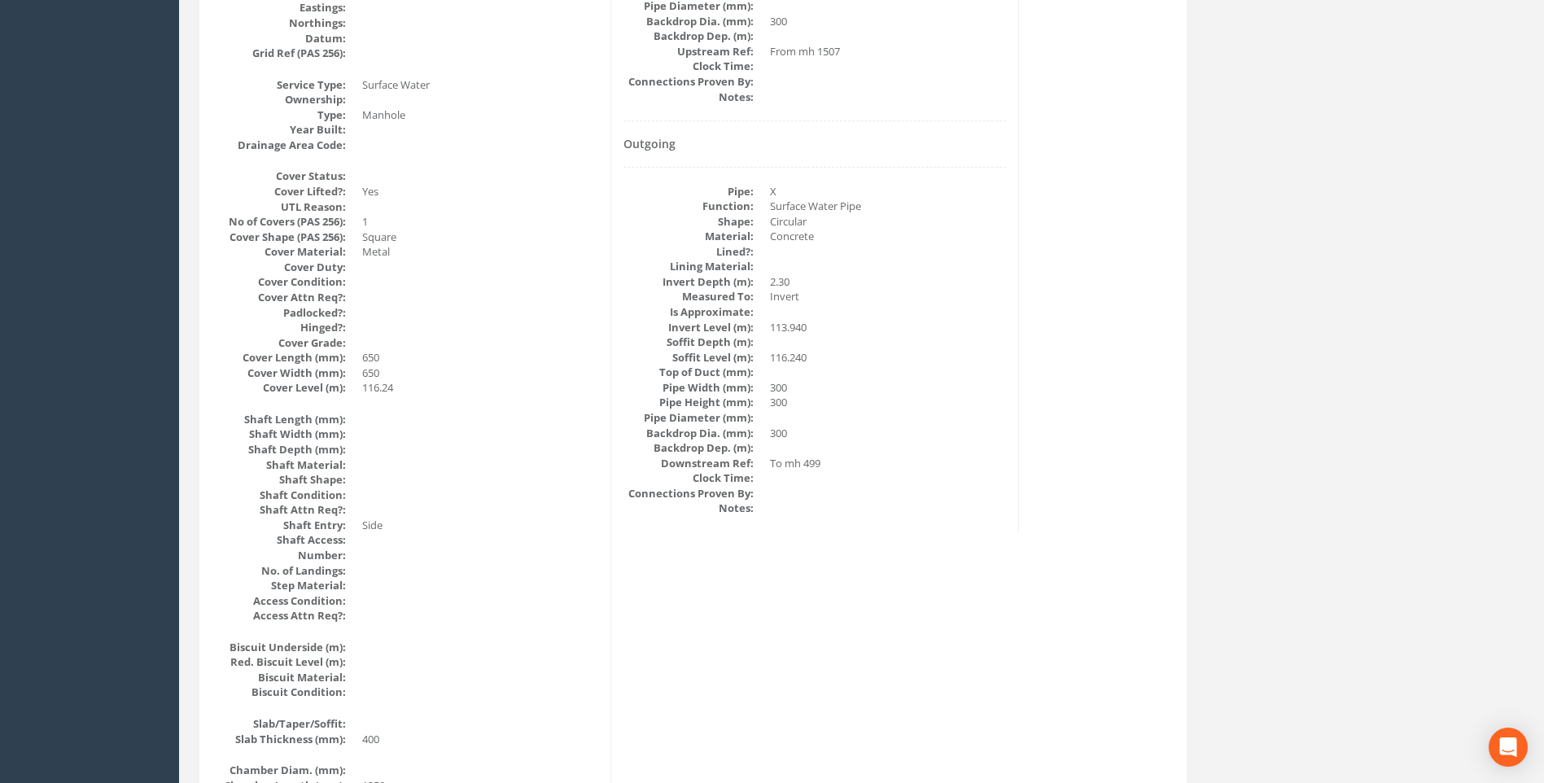
scroll to position [506, 0]
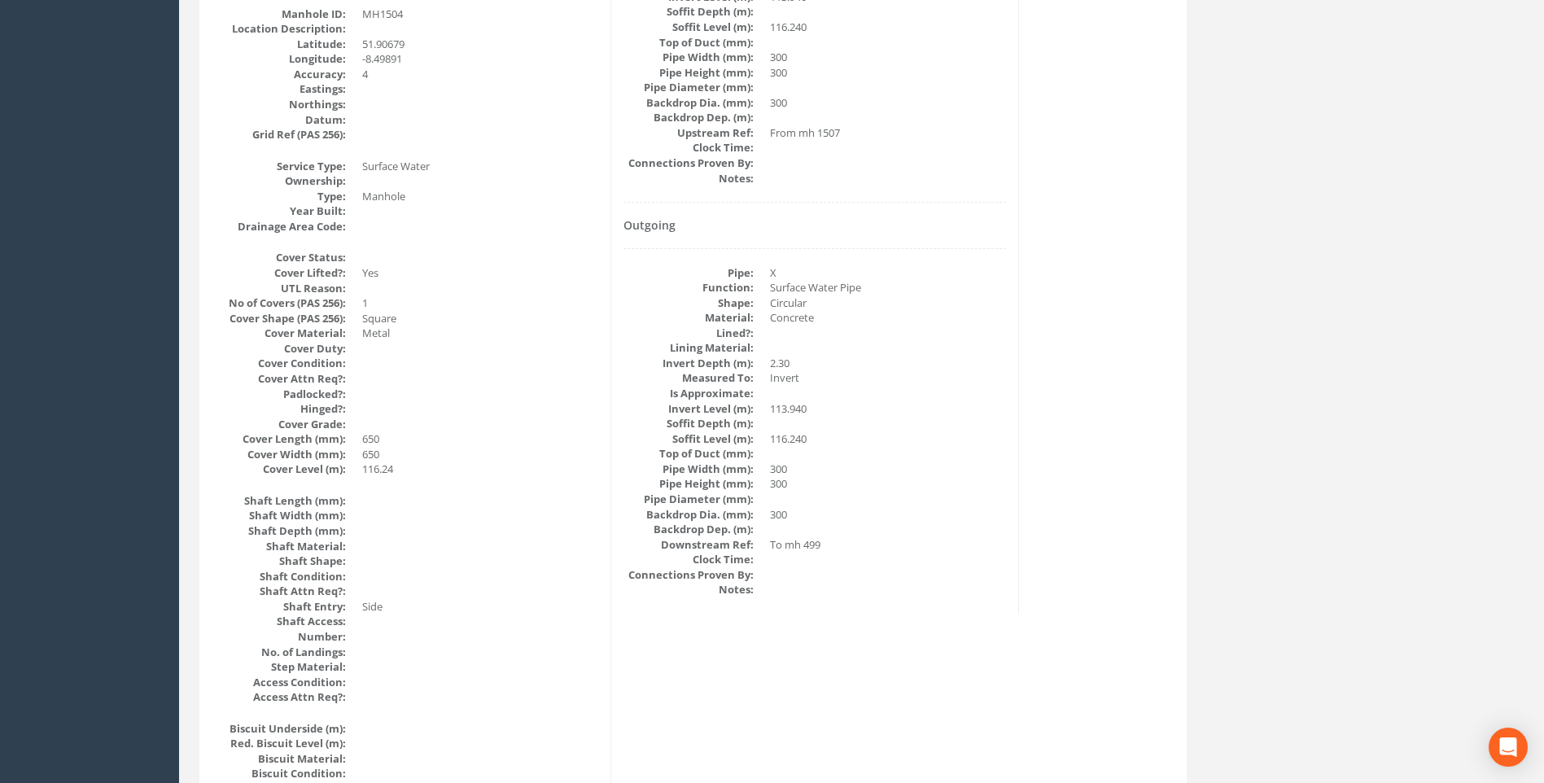
click at [1106, 550] on div "Manhole Data Survey Date: 18/09/2025 Surveyed By: Giacomo Frigerio Recorded By:…" at bounding box center [693, 751] width 979 height 1990
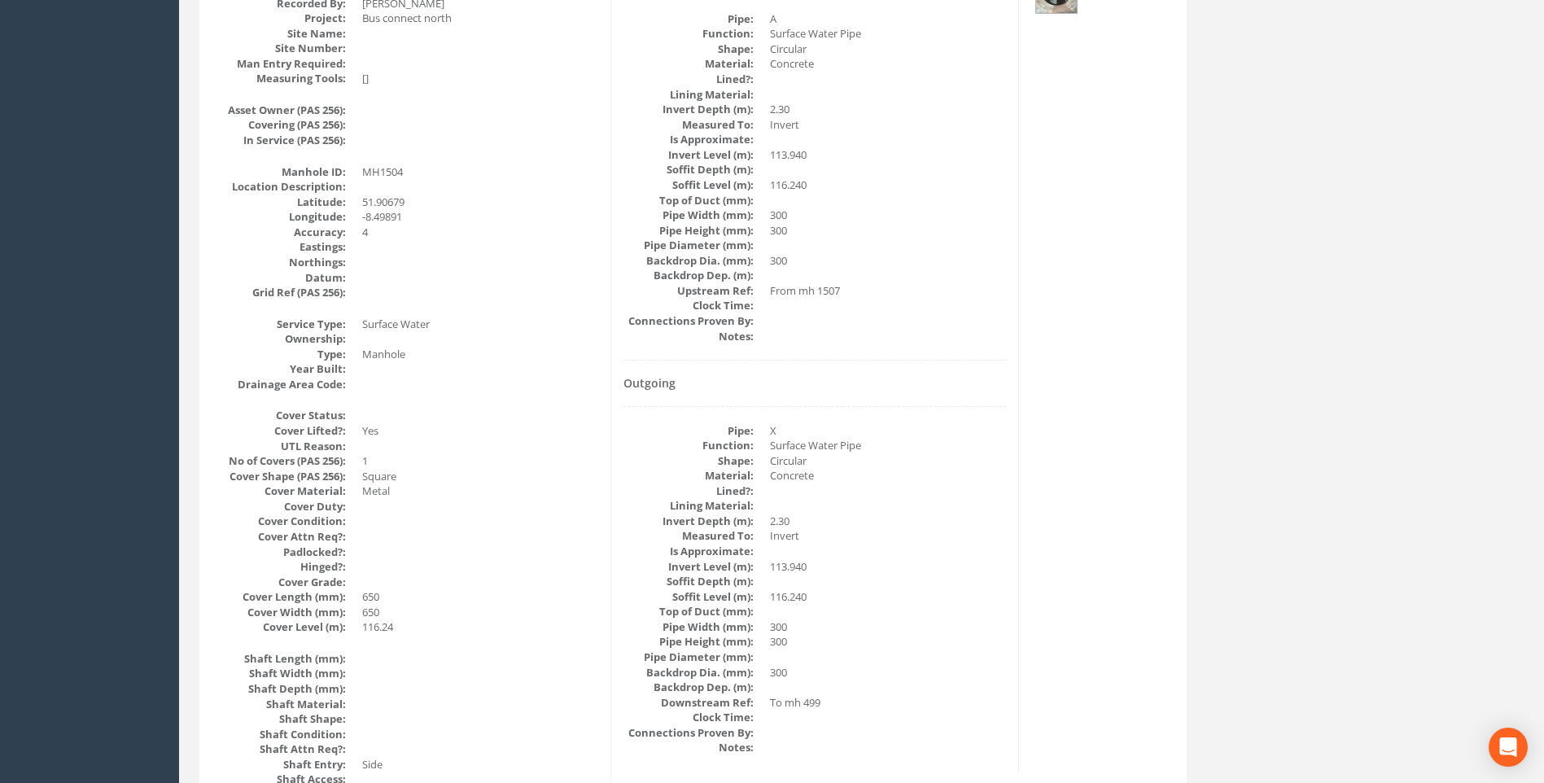
scroll to position [344, 0]
drag, startPoint x: 1001, startPoint y: 569, endPoint x: 740, endPoint y: 348, distance: 342.0
click at [1001, 568] on dd "113.940" at bounding box center [888, 571] width 236 height 15
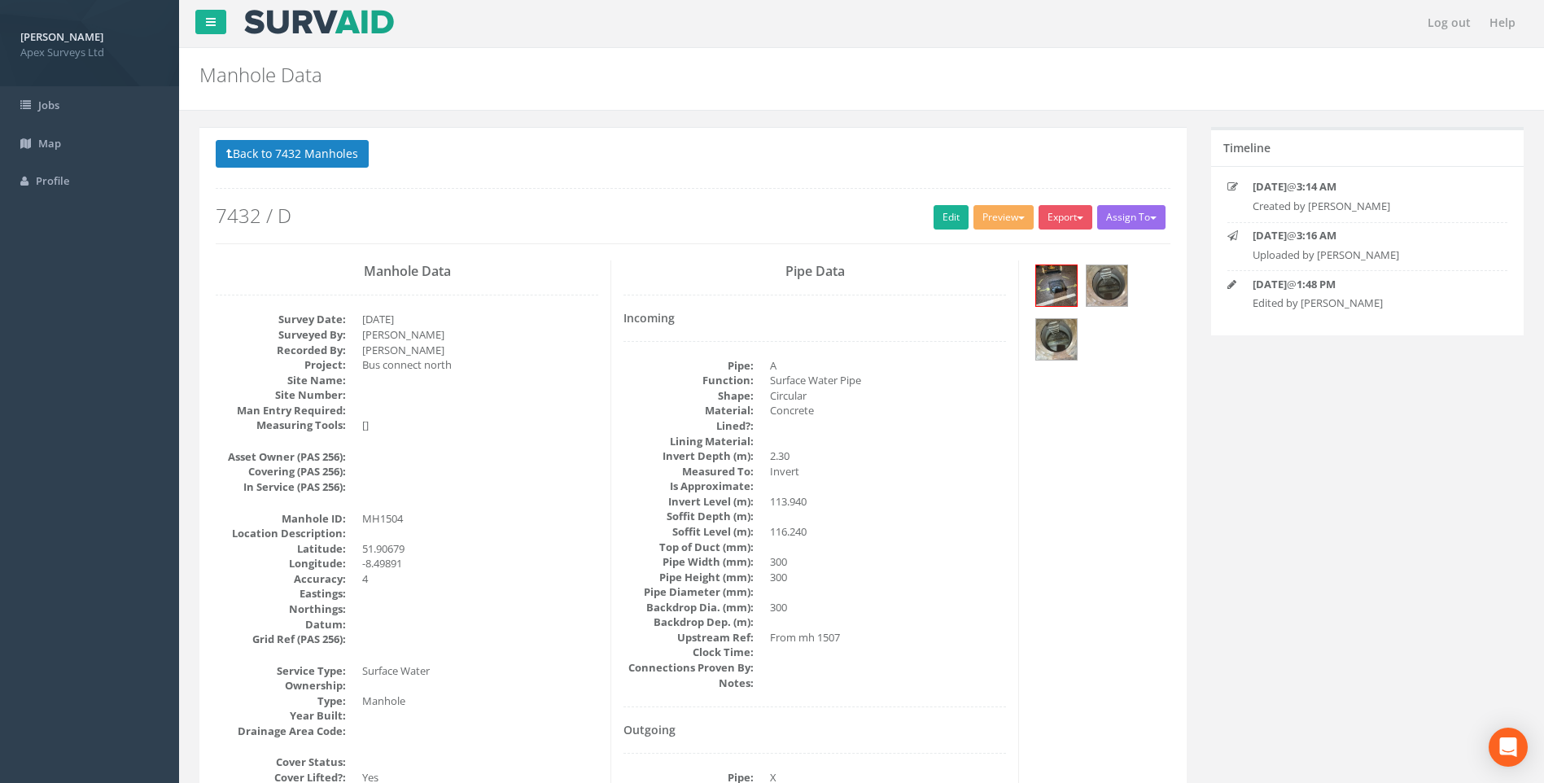
scroll to position [0, 0]
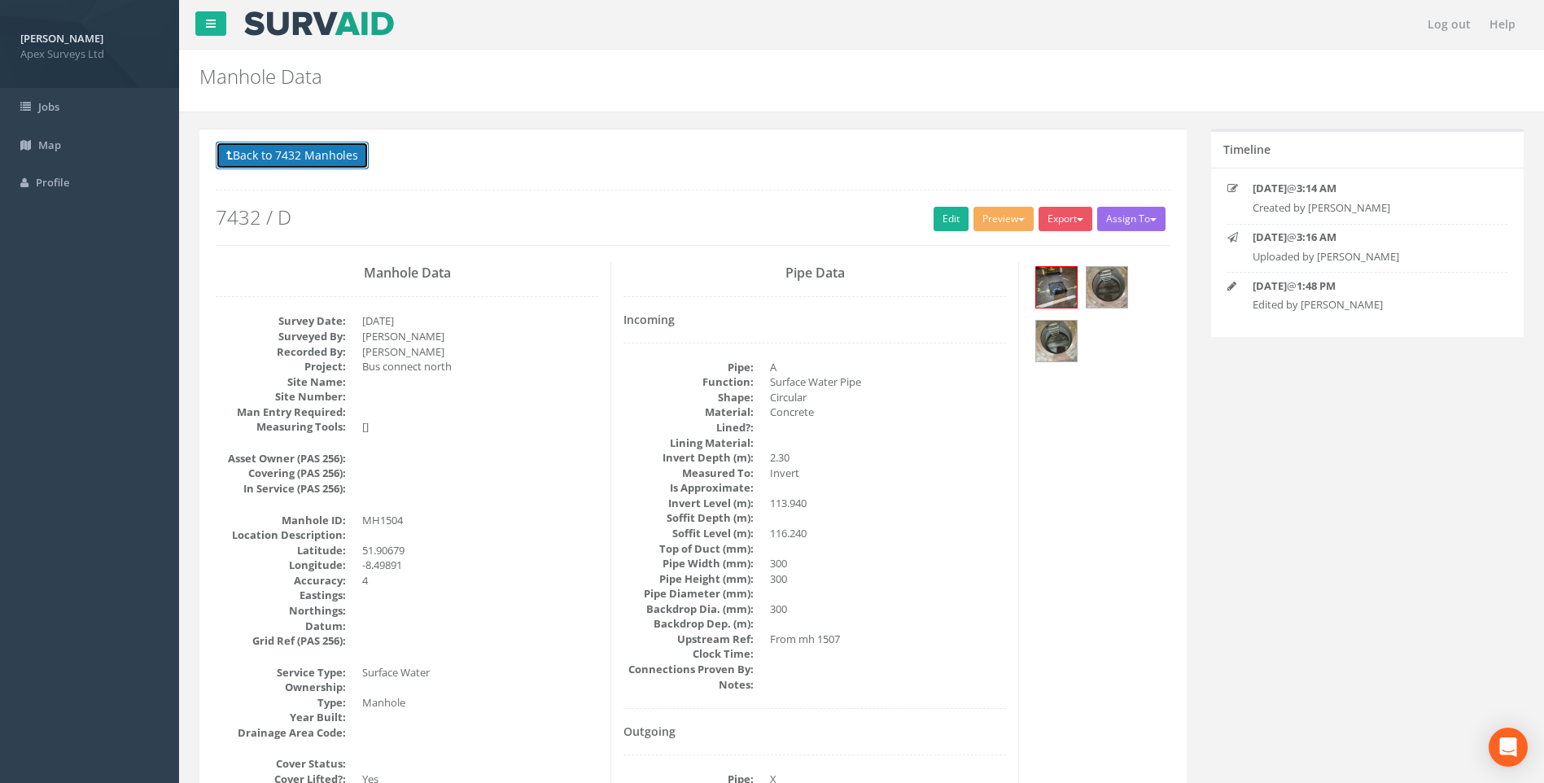
click at [320, 162] on button "Back to 7432 Manholes" at bounding box center [292, 156] width 153 height 28
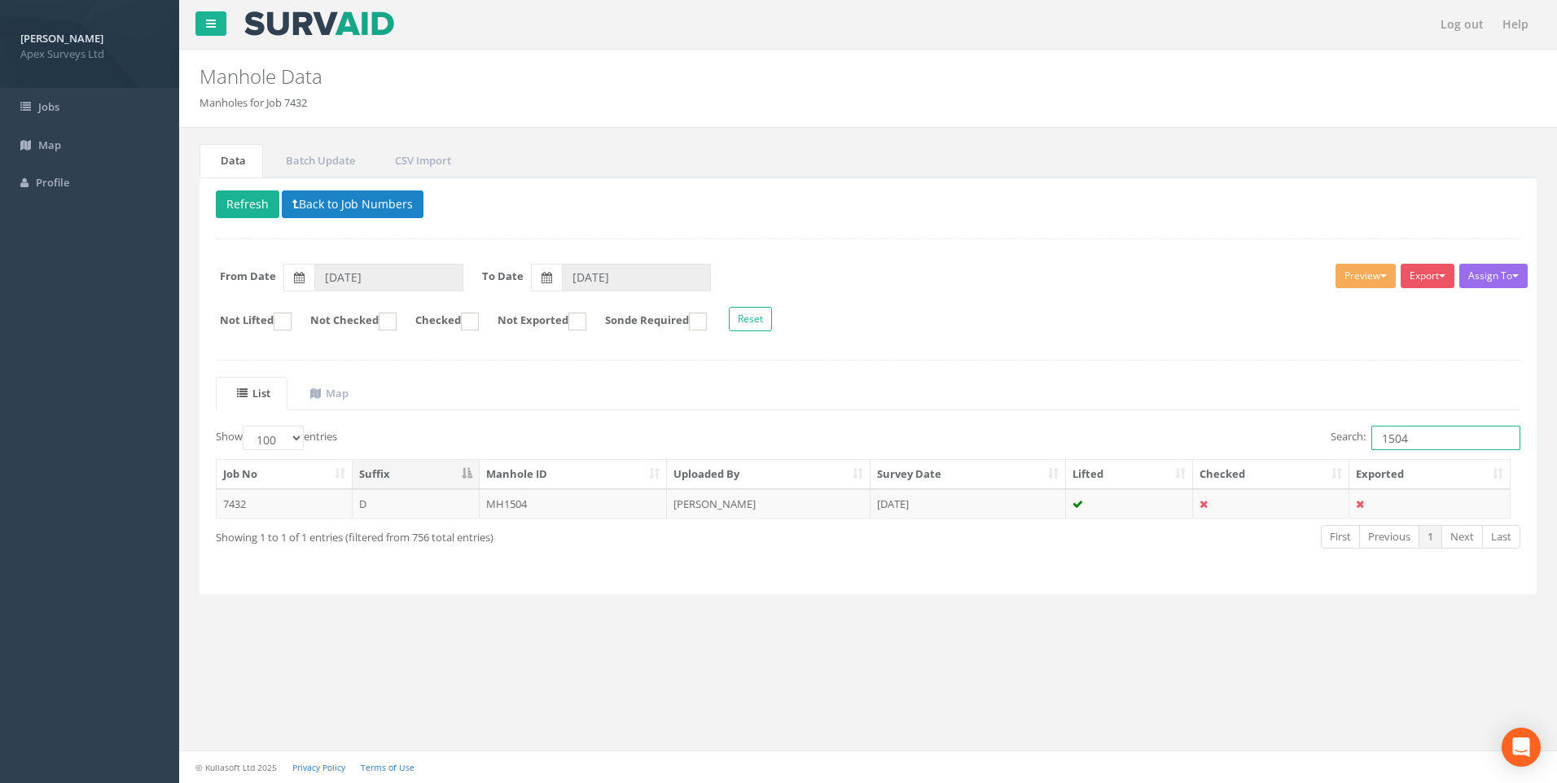
drag, startPoint x: 1399, startPoint y: 438, endPoint x: 1433, endPoint y: 438, distance: 33.4
click at [1433, 438] on input "1504" at bounding box center [1445, 438] width 149 height 24
type input "1505"
drag, startPoint x: 733, startPoint y: 500, endPoint x: 1049, endPoint y: 615, distance: 336.1
click at [734, 501] on td "[PERSON_NAME]" at bounding box center [769, 503] width 204 height 29
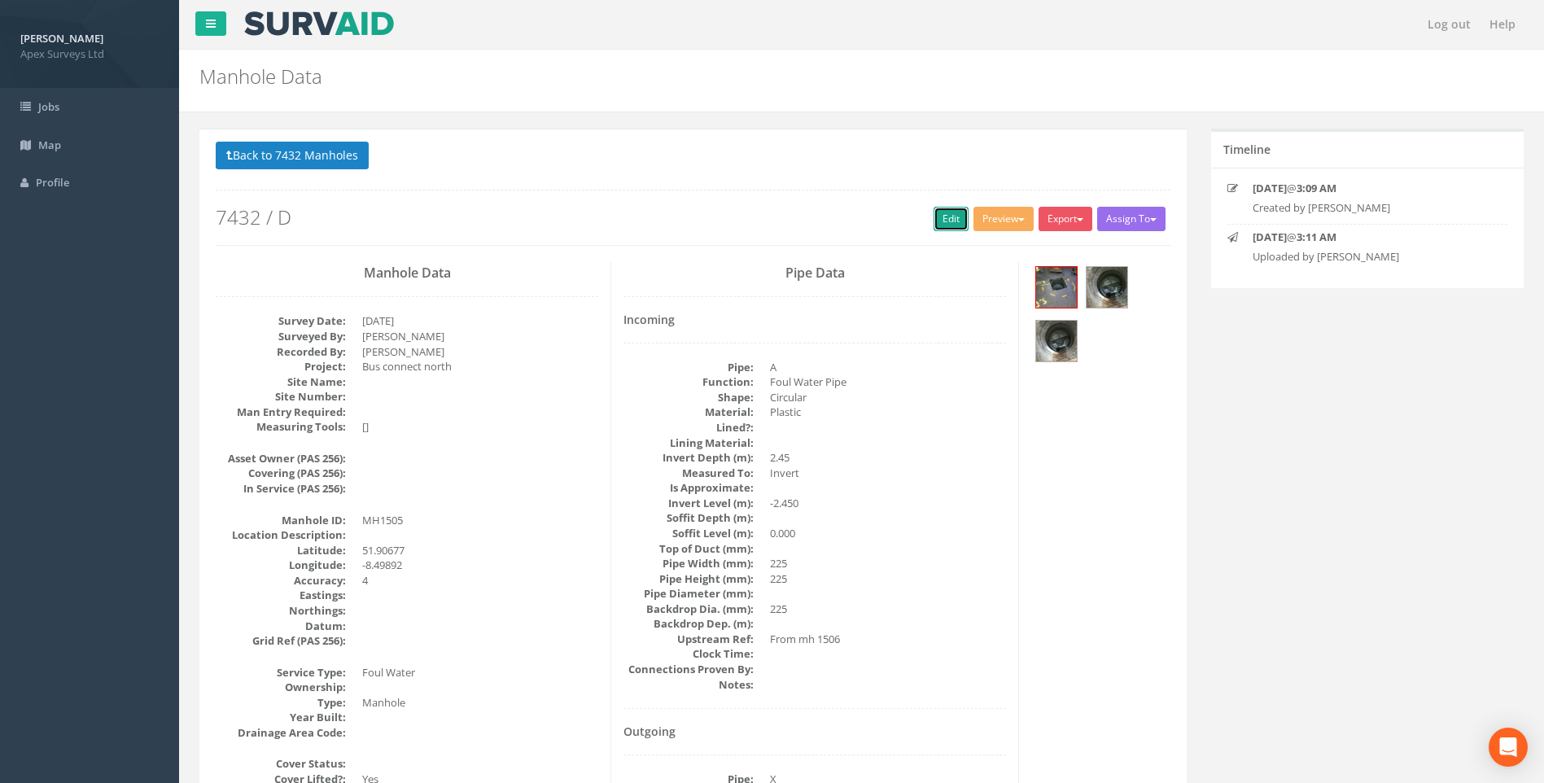
click at [936, 212] on link "Edit" at bounding box center [951, 219] width 35 height 24
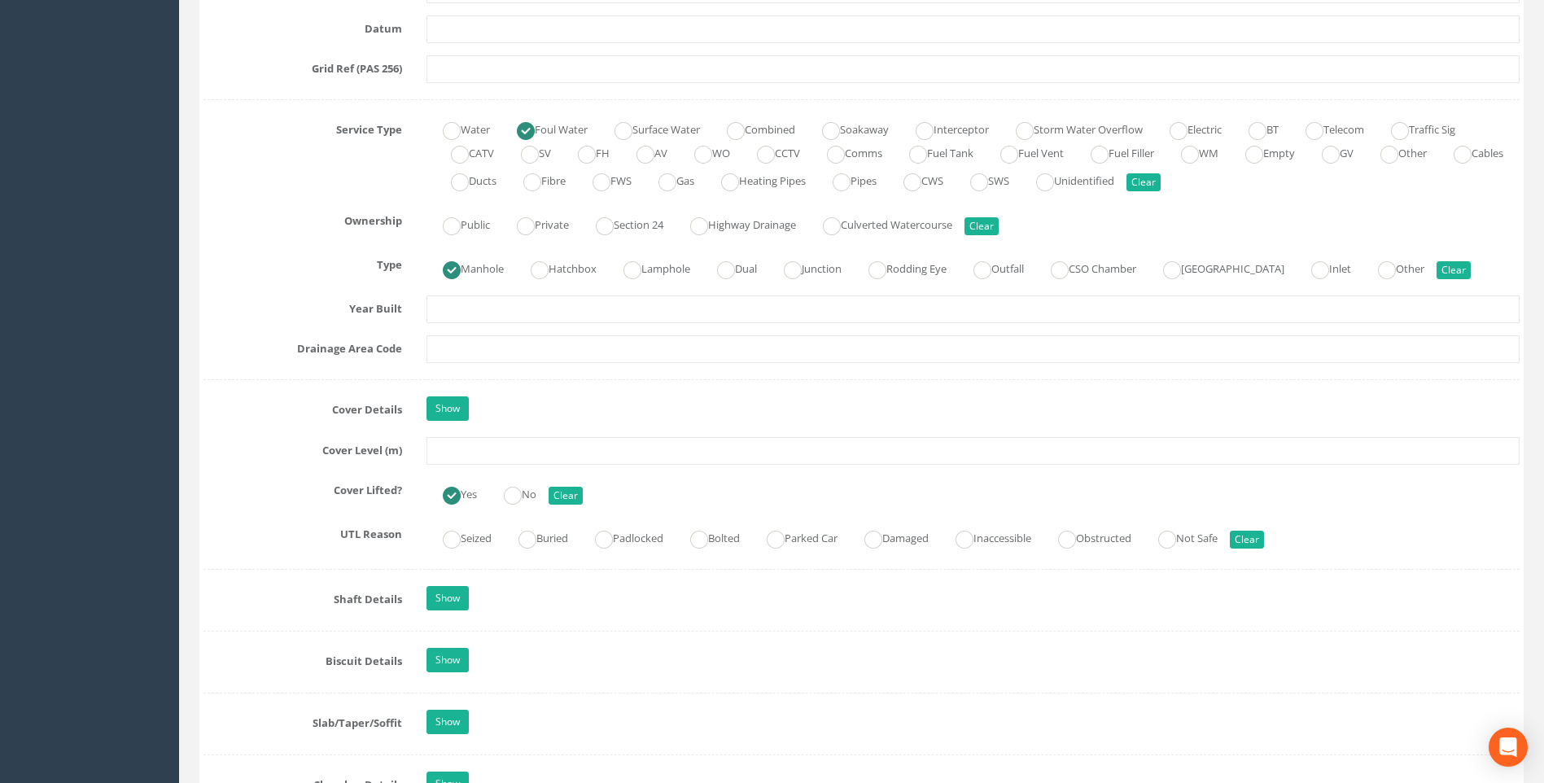
scroll to position [1221, 0]
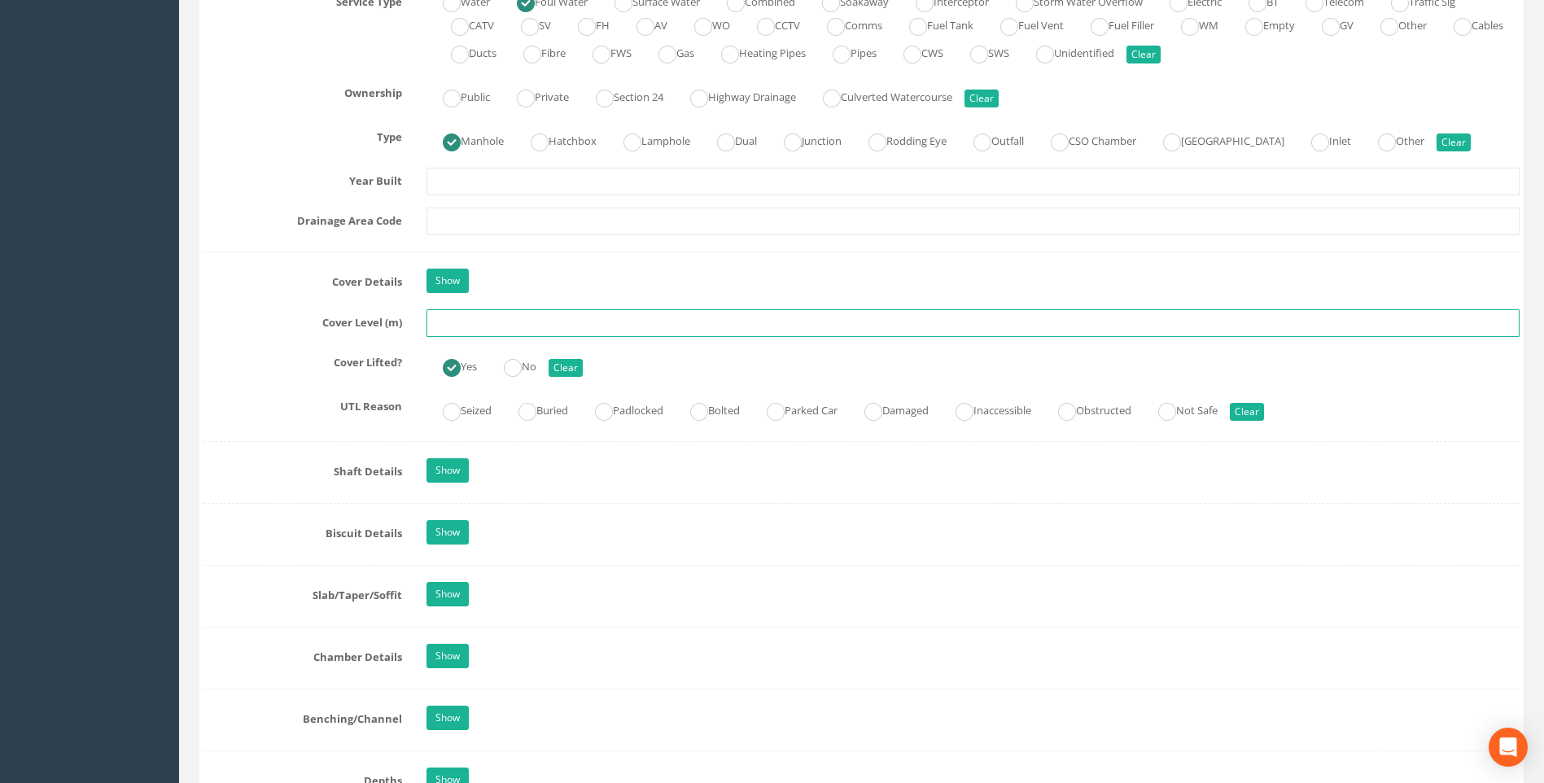
click at [532, 325] on input "text" at bounding box center [973, 323] width 1093 height 28
type input "116.33"
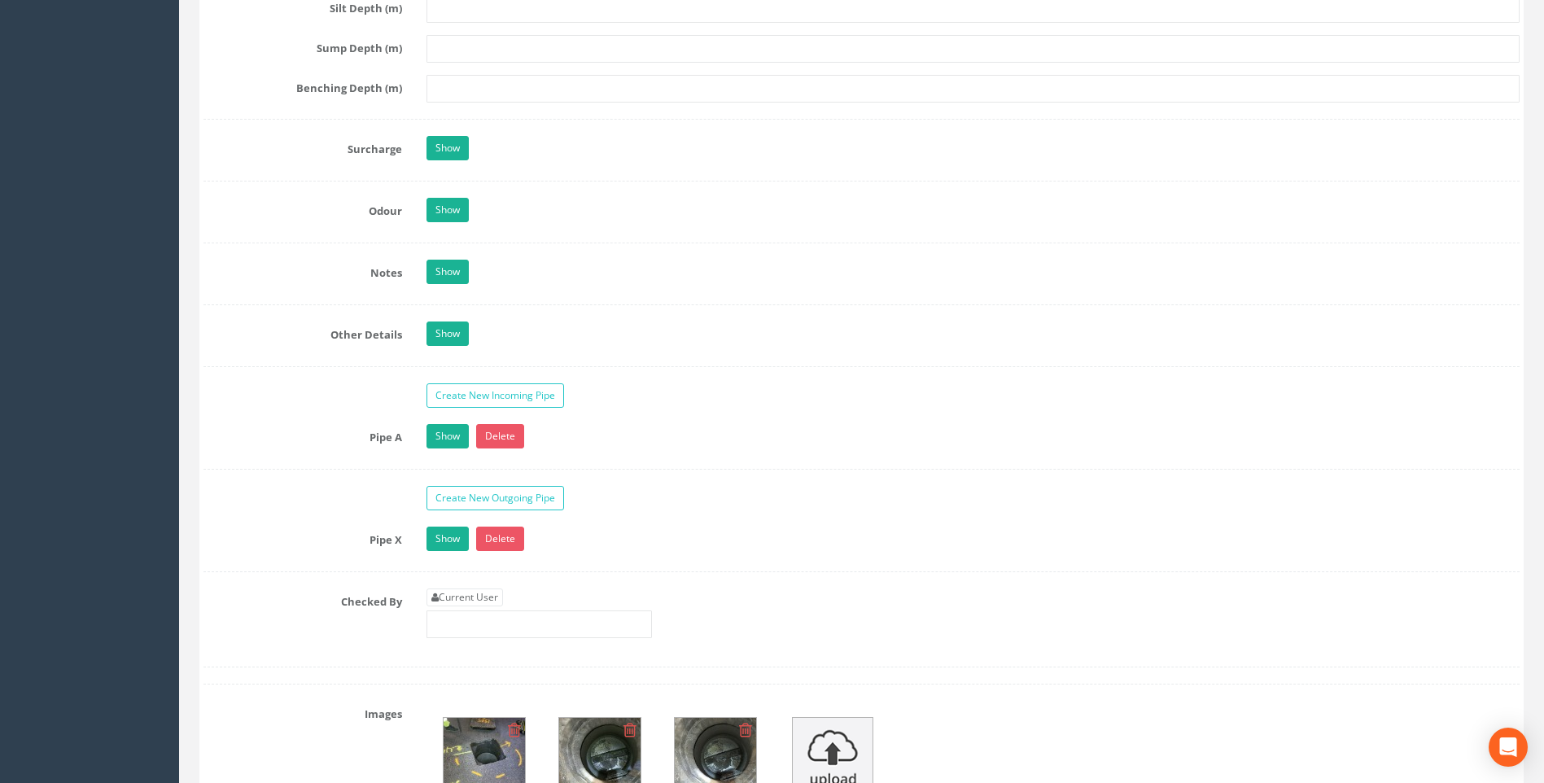
scroll to position [2361, 0]
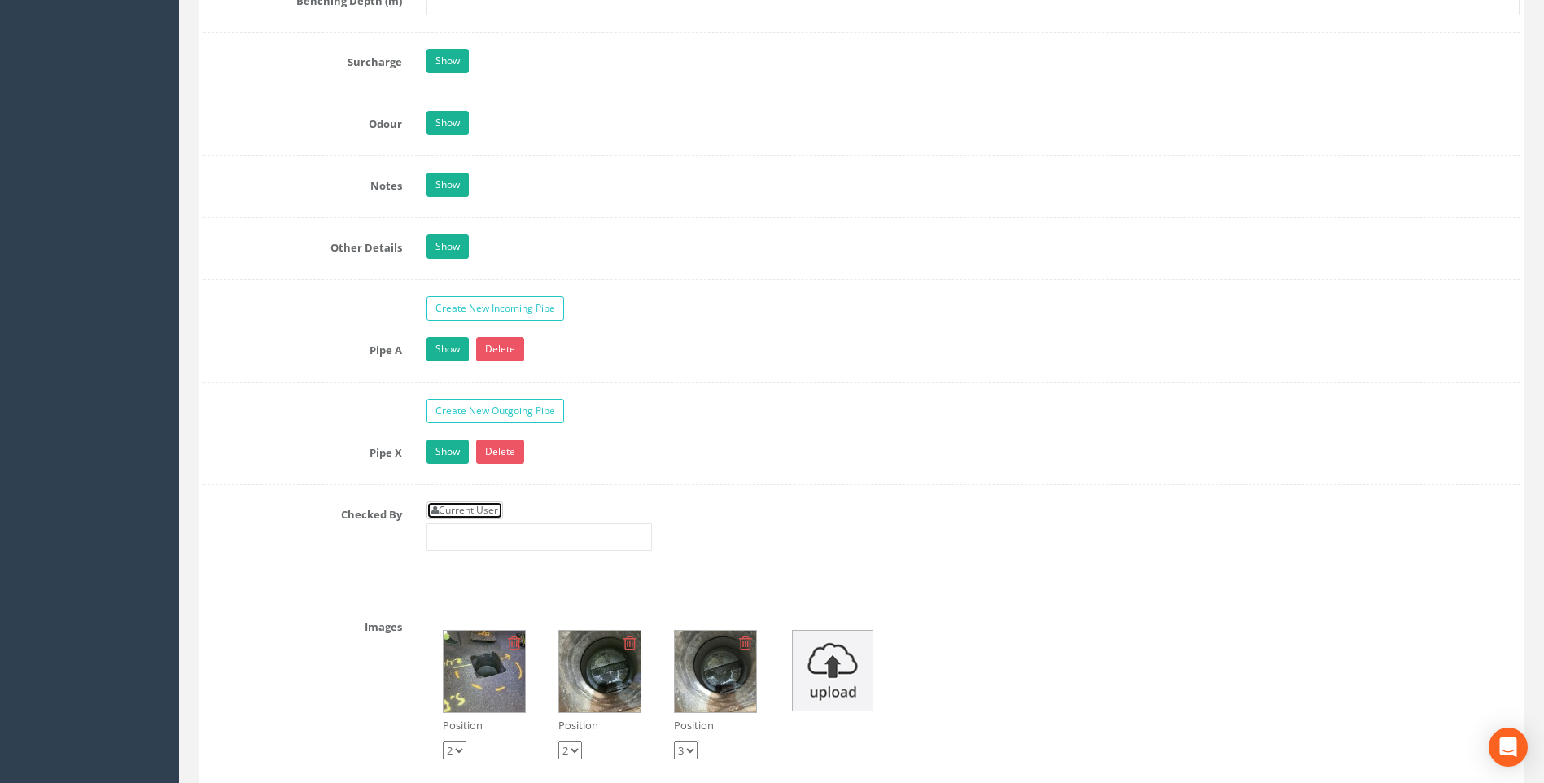
click at [483, 509] on link "Current User" at bounding box center [465, 510] width 77 height 18
type input "[PERSON_NAME]"
click at [295, 463] on div "Pipe X Show Delete" at bounding box center [861, 454] width 1341 height 28
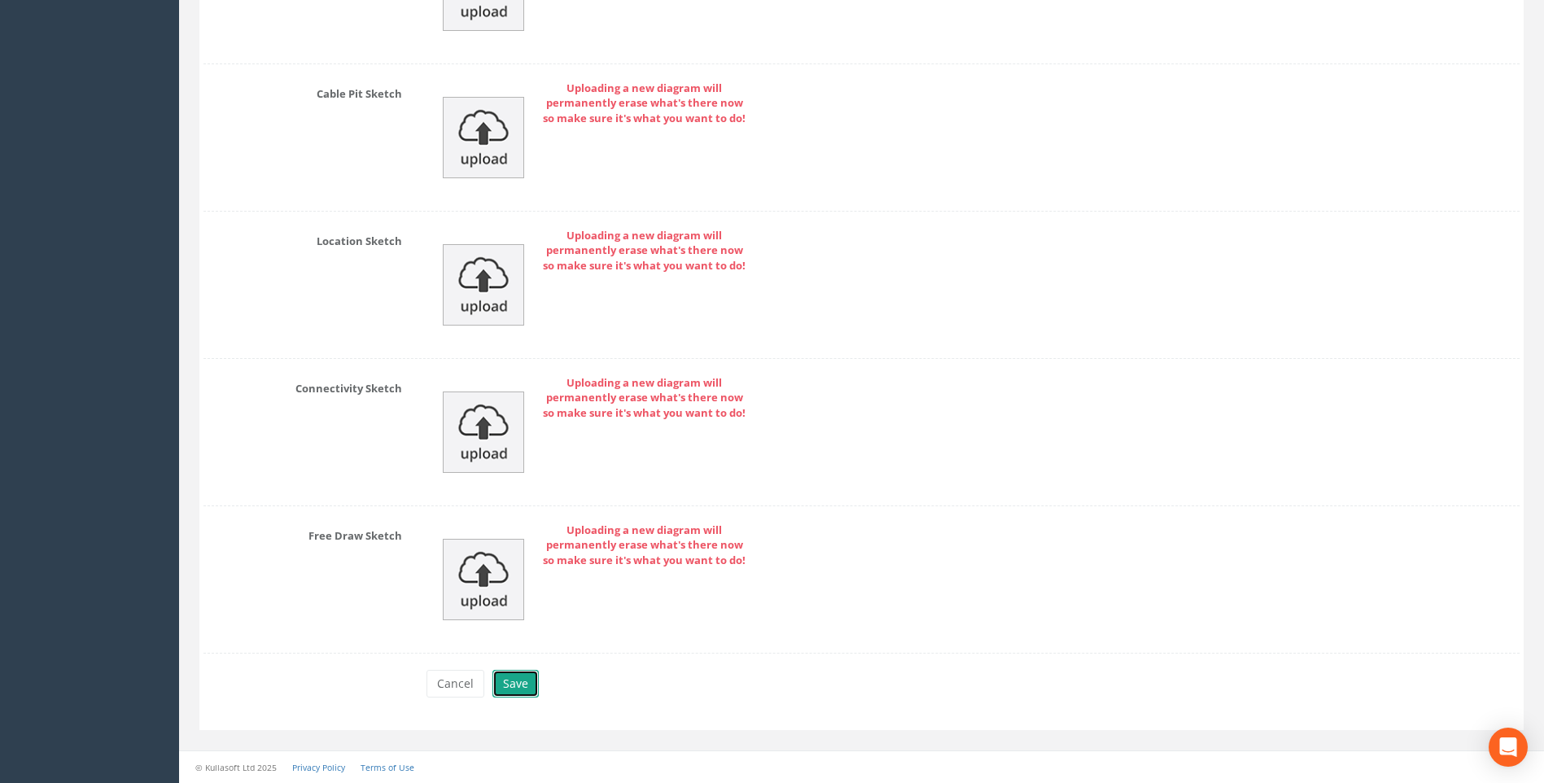
click at [511, 684] on button "Save" at bounding box center [516, 684] width 46 height 28
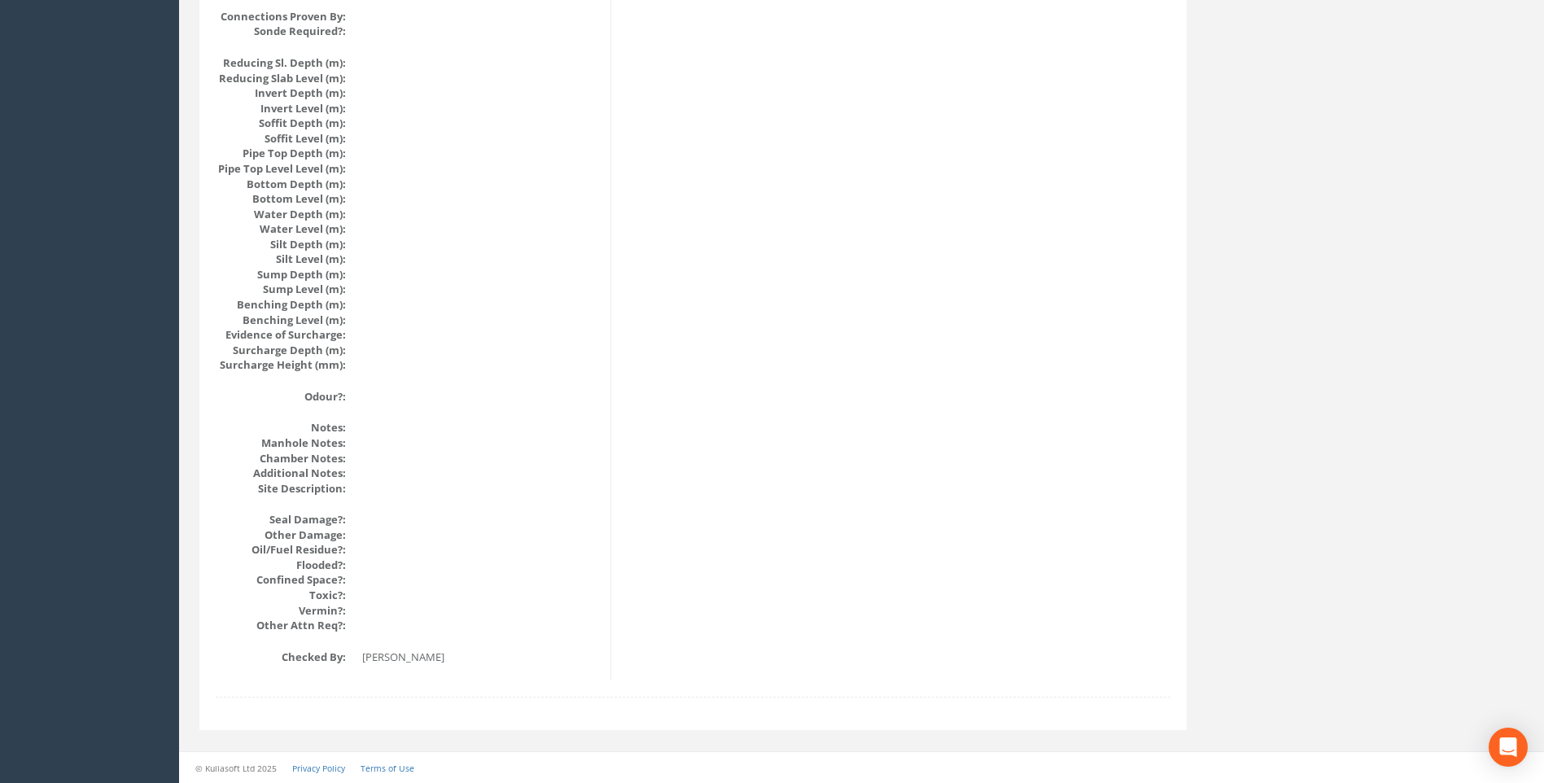
scroll to position [1572, 0]
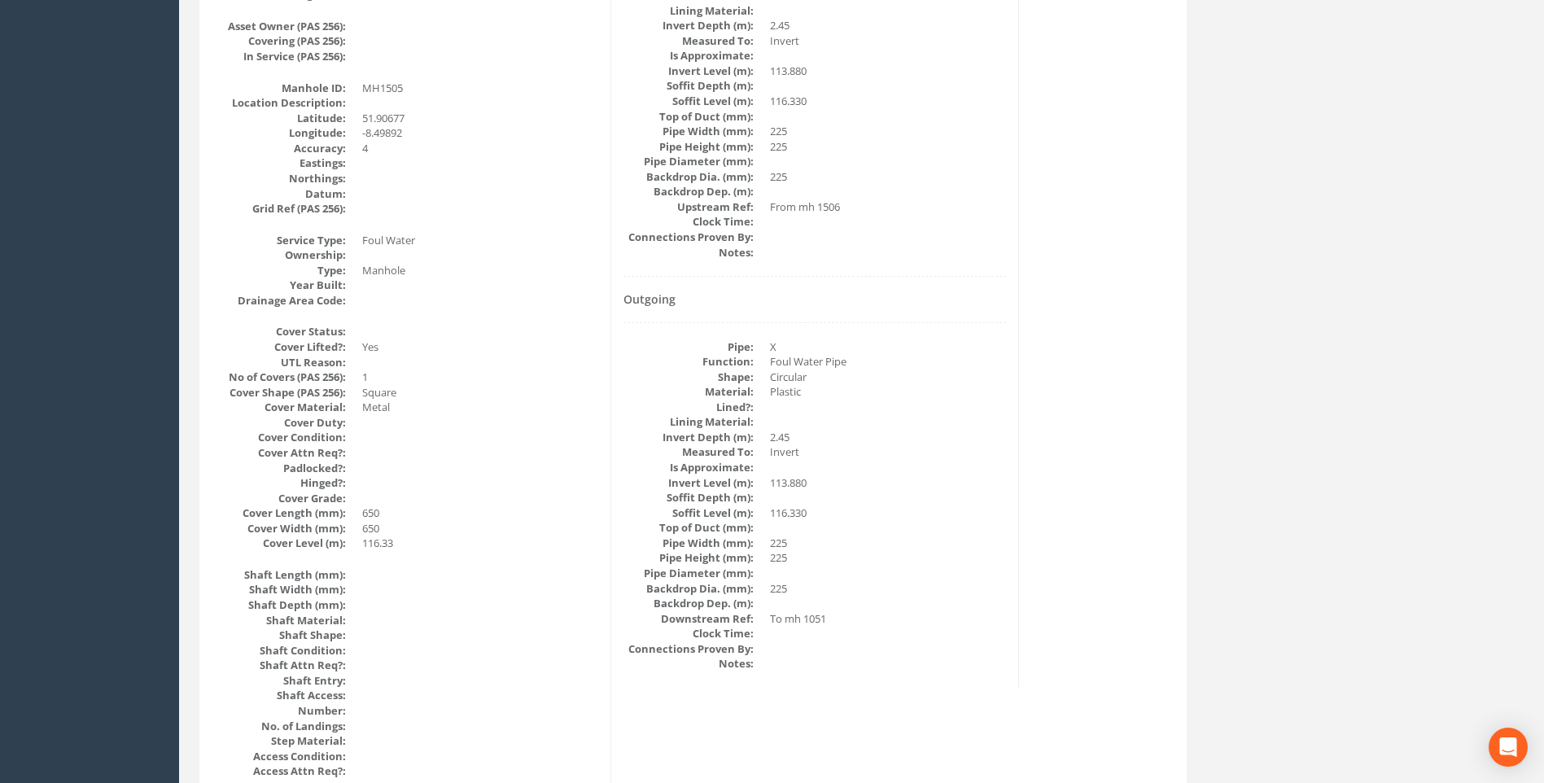
scroll to position [351, 0]
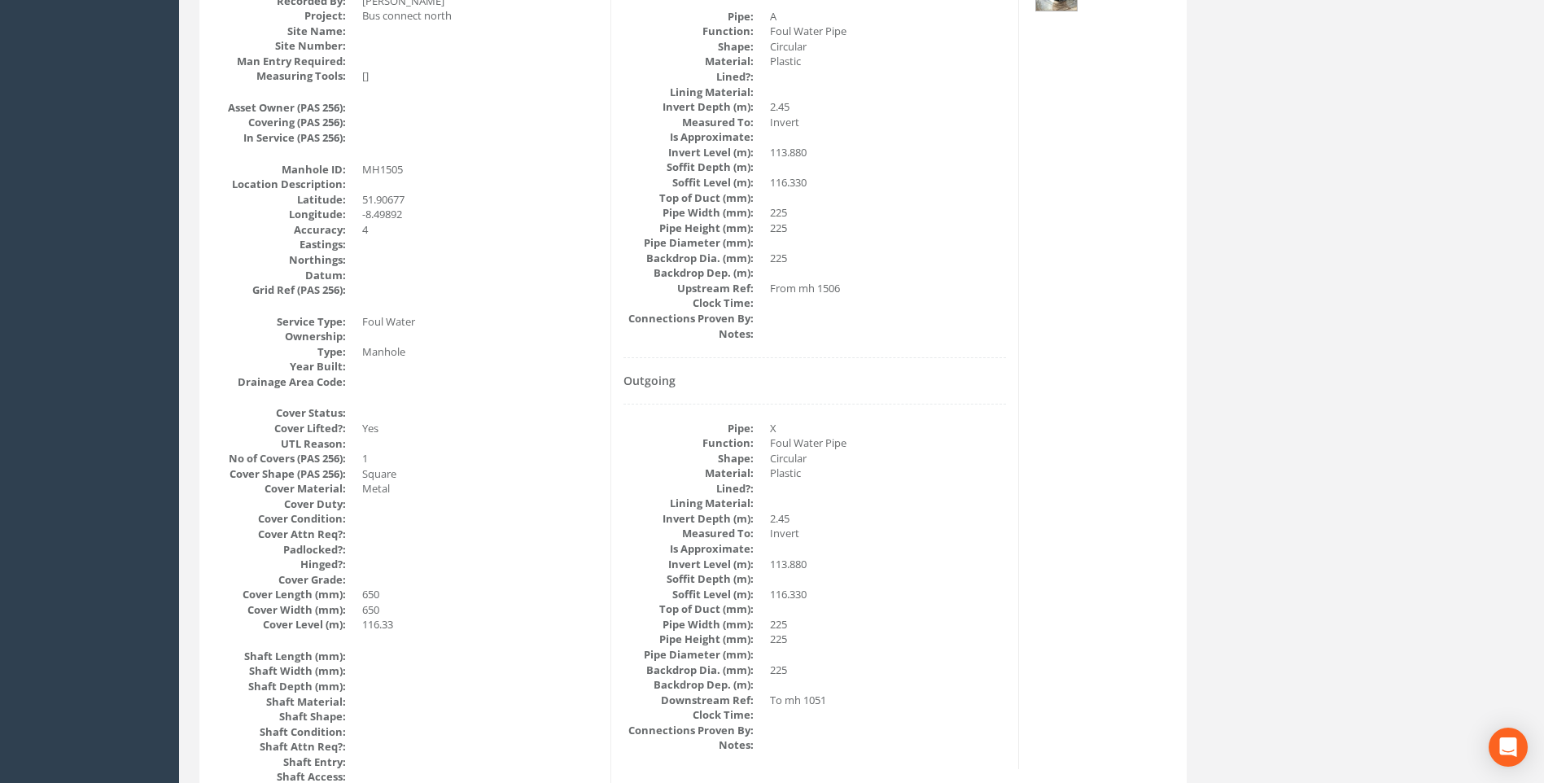
click at [919, 513] on dd "2.45" at bounding box center [888, 518] width 236 height 15
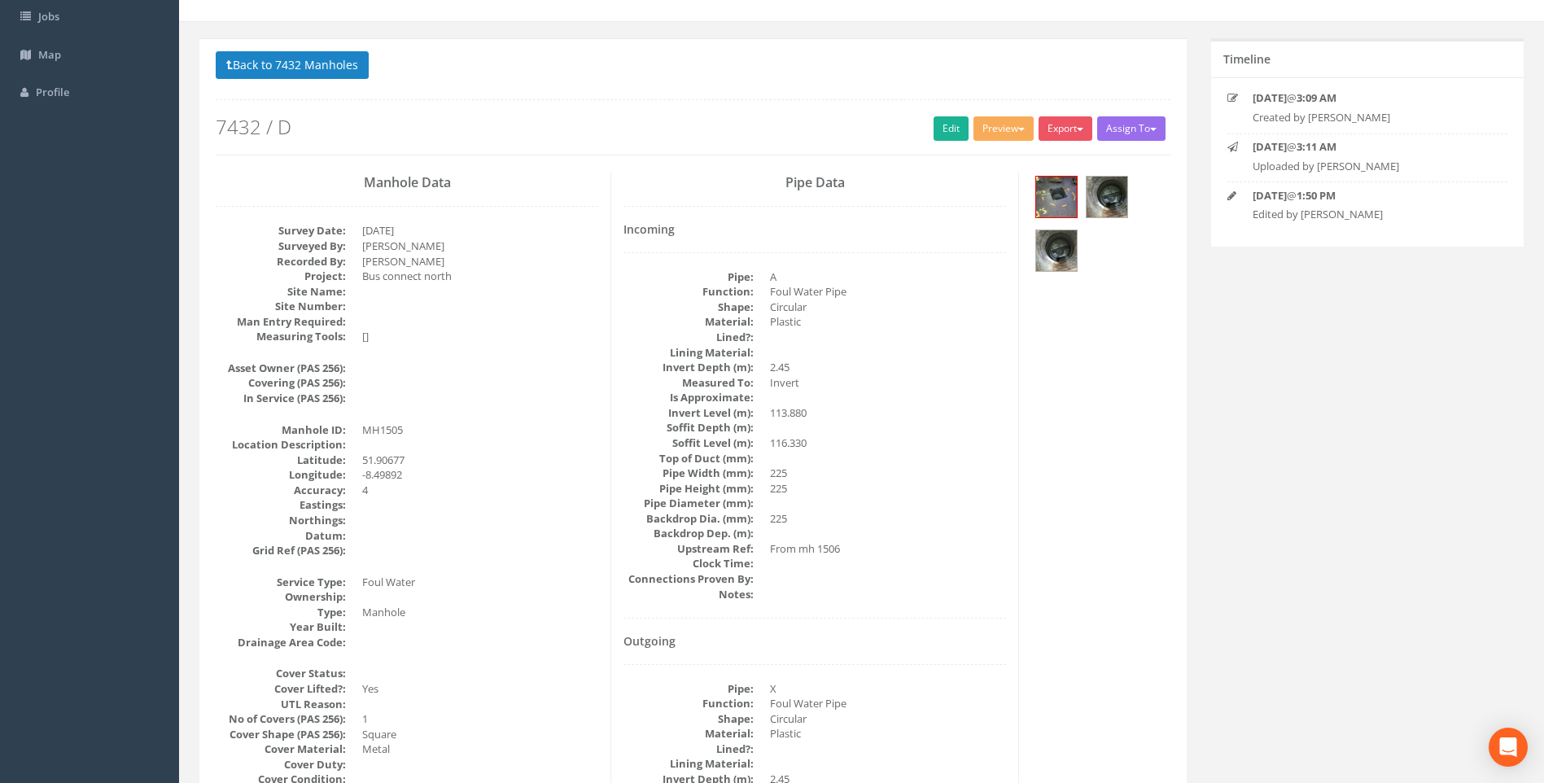
scroll to position [0, 0]
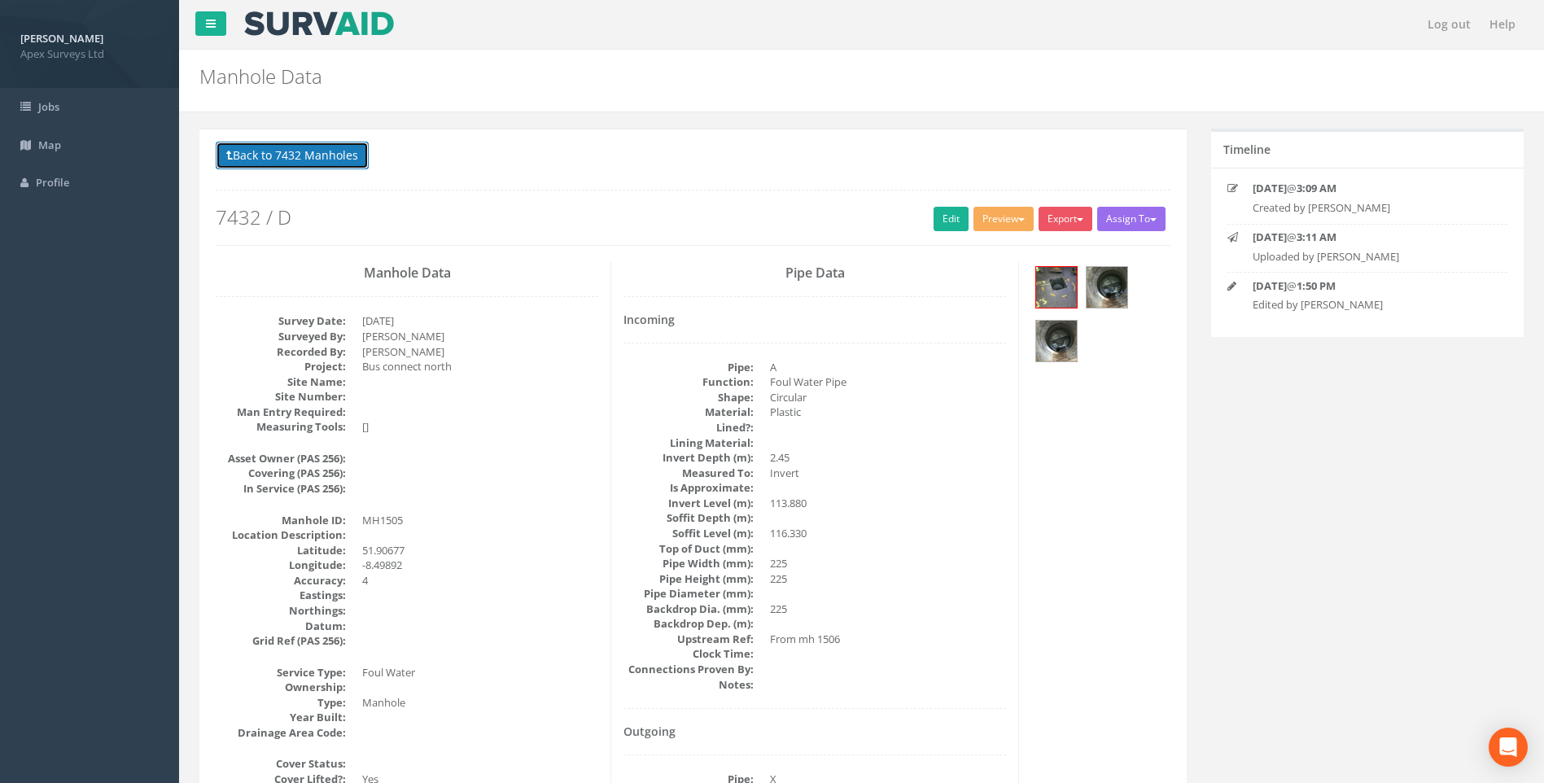
click at [280, 152] on button "Back to 7432 Manholes" at bounding box center [292, 156] width 153 height 28
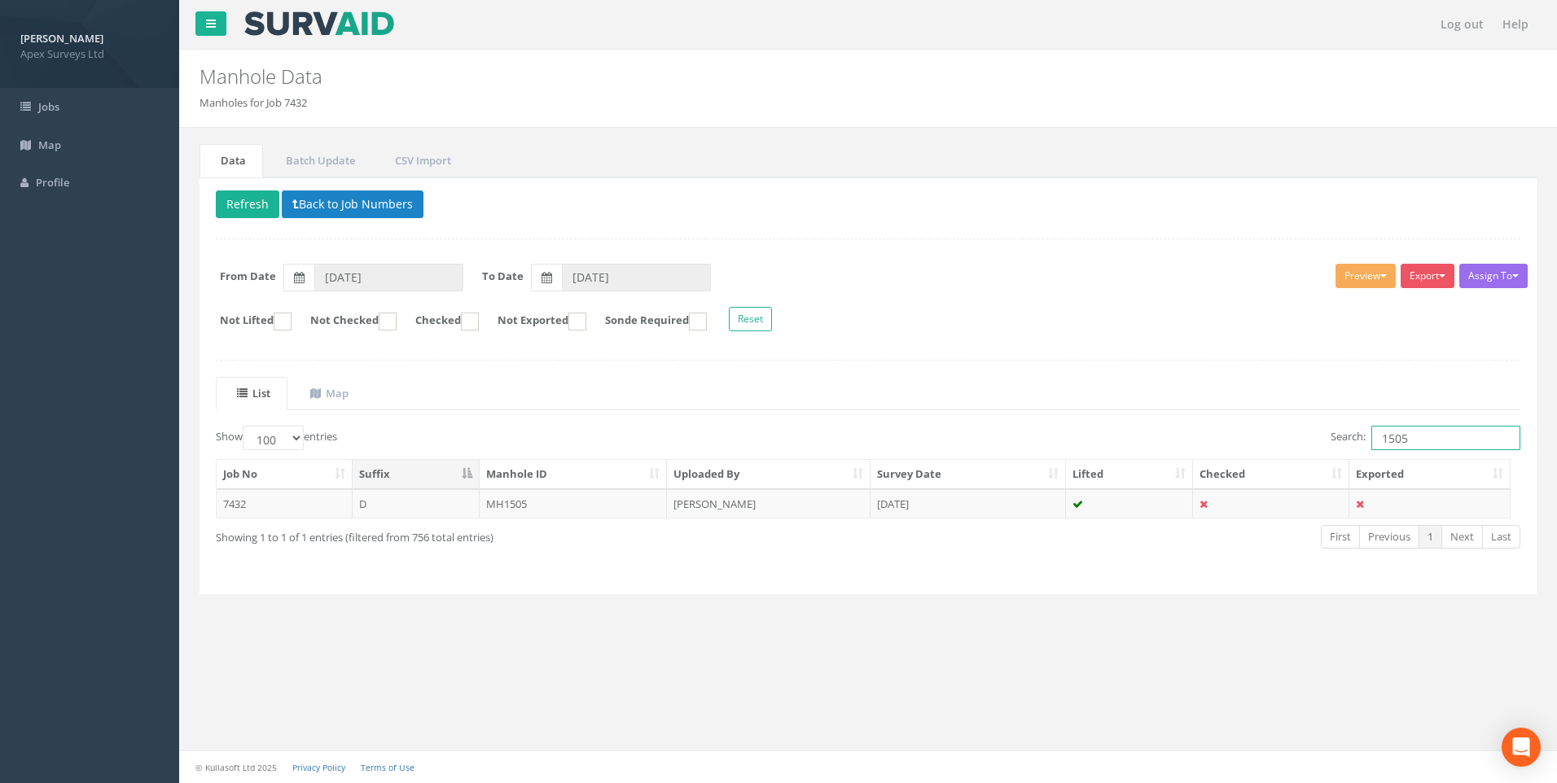
drag, startPoint x: 1443, startPoint y: 441, endPoint x: 1441, endPoint y: 431, distance: 10.7
click at [1443, 441] on input "1505" at bounding box center [1445, 438] width 149 height 24
type input "1503"
click at [715, 500] on td "[PERSON_NAME]" at bounding box center [769, 503] width 204 height 29
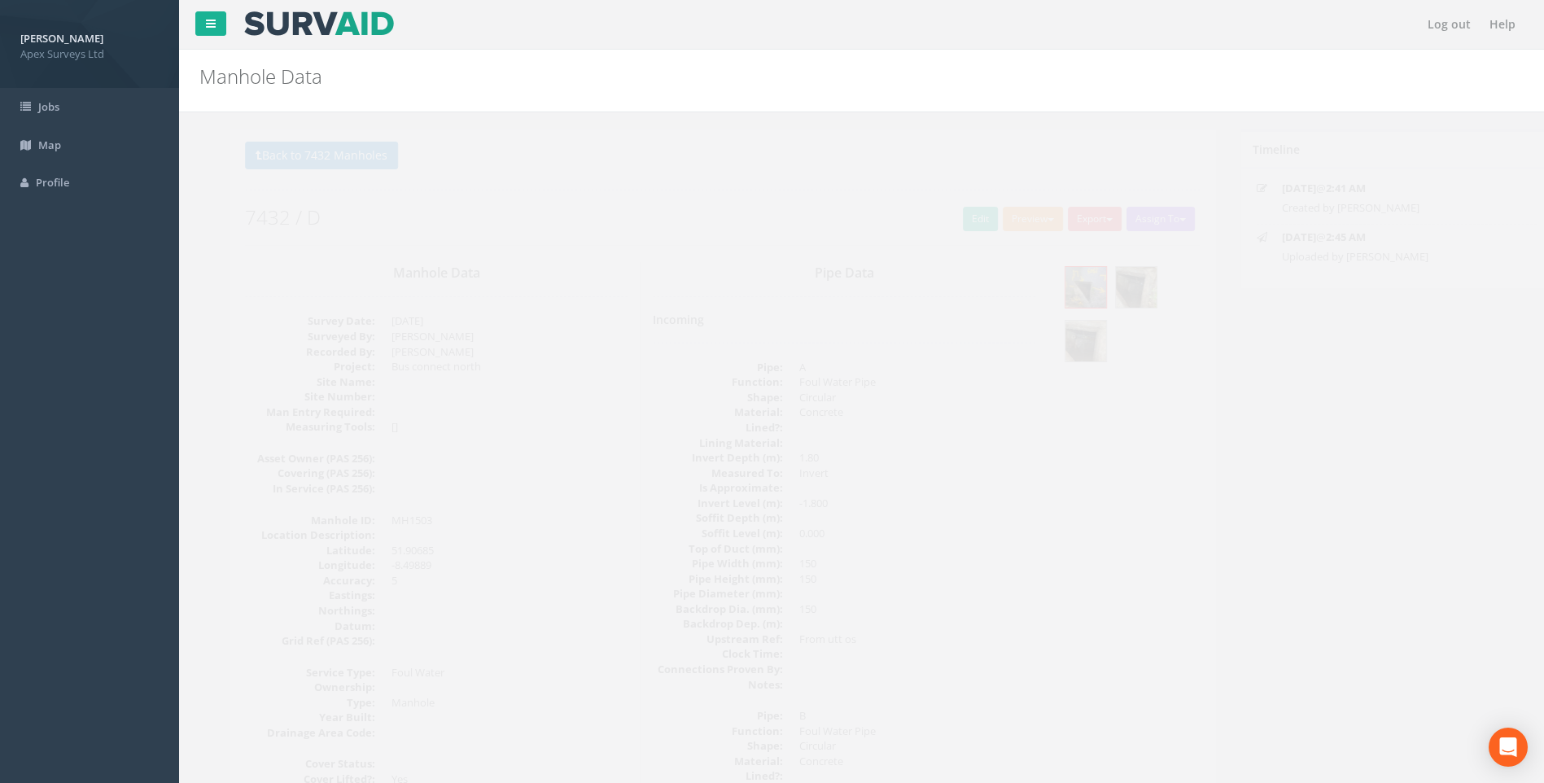
drag, startPoint x: 1173, startPoint y: 562, endPoint x: 1209, endPoint y: 560, distance: 35.9
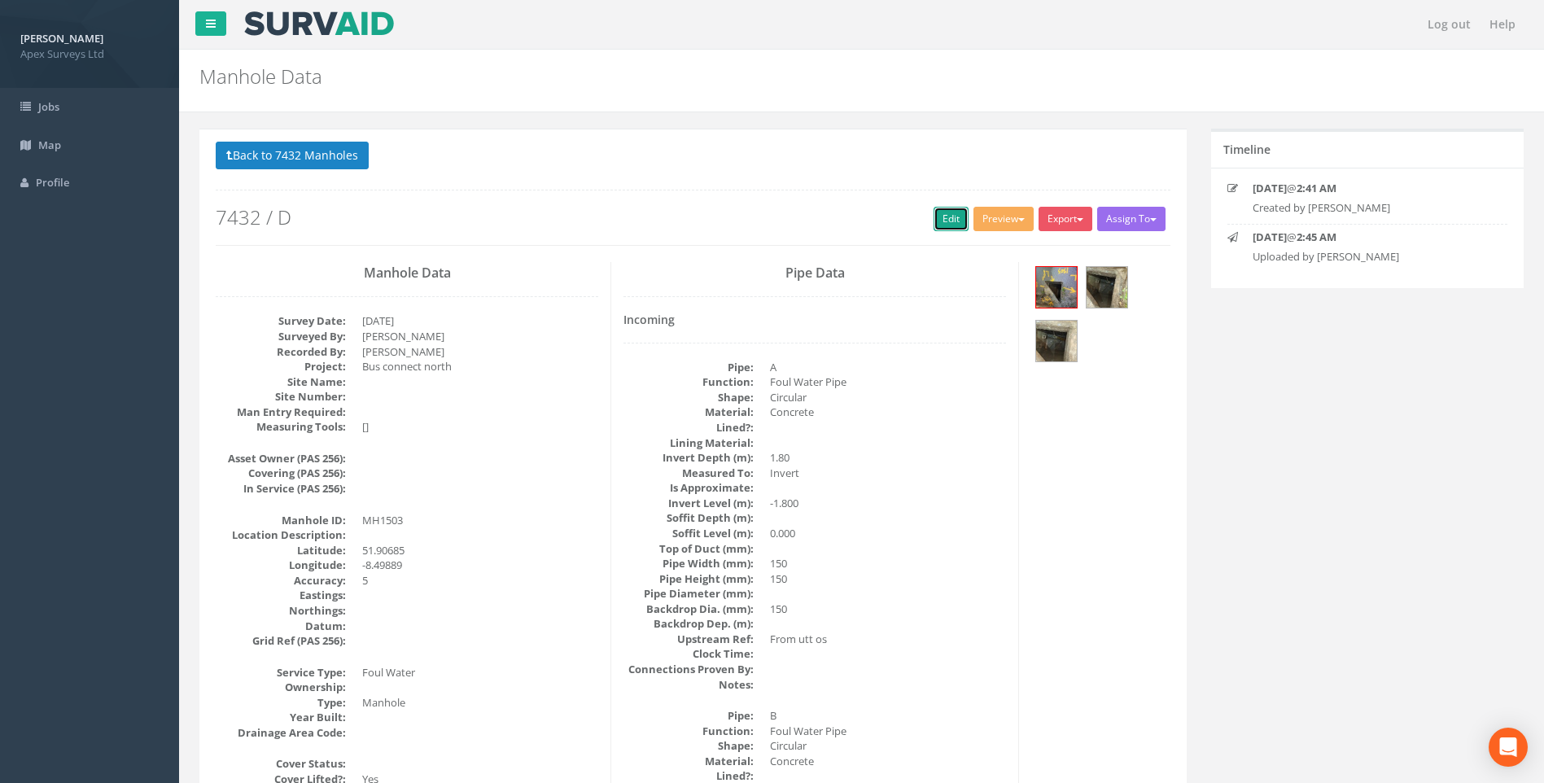
click at [943, 224] on link "Edit" at bounding box center [951, 219] width 35 height 24
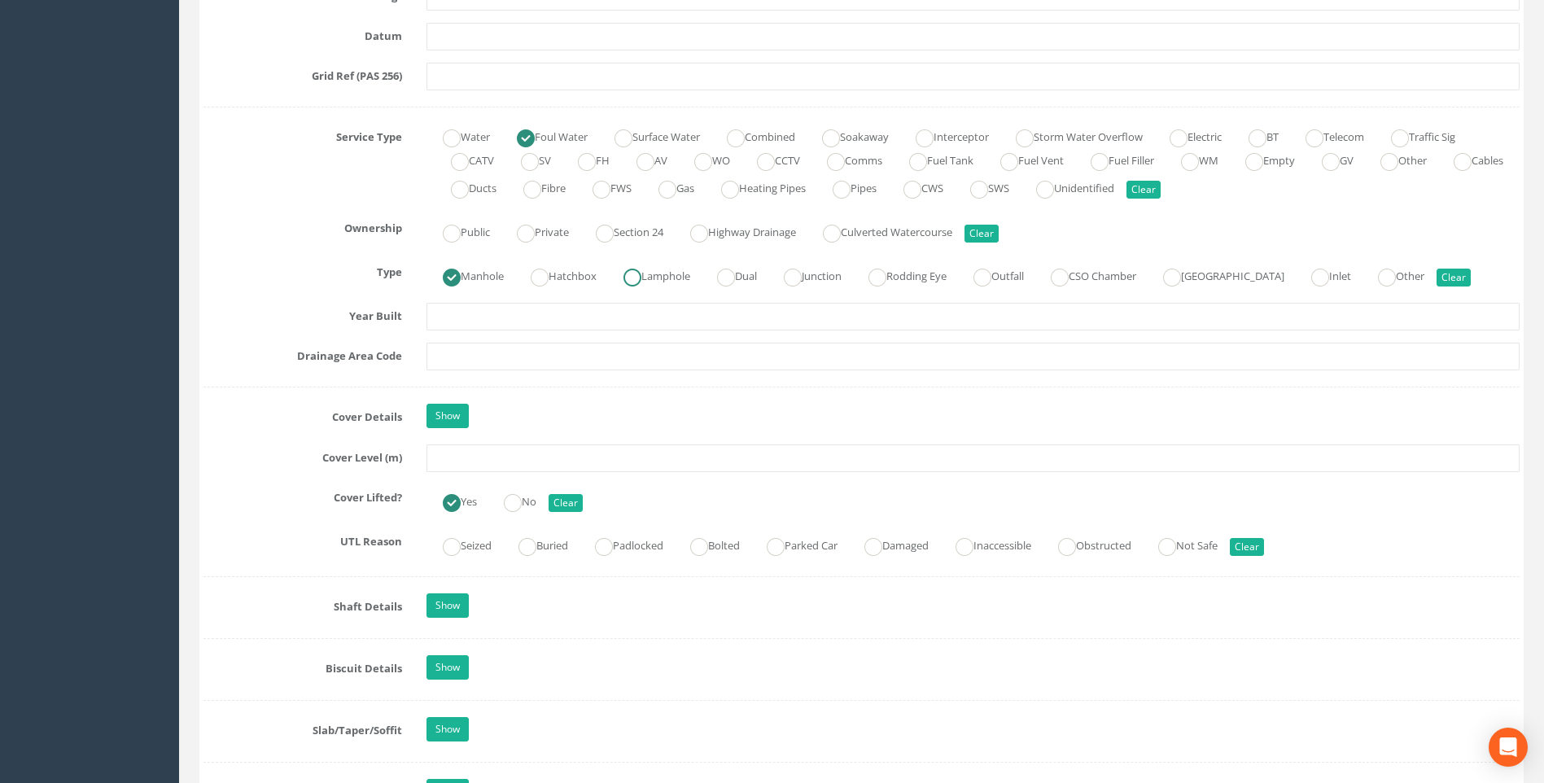
scroll to position [1221, 0]
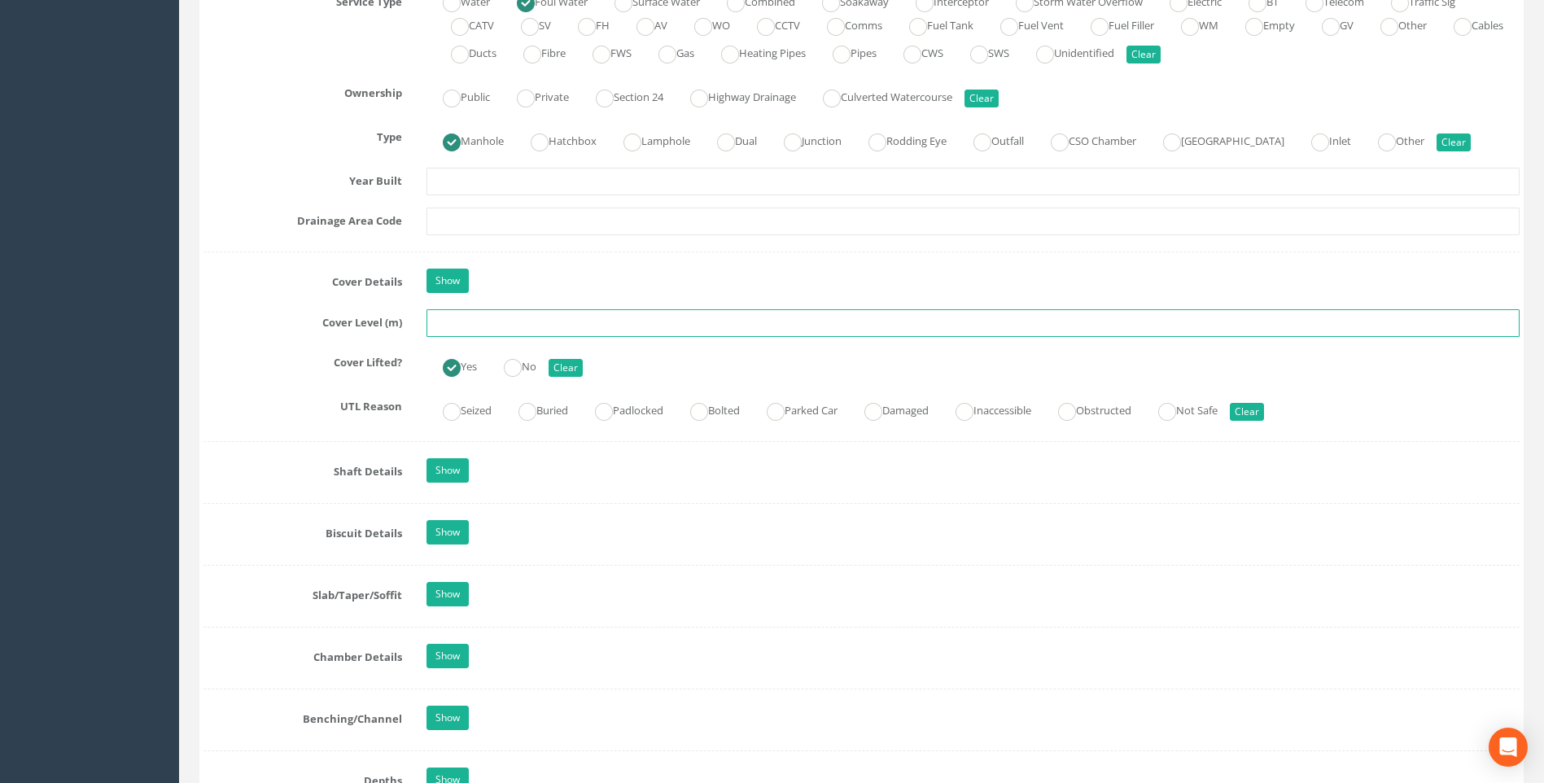
click at [501, 326] on input "text" at bounding box center [973, 323] width 1093 height 28
type input "116.32"
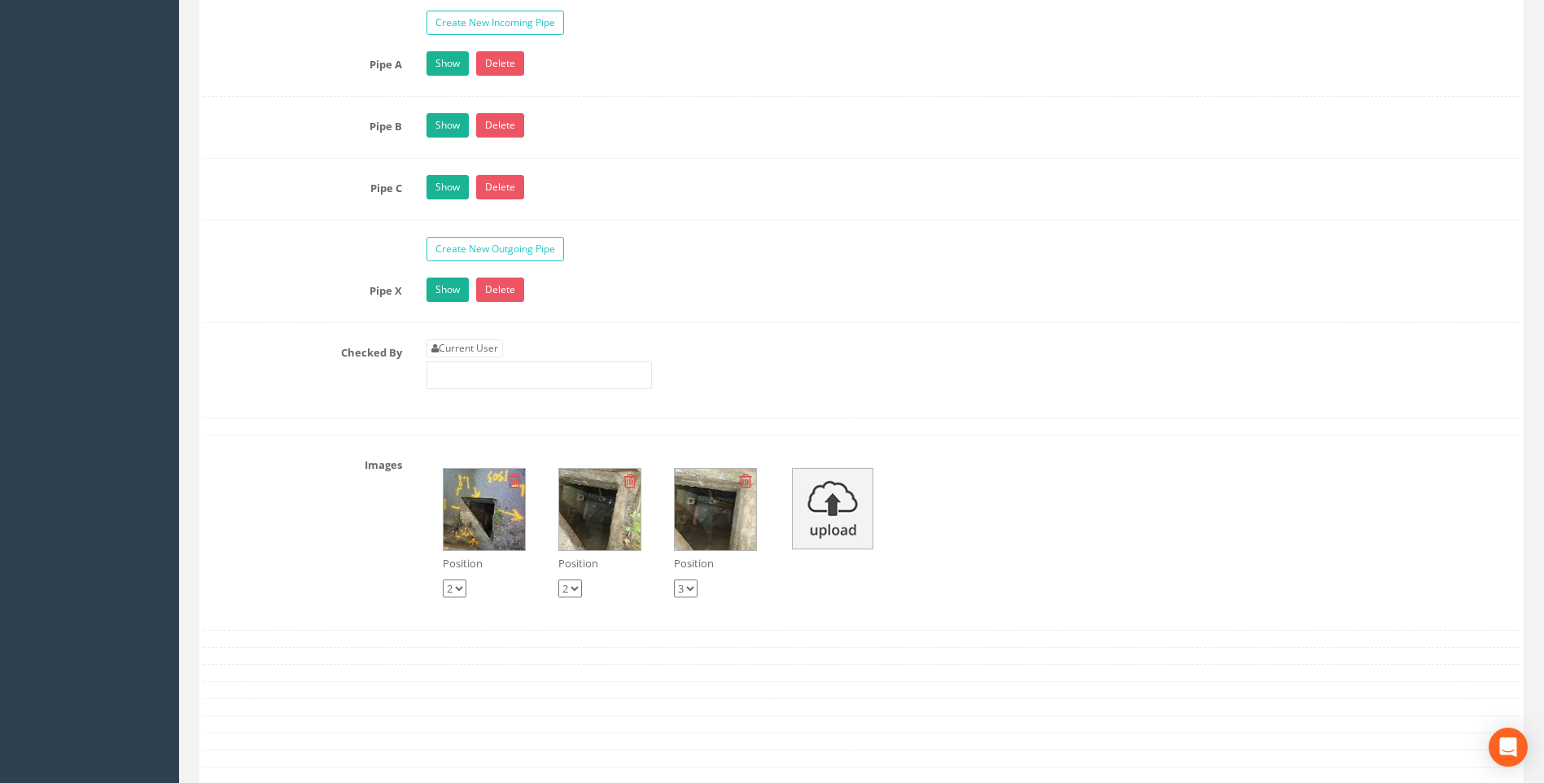
scroll to position [2768, 0]
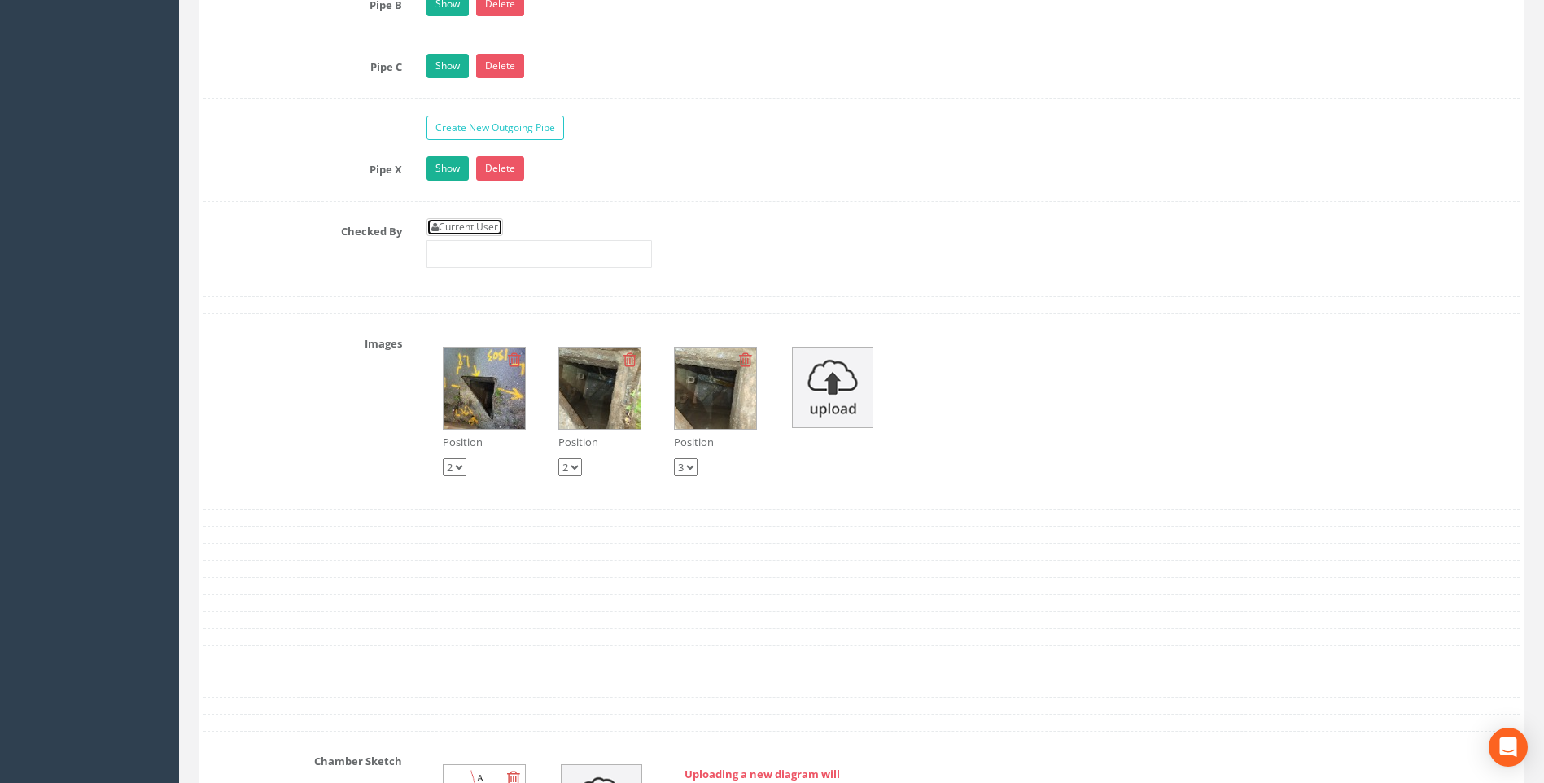
click at [455, 227] on link "Current User" at bounding box center [465, 227] width 77 height 18
type input "[PERSON_NAME]"
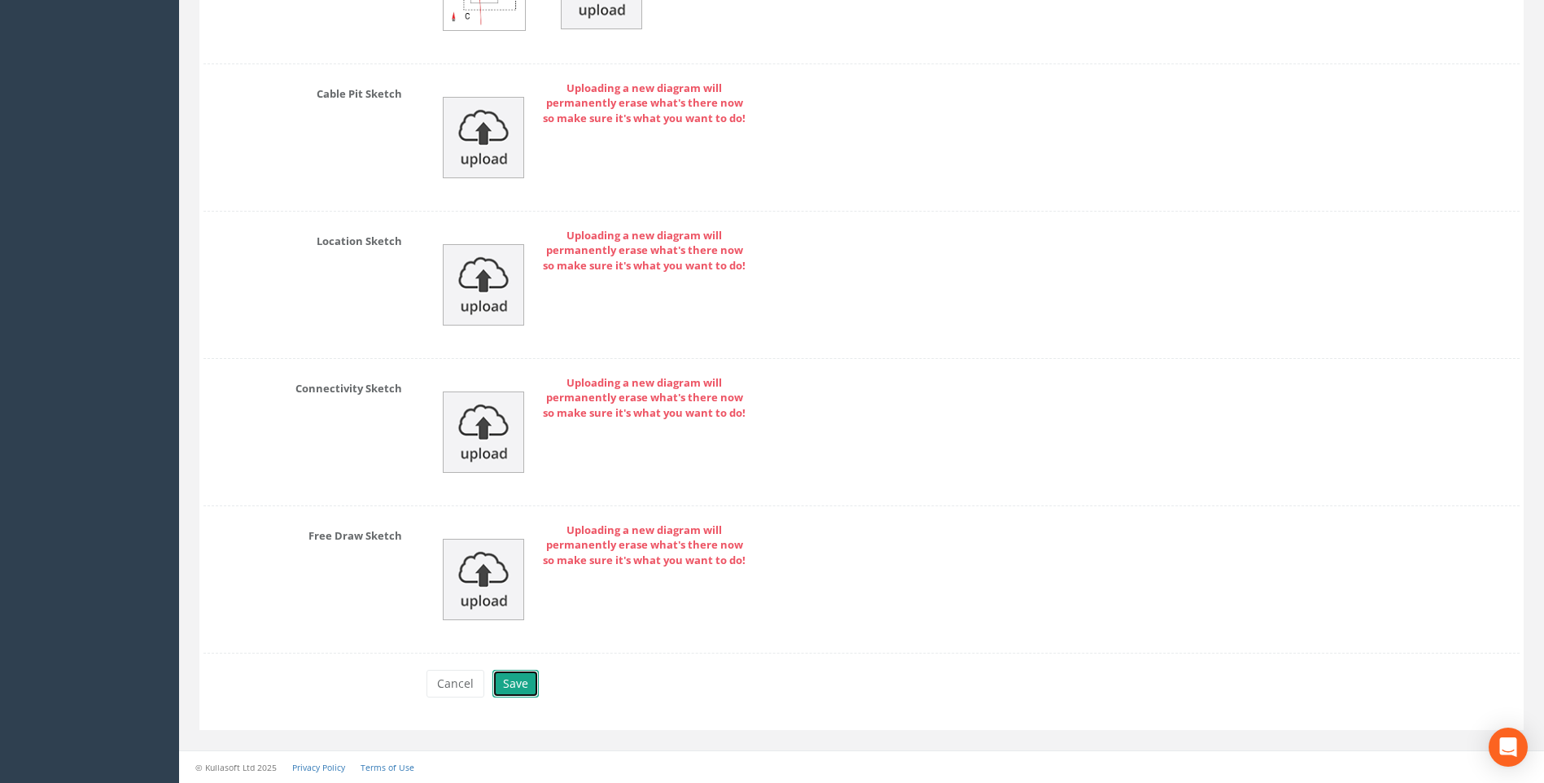
drag, startPoint x: 521, startPoint y: 677, endPoint x: 582, endPoint y: 681, distance: 61.2
click at [523, 677] on button "Save" at bounding box center [516, 684] width 46 height 28
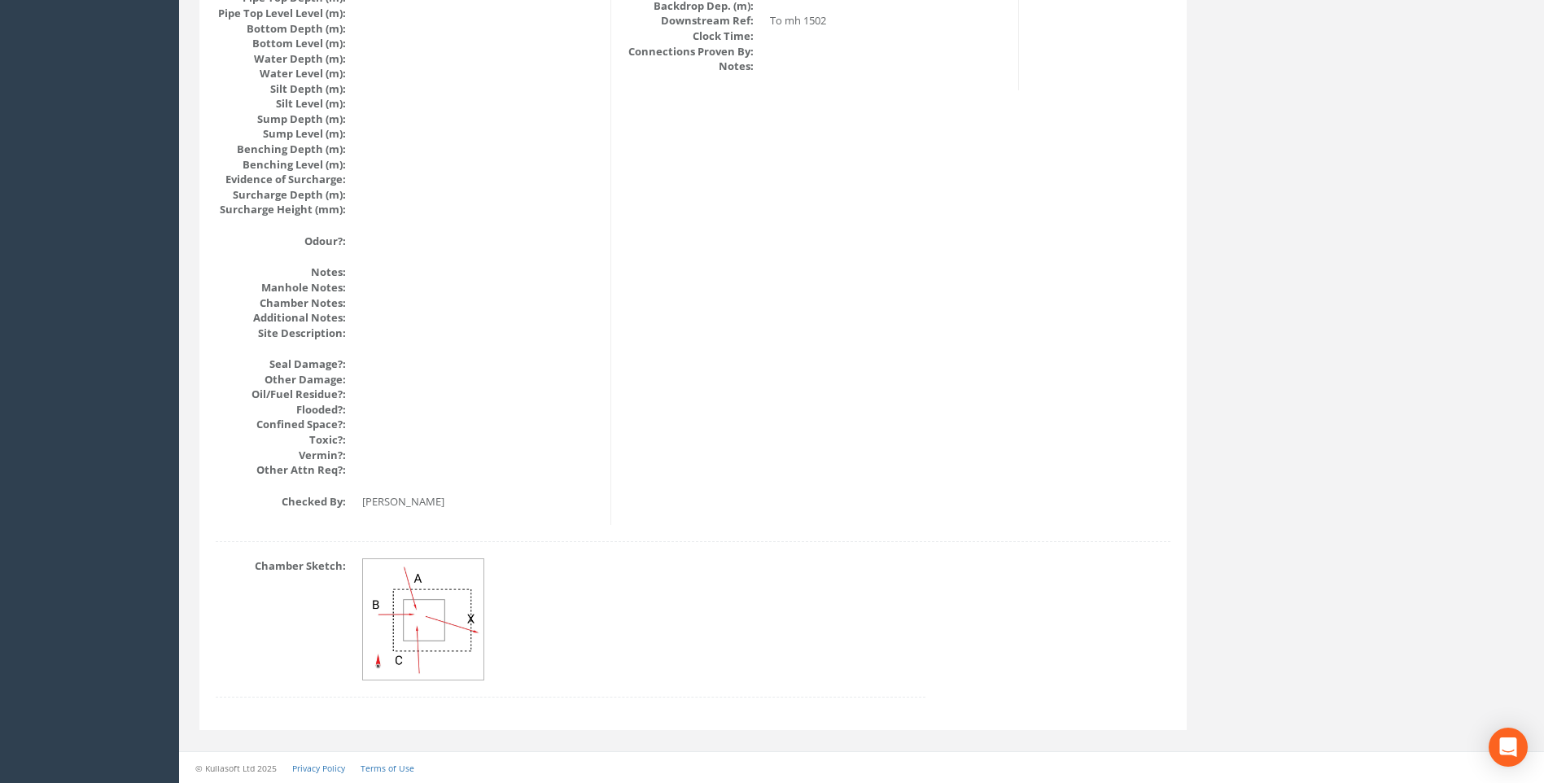
click at [902, 564] on dd at bounding box center [643, 619] width 563 height 122
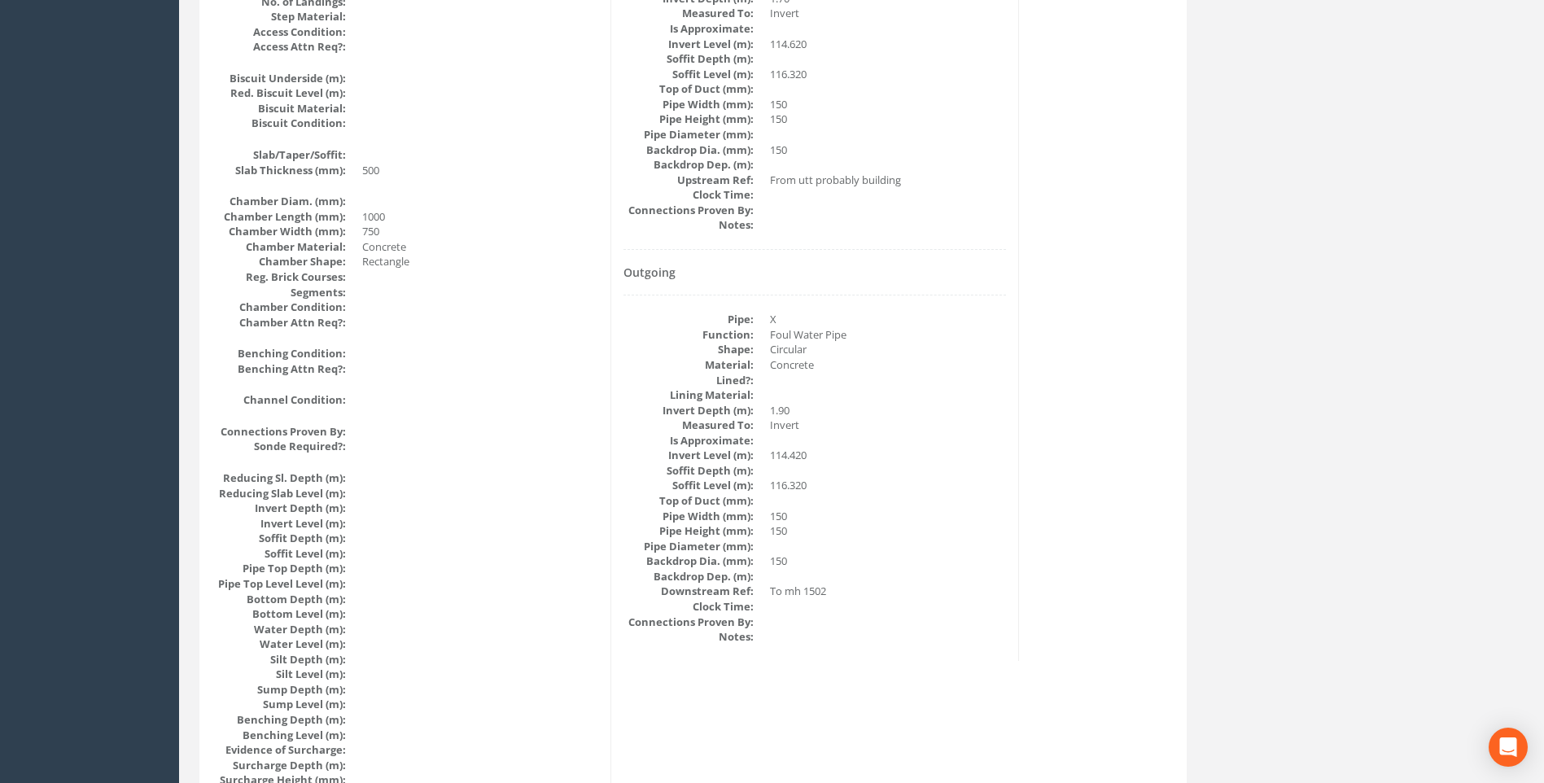
scroll to position [1320, 0]
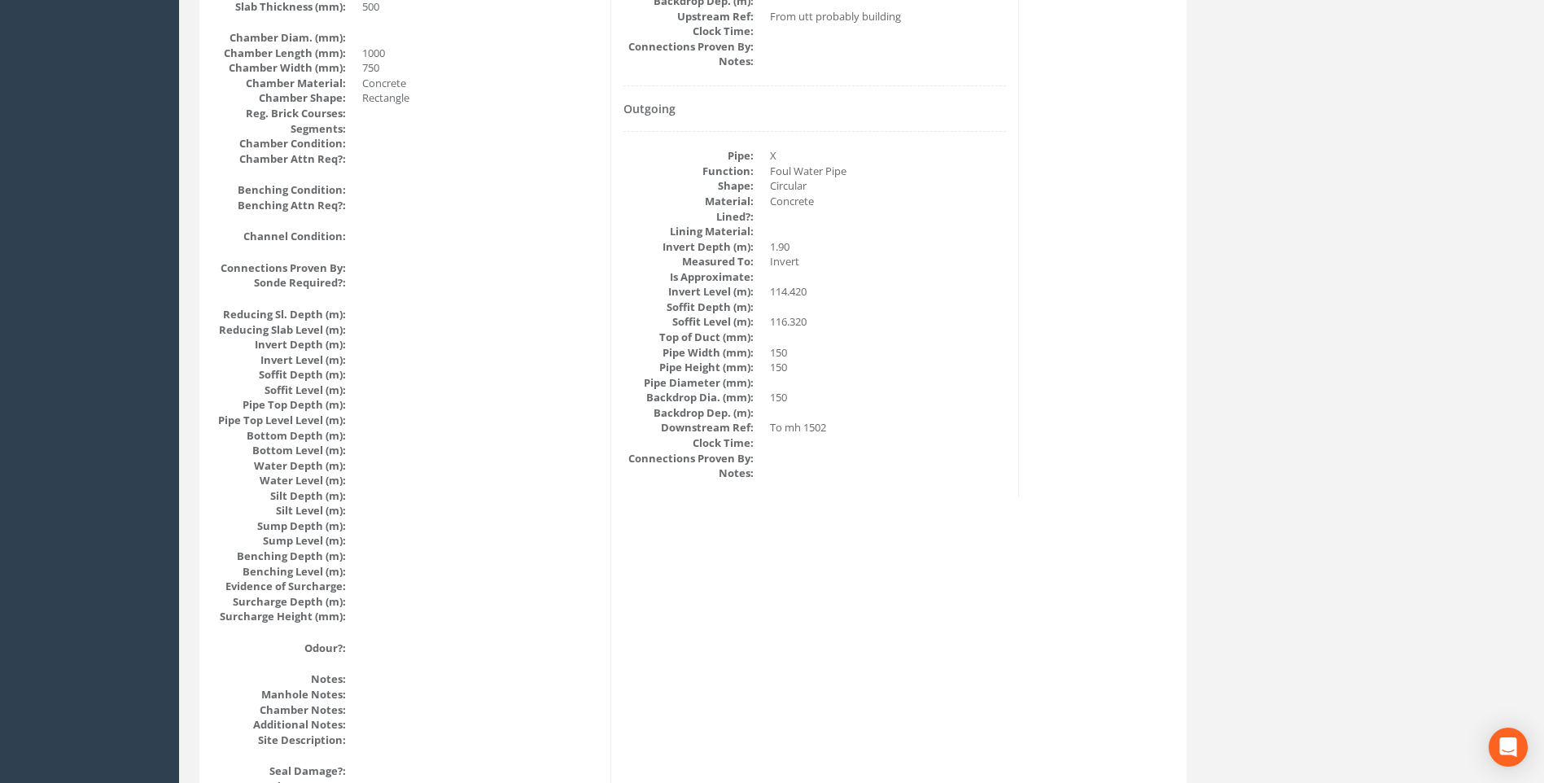
drag, startPoint x: 1017, startPoint y: 590, endPoint x: 1005, endPoint y: 589, distance: 12.2
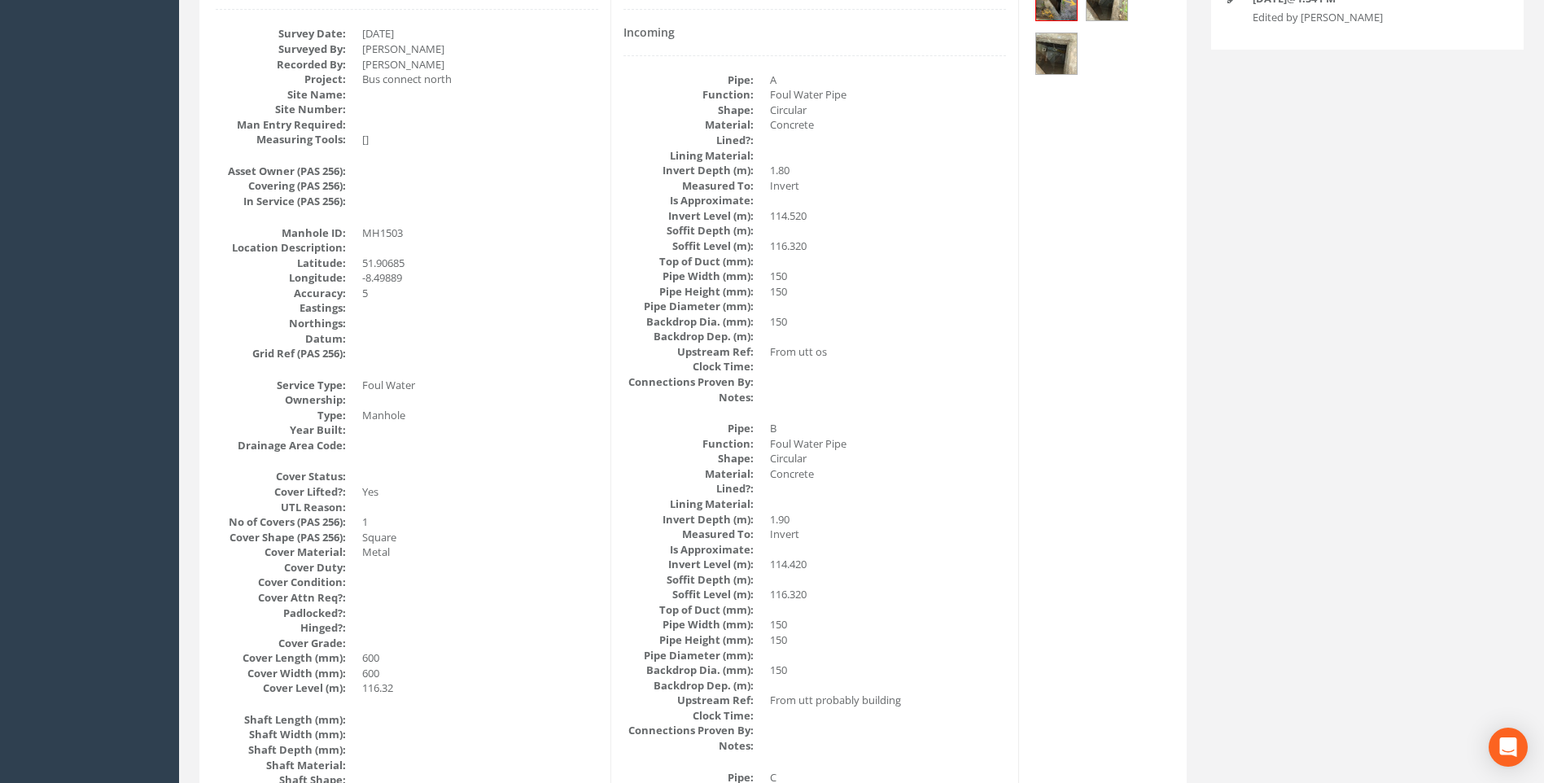
scroll to position [262, 0]
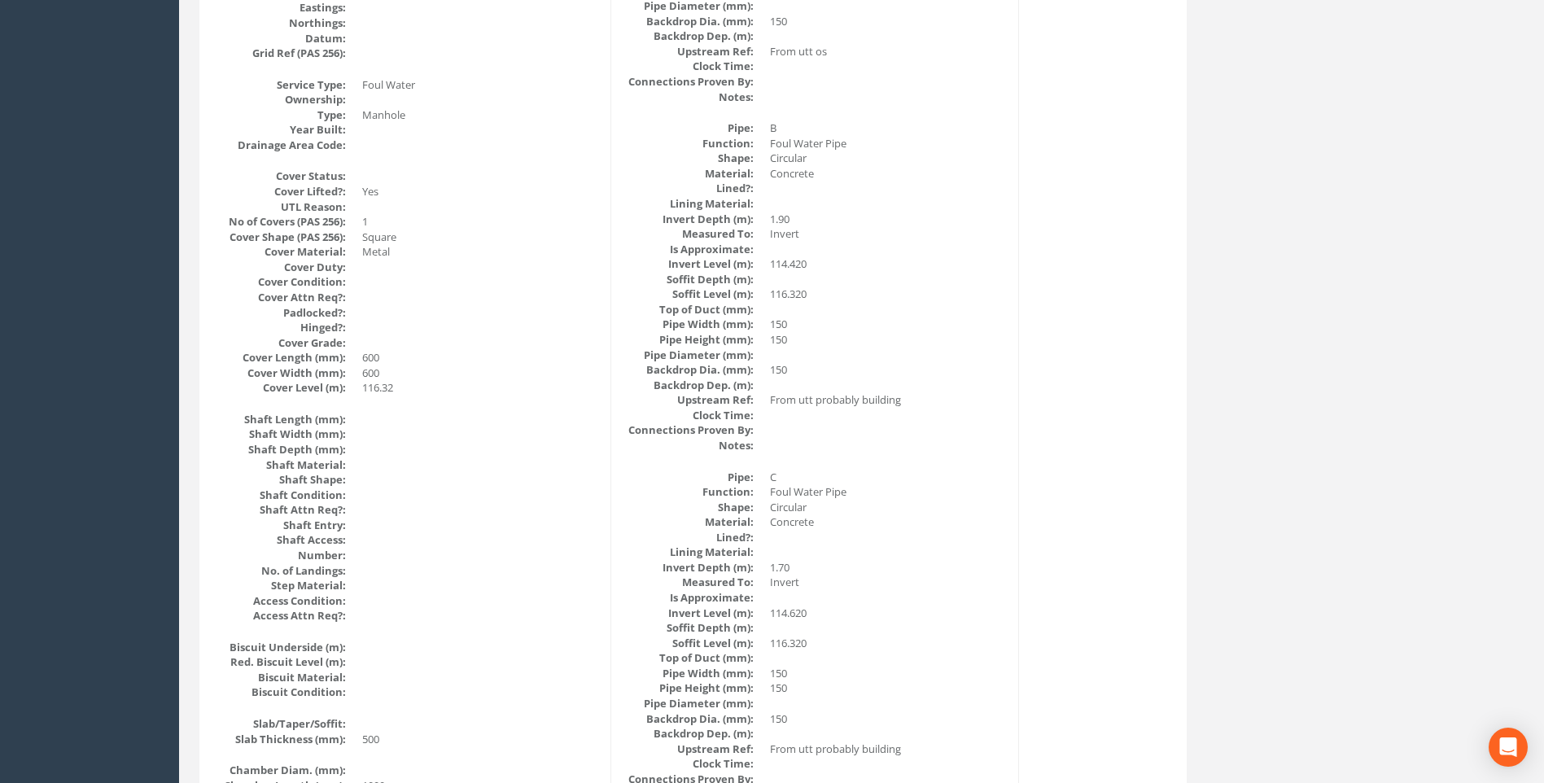
scroll to position [751, 0]
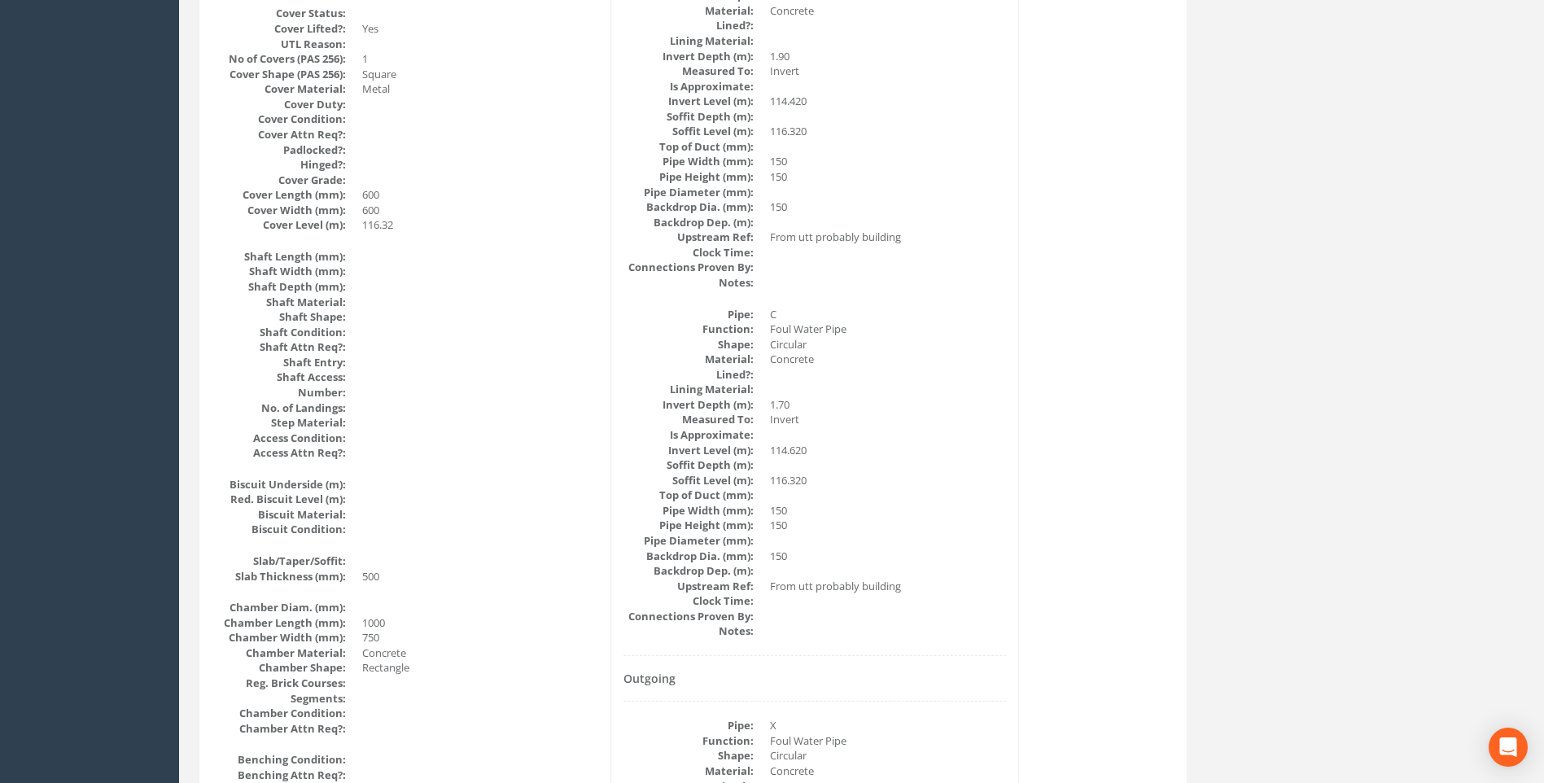
click at [1150, 471] on div "Manhole Data Survey Date: 18/09/2025 Surveyed By: Giacomo Frigerio Recorded By:…" at bounding box center [693, 507] width 979 height 1990
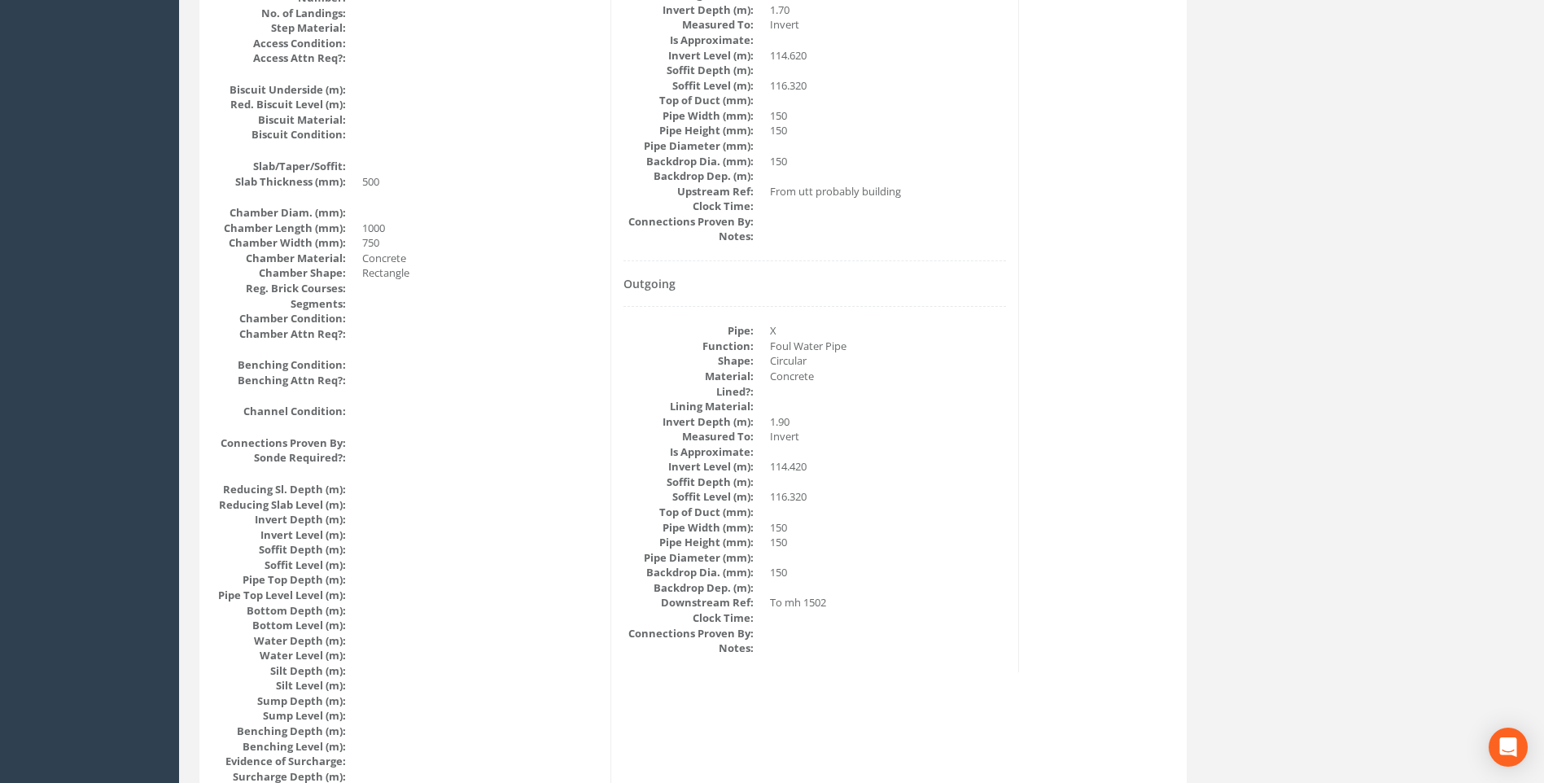
scroll to position [1158, 0]
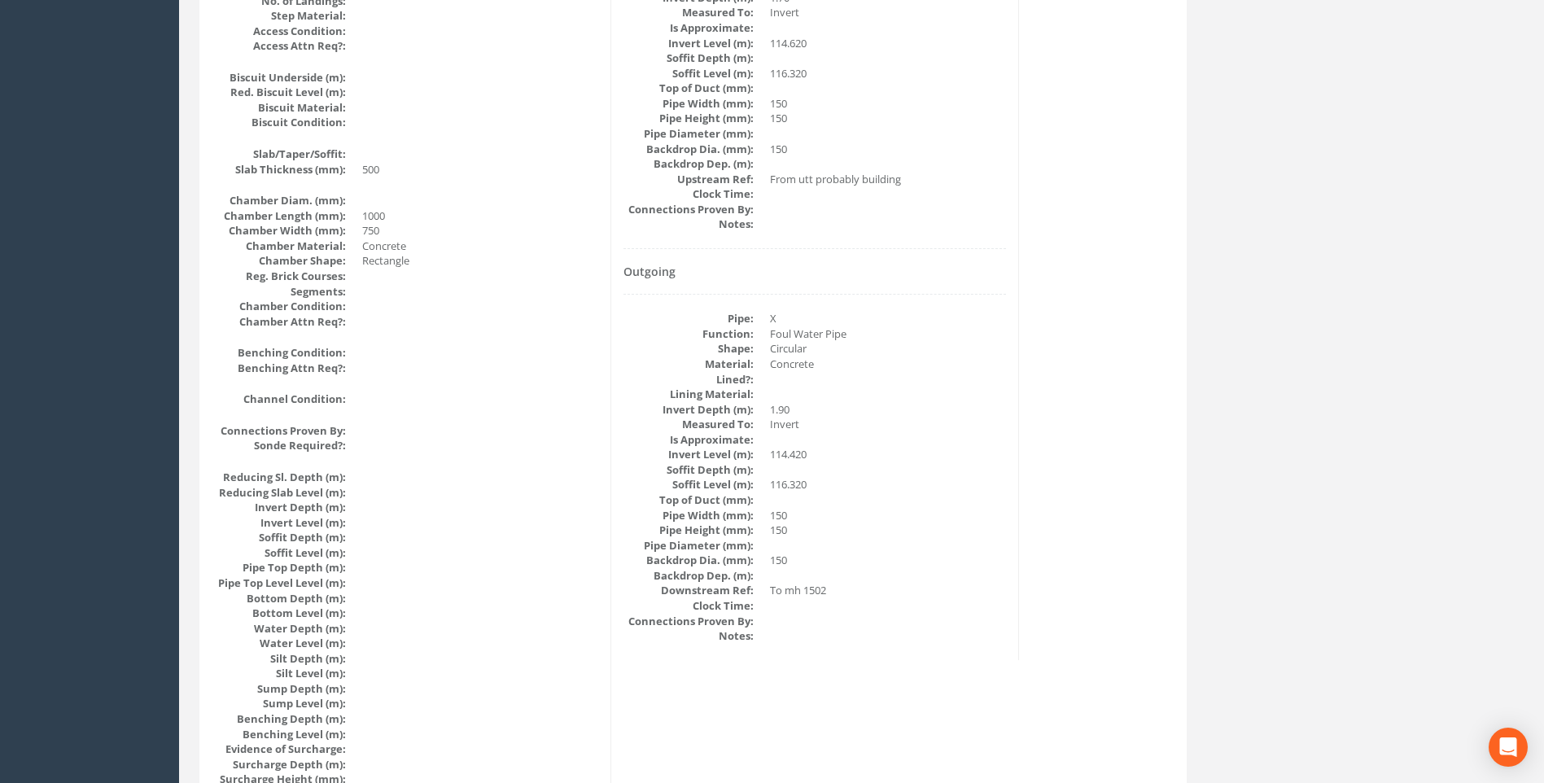
click at [1180, 537] on div "Manhole Data Survey Date: 18/09/2025 Surveyed By: Giacomo Frigerio Recorded By:…" at bounding box center [693, 99] width 979 height 1990
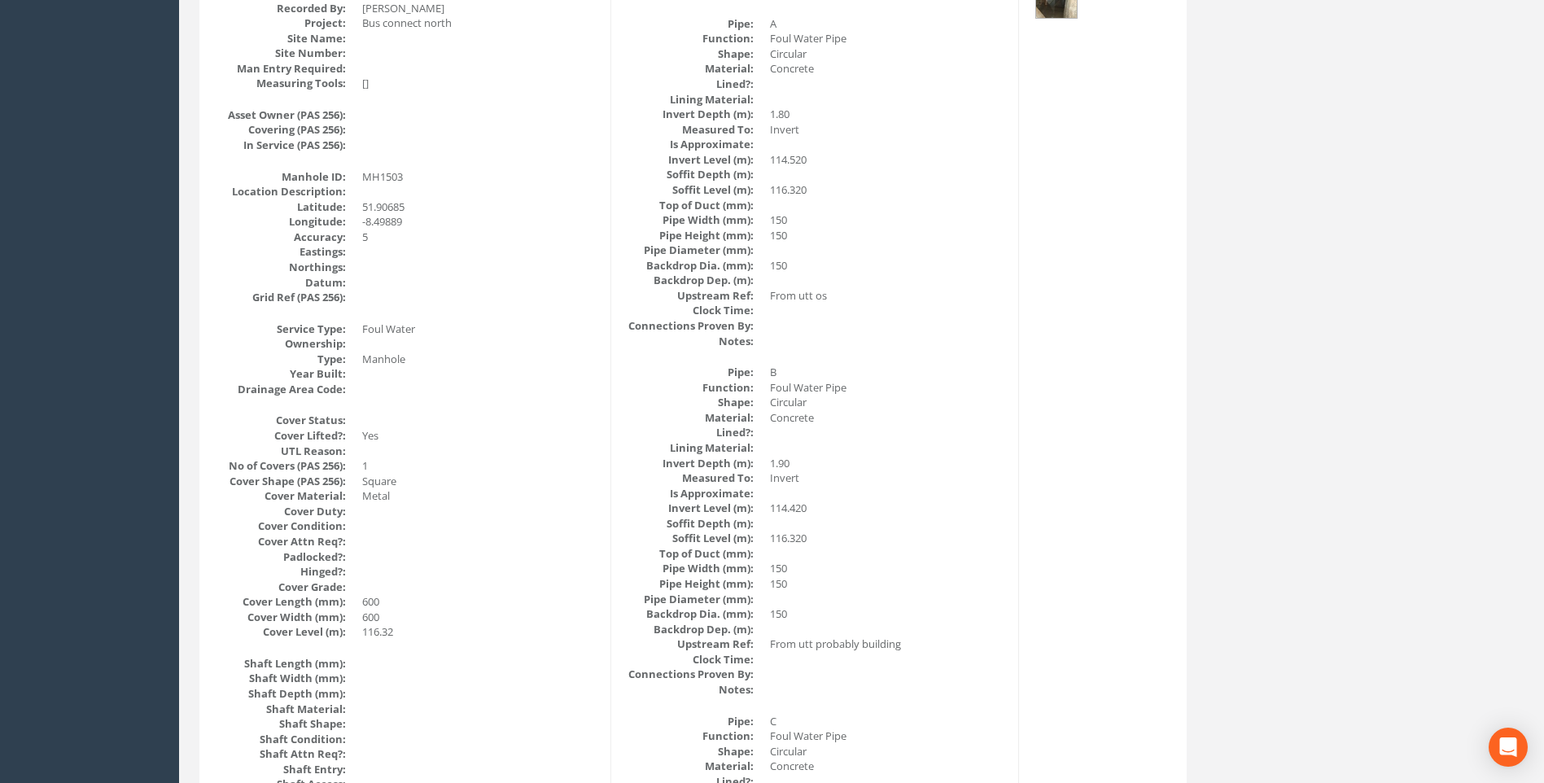
scroll to position [262, 0]
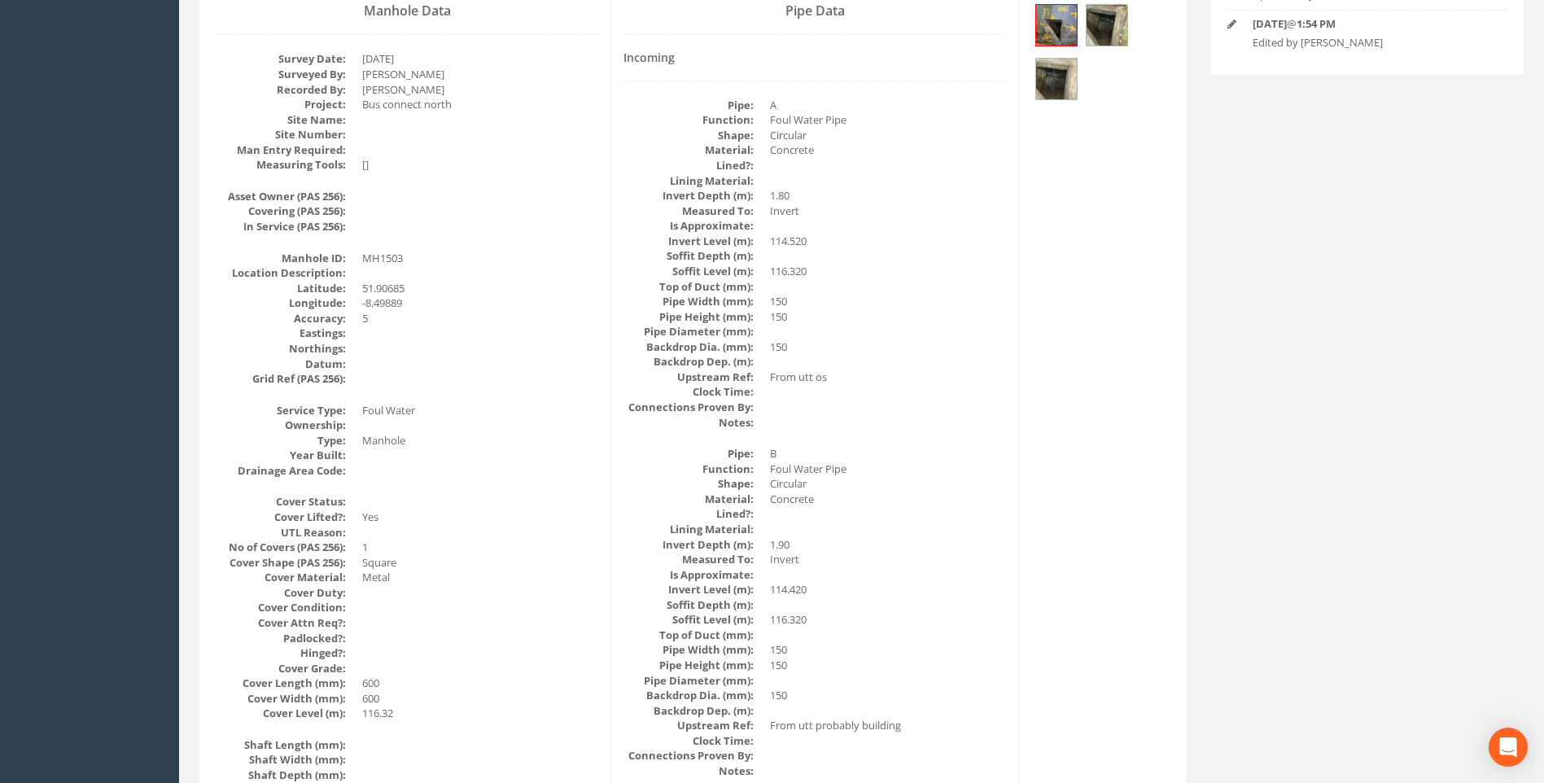
click at [1019, 476] on div "Pipe Data Incoming Pipe: A Function: Foul Water Pipe Shape: Circular Material: …" at bounding box center [815, 778] width 408 height 1556
drag, startPoint x: 1124, startPoint y: 404, endPoint x: 1291, endPoint y: 414, distance: 167.2
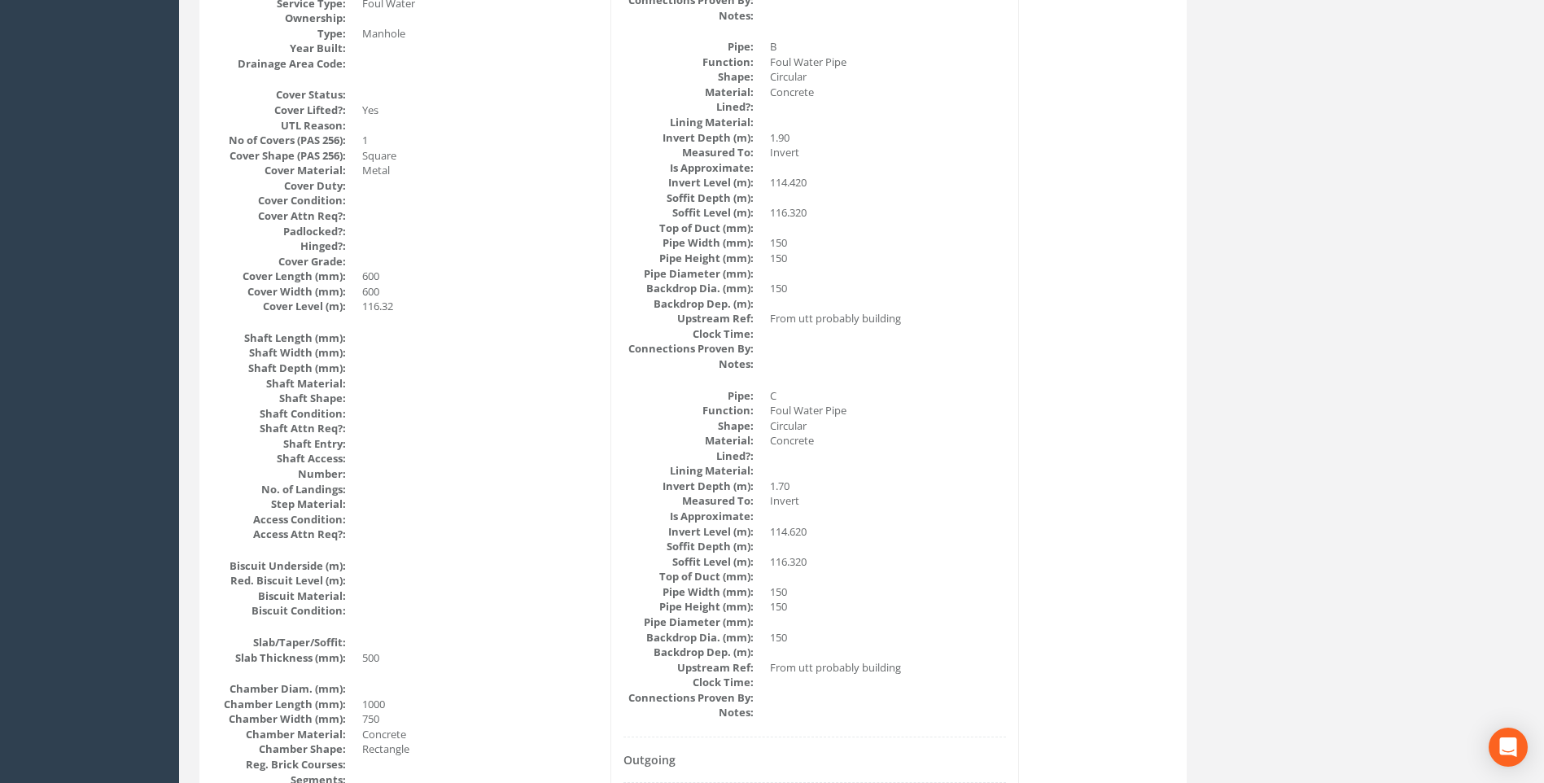
click at [972, 511] on dd at bounding box center [888, 516] width 236 height 15
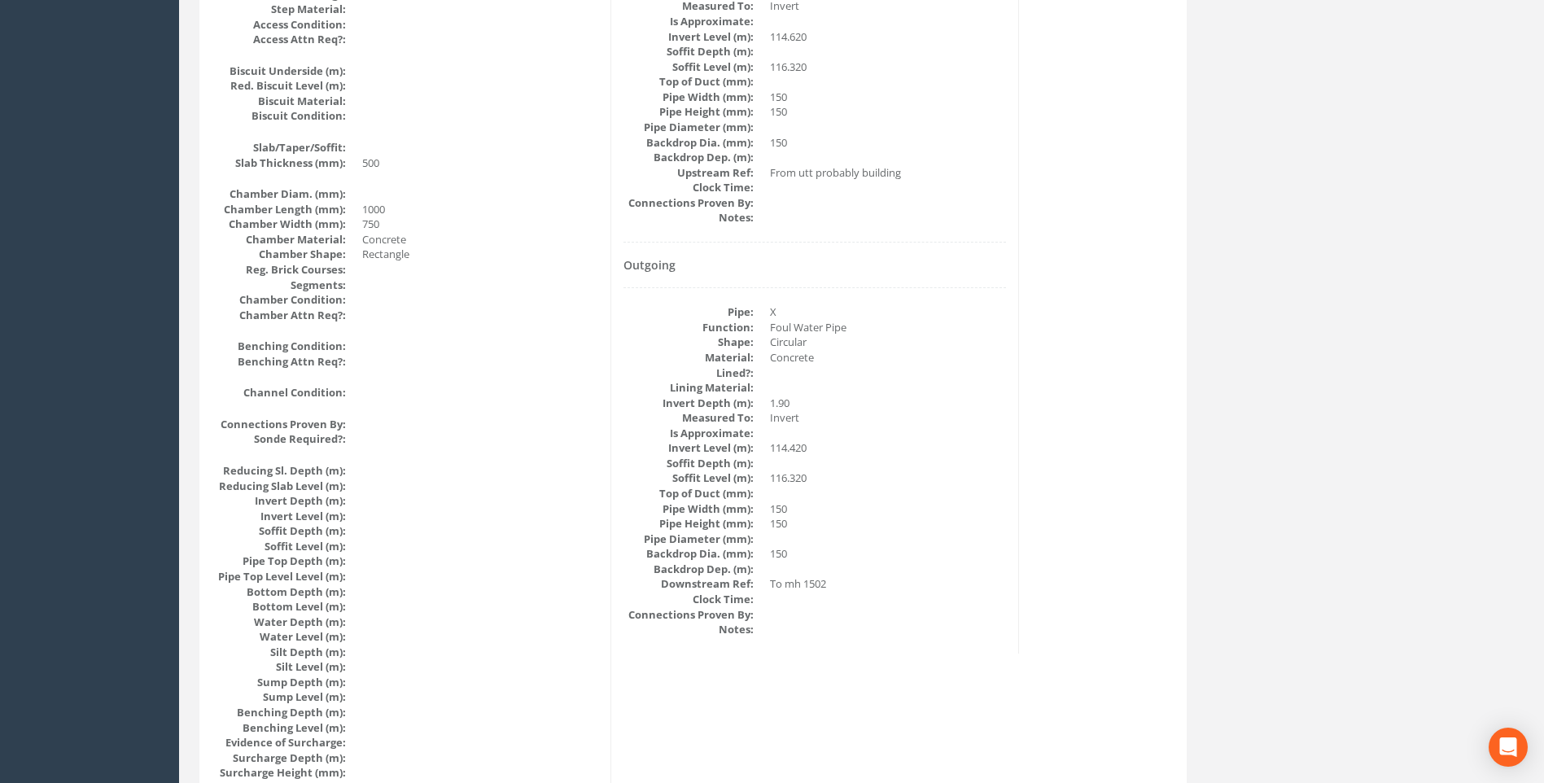
scroll to position [1239, 0]
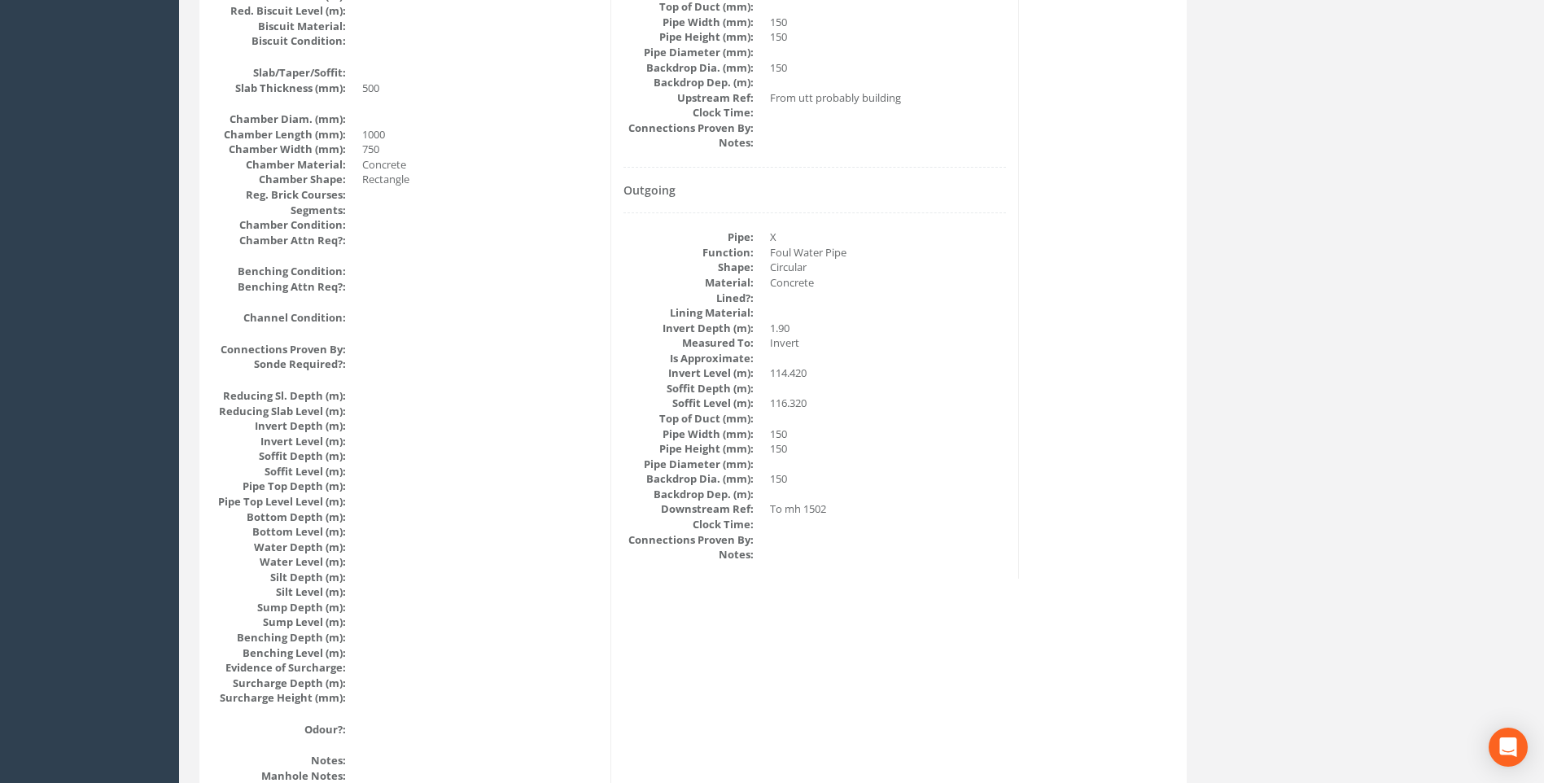
click at [865, 495] on dd at bounding box center [888, 494] width 236 height 15
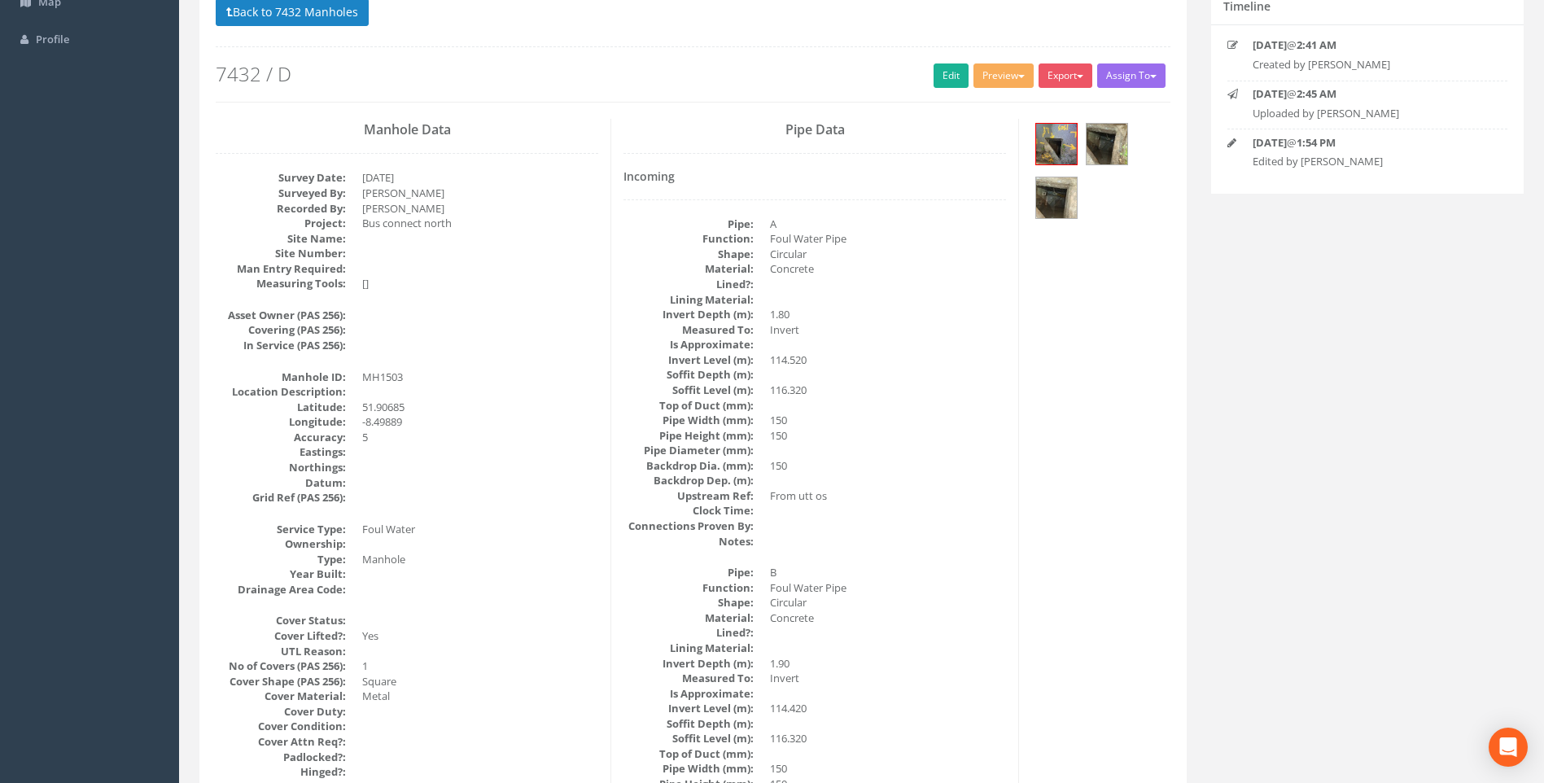
scroll to position [0, 0]
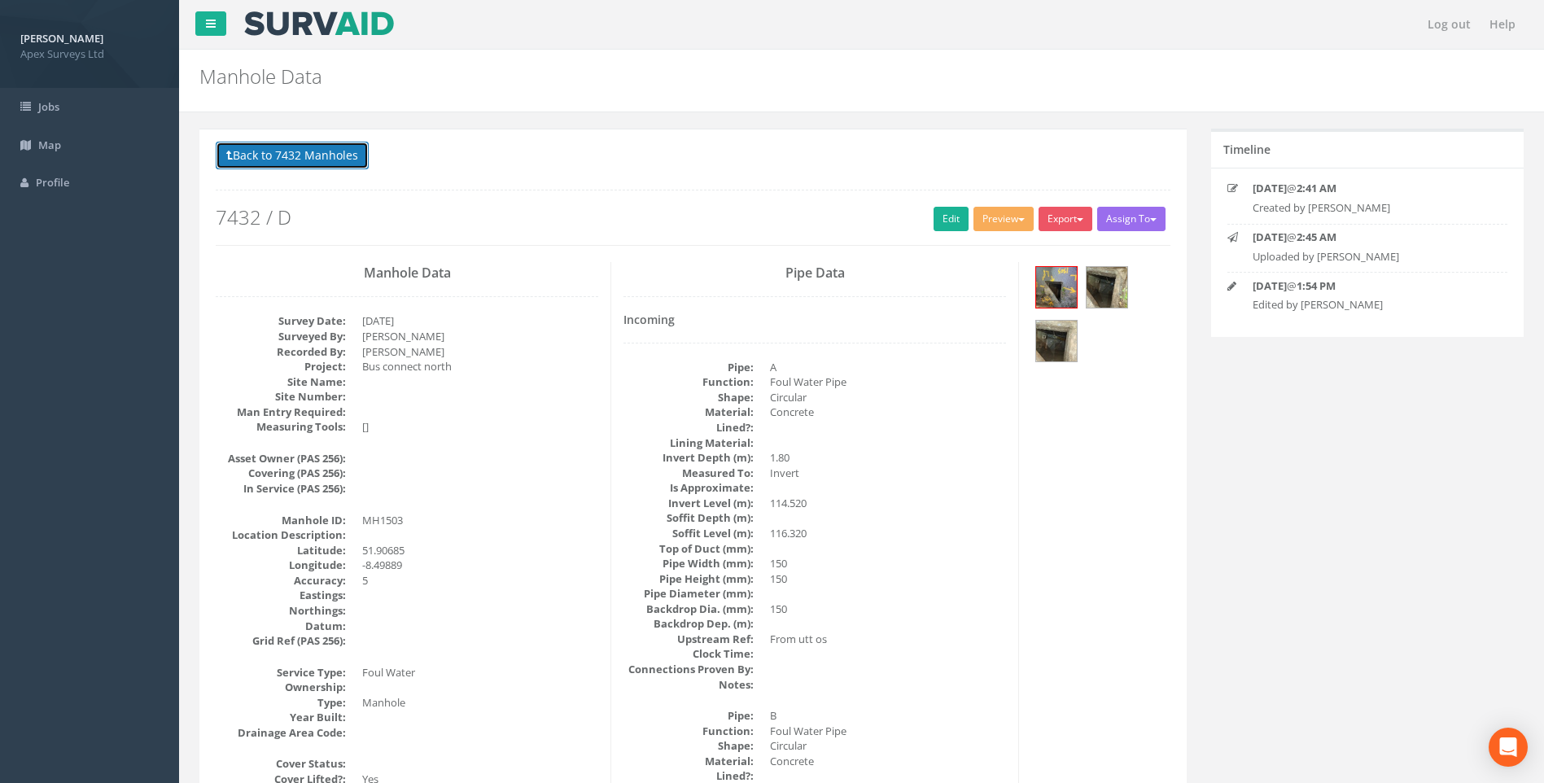
drag, startPoint x: 292, startPoint y: 151, endPoint x: 642, endPoint y: 298, distance: 378.7
click at [293, 152] on button "Back to 7432 Manholes" at bounding box center [292, 156] width 153 height 28
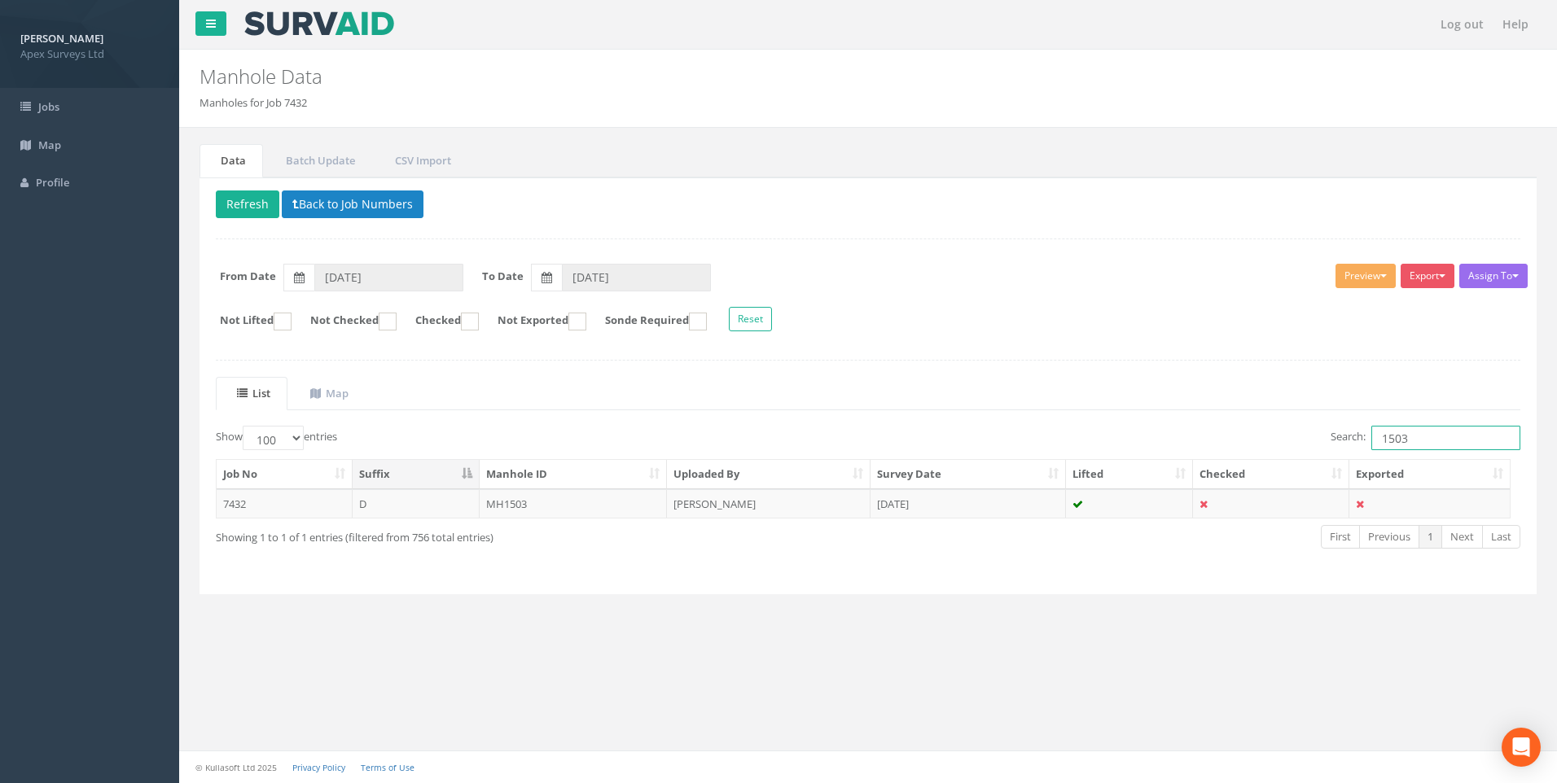
click at [1414, 436] on input "1503" at bounding box center [1445, 438] width 149 height 24
type input "1501"
click at [705, 502] on td "[PERSON_NAME]" at bounding box center [769, 503] width 204 height 29
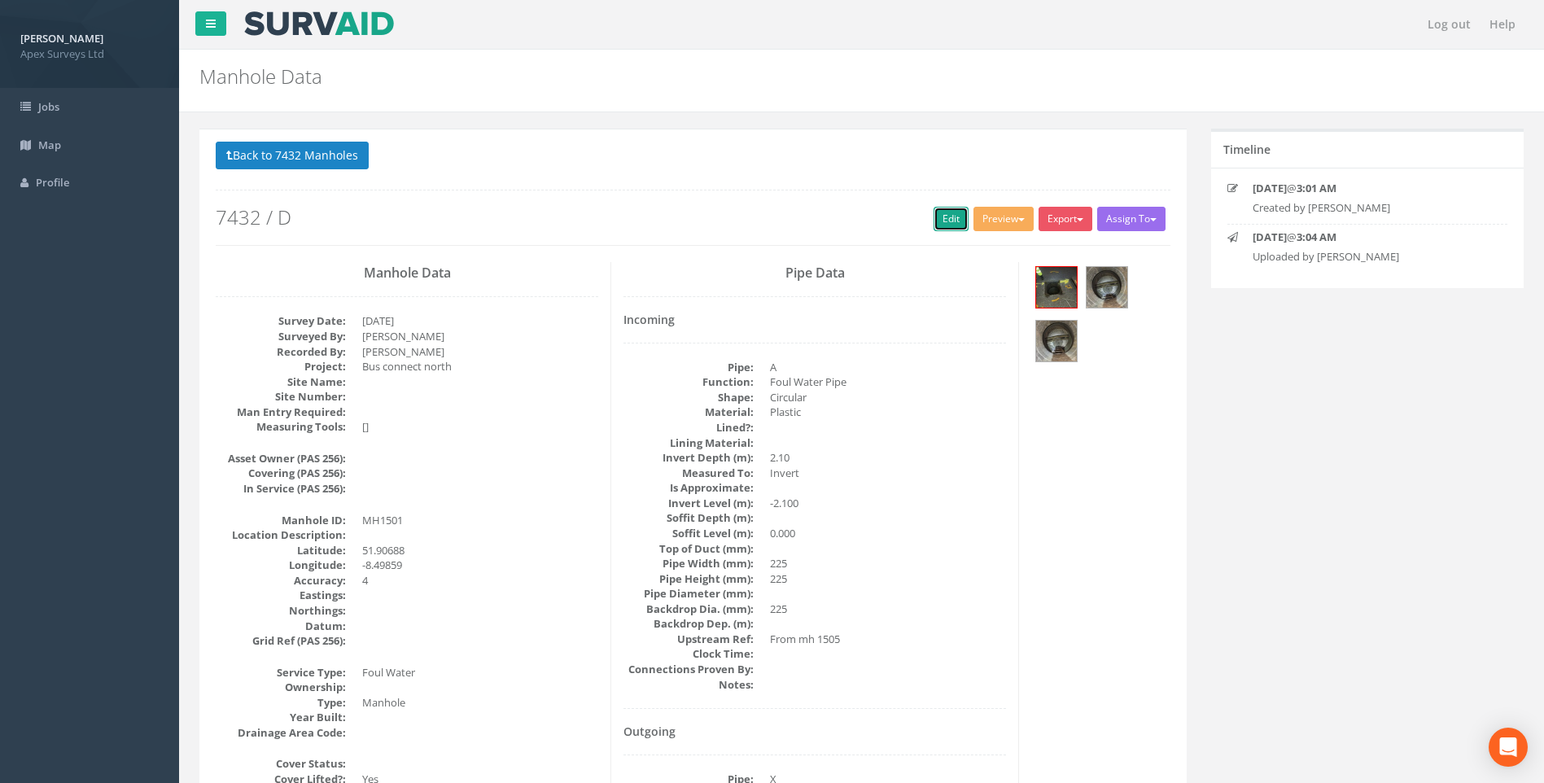
click at [946, 221] on link "Edit" at bounding box center [951, 219] width 35 height 24
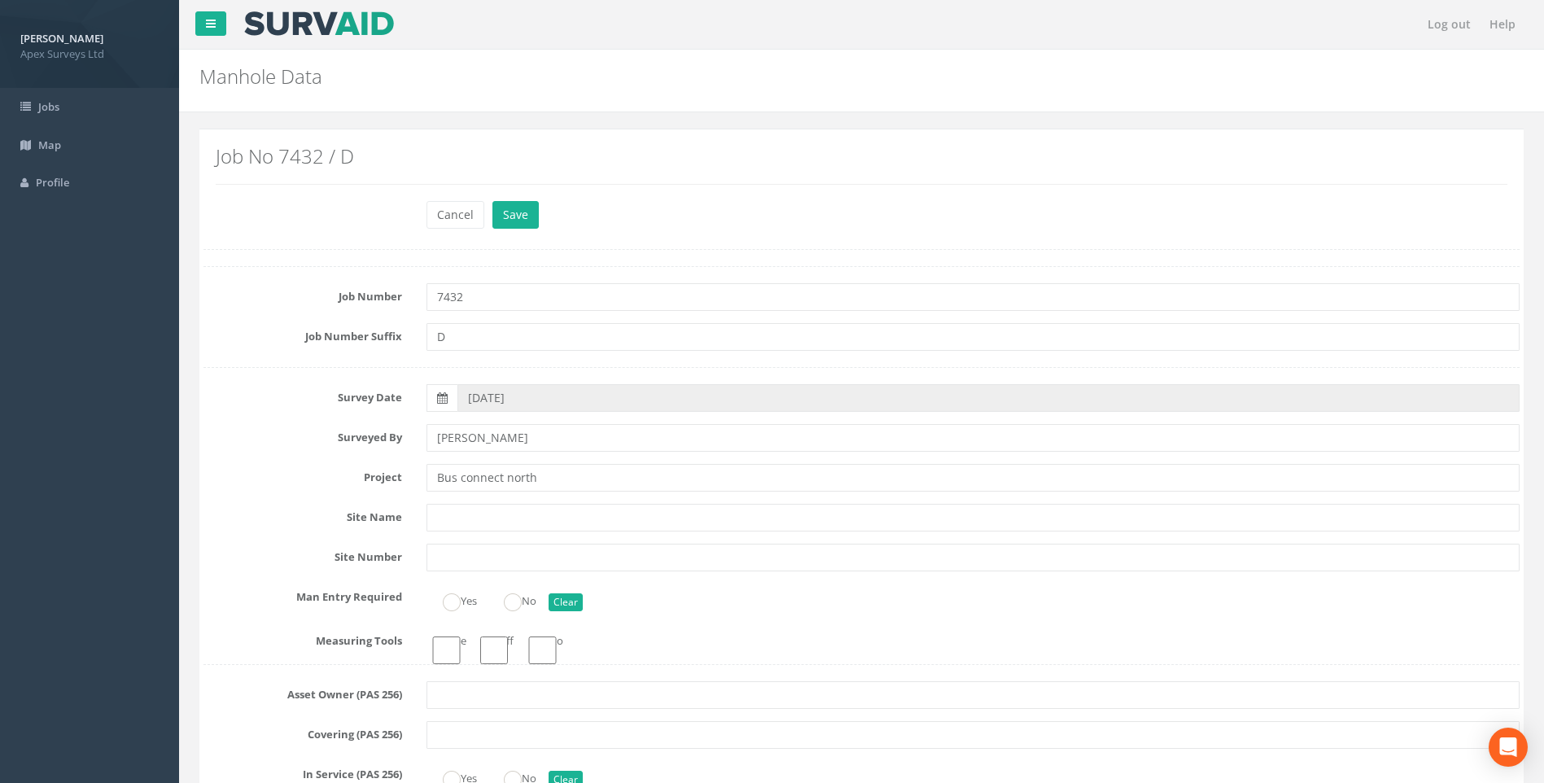
click at [230, 484] on label "Project" at bounding box center [302, 474] width 223 height 21
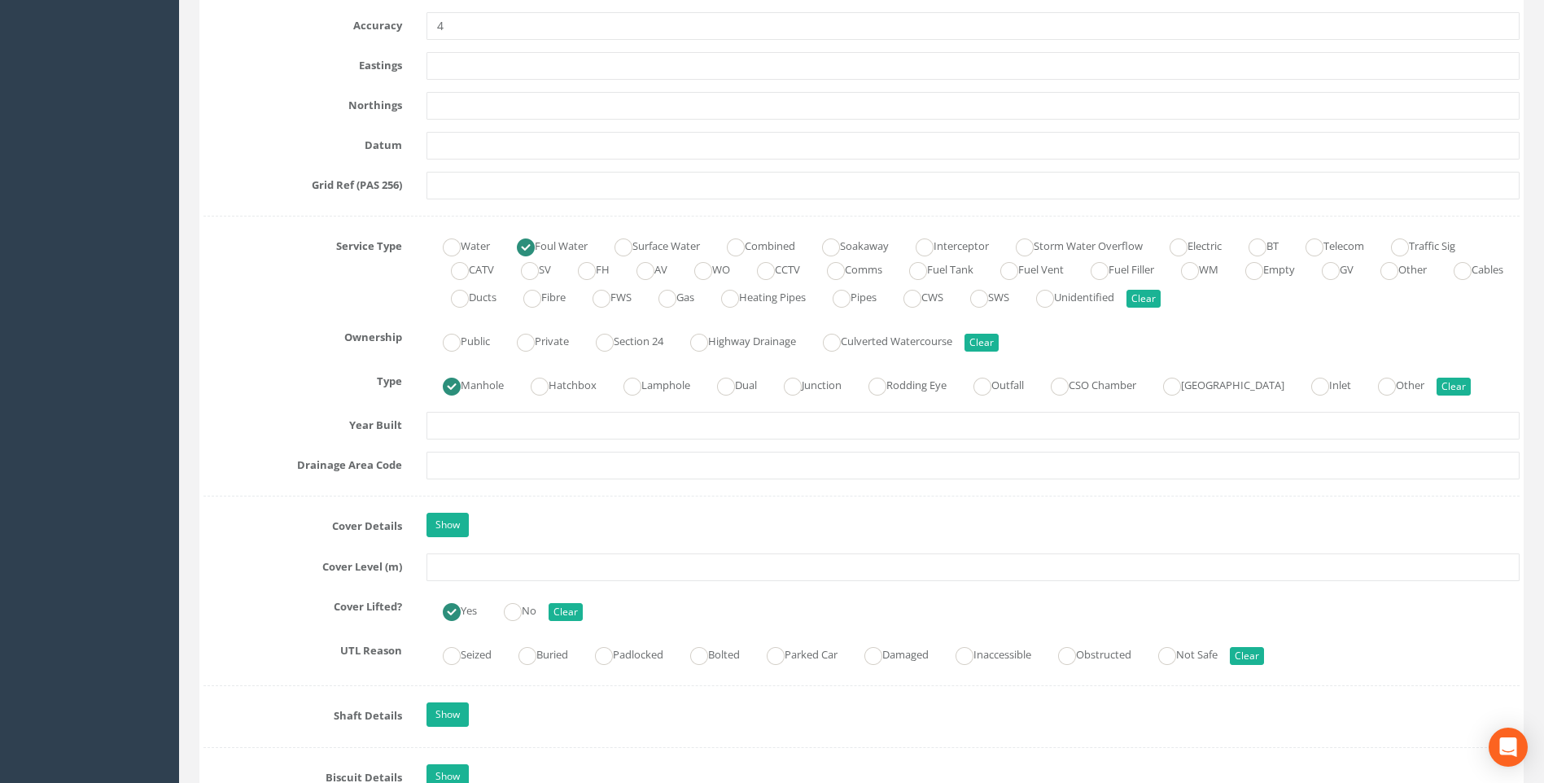
scroll to position [1303, 0]
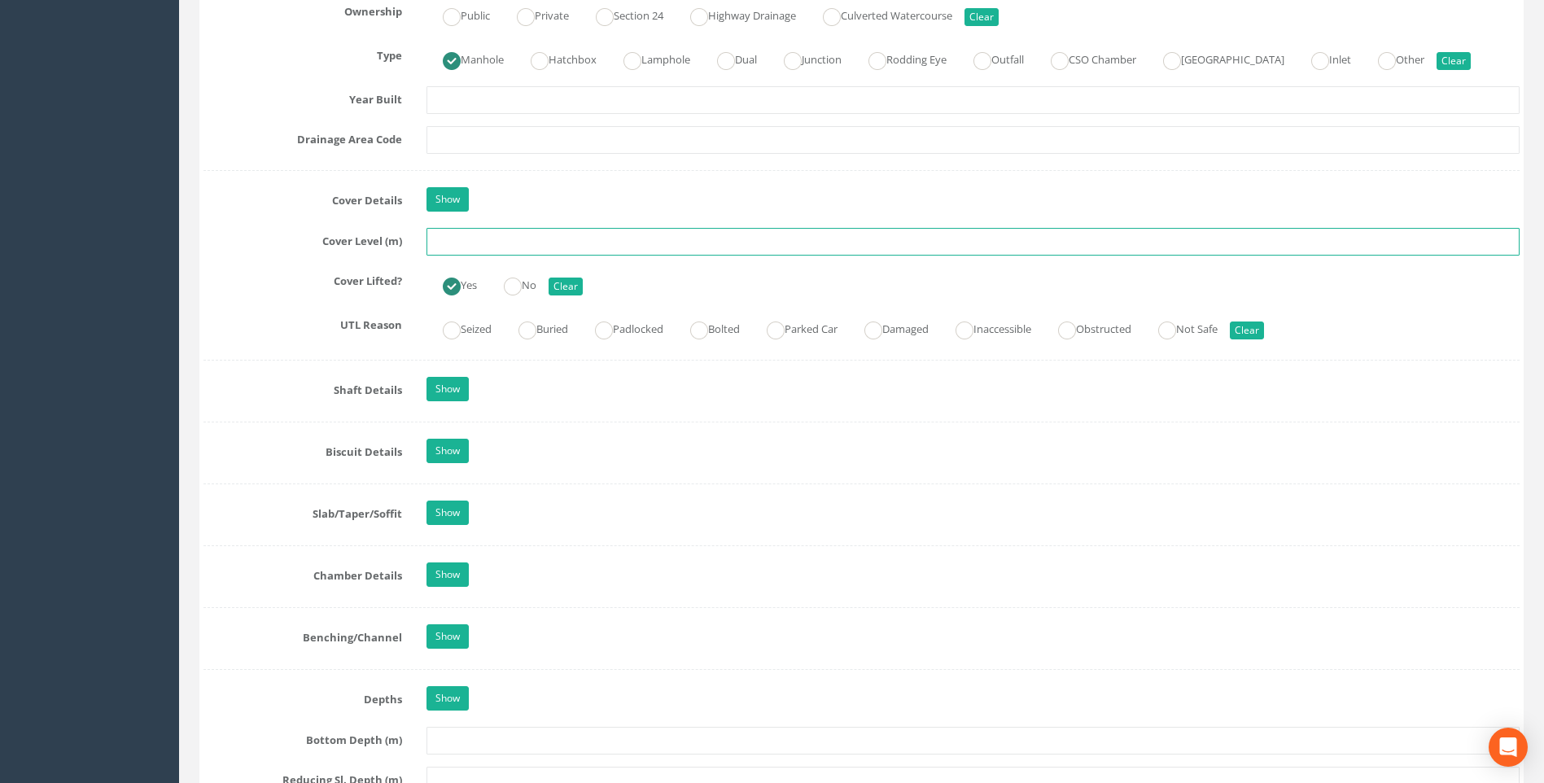
click at [477, 247] on input "text" at bounding box center [973, 242] width 1093 height 28
type input "115.71"
click at [228, 288] on label "Cover Lifted?" at bounding box center [302, 278] width 223 height 21
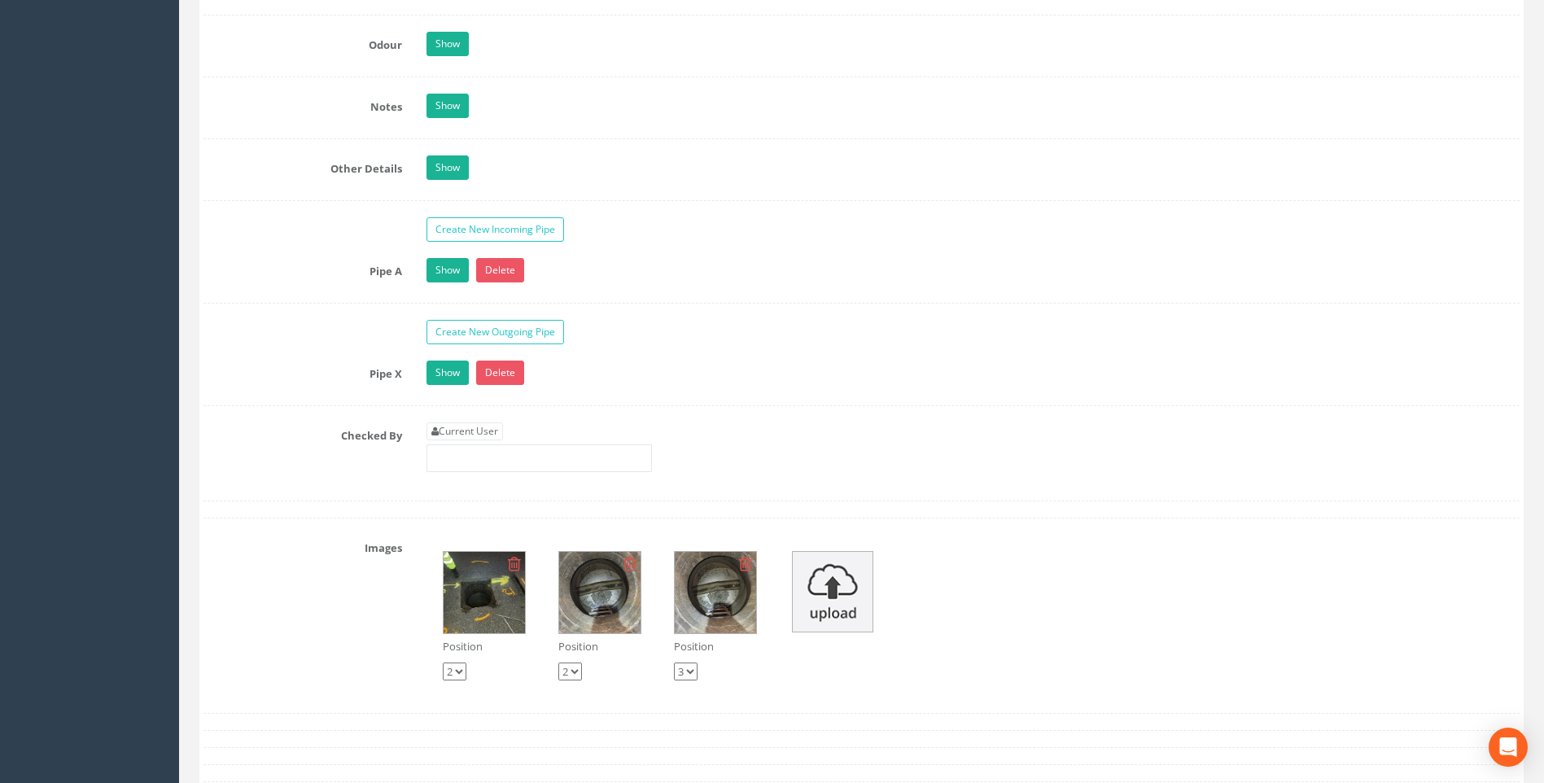
scroll to position [2442, 0]
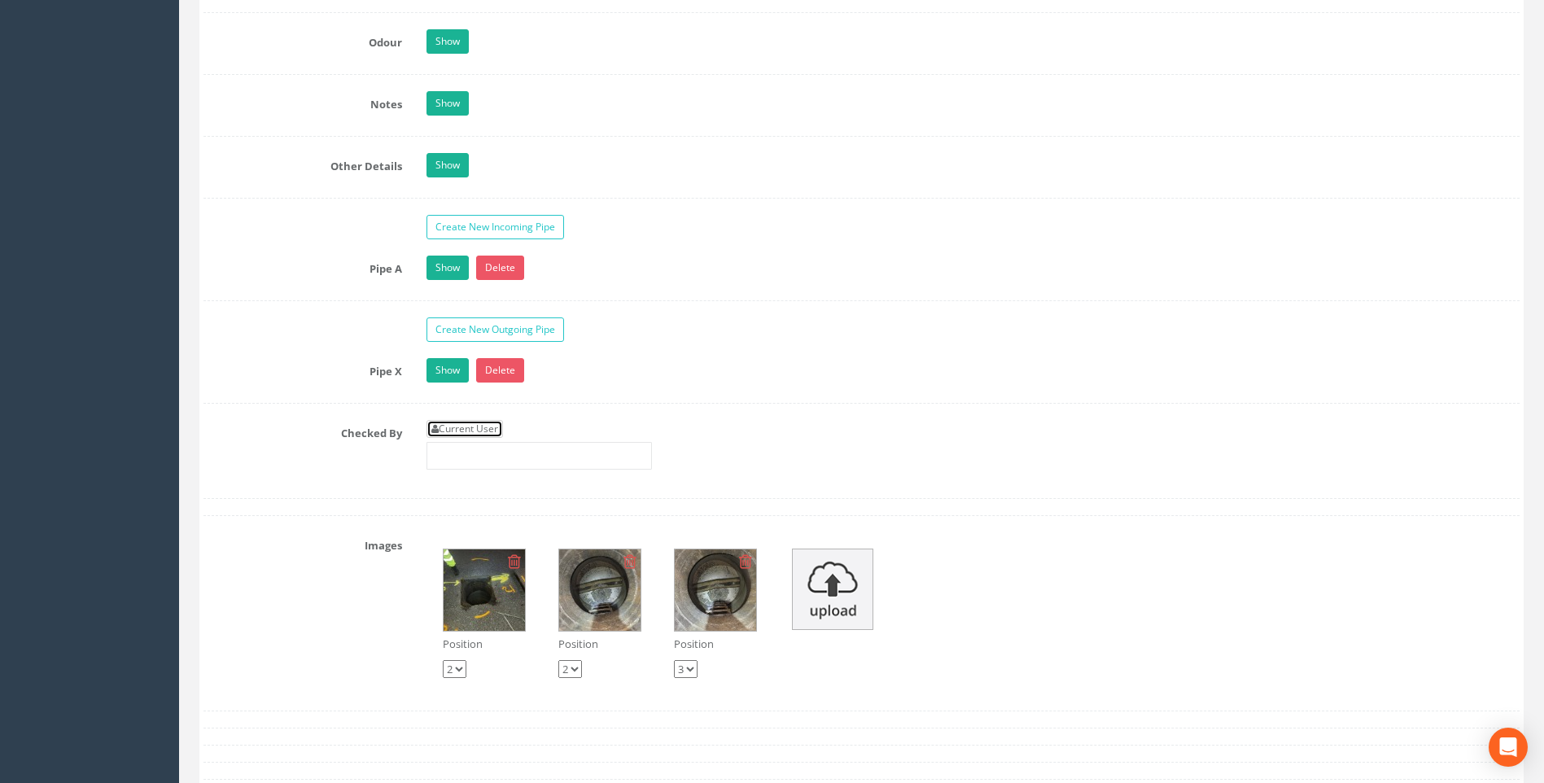
click at [481, 427] on link "Current User" at bounding box center [465, 429] width 77 height 18
type input "[PERSON_NAME]"
click at [311, 422] on label "Checked By" at bounding box center [302, 430] width 223 height 21
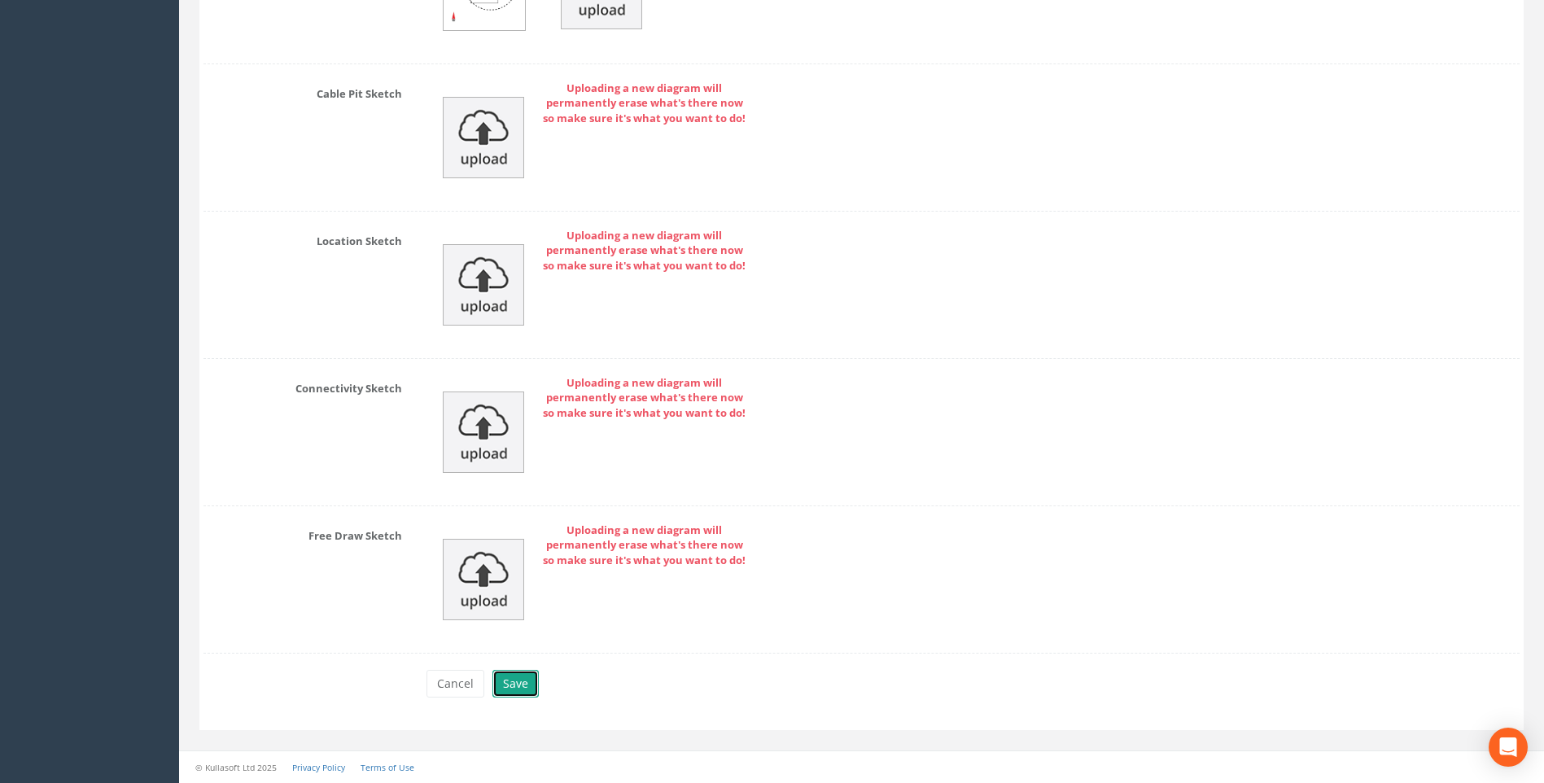
drag, startPoint x: 510, startPoint y: 681, endPoint x: 501, endPoint y: 677, distance: 9.8
click at [509, 681] on button "Save" at bounding box center [516, 684] width 46 height 28
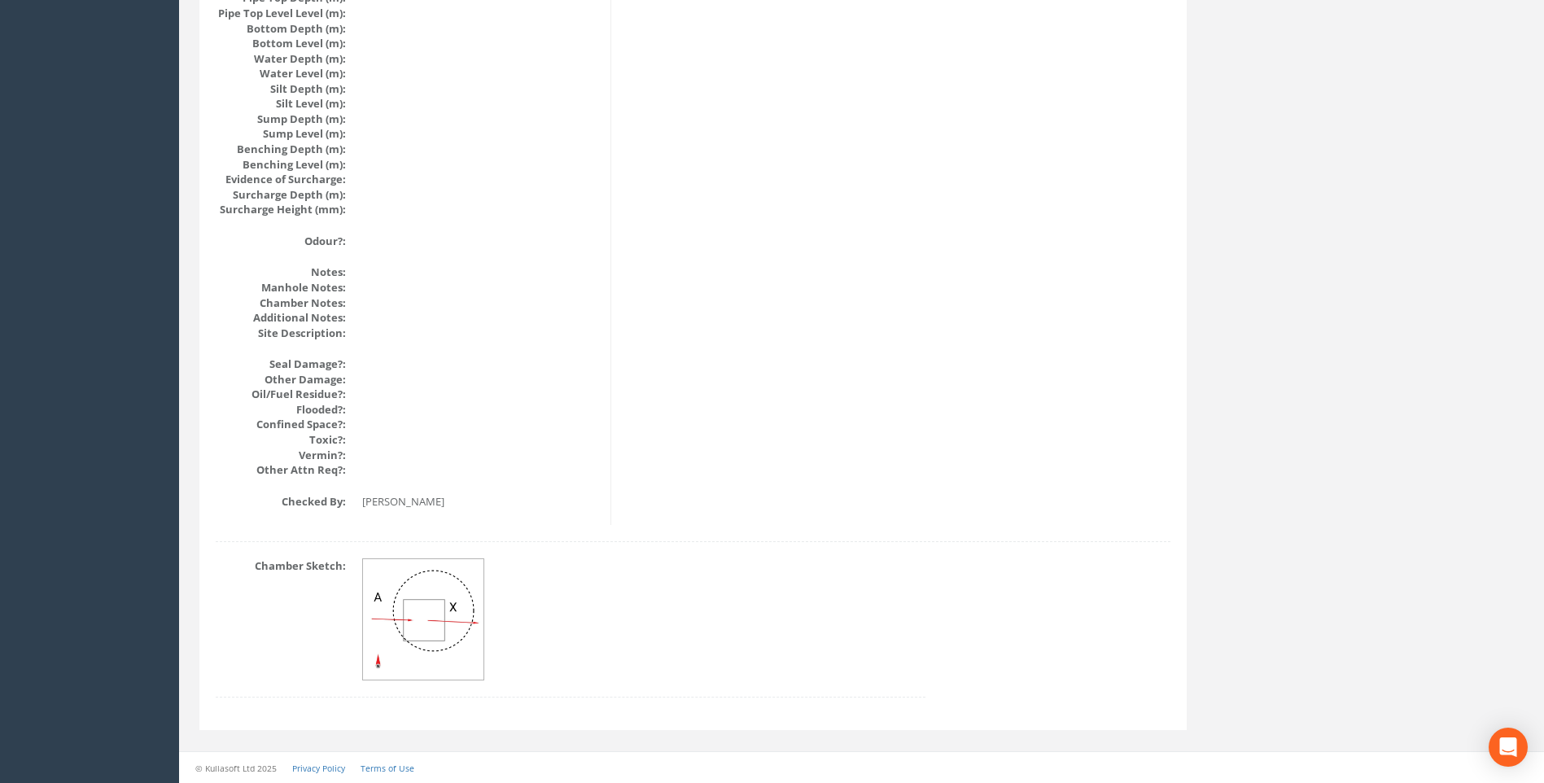
scroll to position [1728, 0]
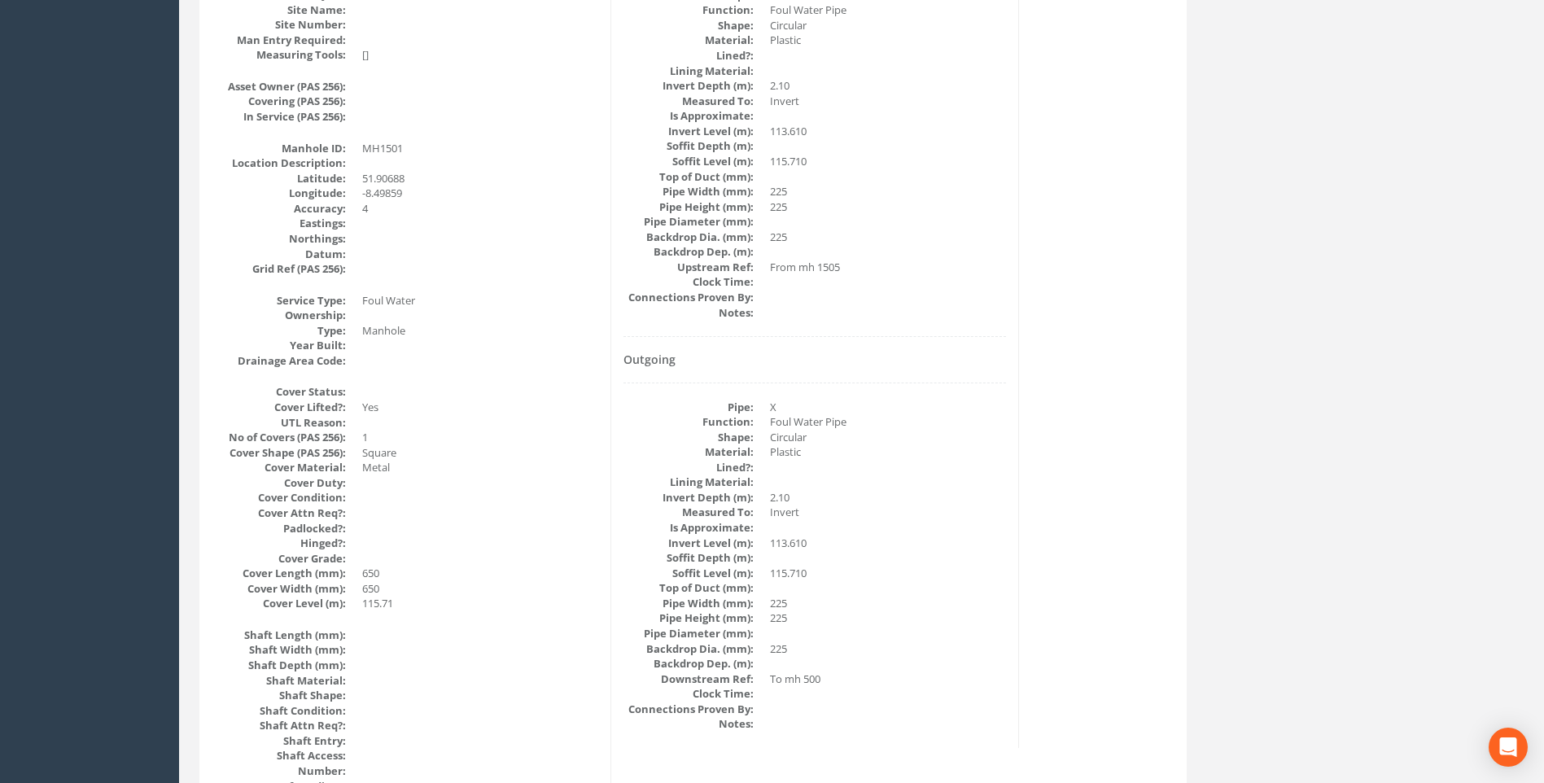
scroll to position [344, 0]
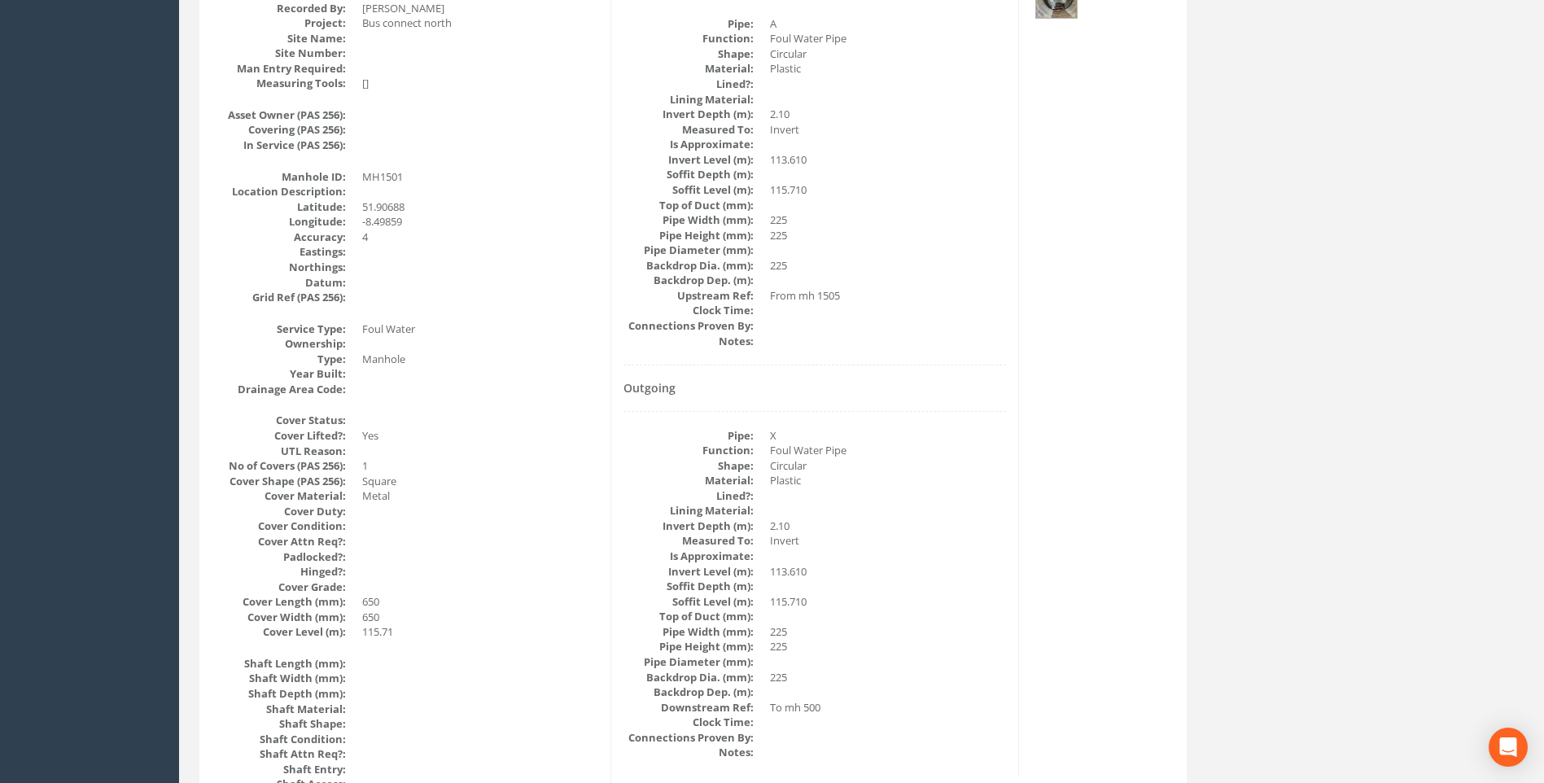
click at [935, 575] on dd "113.610" at bounding box center [888, 571] width 236 height 15
